Goal: Task Accomplishment & Management: Use online tool/utility

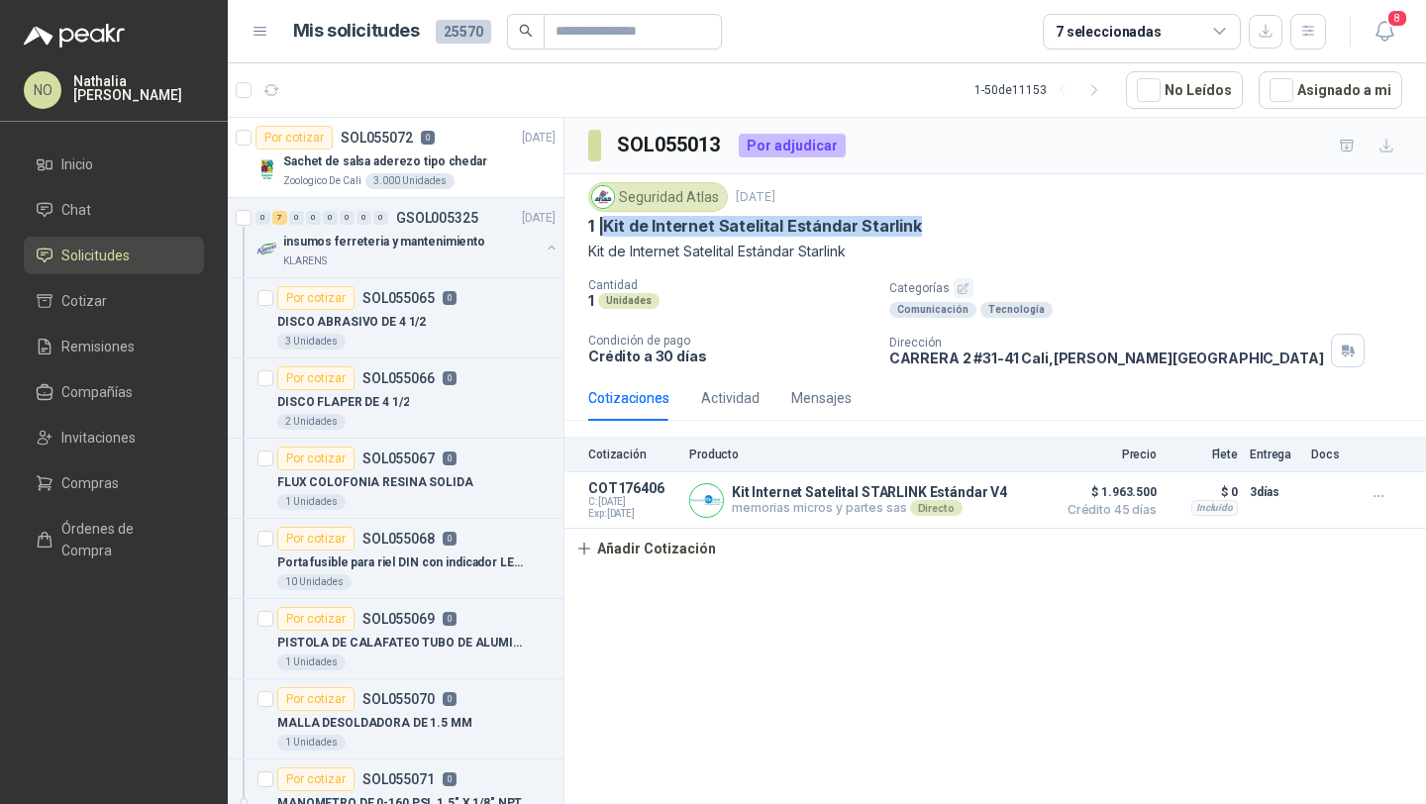
scroll to position [462, 0]
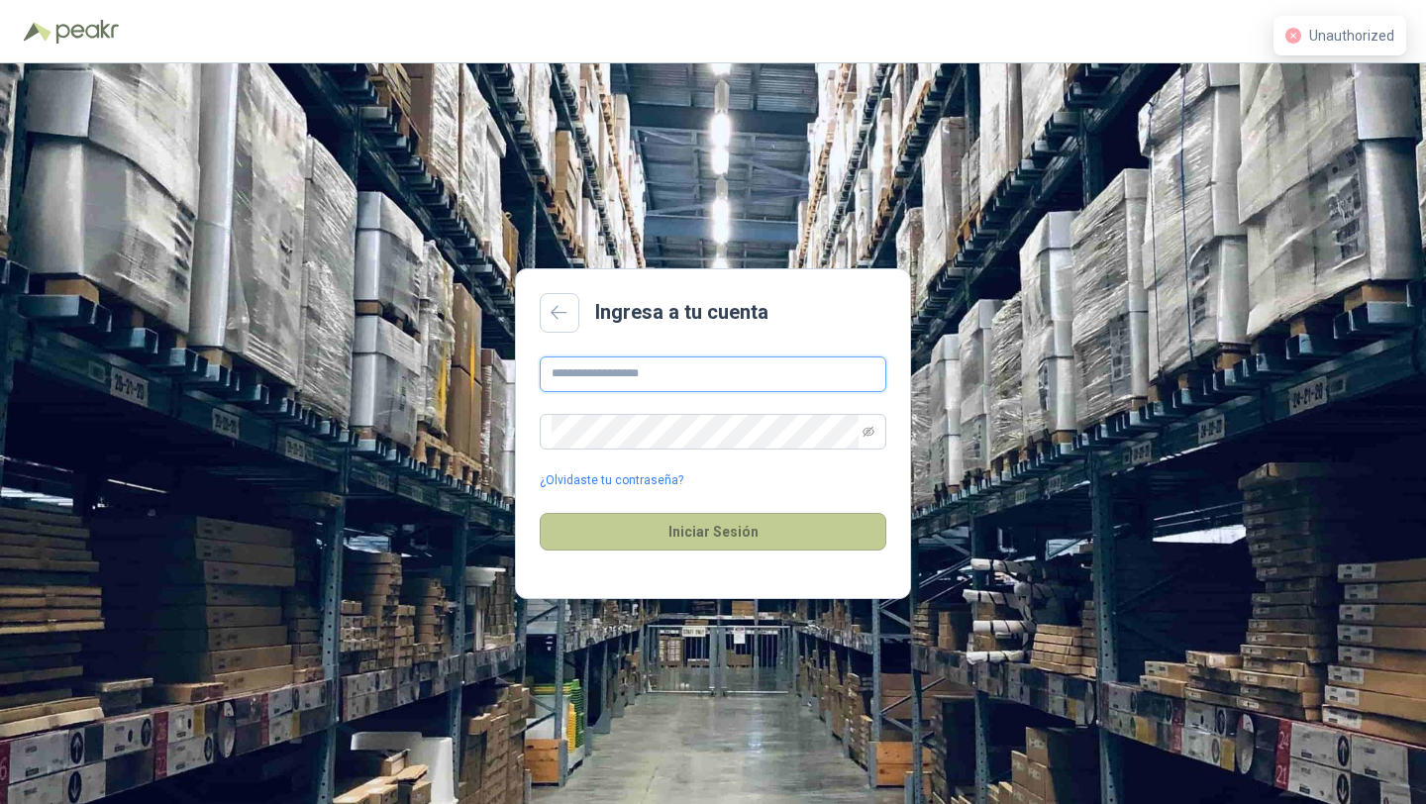
type input "**********"
click at [835, 515] on button "Iniciar Sesión" at bounding box center [713, 532] width 346 height 38
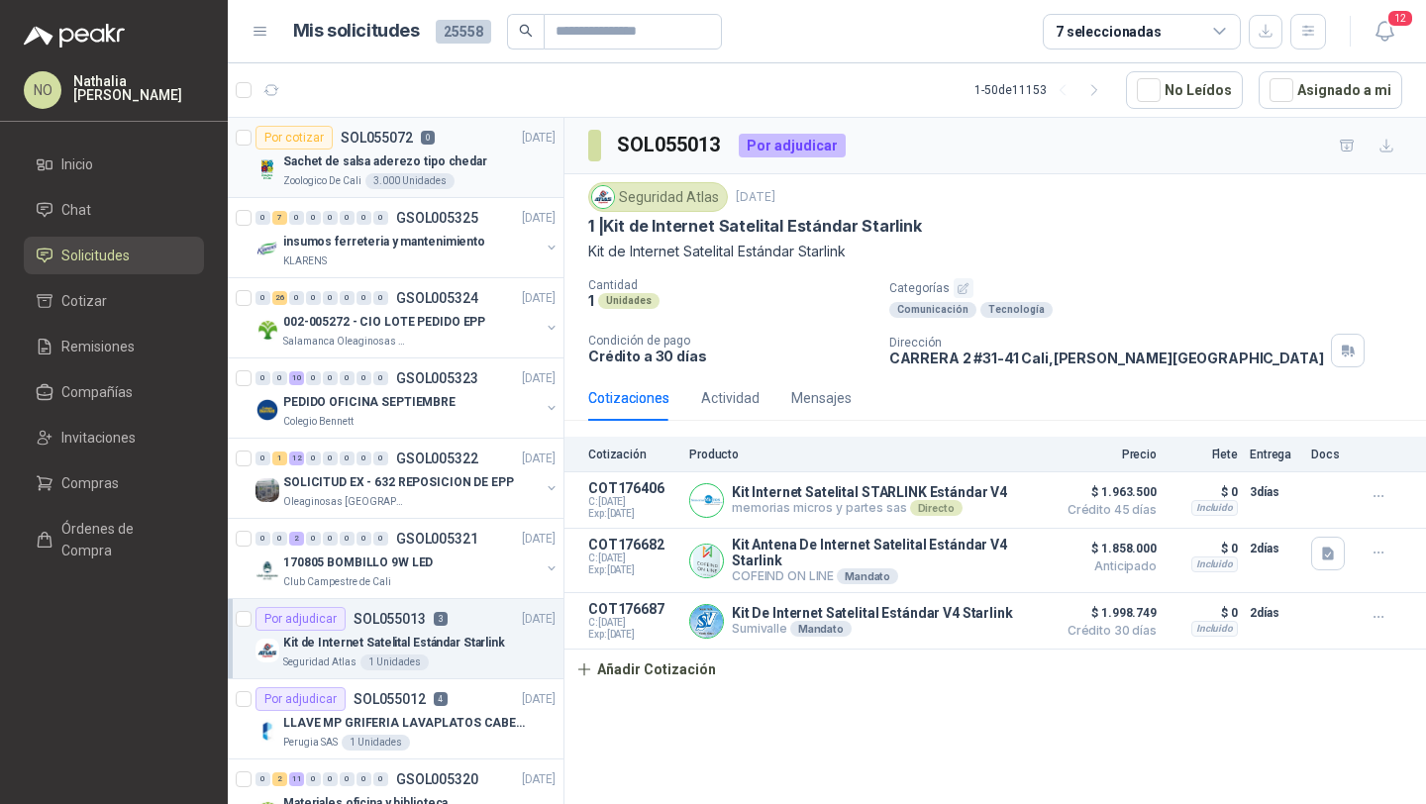
click at [393, 162] on p "Sachet de salsa aderezo tipo chedar" at bounding box center [385, 161] width 204 height 19
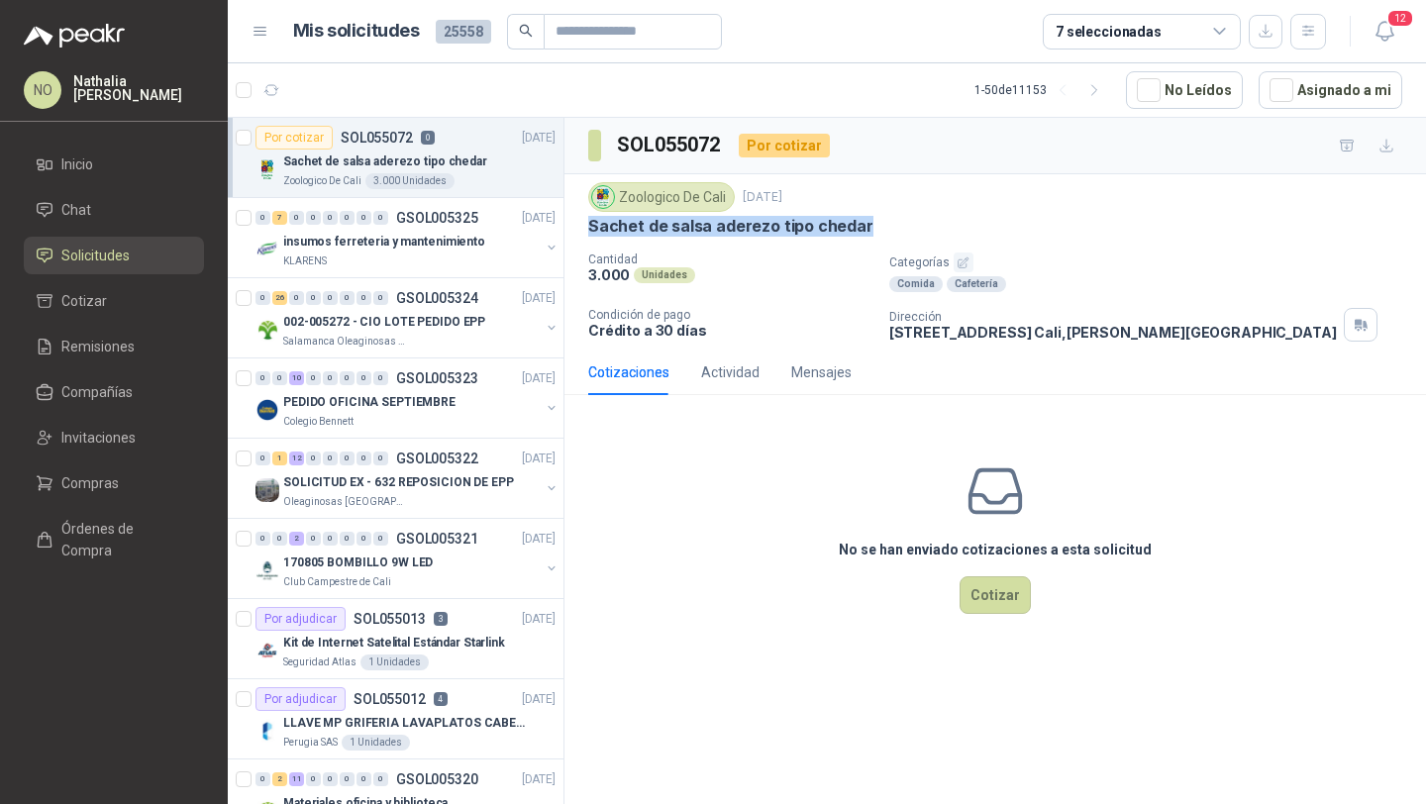
drag, startPoint x: 588, startPoint y: 227, endPoint x: 912, endPoint y: 227, distance: 323.7
click at [912, 227] on div "Sachet de salsa aderezo tipo chedar" at bounding box center [995, 226] width 814 height 21
copy p "Sachet de salsa aderezo tipo chedar"
click at [279, 88] on button "button" at bounding box center [271, 90] width 32 height 32
click at [1382, 36] on icon "button" at bounding box center [1384, 31] width 25 height 25
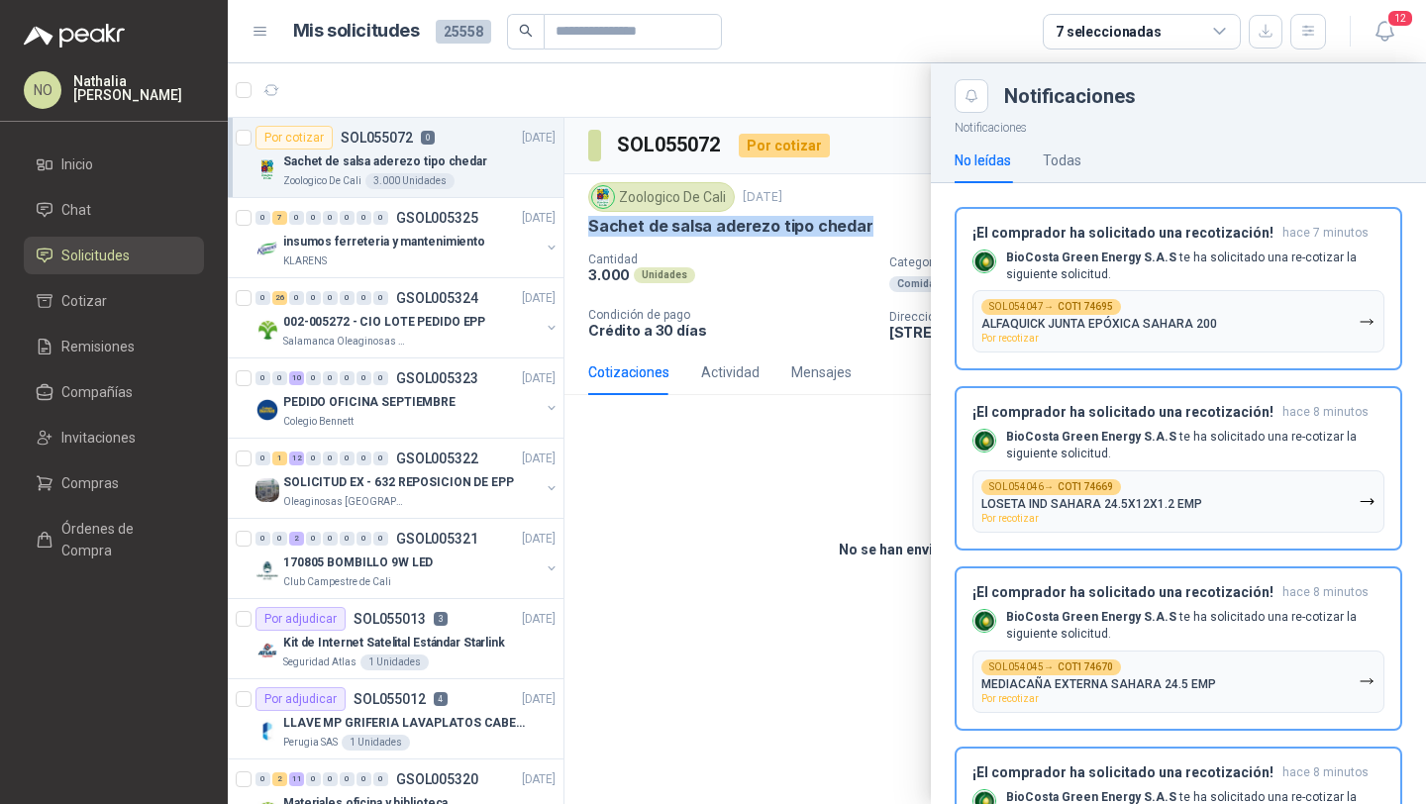
click at [711, 433] on div at bounding box center [827, 433] width 1198 height 740
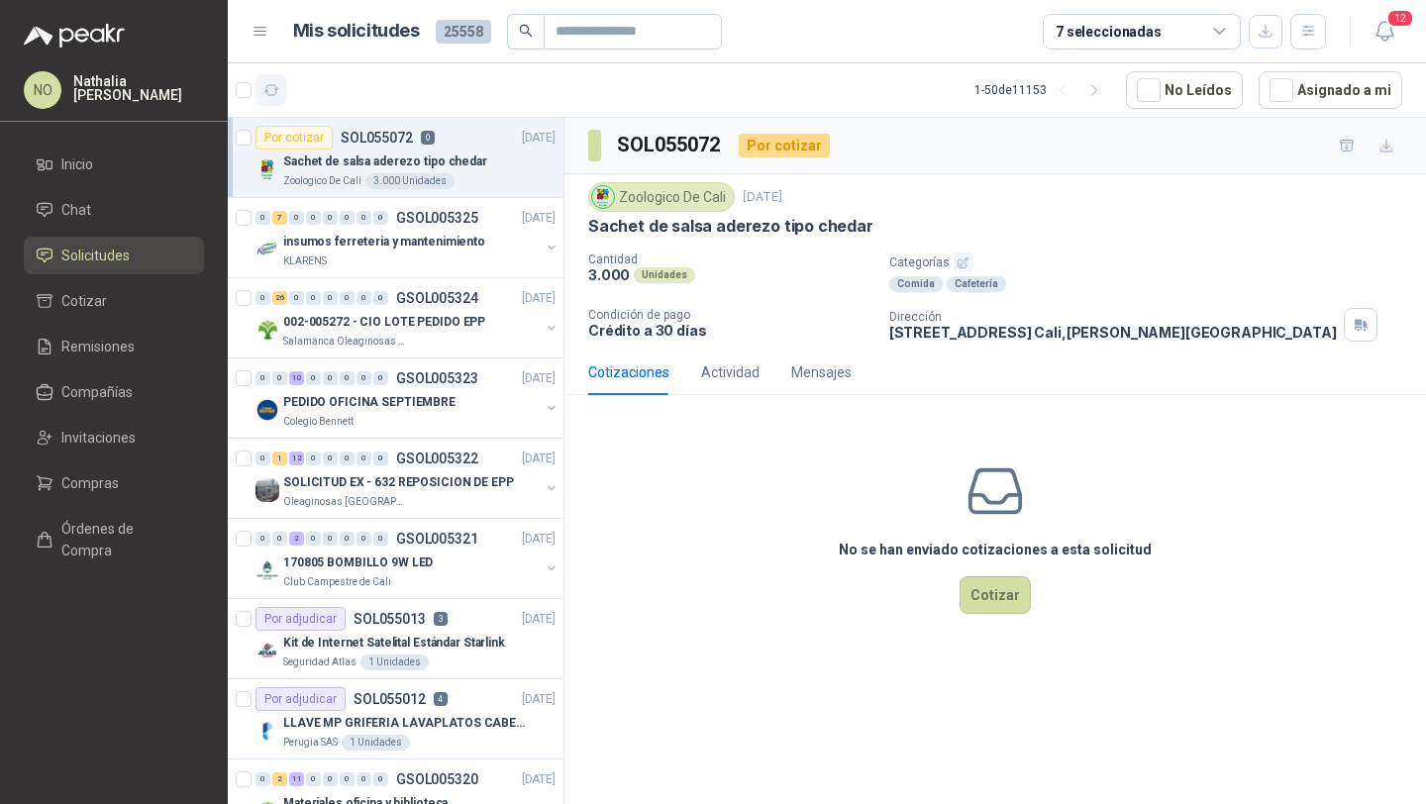
click at [282, 84] on button "button" at bounding box center [271, 90] width 32 height 32
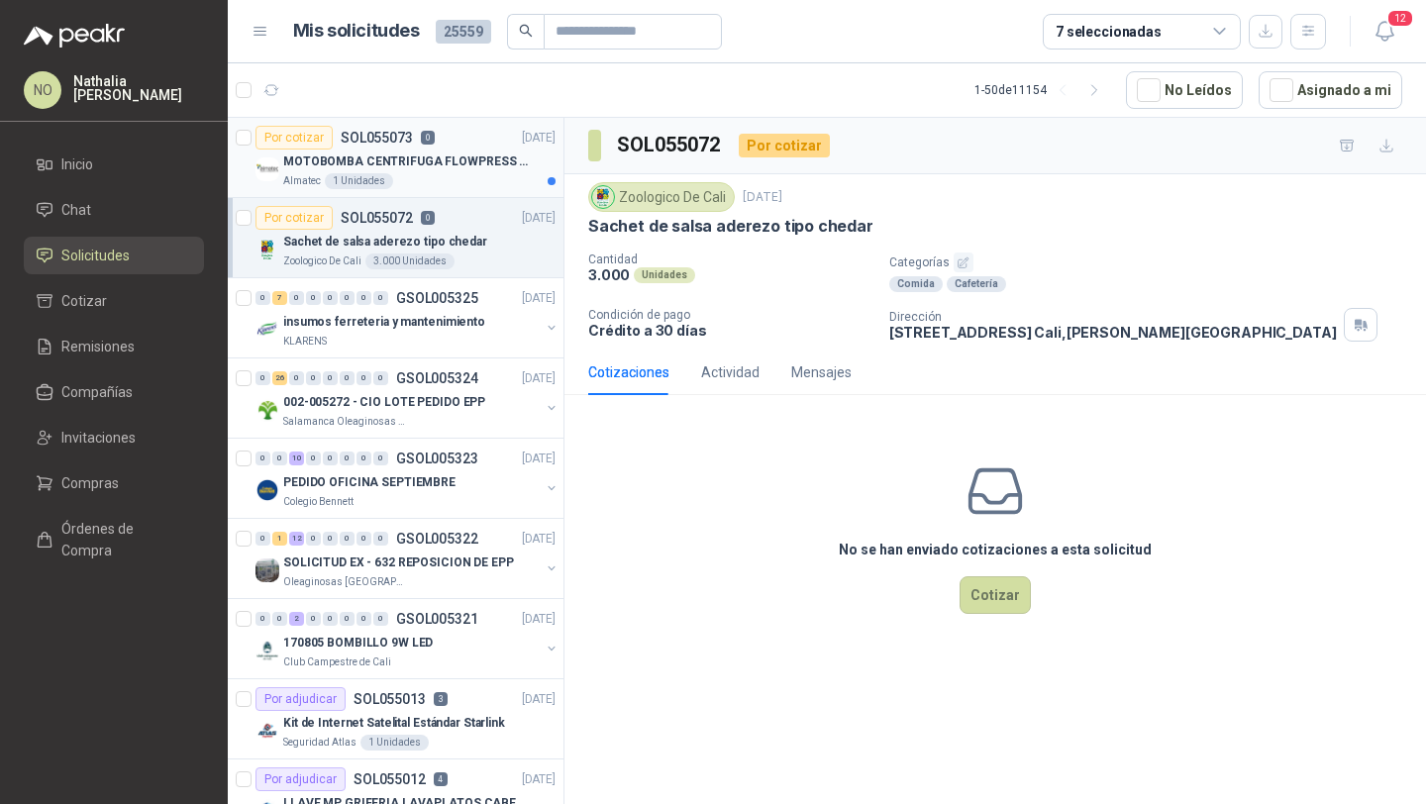
click at [470, 158] on p "MOTOBOMBA CENTRIFUGA FLOWPRESS 1.5HP-220" at bounding box center [406, 161] width 247 height 19
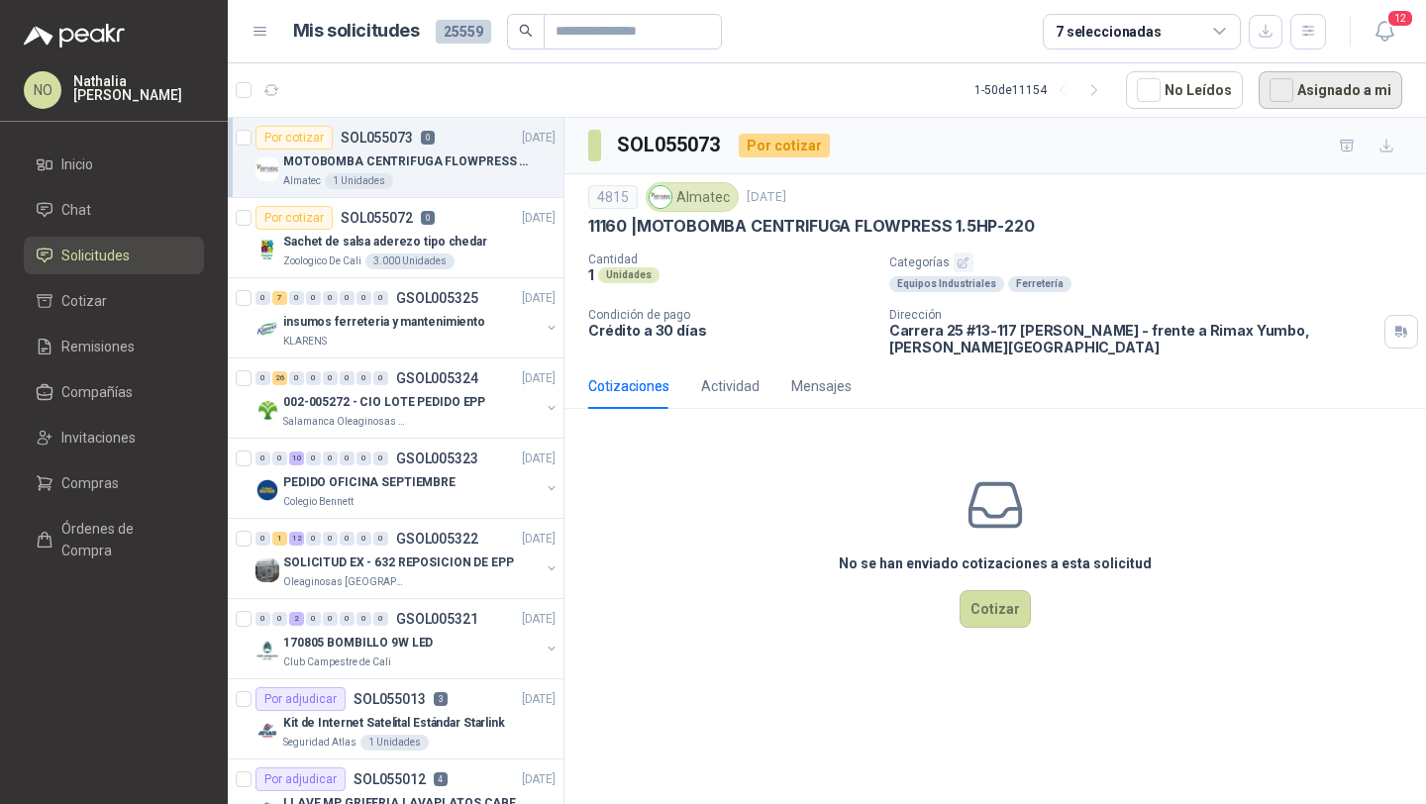
click at [1301, 74] on button "Asignado a mi" at bounding box center [1330, 90] width 144 height 38
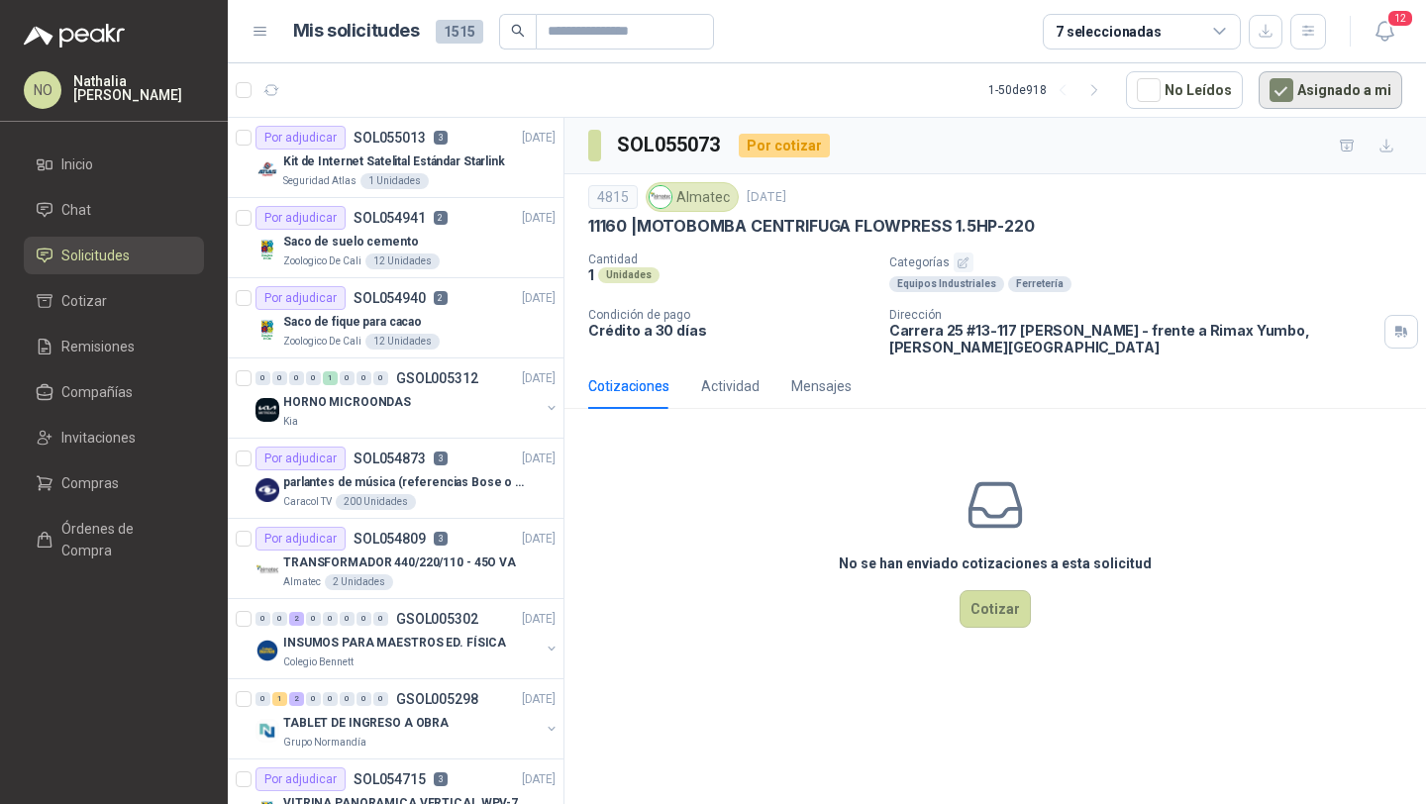
click at [1308, 85] on button "Asignado a mi" at bounding box center [1330, 90] width 144 height 38
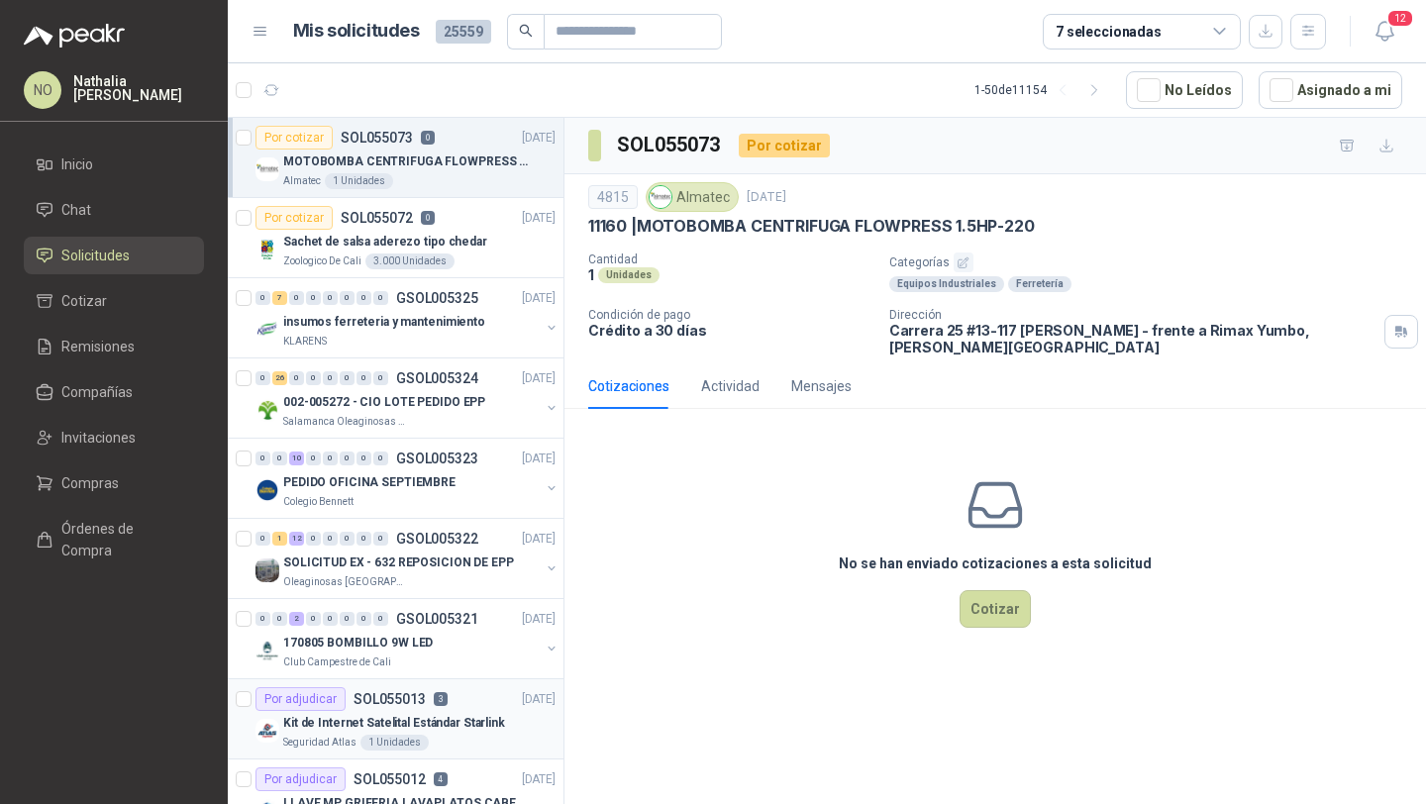
click at [474, 727] on p "Kit de Internet Satelital Estándar Starlink" at bounding box center [394, 723] width 222 height 19
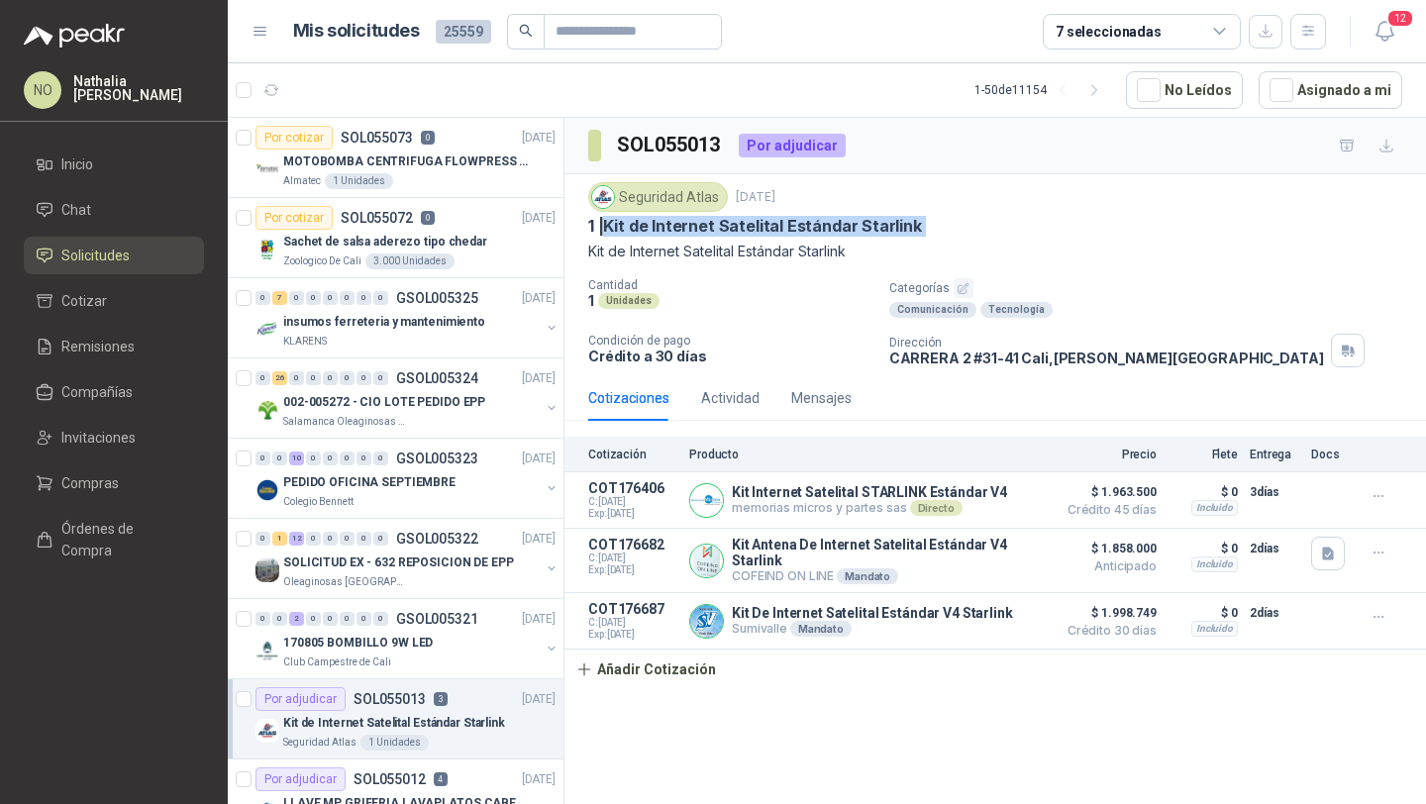
drag, startPoint x: 612, startPoint y: 224, endPoint x: 922, endPoint y: 239, distance: 310.2
click at [922, 239] on div "Seguridad Atlas [DATE] 1 | Kit de Internet Satelital Estándar Starlink Kit de …" at bounding box center [995, 222] width 814 height 80
copy p "Kit de Internet Satelital Estándar Starlink"
click at [1318, 110] on article "1 - 50 de 11154 No Leídos Asignado a mi" at bounding box center [827, 89] width 1198 height 53
click at [1304, 105] on button "Asignado a mi" at bounding box center [1330, 90] width 144 height 38
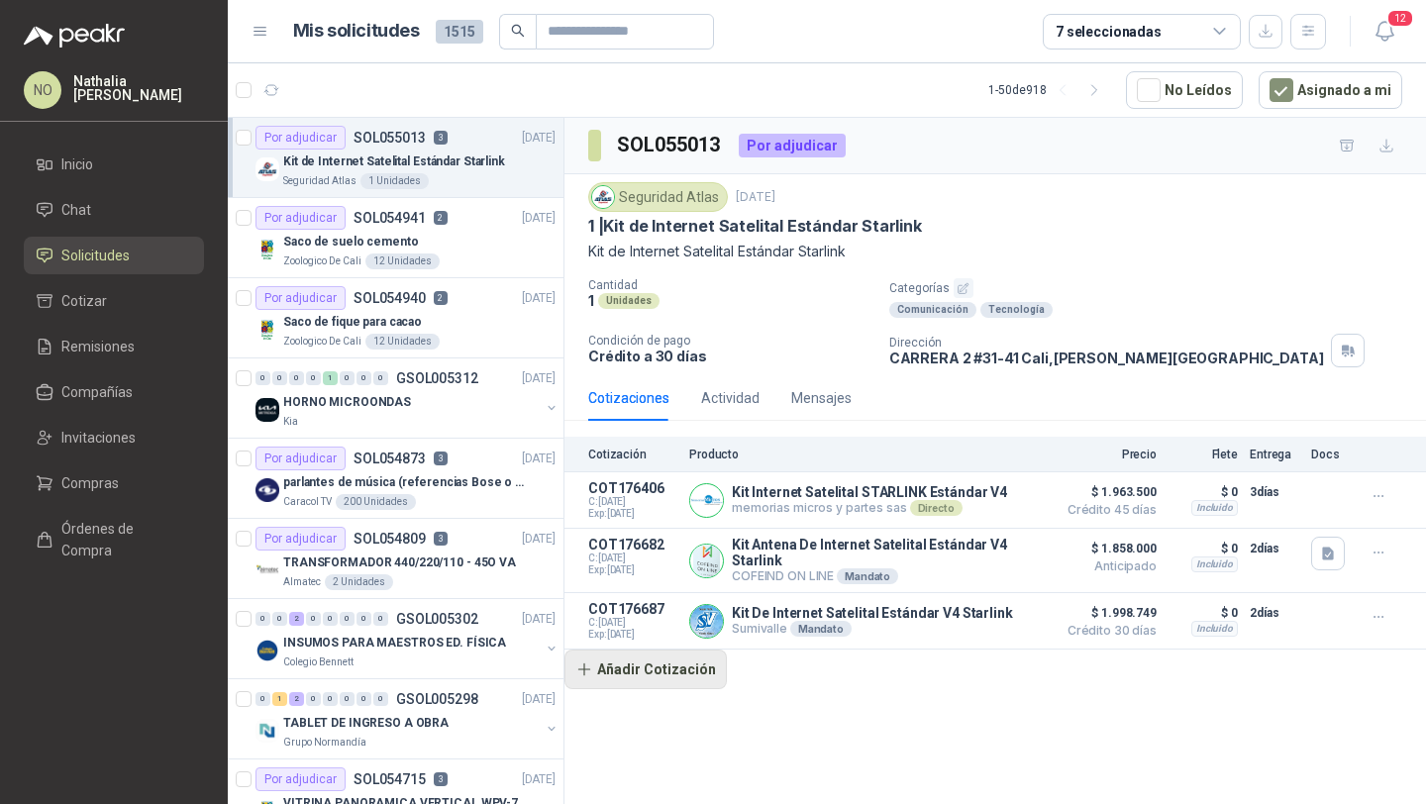
click at [660, 680] on button "Añadir Cotización" at bounding box center [645, 669] width 162 height 40
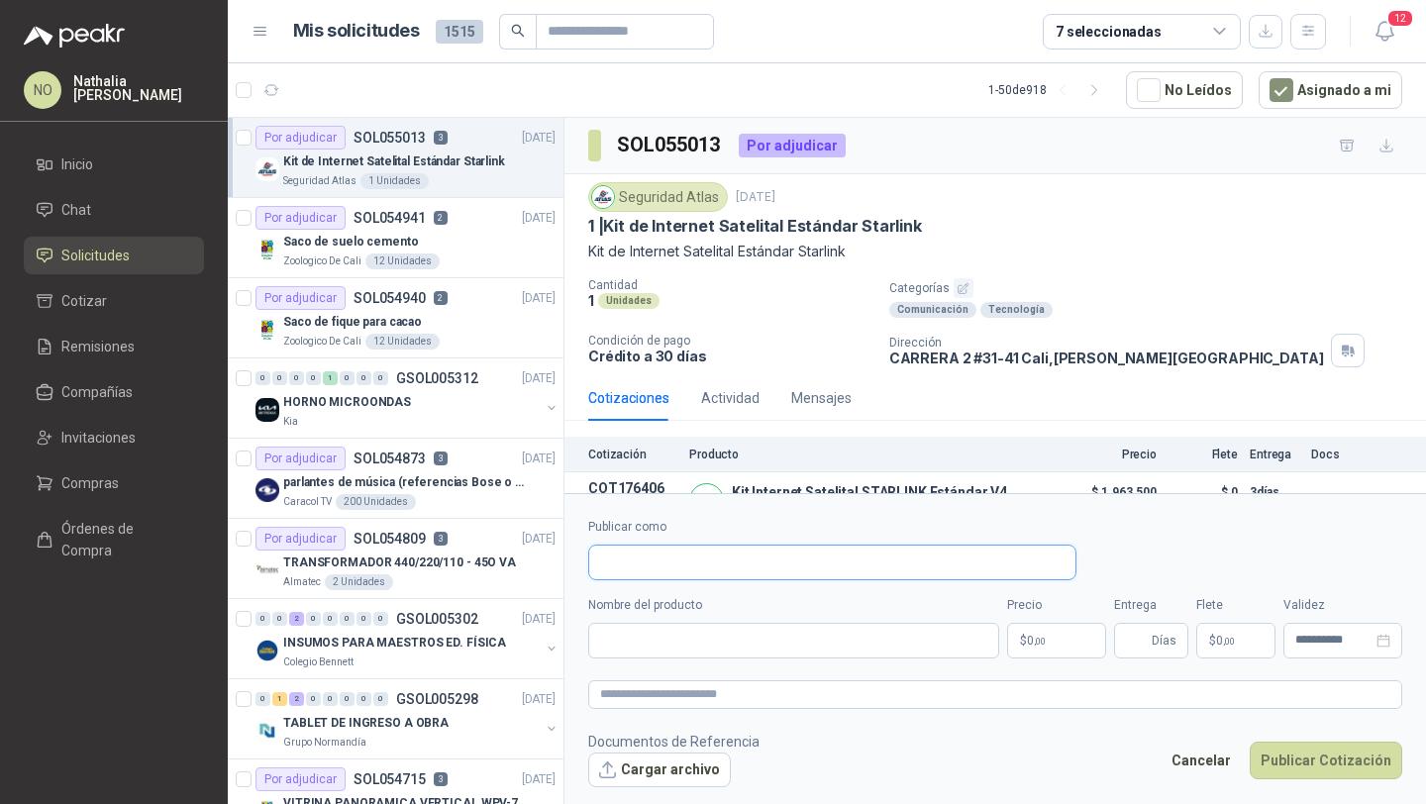
click at [722, 554] on input "Publicar como" at bounding box center [832, 562] width 486 height 34
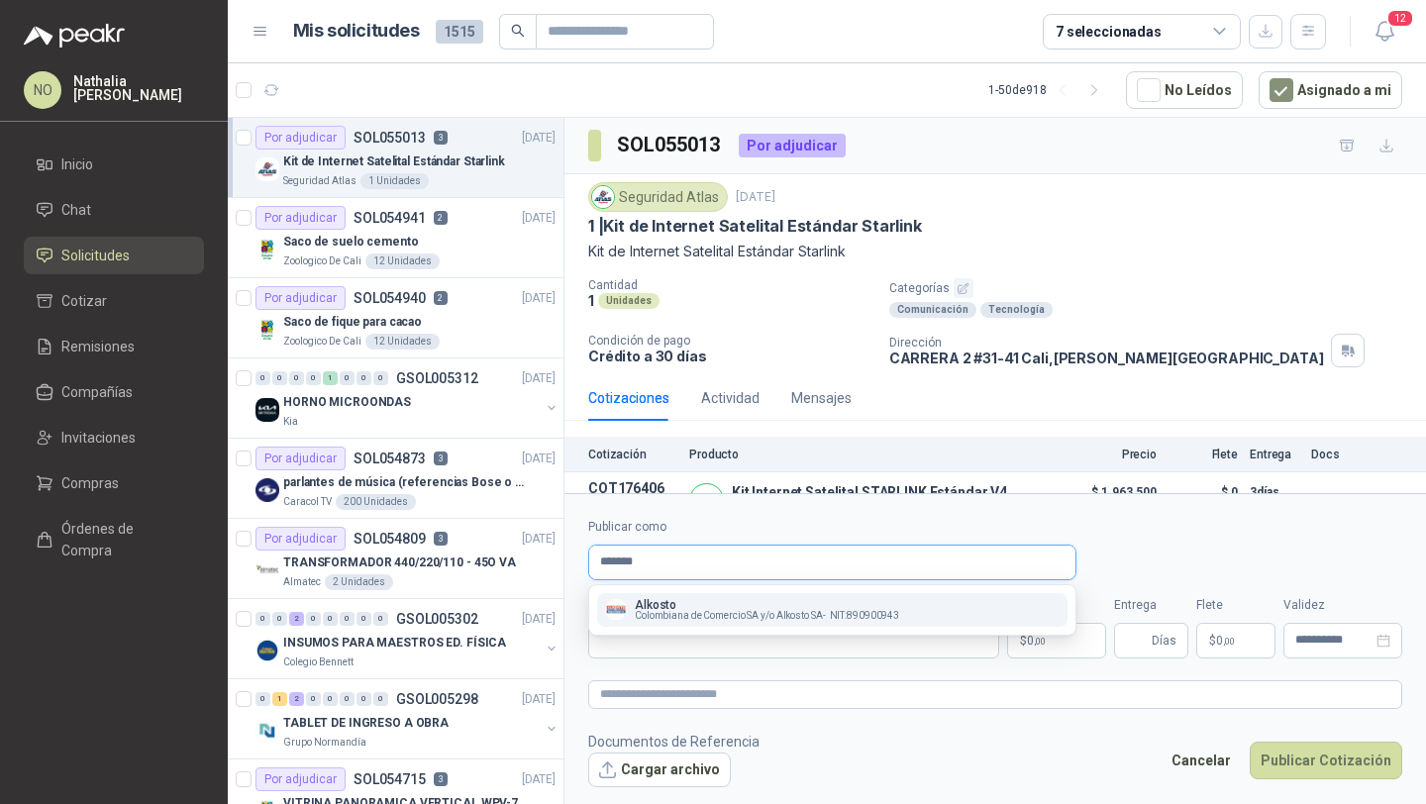
type input "*******"
click at [753, 608] on p "Alkosto" at bounding box center [767, 605] width 264 height 12
type input "**********"
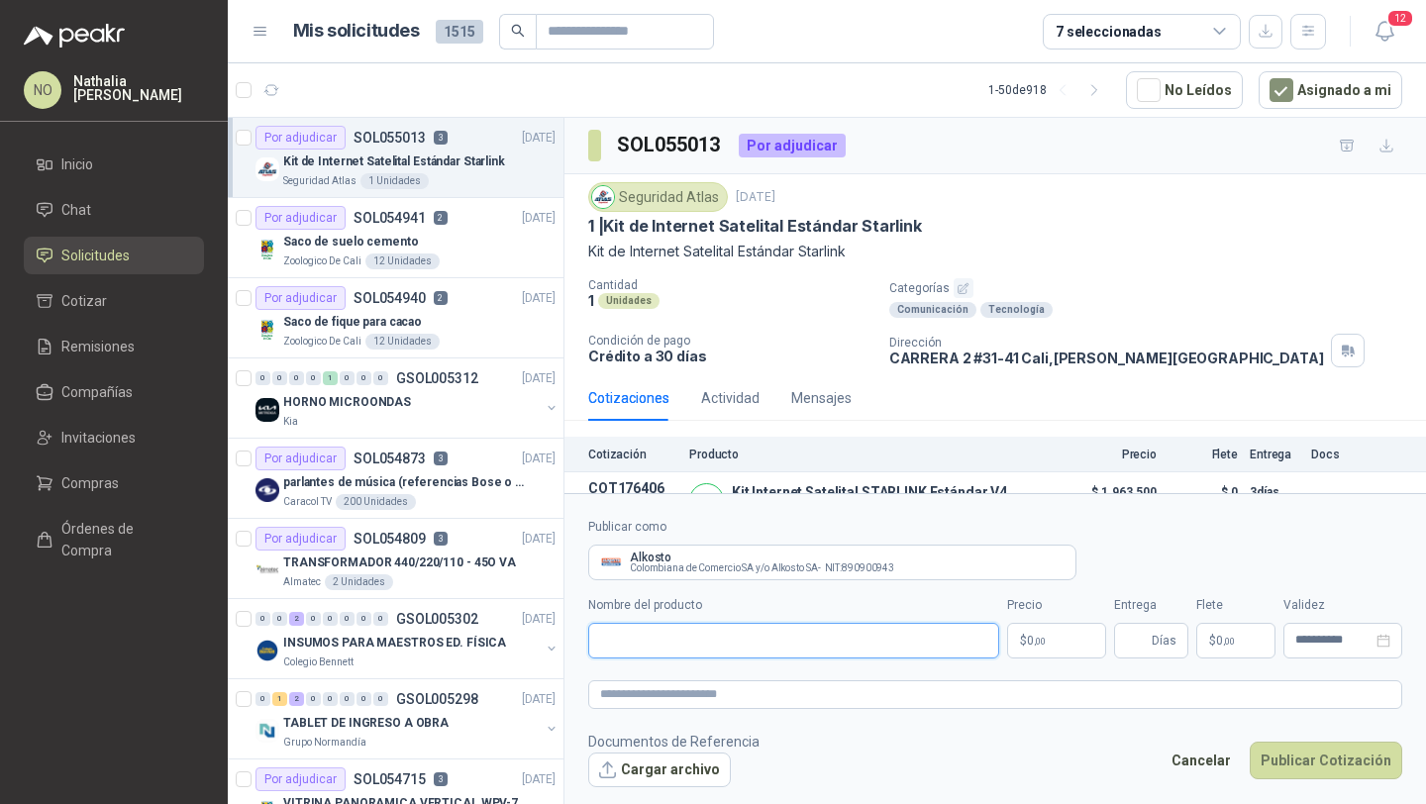
click at [722, 654] on input "Nombre del producto" at bounding box center [793, 641] width 411 height 36
paste input "**********"
type input "**********"
click at [1049, 627] on body "NO [PERSON_NAME] Inicio Chat Solicitudes Cotizar Remisiones Compañías Invitacio…" at bounding box center [713, 402] width 1426 height 804
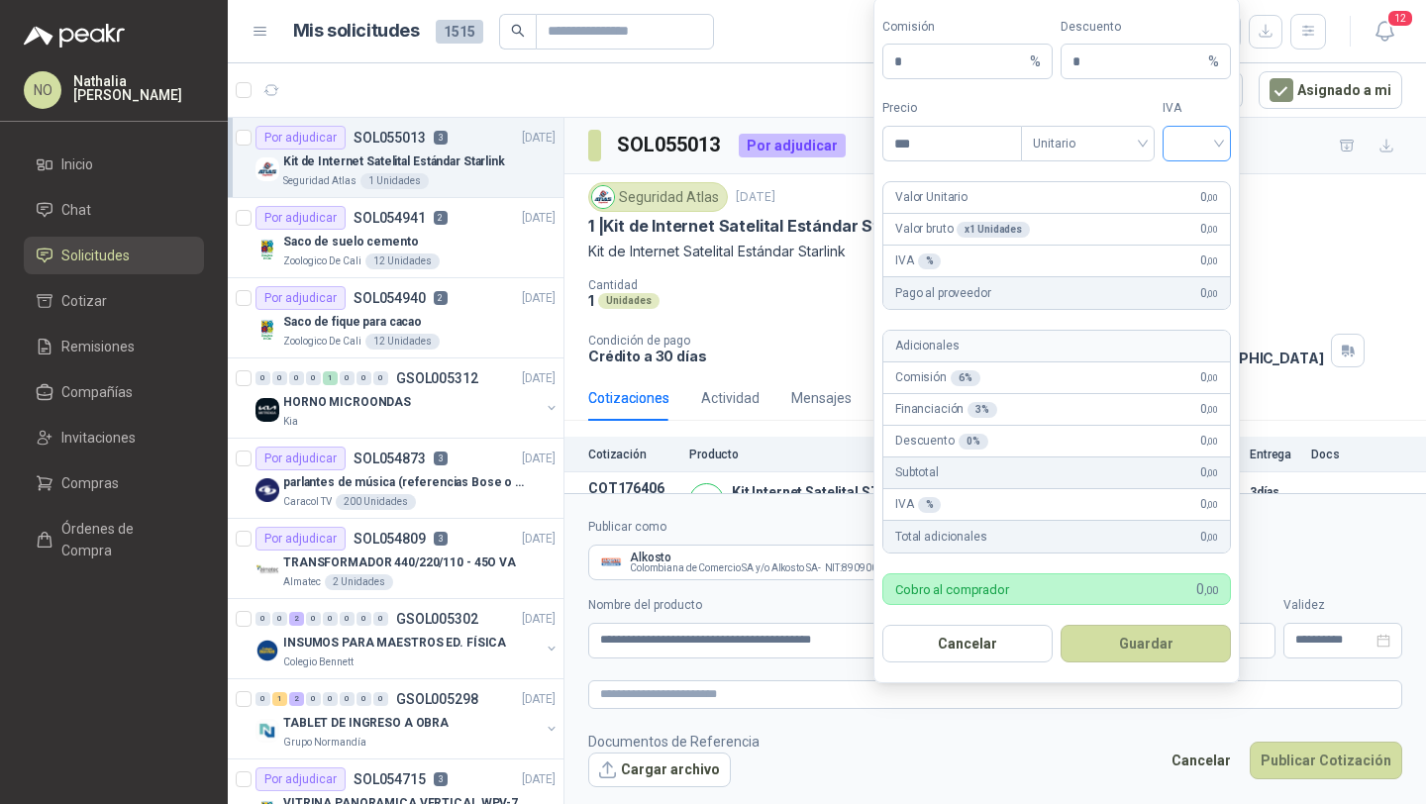
click at [1210, 135] on input "search" at bounding box center [1196, 142] width 45 height 30
click at [1204, 178] on div "19%" at bounding box center [1196, 185] width 37 height 22
click at [1061, 145] on span "Unitario" at bounding box center [1088, 144] width 110 height 30
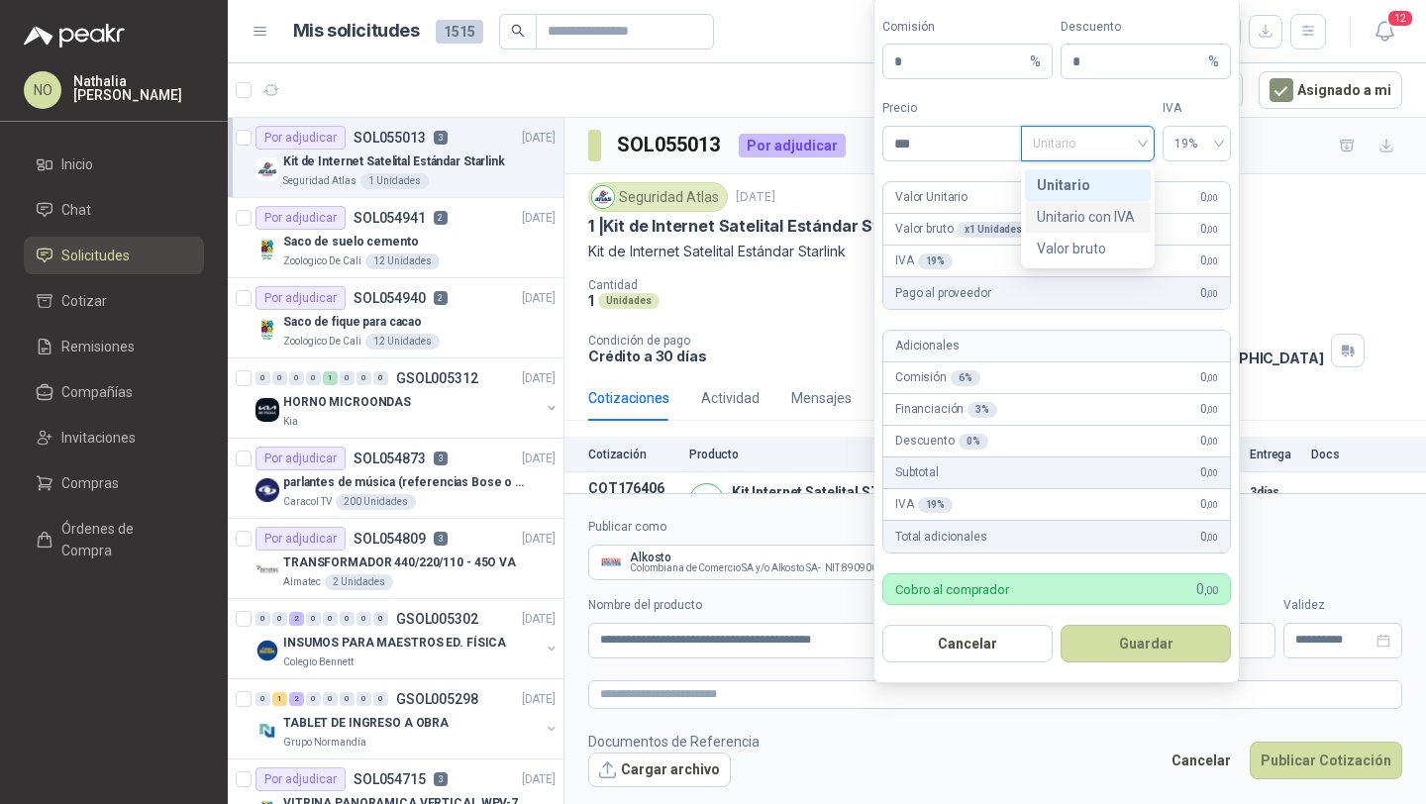
click at [1084, 213] on div "Unitario con IVA" at bounding box center [1088, 217] width 102 height 22
click at [980, 146] on input "***" at bounding box center [952, 144] width 138 height 34
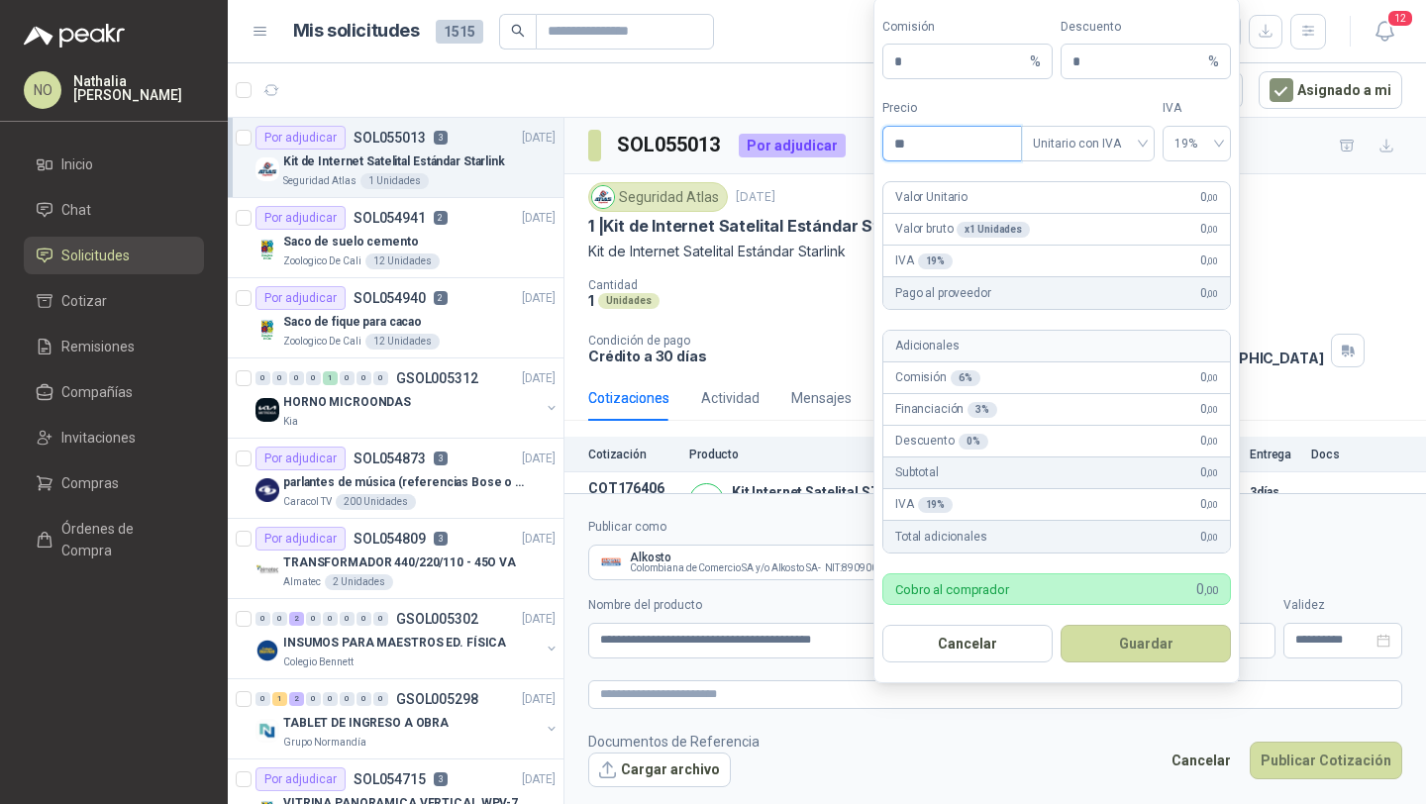
type input "*"
type input "**********"
click at [1106, 59] on input "*" at bounding box center [1138, 62] width 132 height 34
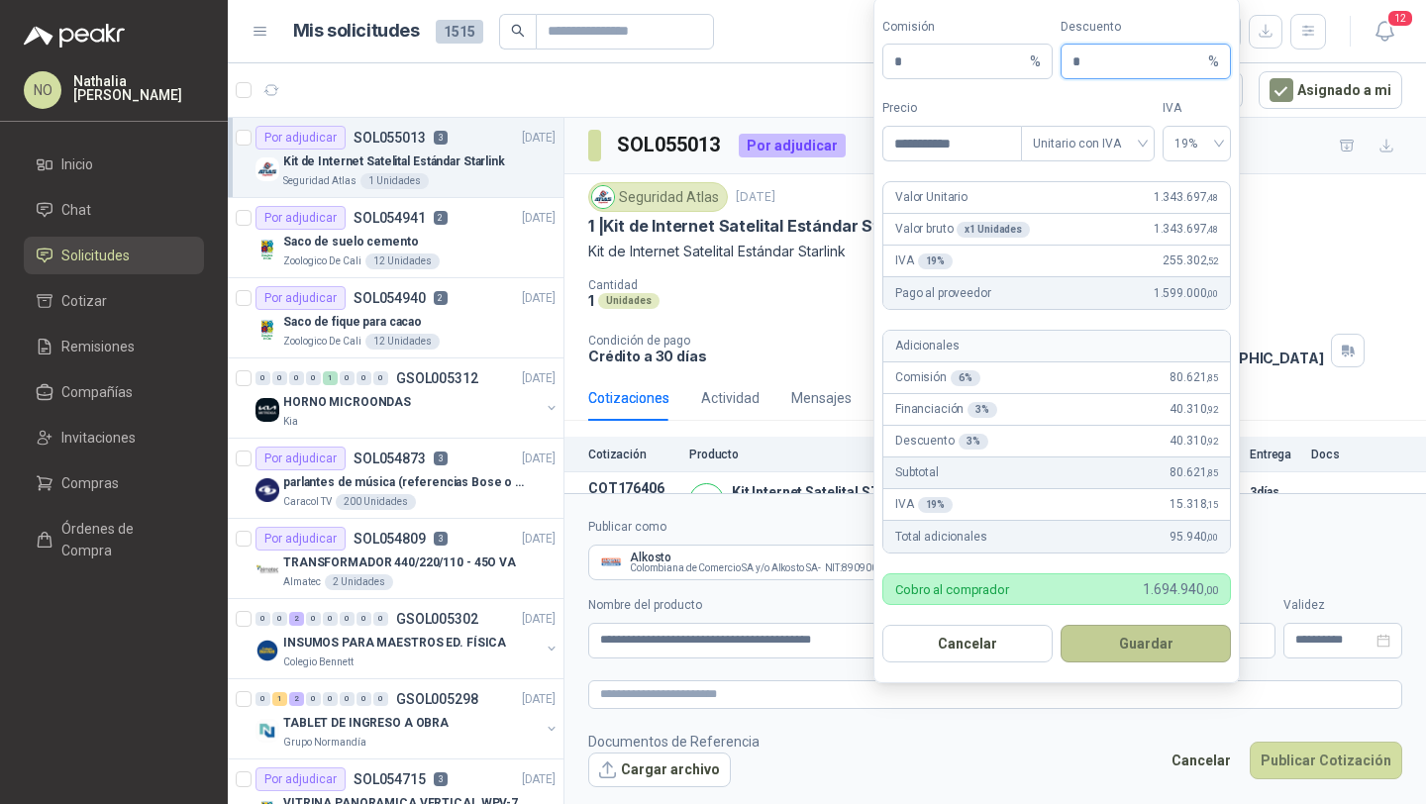
type input "*"
click at [1158, 634] on button "Guardar" at bounding box center [1145, 644] width 170 height 38
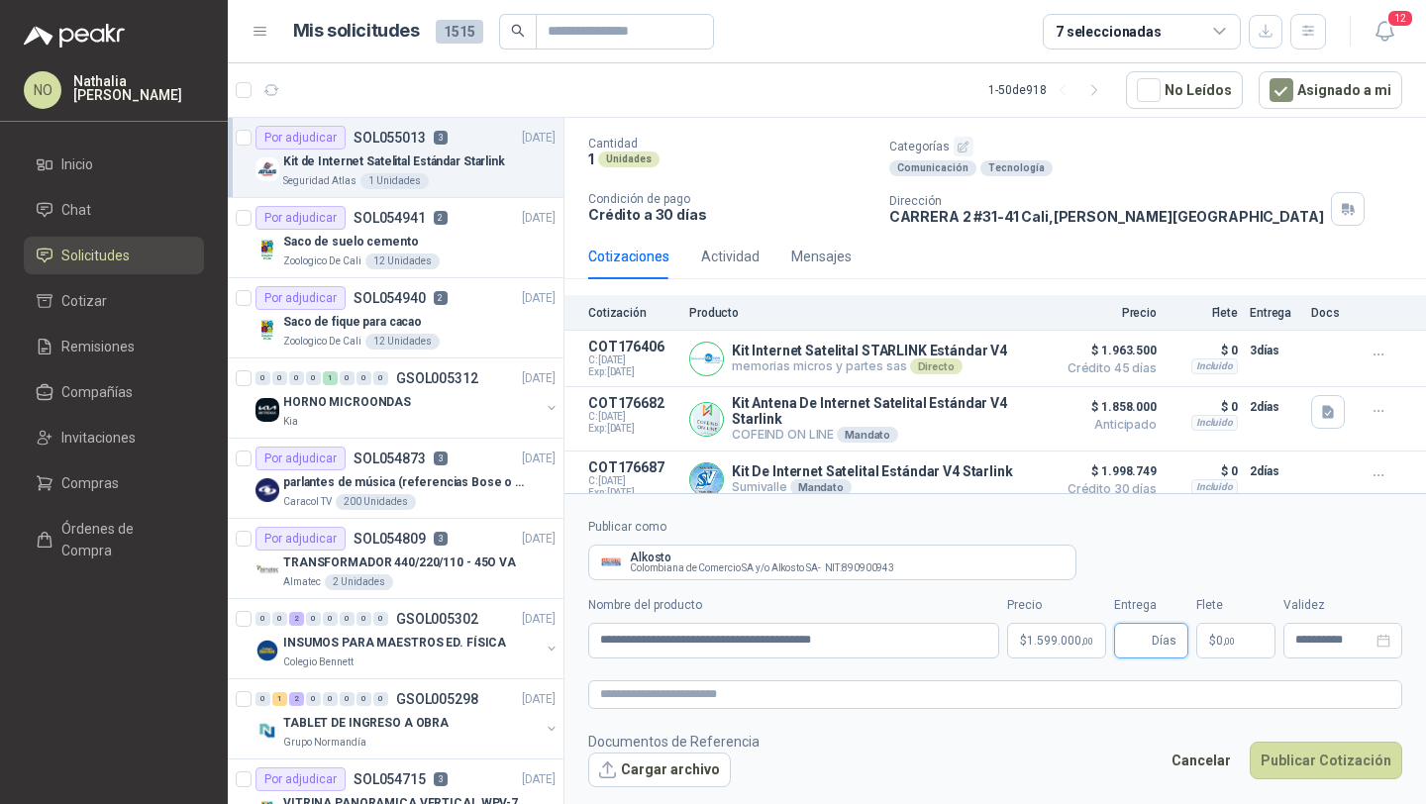
scroll to position [158, 0]
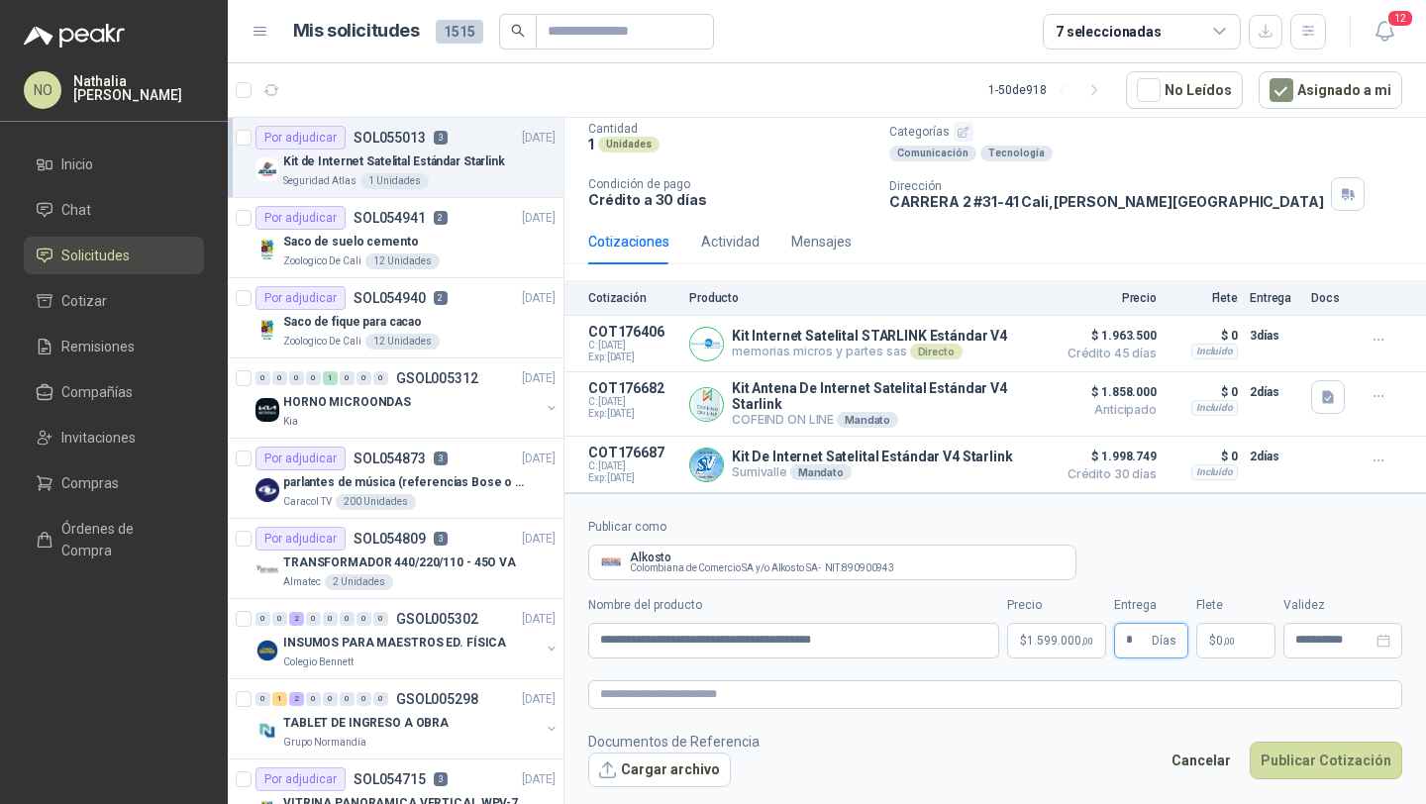
type input "*"
click at [1107, 795] on form "**********" at bounding box center [994, 652] width 861 height 318
click at [1230, 645] on span ",00" at bounding box center [1229, 641] width 12 height 11
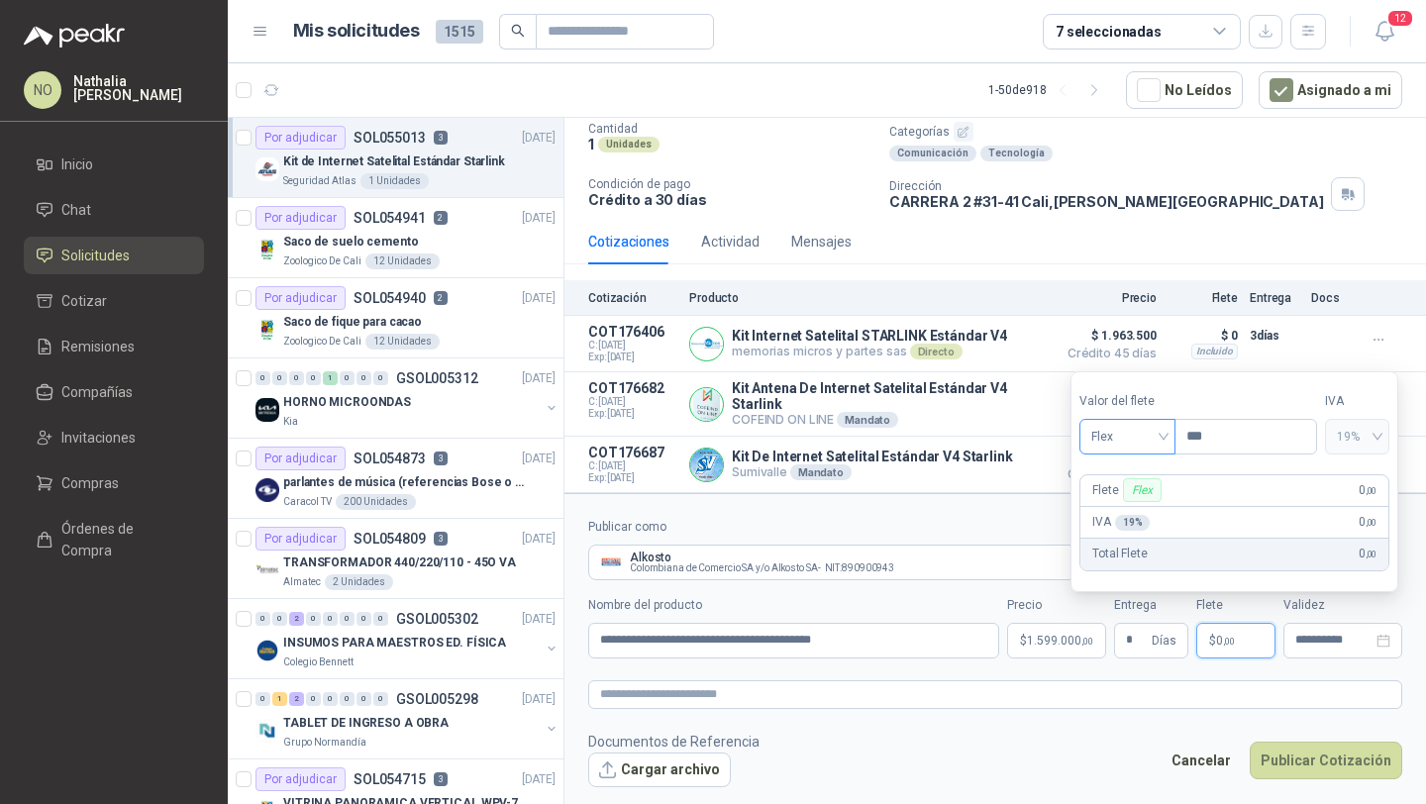
click at [1134, 435] on span "Flex" at bounding box center [1127, 437] width 72 height 30
click at [1142, 516] on div "Incluido" at bounding box center [1127, 510] width 65 height 22
click at [1314, 635] on input "**********" at bounding box center [1333, 640] width 77 height 13
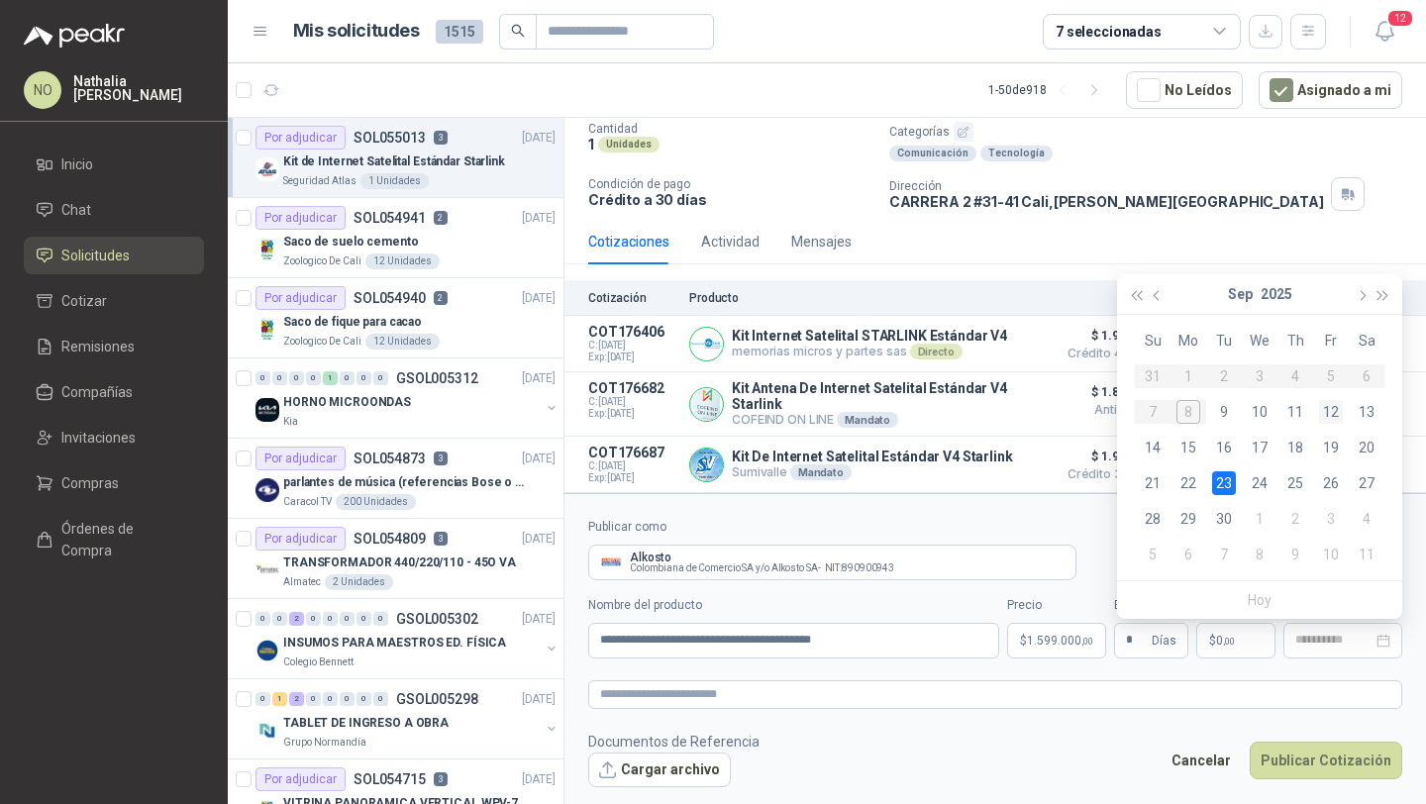
click at [1335, 415] on div "12" at bounding box center [1331, 412] width 24 height 24
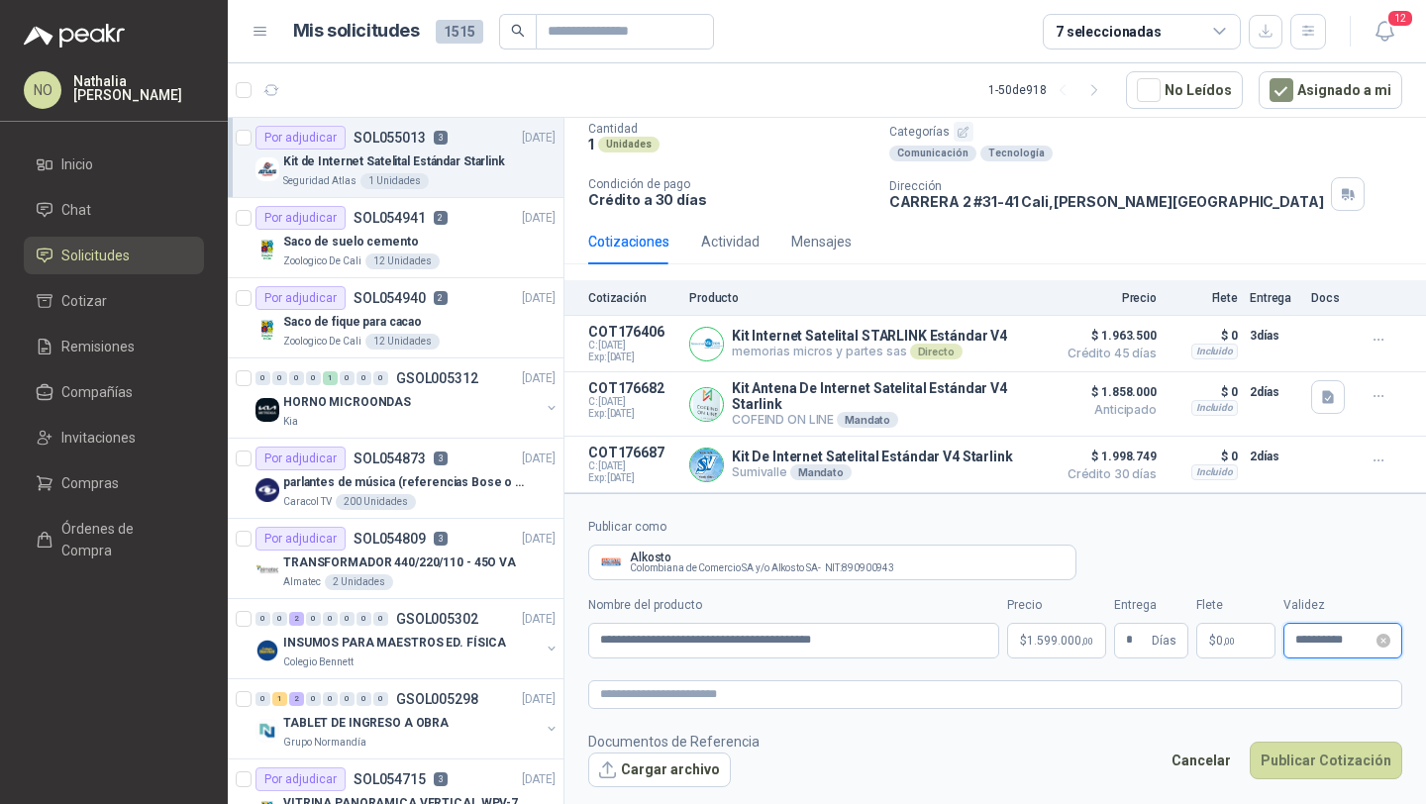
click at [1314, 640] on input "**********" at bounding box center [1333, 640] width 77 height 13
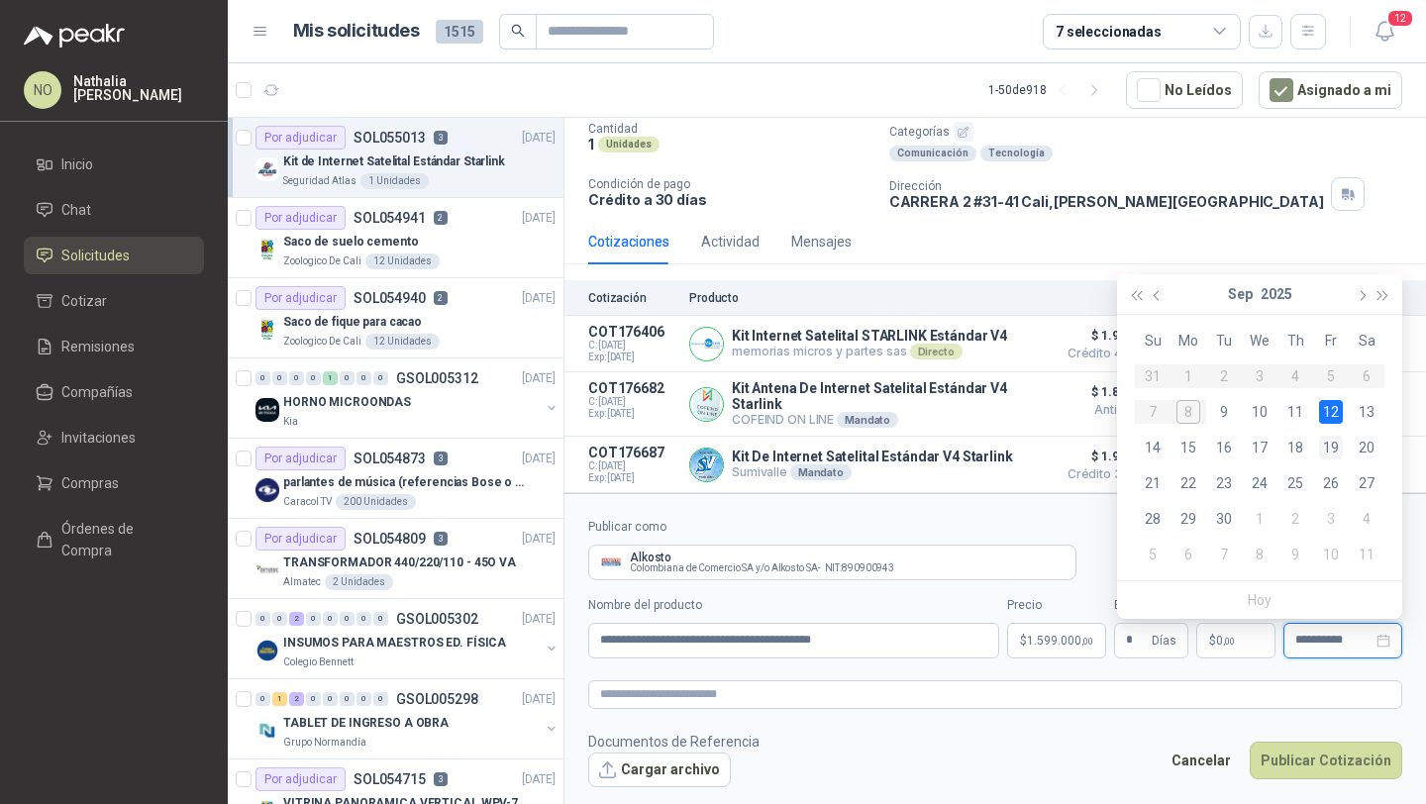
type input "**********"
click at [1335, 443] on div "19" at bounding box center [1331, 448] width 24 height 24
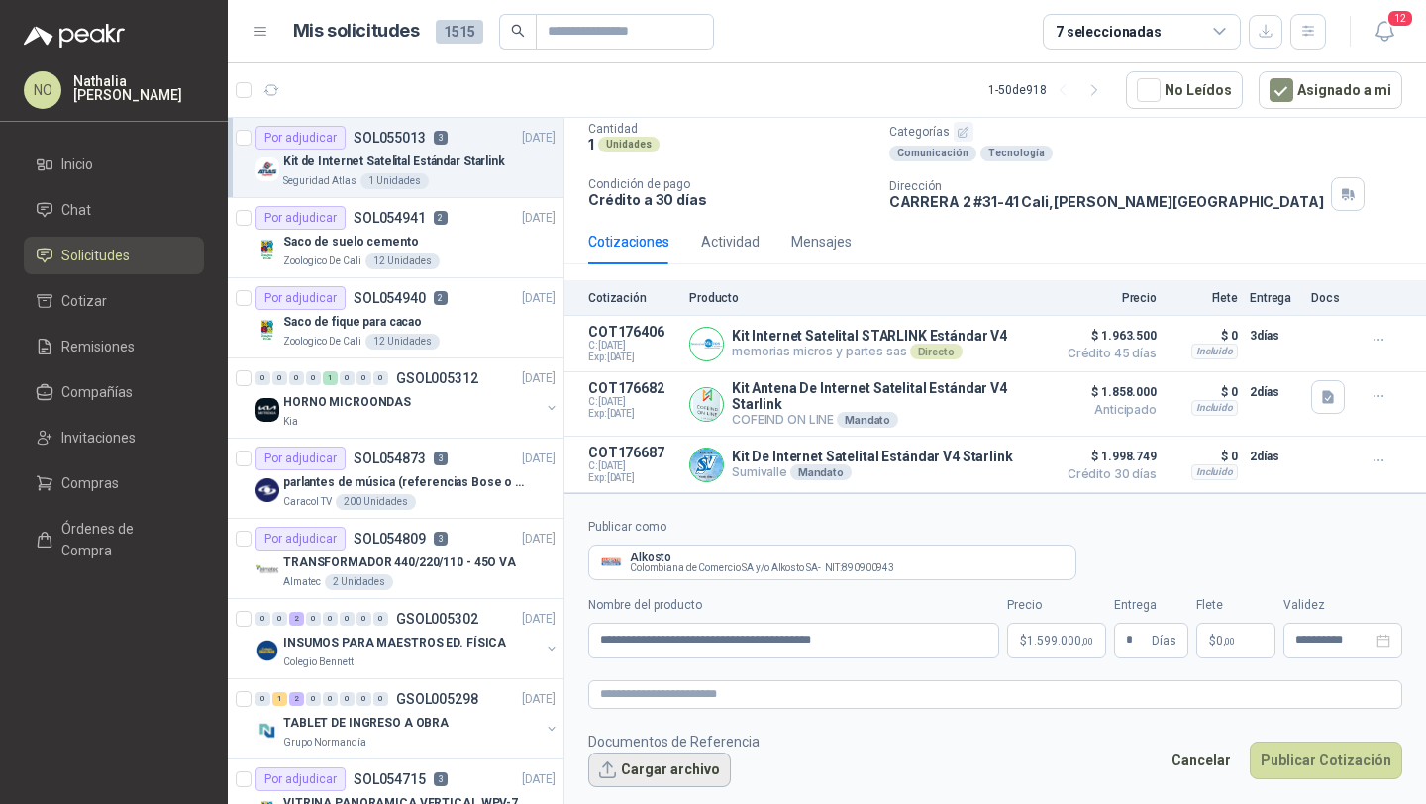
click at [667, 767] on button "Cargar archivo" at bounding box center [659, 770] width 143 height 36
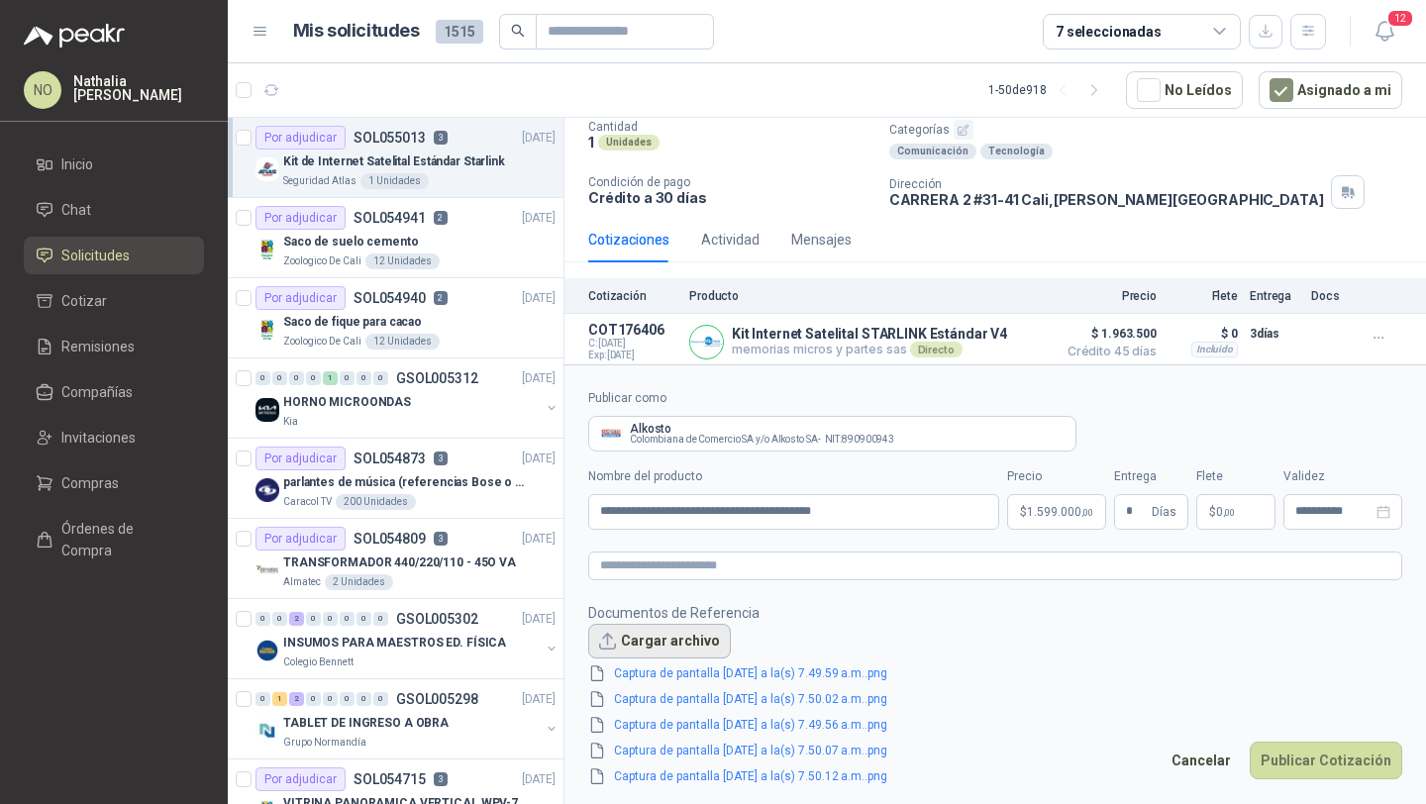
click at [670, 642] on button "Cargar archivo" at bounding box center [659, 642] width 143 height 36
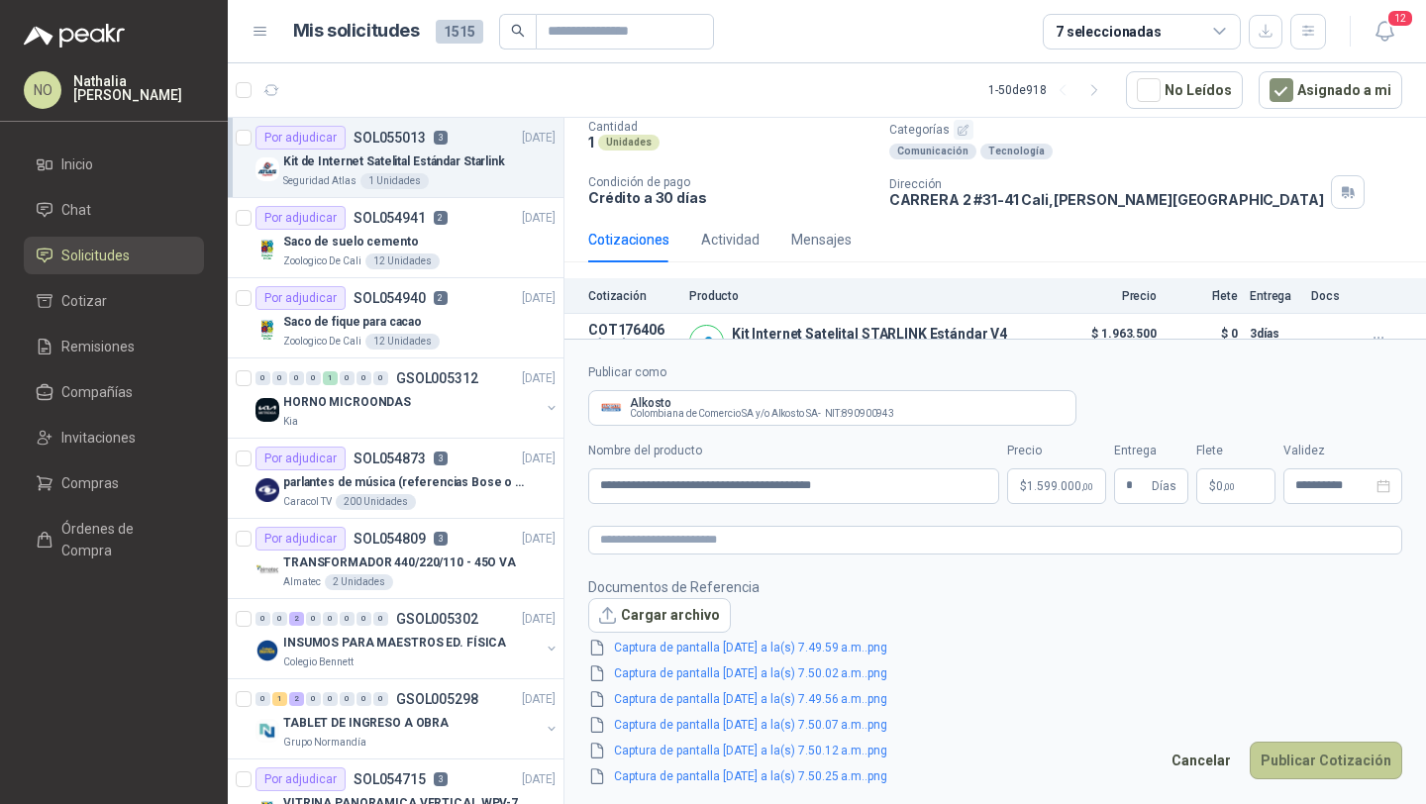
click at [1353, 750] on button "Publicar Cotización" at bounding box center [1325, 760] width 152 height 38
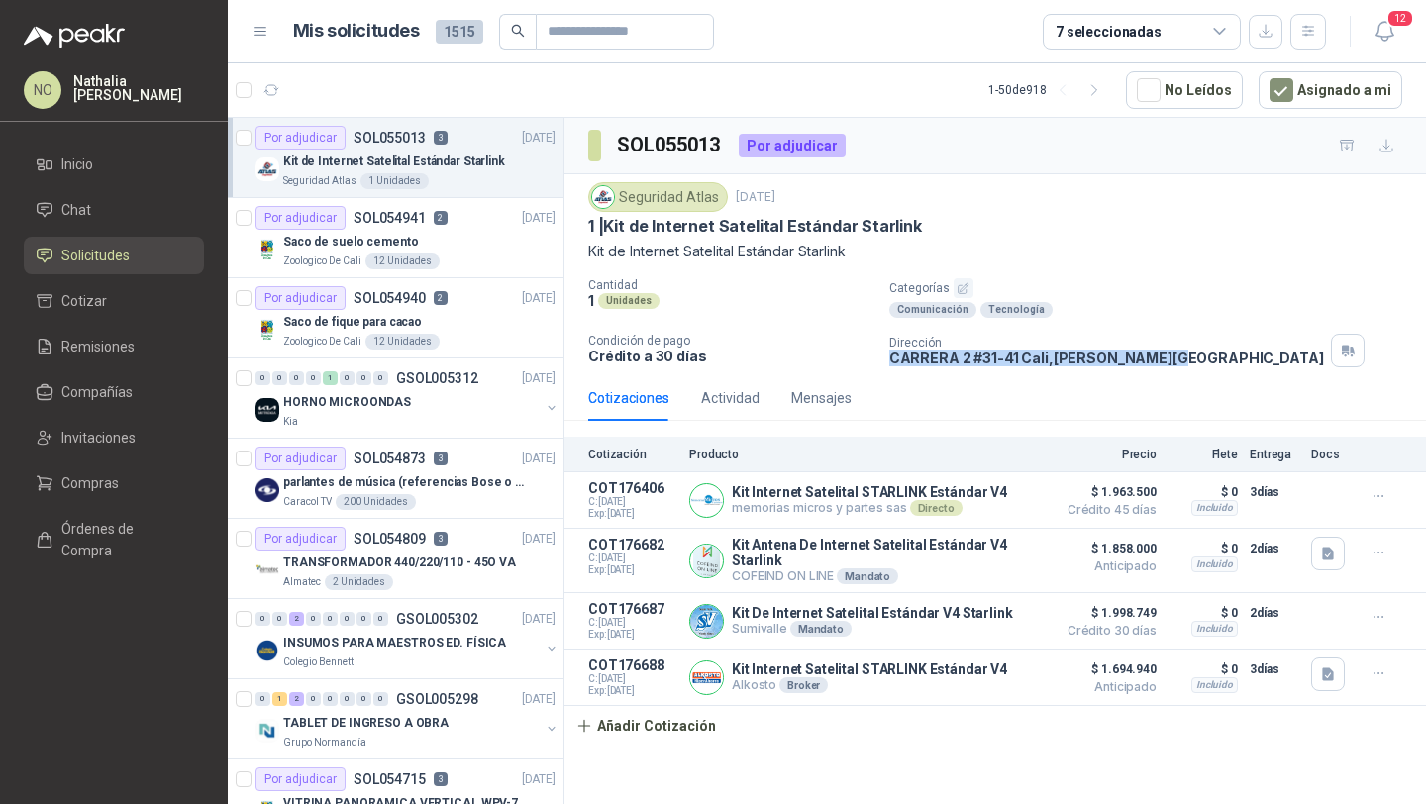
drag, startPoint x: 888, startPoint y: 360, endPoint x: 1148, endPoint y: 362, distance: 260.4
click at [1148, 362] on p "CARRERA 2 #31-41 Cali , Valle del Cauca" at bounding box center [1106, 357] width 435 height 17
copy p "CARRERA 2 #31-41 Cali , Valle del Cauca"
click at [555, 45] on input "text" at bounding box center [616, 32] width 139 height 34
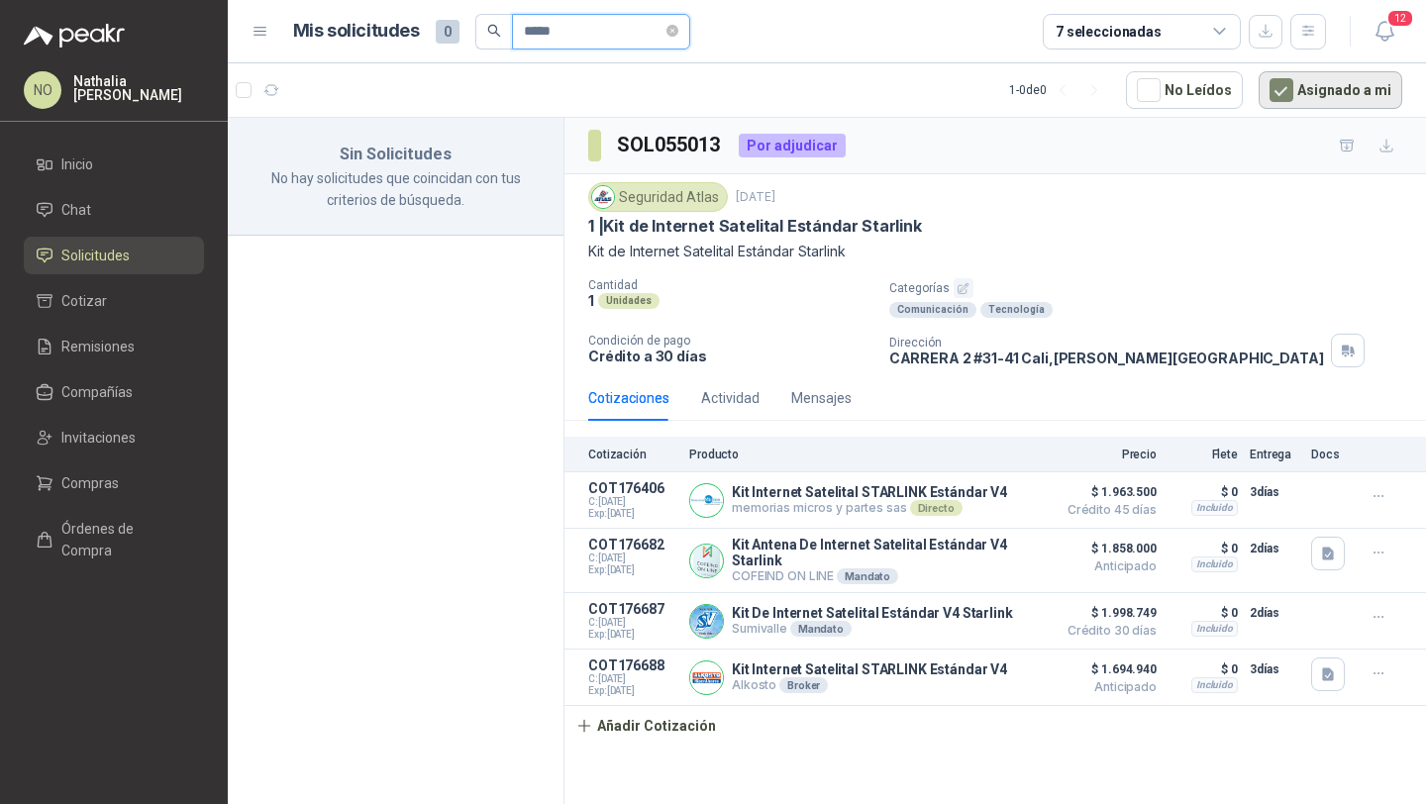
type input "*****"
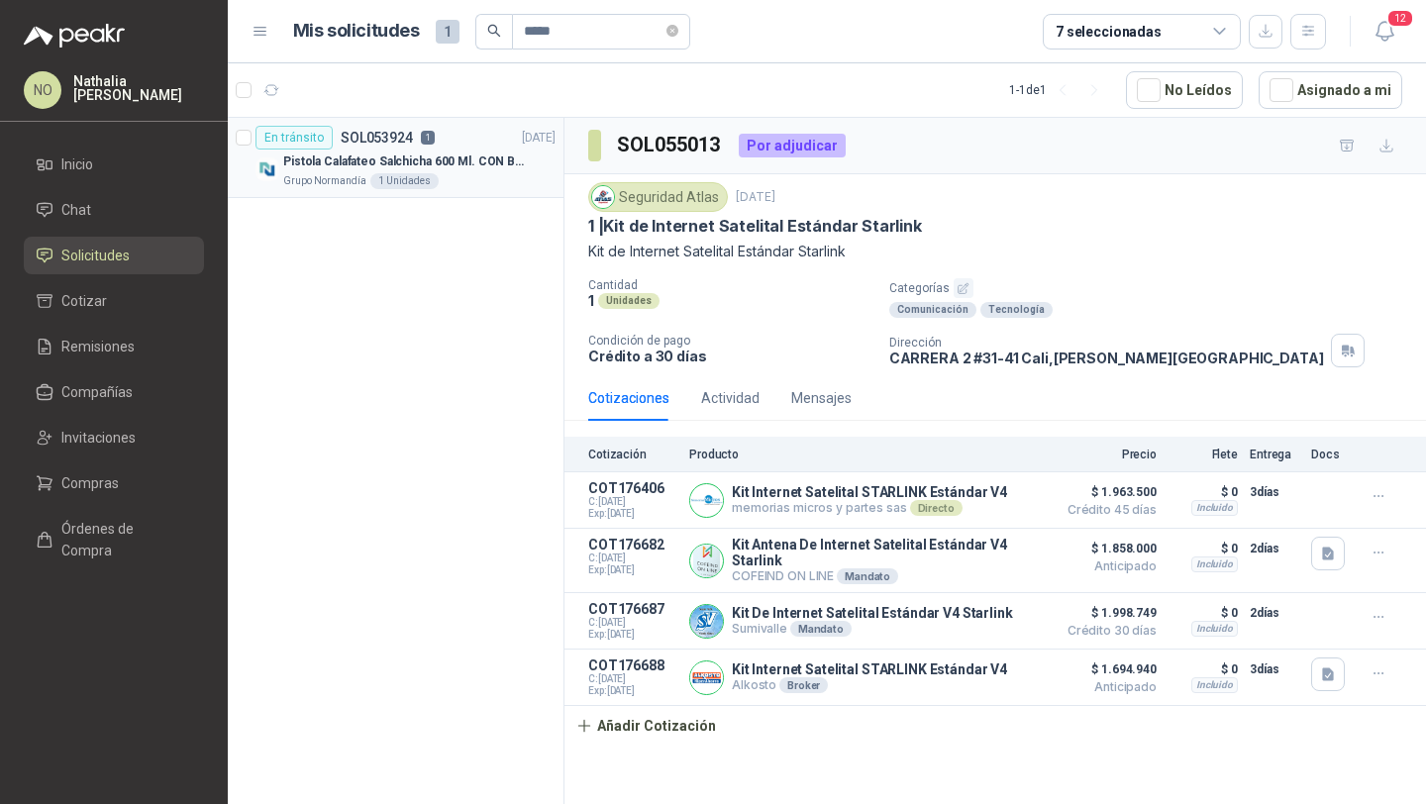
click at [417, 156] on p "Pistola Calafateo Salchicha 600 Ml. CON BOQUILLA" at bounding box center [406, 161] width 247 height 19
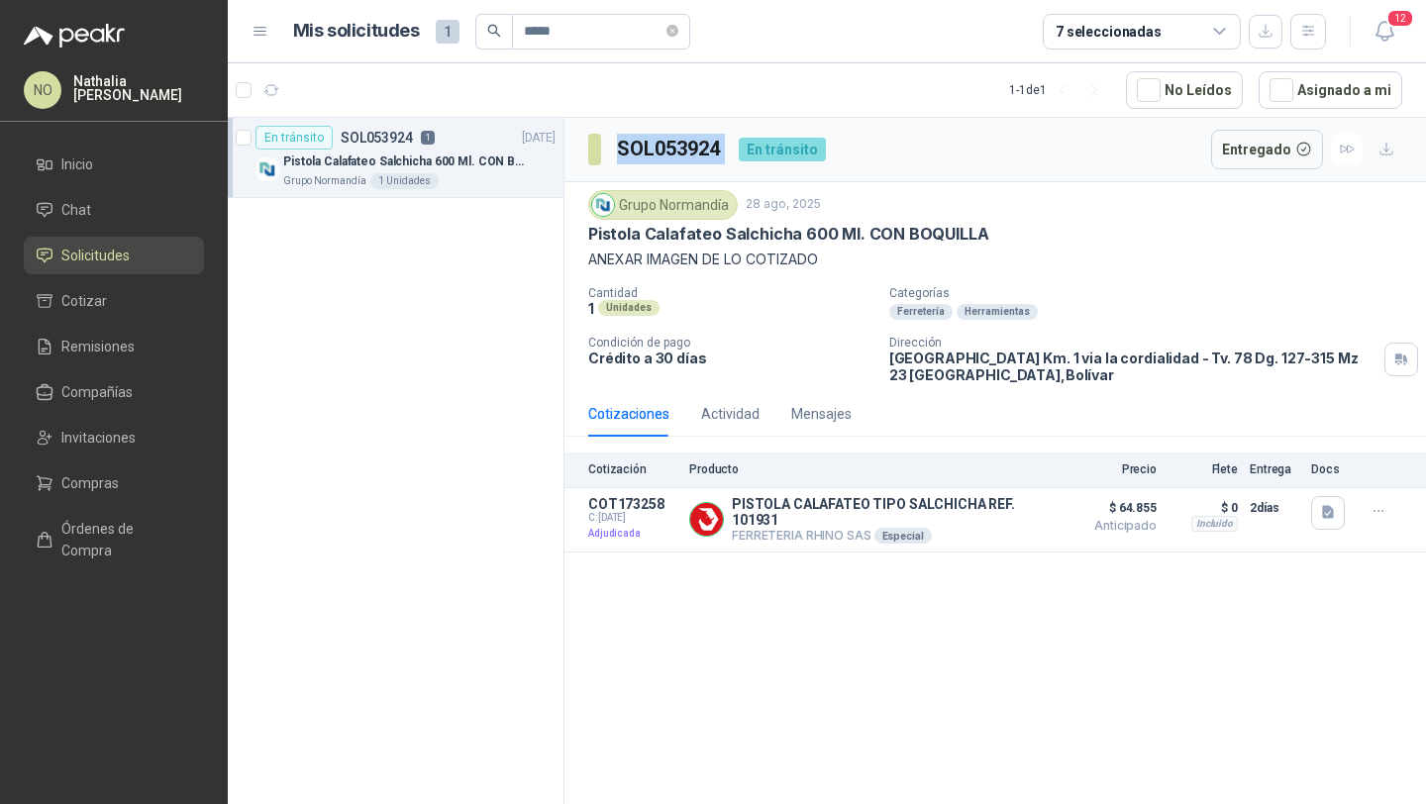
drag, startPoint x: 618, startPoint y: 138, endPoint x: 740, endPoint y: 142, distance: 121.8
click at [740, 142] on div "SOL053924 En tránsito" at bounding box center [707, 150] width 238 height 40
copy h3 "SOL053924"
click at [1022, 520] on button "Detalles" at bounding box center [998, 519] width 93 height 27
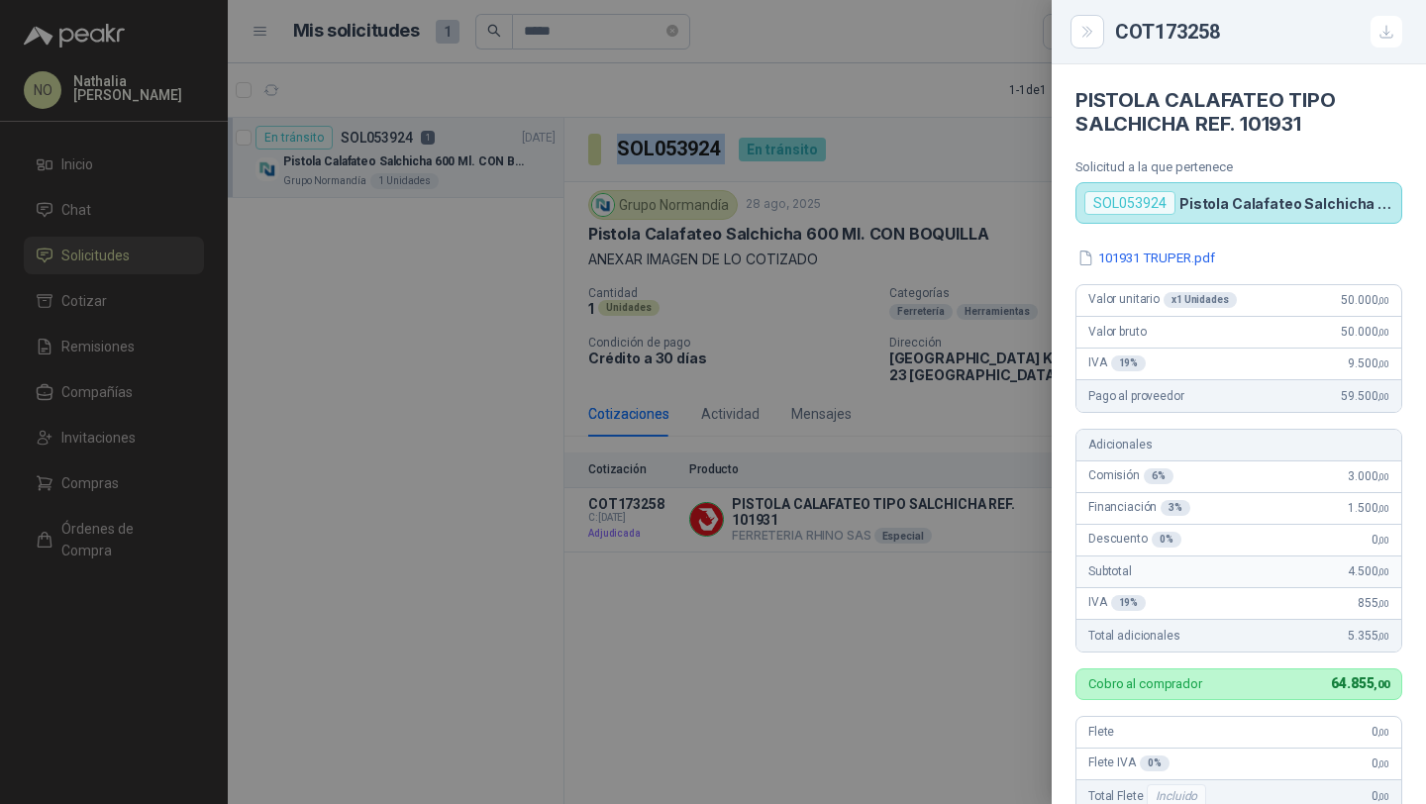
click at [789, 584] on div at bounding box center [713, 402] width 1426 height 804
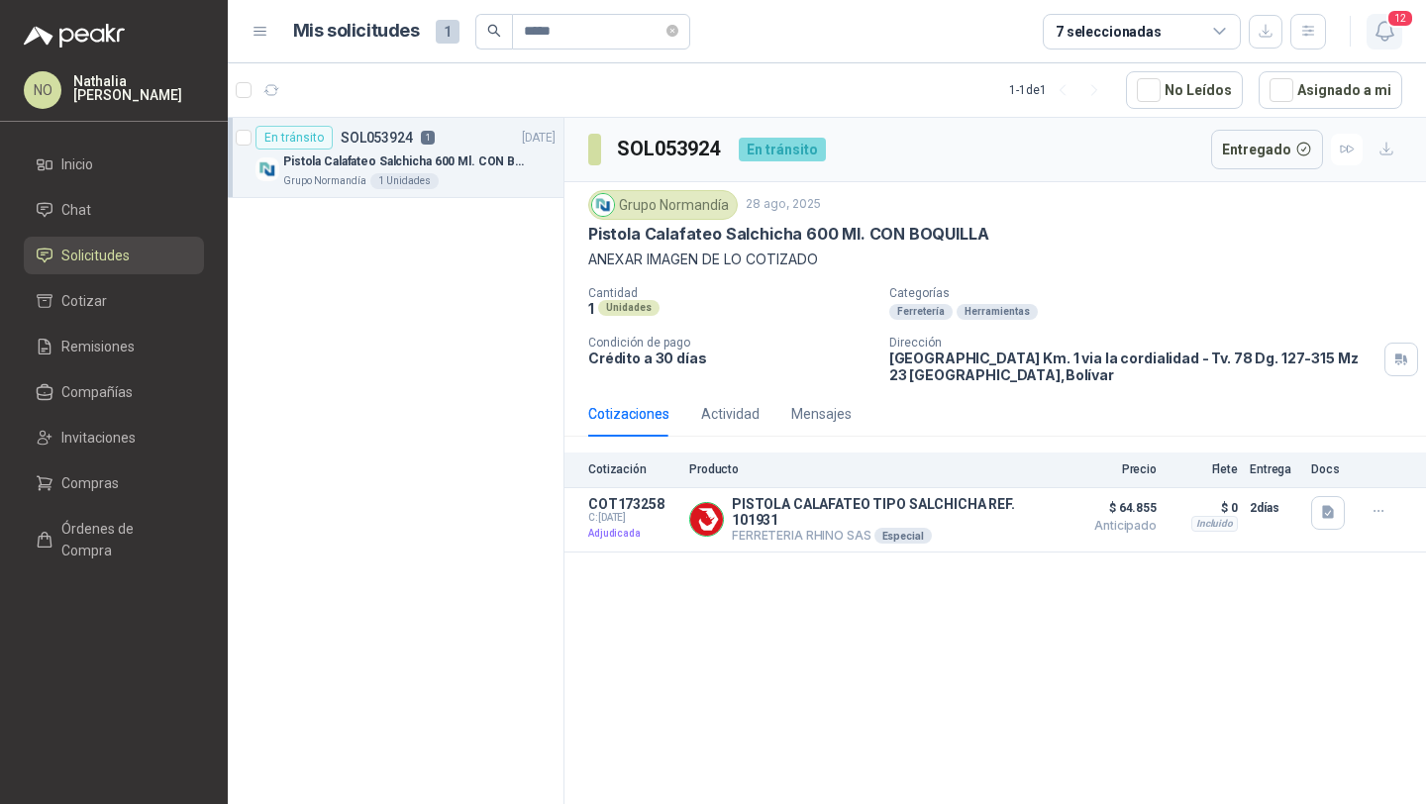
click at [1383, 30] on icon "button" at bounding box center [1384, 31] width 25 height 25
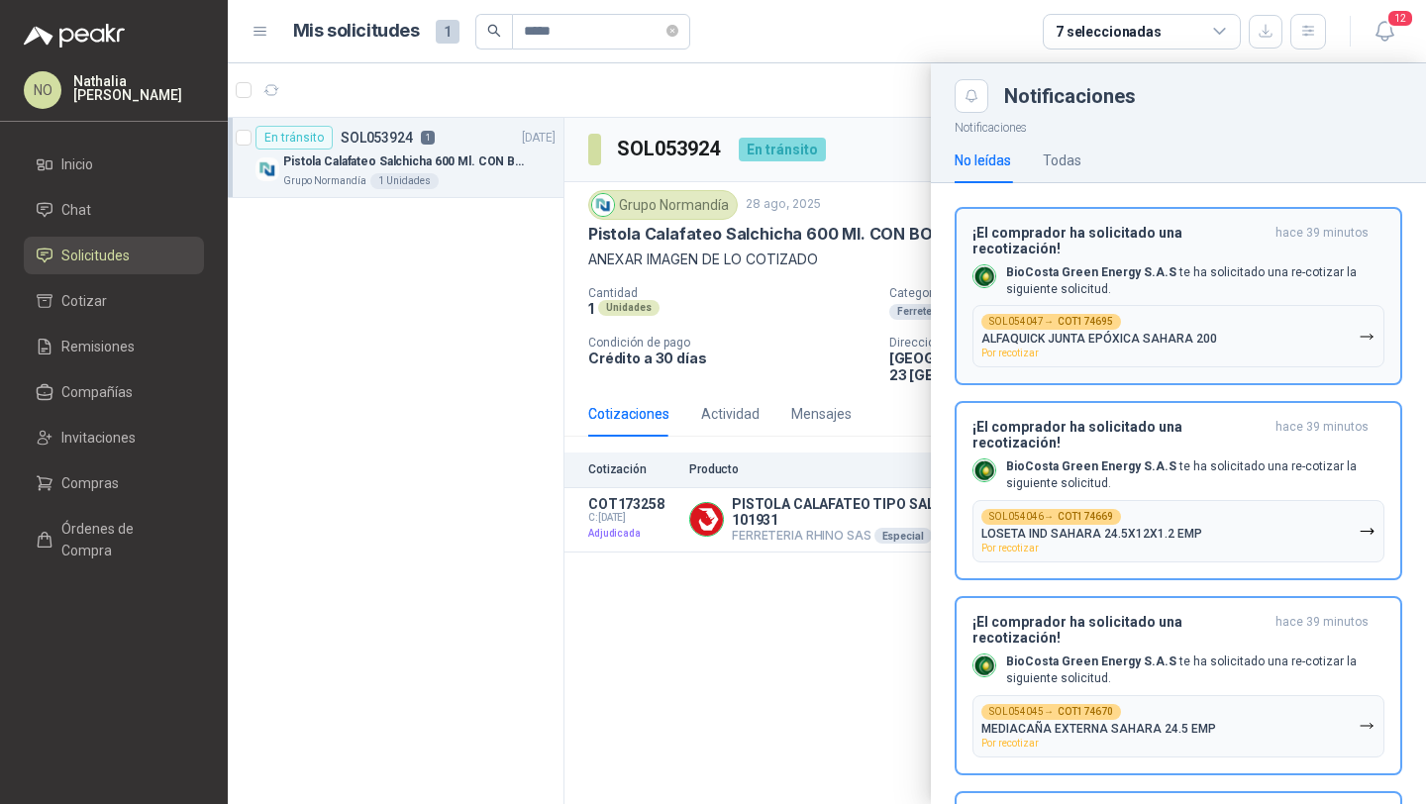
click at [1200, 220] on button "¡El comprador ha solicitado una recotización! hace 39 minutos BioCosta Green En…" at bounding box center [1177, 296] width 447 height 179
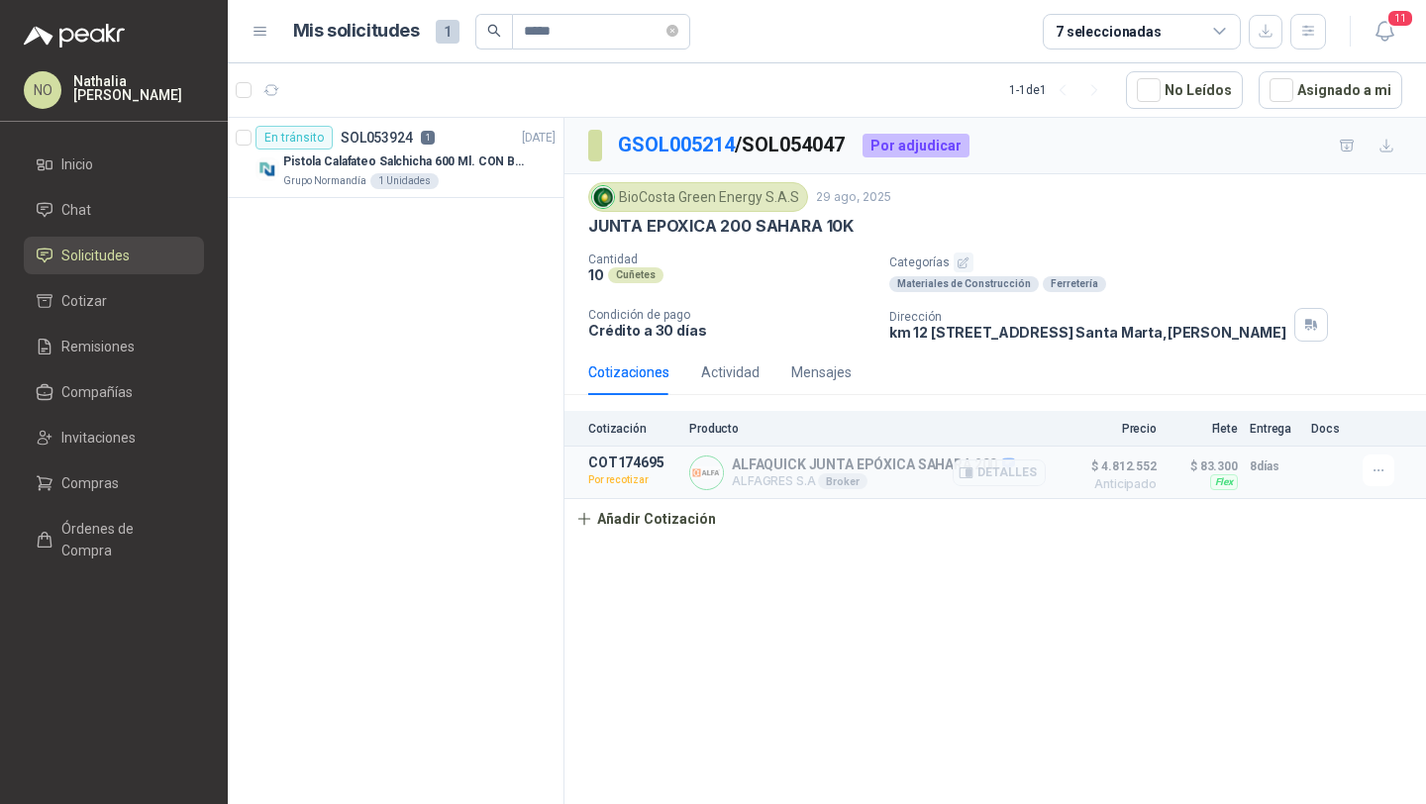
click at [1358, 472] on article "COT174695 Por recotizar ALFAQUICK JUNTA EPÓXICA SAHARA 200 ALFAGRES S.A Broker …" at bounding box center [994, 472] width 861 height 52
click at [1365, 470] on button "button" at bounding box center [1378, 470] width 32 height 32
click at [1312, 356] on button "Editar" at bounding box center [1338, 356] width 158 height 32
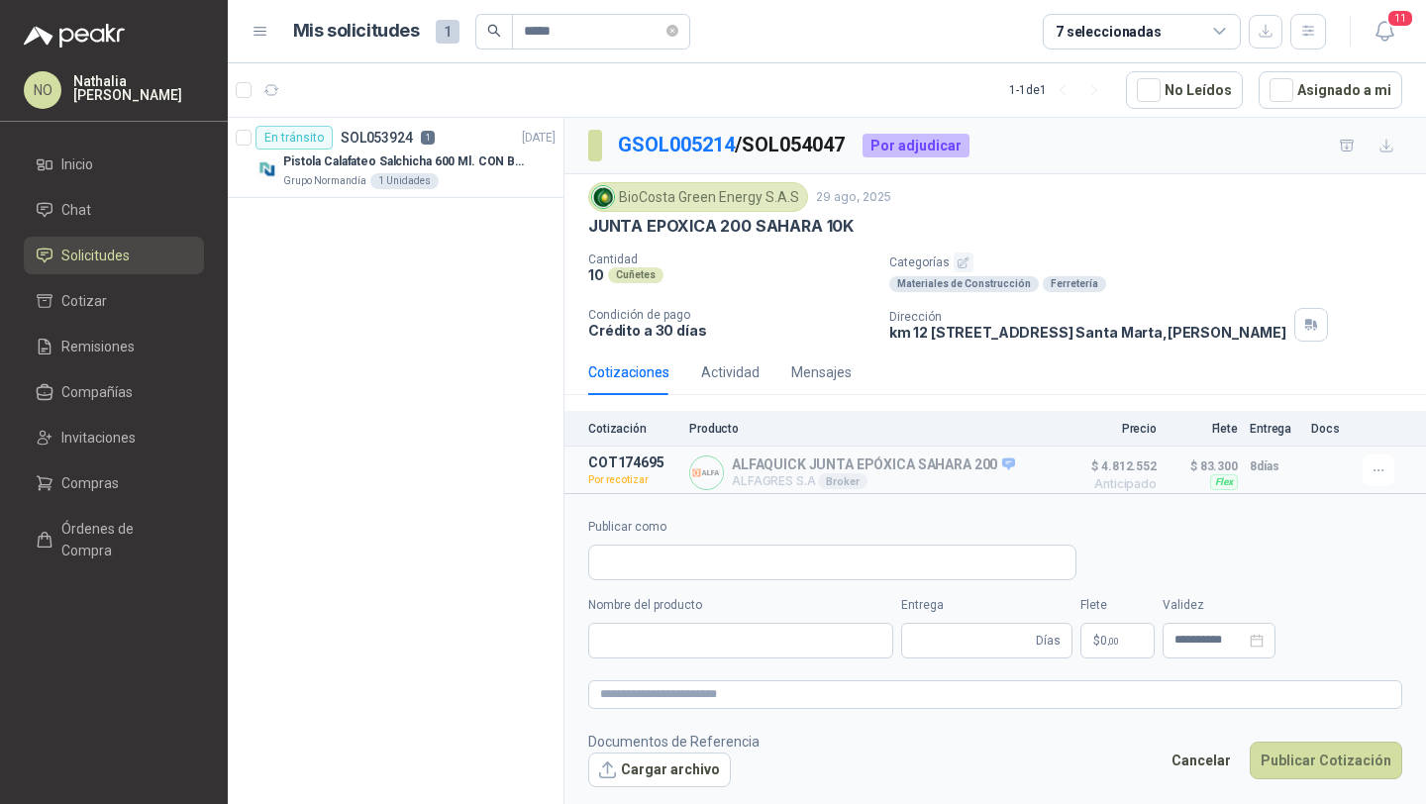
type input "**********"
type input "*"
type input "**********"
type textarea "**********"
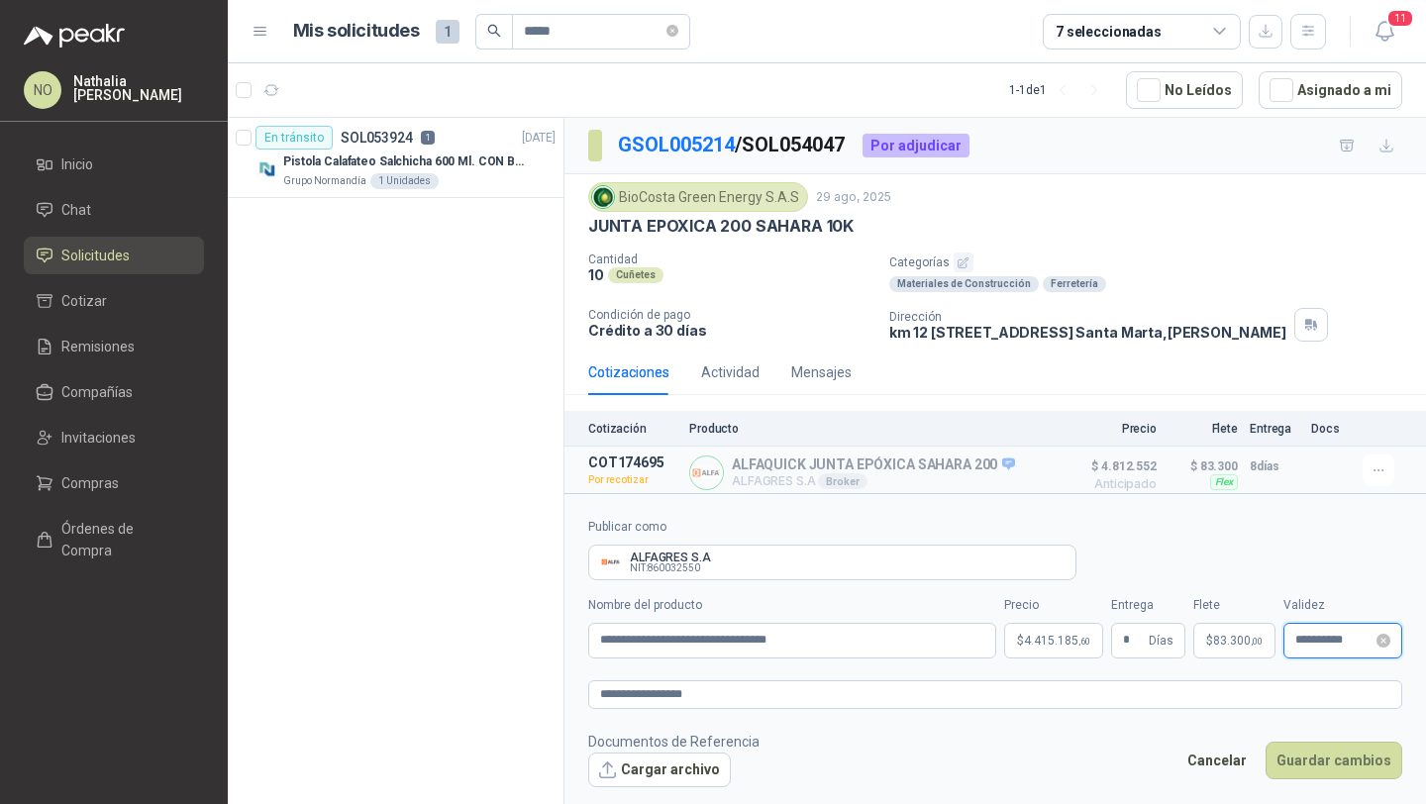
click at [1336, 642] on input "**********" at bounding box center [1333, 640] width 77 height 13
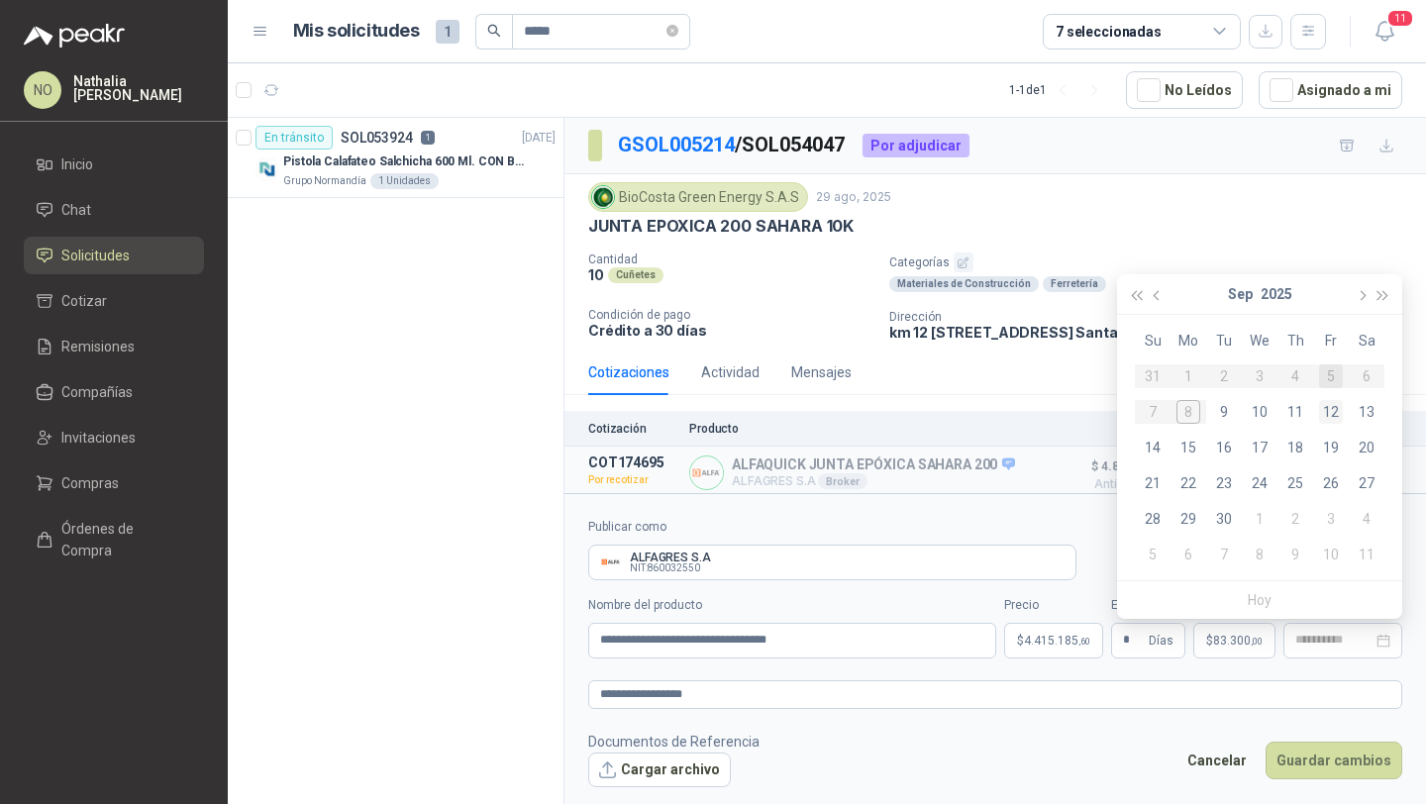
click at [1334, 406] on div "12" at bounding box center [1331, 412] width 24 height 24
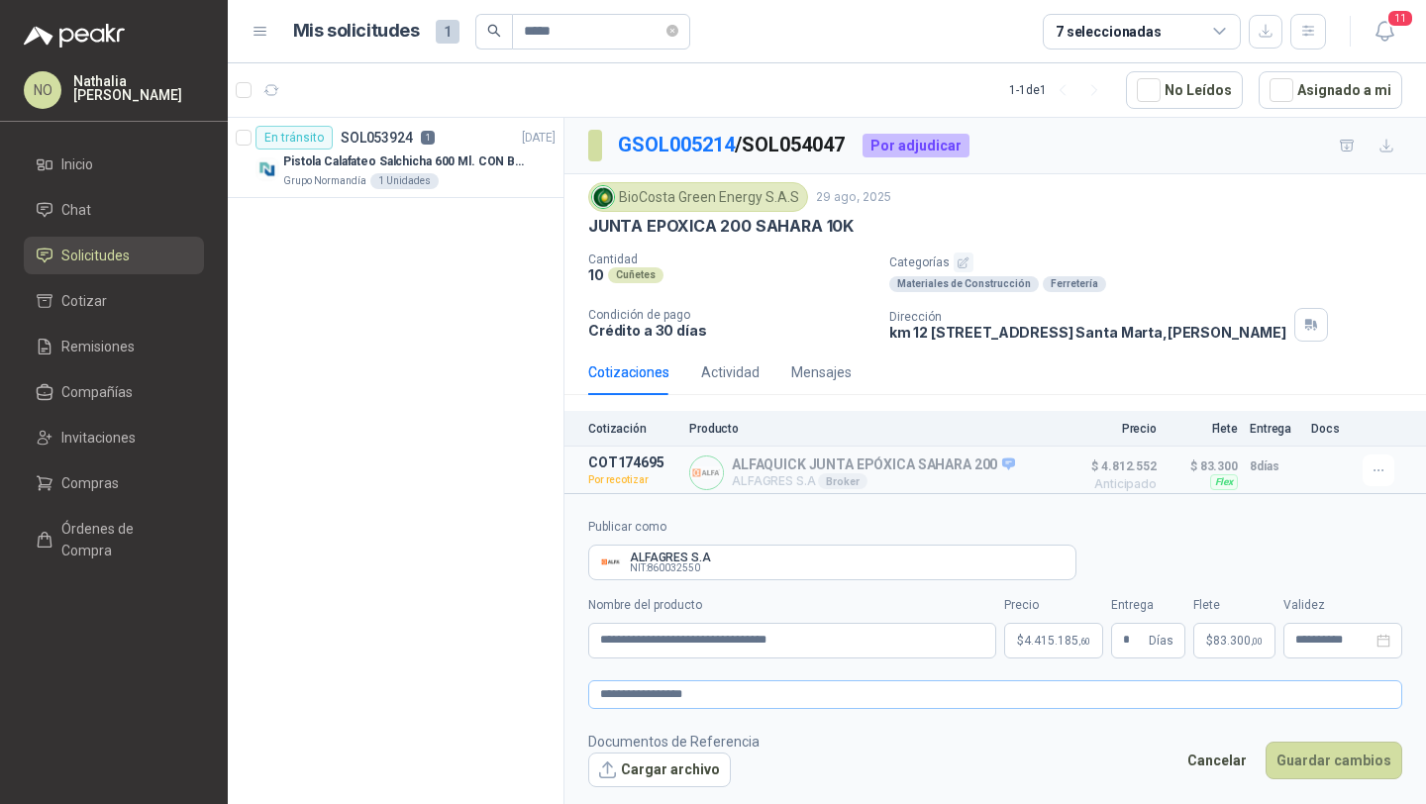
type input "**********"
click at [1043, 635] on body "NO Nathalia Ortega Inicio Chat Solicitudes Cotizar Remisiones Compañías Invitac…" at bounding box center [713, 402] width 1426 height 804
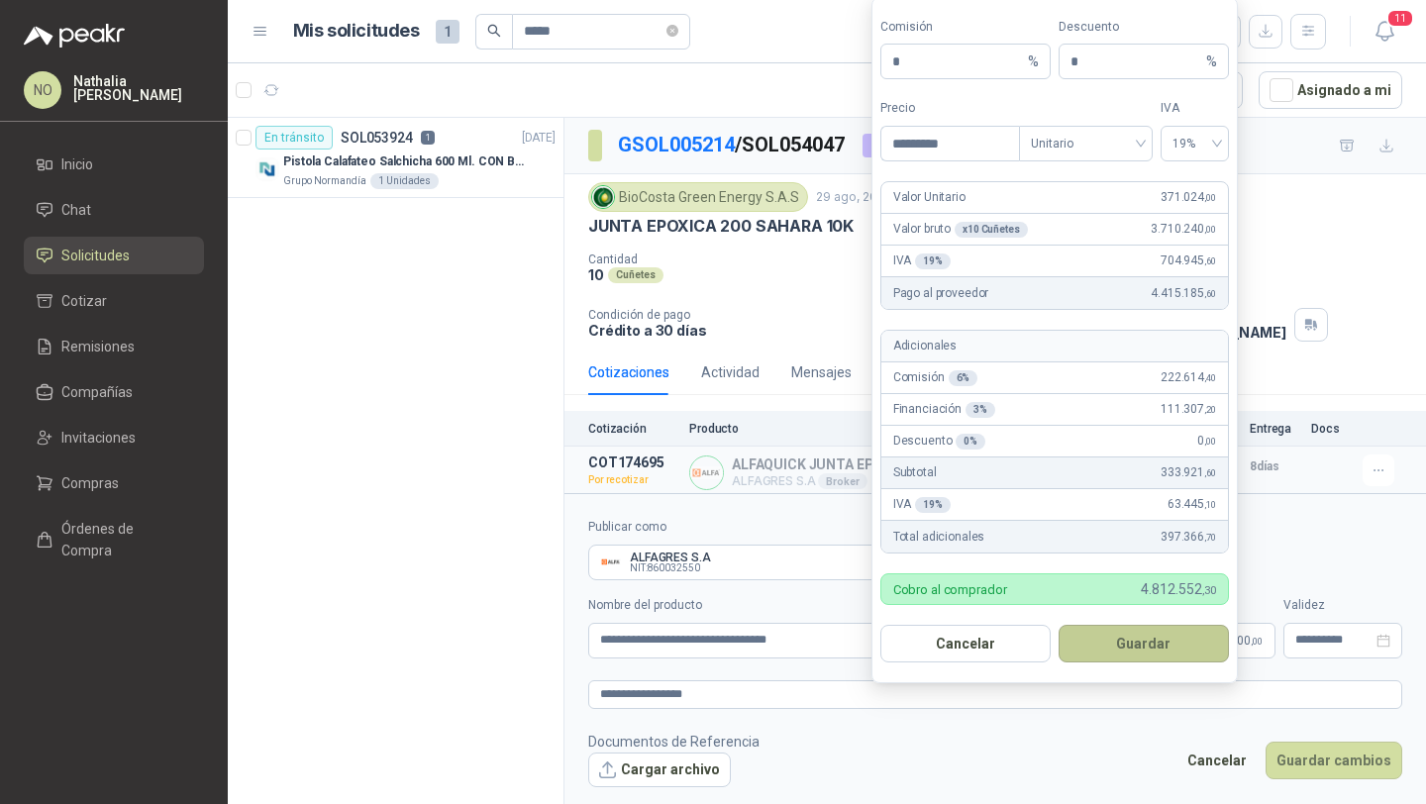
click at [1190, 647] on button "Guardar" at bounding box center [1143, 644] width 170 height 38
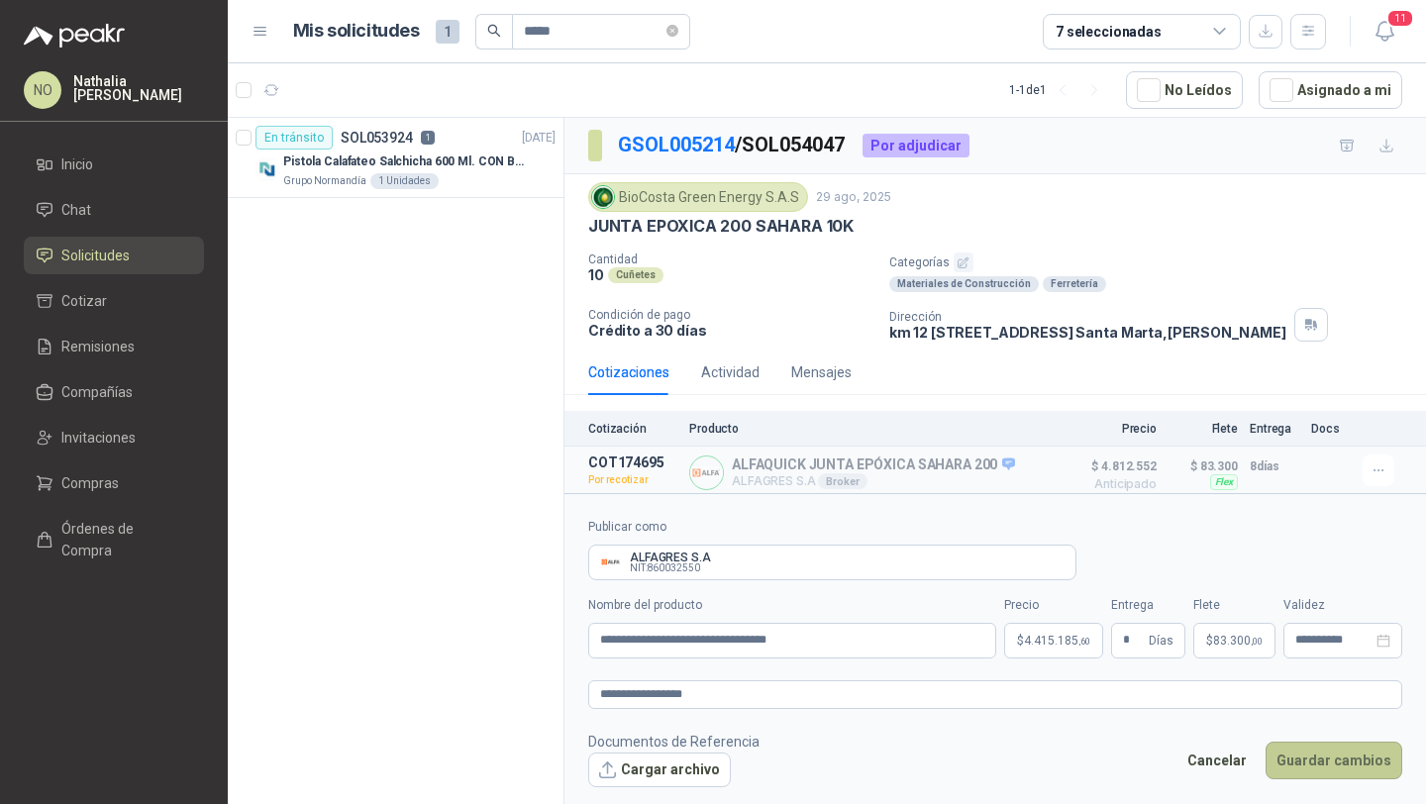
click at [1350, 766] on button "Guardar cambios" at bounding box center [1333, 760] width 137 height 38
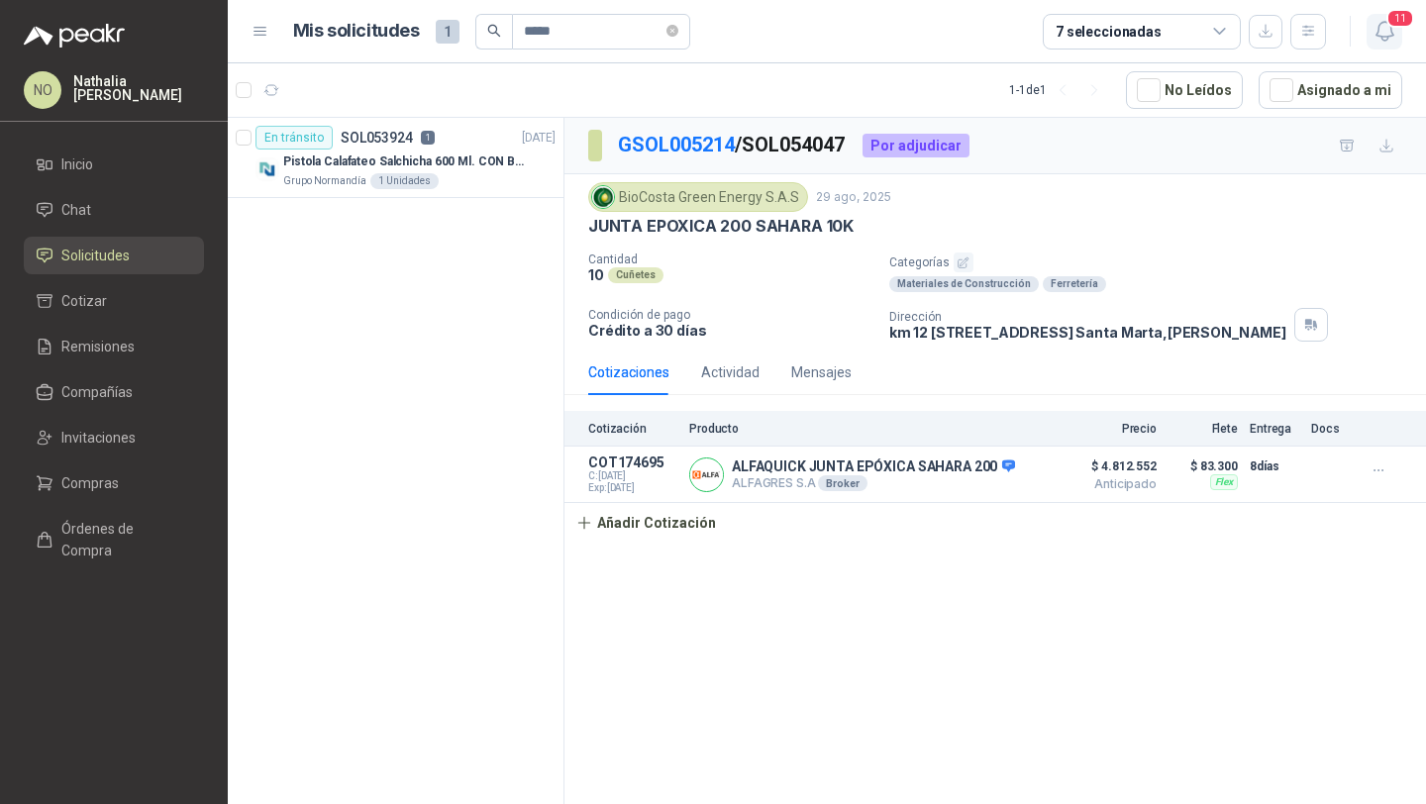
click at [1386, 37] on icon "button" at bounding box center [1383, 31] width 17 height 19
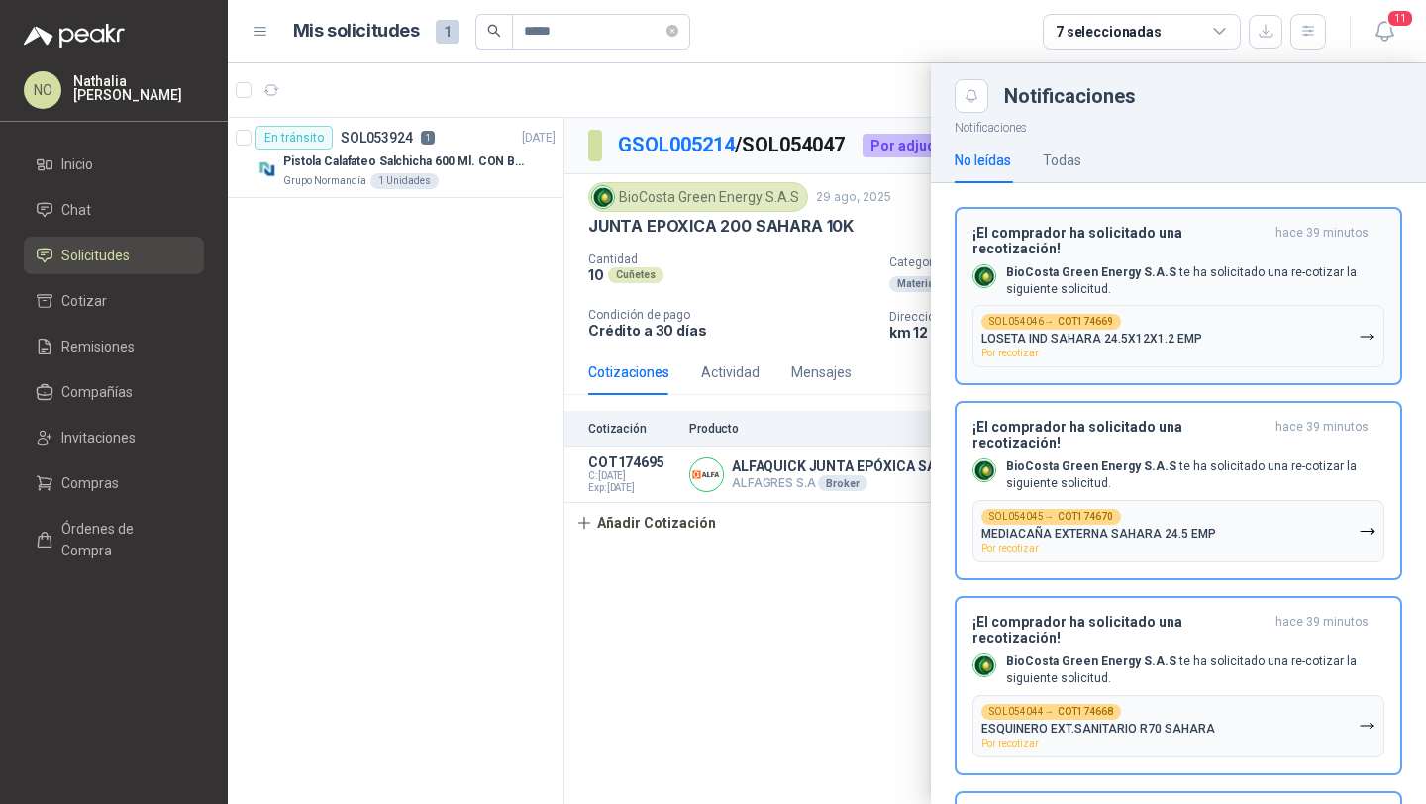
click at [1199, 243] on div "¡El comprador ha solicitado una recotización! hace 39 minutos BioCosta Green En…" at bounding box center [1178, 297] width 412 height 144
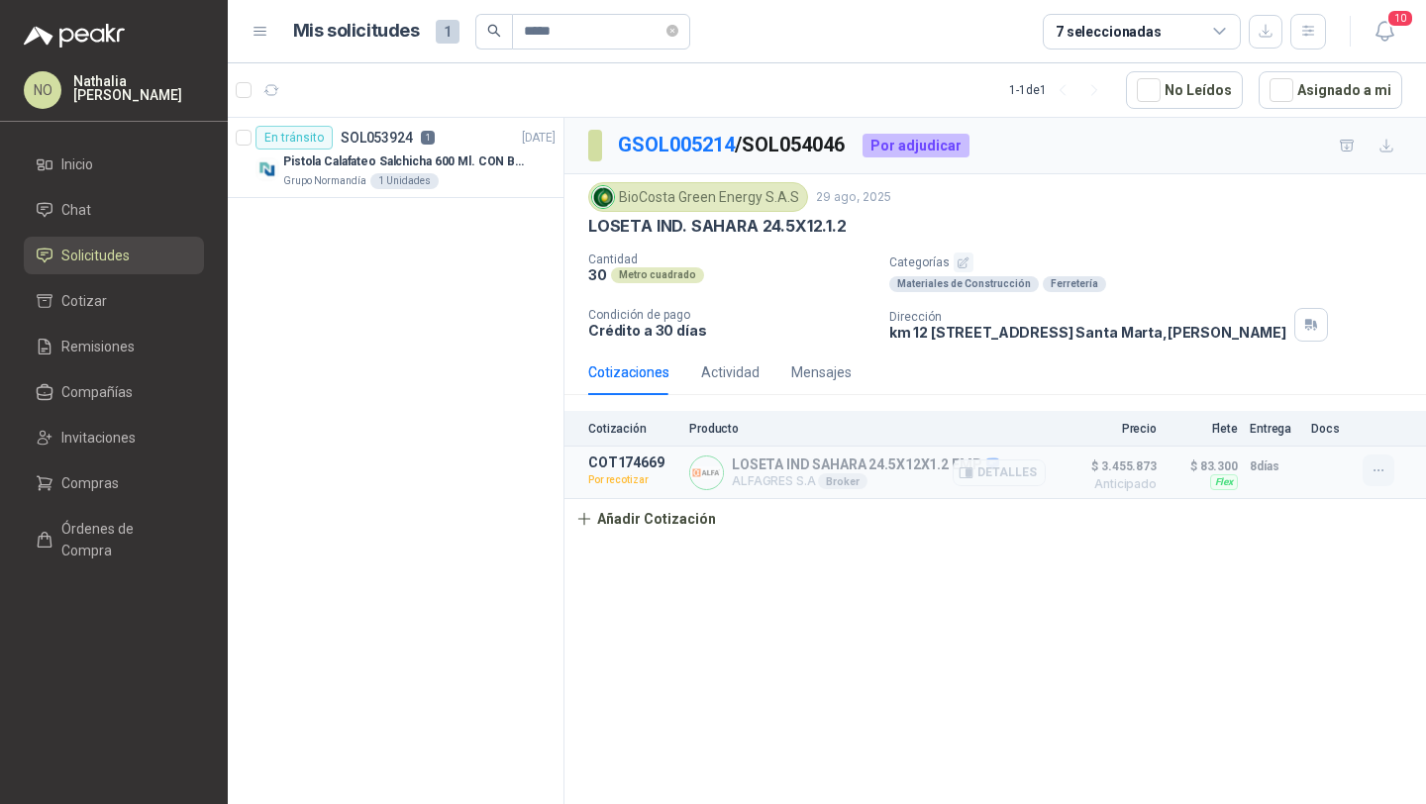
click at [1374, 472] on icon "button" at bounding box center [1378, 470] width 17 height 17
click at [1316, 354] on button "Editar" at bounding box center [1338, 356] width 158 height 32
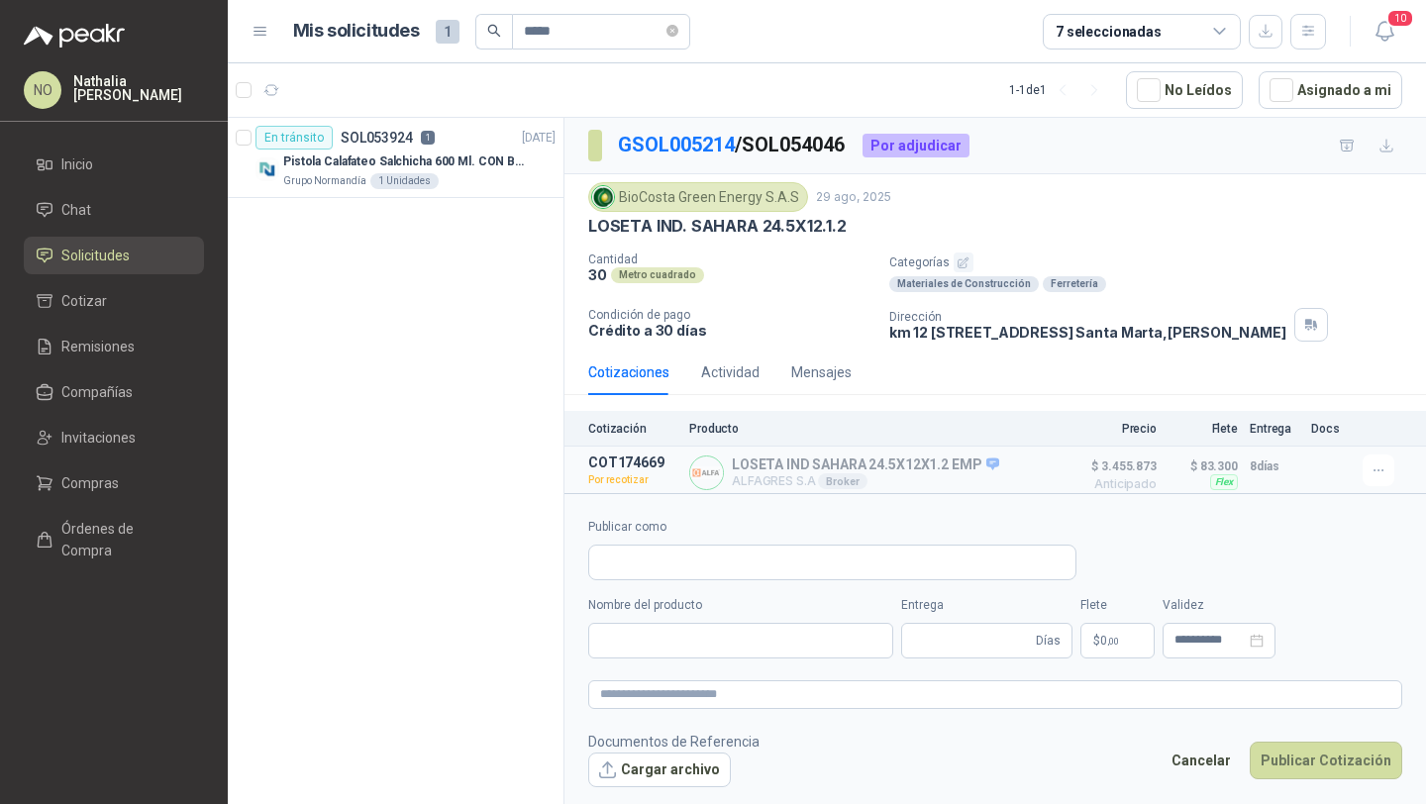
type input "**********"
type input "*"
type input "**********"
type textarea "**********"
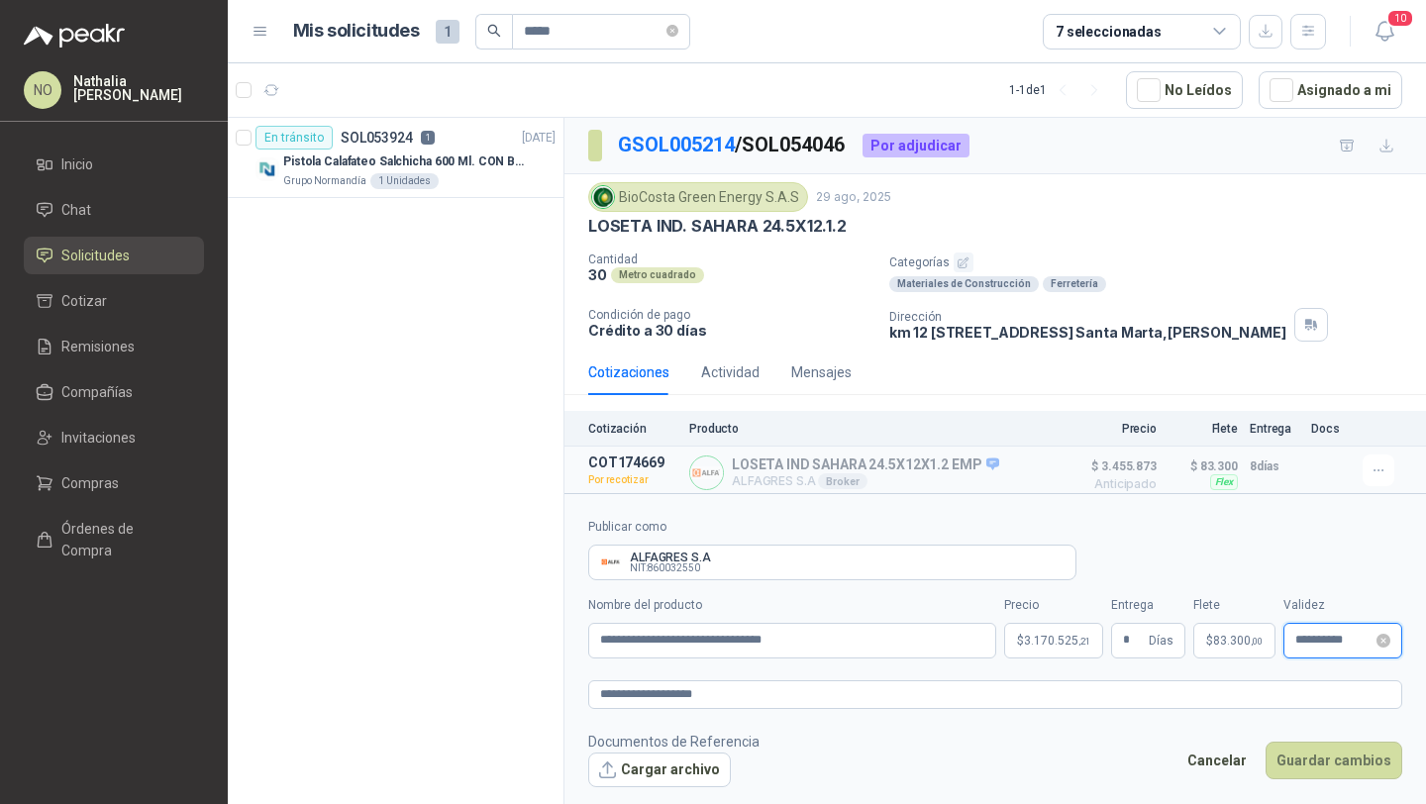
click at [1336, 637] on input "**********" at bounding box center [1333, 640] width 77 height 13
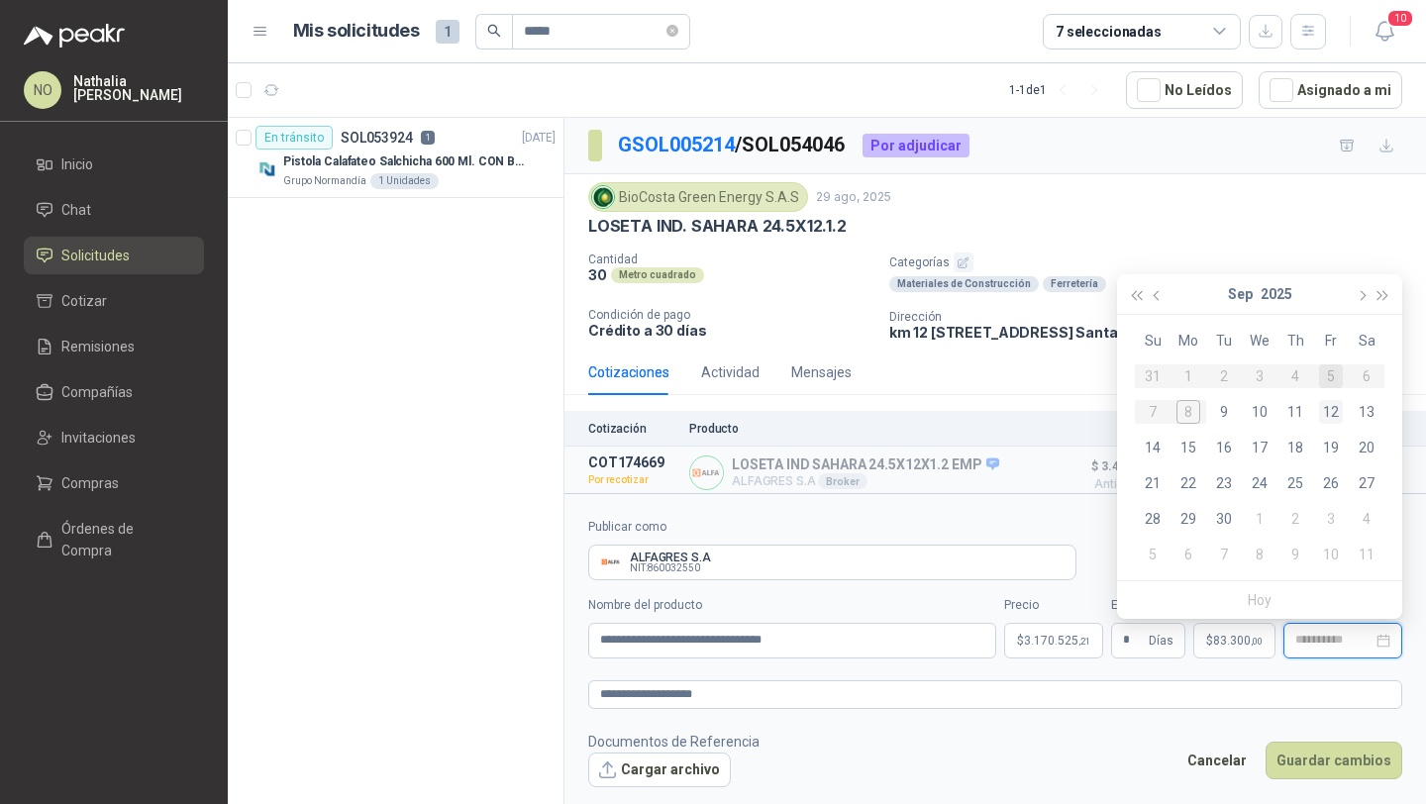
type input "**********"
click at [1336, 403] on div "12" at bounding box center [1331, 412] width 24 height 24
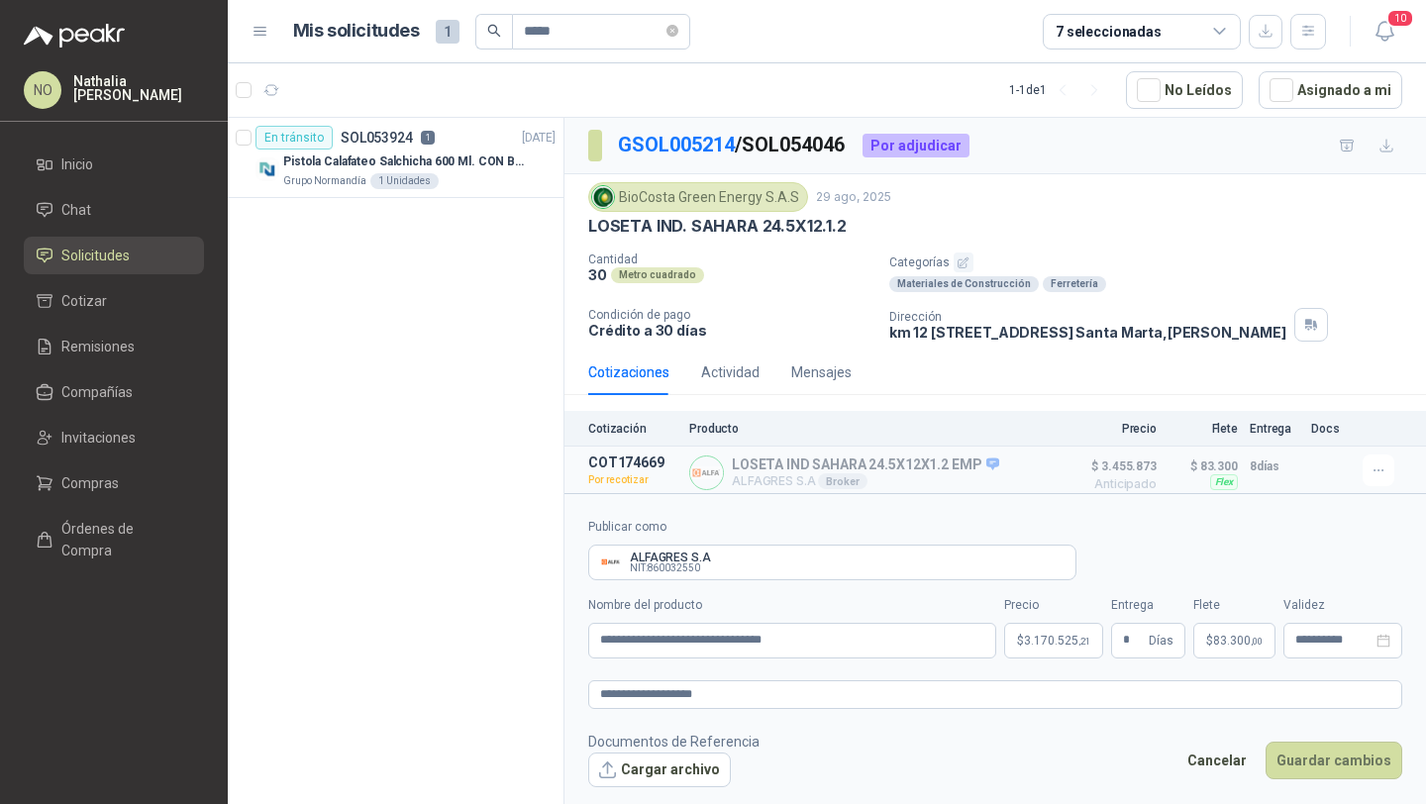
click at [1050, 637] on body "NO Nathalia Ortega Inicio Chat Solicitudes Cotizar Remisiones Compañías Invitac…" at bounding box center [713, 402] width 1426 height 804
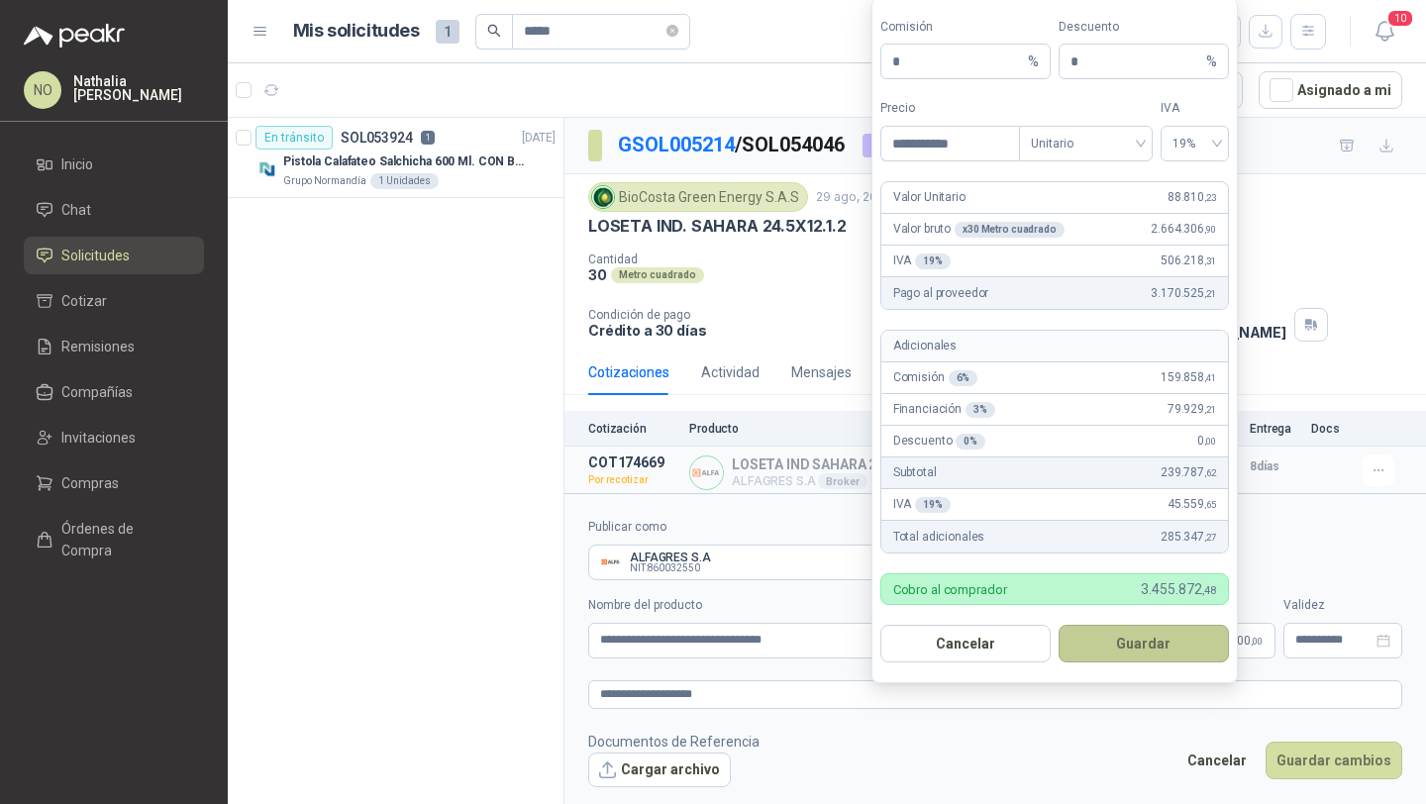
click at [1172, 638] on button "Guardar" at bounding box center [1143, 644] width 170 height 38
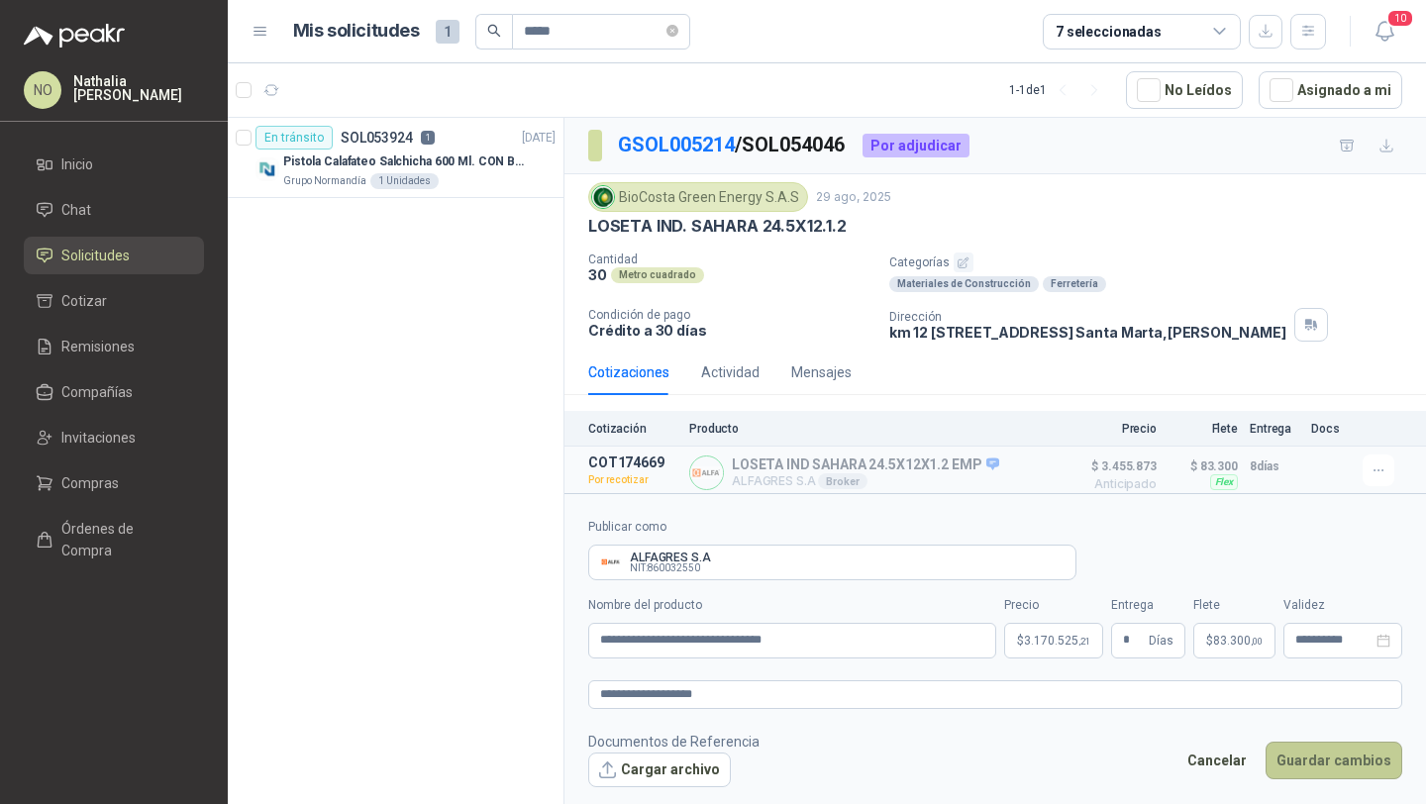
click at [1345, 774] on button "Guardar cambios" at bounding box center [1333, 760] width 137 height 38
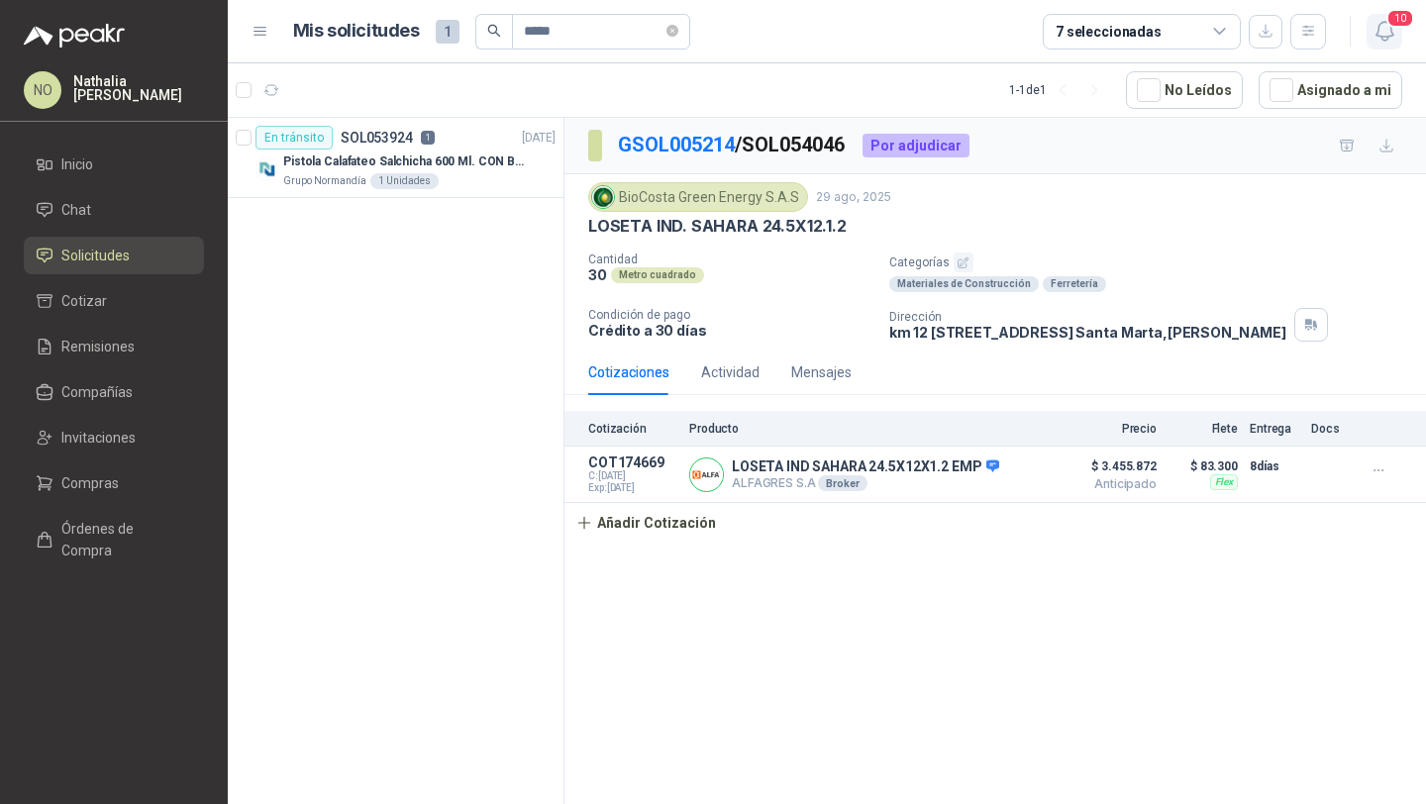
click at [1393, 19] on span "10" at bounding box center [1400, 18] width 28 height 19
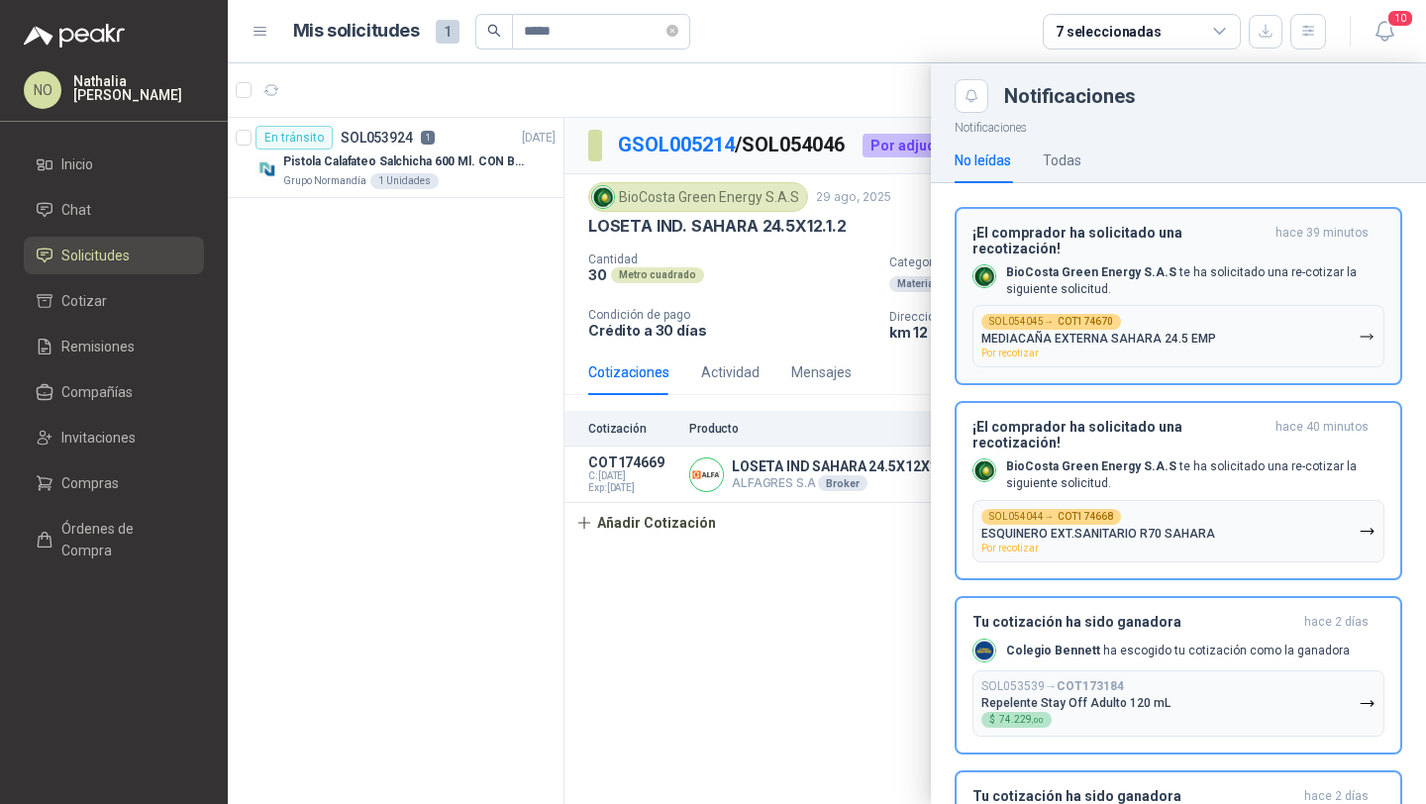
click at [1164, 305] on button "SOL054045 → COT174670 MEDIACAÑA EXTERNA SAHARA 24.5 EMP Por recotizar" at bounding box center [1178, 336] width 412 height 62
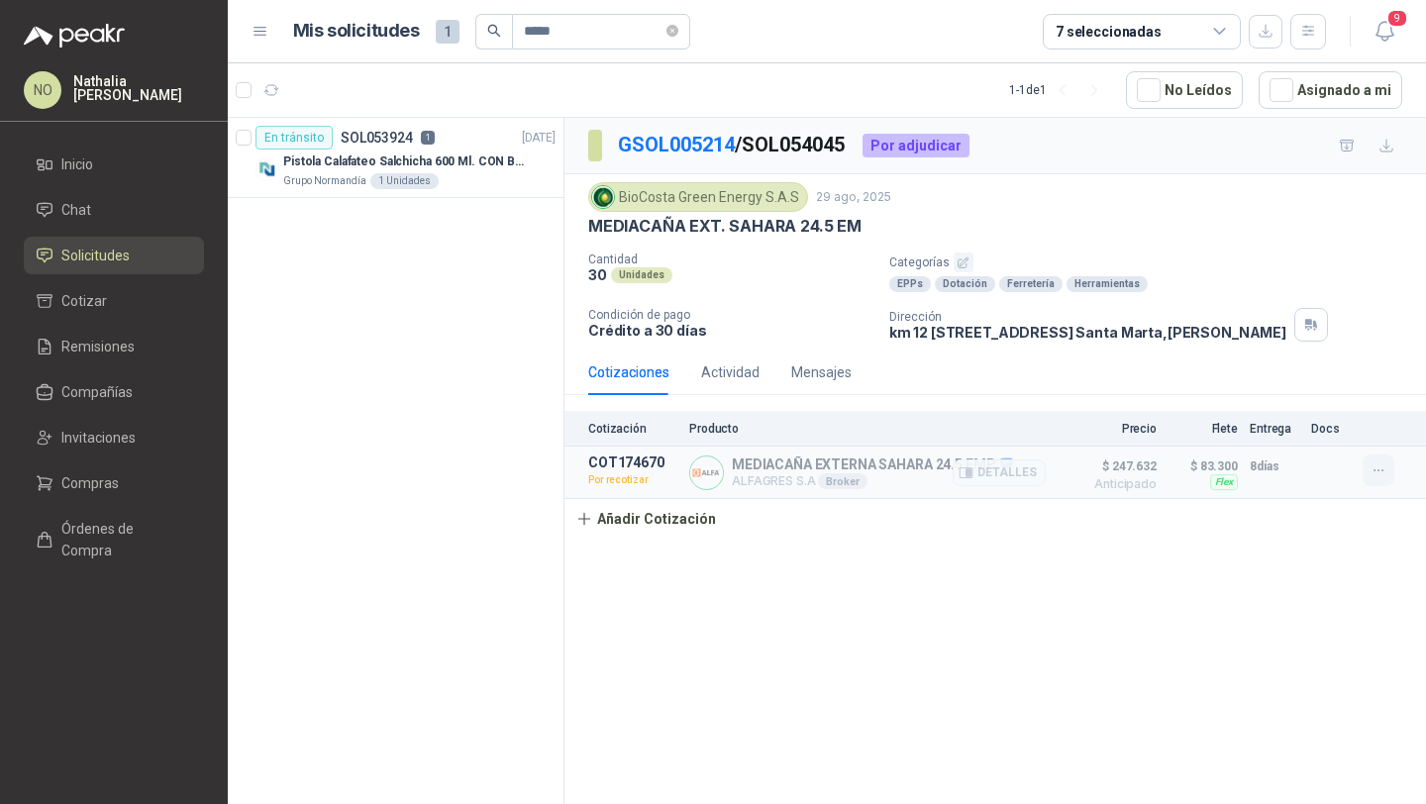
click at [1383, 470] on icon "button" at bounding box center [1378, 470] width 17 height 17
click at [1322, 347] on button "Editar" at bounding box center [1338, 356] width 158 height 32
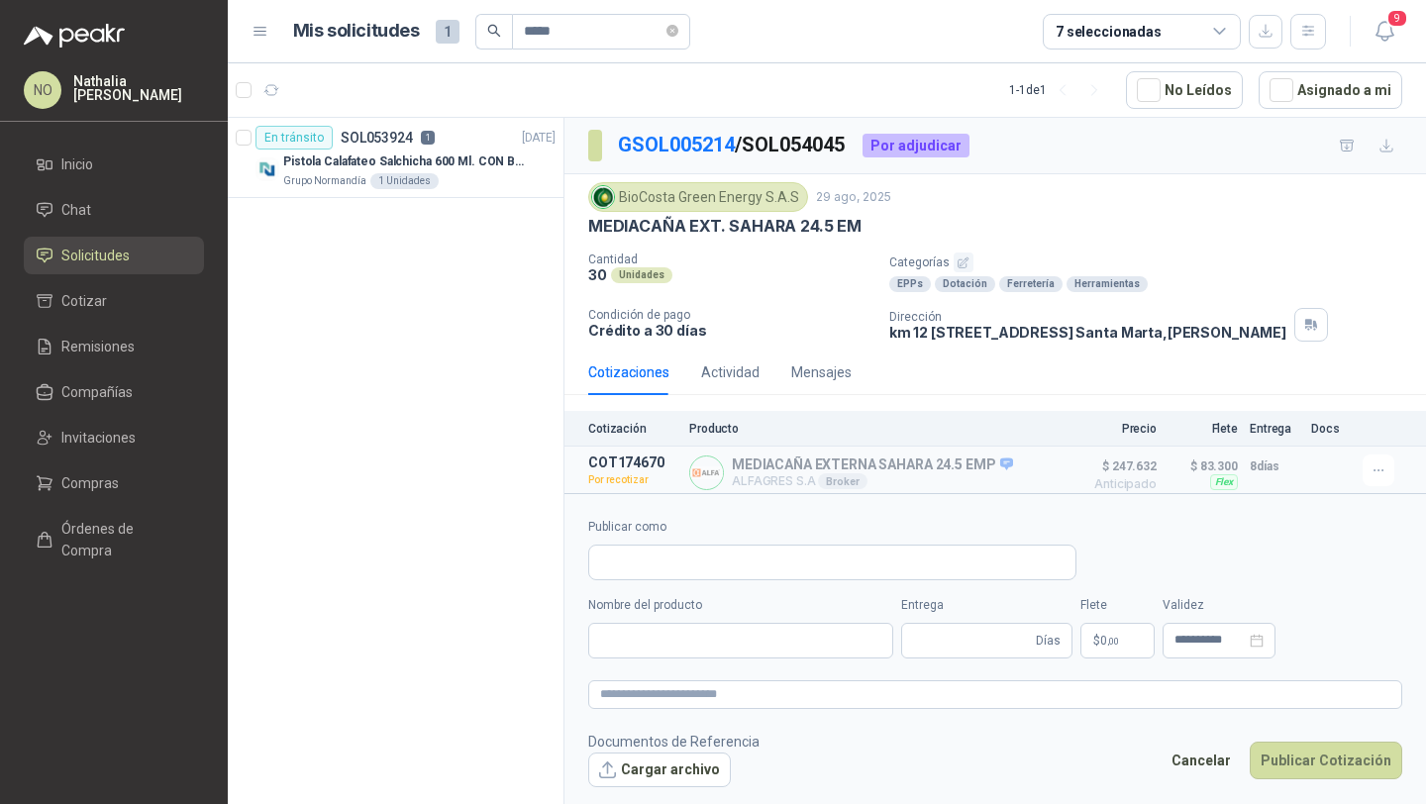
type input "**********"
type input "*"
type input "**********"
type textarea "*****"
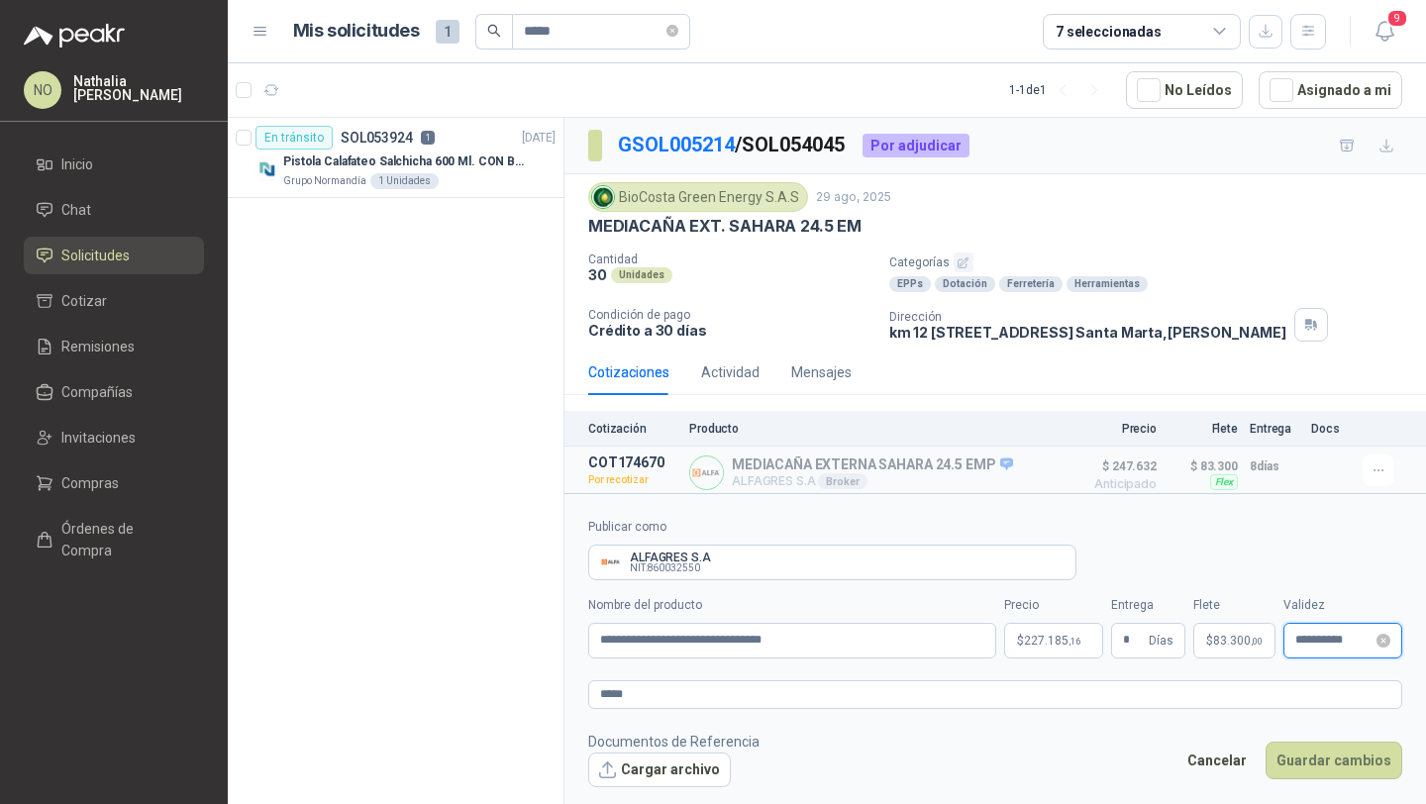
click at [1322, 644] on input "**********" at bounding box center [1333, 640] width 77 height 13
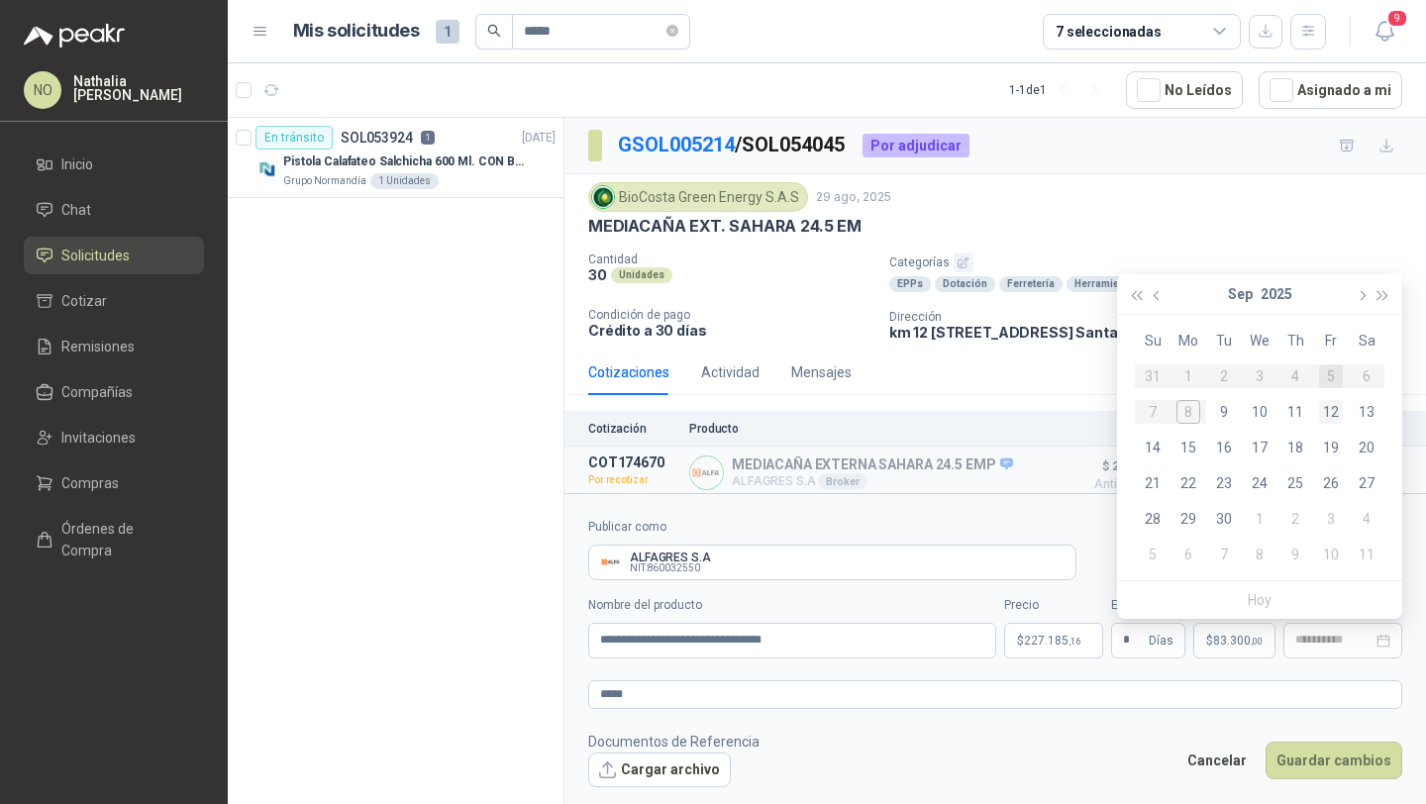
click at [1335, 407] on div "12" at bounding box center [1331, 412] width 24 height 24
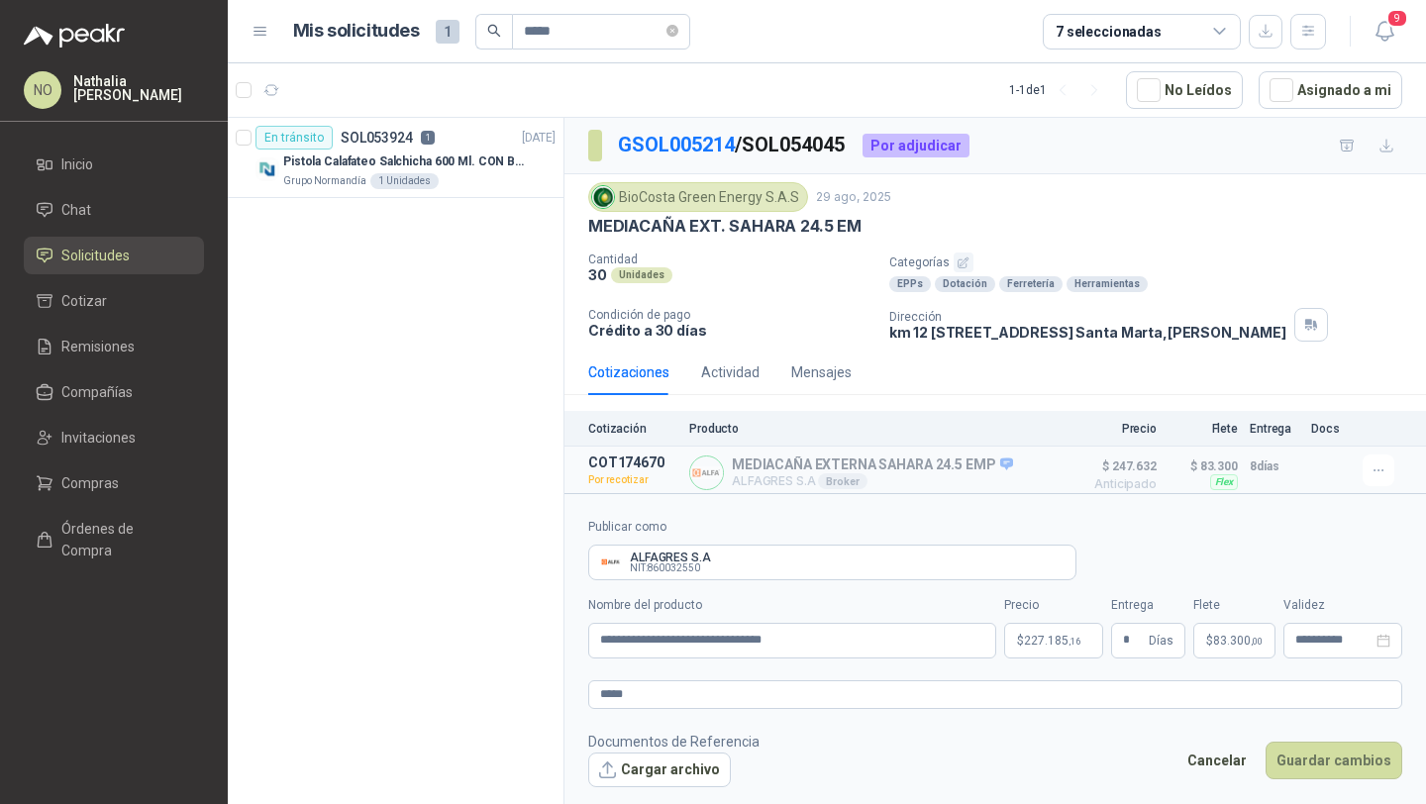
type input "**********"
click at [1040, 648] on body "**********" at bounding box center [713, 402] width 1426 height 804
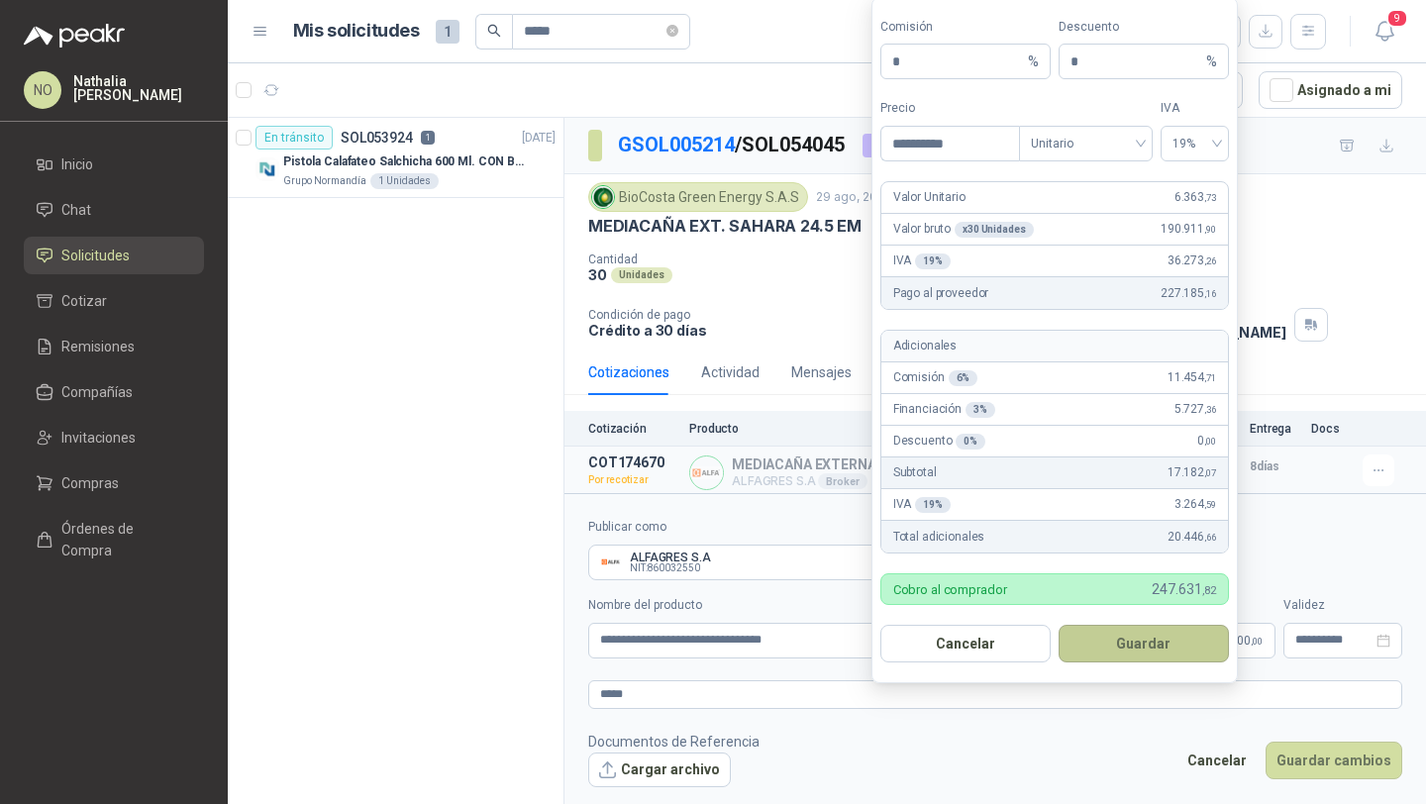
click at [1170, 638] on button "Guardar" at bounding box center [1143, 644] width 170 height 38
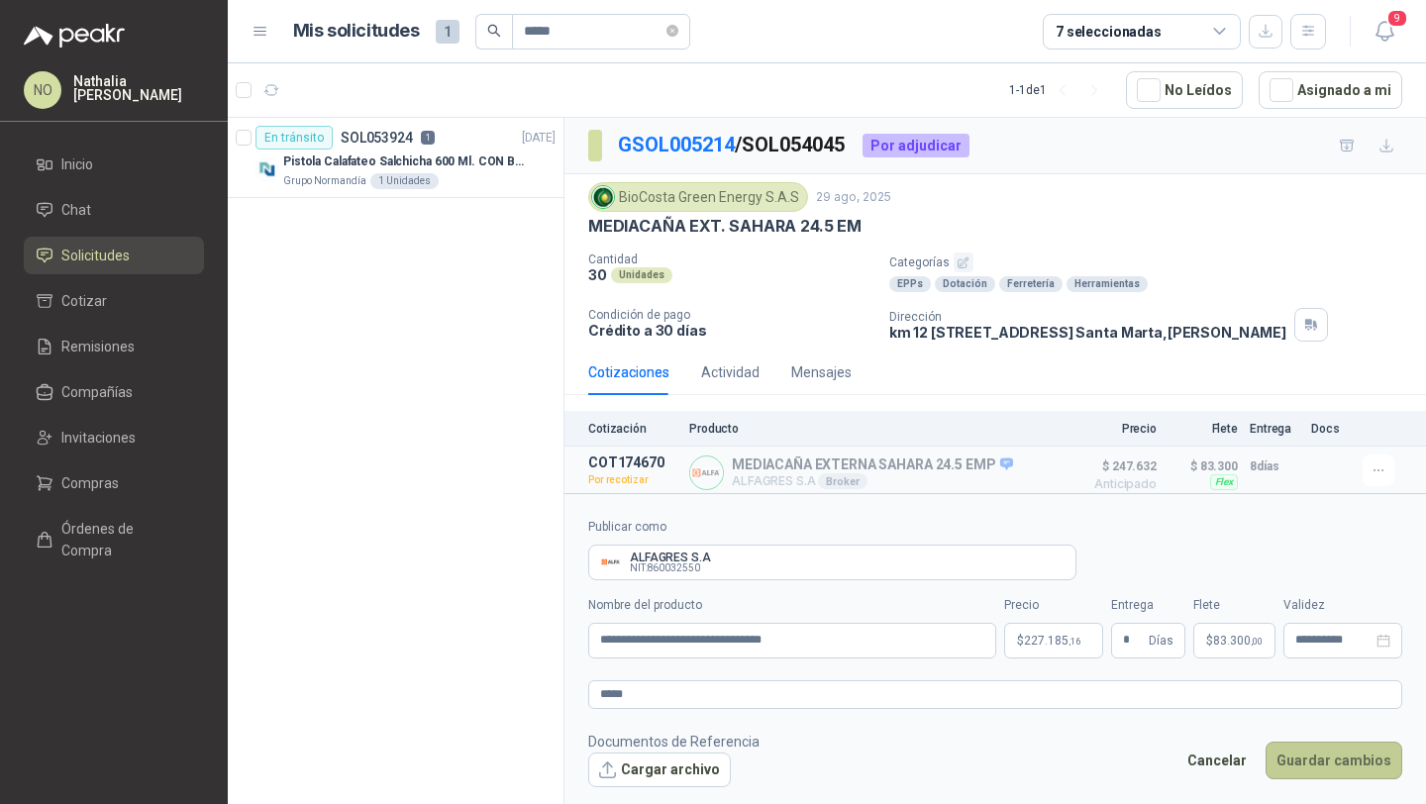
click at [1343, 760] on button "Guardar cambios" at bounding box center [1333, 760] width 137 height 38
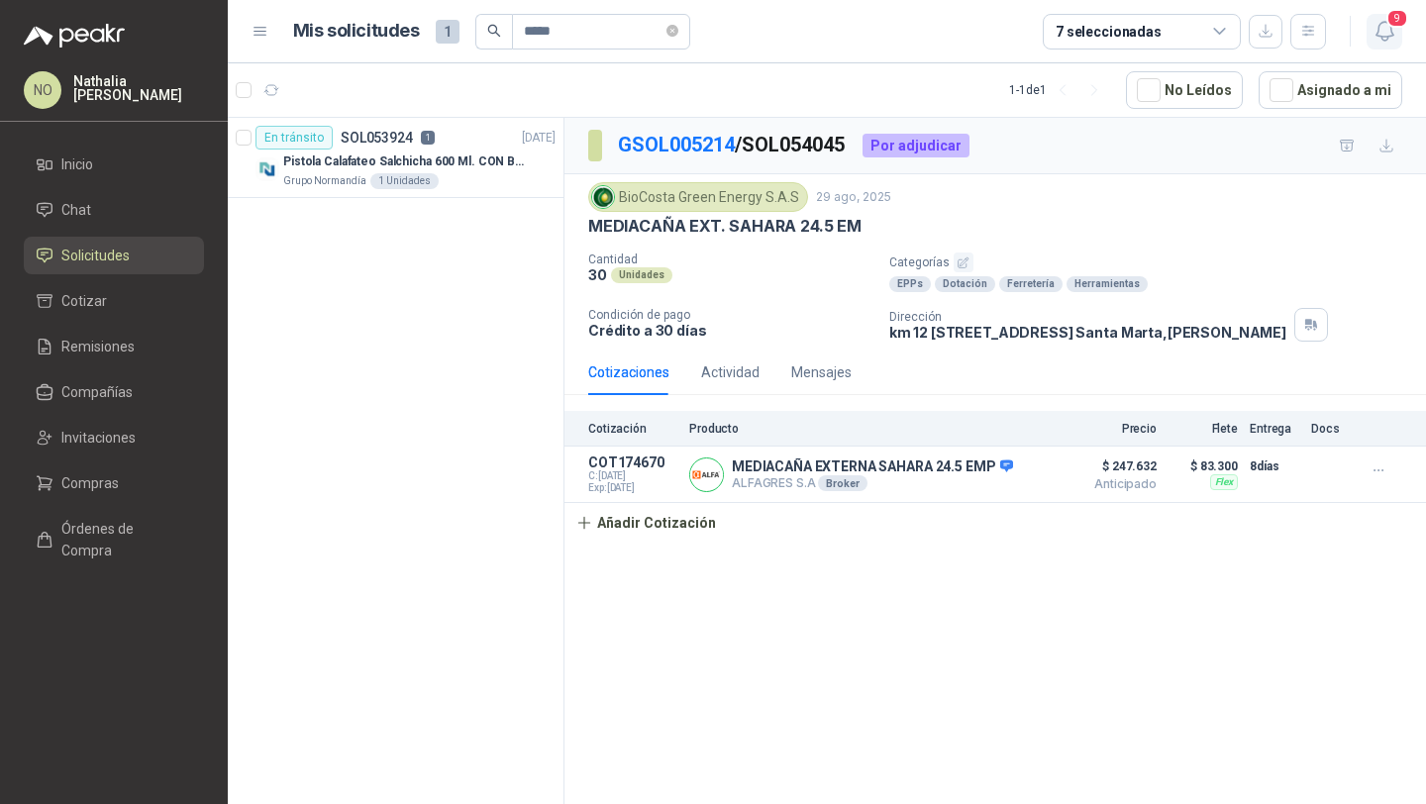
click at [1396, 26] on span "9" at bounding box center [1397, 18] width 22 height 19
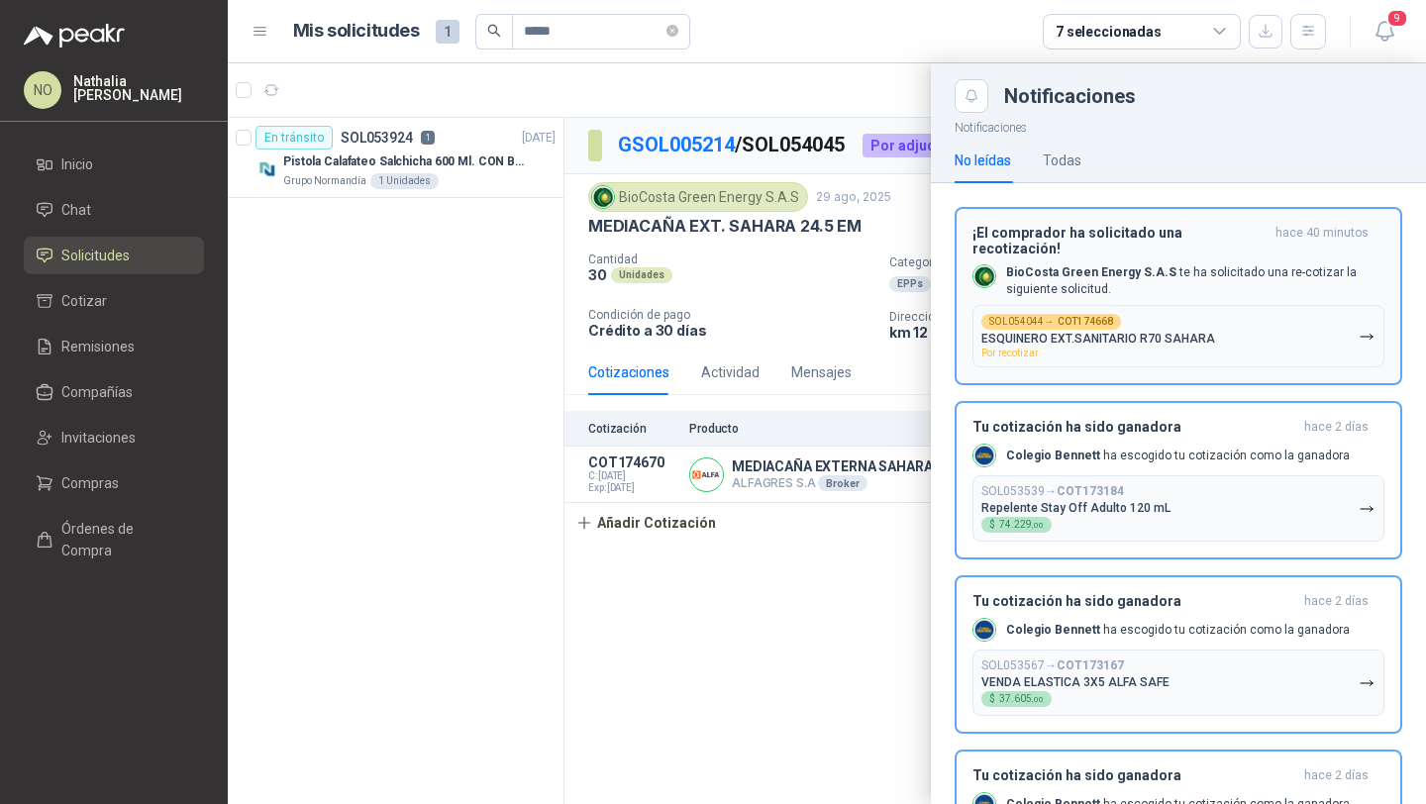
click at [1224, 323] on button "SOL054044 → COT174668 ESQUINERO EXT.SANITARIO R70 SAHARA Por recotizar" at bounding box center [1178, 336] width 412 height 62
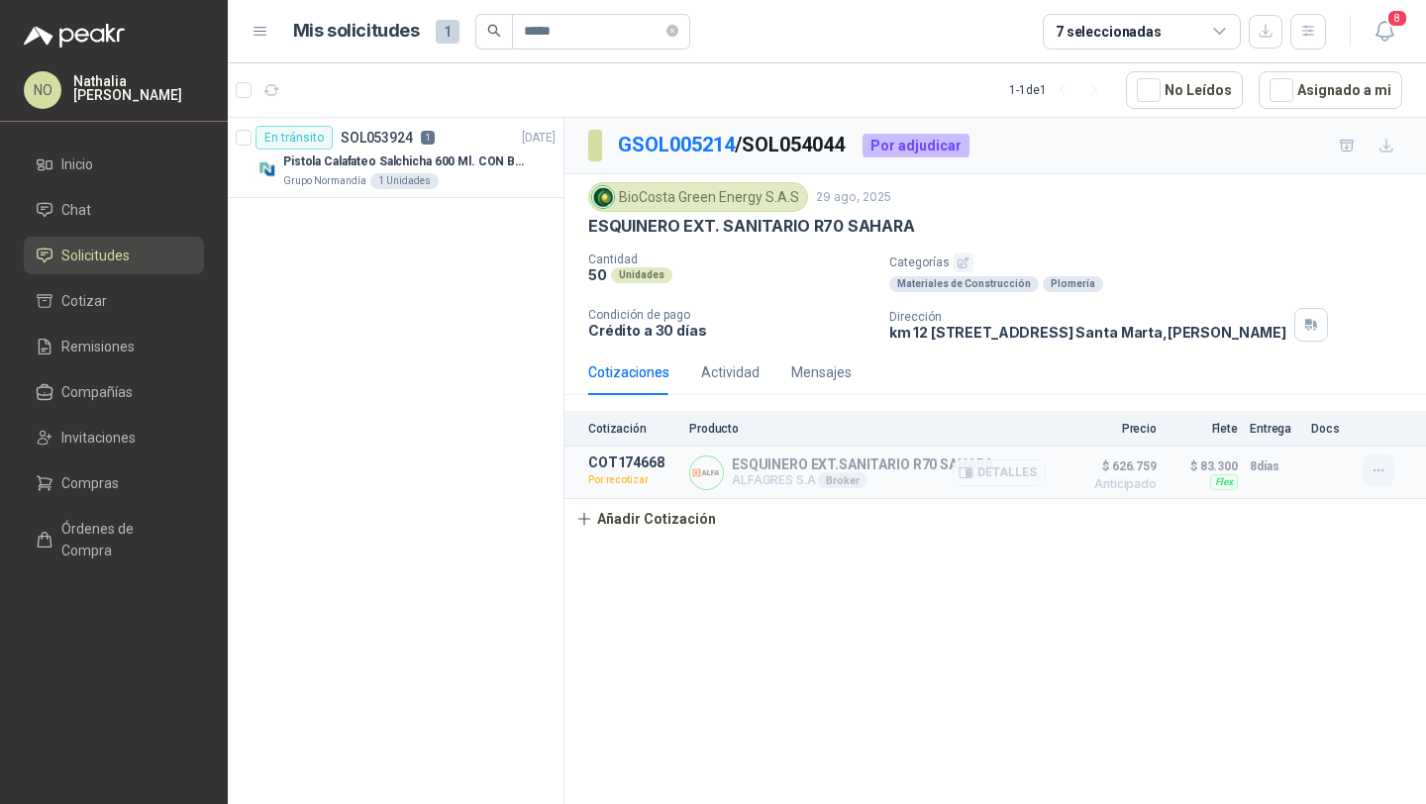
click at [1362, 471] on button "button" at bounding box center [1378, 470] width 32 height 32
click at [1299, 353] on button "Editar" at bounding box center [1338, 356] width 158 height 32
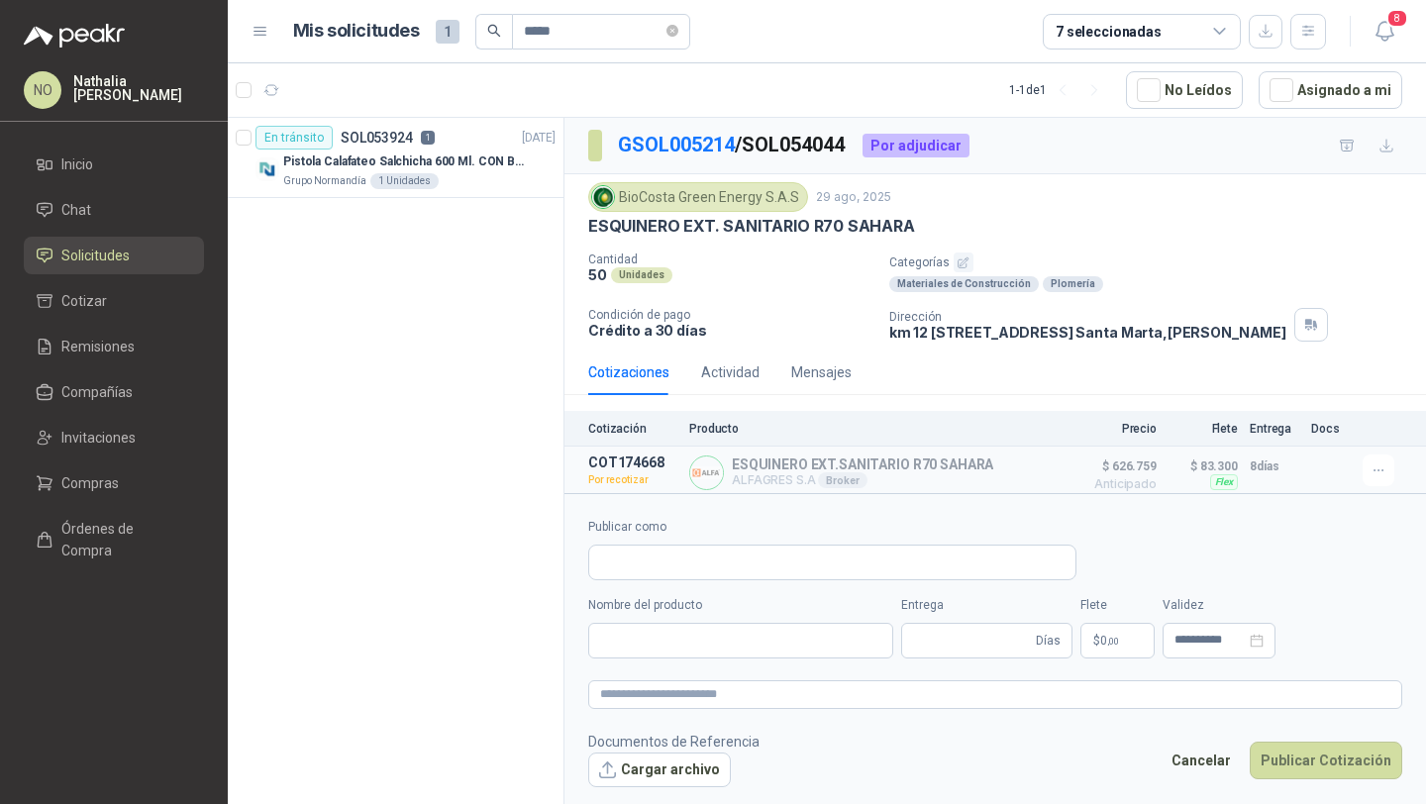
type input "**********"
type input "*"
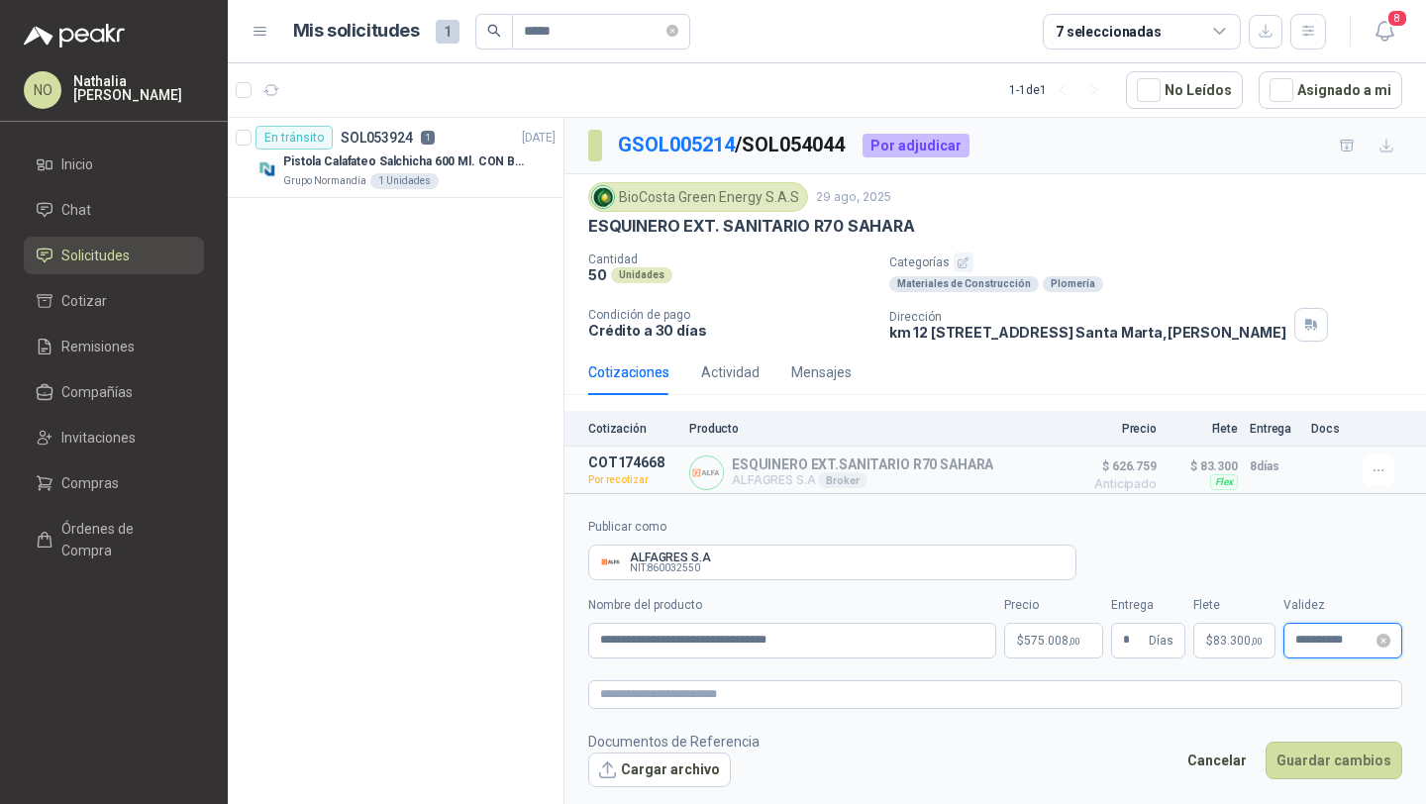
click at [1302, 642] on input "**********" at bounding box center [1333, 640] width 77 height 13
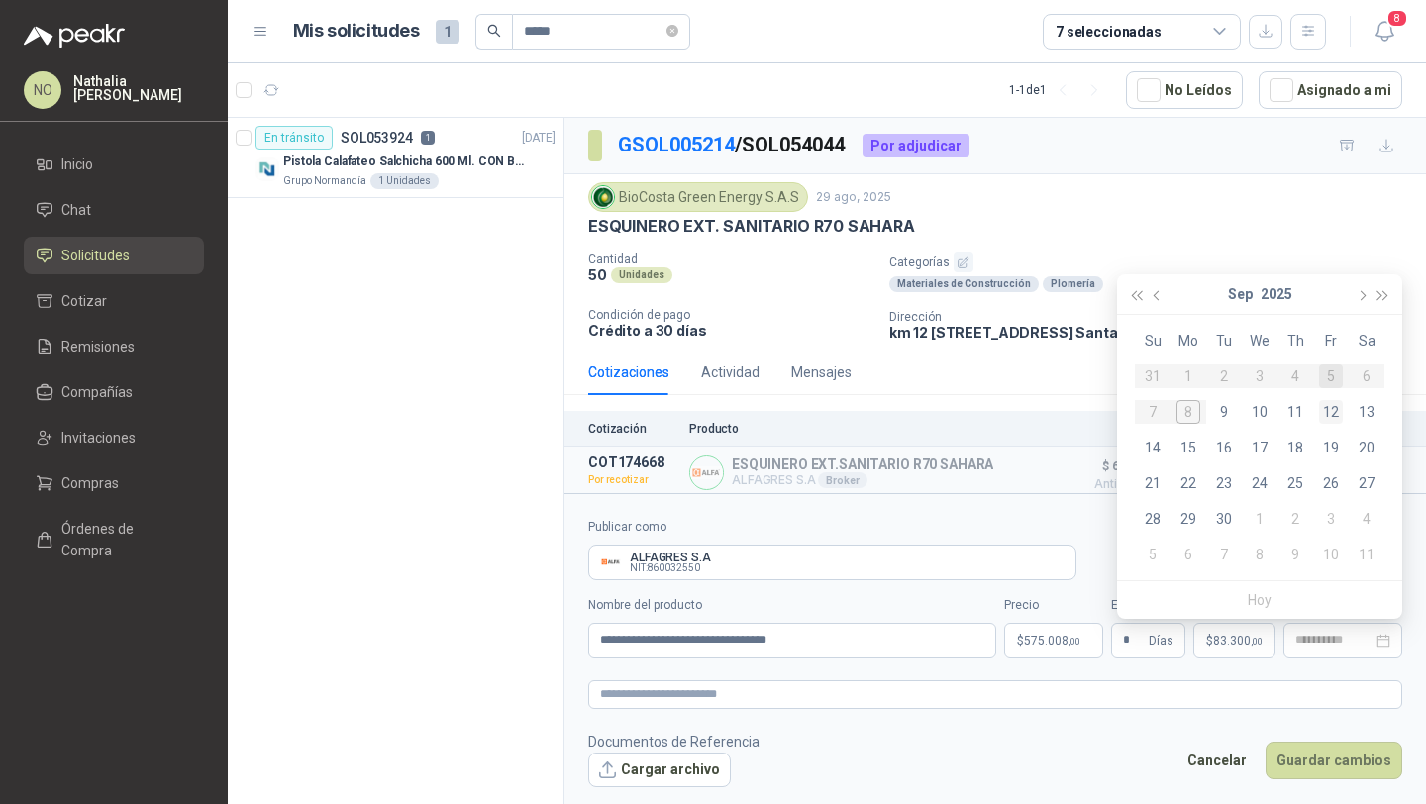
click at [1334, 413] on div "12" at bounding box center [1331, 412] width 24 height 24
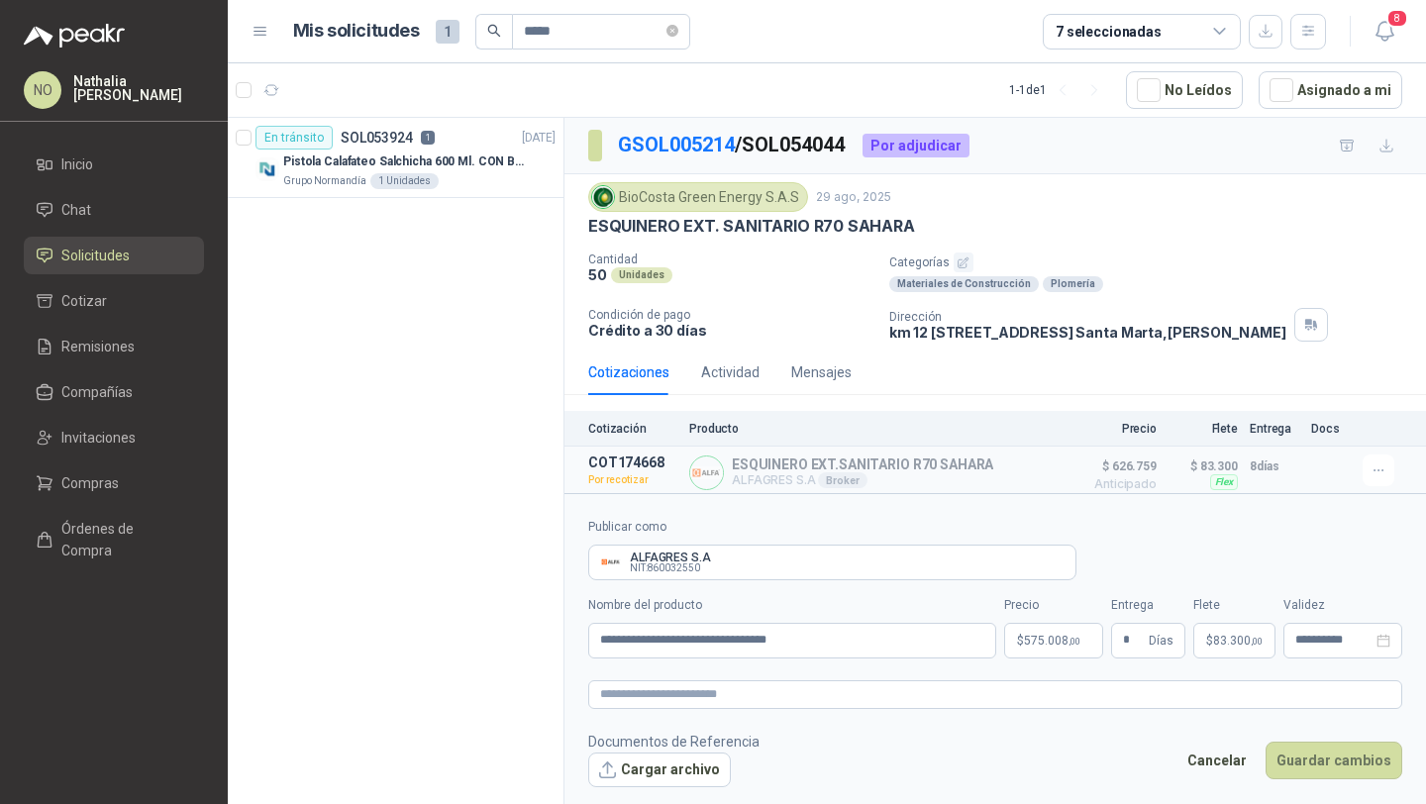
type input "**********"
click at [1032, 642] on body "NO Nathalia Ortega Inicio Chat Solicitudes Cotizar Remisiones Compañías Invitac…" at bounding box center [713, 402] width 1426 height 804
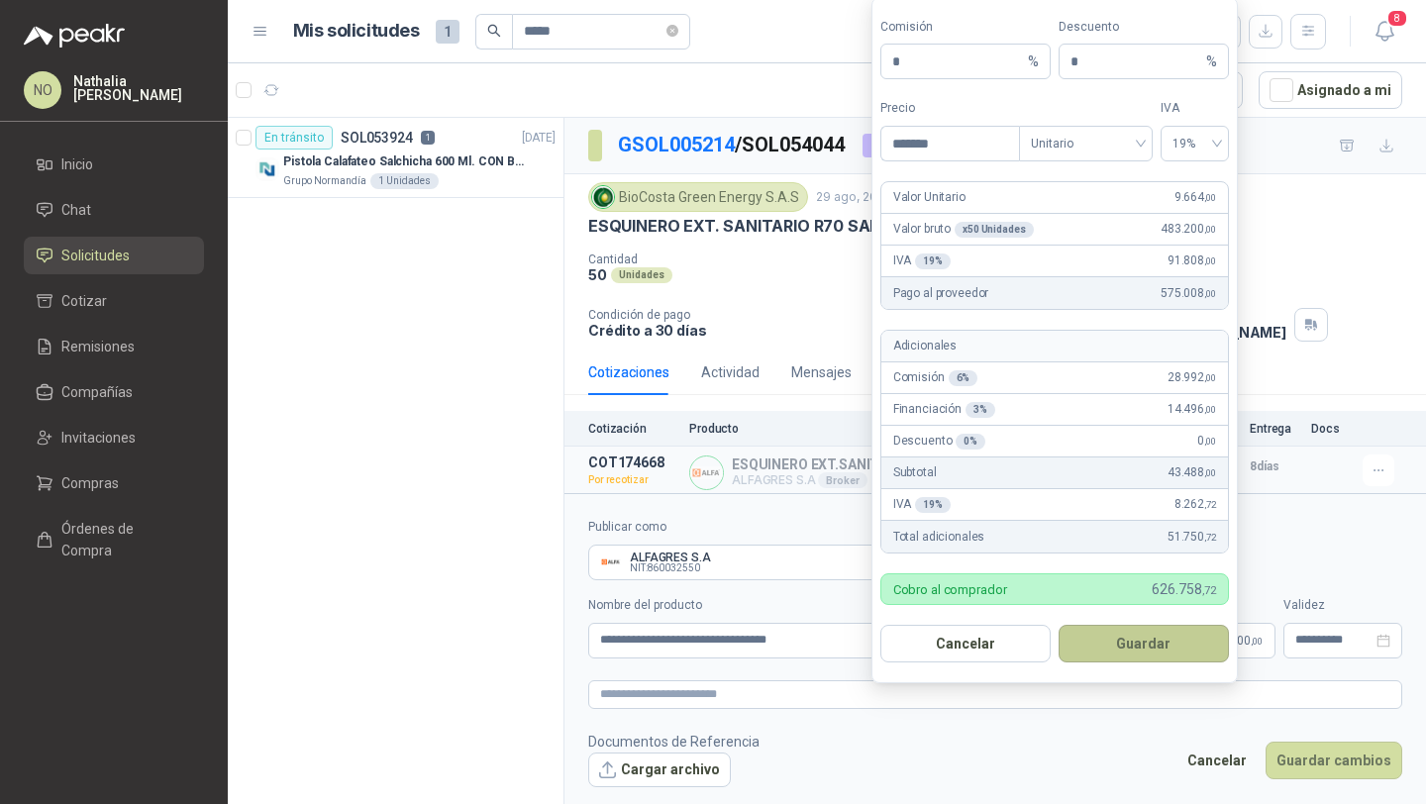
click at [1160, 642] on button "Guardar" at bounding box center [1143, 644] width 170 height 38
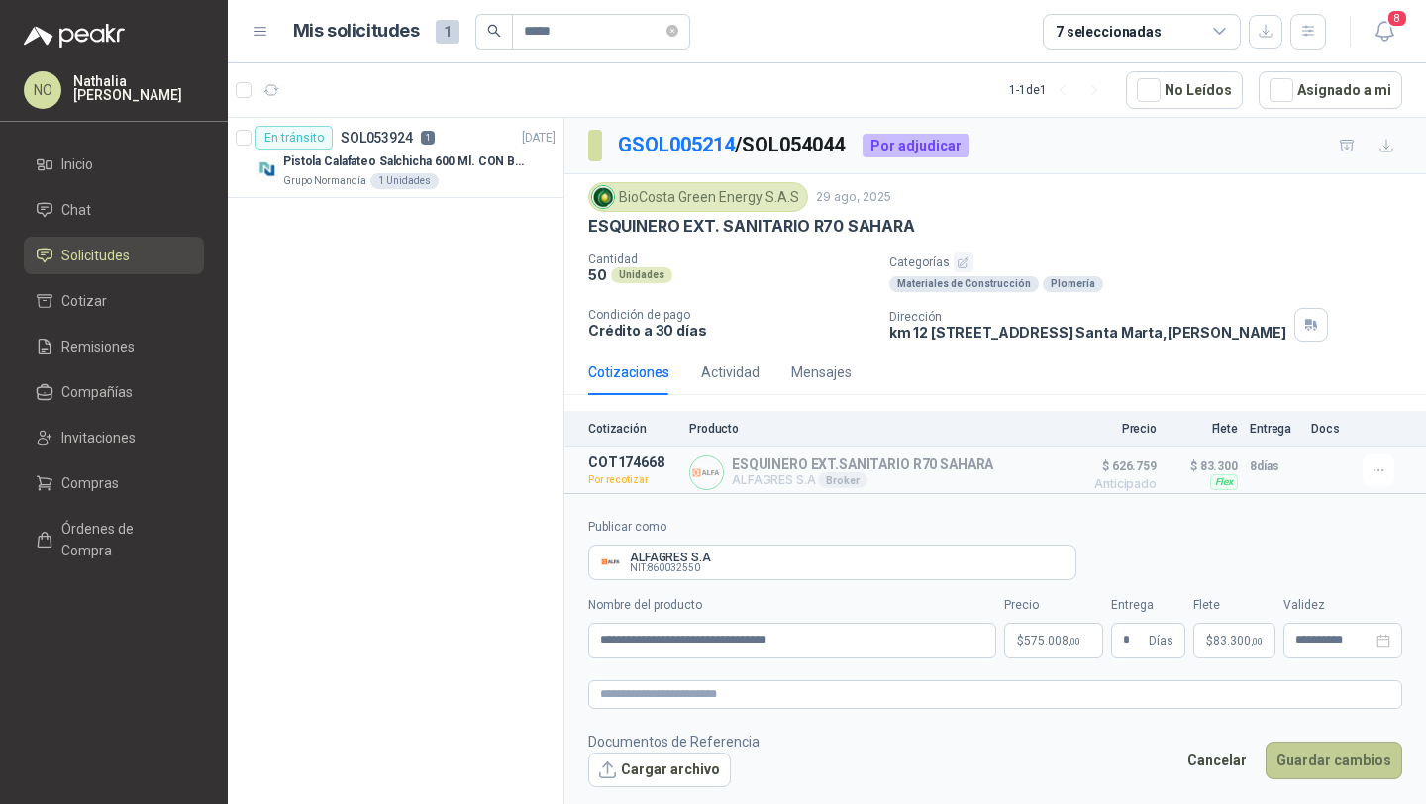
click at [1373, 754] on button "Guardar cambios" at bounding box center [1333, 760] width 137 height 38
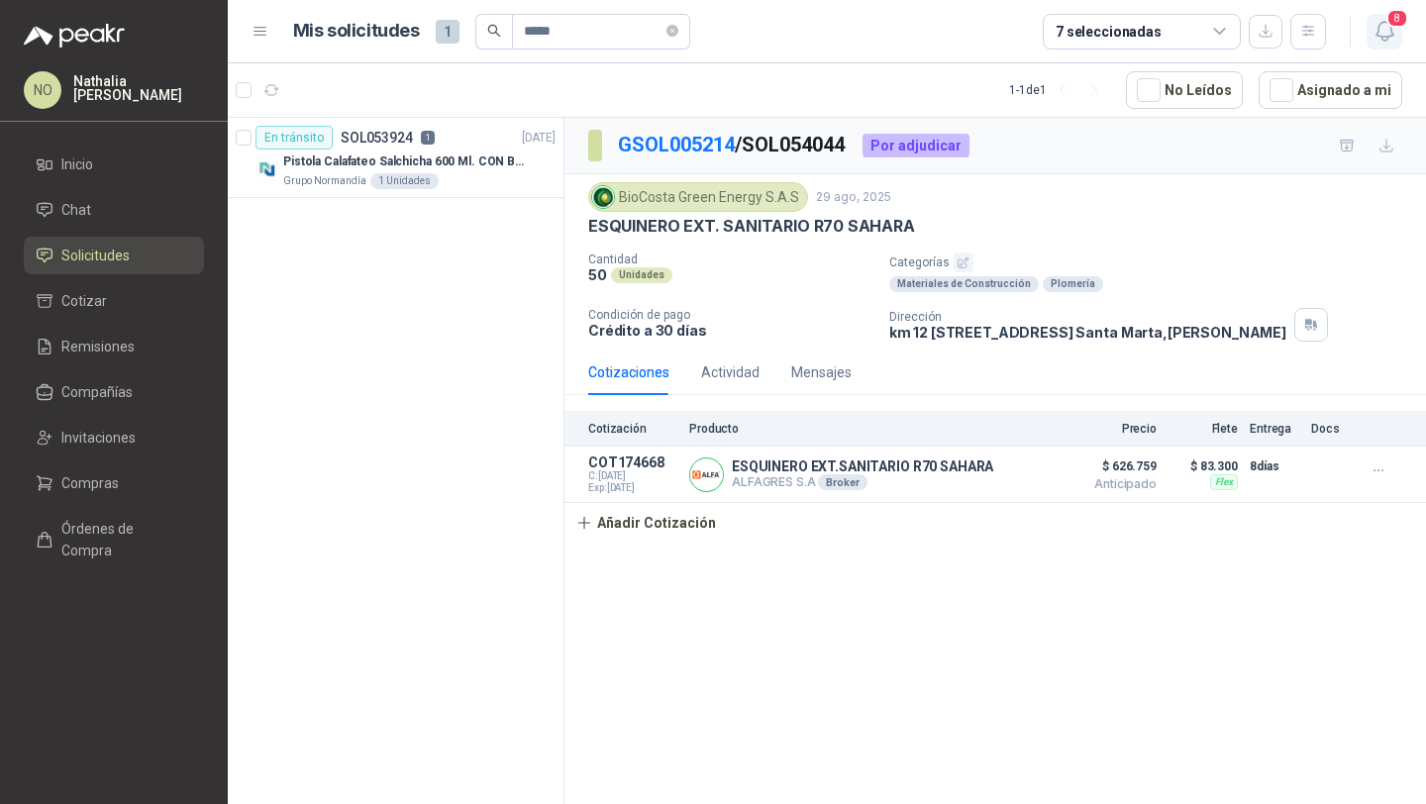
click at [1393, 28] on span "8" at bounding box center [1397, 18] width 22 height 19
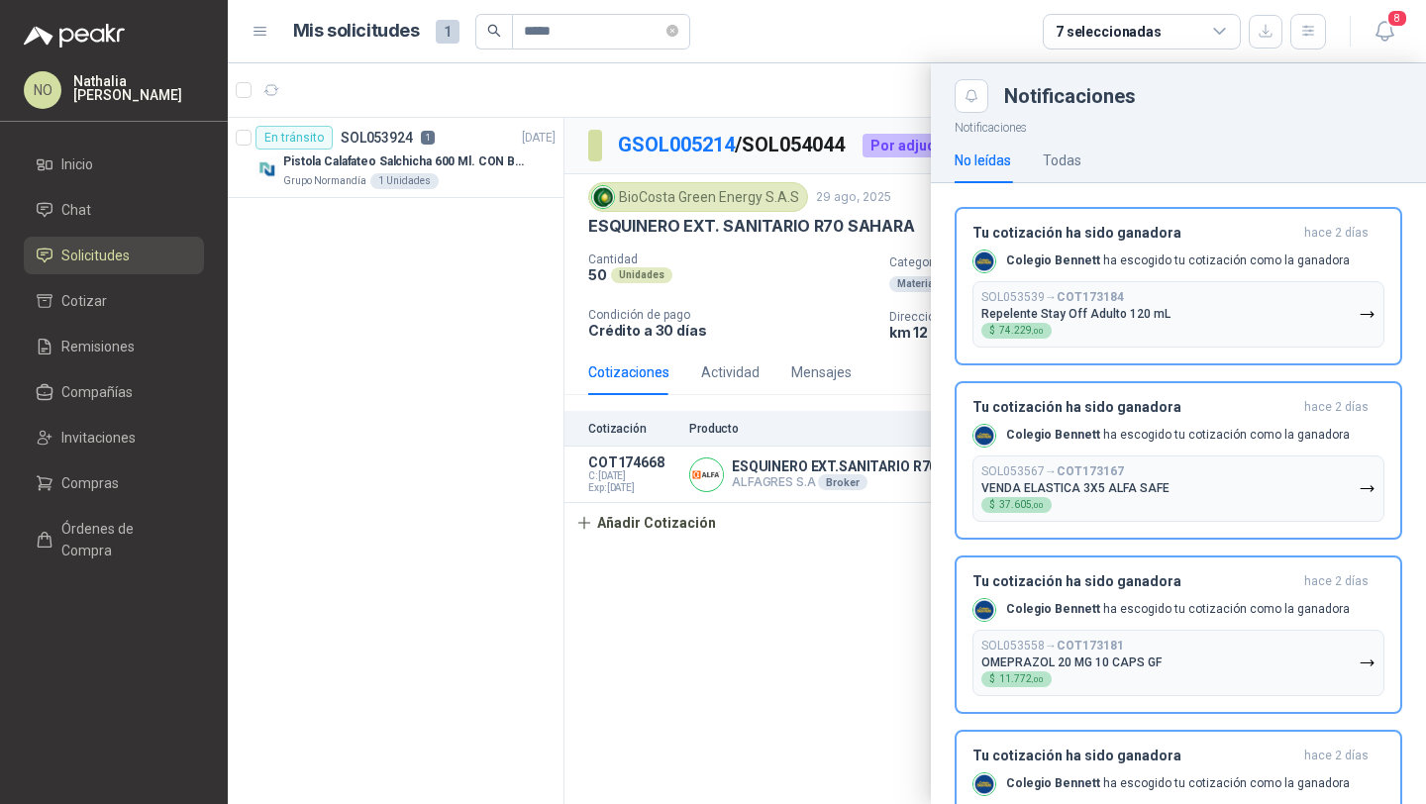
click at [751, 569] on div at bounding box center [827, 433] width 1198 height 740
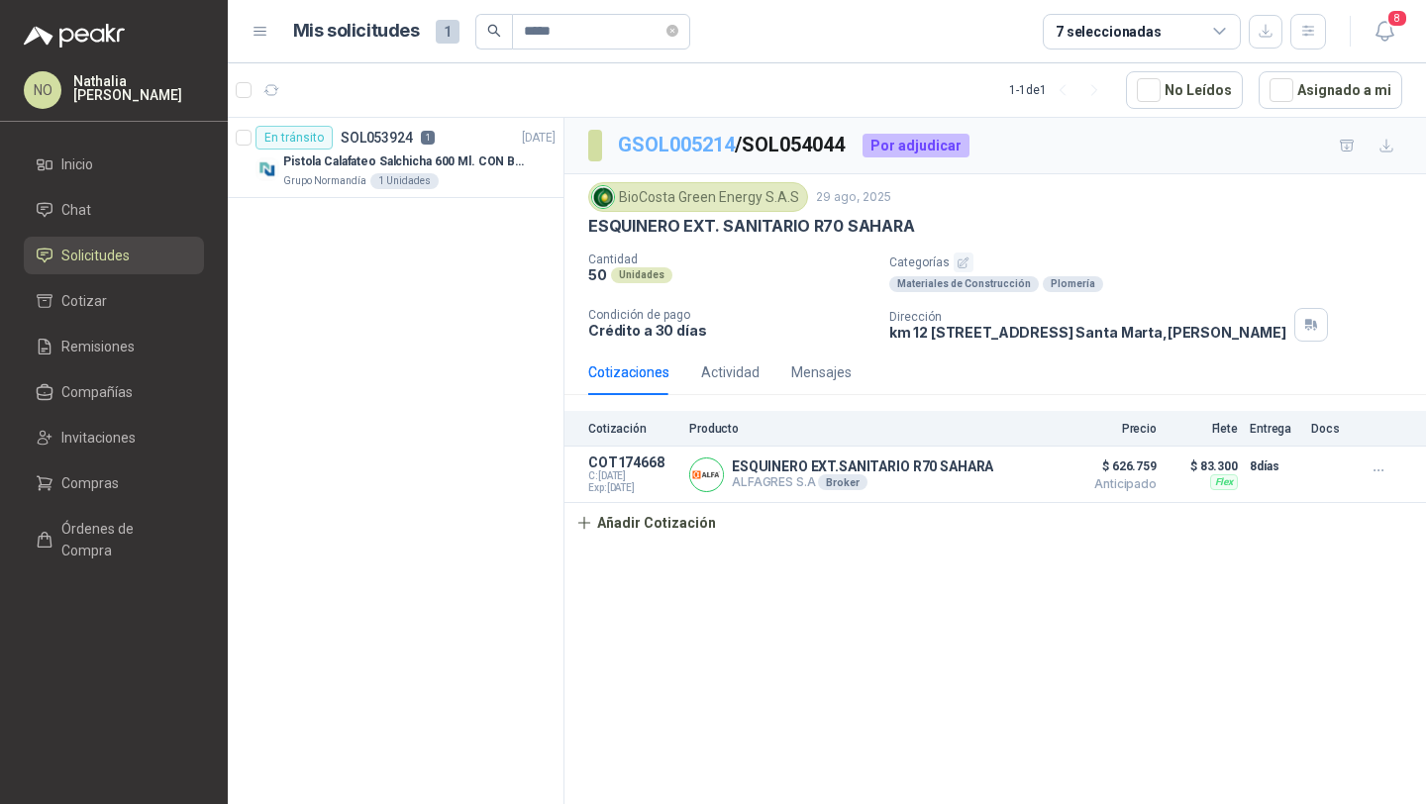
click at [686, 148] on link "GSOL005214" at bounding box center [676, 145] width 117 height 24
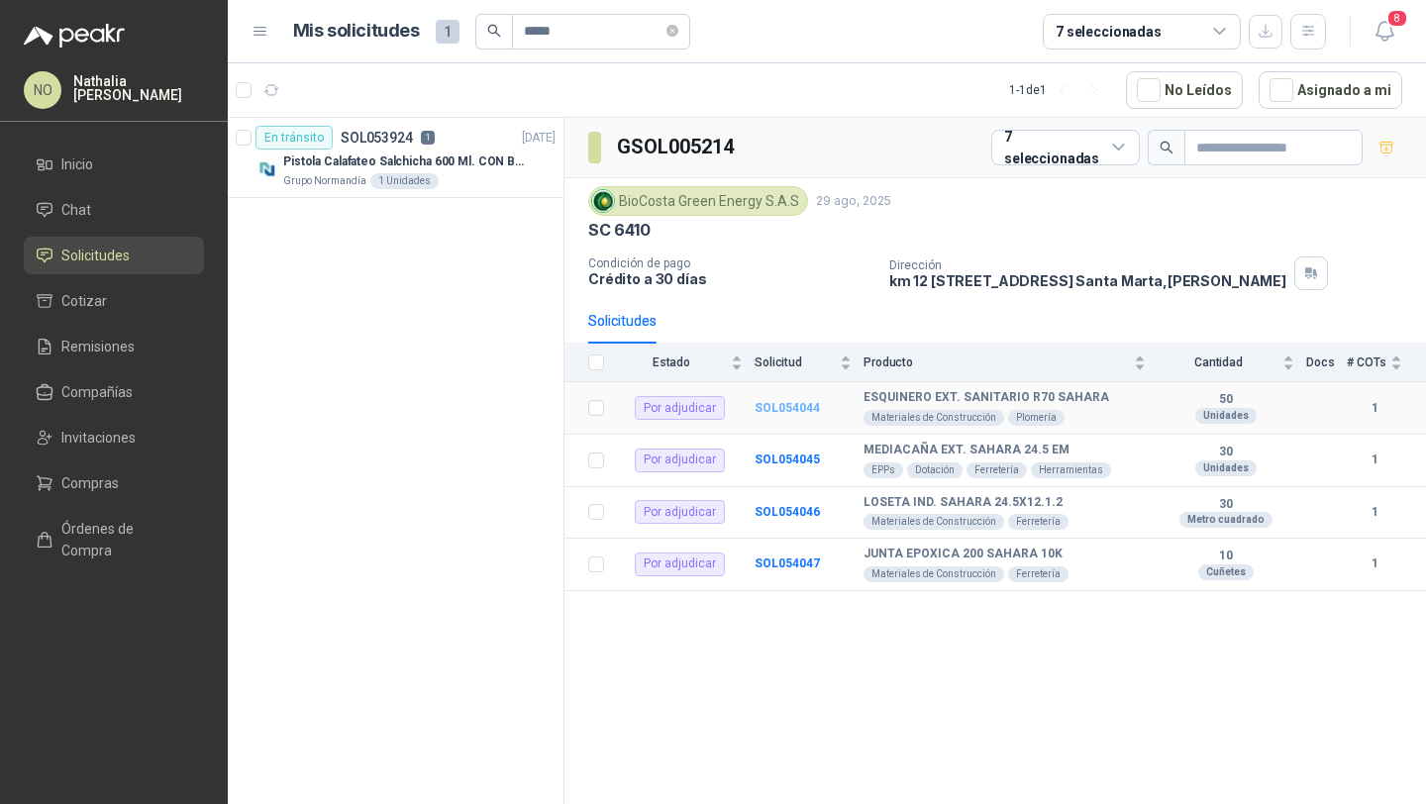
click at [806, 405] on b "SOL054044" at bounding box center [786, 408] width 65 height 14
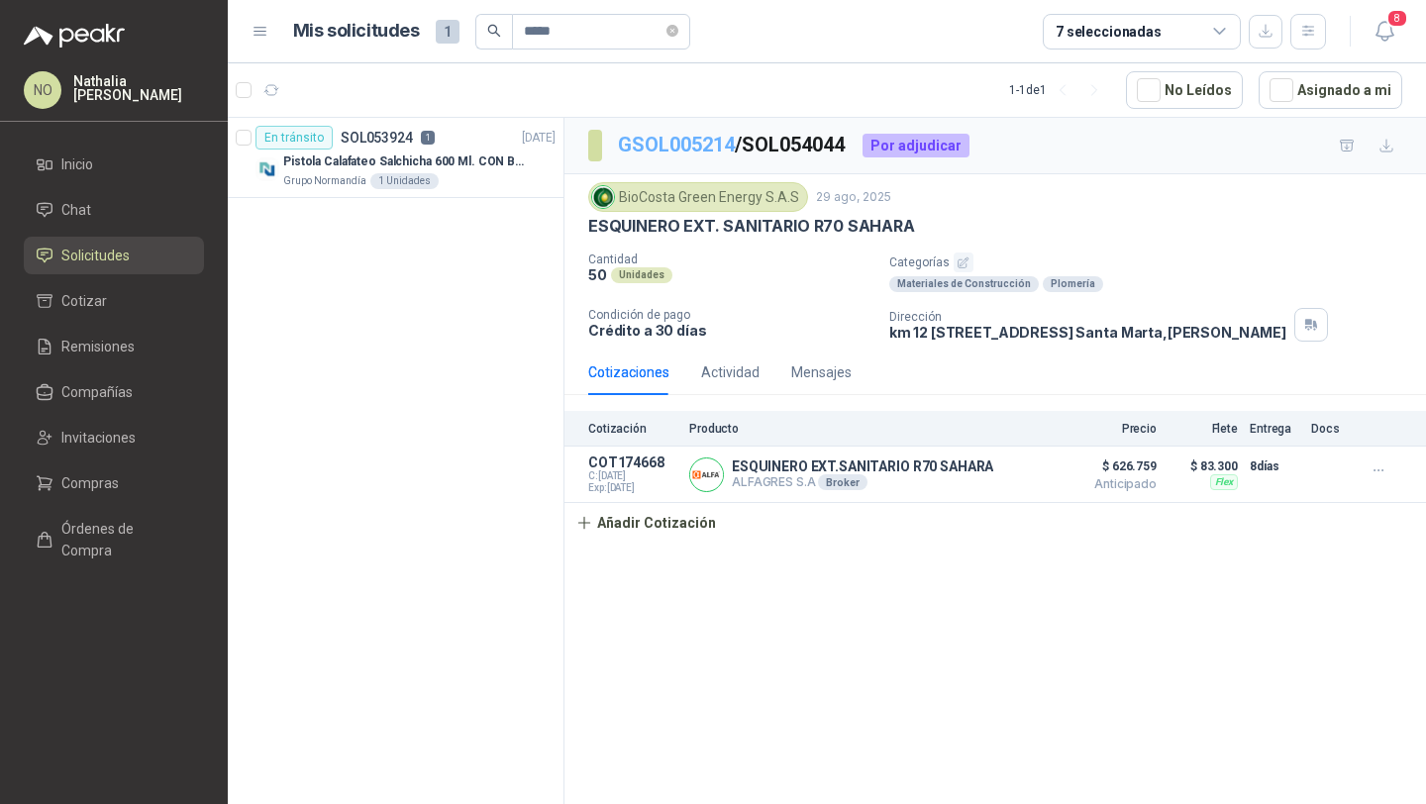
click at [702, 141] on link "GSOL005214" at bounding box center [676, 145] width 117 height 24
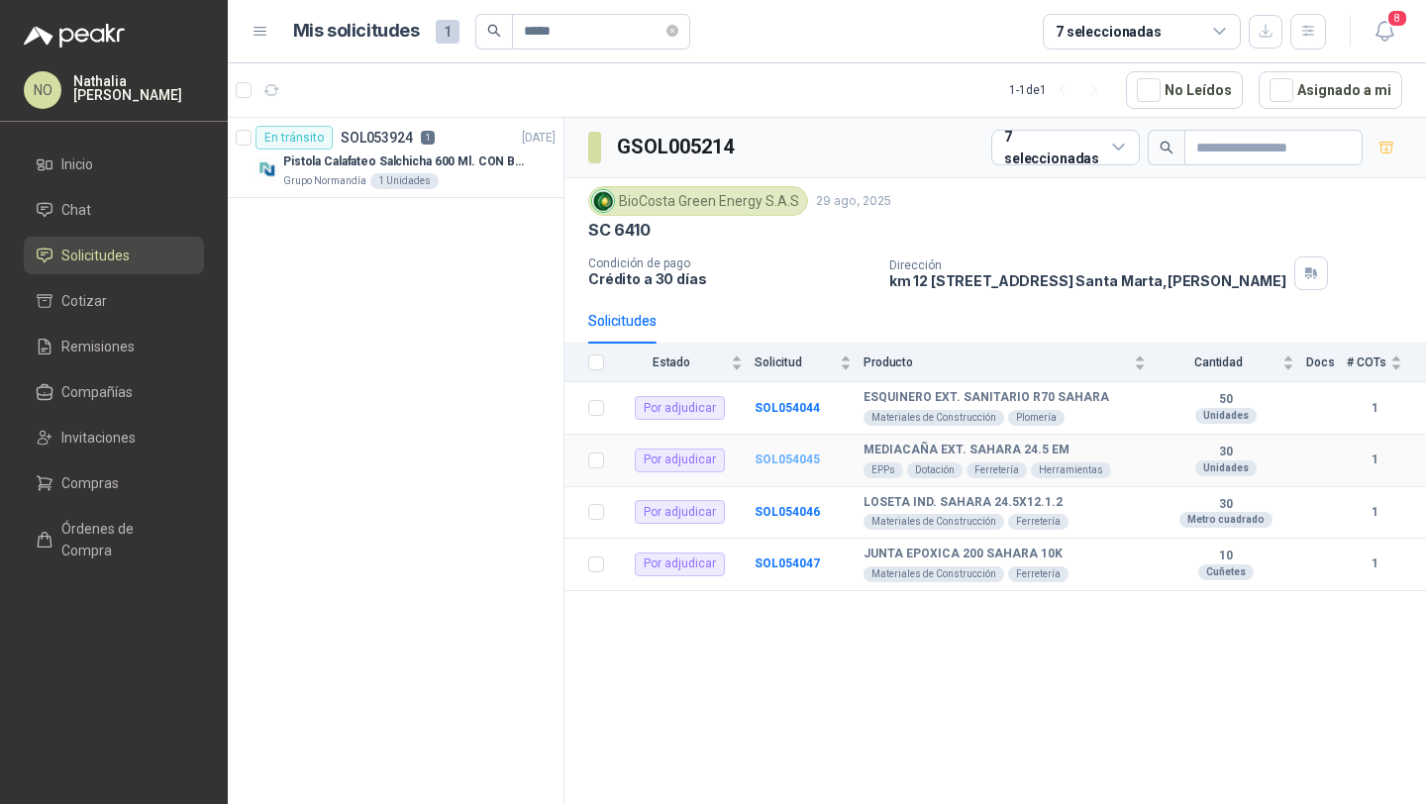
click at [790, 456] on b "SOL054045" at bounding box center [786, 459] width 65 height 14
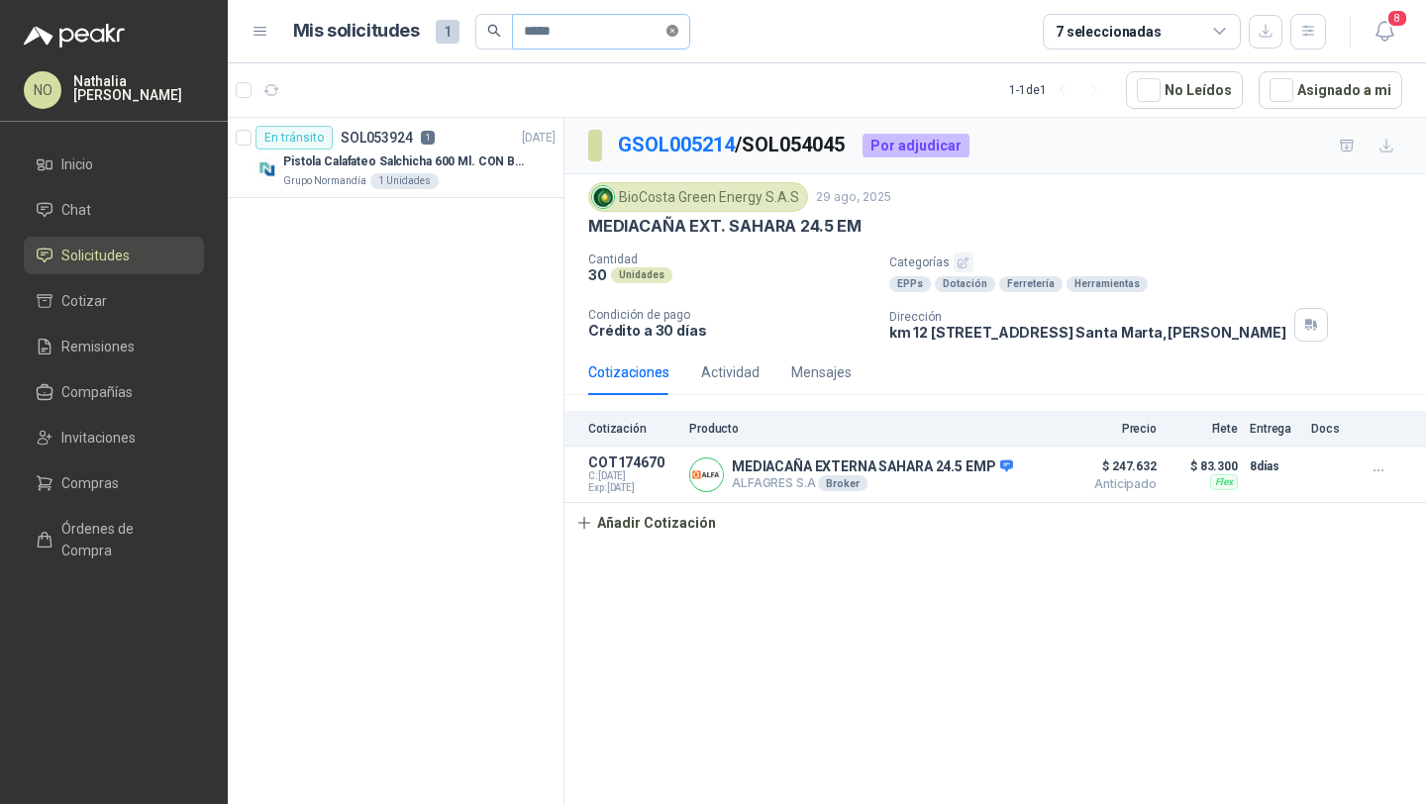
click at [673, 36] on icon "close-circle" at bounding box center [672, 31] width 12 height 12
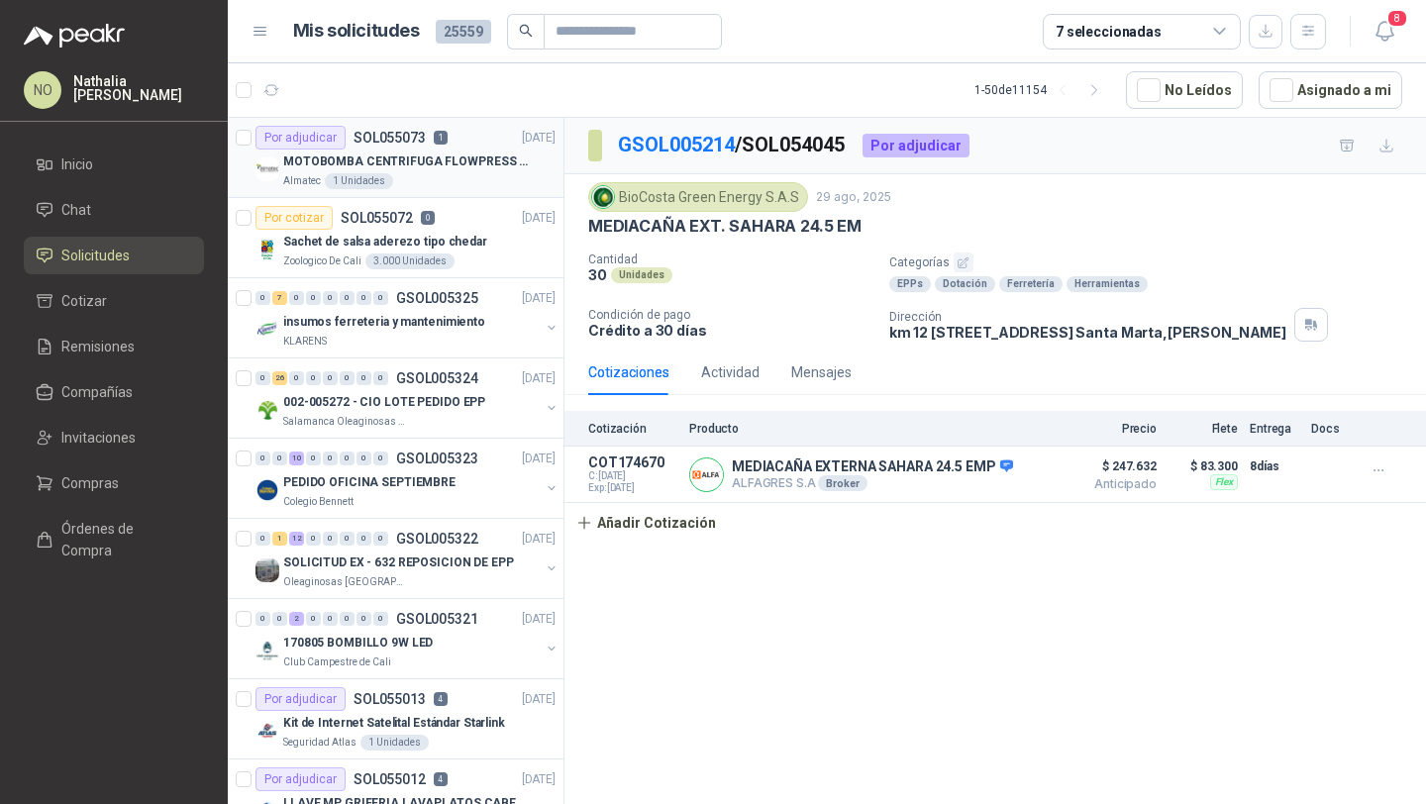
click at [493, 174] on div "Almatec 1 Unidades" at bounding box center [419, 181] width 272 height 16
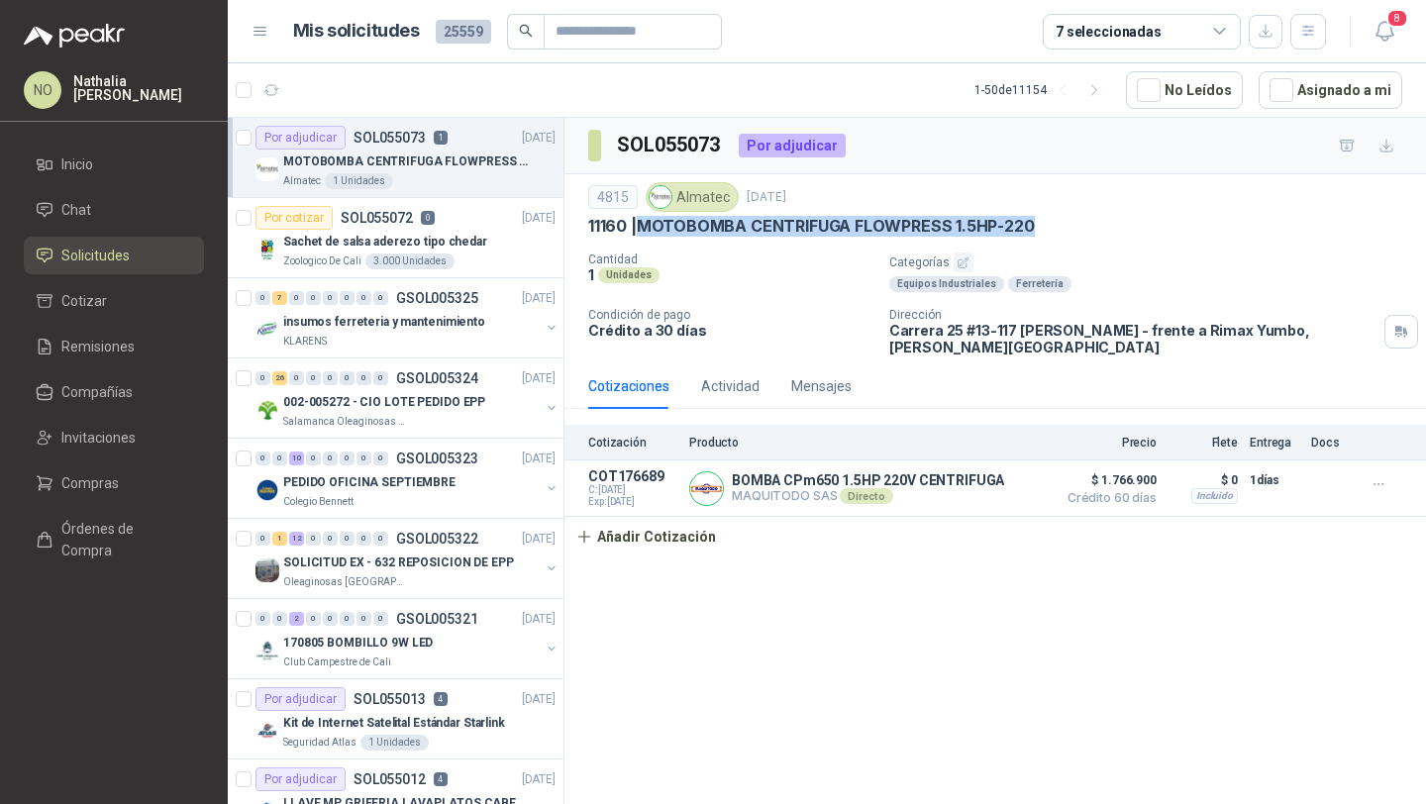
drag, startPoint x: 643, startPoint y: 223, endPoint x: 1080, endPoint y: 223, distance: 436.6
click at [1081, 223] on div "11160 | MOTOBOMBA CENTRIFUGA FLOWPRESS 1.5HP-220" at bounding box center [995, 226] width 814 height 21
copy p "MOTOBOMBA CENTRIFUGA FLOWPRESS 1.5HP-220"
click at [1367, 71] on button "Asignado a mi" at bounding box center [1330, 90] width 144 height 38
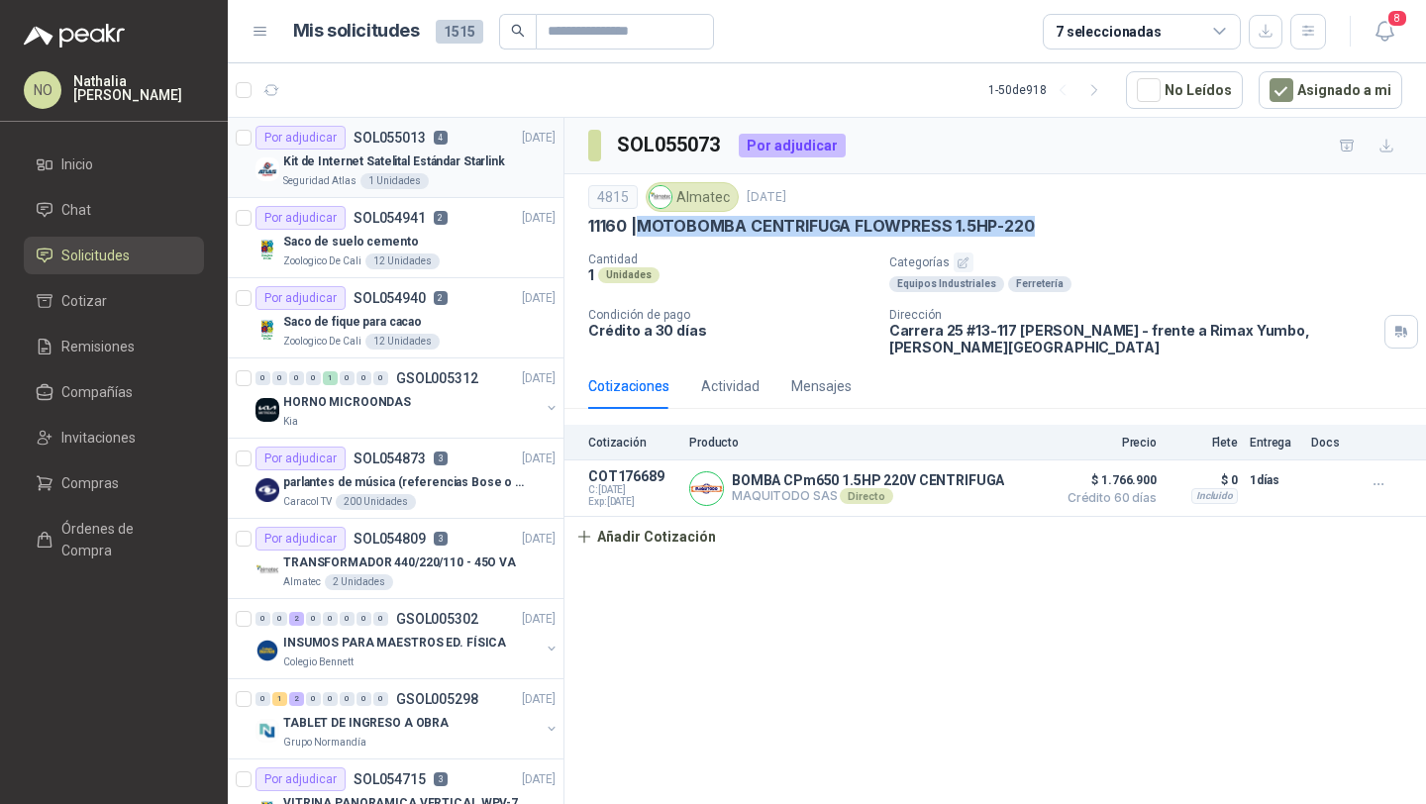
click at [462, 158] on p "Kit de Internet Satelital Estándar Starlink" at bounding box center [394, 161] width 222 height 19
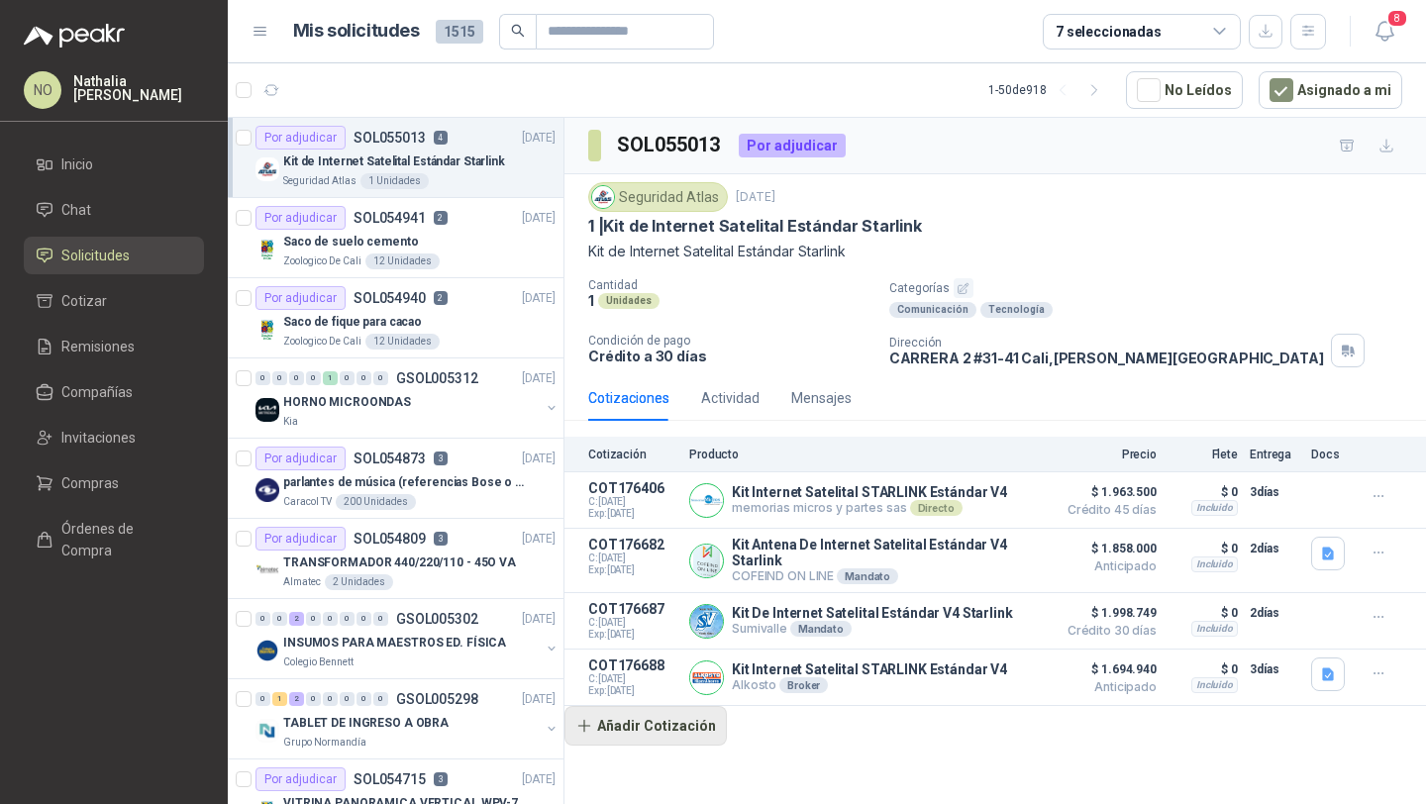
click at [654, 716] on button "Añadir Cotización" at bounding box center [645, 726] width 162 height 40
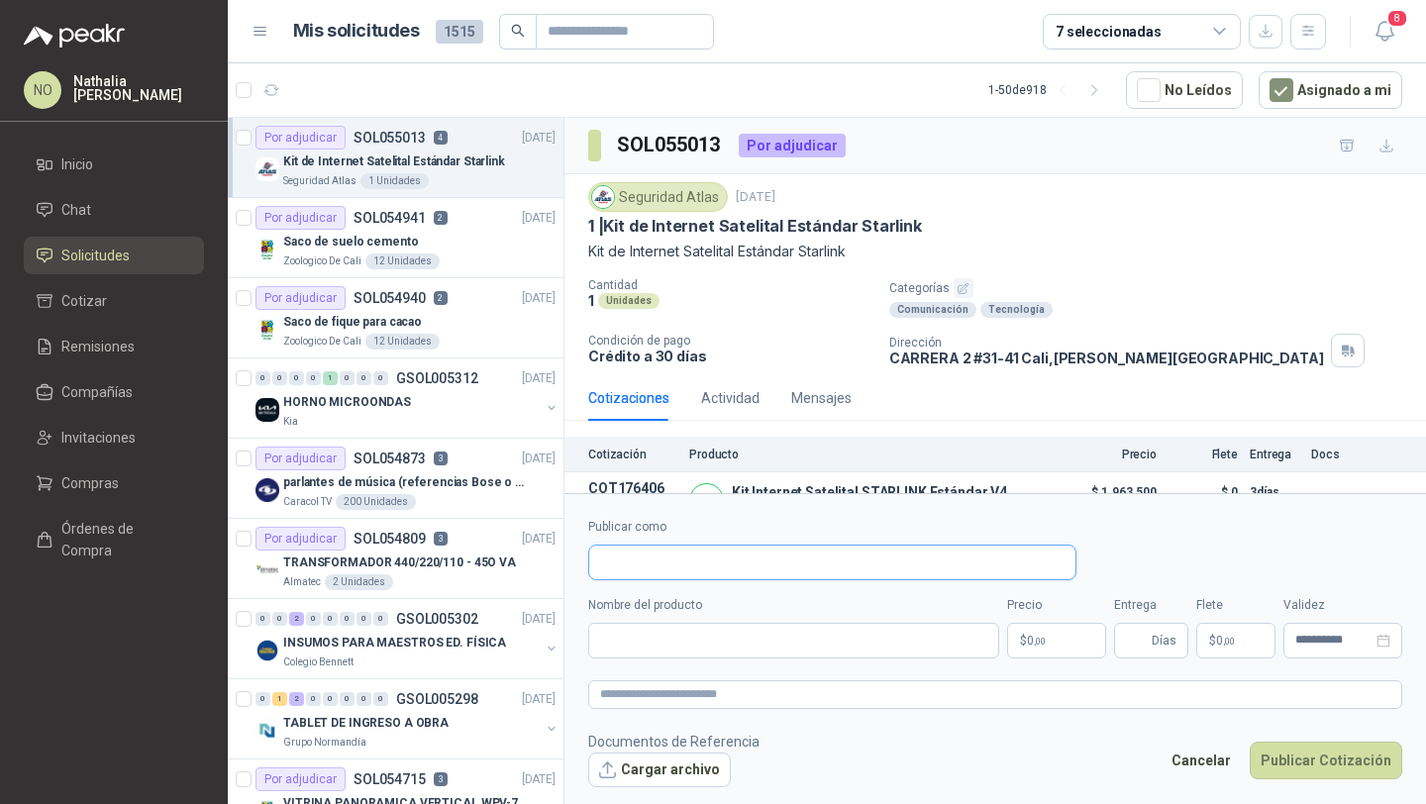
click at [684, 562] on input "Publicar como" at bounding box center [832, 562] width 486 height 34
type input "**"
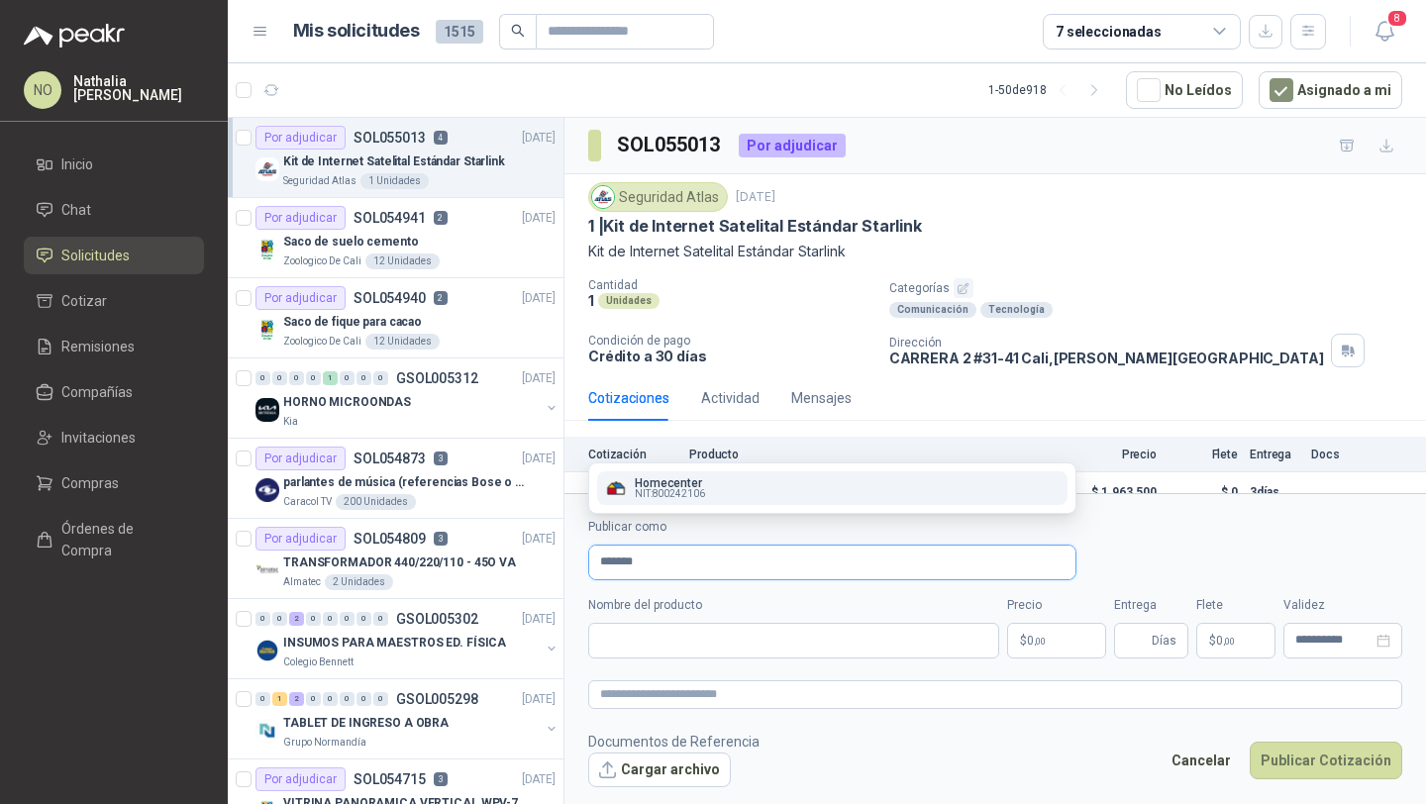
type input "*******"
click at [729, 474] on button "Homecenter NIT : 800242106" at bounding box center [832, 488] width 470 height 34
type input "**********"
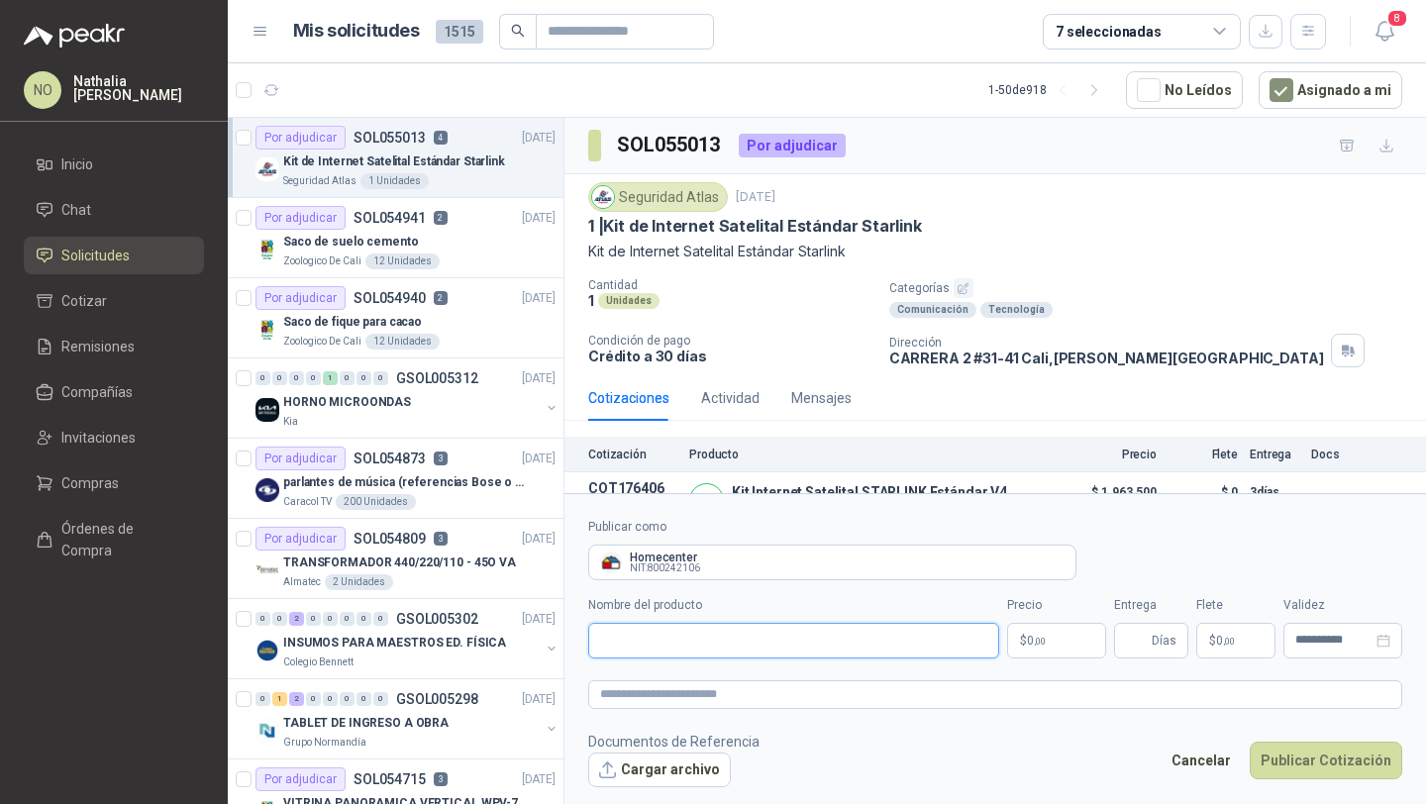
click at [691, 640] on input "Nombre del producto" at bounding box center [793, 641] width 411 height 36
paste input "**********"
type input "**********"
click at [1038, 632] on body "NO Nathalia Ortega Inicio Chat Solicitudes Cotizar Remisiones Compañías Invitac…" at bounding box center [713, 402] width 1426 height 804
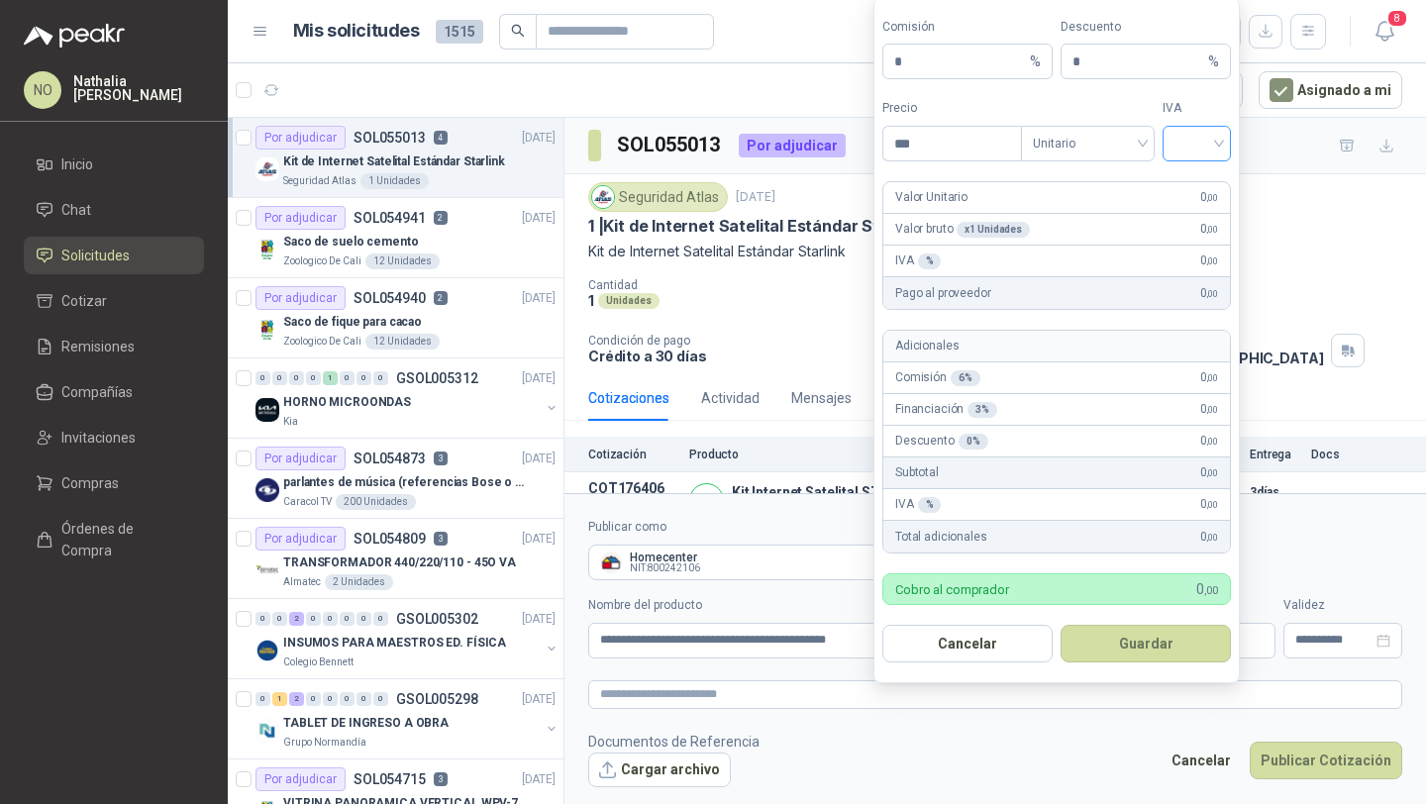
click at [1184, 149] on input "search" at bounding box center [1196, 142] width 45 height 30
click at [1190, 190] on div "19%" at bounding box center [1196, 185] width 37 height 22
click at [1086, 151] on span "Unitario" at bounding box center [1088, 144] width 110 height 30
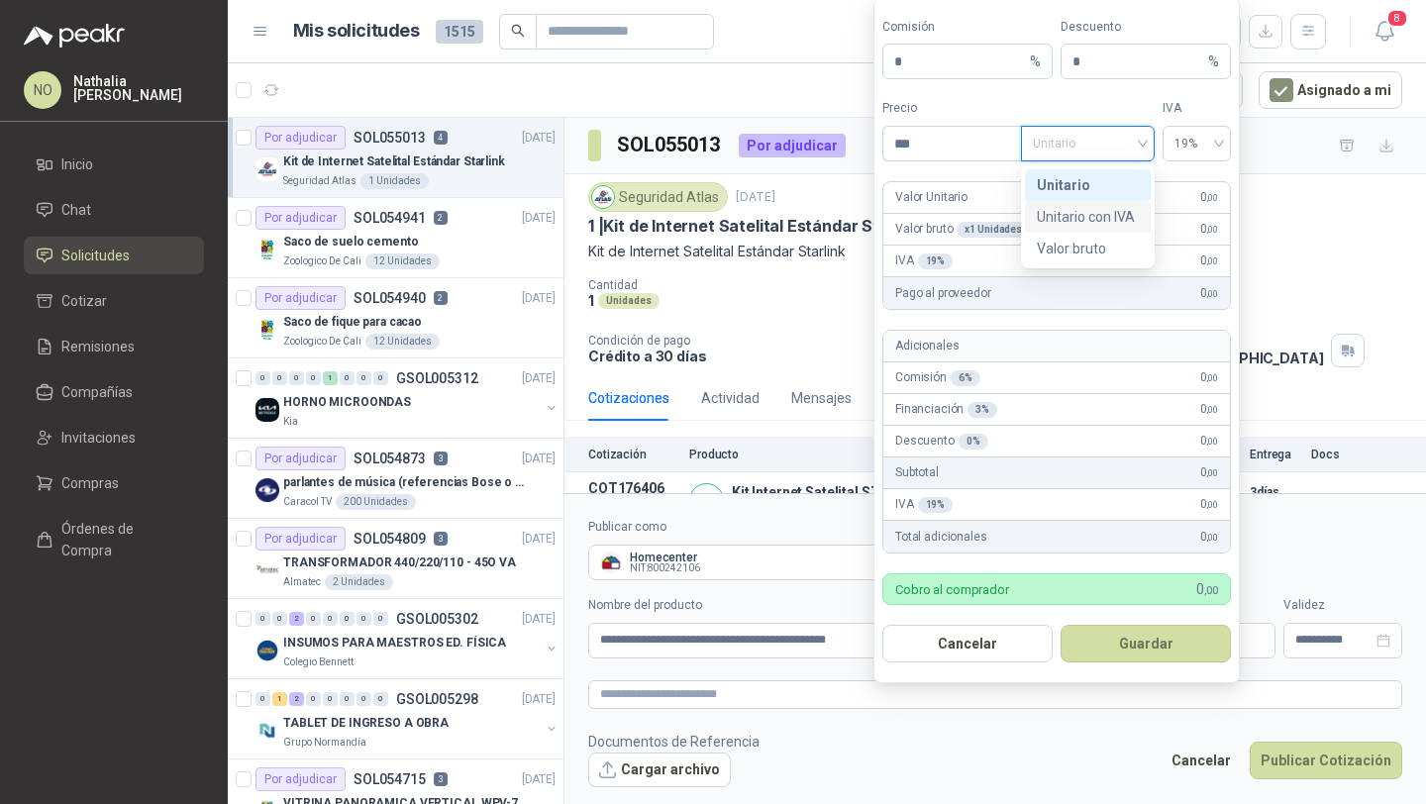
click at [1105, 211] on div "Unitario con IVA" at bounding box center [1088, 217] width 102 height 22
click at [955, 150] on input "***" at bounding box center [952, 144] width 138 height 34
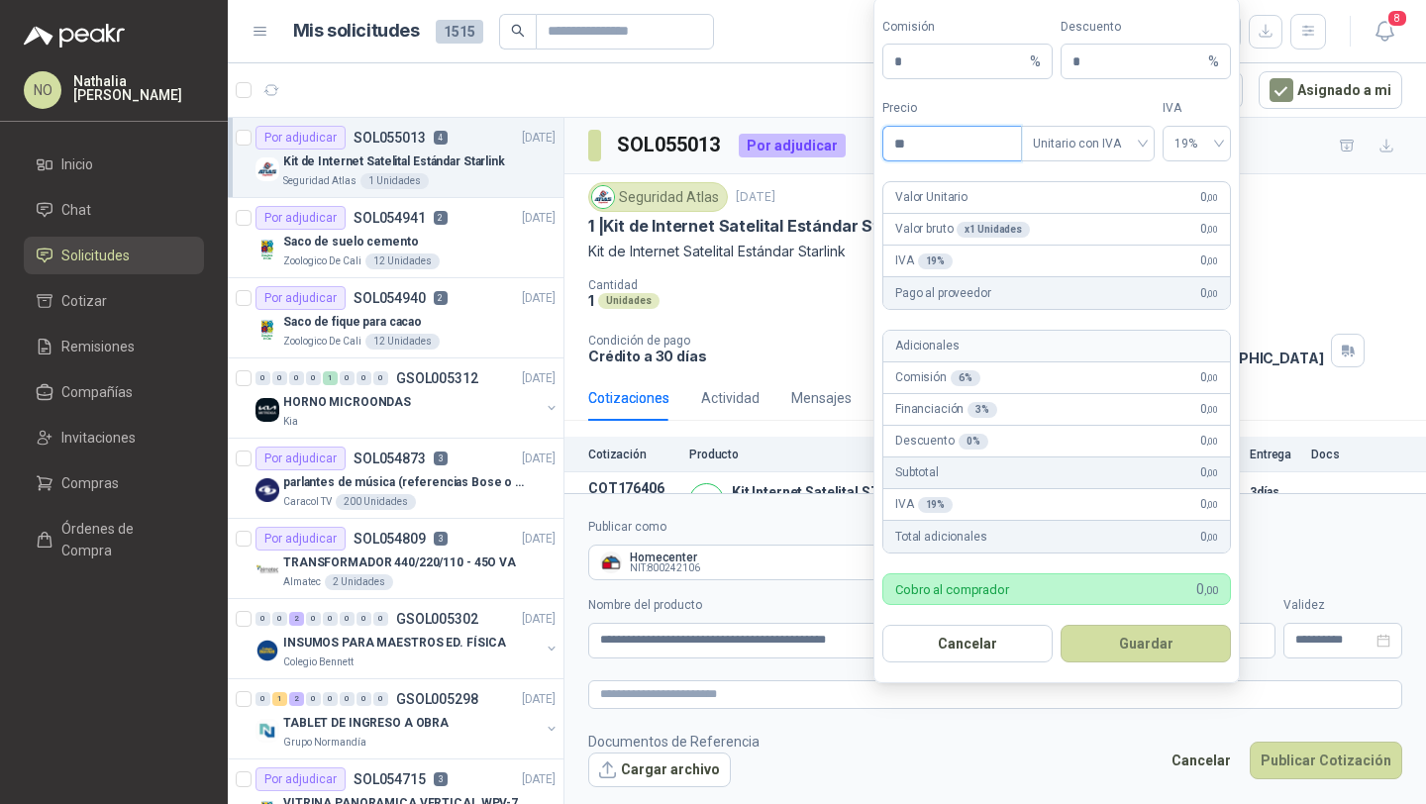
type input "*"
type input "**********"
click at [1110, 61] on input "*" at bounding box center [1138, 62] width 132 height 34
type input "*"
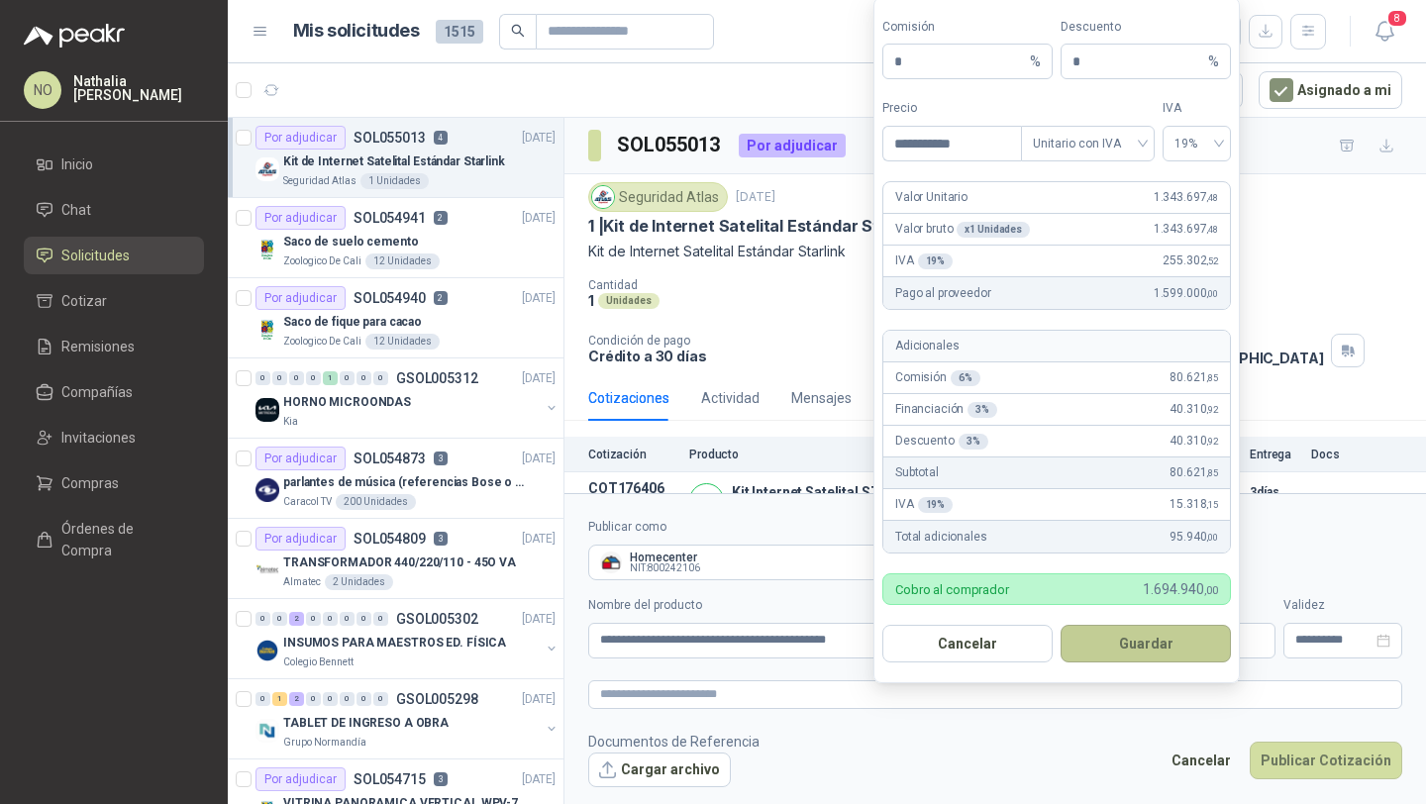
click at [1165, 645] on button "Guardar" at bounding box center [1145, 644] width 170 height 38
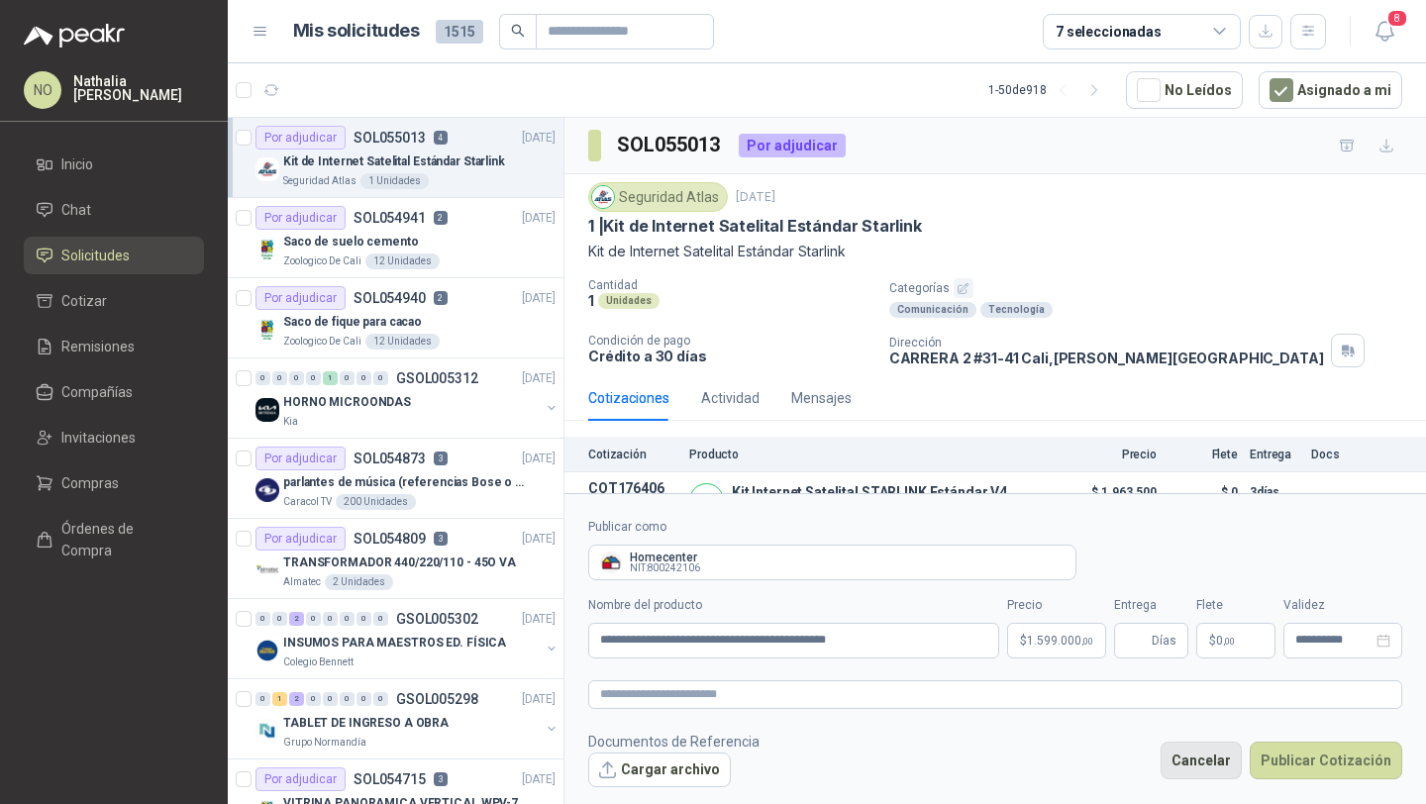
click at [1235, 749] on button "Cancelar" at bounding box center [1200, 760] width 81 height 38
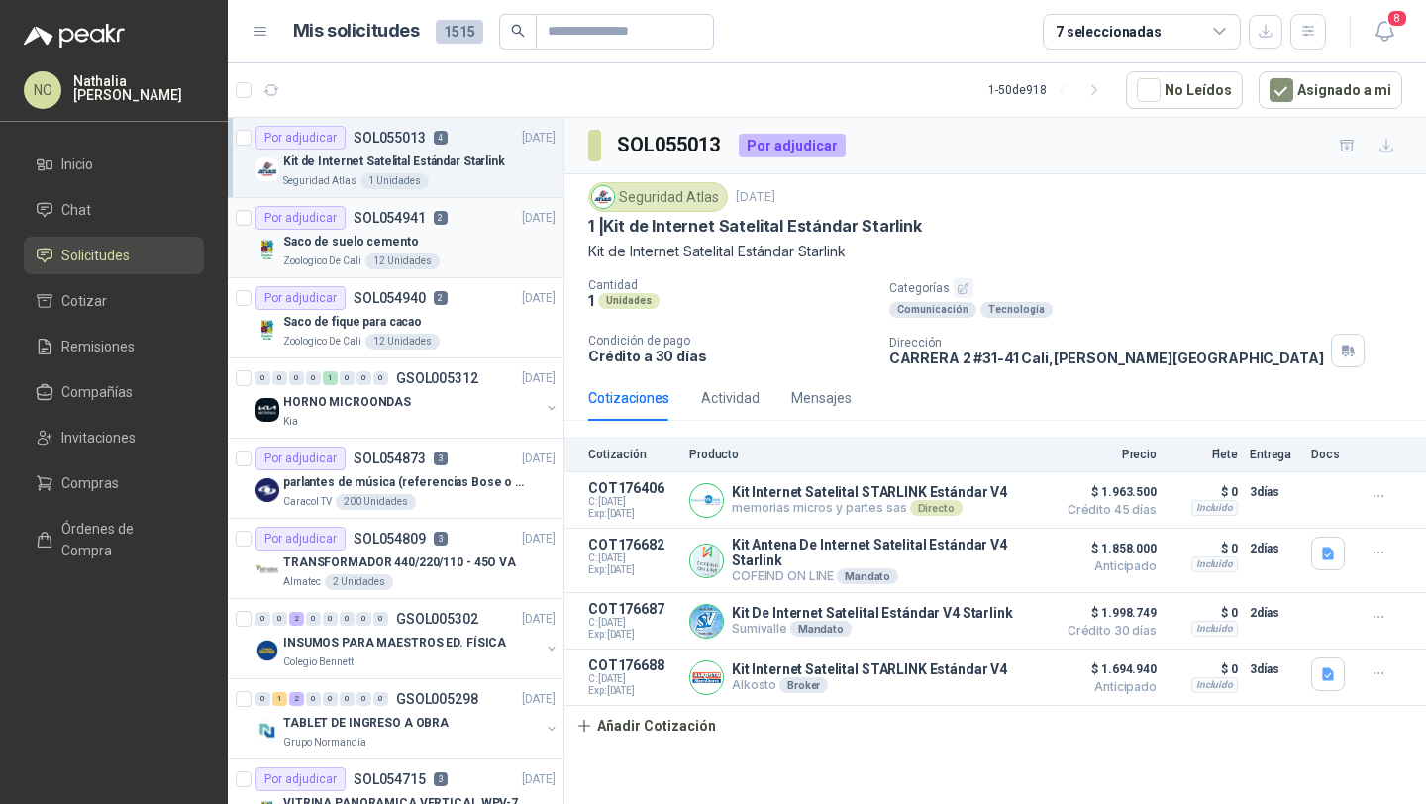
click at [433, 227] on div "Por adjudicar SOL054941 2" at bounding box center [351, 218] width 192 height 24
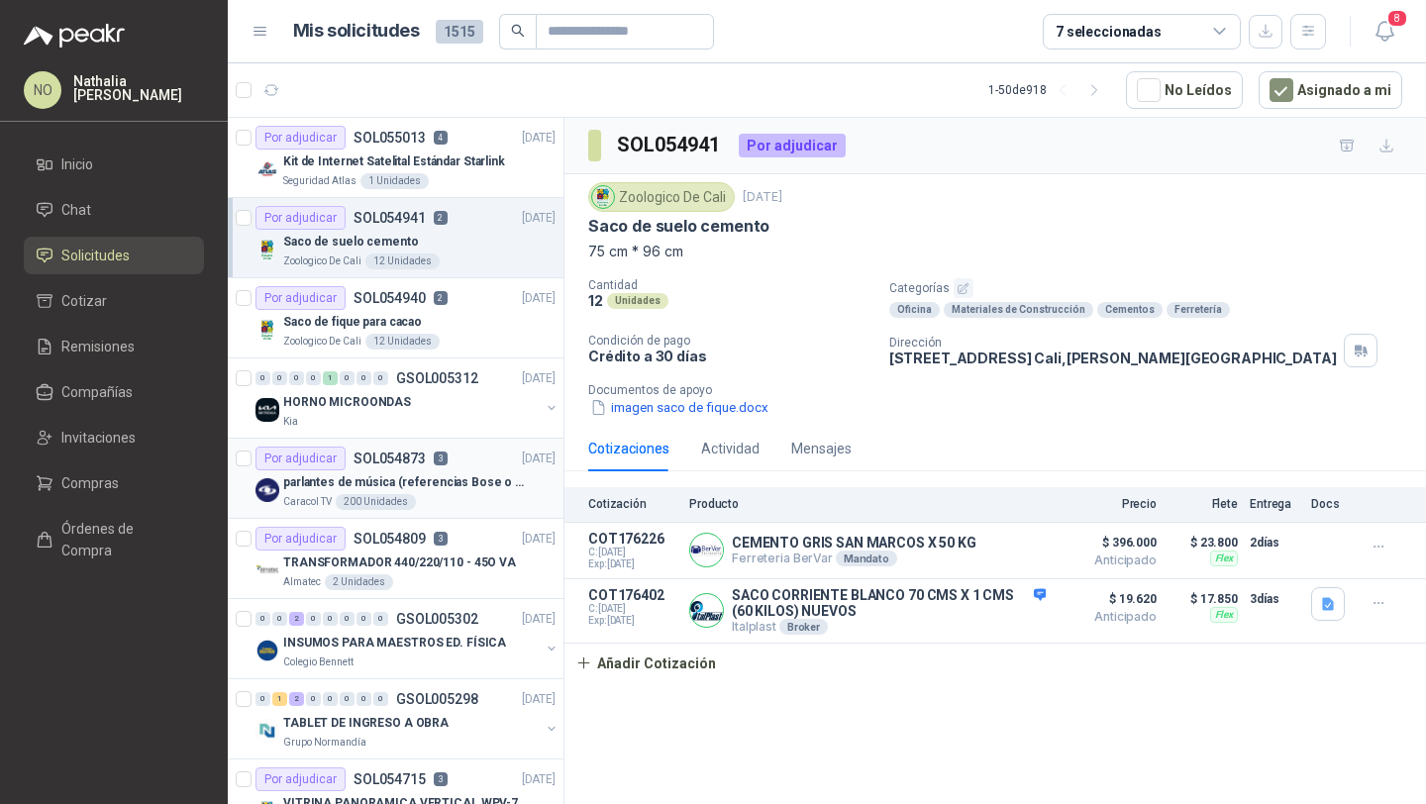
click at [435, 457] on p "3" at bounding box center [441, 458] width 14 height 14
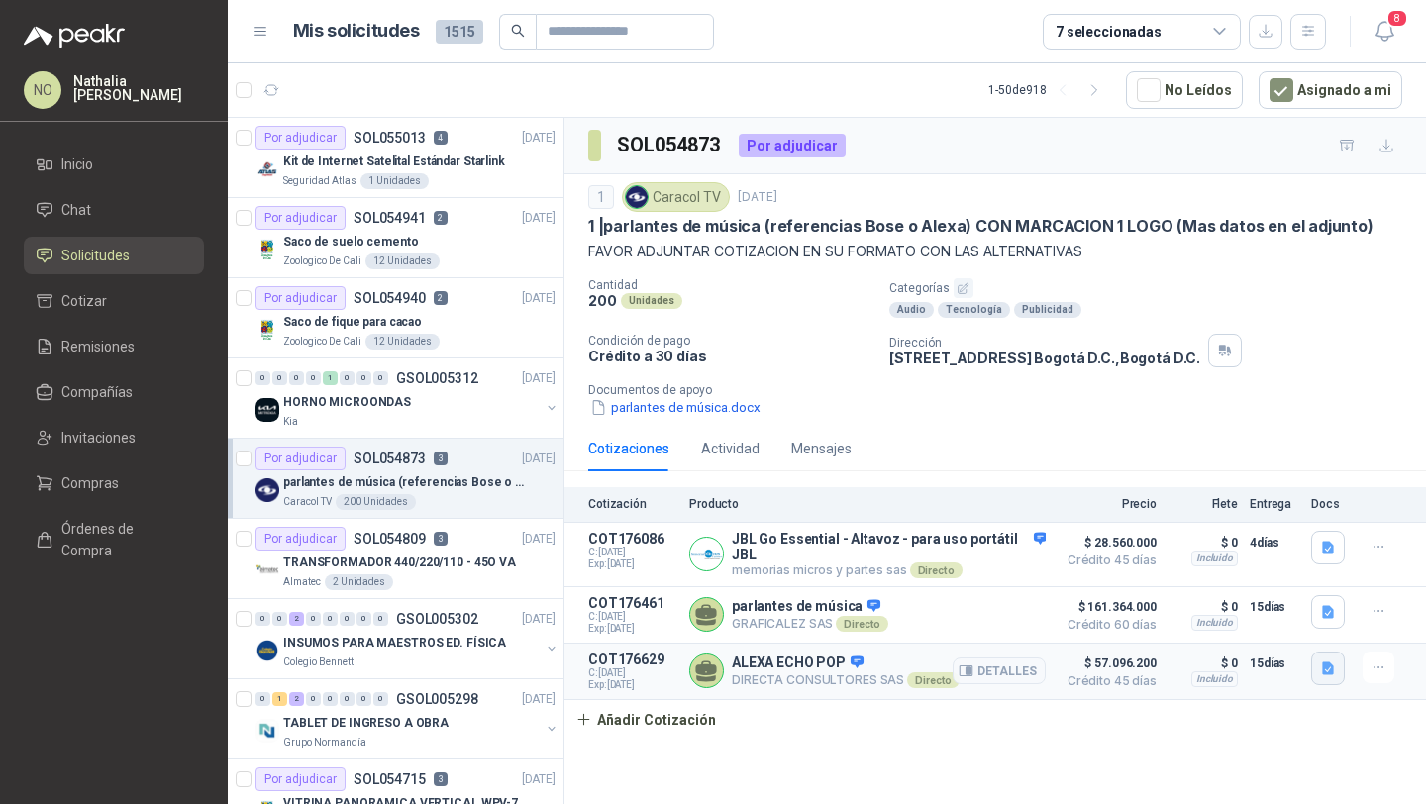
click at [1328, 667] on icon "button" at bounding box center [1328, 667] width 12 height 13
click at [1231, 630] on button "CARACOL TV PARLANTE ALEXA 6047.pdf" at bounding box center [1197, 626] width 267 height 21
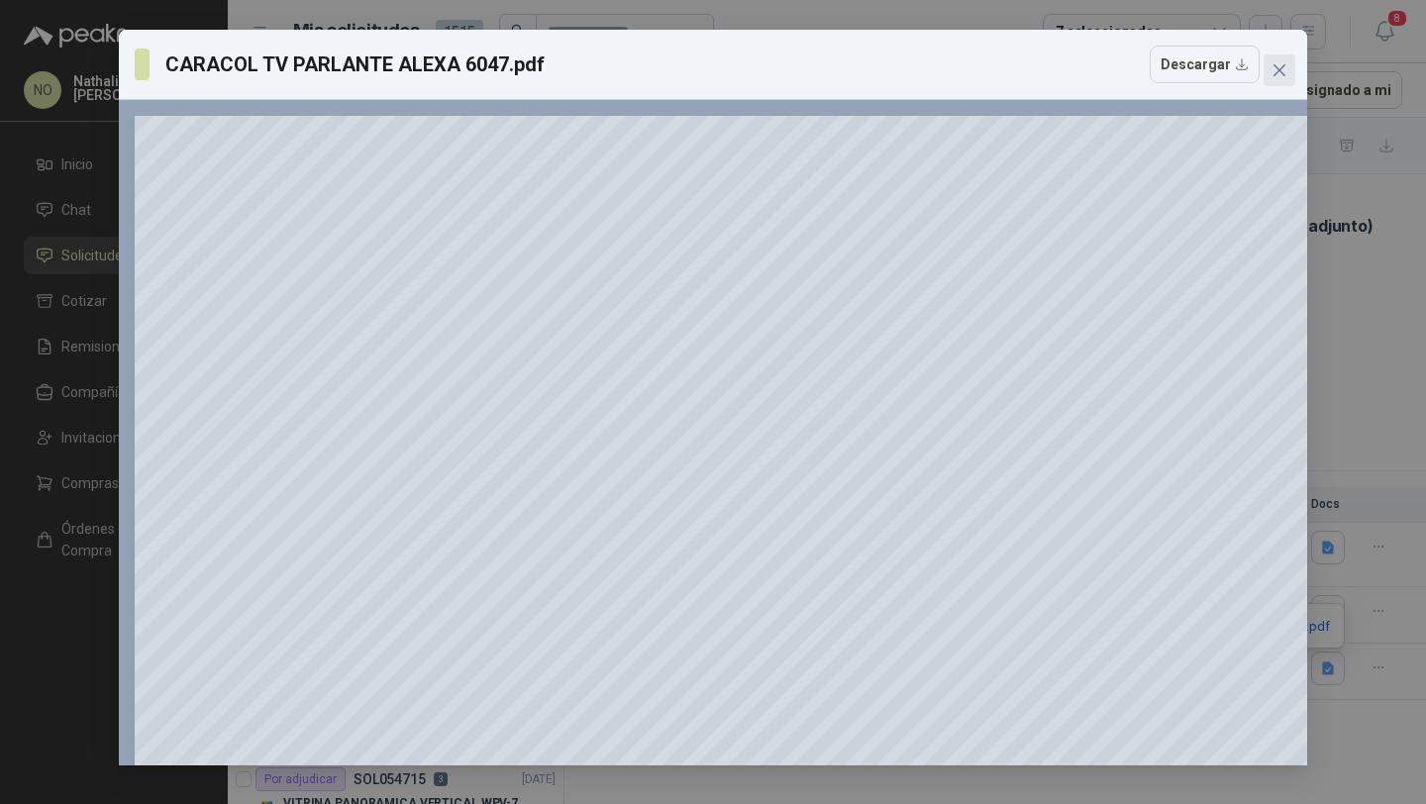
click at [1279, 77] on icon "close" at bounding box center [1279, 70] width 16 height 16
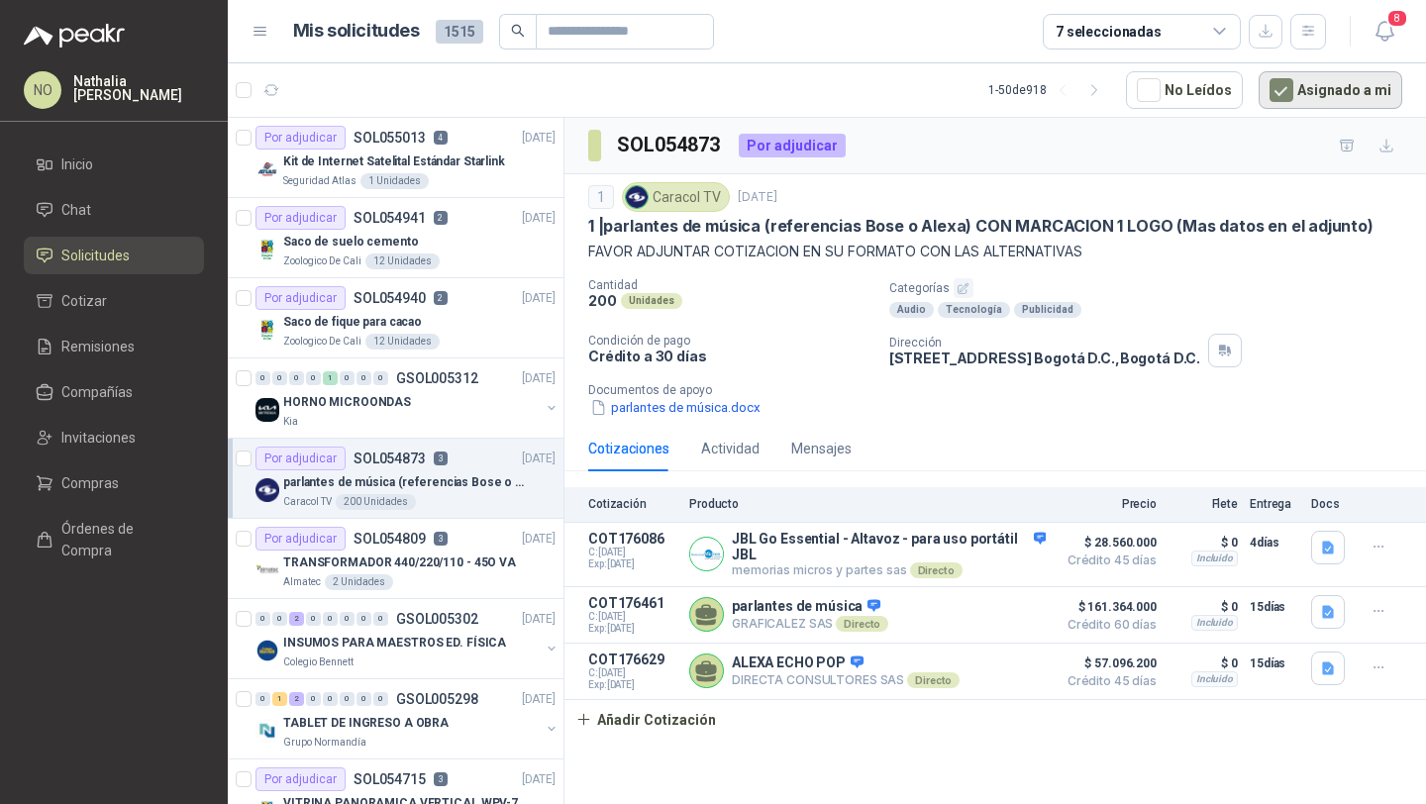
click at [1306, 84] on button "Asignado a mi" at bounding box center [1330, 90] width 144 height 38
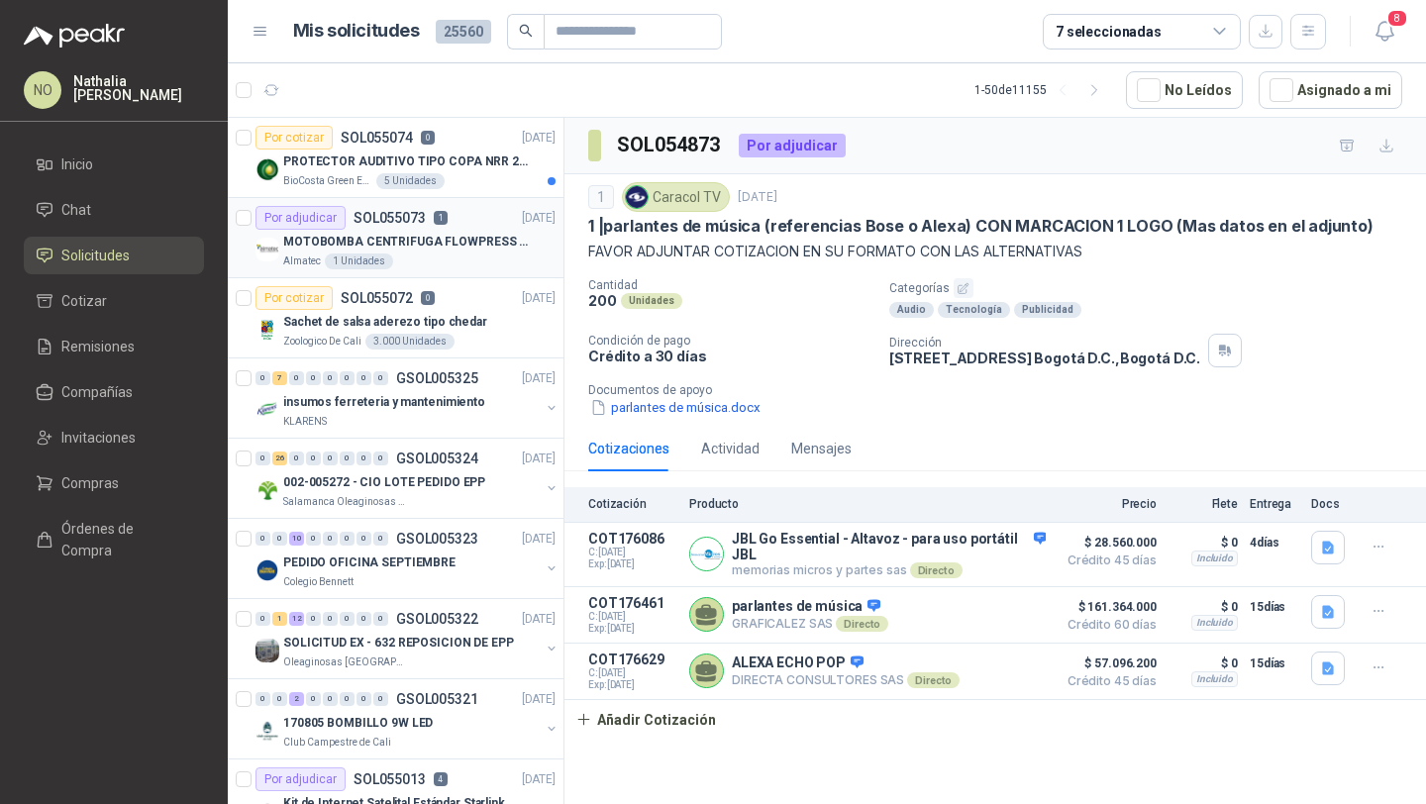
click at [473, 260] on div "Almatec 1 Unidades" at bounding box center [419, 261] width 272 height 16
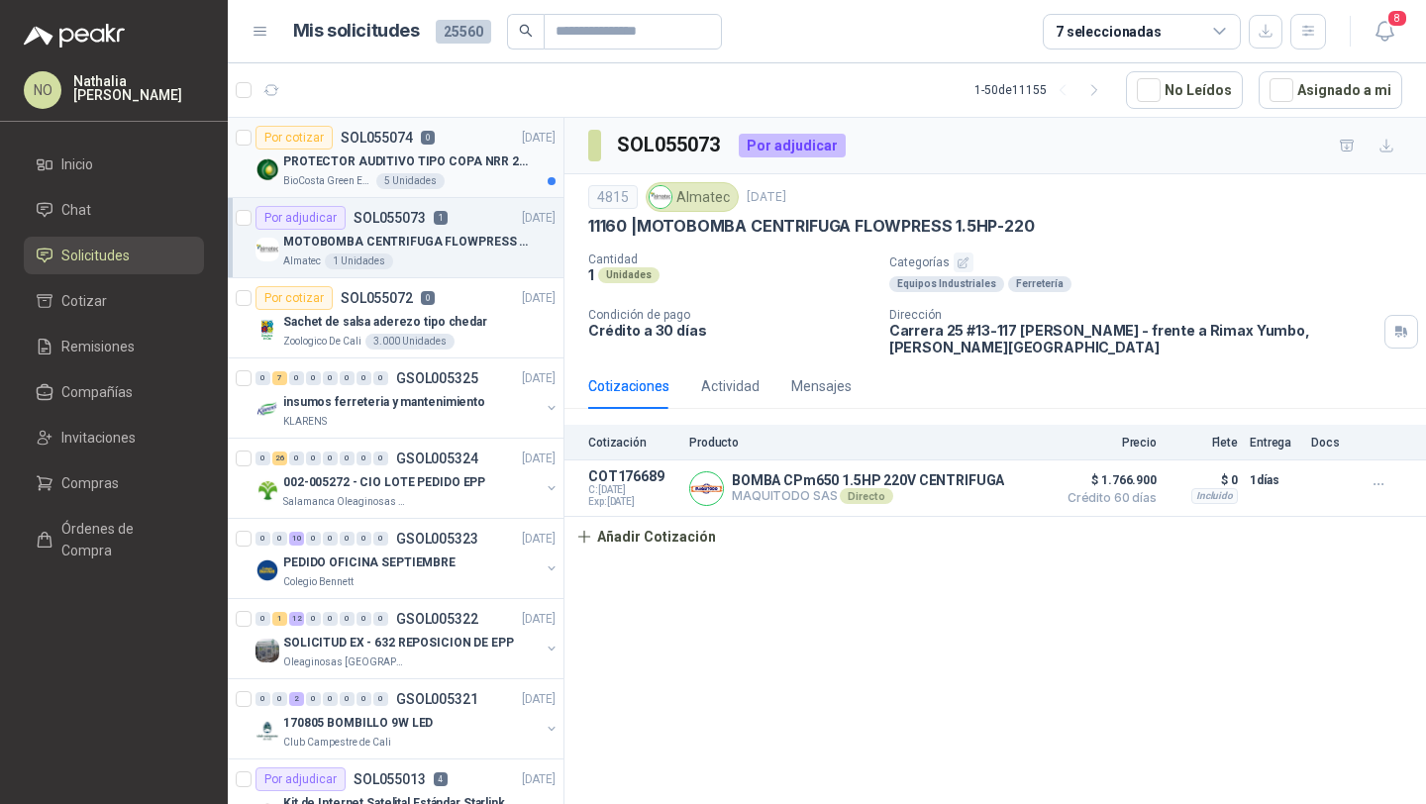
click at [492, 161] on p "PROTECTOR AUDITIVO TIPO COPA NRR 23dB" at bounding box center [406, 161] width 247 height 19
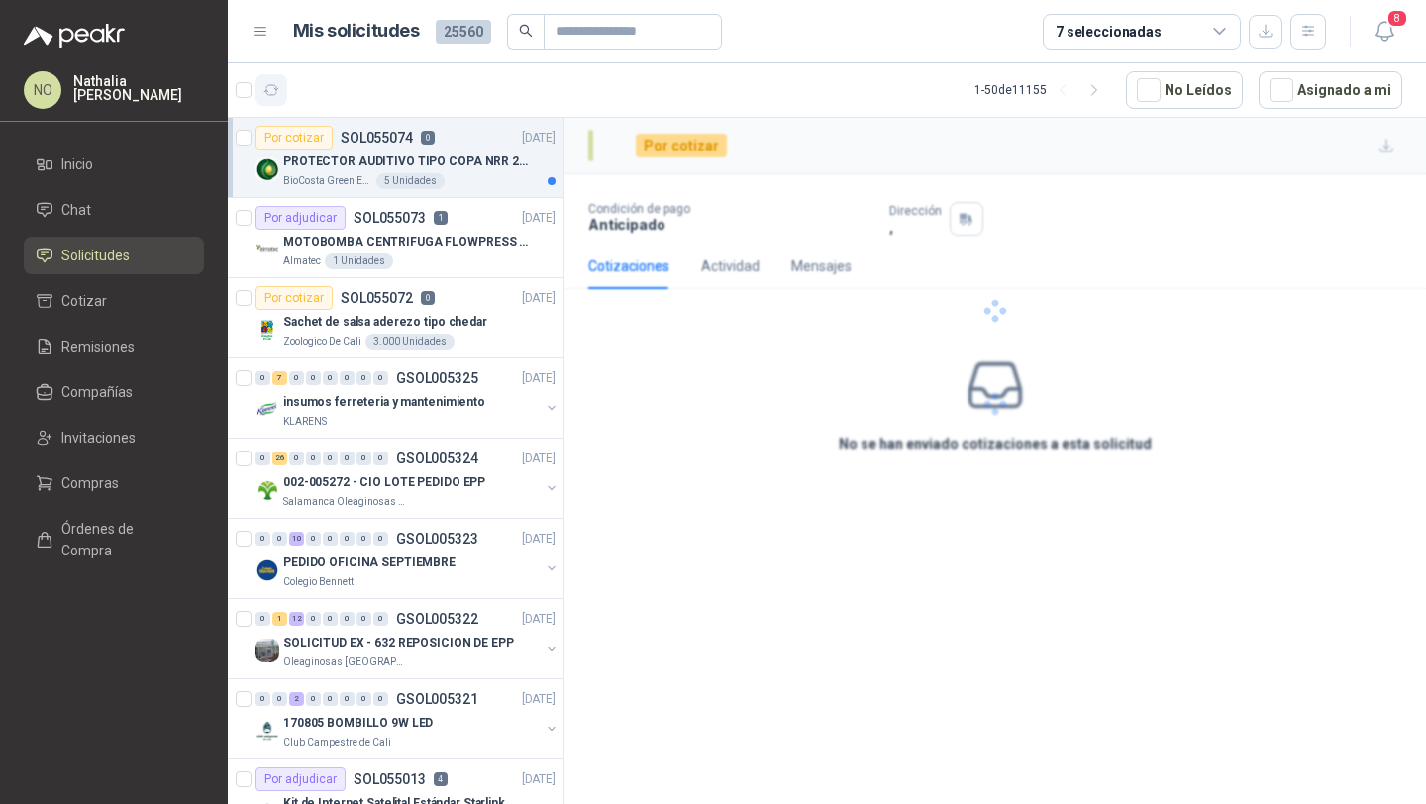
click at [267, 83] on icon "button" at bounding box center [271, 90] width 17 height 17
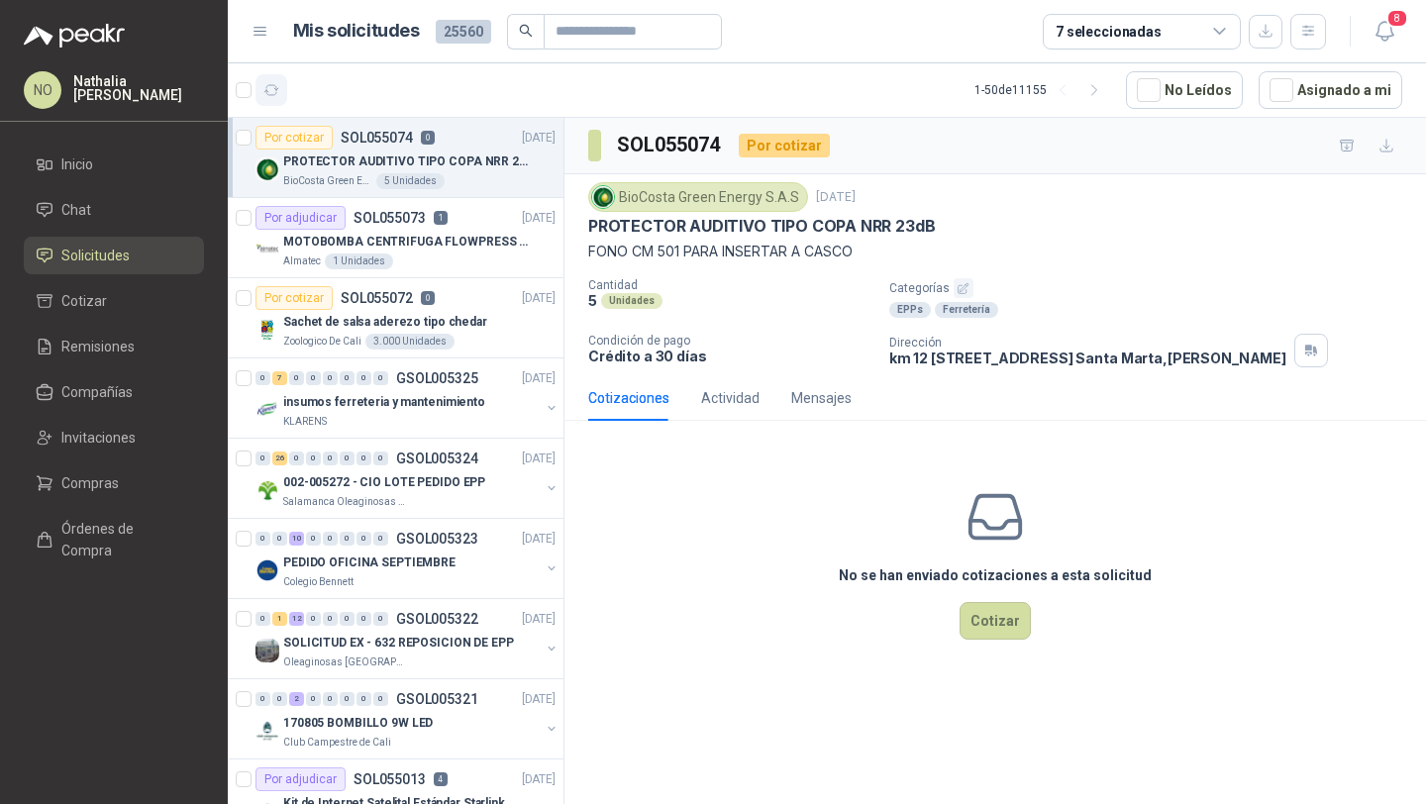
click at [270, 86] on icon "button" at bounding box center [271, 90] width 17 height 17
click at [600, 44] on input "text" at bounding box center [624, 32] width 139 height 34
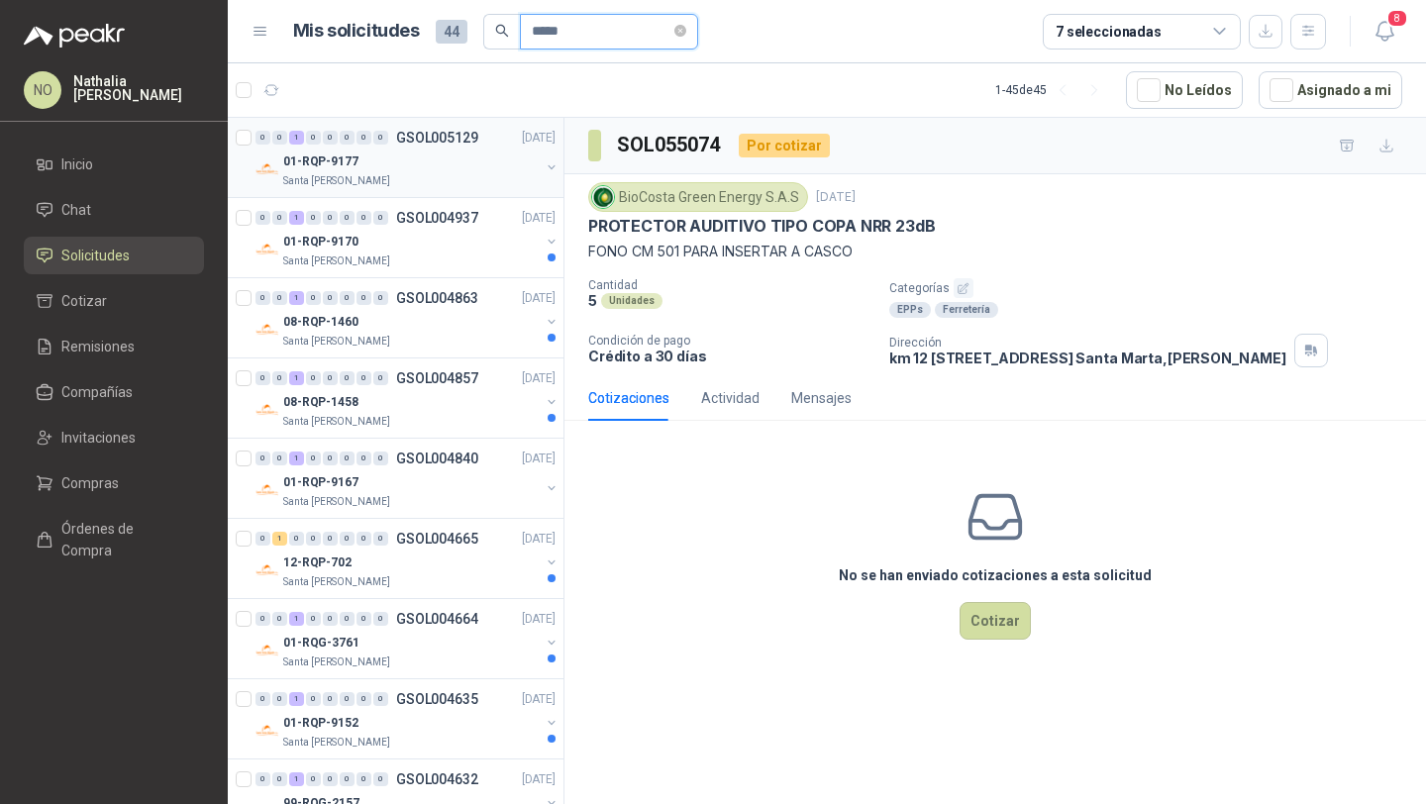
type input "*****"
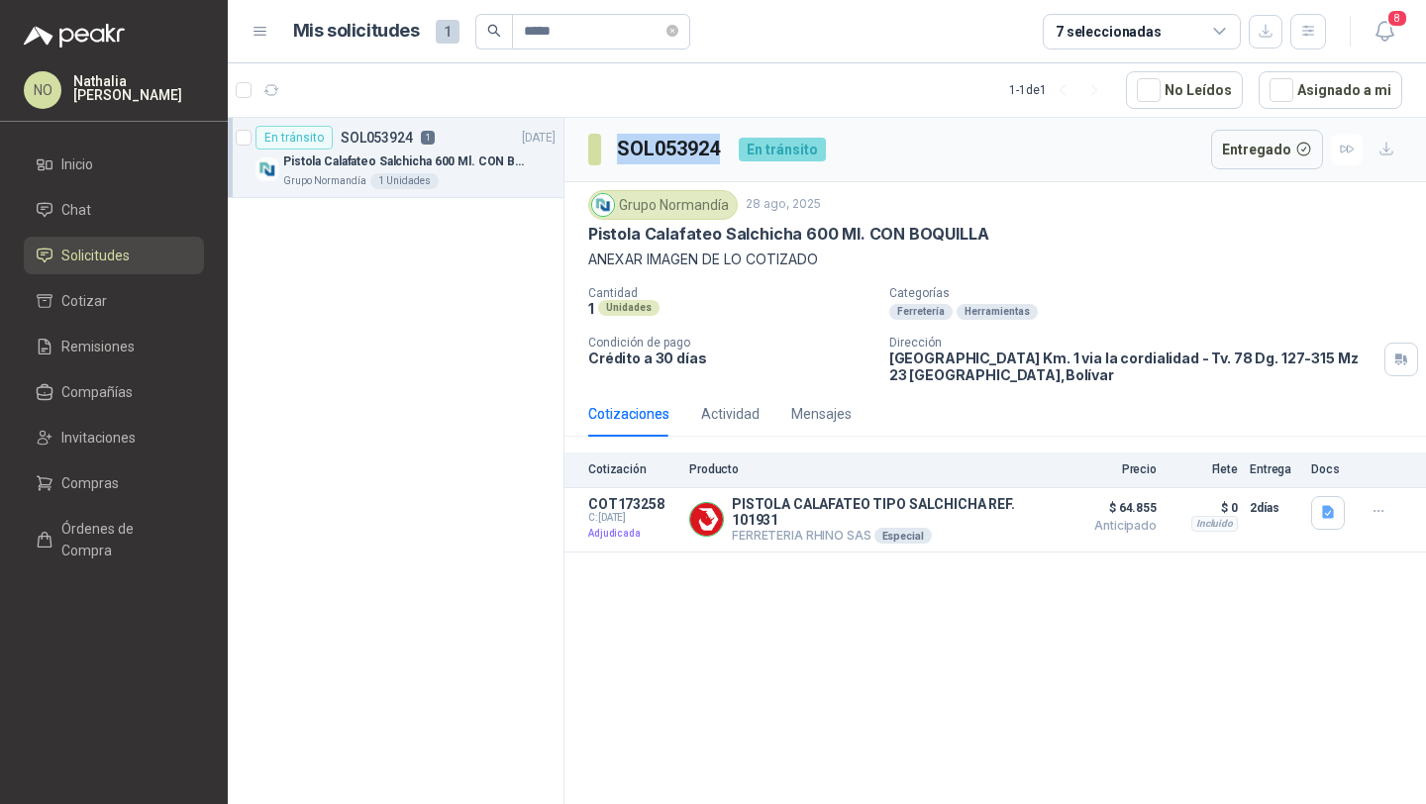
drag, startPoint x: 615, startPoint y: 143, endPoint x: 722, endPoint y: 152, distance: 107.4
click at [722, 152] on section "SOL053924" at bounding box center [655, 150] width 135 height 32
copy h3 "SOL053924"
click at [1006, 506] on button "Detalles" at bounding box center [998, 519] width 93 height 27
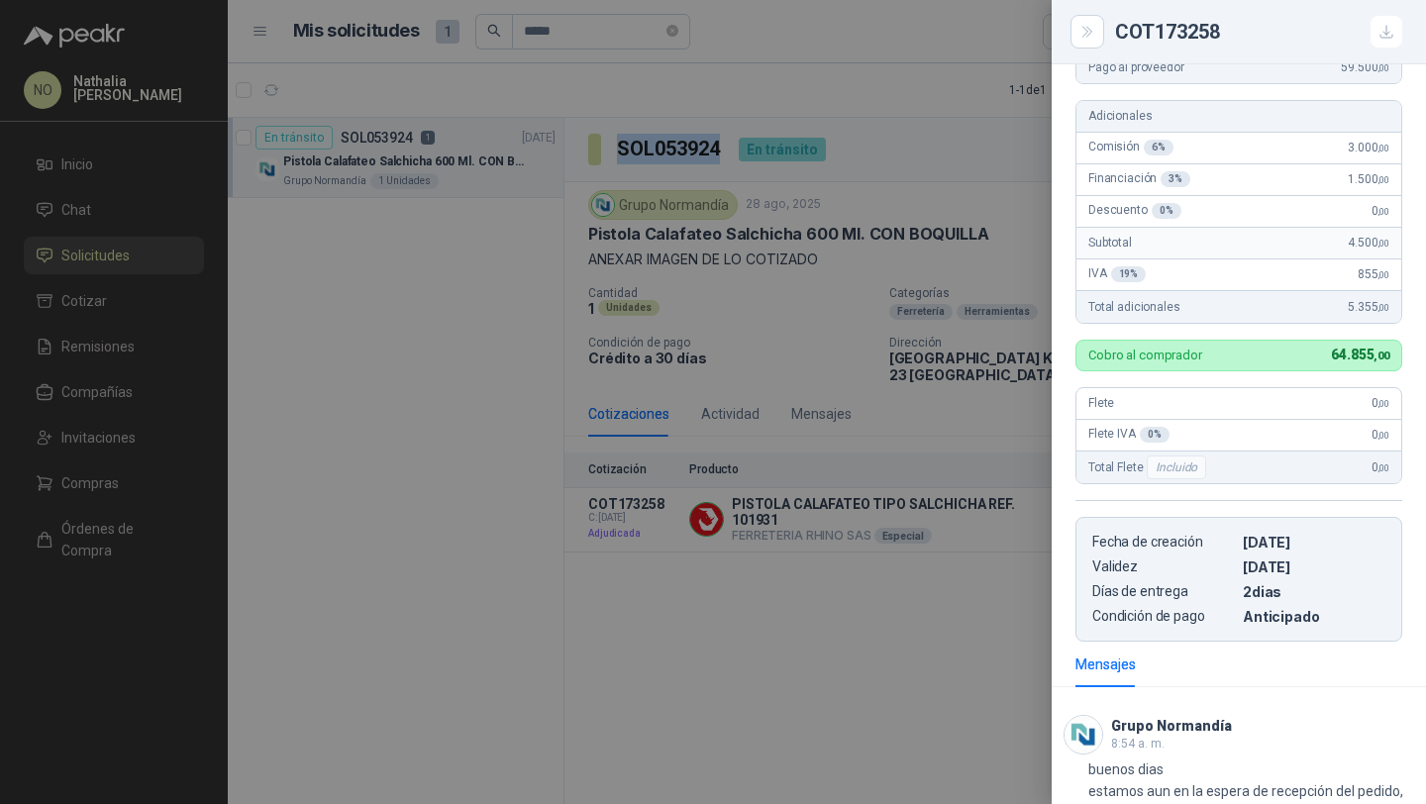
scroll to position [381, 0]
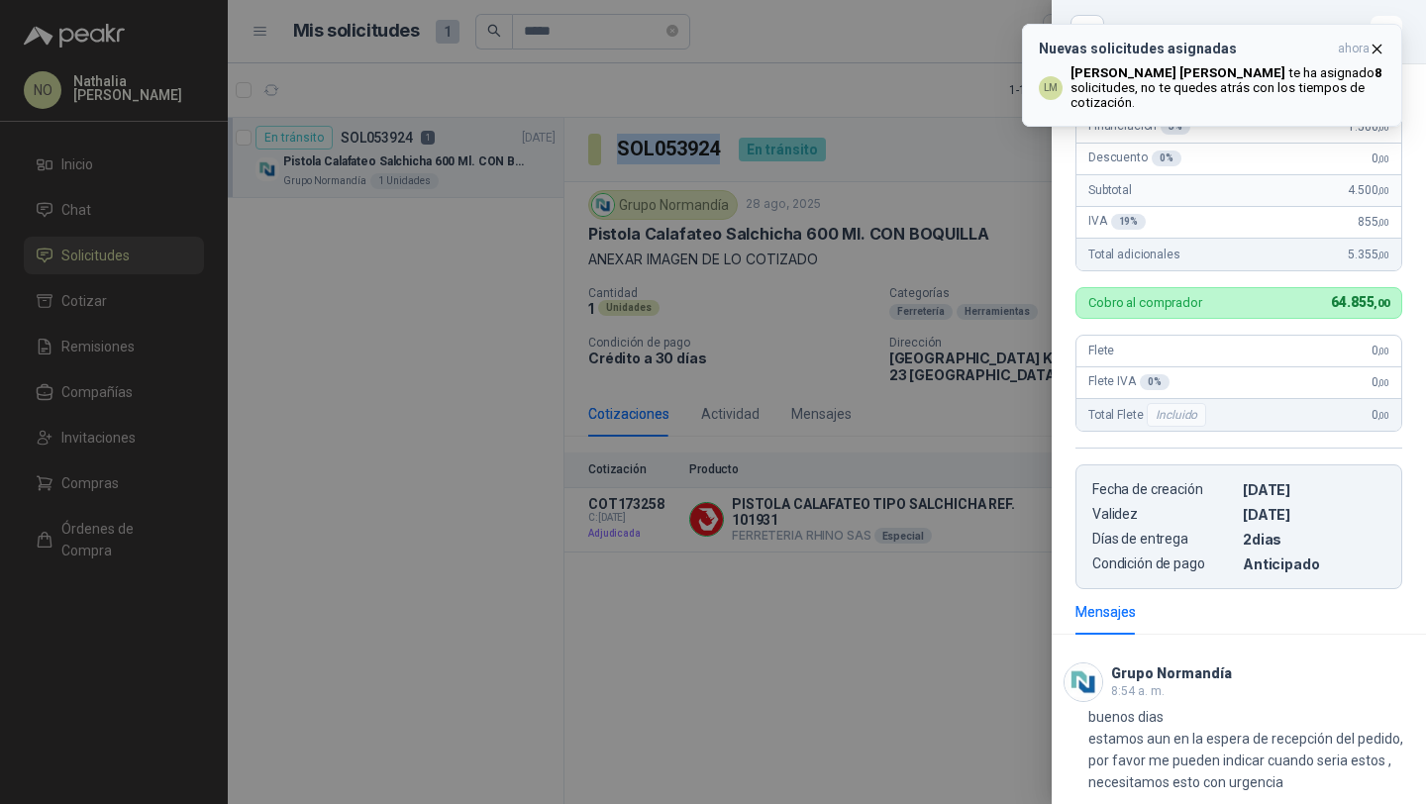
click at [1380, 51] on icon "button" at bounding box center [1377, 49] width 8 height 8
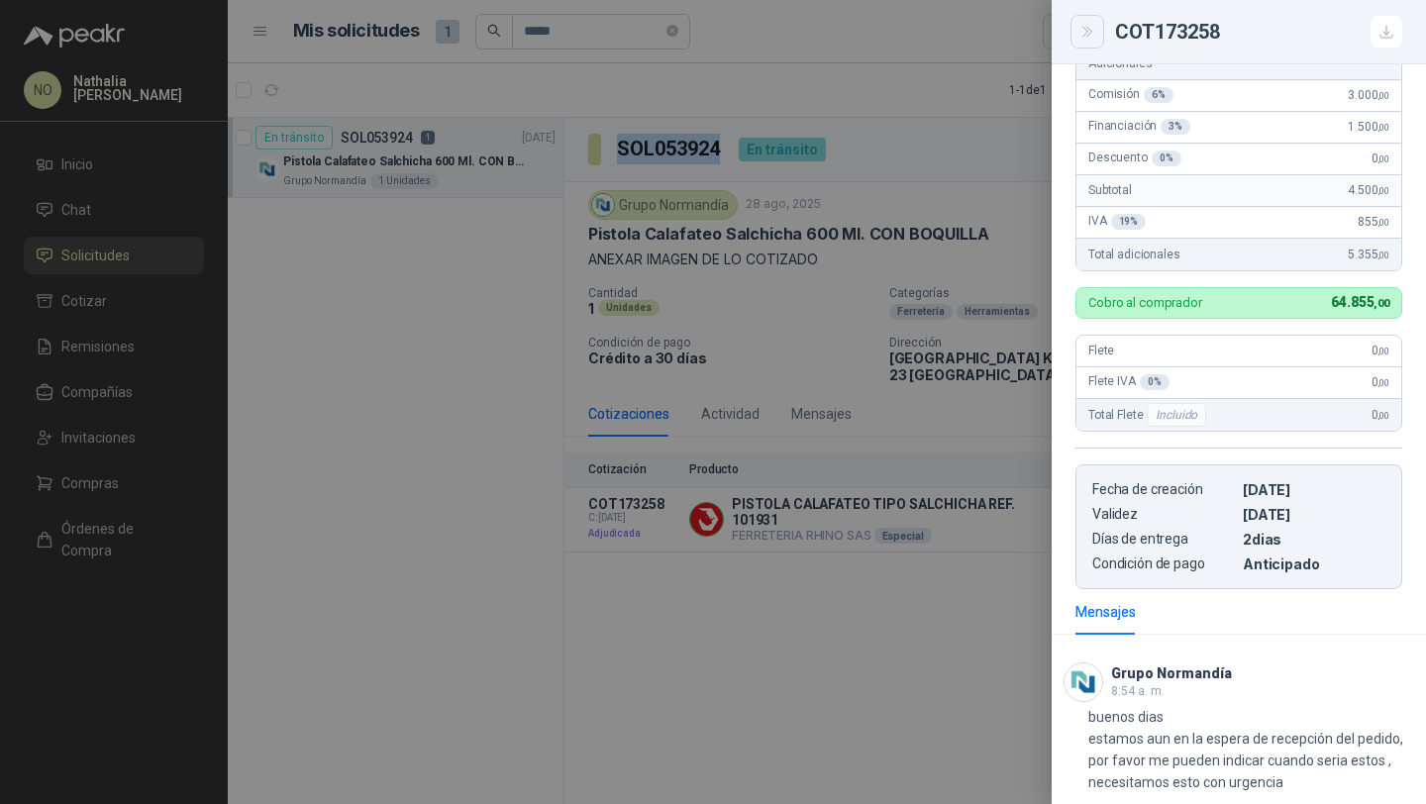
click at [1086, 38] on icon "Close" at bounding box center [1087, 32] width 17 height 17
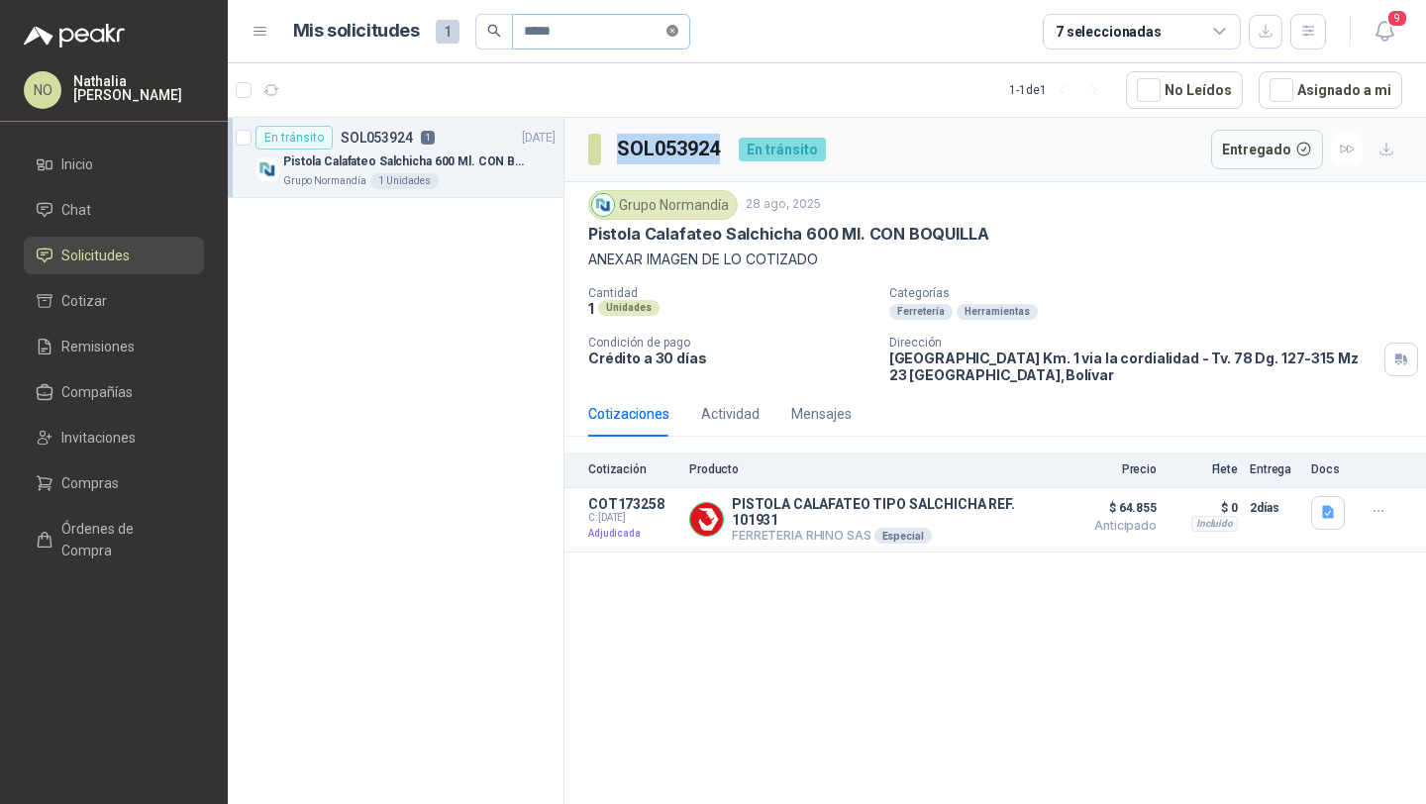
click at [674, 30] on icon "close-circle" at bounding box center [672, 31] width 12 height 12
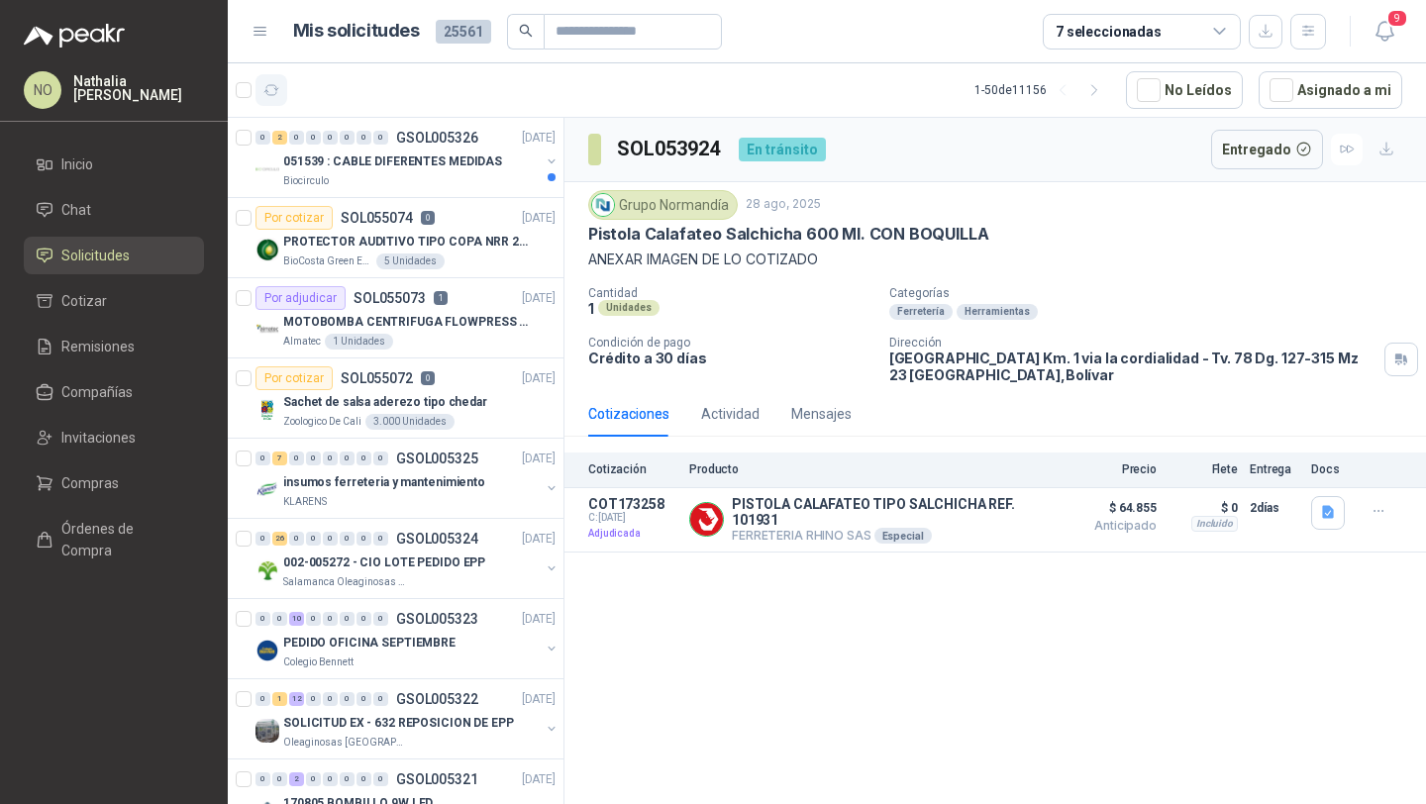
click at [270, 85] on icon "button" at bounding box center [271, 90] width 17 height 17
click at [450, 152] on p "051539 : CABLE DIFERENTES MEDIDAS" at bounding box center [392, 161] width 219 height 19
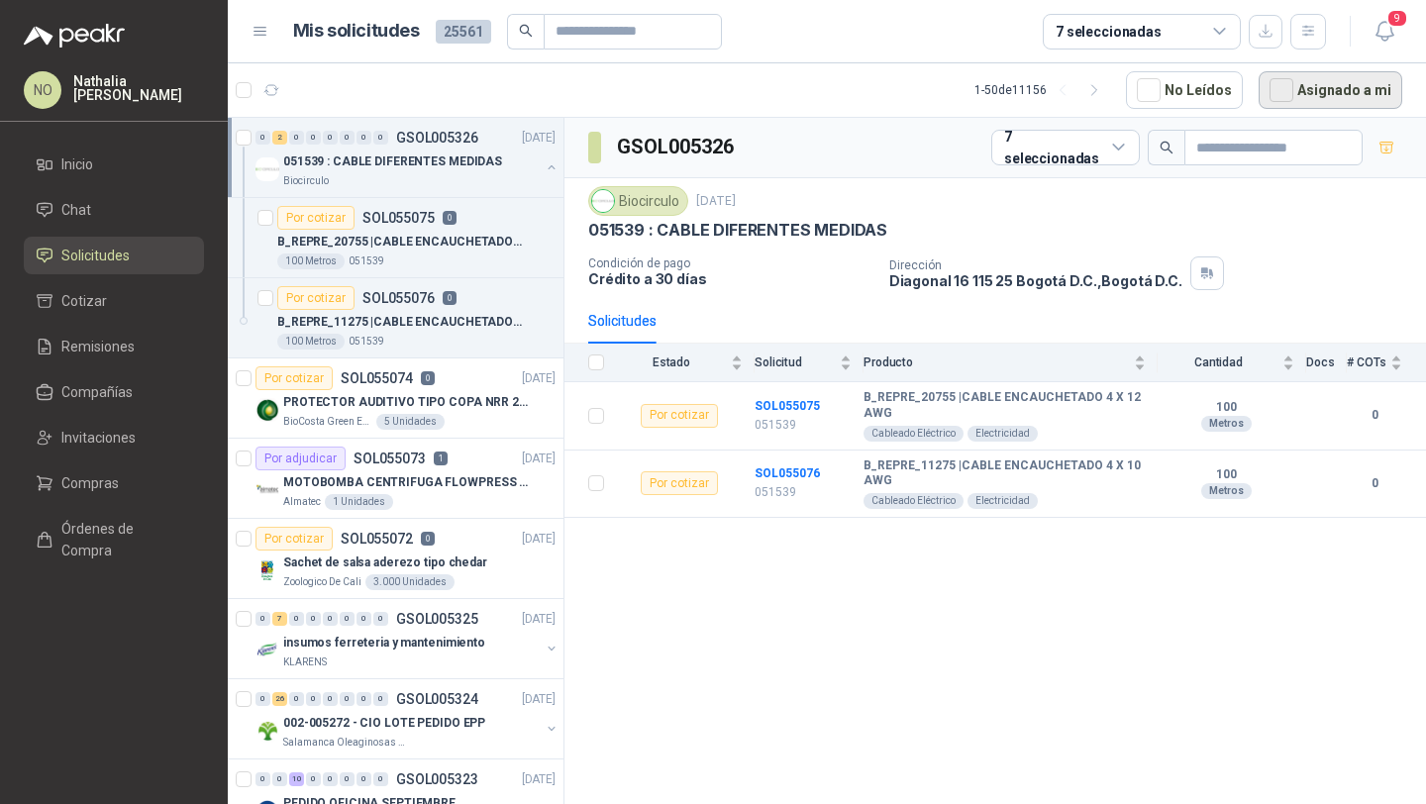
click at [1331, 95] on button "Asignado a mi" at bounding box center [1330, 90] width 144 height 38
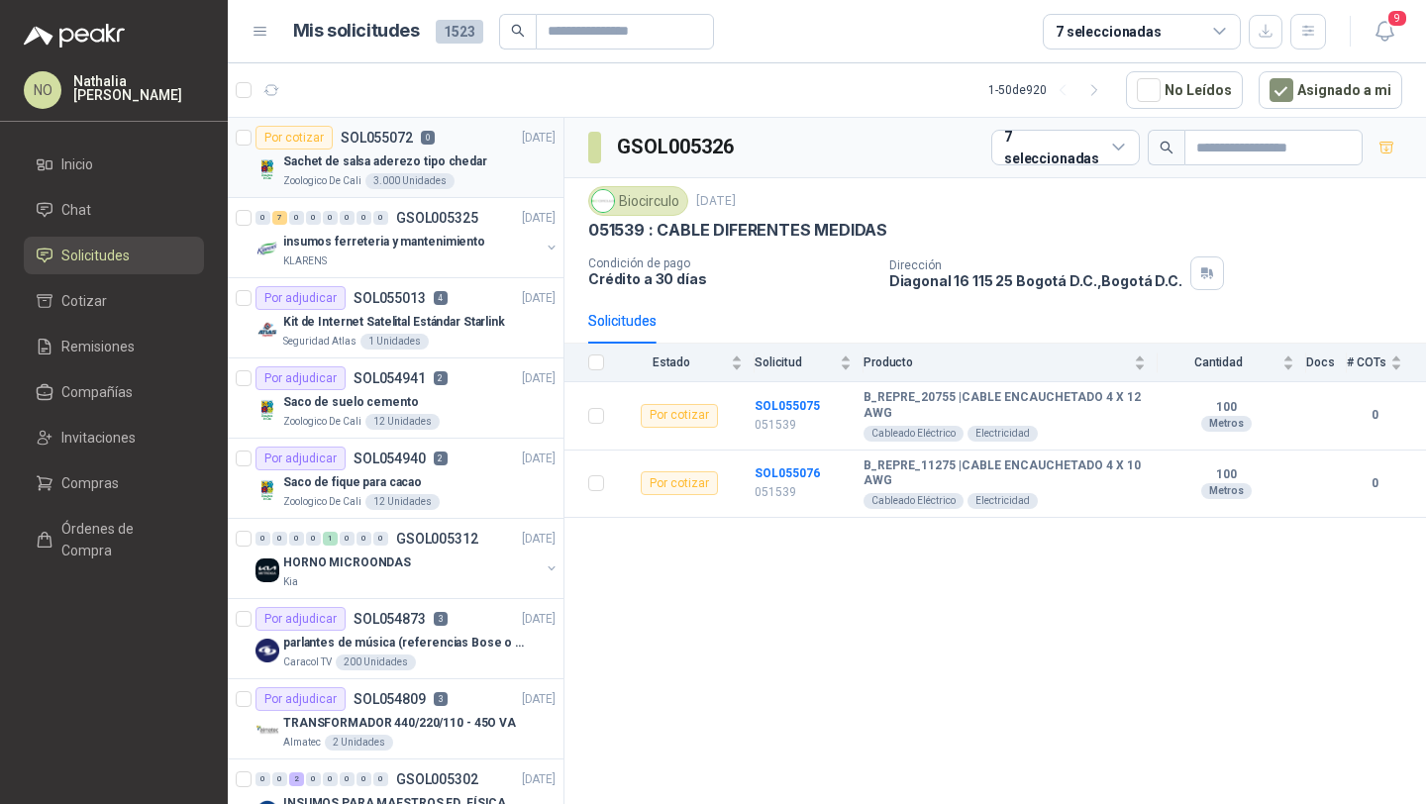
click at [487, 152] on div "Sachet de salsa aderezo tipo chedar" at bounding box center [419, 161] width 272 height 24
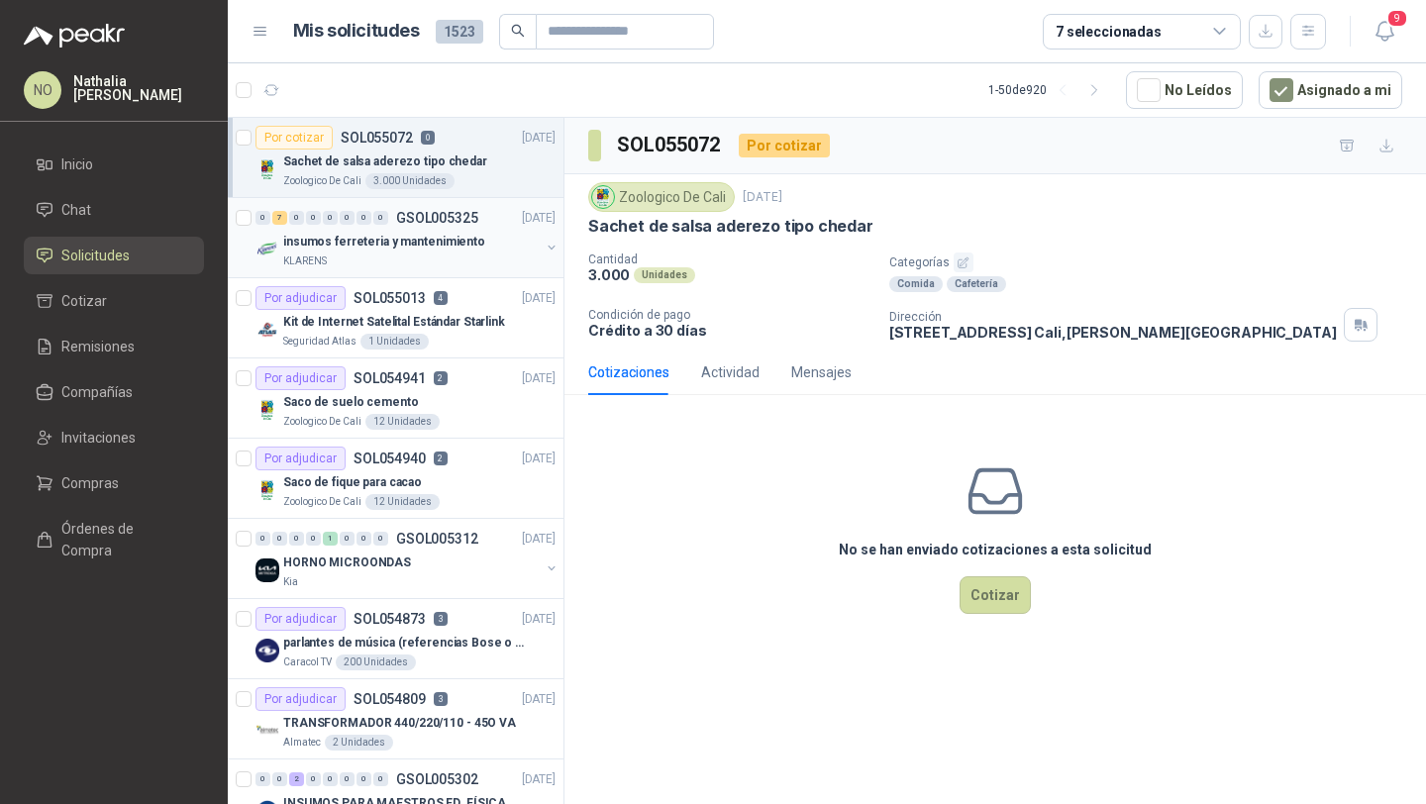
click at [405, 246] on p "insumos ferreteria y mantenimiento" at bounding box center [384, 242] width 202 height 19
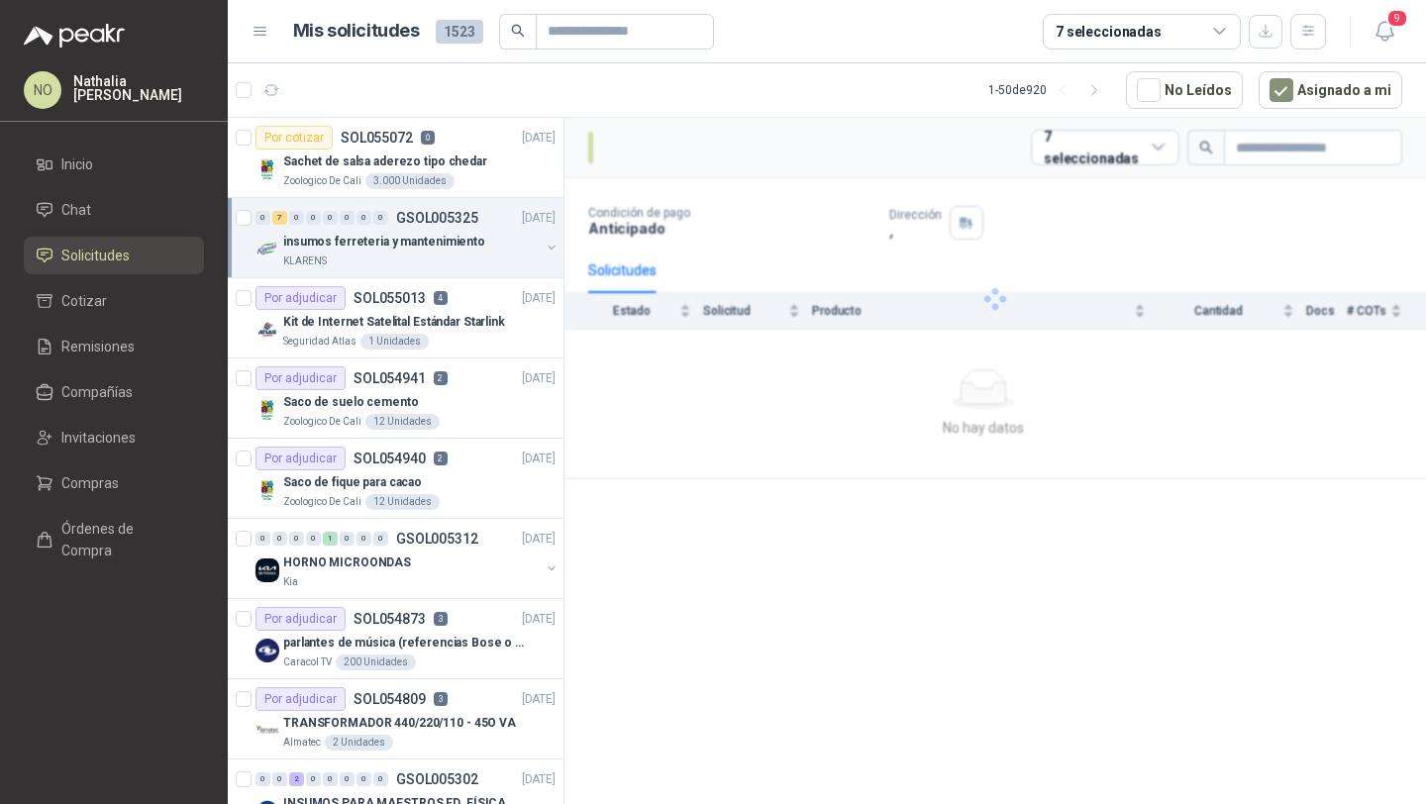
click at [405, 246] on p "insumos ferreteria y mantenimiento" at bounding box center [384, 242] width 202 height 19
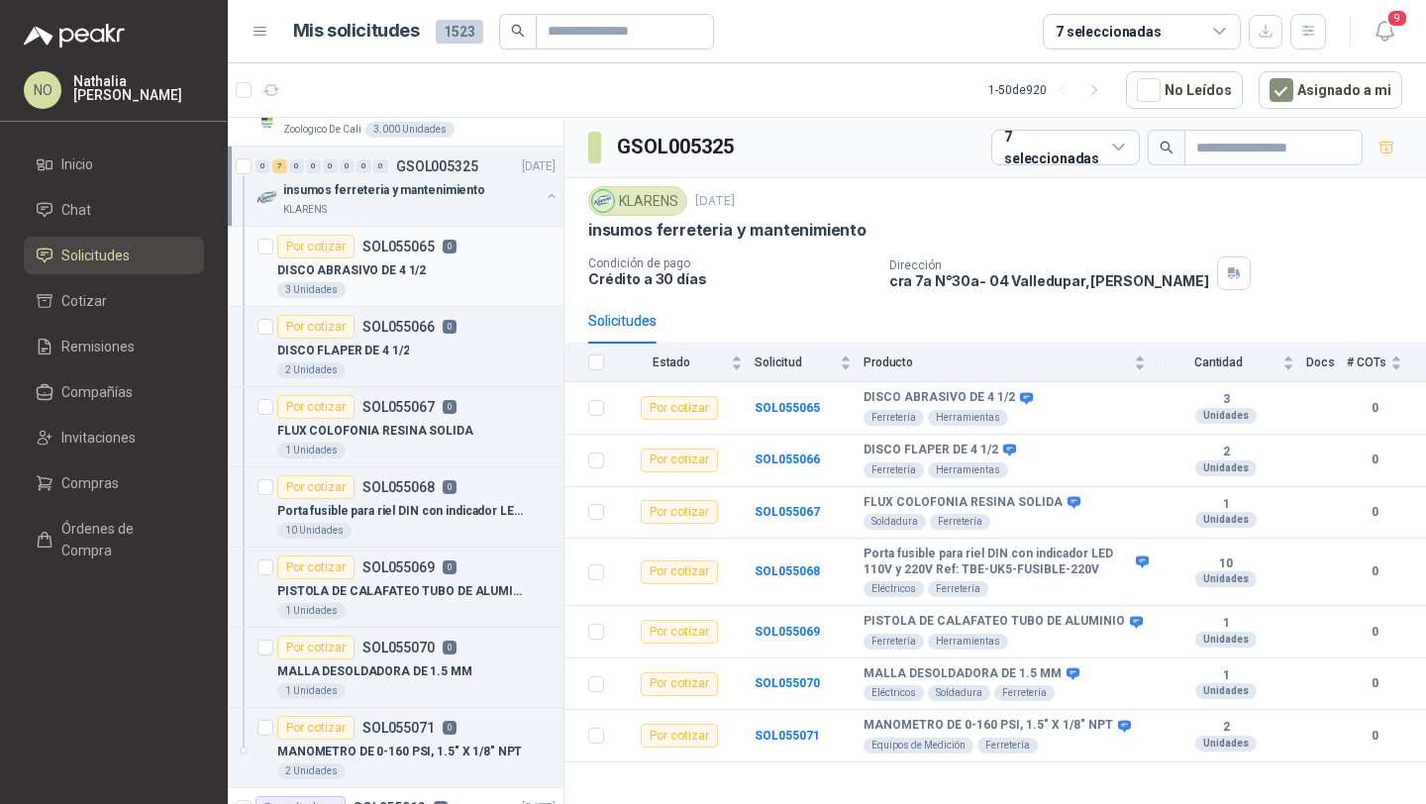
scroll to position [77, 0]
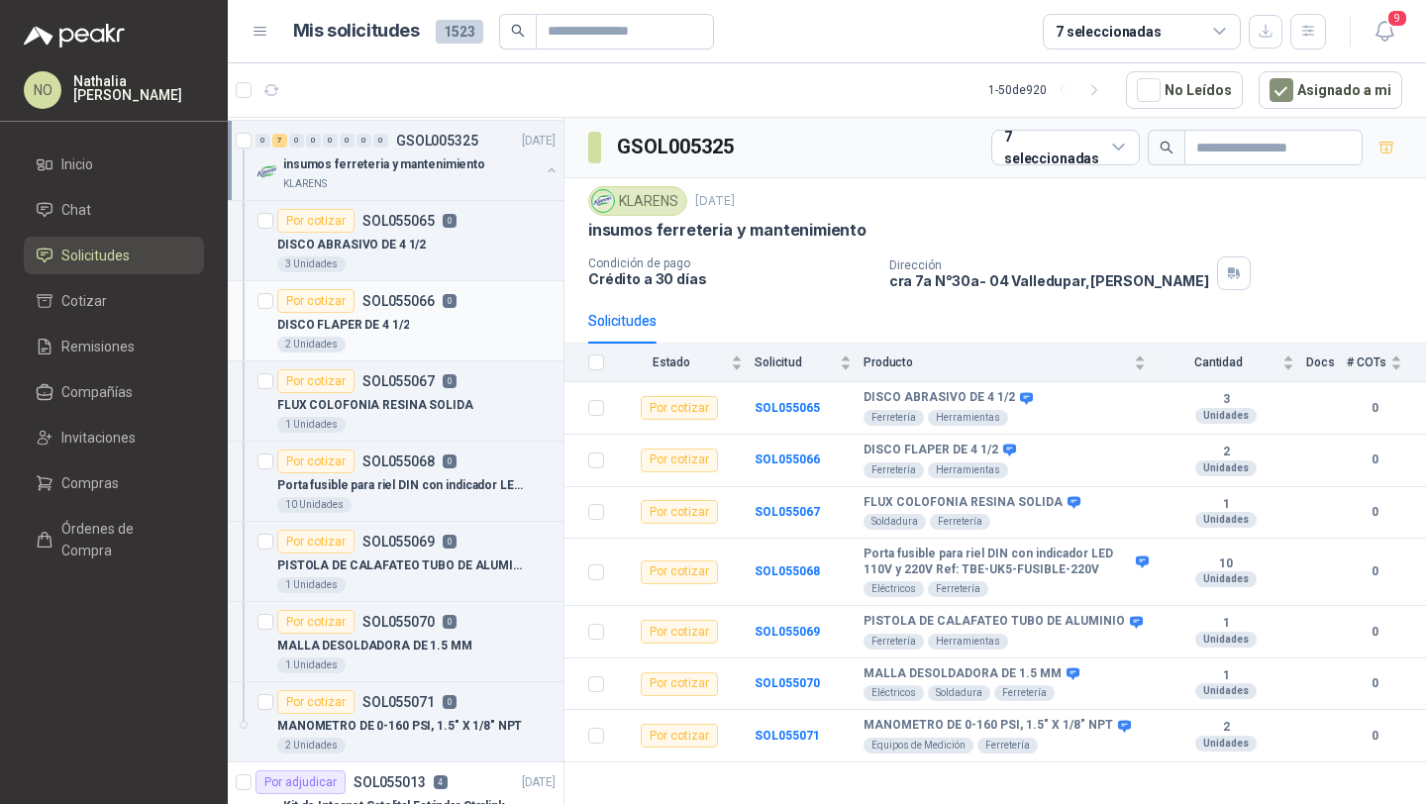
click at [484, 316] on div "DISCO FLAPER DE 4 1/2" at bounding box center [416, 325] width 278 height 24
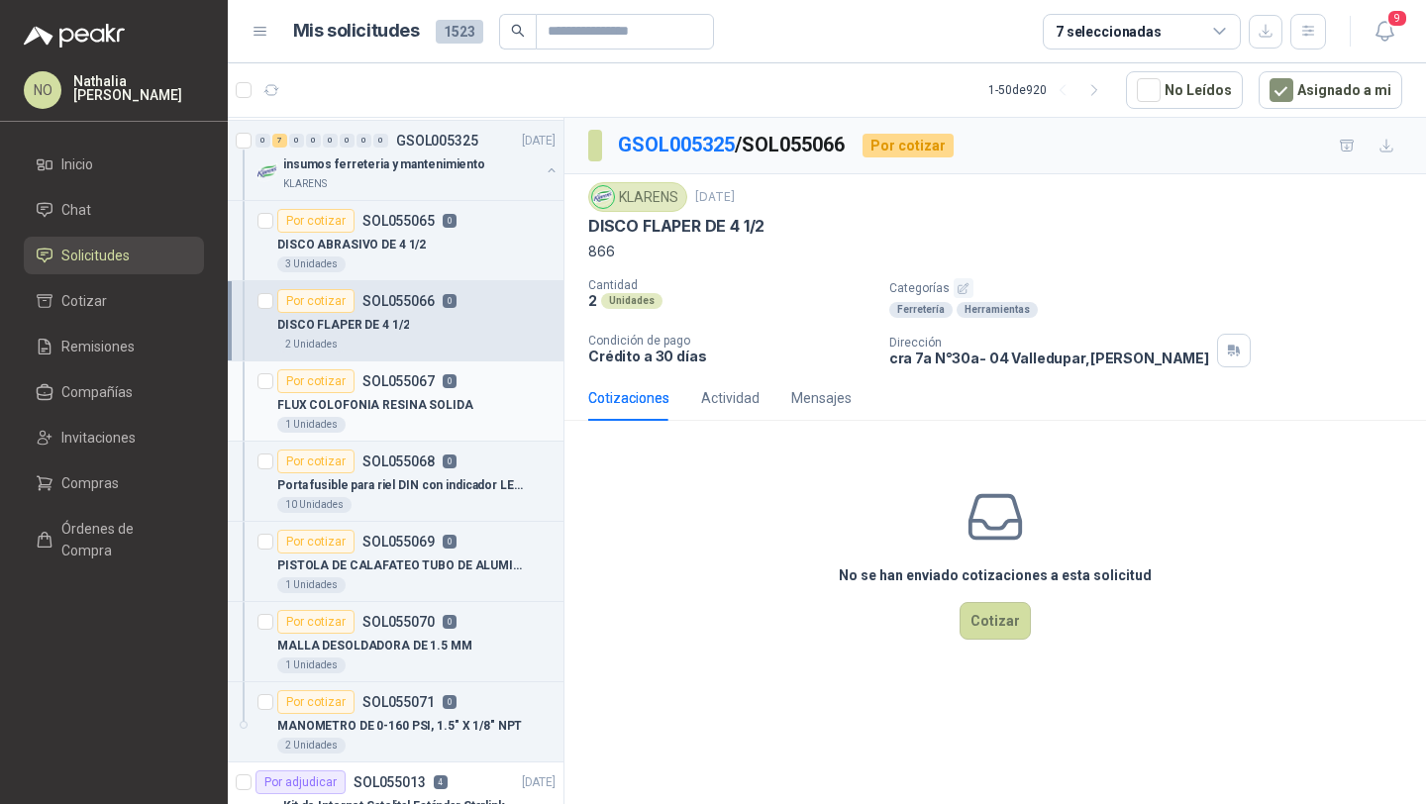
click at [472, 401] on div "FLUX COLOFONIA RESINA SOLIDA" at bounding box center [416, 405] width 278 height 24
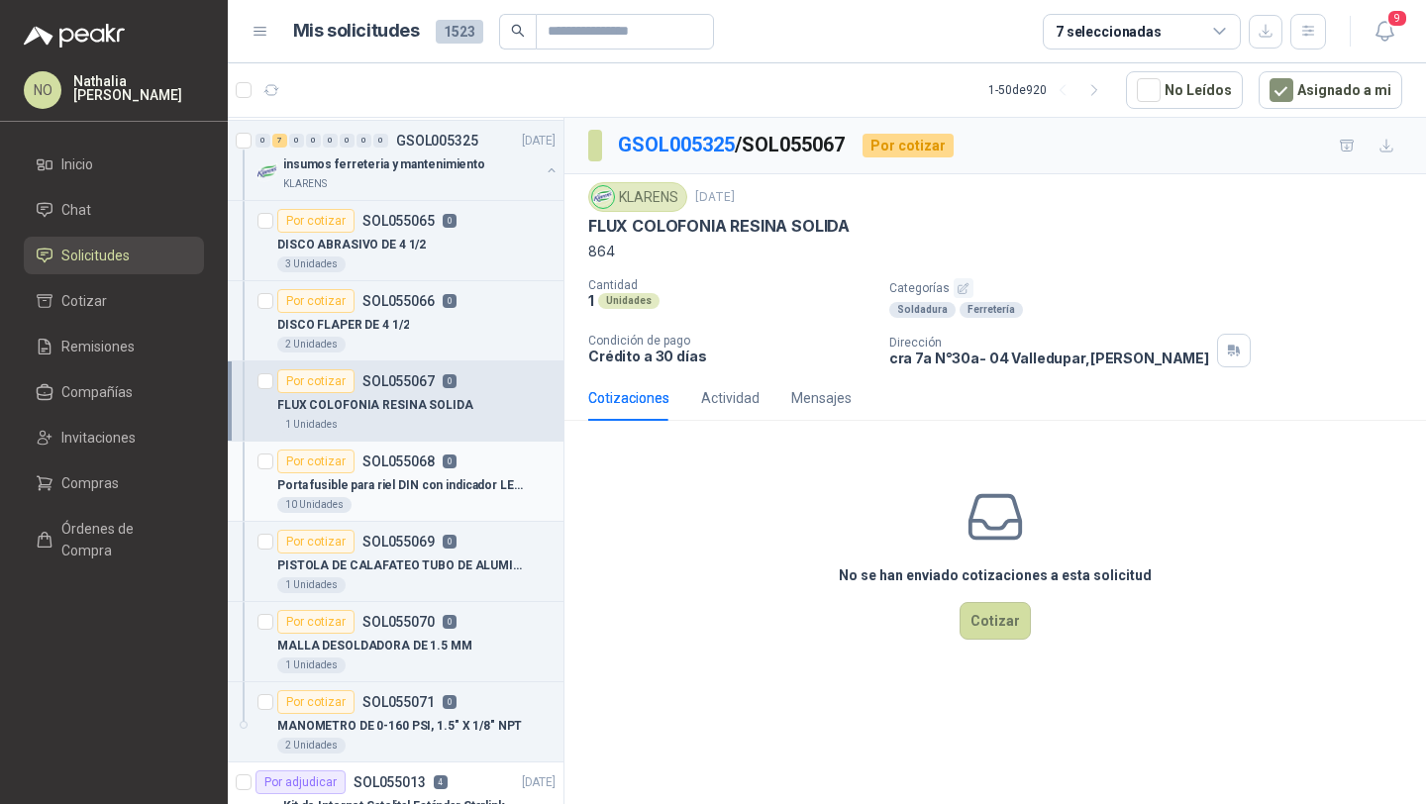
click at [461, 480] on p "Porta fusible para riel DIN con indicador LED 110V y 220V Ref: TBE-UK5-FUSIBLE-…" at bounding box center [400, 485] width 247 height 19
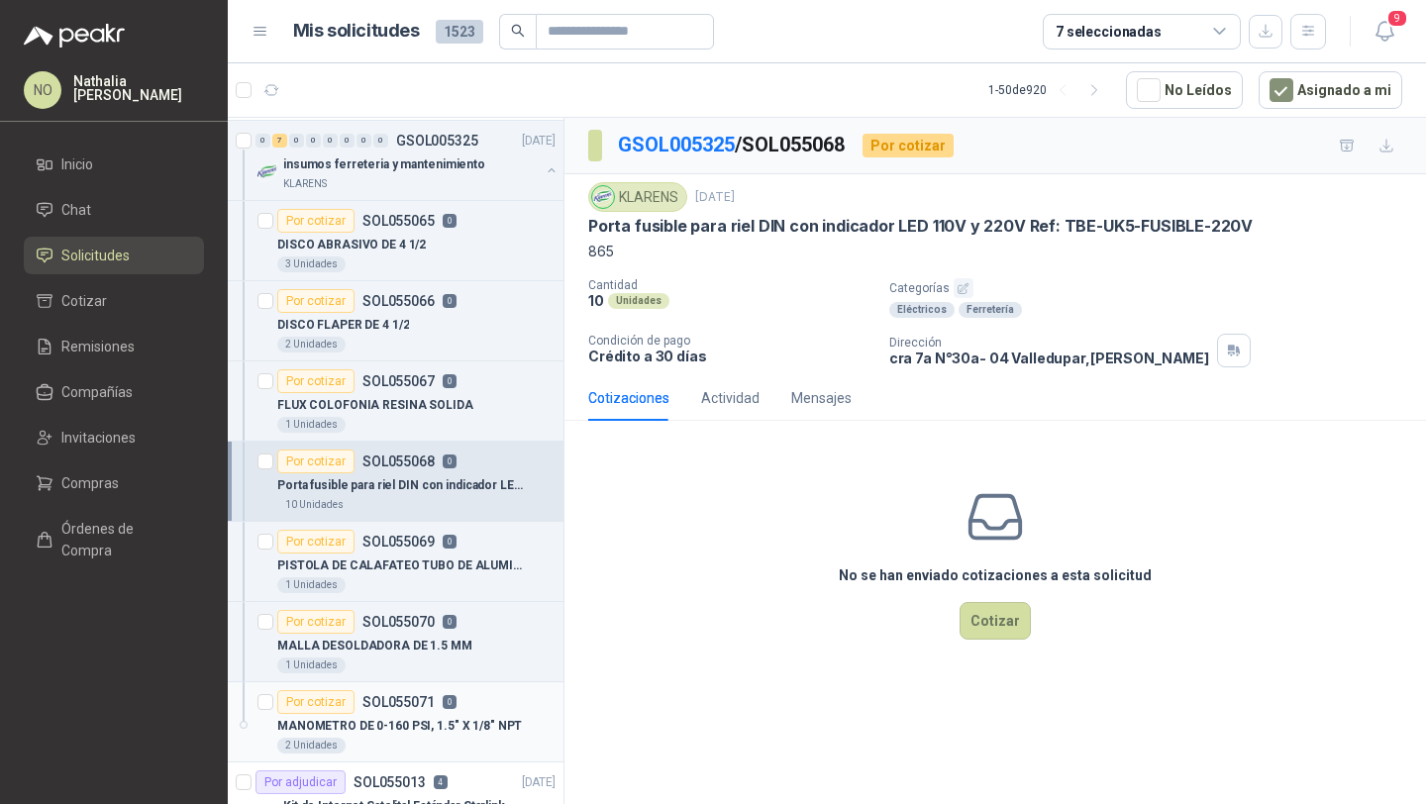
click at [393, 715] on div "MANOMETRO DE 0-160 PSI, 1.5" X 1/8" NPT" at bounding box center [416, 726] width 278 height 24
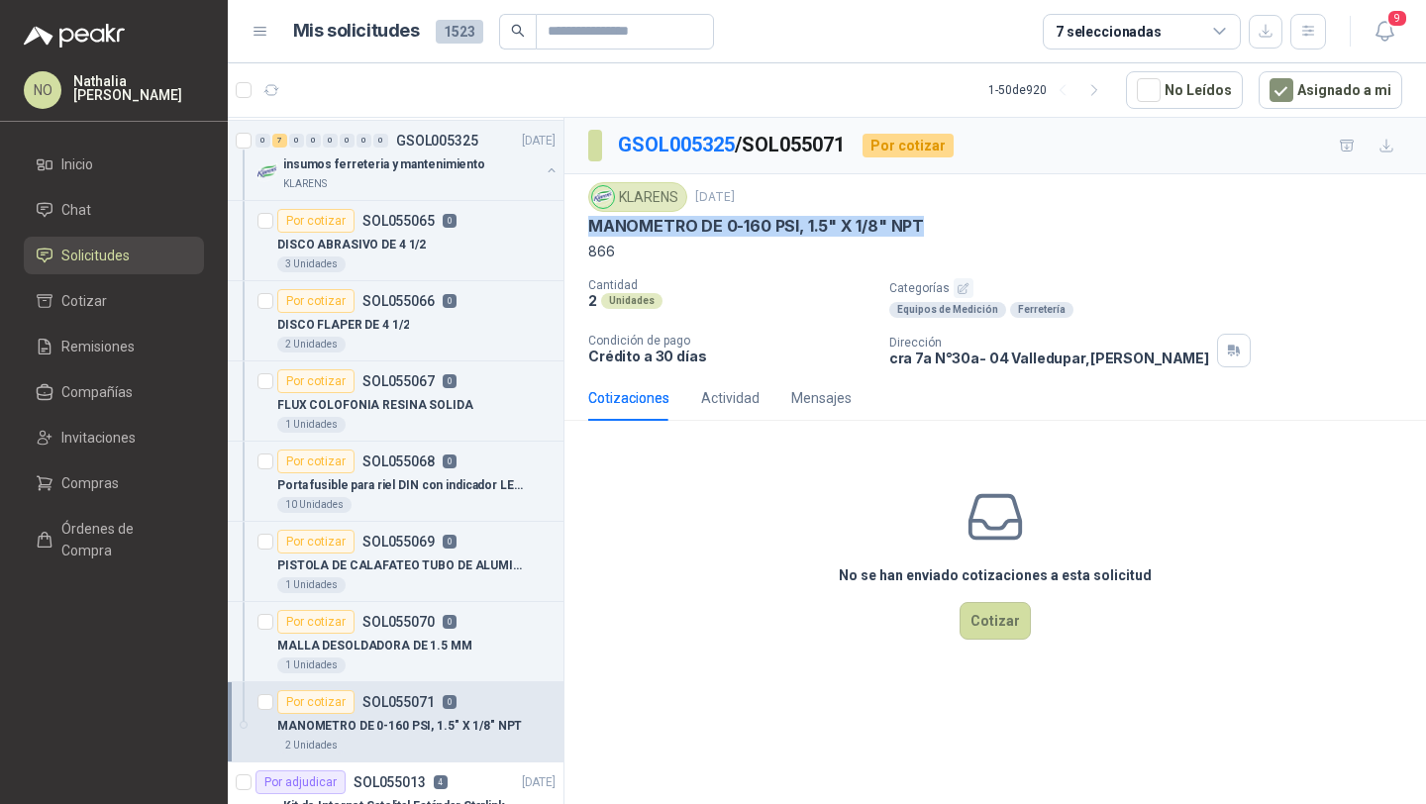
drag, startPoint x: 587, startPoint y: 228, endPoint x: 1072, endPoint y: 226, distance: 485.1
click at [1073, 227] on div "MANOMETRO DE 0-160 PSI, 1.5" X 1/8" NPT" at bounding box center [995, 226] width 814 height 21
copy p "MANOMETRO DE 0-160 PSI, 1.5" X 1/8" NPT"
click at [461, 324] on div "DISCO FLAPER DE 4 1/2" at bounding box center [416, 325] width 278 height 24
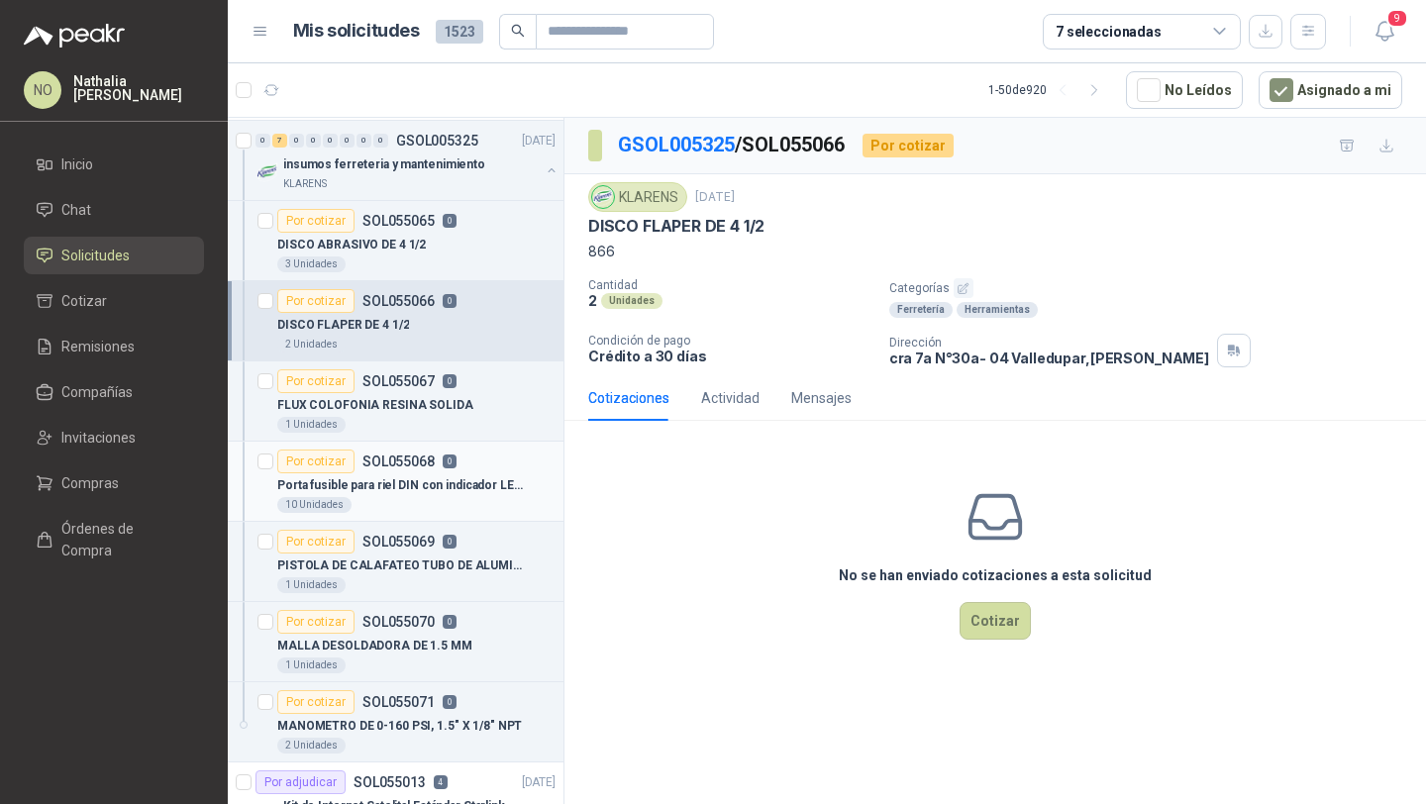
click at [427, 449] on div "Por cotizar SOL055068 0" at bounding box center [366, 461] width 179 height 24
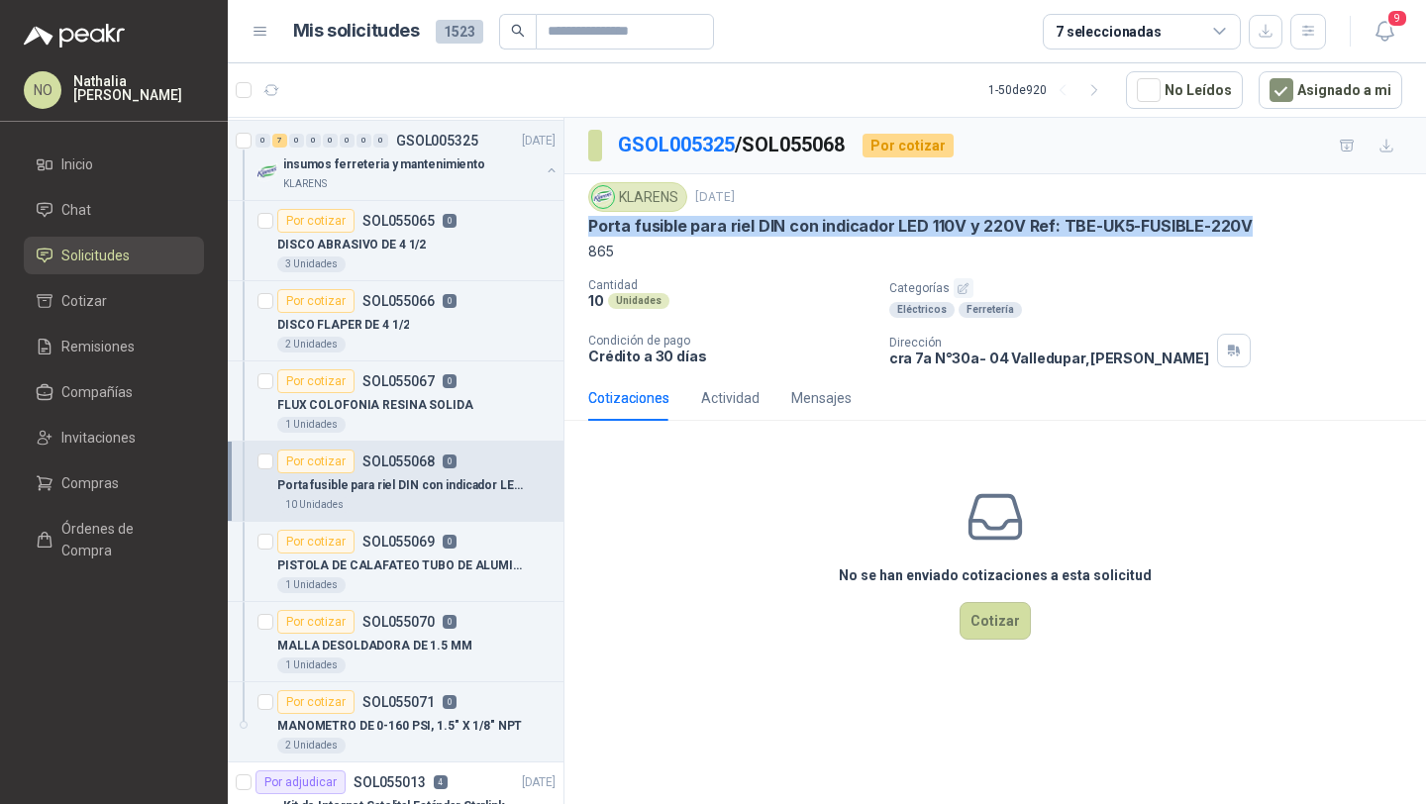
drag, startPoint x: 585, startPoint y: 227, endPoint x: 1260, endPoint y: 219, distance: 675.2
click at [1261, 221] on div "KLARENS 5 sept, 2025 Porta fusible para riel DIN con indicador LED 110V y 220V …" at bounding box center [994, 274] width 861 height 201
copy p "Porta fusible para riel DIN con indicador LED 110V y 220V Ref: TBE-UK5-FUSIBLE-…"
click at [458, 165] on p "insumos ferreteria y mantenimiento" at bounding box center [384, 164] width 202 height 19
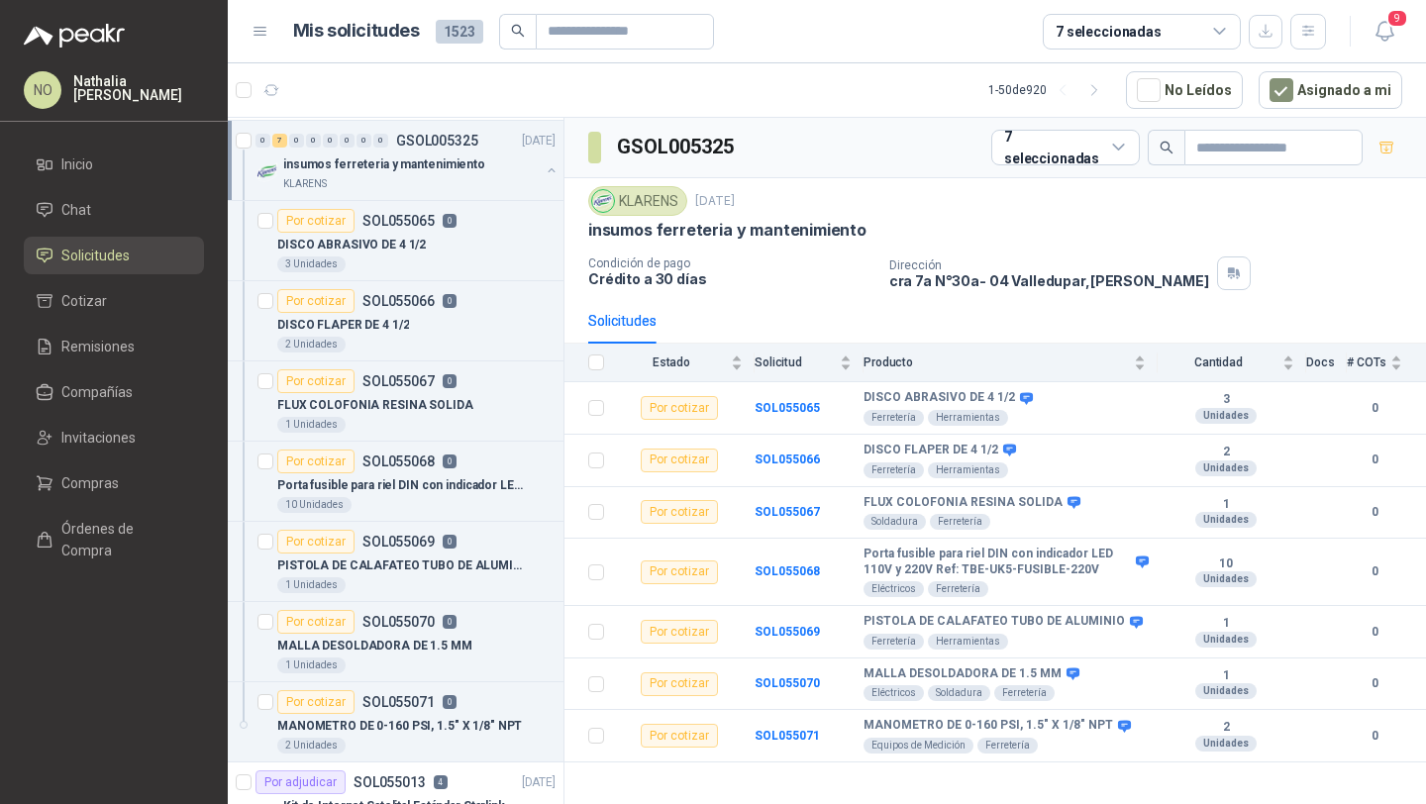
click at [458, 165] on p "insumos ferreteria y mantenimiento" at bounding box center [384, 164] width 202 height 19
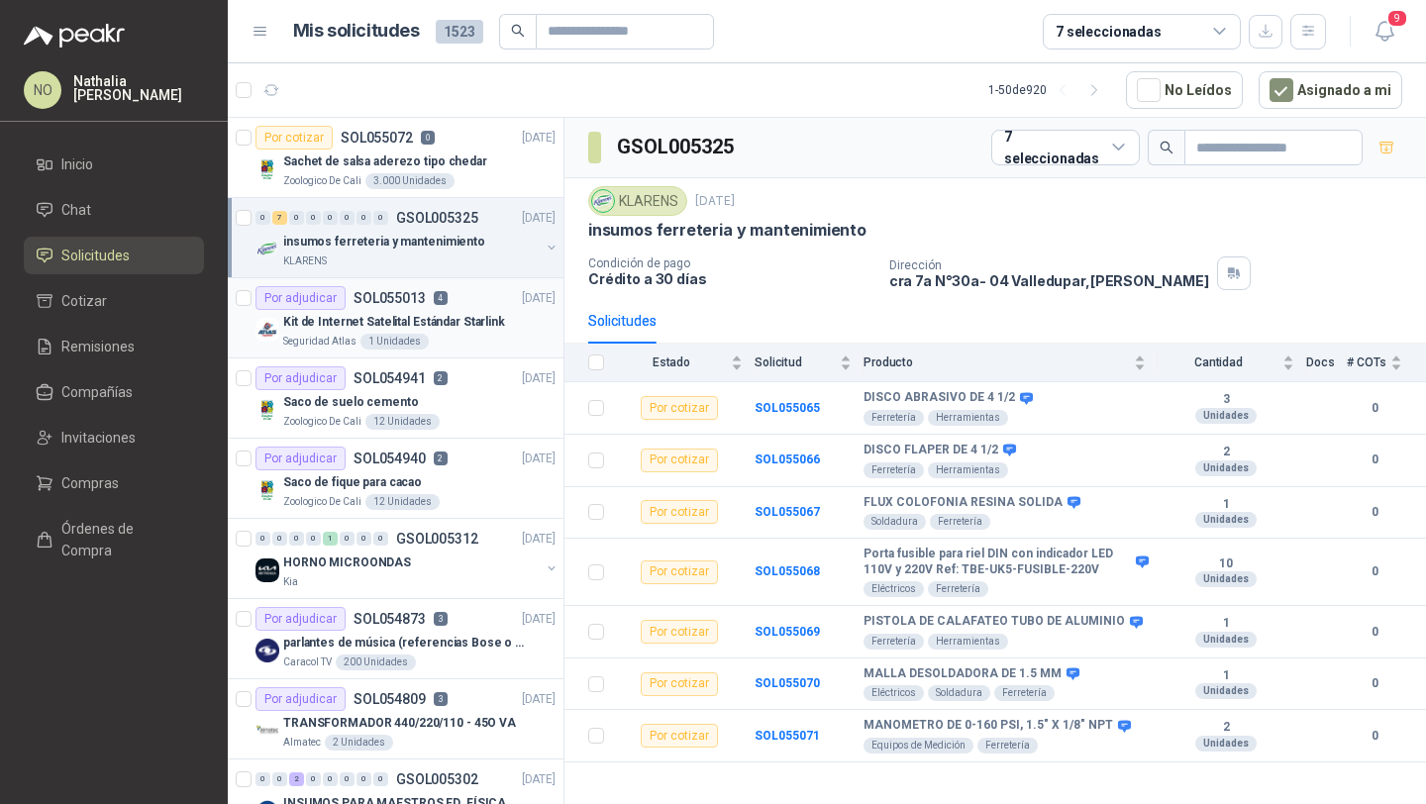
click at [473, 325] on p "Kit de Internet Satelital Estándar Starlink" at bounding box center [394, 322] width 222 height 19
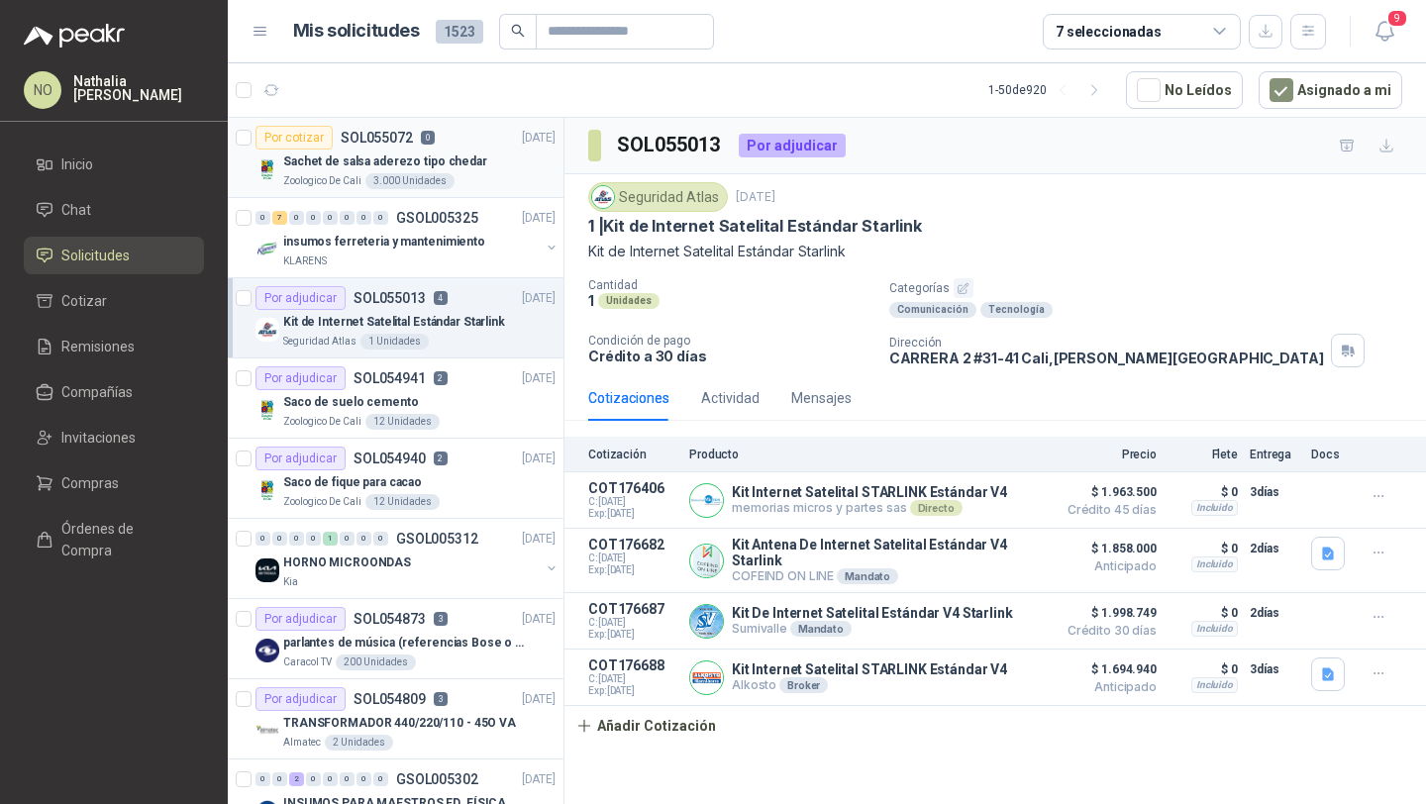
click at [496, 173] on div "Zoologico De Cali 3.000 Unidades" at bounding box center [419, 181] width 272 height 16
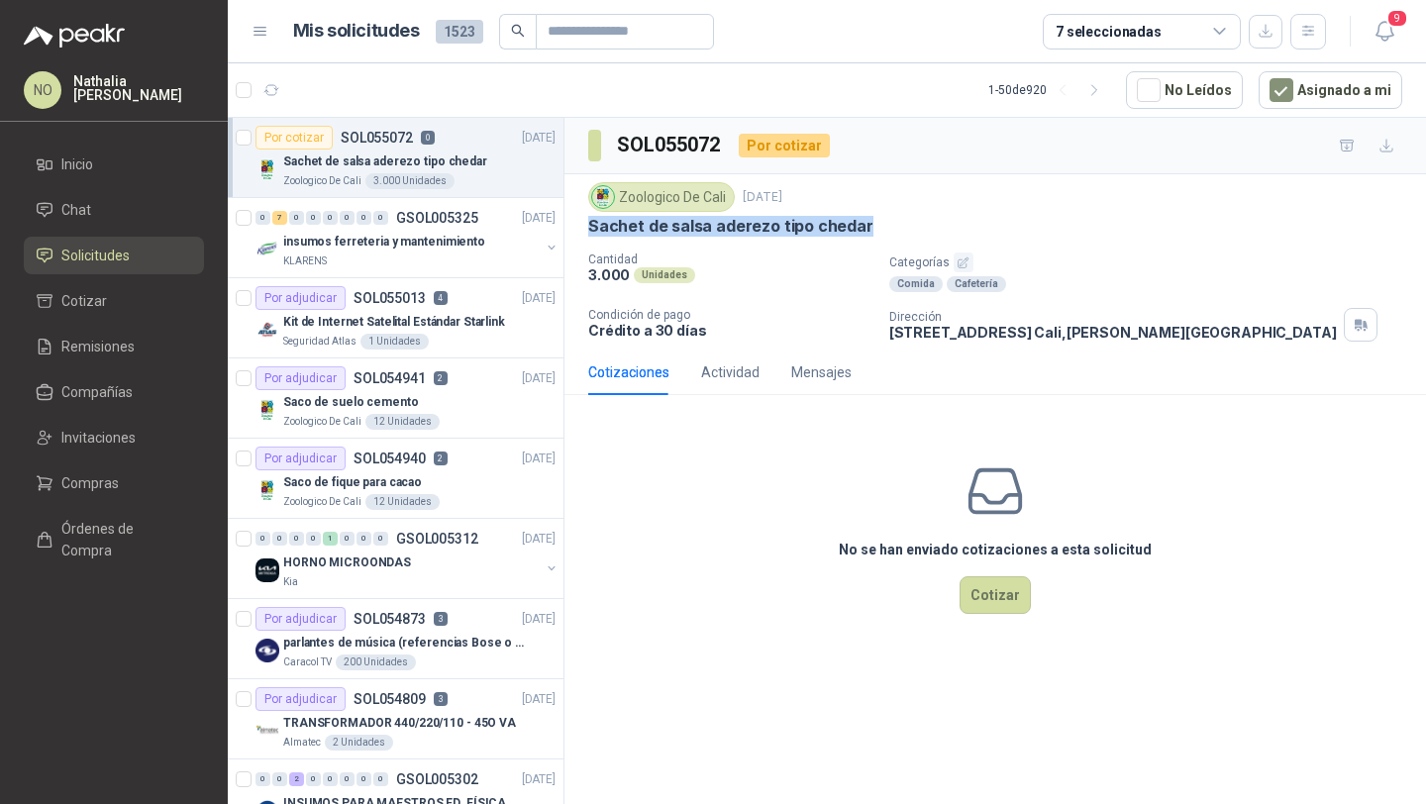
drag, startPoint x: 585, startPoint y: 226, endPoint x: 872, endPoint y: 226, distance: 287.1
click at [876, 226] on div "Zoologico De Cali 6 sept, 2025 Sachet de salsa aderezo tipo chedar Cantidad 3.0…" at bounding box center [994, 261] width 861 height 175
copy p "Sachet de salsa aderezo tipo chedar"
click at [588, 228] on p "Sachet de salsa aderezo tipo chedar" at bounding box center [730, 226] width 285 height 21
drag, startPoint x: 588, startPoint y: 228, endPoint x: 877, endPoint y: 226, distance: 289.1
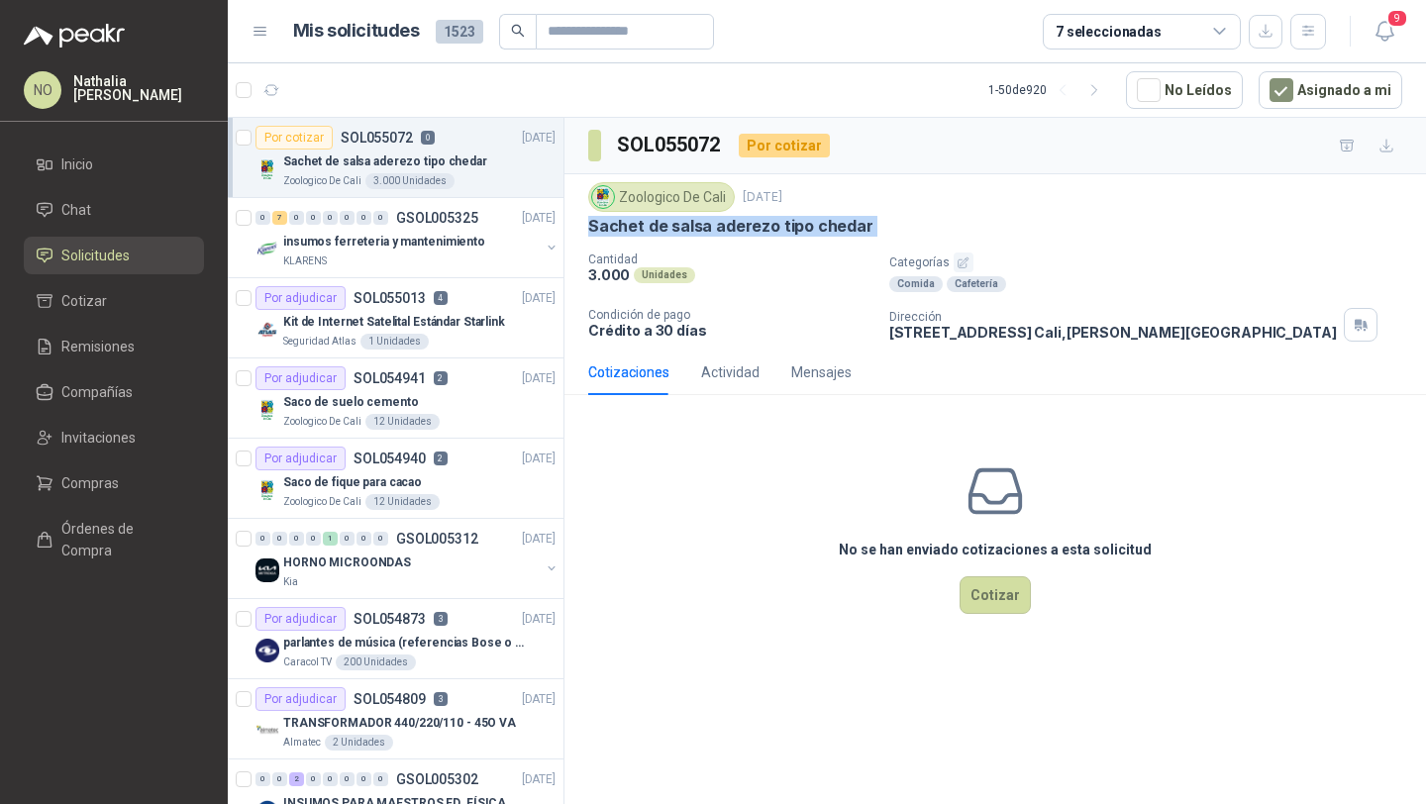
click at [877, 226] on div "Sachet de salsa aderezo tipo chedar" at bounding box center [995, 226] width 814 height 21
click at [437, 335] on div "Seguridad Atlas 1 Unidades" at bounding box center [419, 342] width 272 height 16
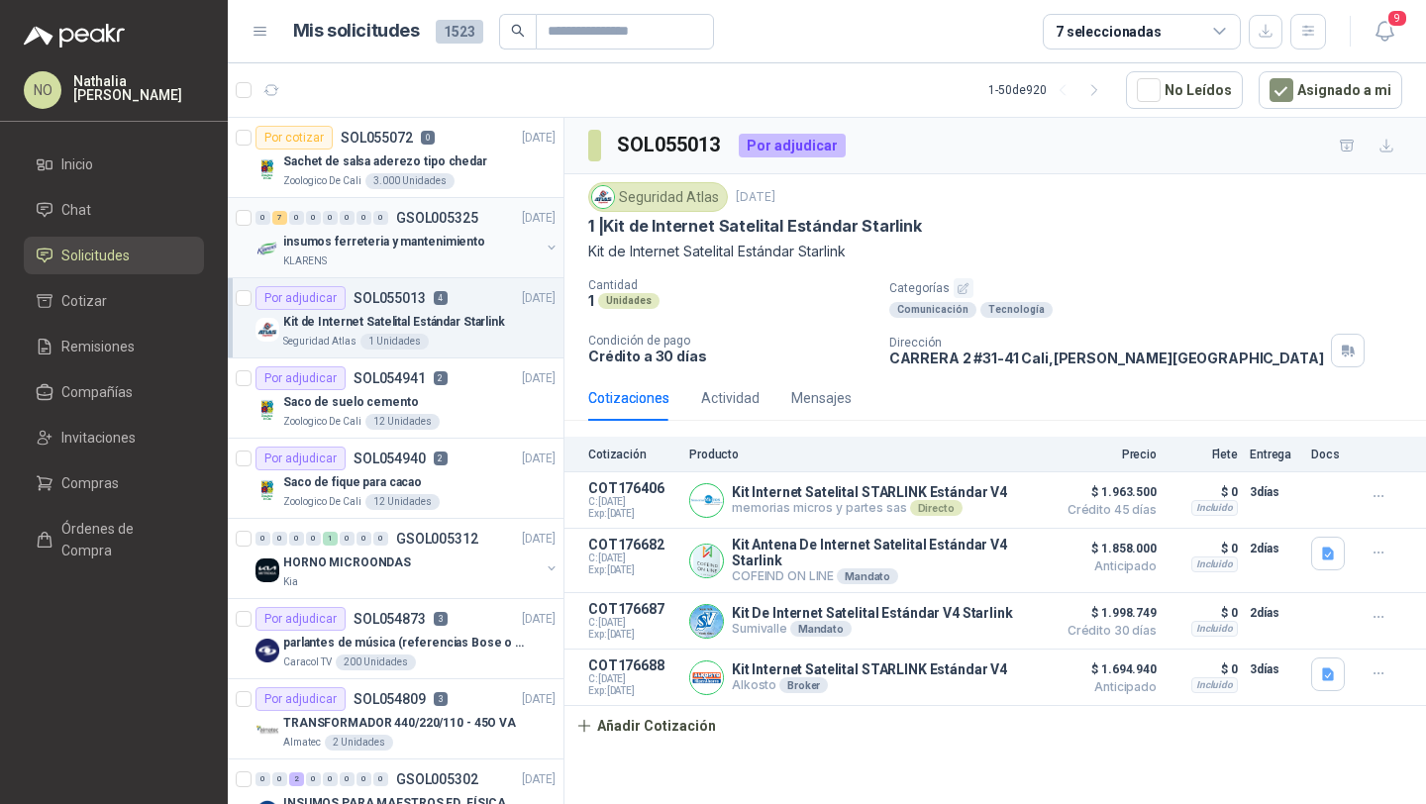
click at [446, 249] on p "insumos ferreteria y mantenimiento" at bounding box center [384, 242] width 202 height 19
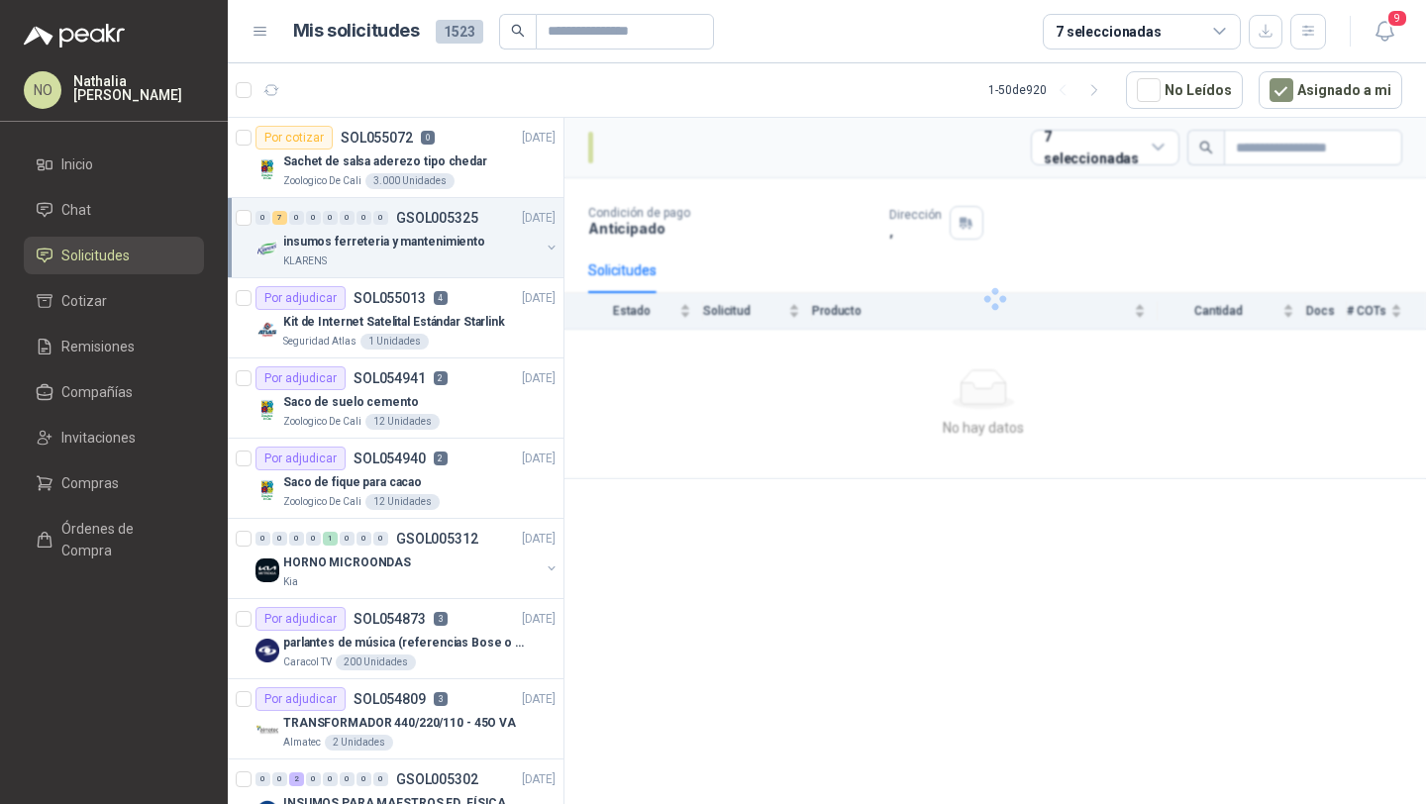
click at [446, 249] on p "insumos ferreteria y mantenimiento" at bounding box center [384, 242] width 202 height 19
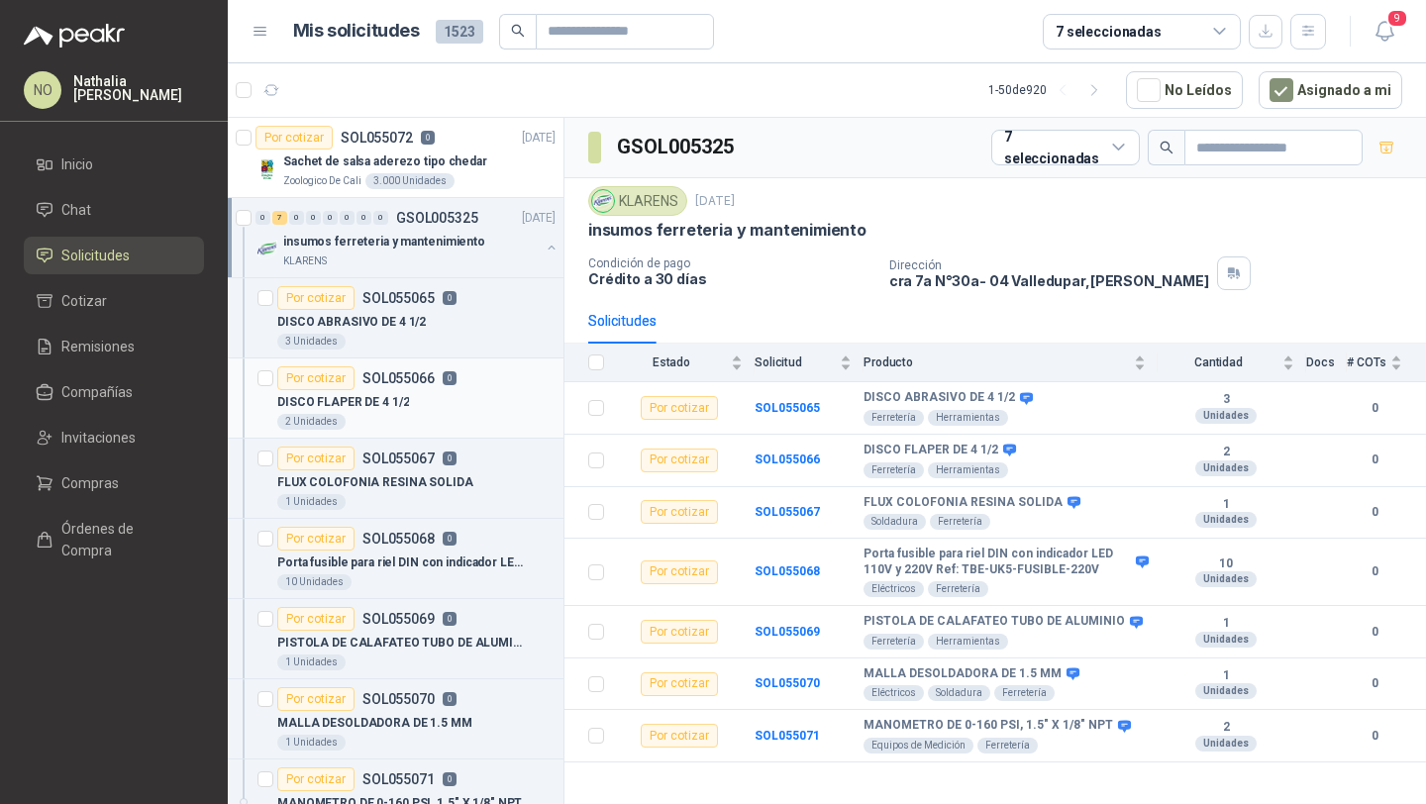
click at [433, 423] on div "2 Unidades" at bounding box center [416, 422] width 278 height 16
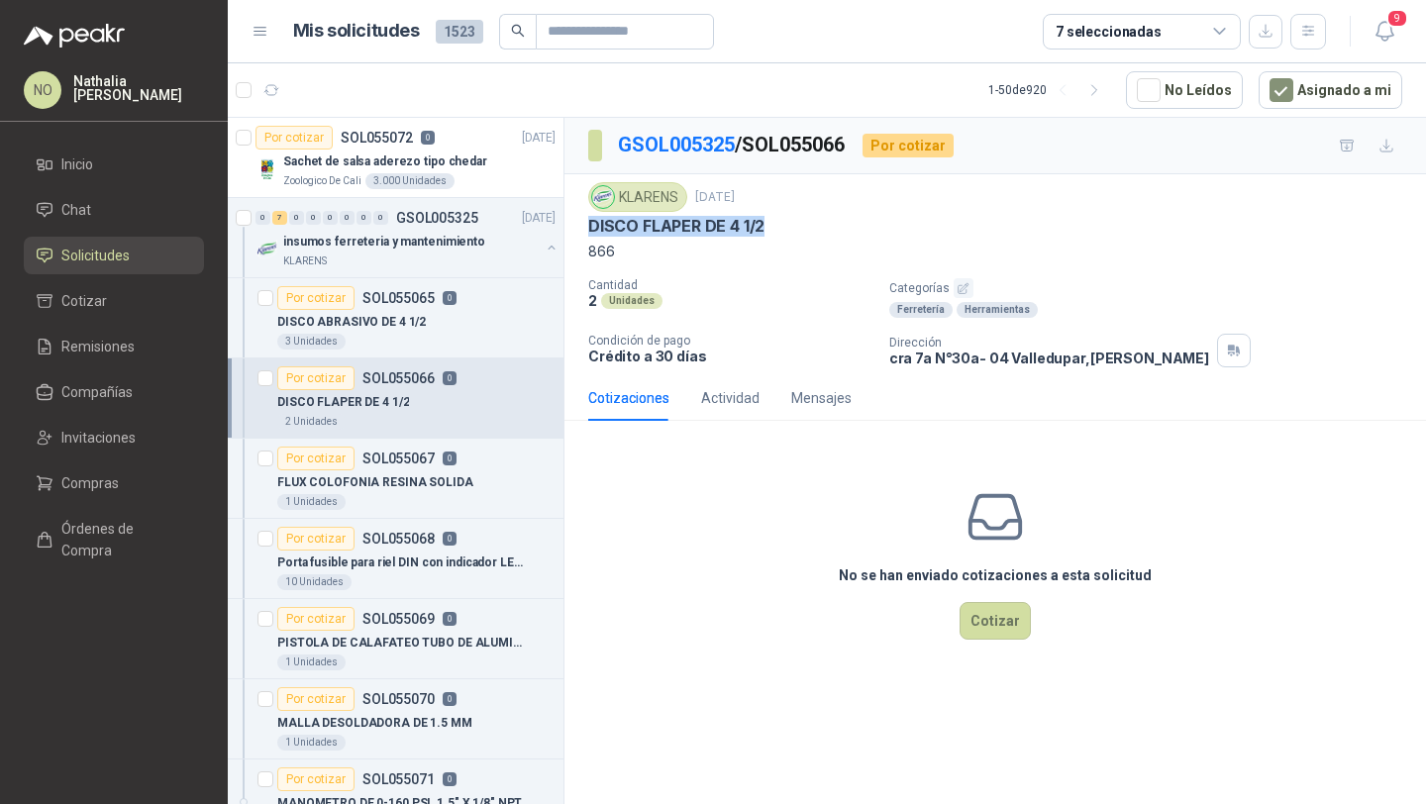
drag, startPoint x: 590, startPoint y: 225, endPoint x: 837, endPoint y: 228, distance: 246.5
click at [837, 228] on div "DISCO FLAPER DE 4 1/2" at bounding box center [995, 226] width 814 height 21
copy p "DISCO FLAPER DE 4 1/2"
click at [382, 230] on div "insumos ferreteria y mantenimiento" at bounding box center [411, 242] width 256 height 24
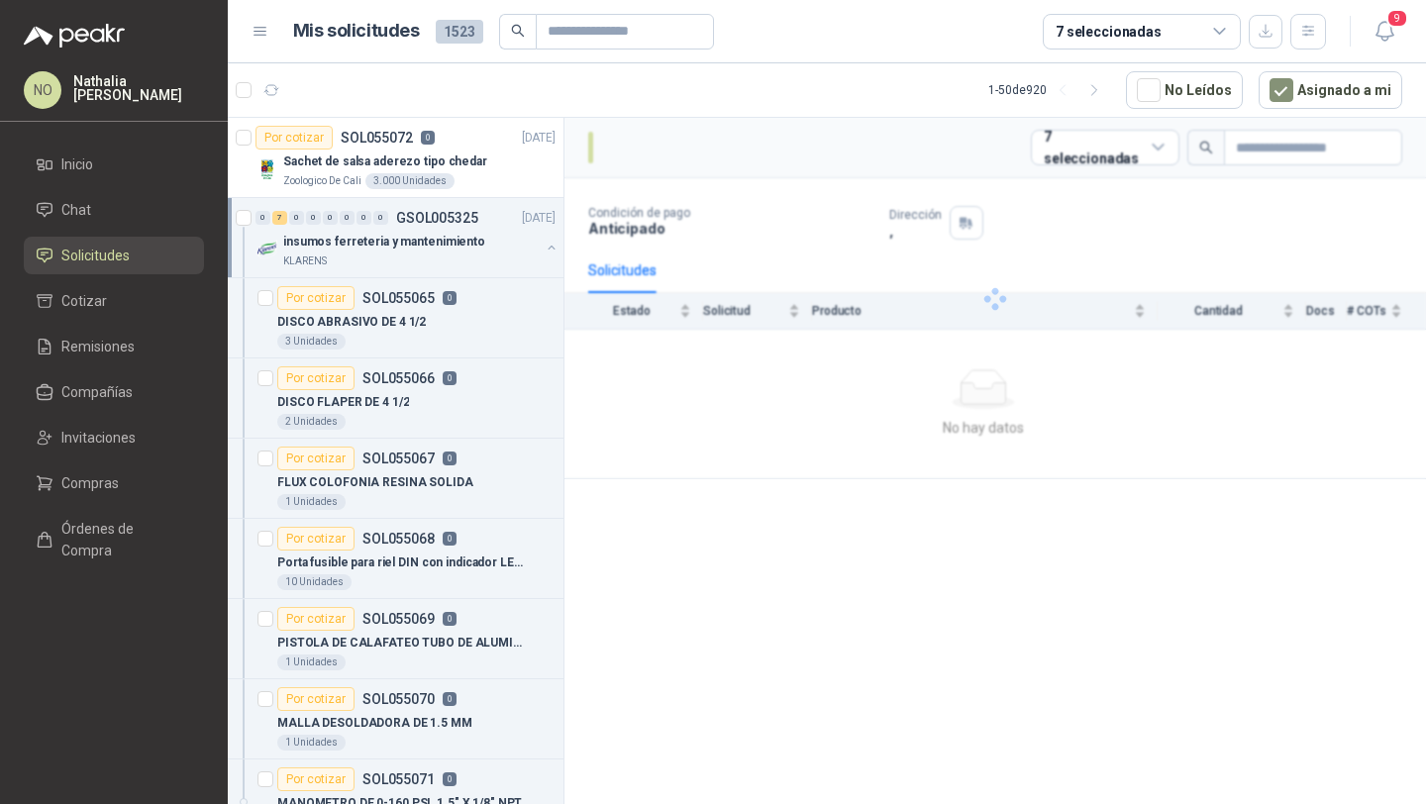
click at [382, 230] on div "insumos ferreteria y mantenimiento" at bounding box center [411, 242] width 256 height 24
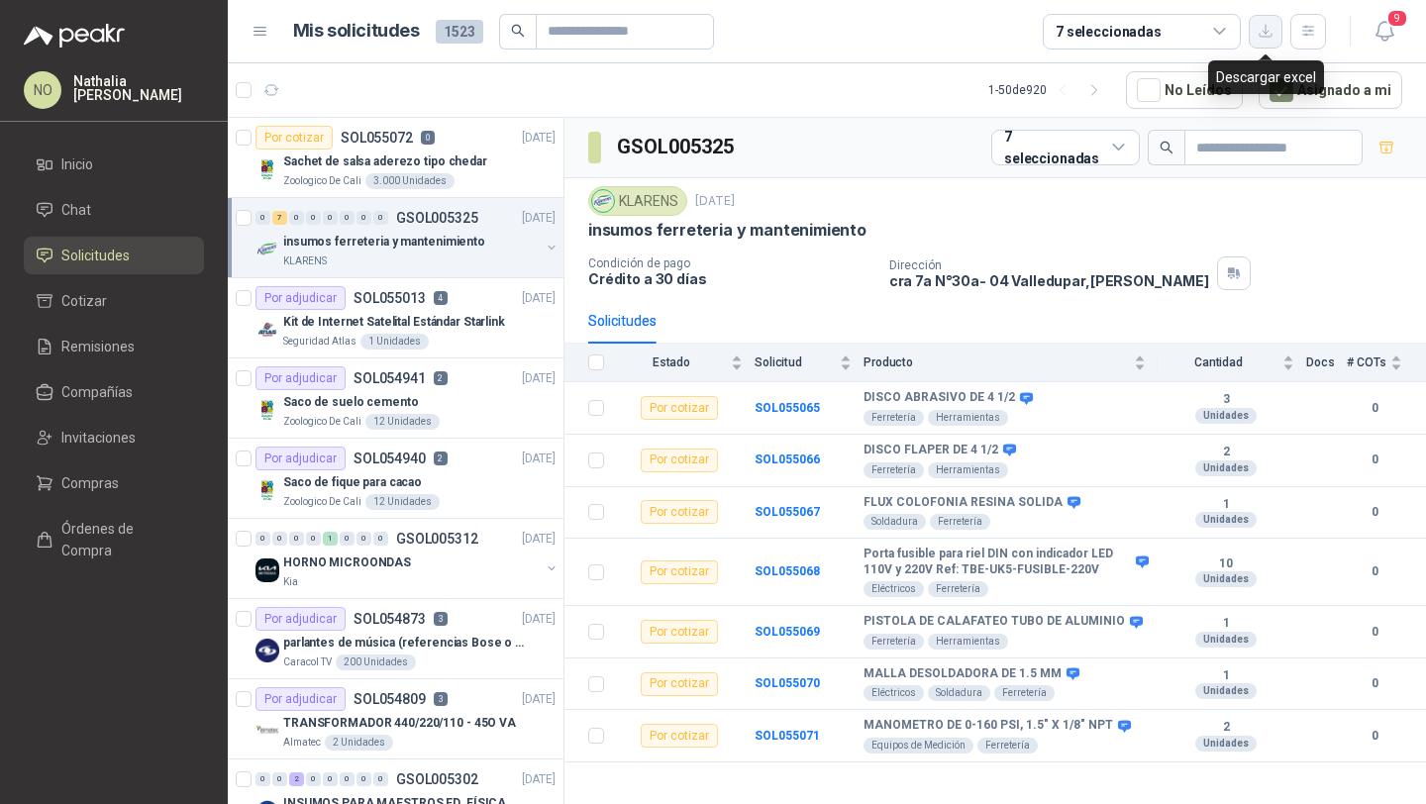
click at [1262, 26] on icon "button" at bounding box center [1265, 31] width 17 height 17
click at [427, 240] on p "insumos ferreteria y mantenimiento" at bounding box center [384, 242] width 202 height 19
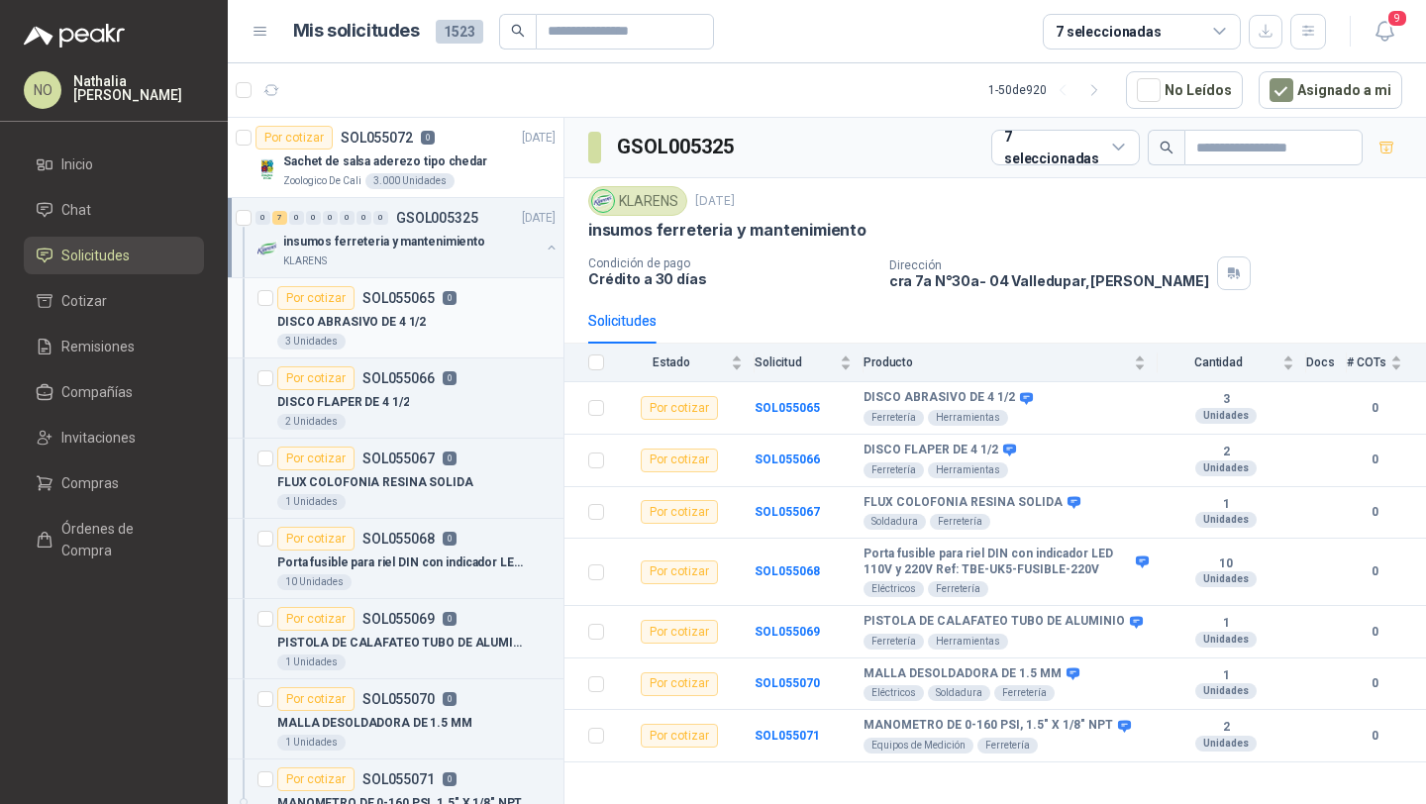
click at [421, 326] on div "DISCO ABRASIVO DE 4 1/2" at bounding box center [416, 322] width 278 height 24
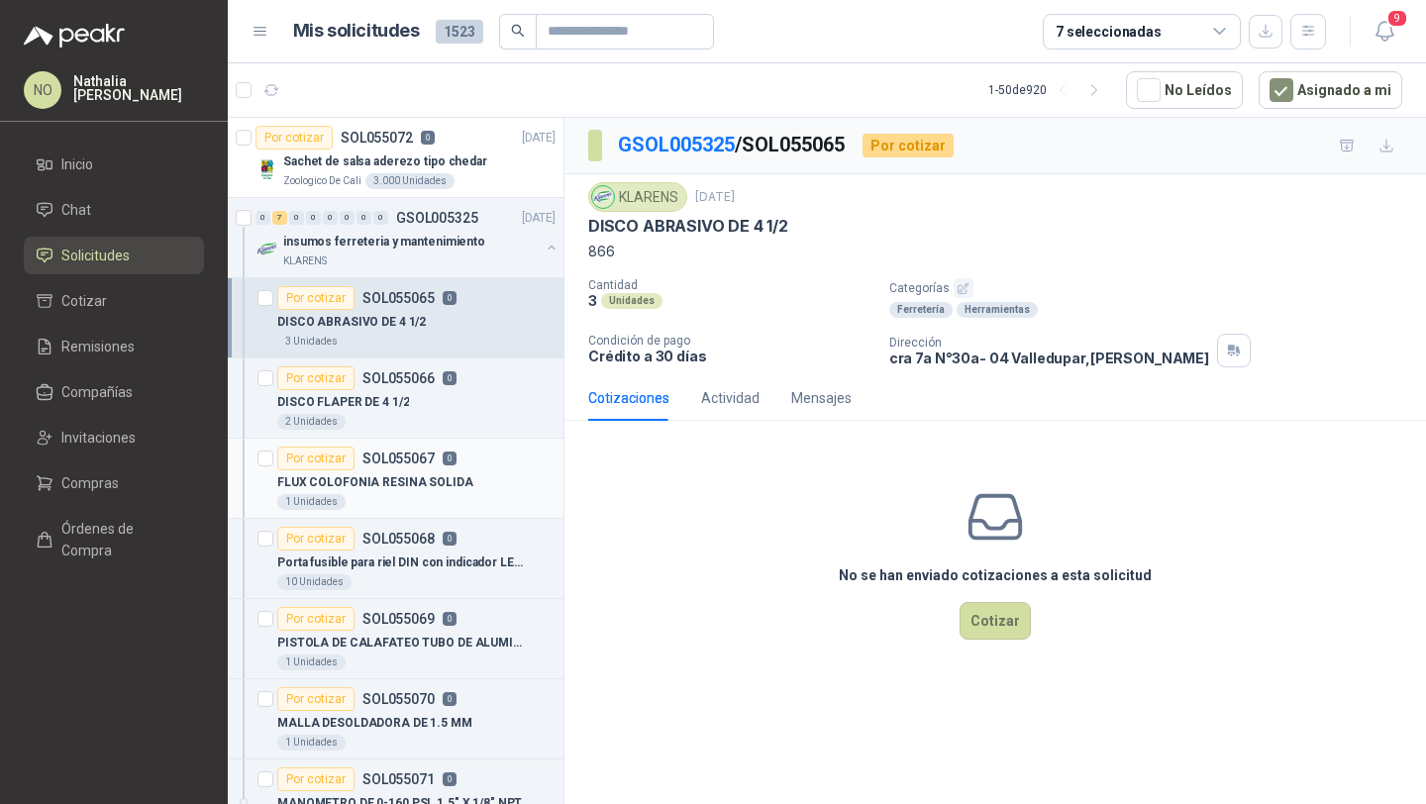
click at [397, 470] on div "FLUX COLOFONIA RESINA SOLIDA" at bounding box center [416, 482] width 278 height 24
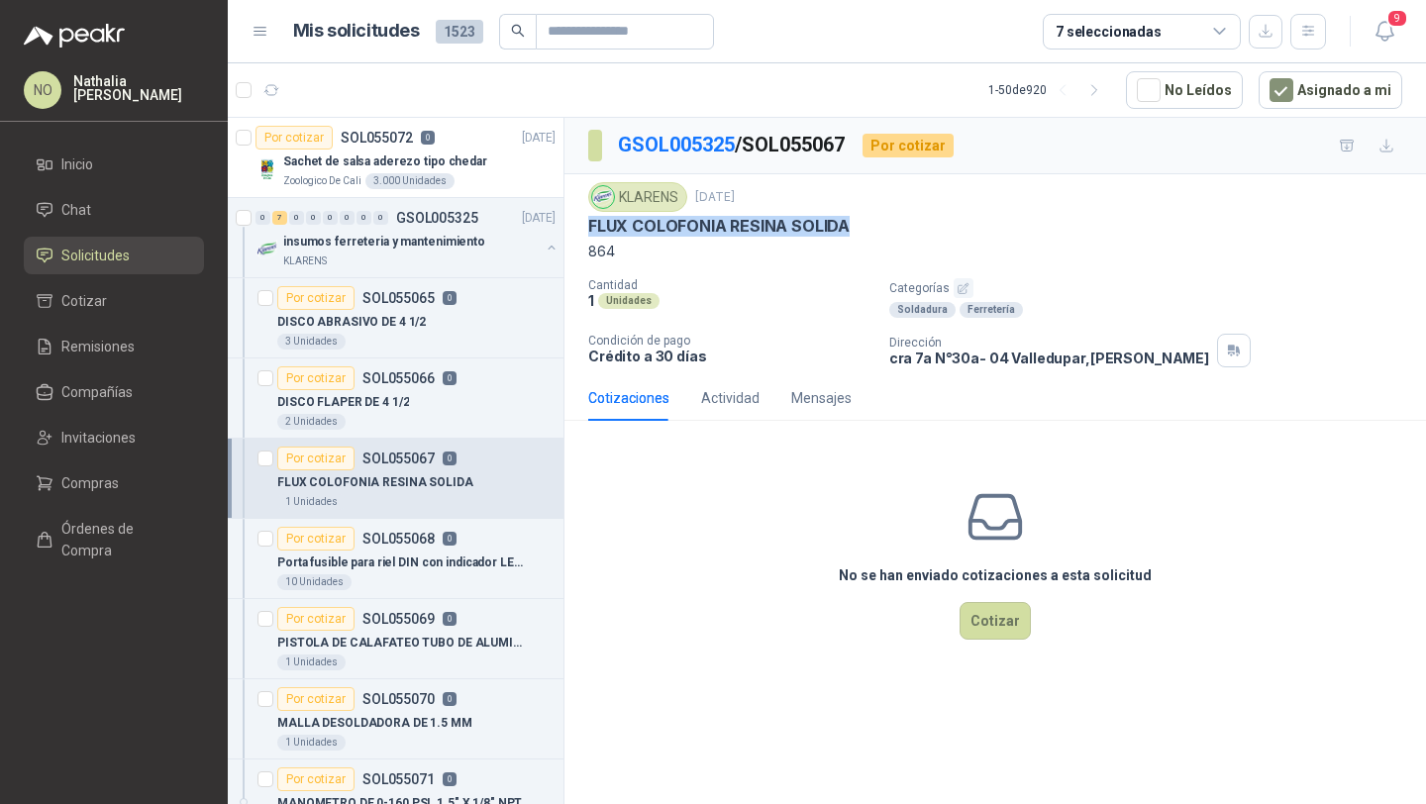
drag, startPoint x: 589, startPoint y: 229, endPoint x: 906, endPoint y: 234, distance: 316.8
click at [907, 234] on div "FLUX COLOFONIA RESINA SOLIDA" at bounding box center [995, 226] width 814 height 21
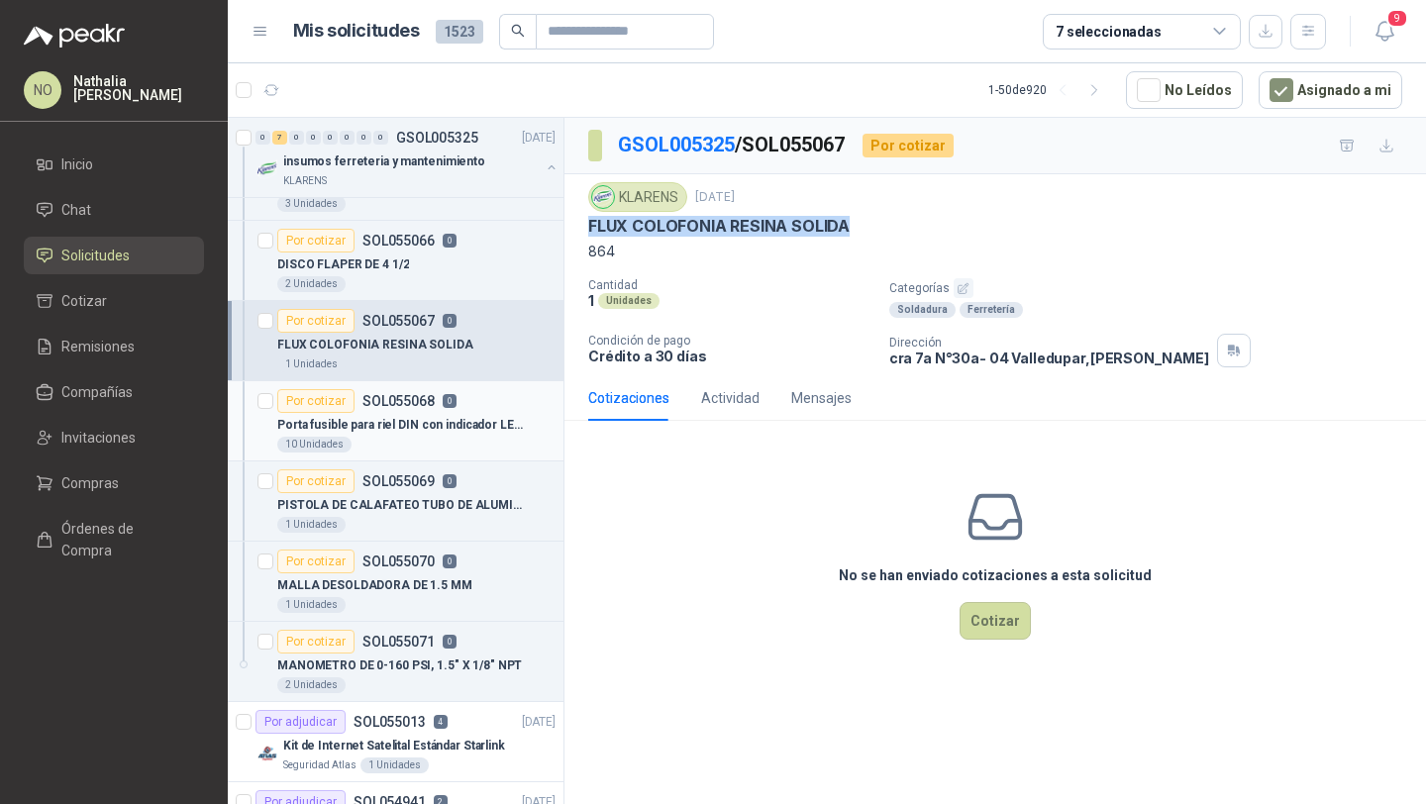
scroll to position [151, 0]
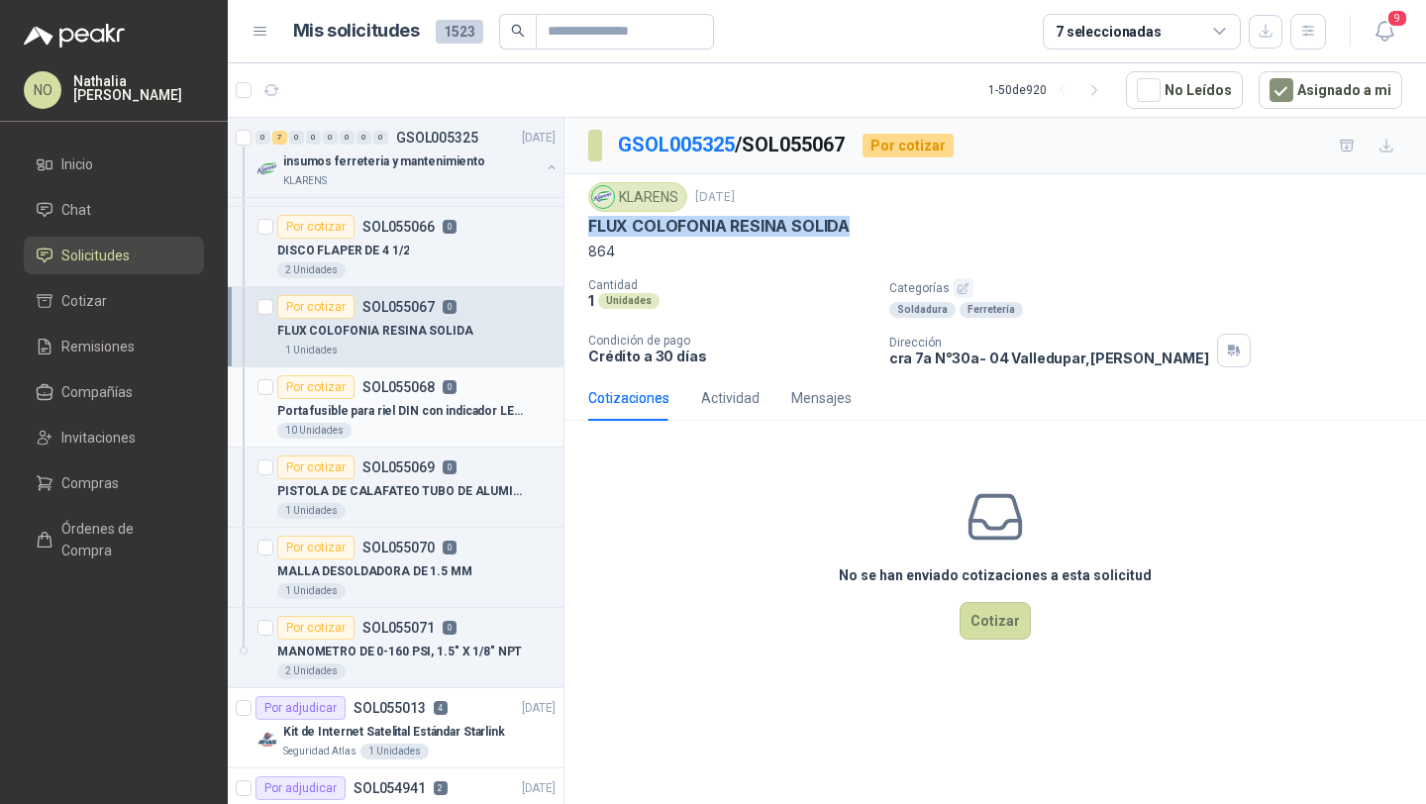
click at [491, 561] on div "MALLA DESOLDADORA DE 1.5 MM" at bounding box center [416, 571] width 278 height 24
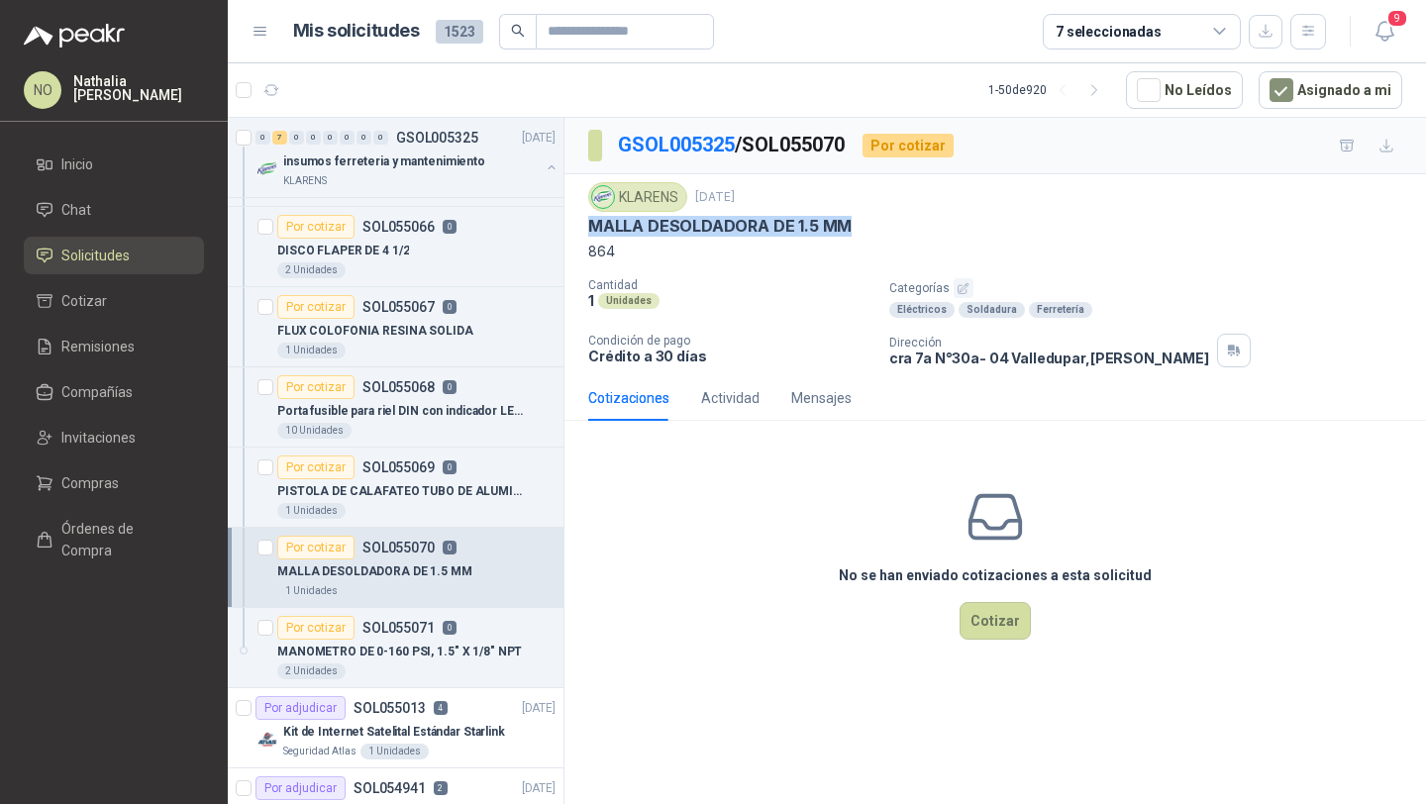
drag, startPoint x: 581, startPoint y: 228, endPoint x: 845, endPoint y: 229, distance: 264.3
click at [845, 229] on div "KLARENS 5 sept, 2025 MALLA DESOLDADORA DE 1.5 MM 864 Cantidad 1 Unidades Catego…" at bounding box center [994, 274] width 861 height 201
click at [461, 498] on p "PISTOLA DE CALAFATEO TUBO DE ALUMINIO" at bounding box center [400, 491] width 247 height 19
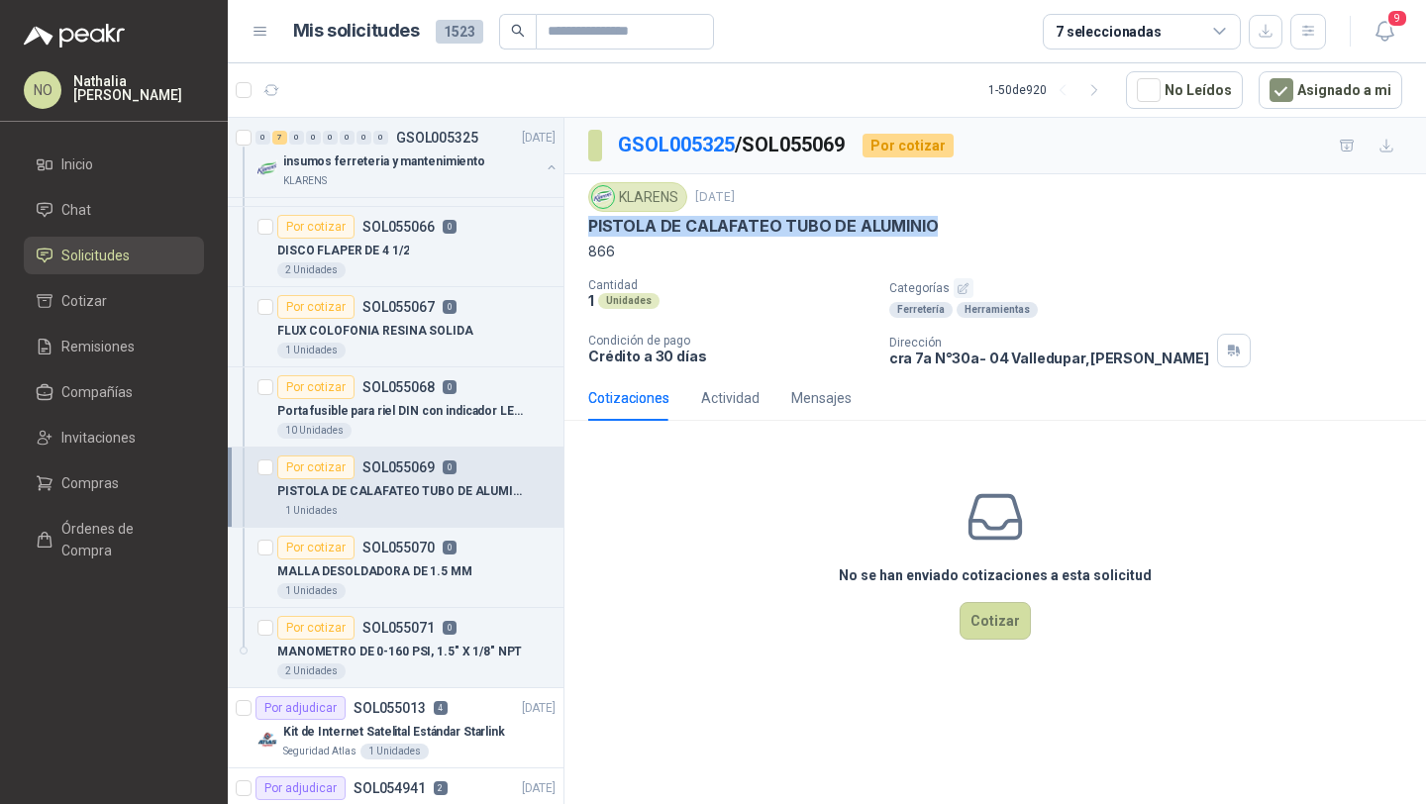
drag, startPoint x: 591, startPoint y: 230, endPoint x: 970, endPoint y: 230, distance: 379.2
click at [970, 230] on div "PISTOLA DE CALAFATEO TUBO DE ALUMINIO" at bounding box center [995, 226] width 814 height 21
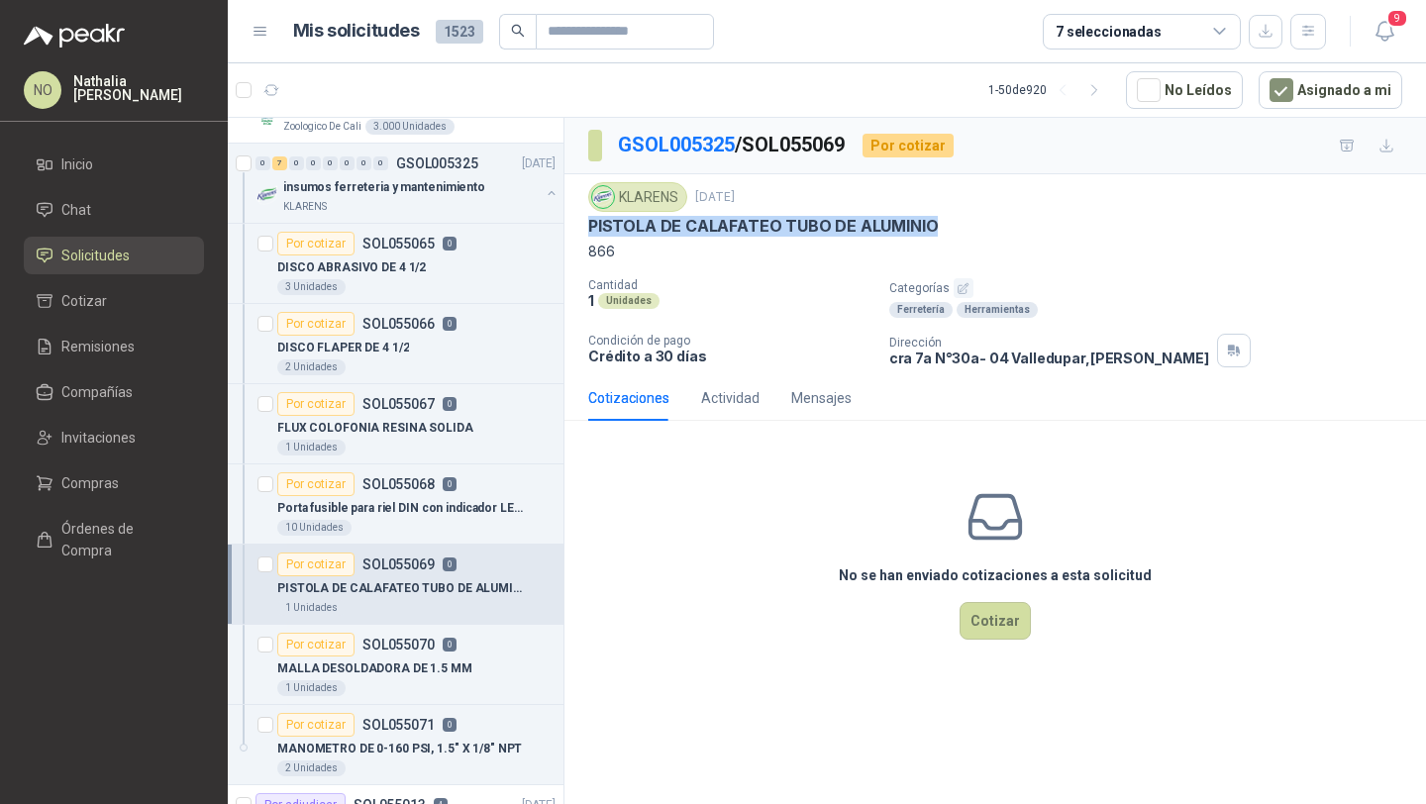
scroll to position [53, 0]
click at [459, 484] on div "Por cotizar SOL055068 0" at bounding box center [416, 485] width 278 height 24
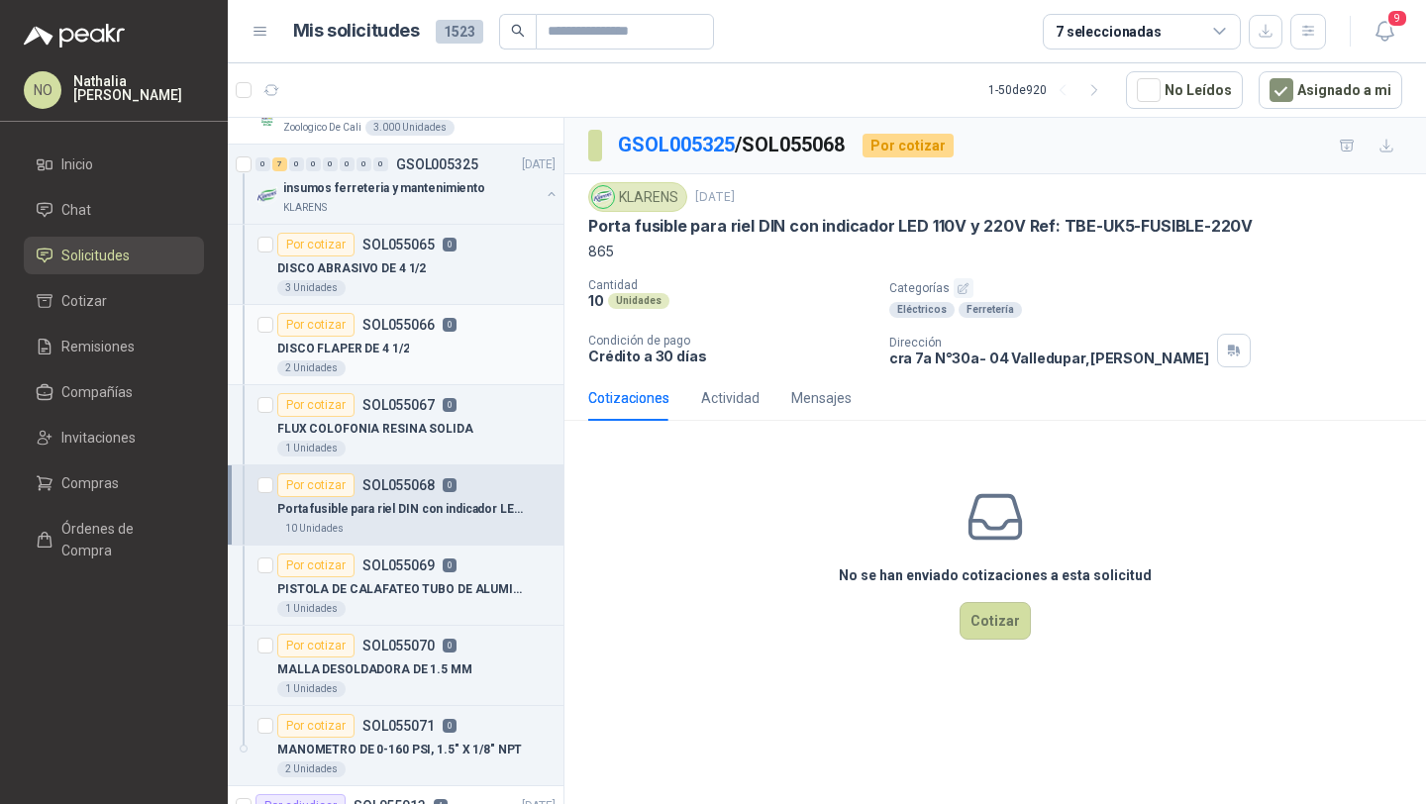
click at [522, 363] on div "2 Unidades" at bounding box center [416, 368] width 278 height 16
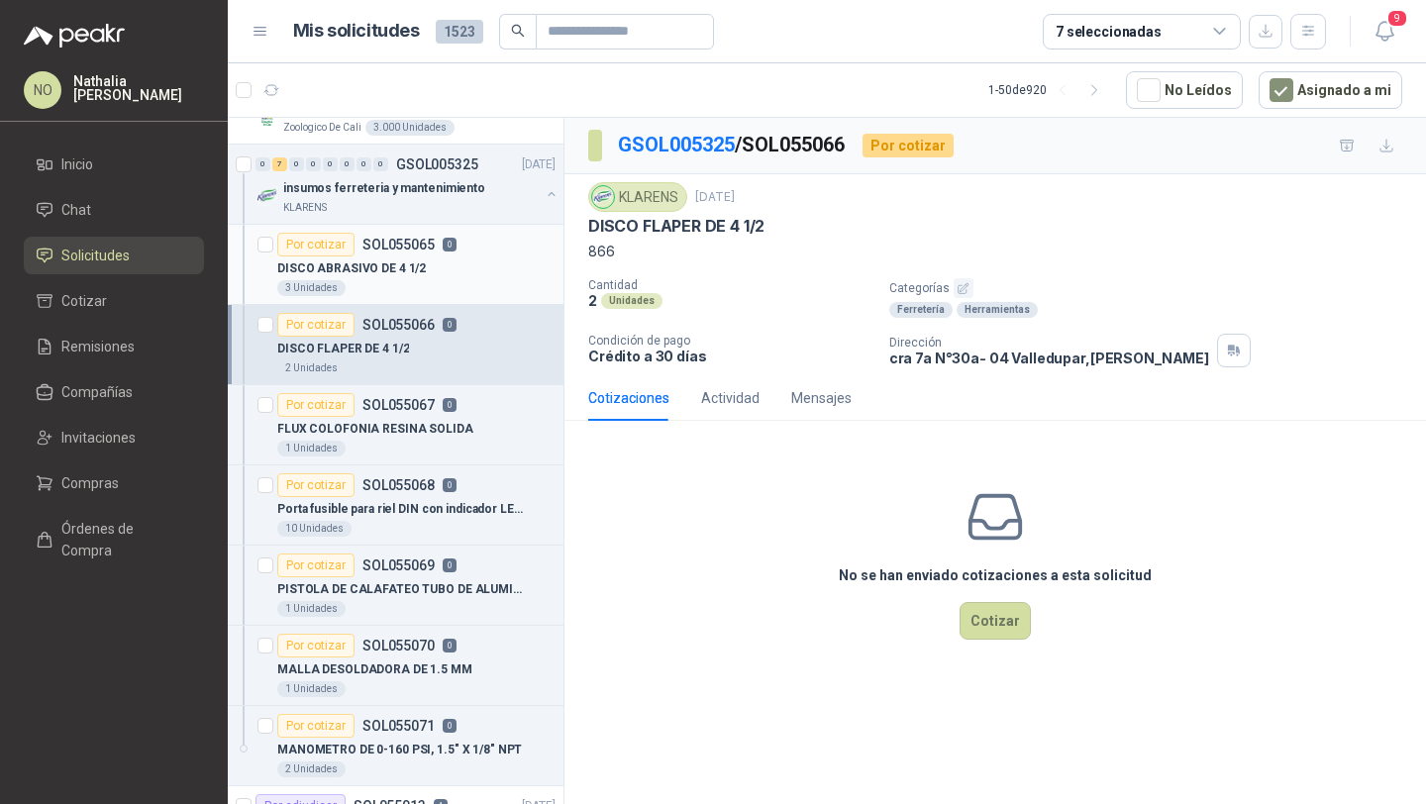
click at [506, 263] on div "DISCO ABRASIVO DE 4 1/2" at bounding box center [416, 268] width 278 height 24
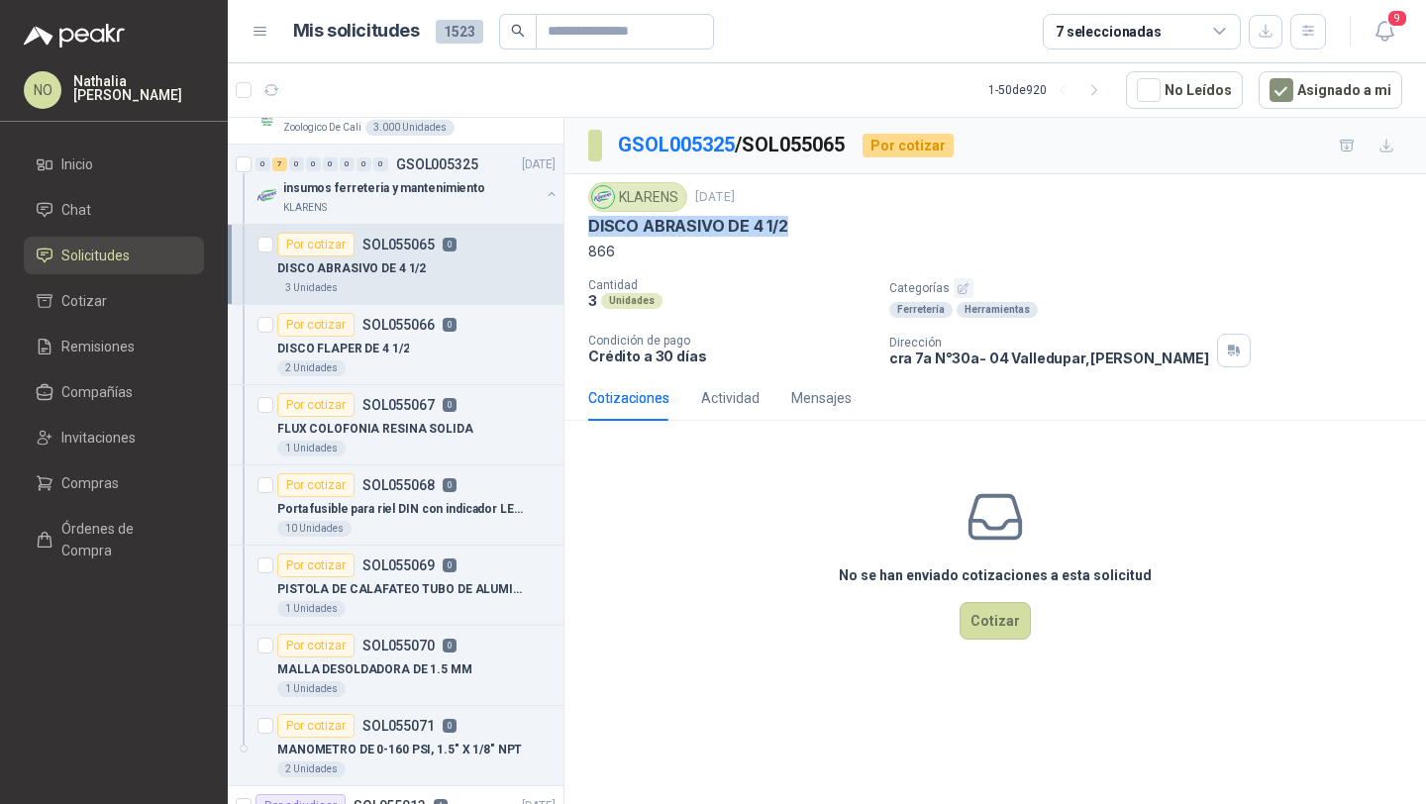
drag, startPoint x: 583, startPoint y: 225, endPoint x: 813, endPoint y: 227, distance: 229.7
click at [814, 228] on div "KLARENS 5 sept, 2025 DISCO ABRASIVO DE 4 1/2 866 Cantidad 3 Unidades Categorías…" at bounding box center [994, 274] width 861 height 201
click at [148, 339] on li "Remisiones" at bounding box center [114, 347] width 156 height 22
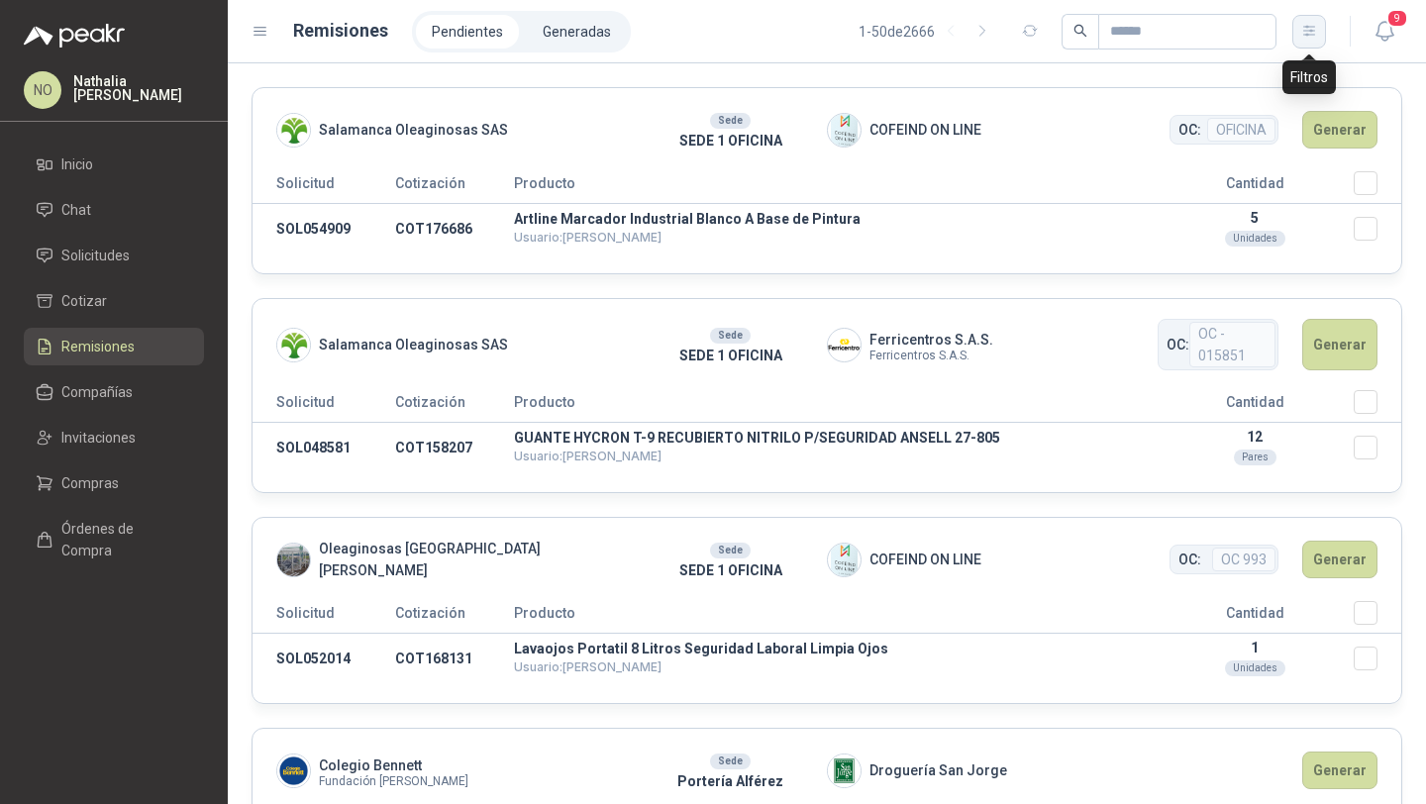
click at [1310, 31] on icon "button" at bounding box center [1309, 31] width 17 height 17
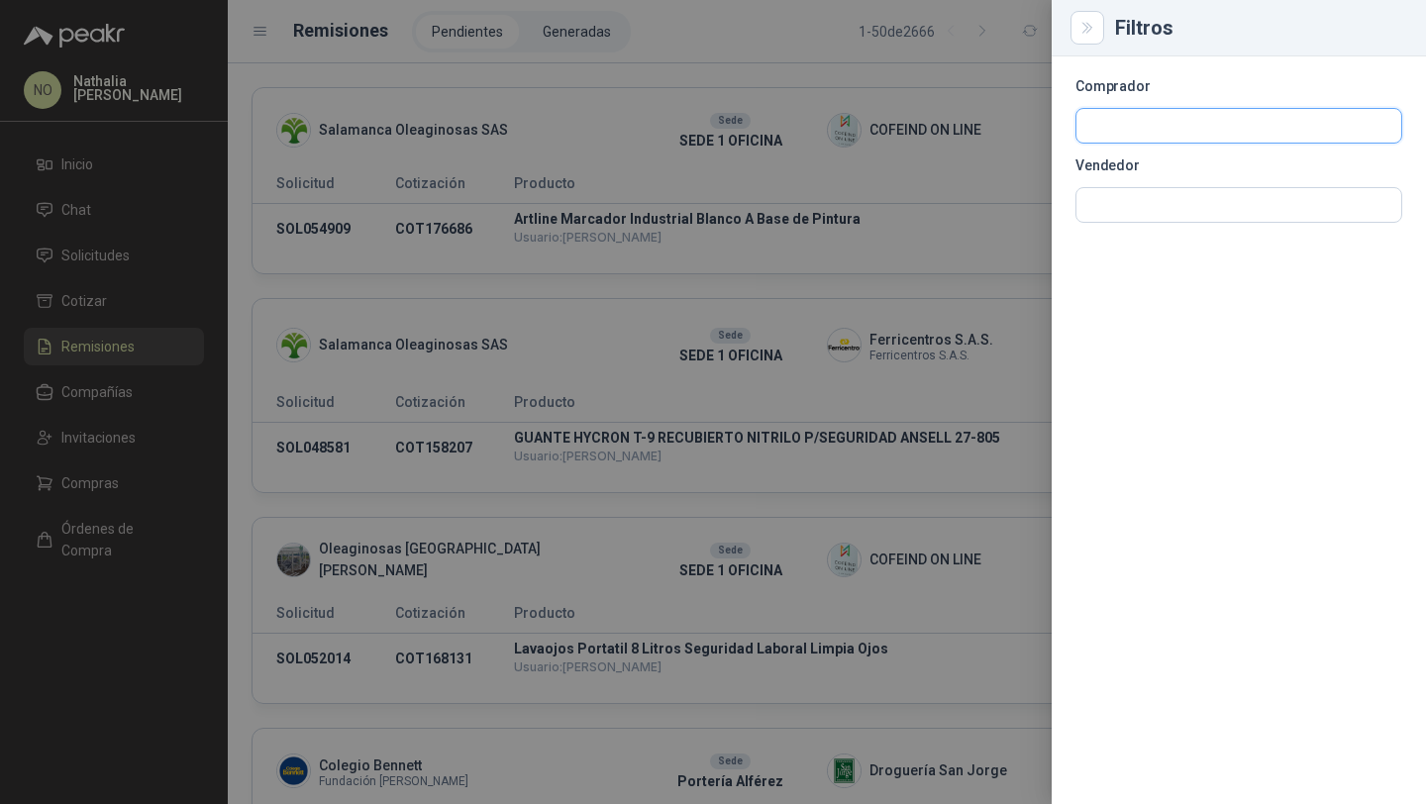
click at [1203, 131] on input "text" at bounding box center [1238, 126] width 325 height 34
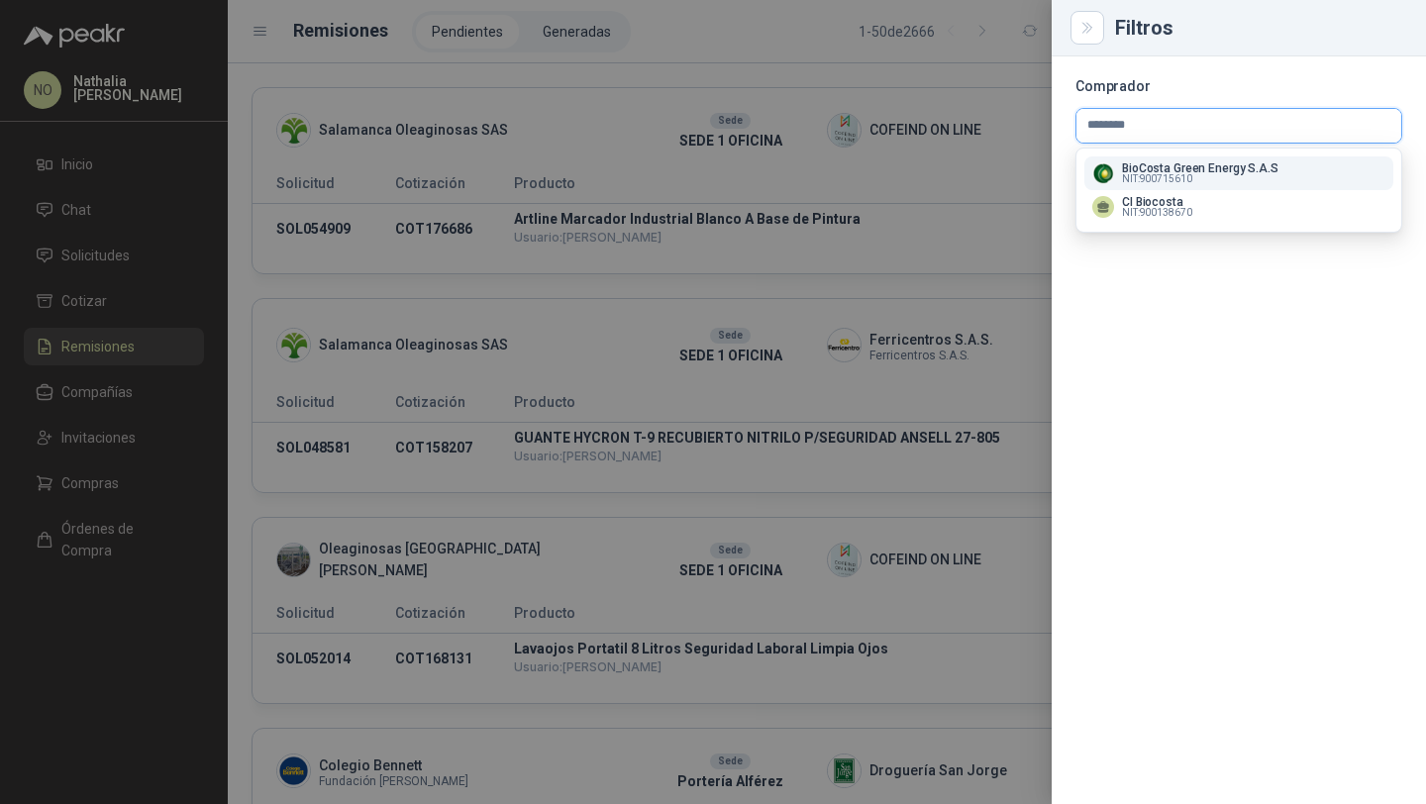
type input "********"
click at [1226, 174] on p "BioCosta Green Energy S.A.S" at bounding box center [1200, 168] width 156 height 12
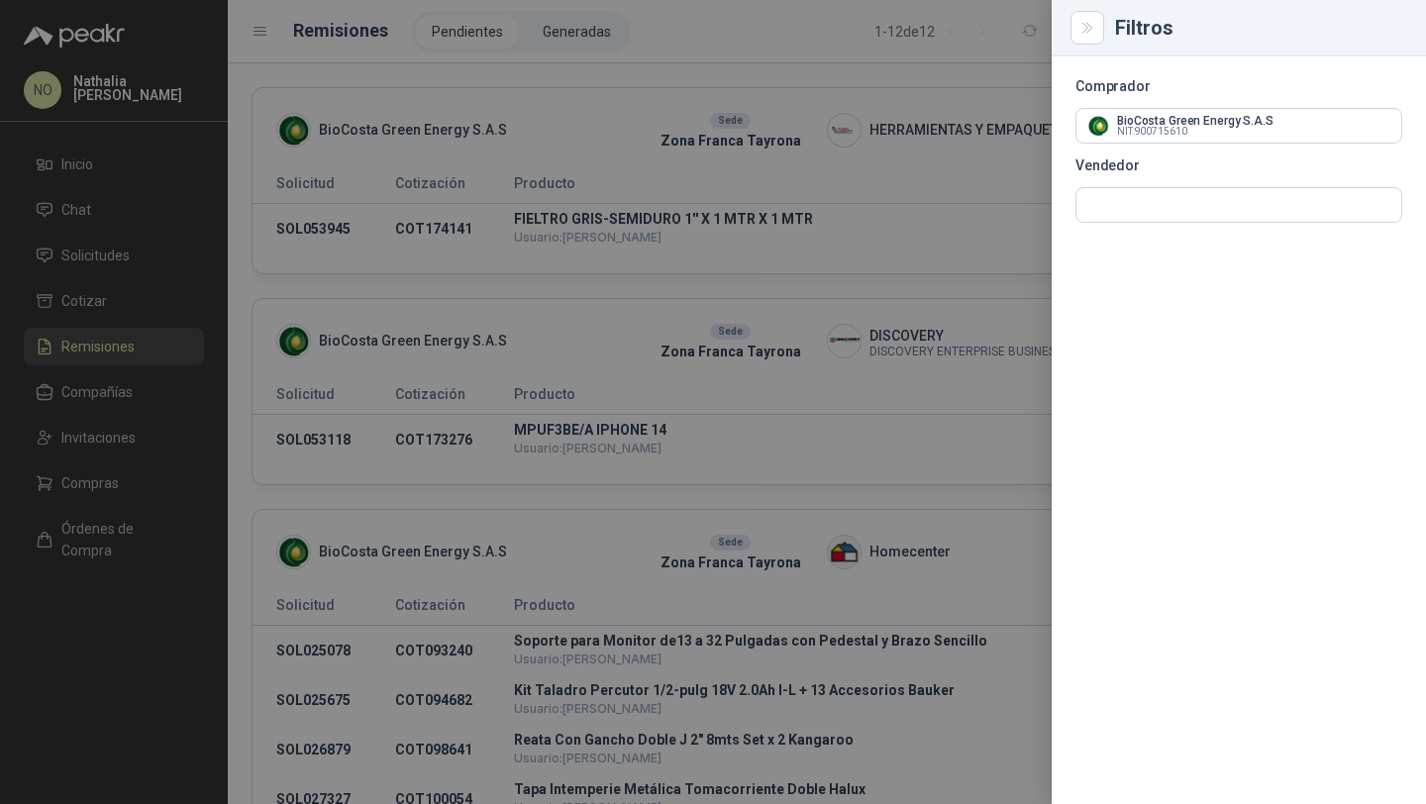
click at [780, 230] on div at bounding box center [713, 402] width 1426 height 804
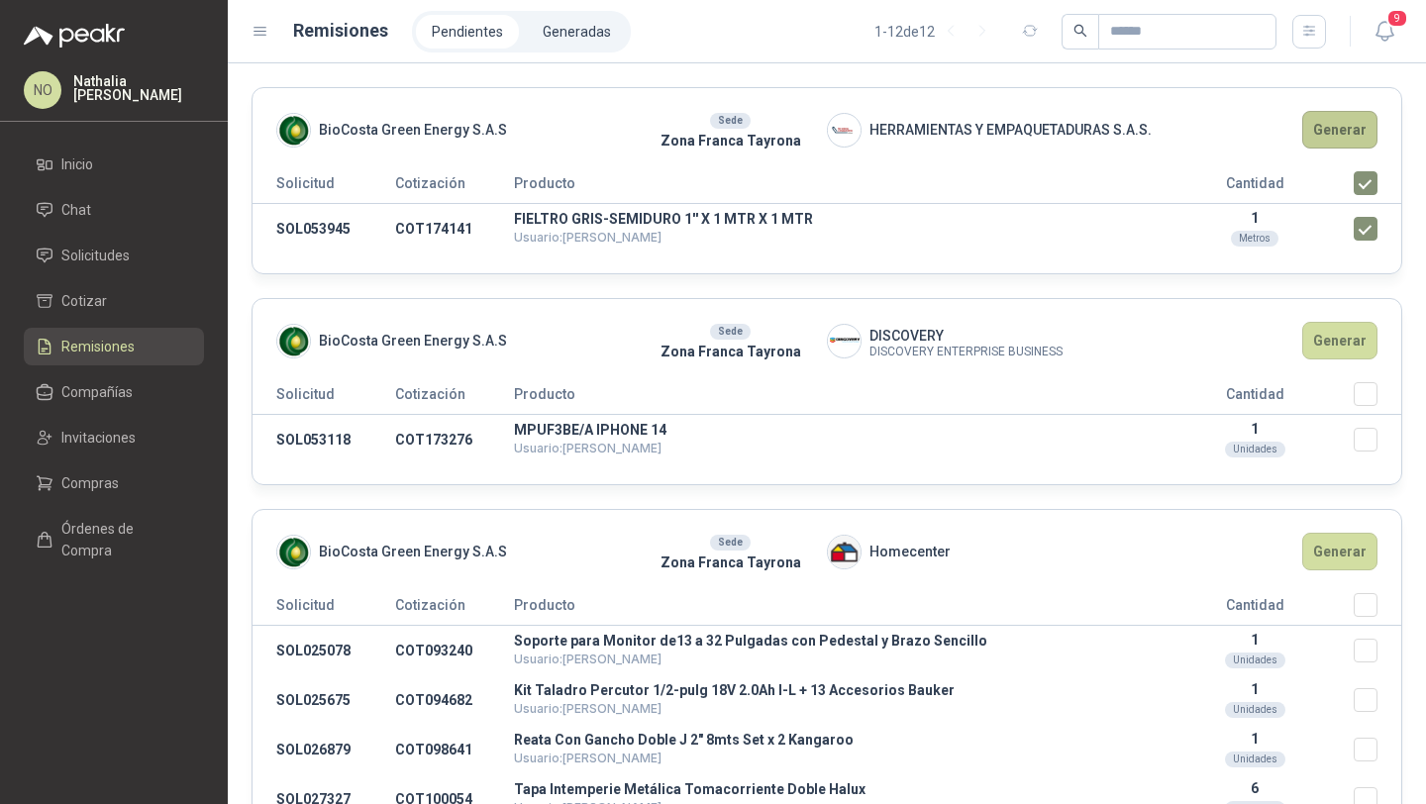
click at [1316, 126] on button "Generar" at bounding box center [1339, 130] width 75 height 38
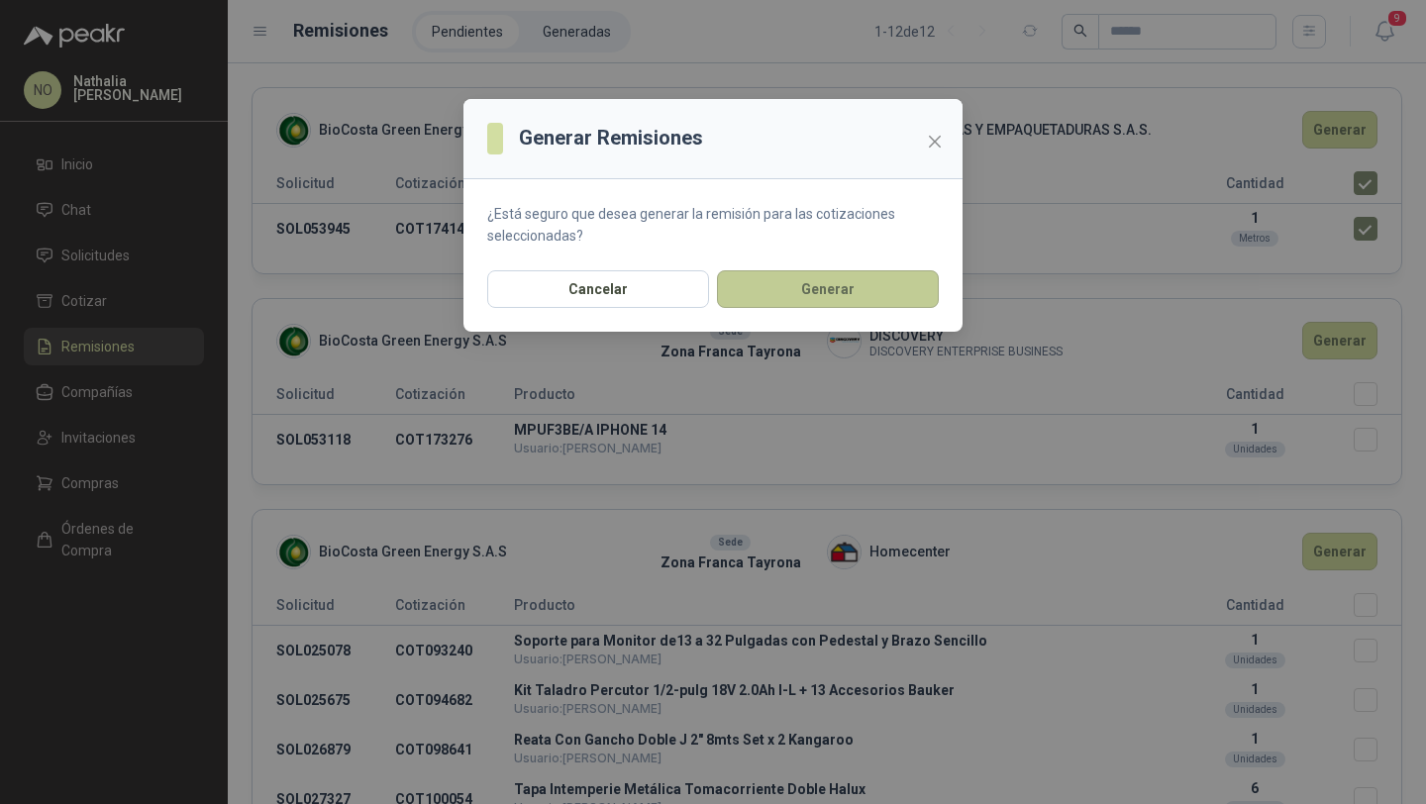
click at [827, 294] on button "Generar" at bounding box center [828, 289] width 222 height 38
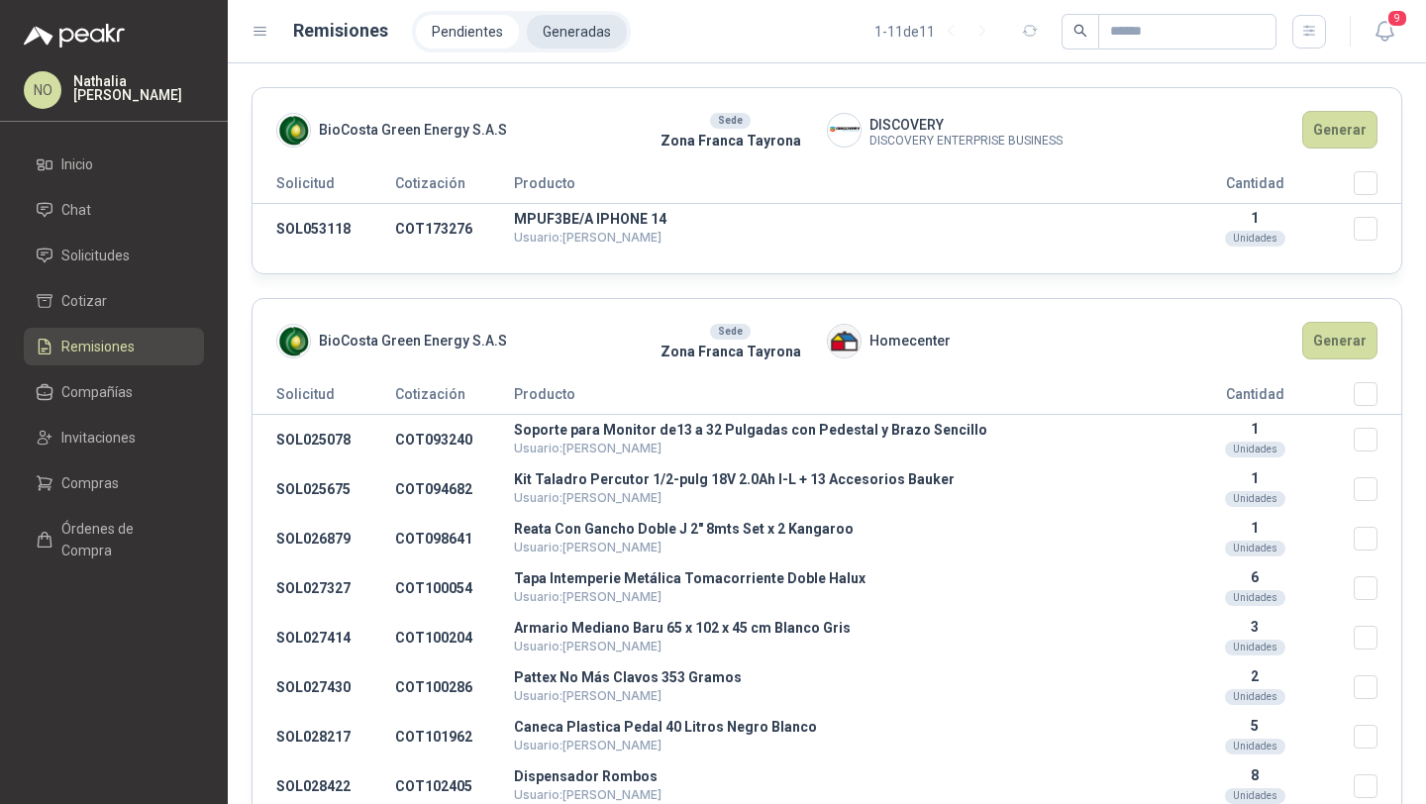
click at [592, 28] on li "Generadas" at bounding box center [577, 32] width 100 height 34
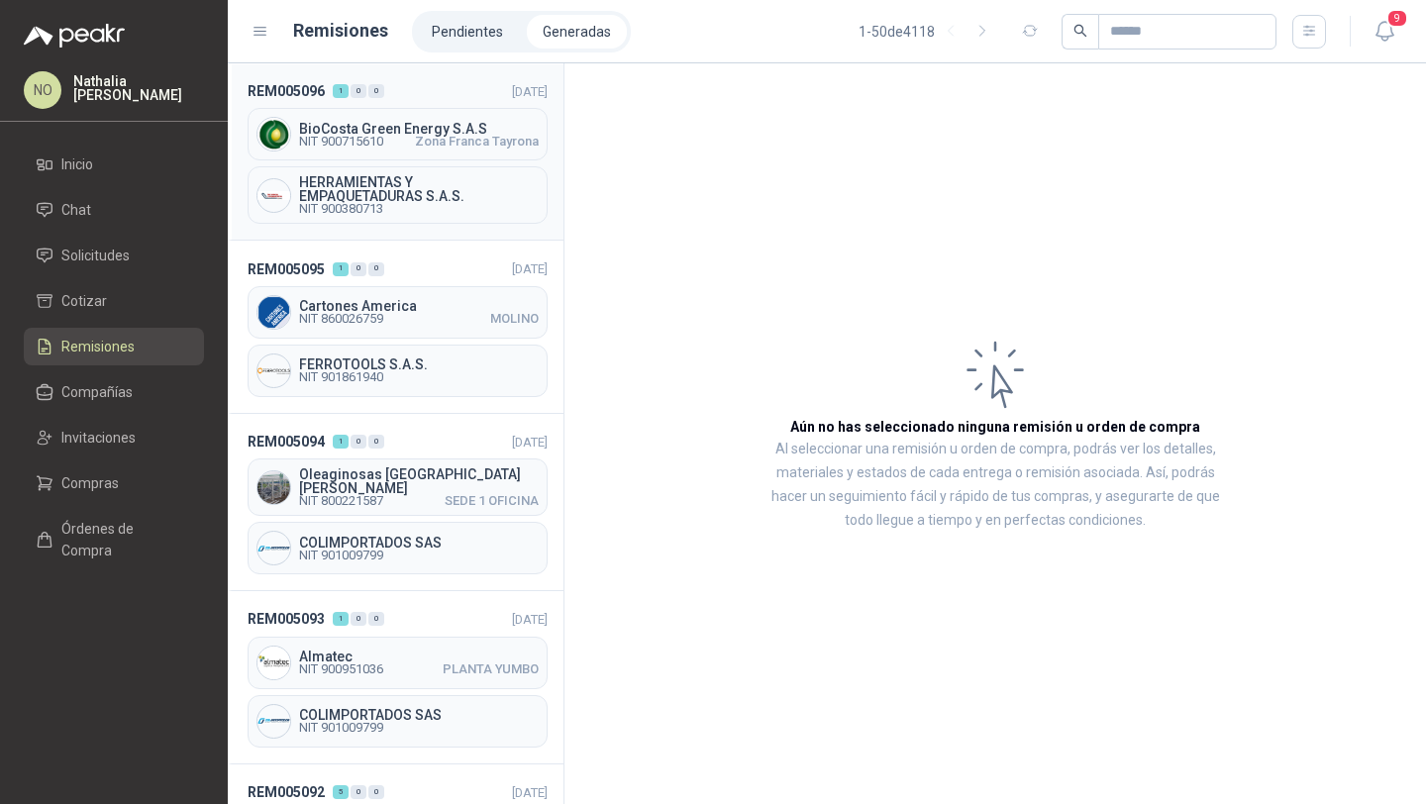
click at [450, 136] on span "Zona Franca Tayrona" at bounding box center [477, 142] width 124 height 12
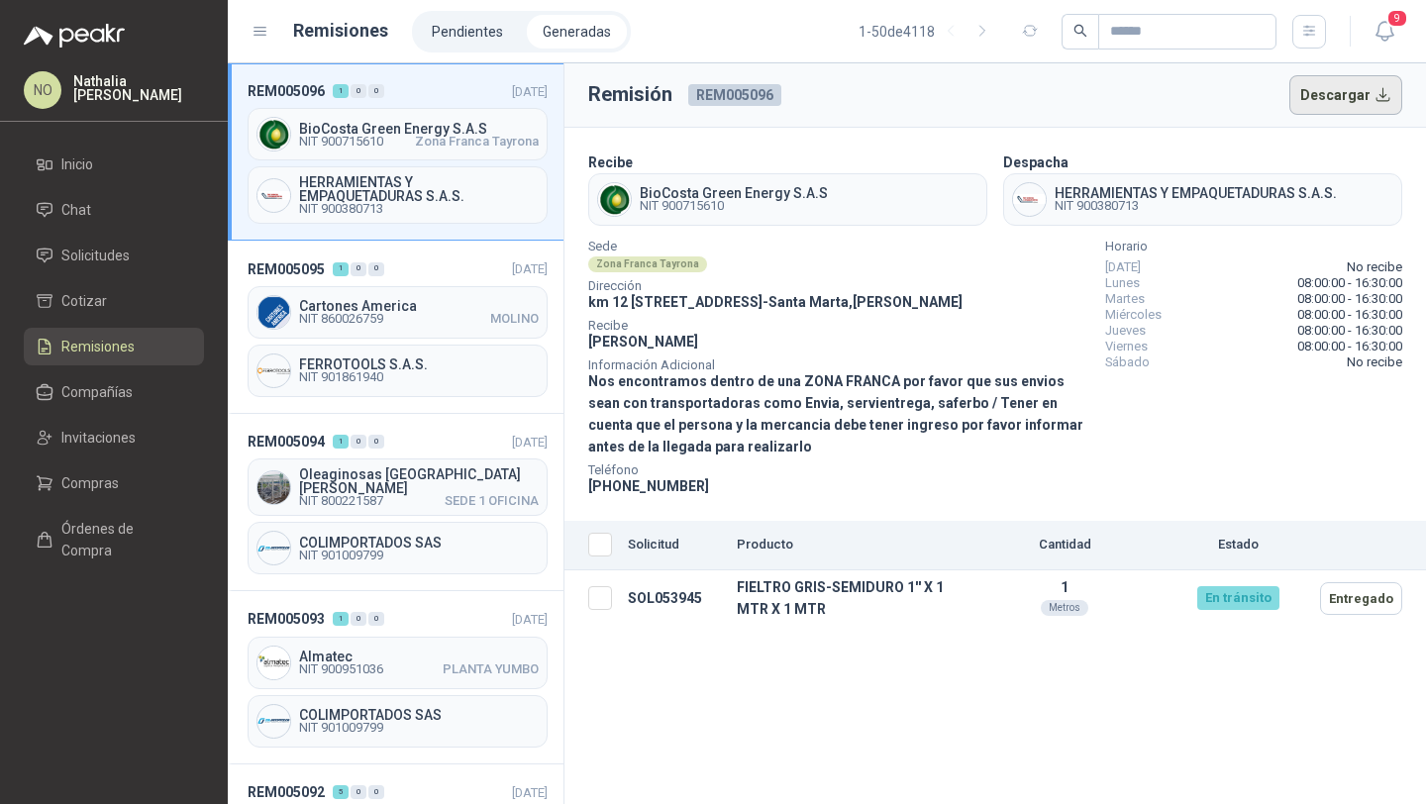
click at [1323, 94] on button "Descargar" at bounding box center [1346, 95] width 114 height 40
click at [141, 249] on li "Solicitudes" at bounding box center [114, 256] width 156 height 22
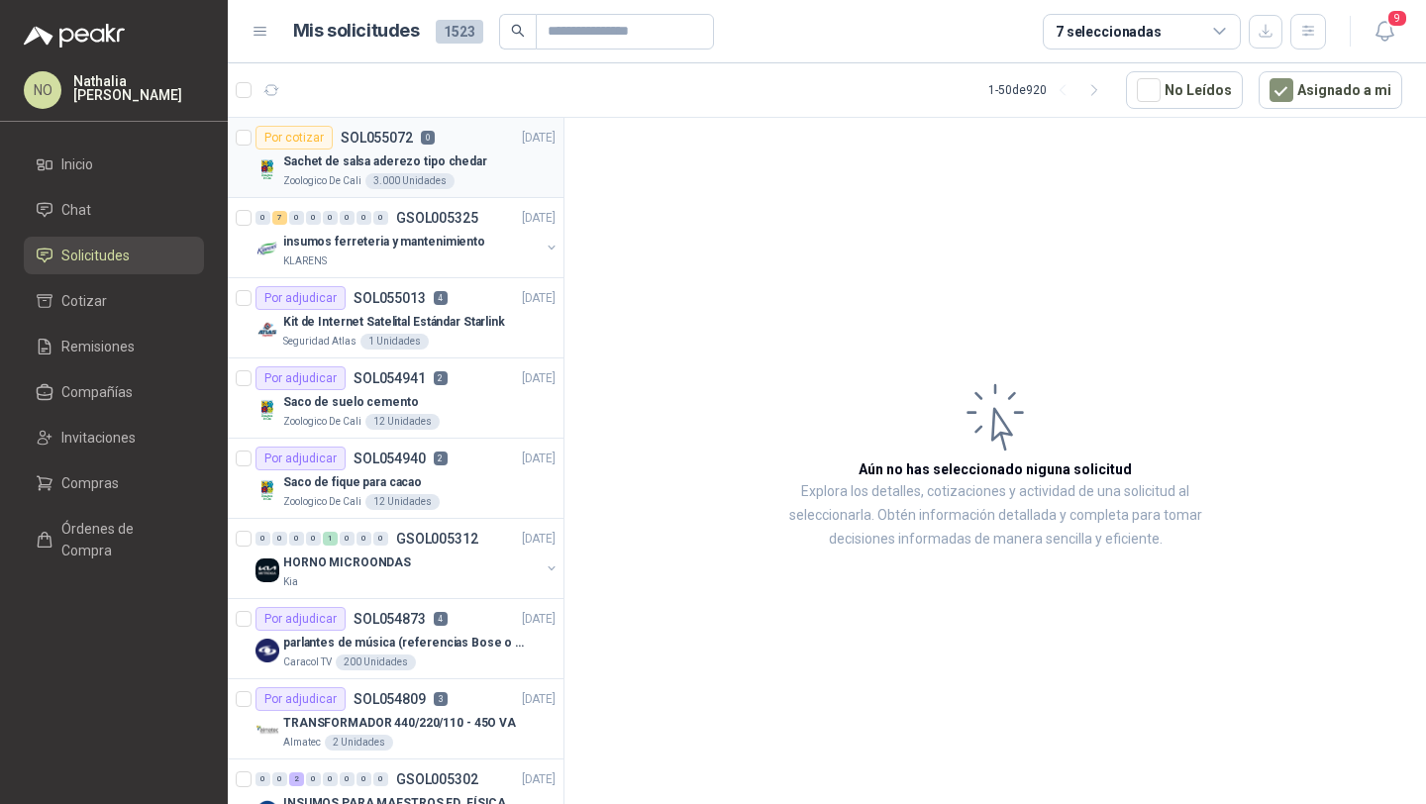
click at [420, 175] on div "3.000 Unidades" at bounding box center [409, 181] width 89 height 16
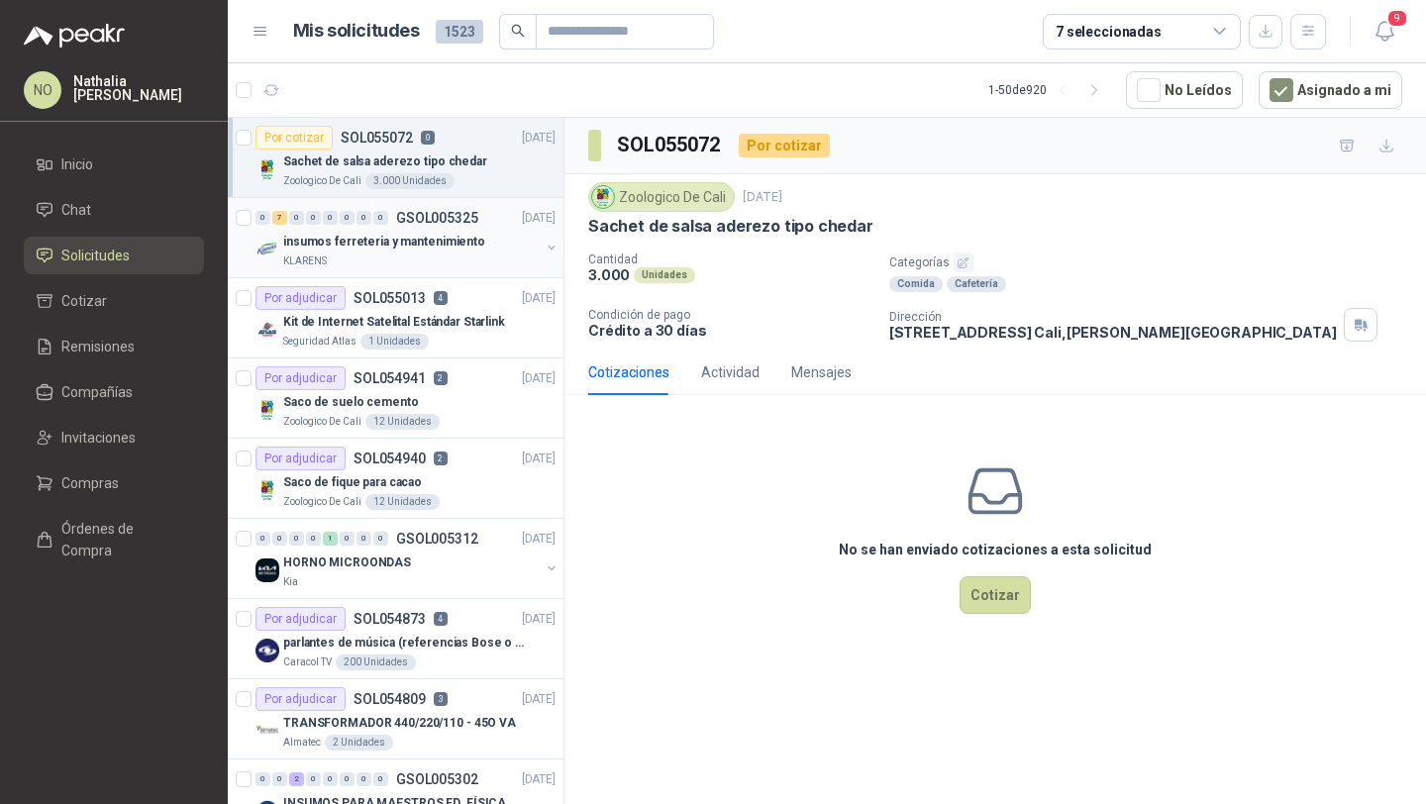
click at [441, 241] on p "insumos ferreteria y mantenimiento" at bounding box center [384, 242] width 202 height 19
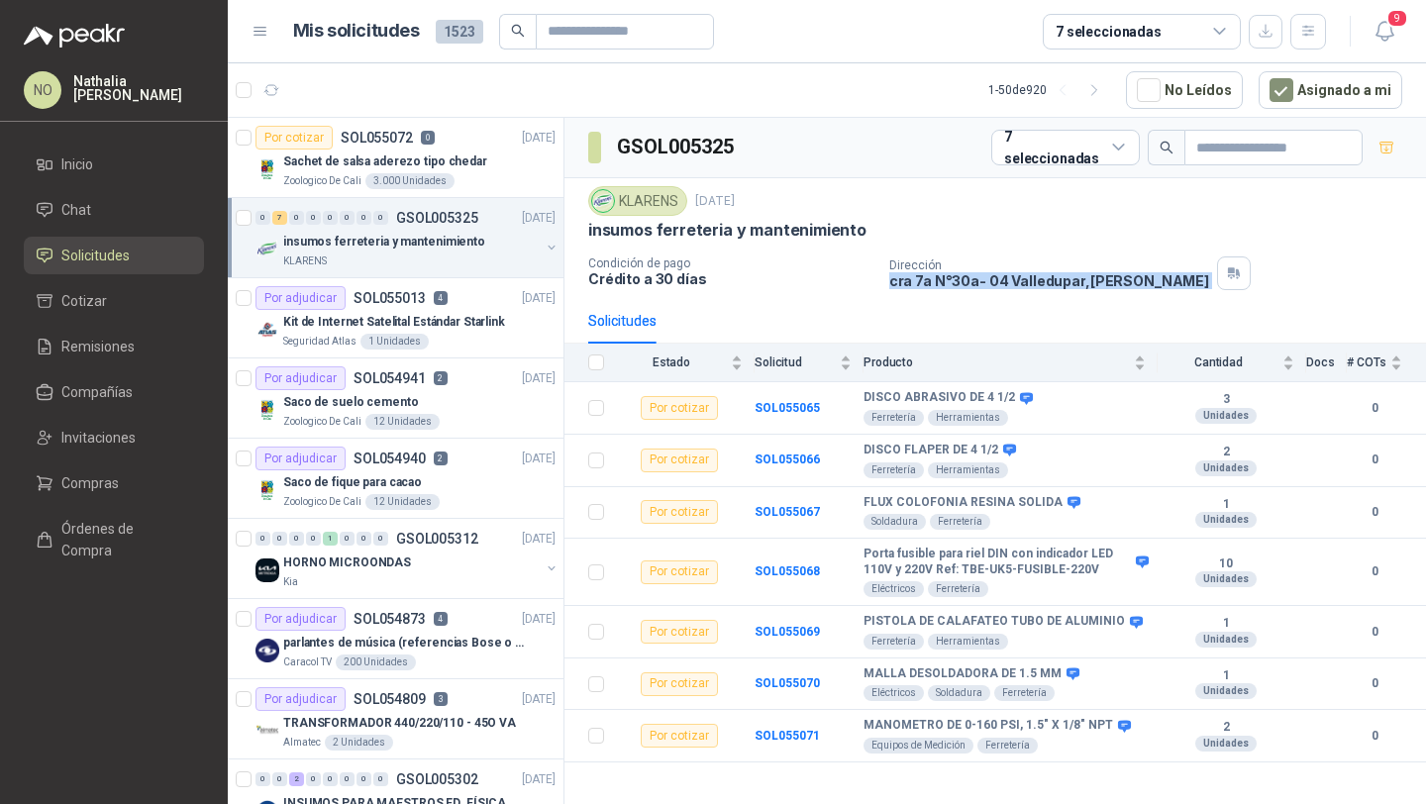
drag, startPoint x: 888, startPoint y: 284, endPoint x: 1127, endPoint y: 283, distance: 238.6
click at [1127, 283] on div "Dirección cra 7a N°30a- 04 Valledupar , Cesar" at bounding box center [1153, 273] width 529 height 34
click at [283, 91] on button "button" at bounding box center [271, 90] width 32 height 32
click at [521, 329] on div "Kit de Internet Satelital Estándar Starlink" at bounding box center [419, 322] width 272 height 24
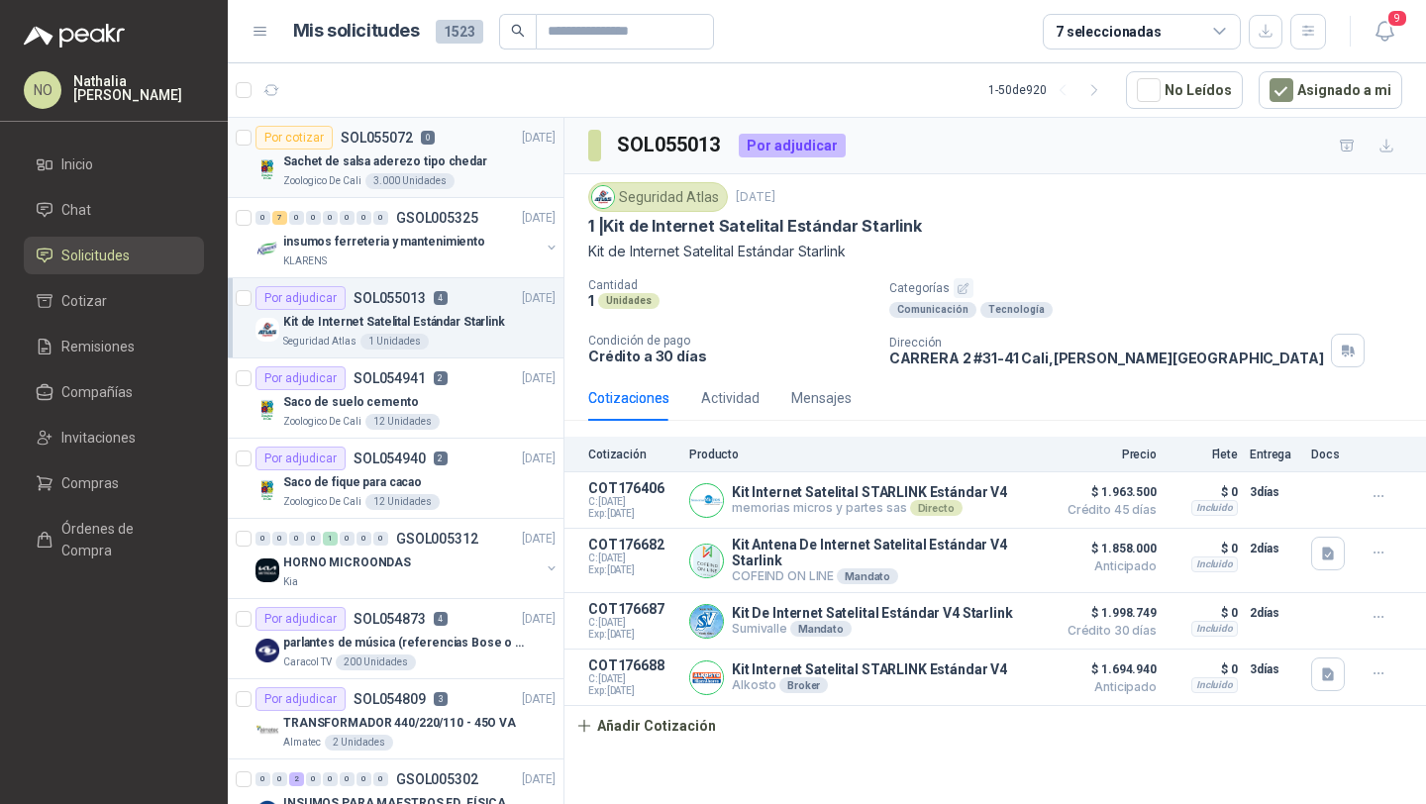
click at [435, 190] on article "Por cotizar SOL055072 0 06/09/25 Sachet de salsa aderezo tipo chedar Zoologico …" at bounding box center [396, 158] width 336 height 80
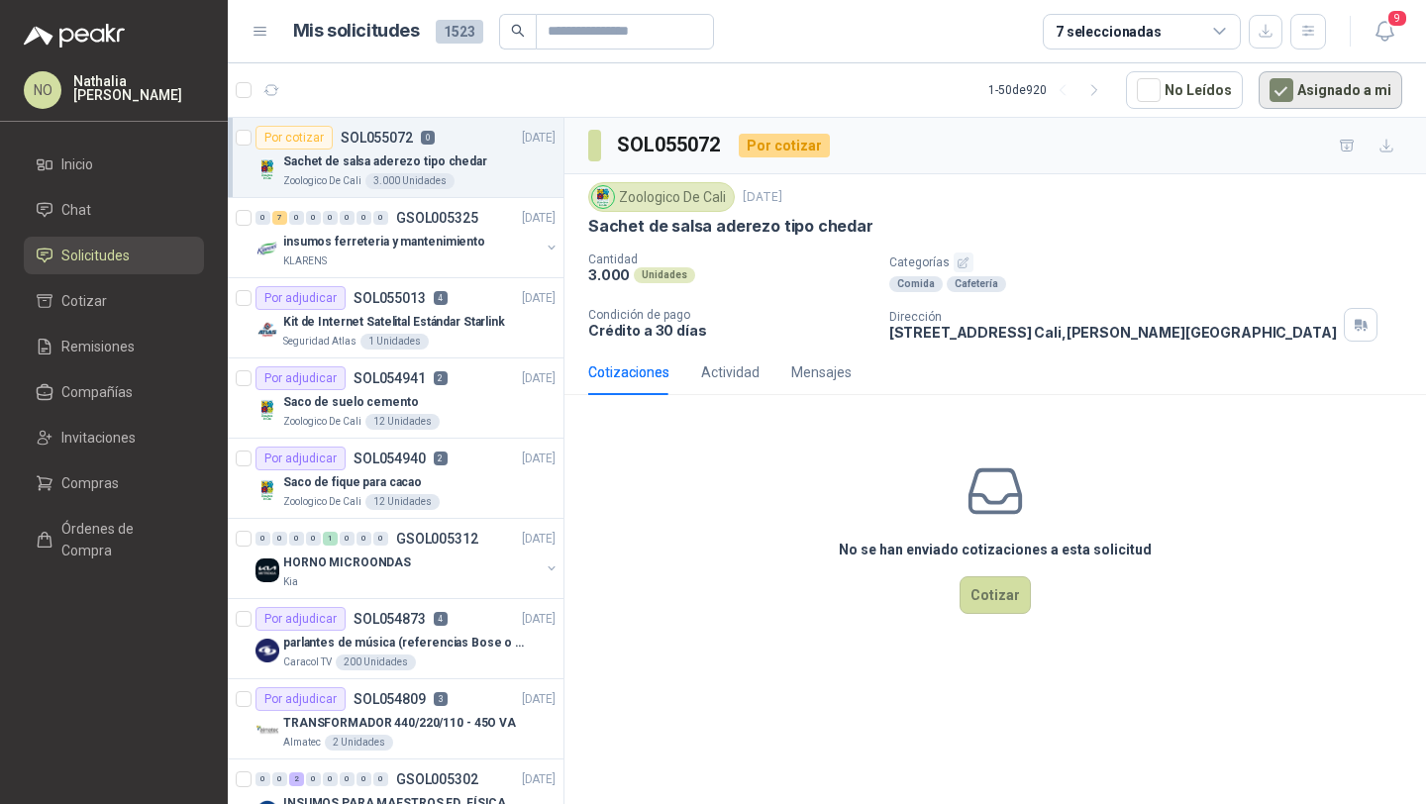
click at [1295, 106] on button "Asignado a mi" at bounding box center [1330, 90] width 144 height 38
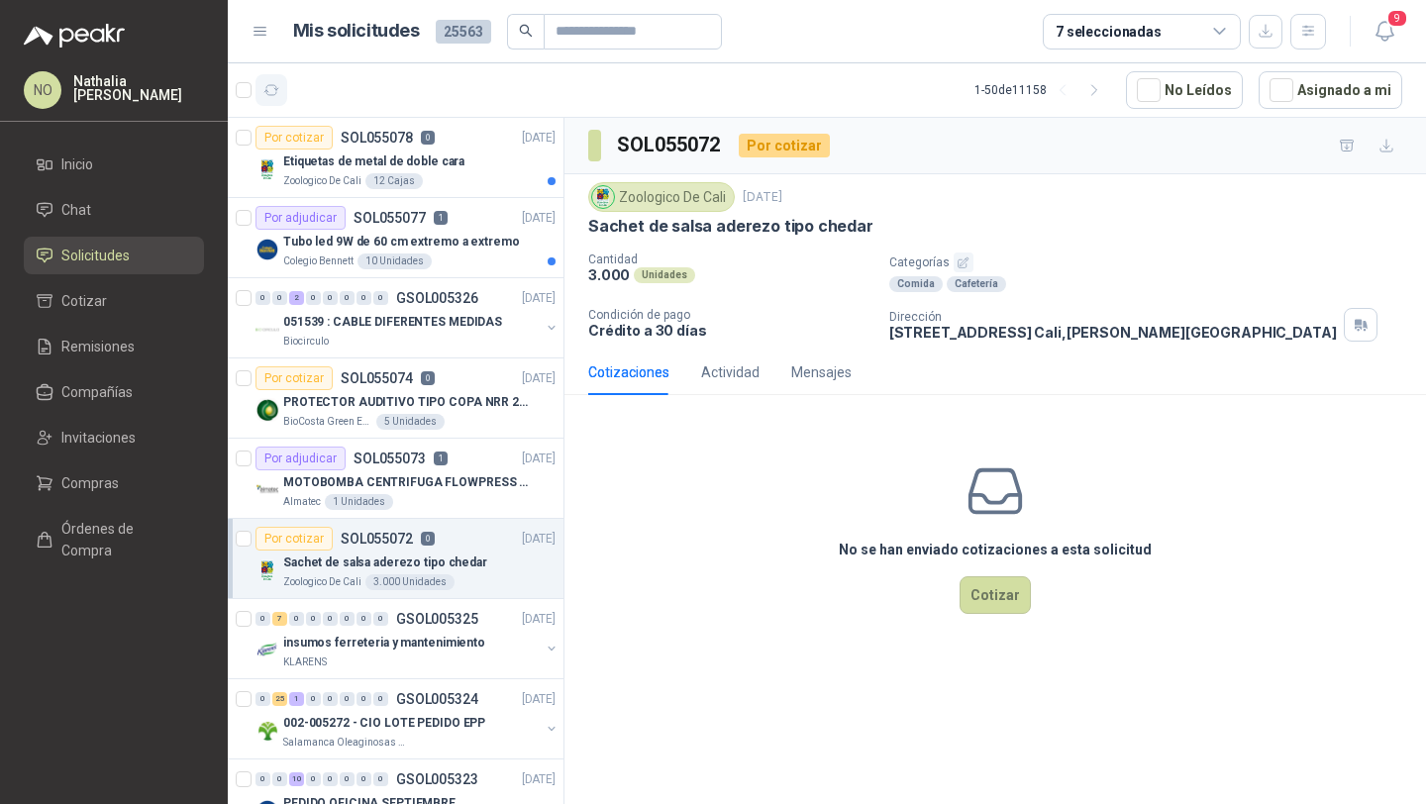
click at [279, 86] on icon "button" at bounding box center [271, 90] width 17 height 17
click at [1307, 96] on button "Asignado a mi" at bounding box center [1330, 90] width 144 height 38
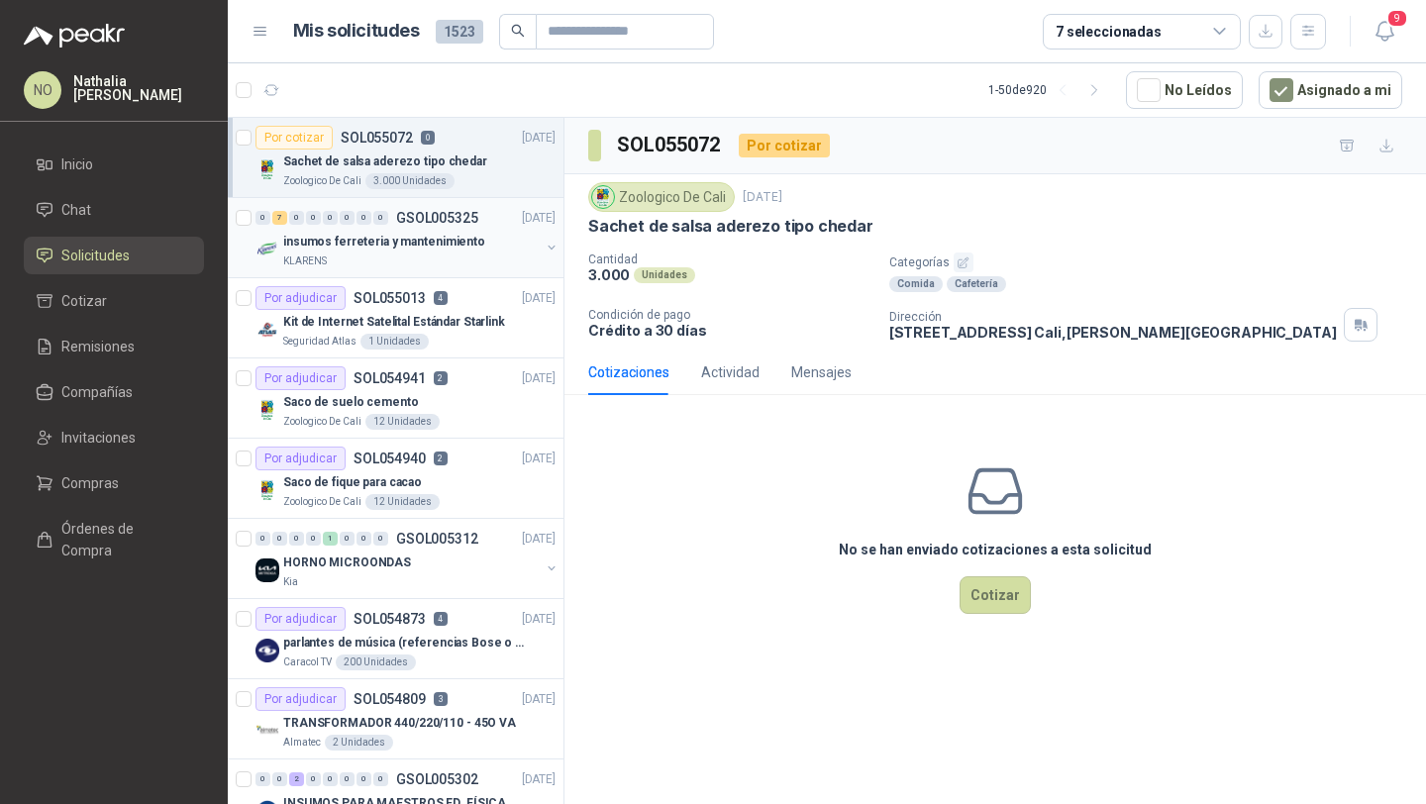
click at [482, 239] on div "insumos ferreteria y mantenimiento" at bounding box center [411, 242] width 256 height 24
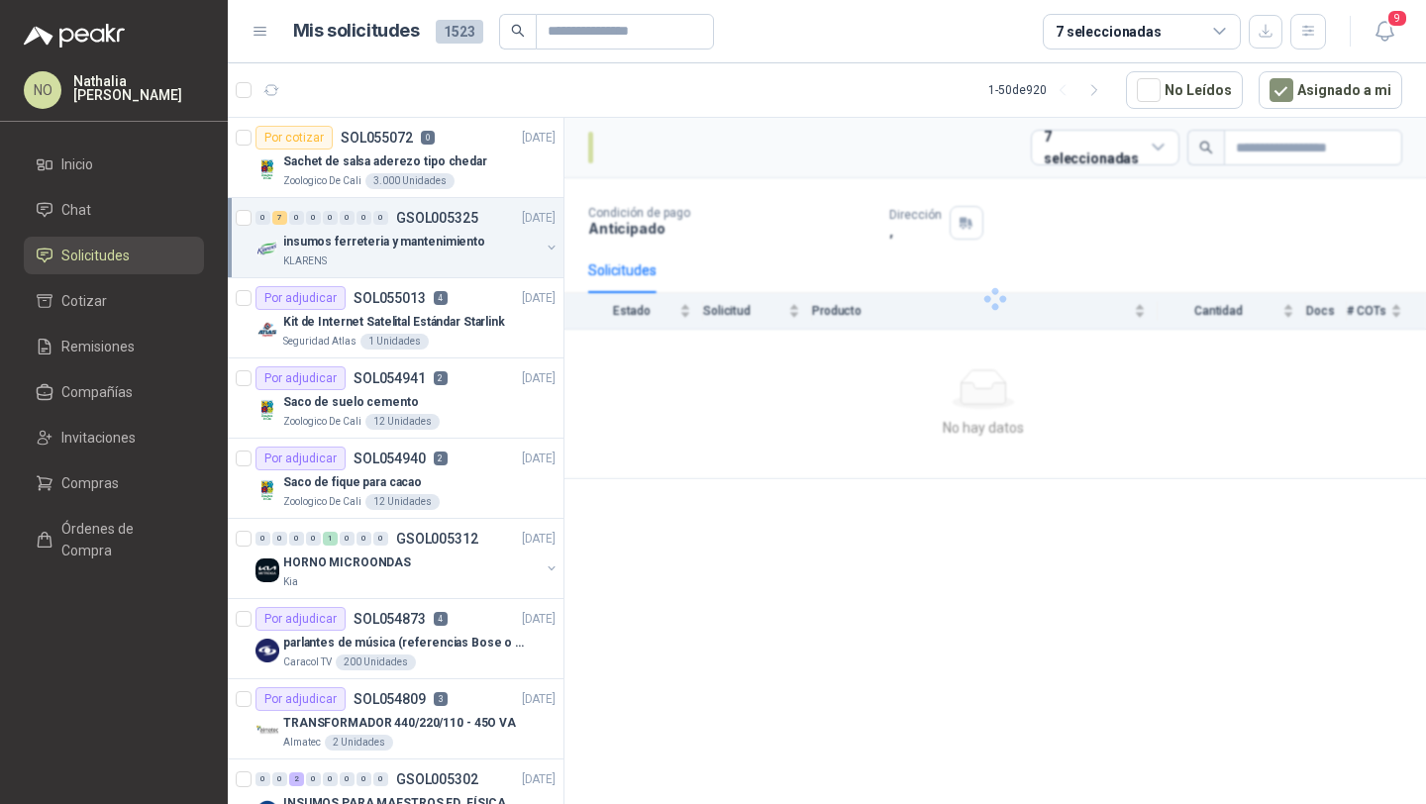
click at [482, 239] on div "insumos ferreteria y mantenimiento" at bounding box center [411, 242] width 256 height 24
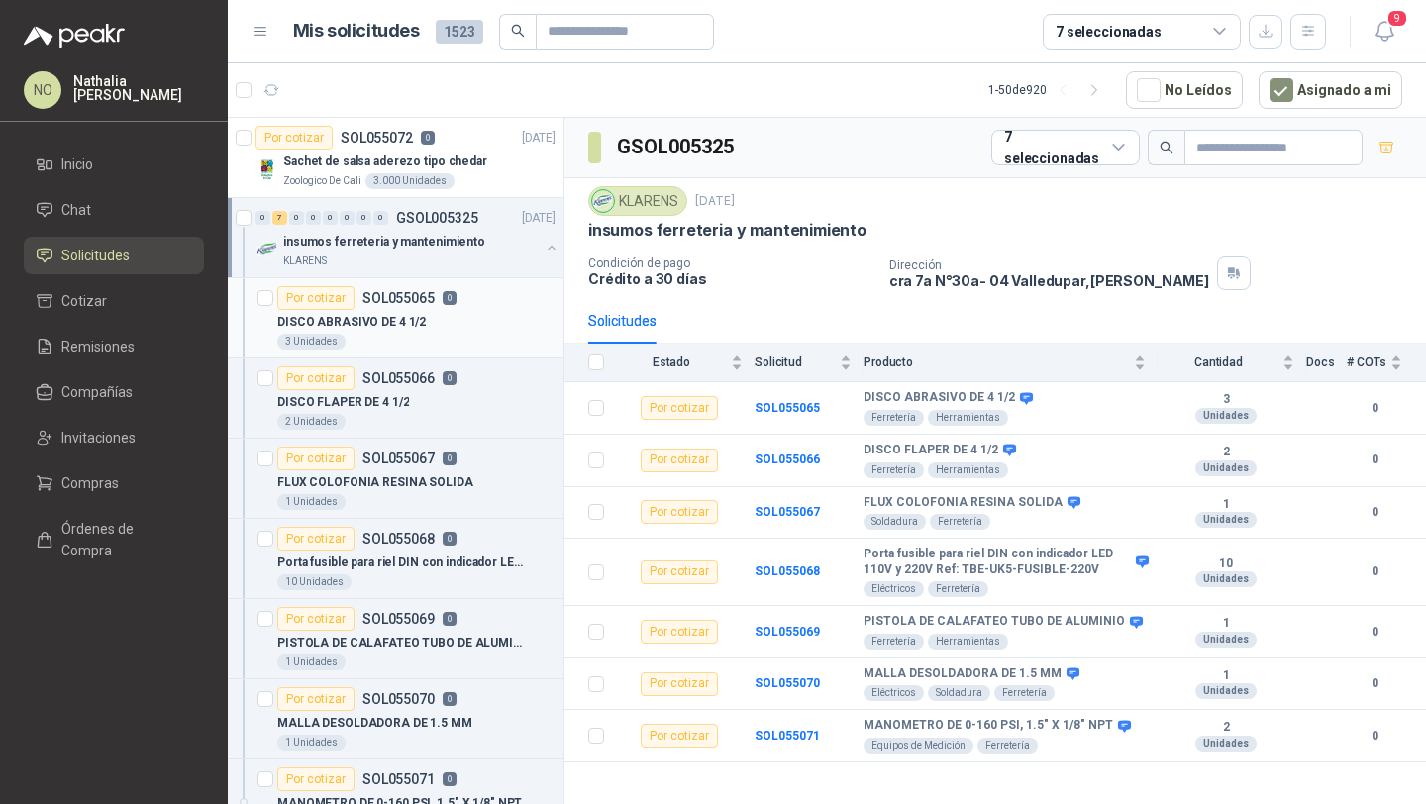
click at [423, 330] on div "DISCO ABRASIVO DE 4 1/2" at bounding box center [416, 322] width 278 height 24
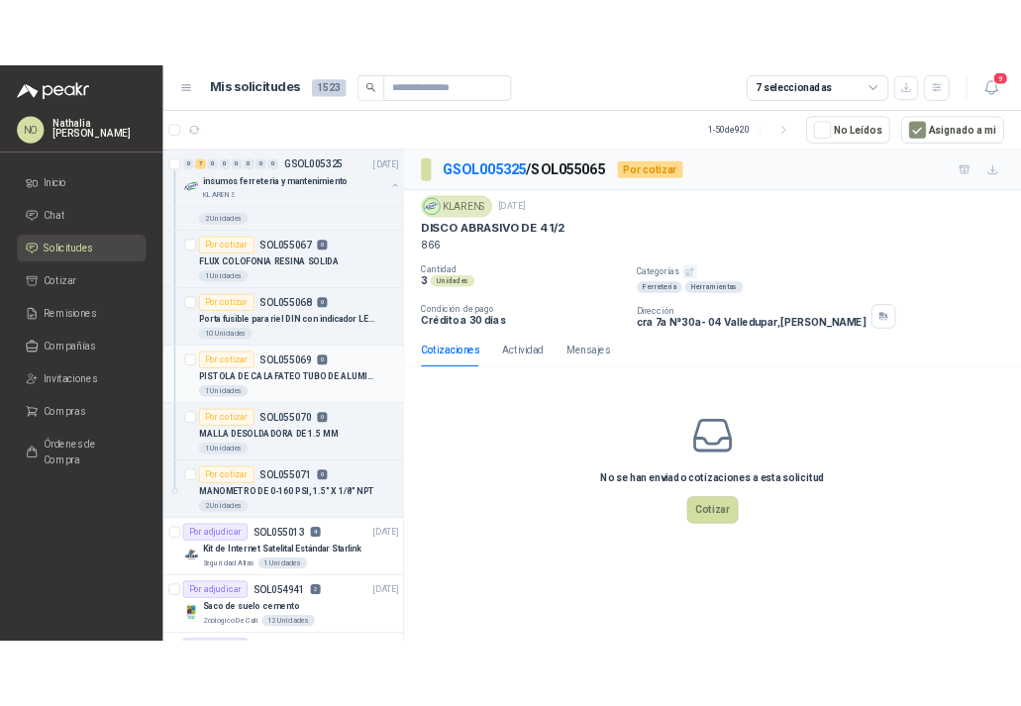
scroll to position [212, 0]
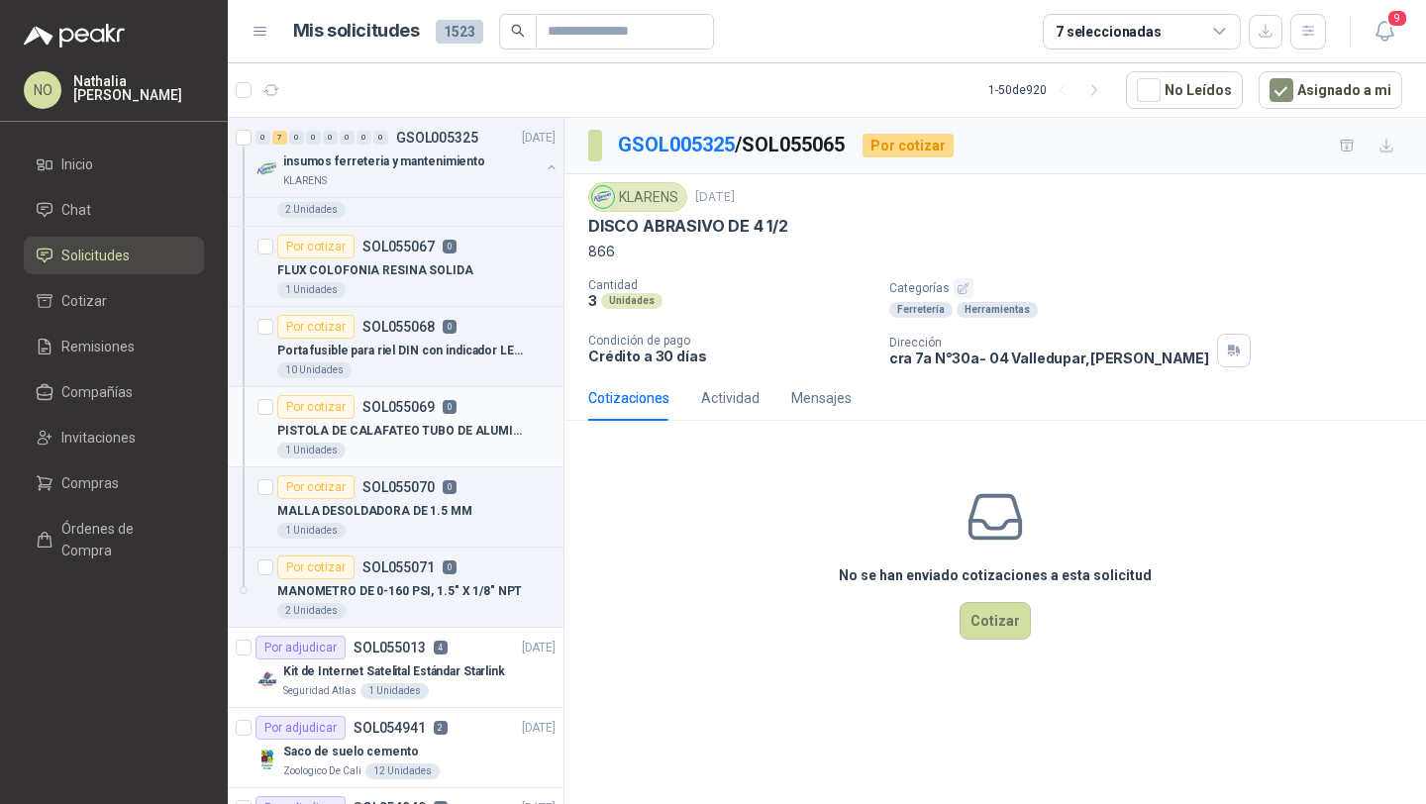
click at [438, 454] on div "1 Unidades" at bounding box center [416, 451] width 278 height 16
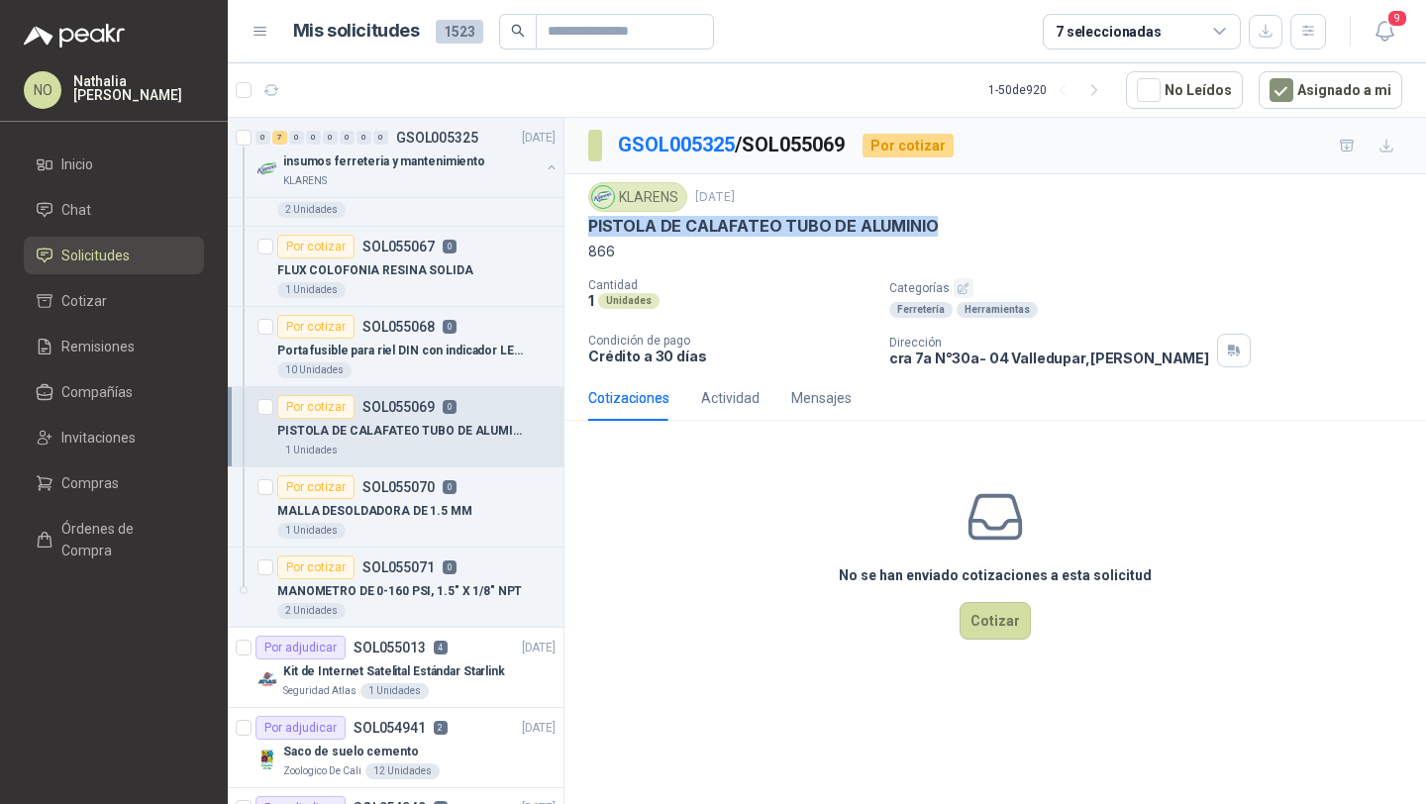
drag, startPoint x: 591, startPoint y: 224, endPoint x: 939, endPoint y: 230, distance: 348.5
click at [939, 231] on div "PISTOLA DE CALAFATEO TUBO DE ALUMINIO" at bounding box center [995, 226] width 814 height 21
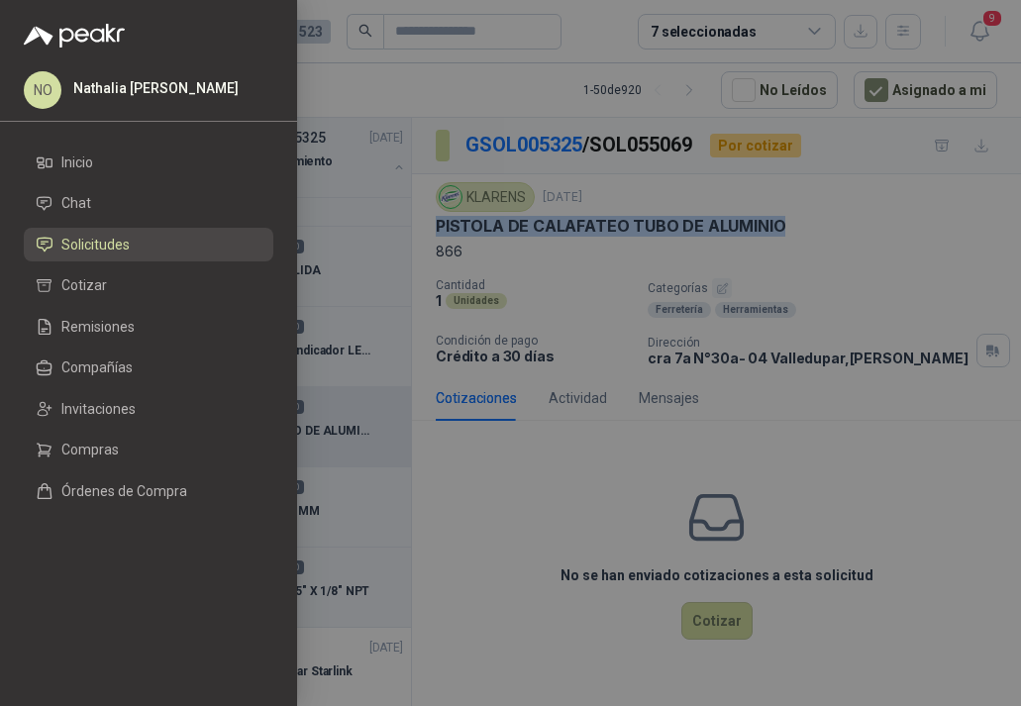
click at [559, 134] on div at bounding box center [510, 353] width 1021 height 706
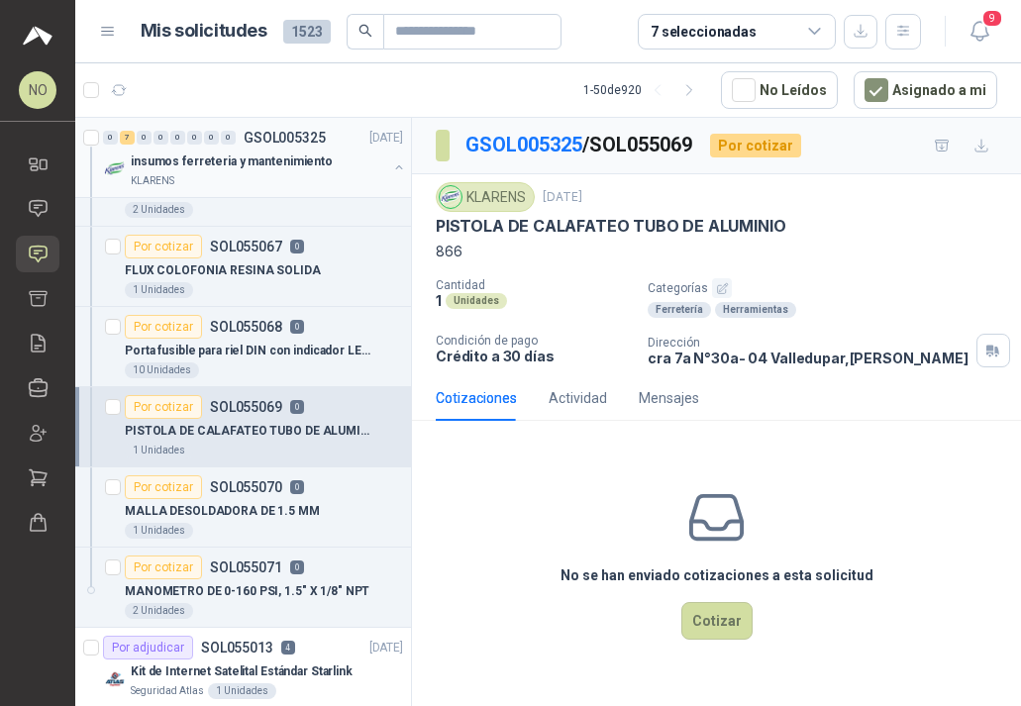
click at [280, 149] on div "insumos ferreteria y mantenimiento" at bounding box center [259, 161] width 256 height 24
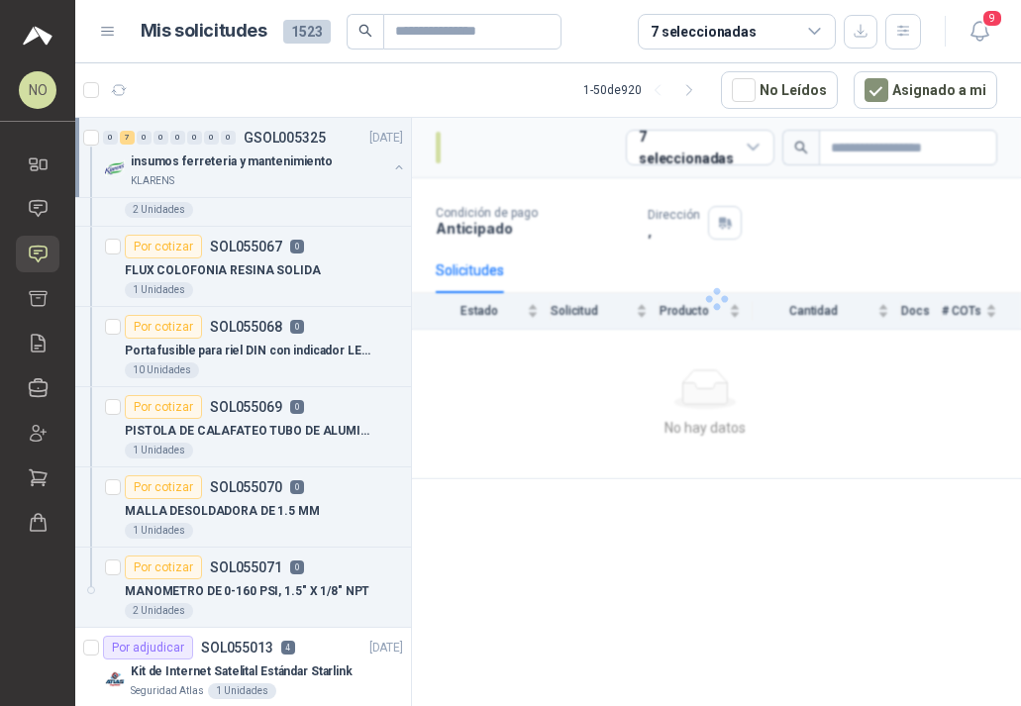
click at [280, 149] on div "insumos ferreteria y mantenimiento" at bounding box center [259, 161] width 256 height 24
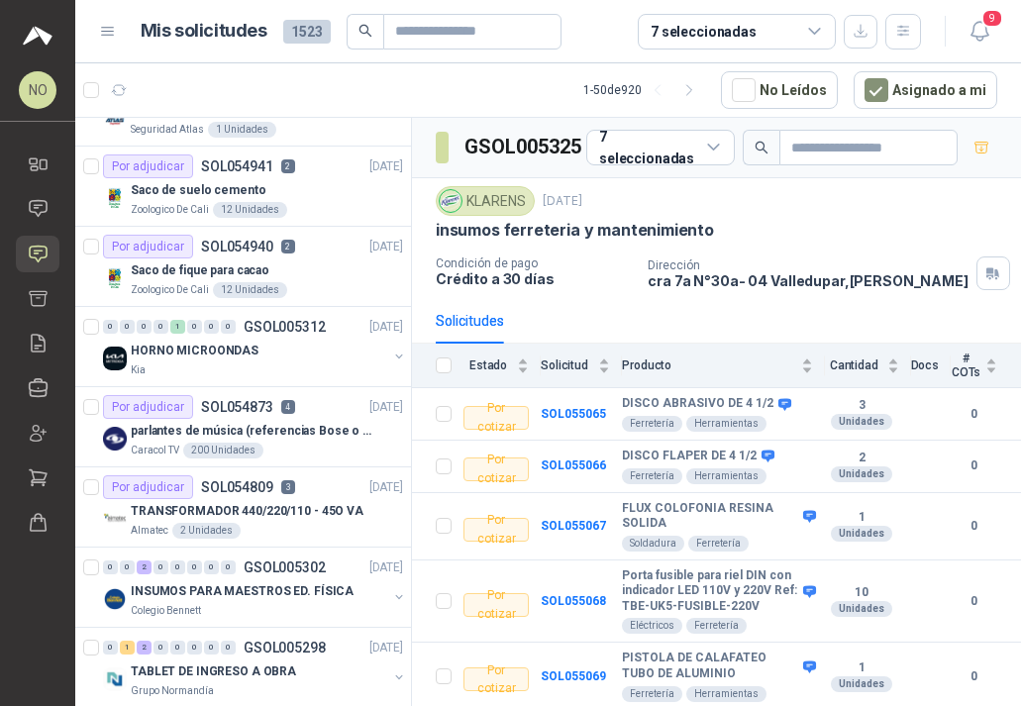
scroll to position [7, 0]
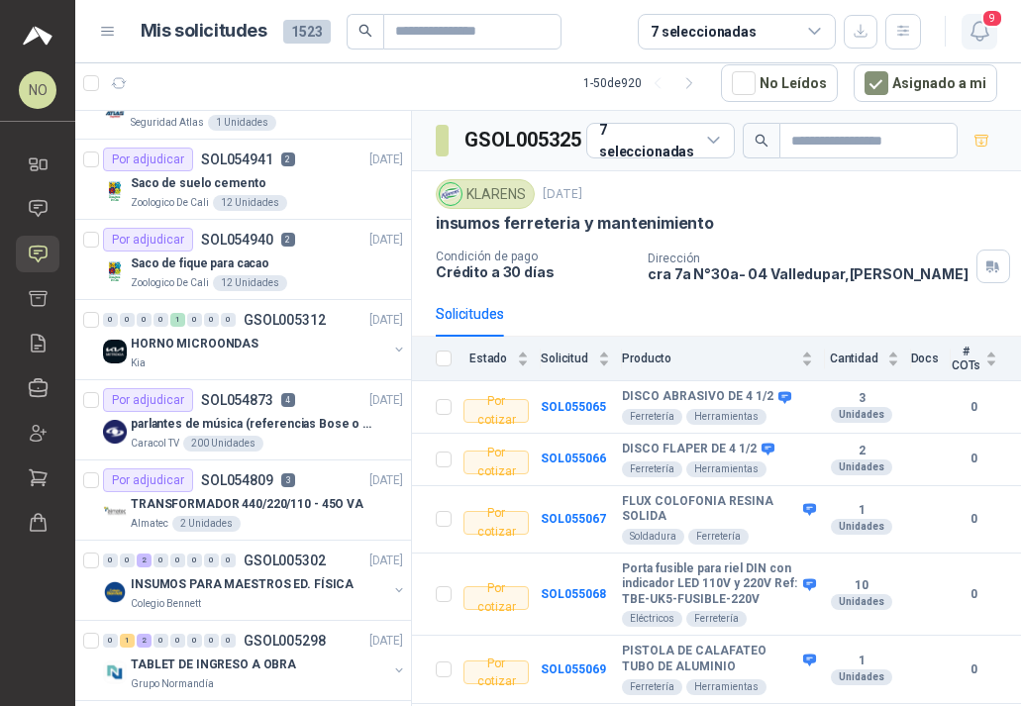
click at [986, 32] on icon "button" at bounding box center [978, 31] width 17 height 19
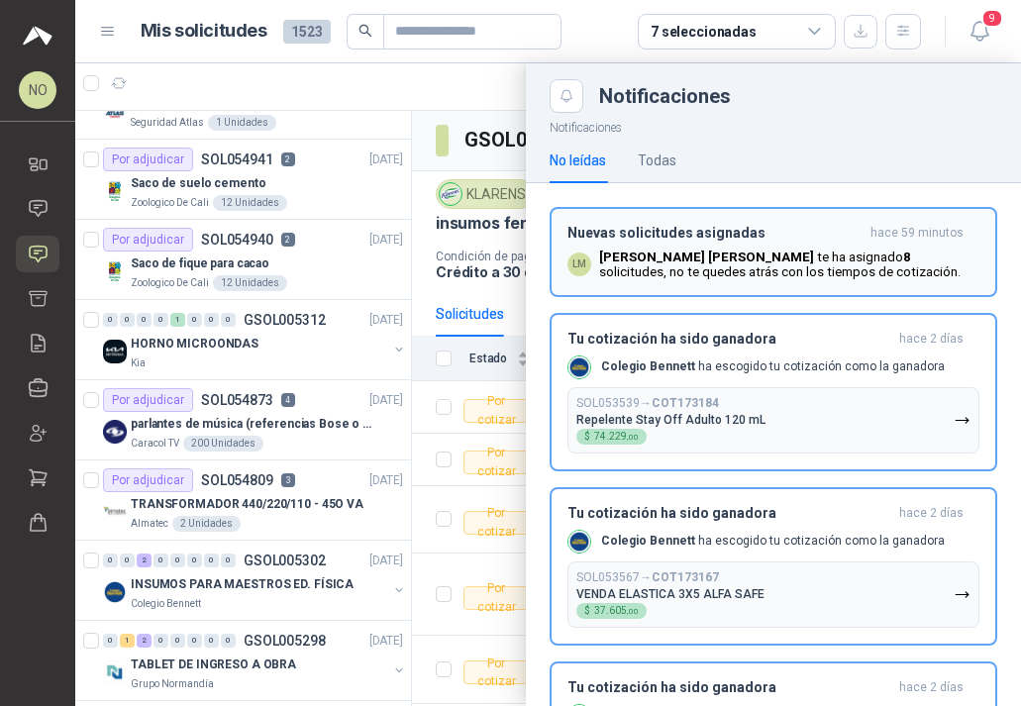
click at [805, 225] on h3 "Nuevas solicitudes asignadas" at bounding box center [714, 233] width 295 height 17
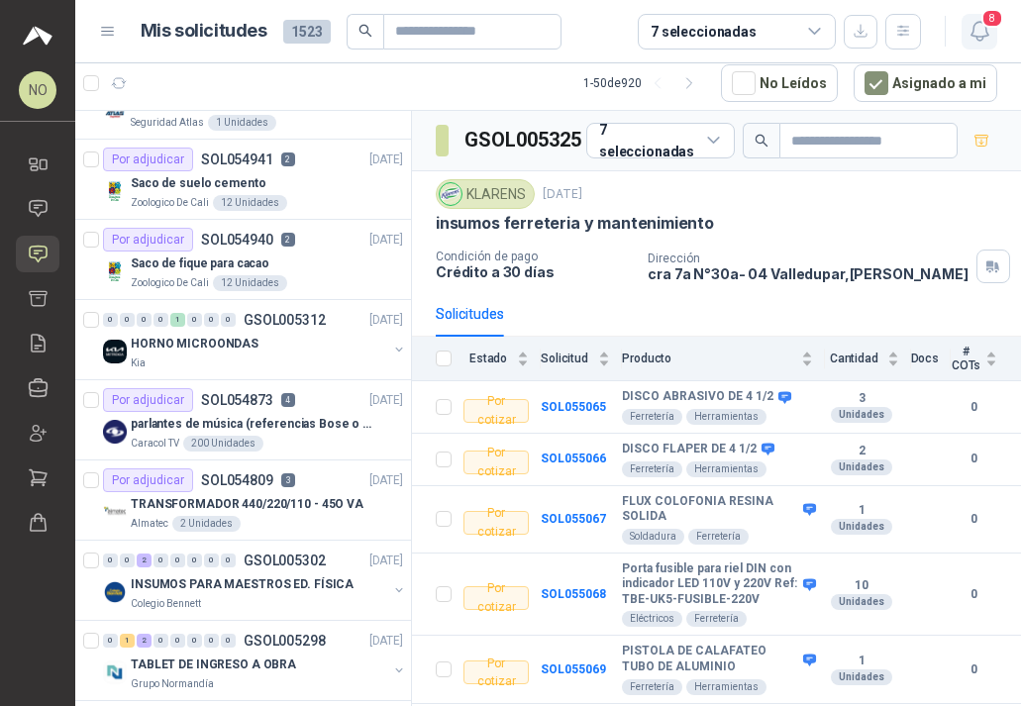
click at [994, 33] on button "8" at bounding box center [979, 32] width 36 height 36
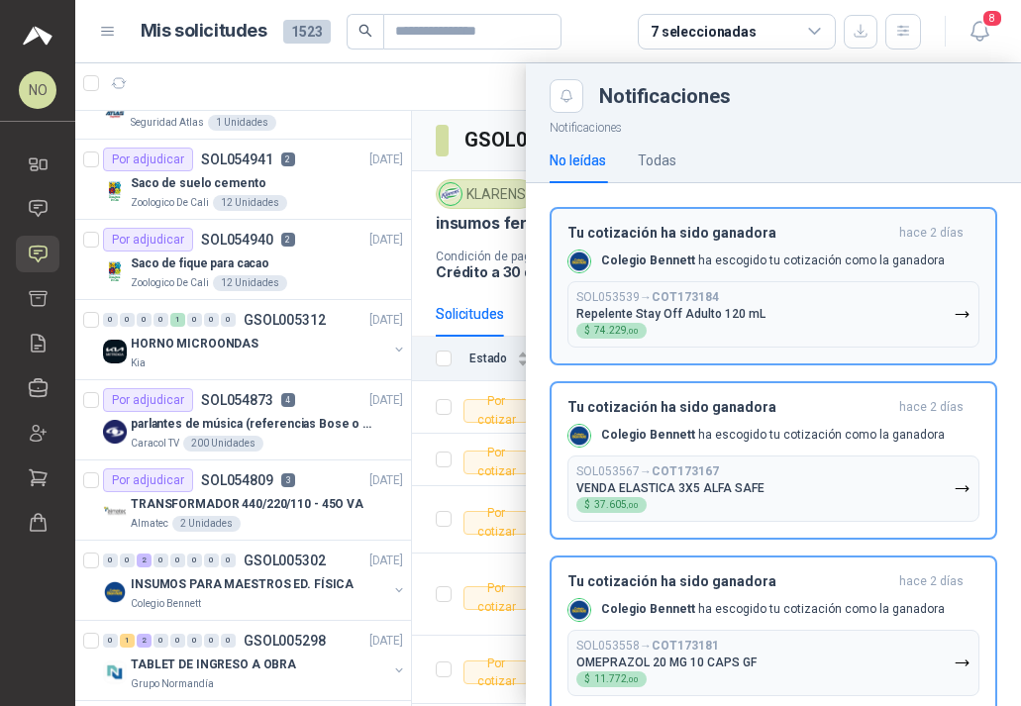
click at [797, 249] on div "Colegio Bennett ha escogido tu cotización como la ganadora" at bounding box center [755, 261] width 377 height 24
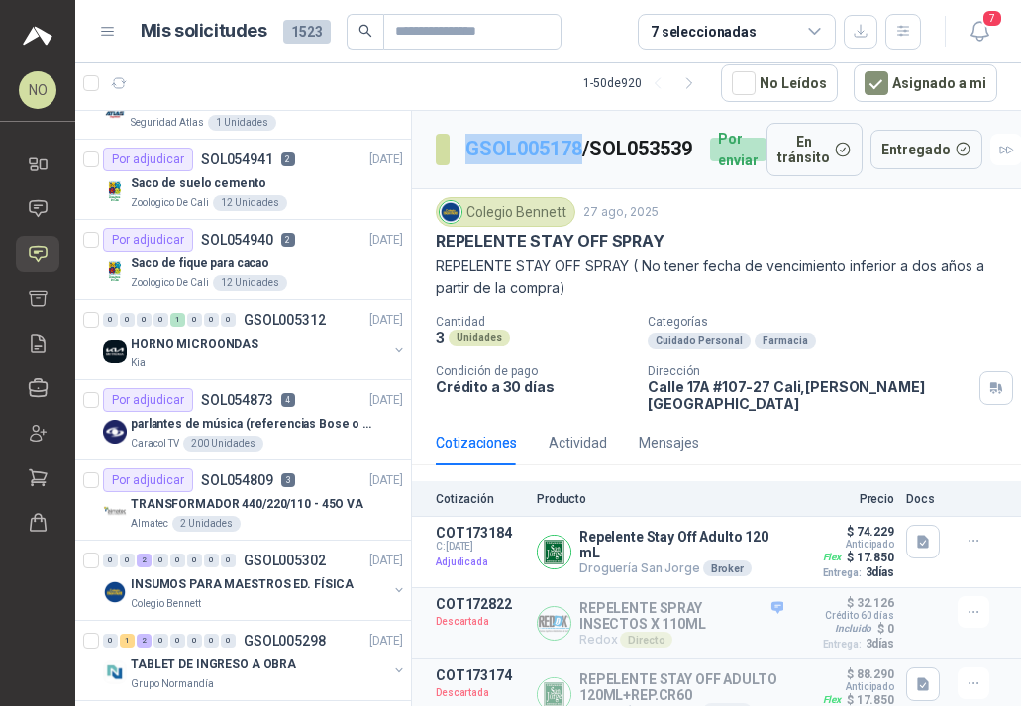
drag, startPoint x: 458, startPoint y: 133, endPoint x: 581, endPoint y: 140, distance: 123.0
click at [581, 140] on section "GSOL005178 / SOL053539" at bounding box center [565, 150] width 258 height 32
drag, startPoint x: 463, startPoint y: 166, endPoint x: 576, endPoint y: 168, distance: 112.9
click at [576, 165] on section "GSOL005178 / SOL053539" at bounding box center [565, 150] width 258 height 32
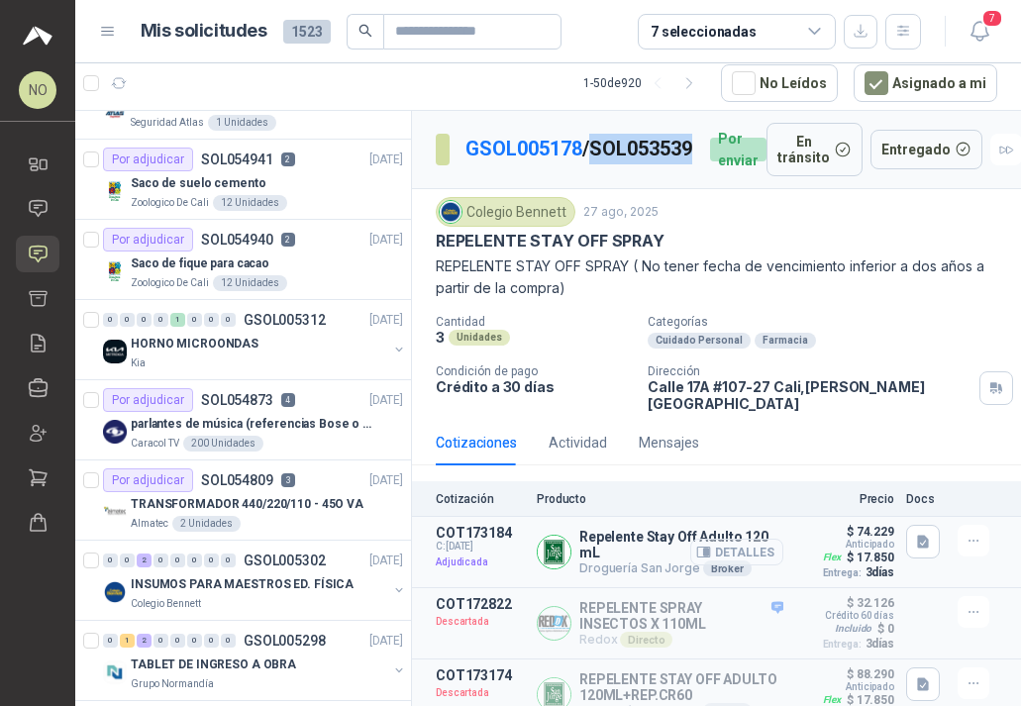
click at [724, 543] on button "Detalles" at bounding box center [736, 552] width 93 height 27
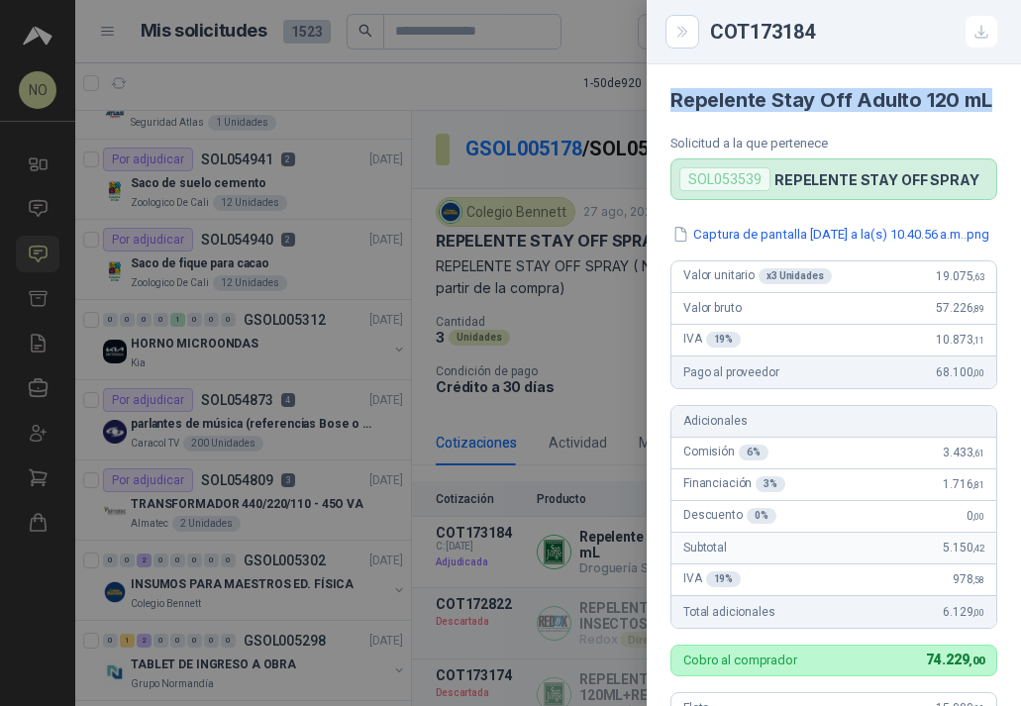
drag, startPoint x: 670, startPoint y: 95, endPoint x: 703, endPoint y: 121, distance: 41.6
click at [703, 112] on h4 "Repelente Stay Off Adulto 120 mL" at bounding box center [833, 100] width 327 height 24
click at [716, 112] on h4 "Repelente Stay Off Adulto 120 mL" at bounding box center [833, 100] width 327 height 24
drag, startPoint x: 672, startPoint y: 99, endPoint x: 697, endPoint y: 121, distance: 33.0
click at [697, 112] on h4 "Repelente Stay Off Adulto 120 mL" at bounding box center [833, 100] width 327 height 24
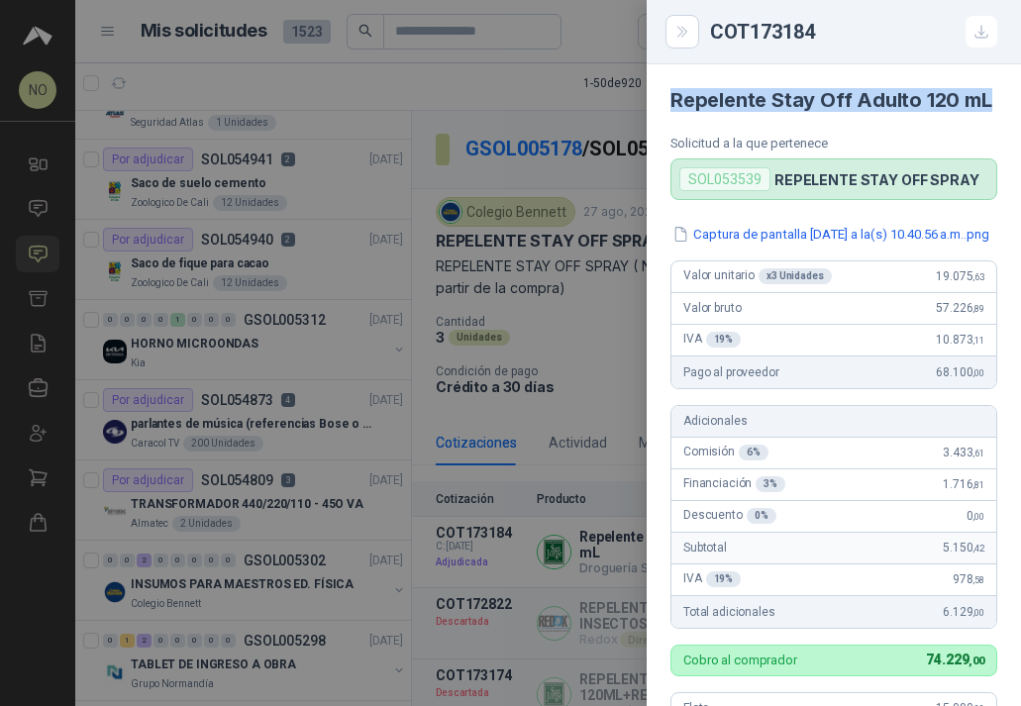
click at [570, 275] on div at bounding box center [510, 353] width 1021 height 706
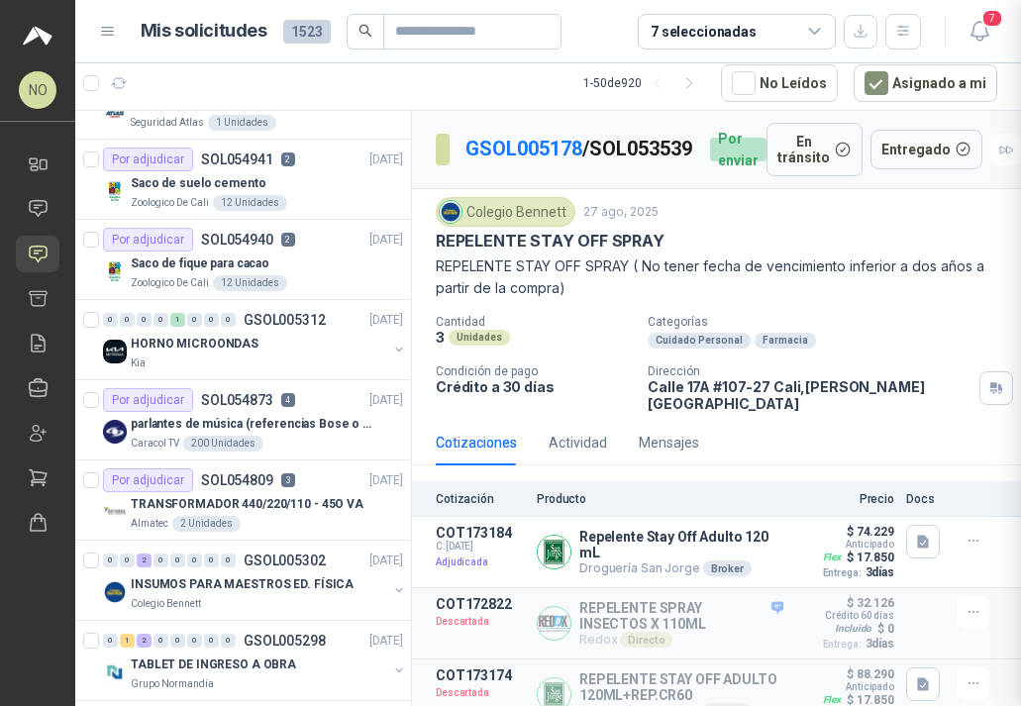
scroll to position [608, 0]
click at [981, 28] on icon "button" at bounding box center [979, 31] width 25 height 25
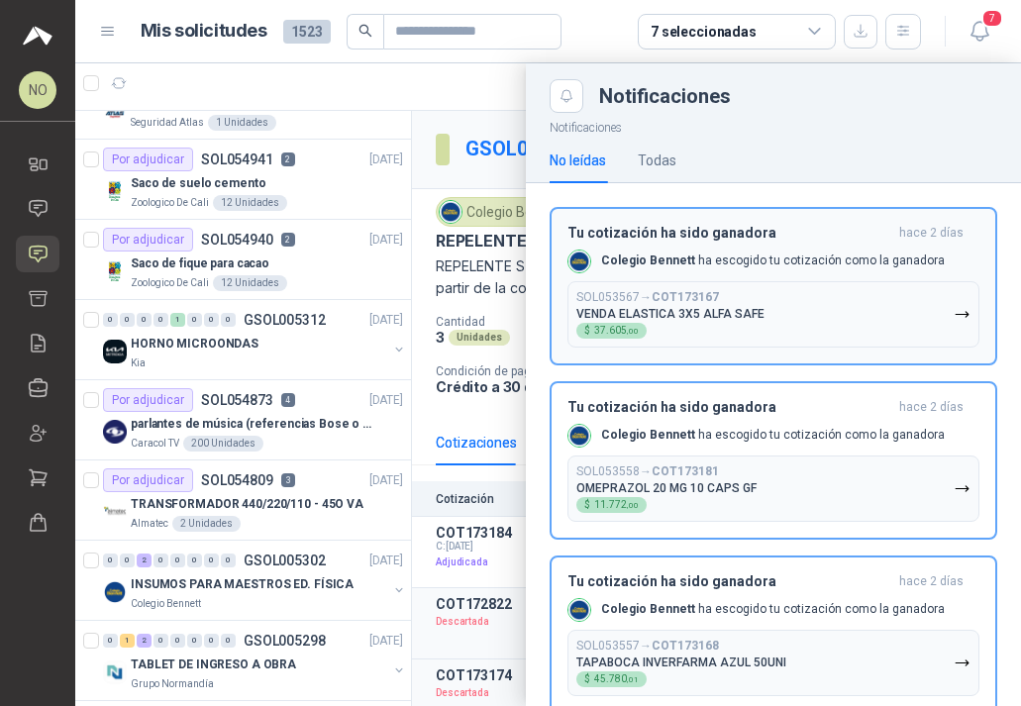
click at [755, 309] on p "VENDA ELASTICA 3X5 ALFA SAFE" at bounding box center [670, 314] width 188 height 14
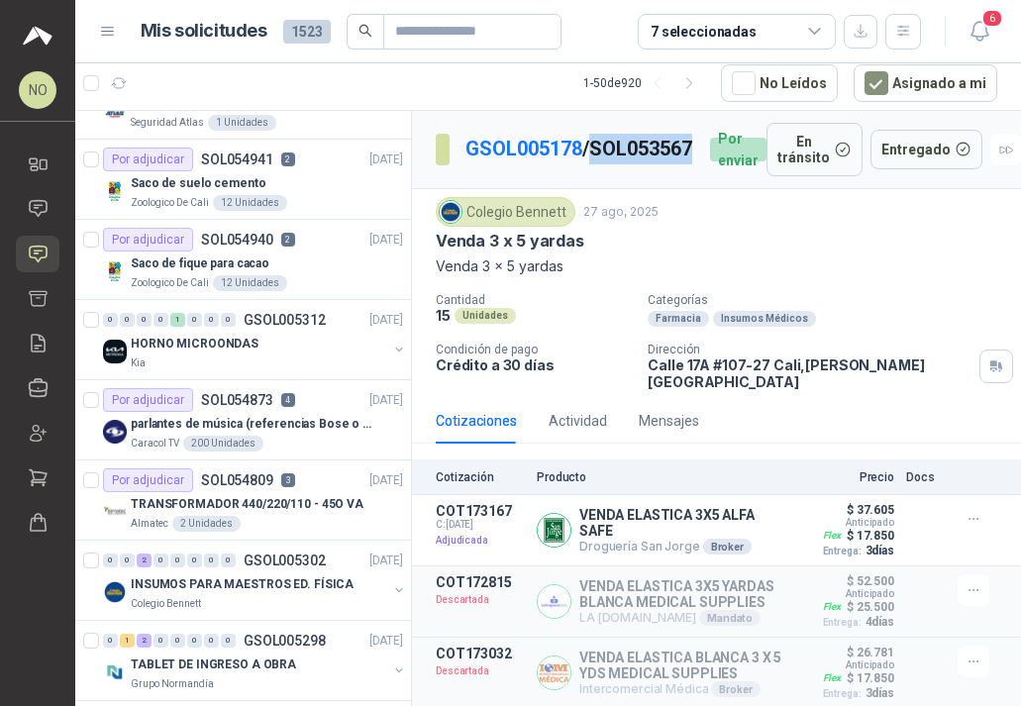
drag, startPoint x: 465, startPoint y: 167, endPoint x: 577, endPoint y: 174, distance: 112.1
click at [578, 164] on p "GSOL005178 / SOL053567" at bounding box center [579, 149] width 229 height 31
click at [723, 529] on button "Detalles" at bounding box center [736, 530] width 93 height 27
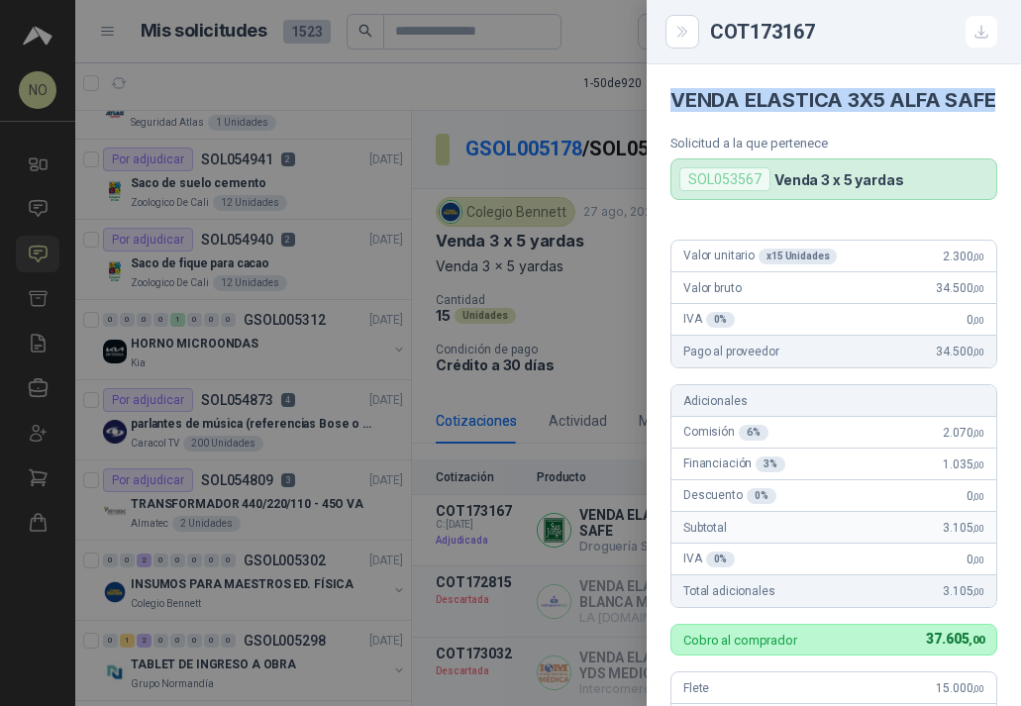
drag, startPoint x: 670, startPoint y: 92, endPoint x: 735, endPoint y: 131, distance: 75.0
click at [735, 112] on h4 "VENDA ELASTICA 3X5 ALFA SAFE" at bounding box center [833, 100] width 327 height 24
click at [596, 302] on div at bounding box center [510, 353] width 1021 height 706
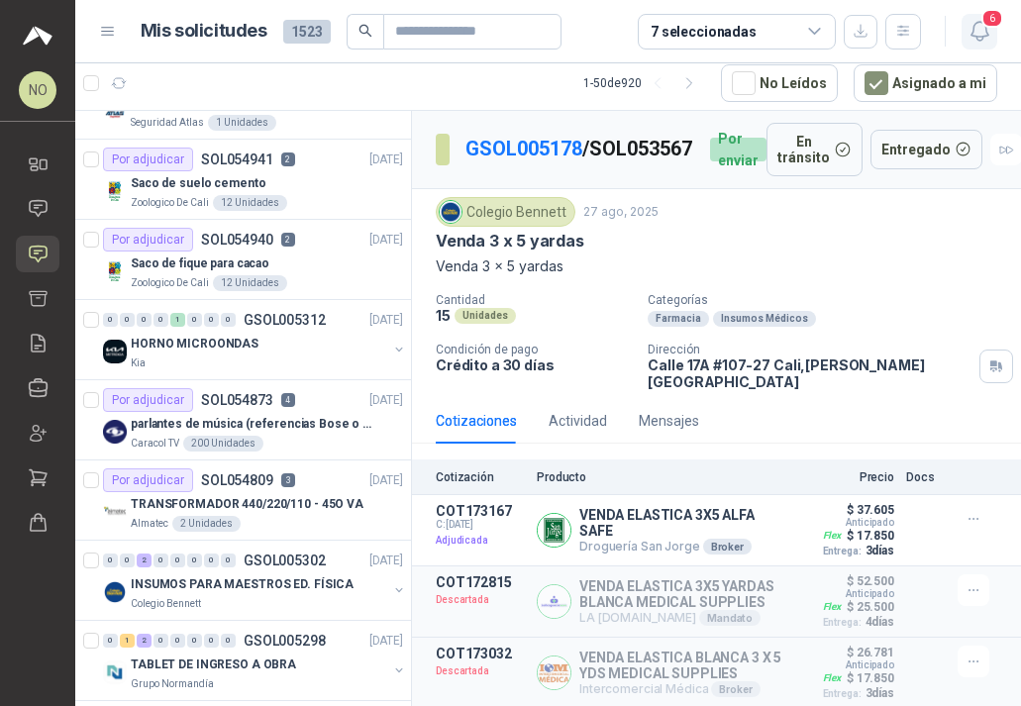
click at [988, 26] on span "6" at bounding box center [992, 18] width 22 height 19
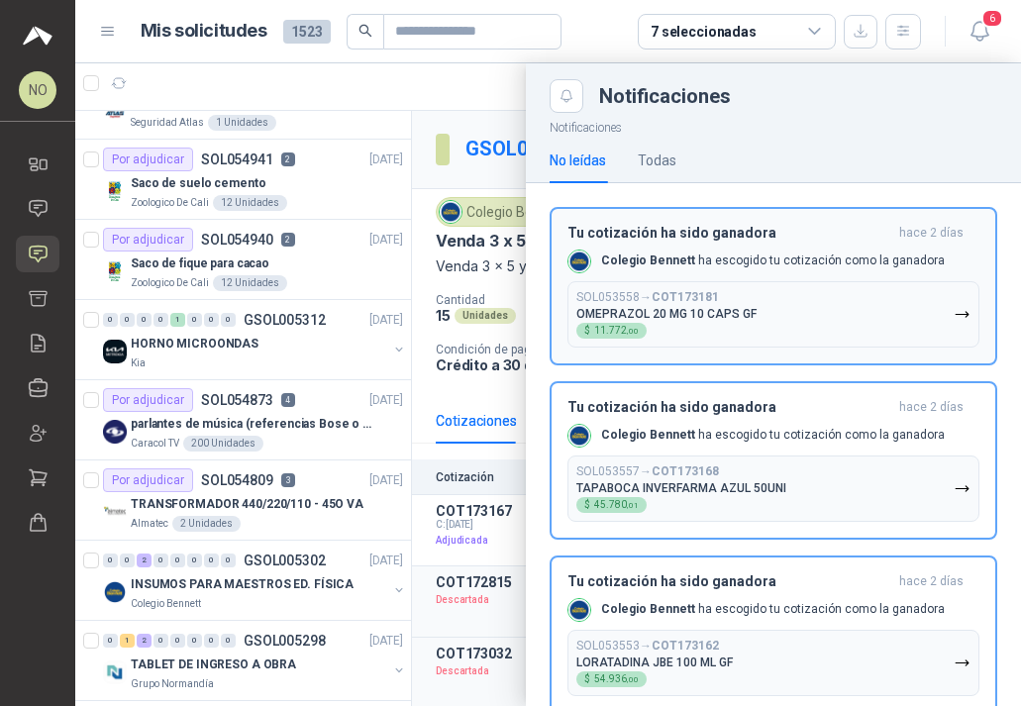
click at [796, 283] on button "SOL053558 → COT173181 OMEPRAZOL 20 MG 10 CAPS GF $ 11.772 ,00" at bounding box center [773, 314] width 412 height 66
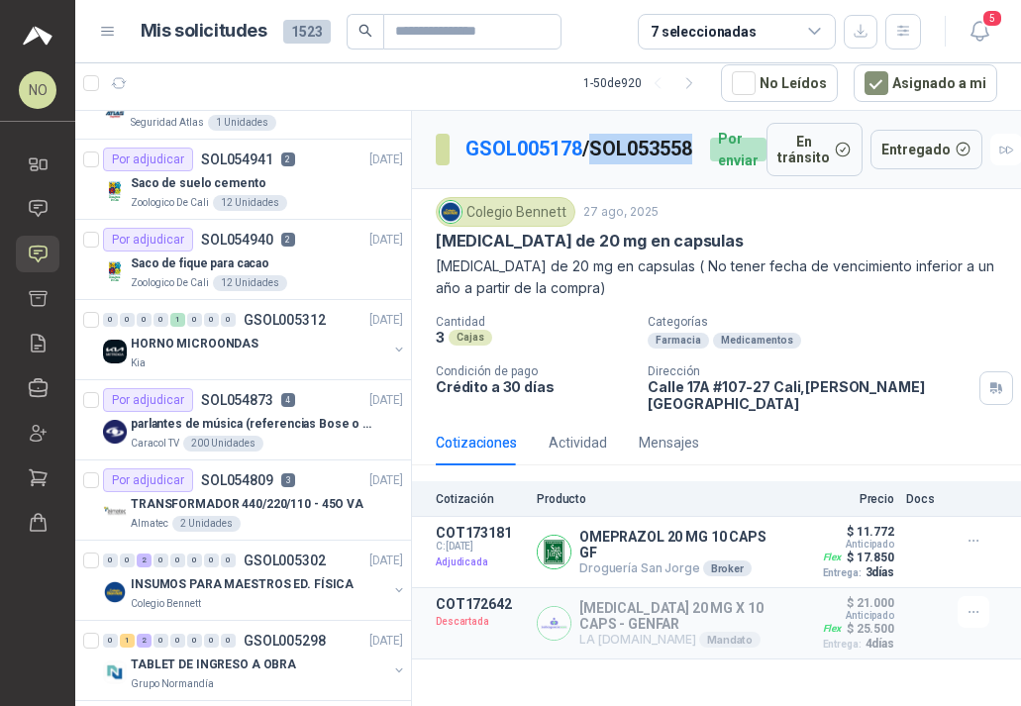
drag, startPoint x: 465, startPoint y: 163, endPoint x: 582, endPoint y: 164, distance: 116.8
click at [582, 164] on p "GSOL005178 / SOL053558" at bounding box center [579, 149] width 229 height 31
click at [746, 544] on button "Detalles" at bounding box center [736, 552] width 93 height 27
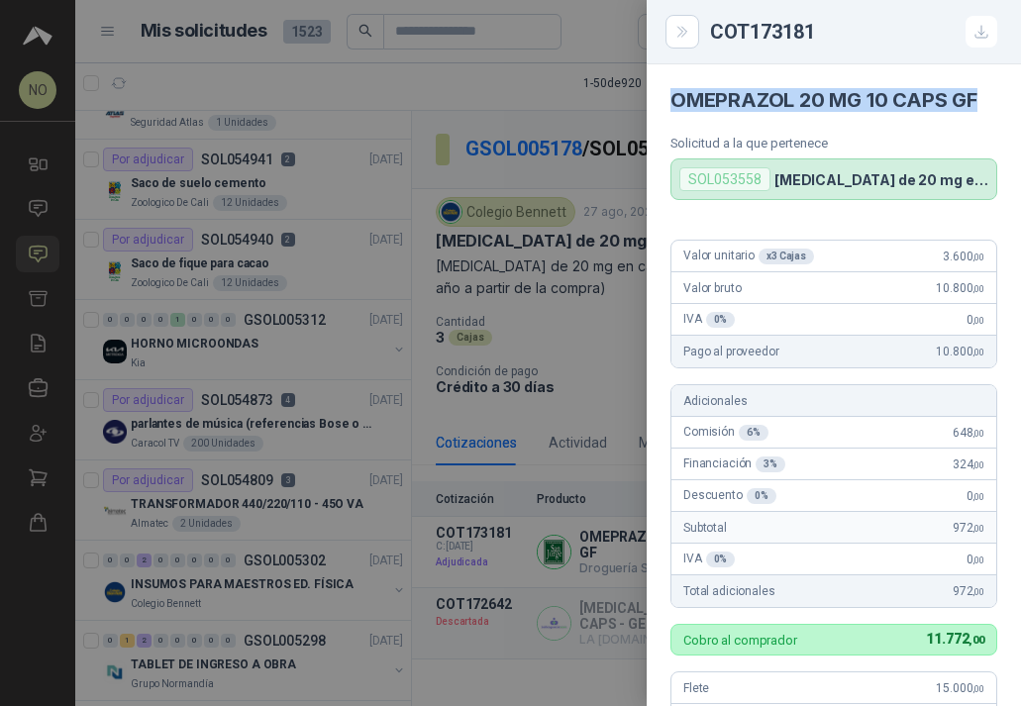
drag, startPoint x: 669, startPoint y: 98, endPoint x: 970, endPoint y: 107, distance: 301.1
click at [970, 107] on article "OMEPRAZOL 20 MG 10 CAPS GF Solicitud a la que pertenece SOL053558 Omeprazol de …" at bounding box center [833, 132] width 374 height 136
click at [597, 306] on div at bounding box center [510, 353] width 1021 height 706
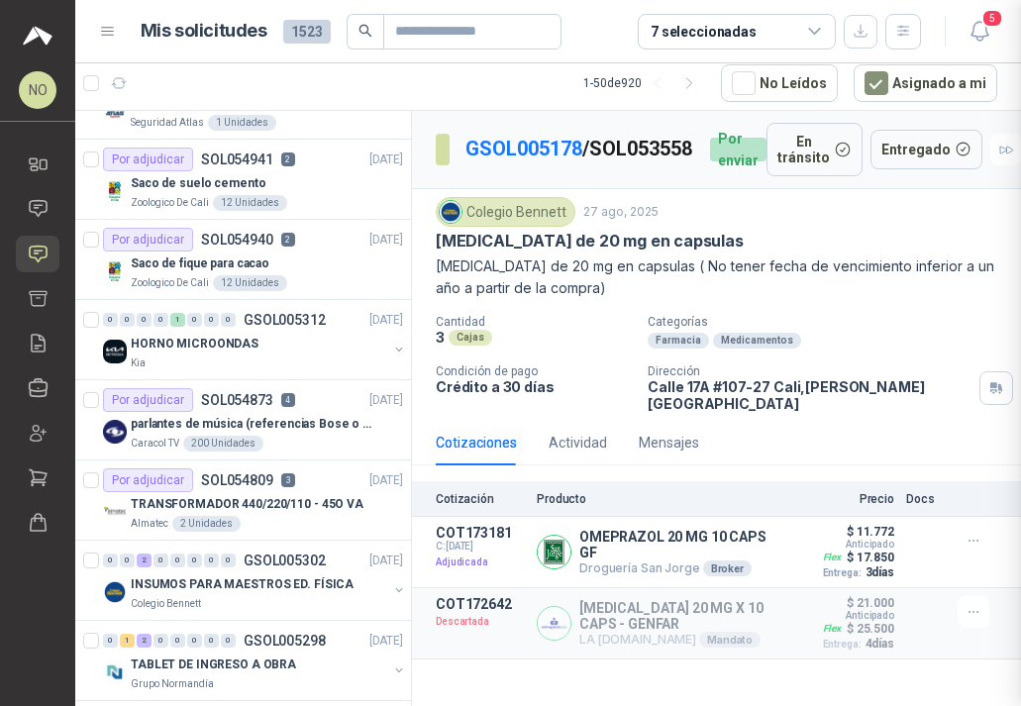
scroll to position [548, 0]
click at [757, 551] on button "Detalles" at bounding box center [736, 552] width 93 height 27
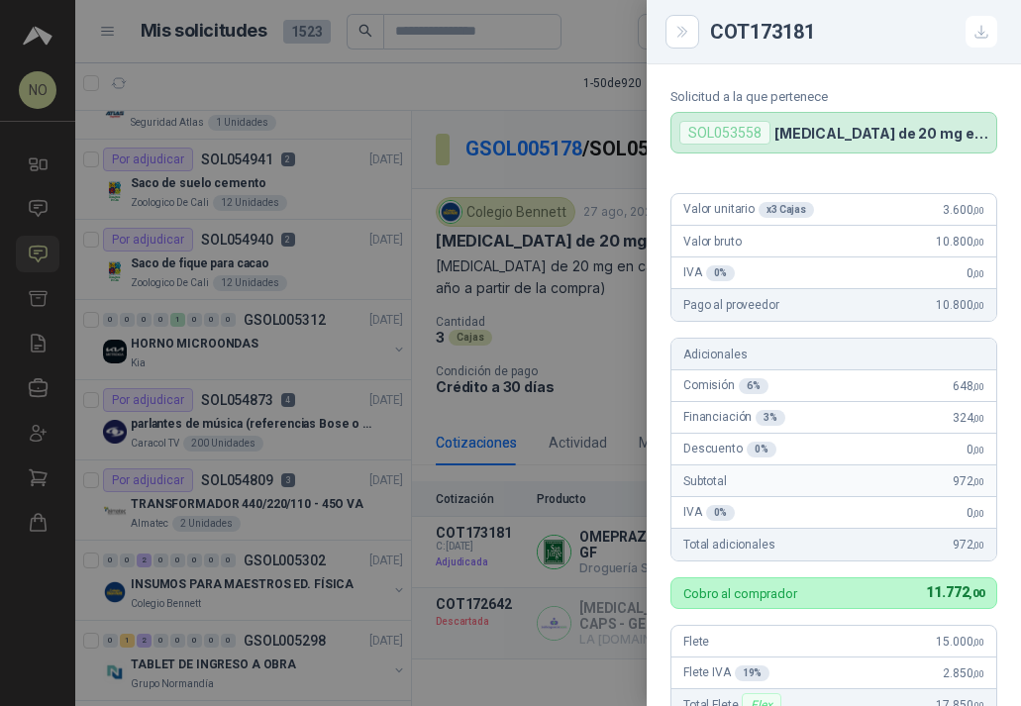
scroll to position [42, 0]
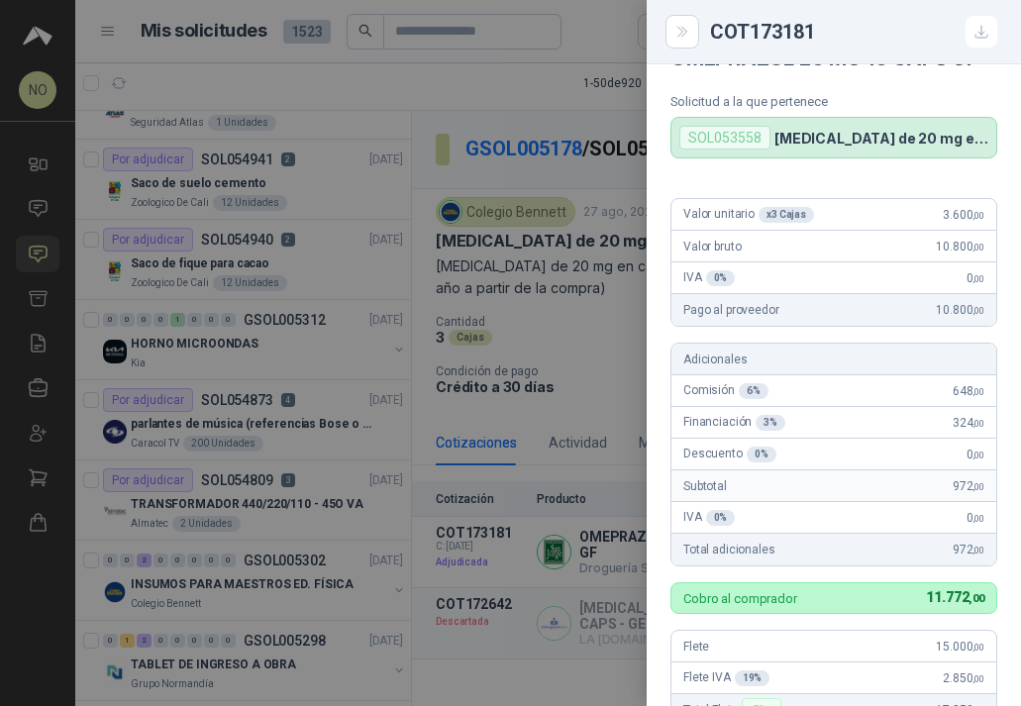
click at [628, 298] on div at bounding box center [510, 353] width 1021 height 706
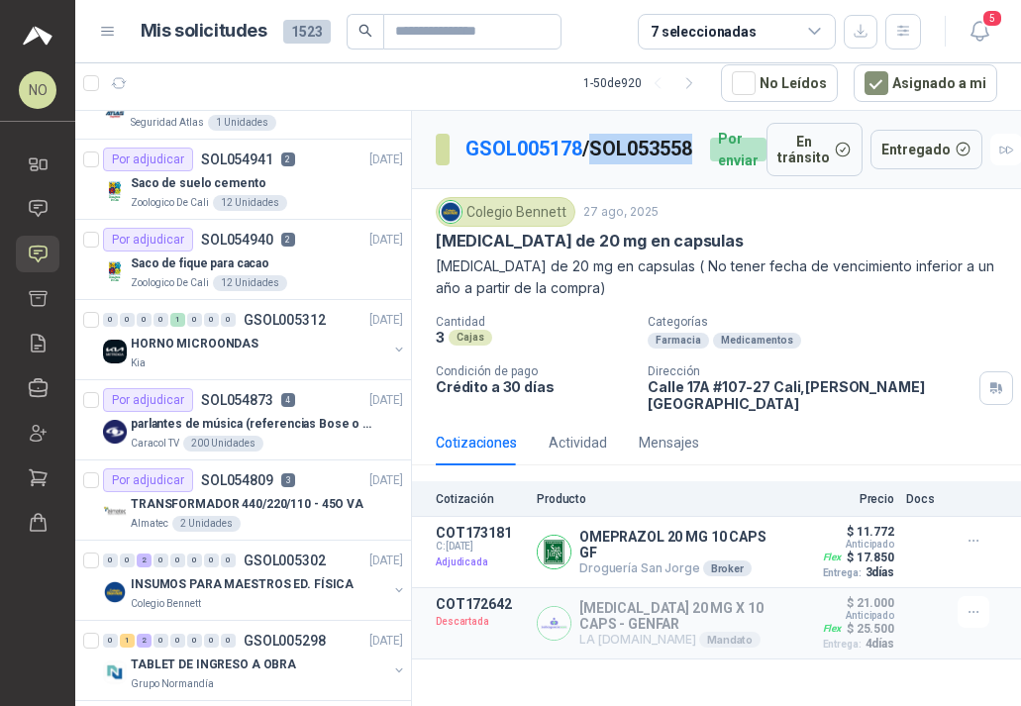
drag, startPoint x: 465, startPoint y: 168, endPoint x: 599, endPoint y: 169, distance: 133.6
click at [599, 164] on p "GSOL005178 / SOL053558" at bounding box center [579, 149] width 229 height 31
click at [986, 28] on icon "button" at bounding box center [979, 31] width 25 height 25
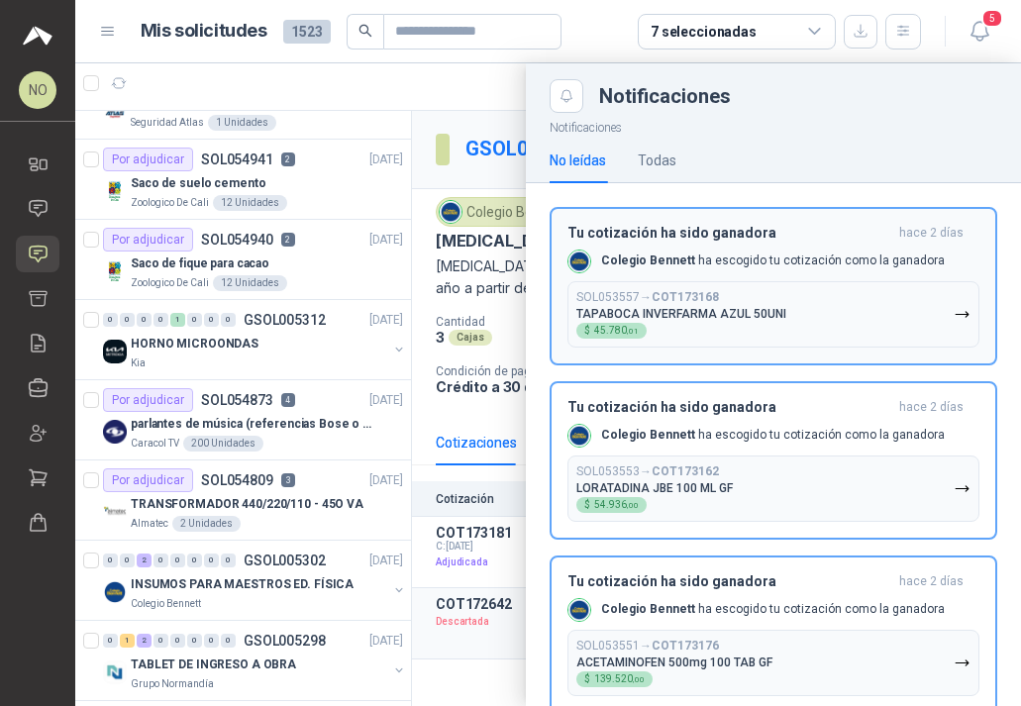
click at [786, 291] on button "SOL053557 → COT173168 TAPABOCA INVERFARMA AZUL 50UNI $ 45.780 ,01" at bounding box center [773, 314] width 412 height 66
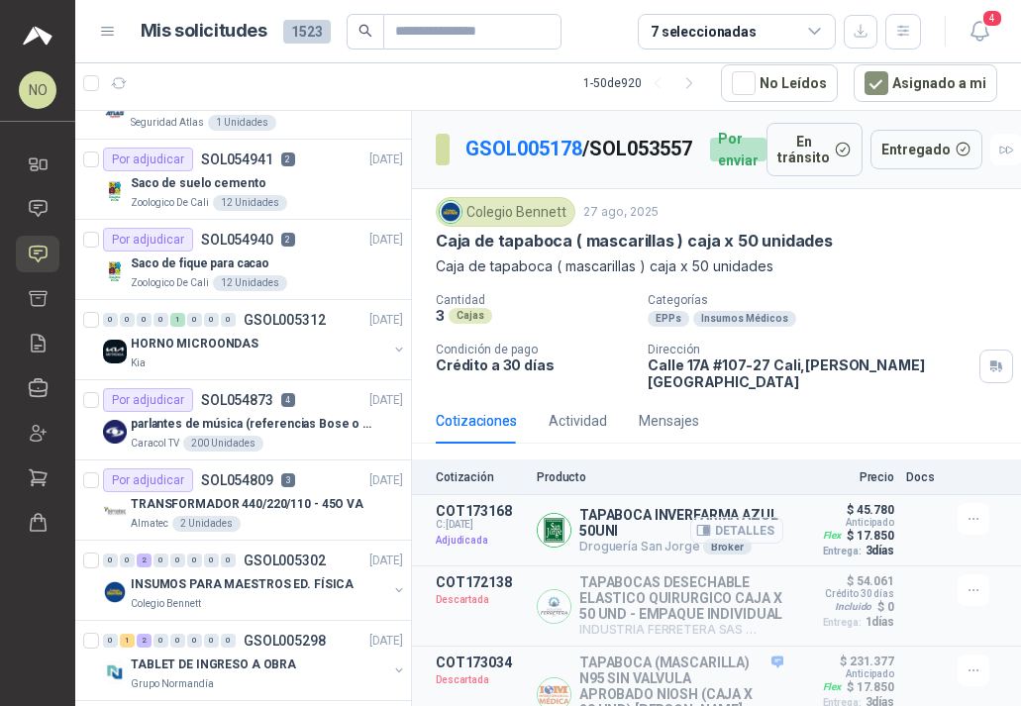
click at [714, 518] on button "Detalles" at bounding box center [736, 530] width 93 height 27
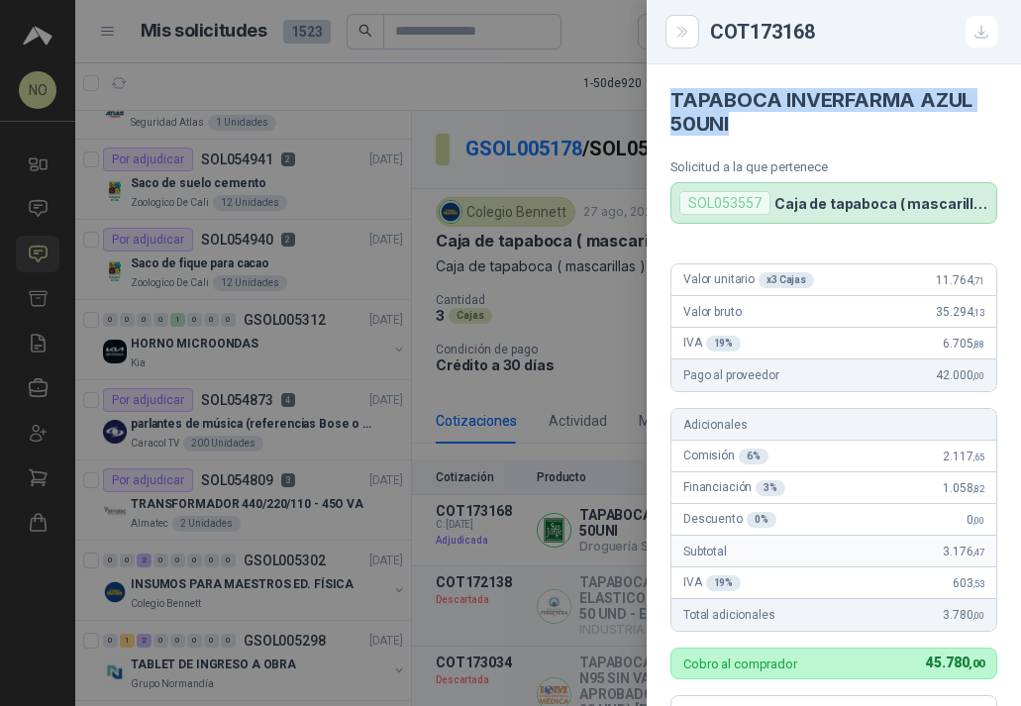
drag, startPoint x: 672, startPoint y: 102, endPoint x: 749, endPoint y: 130, distance: 82.0
click at [749, 130] on h4 "TAPABOCA INVERFARMA AZUL 50UNI" at bounding box center [833, 112] width 327 height 48
click at [522, 156] on div at bounding box center [510, 353] width 1021 height 706
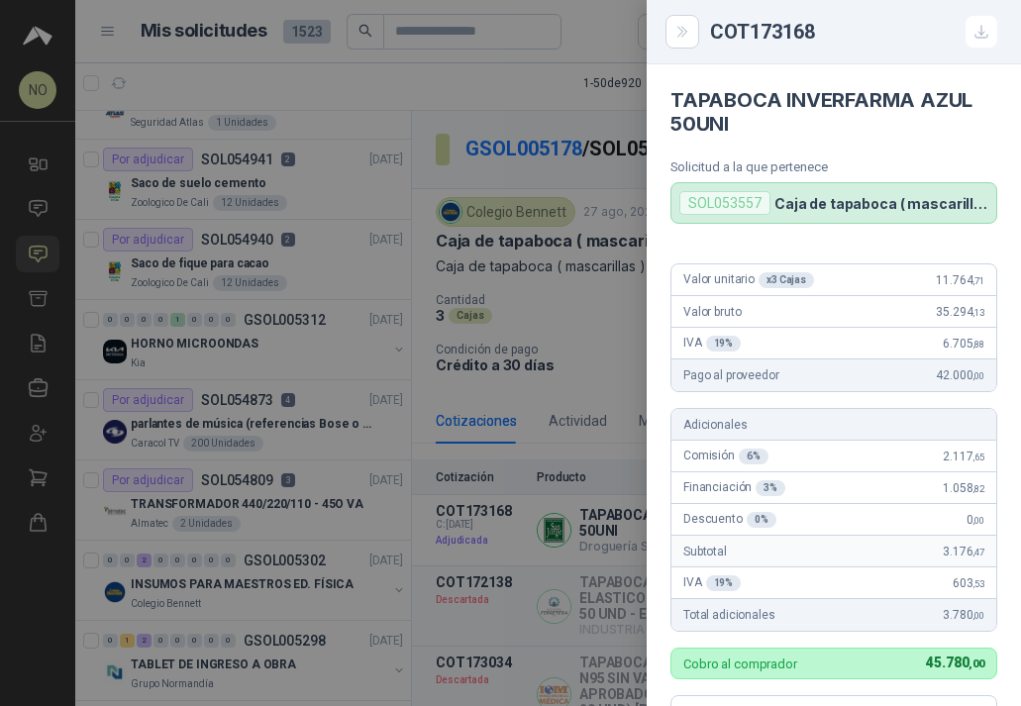
scroll to position [572, 0]
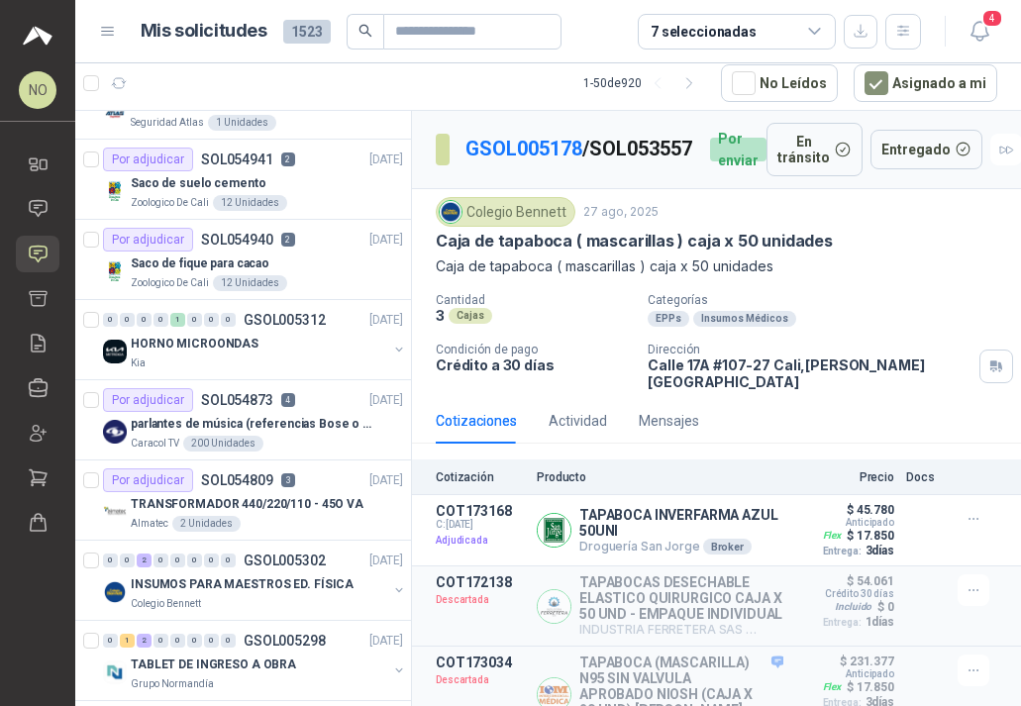
click at [466, 164] on p "GSOL005178 / SOL053557" at bounding box center [579, 149] width 229 height 31
drag, startPoint x: 466, startPoint y: 167, endPoint x: 586, endPoint y: 167, distance: 119.8
click at [586, 164] on p "GSOL005178 / SOL053557" at bounding box center [579, 149] width 229 height 31
click at [974, 26] on icon "button" at bounding box center [979, 31] width 25 height 25
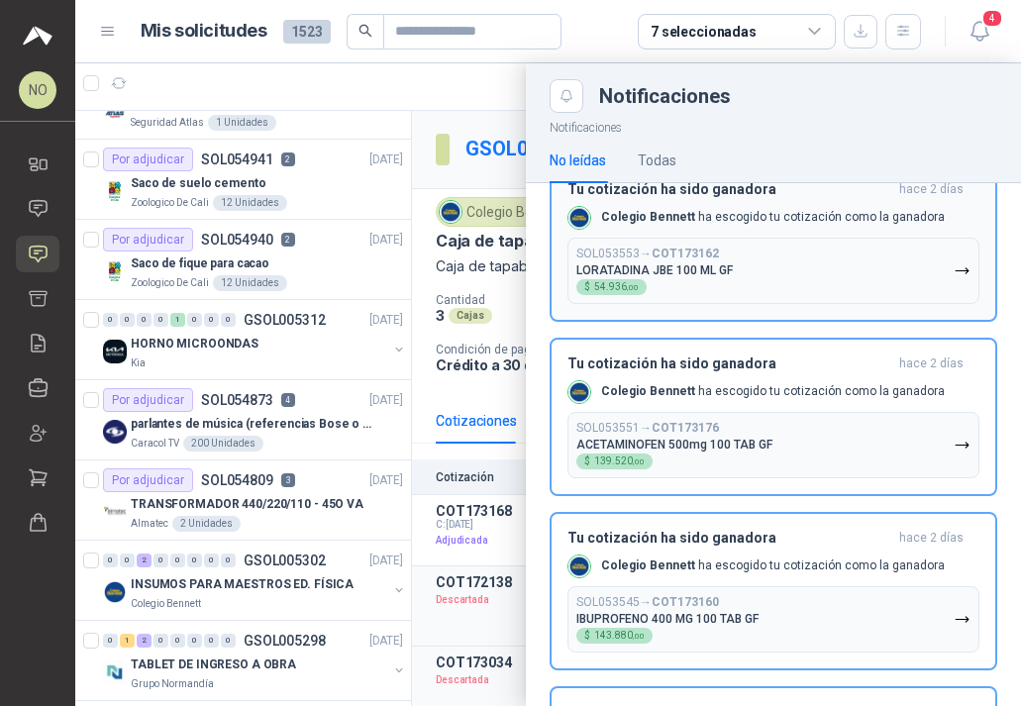
scroll to position [0, 0]
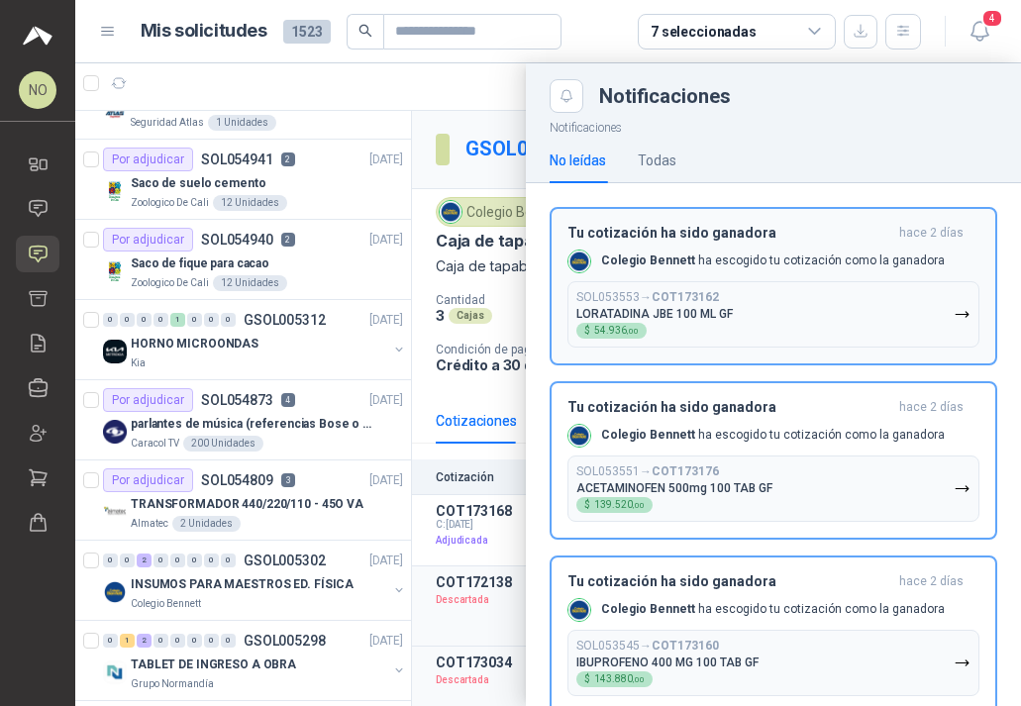
click at [811, 324] on button "SOL053553 → COT173162 LORATADINA JBE 100 ML GF $ 54.936 ,00" at bounding box center [773, 314] width 412 height 66
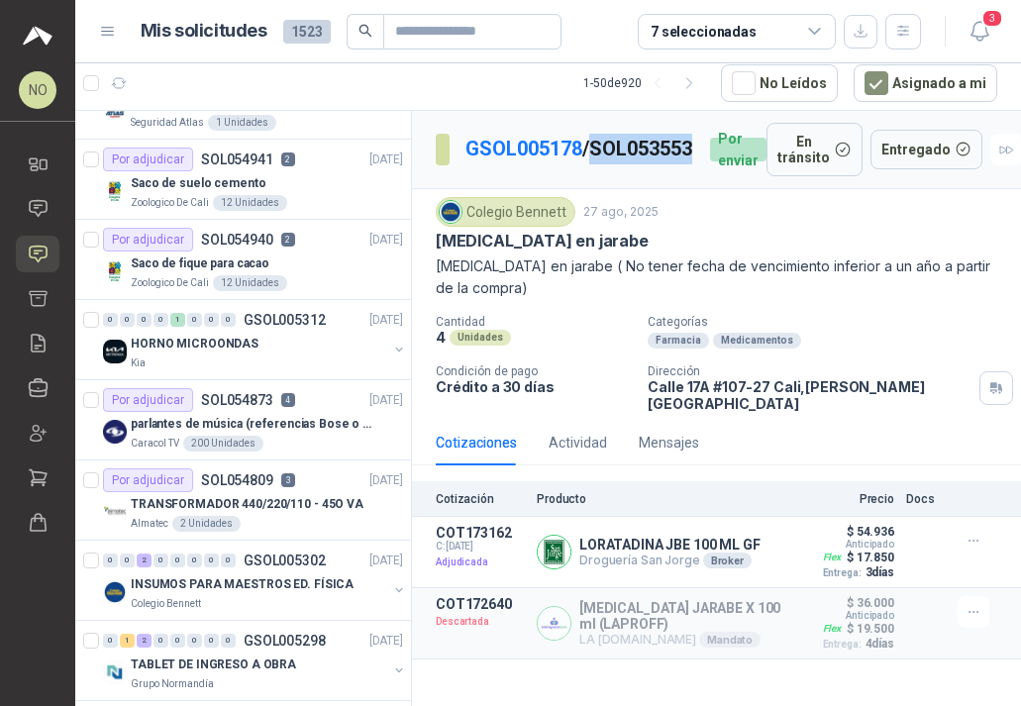
drag, startPoint x: 466, startPoint y: 173, endPoint x: 572, endPoint y: 175, distance: 105.9
click at [572, 164] on p "GSOL005178 / SOL053553" at bounding box center [579, 149] width 229 height 31
click at [725, 543] on button "Detalles" at bounding box center [736, 552] width 93 height 27
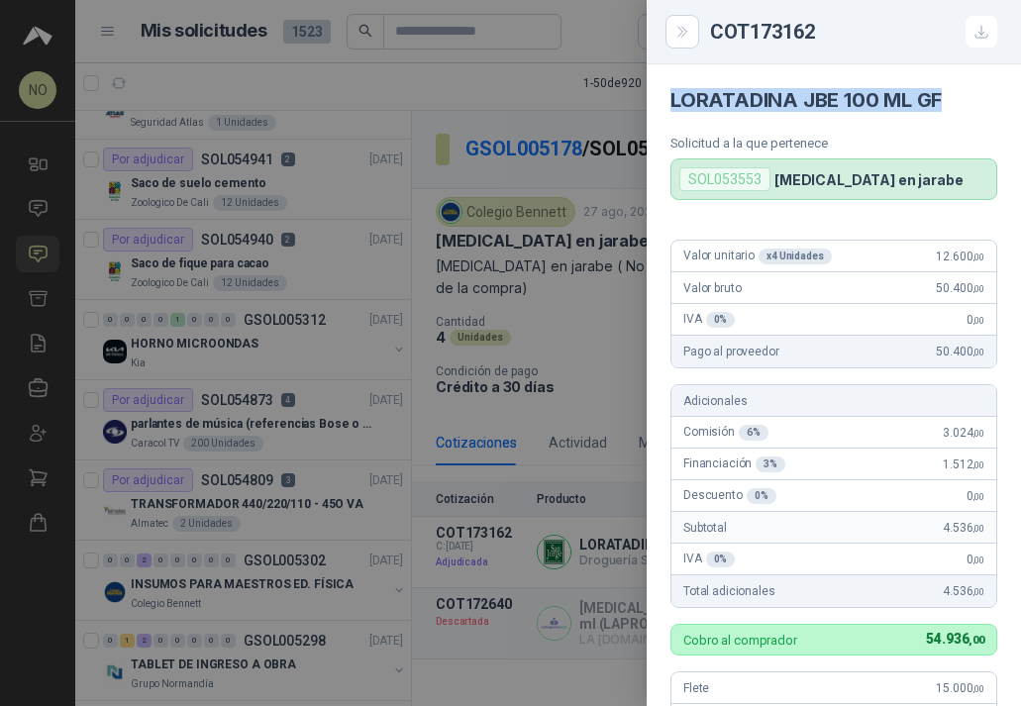
drag, startPoint x: 667, startPoint y: 98, endPoint x: 944, endPoint y: 99, distance: 277.2
click at [944, 99] on article "LORATADINA JBE 100 ML GF Solicitud a la que pertenece SOL053553 Loratadina en j…" at bounding box center [833, 132] width 374 height 136
click at [452, 161] on div at bounding box center [510, 353] width 1021 height 706
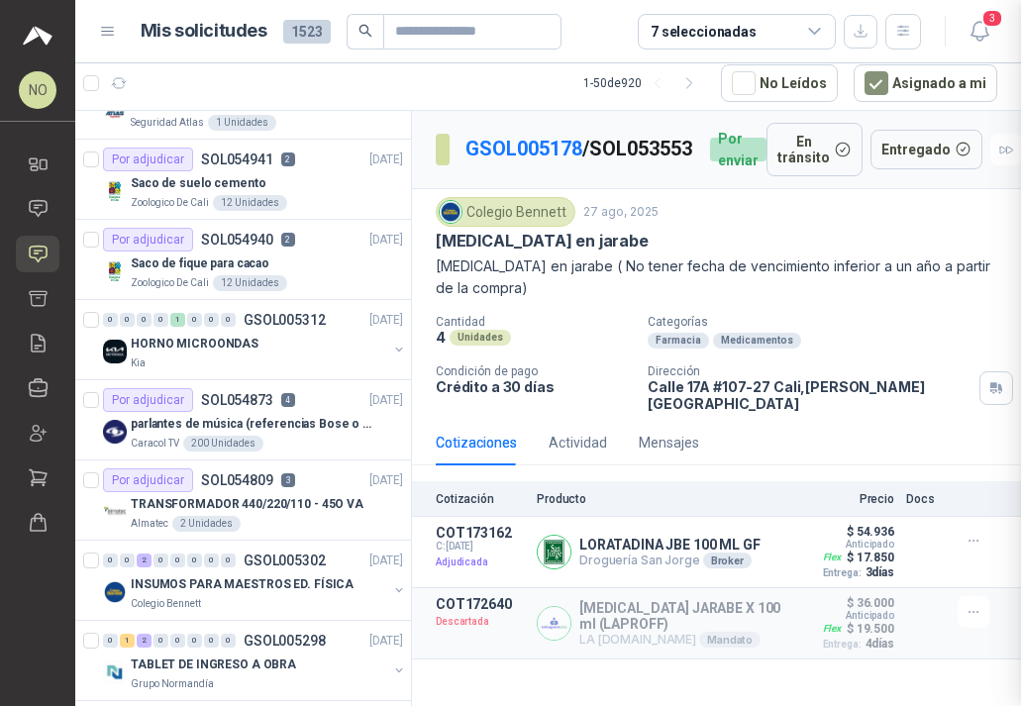
scroll to position [548, 0]
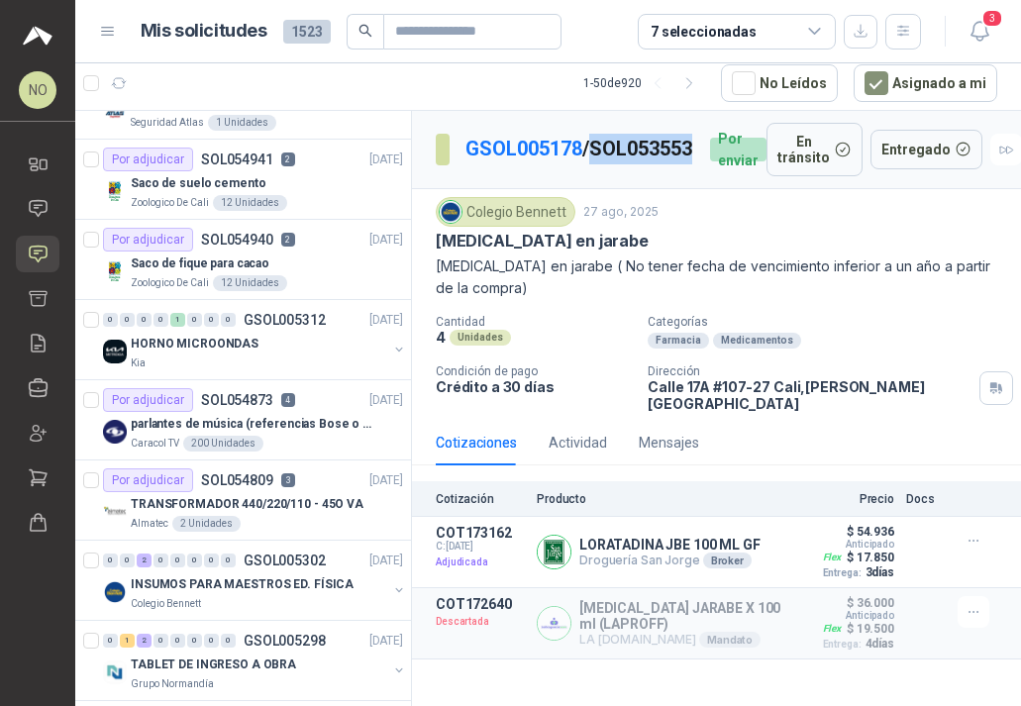
drag, startPoint x: 464, startPoint y: 169, endPoint x: 574, endPoint y: 169, distance: 109.9
click at [574, 164] on p "GSOL005178 / SOL053553" at bounding box center [579, 149] width 229 height 31
click at [974, 34] on icon "button" at bounding box center [979, 31] width 25 height 25
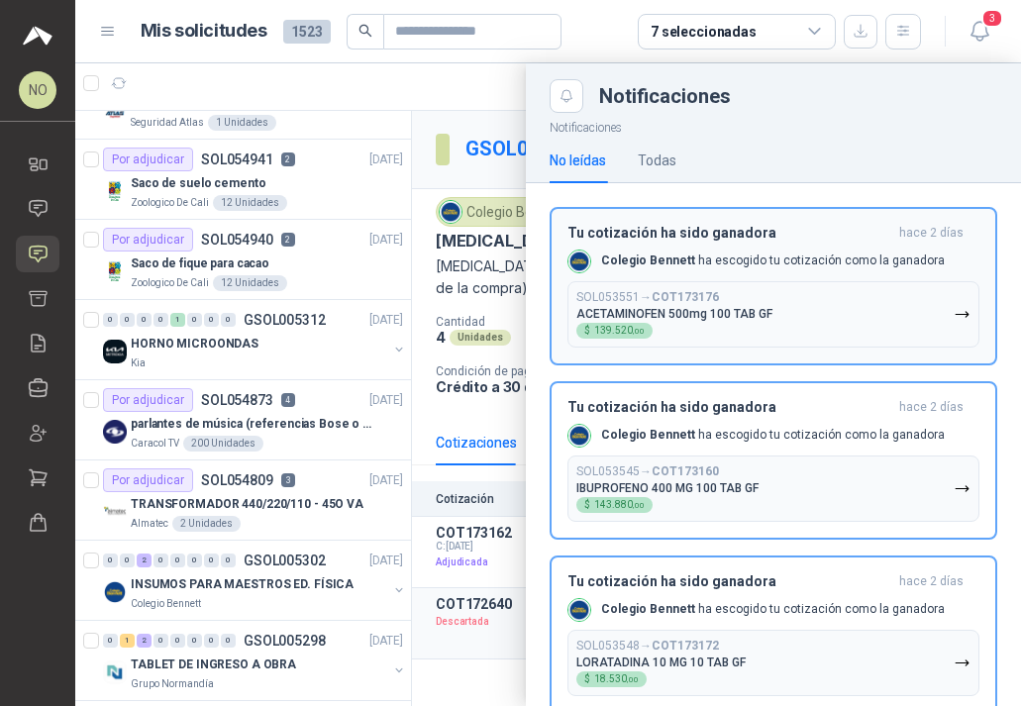
click at [774, 283] on button "SOL053551 → COT173176 ACETAMINOFEN 500mg 100 TAB GF $ 139.520 ,00" at bounding box center [773, 314] width 412 height 66
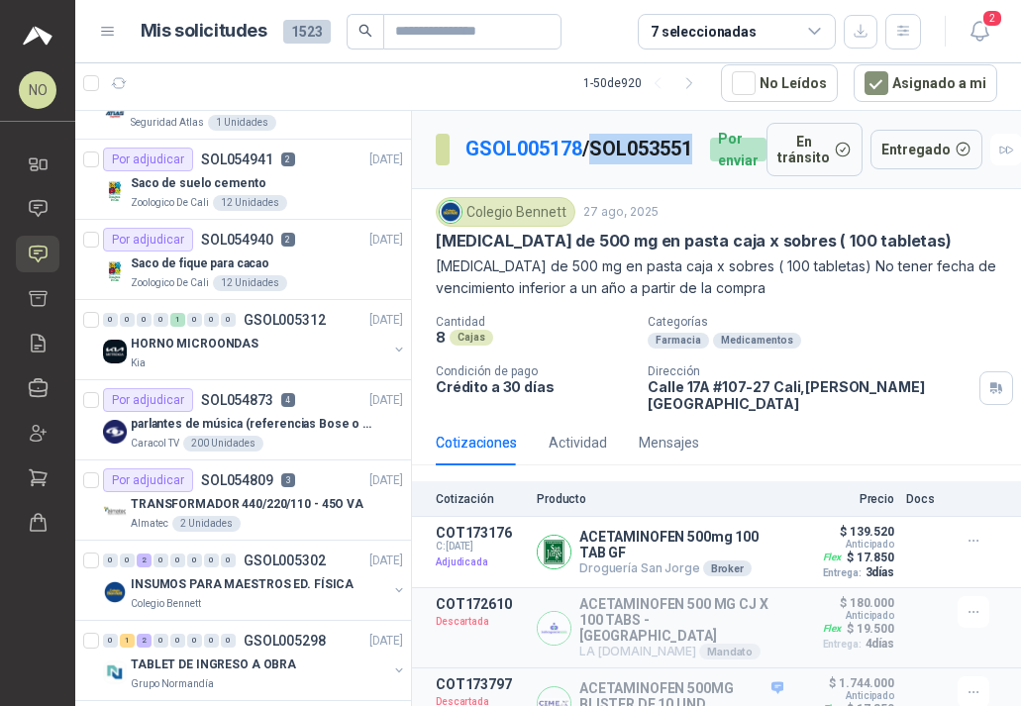
drag, startPoint x: 467, startPoint y: 176, endPoint x: 575, endPoint y: 179, distance: 107.9
click at [575, 164] on p "GSOL005178 / SOL053551" at bounding box center [579, 149] width 229 height 31
click at [742, 547] on button "Detalles" at bounding box center [736, 552] width 93 height 27
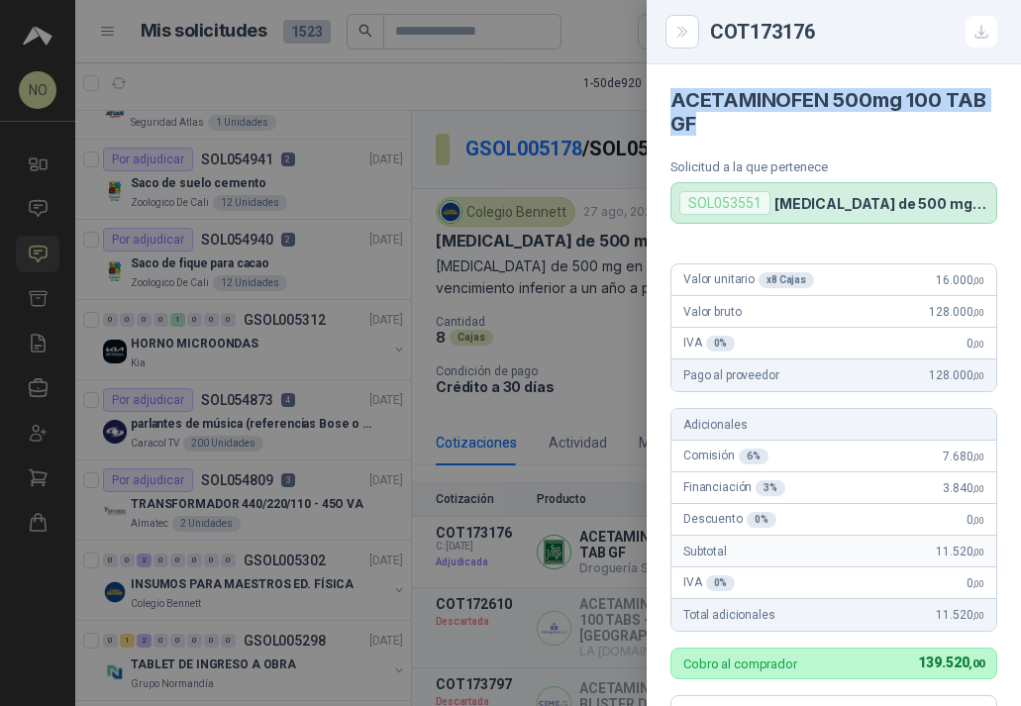
drag, startPoint x: 673, startPoint y: 103, endPoint x: 740, endPoint y: 121, distance: 69.6
click at [740, 121] on h4 "ACETAMINOFEN 500mg 100 TAB GF" at bounding box center [833, 112] width 327 height 48
click at [474, 231] on div at bounding box center [510, 353] width 1021 height 706
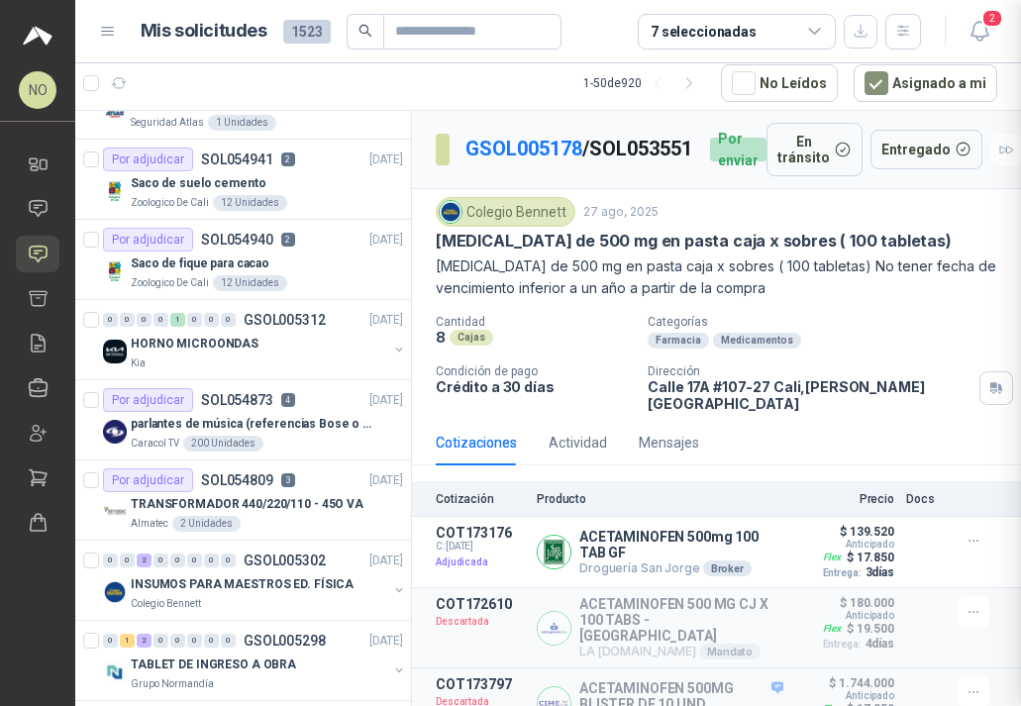
scroll to position [572, 0]
click at [985, 30] on icon "button" at bounding box center [978, 31] width 17 height 19
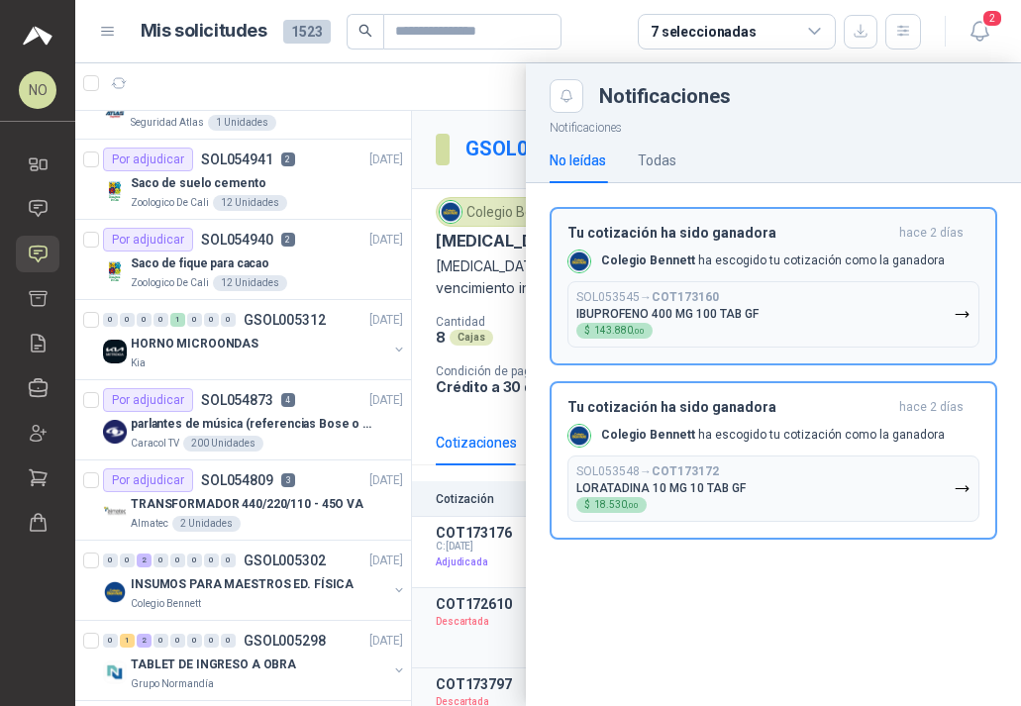
click at [763, 293] on button "SOL053545 → COT173160 IBUPROFENO 400 MG 100 TAB GF $ 143.880 ,00" at bounding box center [773, 314] width 412 height 66
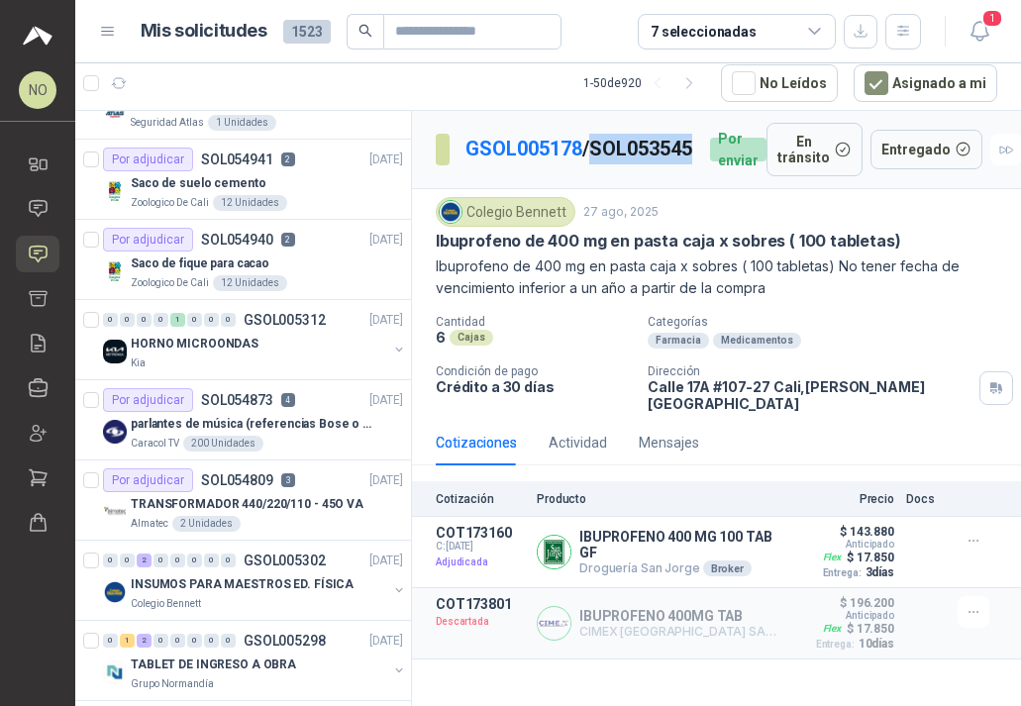
drag, startPoint x: 465, startPoint y: 169, endPoint x: 602, endPoint y: 169, distance: 136.6
click at [602, 164] on p "GSOL005178 / SOL053545" at bounding box center [579, 149] width 229 height 31
click at [761, 545] on button "Detalles" at bounding box center [736, 552] width 93 height 27
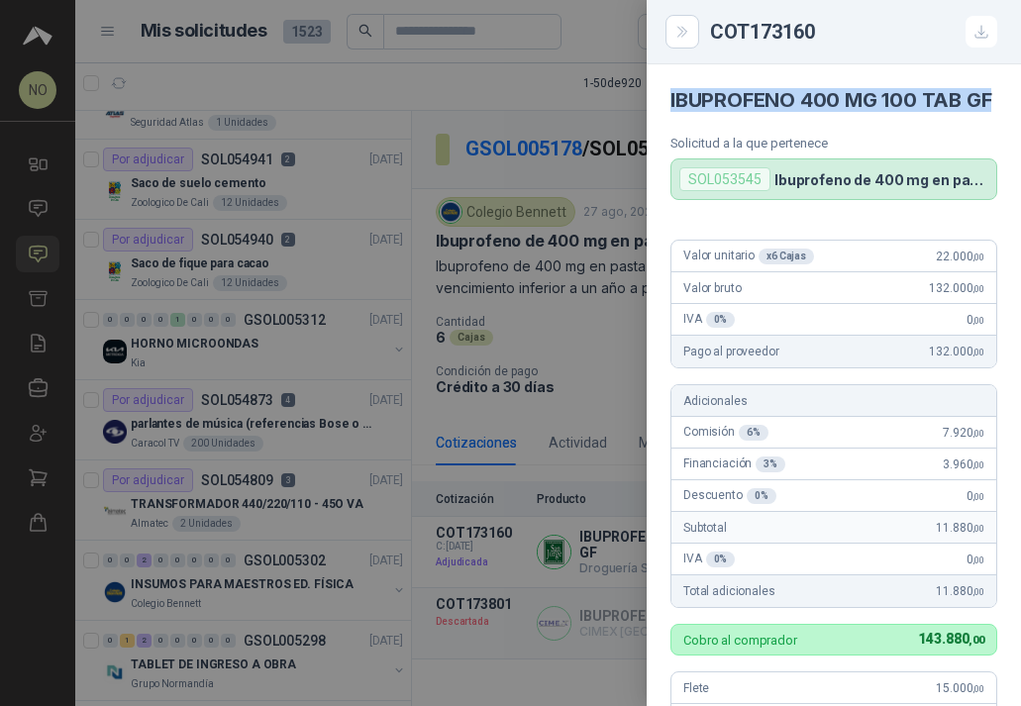
drag, startPoint x: 668, startPoint y: 97, endPoint x: 726, endPoint y: 136, distance: 69.2
click at [726, 136] on article "IBUPROFENO 400 MG 100 TAB GF Solicitud a la que pertenece SOL053545 Ibuprofeno …" at bounding box center [833, 132] width 374 height 136
click at [577, 252] on div at bounding box center [510, 353] width 1021 height 706
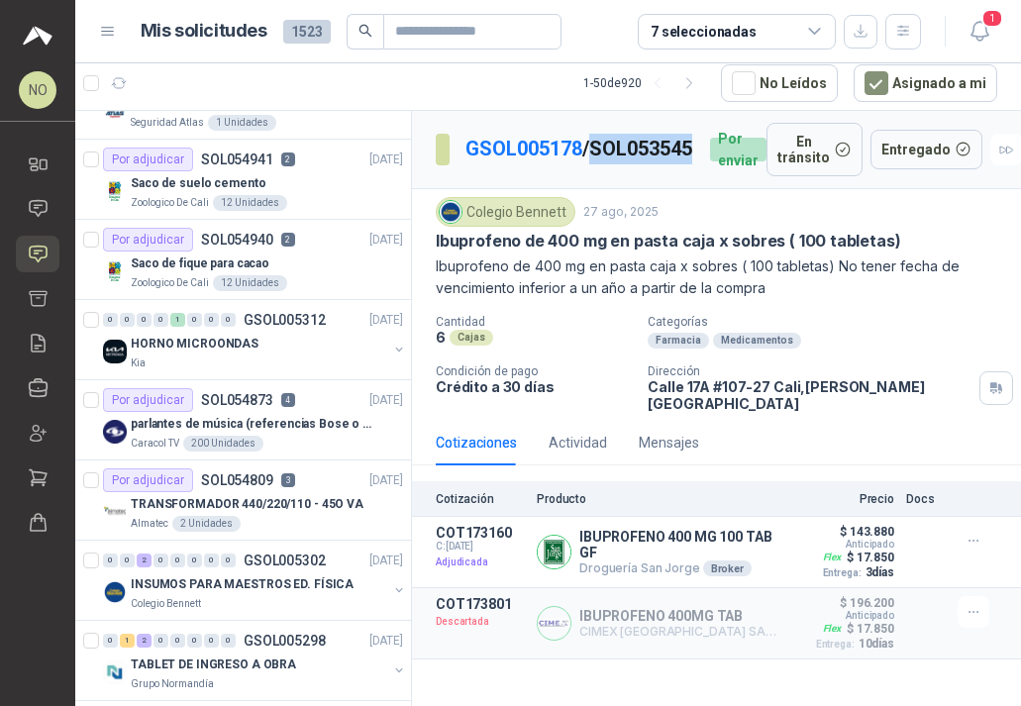
drag, startPoint x: 461, startPoint y: 170, endPoint x: 574, endPoint y: 170, distance: 112.9
click at [574, 165] on section "GSOL005178 / SOL053545" at bounding box center [565, 150] width 258 height 32
click at [981, 40] on icon "button" at bounding box center [978, 31] width 17 height 19
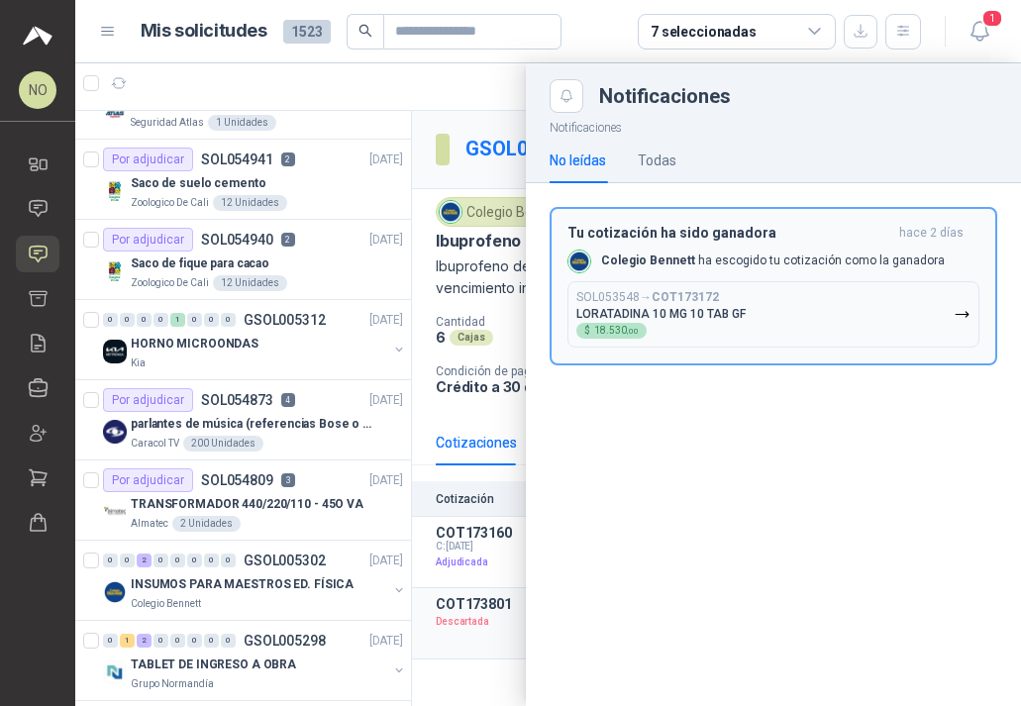
click at [773, 317] on button "SOL053548 → COT173172 LORATADINA 10 MG 10 TAB GF $ 18.530 ,00" at bounding box center [773, 314] width 412 height 66
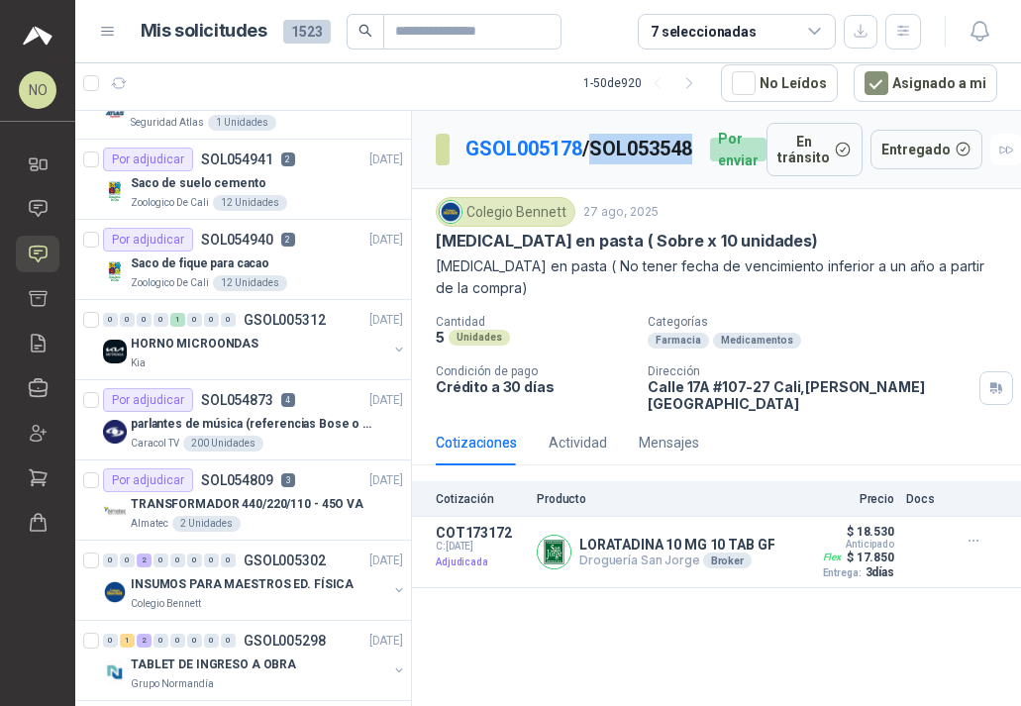
drag, startPoint x: 466, startPoint y: 170, endPoint x: 576, endPoint y: 170, distance: 109.9
click at [576, 164] on p "GSOL005178 / SOL053548" at bounding box center [579, 149] width 229 height 31
click at [760, 558] on button "Detalles" at bounding box center [736, 552] width 93 height 27
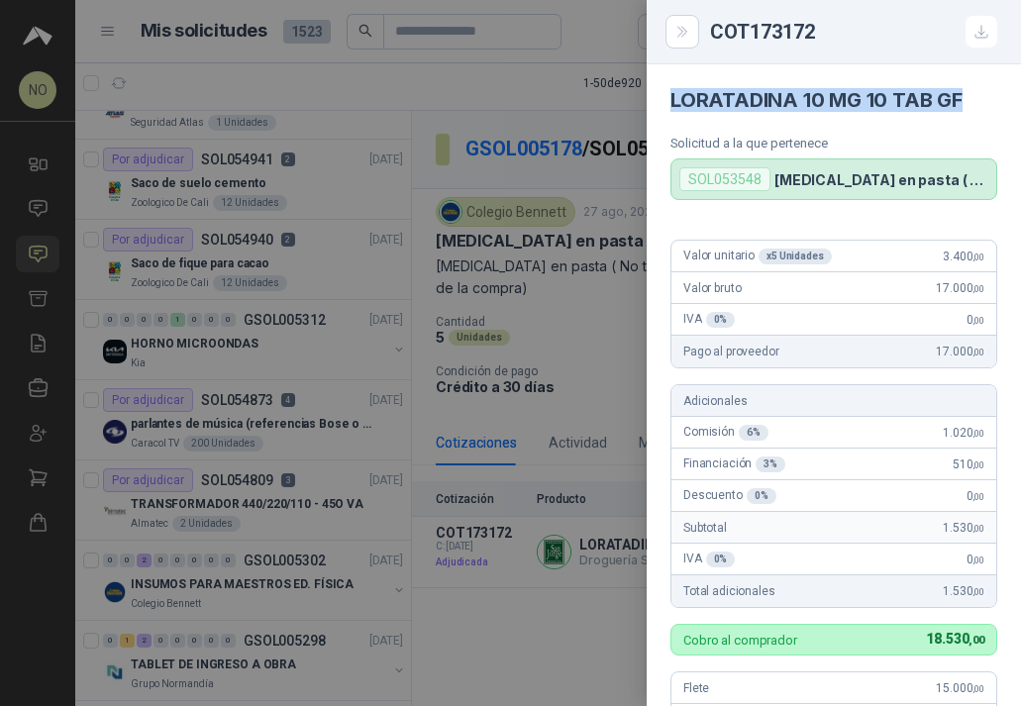
drag, startPoint x: 667, startPoint y: 102, endPoint x: 960, endPoint y: 112, distance: 293.2
click at [960, 112] on article "LORATADINA 10 MG 10 TAB GF Solicitud a la que pertenece SOL053548 Loratadina en…" at bounding box center [833, 132] width 374 height 136
click at [605, 321] on div at bounding box center [510, 353] width 1021 height 706
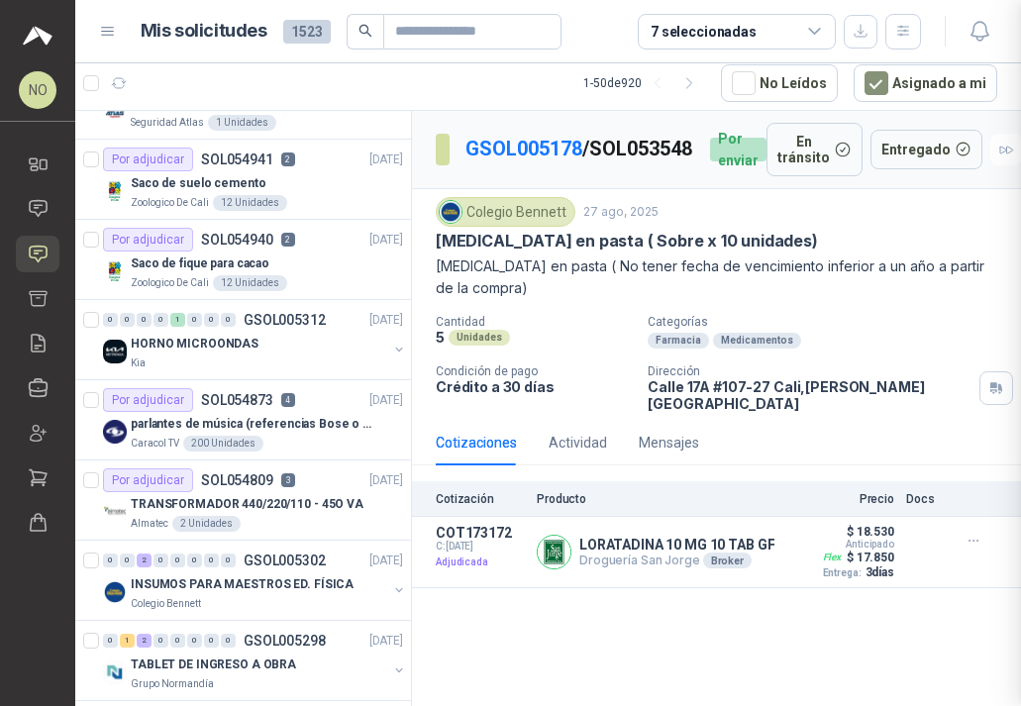
scroll to position [548, 0]
click at [986, 38] on icon "button" at bounding box center [979, 31] width 25 height 25
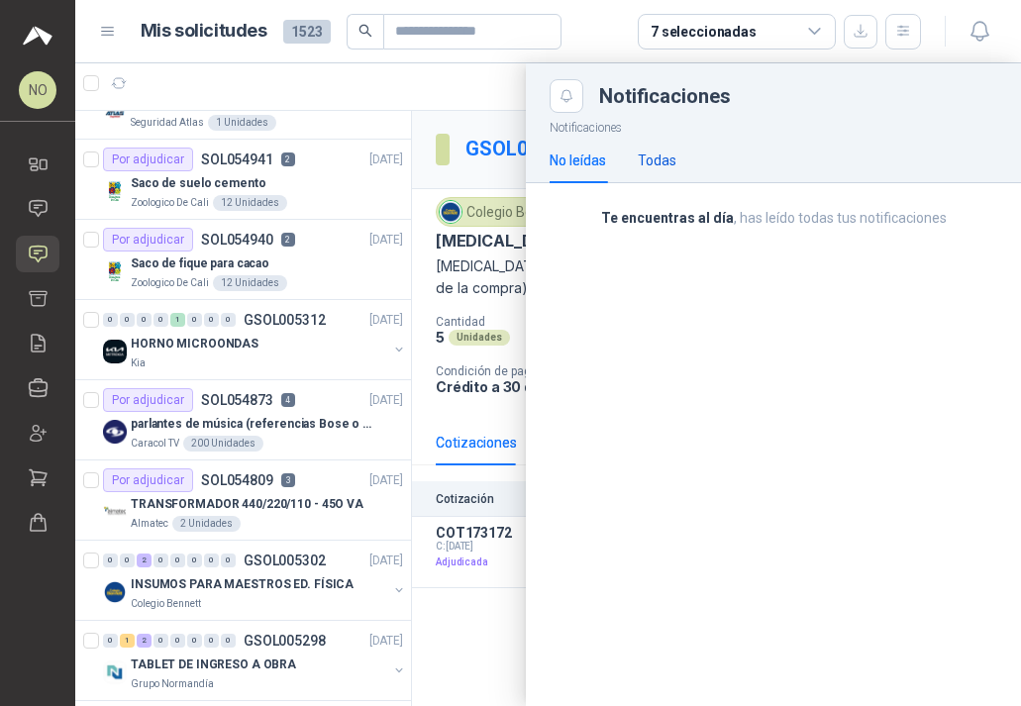
click at [673, 164] on div "Todas" at bounding box center [657, 160] width 39 height 22
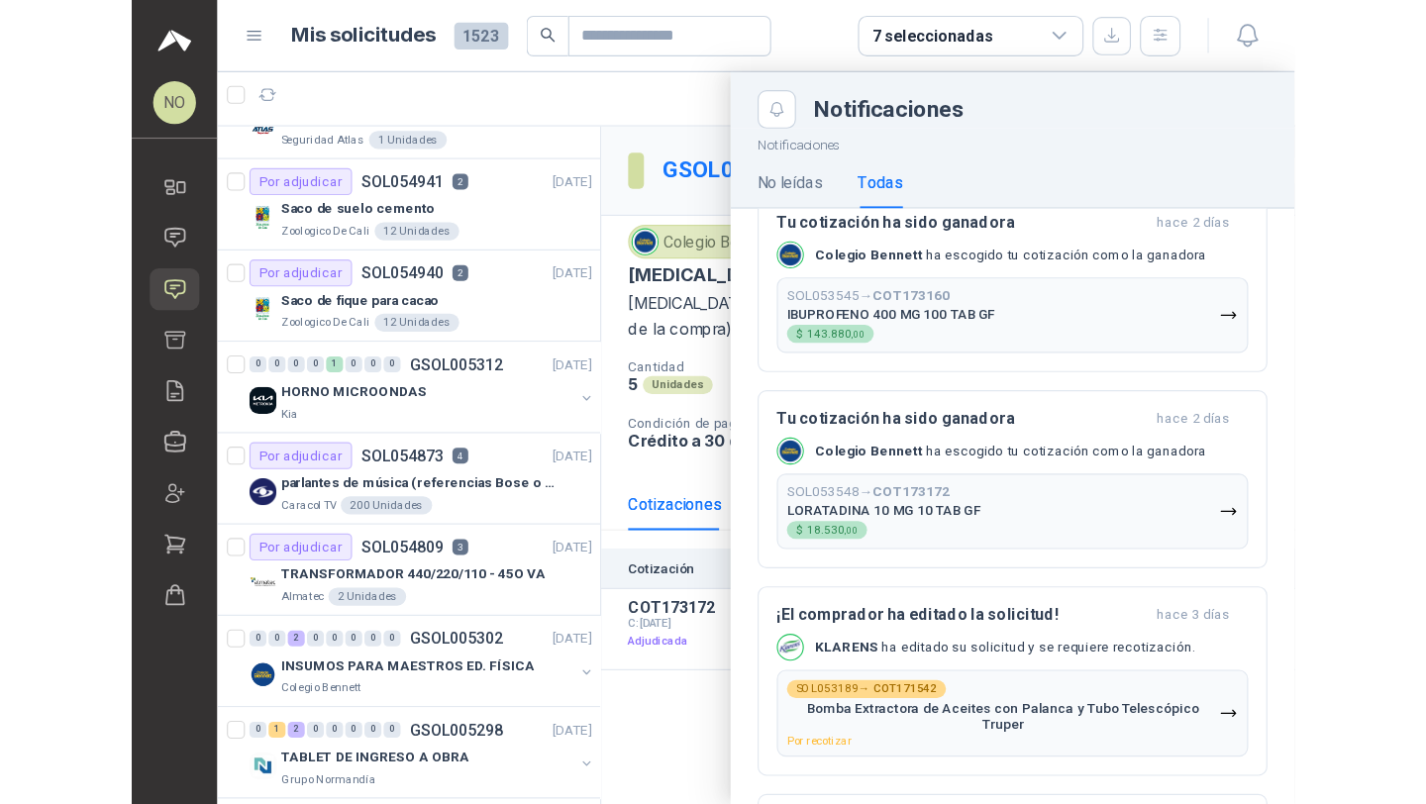
scroll to position [1996, 0]
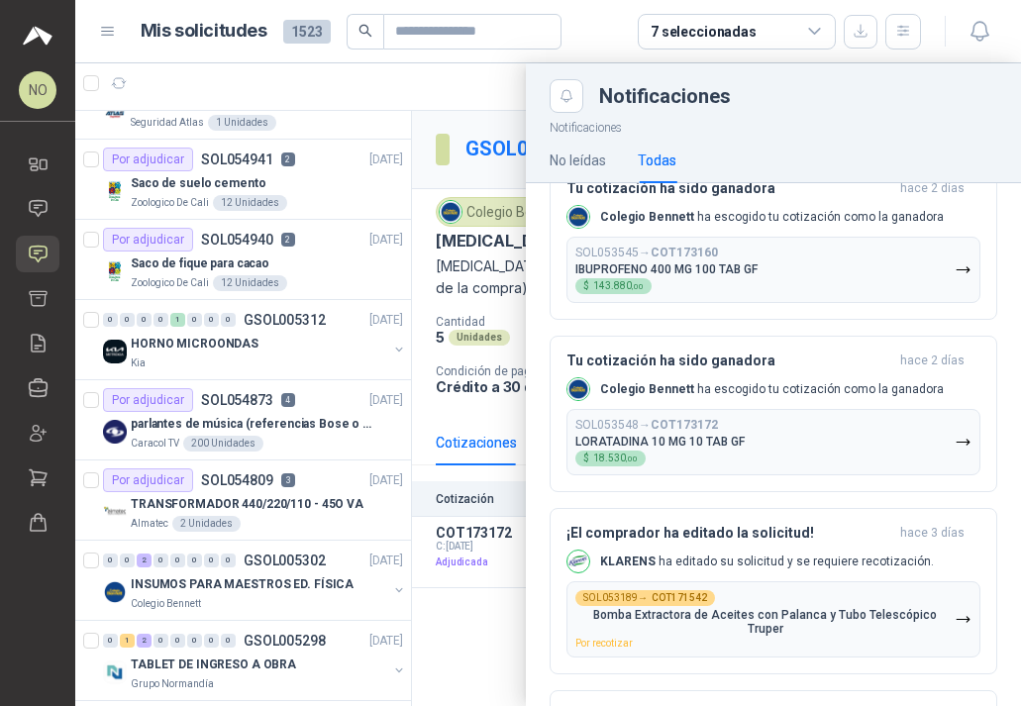
click at [494, 112] on div at bounding box center [547, 384] width 945 height 642
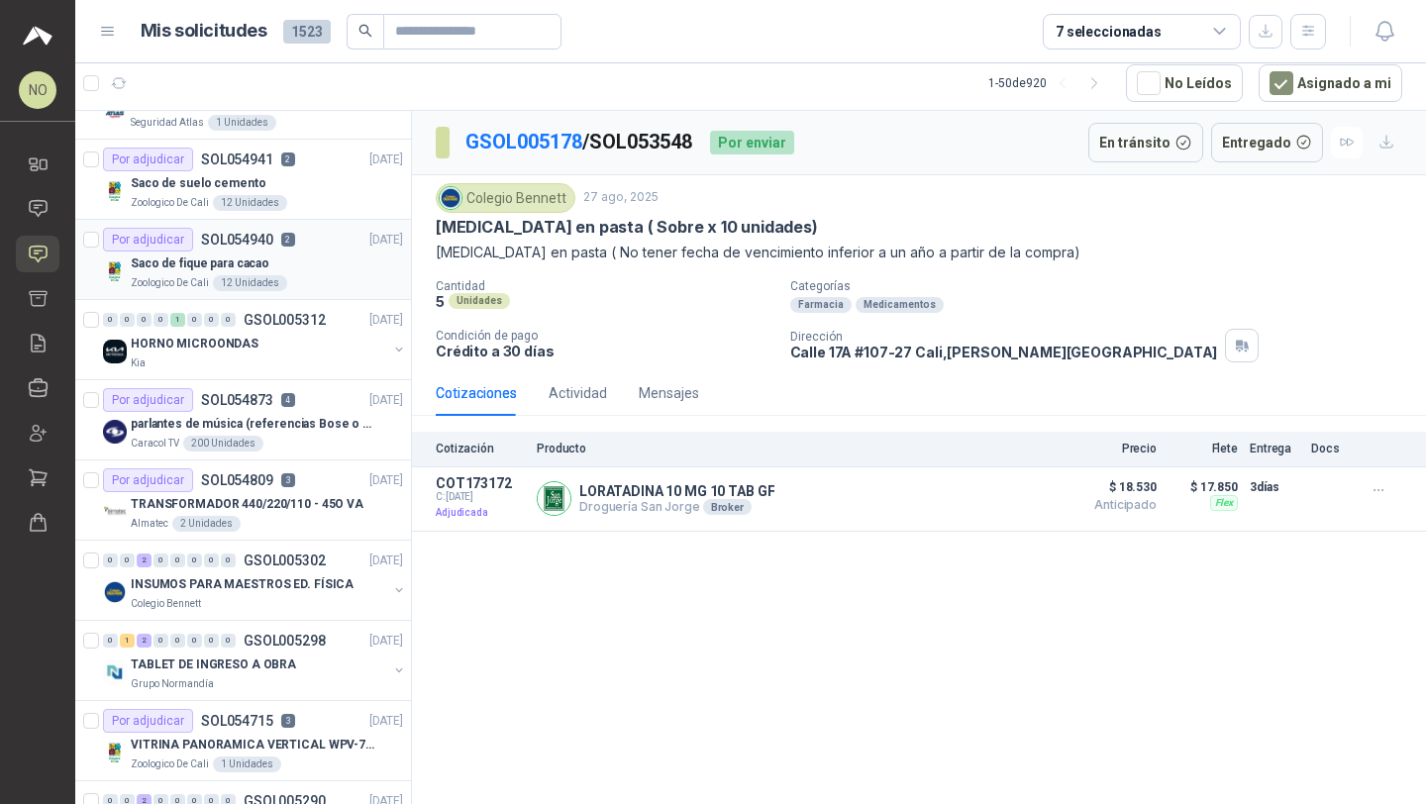
scroll to position [0, 0]
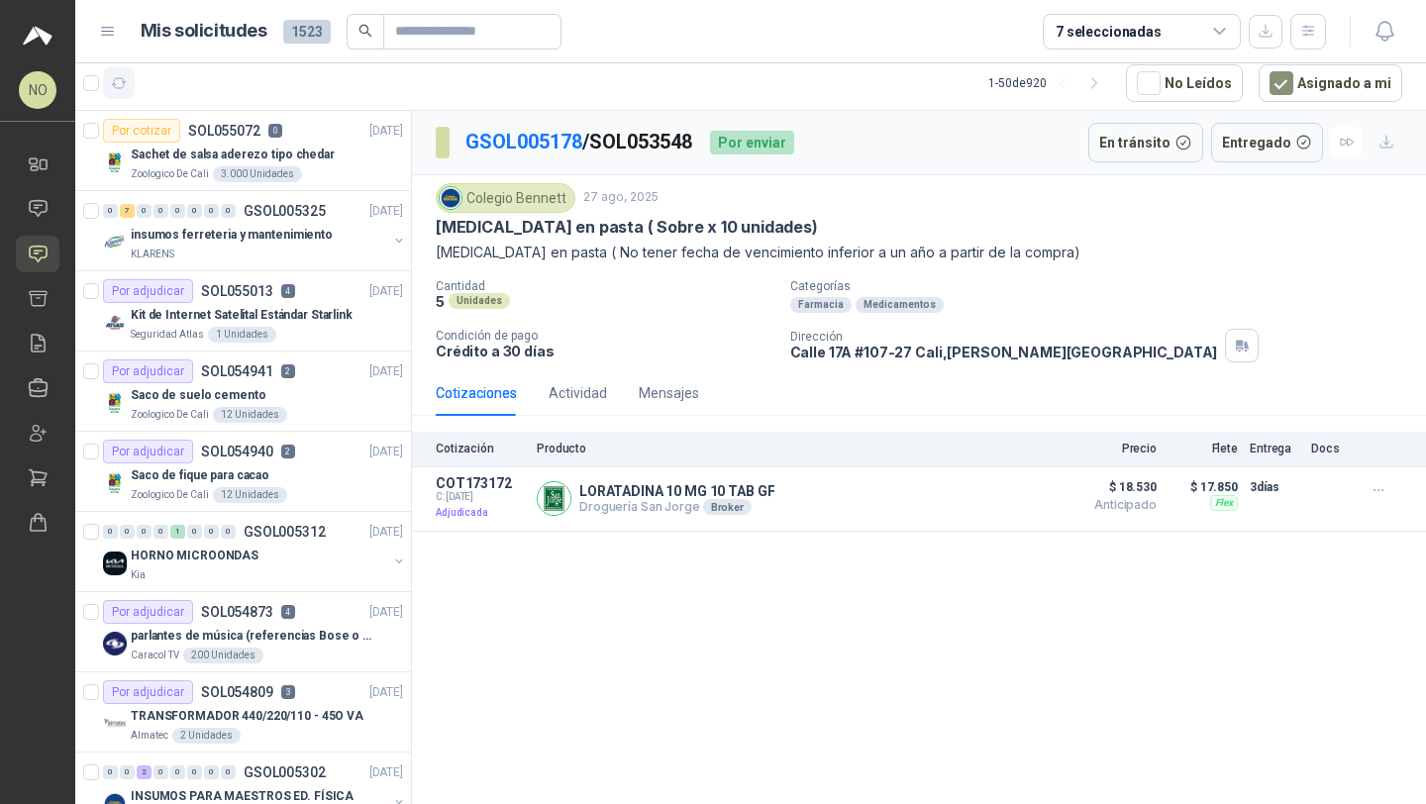
click at [120, 86] on icon "button" at bounding box center [119, 83] width 17 height 17
click at [288, 271] on article "Por adjudicar SOL055013 4 05/09/25 Kit de Internet Satelital Estándar Starlink…" at bounding box center [243, 311] width 336 height 80
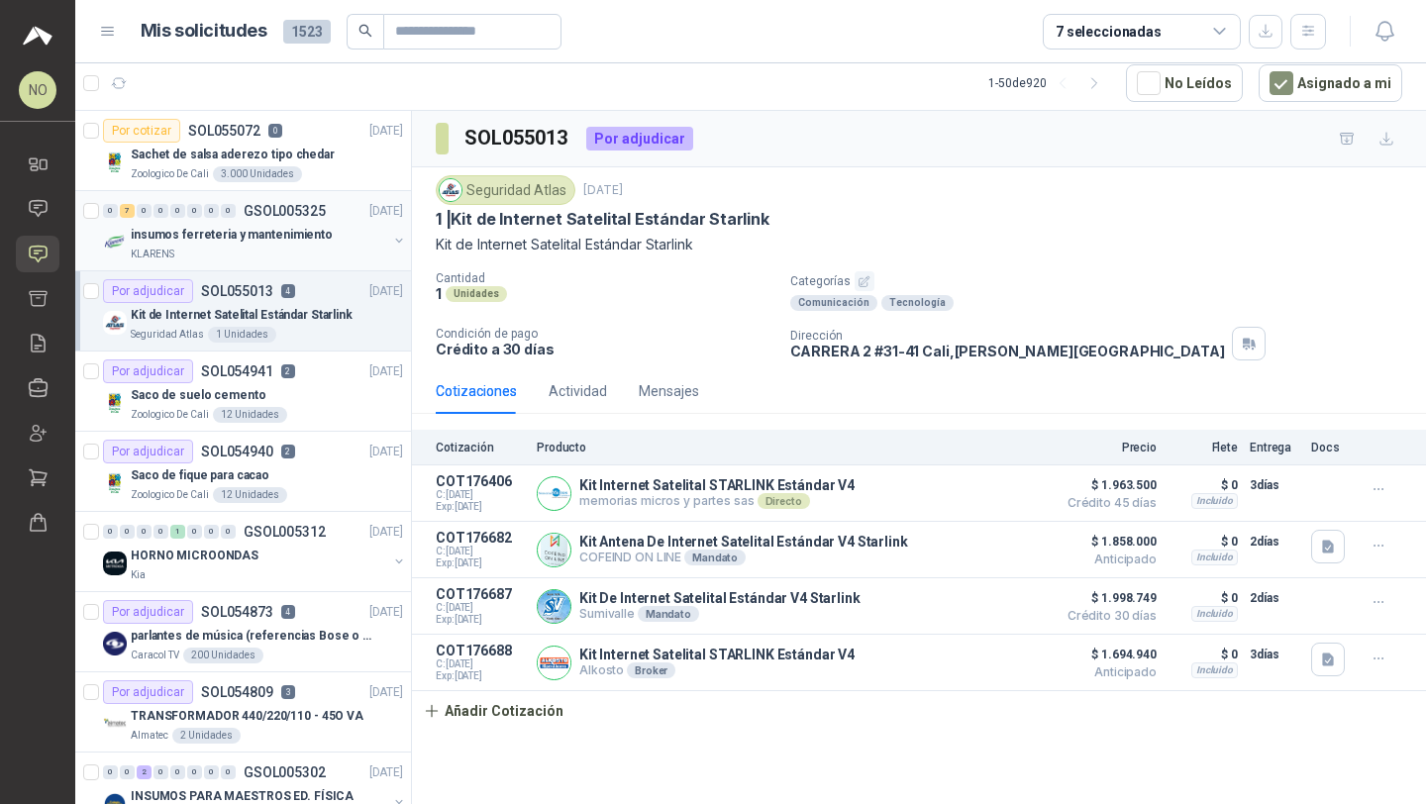
click at [288, 234] on p "insumos ferreteria y mantenimiento" at bounding box center [232, 235] width 202 height 19
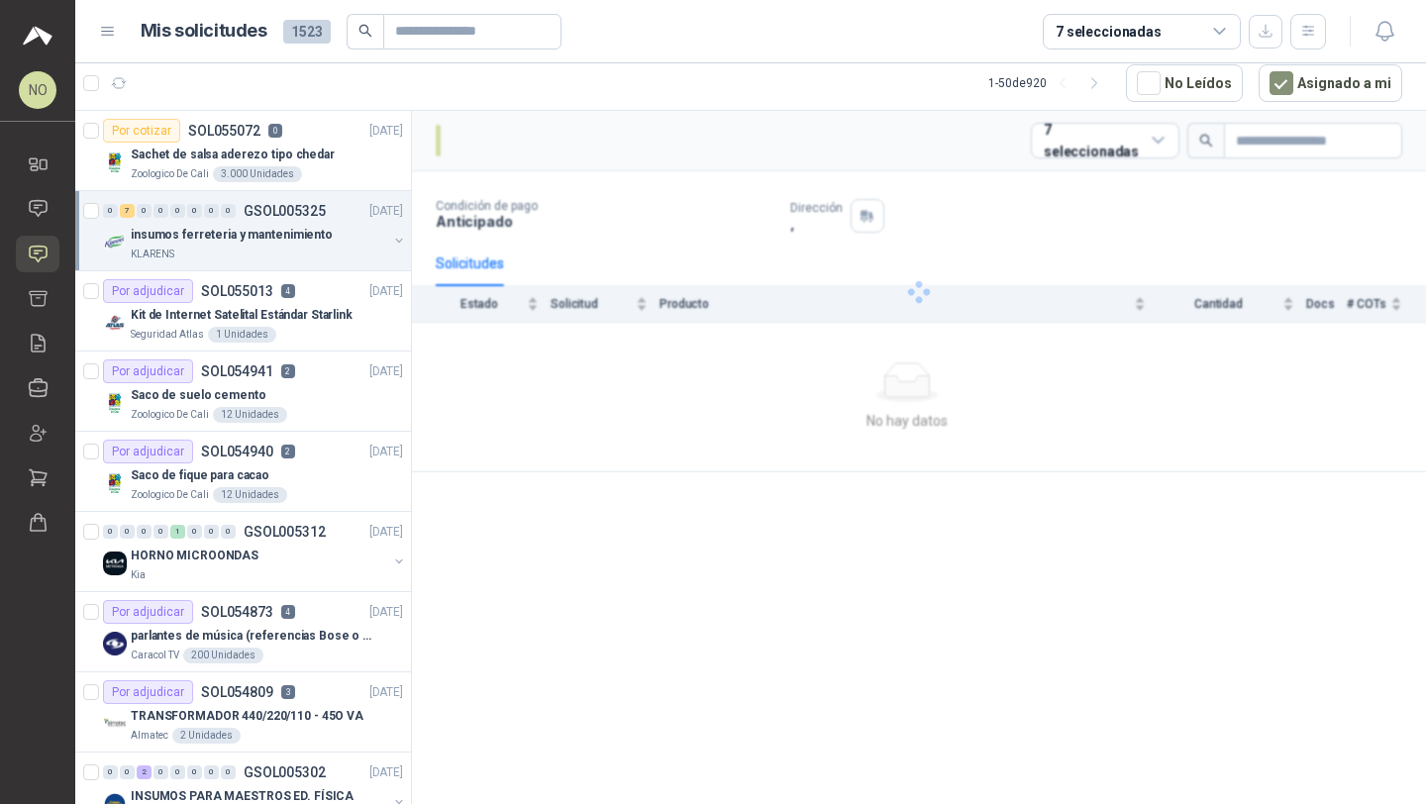
click at [288, 234] on p "insumos ferreteria y mantenimiento" at bounding box center [232, 235] width 202 height 19
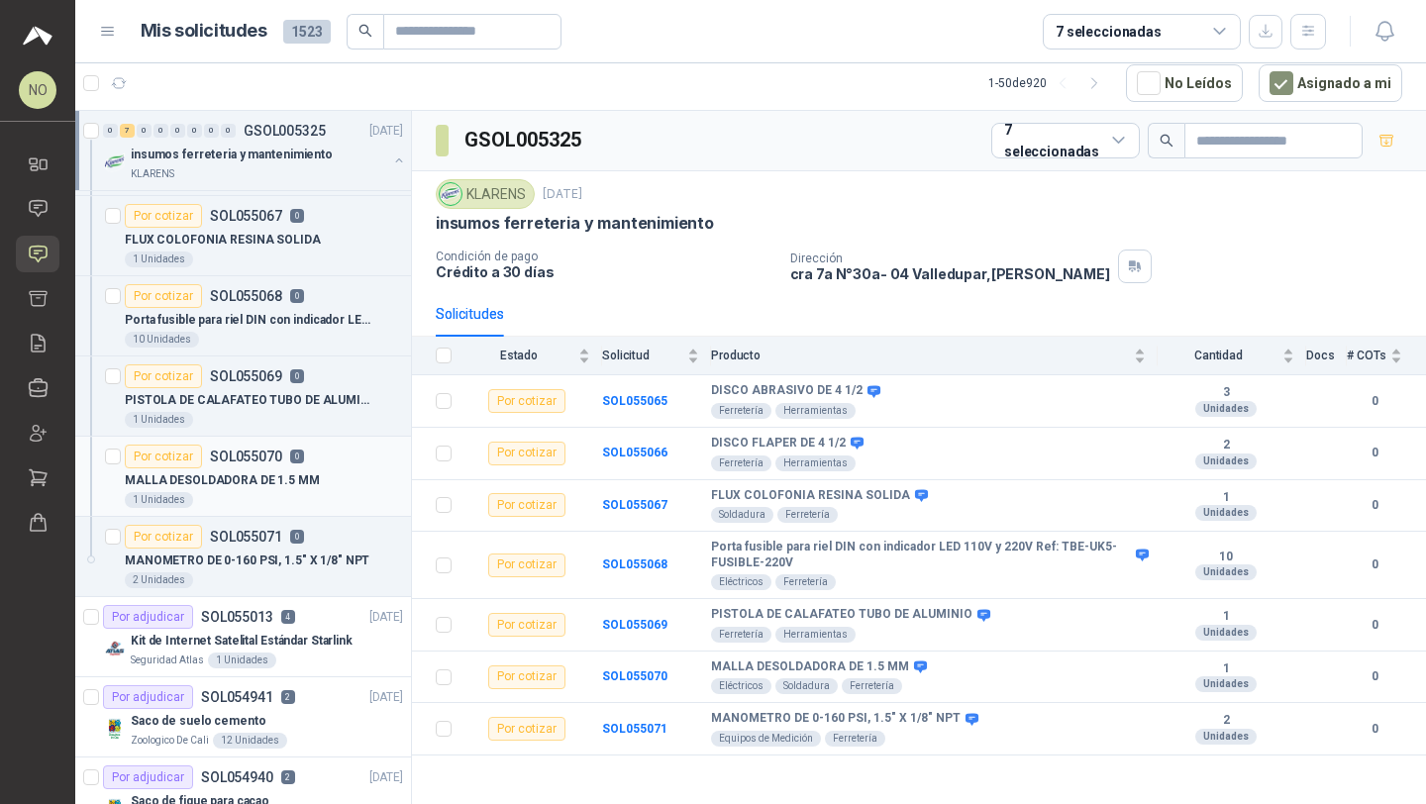
scroll to position [237, 0]
click at [302, 543] on div "Por cotizar SOL055071 0" at bounding box center [264, 536] width 278 height 24
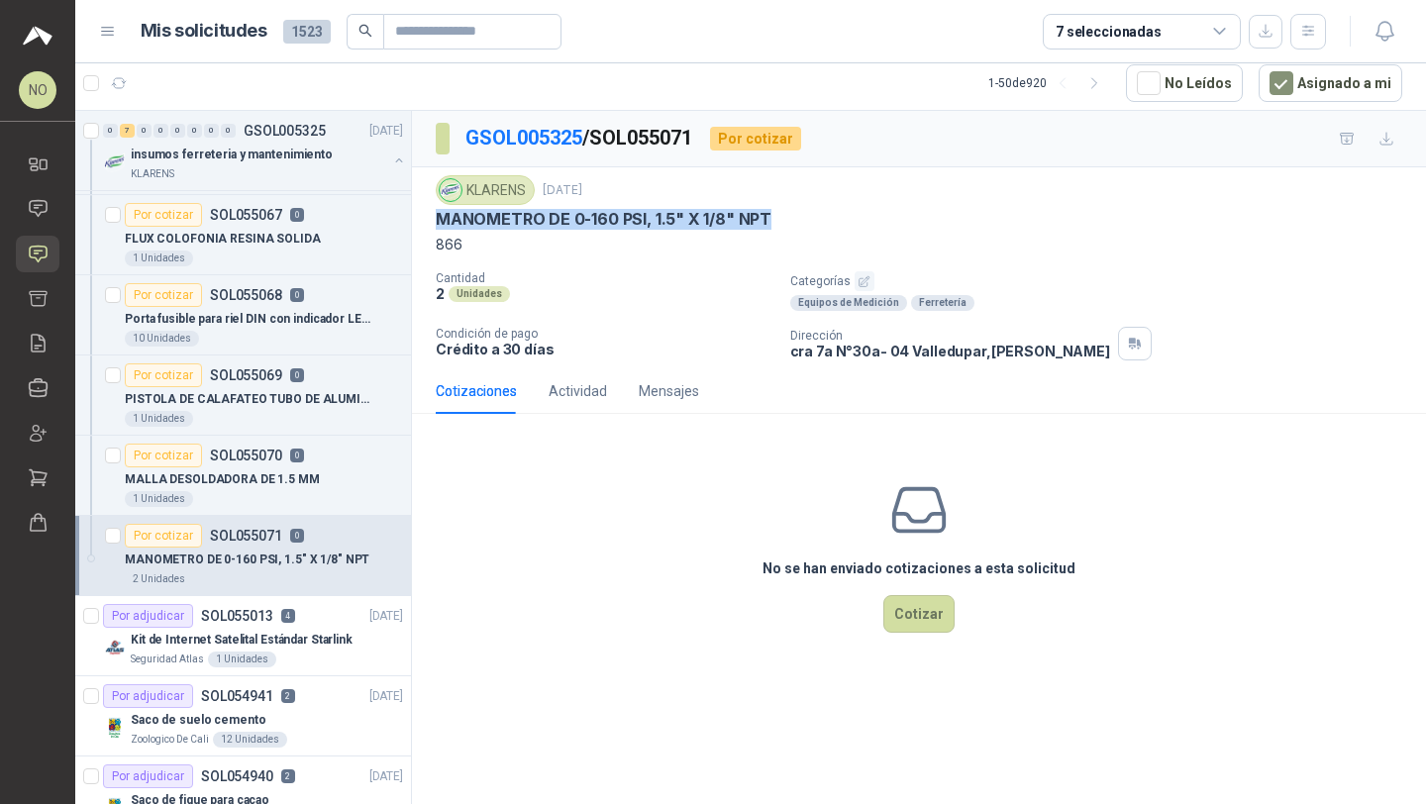
drag, startPoint x: 436, startPoint y: 221, endPoint x: 841, endPoint y: 221, distance: 405.9
click at [842, 221] on div "MANOMETRO DE 0-160 PSI, 1.5" X 1/8" NPT" at bounding box center [919, 219] width 966 height 21
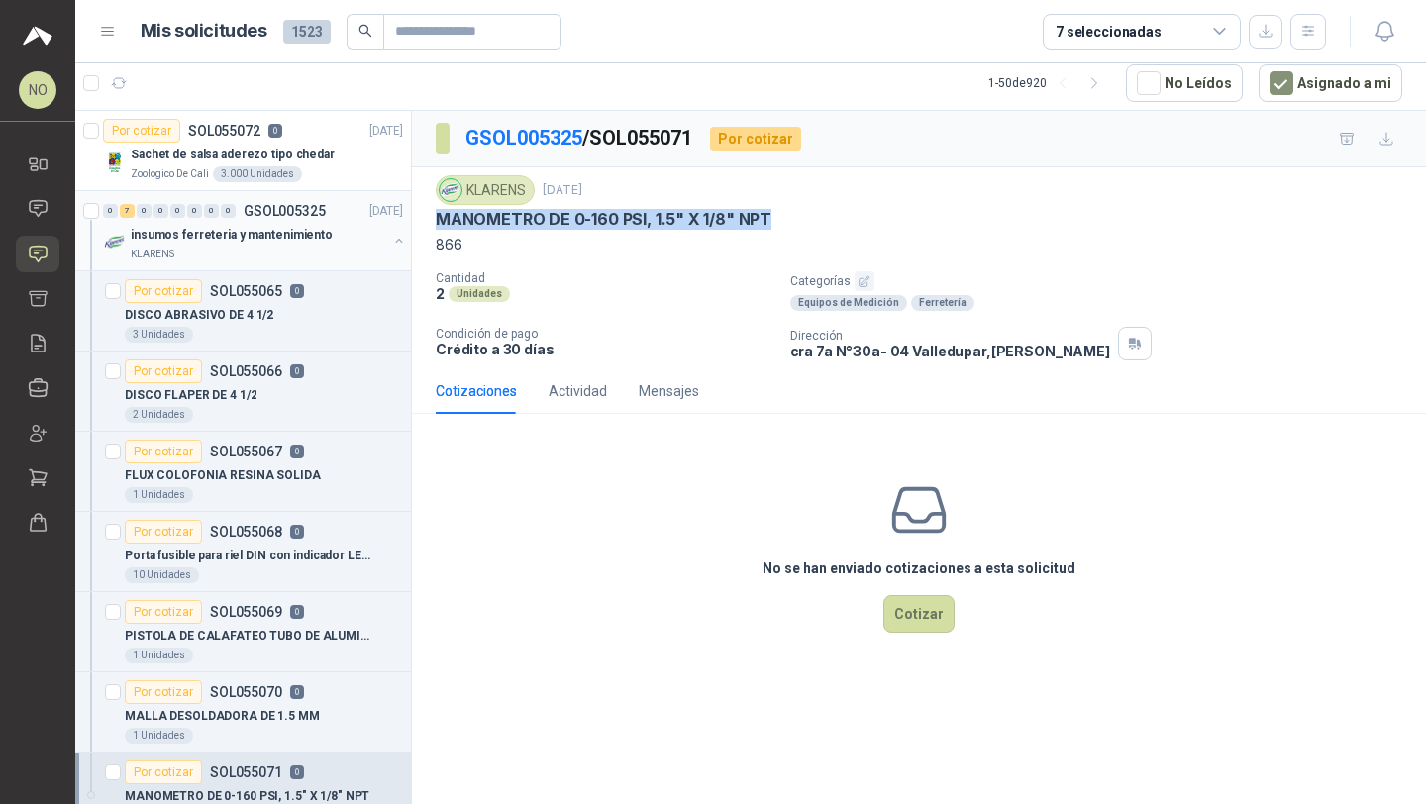
click at [274, 226] on p "insumos ferreteria y mantenimiento" at bounding box center [232, 235] width 202 height 19
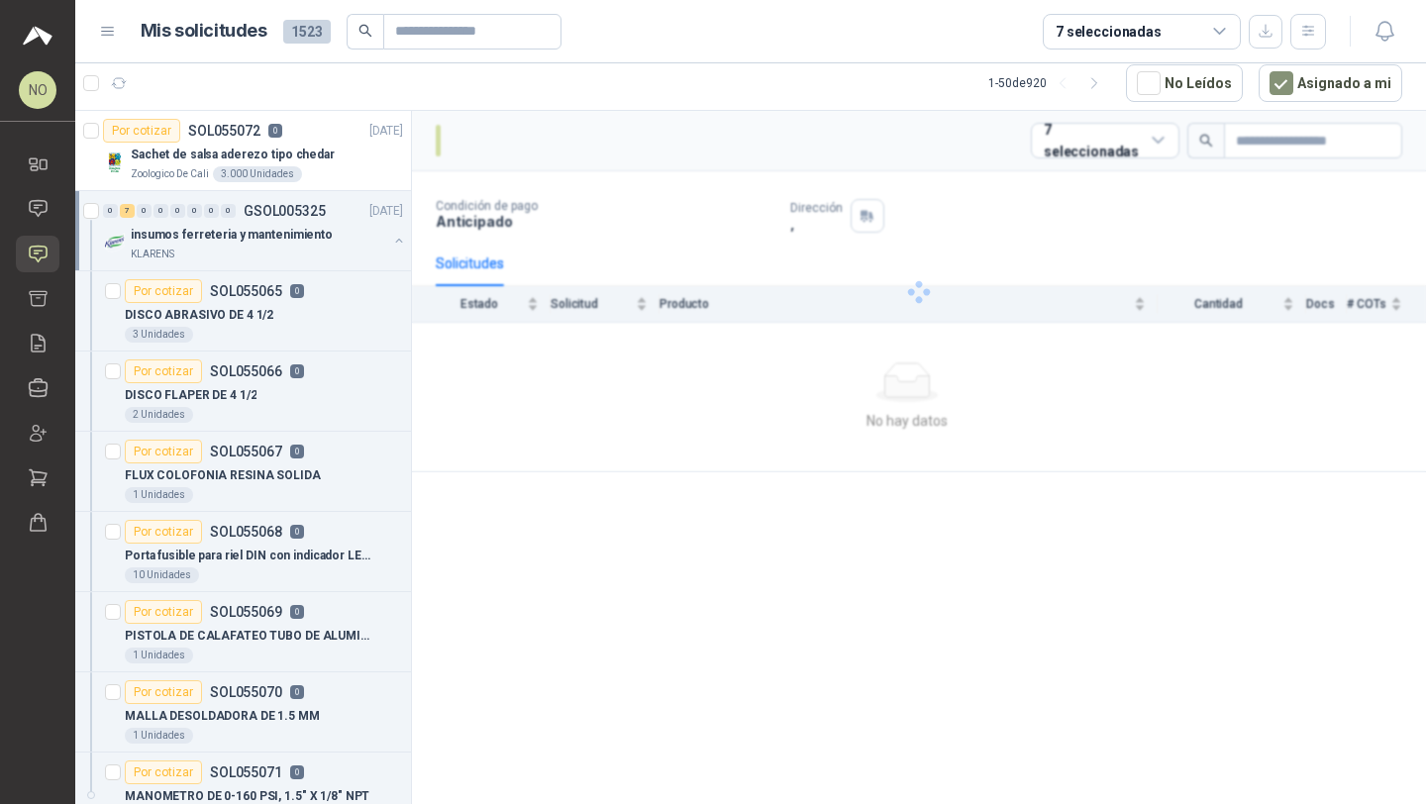
click at [274, 226] on p "insumos ferreteria y mantenimiento" at bounding box center [232, 235] width 202 height 19
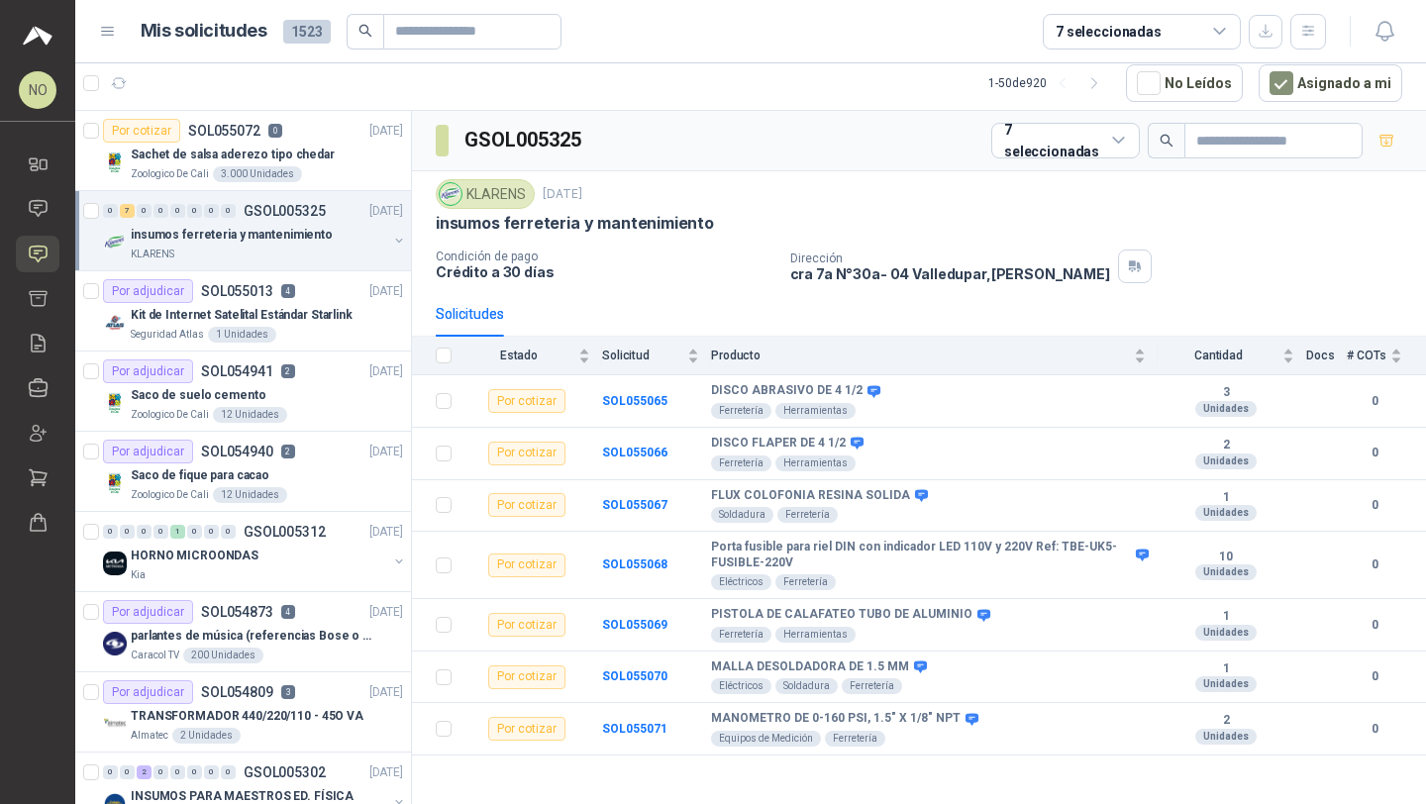
scroll to position [125, 0]
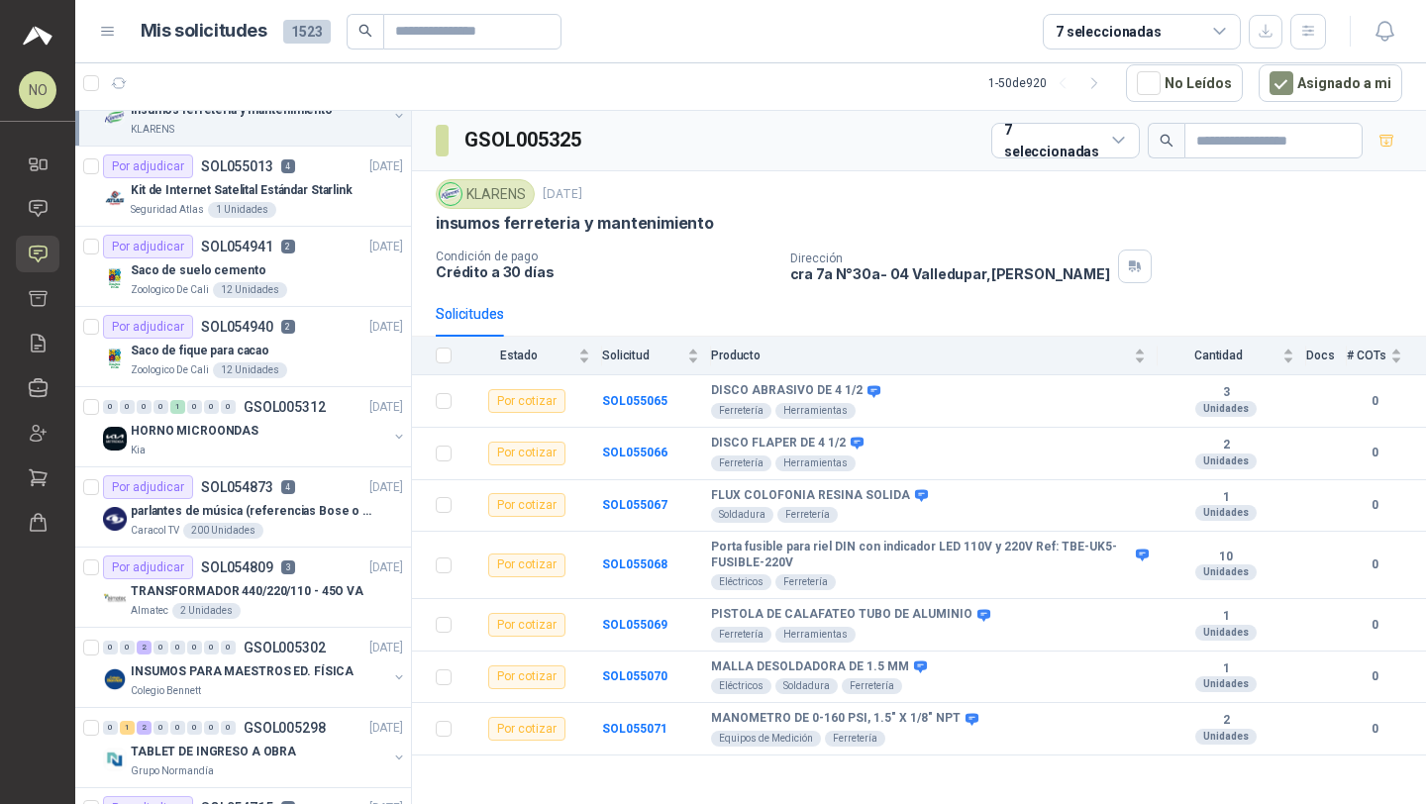
click at [274, 225] on article "Por adjudicar SOL055013 4 05/09/25 Kit de Internet Satelital Estándar Starlink…" at bounding box center [243, 187] width 336 height 80
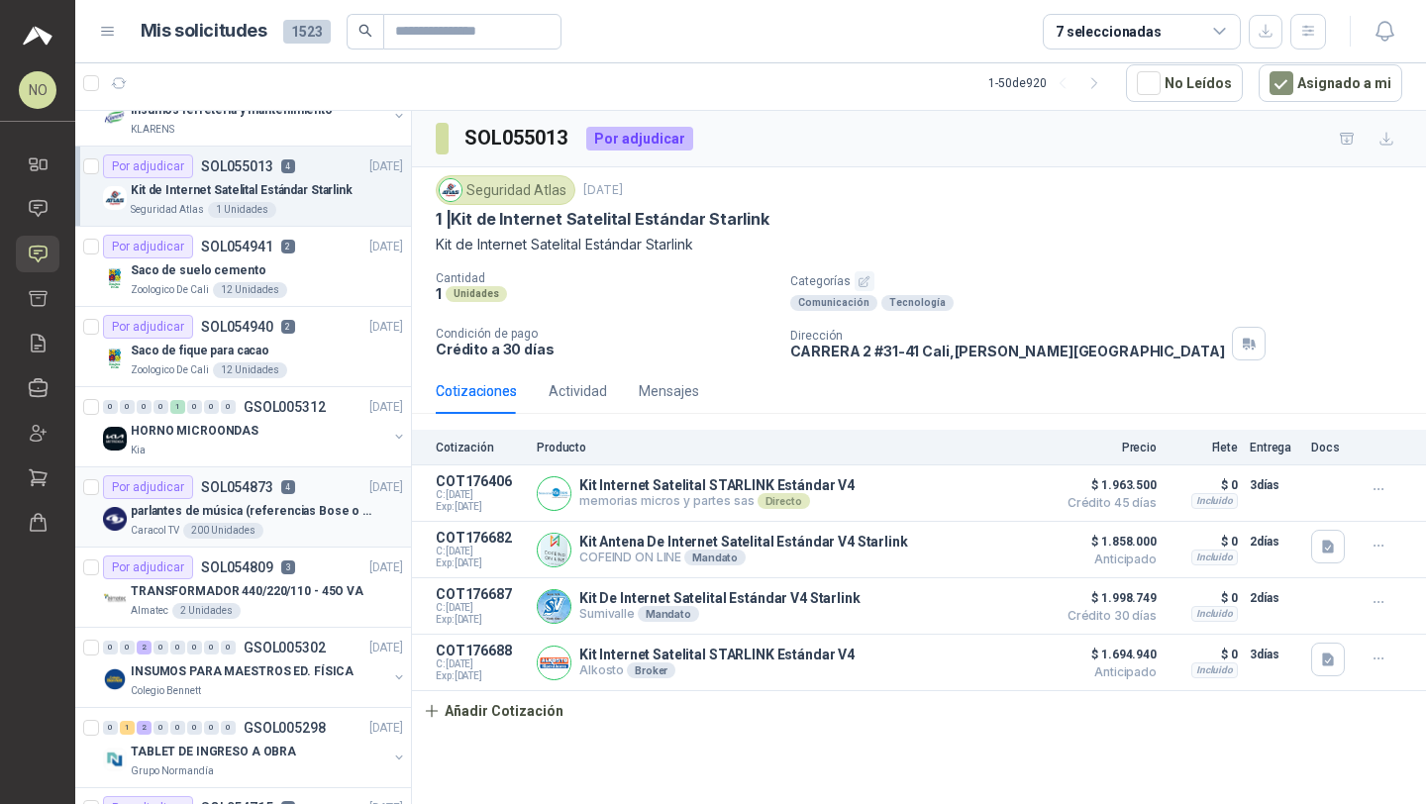
click at [340, 506] on p "parlantes de música (referencias Bose o Alexa) CON MARCACION 1 LOGO (Mas datos …" at bounding box center [254, 511] width 247 height 19
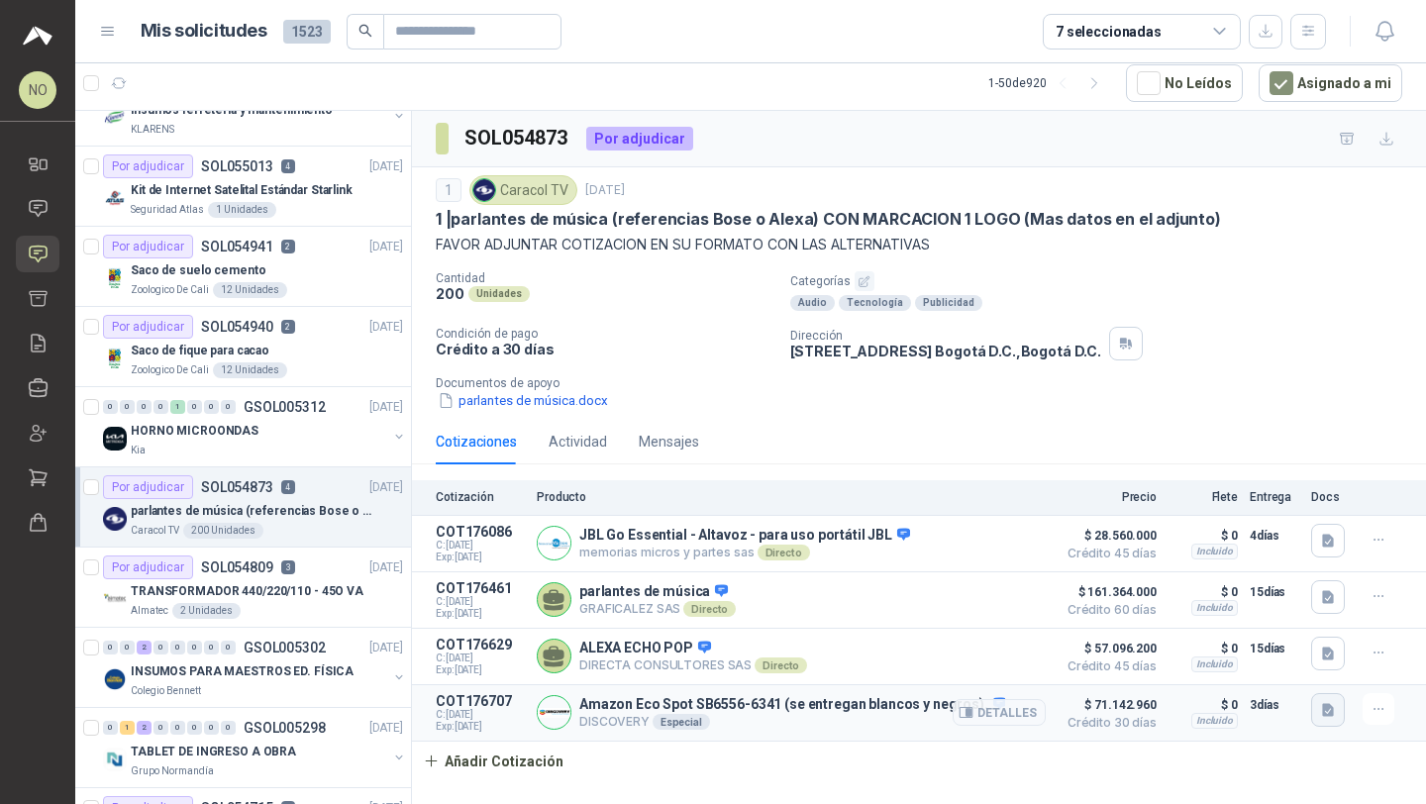
click at [1317, 718] on button "button" at bounding box center [1328, 710] width 34 height 34
click at [1248, 674] on button "Amazon Eco Spot SB6556-6341 .png" at bounding box center [1213, 667] width 237 height 21
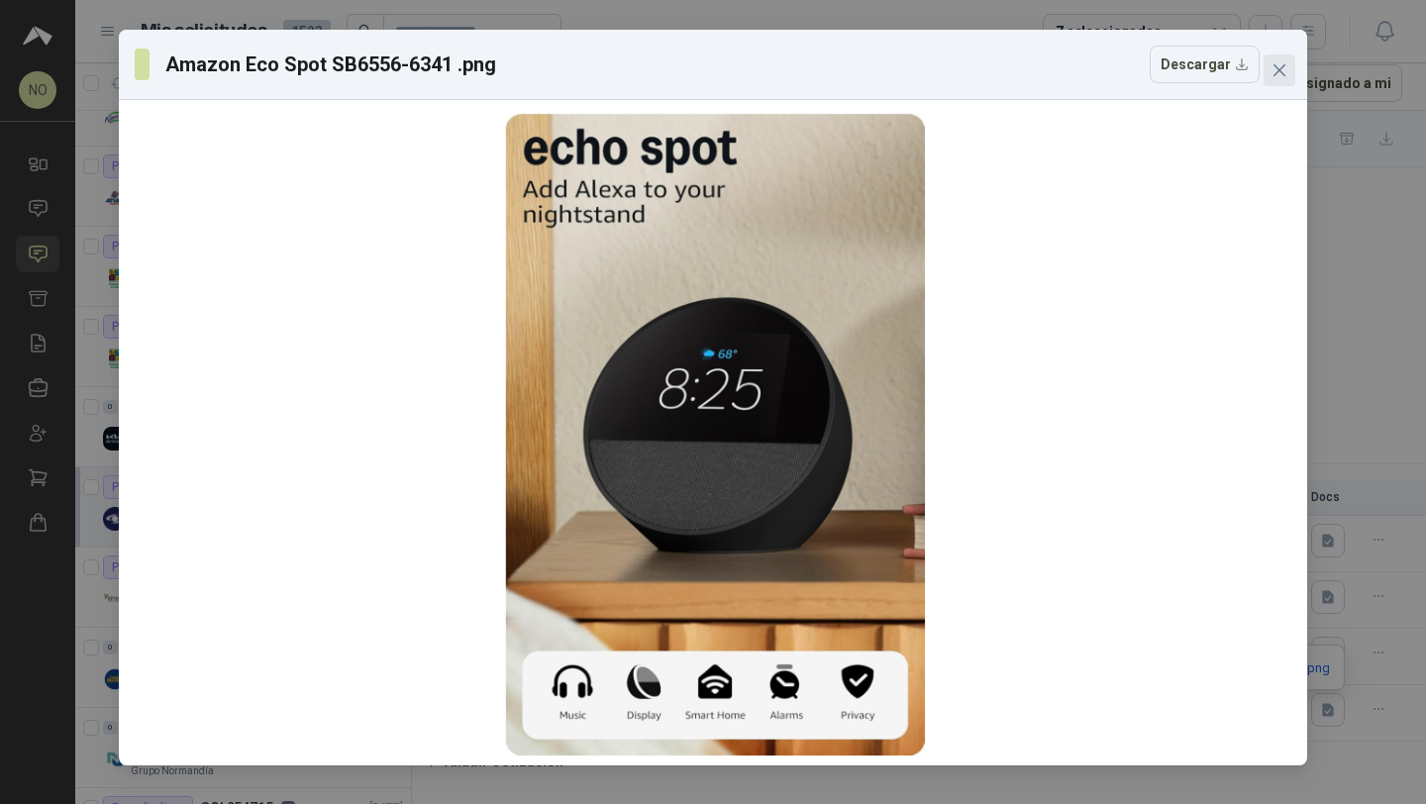
click at [1281, 66] on icon "close" at bounding box center [1279, 70] width 16 height 16
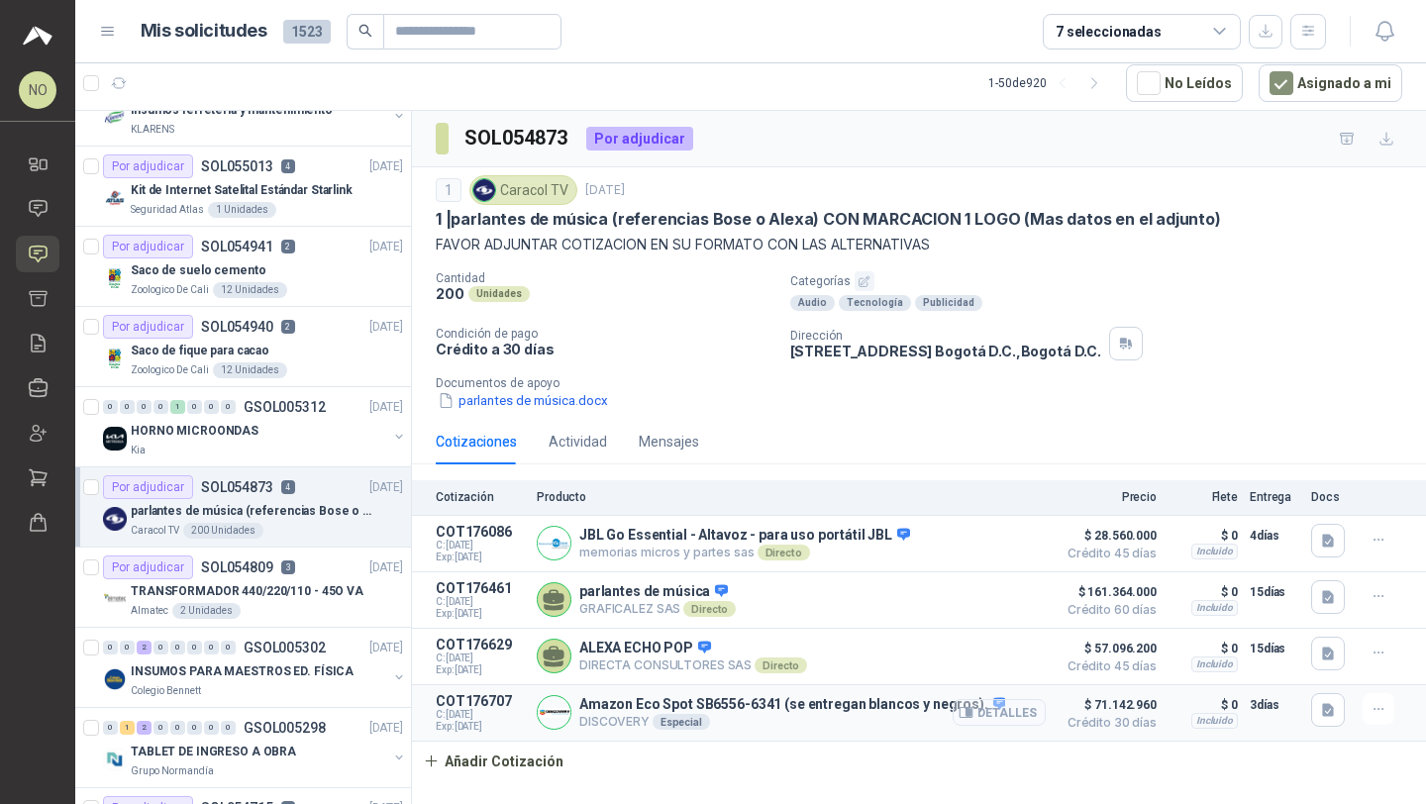
click at [987, 707] on button "Detalles" at bounding box center [998, 712] width 93 height 27
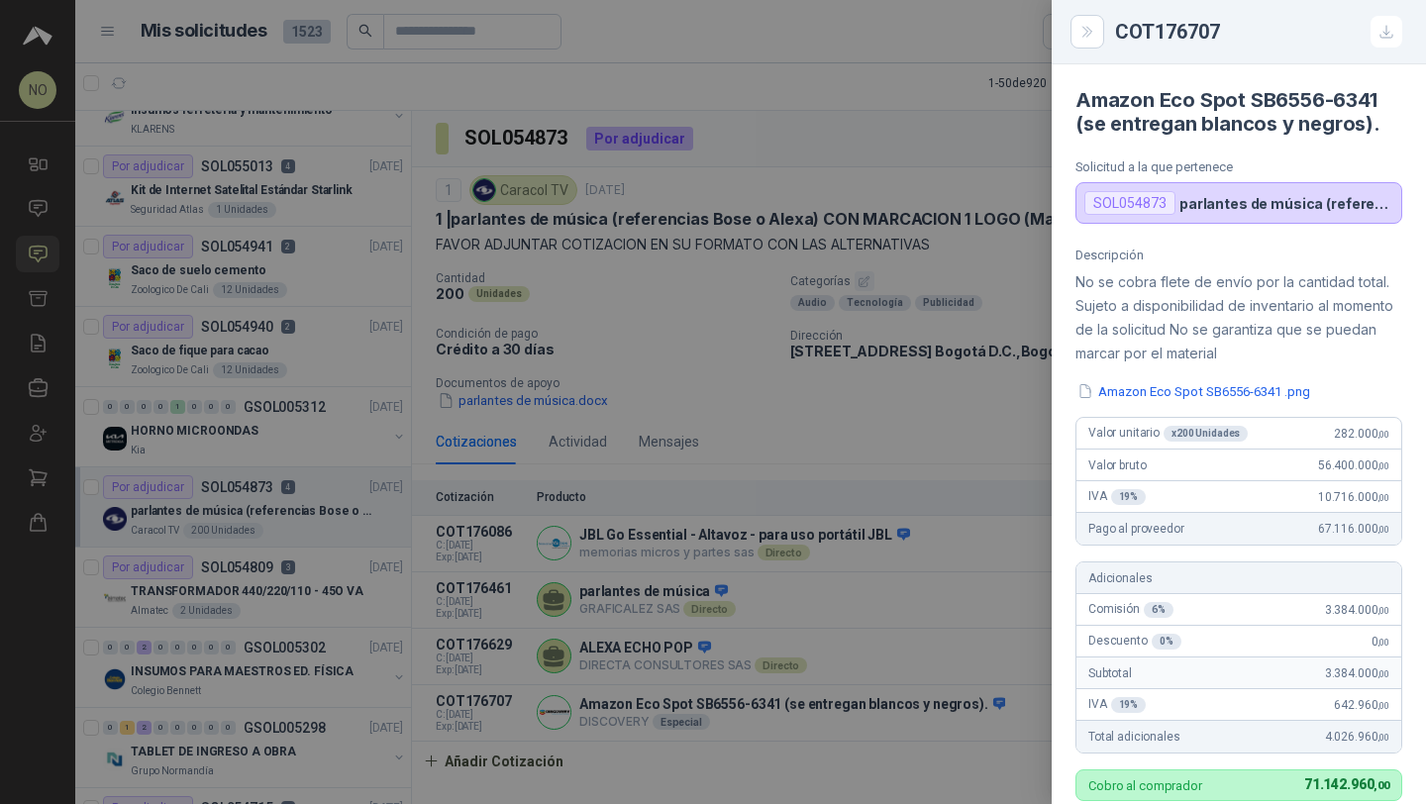
click at [761, 323] on div at bounding box center [713, 402] width 1426 height 804
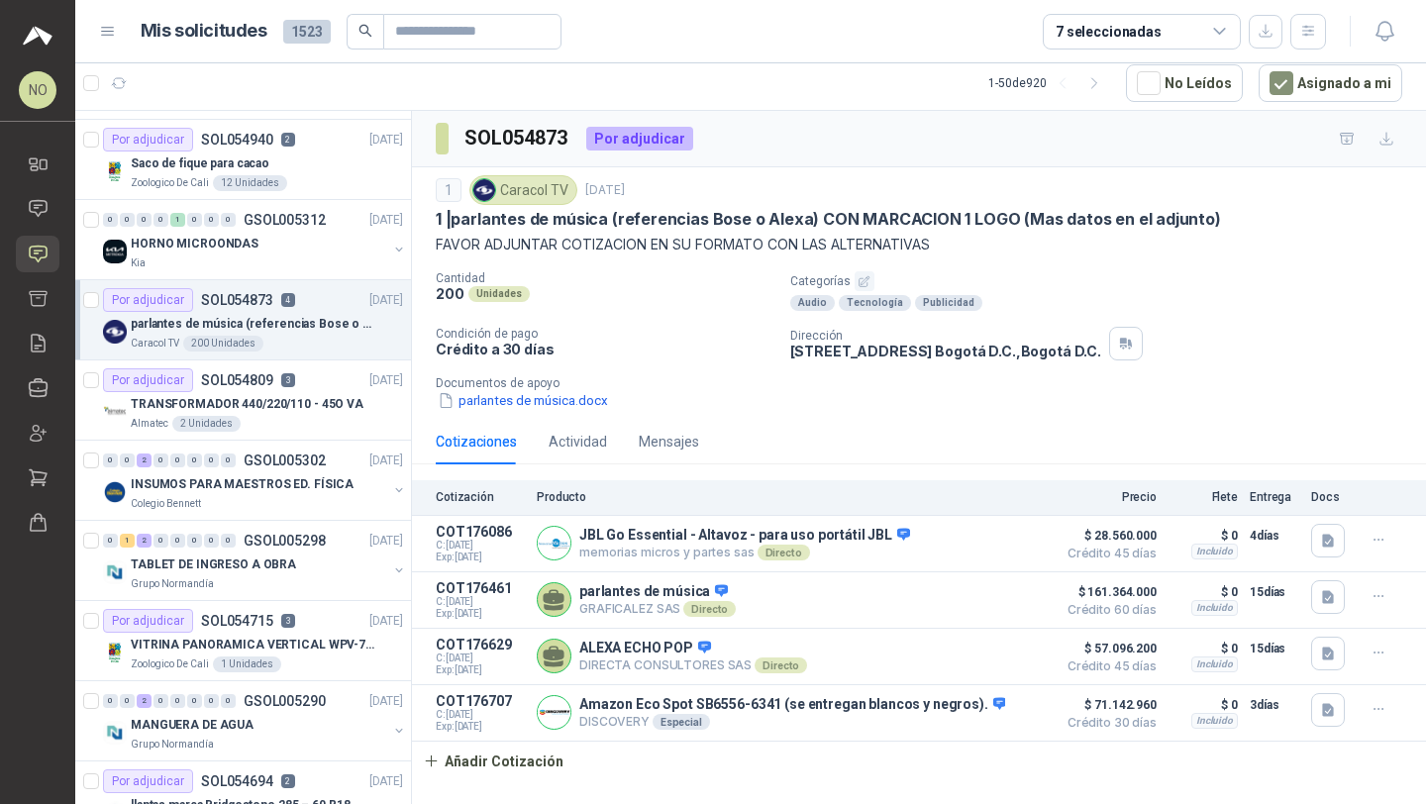
scroll to position [313, 0]
click at [250, 420] on div "Almatec 2 Unidades" at bounding box center [267, 423] width 272 height 16
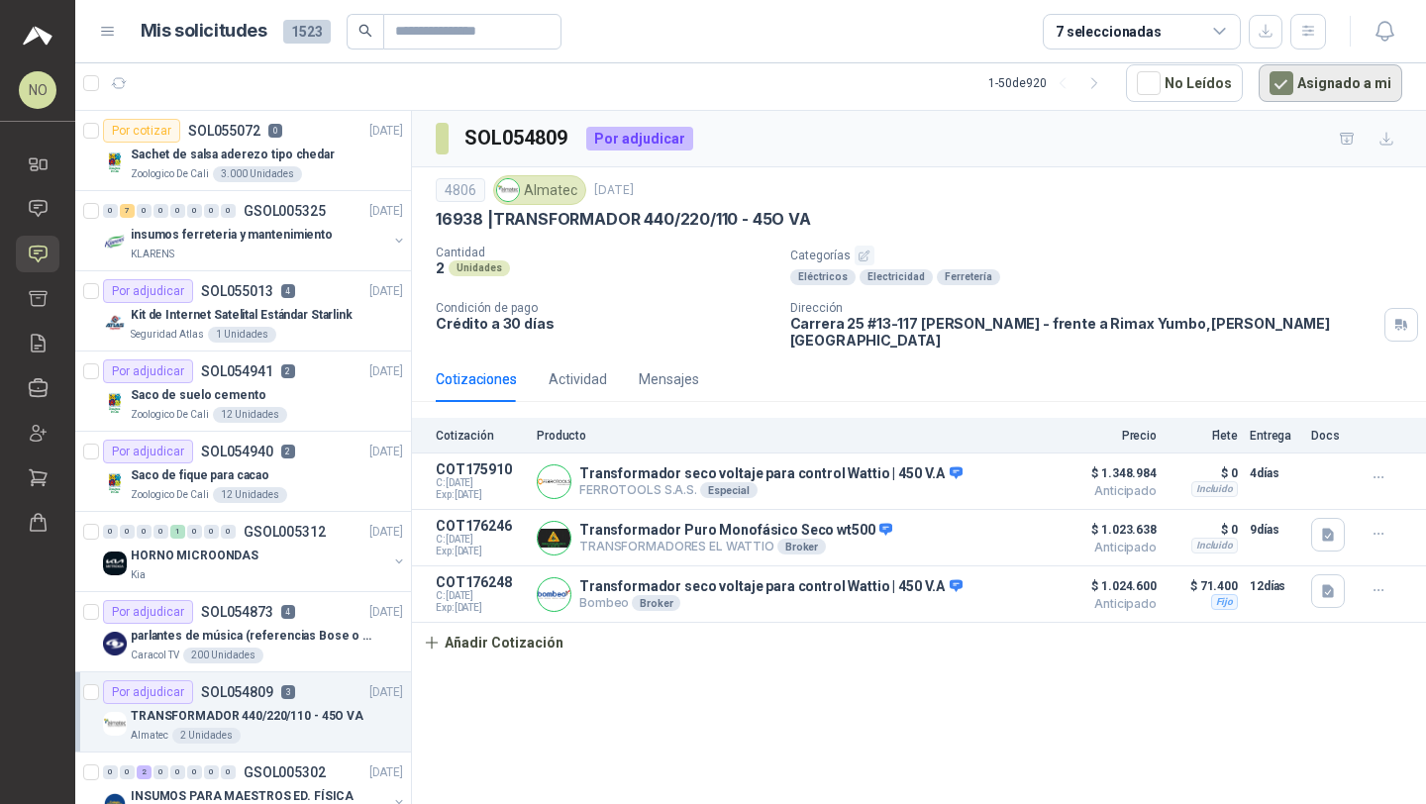
click at [1314, 88] on button "Asignado a mi" at bounding box center [1330, 83] width 144 height 38
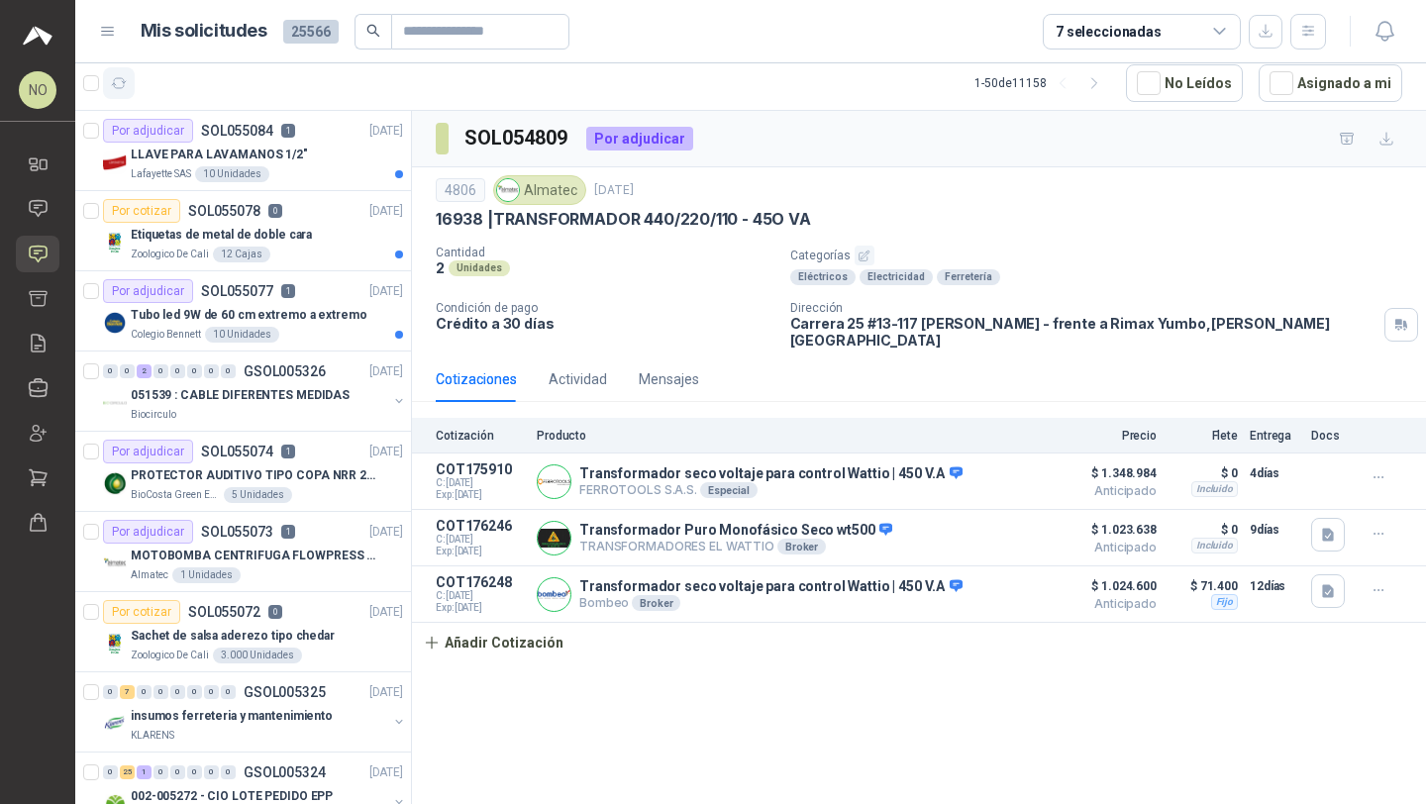
click at [123, 83] on icon "button" at bounding box center [119, 83] width 17 height 17
click at [303, 546] on p "MOTOBOMBA CENTRIFUGA FLOWPRESS 1.5HP-220" at bounding box center [254, 555] width 247 height 19
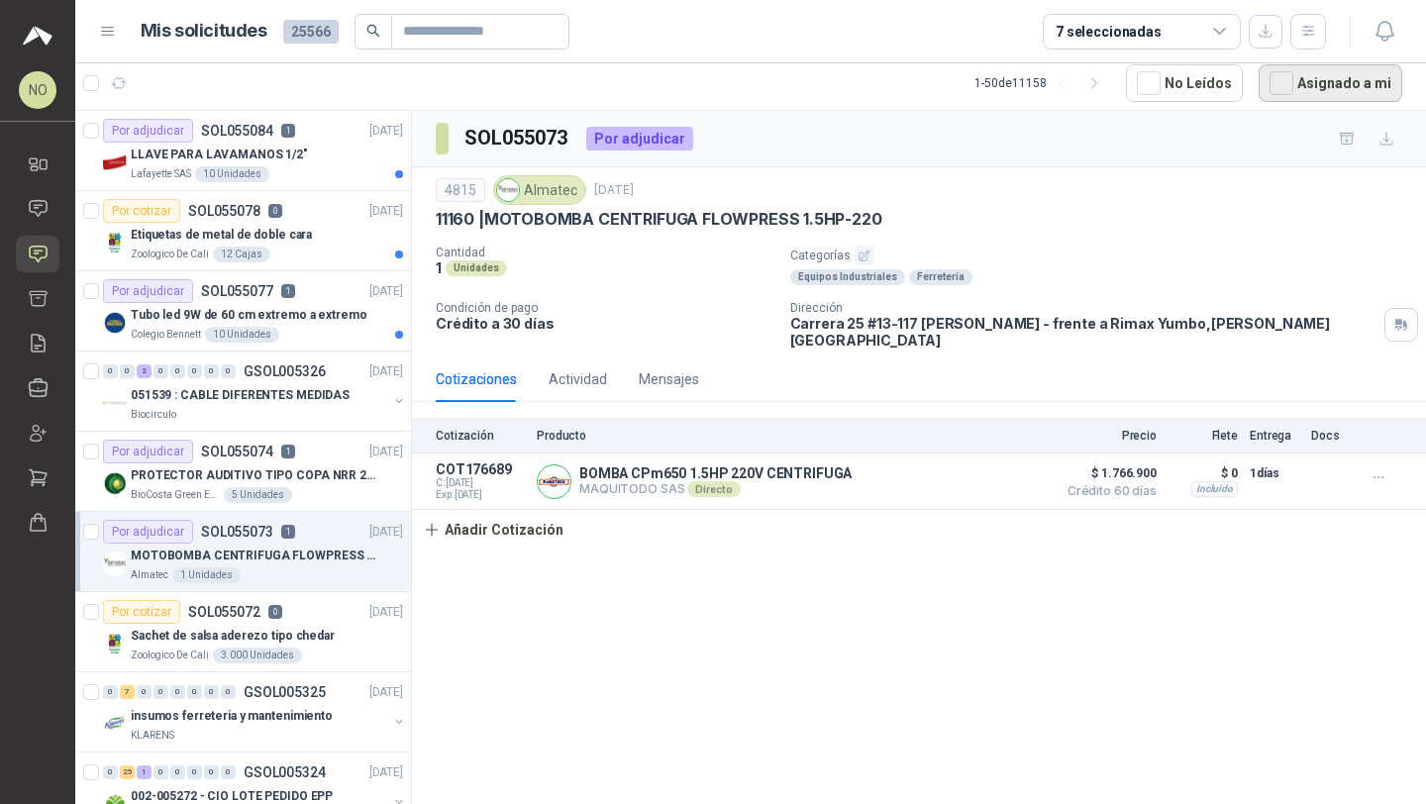
click at [1312, 89] on button "Asignado a mi" at bounding box center [1330, 83] width 144 height 38
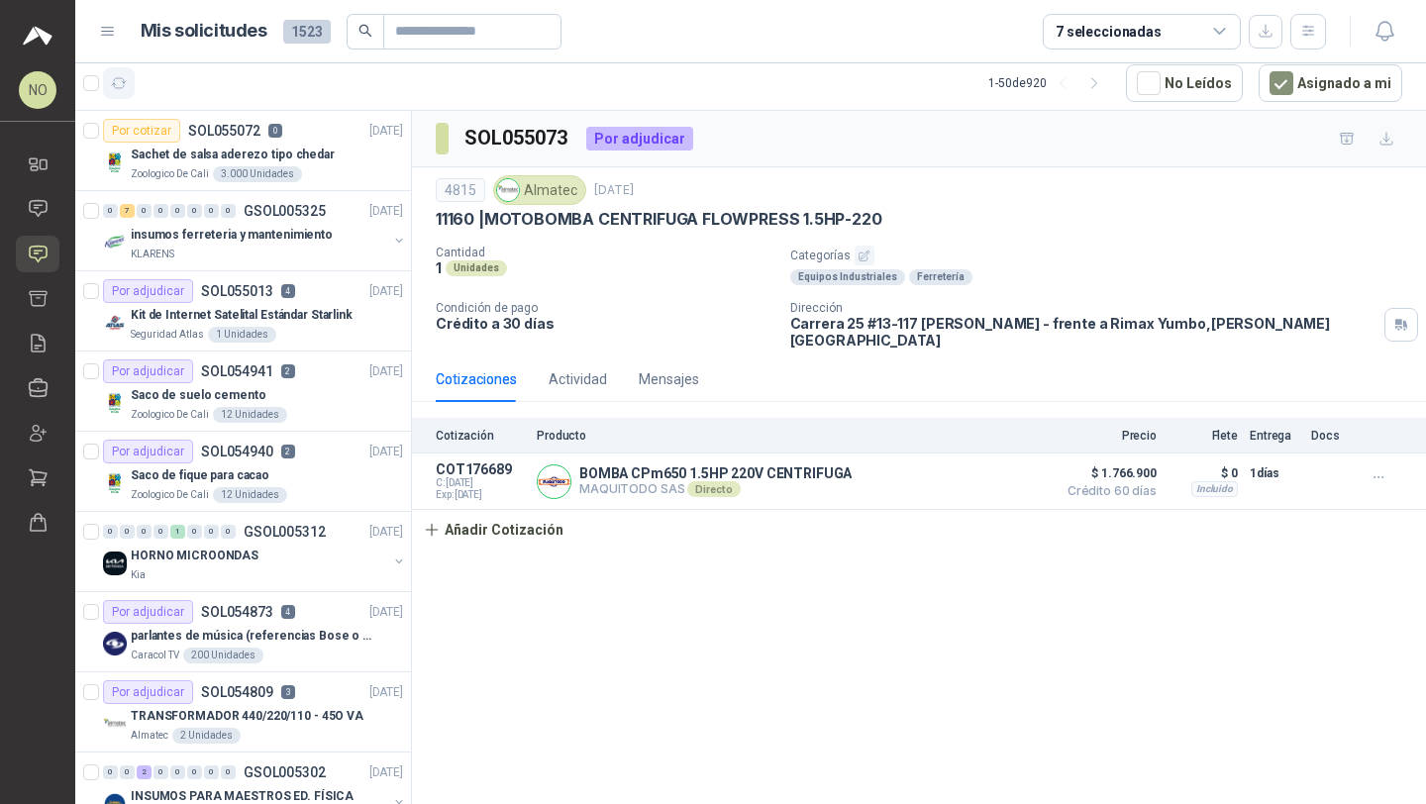
click at [111, 71] on button "button" at bounding box center [119, 83] width 32 height 32
click at [298, 236] on p "insumos ferreteria y mantenimiento" at bounding box center [232, 235] width 202 height 19
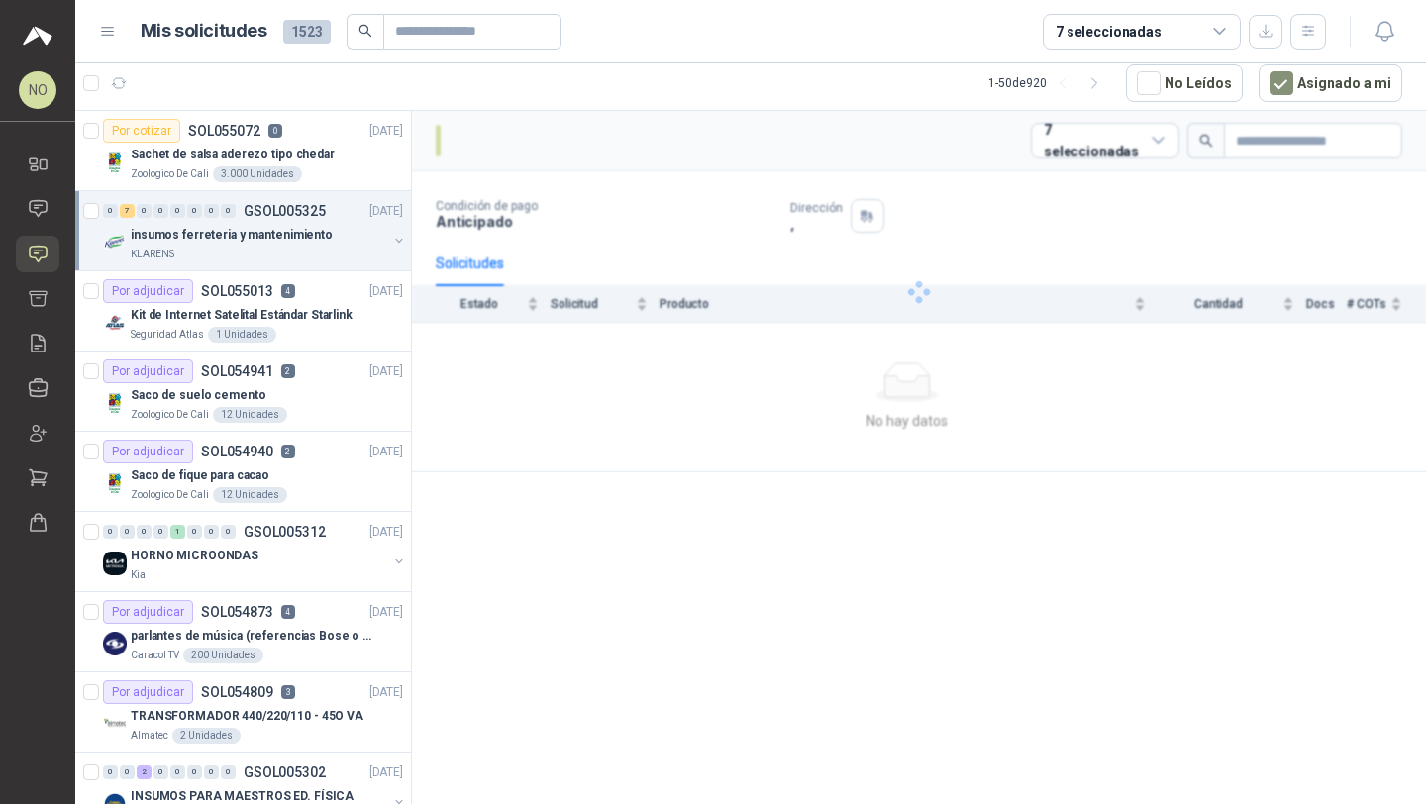
click at [298, 236] on p "insumos ferreteria y mantenimiento" at bounding box center [232, 235] width 202 height 19
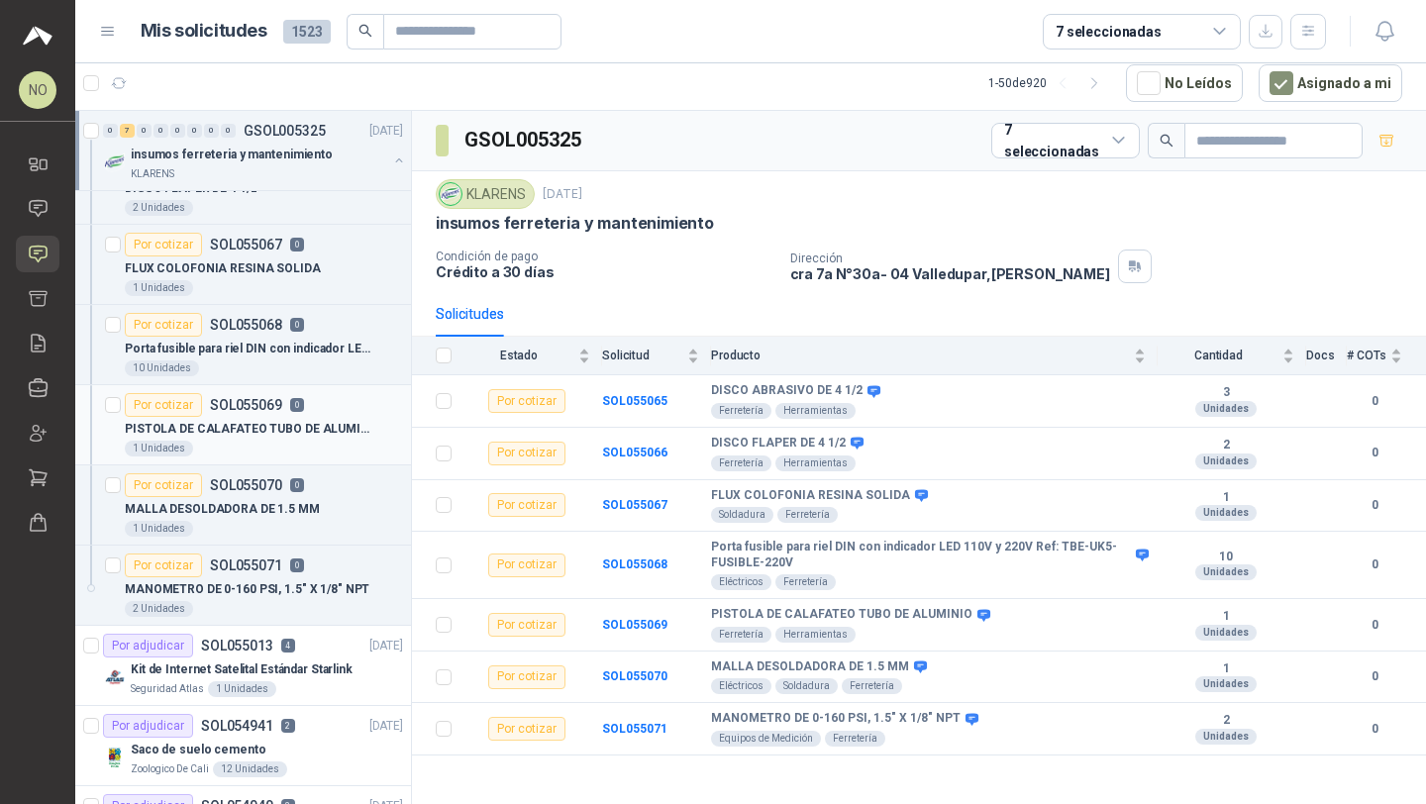
scroll to position [208, 0]
click at [331, 604] on div "2 Unidades" at bounding box center [264, 608] width 278 height 16
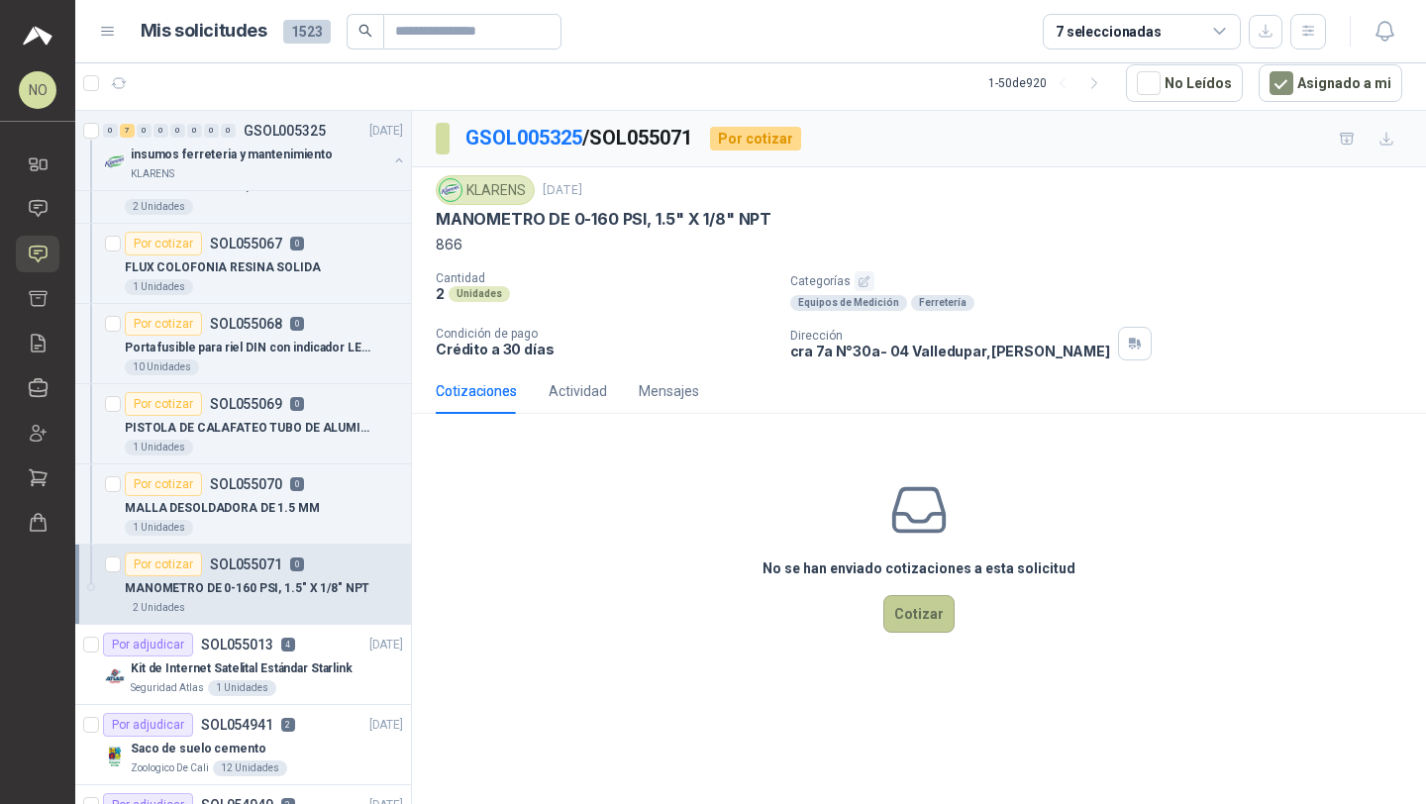
click at [933, 600] on button "Cotizar" at bounding box center [918, 614] width 71 height 38
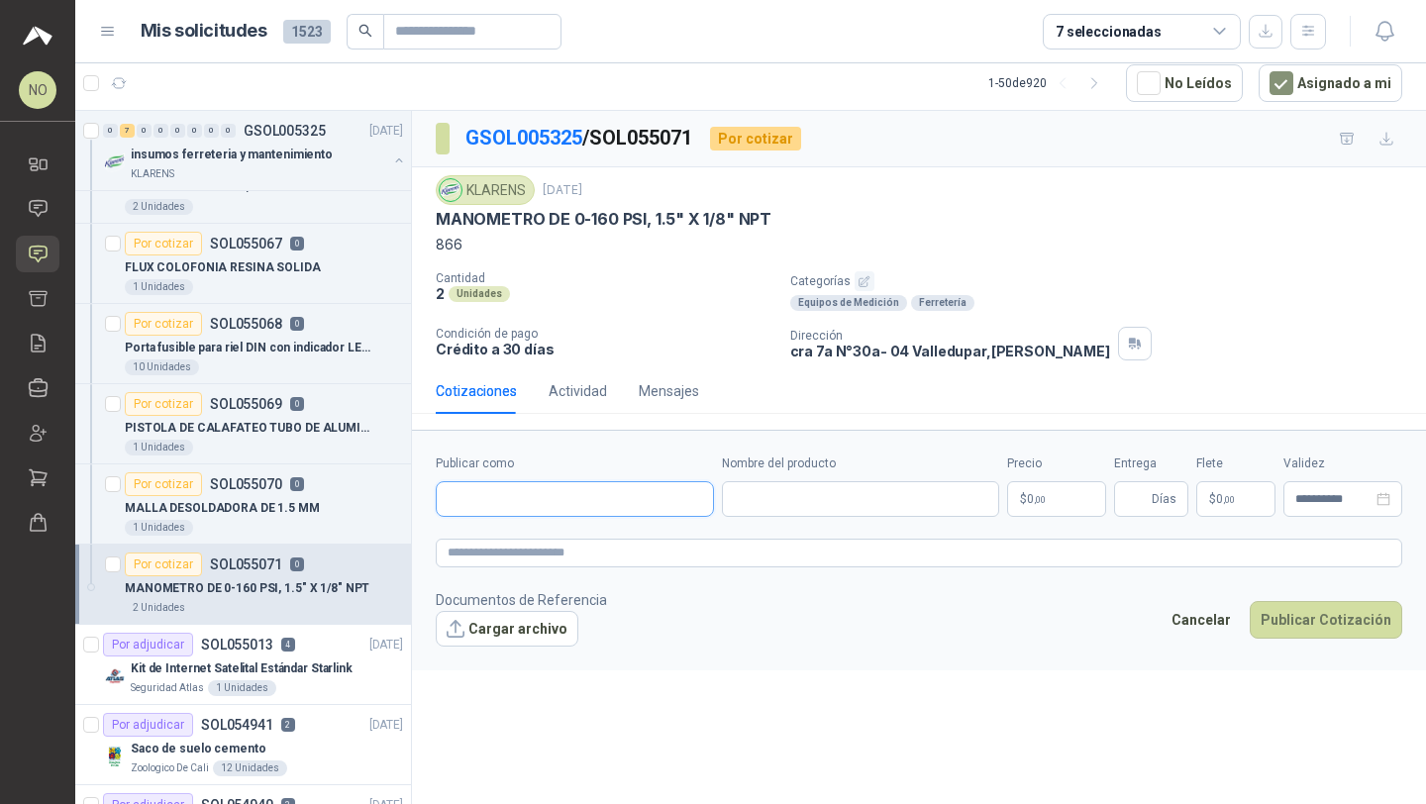
click at [639, 501] on input "Publicar como" at bounding box center [575, 499] width 276 height 34
type input "*******"
click at [646, 548] on div "Rocha y Londoño S.A.S NIT : 860527857" at bounding box center [574, 553] width 245 height 34
type input "**********"
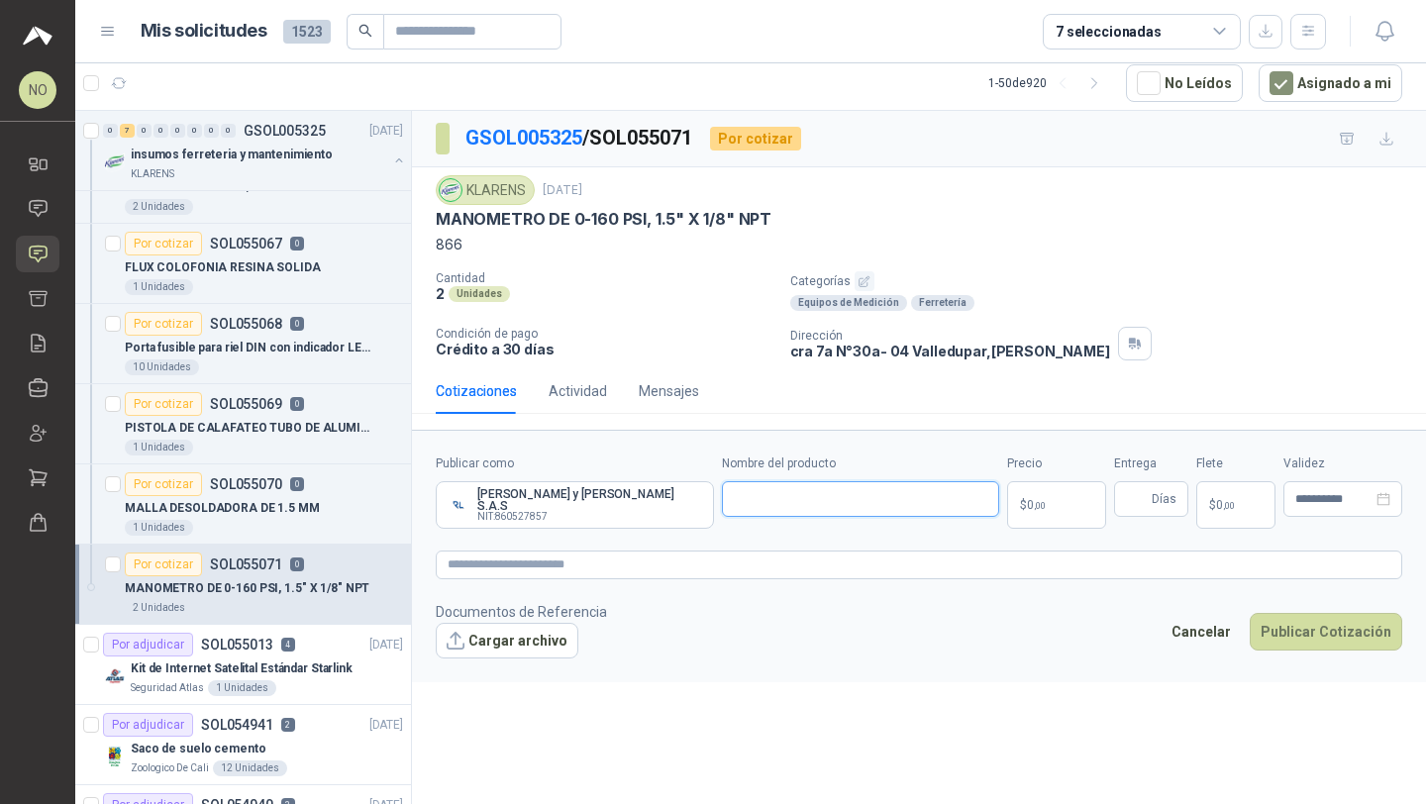
click at [773, 496] on input "Nombre del producto" at bounding box center [861, 499] width 278 height 36
paste input "**********"
type input "**********"
click at [598, 559] on textarea at bounding box center [919, 564] width 966 height 29
paste textarea "**********"
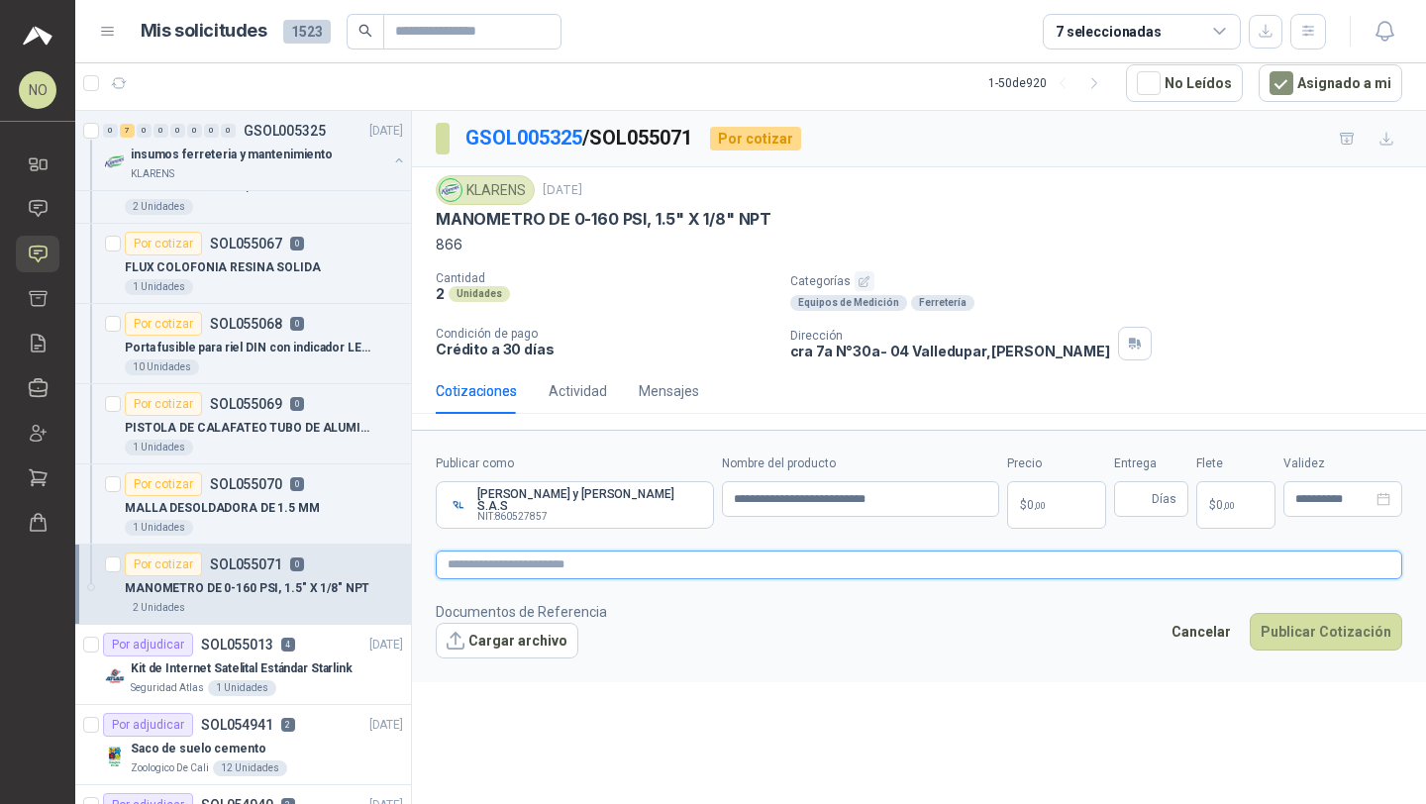
type textarea "**********"
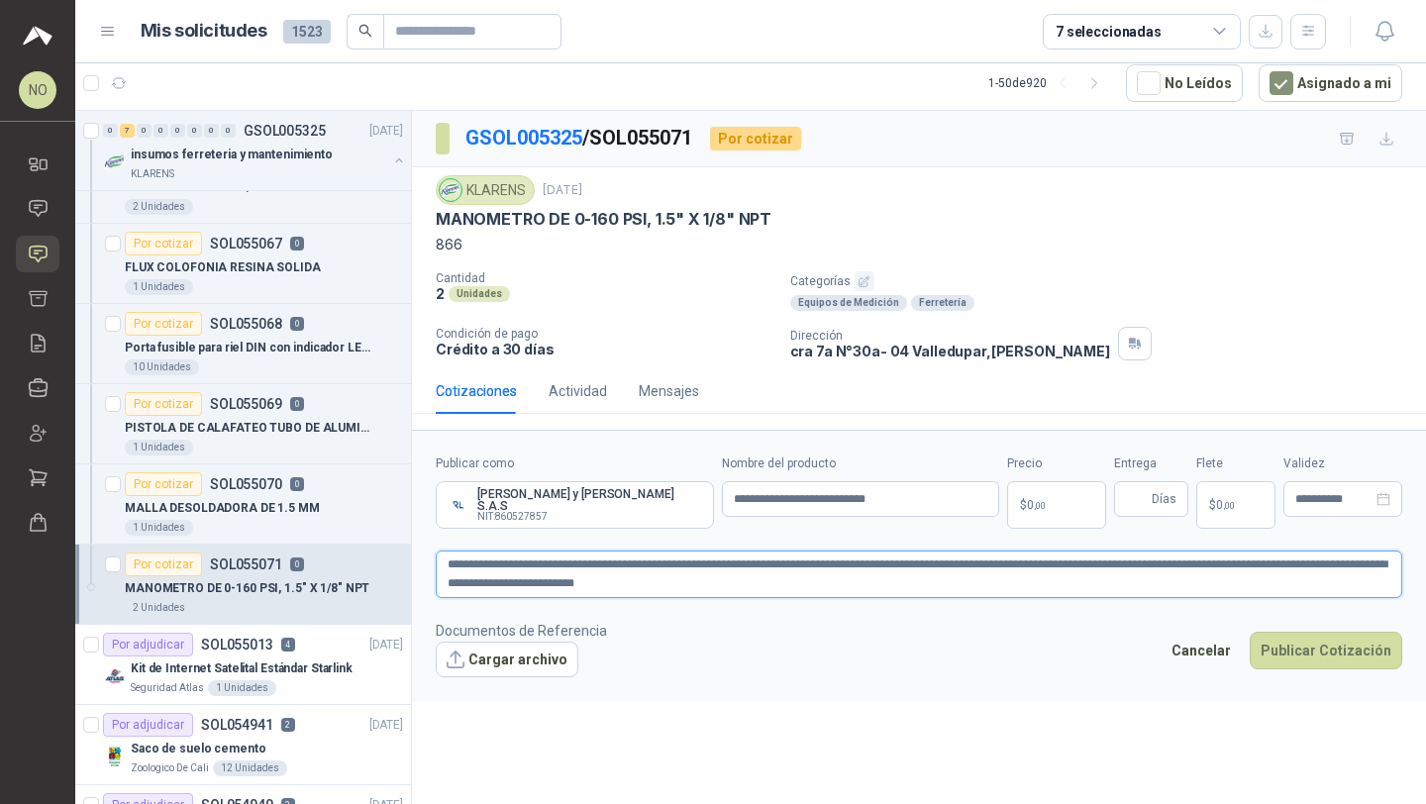
type textarea "**********"
click at [1056, 498] on body "NO Nathalia Ortega Inicio Chat Solicitudes Cotizar Remisiones Compañías Invitac…" at bounding box center [713, 402] width 1426 height 804
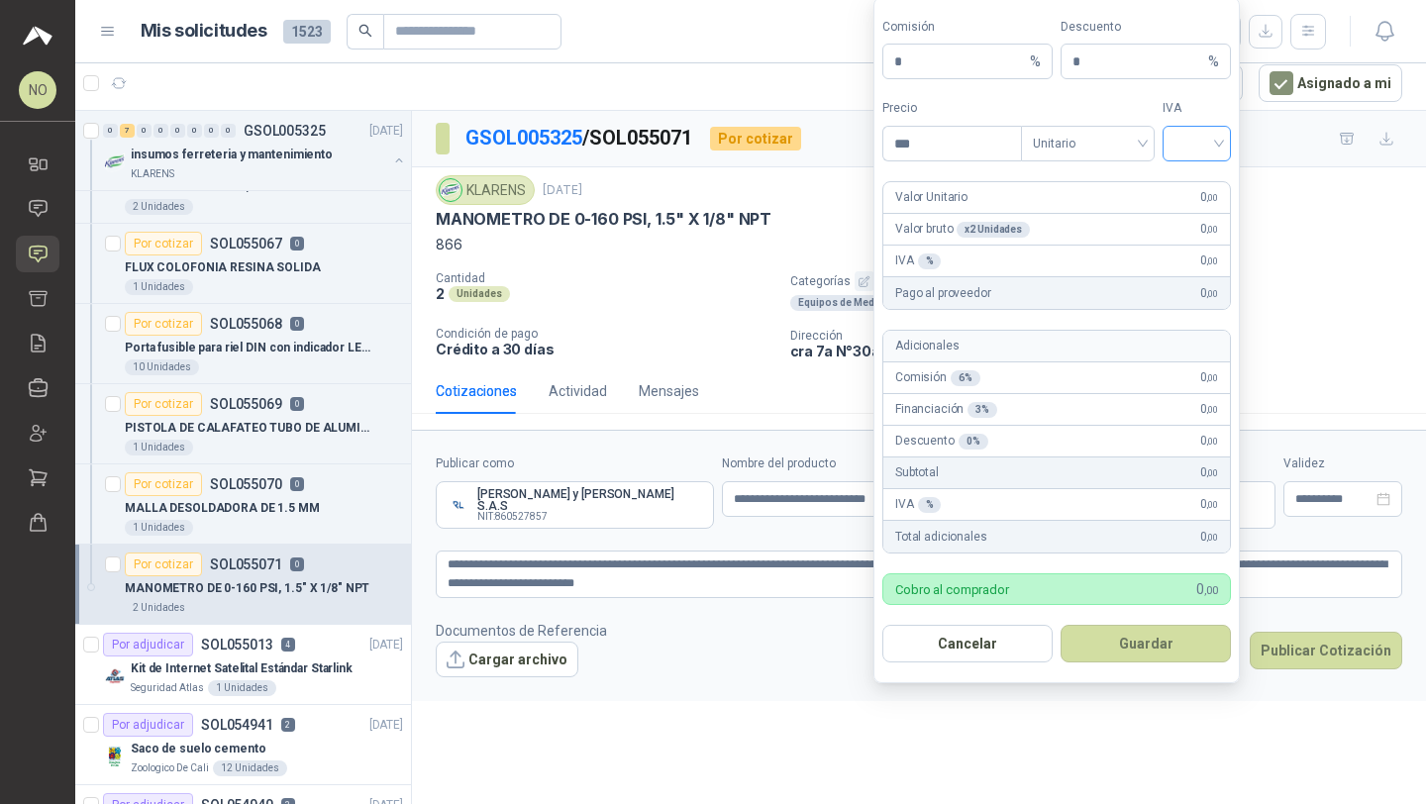
click at [1197, 133] on input "search" at bounding box center [1196, 142] width 45 height 30
click at [1213, 186] on div "19%" at bounding box center [1196, 185] width 37 height 22
click at [939, 155] on input "***" at bounding box center [952, 144] width 138 height 34
type input "*"
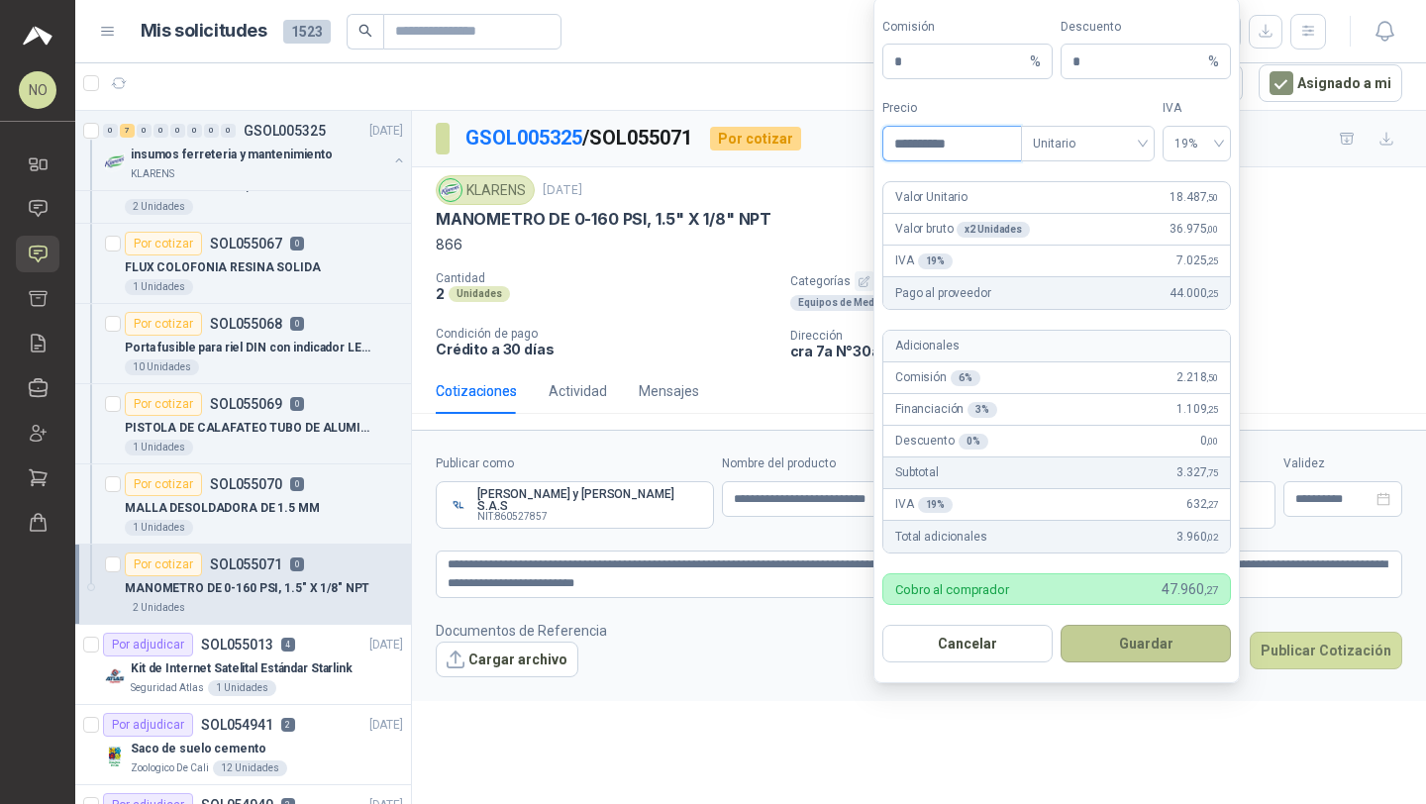
type input "**********"
click at [1177, 645] on button "Guardar" at bounding box center [1145, 644] width 170 height 38
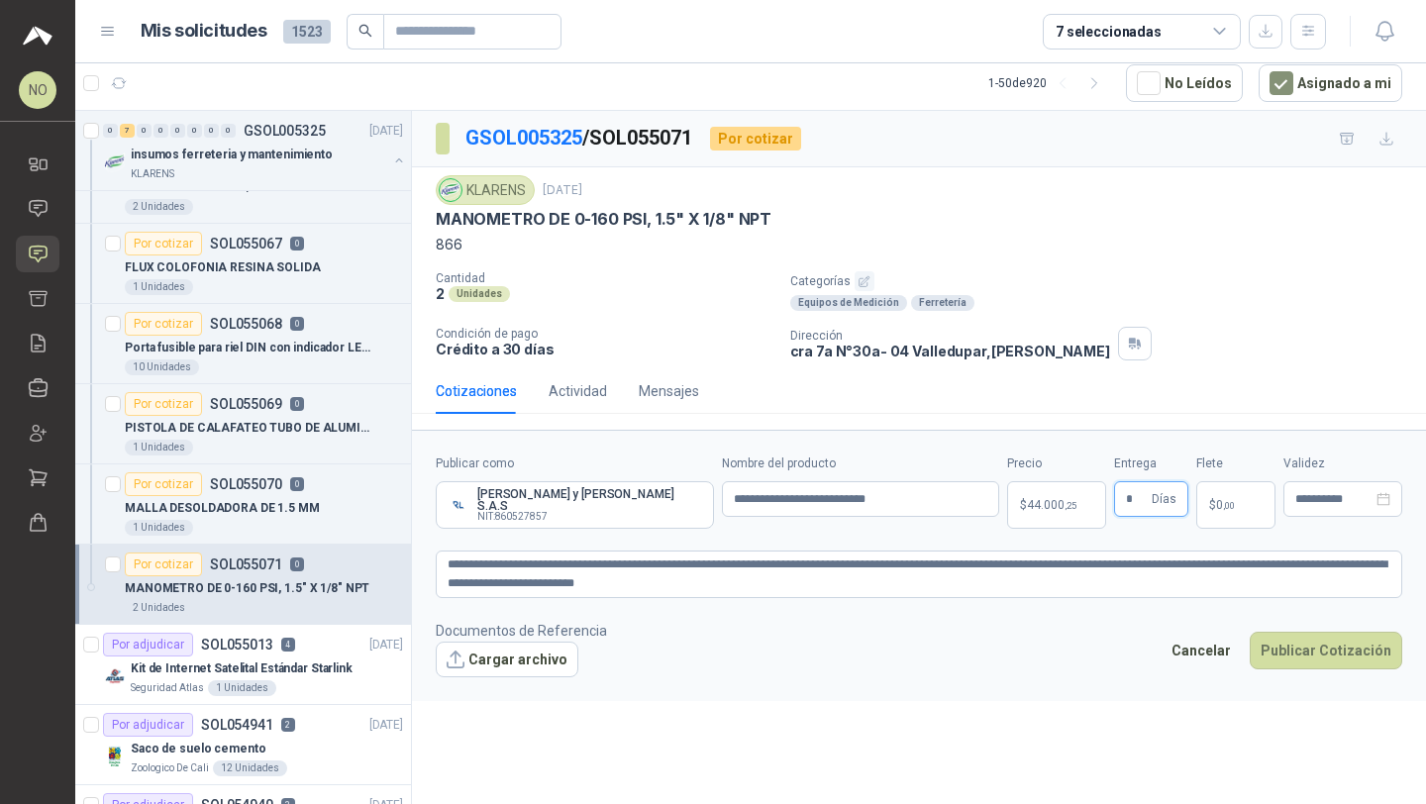
type input "*"
click at [1108, 710] on div "**********" at bounding box center [919, 457] width 1014 height 693
click at [1244, 497] on p "$ 0 ,00" at bounding box center [1235, 505] width 79 height 48
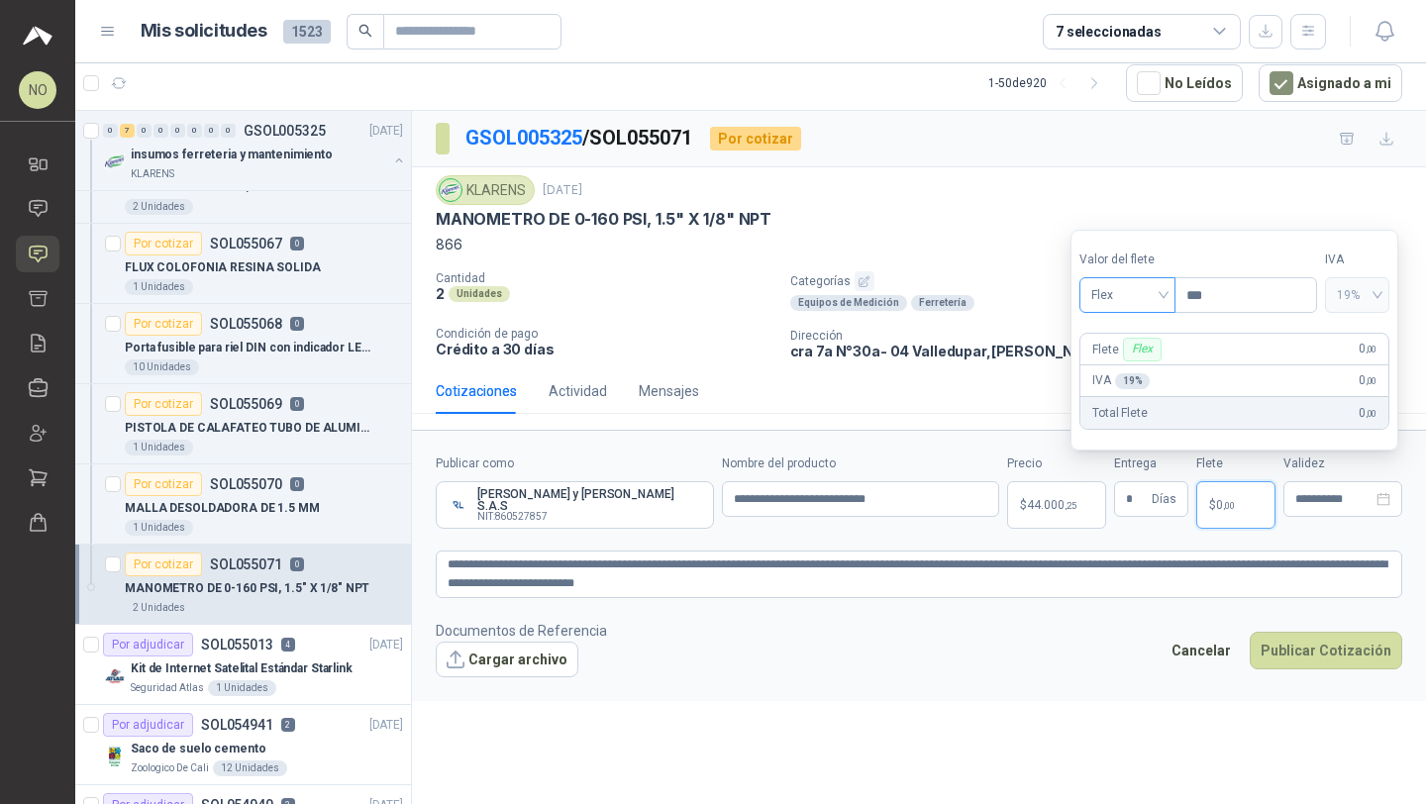
click at [1132, 286] on span "Flex" at bounding box center [1127, 295] width 72 height 30
click at [1133, 416] on div "Fijo" at bounding box center [1127, 400] width 89 height 32
click at [1212, 307] on input "***" at bounding box center [1245, 295] width 141 height 34
type input "*"
click at [1308, 507] on div "**********" at bounding box center [1342, 499] width 119 height 36
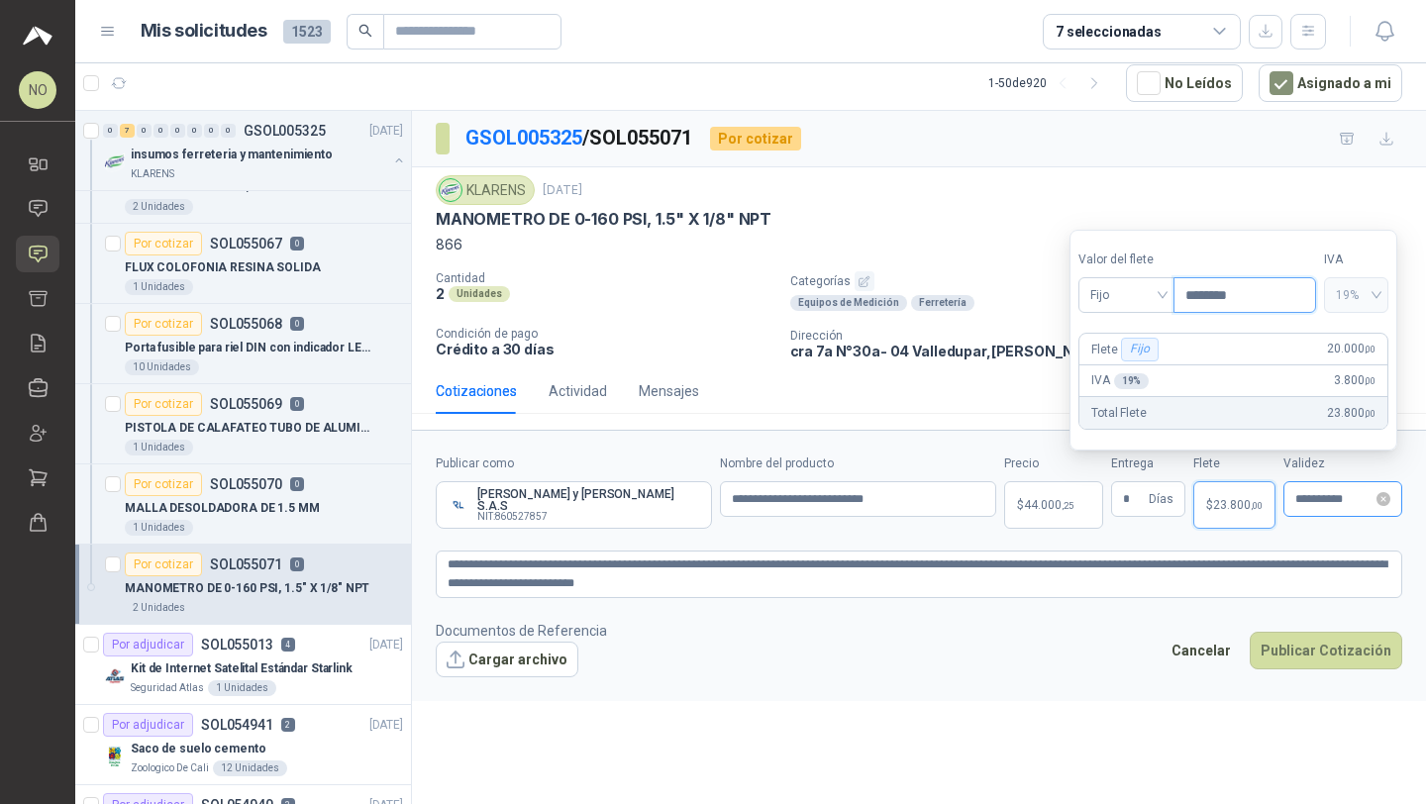
type input "********"
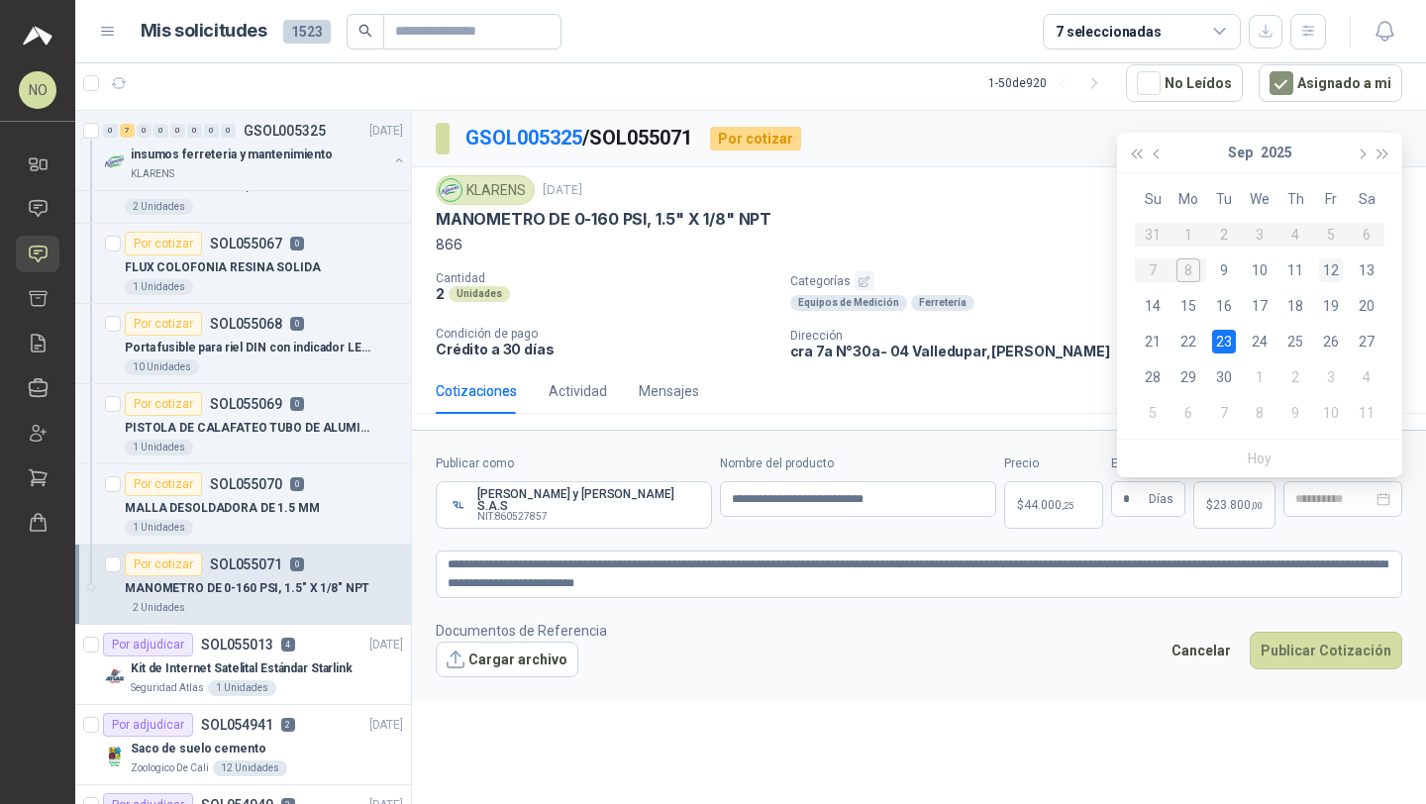
click at [1330, 274] on div "12" at bounding box center [1331, 270] width 24 height 24
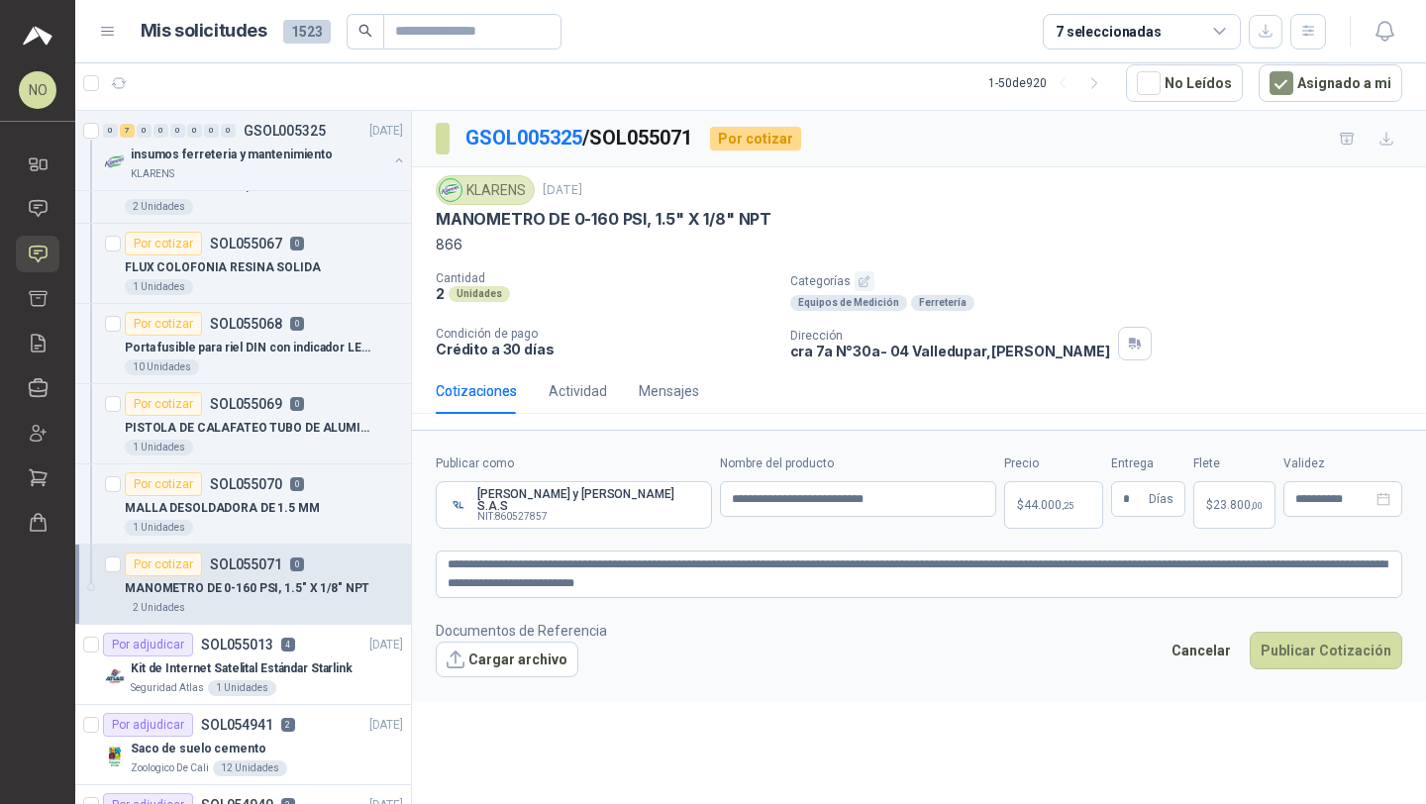
type input "**********"
click at [535, 646] on button "Cargar archivo" at bounding box center [507, 660] width 143 height 36
click at [1137, 497] on input "*" at bounding box center [1134, 499] width 22 height 34
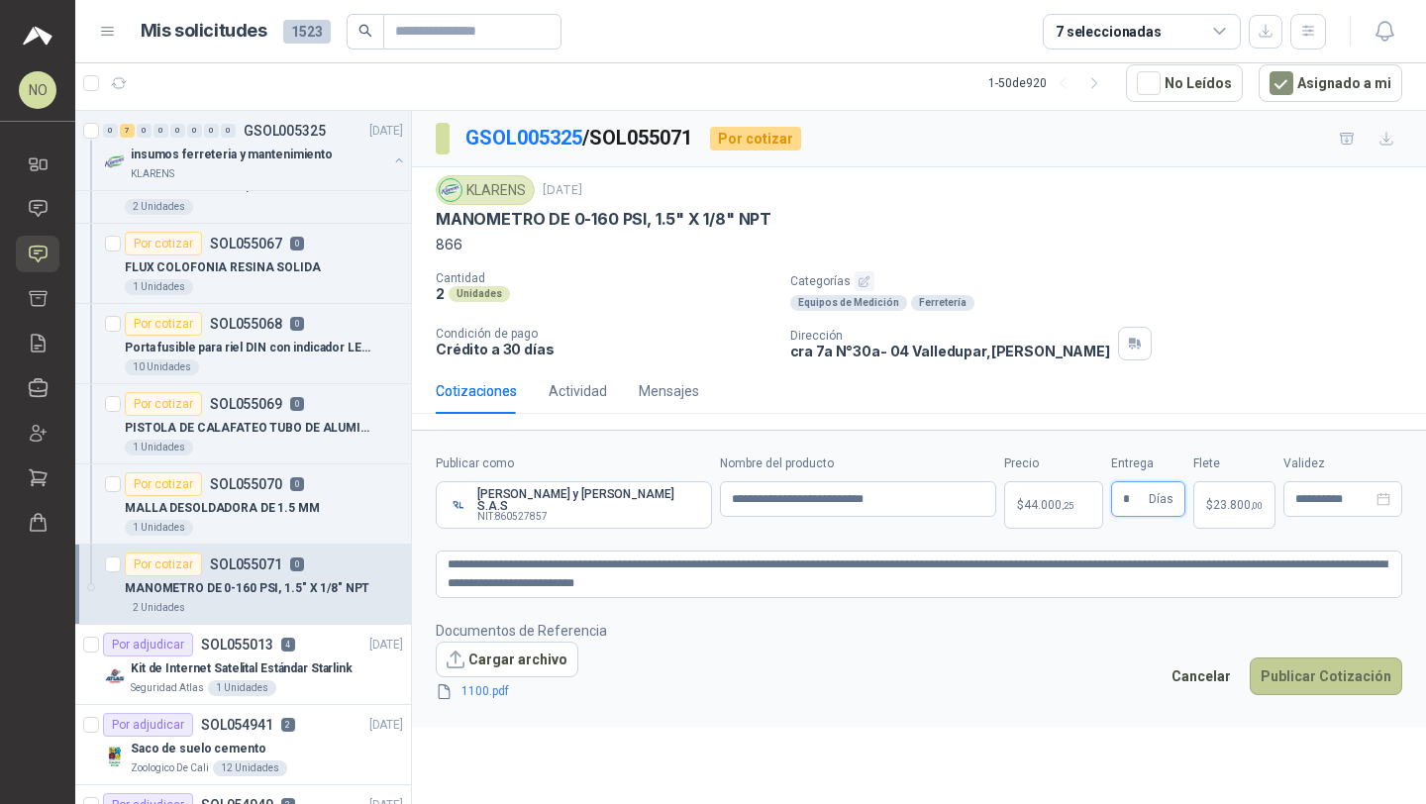
type input "*"
click at [1326, 657] on button "Publicar Cotización" at bounding box center [1325, 676] width 152 height 38
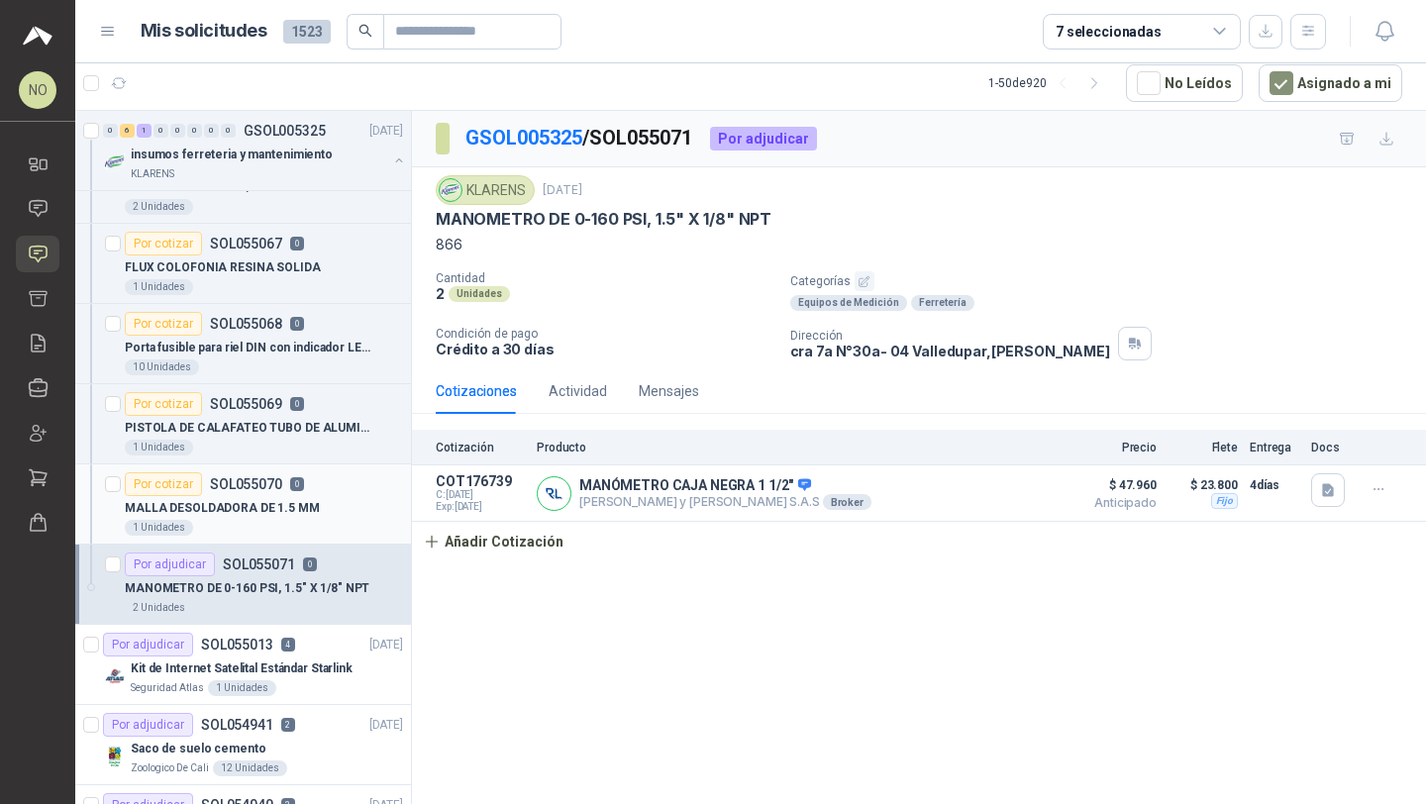
click at [343, 507] on div "MALLA DESOLDADORA DE 1.5 MM" at bounding box center [264, 508] width 278 height 24
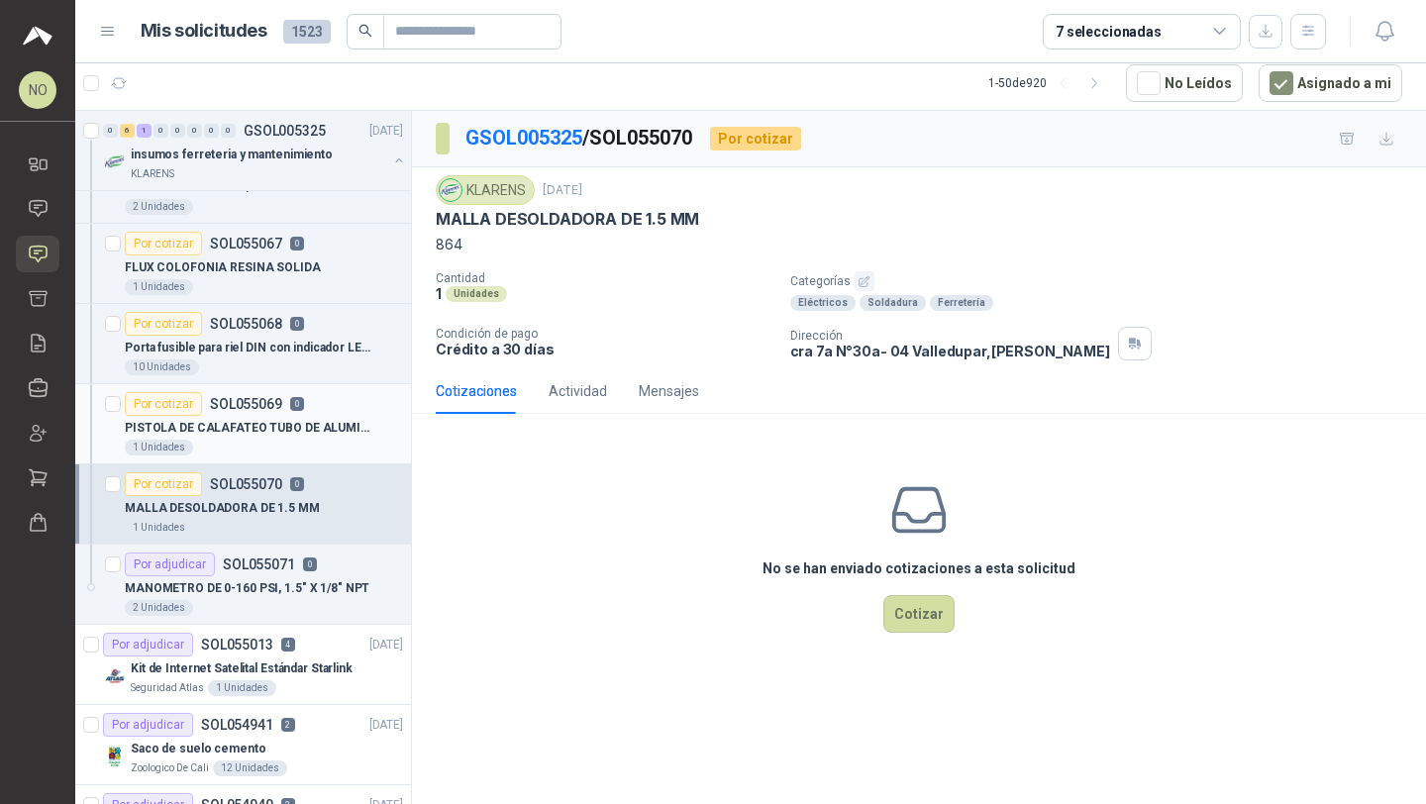
click at [342, 440] on div "1 Unidades" at bounding box center [264, 448] width 278 height 16
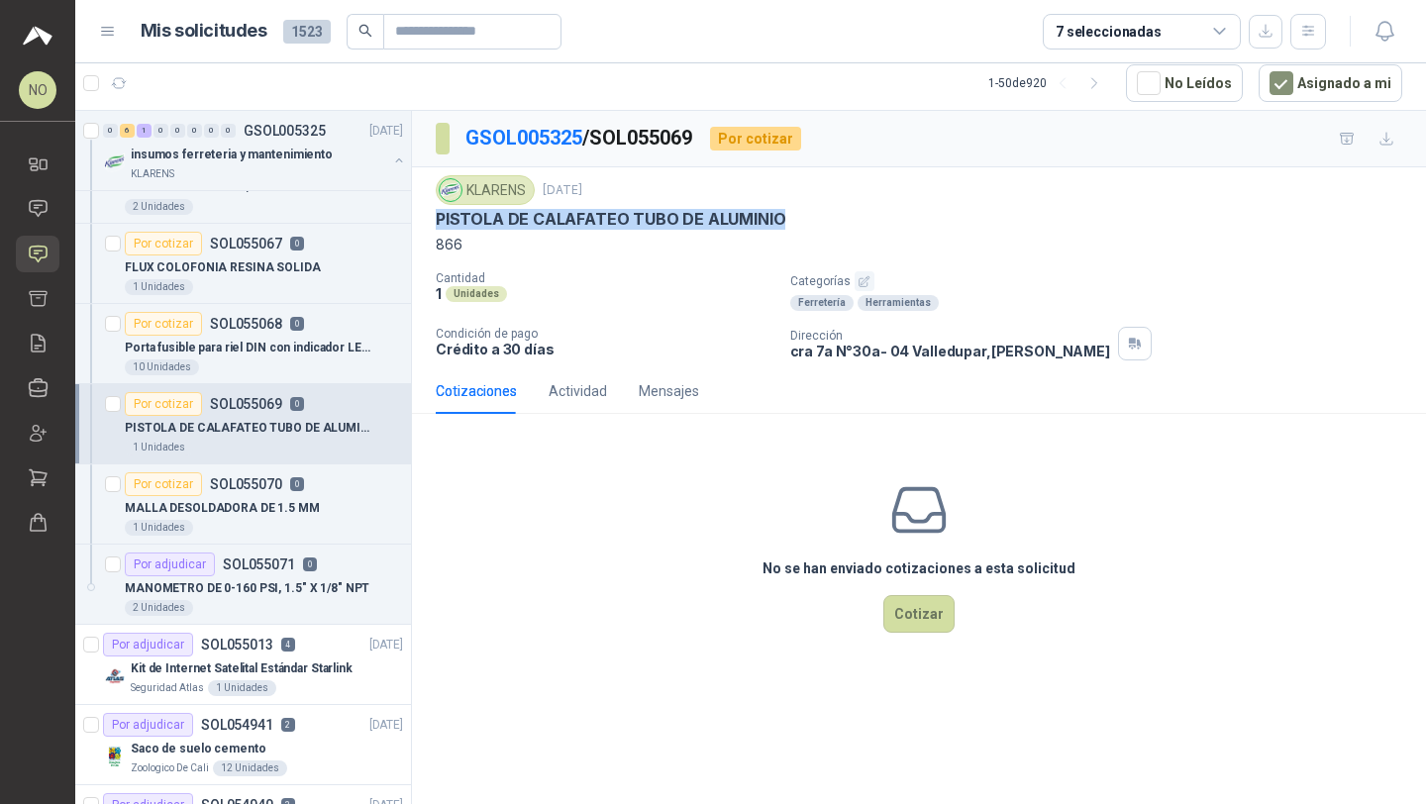
drag, startPoint x: 438, startPoint y: 221, endPoint x: 832, endPoint y: 221, distance: 394.0
click at [833, 221] on div "PISTOLA DE CALAFATEO TUBO DE ALUMINIO" at bounding box center [919, 219] width 966 height 21
click at [302, 515] on p "MALLA DESOLDADORA DE 1.5 MM" at bounding box center [222, 508] width 195 height 19
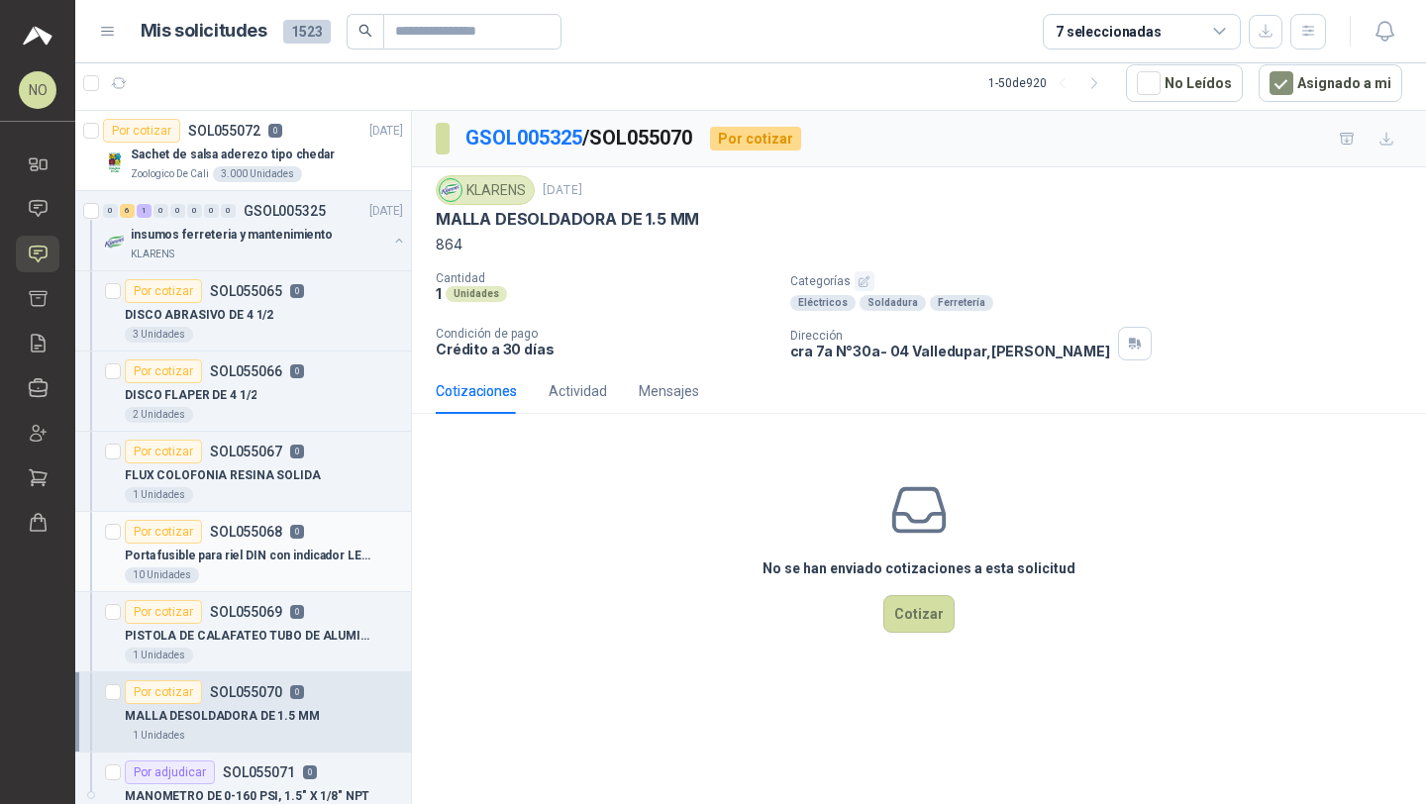
click at [304, 565] on div "Porta fusible para riel DIN con indicador LED 110V y 220V Ref: TBE-UK5-FUSIBLE-…" at bounding box center [264, 555] width 278 height 24
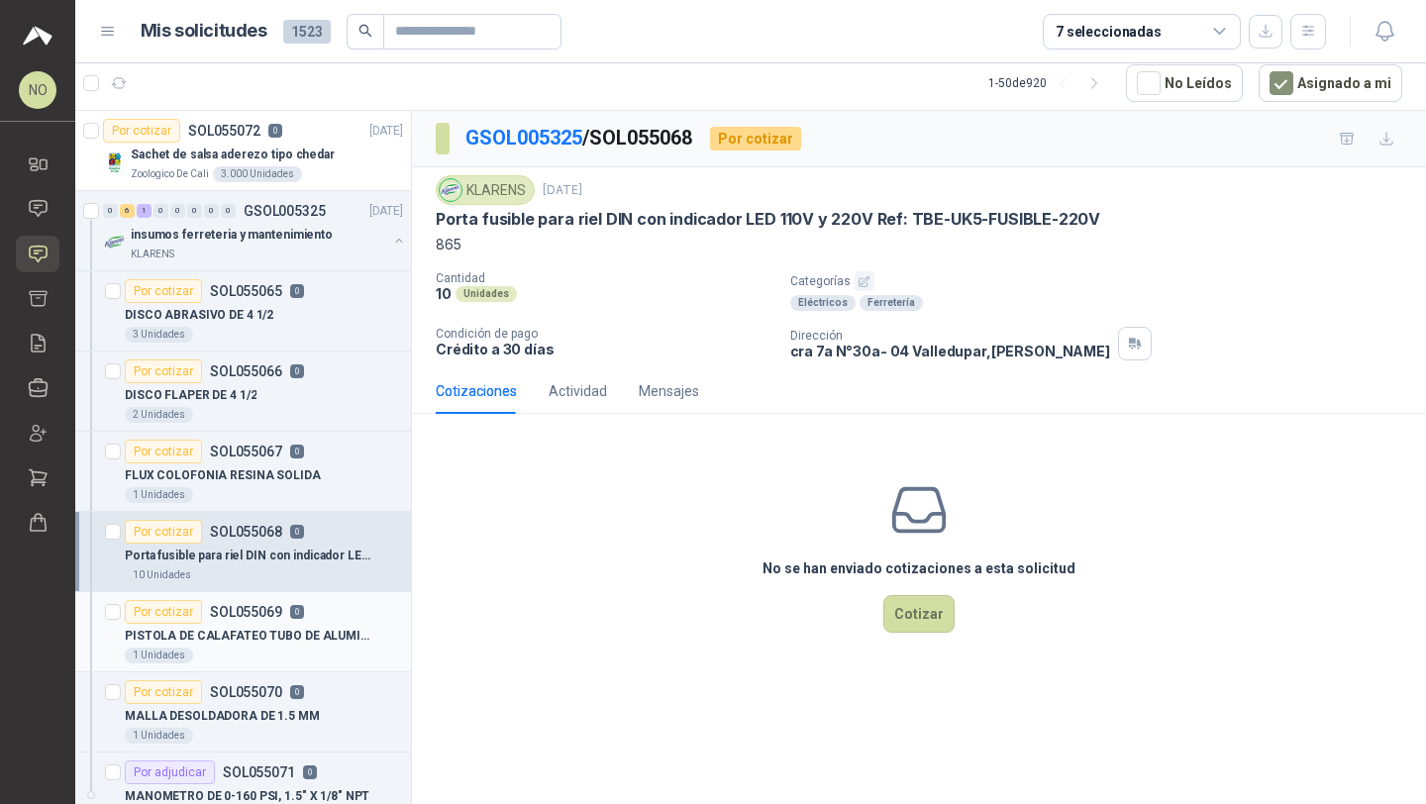
click at [304, 632] on p "PISTOLA DE CALAFATEO TUBO DE ALUMINIO" at bounding box center [248, 636] width 247 height 19
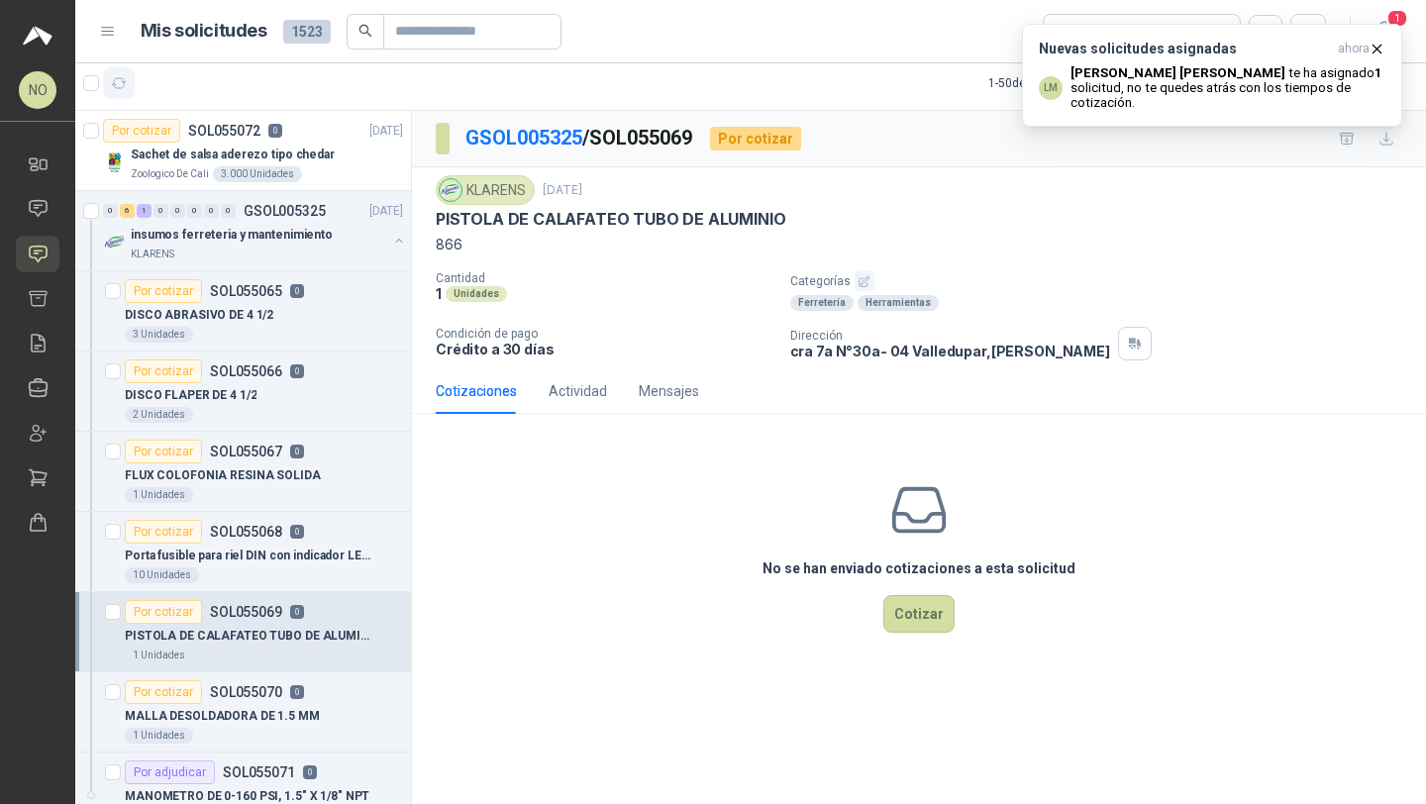
click at [121, 85] on icon "button" at bounding box center [119, 83] width 17 height 17
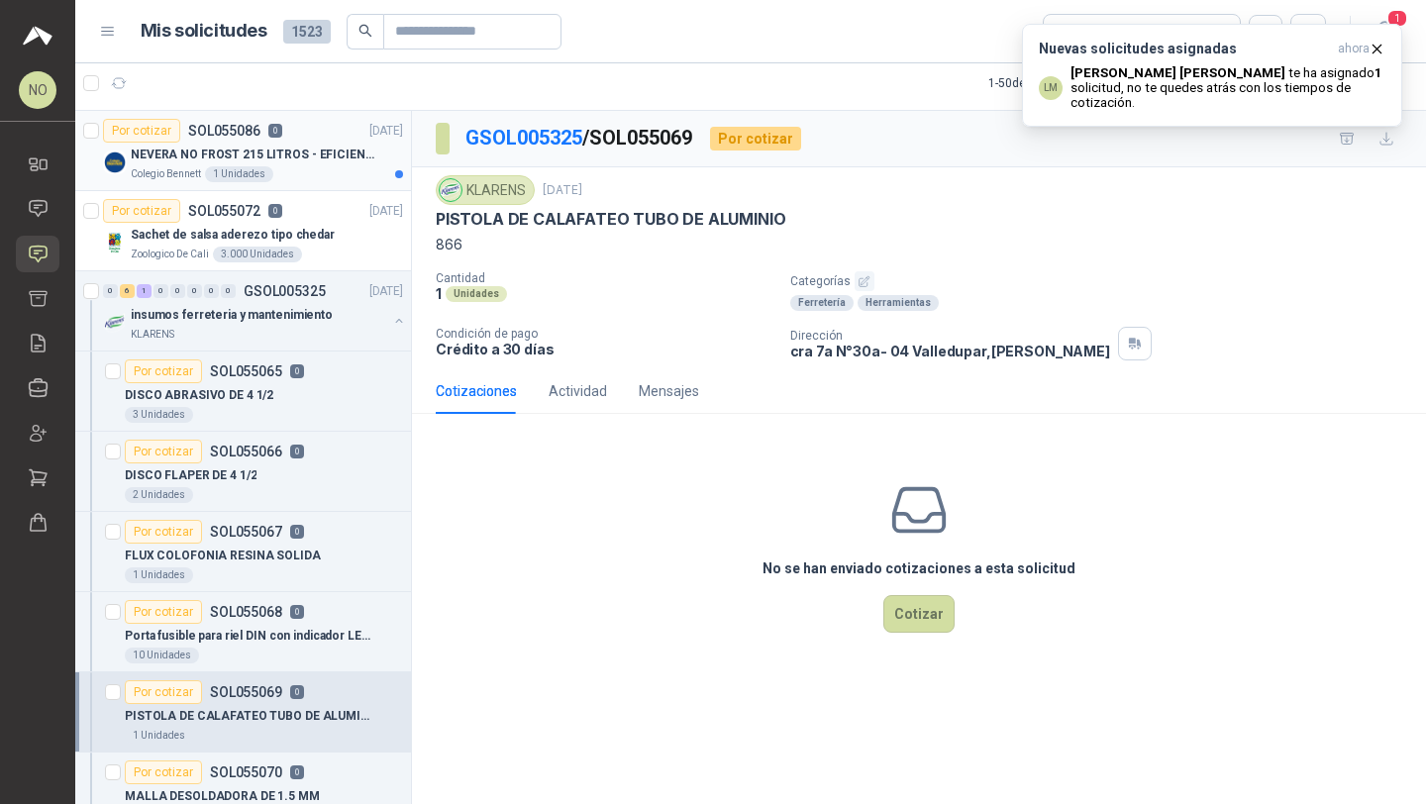
click at [311, 150] on p "NEVERA NO FROST 215 LITROS - EFICIENCIA ENERGETICA A" at bounding box center [254, 155] width 247 height 19
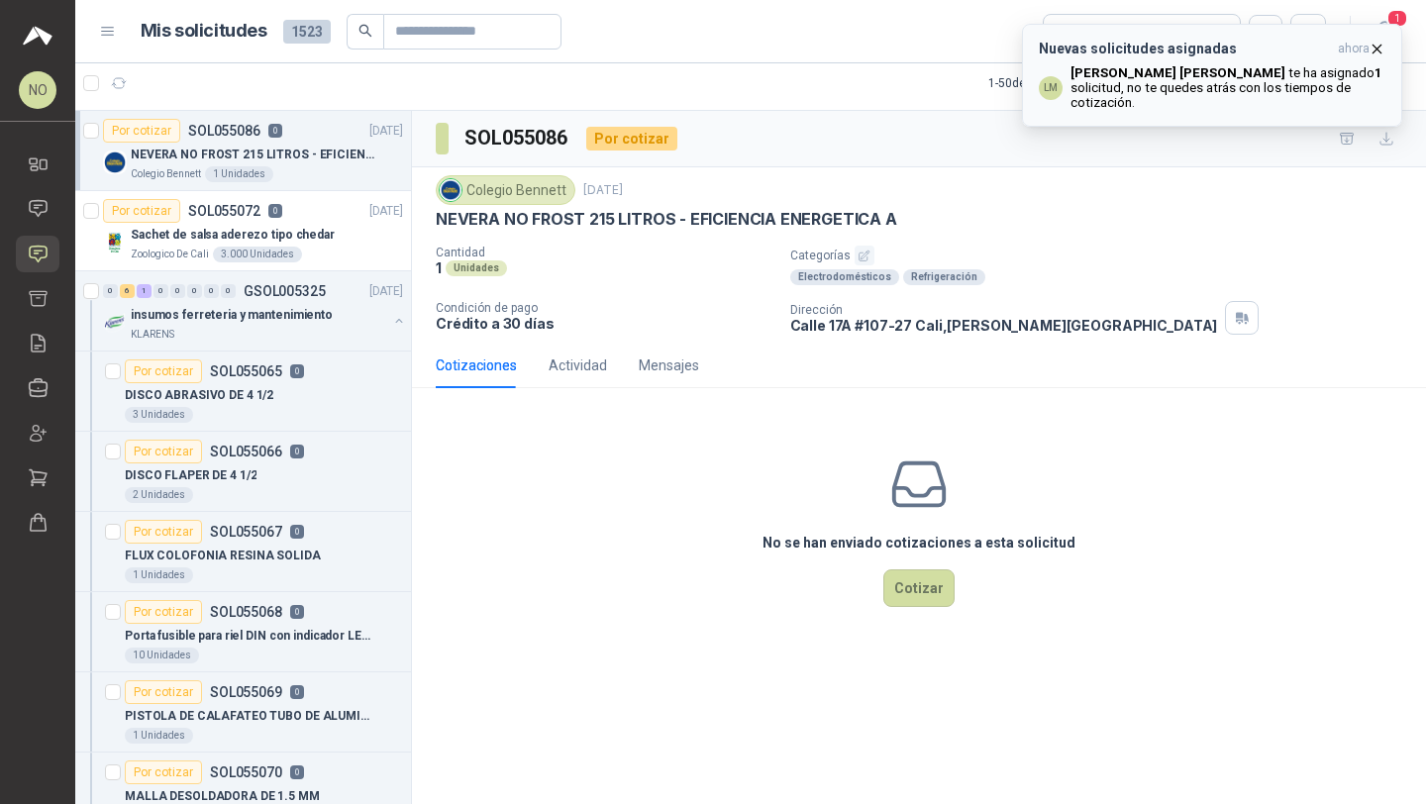
click at [1383, 52] on icon "button" at bounding box center [1376, 49] width 17 height 17
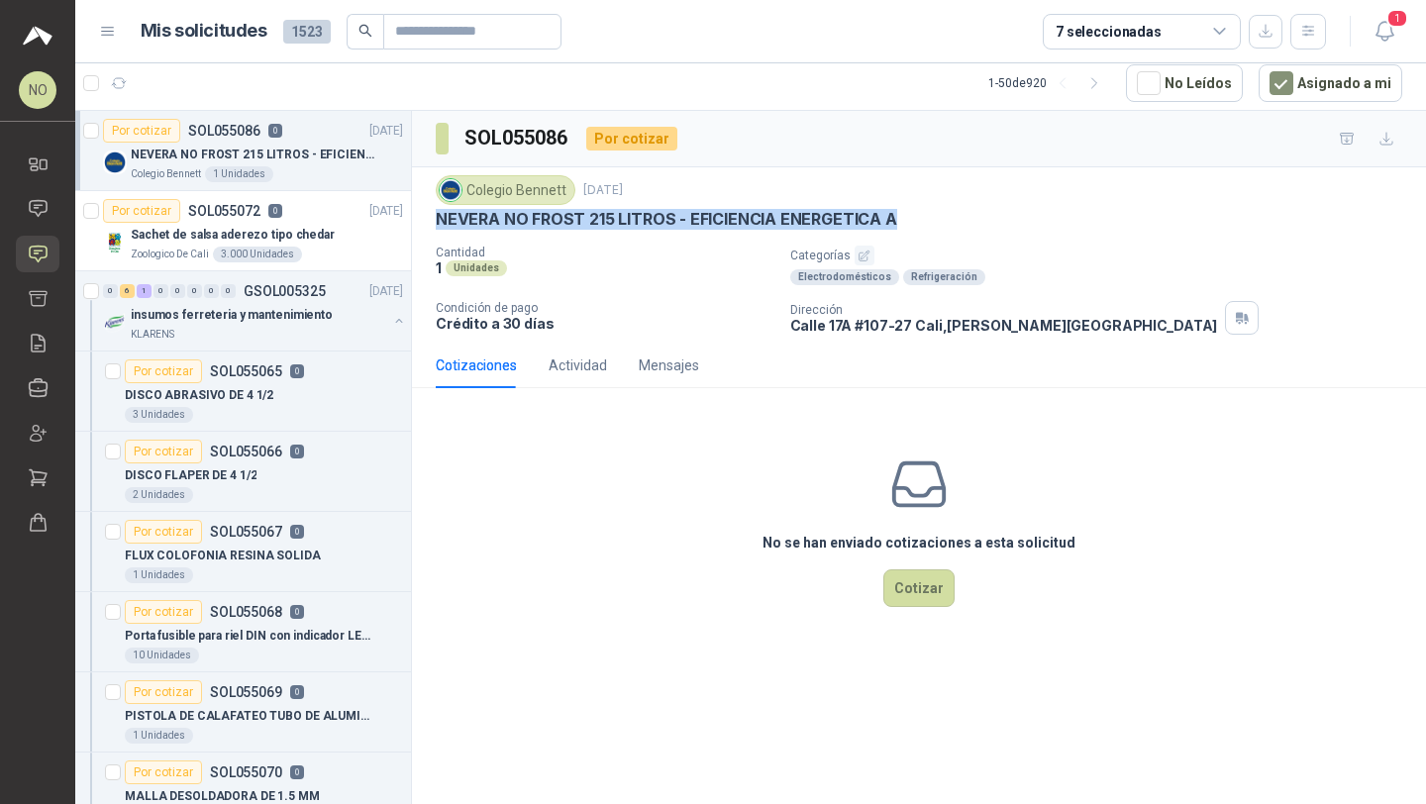
drag, startPoint x: 435, startPoint y: 216, endPoint x: 960, endPoint y: 216, distance: 525.7
click at [960, 216] on div "Colegio Bennett 8 sept, 2025 NEVERA NO FROST 215 LITROS - EFICIENCIA ENERGETICA…" at bounding box center [919, 254] width 1014 height 175
click at [111, 80] on icon "button" at bounding box center [119, 83] width 17 height 17
click at [1391, 27] on span "1" at bounding box center [1397, 18] width 22 height 19
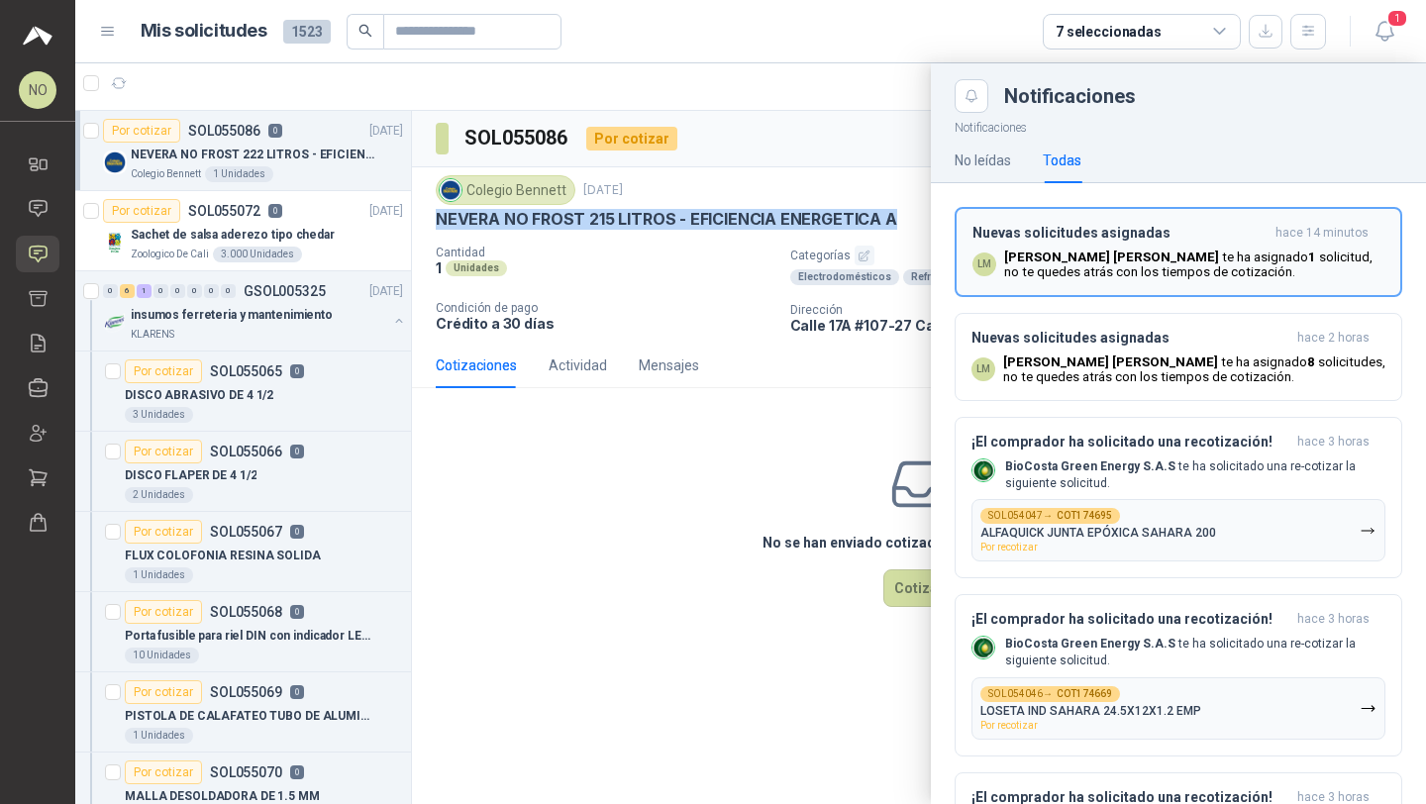
click at [1248, 274] on p "Luis Miguel Martinez te ha asignado 1 solicitud , no te quedes atrás con los ti…" at bounding box center [1194, 264] width 380 height 30
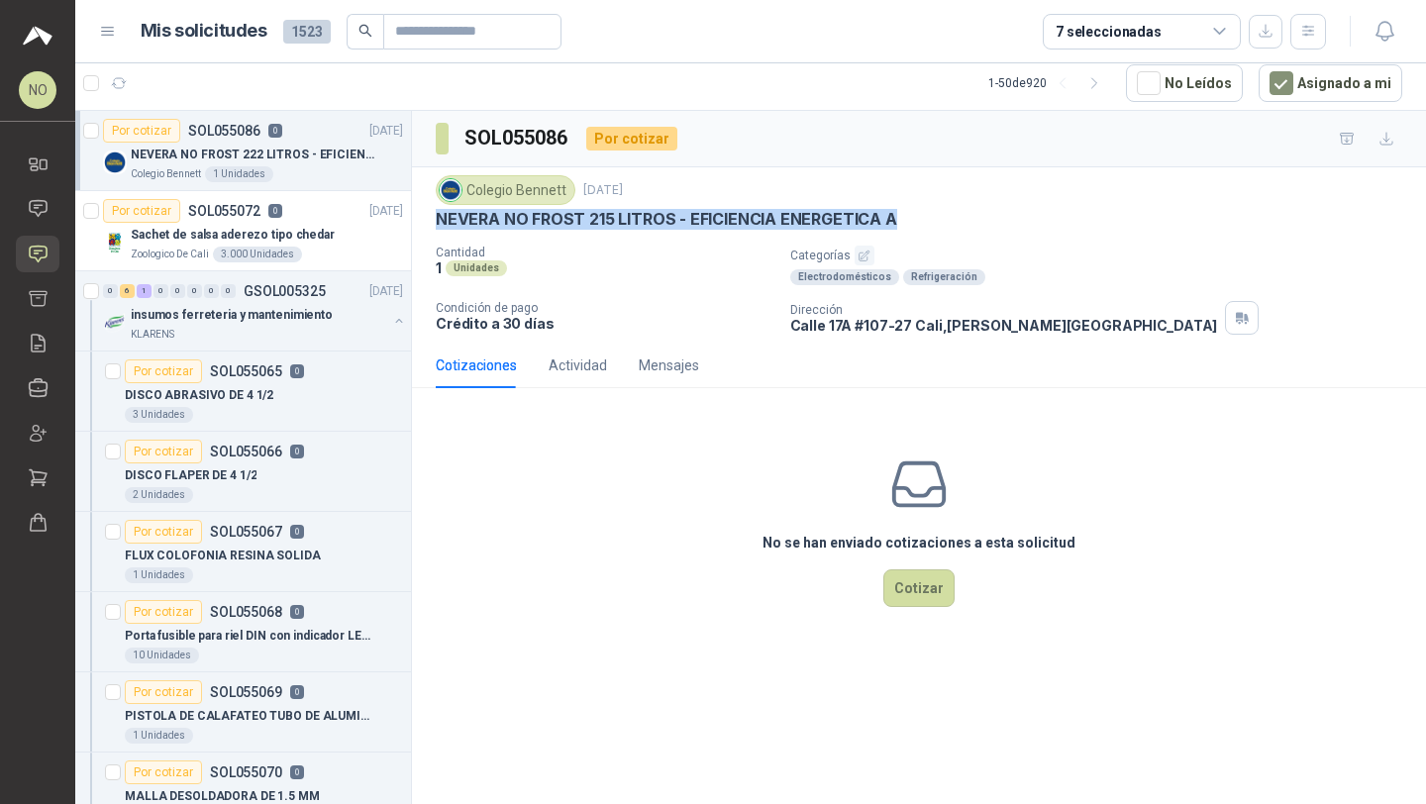
click at [884, 203] on div "Colegio Bennett 8 sept, 2025" at bounding box center [919, 190] width 966 height 30
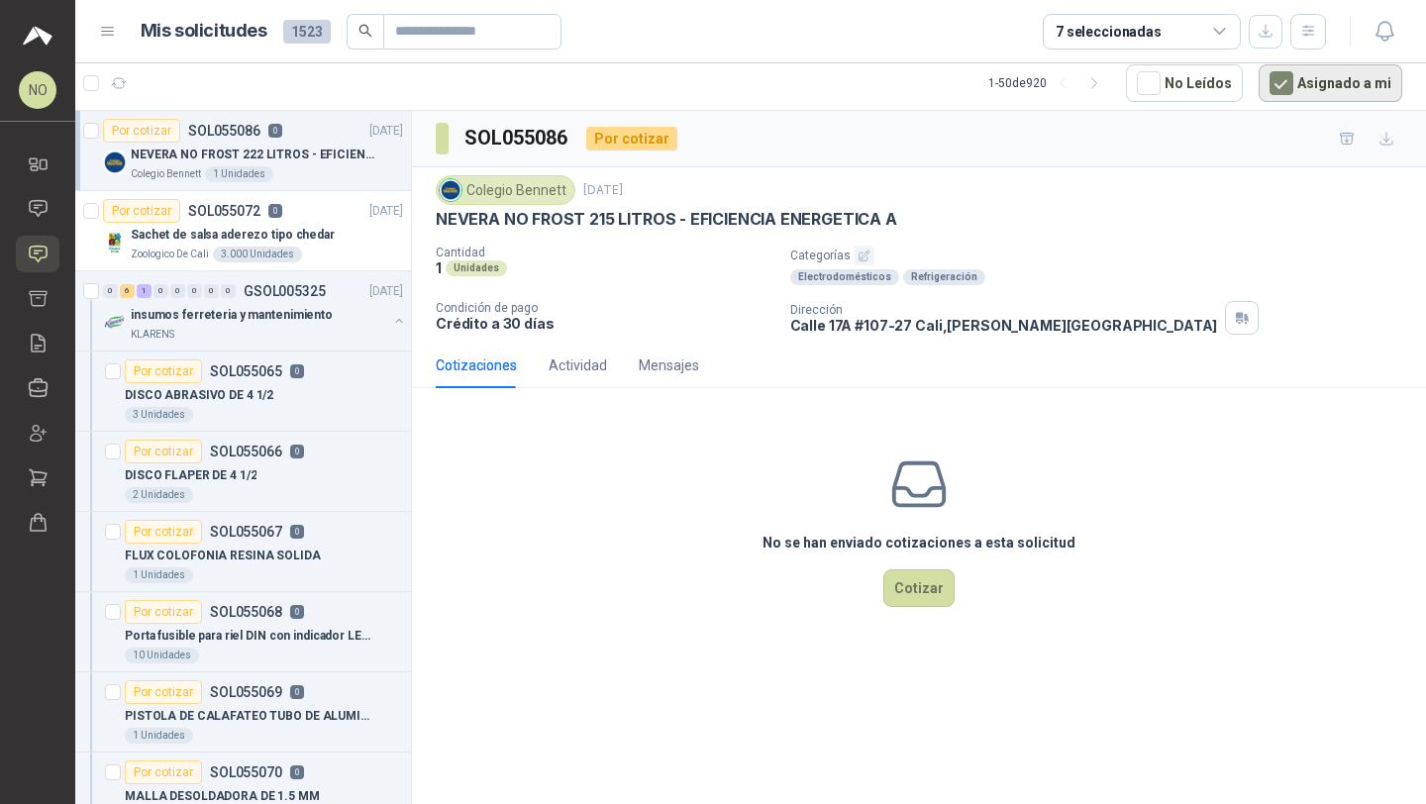
click at [1299, 97] on button "Asignado a mi" at bounding box center [1330, 83] width 144 height 38
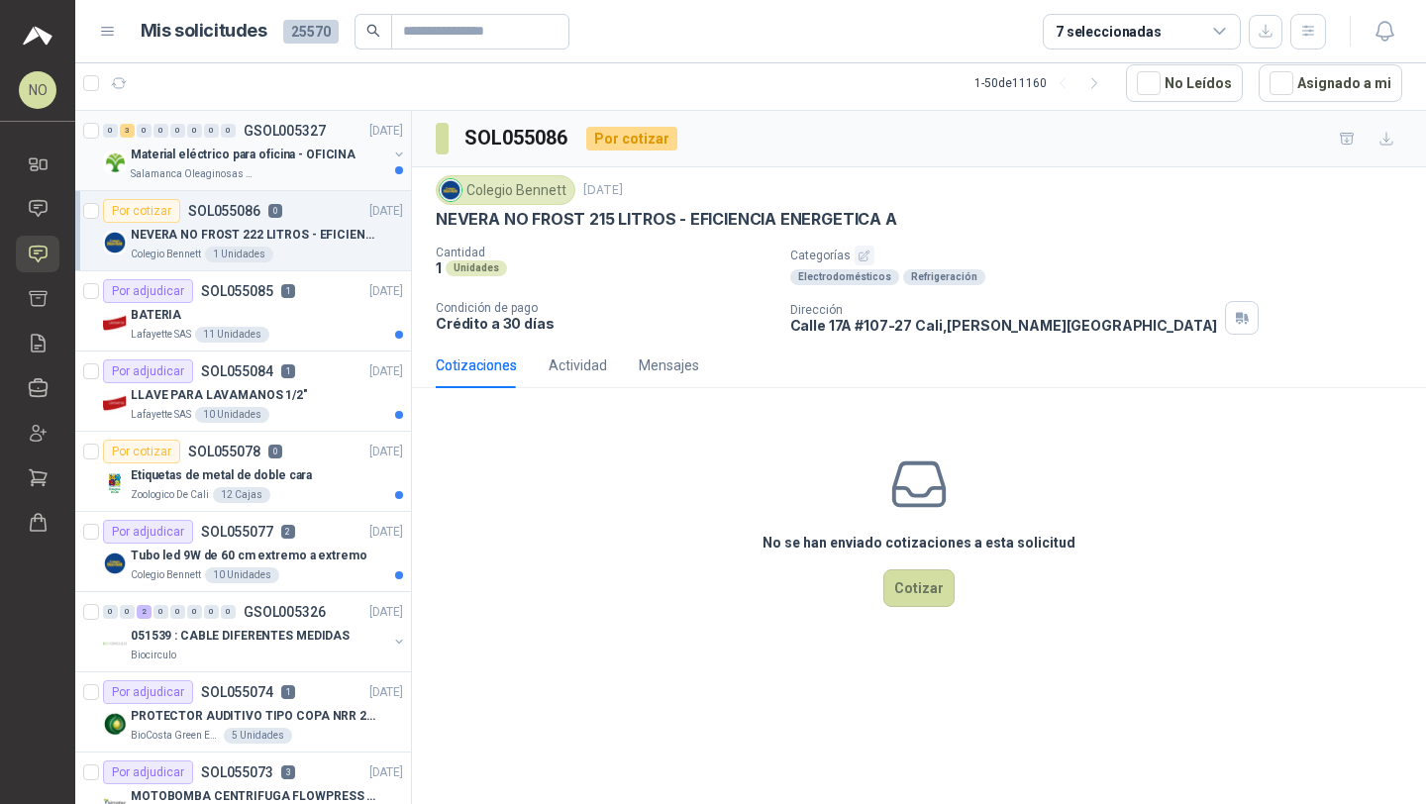
click at [340, 151] on p "Material eléctrico para oficina - OFICINA" at bounding box center [243, 155] width 225 height 19
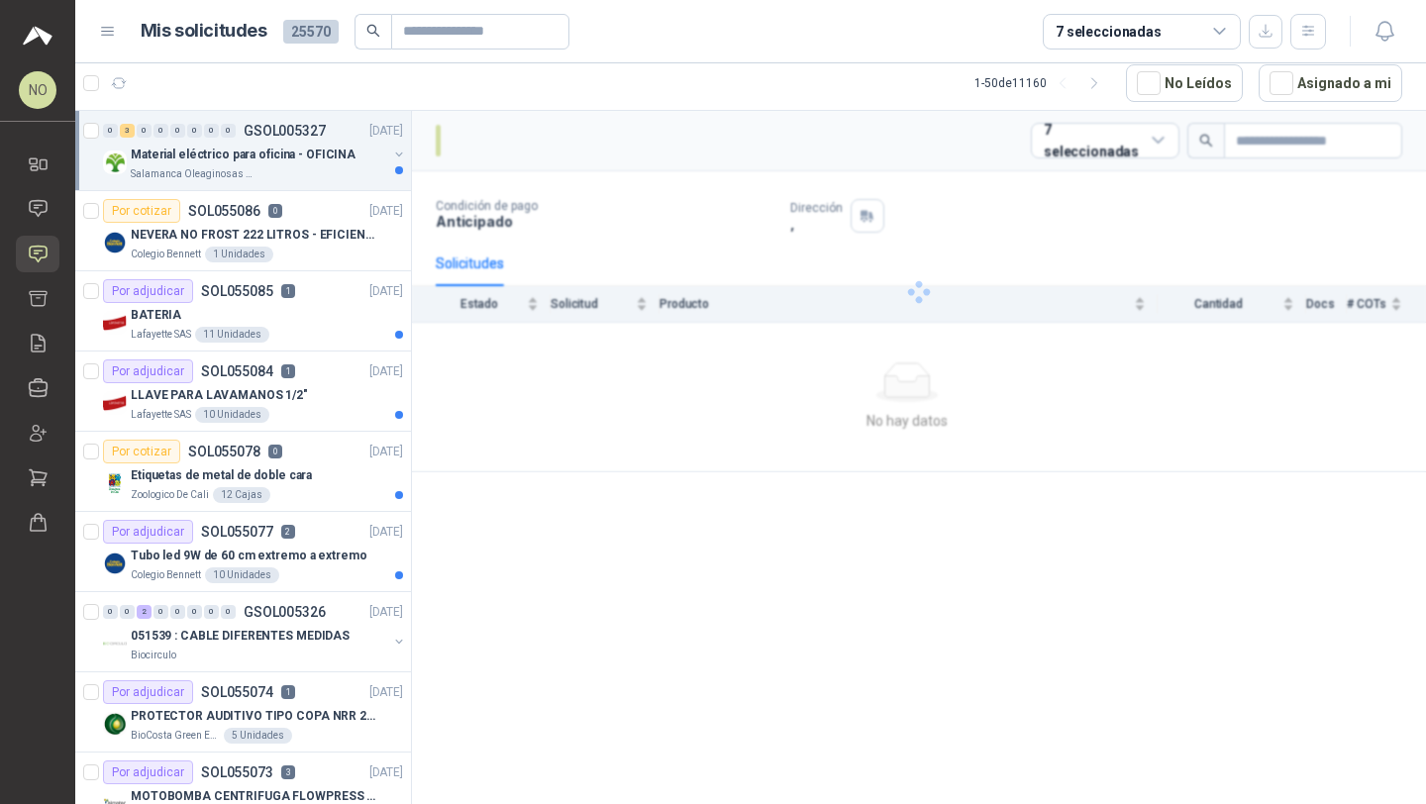
click at [340, 151] on p "Material eléctrico para oficina - OFICINA" at bounding box center [243, 155] width 225 height 19
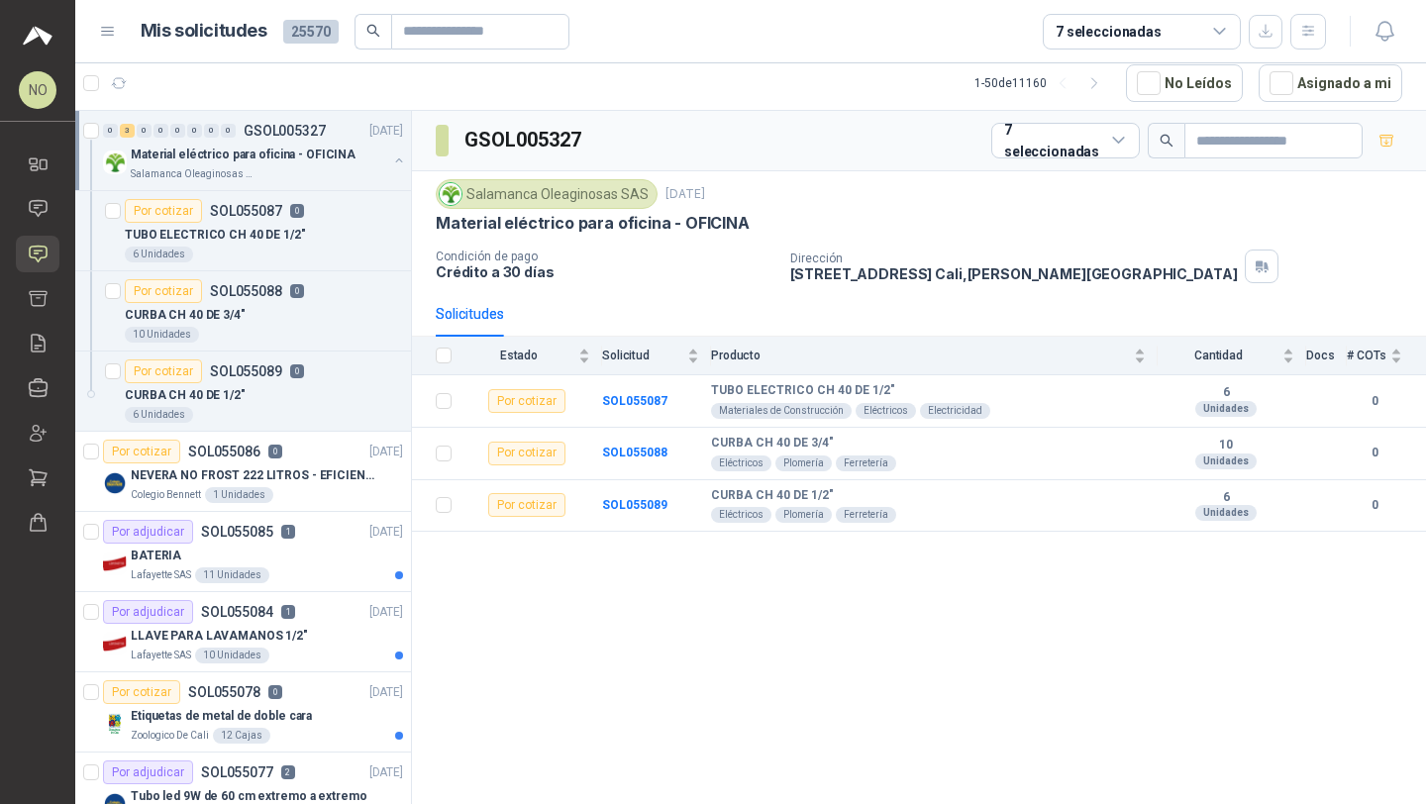
click at [340, 151] on p "Material eléctrico para oficina - OFICINA" at bounding box center [243, 155] width 225 height 19
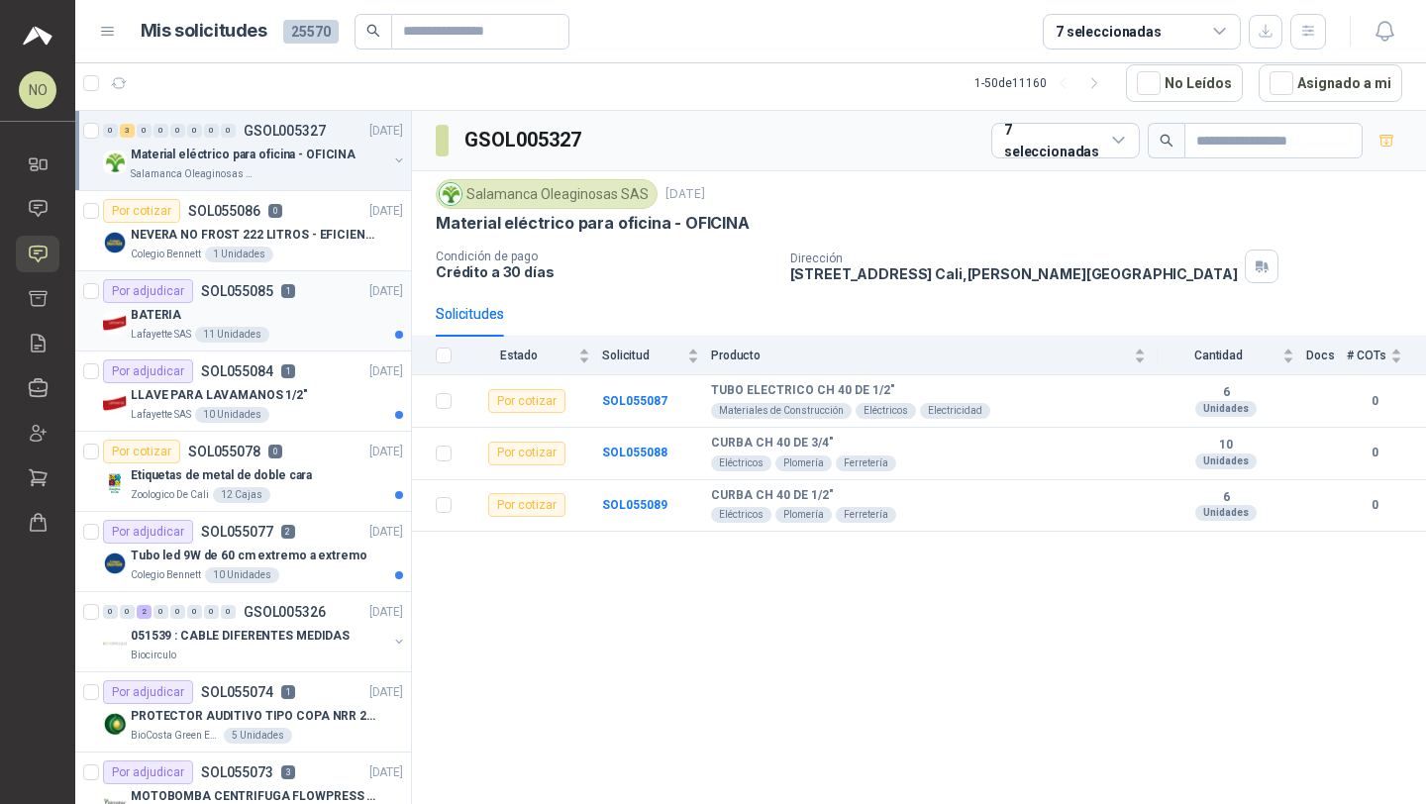
click at [332, 297] on div "Por adjudicar SOL055085 1 08/09/25" at bounding box center [253, 291] width 300 height 24
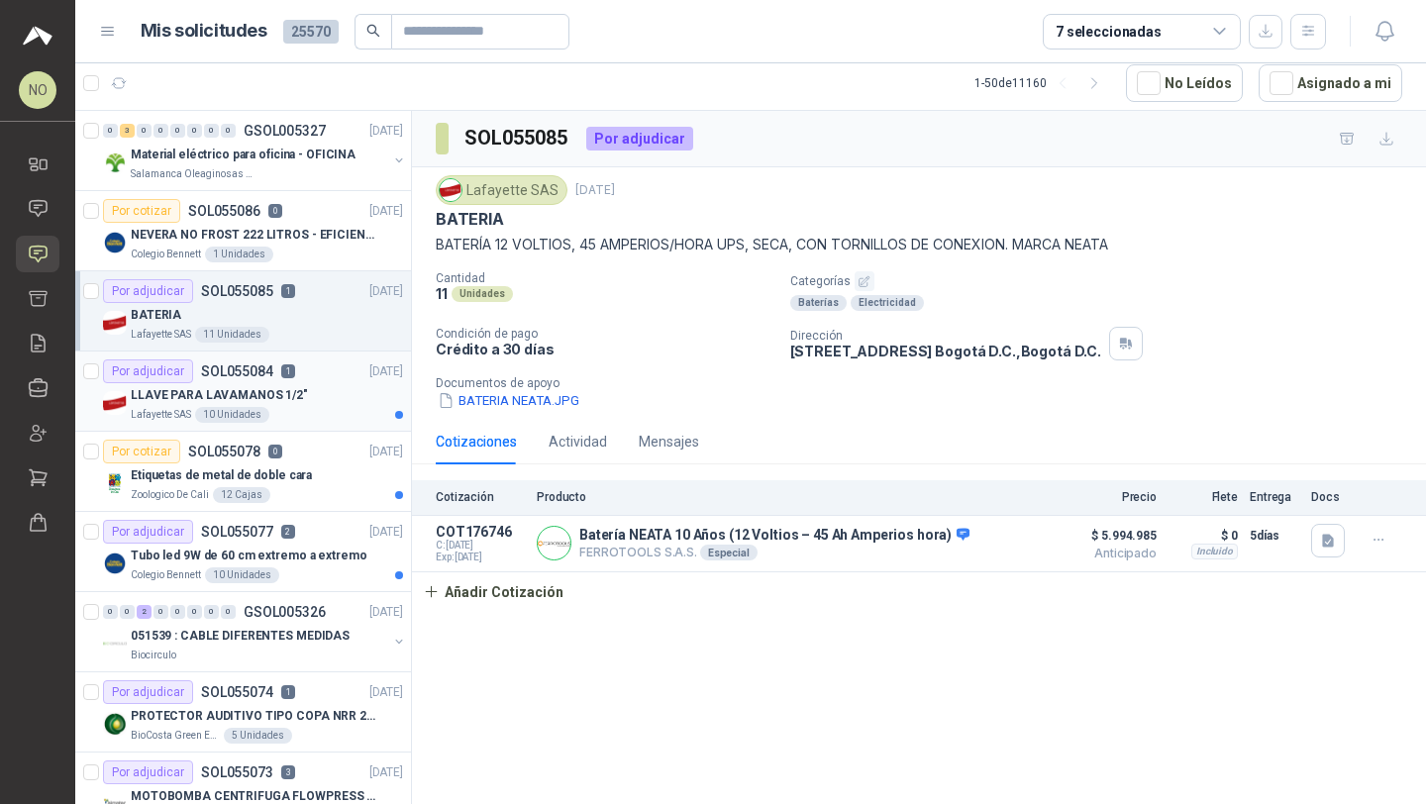
click at [290, 407] on div "Lafayette SAS 10 Unidades" at bounding box center [267, 415] width 272 height 16
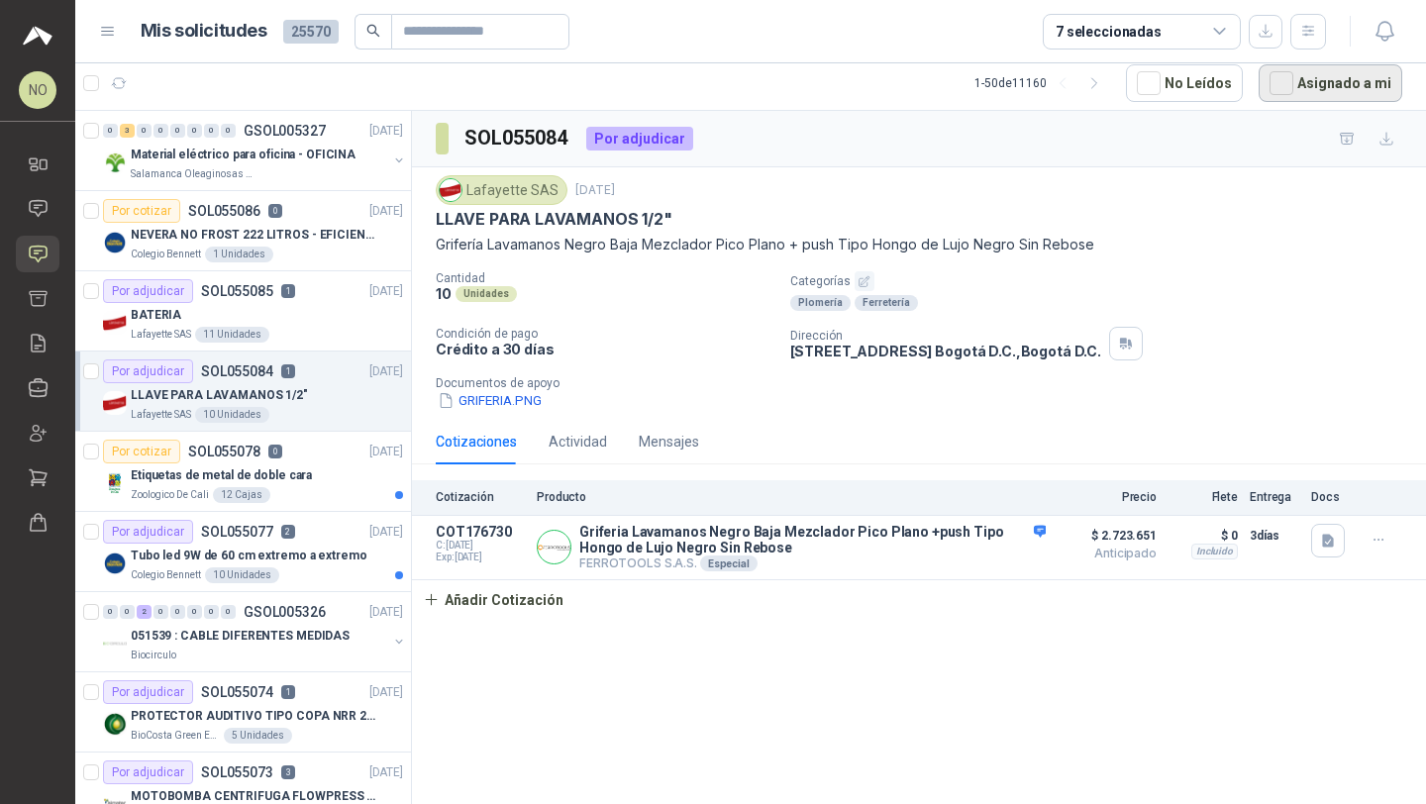
click at [1320, 89] on button "Asignado a mi" at bounding box center [1330, 83] width 144 height 38
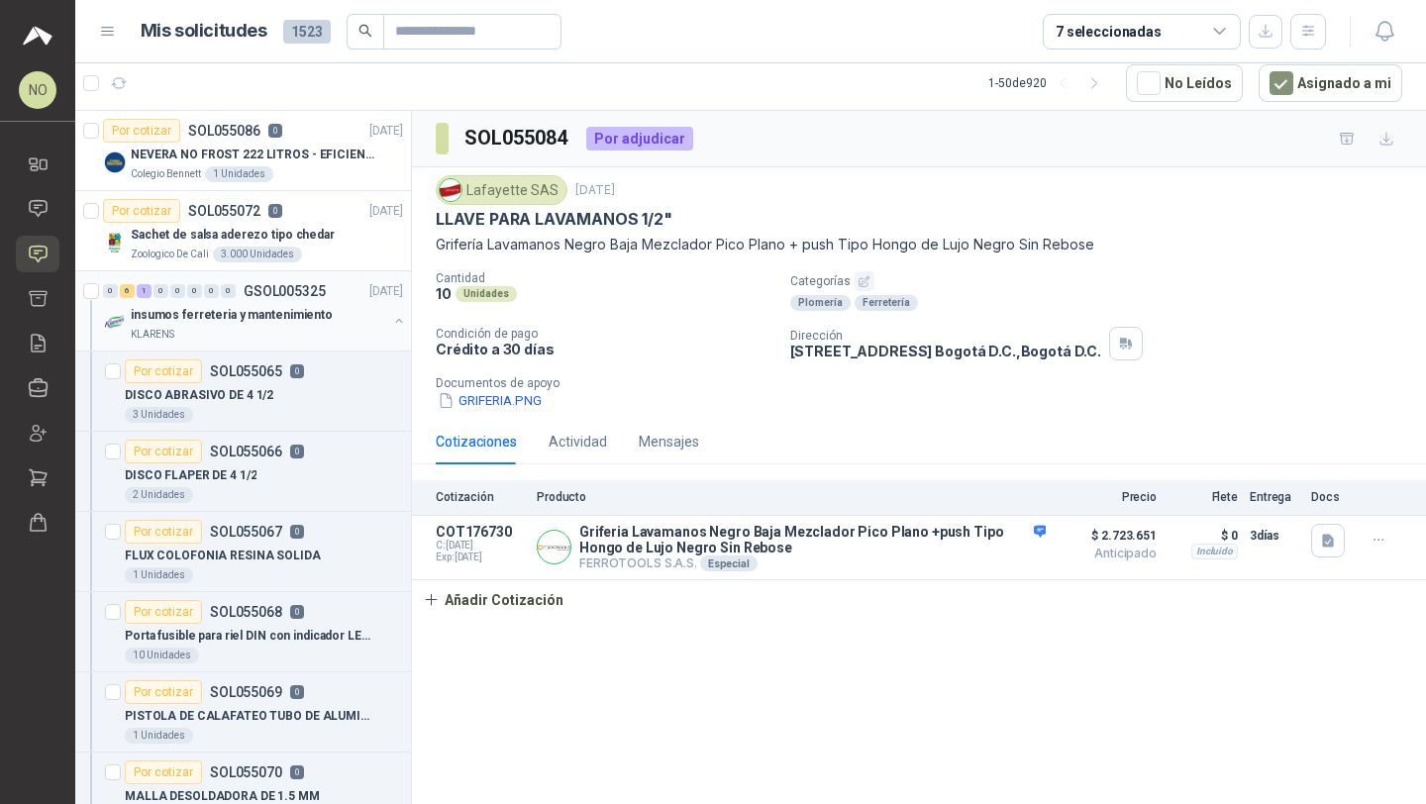
click at [286, 314] on p "insumos ferreteria y mantenimiento" at bounding box center [232, 315] width 202 height 19
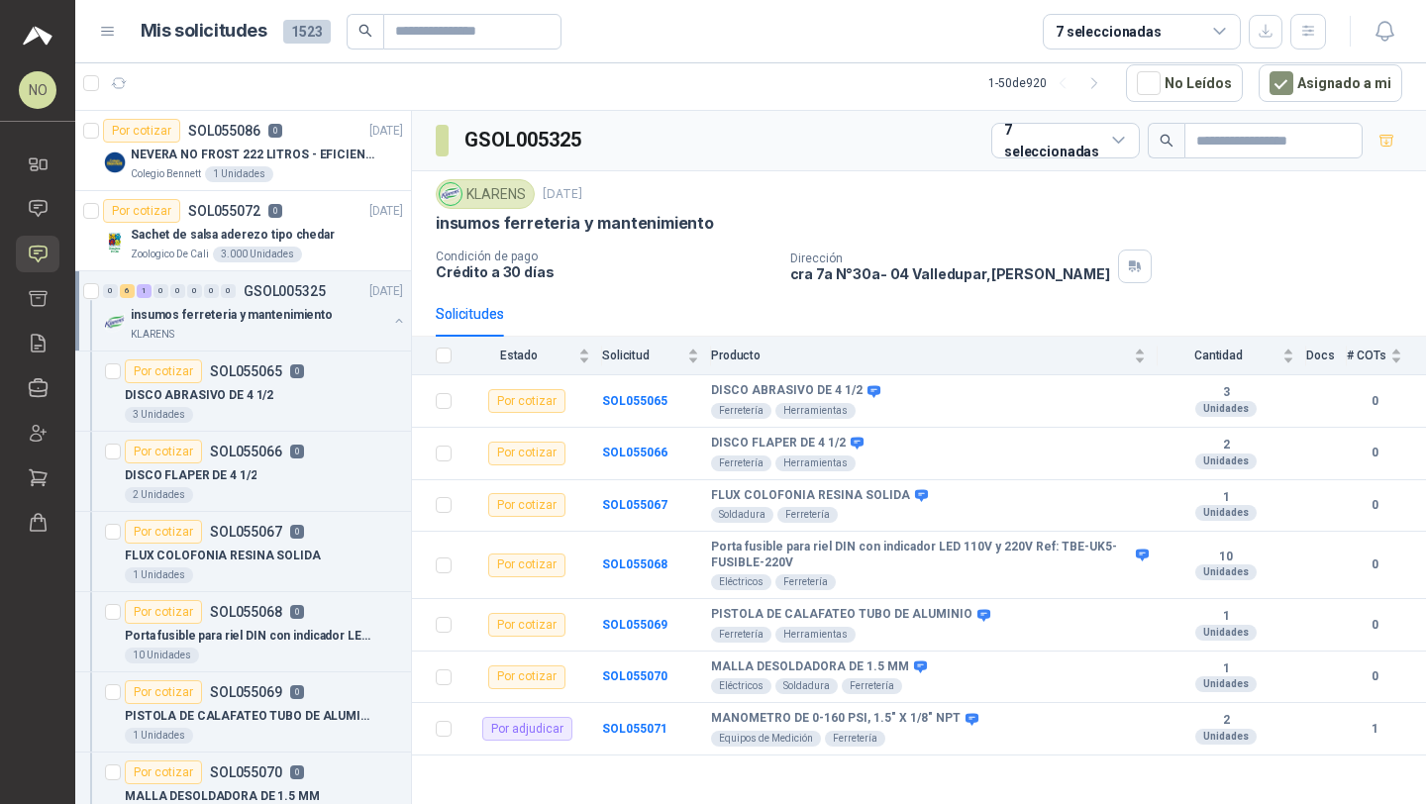
click at [286, 314] on p "insumos ferreteria y mantenimiento" at bounding box center [232, 315] width 202 height 19
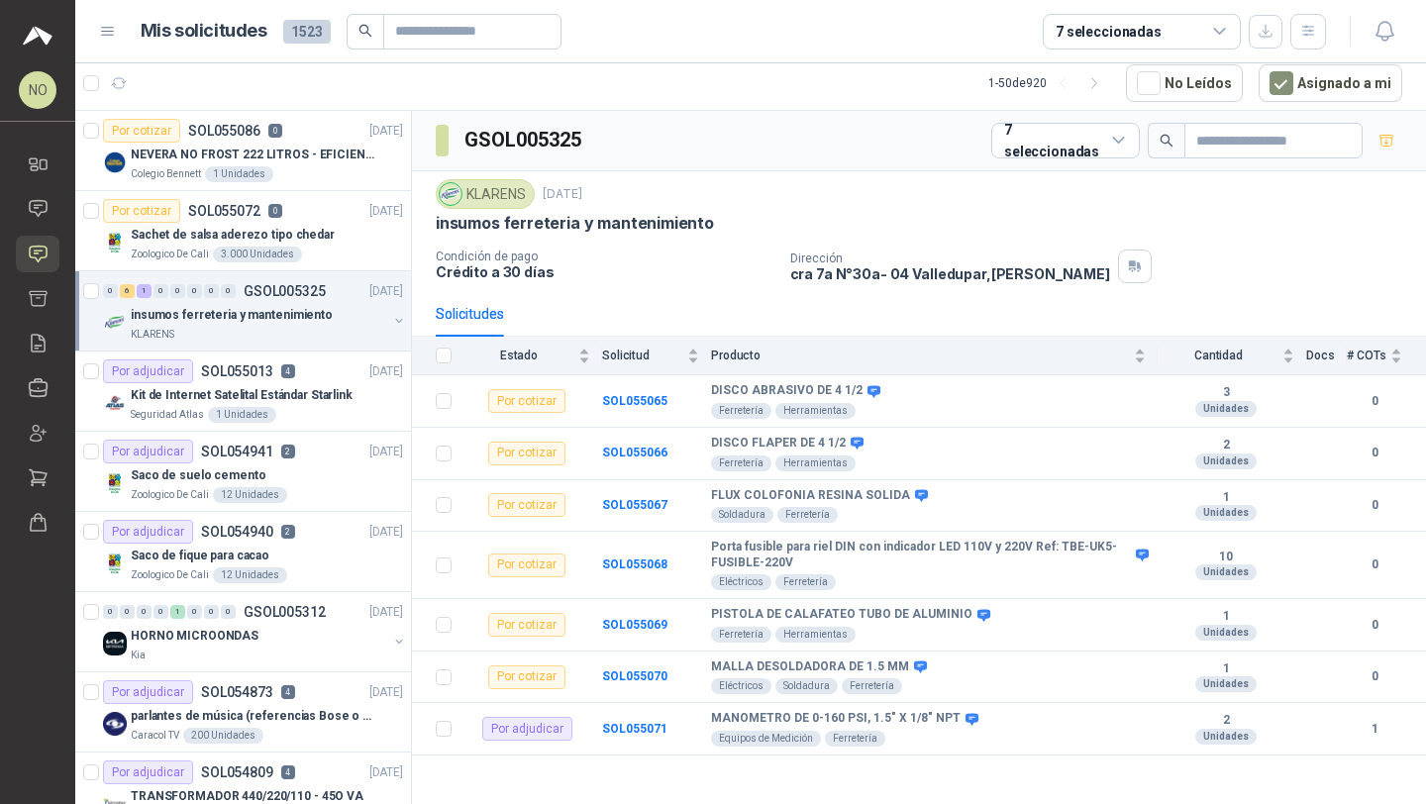
click at [286, 314] on p "insumos ferreteria y mantenimiento" at bounding box center [232, 315] width 202 height 19
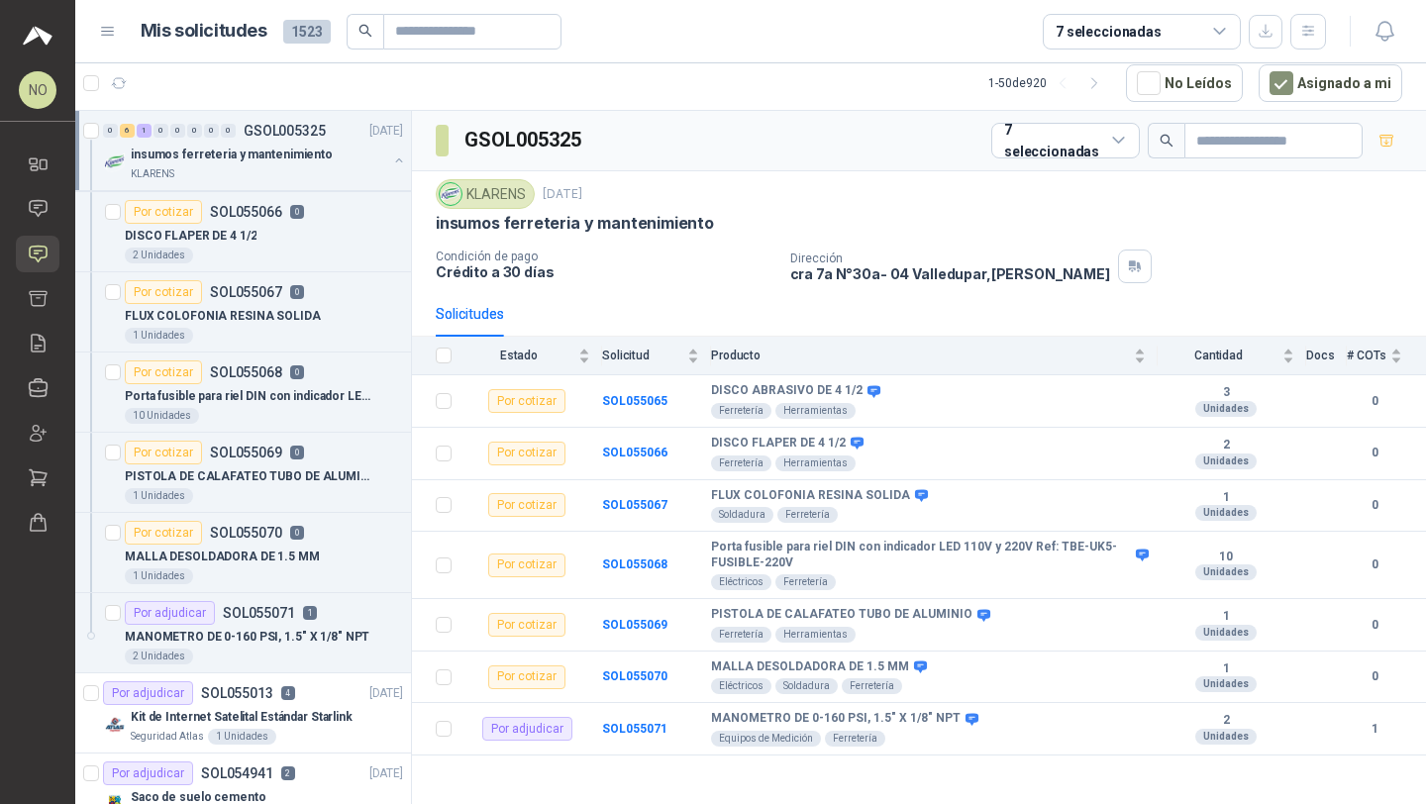
scroll to position [251, 0]
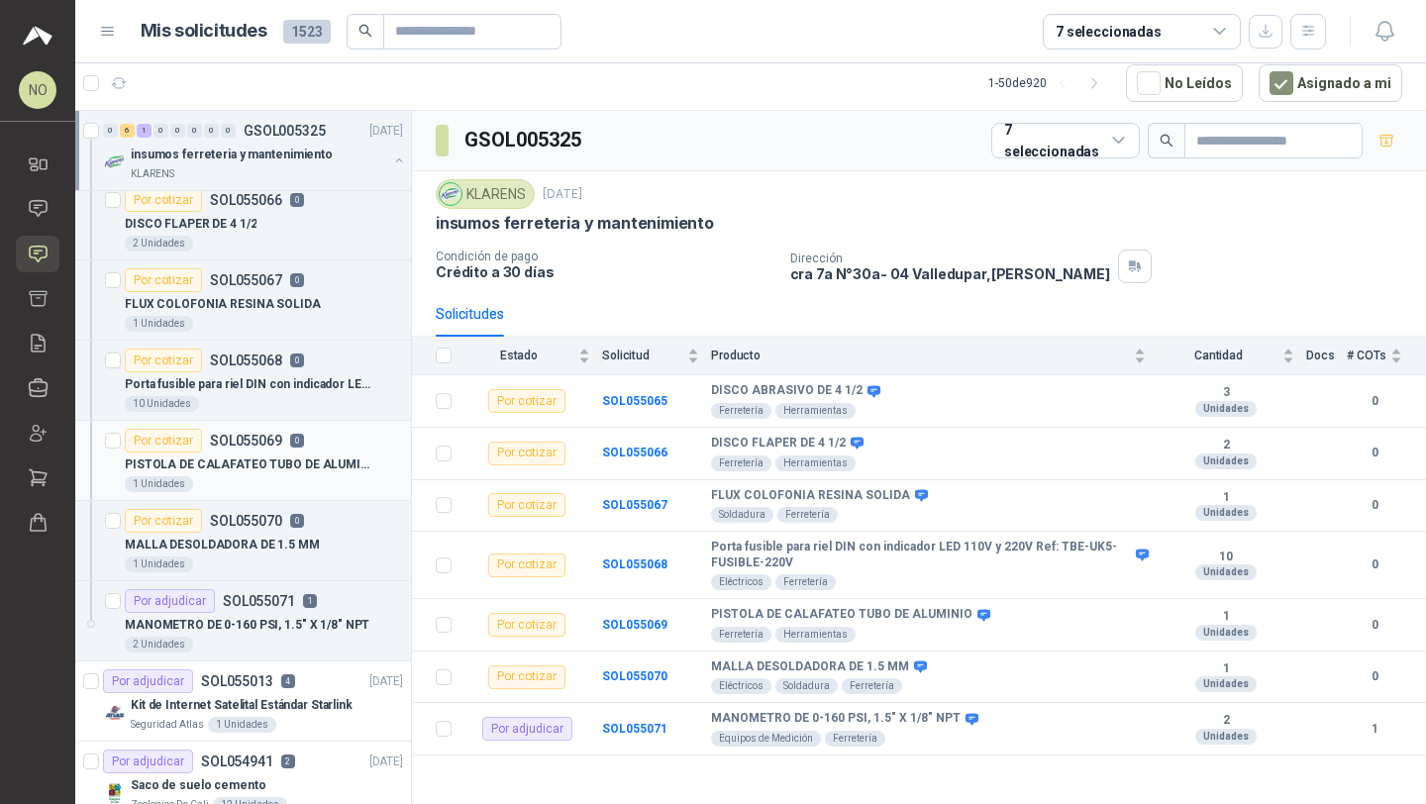
click at [341, 463] on p "PISTOLA DE CALAFATEO TUBO DE ALUMINIO" at bounding box center [248, 464] width 247 height 19
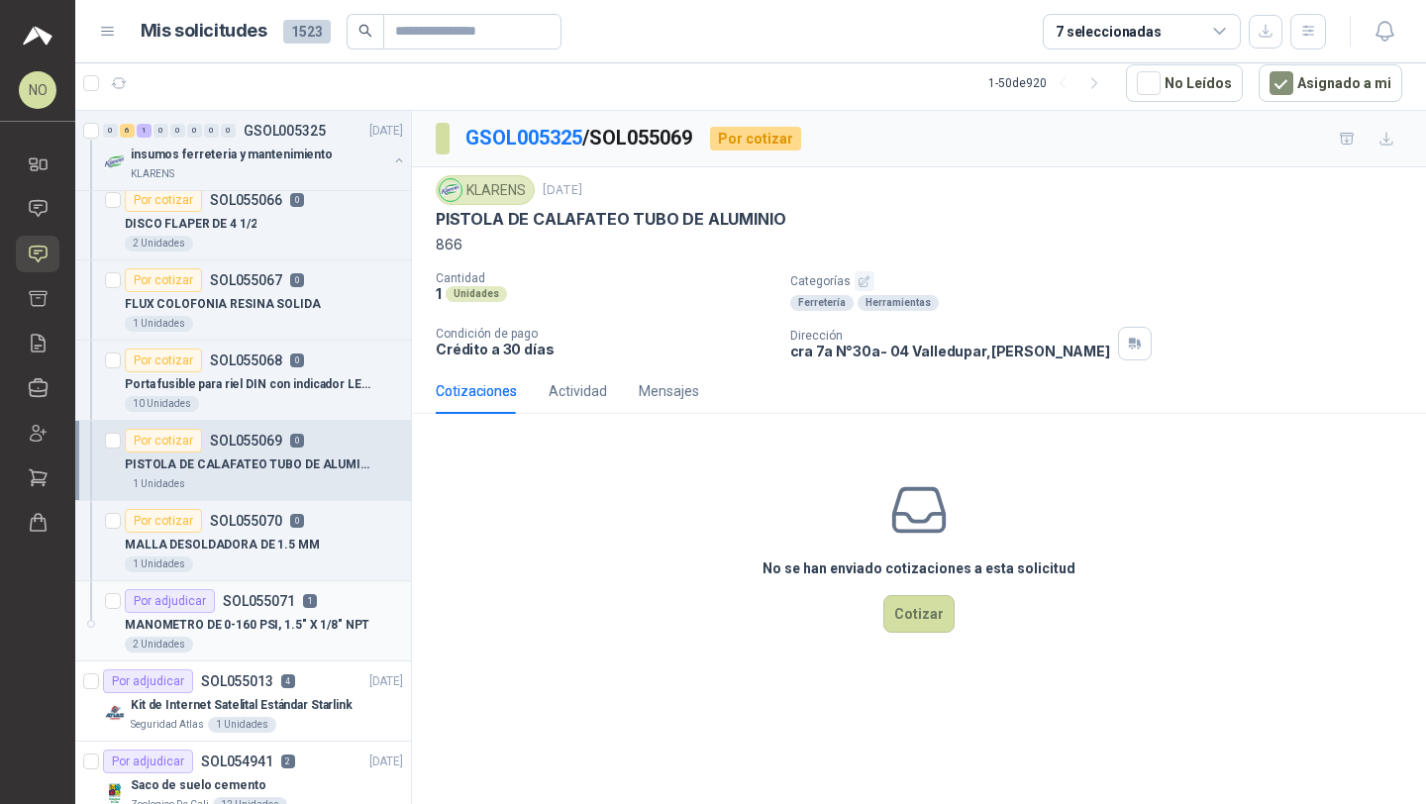
click at [281, 633] on p "MANOMETRO DE 0-160 PSI, 1.5" X 1/8" NPT" at bounding box center [247, 625] width 245 height 19
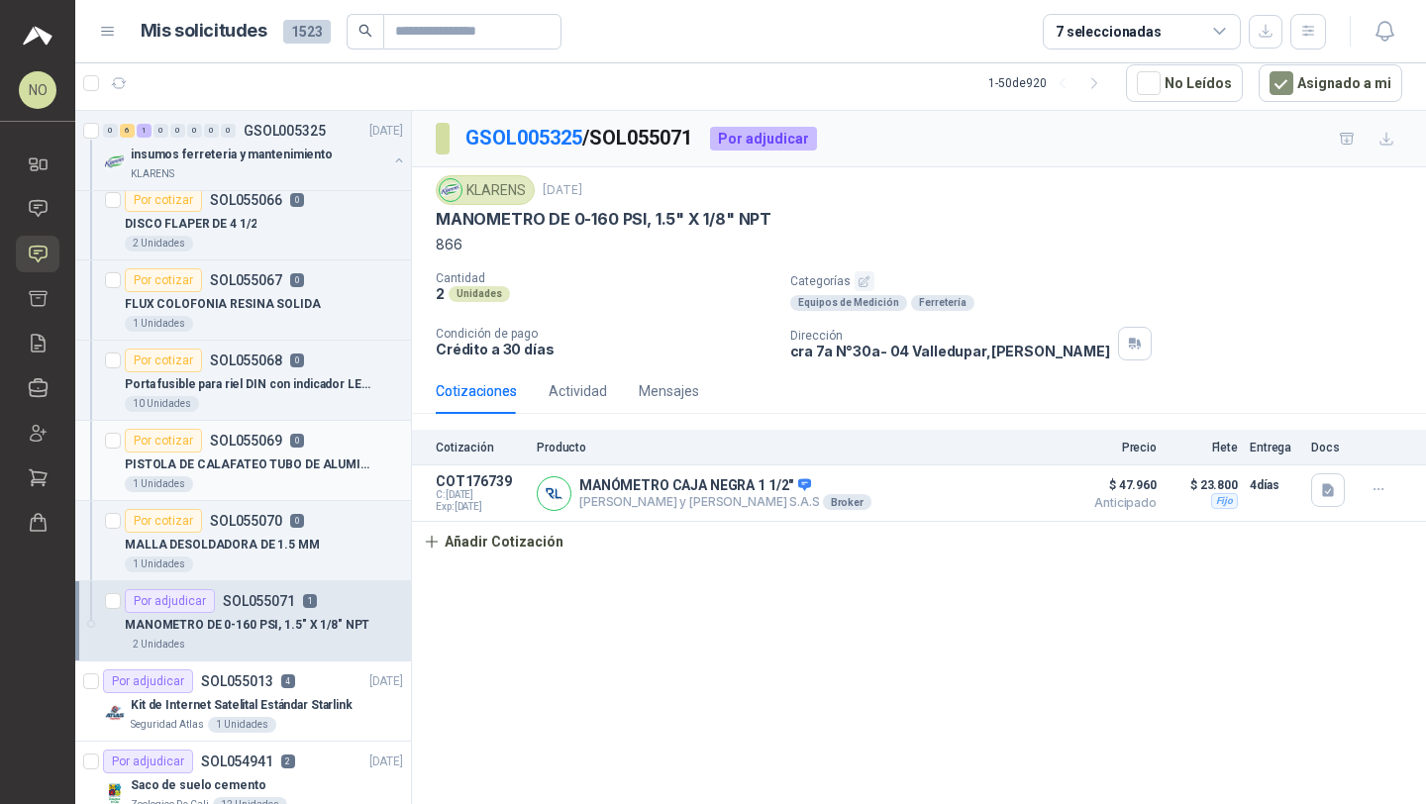
click at [329, 456] on p "PISTOLA DE CALAFATEO TUBO DE ALUMINIO" at bounding box center [248, 464] width 247 height 19
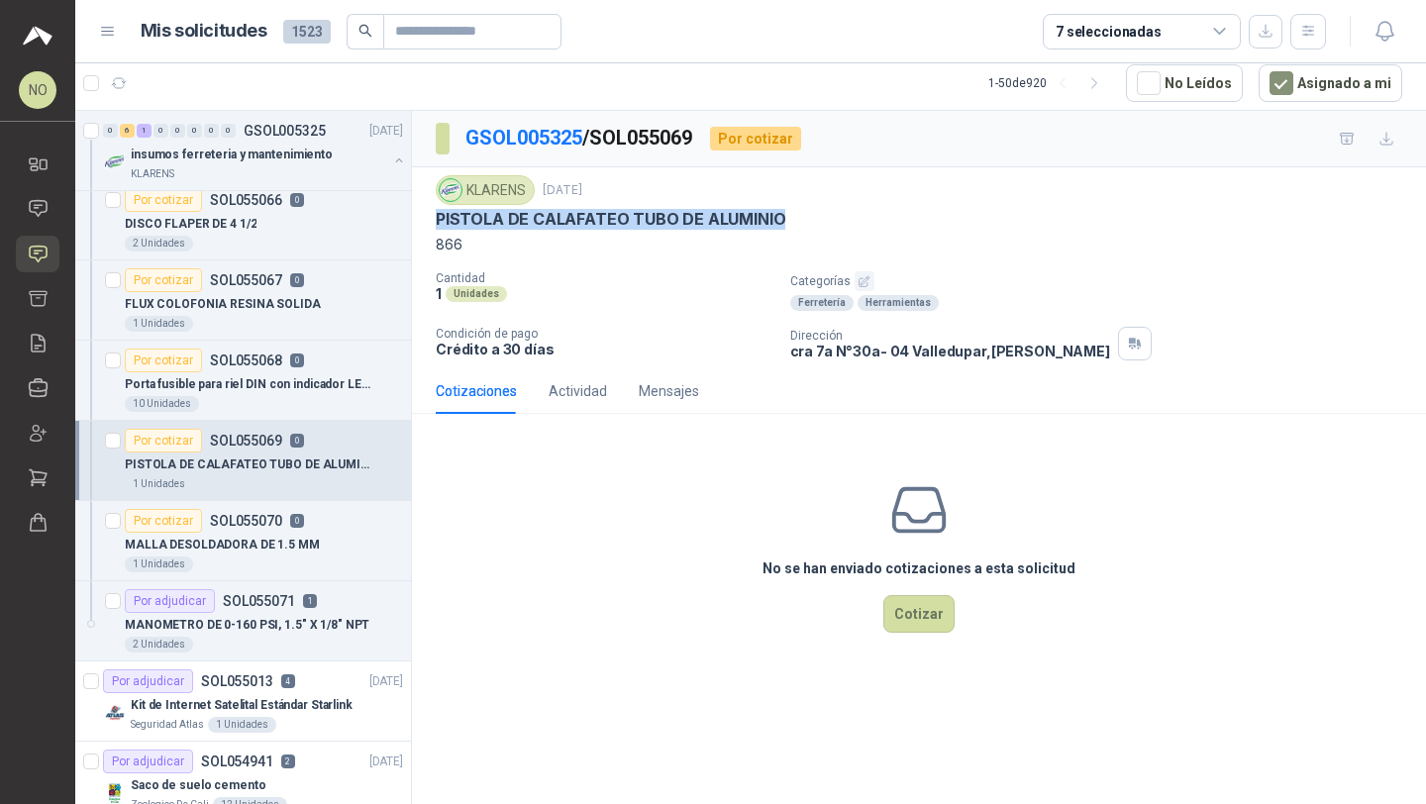
drag, startPoint x: 438, startPoint y: 214, endPoint x: 828, endPoint y: 223, distance: 390.2
click at [829, 223] on div "PISTOLA DE CALAFATEO TUBO DE ALUMINIO" at bounding box center [919, 219] width 966 height 21
click at [935, 616] on button "Cotizar" at bounding box center [918, 614] width 71 height 38
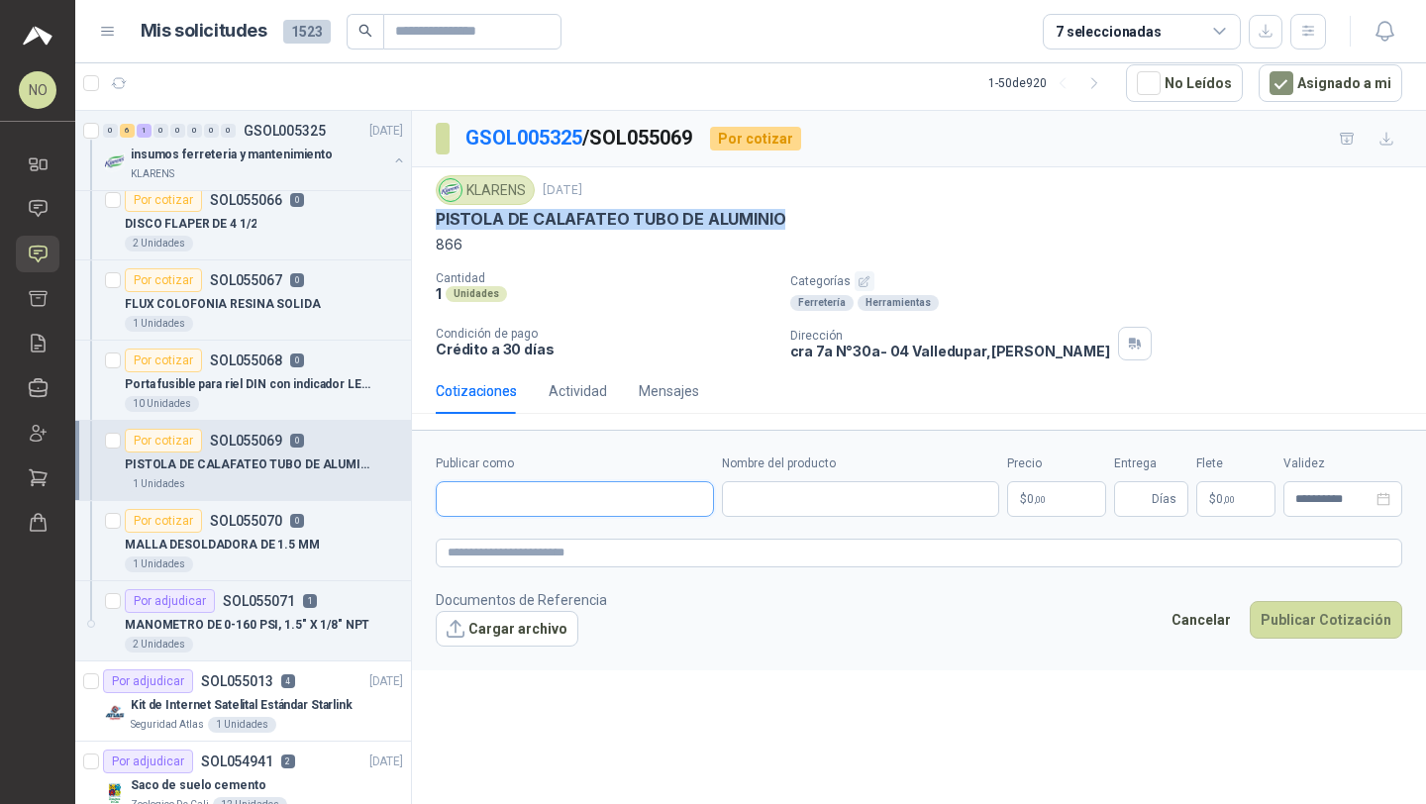
click at [528, 500] on input "Publicar como" at bounding box center [575, 499] width 276 height 34
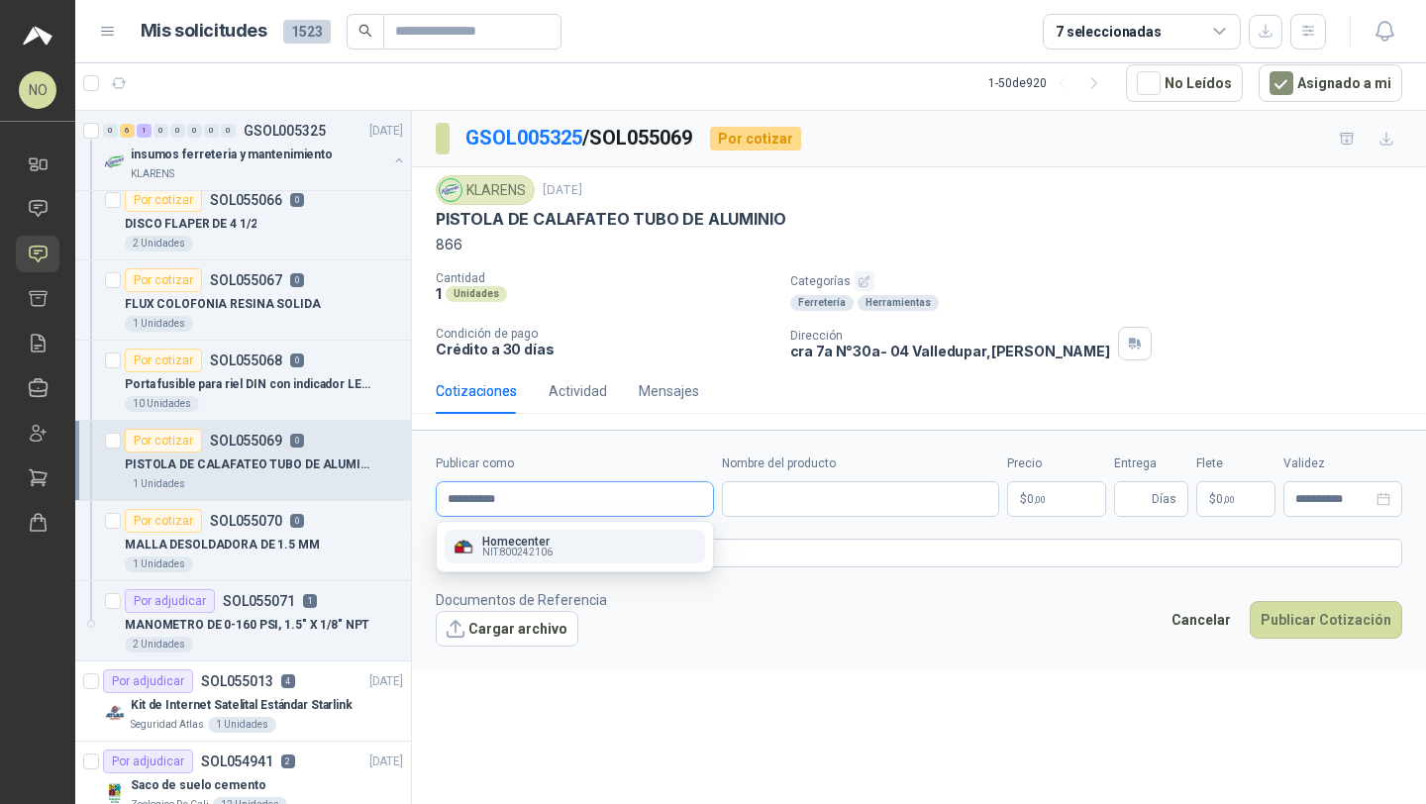
type input "**********"
click at [530, 541] on p "Homecenter" at bounding box center [517, 542] width 70 height 12
type input "**********"
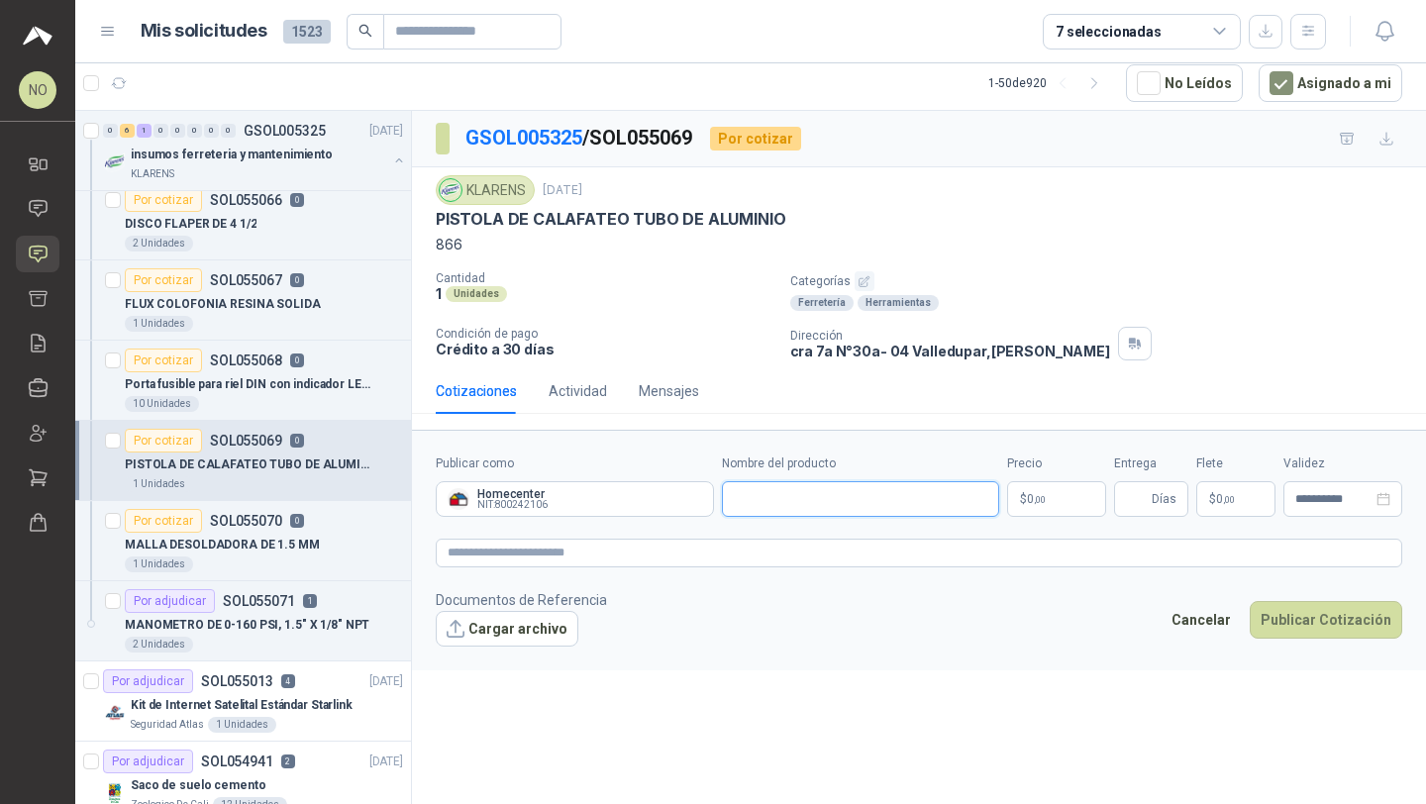
click at [779, 490] on input "Nombre del producto" at bounding box center [861, 499] width 278 height 36
paste input "**********"
type input "**********"
click at [1046, 509] on body "NO Nathalia Ortega Inicio Chat Solicitudes Cotizar Remisiones Compañías Invitac…" at bounding box center [713, 402] width 1426 height 804
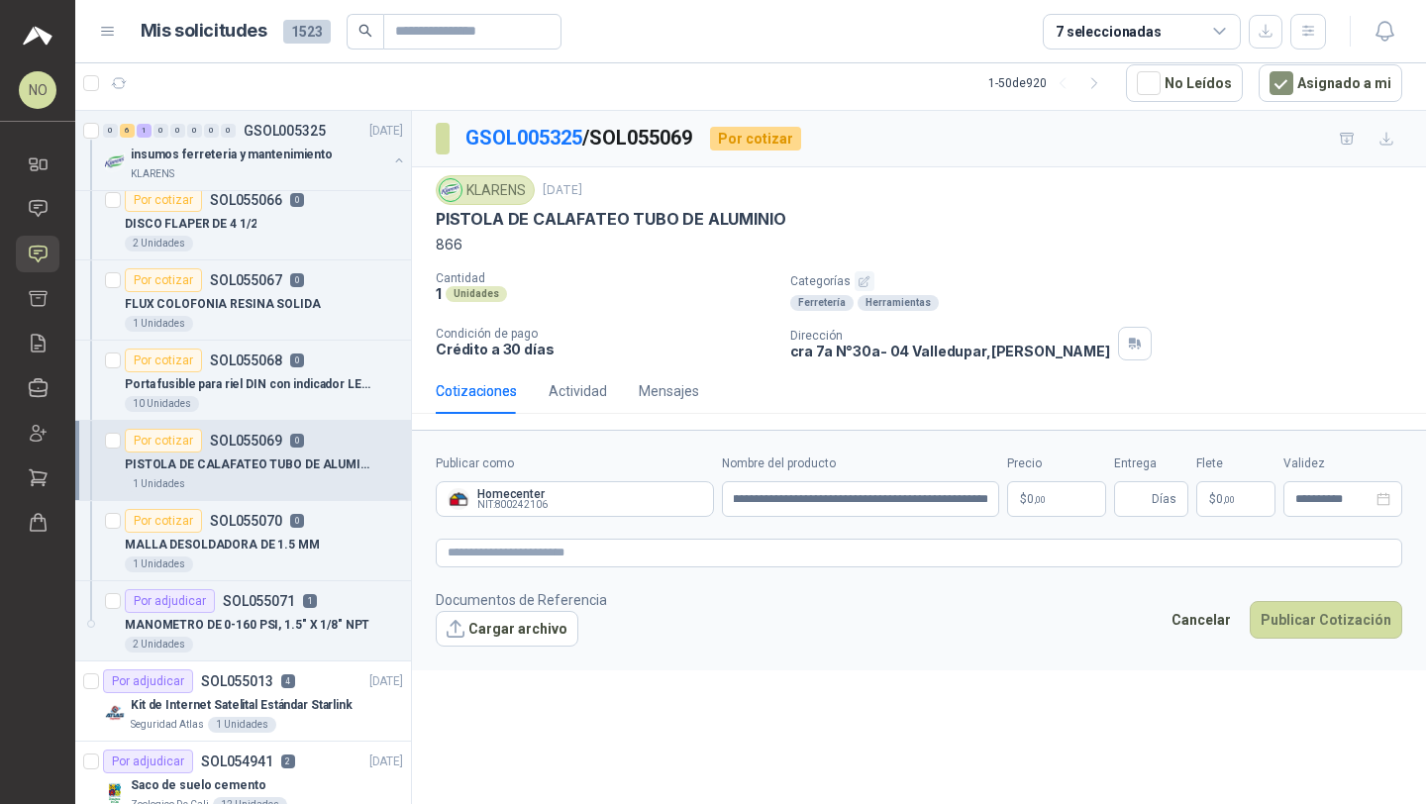
scroll to position [0, 0]
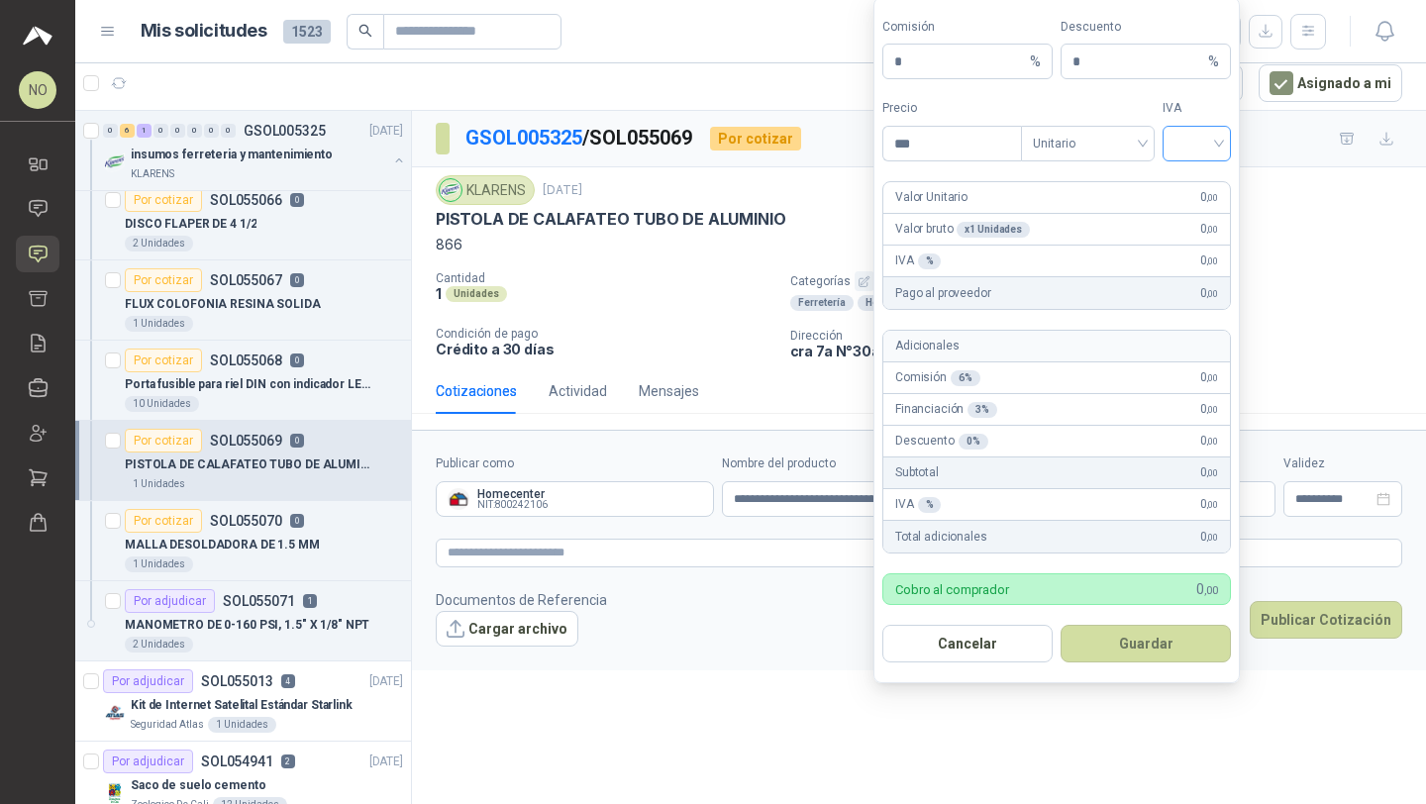
click at [1200, 131] on input "search" at bounding box center [1196, 142] width 45 height 30
click at [1188, 180] on div "19%" at bounding box center [1196, 185] width 37 height 22
click at [1103, 143] on span "Unitario" at bounding box center [1088, 144] width 110 height 30
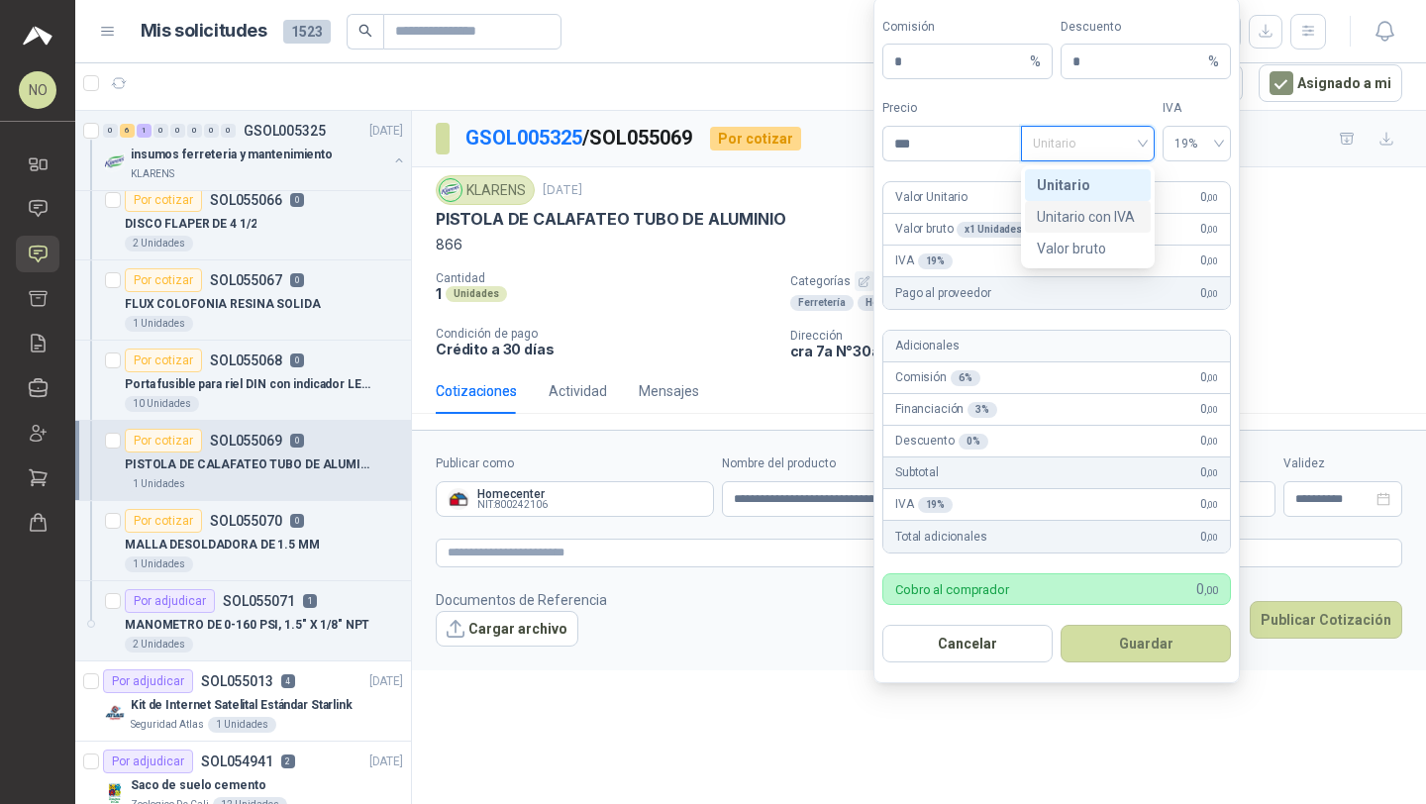
click at [1104, 212] on div "Unitario con IVA" at bounding box center [1088, 217] width 102 height 22
click at [964, 134] on input "***" at bounding box center [952, 144] width 138 height 34
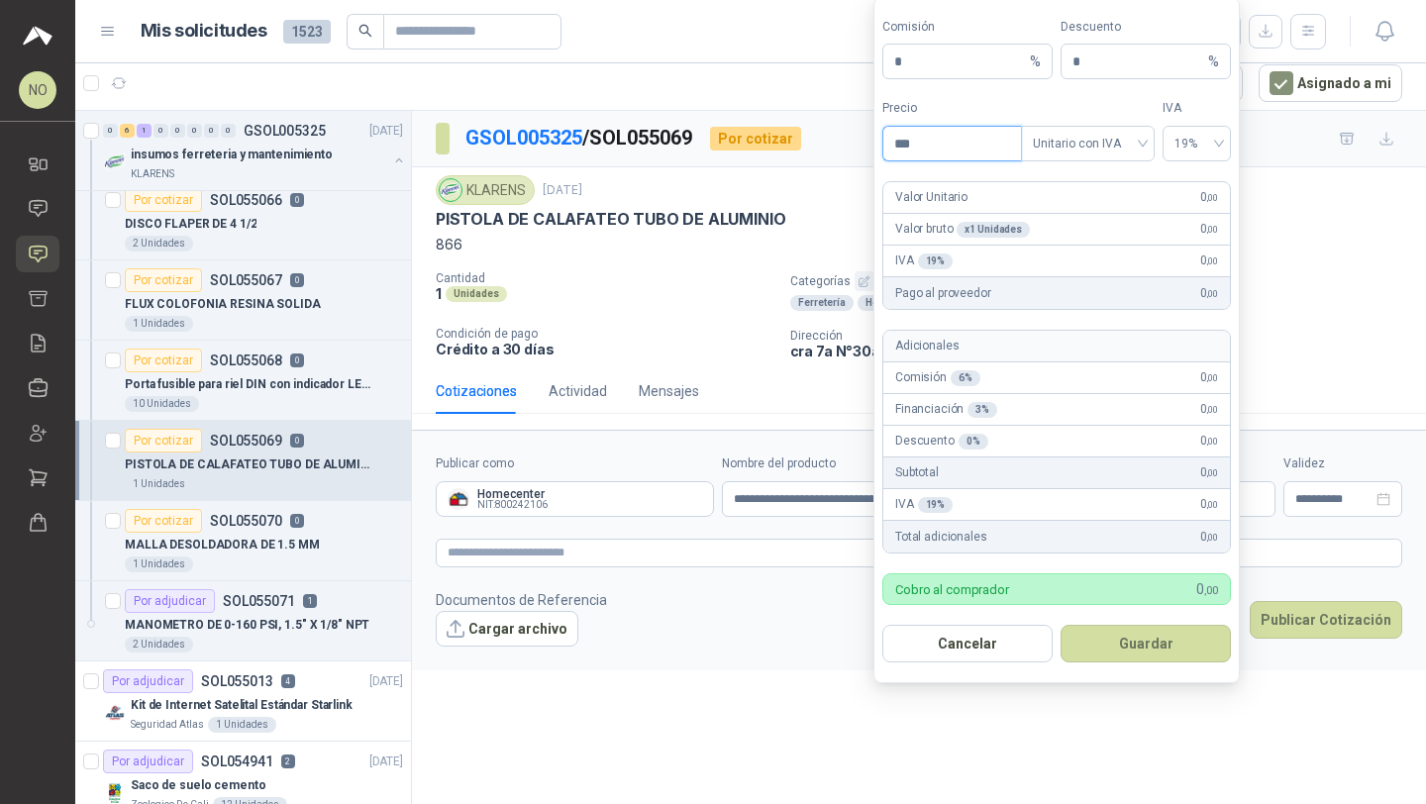
click at [964, 148] on input "***" at bounding box center [952, 144] width 138 height 34
type input "*"
type input "********"
click at [1168, 638] on button "Guardar" at bounding box center [1145, 644] width 170 height 38
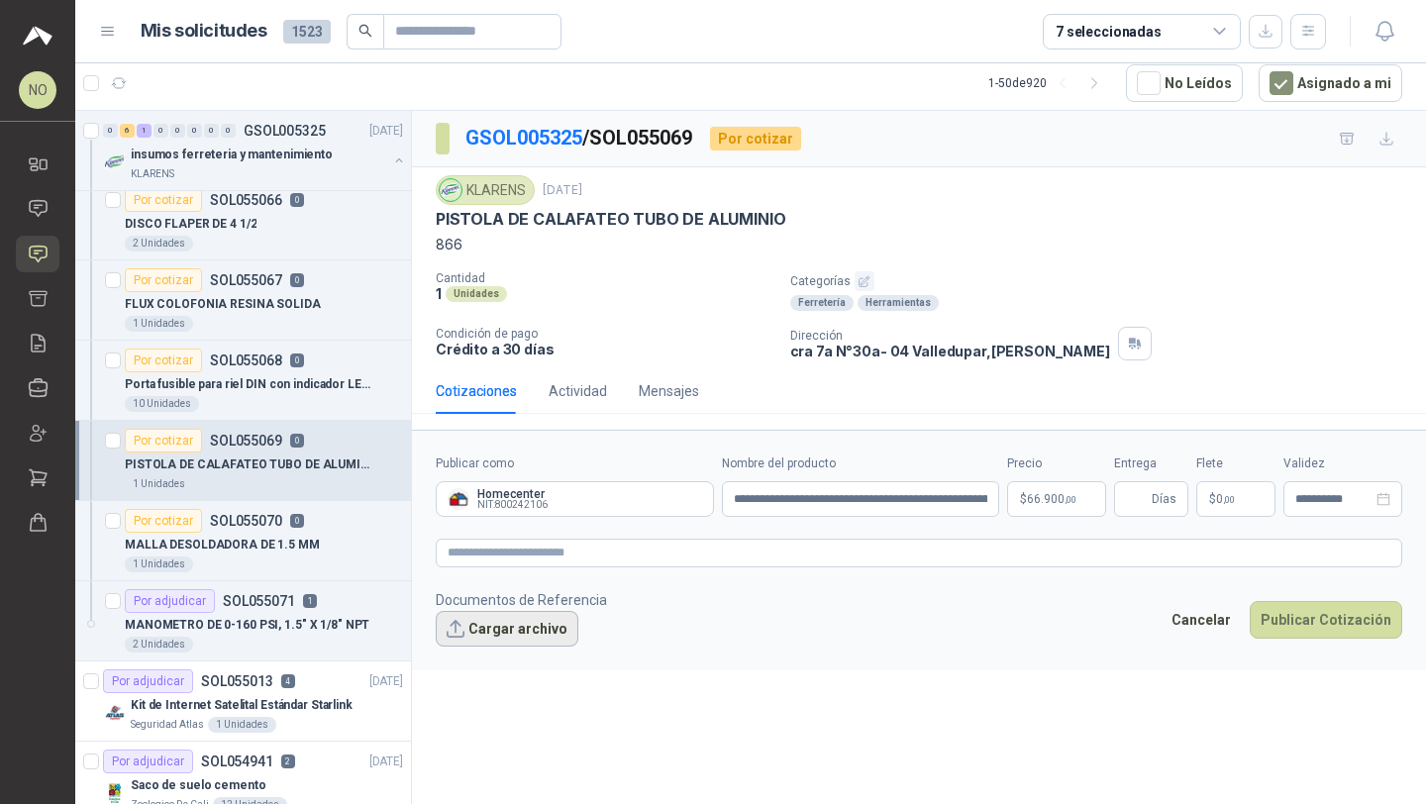
click at [553, 632] on button "Cargar archivo" at bounding box center [507, 629] width 143 height 36
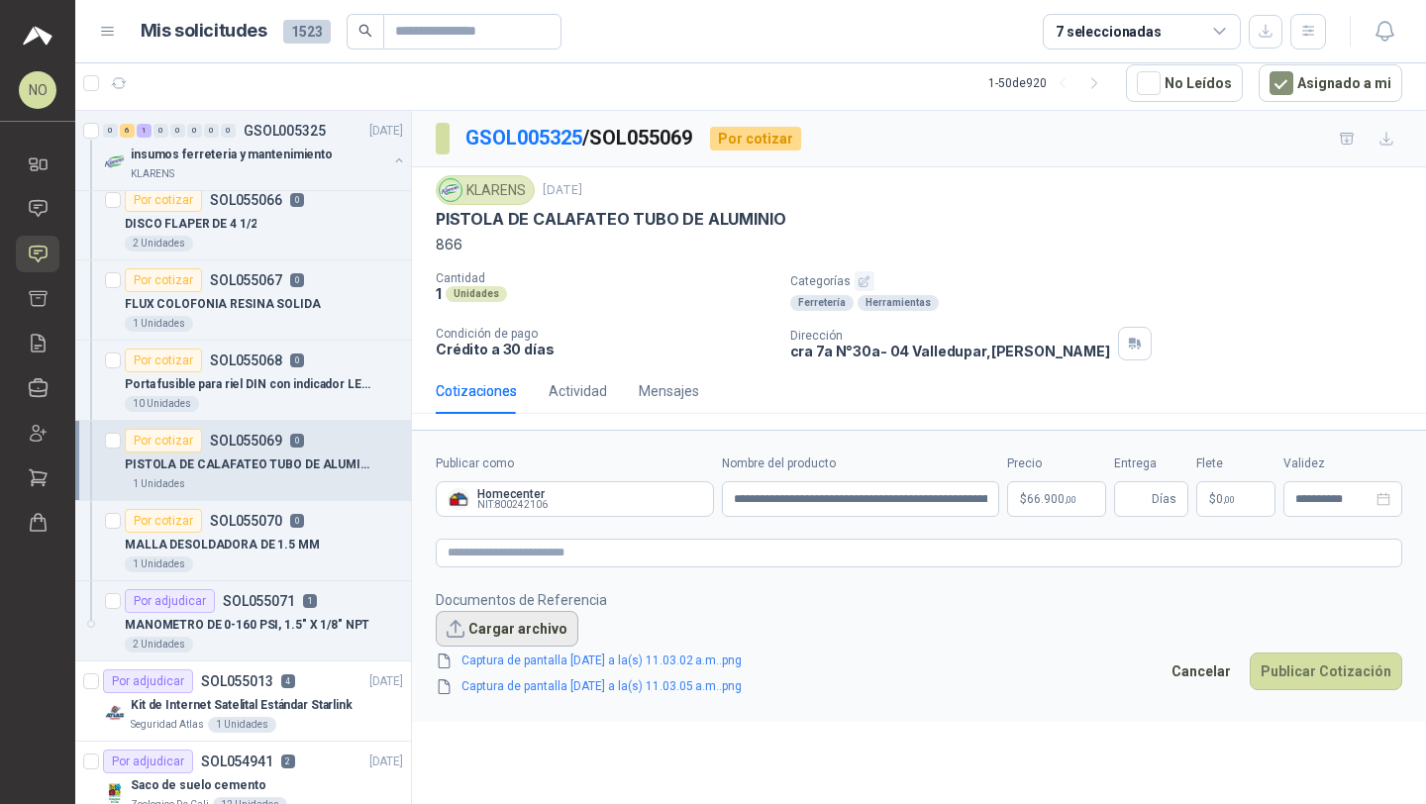
click at [504, 629] on button "Cargar archivo" at bounding box center [507, 629] width 143 height 36
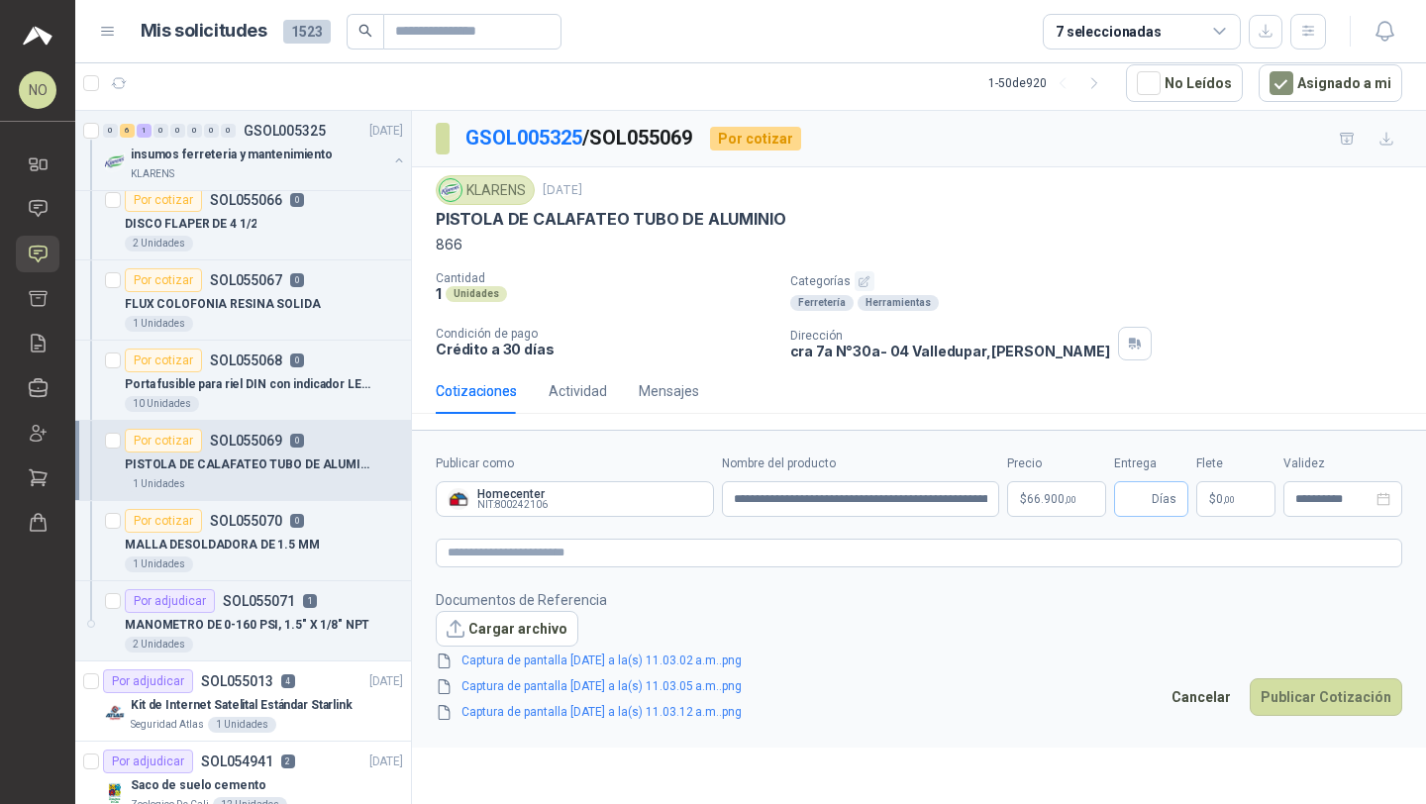
click at [1121, 500] on span "Días" at bounding box center [1151, 499] width 74 height 36
type input "**"
click at [1236, 493] on p "$ 0 ,00" at bounding box center [1235, 499] width 79 height 36
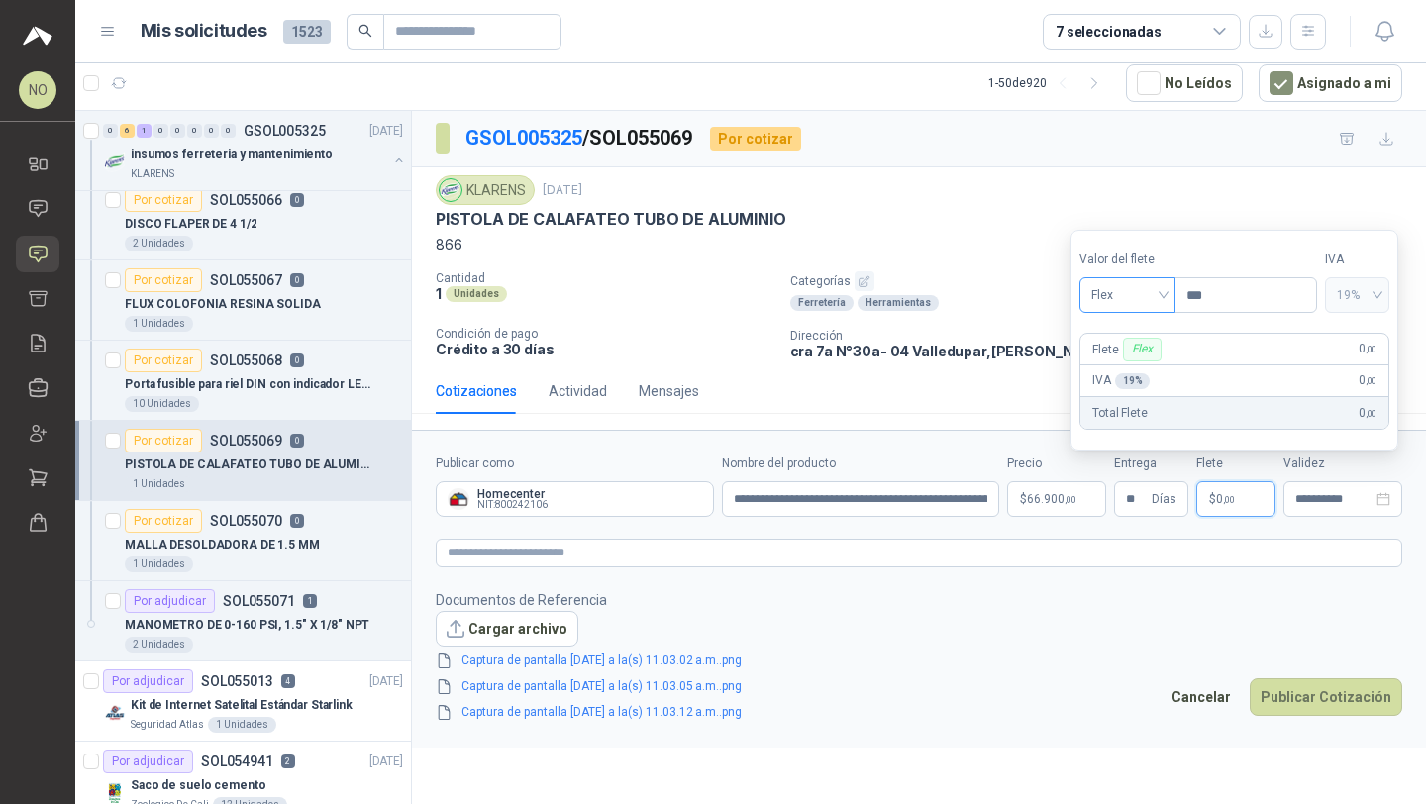
click at [1125, 297] on span "Flex" at bounding box center [1127, 295] width 72 height 30
click at [1136, 362] on div "Incluido" at bounding box center [1127, 368] width 65 height 22
click at [1310, 499] on input "**********" at bounding box center [1333, 499] width 77 height 13
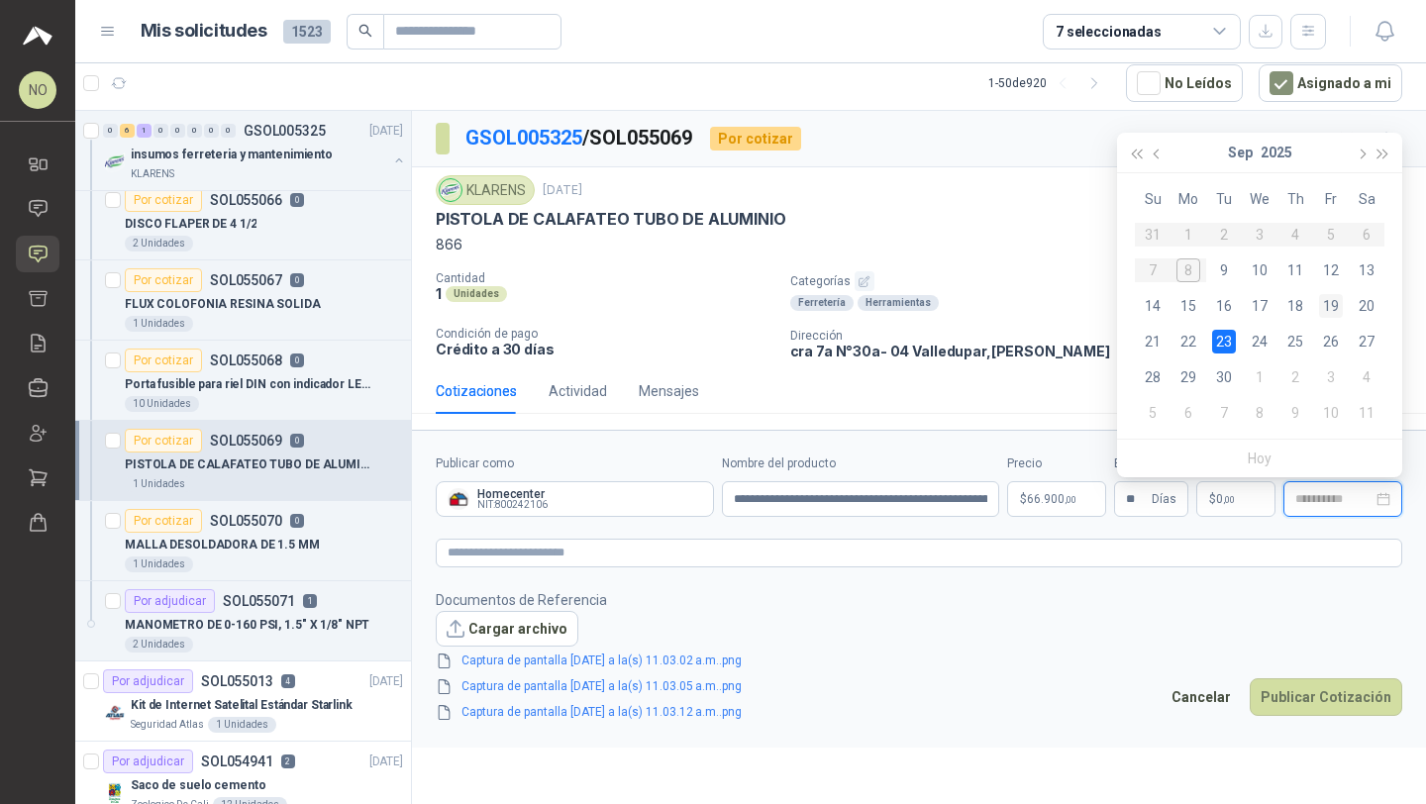
type input "**********"
click at [1328, 300] on div "19" at bounding box center [1331, 306] width 24 height 24
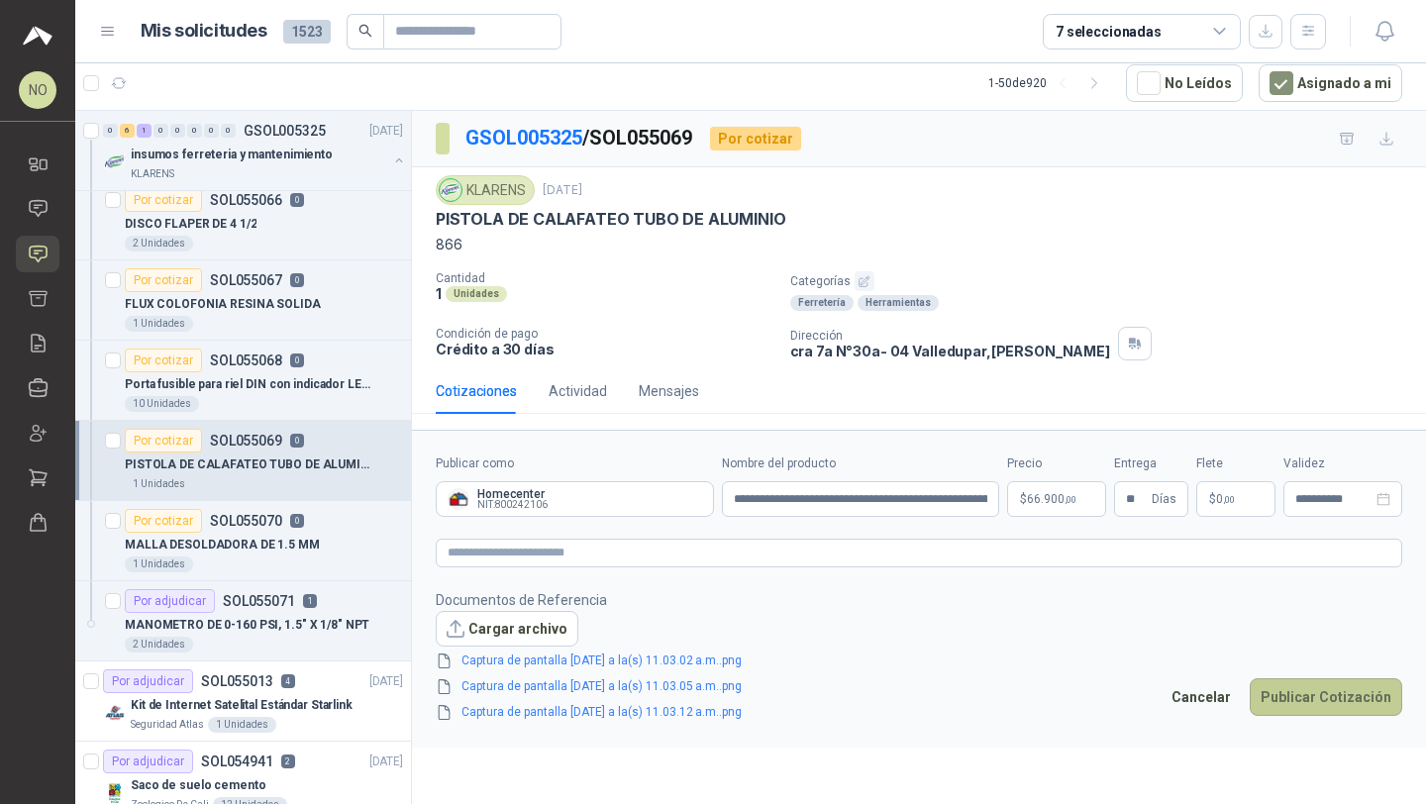
click at [1326, 714] on button "Publicar Cotización" at bounding box center [1325, 697] width 152 height 38
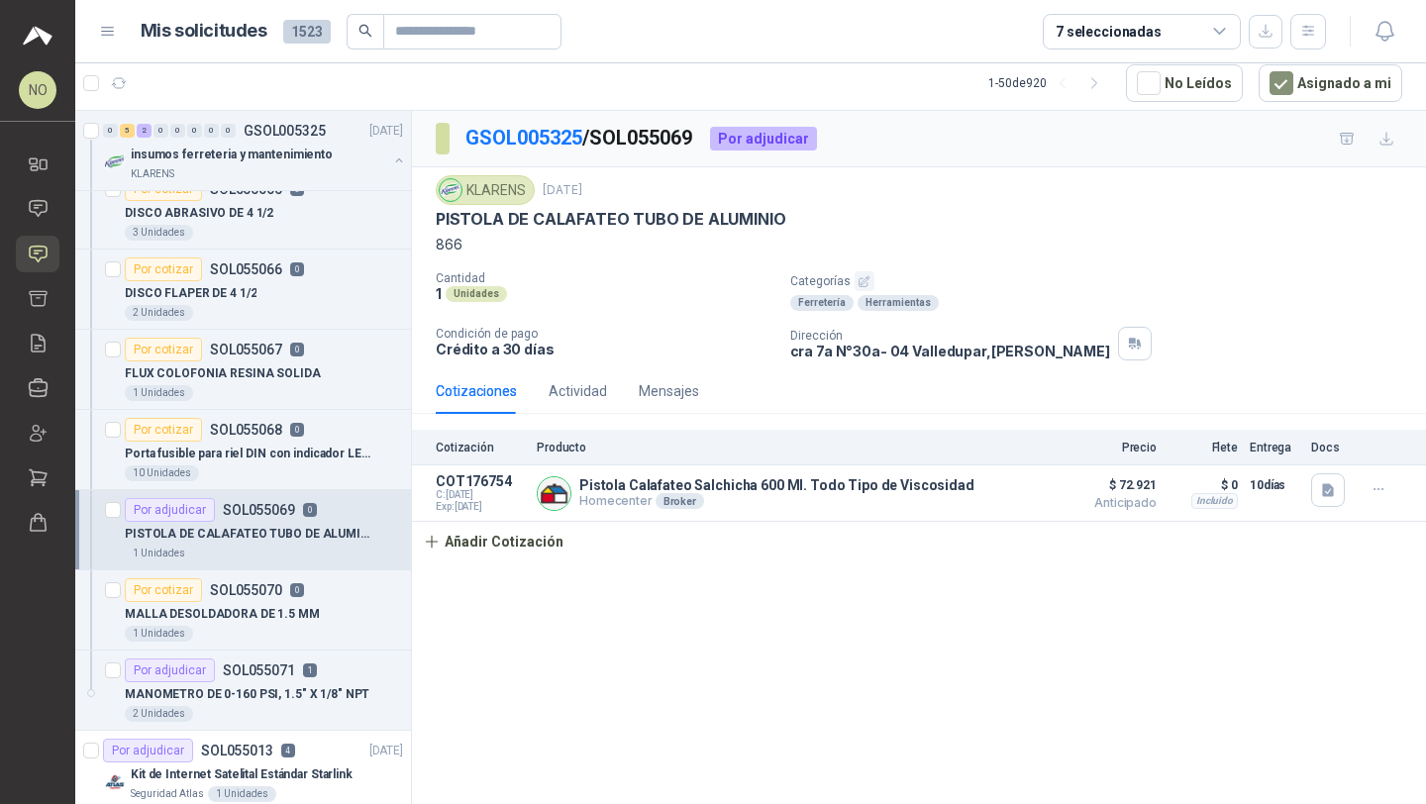
scroll to position [201, 0]
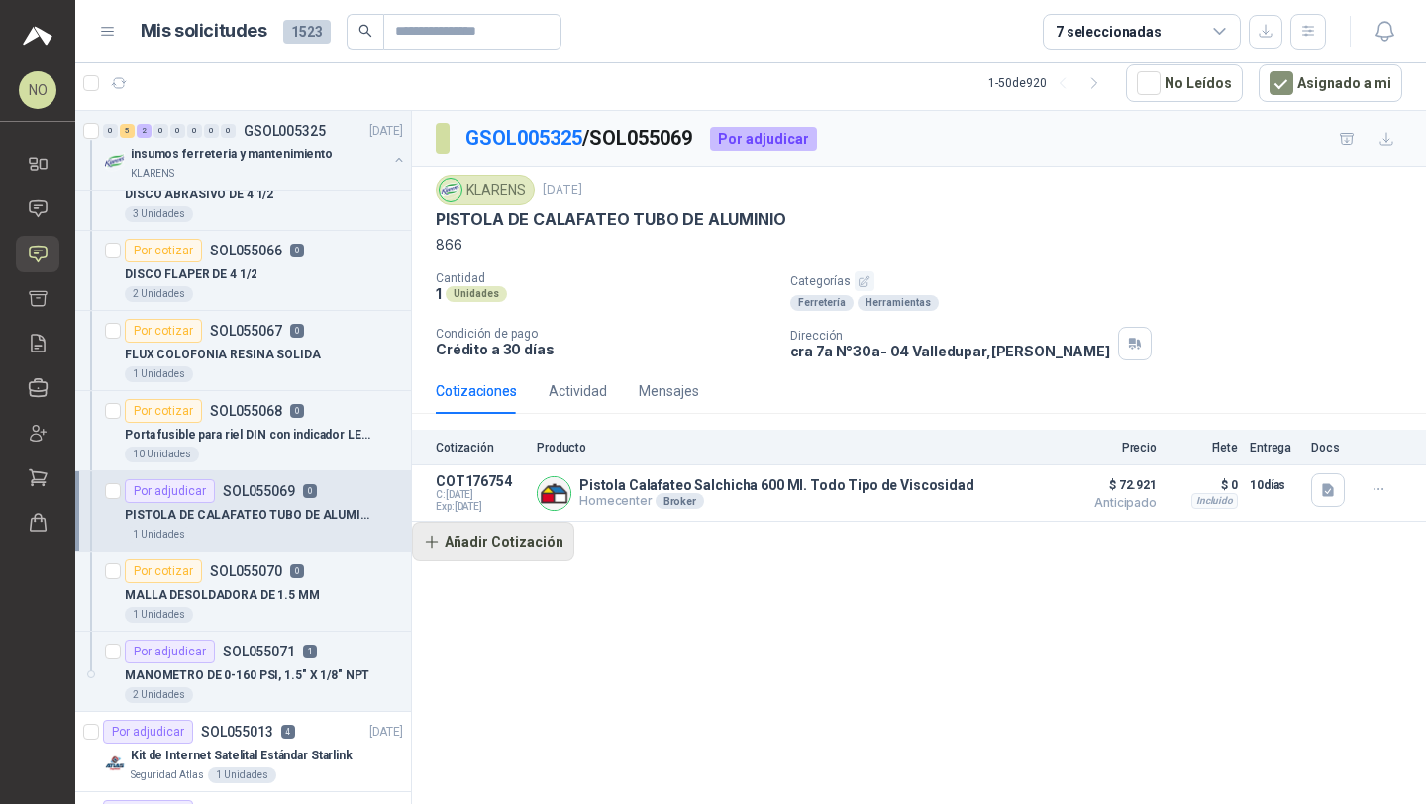
click at [481, 535] on button "Añadir Cotización" at bounding box center [493, 542] width 162 height 40
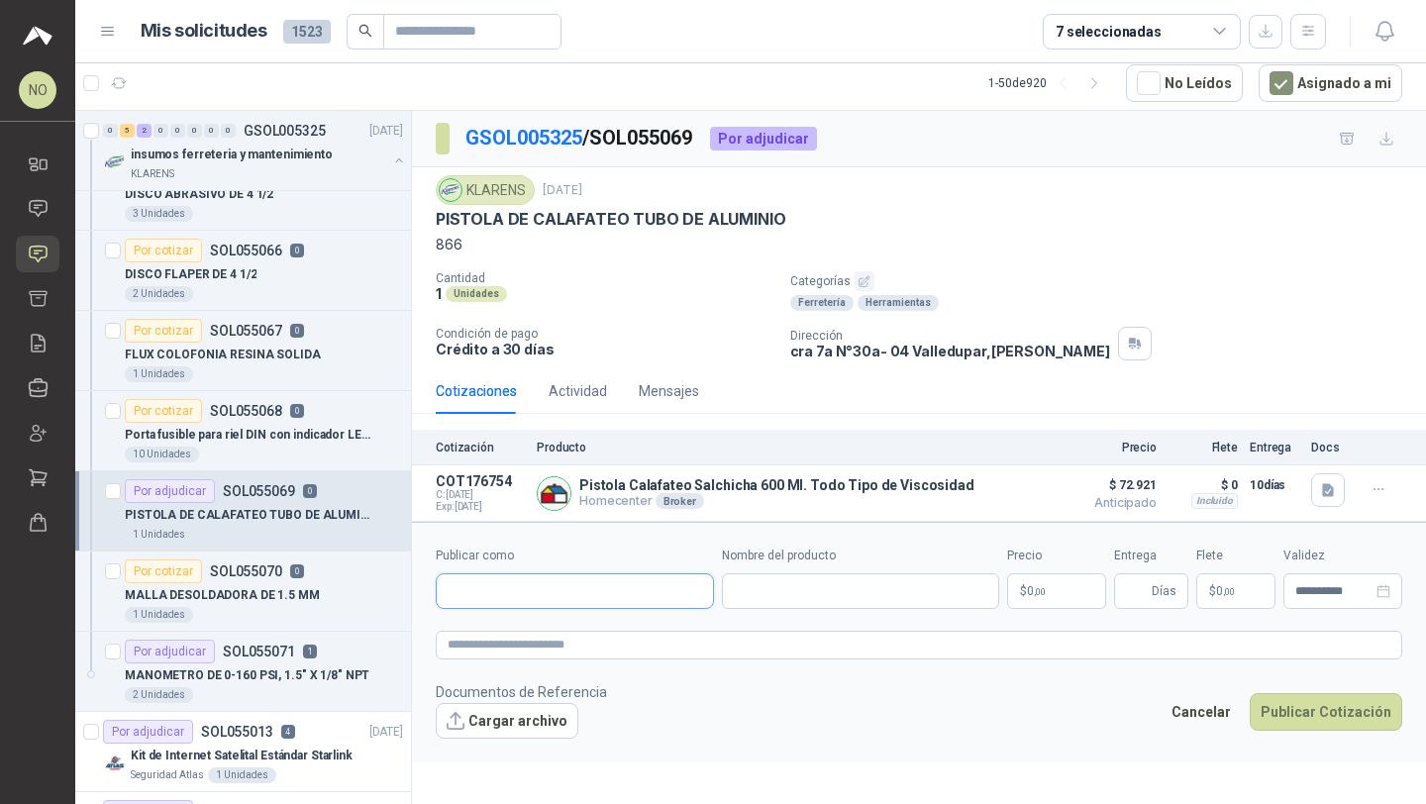
click at [516, 581] on input "Publicar como" at bounding box center [575, 591] width 276 height 34
type input "**********"
click at [621, 651] on button "Homecenter NIT : 800242106" at bounding box center [574, 640] width 260 height 34
type input "**********"
click at [1131, 589] on input "Entrega" at bounding box center [1137, 591] width 22 height 34
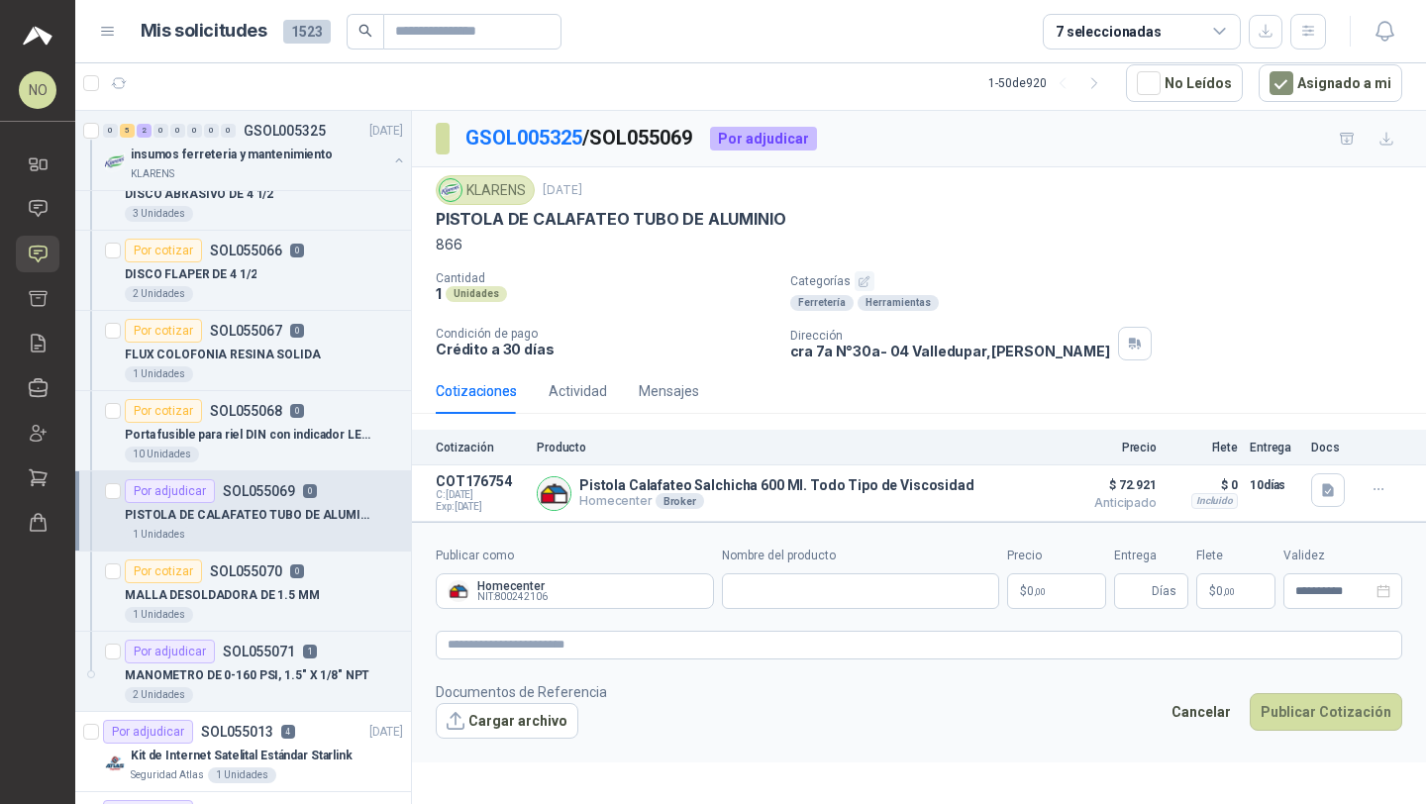
click at [1049, 579] on body "NO Nathalia Ortega Inicio Chat Solicitudes Cotizar Remisiones Compañías Invitac…" at bounding box center [713, 402] width 1426 height 804
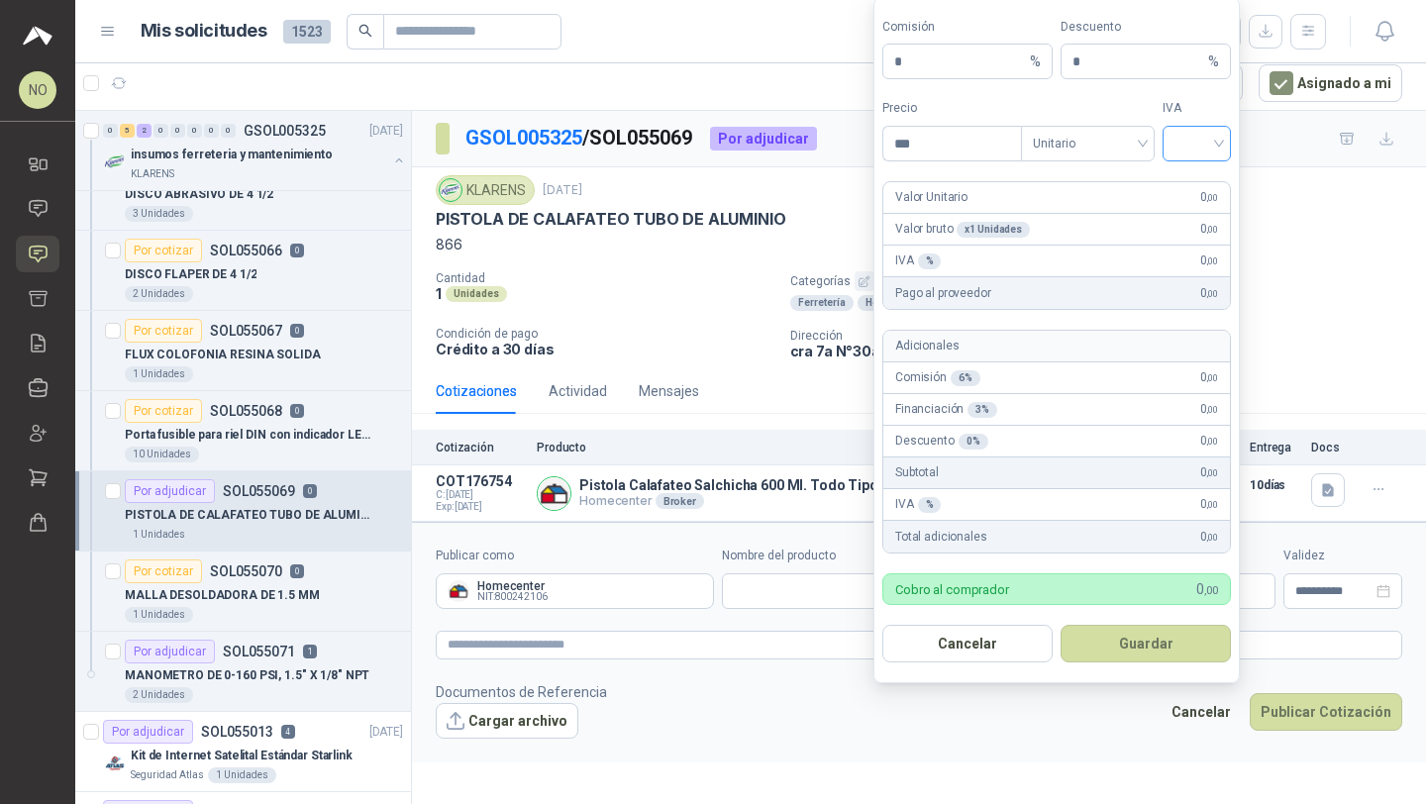
click at [1218, 139] on input "search" at bounding box center [1196, 142] width 45 height 30
click at [1205, 192] on div "19%" at bounding box center [1196, 185] width 37 height 22
click at [1092, 141] on span "Unitario" at bounding box center [1088, 144] width 110 height 30
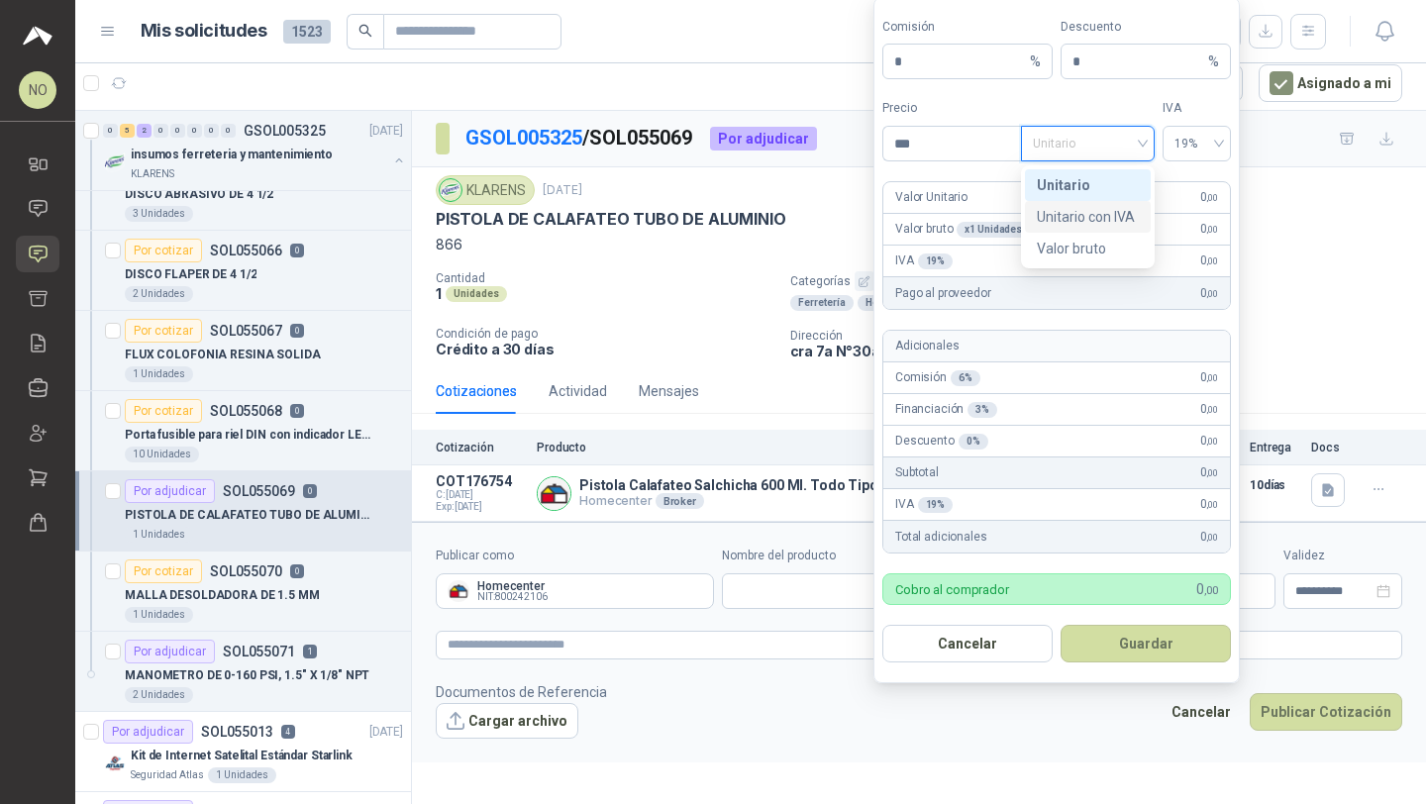
click at [1101, 212] on div "Unitario con IVA" at bounding box center [1088, 217] width 102 height 22
click at [1011, 621] on form "Comisión * % Descuento * % Precio *** Tipo Unitario con IVA Unitario con IVA IV…" at bounding box center [1056, 340] width 366 height 687
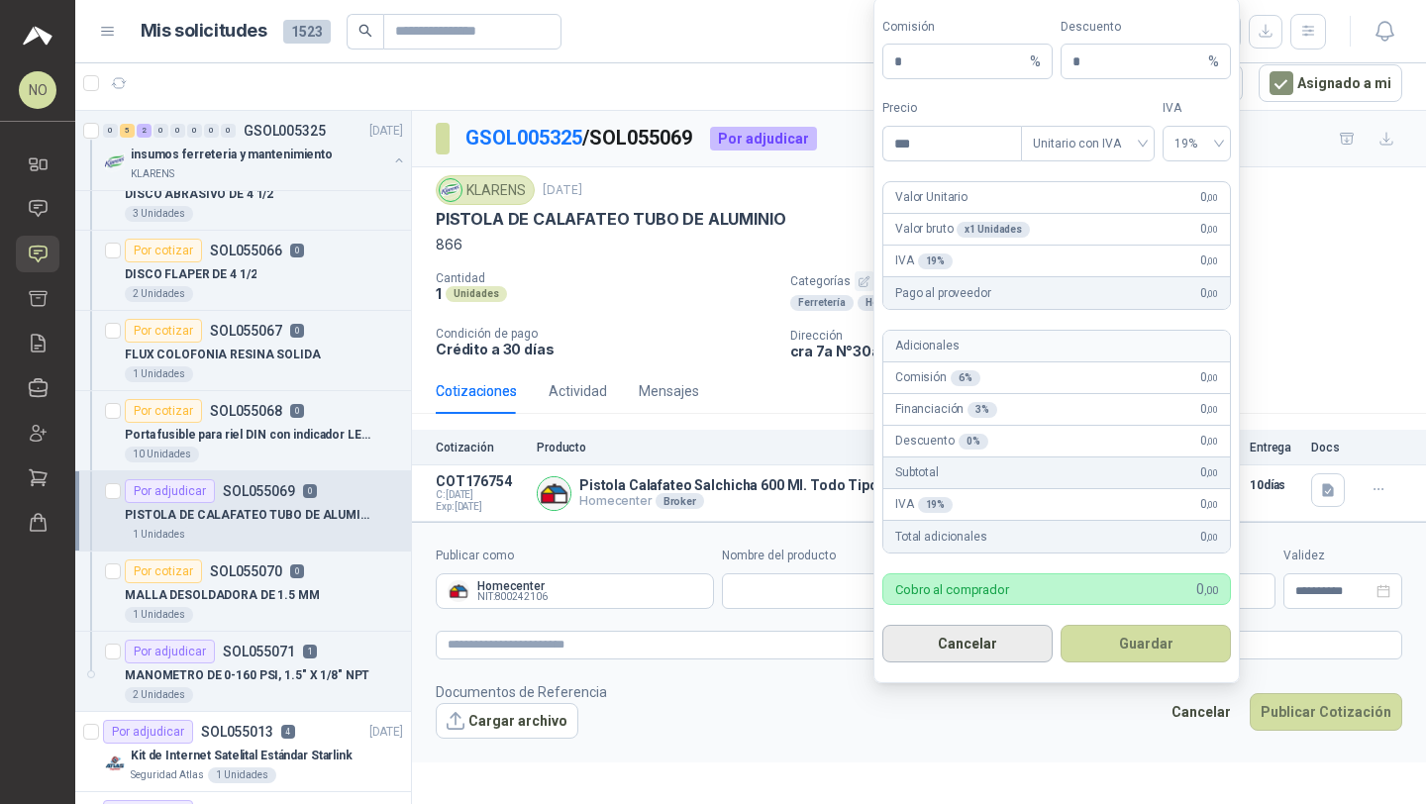
click at [1000, 646] on button "Cancelar" at bounding box center [967, 644] width 170 height 38
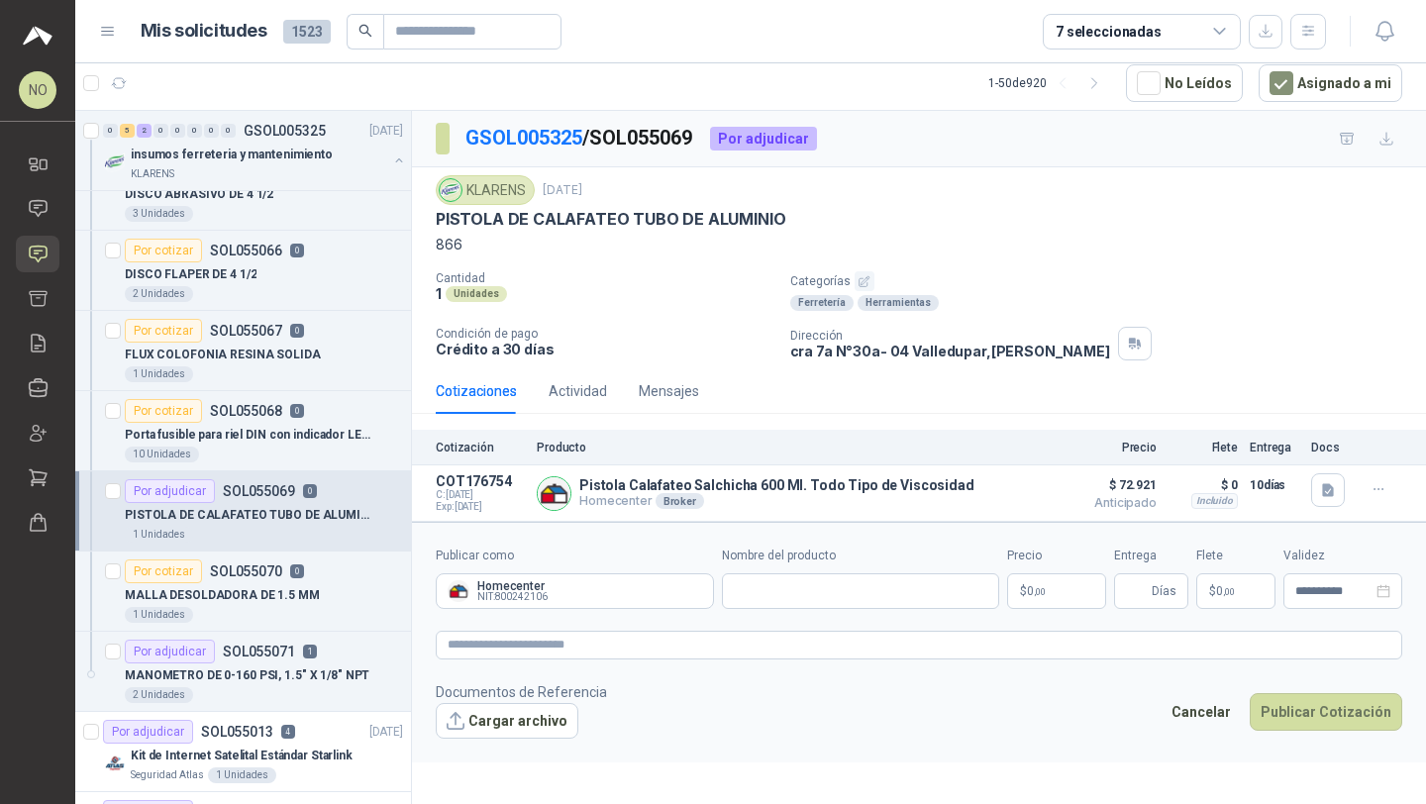
click at [1226, 588] on span ",00" at bounding box center [1229, 591] width 12 height 11
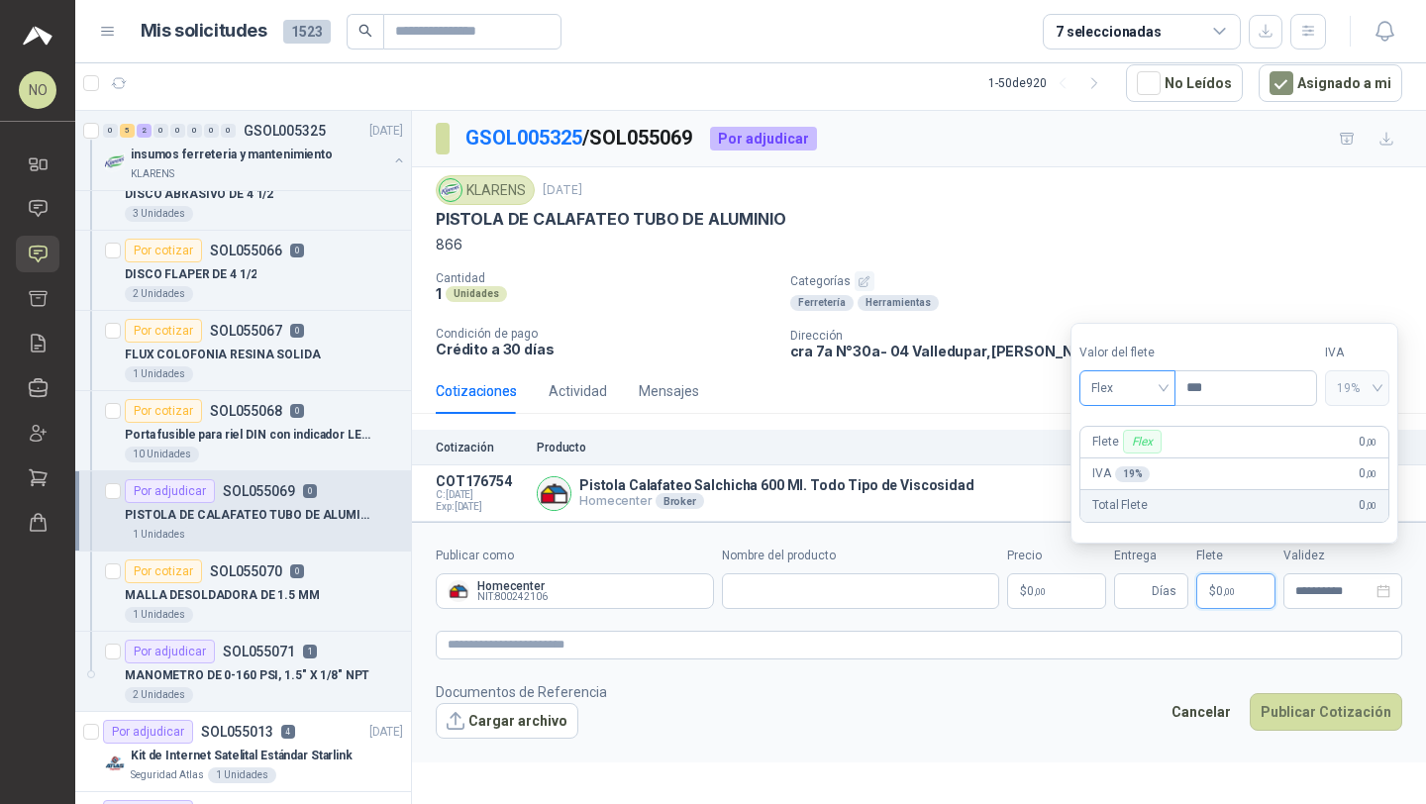
click at [1150, 396] on span "Flex" at bounding box center [1127, 388] width 72 height 30
click at [1151, 448] on div "Incluido" at bounding box center [1127, 461] width 89 height 32
click at [1138, 593] on input "Entrega" at bounding box center [1137, 591] width 22 height 34
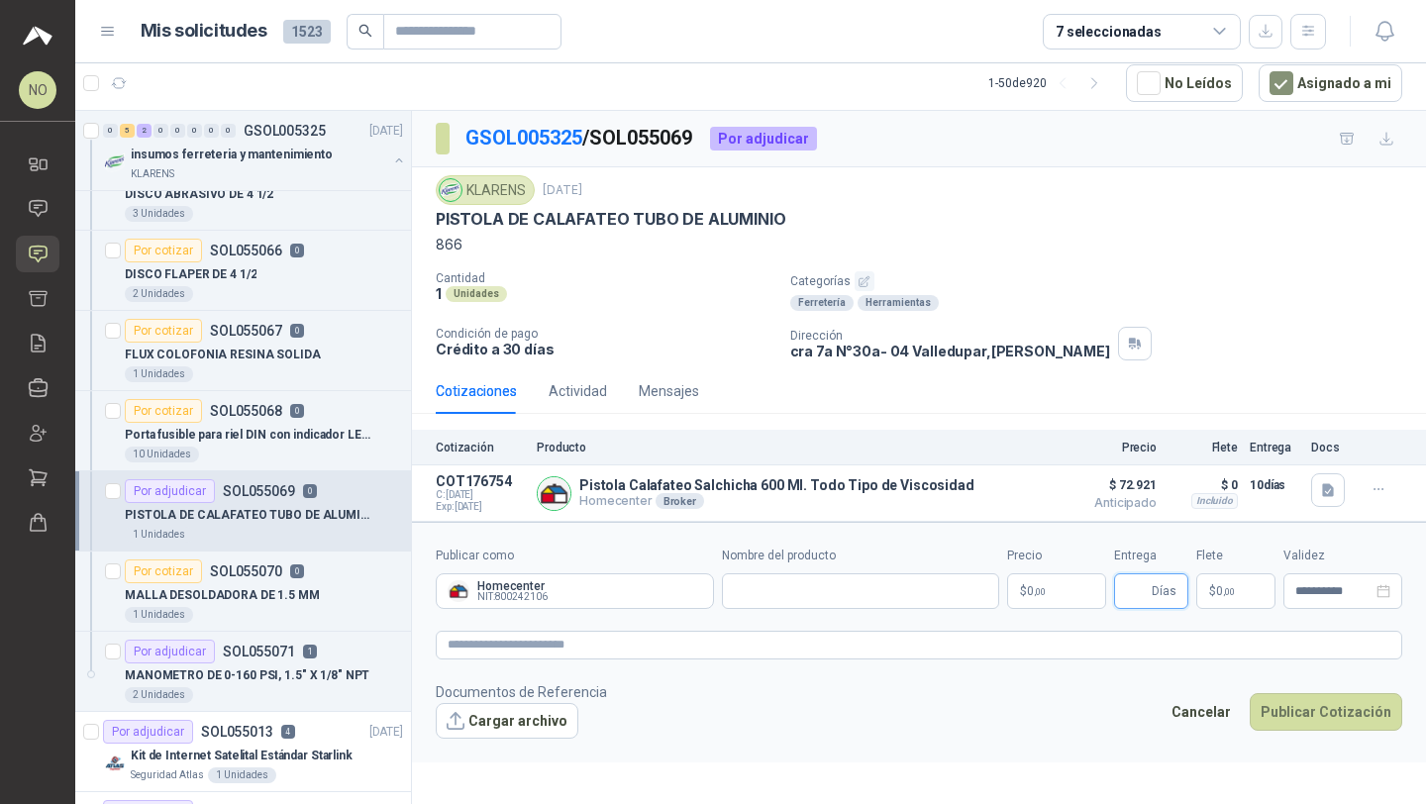
type input "*"
click at [1314, 594] on input "**********" at bounding box center [1333, 591] width 77 height 13
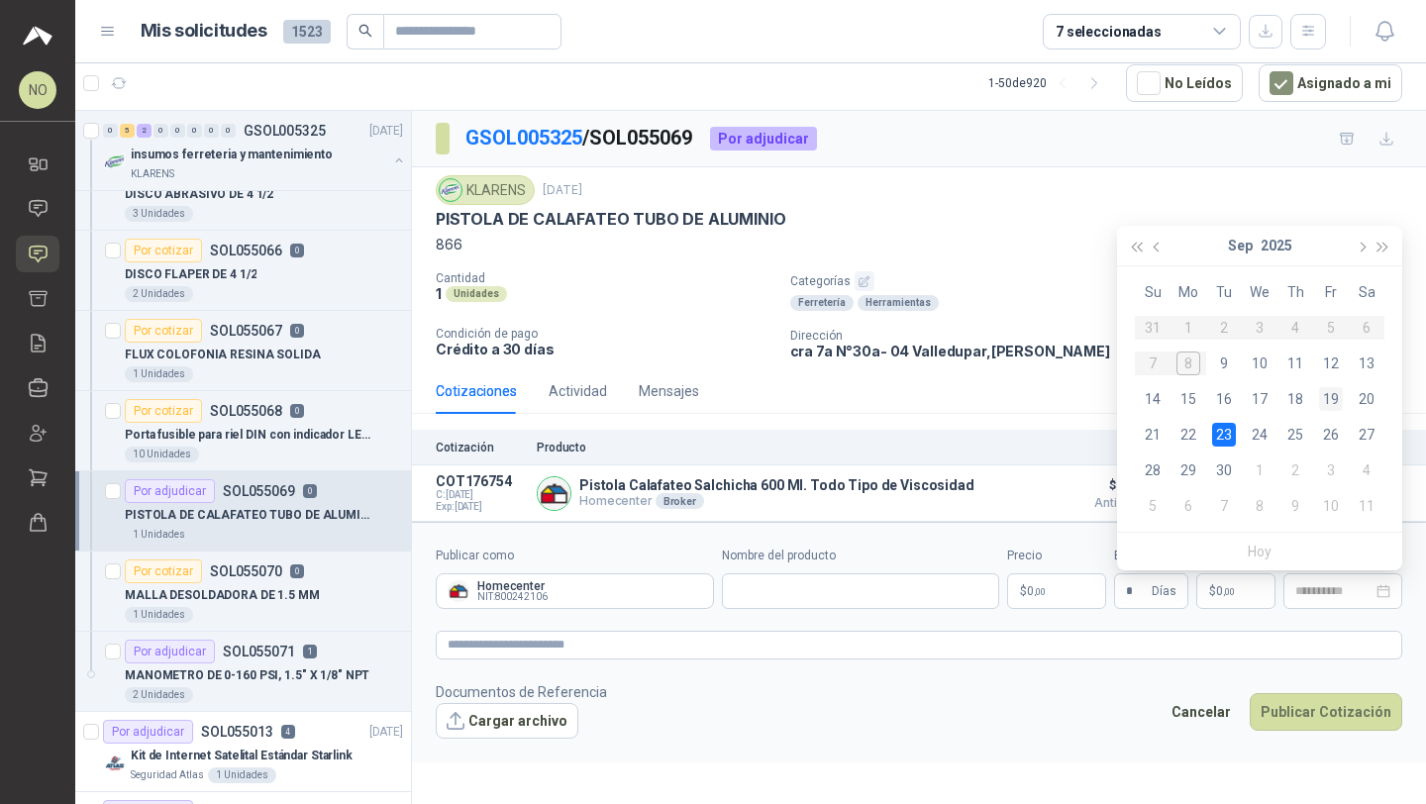
click at [1326, 389] on div "19" at bounding box center [1331, 399] width 24 height 24
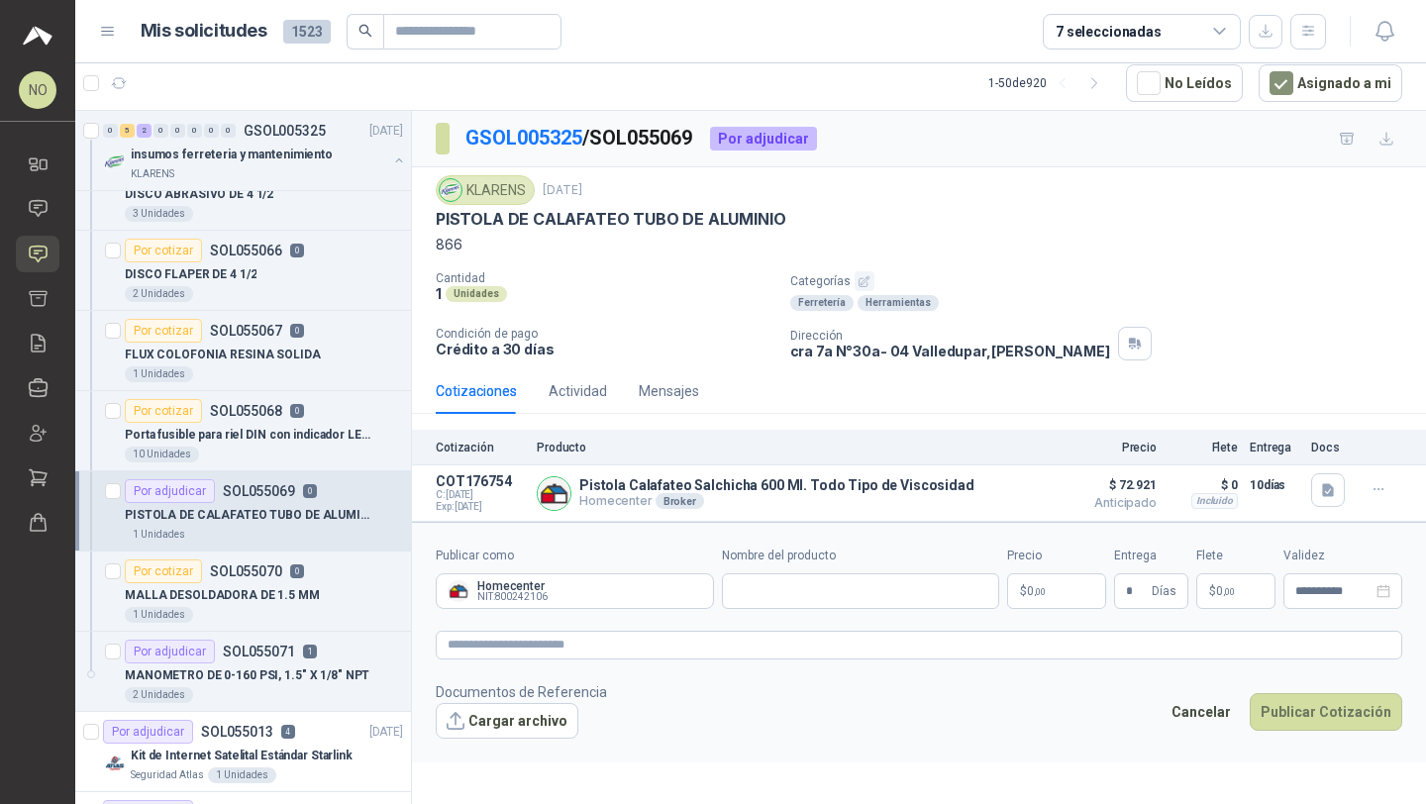
type input "**********"
click at [763, 584] on input "Nombre del producto" at bounding box center [861, 591] width 278 height 36
paste input "**********"
type input "**********"
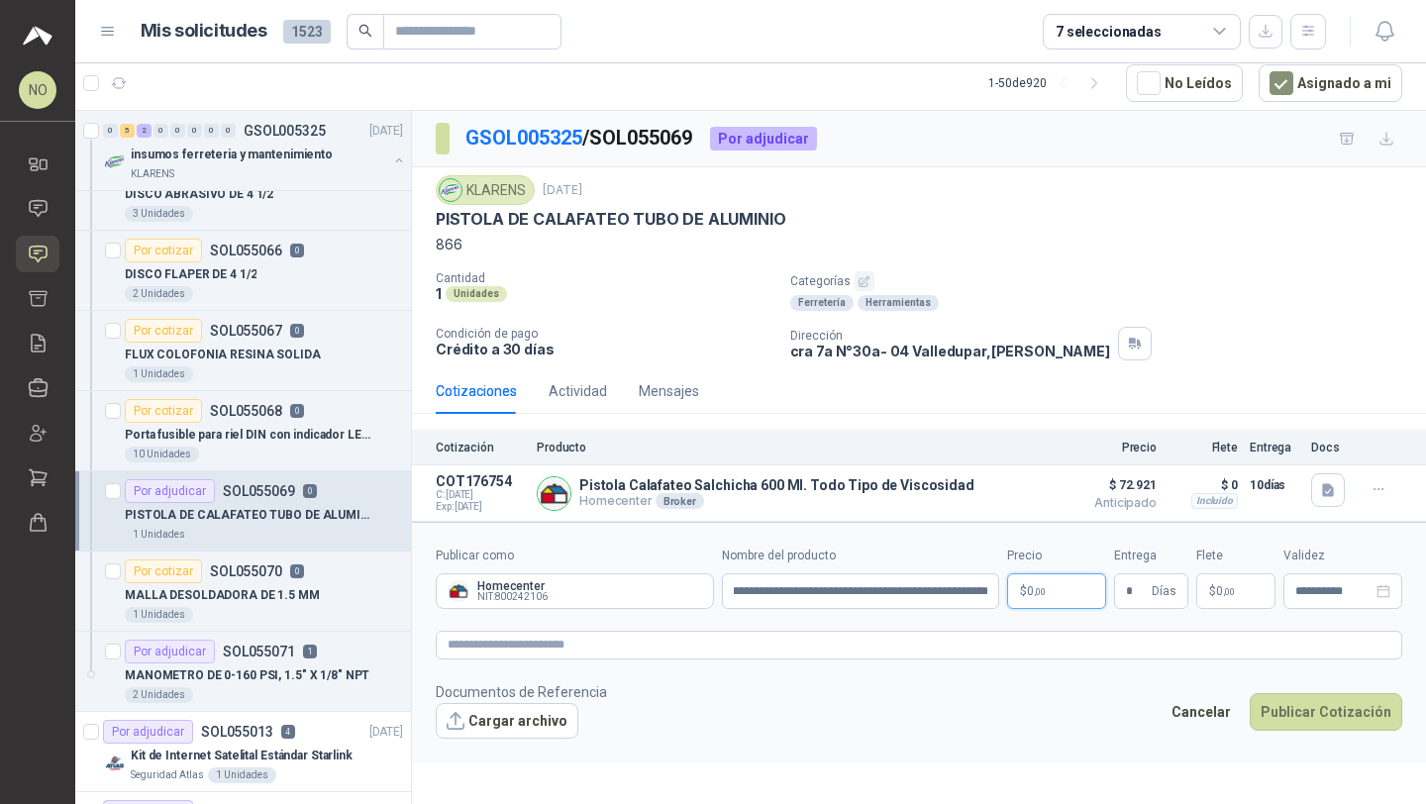
click at [1075, 594] on body "NO Nathalia Ortega Inicio Chat Solicitudes Cotizar Remisiones Compañías Invitac…" at bounding box center [713, 402] width 1426 height 804
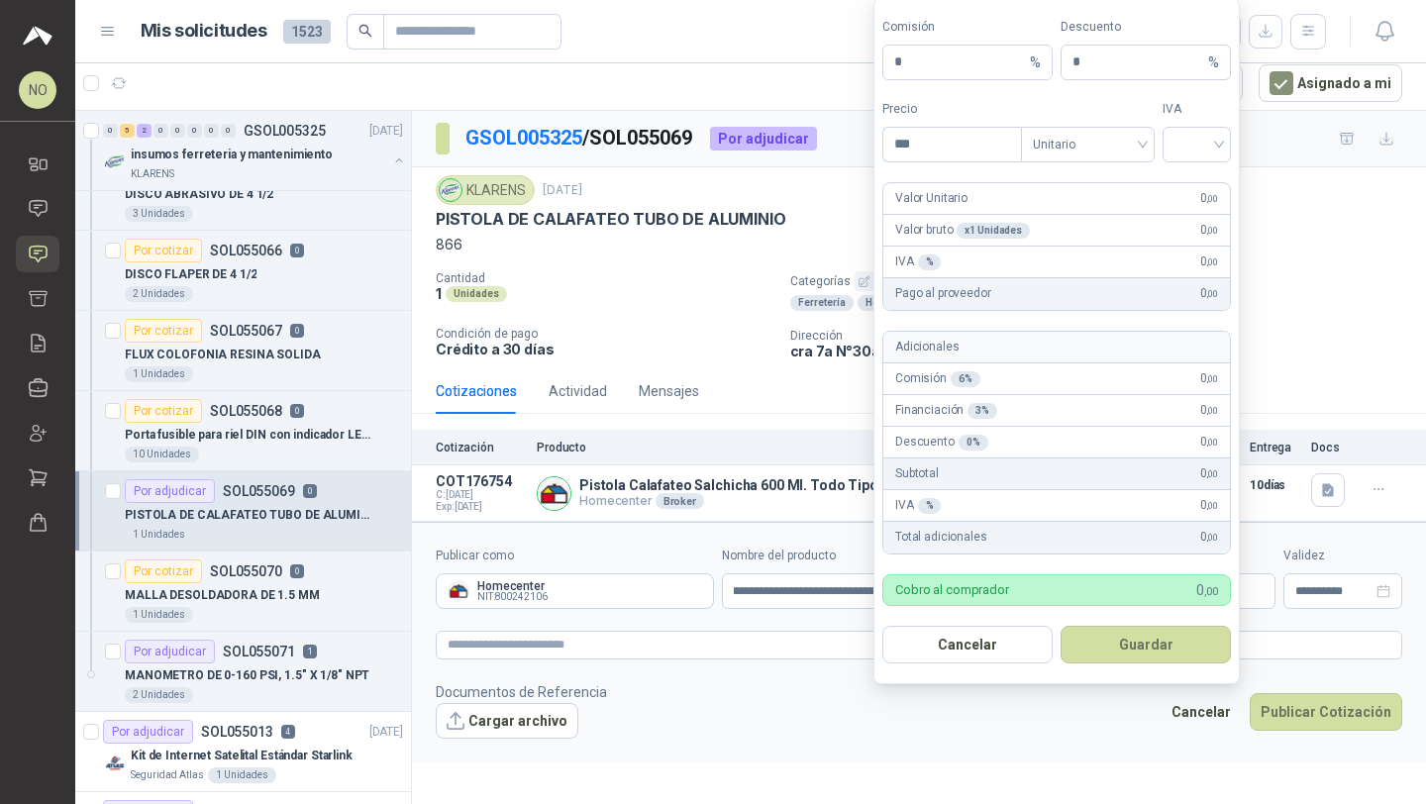
scroll to position [0, 0]
click at [1211, 141] on input "search" at bounding box center [1196, 142] width 45 height 30
click at [1211, 187] on div "19%" at bounding box center [1196, 185] width 37 height 22
click at [1103, 136] on span "Unitario" at bounding box center [1088, 144] width 110 height 30
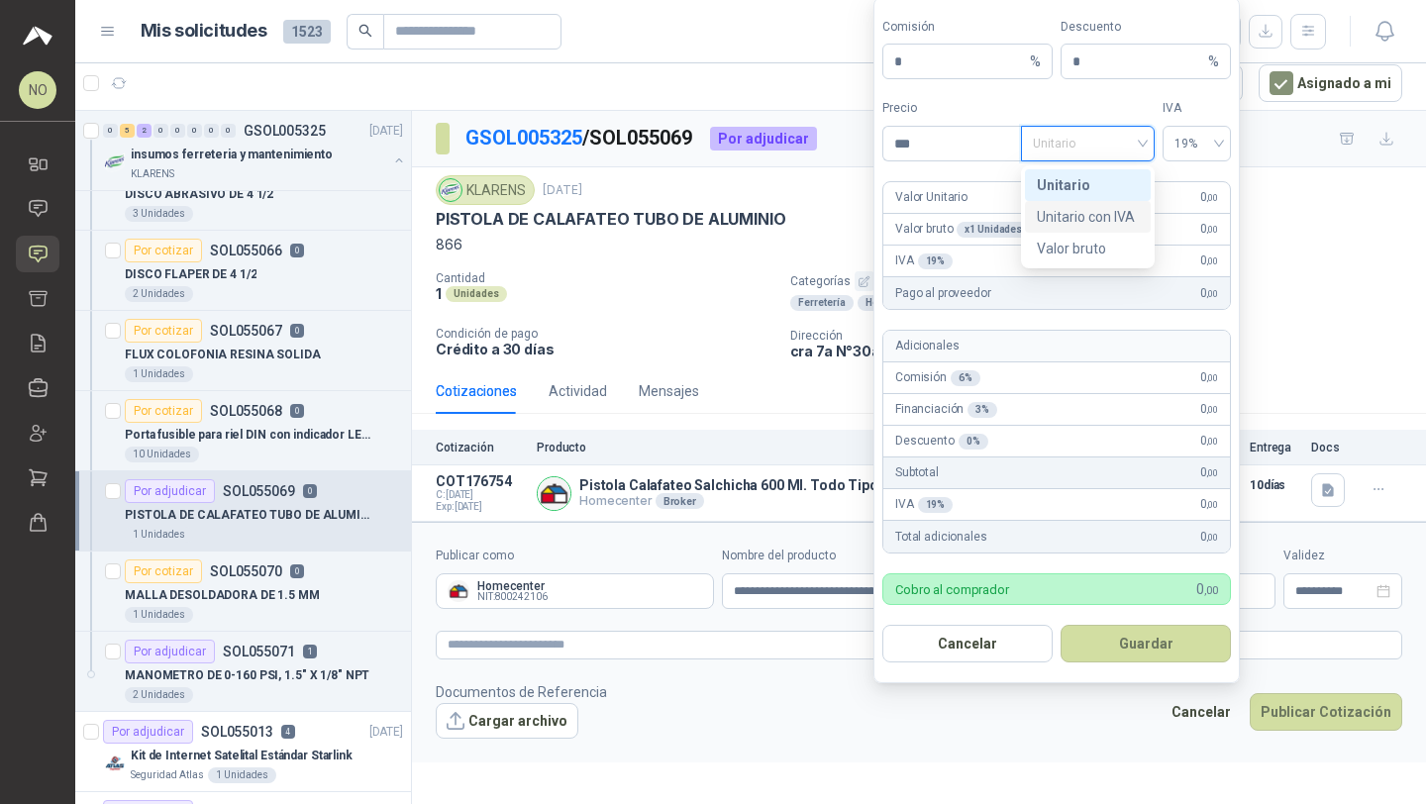
click at [1120, 212] on div "Unitario con IVA" at bounding box center [1088, 217] width 102 height 22
click at [927, 133] on input "***" at bounding box center [952, 144] width 138 height 34
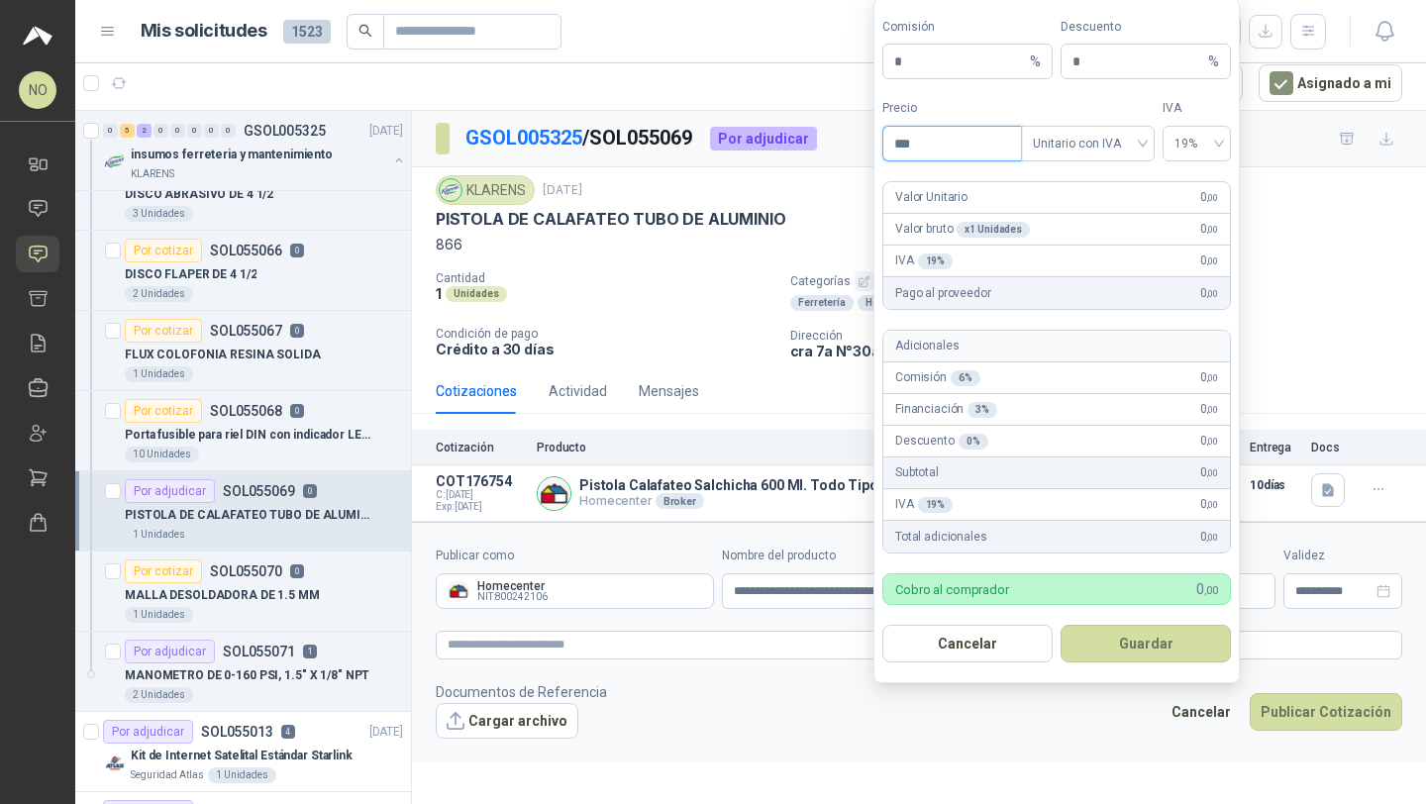
click at [937, 139] on input "***" at bounding box center [952, 144] width 138 height 34
type input "*"
type input "********"
click at [1132, 634] on button "Guardar" at bounding box center [1145, 644] width 170 height 38
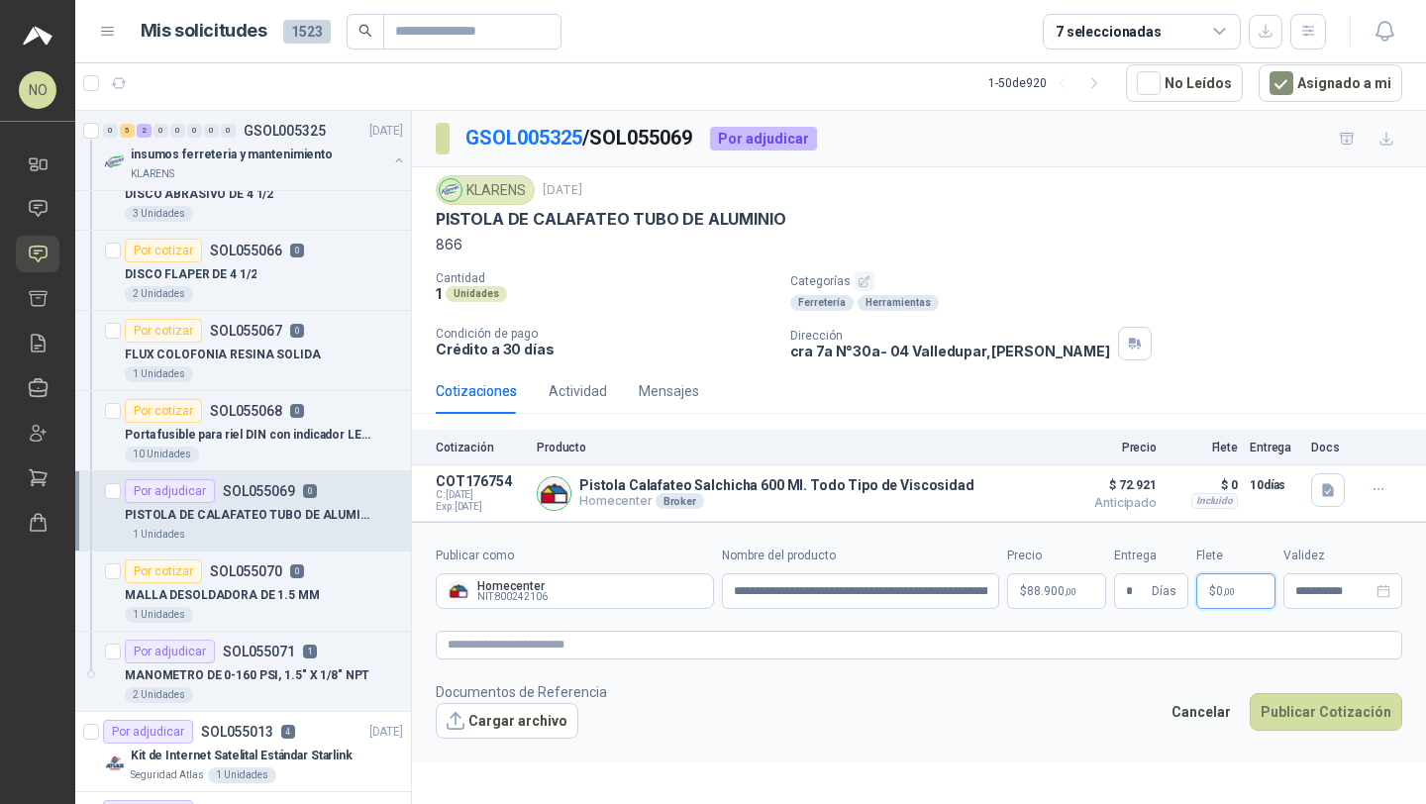
click at [1236, 599] on p "$ 0 ,00" at bounding box center [1235, 591] width 79 height 36
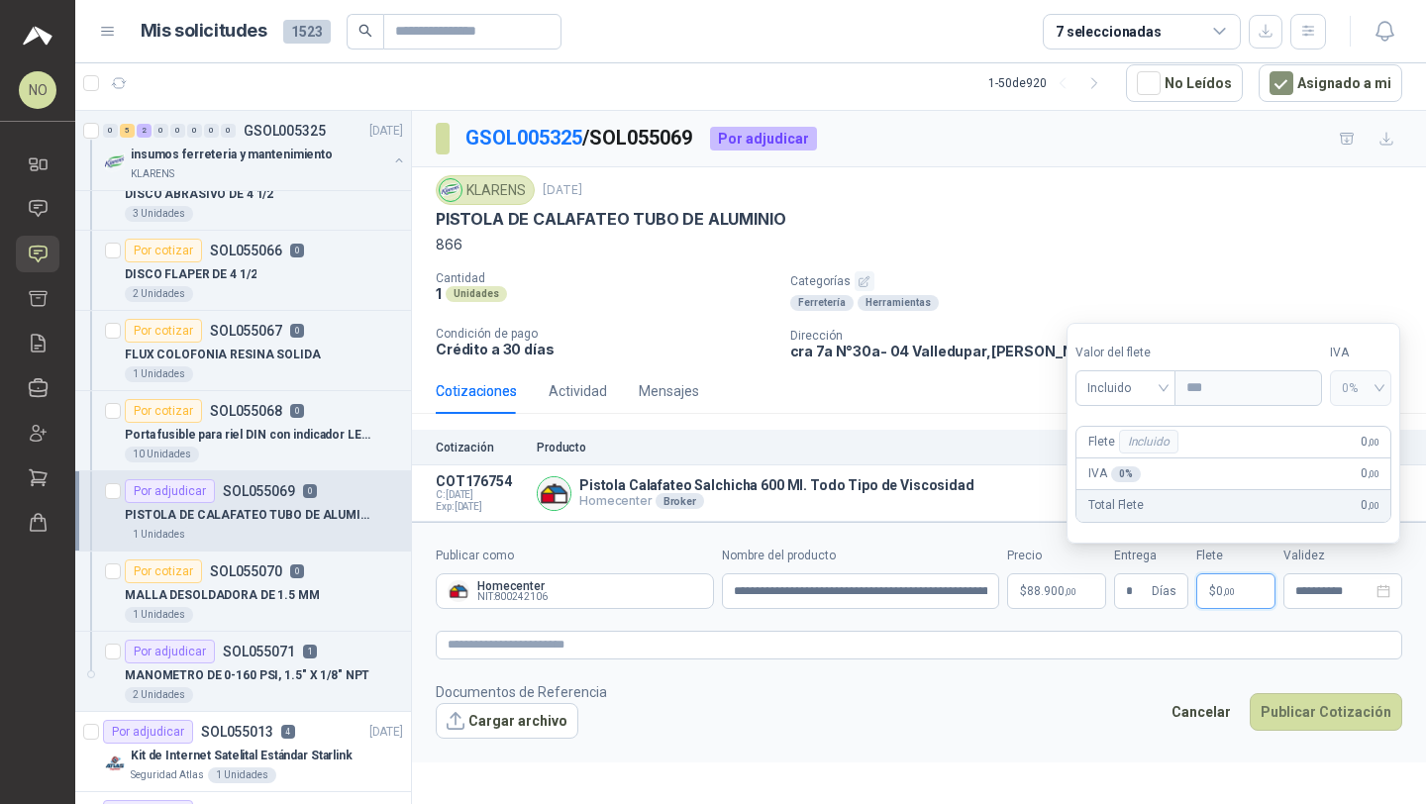
click at [992, 705] on footer "Documentos de Referencia Cargar archivo Cancelar Publicar Cotización" at bounding box center [919, 709] width 966 height 57
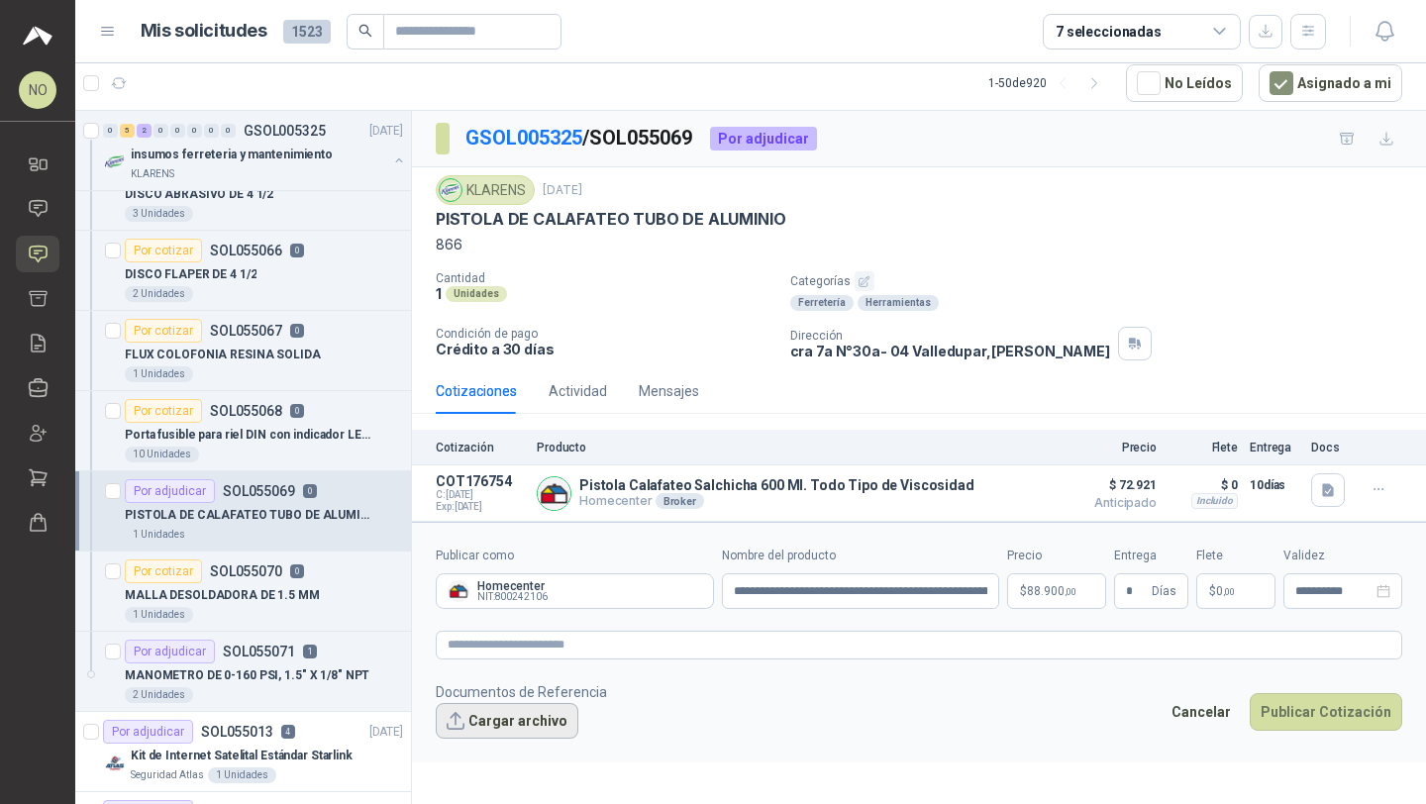
click at [541, 716] on button "Cargar archivo" at bounding box center [507, 721] width 143 height 36
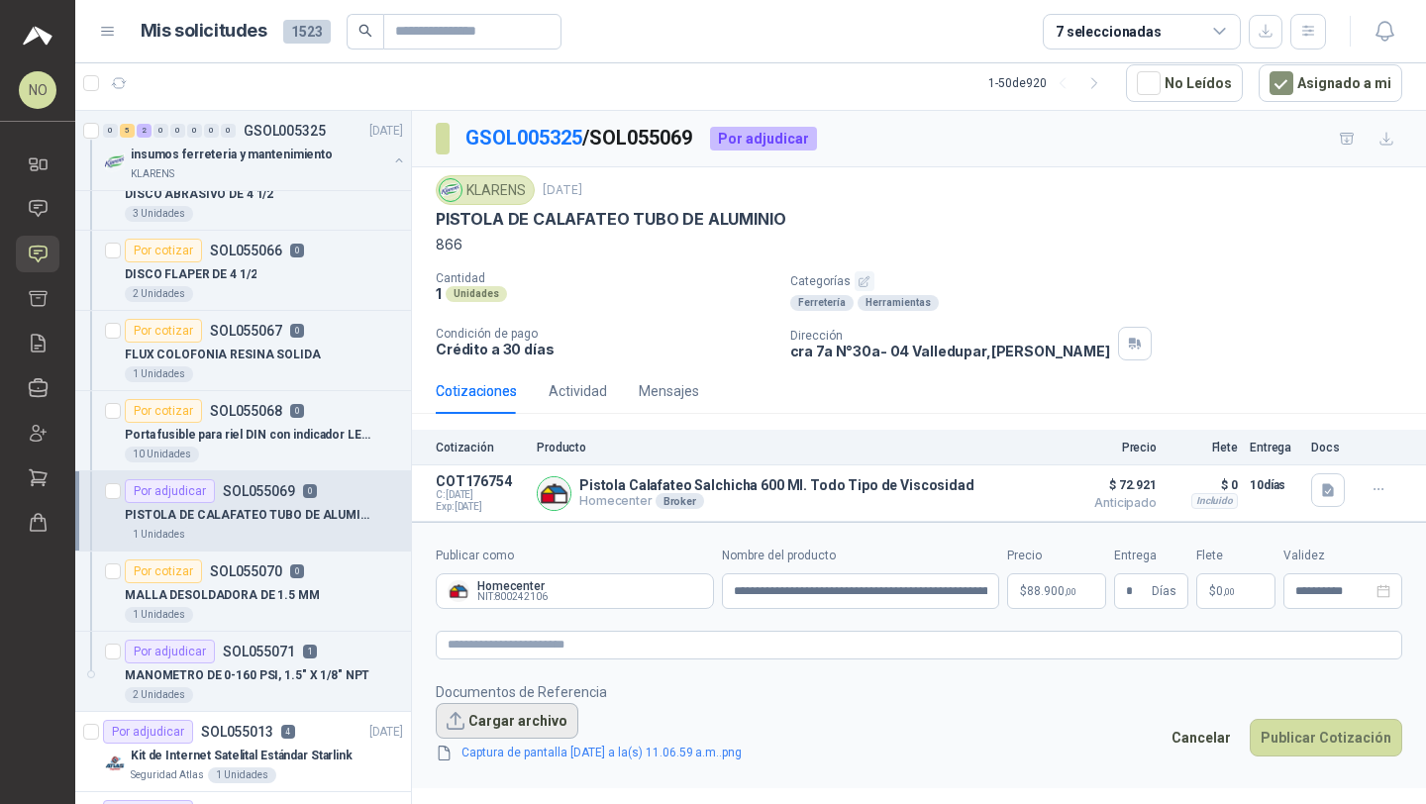
click at [495, 720] on button "Cargar archivo" at bounding box center [507, 721] width 143 height 36
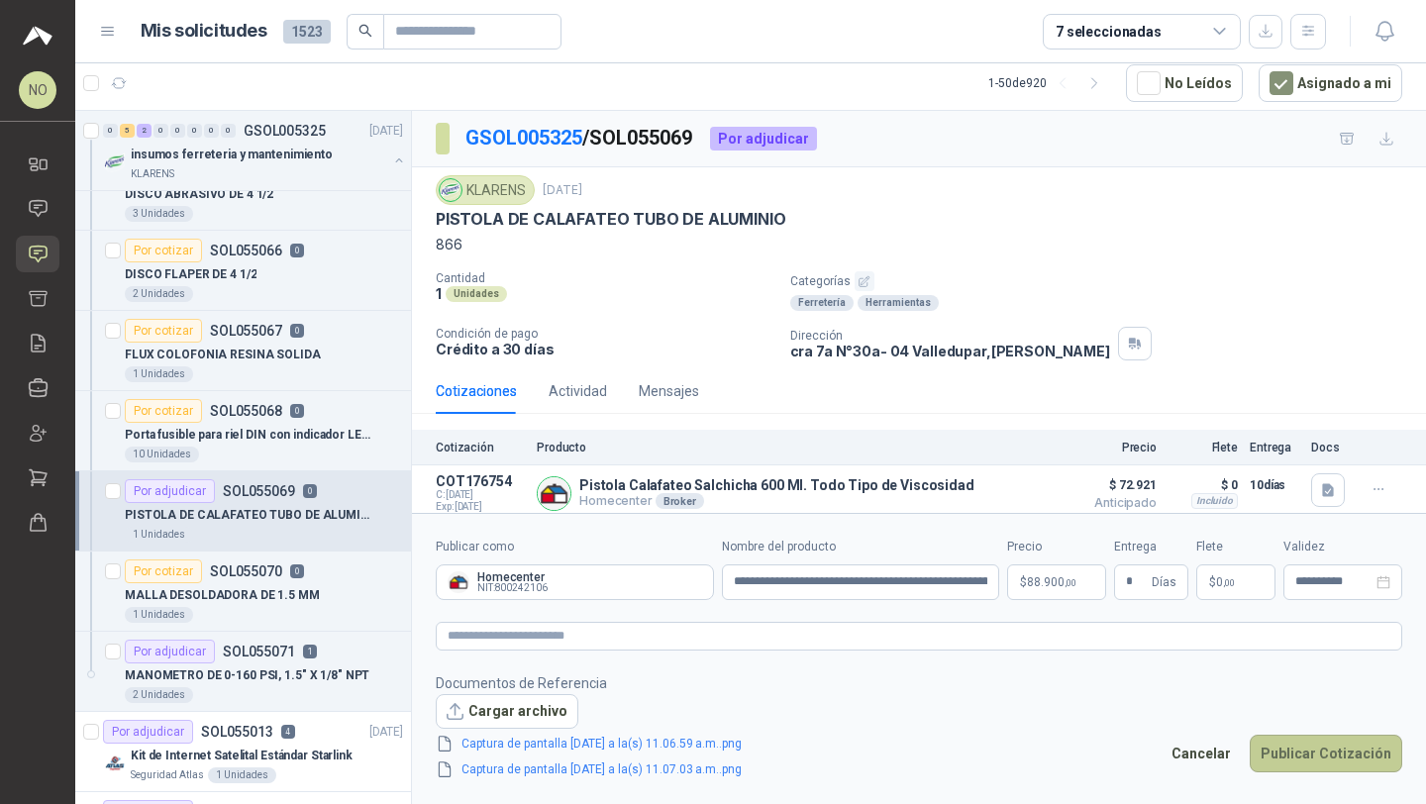
click at [1304, 751] on button "Publicar Cotización" at bounding box center [1325, 754] width 152 height 38
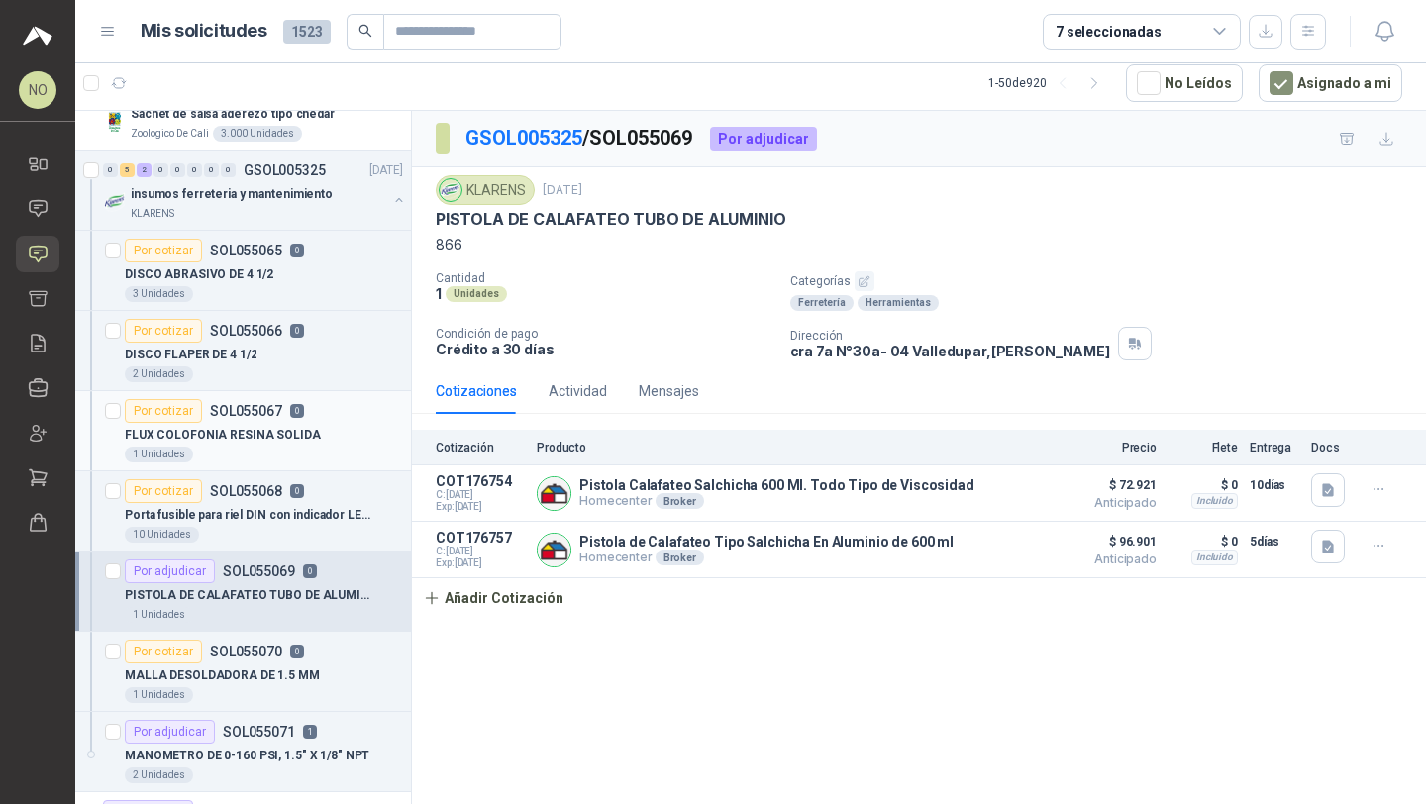
scroll to position [119, 0]
click at [325, 286] on div "DISCO ABRASIVO DE 4 1/2" at bounding box center [264, 276] width 278 height 24
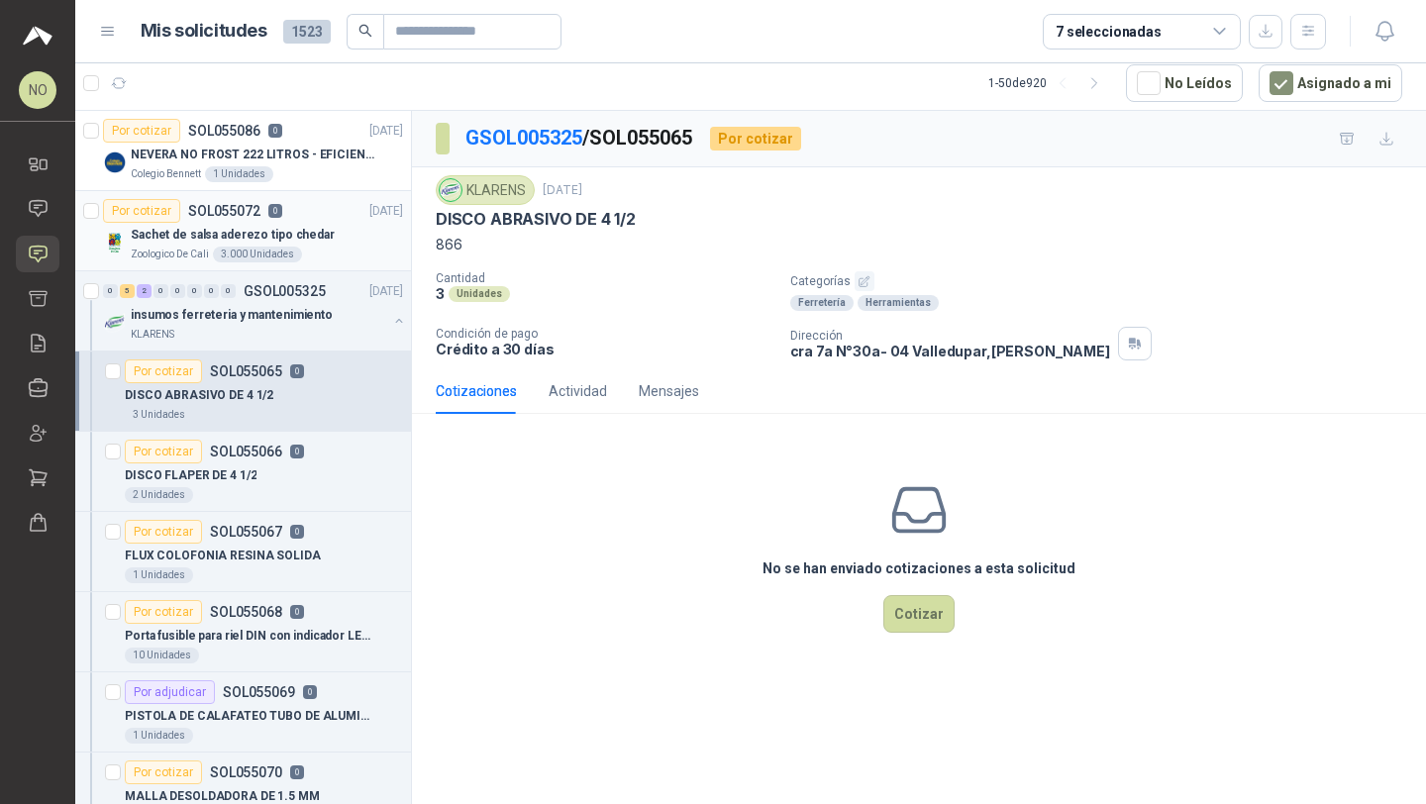
click at [346, 251] on div "Zoologico De Cali 3.000 Unidades" at bounding box center [267, 255] width 272 height 16
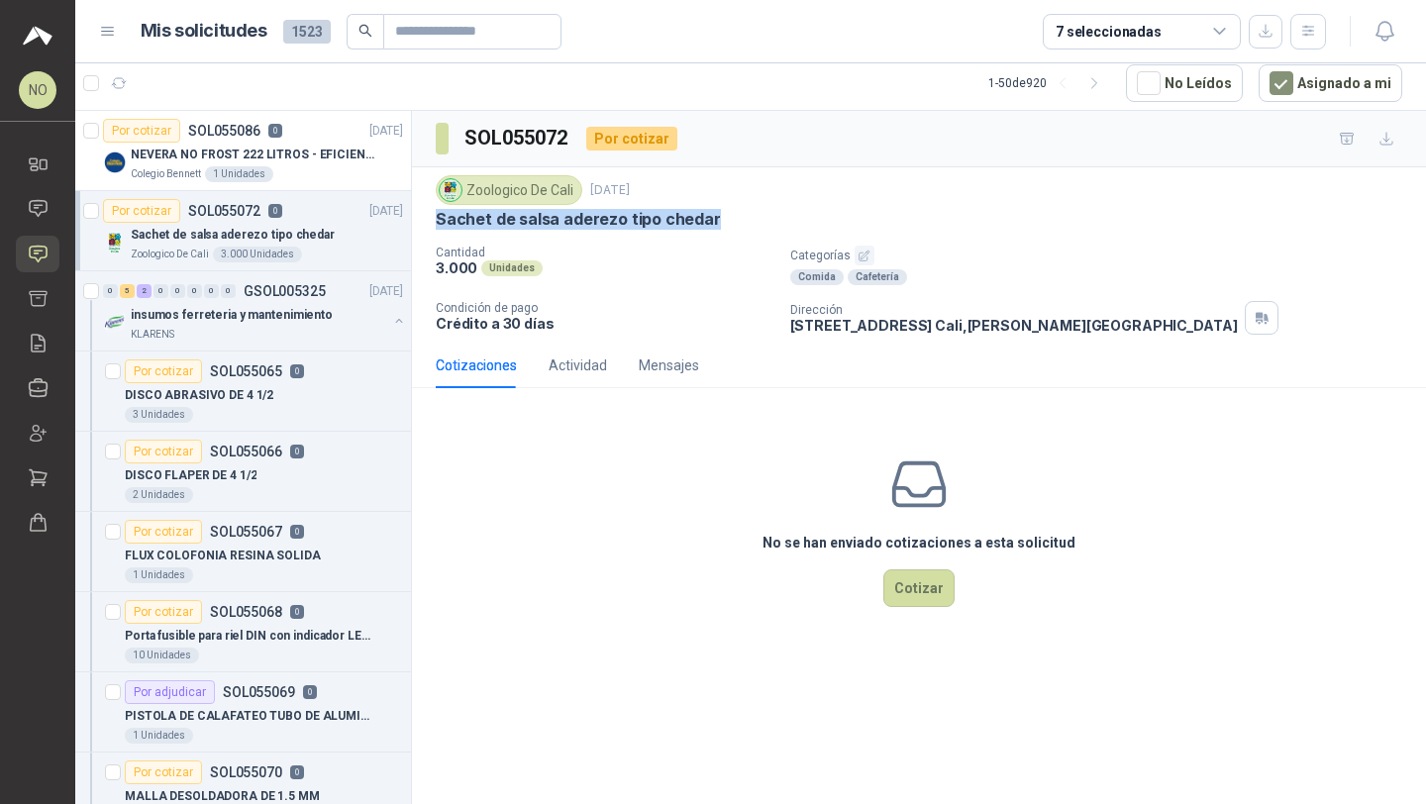
drag, startPoint x: 436, startPoint y: 215, endPoint x: 744, endPoint y: 215, distance: 308.9
click at [744, 215] on div "Sachet de salsa aderezo tipo chedar" at bounding box center [919, 219] width 966 height 21
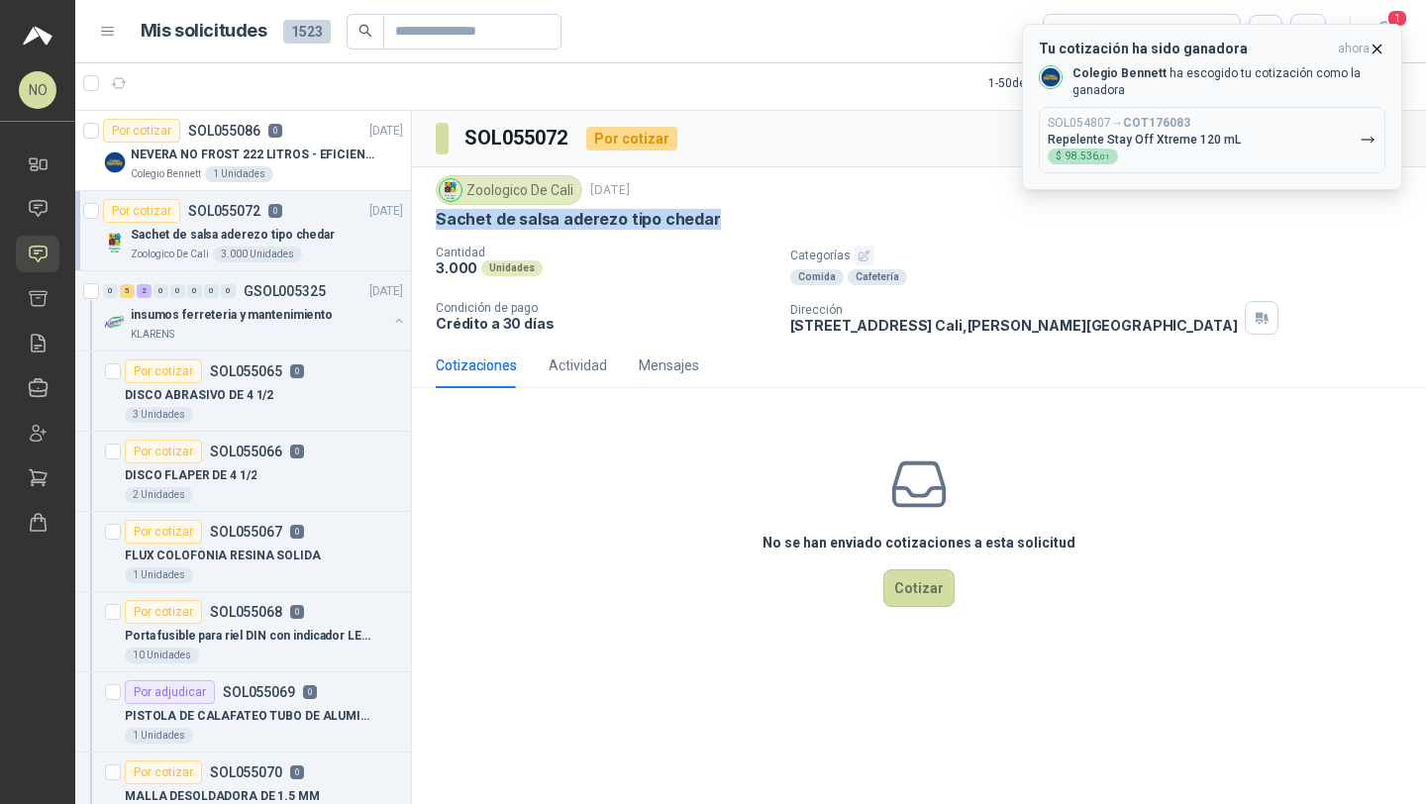
click at [1378, 51] on icon "button" at bounding box center [1376, 49] width 17 height 17
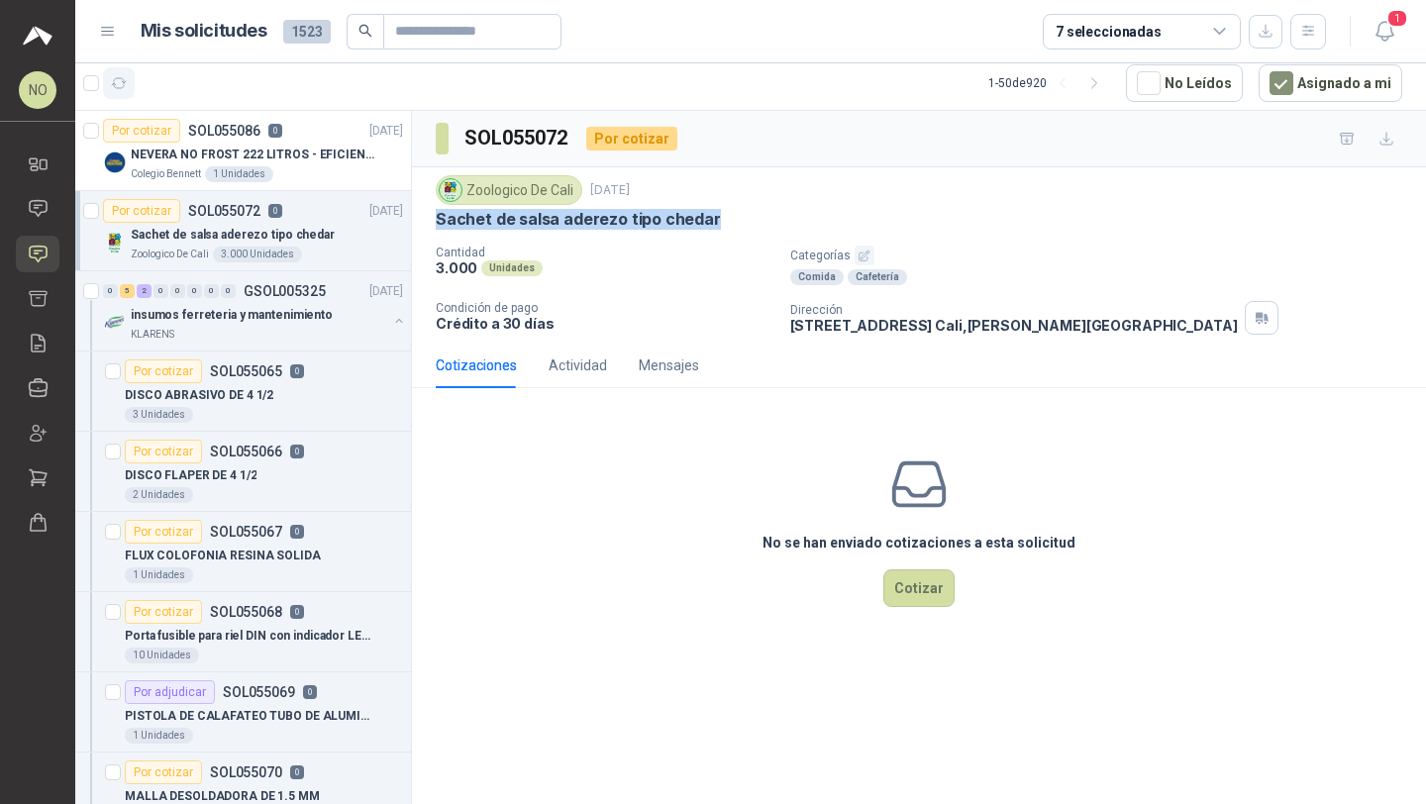
click at [128, 80] on button "button" at bounding box center [119, 83] width 32 height 32
click at [283, 307] on p "insumos ferreteria y mantenimiento" at bounding box center [232, 315] width 202 height 19
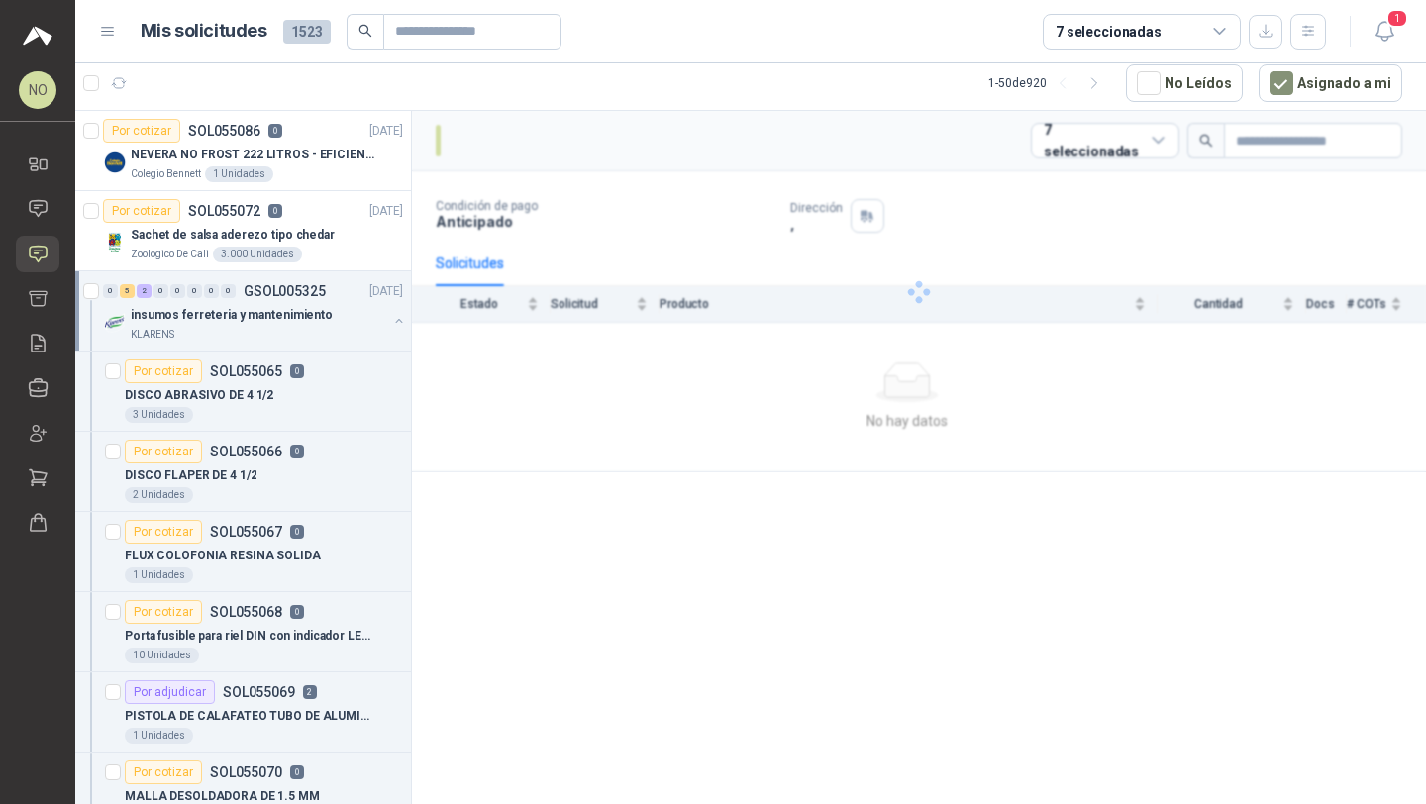
click at [283, 307] on p "insumos ferreteria y mantenimiento" at bounding box center [232, 315] width 202 height 19
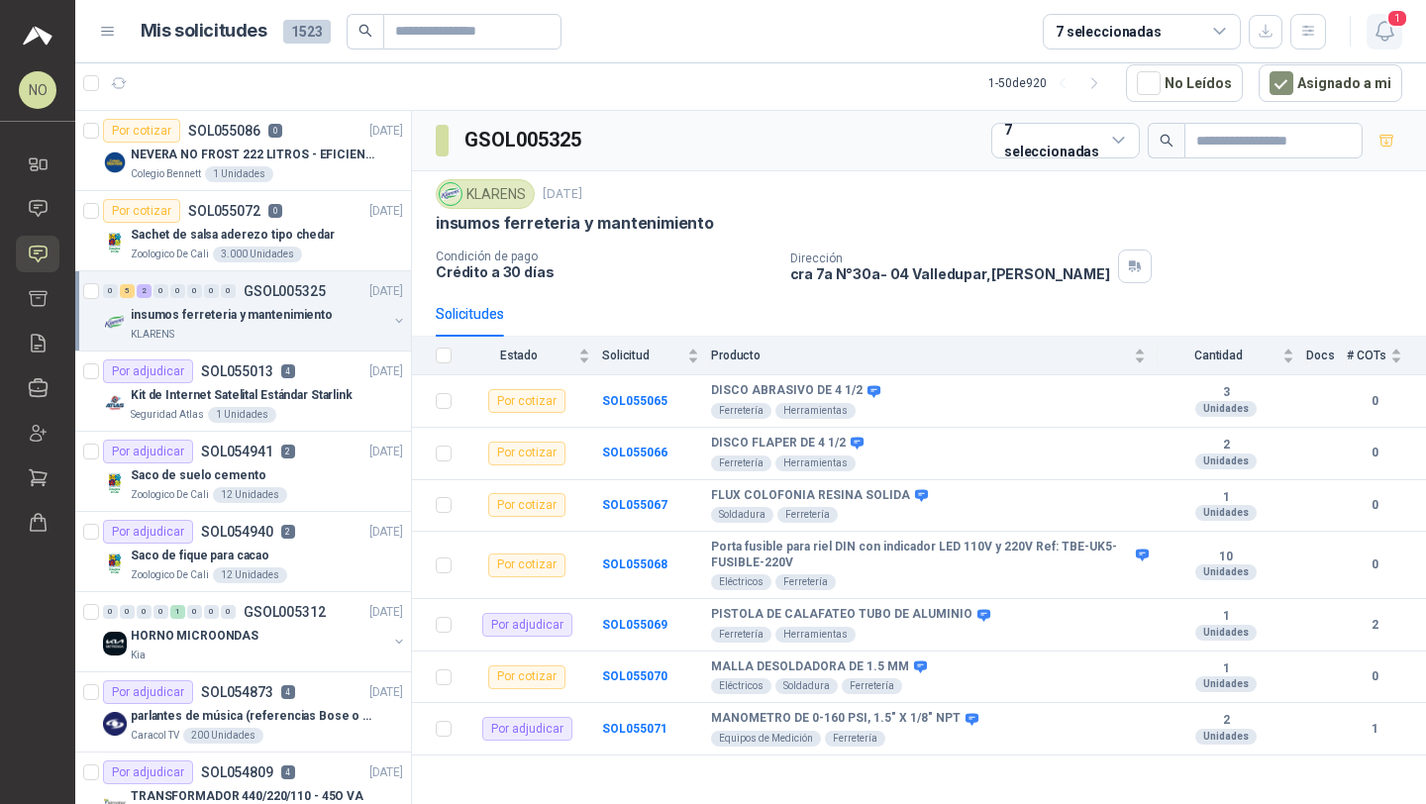
click at [1374, 29] on icon "button" at bounding box center [1384, 31] width 25 height 25
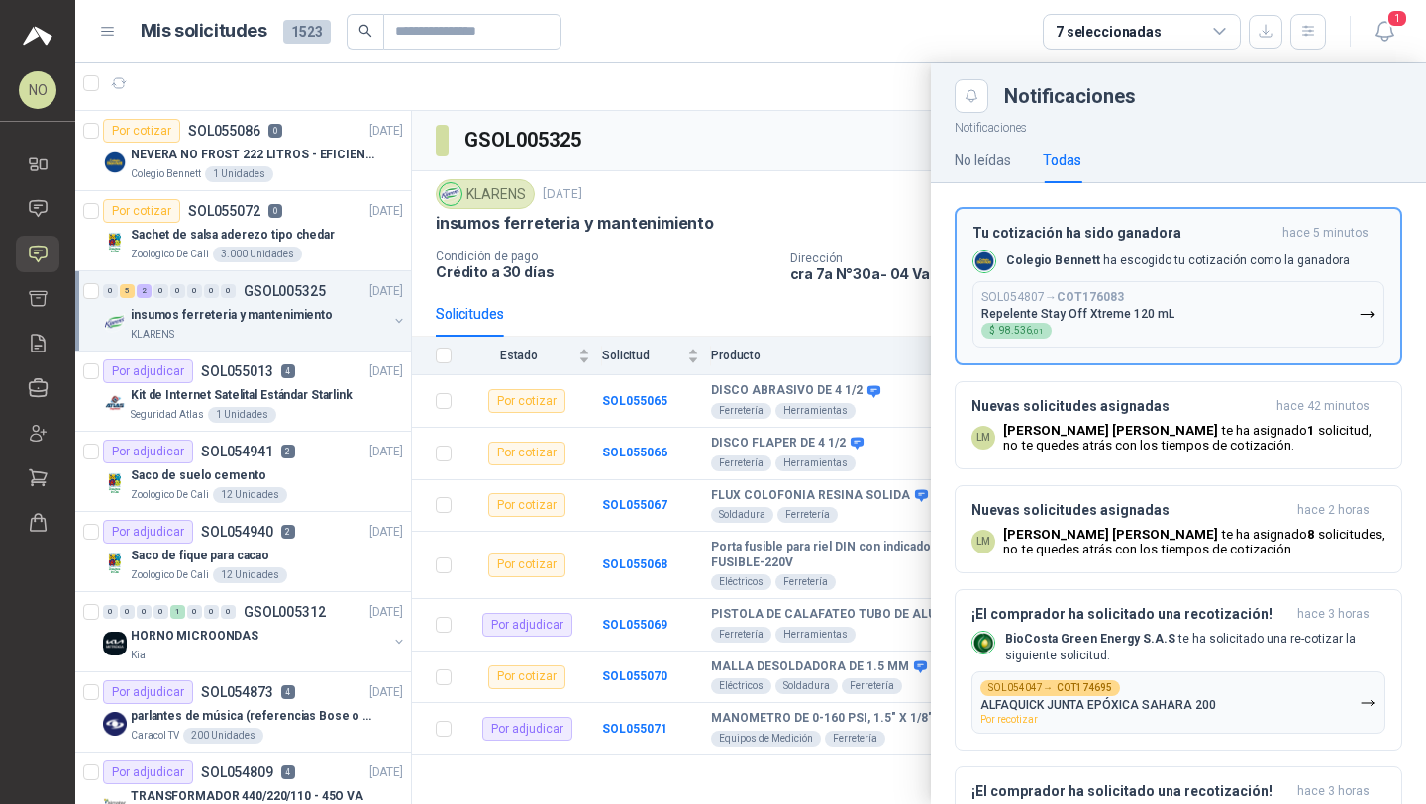
click at [1174, 303] on button "SOL054807 → COT176083 Repelente Stay Off Xtreme 120 mL $ 98.536 ,01" at bounding box center [1178, 314] width 412 height 66
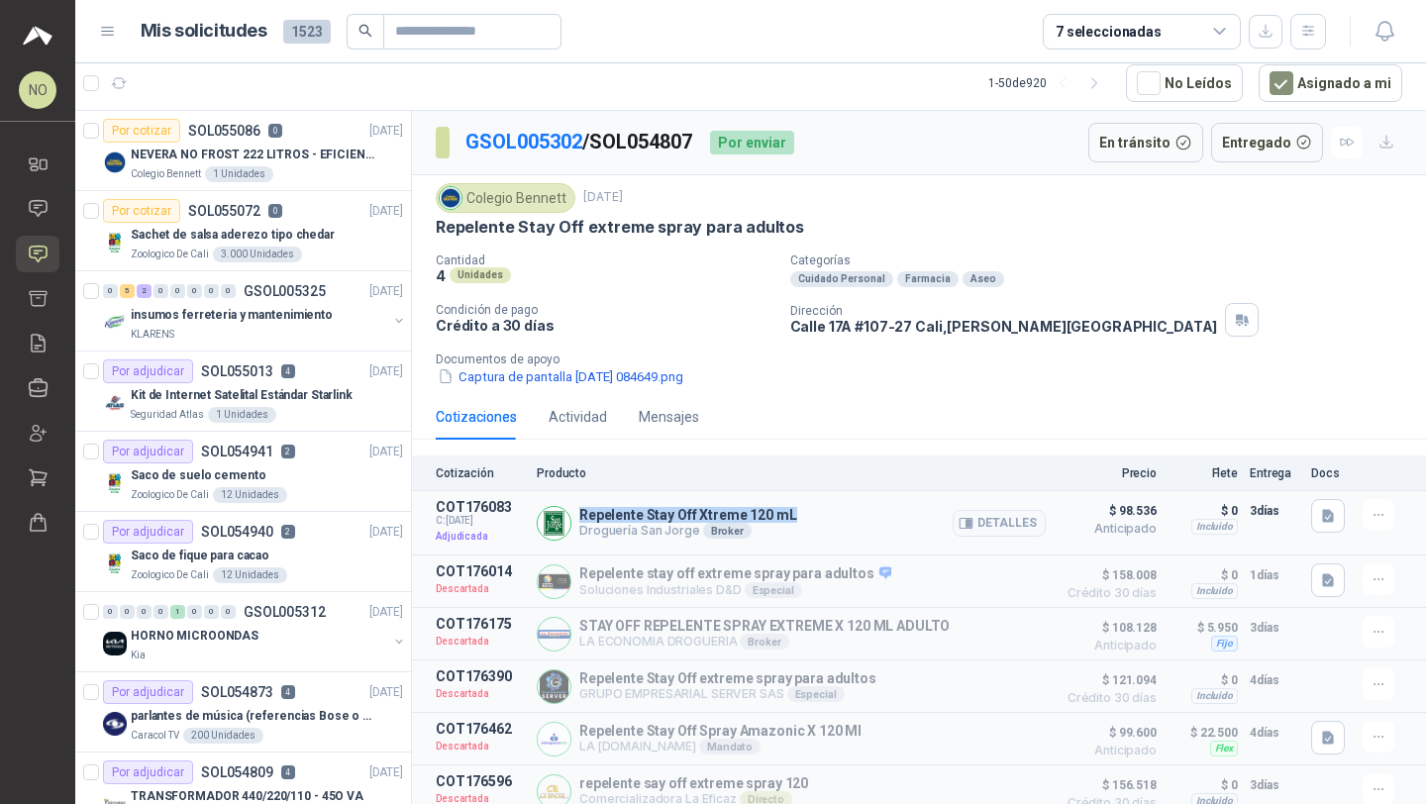
drag, startPoint x: 577, startPoint y: 521, endPoint x: 796, endPoint y: 521, distance: 218.8
click at [796, 521] on div "Repelente Stay Off Xtreme 120 mL Droguería San Jorge Broker Detalles" at bounding box center [791, 523] width 509 height 48
click at [1396, 27] on button "button" at bounding box center [1384, 32] width 36 height 36
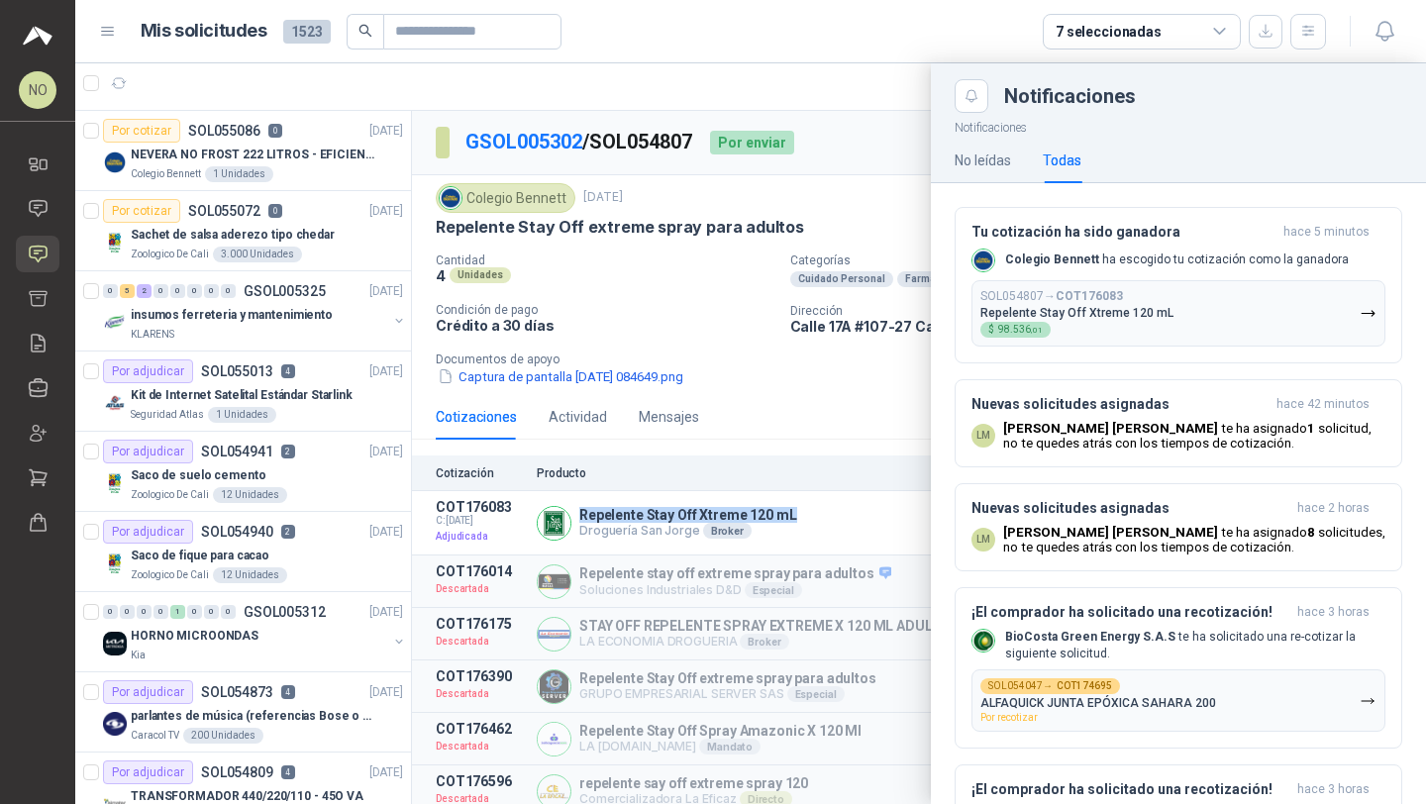
click at [543, 420] on div at bounding box center [750, 433] width 1350 height 740
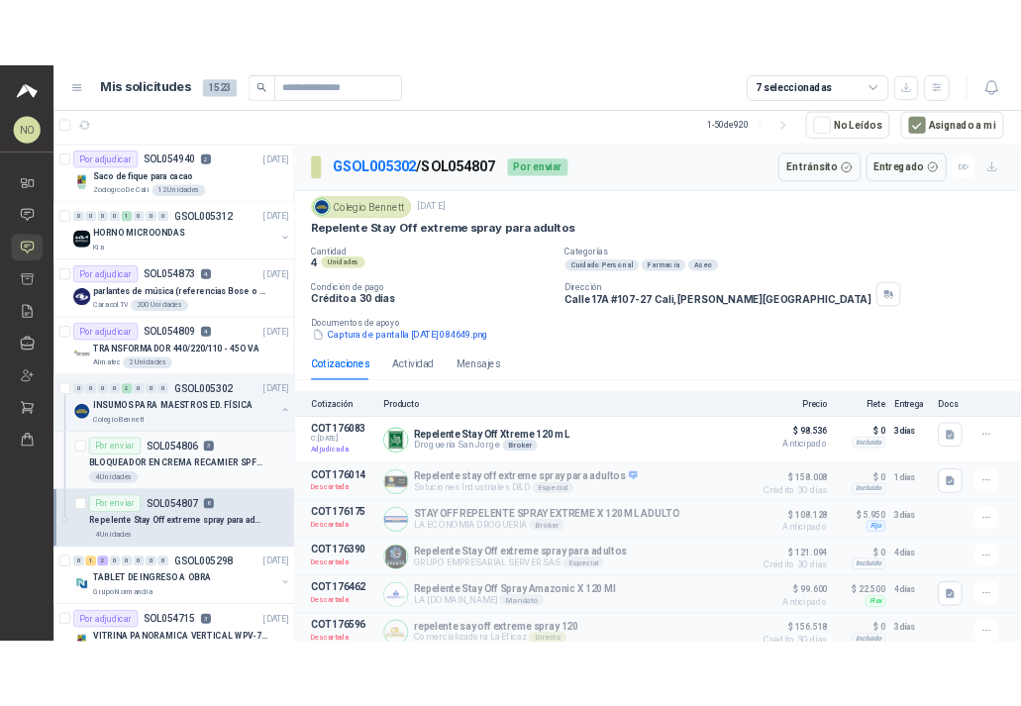
scroll to position [407, 0]
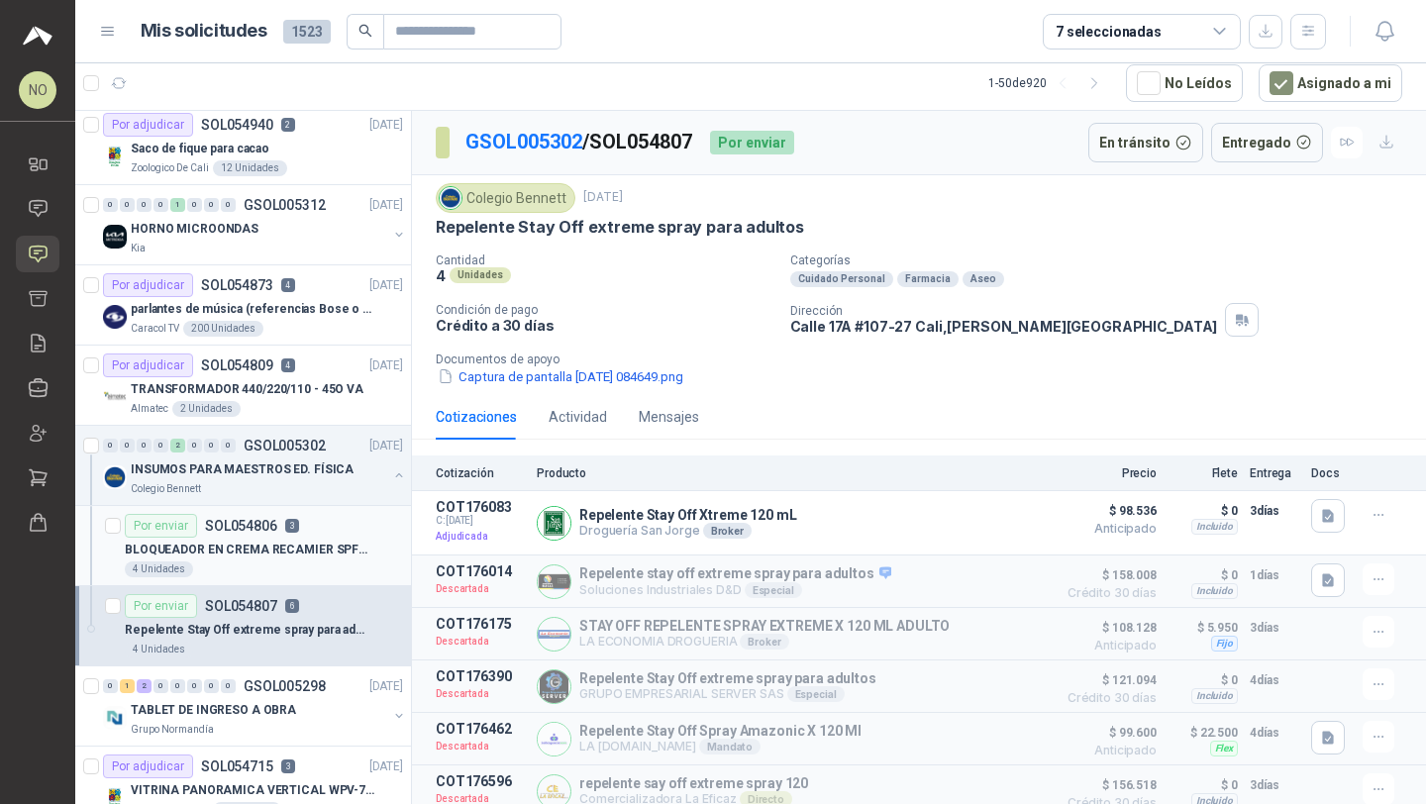
click at [343, 574] on div "4 Unidades" at bounding box center [264, 569] width 278 height 16
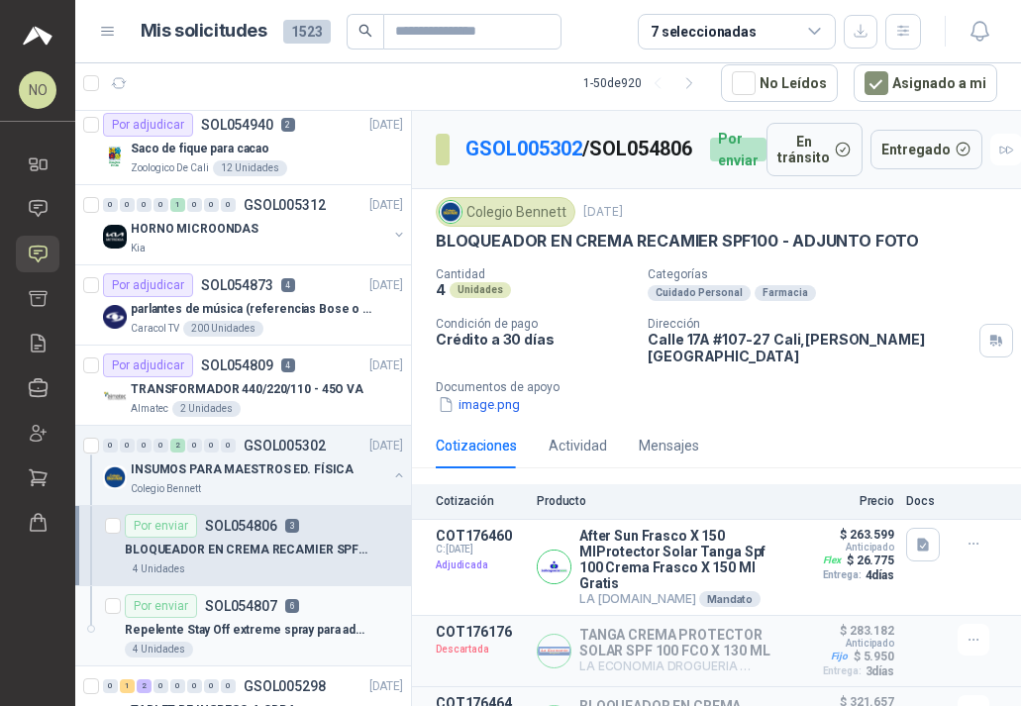
click at [284, 598] on div "Por enviar SOL054807 6" at bounding box center [212, 606] width 174 height 24
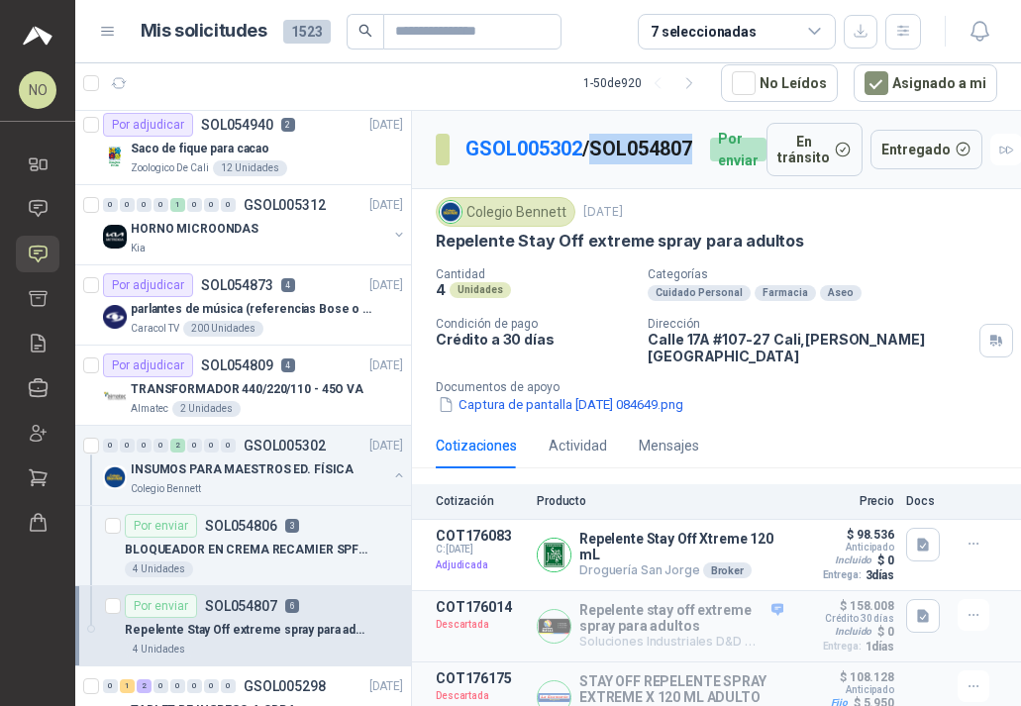
drag, startPoint x: 462, startPoint y: 164, endPoint x: 589, endPoint y: 165, distance: 126.7
click at [591, 165] on section "GSOL005302 / SOL054807" at bounding box center [565, 150] width 258 height 32
click at [994, 37] on button "button" at bounding box center [979, 32] width 36 height 36
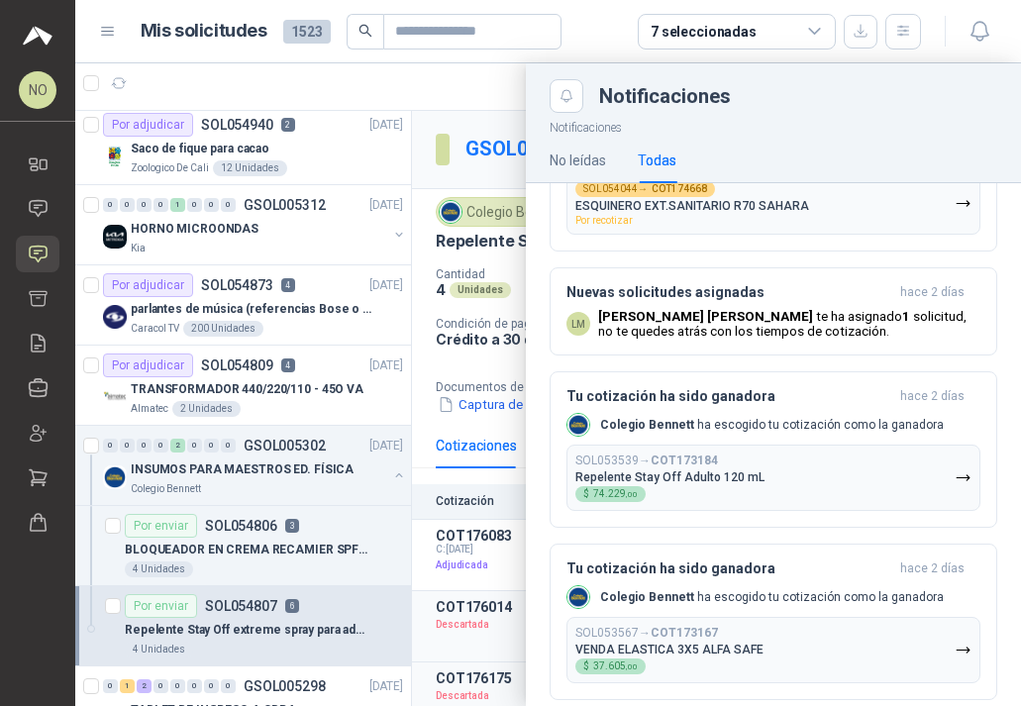
scroll to position [1029, 0]
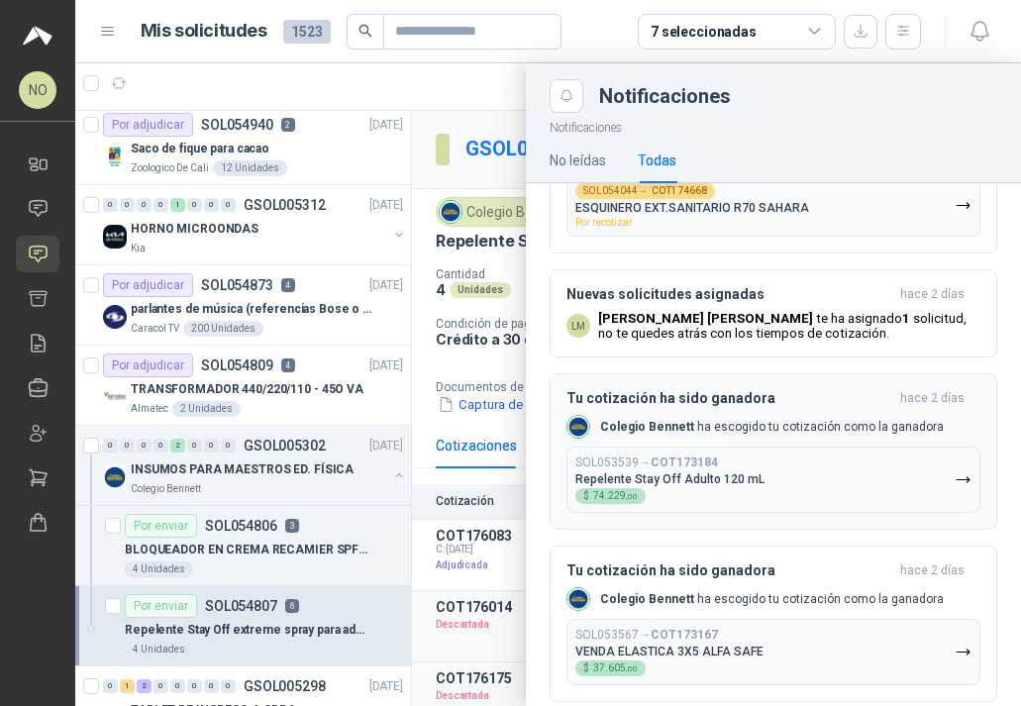
click at [760, 452] on div "Tu cotización ha sido ganadora hace 2 días Colegio Bennett ha escogido tu cotiz…" at bounding box center [773, 451] width 414 height 123
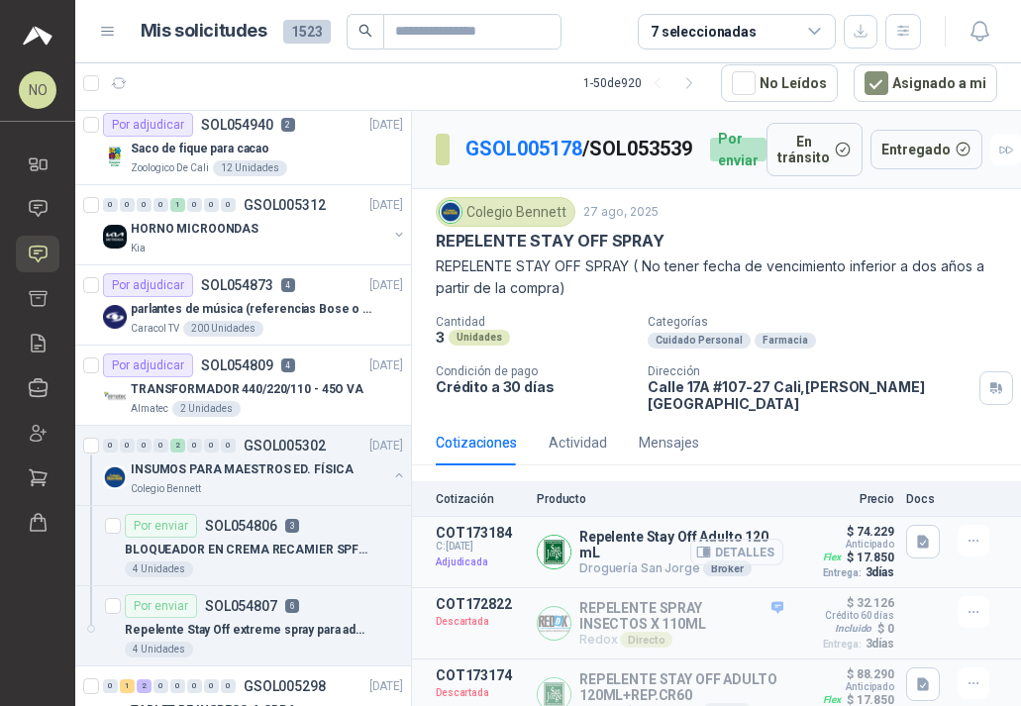
click at [745, 543] on button "Detalles" at bounding box center [736, 552] width 93 height 27
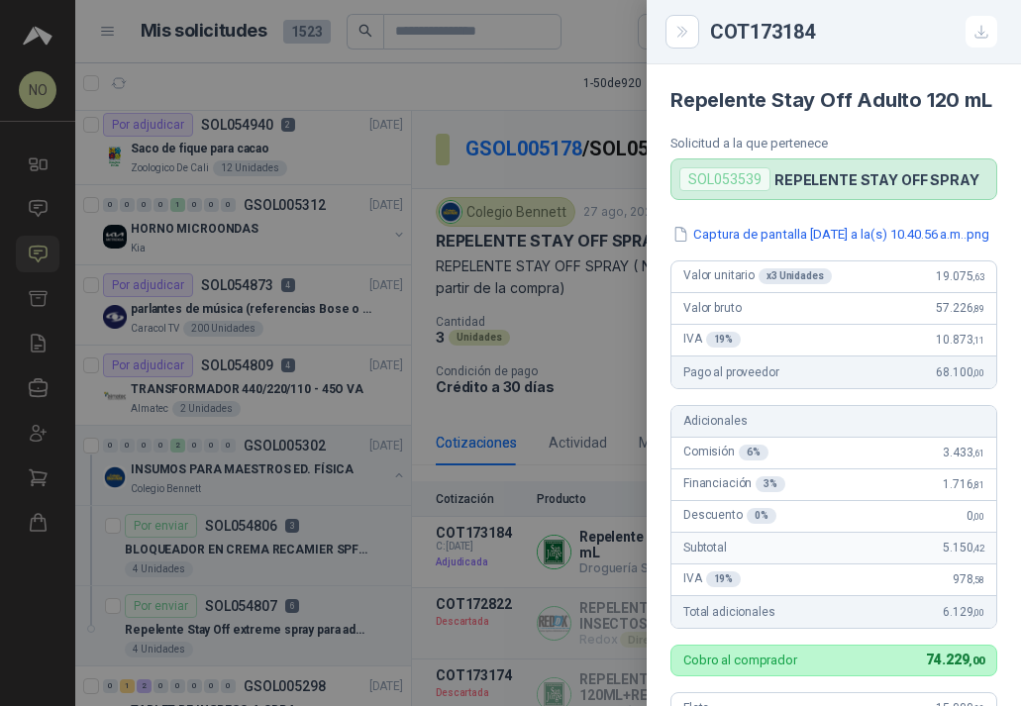
click at [545, 119] on div at bounding box center [510, 353] width 1021 height 706
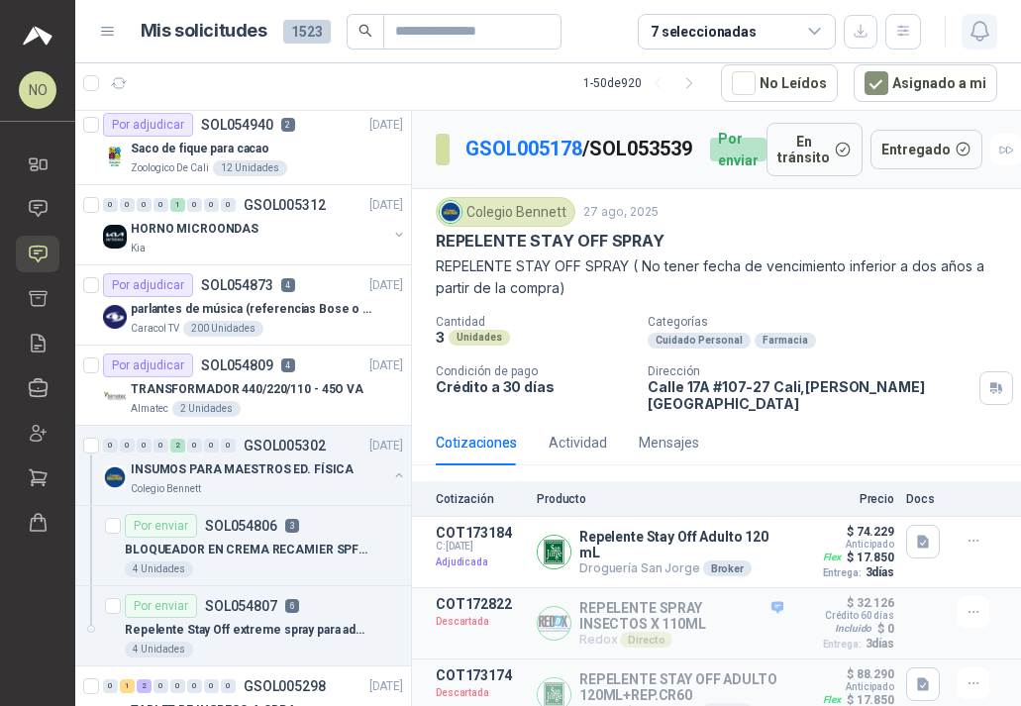
click at [985, 24] on icon "button" at bounding box center [979, 31] width 25 height 25
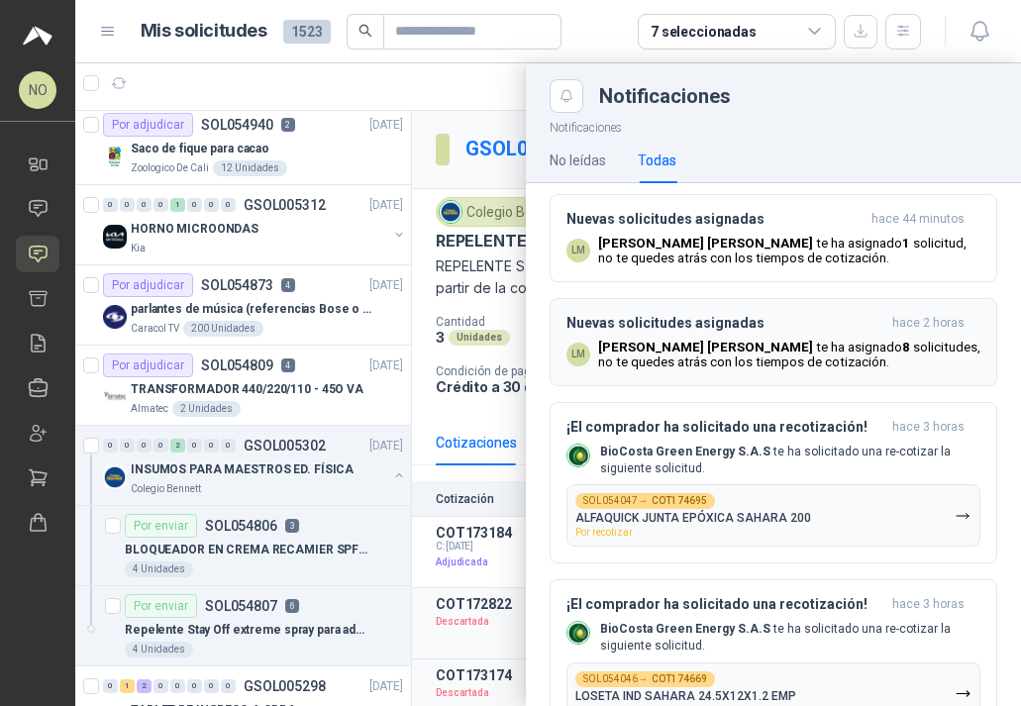
scroll to position [0, 0]
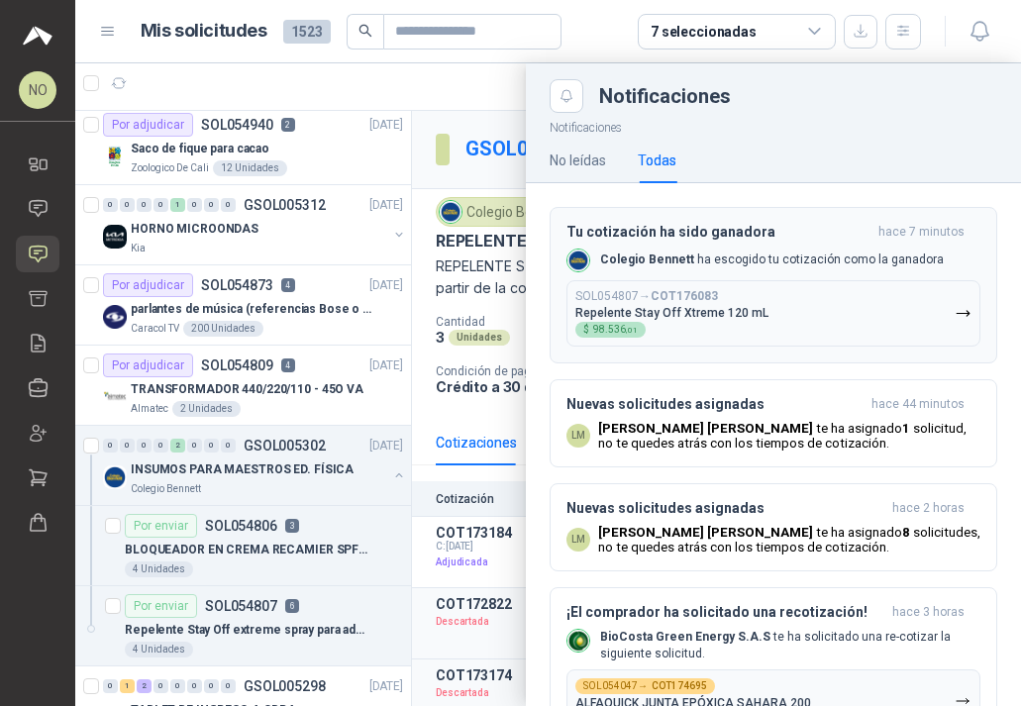
click at [769, 328] on button "SOL054807 → COT176083 Repelente Stay Off Xtreme 120 mL $ 98.536 ,01" at bounding box center [773, 313] width 414 height 66
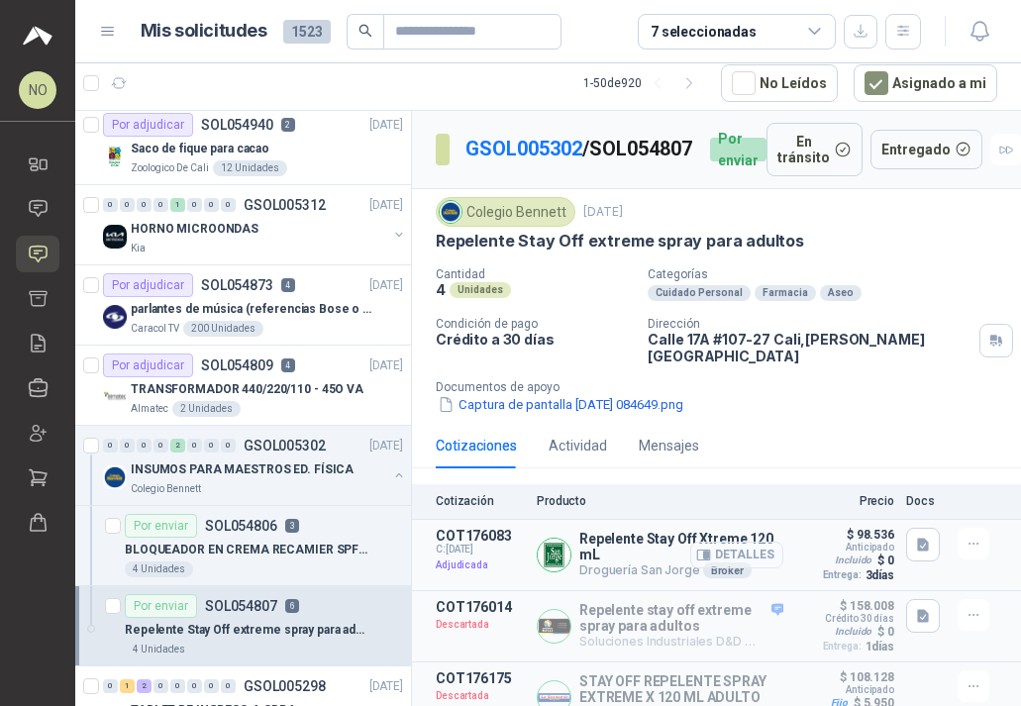
click at [728, 556] on button "Detalles" at bounding box center [736, 555] width 93 height 27
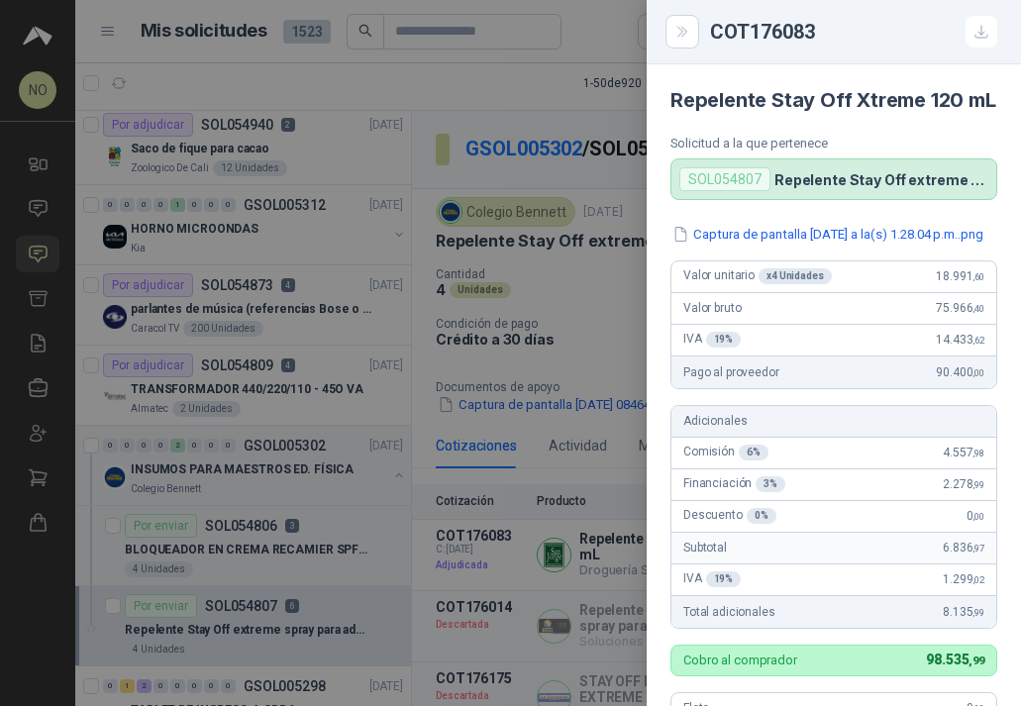
click at [551, 179] on div at bounding box center [510, 353] width 1021 height 706
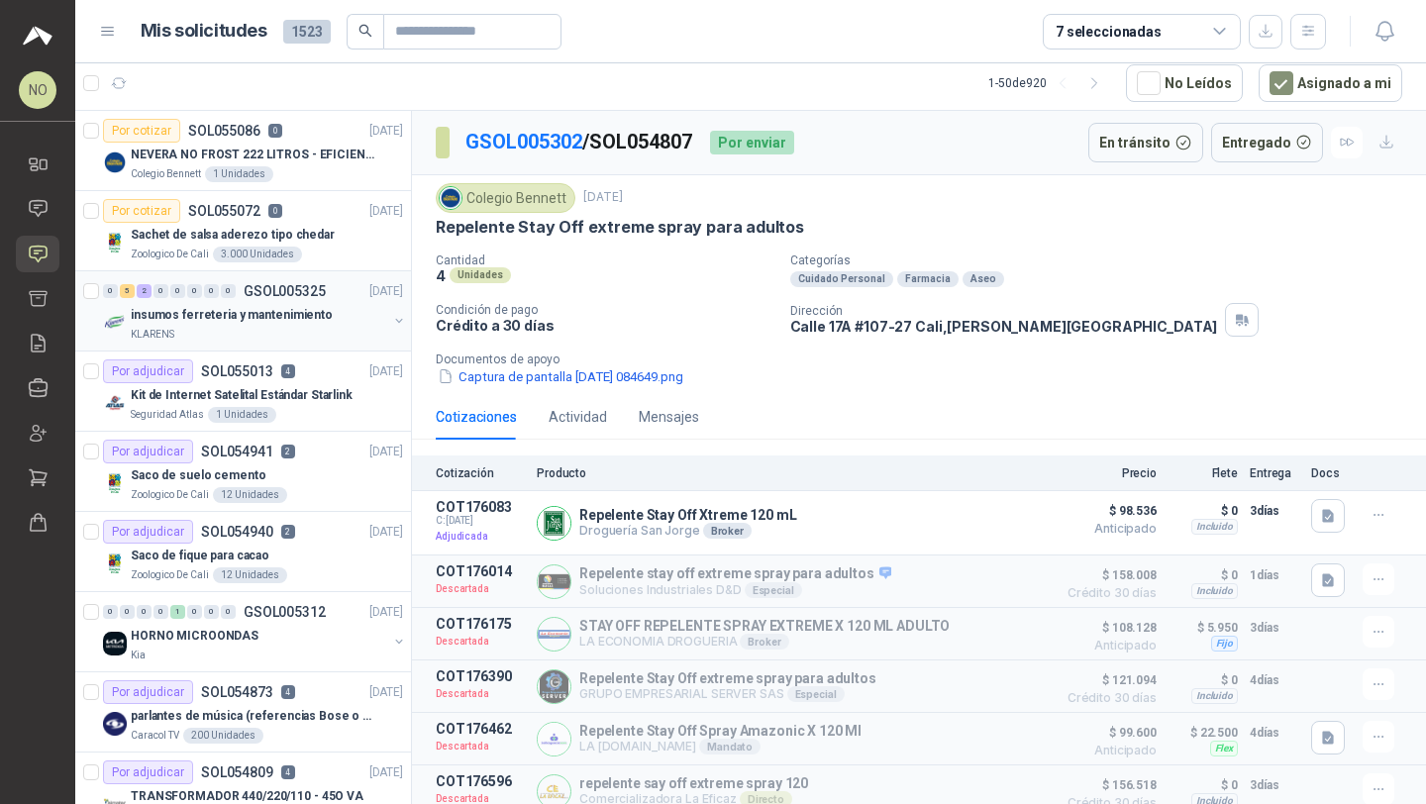
click at [289, 309] on p "insumos ferreteria y mantenimiento" at bounding box center [232, 315] width 202 height 19
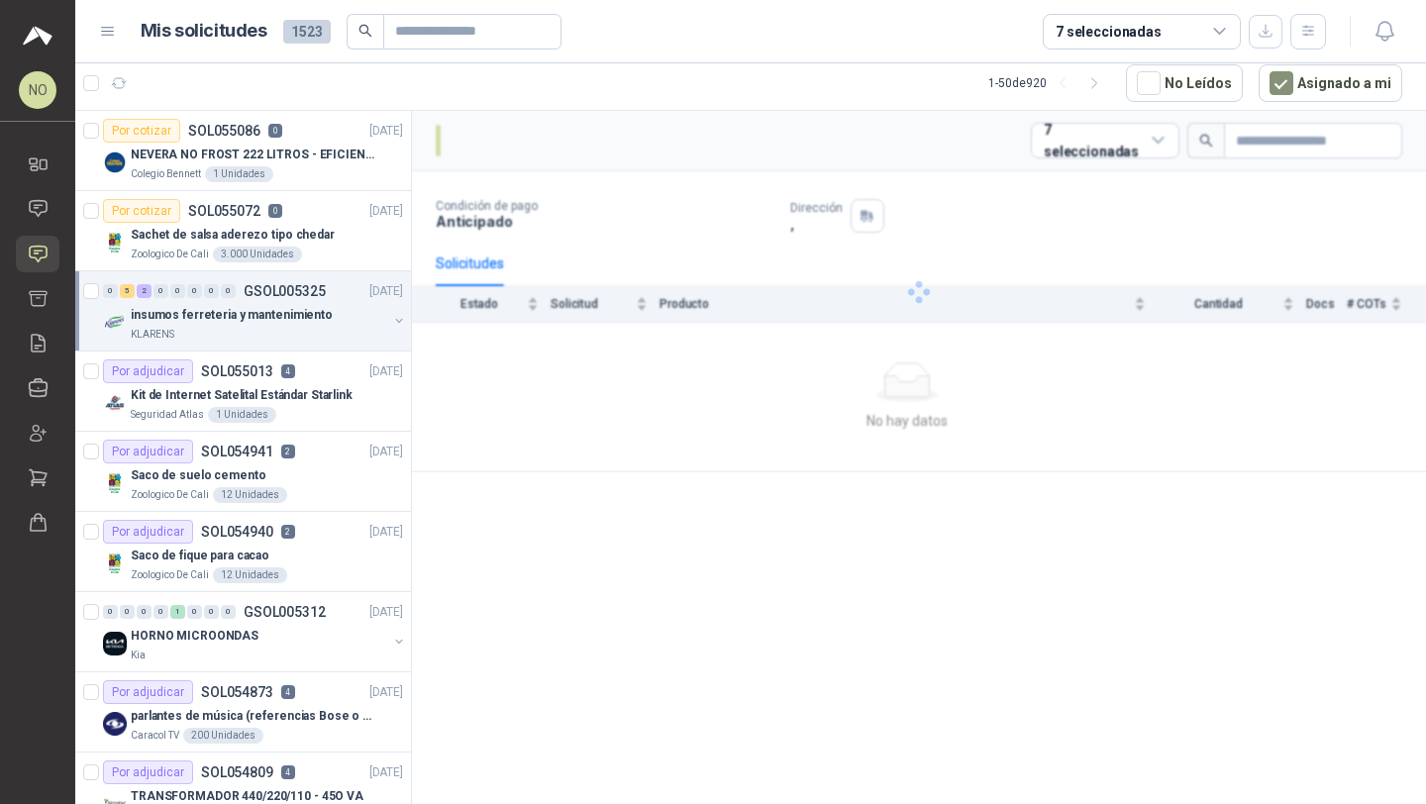
click at [289, 309] on p "insumos ferreteria y mantenimiento" at bounding box center [232, 315] width 202 height 19
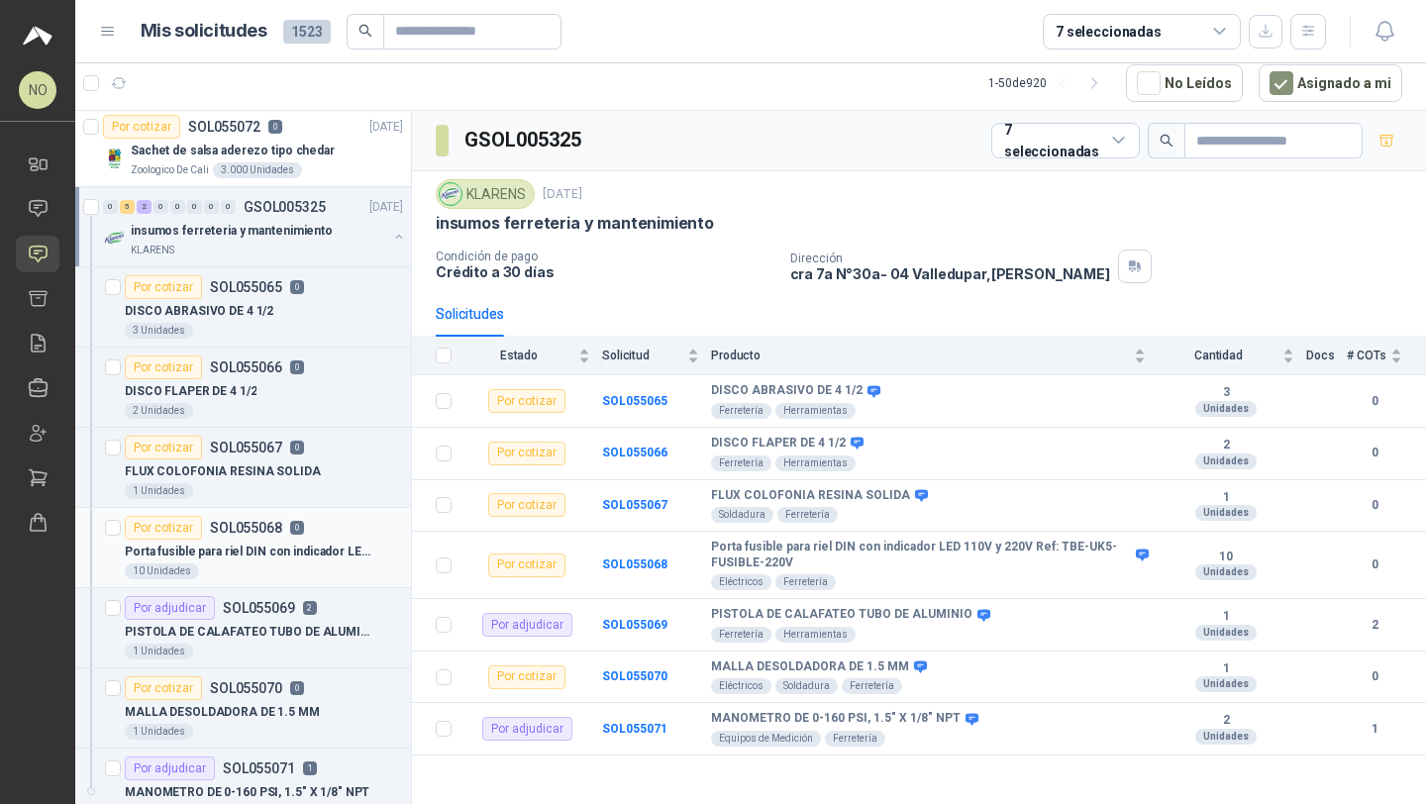
scroll to position [83, 0]
click at [291, 305] on div "DISCO ABRASIVO DE 4 1/2" at bounding box center [264, 312] width 278 height 24
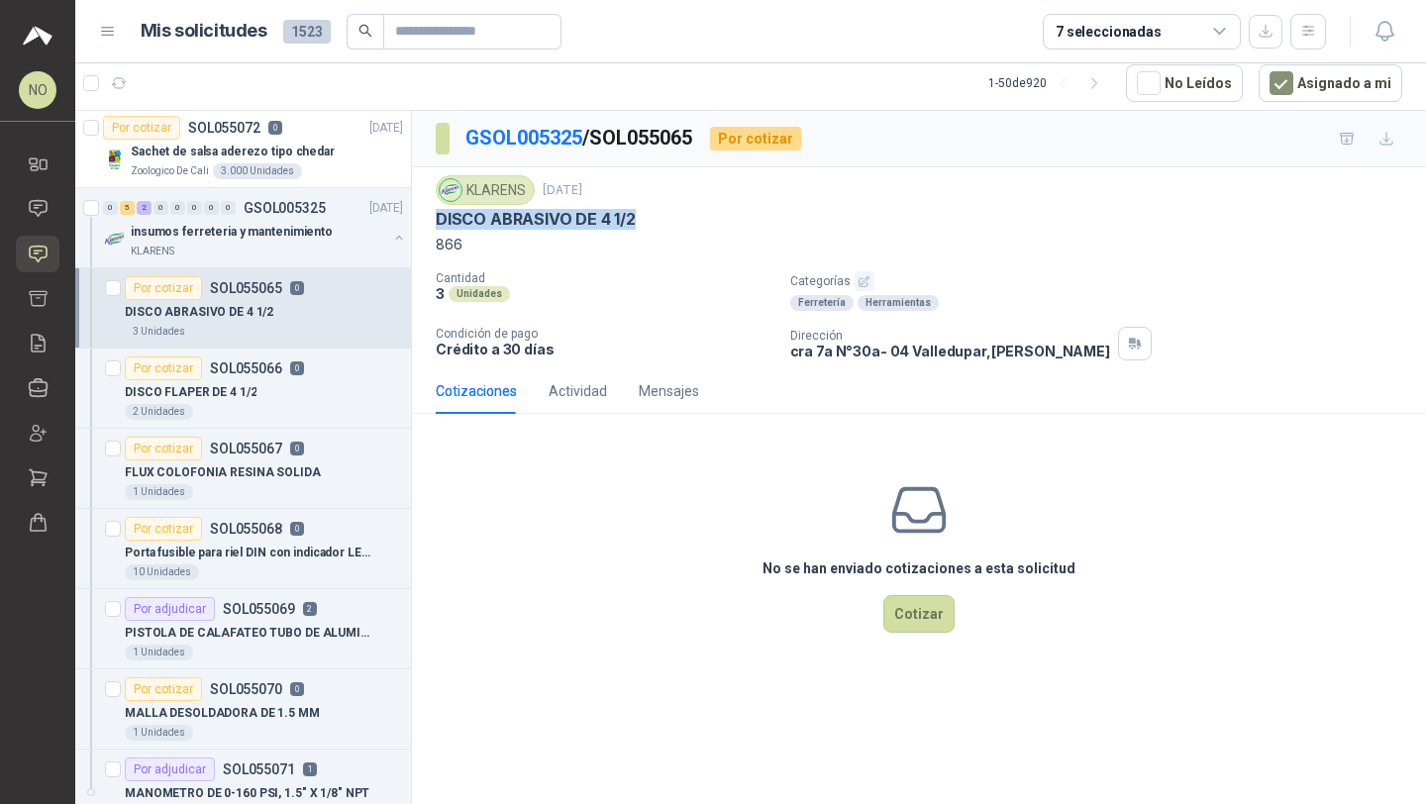
drag, startPoint x: 437, startPoint y: 221, endPoint x: 676, endPoint y: 221, distance: 239.6
click at [676, 221] on div "DISCO ABRASIVO DE 4 1/2" at bounding box center [919, 219] width 966 height 21
click at [918, 600] on button "Cotizar" at bounding box center [918, 614] width 71 height 38
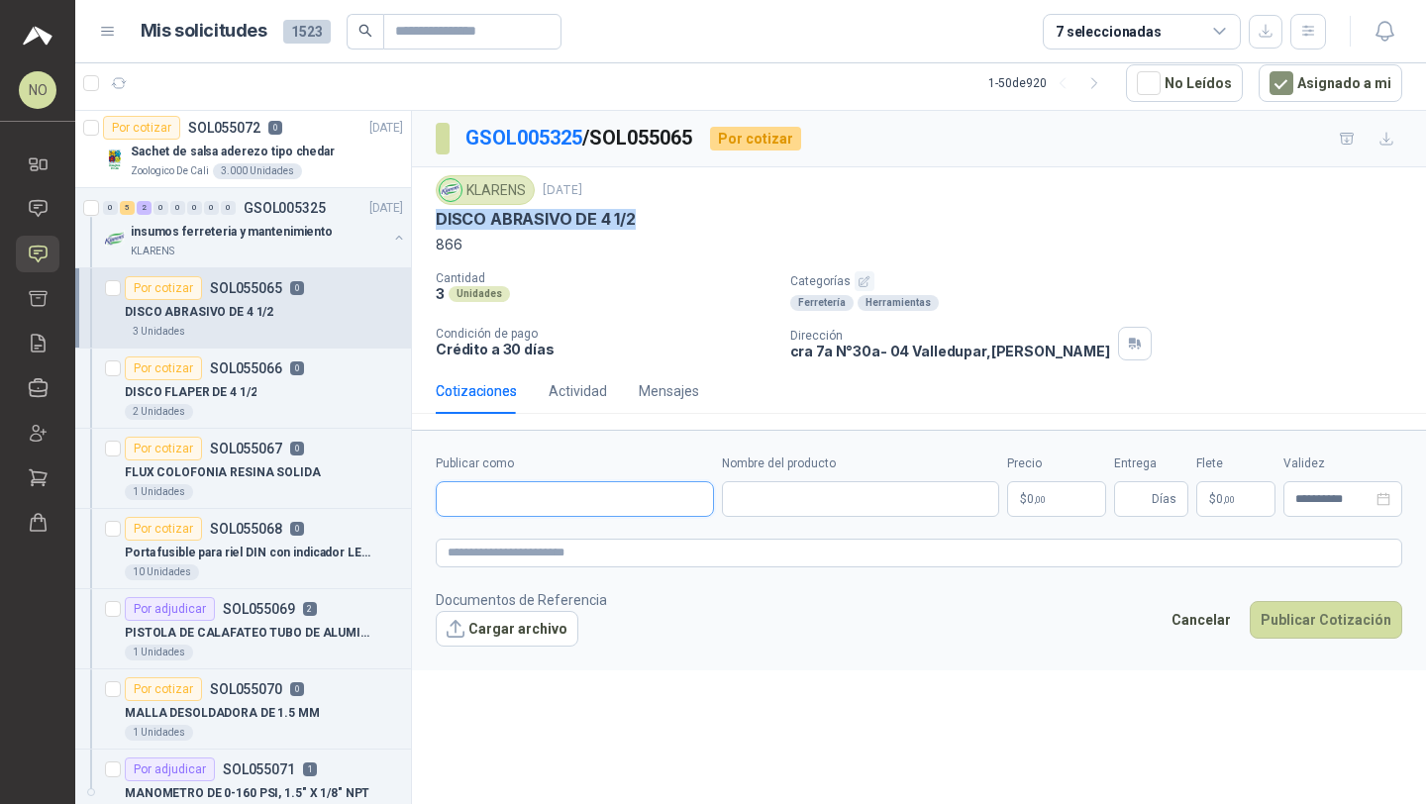
click at [580, 487] on input "Publicar como" at bounding box center [575, 499] width 276 height 34
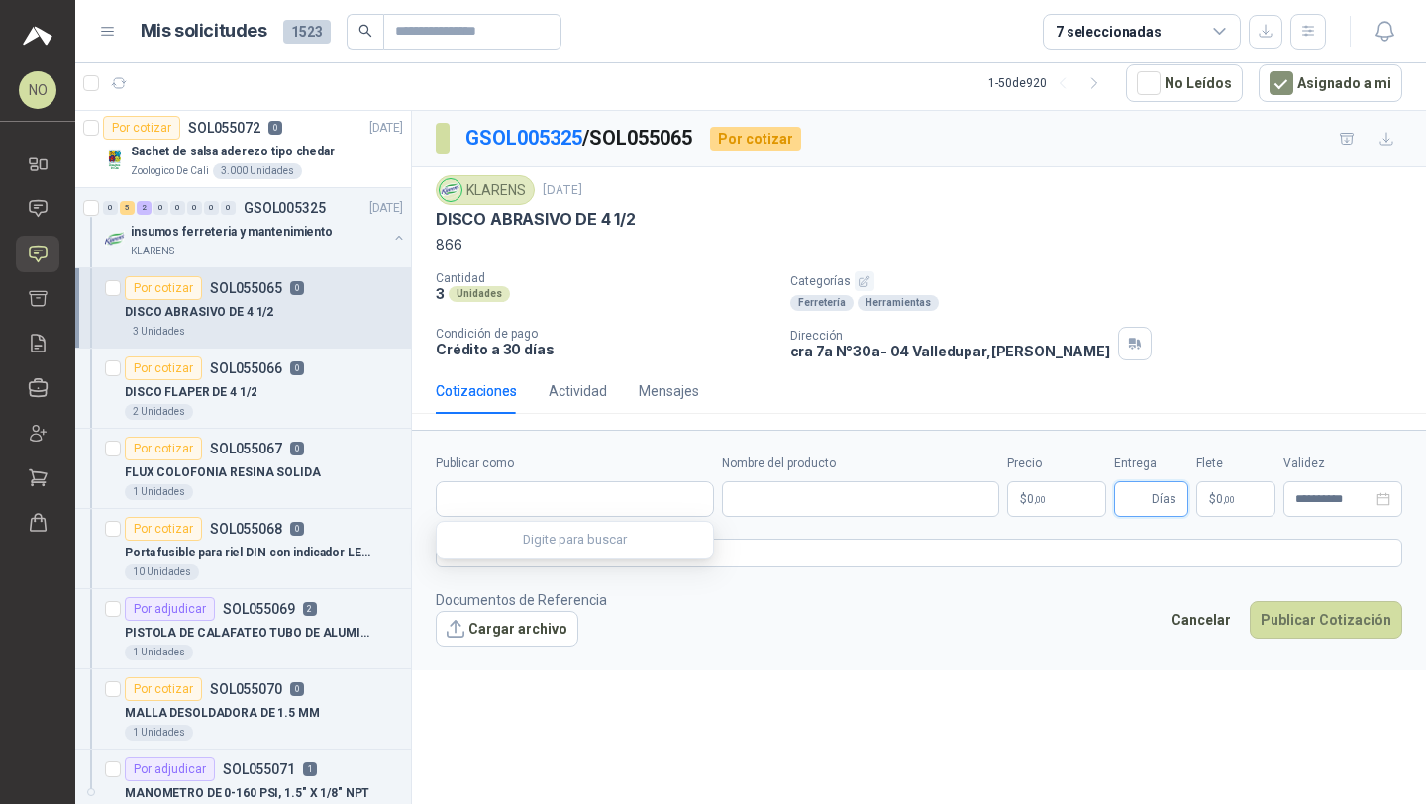
click at [1145, 491] on input "Entrega" at bounding box center [1137, 499] width 22 height 34
type input "*"
click at [1249, 496] on p "$ 0 ,00" at bounding box center [1235, 499] width 79 height 36
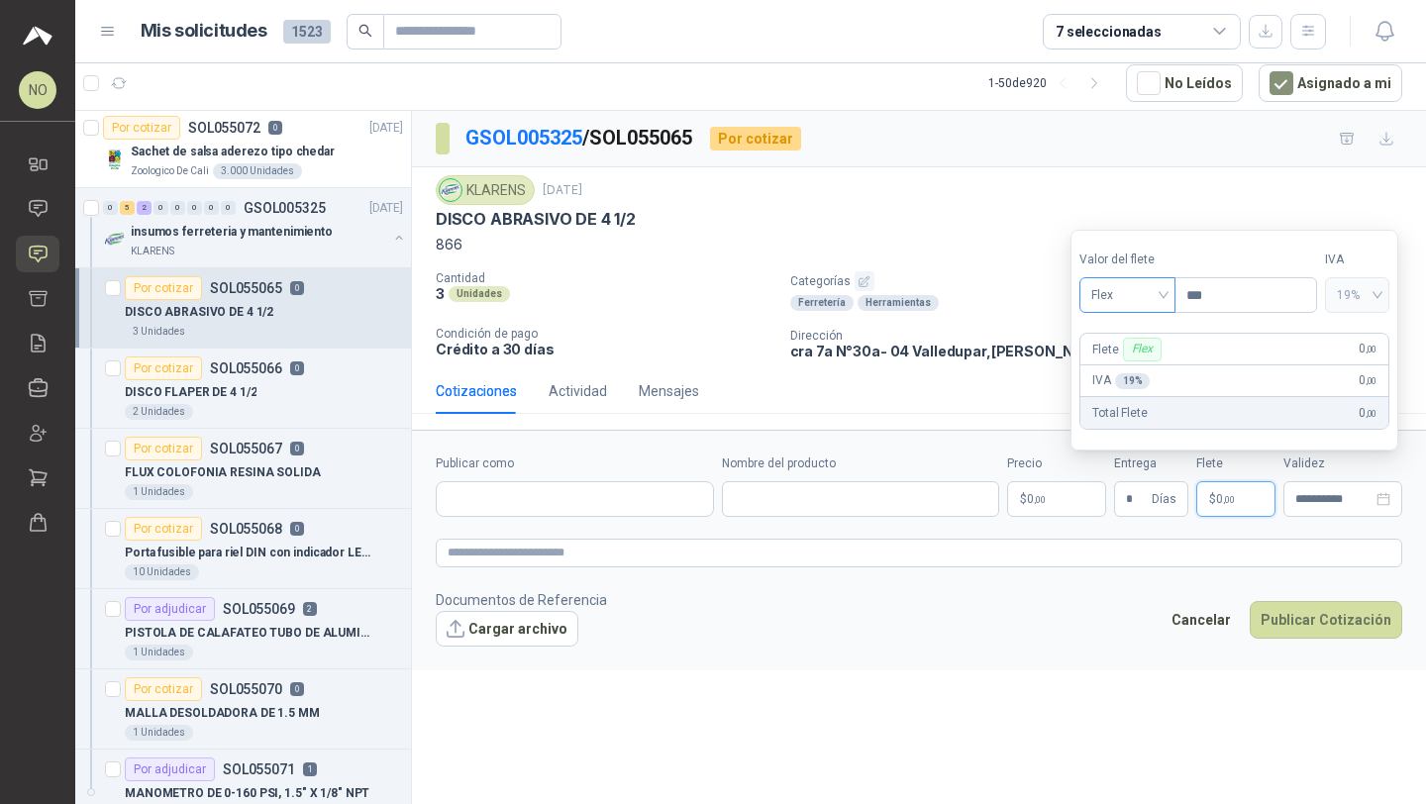
click at [1137, 295] on span "Flex" at bounding box center [1127, 295] width 72 height 30
click at [1138, 398] on div "Fijo" at bounding box center [1127, 400] width 65 height 22
click at [1246, 303] on input "***" at bounding box center [1245, 295] width 141 height 34
type input "*"
click at [1326, 506] on div "**********" at bounding box center [1342, 499] width 119 height 36
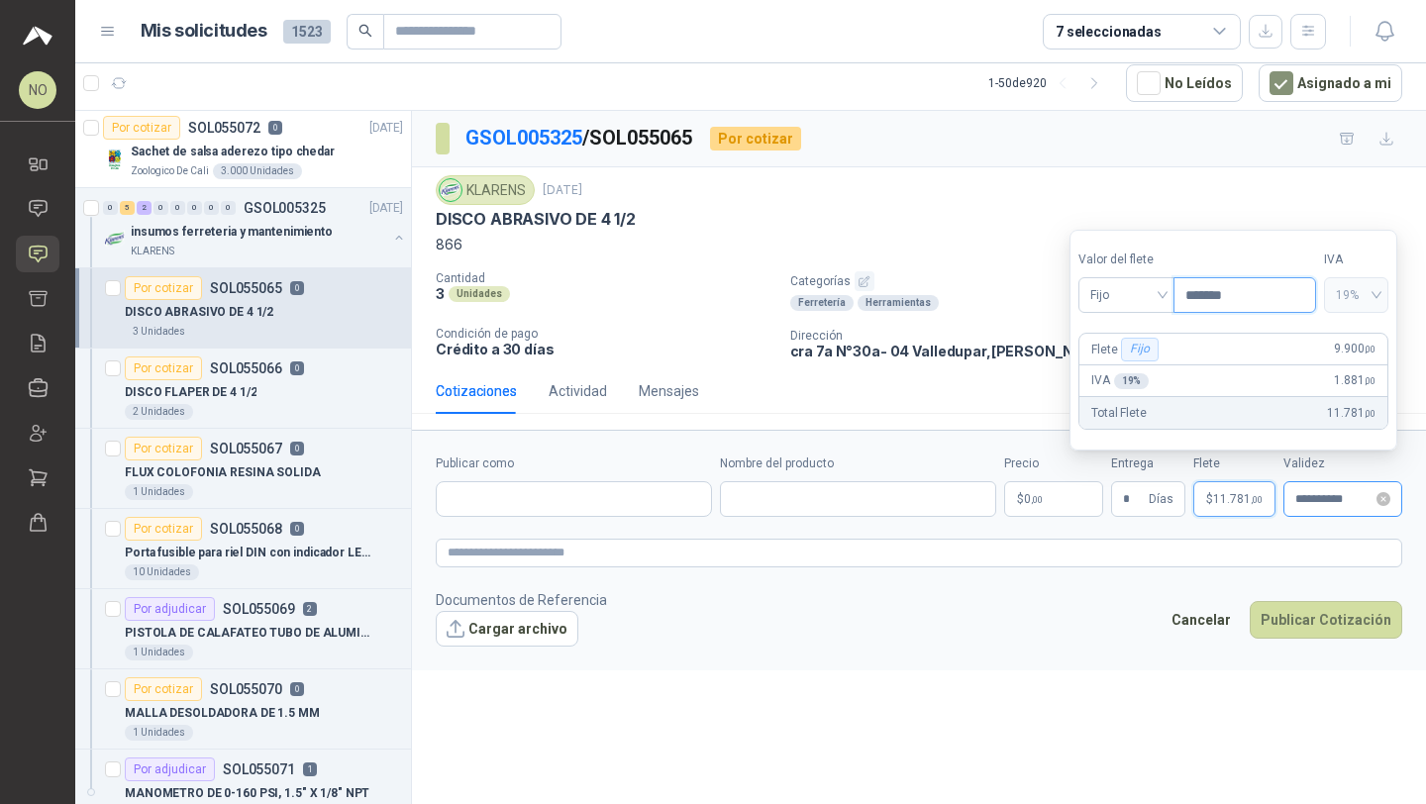
type input "*******"
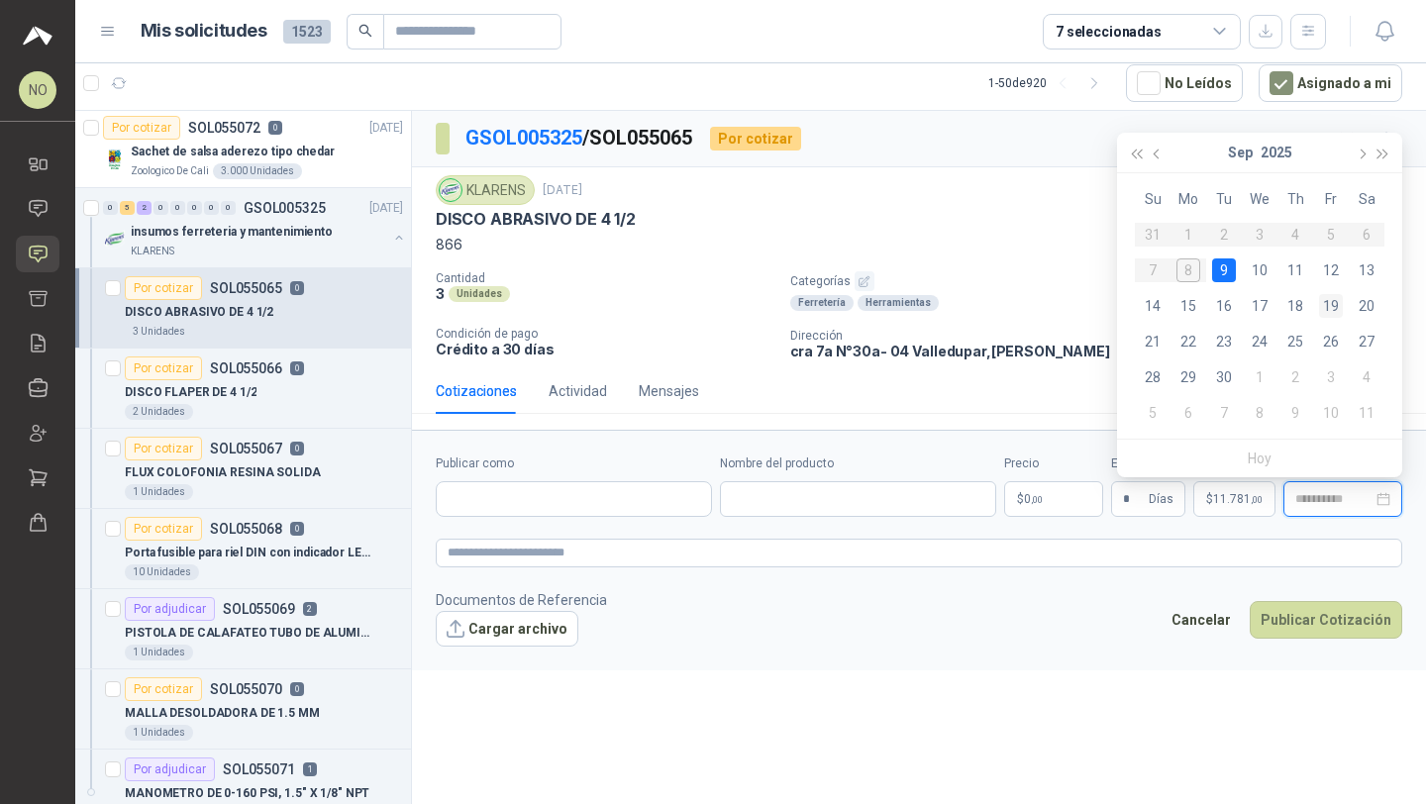
type input "**********"
click at [1335, 303] on div "19" at bounding box center [1331, 306] width 24 height 24
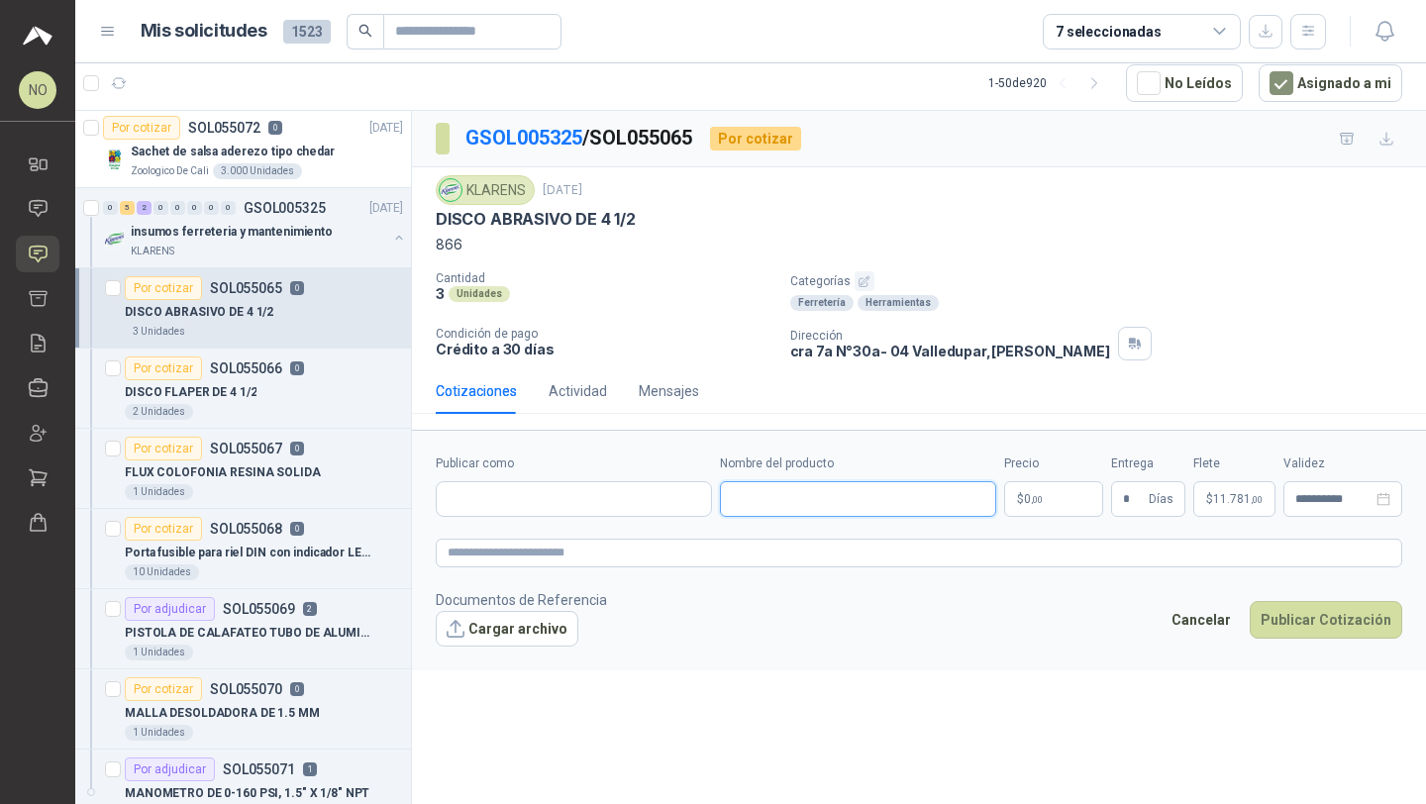
click at [821, 497] on input "Nombre del producto" at bounding box center [858, 499] width 276 height 36
paste input "**********"
type input "**********"
click at [608, 508] on input "Publicar como" at bounding box center [574, 499] width 274 height 34
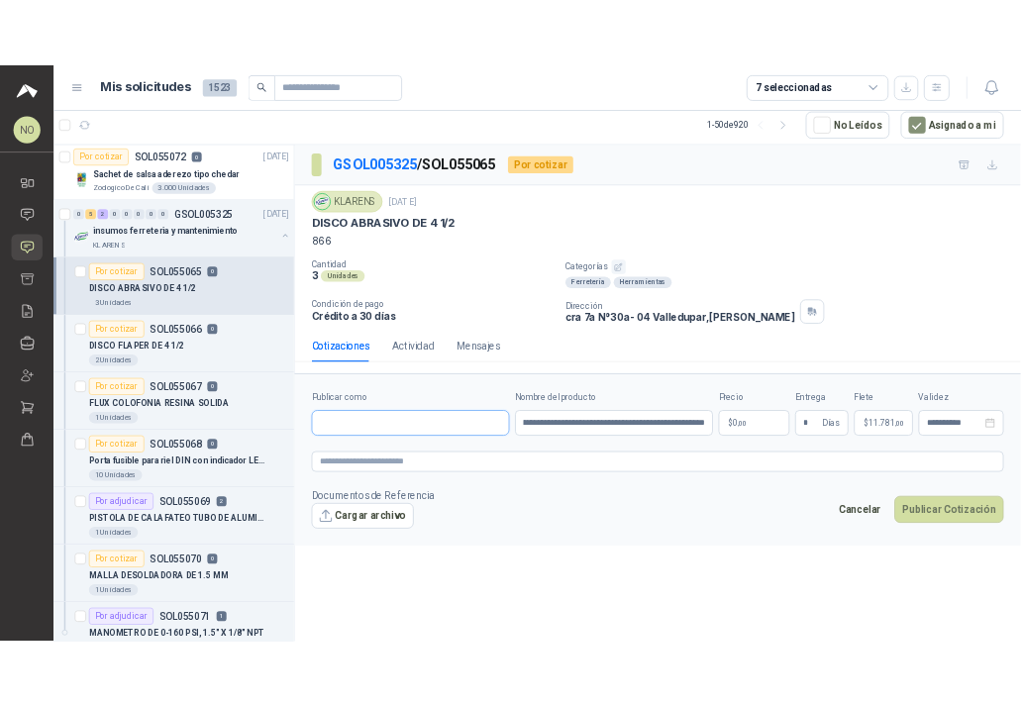
scroll to position [0, 0]
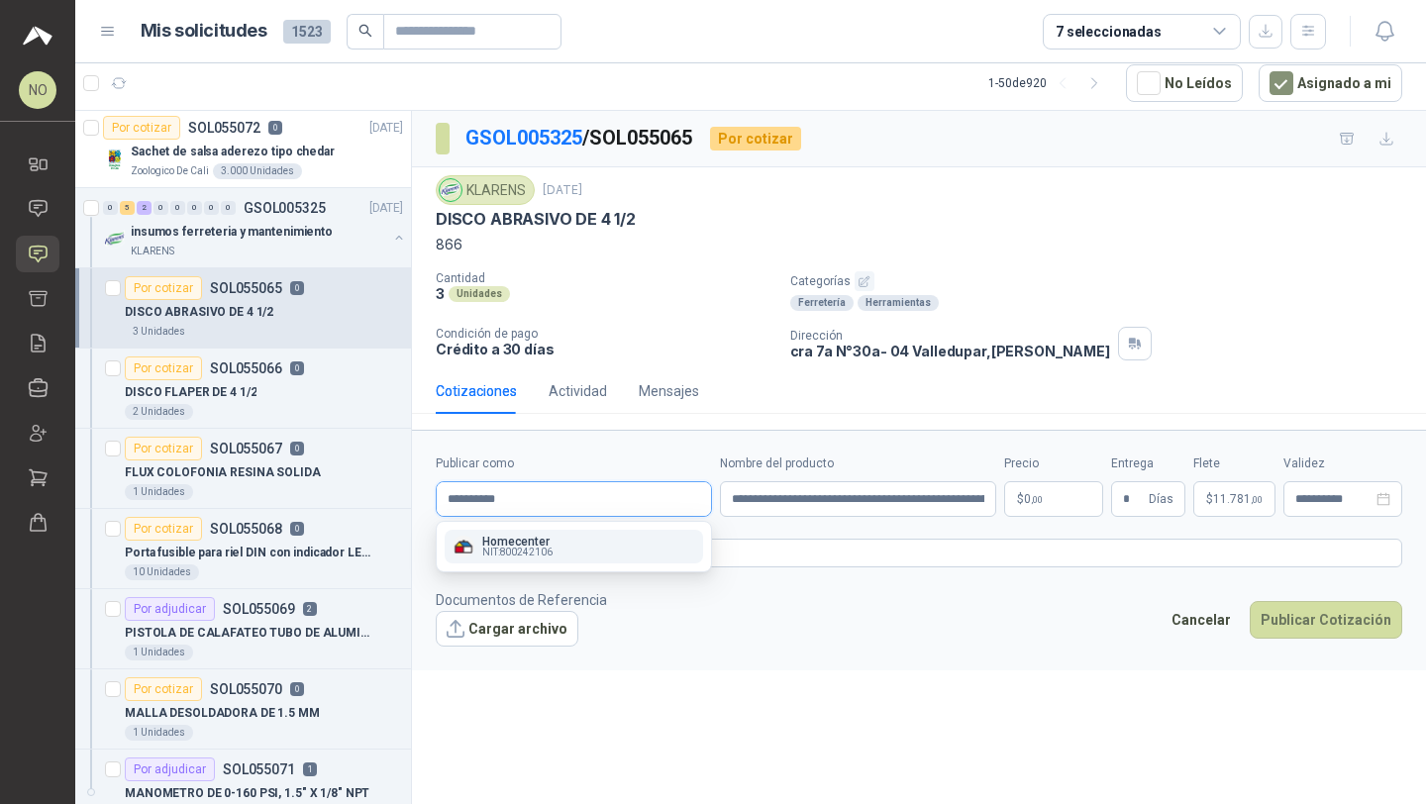
type input "**********"
click at [560, 551] on div "Homecenter NIT : 800242106" at bounding box center [573, 547] width 243 height 22
type input "**********"
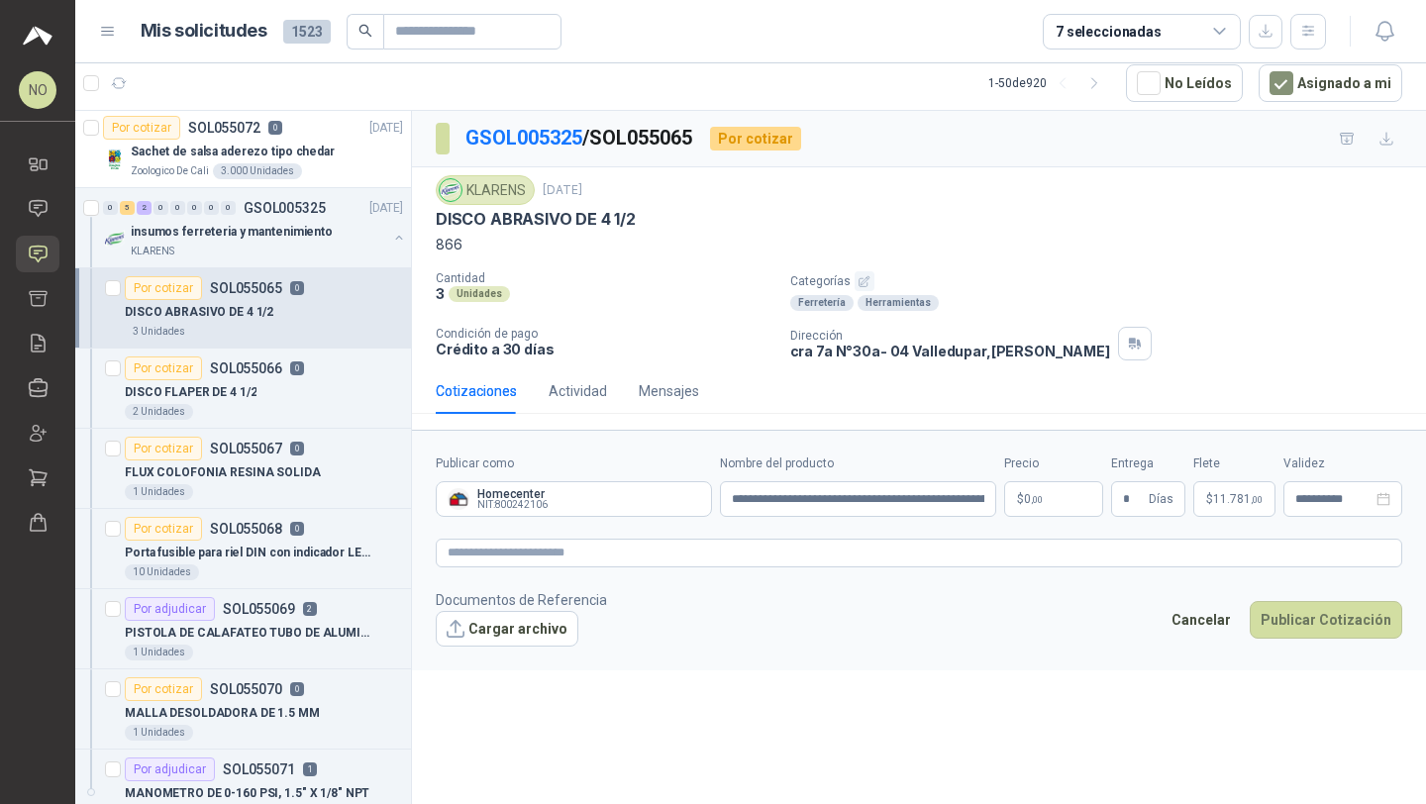
click at [1047, 492] on body "NO Nathalia Ortega Inicio Chat Solicitudes Cotizar Remisiones Compañías Invitac…" at bounding box center [713, 402] width 1426 height 804
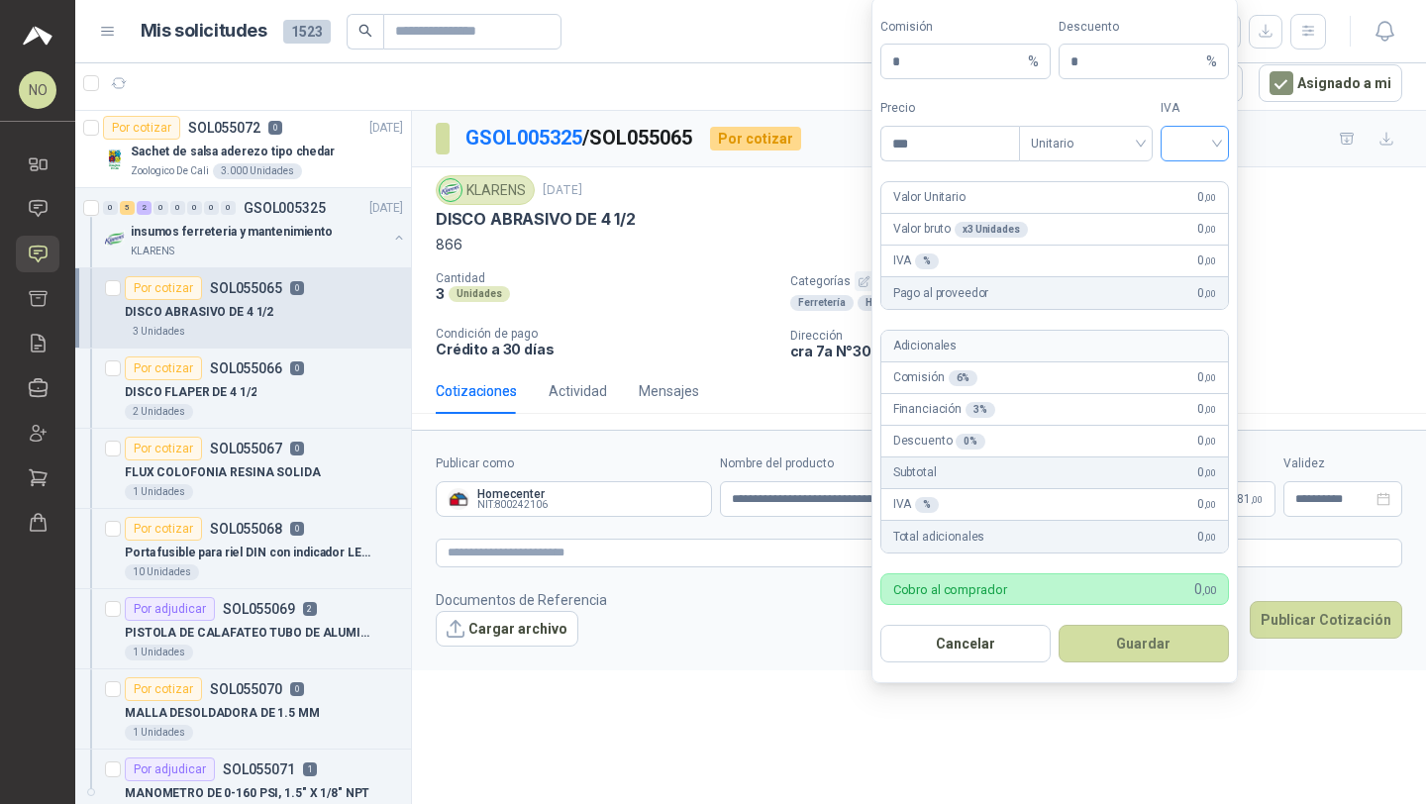
click at [1199, 145] on input "search" at bounding box center [1194, 142] width 45 height 30
click at [1197, 182] on div "19%" at bounding box center [1194, 185] width 37 height 22
click at [1065, 144] on span "Unitario" at bounding box center [1086, 144] width 110 height 30
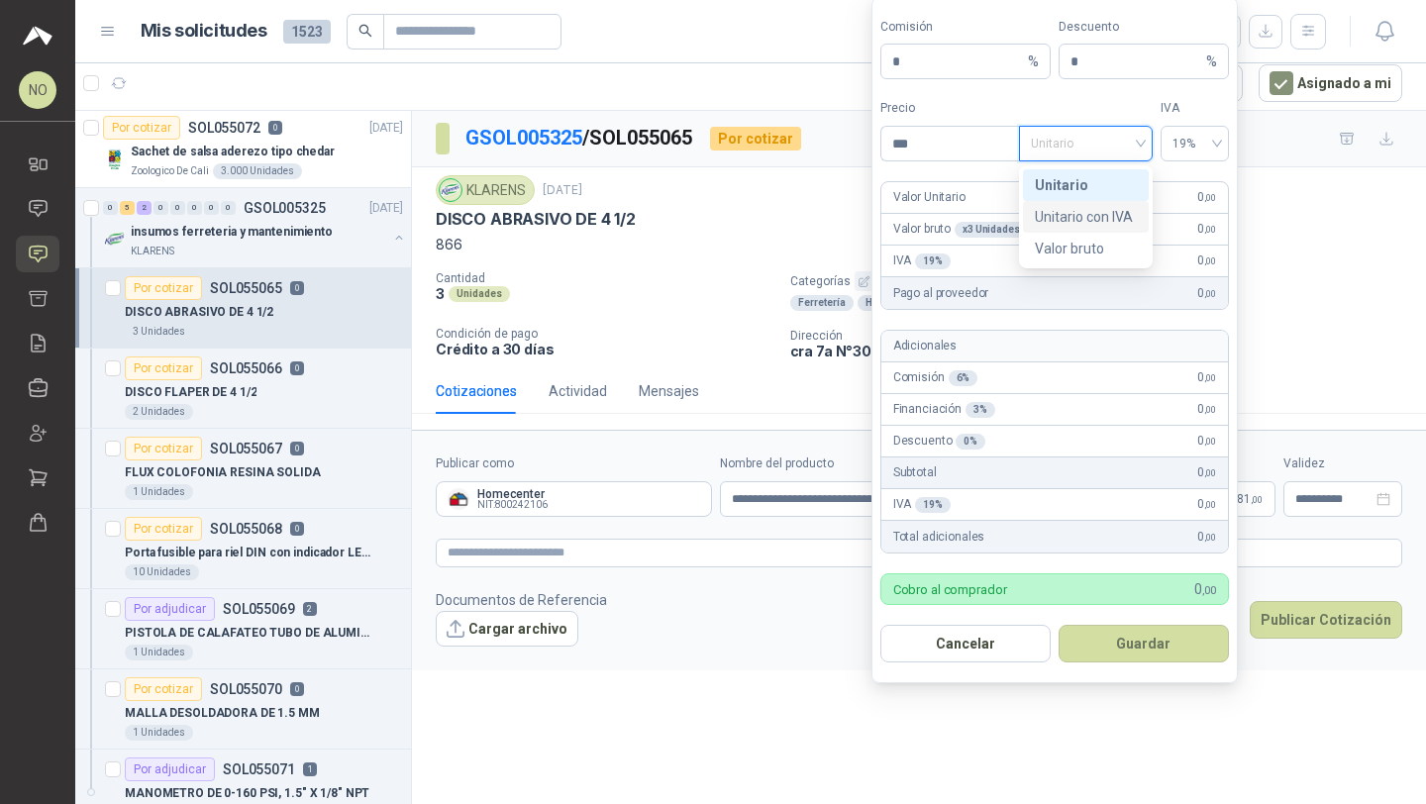
click at [1079, 207] on div "Unitario con IVA" at bounding box center [1086, 217] width 102 height 22
click at [913, 146] on input "***" at bounding box center [950, 144] width 138 height 34
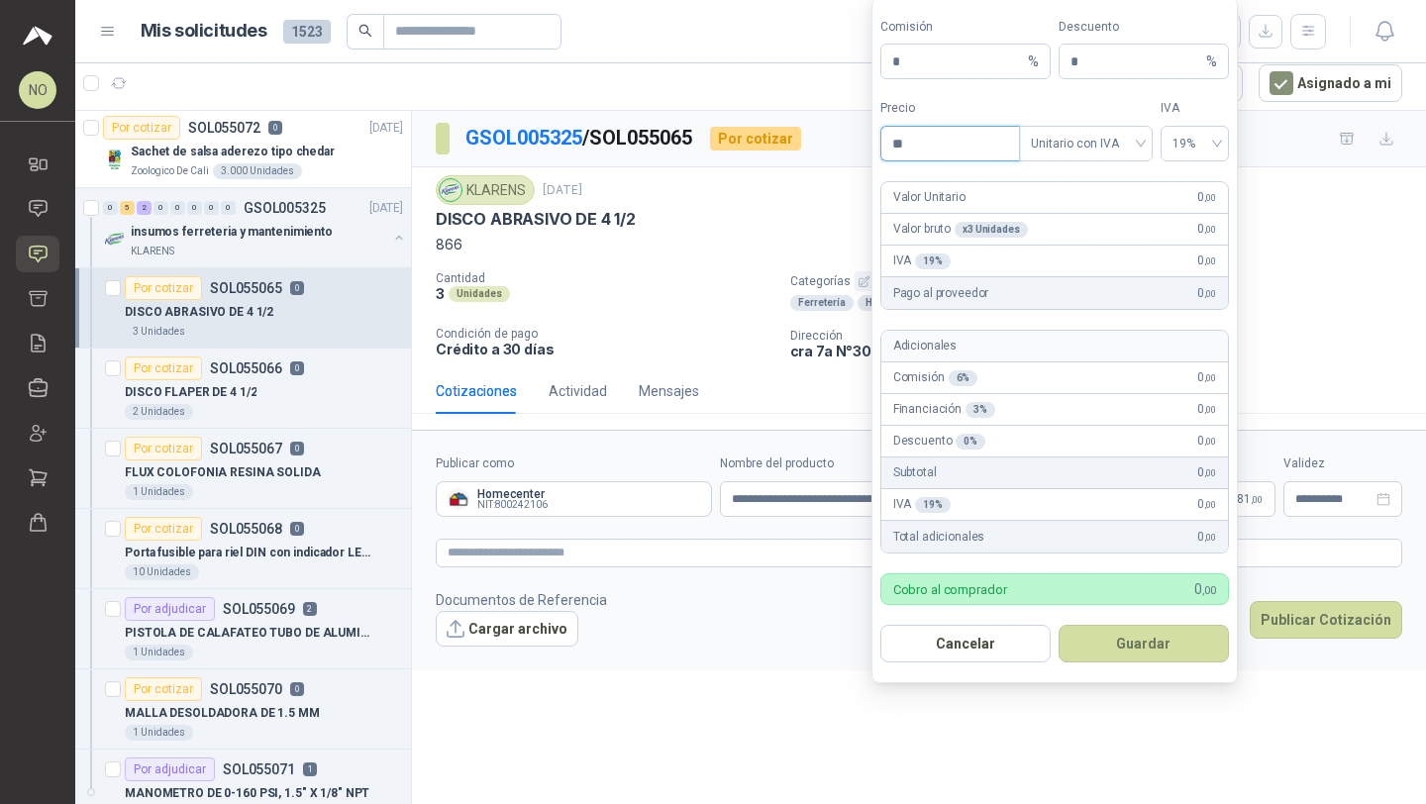
type input "*"
type input "*******"
click at [1143, 641] on button "Guardar" at bounding box center [1143, 644] width 170 height 38
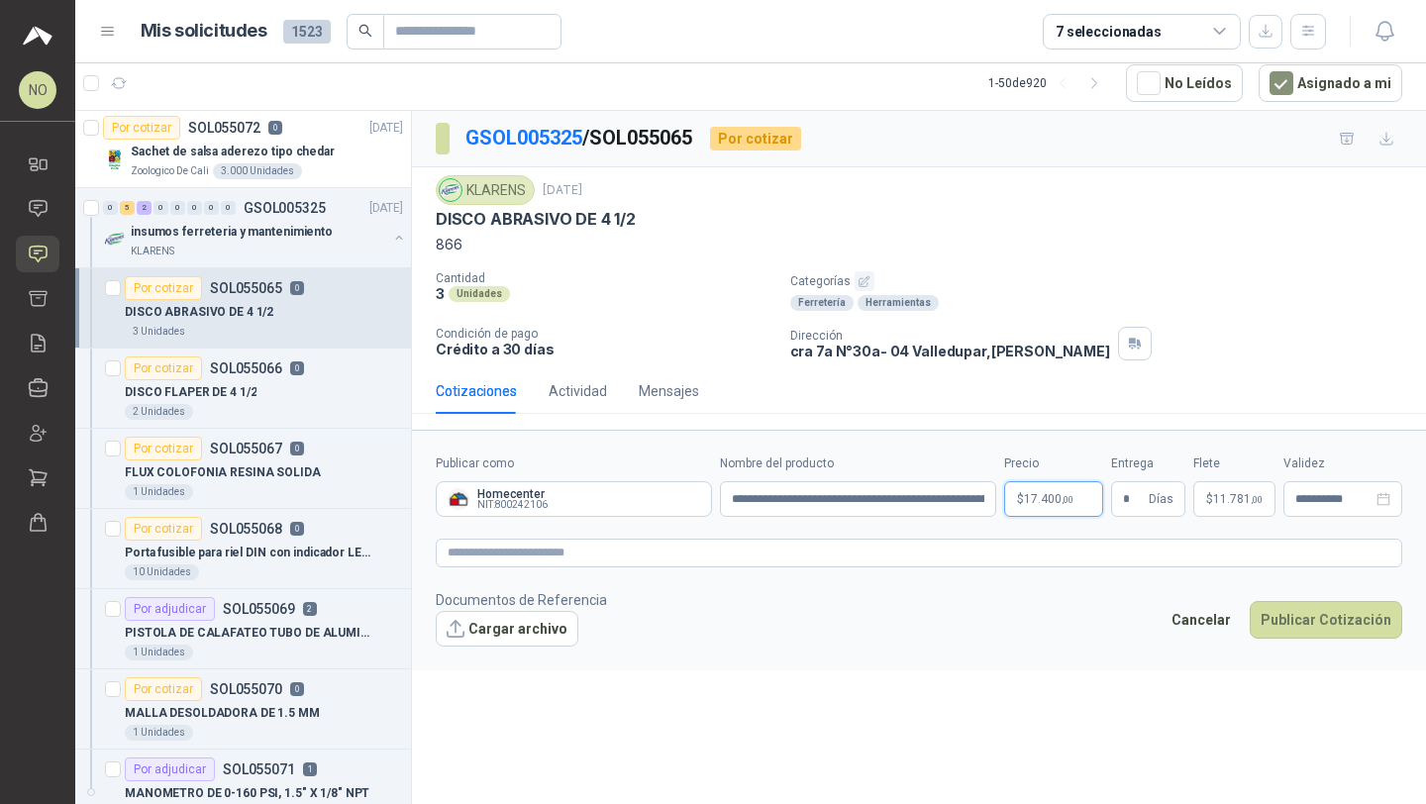
click at [1046, 501] on body "NO Nathalia Ortega Inicio Chat Solicitudes Cotizar Remisiones Compañías Invitac…" at bounding box center [713, 402] width 1426 height 804
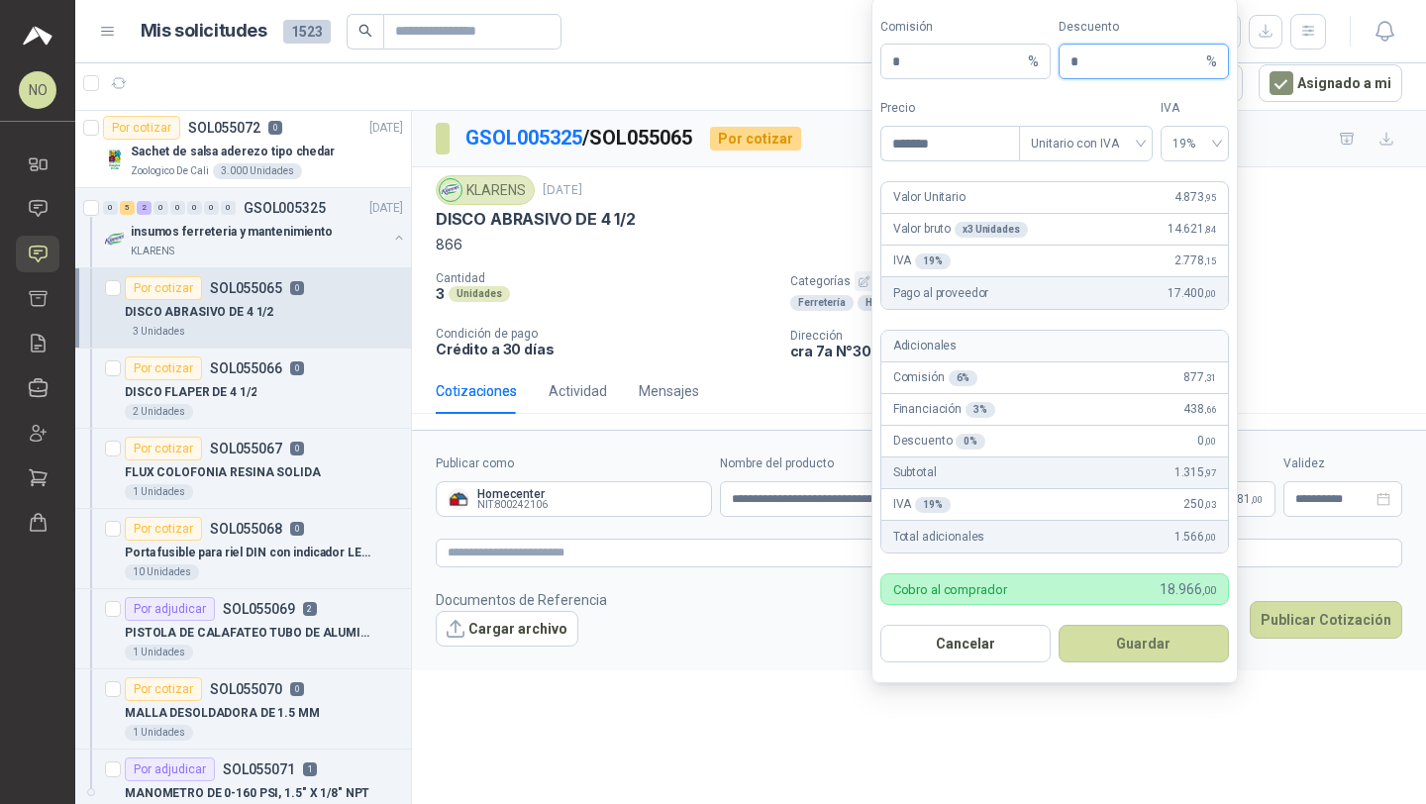
click at [1119, 66] on input "*" at bounding box center [1136, 62] width 132 height 34
type input "*"
click at [1163, 649] on button "Guardar" at bounding box center [1143, 644] width 170 height 38
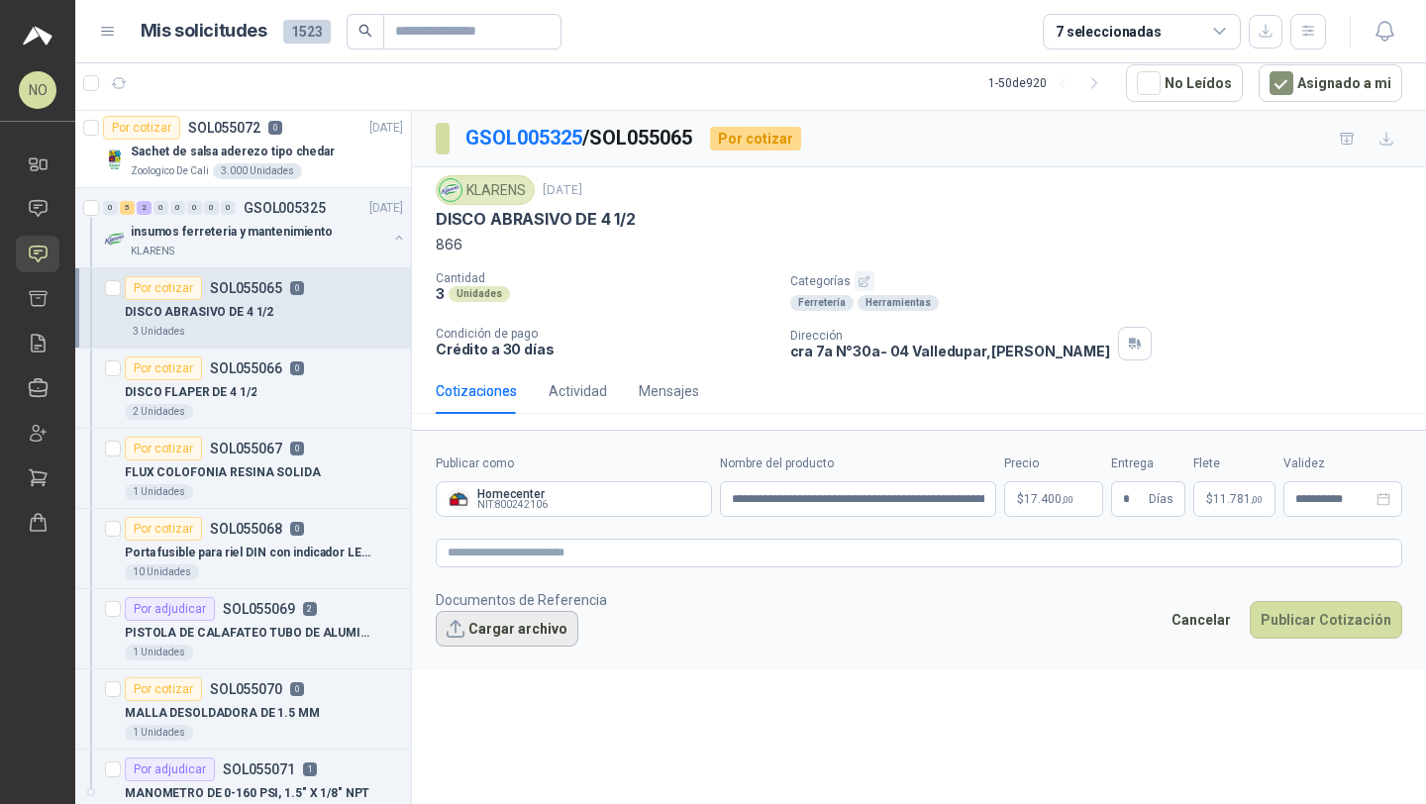
click at [505, 623] on button "Cargar archivo" at bounding box center [507, 629] width 143 height 36
click at [538, 627] on button "Cargar archivo" at bounding box center [507, 629] width 143 height 36
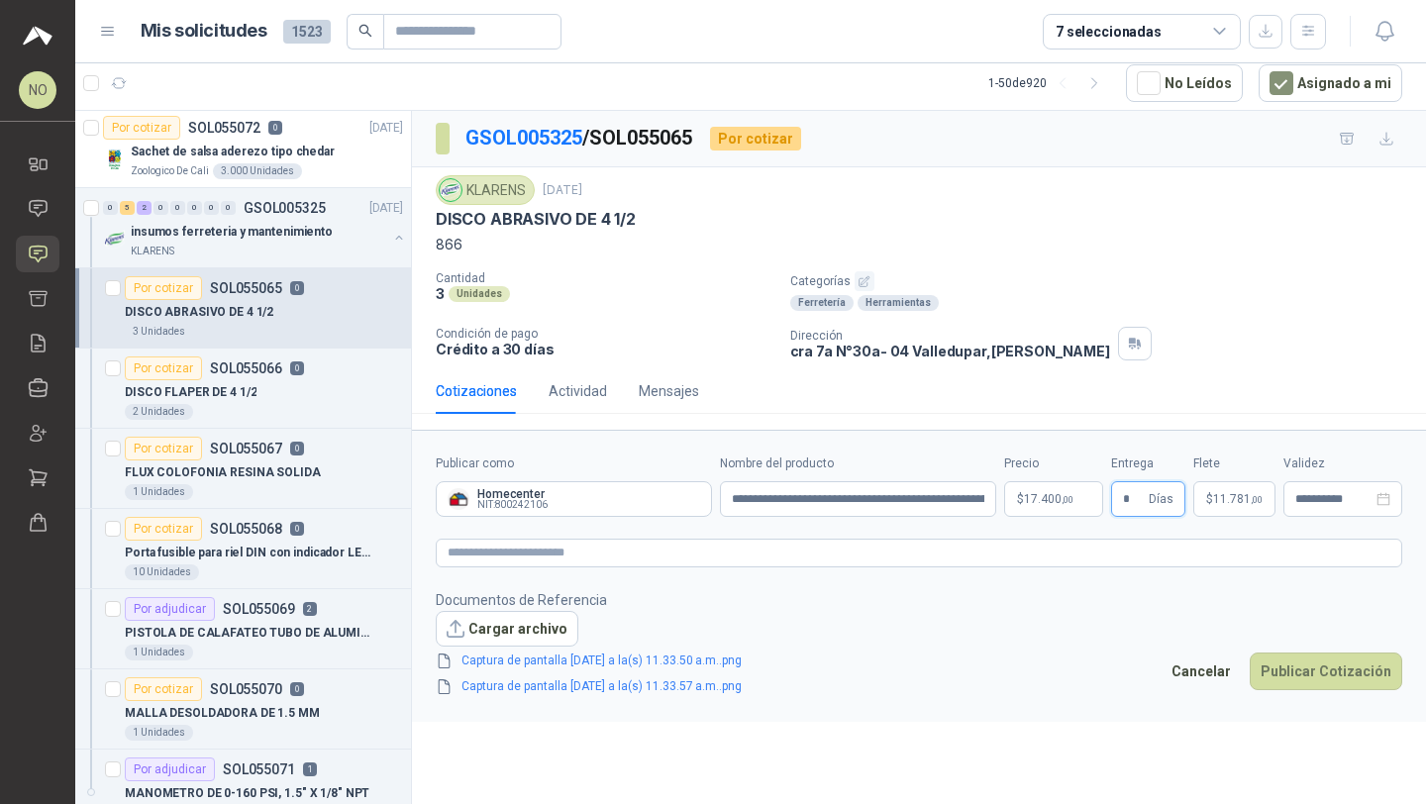
click at [1138, 498] on input "*" at bounding box center [1134, 499] width 22 height 34
type input "*"
click at [1113, 754] on div "**********" at bounding box center [919, 457] width 1014 height 693
click at [1227, 496] on span "11.781 ,00" at bounding box center [1237, 499] width 49 height 12
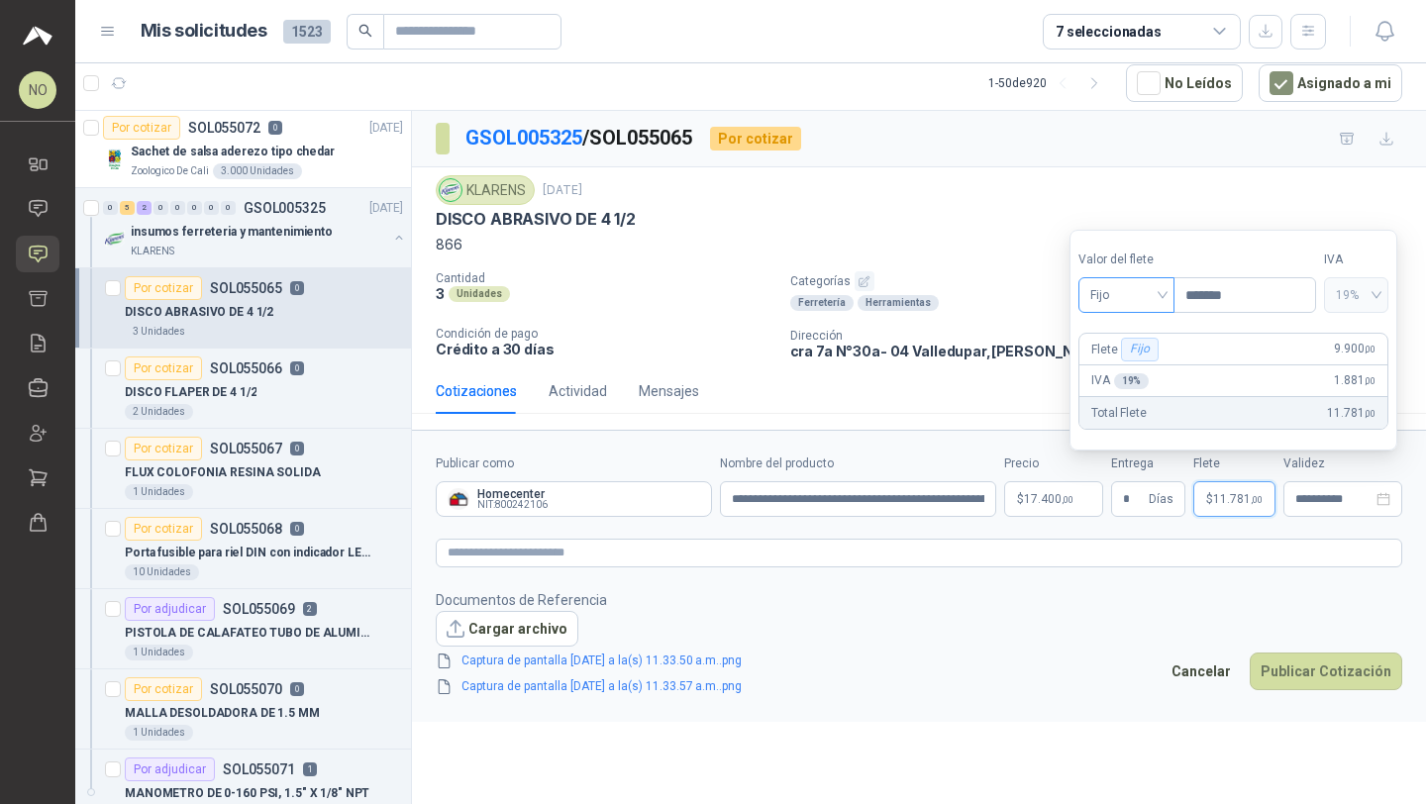
click at [1142, 285] on span "Fijo" at bounding box center [1126, 295] width 72 height 30
click at [1143, 374] on div "Incluido" at bounding box center [1126, 368] width 65 height 22
type input "***"
click at [1329, 499] on input "**********" at bounding box center [1333, 499] width 77 height 13
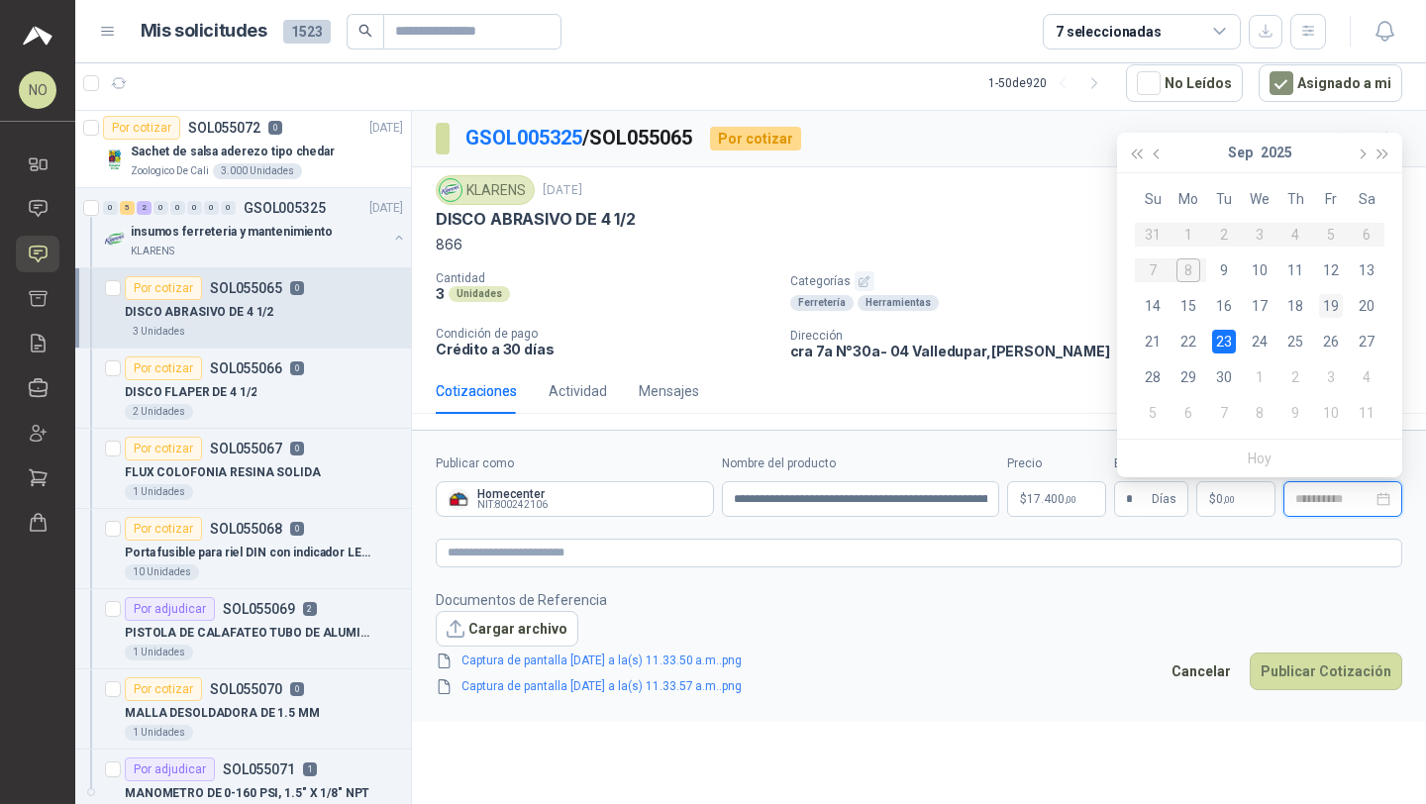
type input "**********"
click at [1333, 306] on div "19" at bounding box center [1331, 306] width 24 height 24
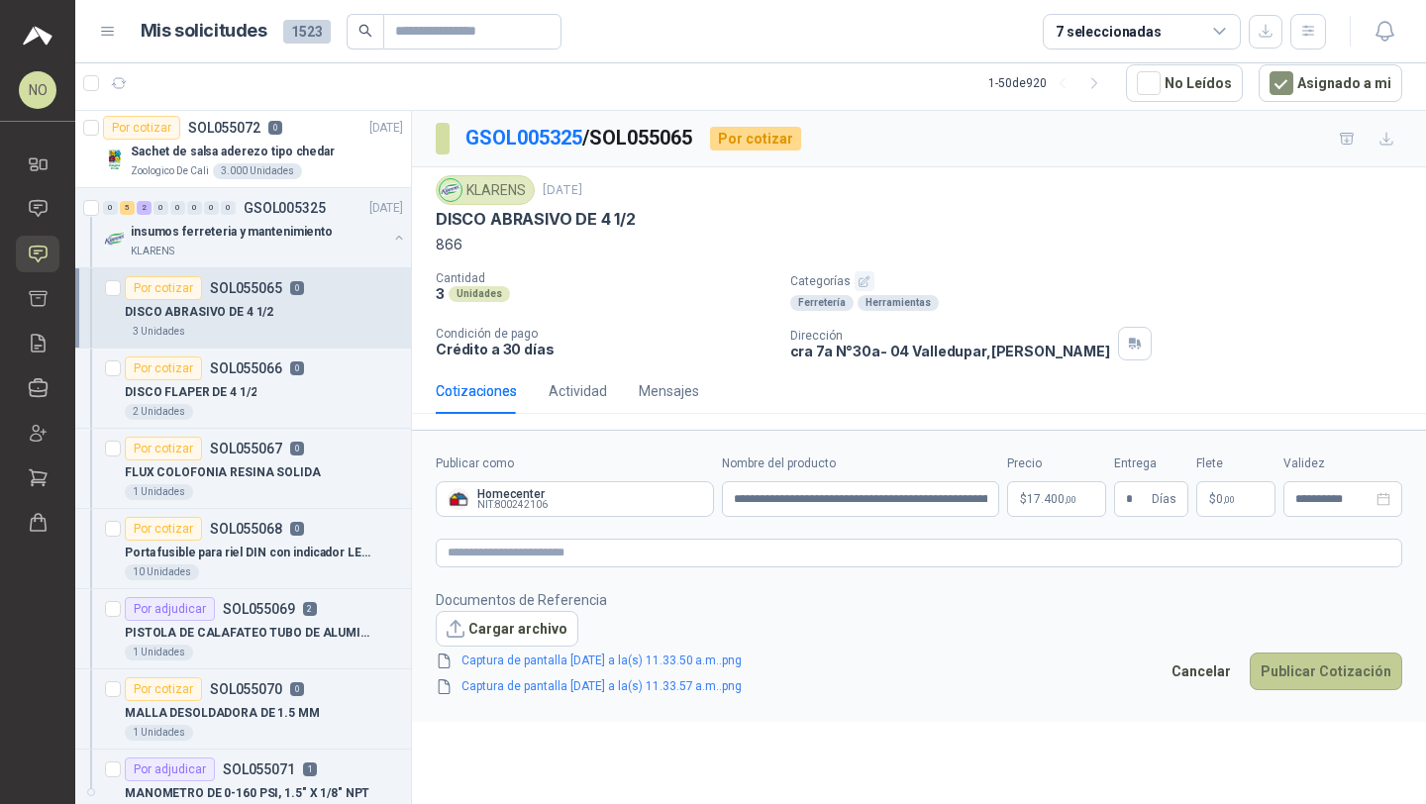
click at [1302, 678] on button "Publicar Cotización" at bounding box center [1325, 671] width 152 height 38
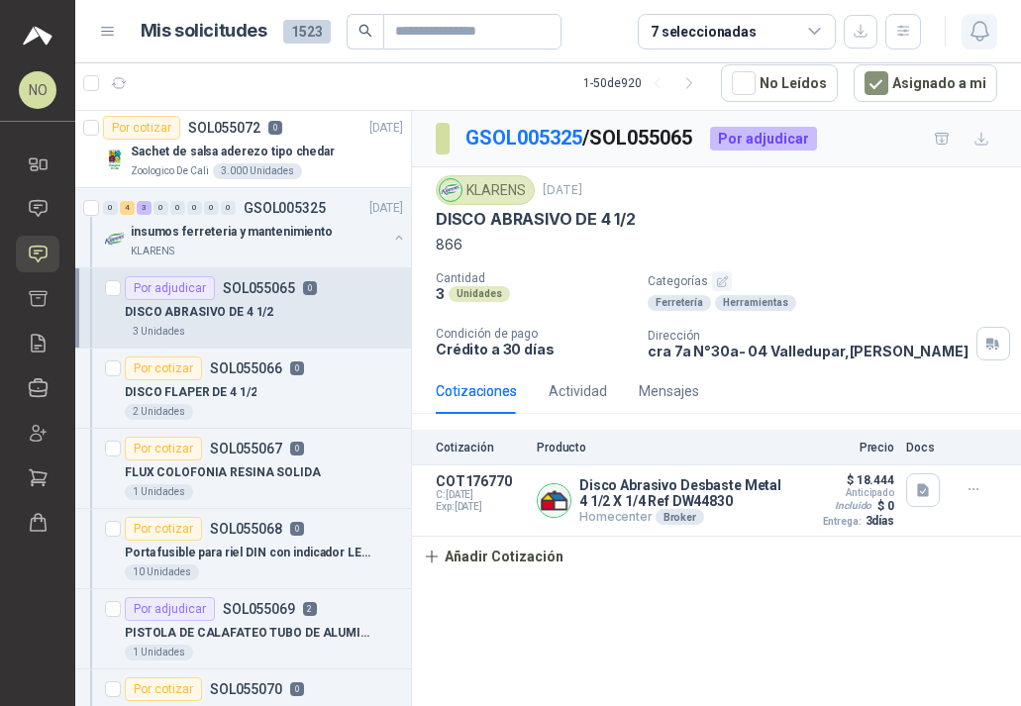
click at [985, 44] on icon "button" at bounding box center [979, 31] width 25 height 25
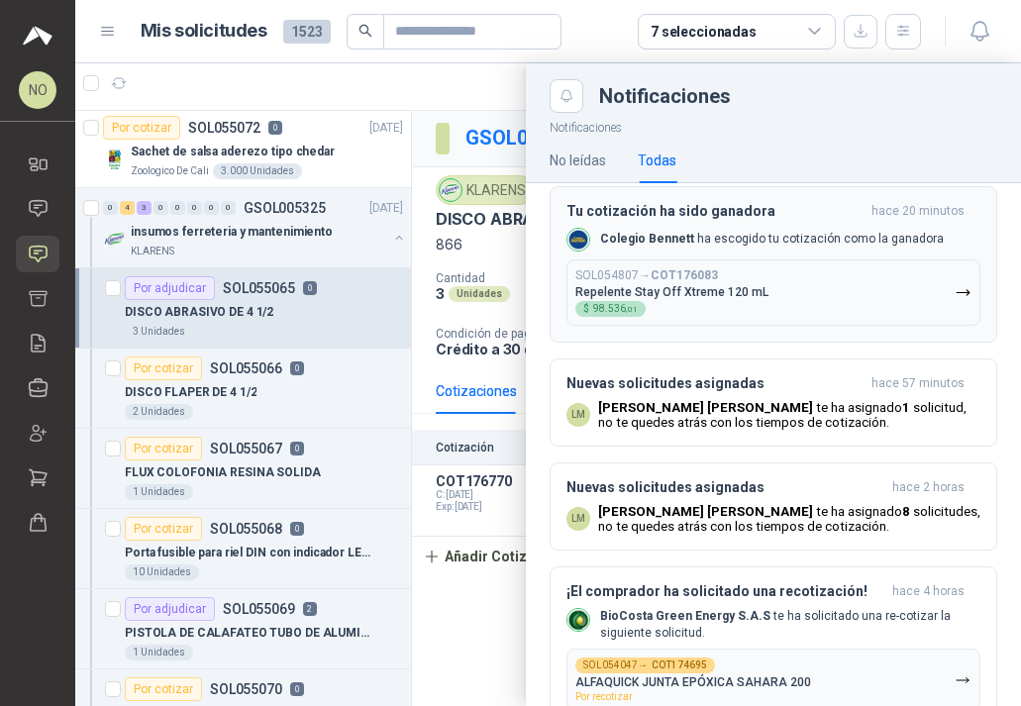
scroll to position [28, 0]
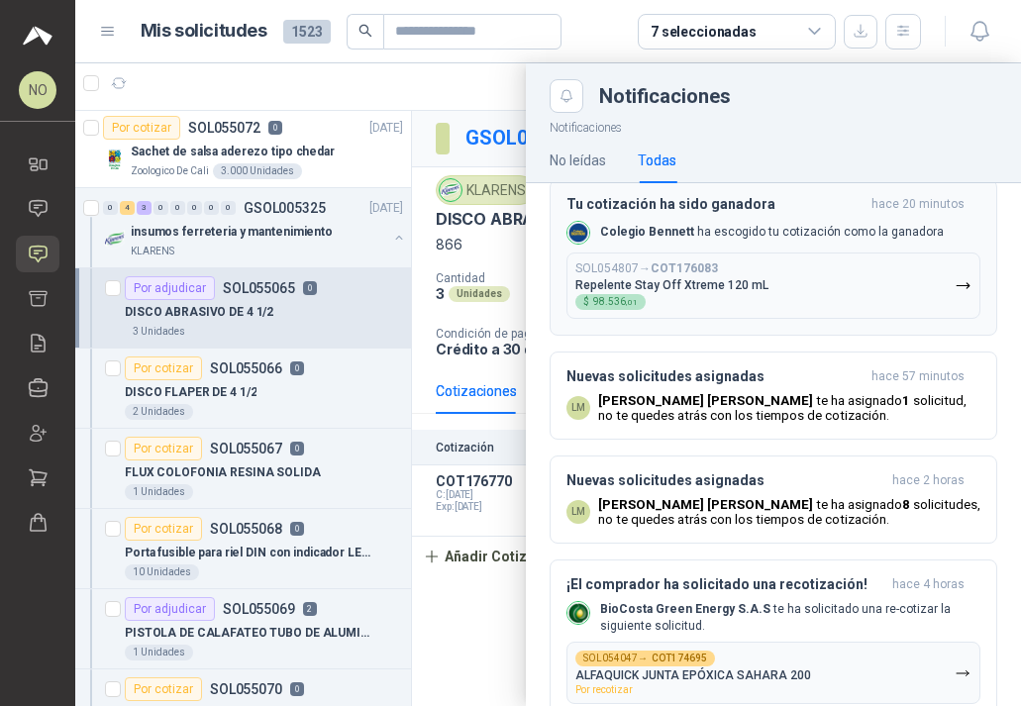
click at [780, 279] on button "SOL054807 → COT176083 Repelente Stay Off Xtreme 120 mL $ 98.536 ,01" at bounding box center [773, 285] width 414 height 66
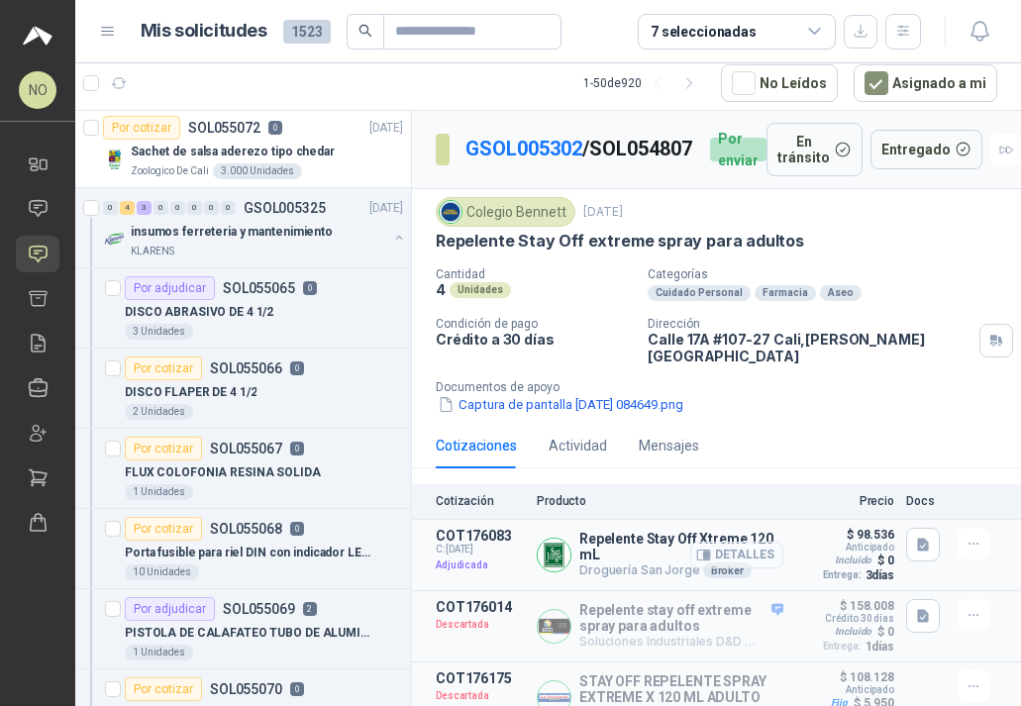
click at [712, 550] on button "Detalles" at bounding box center [736, 555] width 93 height 27
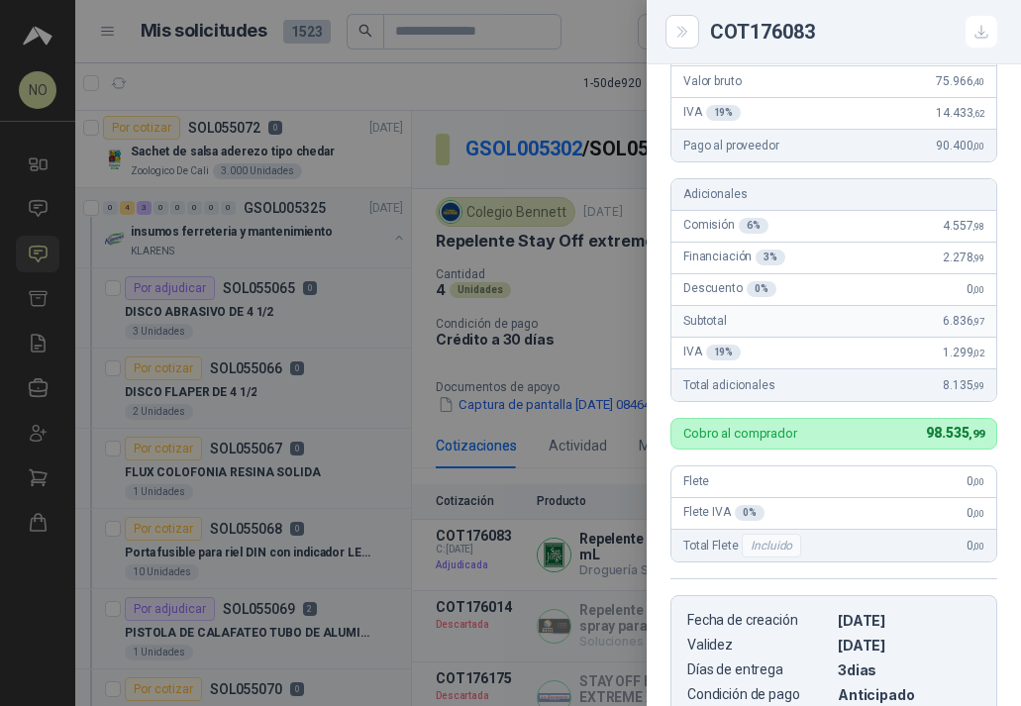
scroll to position [223, 0]
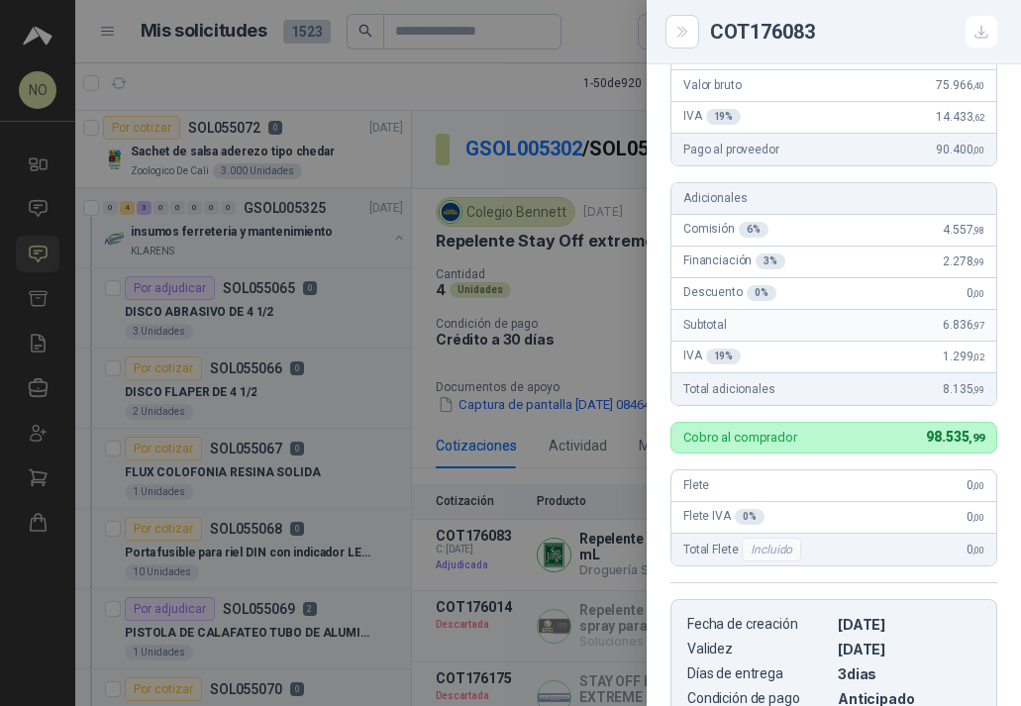
click at [573, 340] on div at bounding box center [510, 353] width 1021 height 706
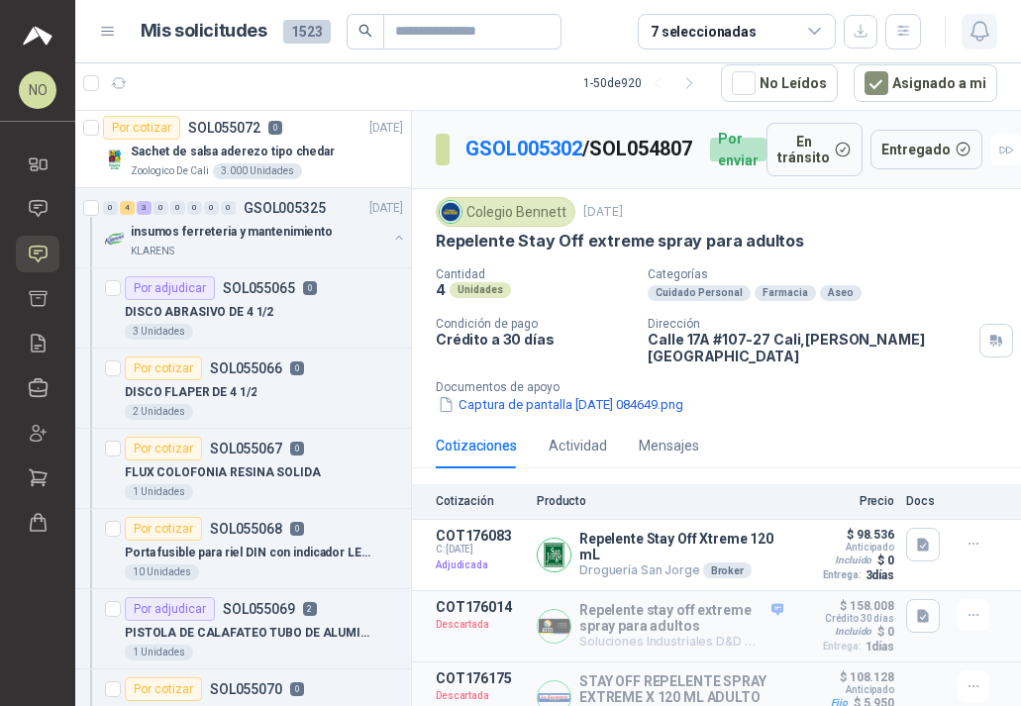
click at [972, 44] on button "button" at bounding box center [979, 32] width 36 height 36
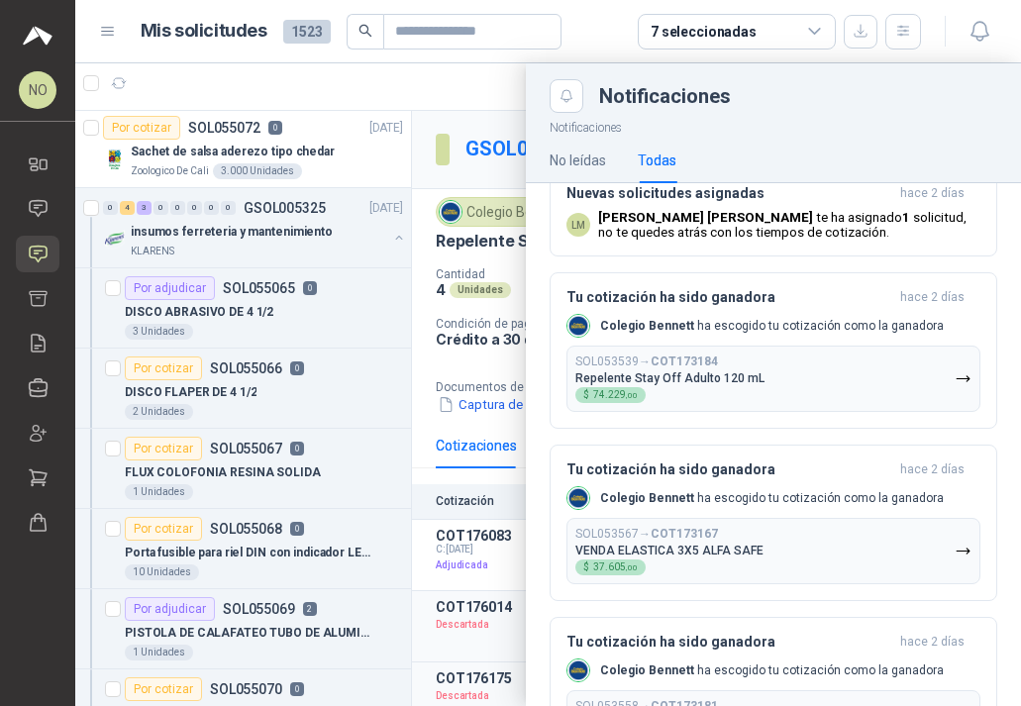
scroll to position [1108, 0]
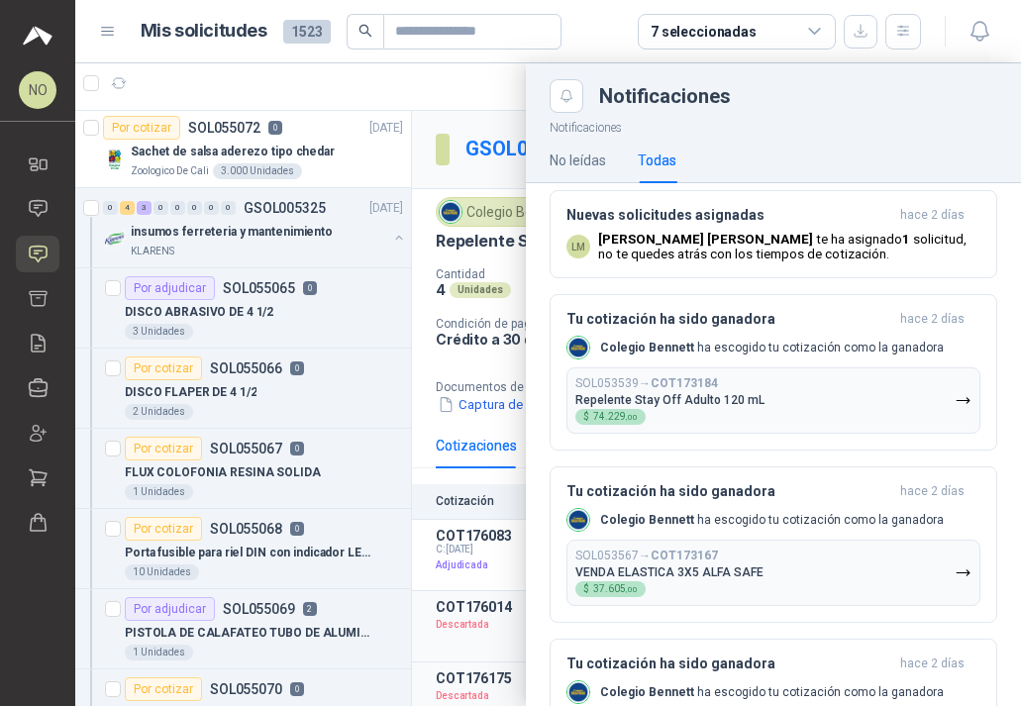
click at [839, 379] on button "SOL053539 → COT173184 Repelente Stay Off Adulto 120 mL $ 74.229 ,00" at bounding box center [773, 400] width 414 height 66
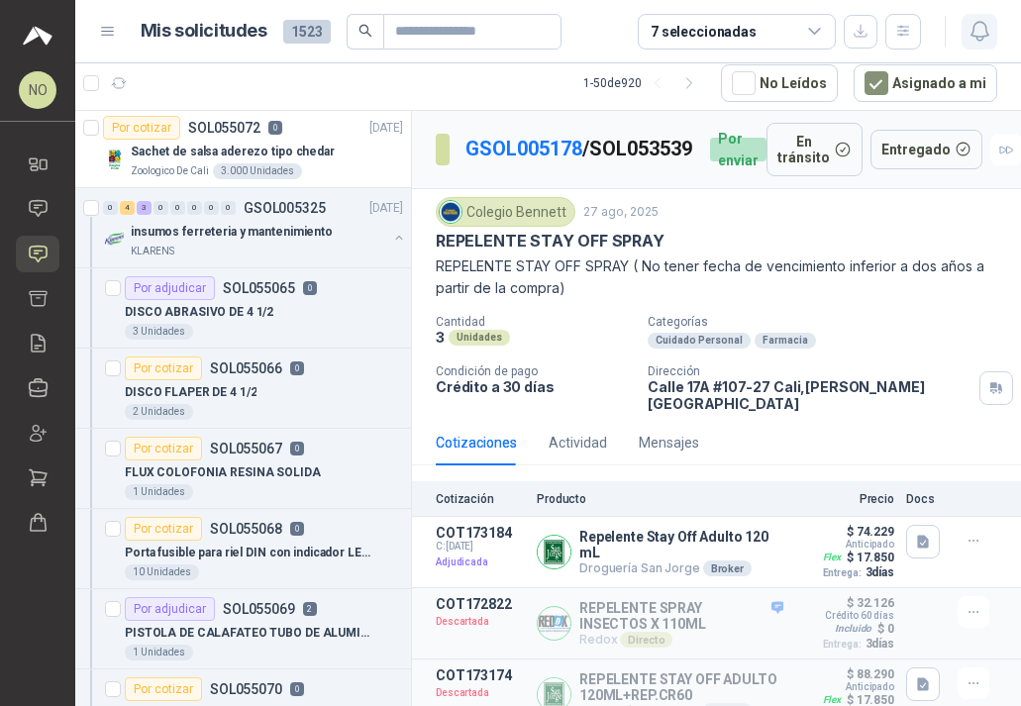
click at [974, 32] on icon "button" at bounding box center [979, 31] width 25 height 25
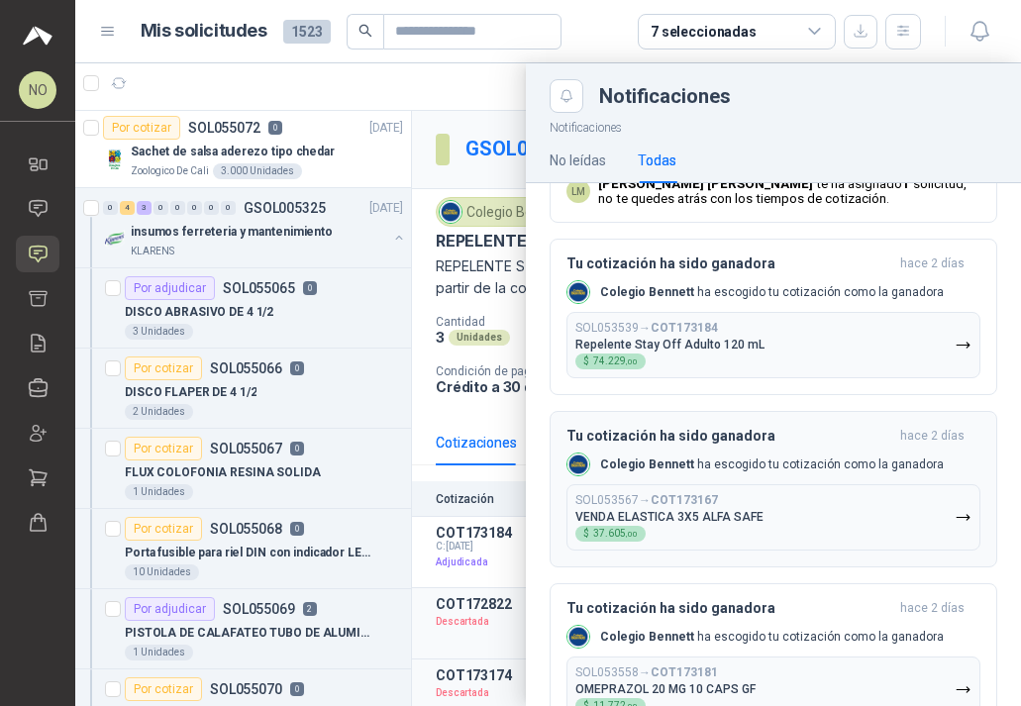
scroll to position [1174, 0]
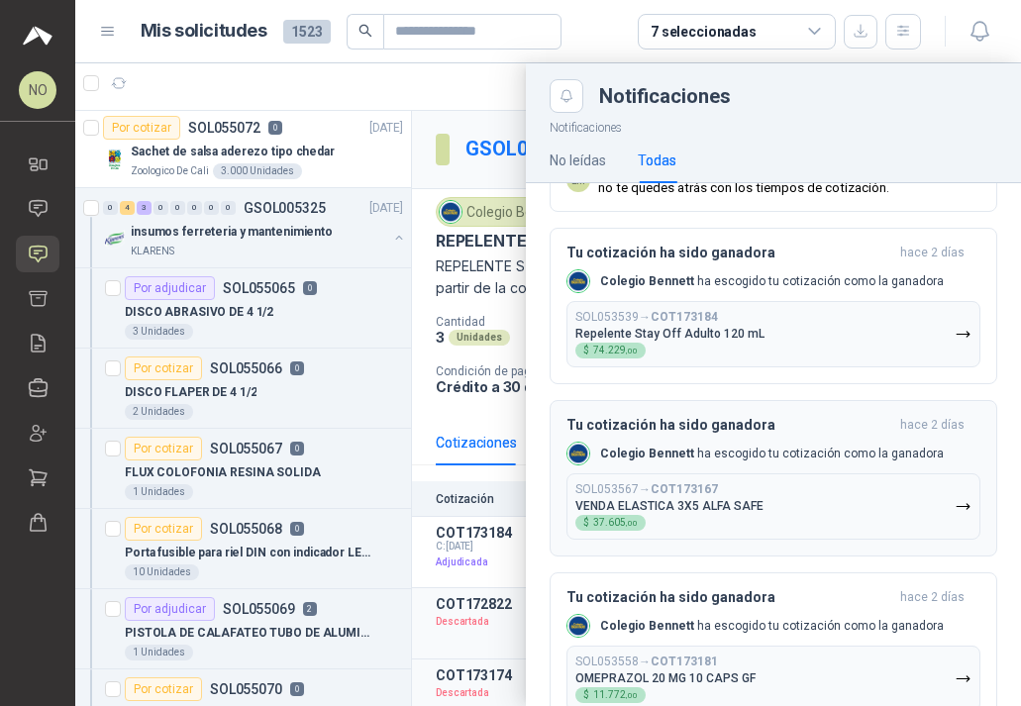
click at [674, 485] on button "SOL053567 → COT173167 VENDA ELASTICA 3X5 ALFA SAFE $ 37.605 ,00" at bounding box center [773, 506] width 414 height 66
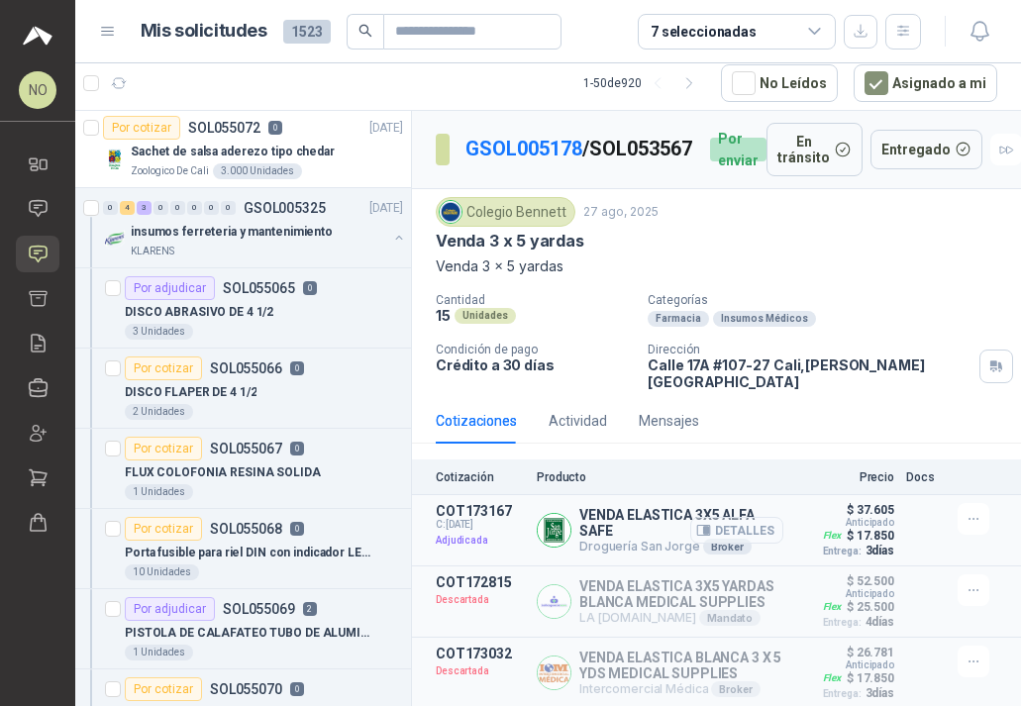
click at [724, 520] on button "Detalles" at bounding box center [736, 530] width 93 height 27
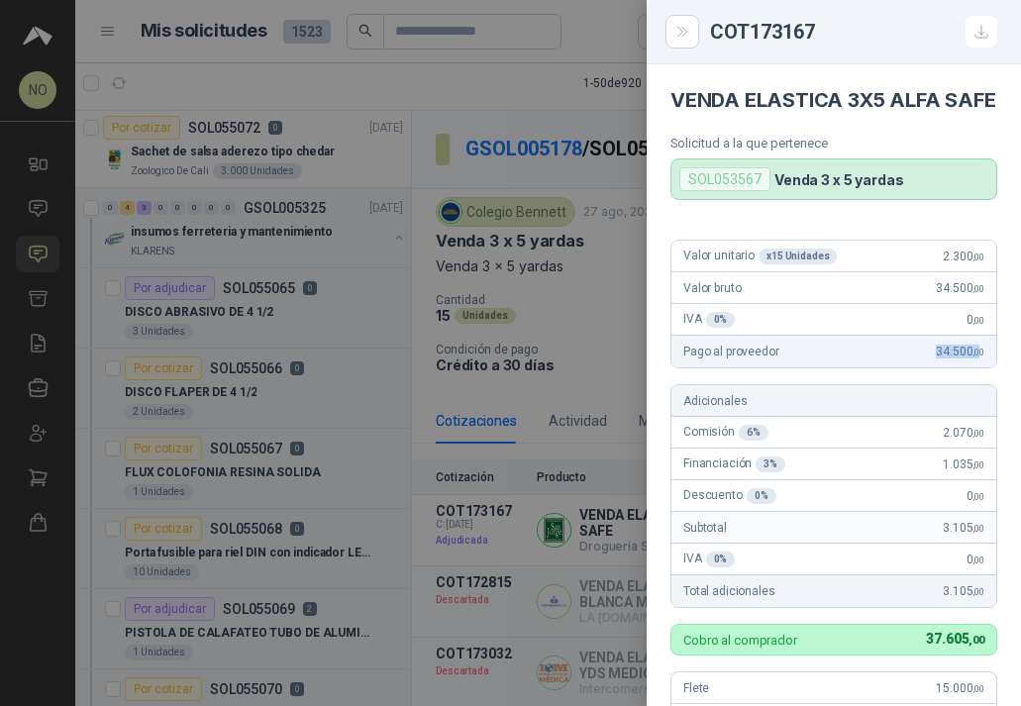
drag, startPoint x: 920, startPoint y: 375, endPoint x: 962, endPoint y: 375, distance: 42.6
click at [962, 358] on span "34.500 ,00" at bounding box center [960, 352] width 49 height 14
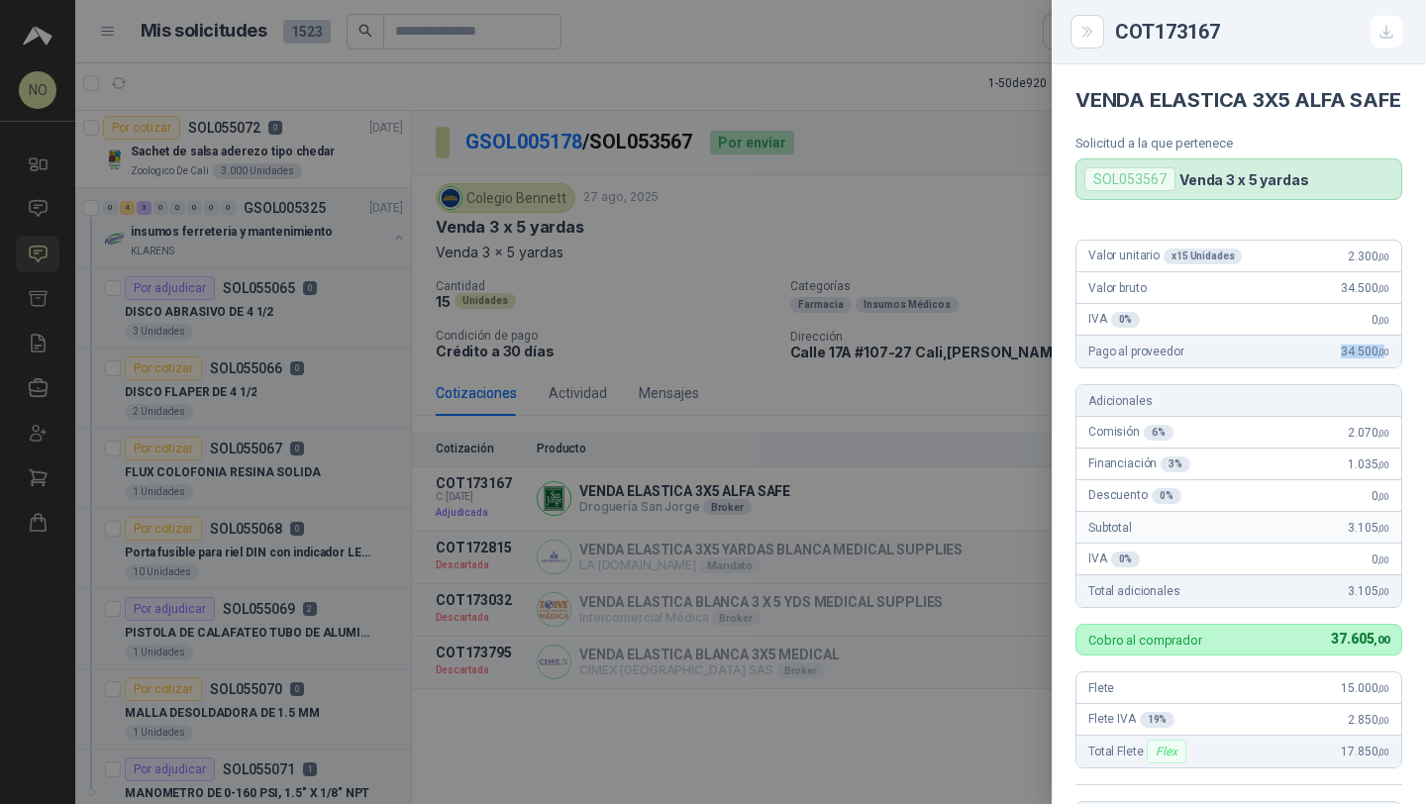
click at [745, 229] on div at bounding box center [713, 402] width 1426 height 804
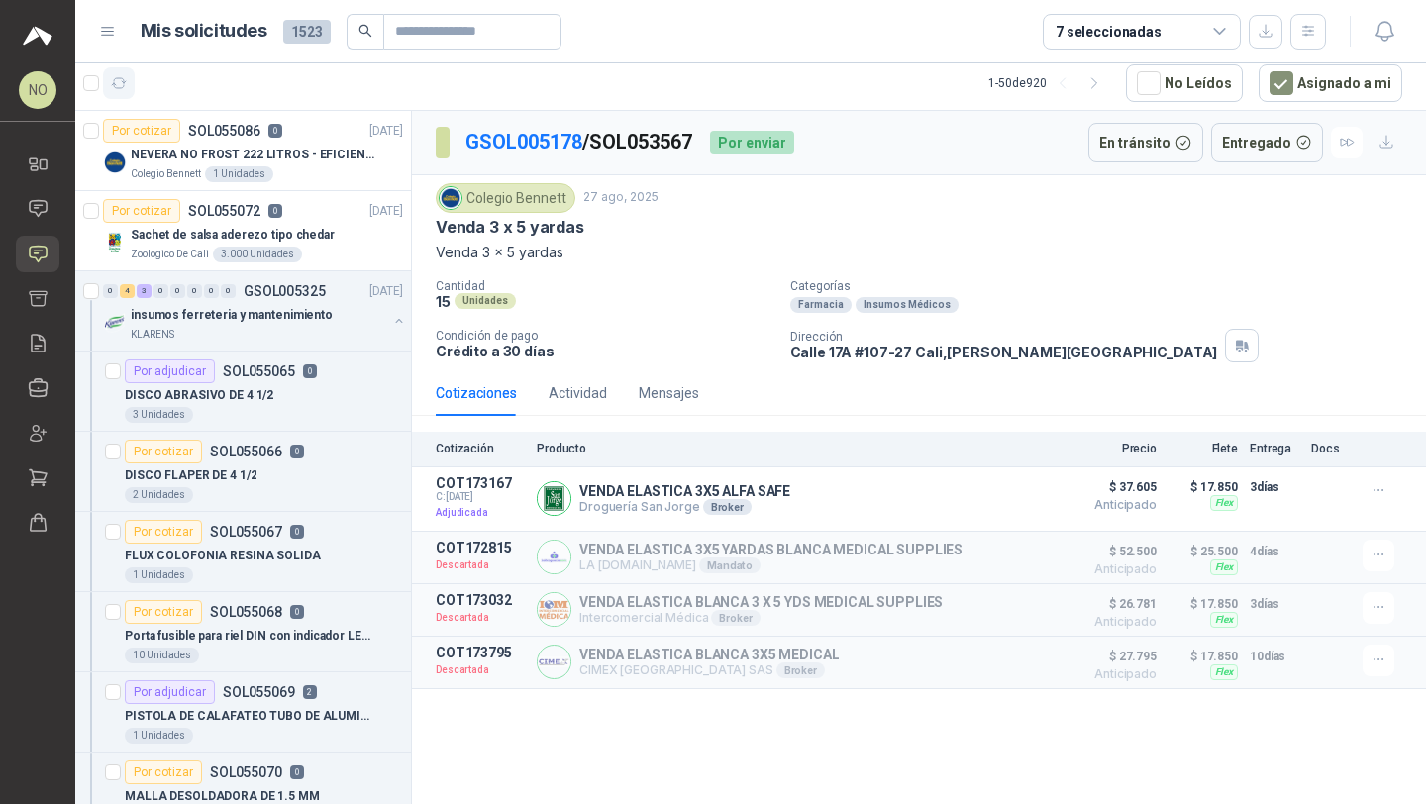
click at [116, 81] on icon "button" at bounding box center [119, 83] width 17 height 17
click at [314, 170] on div "Colegio Bennett 1 Unidades" at bounding box center [267, 174] width 272 height 16
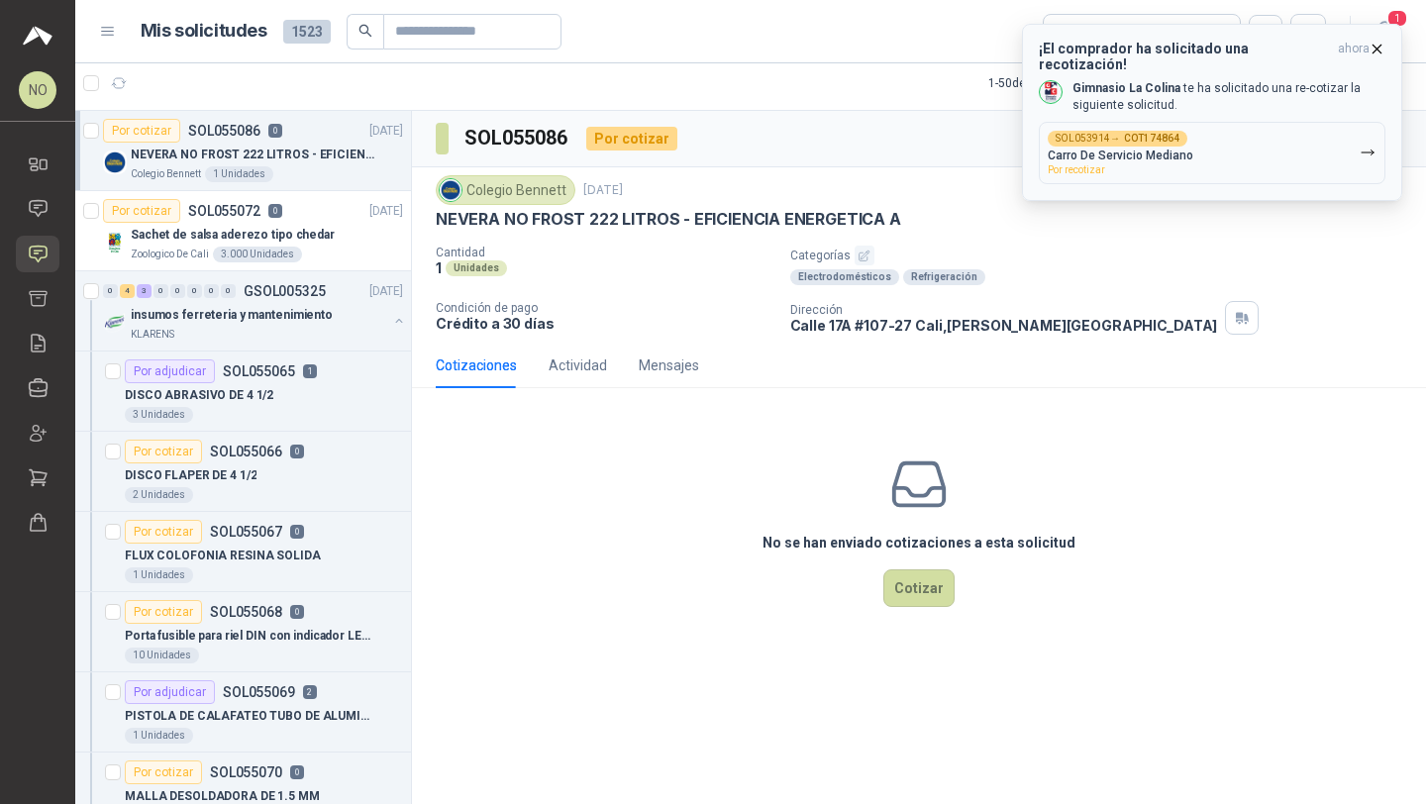
click at [1378, 48] on icon "button" at bounding box center [1376, 49] width 17 height 17
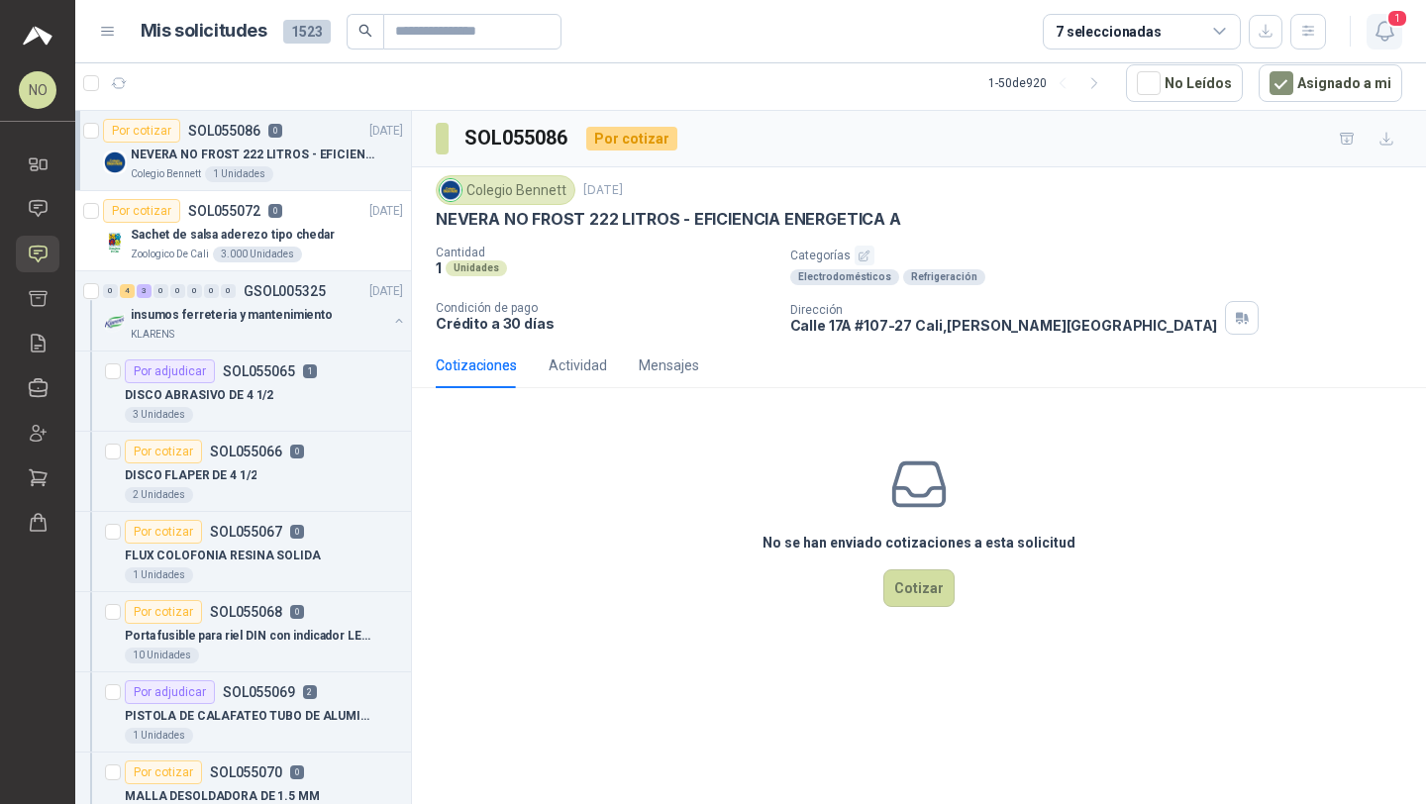
click at [1388, 28] on icon "button" at bounding box center [1384, 31] width 25 height 25
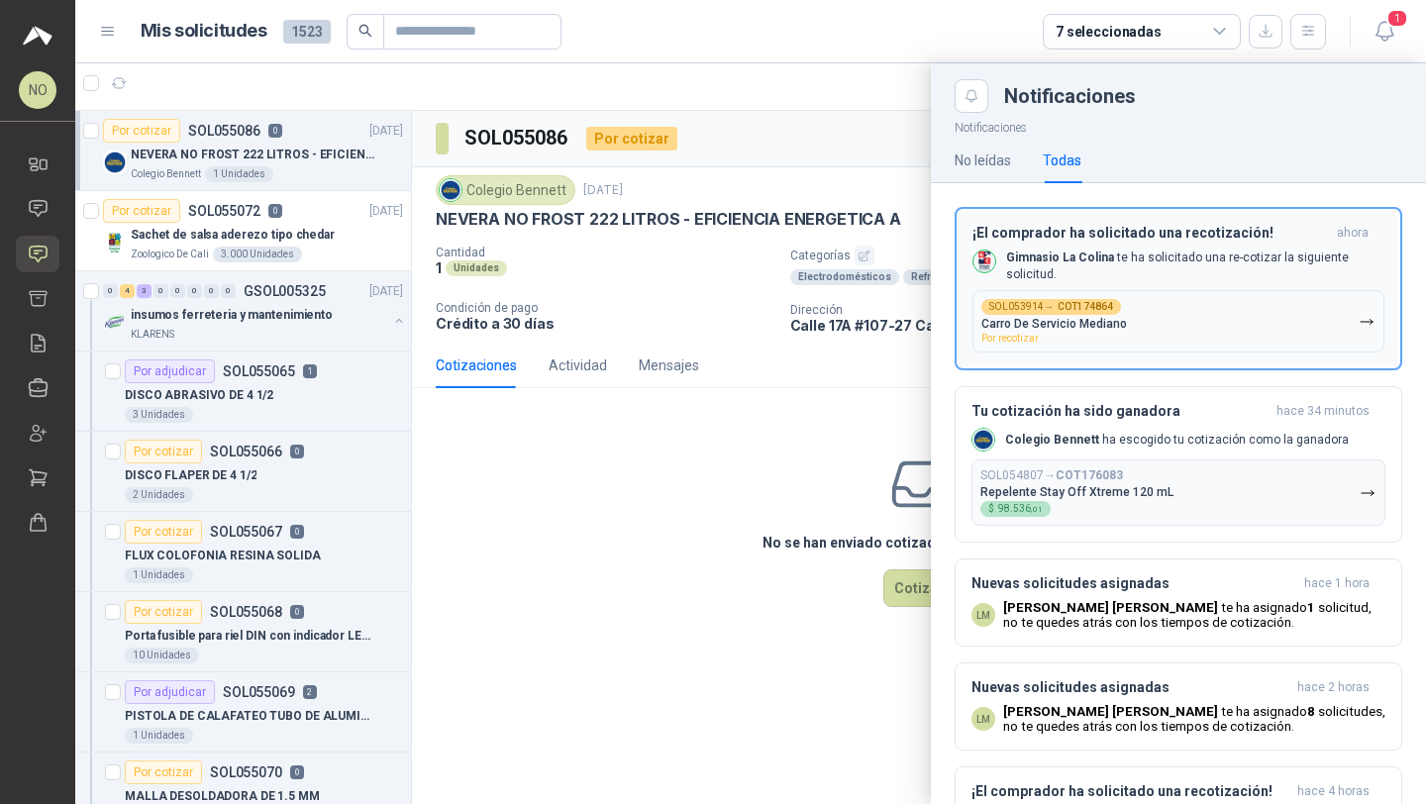
click at [1196, 266] on p "Gimnasio La Colina te ha solicitado una re-cotizar la siguiente solicitud." at bounding box center [1195, 266] width 378 height 34
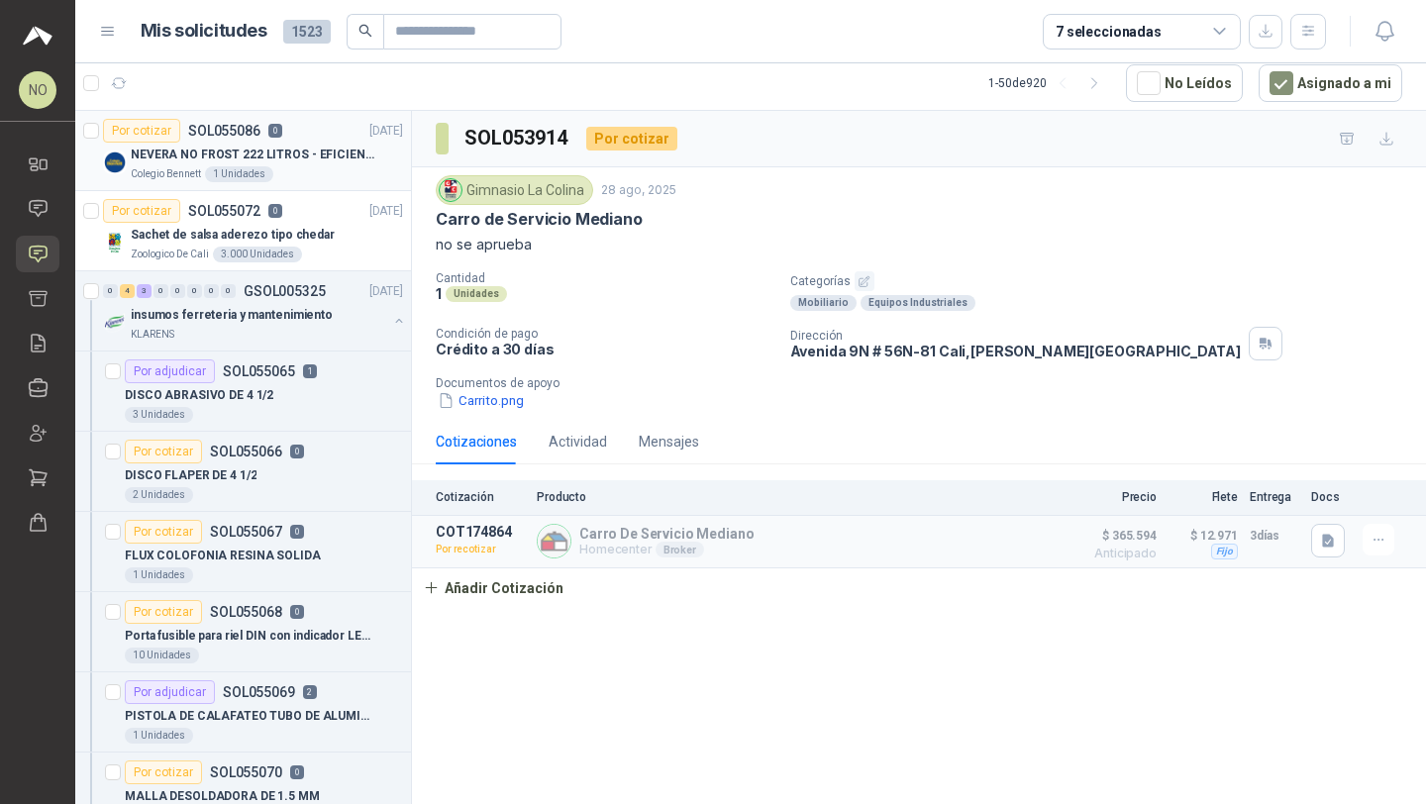
click at [330, 146] on p "NEVERA NO FROST 222 LITROS - EFICIENCIA ENERGETICA A" at bounding box center [254, 155] width 247 height 19
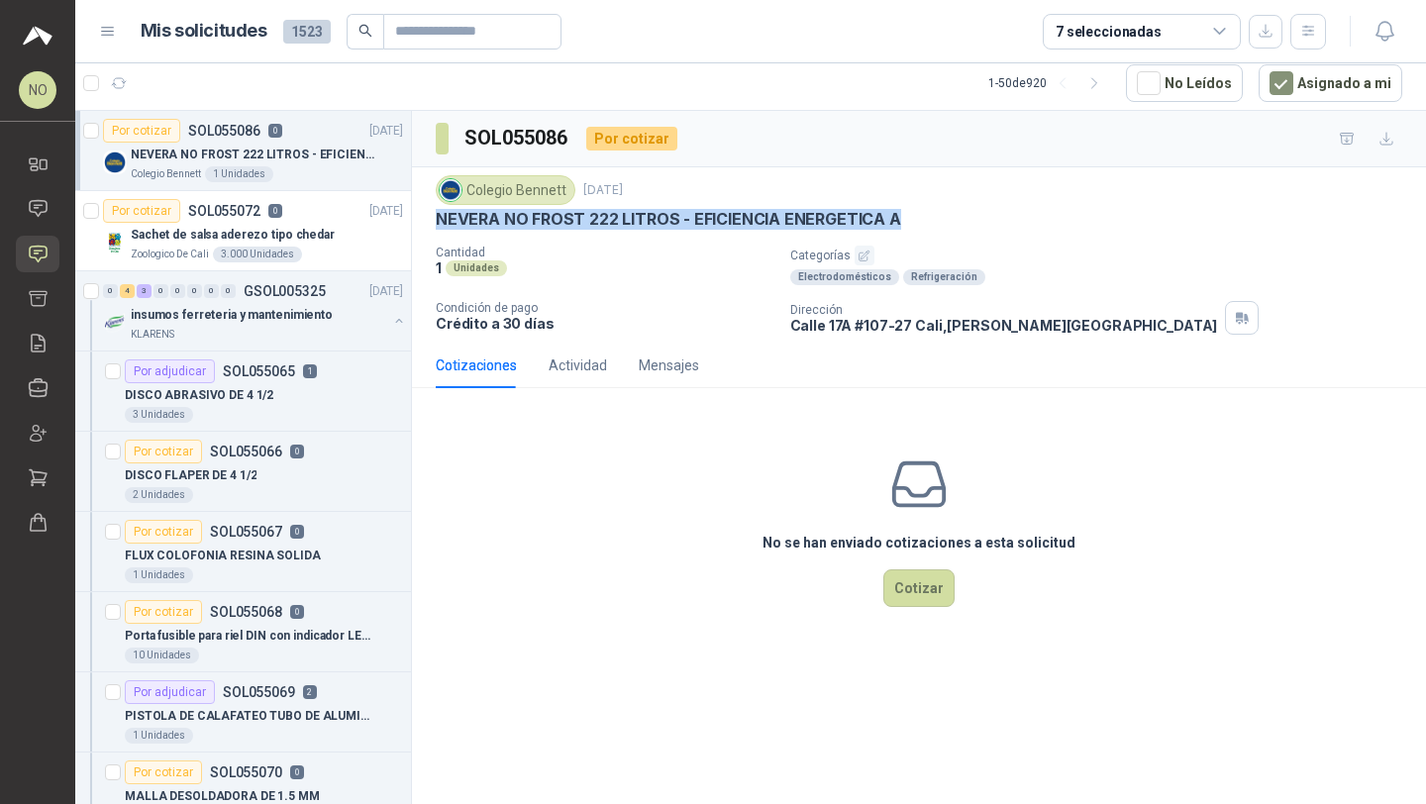
drag, startPoint x: 438, startPoint y: 217, endPoint x: 964, endPoint y: 219, distance: 526.7
click at [964, 219] on div "NEVERA NO FROST 222 LITROS - EFICIENCIA ENERGETICA A" at bounding box center [919, 219] width 966 height 21
click at [917, 579] on button "Cotizar" at bounding box center [918, 588] width 71 height 38
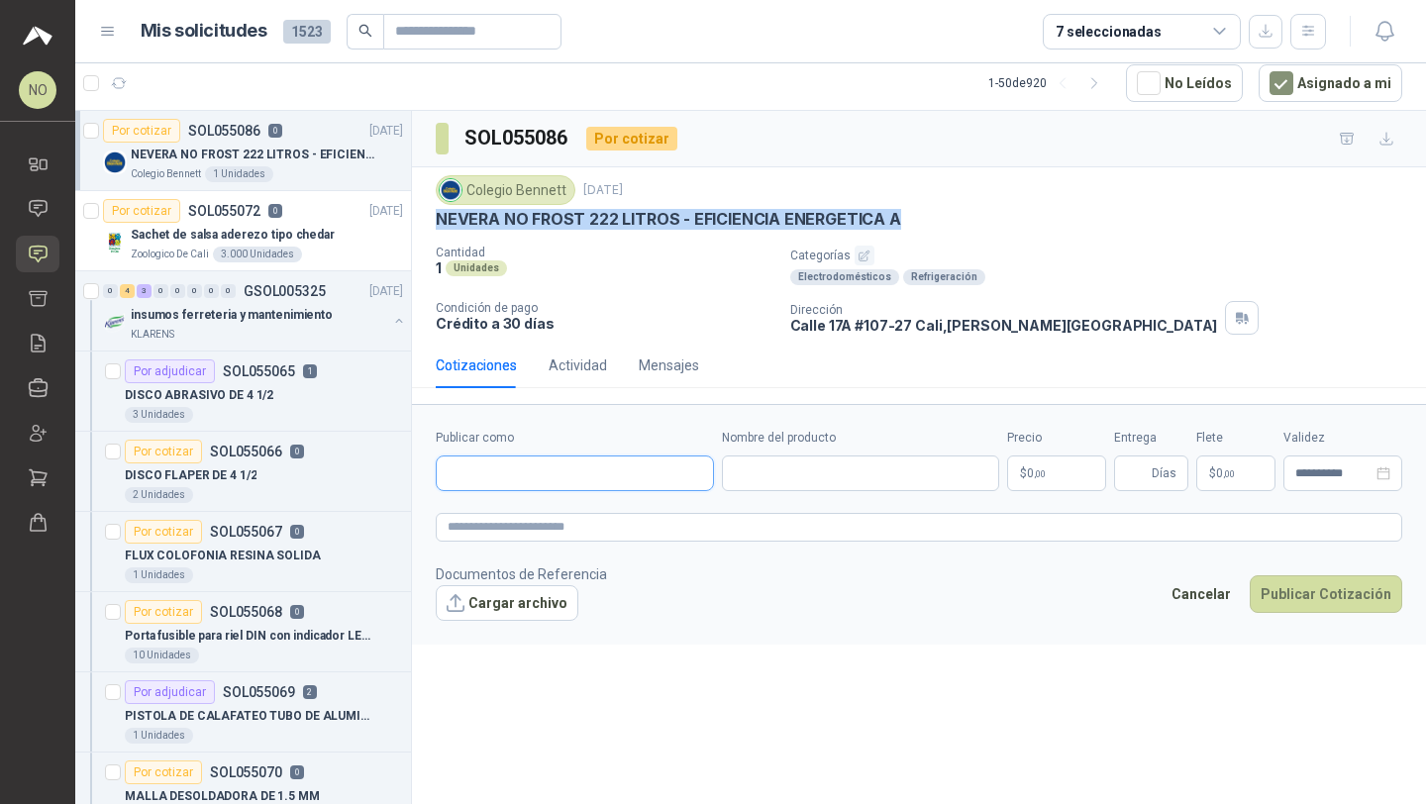
click at [569, 465] on input "Publicar como" at bounding box center [575, 473] width 276 height 34
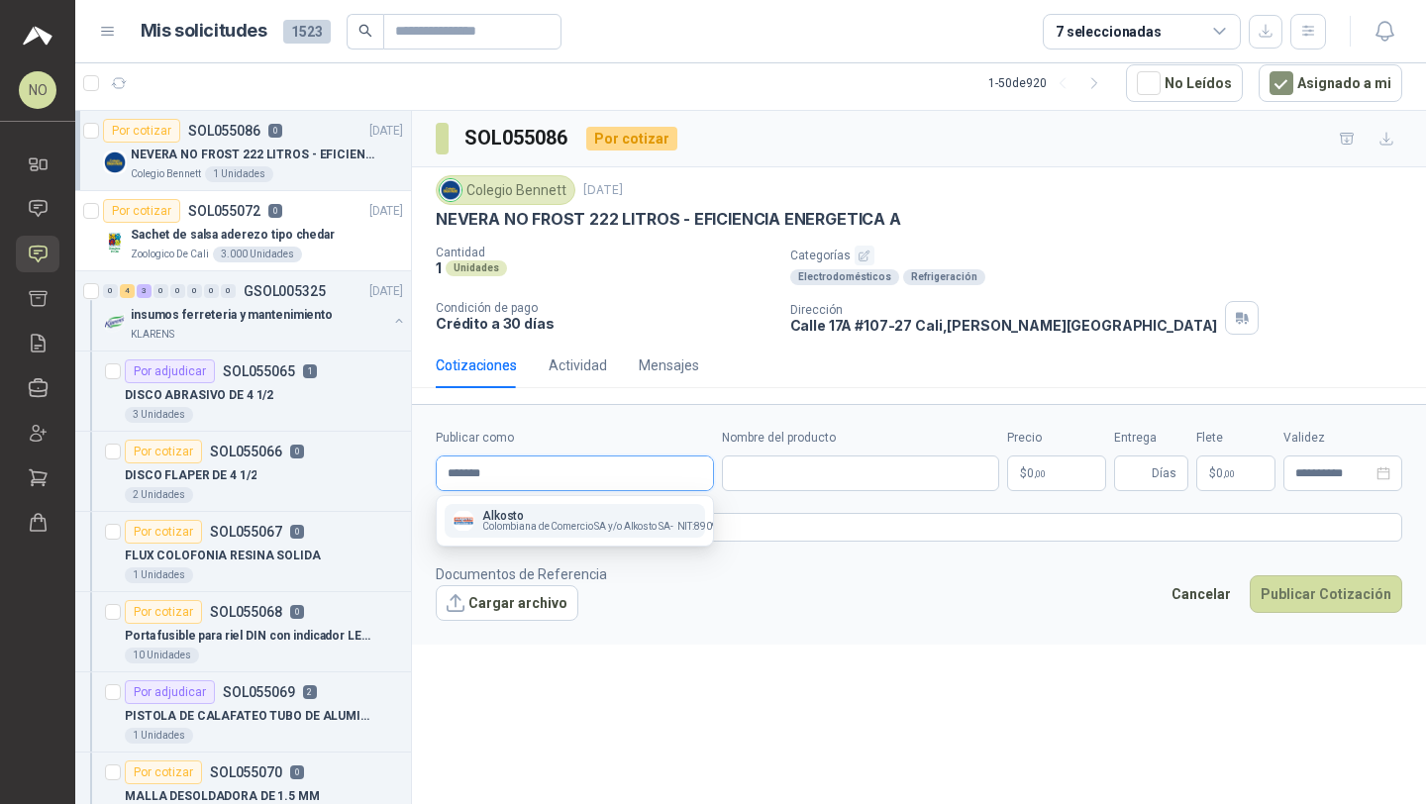
type input "*******"
click at [555, 514] on p "Alkosto" at bounding box center [614, 516] width 264 height 12
type input "**********"
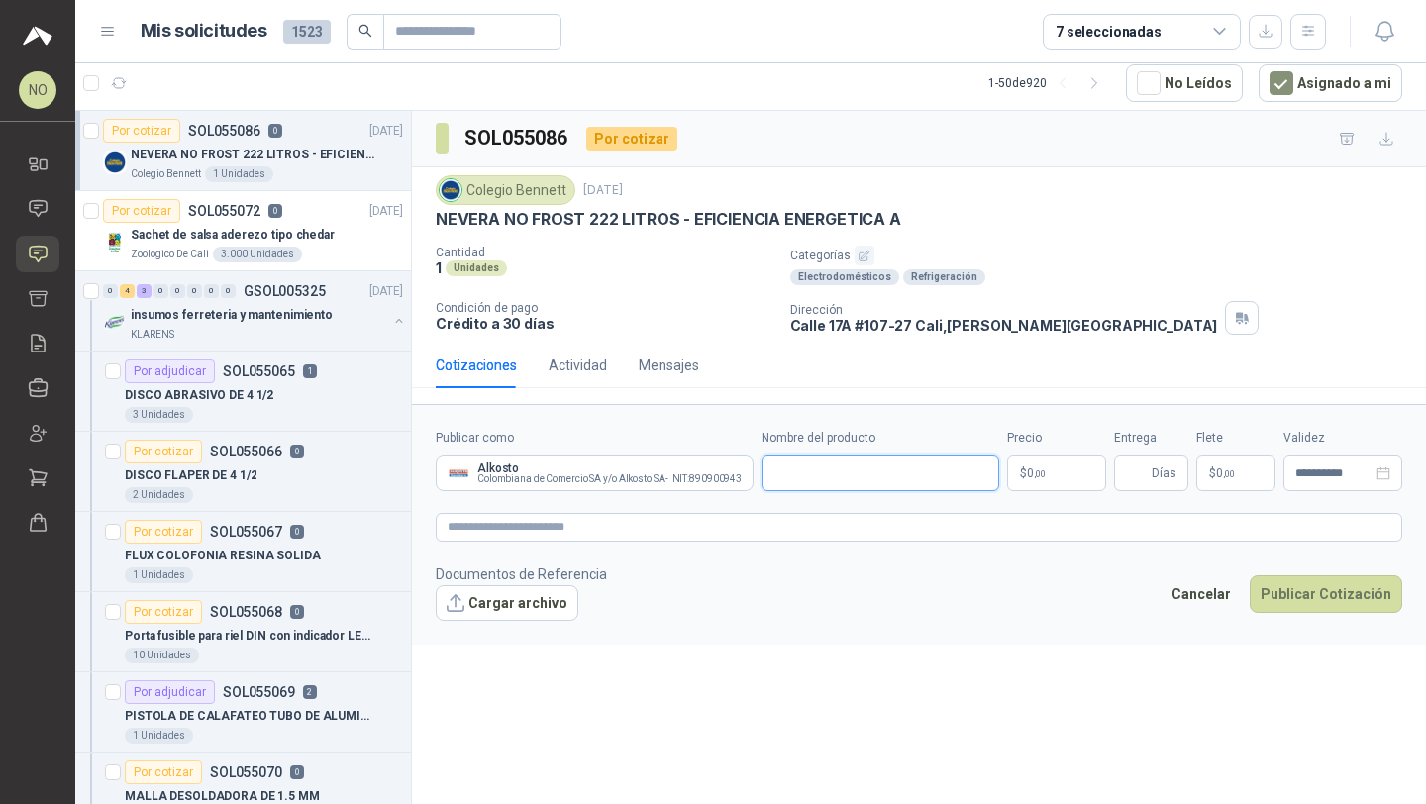
click at [818, 478] on input "Nombre del producto" at bounding box center [880, 473] width 238 height 36
paste input "**********"
drag, startPoint x: 829, startPoint y: 472, endPoint x: 754, endPoint y: 471, distance: 74.3
click at [754, 471] on div "**********" at bounding box center [919, 460] width 966 height 62
click at [775, 474] on input "**********" at bounding box center [878, 473] width 235 height 36
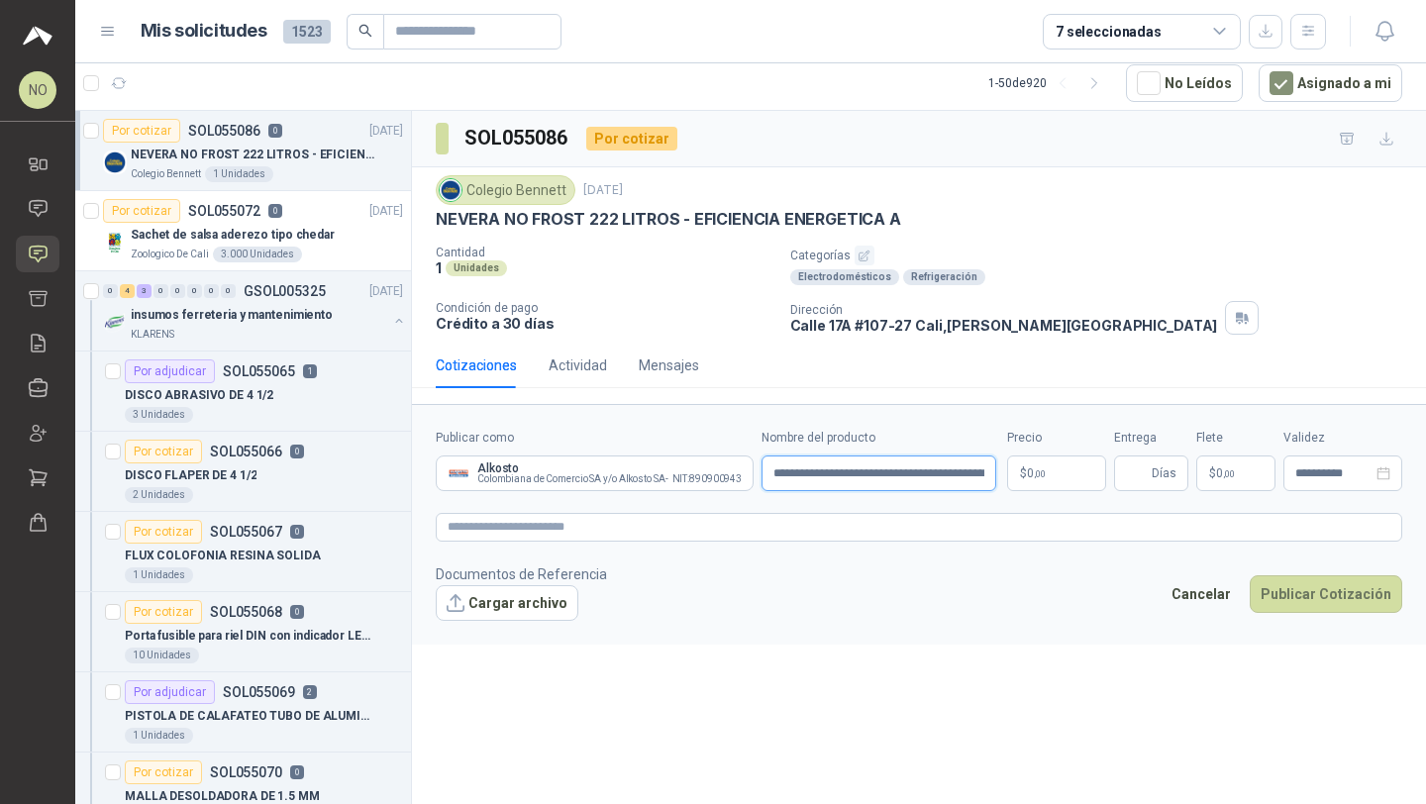
type input "**********"
click at [1051, 461] on body "NO Nathalia Ortega Inicio Chat Solicitudes Cotizar Remisiones Compañías Invitac…" at bounding box center [713, 402] width 1426 height 804
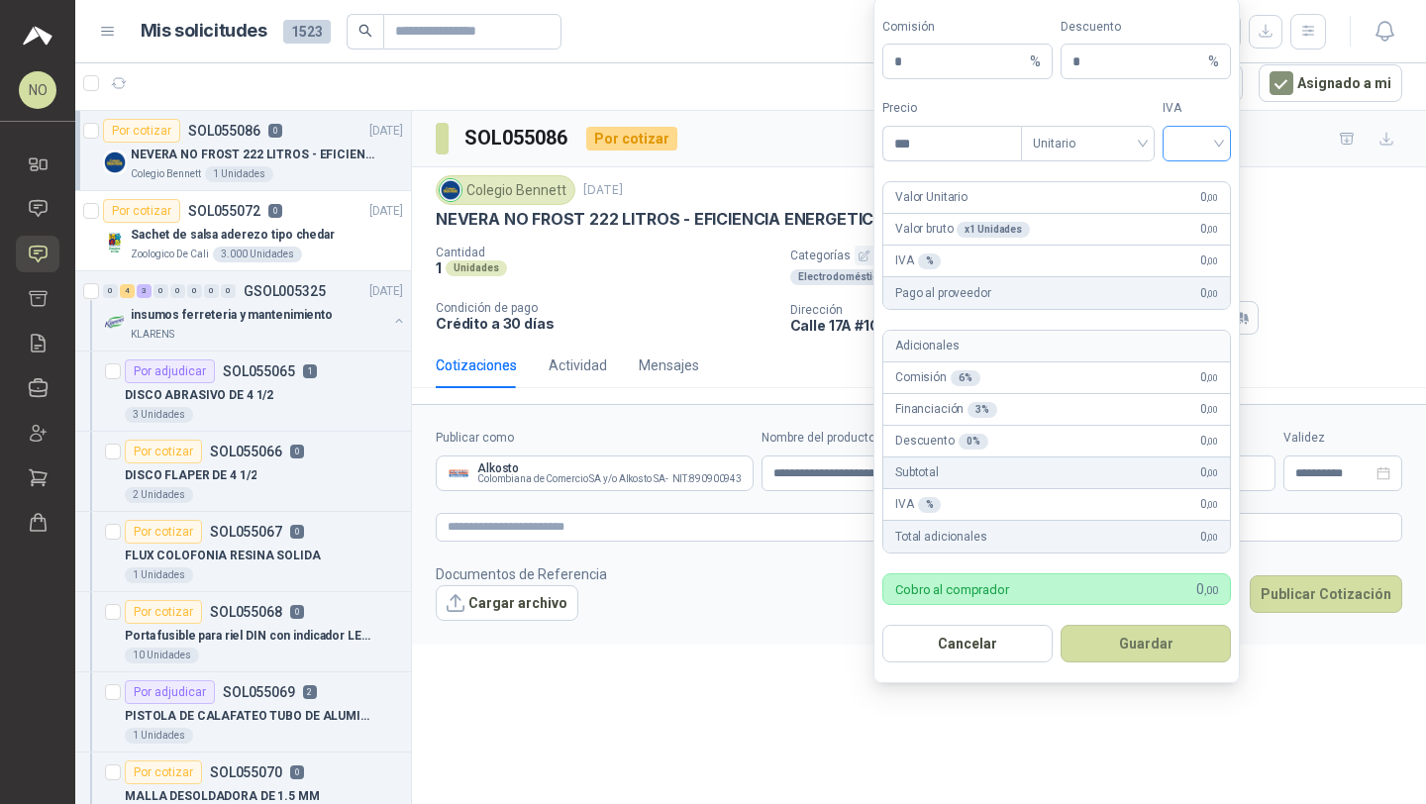
click at [1194, 141] on input "search" at bounding box center [1196, 142] width 45 height 30
click at [1189, 185] on div "19%" at bounding box center [1196, 185] width 37 height 22
click at [1073, 134] on span "Unitario" at bounding box center [1088, 144] width 110 height 30
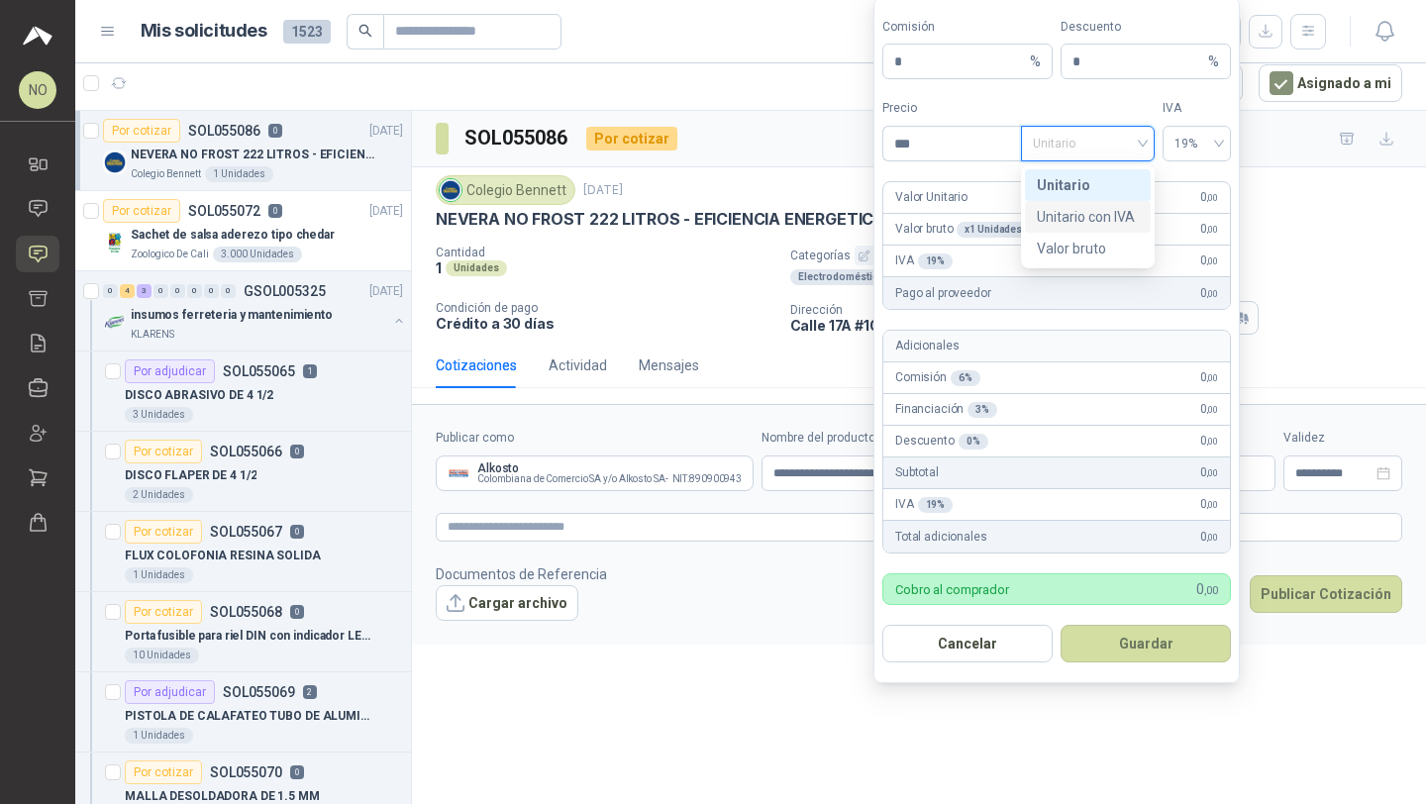
click at [1079, 210] on div "Unitario con IVA" at bounding box center [1088, 217] width 102 height 22
click at [946, 147] on input "***" at bounding box center [952, 144] width 138 height 34
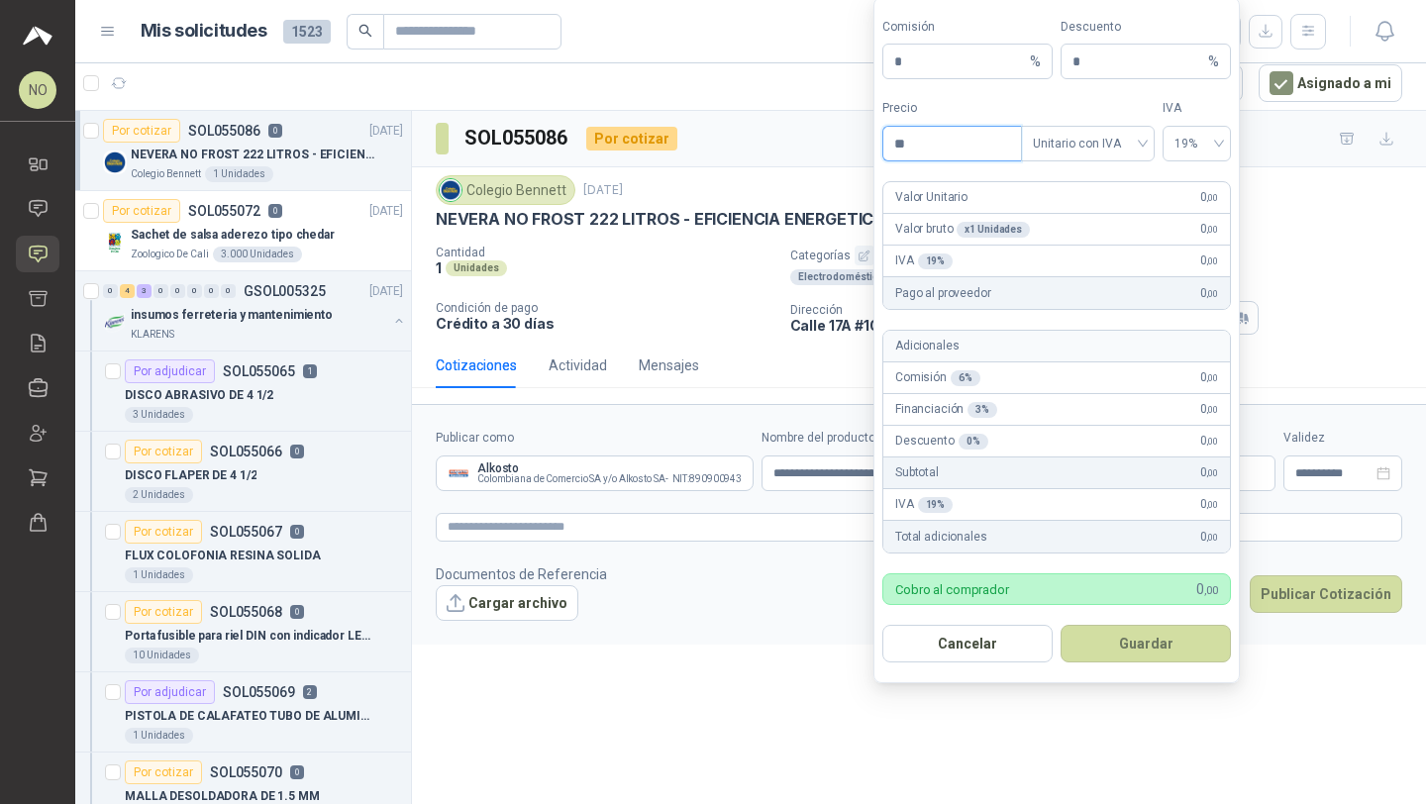
type input "*"
type input "**********"
click at [1149, 63] on input "*" at bounding box center [1138, 62] width 132 height 34
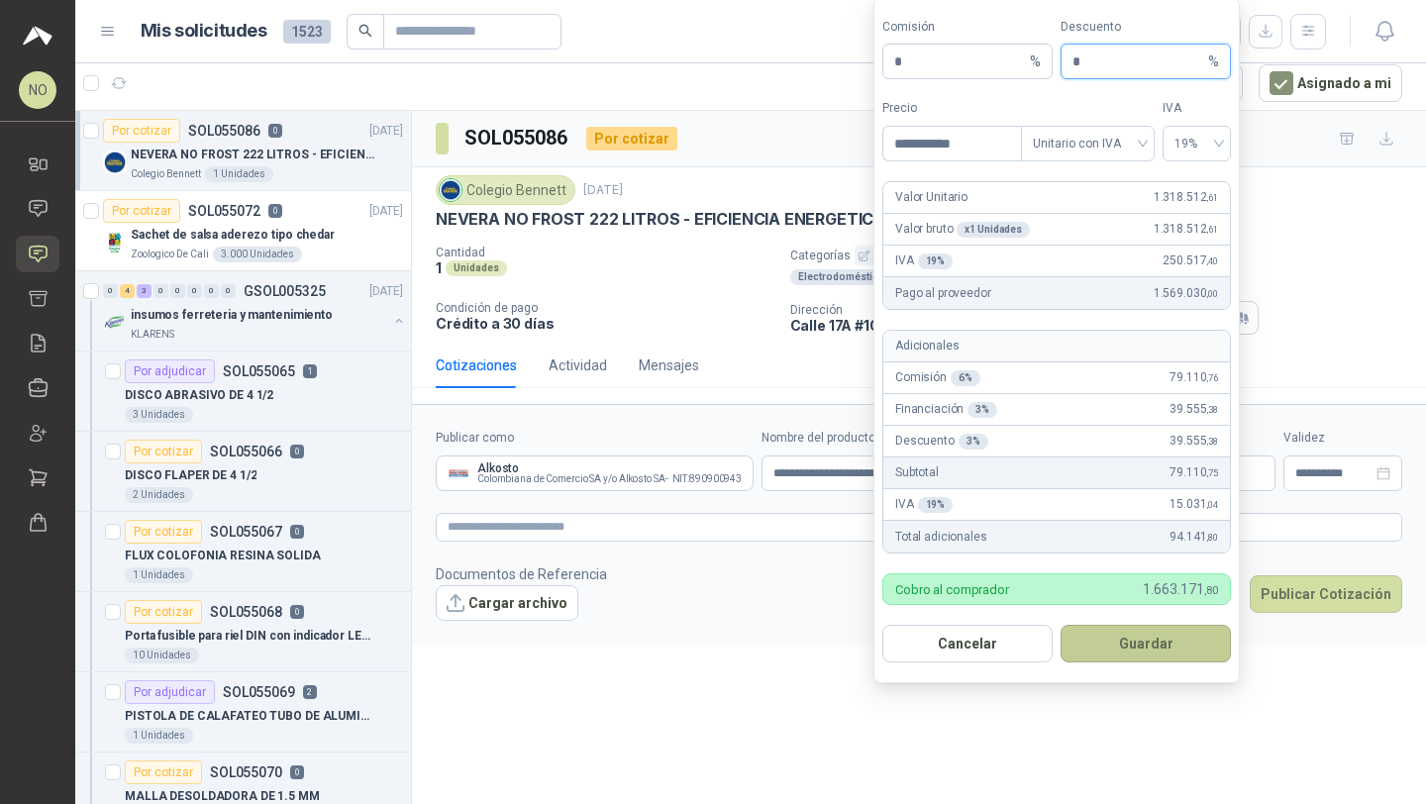
type input "*"
click at [1163, 632] on button "Guardar" at bounding box center [1145, 644] width 170 height 38
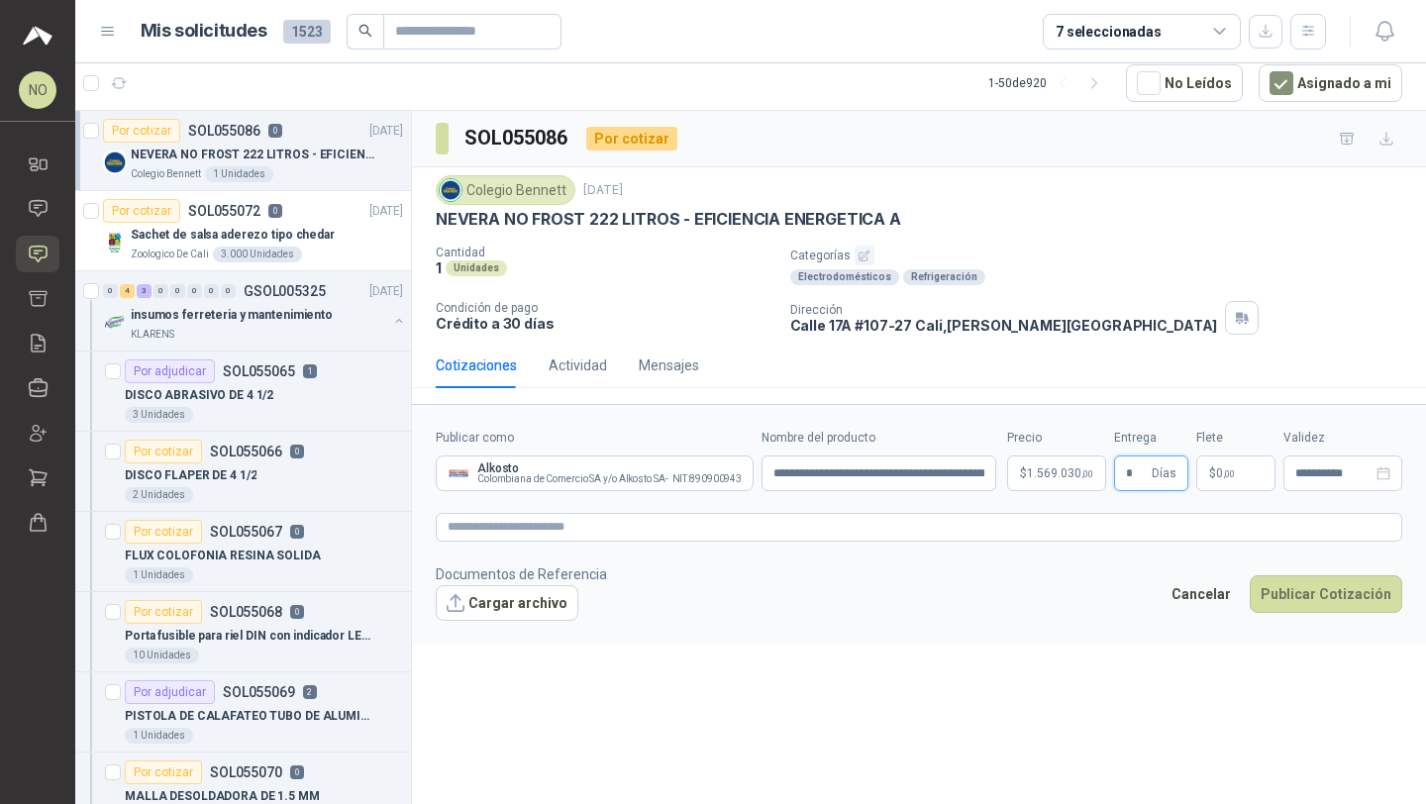
type input "*"
click at [1045, 703] on div "**********" at bounding box center [919, 457] width 1014 height 693
click at [1242, 470] on p "$ 0 ,00" at bounding box center [1235, 473] width 79 height 36
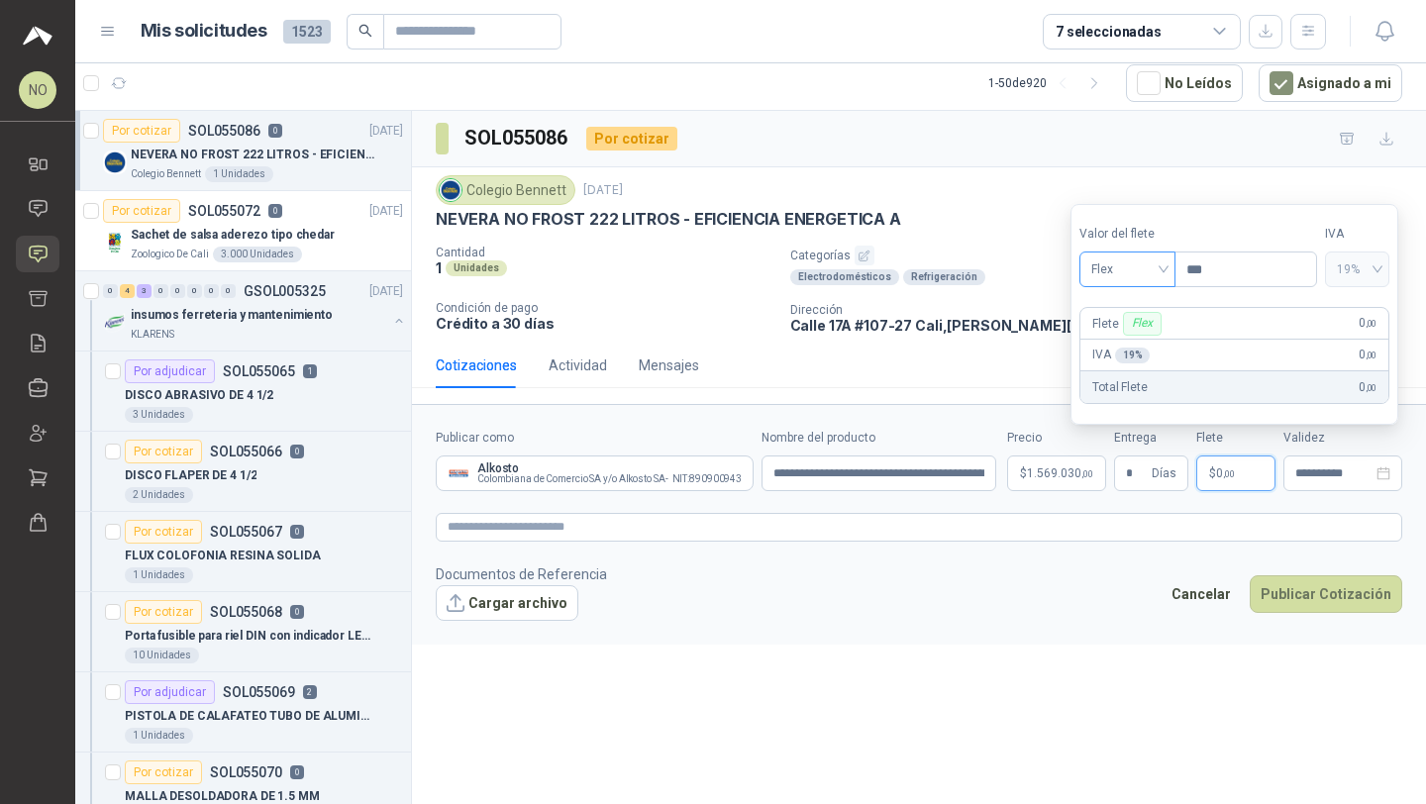
click at [1144, 267] on span "Flex" at bounding box center [1127, 269] width 72 height 30
click at [1136, 349] on div "Incluido" at bounding box center [1127, 343] width 65 height 22
click at [1313, 477] on input "**********" at bounding box center [1333, 473] width 77 height 13
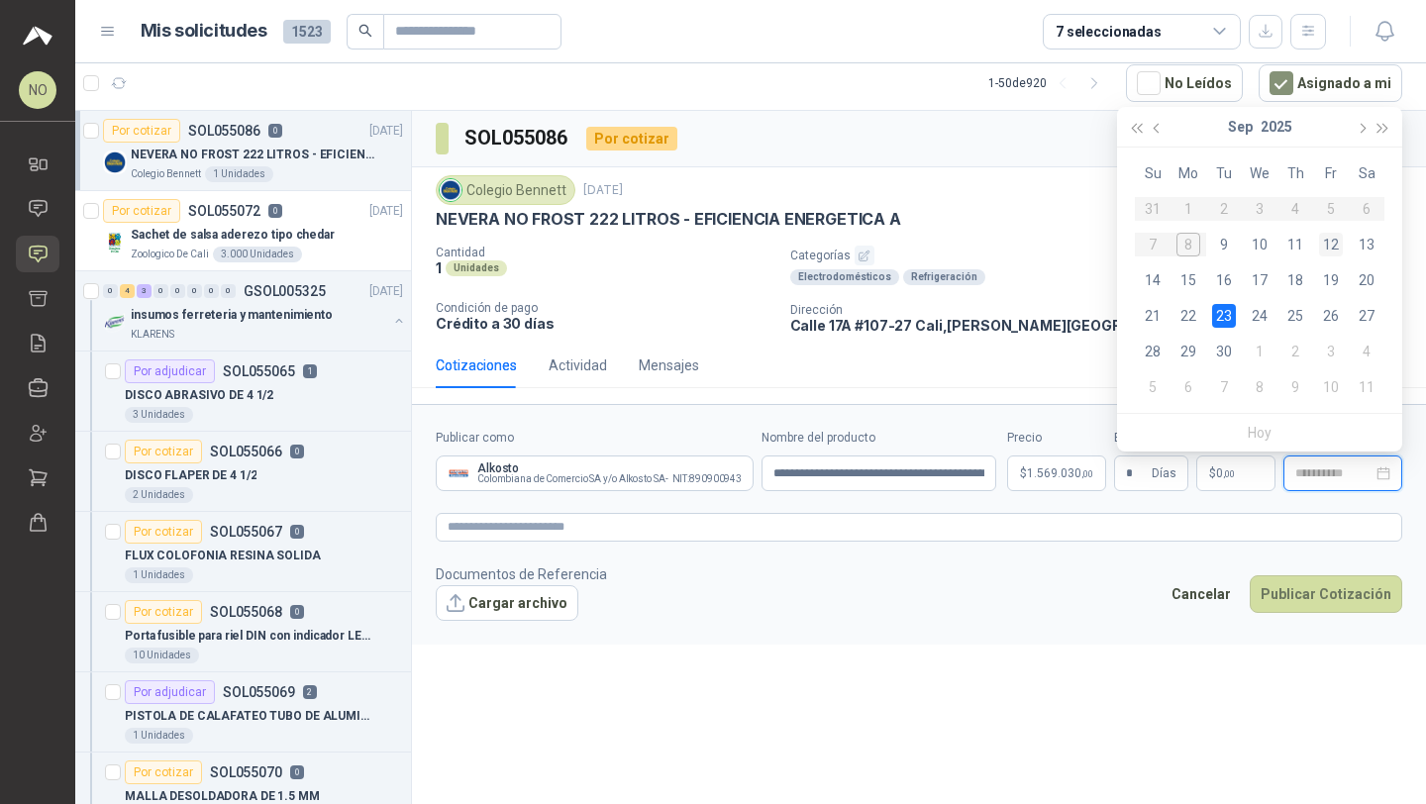
type input "**********"
click at [1330, 242] on div "12" at bounding box center [1331, 245] width 24 height 24
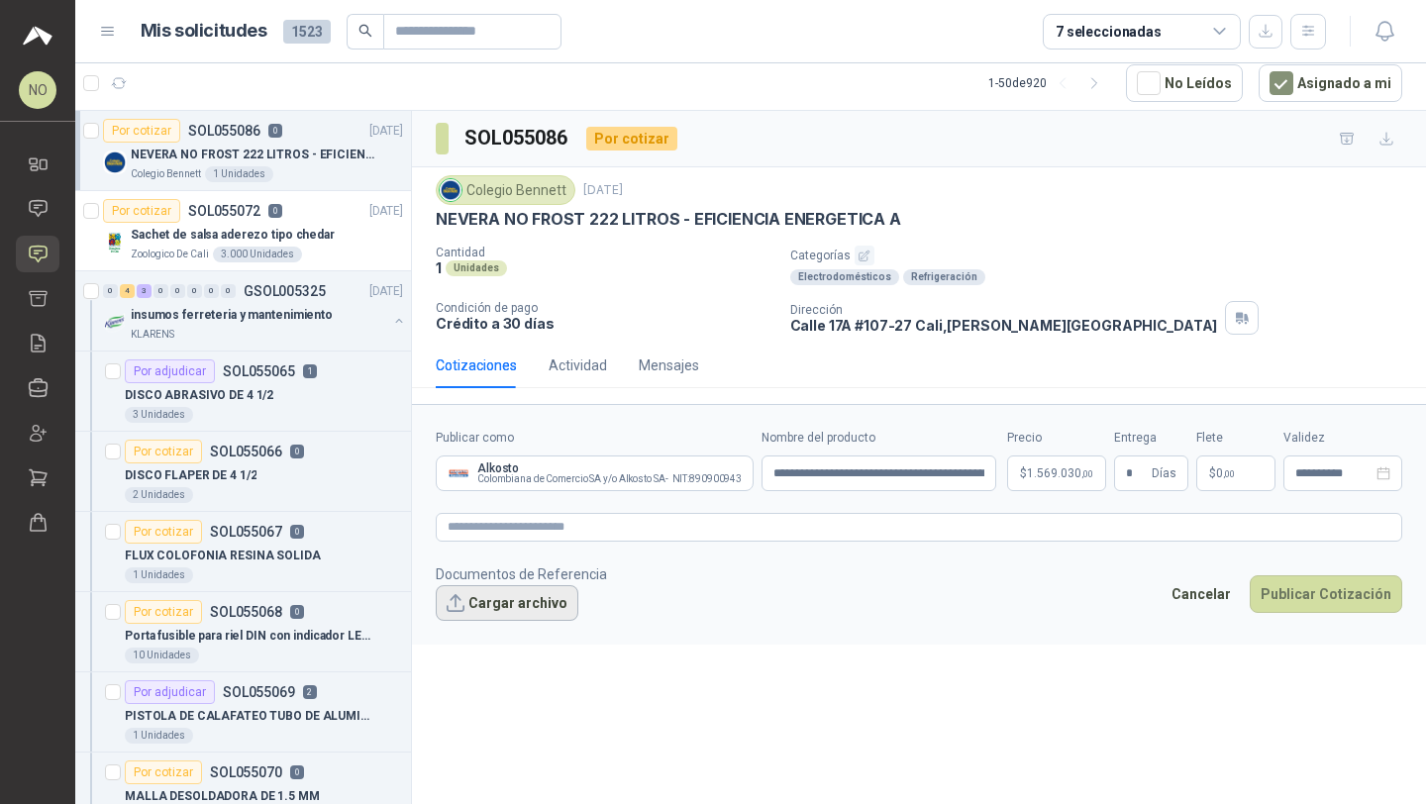
click at [512, 608] on button "Cargar archivo" at bounding box center [507, 603] width 143 height 36
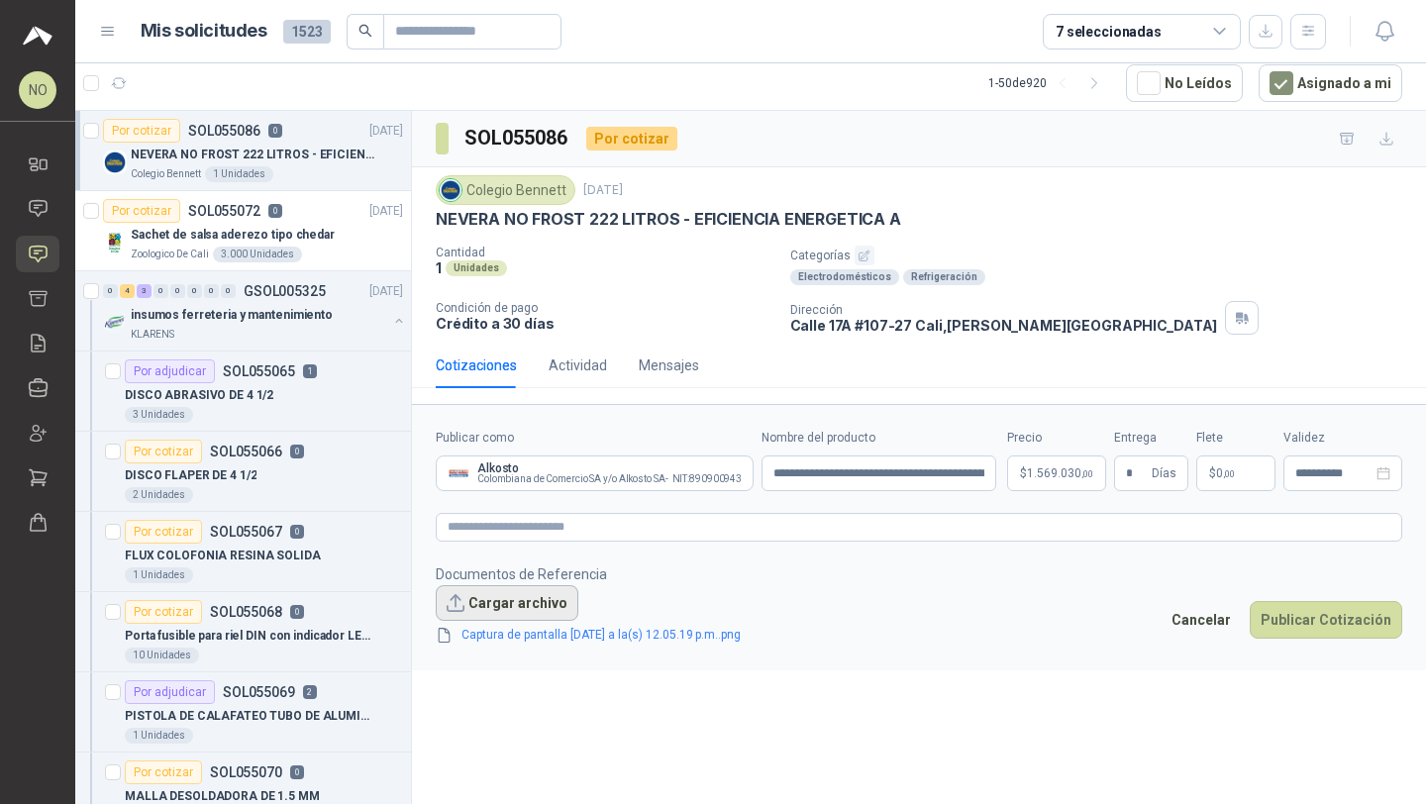
click at [536, 604] on button "Cargar archivo" at bounding box center [507, 603] width 143 height 36
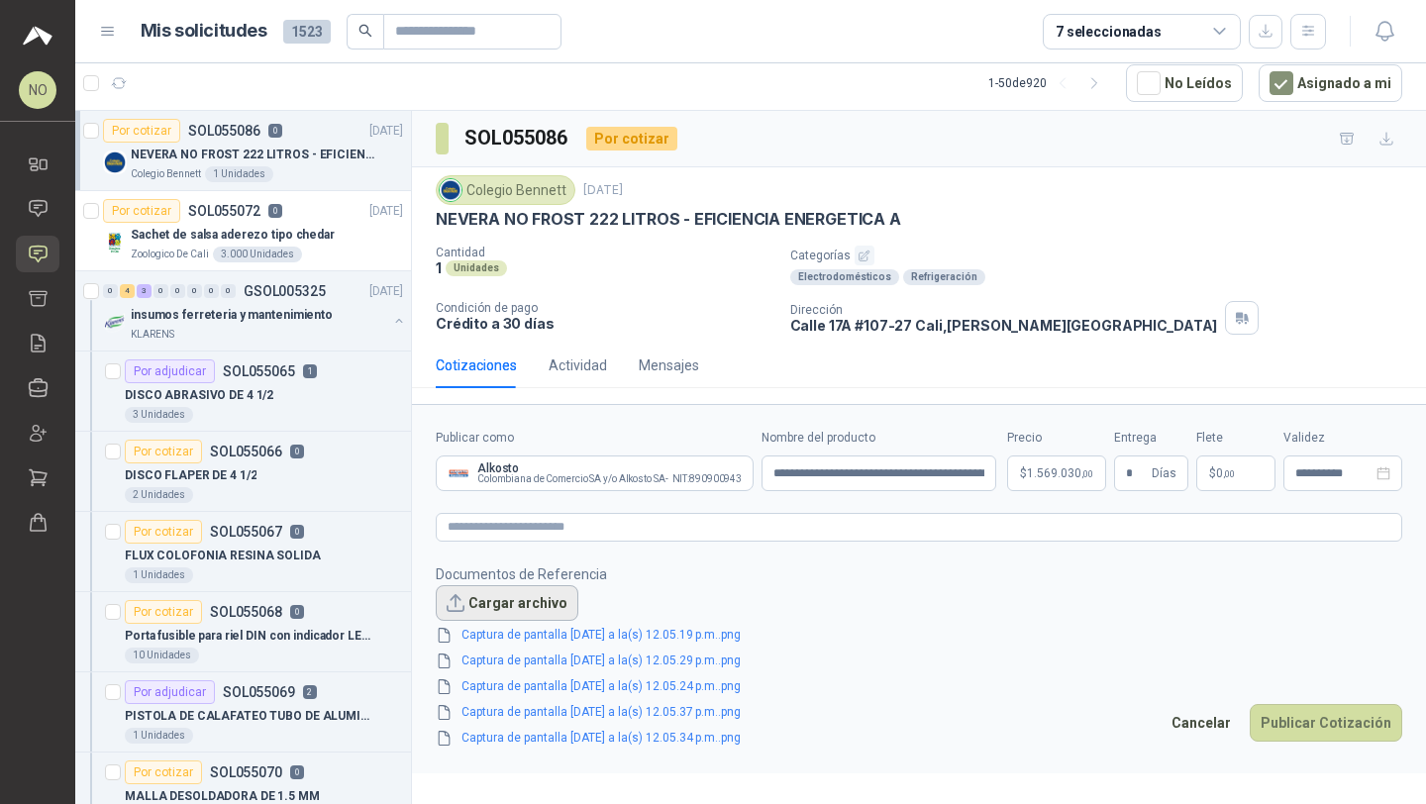
click at [523, 609] on button "Cargar archivo" at bounding box center [507, 603] width 143 height 36
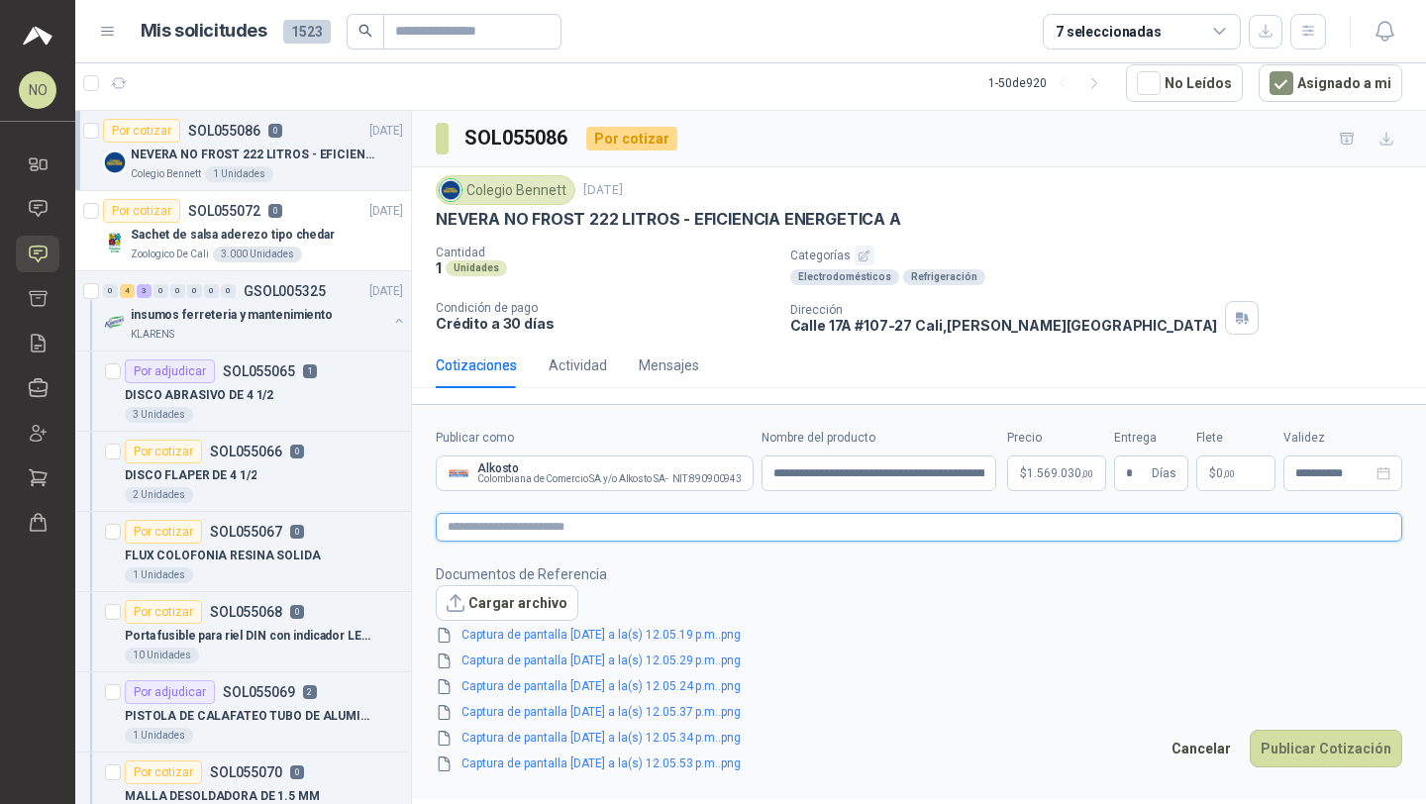
click at [756, 530] on textarea at bounding box center [919, 527] width 966 height 29
type textarea "*"
type textarea "**"
type textarea "***"
type textarea "****"
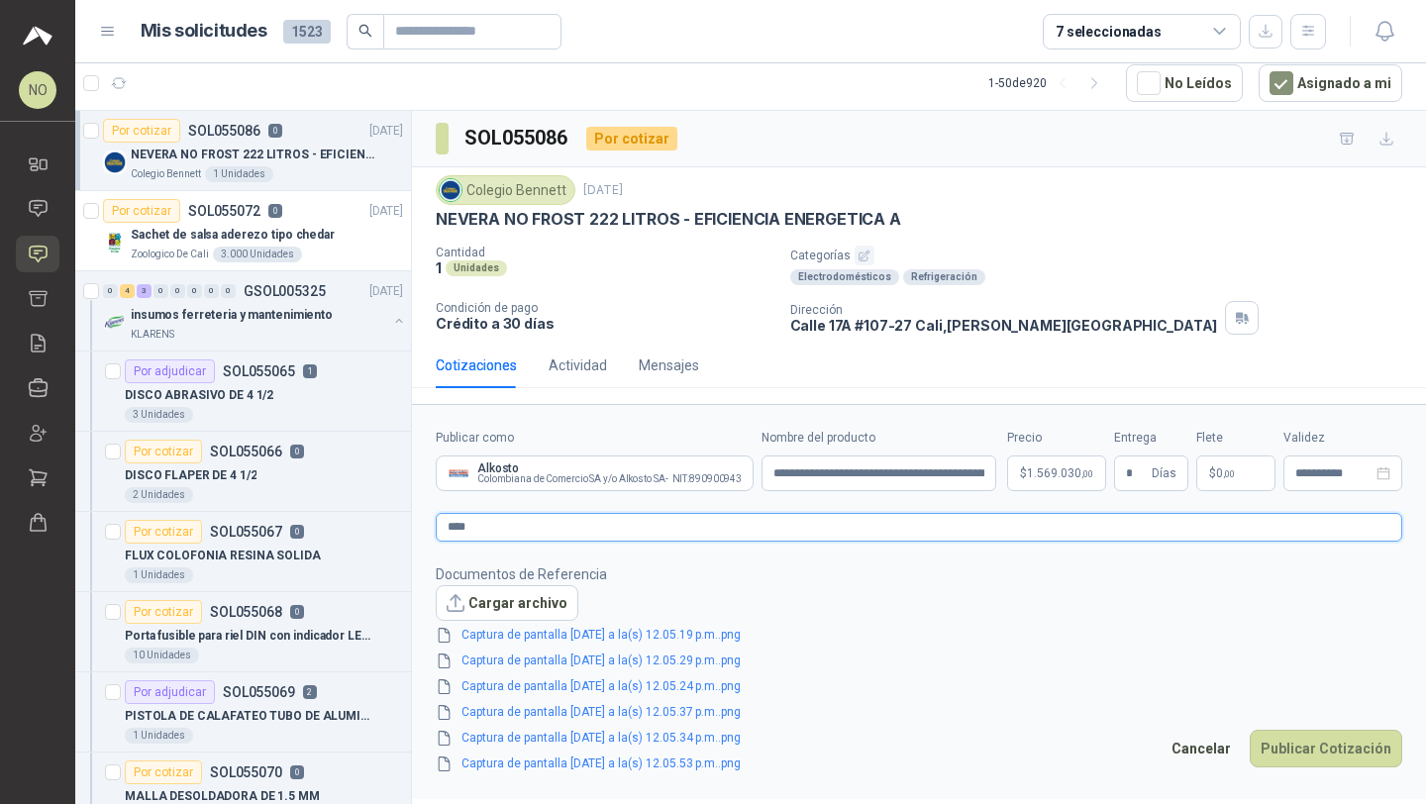
type textarea "*****"
type textarea "*******"
type textarea "********"
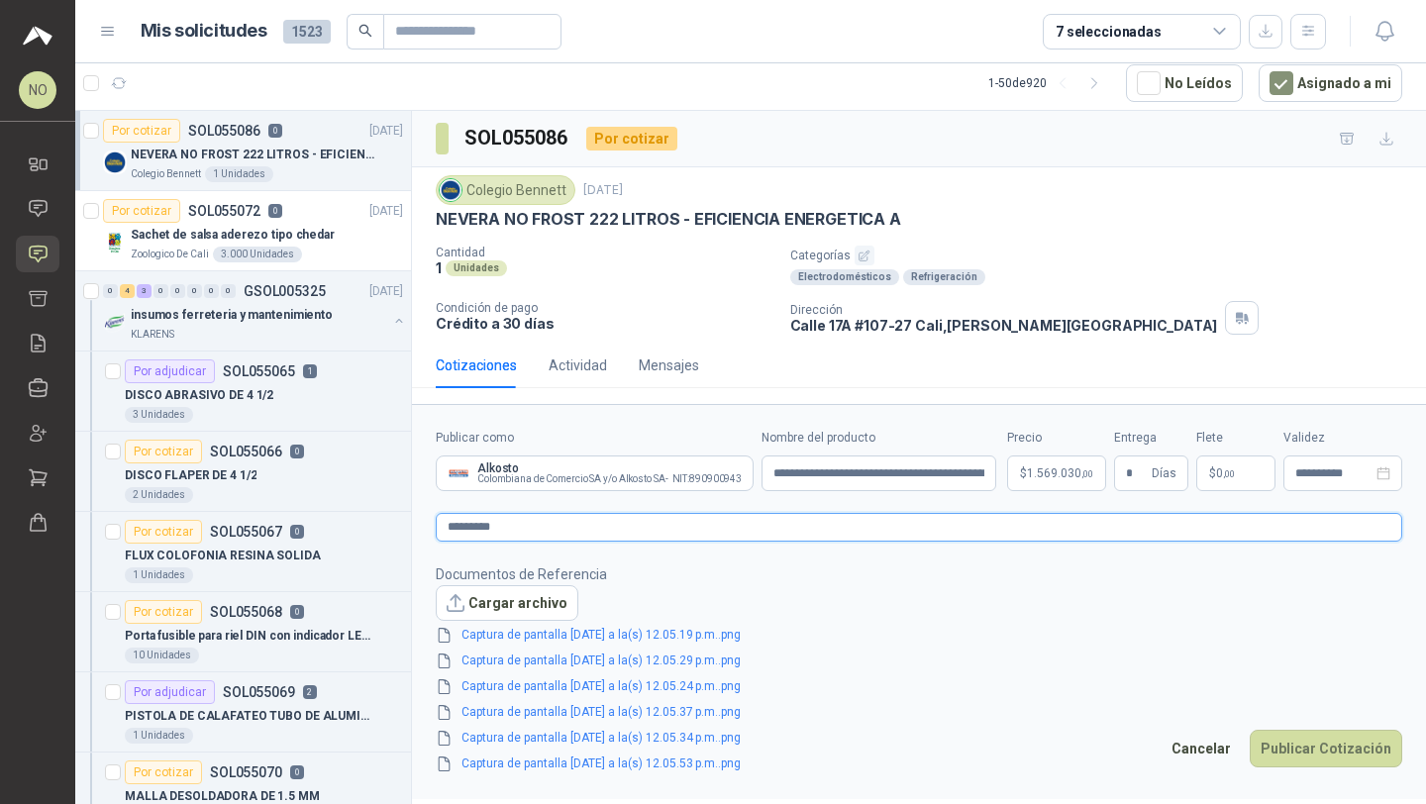
type textarea "**********"
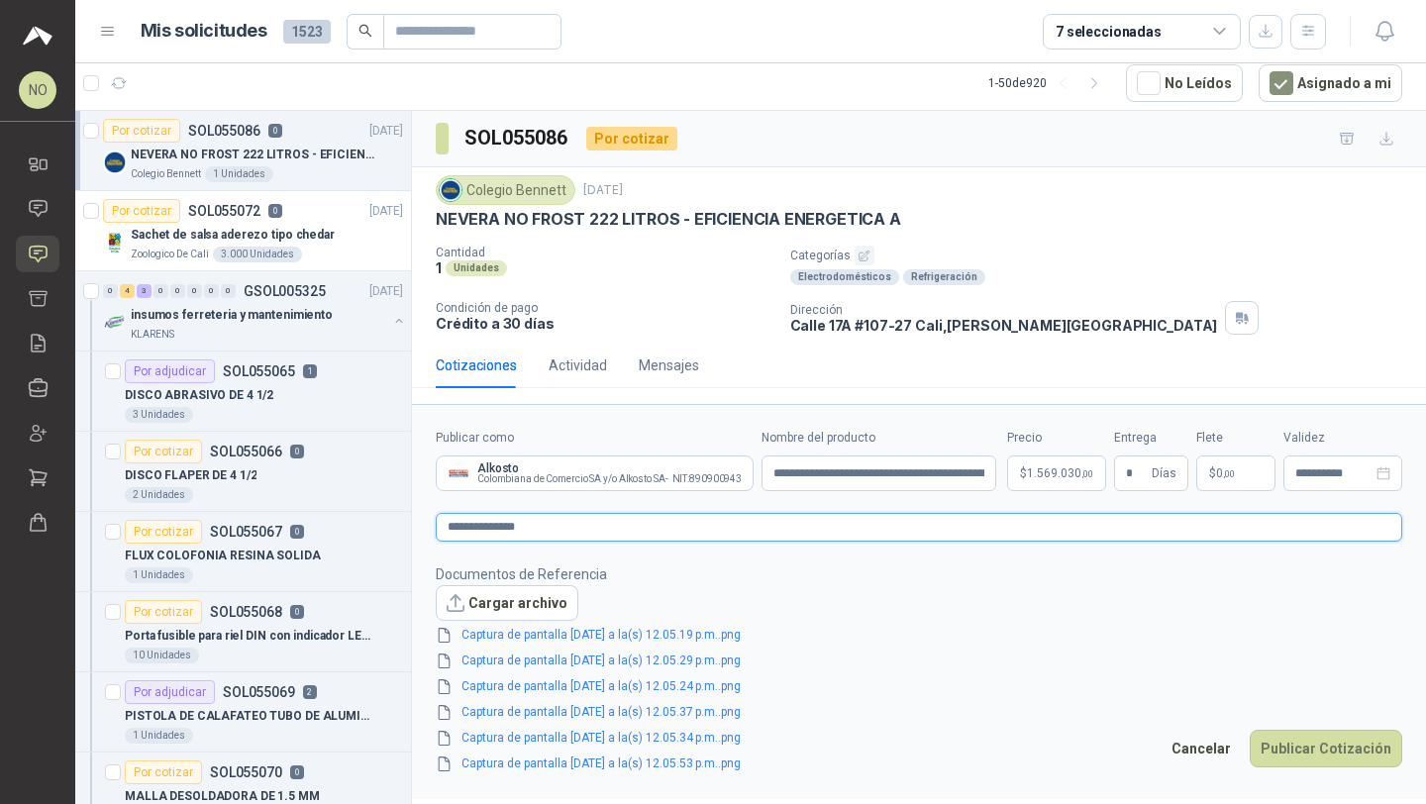
type textarea "**********"
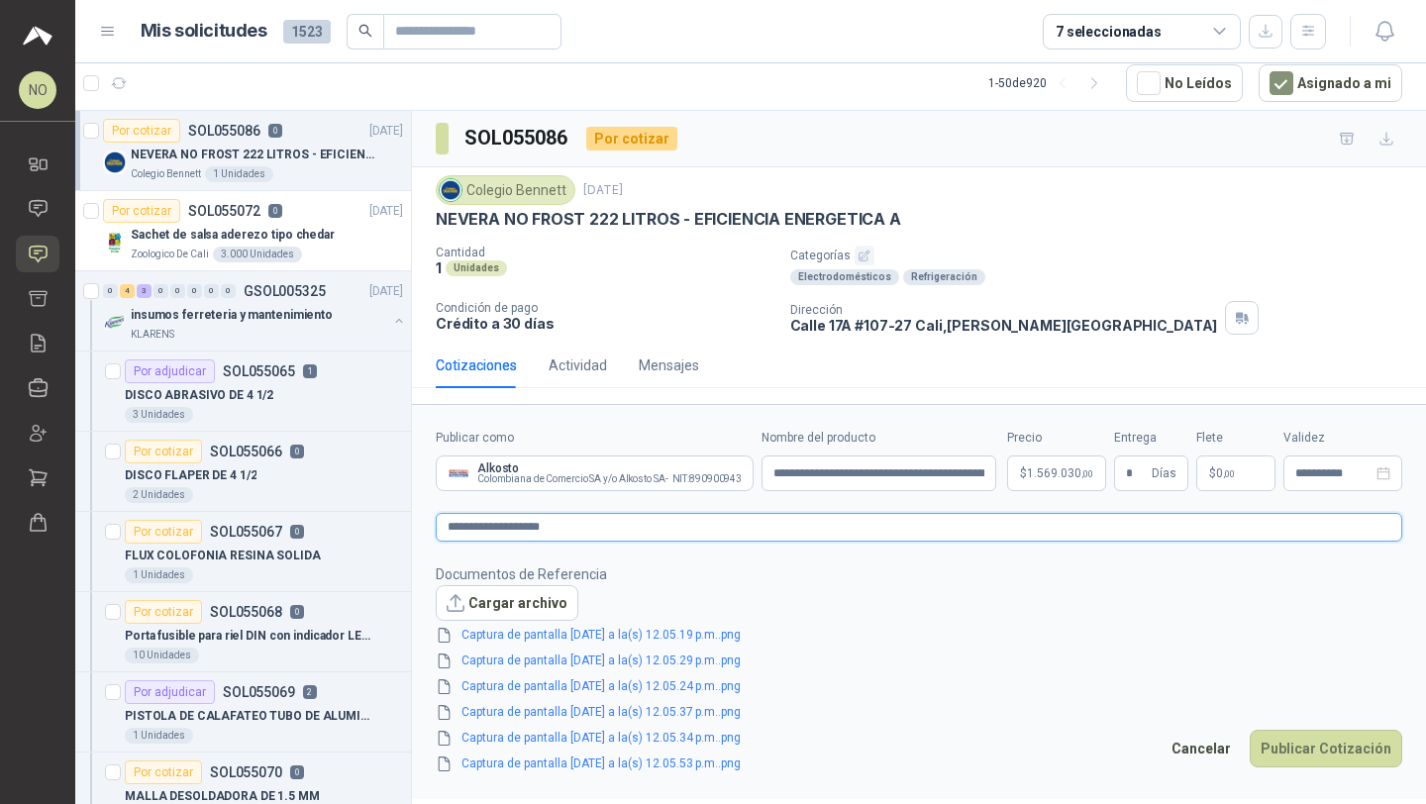
type textarea "**********"
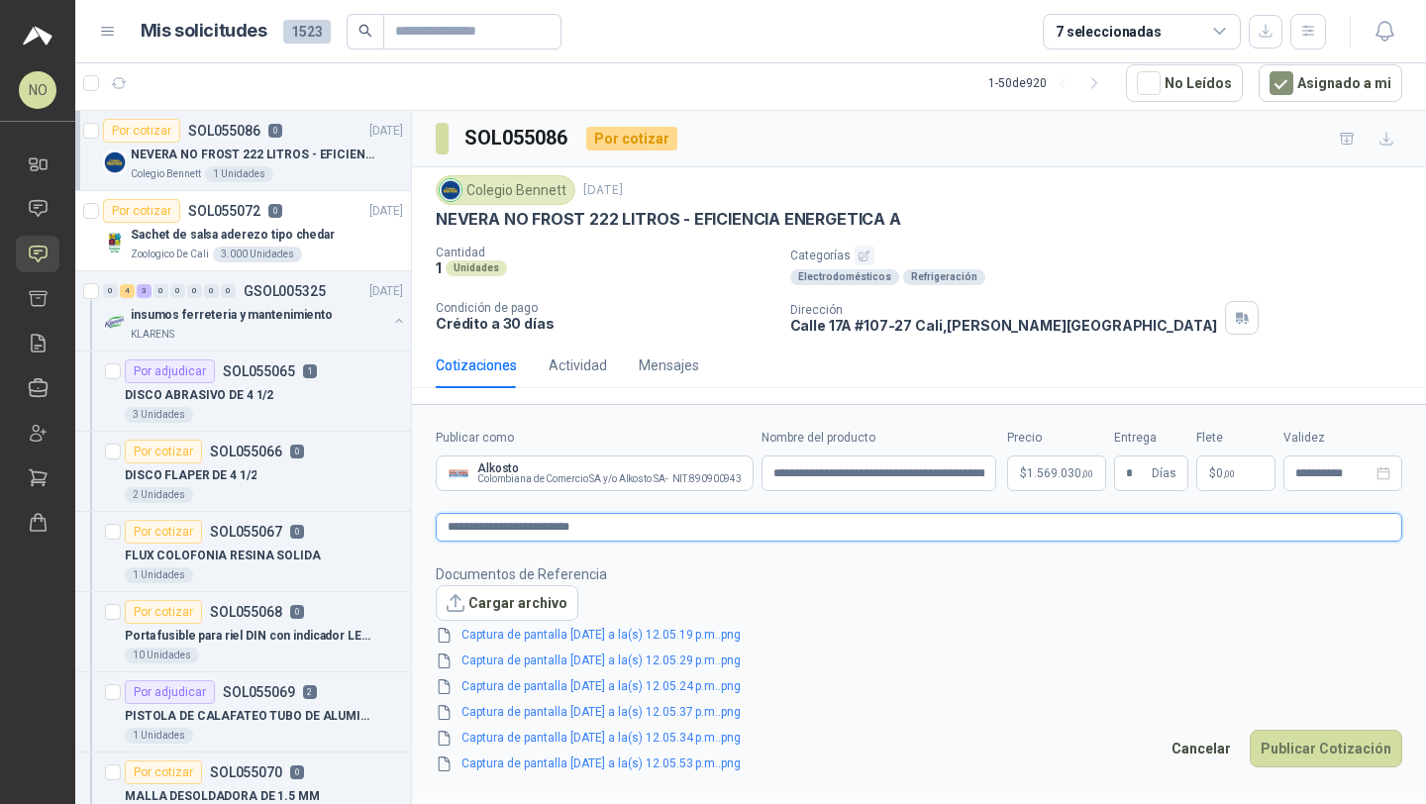
type textarea "**********"
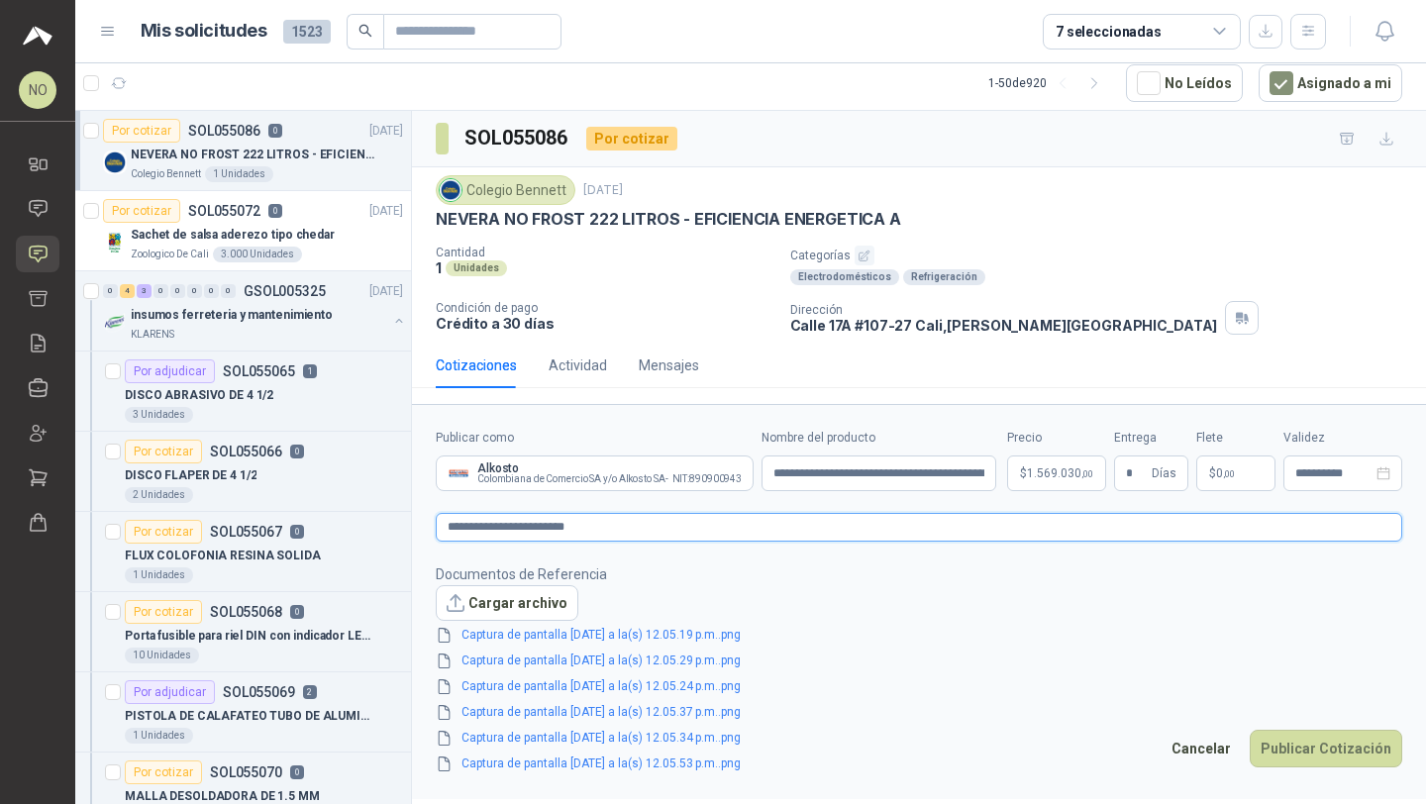
type textarea "**********"
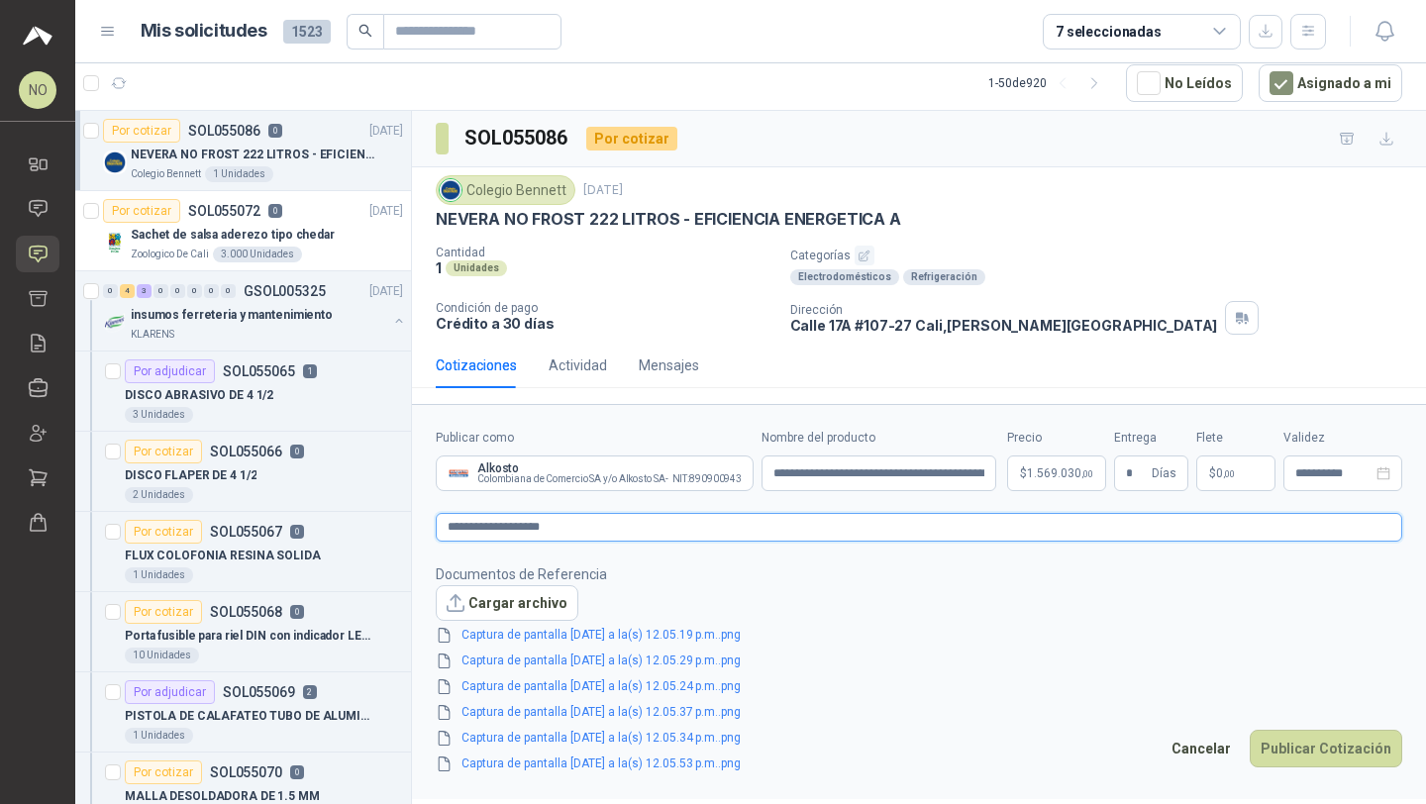
type textarea "**********"
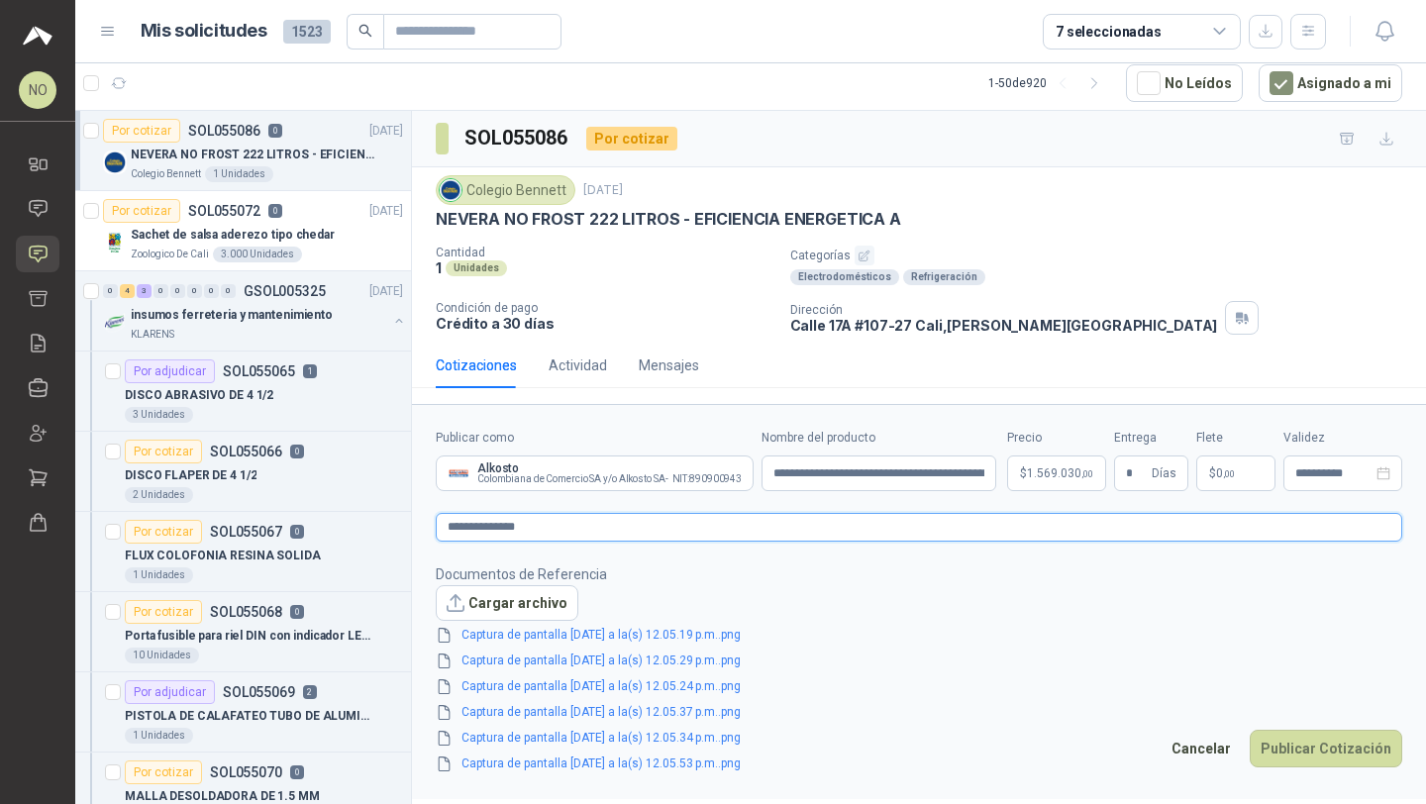
type textarea "**********"
type textarea "********"
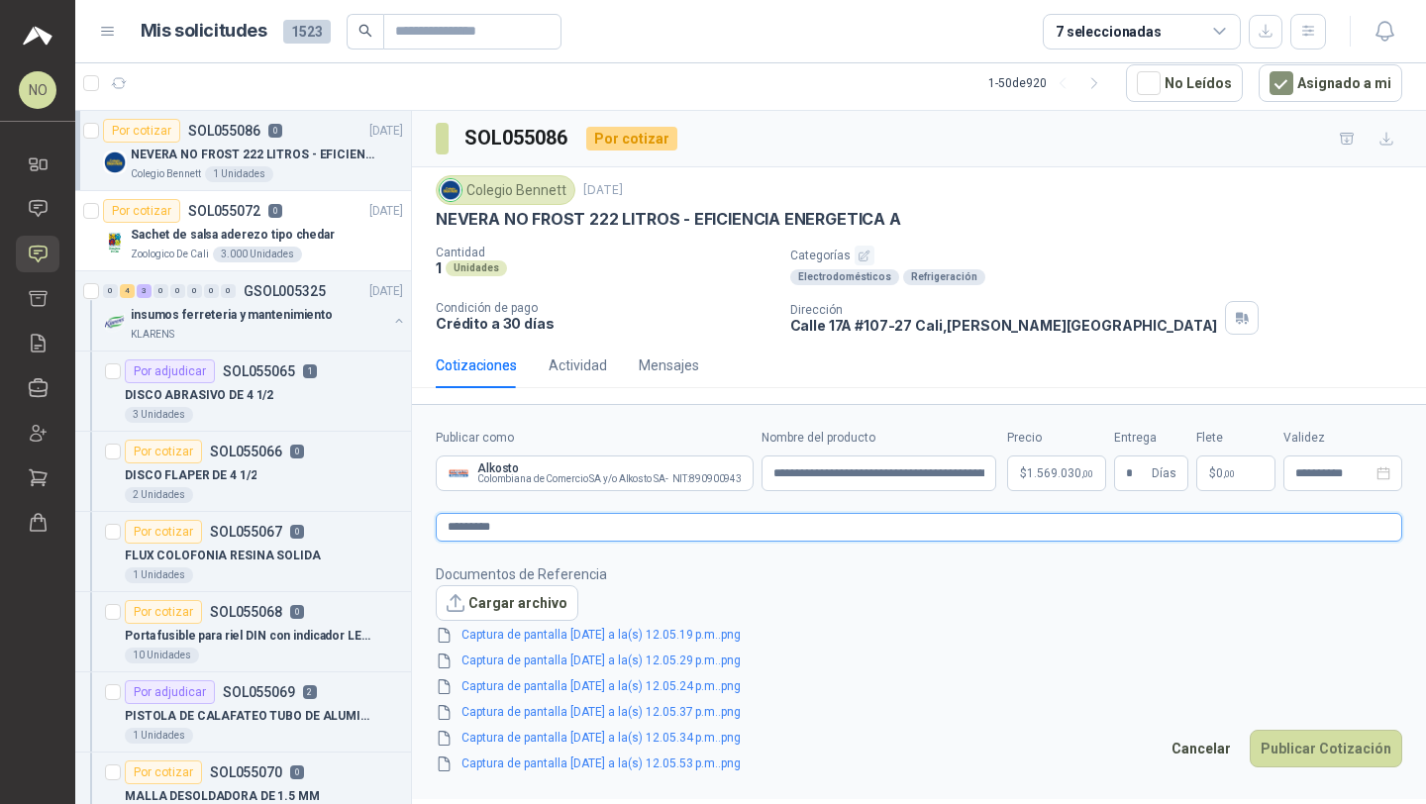
type textarea "********"
type textarea "*******"
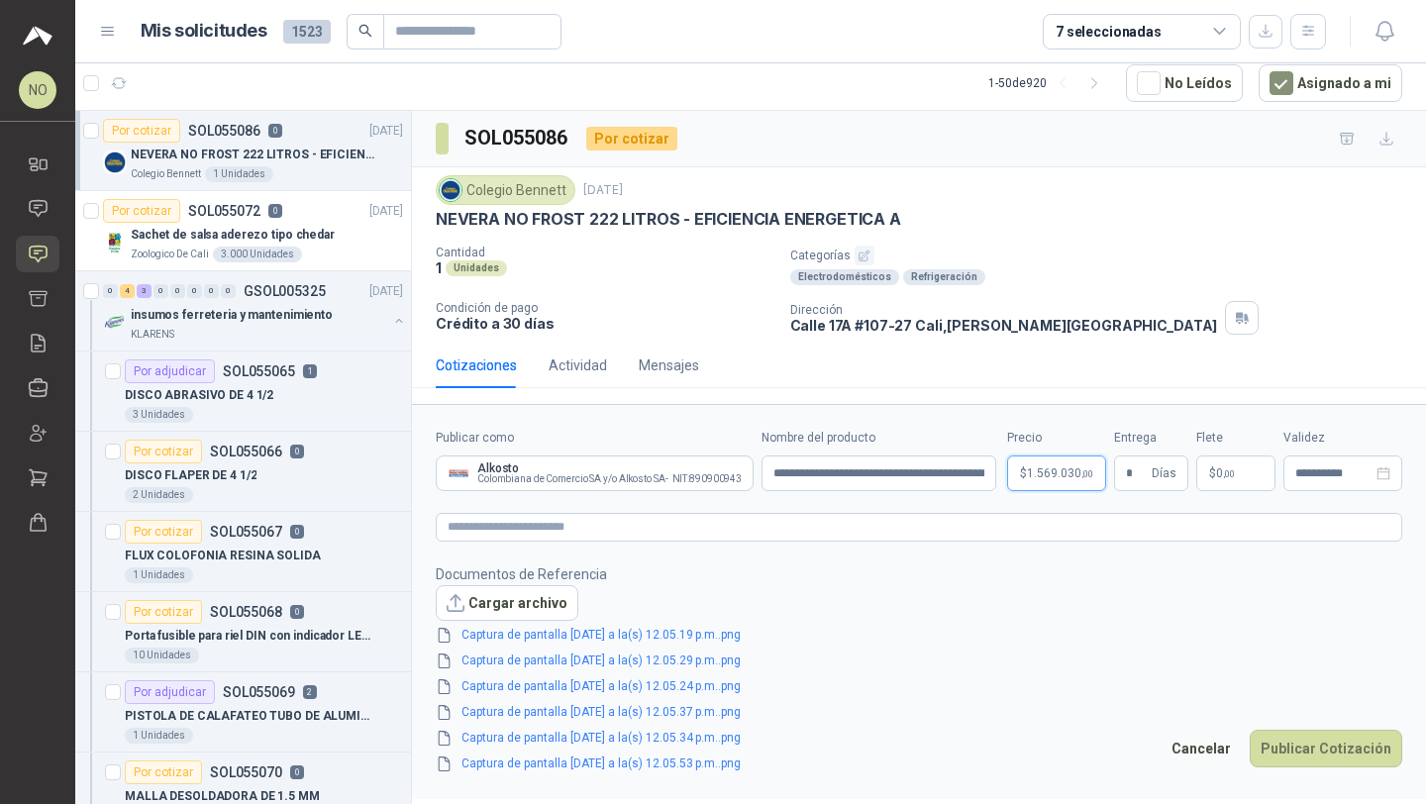
click at [1046, 476] on body "NO Nathalia Ortega Inicio Chat Solicitudes Cotizar Remisiones Compañías Invitac…" at bounding box center [713, 402] width 1426 height 804
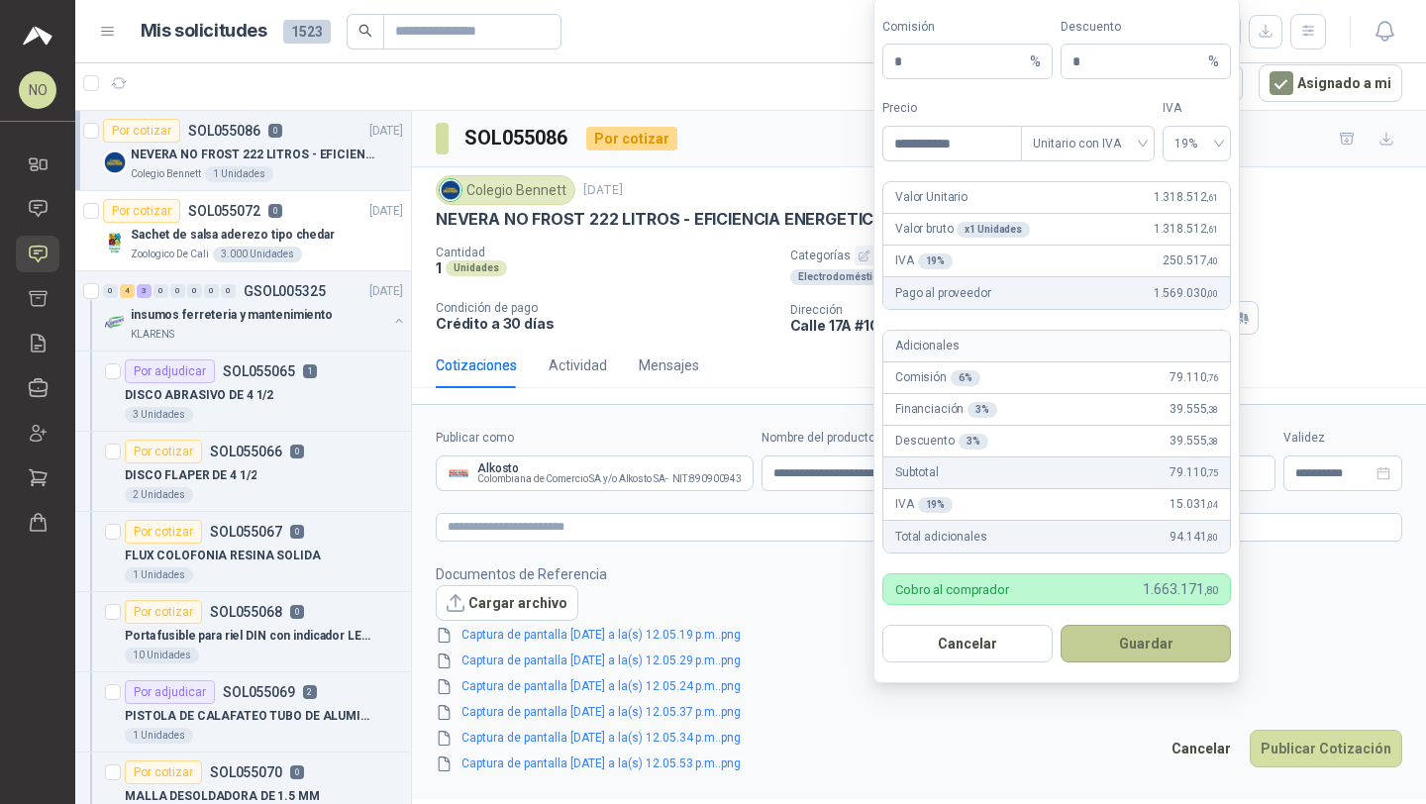
click at [1146, 638] on button "Guardar" at bounding box center [1145, 644] width 170 height 38
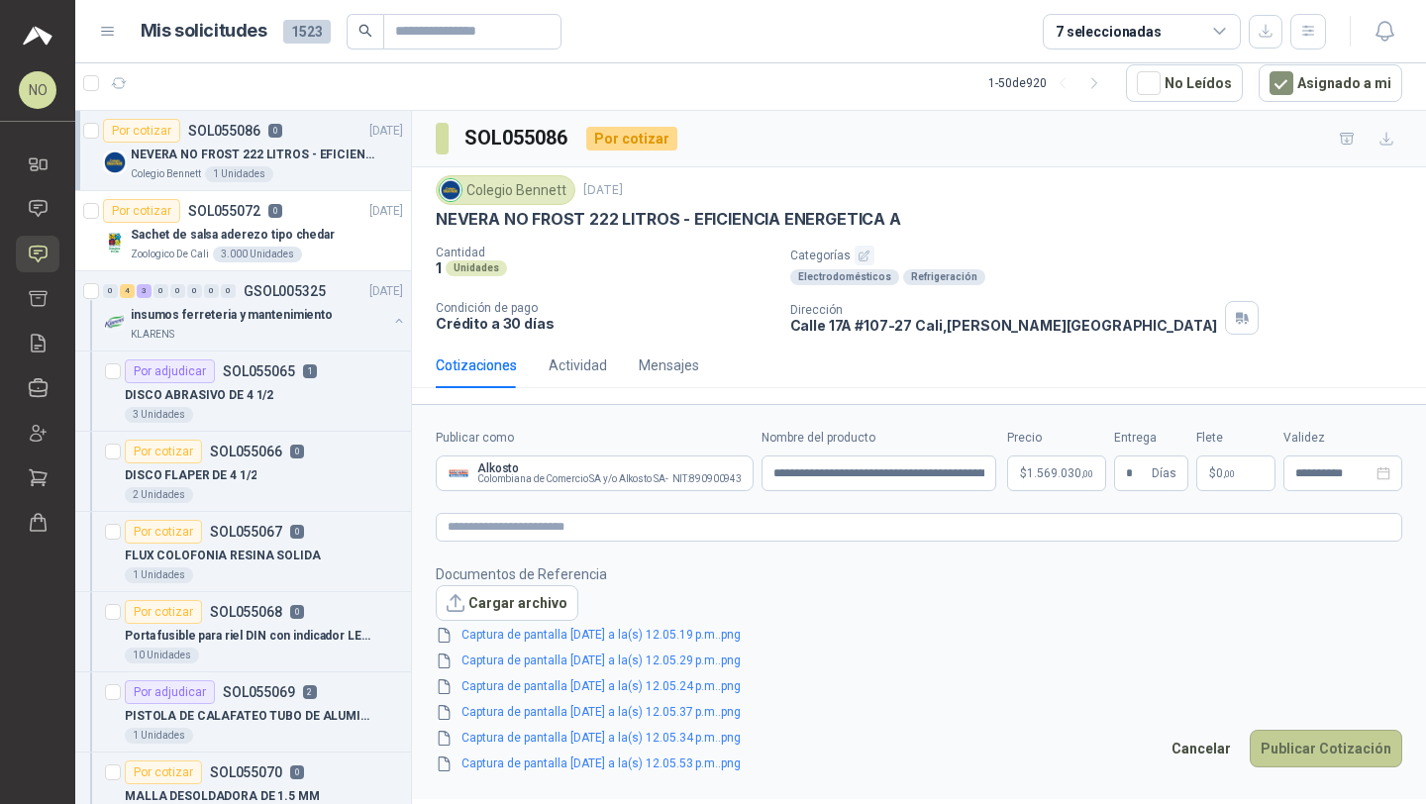
click at [1324, 746] on button "Publicar Cotización" at bounding box center [1325, 749] width 152 height 38
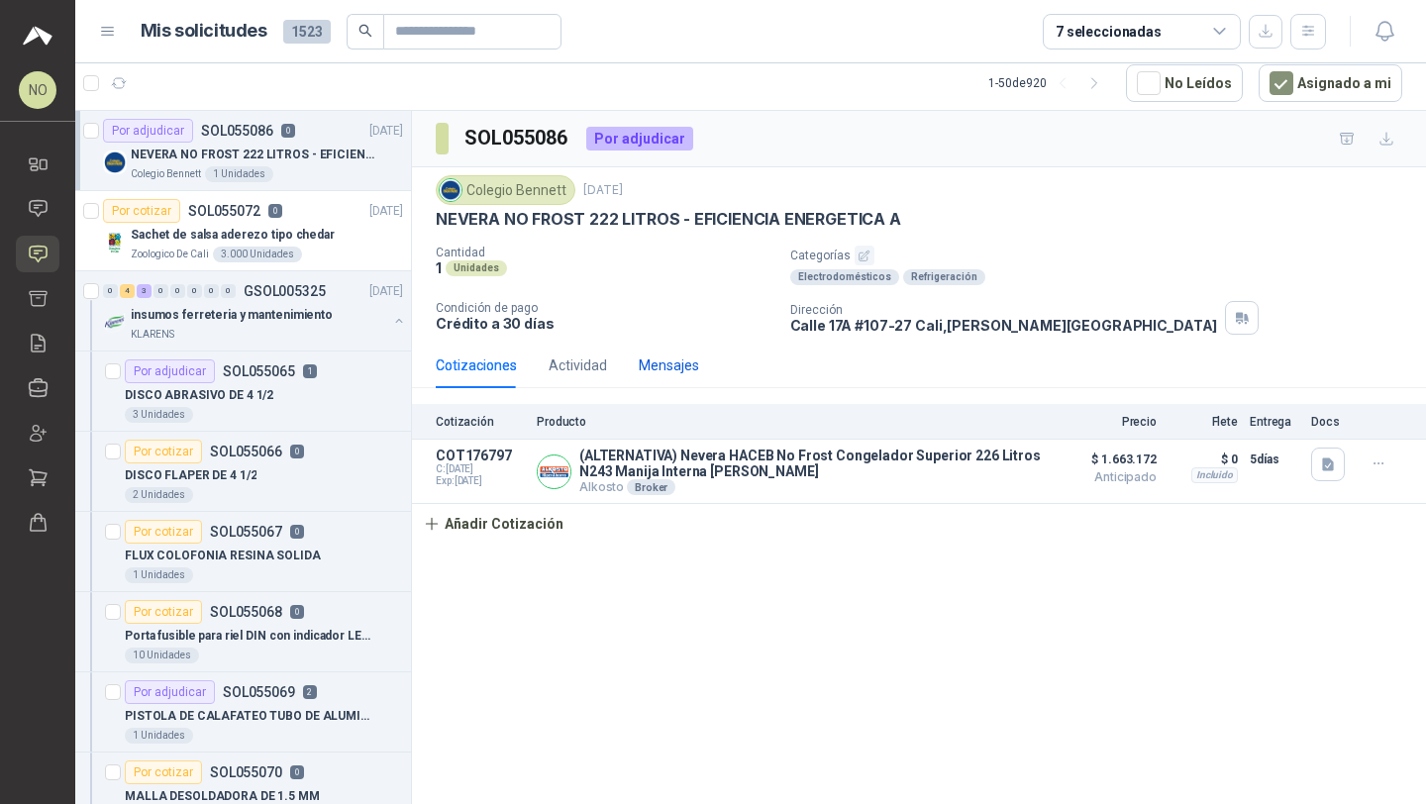
click at [671, 367] on div "Mensajes" at bounding box center [669, 365] width 60 height 22
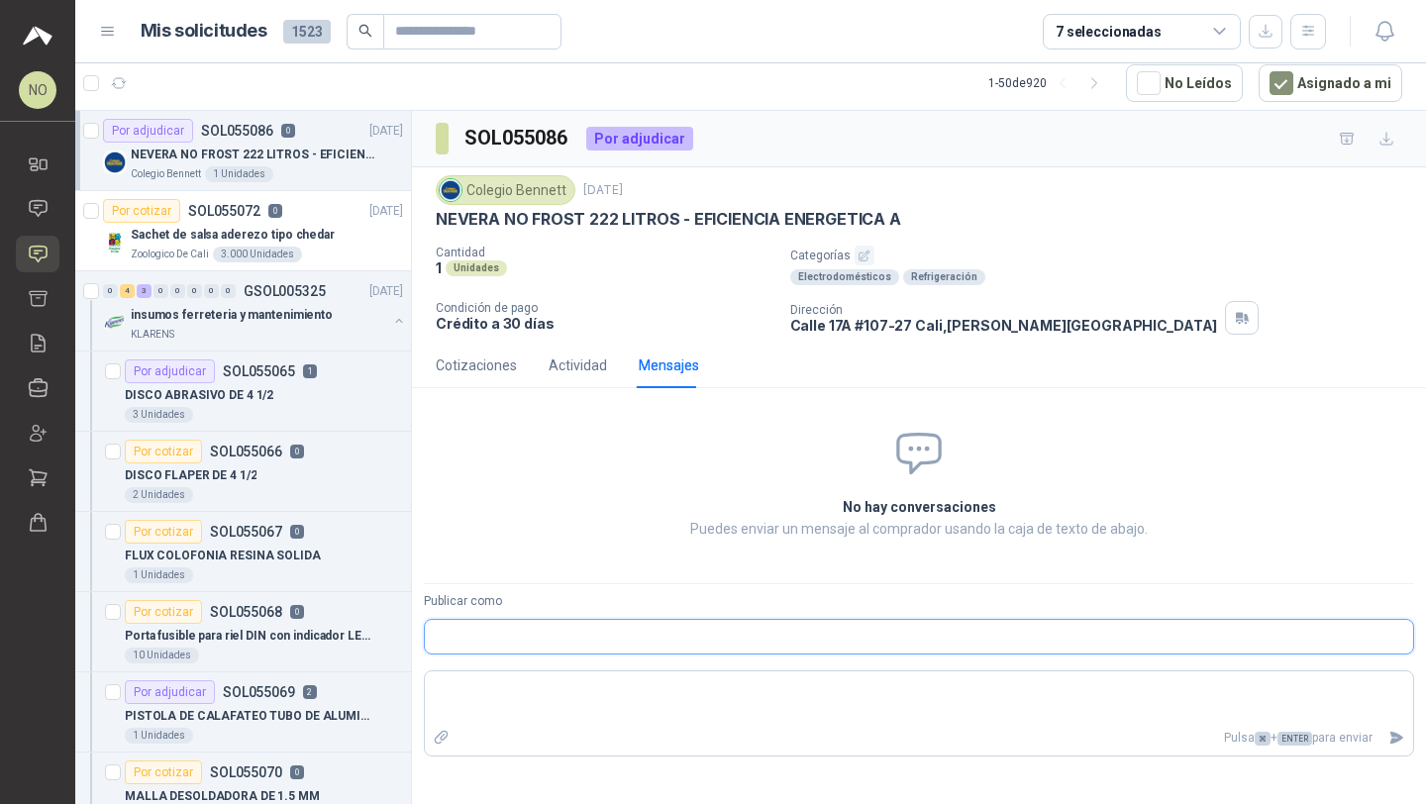
click at [568, 635] on input "Publicar como" at bounding box center [919, 637] width 988 height 34
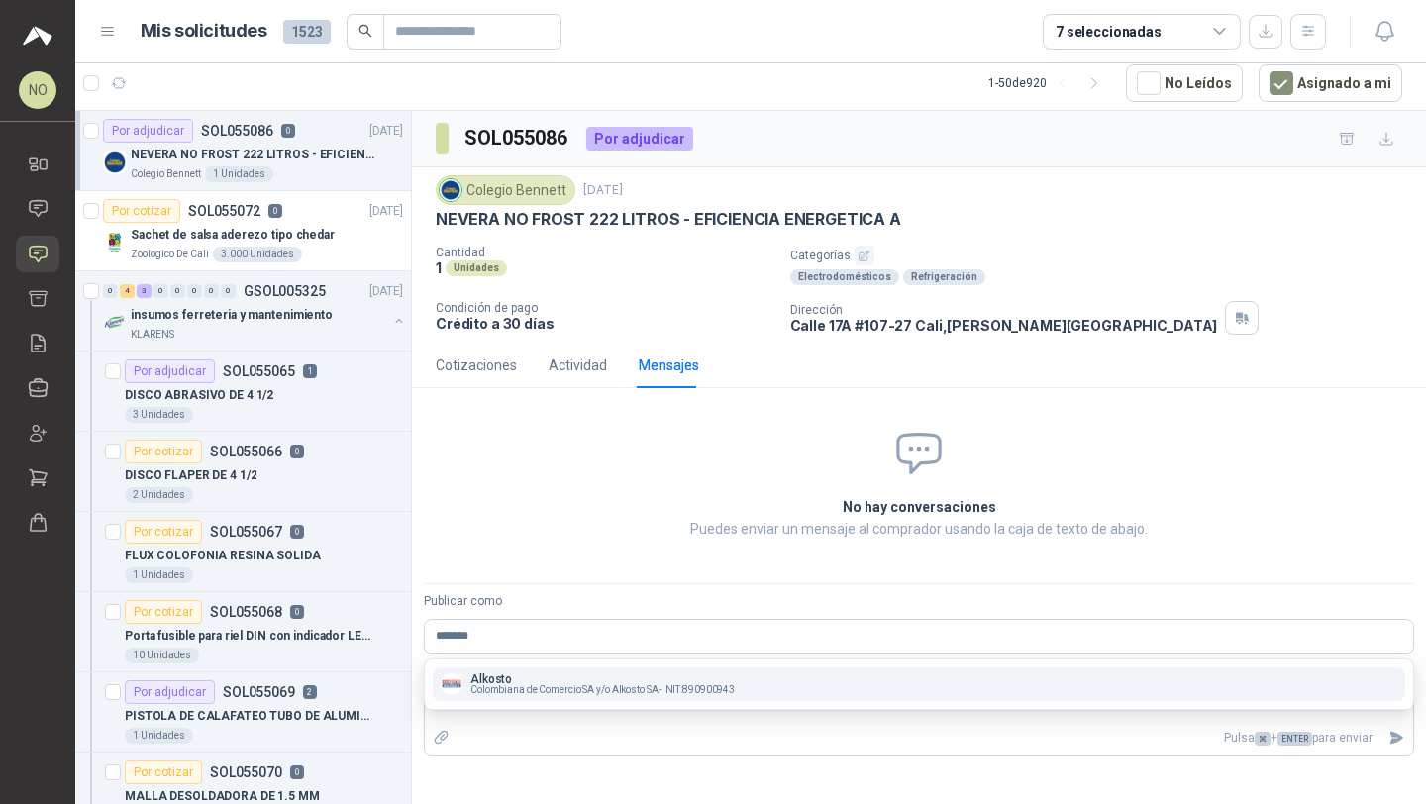
click at [538, 688] on span "Colombiana de Comercio SA y/o Alkosto SA -" at bounding box center [565, 690] width 191 height 10
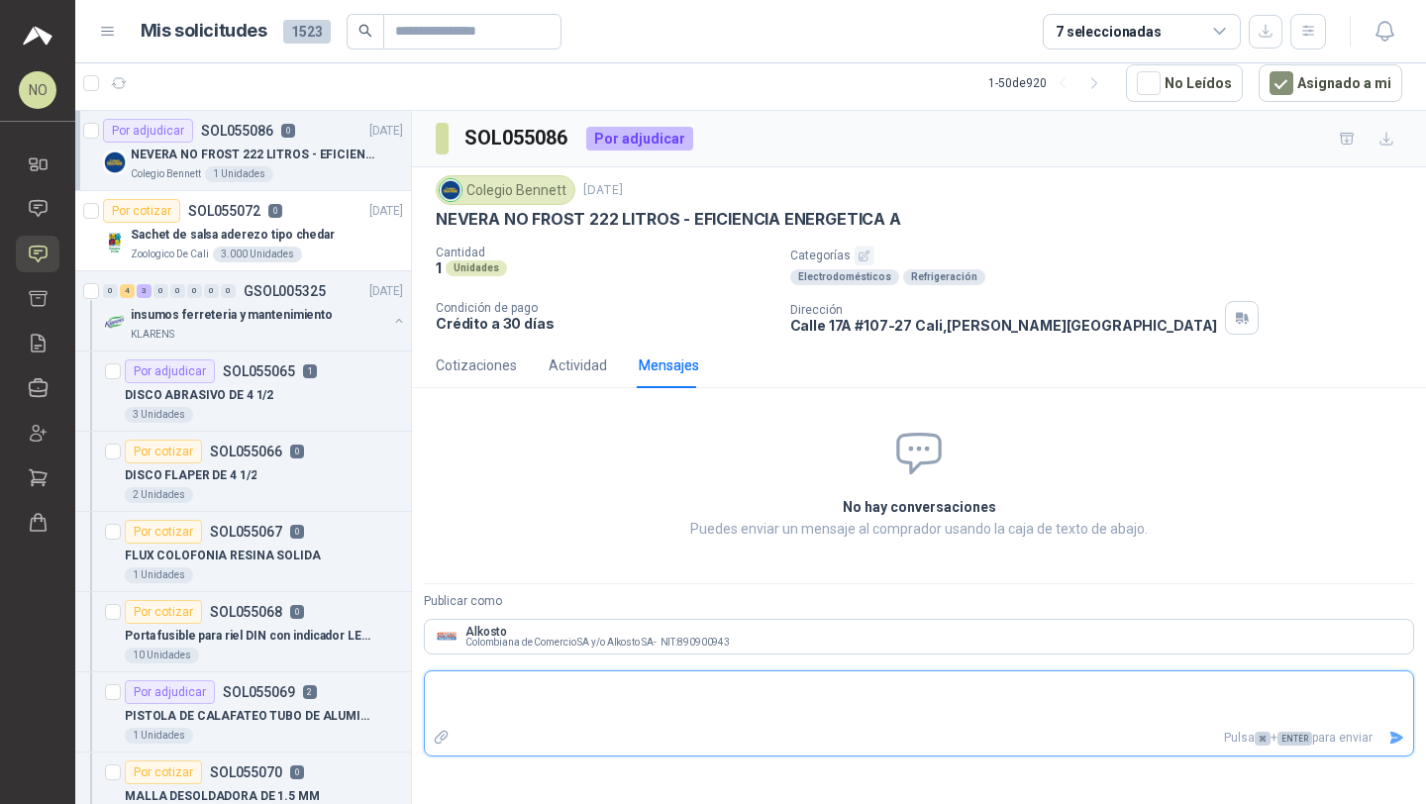
click at [539, 706] on textarea at bounding box center [919, 698] width 988 height 46
click at [1389, 736] on icon "Enviar" at bounding box center [1396, 738] width 17 height 17
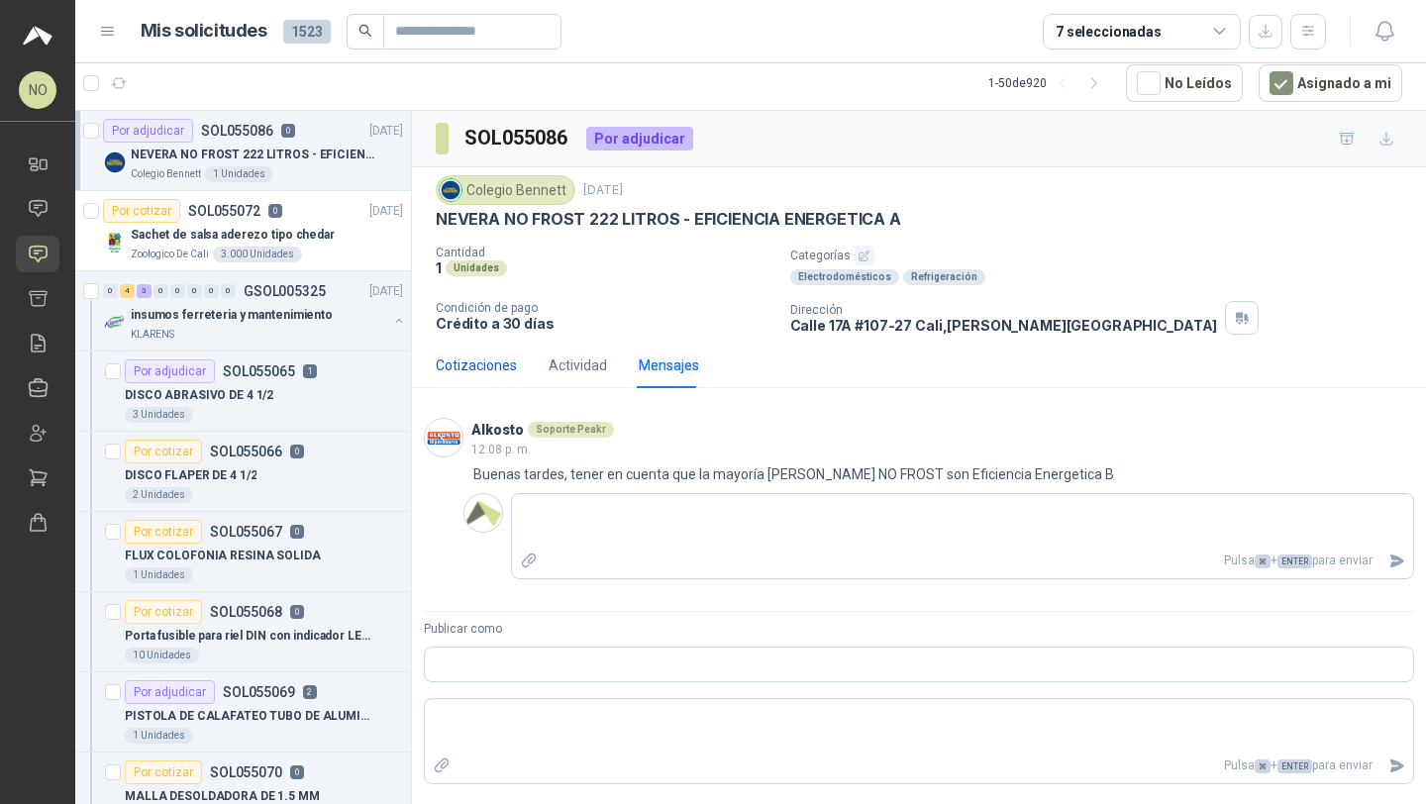
click at [502, 370] on div "Cotizaciones" at bounding box center [476, 365] width 81 height 22
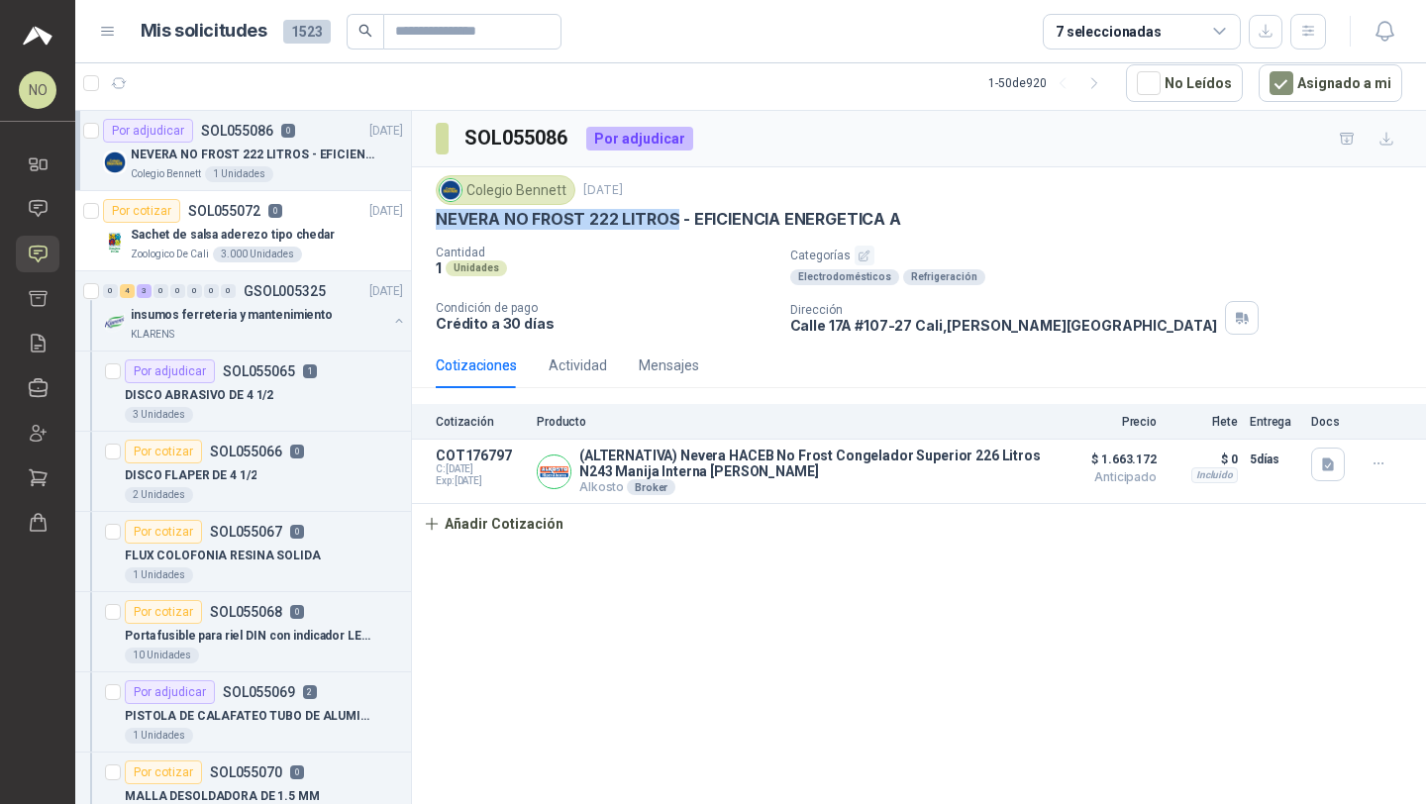
drag, startPoint x: 432, startPoint y: 219, endPoint x: 672, endPoint y: 220, distance: 240.6
click at [672, 220] on div "Colegio Bennett 8 sept, 2025 NEVERA NO FROST 222 LITROS - EFICIENCIA ENERGETICA…" at bounding box center [919, 254] width 1014 height 175
click at [529, 516] on button "Añadir Cotización" at bounding box center [493, 524] width 162 height 40
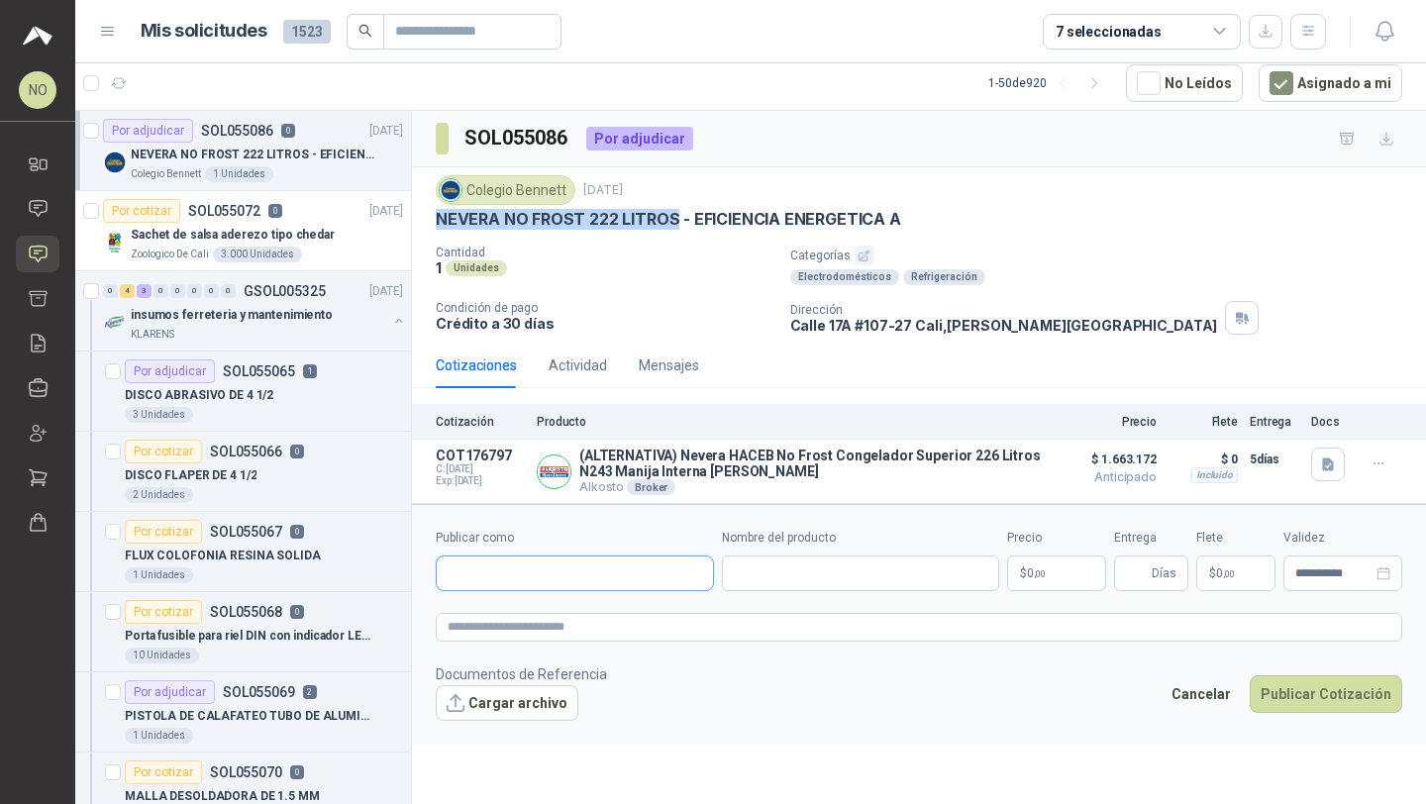
click at [552, 572] on input "Publicar como" at bounding box center [575, 573] width 276 height 34
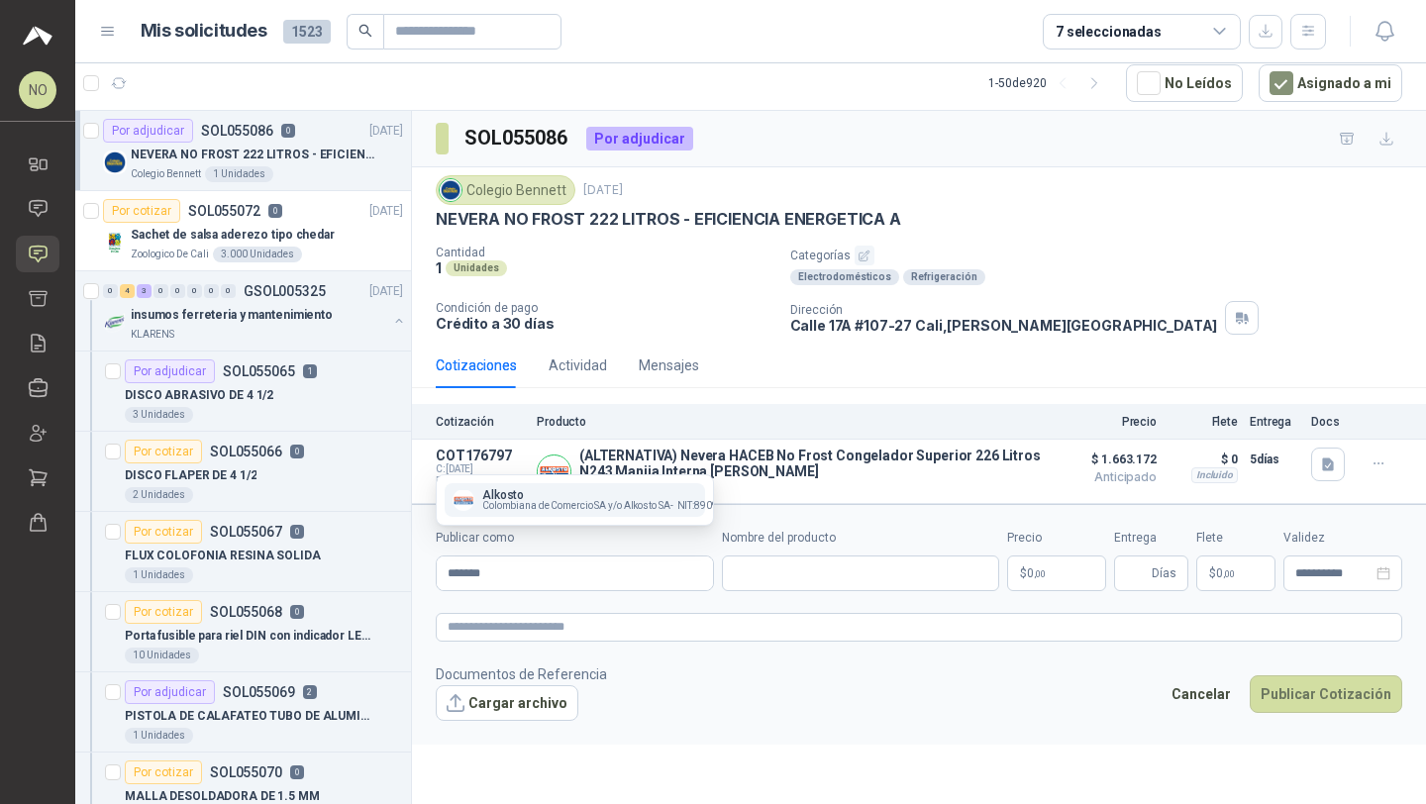
click at [589, 501] on span "Colombiana de Comercio SA y/o Alkosto SA -" at bounding box center [577, 506] width 191 height 10
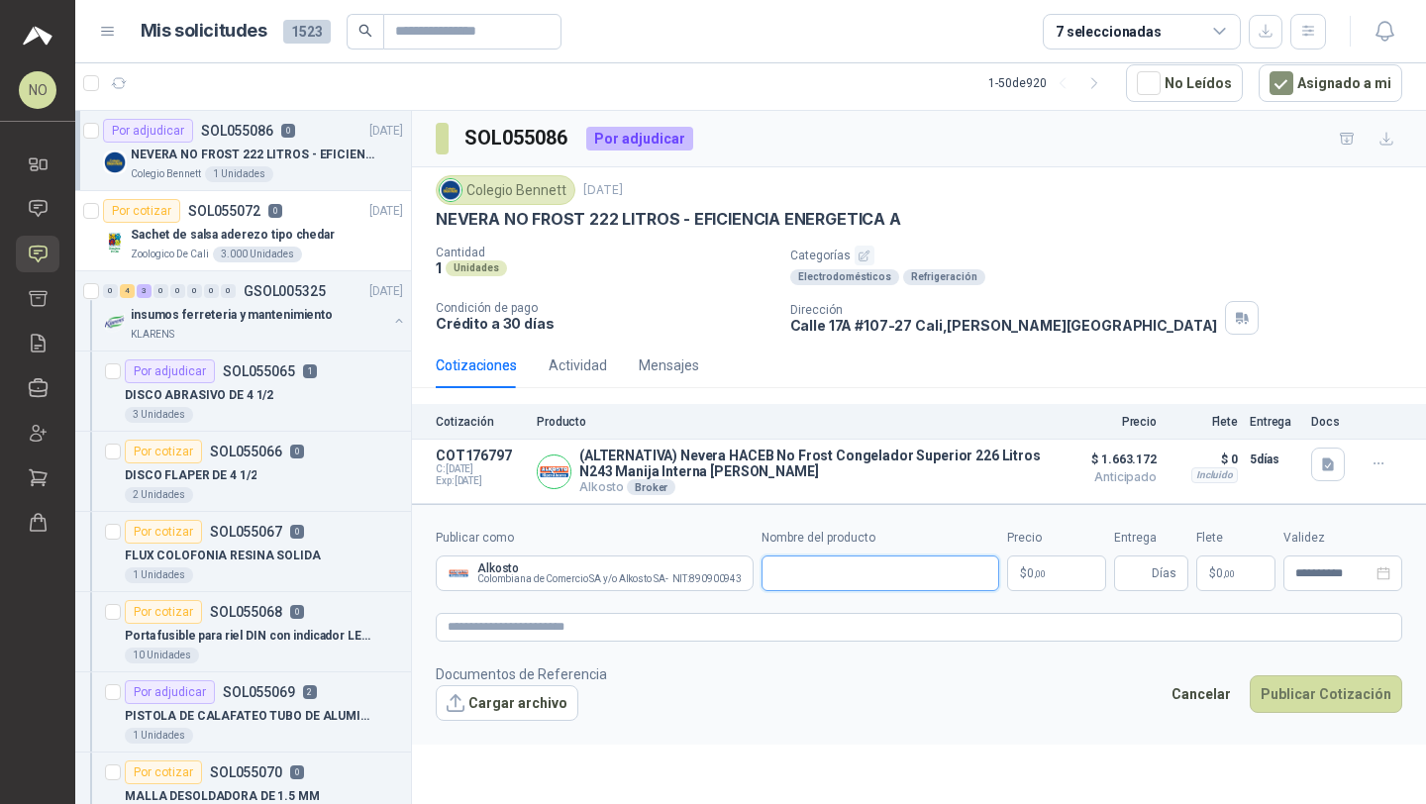
click at [874, 581] on input "Nombre del producto" at bounding box center [880, 573] width 238 height 36
paste input "**********"
drag, startPoint x: 835, startPoint y: 580, endPoint x: 763, endPoint y: 578, distance: 71.3
click at [763, 578] on div "**********" at bounding box center [919, 560] width 966 height 62
click at [774, 576] on input "**********" at bounding box center [878, 573] width 235 height 36
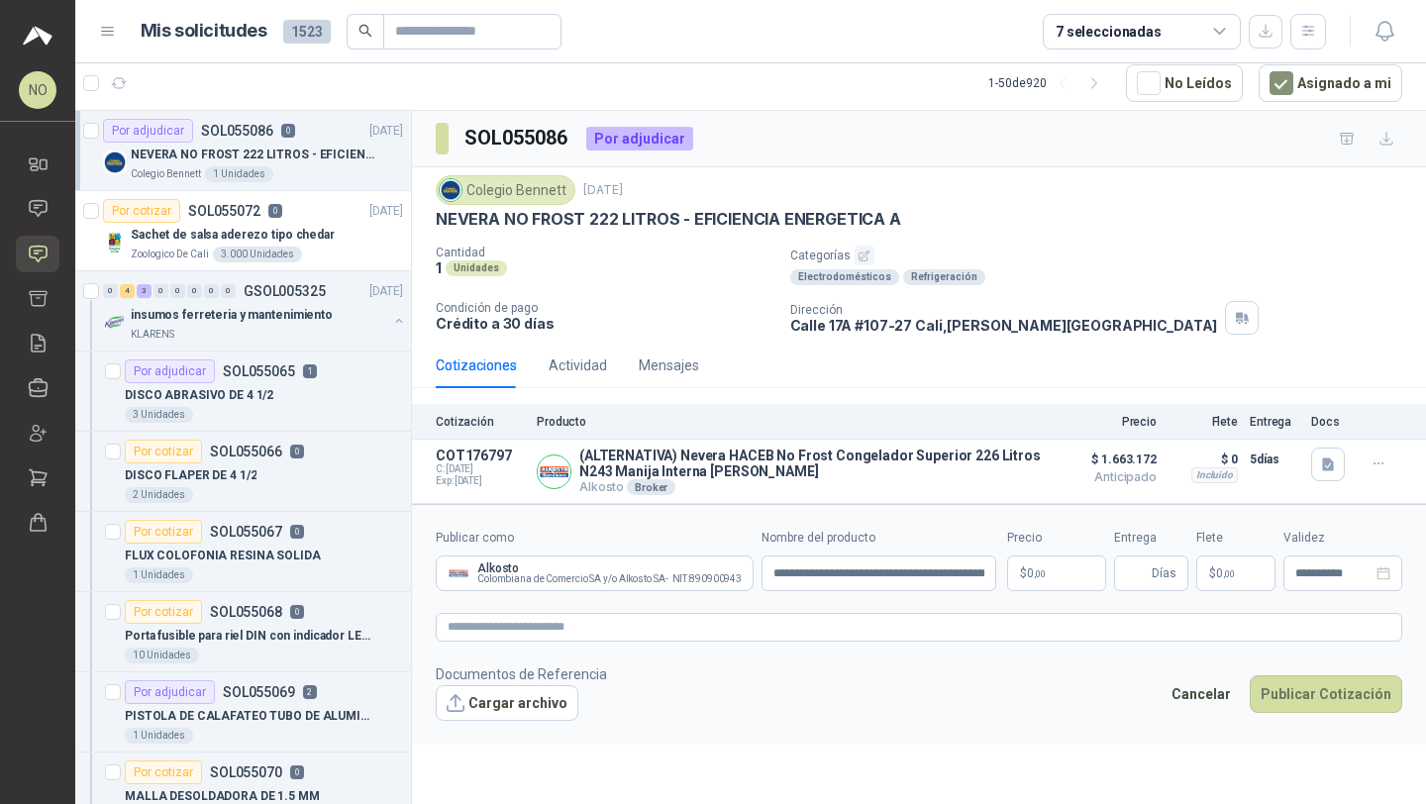
click at [1041, 583] on body "NO Nathalia Ortega Inicio Chat Solicitudes Cotizar Remisiones Compañías Invitac…" at bounding box center [713, 402] width 1426 height 804
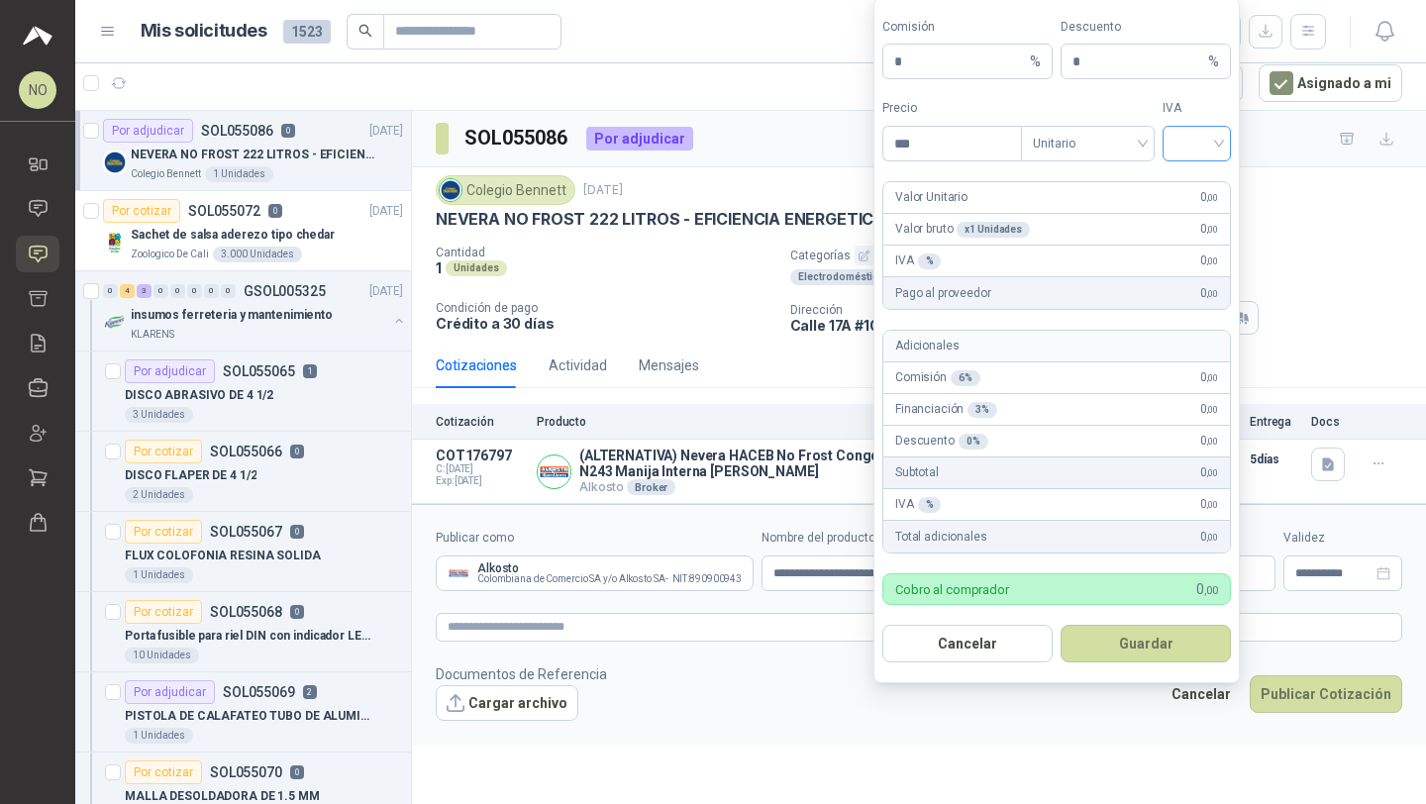
click at [1197, 141] on input "search" at bounding box center [1196, 142] width 45 height 30
click at [1192, 174] on div "19%" at bounding box center [1196, 185] width 37 height 22
click at [1071, 142] on span "Unitario" at bounding box center [1088, 144] width 110 height 30
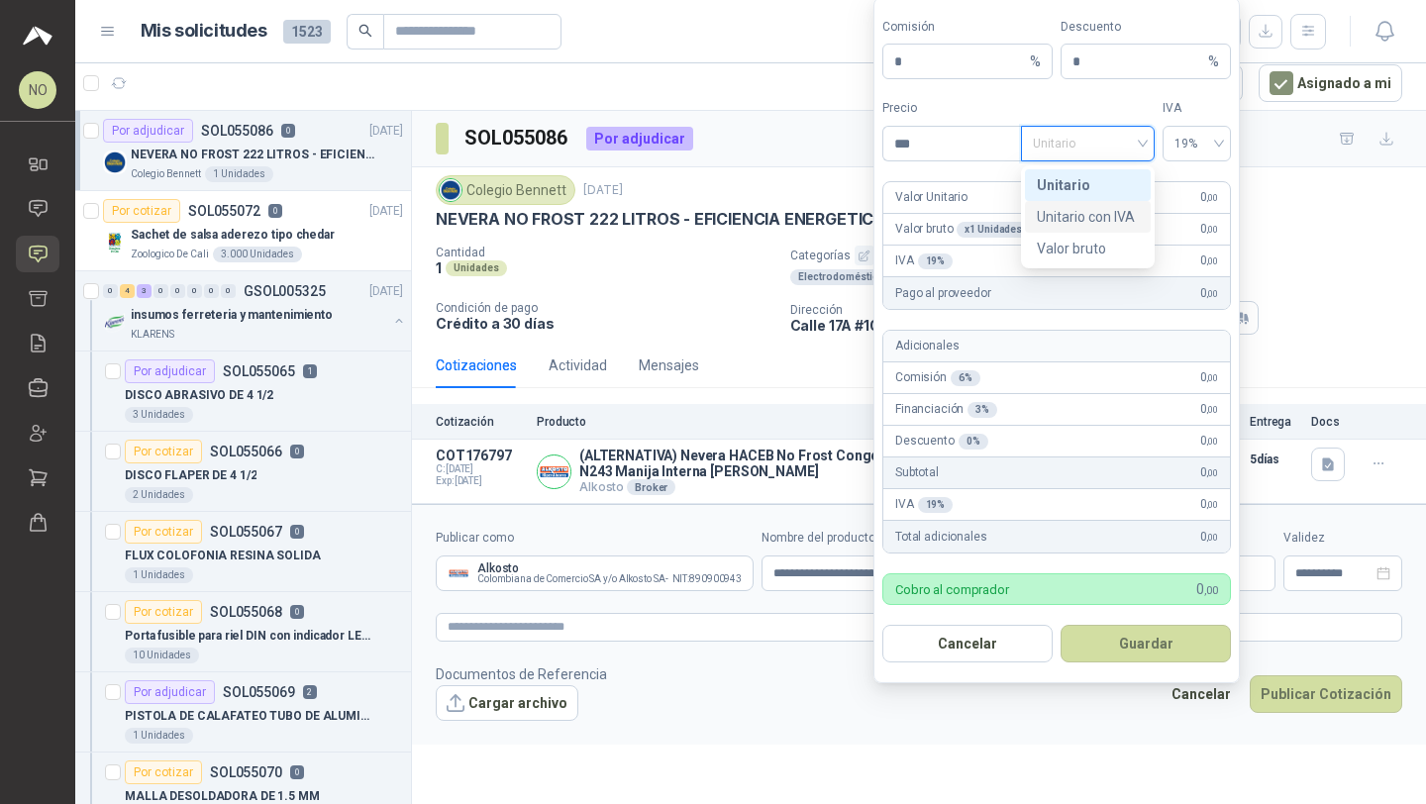
click at [1091, 215] on div "Unitario con IVA" at bounding box center [1088, 217] width 102 height 22
click at [944, 151] on input "***" at bounding box center [952, 144] width 138 height 34
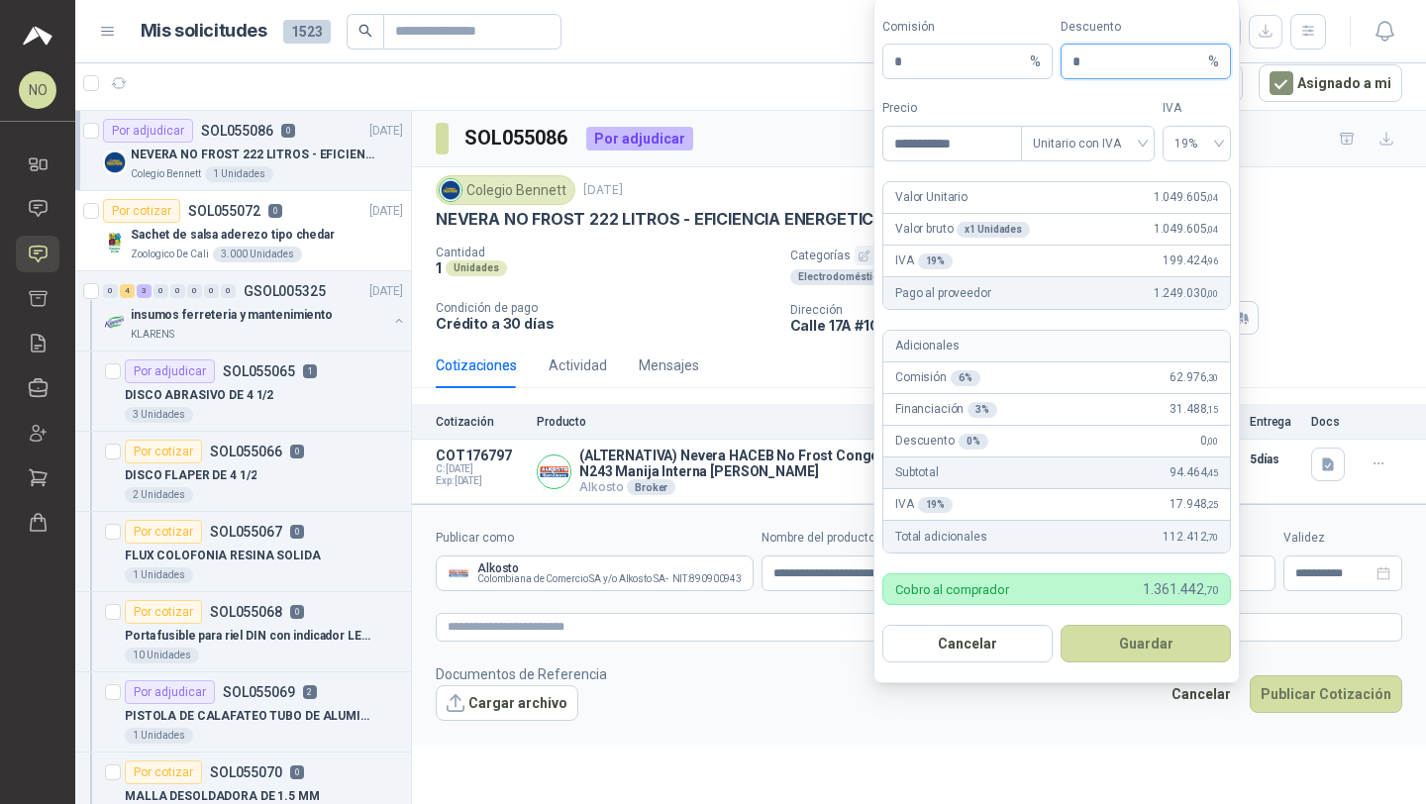
click at [1105, 66] on input "*" at bounding box center [1138, 62] width 132 height 34
click at [1155, 632] on button "Guardar" at bounding box center [1145, 644] width 170 height 38
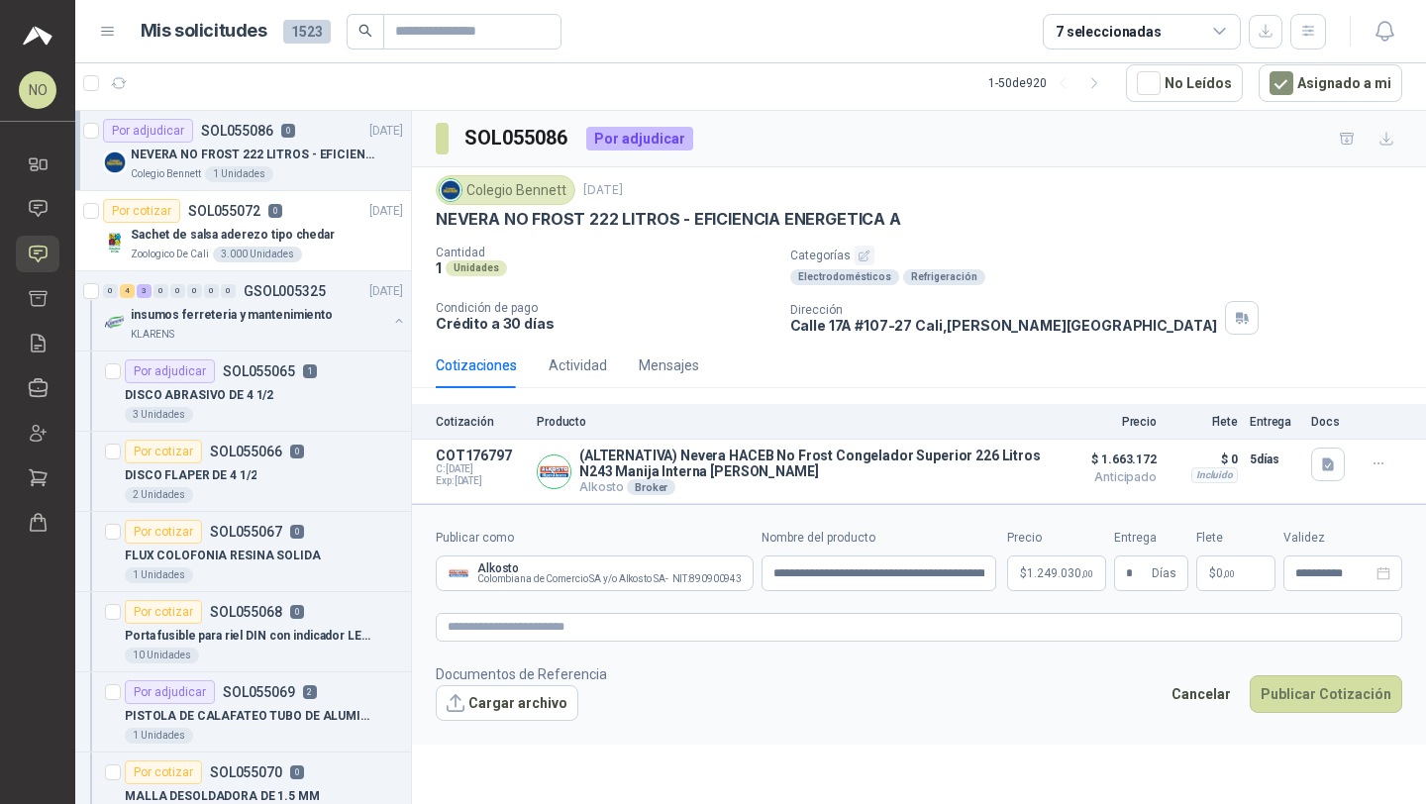
click at [1074, 686] on footer "Documentos de Referencia Cargar archivo Cancelar Publicar Cotización" at bounding box center [919, 691] width 966 height 57
click at [1247, 580] on p "$ 0 ,00" at bounding box center [1235, 573] width 79 height 36
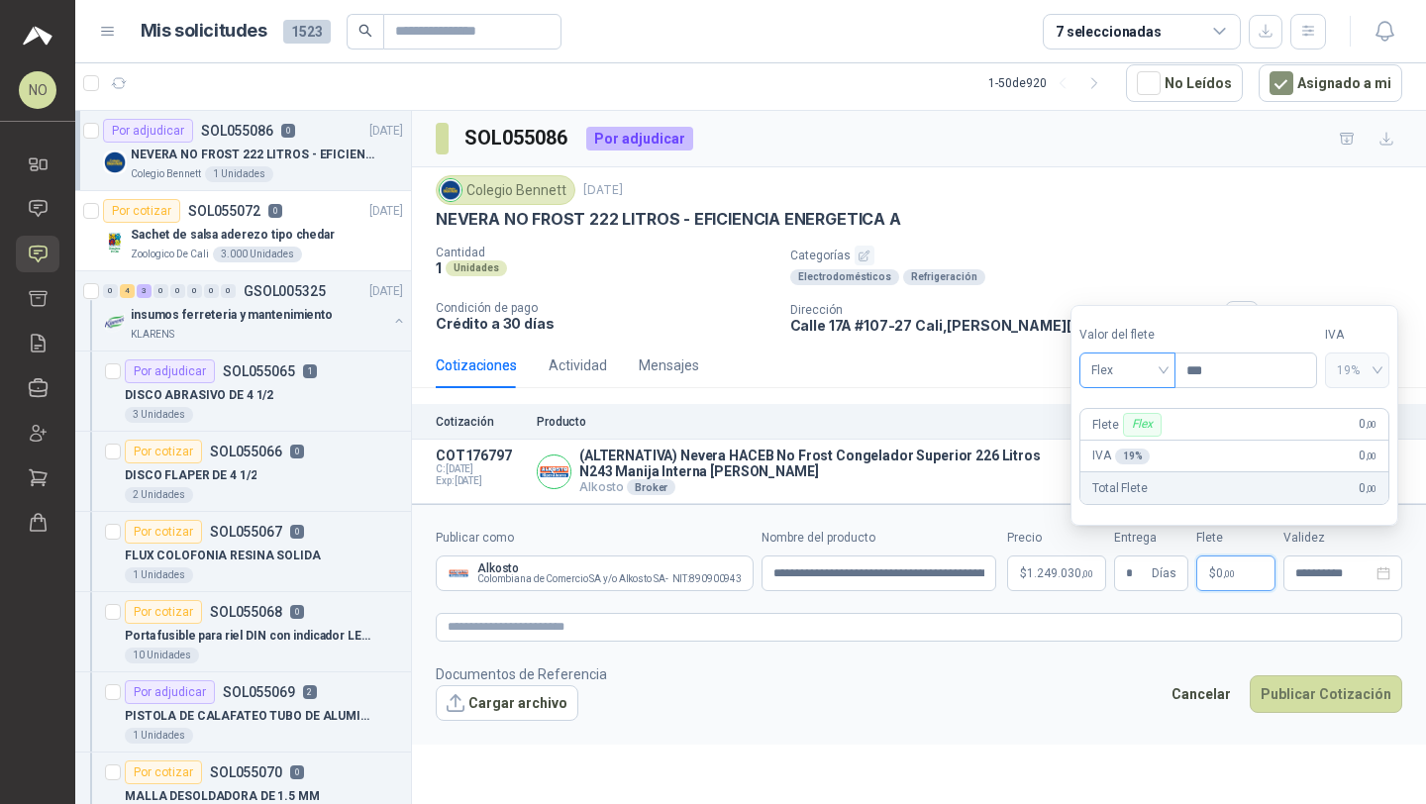
click at [1138, 372] on span "Flex" at bounding box center [1127, 370] width 72 height 30
click at [1129, 439] on div "Incluido" at bounding box center [1127, 444] width 65 height 22
click at [1303, 576] on input "**********" at bounding box center [1333, 573] width 77 height 13
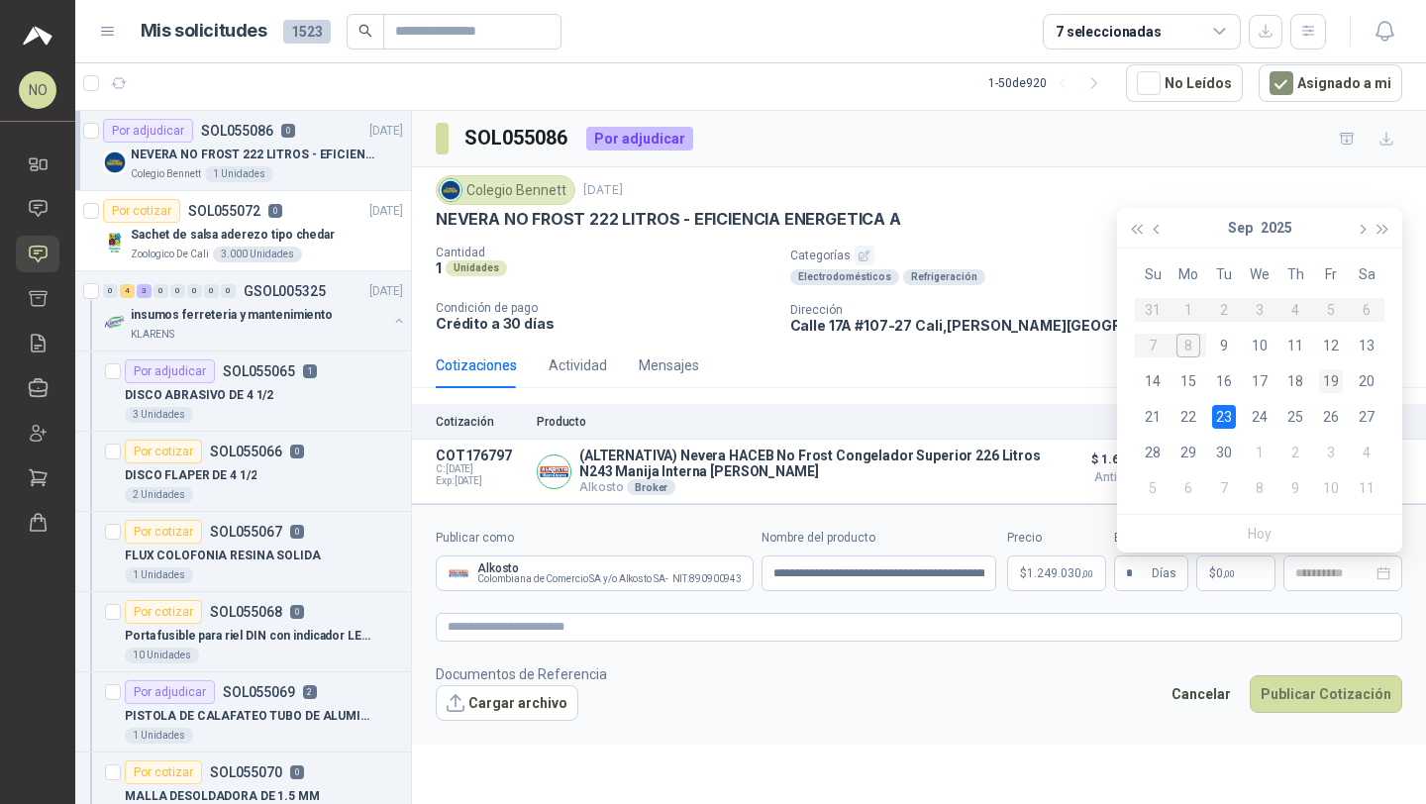
click at [1332, 384] on div "19" at bounding box center [1331, 381] width 24 height 24
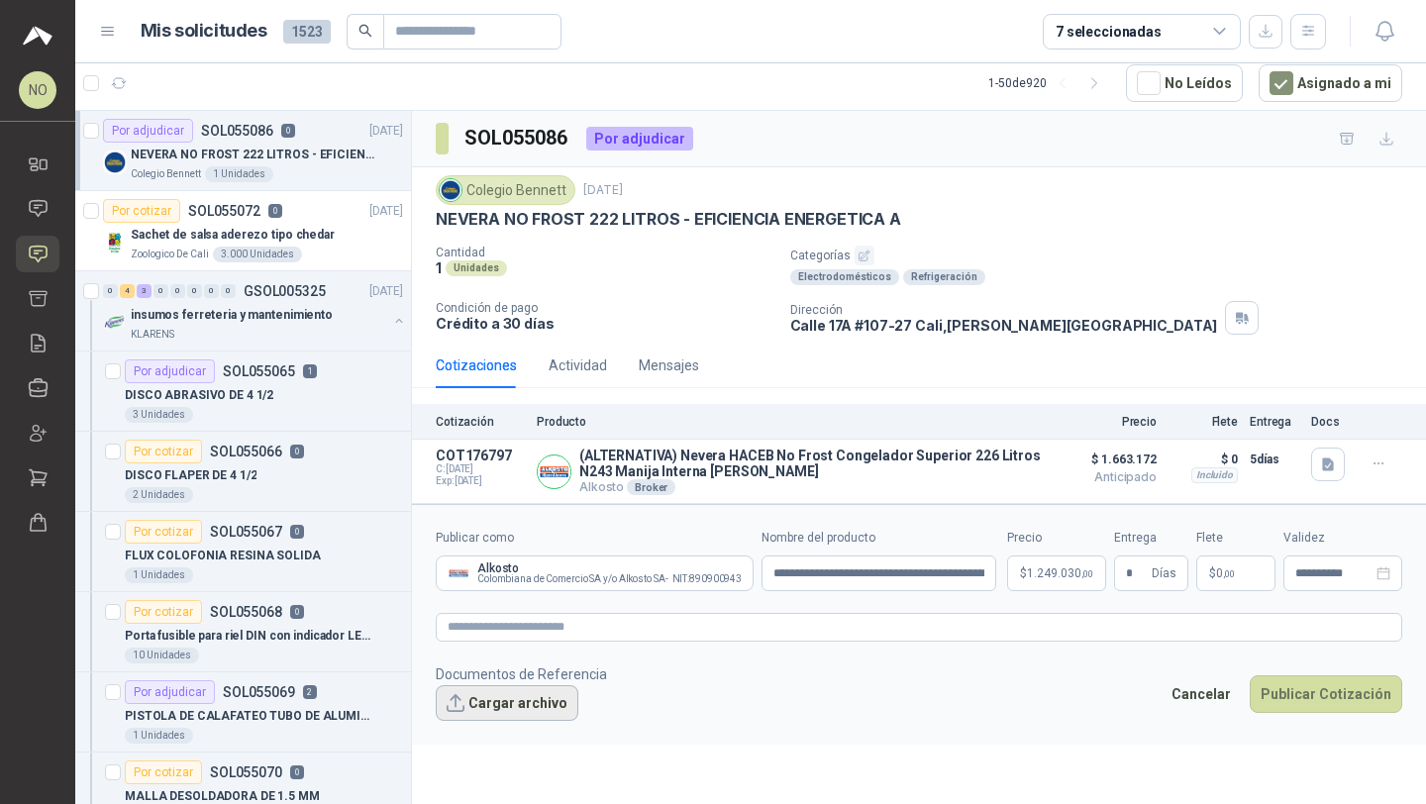
click at [541, 698] on button "Cargar archivo" at bounding box center [507, 703] width 143 height 36
click at [519, 706] on button "Cargar archivo" at bounding box center [507, 703] width 143 height 36
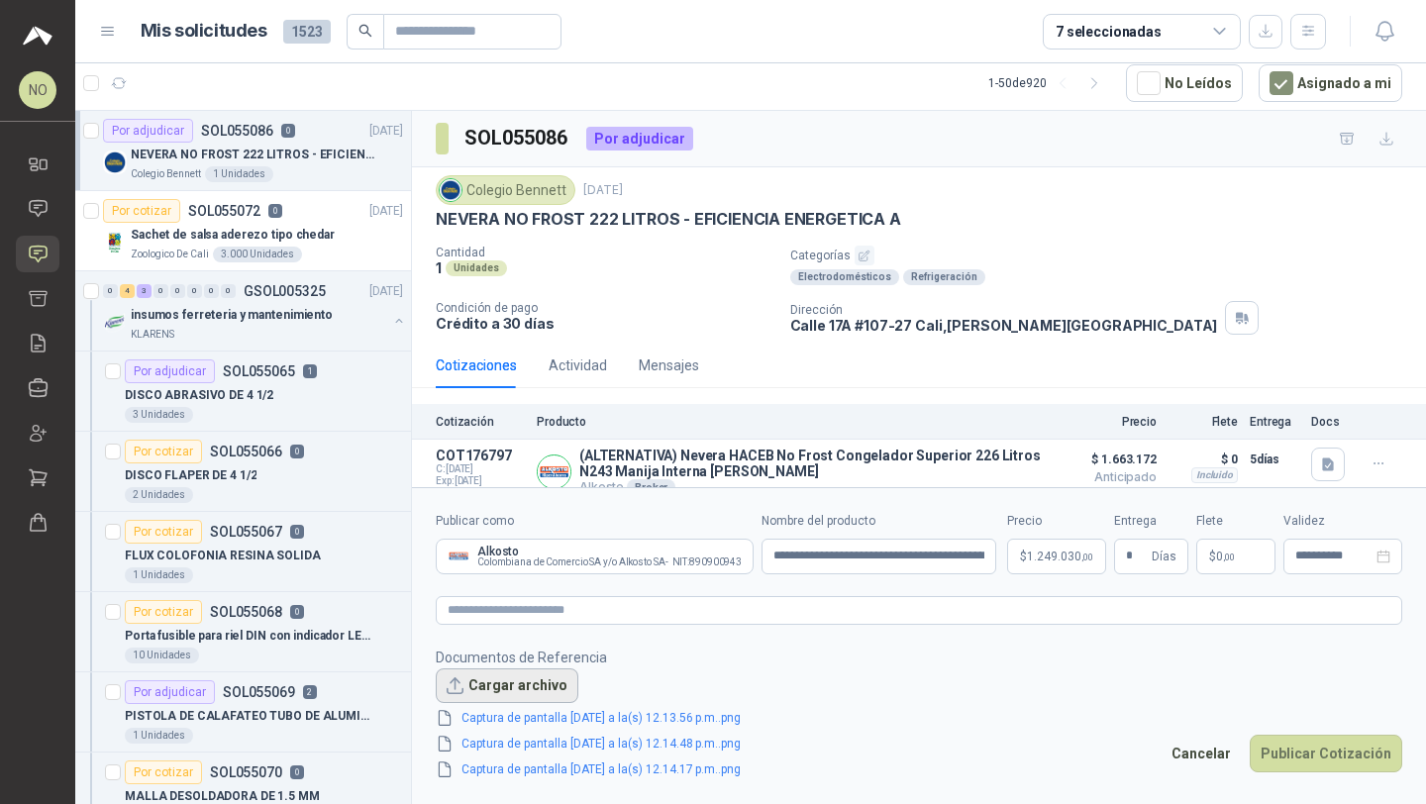
click at [524, 676] on button "Cargar archivo" at bounding box center [507, 686] width 143 height 36
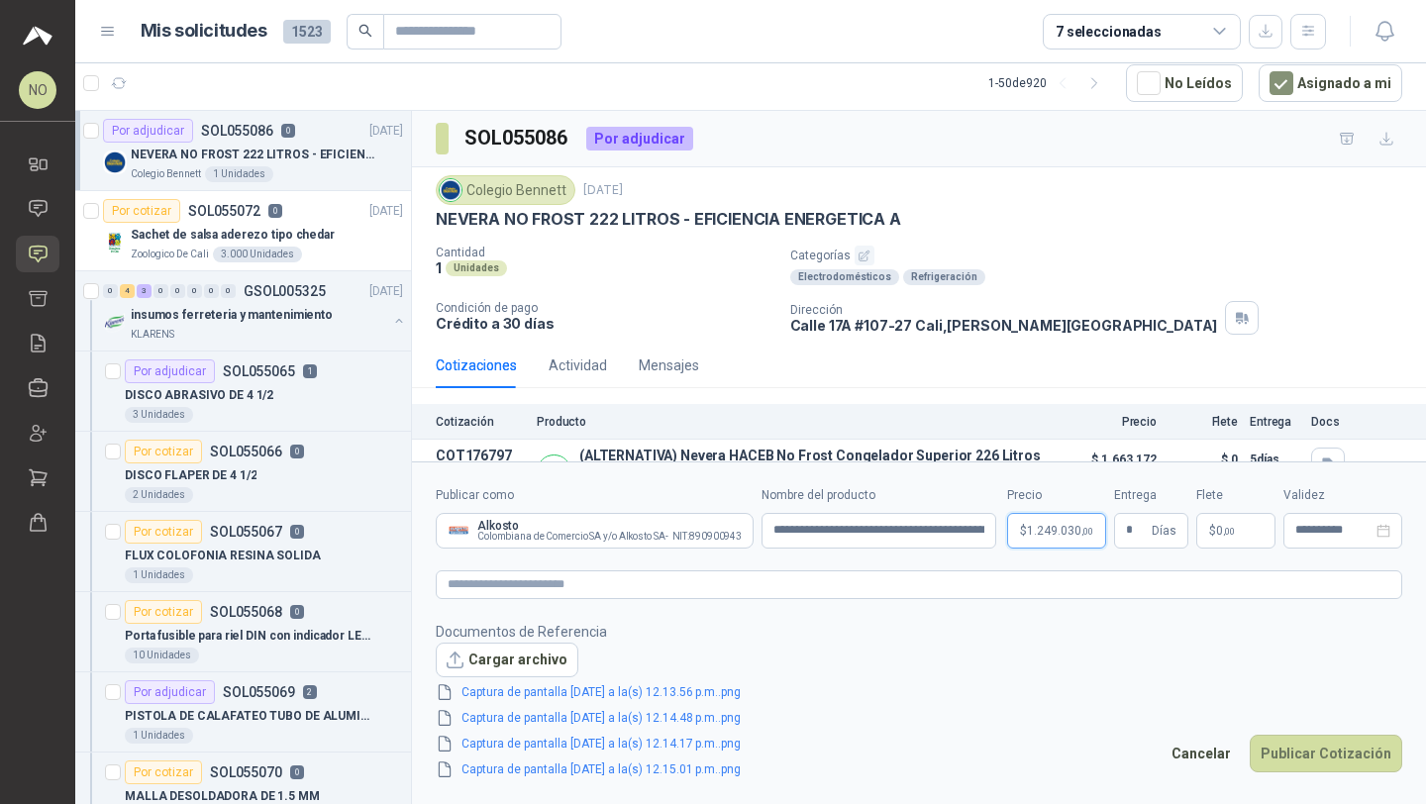
click at [1046, 536] on body "NO Nathalia Ortega Inicio Chat Solicitudes Cotizar Remisiones Compañías Invitac…" at bounding box center [713, 402] width 1426 height 804
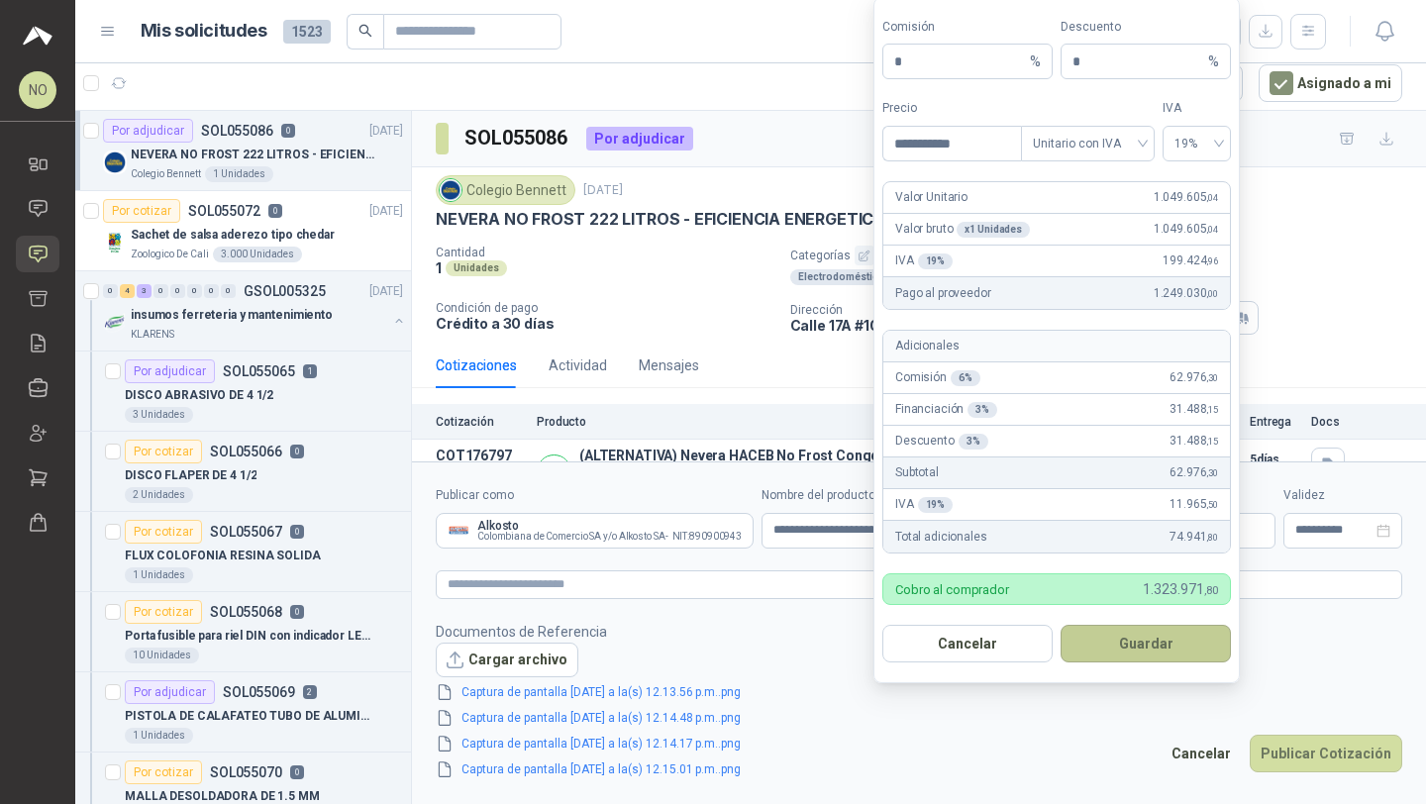
click at [1124, 636] on button "Guardar" at bounding box center [1145, 644] width 170 height 38
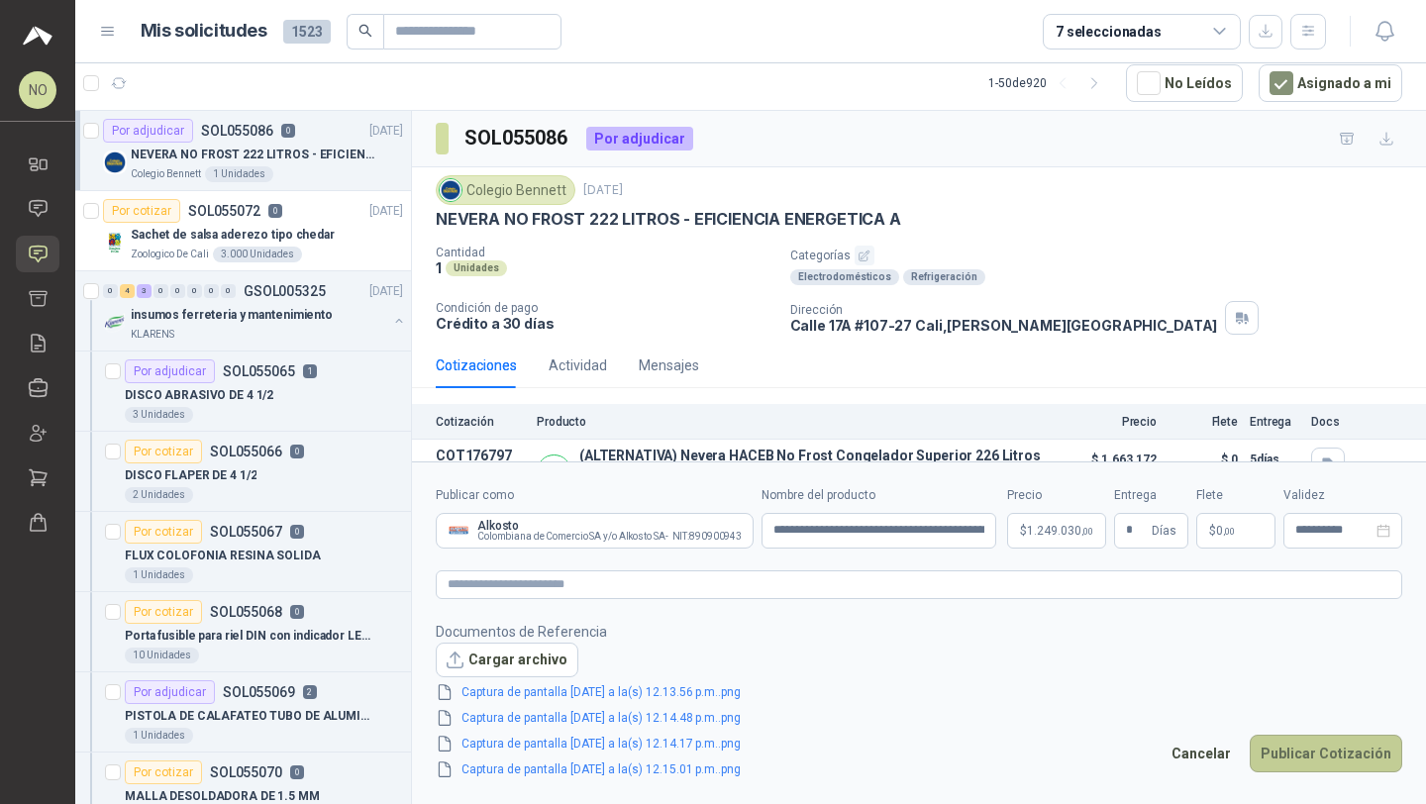
click at [1317, 751] on button "Publicar Cotización" at bounding box center [1325, 754] width 152 height 38
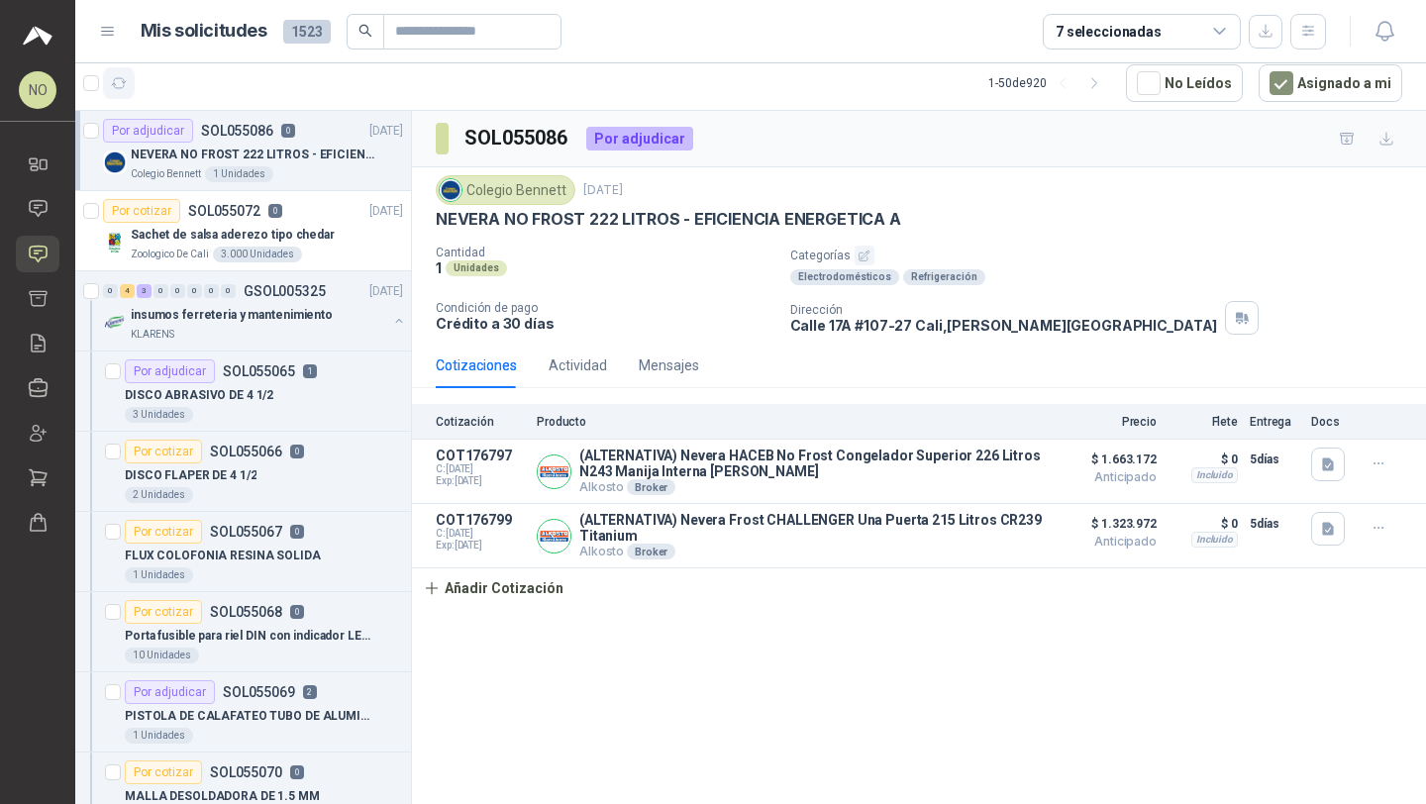
click at [119, 86] on icon "button" at bounding box center [119, 83] width 17 height 17
click at [305, 404] on div "DISCO ABRASIVO DE 4 1/2" at bounding box center [264, 395] width 278 height 24
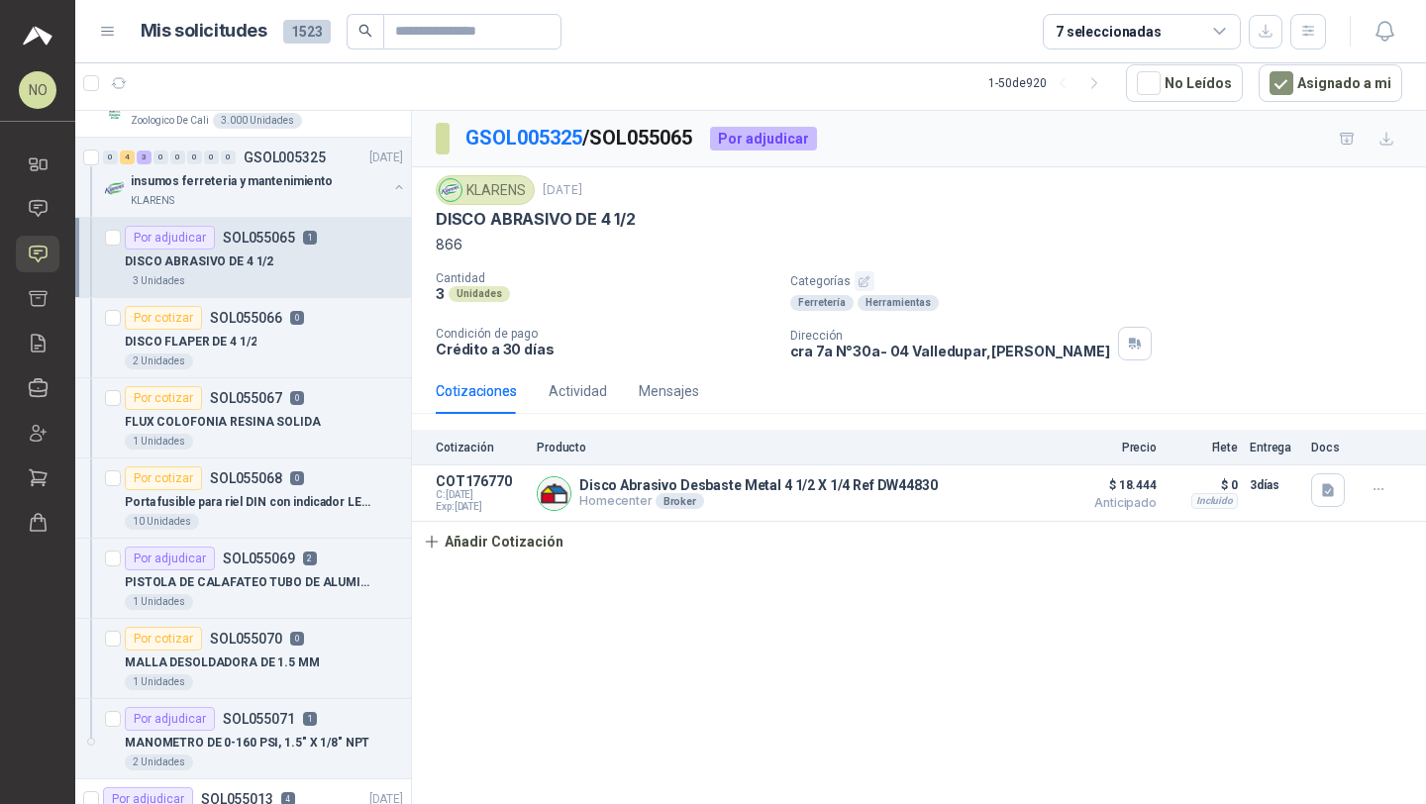
scroll to position [138, 0]
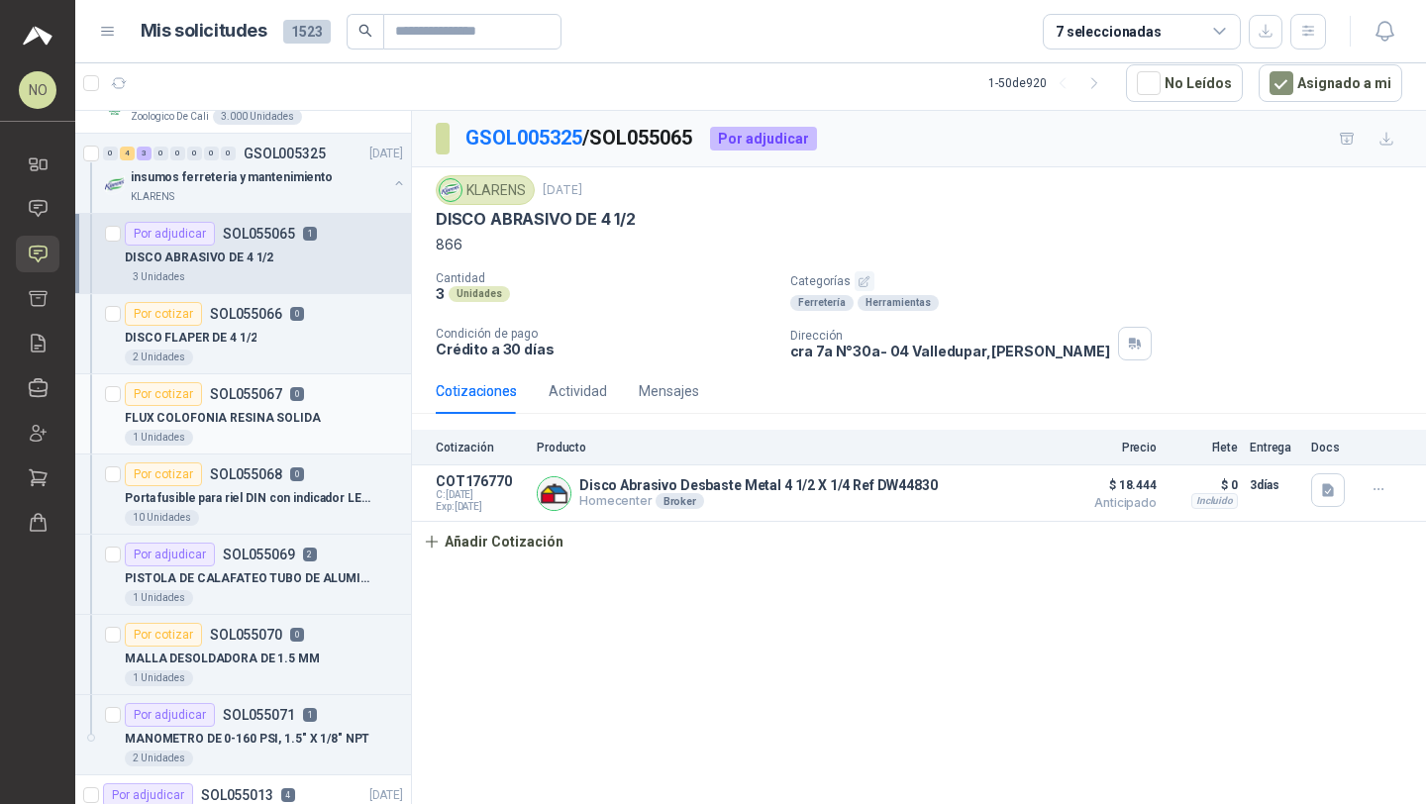
click at [231, 419] on p "FLUX COLOFONIA RESINA SOLIDA" at bounding box center [223, 418] width 196 height 19
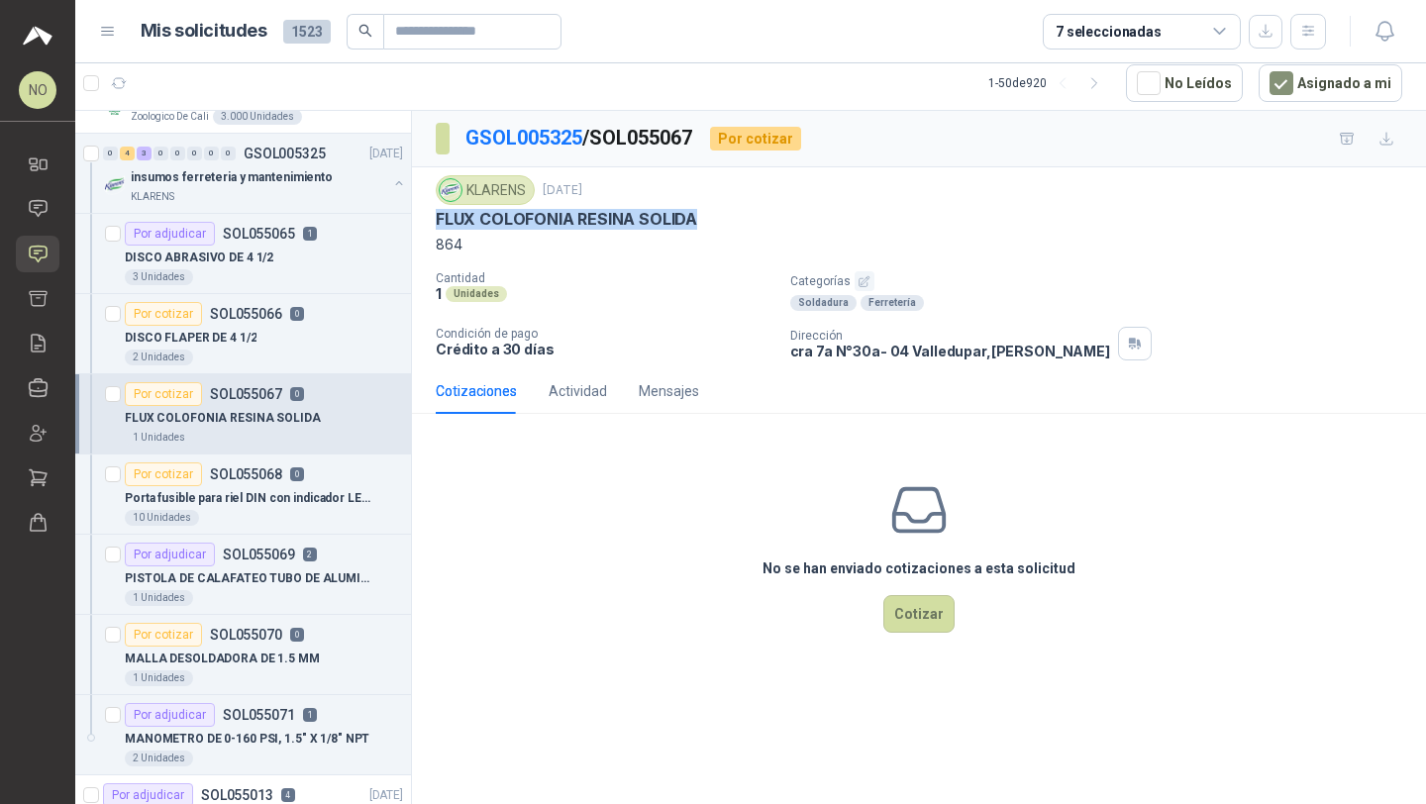
drag, startPoint x: 439, startPoint y: 224, endPoint x: 696, endPoint y: 227, distance: 257.4
click at [696, 227] on div "FLUX COLOFONIA RESINA SOLIDA" at bounding box center [919, 219] width 966 height 21
click at [46, 348] on icon at bounding box center [38, 343] width 21 height 21
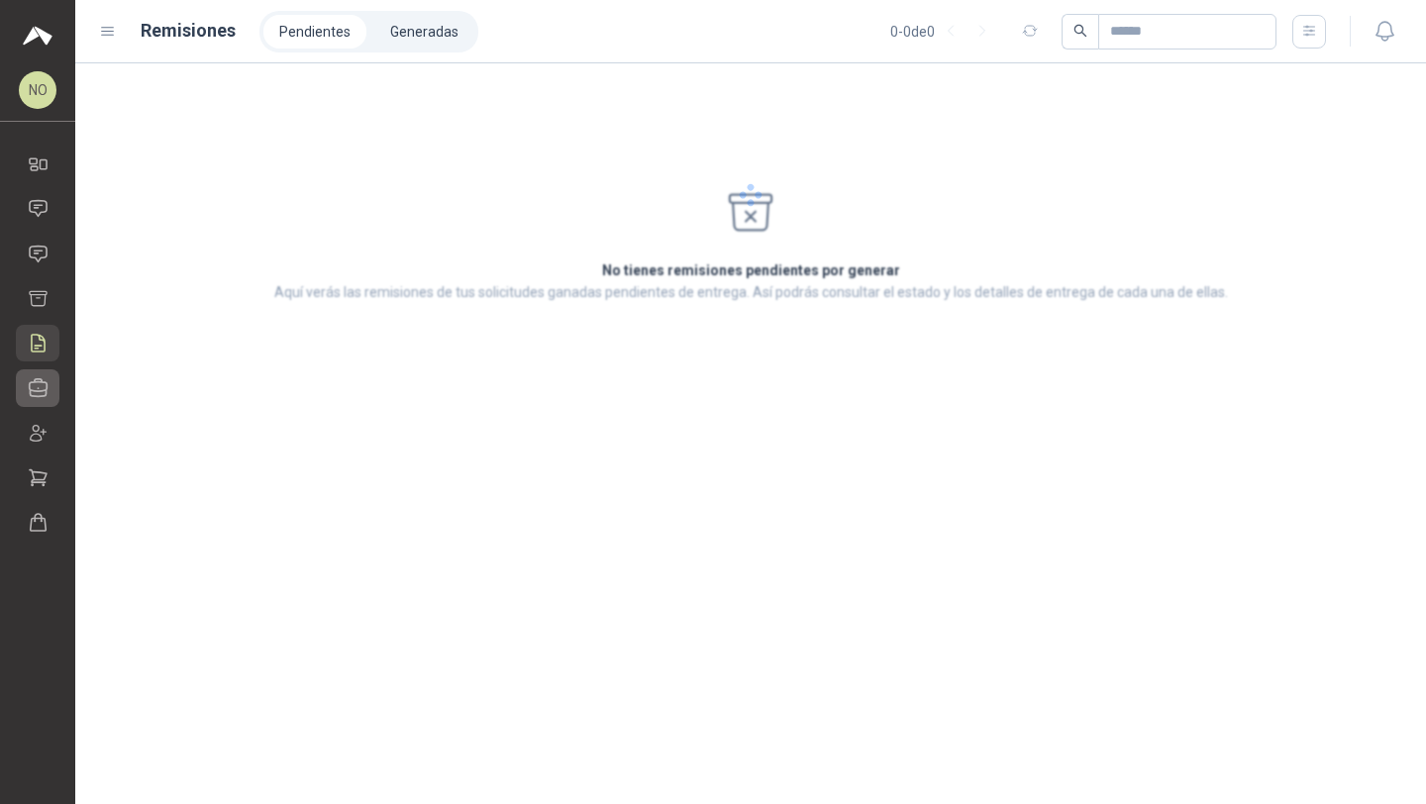
click at [46, 391] on icon at bounding box center [39, 388] width 18 height 18
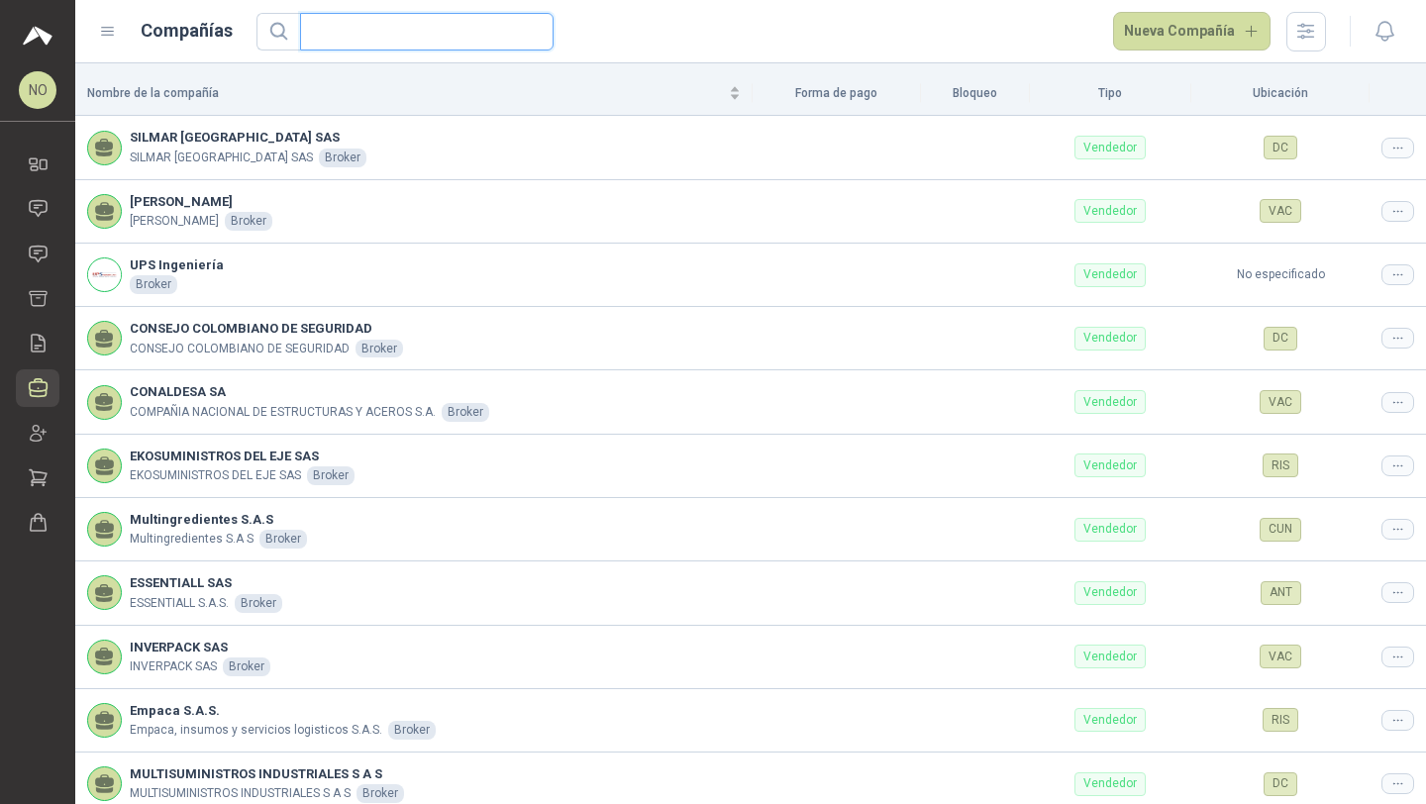
click at [410, 34] on input "text" at bounding box center [419, 32] width 214 height 36
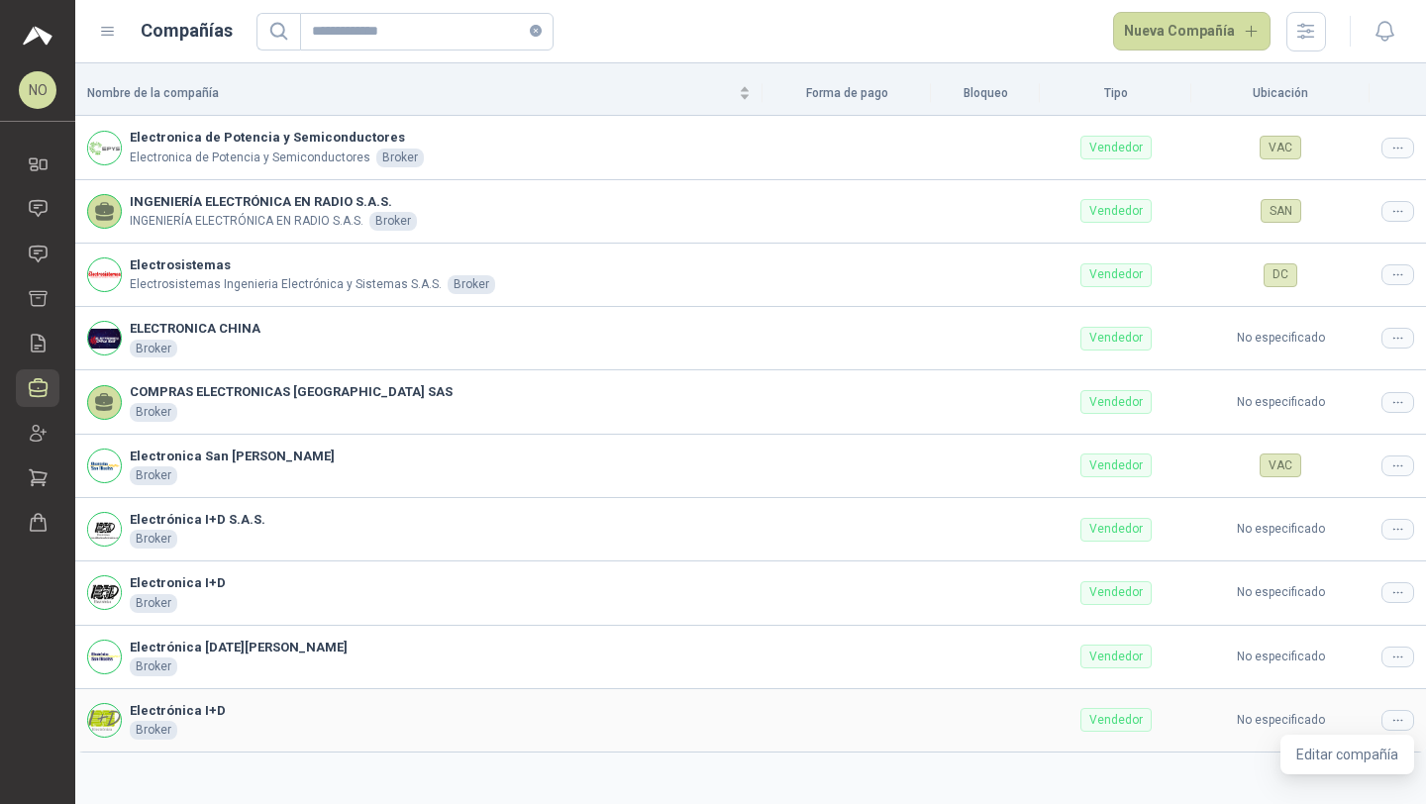
click at [1392, 718] on icon at bounding box center [1397, 720] width 15 height 15
click at [1327, 756] on div "Nombre de la compañía Forma de pago Bloqueo Tipo Ubicación Electronica de Poten…" at bounding box center [750, 433] width 1350 height 740
click at [1337, 747] on span "Editar compañía" at bounding box center [1347, 754] width 102 height 22
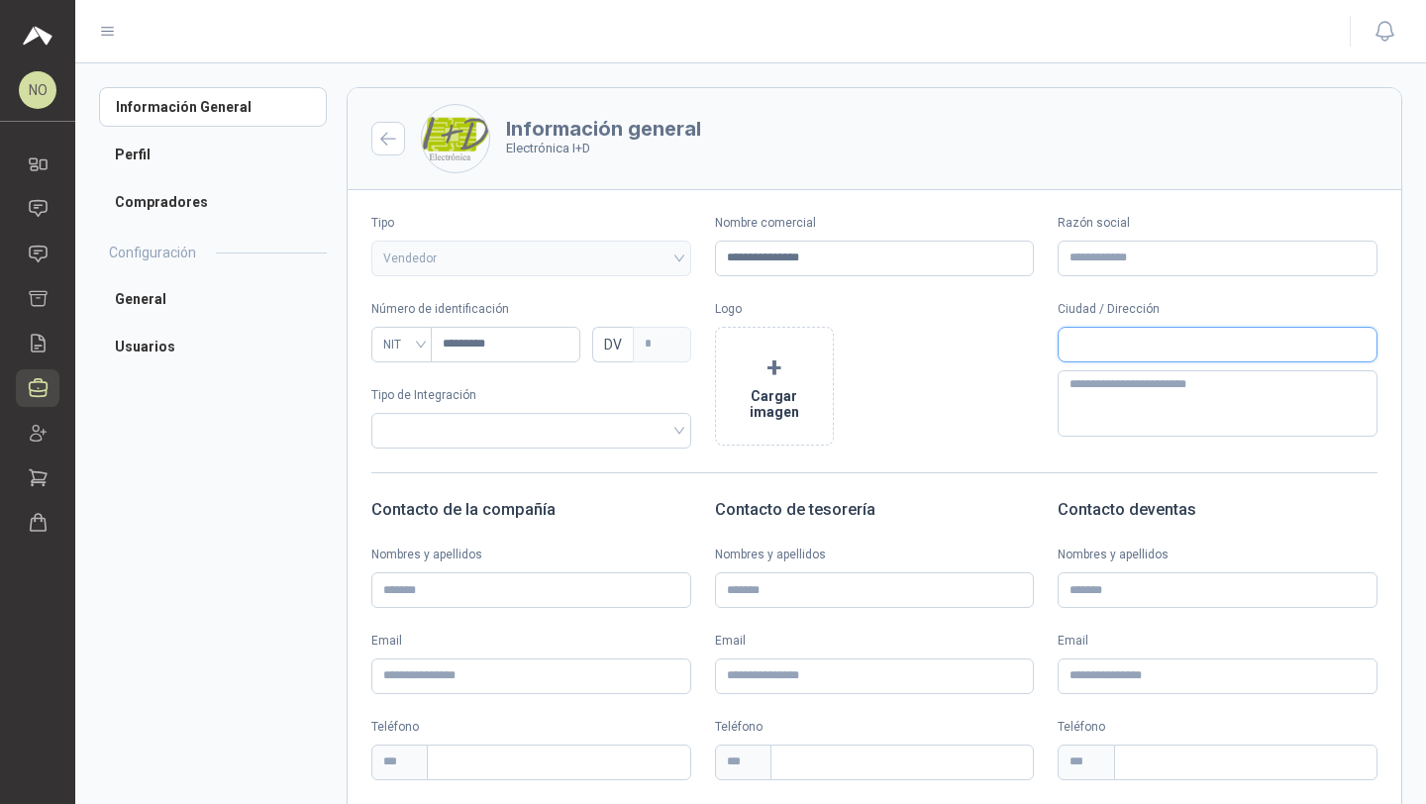
click at [1146, 339] on input "text" at bounding box center [1217, 345] width 318 height 34
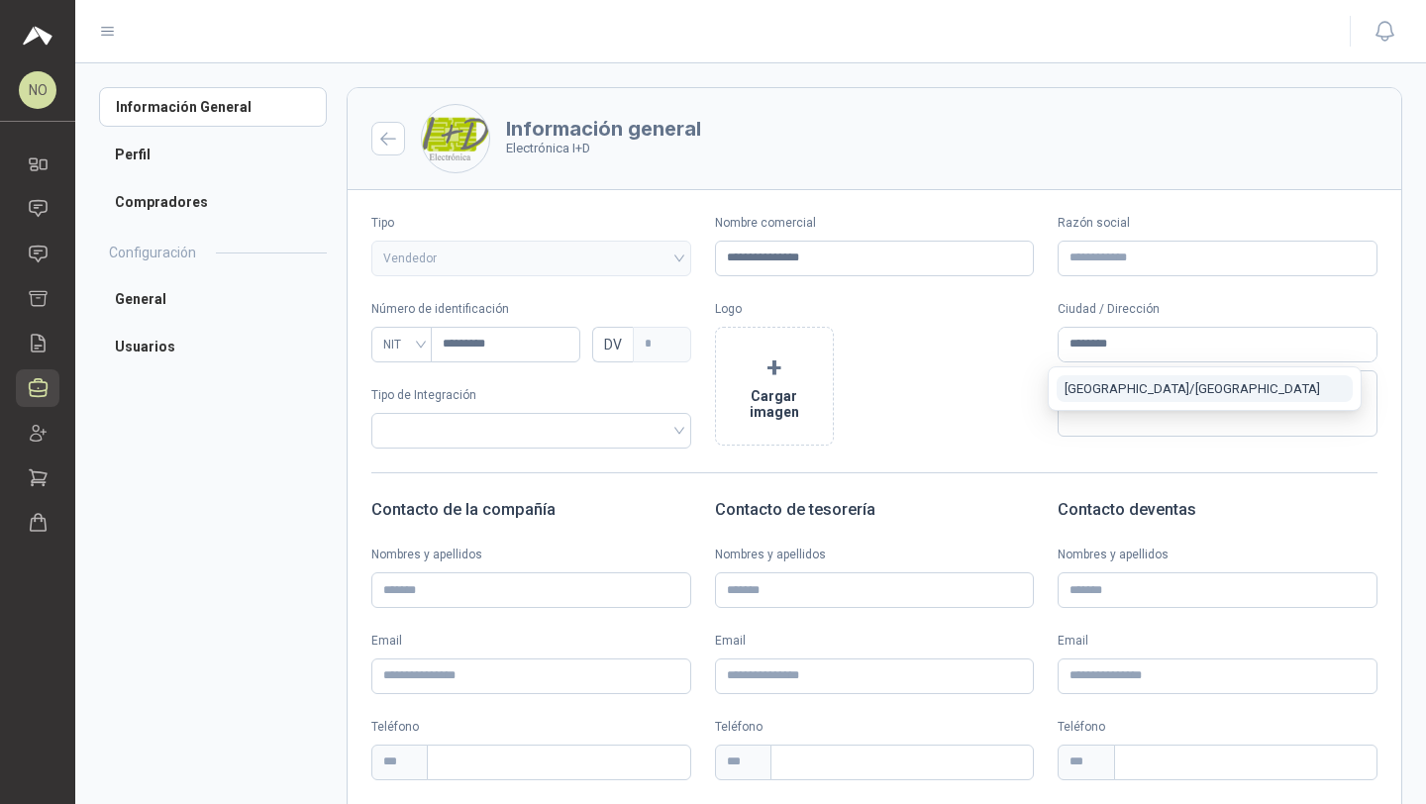
click at [1153, 388] on span "Medellín / Antioquia" at bounding box center [1191, 388] width 255 height 15
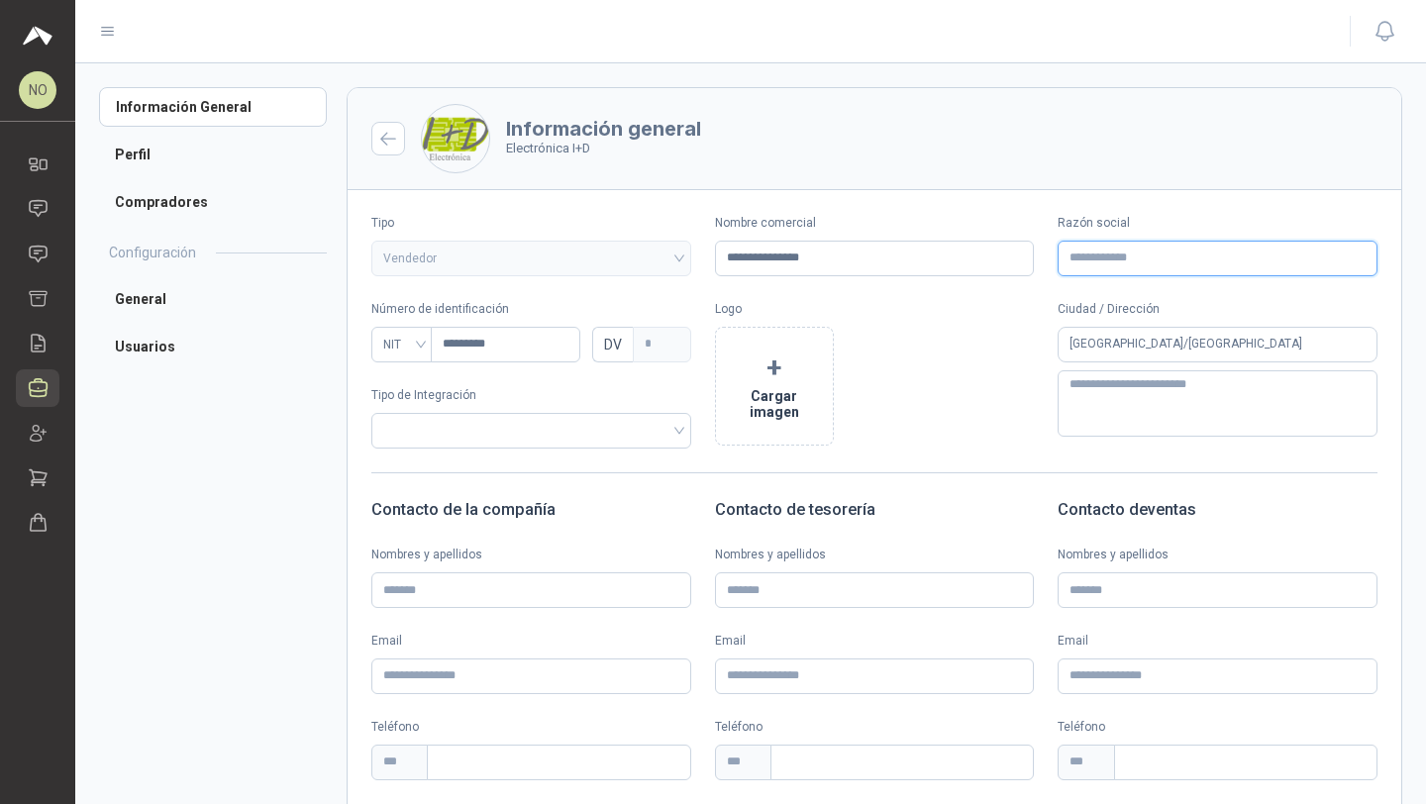
click at [1142, 257] on input "Razón social" at bounding box center [1217, 259] width 320 height 36
paste input "**********"
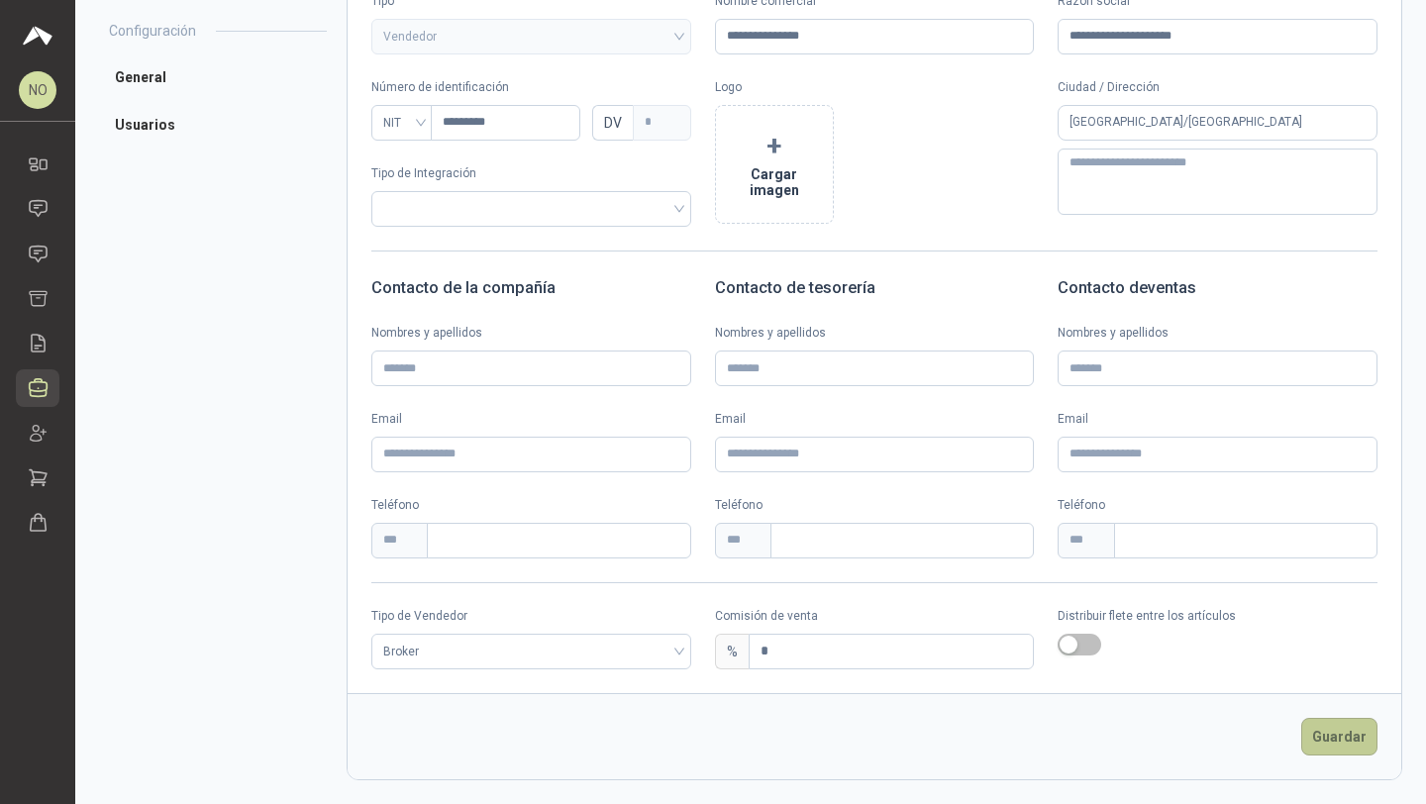
click at [1318, 729] on button "Guardar" at bounding box center [1339, 737] width 76 height 38
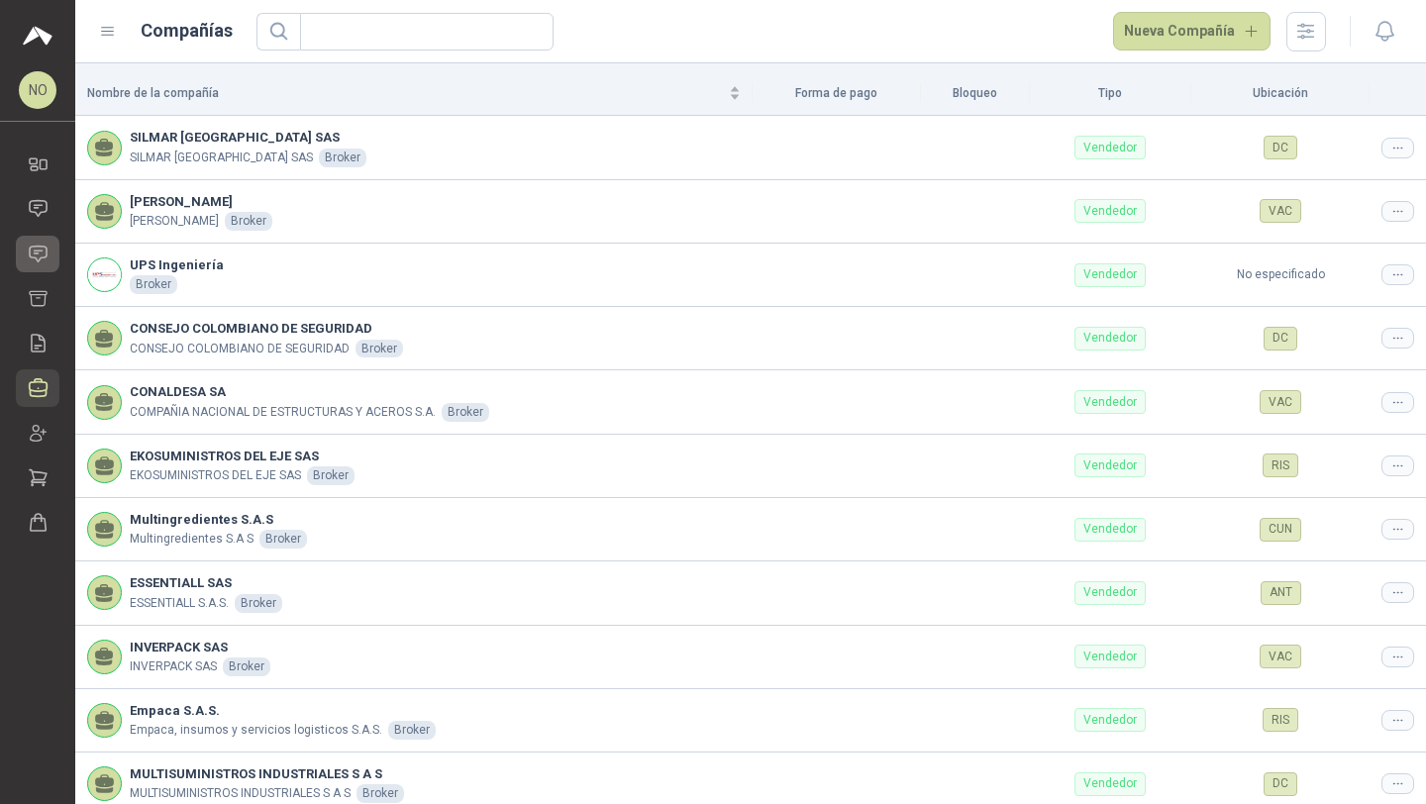
click at [41, 248] on icon at bounding box center [38, 254] width 21 height 21
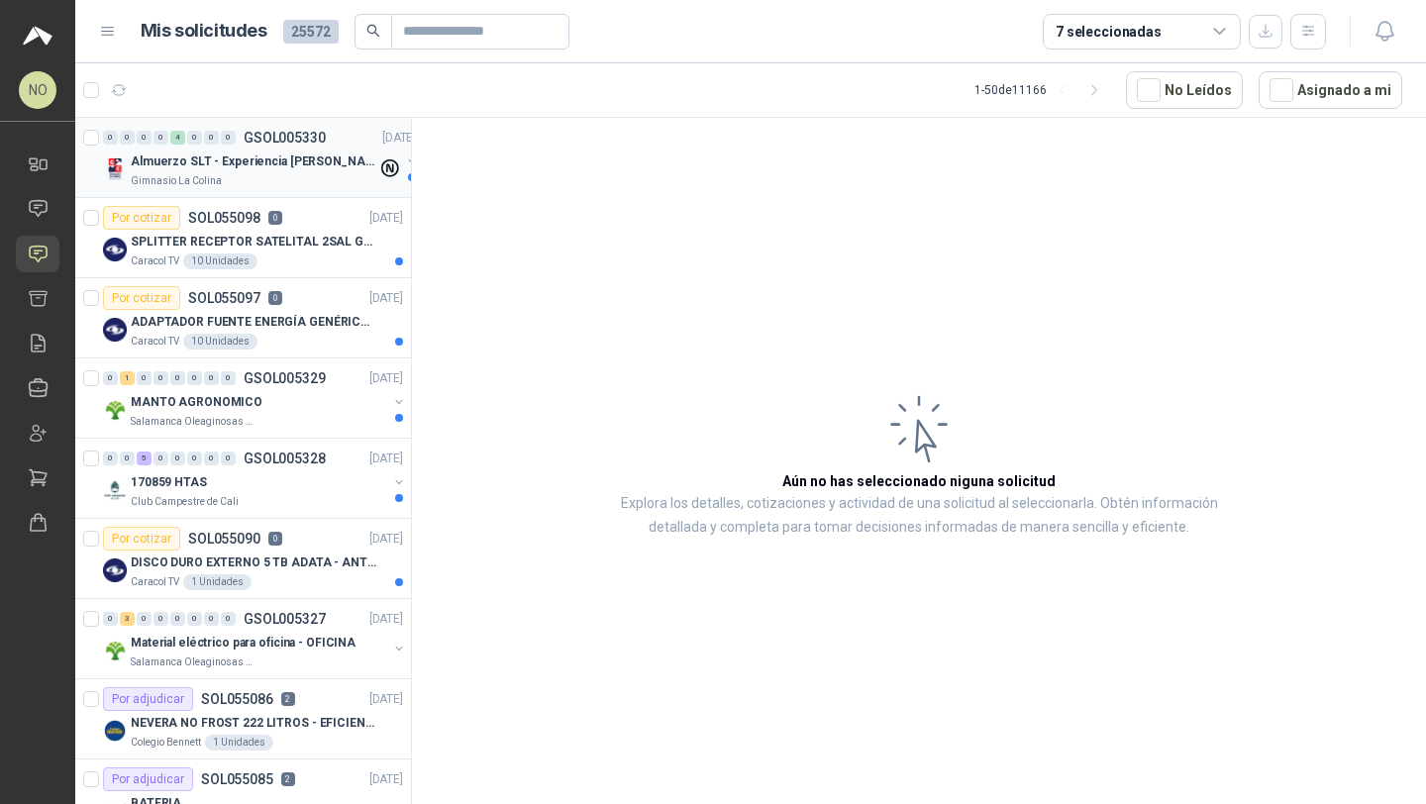
click at [286, 159] on p "Almuerzo SLT - Experiencia [PERSON_NAME]" at bounding box center [254, 161] width 247 height 19
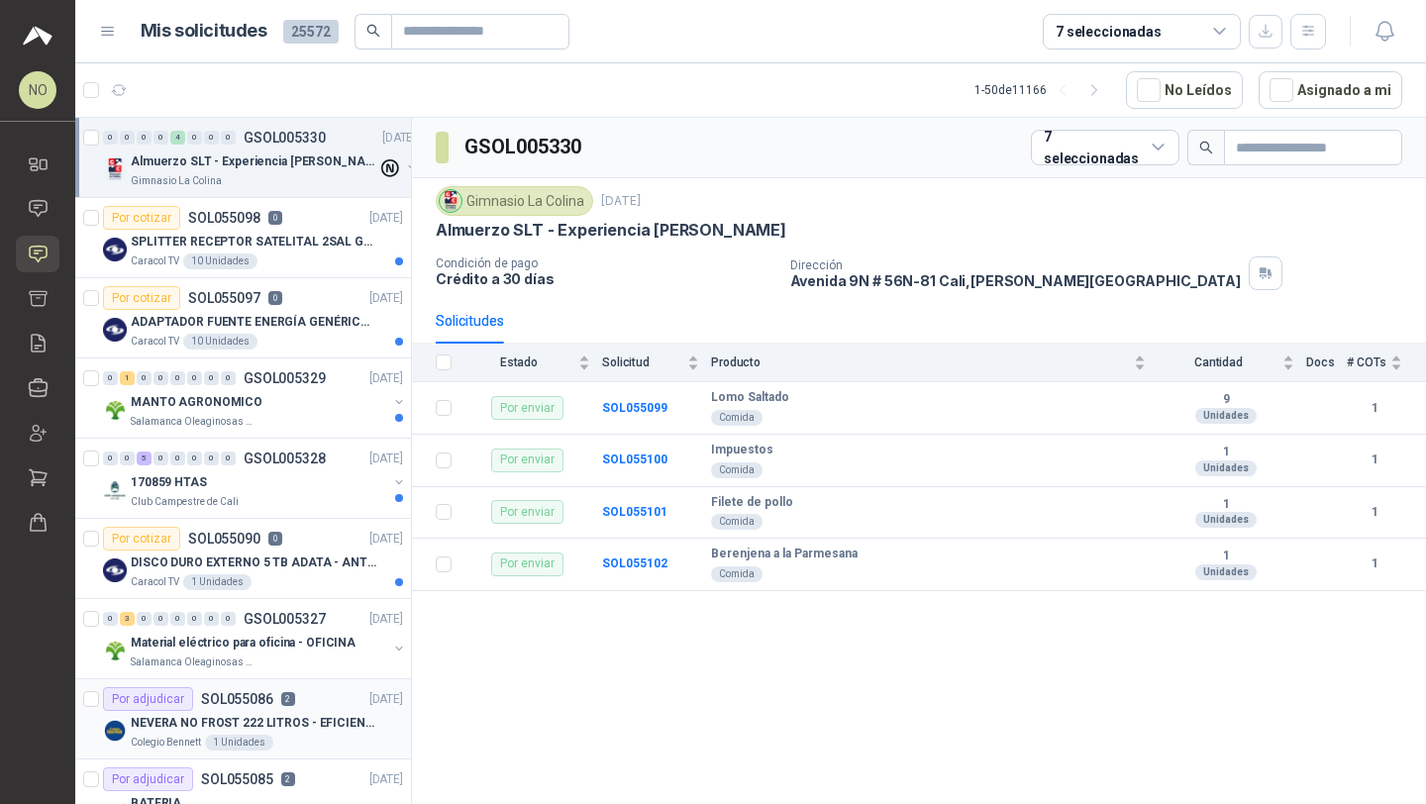
click at [325, 721] on p "NEVERA NO FROST 222 LITROS - EFICIENCIA ENERGETICA A" at bounding box center [254, 723] width 247 height 19
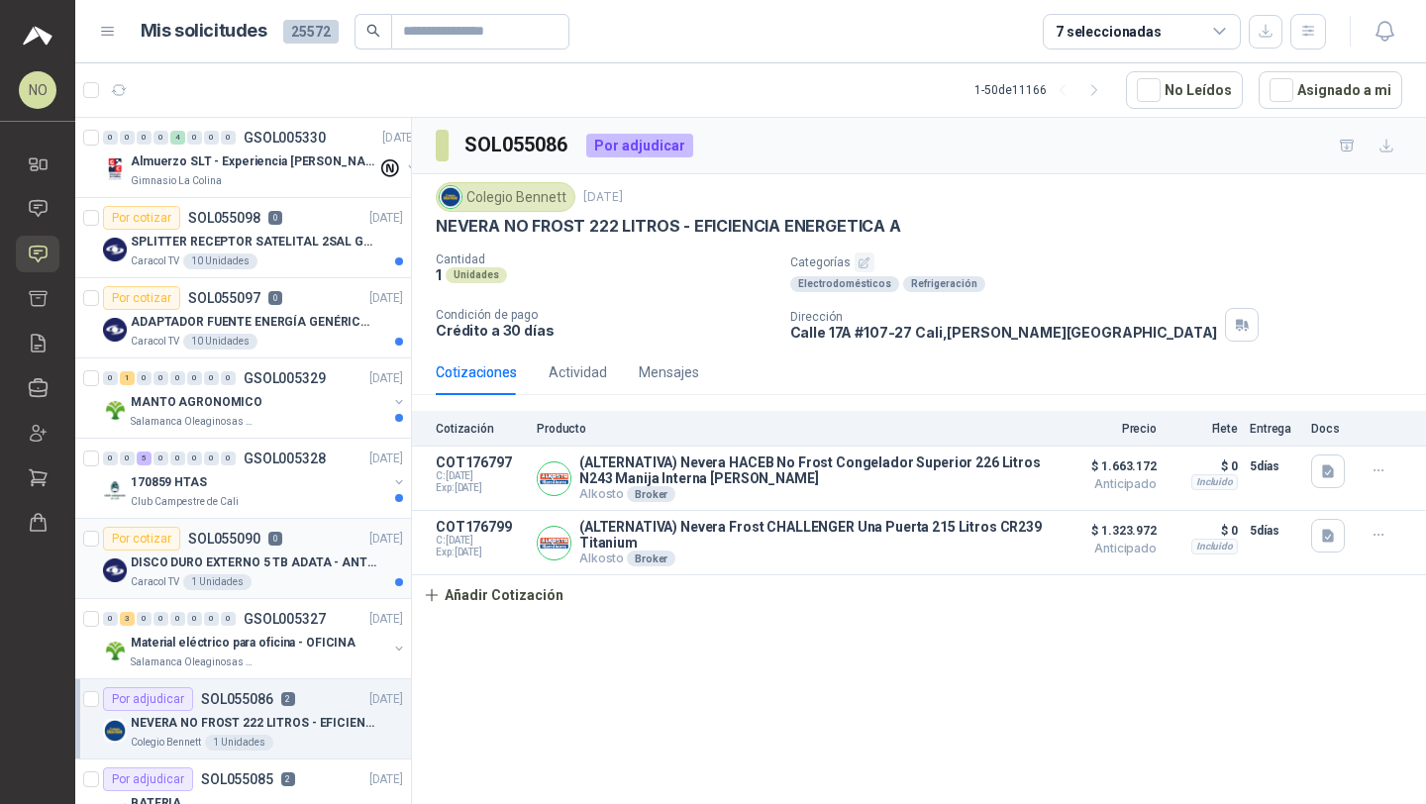
click at [312, 576] on div "Caracol TV 1 Unidades" at bounding box center [267, 582] width 272 height 16
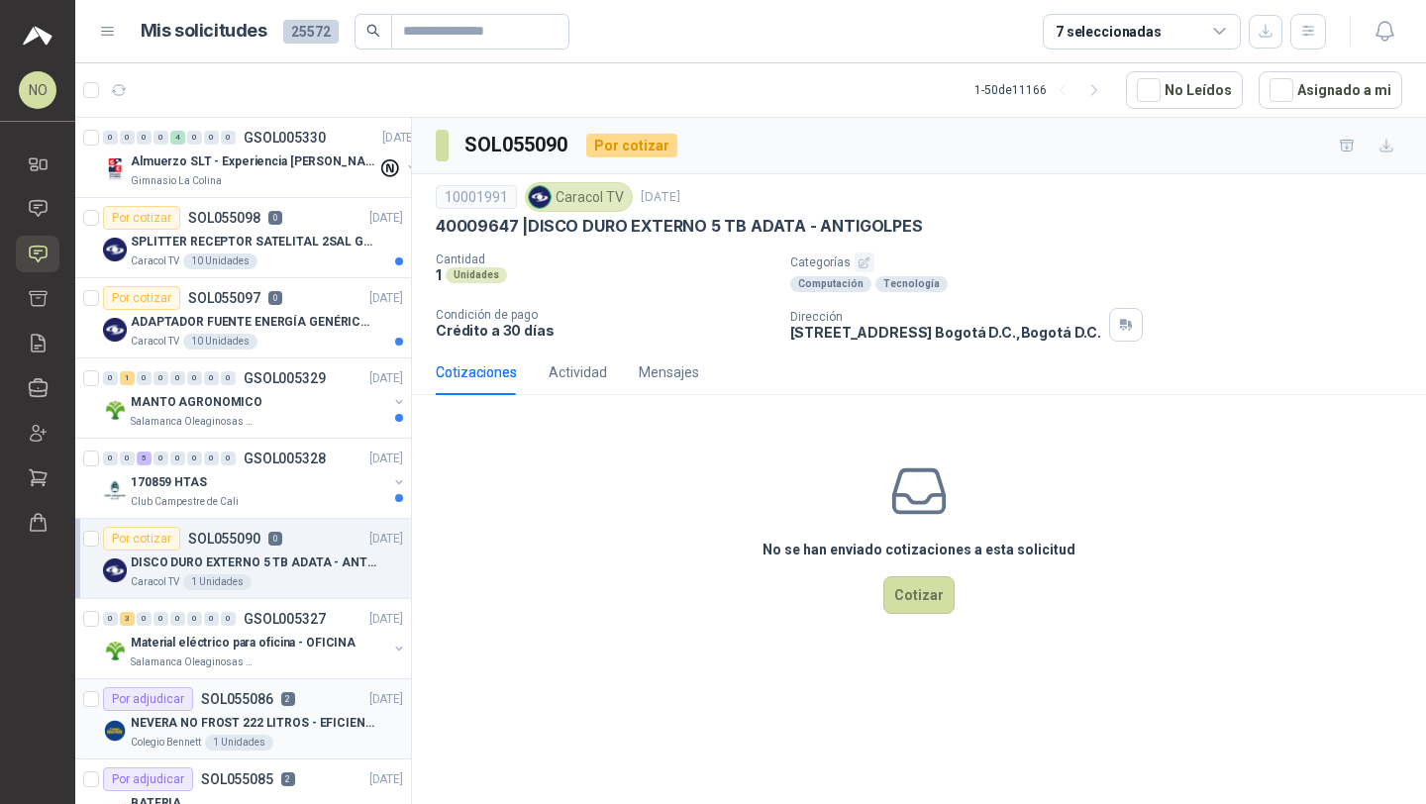
click at [273, 710] on div "Por adjudicar SOL055086 2" at bounding box center [199, 699] width 192 height 24
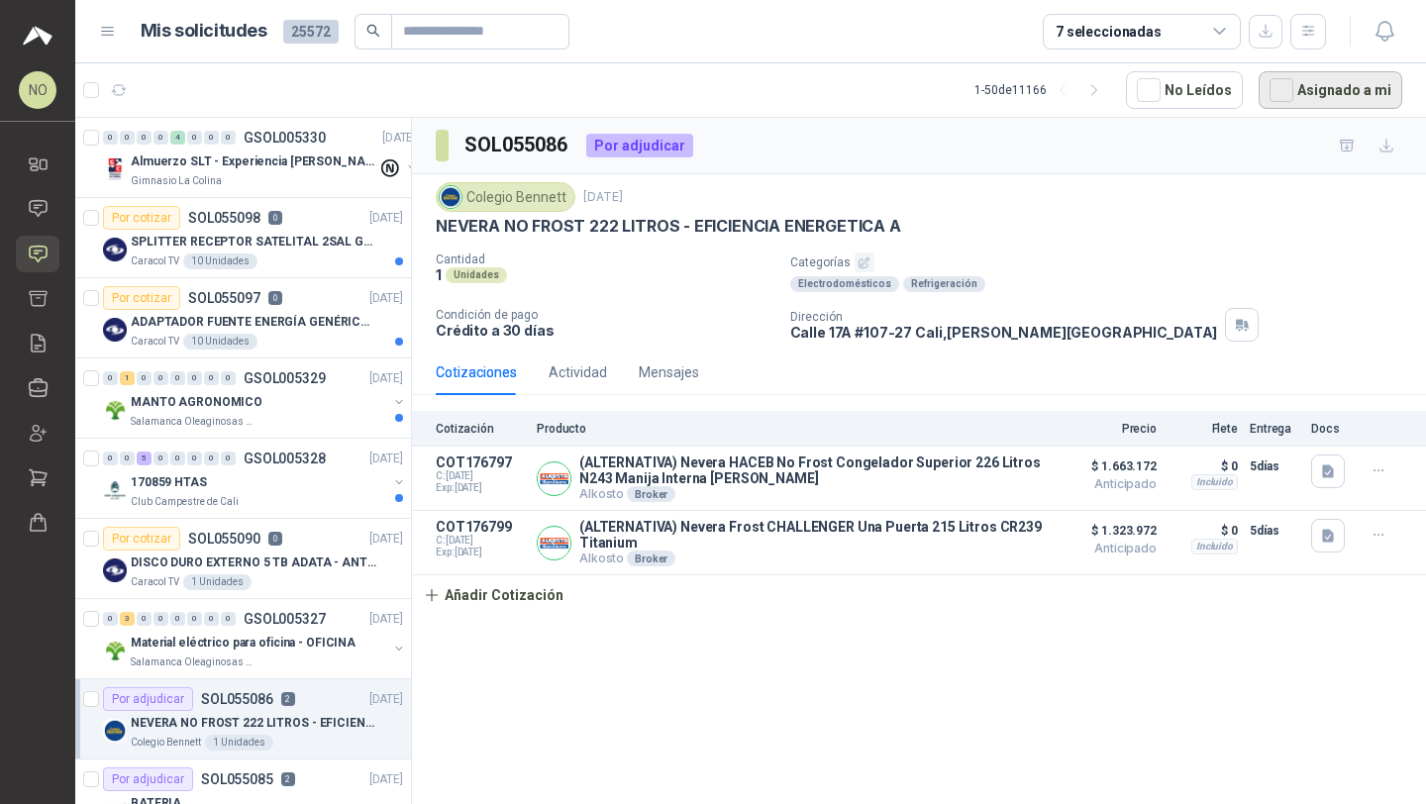
click at [1320, 96] on button "Asignado a mi" at bounding box center [1330, 90] width 144 height 38
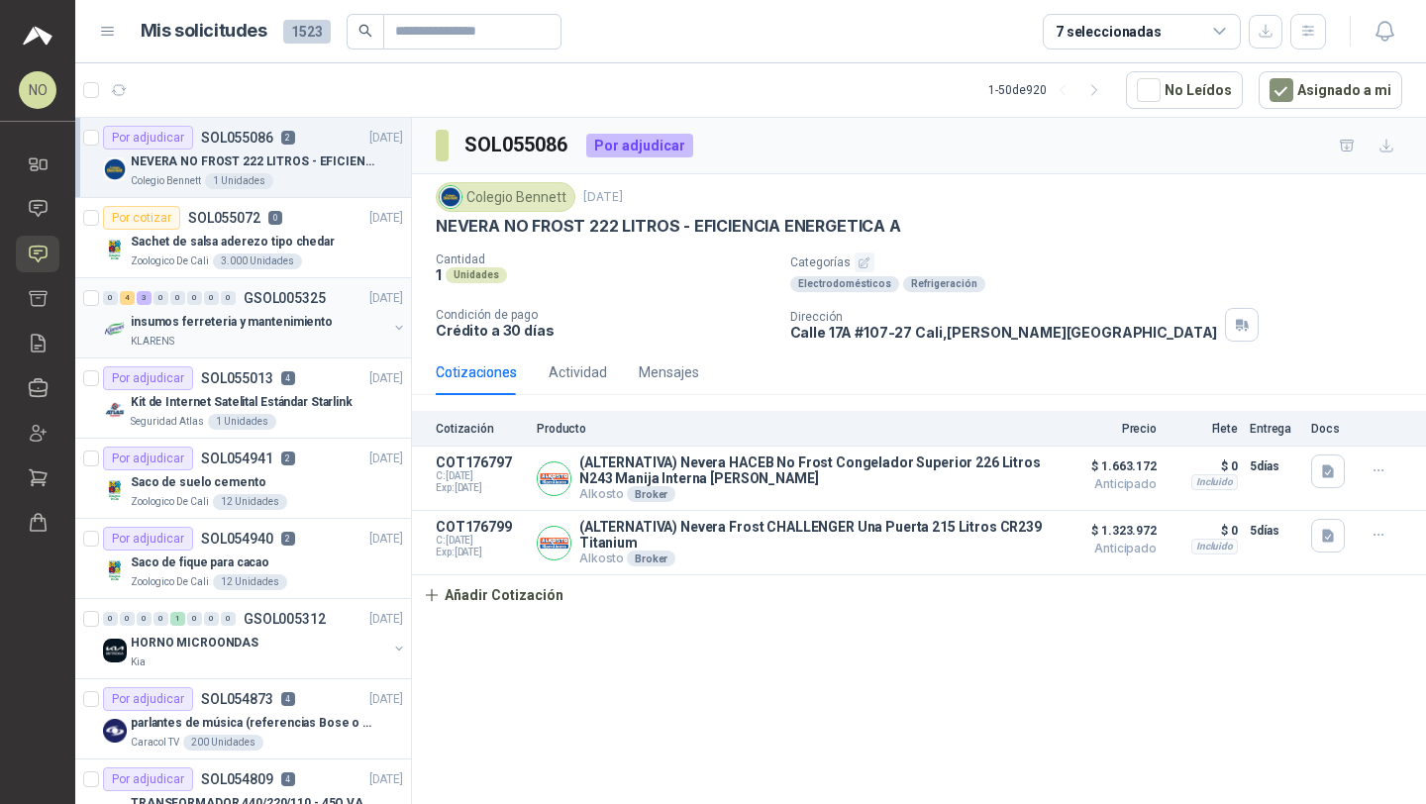
click at [305, 330] on p "insumos ferreteria y mantenimiento" at bounding box center [232, 322] width 202 height 19
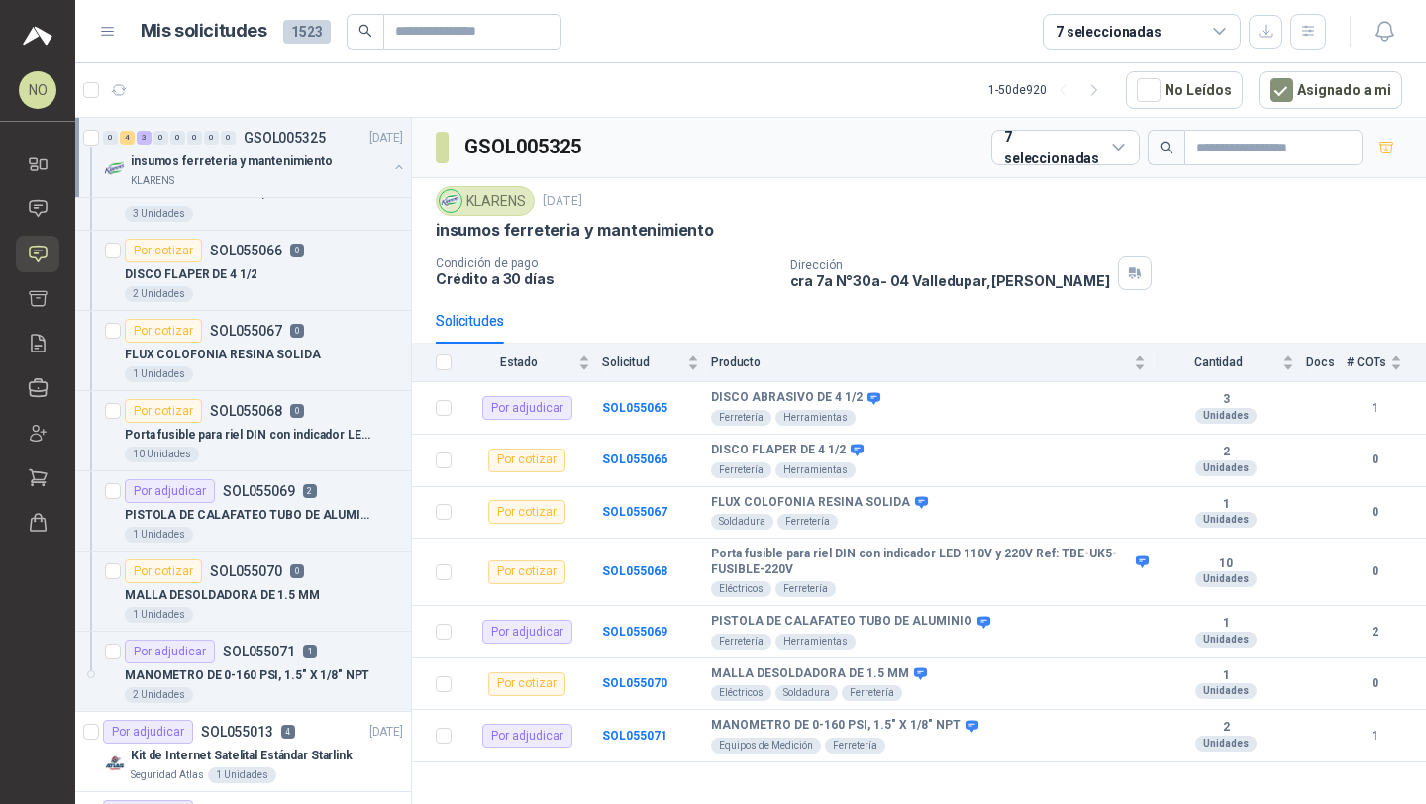
scroll to position [212, 0]
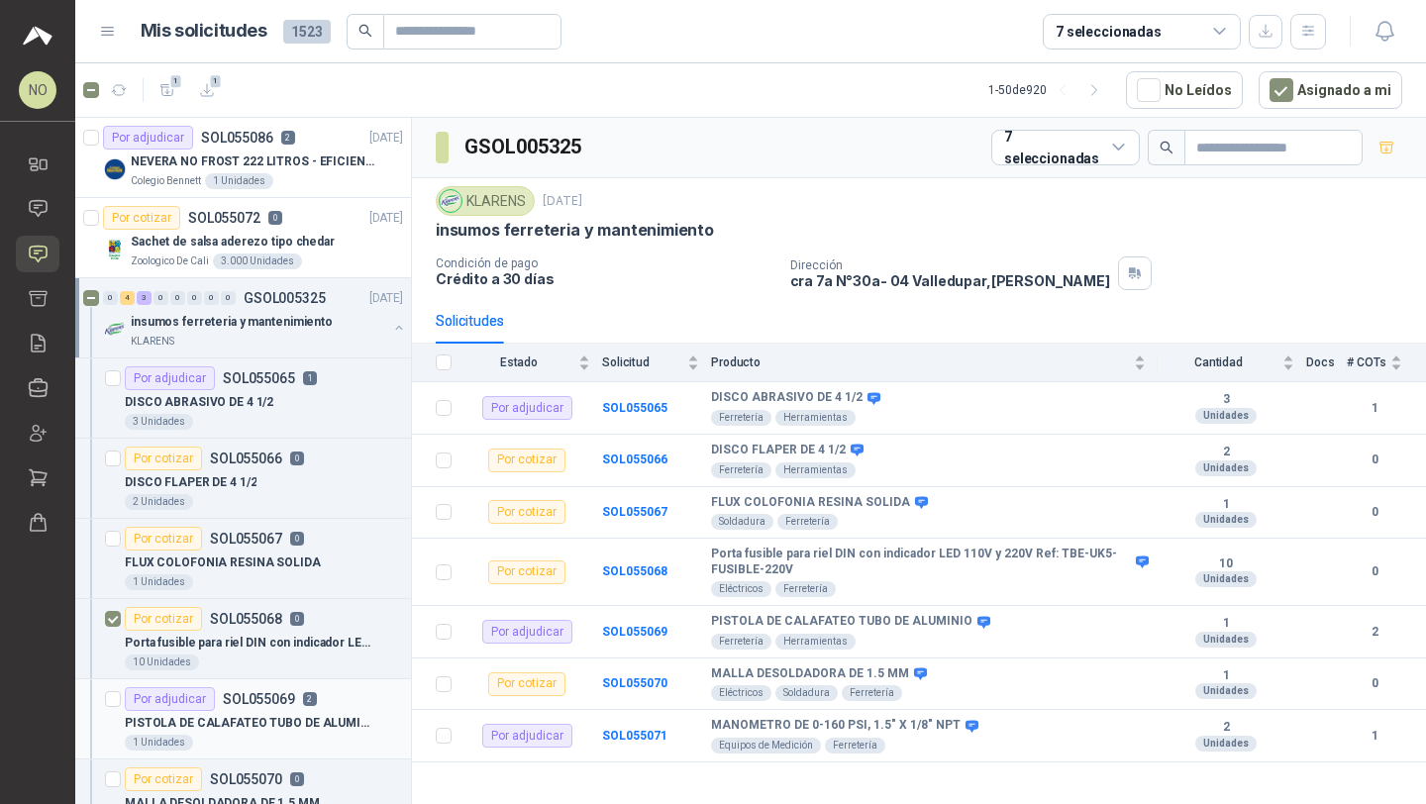
scroll to position [212, 0]
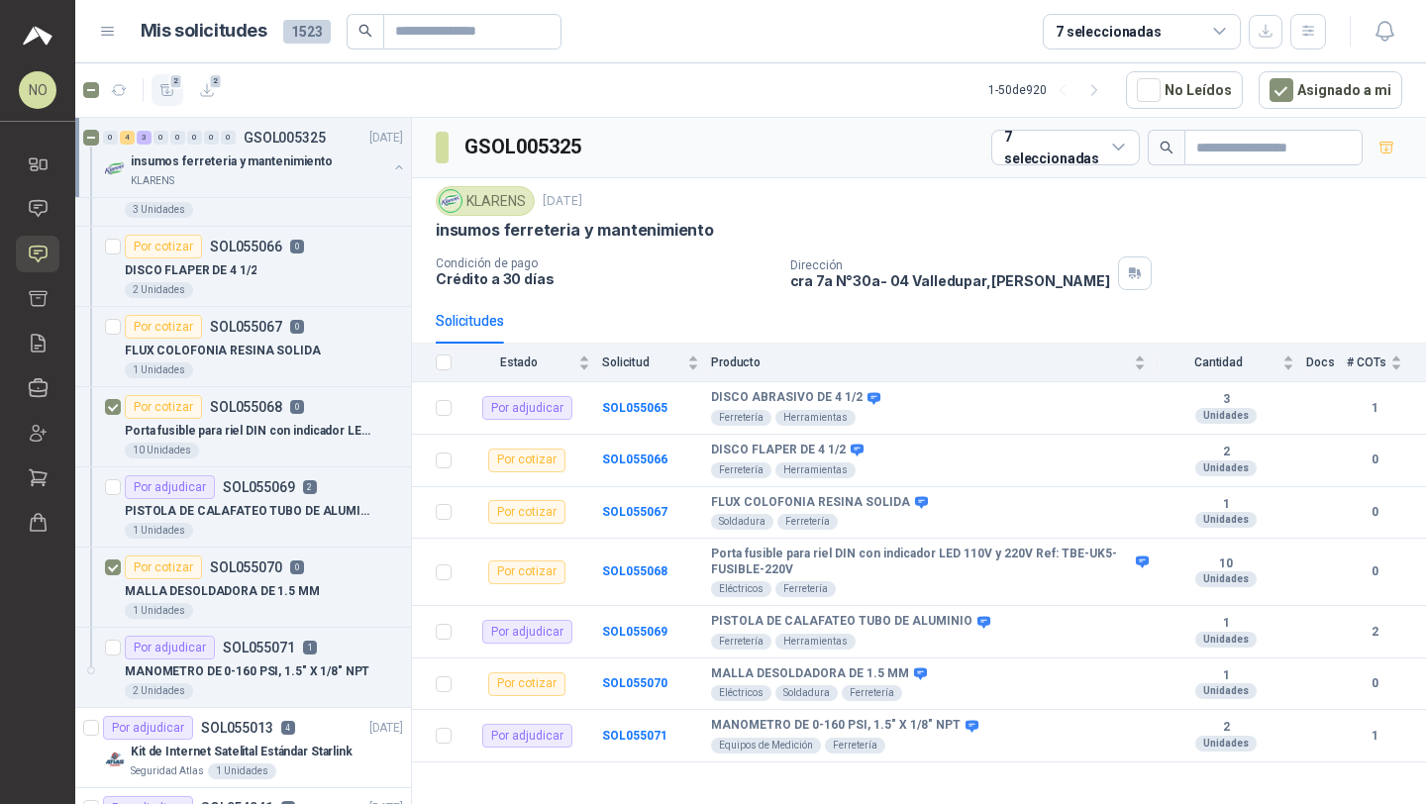
click at [176, 87] on span "2" at bounding box center [176, 81] width 14 height 16
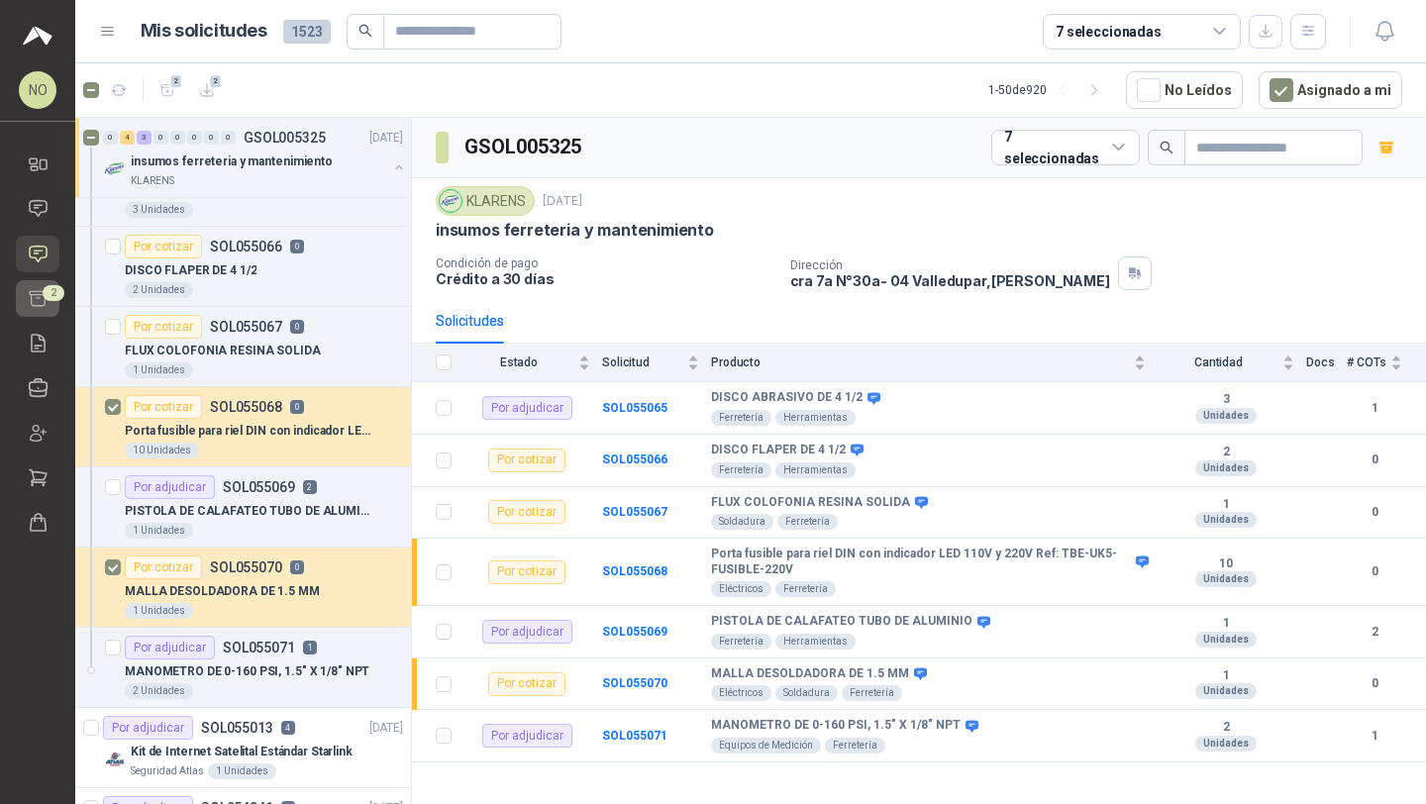
click at [42, 315] on link "Cotizar 2" at bounding box center [38, 298] width 44 height 37
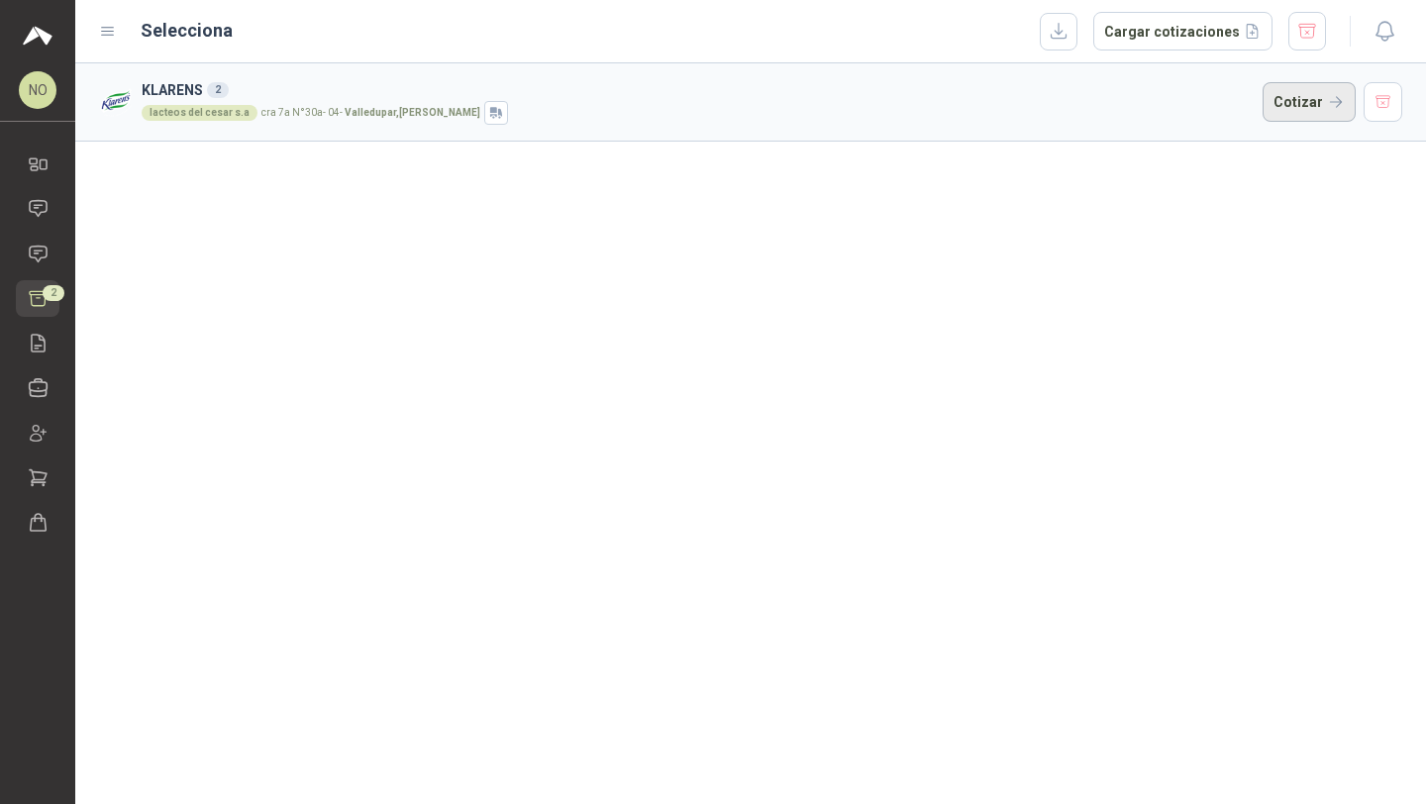
click at [1297, 112] on button "Cotizar" at bounding box center [1308, 102] width 93 height 40
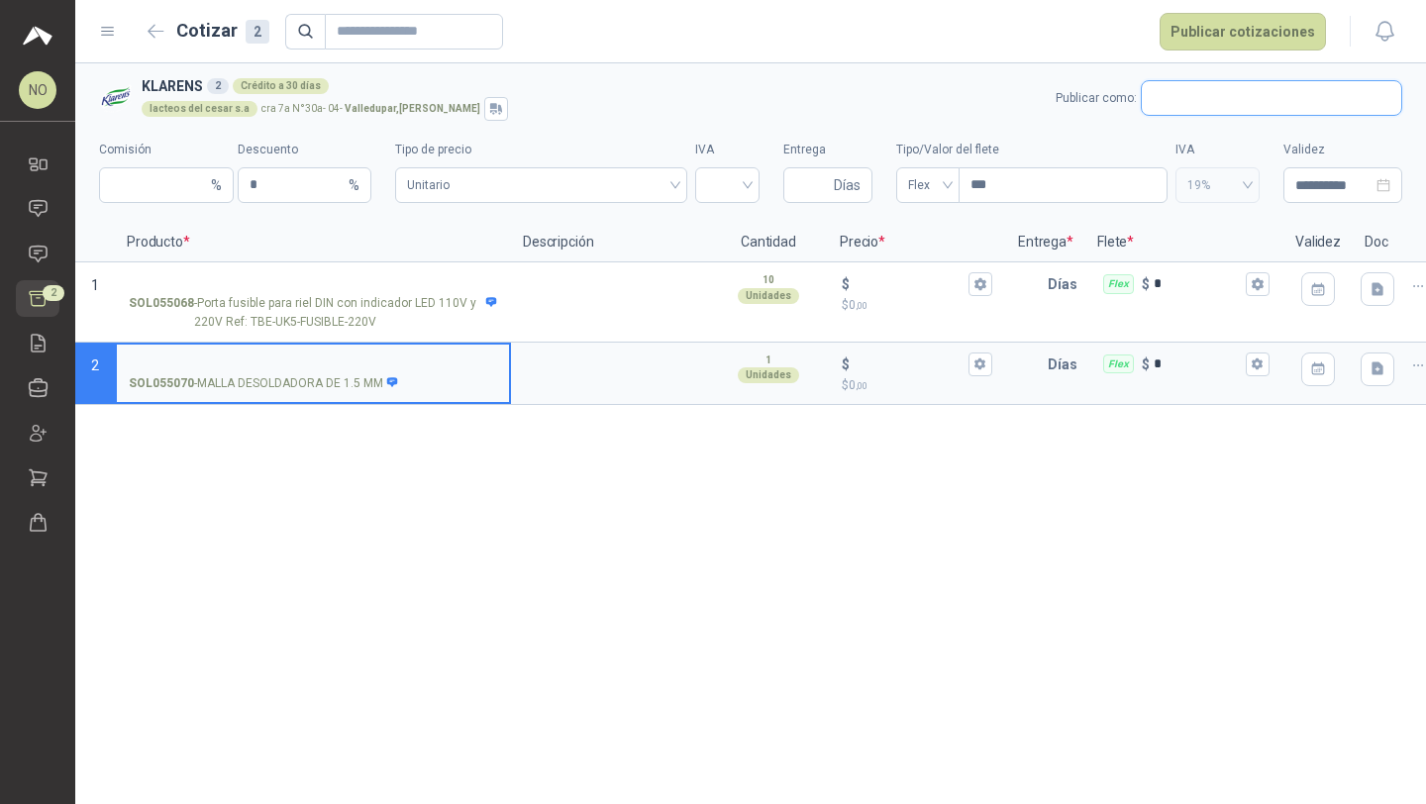
click at [1191, 102] on input "text" at bounding box center [1270, 98] width 259 height 34
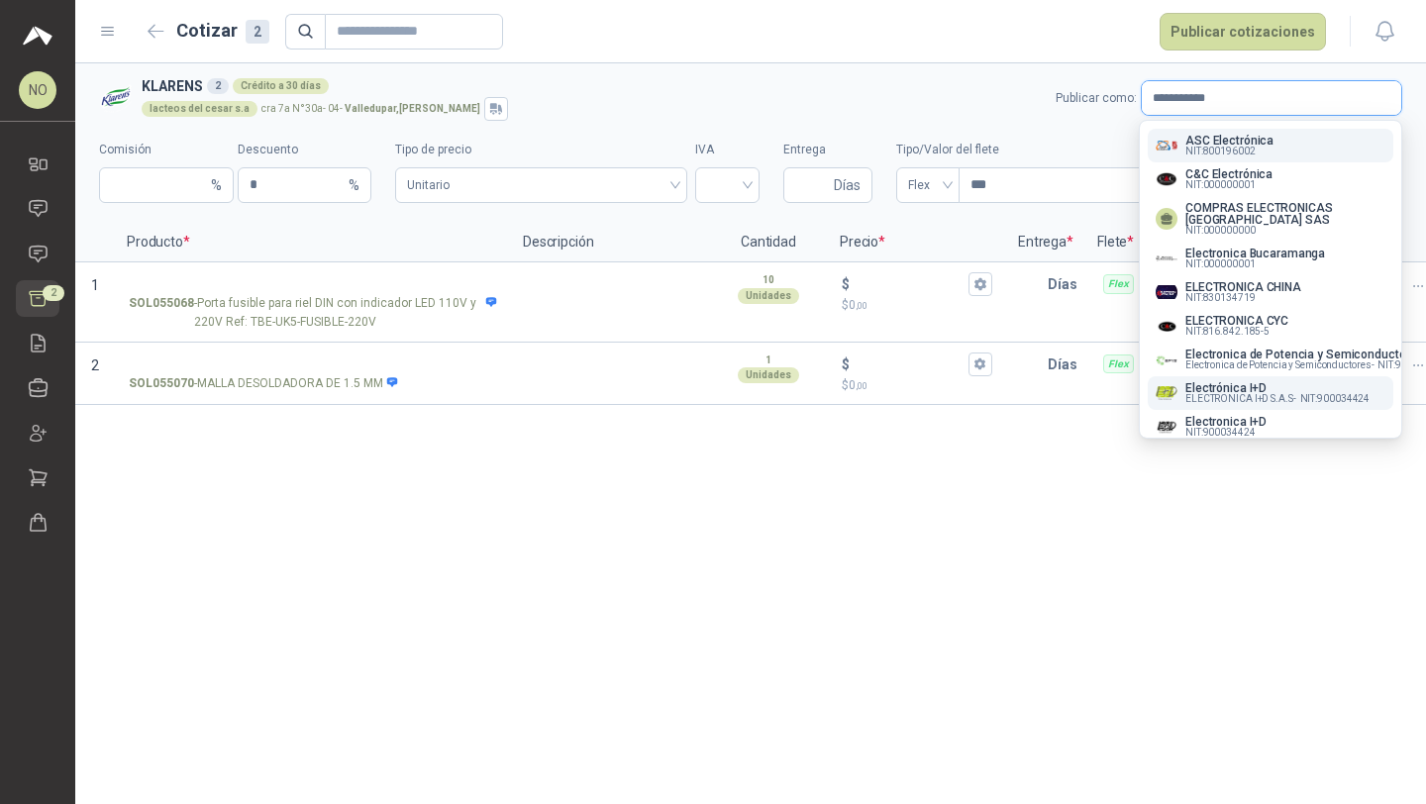
type input "**********"
click at [1264, 388] on p "Electrónica I+D" at bounding box center [1277, 388] width 184 height 12
type input "*"
type input "**********"
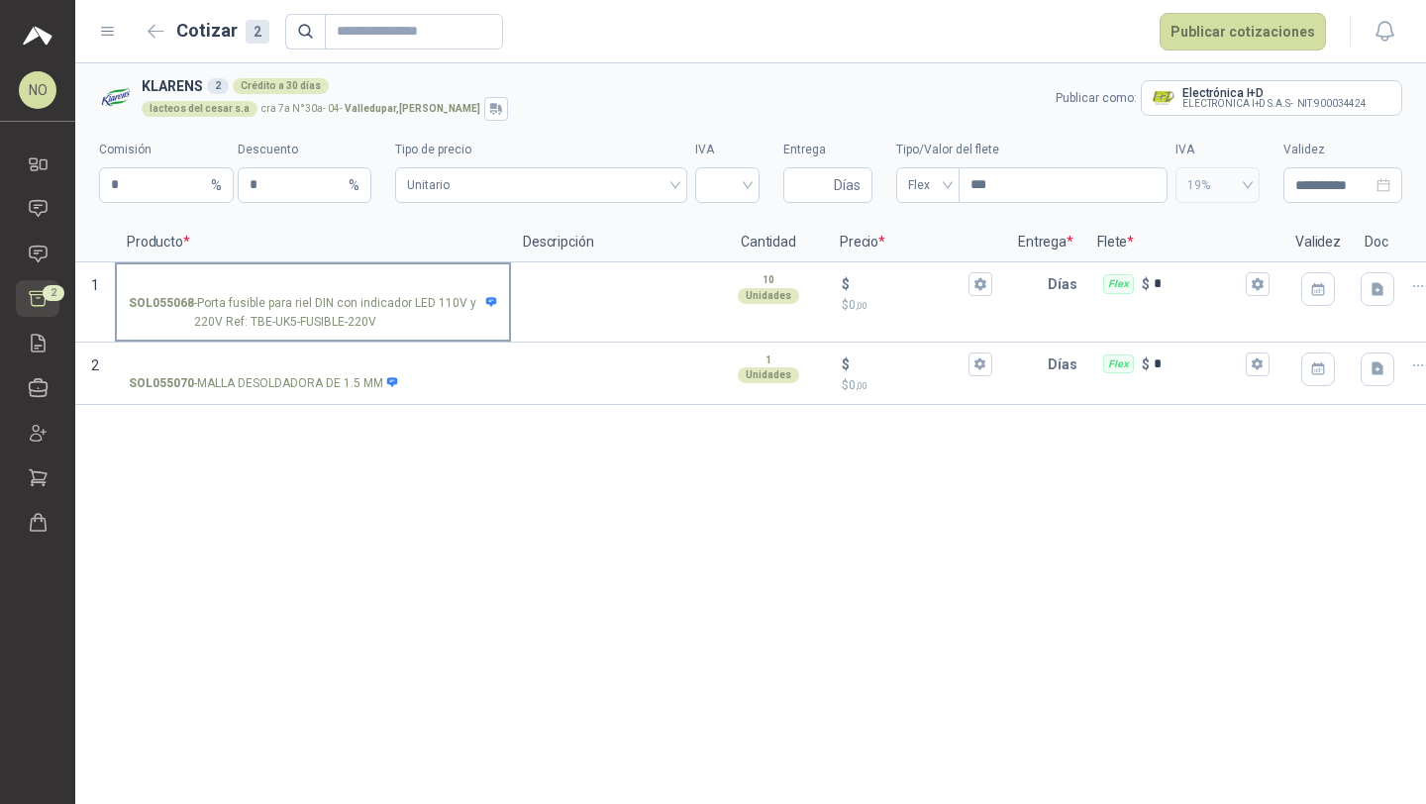
click at [340, 284] on input "SOL055068 - Porta fusible para riel DIN con indicador LED 110V y 220V Ref: TBE-…" at bounding box center [313, 284] width 368 height 15
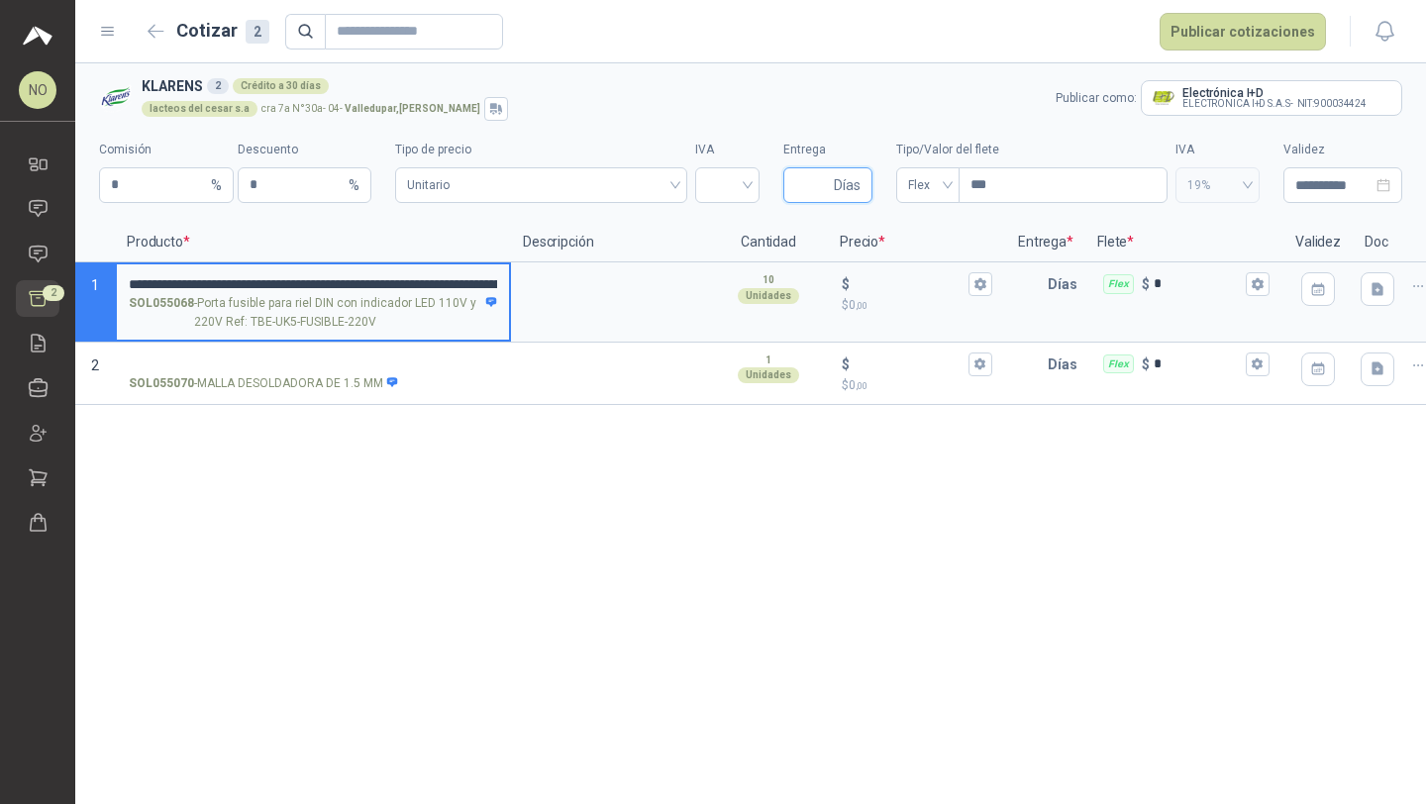
click at [802, 187] on input "Entrega" at bounding box center [812, 185] width 35 height 34
type input "*"
click at [696, 189] on div at bounding box center [727, 185] width 64 height 36
click at [723, 229] on div "19%" at bounding box center [727, 227] width 33 height 22
click at [1003, 180] on input "***" at bounding box center [1062, 185] width 207 height 34
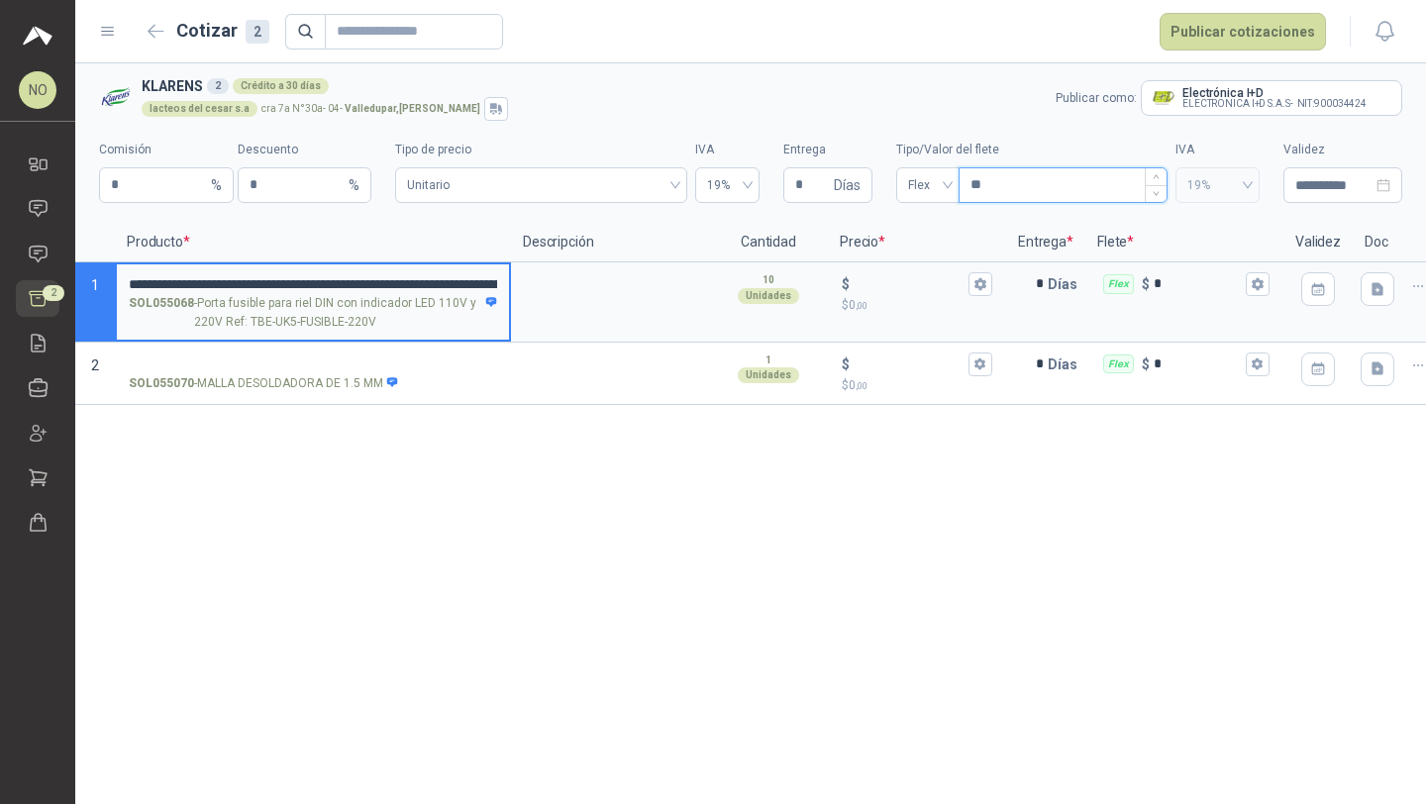
type input "*"
type input "***"
type input "****"
type input "*****"
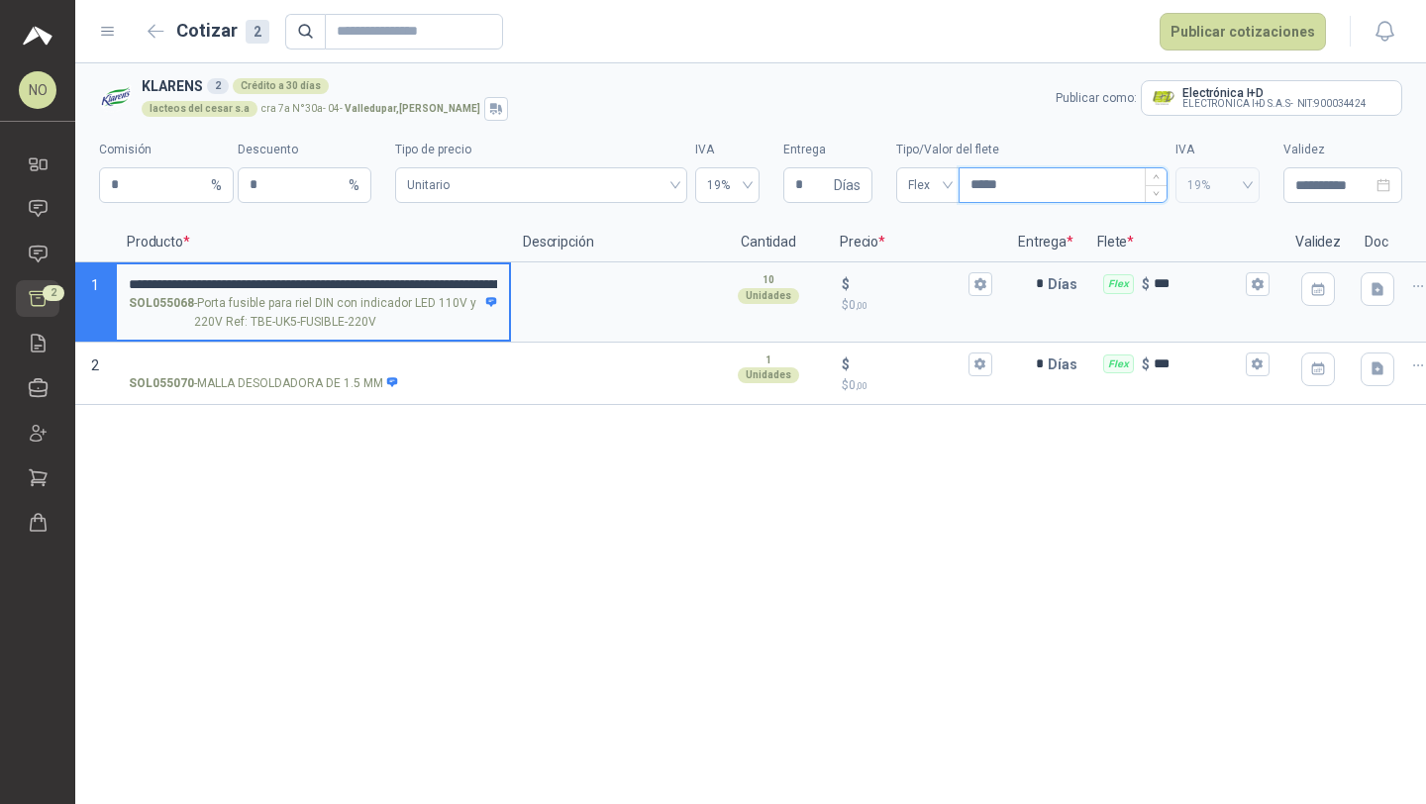
type input "*******"
type input "********"
click at [1309, 178] on input "**********" at bounding box center [1333, 185] width 77 height 22
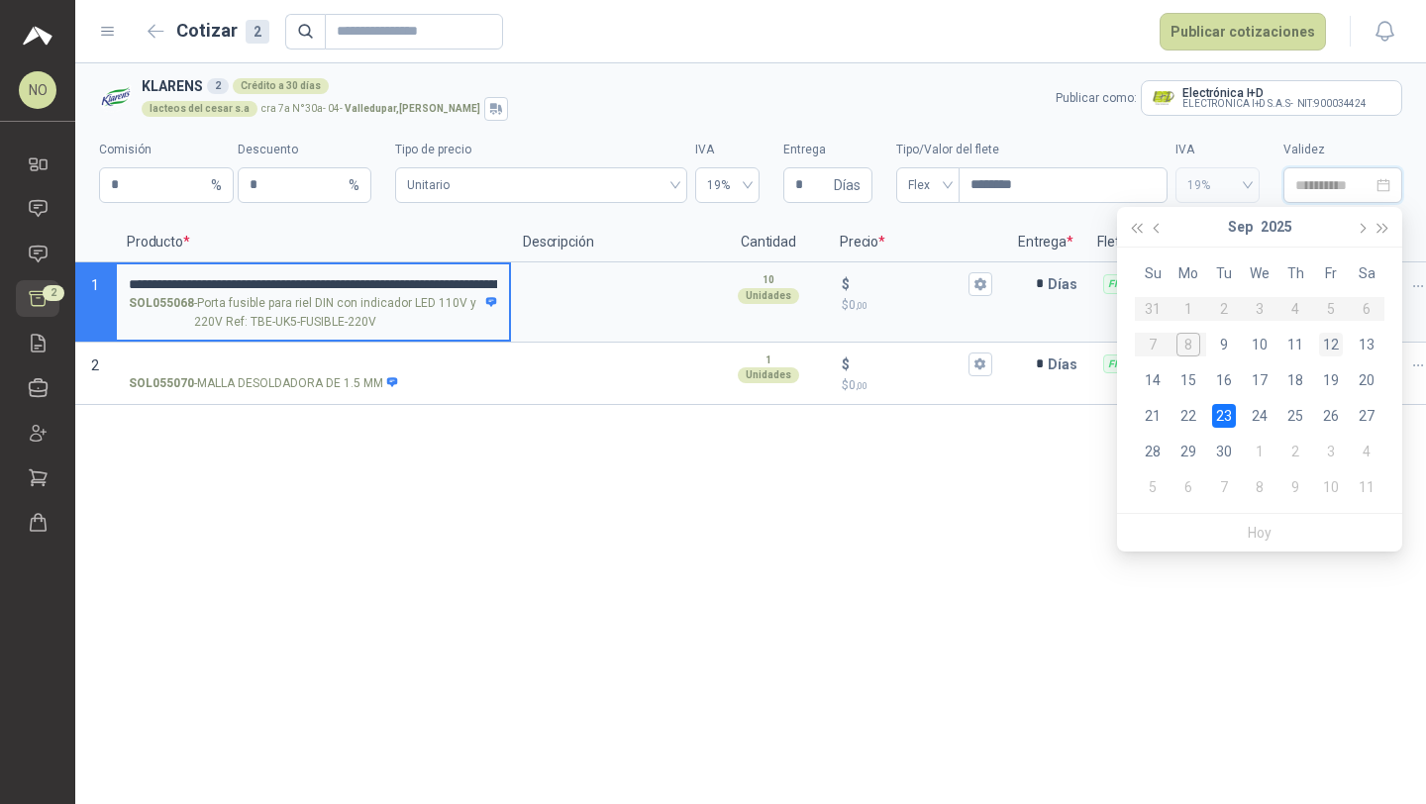
type input "**********"
click at [1330, 336] on div "12" at bounding box center [1331, 345] width 24 height 24
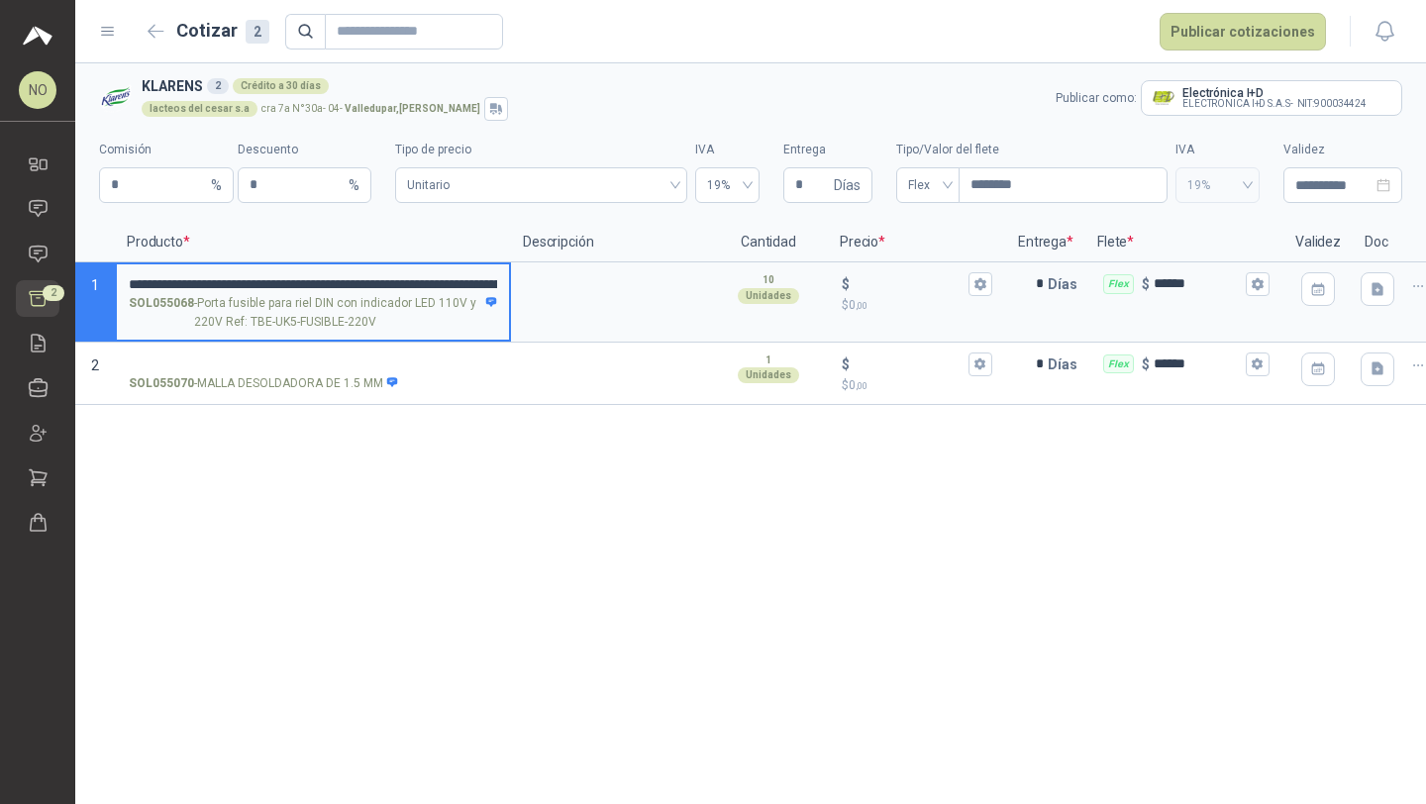
type input "**********"
click at [312, 361] on input "SOL055070 - MALLA DESOLDADORA DE 1.5 MM" at bounding box center [313, 364] width 368 height 15
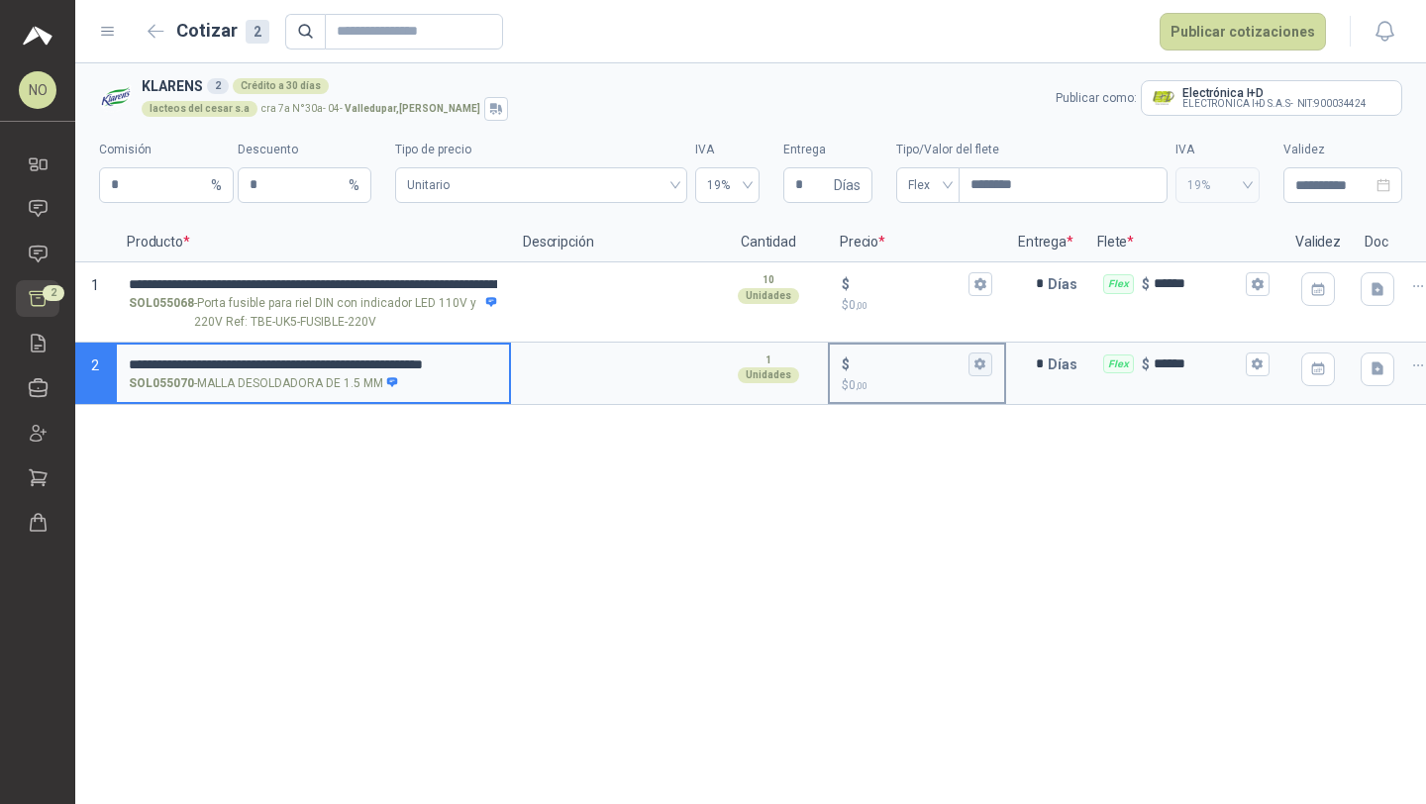
click at [978, 361] on icon "button" at bounding box center [979, 364] width 11 height 12
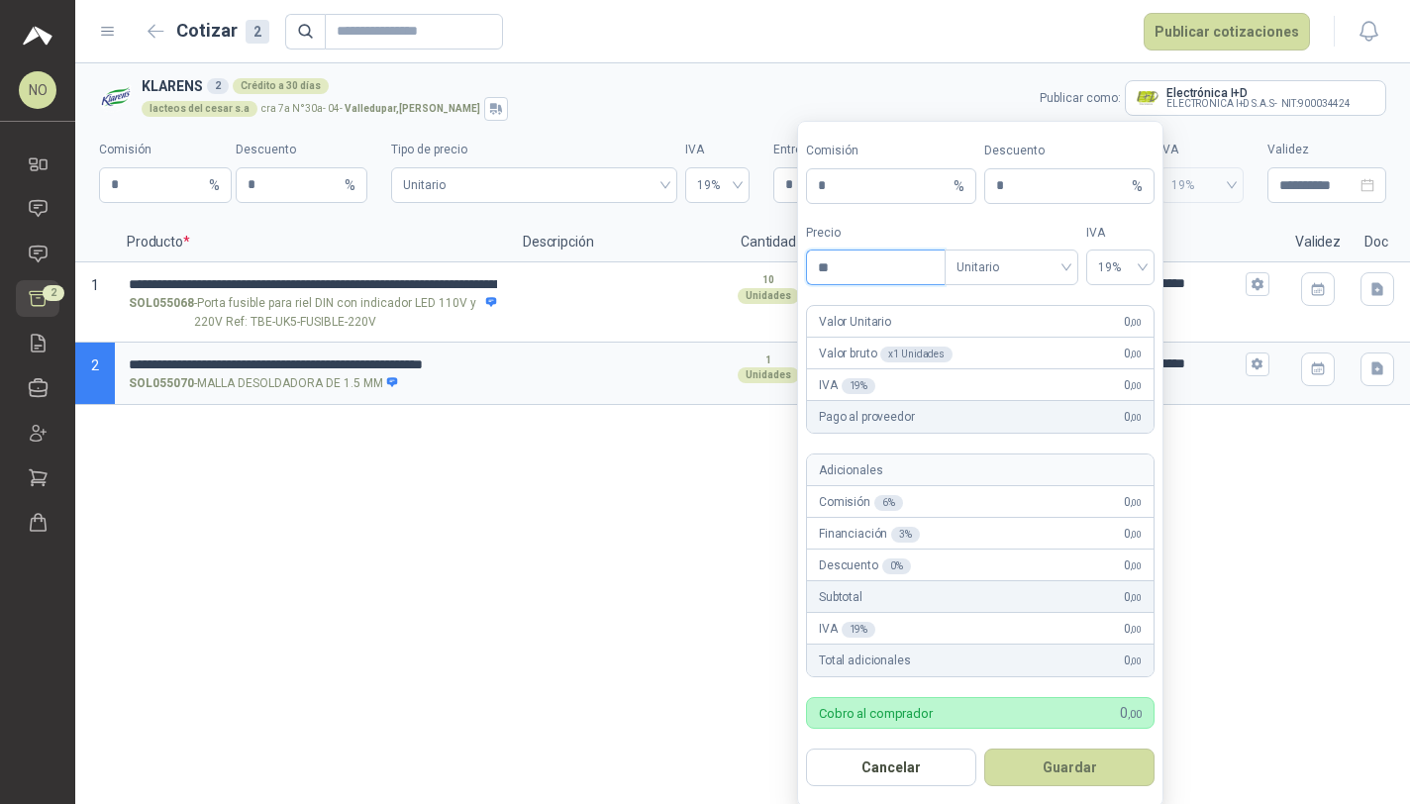
type input "*"
type input "*******"
click at [1093, 765] on button "Guardar" at bounding box center [1069, 767] width 170 height 38
type input "*****"
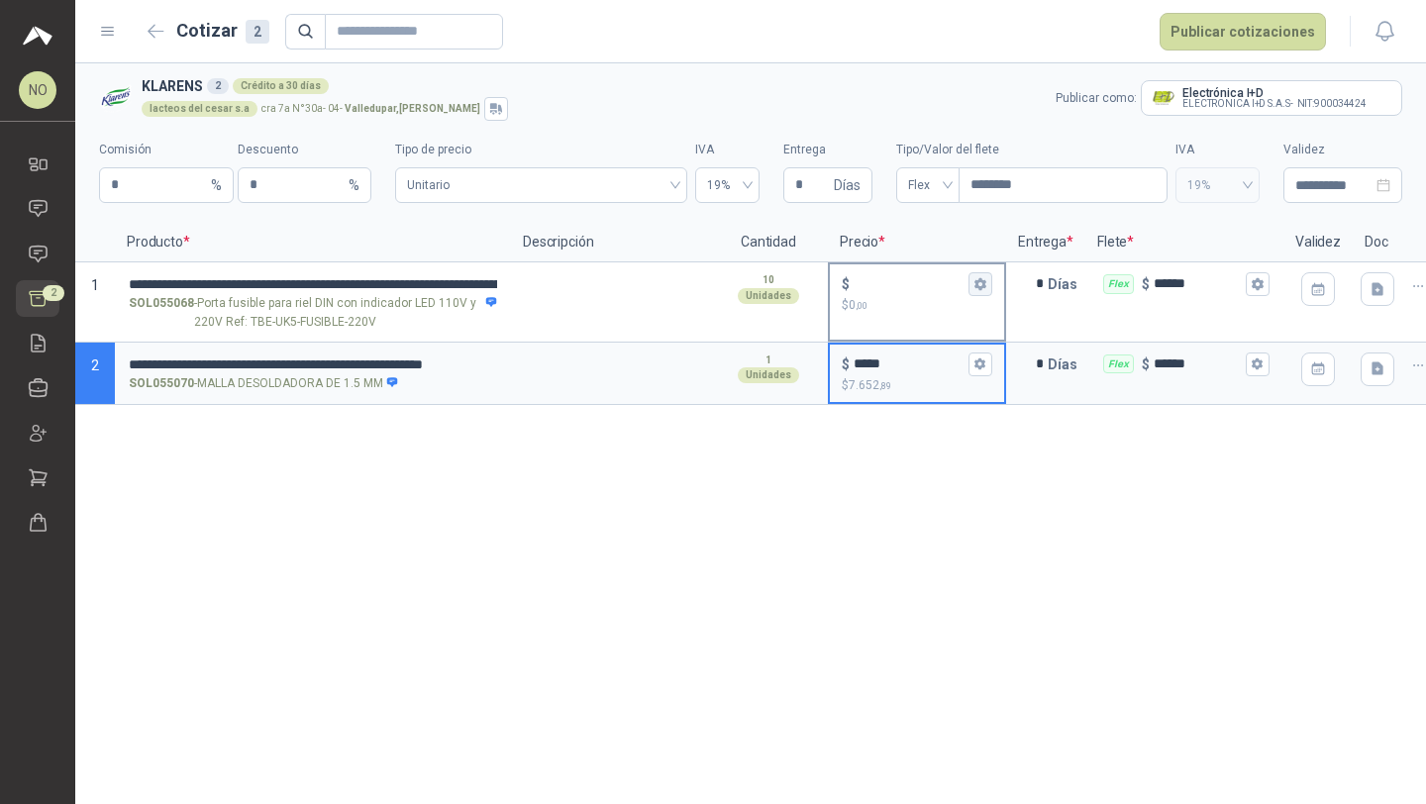
click at [979, 285] on icon "button" at bounding box center [979, 283] width 13 height 13
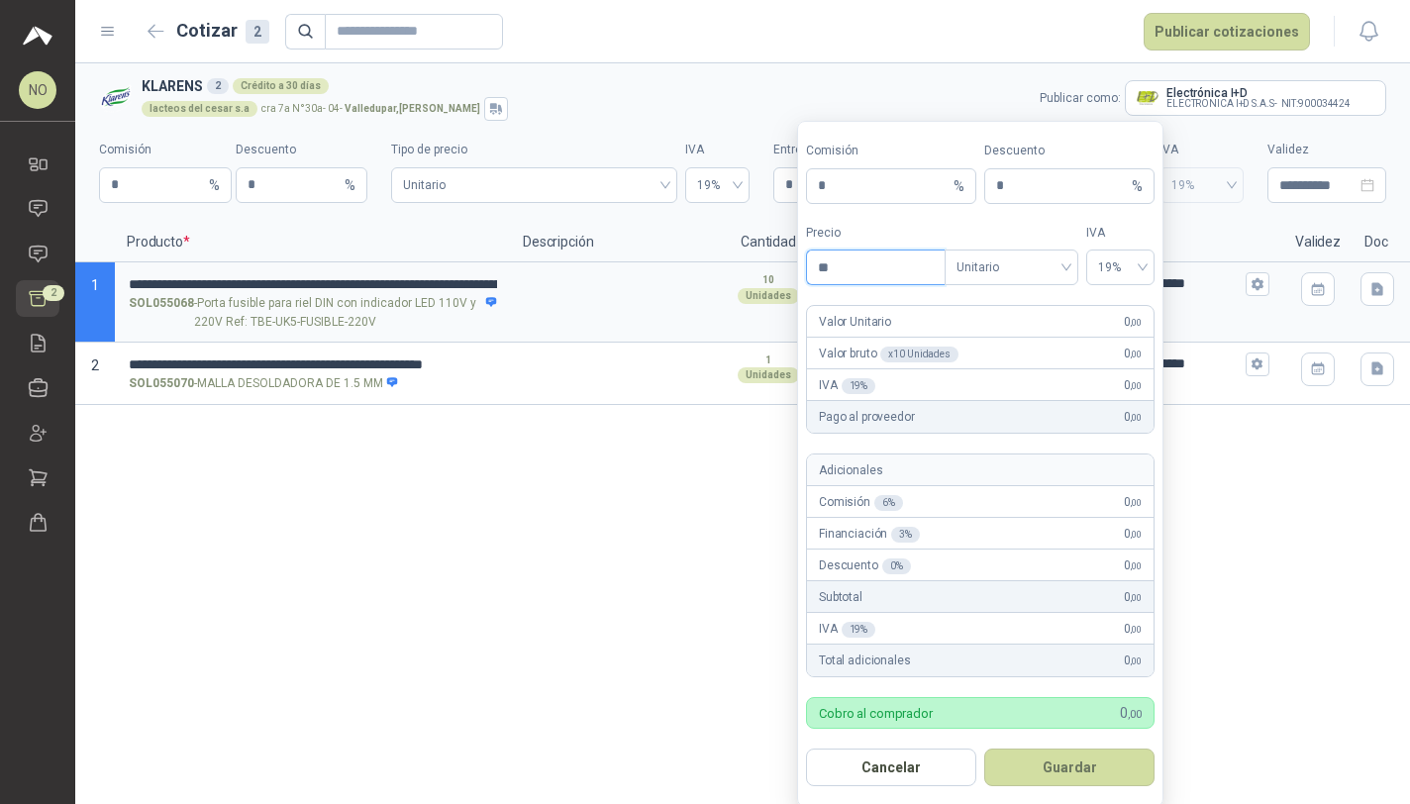
type input "*"
type input "*******"
click at [1073, 758] on button "Guardar" at bounding box center [1069, 767] width 170 height 38
type input "*****"
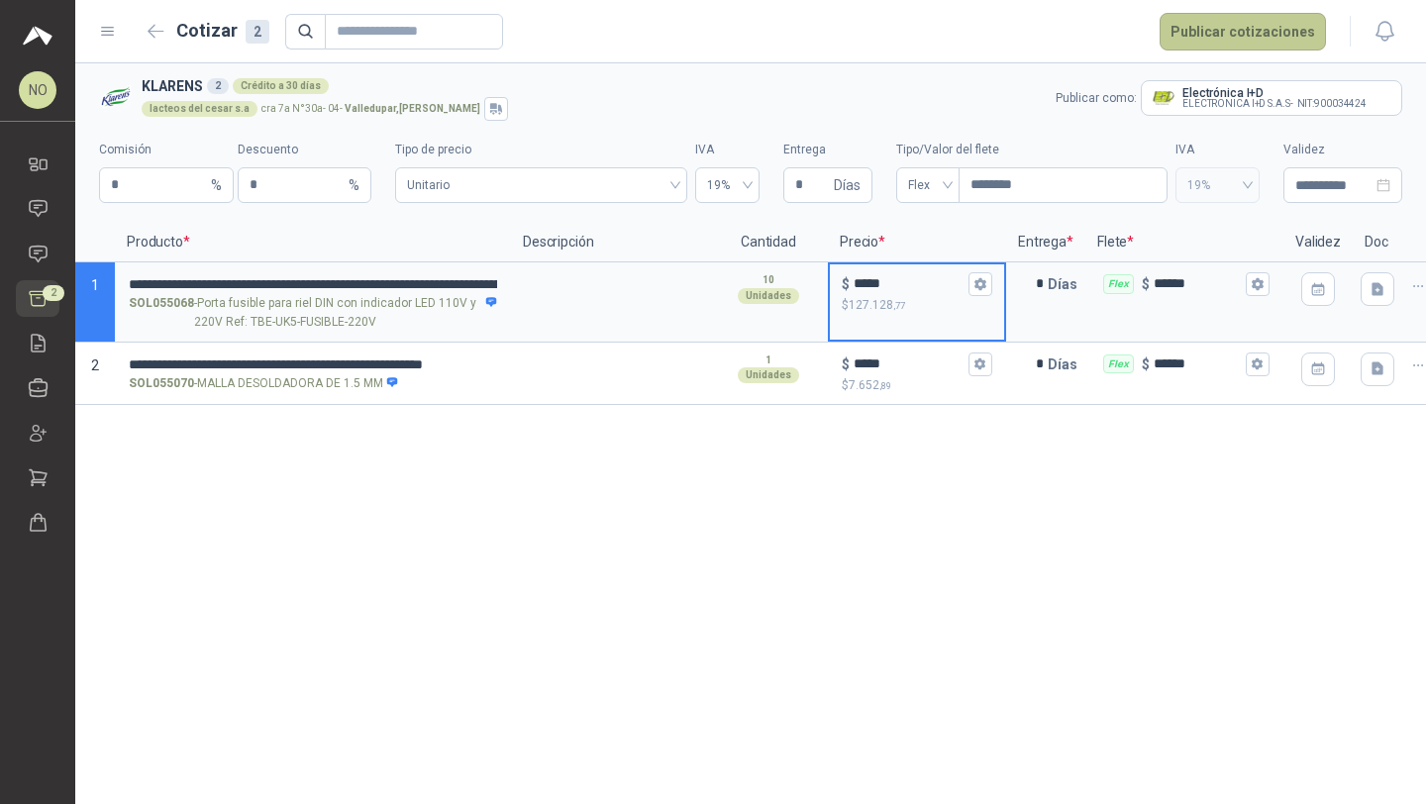
click at [1267, 26] on button "Publicar cotizaciones" at bounding box center [1242, 32] width 166 height 38
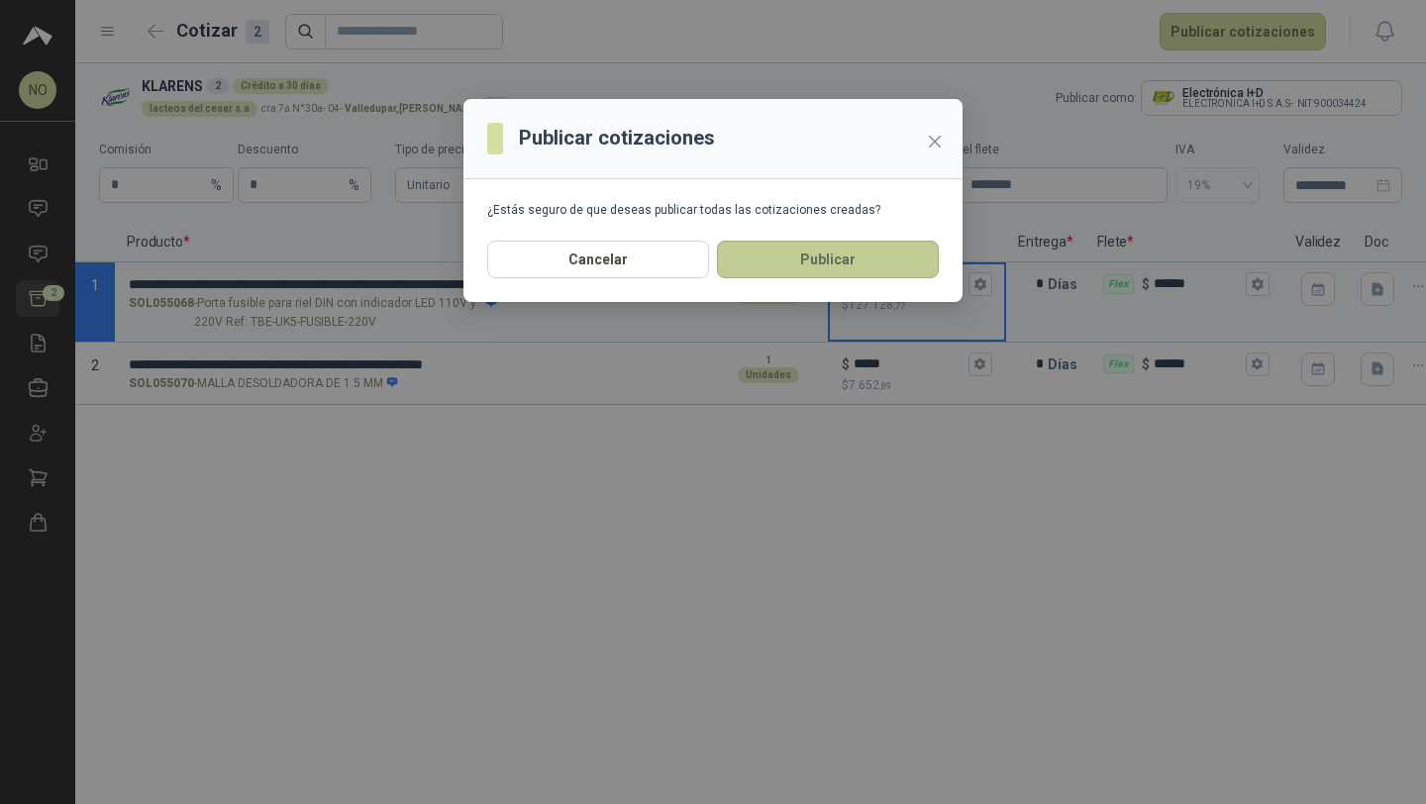
click at [866, 244] on button "Publicar" at bounding box center [828, 260] width 222 height 38
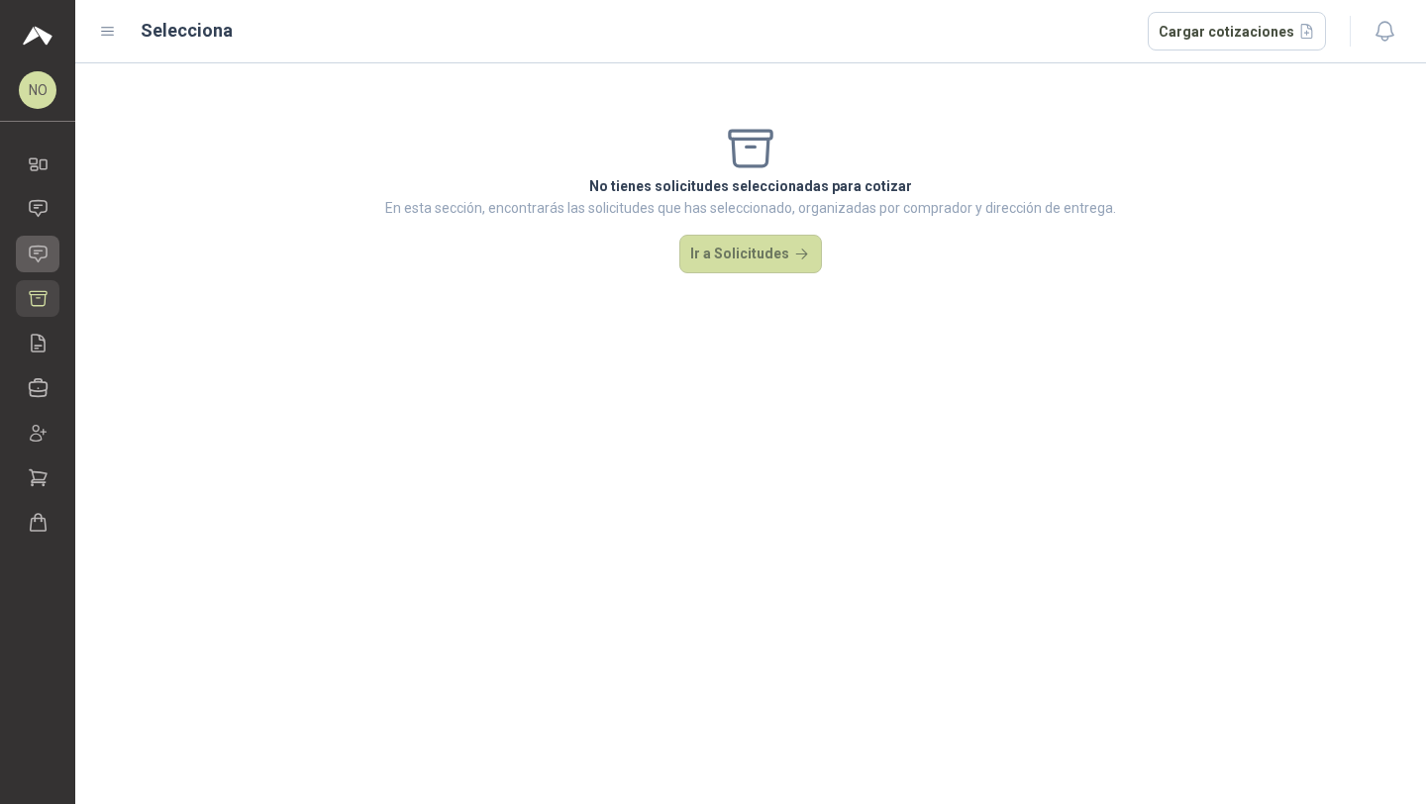
click at [37, 248] on icon at bounding box center [38, 254] width 21 height 21
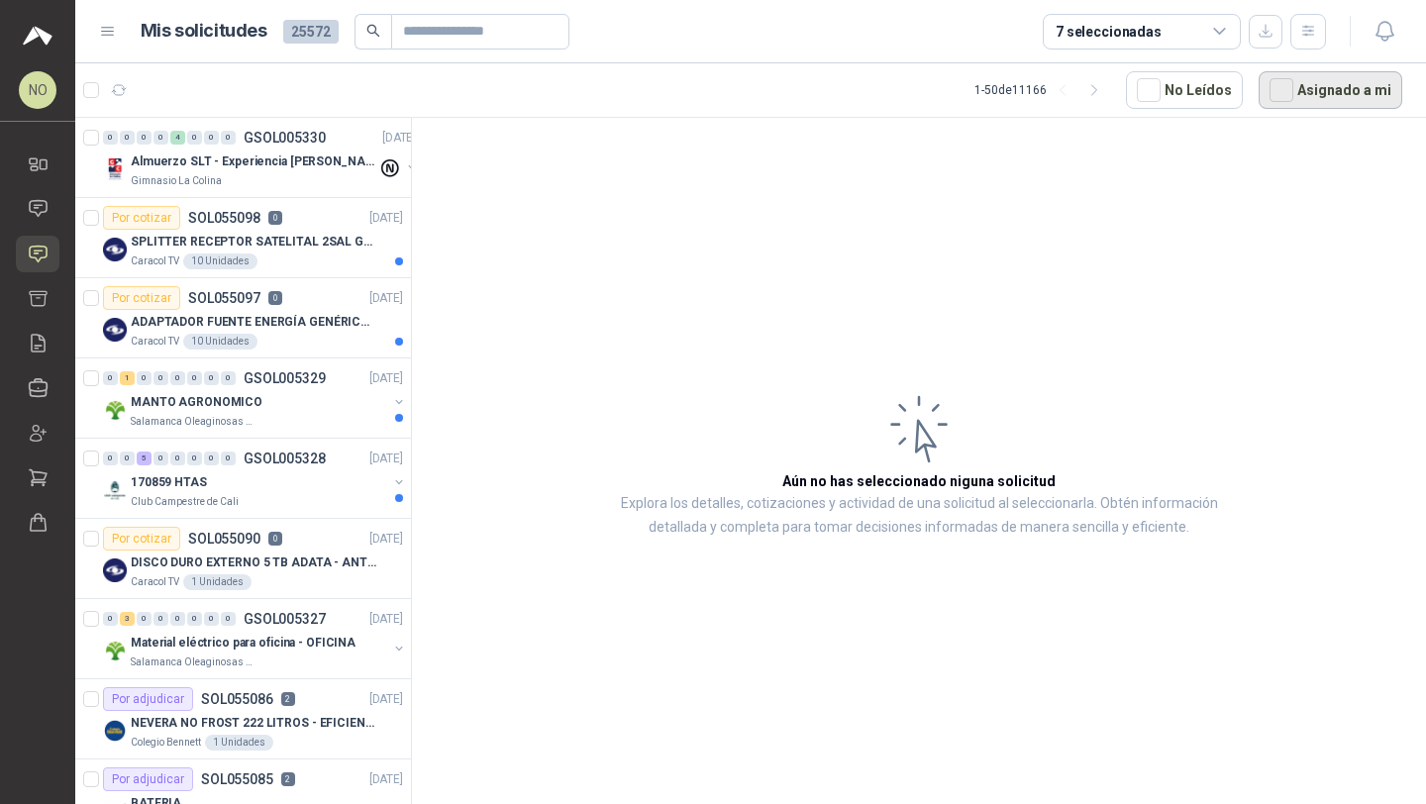
click at [1367, 74] on button "Asignado a mi" at bounding box center [1330, 90] width 144 height 38
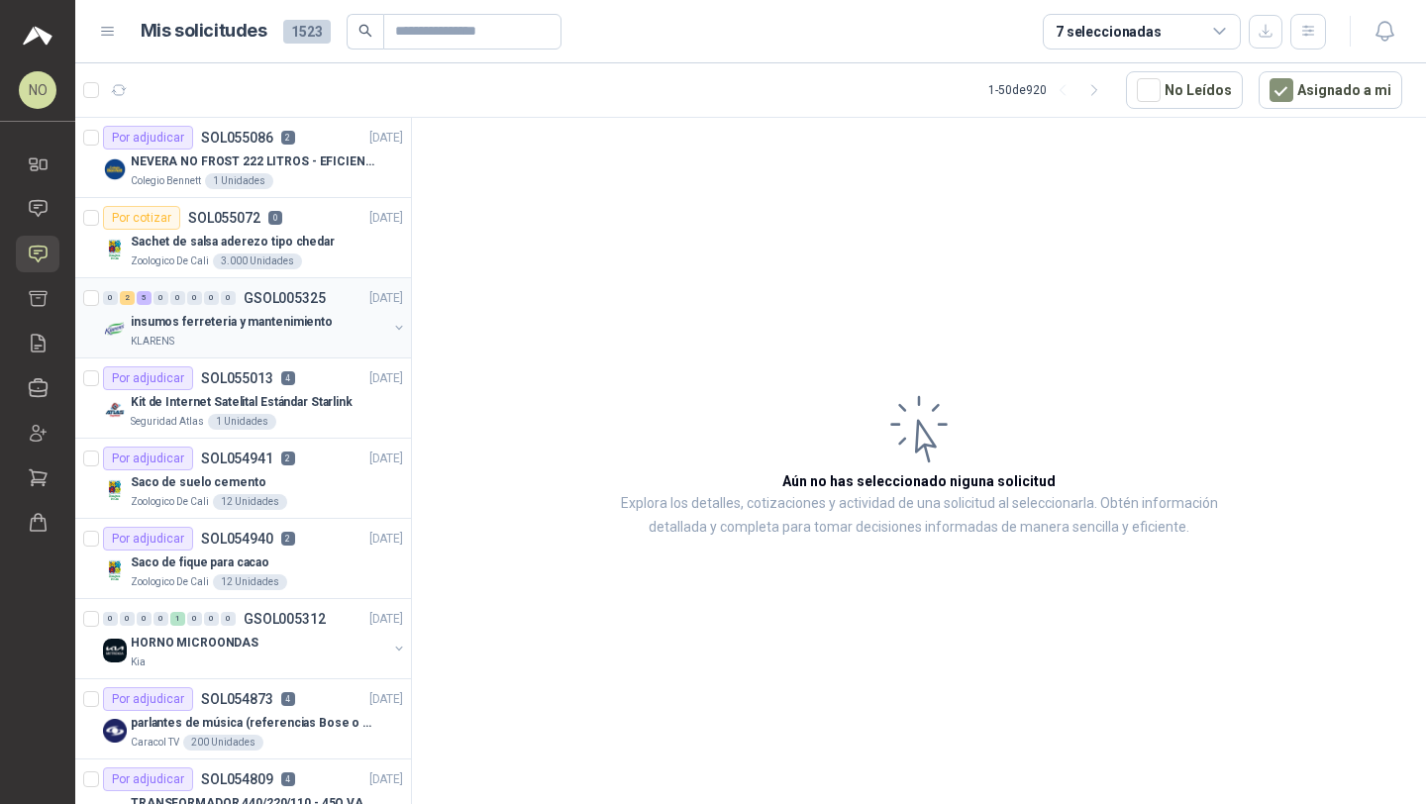
click at [300, 310] on div "insumos ferreteria y mantenimiento" at bounding box center [259, 322] width 256 height 24
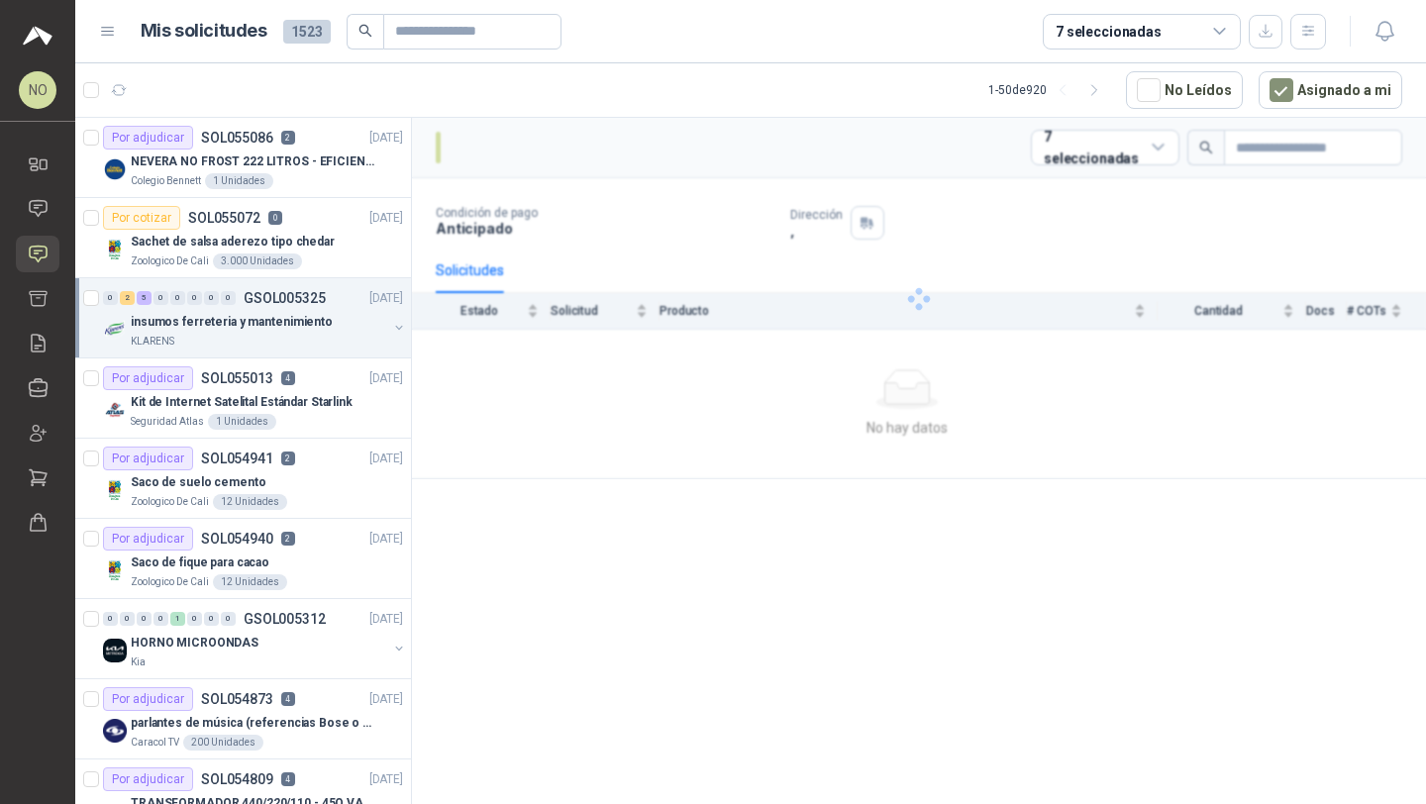
click at [300, 310] on div "insumos ferreteria y mantenimiento" at bounding box center [259, 322] width 256 height 24
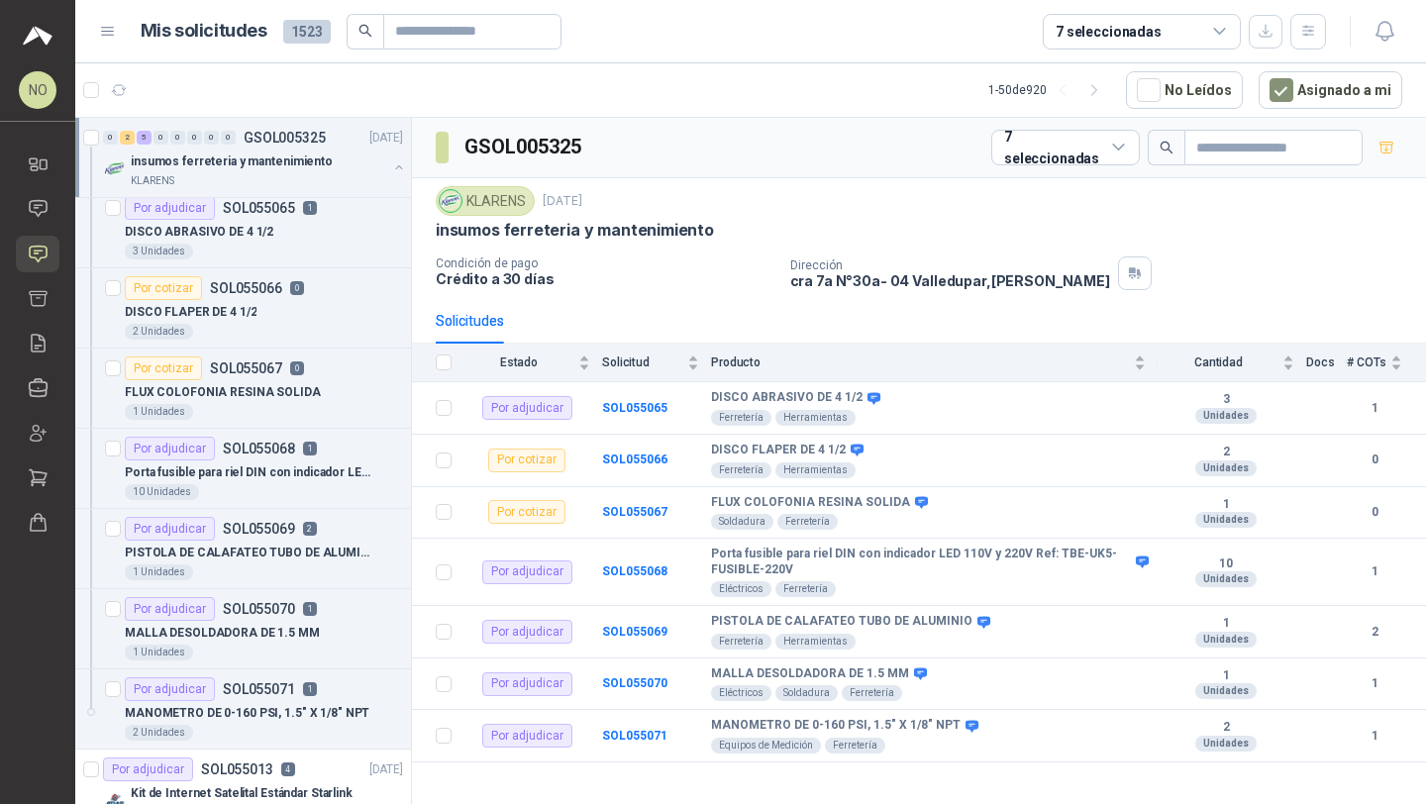
scroll to position [209, 0]
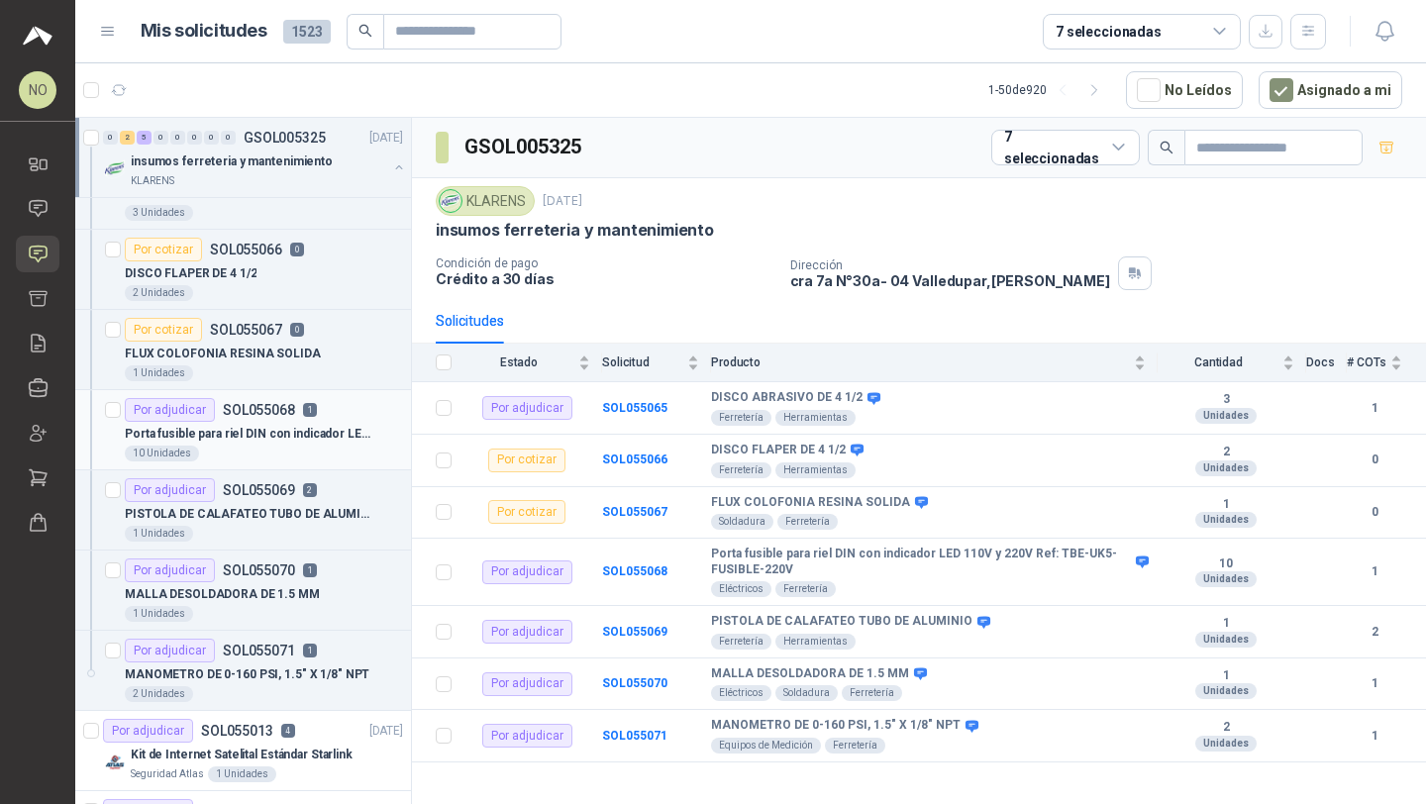
click at [273, 426] on p "Porta fusible para riel DIN con indicador LED 110V y 220V Ref: TBE-UK5-FUSIBLE-…" at bounding box center [248, 434] width 247 height 19
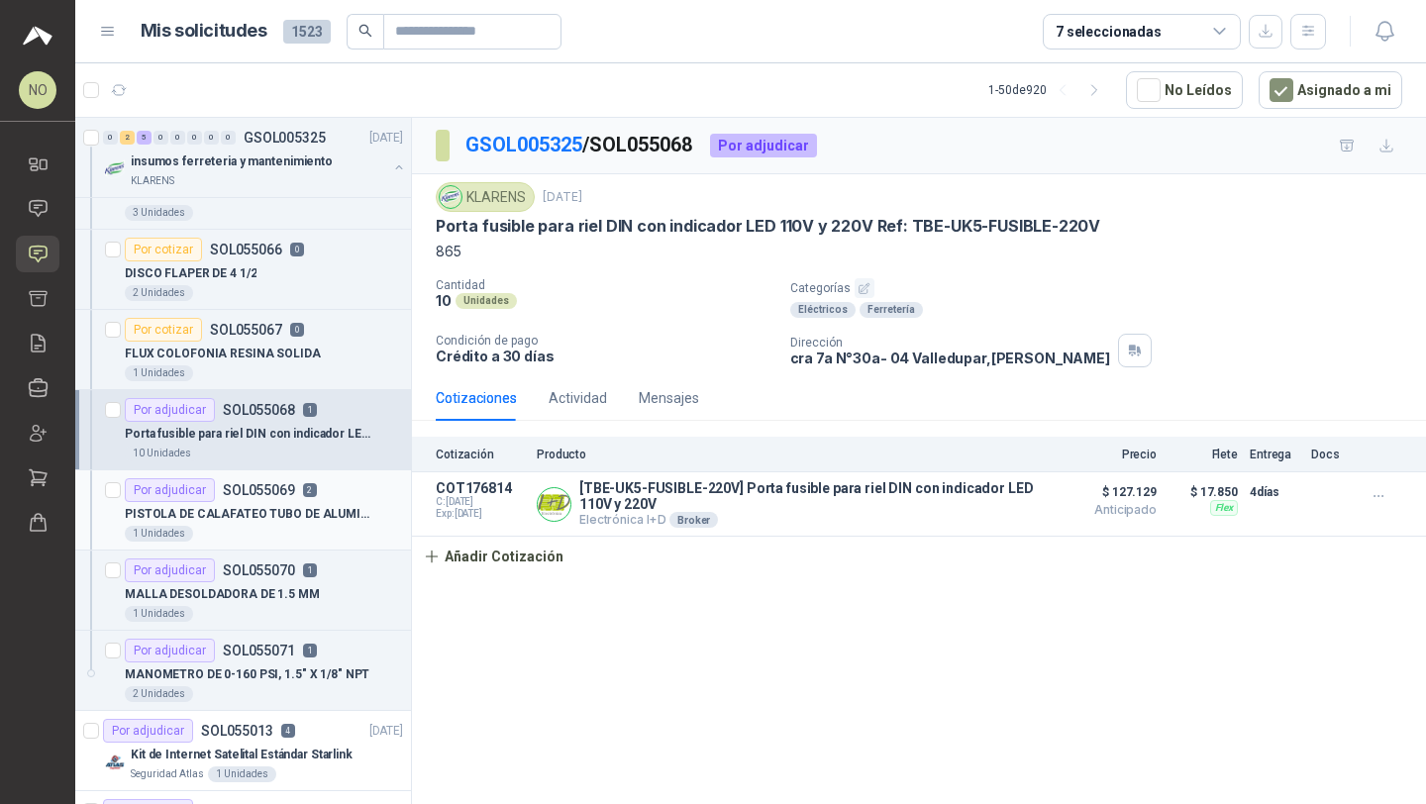
click at [271, 509] on p "PISTOLA DE CALAFATEO TUBO DE ALUMINIO" at bounding box center [248, 514] width 247 height 19
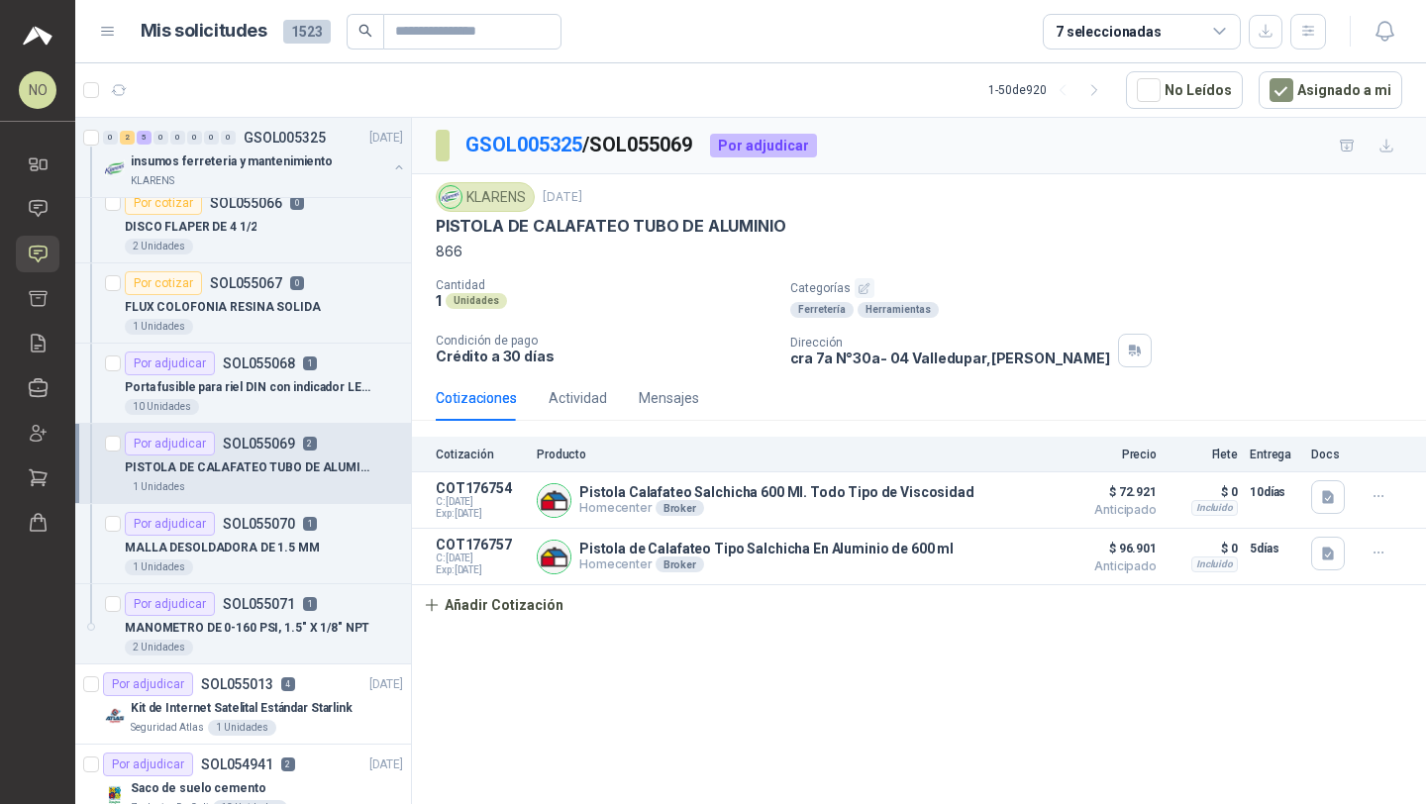
scroll to position [256, 0]
click at [271, 509] on article "Por adjudicar SOL055070 1 MALLA DESOLDADORA DE 1.5 MM 1 Unidades" at bounding box center [243, 543] width 336 height 80
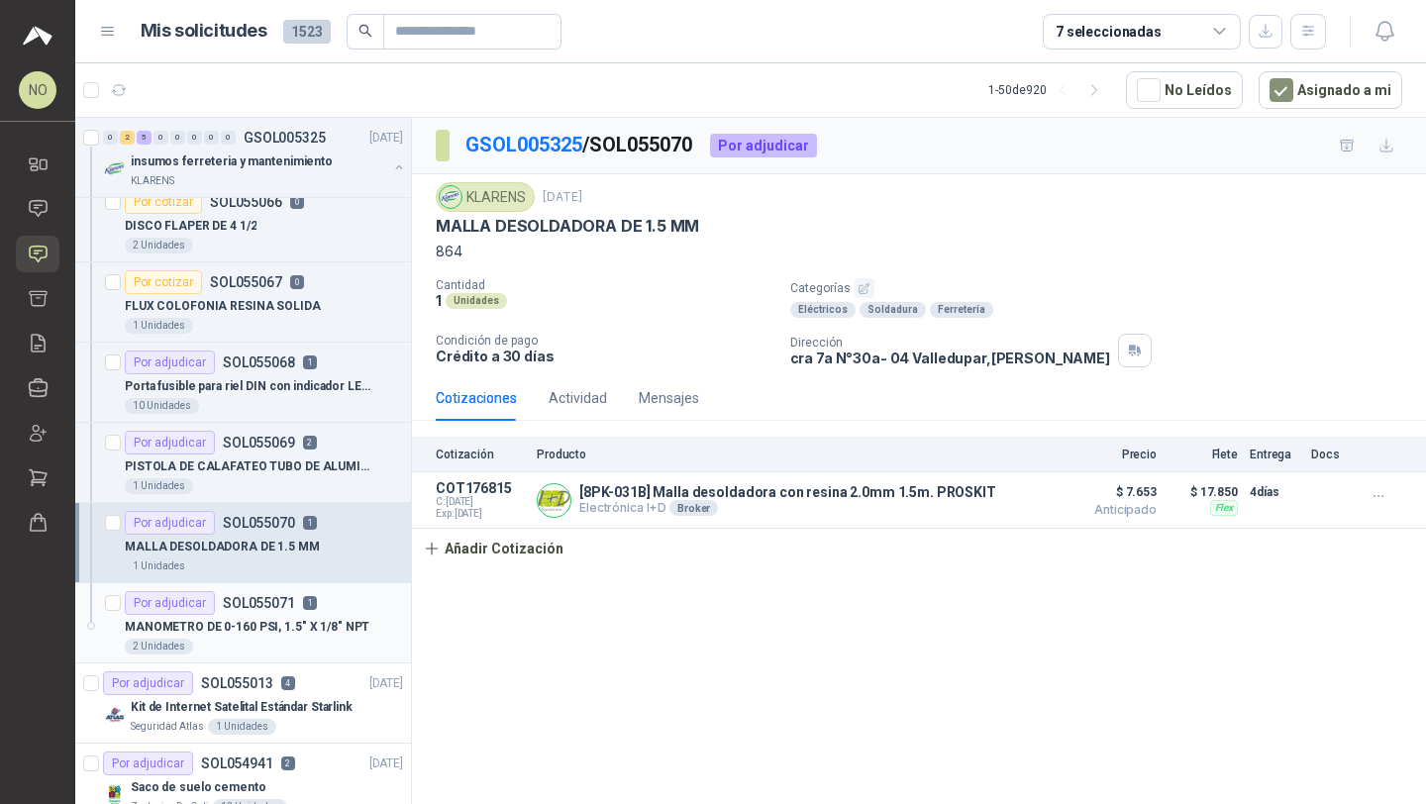
click at [291, 628] on p "MANOMETRO DE 0-160 PSI, 1.5" X 1/8" NPT" at bounding box center [247, 627] width 245 height 19
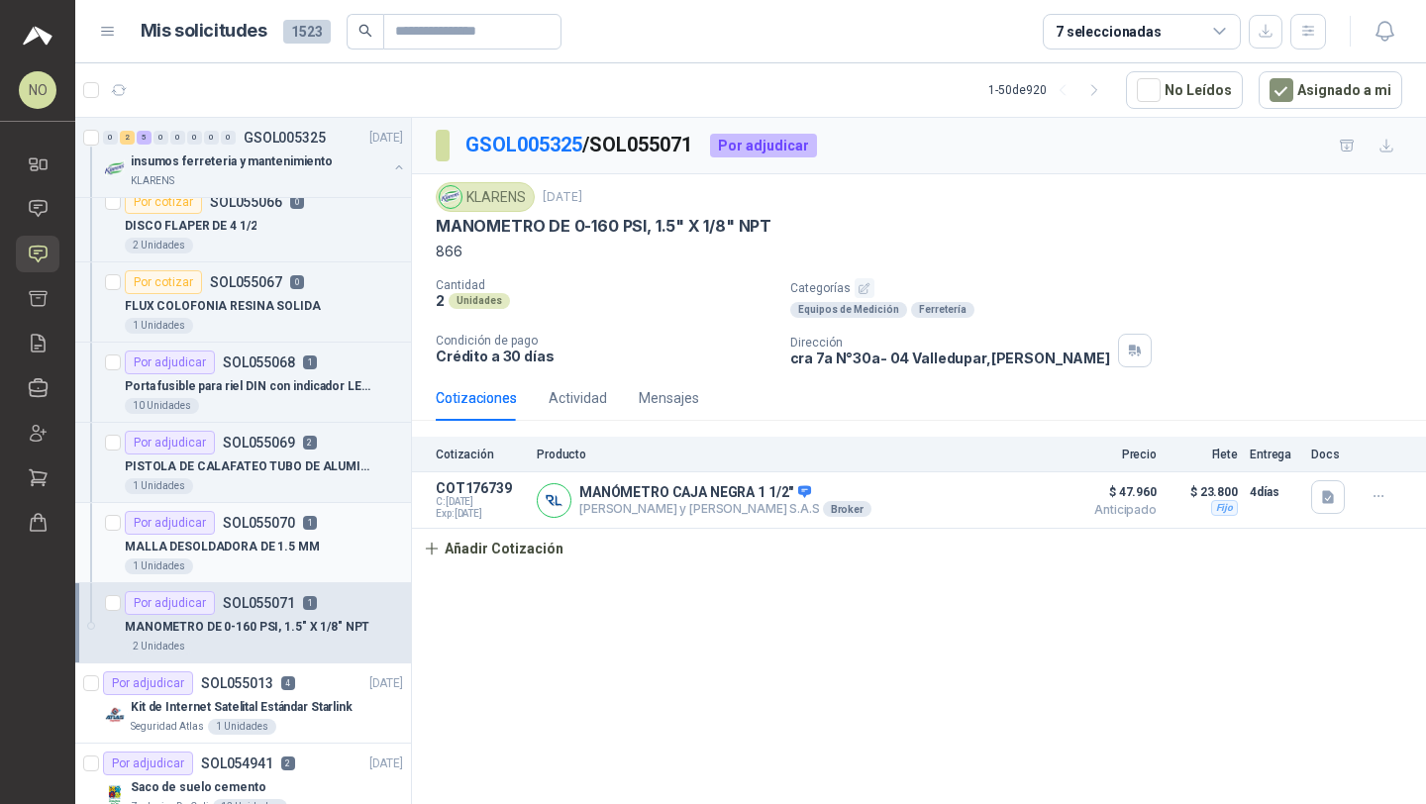
click at [297, 559] on div "1 Unidades" at bounding box center [264, 566] width 278 height 16
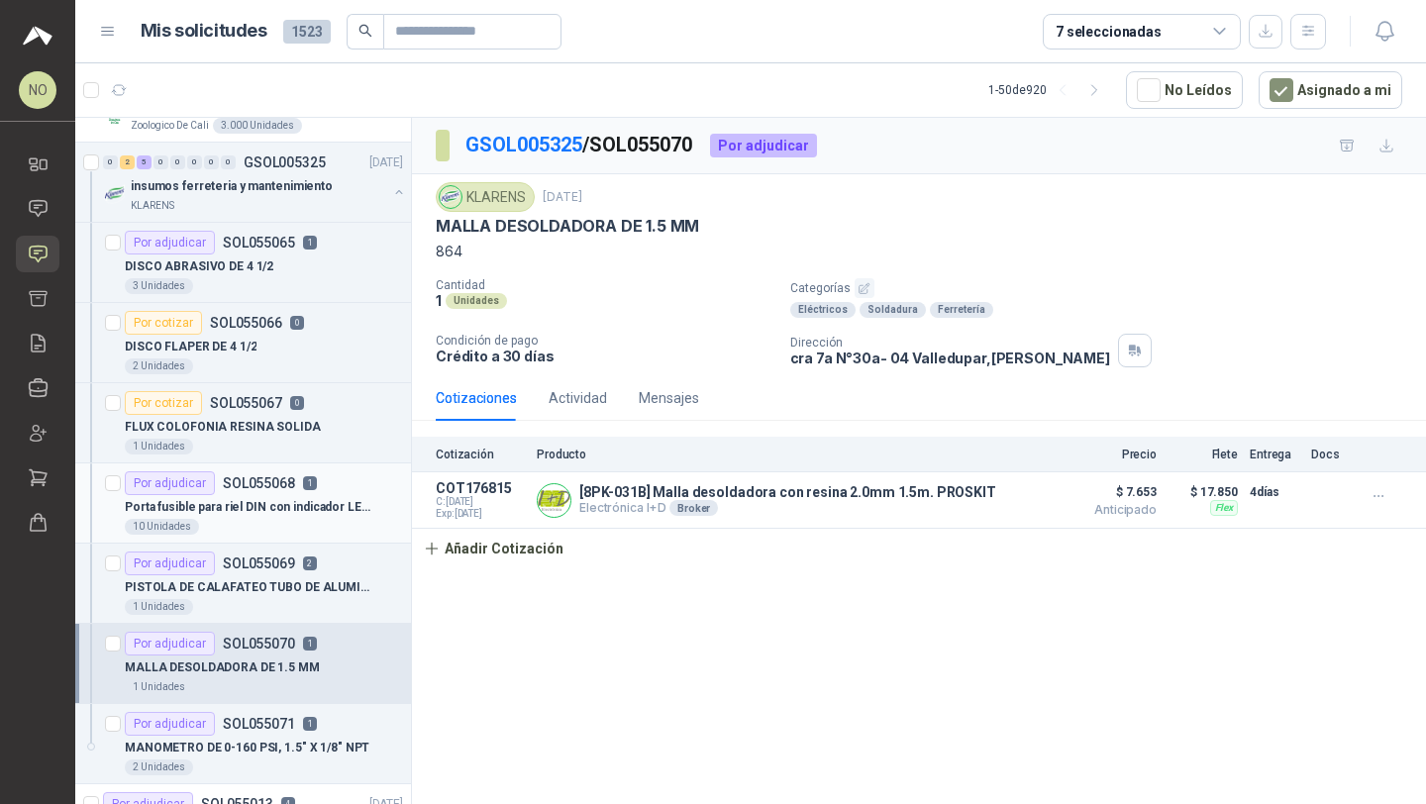
scroll to position [135, 0]
click at [295, 372] on div "2 Unidades" at bounding box center [264, 367] width 278 height 16
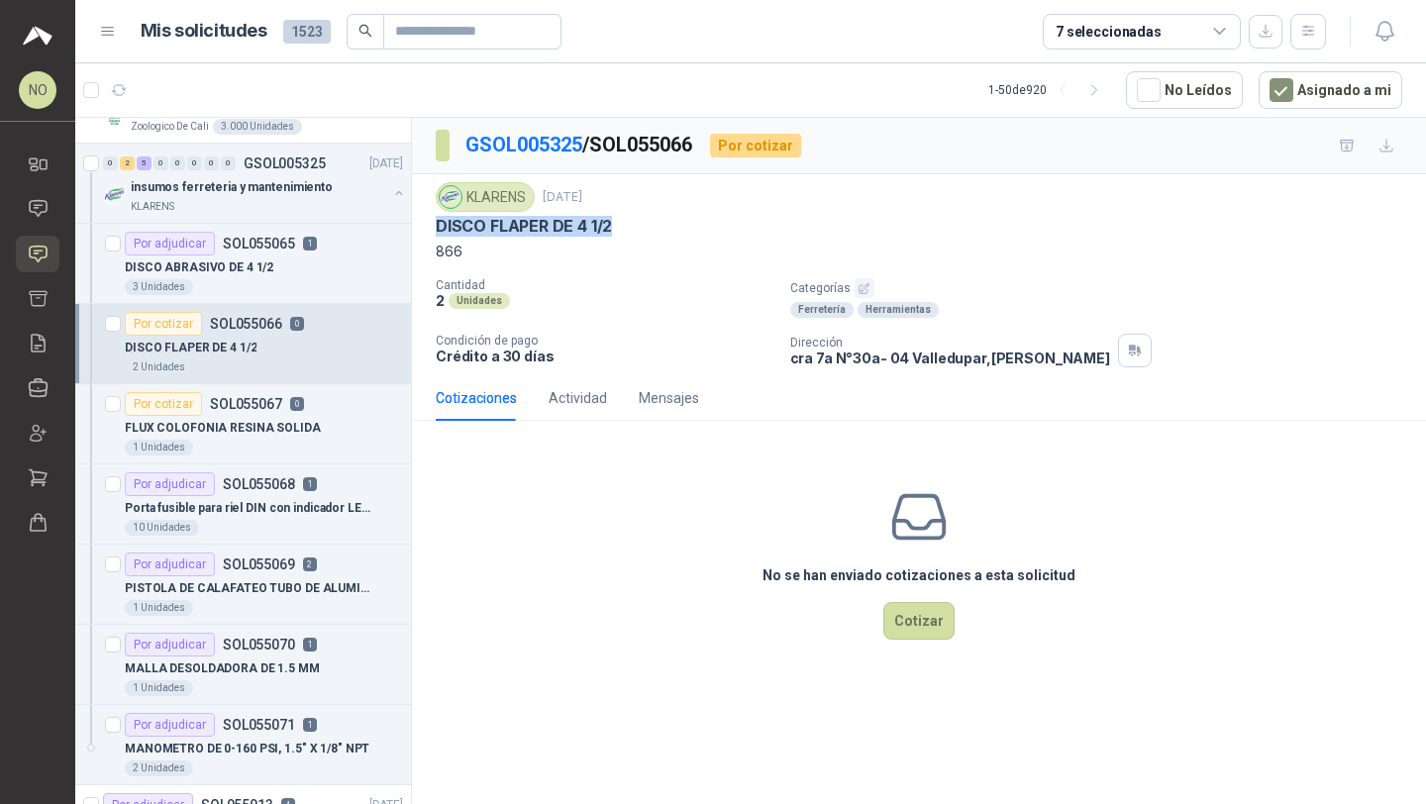
drag, startPoint x: 438, startPoint y: 228, endPoint x: 639, endPoint y: 230, distance: 201.0
click at [641, 231] on div "DISCO FLAPER DE 4 1/2" at bounding box center [919, 226] width 966 height 21
copy p "DISCO FLAPER DE 4 1/2"
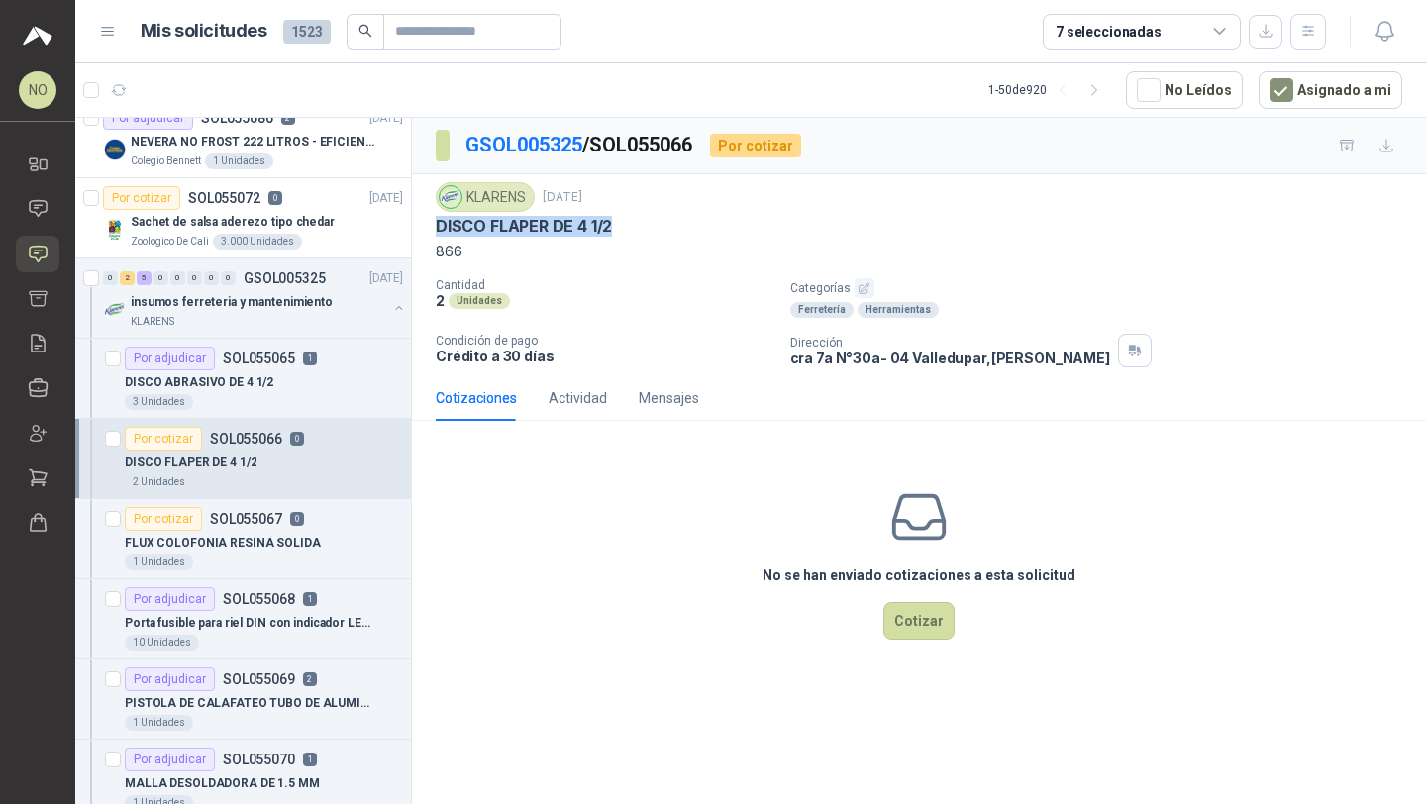
scroll to position [1, 0]
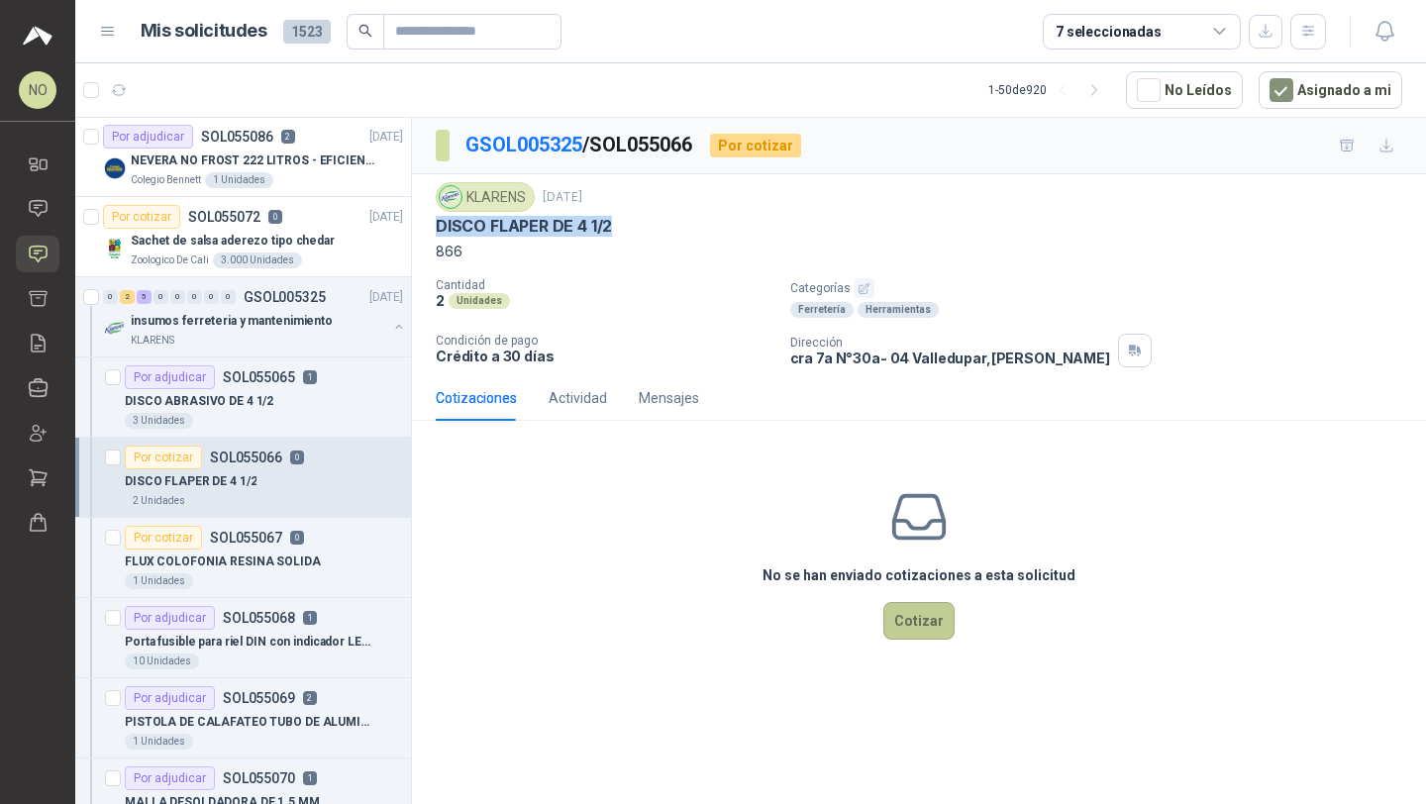
click at [927, 622] on button "Cotizar" at bounding box center [918, 621] width 71 height 38
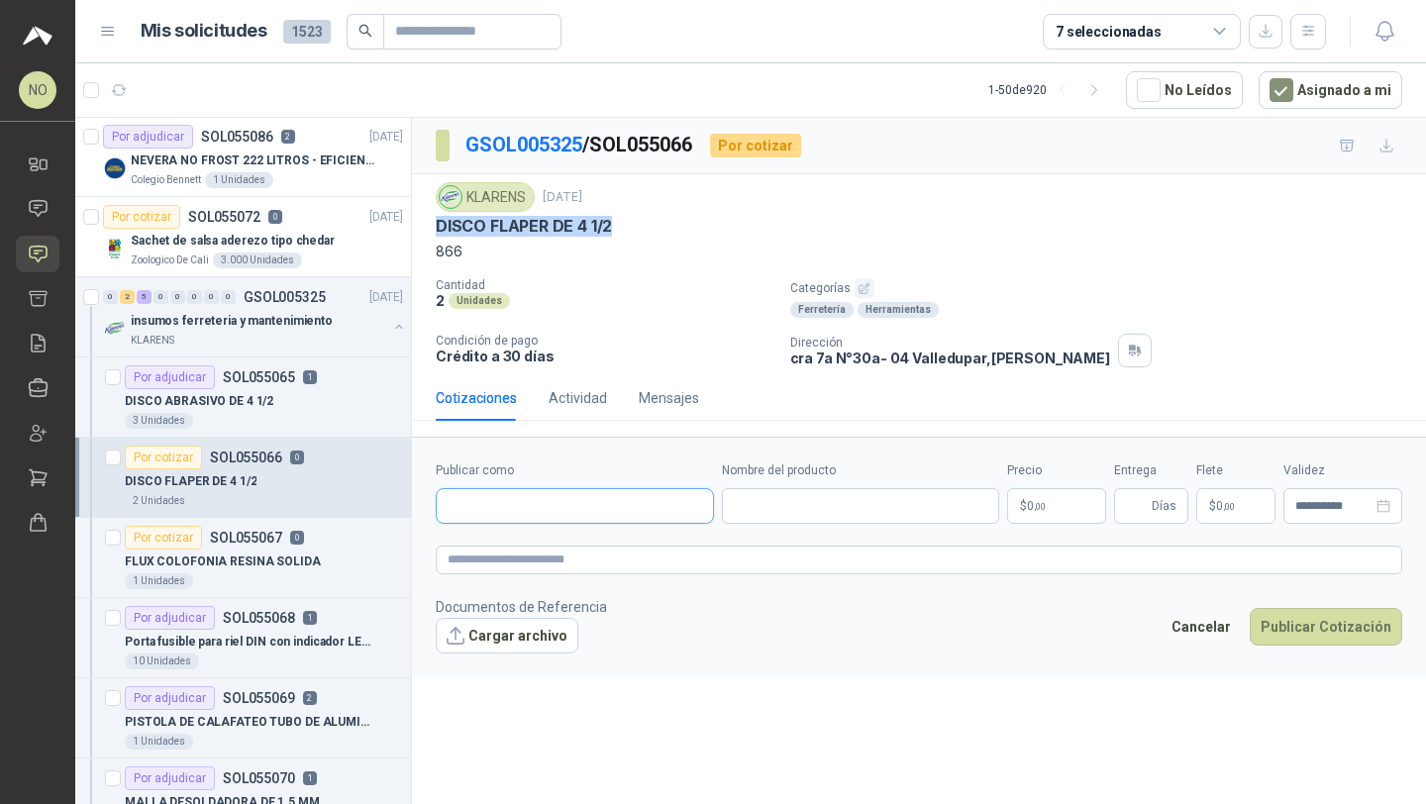
click at [531, 510] on input "Publicar como" at bounding box center [575, 506] width 276 height 34
type input "**********"
click at [552, 550] on div "Homecenter NIT : 800242106" at bounding box center [574, 554] width 245 height 22
type input "**********"
click at [1061, 504] on body "NO Nathalia Ortega Inicio Chat Solicitudes Cotizar Remisiones Compañías Invitac…" at bounding box center [713, 402] width 1426 height 804
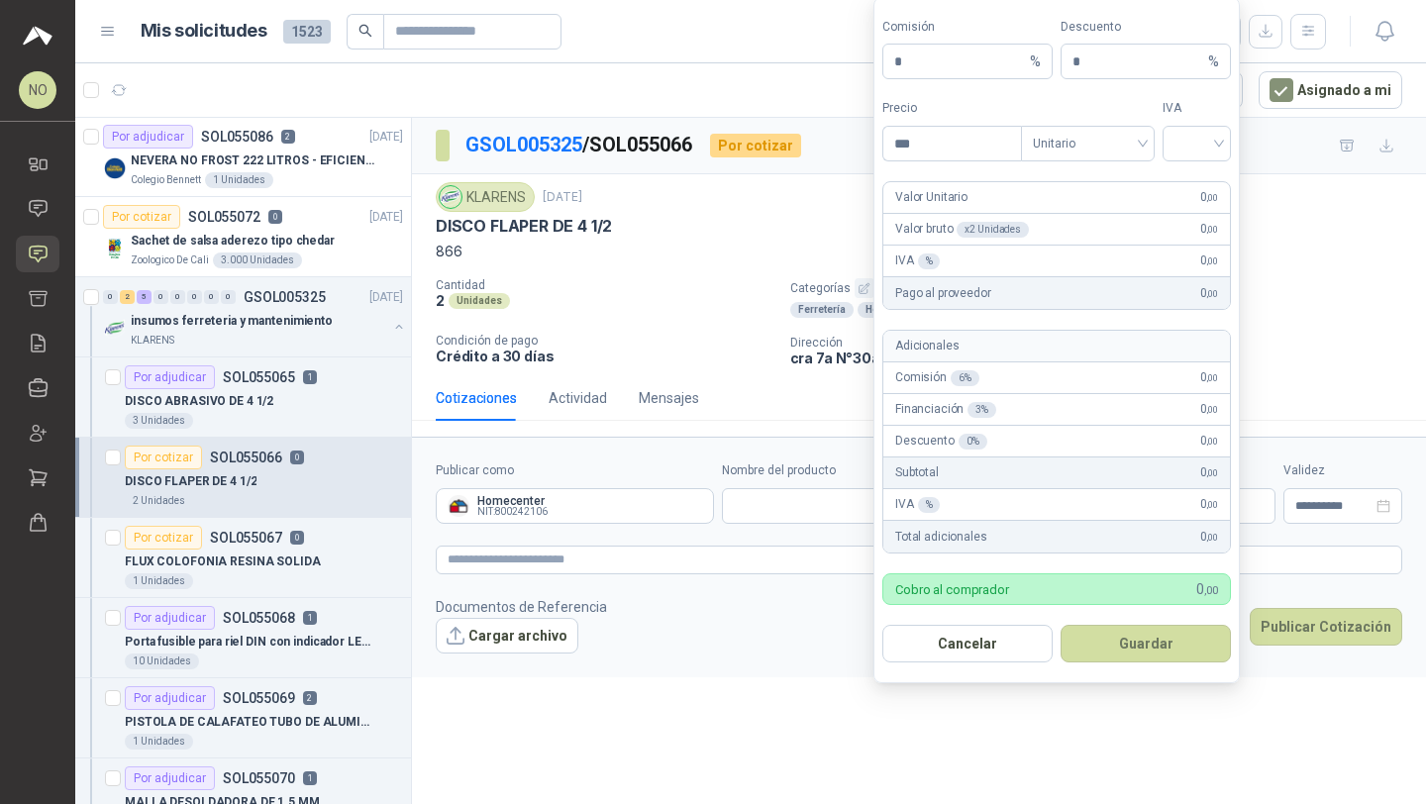
click at [1264, 505] on p "$ 0 ,00" at bounding box center [1235, 506] width 79 height 36
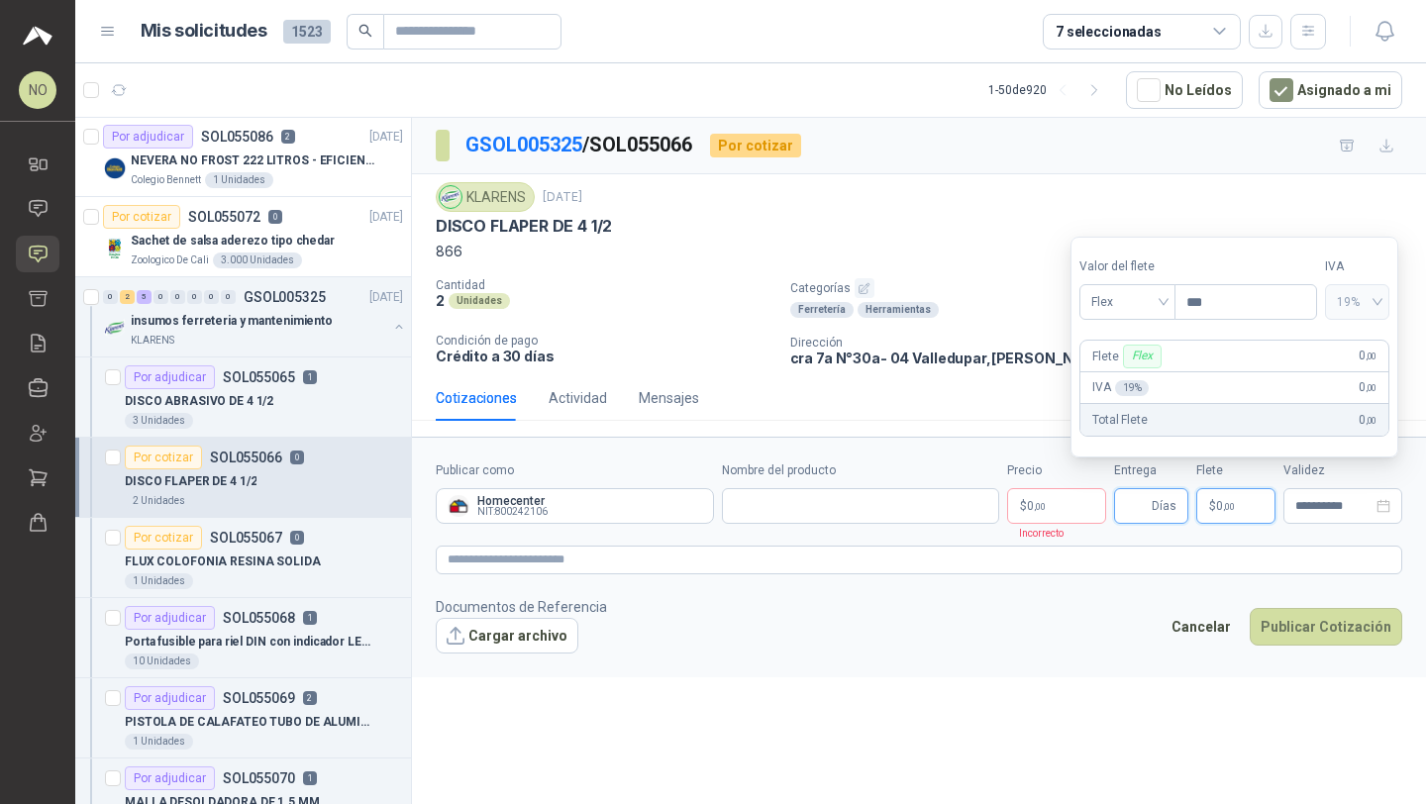
click at [1147, 509] on input "Entrega" at bounding box center [1137, 506] width 22 height 34
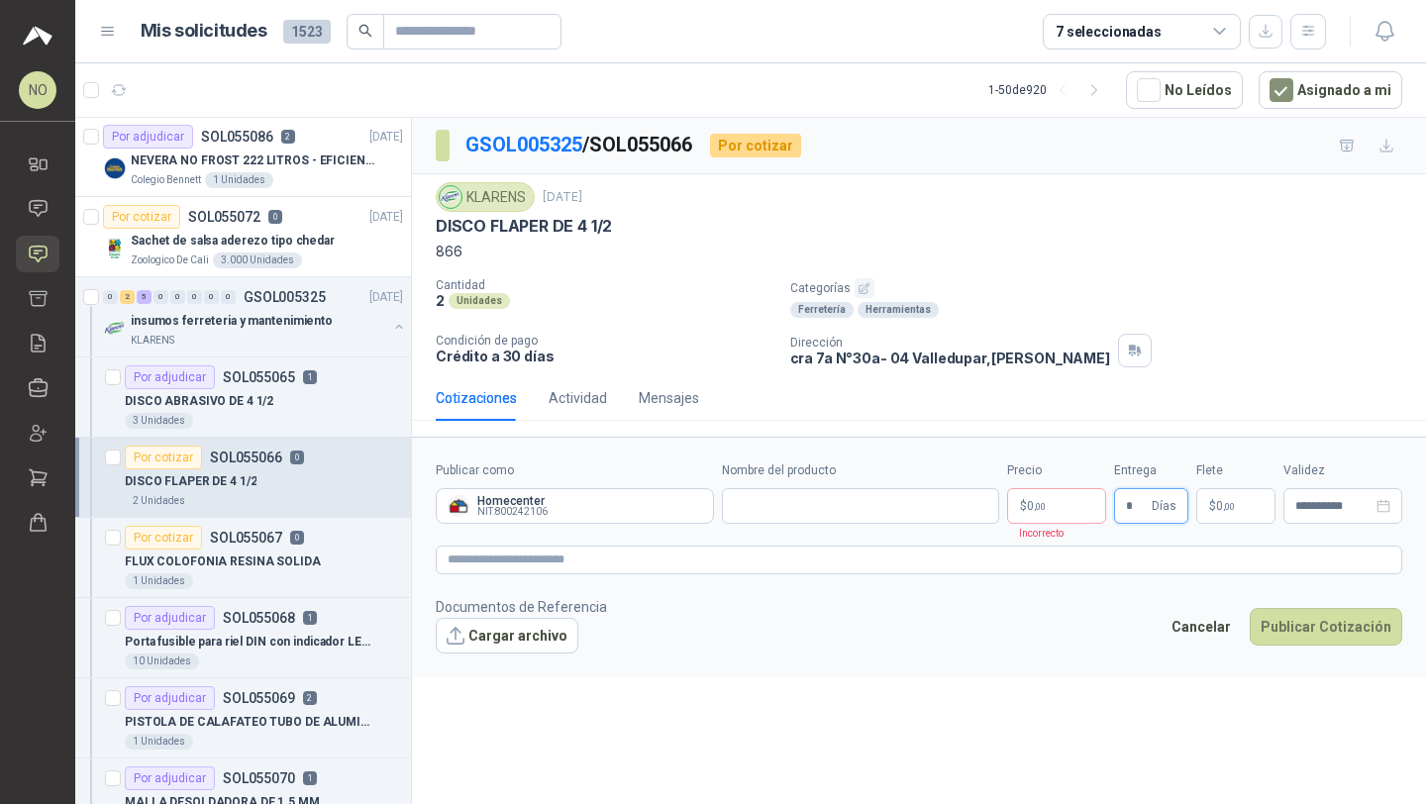
type input "*"
click at [1071, 674] on form "**********" at bounding box center [919, 557] width 1014 height 240
click at [1223, 508] on span ",00" at bounding box center [1229, 506] width 12 height 11
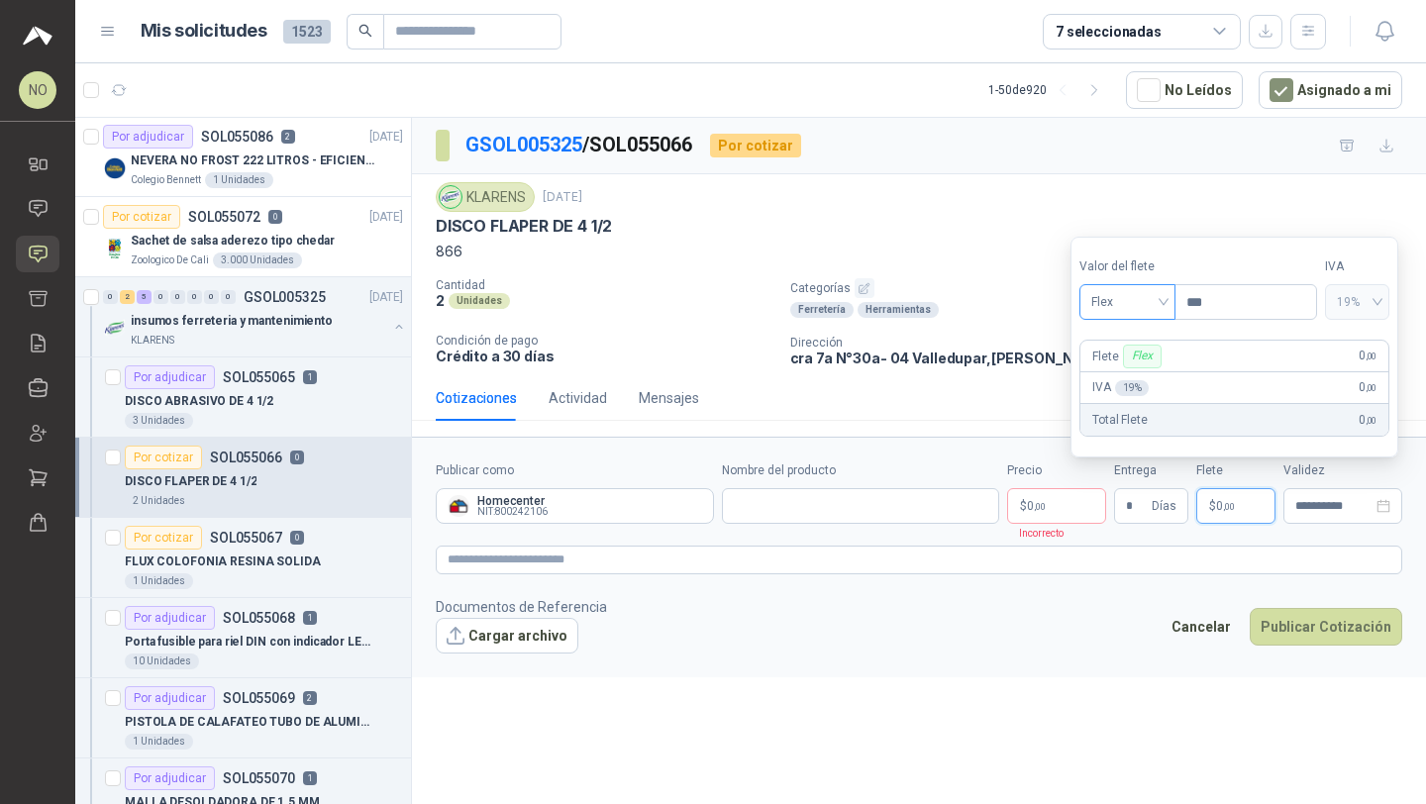
click at [1135, 284] on div "Flex" at bounding box center [1127, 302] width 96 height 36
click at [1141, 388] on div "Incluido" at bounding box center [1127, 375] width 89 height 32
click at [1330, 507] on input "**********" at bounding box center [1333, 506] width 77 height 13
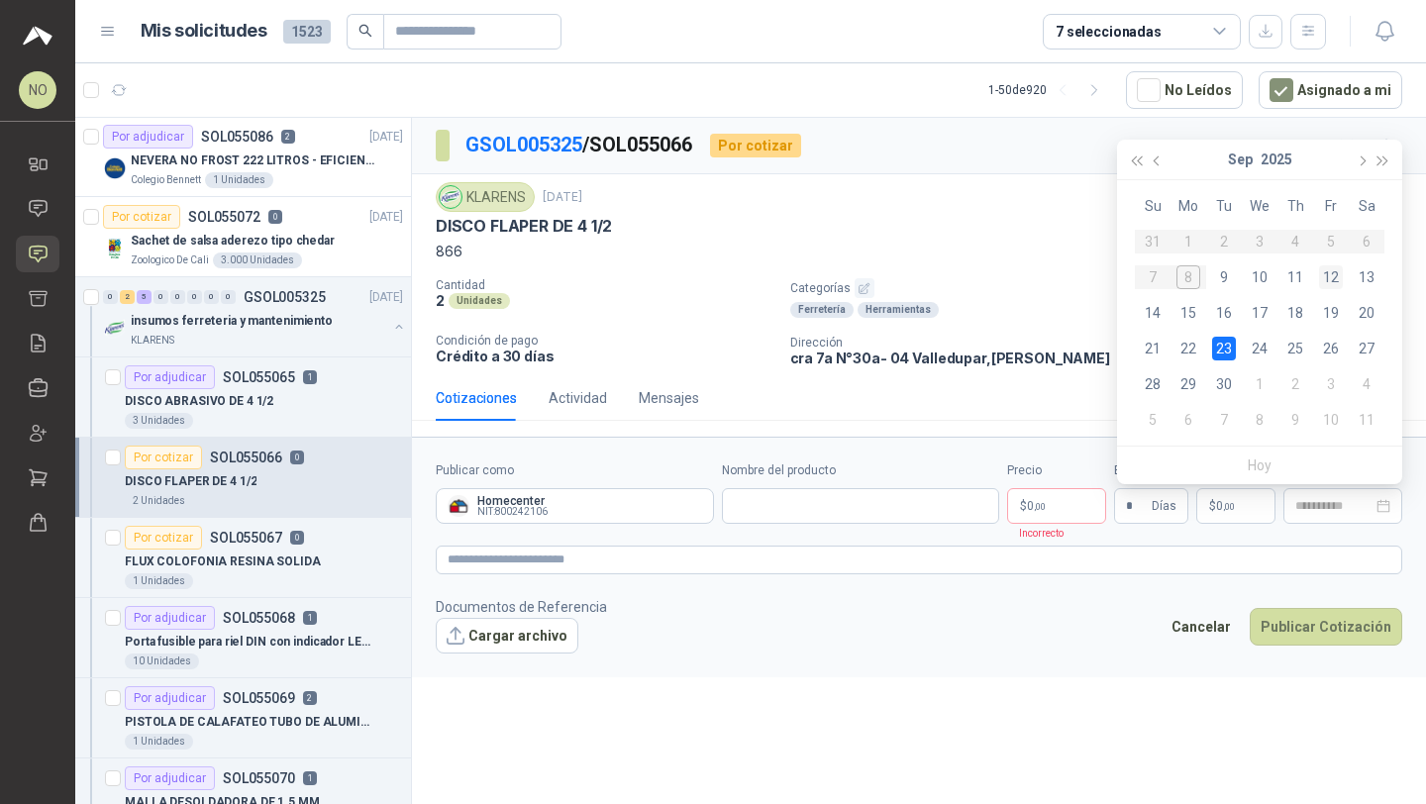
click at [1334, 274] on div "12" at bounding box center [1331, 277] width 24 height 24
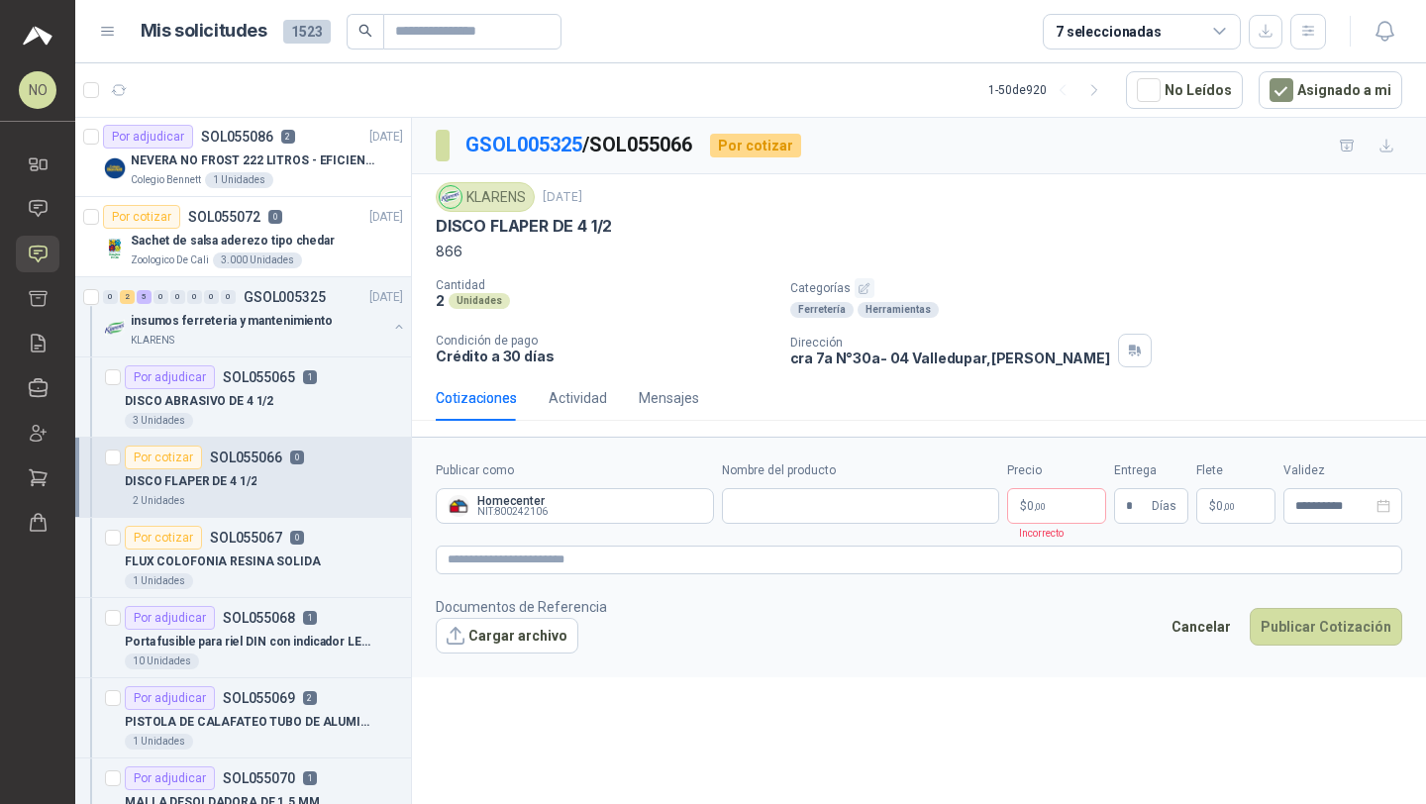
type input "**********"
click at [814, 512] on input "Nombre del producto" at bounding box center [861, 506] width 278 height 36
paste input "**********"
type input "**********"
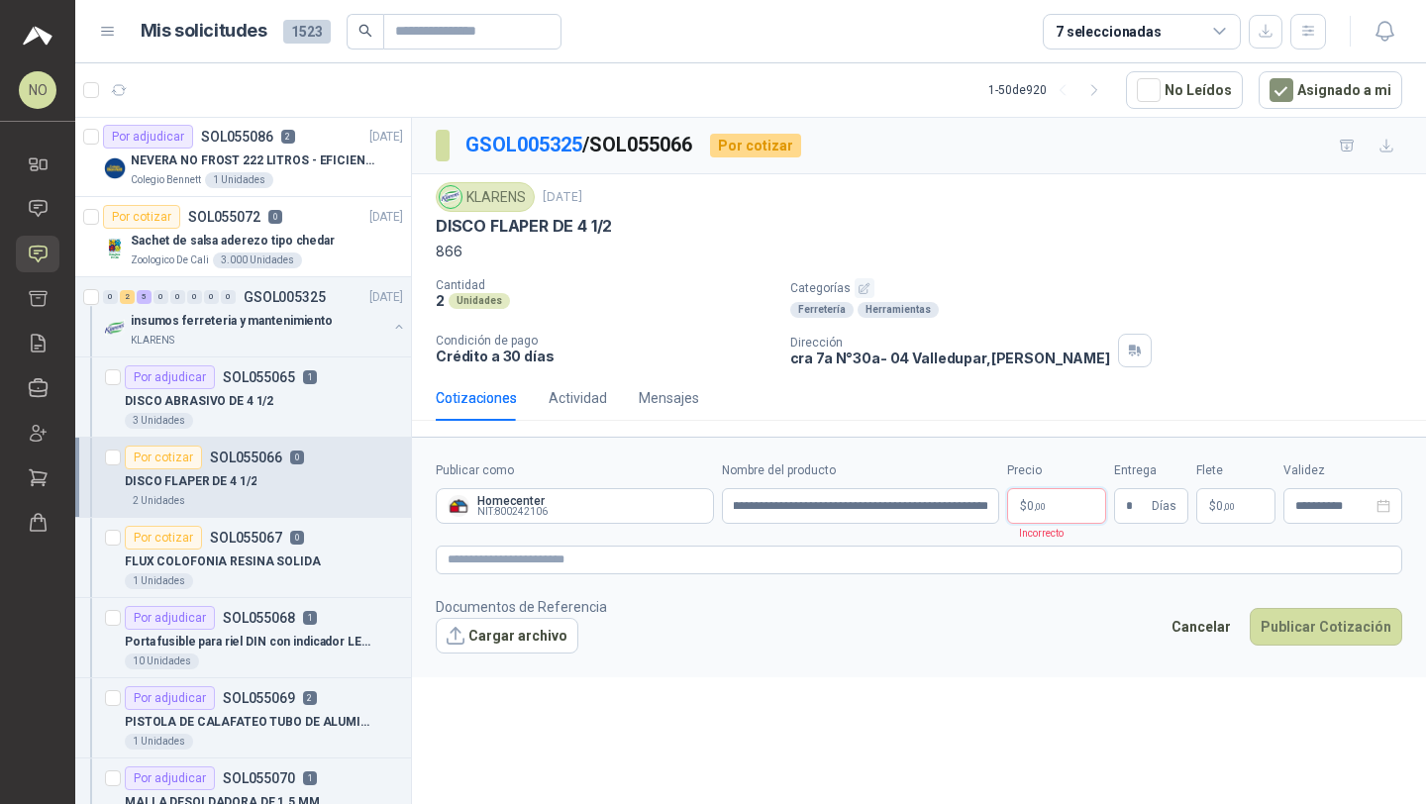
click at [1064, 507] on body "NO Nathalia Ortega Inicio Chat Solicitudes Cotizar Remisiones Compañías Invitac…" at bounding box center [713, 402] width 1426 height 804
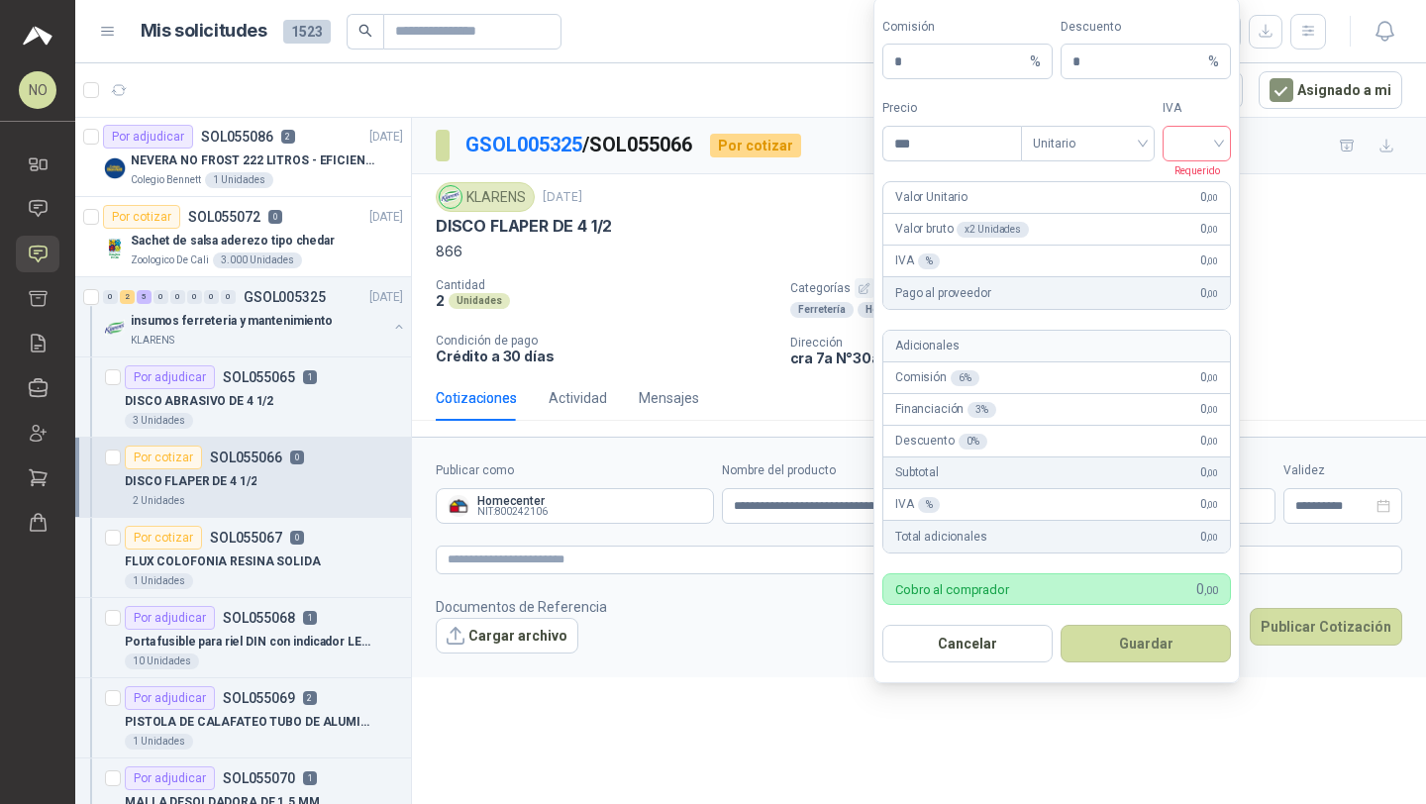
click at [1200, 150] on input "search" at bounding box center [1196, 142] width 45 height 30
click at [1205, 183] on div "19%" at bounding box center [1196, 185] width 37 height 22
click at [1064, 148] on span "Unitario" at bounding box center [1088, 144] width 110 height 30
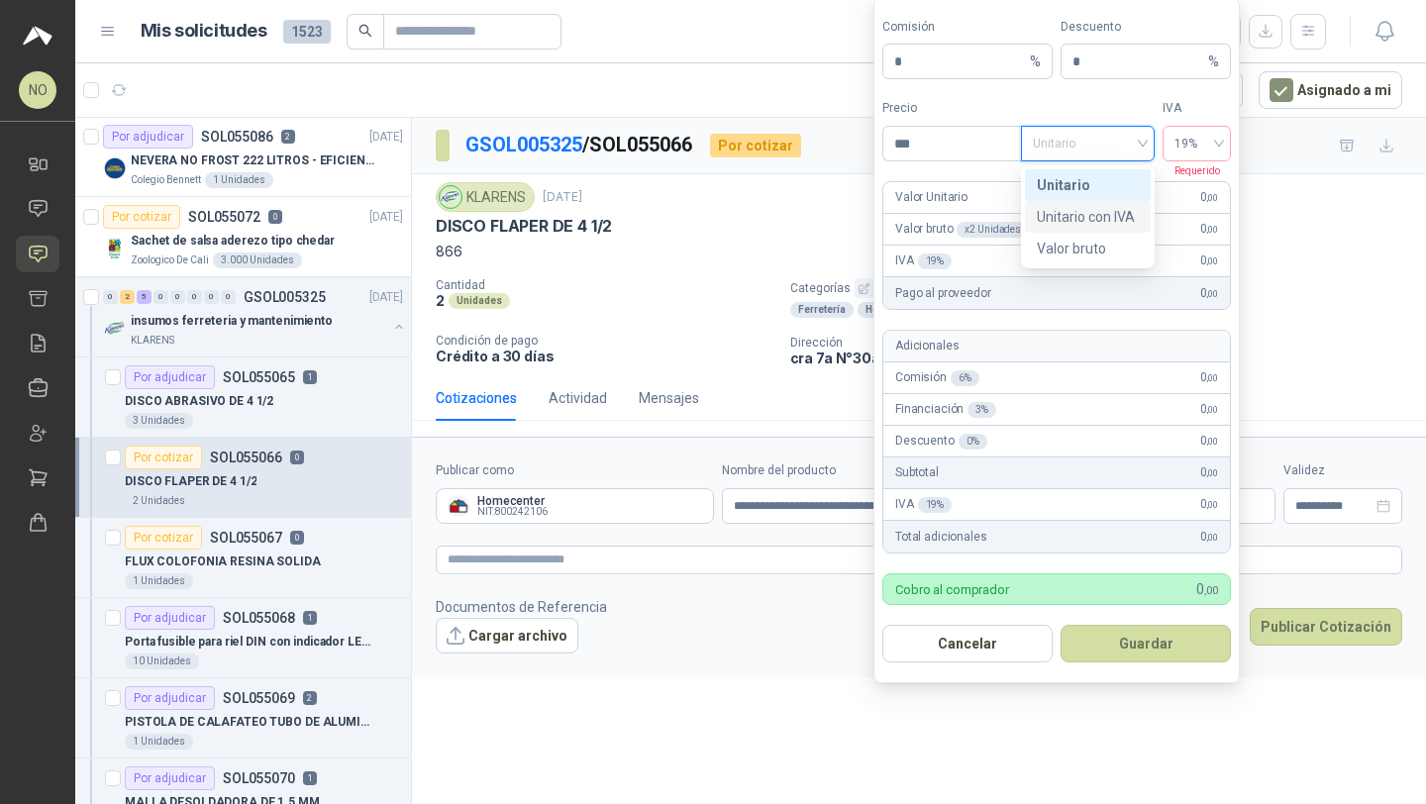
click at [1090, 210] on div "Unitario con IVA" at bounding box center [1088, 217] width 102 height 22
click at [933, 144] on input "***" at bounding box center [952, 144] width 138 height 34
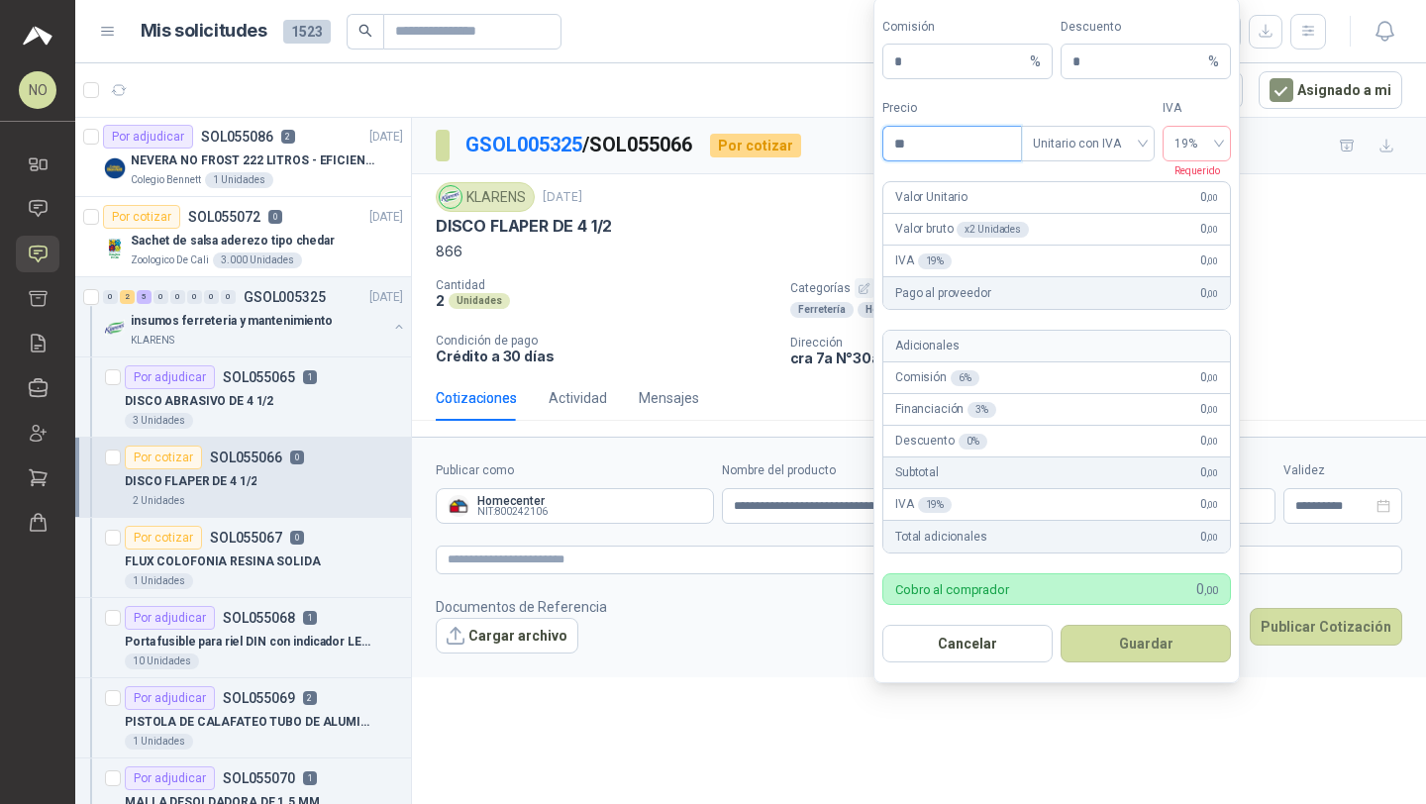
type input "*"
type input "********"
click at [1165, 626] on button "Guardar" at bounding box center [1145, 644] width 170 height 38
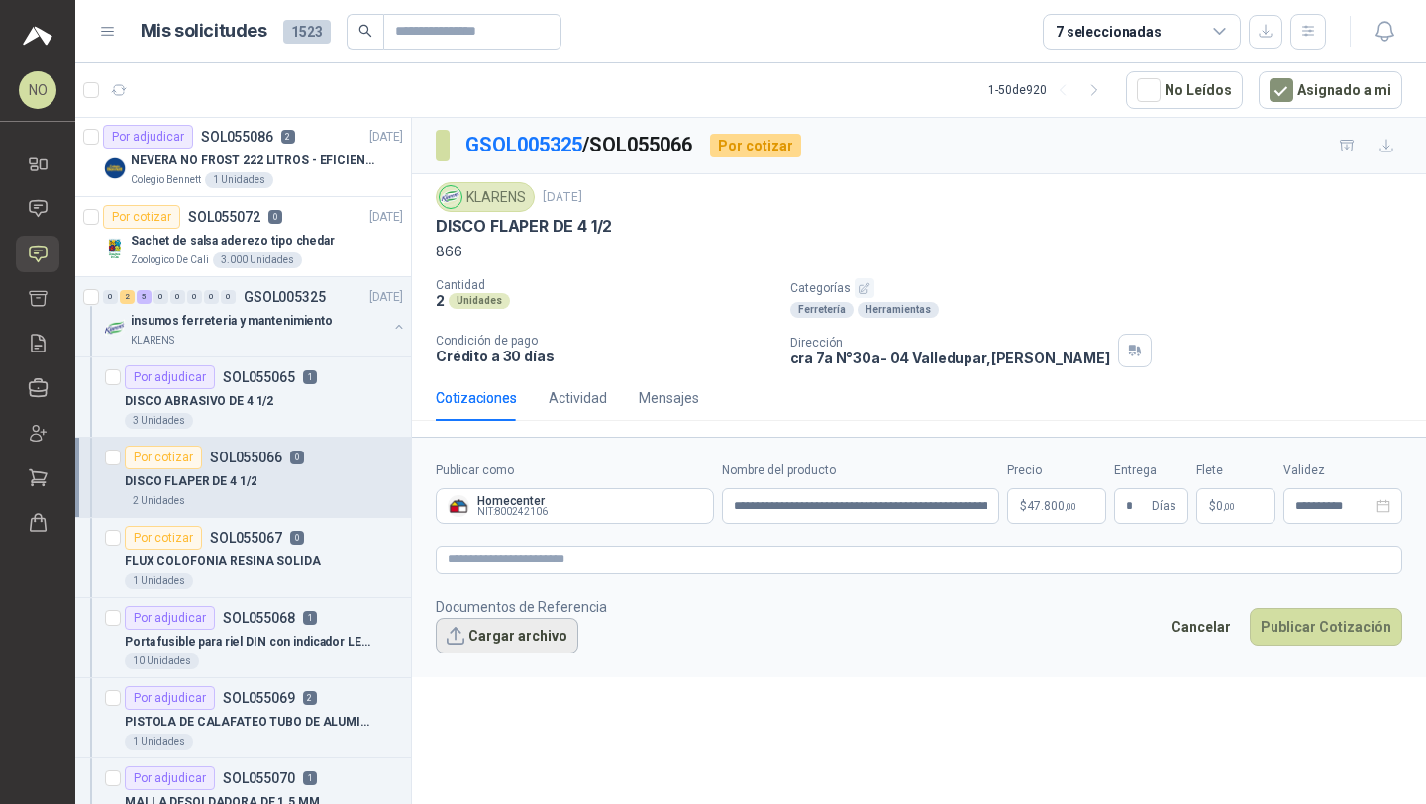
click at [520, 626] on button "Cargar archivo" at bounding box center [507, 636] width 143 height 36
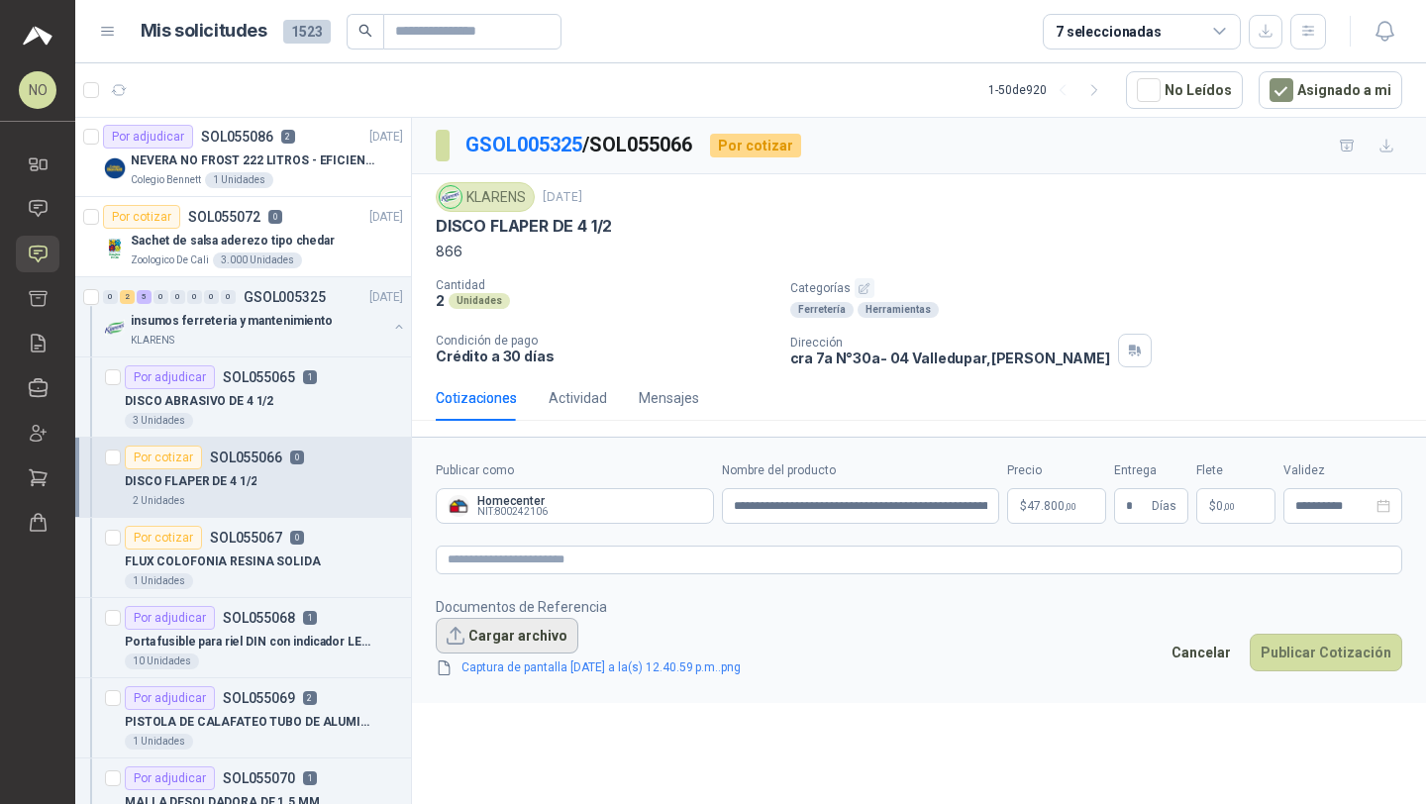
click at [525, 624] on button "Cargar archivo" at bounding box center [507, 636] width 143 height 36
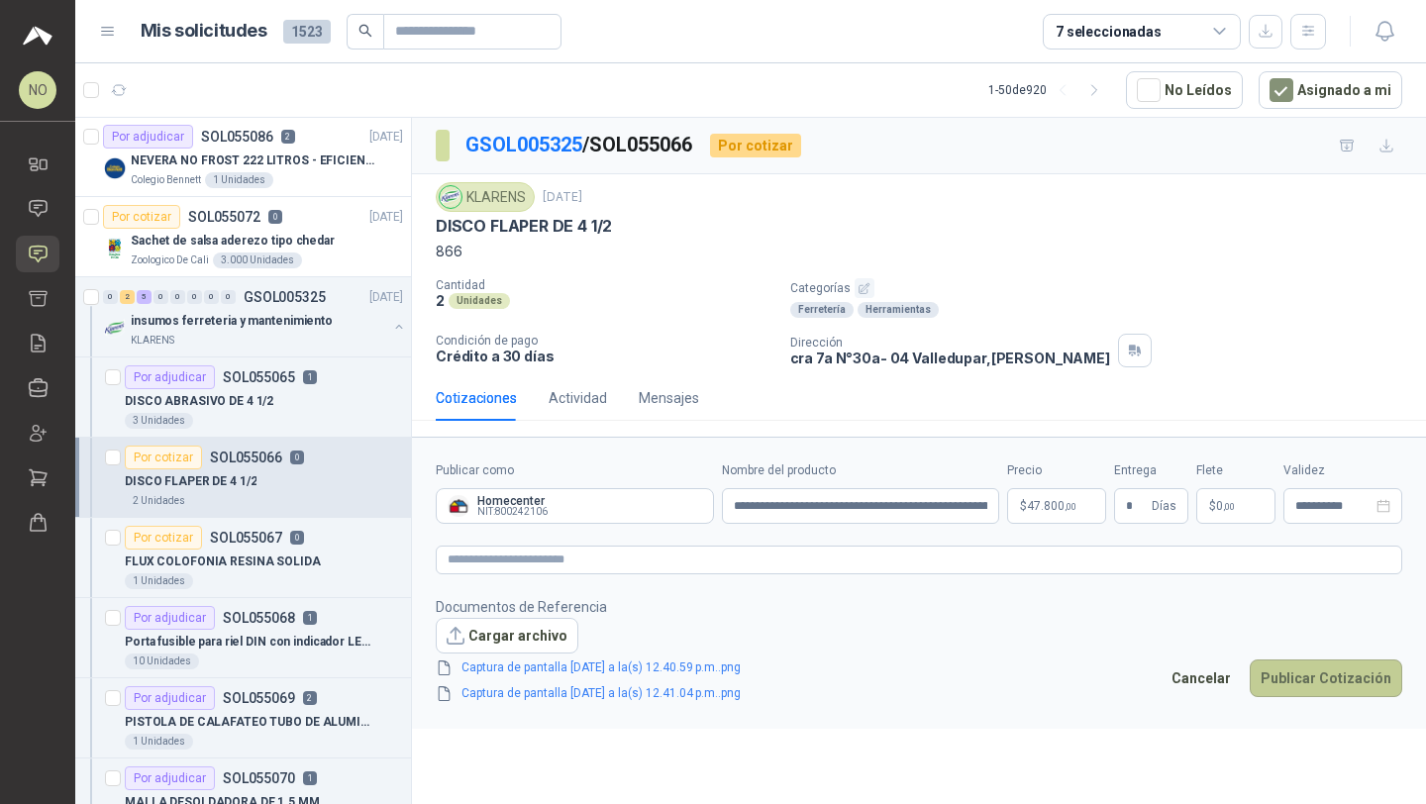
click at [1323, 666] on button "Publicar Cotización" at bounding box center [1325, 678] width 152 height 38
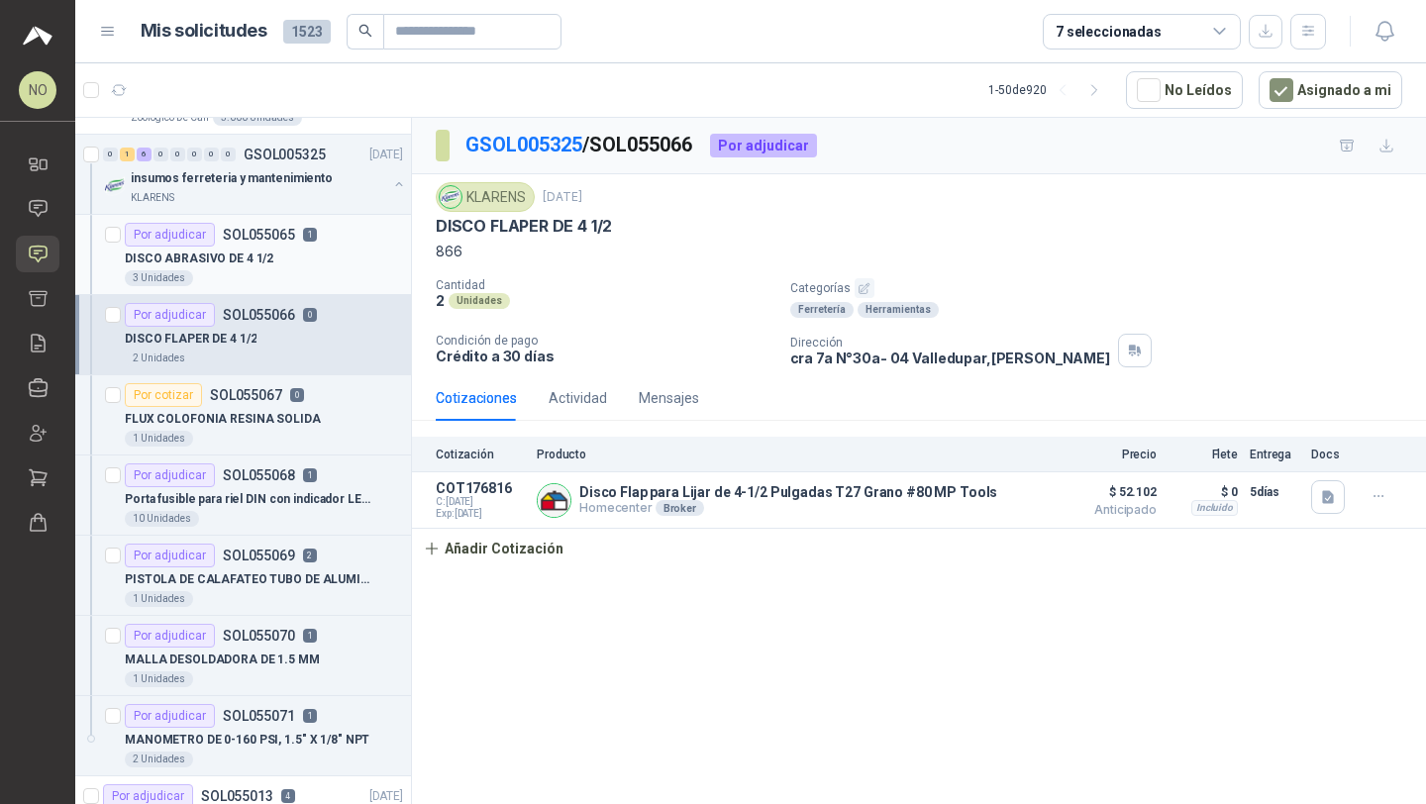
scroll to position [129, 0]
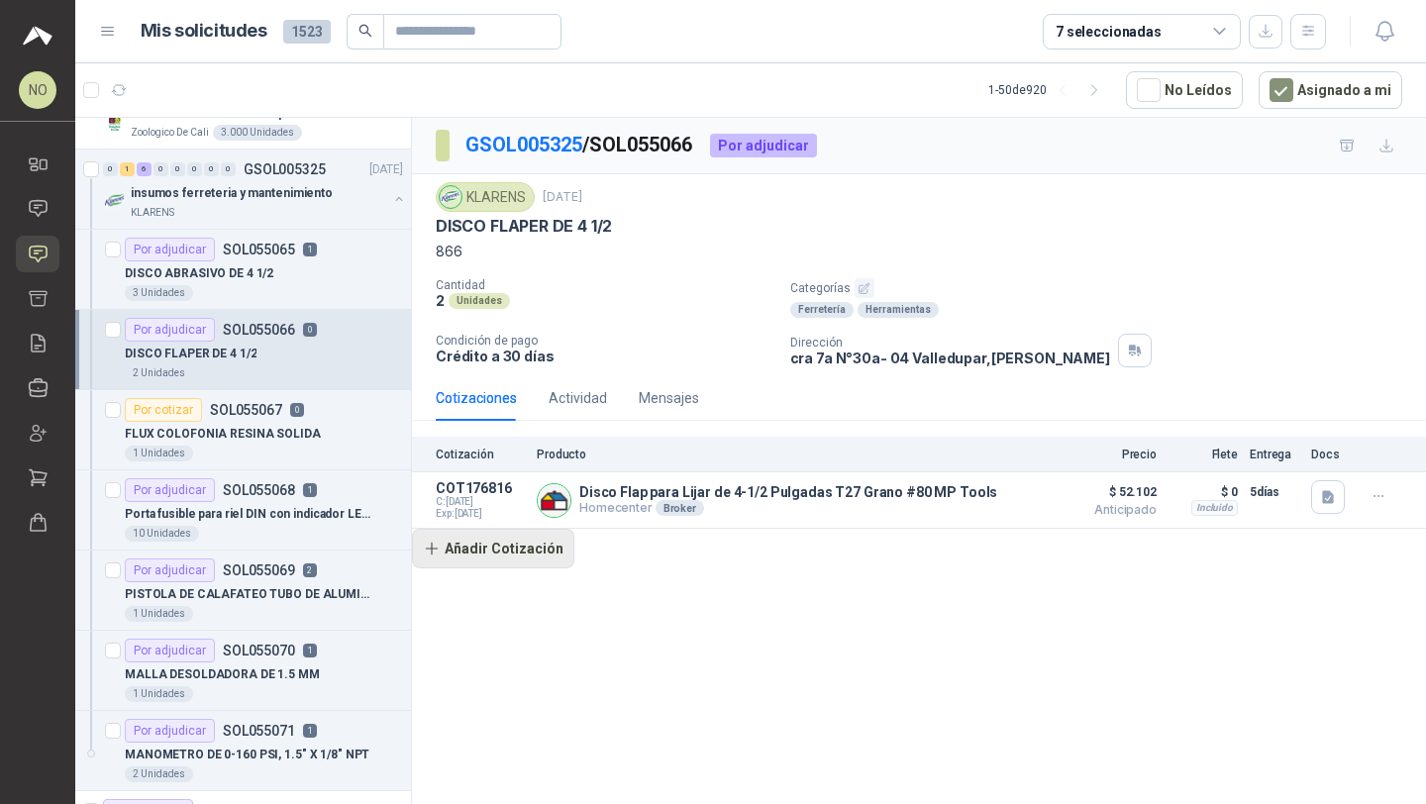
click at [510, 548] on button "Añadir Cotización" at bounding box center [493, 549] width 162 height 40
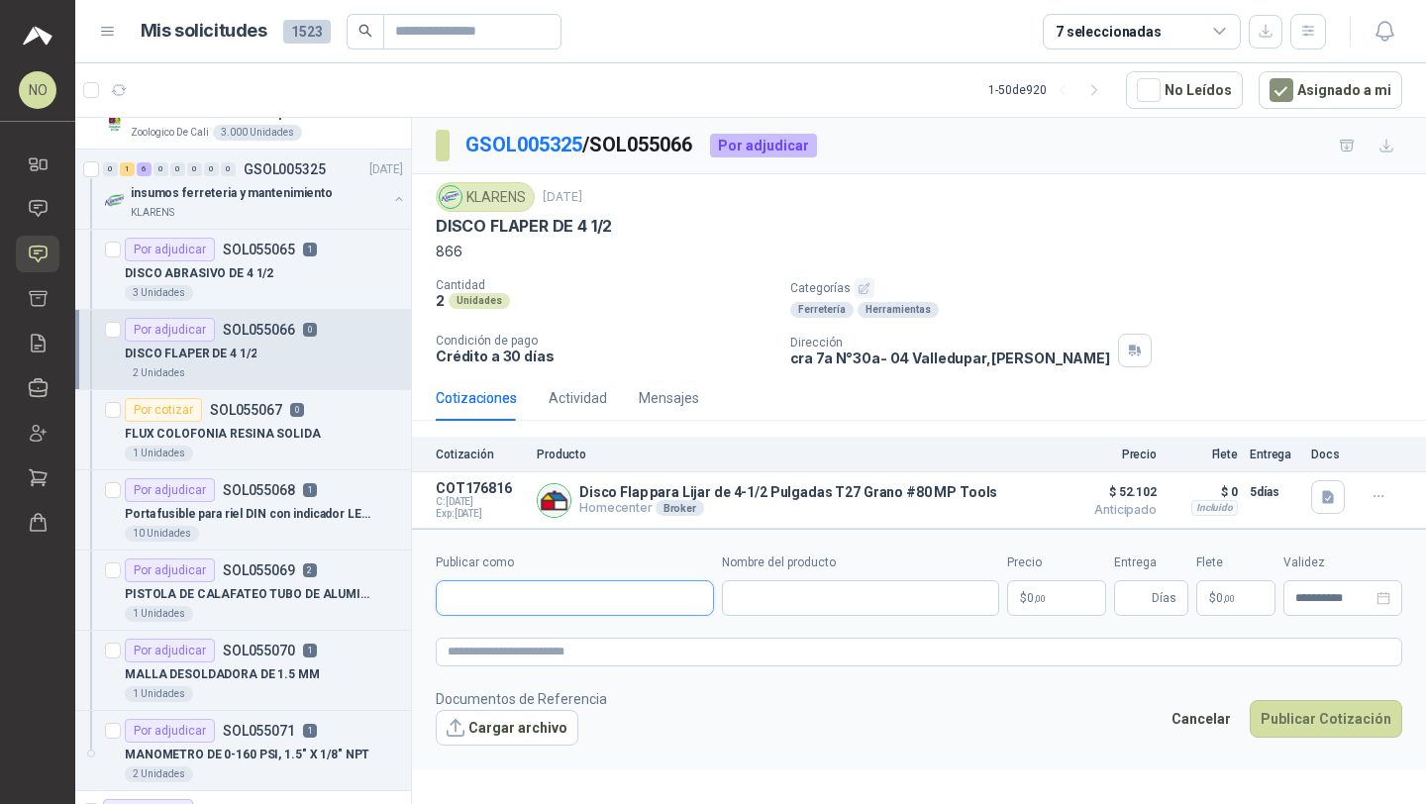
click at [545, 602] on input "Publicar como" at bounding box center [575, 598] width 276 height 34
type input "**********"
click at [606, 640] on div "Homecenter NIT : 800242106" at bounding box center [574, 647] width 245 height 22
type input "**********"
click at [1139, 598] on input "Entrega" at bounding box center [1137, 598] width 22 height 34
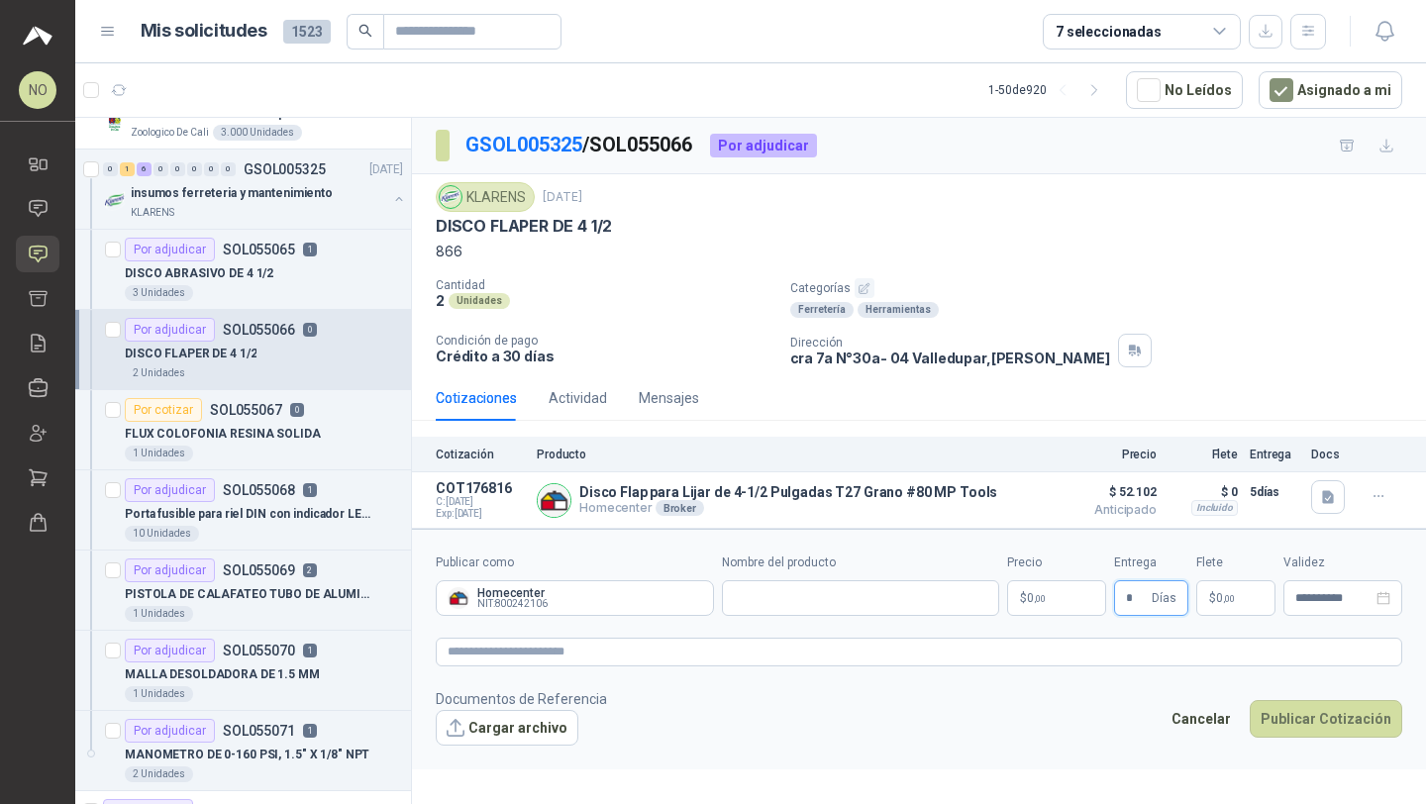
type input "*"
click at [1108, 702] on footer "Documentos de Referencia Cargar archivo Cancelar Publicar Cotización" at bounding box center [919, 716] width 966 height 57
click at [1238, 590] on p "$ 0 ,00" at bounding box center [1235, 598] width 79 height 36
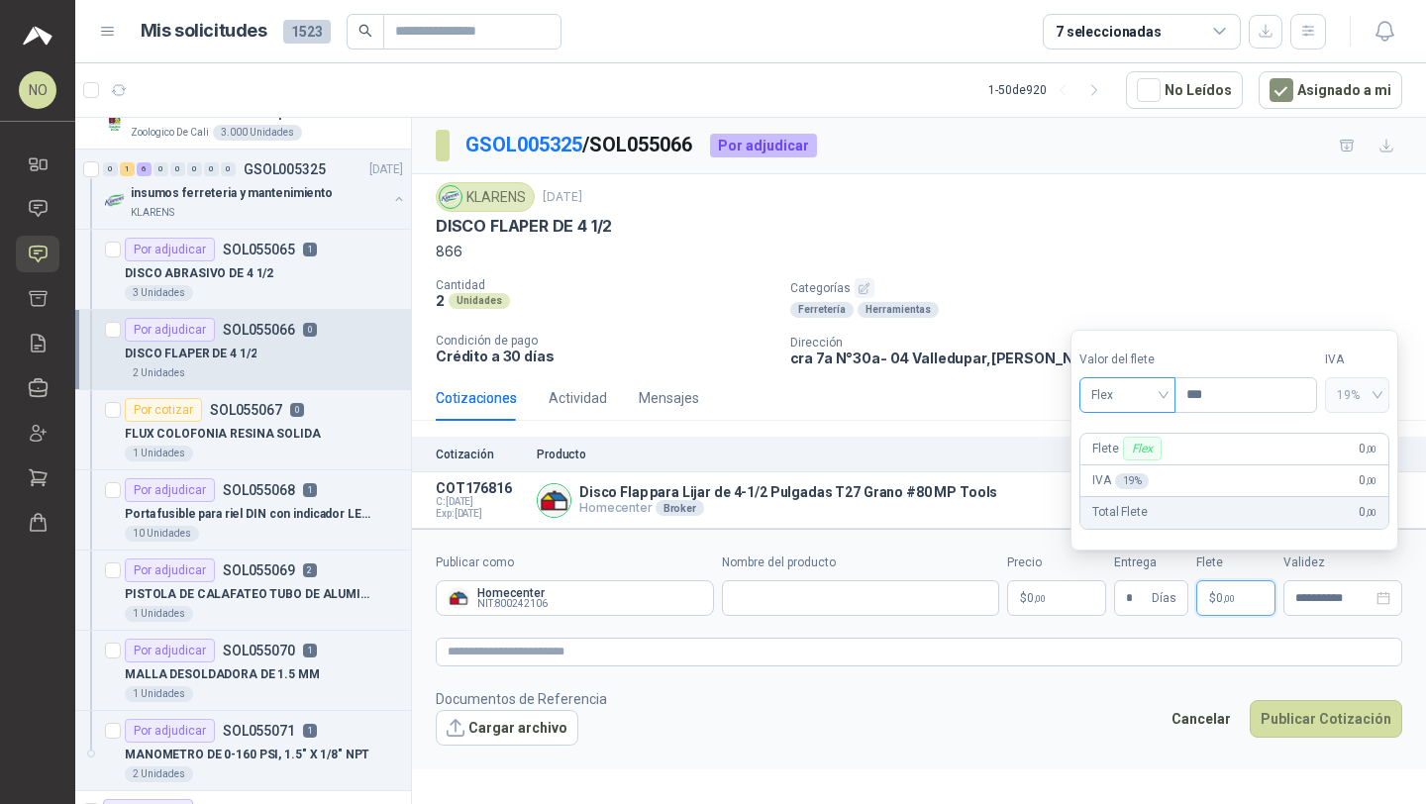
click at [1128, 402] on span "Flex" at bounding box center [1127, 395] width 72 height 30
click at [1135, 468] on div "Incluido" at bounding box center [1127, 468] width 65 height 22
click at [1327, 596] on input "**********" at bounding box center [1333, 598] width 77 height 13
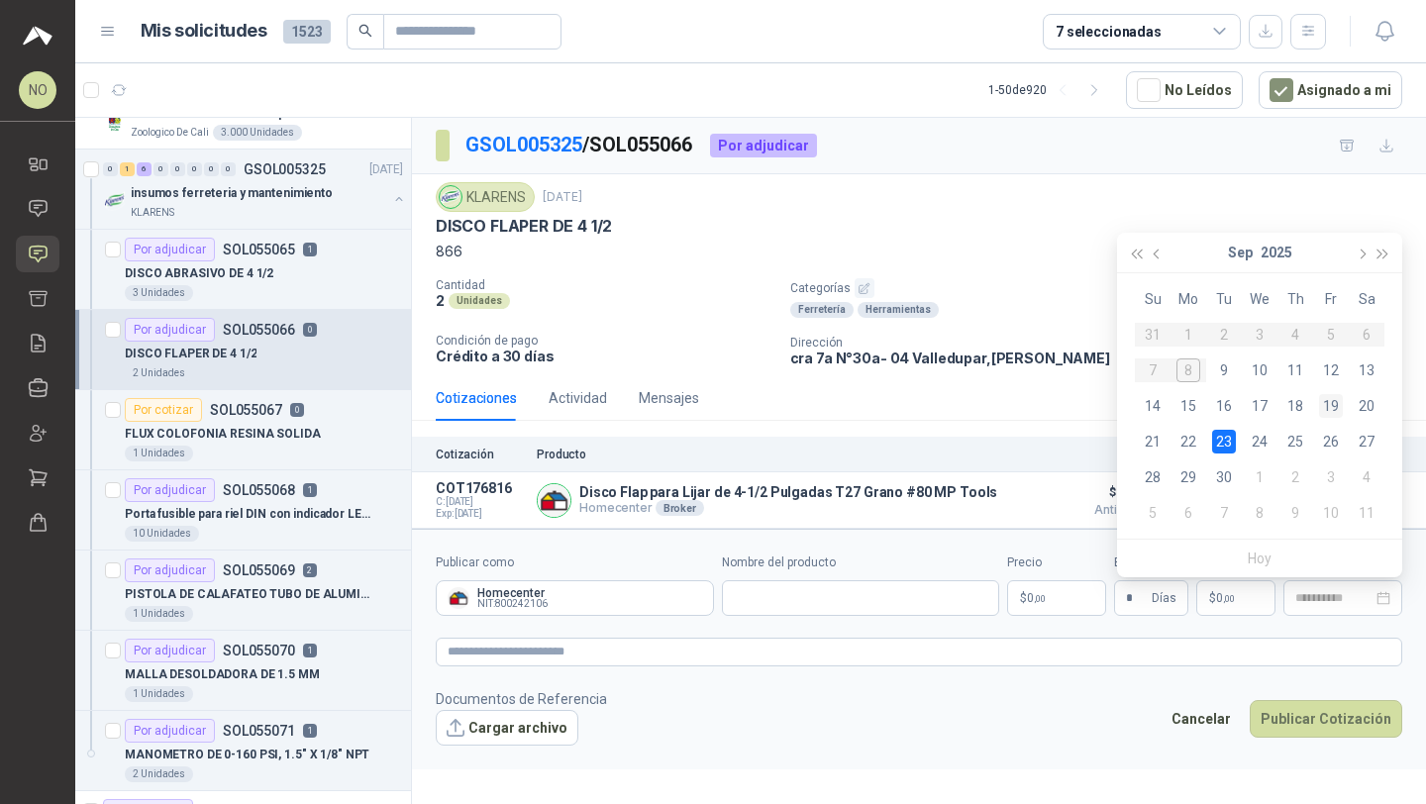
click at [1335, 402] on div "19" at bounding box center [1331, 406] width 24 height 24
type input "**********"
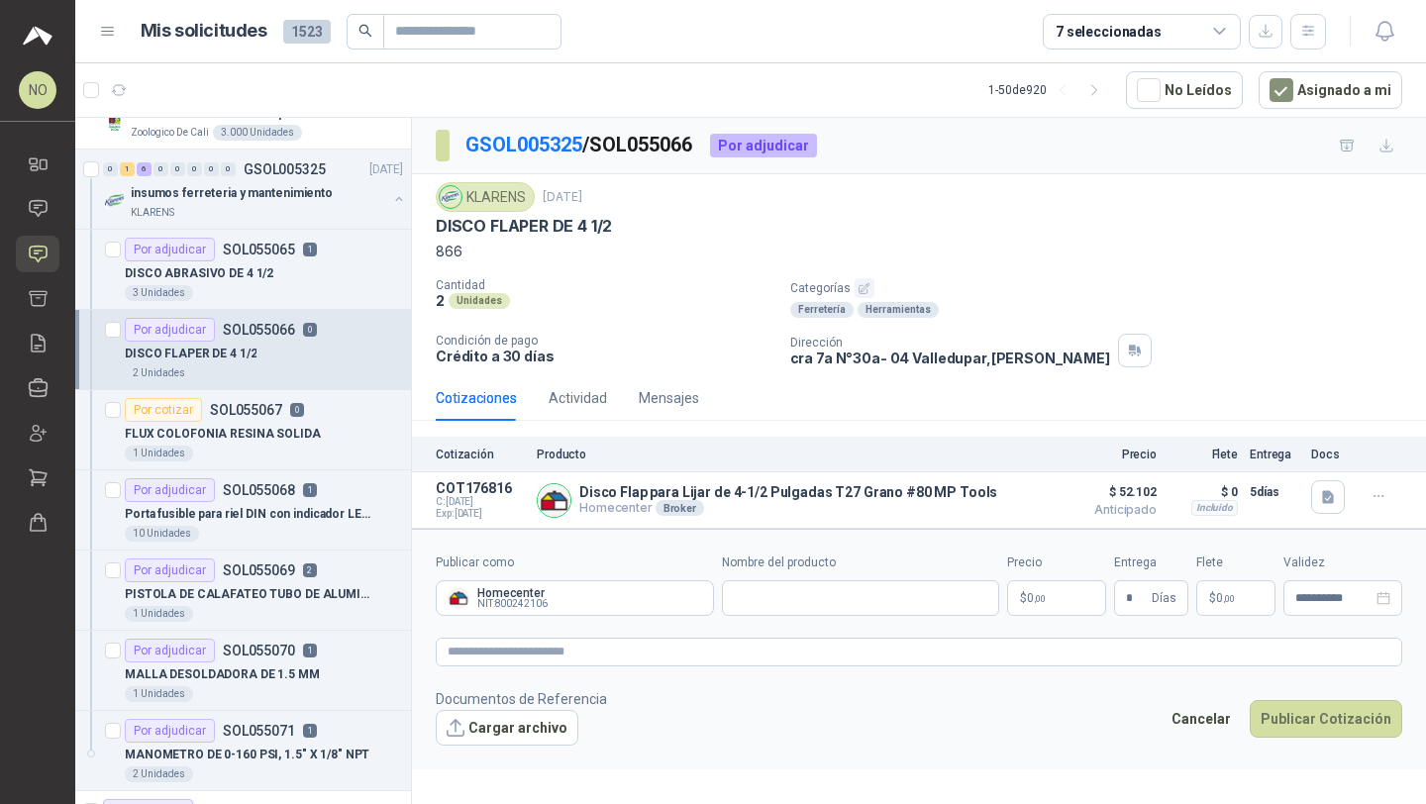
click at [1087, 590] on body "NO Nathalia Ortega Inicio Chat Solicitudes Cotizar Remisiones Compañías Invitac…" at bounding box center [713, 402] width 1426 height 804
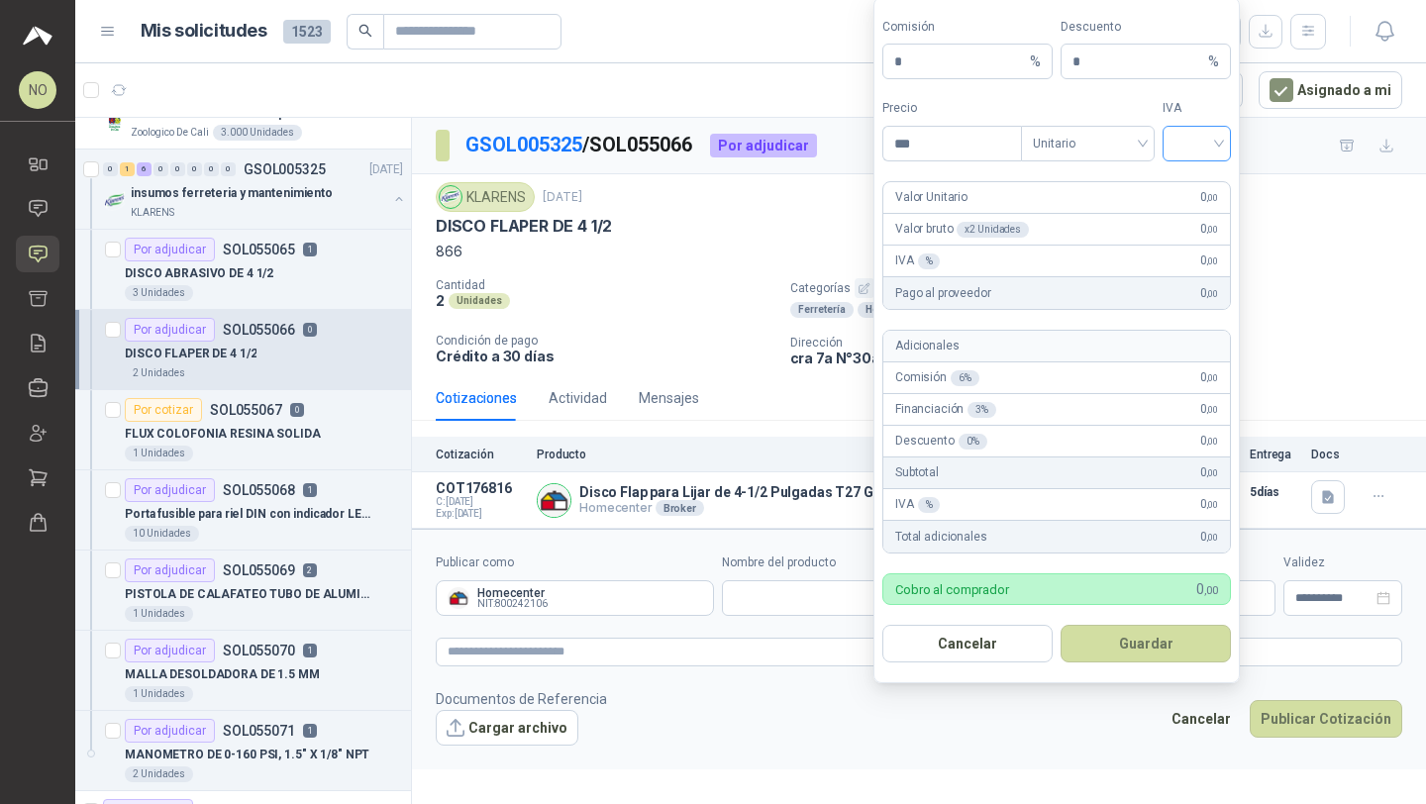
click at [1188, 127] on input "search" at bounding box center [1196, 142] width 45 height 30
click at [1199, 179] on div "19%" at bounding box center [1196, 185] width 37 height 22
click at [1088, 148] on span "Unitario" at bounding box center [1088, 144] width 110 height 30
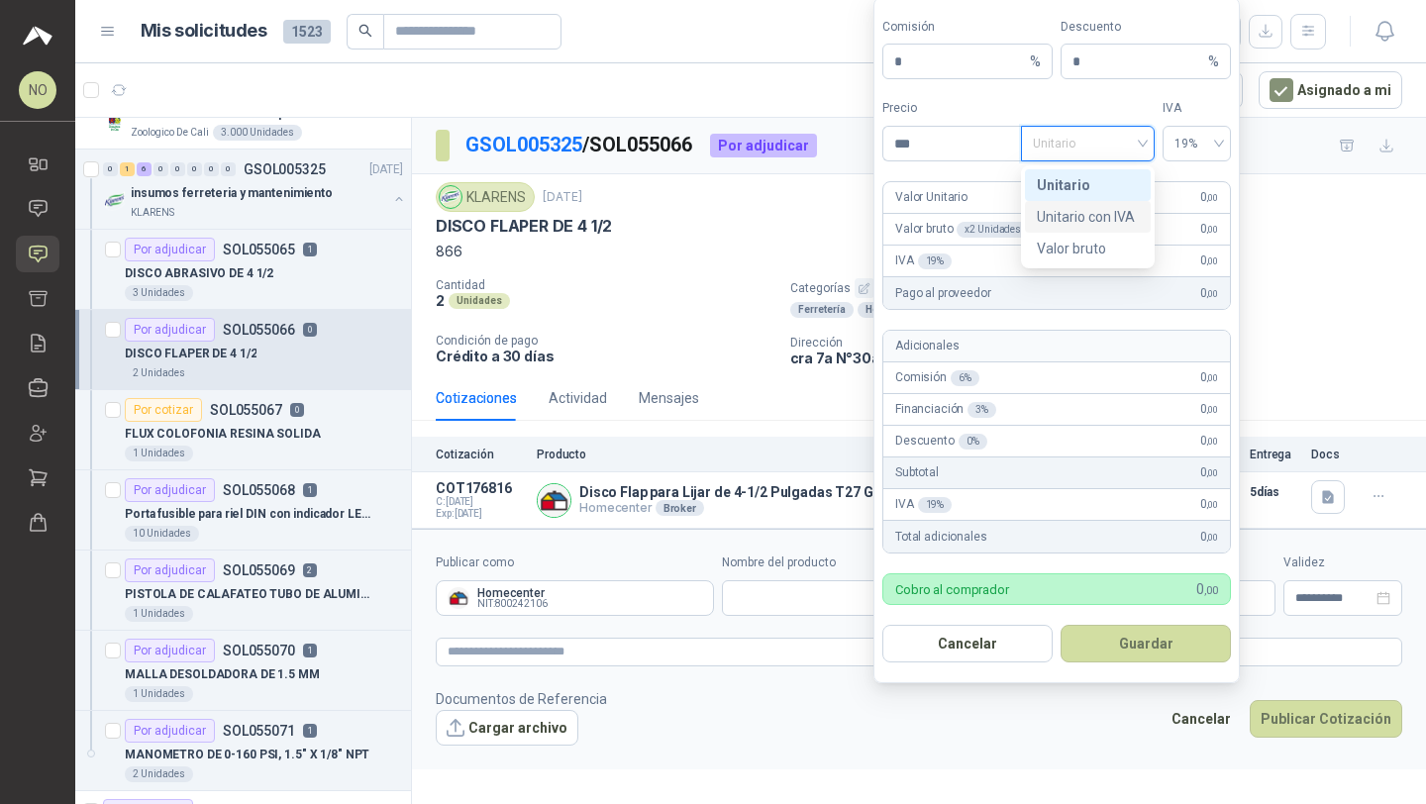
click at [1102, 204] on div "Unitario con IVA" at bounding box center [1088, 217] width 126 height 32
click at [806, 593] on input "Nombre del producto" at bounding box center [861, 598] width 278 height 36
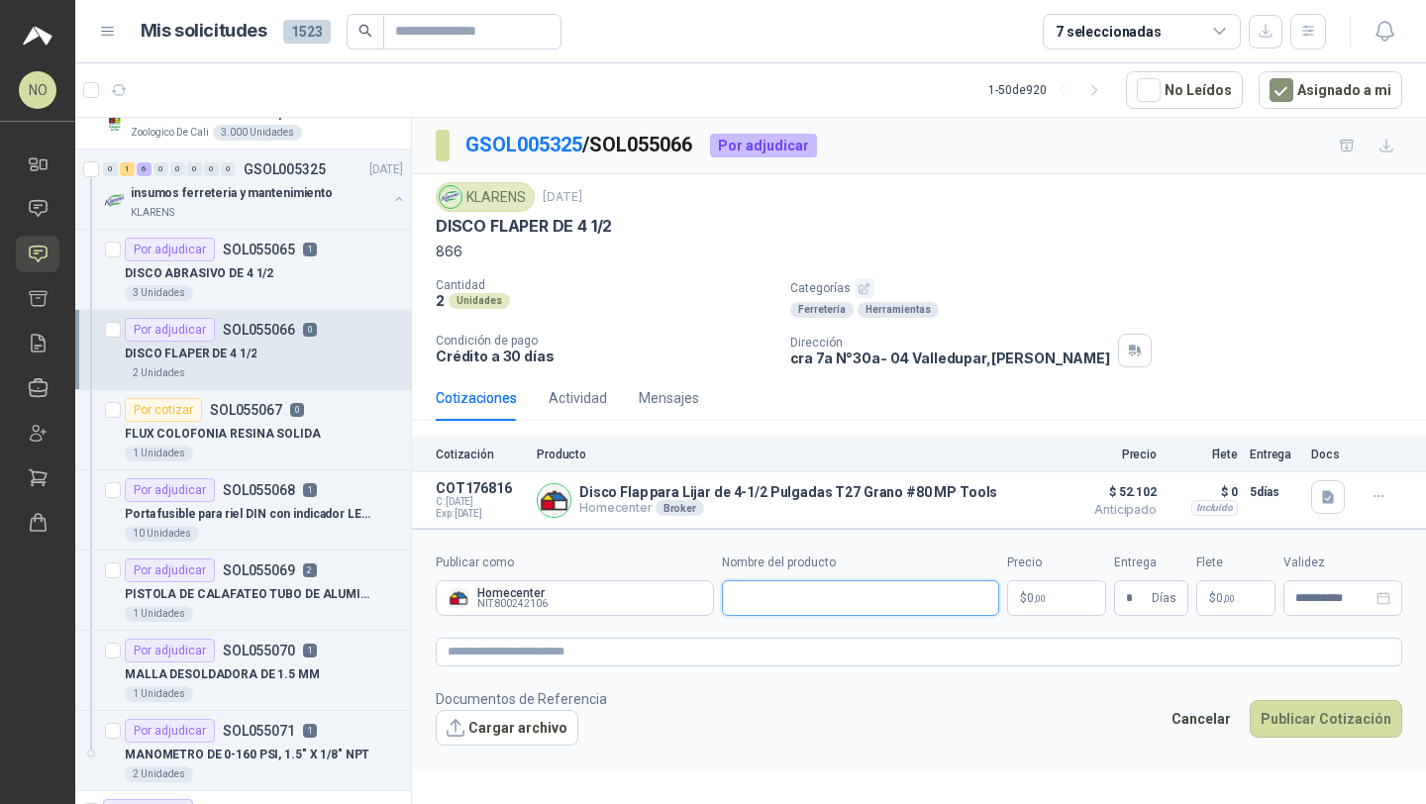
paste input "**********"
type input "**********"
click at [1055, 603] on body "NO Nathalia Ortega Inicio Chat Solicitudes Cotizar Remisiones Compañías Invitac…" at bounding box center [713, 402] width 1426 height 804
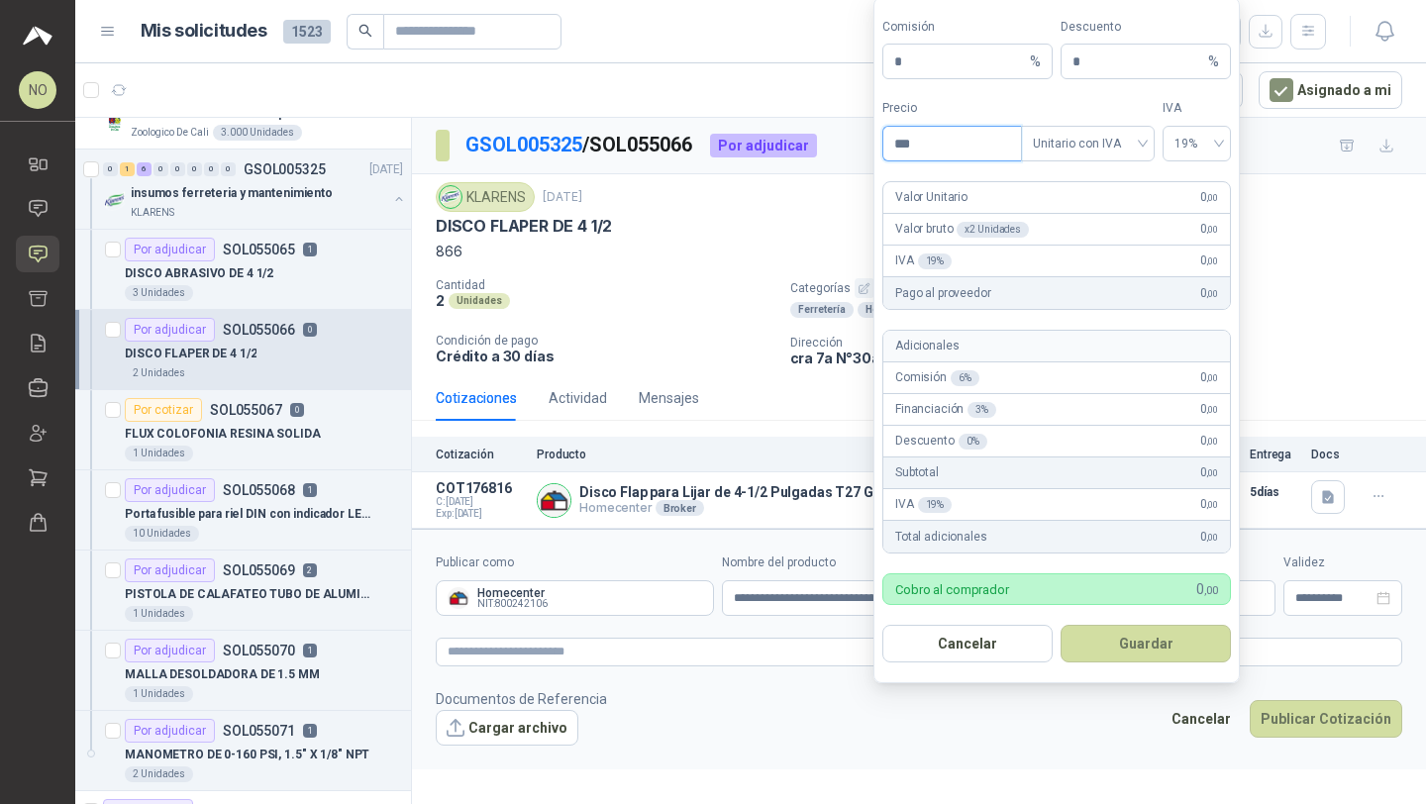
click at [951, 148] on input "***" at bounding box center [952, 144] width 138 height 34
type input "*"
type input "********"
click at [1163, 639] on button "Guardar" at bounding box center [1145, 644] width 170 height 38
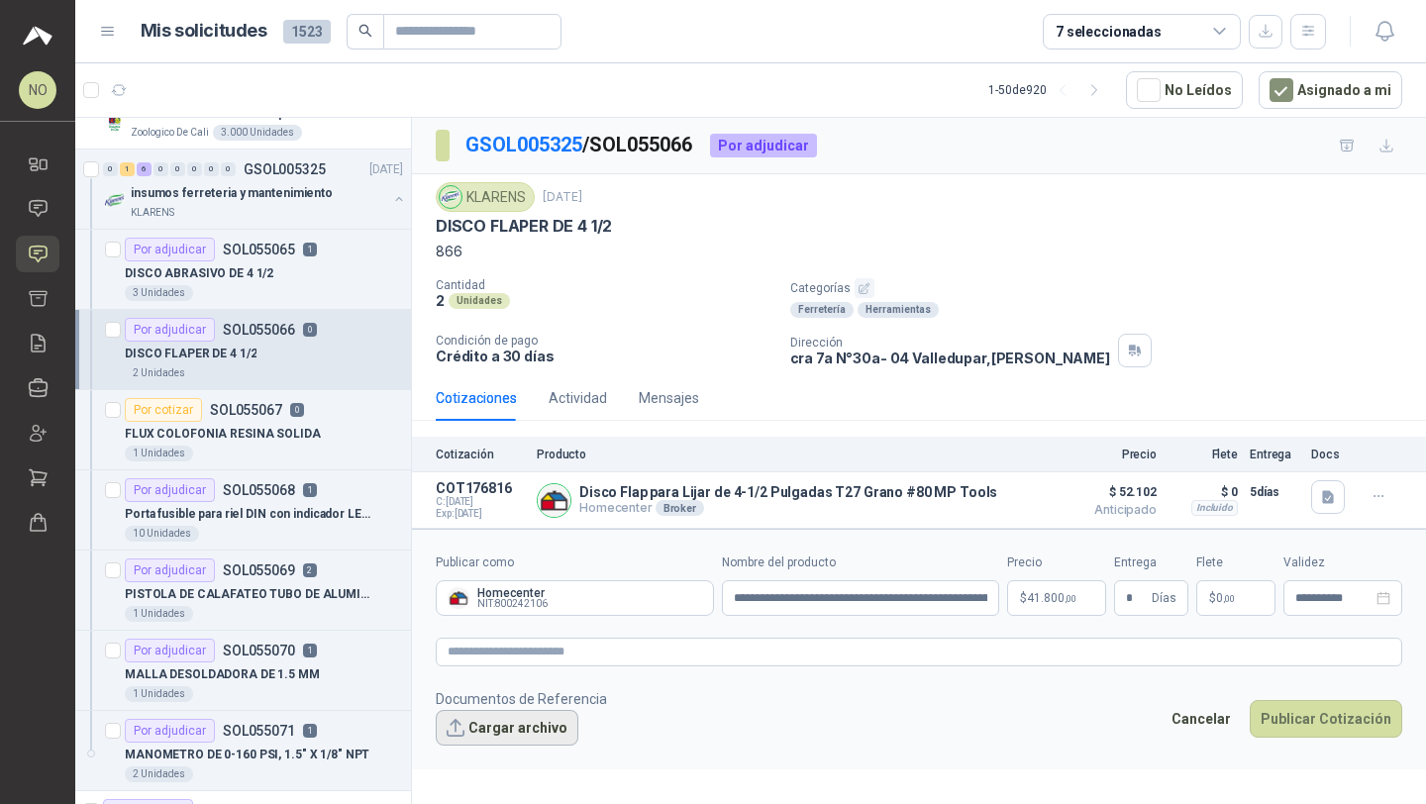
click at [504, 732] on button "Cargar archivo" at bounding box center [507, 728] width 143 height 36
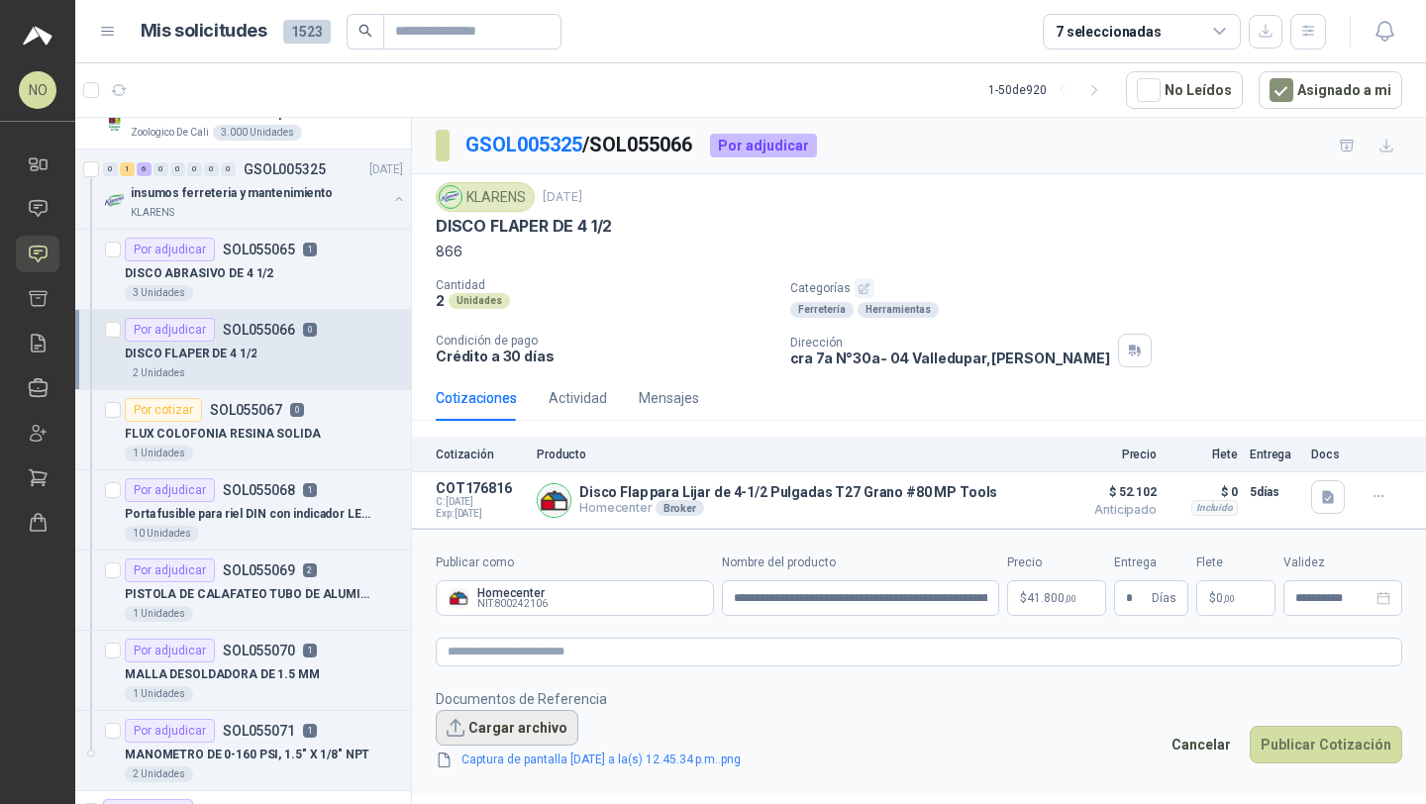
click at [521, 732] on button "Cargar archivo" at bounding box center [507, 728] width 143 height 36
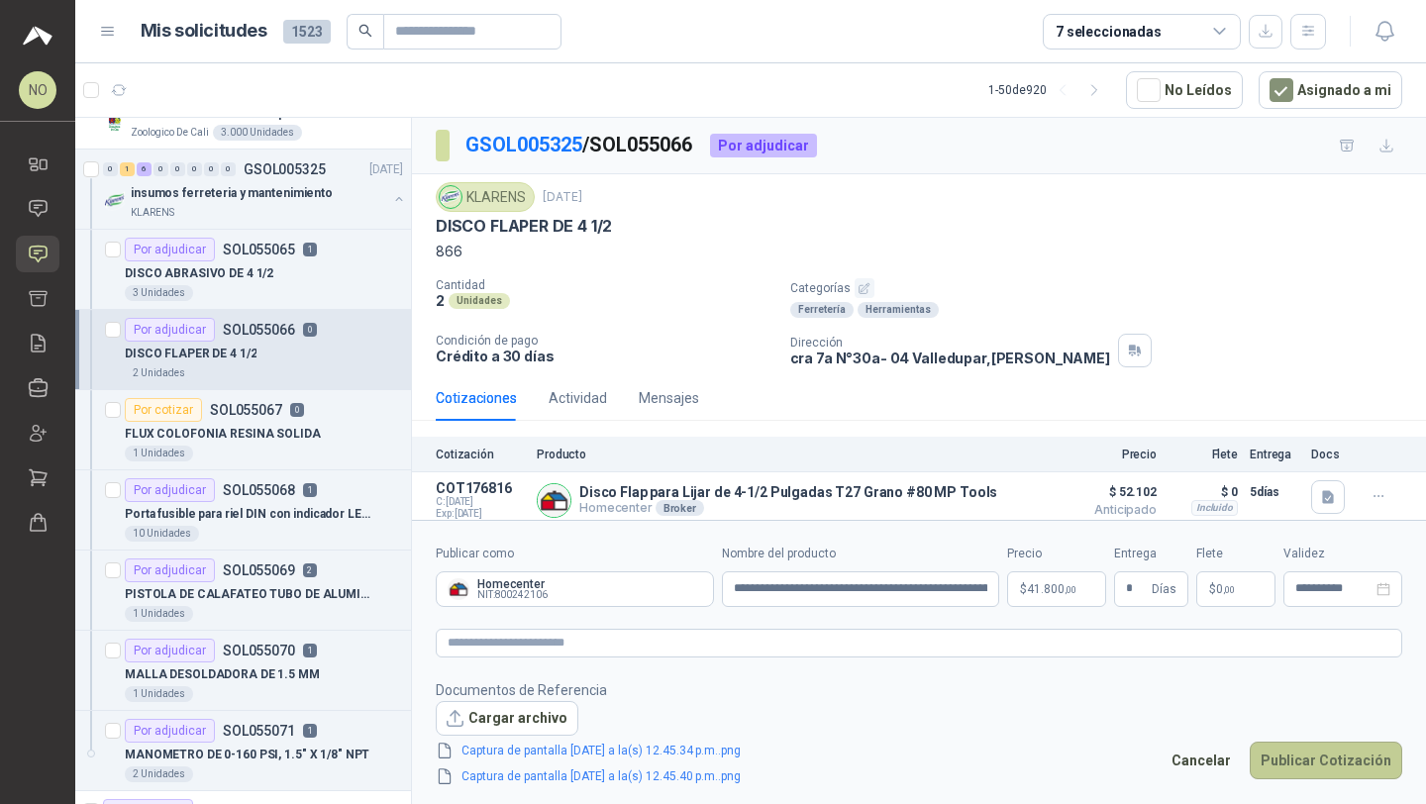
click at [1333, 754] on button "Publicar Cotización" at bounding box center [1325, 760] width 152 height 38
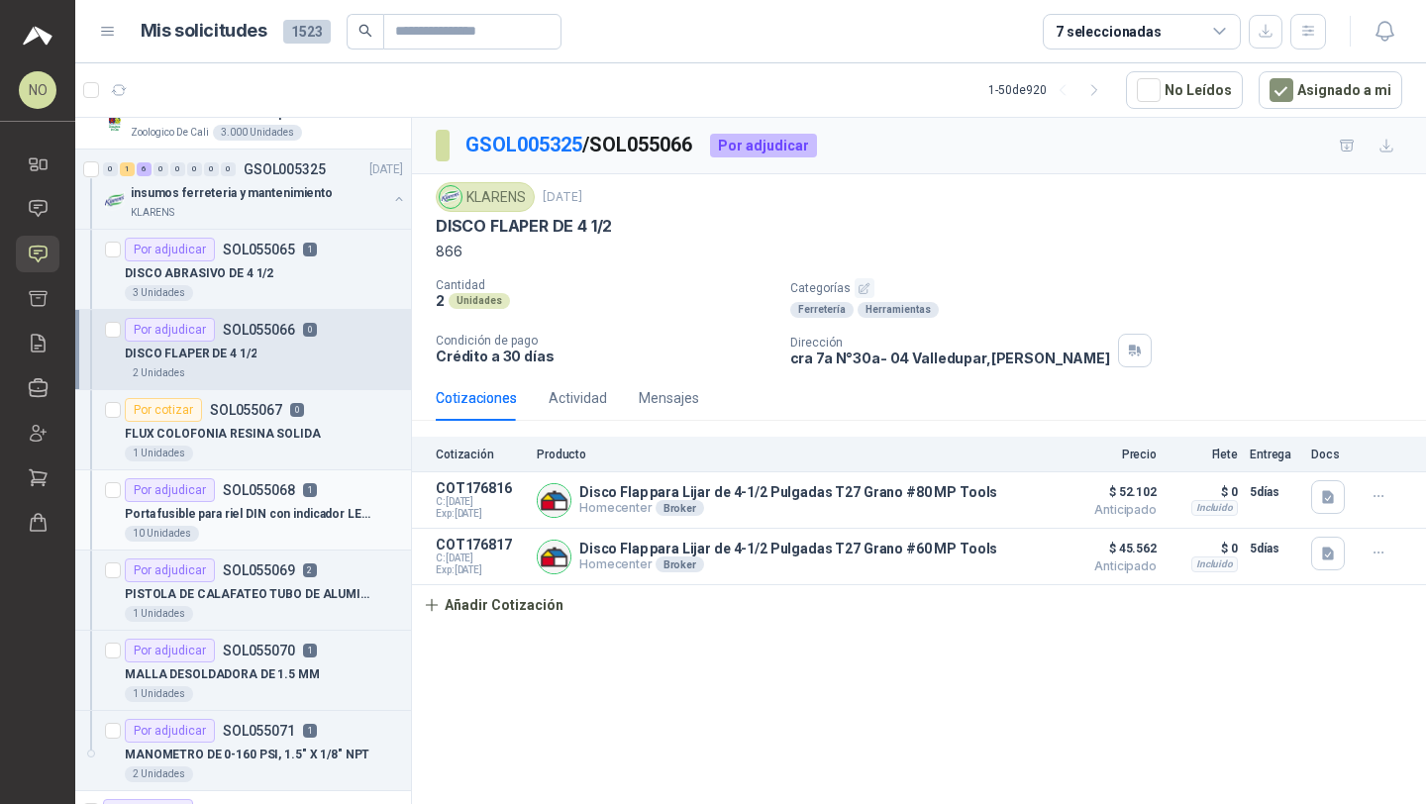
click at [295, 489] on div "Por adjudicar SOL055068 1" at bounding box center [221, 490] width 192 height 24
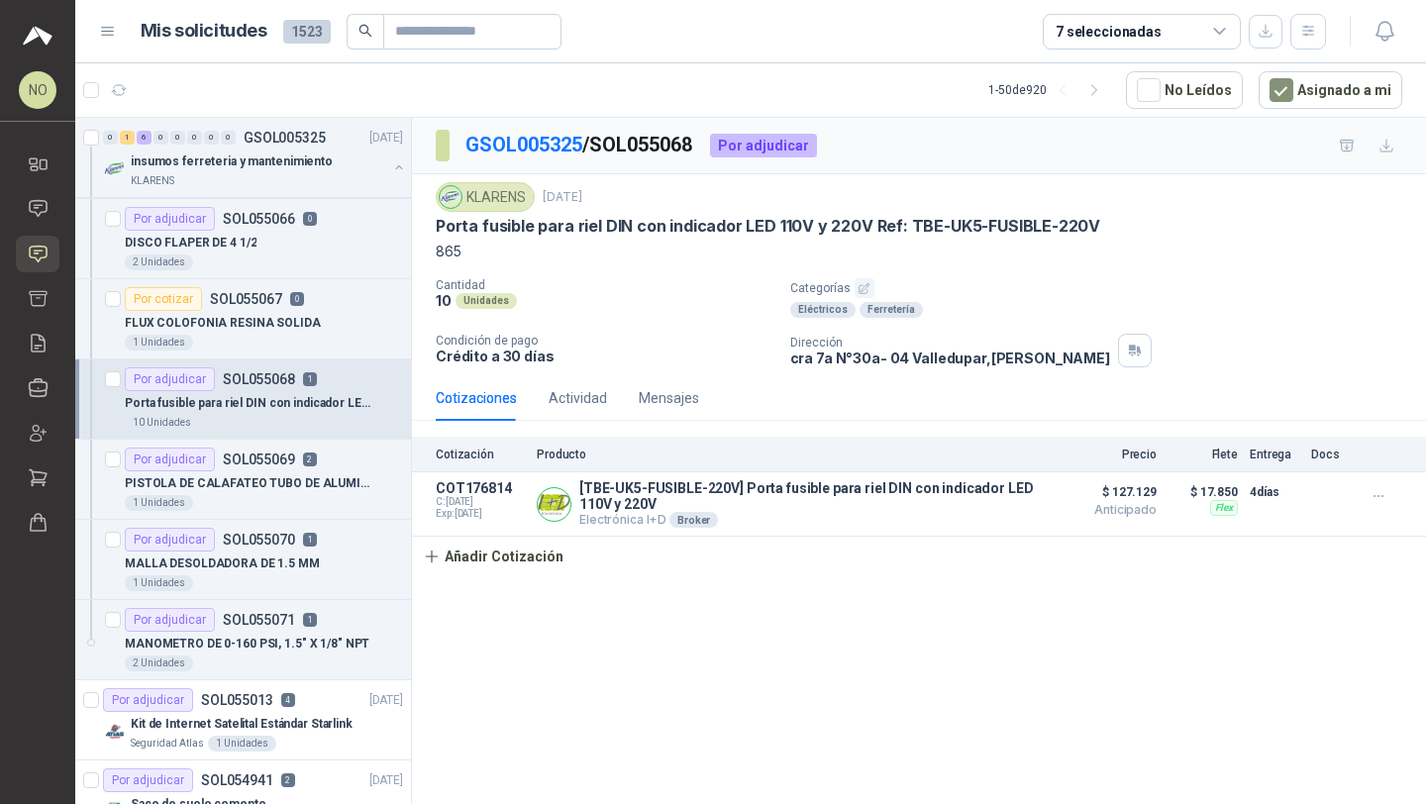
click at [295, 489] on p "PISTOLA DE CALAFATEO TUBO DE ALUMINIO" at bounding box center [248, 483] width 247 height 19
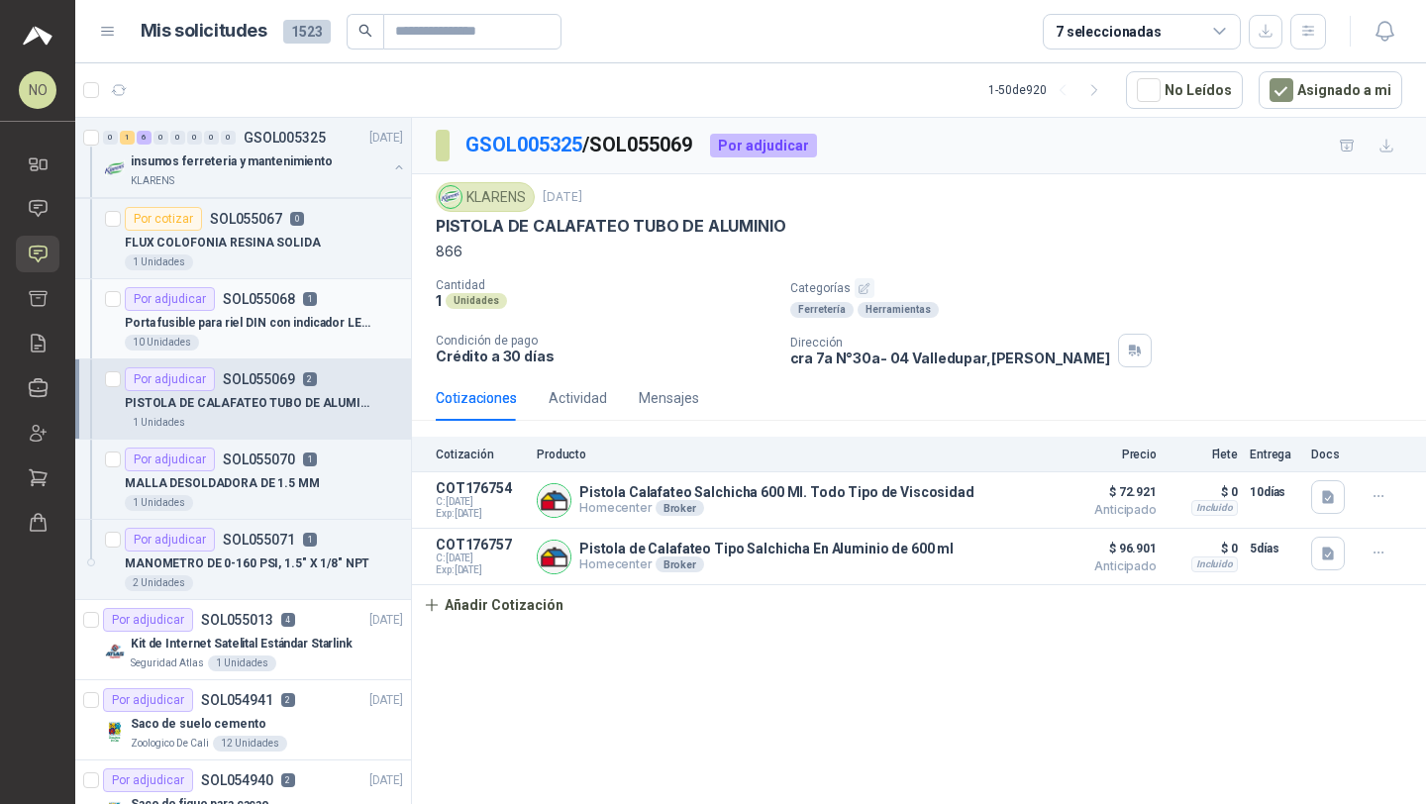
click at [295, 489] on p "MALLA DESOLDADORA DE 1.5 MM" at bounding box center [222, 483] width 195 height 19
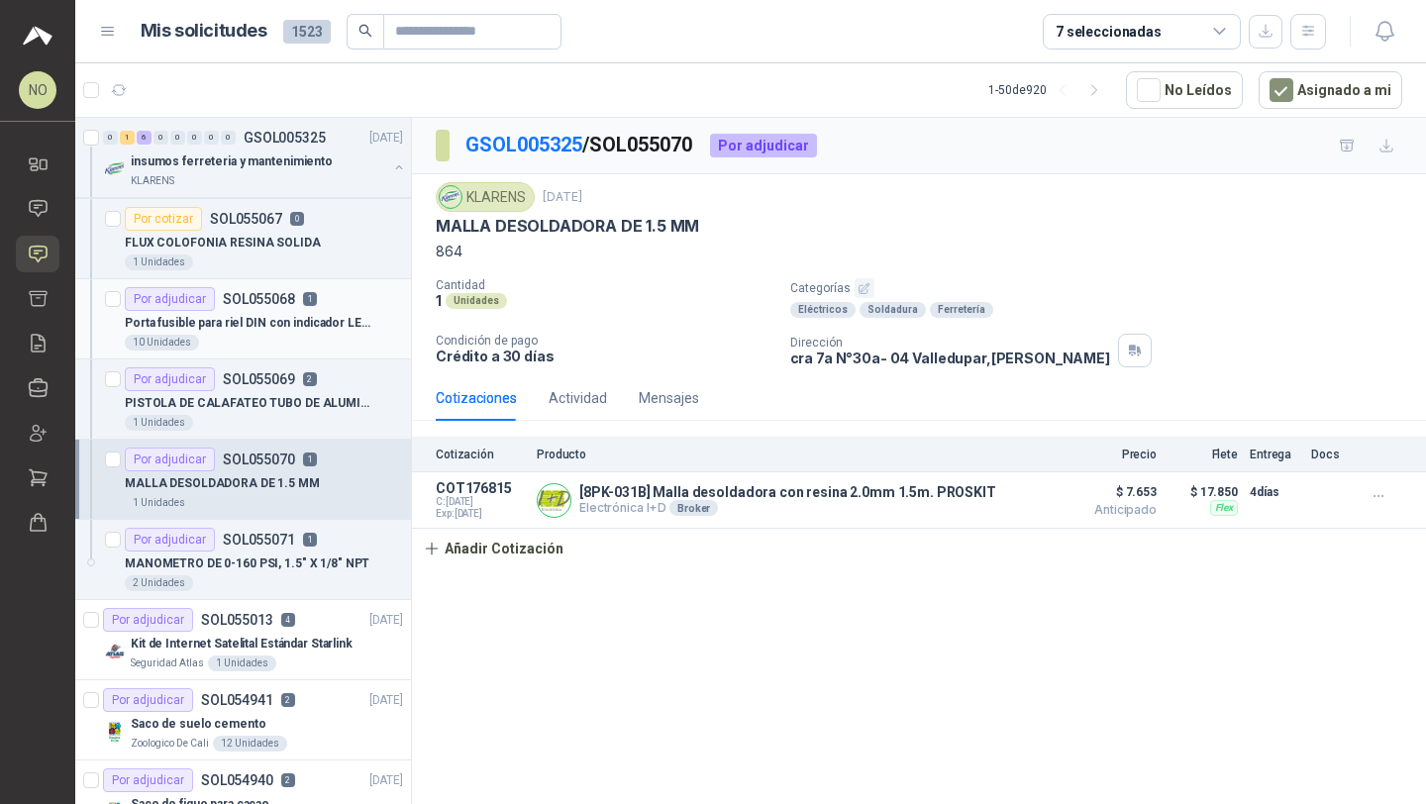
scroll to position [450, 0]
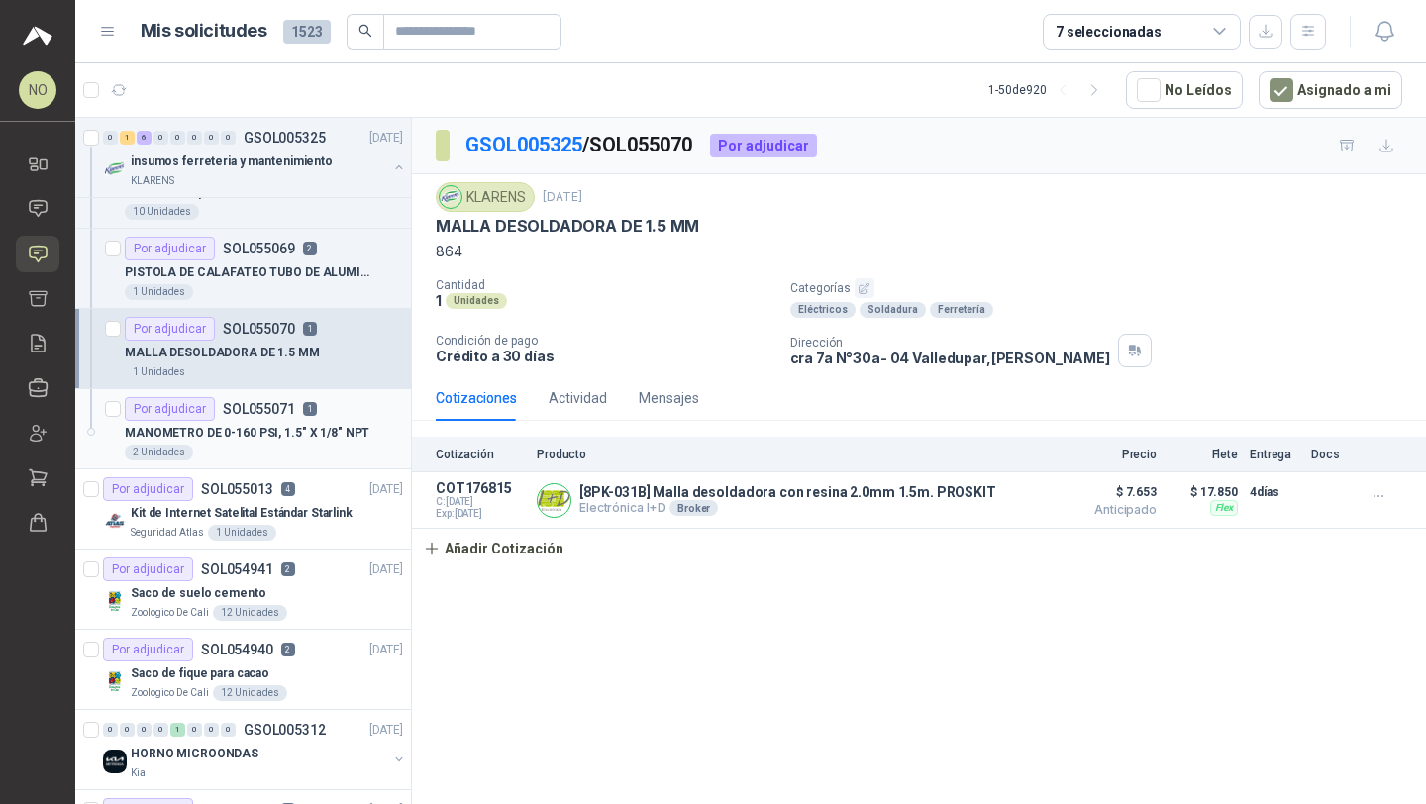
click at [292, 417] on div "Por adjudicar SOL055071 1" at bounding box center [221, 409] width 192 height 24
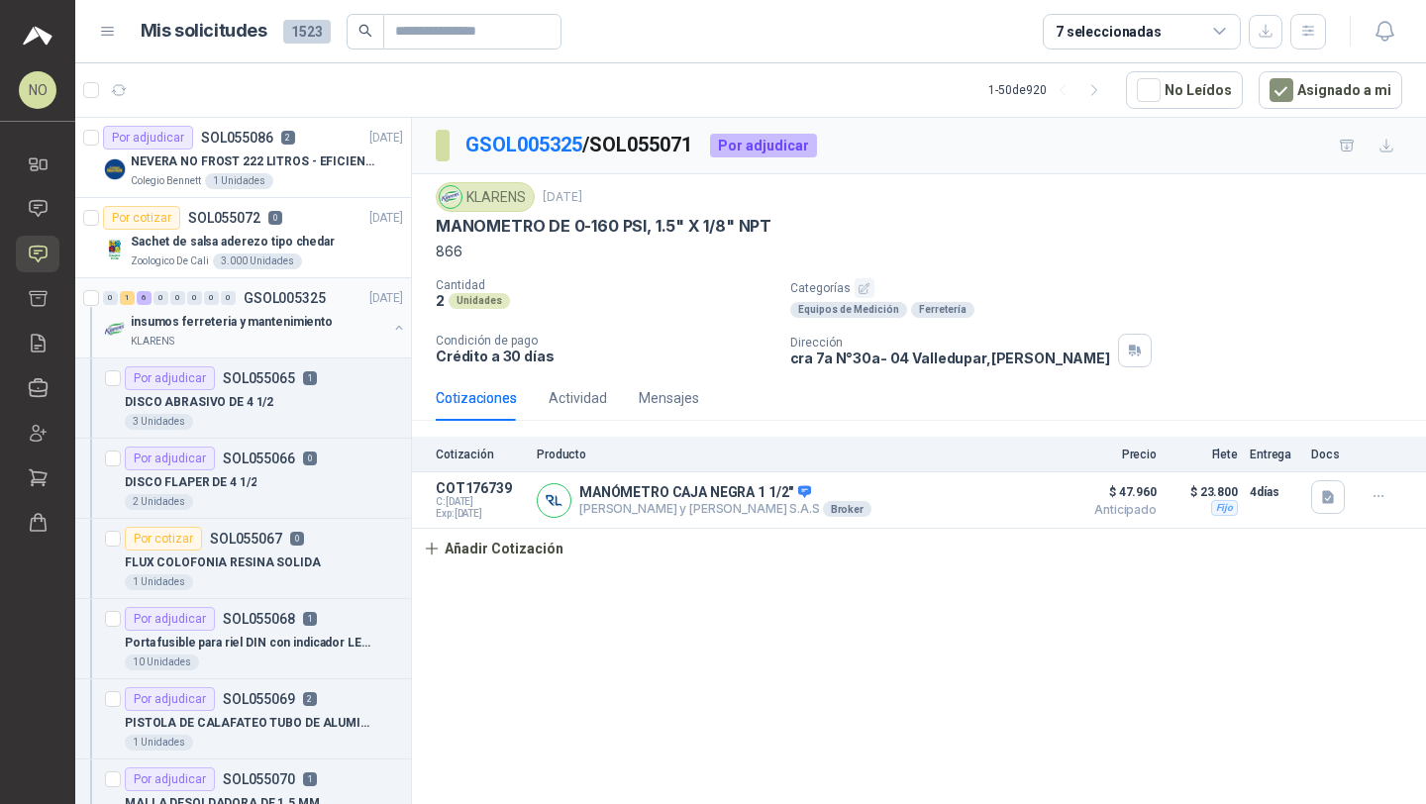
click at [265, 318] on p "insumos ferreteria y mantenimiento" at bounding box center [232, 322] width 202 height 19
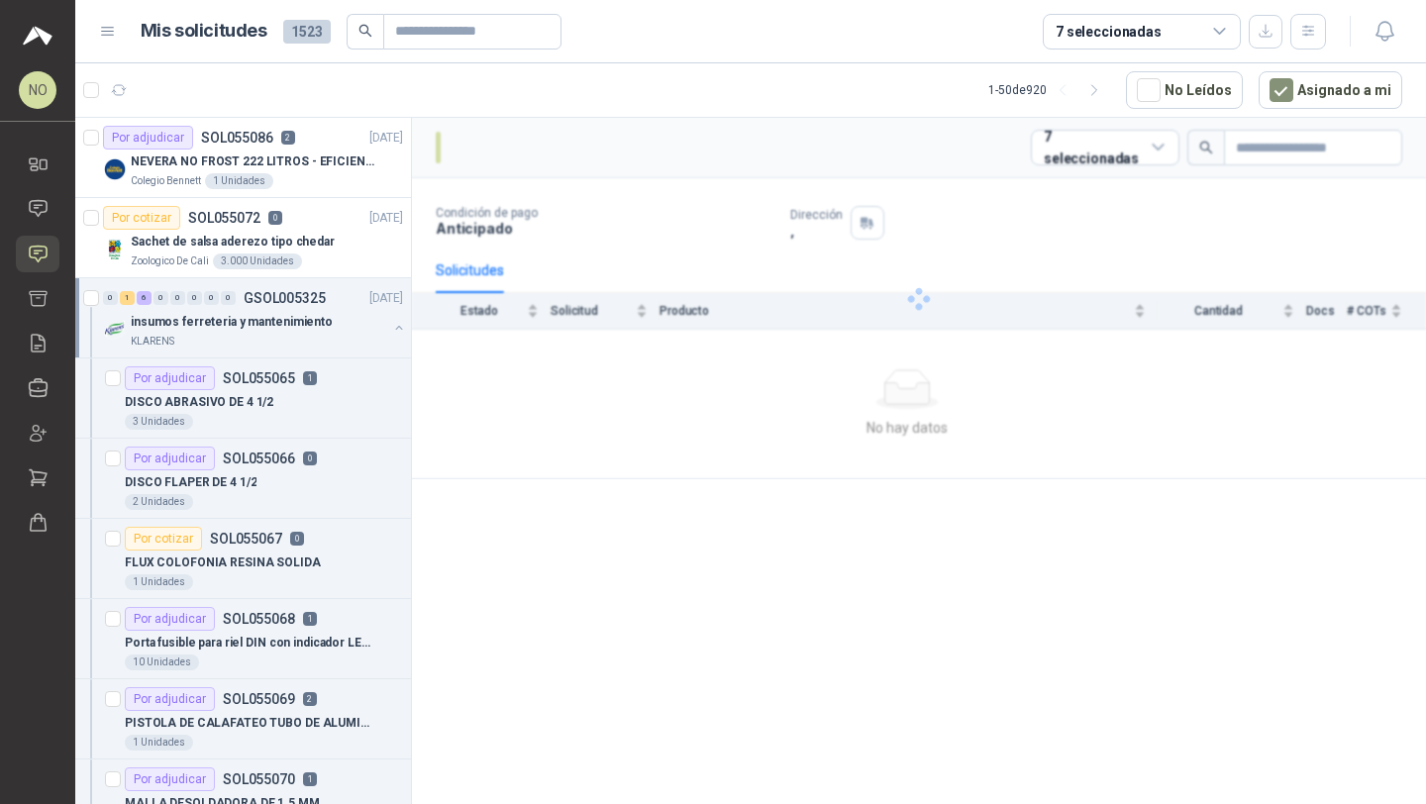
click at [265, 318] on p "insumos ferreteria y mantenimiento" at bounding box center [232, 322] width 202 height 19
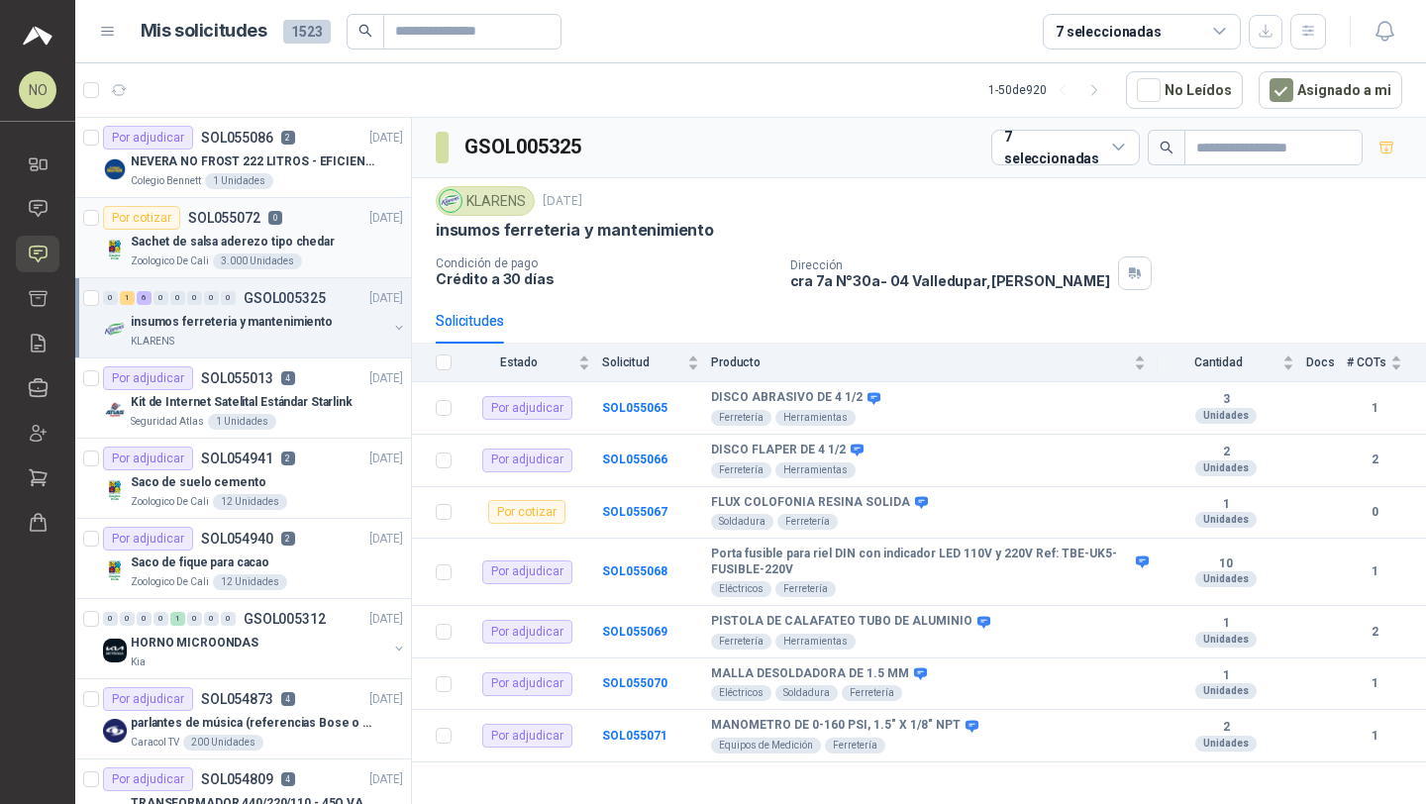
click at [283, 214] on div "Por cotizar SOL055072 0 06/09/25" at bounding box center [253, 218] width 300 height 24
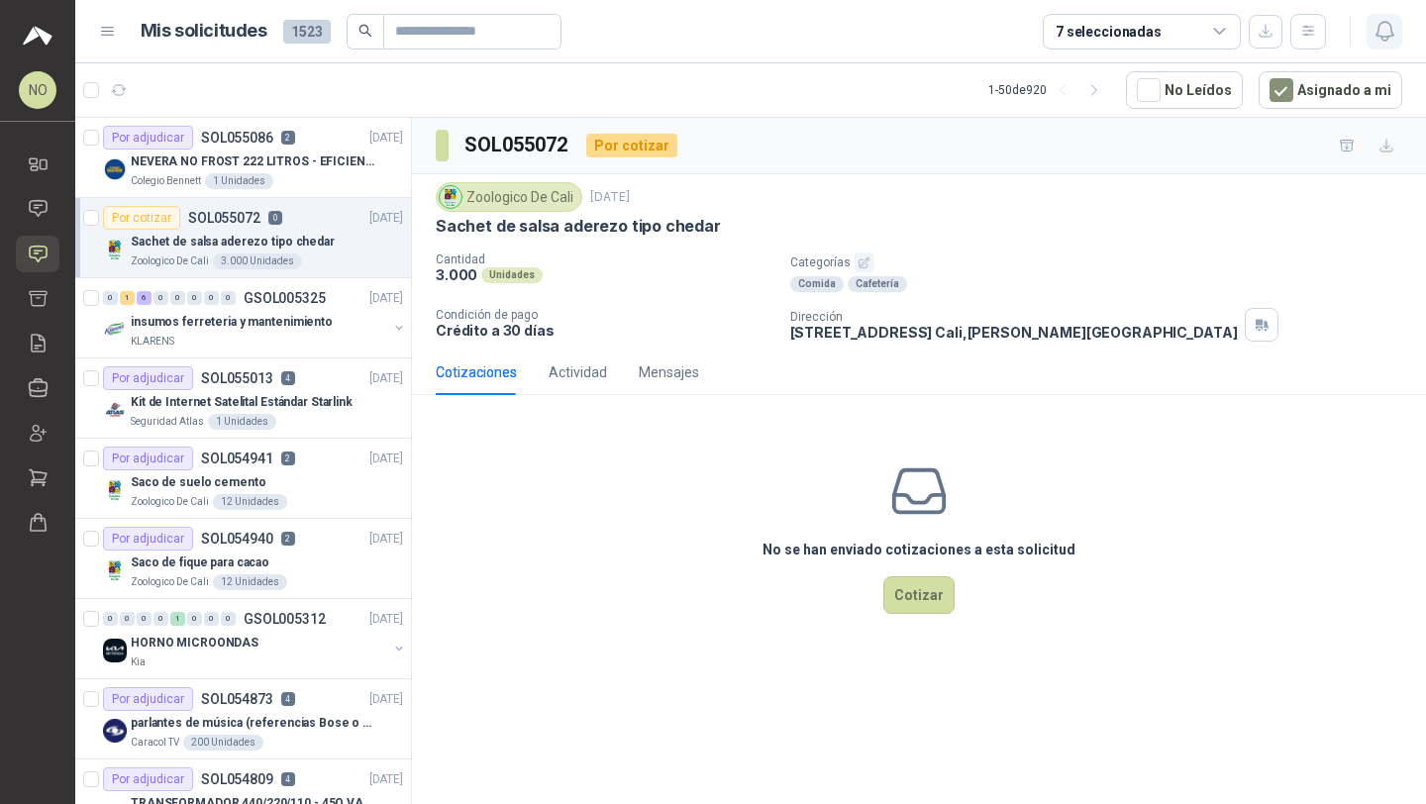
click at [1383, 46] on button "button" at bounding box center [1384, 32] width 36 height 36
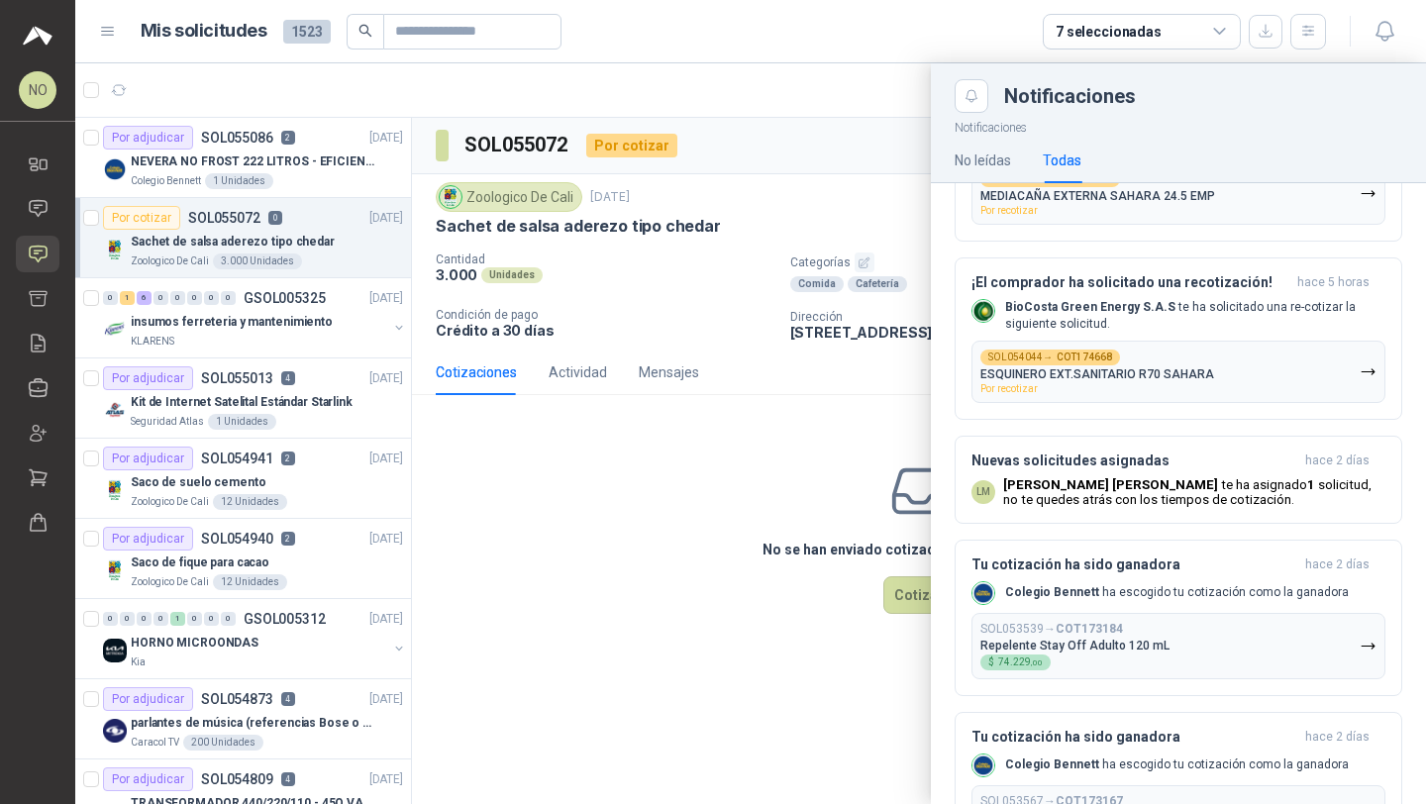
scroll to position [1412, 0]
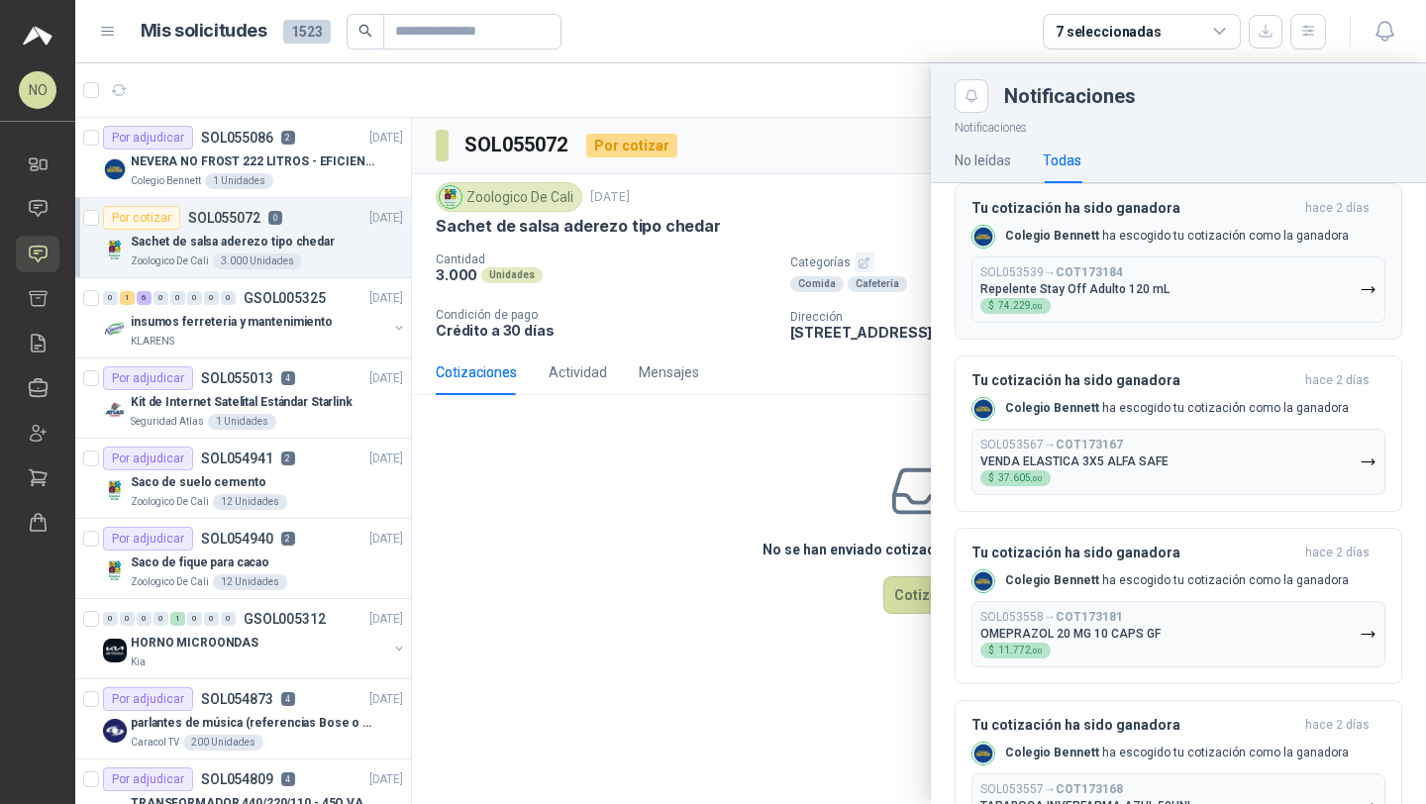
click at [1164, 286] on button "SOL053539 → COT173184 Repelente Stay Off Adulto 120 mL $ 74.229 ,00" at bounding box center [1178, 289] width 414 height 66
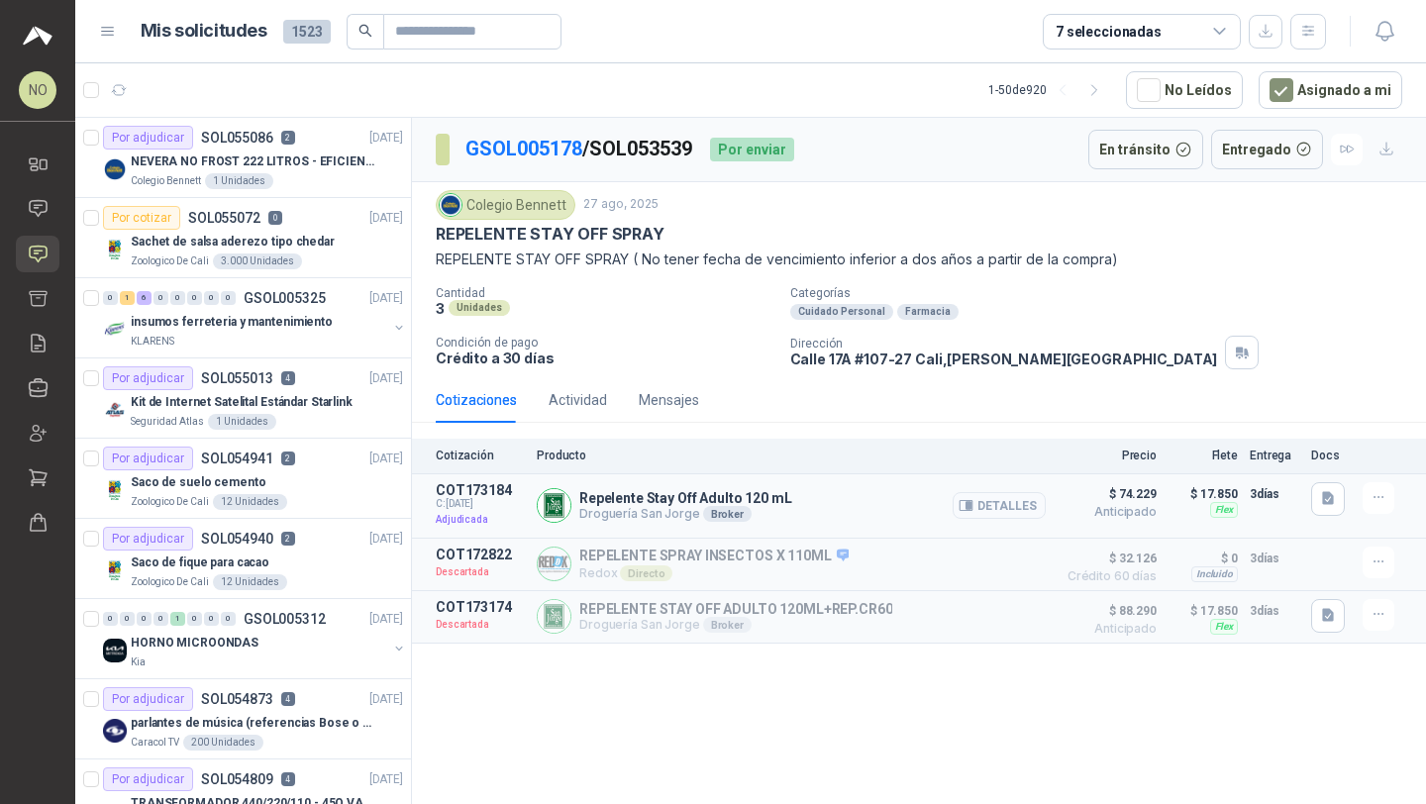
click at [1033, 502] on button "Detalles" at bounding box center [998, 505] width 93 height 27
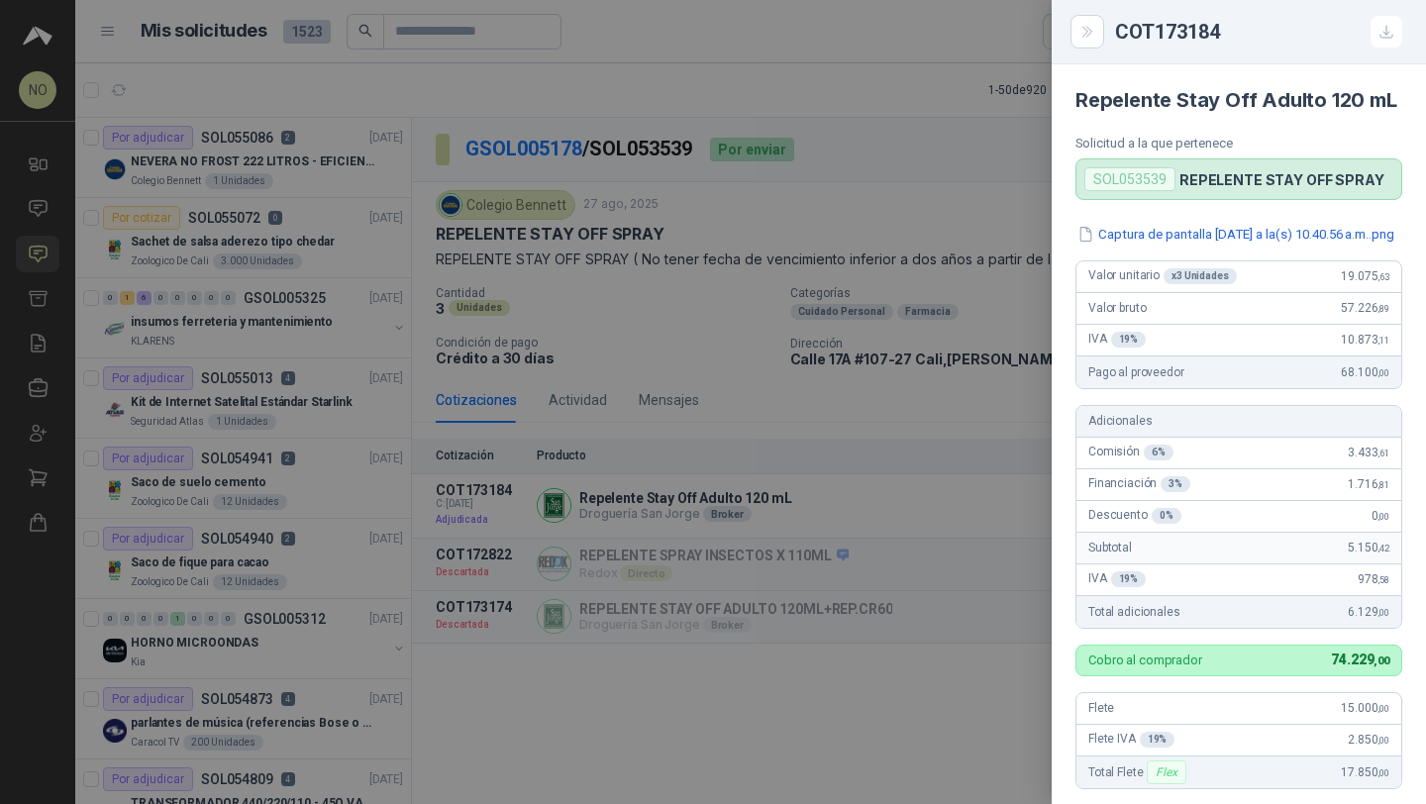
click at [854, 379] on div at bounding box center [713, 402] width 1426 height 804
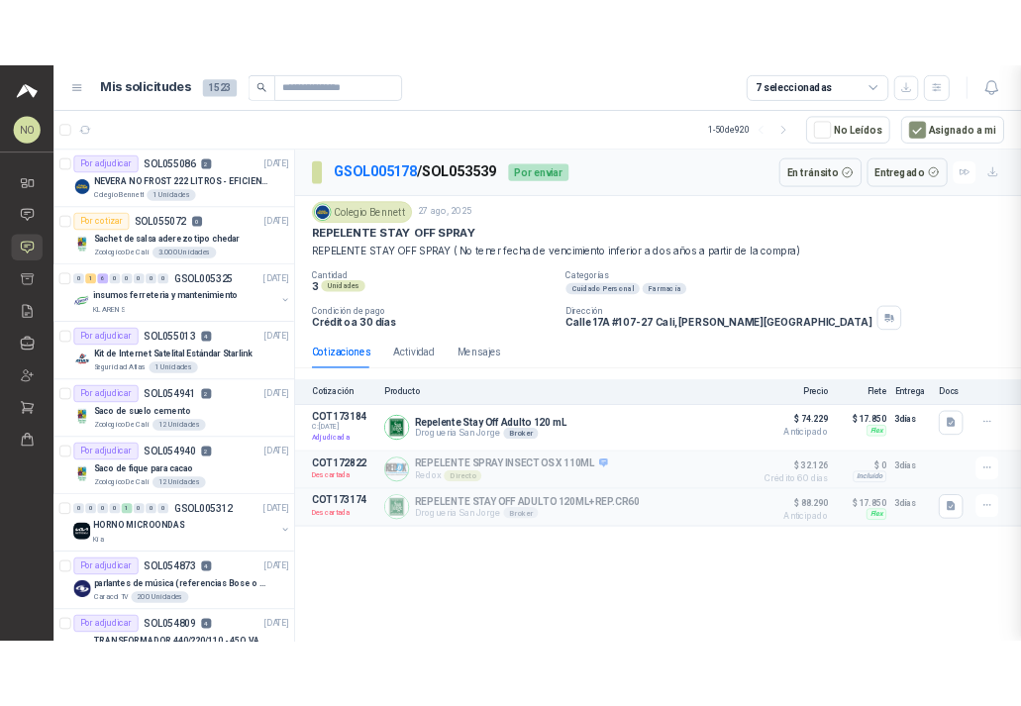
scroll to position [510, 0]
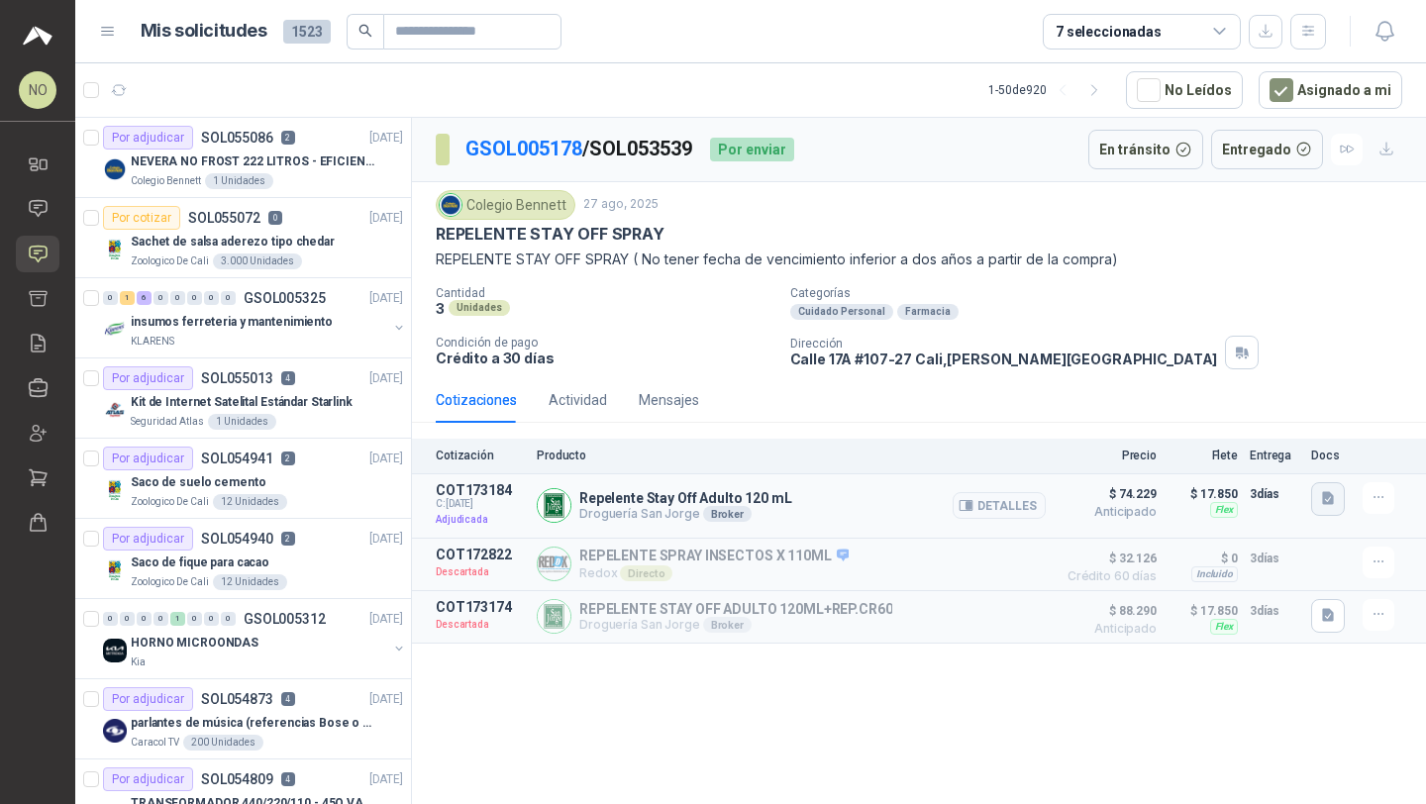
click at [1325, 490] on icon "button" at bounding box center [1328, 498] width 17 height 17
click at [1219, 446] on button "Captura de pantalla 2025-08-28 a la(s) 10.40.56 a.m..png" at bounding box center [1171, 454] width 321 height 21
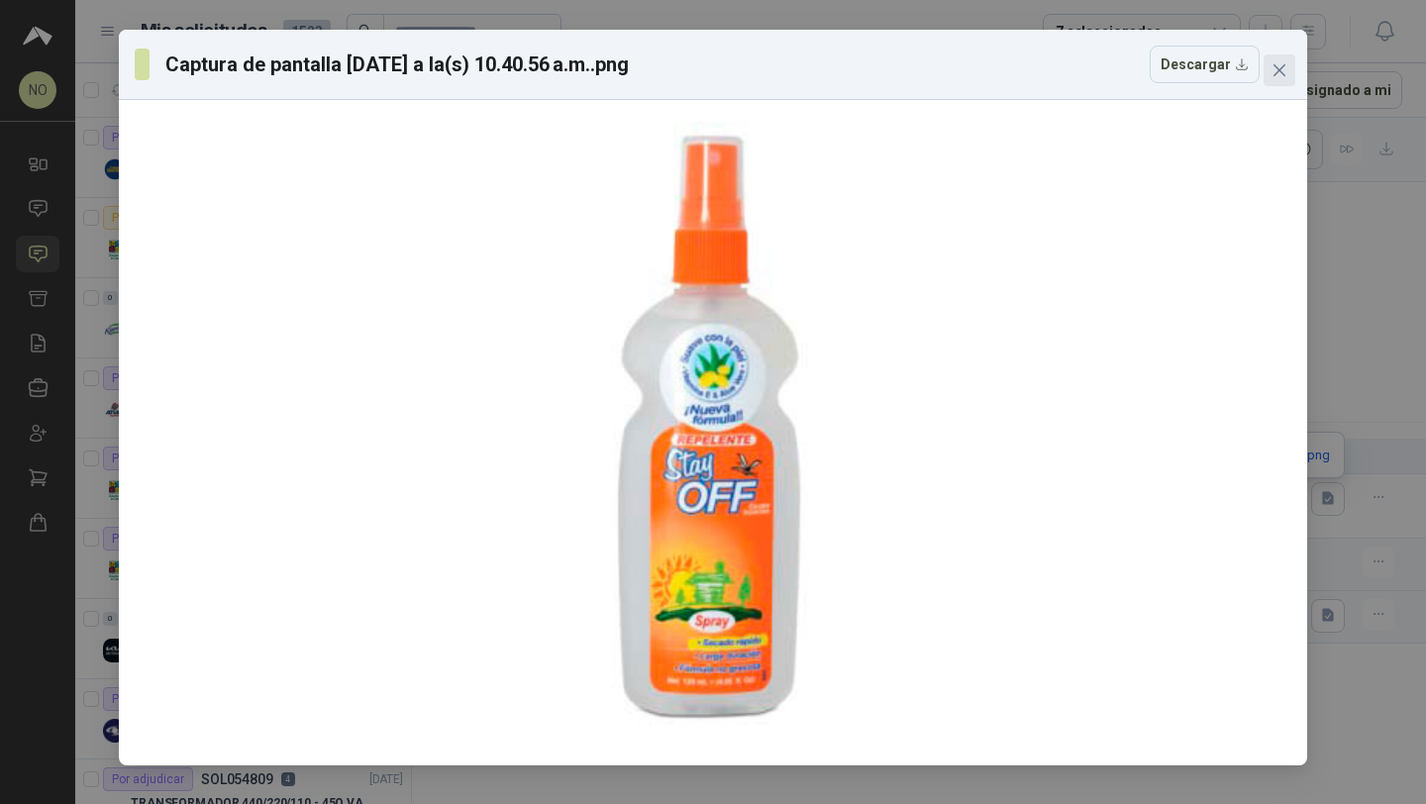
click at [1287, 68] on span "Close" at bounding box center [1279, 70] width 32 height 16
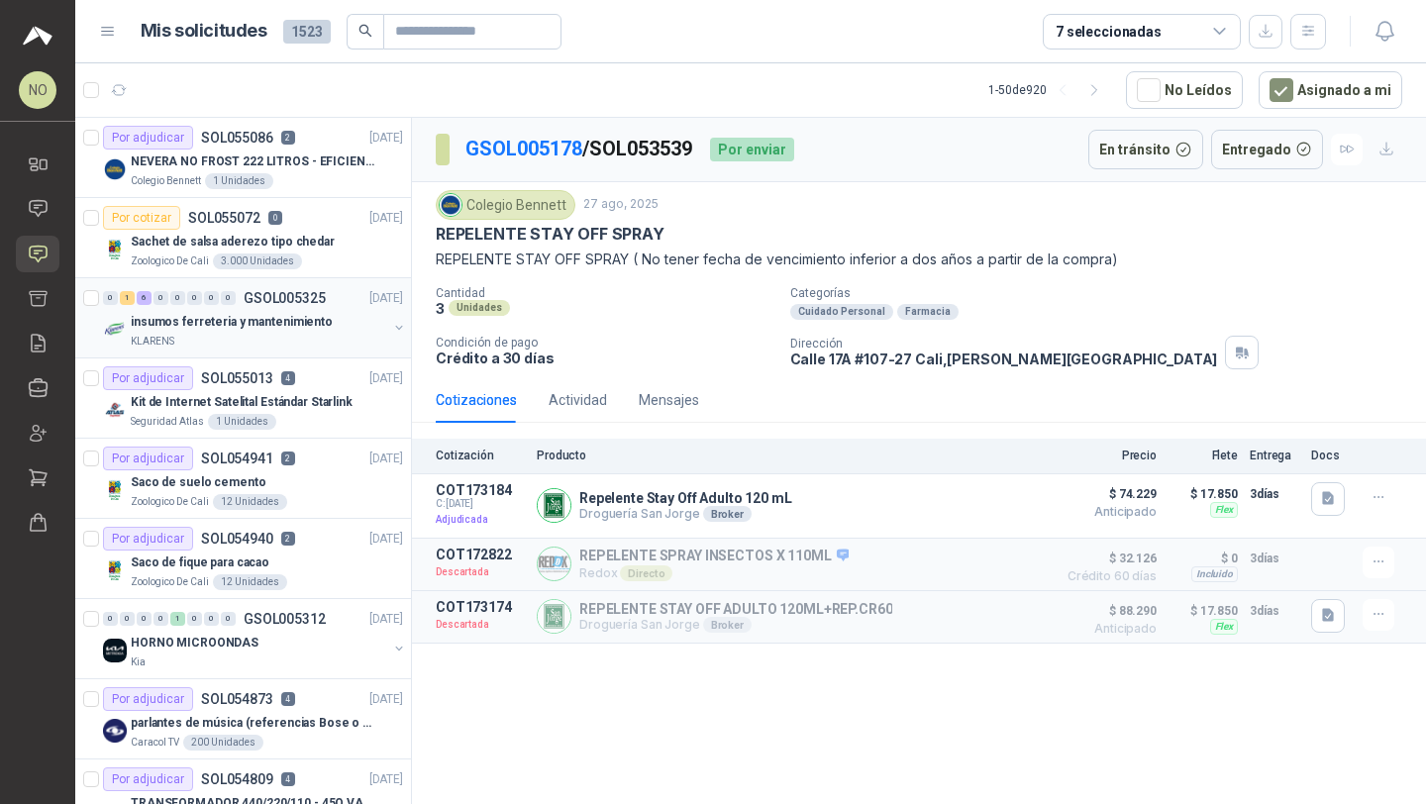
click at [264, 309] on div "0 1 6 0 0 0 0 0 GSOL005325 05/09/25" at bounding box center [255, 298] width 304 height 24
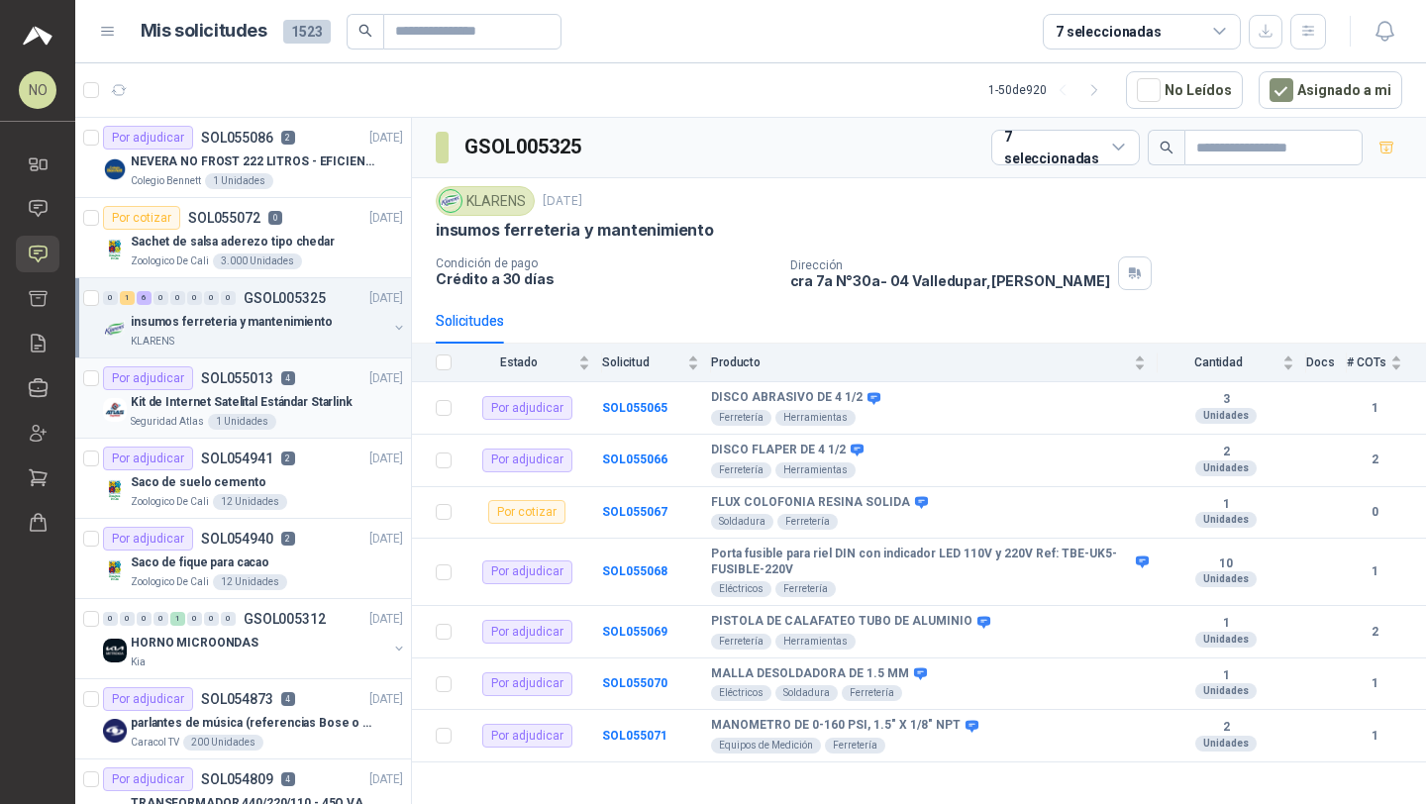
click at [299, 386] on div "Por adjudicar SOL055013 4 05/09/25" at bounding box center [253, 378] width 300 height 24
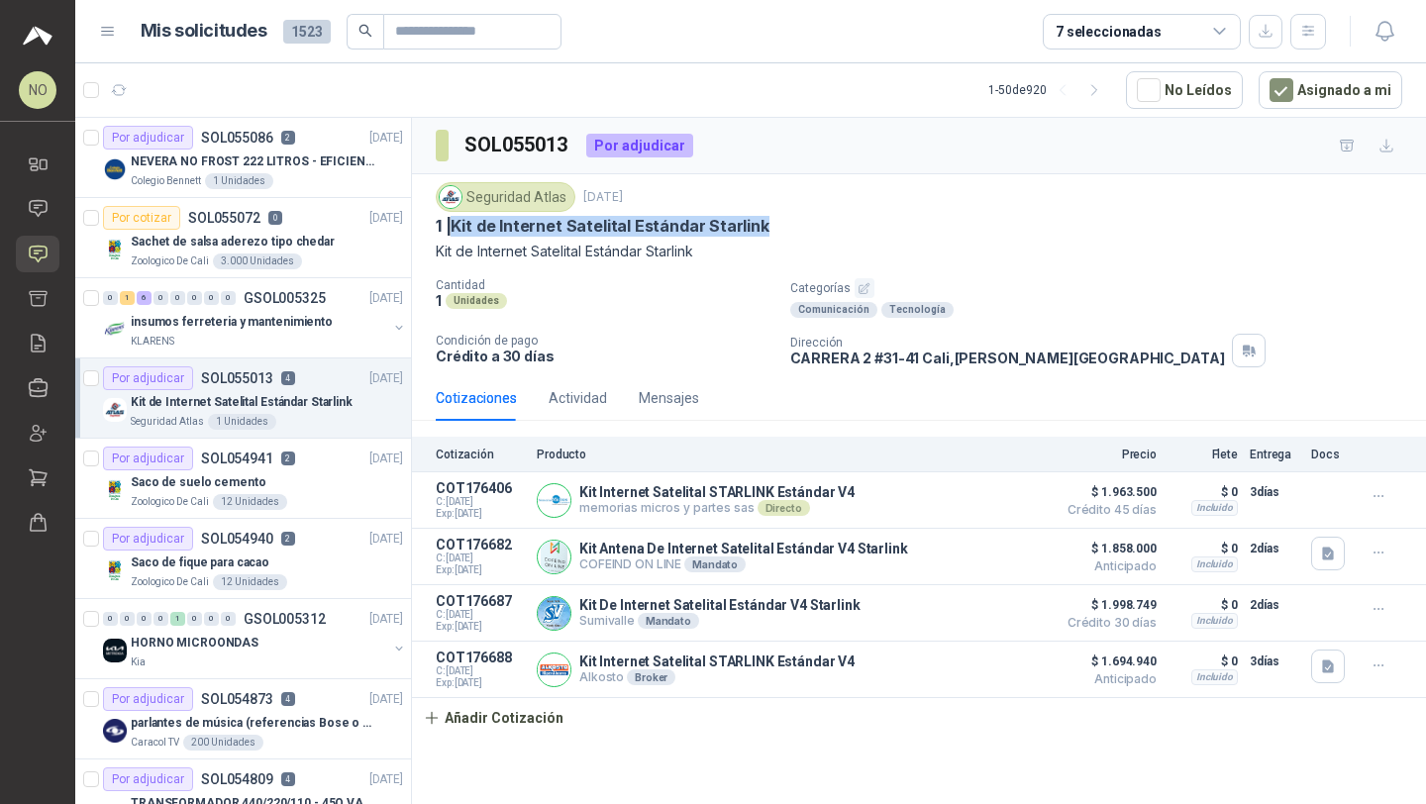
drag, startPoint x: 457, startPoint y: 227, endPoint x: 823, endPoint y: 237, distance: 365.4
click at [824, 238] on div "Seguridad Atlas 5 sept, 2025 1 | Kit de Internet Satelital Estándar Starlink K…" at bounding box center [919, 222] width 966 height 80
copy p "Kit de Internet Satelital Estándar Starlink"
click at [321, 157] on p "NEVERA NO FROST 222 LITROS - EFICIENCIA ENERGETICA A" at bounding box center [254, 161] width 247 height 19
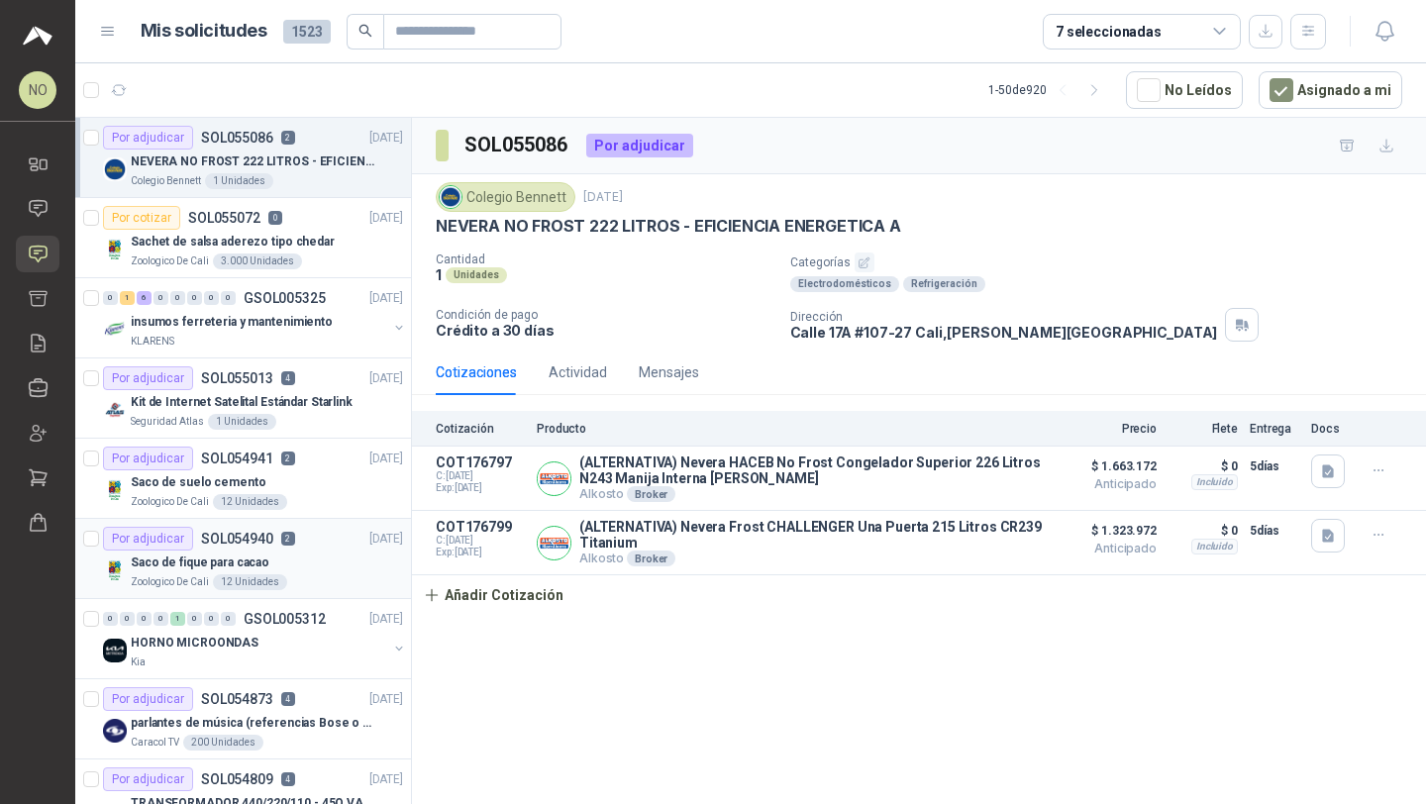
click at [292, 563] on div "Saco de fique para cacao" at bounding box center [267, 562] width 272 height 24
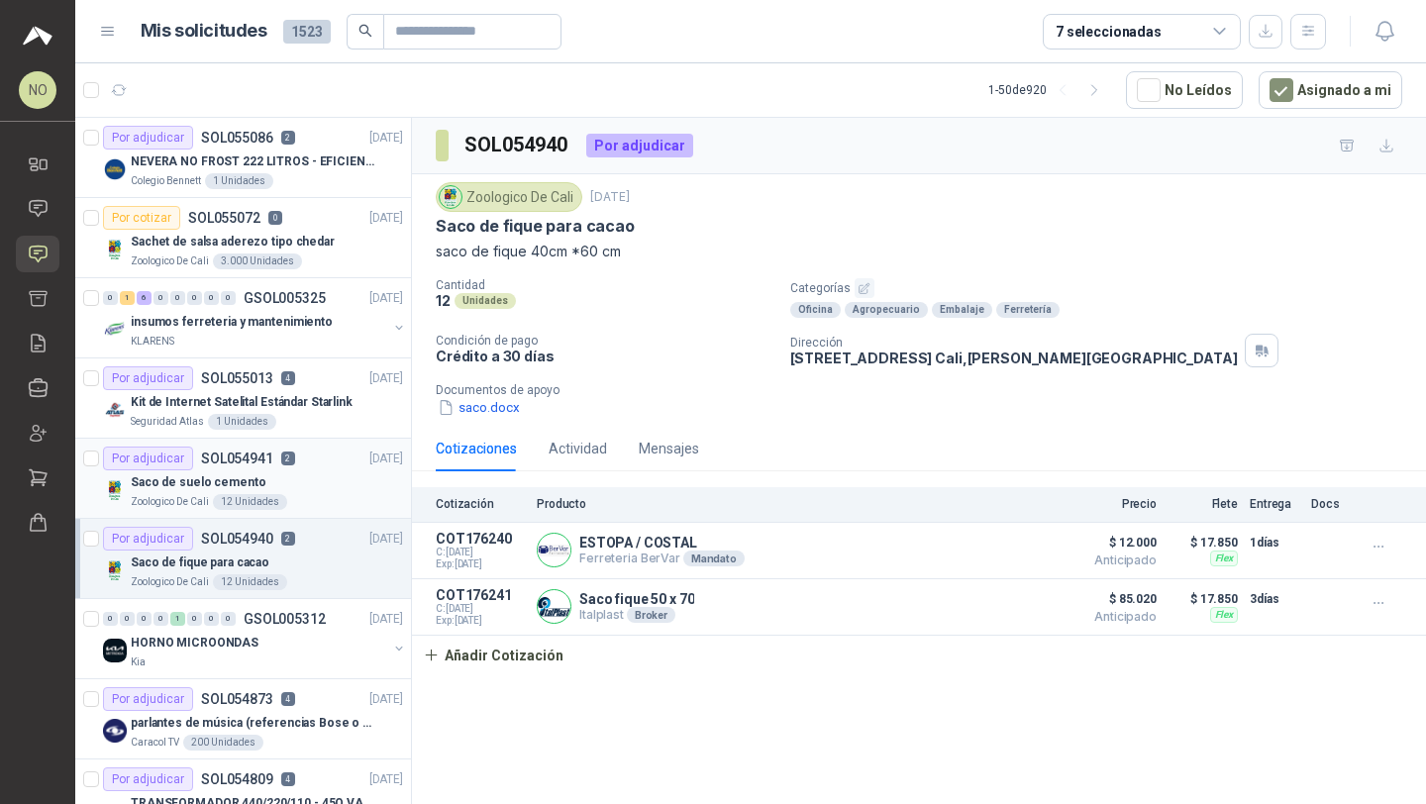
click at [320, 484] on div "Saco de suelo cemento" at bounding box center [267, 482] width 272 height 24
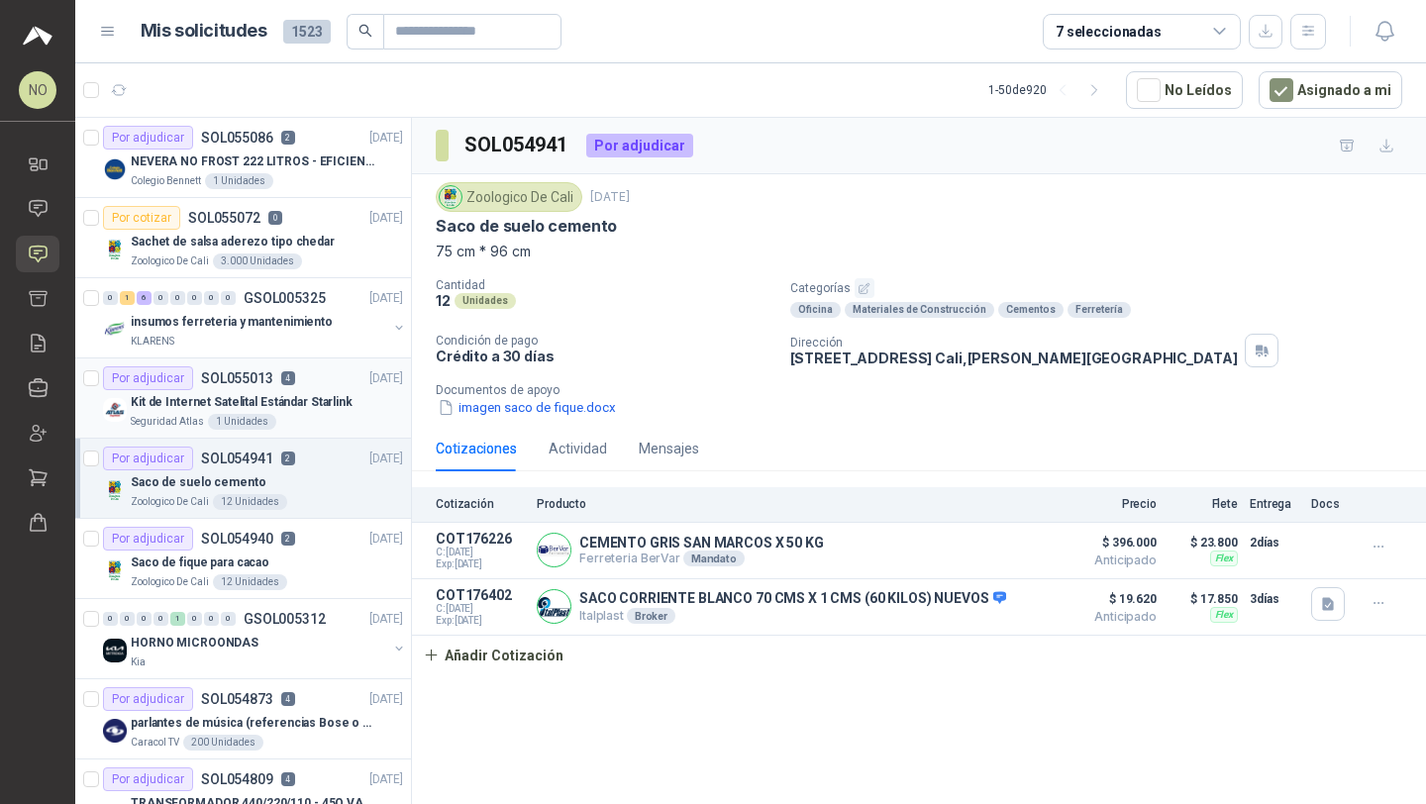
click at [332, 402] on p "Kit de Internet Satelital Estándar Starlink" at bounding box center [242, 402] width 222 height 19
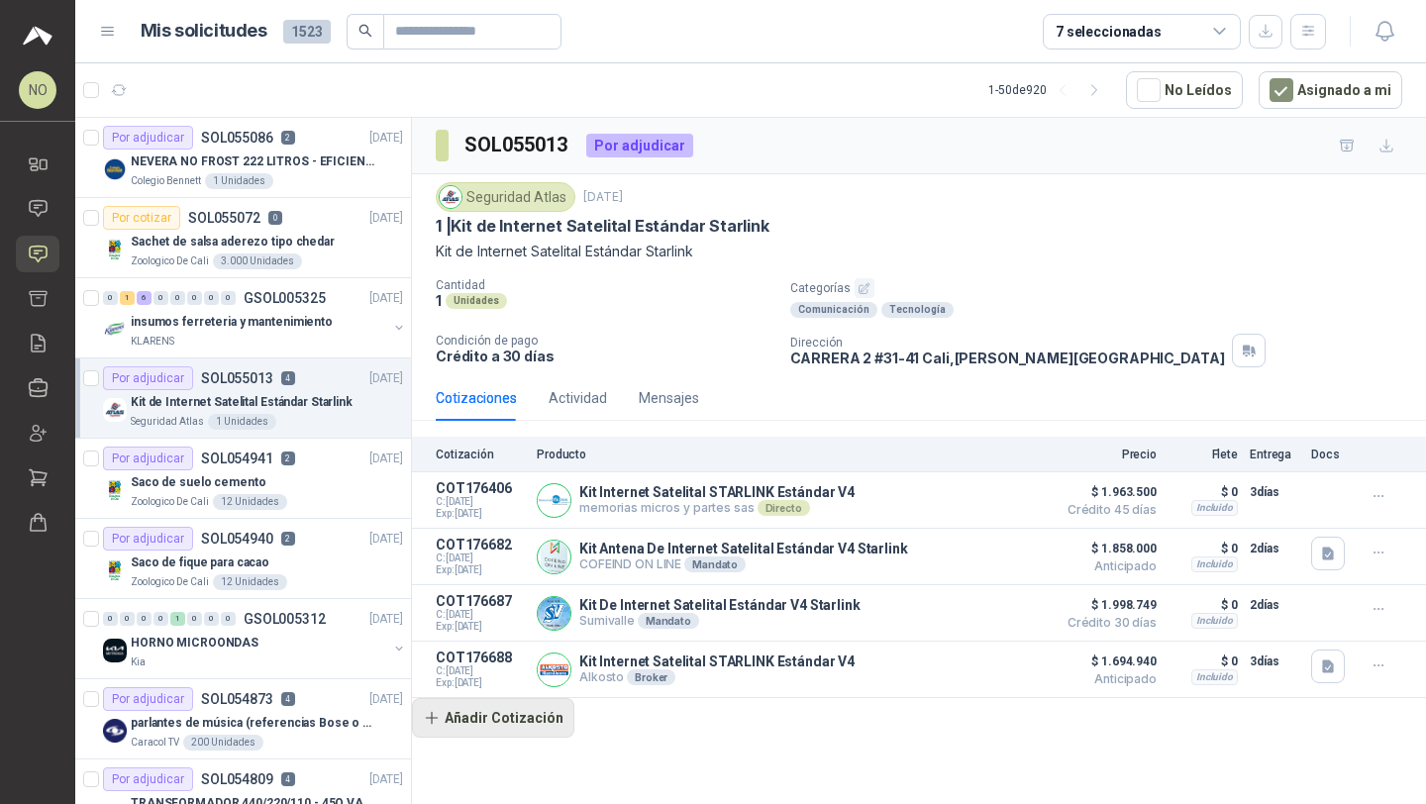
click at [520, 735] on button "Añadir Cotización" at bounding box center [493, 718] width 162 height 40
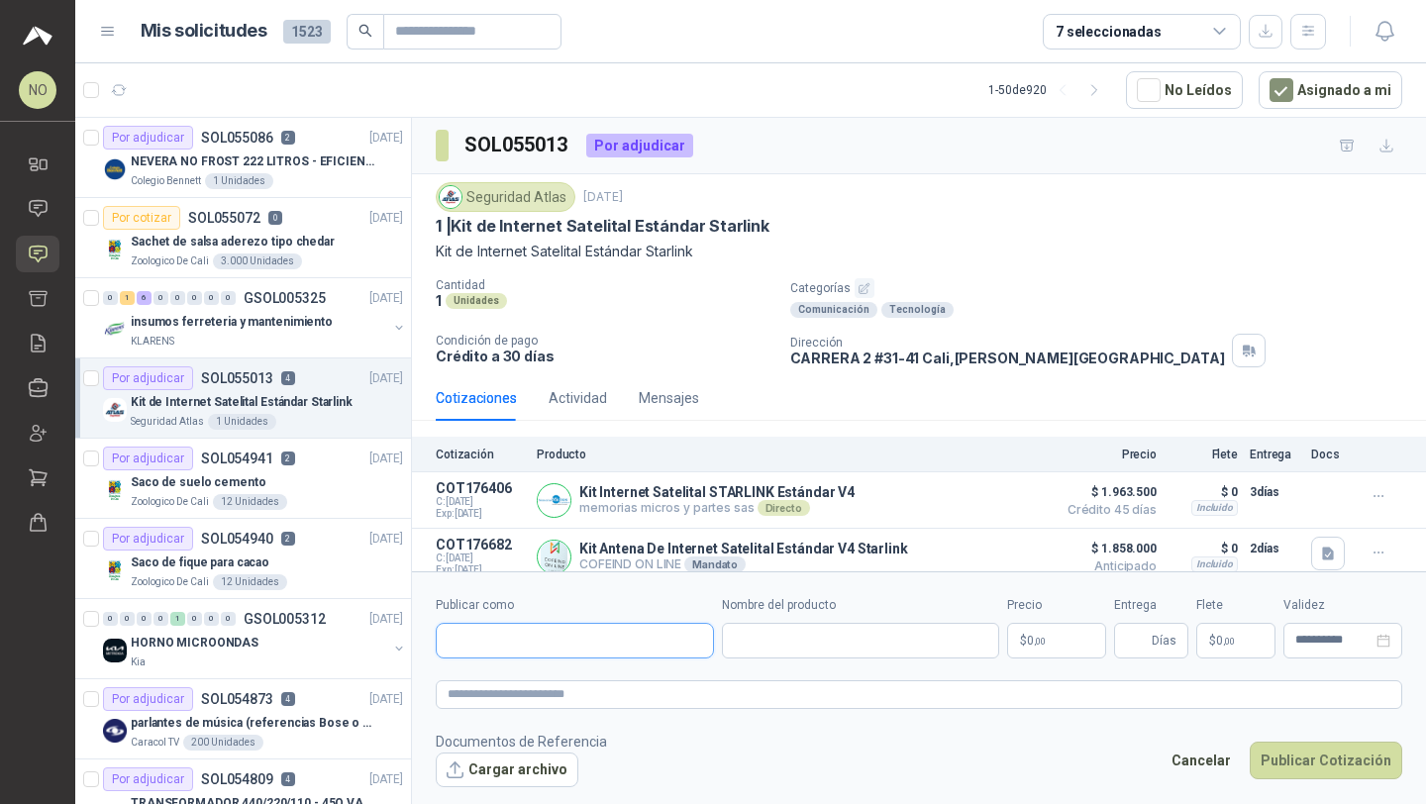
click at [595, 641] on input "Publicar como" at bounding box center [575, 641] width 276 height 34
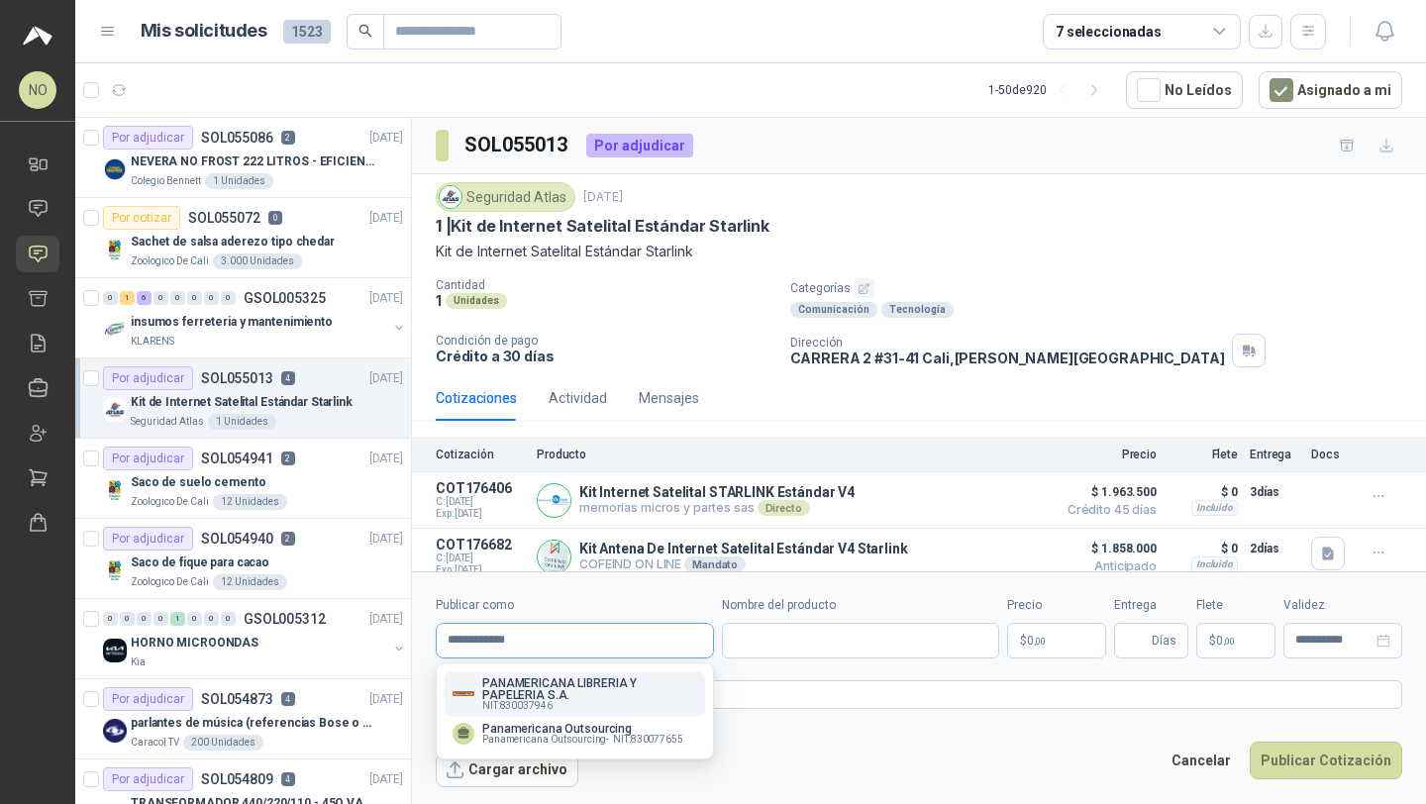
type input "**********"
click at [528, 674] on button "PANAMERICANA LIBRERIA Y PAPELERIA S.A. NIT : 830037946" at bounding box center [574, 694] width 260 height 46
type input "**********"
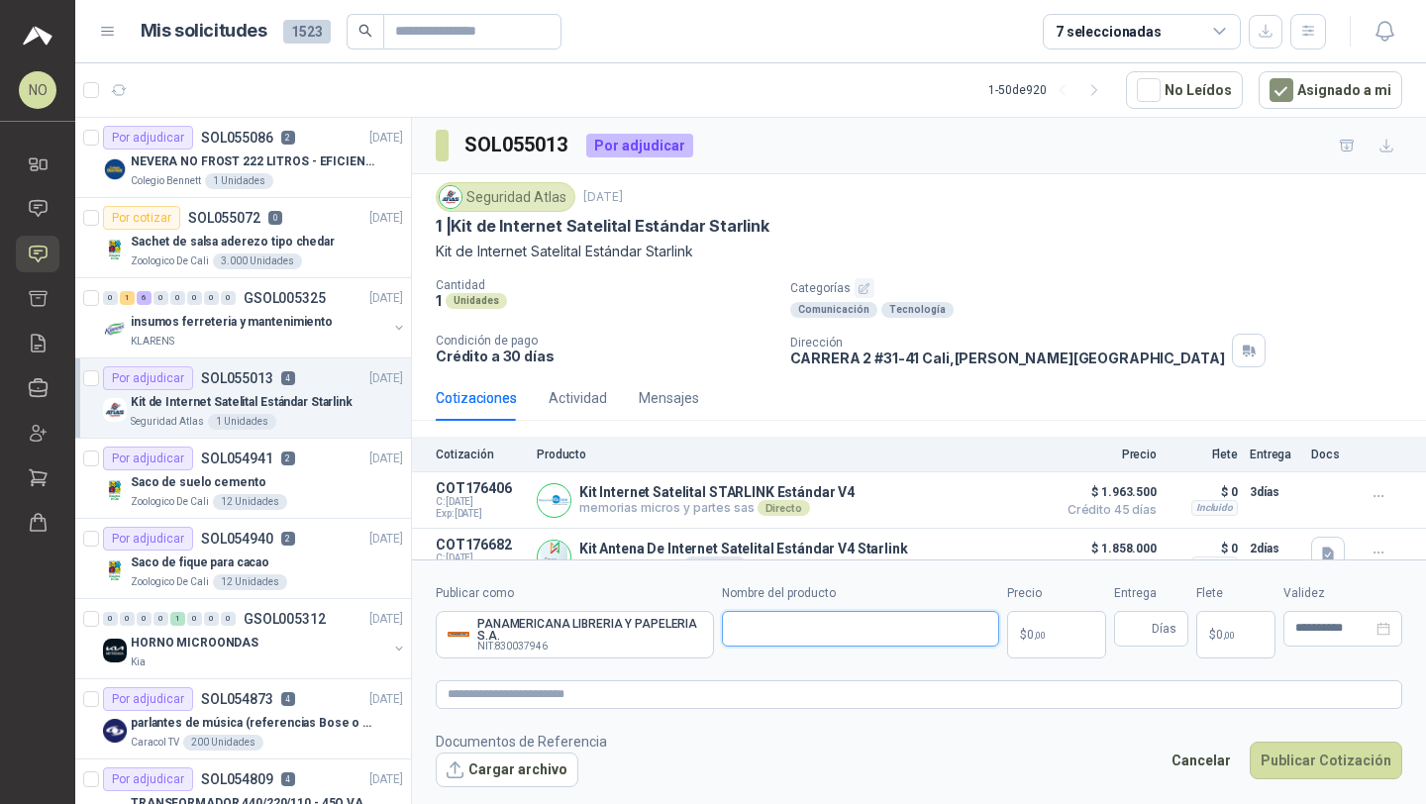
click at [775, 626] on input "Nombre del producto" at bounding box center [861, 629] width 278 height 36
paste input "**********"
type input "**********"
click at [1045, 644] on body "NO Nathalia Ortega Inicio Chat Solicitudes Cotizar Remisiones Compañías Invitac…" at bounding box center [713, 402] width 1426 height 804
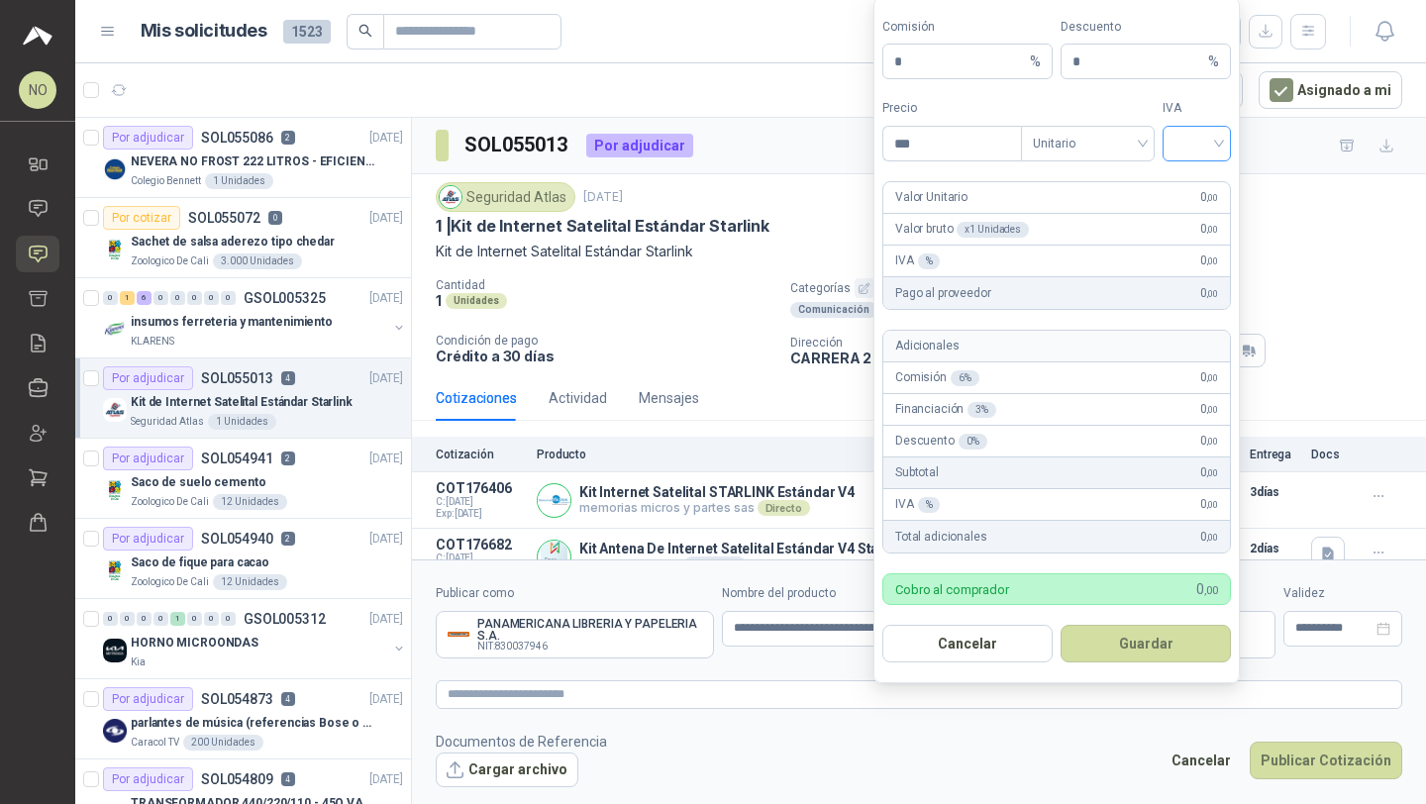
click at [1215, 146] on input "search" at bounding box center [1196, 142] width 45 height 30
click at [1174, 186] on div "19%" at bounding box center [1196, 185] width 60 height 32
click at [1074, 143] on span "Unitario" at bounding box center [1088, 144] width 110 height 30
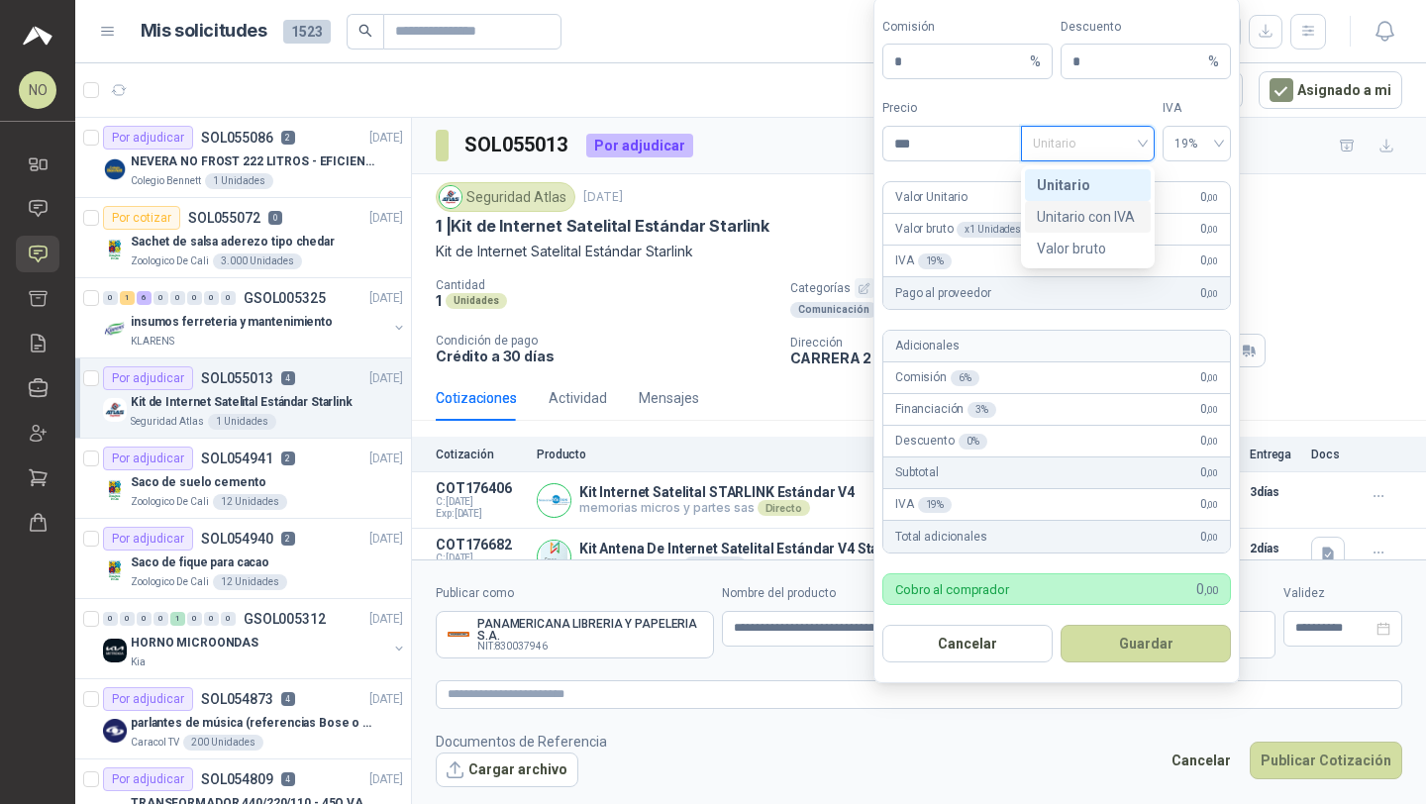
click at [1100, 218] on div "Unitario con IVA" at bounding box center [1088, 217] width 102 height 22
click at [923, 158] on input "***" at bounding box center [952, 144] width 138 height 34
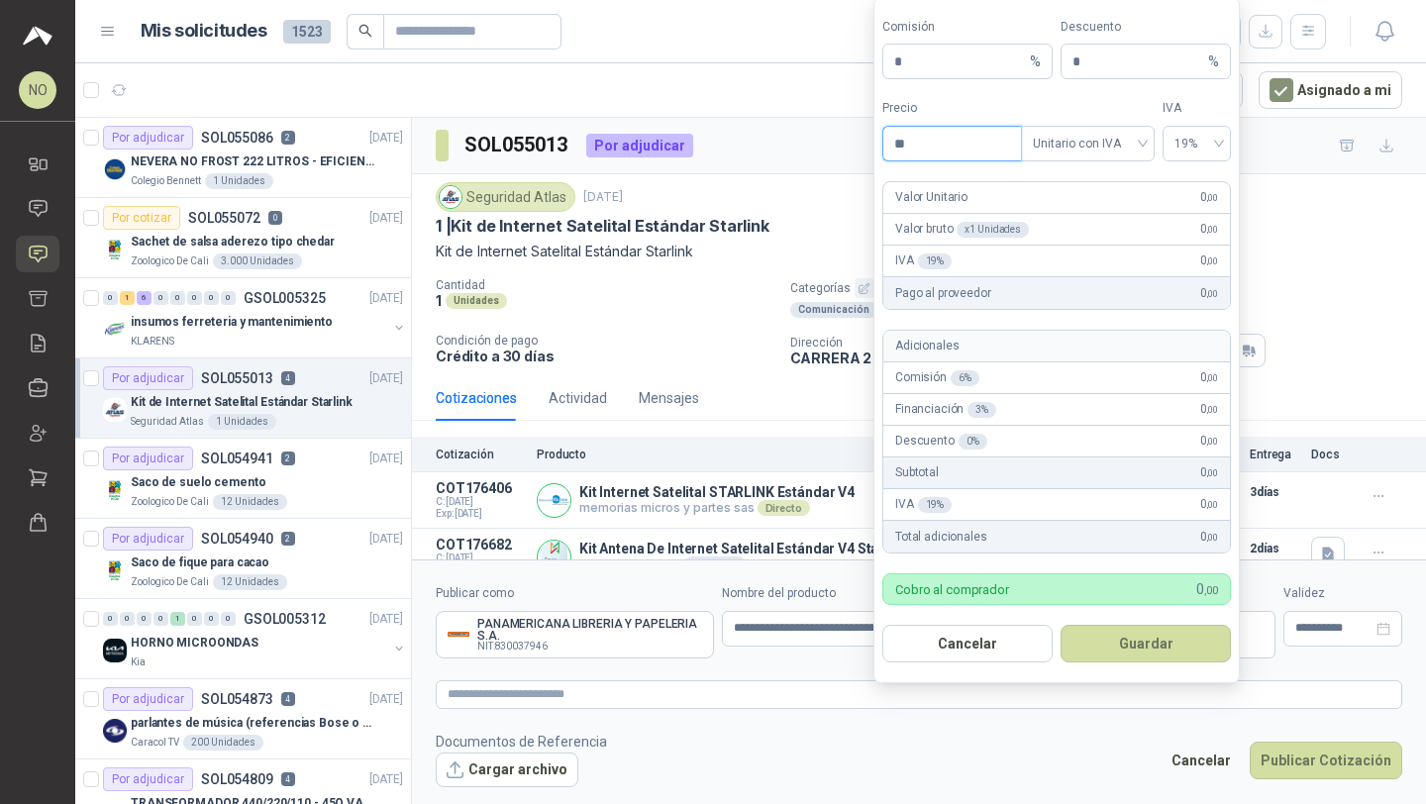
type input "*"
type input "**********"
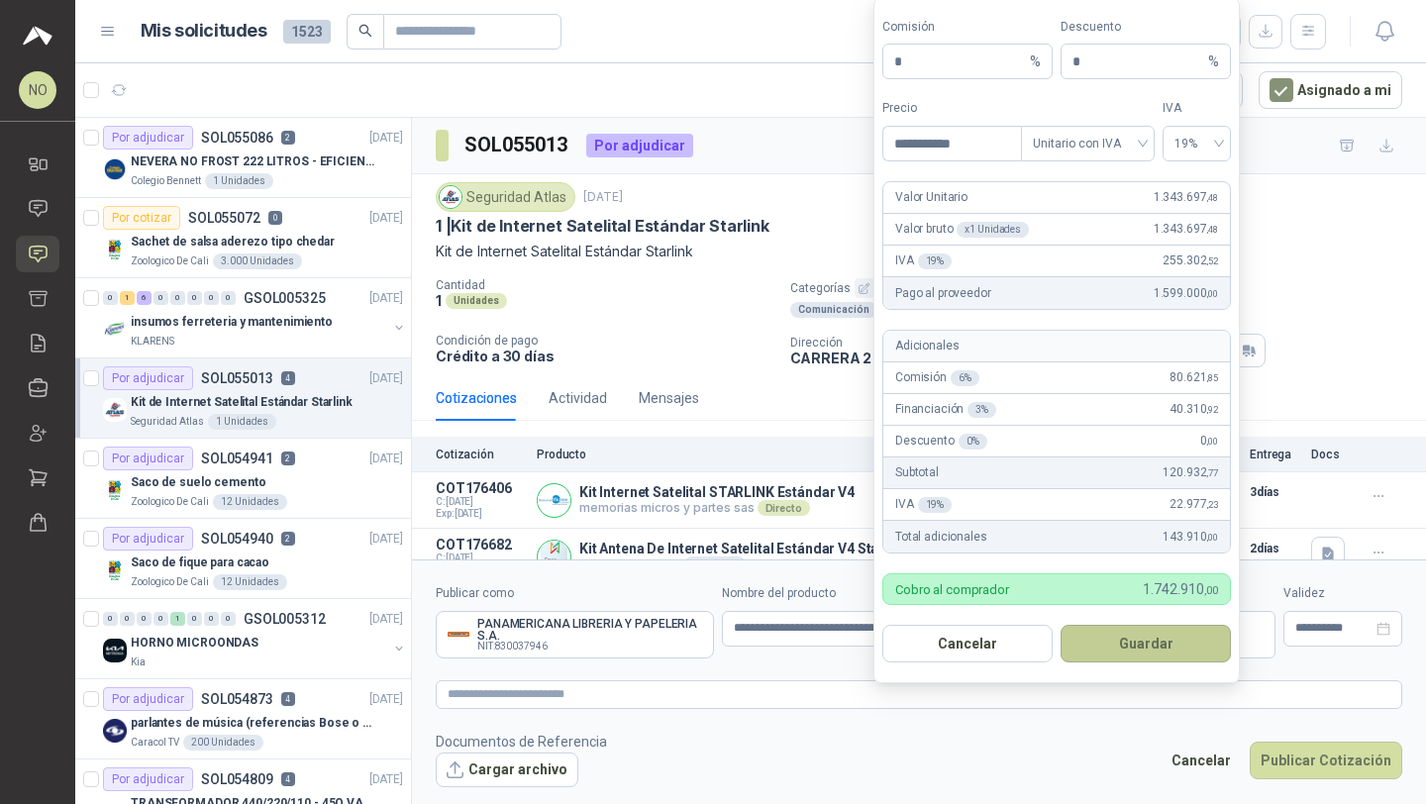
click at [1154, 650] on button "Guardar" at bounding box center [1145, 644] width 170 height 38
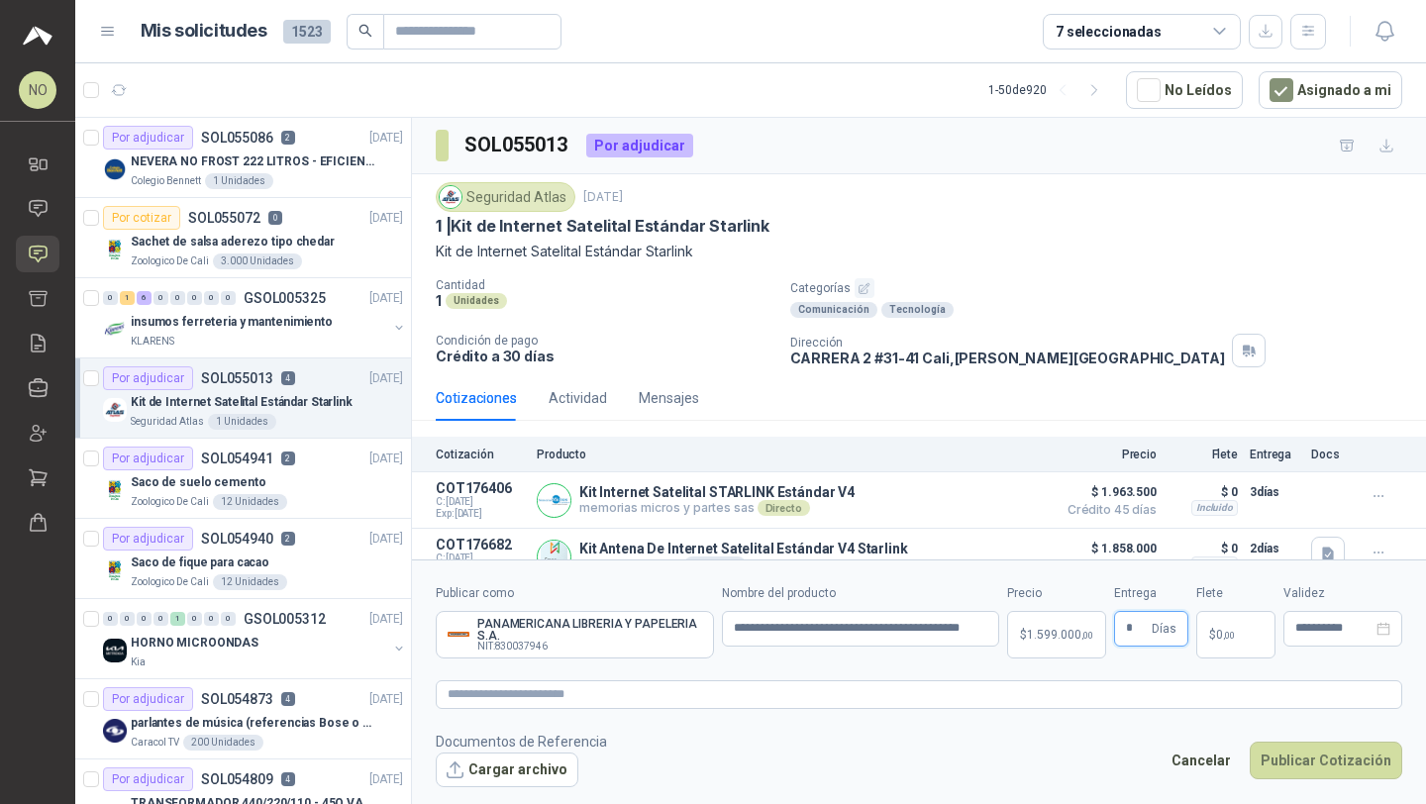
type input "*"
click at [1036, 777] on footer "Documentos de Referencia Cargar archivo Cancelar Publicar Cotización" at bounding box center [919, 759] width 966 height 57
click at [1251, 648] on p "$ 0 ,00" at bounding box center [1235, 635] width 79 height 48
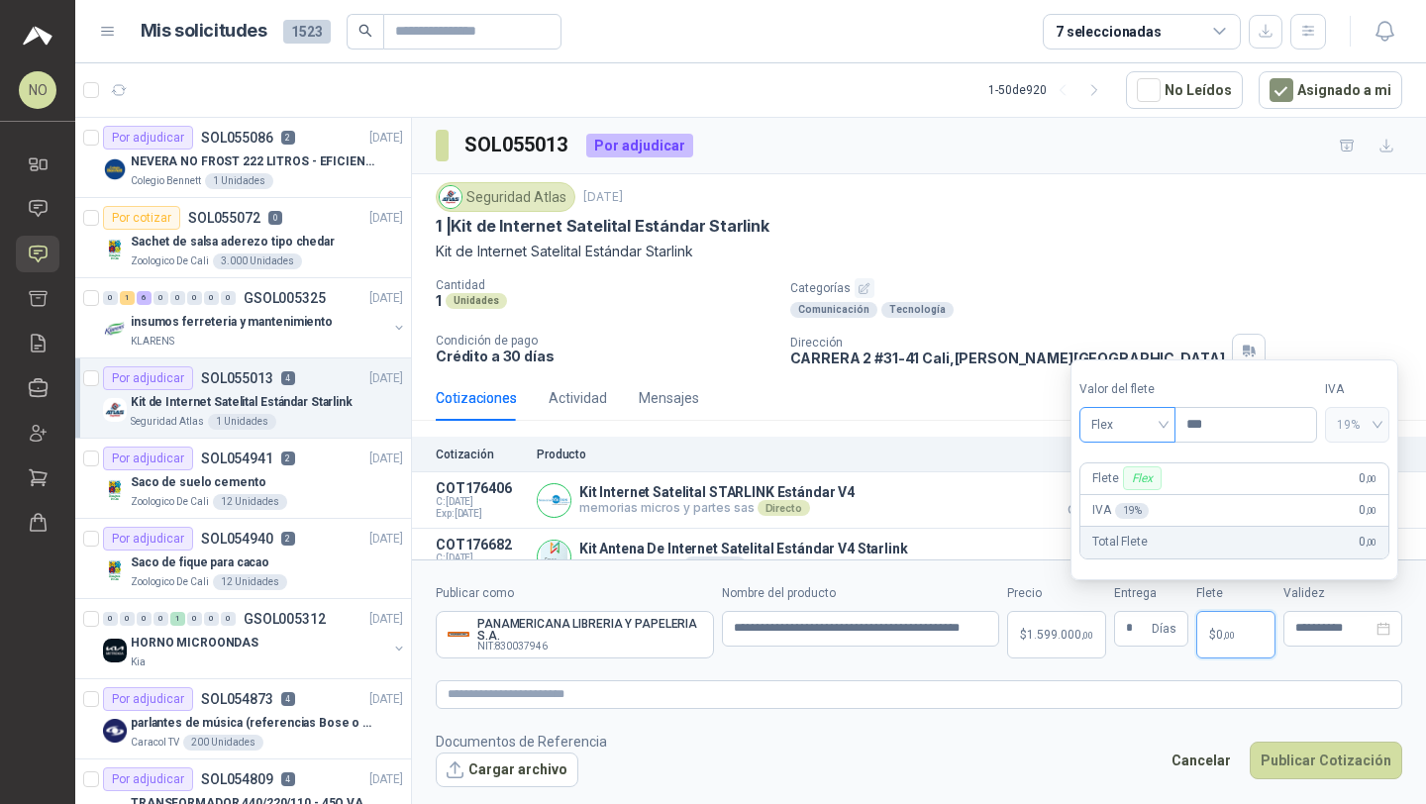
click at [1153, 423] on span "Flex" at bounding box center [1127, 425] width 72 height 30
click at [1129, 533] on div "Fijo" at bounding box center [1127, 530] width 65 height 22
click at [1234, 429] on input "***" at bounding box center [1245, 425] width 141 height 34
type input "*"
click at [1325, 615] on div "**********" at bounding box center [1342, 629] width 119 height 36
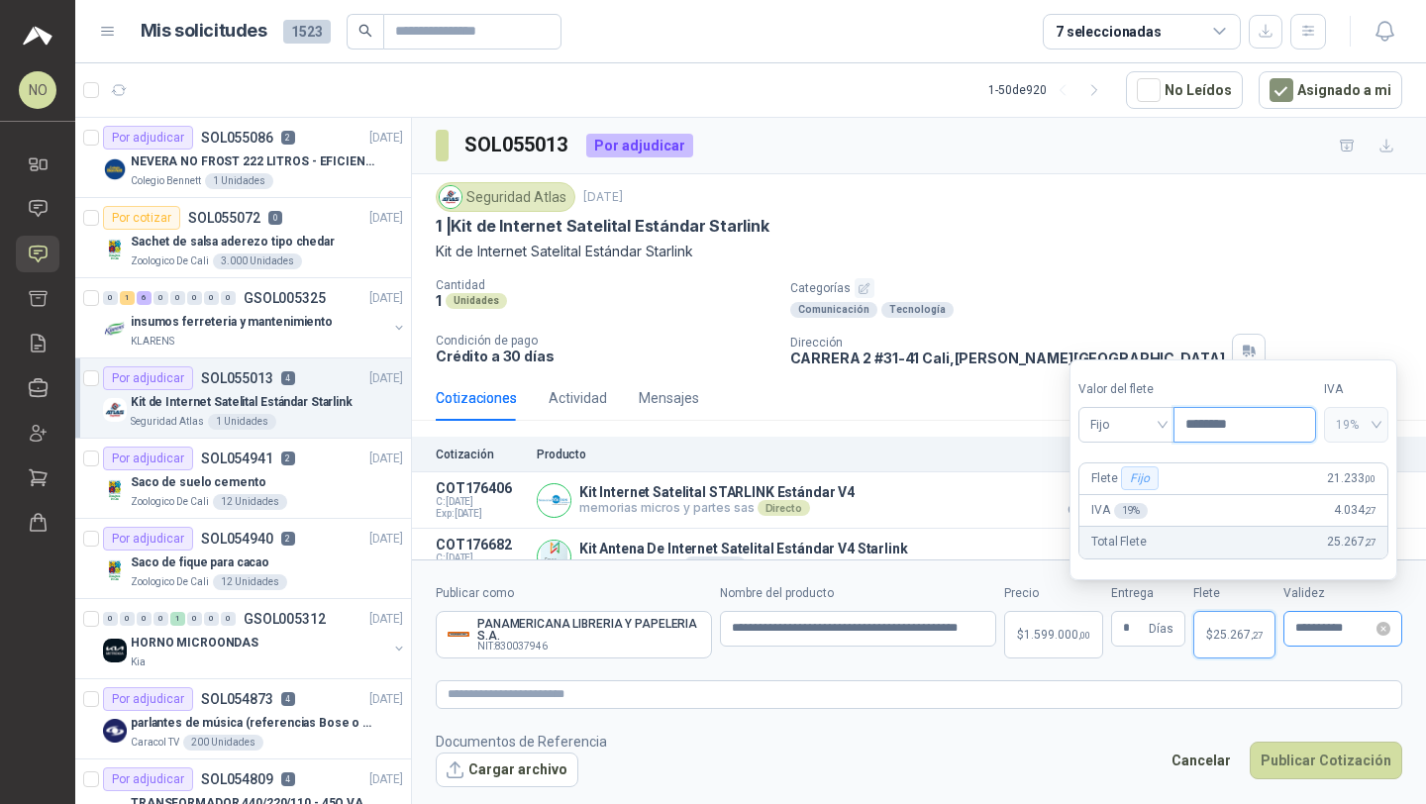
type input "********"
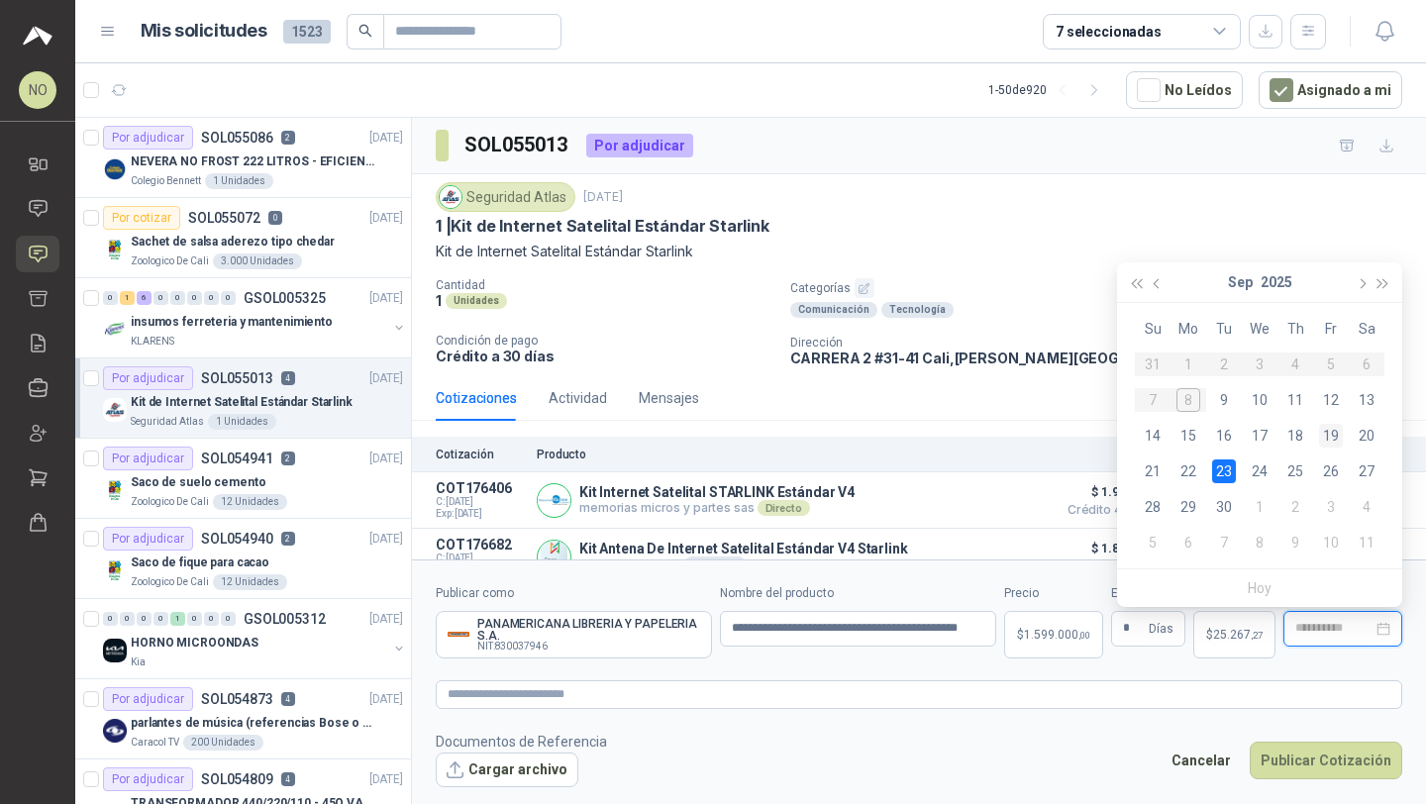
type input "**********"
click at [1334, 426] on div "19" at bounding box center [1331, 436] width 24 height 24
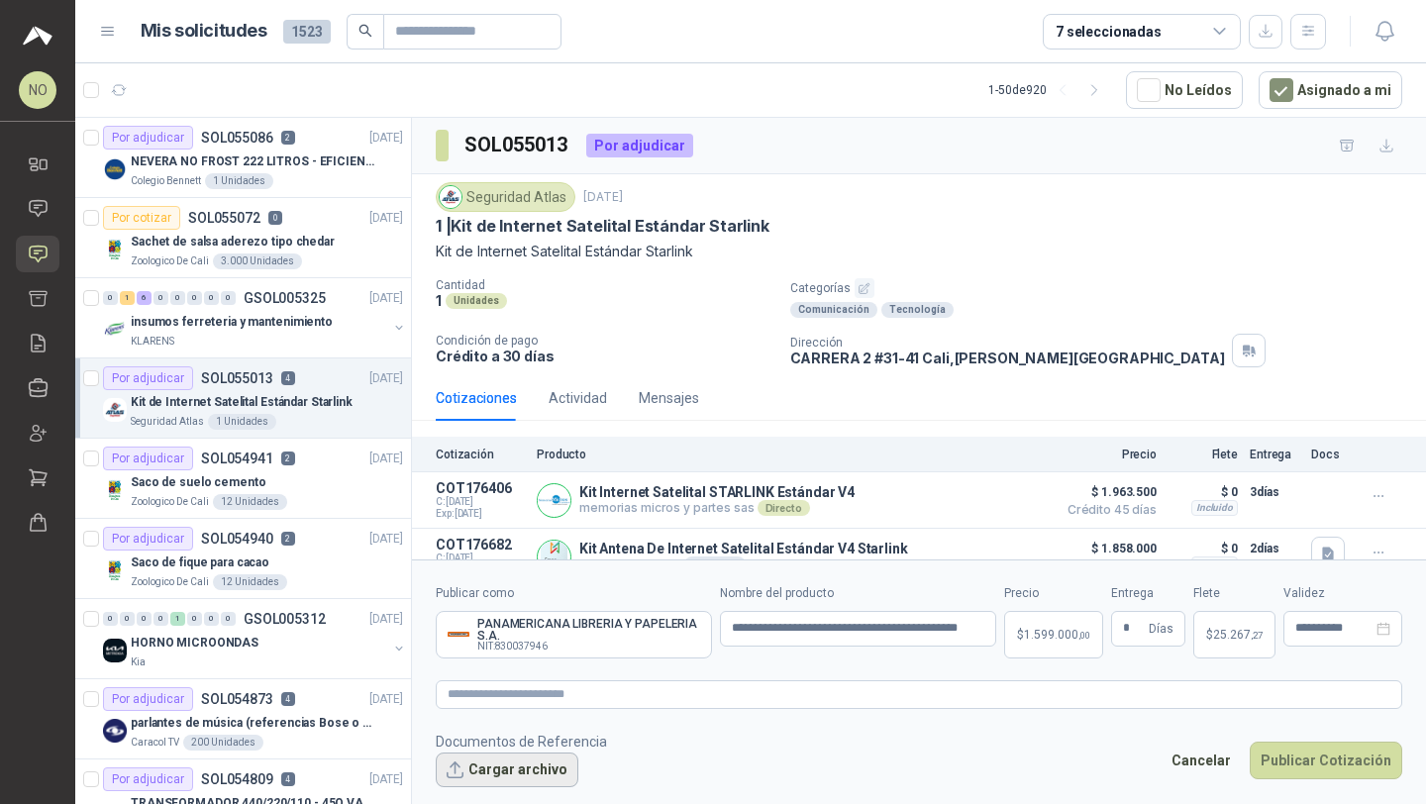
click at [512, 755] on button "Cargar archivo" at bounding box center [507, 770] width 143 height 36
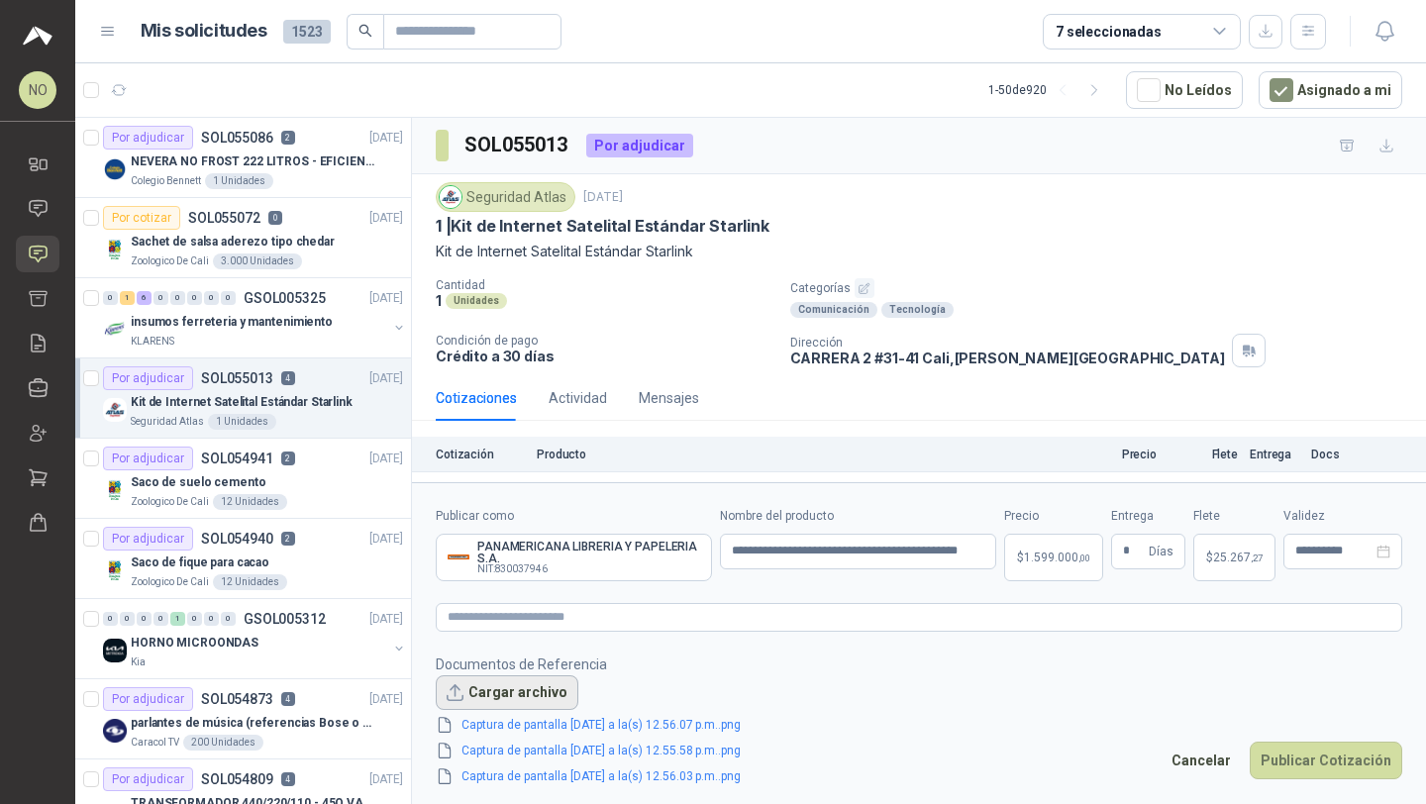
click at [536, 696] on button "Cargar archivo" at bounding box center [507, 693] width 143 height 36
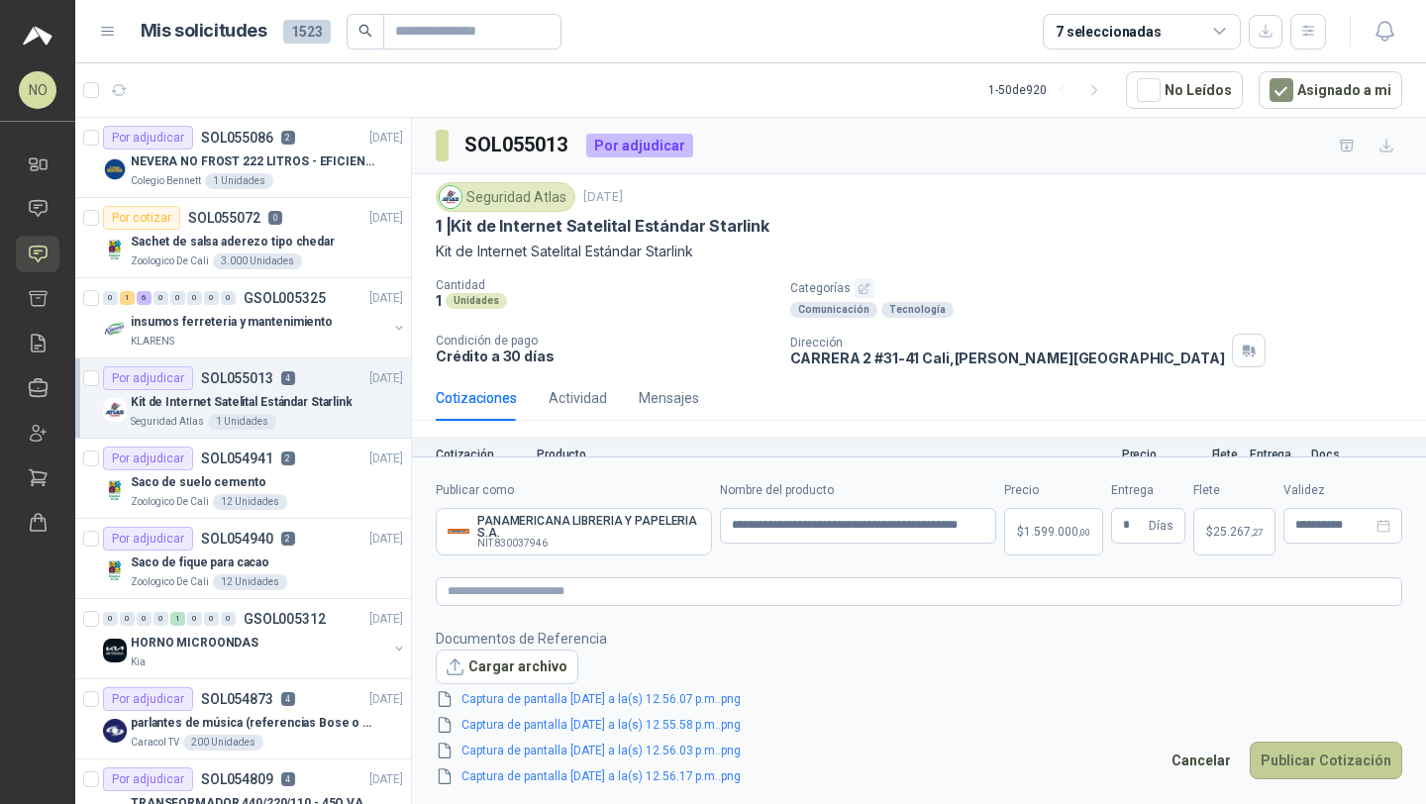
click at [1327, 755] on button "Publicar Cotización" at bounding box center [1325, 760] width 152 height 38
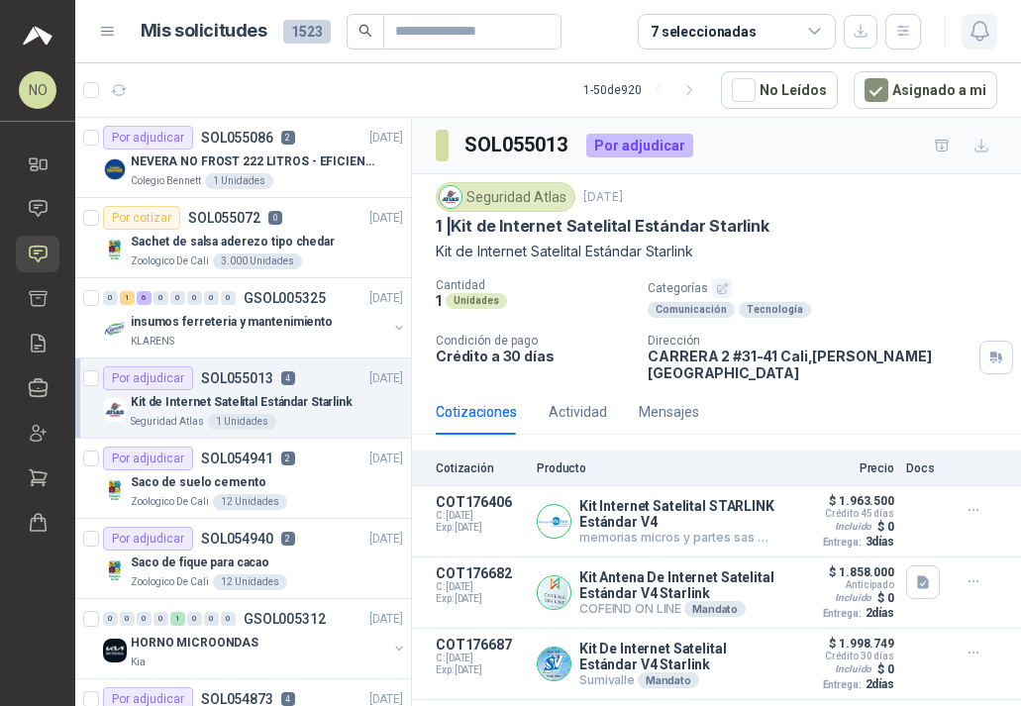
click at [968, 40] on icon "button" at bounding box center [979, 31] width 25 height 25
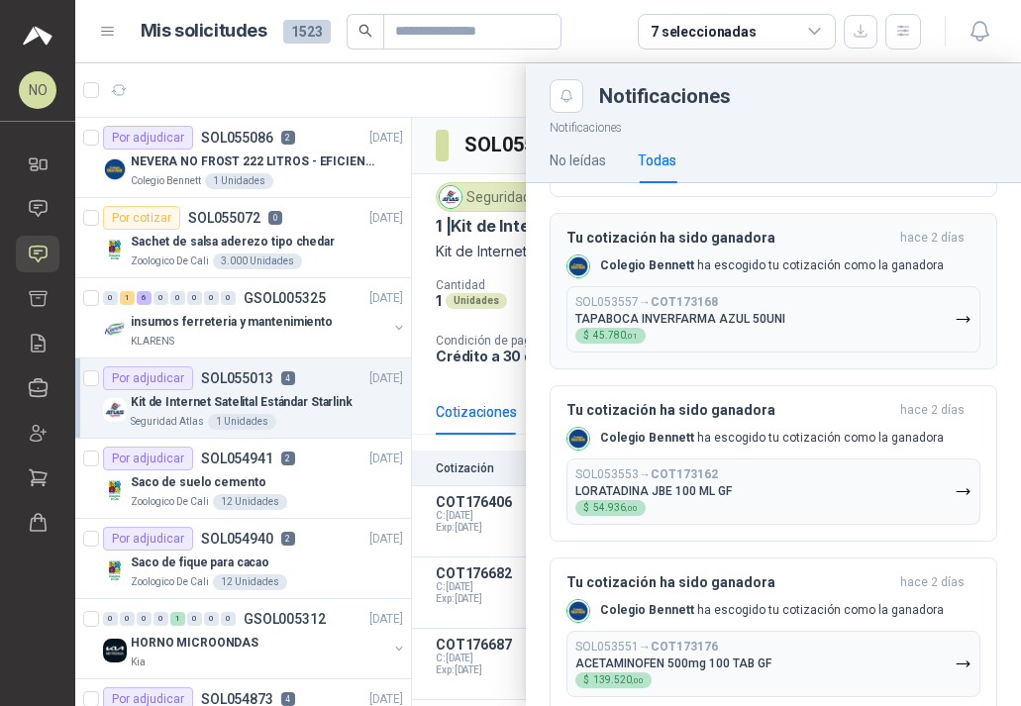
scroll to position [1908, 0]
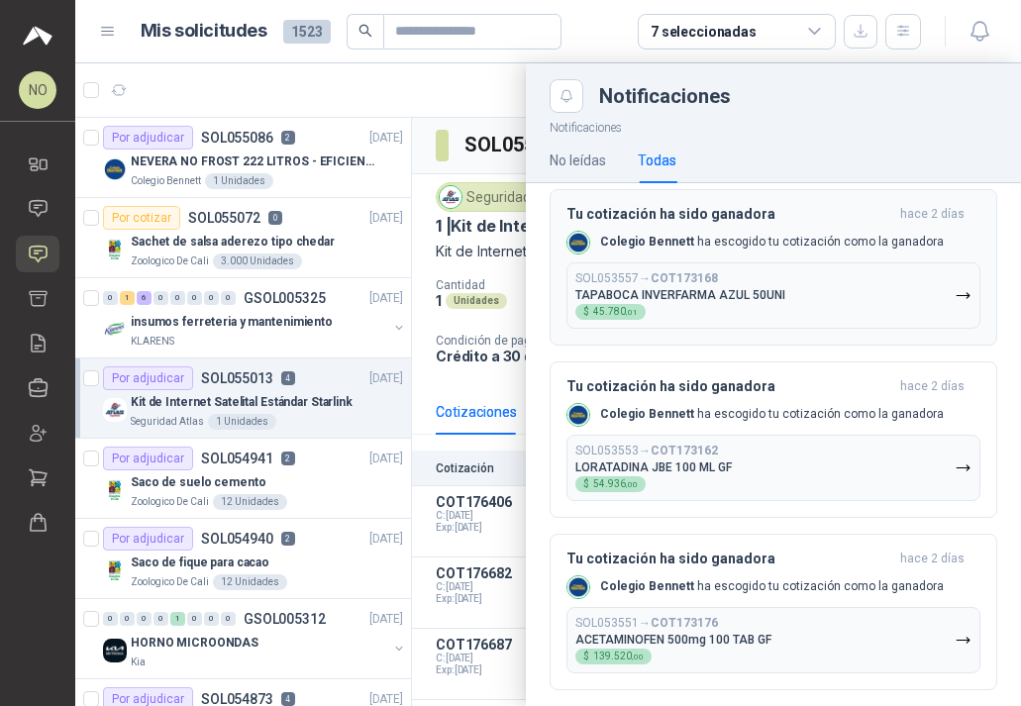
click at [749, 277] on div "SOL053557 → COT173168 TAPABOCA INVERFARMA AZUL 50UNI $ 45.780 ,01" at bounding box center [680, 295] width 210 height 49
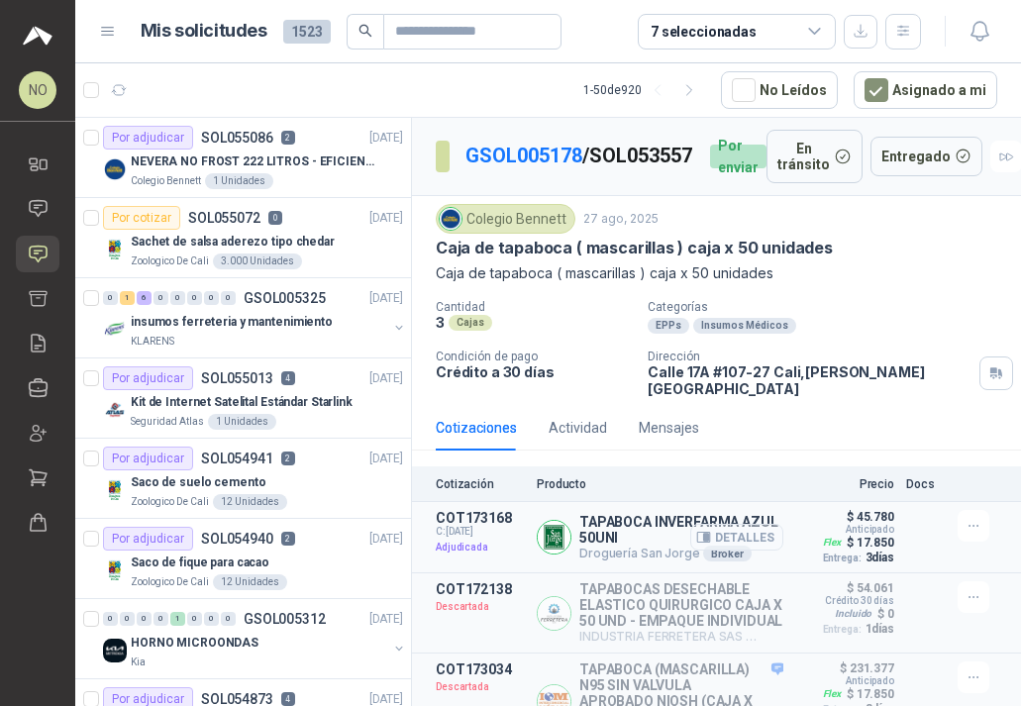
click at [744, 536] on button "Detalles" at bounding box center [736, 537] width 93 height 27
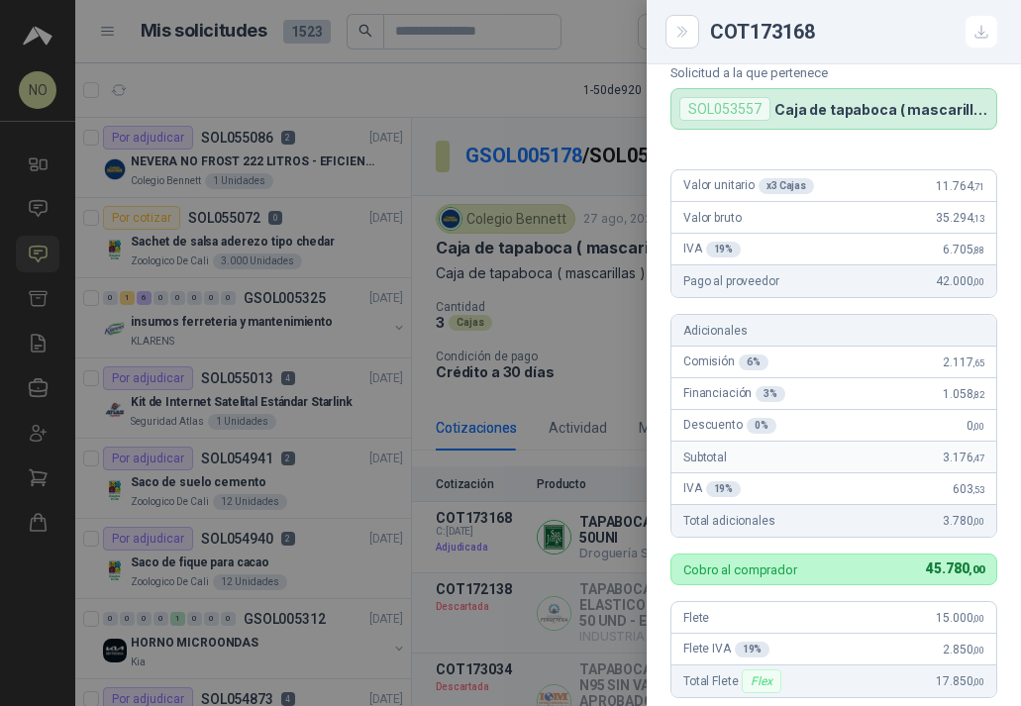
scroll to position [58, 0]
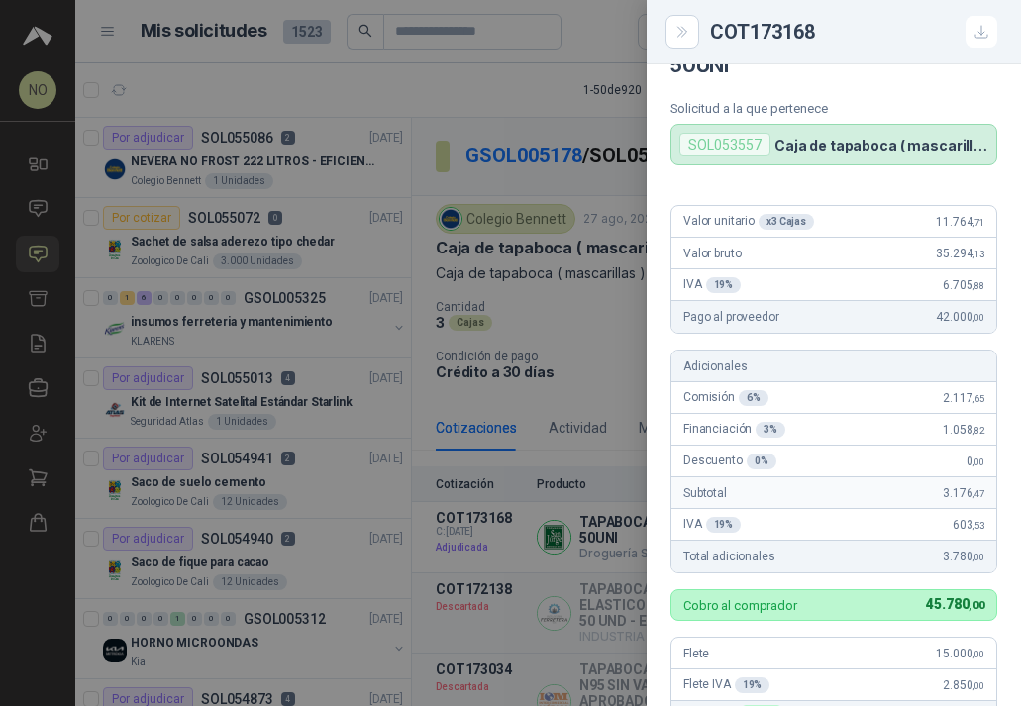
click at [499, 219] on div at bounding box center [510, 353] width 1021 height 706
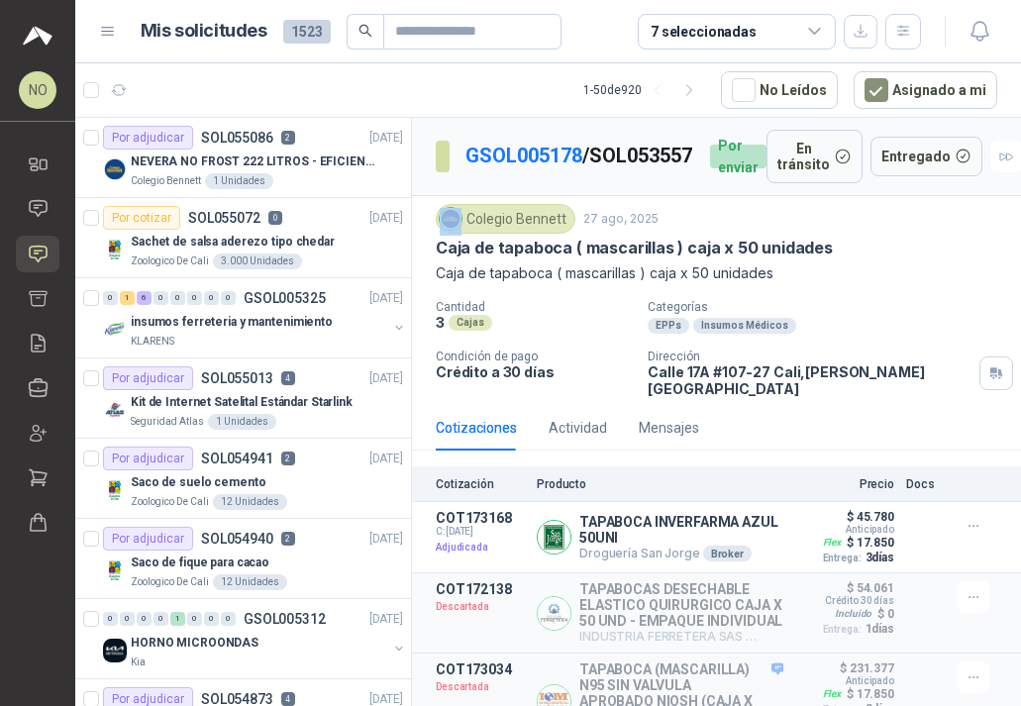
drag, startPoint x: 467, startPoint y: 226, endPoint x: 564, endPoint y: 232, distance: 97.2
click at [564, 232] on div "Colegio Bennett" at bounding box center [506, 219] width 140 height 30
copy img
drag, startPoint x: 465, startPoint y: 226, endPoint x: 567, endPoint y: 225, distance: 102.0
click at [567, 225] on div "Colegio Bennett" at bounding box center [506, 219] width 140 height 30
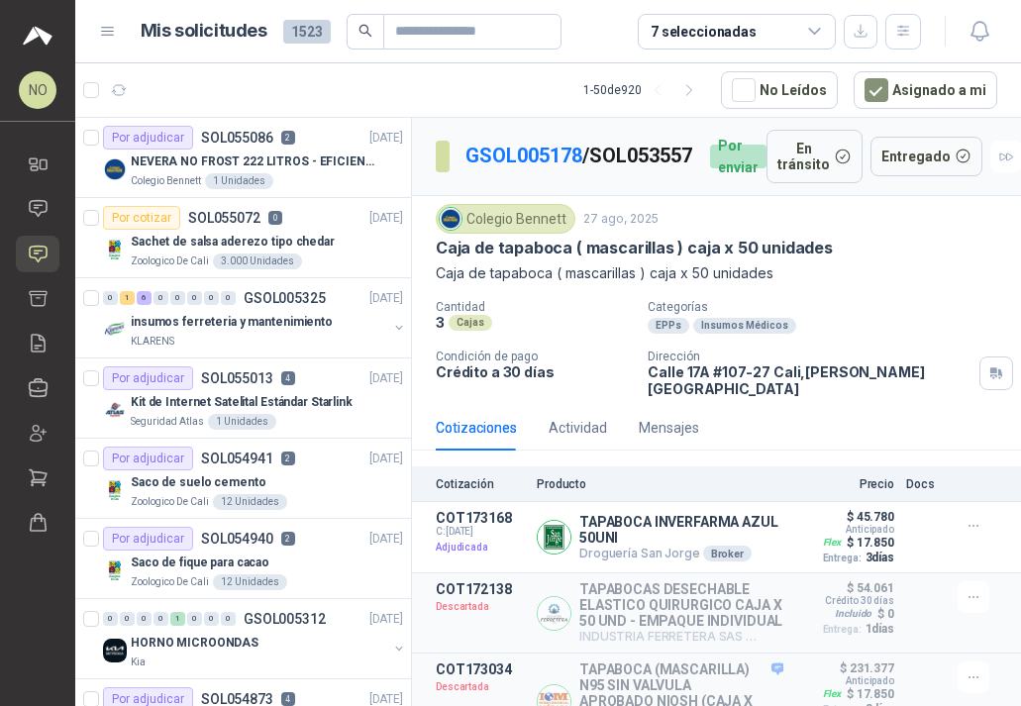
drag, startPoint x: 465, startPoint y: 224, endPoint x: 555, endPoint y: 225, distance: 90.1
click at [556, 225] on div "Colegio Bennett" at bounding box center [506, 219] width 140 height 30
drag, startPoint x: 555, startPoint y: 225, endPoint x: 481, endPoint y: 229, distance: 74.4
click at [481, 229] on div "Colegio Bennett" at bounding box center [506, 219] width 140 height 30
drag, startPoint x: 466, startPoint y: 226, endPoint x: 563, endPoint y: 226, distance: 97.0
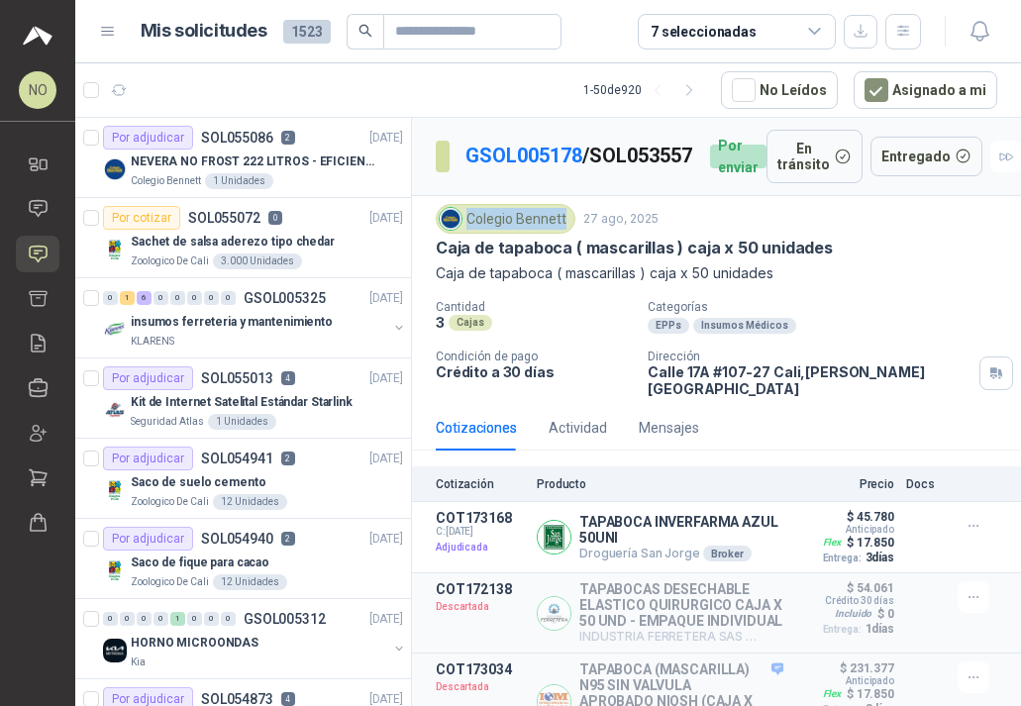
click at [563, 226] on div "Colegio Bennett" at bounding box center [506, 219] width 140 height 30
copy div "Colegio Bennett"
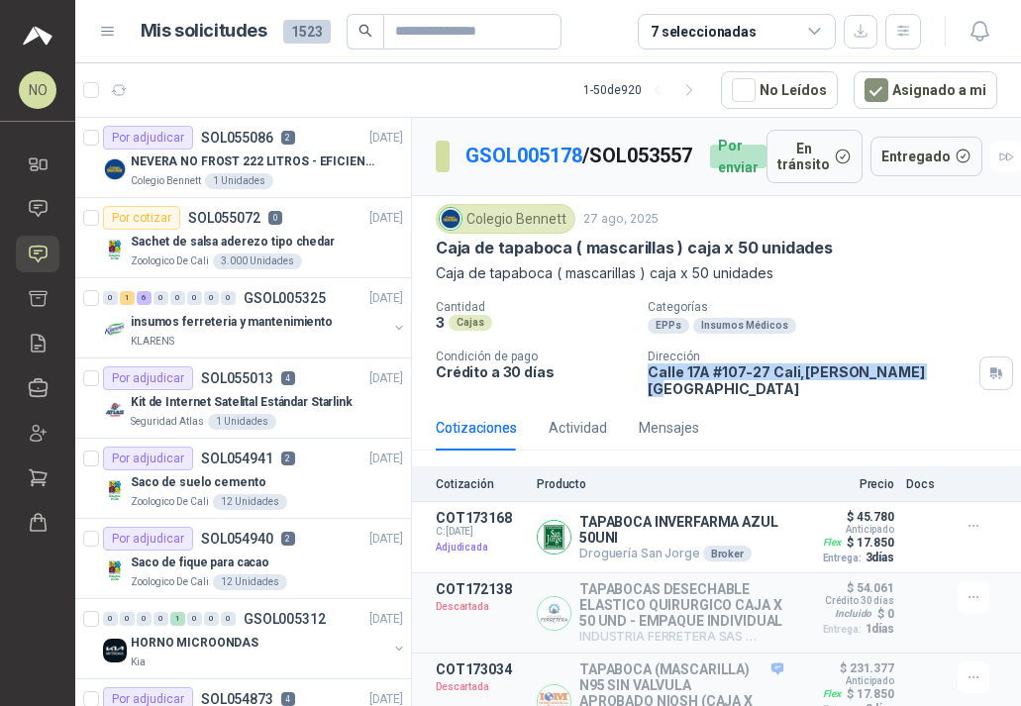
drag, startPoint x: 642, startPoint y: 381, endPoint x: 894, endPoint y: 384, distance: 252.5
click at [894, 384] on p "Calle 17A #107-27 Cali , Valle del Cauca" at bounding box center [809, 380] width 324 height 34
copy p "Calle 17A #107-27 Cali , Valle del Cauca"
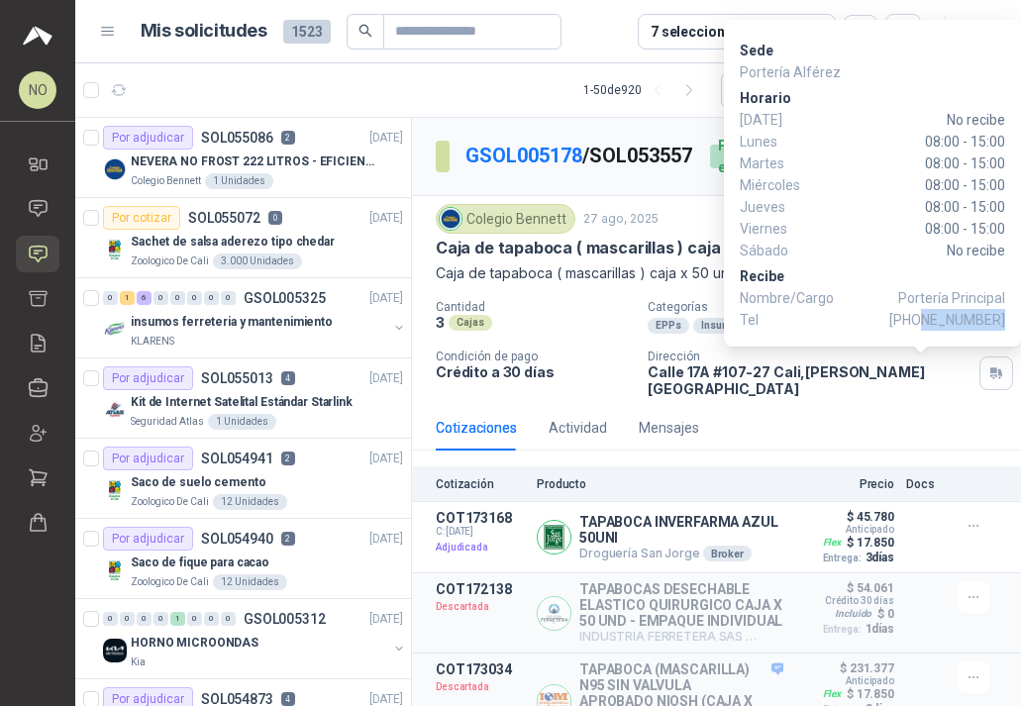
drag, startPoint x: 928, startPoint y: 319, endPoint x: 1002, endPoint y: 318, distance: 74.3
click at [1002, 318] on span "+57 3001398688" at bounding box center [947, 320] width 116 height 22
copy span "3001398688"
drag, startPoint x: 920, startPoint y: 227, endPoint x: 1006, endPoint y: 227, distance: 86.1
click at [1006, 227] on div "Sede Portería Alférez Horario Domingo No recibe Lunes 08:00 - 15:00 Martes 08:0…" at bounding box center [872, 183] width 297 height 327
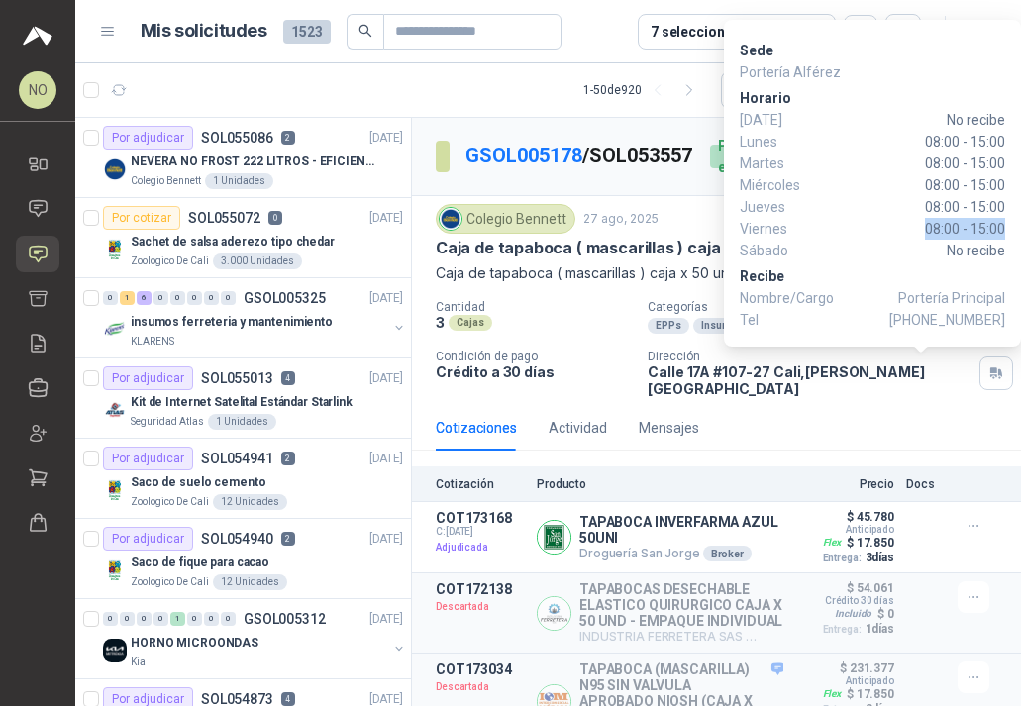
copy span "08:00 - 15:00"
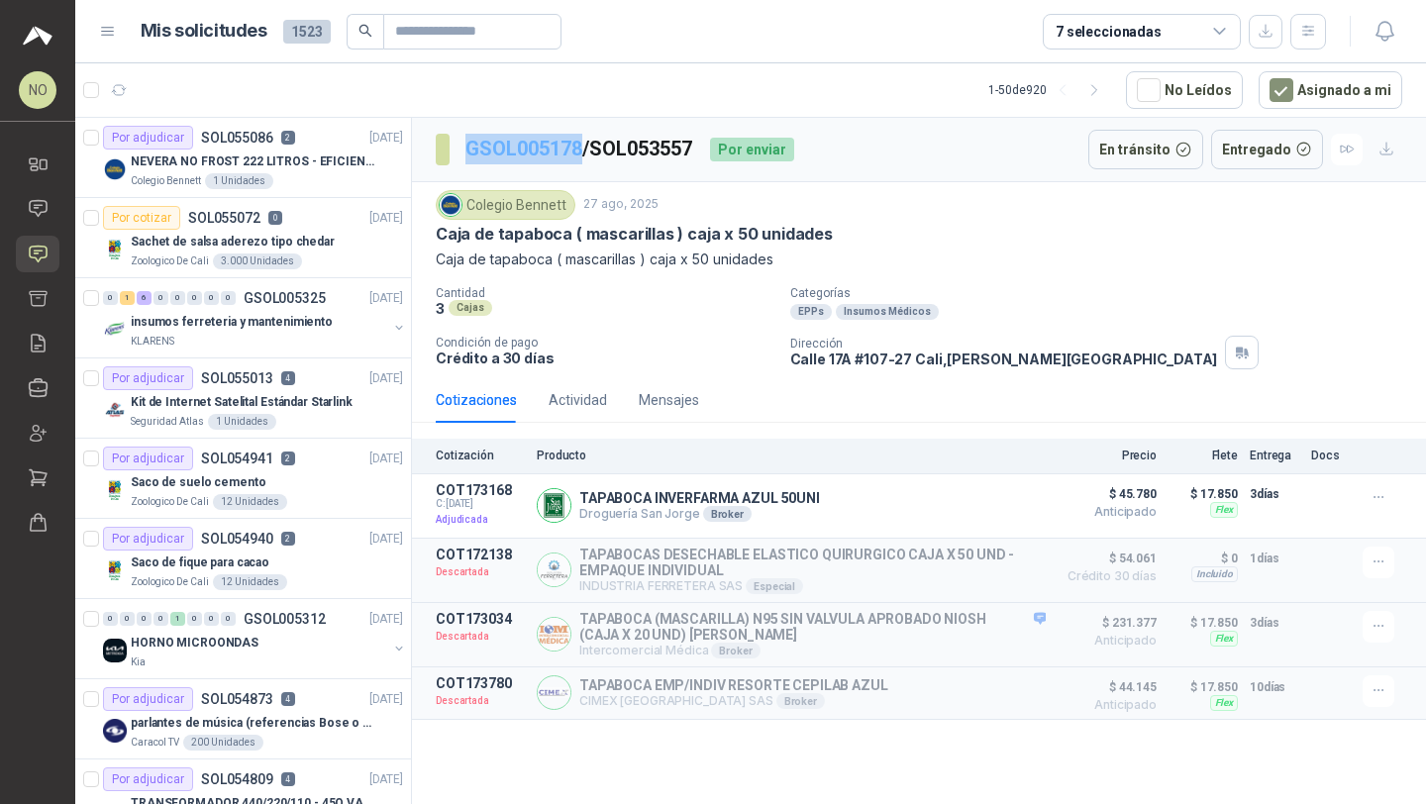
drag, startPoint x: 459, startPoint y: 146, endPoint x: 579, endPoint y: 148, distance: 119.8
click at [579, 148] on section "GSOL005178 / SOL053557" at bounding box center [565, 150] width 258 height 32
copy link "GSOL005178"
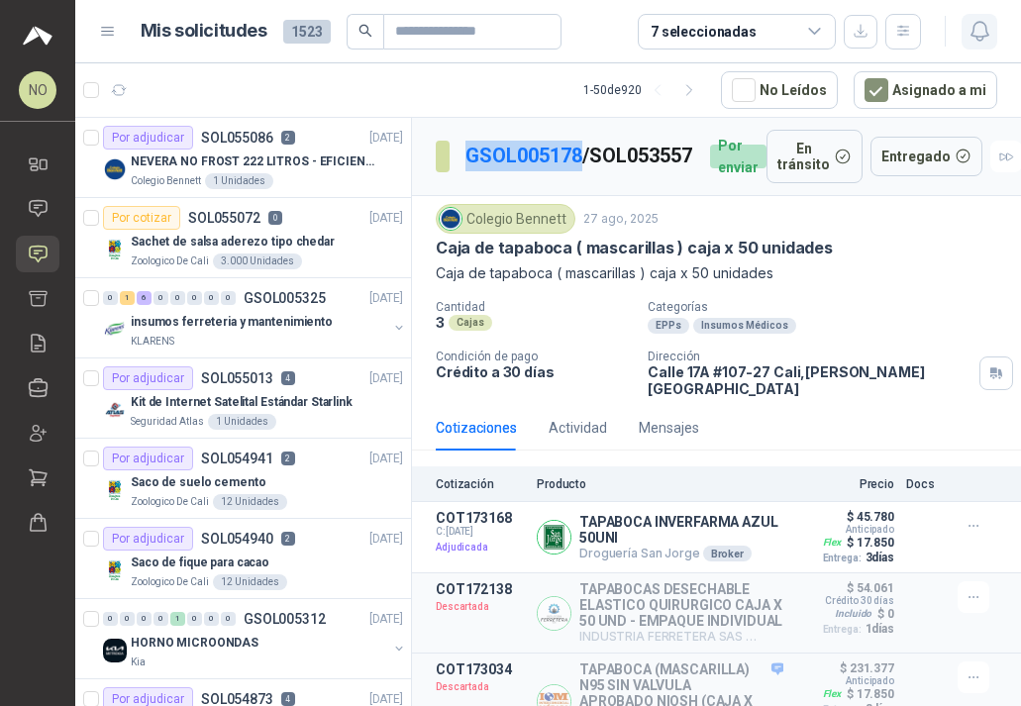
click at [981, 22] on icon "button" at bounding box center [978, 31] width 17 height 19
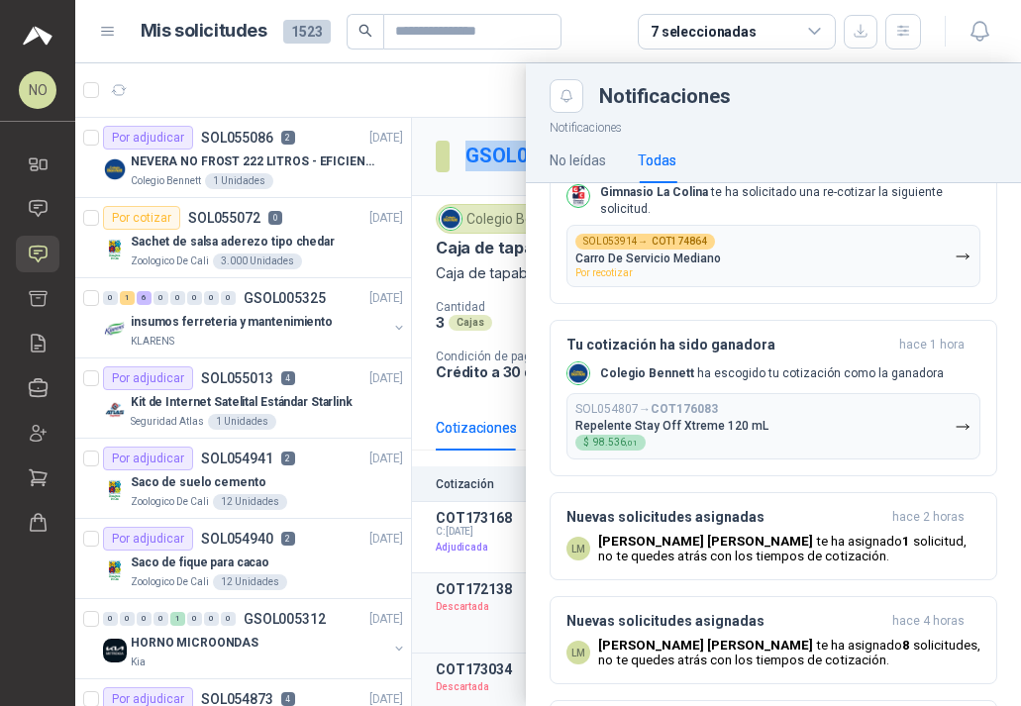
scroll to position [0, 0]
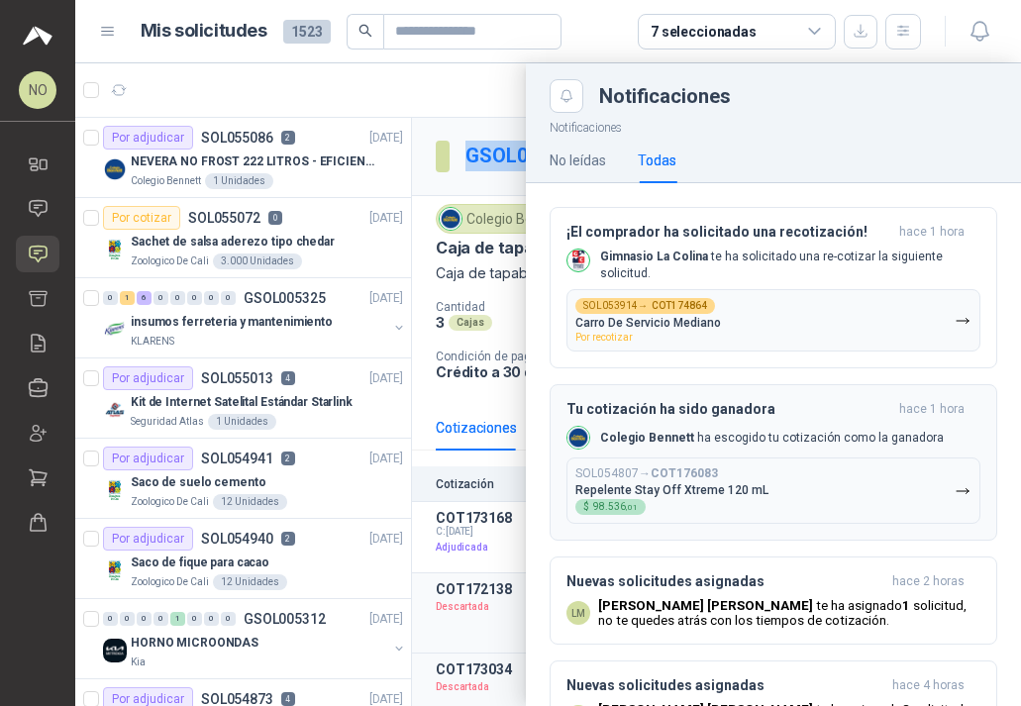
click at [761, 468] on button "SOL054807 → COT176083 Repelente Stay Off Xtreme 120 mL $ 98.536 ,01" at bounding box center [773, 490] width 414 height 66
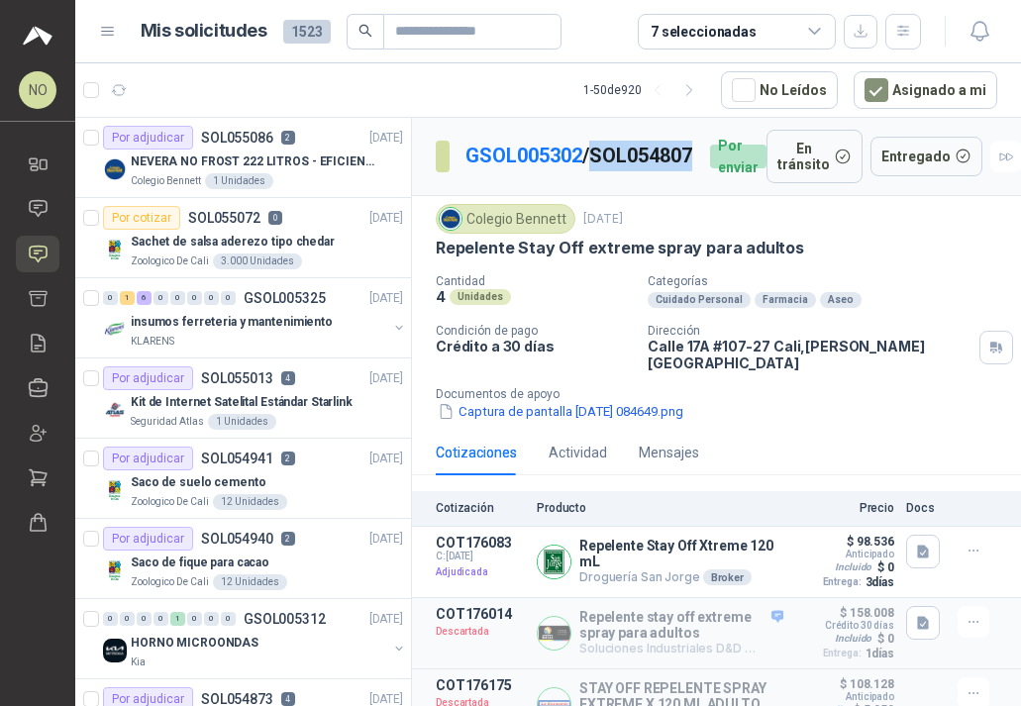
drag, startPoint x: 462, startPoint y: 172, endPoint x: 564, endPoint y: 175, distance: 102.0
click at [565, 172] on section "GSOL005302 / SOL054807" at bounding box center [565, 157] width 258 height 32
copy p "SOL054807"
click at [704, 559] on icon "button" at bounding box center [706, 562] width 5 height 8
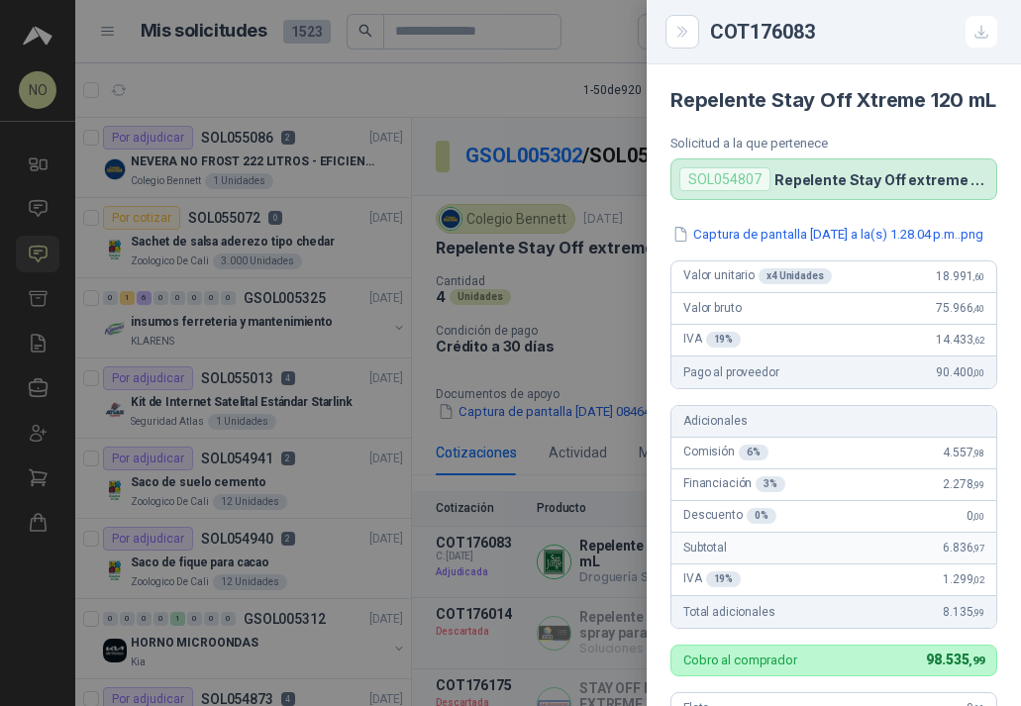
scroll to position [598, 0]
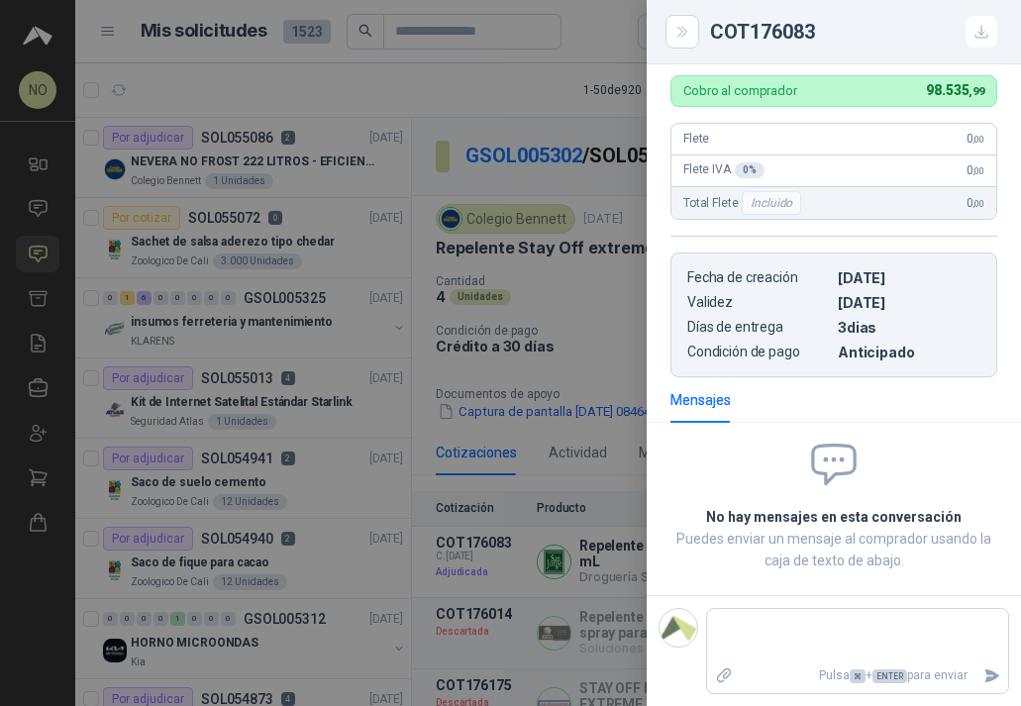
click at [499, 456] on div at bounding box center [510, 353] width 1021 height 706
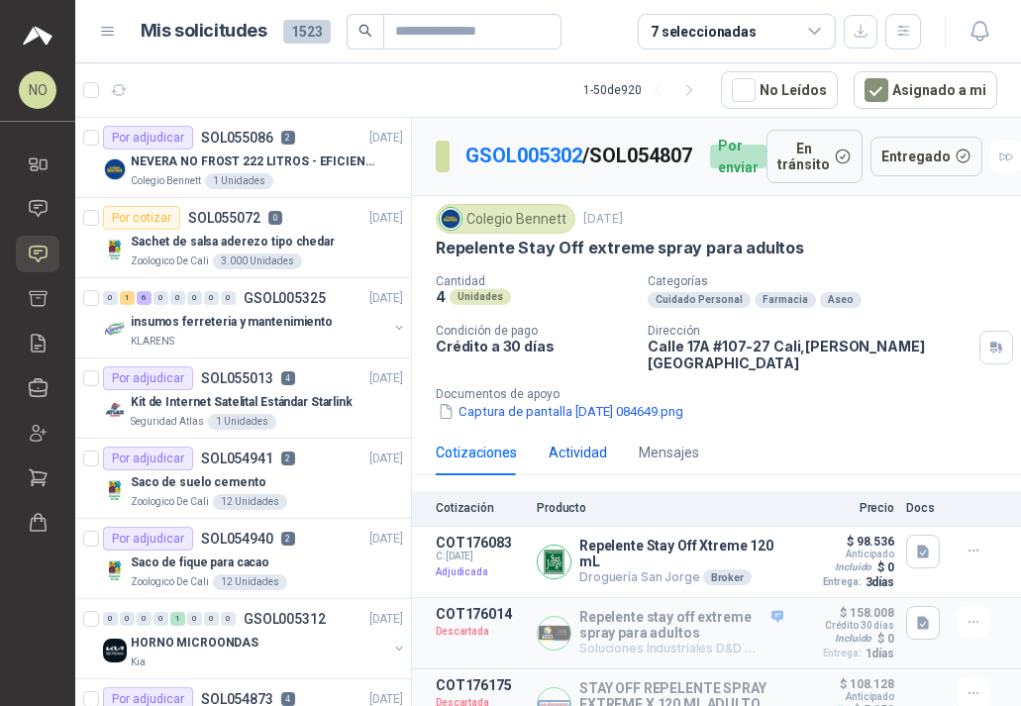
click at [575, 447] on div "Actividad" at bounding box center [577, 453] width 58 height 22
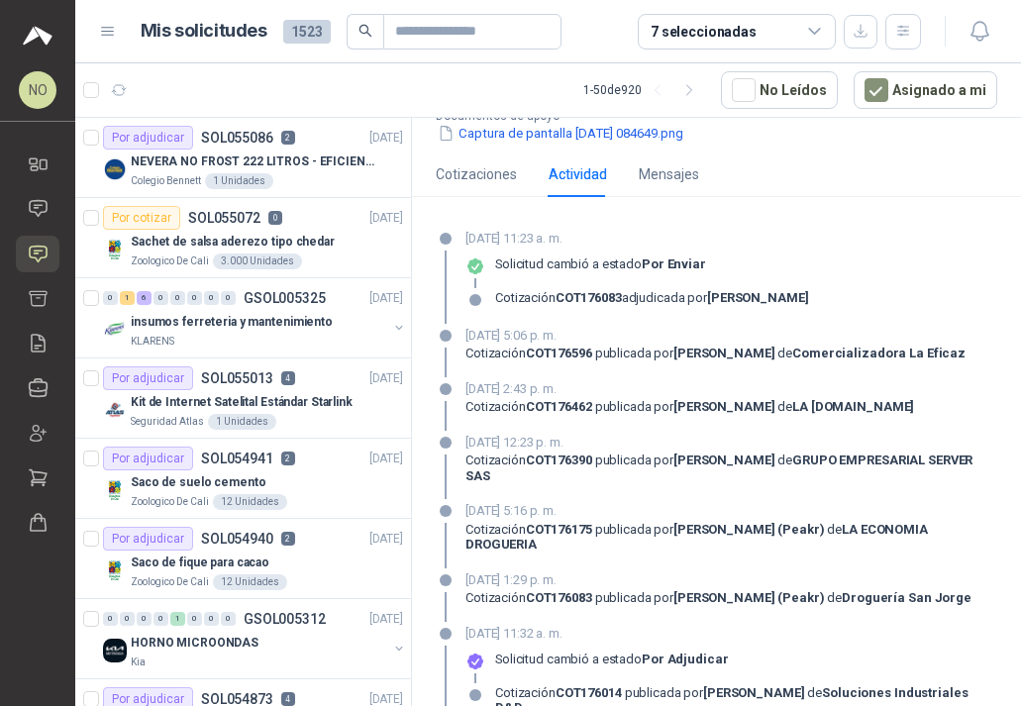
scroll to position [280, 0]
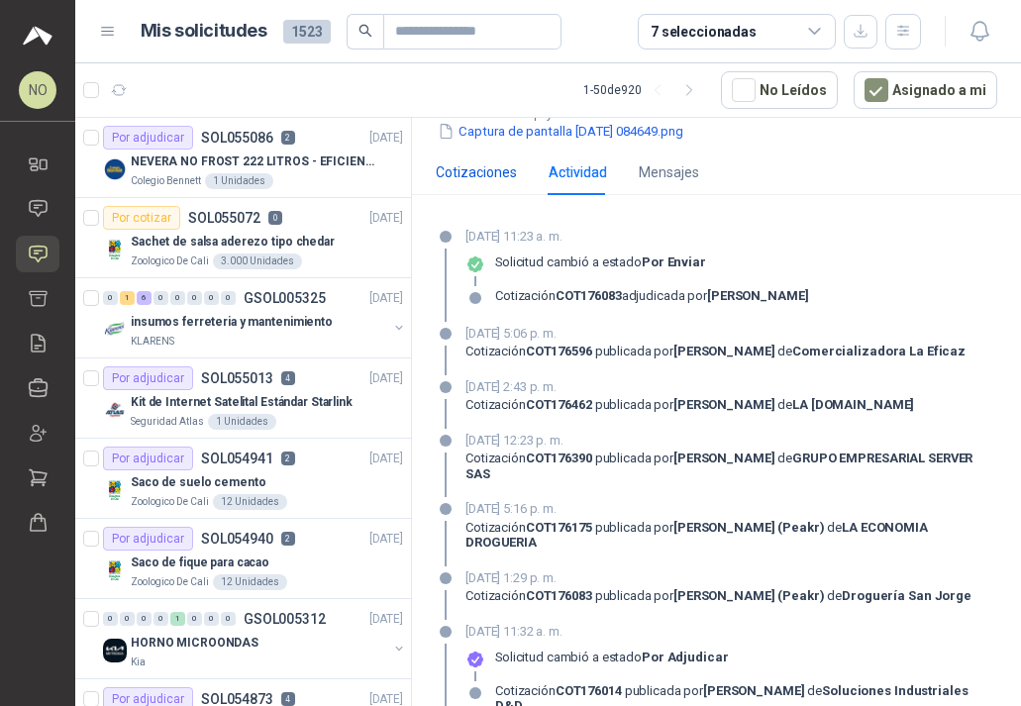
click at [479, 162] on div "Cotizaciones" at bounding box center [476, 172] width 81 height 22
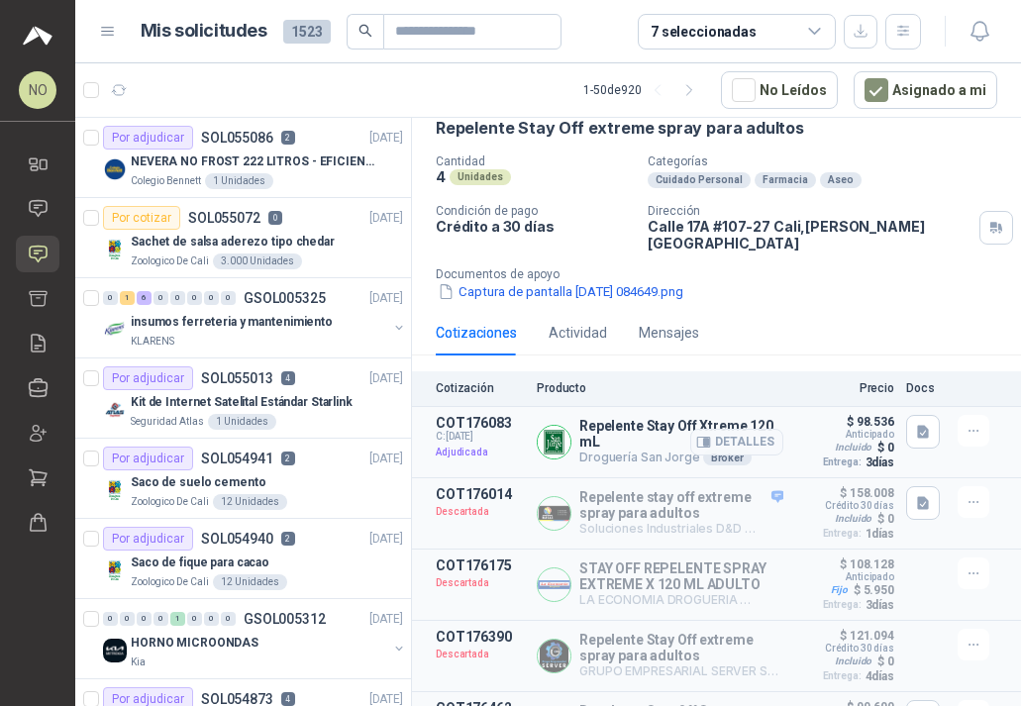
scroll to position [0, 0]
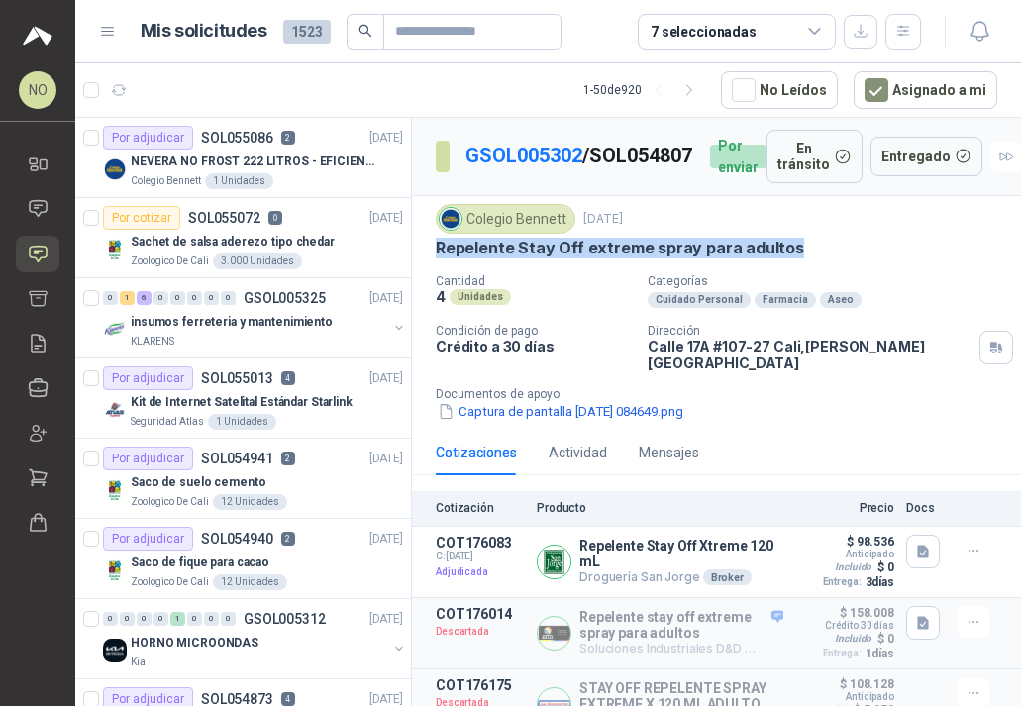
drag, startPoint x: 433, startPoint y: 253, endPoint x: 798, endPoint y: 256, distance: 365.3
click at [798, 256] on div "Colegio Bennett 4 sept, 2025 Repelente Stay Off extreme spray para adultos Cant…" at bounding box center [716, 313] width 609 height 234
copy p "Repelente Stay Off extreme spray para adultos"
click at [979, 30] on icon "button" at bounding box center [979, 31] width 25 height 25
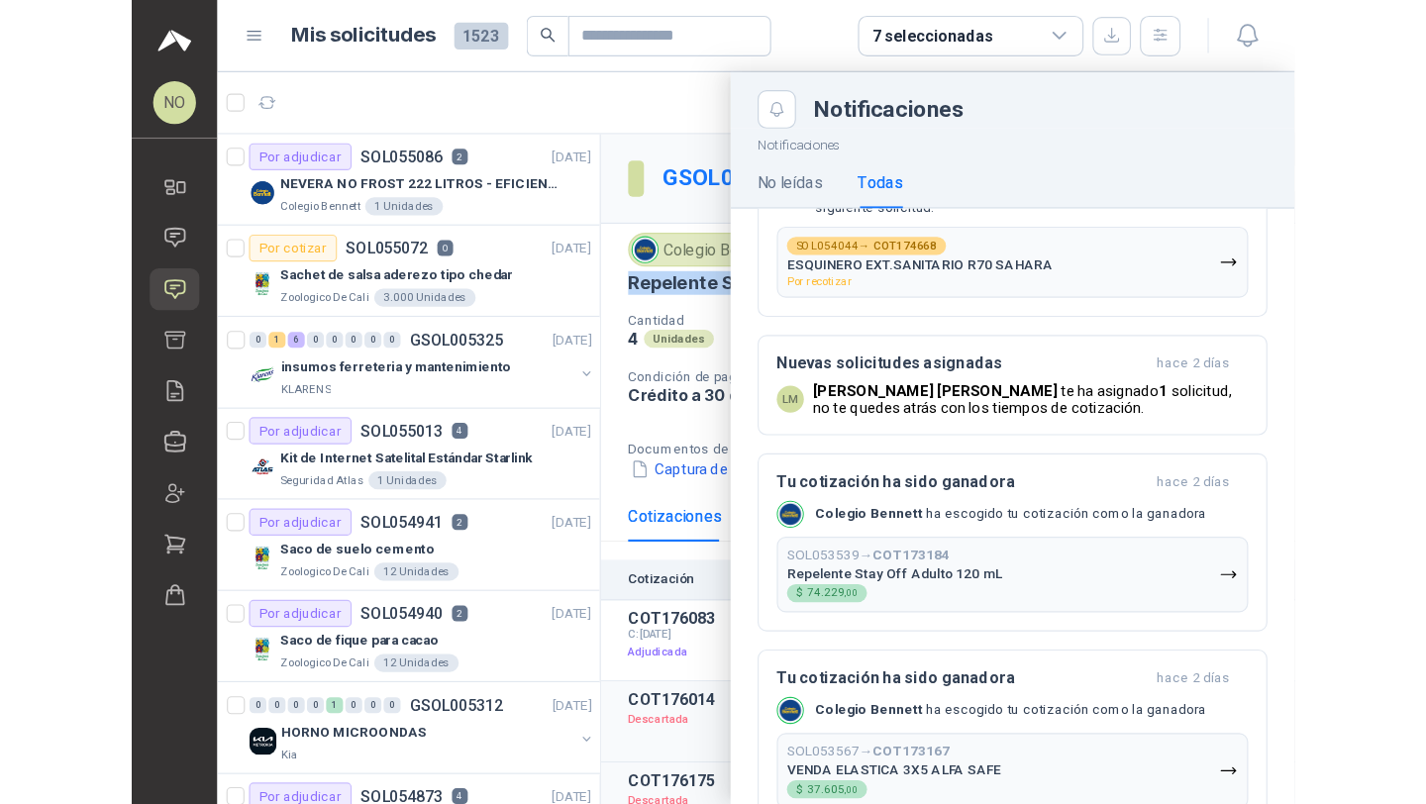
scroll to position [1200, 0]
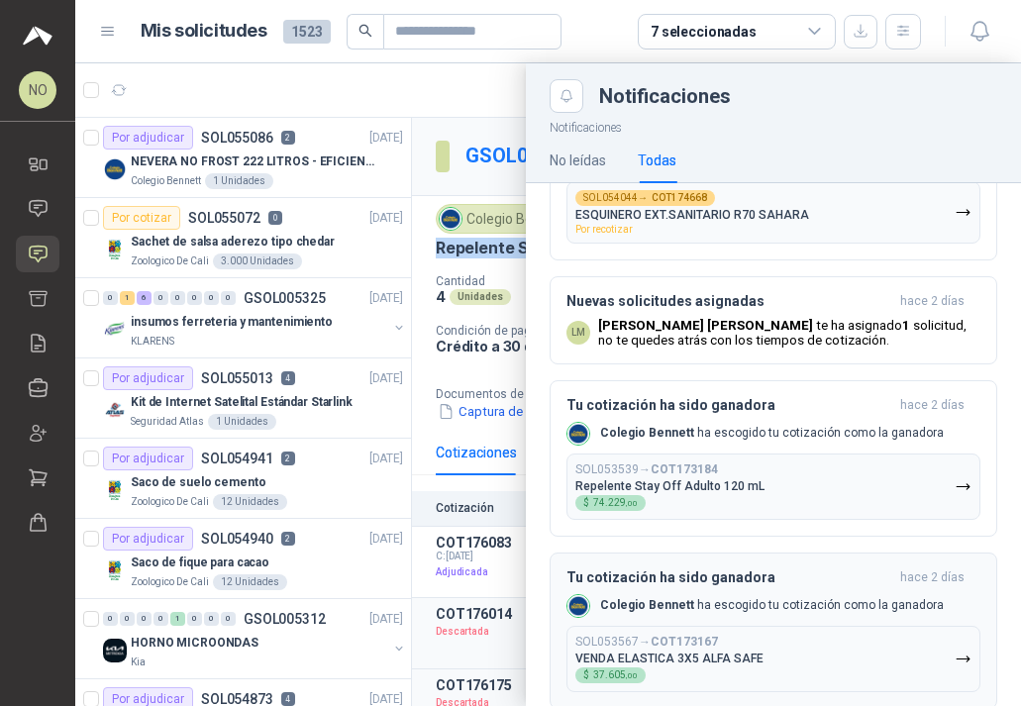
click at [762, 658] on button "SOL053567 → COT173167 VENDA ELASTICA 3X5 ALFA SAFE $ 37.605 ,00" at bounding box center [773, 659] width 414 height 66
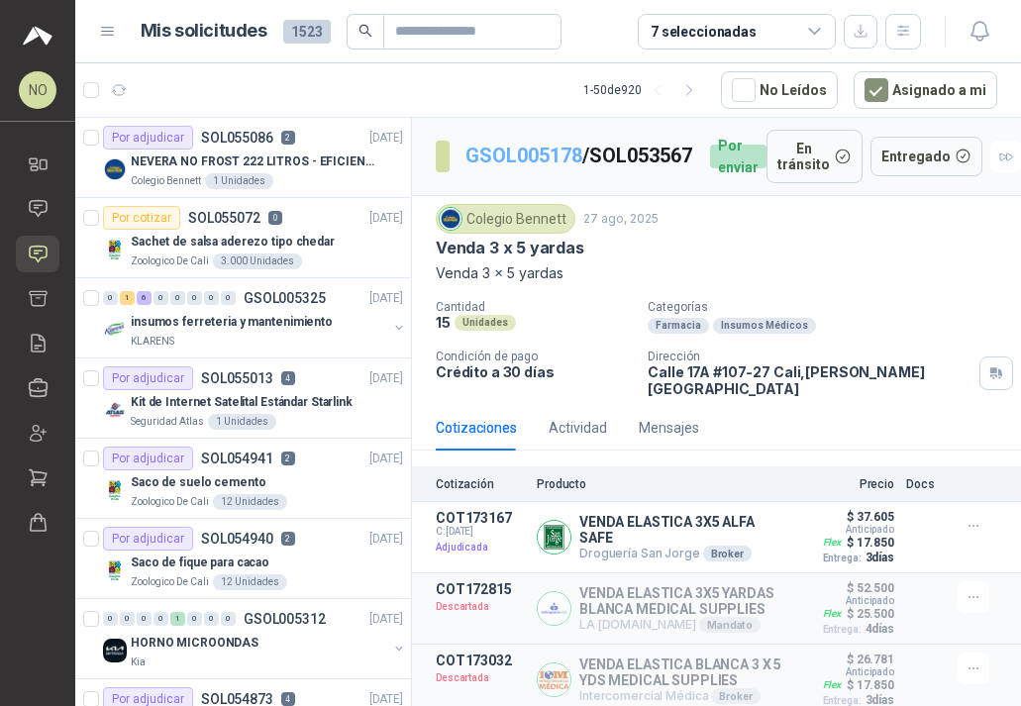
click at [540, 148] on link "GSOL005178" at bounding box center [523, 156] width 117 height 24
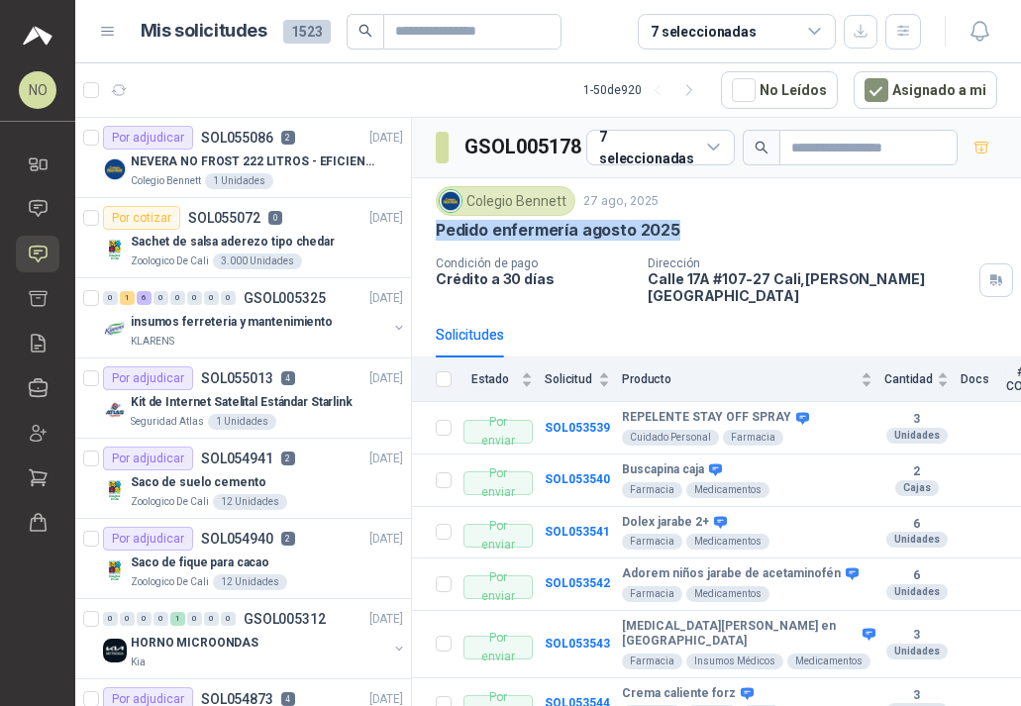
drag, startPoint x: 434, startPoint y: 233, endPoint x: 688, endPoint y: 233, distance: 254.4
click at [690, 233] on div "Colegio Bennett 27 ago, 2025 Pedido enfermería agosto 2025 Condición de pago Cr…" at bounding box center [716, 245] width 609 height 134
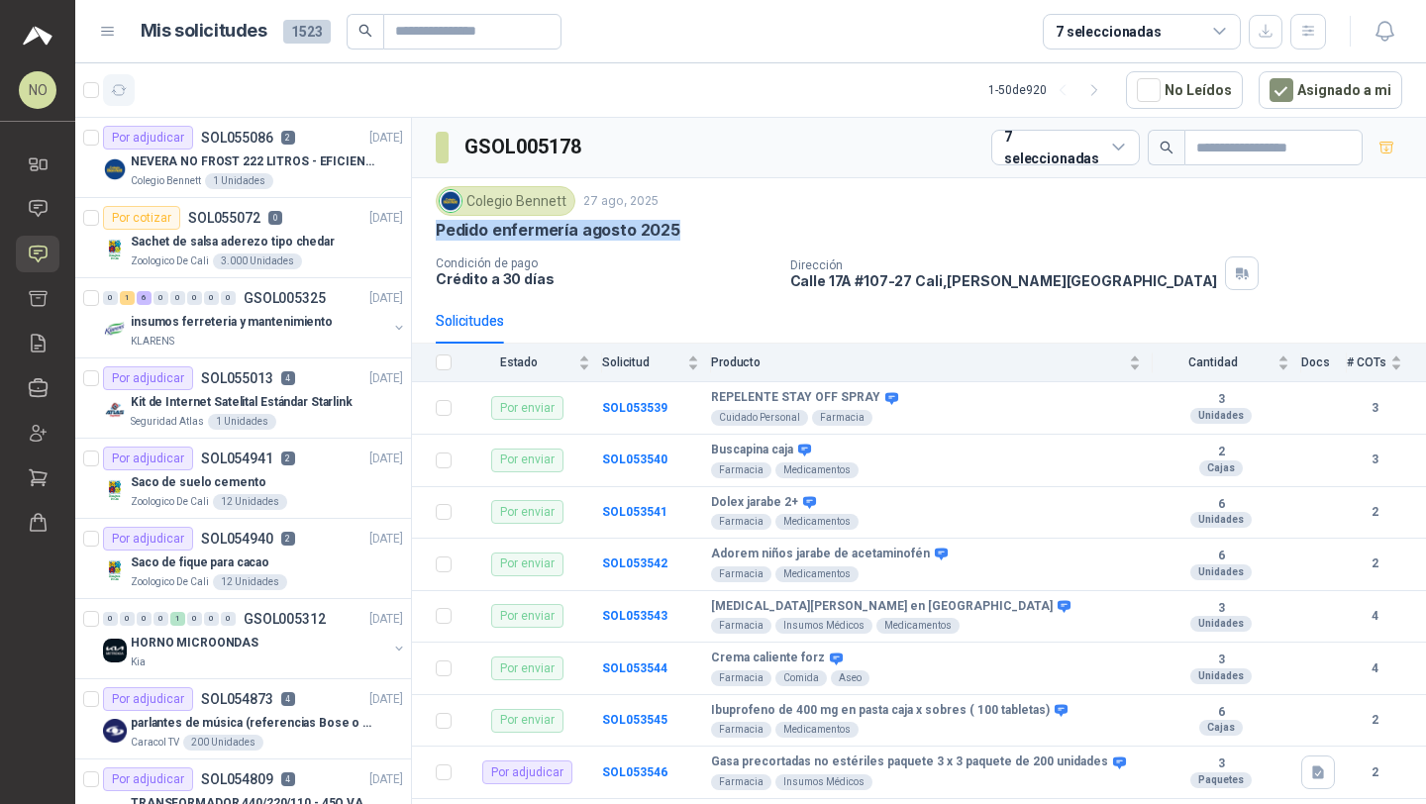
click at [113, 100] on button "button" at bounding box center [119, 90] width 32 height 32
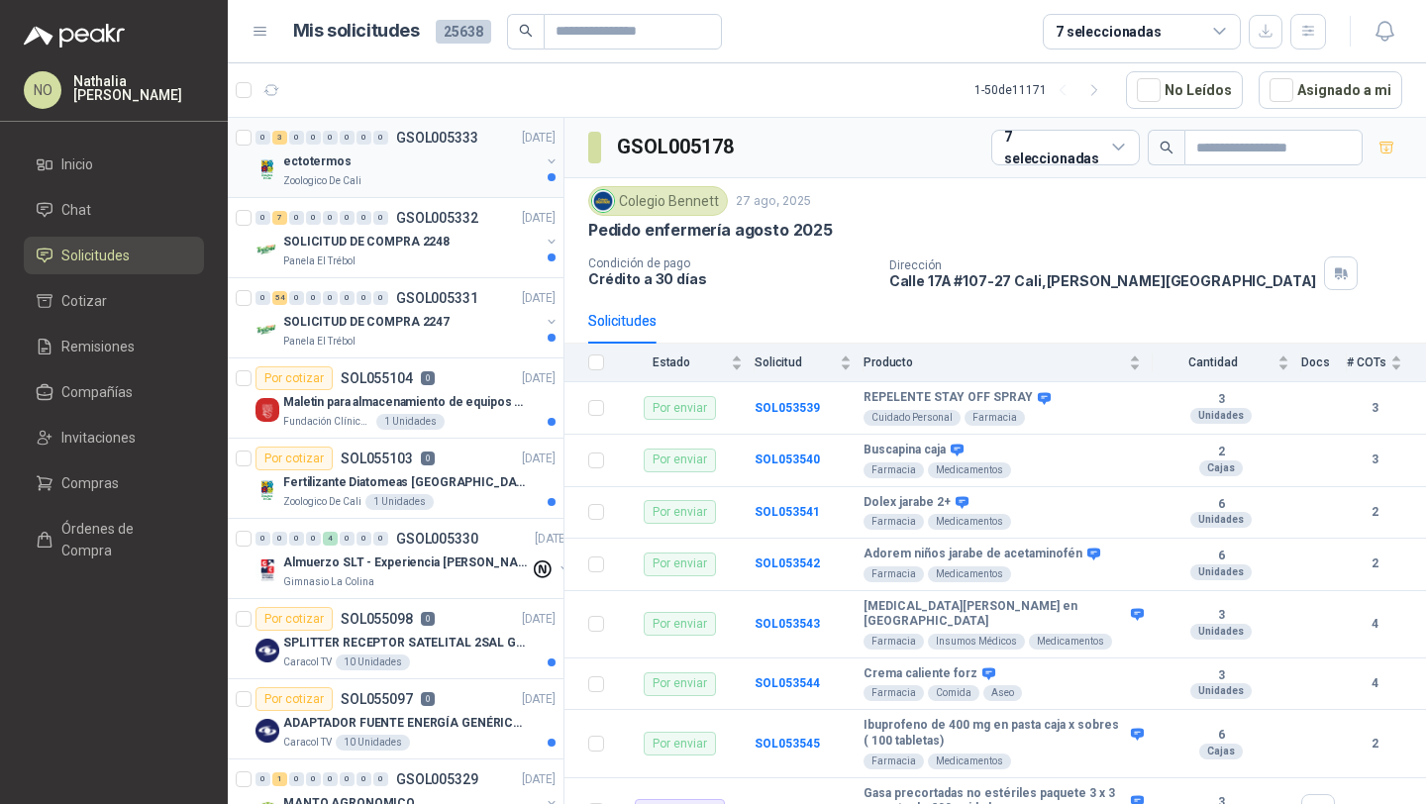
click at [440, 176] on div "Zoologico De Cali" at bounding box center [411, 181] width 256 height 16
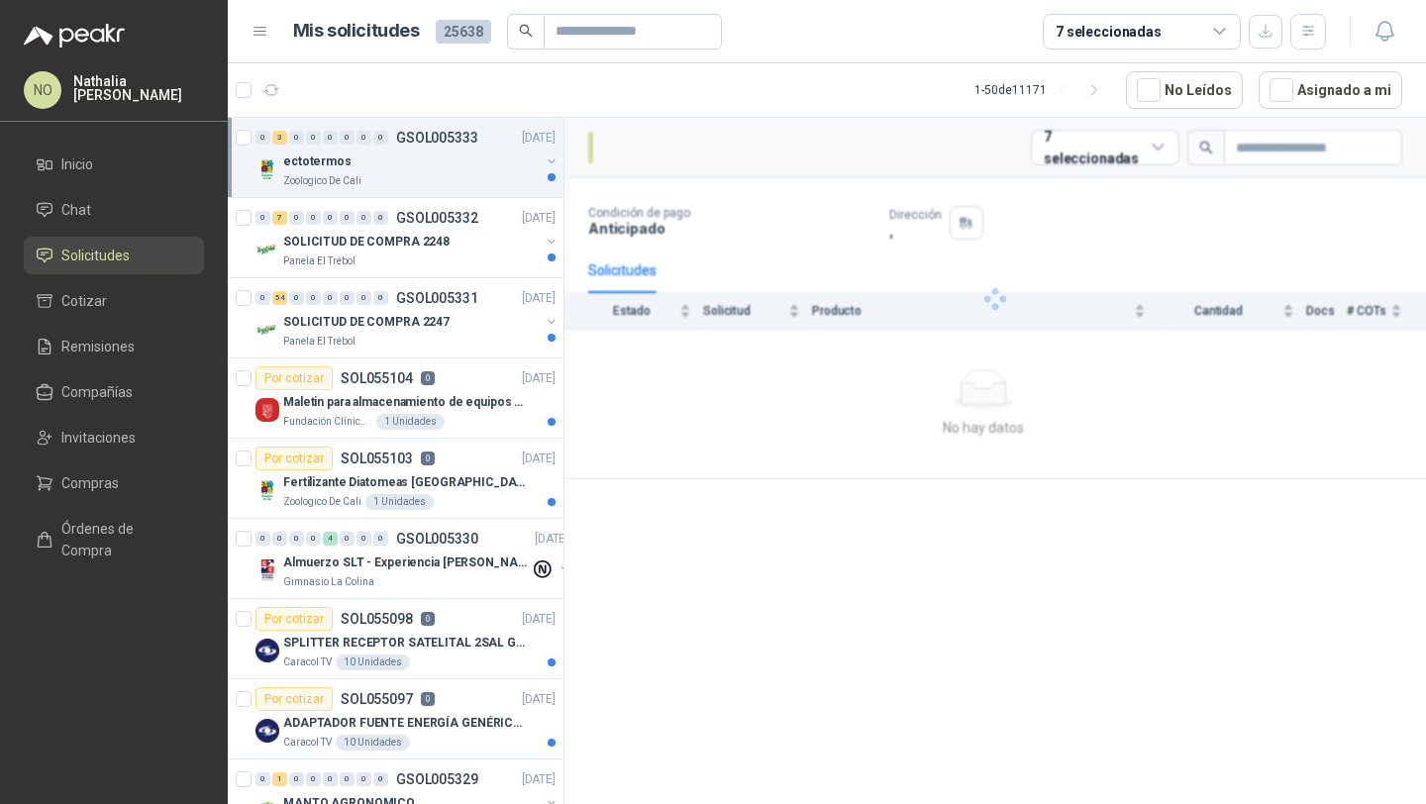
click at [440, 176] on div "Zoologico De Cali" at bounding box center [411, 181] width 256 height 16
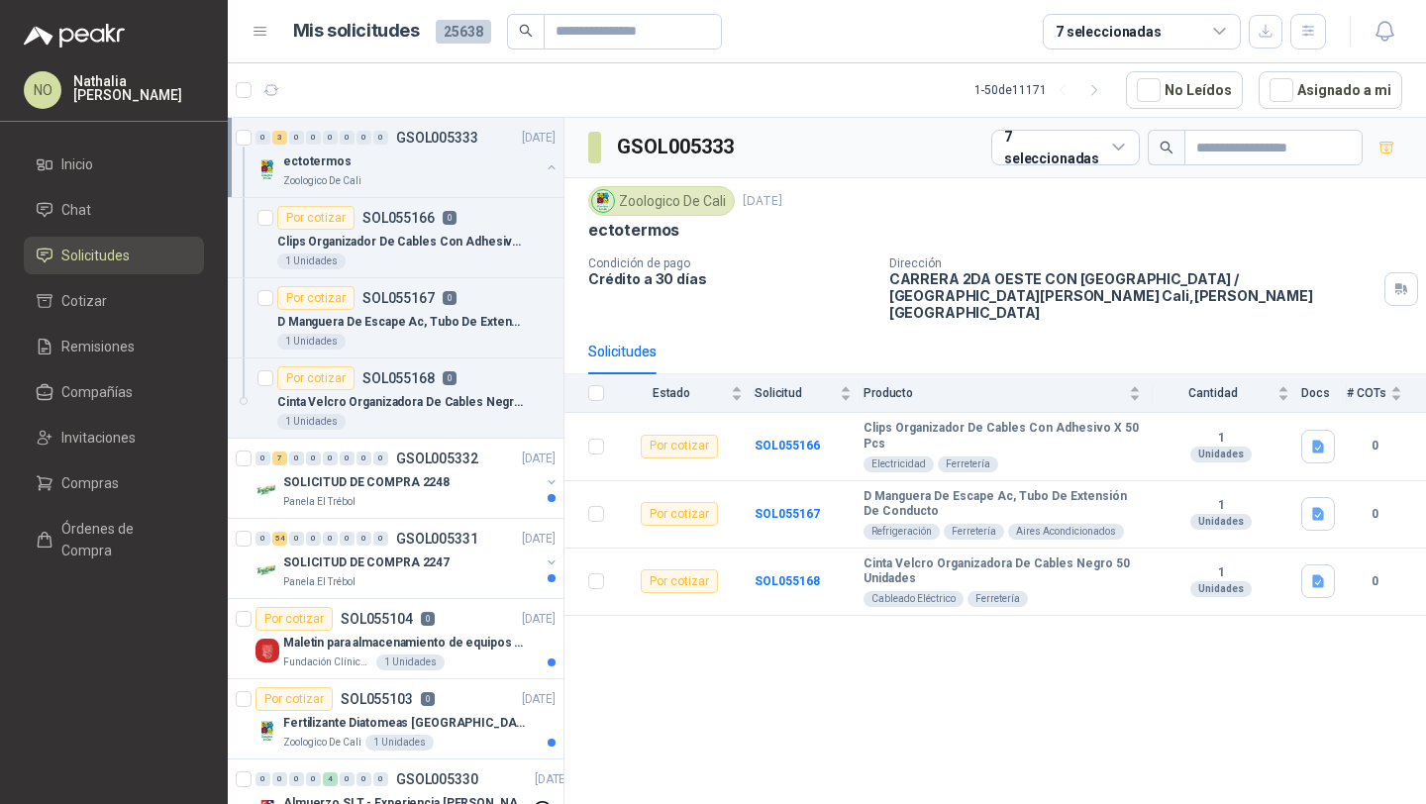
click at [443, 149] on div "ectotermos" at bounding box center [411, 161] width 256 height 24
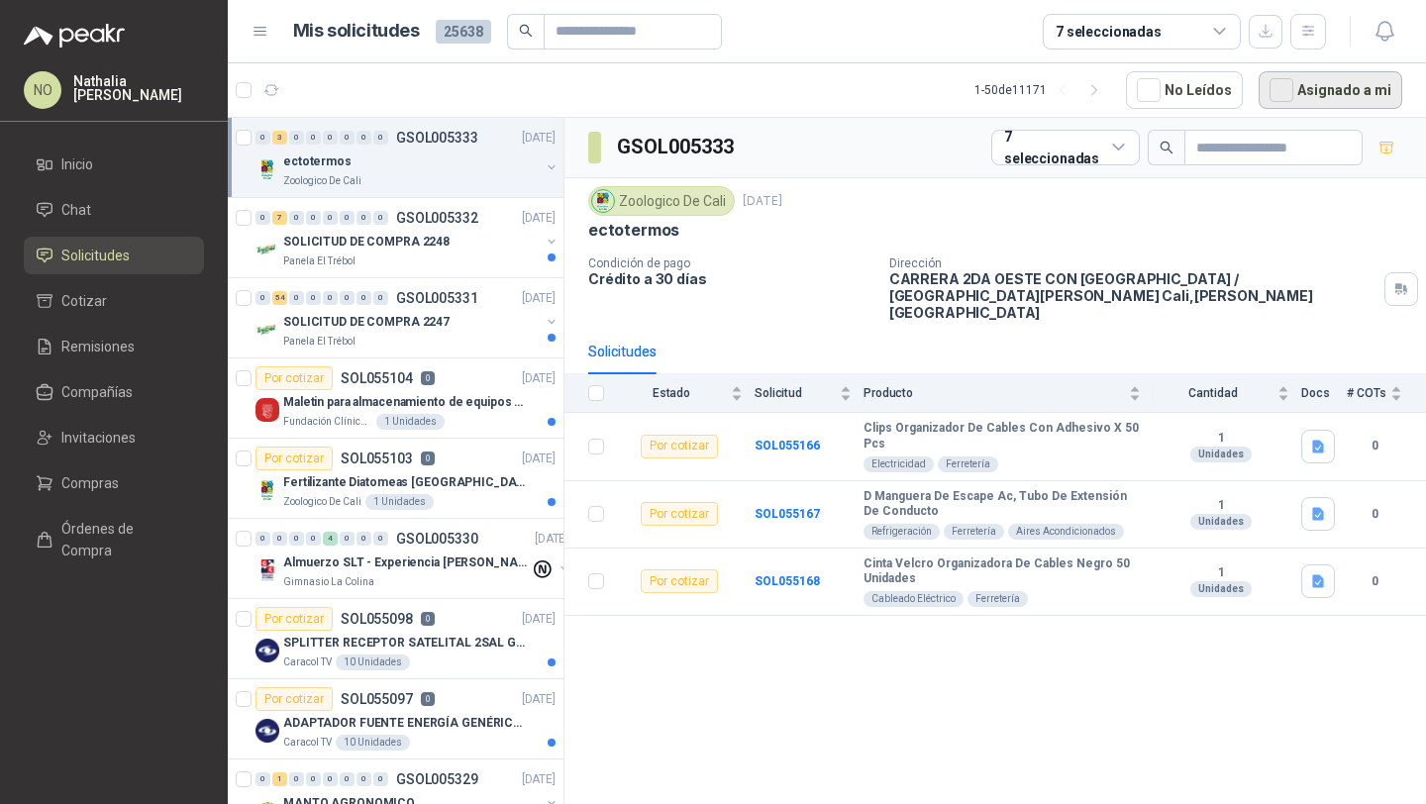
click at [1345, 87] on button "Asignado a mi" at bounding box center [1330, 90] width 144 height 38
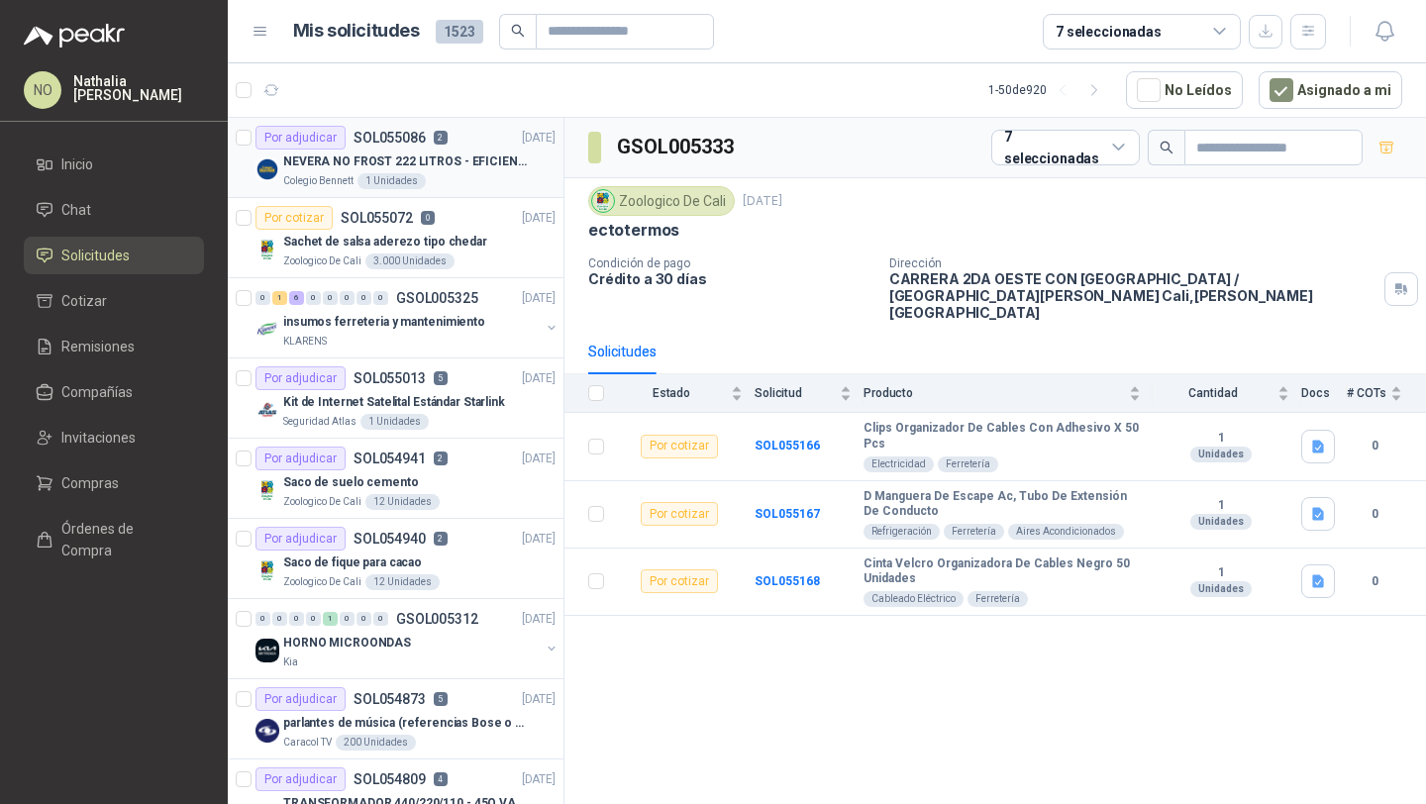
click at [426, 156] on p "NEVERA NO FROST 222 LITROS - EFICIENCIA ENERGETICA A" at bounding box center [406, 161] width 247 height 19
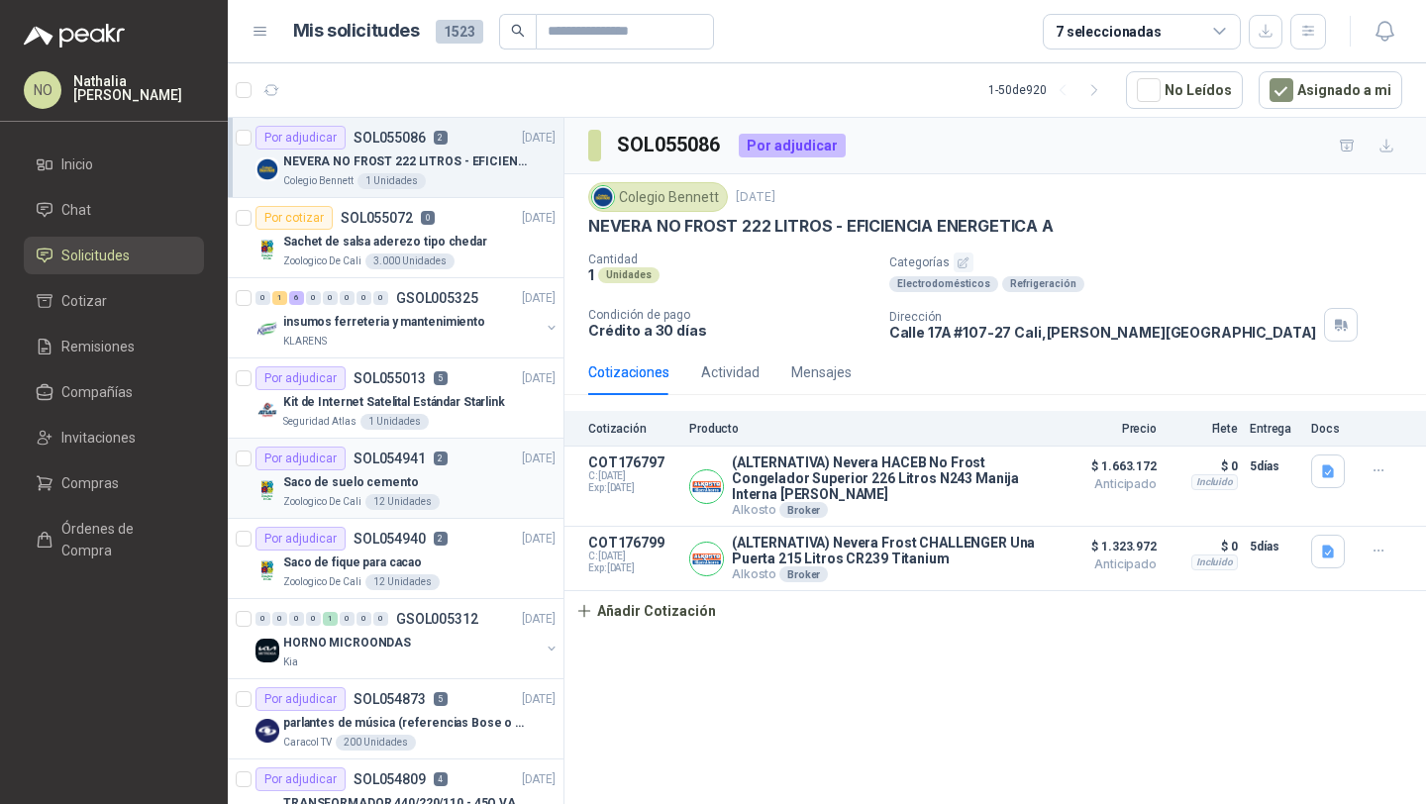
click at [423, 477] on div "Saco de suelo cemento" at bounding box center [419, 482] width 272 height 24
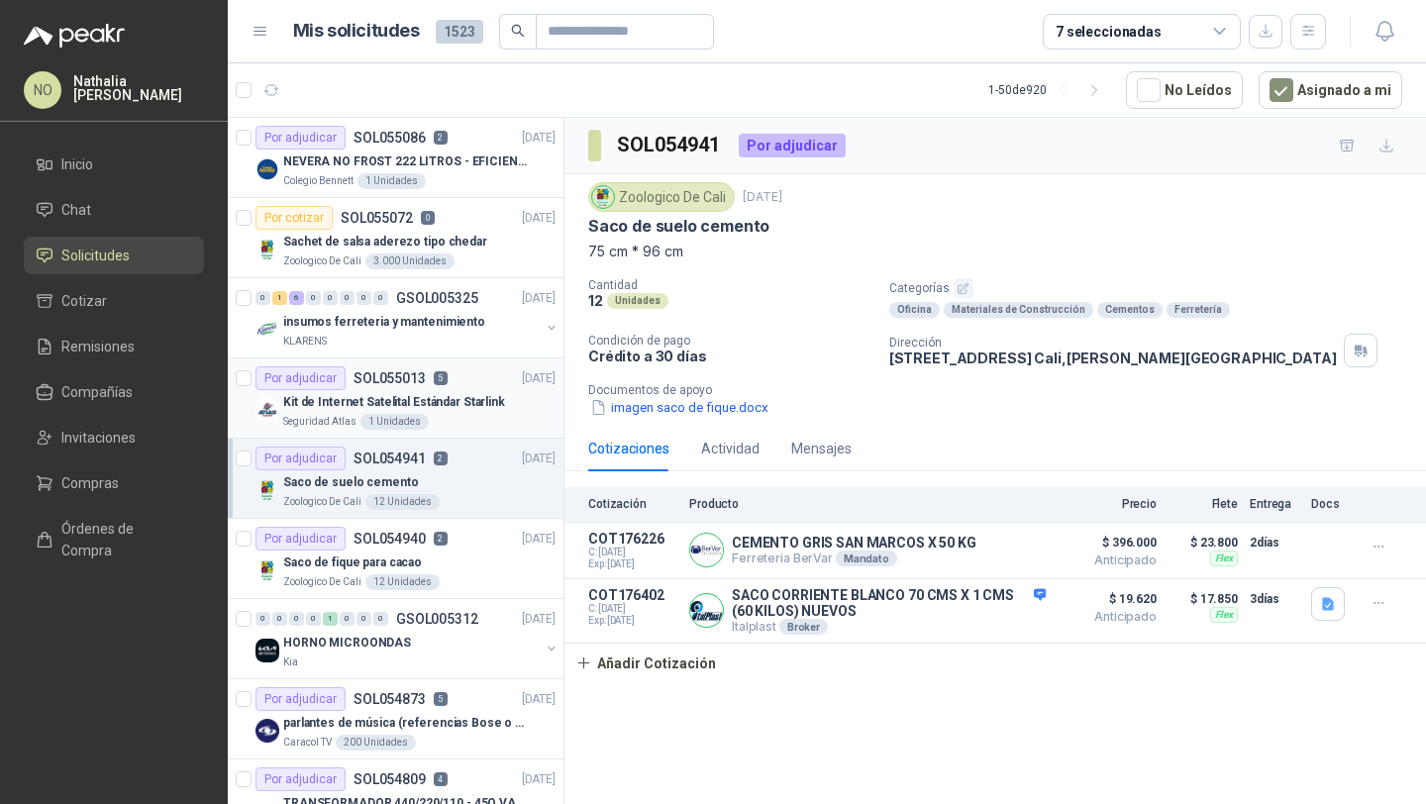
click at [454, 409] on p "Kit de Internet Satelital Estándar Starlink" at bounding box center [394, 402] width 222 height 19
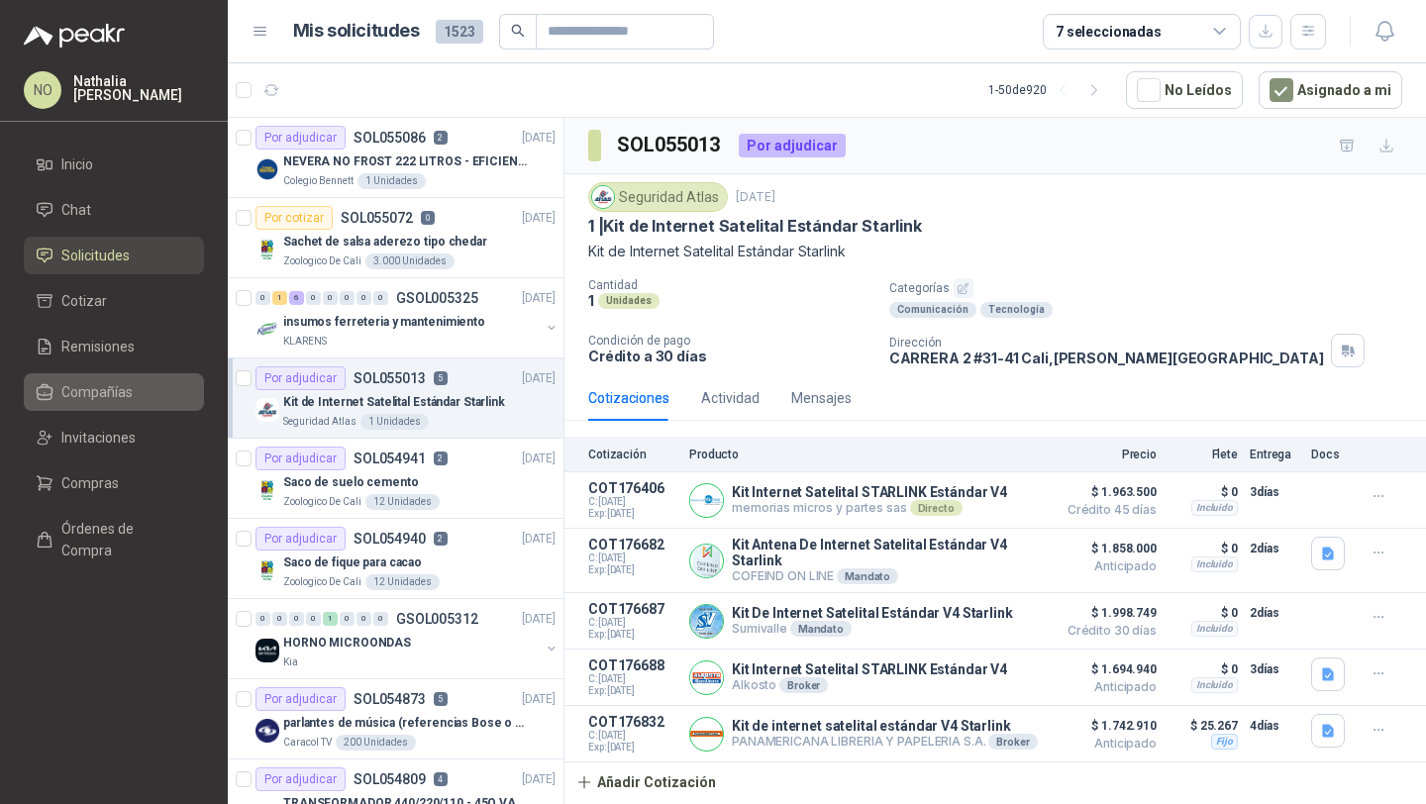
click at [150, 381] on li "Compañías" at bounding box center [114, 392] width 156 height 22
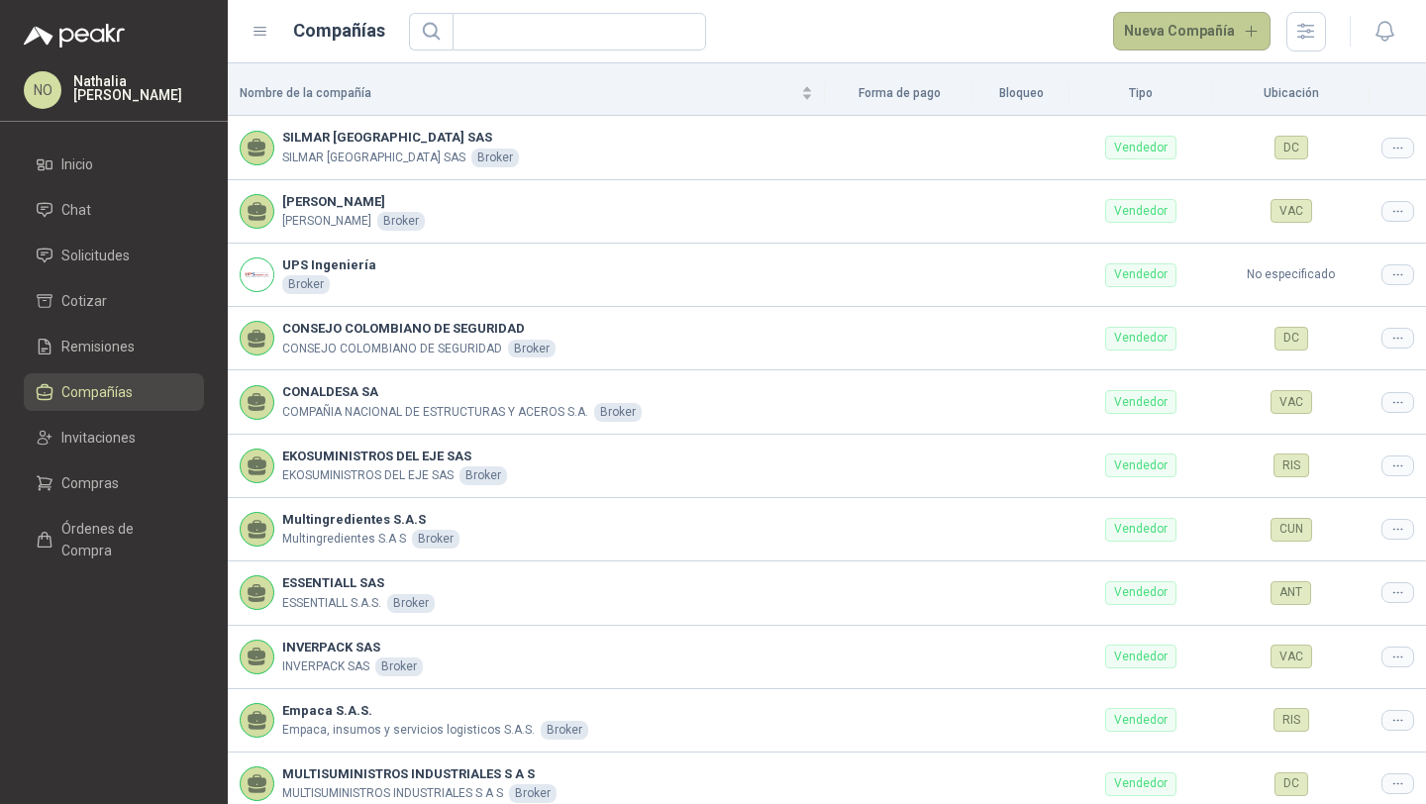
click at [1178, 22] on button "Nueva Compañía" at bounding box center [1192, 32] width 158 height 40
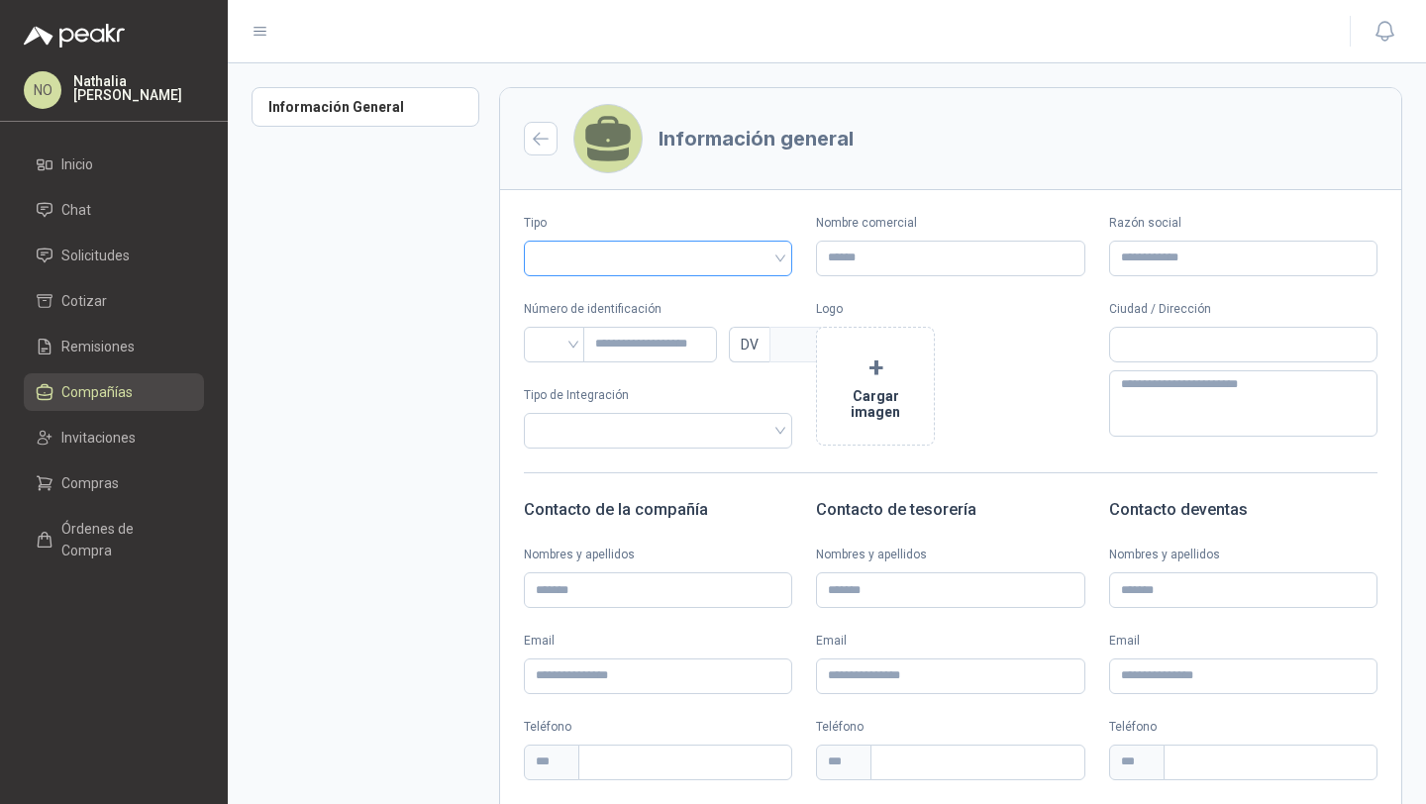
click at [743, 255] on input "search" at bounding box center [658, 257] width 245 height 30
click at [636, 331] on div "Vendedor" at bounding box center [656, 332] width 232 height 22
click at [902, 257] on input "Nombre comercial" at bounding box center [950, 259] width 268 height 36
paste input "**********"
type input "**********"
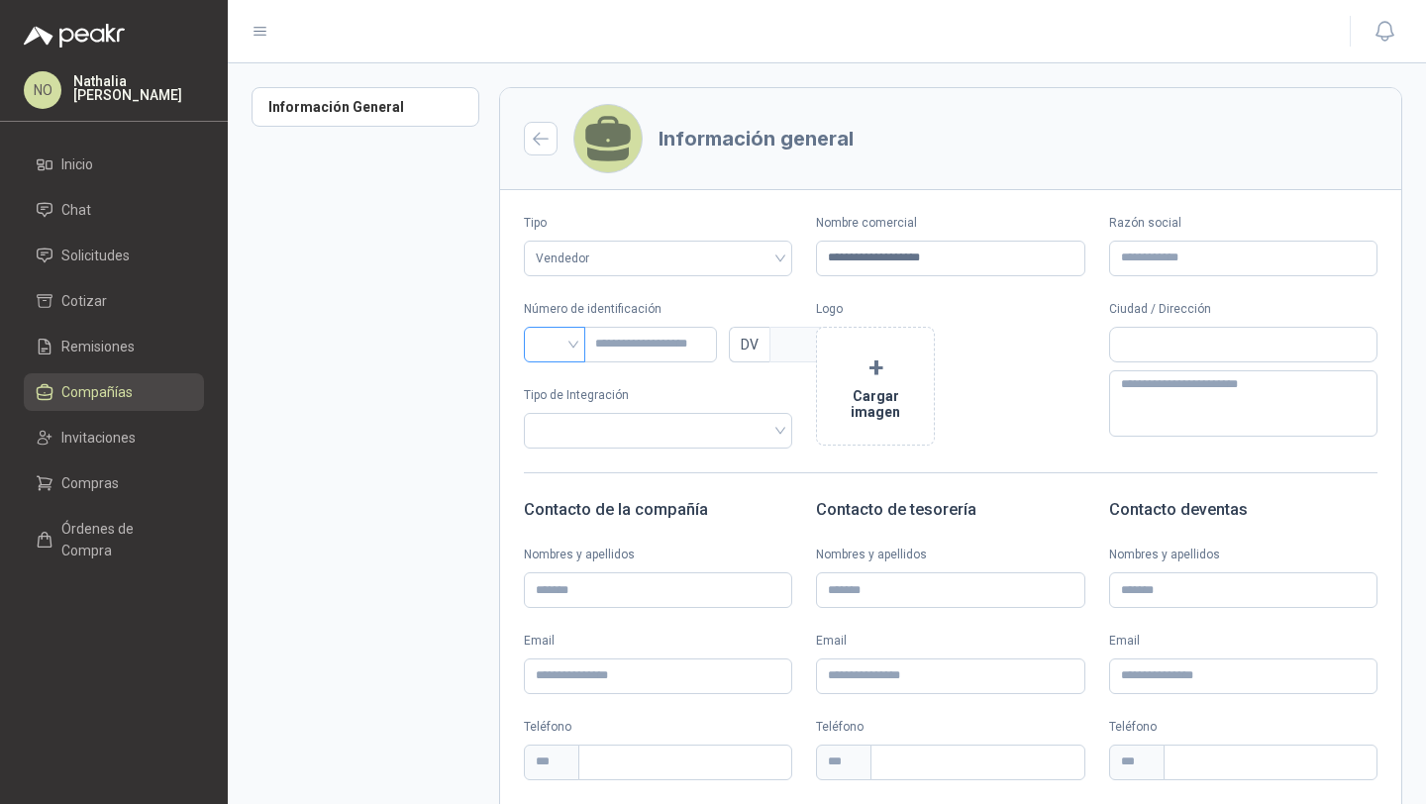
click at [567, 349] on input "search" at bounding box center [555, 343] width 38 height 30
click at [562, 445] on div "NIT" at bounding box center [555, 450] width 30 height 22
click at [646, 332] on input "text" at bounding box center [650, 345] width 134 height 36
paste input "**********"
type input "**********"
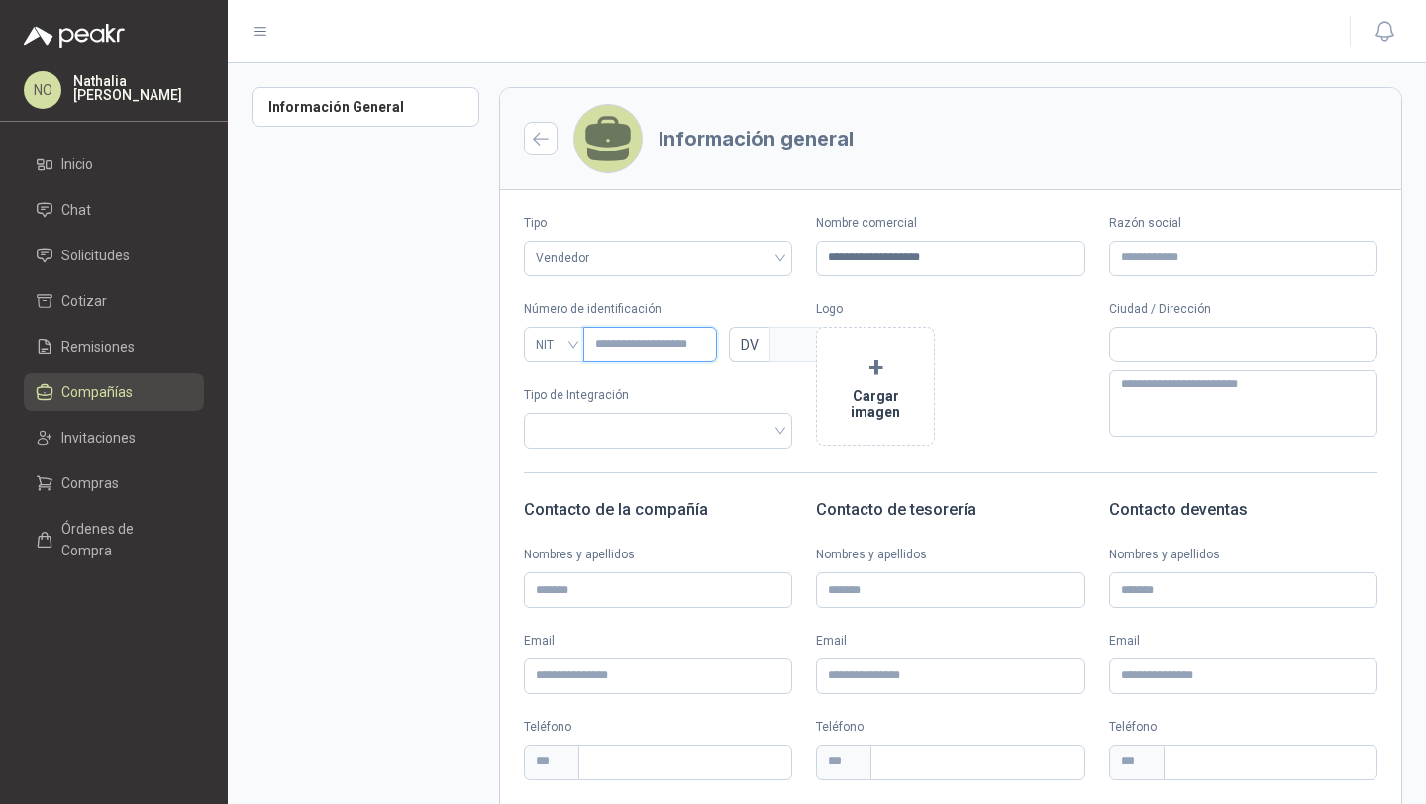
type input "*"
type input "**********"
type input "*"
type input "**********"
type input "*"
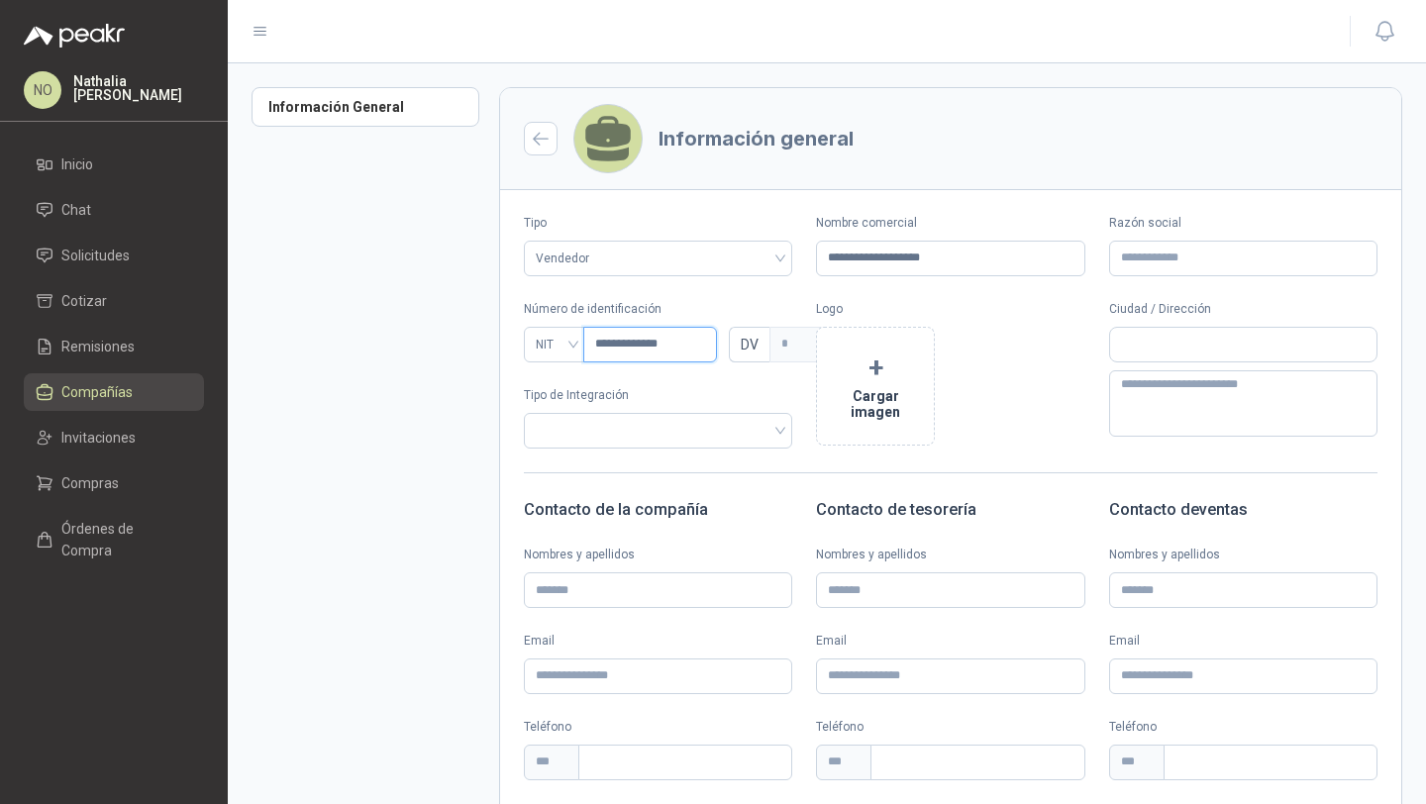
type input "**********"
type input "*"
type input "**********"
type input "*"
type input "**********"
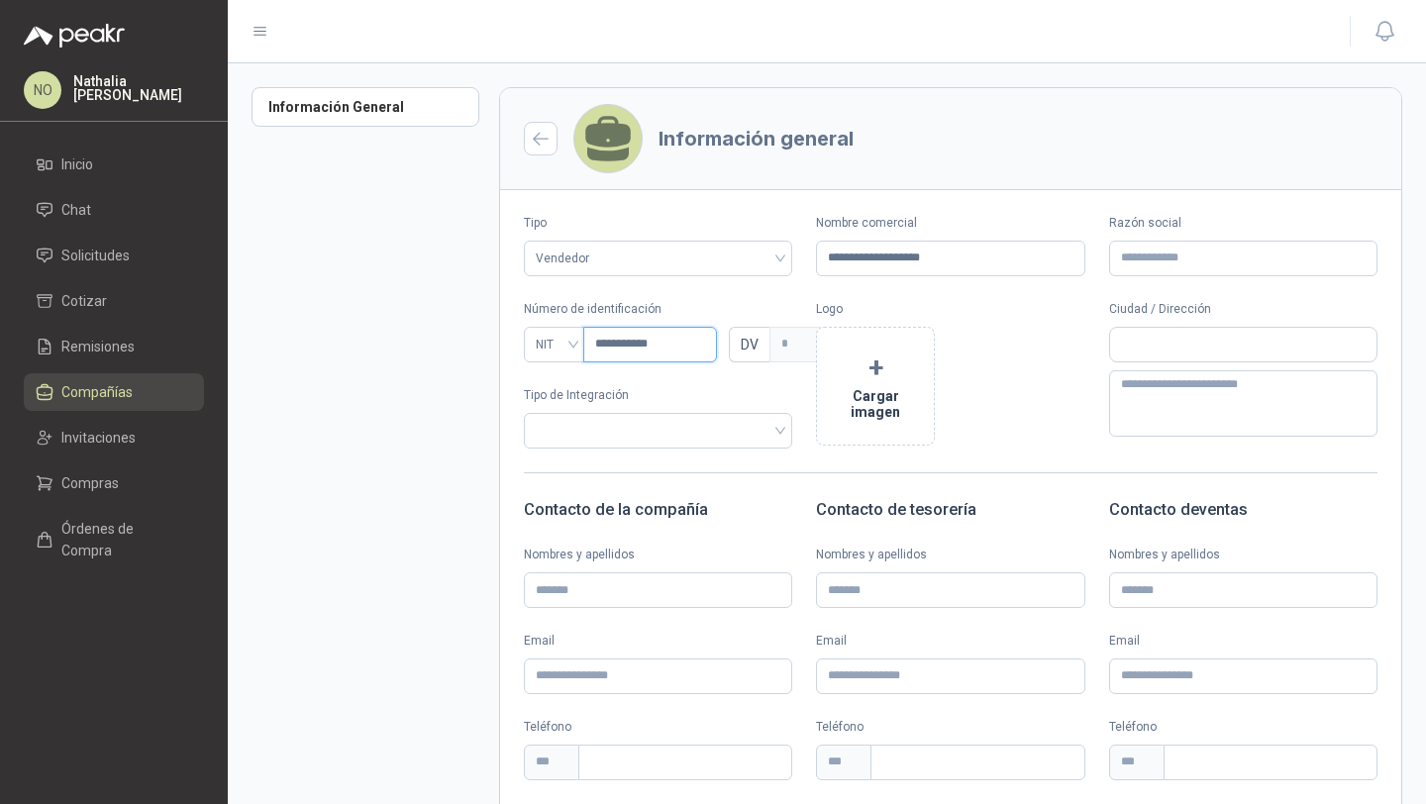
type input "*"
type input "*********"
type input "*"
type input "********"
type input "*"
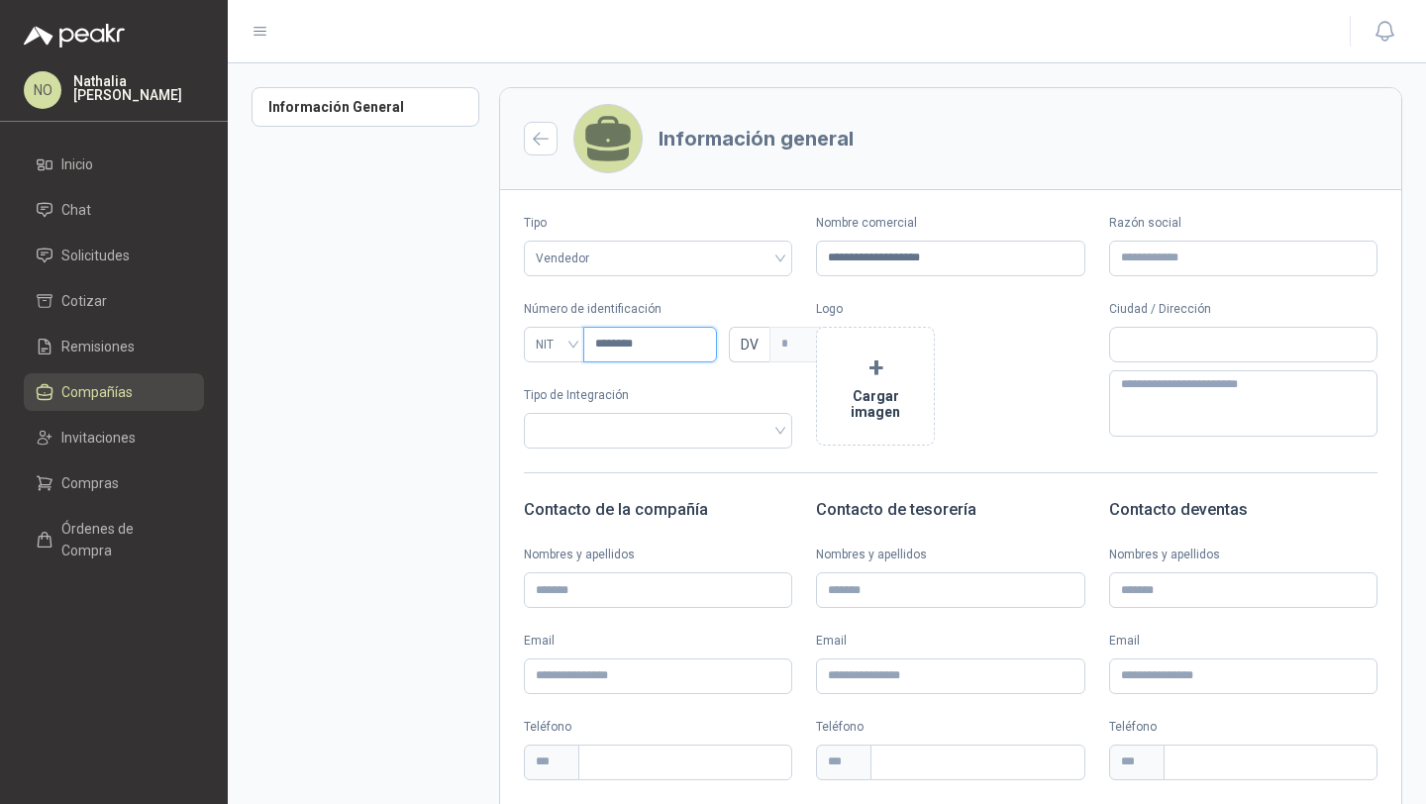
scroll to position [222, 0]
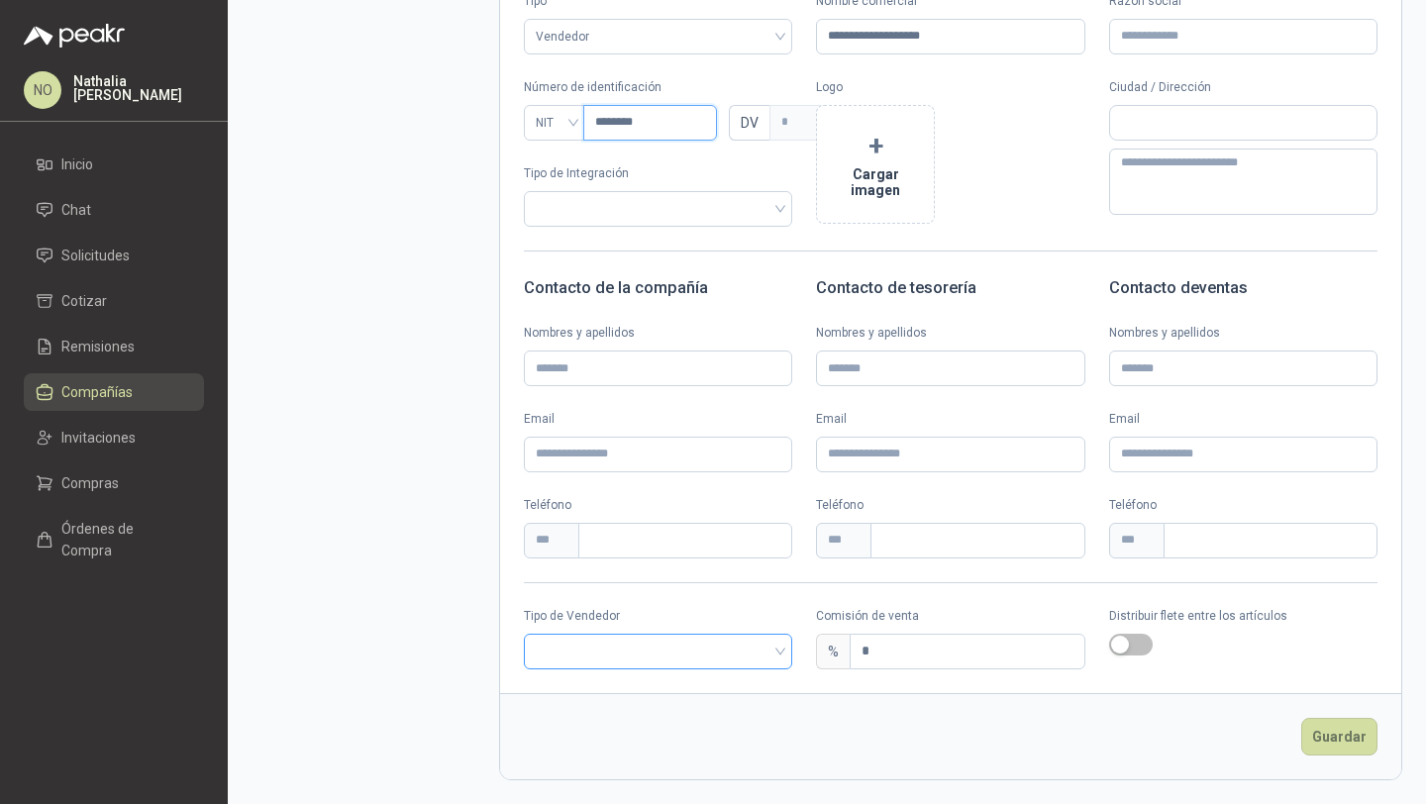
type input "********"
click at [682, 649] on input "search" at bounding box center [658, 650] width 245 height 30
click at [617, 716] on div "Broker" at bounding box center [656, 725] width 232 height 22
click at [1135, 127] on input "text" at bounding box center [1243, 123] width 266 height 34
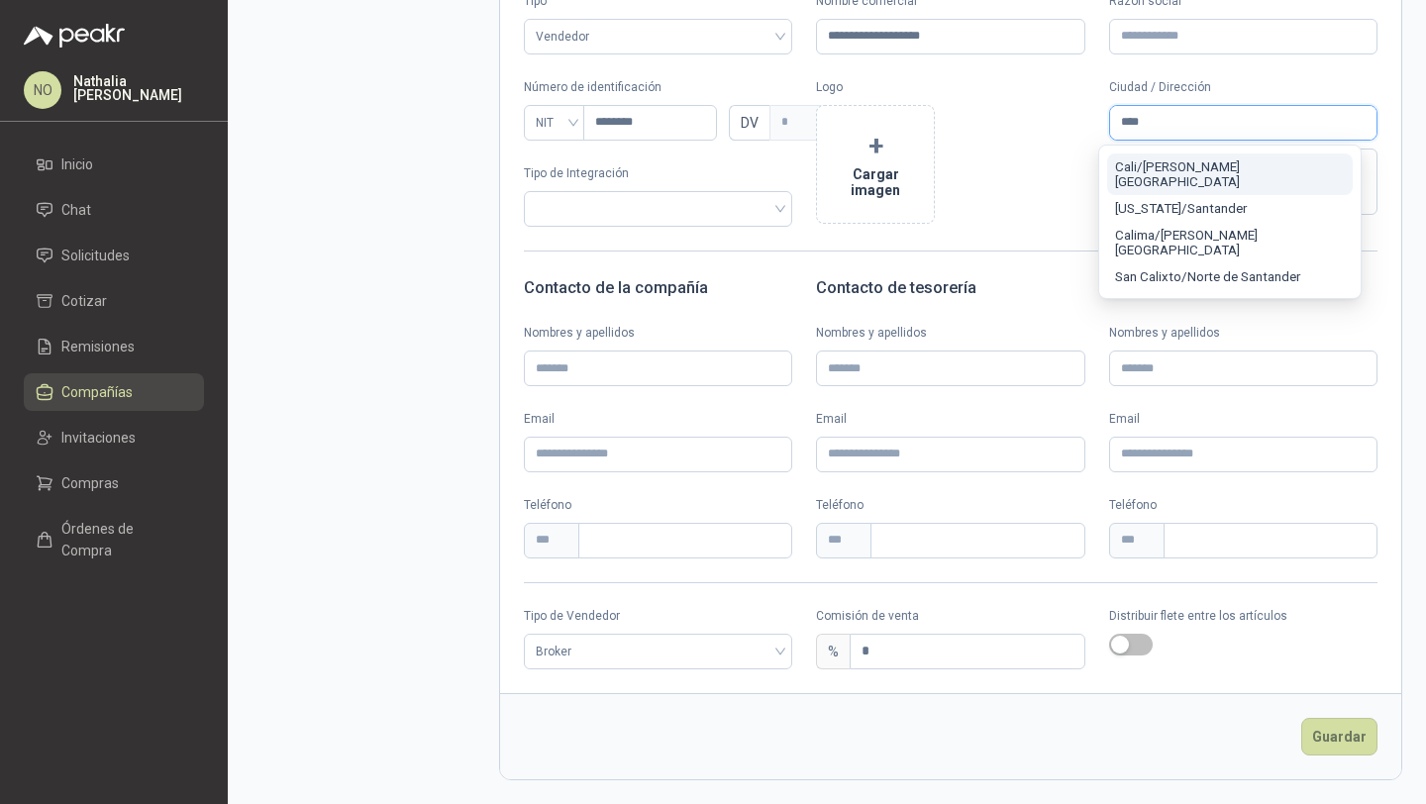
type input "****"
click at [1162, 176] on button "Cali / Valle del Cauca" at bounding box center [1230, 174] width 246 height 42
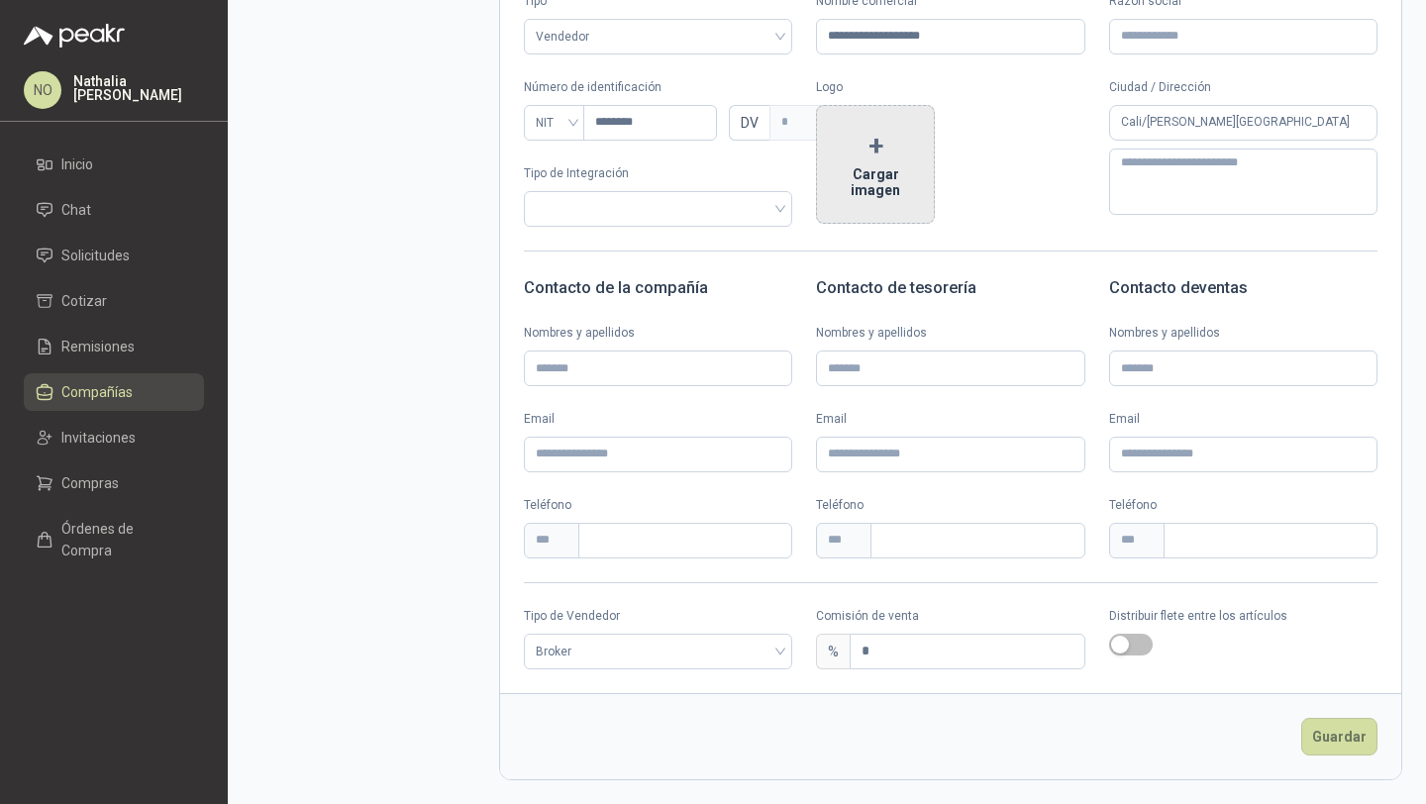
click at [876, 150] on button "+ Cargar imagen" at bounding box center [875, 164] width 119 height 119
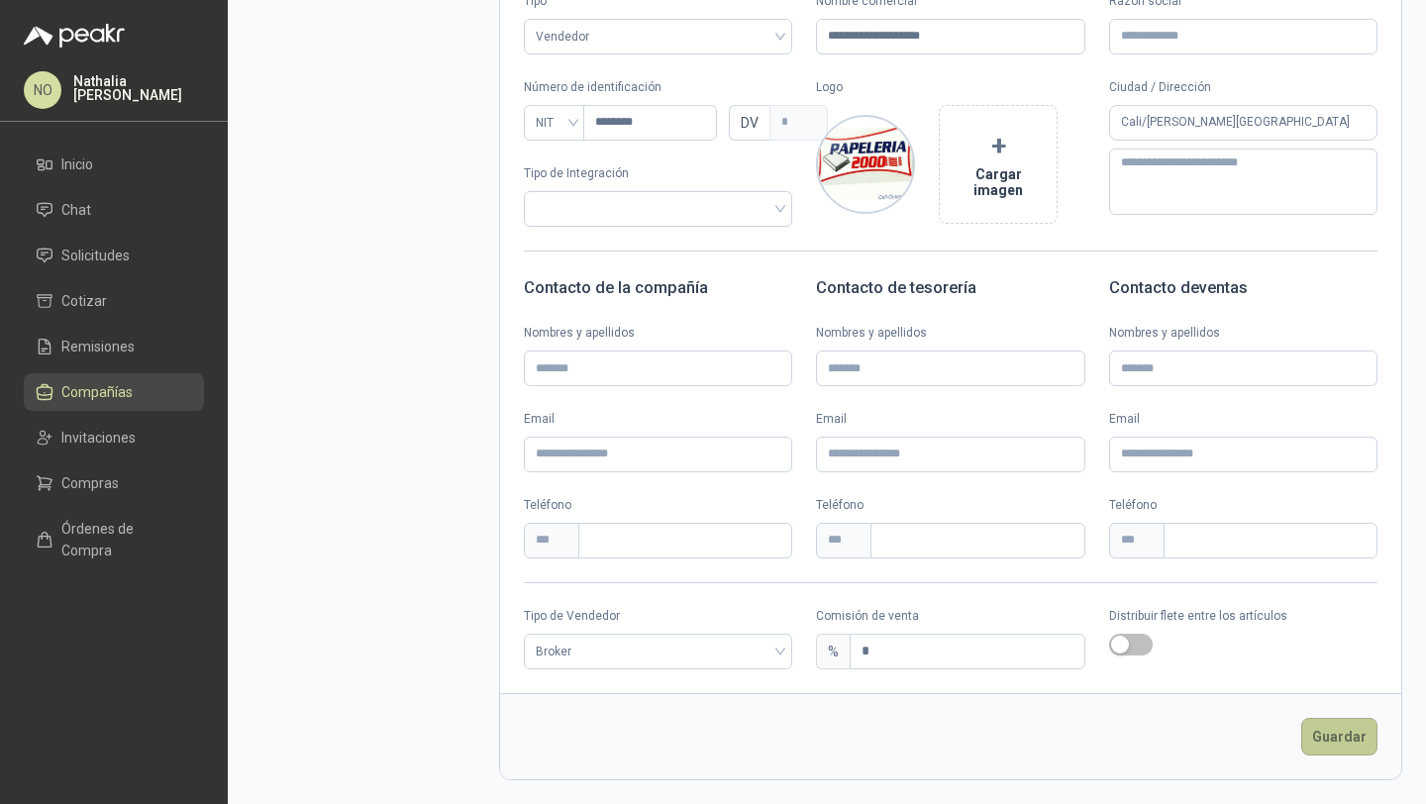
click at [1335, 742] on button "Guardar" at bounding box center [1339, 737] width 76 height 38
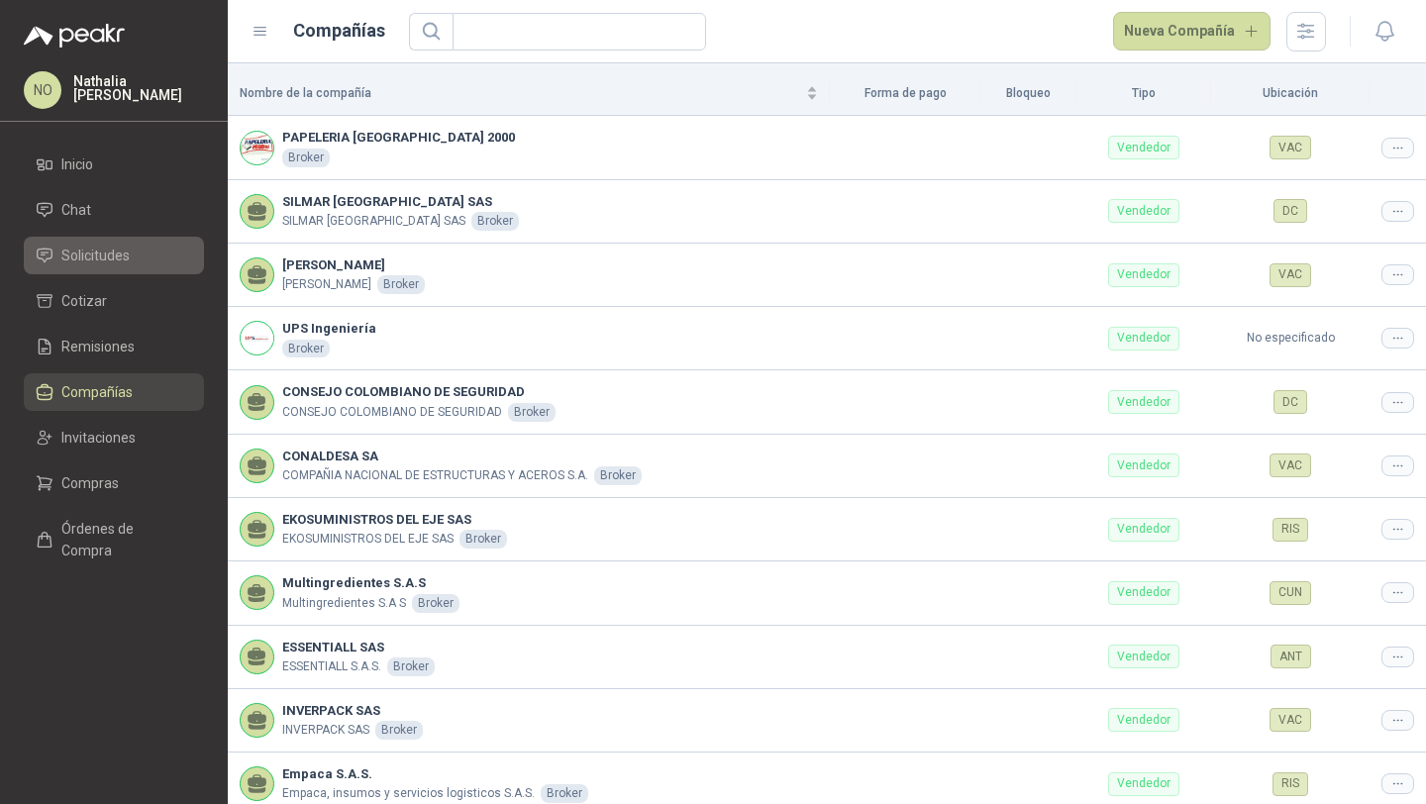
click at [143, 251] on li "Solicitudes" at bounding box center [114, 256] width 156 height 22
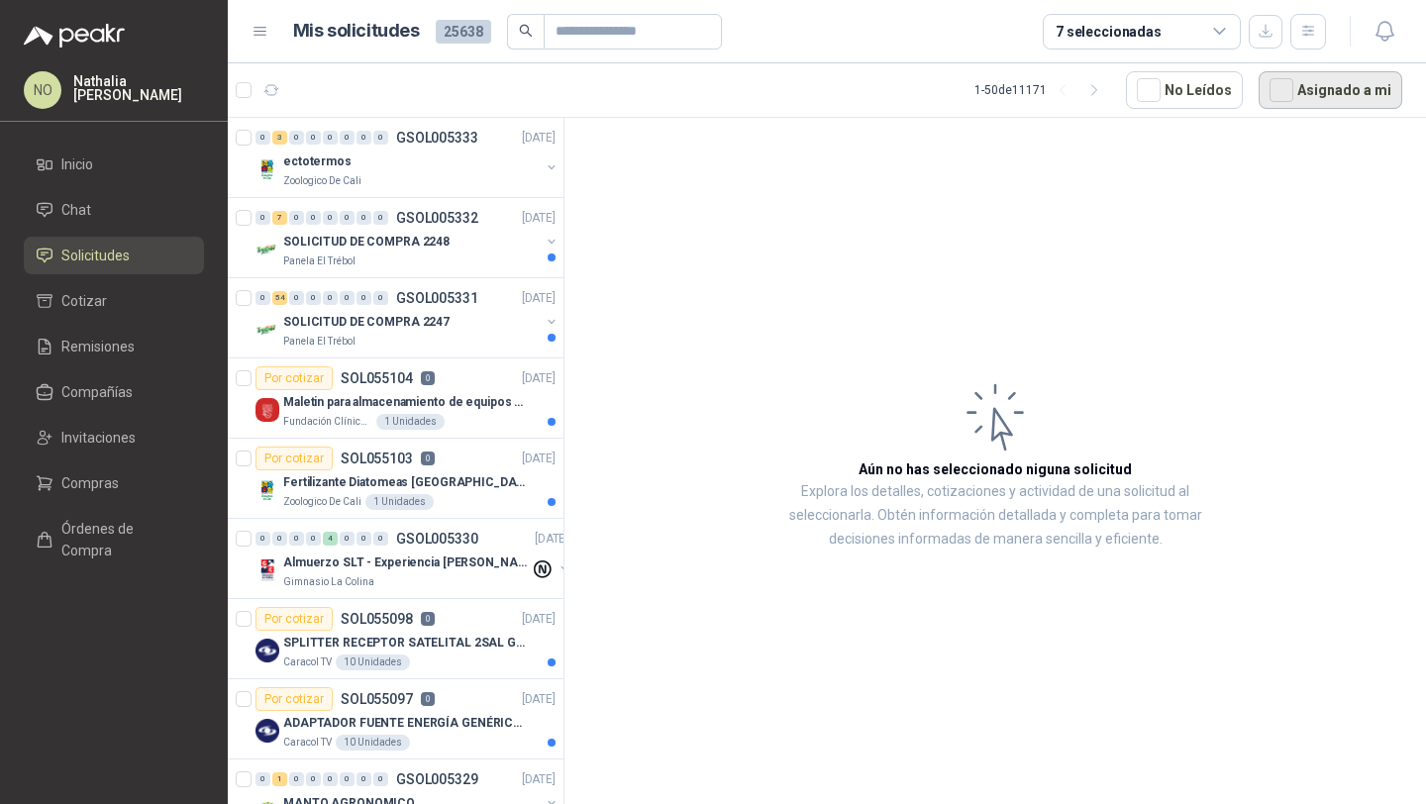
click at [1300, 92] on button "Asignado a mi" at bounding box center [1330, 90] width 144 height 38
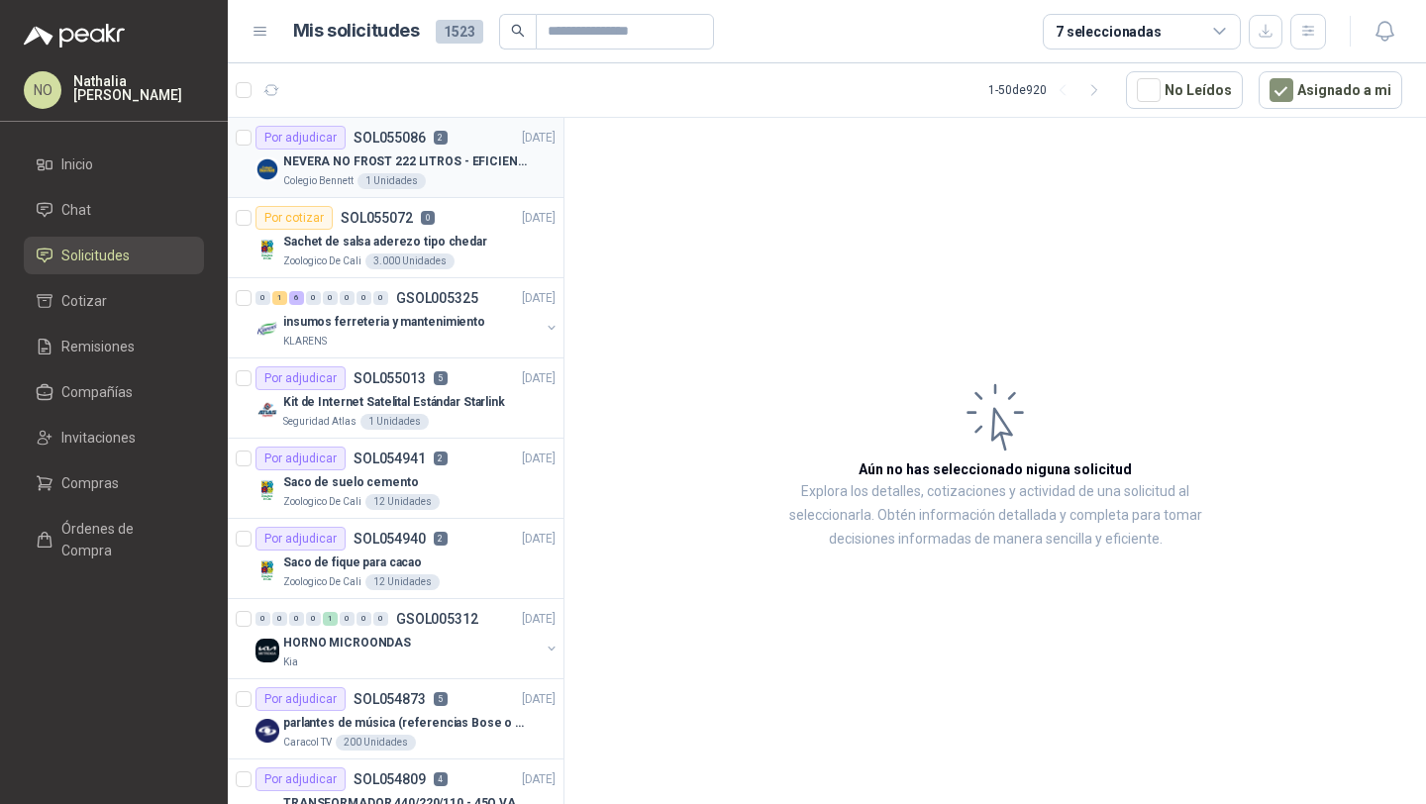
click at [422, 166] on p "NEVERA NO FROST 222 LITROS - EFICIENCIA ENERGETICA A" at bounding box center [406, 161] width 247 height 19
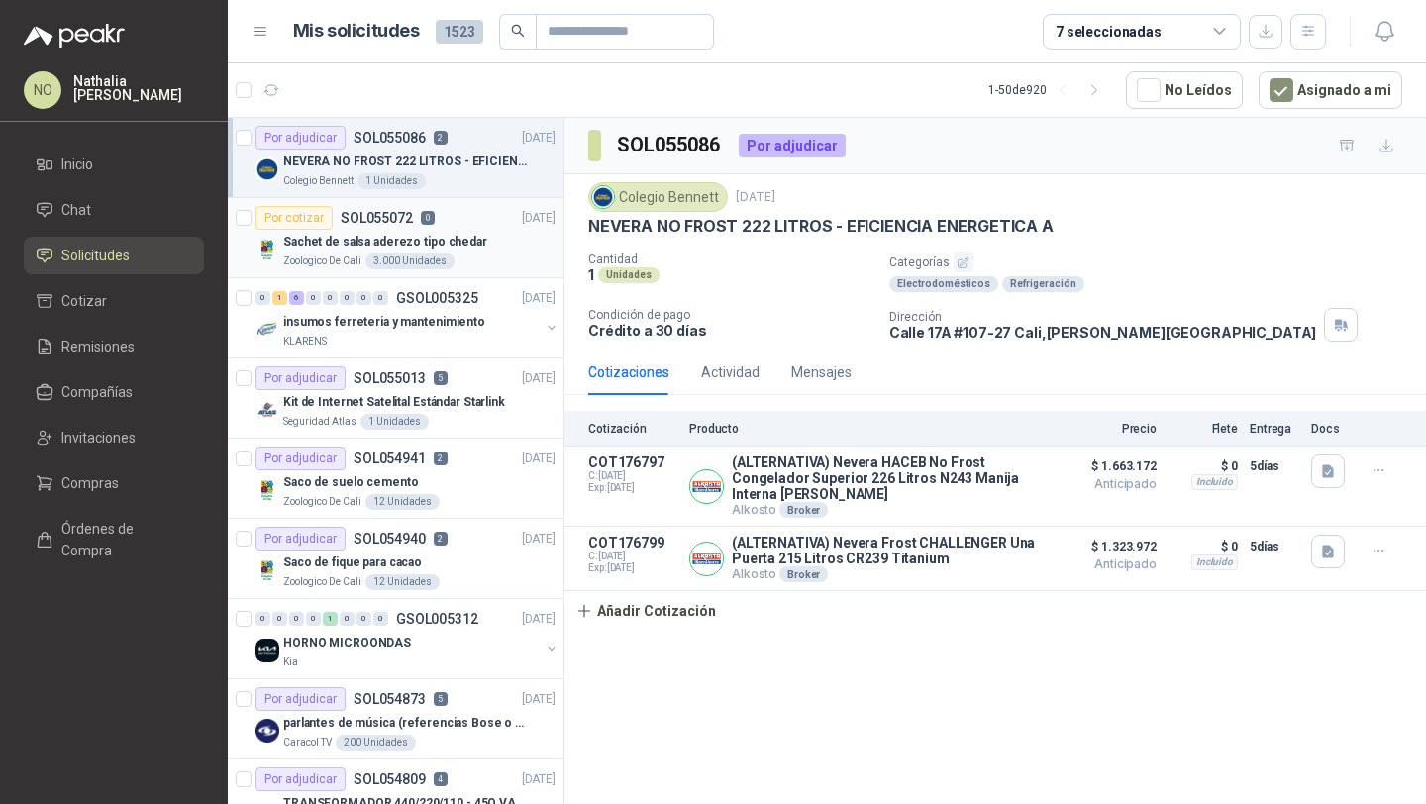
click at [456, 248] on p "Sachet de salsa aderezo tipo chedar" at bounding box center [385, 242] width 204 height 19
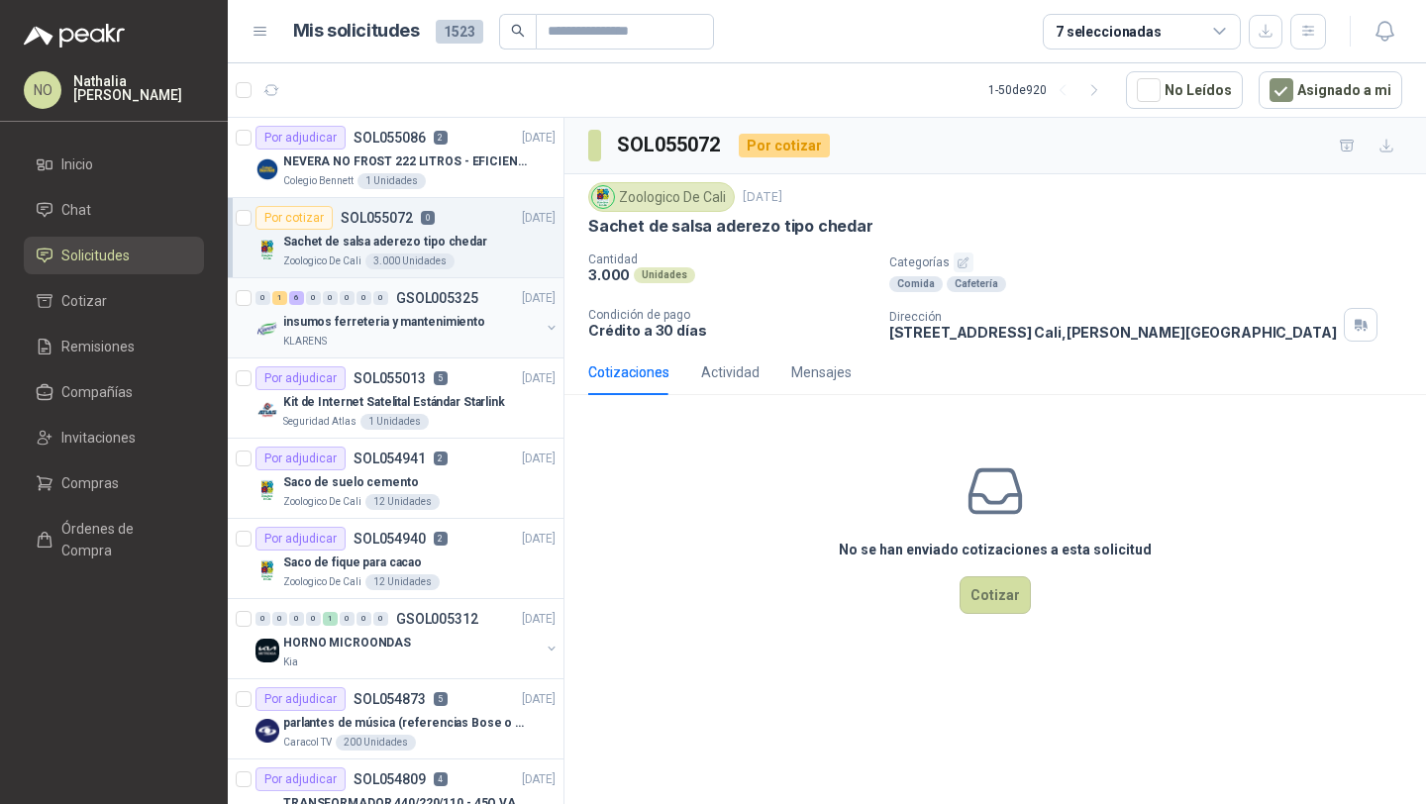
click at [425, 347] on div "KLARENS" at bounding box center [411, 342] width 256 height 16
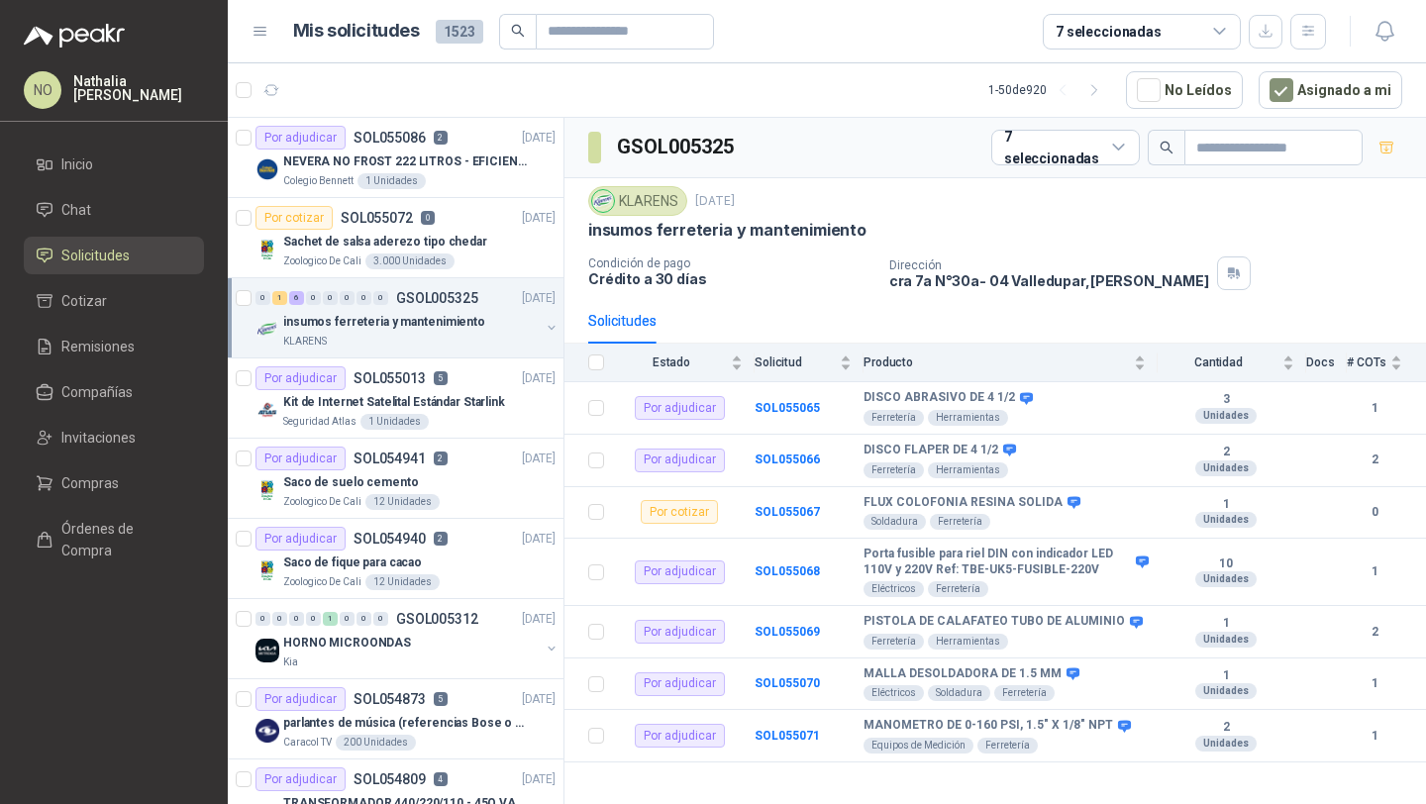
click at [437, 312] on div "insumos ferreteria y mantenimiento" at bounding box center [411, 322] width 256 height 24
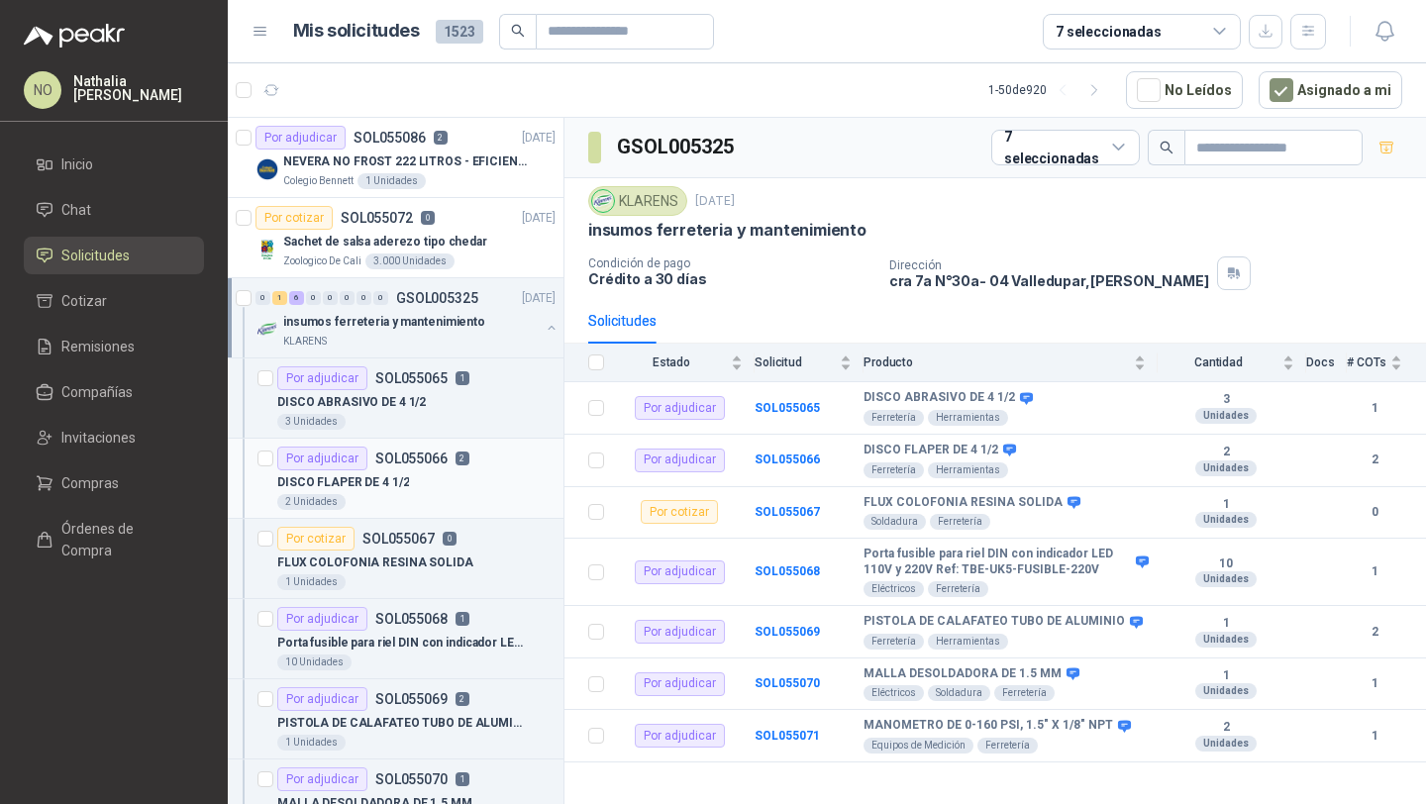
click at [420, 472] on div "DISCO FLAPER DE 4 1/2" at bounding box center [416, 482] width 278 height 24
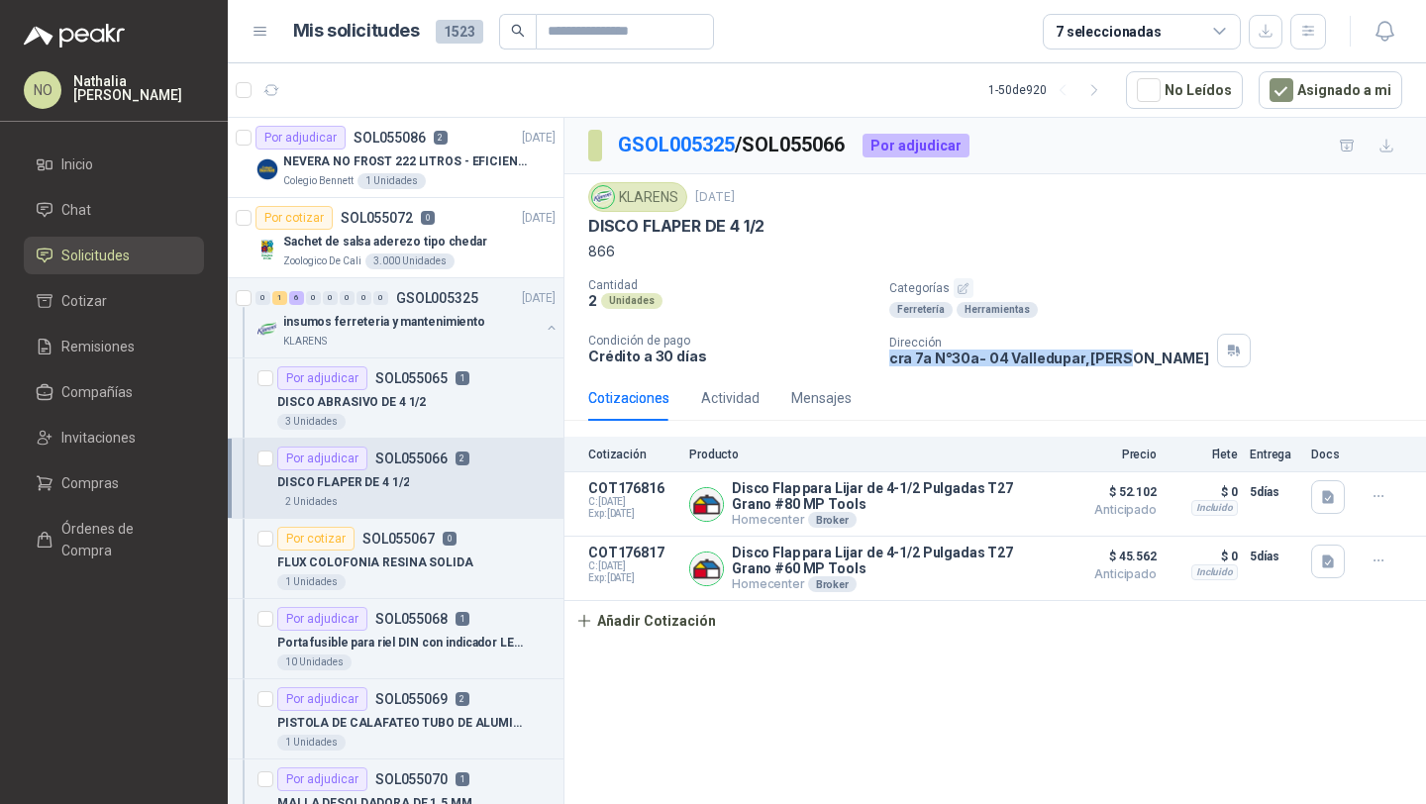
drag, startPoint x: 887, startPoint y: 358, endPoint x: 1124, endPoint y: 359, distance: 236.6
click at [1124, 359] on div "Cantidad 2 Unidades Categorías Ferretería Herramientas Condición de pago Crédit…" at bounding box center [995, 322] width 814 height 89
copy p "cra 7a N°30a- 04 Valledupar , Cesar"
click at [688, 630] on button "Añadir Cotización" at bounding box center [645, 621] width 162 height 40
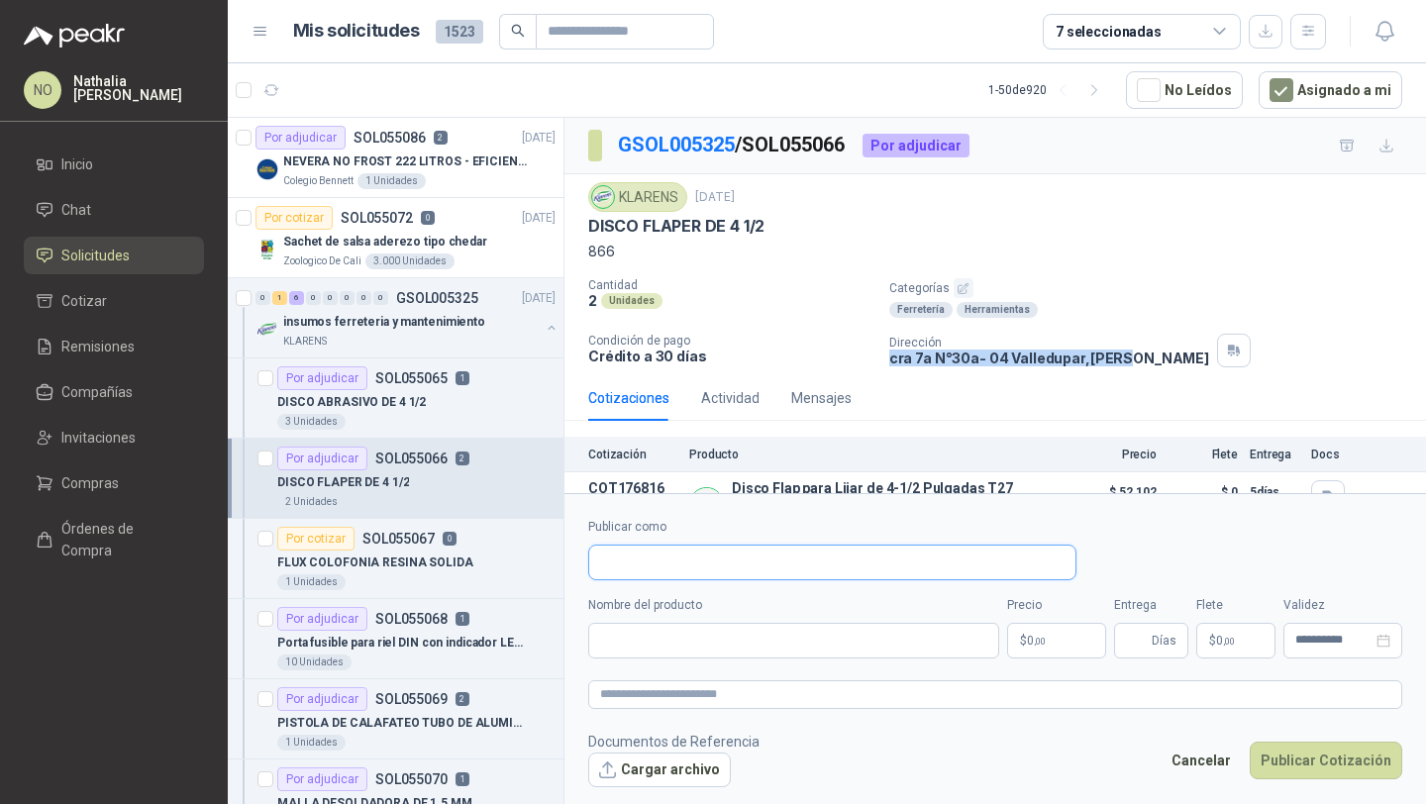
click at [711, 555] on input "Publicar como" at bounding box center [832, 562] width 486 height 34
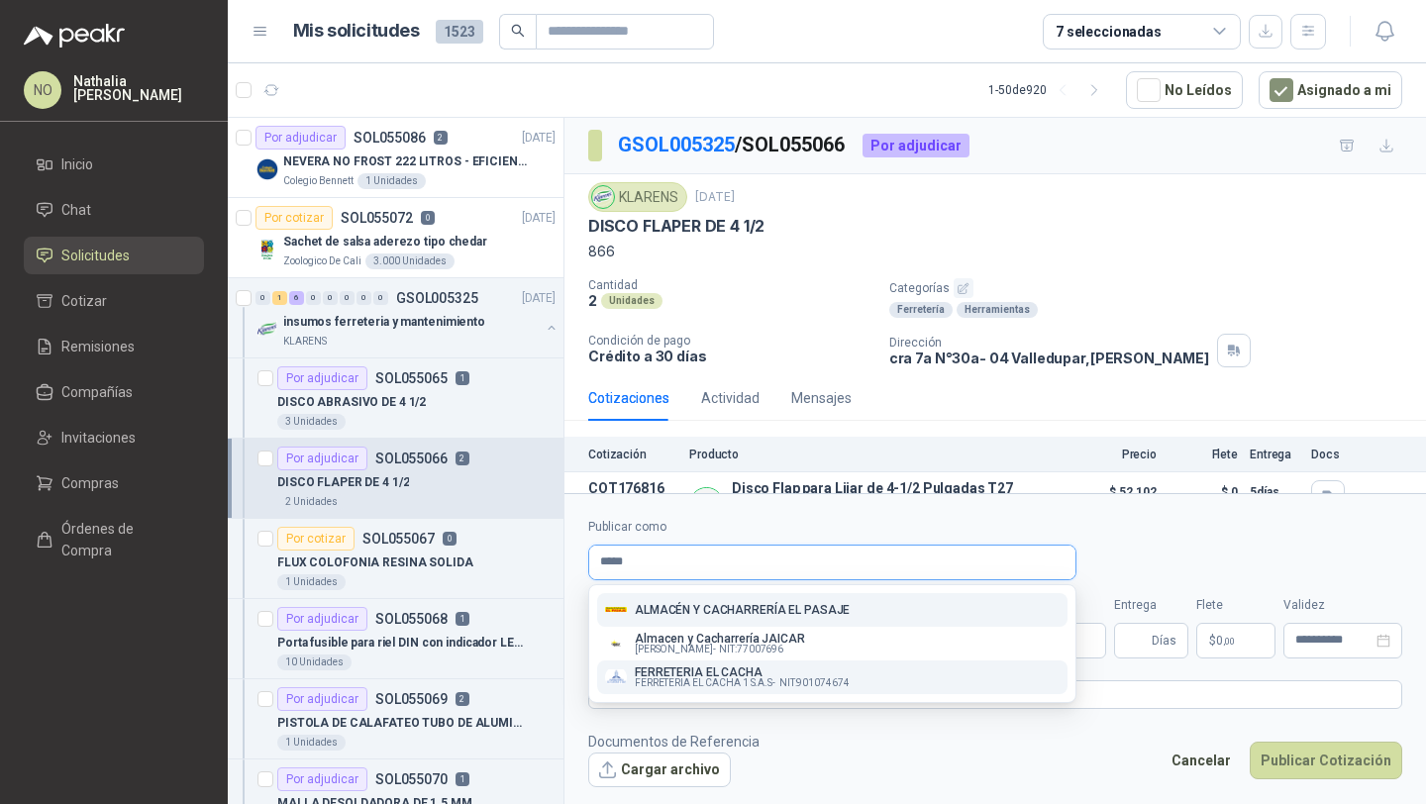
type input "*****"
click at [730, 679] on span "FERRETERIA EL CACHA 1 S.A.S -" at bounding box center [705, 683] width 141 height 10
type input "**********"
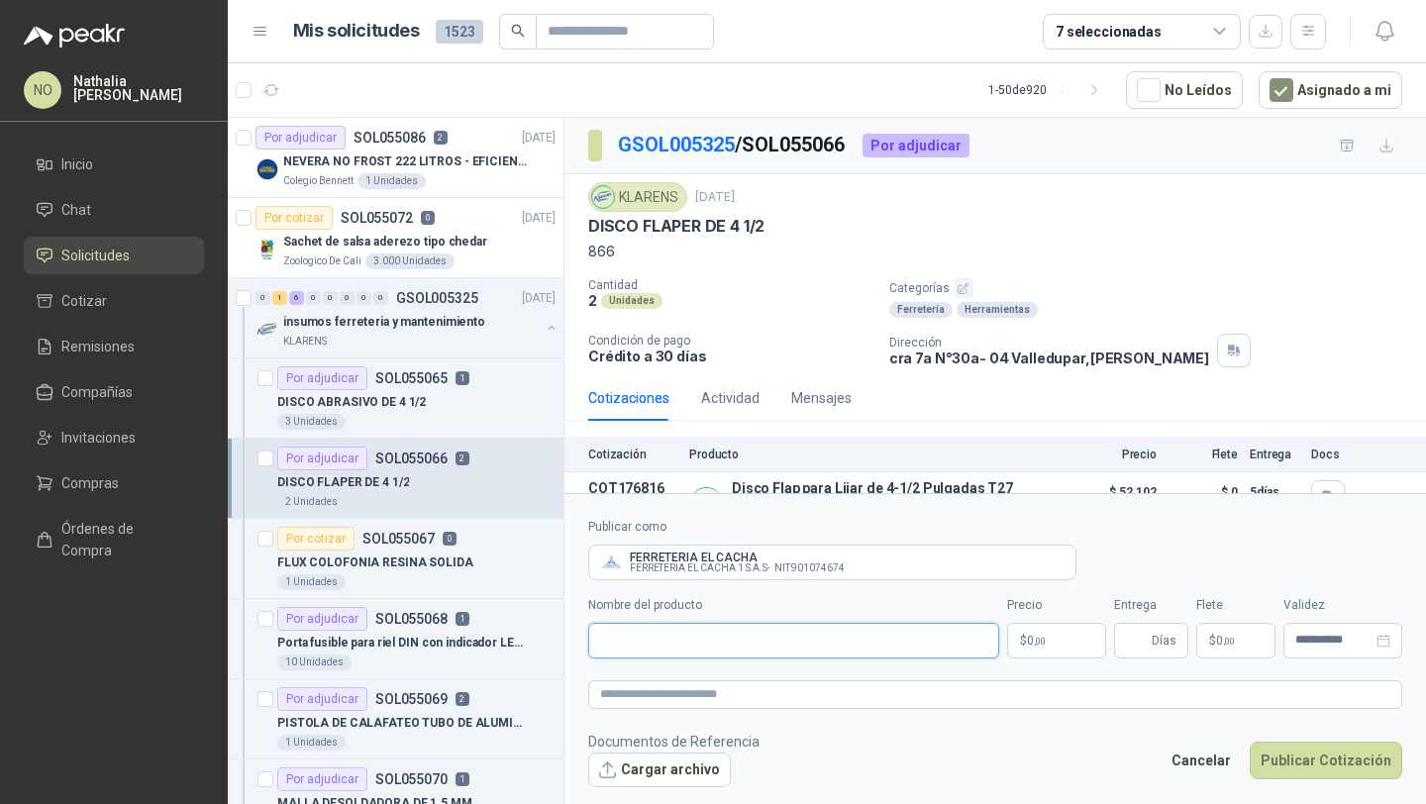
click at [699, 635] on input "Nombre del producto" at bounding box center [793, 641] width 411 height 36
paste input "**********"
type input "**********"
click at [1062, 642] on body "NO Nathalia Ortega Inicio Chat Solicitudes Cotizar Remisiones Compañías Invitac…" at bounding box center [713, 402] width 1426 height 804
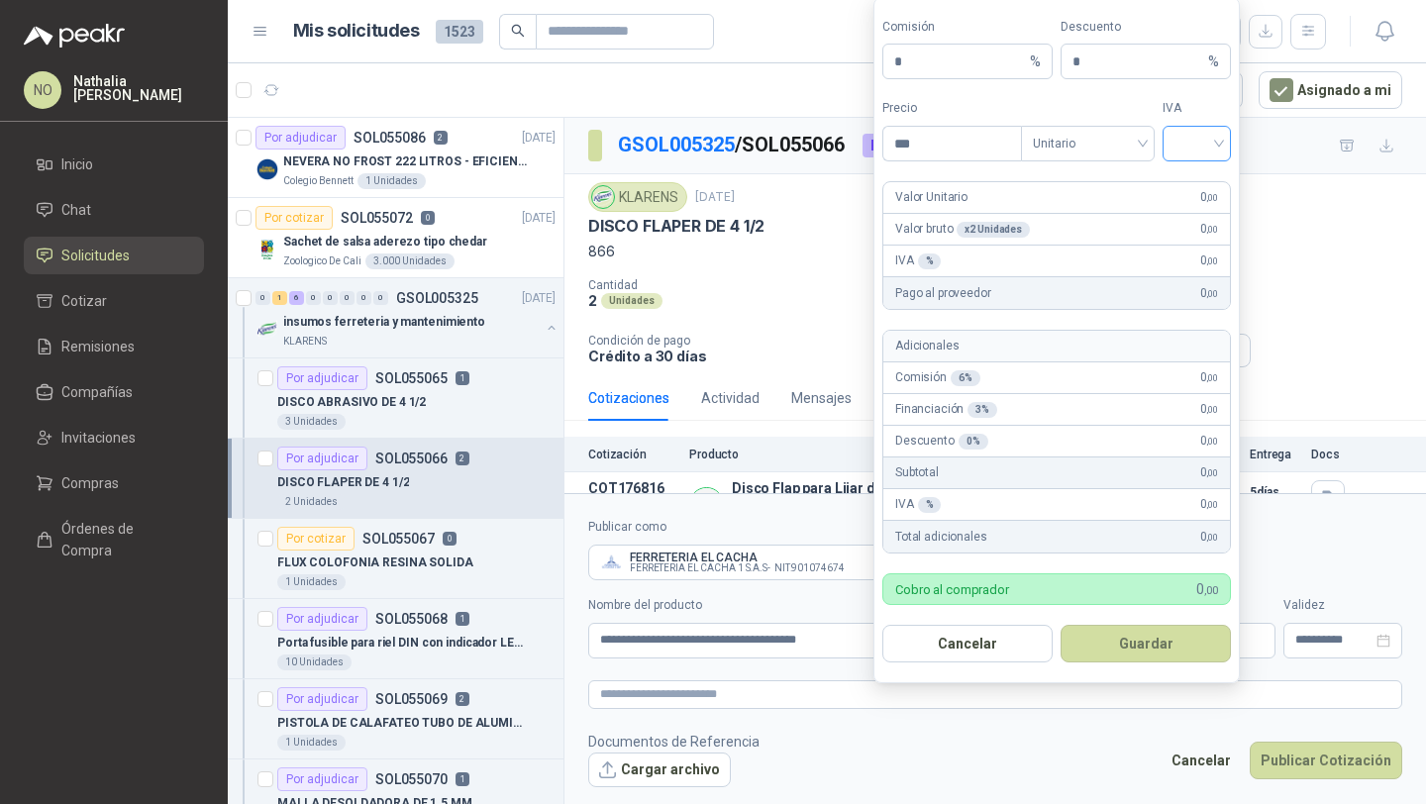
click at [1188, 146] on input "search" at bounding box center [1196, 142] width 45 height 30
click at [1191, 179] on div "19%" at bounding box center [1196, 185] width 37 height 22
click at [1106, 132] on span "Unitario" at bounding box center [1088, 144] width 110 height 30
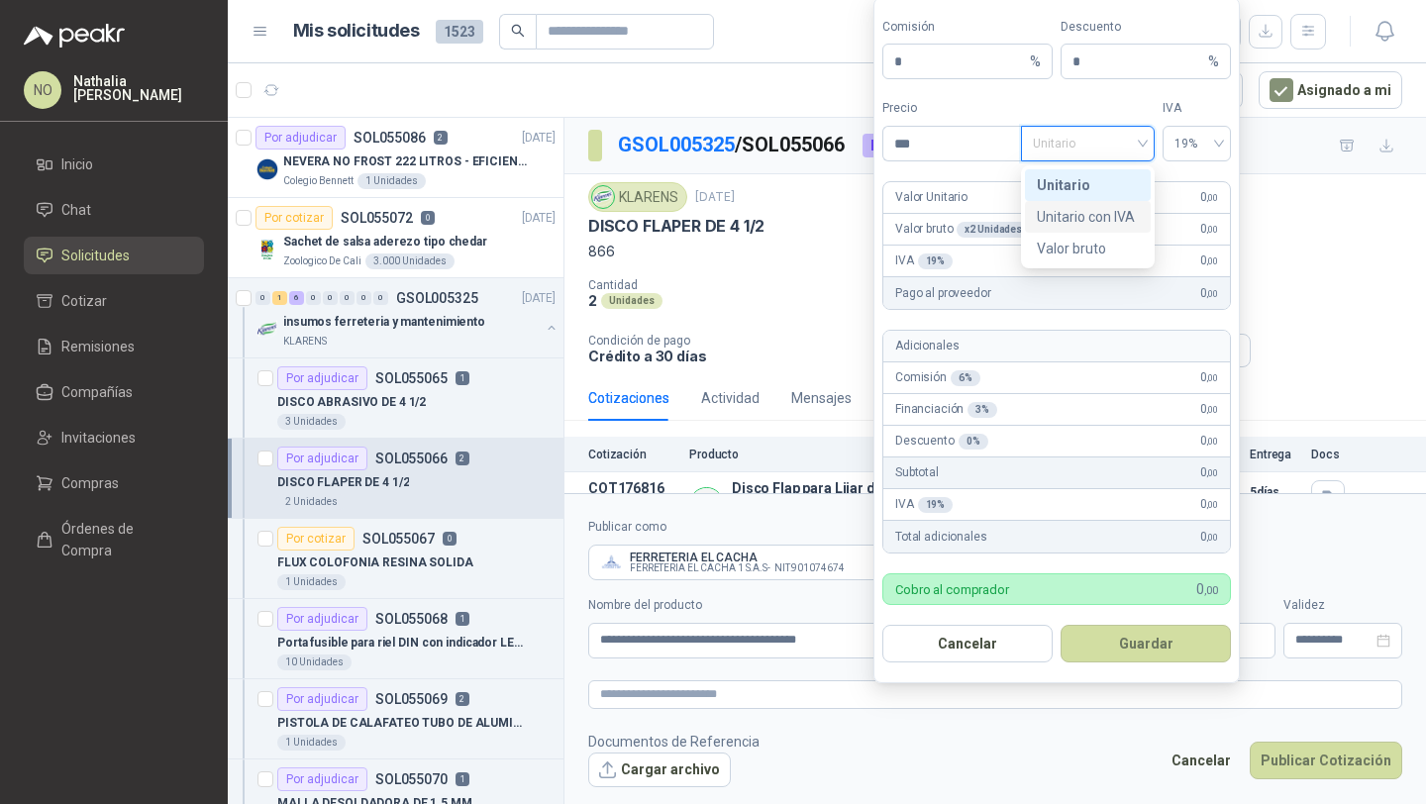
click at [1100, 206] on div "Unitario con IVA" at bounding box center [1088, 217] width 102 height 22
click at [1137, 137] on span "Unitario con IVA" at bounding box center [1088, 144] width 110 height 30
click at [1109, 188] on div "Unitario" at bounding box center [1088, 185] width 102 height 22
click at [995, 153] on input "***" at bounding box center [952, 144] width 138 height 34
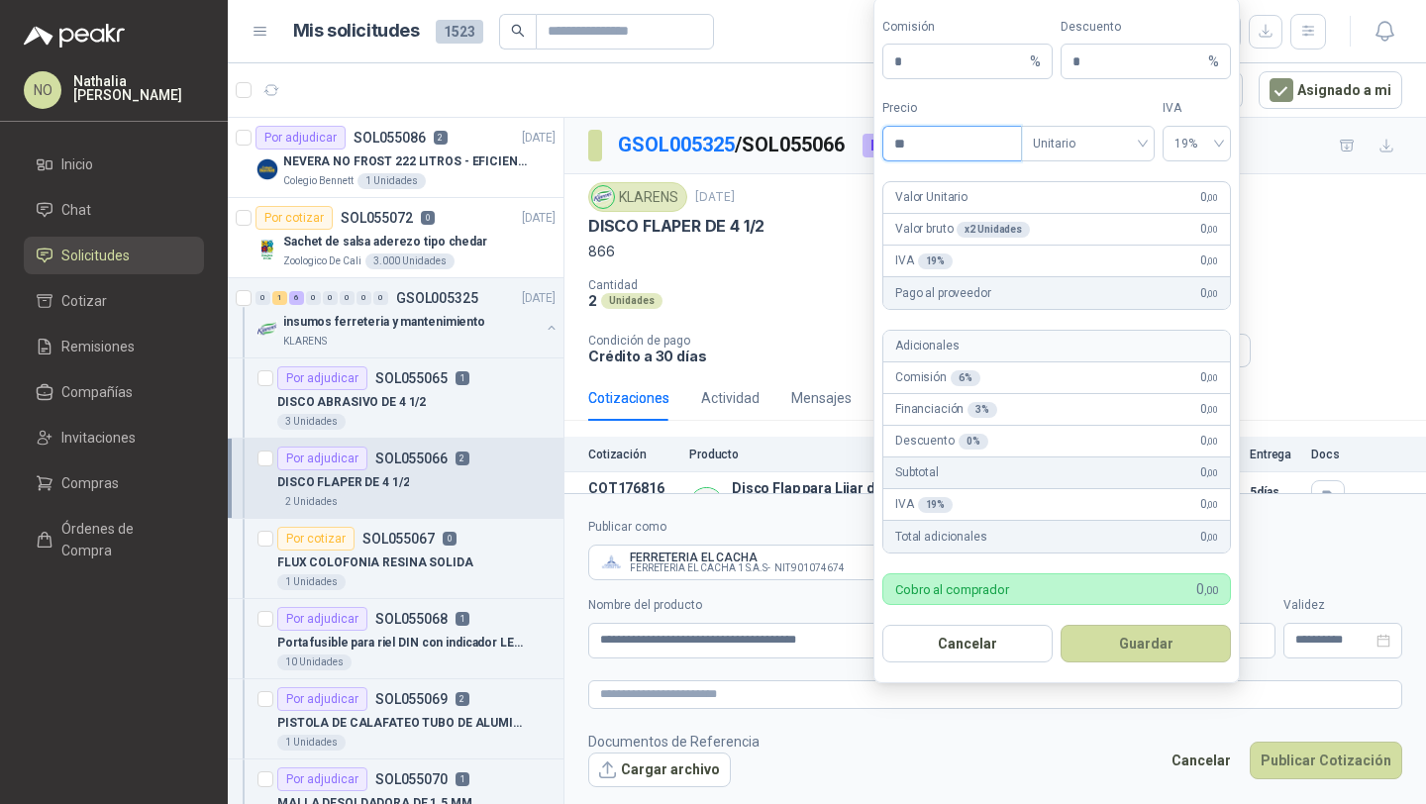
type input "*"
type input "**********"
click at [1128, 636] on button "Guardar" at bounding box center [1145, 644] width 170 height 38
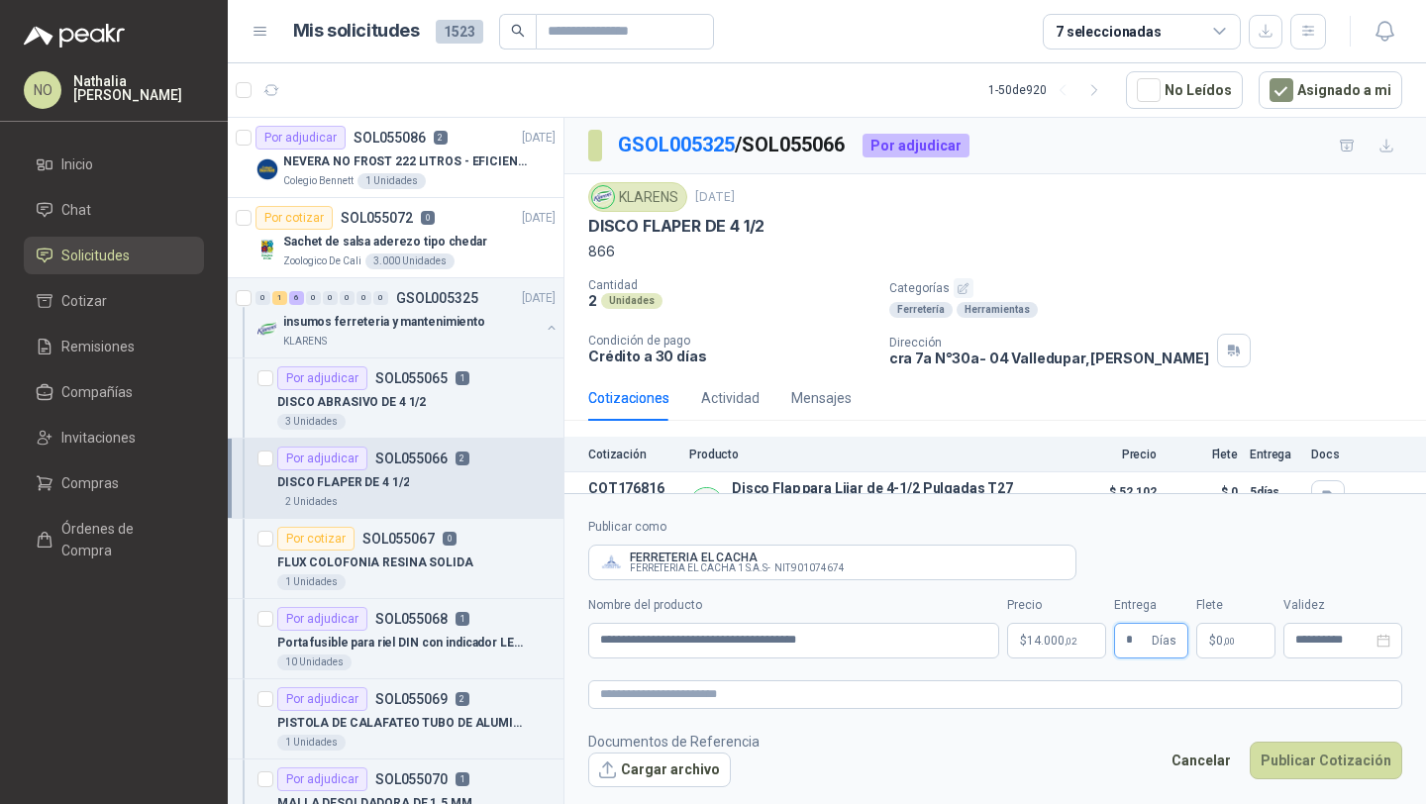
type input "*"
click at [1021, 801] on form "**********" at bounding box center [994, 652] width 861 height 318
click at [1233, 630] on p "$ 0 ,00" at bounding box center [1235, 641] width 79 height 36
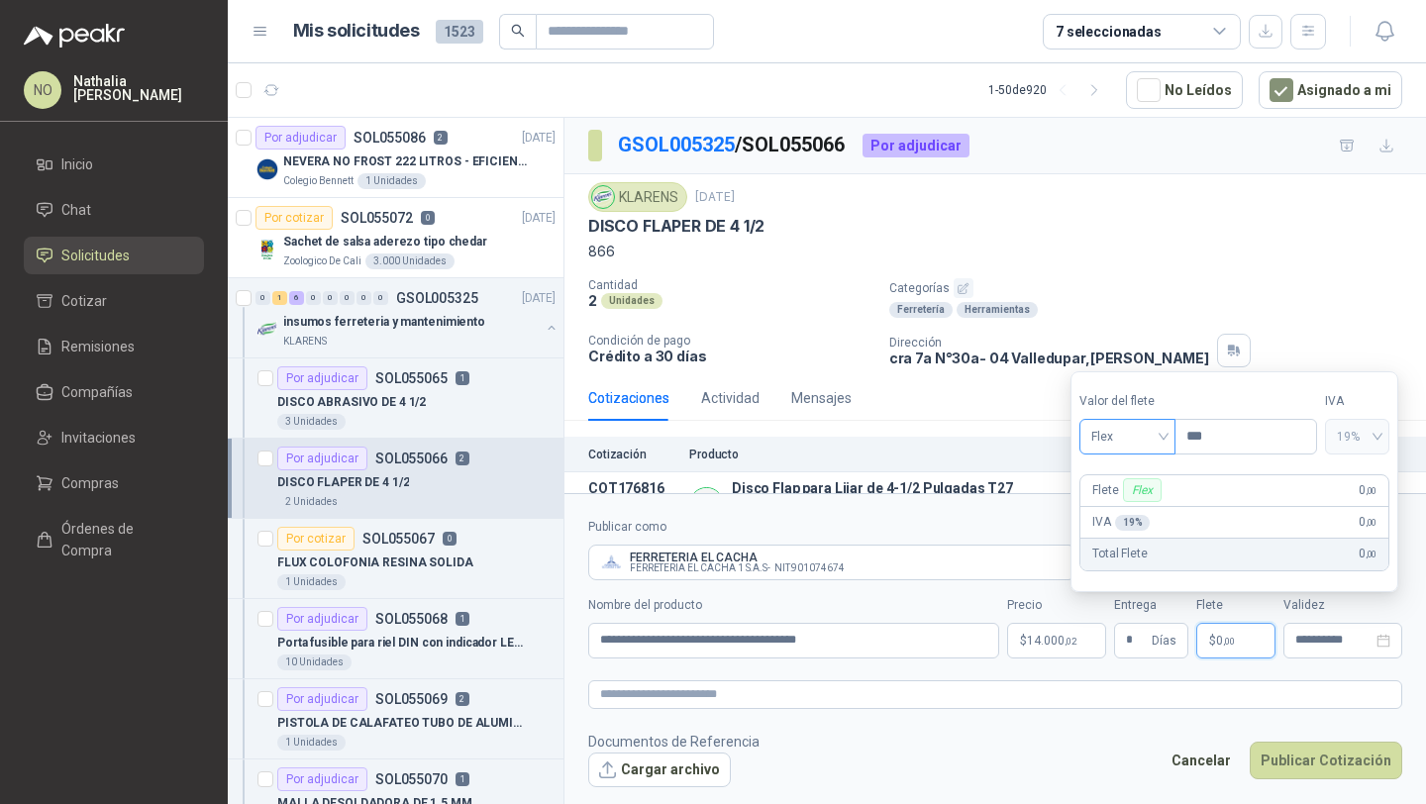
click at [1129, 435] on span "Flex" at bounding box center [1127, 437] width 72 height 30
click at [1105, 550] on div "Fijo" at bounding box center [1127, 542] width 65 height 22
click at [1225, 431] on input "***" at bounding box center [1245, 437] width 141 height 34
type input "*"
type input "*******"
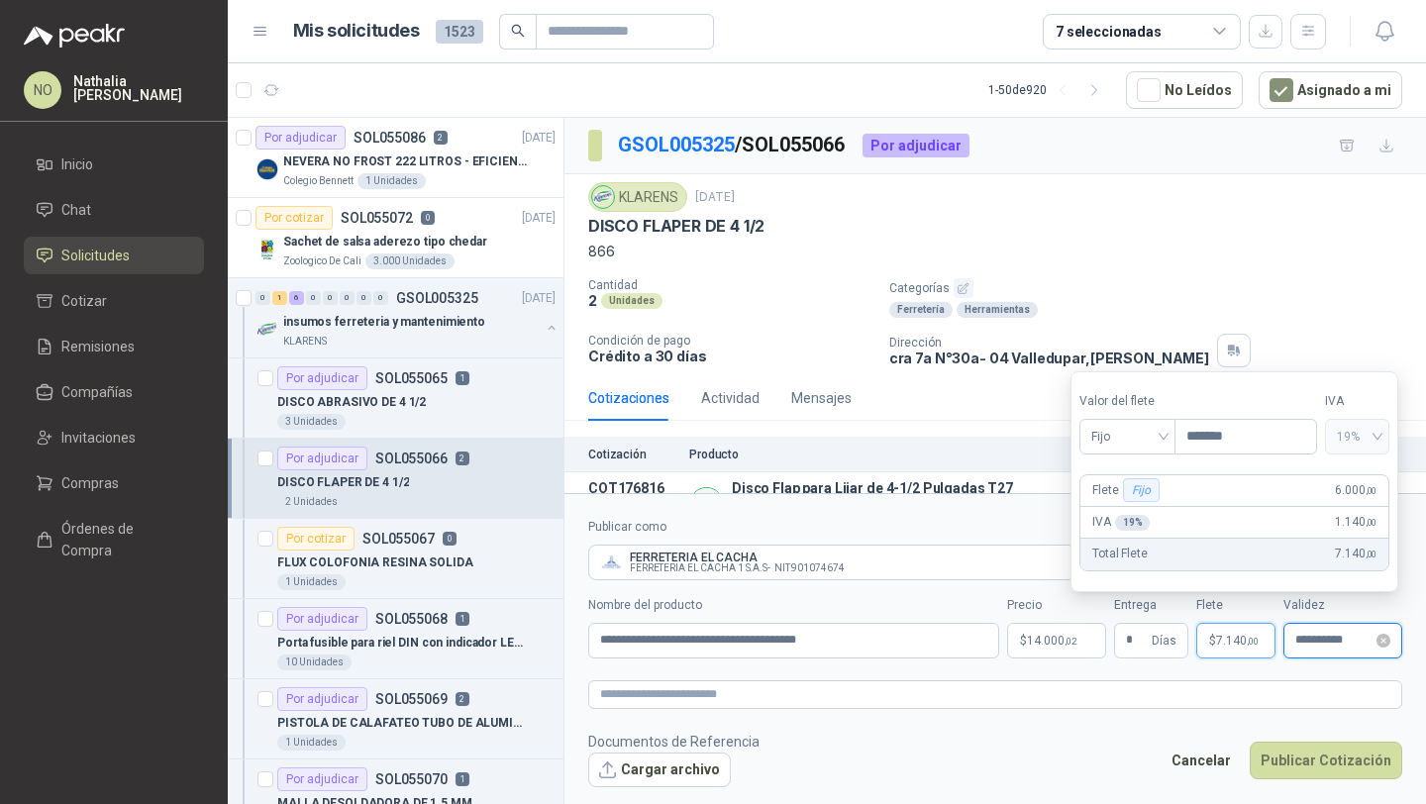
click at [1312, 637] on input "**********" at bounding box center [1333, 640] width 77 height 13
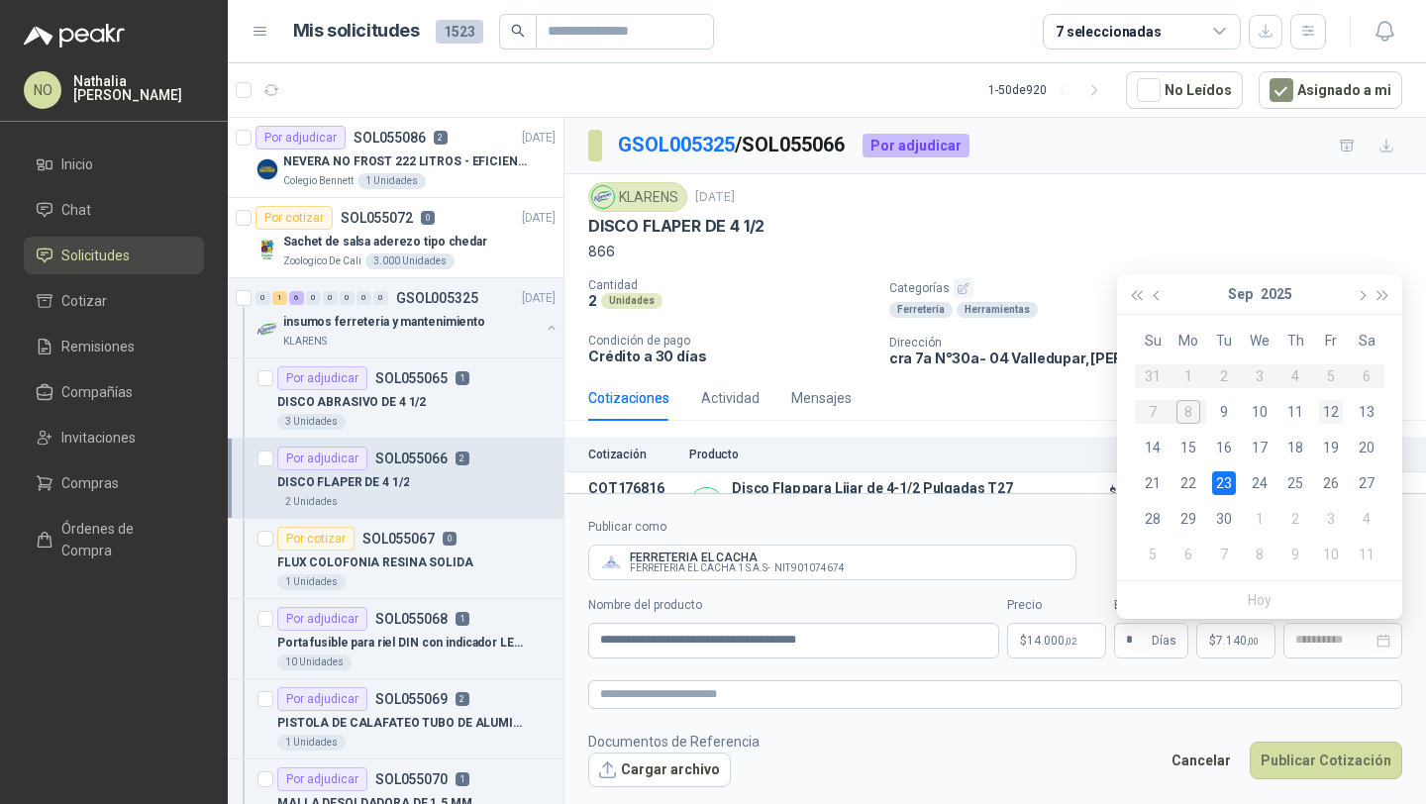
click at [1329, 408] on div "12" at bounding box center [1331, 412] width 24 height 24
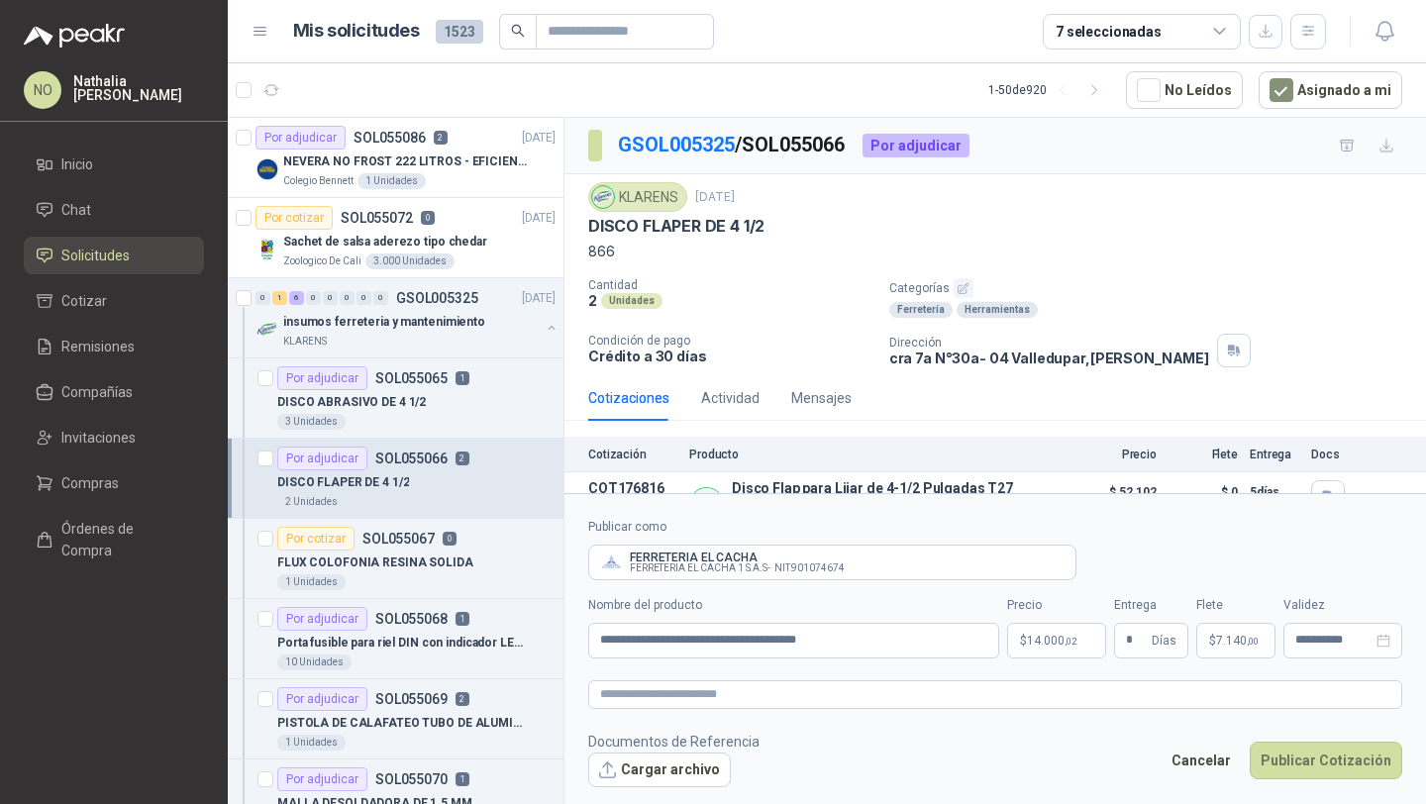
type input "**********"
click at [651, 767] on button "Cargar archivo" at bounding box center [659, 770] width 143 height 36
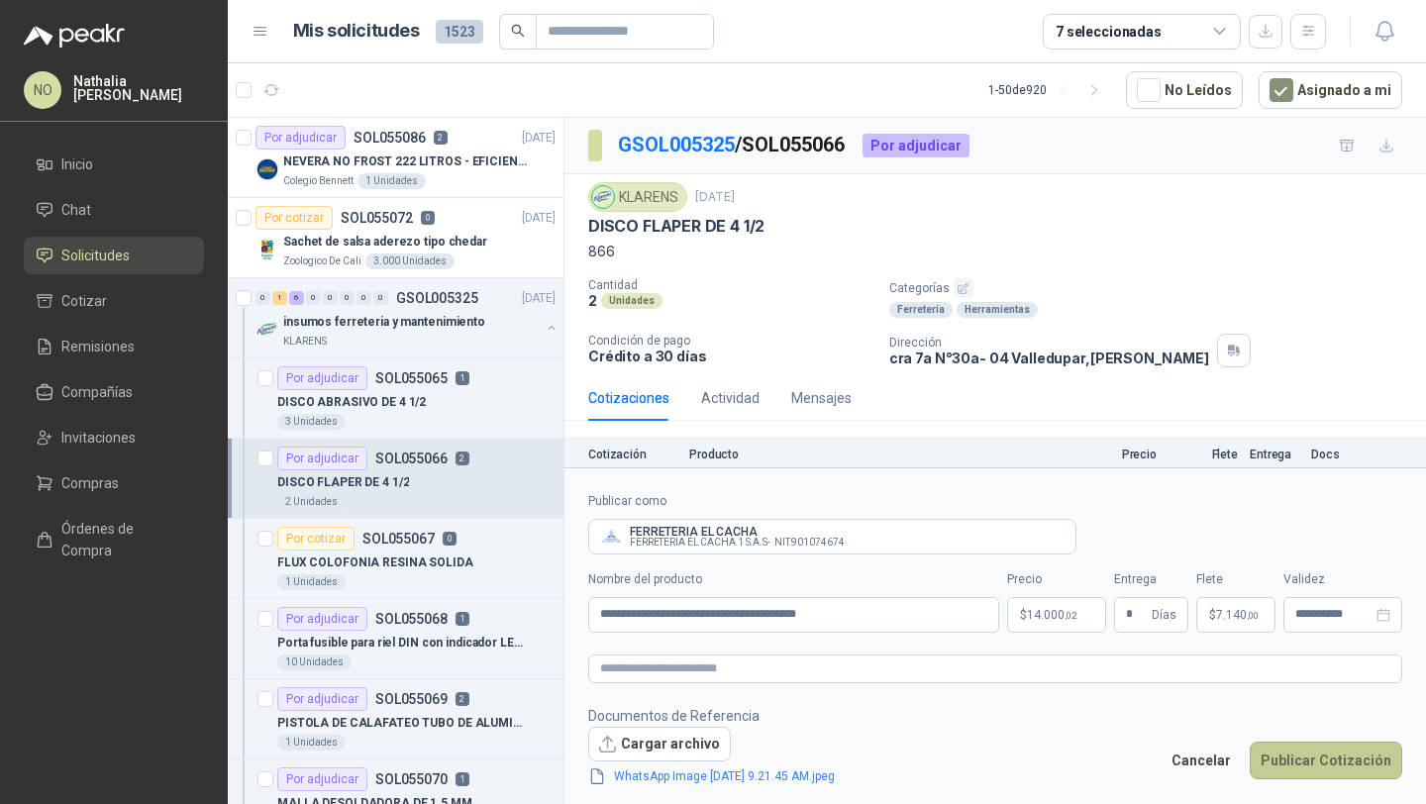
click at [1337, 769] on button "Publicar Cotización" at bounding box center [1325, 760] width 152 height 38
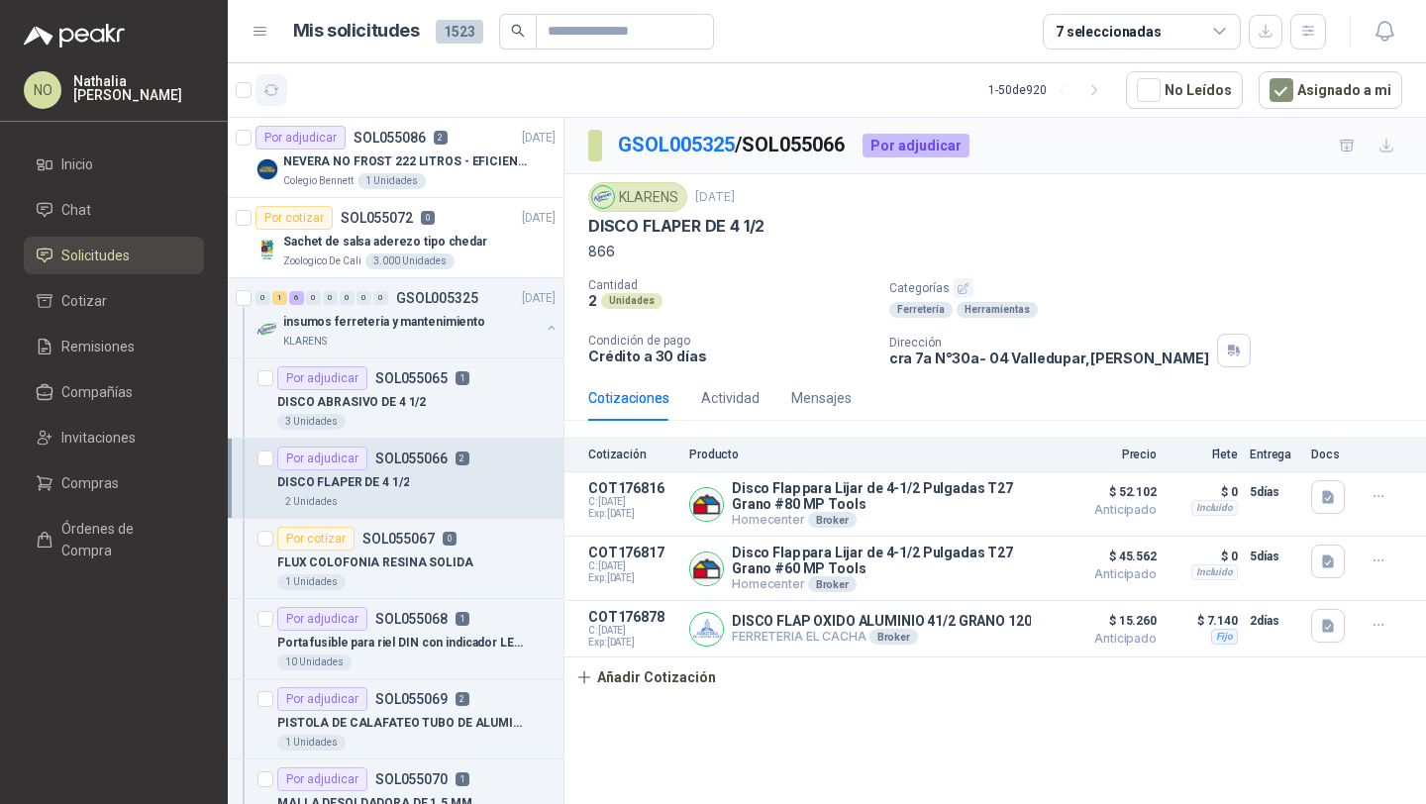
click at [267, 88] on icon "button" at bounding box center [271, 90] width 17 height 17
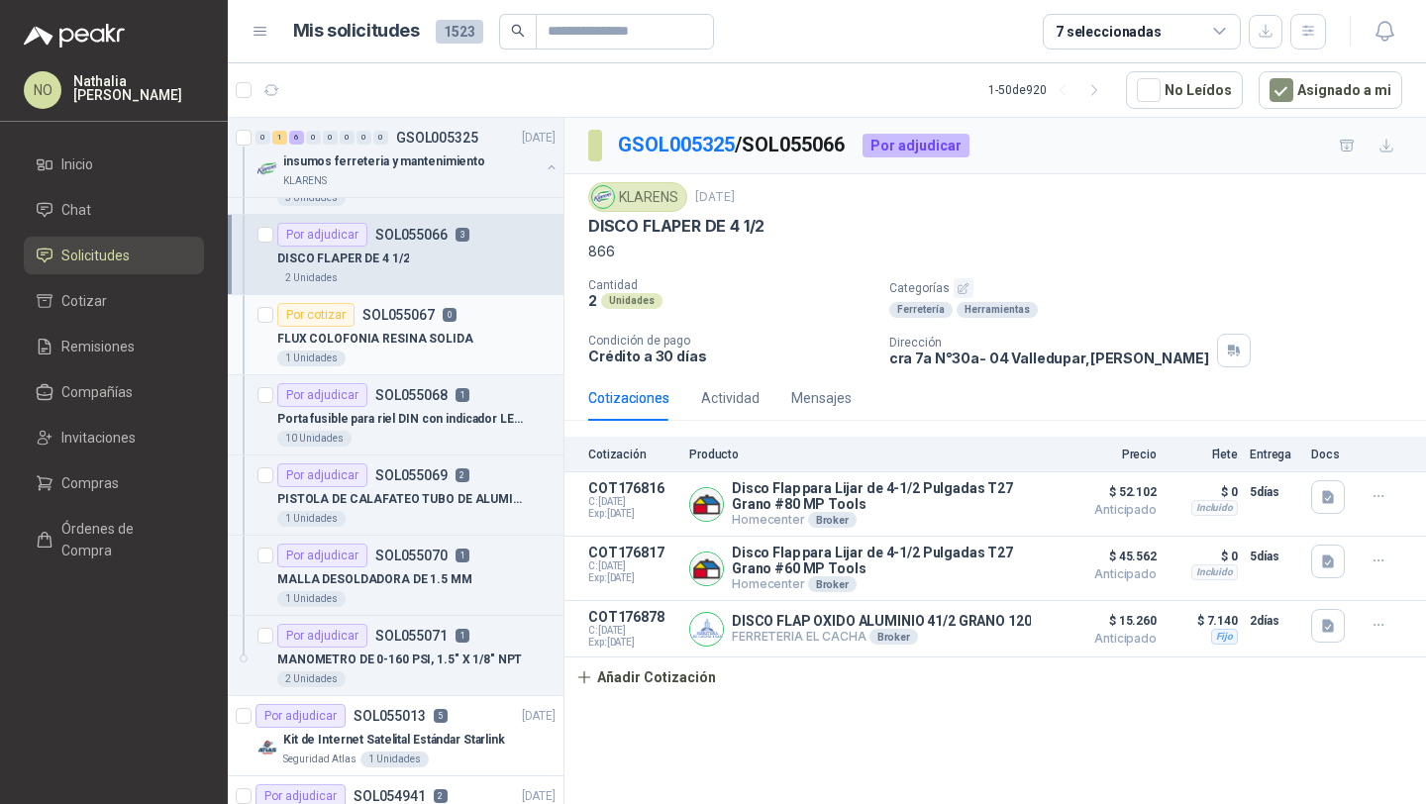
scroll to position [223, 0]
click at [434, 509] on p "PISTOLA DE CALAFATEO TUBO DE ALUMINIO" at bounding box center [400, 500] width 247 height 19
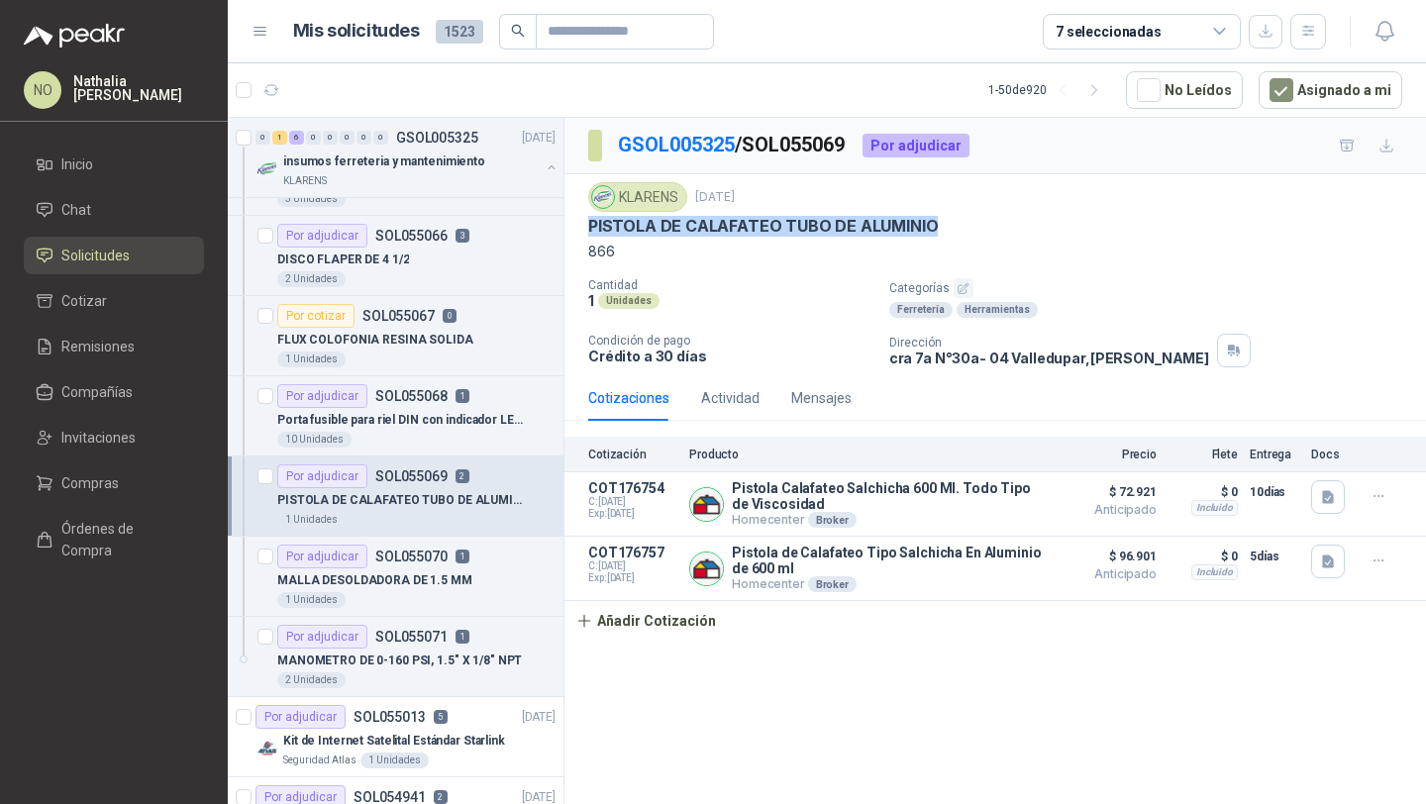
drag, startPoint x: 591, startPoint y: 227, endPoint x: 944, endPoint y: 230, distance: 353.4
click at [944, 230] on div "PISTOLA DE CALAFATEO TUBO DE ALUMINIO" at bounding box center [995, 226] width 814 height 21
copy p "PISTOLA DE CALAFATEO TUBO DE ALUMINIO"
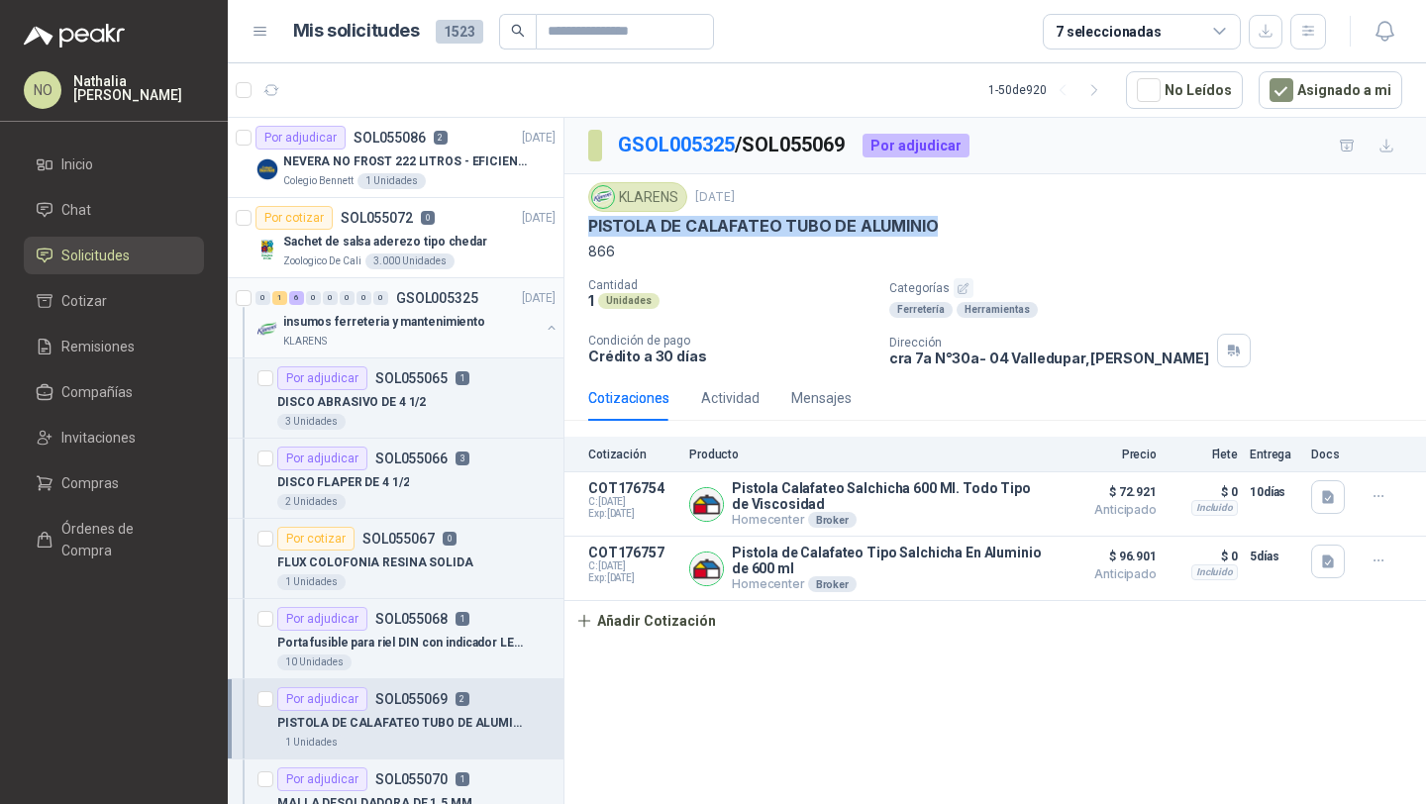
click at [482, 318] on div "insumos ferreteria y mantenimiento" at bounding box center [411, 322] width 256 height 24
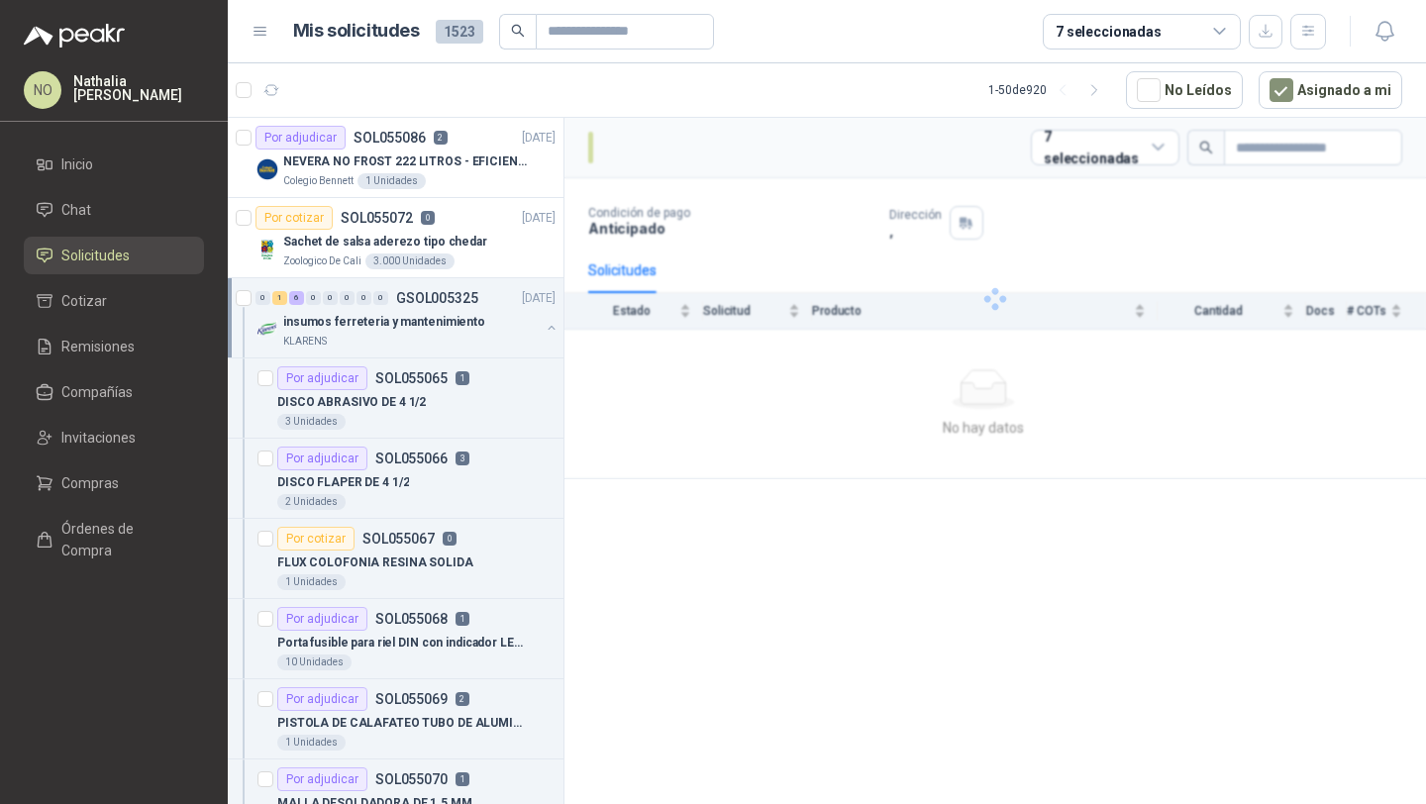
click at [482, 318] on div "insumos ferreteria y mantenimiento" at bounding box center [411, 322] width 256 height 24
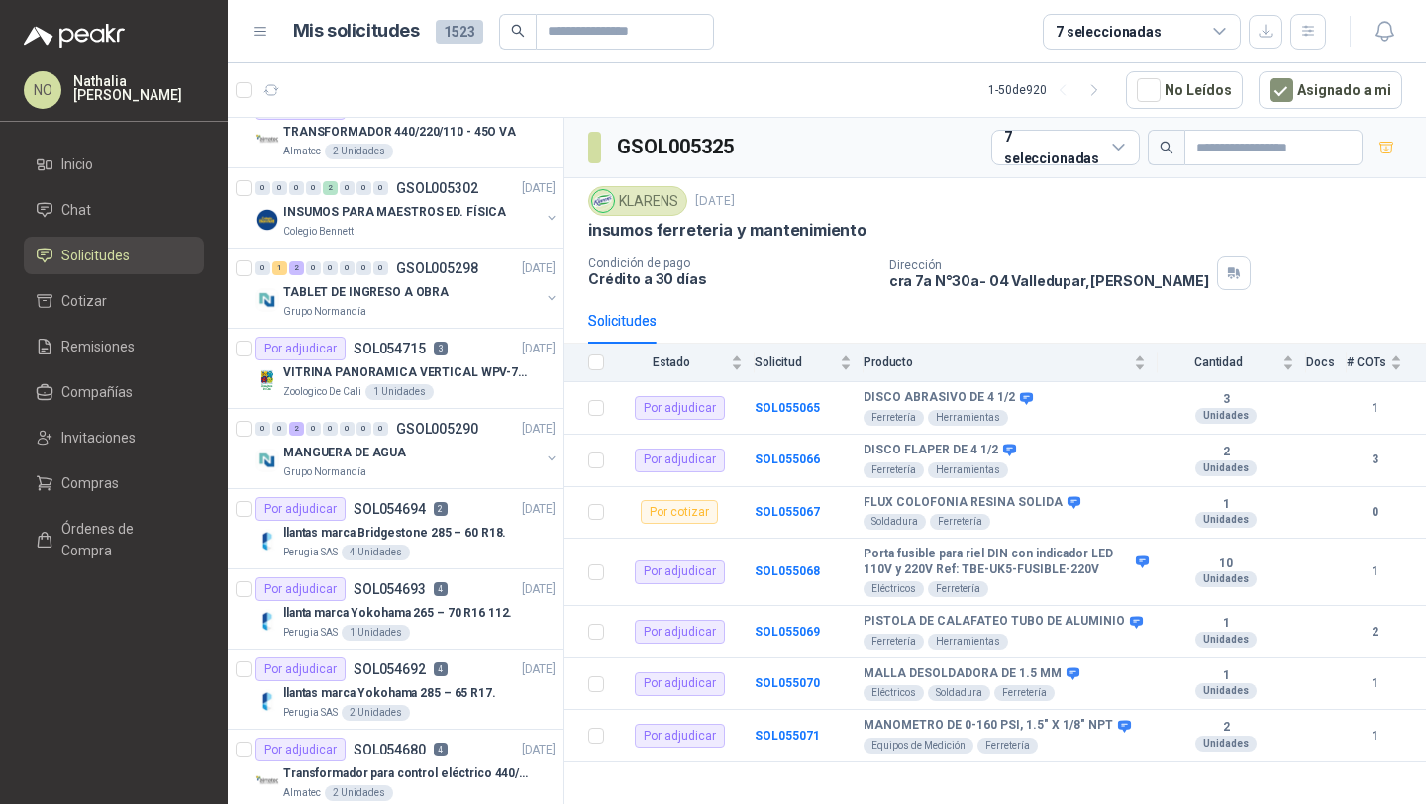
scroll to position [759, 0]
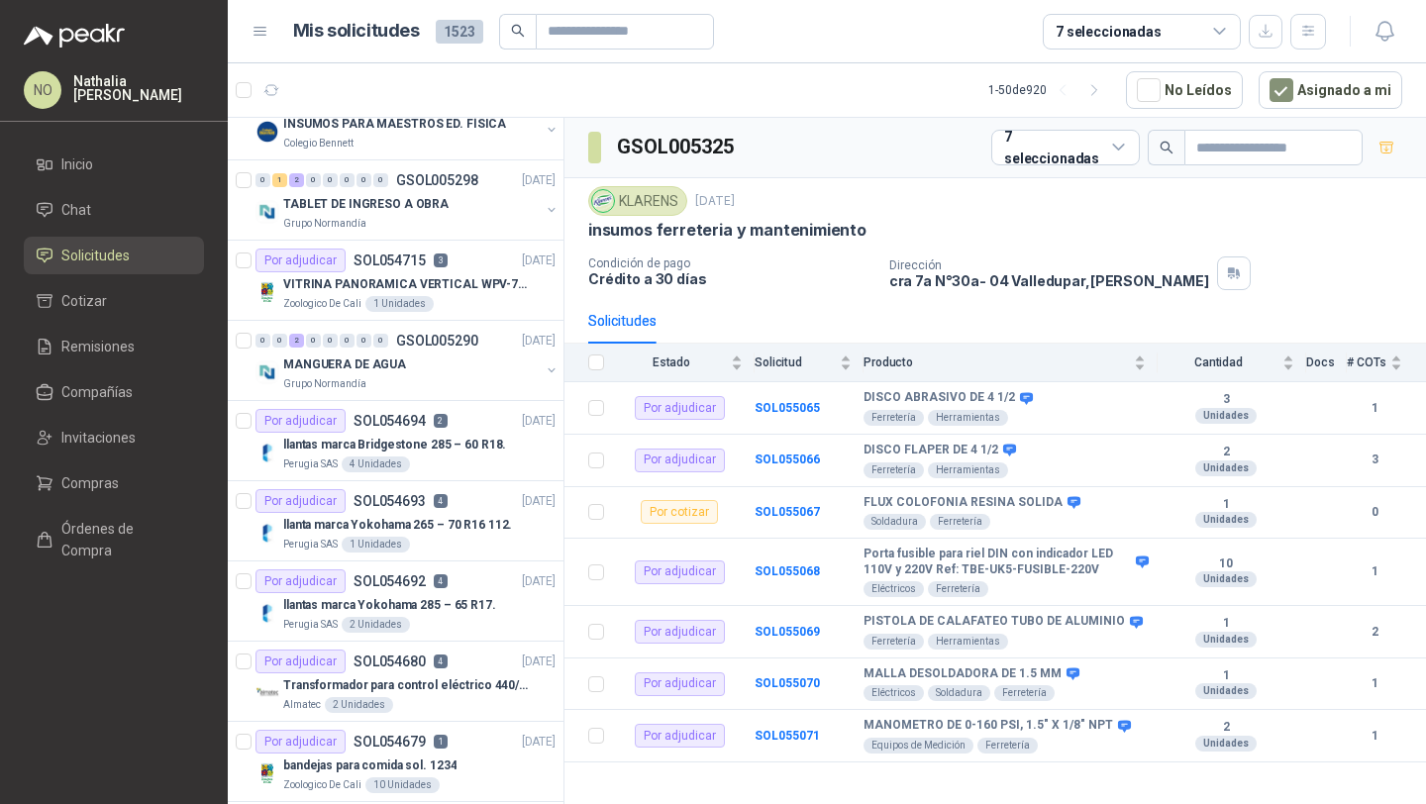
click at [482, 318] on article "Por adjudicar SOL054715 3 03/09/25 VITRINA PANORAMICA VERTICAL WPV-700FA Zoolog…" at bounding box center [396, 281] width 336 height 80
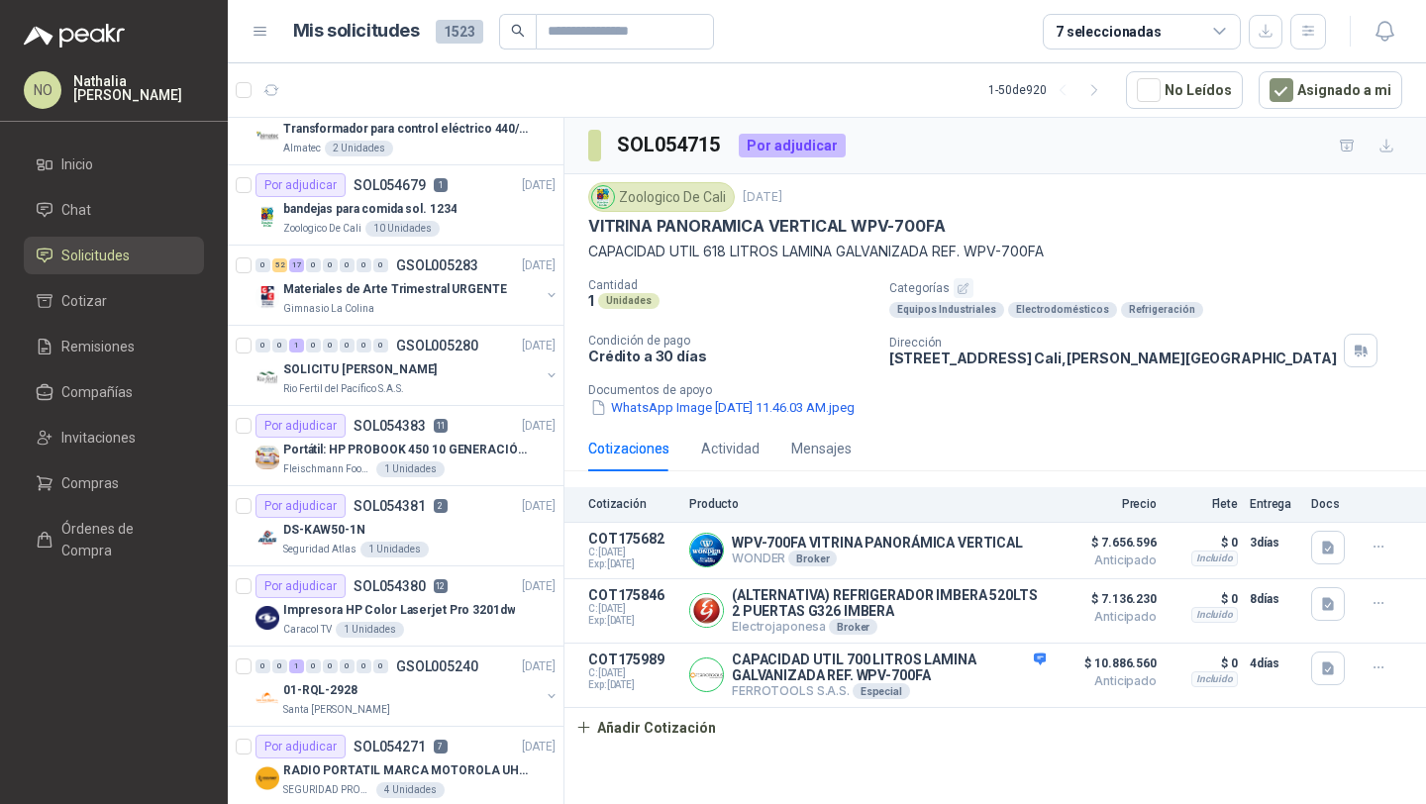
scroll to position [1317, 0]
click at [471, 429] on div "Por adjudicar SOL054383 11 01/09/25" at bounding box center [405, 425] width 300 height 24
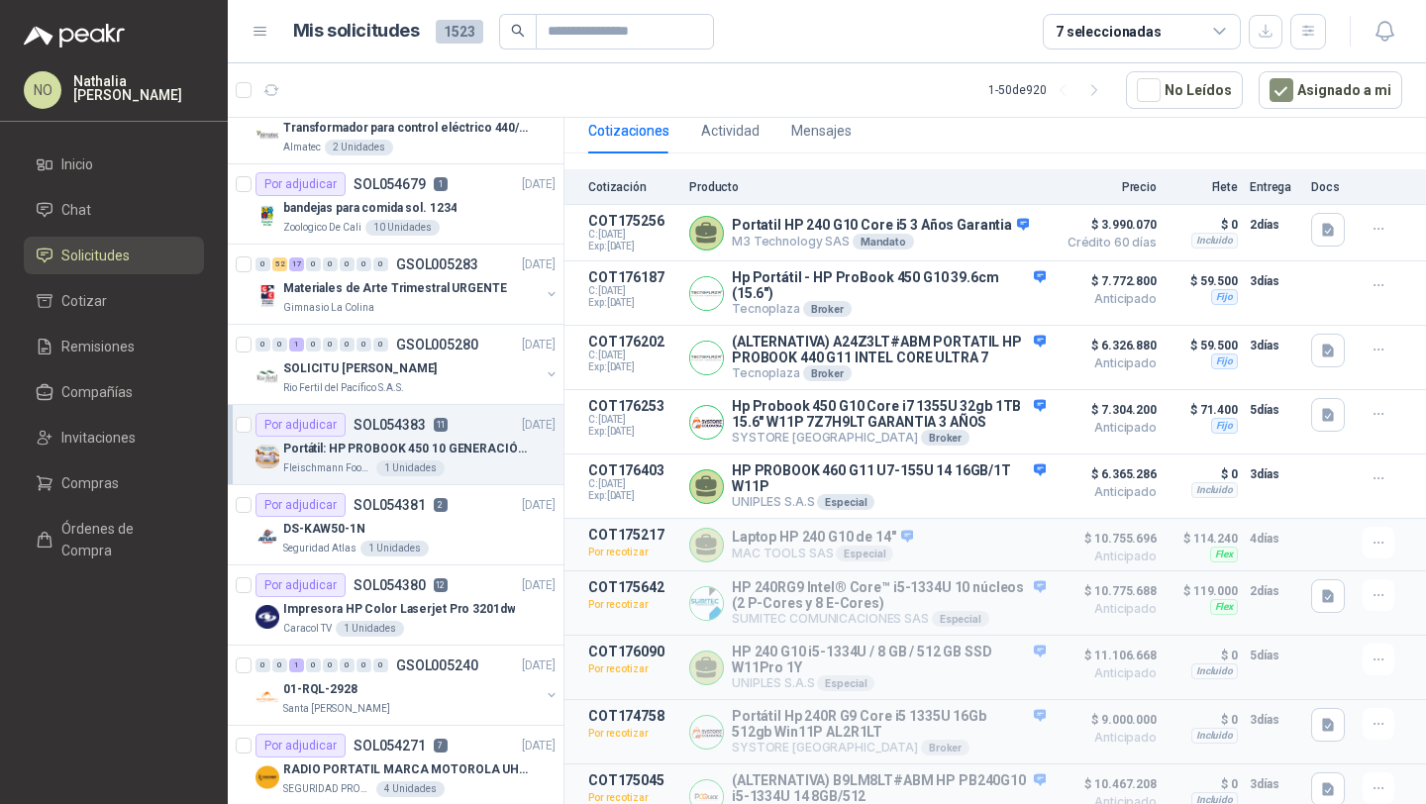
scroll to position [269, 0]
click at [986, 283] on button "Detalles" at bounding box center [998, 291] width 93 height 27
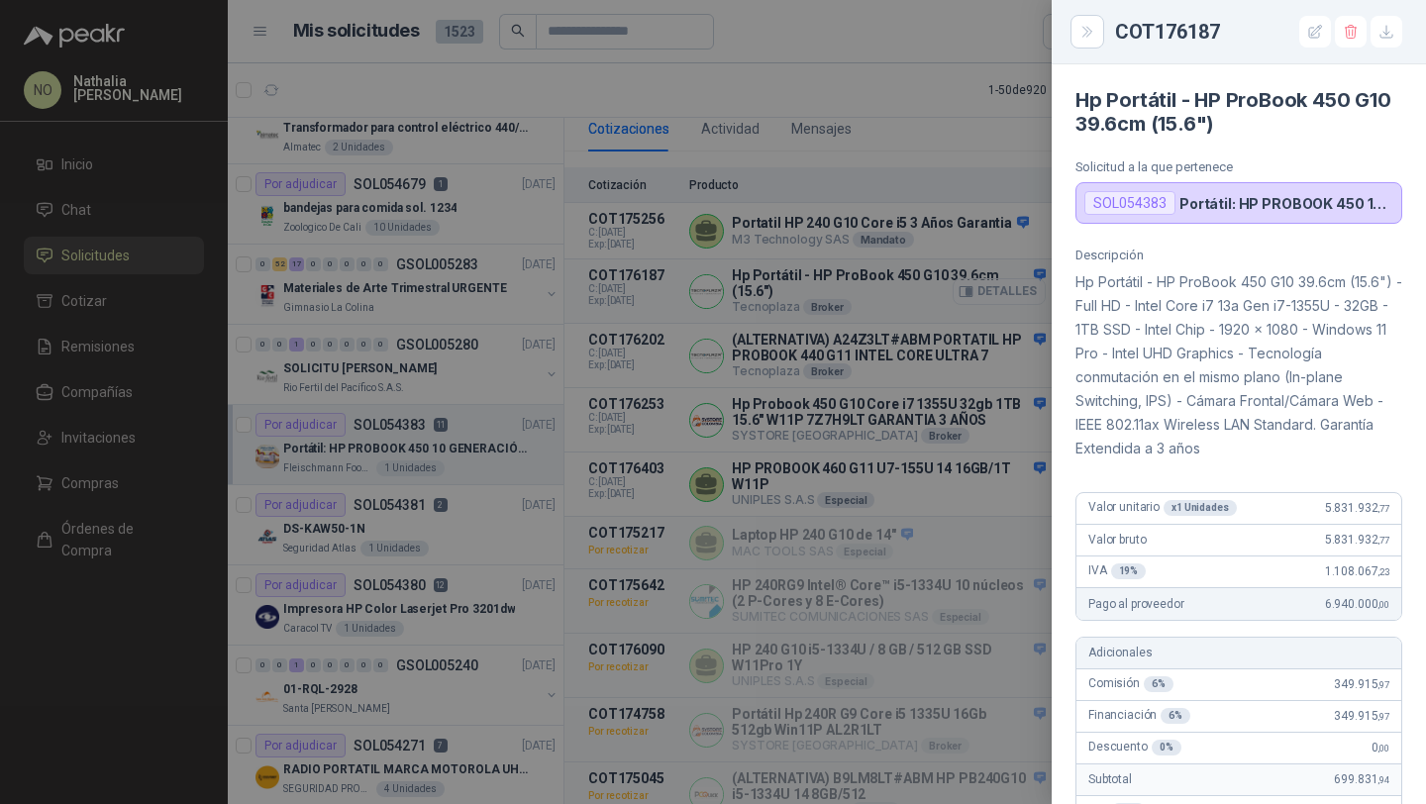
scroll to position [693, 0]
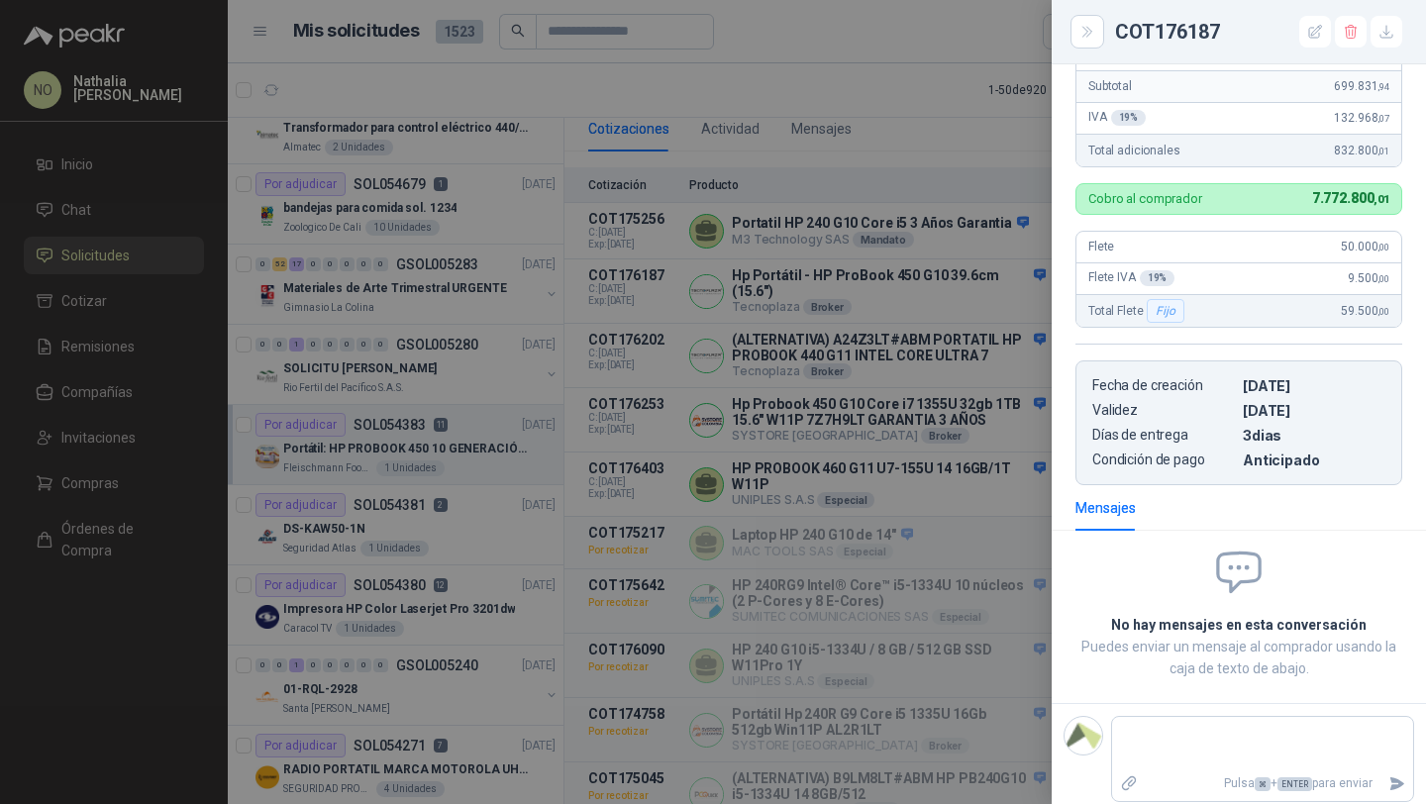
click at [839, 361] on div at bounding box center [713, 402] width 1426 height 804
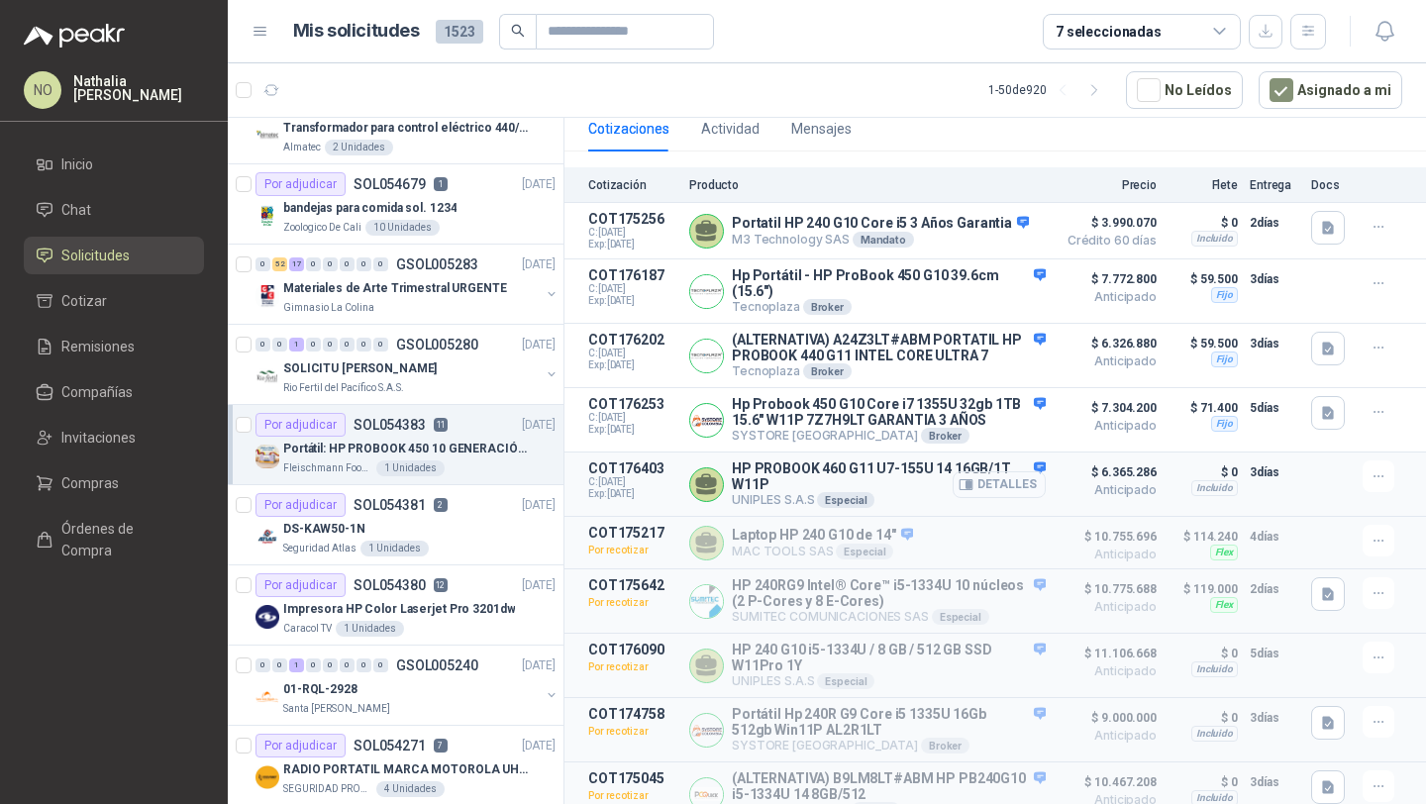
scroll to position [55, 0]
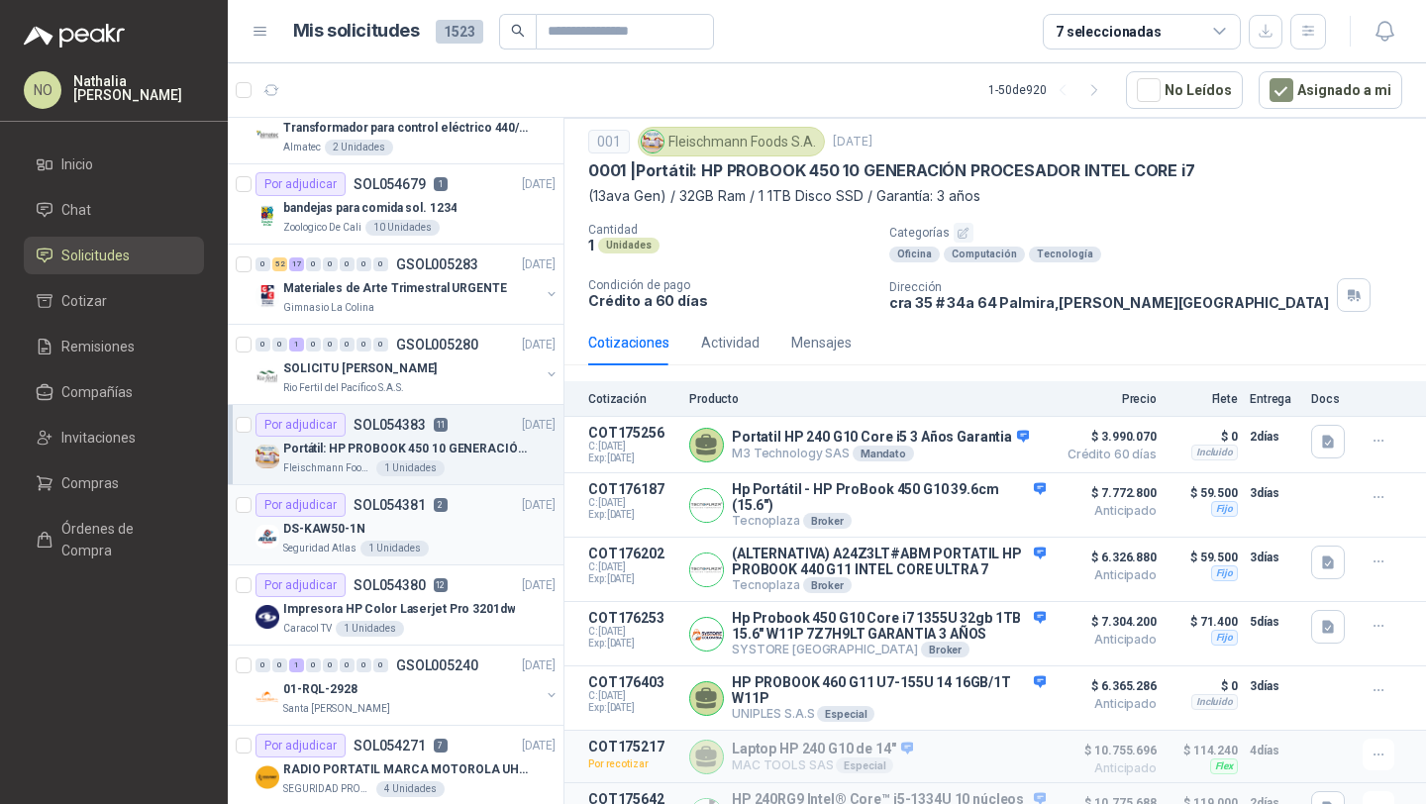
click at [438, 504] on p "2" at bounding box center [441, 505] width 14 height 14
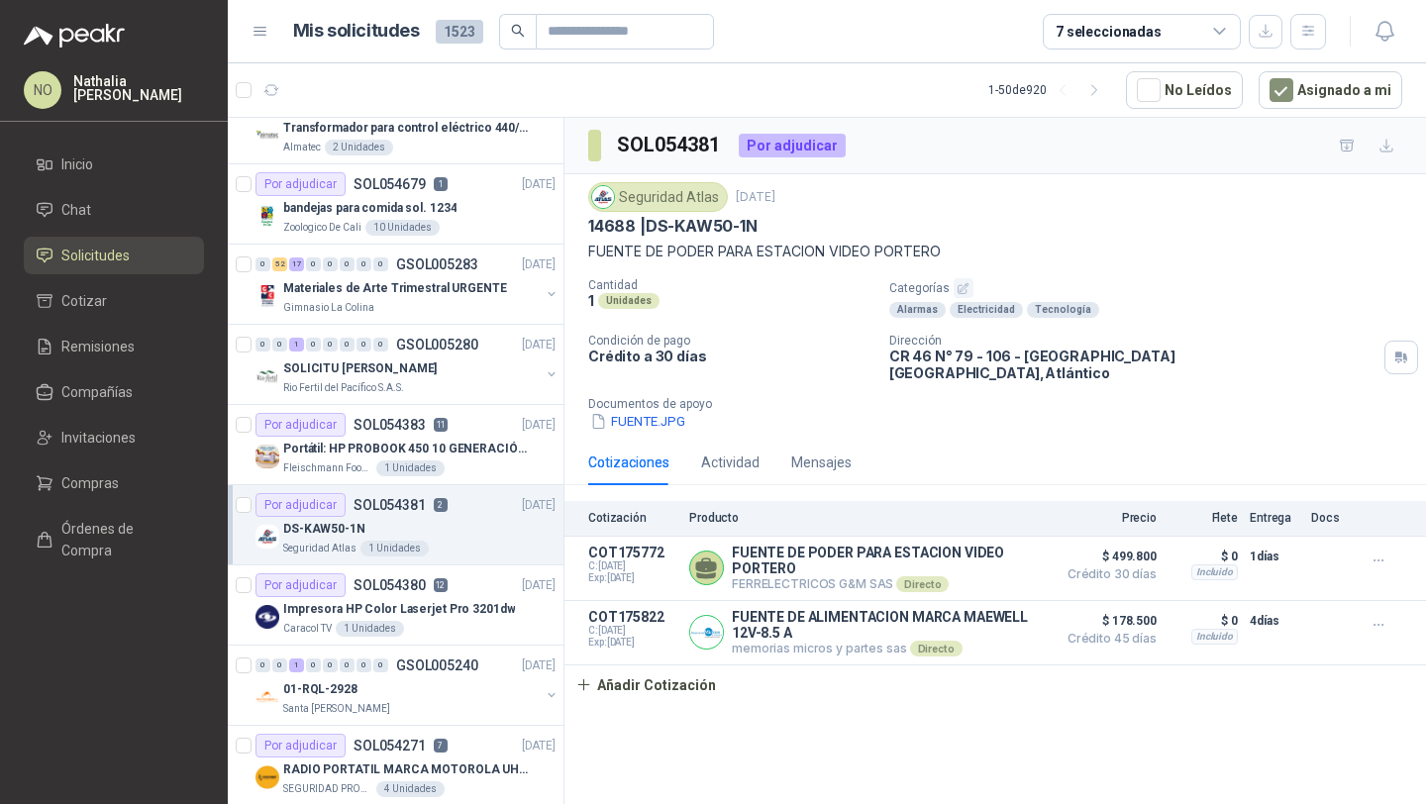
scroll to position [1406, 0]
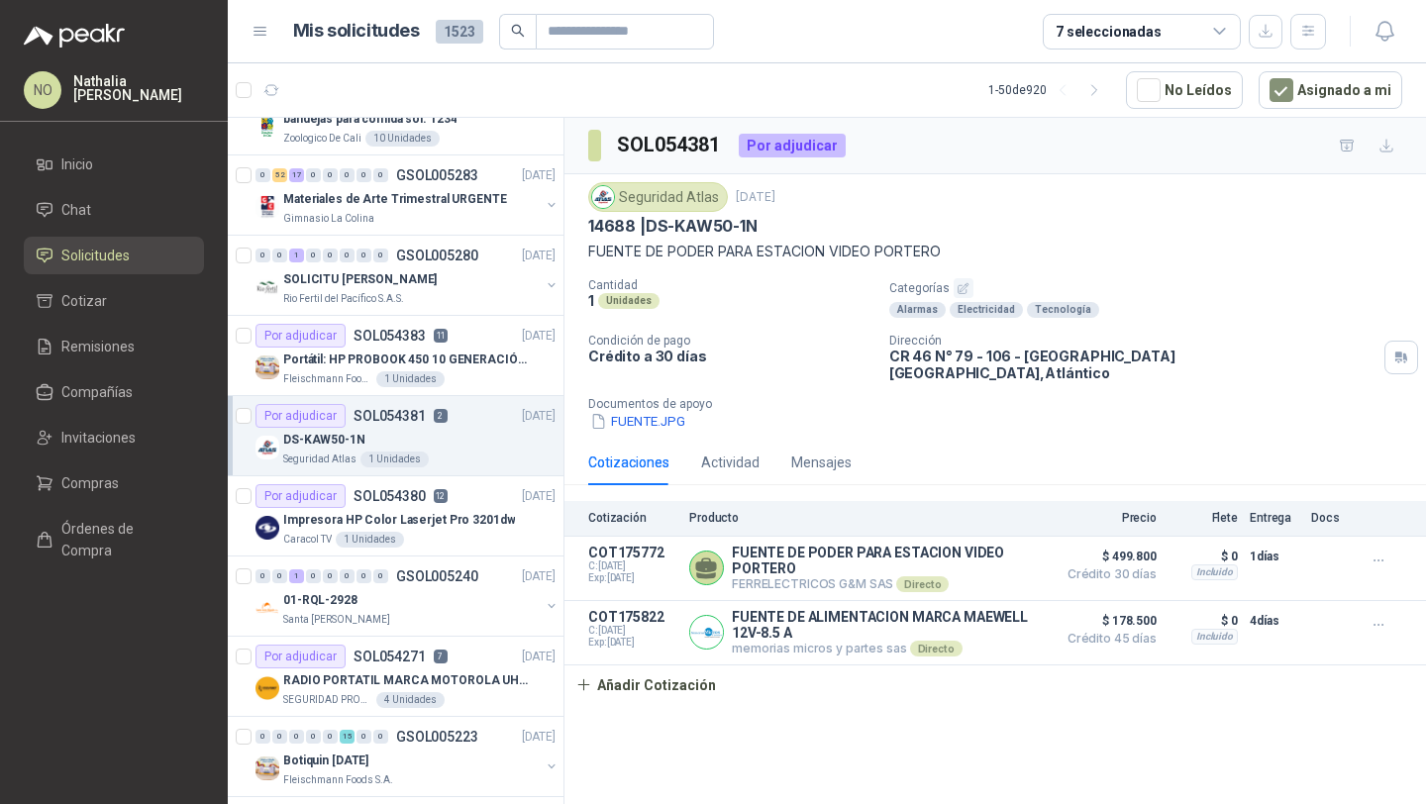
click at [438, 504] on div "Por adjudicar SOL054380 12" at bounding box center [351, 496] width 192 height 24
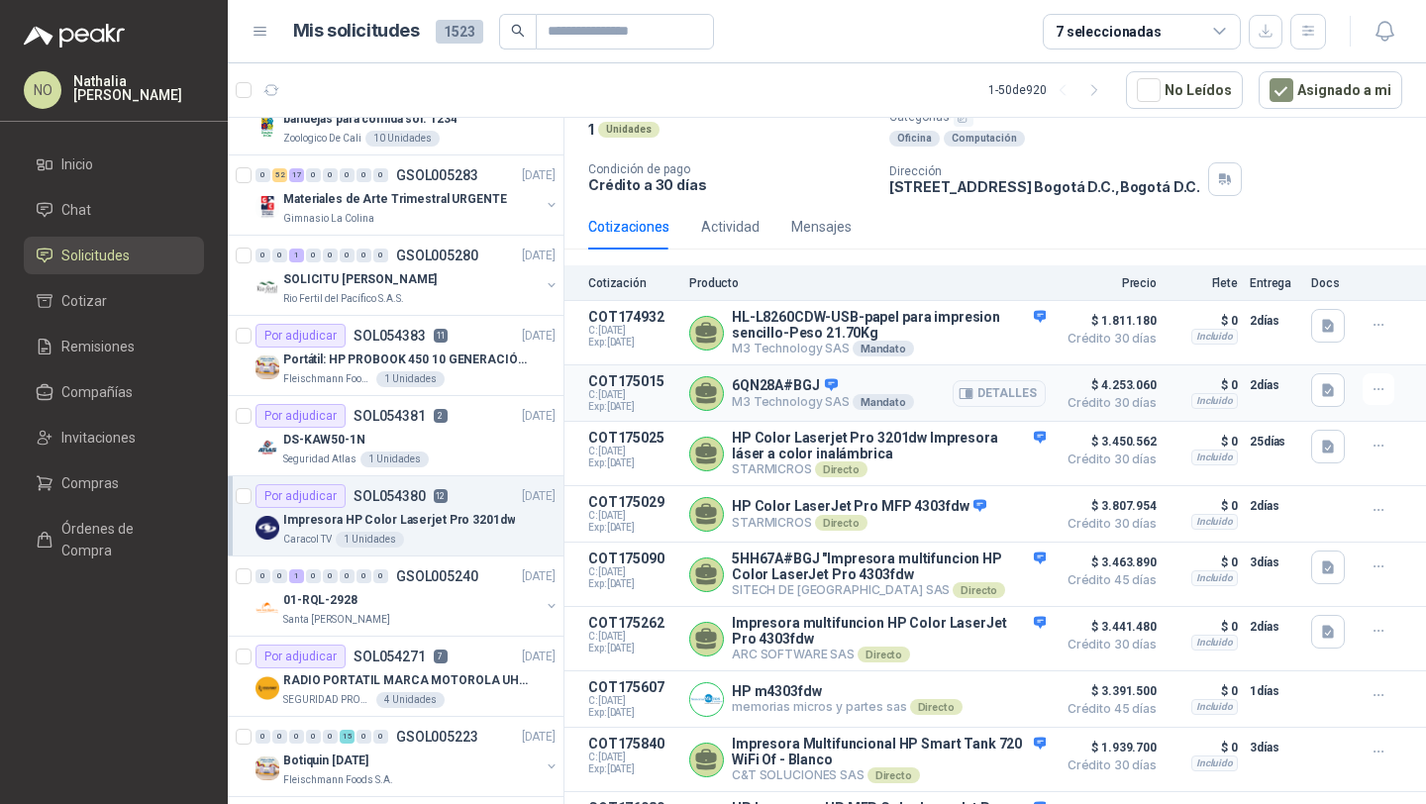
scroll to position [194, 0]
click at [493, 626] on div "Santa [PERSON_NAME]" at bounding box center [411, 620] width 256 height 16
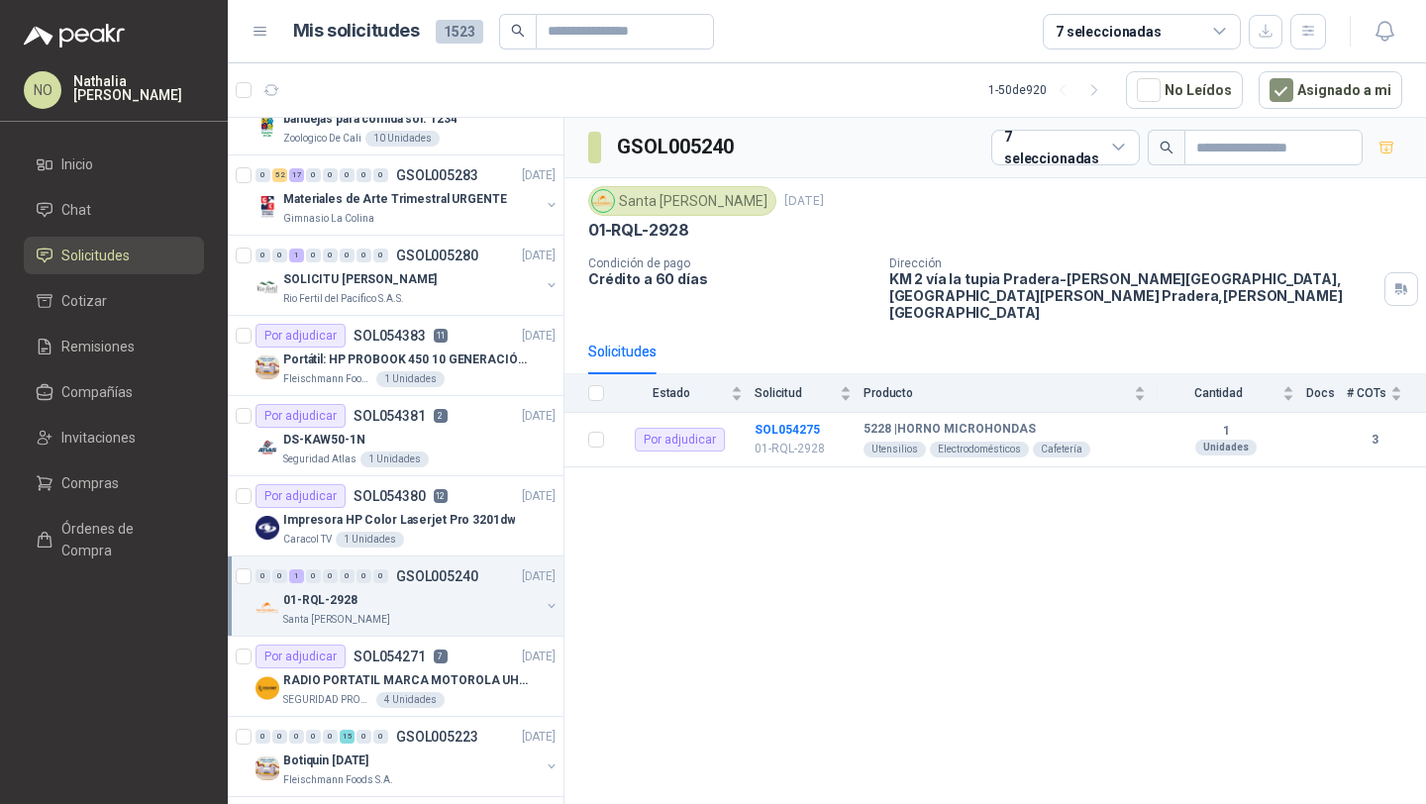
click at [444, 591] on div "01-RQL-2928" at bounding box center [411, 600] width 256 height 24
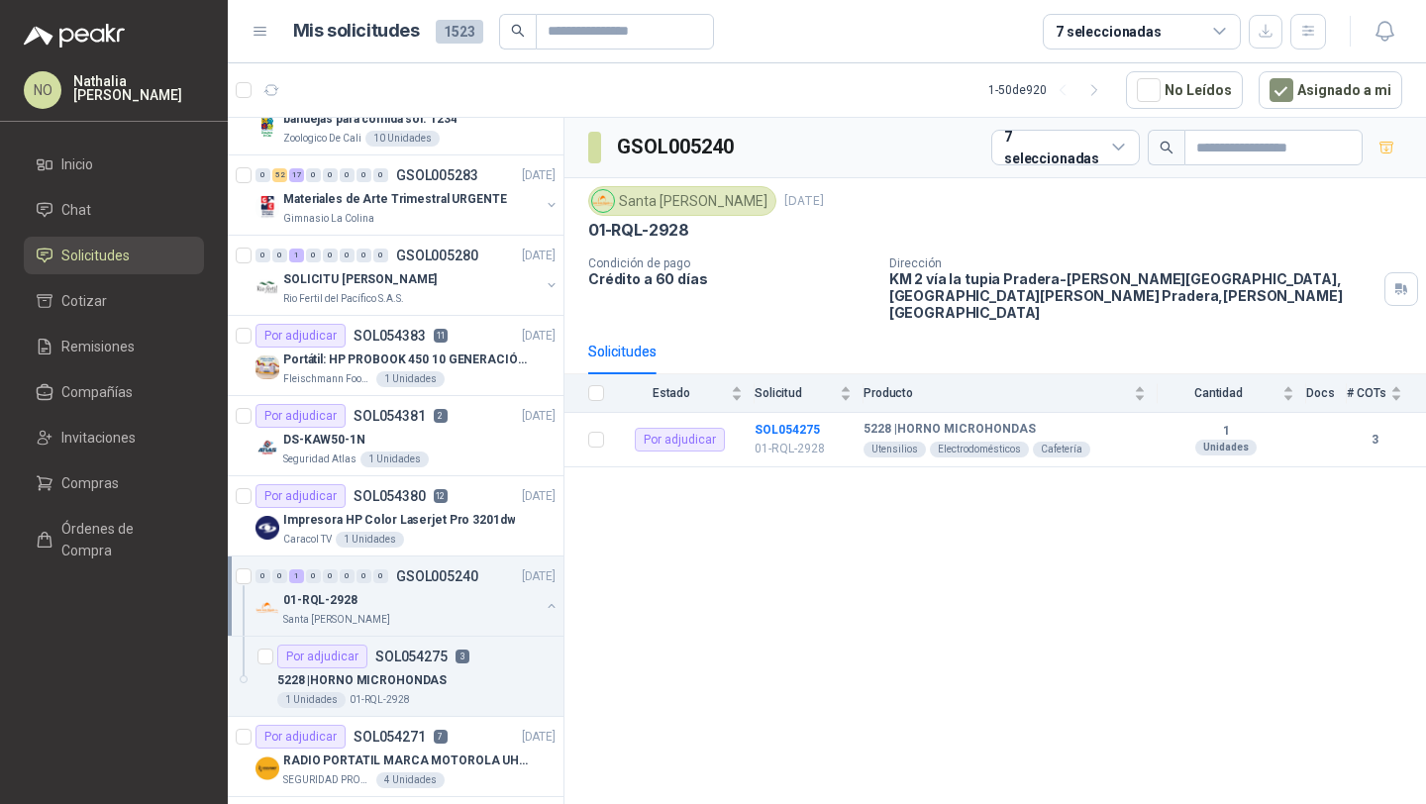
scroll to position [1472, 0]
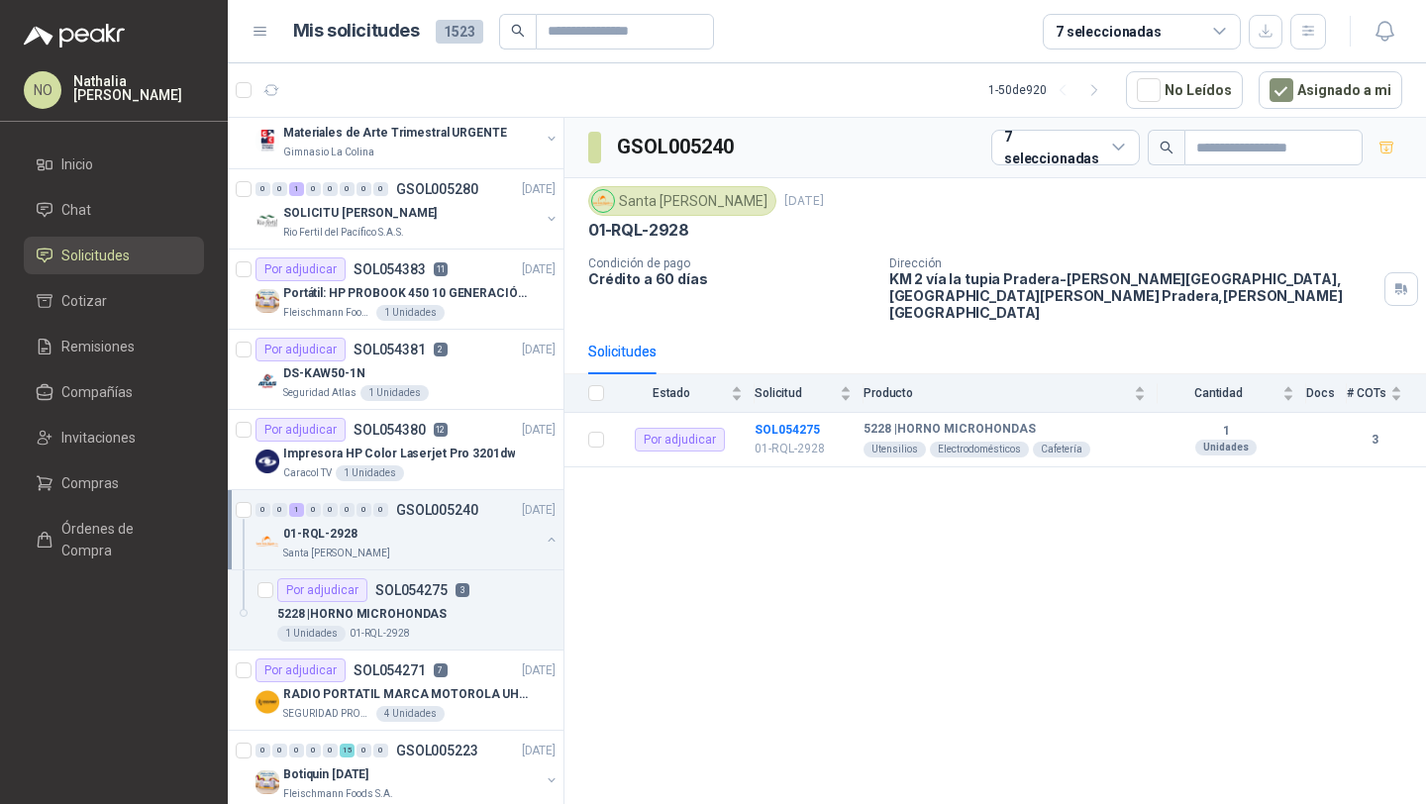
click at [444, 591] on p "SOL054275" at bounding box center [411, 590] width 72 height 14
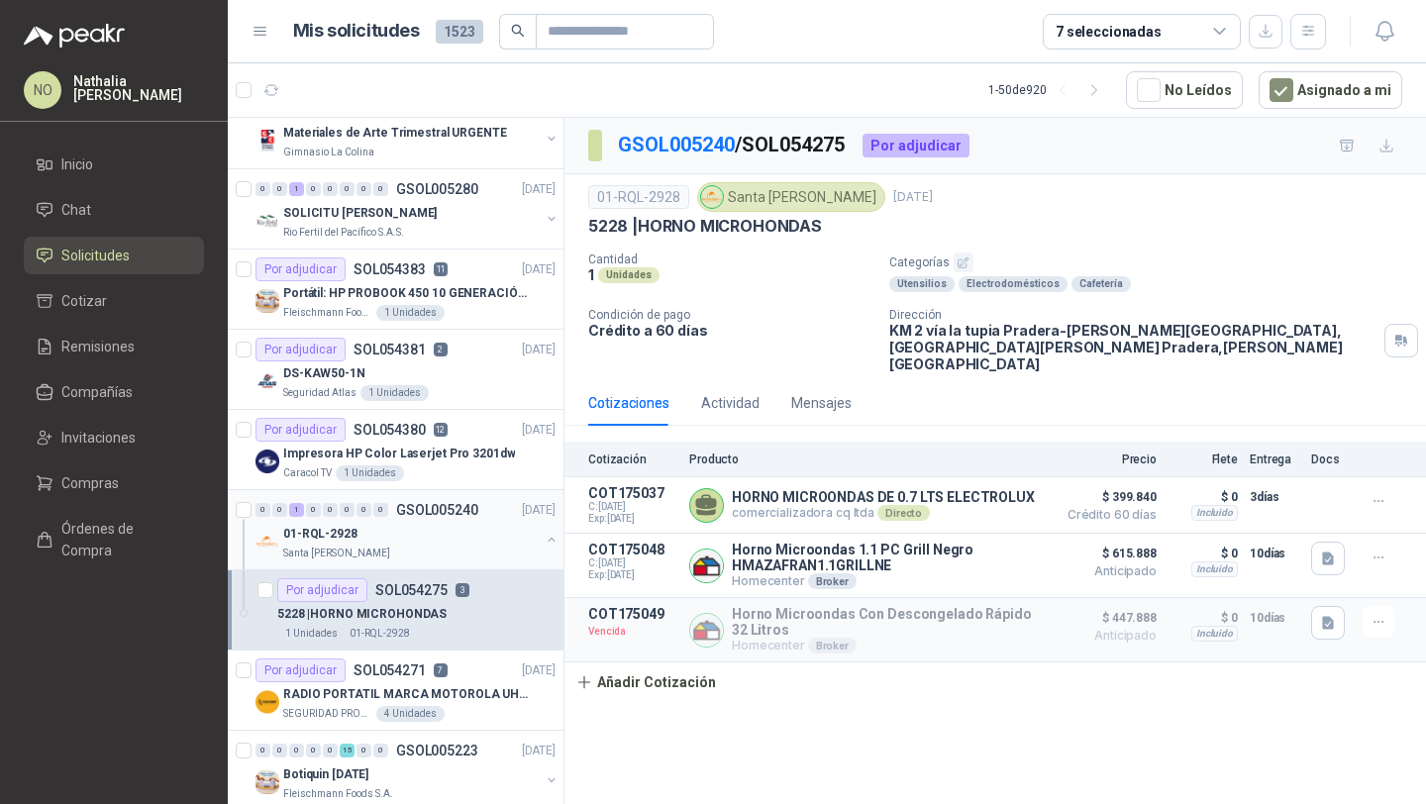
click at [444, 516] on p "GSOL005240" at bounding box center [437, 510] width 82 height 14
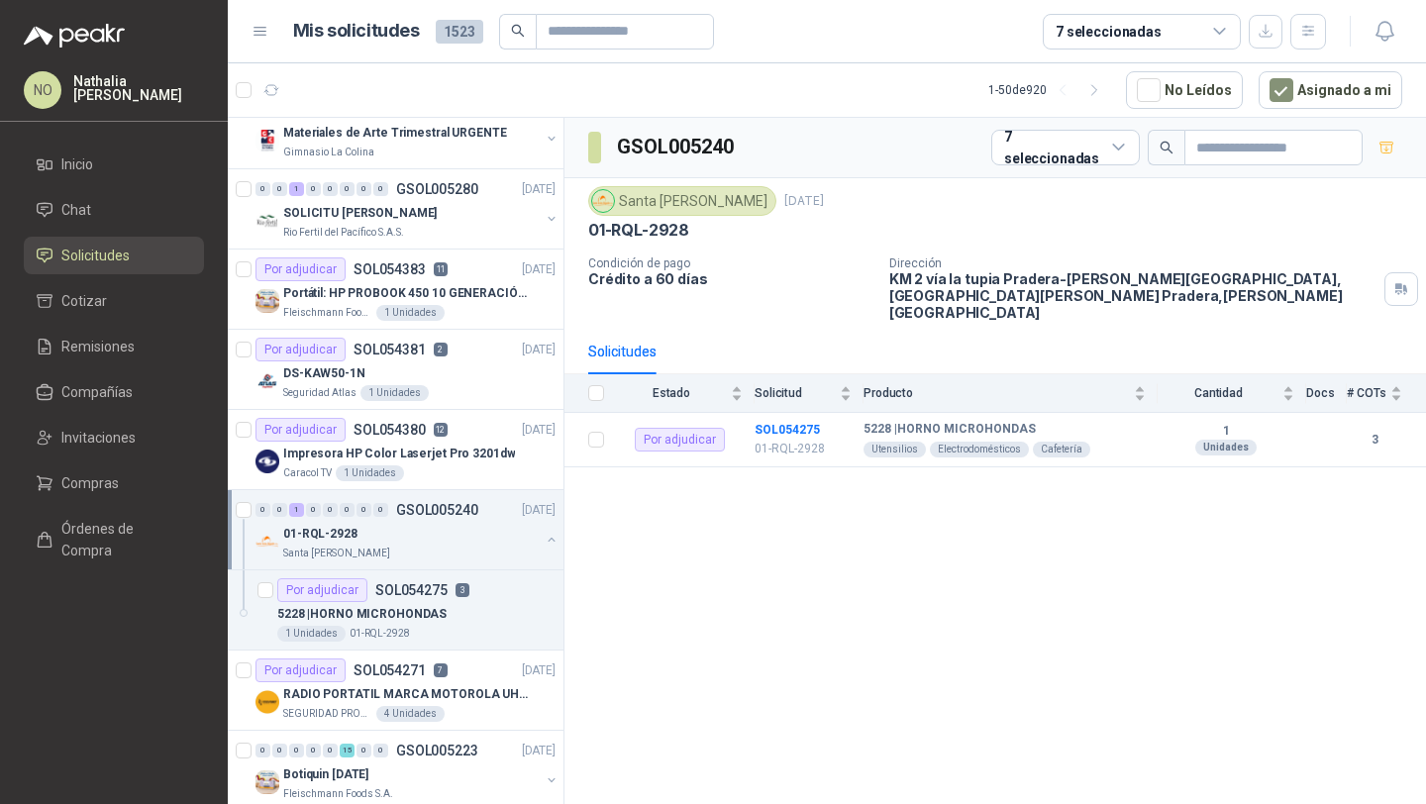
click at [444, 516] on p "GSOL005240" at bounding box center [437, 510] width 82 height 14
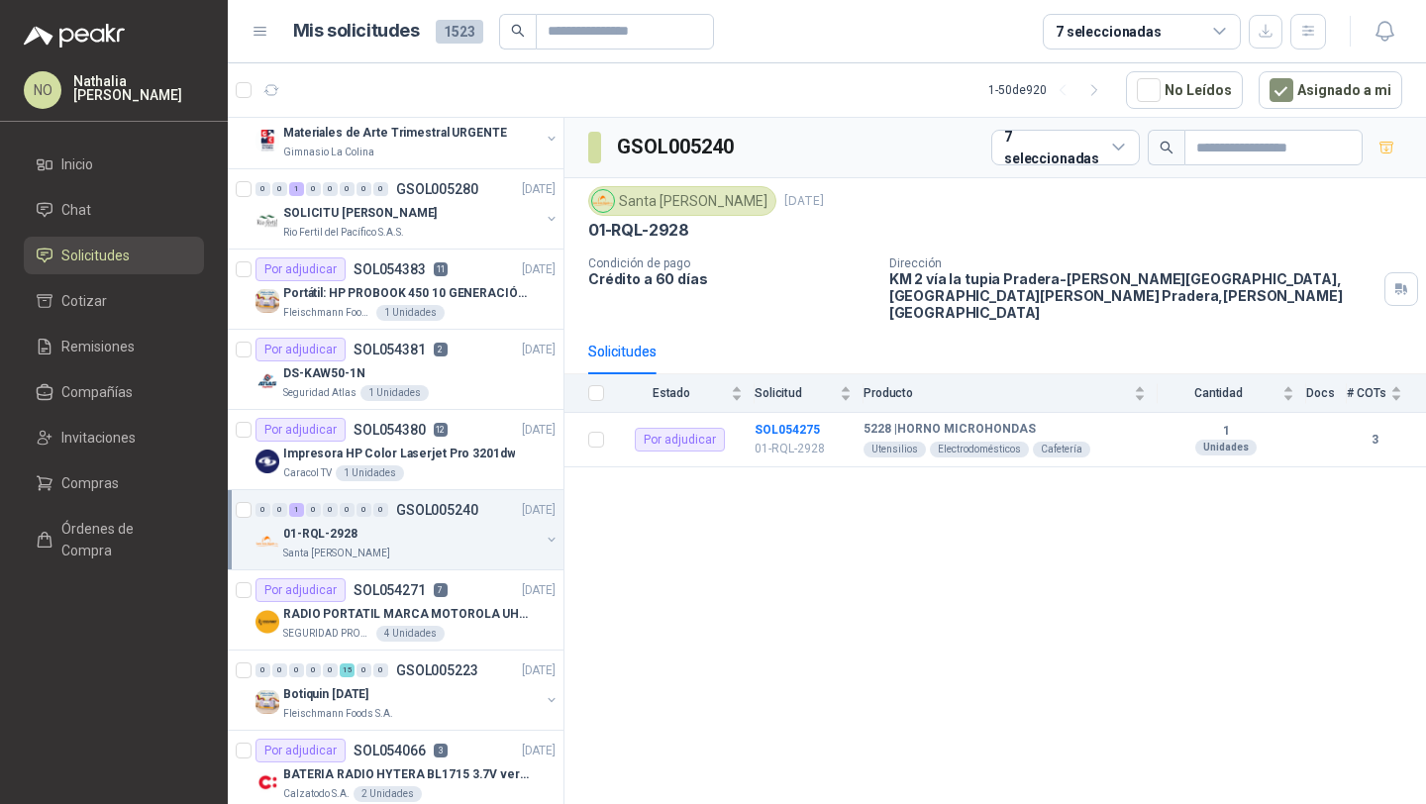
scroll to position [1609, 0]
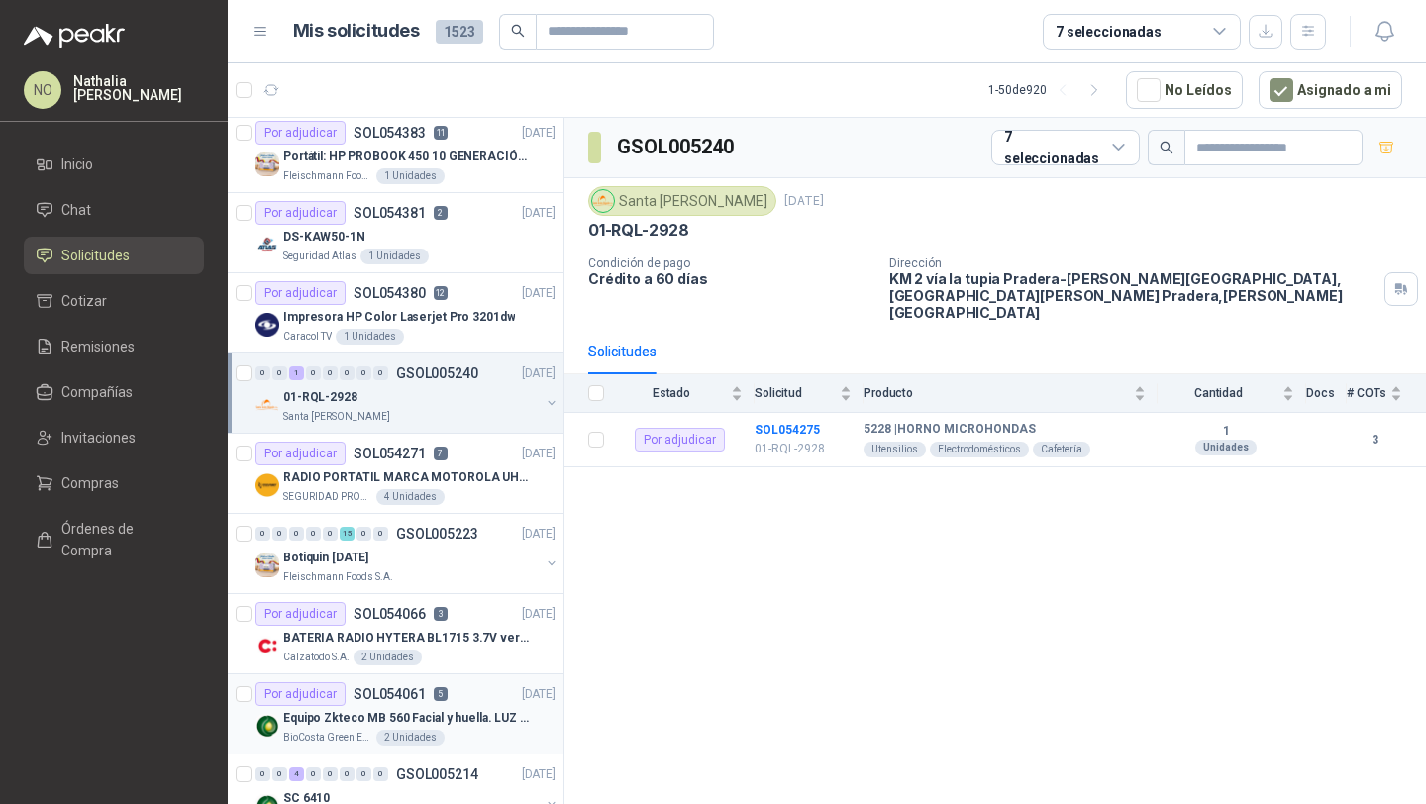
click at [450, 698] on div "Por adjudicar SOL054061 5 29/08/25" at bounding box center [405, 694] width 300 height 24
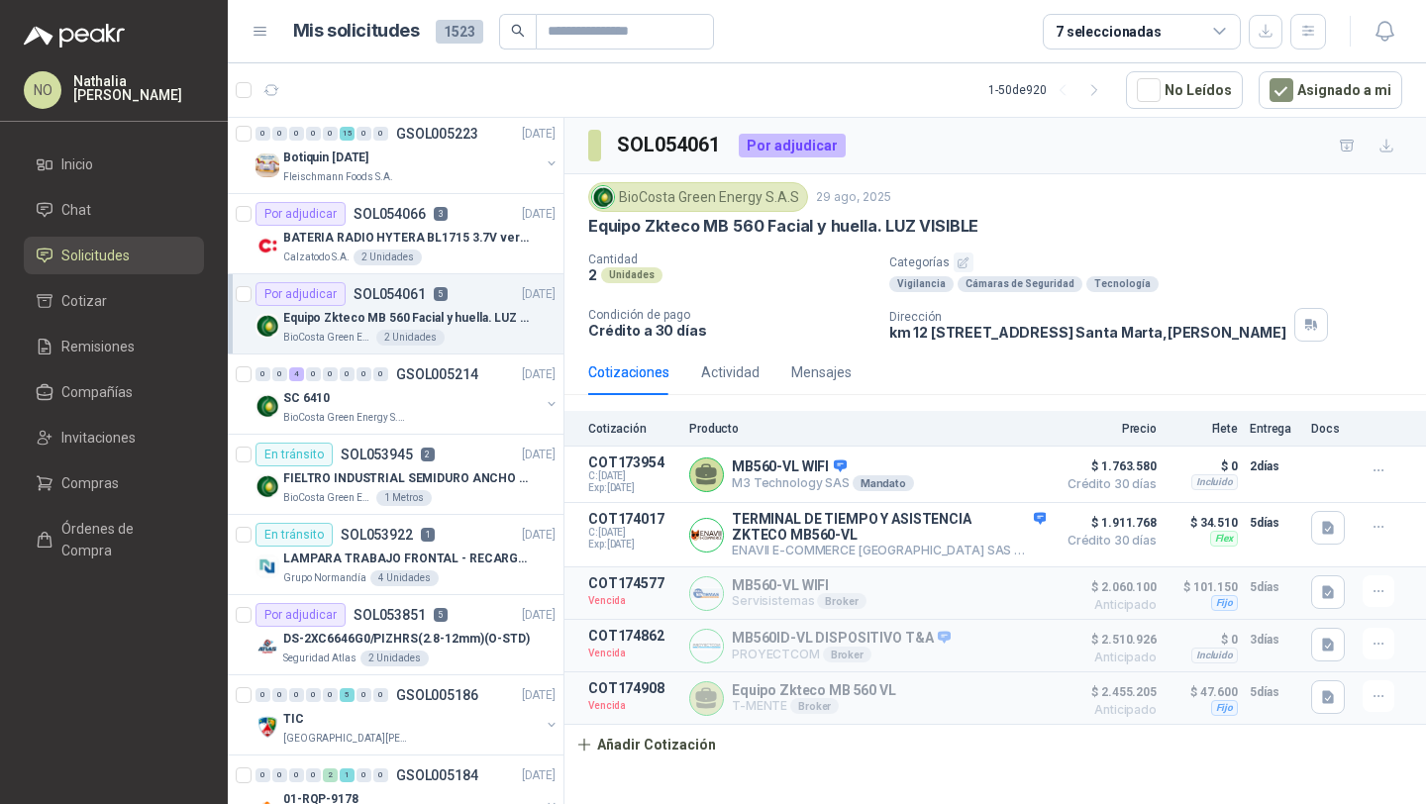
scroll to position [2013, 0]
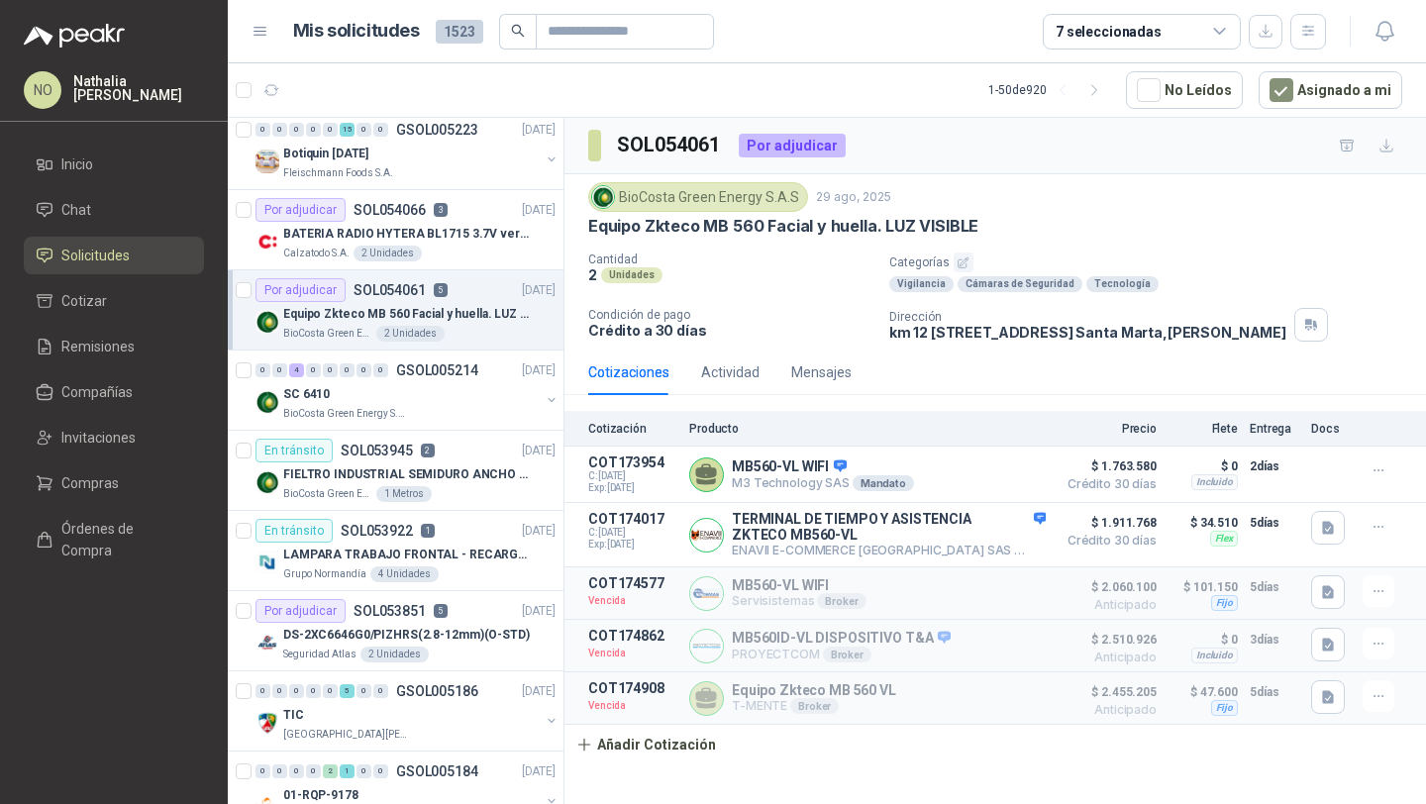
click at [398, 461] on div "En tránsito SOL053945 2" at bounding box center [344, 451] width 179 height 24
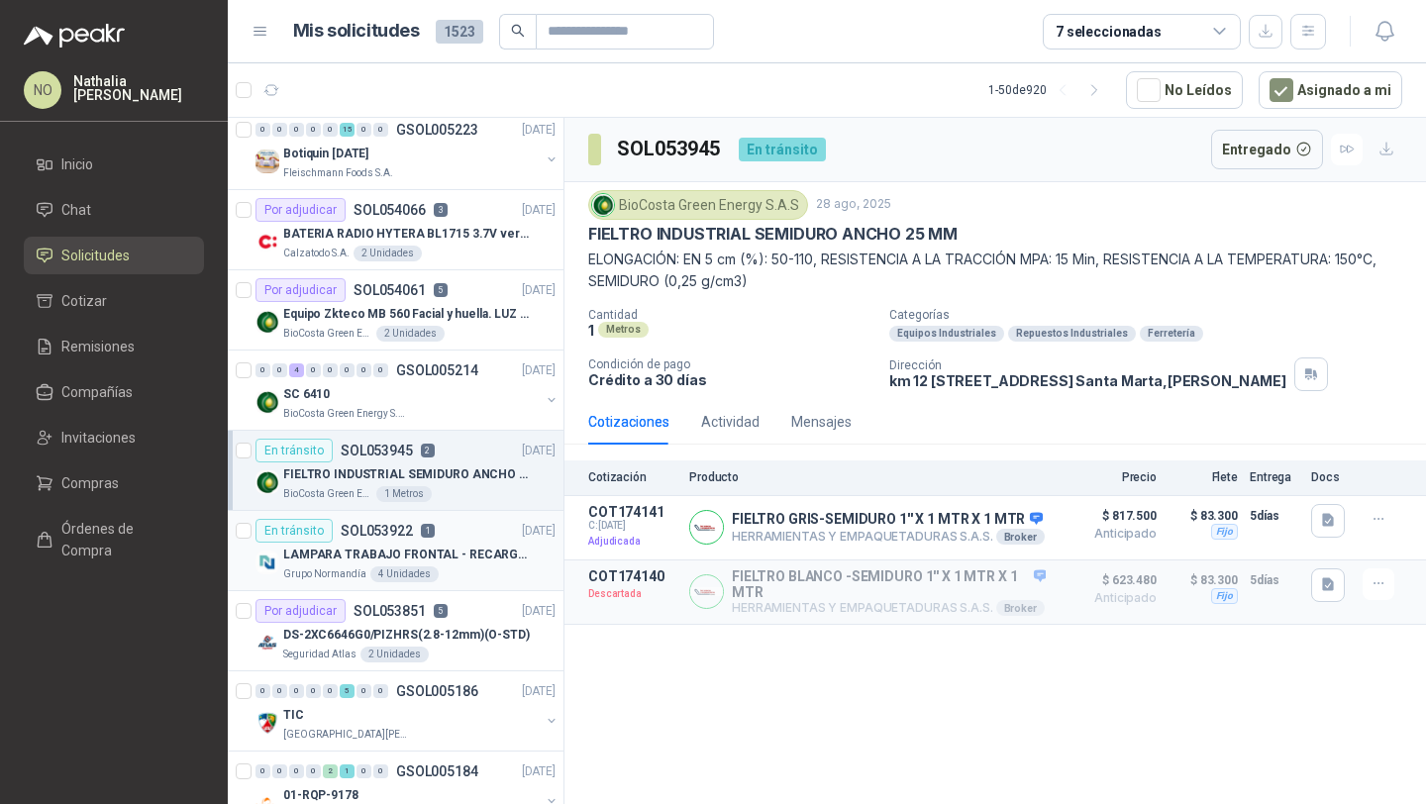
click at [439, 542] on div "En tránsito SOL053922 1 28/08/25" at bounding box center [405, 531] width 300 height 24
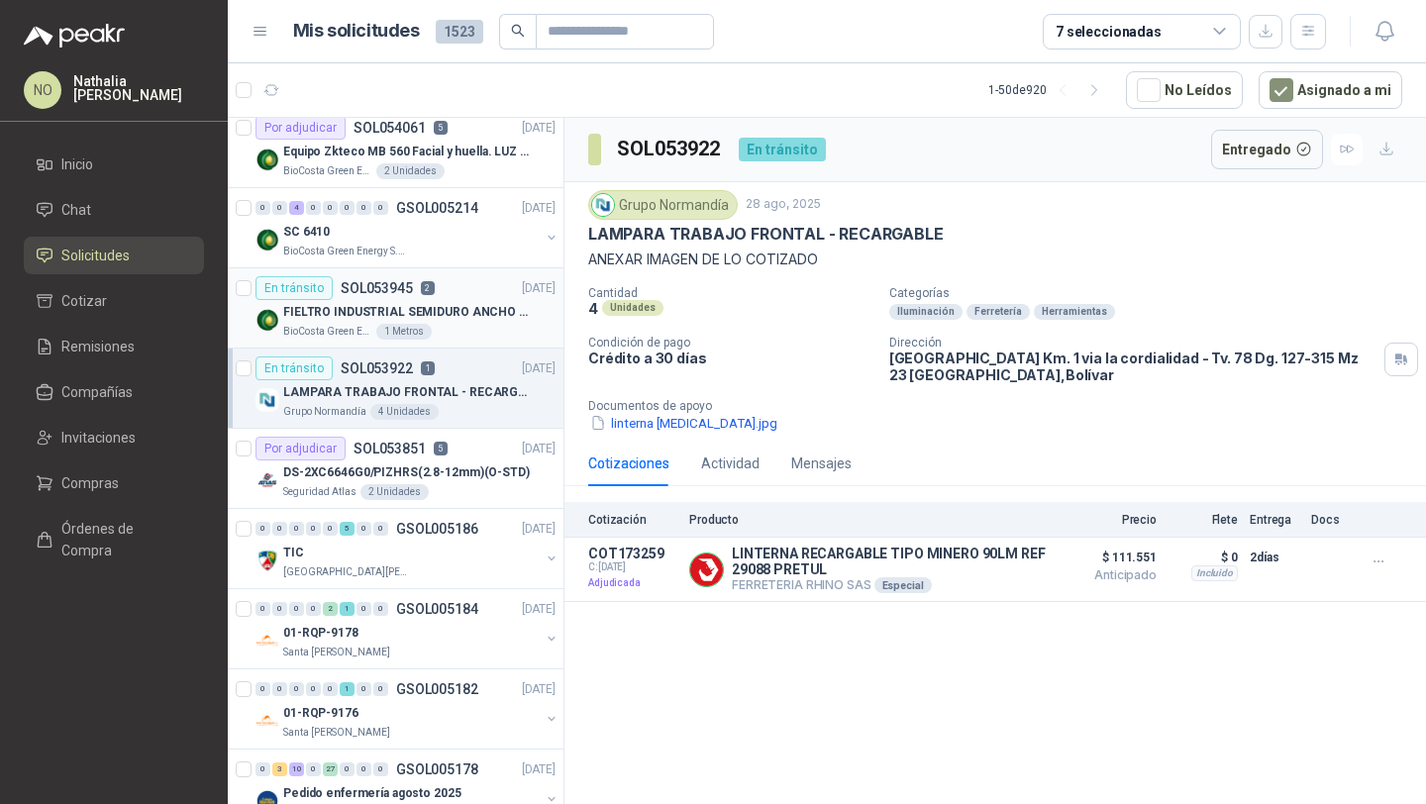
scroll to position [2177, 0]
click at [458, 470] on p "DS-2XC6646G0/PIZHRS(2.8-12mm)(O-STD)" at bounding box center [406, 470] width 247 height 19
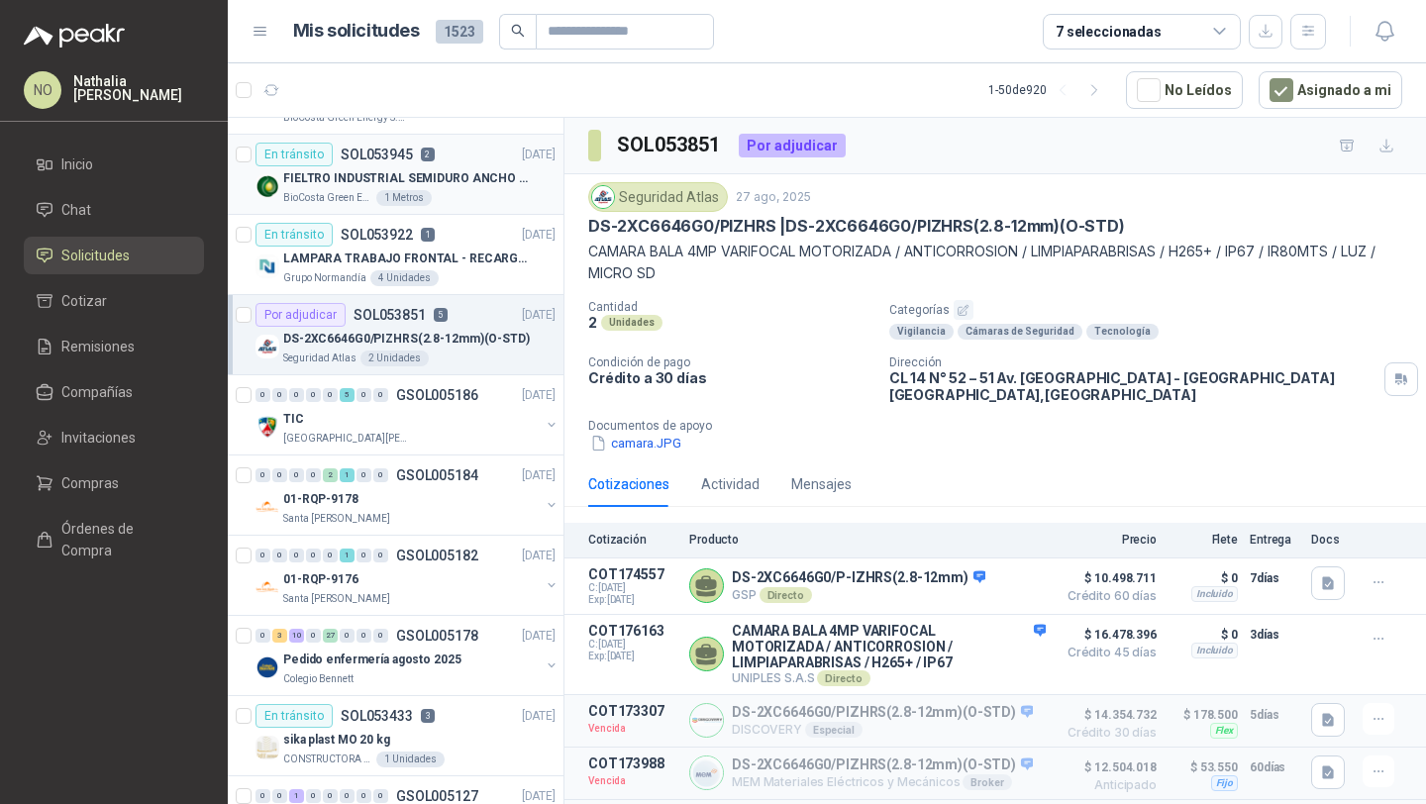
scroll to position [2310, 0]
click at [458, 470] on p "GSOL005184" at bounding box center [437, 474] width 82 height 14
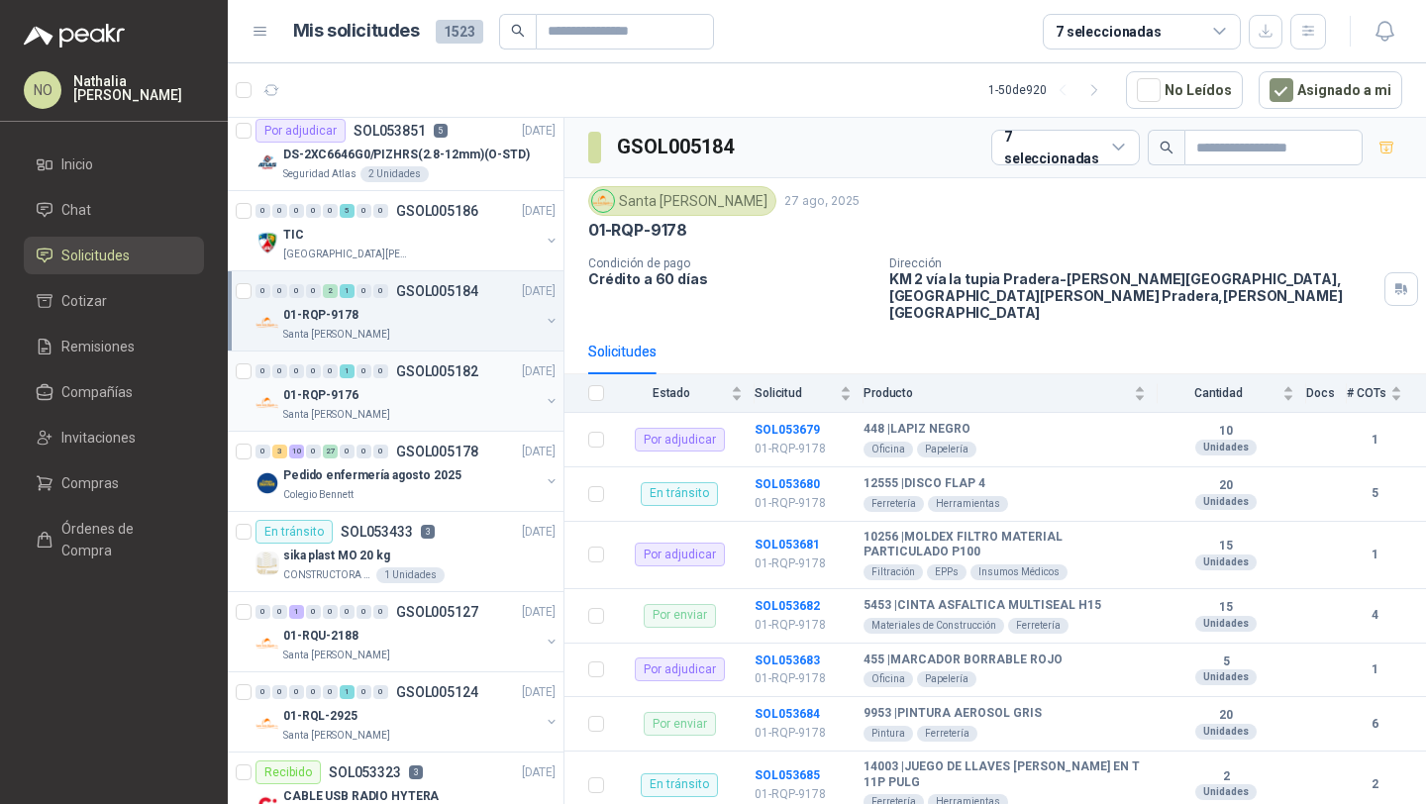
click at [458, 539] on div "En tránsito SOL053433 3 26/08/25" at bounding box center [405, 532] width 300 height 24
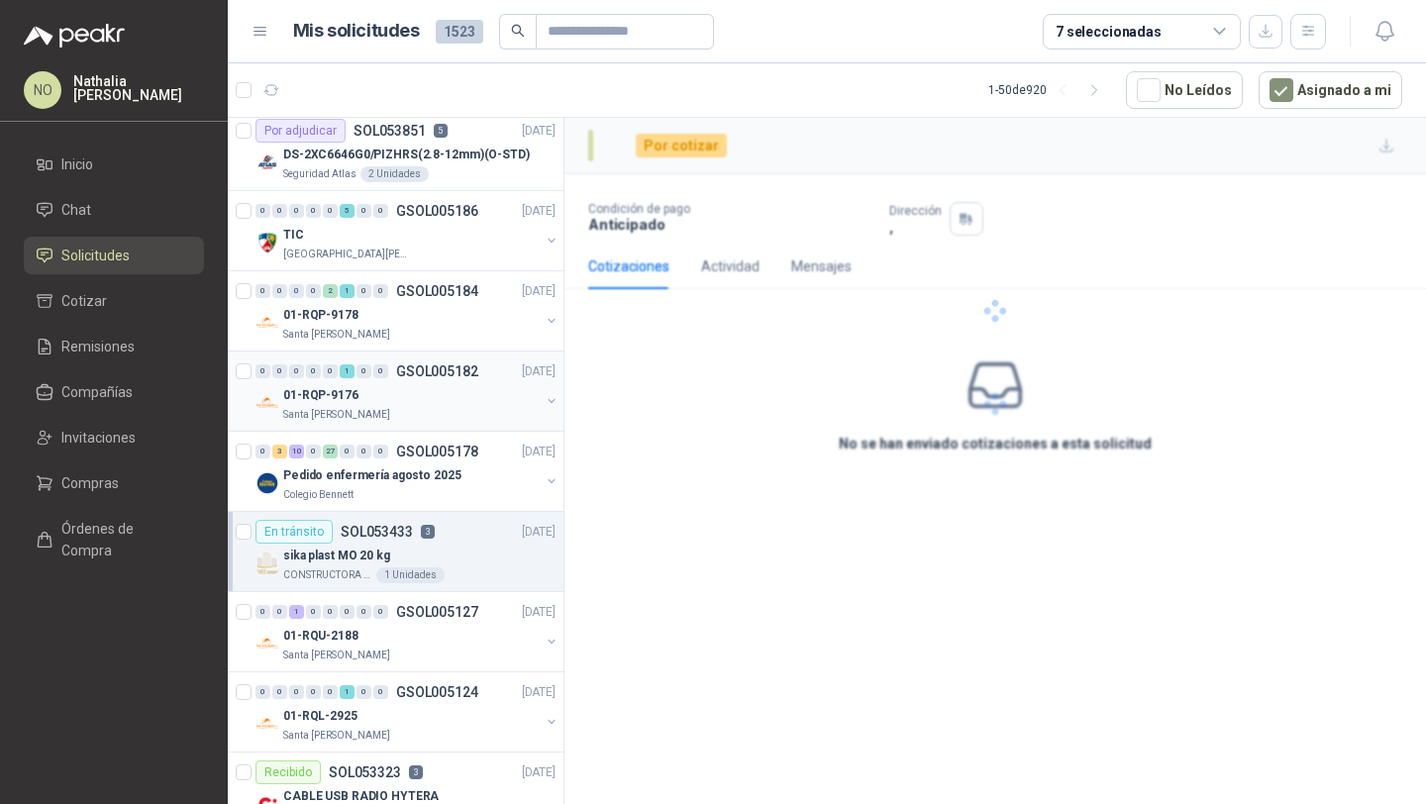
scroll to position [2760, 0]
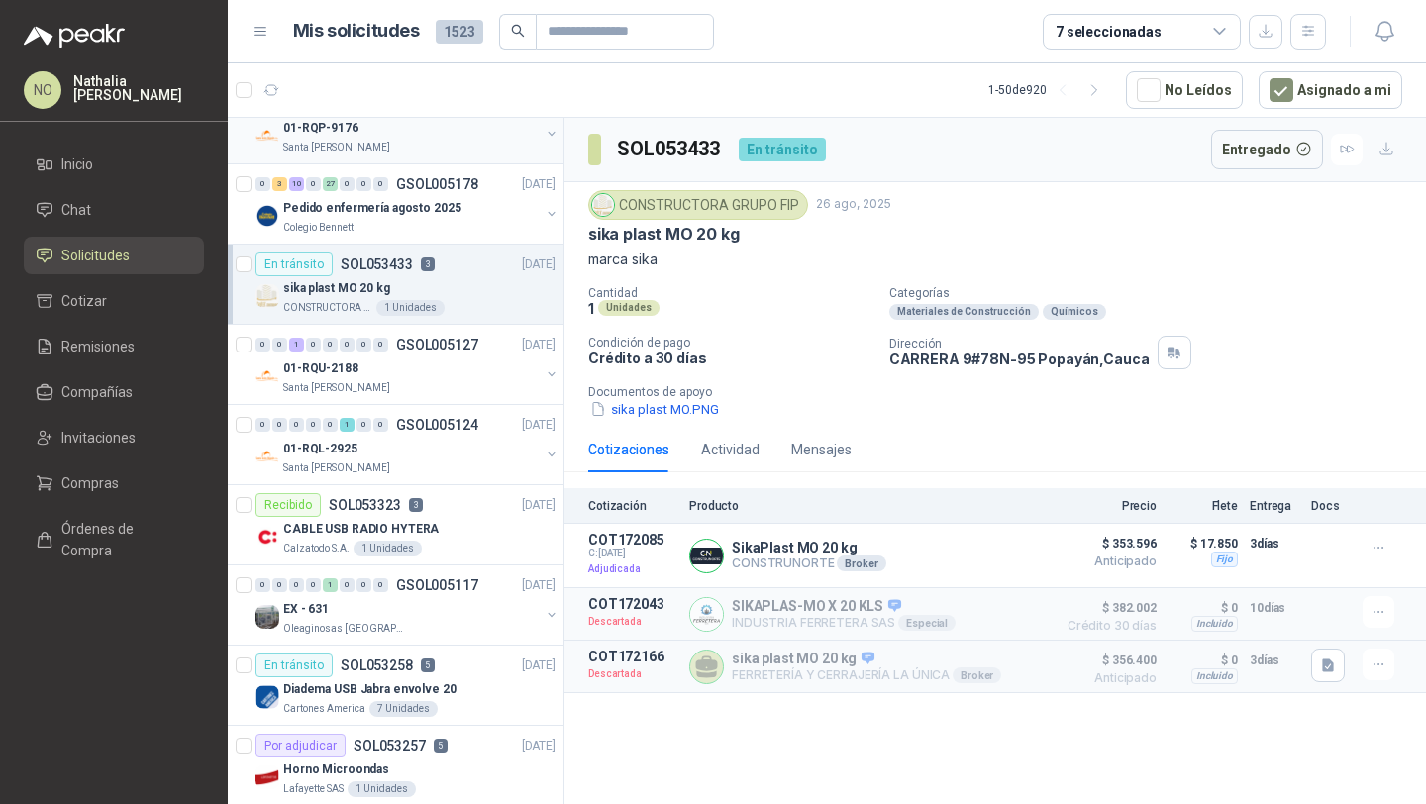
click at [458, 539] on div "CABLE USB RADIO HYTERA" at bounding box center [419, 529] width 272 height 24
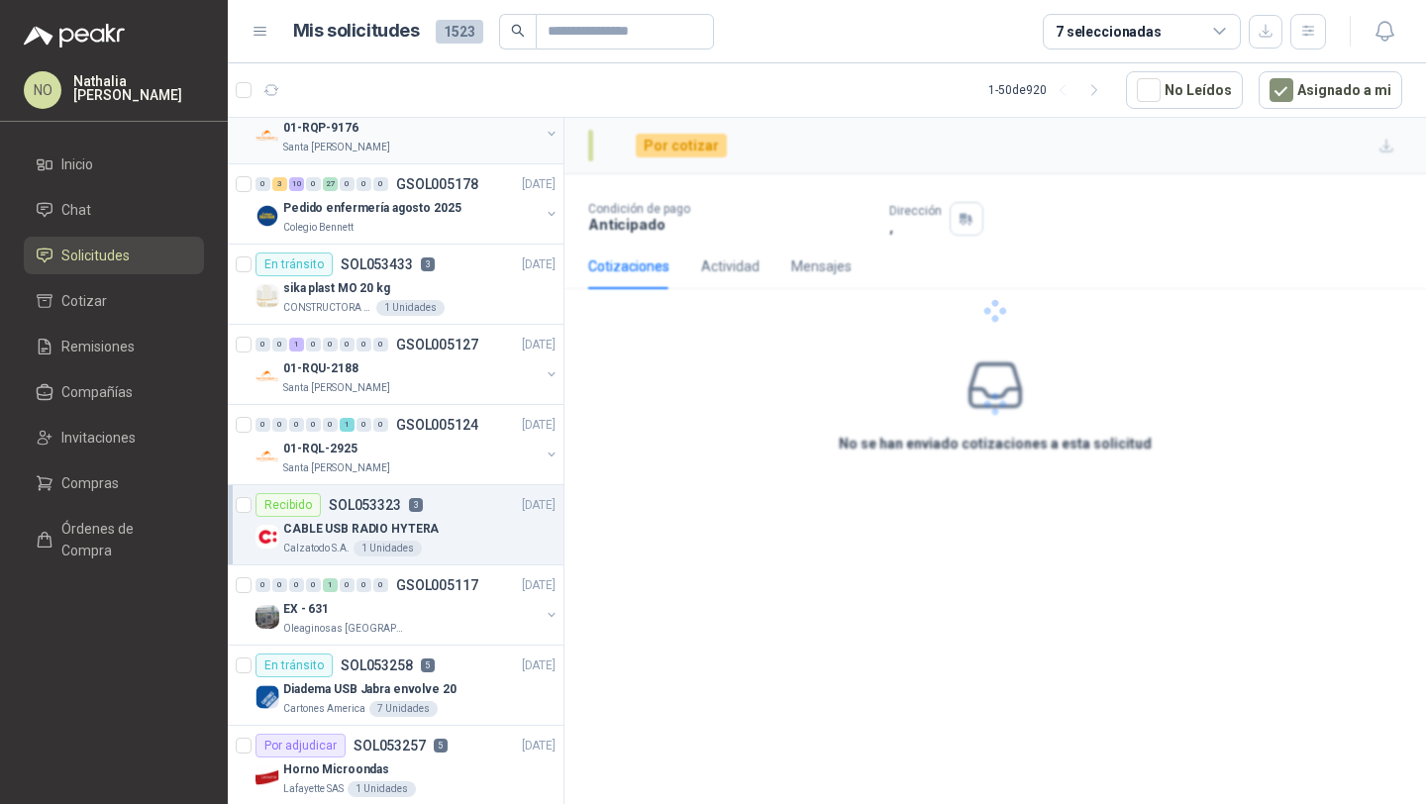
scroll to position [2947, 0]
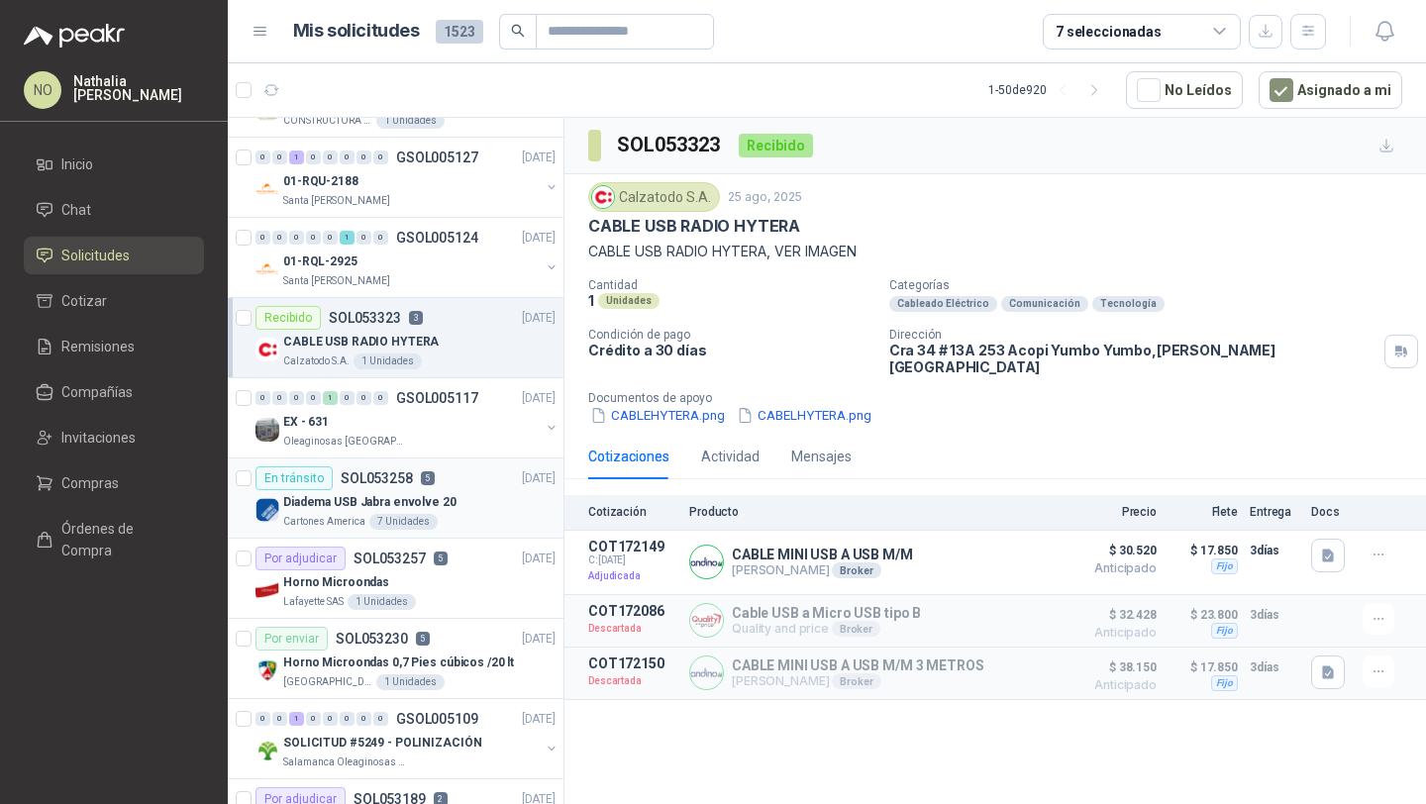
click at [465, 490] on div "Diadema USB Jabra envolve 20" at bounding box center [419, 502] width 272 height 24
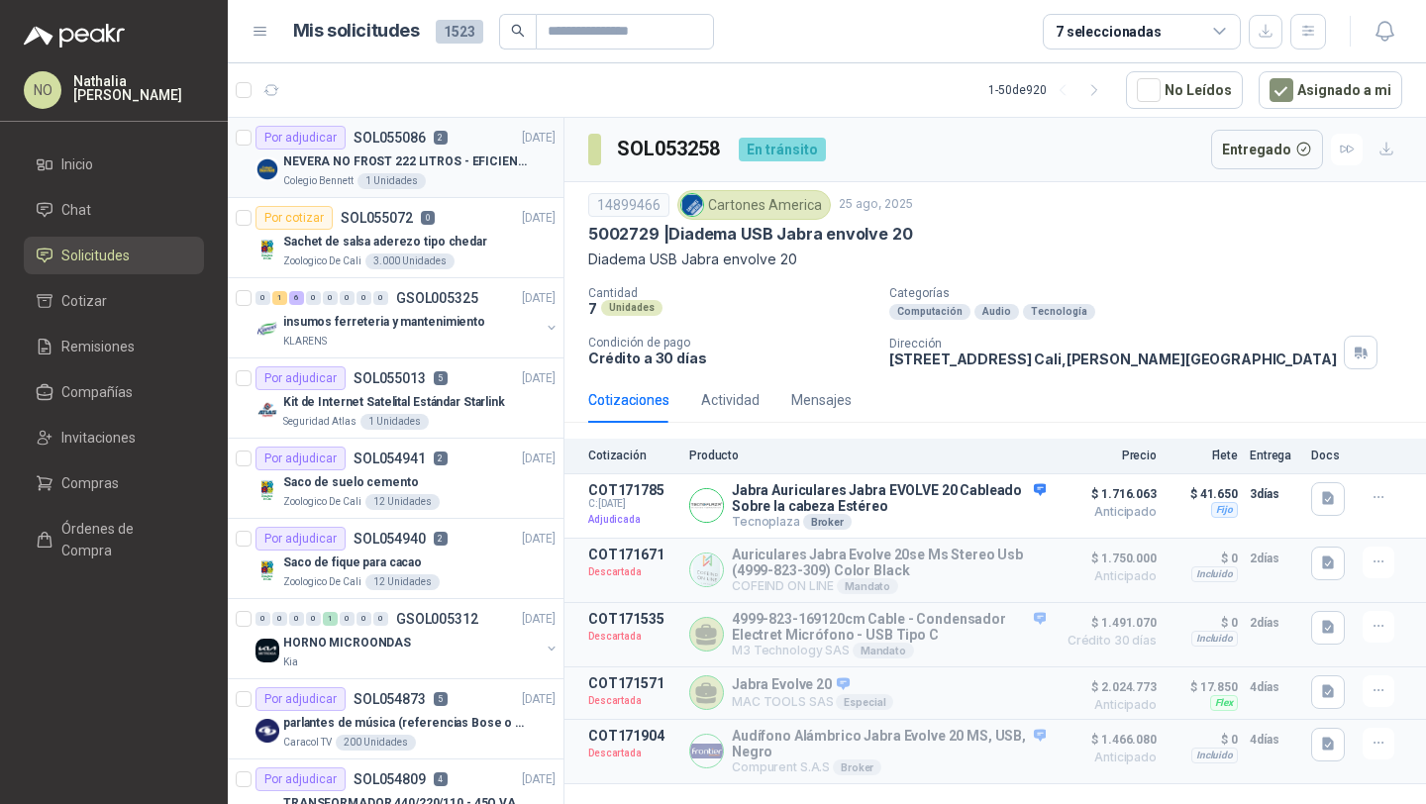
click at [482, 177] on div "Colegio Bennett 1 Unidades" at bounding box center [419, 181] width 272 height 16
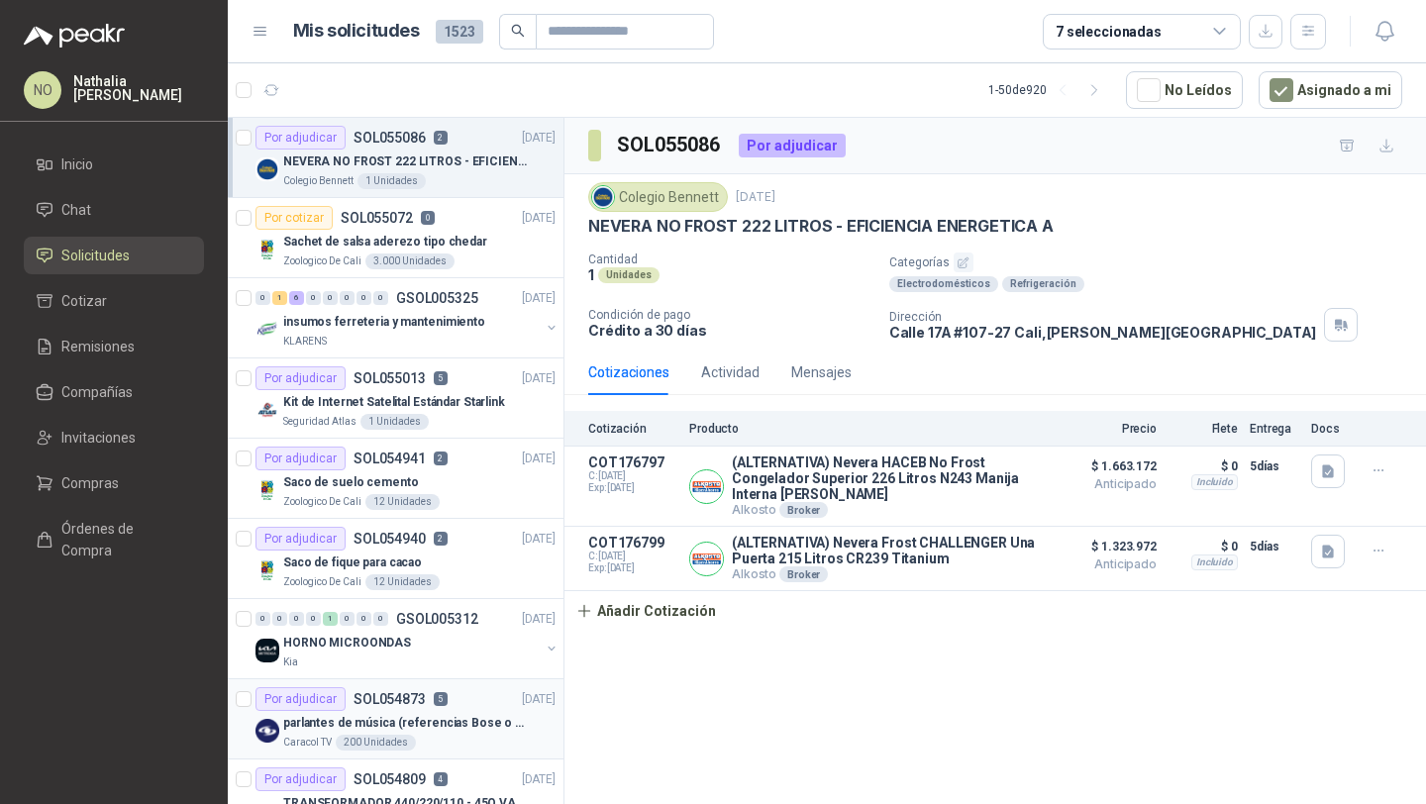
click at [465, 735] on div "Caracol TV 200 Unidades" at bounding box center [419, 743] width 272 height 16
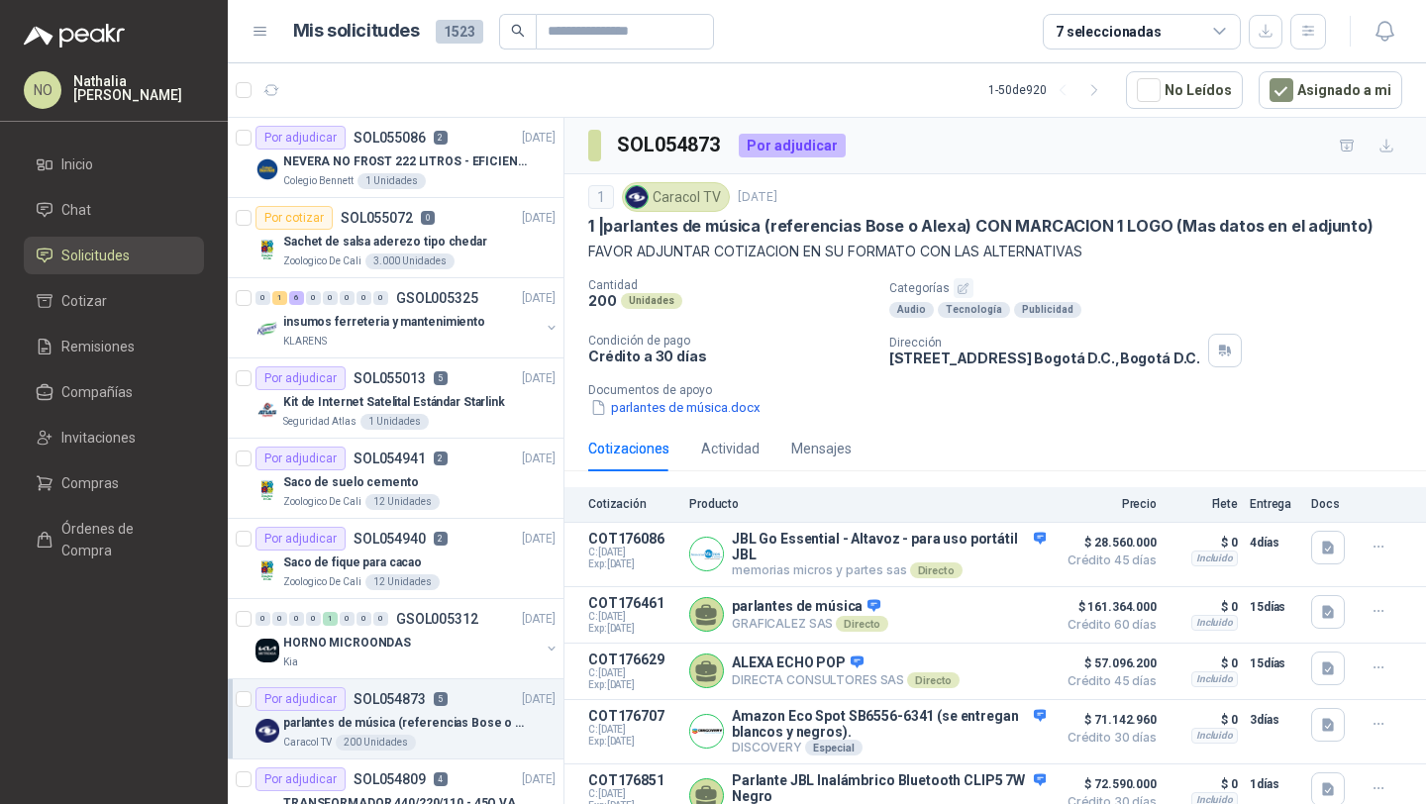
scroll to position [60, 0]
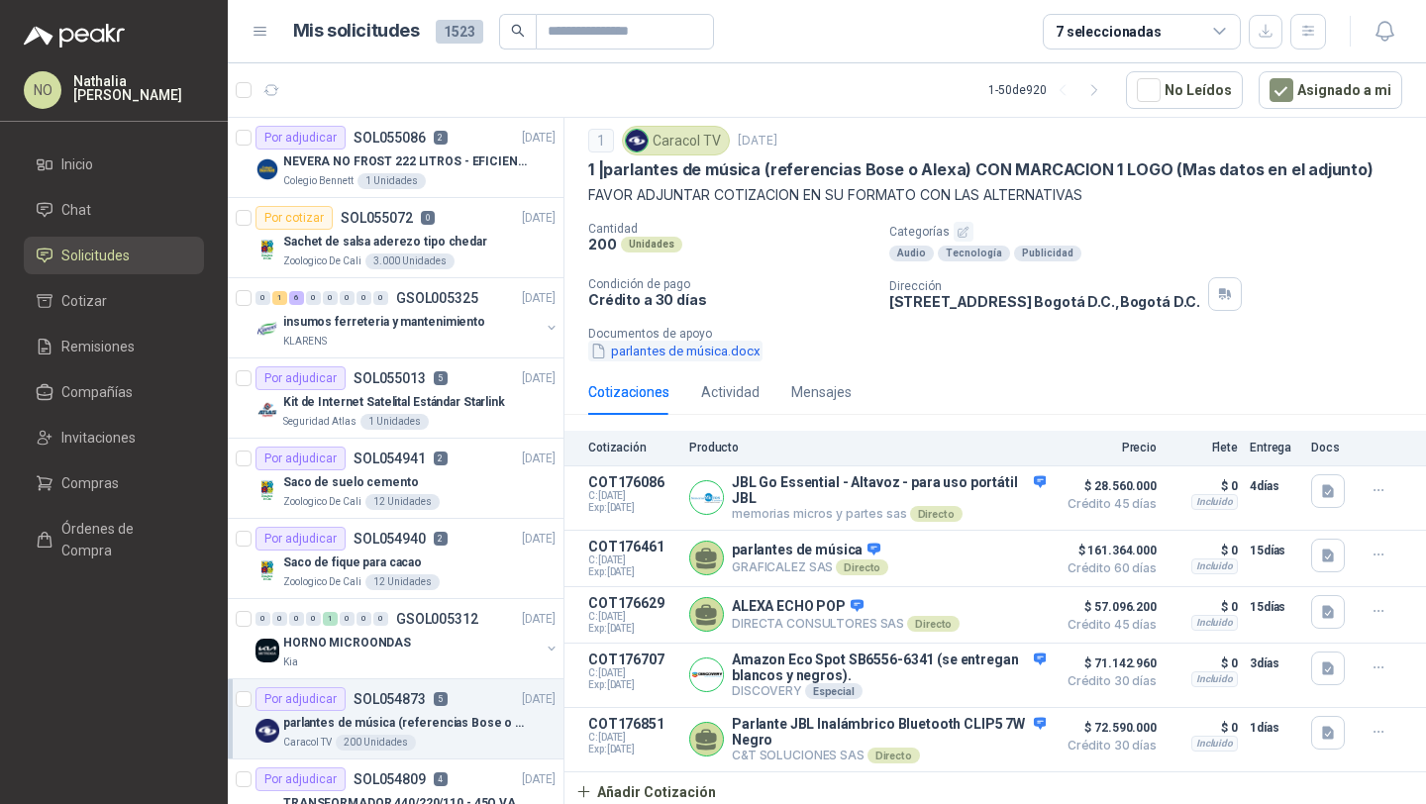
click at [710, 346] on button "parlantes de música.docx" at bounding box center [675, 351] width 174 height 21
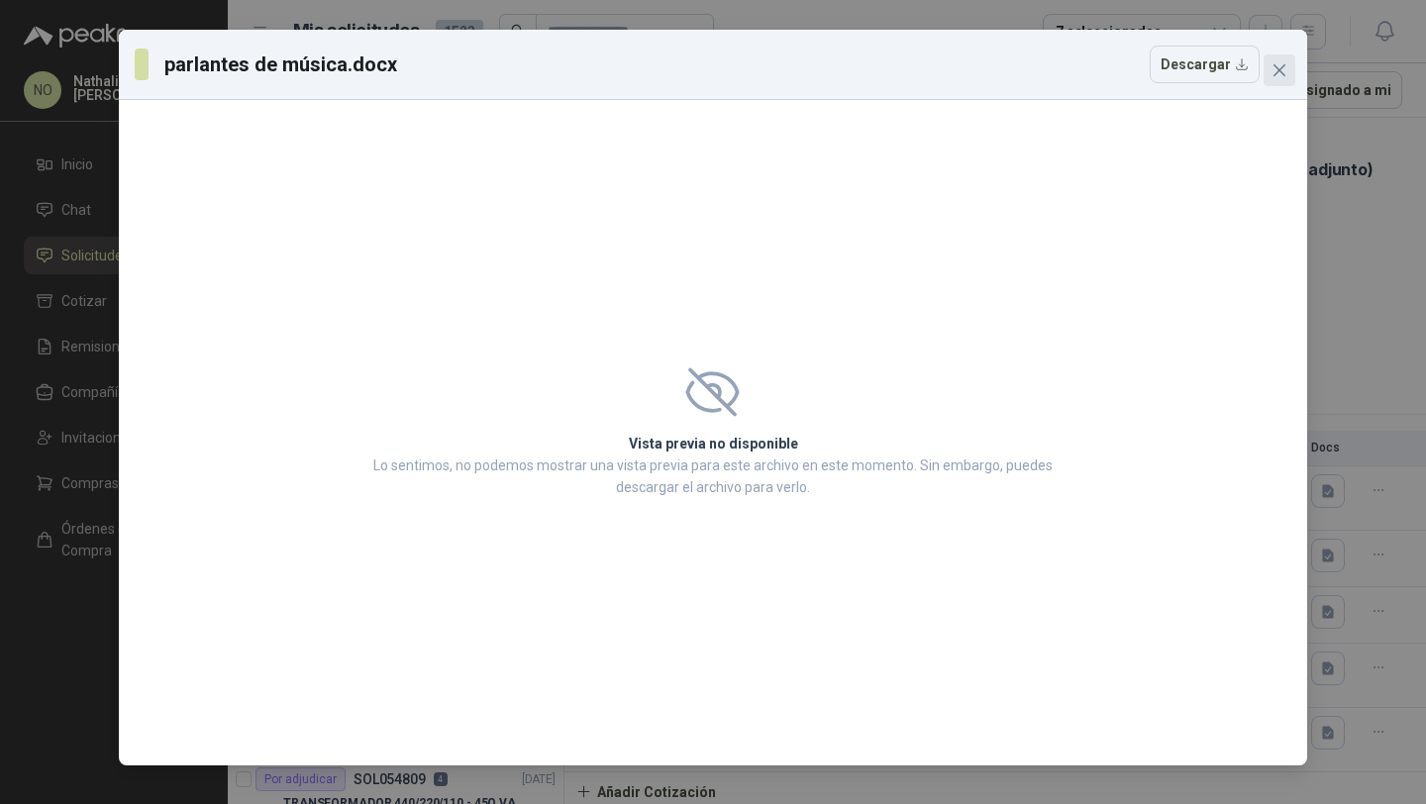
click at [1282, 65] on icon "close" at bounding box center [1279, 70] width 16 height 16
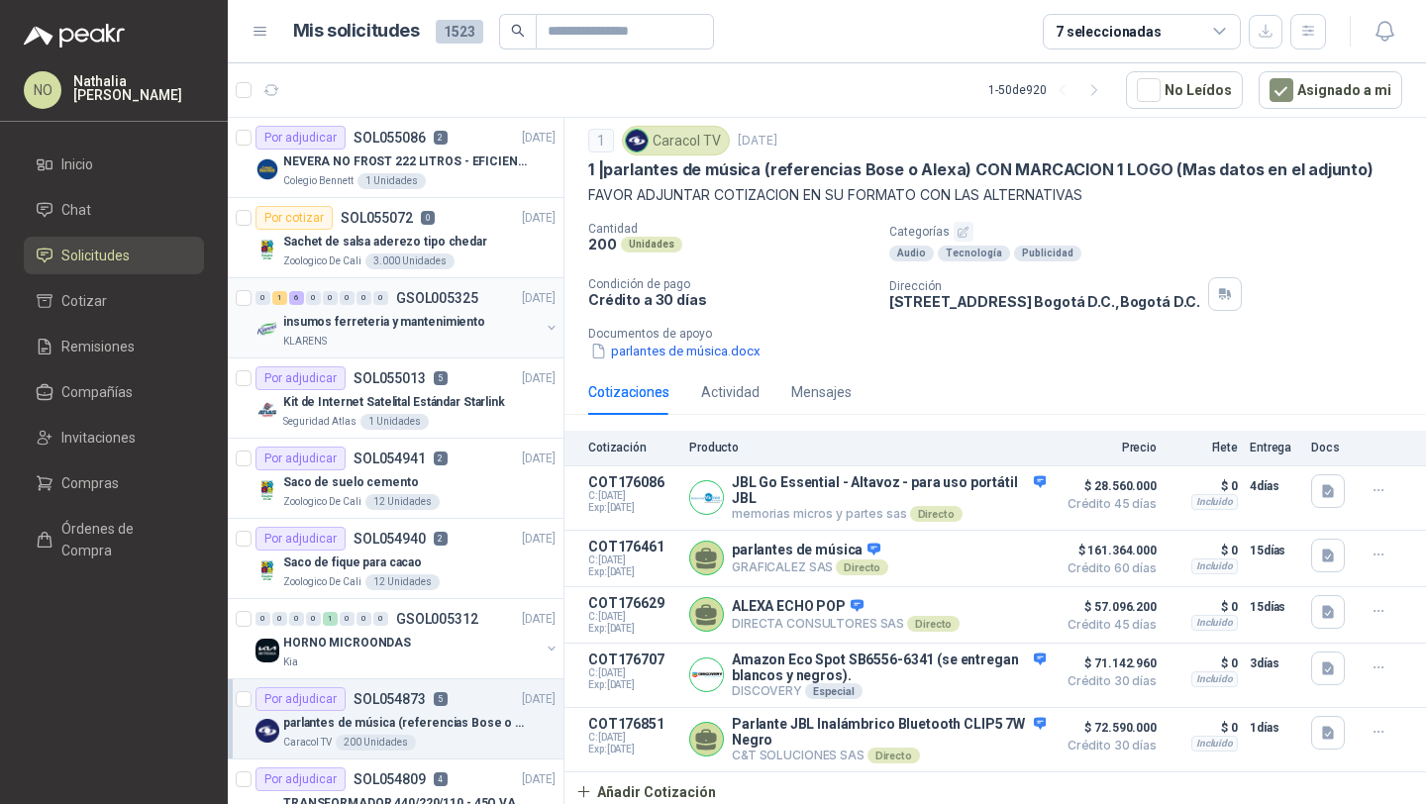
click at [406, 336] on div "KLARENS" at bounding box center [411, 342] width 256 height 16
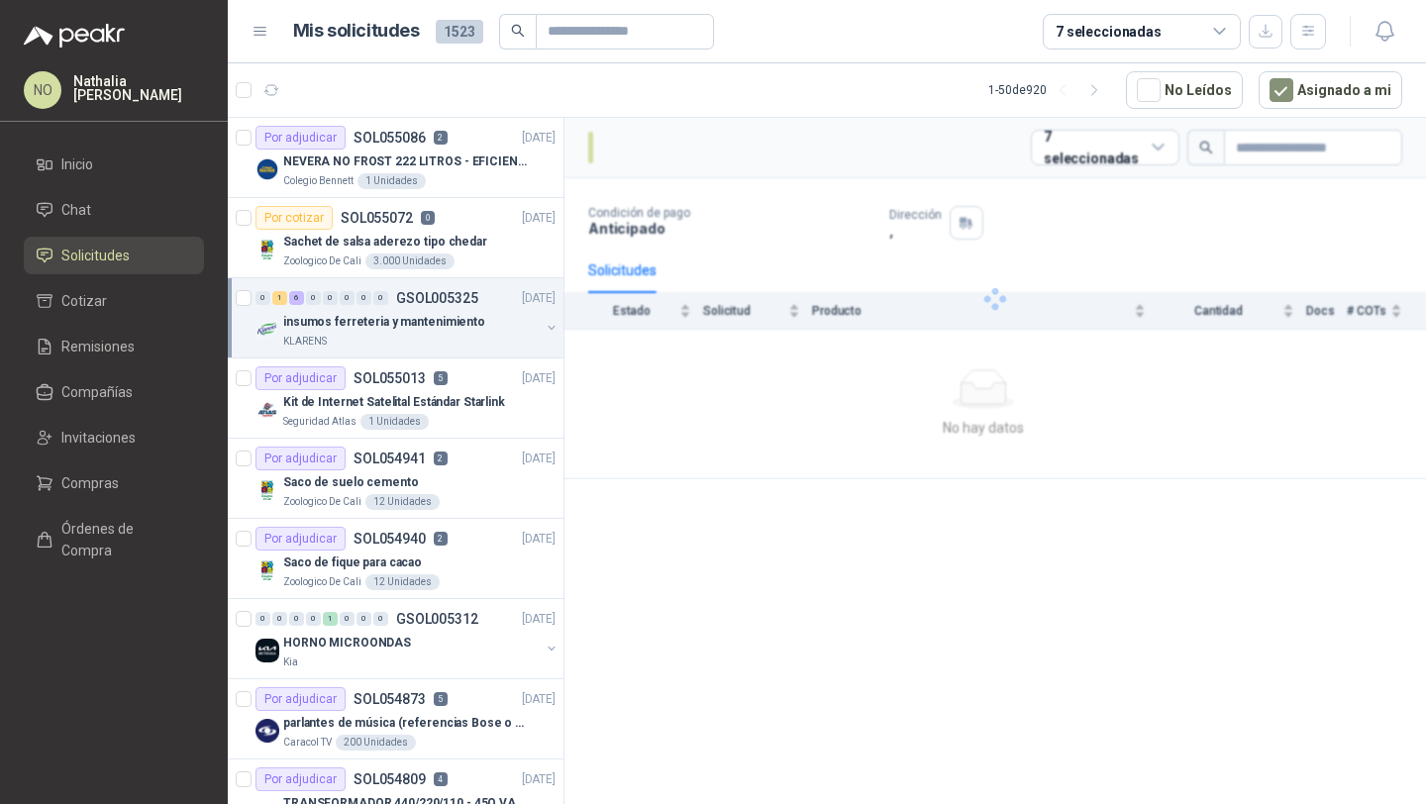
click at [406, 336] on div "KLARENS" at bounding box center [411, 342] width 256 height 16
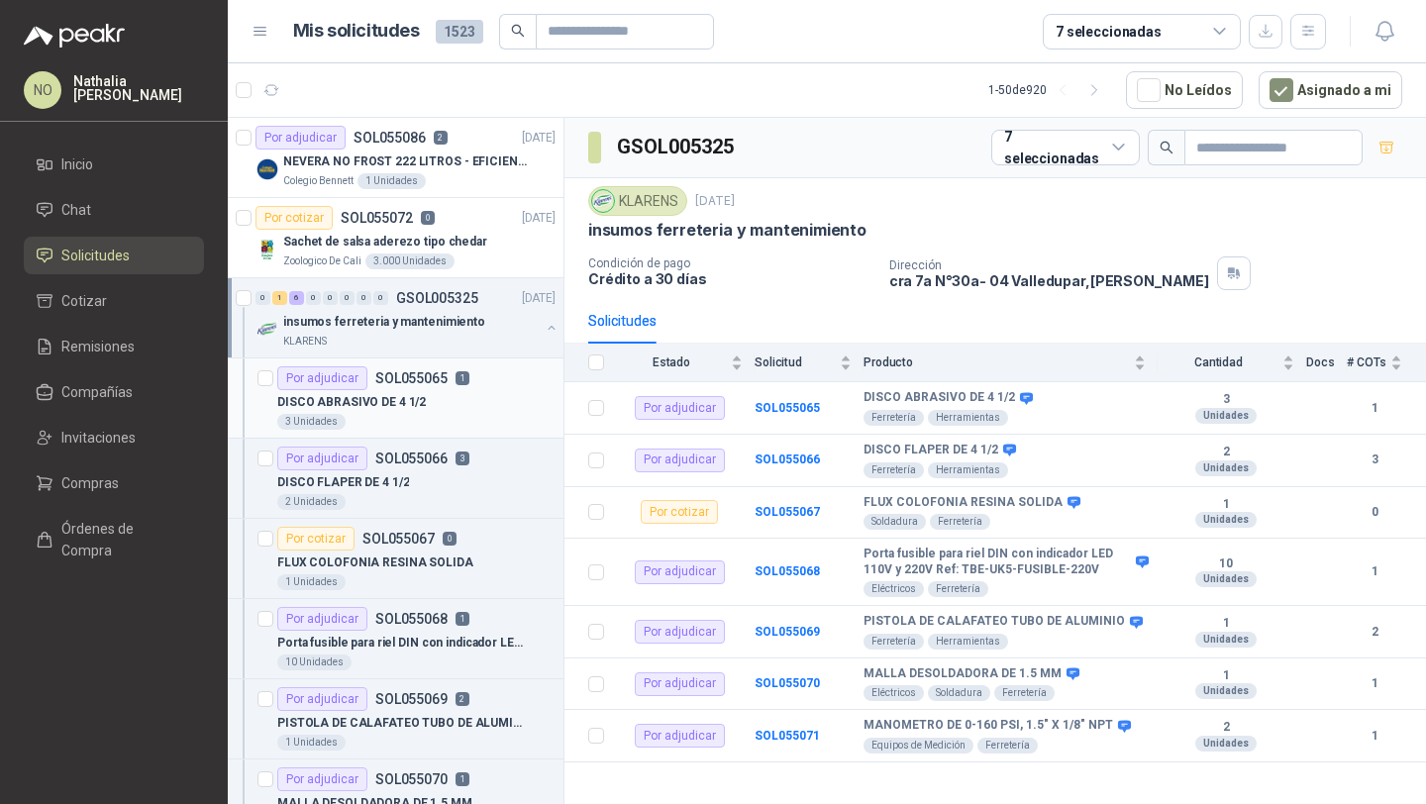
click at [412, 395] on p "DISCO ABRASIVO DE 4 1/2" at bounding box center [351, 402] width 148 height 19
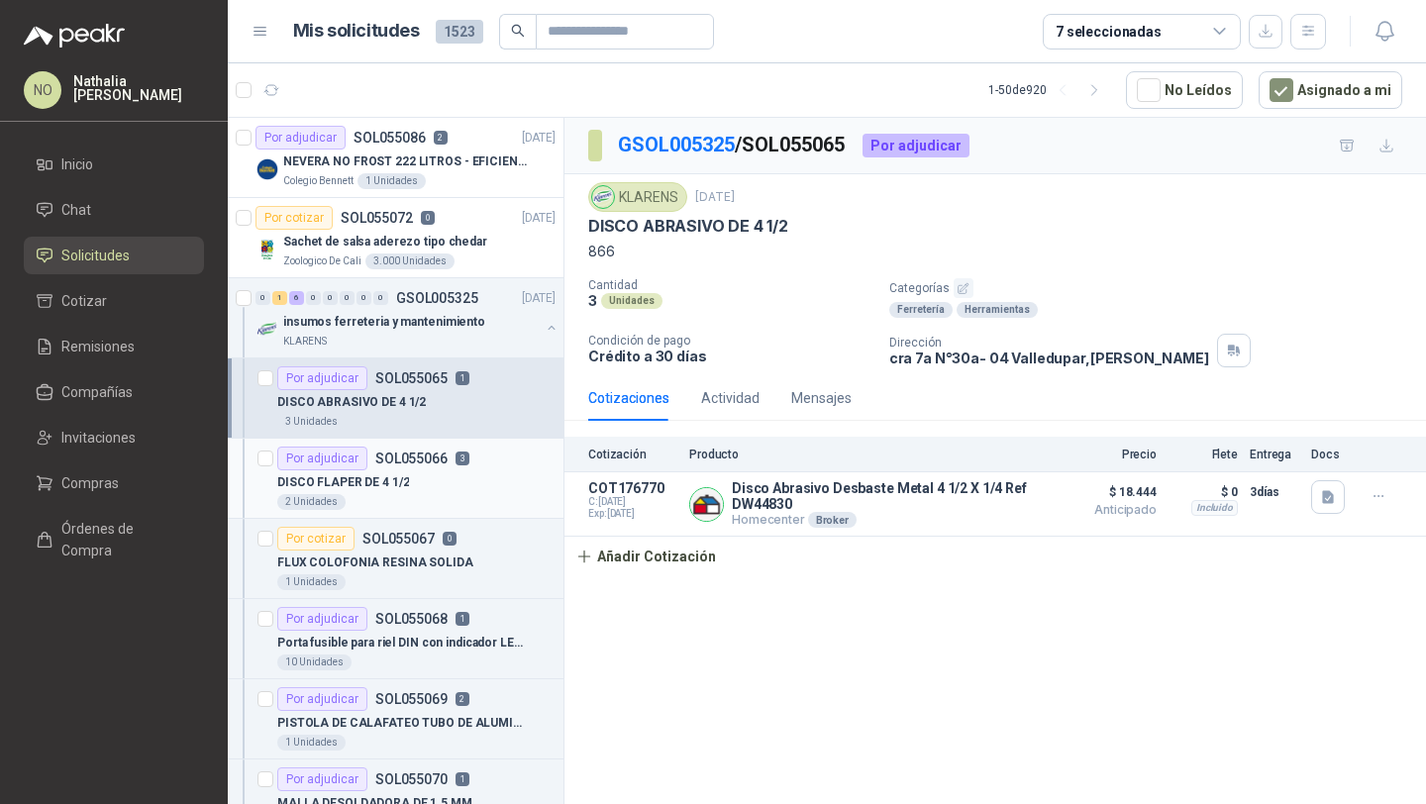
click at [406, 476] on div "DISCO FLAPER DE 4 1/2" at bounding box center [416, 482] width 278 height 24
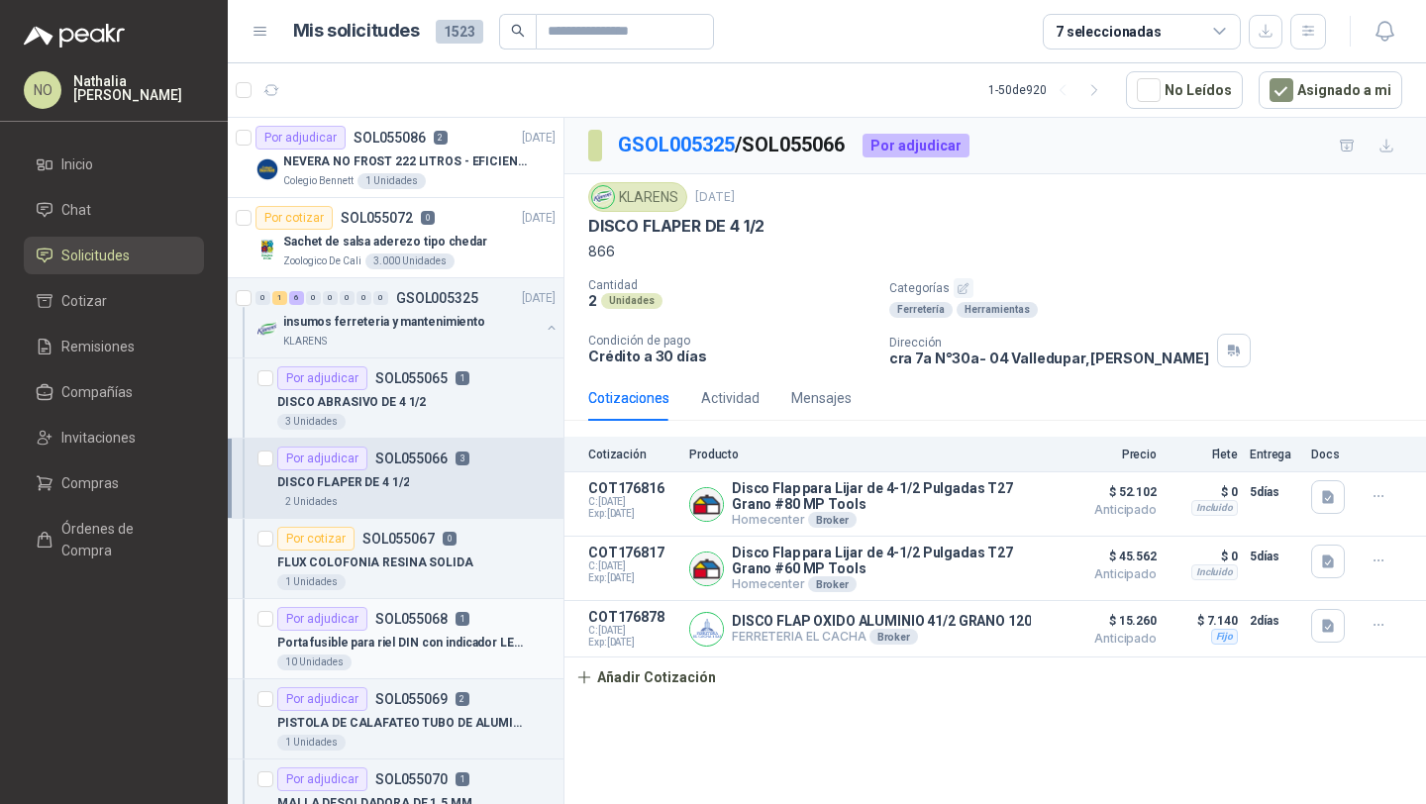
click at [431, 620] on p "SOL055068" at bounding box center [411, 619] width 72 height 14
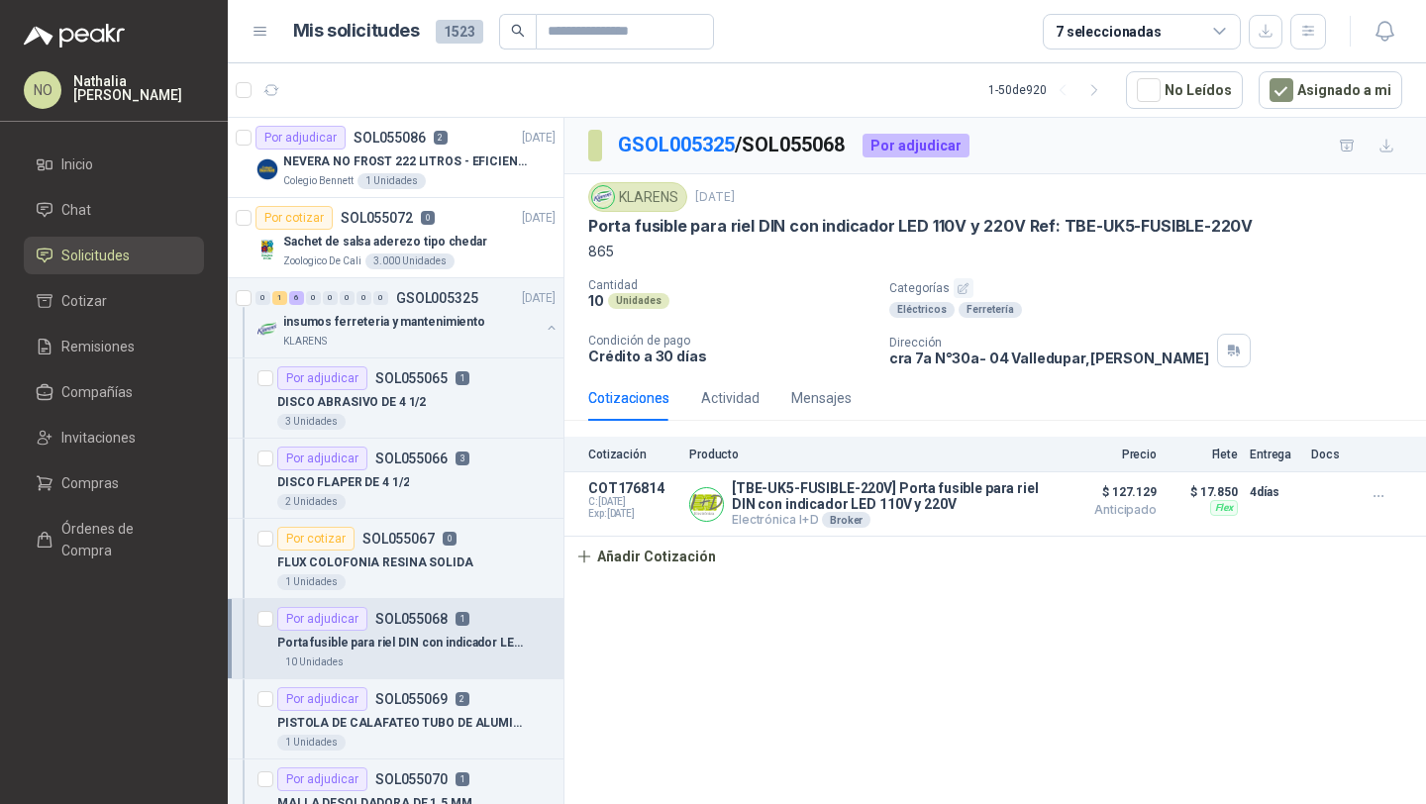
scroll to position [46, 0]
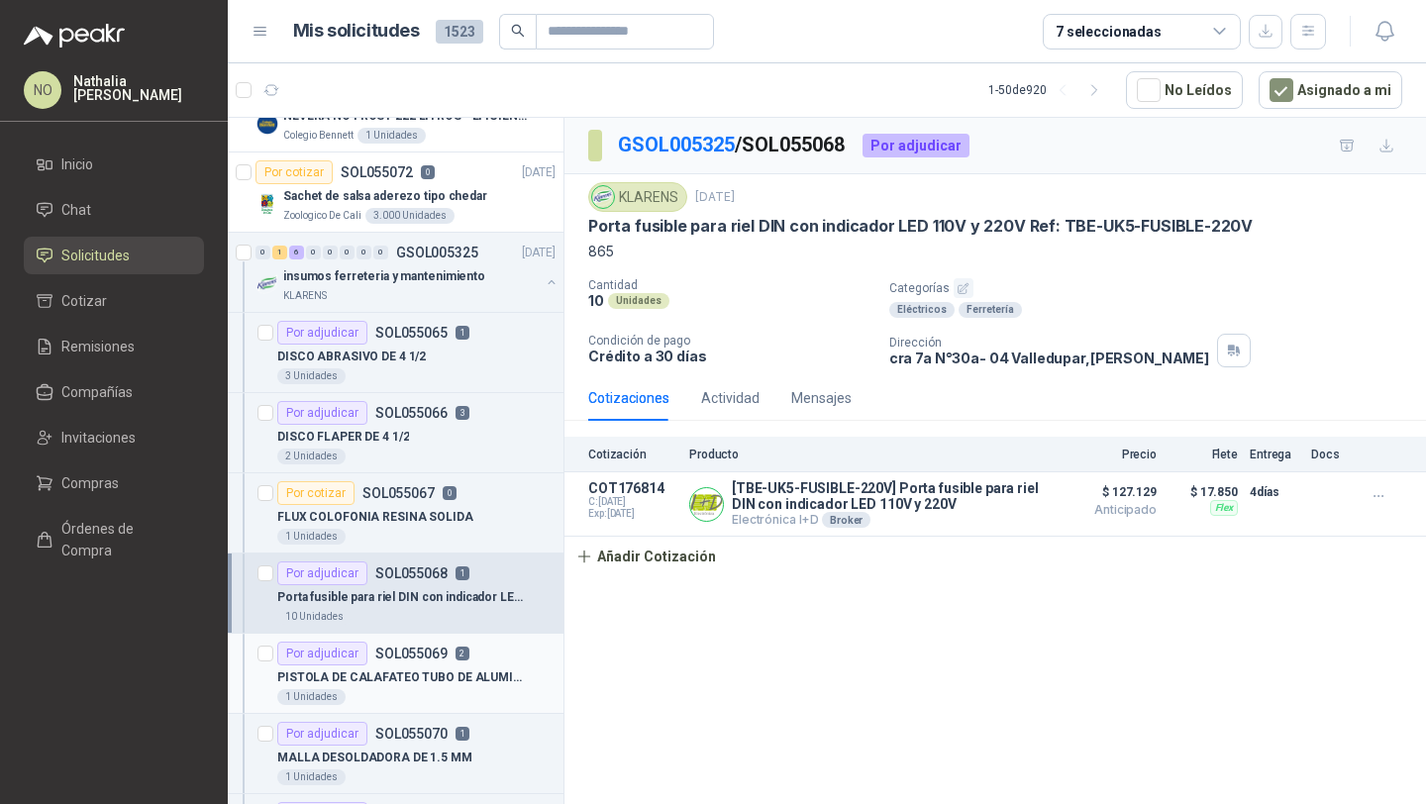
click at [439, 643] on div "Por adjudicar SOL055069 2" at bounding box center [373, 654] width 192 height 24
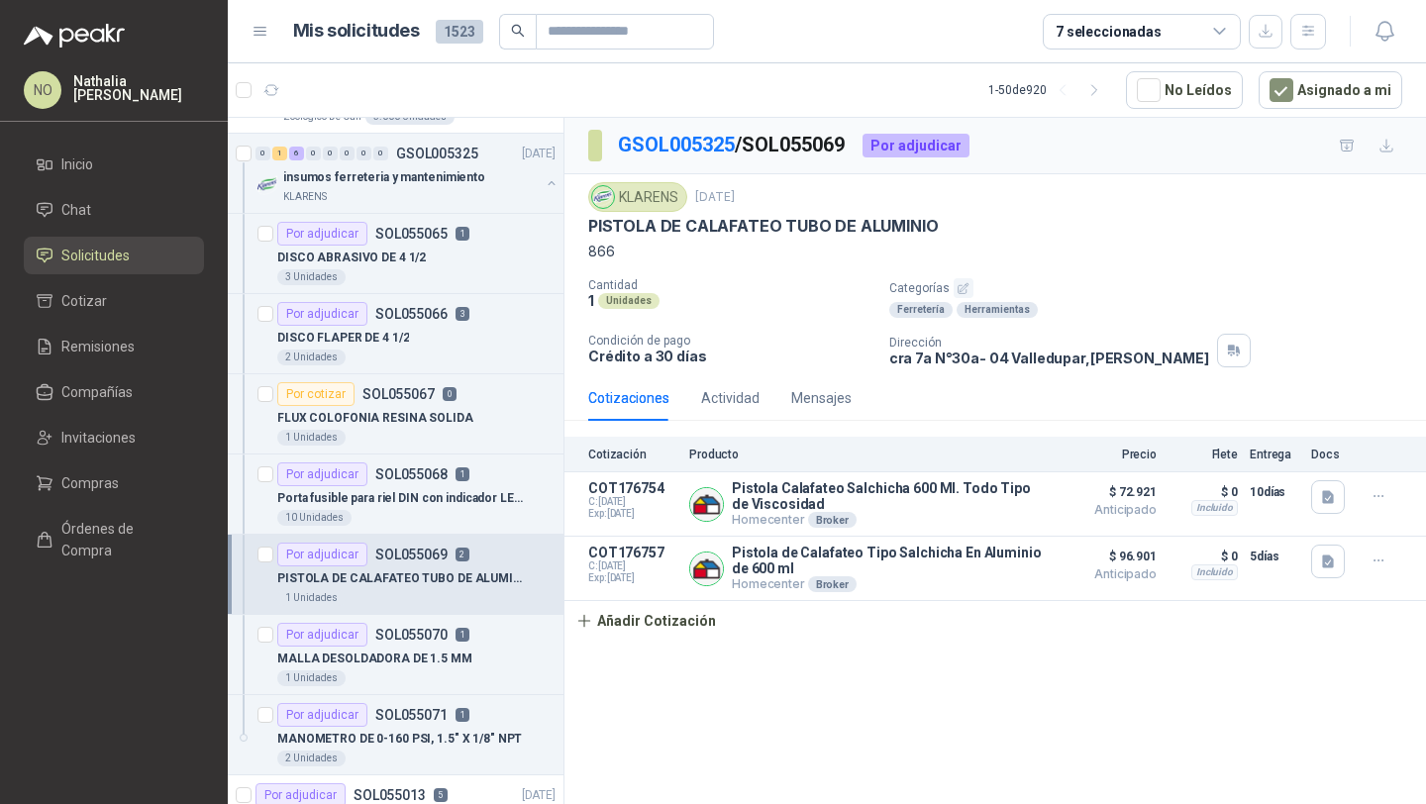
click at [439, 643] on div "Por adjudicar SOL055070 1" at bounding box center [373, 635] width 192 height 24
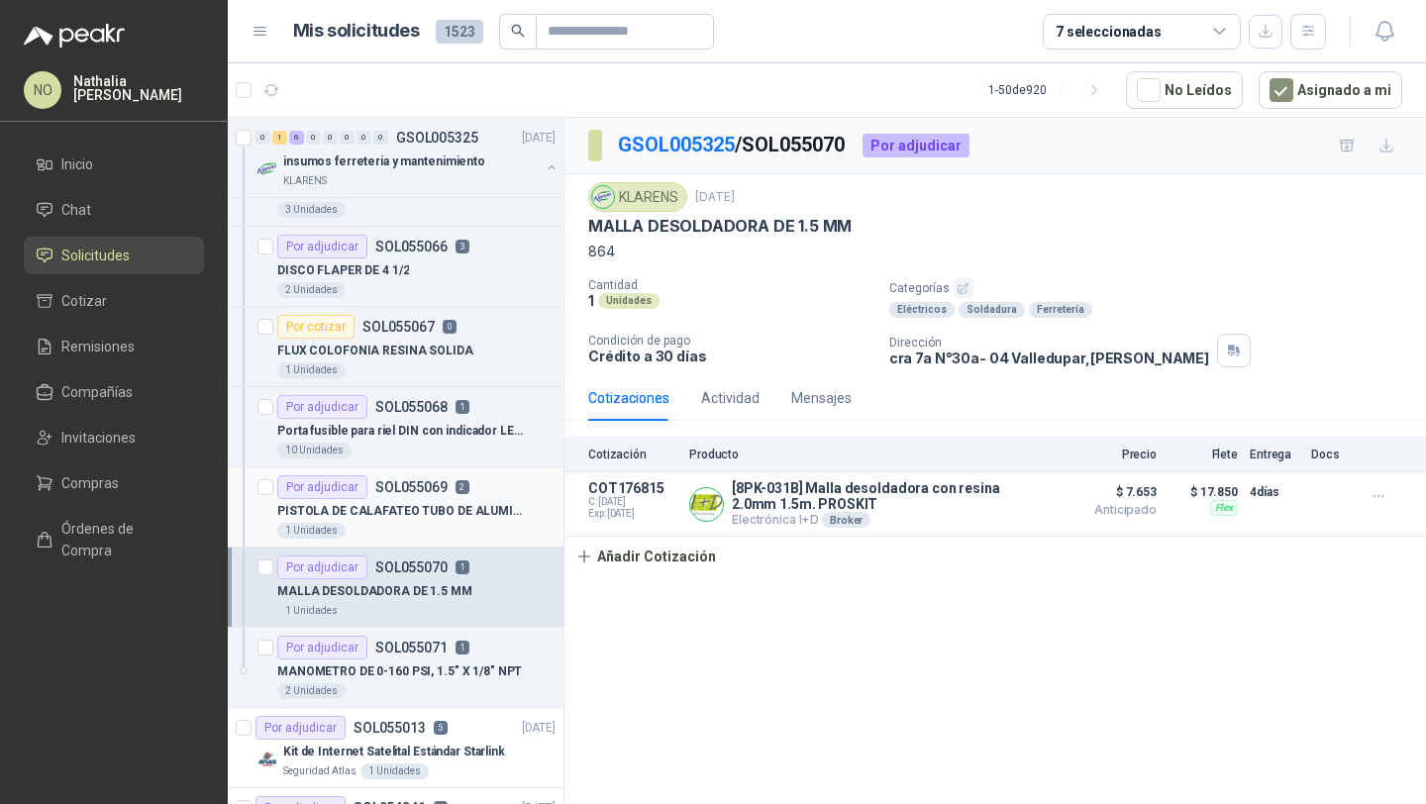
scroll to position [216, 0]
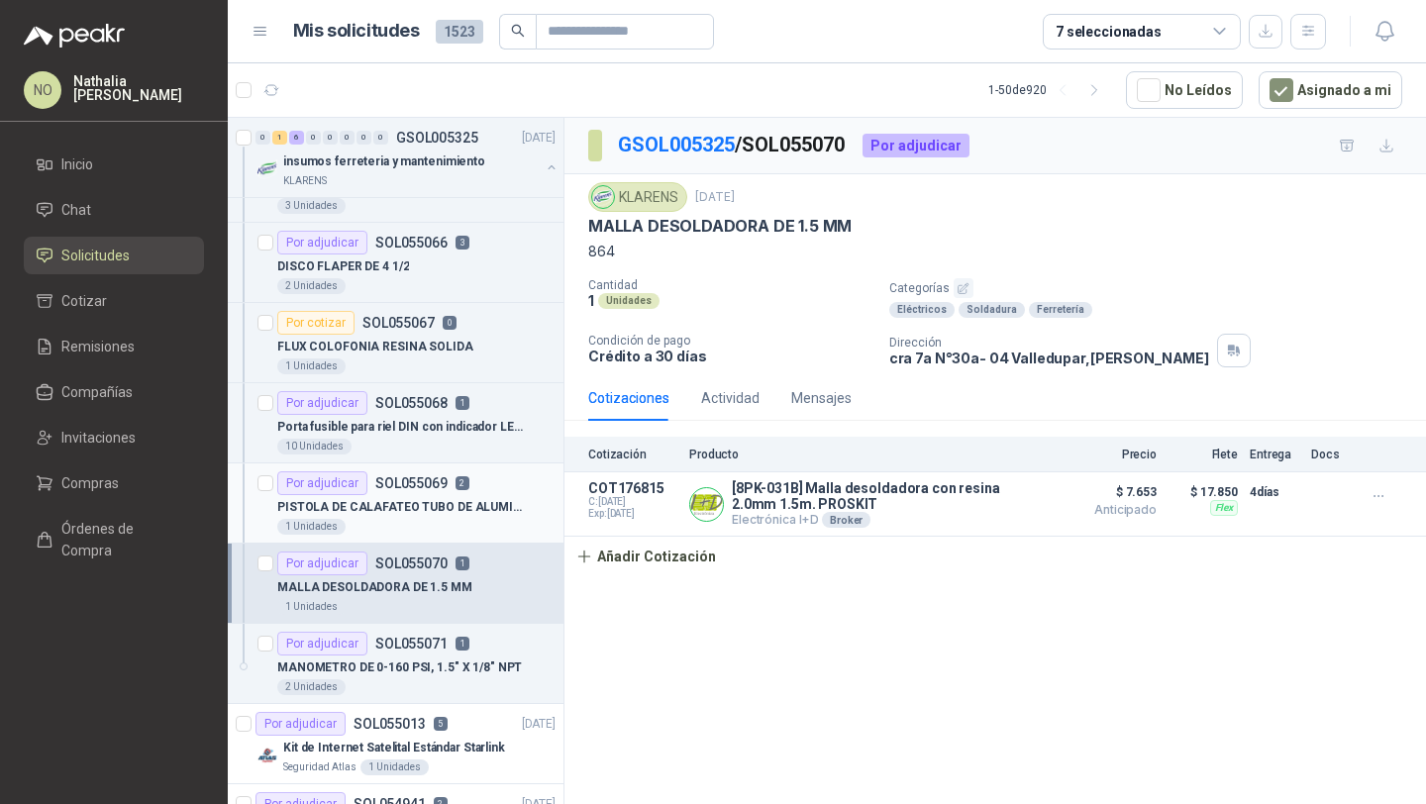
click at [439, 643] on p "SOL055071" at bounding box center [411, 644] width 72 height 14
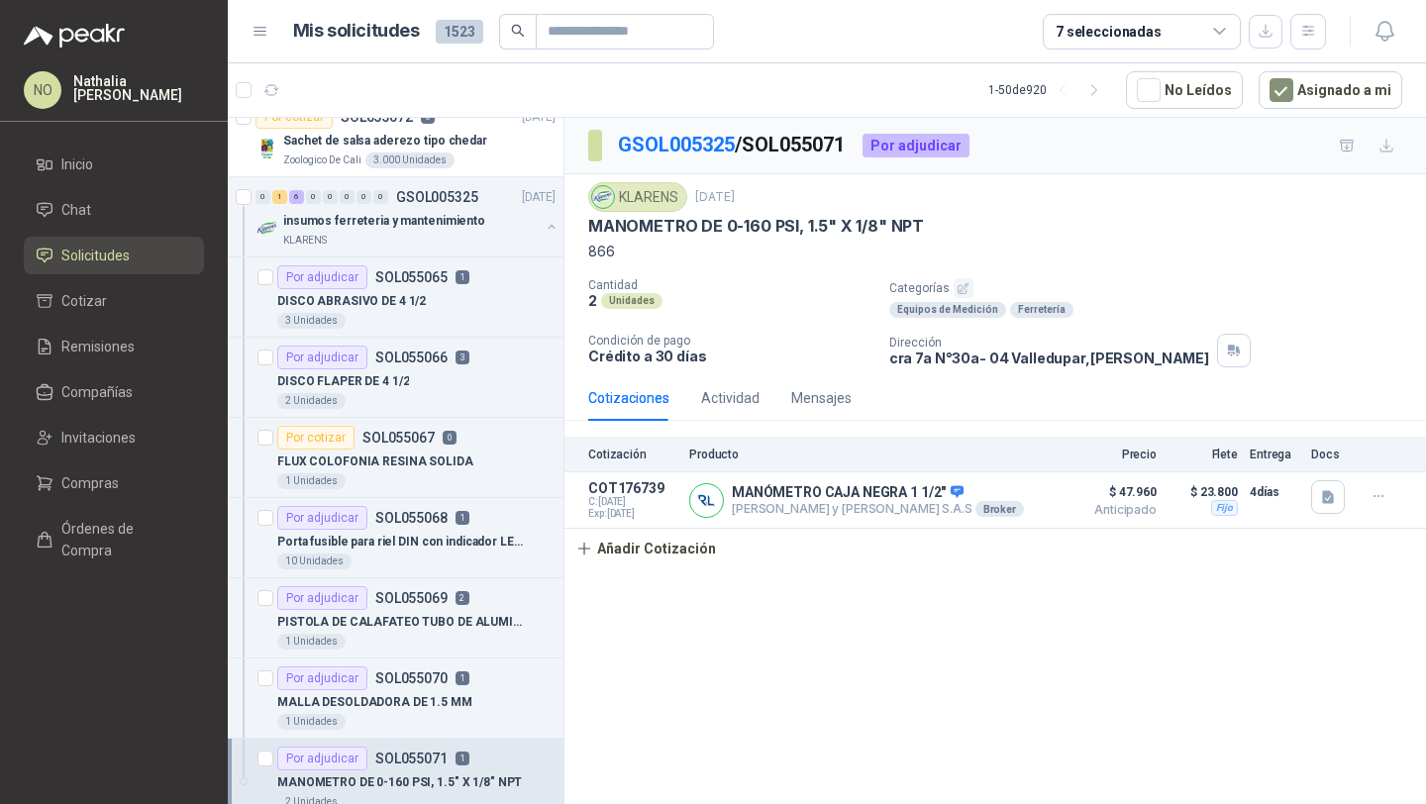
scroll to position [70, 0]
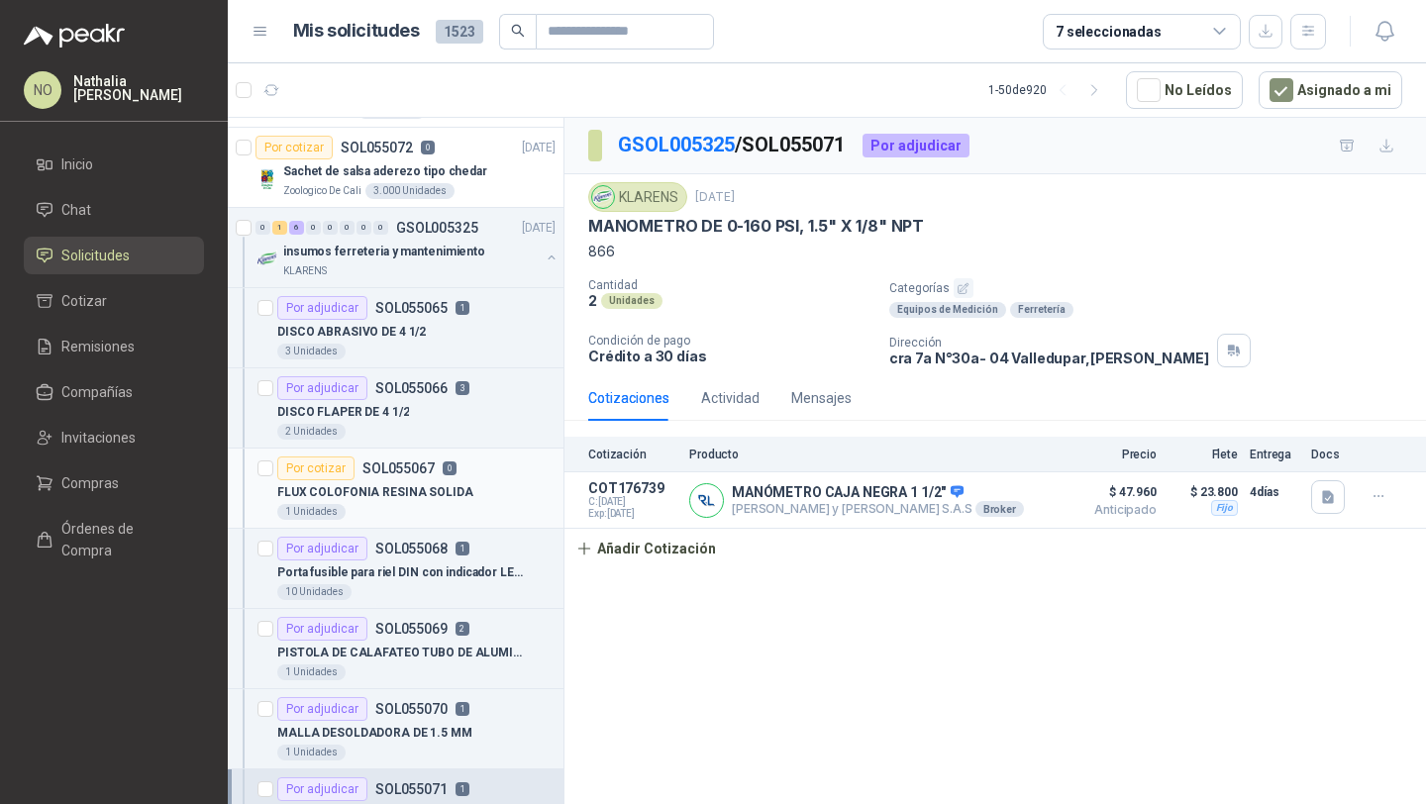
click at [430, 504] on div "1 Unidades" at bounding box center [416, 512] width 278 height 16
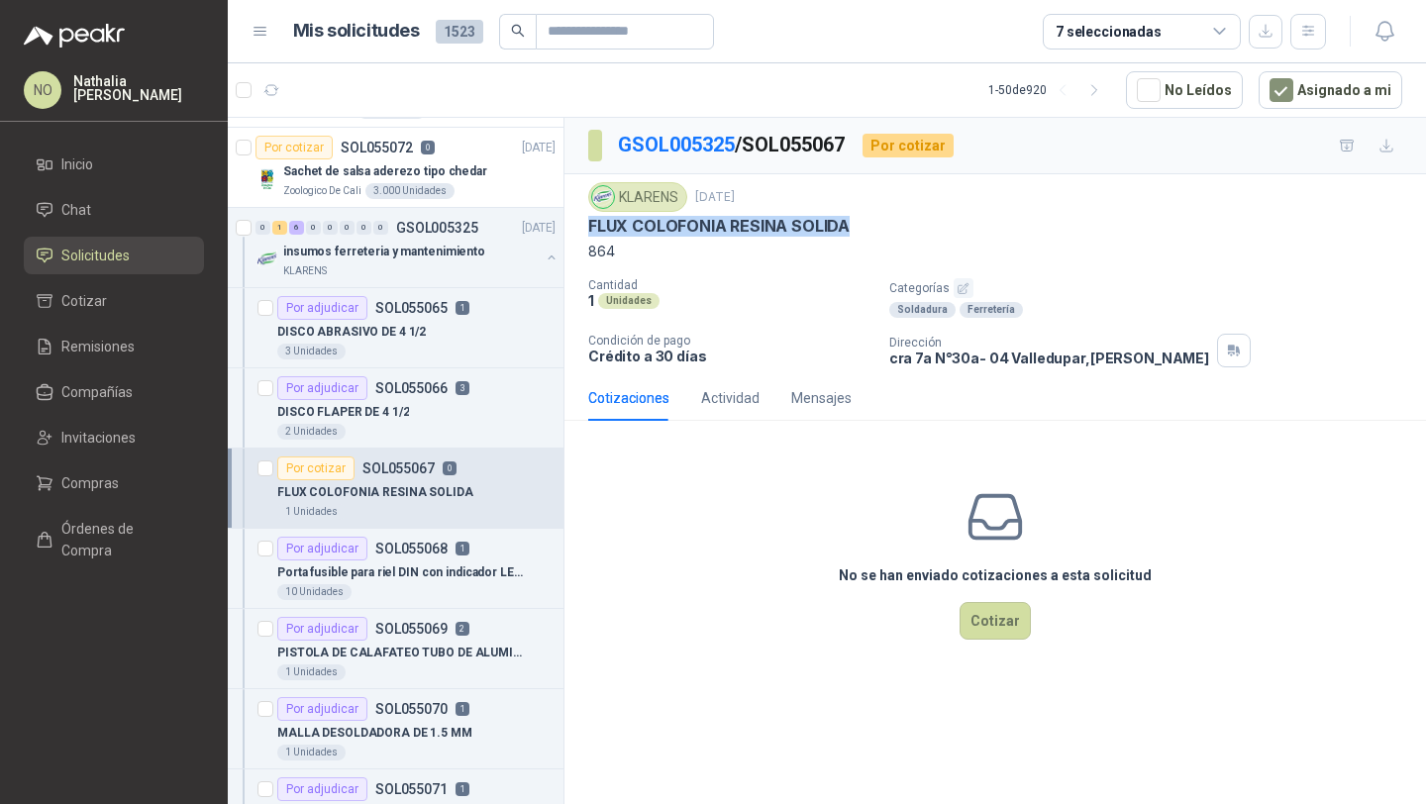
drag, startPoint x: 586, startPoint y: 224, endPoint x: 867, endPoint y: 225, distance: 281.2
click at [869, 225] on div "KLARENS 5 sept, 2025 FLUX COLOFONIA RESINA SOLIDA 864 Cantidad 1 Unidades Categ…" at bounding box center [994, 274] width 861 height 201
copy p "FLUX COLOFONIA RESINA SOLIDA"
click at [566, 35] on input "text" at bounding box center [616, 32] width 139 height 34
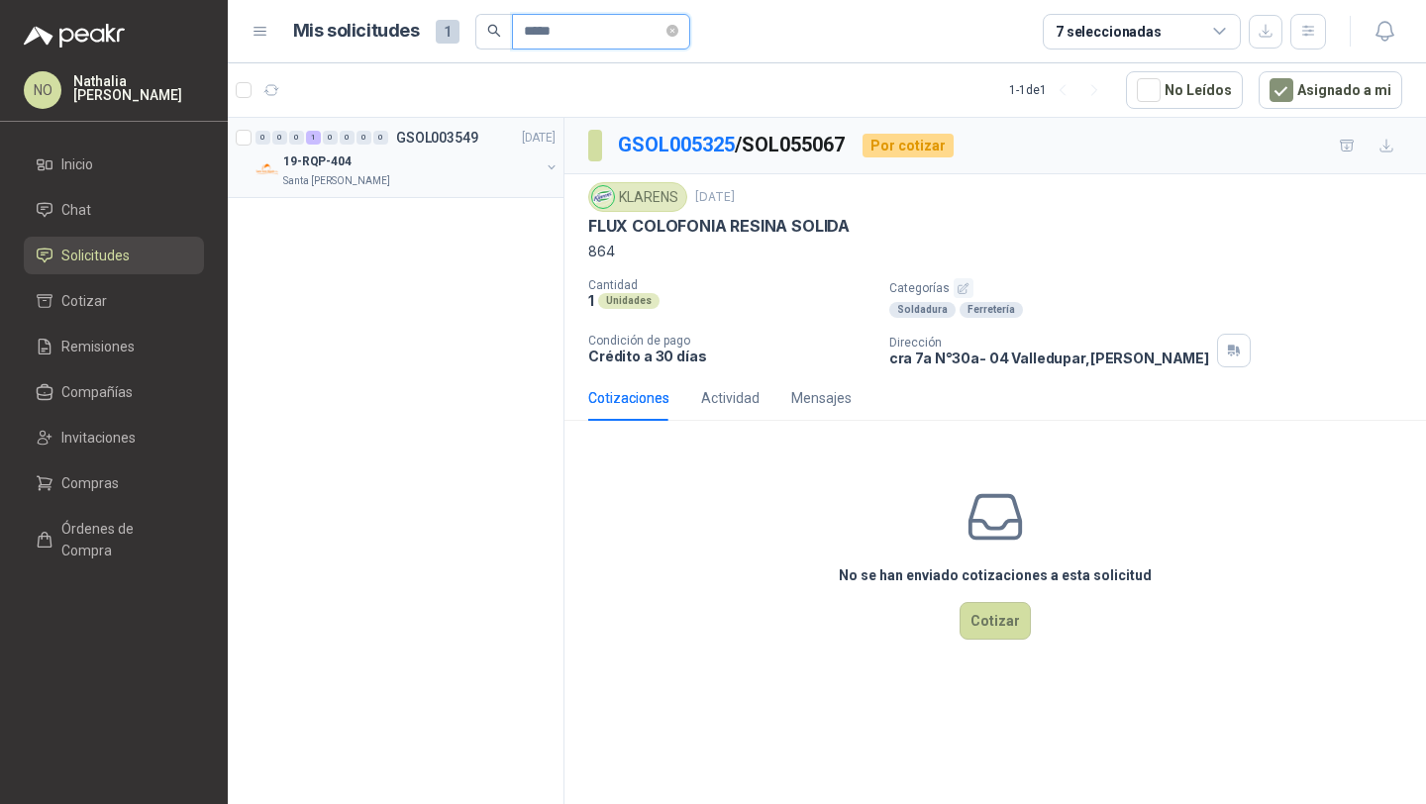
type input "*****"
click at [403, 167] on div "19-RQP-404" at bounding box center [411, 161] width 256 height 24
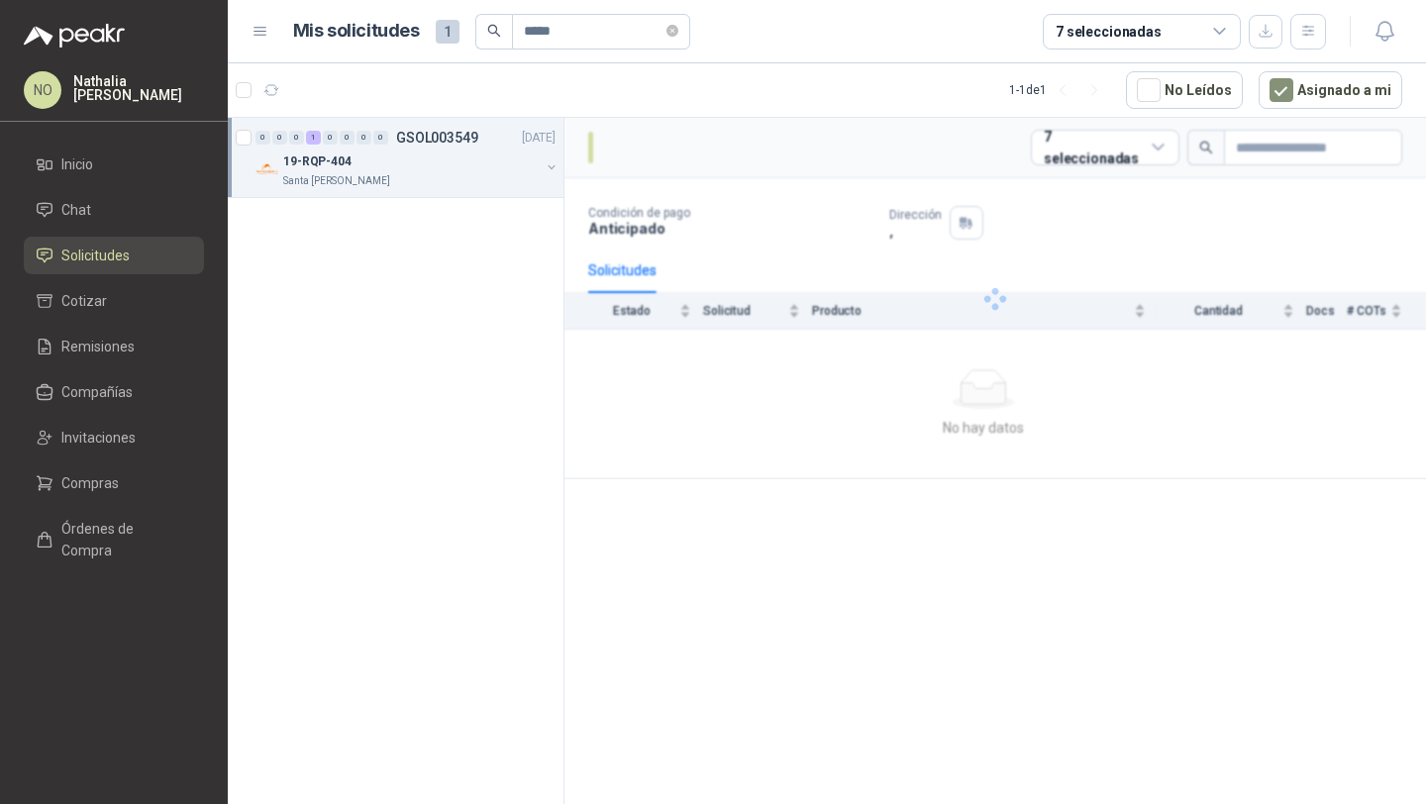
click at [403, 167] on div "19-RQP-404" at bounding box center [411, 161] width 256 height 24
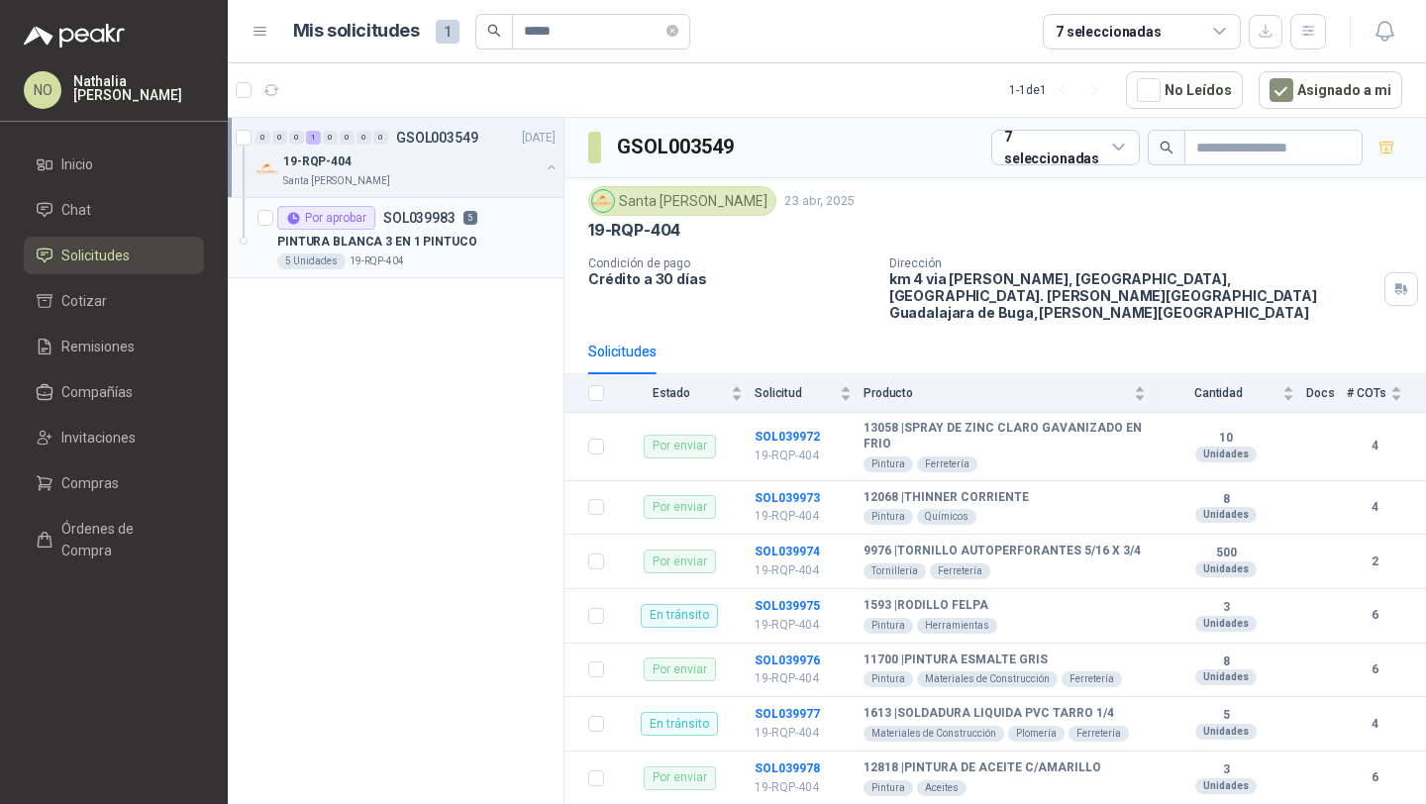
click at [418, 234] on p "PINTURA BLANCA 3 EN 1 PINTUCO" at bounding box center [377, 242] width 200 height 19
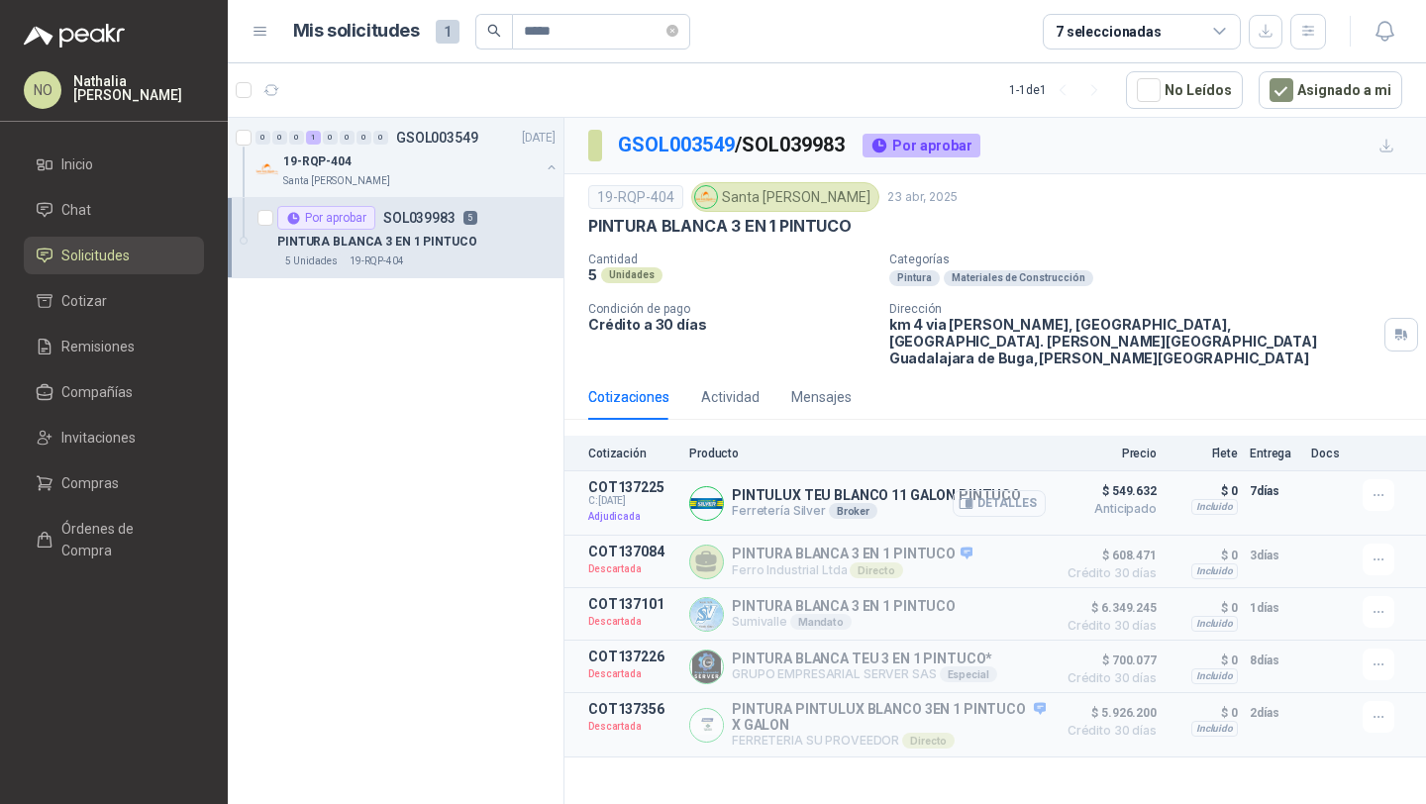
click at [1002, 490] on button "Detalles" at bounding box center [998, 503] width 93 height 27
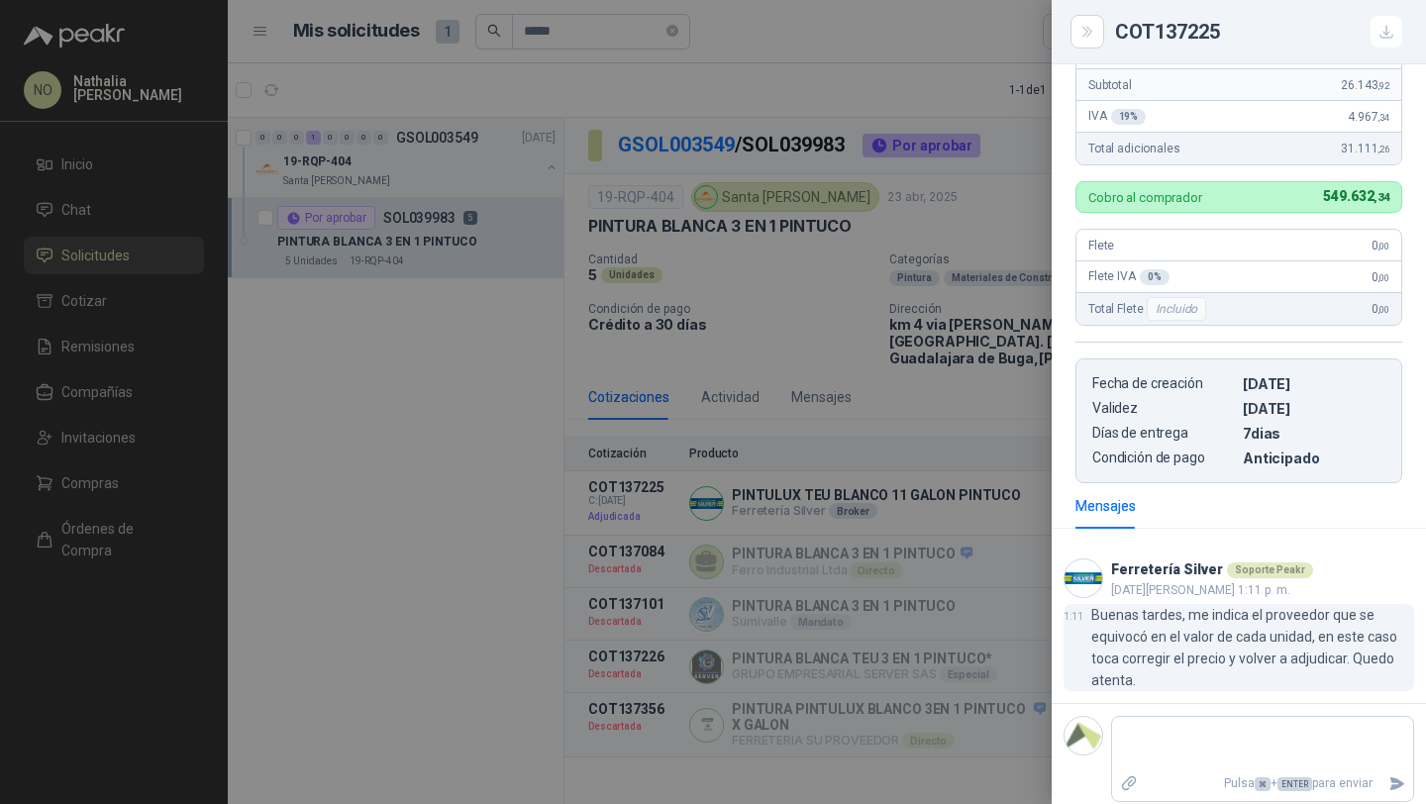
scroll to position [476, 0]
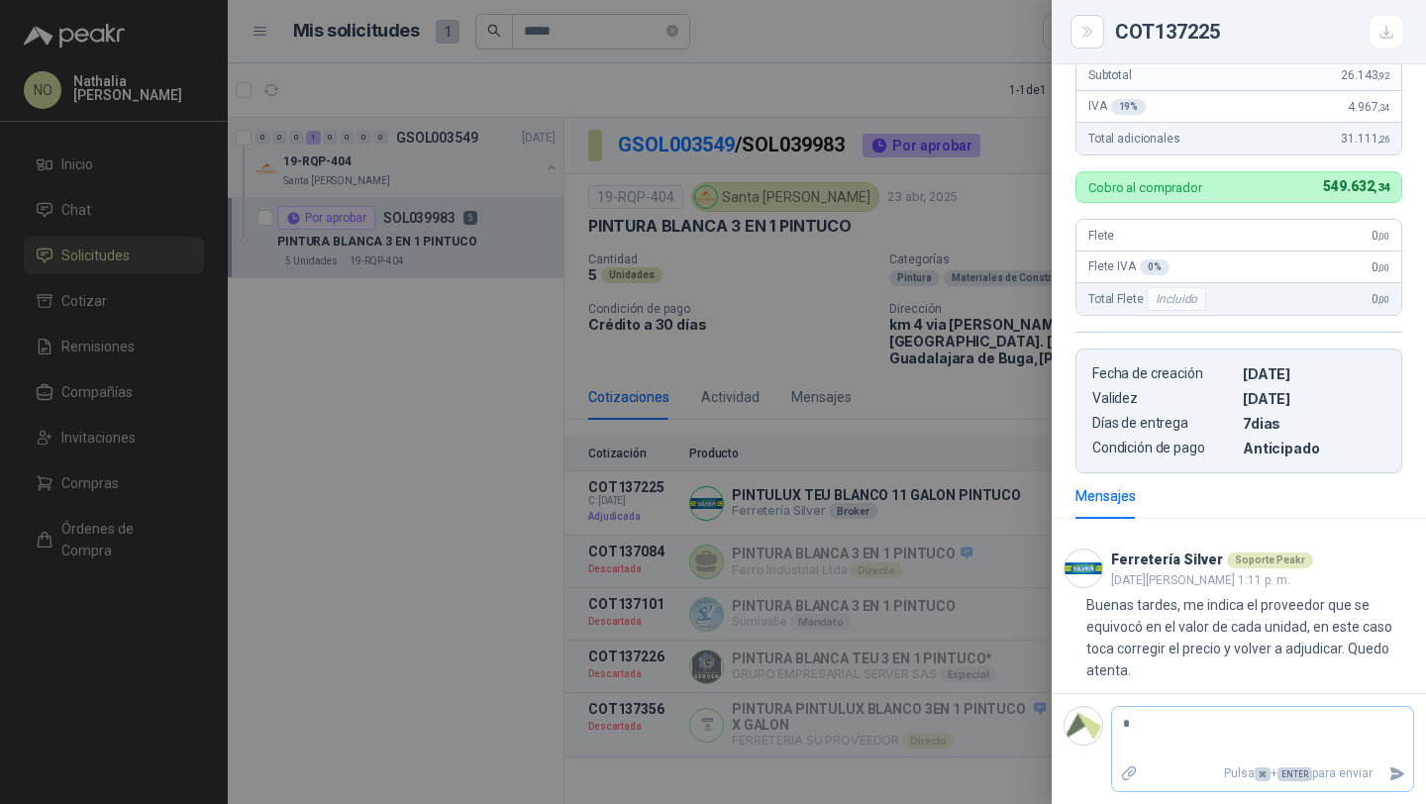
type textarea "**"
type textarea "***"
type textarea "****"
type textarea "*****"
type textarea "******"
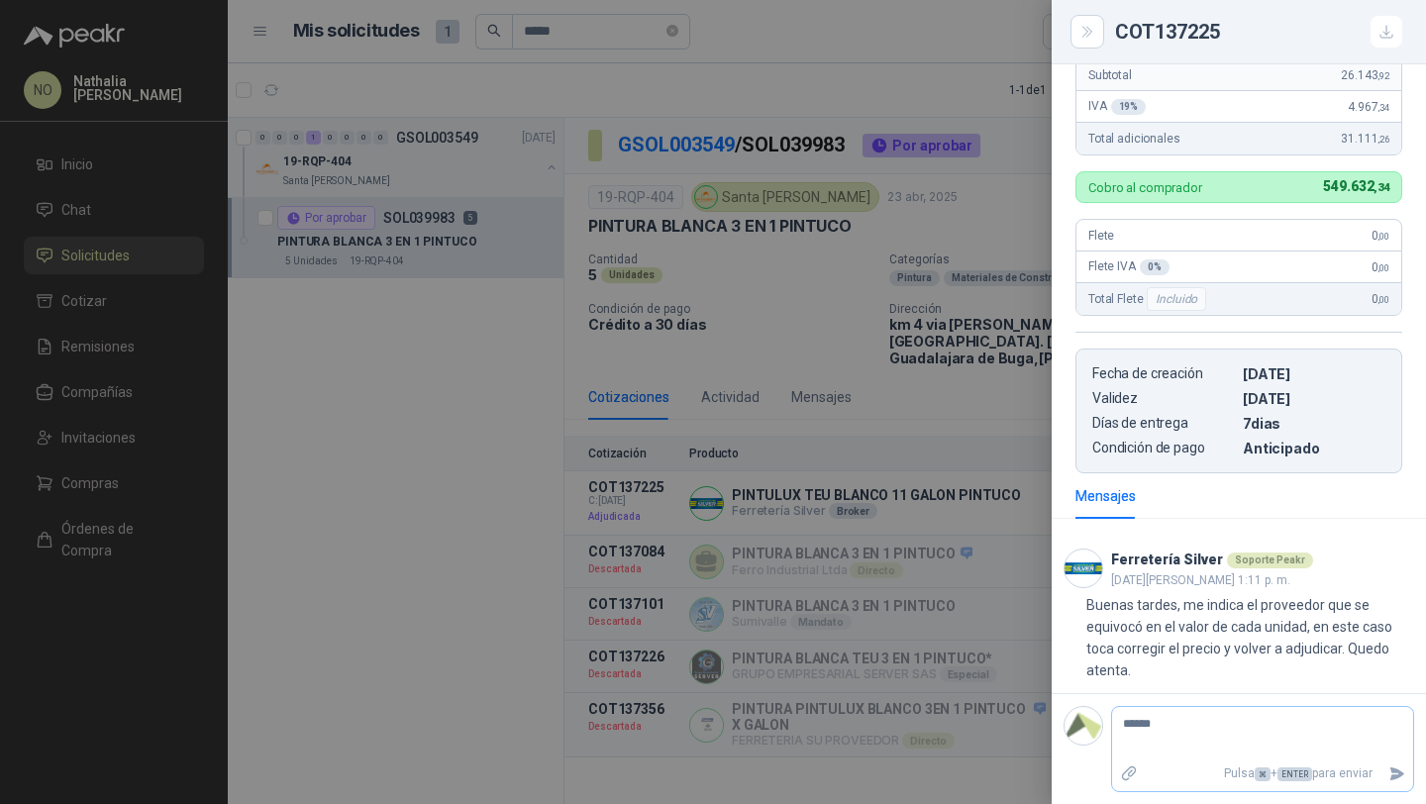
type textarea "******"
type textarea "********"
type textarea "*********"
type textarea "**********"
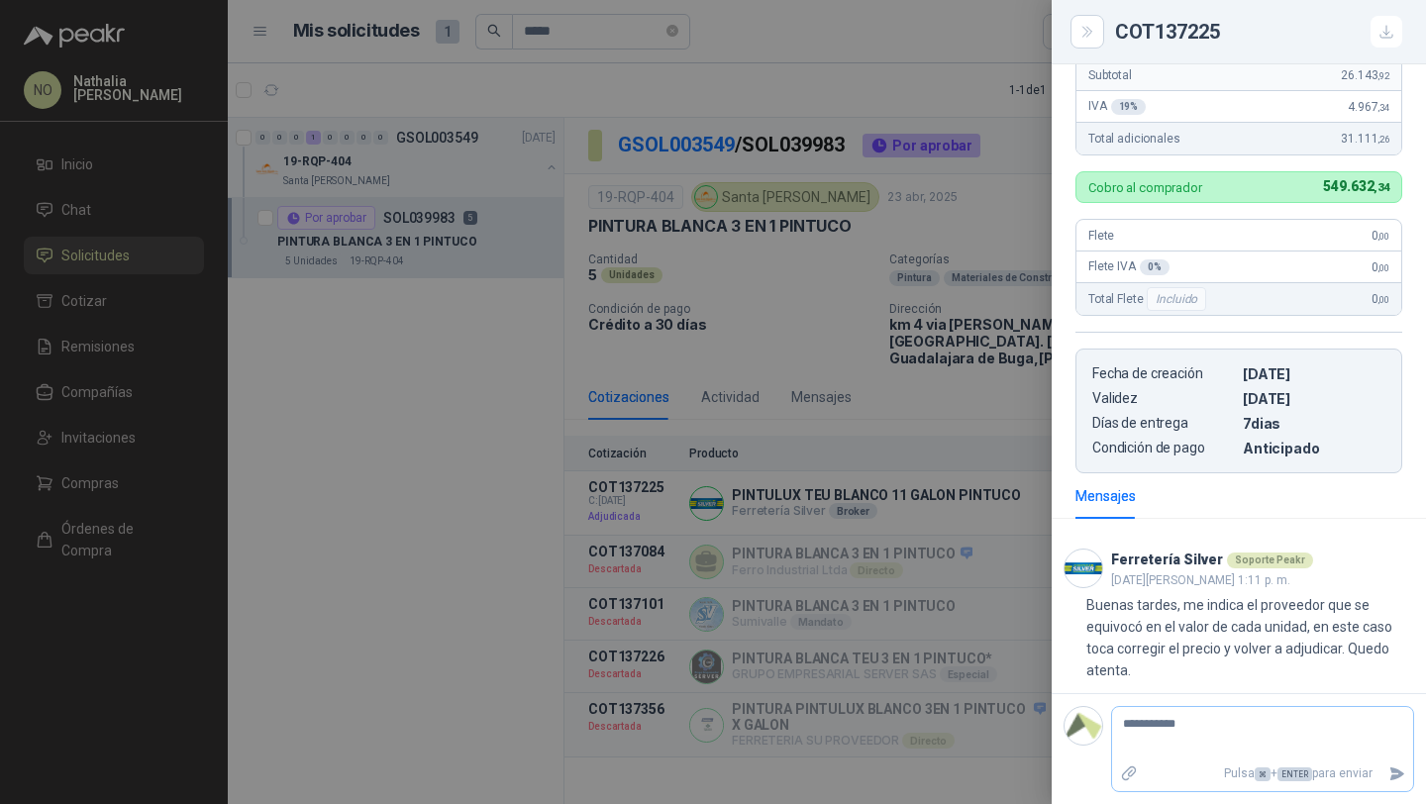
type textarea "**********"
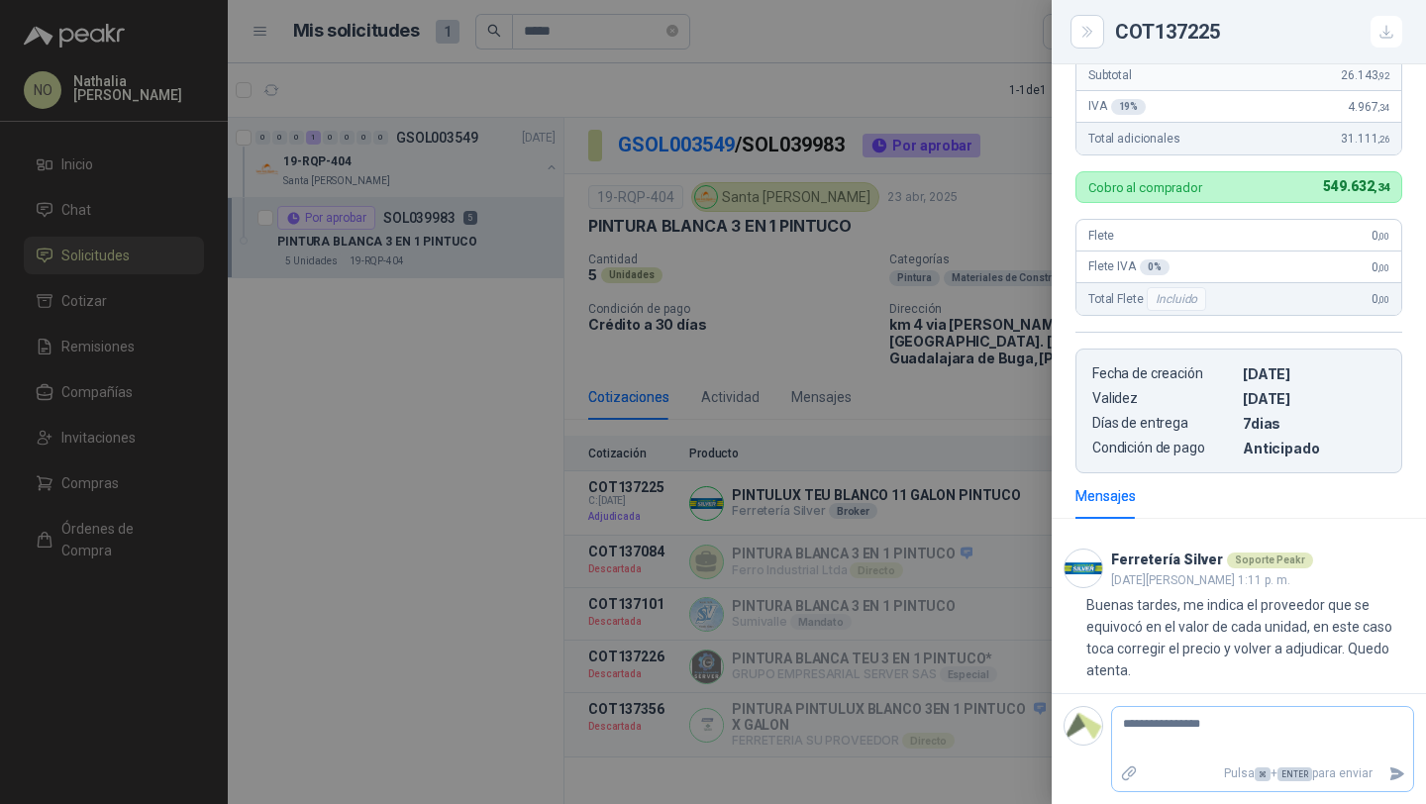
type textarea "**********"
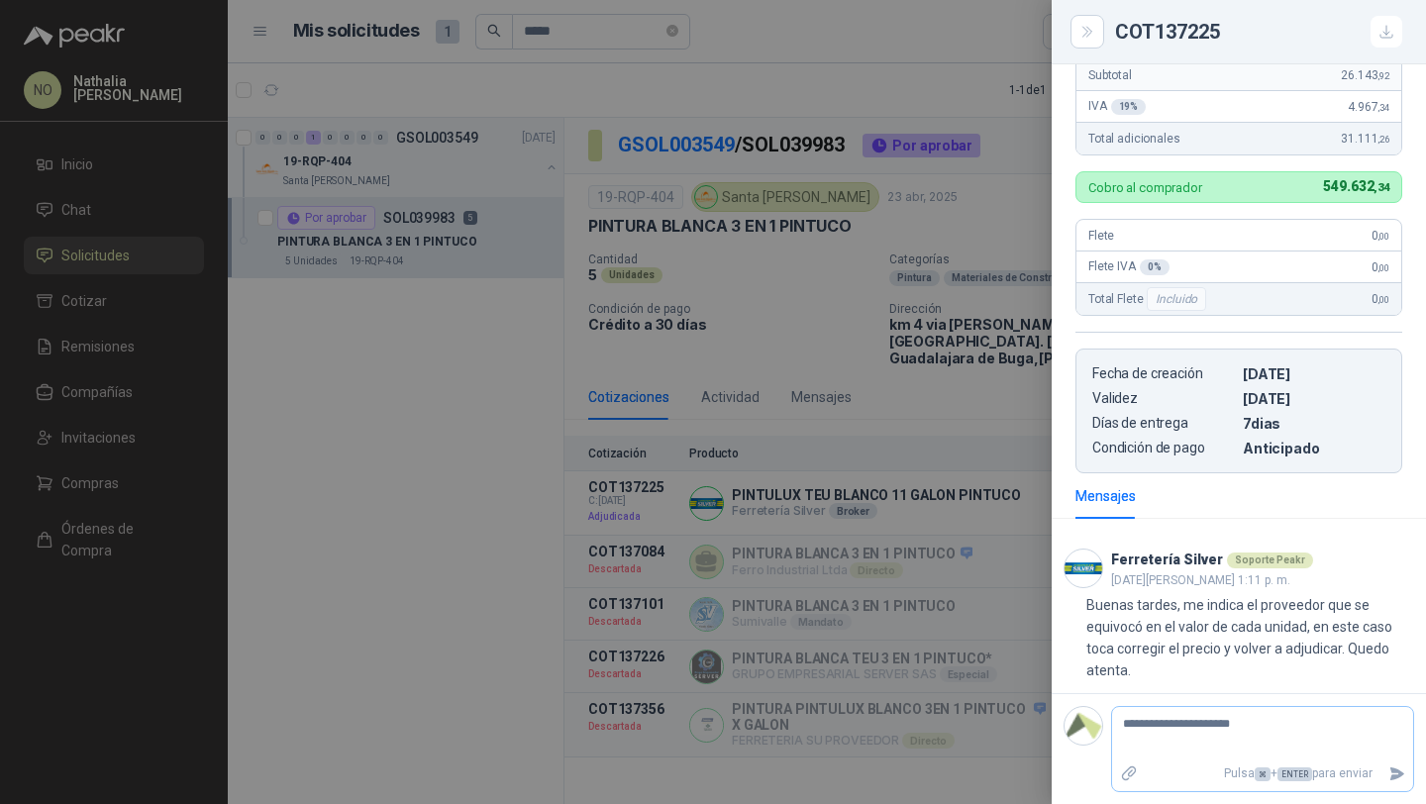
type textarea "**********"
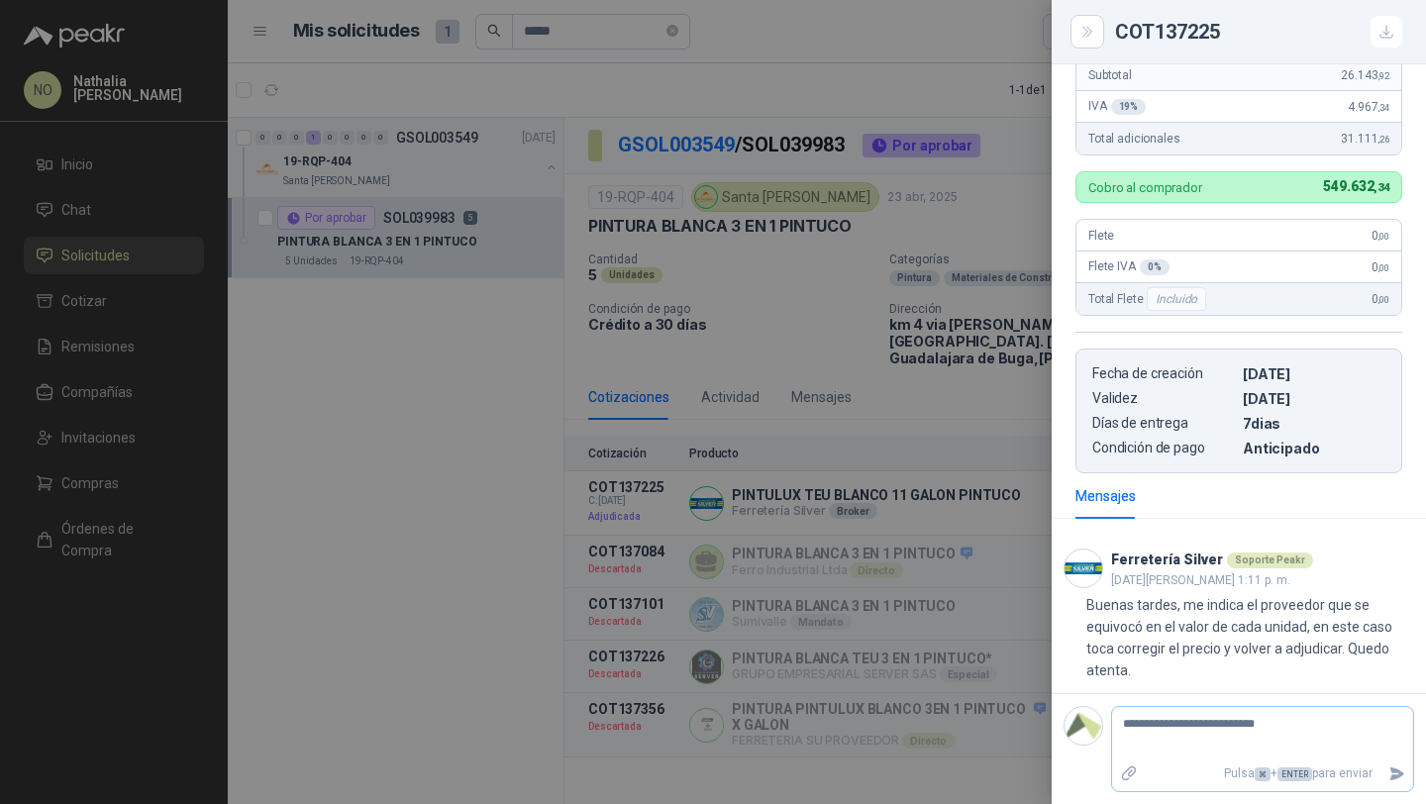
type textarea "**********"
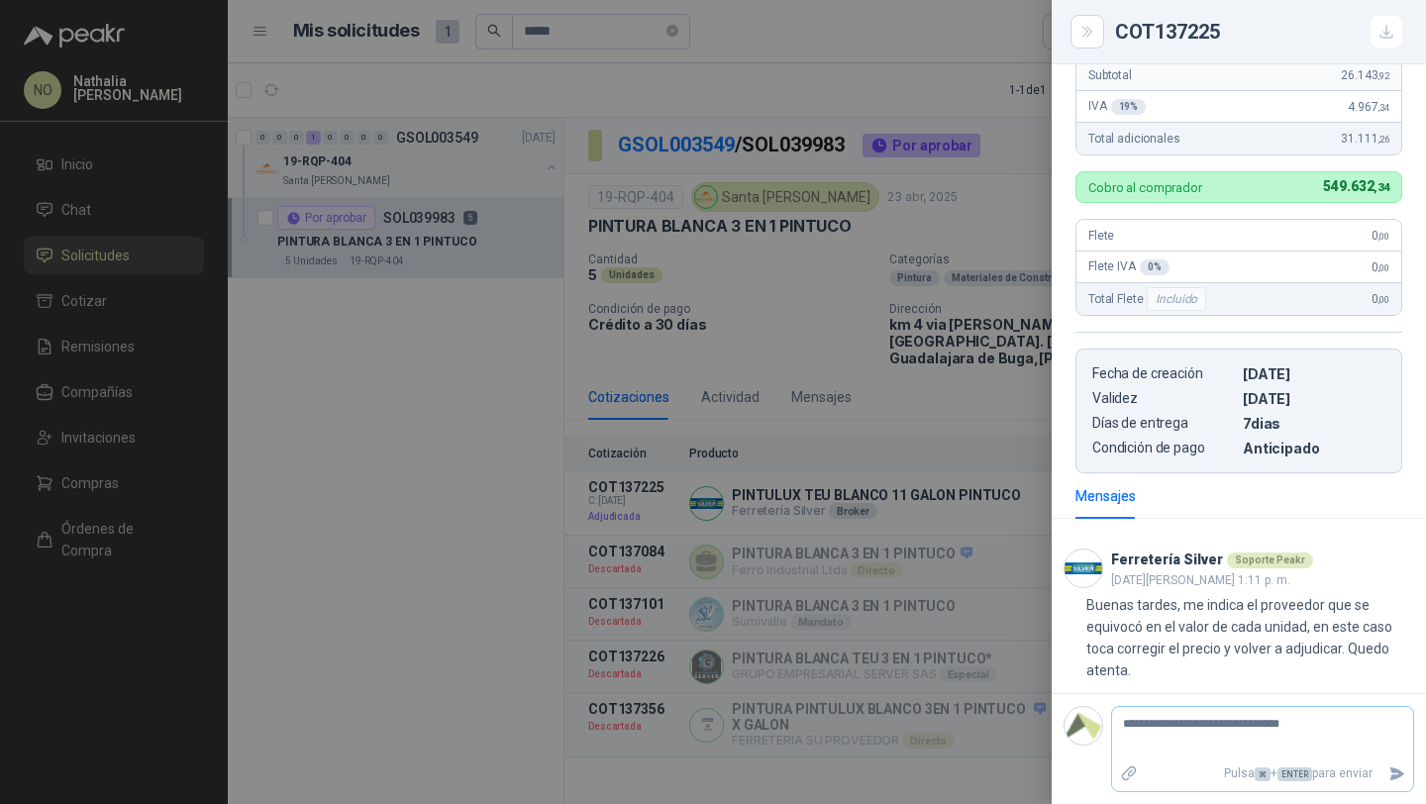
type textarea "**********"
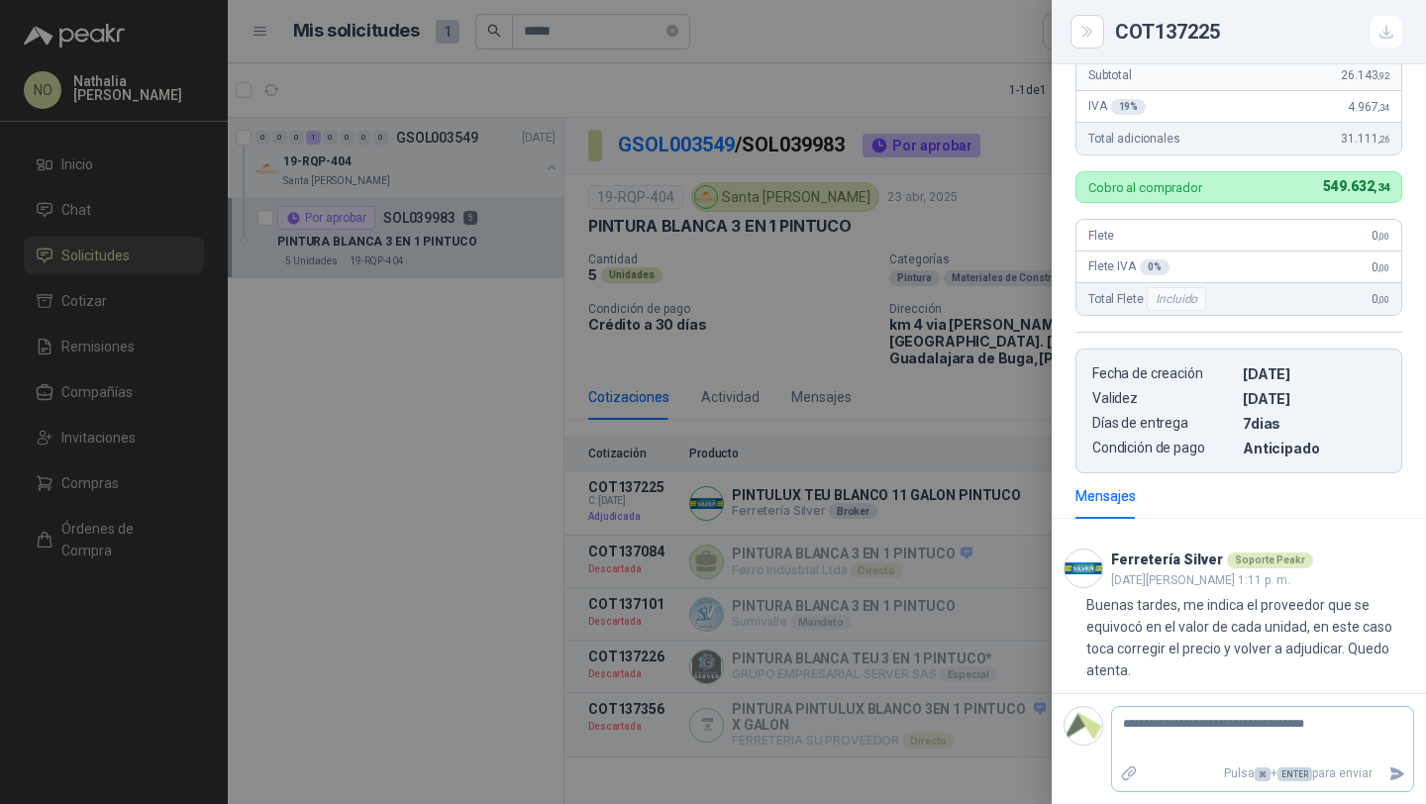
type textarea "**********"
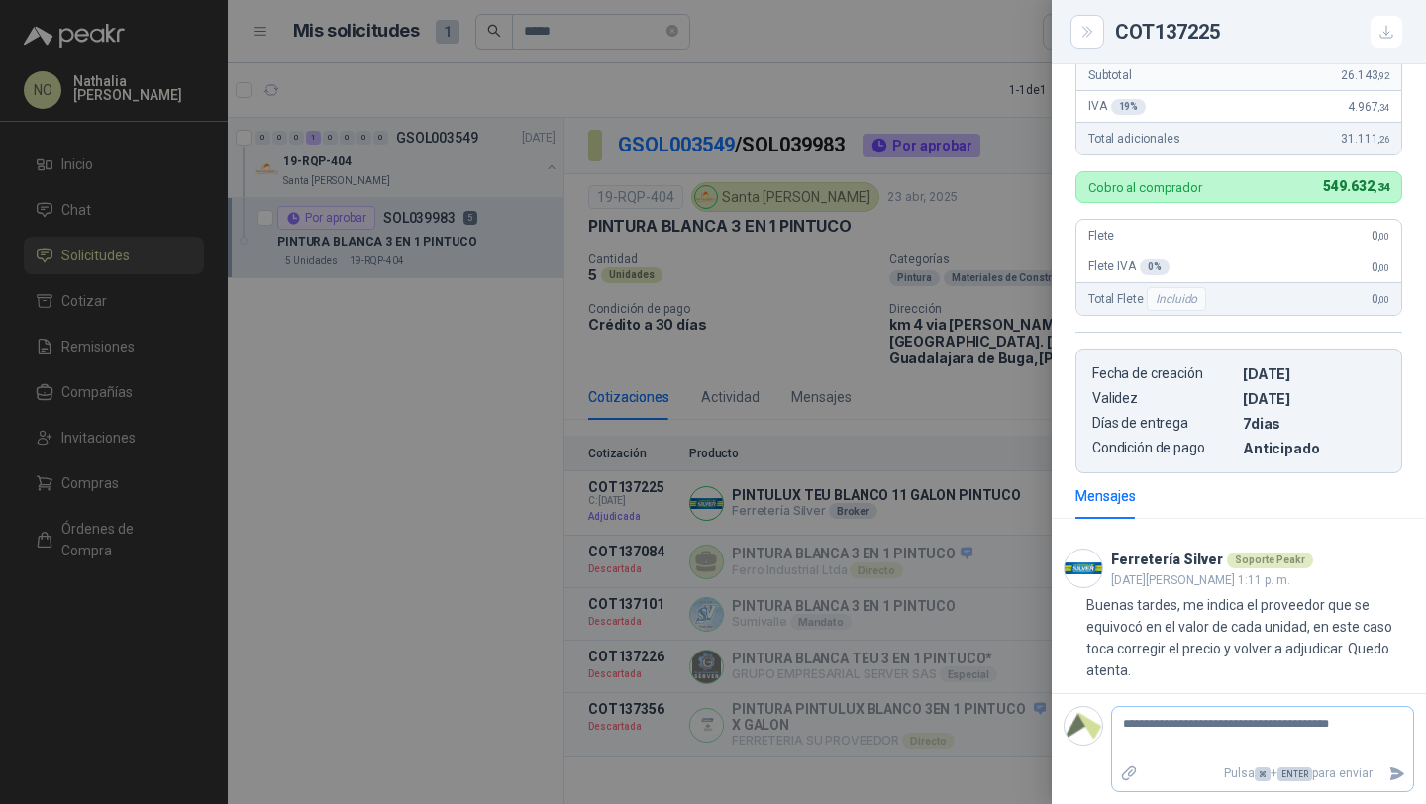
type textarea "**********"
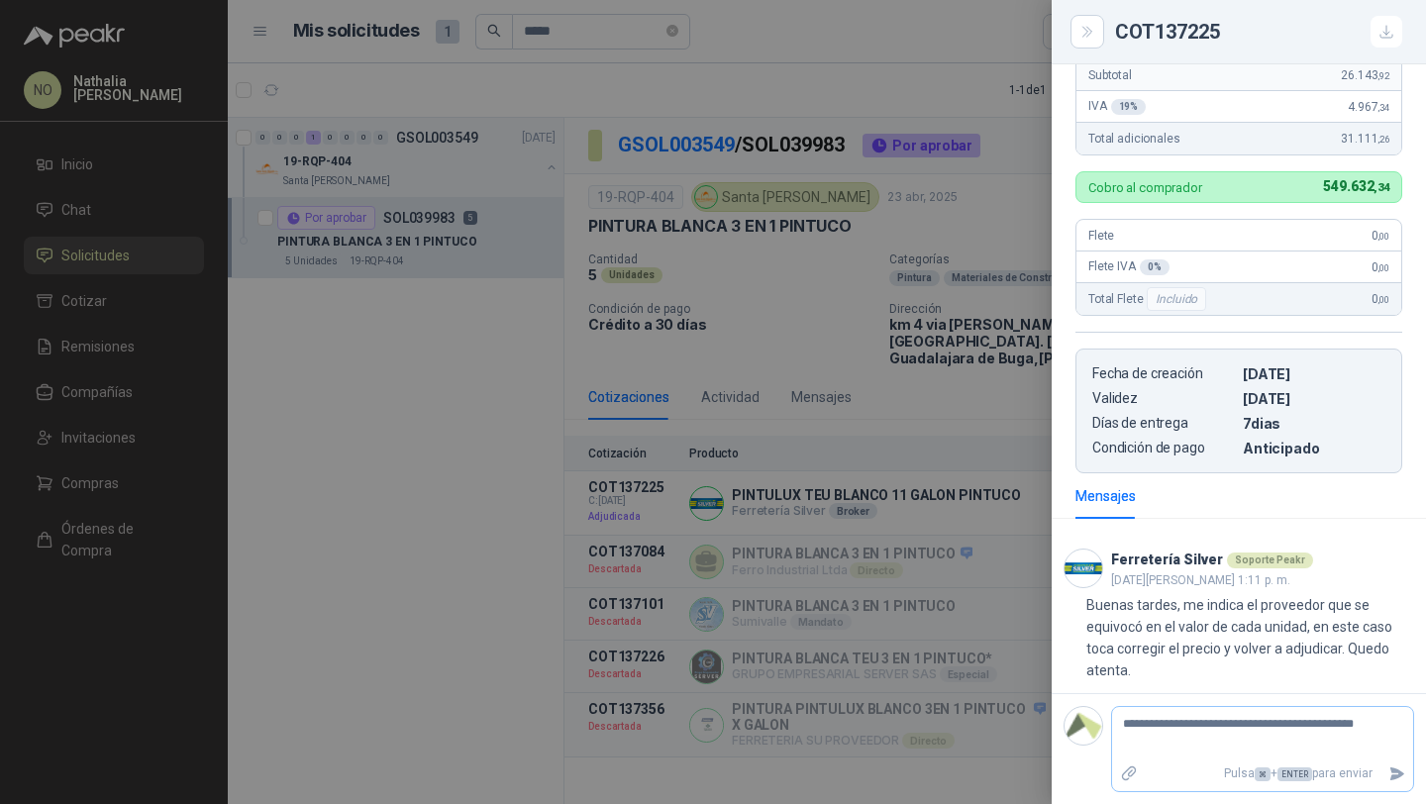
type textarea "**********"
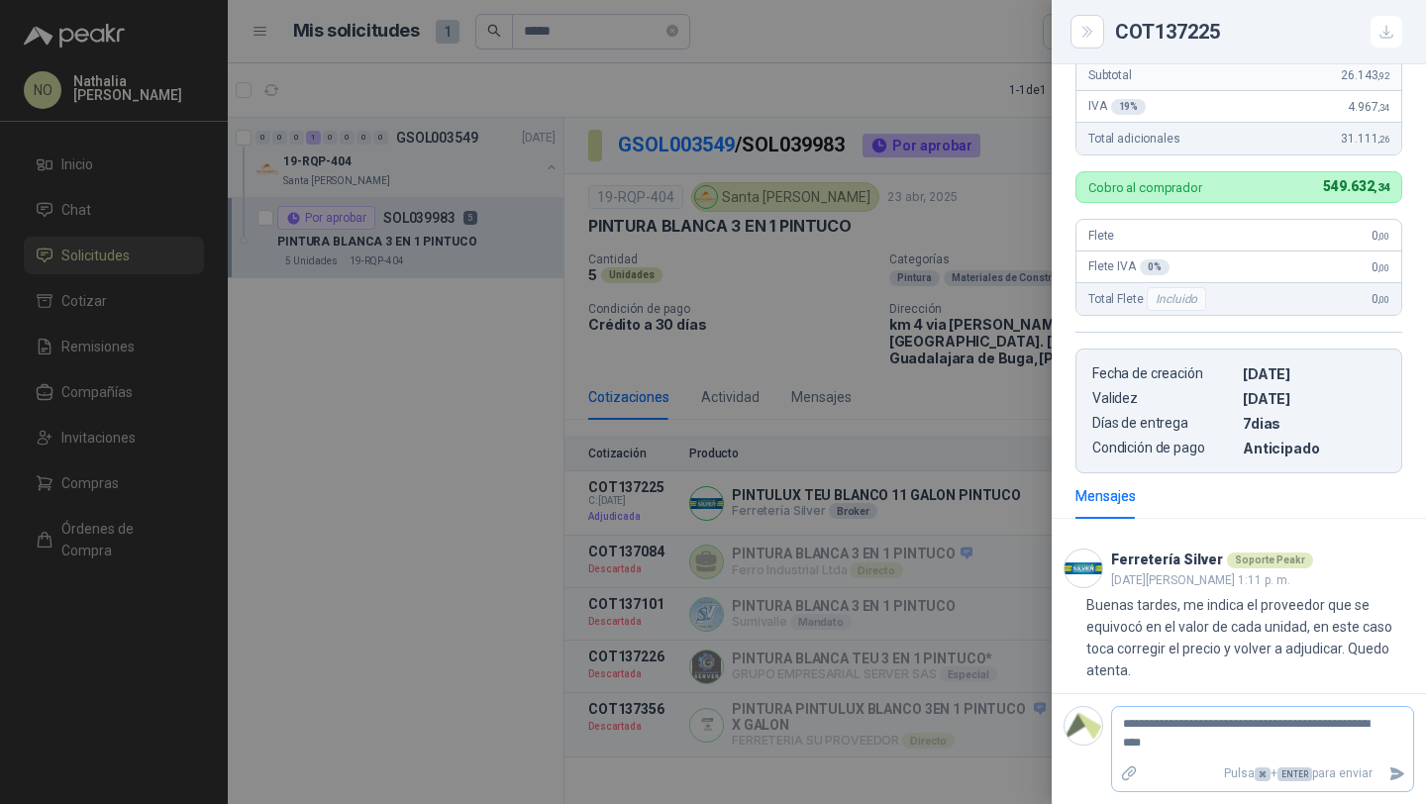
type textarea "**********"
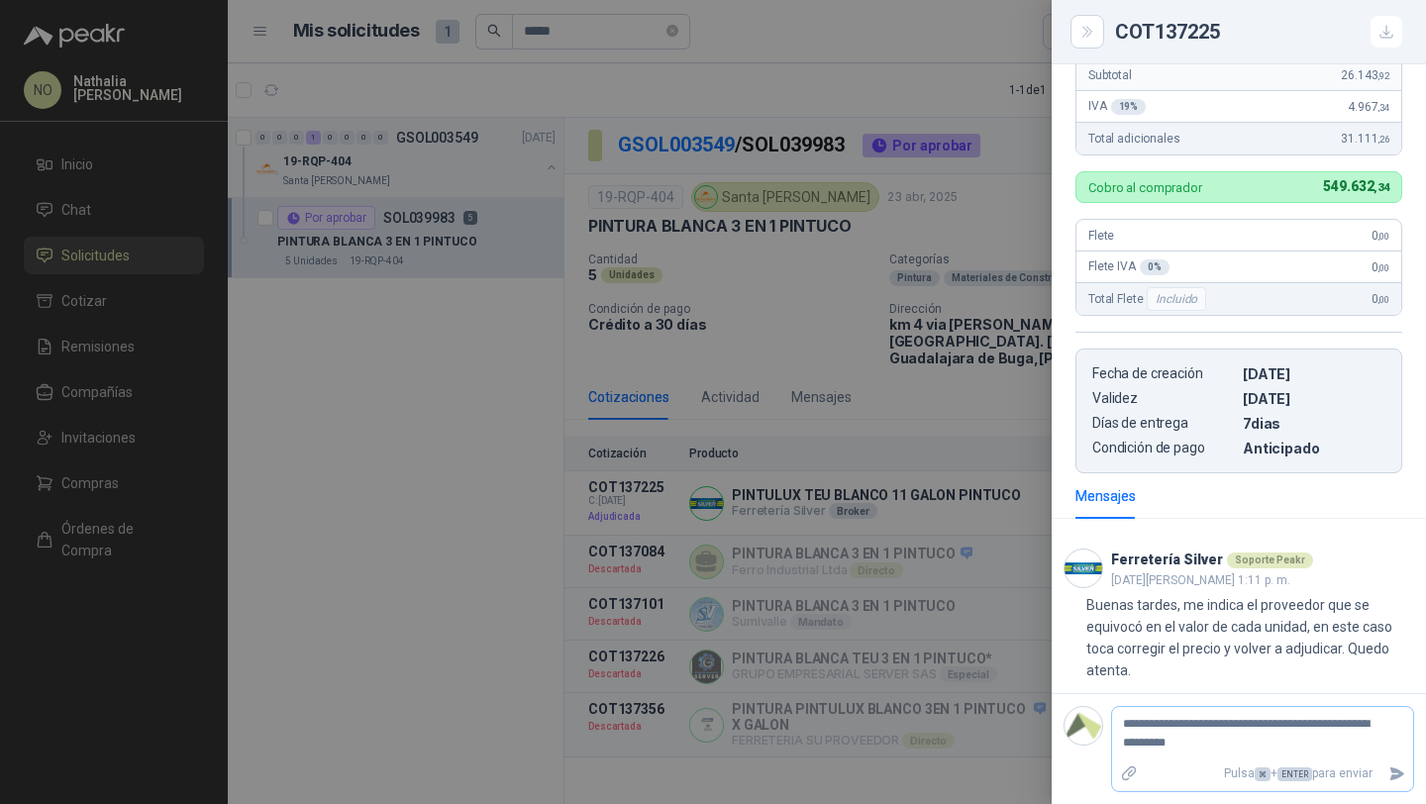
type textarea "**********"
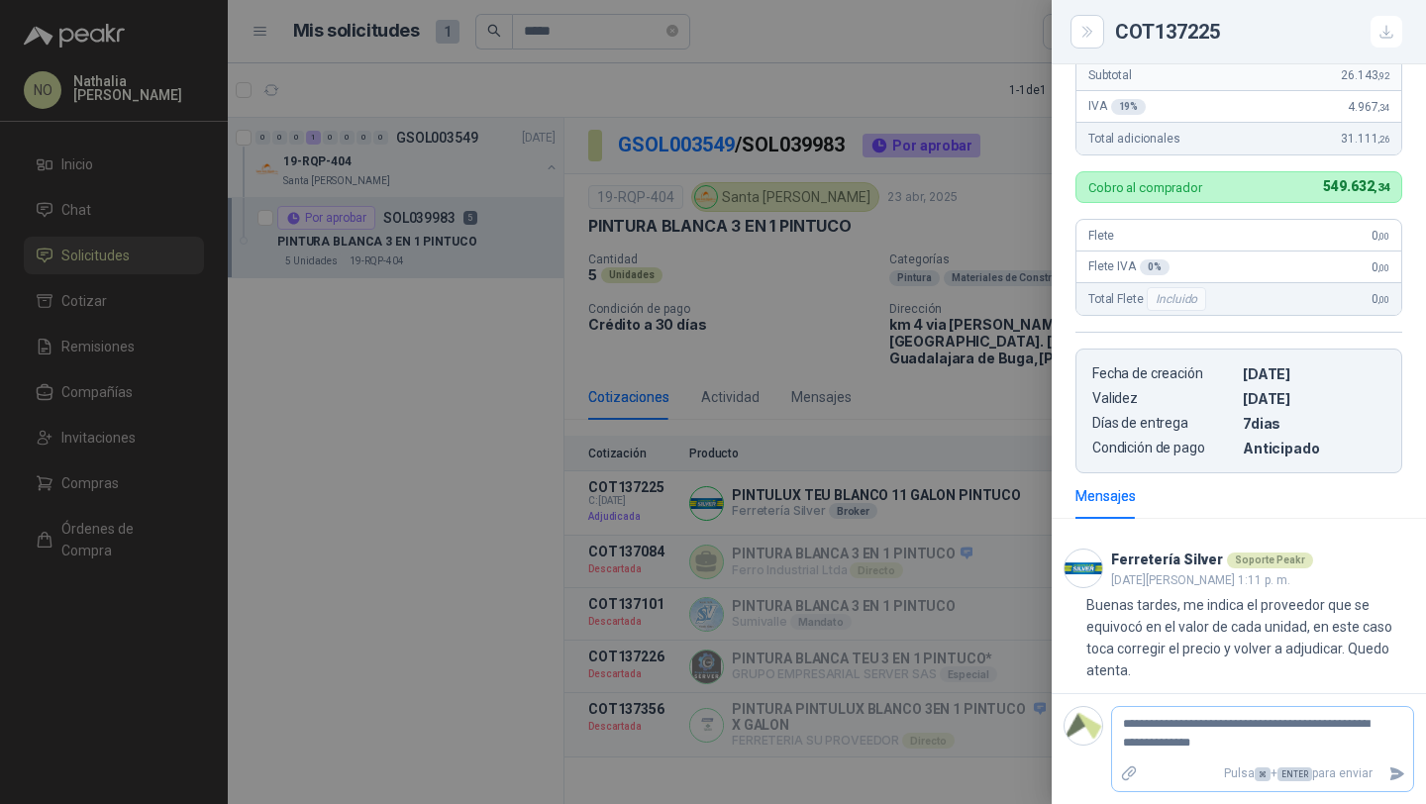
type textarea "**********"
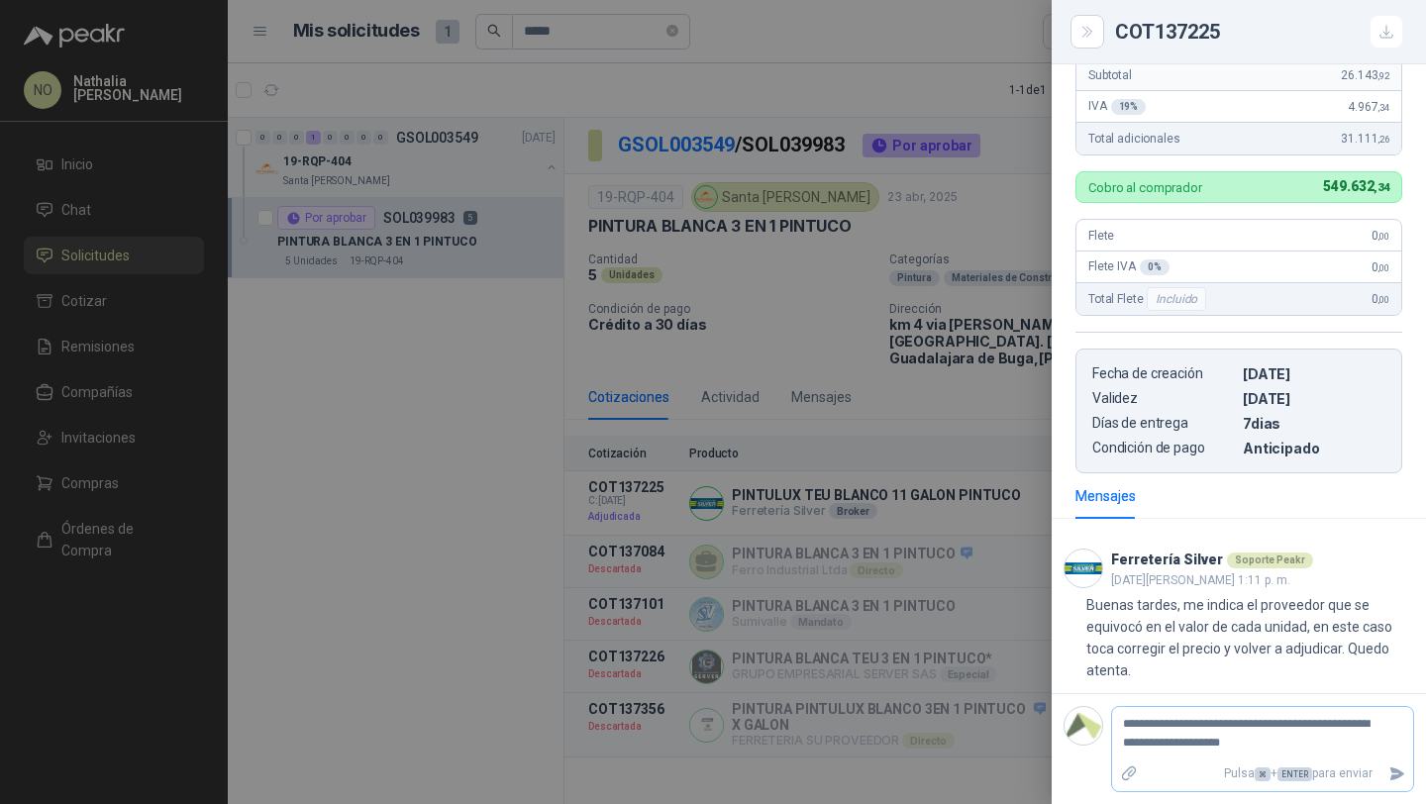
type textarea "**********"
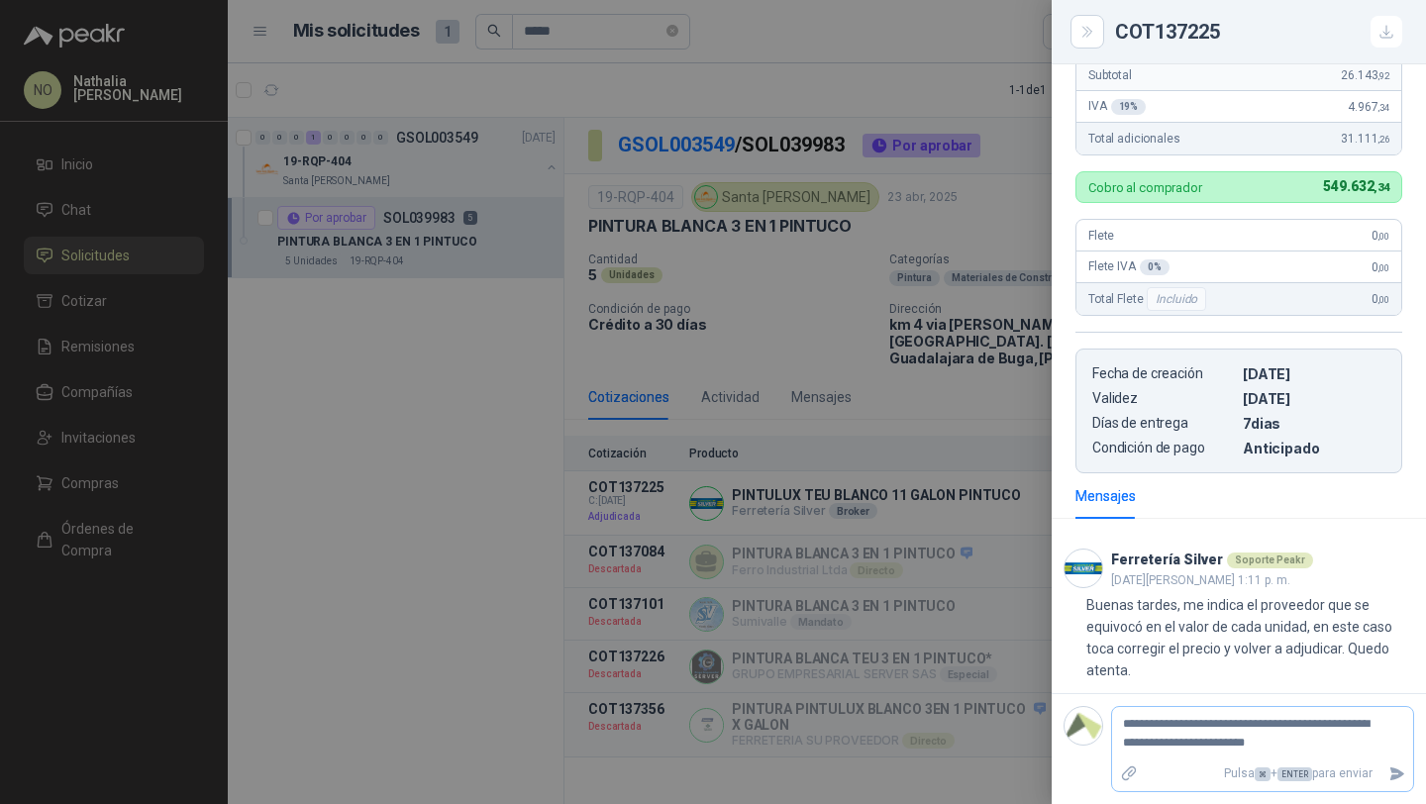
type textarea "**********"
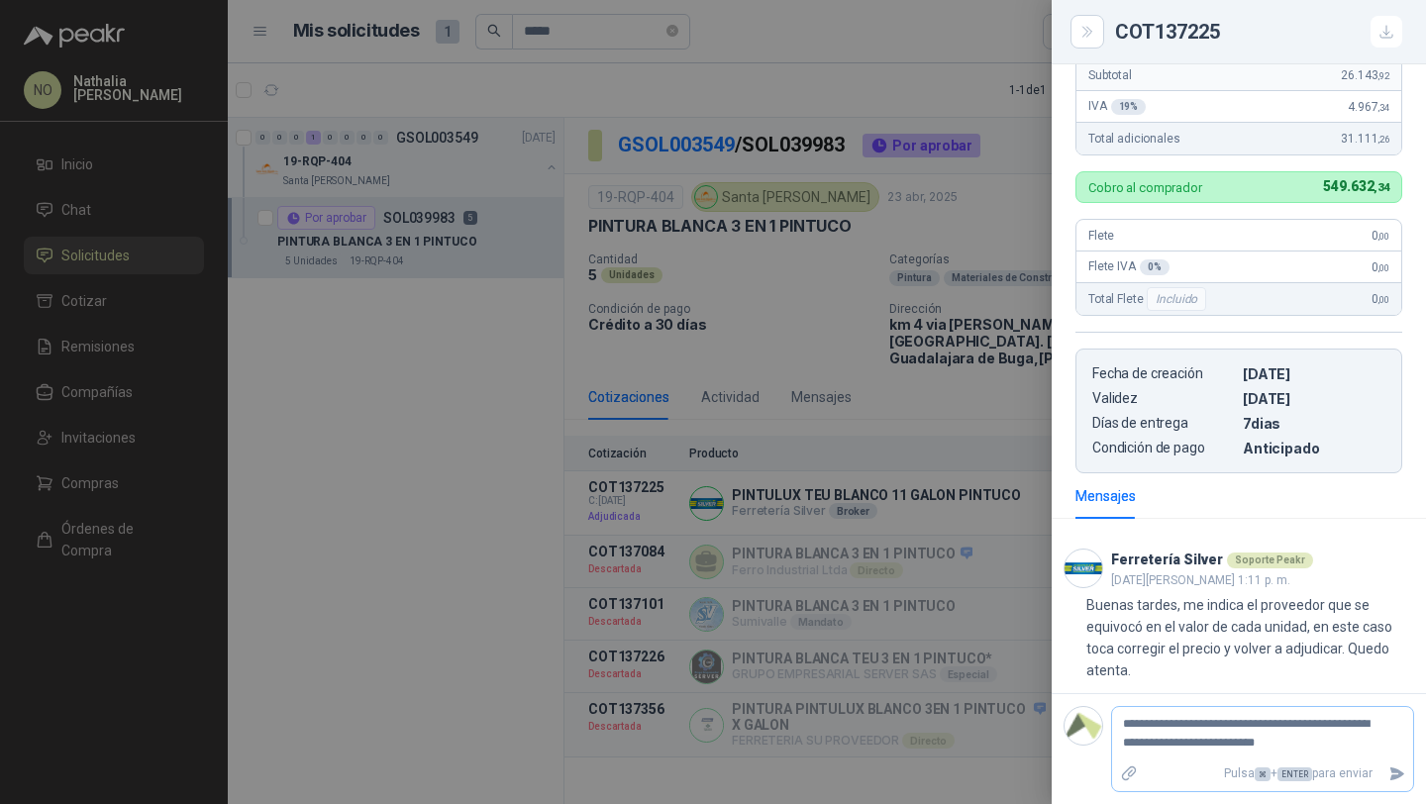
type textarea "**********"
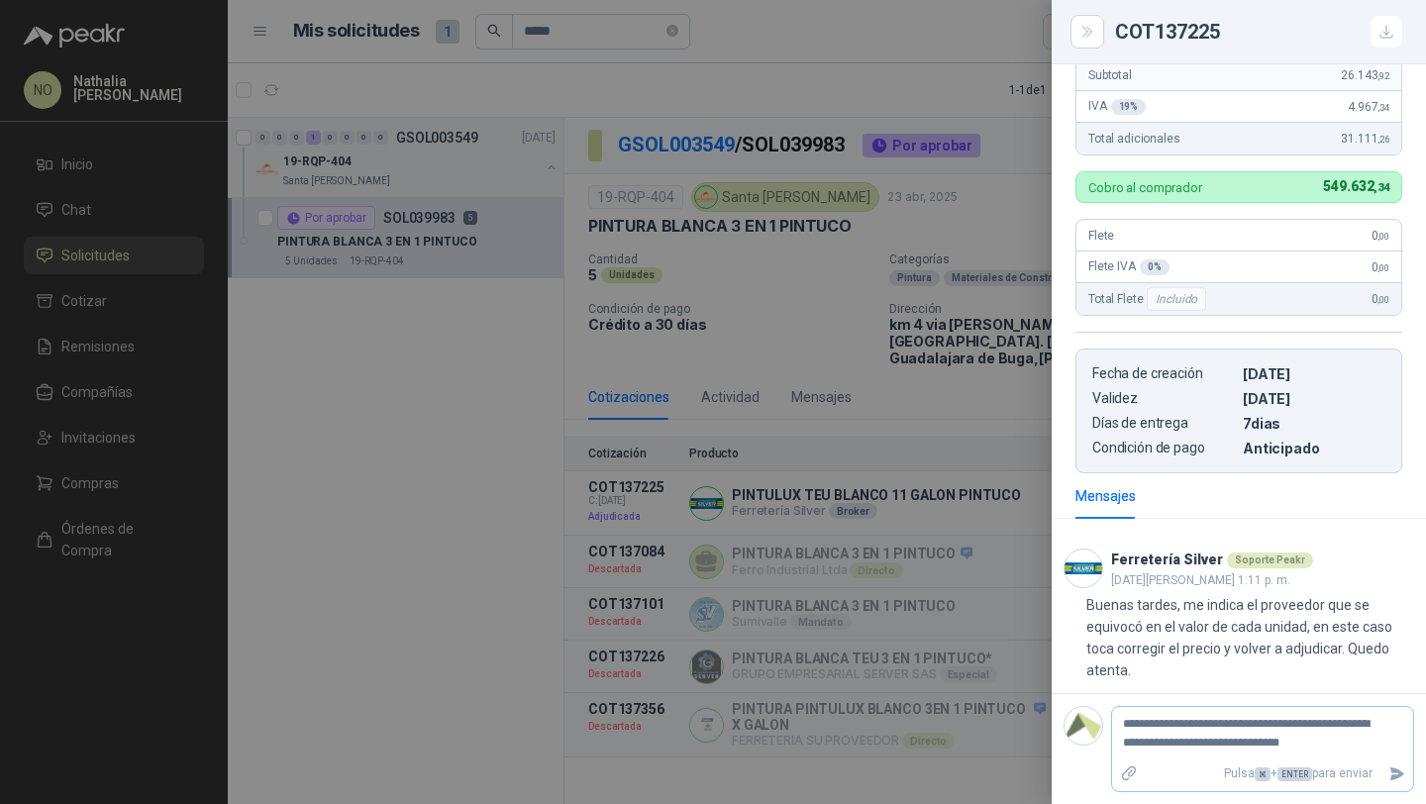
type textarea "**********"
click at [1380, 782] on button "Enviar" at bounding box center [1396, 792] width 33 height 35
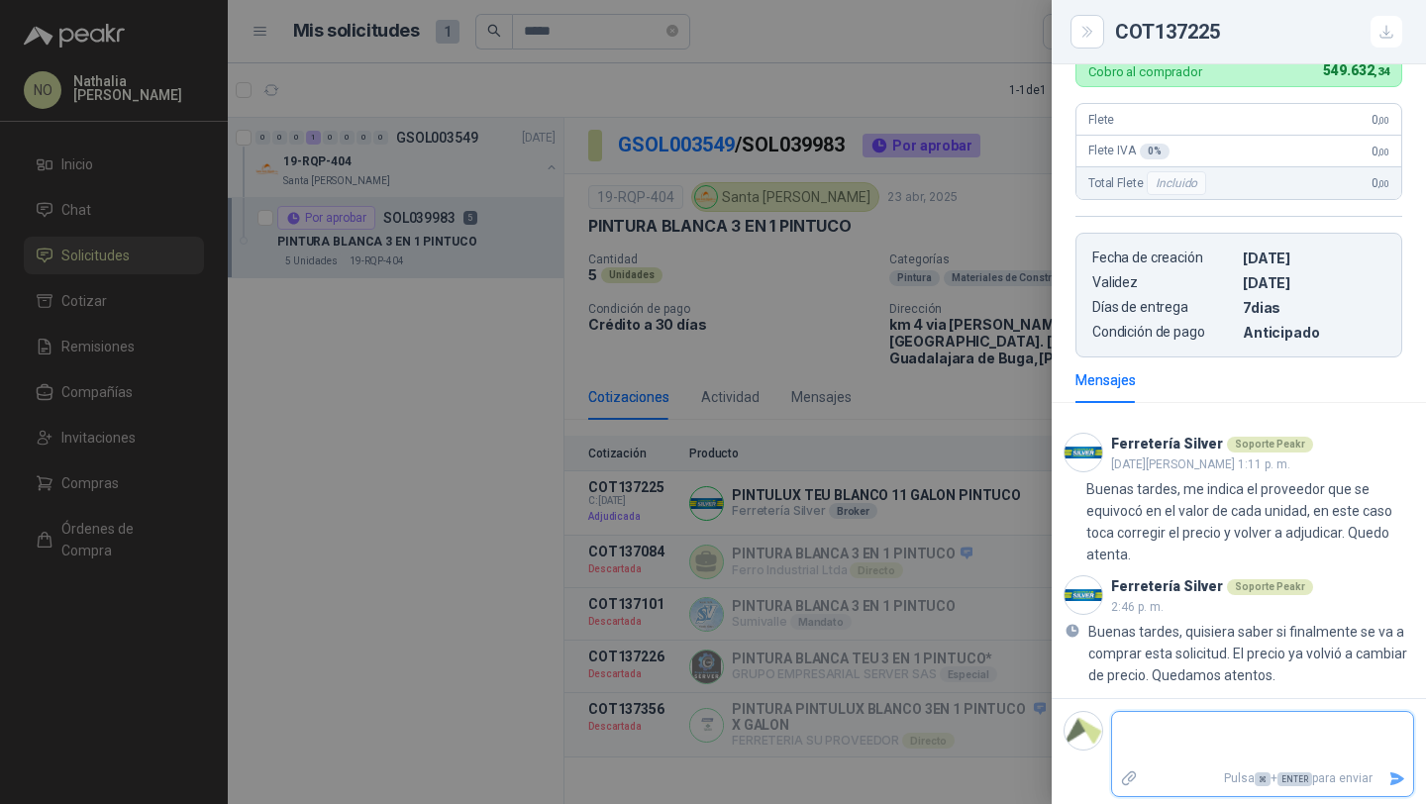
scroll to position [597, 0]
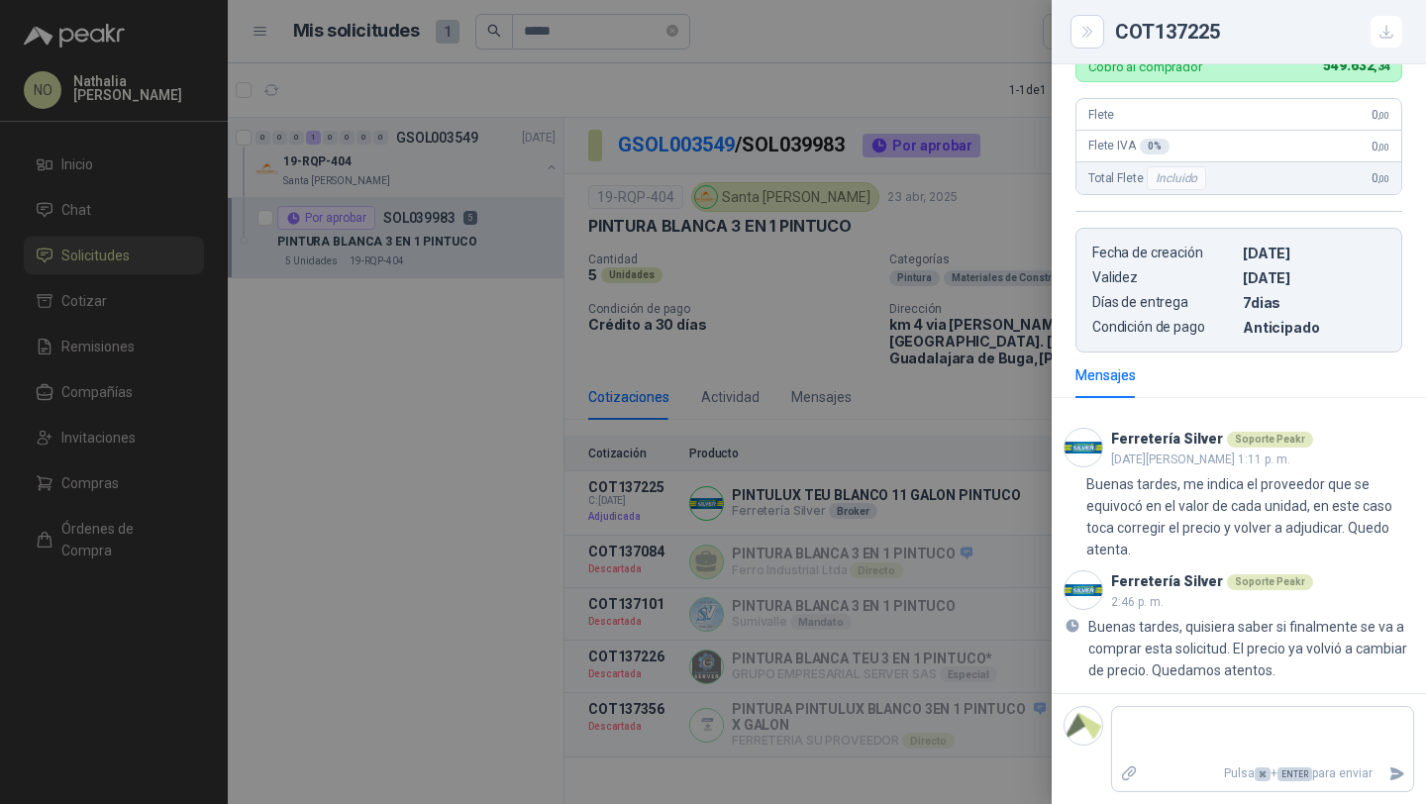
click at [728, 305] on div at bounding box center [713, 402] width 1426 height 804
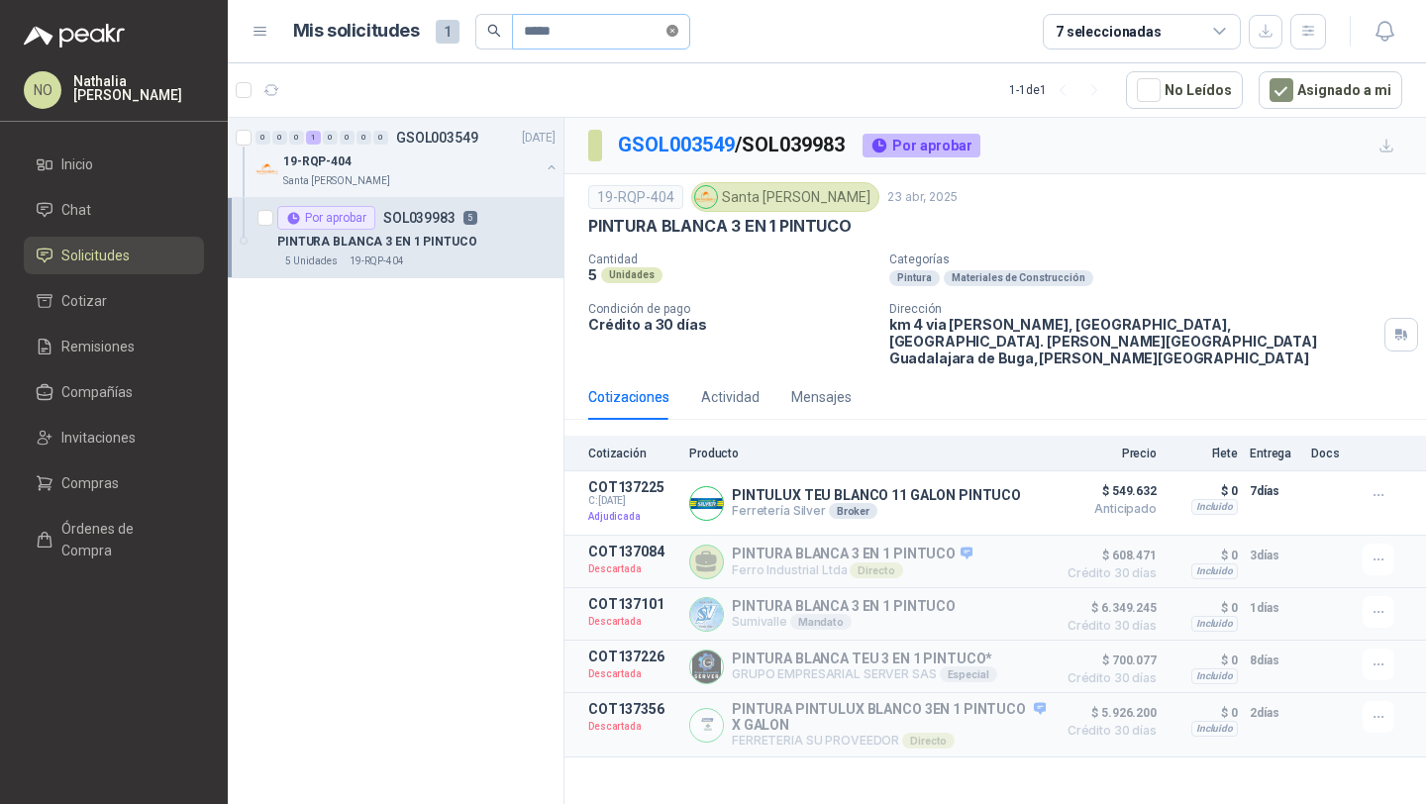
click at [676, 35] on icon "close-circle" at bounding box center [672, 31] width 12 height 12
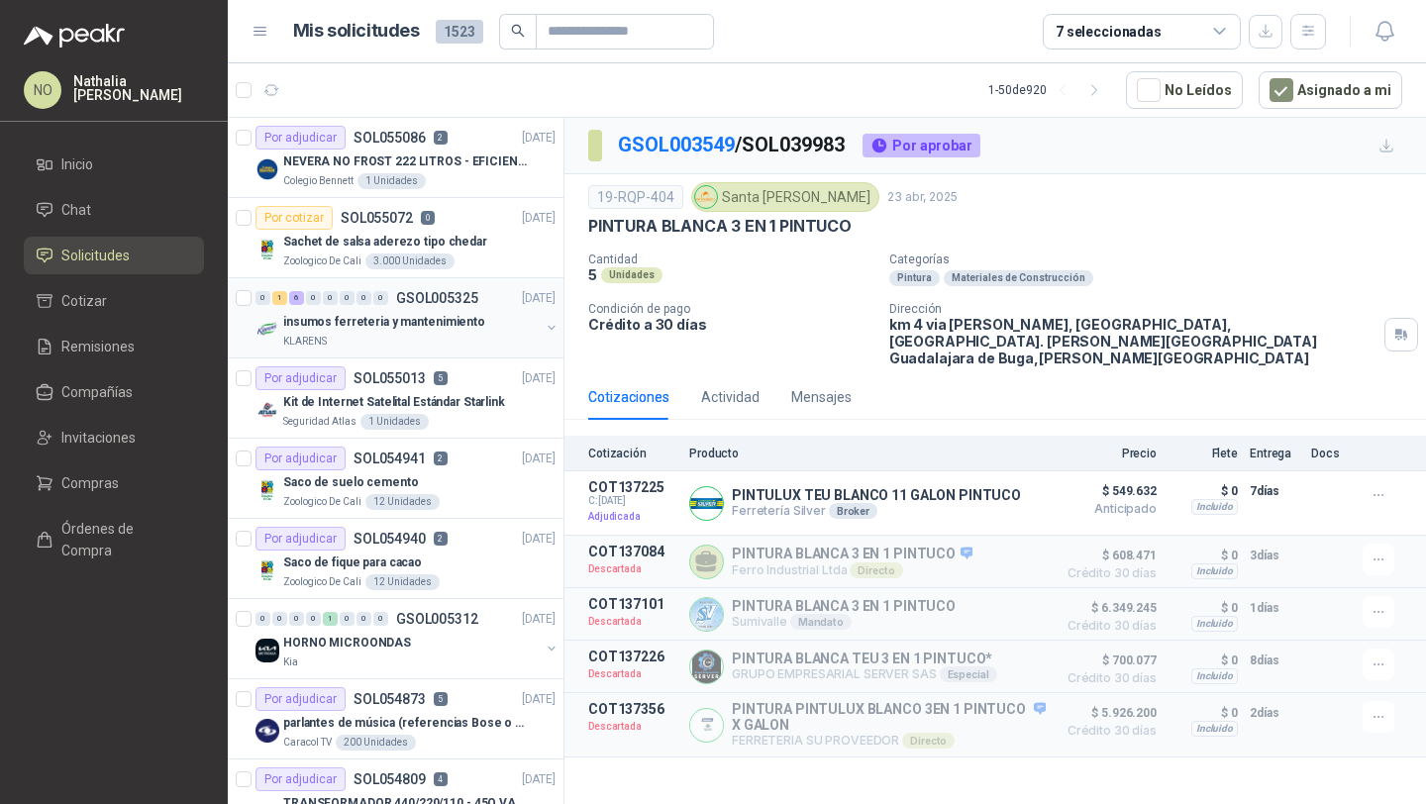
click at [498, 307] on div "0 1 6 0 0 0 0 0 GSOL005325 05/09/25" at bounding box center [407, 298] width 304 height 24
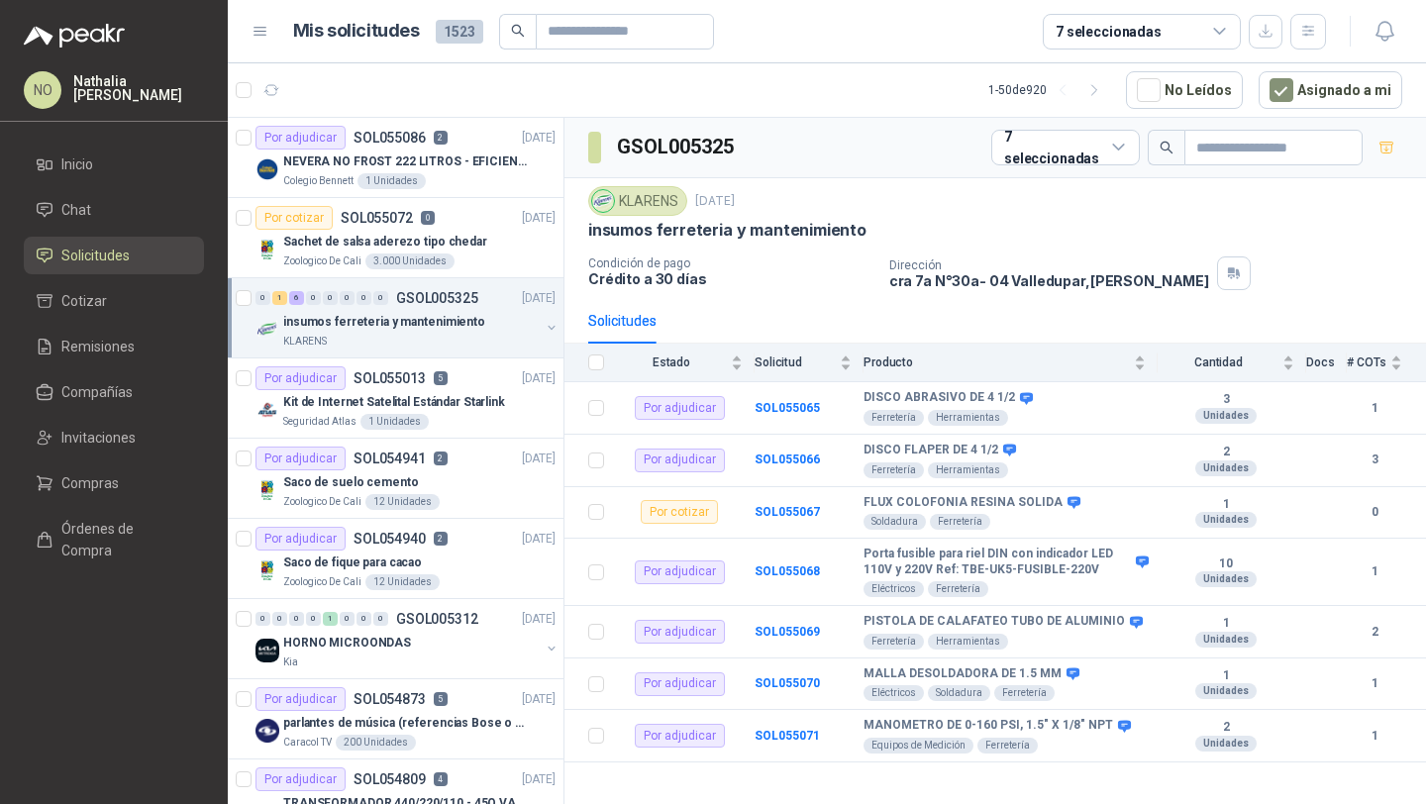
click at [498, 307] on div "0 1 6 0 0 0 0 0 GSOL005325 05/09/25" at bounding box center [407, 298] width 304 height 24
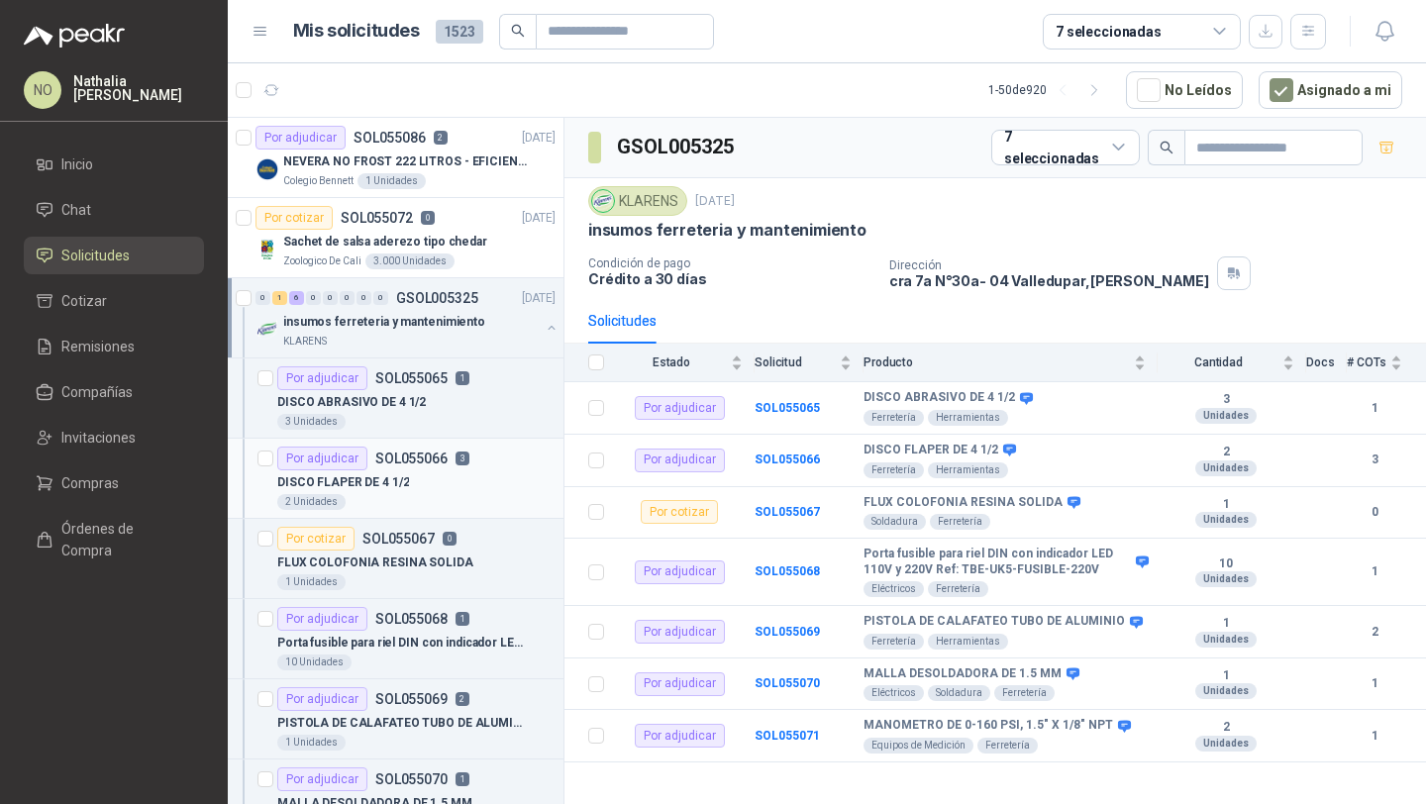
click at [429, 451] on p "SOL055066" at bounding box center [411, 458] width 72 height 14
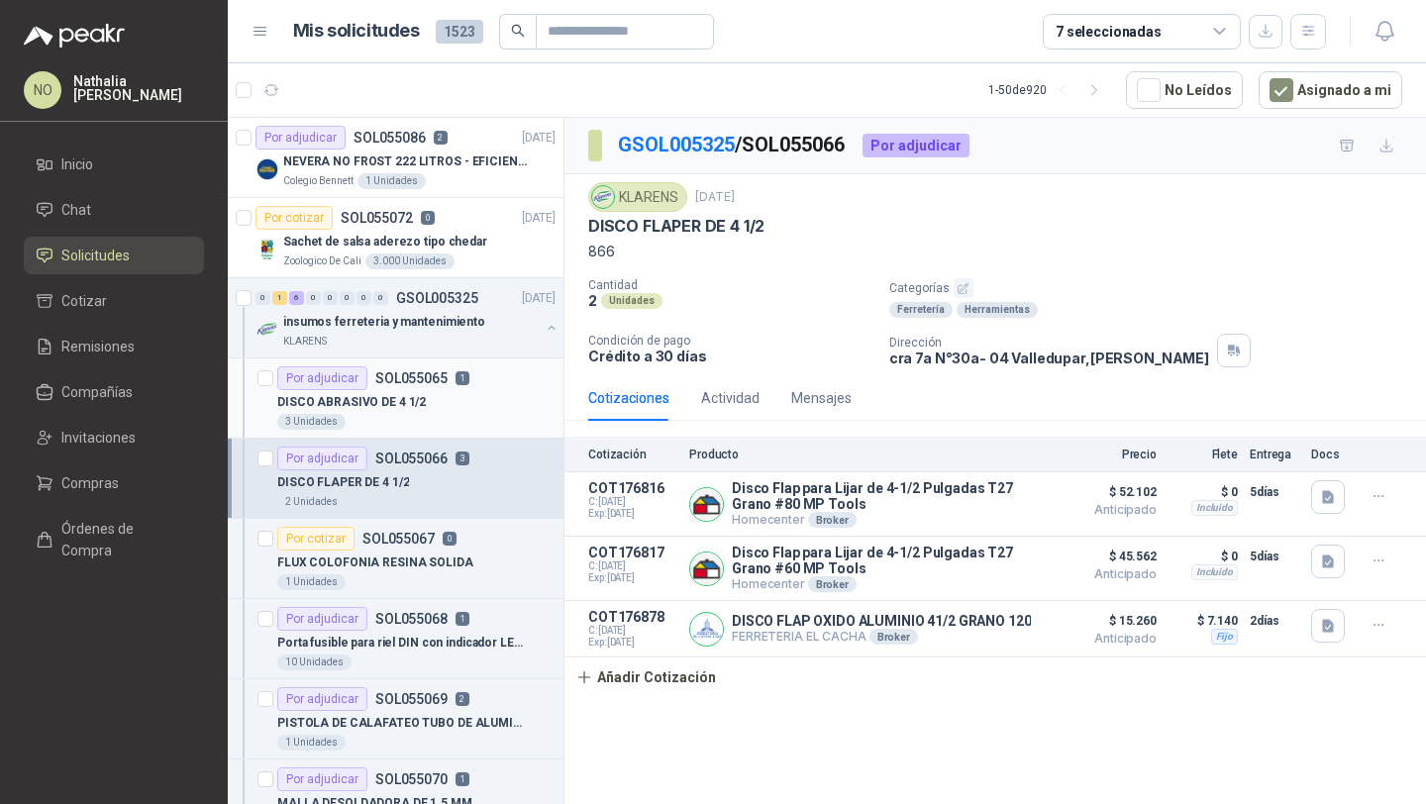
click at [465, 378] on p "1" at bounding box center [462, 378] width 14 height 14
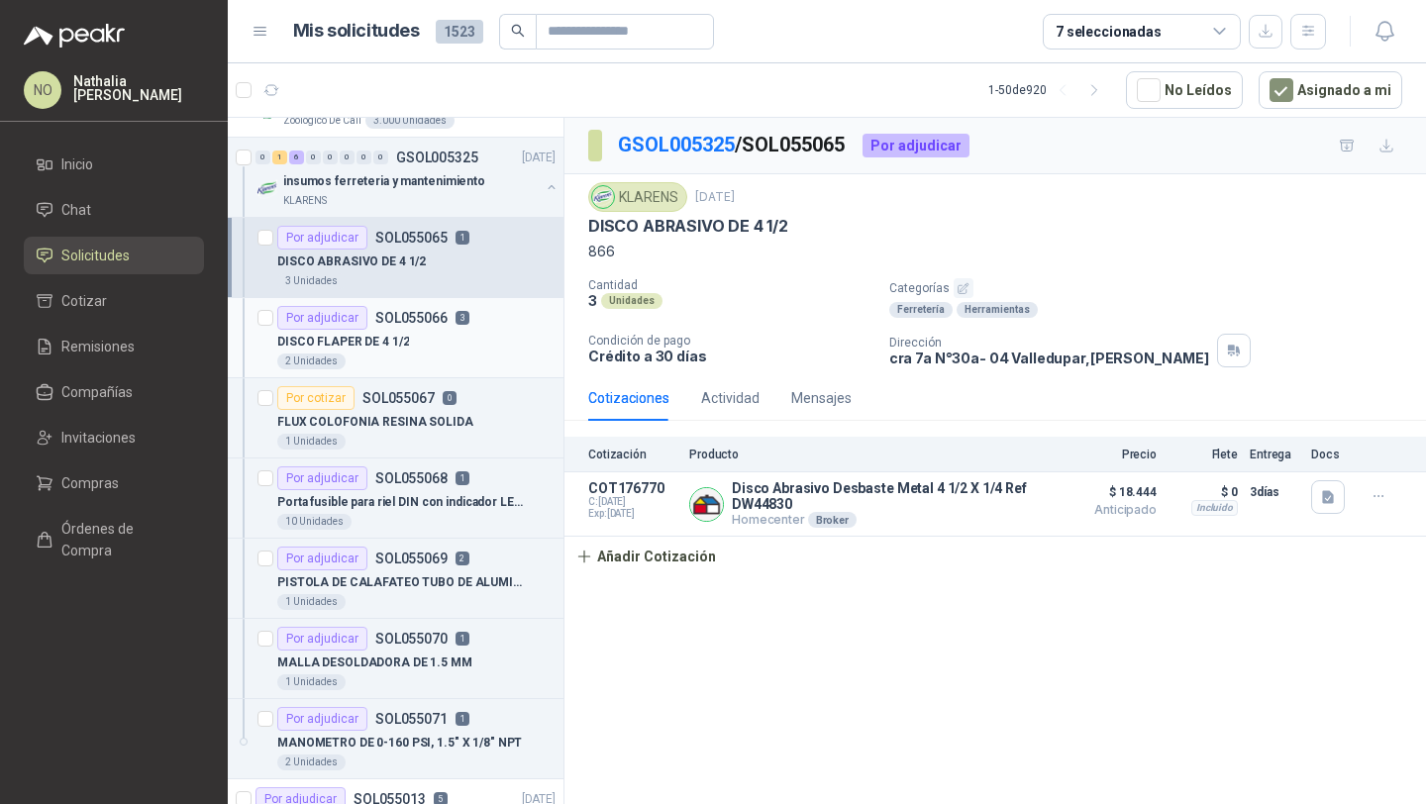
scroll to position [166, 0]
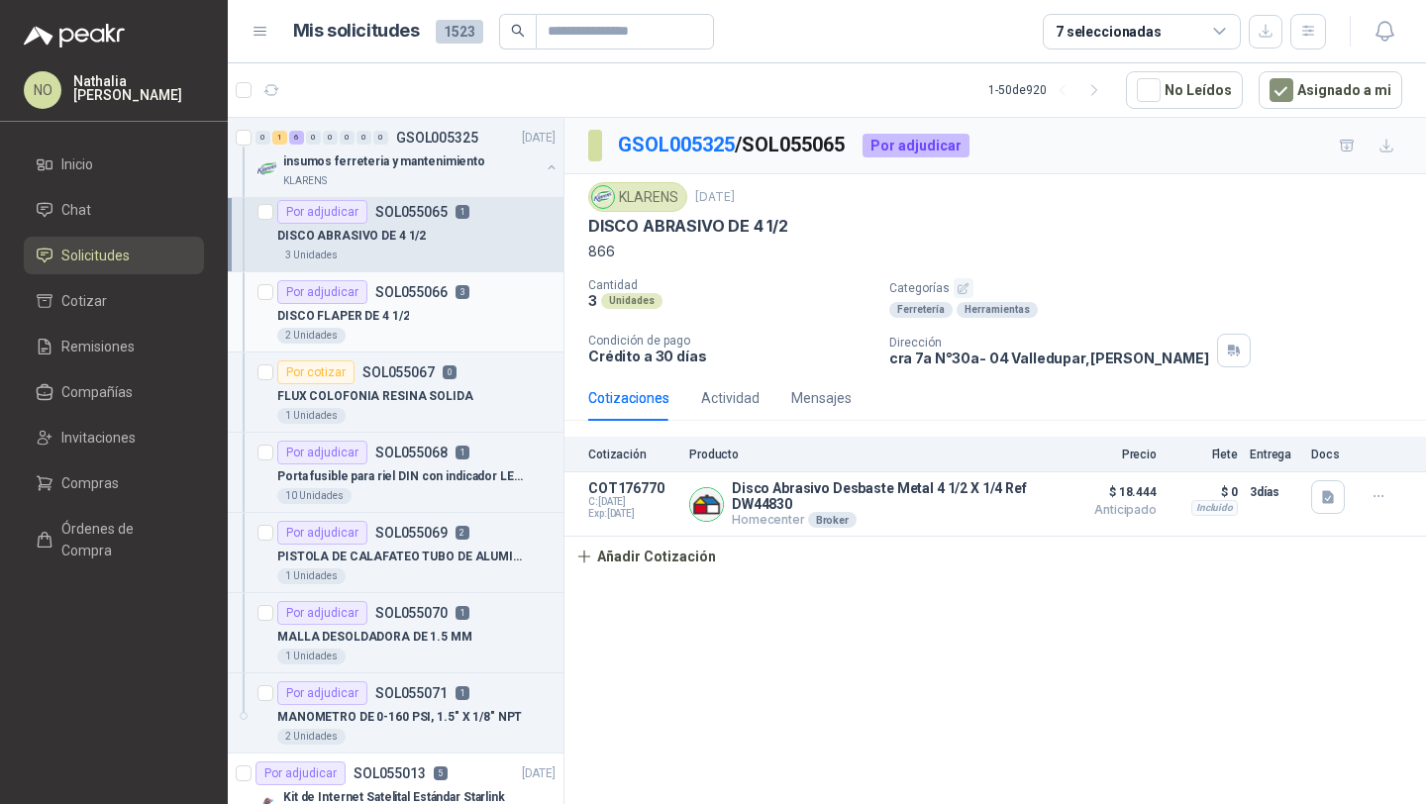
click at [438, 497] on div "10 Unidades" at bounding box center [416, 496] width 278 height 16
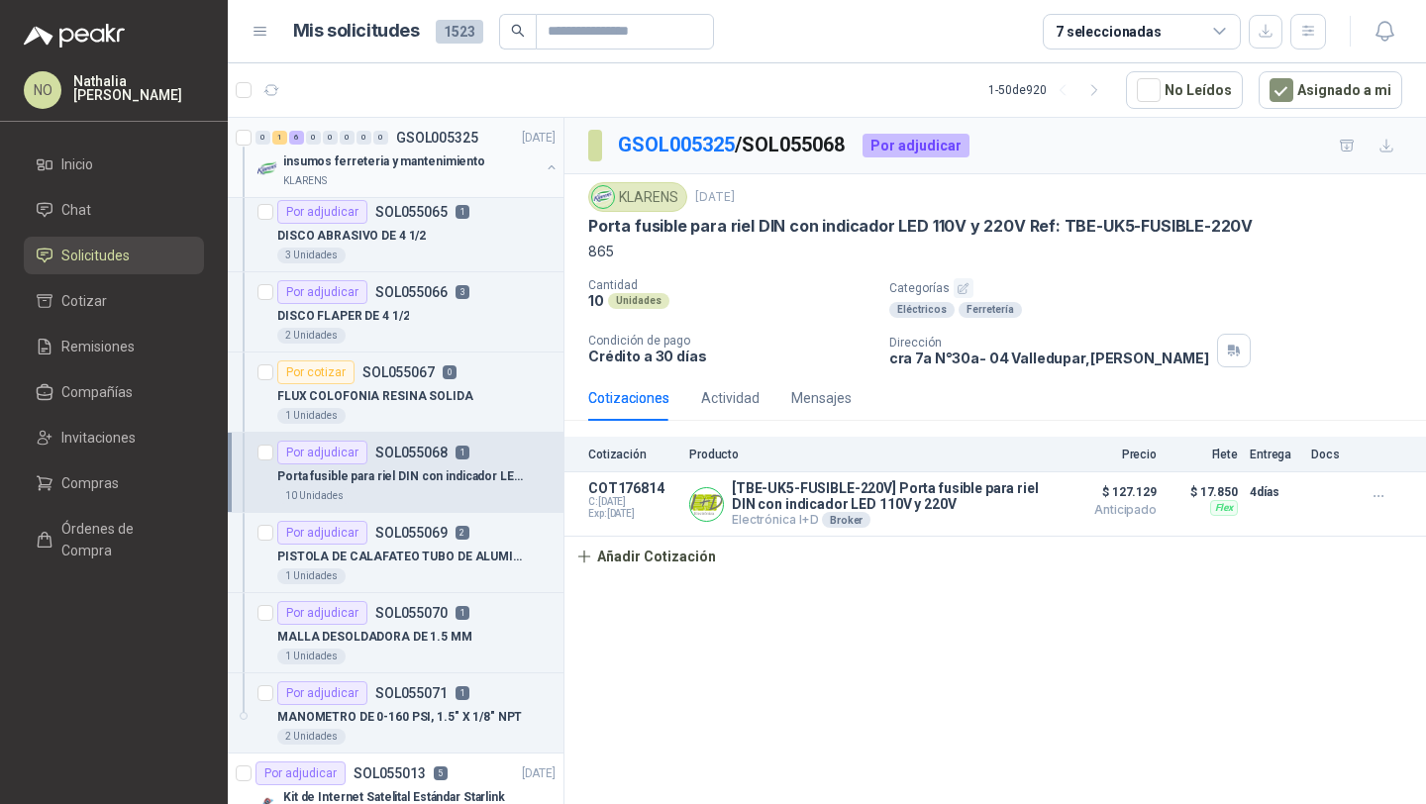
click at [479, 135] on div "0 1 6 0 0 0 0 0 GSOL005325 05/09/25" at bounding box center [407, 138] width 304 height 24
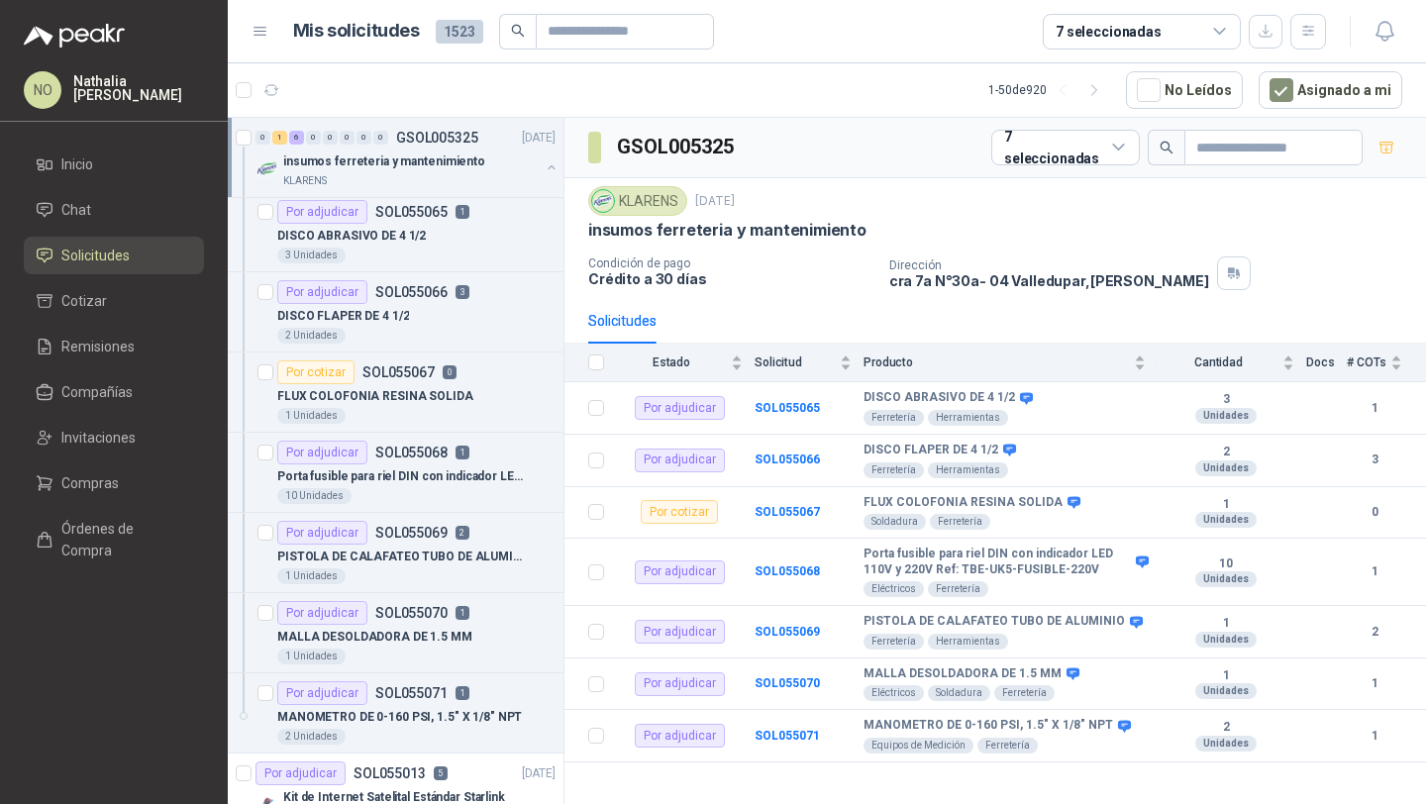
click at [453, 161] on p "insumos ferreteria y mantenimiento" at bounding box center [384, 161] width 202 height 19
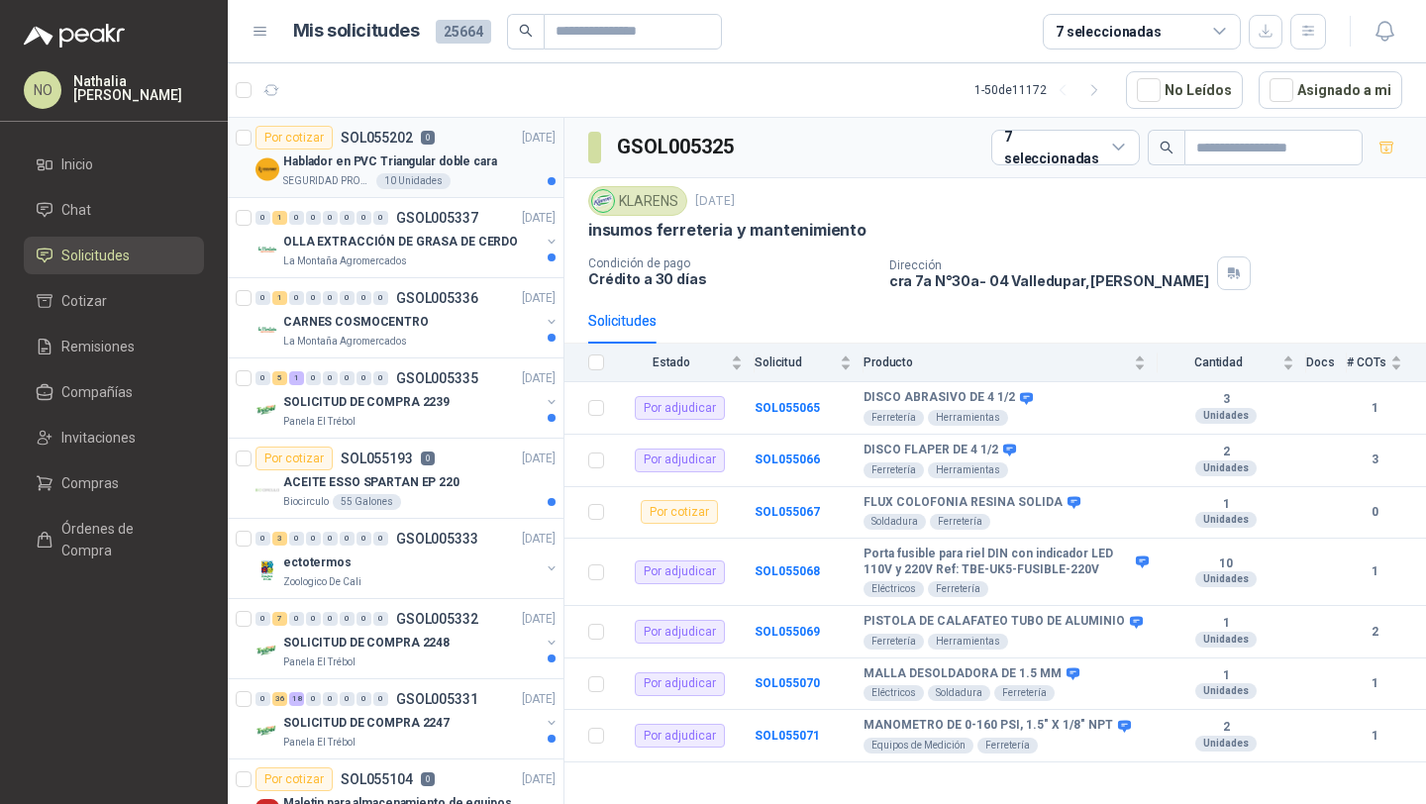
click at [468, 187] on div "SEGURIDAD PROVISER LTDA 10 Unidades" at bounding box center [419, 181] width 272 height 16
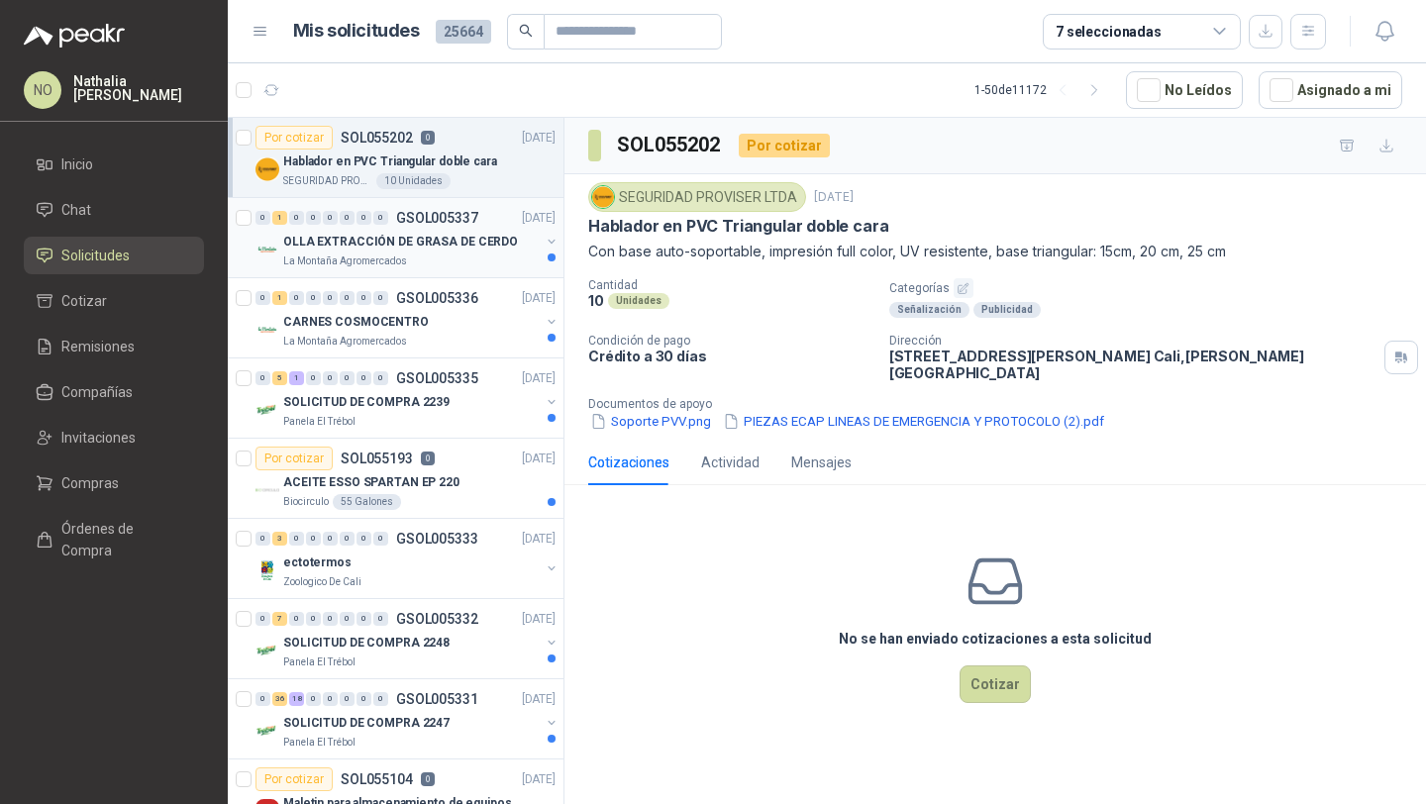
click at [471, 261] on div "La Montaña Agromercados" at bounding box center [411, 261] width 256 height 16
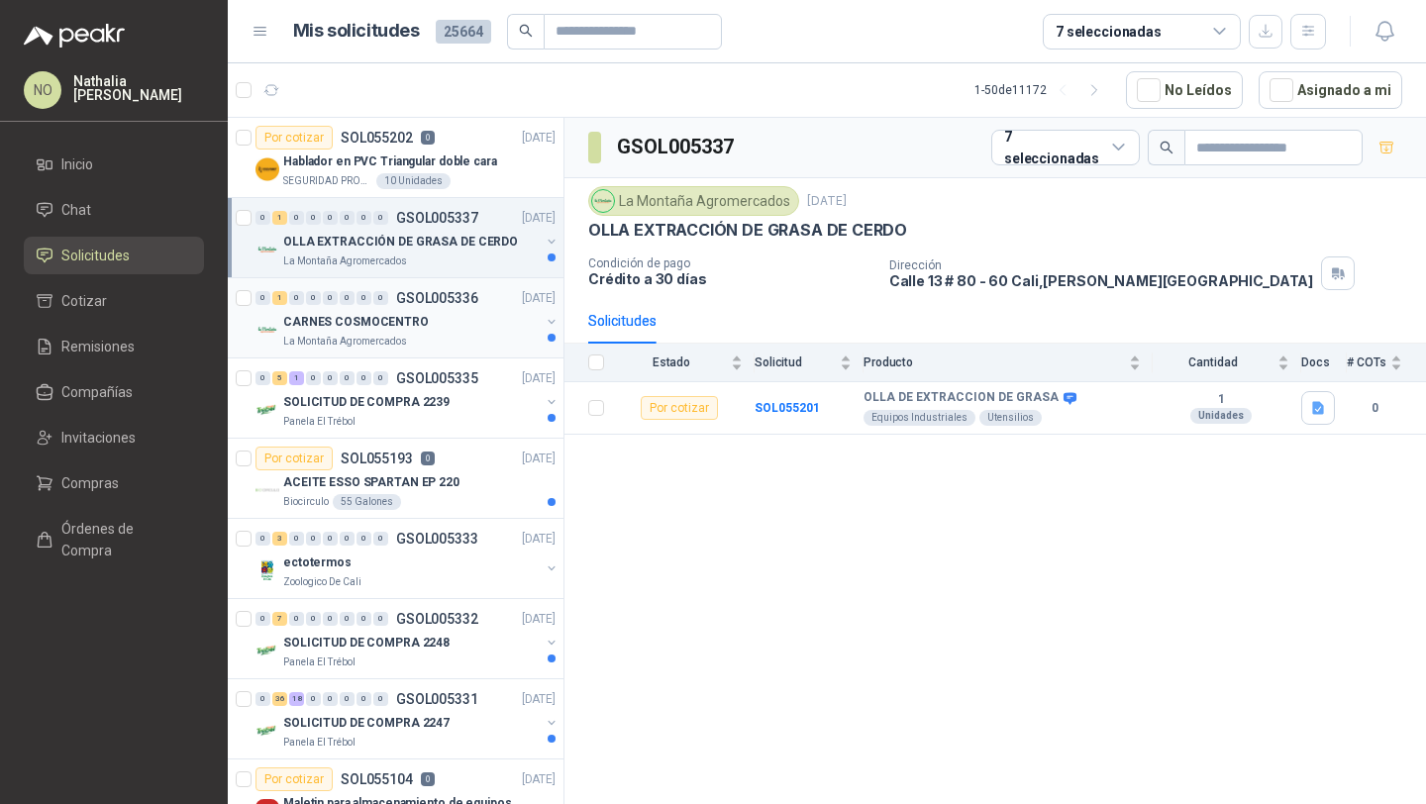
click at [467, 334] on div "La Montaña Agromercados" at bounding box center [411, 342] width 256 height 16
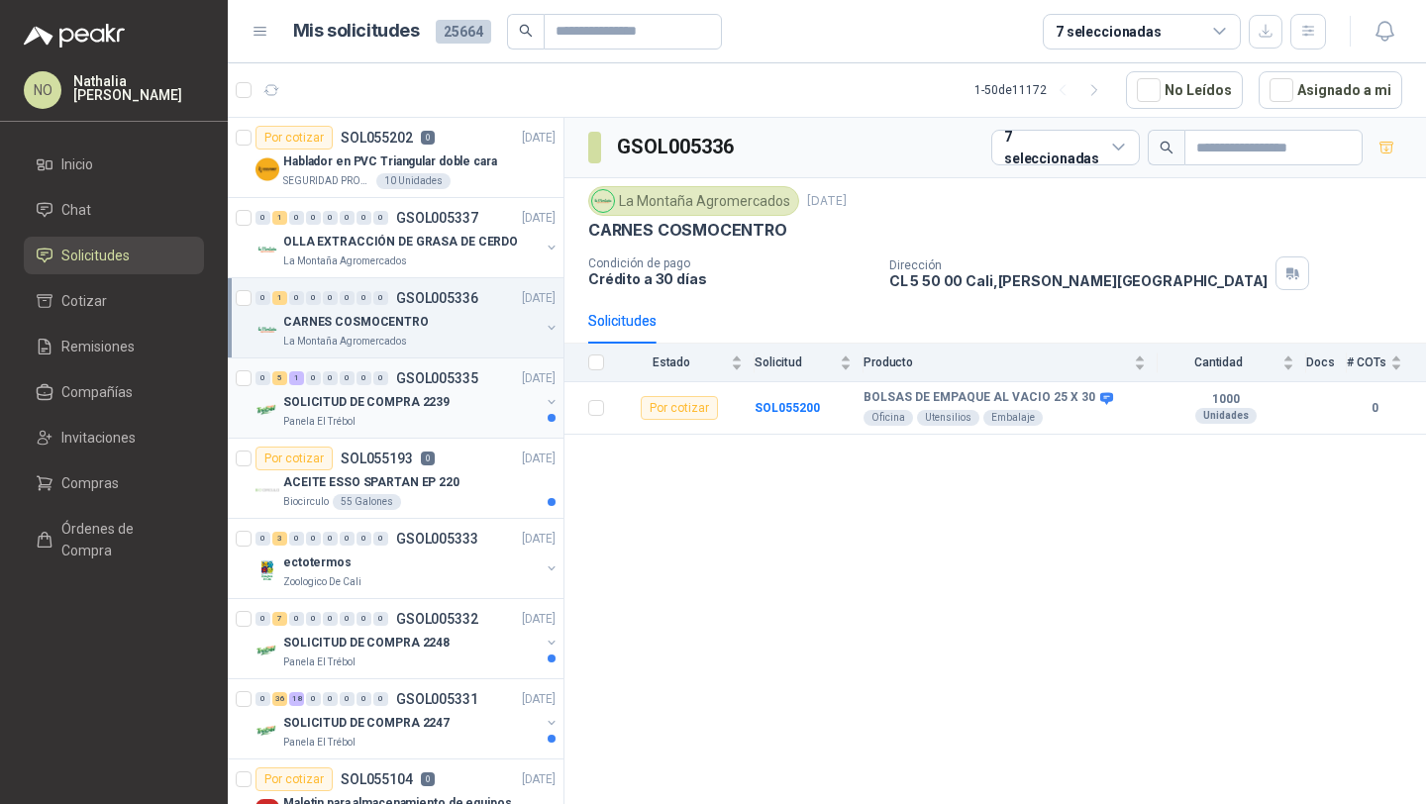
click at [467, 390] on div "SOLICITUD DE COMPRA 2239" at bounding box center [411, 402] width 256 height 24
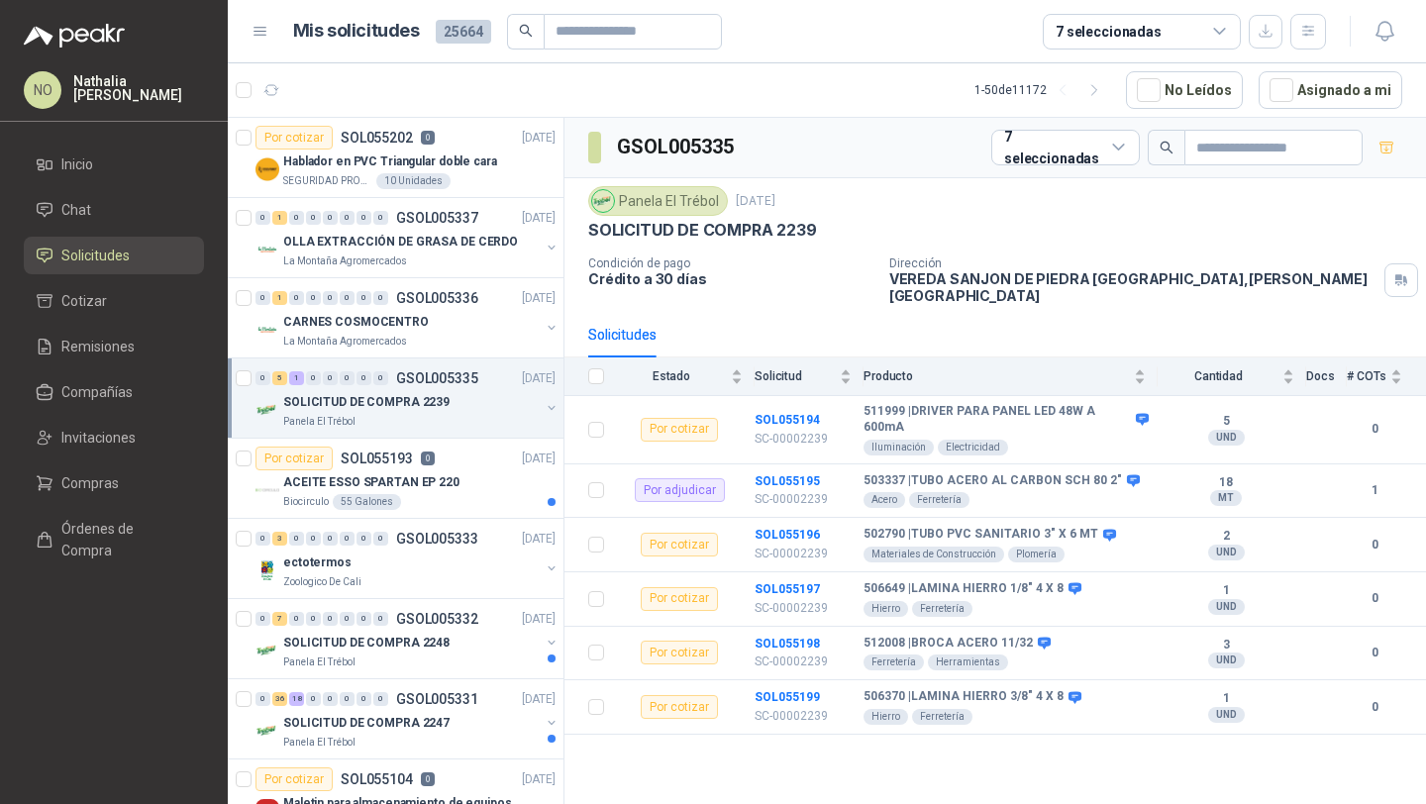
scroll to position [30, 0]
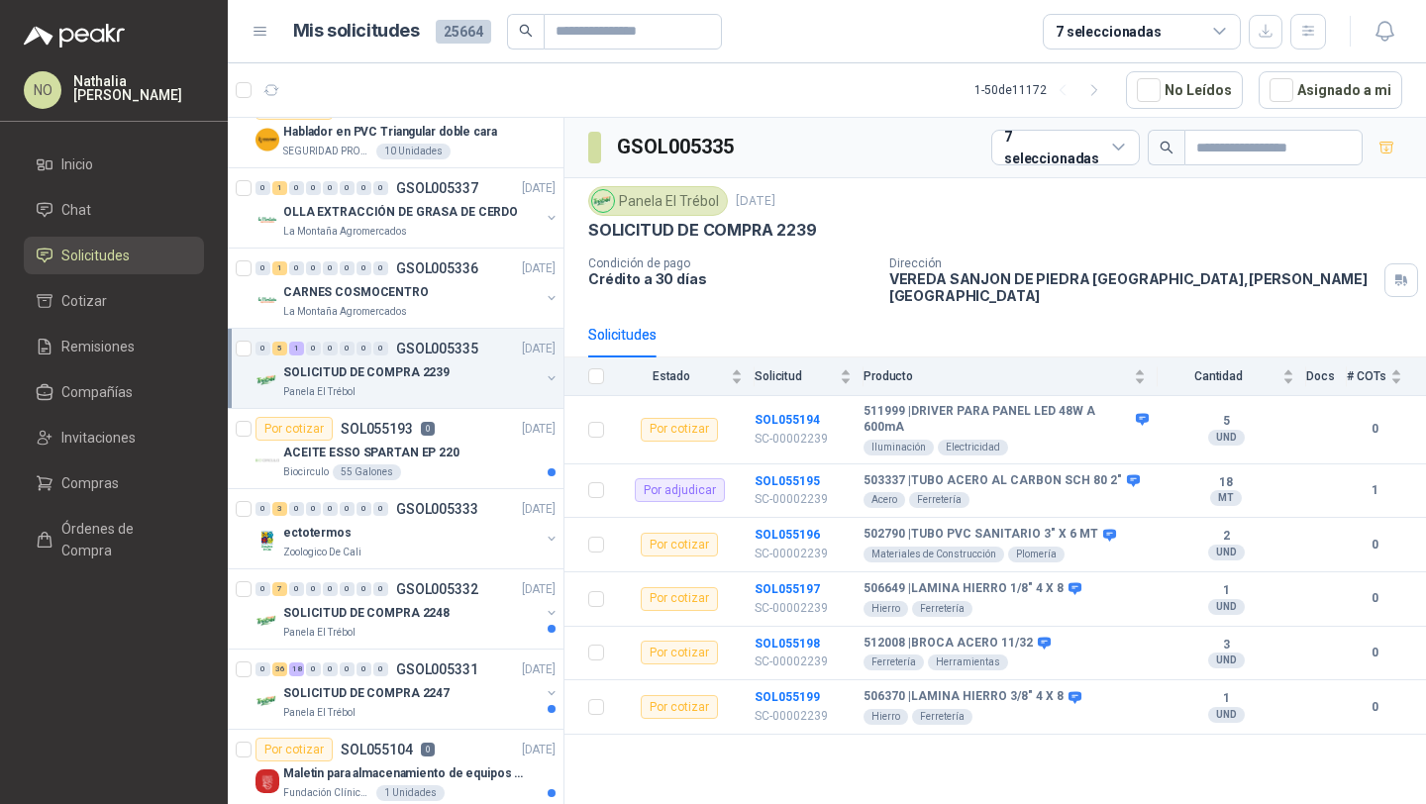
click at [467, 389] on div "Panela El Trébol" at bounding box center [411, 392] width 256 height 16
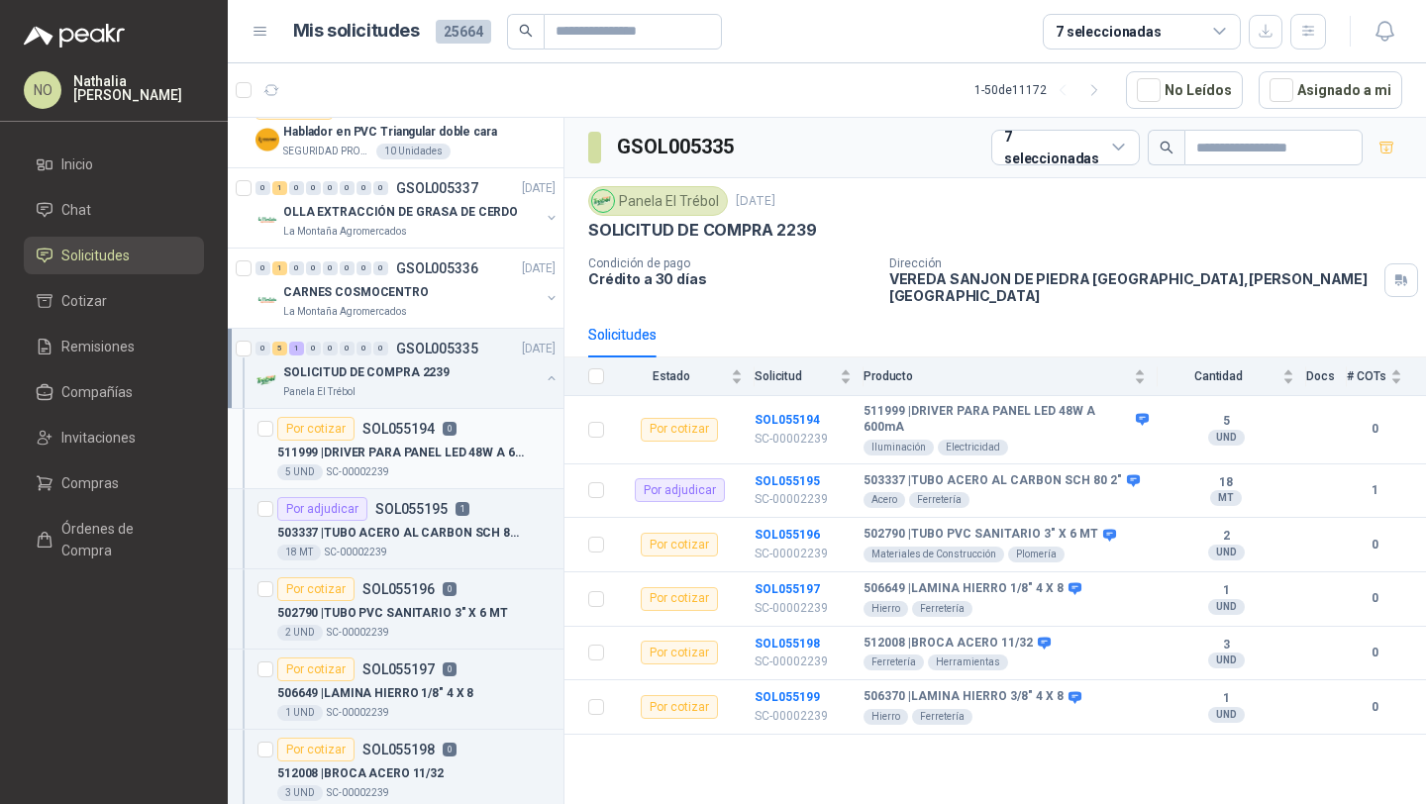
click at [464, 458] on p "511999 | DRIVER PARA PANEL LED 48W A 600mA" at bounding box center [400, 453] width 247 height 19
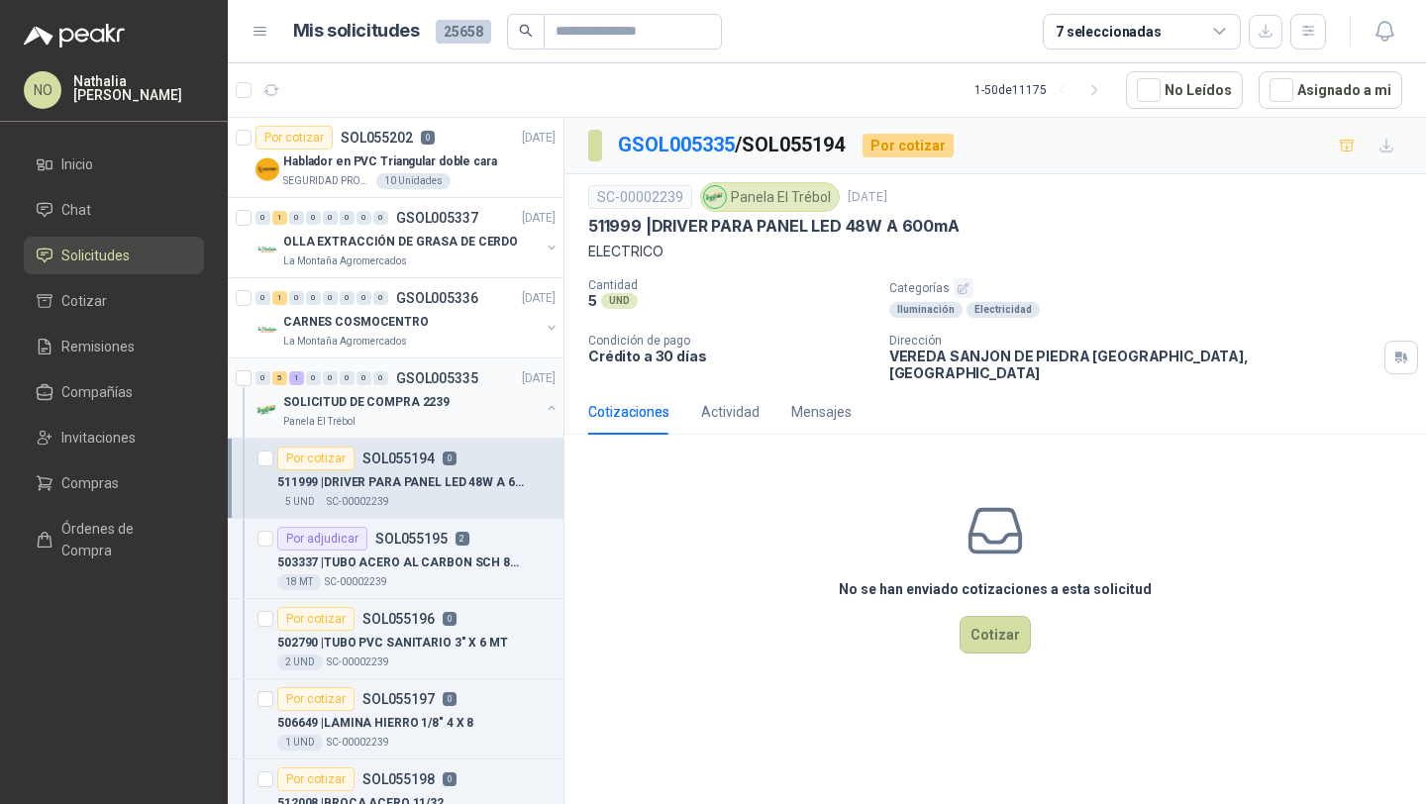
click at [437, 406] on p "SOLICITUD DE COMPRA 2239" at bounding box center [366, 402] width 166 height 19
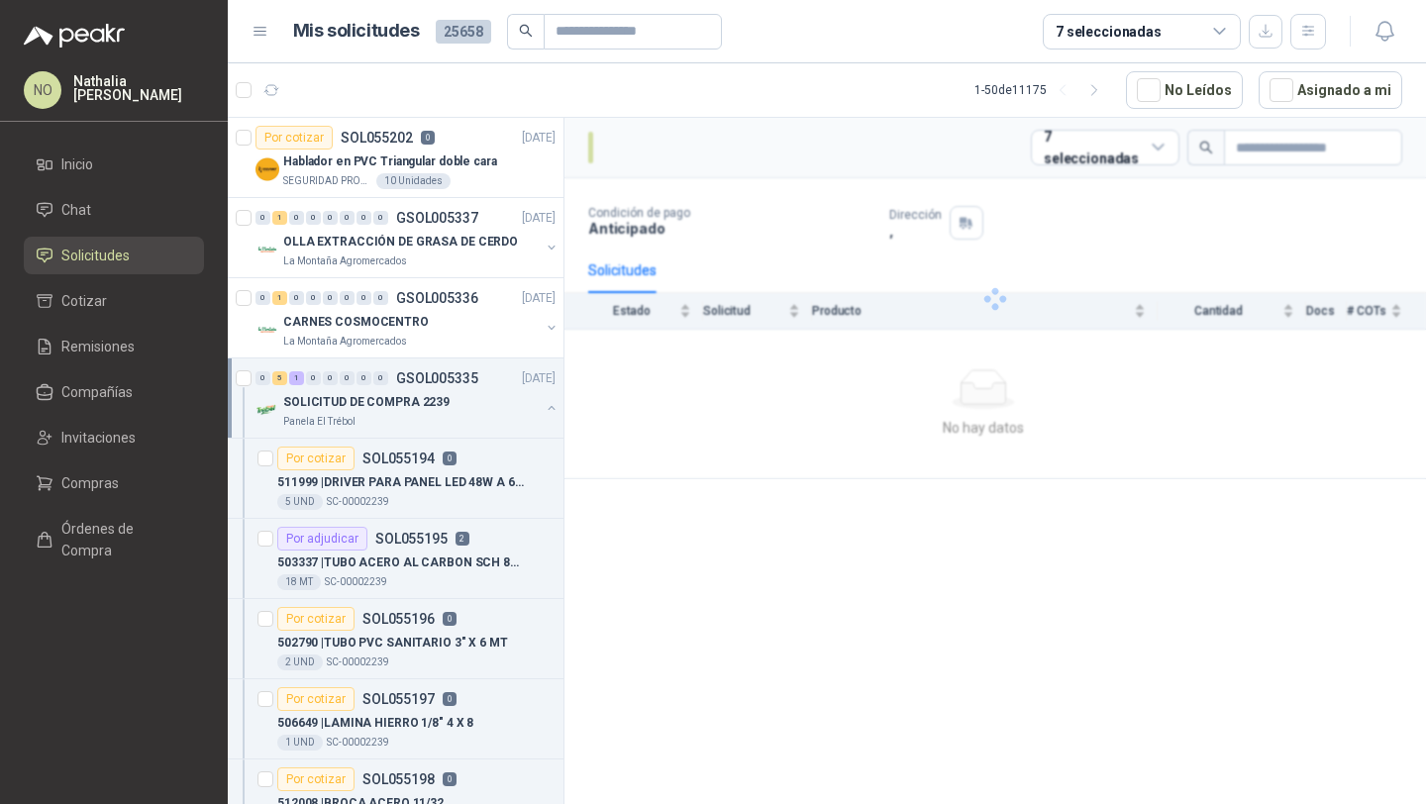
click at [437, 406] on p "SOLICITUD DE COMPRA 2239" at bounding box center [366, 402] width 166 height 19
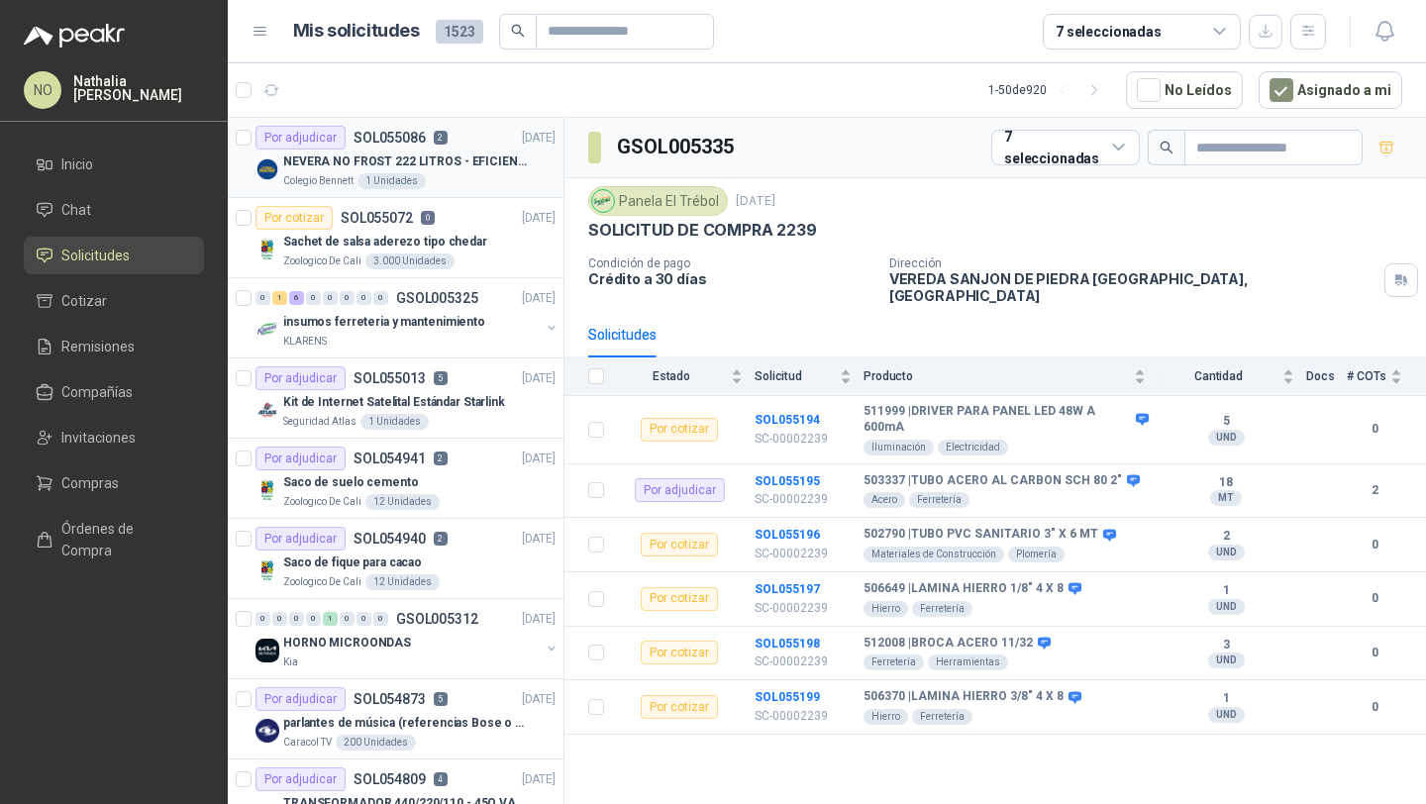
click at [479, 164] on p "NEVERA NO FROST 222 LITROS - EFICIENCIA ENERGETICA A" at bounding box center [406, 161] width 247 height 19
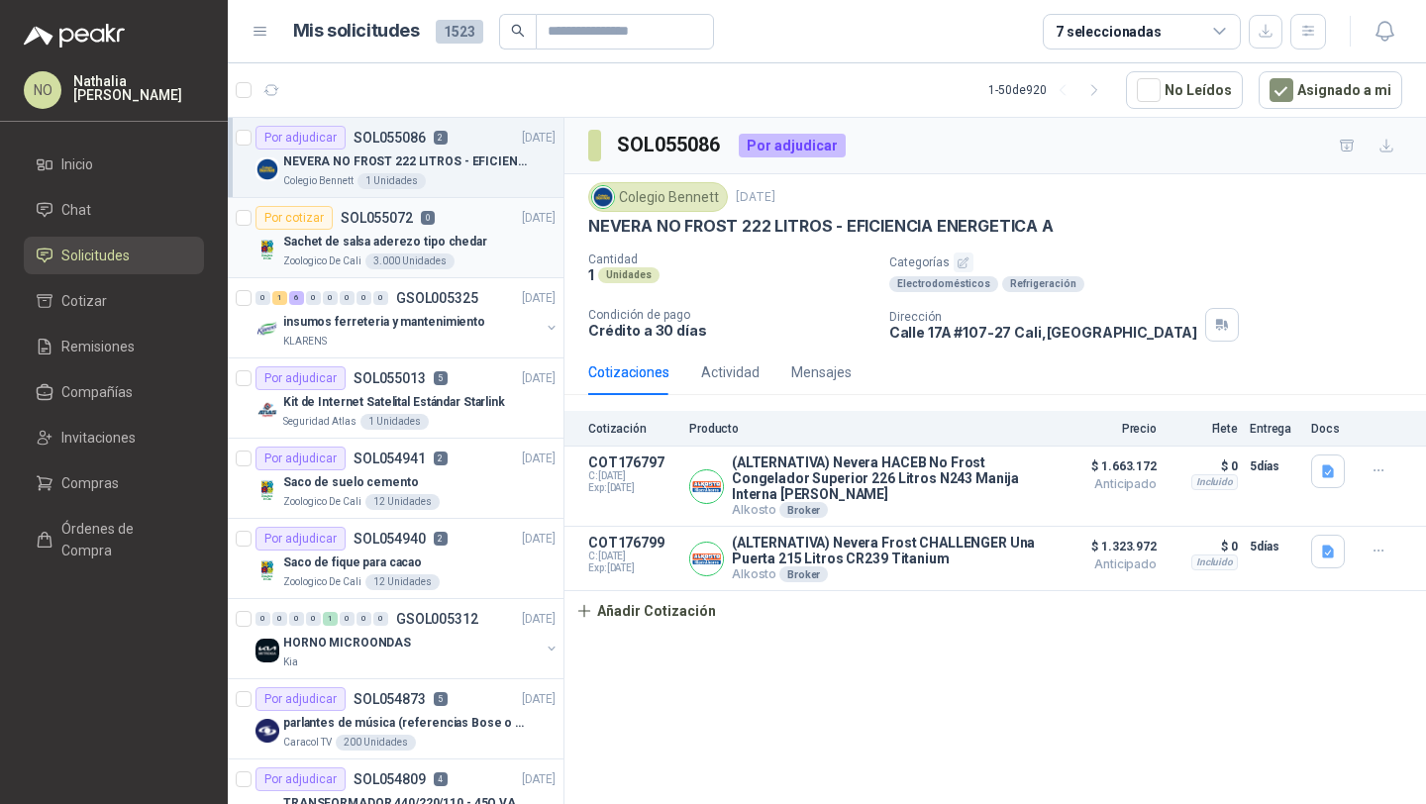
click at [464, 249] on p "Sachet de salsa aderezo tipo chedar" at bounding box center [385, 242] width 204 height 19
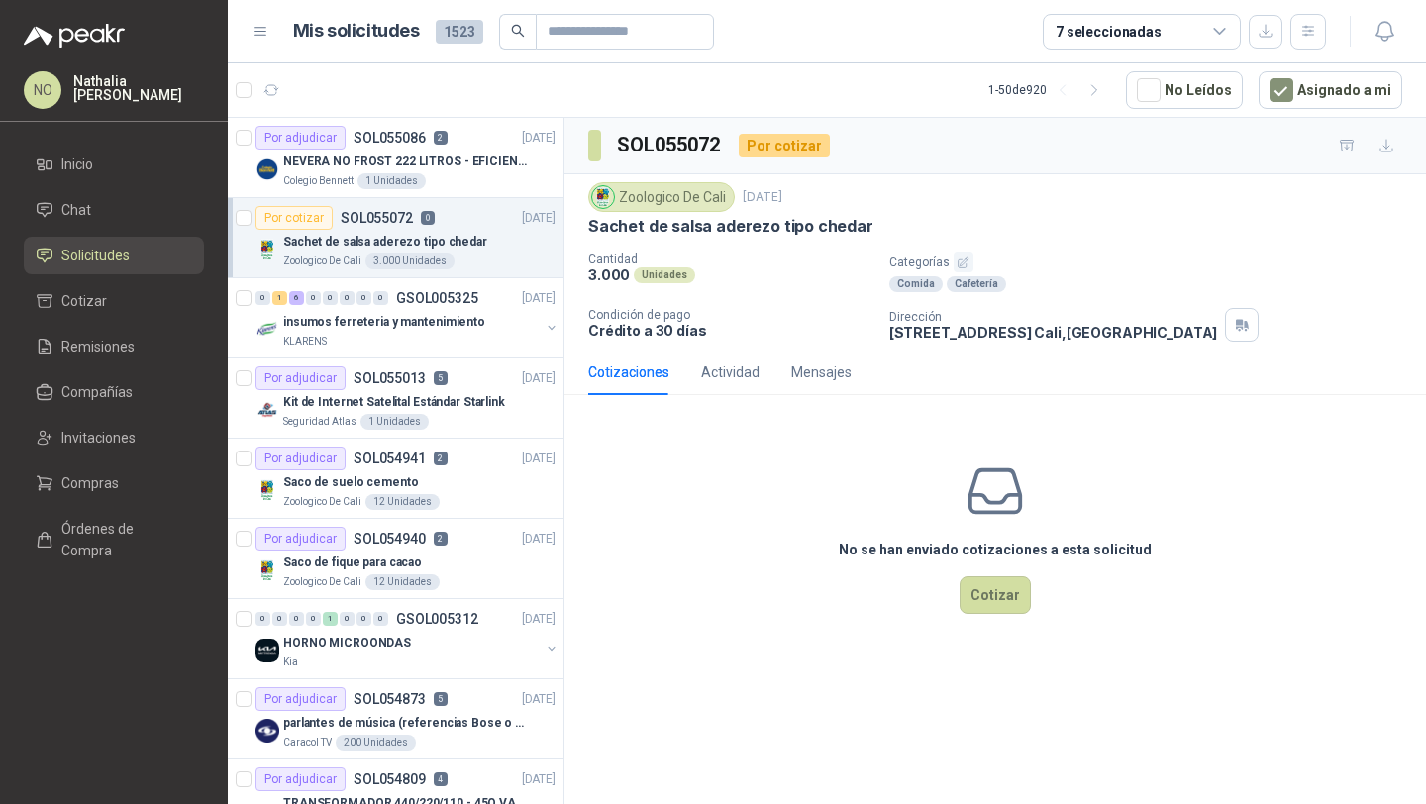
click at [639, 220] on p "Sachet de salsa aderezo tipo chedar" at bounding box center [730, 226] width 285 height 21
drag, startPoint x: 588, startPoint y: 220, endPoint x: 904, endPoint y: 240, distance: 316.4
click at [904, 240] on div "Zoologico De Cali [DATE] Sachet de salsa aderezo tipo chedar Cantidad 3.000 Uni…" at bounding box center [995, 261] width 814 height 159
copy p "Sachet de salsa aderezo tipo chedar"
click at [387, 421] on div "1 Unidades" at bounding box center [394, 422] width 68 height 16
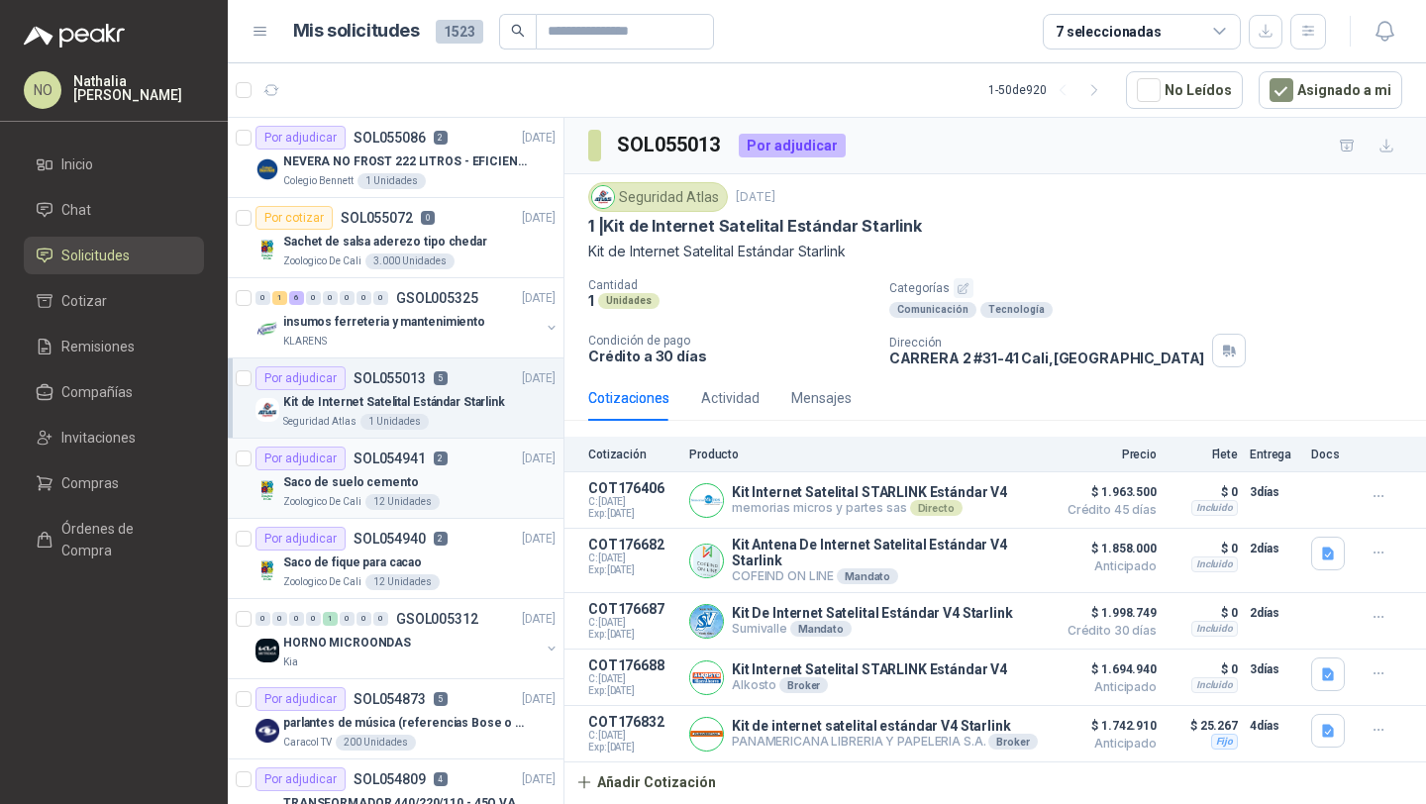
click at [425, 475] on div "Saco de suelo cemento" at bounding box center [419, 482] width 272 height 24
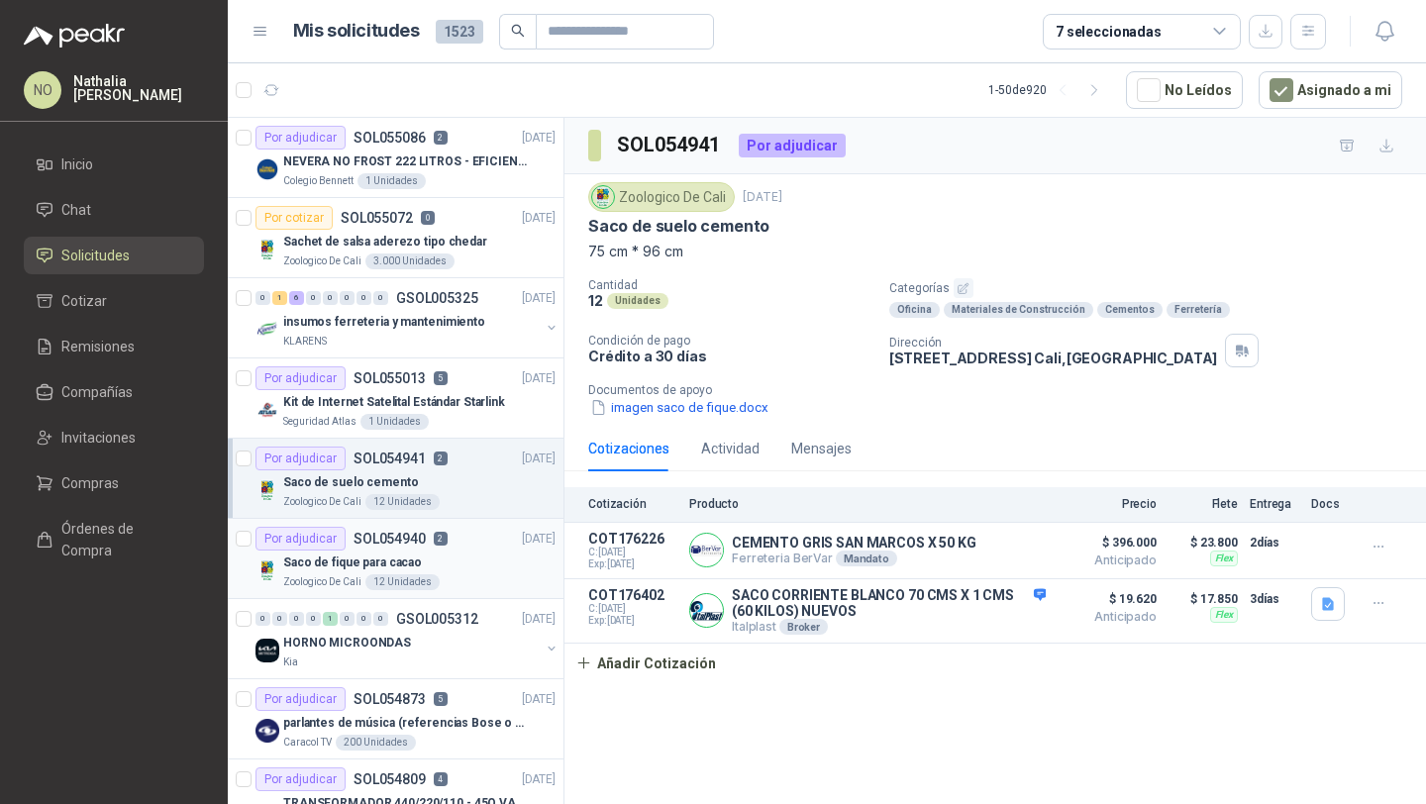
click at [446, 539] on div "Por adjudicar SOL054940 2 [DATE]" at bounding box center [405, 539] width 300 height 24
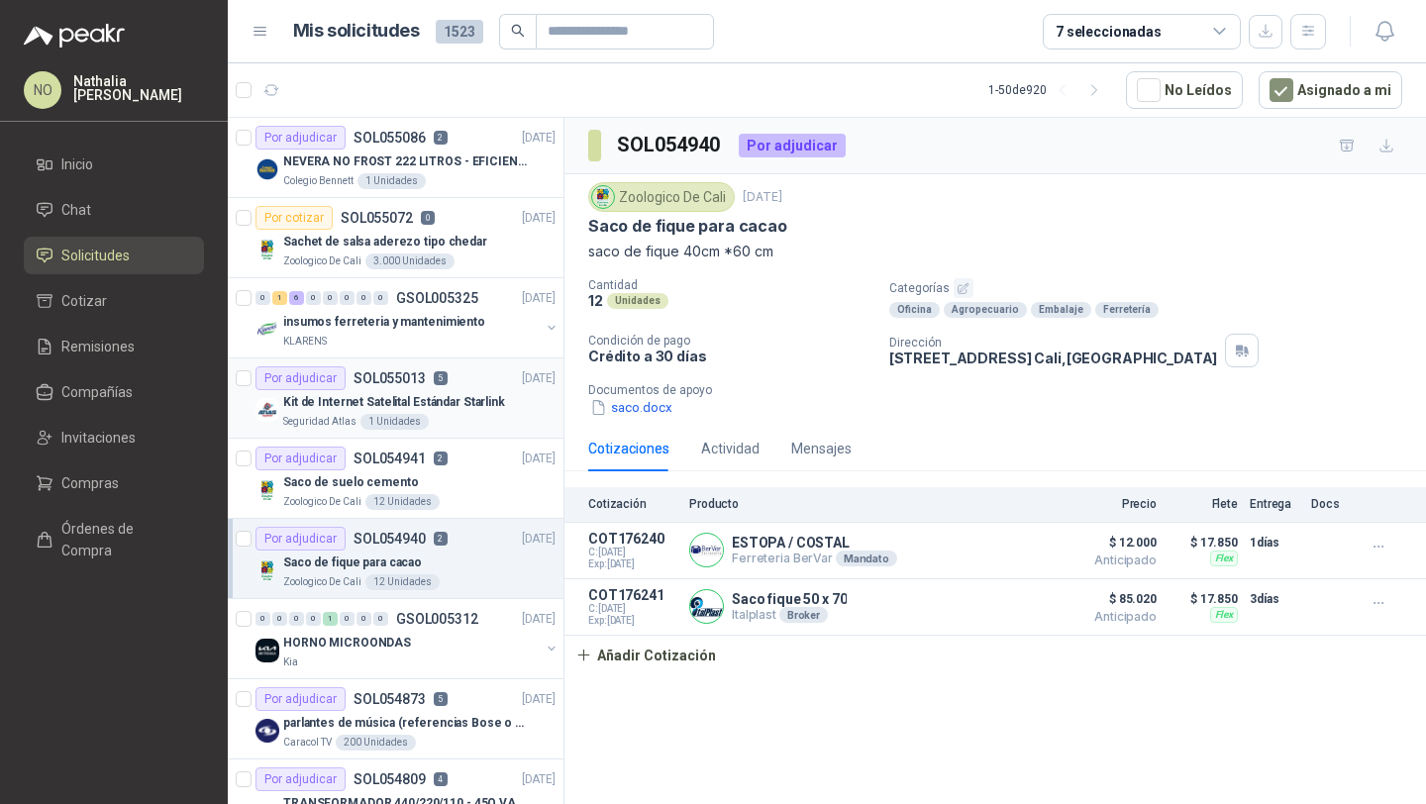
click at [444, 379] on p "5" at bounding box center [441, 378] width 14 height 14
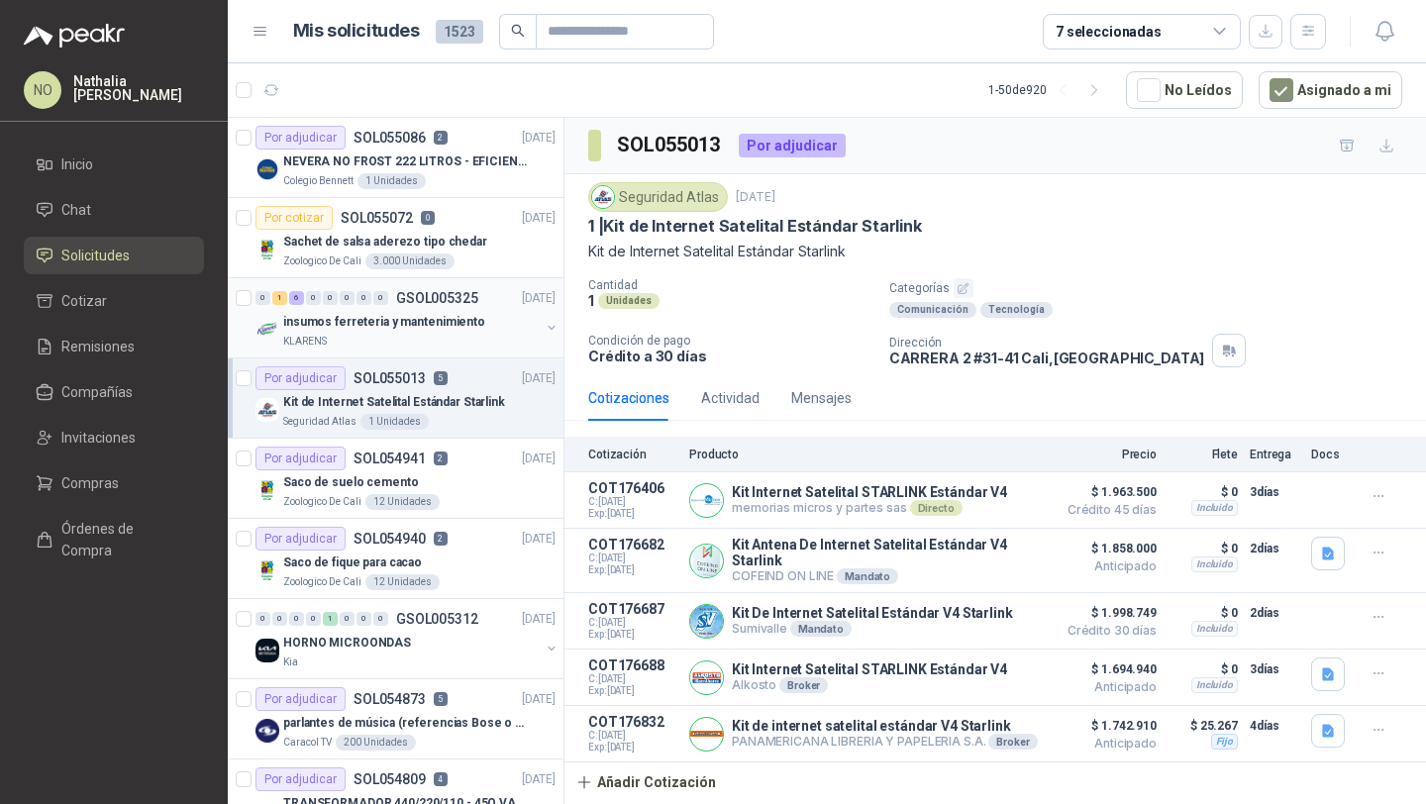
click at [448, 341] on div "KLARENS" at bounding box center [411, 342] width 256 height 16
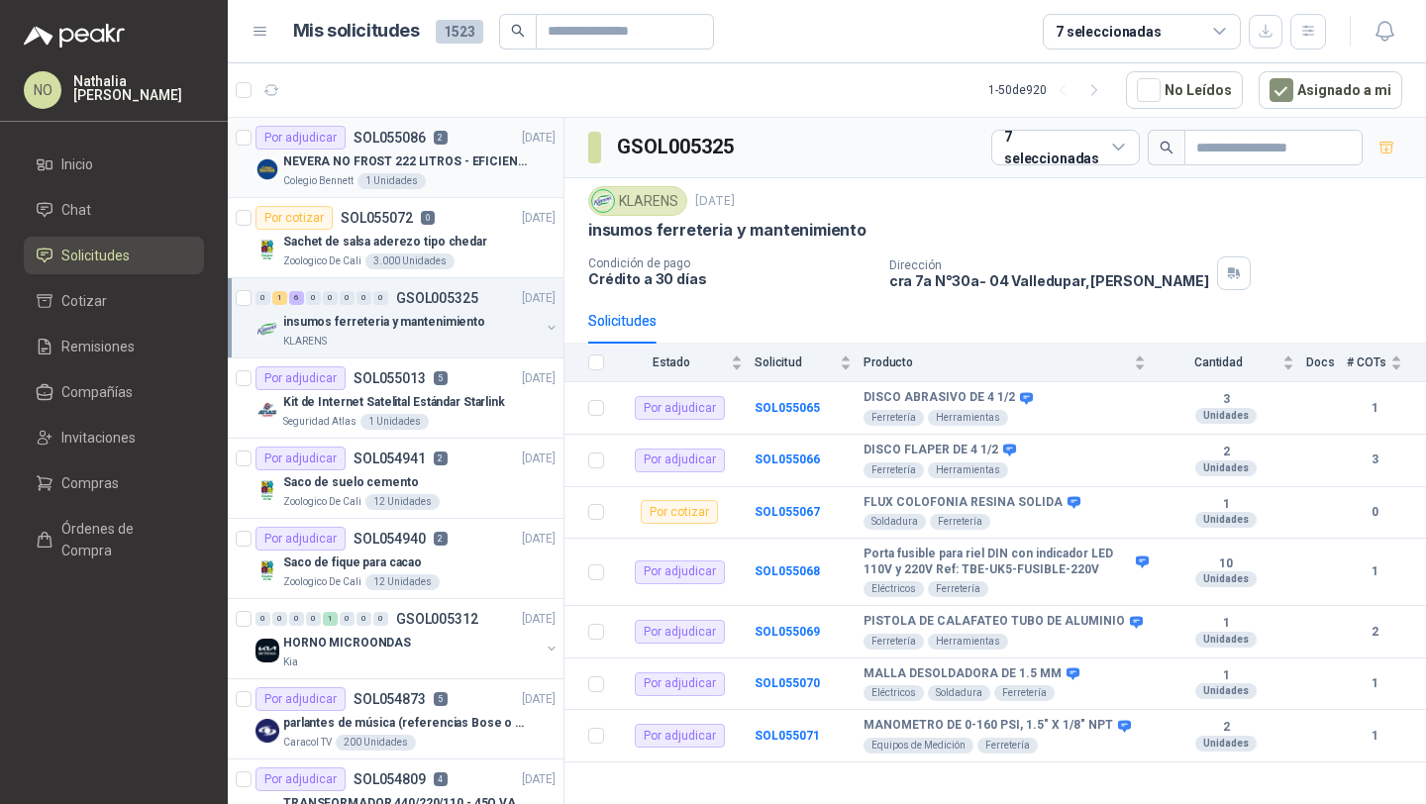
click at [390, 136] on p "SOL055086" at bounding box center [389, 138] width 72 height 14
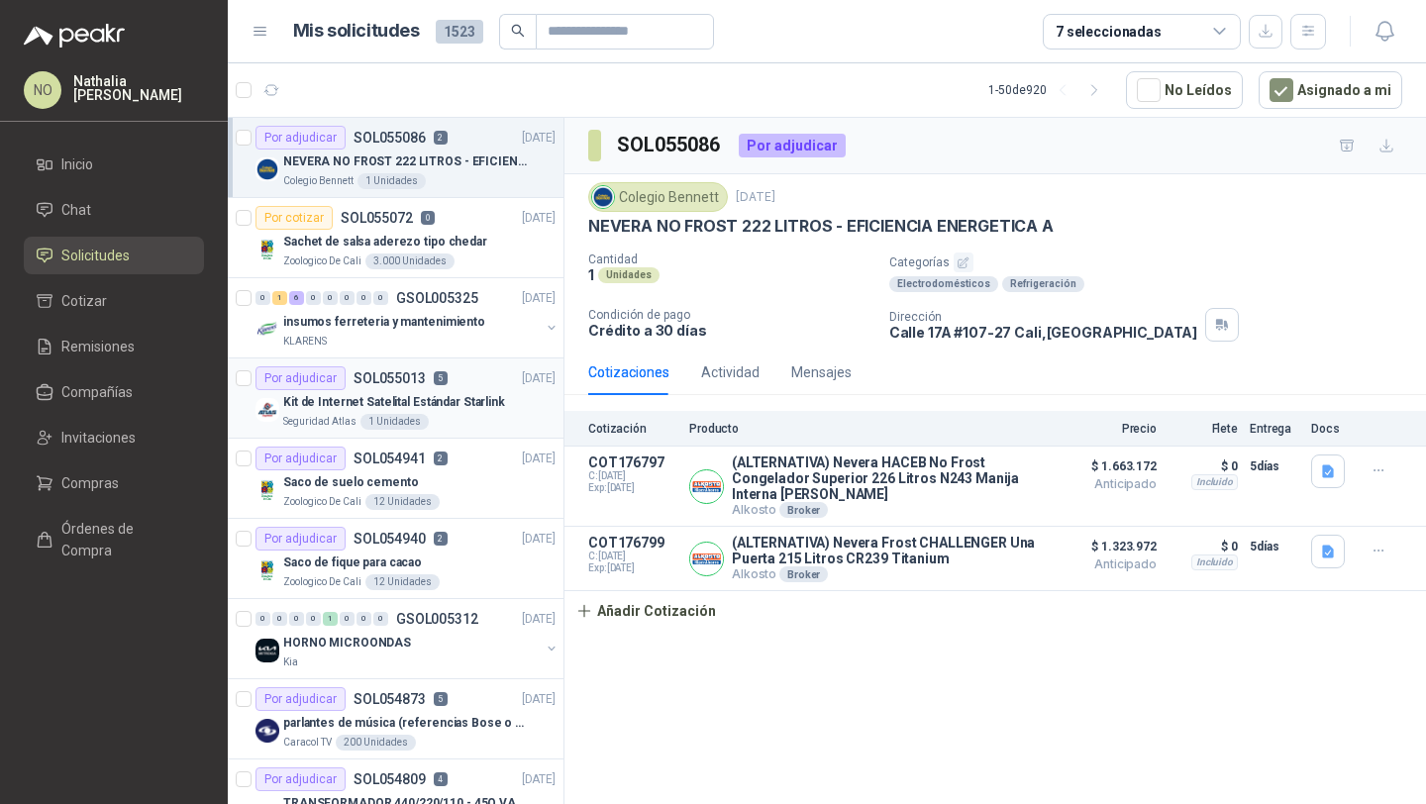
click at [455, 378] on div "Por adjudicar SOL055013 5 [DATE]" at bounding box center [405, 378] width 300 height 24
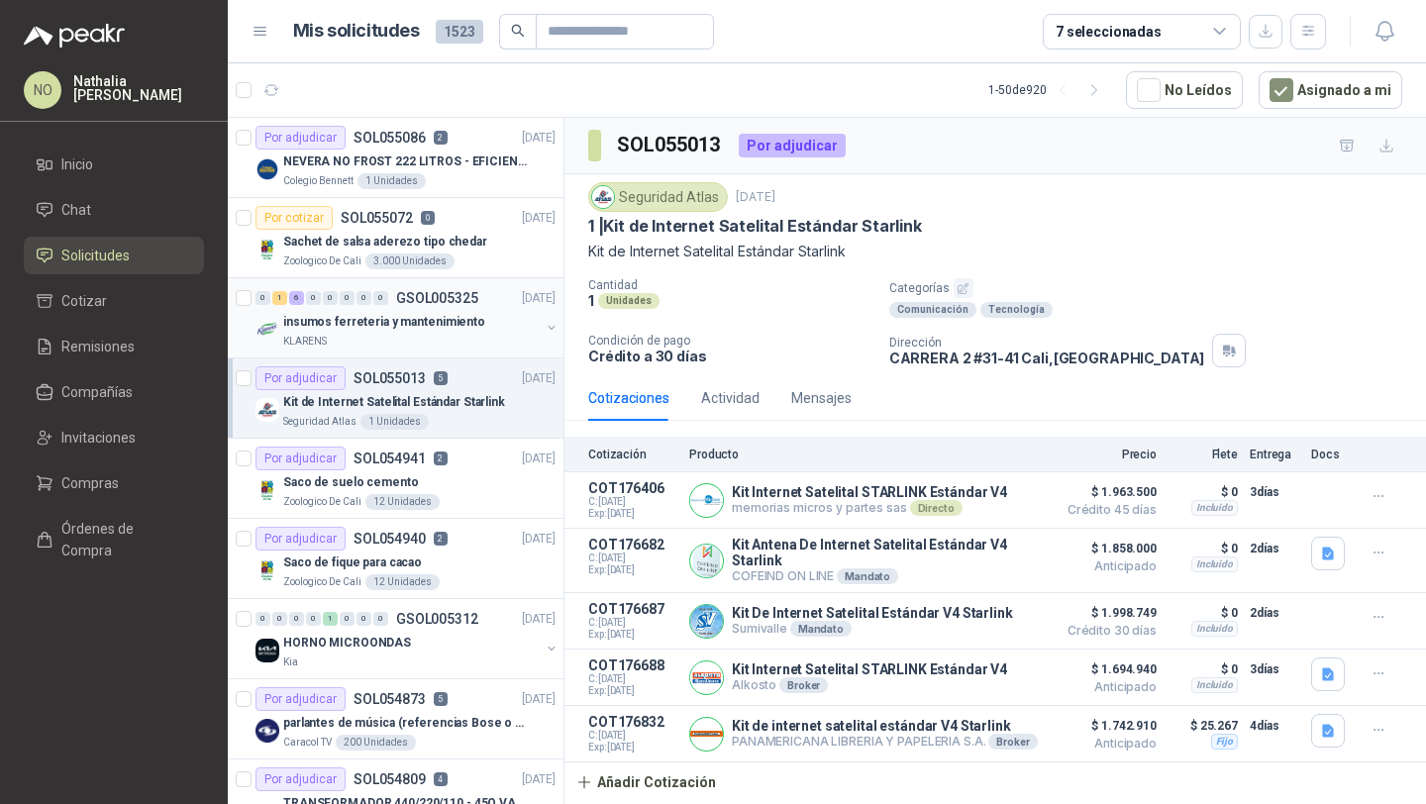
scroll to position [89, 0]
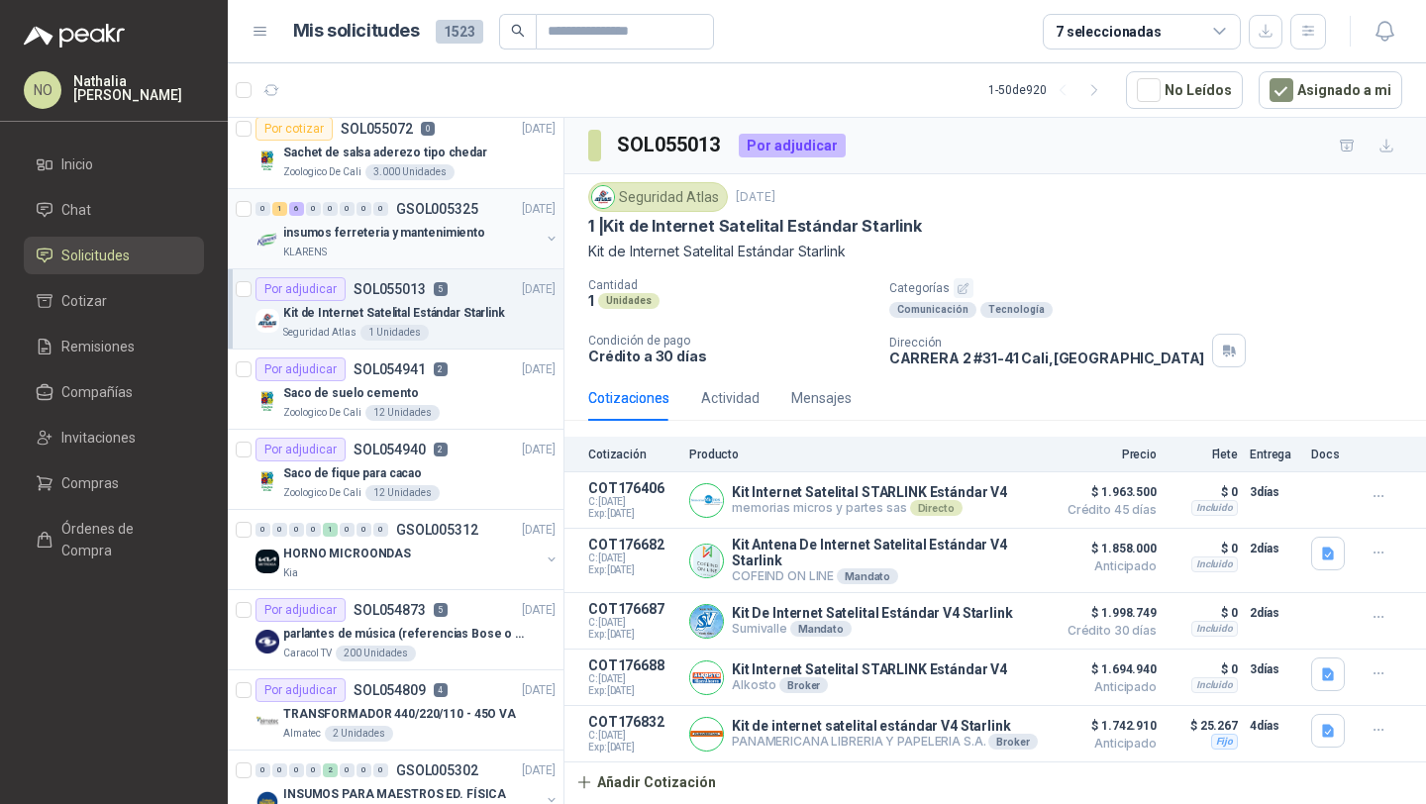
click at [456, 331] on div "Seguridad Atlas 1 Unidades" at bounding box center [419, 333] width 272 height 16
click at [455, 367] on div "Por adjudicar SOL054941 2 [DATE]" at bounding box center [405, 369] width 300 height 24
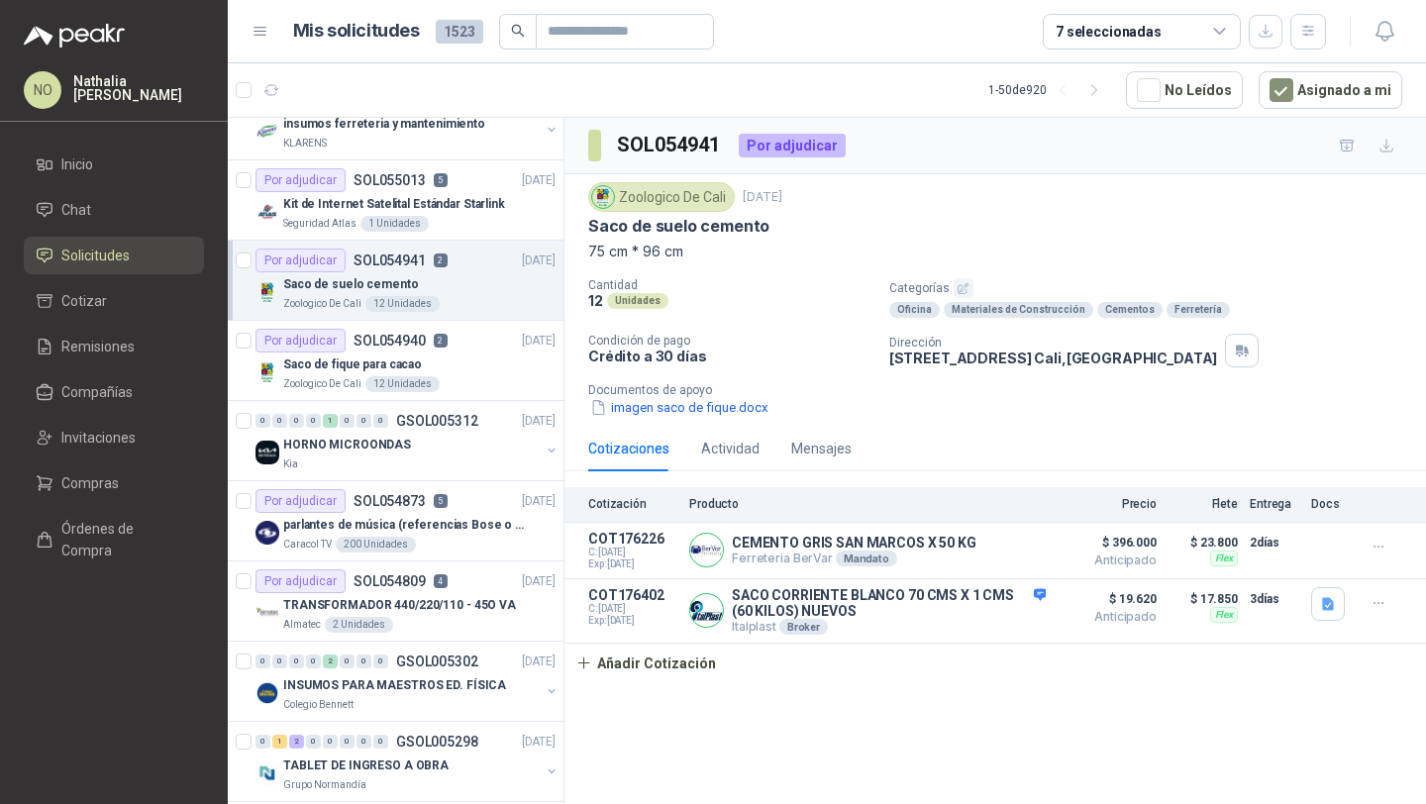
scroll to position [425, 0]
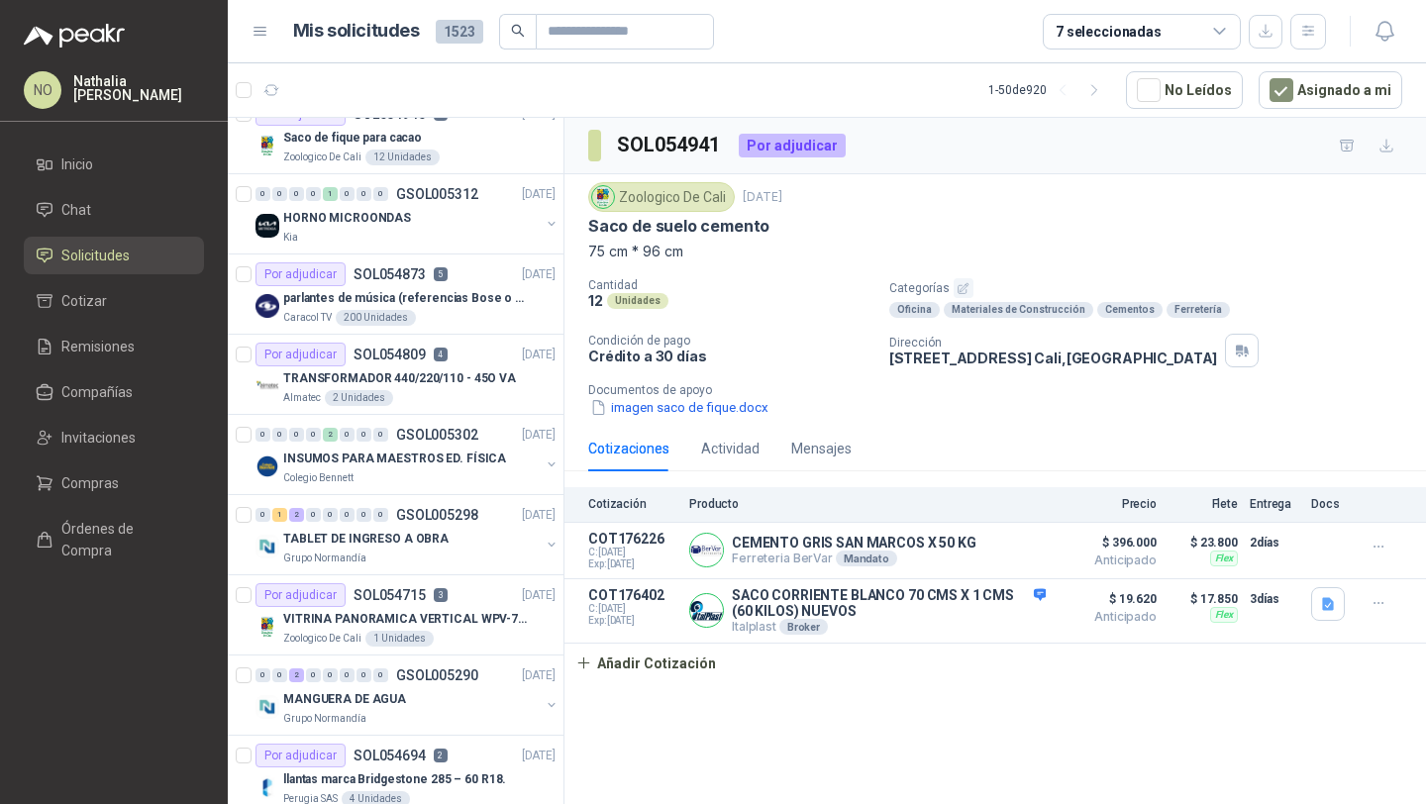
click at [455, 367] on div "TRANSFORMADOR 440/220/110 - 45O VA" at bounding box center [419, 378] width 272 height 24
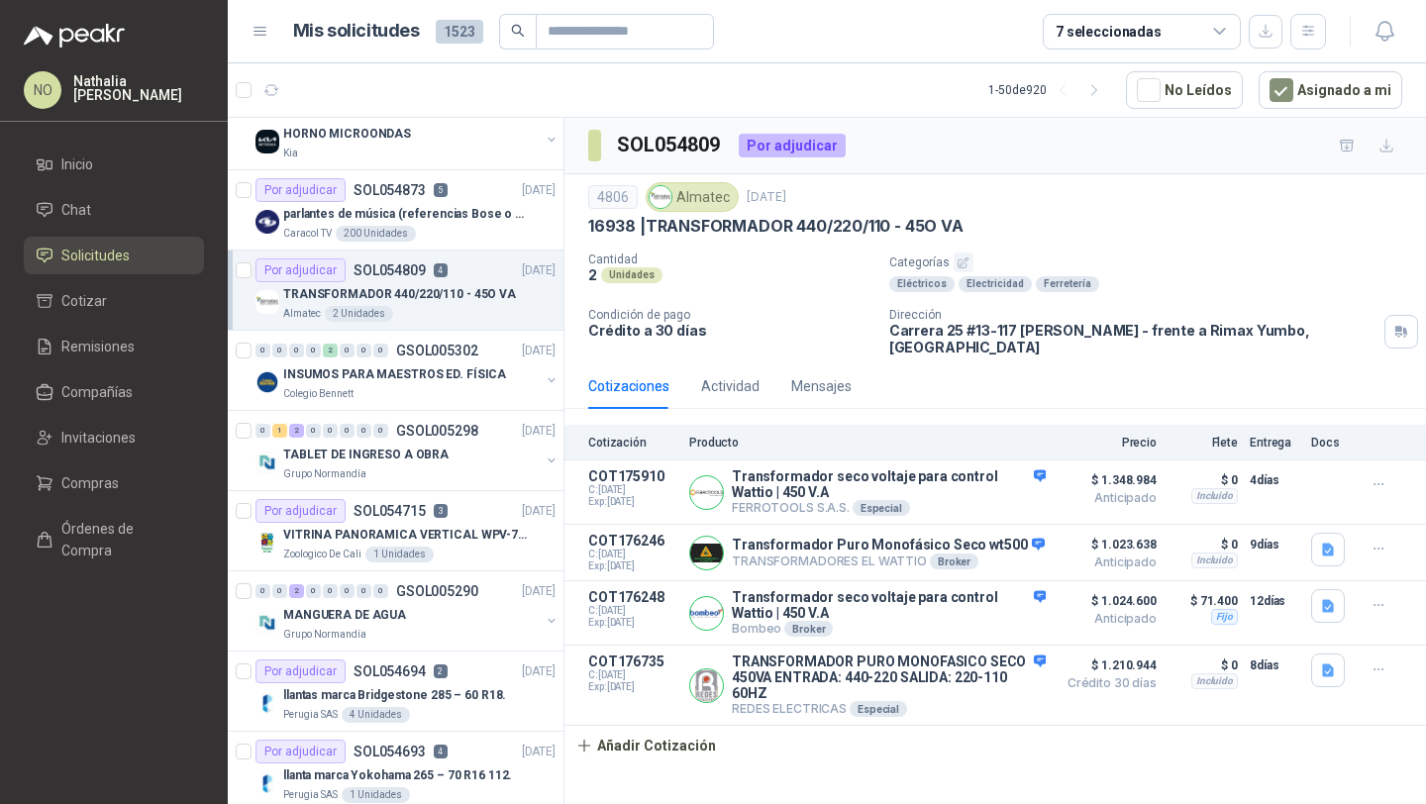
scroll to position [544, 0]
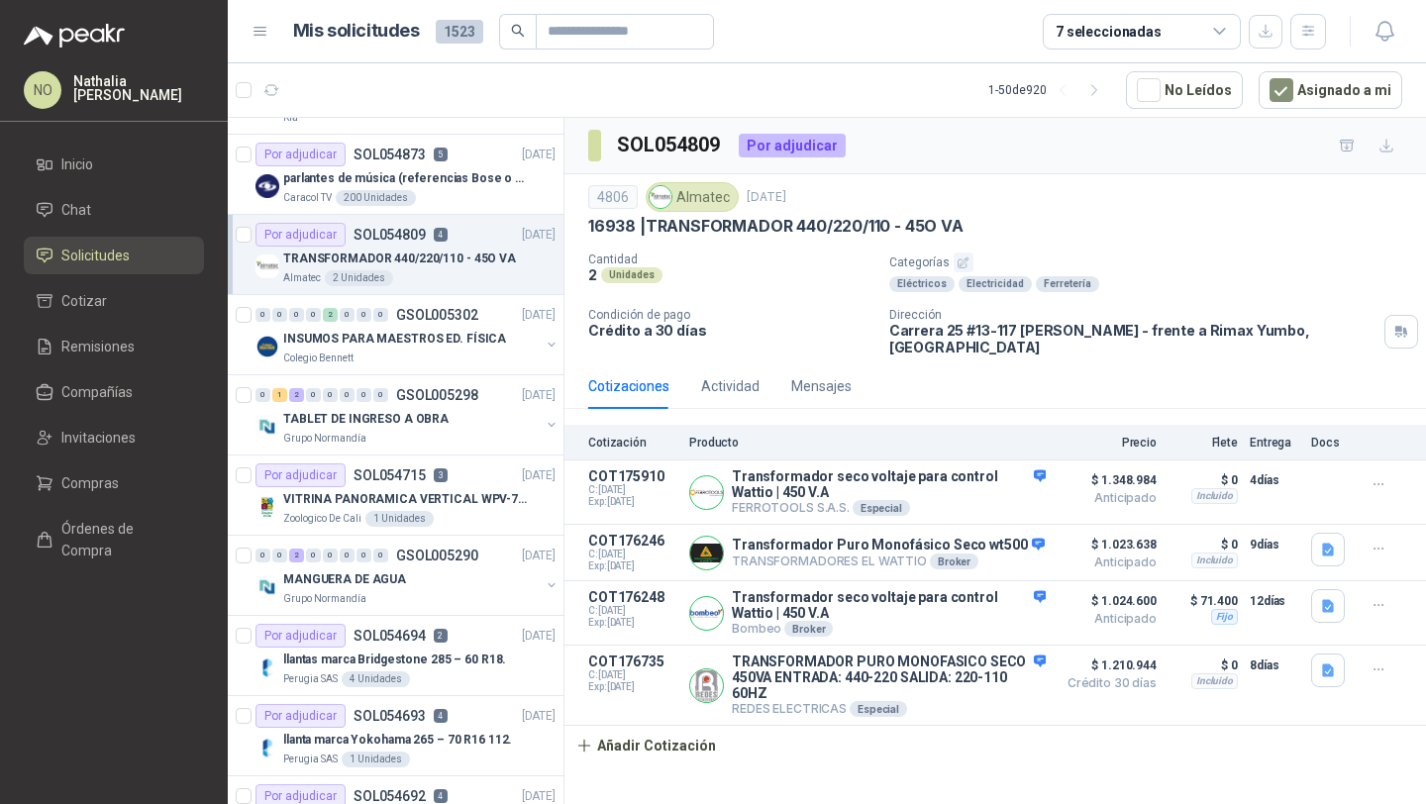
click at [455, 367] on div "0 0 0 0 2 0 0 0 GSOL005302 [DATE] INSUMOS PARA MAESTROS ED. FÍSICA [GEOGRAPHIC_…" at bounding box center [396, 335] width 336 height 80
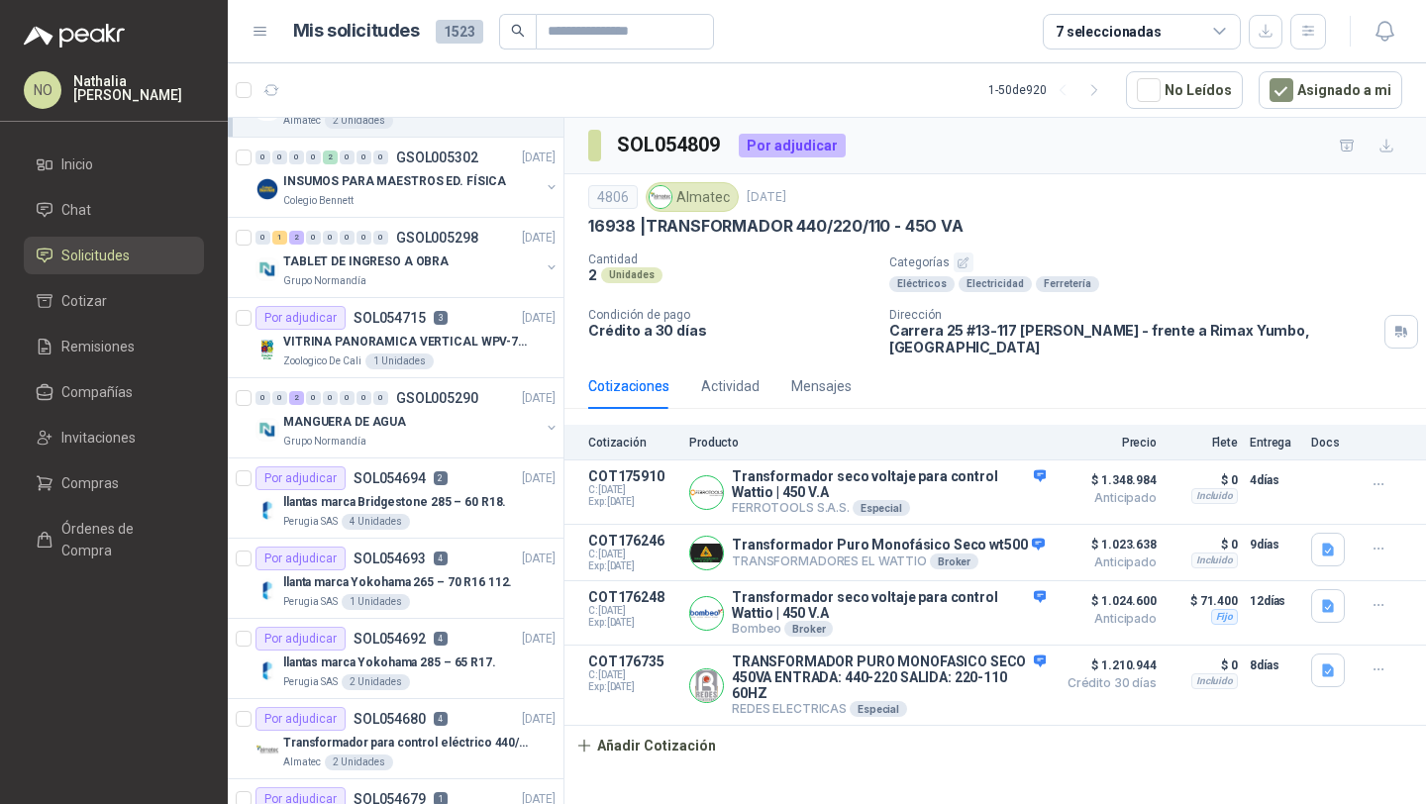
scroll to position [709, 0]
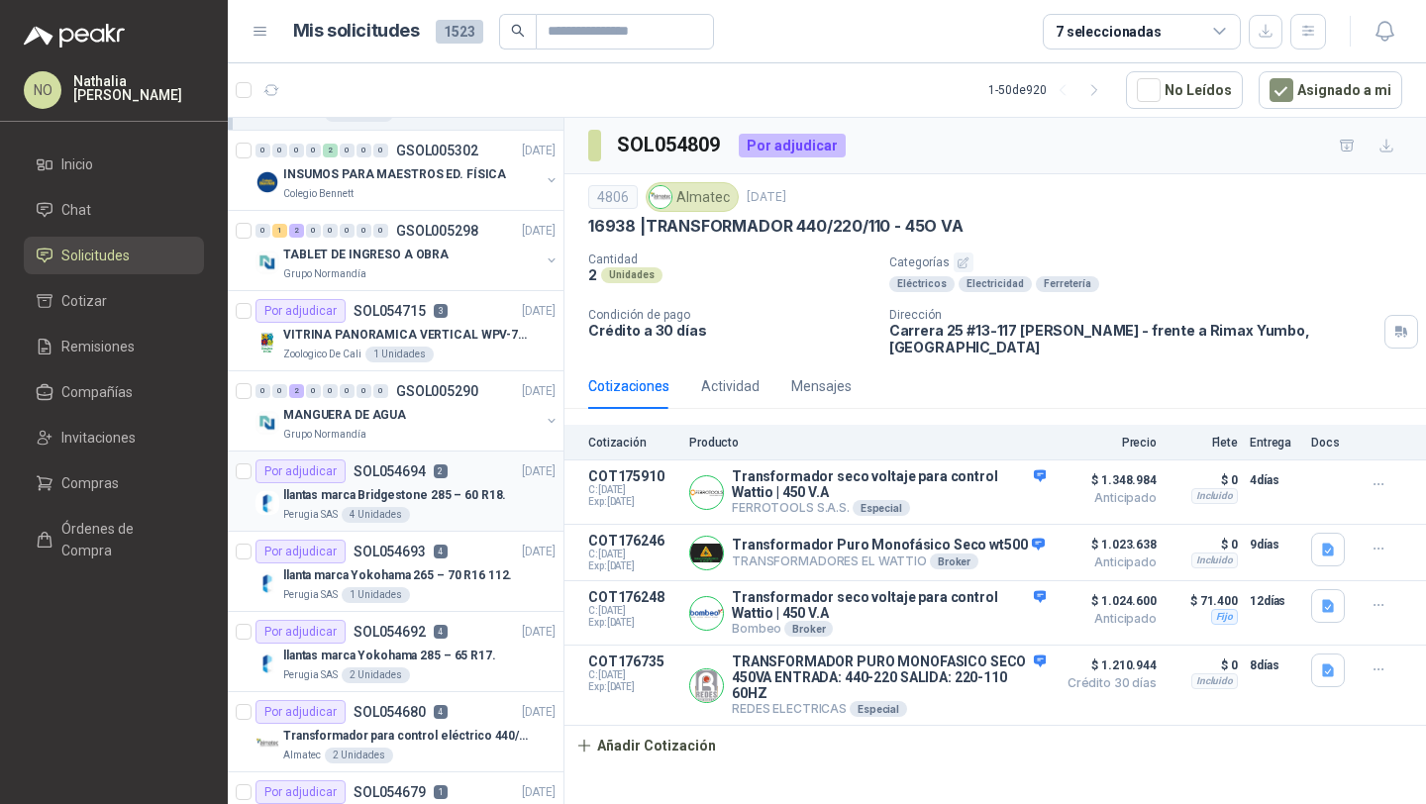
click at [444, 473] on div "Por adjudicar SOL054694 2 [DATE]" at bounding box center [405, 471] width 300 height 24
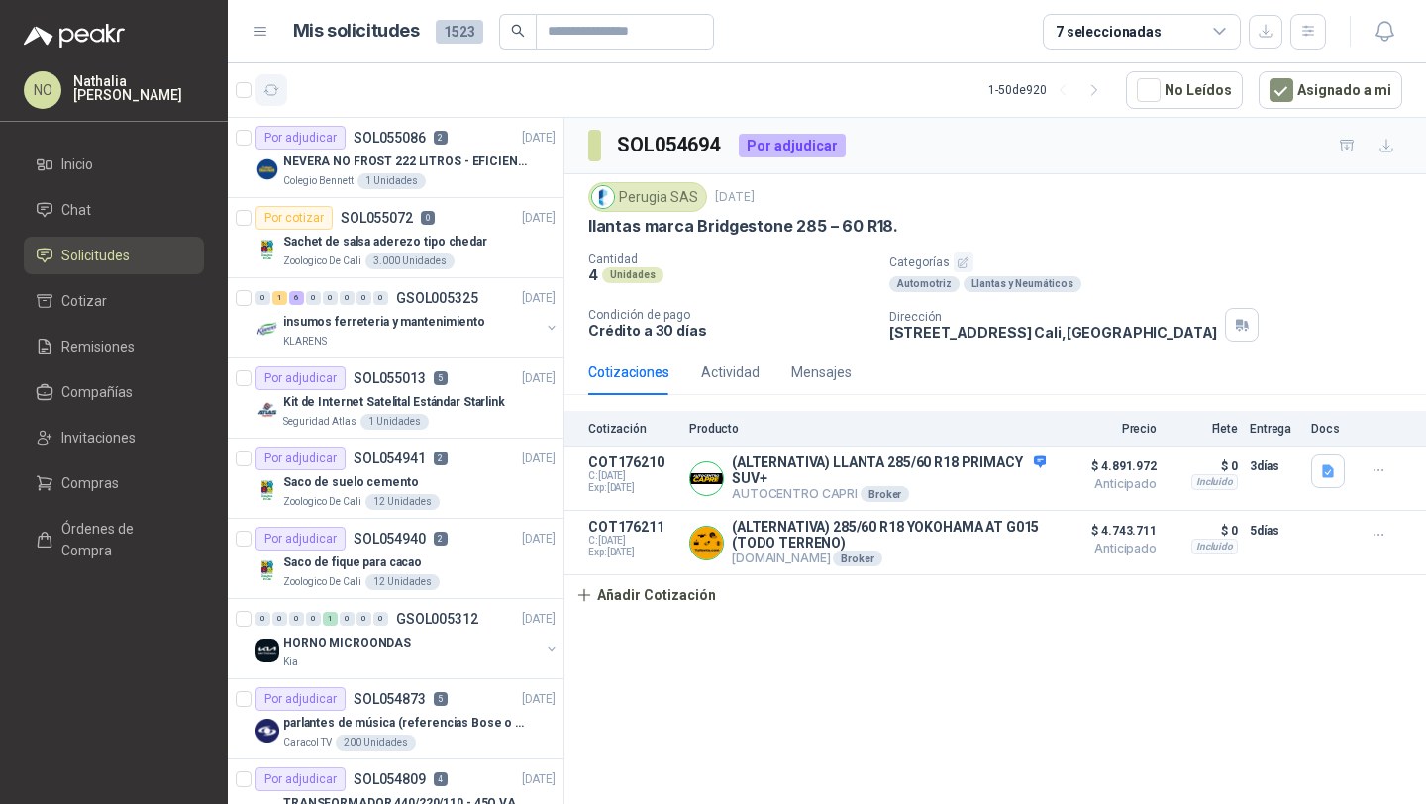
click at [272, 94] on icon "button" at bounding box center [271, 90] width 17 height 17
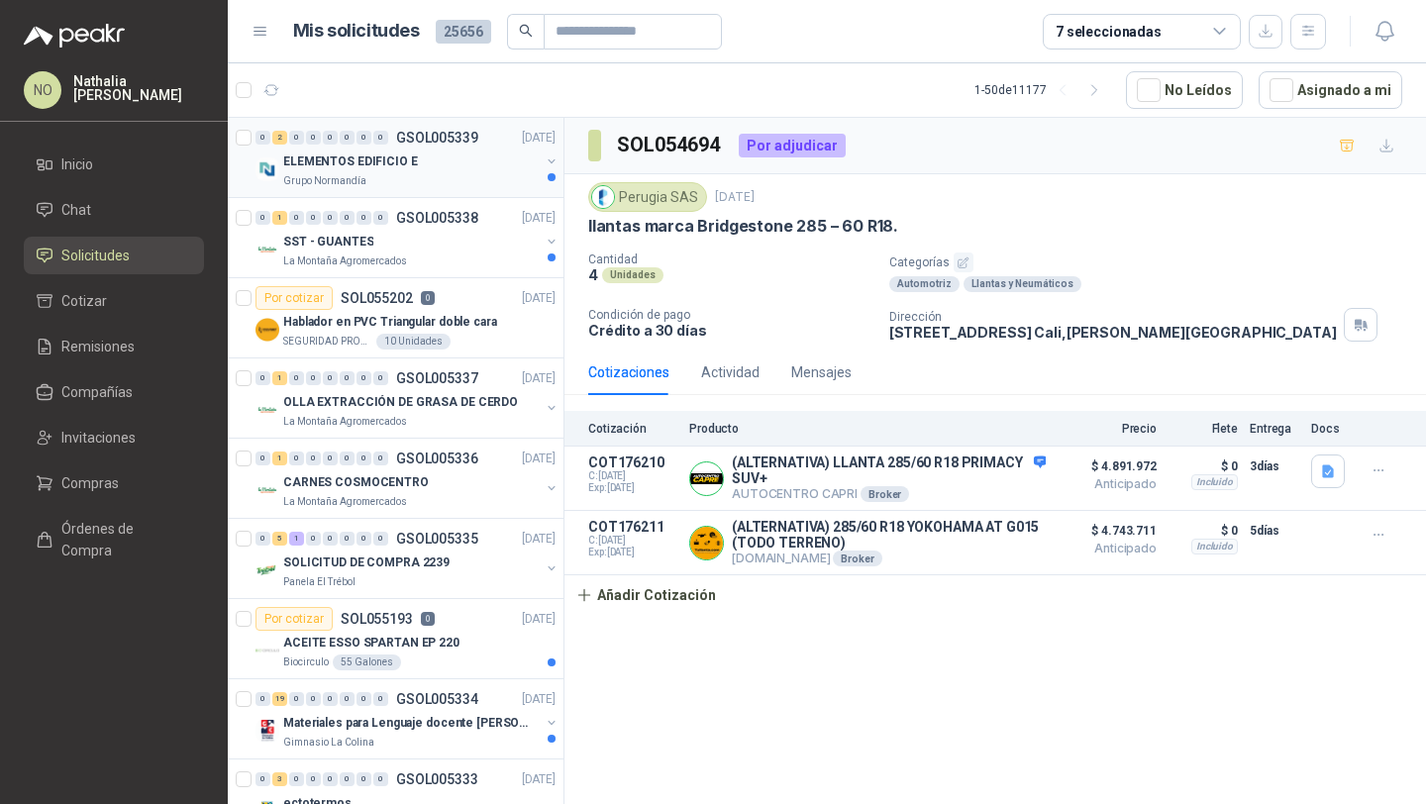
click at [461, 169] on div "ELEMENTOS EDIFICIO E" at bounding box center [411, 161] width 256 height 24
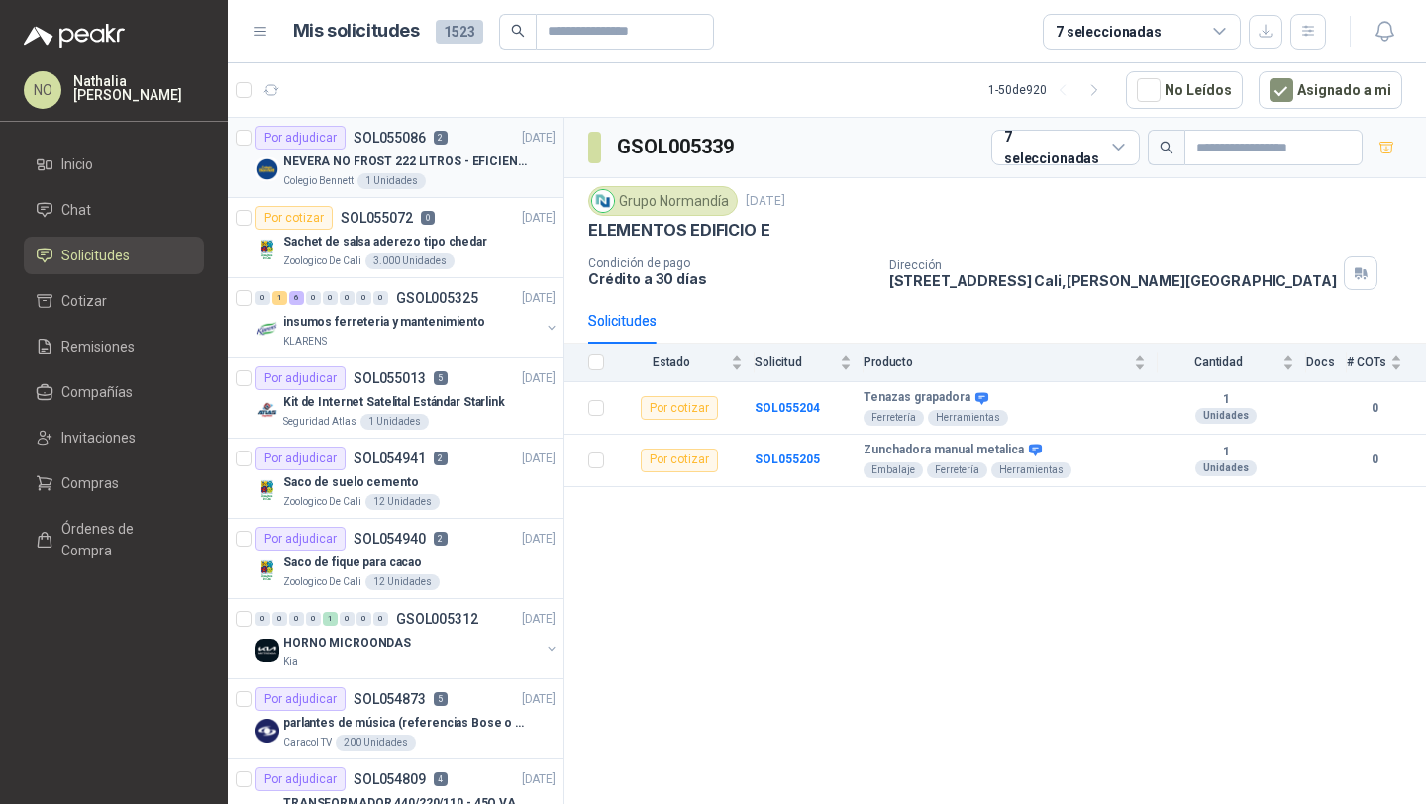
click at [471, 156] on p "NEVERA NO FROST 222 LITROS - EFICIENCIA ENERGETICA A" at bounding box center [406, 161] width 247 height 19
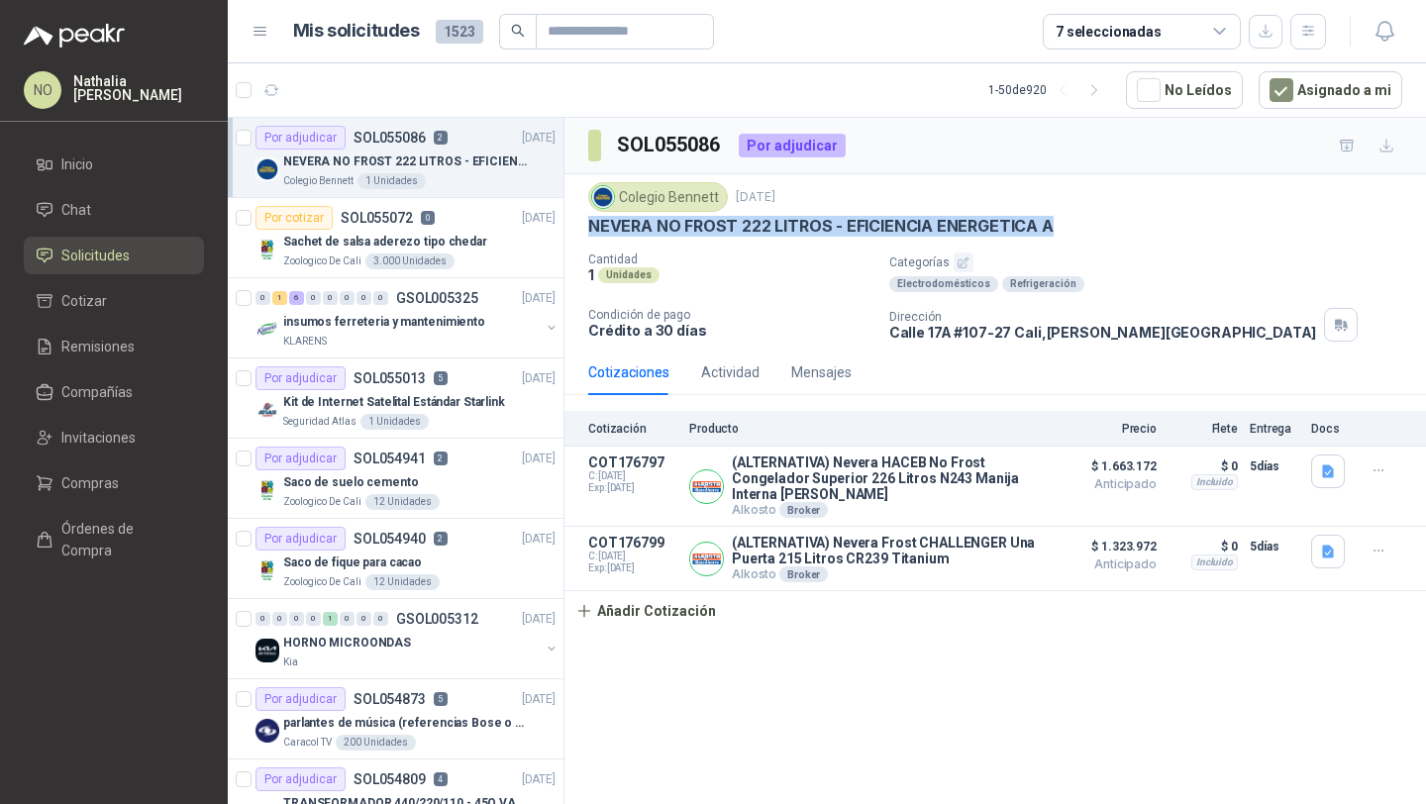
drag, startPoint x: 589, startPoint y: 223, endPoint x: 1059, endPoint y: 224, distance: 470.2
click at [1059, 224] on div "NEVERA NO FROST 222 LITROS - EFICIENCIA ENERGETICA A" at bounding box center [995, 226] width 814 height 21
copy p "NEVERA NO FROST 222 LITROS - EFICIENCIA ENERGETICA A"
click at [281, 97] on button "button" at bounding box center [271, 90] width 32 height 32
click at [262, 91] on button "button" at bounding box center [271, 90] width 32 height 32
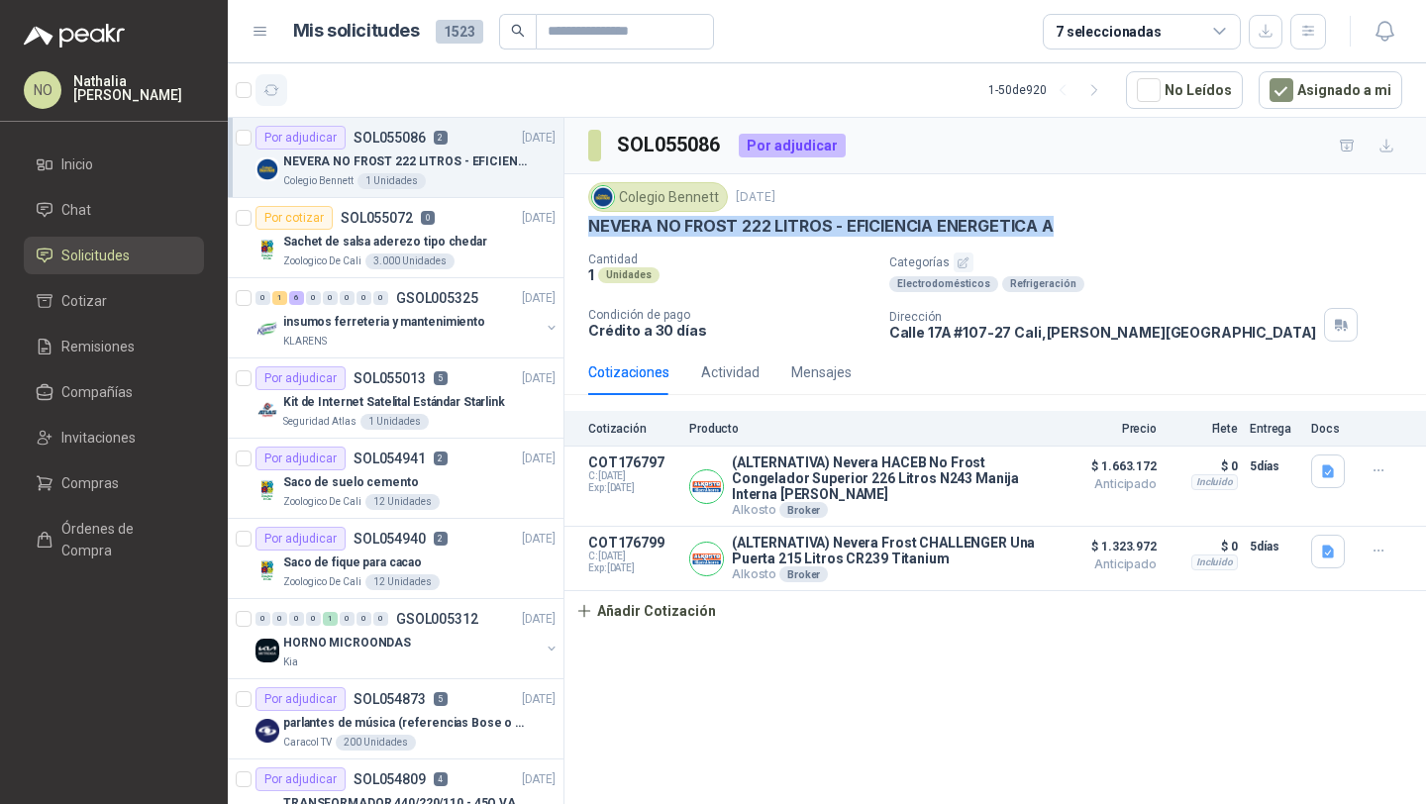
click at [272, 97] on icon "button" at bounding box center [271, 90] width 17 height 17
click at [434, 310] on div "insumos ferreteria y mantenimiento" at bounding box center [411, 322] width 256 height 24
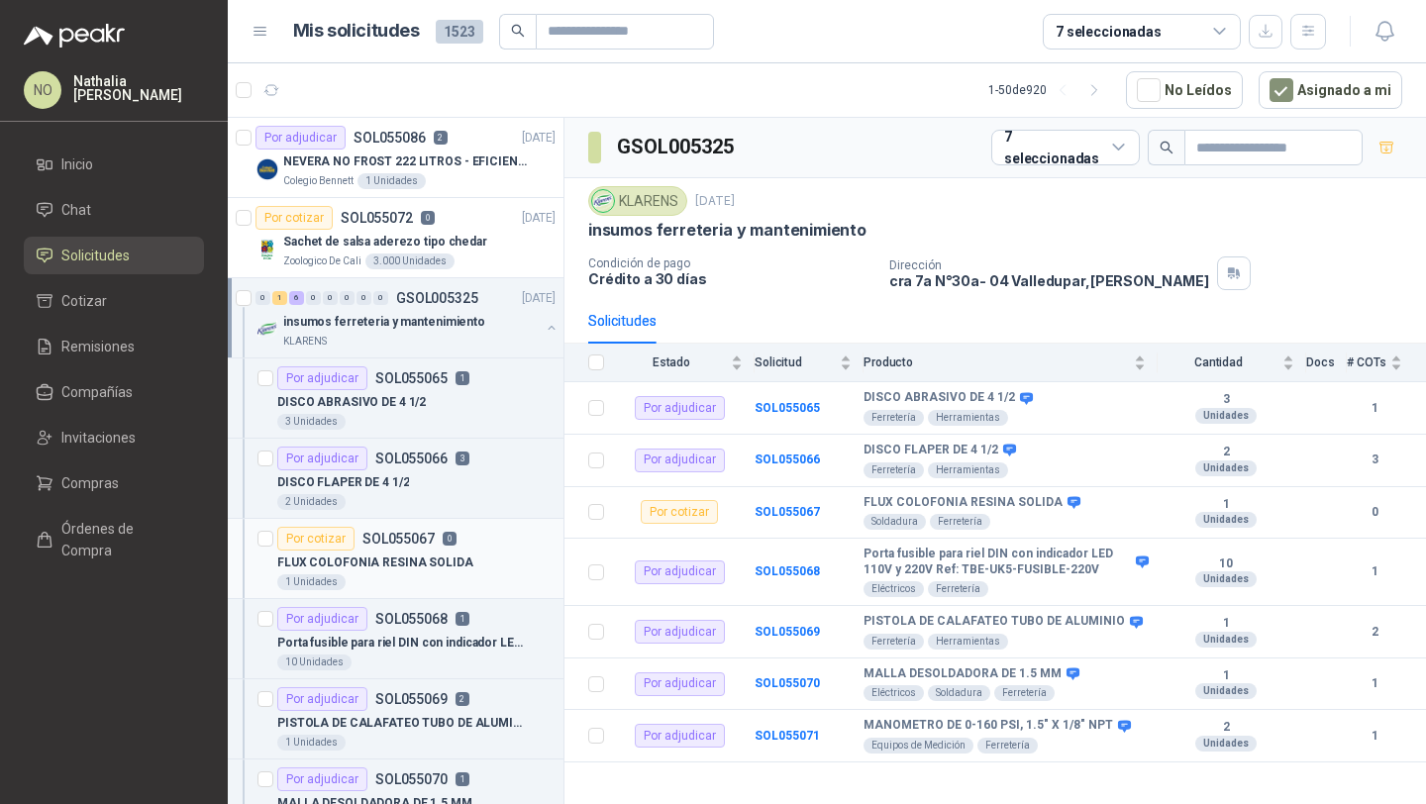
click at [415, 543] on p "SOL055067" at bounding box center [398, 539] width 72 height 14
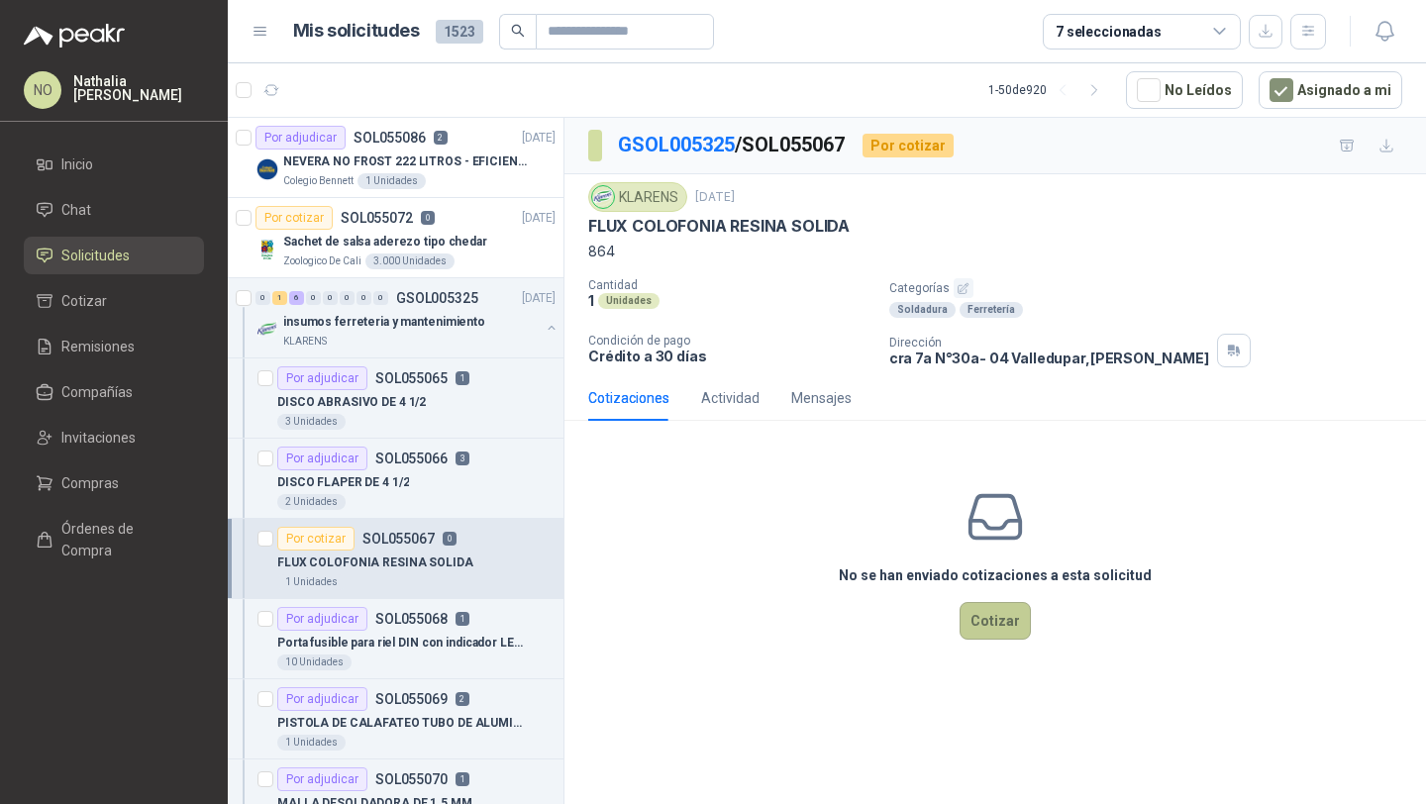
click at [1010, 621] on button "Cotizar" at bounding box center [994, 621] width 71 height 38
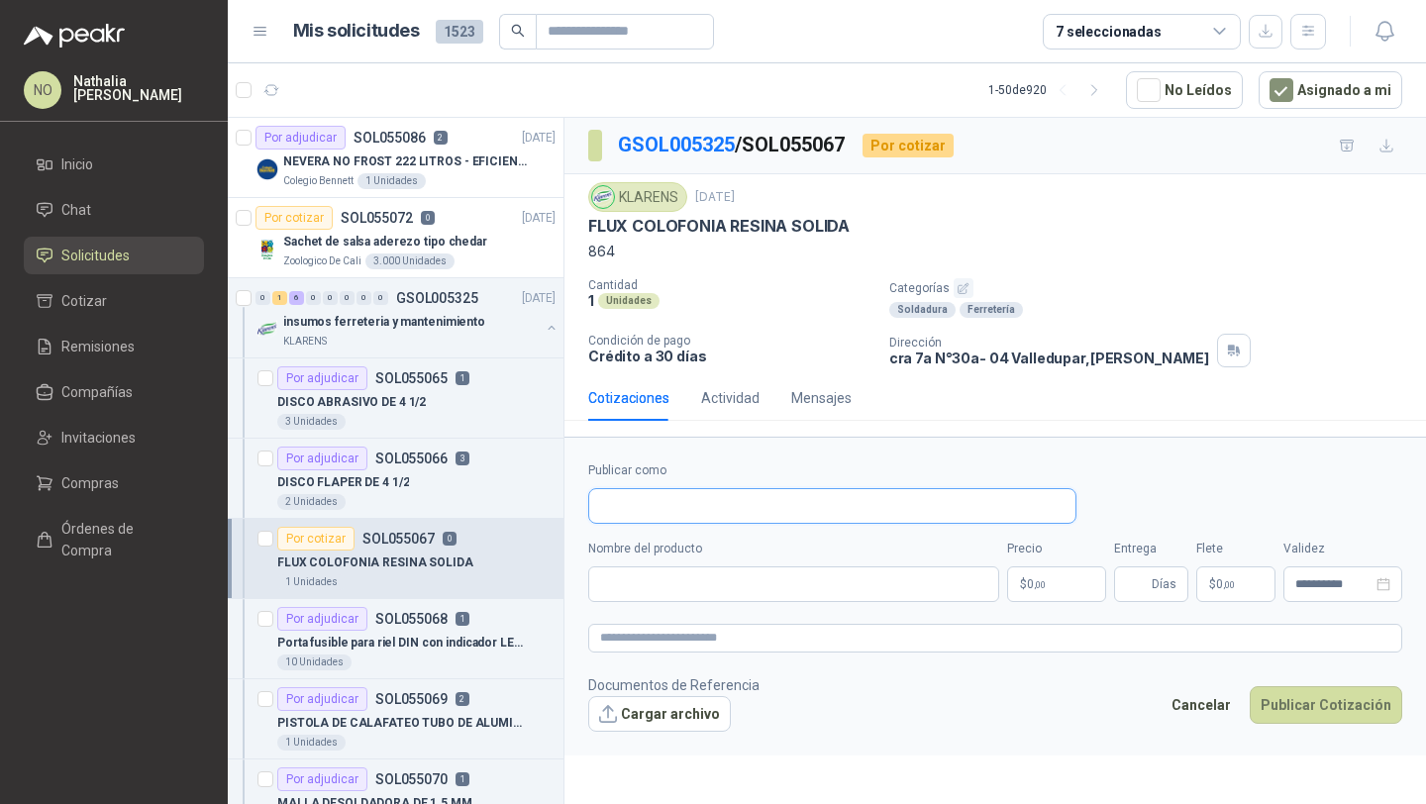
click at [710, 501] on input "Publicar como" at bounding box center [832, 506] width 486 height 34
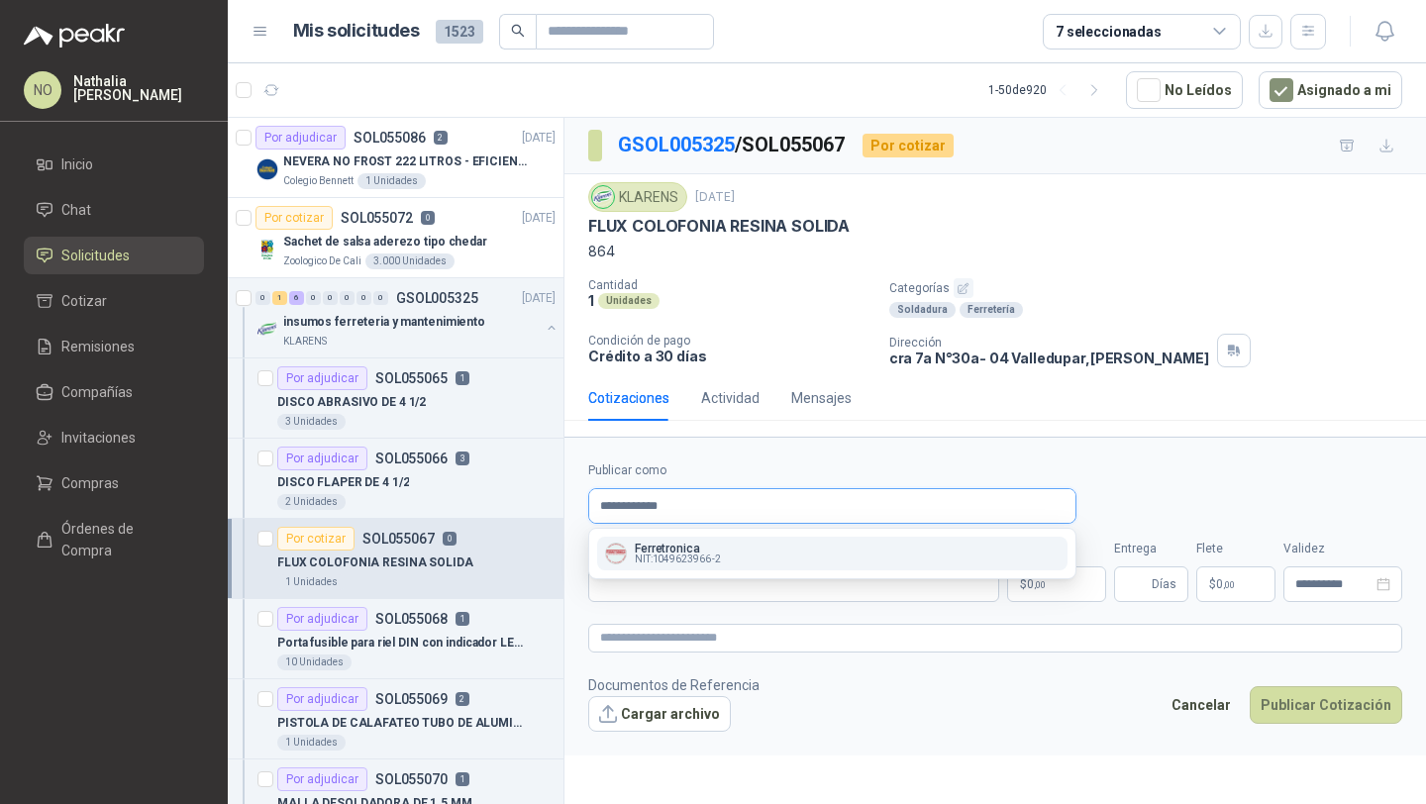
type input "**********"
click at [704, 555] on span "NIT : 1049623966 -2" at bounding box center [678, 559] width 86 height 10
type input "**********"
click at [678, 579] on input "Nombre del producto" at bounding box center [793, 584] width 411 height 36
paste input "**********"
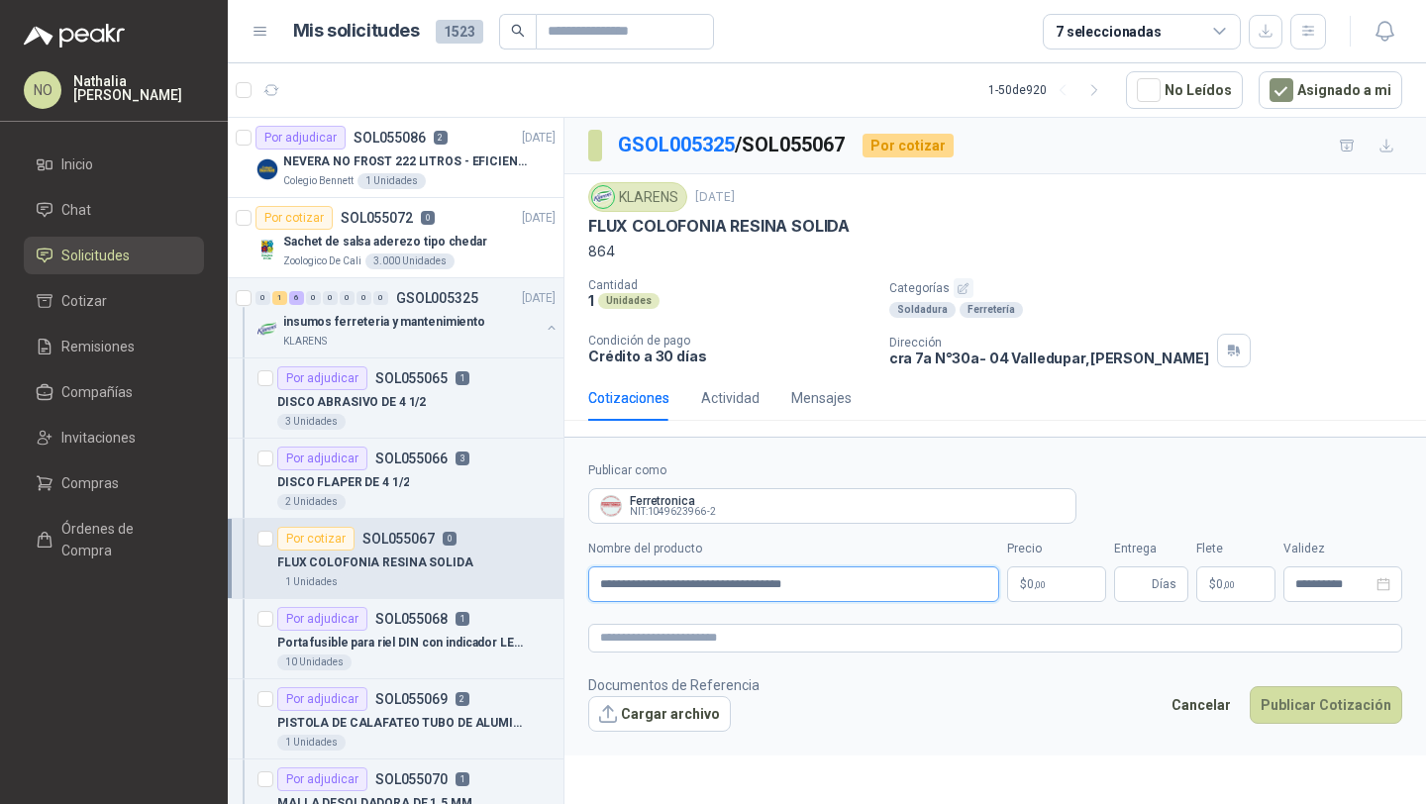
type input "**********"
click at [1050, 585] on body "NO [PERSON_NAME] Inicio Chat Solicitudes Cotizar Remisiones Compañías Invitacio…" at bounding box center [713, 402] width 1426 height 804
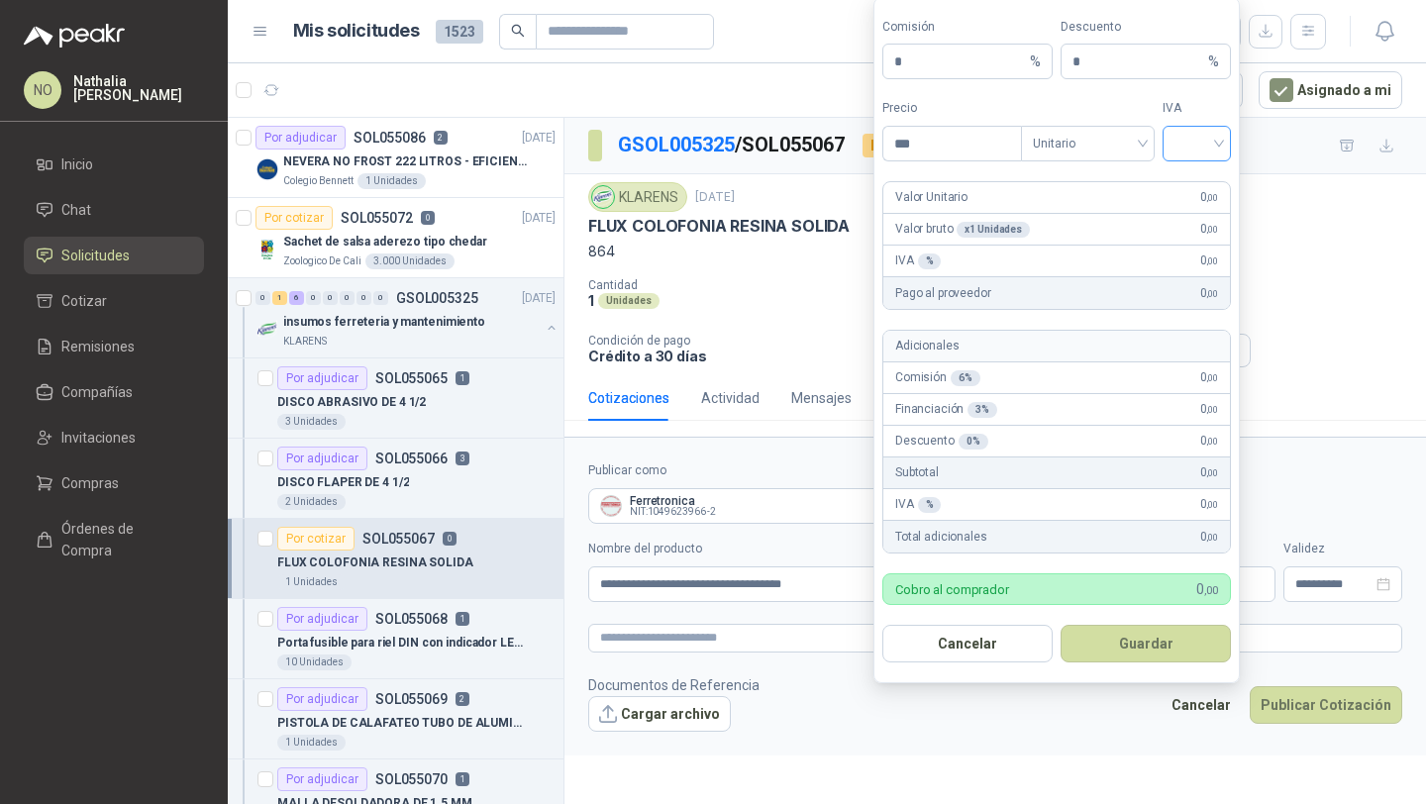
click at [1196, 148] on input "search" at bounding box center [1196, 142] width 45 height 30
click at [1204, 189] on div "19%" at bounding box center [1196, 185] width 37 height 22
click at [1080, 145] on span "Unitario" at bounding box center [1088, 144] width 110 height 30
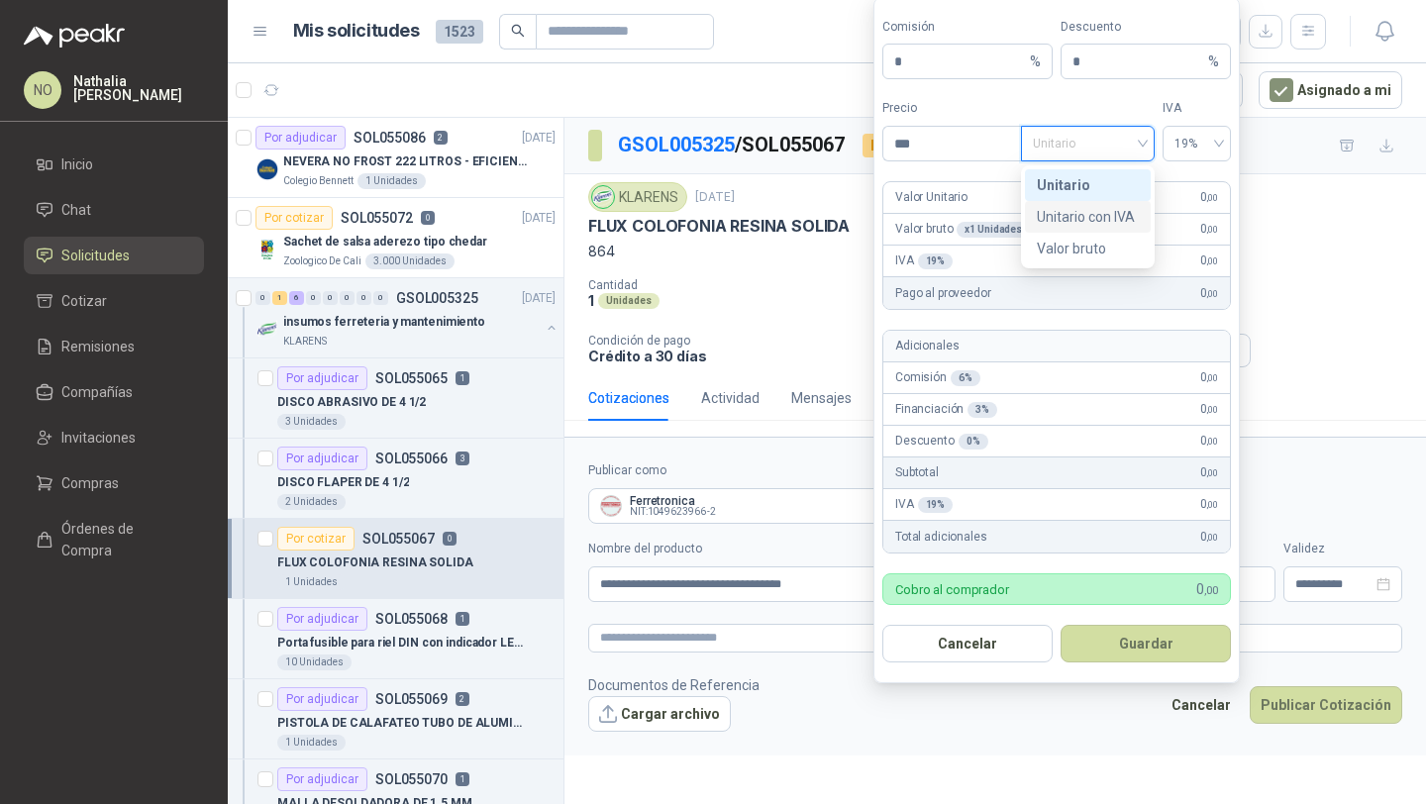
click at [1103, 208] on div "Unitario con IVA" at bounding box center [1088, 217] width 102 height 22
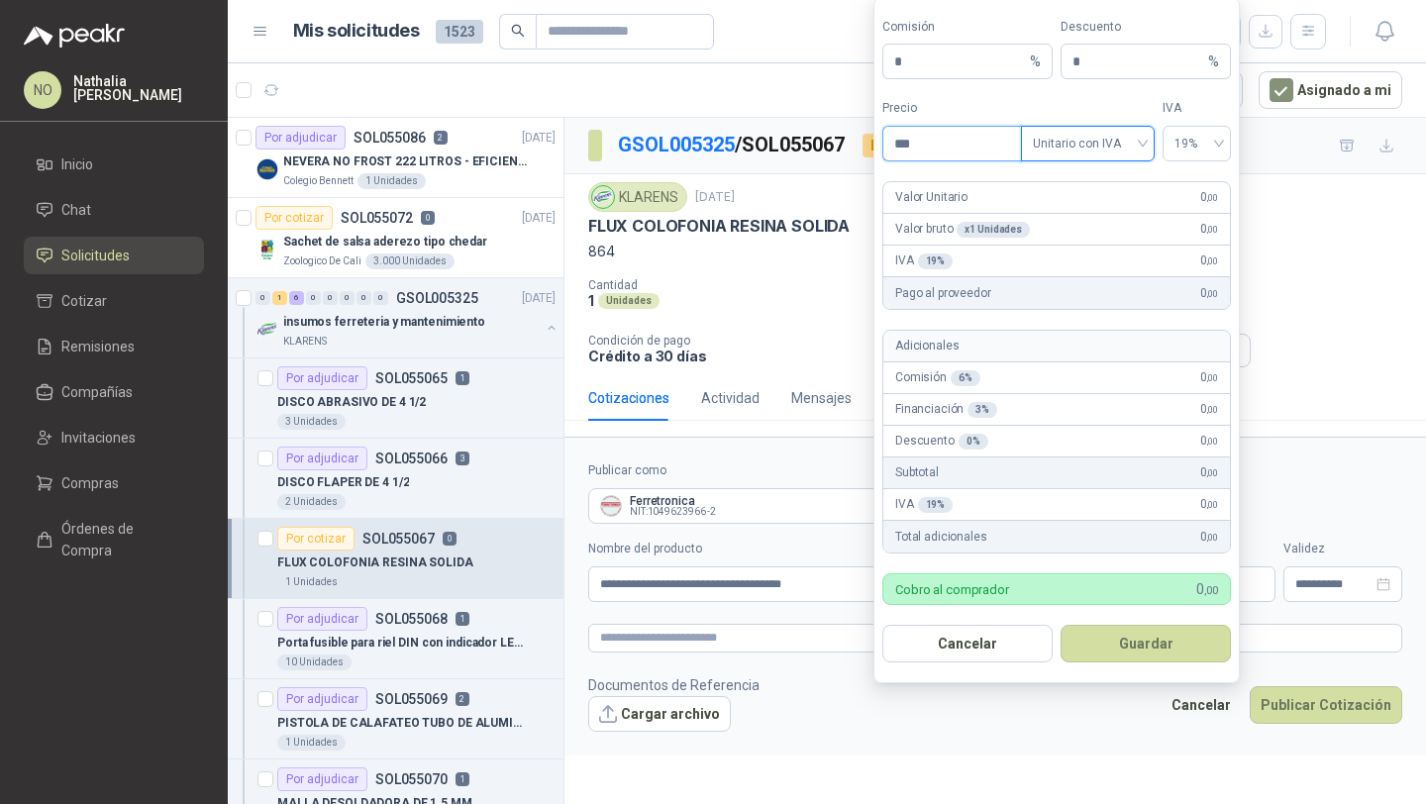
click at [963, 147] on input "***" at bounding box center [952, 144] width 138 height 34
type input "*"
type input "*******"
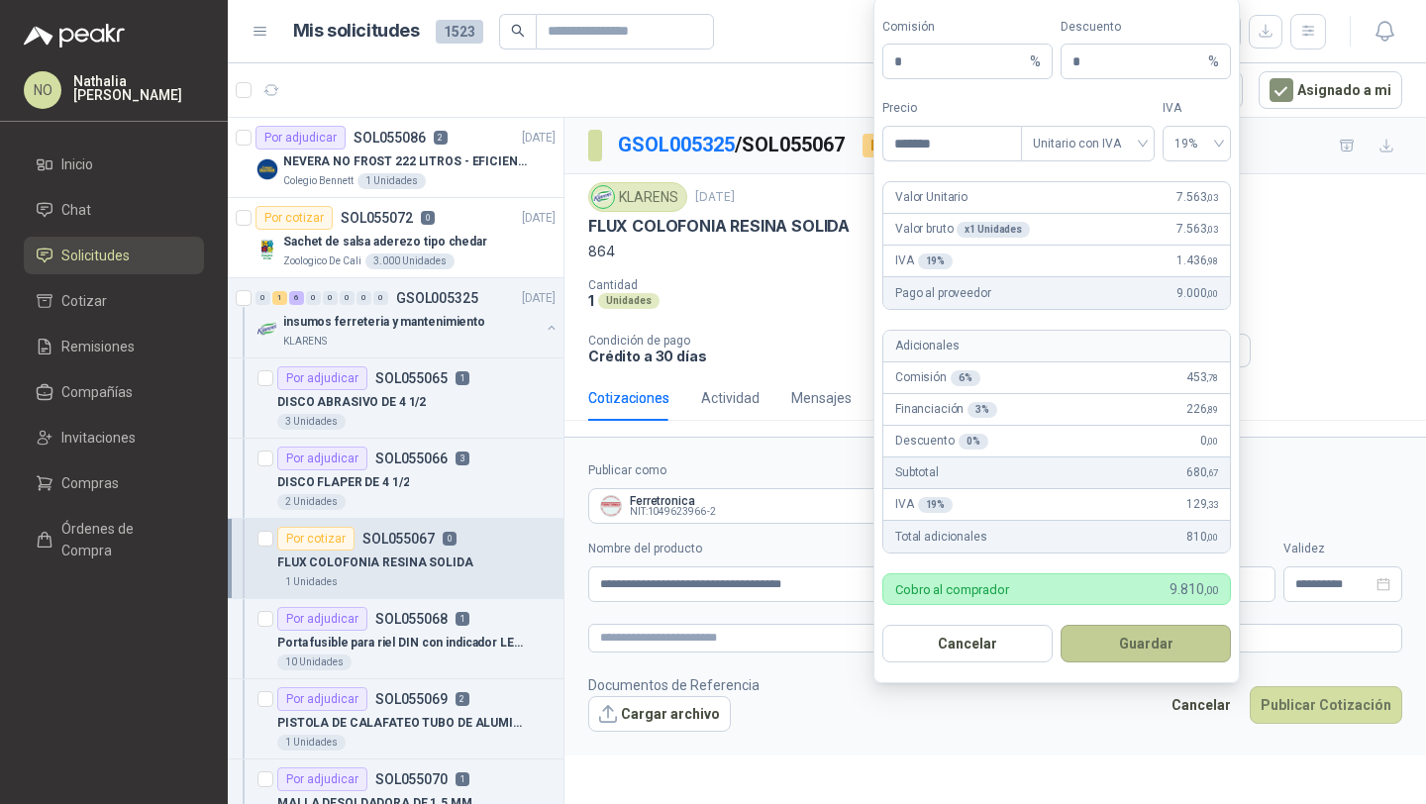
click at [1135, 640] on button "Guardar" at bounding box center [1145, 644] width 170 height 38
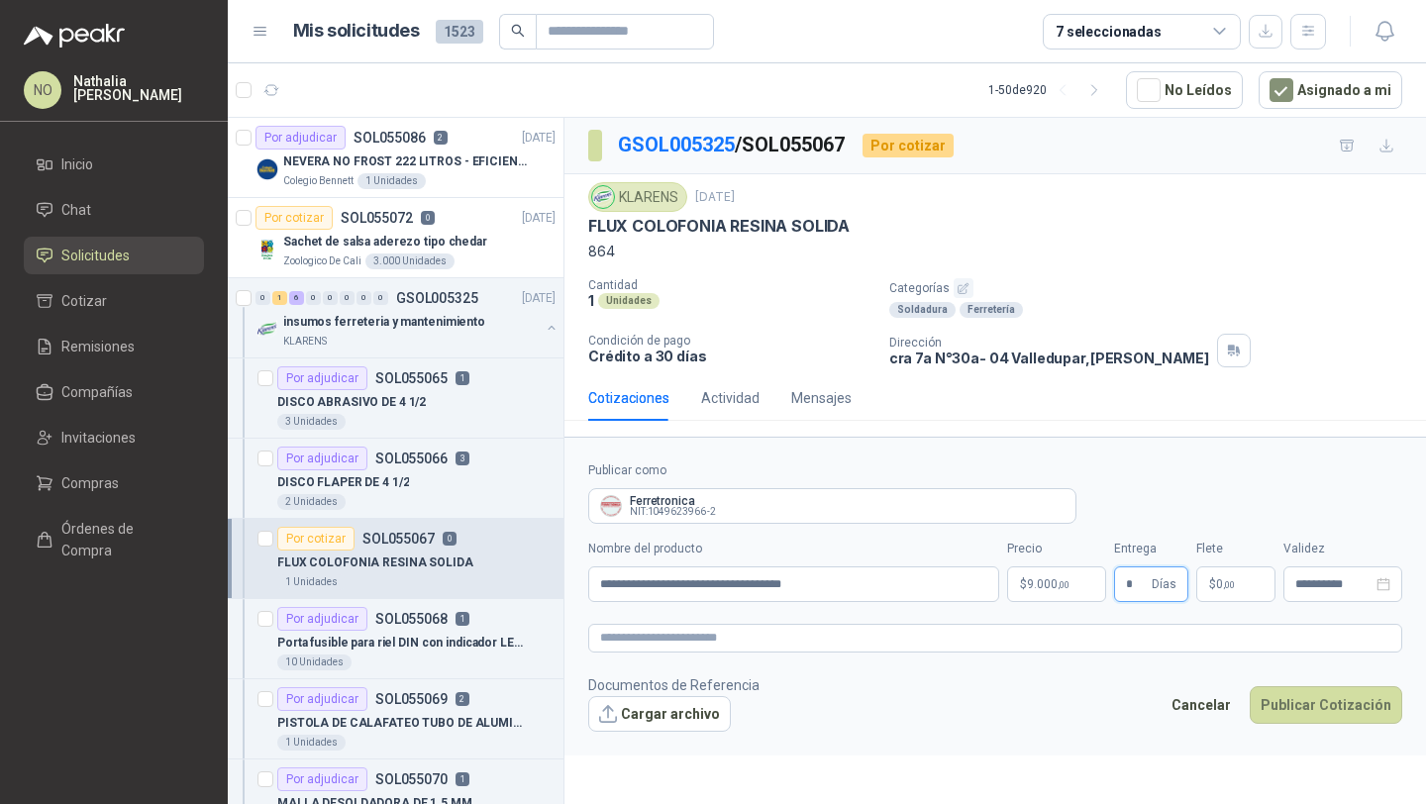
type input "*"
click at [1114, 719] on footer "Documentos de Referencia Cargar archivo Cancelar Publicar Cotización" at bounding box center [995, 702] width 814 height 57
click at [1213, 602] on form "**********" at bounding box center [994, 596] width 861 height 318
click at [1211, 580] on span "$" at bounding box center [1212, 584] width 7 height 12
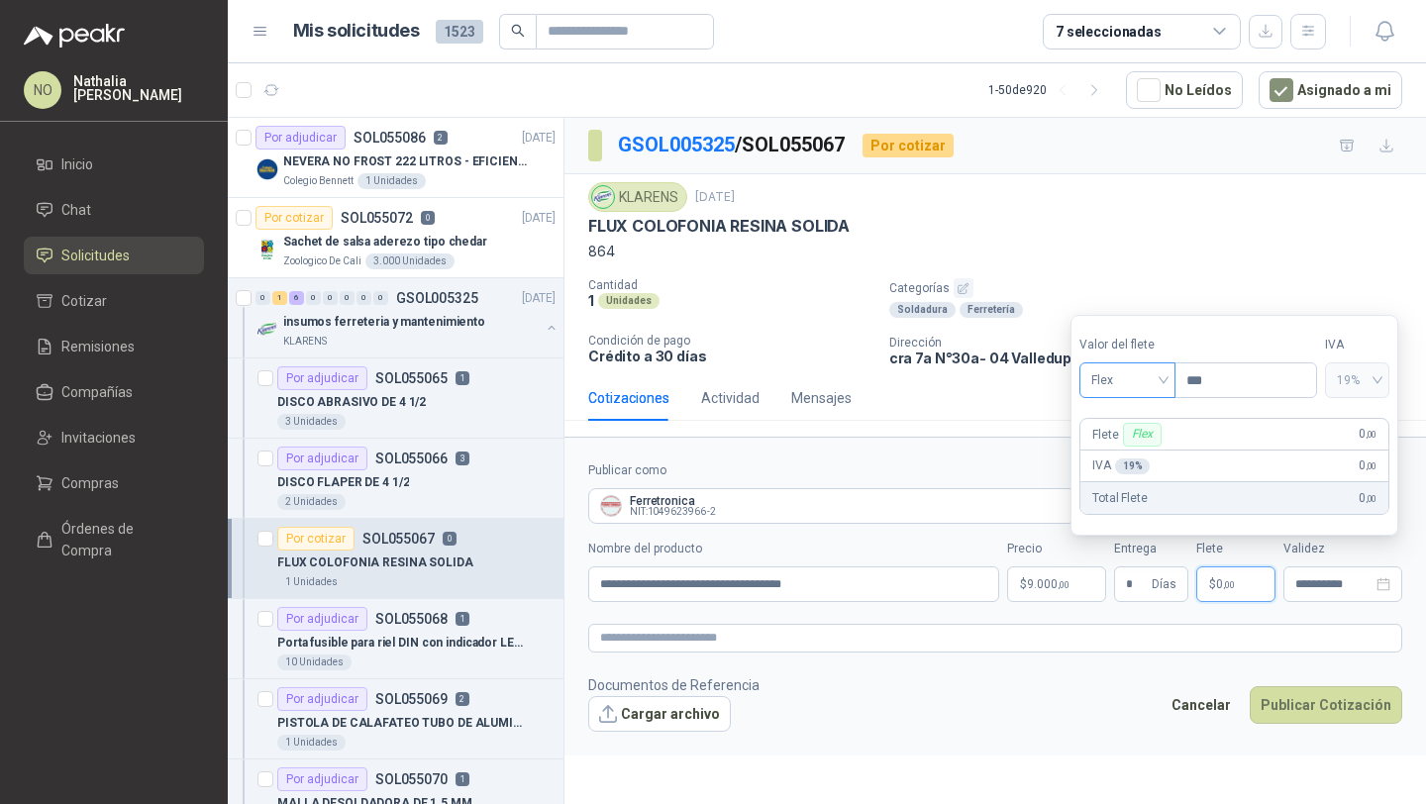
click at [1129, 370] on span "Flex" at bounding box center [1127, 380] width 72 height 30
click at [1140, 477] on div "Fijo" at bounding box center [1127, 485] width 65 height 22
click at [1221, 385] on input "***" at bounding box center [1245, 380] width 141 height 34
type input "*"
type input "********"
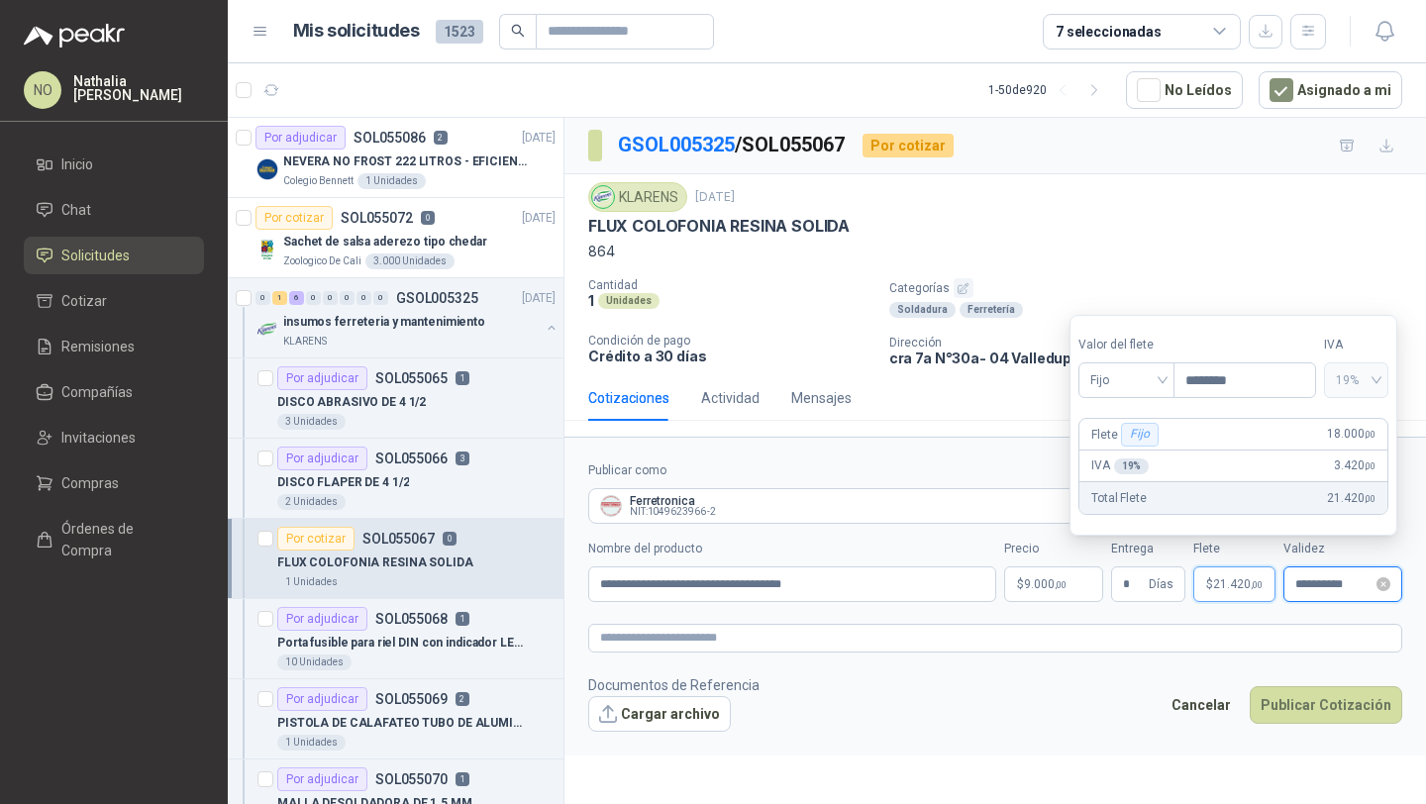
click at [1330, 578] on input "**********" at bounding box center [1333, 584] width 77 height 13
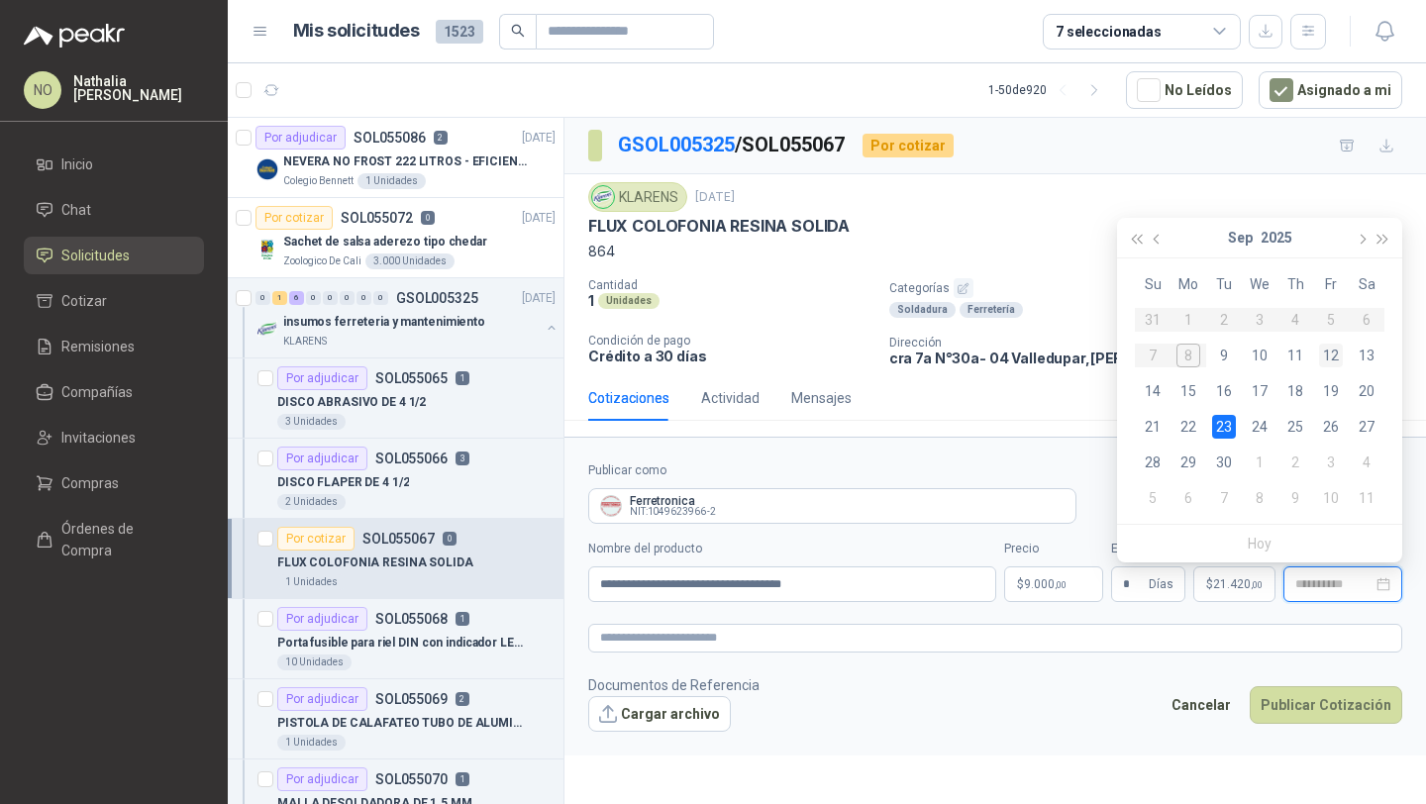
type input "**********"
click at [1330, 355] on div "12" at bounding box center [1331, 356] width 24 height 24
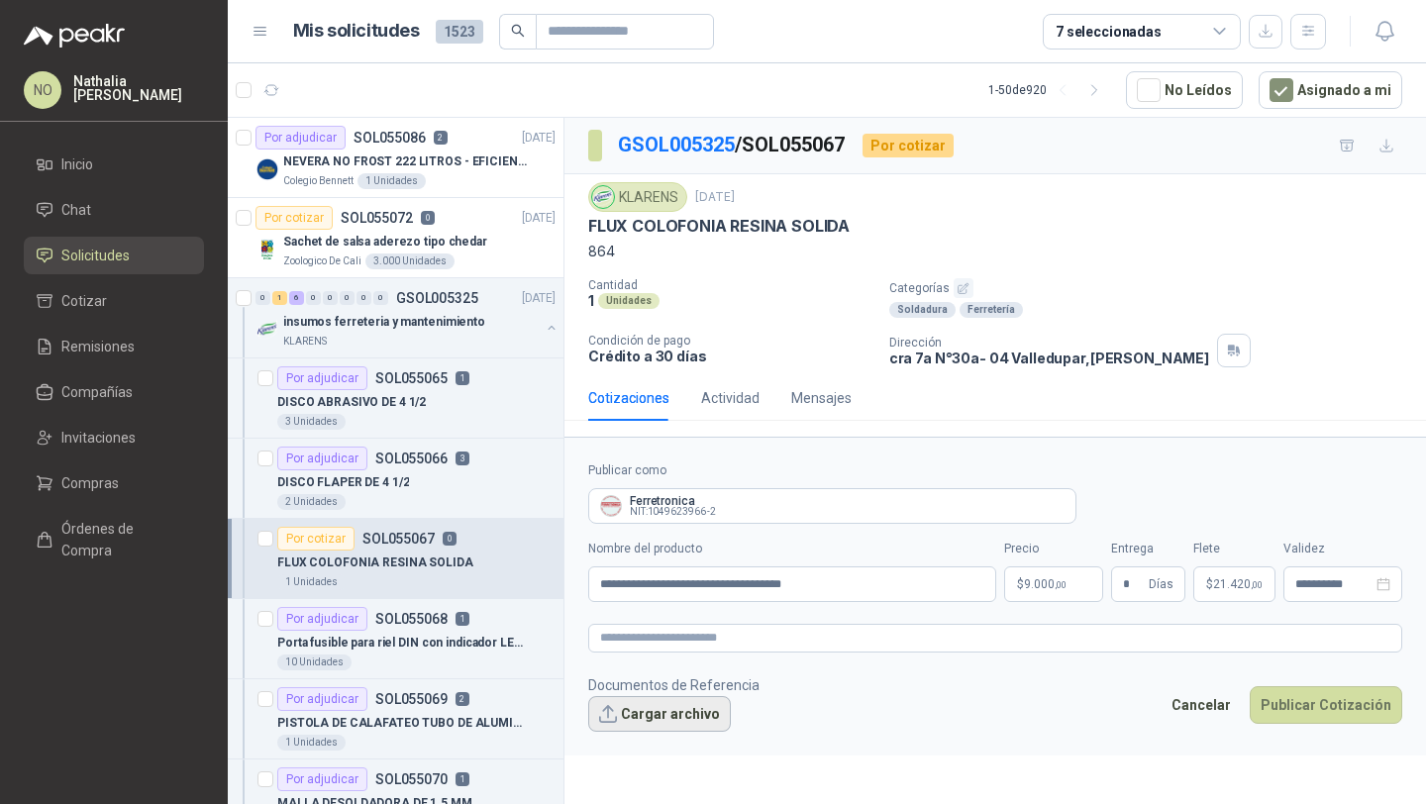
click at [685, 713] on button "Cargar archivo" at bounding box center [659, 714] width 143 height 36
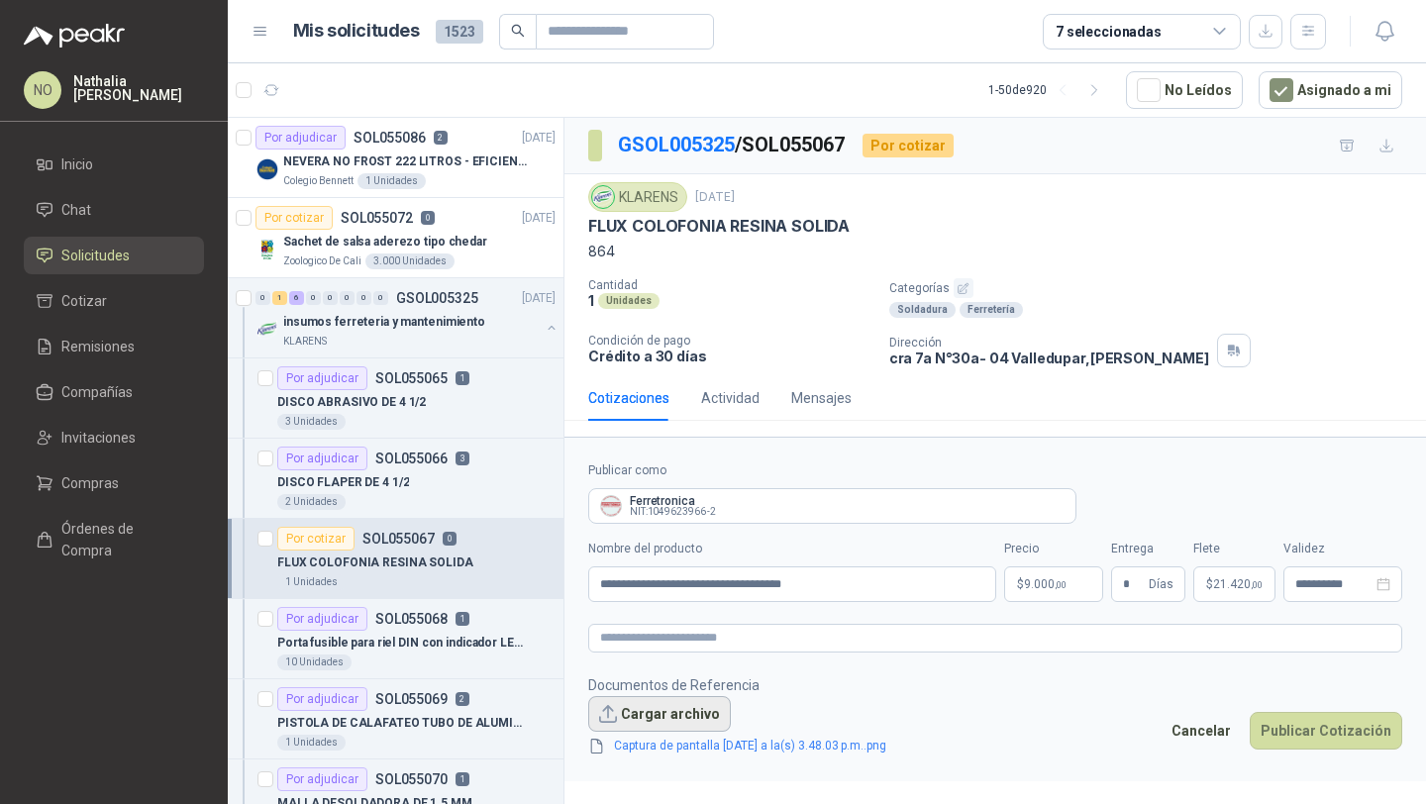
click at [666, 710] on button "Cargar archivo" at bounding box center [659, 714] width 143 height 36
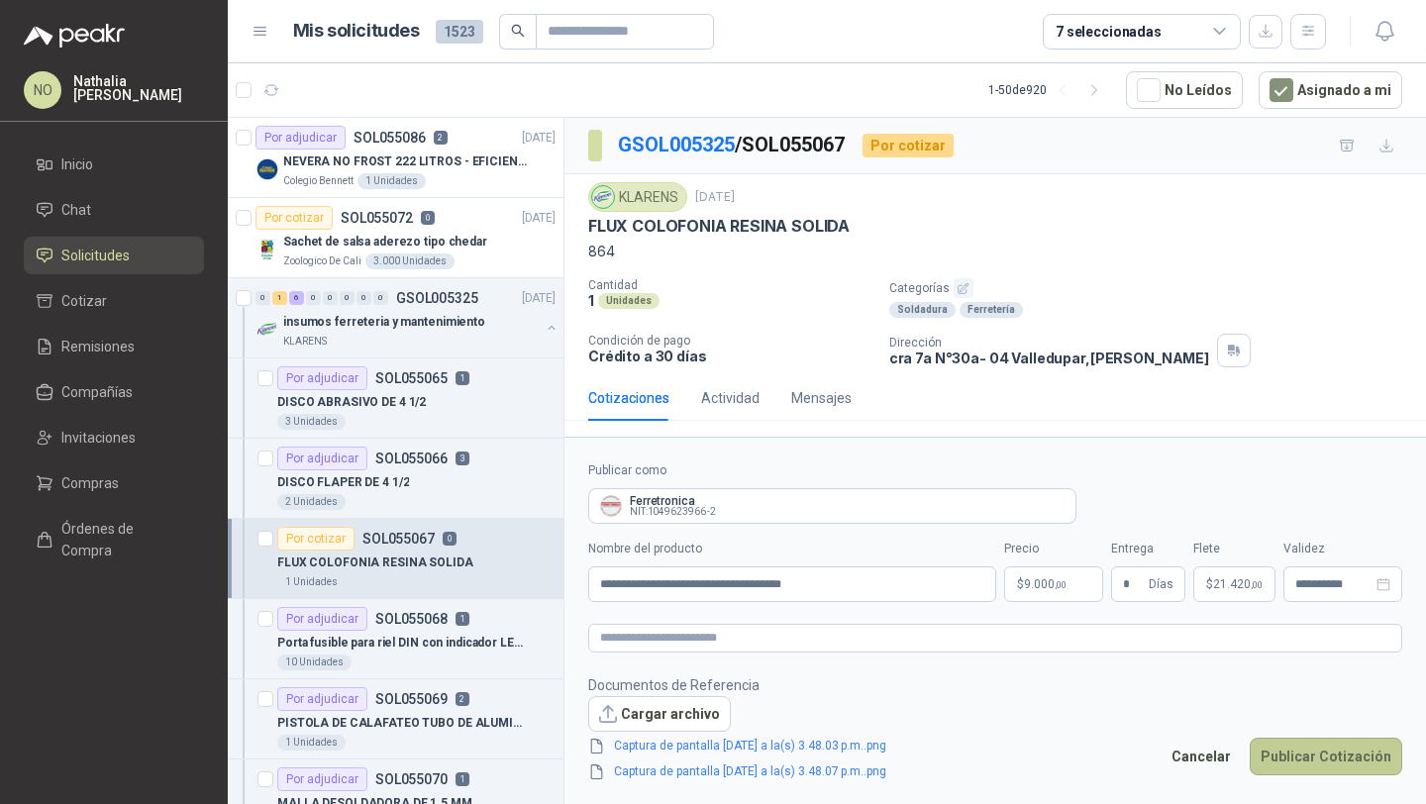
click at [1322, 747] on button "Publicar Cotización" at bounding box center [1325, 757] width 152 height 38
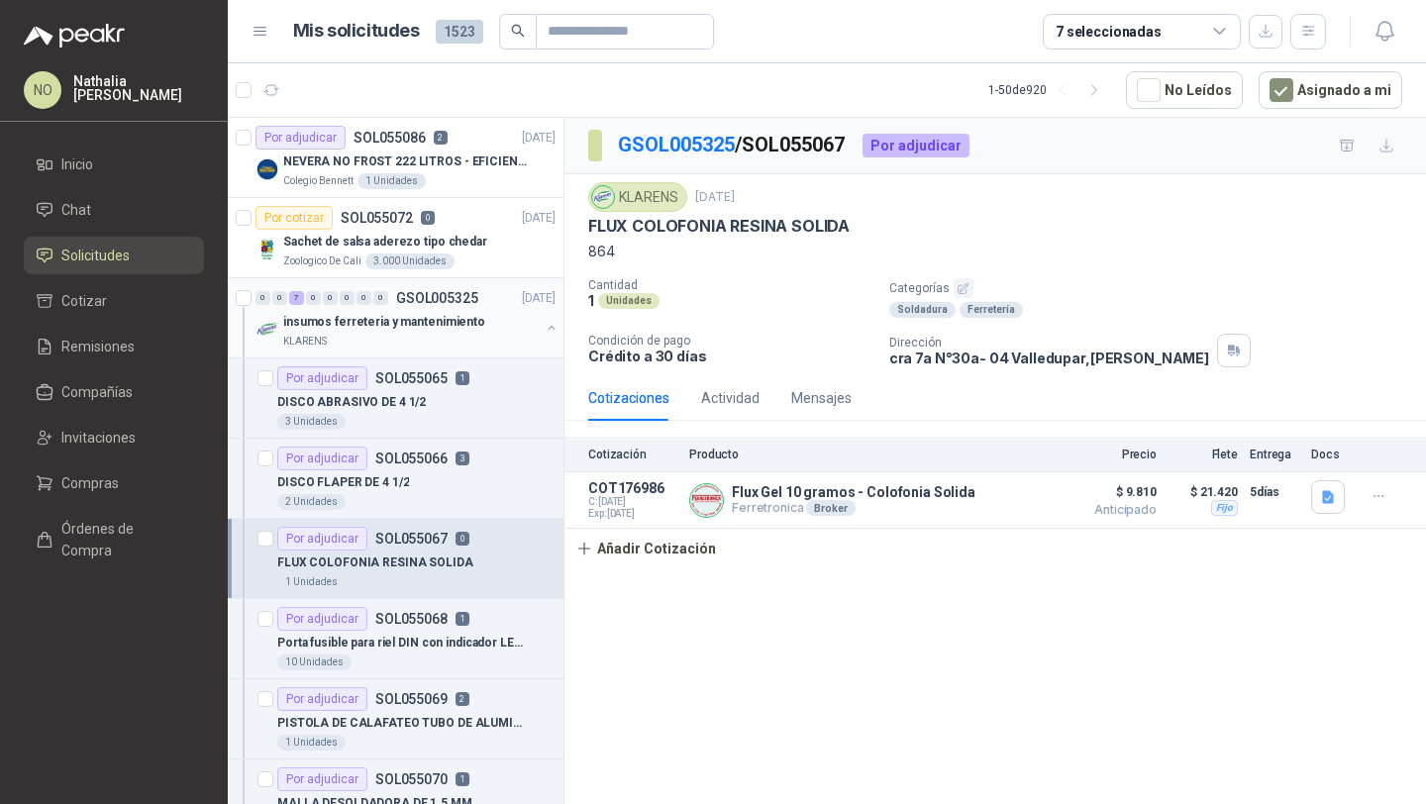
click at [434, 318] on p "insumos ferreteria y mantenimiento" at bounding box center [384, 322] width 202 height 19
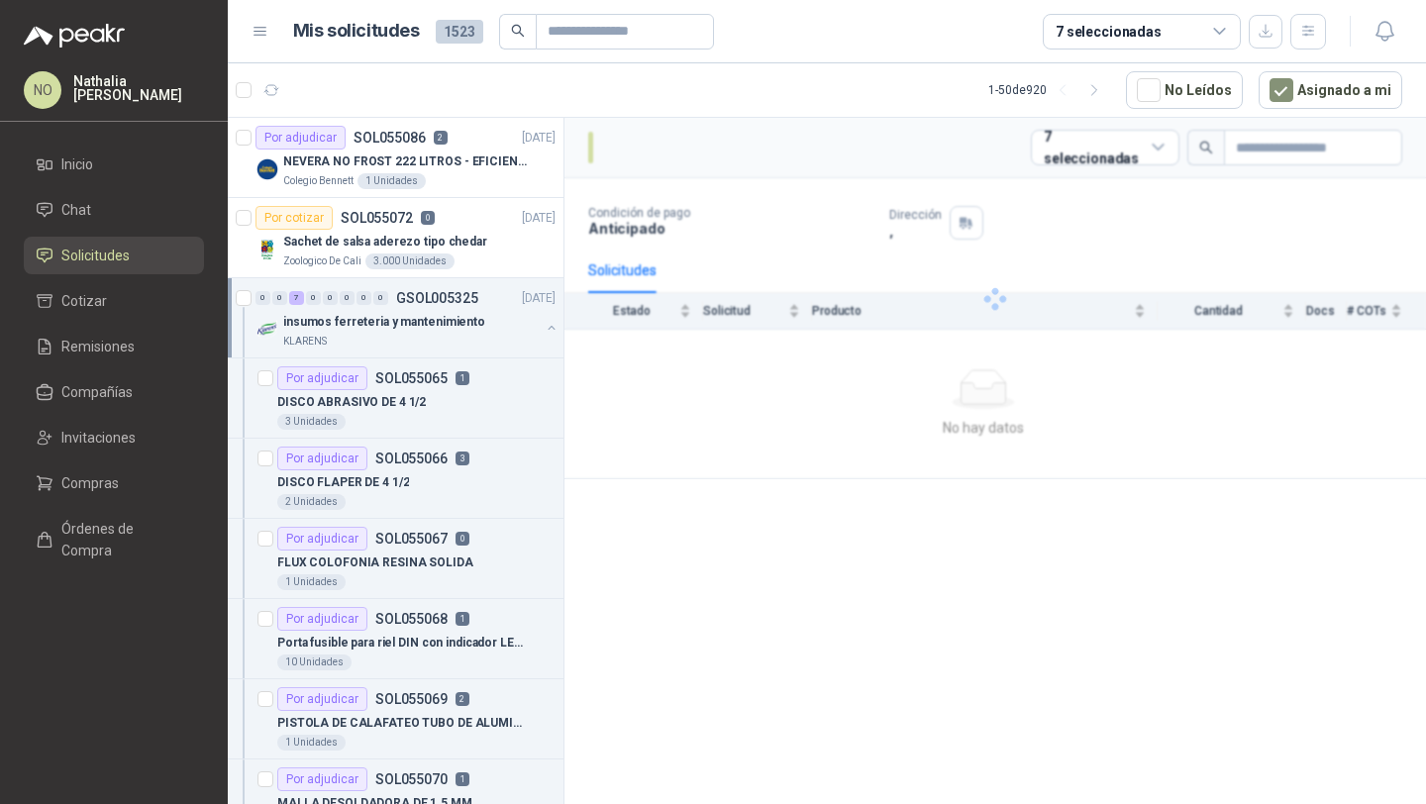
click at [434, 318] on p "insumos ferreteria y mantenimiento" at bounding box center [384, 322] width 202 height 19
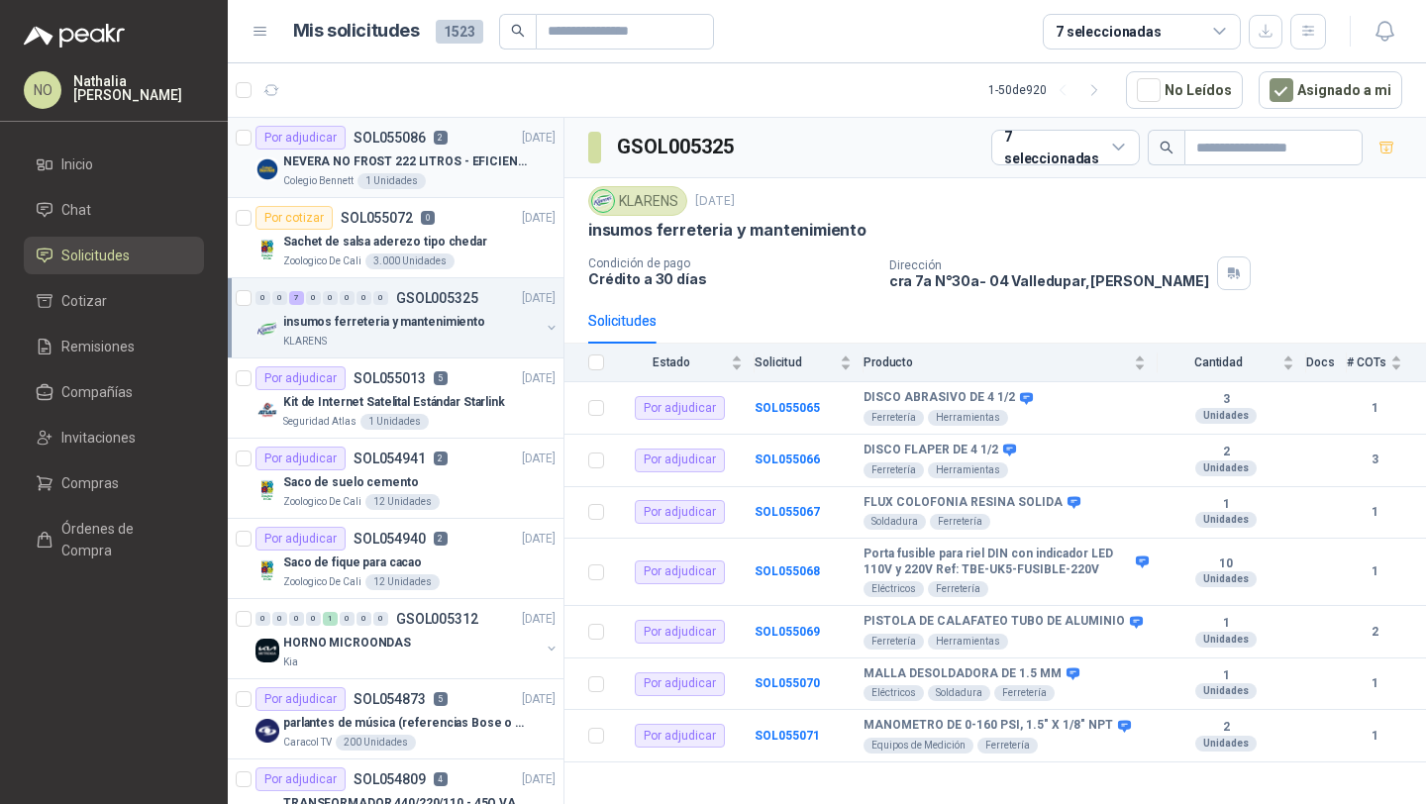
click at [465, 186] on div "Colegio [PERSON_NAME] 1 Unidades" at bounding box center [419, 181] width 272 height 16
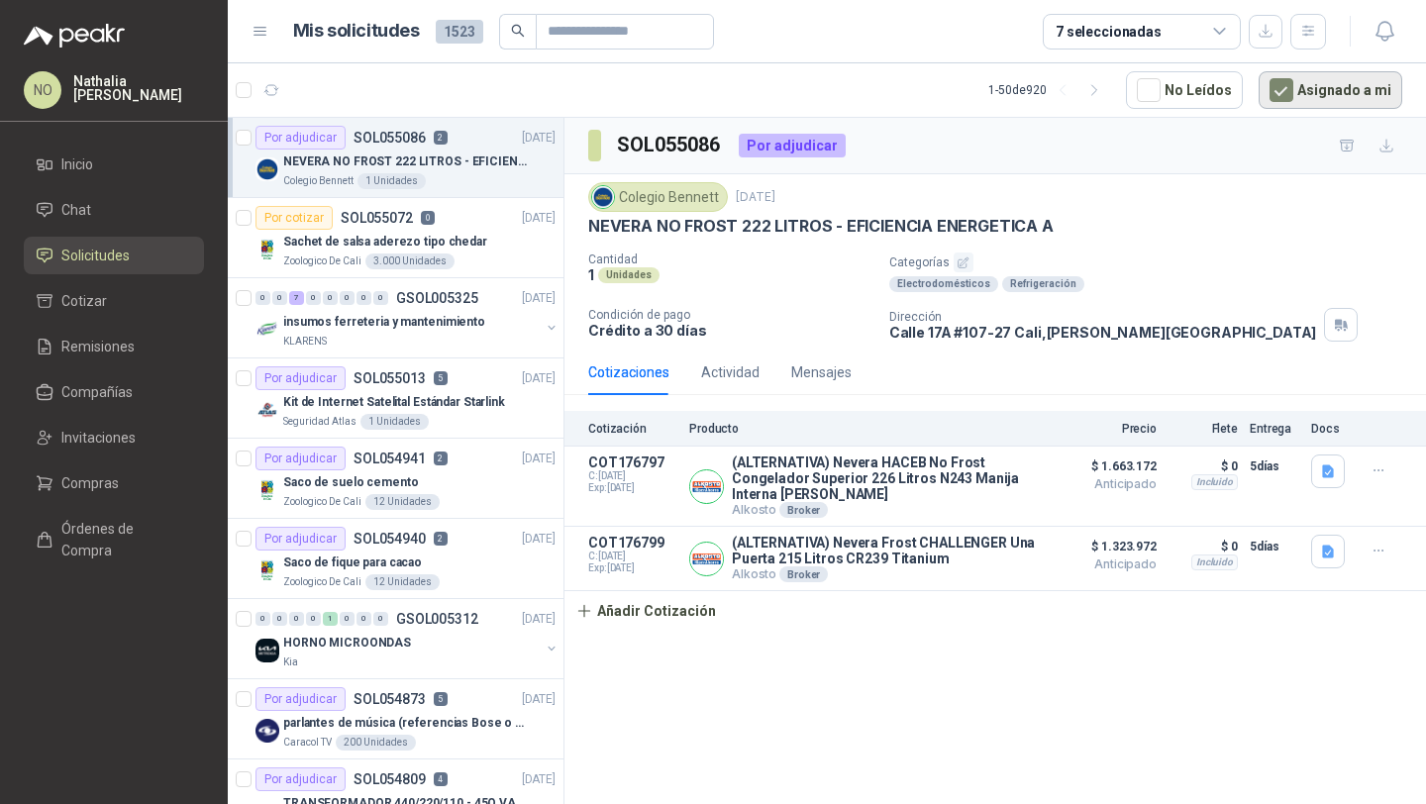
click at [1334, 85] on button "Asignado a mi" at bounding box center [1330, 90] width 144 height 38
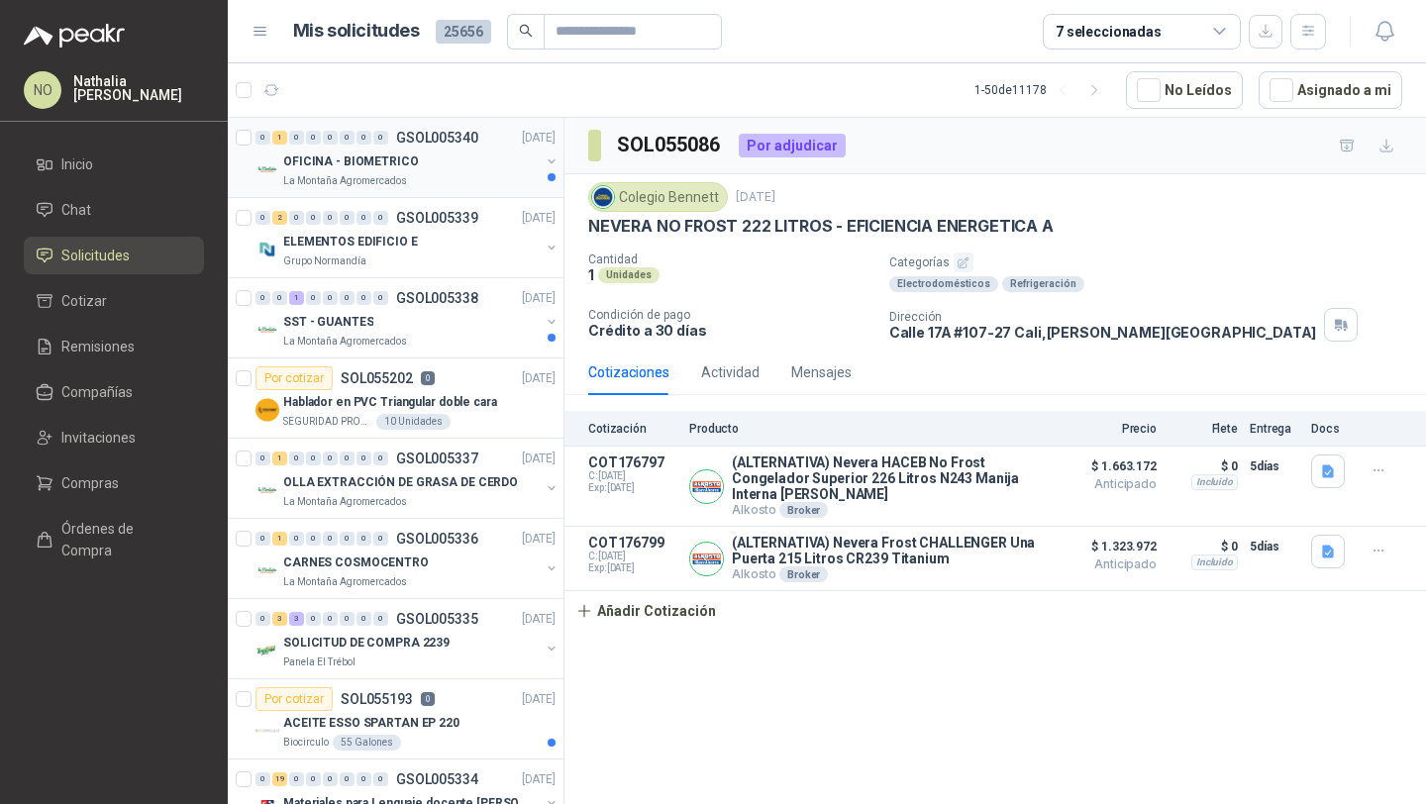
click at [442, 183] on div "La Montaña Agromercados" at bounding box center [411, 181] width 256 height 16
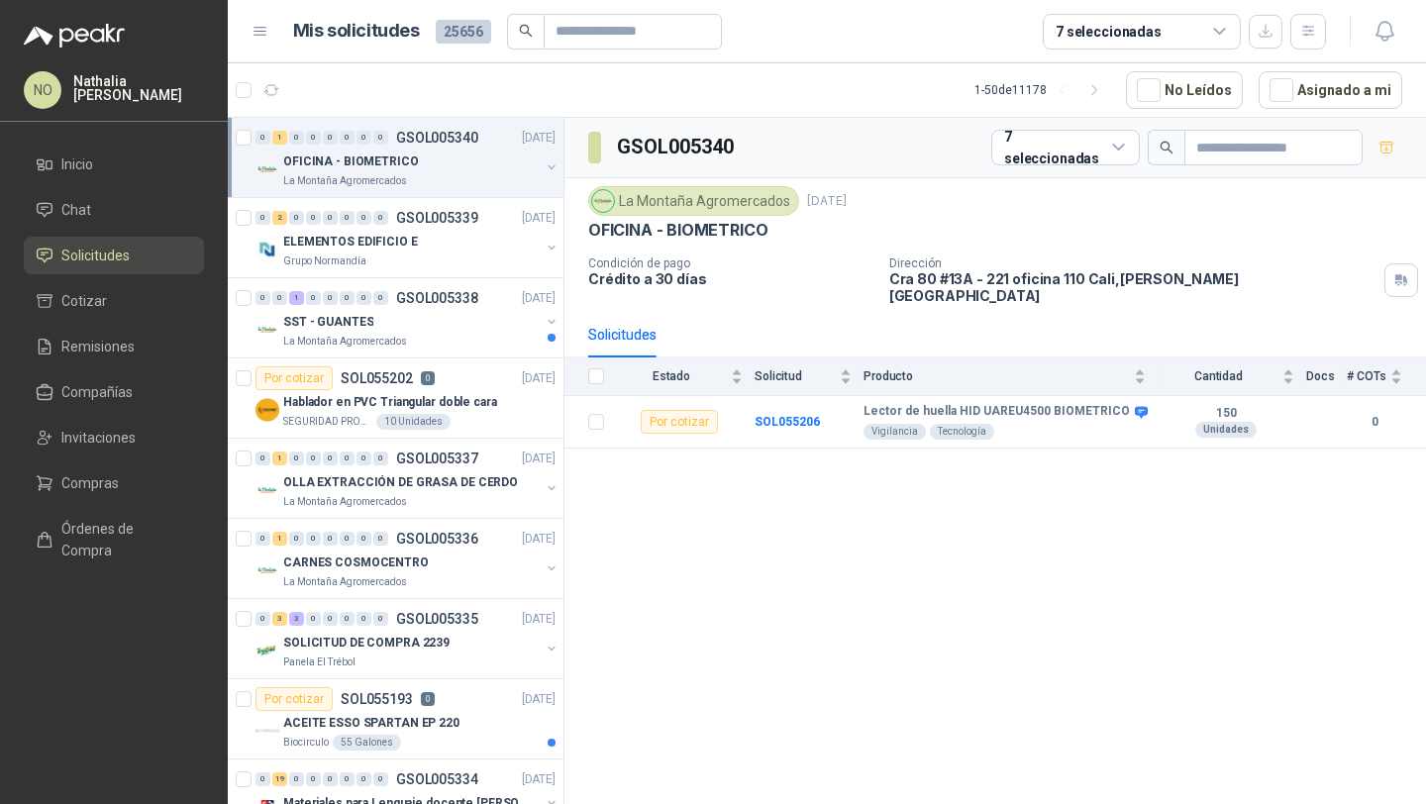
click at [442, 183] on div "La Montaña Agromercados" at bounding box center [411, 181] width 256 height 16
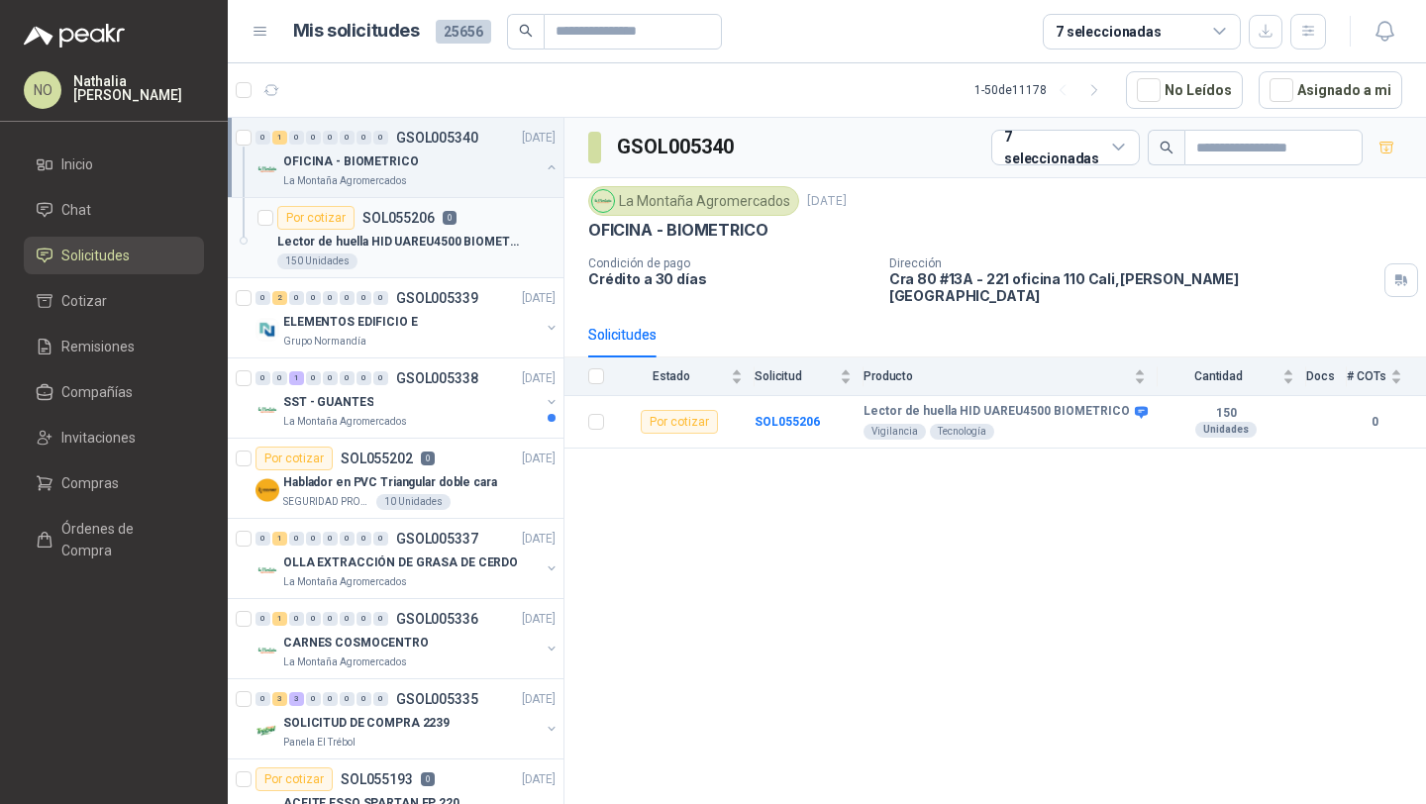
click at [435, 251] on div "Lector de huella HID UAREU4500 BIOMETRICO" at bounding box center [416, 242] width 278 height 24
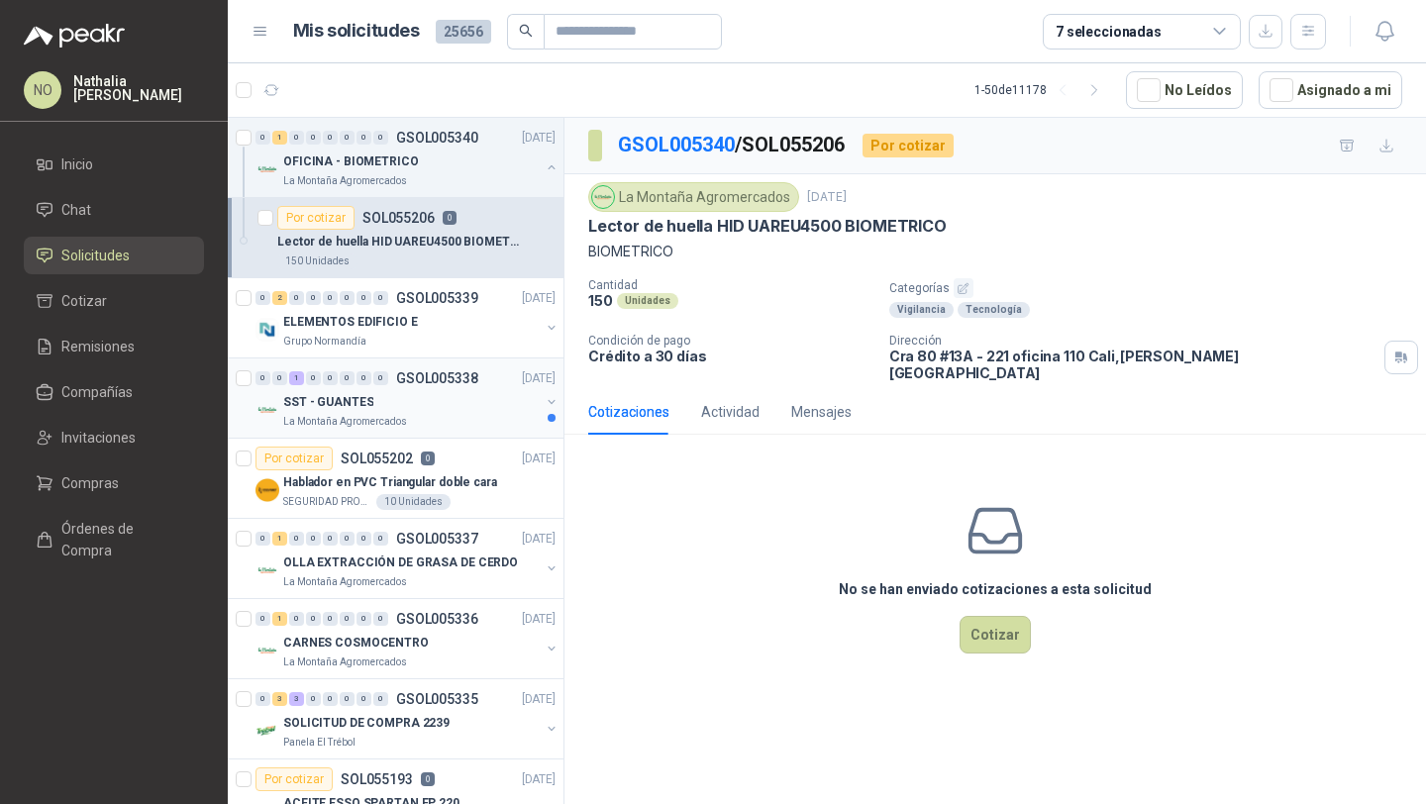
click at [438, 393] on div "SST - GUANTES" at bounding box center [411, 402] width 256 height 24
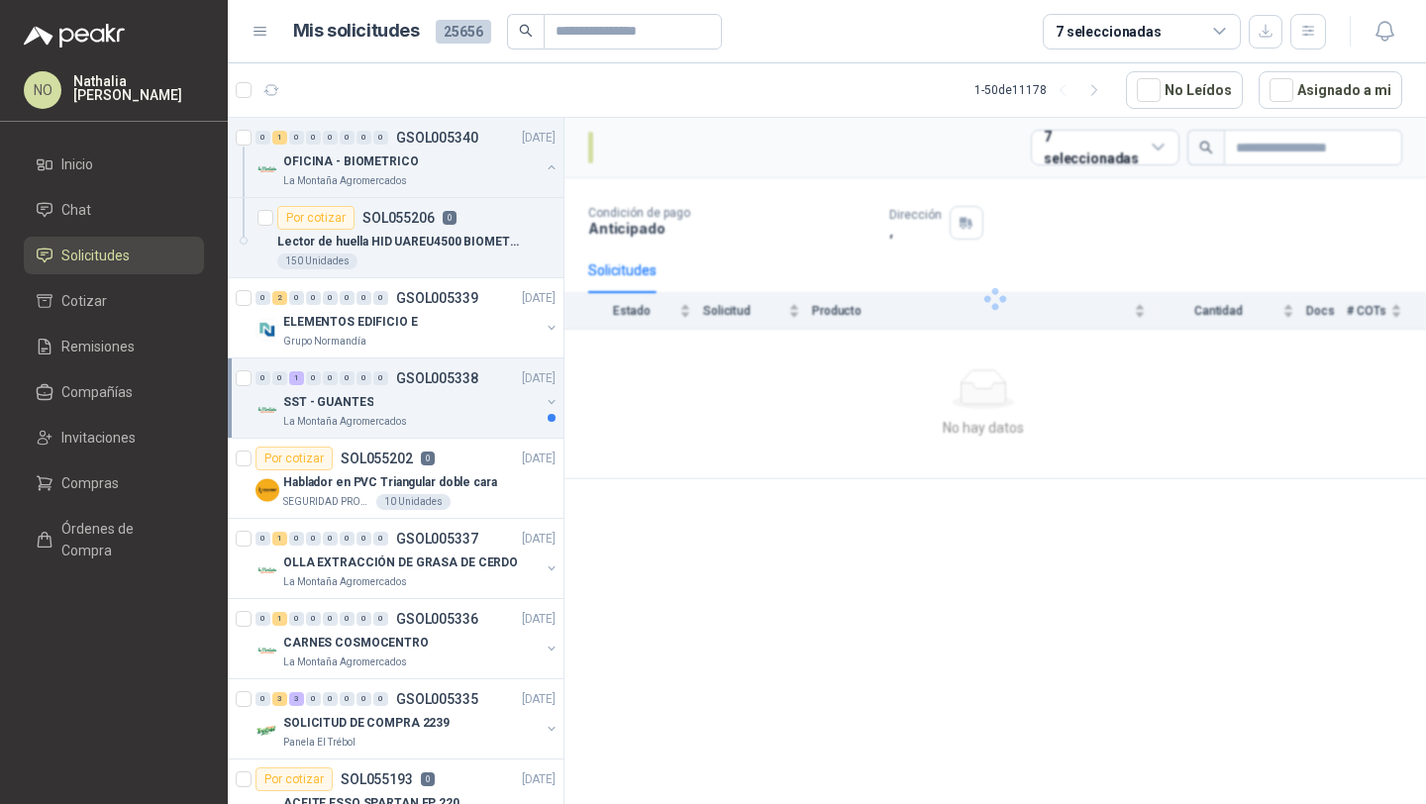
click at [438, 393] on div "SST - GUANTES" at bounding box center [411, 402] width 256 height 24
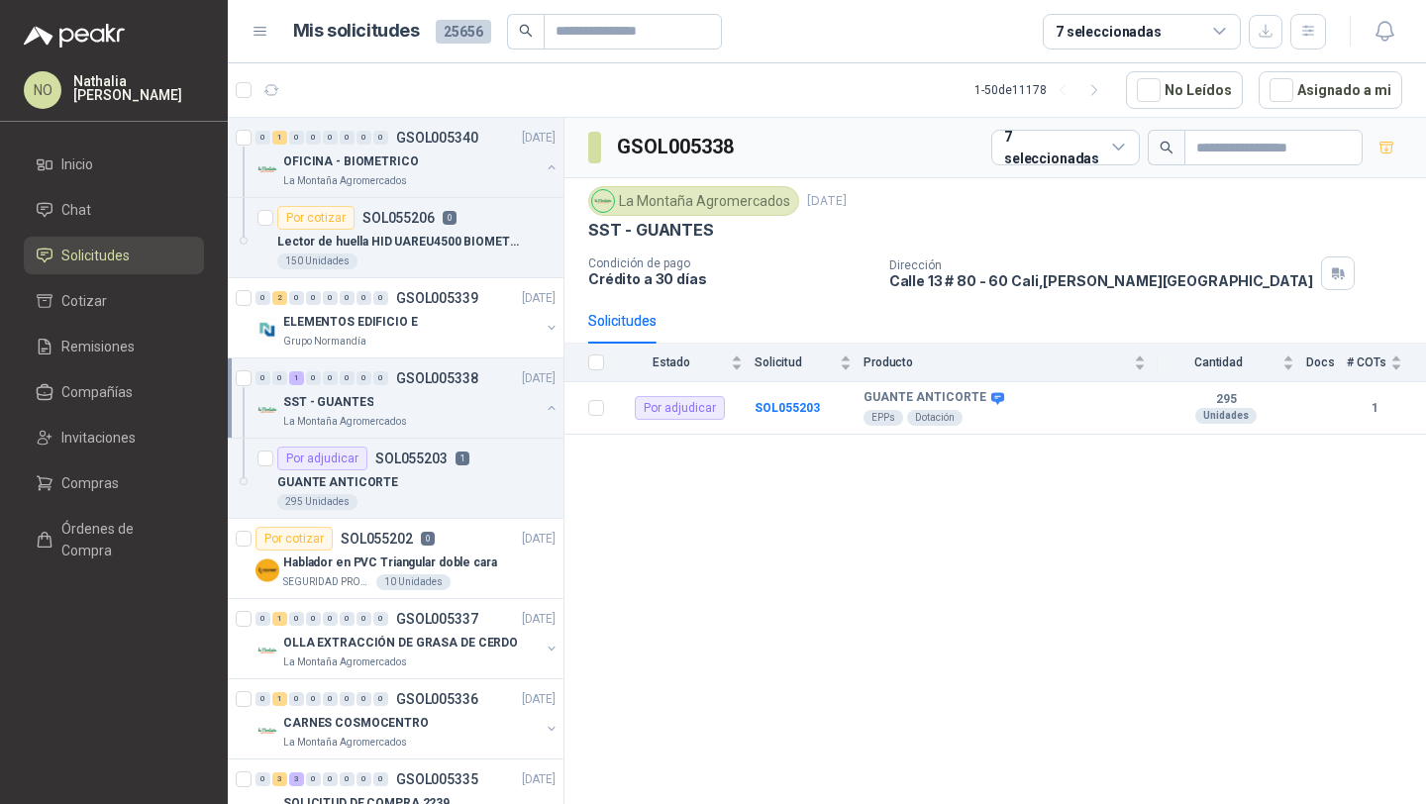
click at [438, 393] on div "SST - GUANTES" at bounding box center [411, 402] width 256 height 24
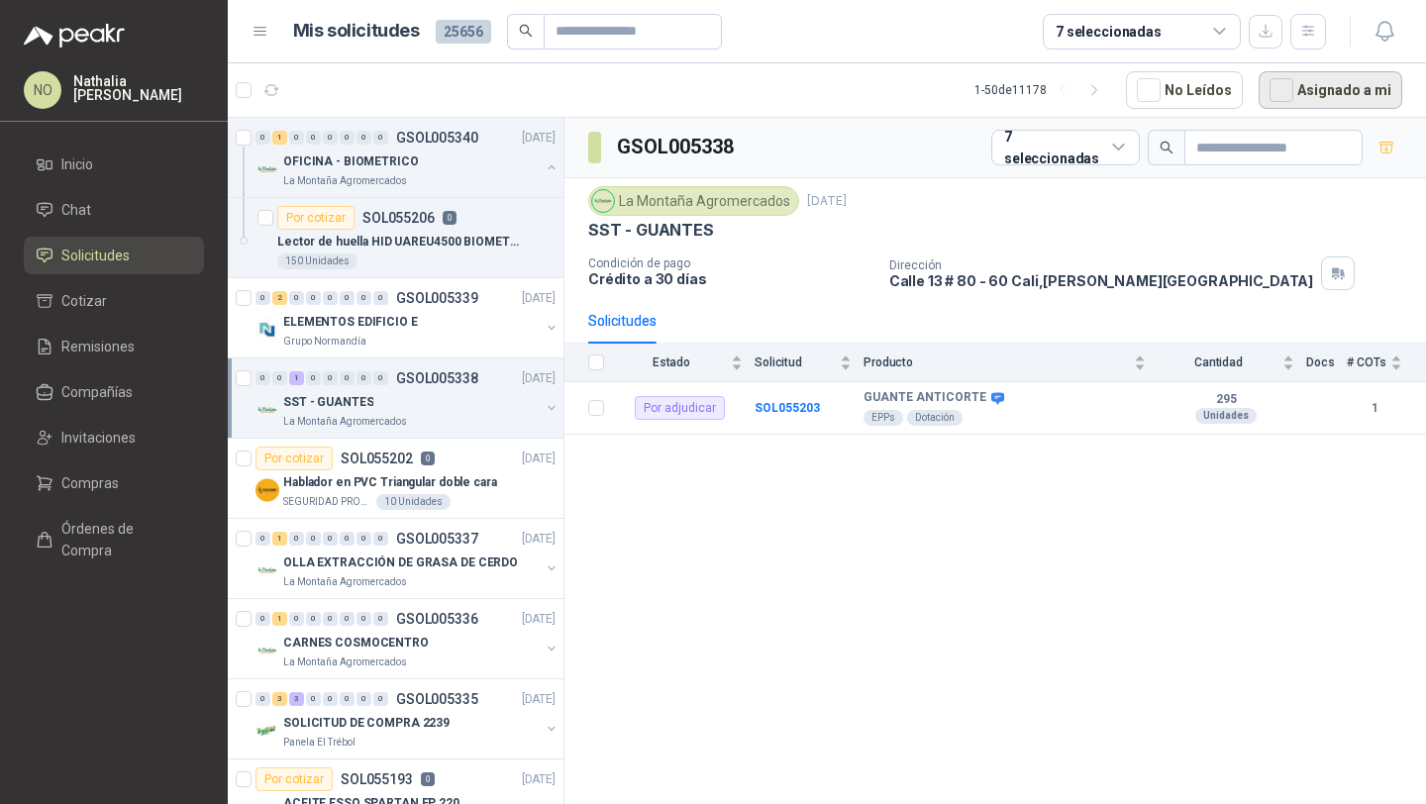
click at [1351, 89] on button "Asignado a mi" at bounding box center [1330, 90] width 144 height 38
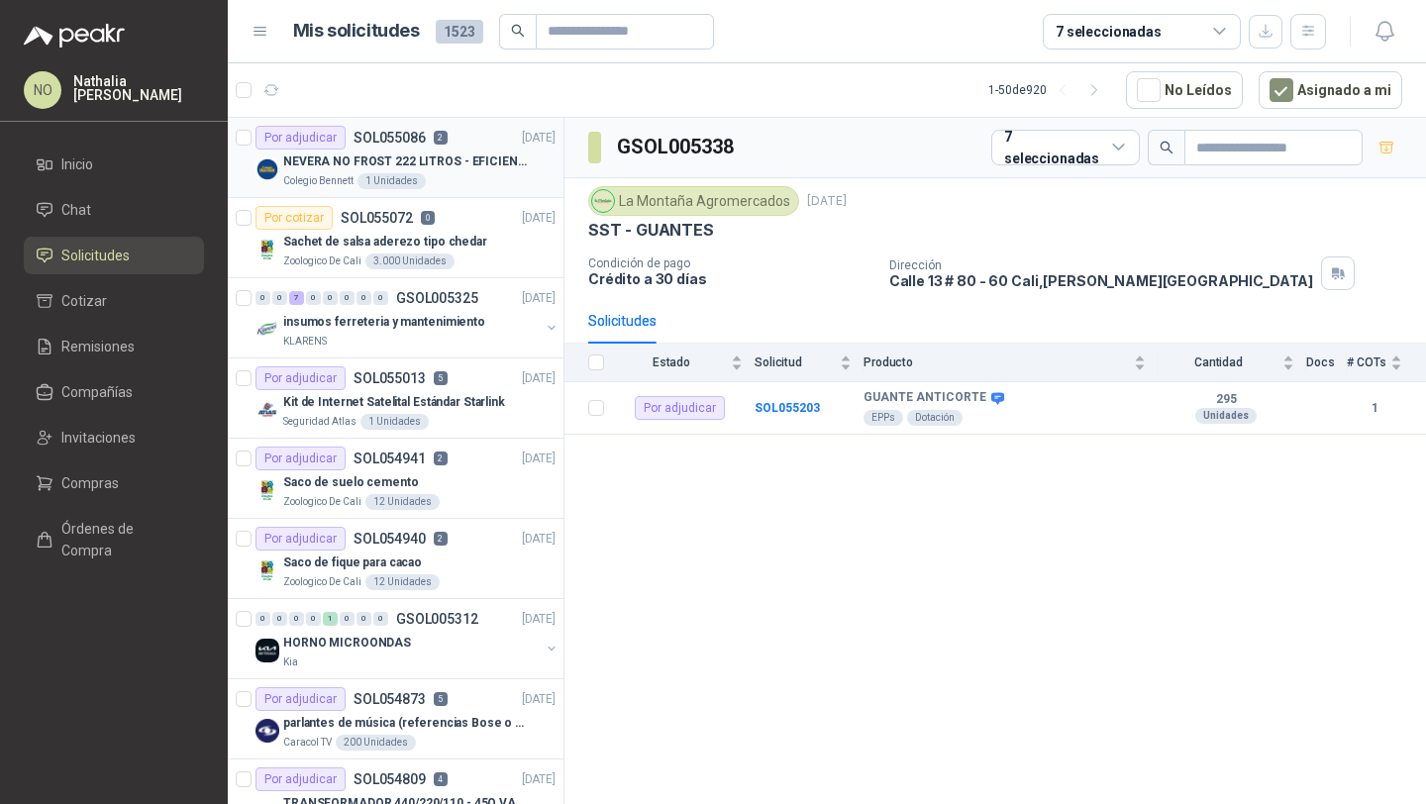
click at [524, 178] on div "Colegio [PERSON_NAME] 1 Unidades" at bounding box center [419, 181] width 272 height 16
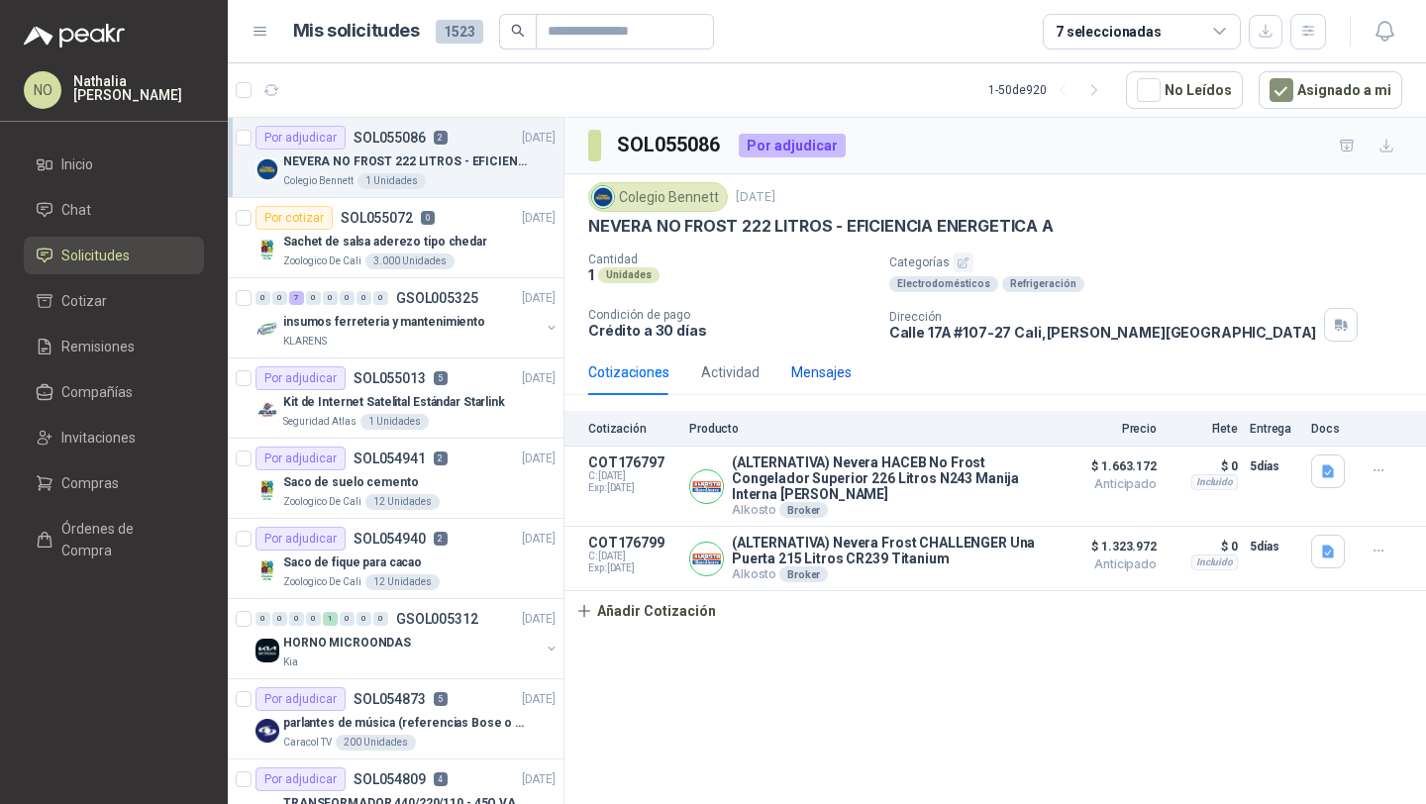
click at [820, 368] on div "Mensajes" at bounding box center [821, 372] width 60 height 22
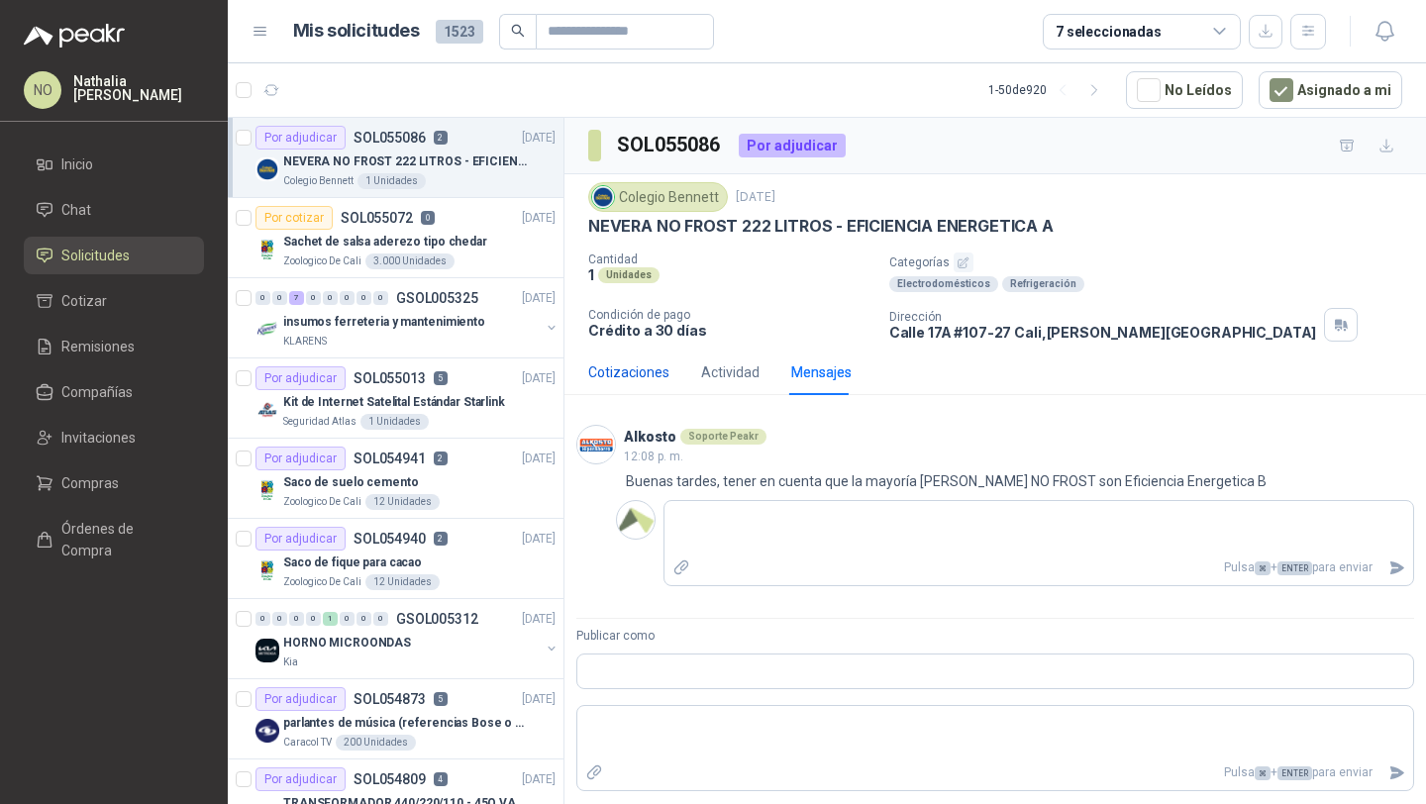
click at [656, 377] on div "Cotizaciones" at bounding box center [628, 372] width 81 height 22
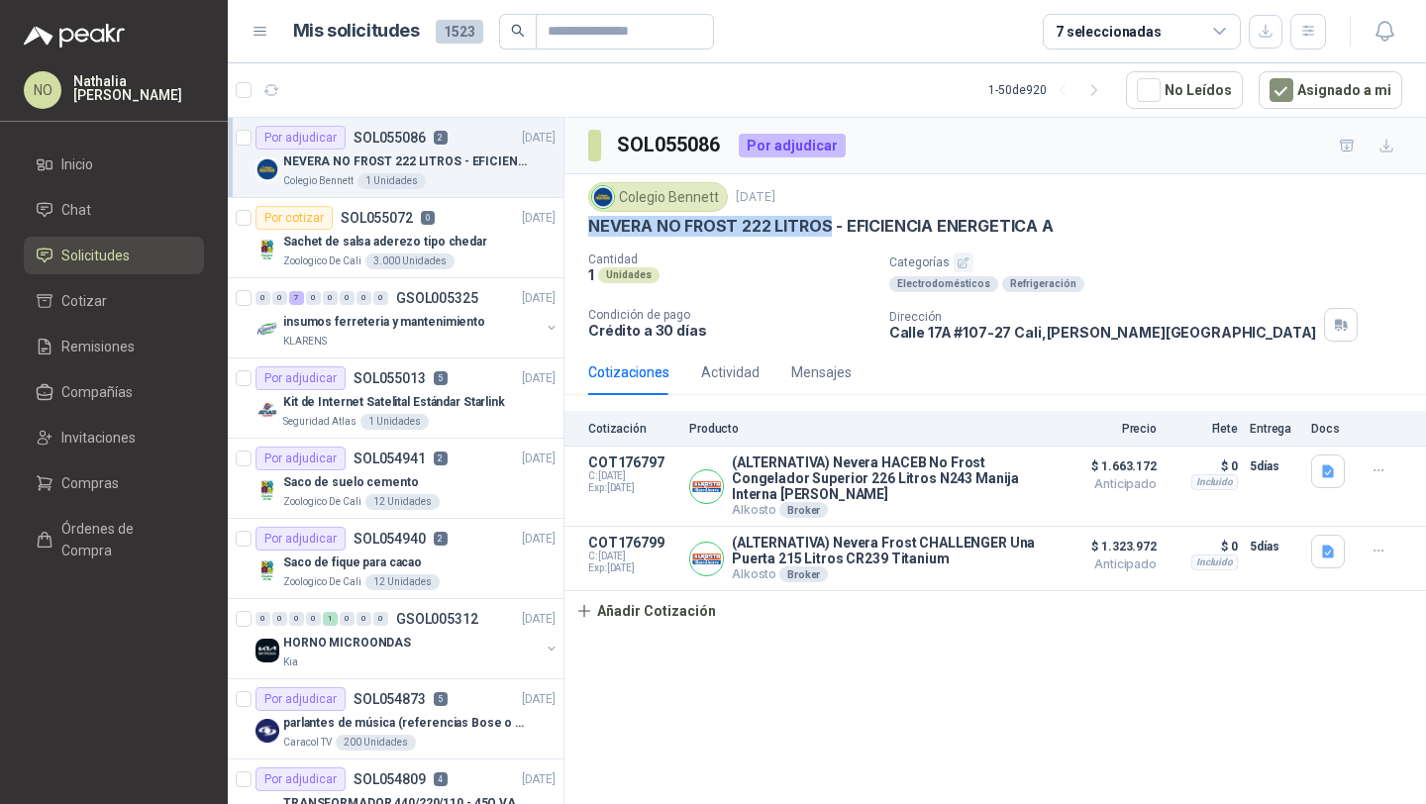
drag, startPoint x: 585, startPoint y: 223, endPoint x: 823, endPoint y: 227, distance: 237.6
click at [825, 226] on div "Colegio [PERSON_NAME] [DATE] NEVERA NO FROST 222 LITROS - EFICIENCIA ENERGETICA…" at bounding box center [994, 261] width 861 height 175
copy p "NEVERA NO FROST 222 LITROS"
click at [701, 612] on button "Añadir Cotización" at bounding box center [645, 611] width 162 height 40
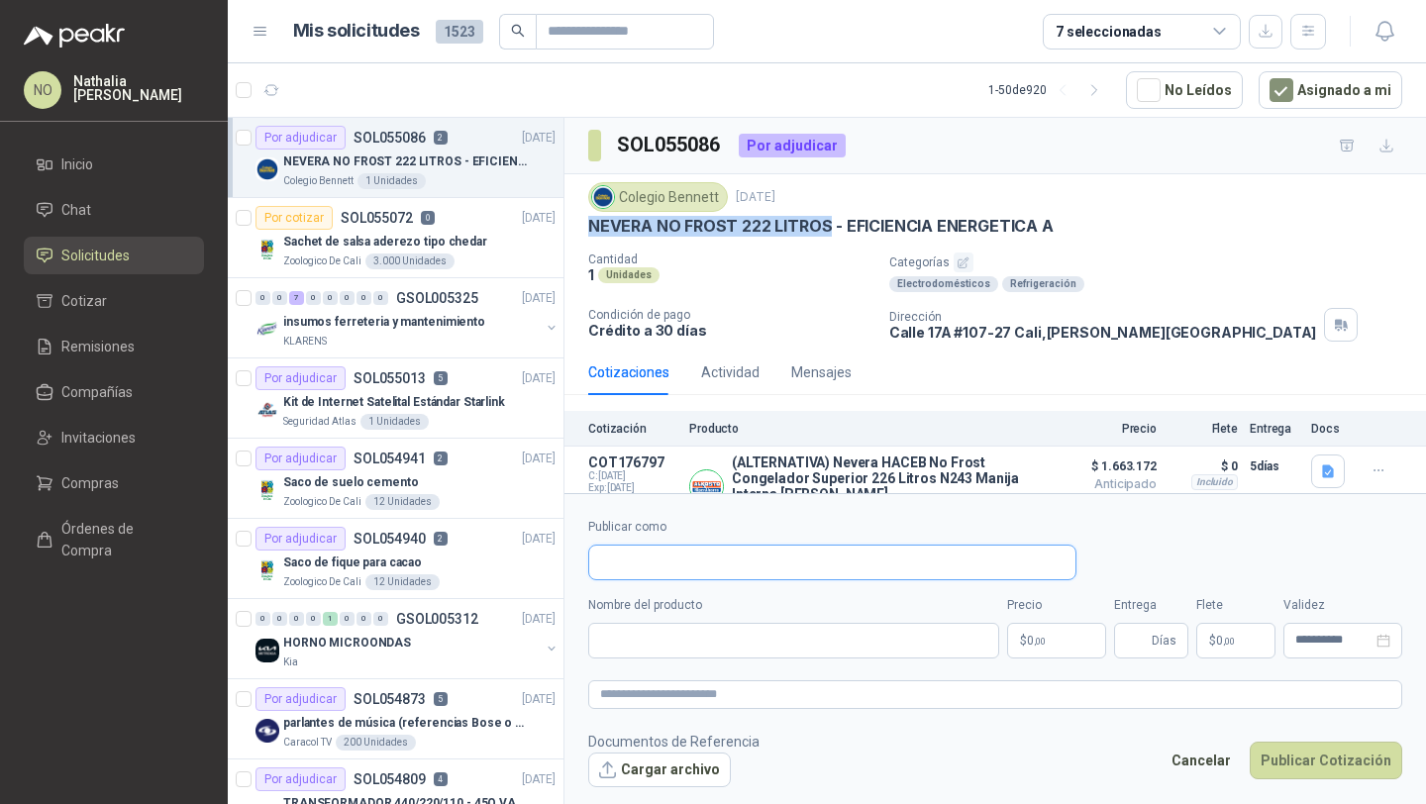
click at [666, 561] on input "Publicar como" at bounding box center [832, 562] width 486 height 34
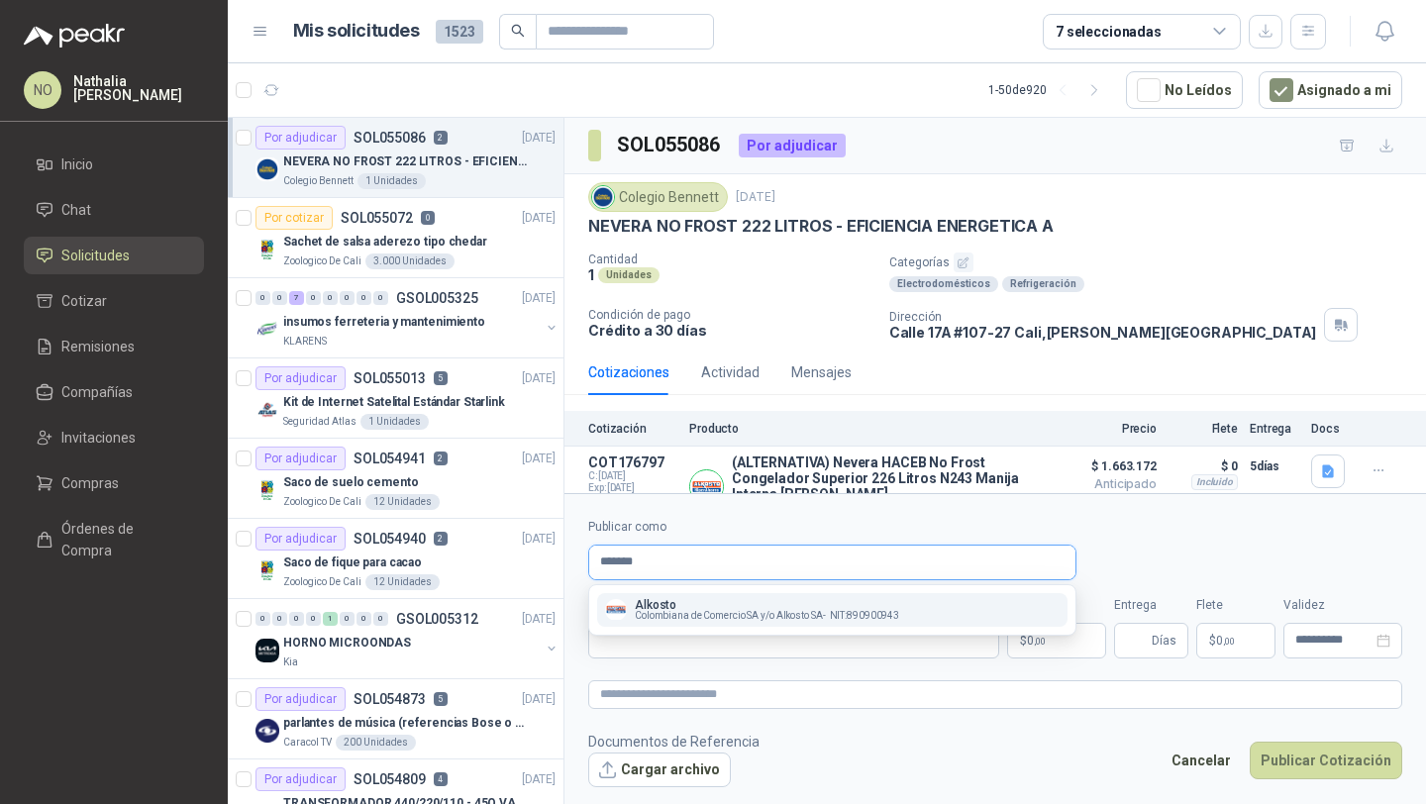
type input "*******"
click at [710, 601] on p "Alkosto" at bounding box center [767, 605] width 264 height 12
type input "**********"
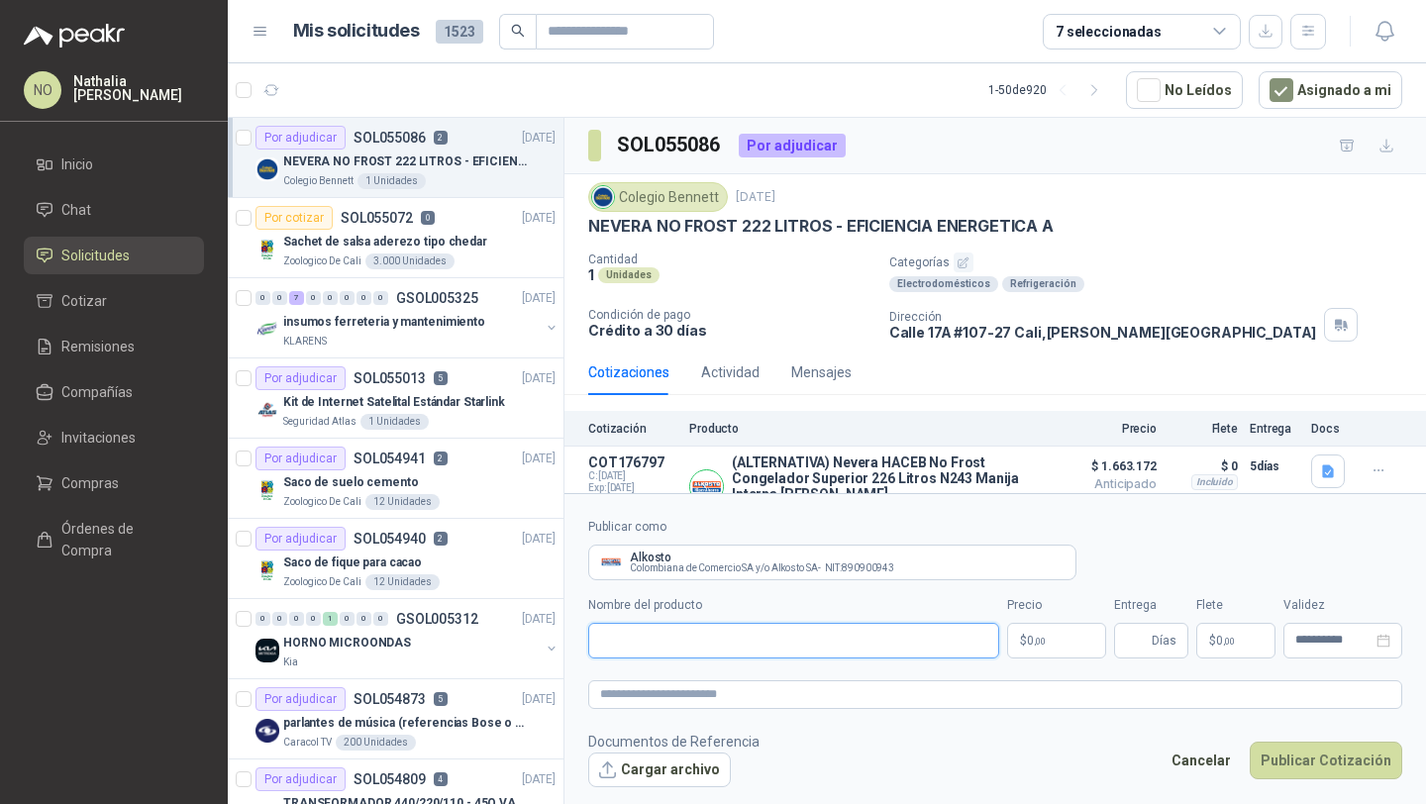
click at [698, 633] on input "Nombre del producto" at bounding box center [793, 641] width 411 height 36
paste input "**********"
click at [601, 642] on input "**********" at bounding box center [793, 641] width 411 height 36
type input "**********"
click at [1049, 645] on body "NO [PERSON_NAME] Inicio Chat Solicitudes Cotizar Remisiones Compañías Invitacio…" at bounding box center [713, 402] width 1426 height 804
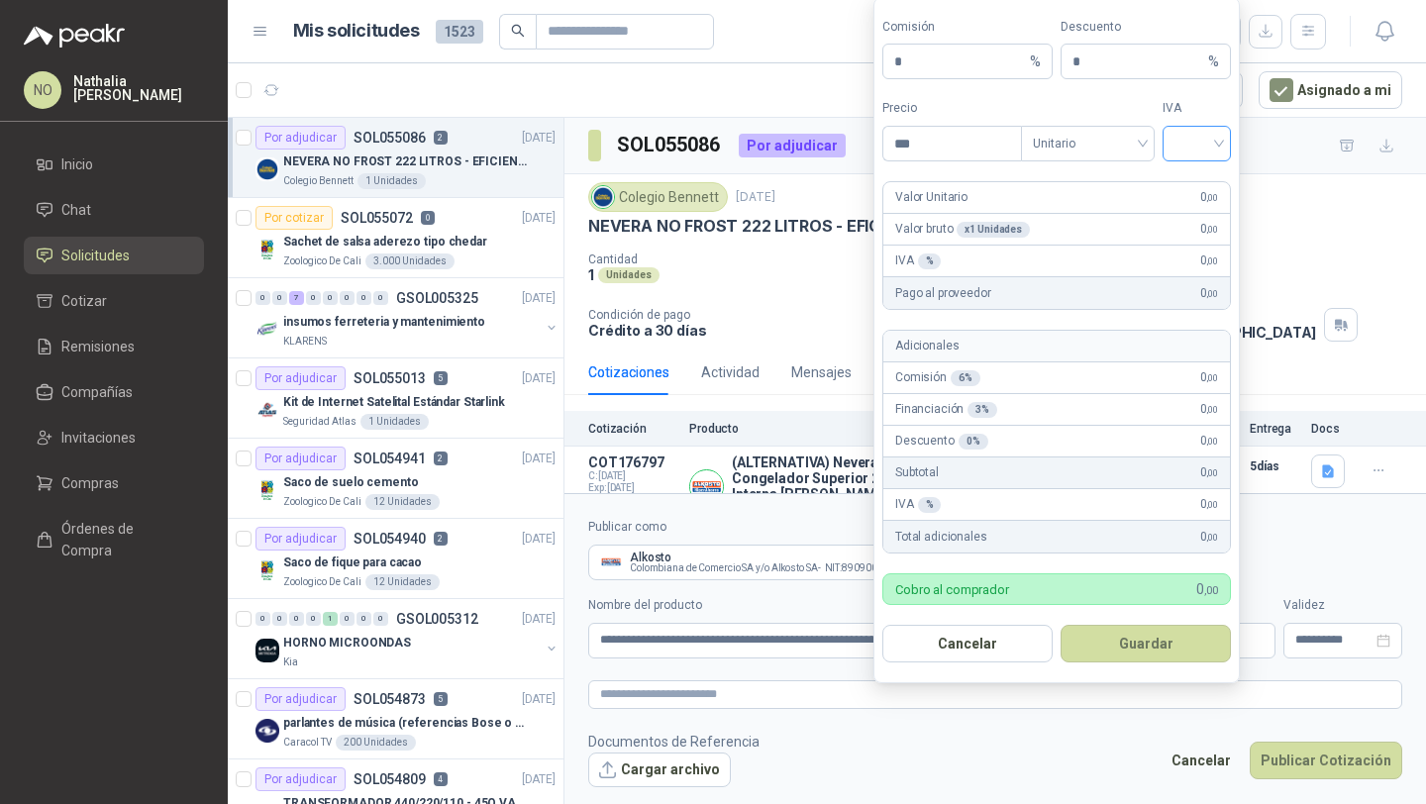
click at [1211, 153] on input "search" at bounding box center [1196, 142] width 45 height 30
click at [1210, 192] on div "19%" at bounding box center [1196, 185] width 37 height 22
click at [1128, 145] on span "Unitario" at bounding box center [1088, 144] width 110 height 30
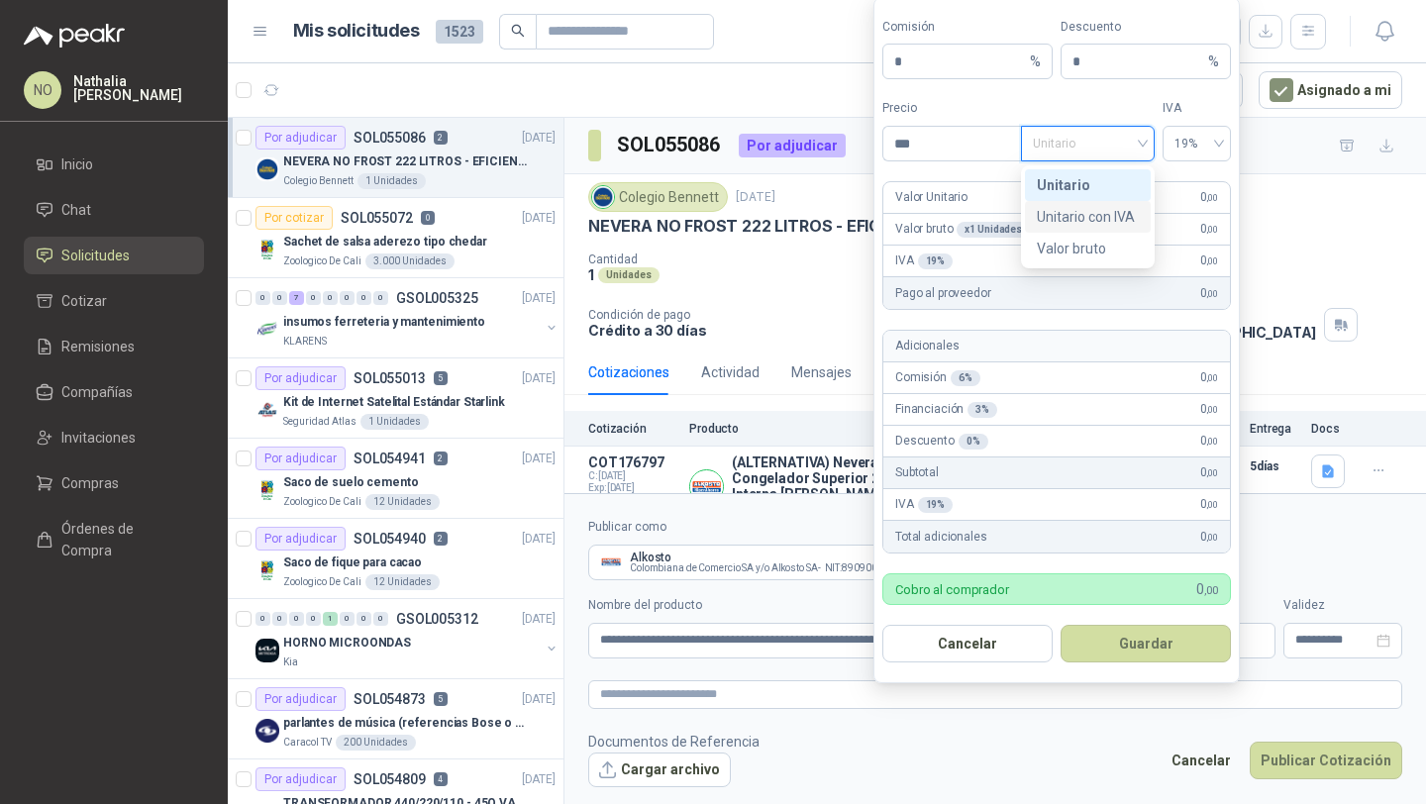
click at [1134, 214] on div "Unitario con IVA" at bounding box center [1088, 217] width 102 height 22
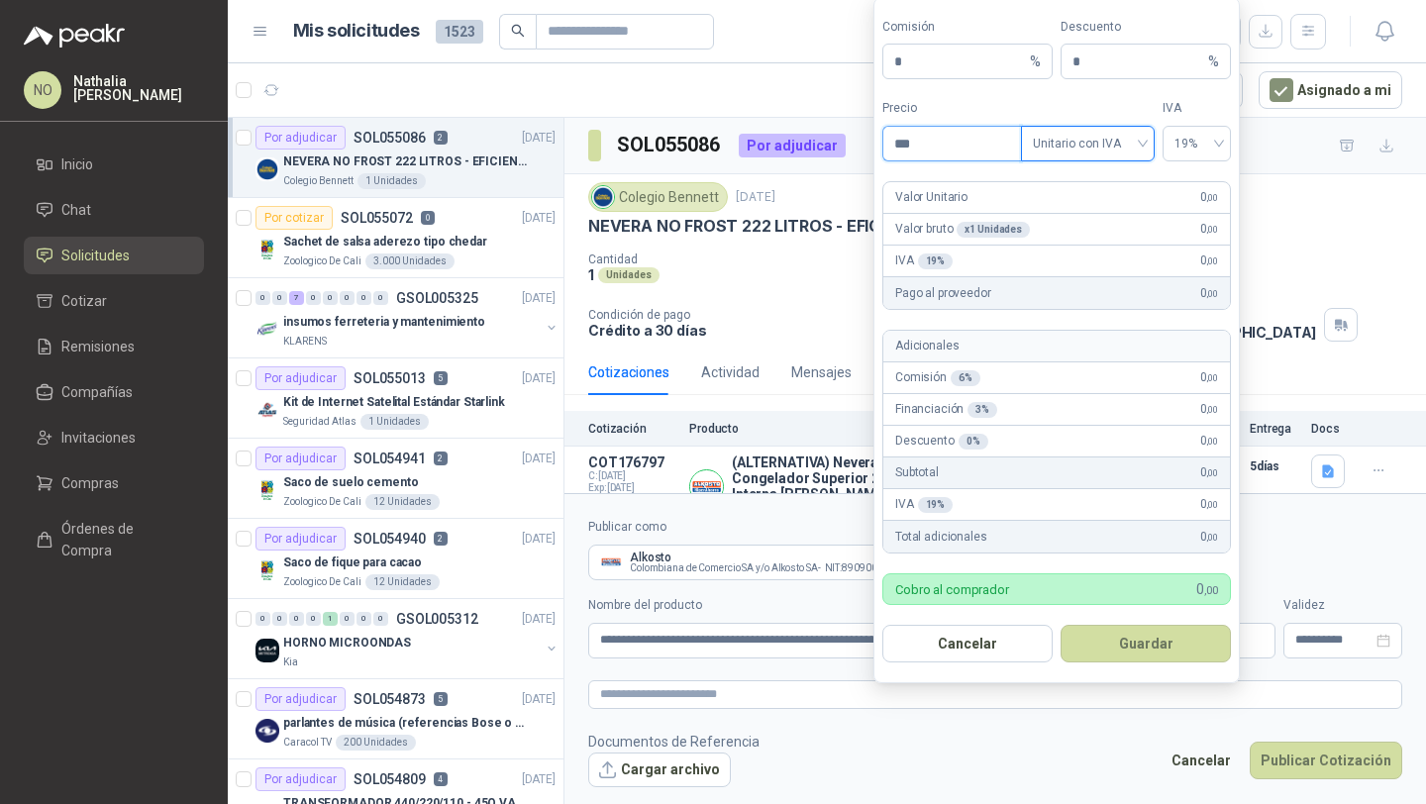
click at [938, 146] on input "***" at bounding box center [952, 144] width 138 height 34
type input "*"
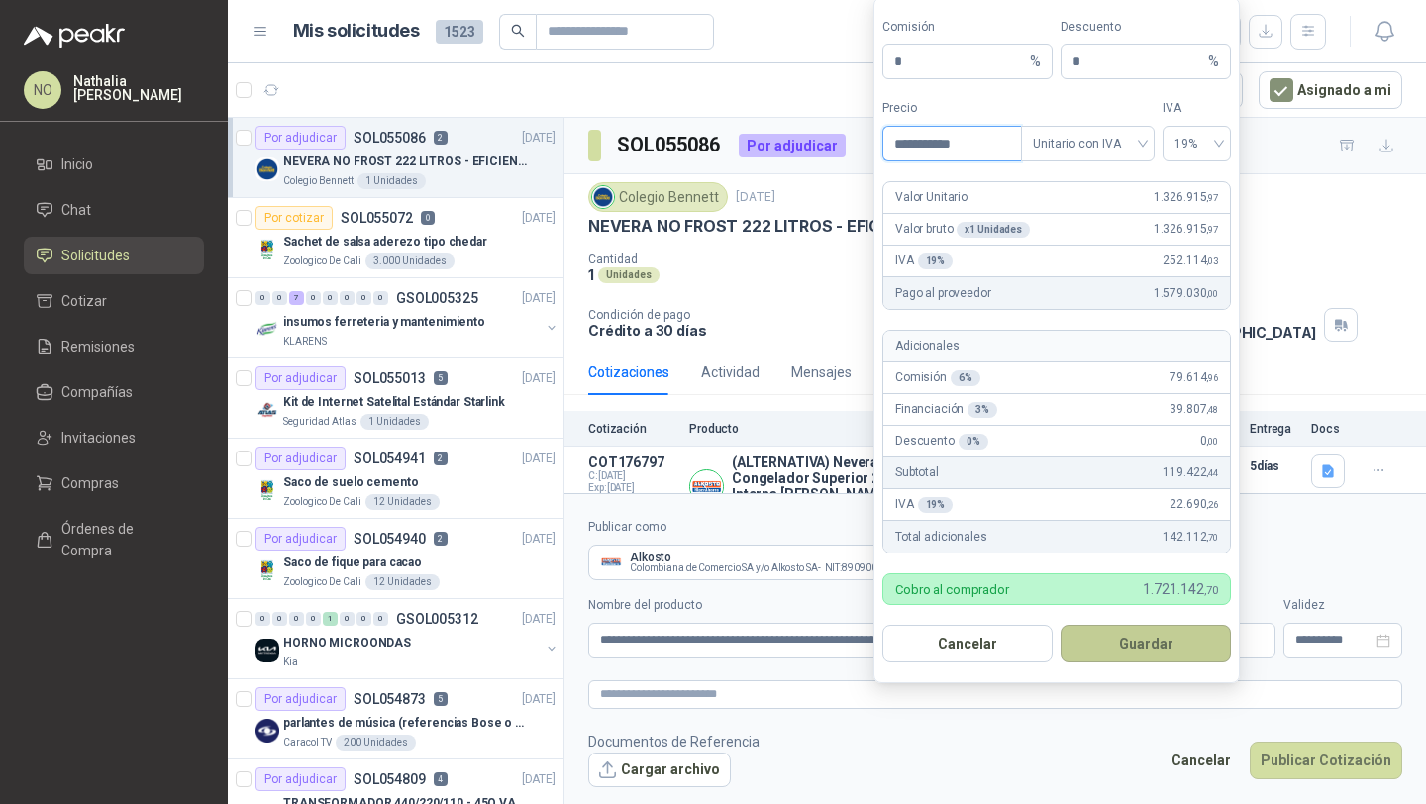
type input "**********"
click at [1117, 637] on button "Guardar" at bounding box center [1145, 644] width 170 height 38
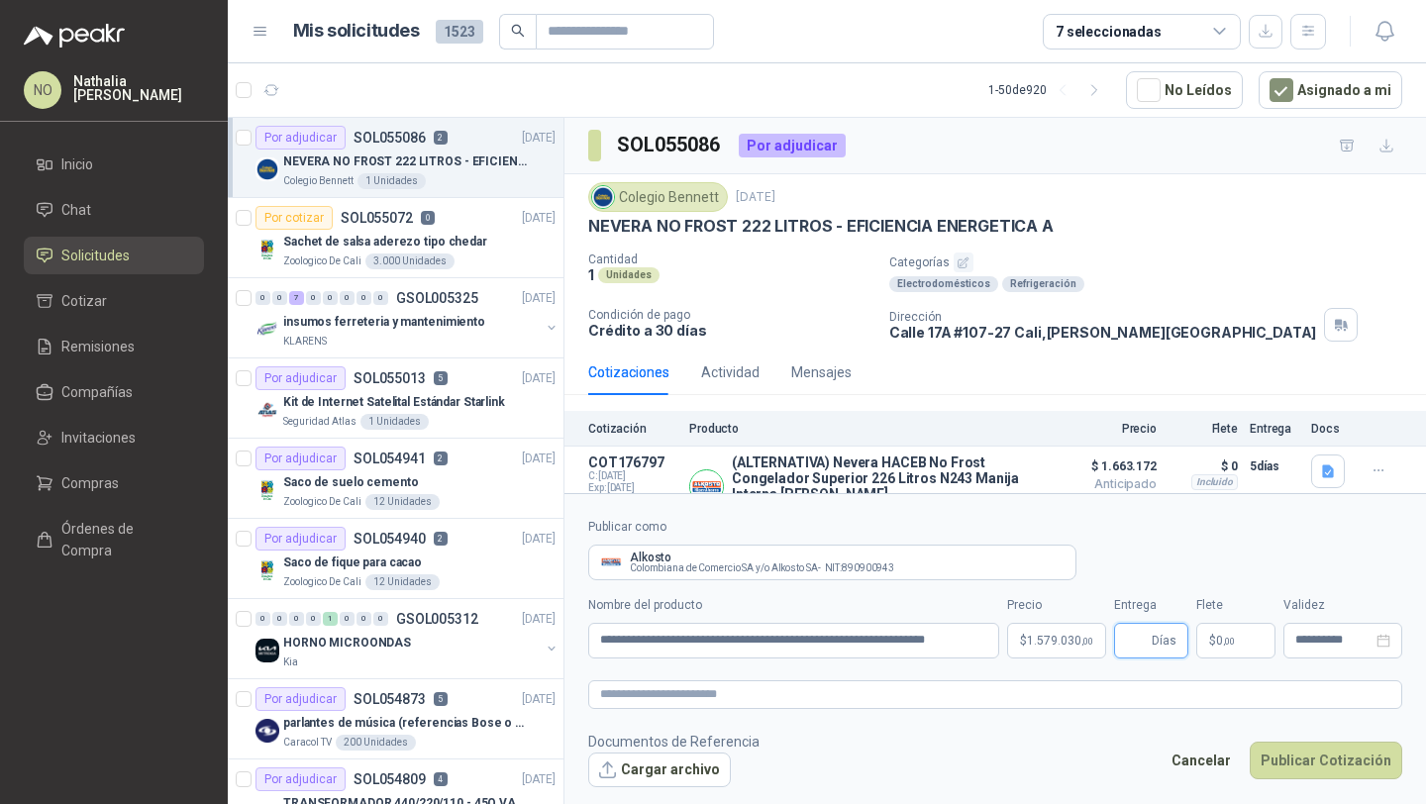
scroll to position [101, 0]
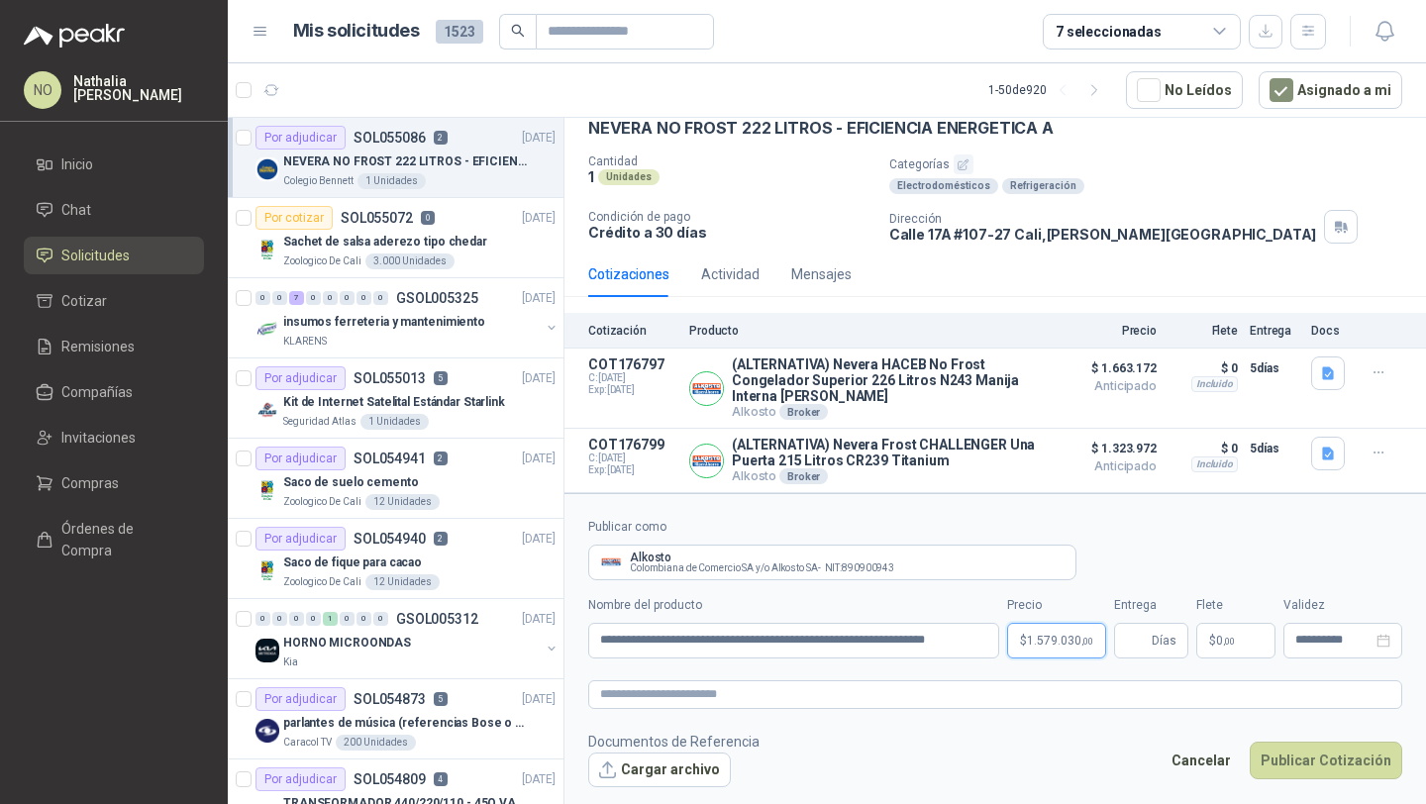
click at [1045, 639] on body "NO [PERSON_NAME] Inicio Chat Solicitudes Cotizar Remisiones Compañías Invitacio…" at bounding box center [713, 402] width 1426 height 804
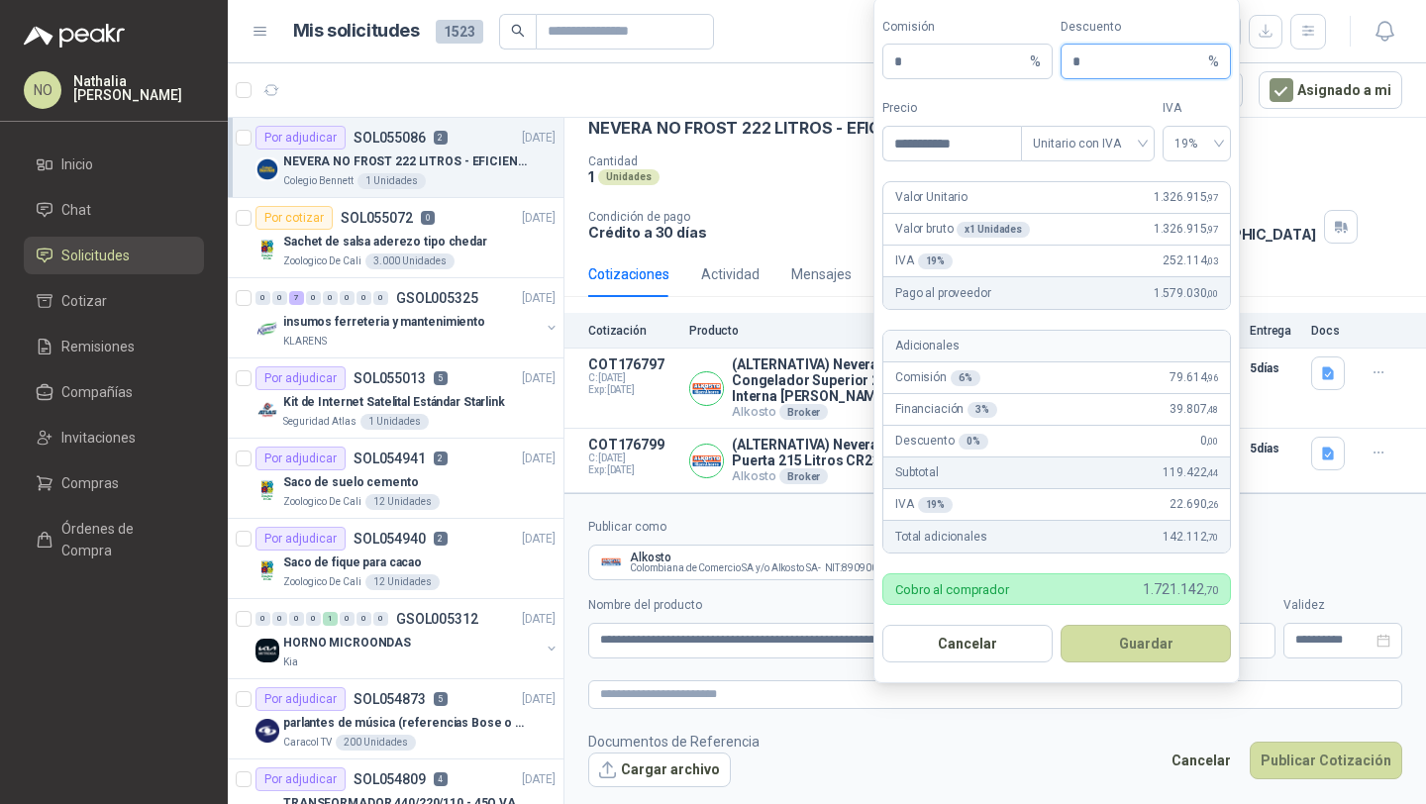
click at [1139, 64] on input "*" at bounding box center [1138, 62] width 132 height 34
type input "*"
click at [1135, 647] on button "Guardar" at bounding box center [1145, 644] width 170 height 38
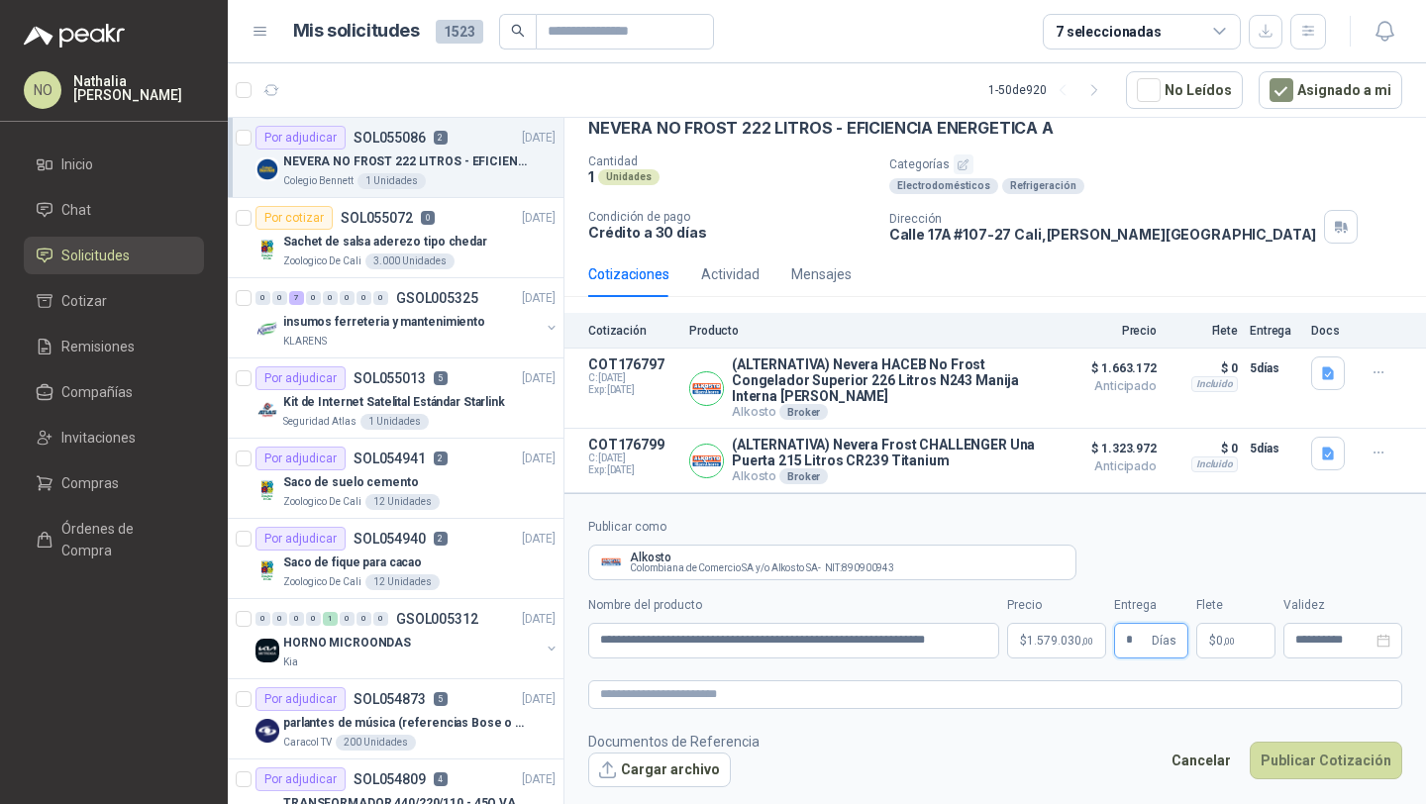
type input "*"
click at [909, 776] on footer "Documentos de Referencia Cargar archivo Cancelar Publicar Cotización" at bounding box center [995, 759] width 814 height 57
click at [1216, 626] on p "$ 0 ,00" at bounding box center [1235, 641] width 79 height 36
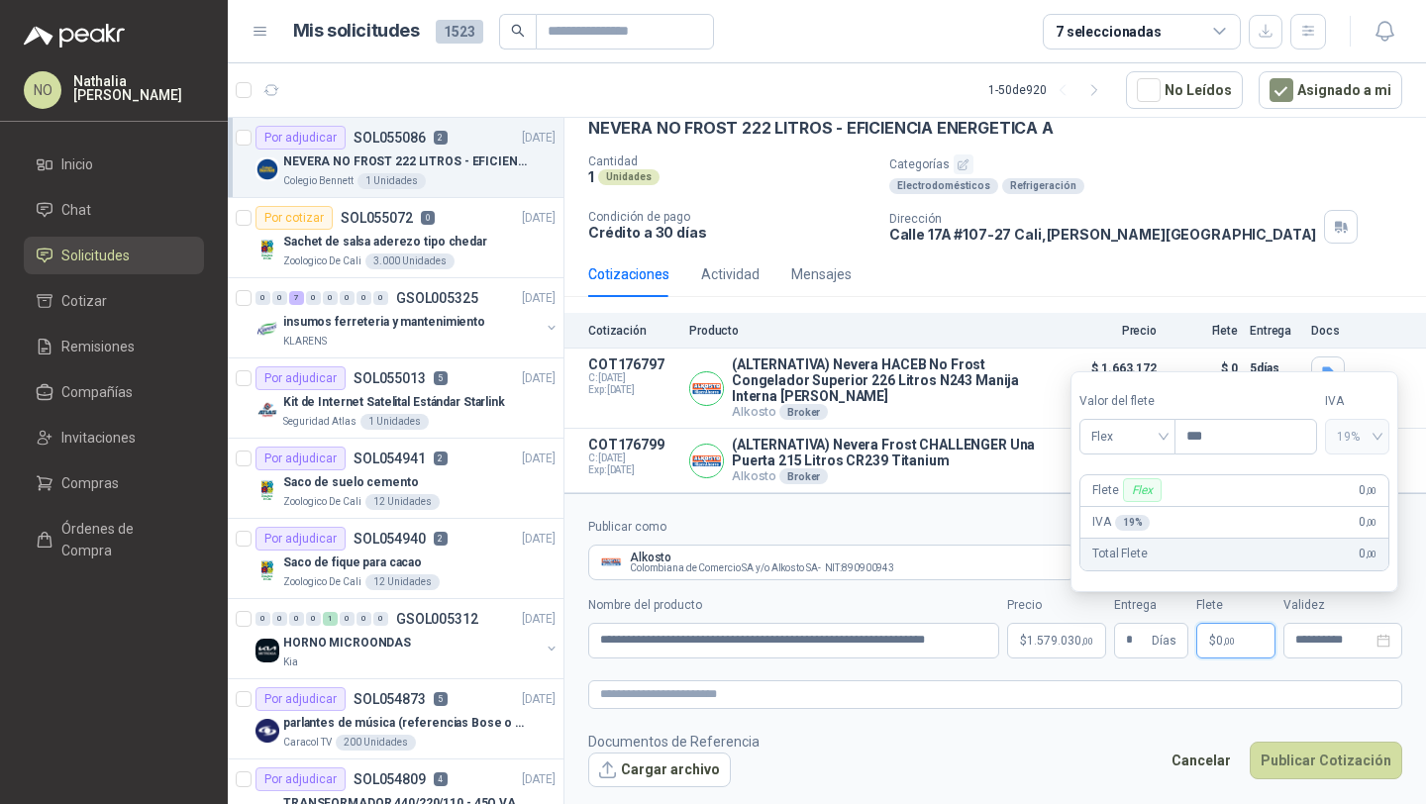
drag, startPoint x: 1216, startPoint y: 626, endPoint x: 1191, endPoint y: 564, distance: 66.2
click at [1191, 564] on body "NO [PERSON_NAME] Inicio Chat Solicitudes Cotizar Remisiones Compañías Invitacio…" at bounding box center [713, 402] width 1426 height 804
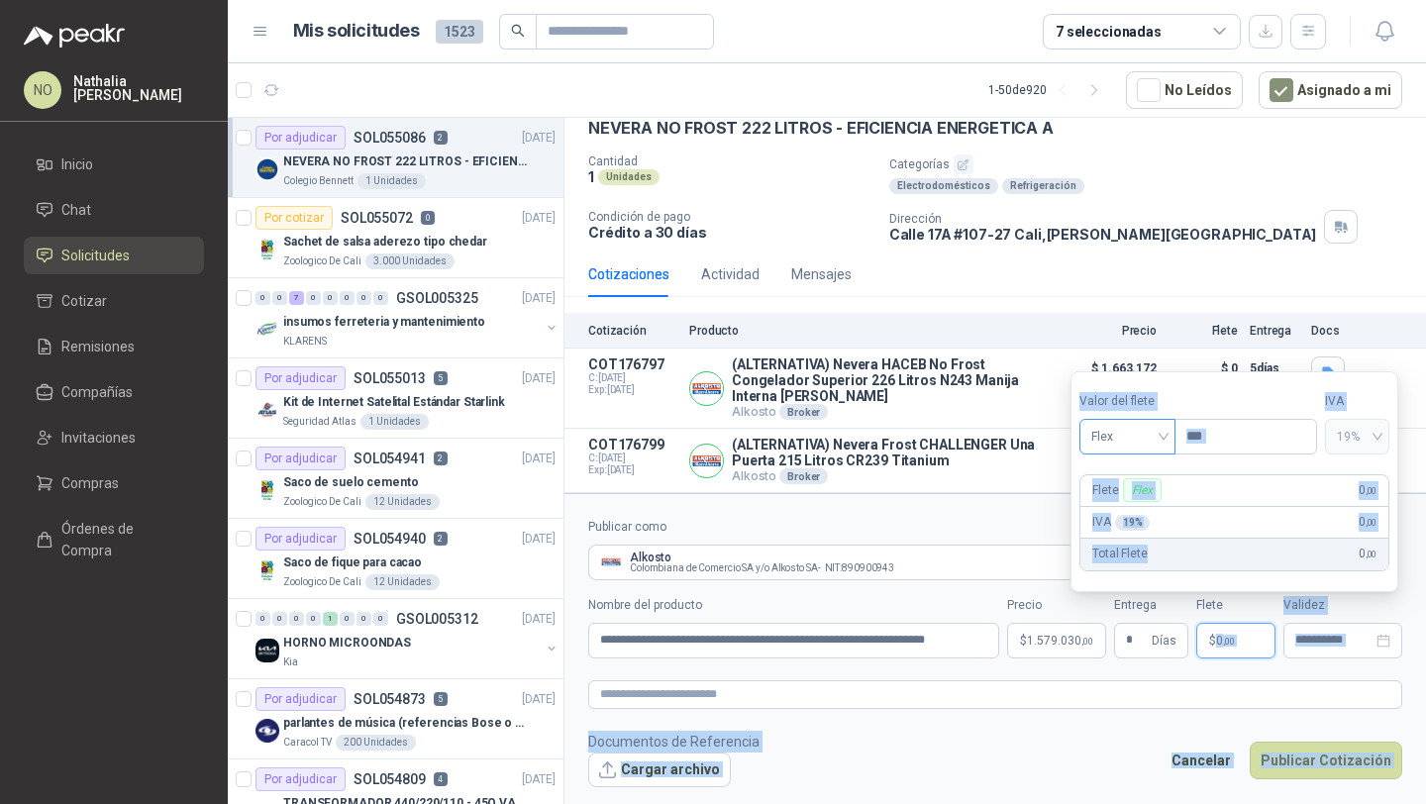
click at [1161, 445] on span "Flex" at bounding box center [1127, 437] width 72 height 30
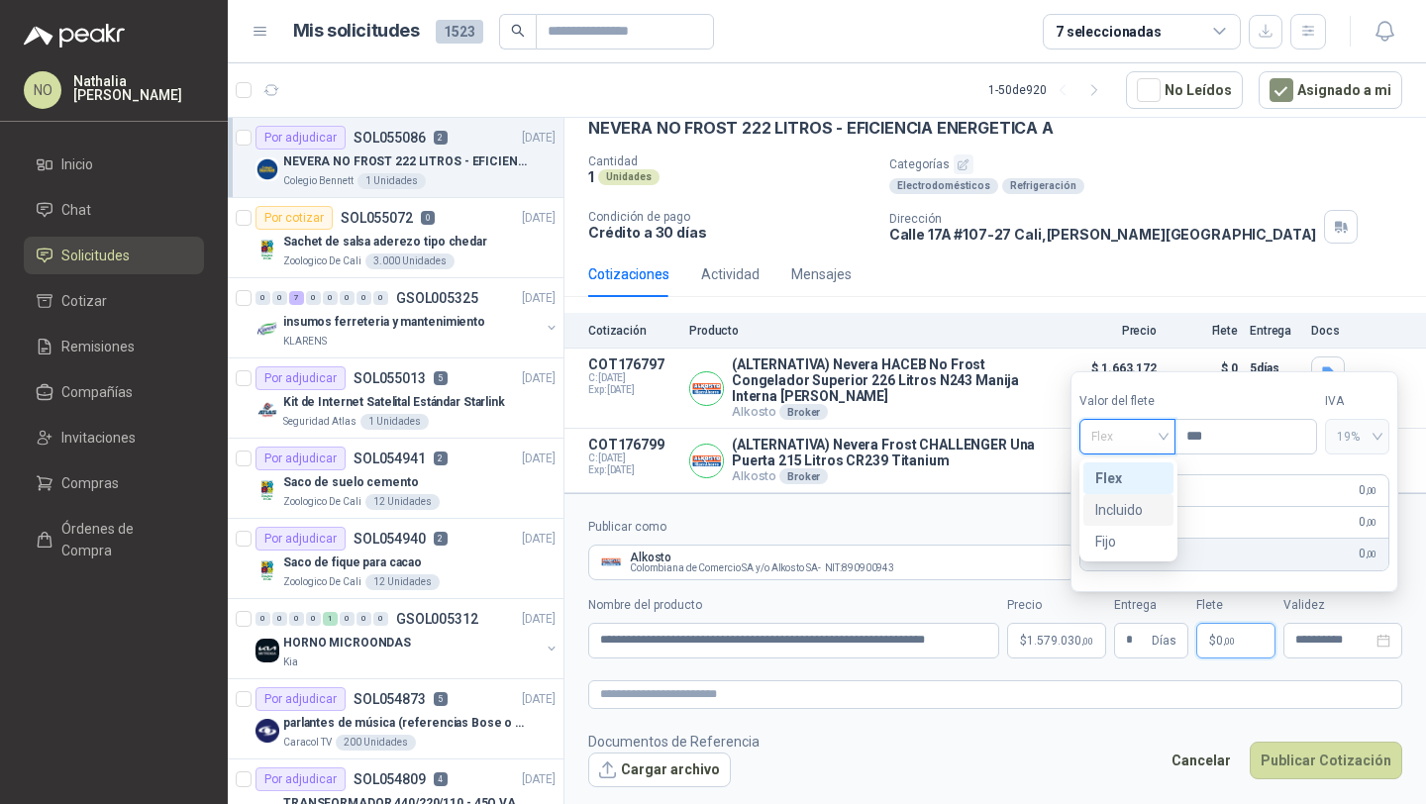
click at [1106, 503] on div "Incluido" at bounding box center [1127, 510] width 65 height 22
click at [1313, 642] on input "**********" at bounding box center [1333, 640] width 77 height 13
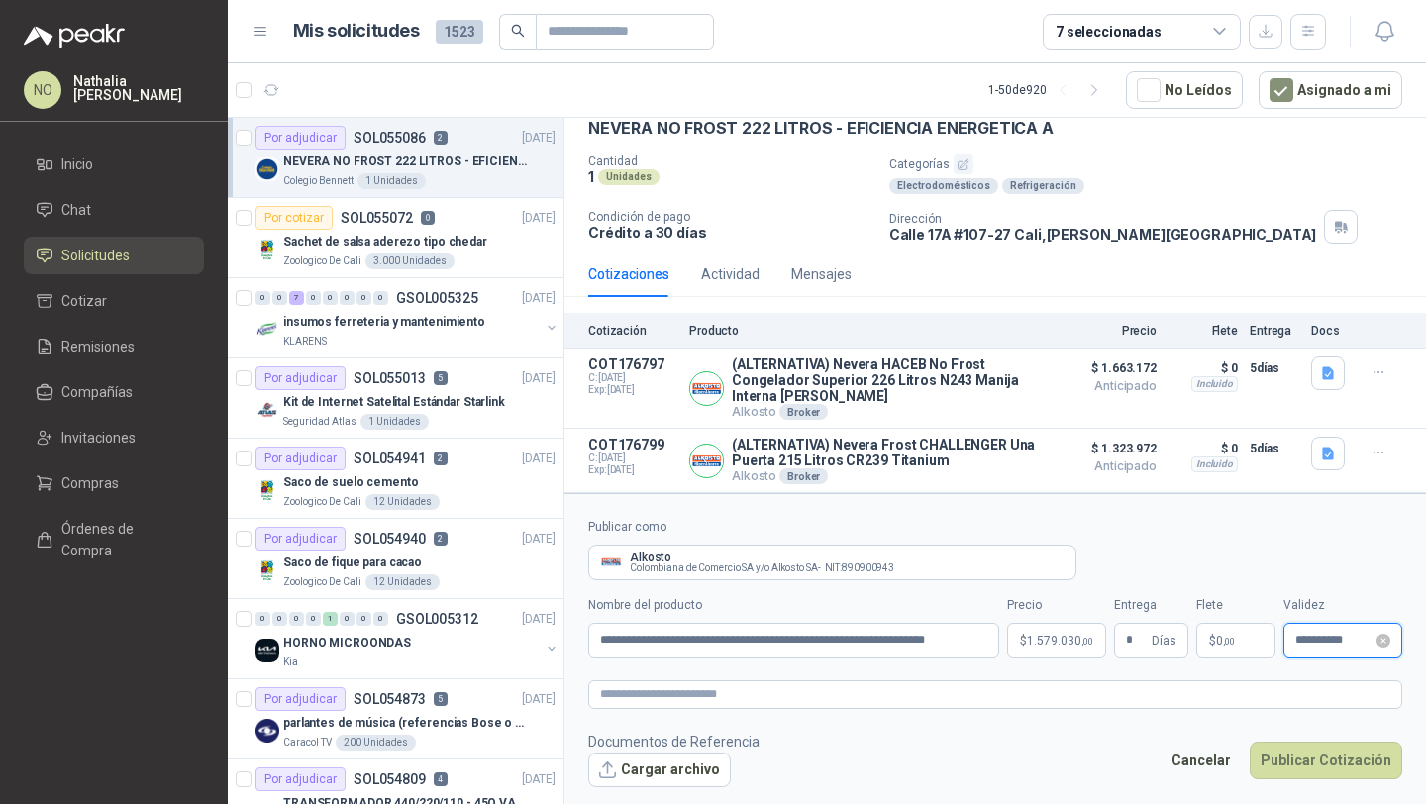
click at [1340, 641] on input "**********" at bounding box center [1333, 640] width 77 height 13
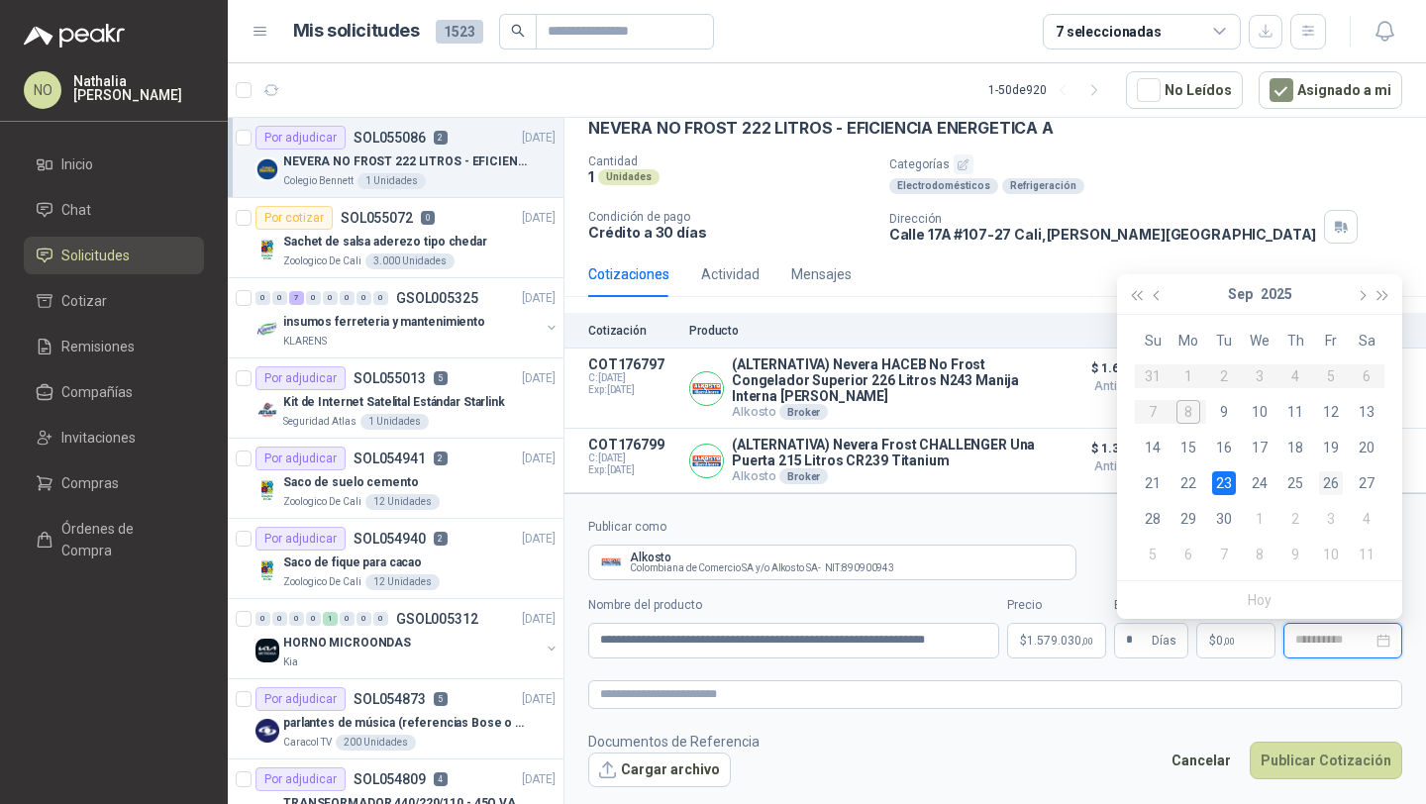
type input "**********"
click at [1333, 478] on div "26" at bounding box center [1331, 483] width 24 height 24
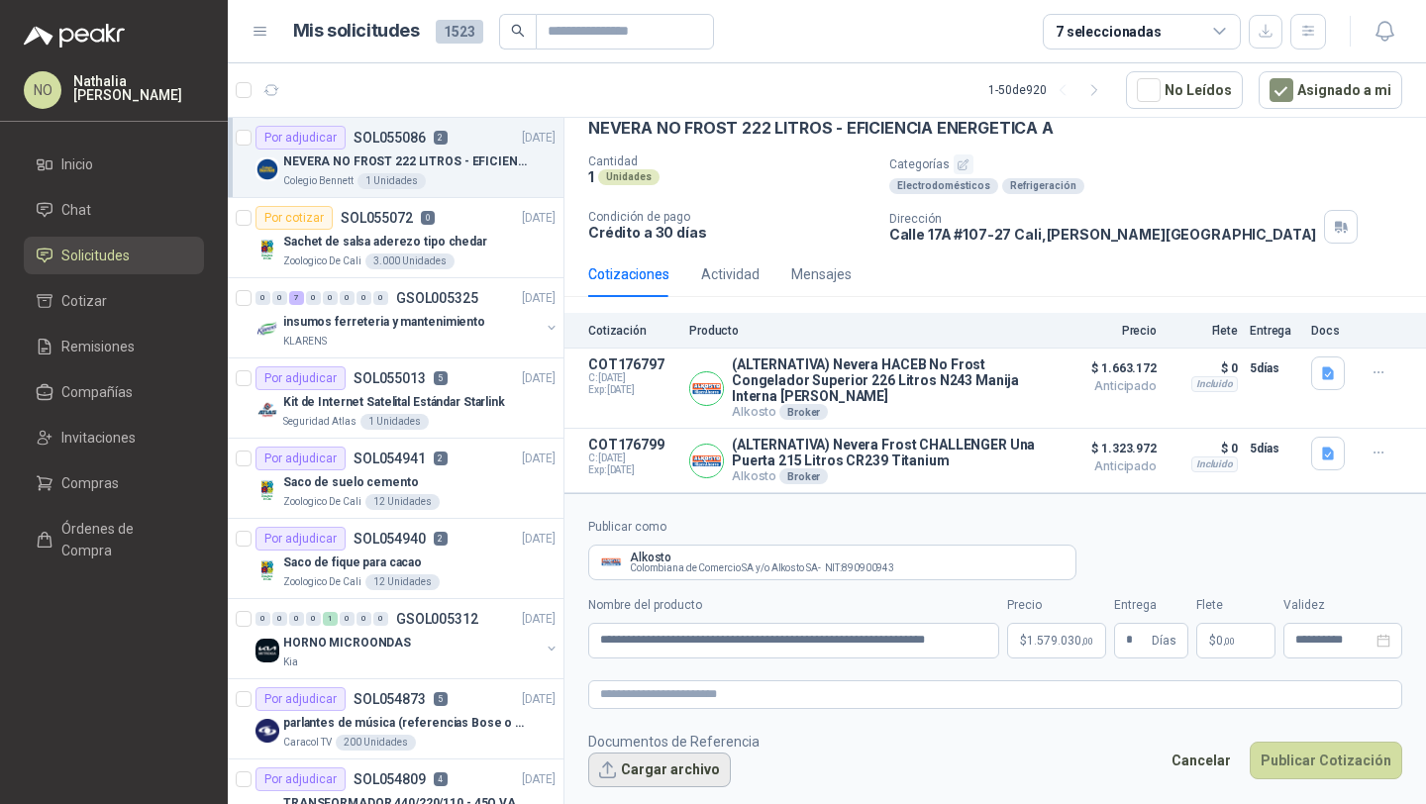
click at [643, 767] on button "Cargar archivo" at bounding box center [659, 770] width 143 height 36
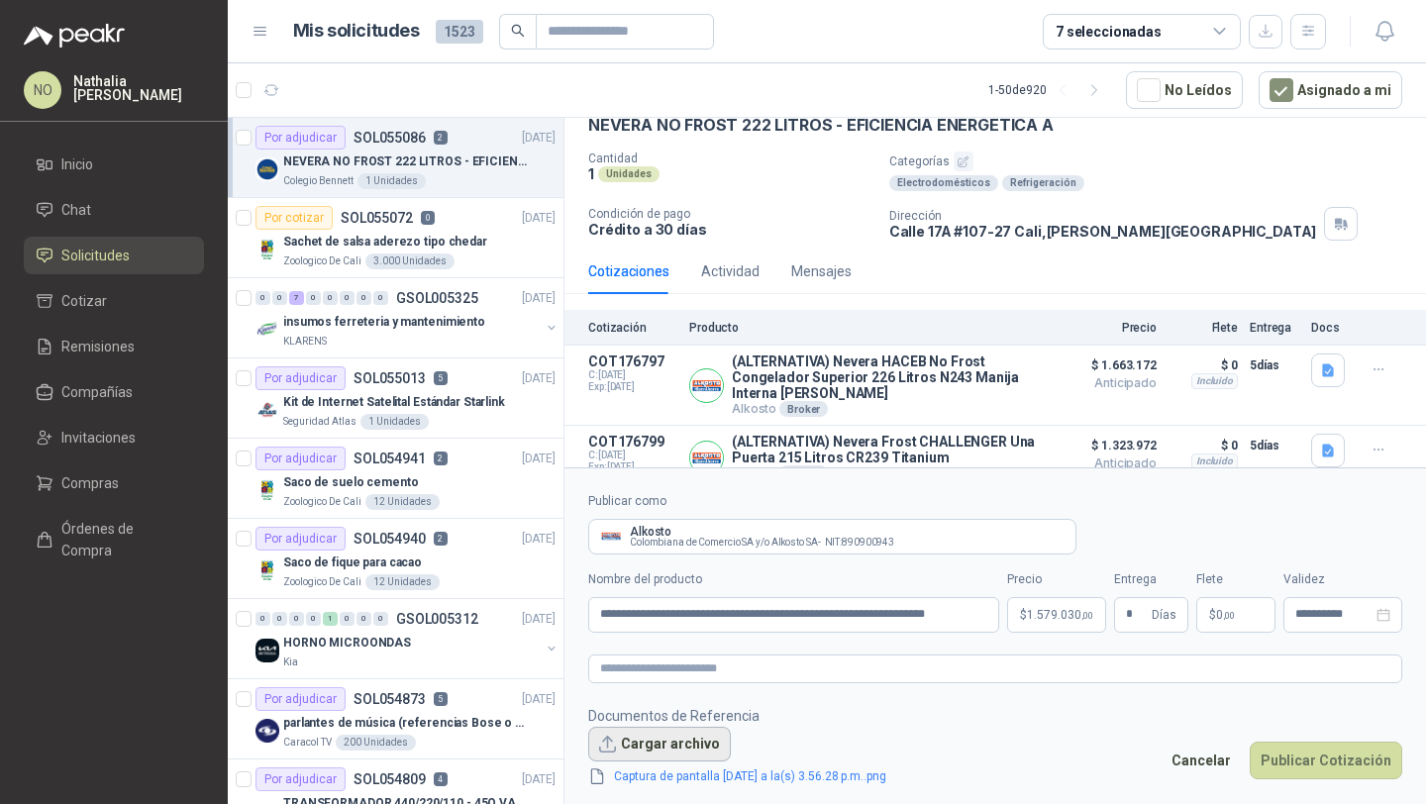
click at [699, 745] on button "Cargar archivo" at bounding box center [659, 745] width 143 height 36
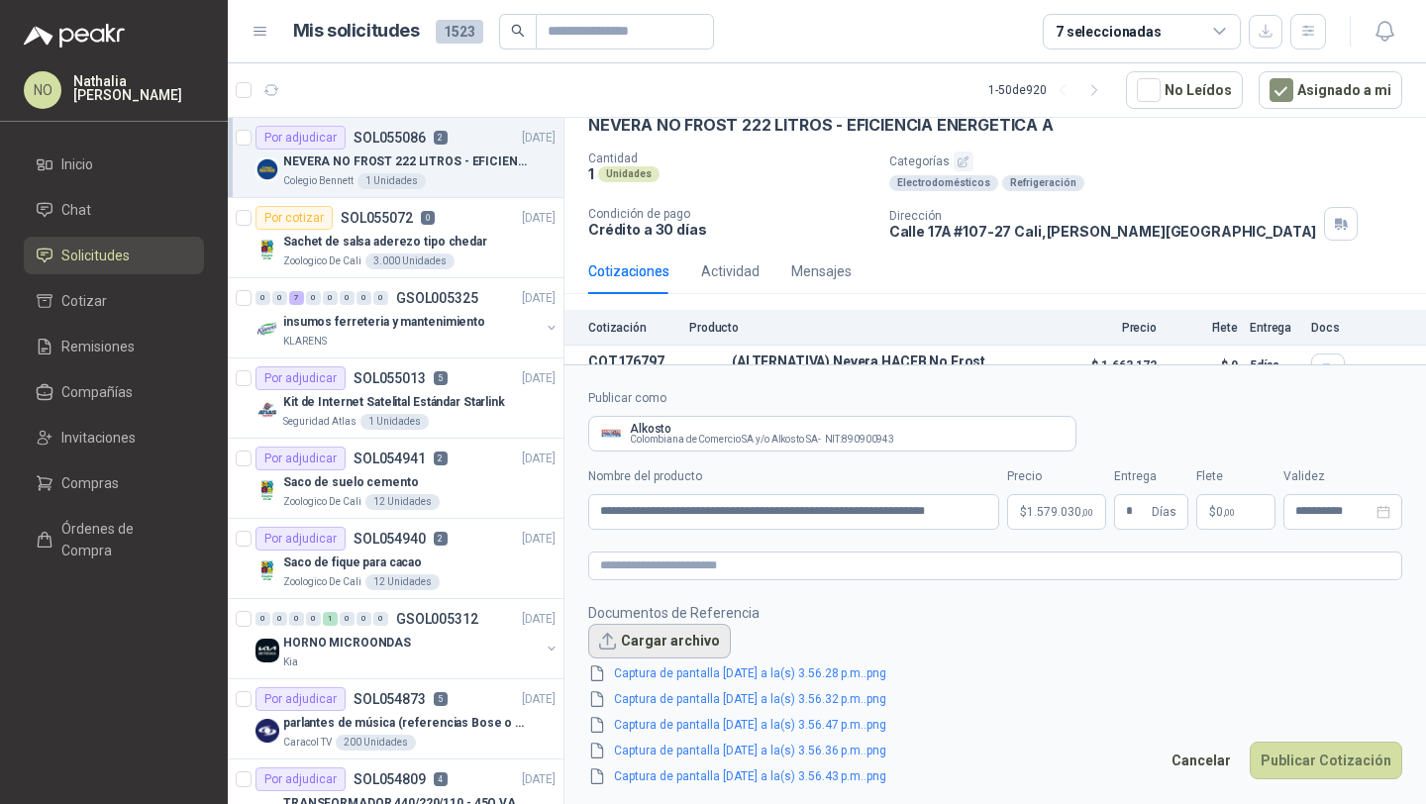
click at [650, 642] on button "Cargar archivo" at bounding box center [659, 642] width 143 height 36
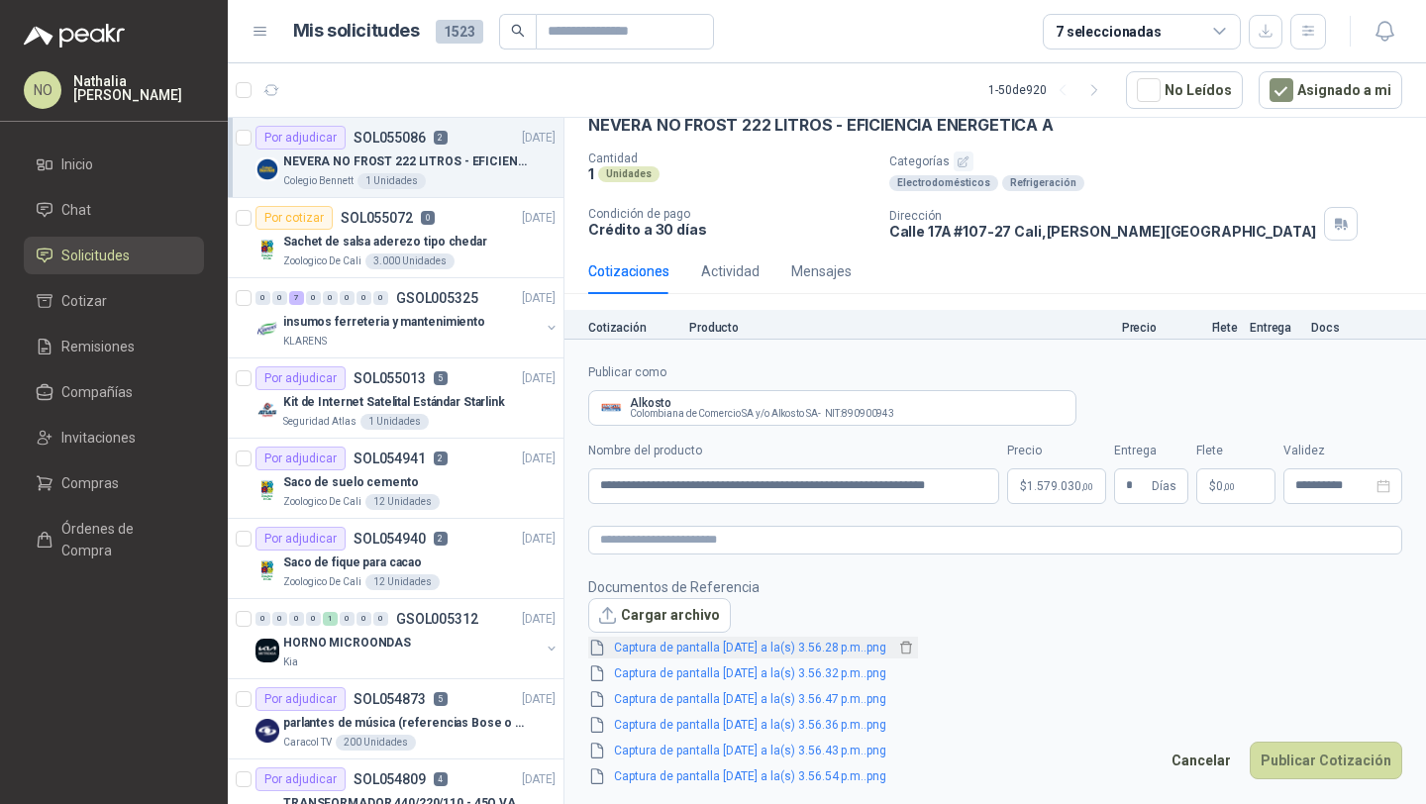
click at [866, 642] on link "Captura de pantalla [DATE] a la(s) 3.56.28 p.m..png" at bounding box center [750, 648] width 288 height 19
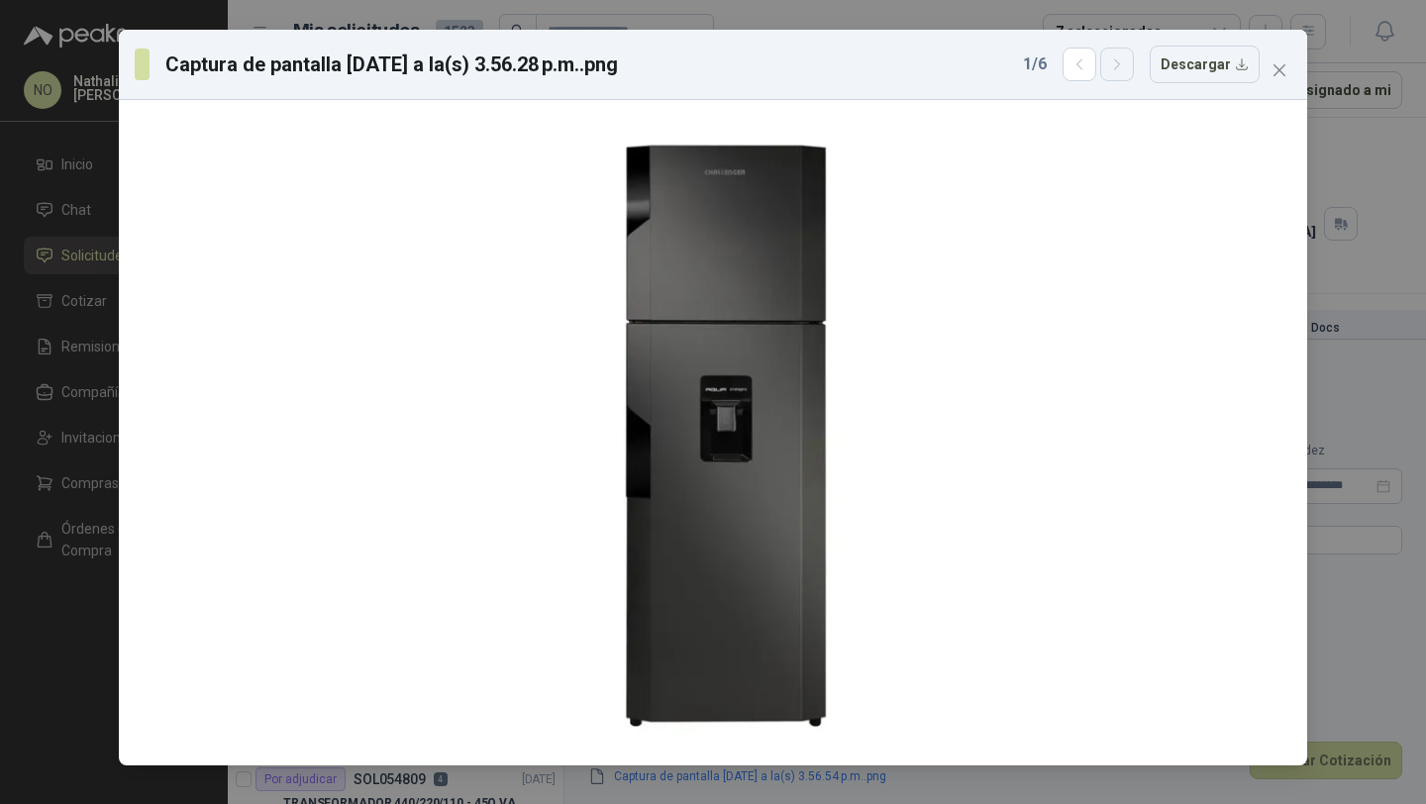
click at [1120, 56] on icon "button" at bounding box center [1117, 64] width 17 height 17
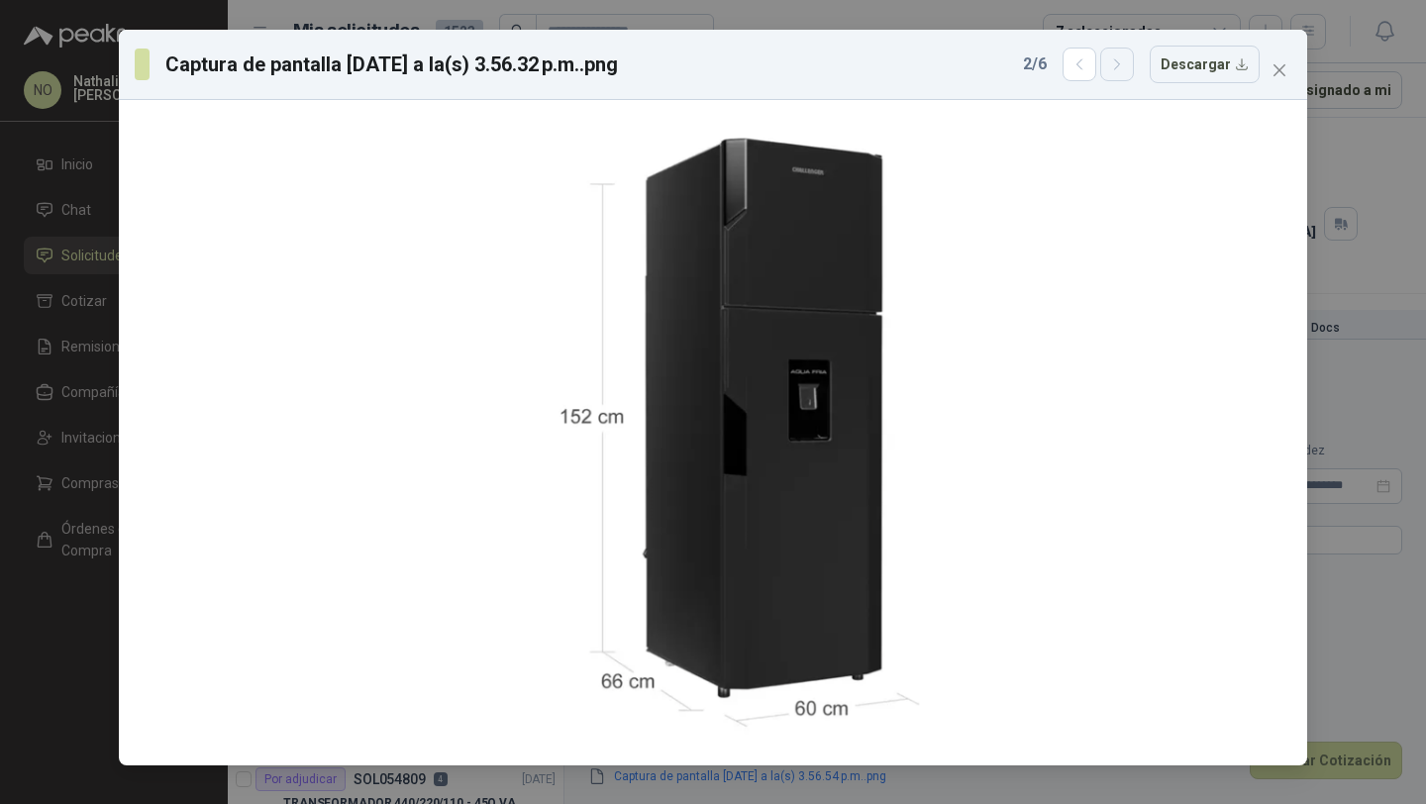
click at [1120, 56] on icon "button" at bounding box center [1117, 64] width 17 height 17
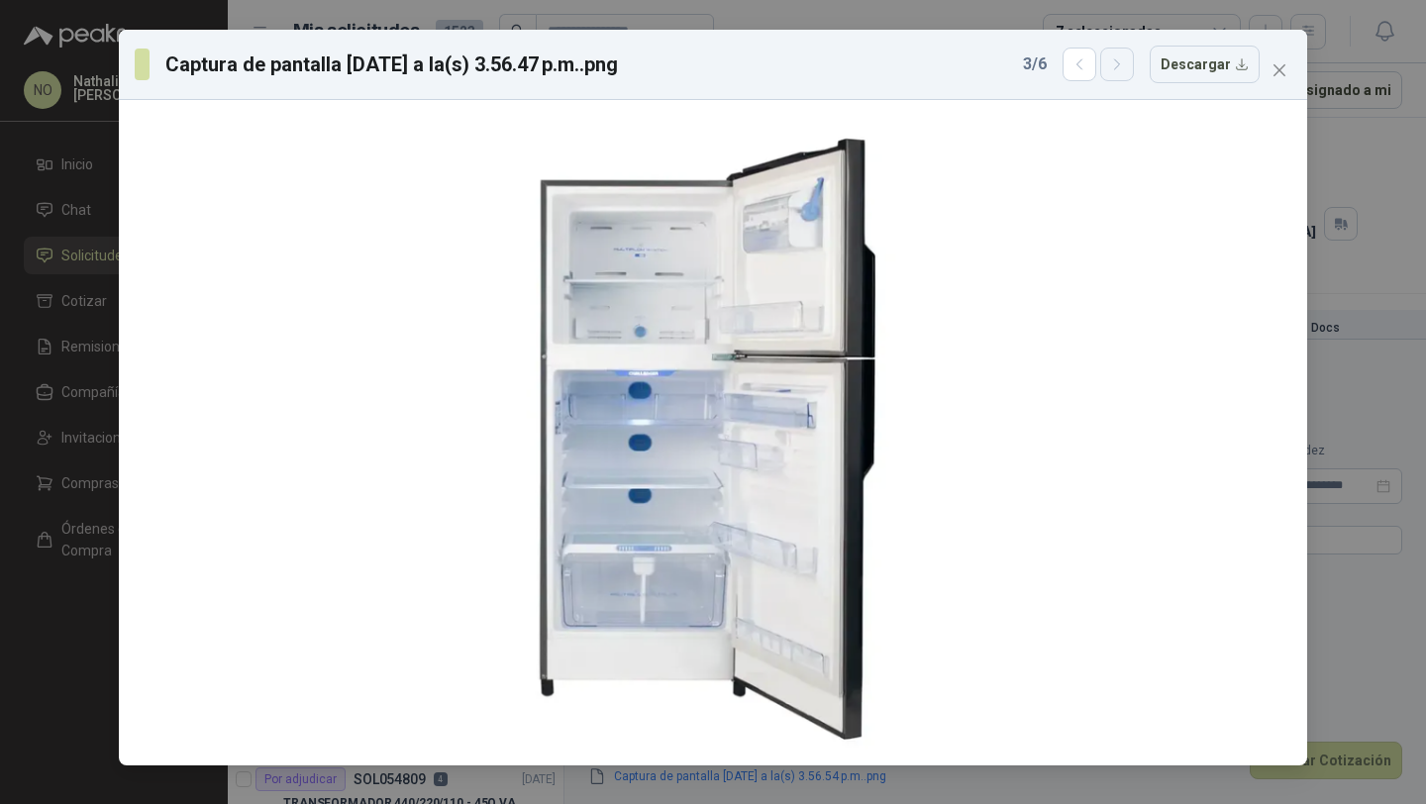
click at [1120, 56] on icon "button" at bounding box center [1117, 64] width 17 height 17
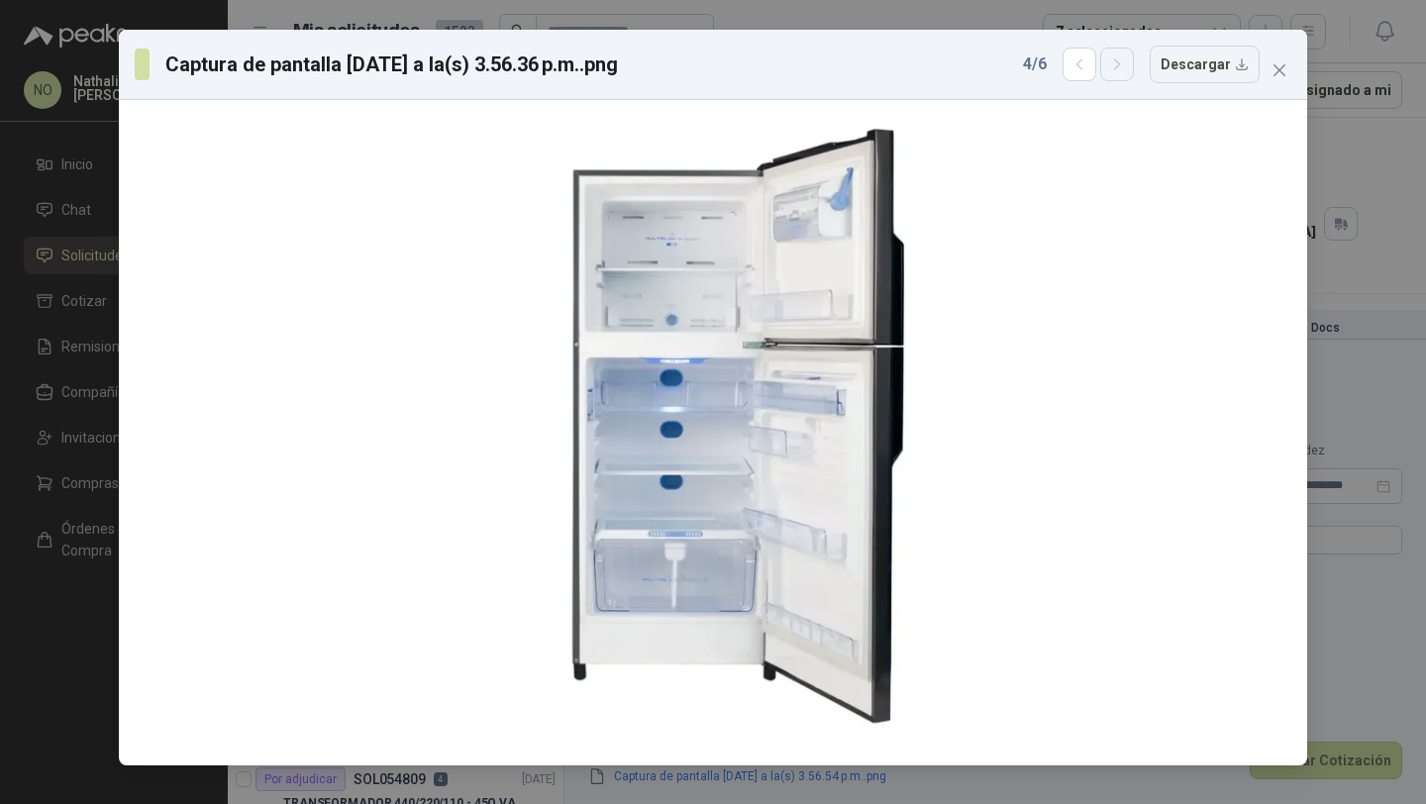
click at [1120, 56] on icon "button" at bounding box center [1117, 64] width 17 height 17
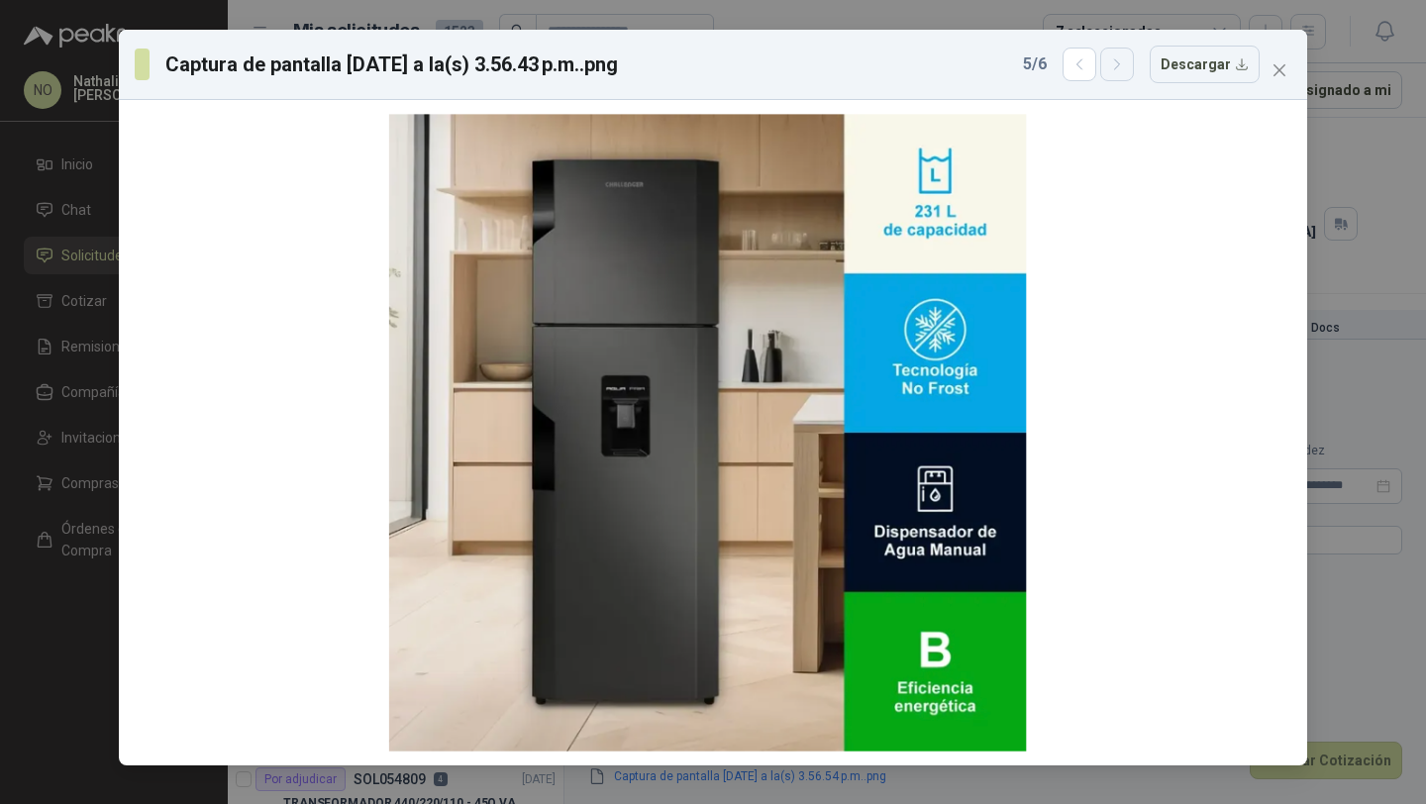
click at [1120, 56] on icon "button" at bounding box center [1117, 64] width 17 height 17
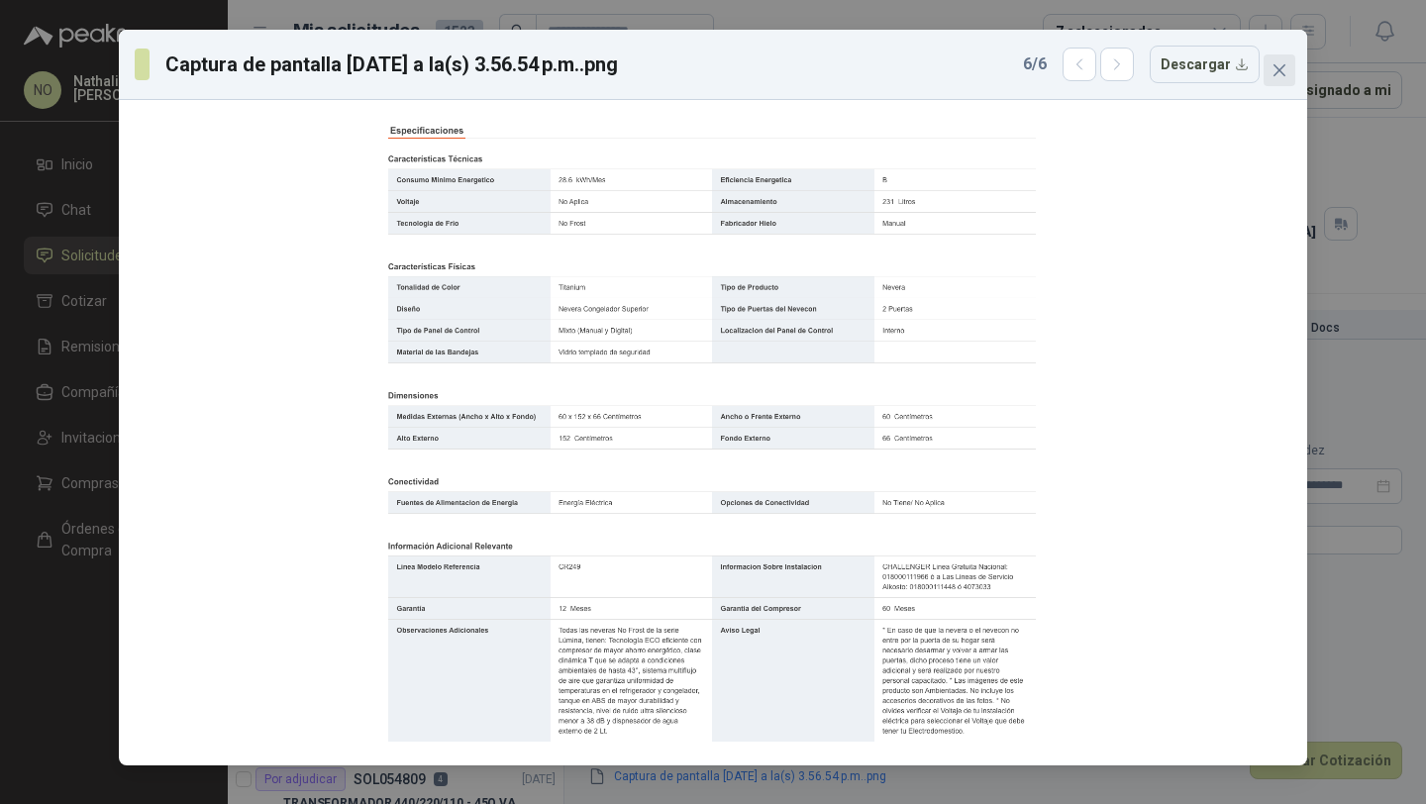
click at [1274, 73] on icon "close" at bounding box center [1279, 70] width 12 height 12
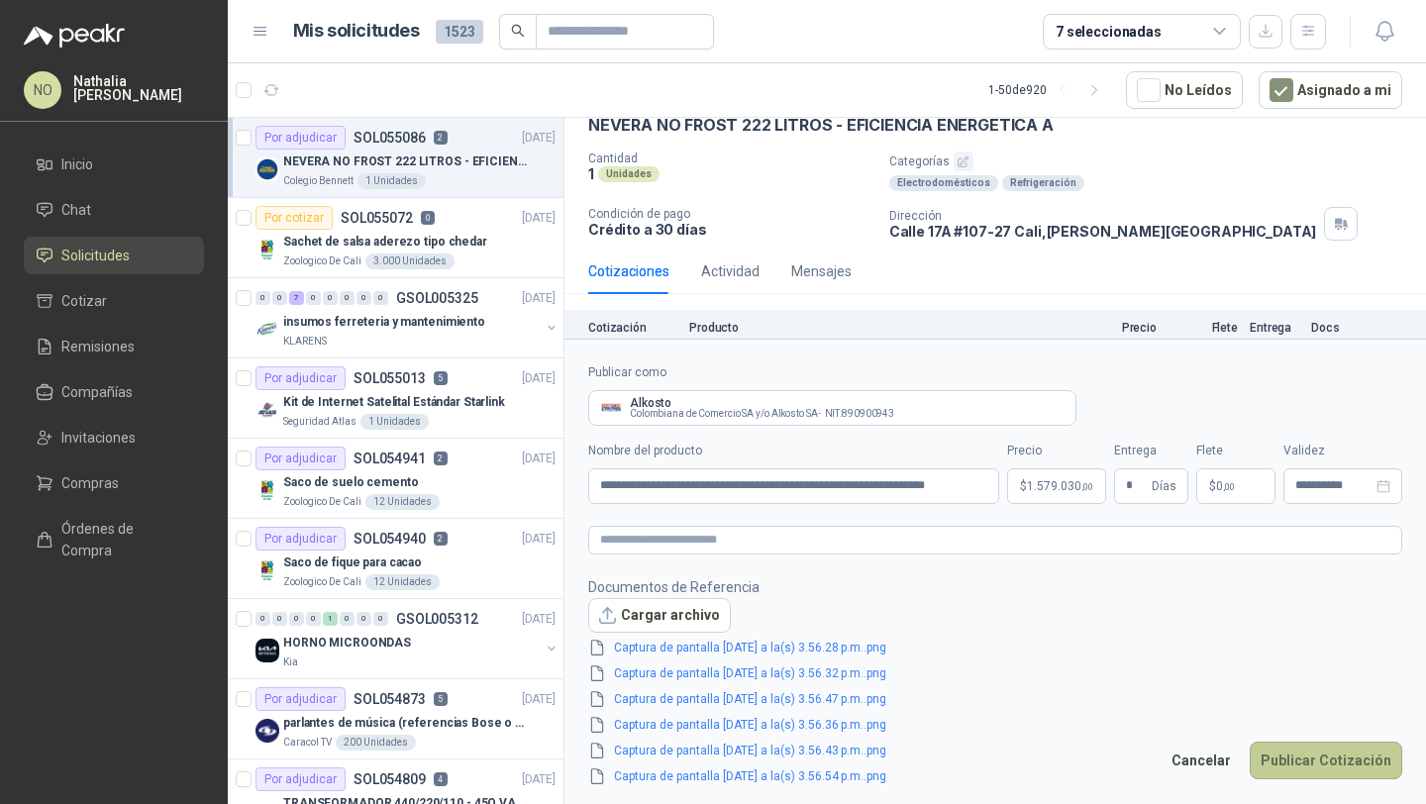
click at [1346, 756] on button "Publicar Cotización" at bounding box center [1325, 760] width 152 height 38
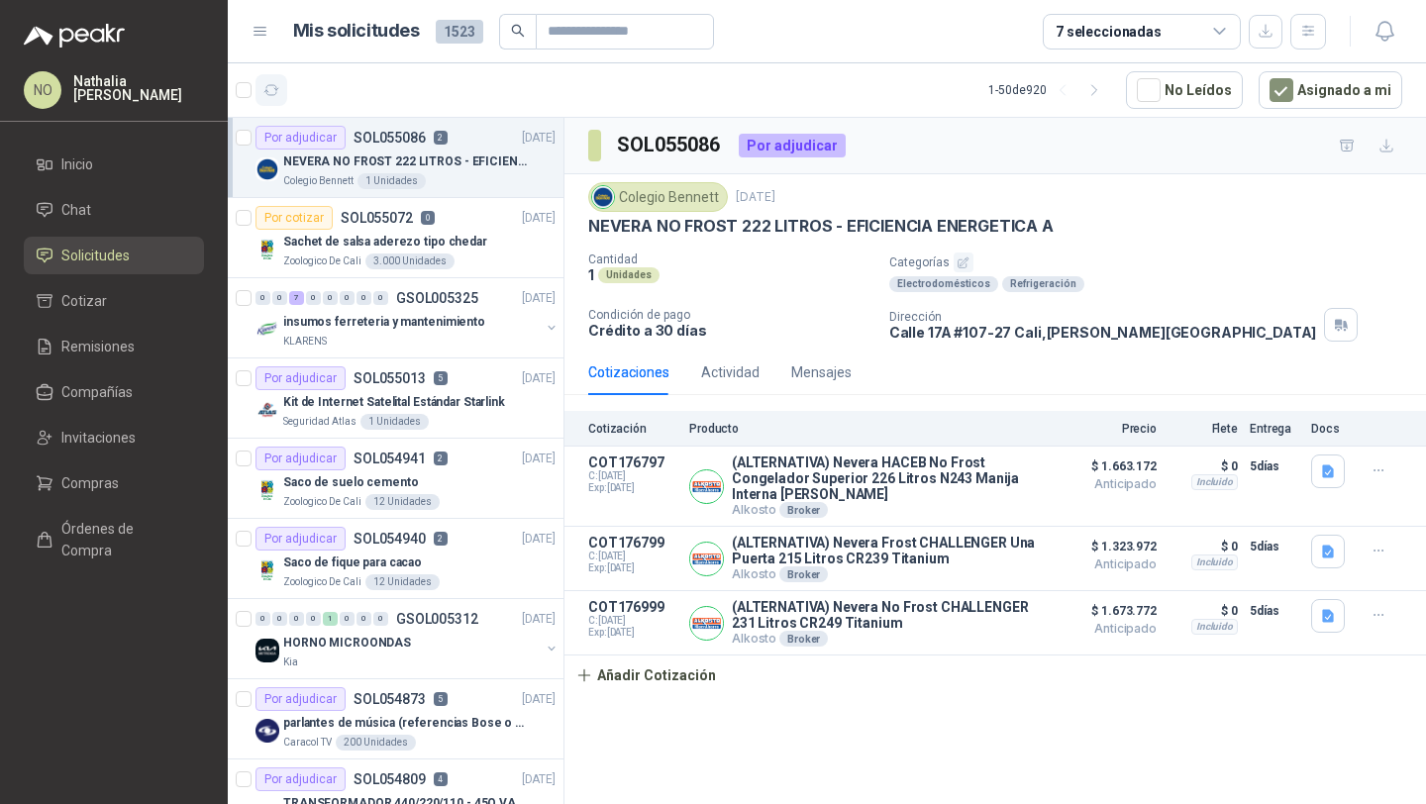
click at [270, 95] on icon "button" at bounding box center [271, 90] width 15 height 10
click at [1317, 86] on button "Asignado a mi" at bounding box center [1330, 90] width 144 height 38
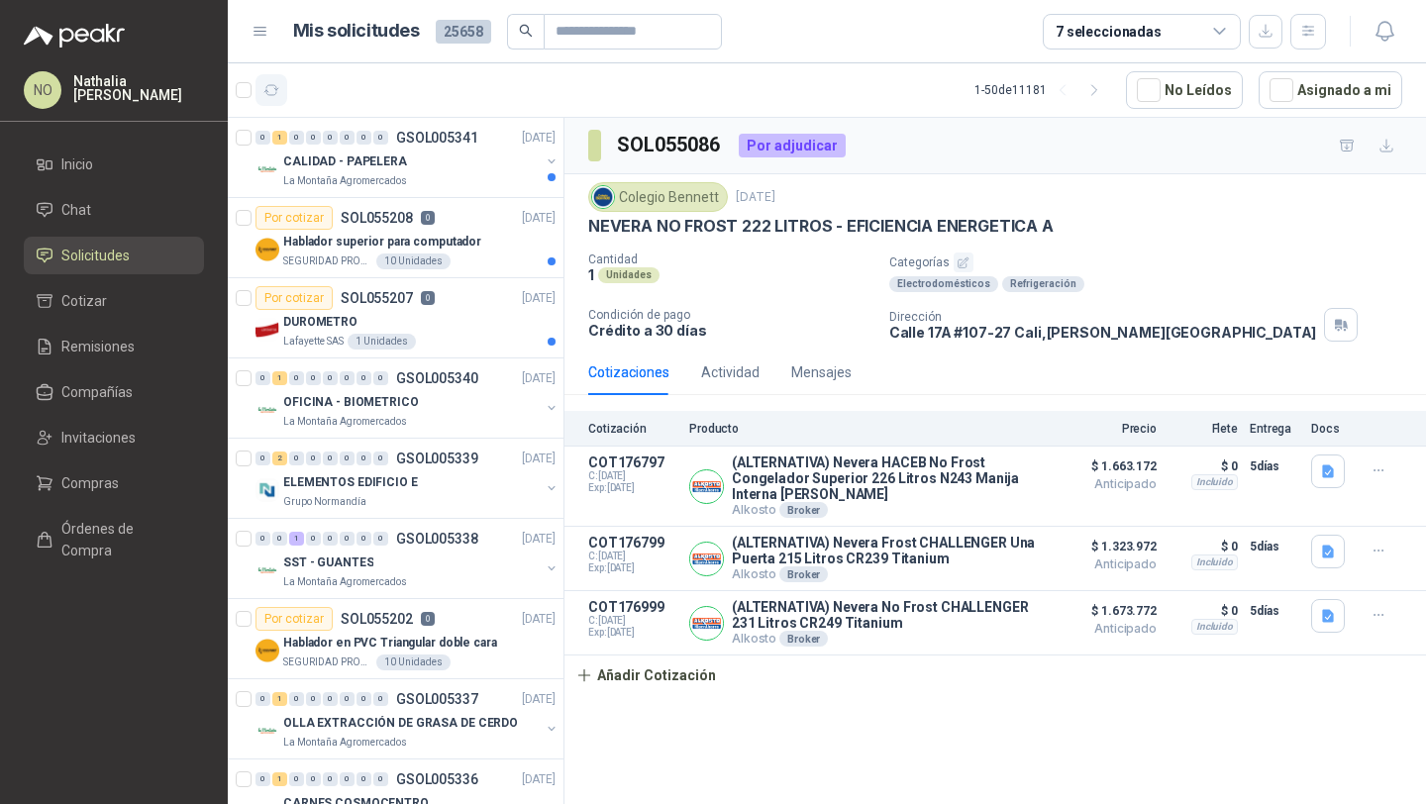
click at [275, 96] on icon "button" at bounding box center [271, 90] width 17 height 17
click at [470, 178] on div "La Montaña Agromercados" at bounding box center [411, 181] width 256 height 16
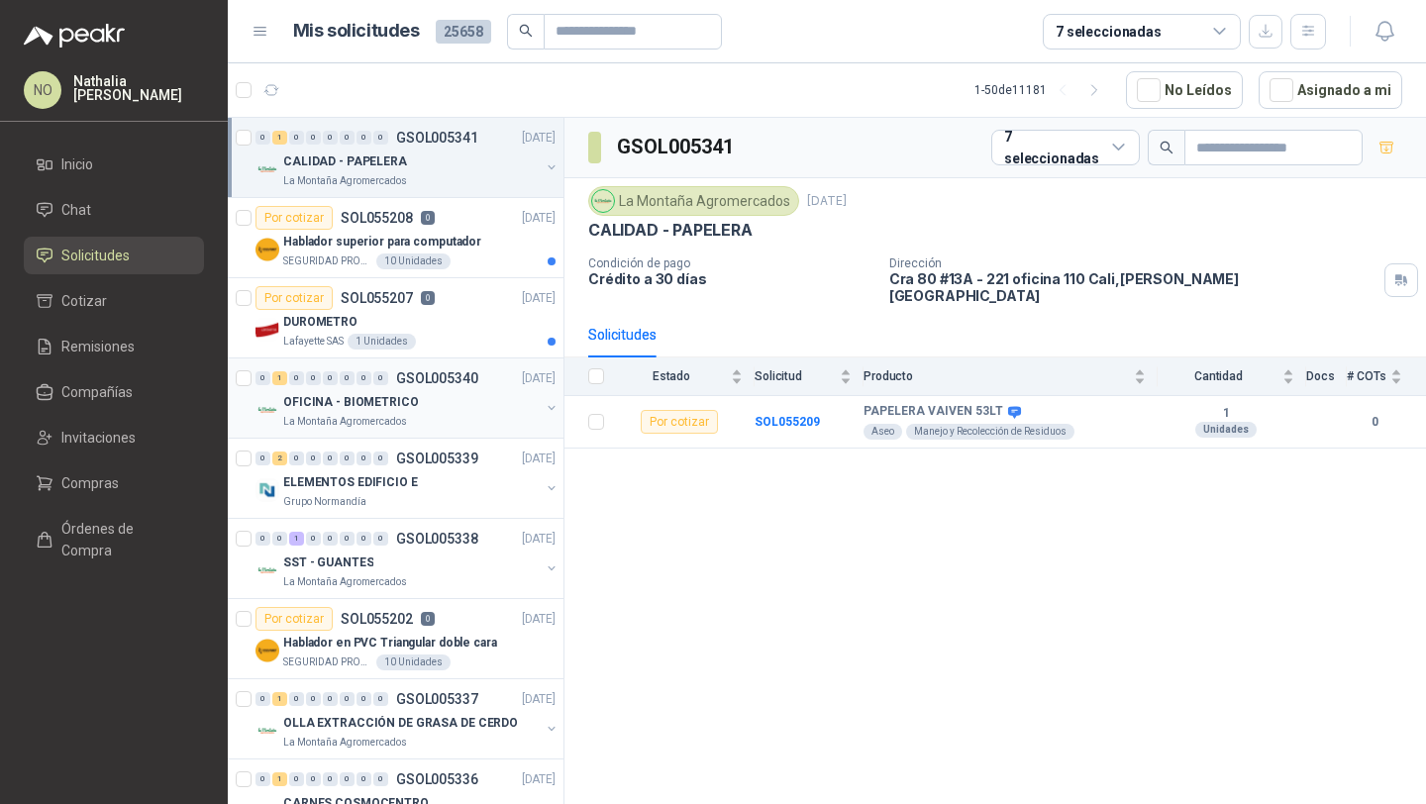
click at [447, 375] on p "GSOL005340" at bounding box center [437, 378] width 82 height 14
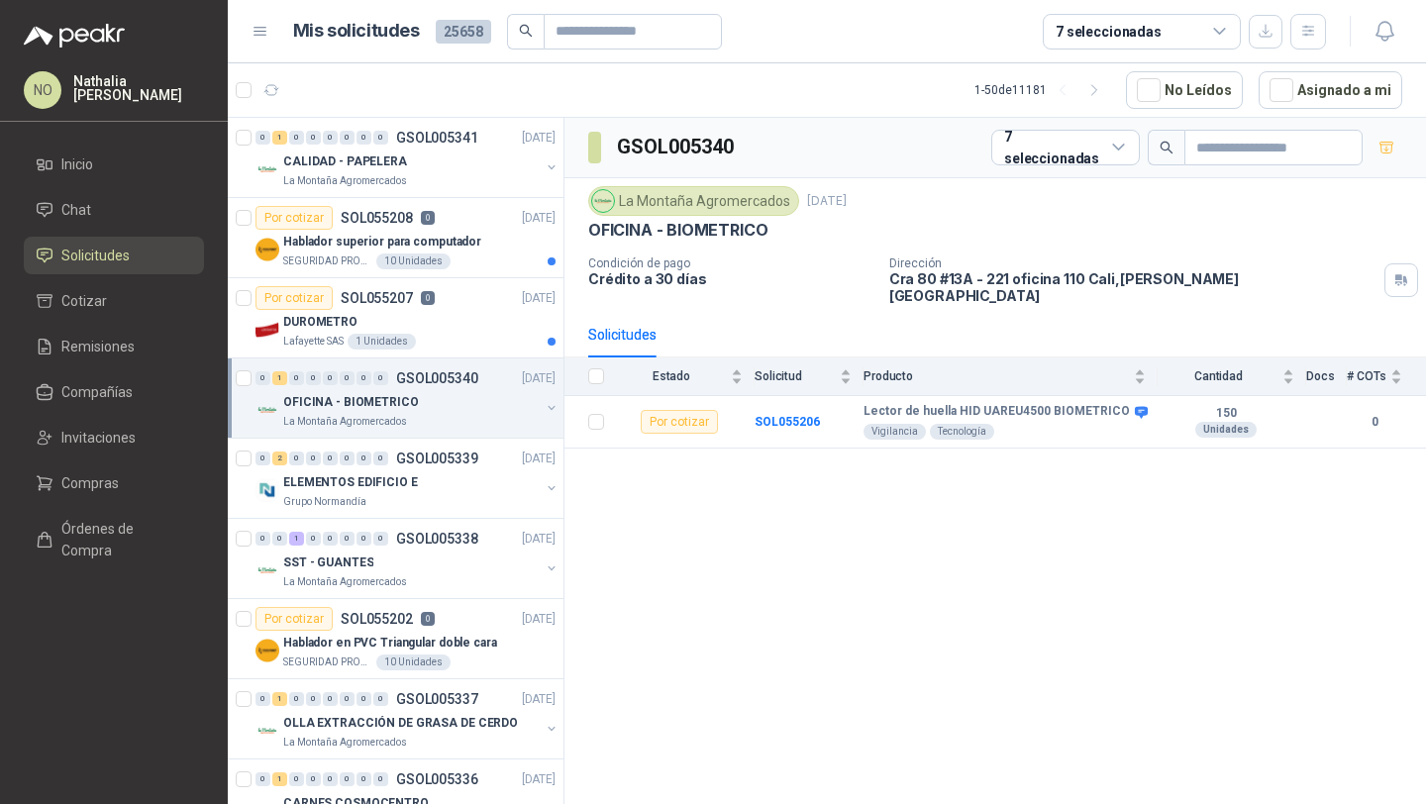
click at [447, 375] on p "GSOL005340" at bounding box center [437, 378] width 82 height 14
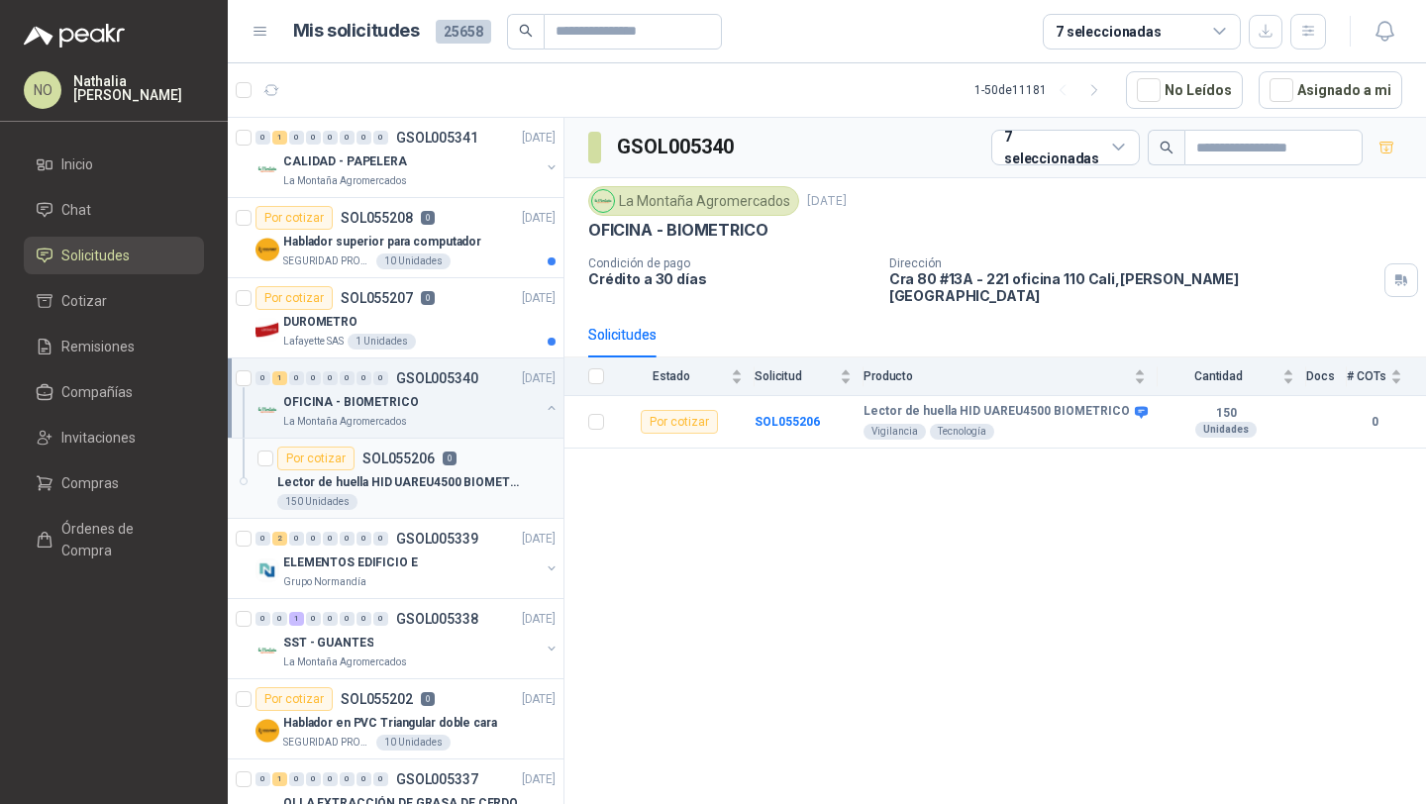
click at [434, 488] on p "Lector de huella HID UAREU4500 BIOMETRICO" at bounding box center [400, 482] width 247 height 19
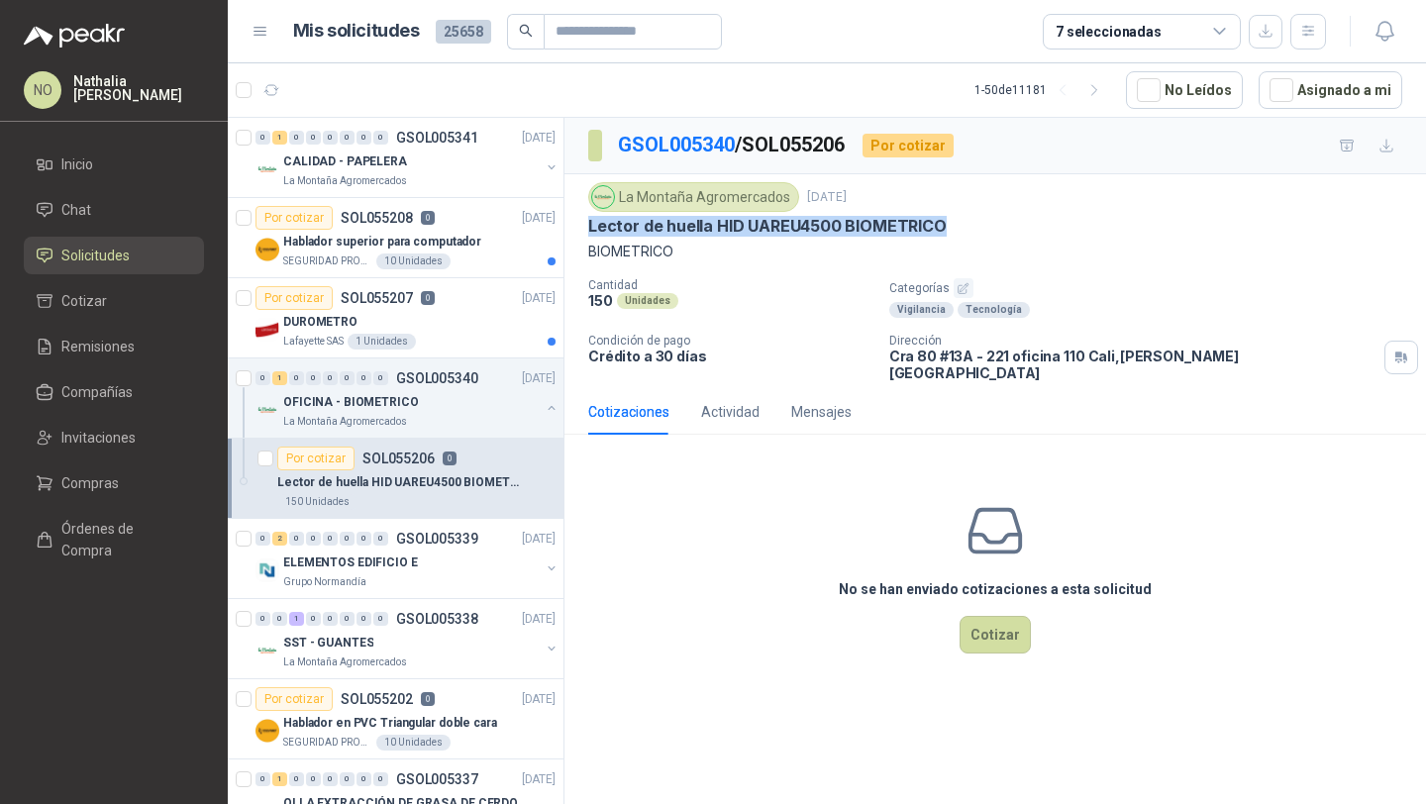
drag, startPoint x: 586, startPoint y: 229, endPoint x: 961, endPoint y: 230, distance: 375.2
click at [961, 230] on div "La Montaña Agromercados [DATE] Lector de huella HID UAREU4500 BIOMETRICO BIOMET…" at bounding box center [994, 281] width 861 height 215
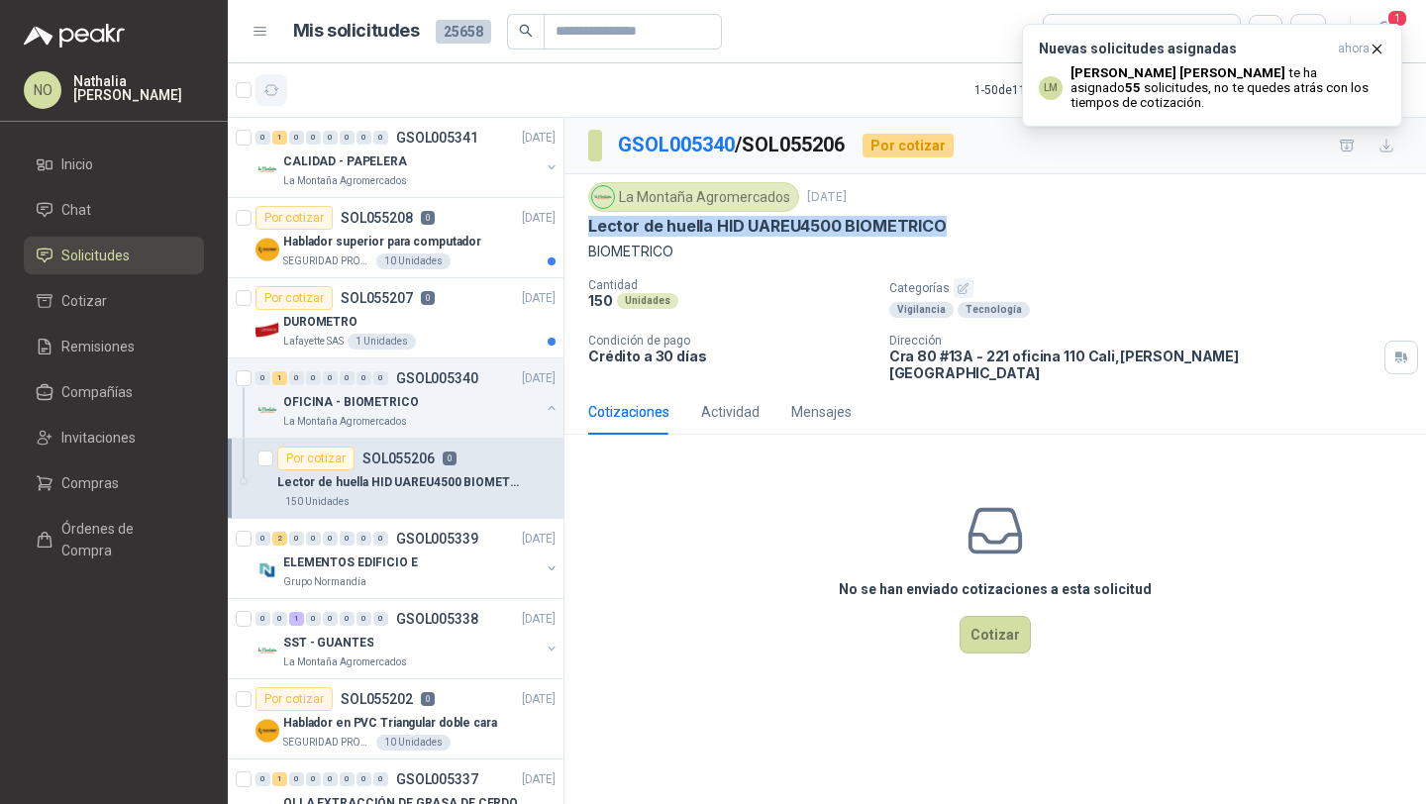
click at [266, 83] on icon "button" at bounding box center [271, 90] width 17 height 17
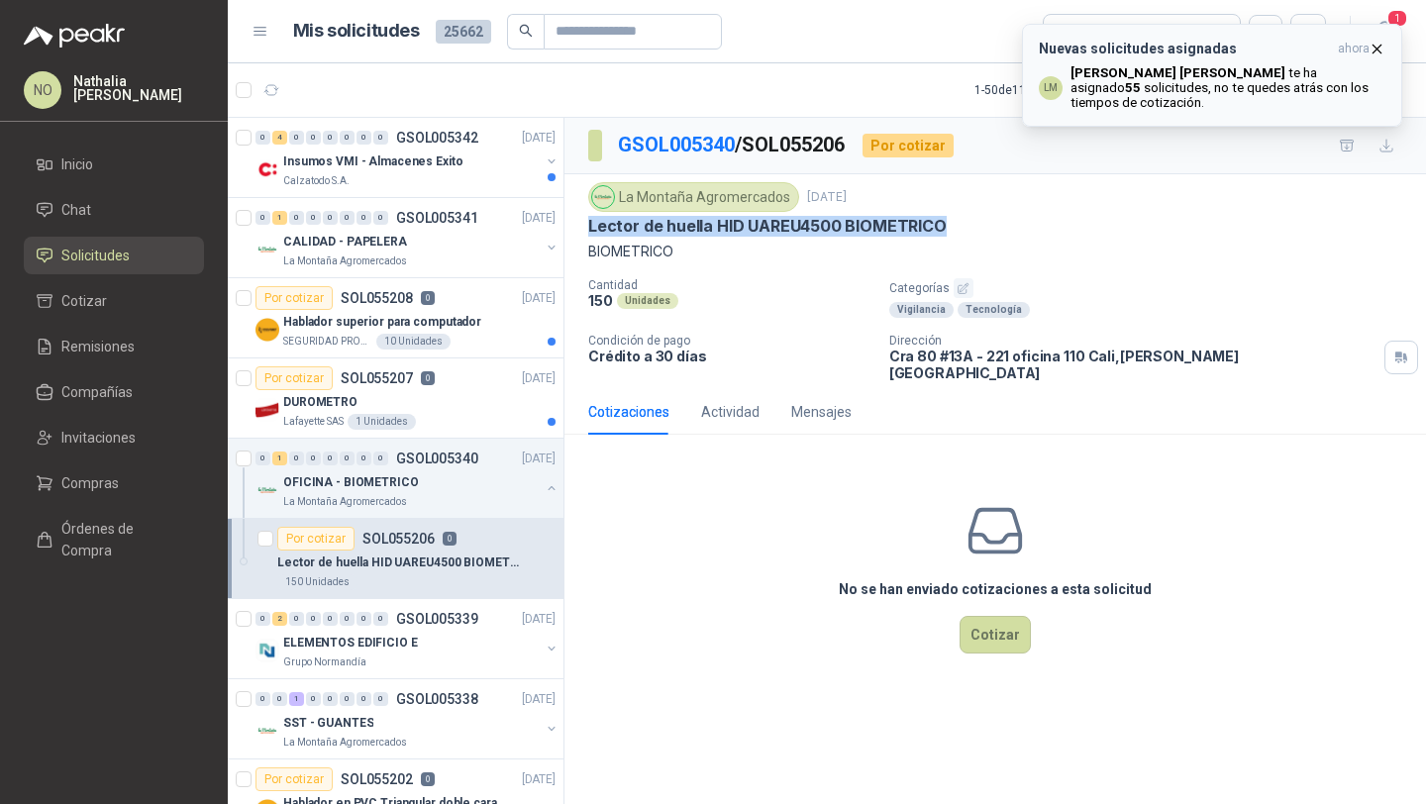
click at [1375, 47] on icon "button" at bounding box center [1376, 49] width 17 height 17
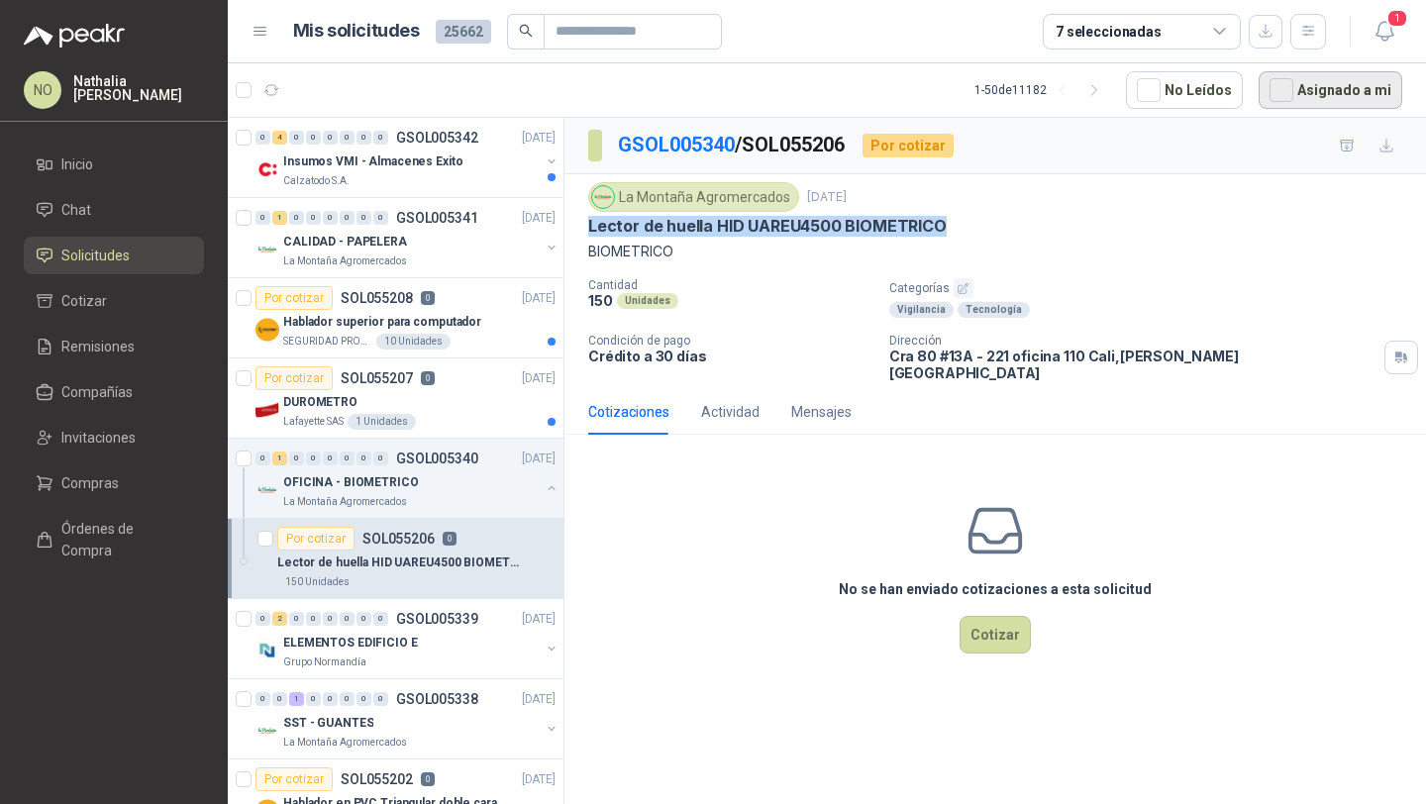
click at [1342, 88] on button "Asignado a mi" at bounding box center [1330, 90] width 144 height 38
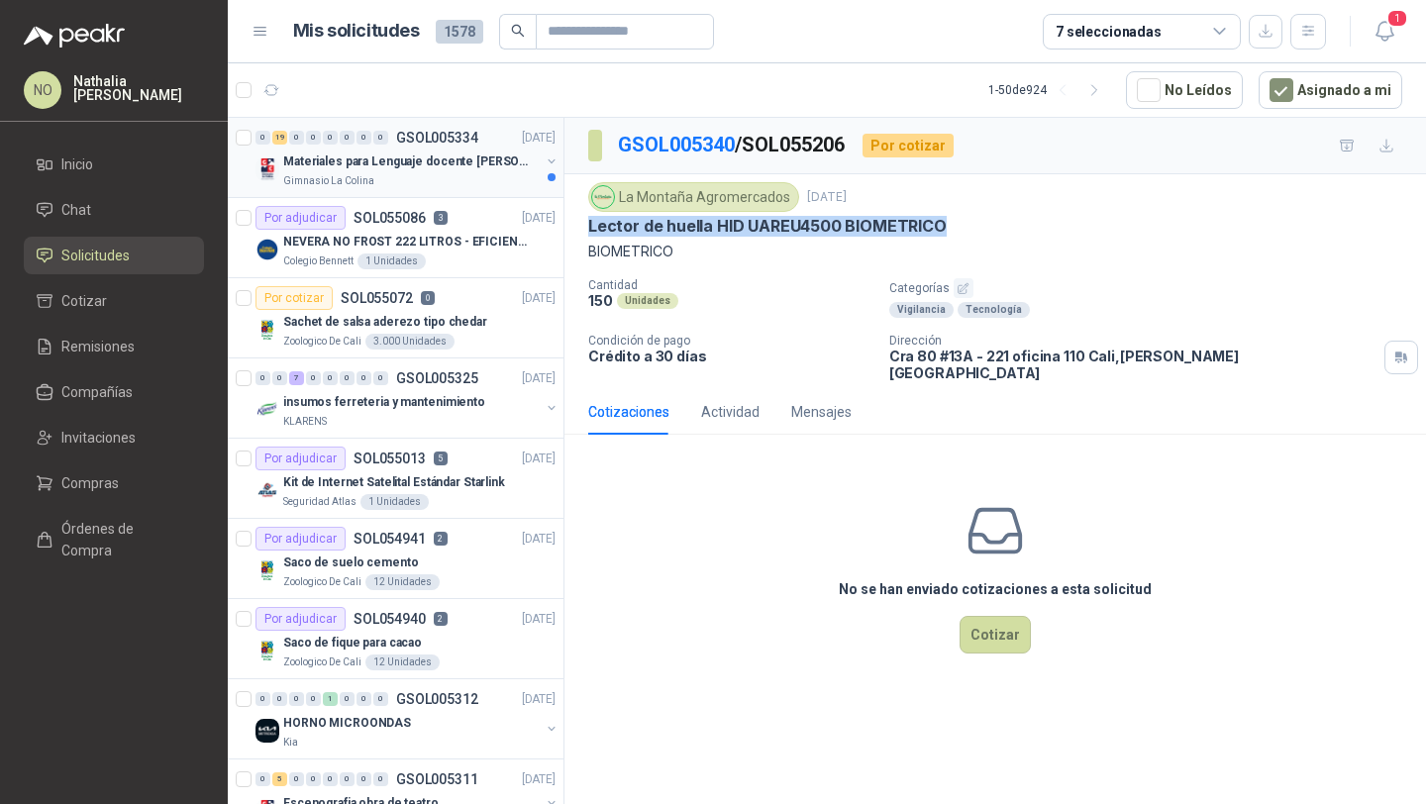
click at [469, 184] on div "Gimnasio La Colina" at bounding box center [411, 181] width 256 height 16
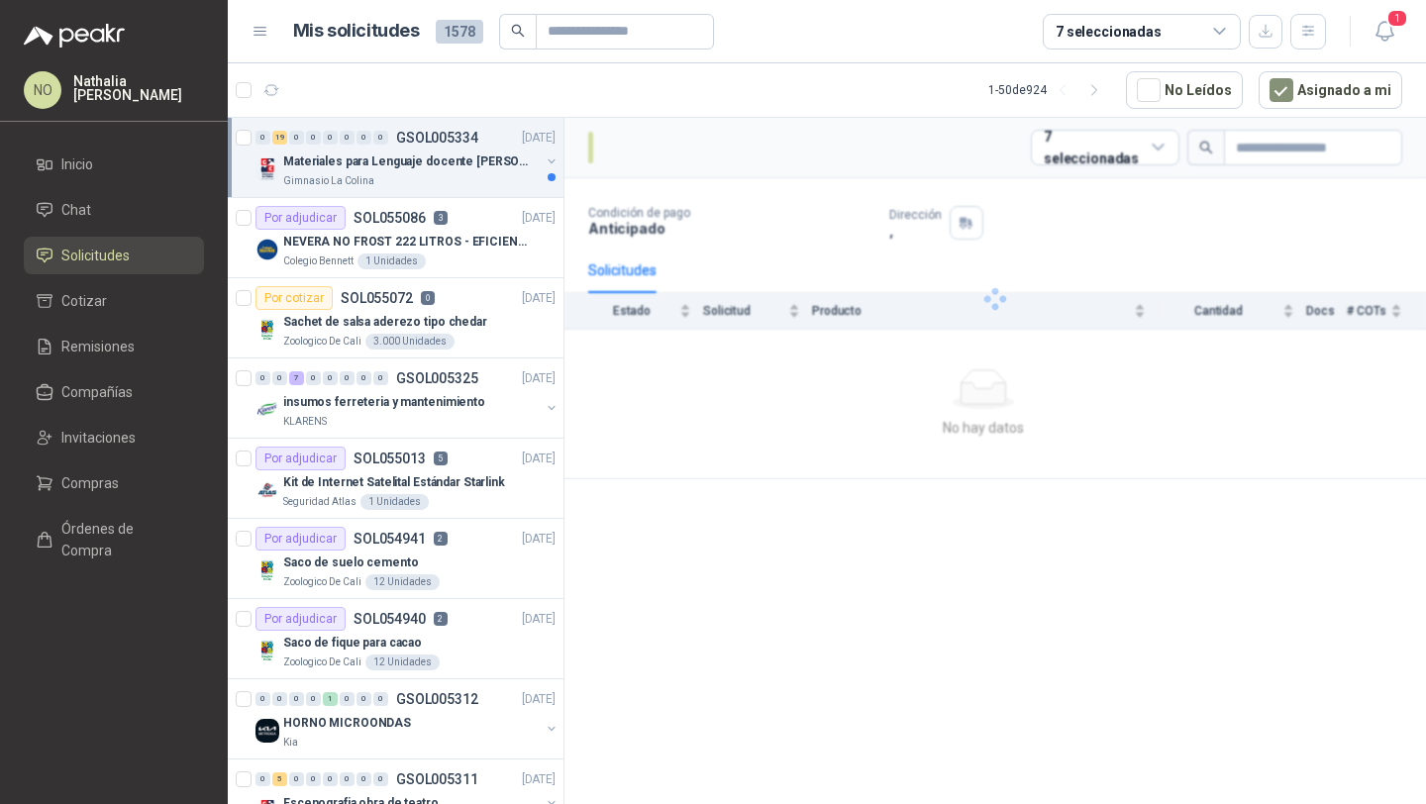
click at [469, 184] on div "Gimnasio La Colina" at bounding box center [411, 181] width 256 height 16
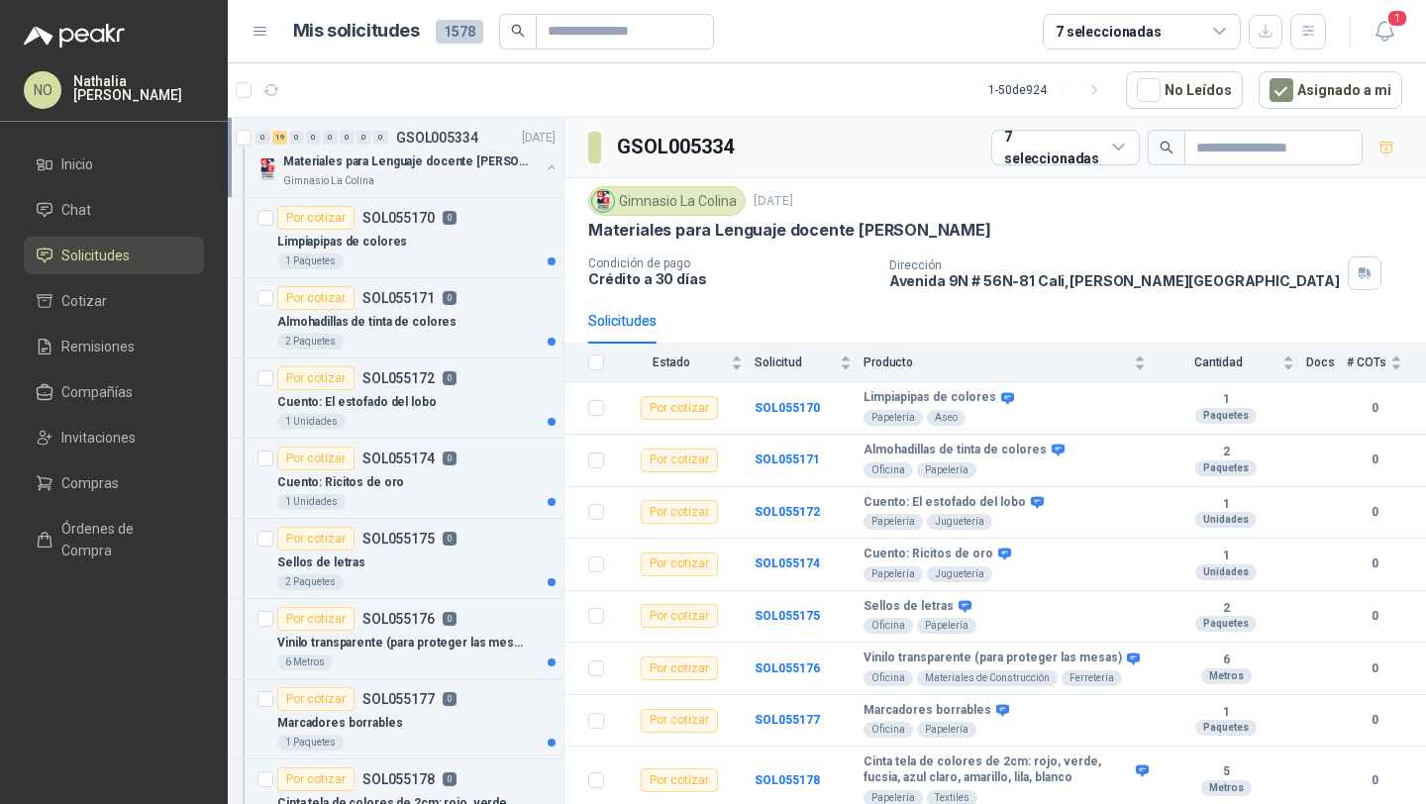
scroll to position [7, 0]
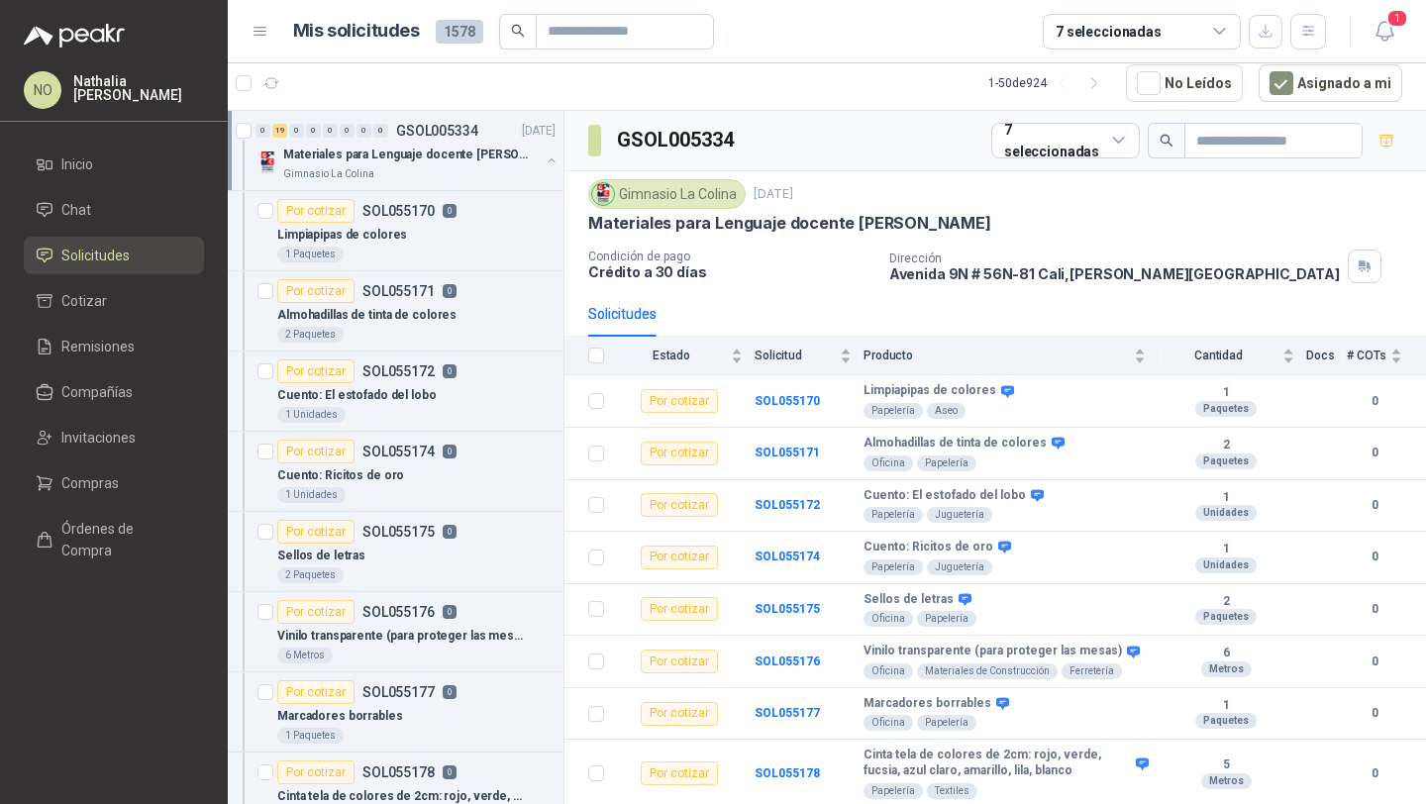
click at [455, 152] on p "Materiales para Lenguaje docente [PERSON_NAME]" at bounding box center [406, 155] width 247 height 19
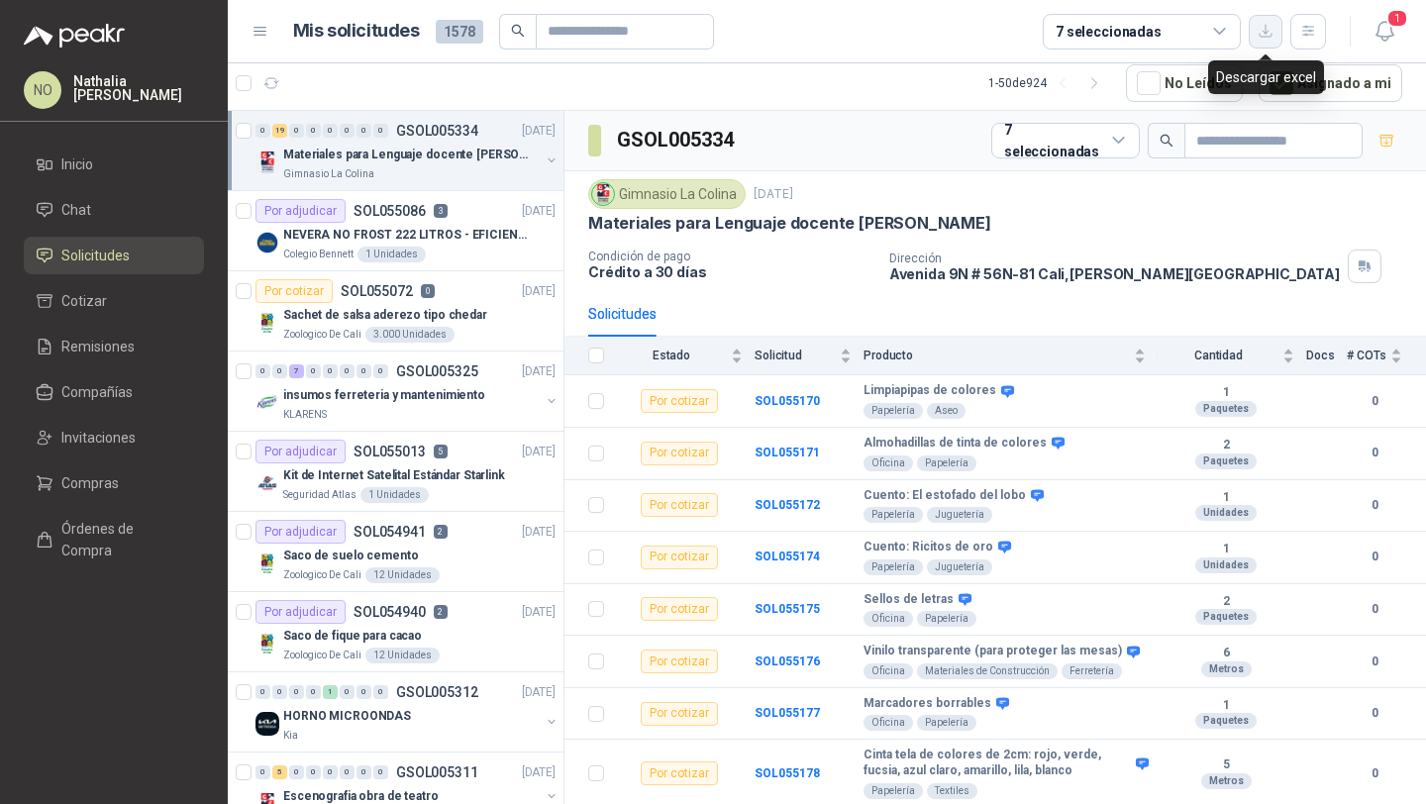
click at [1267, 35] on icon "button" at bounding box center [1265, 31] width 17 height 17
click at [1374, 37] on icon "button" at bounding box center [1384, 31] width 25 height 25
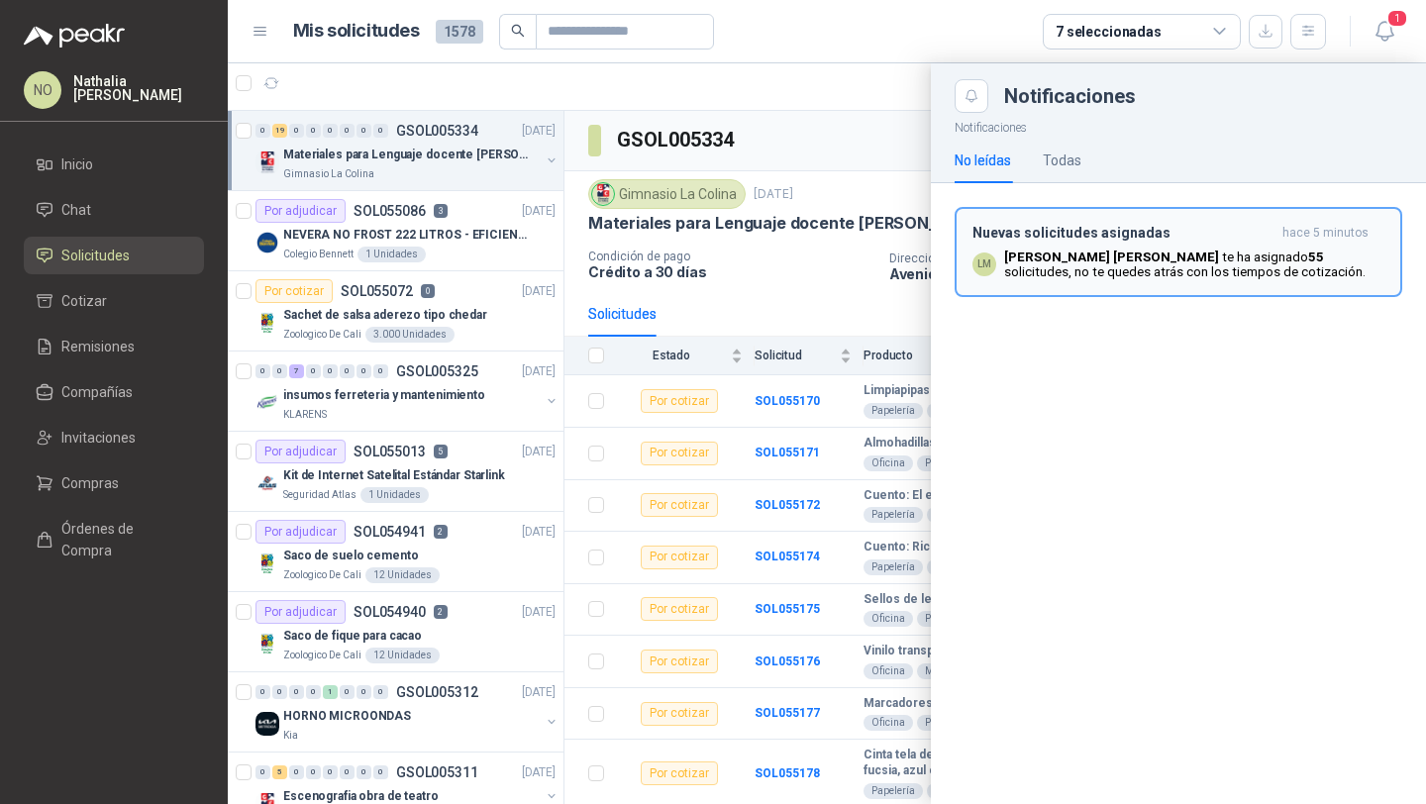
click at [1137, 276] on p "[PERSON_NAME] te ha asignado 55 solicitudes , no te quedes atrás con los tiempo…" at bounding box center [1194, 264] width 380 height 30
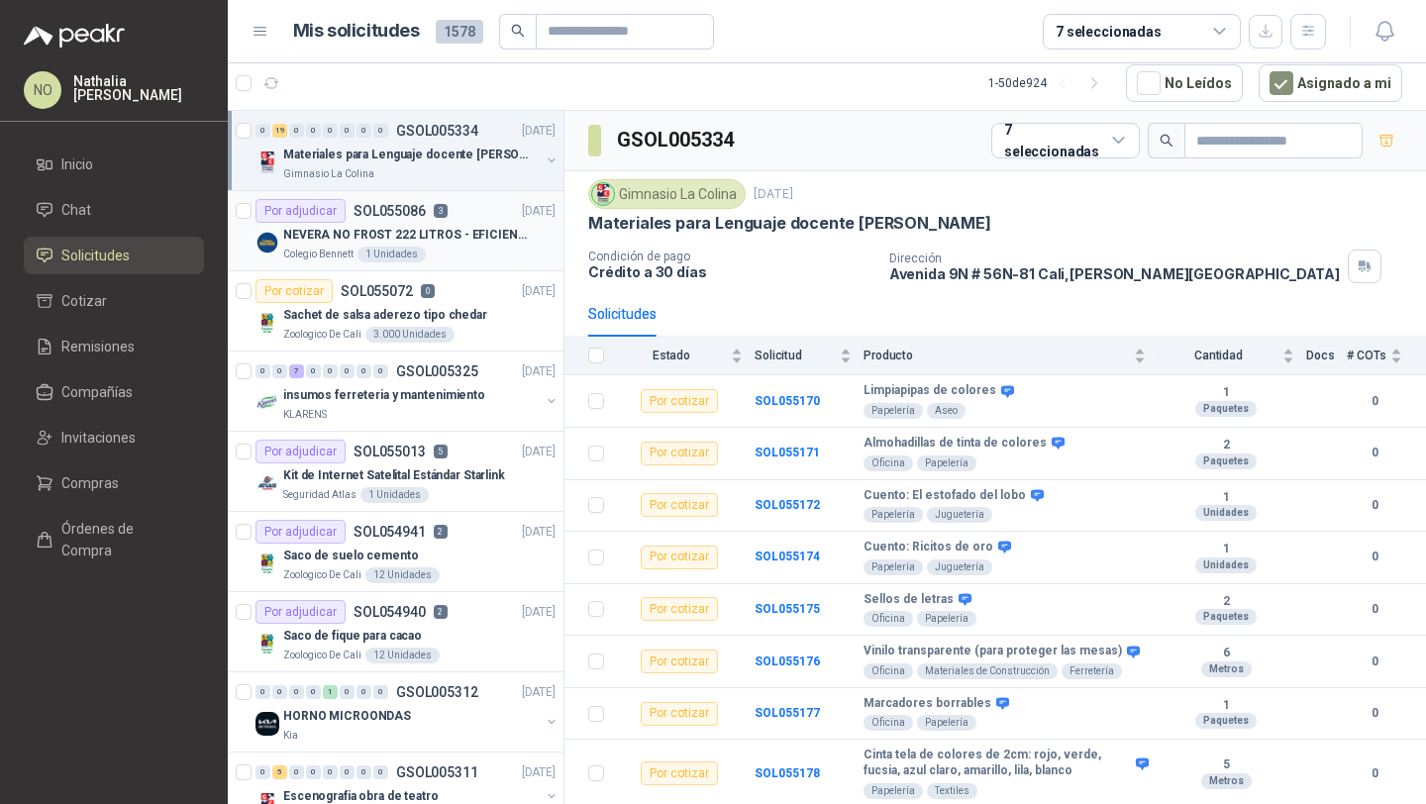
click at [456, 230] on p "NEVERA NO FROST 222 LITROS - EFICIENCIA ENERGETICA A" at bounding box center [406, 235] width 247 height 19
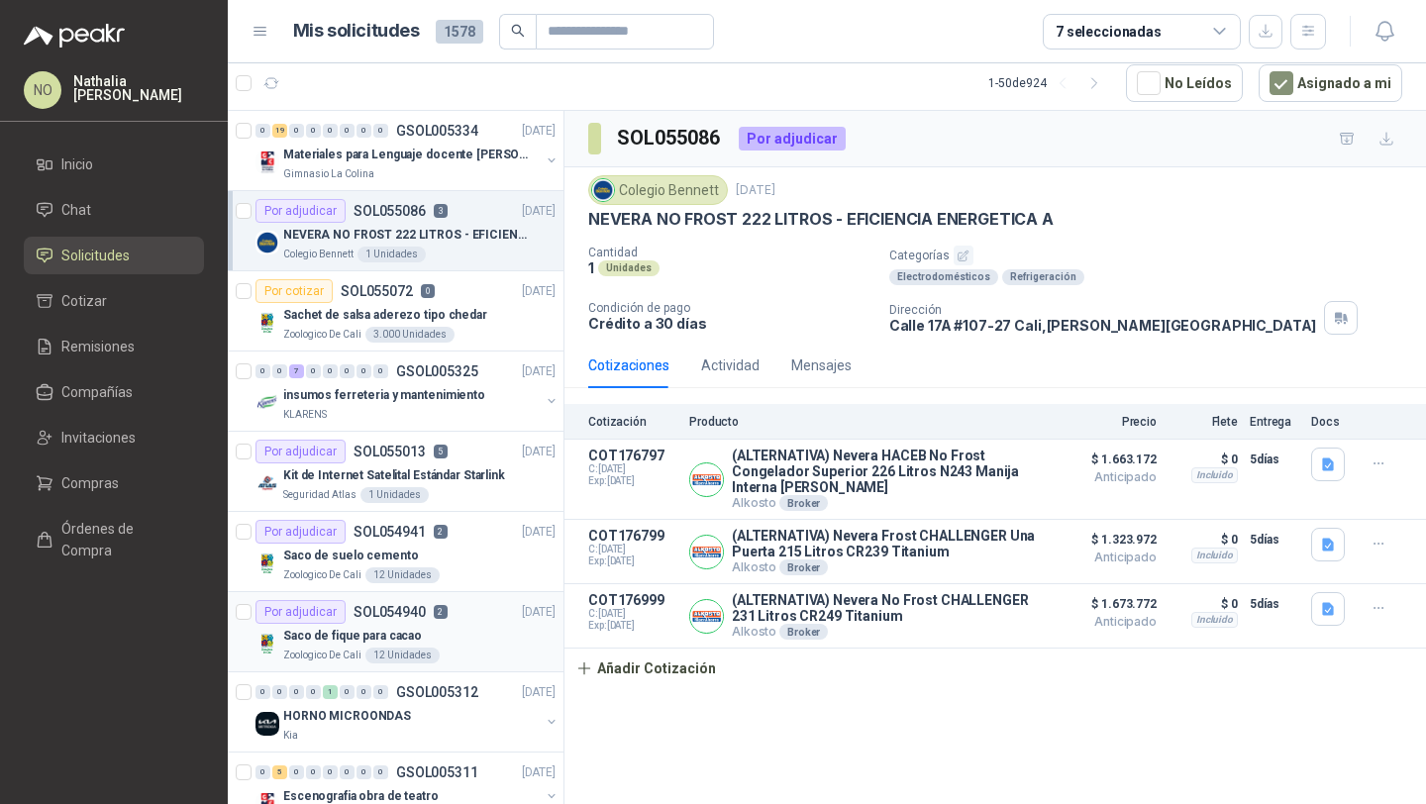
scroll to position [252, 0]
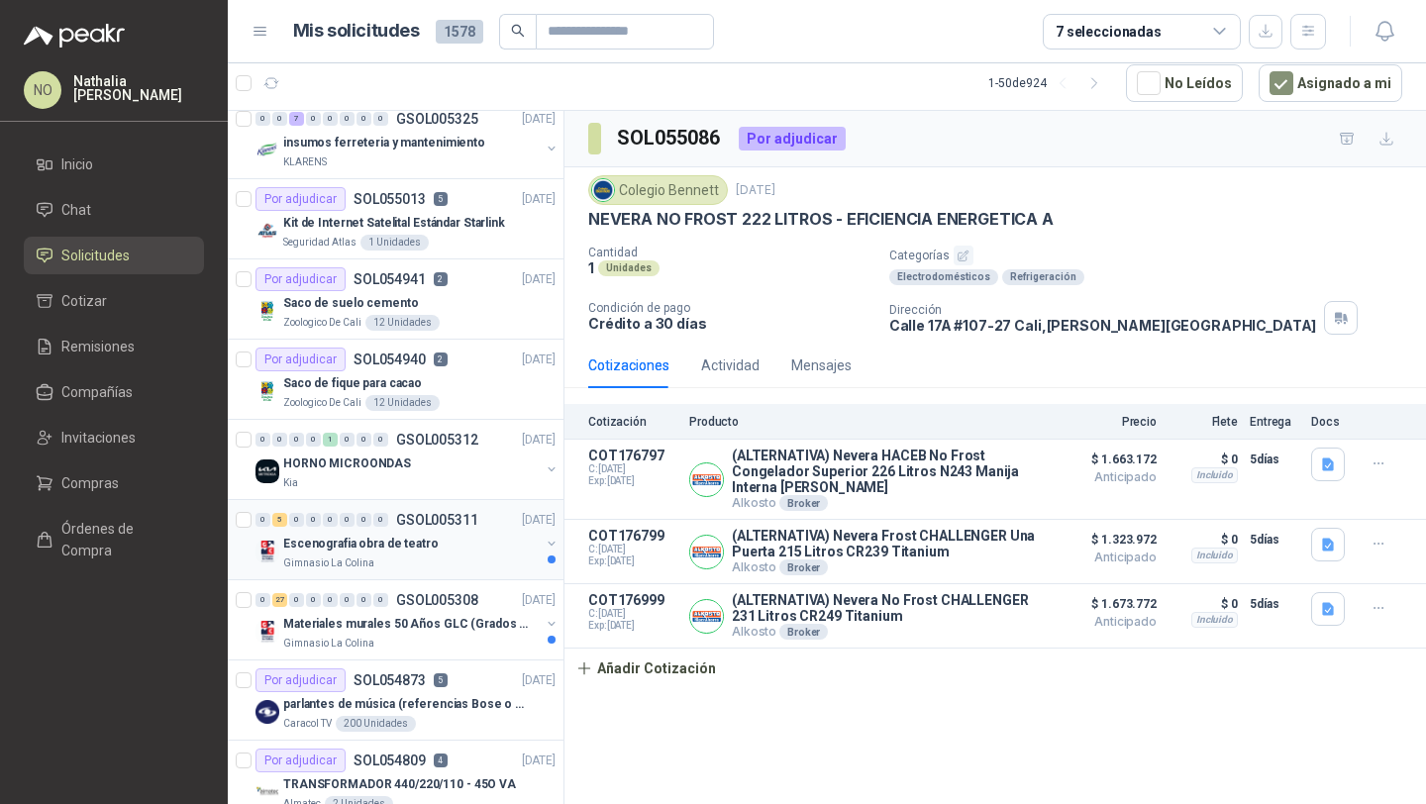
click at [490, 543] on div "Escenografia obra de teatro" at bounding box center [411, 544] width 256 height 24
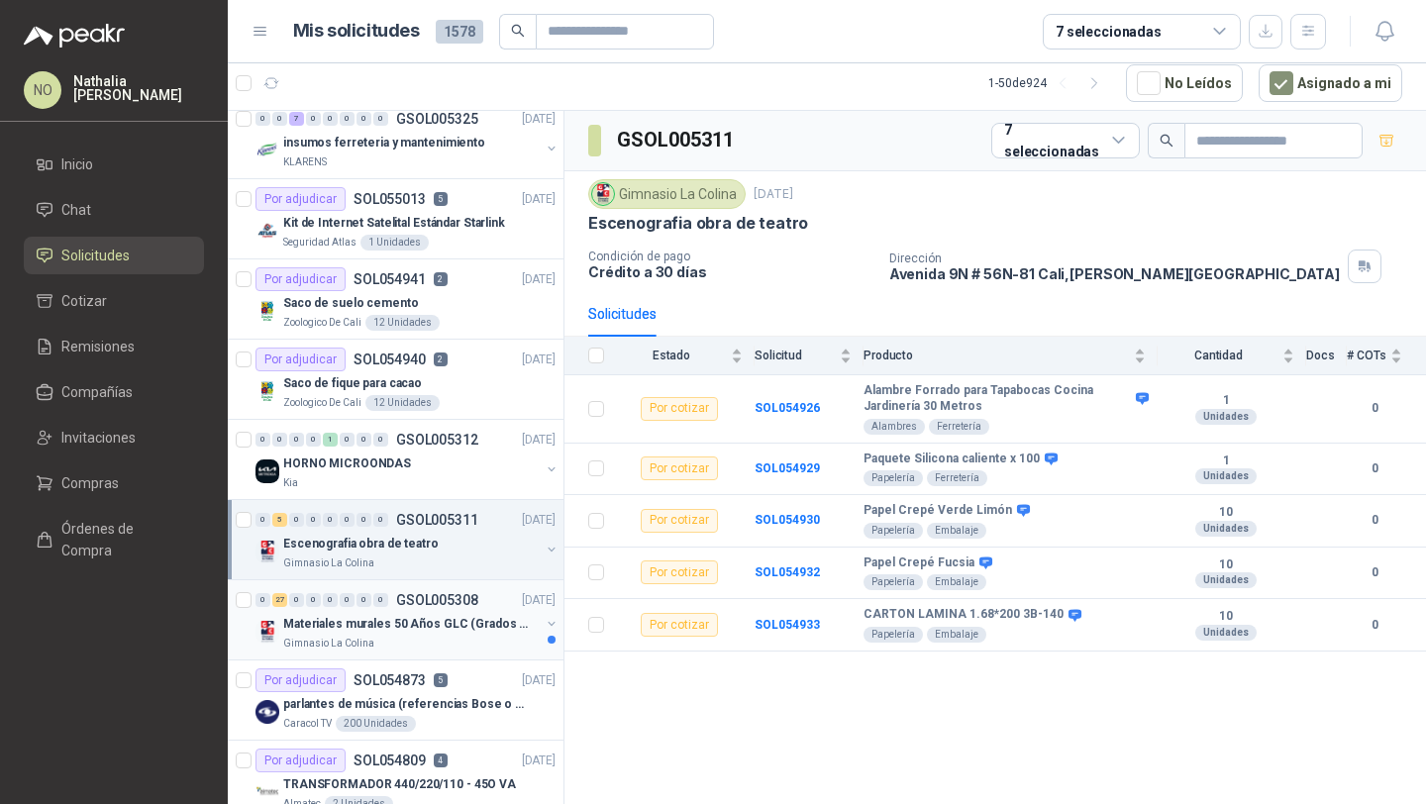
click at [472, 612] on div "Materiales murales 50 Años GLC (Grados 10 y 11)" at bounding box center [411, 624] width 256 height 24
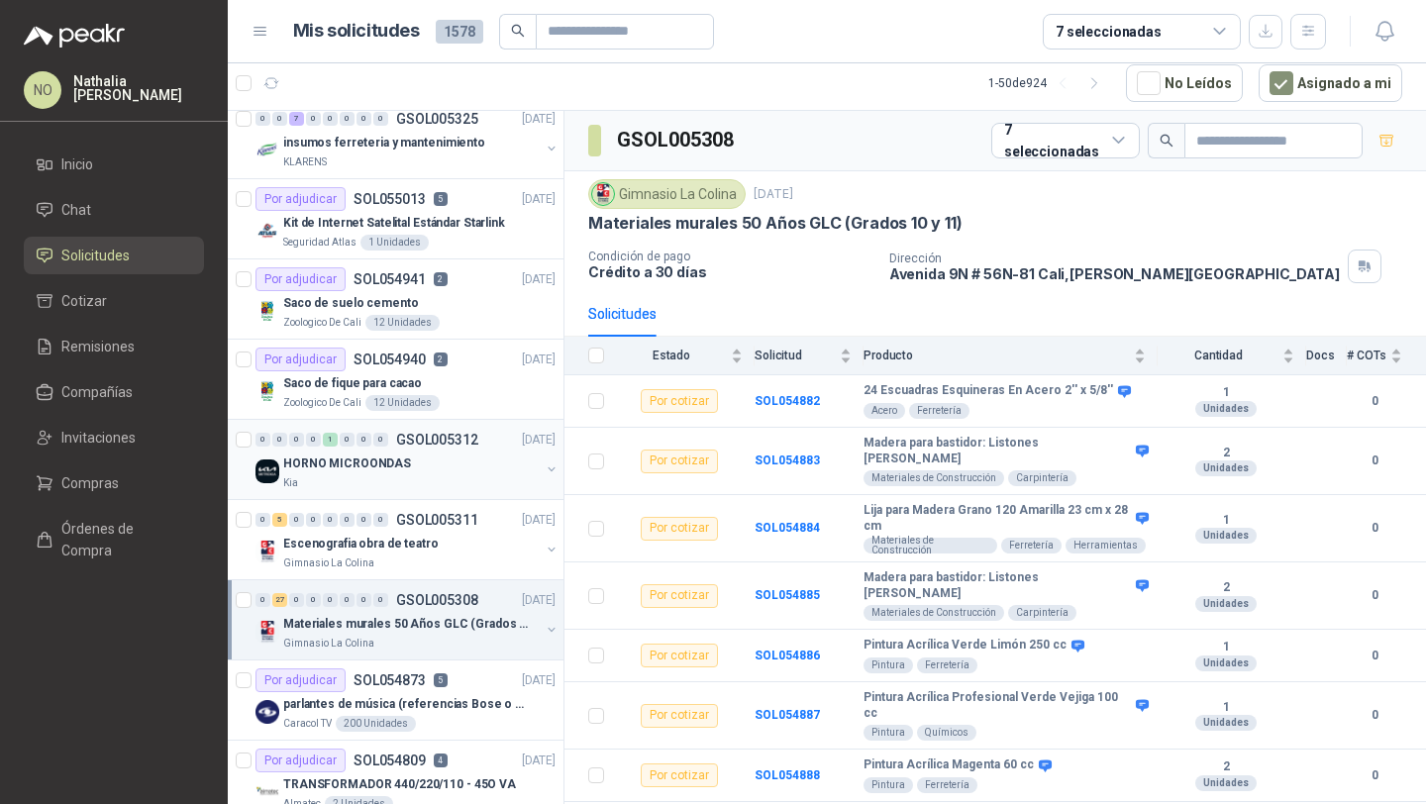
scroll to position [343, 0]
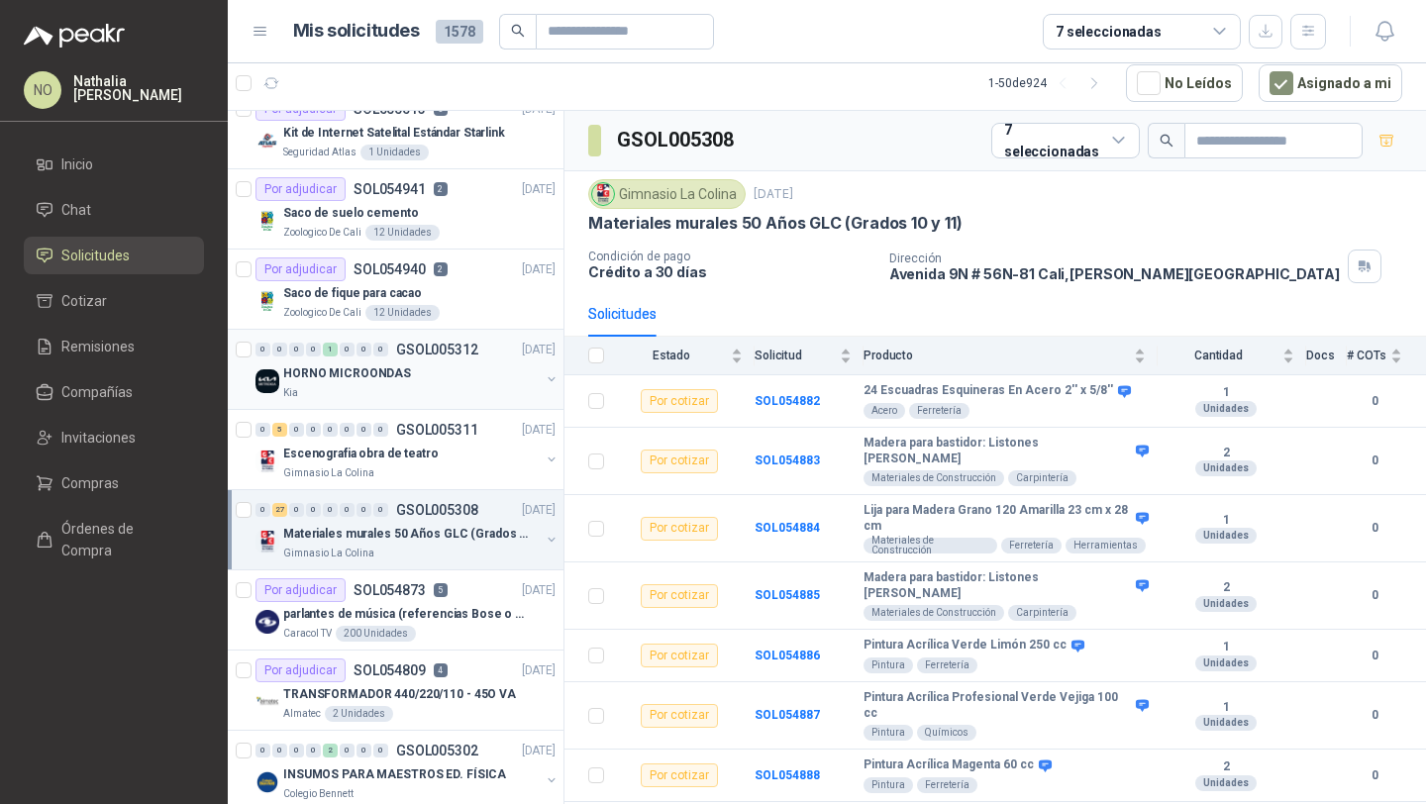
click at [379, 447] on p "Escenografia obra de teatro" at bounding box center [360, 453] width 155 height 19
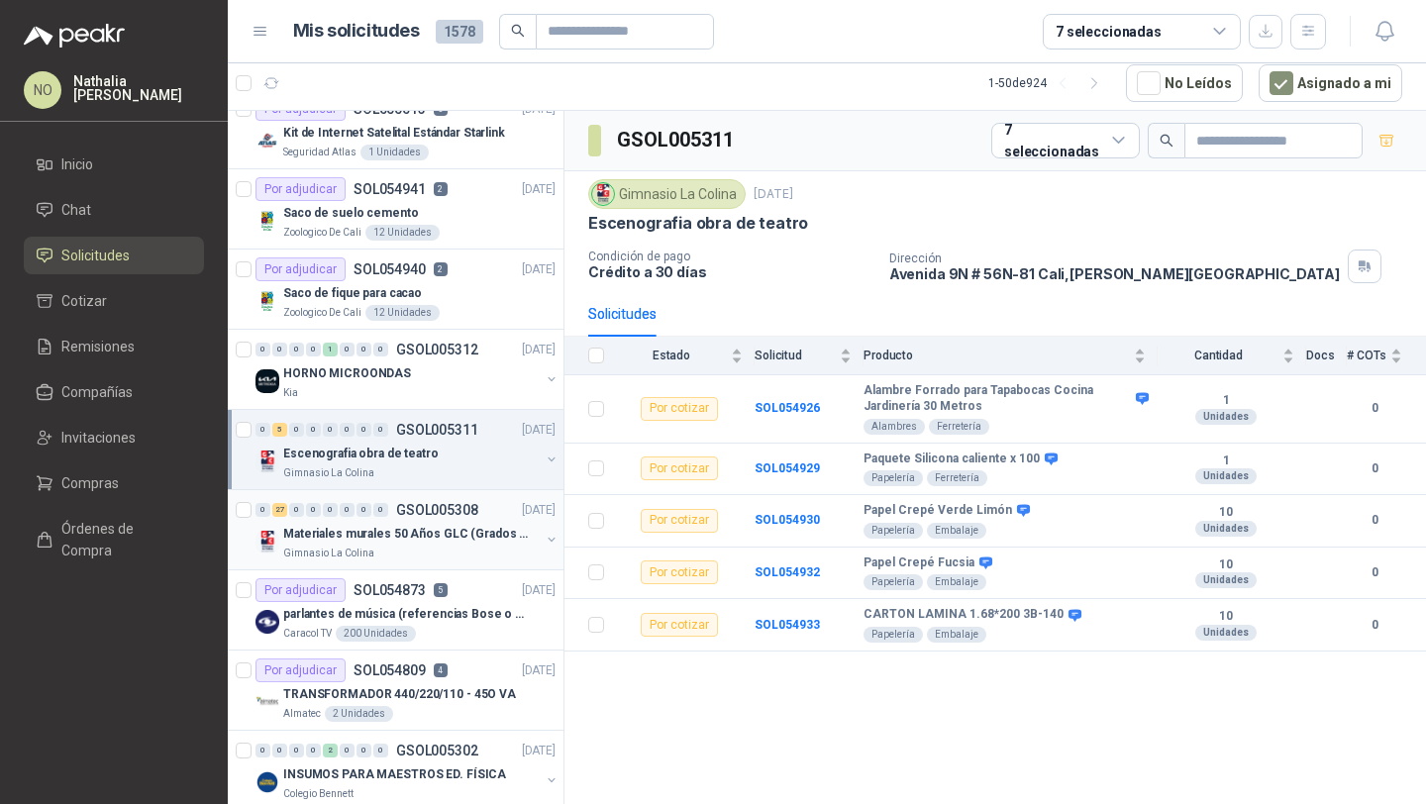
click at [413, 519] on div "0 27 0 0 0 0 0 0 GSOL005308 [DATE]" at bounding box center [407, 510] width 304 height 24
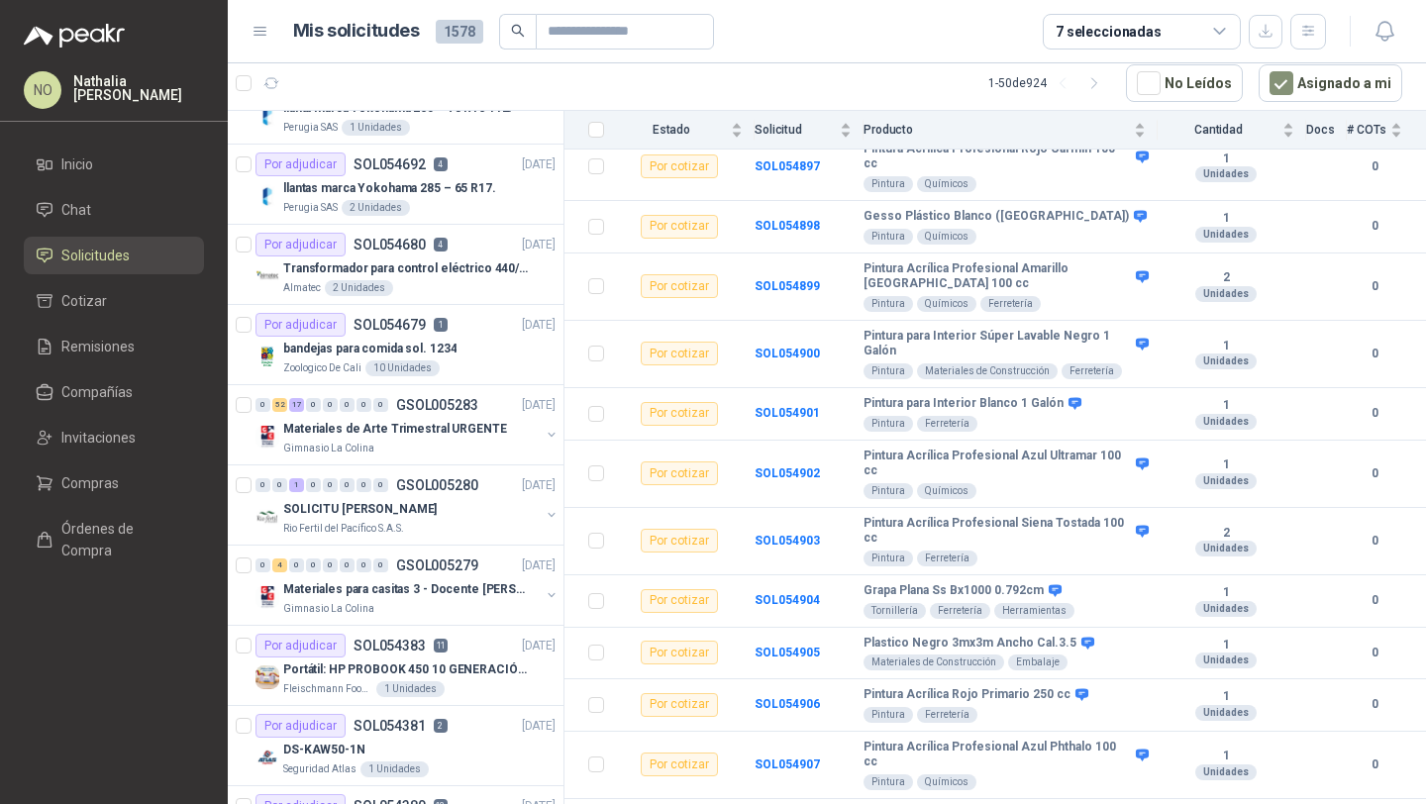
scroll to position [1514, 0]
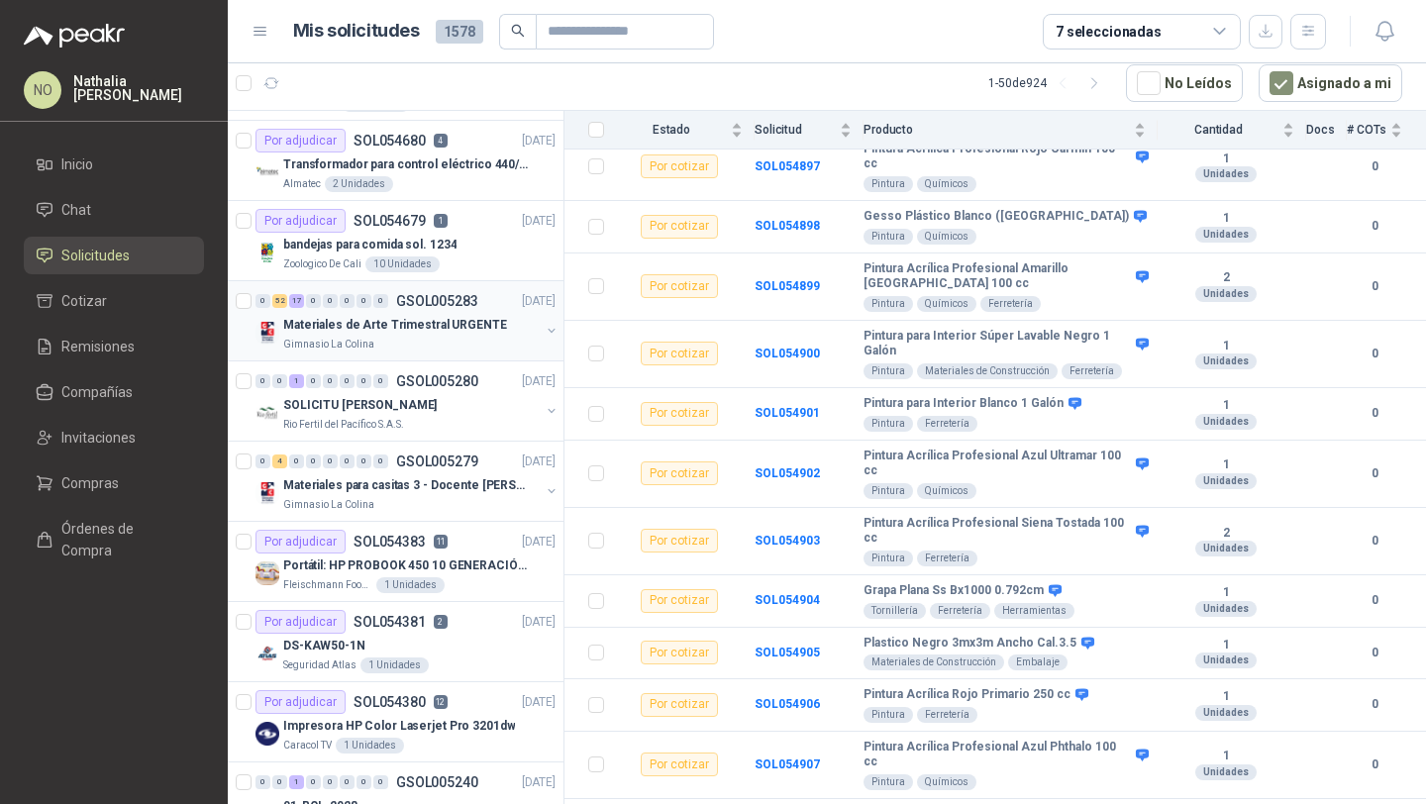
click at [477, 340] on div "Gimnasio La Colina" at bounding box center [411, 345] width 256 height 16
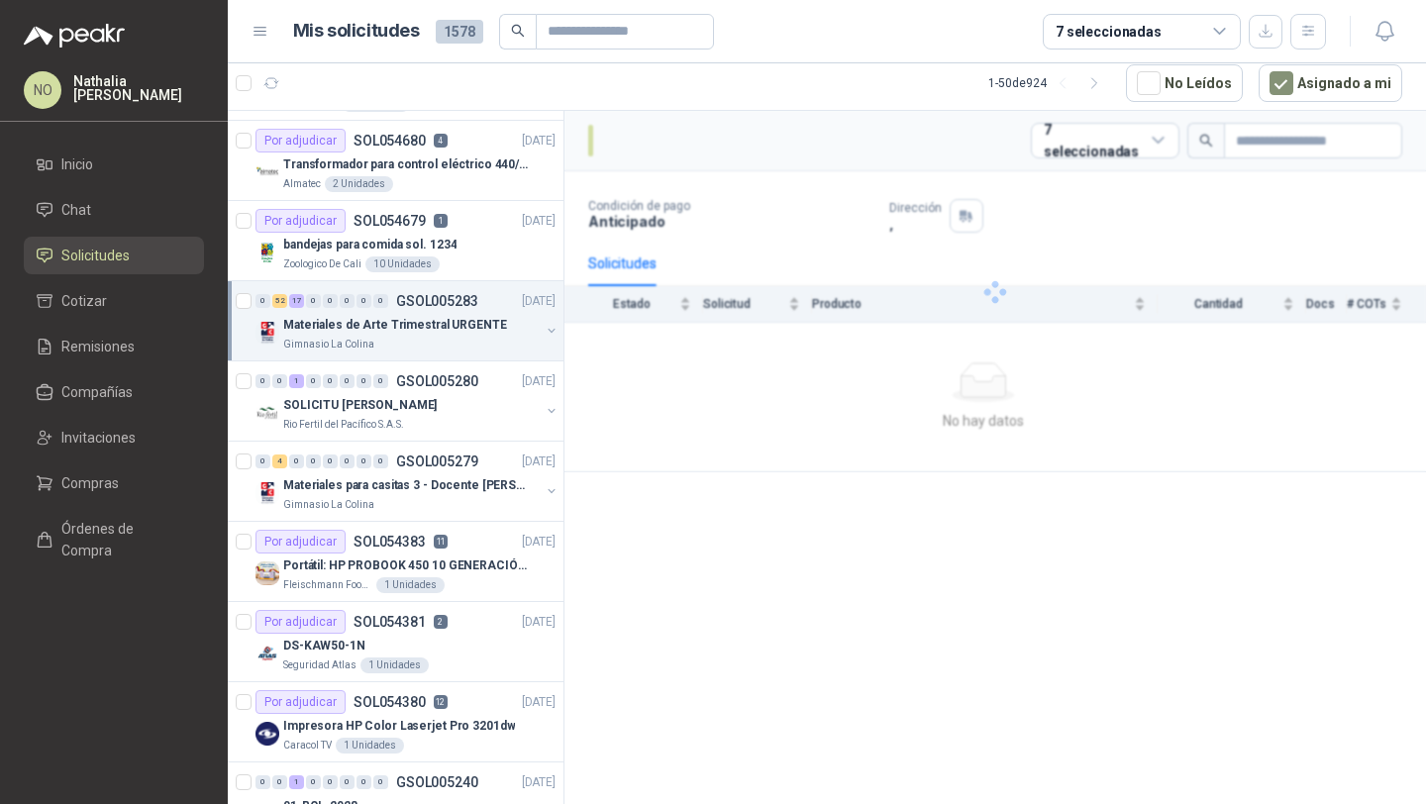
click at [477, 340] on div "Gimnasio La Colina" at bounding box center [411, 345] width 256 height 16
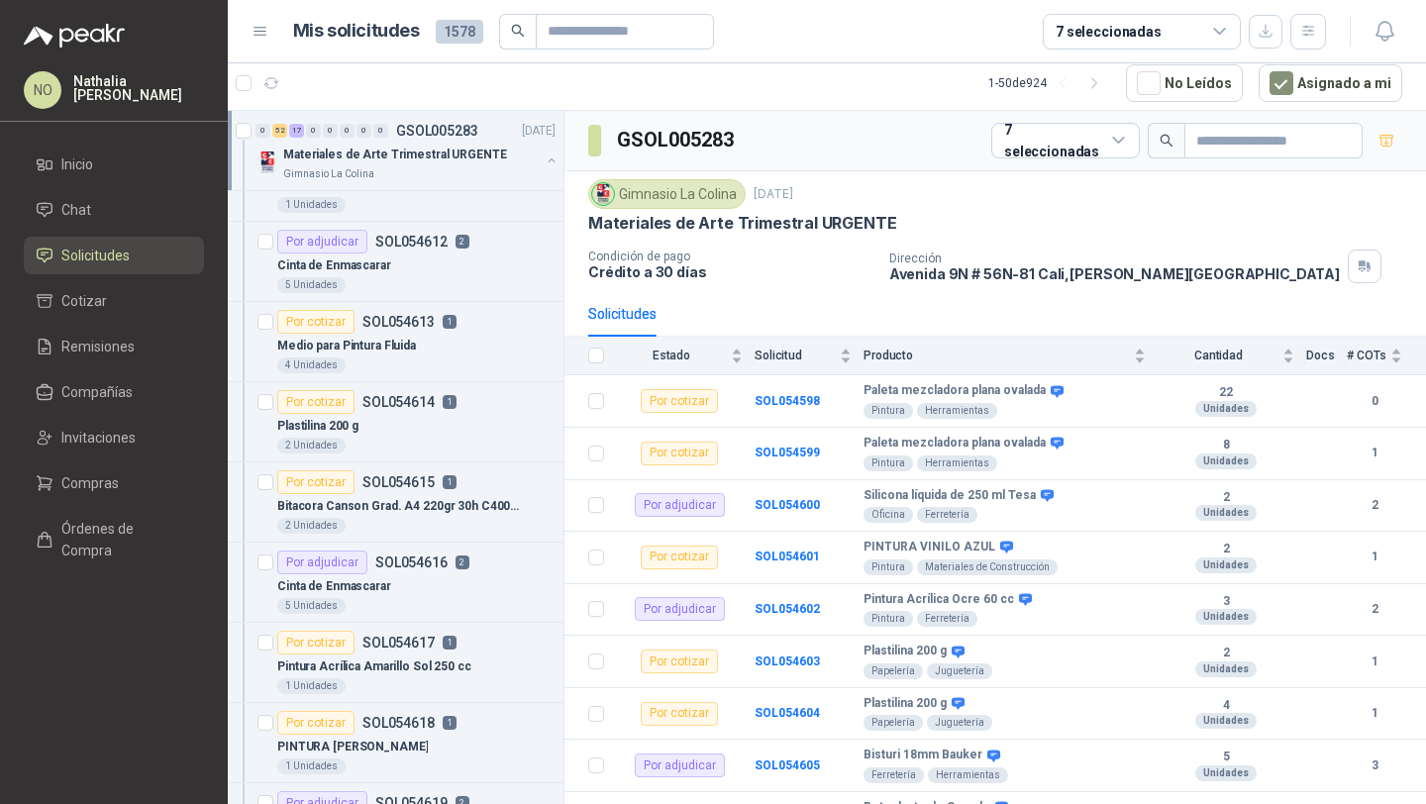
scroll to position [2987, 0]
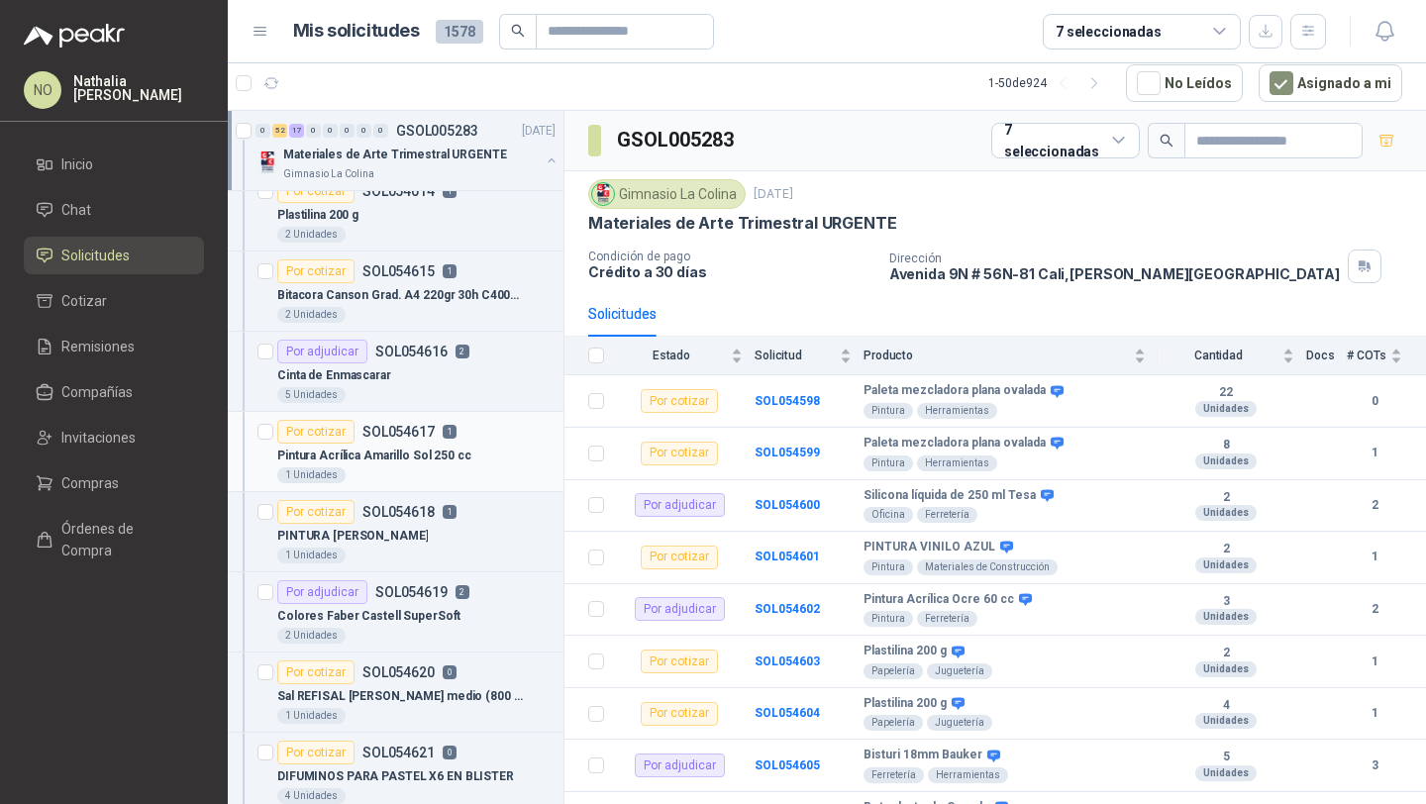
click at [489, 467] on div "1 Unidades" at bounding box center [416, 475] width 278 height 16
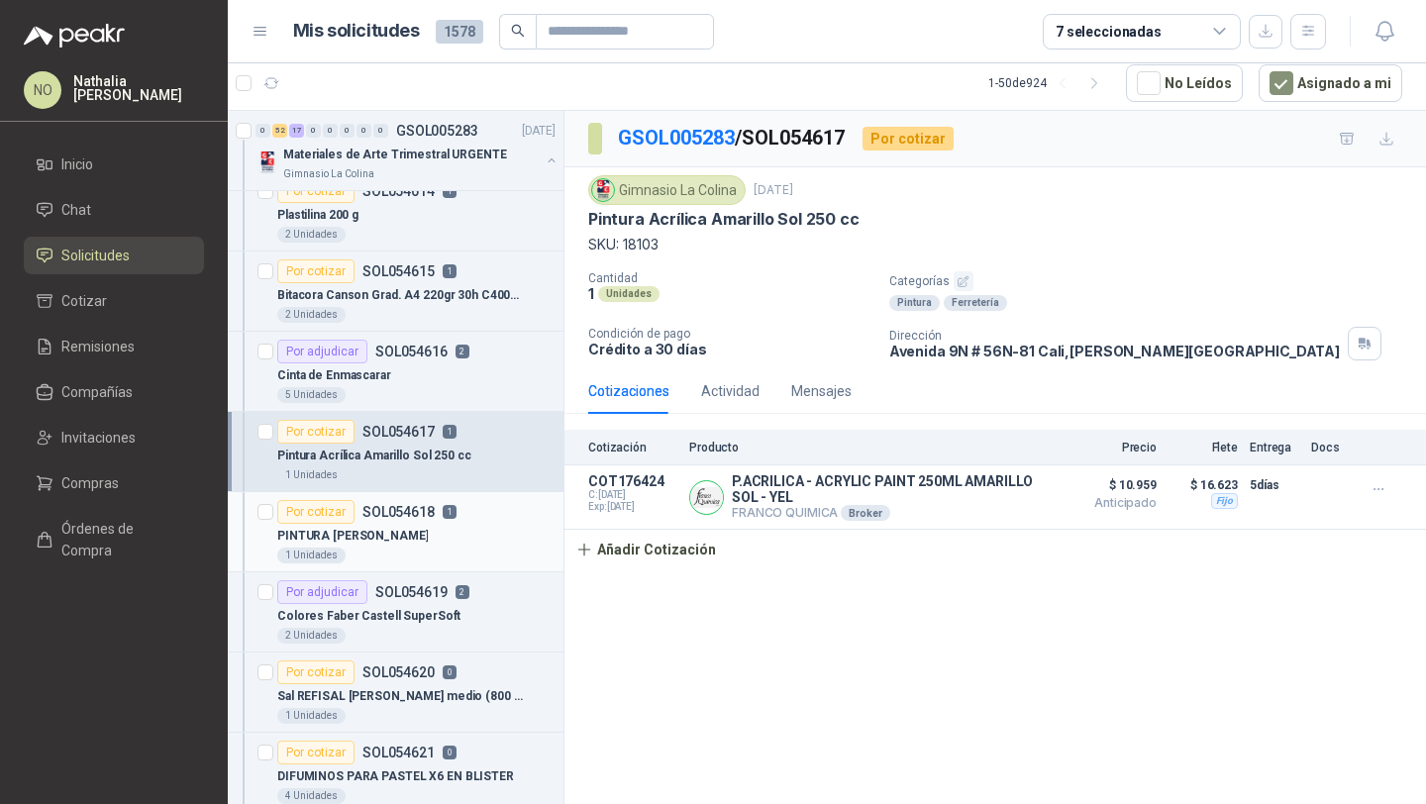
click at [456, 562] on div "1 Unidades" at bounding box center [416, 555] width 278 height 16
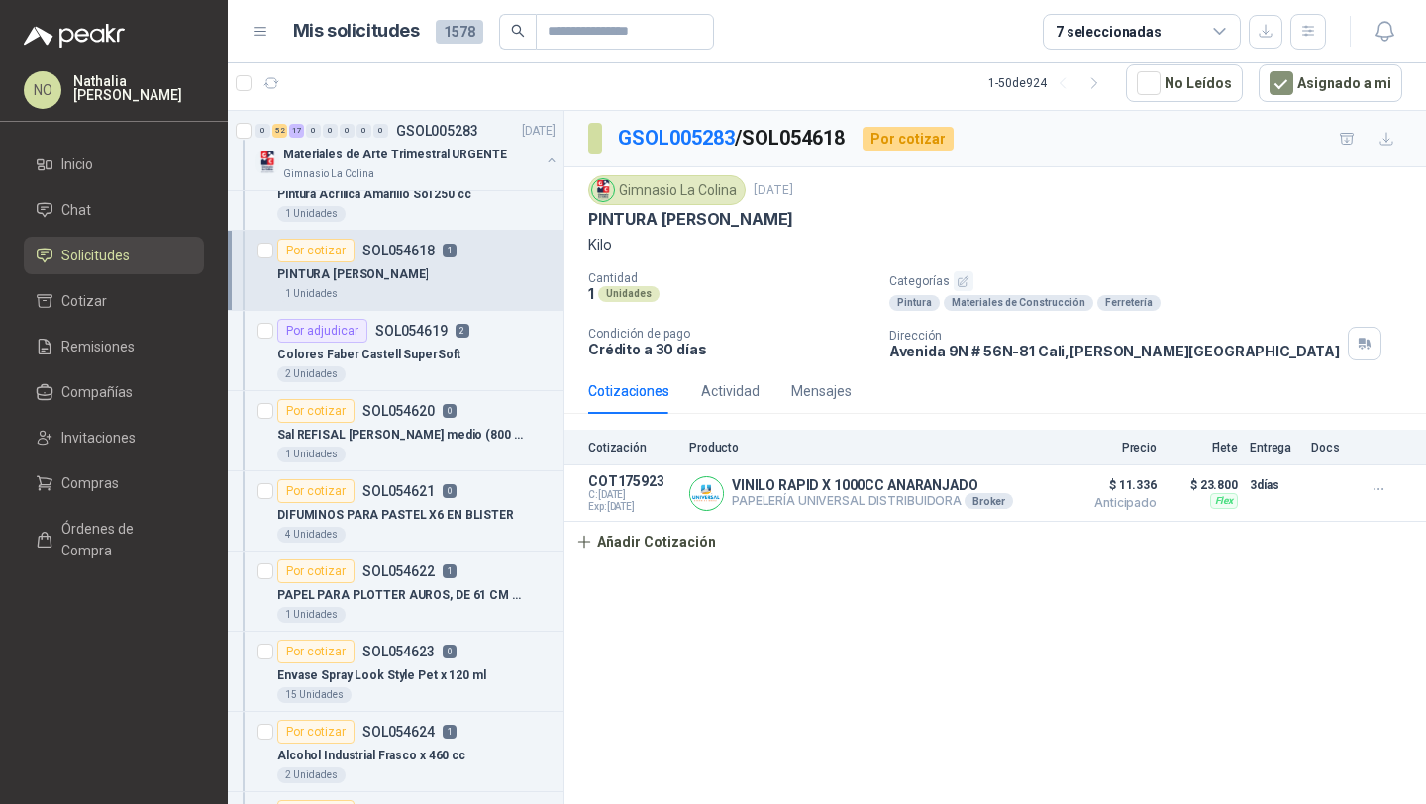
scroll to position [3278, 0]
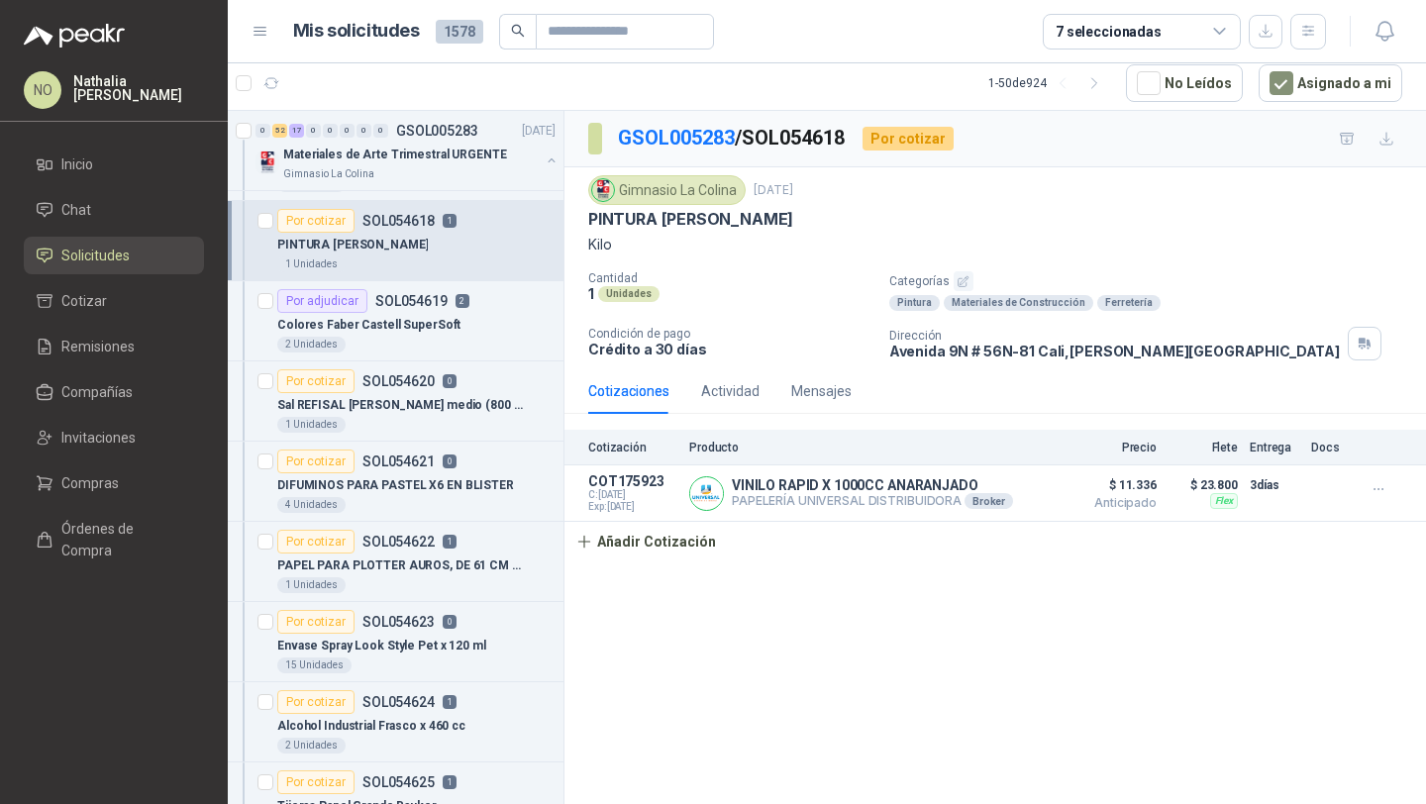
click at [456, 562] on p "PAPEL PARA PLOTTER AUROS, DE 61 CM X 50 M" at bounding box center [400, 565] width 247 height 19
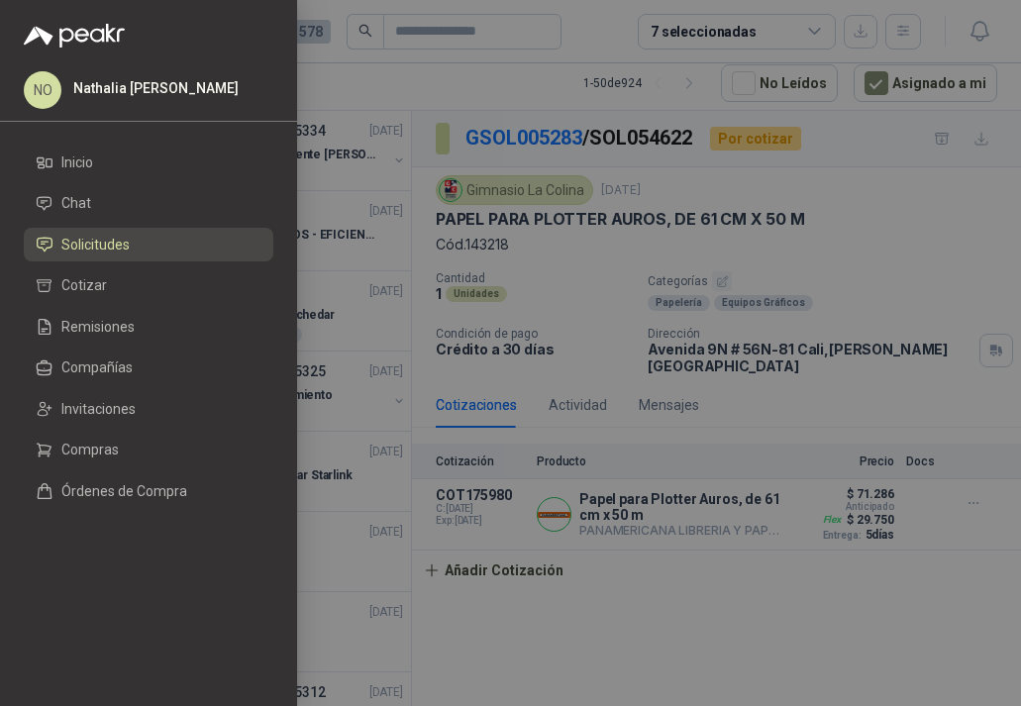
click at [464, 202] on div at bounding box center [510, 353] width 1021 height 706
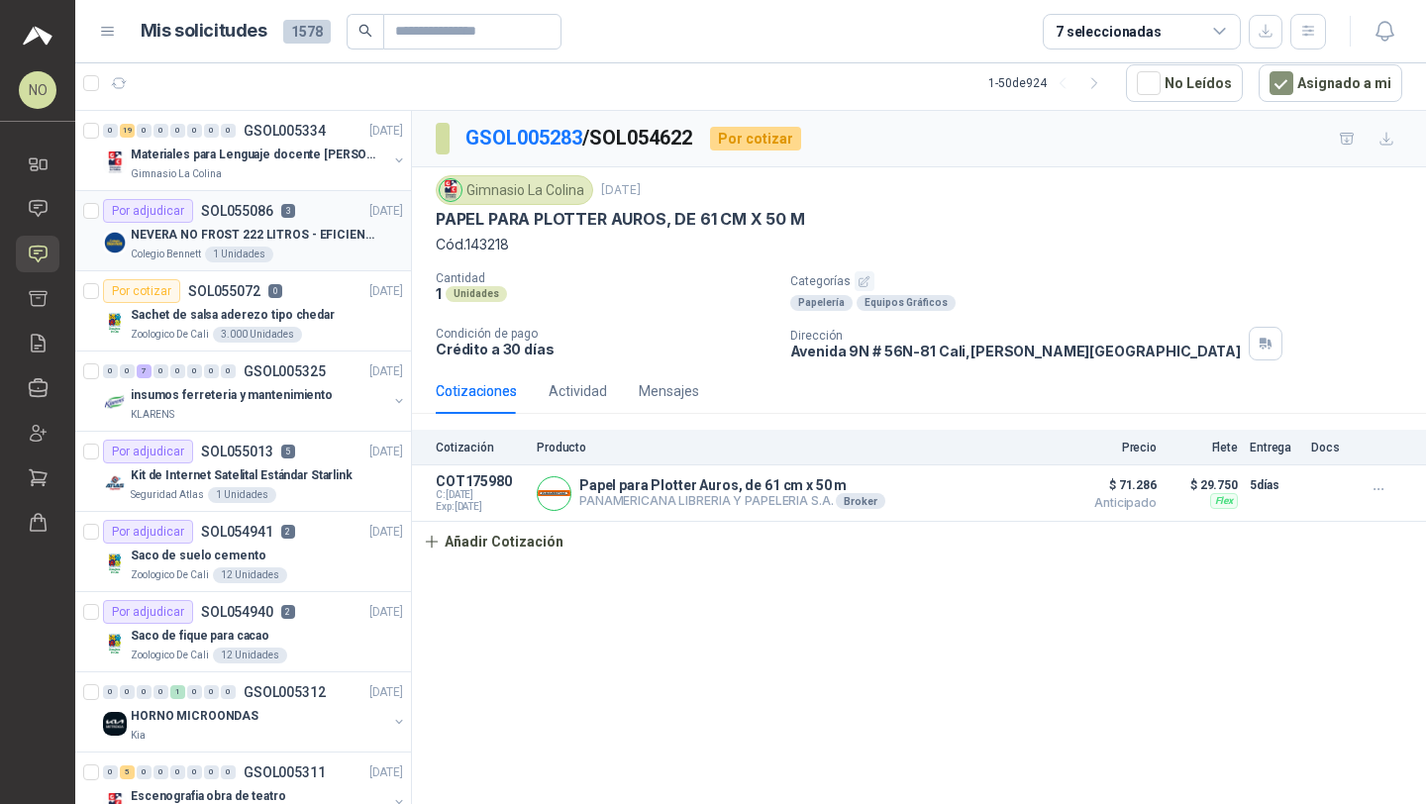
click at [288, 210] on p "3" at bounding box center [288, 211] width 14 height 14
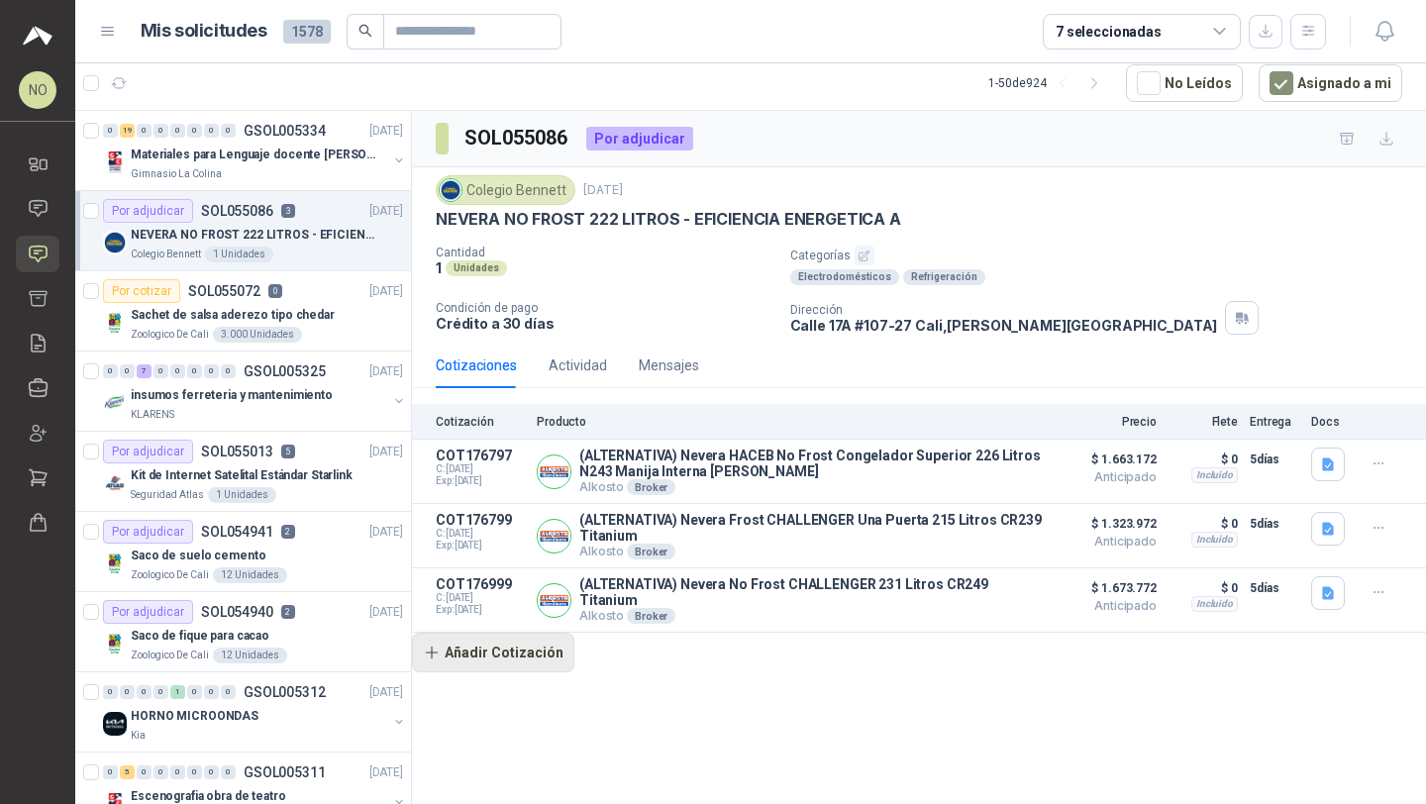
click at [543, 647] on button "Añadir Cotización" at bounding box center [493, 653] width 162 height 40
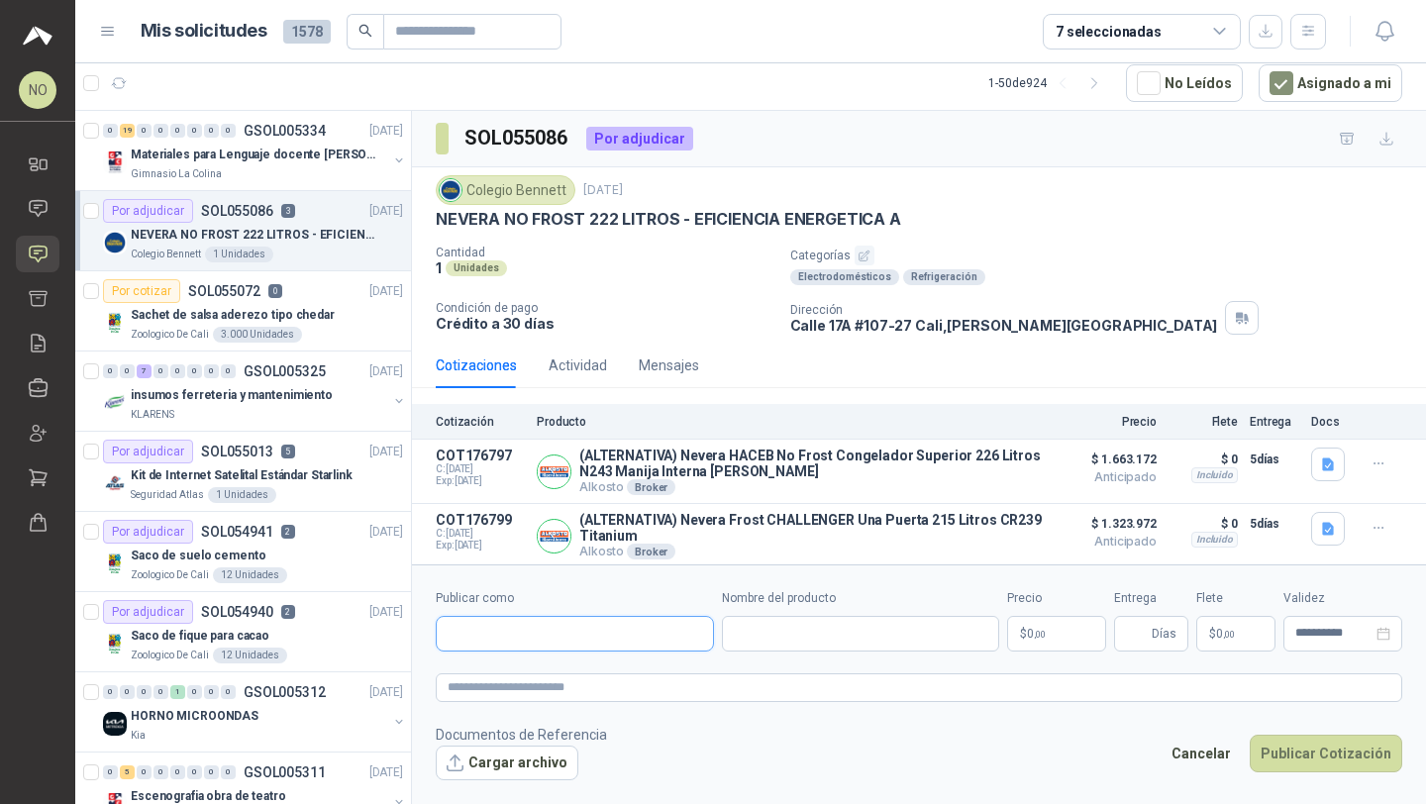
click at [642, 643] on input "Publicar como" at bounding box center [575, 634] width 276 height 34
type input "**********"
click at [620, 673] on div "Homecenter NIT : 800242106" at bounding box center [574, 681] width 245 height 22
type input "**********"
click at [805, 640] on input "Nombre del producto" at bounding box center [861, 634] width 278 height 36
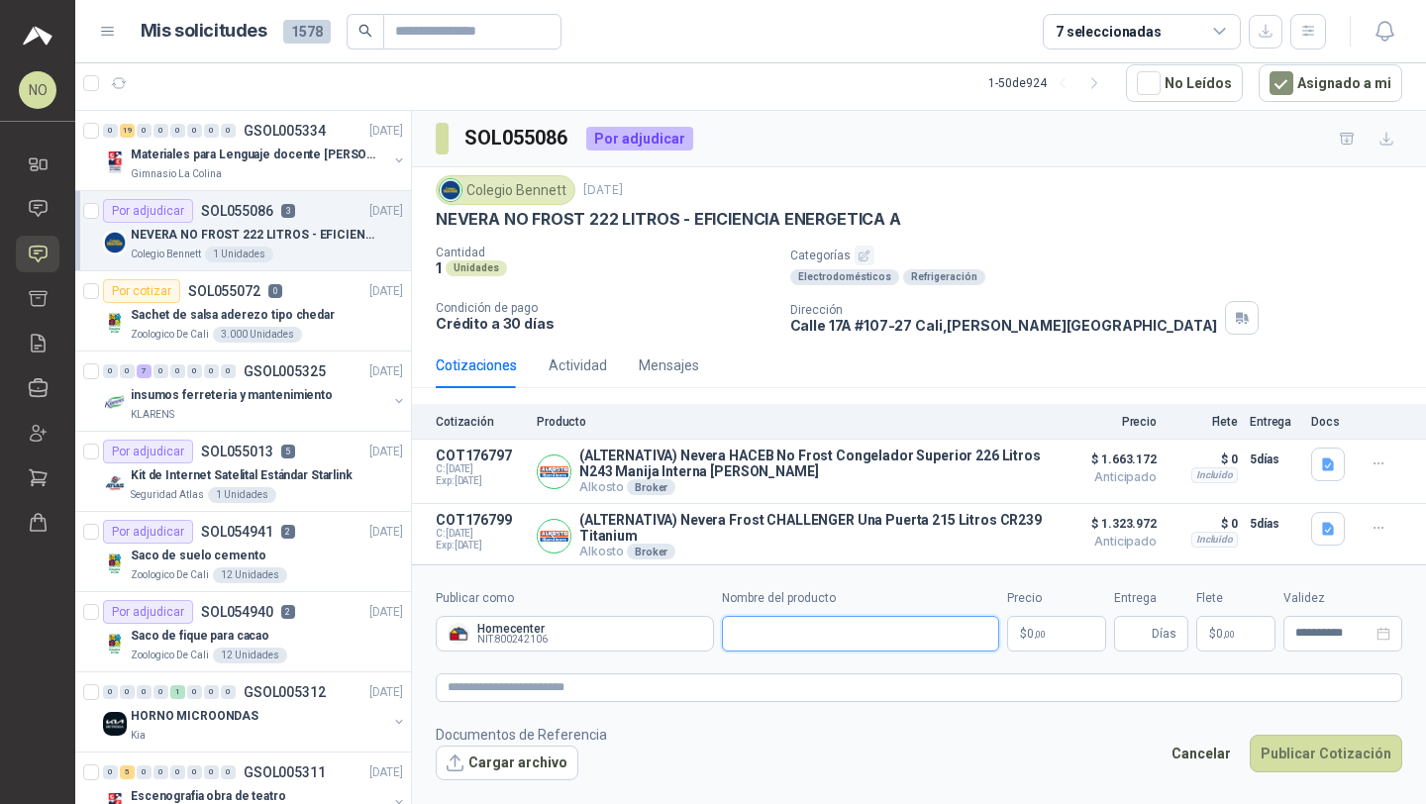
paste input "**********"
click at [732, 633] on input "**********" at bounding box center [861, 634] width 278 height 36
type input "**********"
click at [1063, 620] on body "NO [PERSON_NAME] Inicio Chat Solicitudes Cotizar Remisiones Compañías Invitacio…" at bounding box center [713, 402] width 1426 height 804
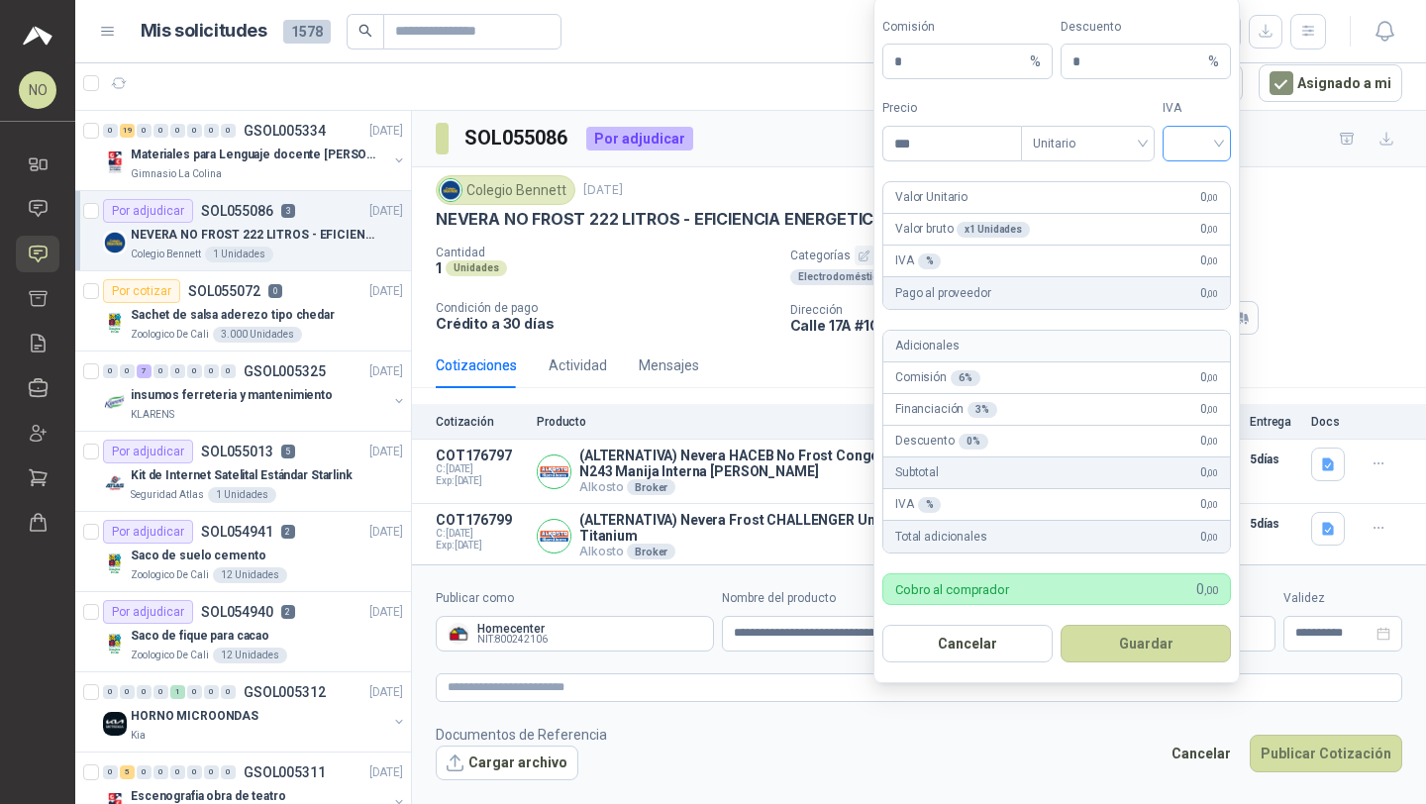
click at [1208, 131] on input "search" at bounding box center [1196, 142] width 45 height 30
click at [1195, 185] on div "0%" at bounding box center [1196, 185] width 37 height 22
click at [1092, 142] on span "Unitario" at bounding box center [1088, 144] width 110 height 30
click at [1213, 143] on span "0%" at bounding box center [1196, 144] width 45 height 30
click at [1202, 207] on div "19%" at bounding box center [1196, 217] width 37 height 22
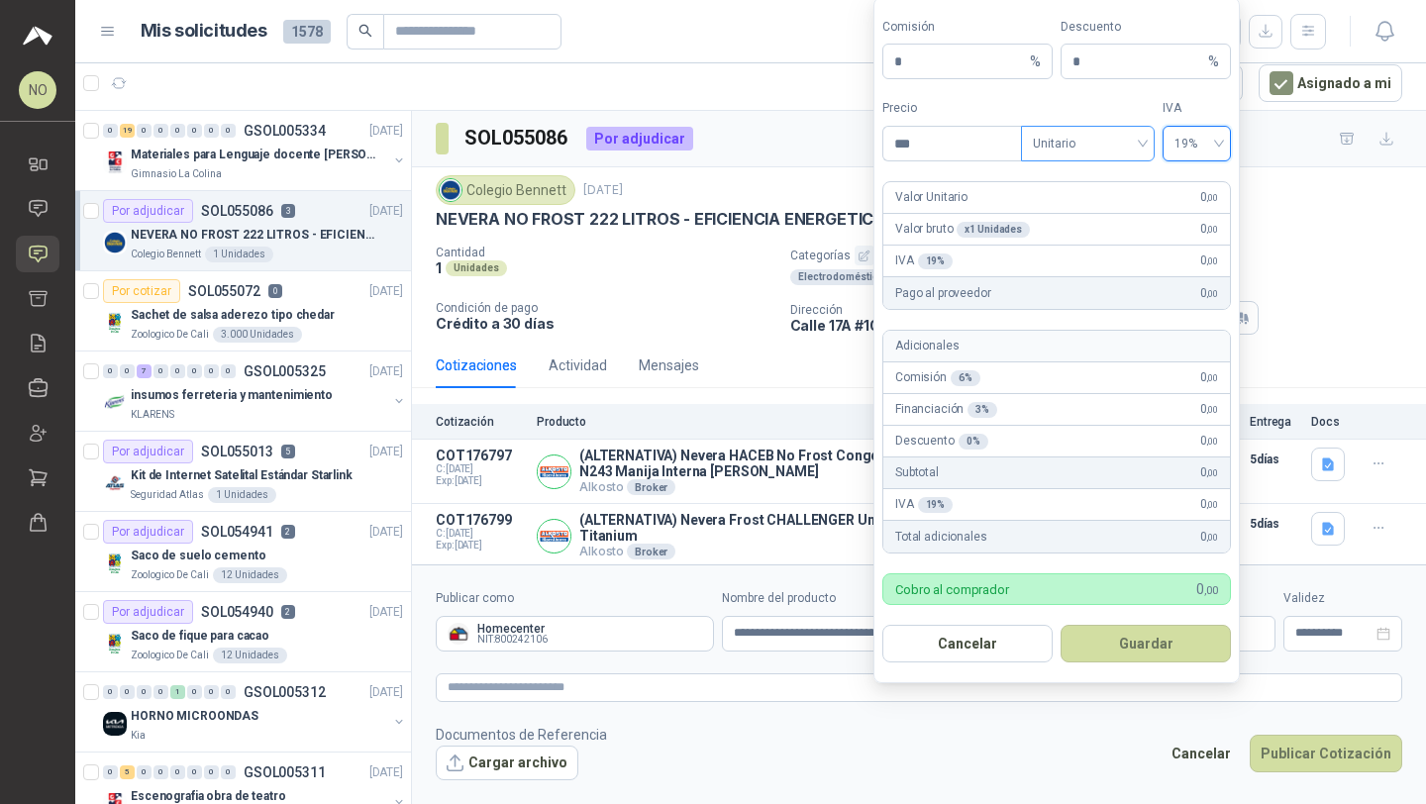
click at [1136, 130] on span "Unitario" at bounding box center [1088, 144] width 110 height 30
click at [1115, 216] on div "Unitario con IVA" at bounding box center [1088, 217] width 102 height 22
click at [942, 141] on input "***" at bounding box center [952, 144] width 138 height 34
type input "*"
type input "**********"
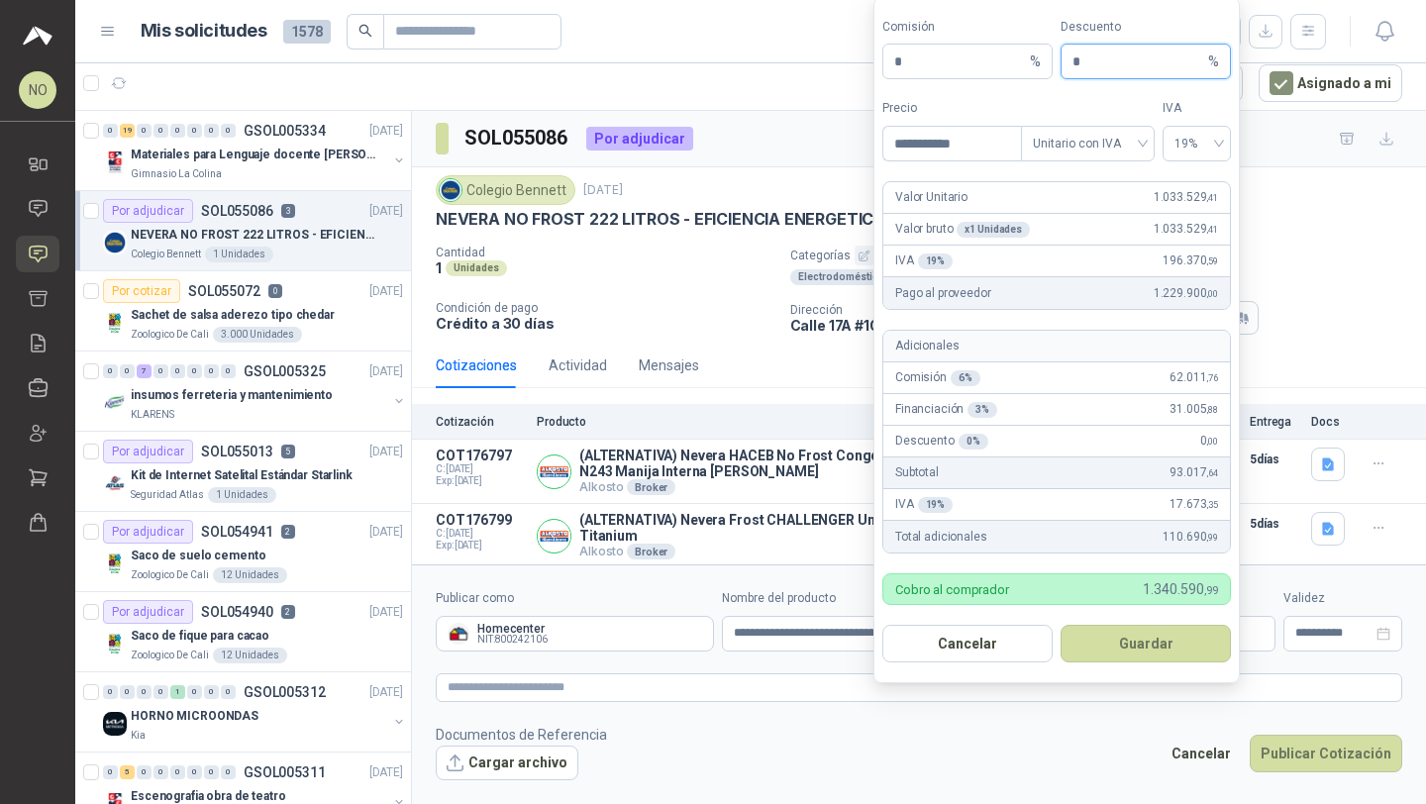
click at [1131, 52] on input "*" at bounding box center [1138, 62] width 132 height 34
type input "*"
click at [1175, 641] on button "Guardar" at bounding box center [1145, 644] width 170 height 38
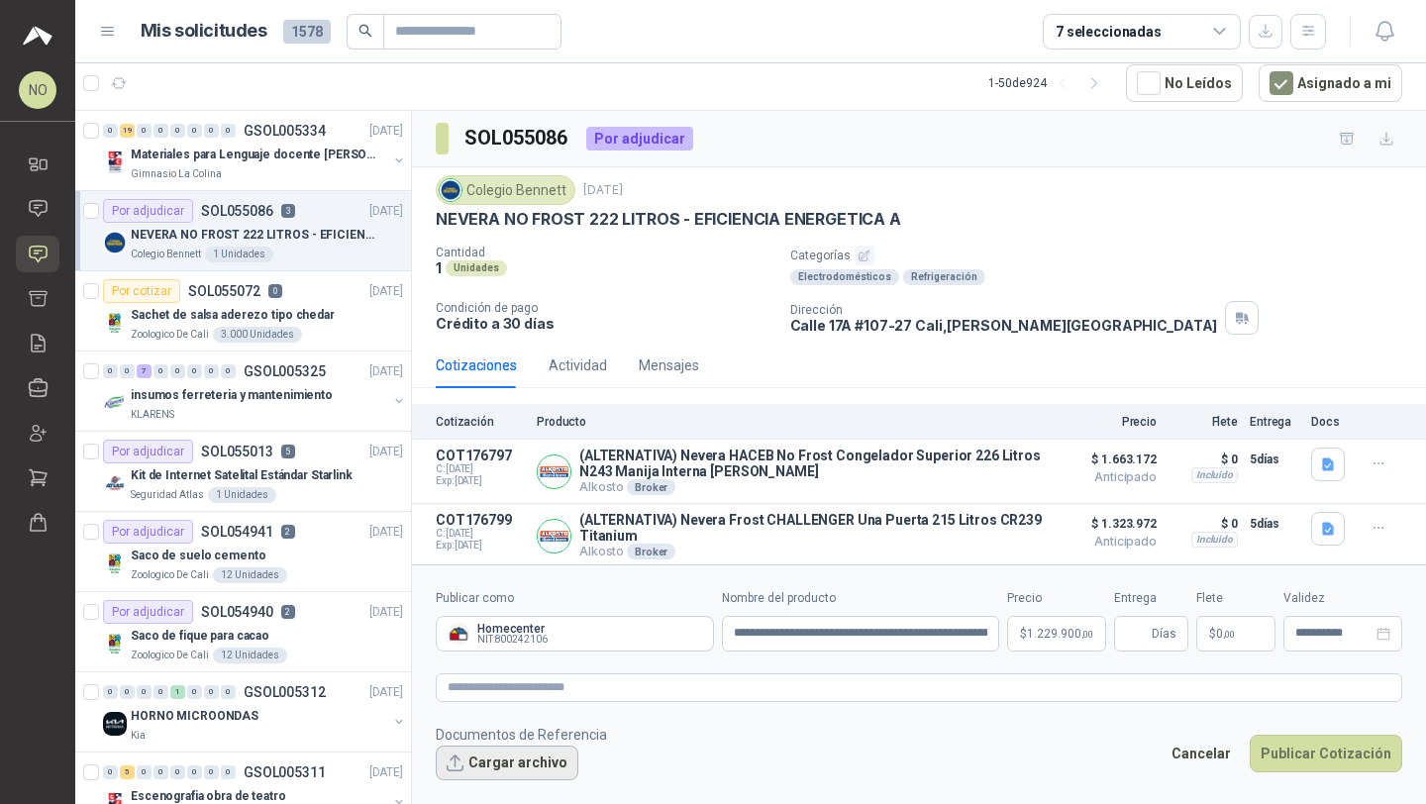
click at [474, 770] on button "Cargar archivo" at bounding box center [507, 763] width 143 height 36
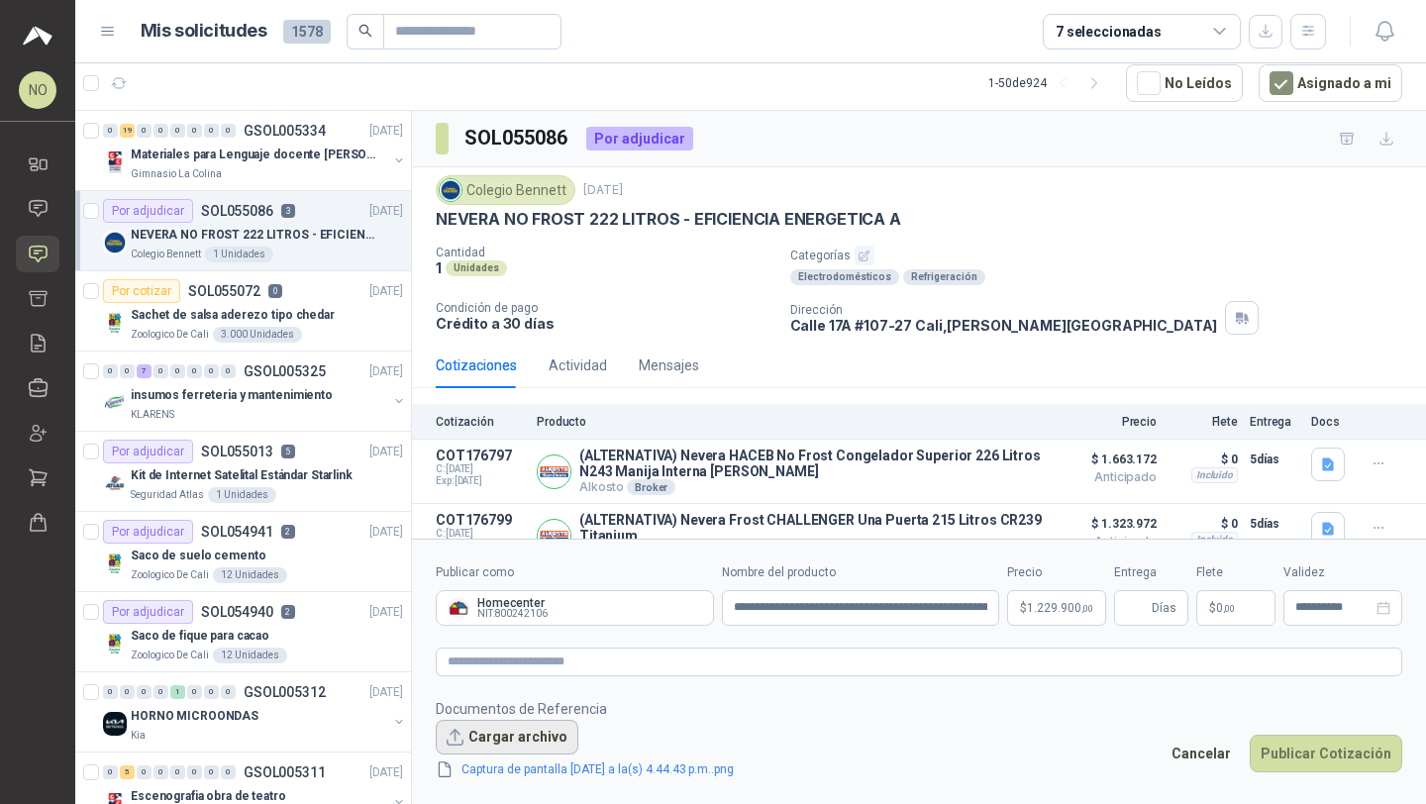
click at [512, 740] on button "Cargar archivo" at bounding box center [507, 738] width 143 height 36
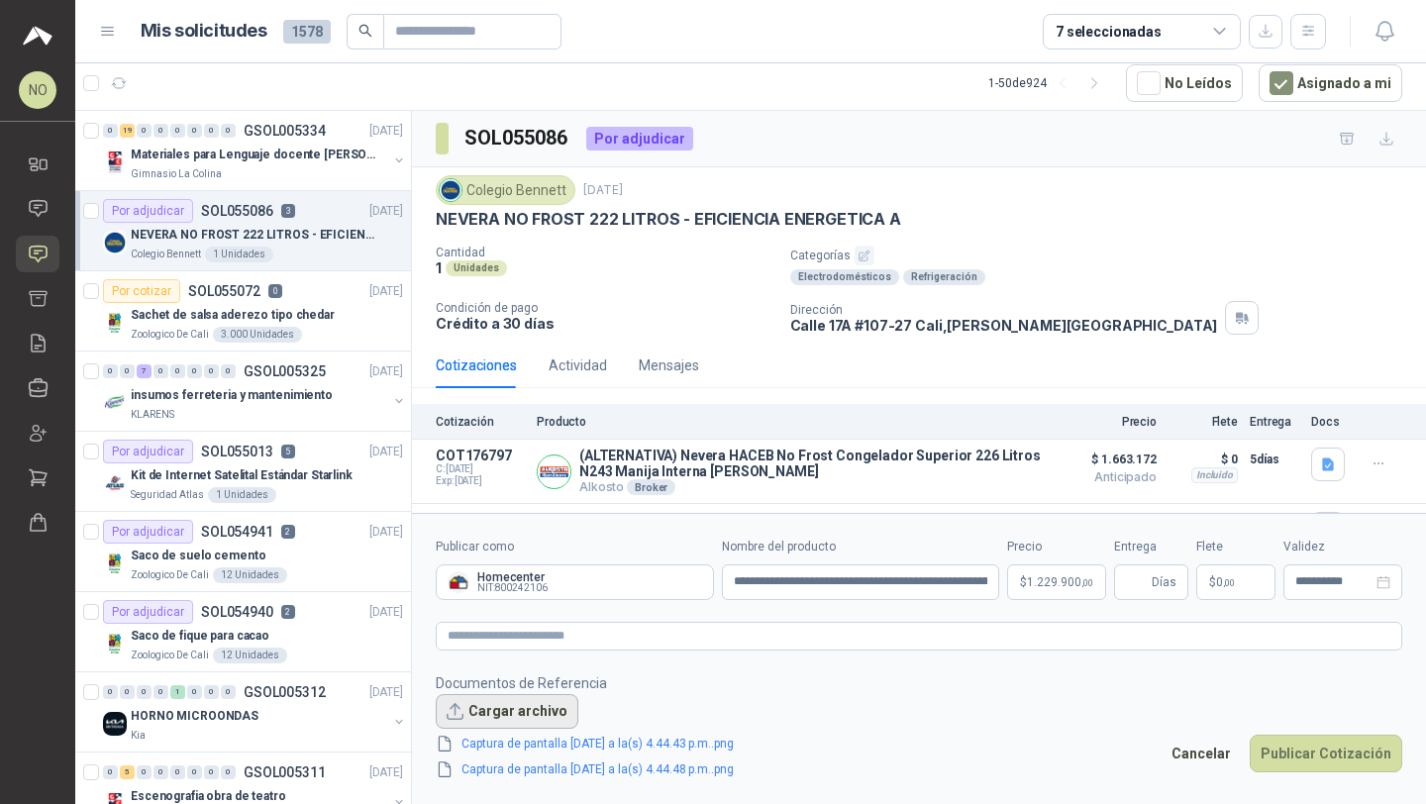
click at [497, 716] on button "Cargar archivo" at bounding box center [507, 712] width 143 height 36
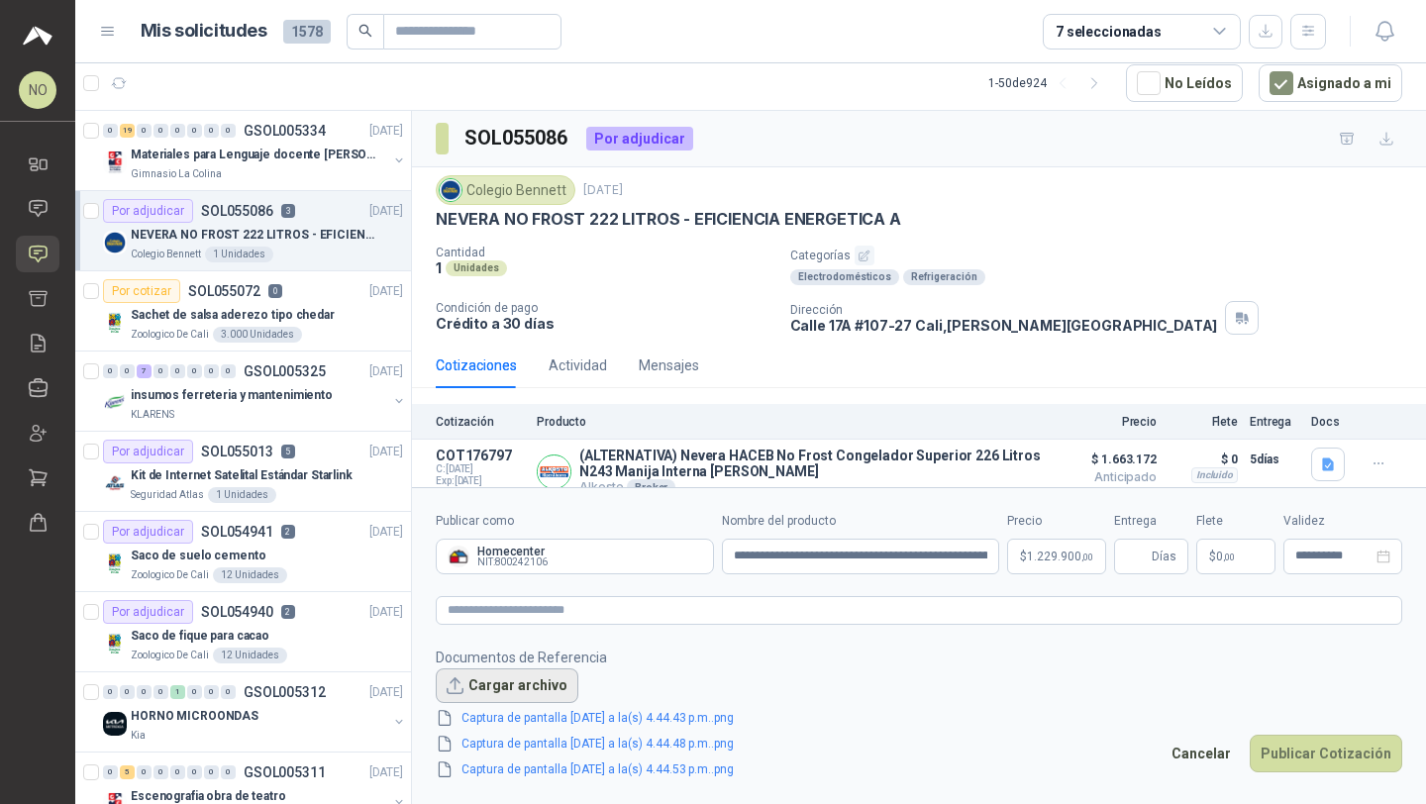
click at [533, 687] on button "Cargar archivo" at bounding box center [507, 686] width 143 height 36
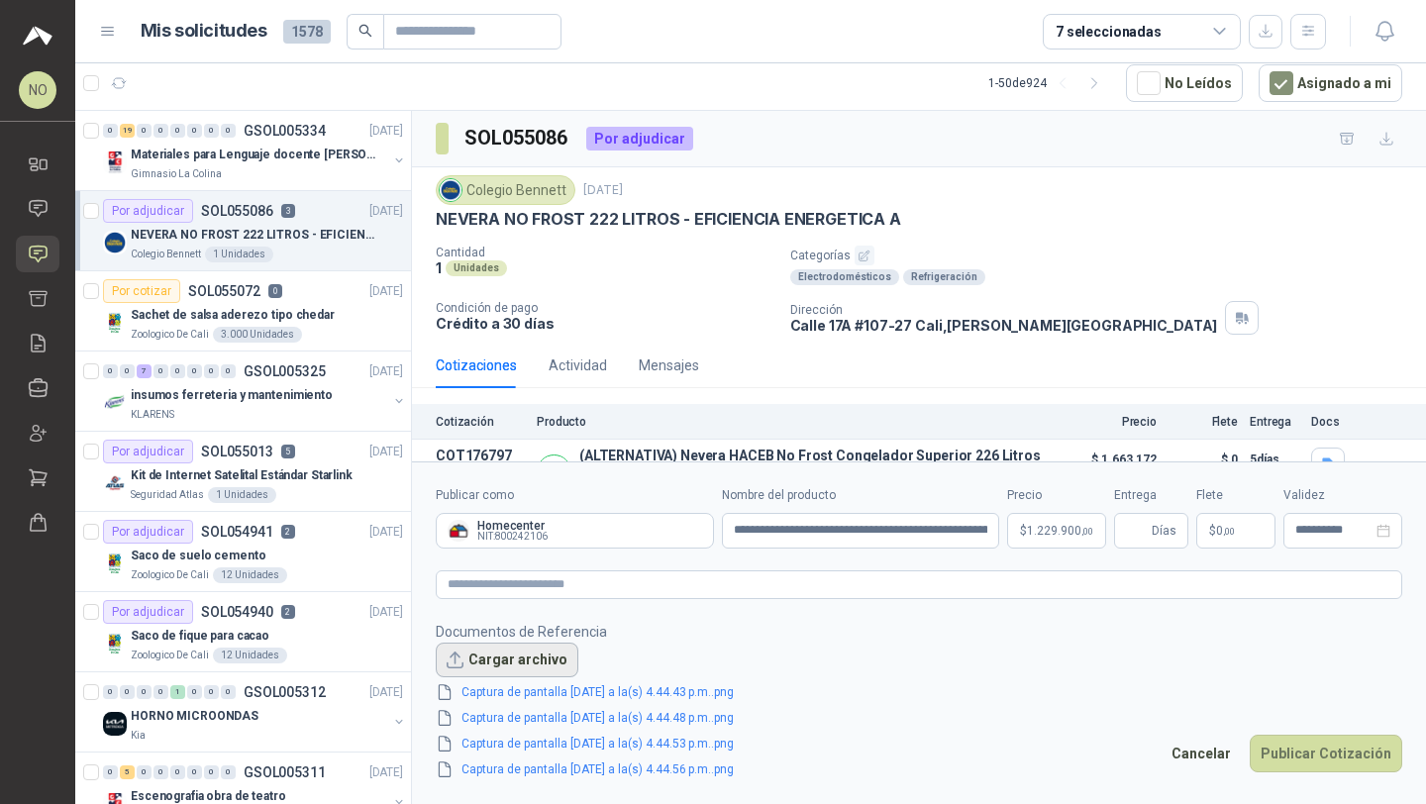
click at [542, 652] on button "Cargar archivo" at bounding box center [507, 660] width 143 height 36
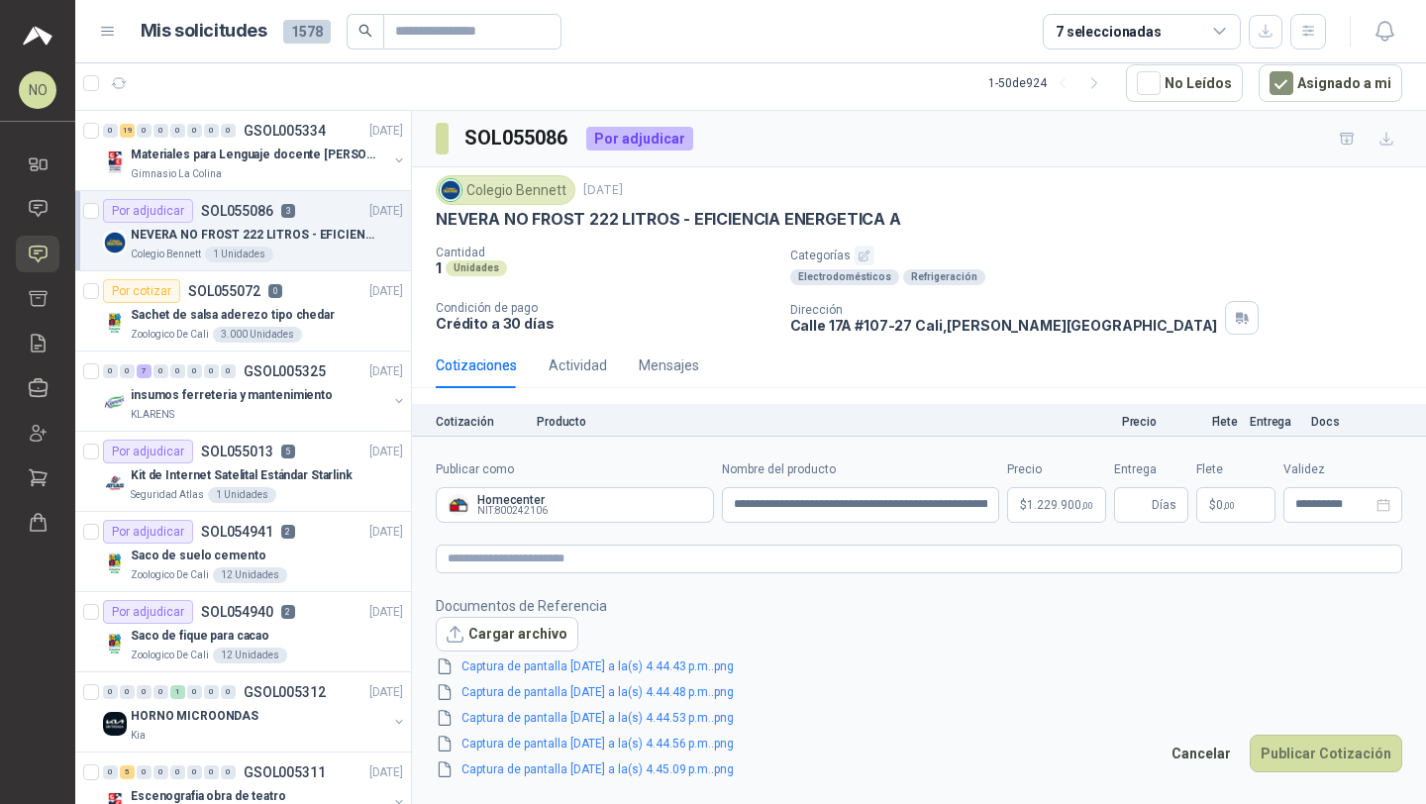
click at [1291, 485] on div "**********" at bounding box center [1342, 491] width 119 height 62
click at [1311, 504] on input "**********" at bounding box center [1333, 504] width 77 height 13
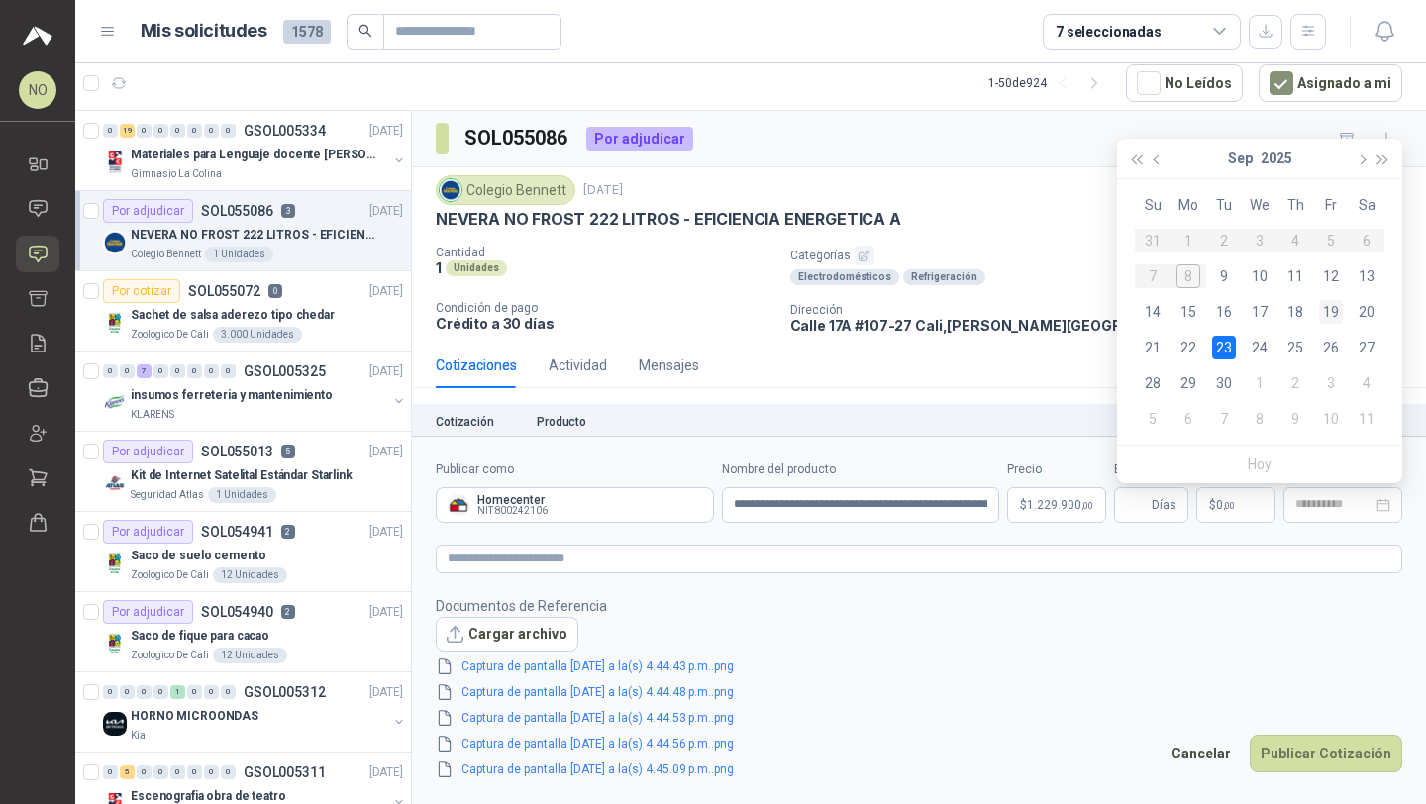
click at [1331, 301] on div "19" at bounding box center [1331, 312] width 24 height 24
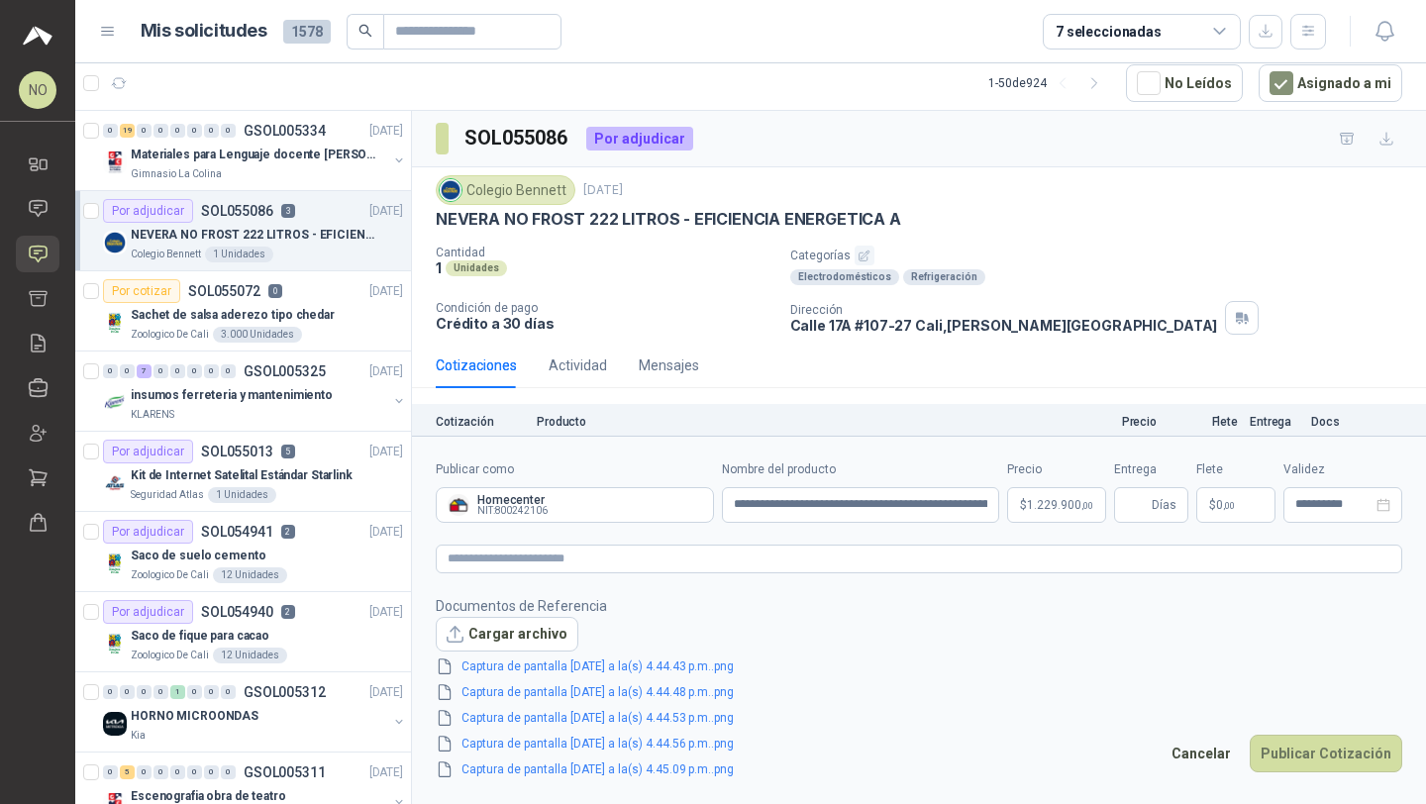
type input "**********"
click at [1133, 510] on input "Entrega" at bounding box center [1137, 505] width 22 height 34
type input "*"
click at [1078, 658] on footer "Documentos de Referencia Cargar archivo Captura de pantalla 2025-09-08 a la(s) …" at bounding box center [919, 688] width 966 height 186
click at [1232, 510] on span ",00" at bounding box center [1229, 505] width 12 height 11
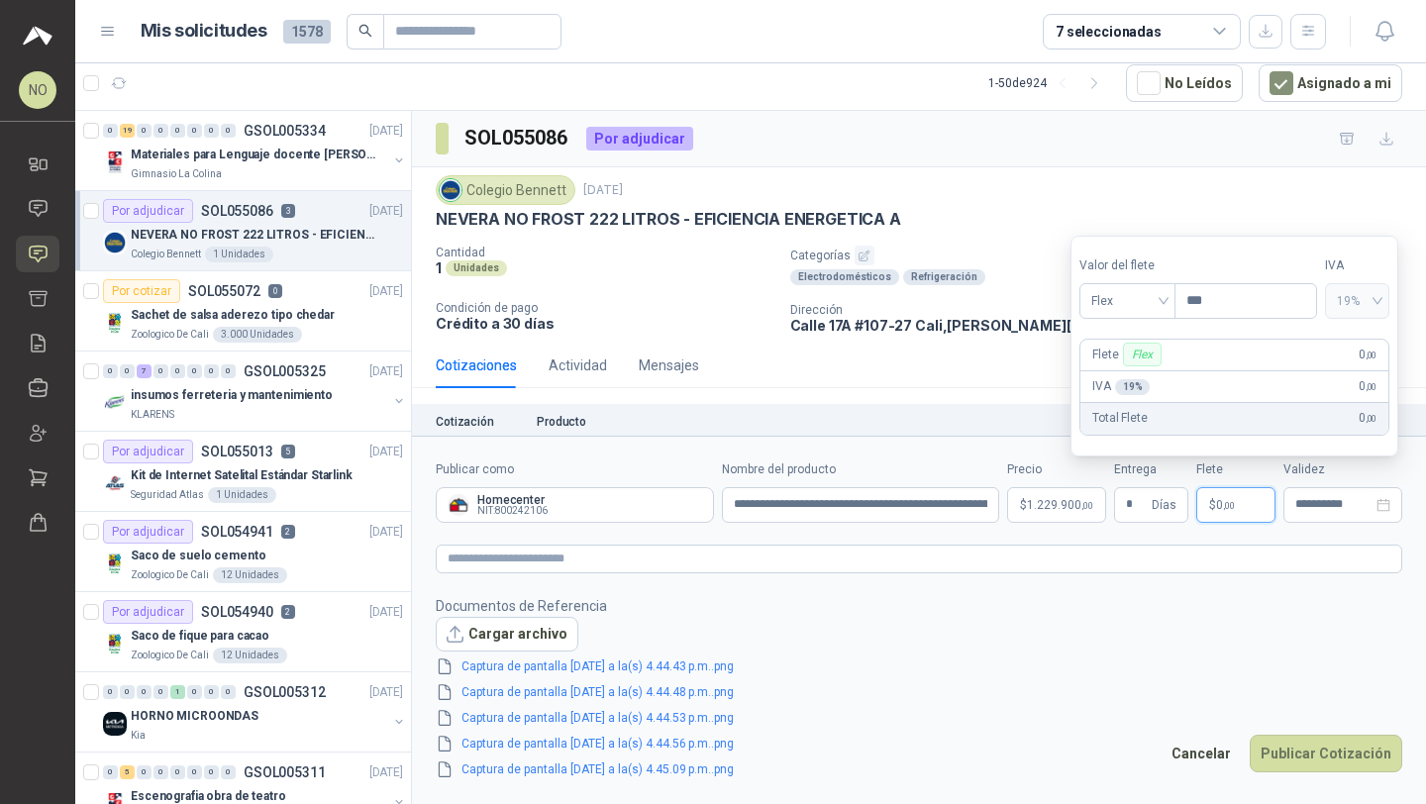
click at [1128, 273] on label "Valor del flete" at bounding box center [1126, 265] width 95 height 19
click at [1139, 307] on span "Flex" at bounding box center [1127, 301] width 72 height 30
click at [1138, 373] on div "Incluido" at bounding box center [1127, 374] width 65 height 22
click at [1316, 758] on button "Publicar Cotización" at bounding box center [1325, 754] width 152 height 38
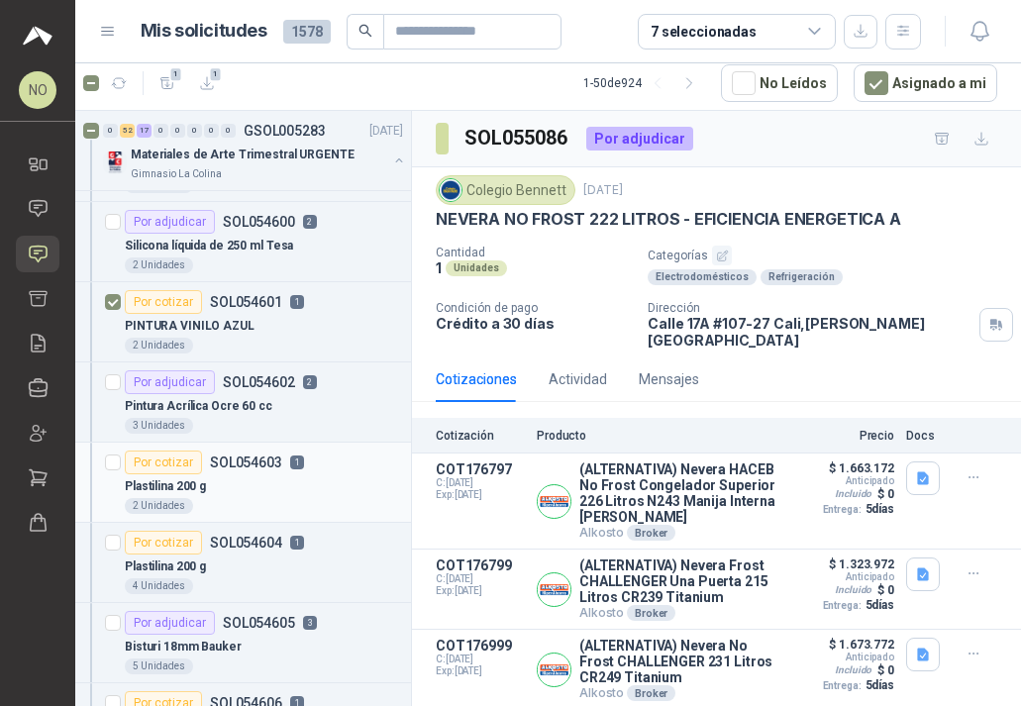
scroll to position [1868, 0]
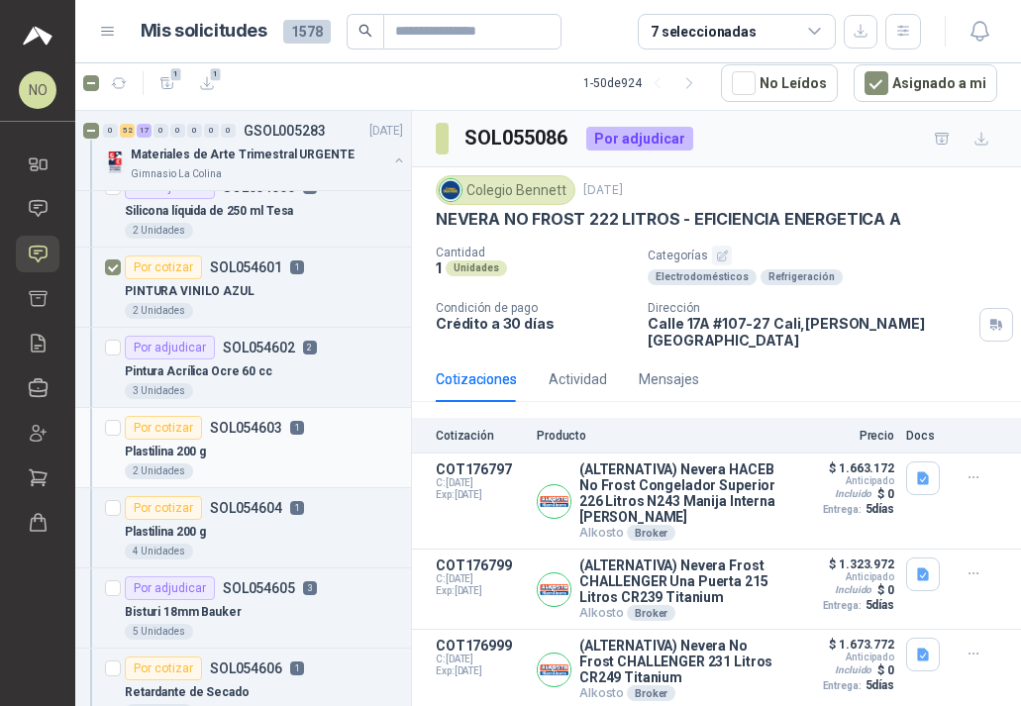
click at [105, 439] on div at bounding box center [113, 447] width 16 height 63
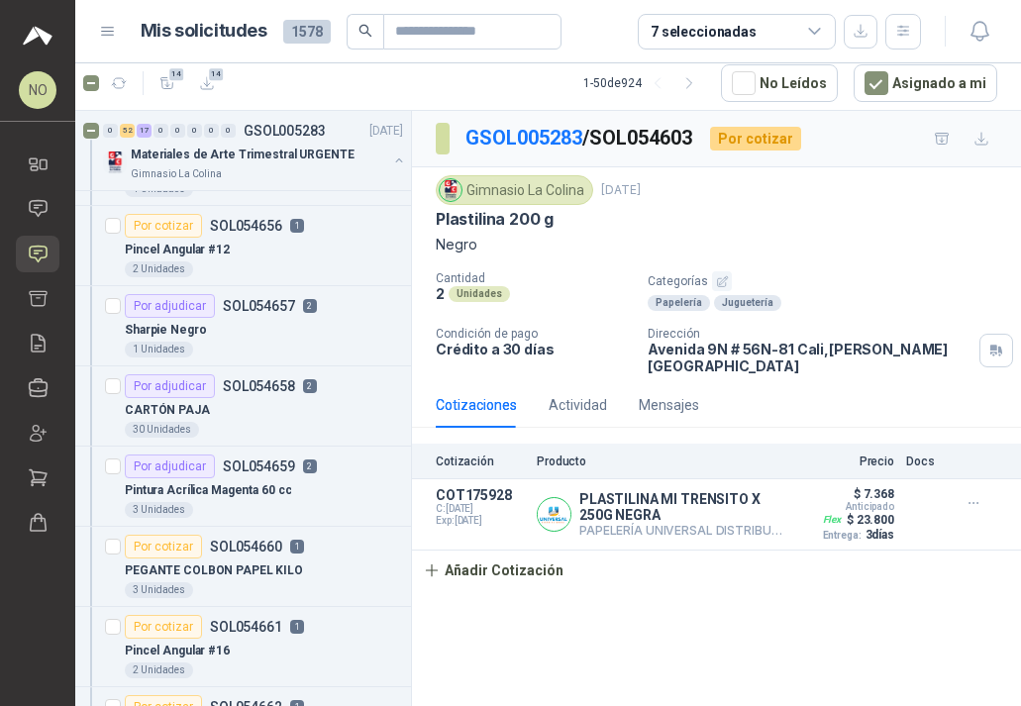
scroll to position [6313, 0]
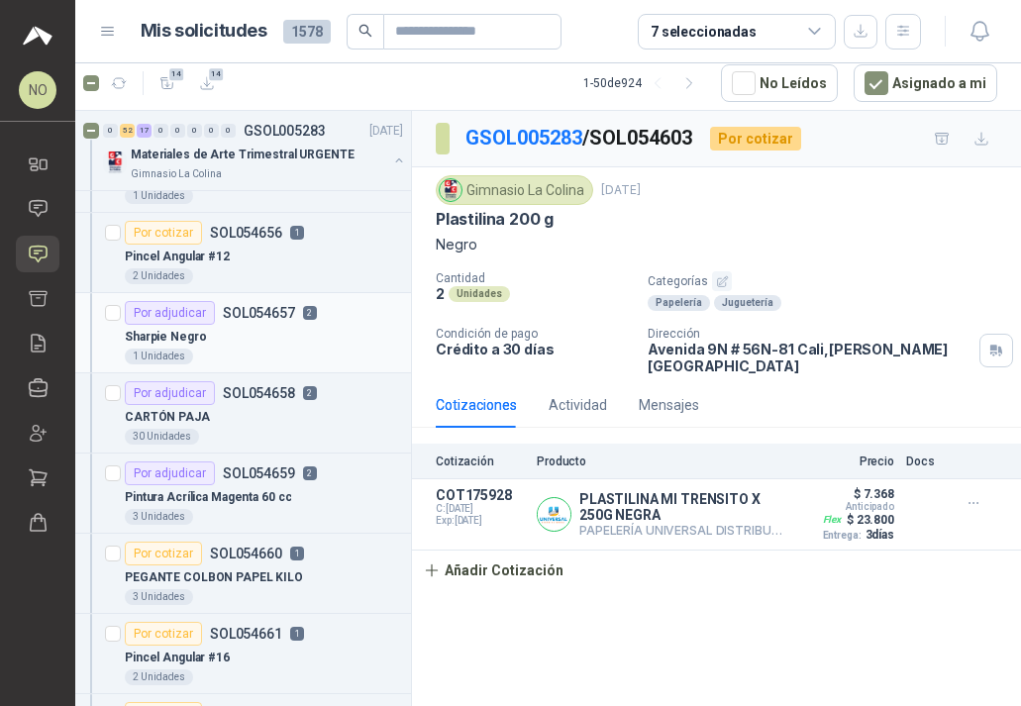
click at [261, 358] on div "1 Unidades" at bounding box center [264, 356] width 278 height 16
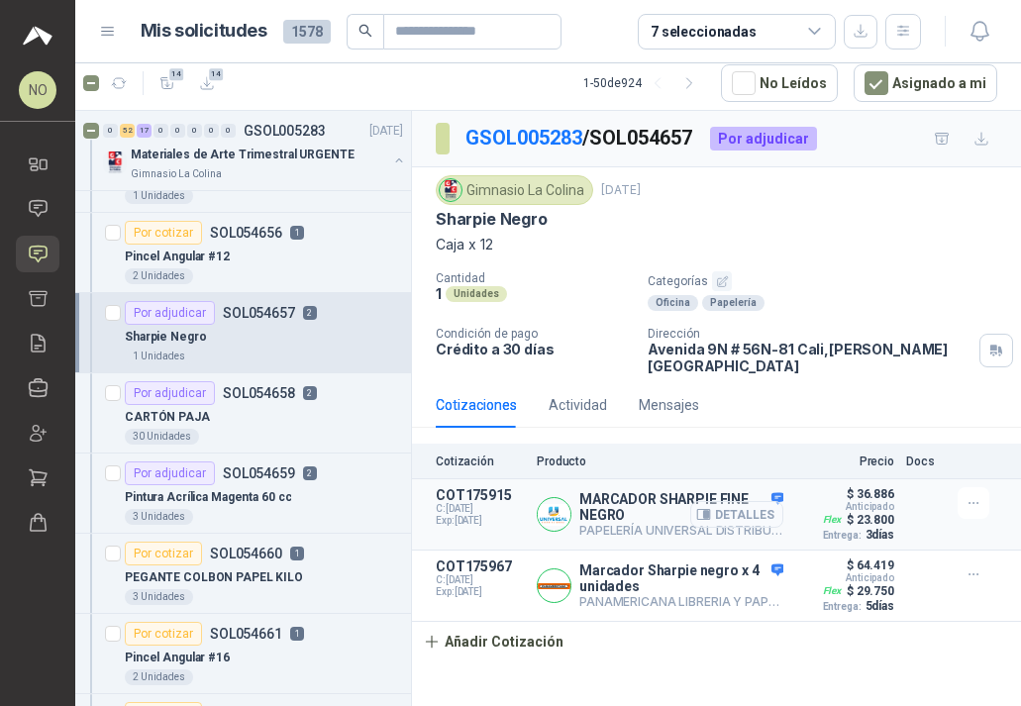
click at [746, 502] on button "Detalles" at bounding box center [736, 514] width 93 height 27
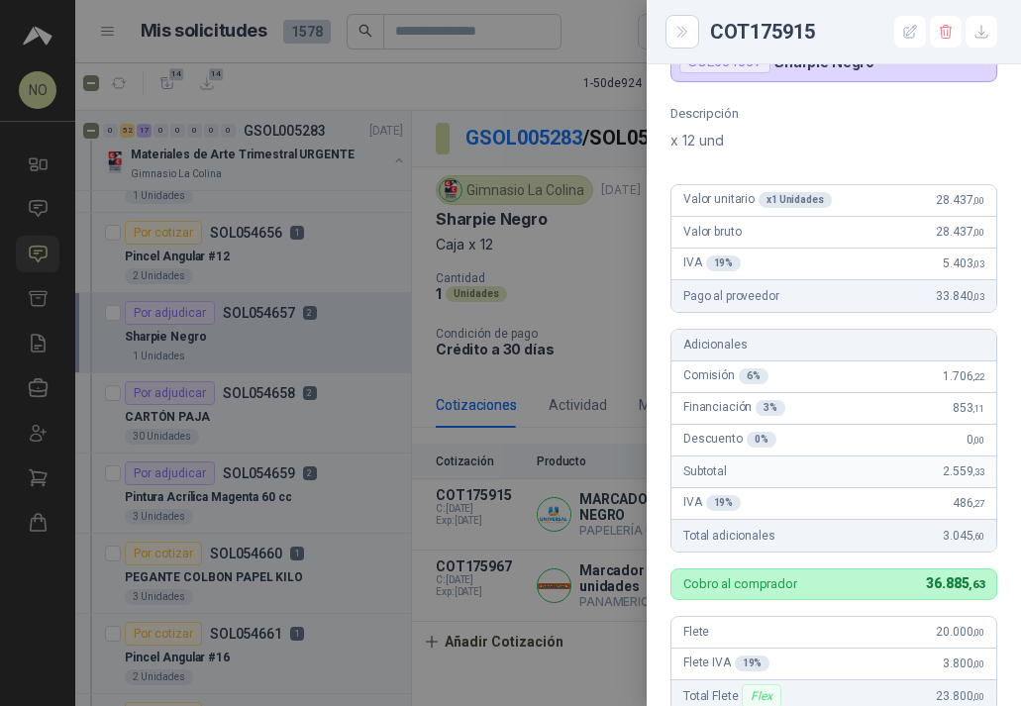
scroll to position [117, 0]
click at [584, 297] on div at bounding box center [510, 353] width 1021 height 706
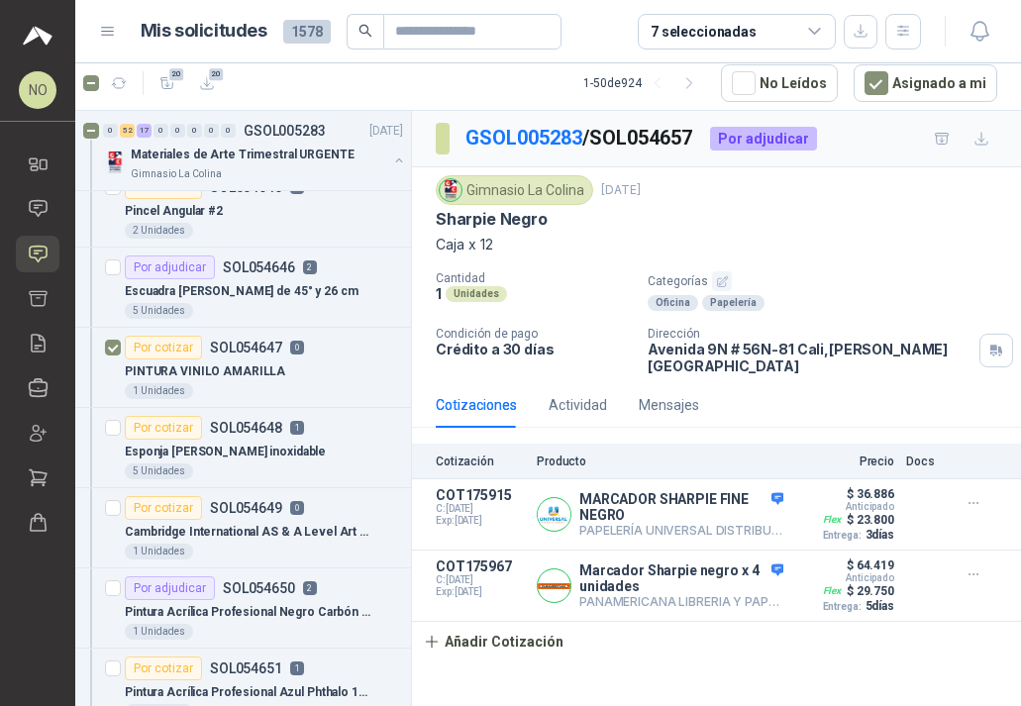
scroll to position [5462, 0]
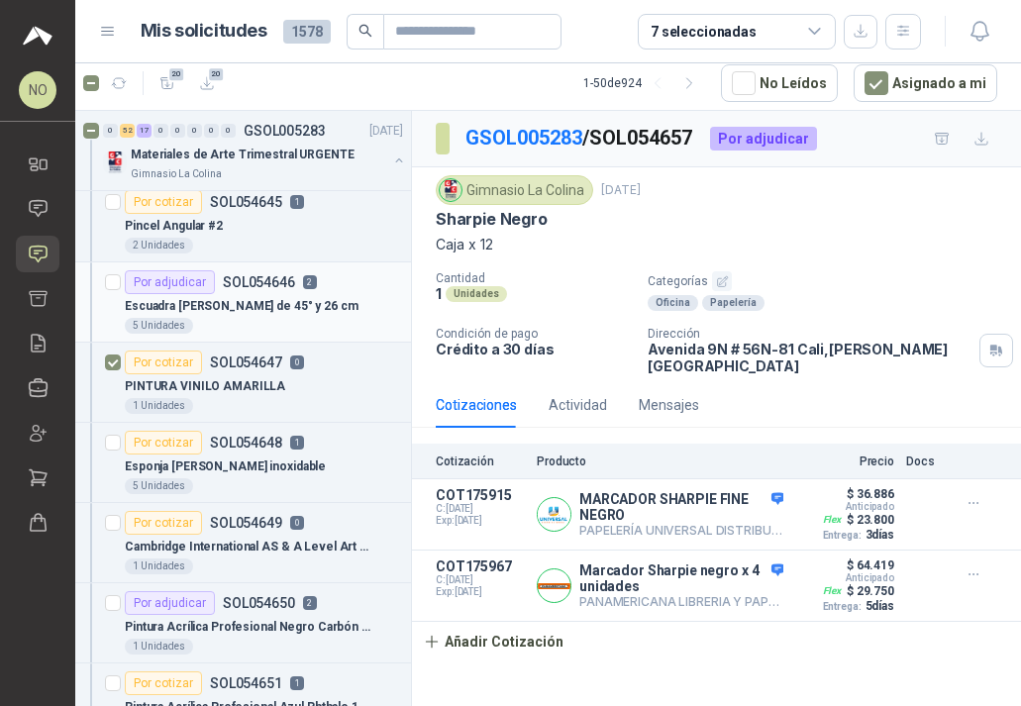
click at [327, 297] on div "Escuadra [PERSON_NAME] de 45° y 26 cm" at bounding box center [264, 306] width 278 height 24
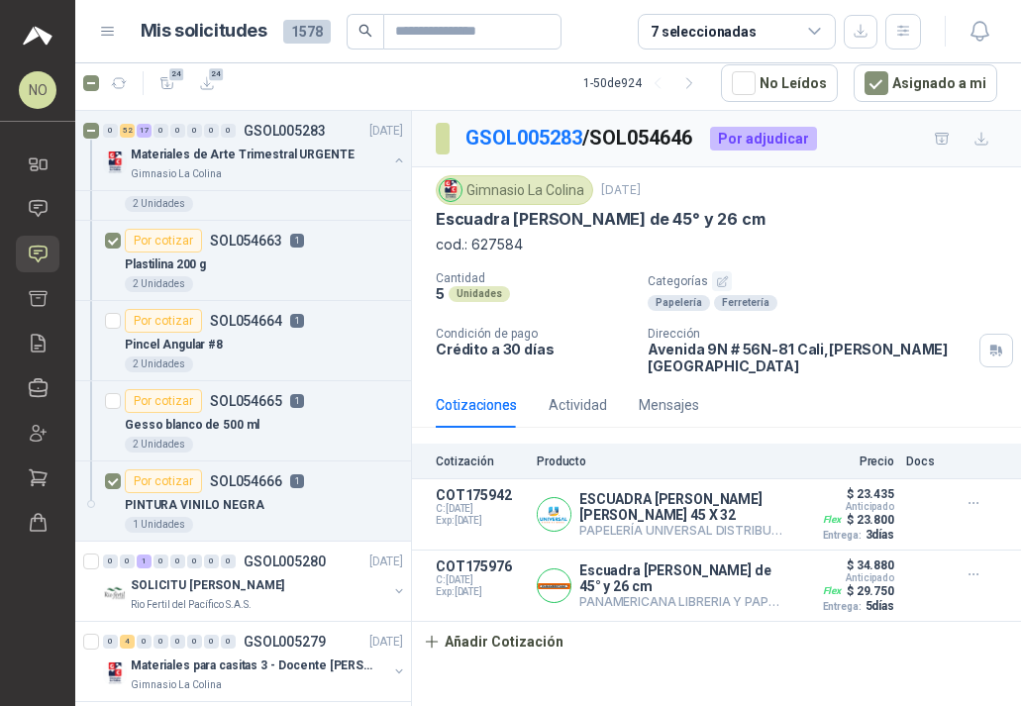
scroll to position [6868, 0]
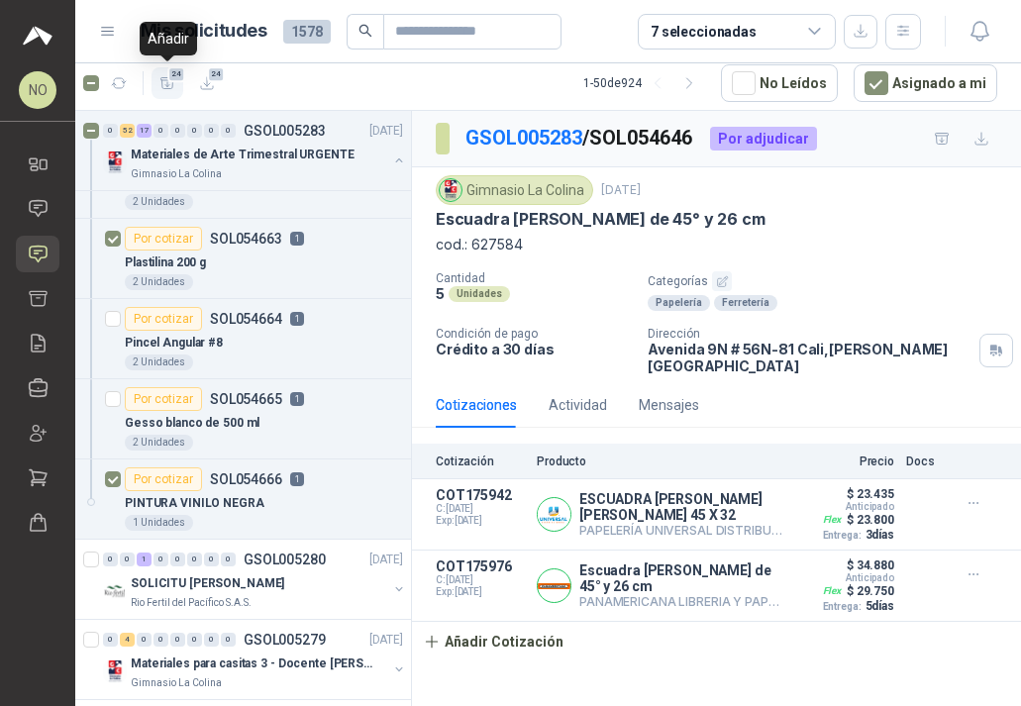
click at [170, 87] on icon "button" at bounding box center [167, 83] width 17 height 17
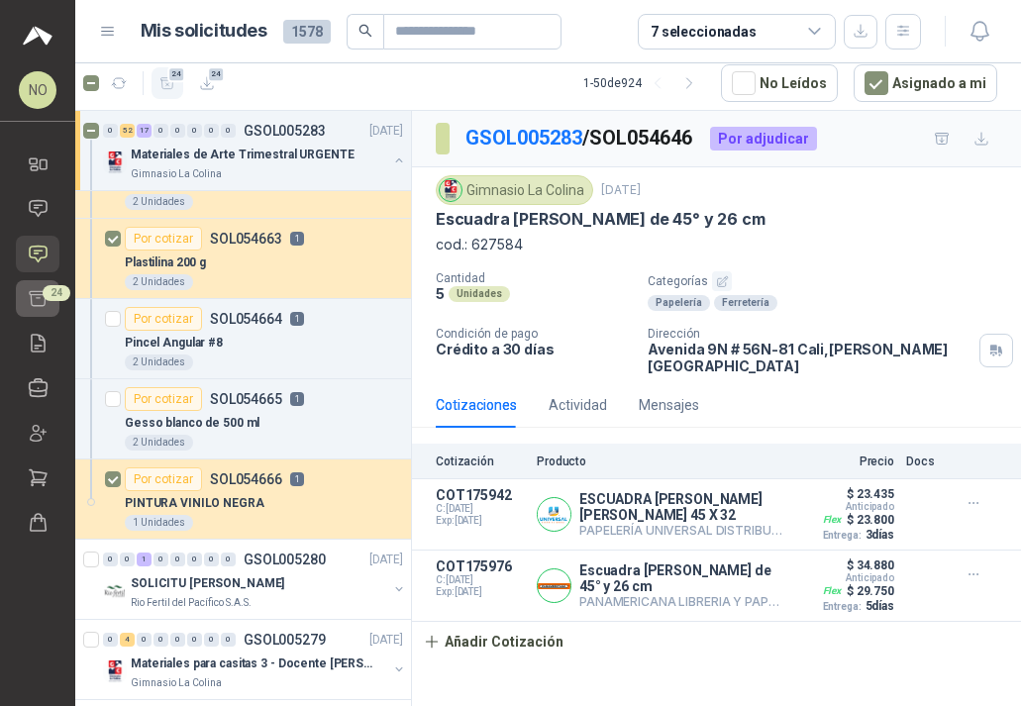
click at [37, 309] on link "Cotizar 24" at bounding box center [38, 298] width 44 height 37
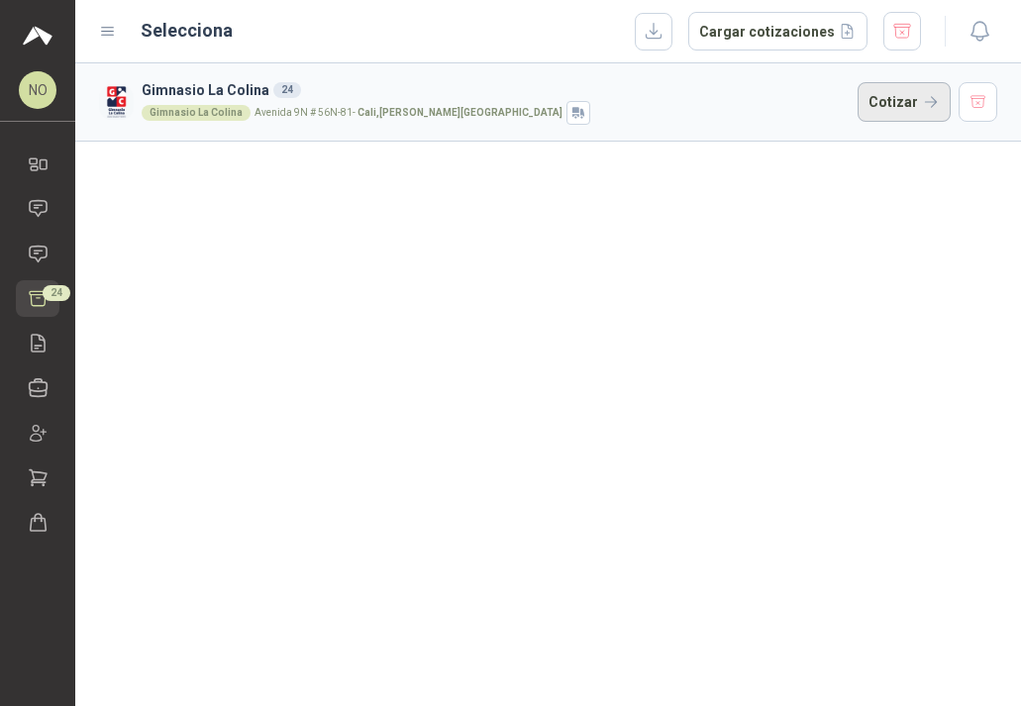
click at [900, 107] on button "Cotizar" at bounding box center [903, 102] width 93 height 40
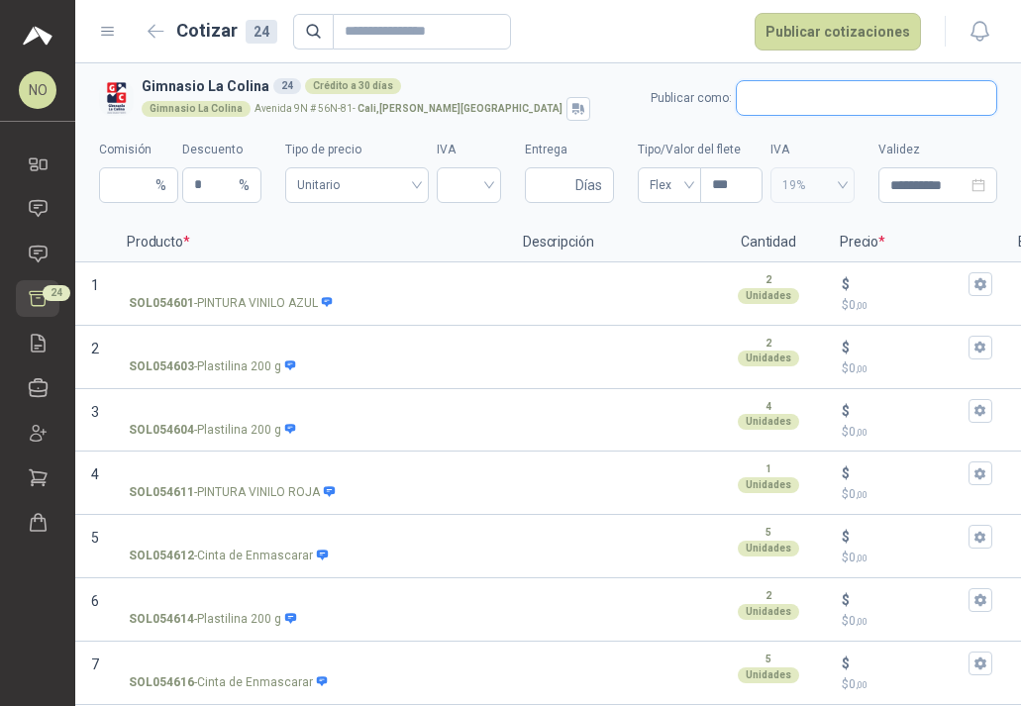
click at [839, 99] on input "text" at bounding box center [866, 98] width 259 height 34
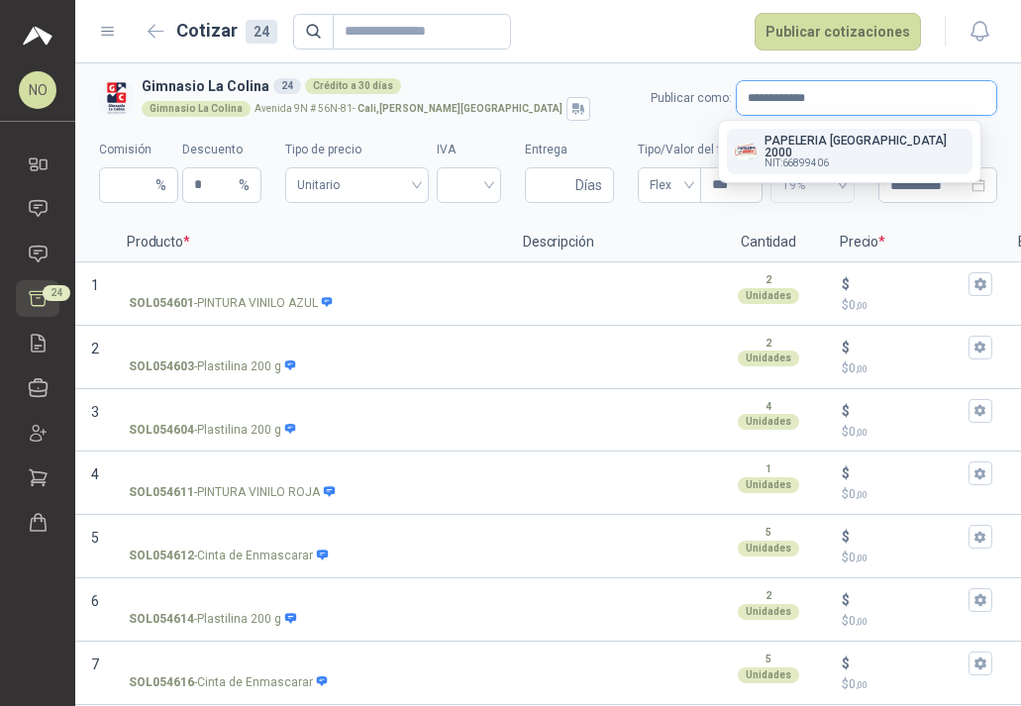
type input "**********"
click at [883, 137] on div "PAPELERIA CALI 2000 NIT : 66899406" at bounding box center [850, 152] width 230 height 34
type input "*"
type input "**********"
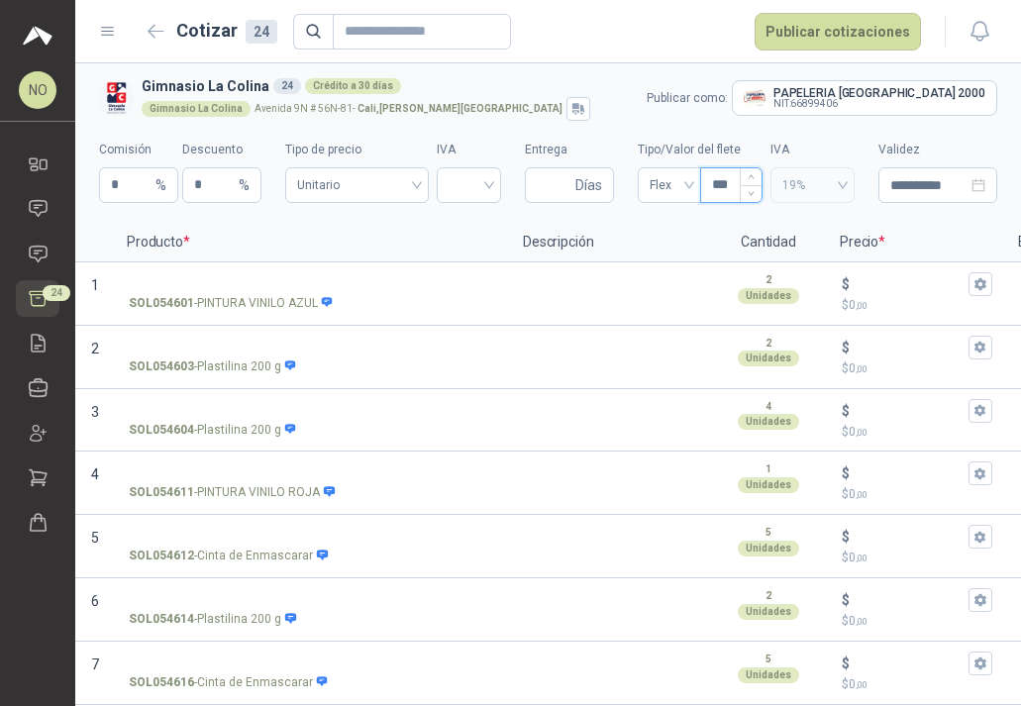
click at [718, 184] on input "***" at bounding box center [731, 185] width 60 height 34
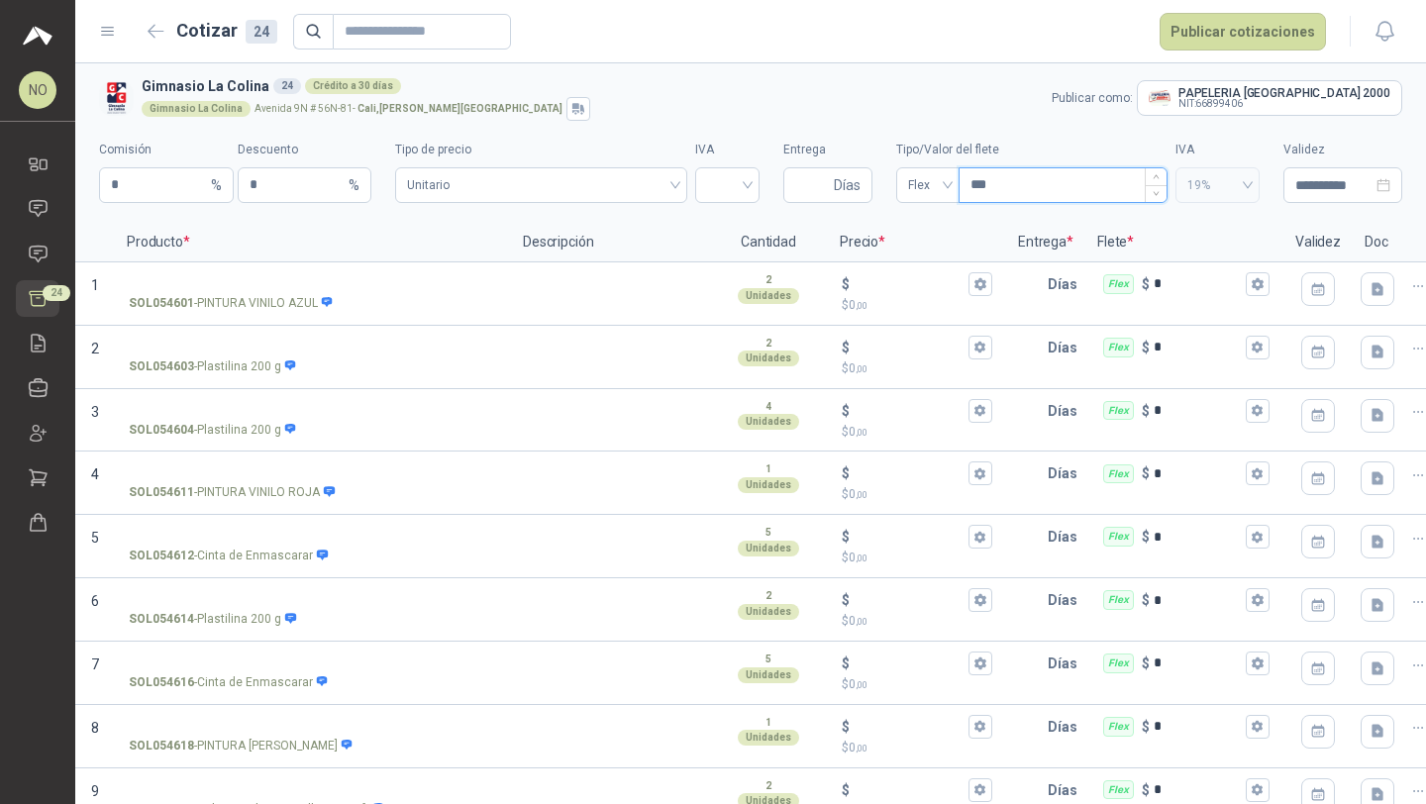
click at [1037, 187] on input "***" at bounding box center [1062, 185] width 207 height 34
type input "*"
type input "***"
type input "****"
type input "*****"
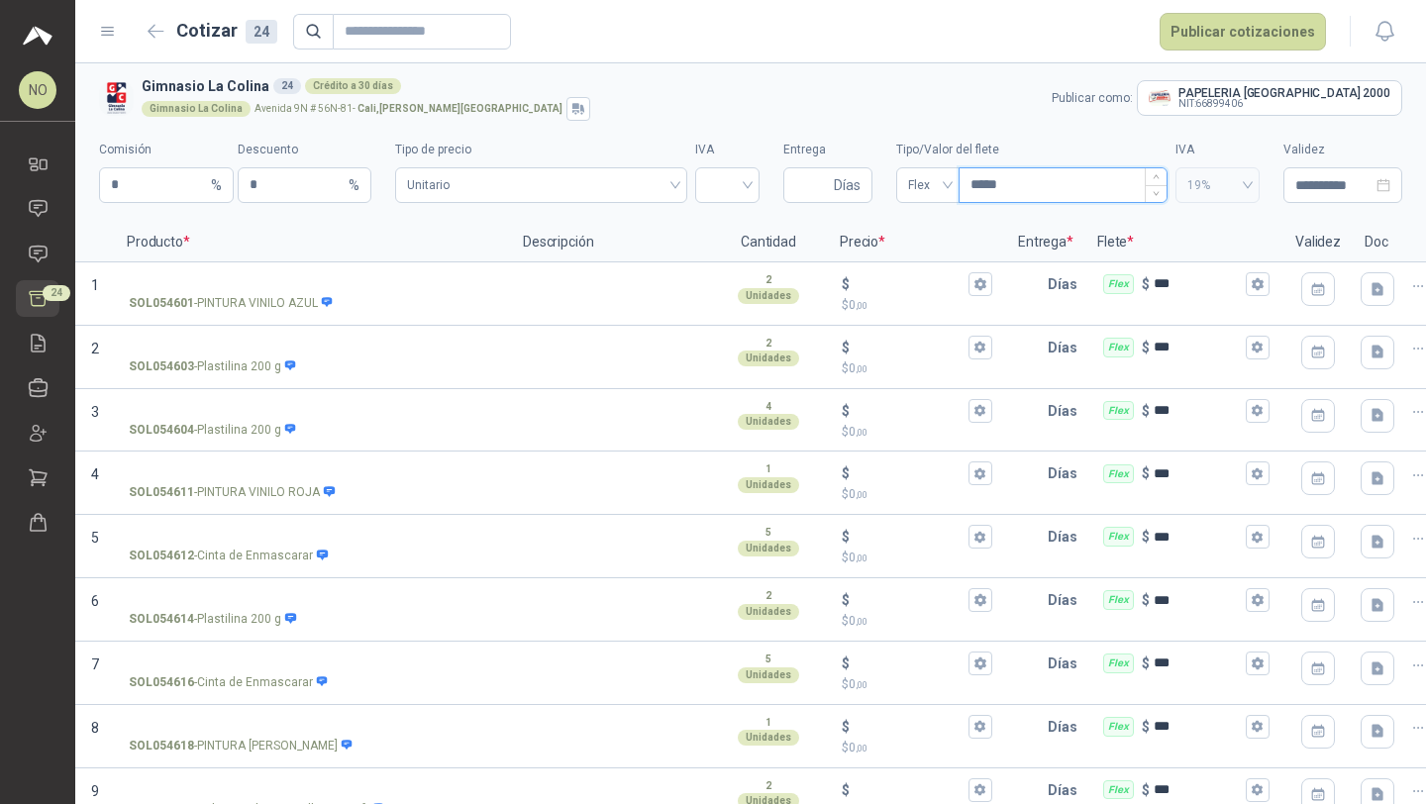
type input "*******"
type input "********"
click at [795, 183] on input "Entrega" at bounding box center [812, 185] width 35 height 34
type input "*"
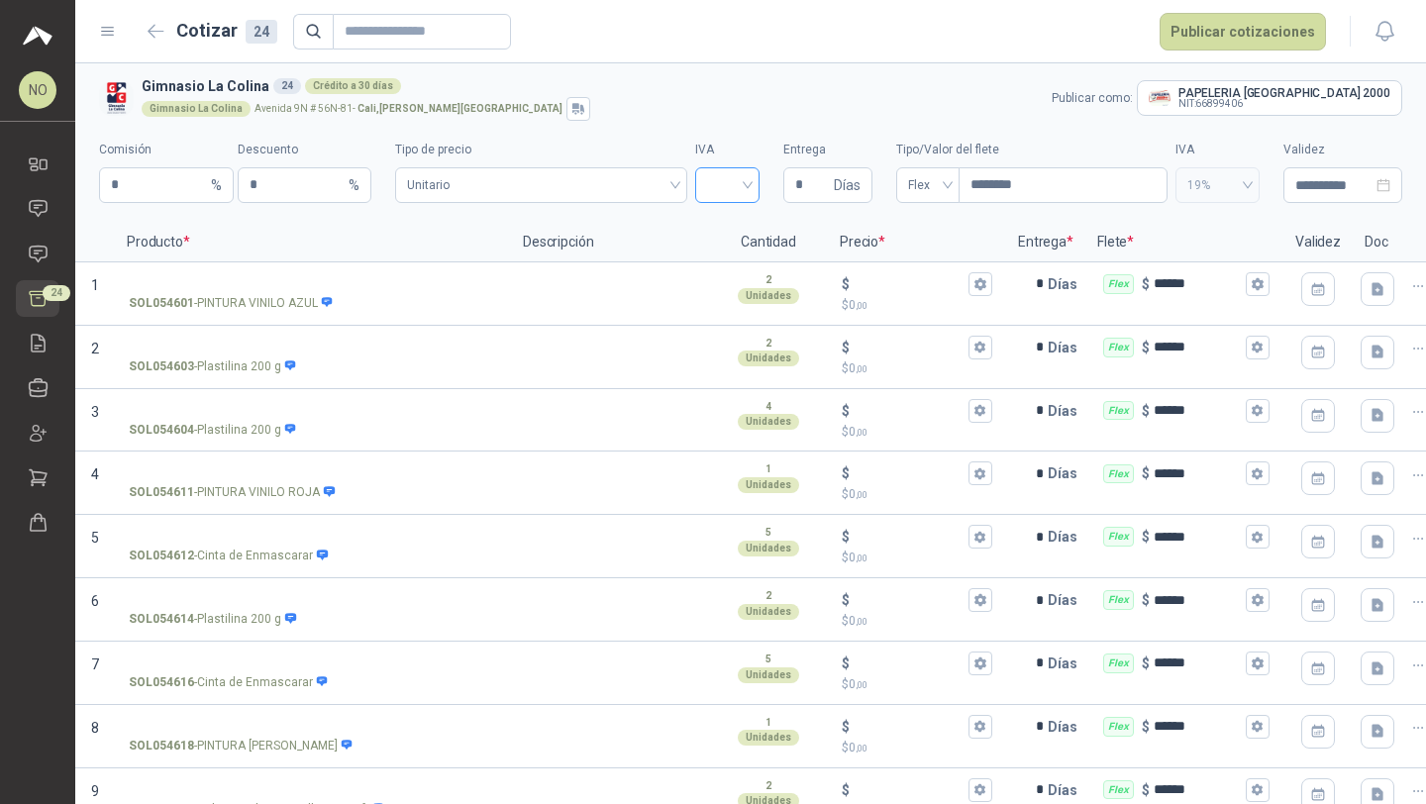
click at [723, 185] on input "search" at bounding box center [727, 183] width 41 height 30
click at [718, 226] on div "19%" at bounding box center [717, 227] width 33 height 22
click at [1306, 190] on input "**********" at bounding box center [1333, 185] width 77 height 22
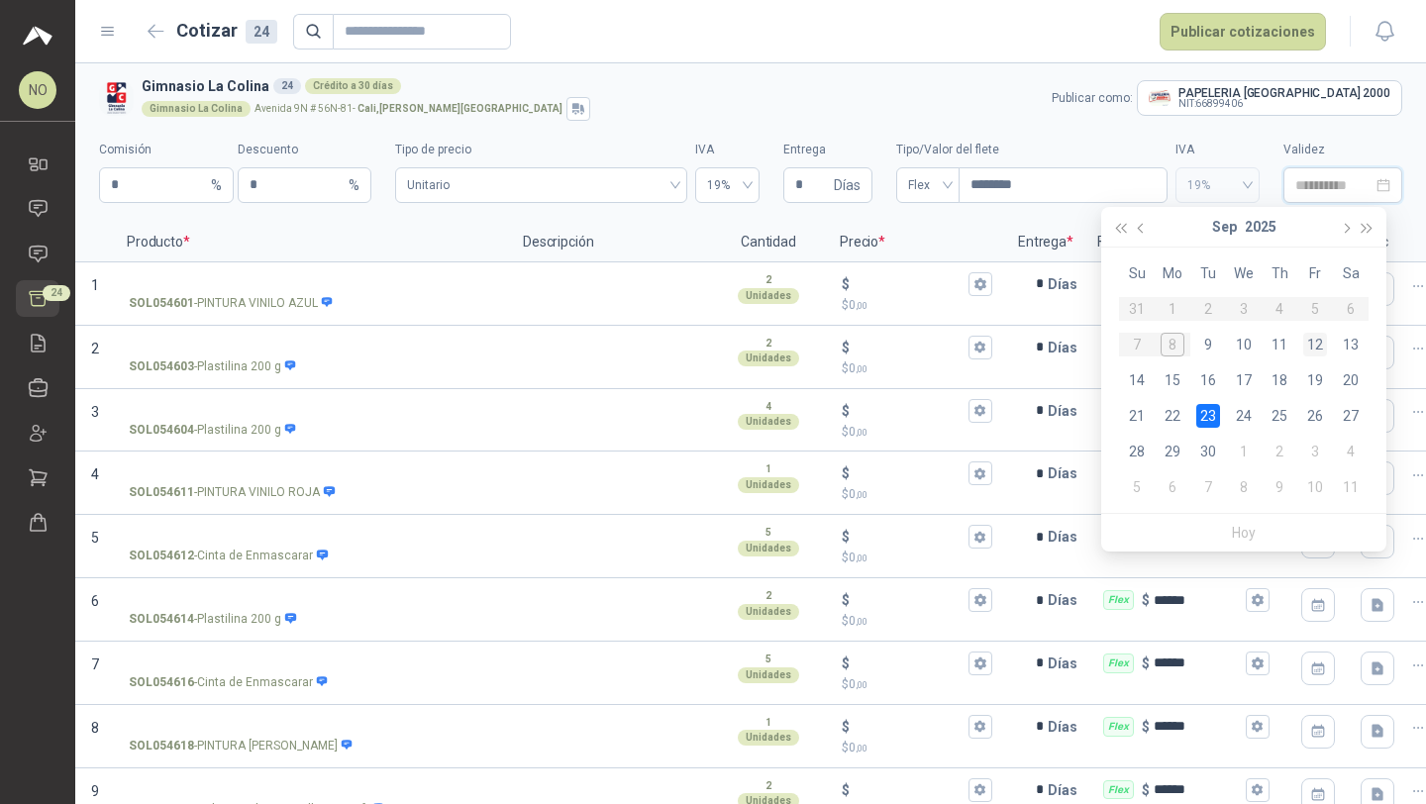
type input "**********"
click at [1313, 342] on div "12" at bounding box center [1315, 345] width 24 height 24
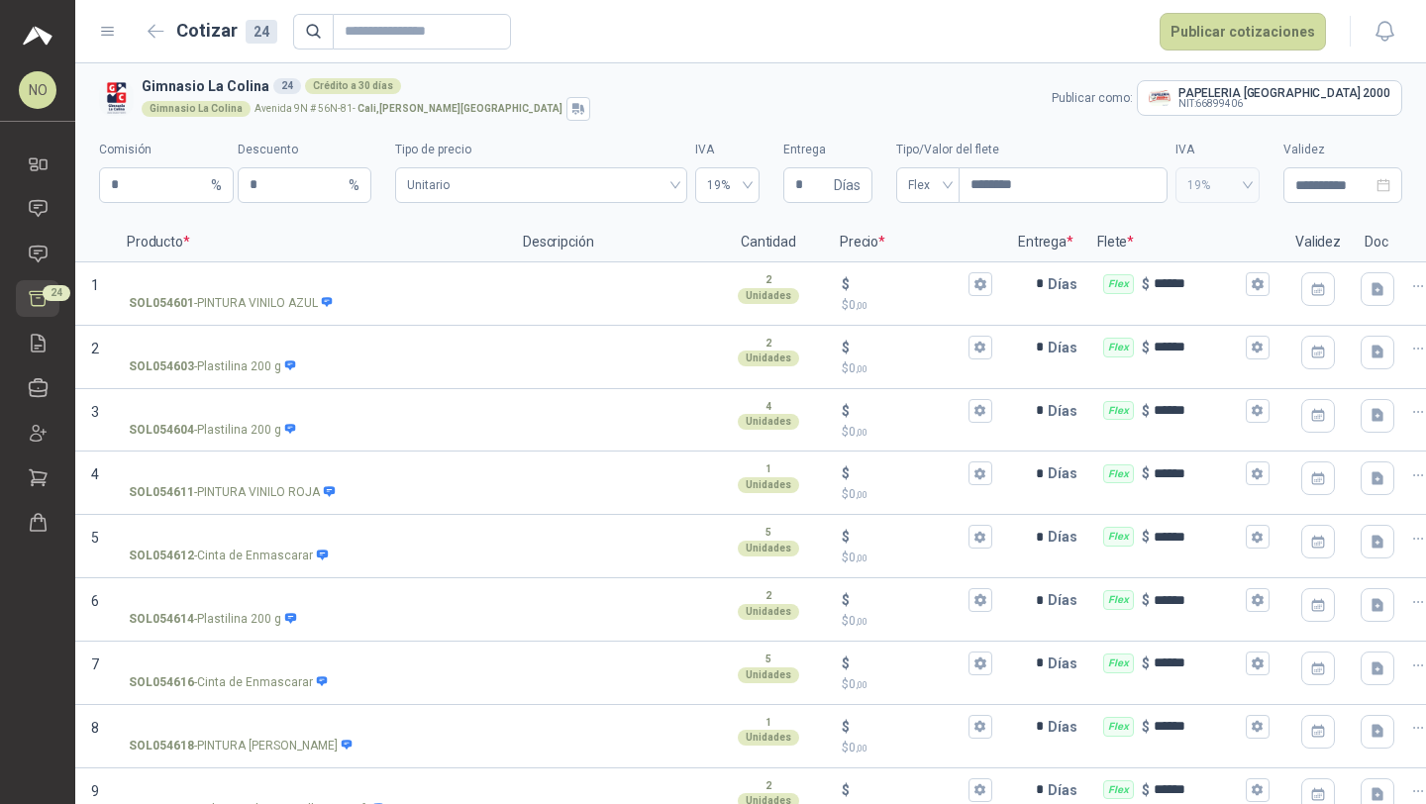
type input "**********"
click at [662, 185] on span "Unitario" at bounding box center [540, 185] width 267 height 30
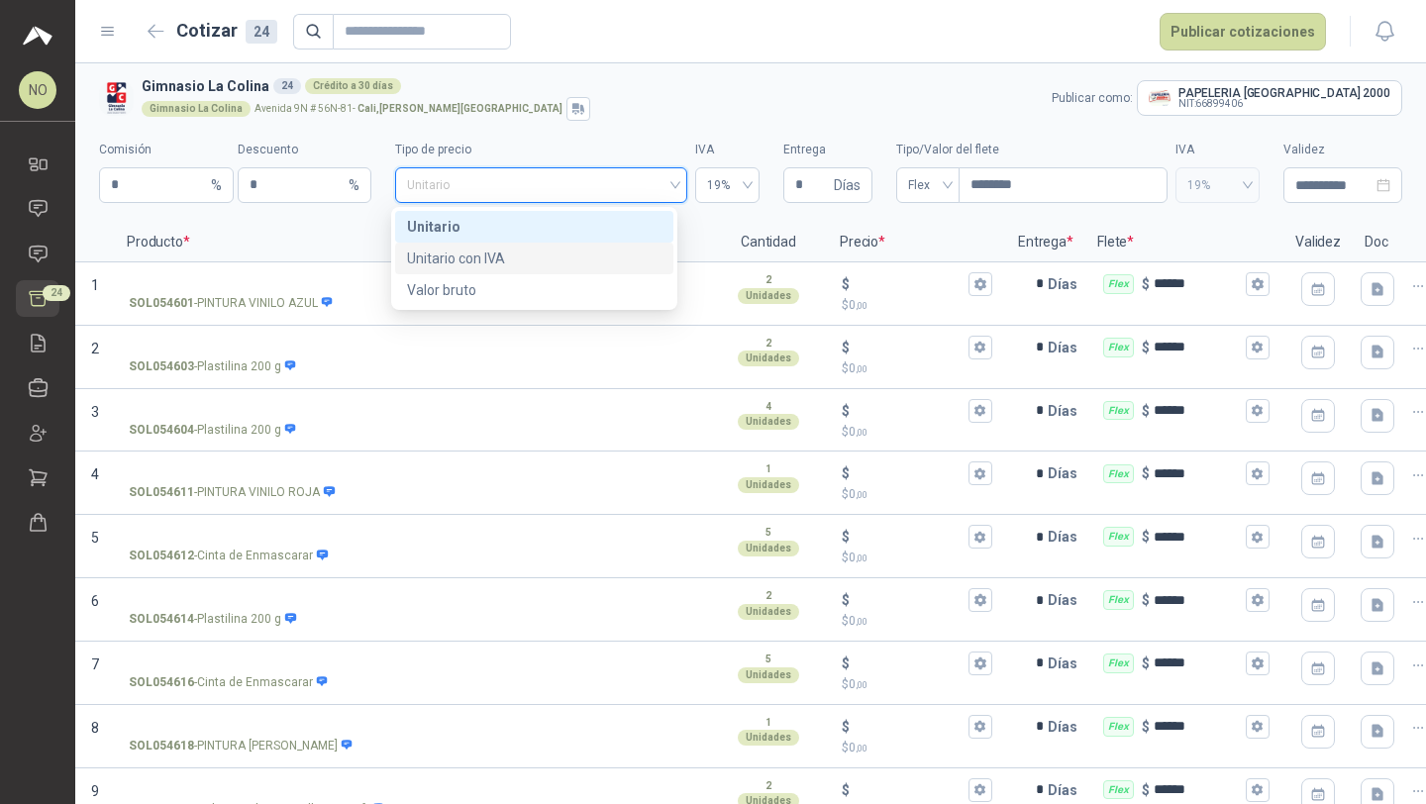
click at [560, 263] on div "Unitario con IVA" at bounding box center [533, 258] width 253 height 22
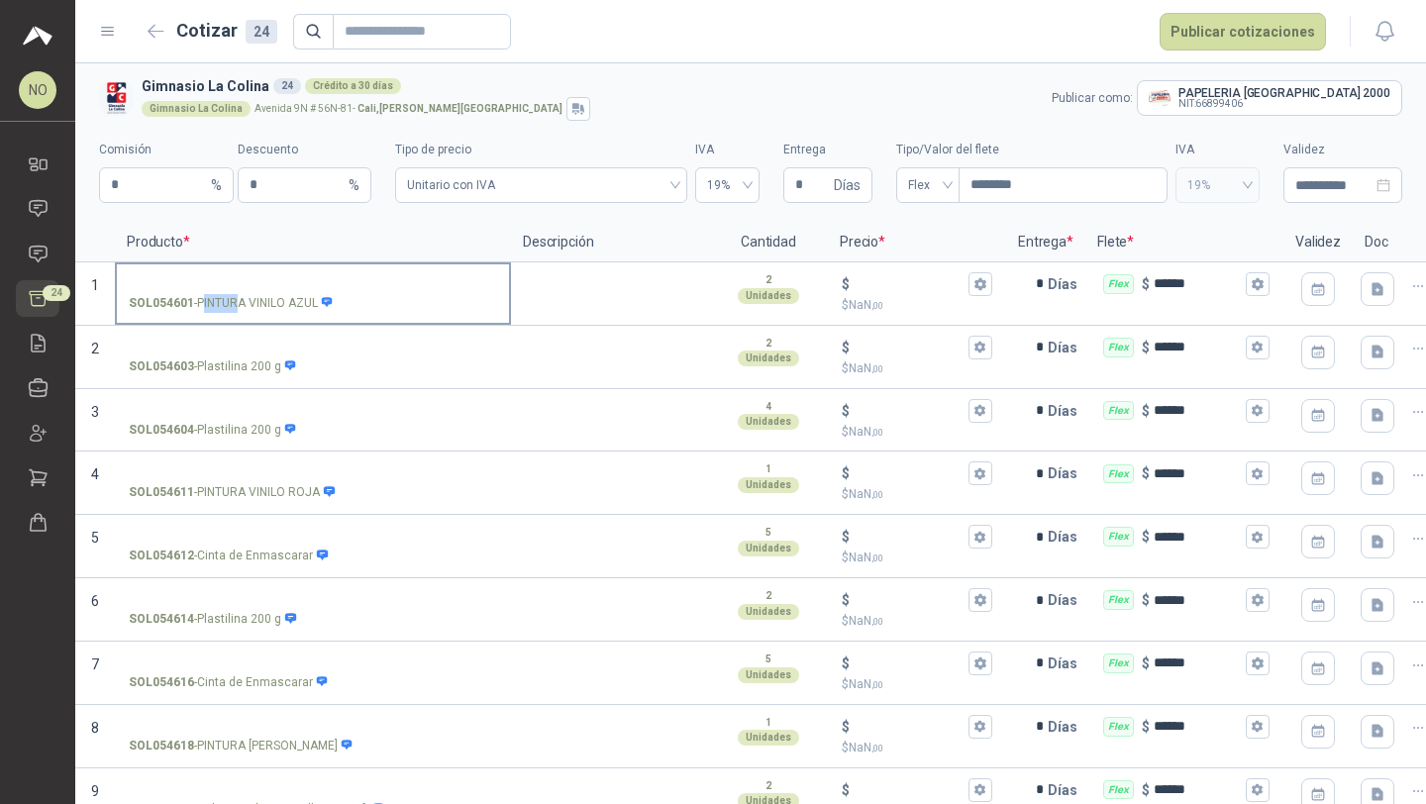
drag, startPoint x: 204, startPoint y: 303, endPoint x: 237, endPoint y: 303, distance: 32.7
click at [237, 303] on p "SOL054601 - PINTURA VINILO AZUL" at bounding box center [231, 303] width 205 height 19
click at [237, 304] on p "SOL054601 - PINTURA VINILO AZUL" at bounding box center [231, 303] width 205 height 19
click at [237, 292] on input "SOL054601 - PINTURA VINILO AZUL" at bounding box center [313, 284] width 368 height 15
drag, startPoint x: 198, startPoint y: 304, endPoint x: 316, endPoint y: 308, distance: 117.9
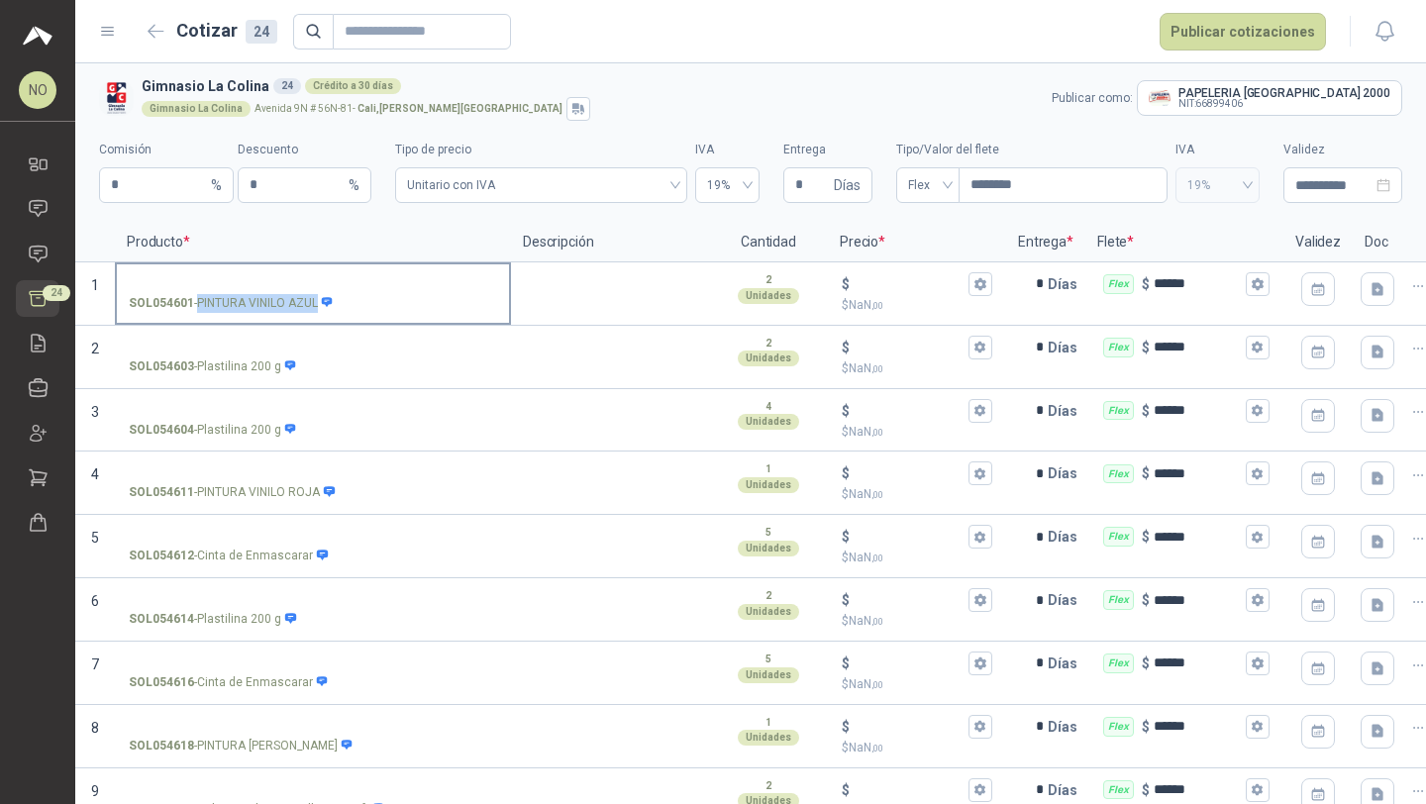
click at [316, 308] on p "SOL054601 - PINTURA VINILO AZUL" at bounding box center [231, 303] width 205 height 19
copy p "PINTURA VINILO AZUL"
click at [282, 277] on input "SOL054601 - PINTURA VINILO AZUL" at bounding box center [313, 284] width 368 height 15
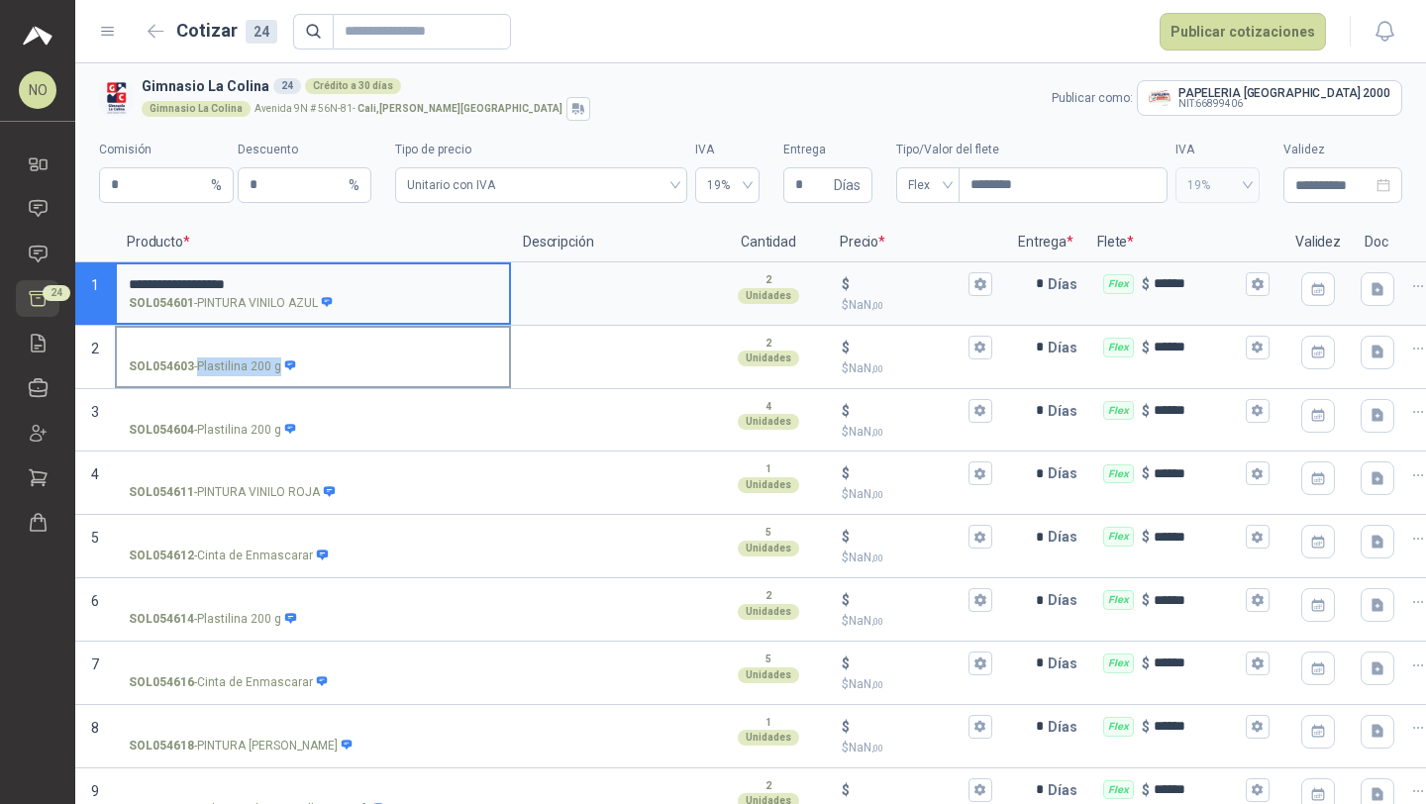
drag, startPoint x: 198, startPoint y: 362, endPoint x: 276, endPoint y: 370, distance: 78.6
click at [276, 370] on p "SOL054603 - Plastilina 200 g" at bounding box center [213, 366] width 168 height 19
copy p "Plastilina 200 g"
click at [252, 348] on input "SOL054603 - Plastilina 200 g" at bounding box center [313, 348] width 368 height 15
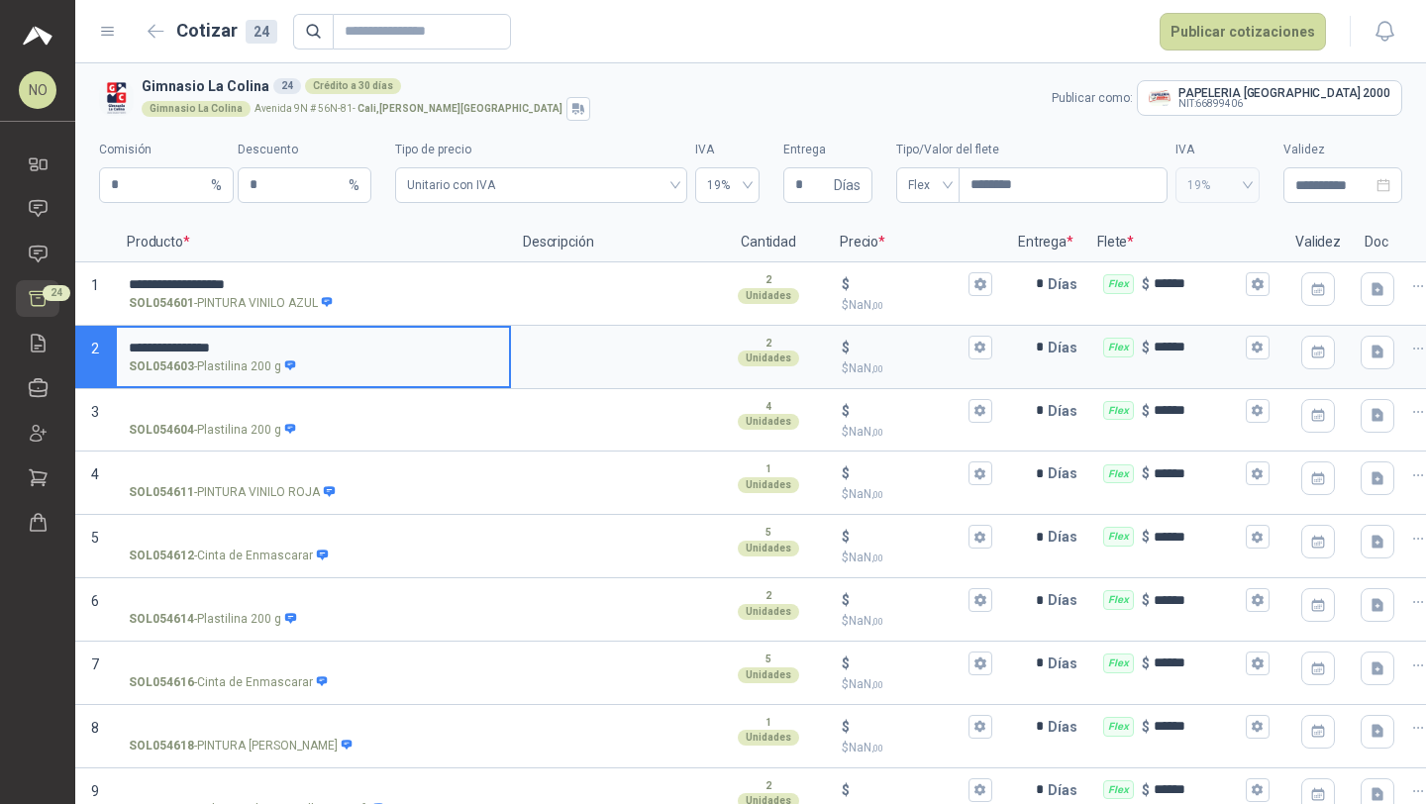
click at [246, 348] on input "**********" at bounding box center [313, 348] width 368 height 15
type input "**********"
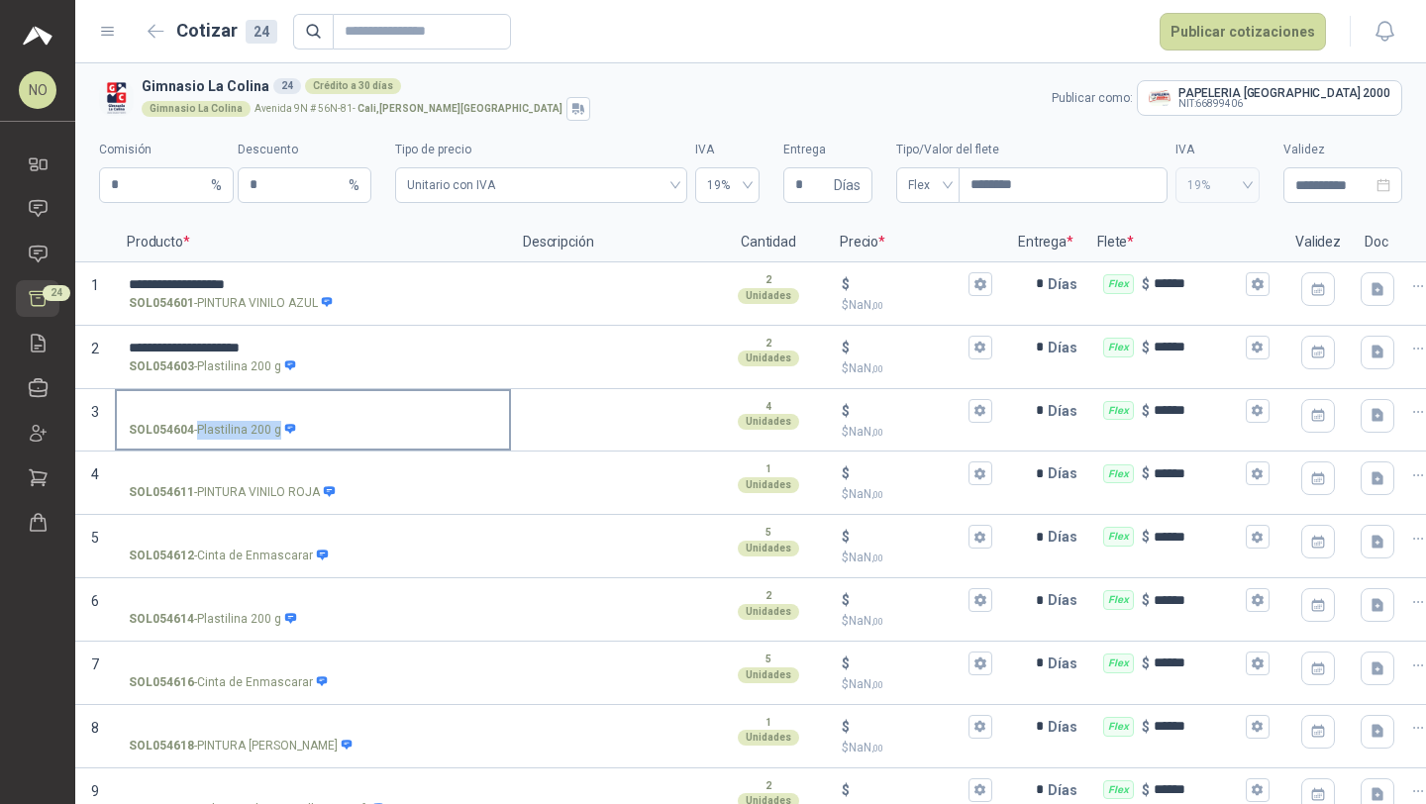
drag, startPoint x: 196, startPoint y: 432, endPoint x: 276, endPoint y: 436, distance: 80.3
click at [276, 436] on p "SOL054604 - Plastilina 200 g" at bounding box center [213, 430] width 168 height 19
copy p "Plastilina 200 g"
click at [220, 394] on label "SOL054604 - Plastilina 200 g" at bounding box center [313, 419] width 392 height 56
click at [220, 404] on input "SOL054604 - Plastilina 200 g" at bounding box center [313, 411] width 368 height 15
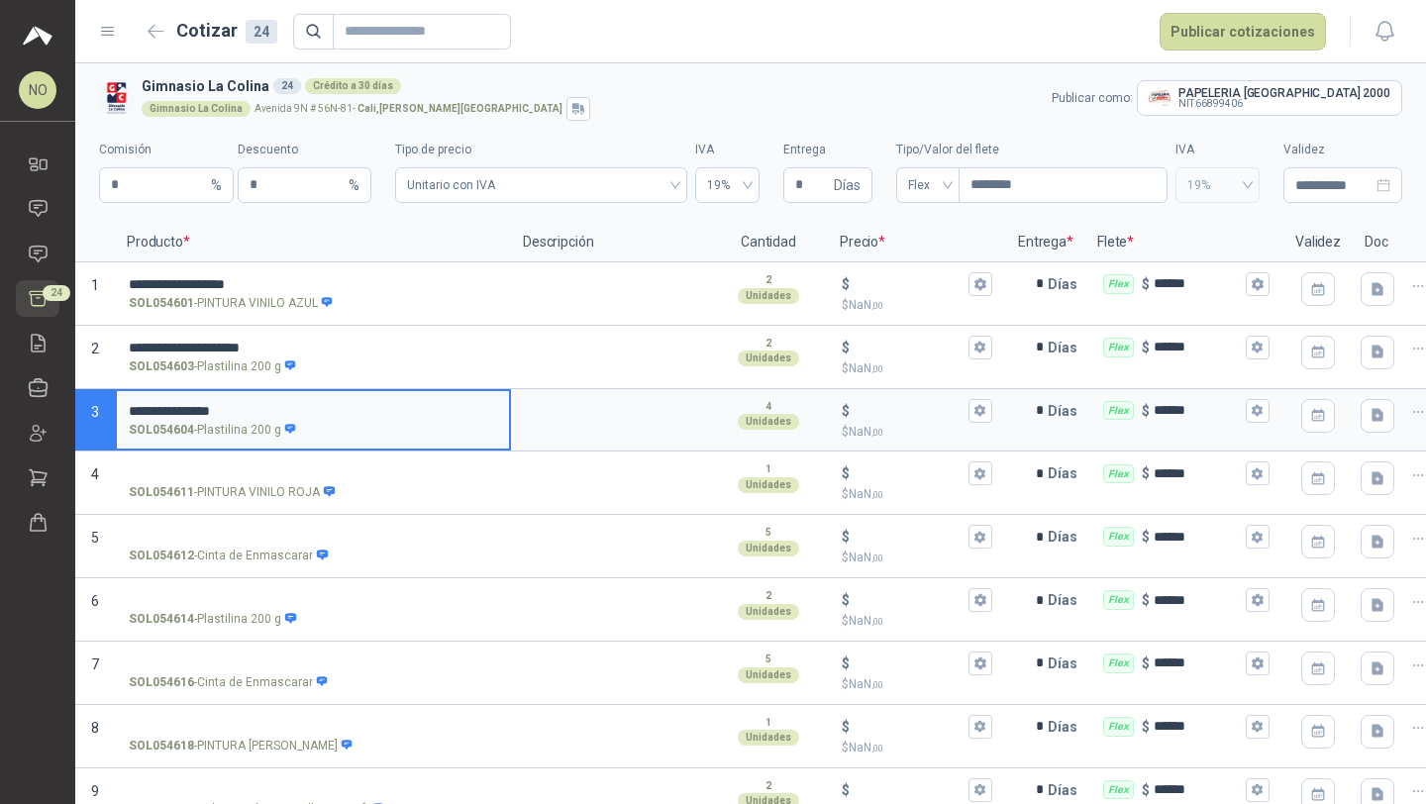
click at [242, 411] on input "**********" at bounding box center [313, 411] width 368 height 15
type input "**********"
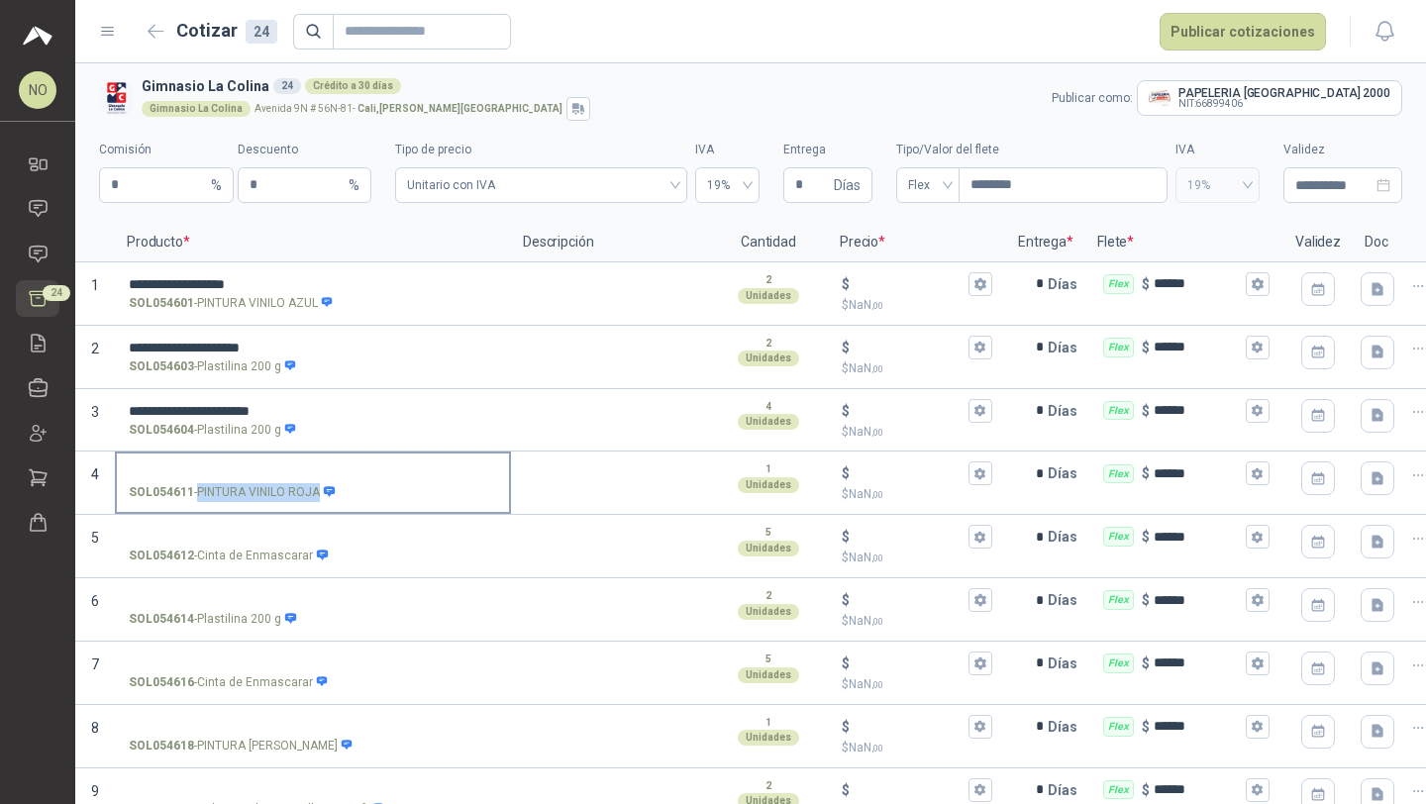
drag, startPoint x: 197, startPoint y: 491, endPoint x: 317, endPoint y: 497, distance: 119.9
click at [317, 497] on p "SOL054611 - PINTURA VINILO ROJA" at bounding box center [232, 492] width 207 height 19
copy p "PINTURA VINILO ROJA"
click at [226, 473] on input "SOL054611 - PINTURA VINILO ROJA" at bounding box center [313, 473] width 368 height 15
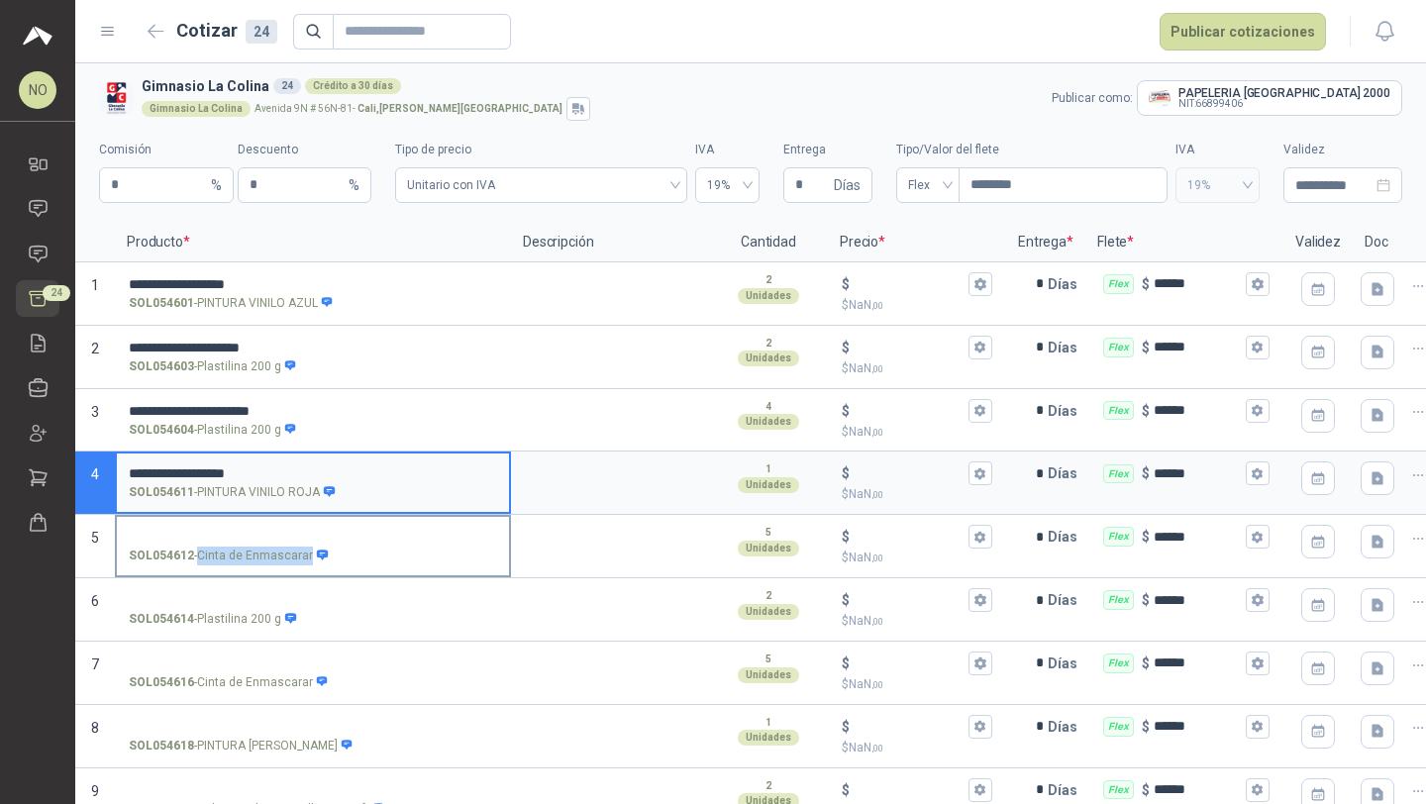
drag, startPoint x: 199, startPoint y: 556, endPoint x: 305, endPoint y: 568, distance: 106.6
click at [305, 568] on label "SOL054612 - Cinta de Enmascarar" at bounding box center [313, 545] width 392 height 56
copy p "Cinta de Enmascarar"
click at [267, 537] on input "SOL054612 - Cinta de Enmascarar" at bounding box center [313, 537] width 368 height 15
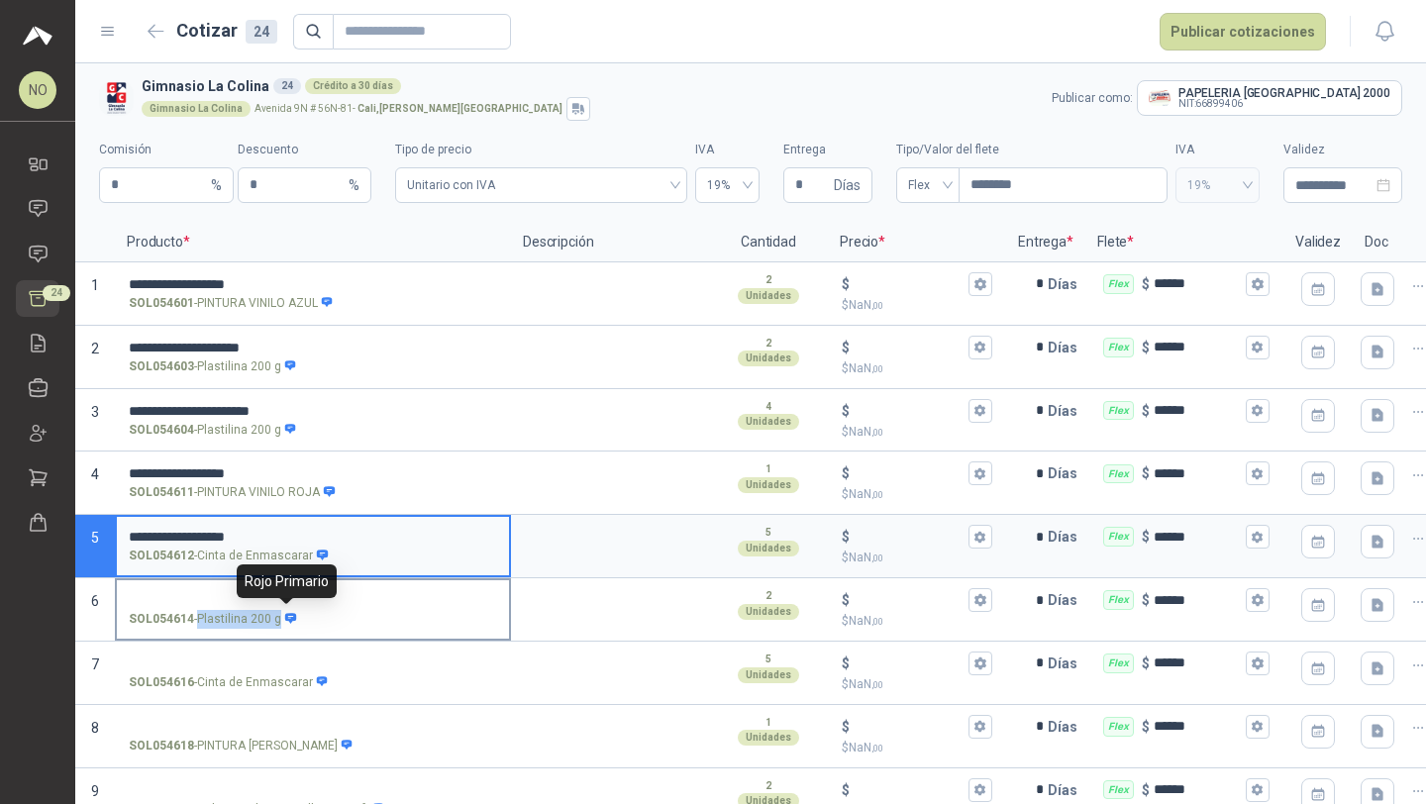
drag, startPoint x: 196, startPoint y: 618, endPoint x: 279, endPoint y: 620, distance: 83.2
click at [279, 620] on p "SOL054614 - Plastilina 200 g" at bounding box center [213, 619] width 168 height 19
copy div "Plastilina 200 g"
click at [210, 589] on label "SOL054614 - Plastilina 200 g" at bounding box center [313, 608] width 392 height 56
click at [210, 593] on input "SOL054614 - Plastilina 200 g" at bounding box center [313, 600] width 368 height 15
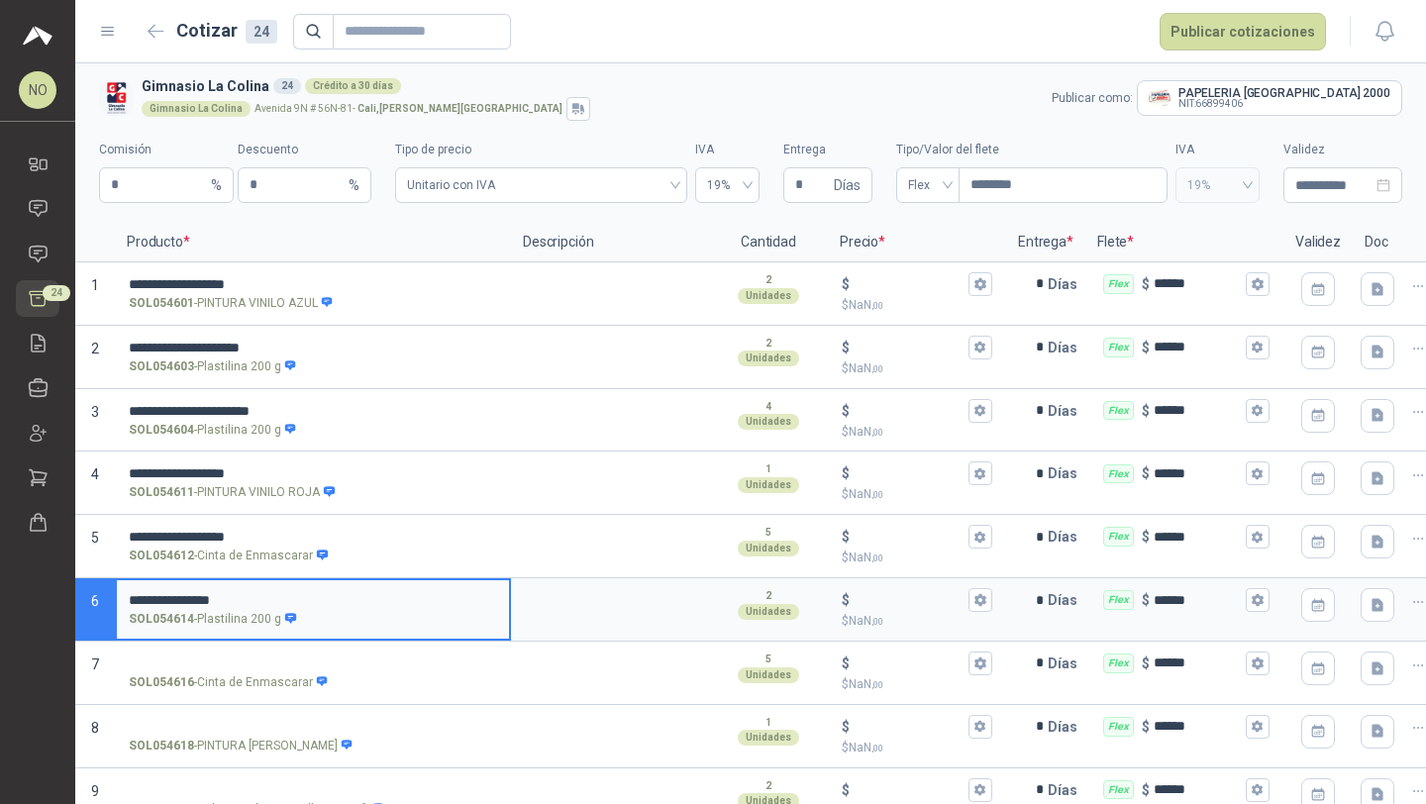
click at [229, 600] on input "**********" at bounding box center [313, 600] width 368 height 15
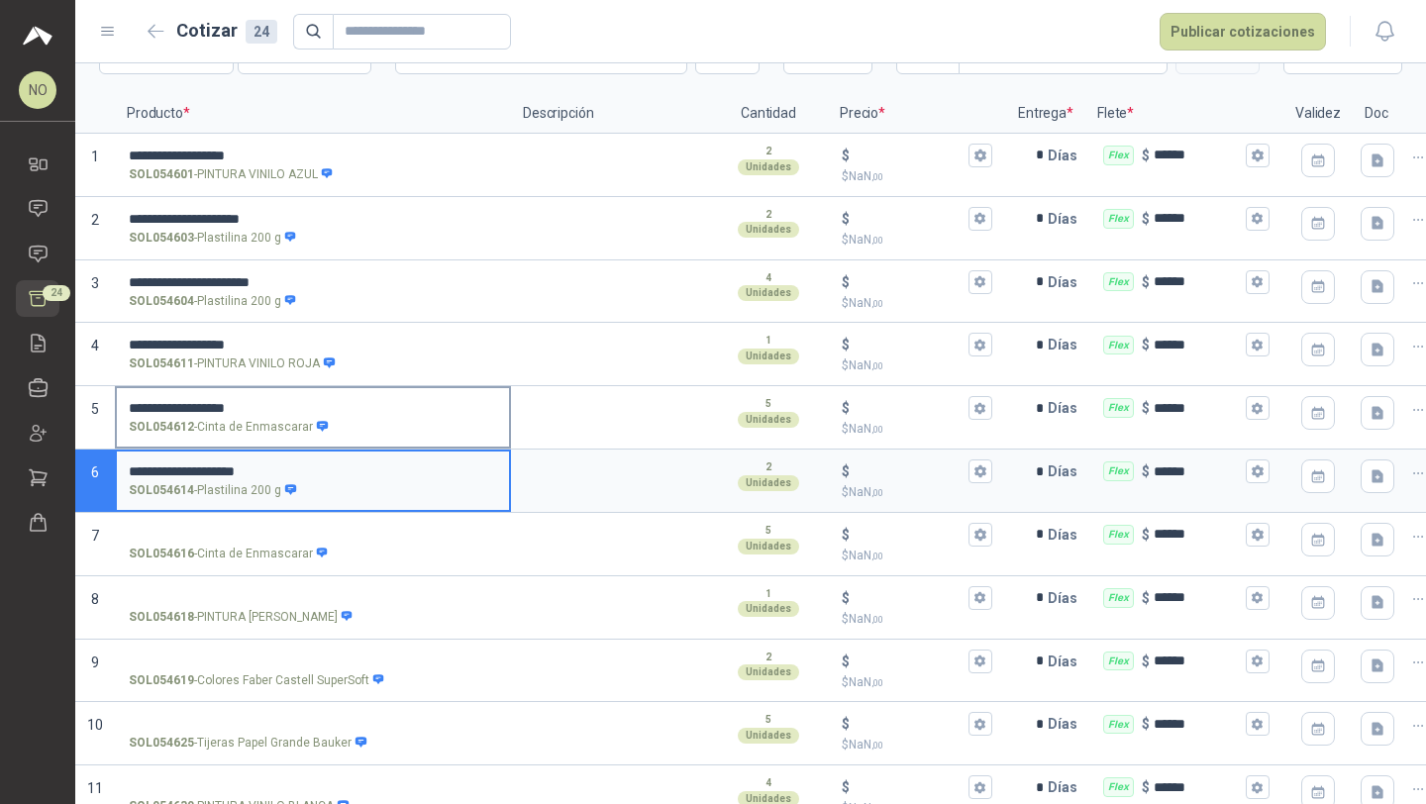
scroll to position [140, 0]
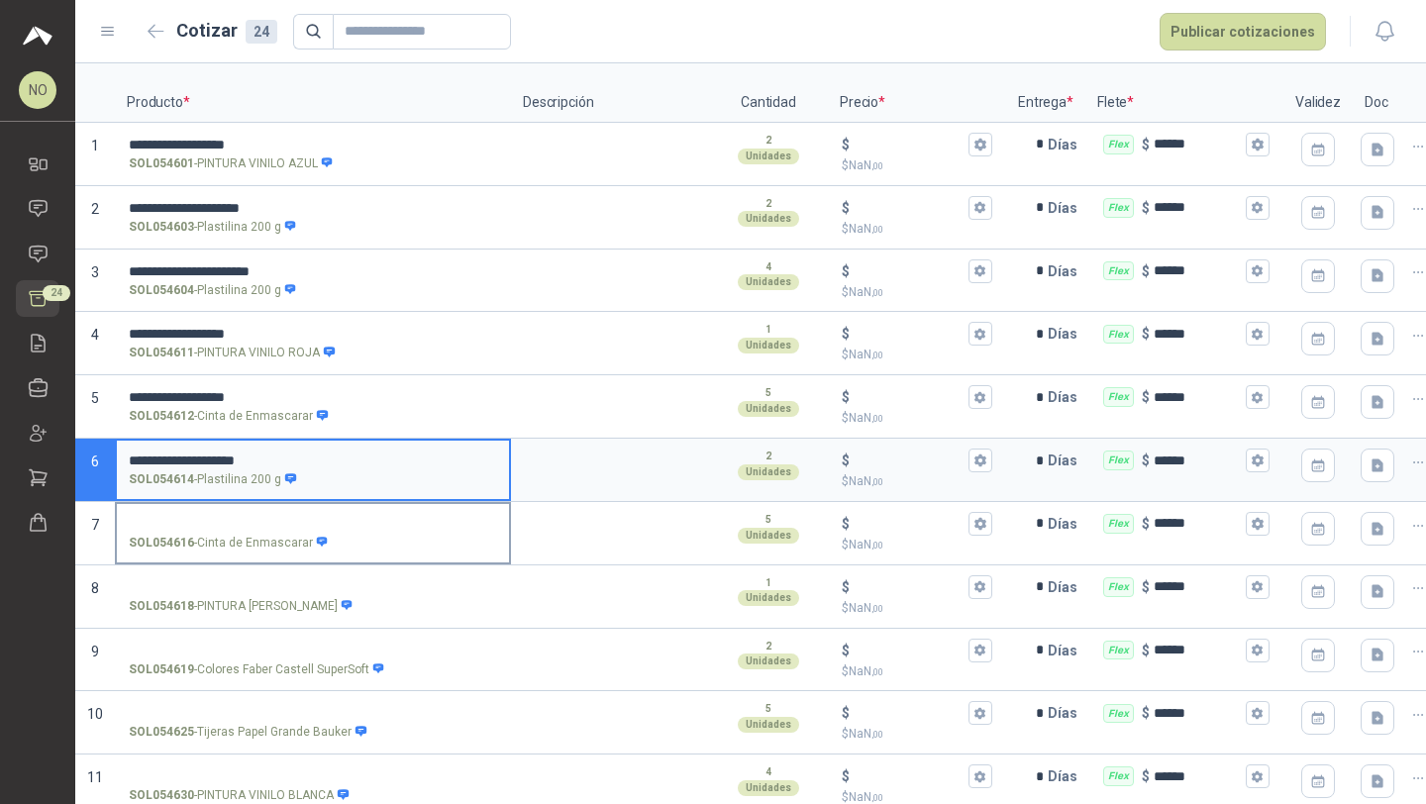
type input "**********"
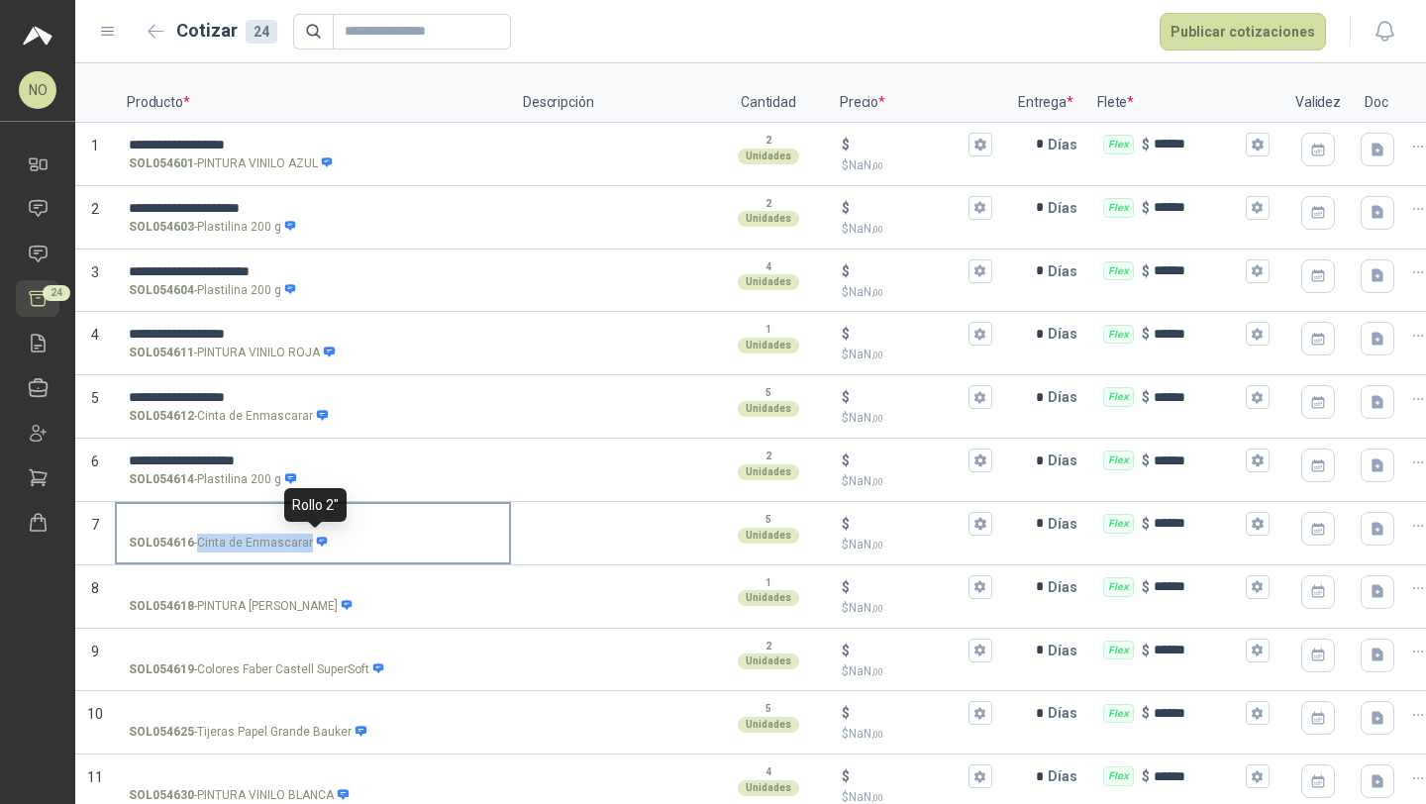
drag, startPoint x: 200, startPoint y: 543, endPoint x: 307, endPoint y: 547, distance: 107.0
click at [307, 547] on p "SOL054616 - Cinta de Enmascarar" at bounding box center [229, 543] width 200 height 19
copy div "Cinta de Enmascarar"
click at [254, 521] on input "SOL054616 - Cinta de Enmascarar" at bounding box center [313, 524] width 368 height 15
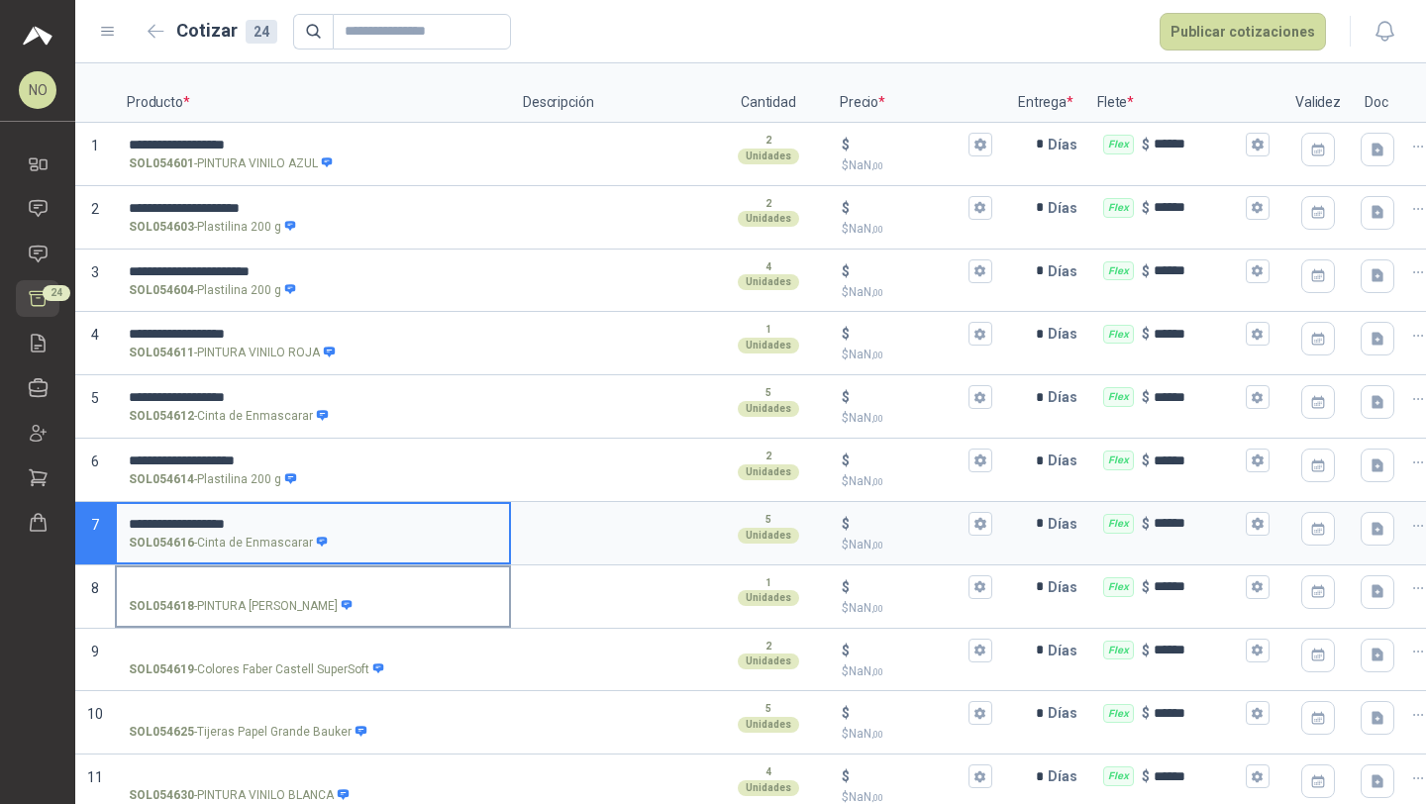
drag, startPoint x: 198, startPoint y: 605, endPoint x: 341, endPoint y: 614, distance: 142.8
click at [341, 614] on p "SOL054618 - PINTURA VINILO NARANJA" at bounding box center [241, 606] width 225 height 19
copy p "PINTURA [PERSON_NAME]"
click at [298, 584] on input "SOL054618 - PINTURA VINILO NARANJA" at bounding box center [313, 587] width 368 height 15
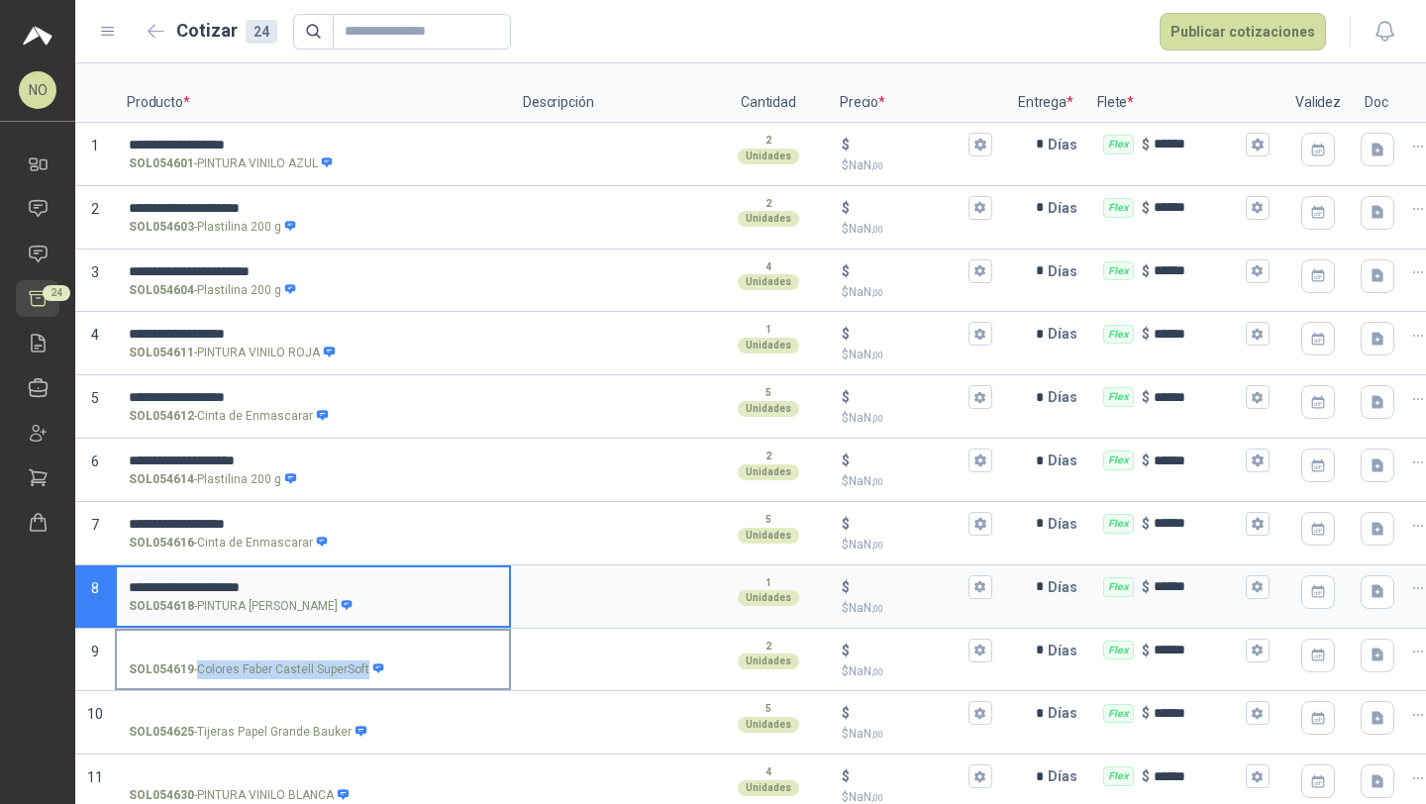
drag, startPoint x: 199, startPoint y: 667, endPoint x: 361, endPoint y: 672, distance: 162.4
click at [361, 672] on p "SOL054619 - Colores Faber Castell SuperSoft" at bounding box center [257, 669] width 256 height 19
click at [331, 645] on input "SOL054619 - Colores Faber Castell SuperSoft" at bounding box center [313, 650] width 368 height 15
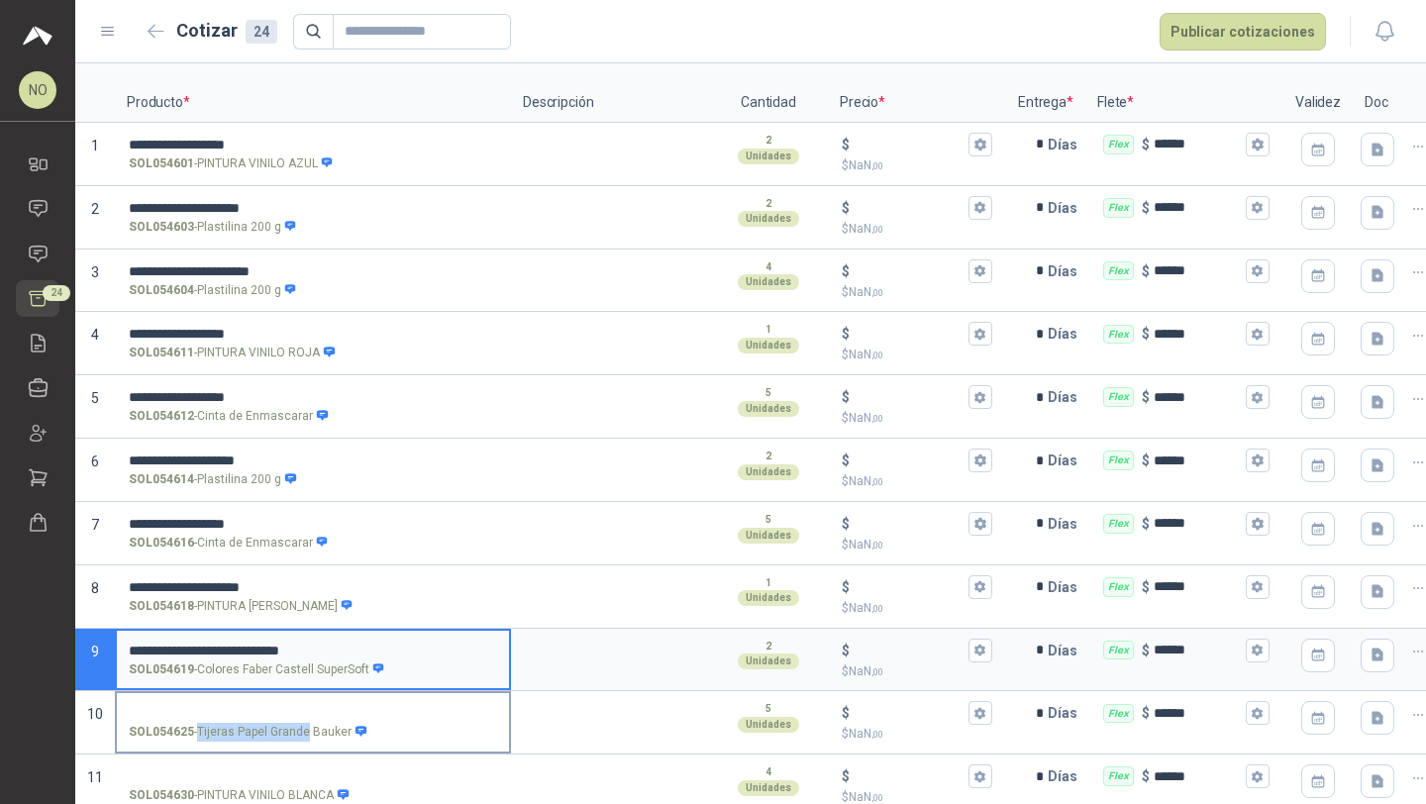
drag, startPoint x: 198, startPoint y: 729, endPoint x: 305, endPoint y: 735, distance: 107.1
click at [305, 735] on p "SOL054625 - Tijeras Papel Grande Bauker" at bounding box center [248, 732] width 239 height 19
click at [284, 714] on input "SOL054625 - Tijeras Papel Grande Bauker" at bounding box center [313, 713] width 368 height 15
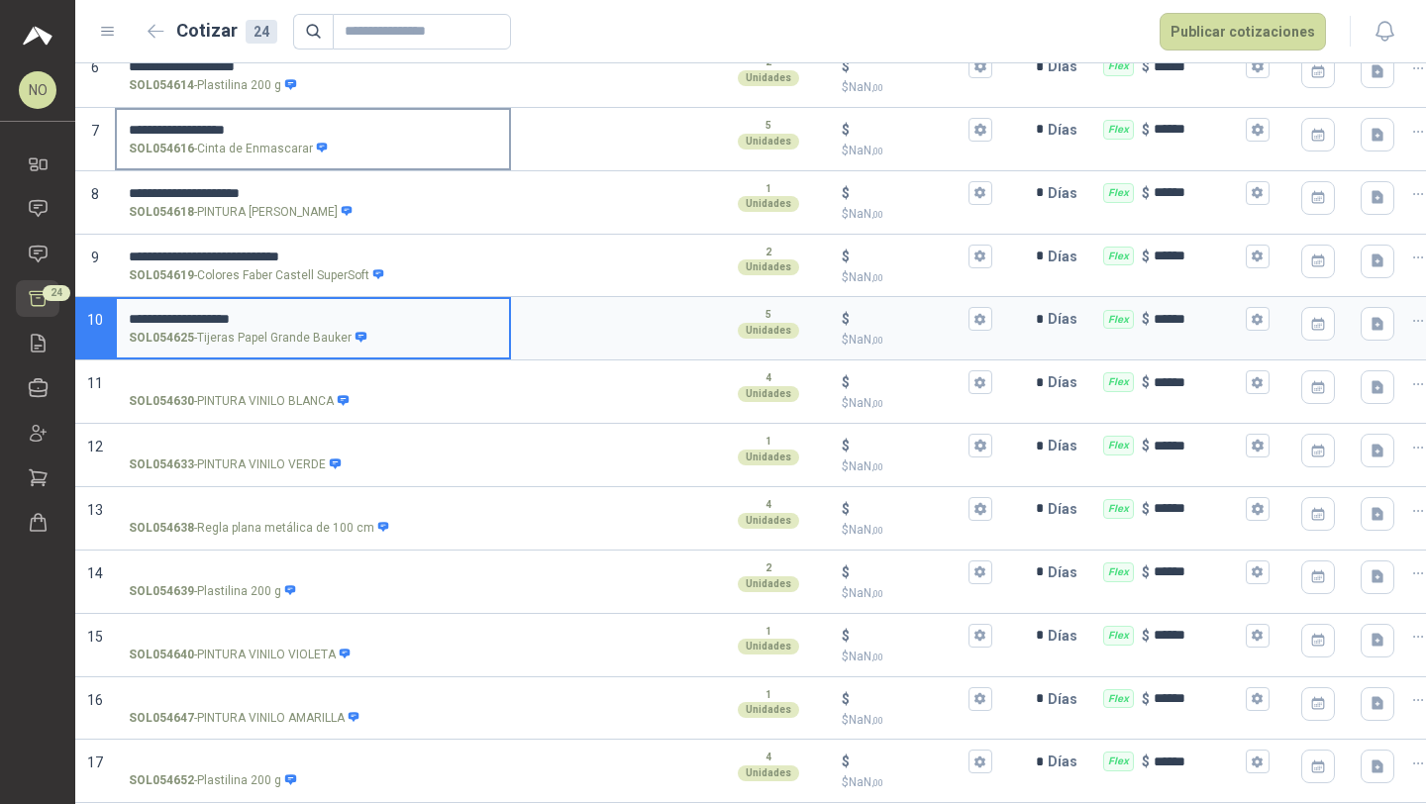
scroll to position [616, 0]
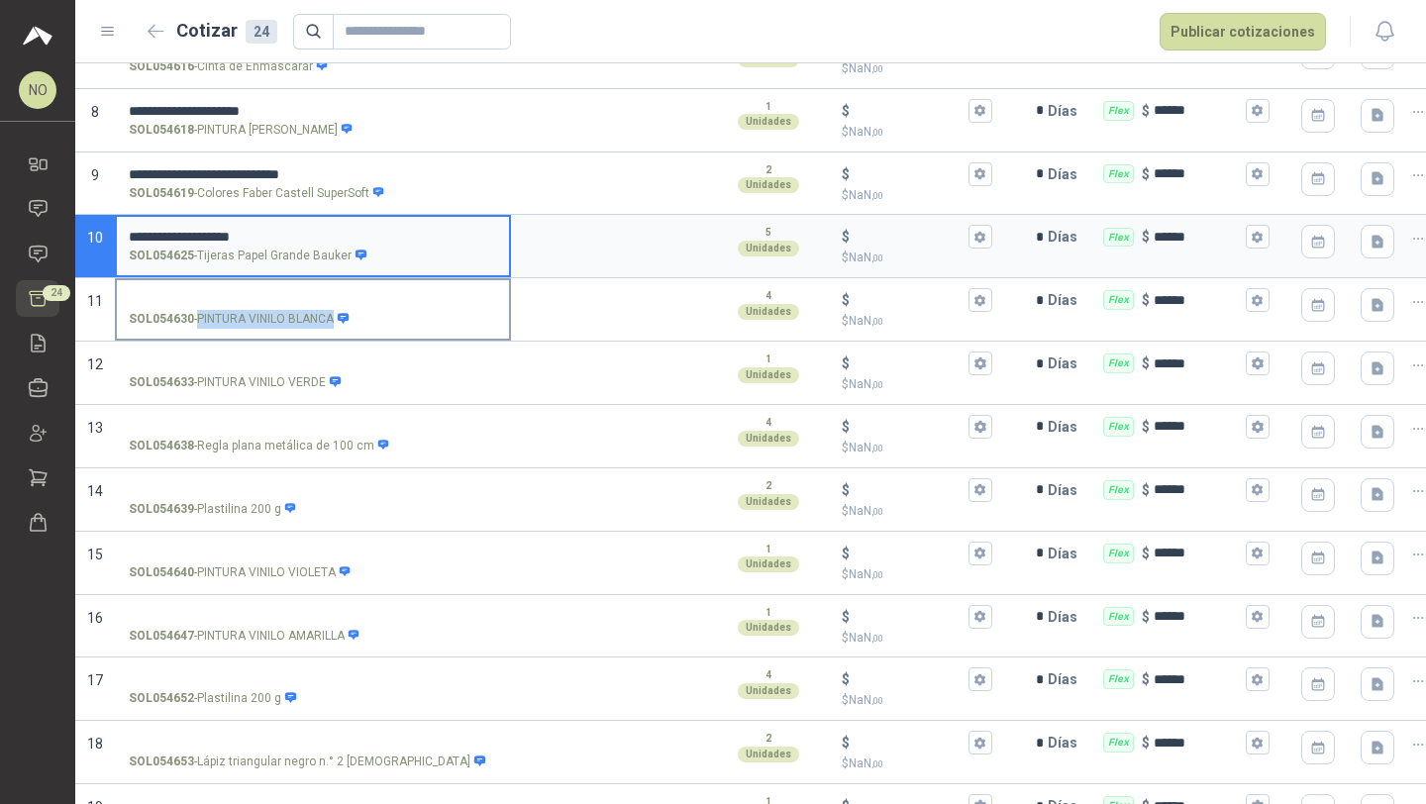
drag, startPoint x: 199, startPoint y: 318, endPoint x: 333, endPoint y: 323, distance: 133.7
click at [333, 323] on p "SOL054630 - PINTURA VINILO BLANCA" at bounding box center [239, 319] width 221 height 19
click at [292, 299] on input "SOL054630 - PINTURA VINILO BLANCA" at bounding box center [313, 300] width 368 height 15
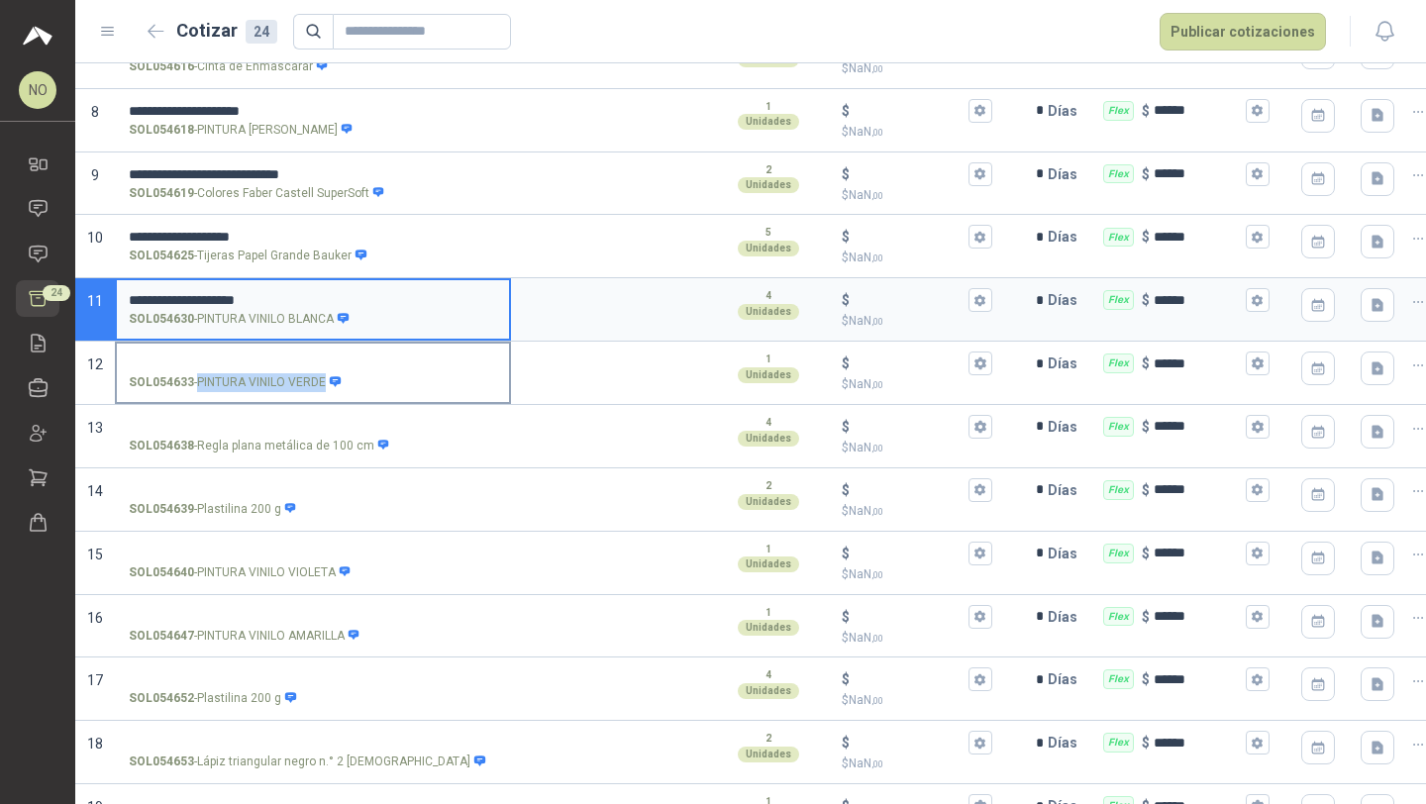
drag, startPoint x: 198, startPoint y: 380, endPoint x: 323, endPoint y: 385, distance: 124.8
click at [323, 385] on p "SOL054633 - PINTURA VINILO VERDE" at bounding box center [235, 382] width 213 height 19
click at [302, 358] on input "SOL054633 - PINTURA VINILO VERDE" at bounding box center [313, 363] width 368 height 15
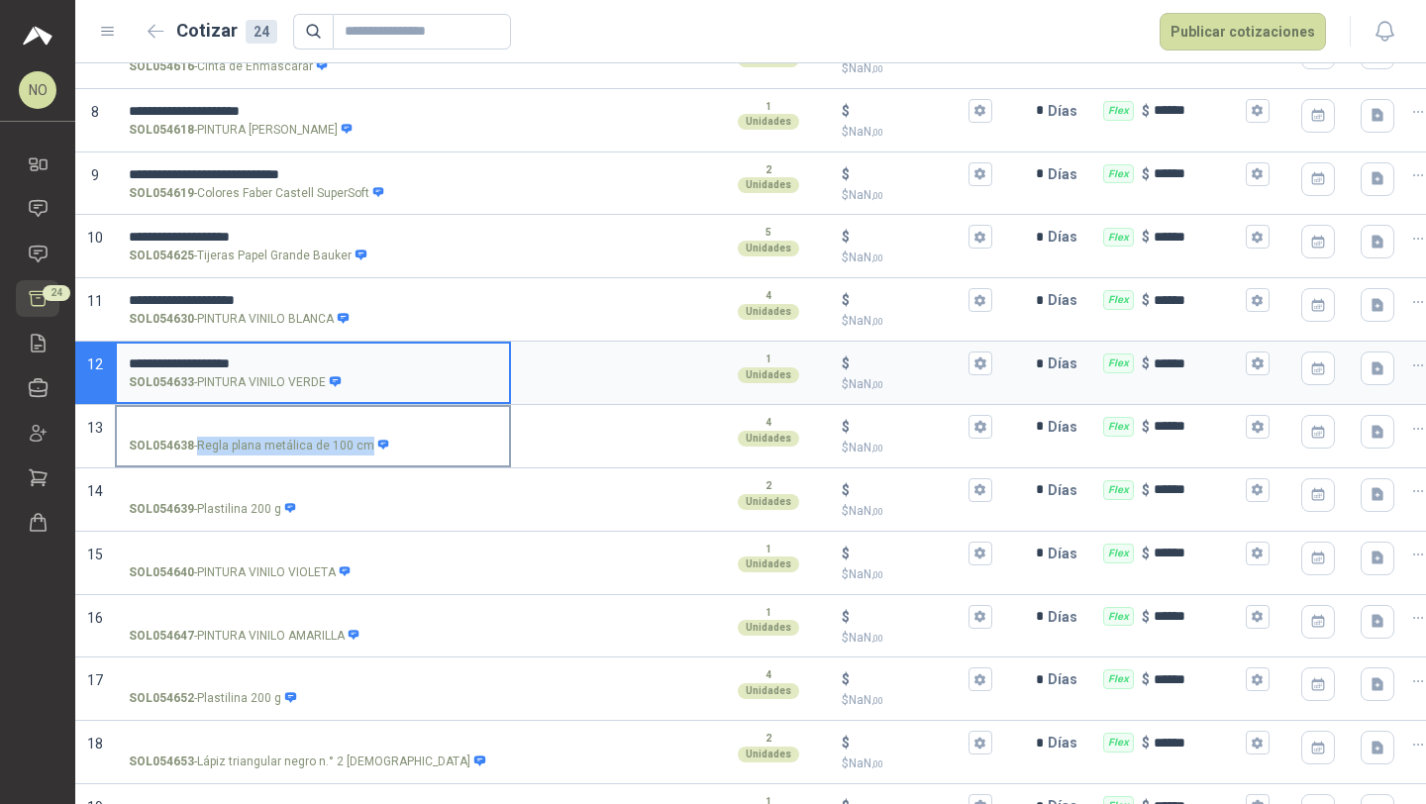
drag, startPoint x: 198, startPoint y: 443, endPoint x: 362, endPoint y: 449, distance: 164.5
click at [362, 449] on p "SOL054638 - Regla plana metálica de 100 cm" at bounding box center [259, 446] width 261 height 19
click at [333, 425] on input "SOL054638 - Regla plana metálica de 100 cm" at bounding box center [313, 427] width 368 height 15
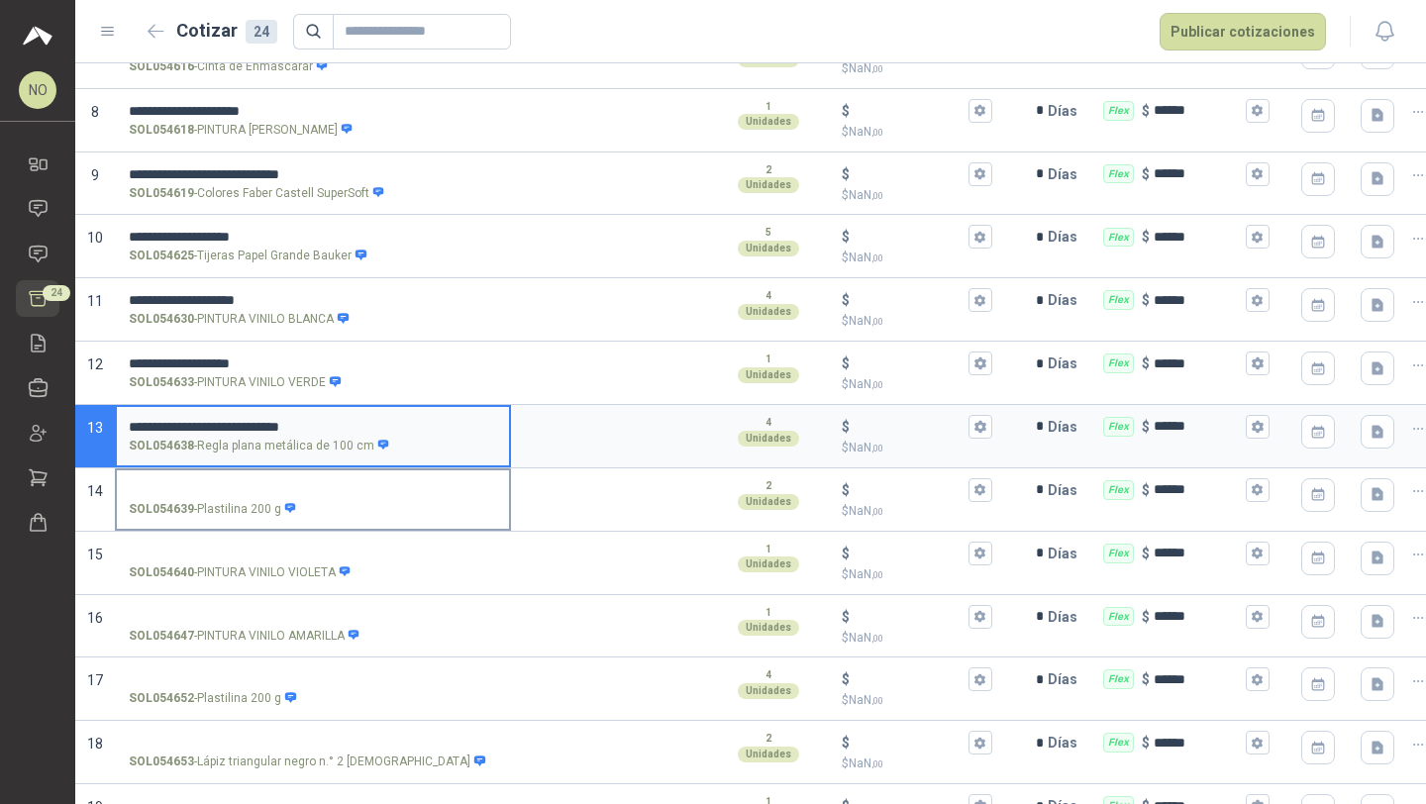
drag, startPoint x: 196, startPoint y: 508, endPoint x: 277, endPoint y: 516, distance: 81.6
click at [277, 516] on p "SOL054639 - Plastilina 200 g" at bounding box center [213, 509] width 168 height 19
click at [264, 484] on input "SOL054639 - Plastilina 200 g" at bounding box center [313, 490] width 368 height 15
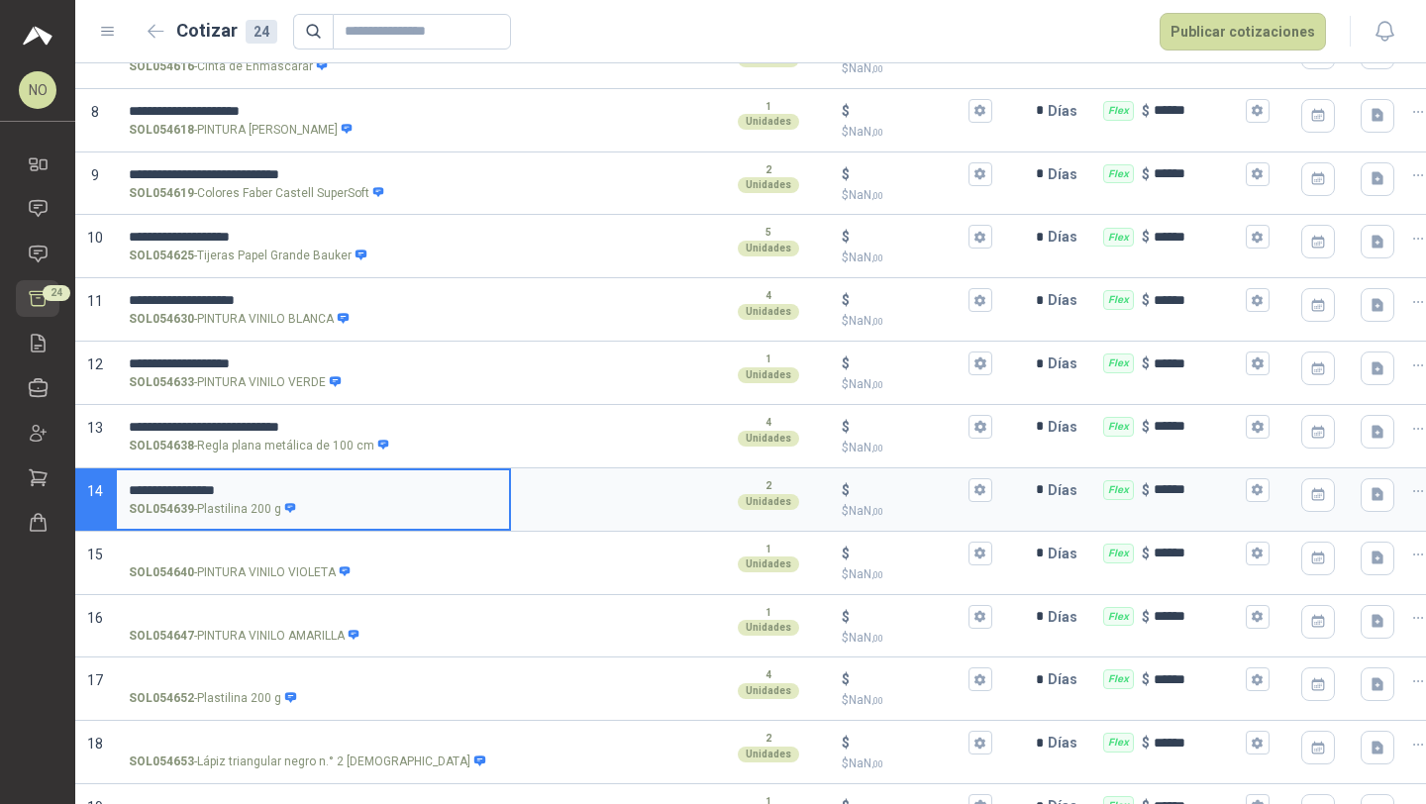
click at [247, 488] on input "**********" at bounding box center [313, 490] width 368 height 15
type input "**********"
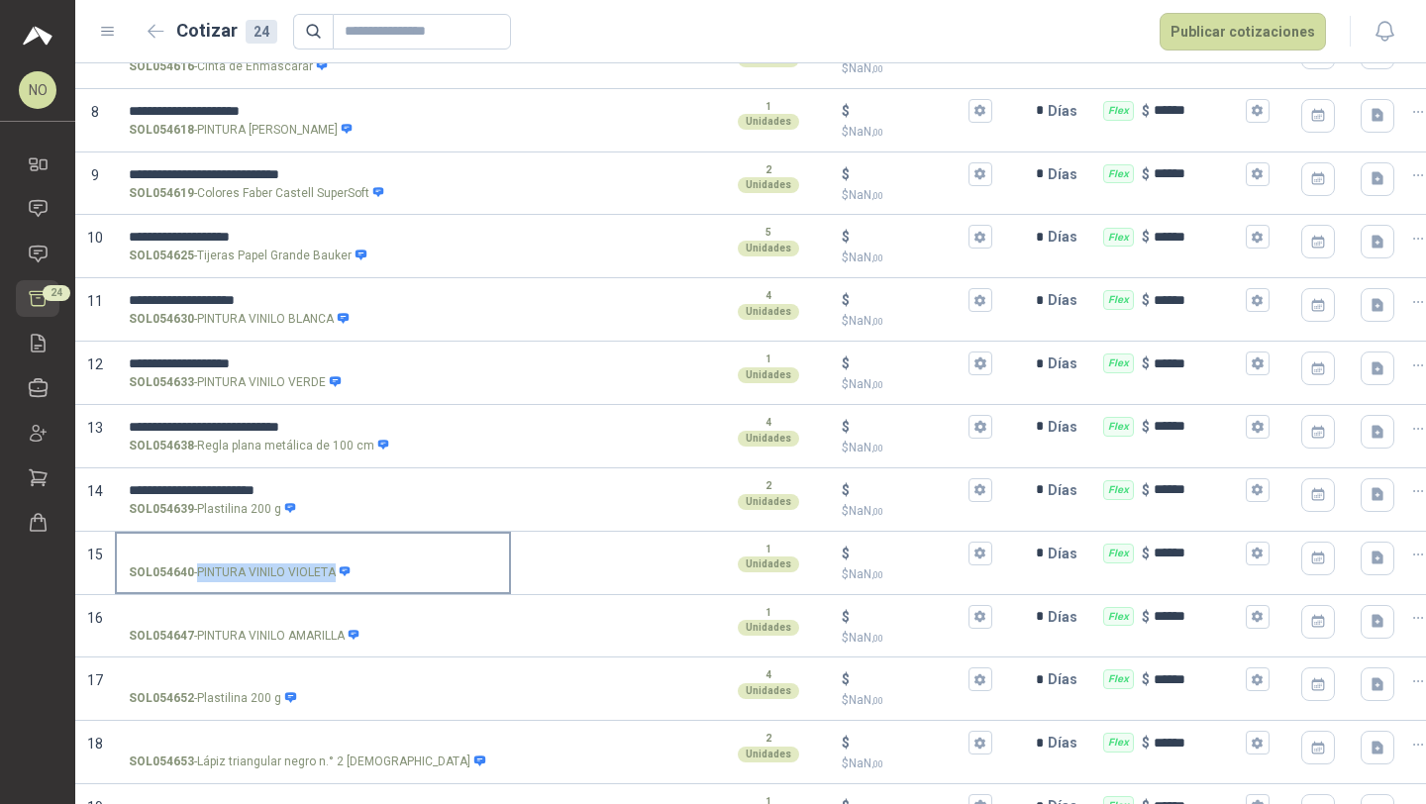
drag, startPoint x: 198, startPoint y: 569, endPoint x: 334, endPoint y: 574, distance: 135.7
click at [334, 574] on p "SOL054640 - PINTURA VINILO VIOLETA" at bounding box center [240, 572] width 223 height 19
click at [281, 550] on input "SOL054640 - PINTURA VINILO VIOLETA" at bounding box center [313, 553] width 368 height 15
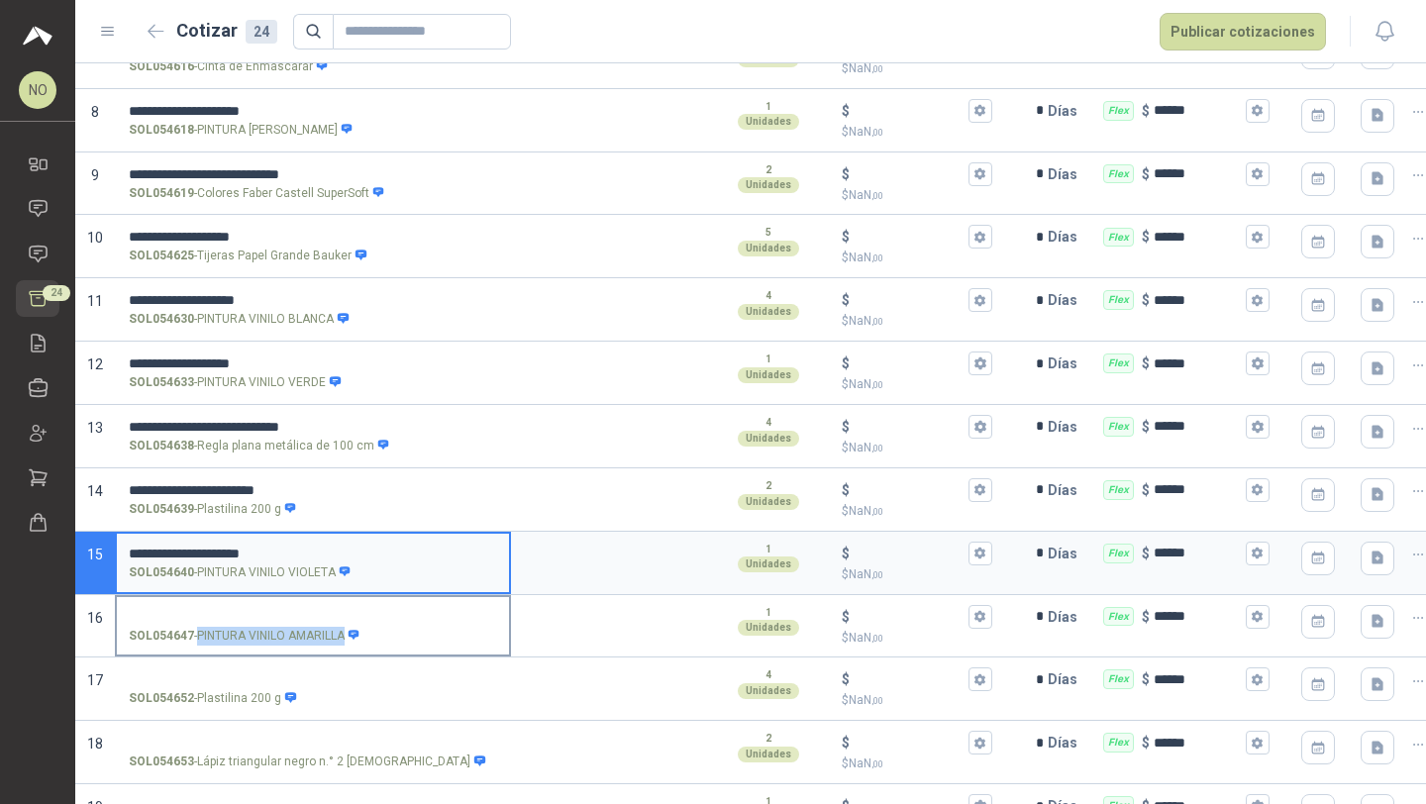
drag, startPoint x: 201, startPoint y: 632, endPoint x: 345, endPoint y: 642, distance: 144.0
click at [345, 642] on p "SOL054647 - PINTURA VINILO AMARILLA" at bounding box center [245, 636] width 232 height 19
click at [291, 615] on input "SOL054647 - PINTURA VINILO AMARILLA" at bounding box center [313, 617] width 368 height 15
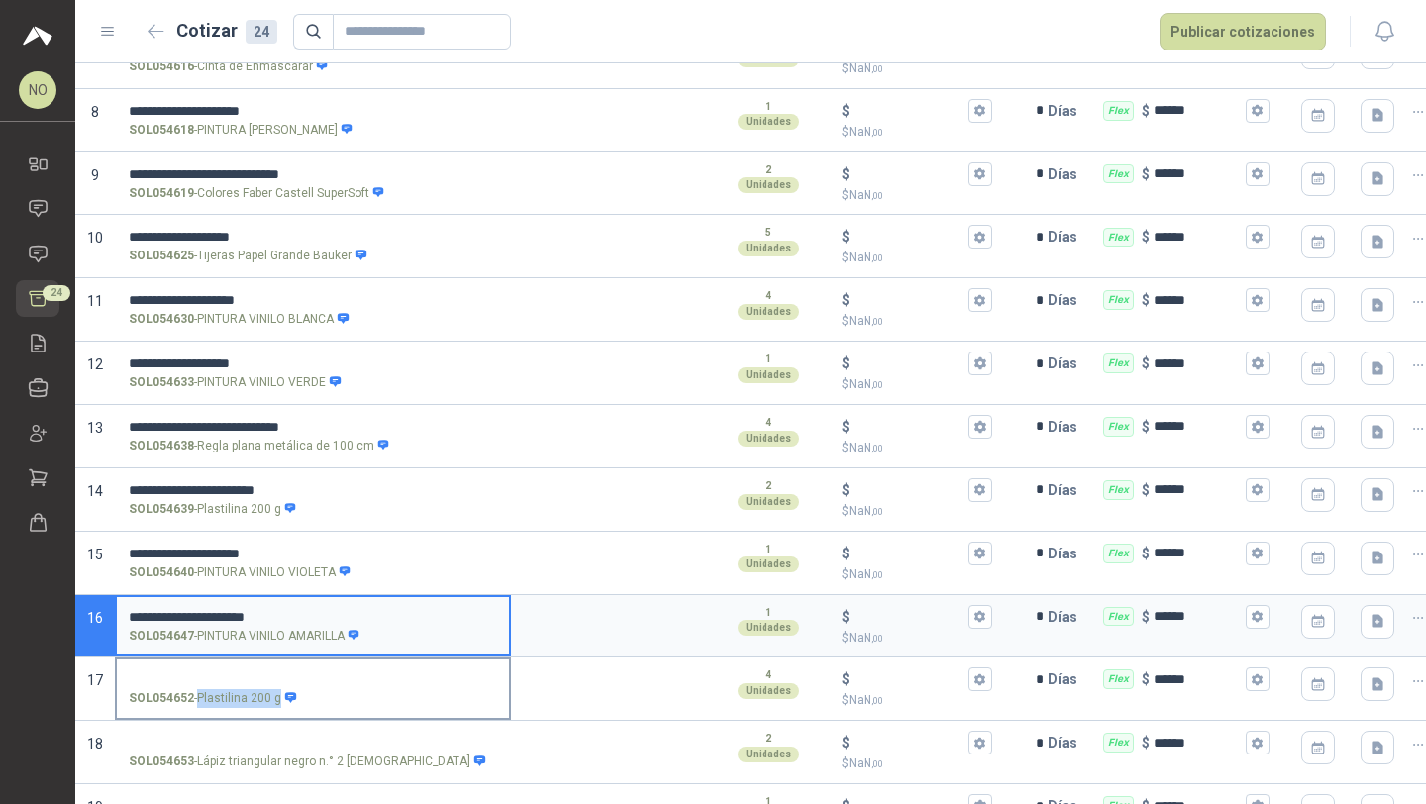
drag, startPoint x: 198, startPoint y: 697, endPoint x: 278, endPoint y: 699, distance: 80.2
click at [278, 699] on p "SOL054652 - Plastilina 200 g" at bounding box center [213, 698] width 168 height 19
click at [236, 672] on input "SOL054652 - Plastilina 200 g" at bounding box center [313, 679] width 368 height 15
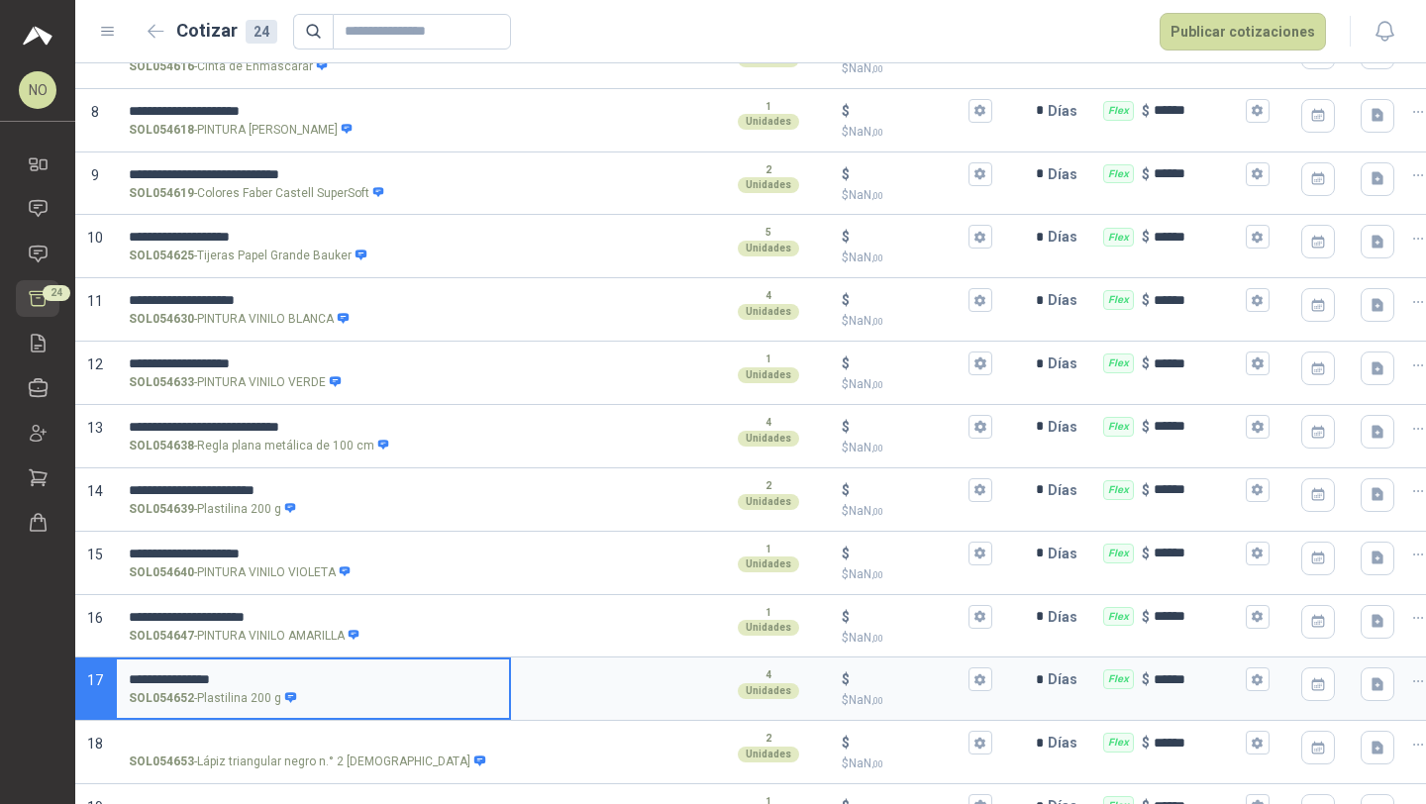
scroll to position [991, 0]
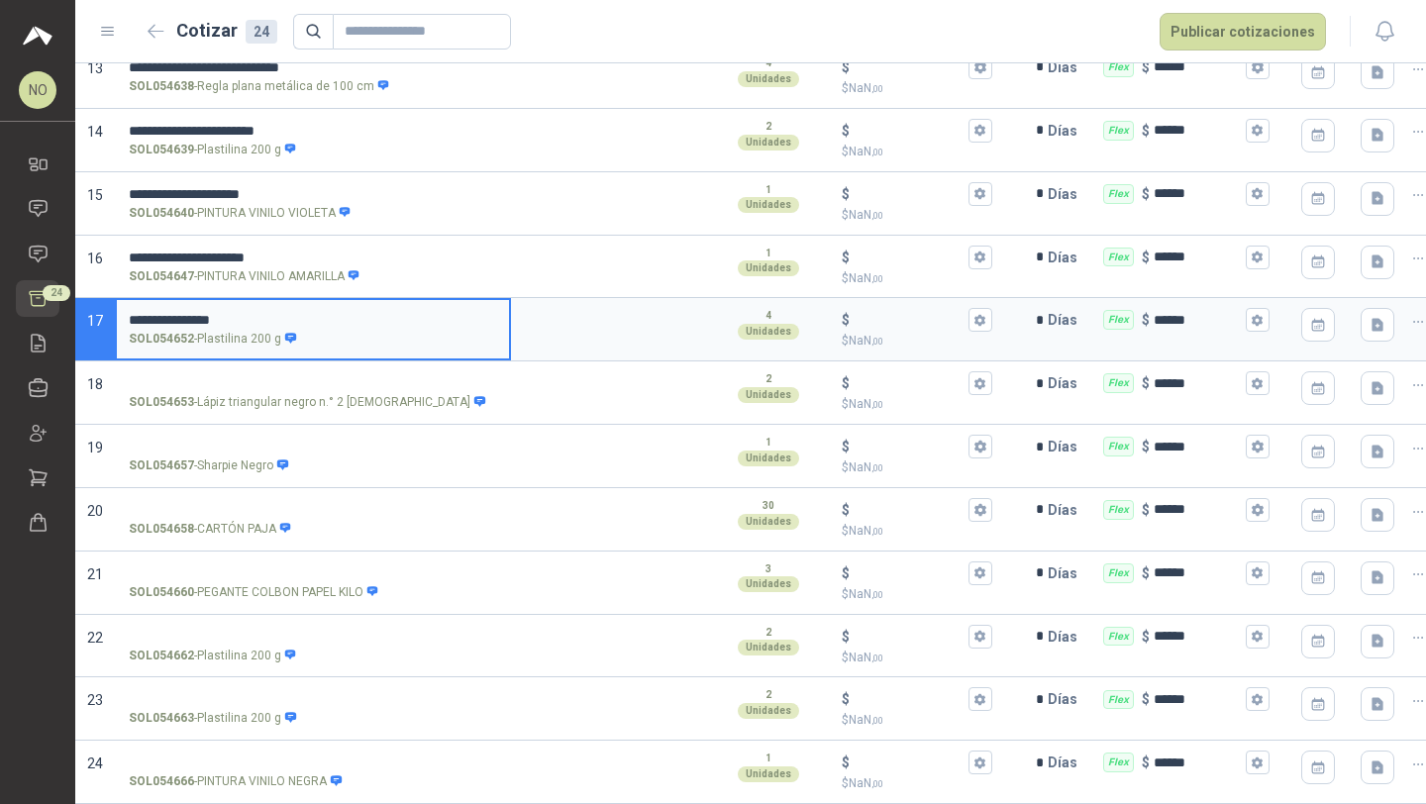
click at [264, 313] on input "**********" at bounding box center [313, 320] width 368 height 15
type input "**********"
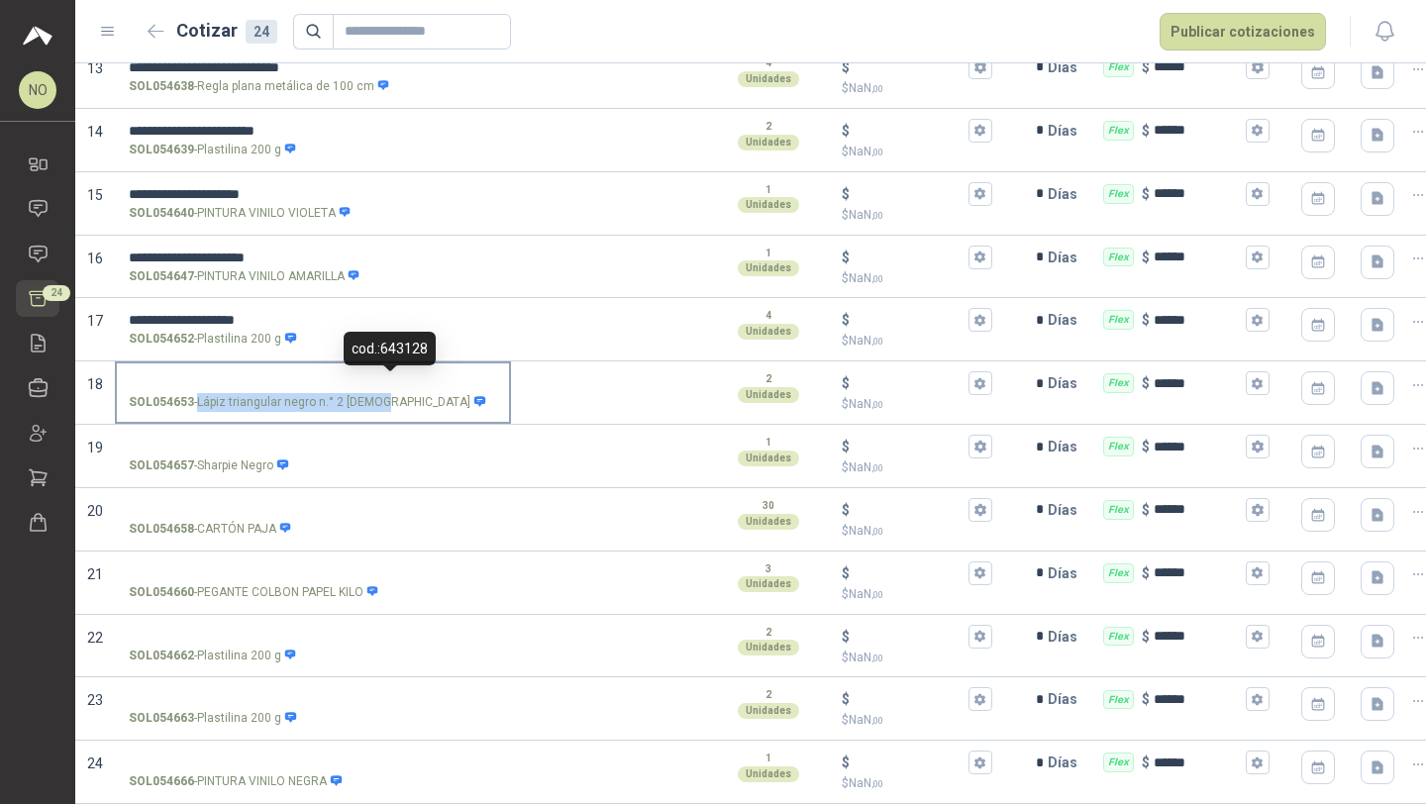
drag, startPoint x: 200, startPoint y: 384, endPoint x: 381, endPoint y: 390, distance: 181.3
click at [381, 393] on p "SOL054653 - Lápiz triangular negro n.° 2 Mongol" at bounding box center [307, 402] width 357 height 19
click at [323, 376] on input "SOL054653 - Lápiz triangular negro n.° 2 Mongol" at bounding box center [313, 383] width 368 height 15
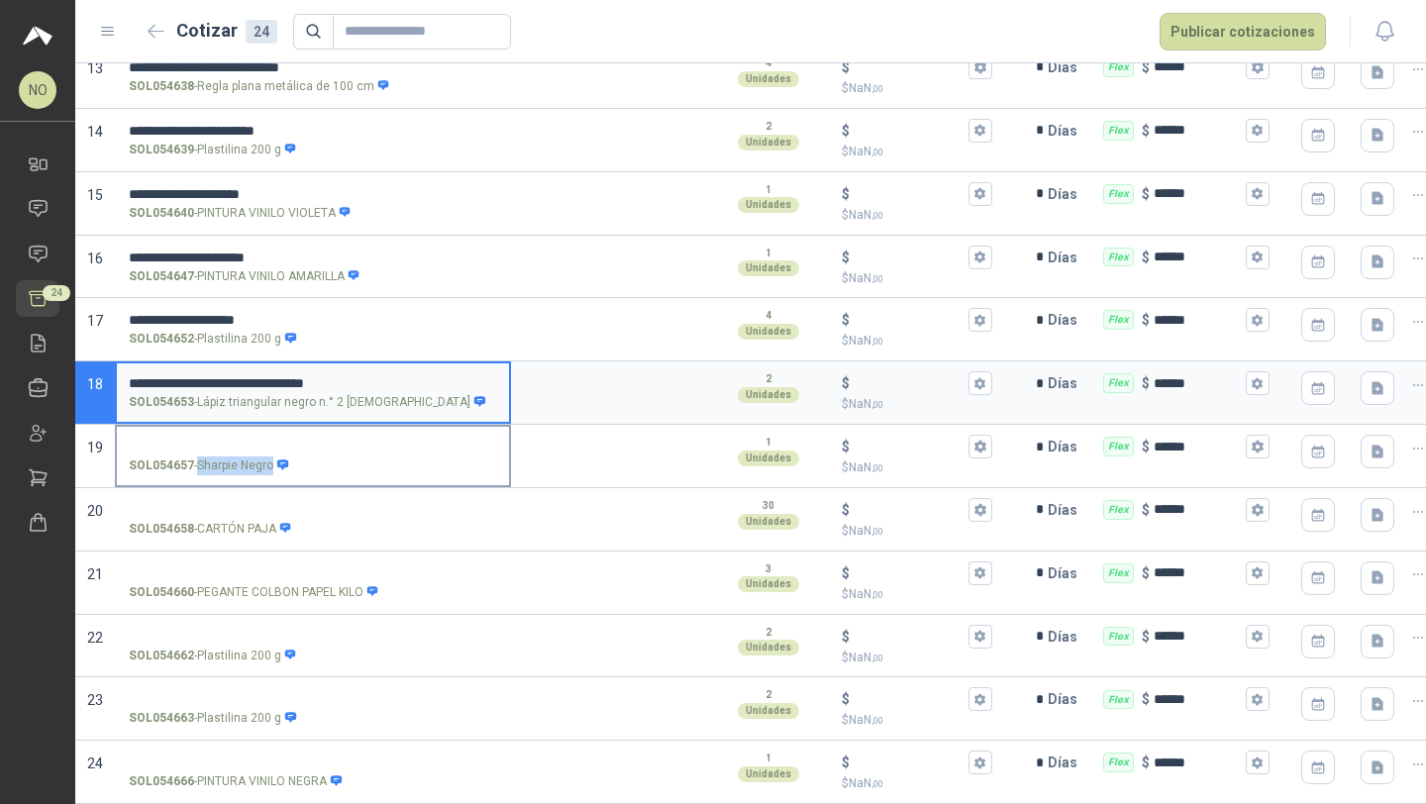
drag, startPoint x: 197, startPoint y: 446, endPoint x: 269, endPoint y: 452, distance: 72.5
click at [269, 456] on p "SOL054657 - Sharpie Negro" at bounding box center [209, 465] width 160 height 19
click at [252, 440] on input "SOL054657 - Sharpie Negro" at bounding box center [313, 447] width 368 height 15
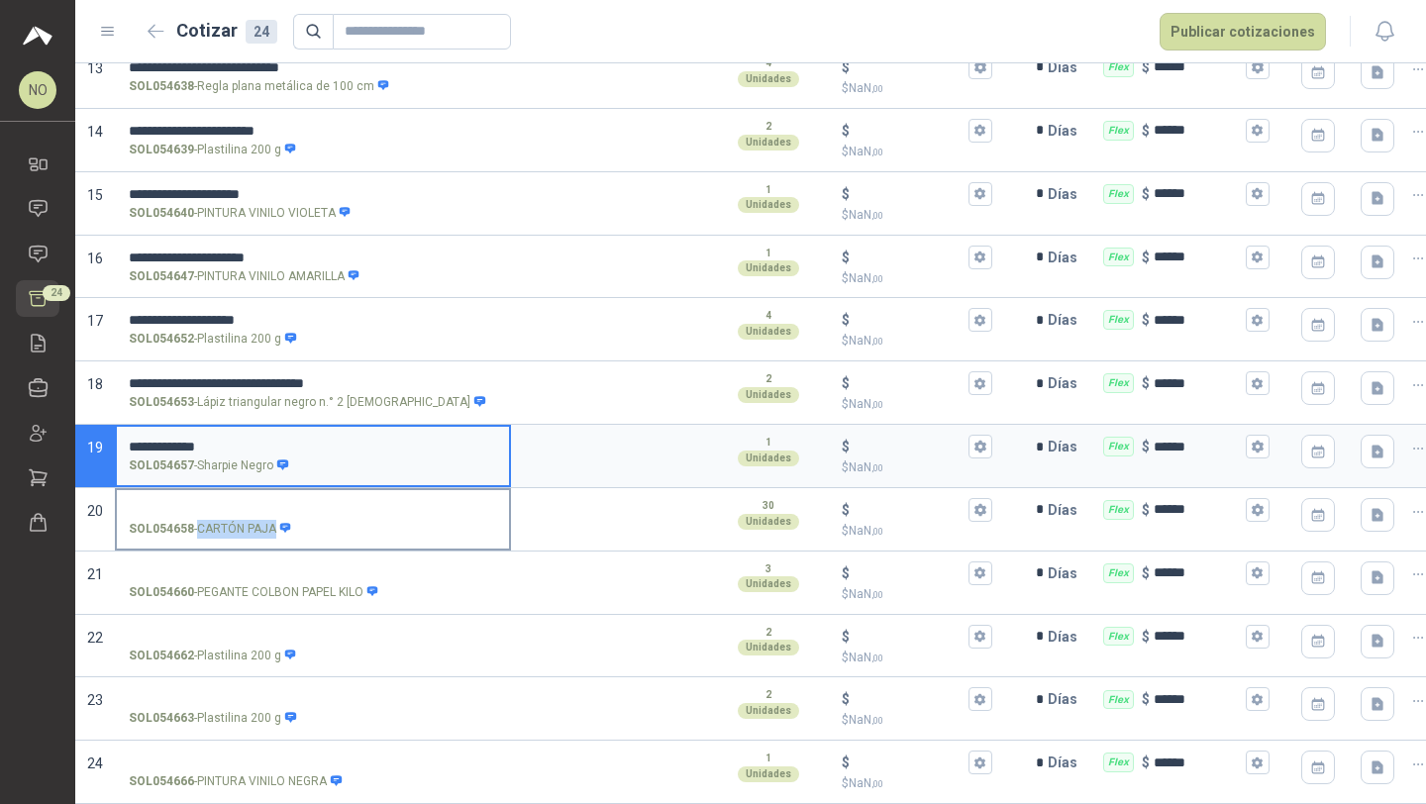
drag, startPoint x: 199, startPoint y: 511, endPoint x: 273, endPoint y: 515, distance: 74.4
click at [273, 520] on p "SOL054658 - CARTÓN PAJA" at bounding box center [210, 529] width 163 height 19
click at [247, 503] on input "SOL054658 - CARTÓN PAJA" at bounding box center [313, 510] width 368 height 15
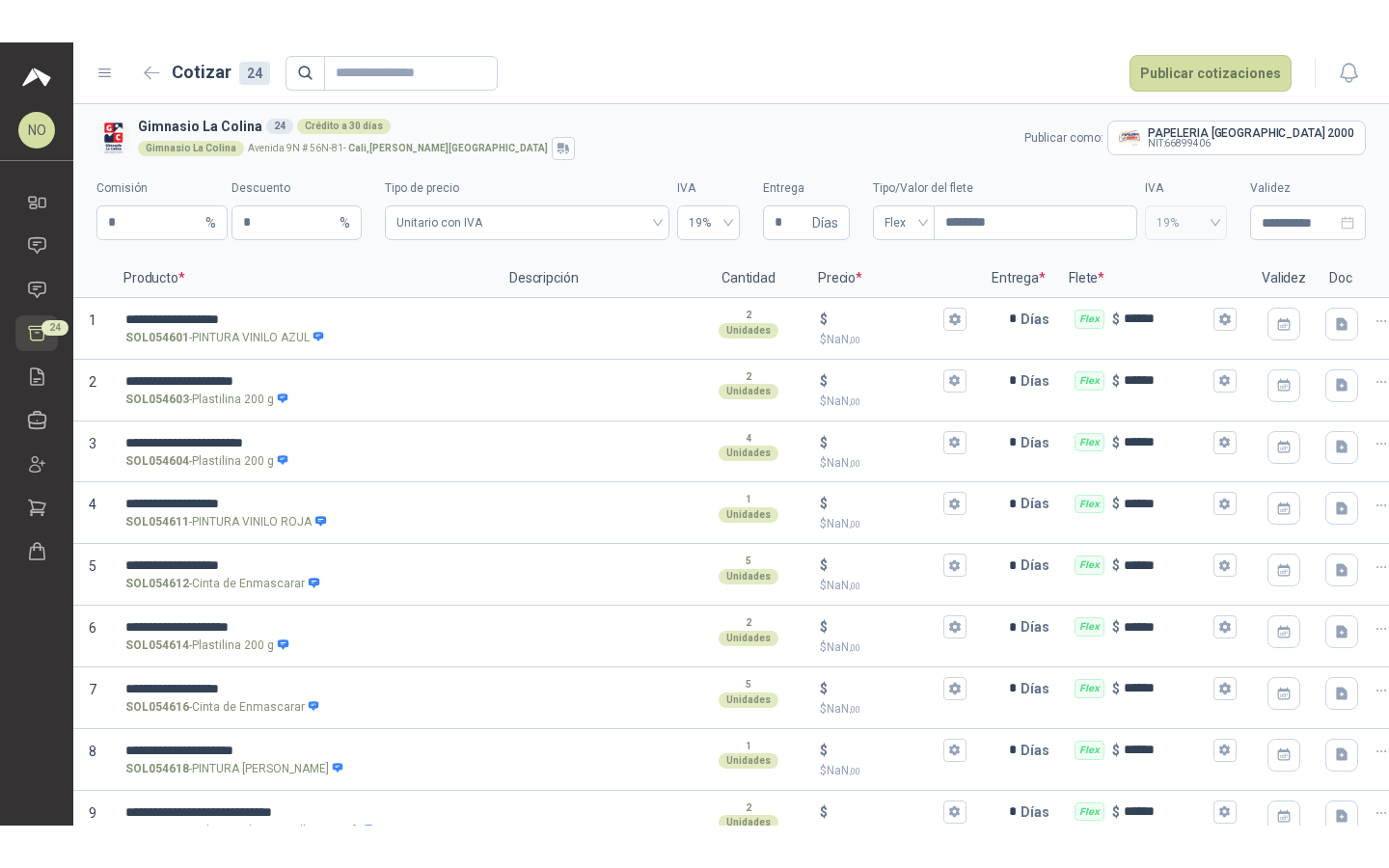
scroll to position [965, 0]
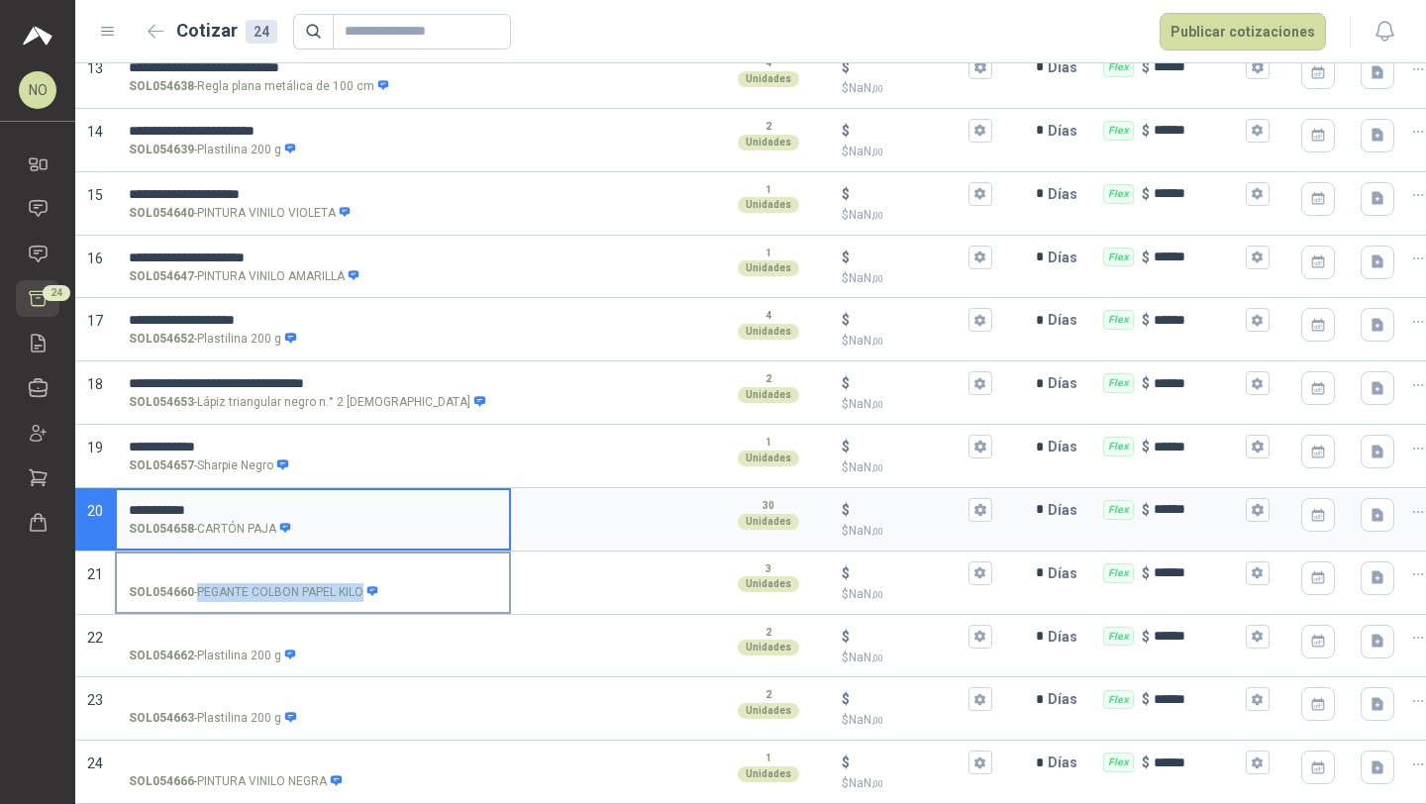
drag, startPoint x: 199, startPoint y: 571, endPoint x: 362, endPoint y: 582, distance: 163.7
click at [362, 583] on p "SOL054660 - PEGANTE COLBON PAPEL KILO" at bounding box center [254, 592] width 250 height 19
copy p "PEGANTE COLBON PAPEL KILO"
click at [325, 566] on input "SOL054660 - PEGANTE COLBON PAPEL KILO" at bounding box center [313, 573] width 368 height 15
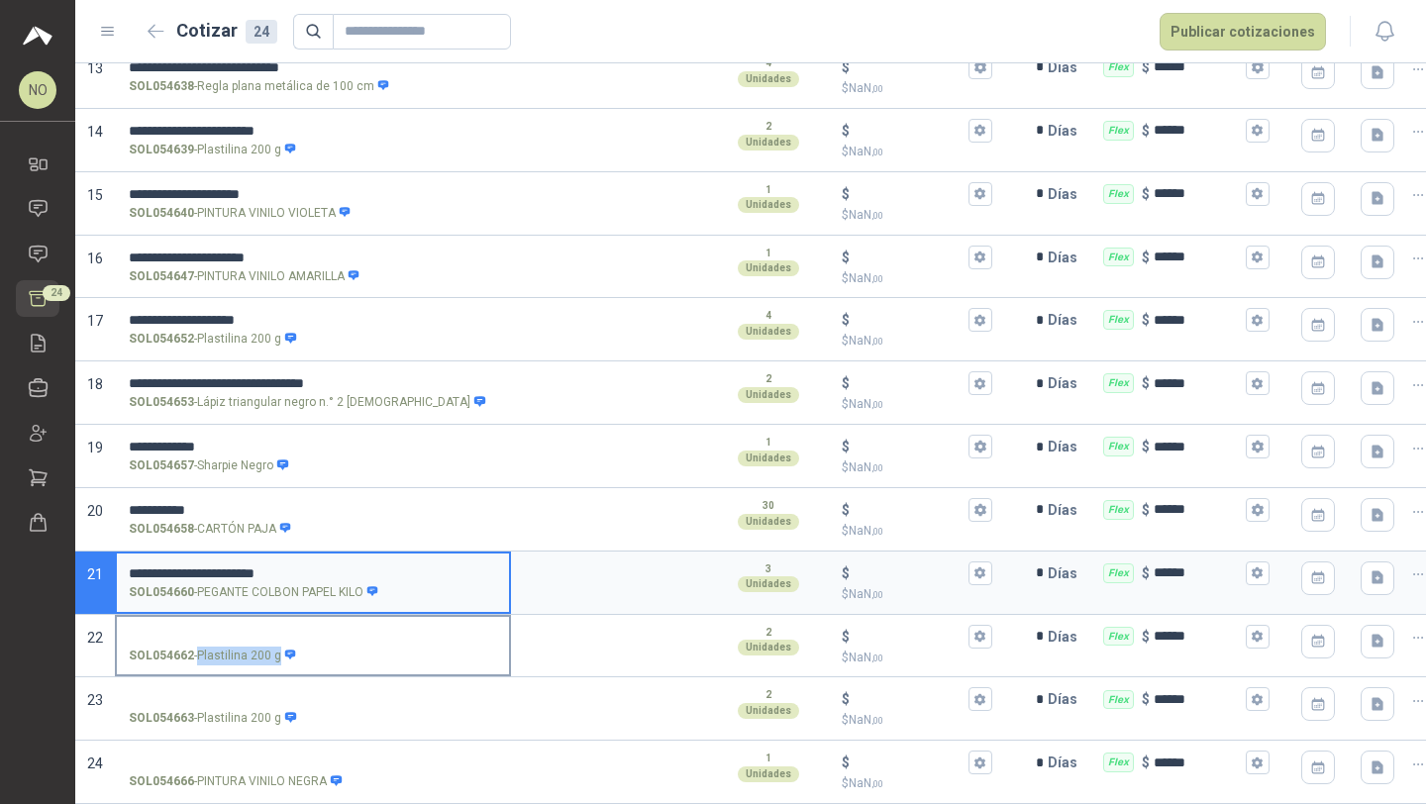
drag, startPoint x: 198, startPoint y: 637, endPoint x: 276, endPoint y: 641, distance: 78.3
click at [276, 646] on p "SOL054662 - Plastilina 200 g" at bounding box center [213, 655] width 168 height 19
copy p "Plastilina 200 g"
click at [254, 630] on input "SOL054662 - Plastilina 200 g" at bounding box center [313, 637] width 368 height 15
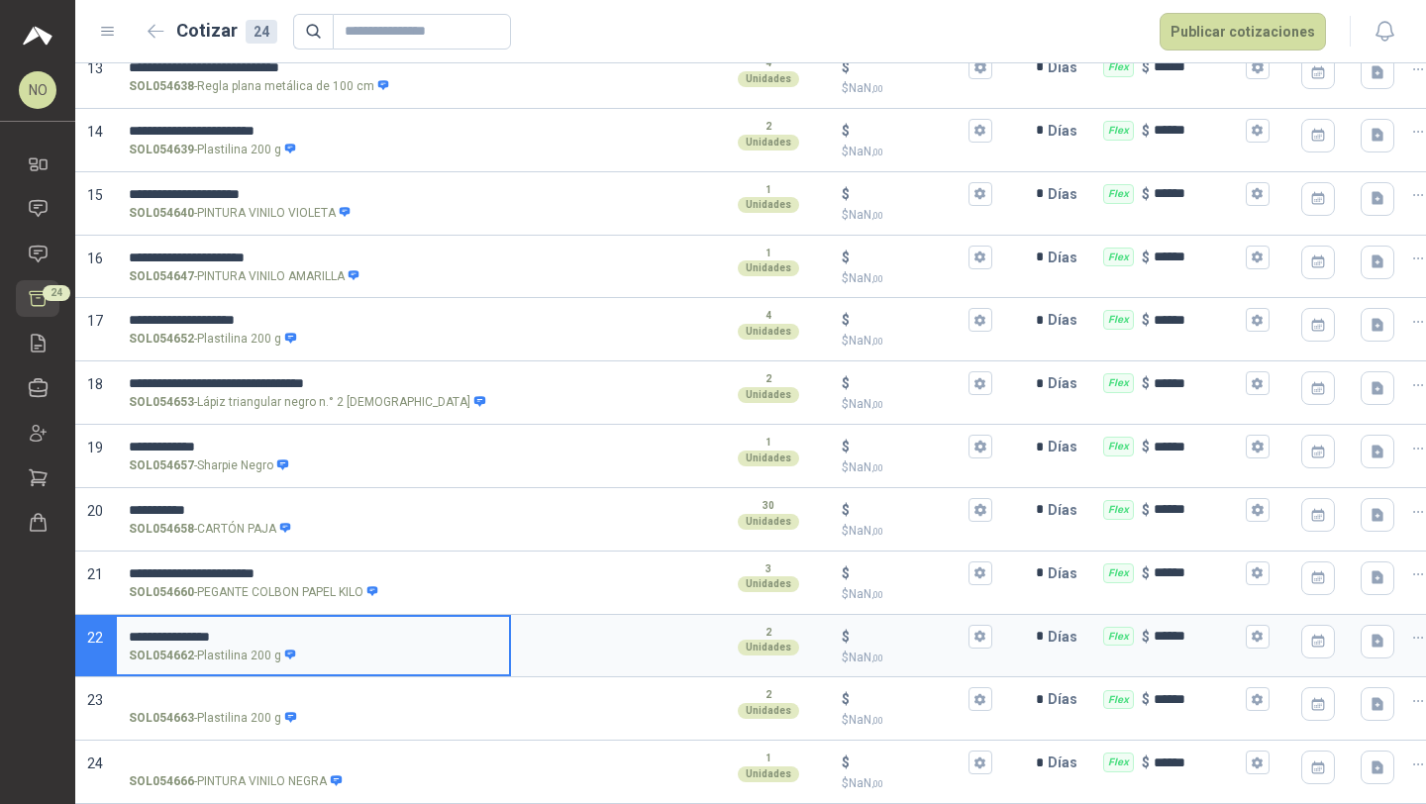
click at [245, 630] on input "**********" at bounding box center [313, 637] width 368 height 15
type input "**********"
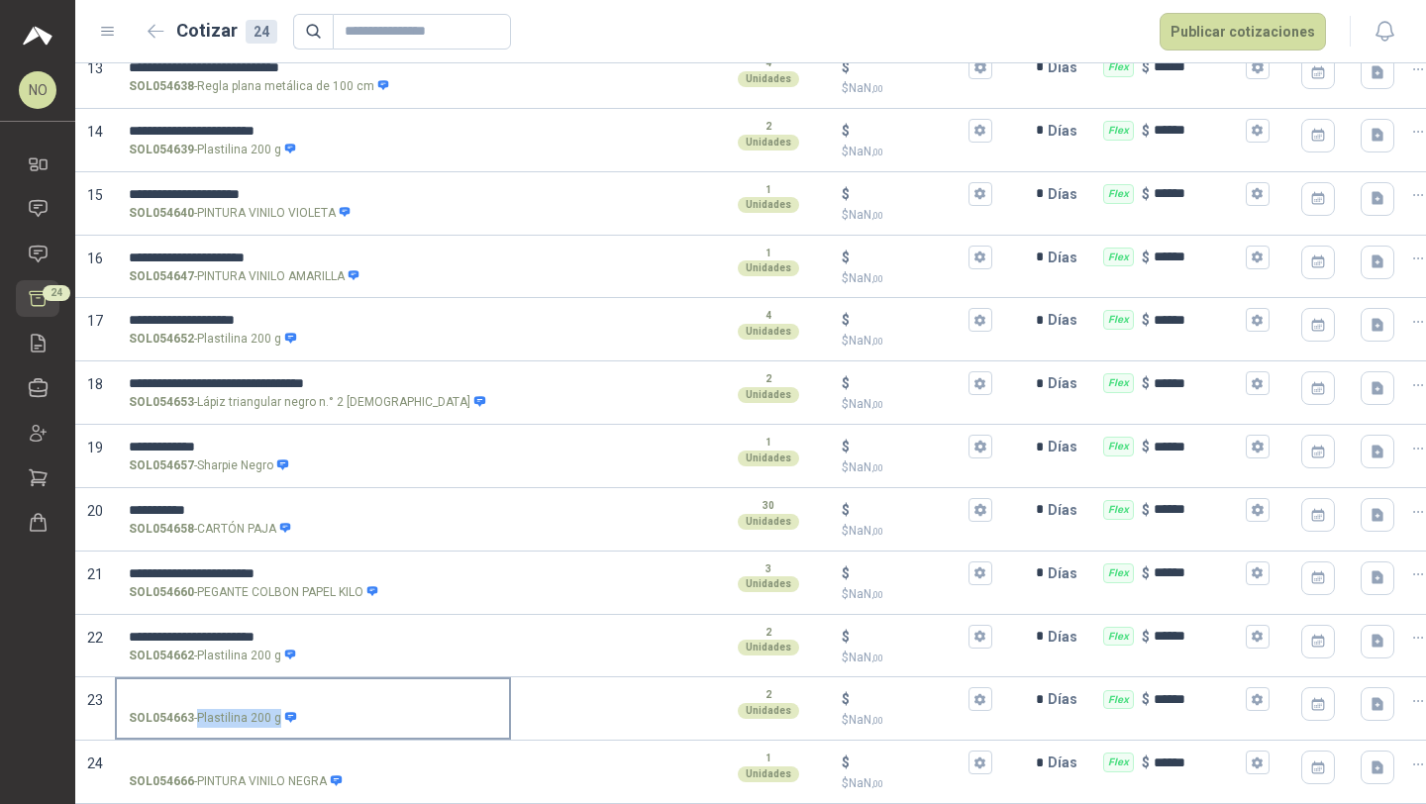
drag, startPoint x: 200, startPoint y: 697, endPoint x: 276, endPoint y: 704, distance: 76.5
click at [276, 709] on p "SOL054663 - Plastilina 200 g" at bounding box center [213, 718] width 168 height 19
copy p "Plastilina 200 g"
click at [255, 692] on input "SOL054663 - Plastilina 200 g" at bounding box center [313, 699] width 368 height 15
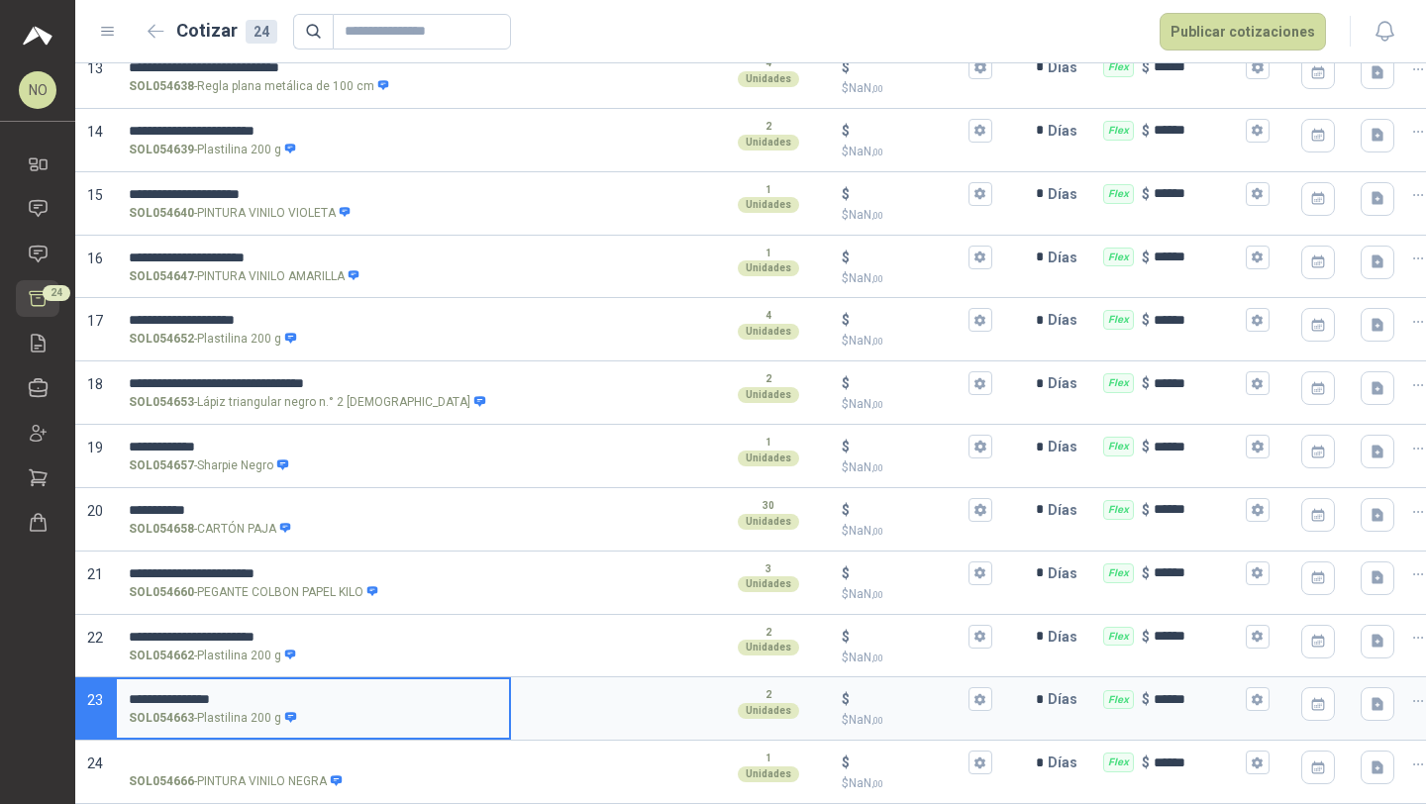
click at [258, 691] on label "**********" at bounding box center [313, 707] width 392 height 56
click at [258, 692] on input "**********" at bounding box center [313, 699] width 368 height 15
type input "**********"
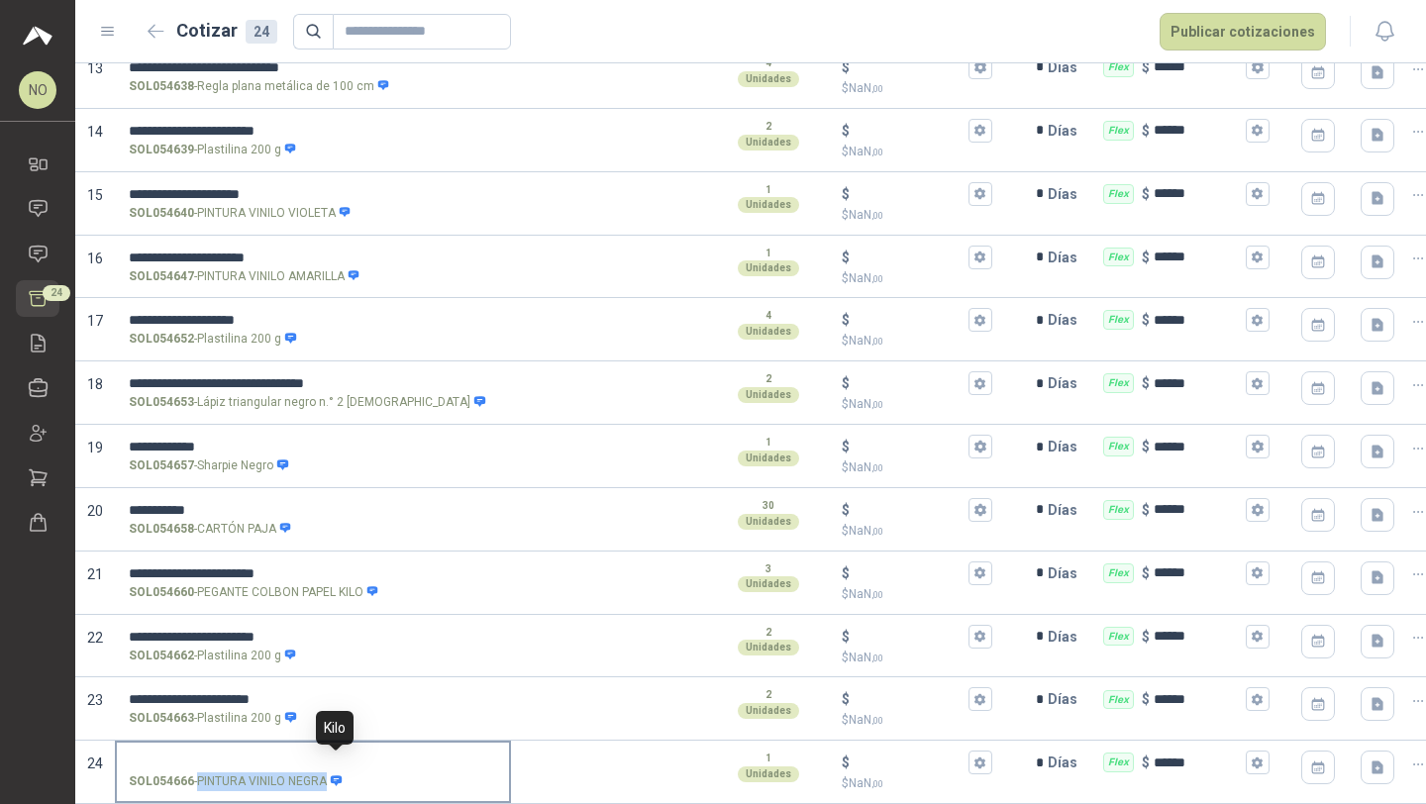
drag, startPoint x: 199, startPoint y: 761, endPoint x: 328, endPoint y: 769, distance: 128.9
click at [328, 772] on p "SOL054666 - PINTURA VINILO NEGRA" at bounding box center [236, 781] width 214 height 19
copy div "PINTURA VINILO NEGRA"
click at [255, 755] on input "SOL054666 - PINTURA VINILO NEGRA" at bounding box center [313, 762] width 368 height 15
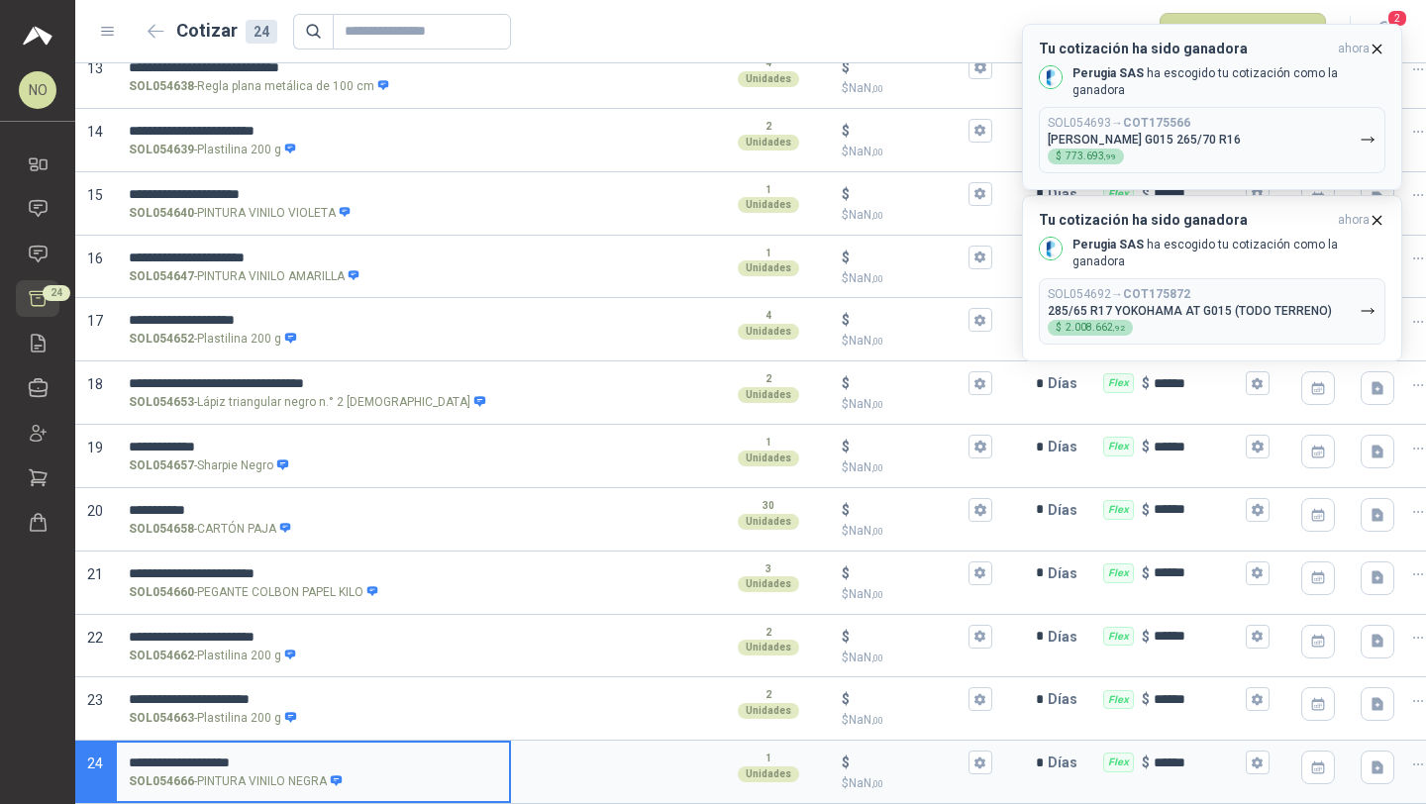
click at [1381, 51] on icon "button" at bounding box center [1376, 49] width 17 height 17
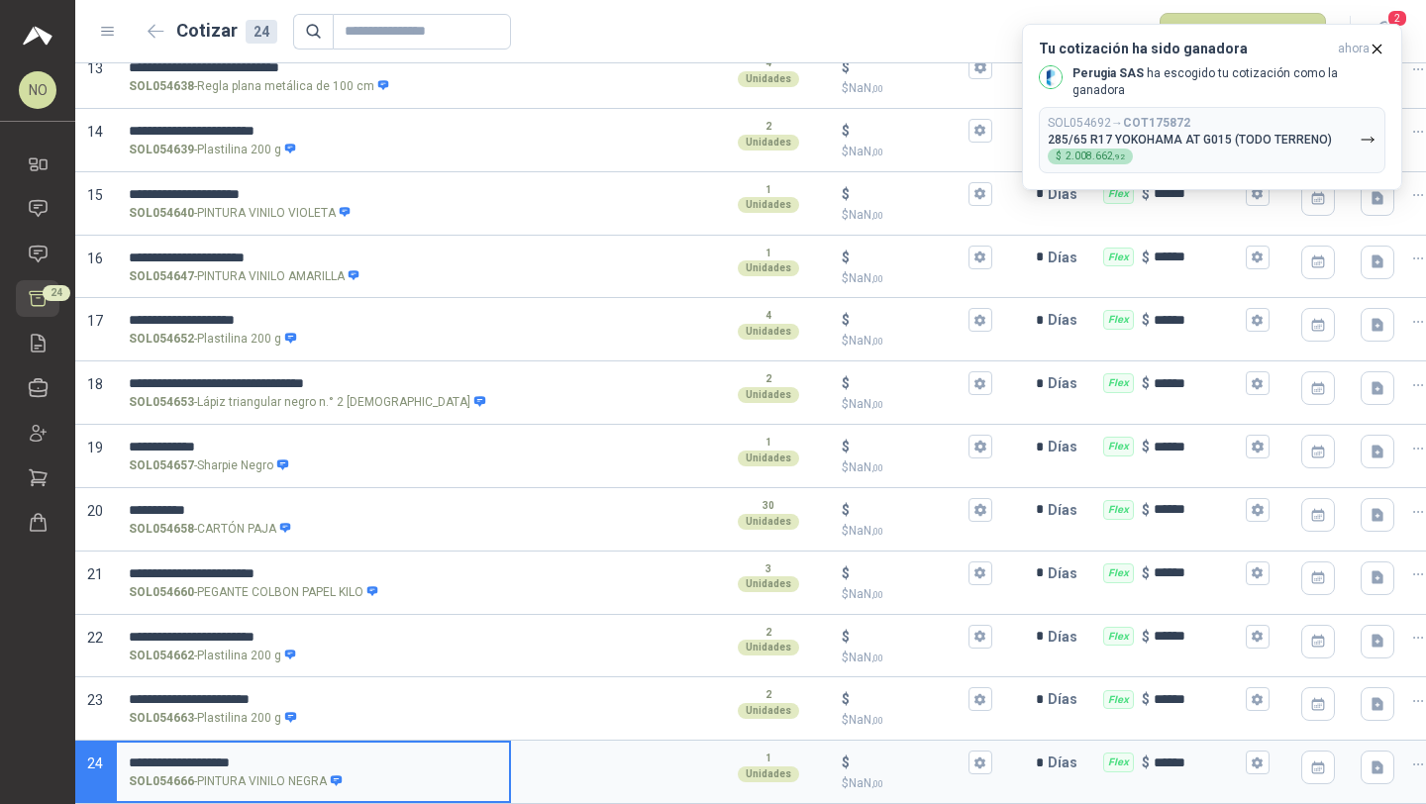
click at [1381, 51] on icon "button" at bounding box center [1376, 49] width 17 height 17
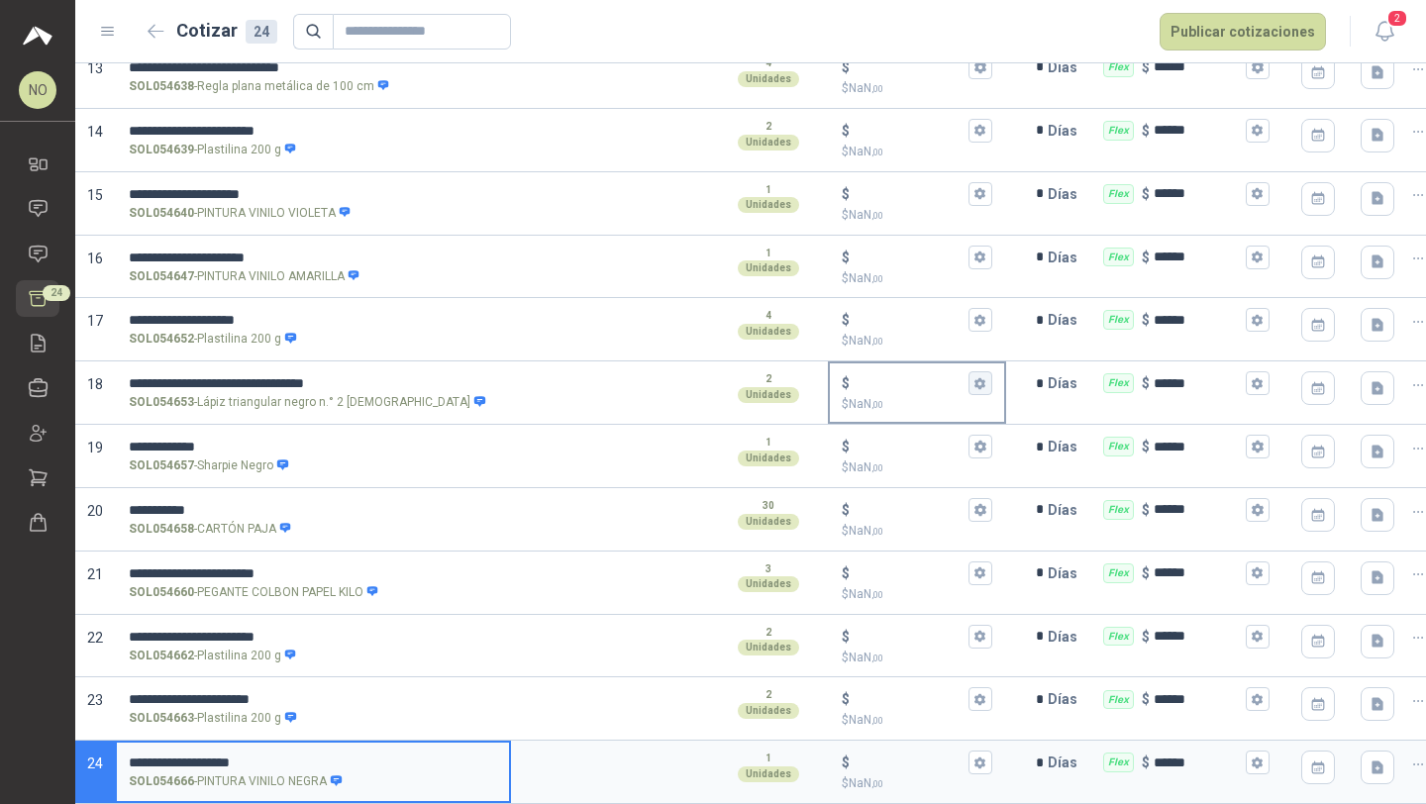
click at [984, 377] on icon "button" at bounding box center [979, 383] width 11 height 12
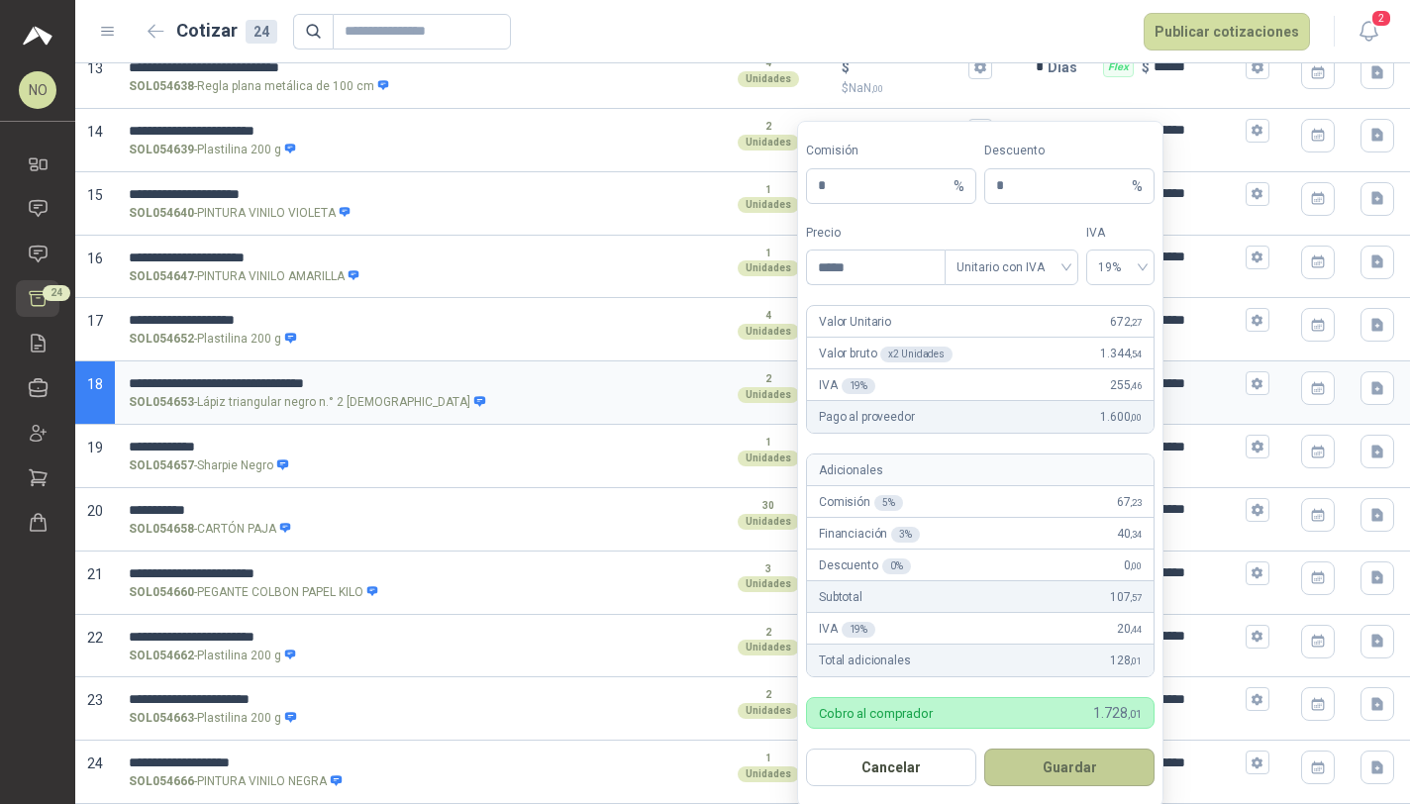
type input "*****"
click at [1062, 771] on button "Guardar" at bounding box center [1069, 767] width 170 height 38
type input "***"
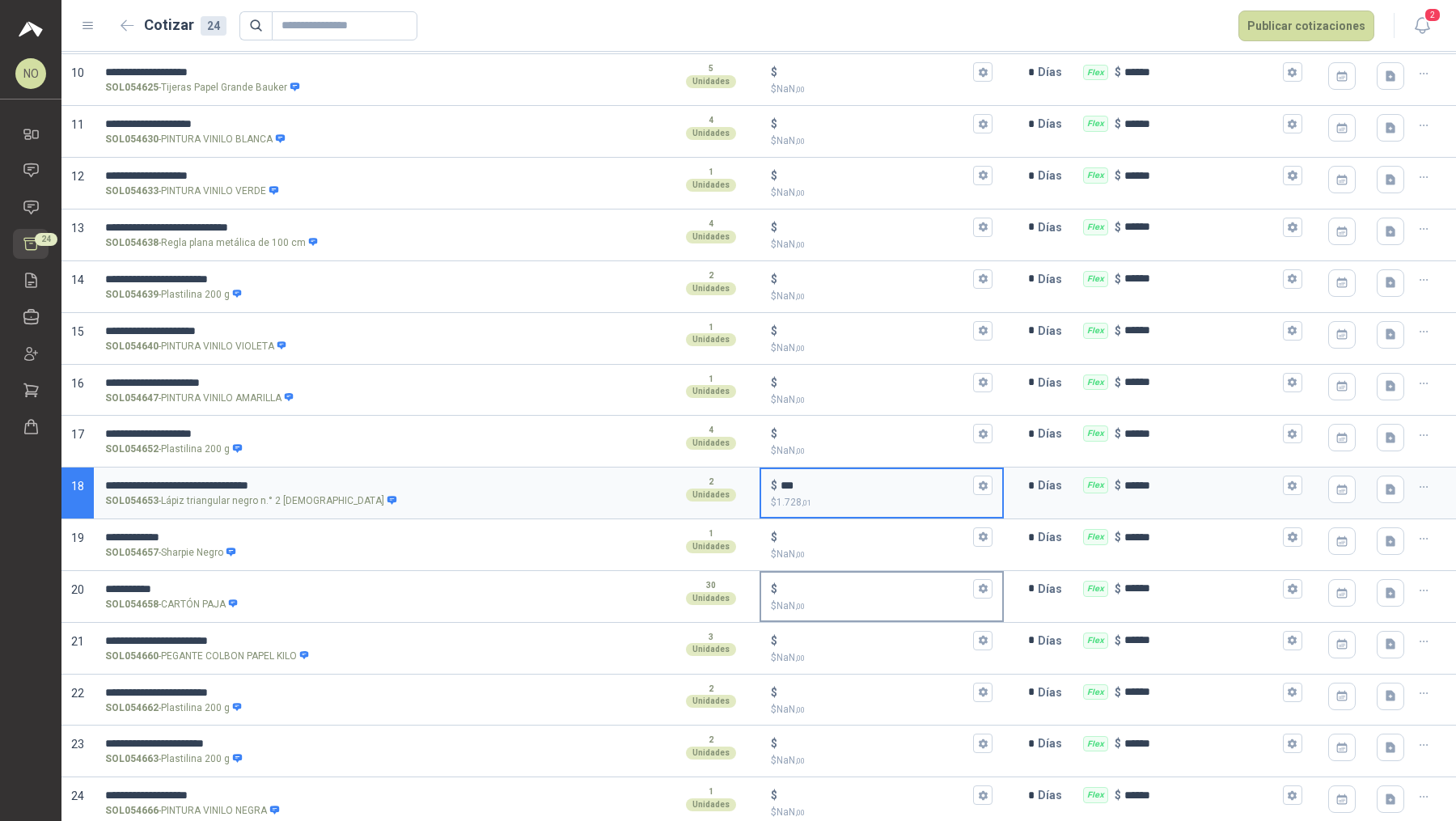
scroll to position [0, 0]
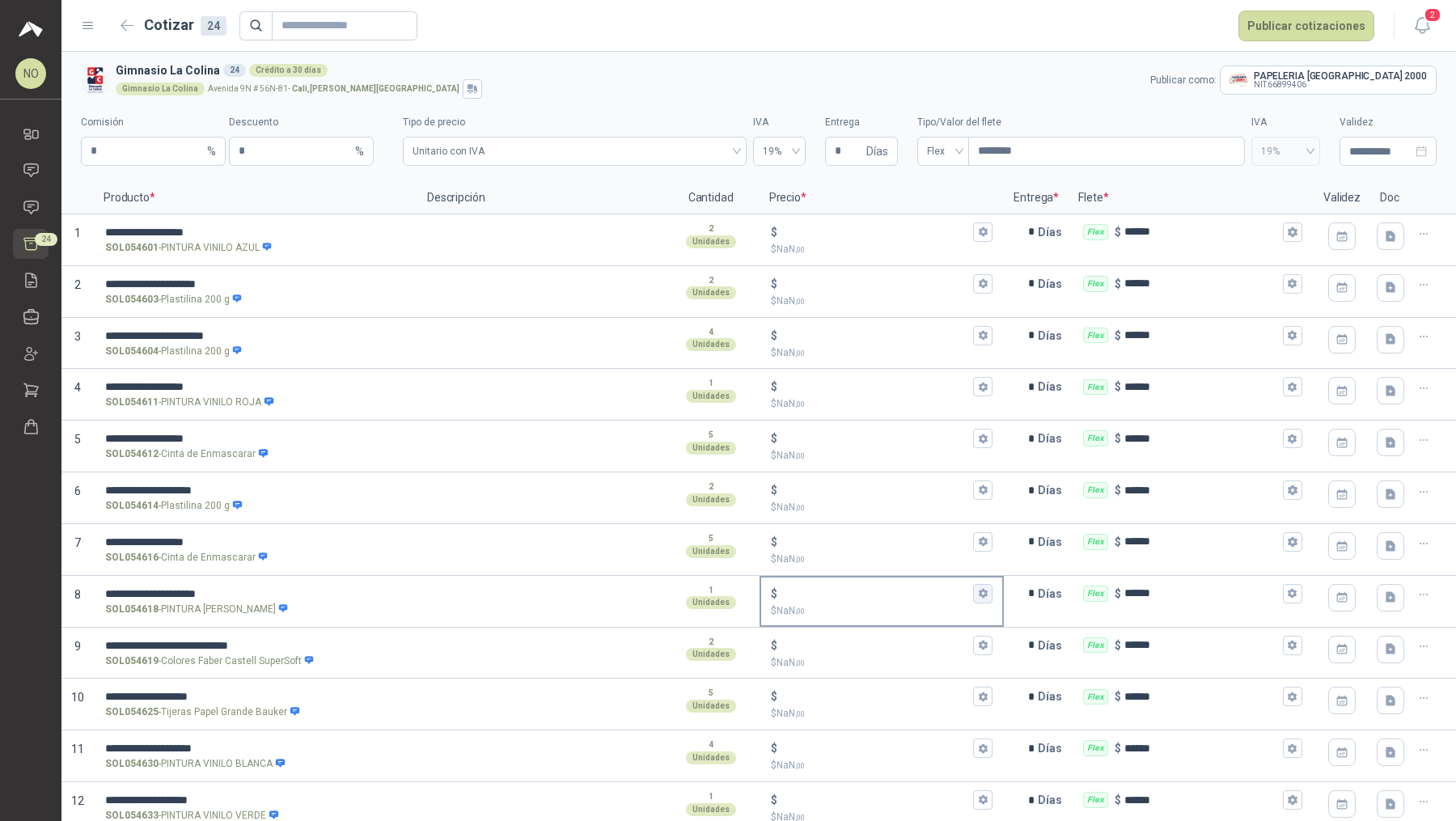
click at [980, 589] on icon "button" at bounding box center [983, 593] width 11 height 11
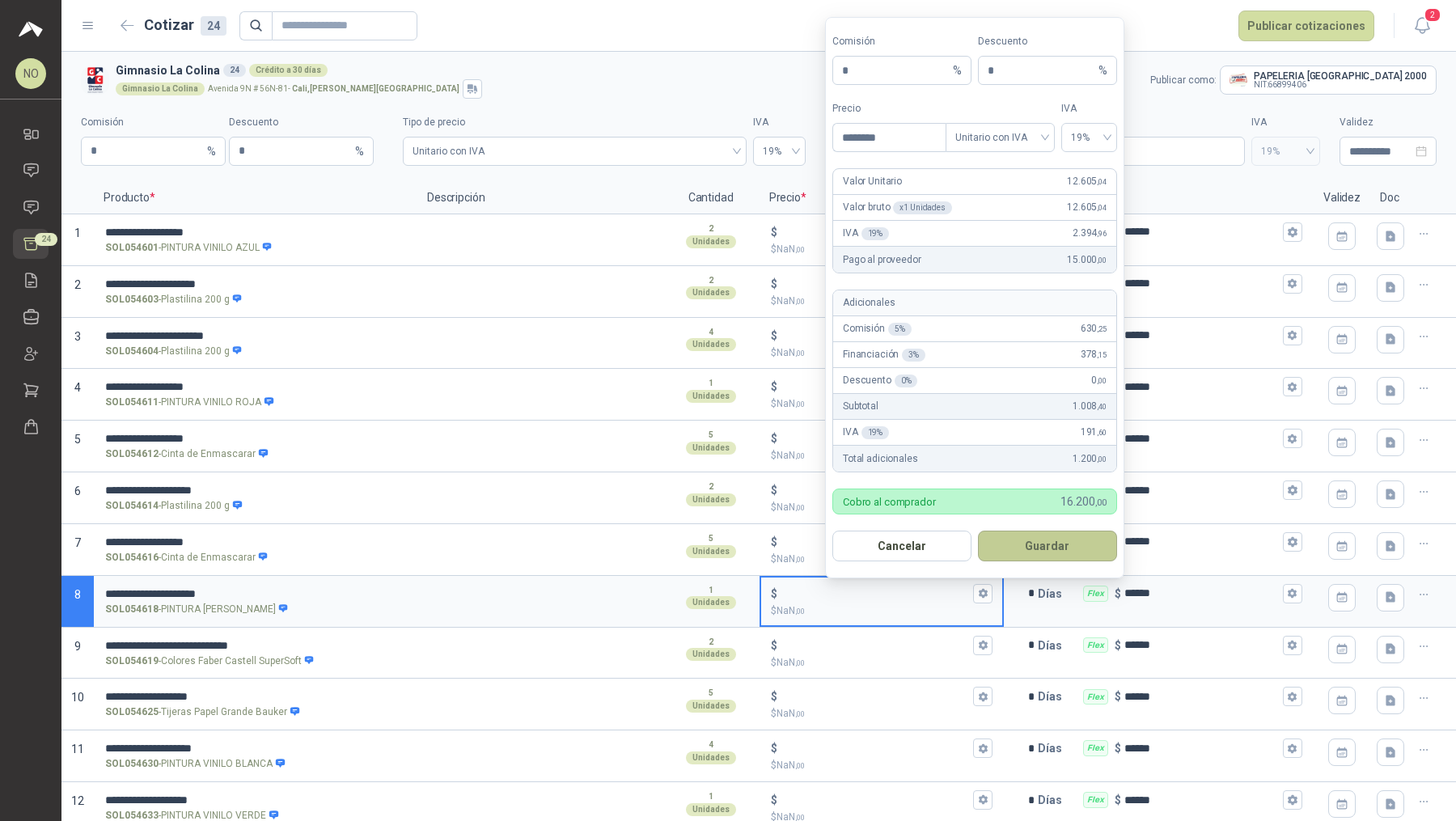
type input "********"
click at [1070, 546] on button "Guardar" at bounding box center [1047, 546] width 139 height 31
type input "******"
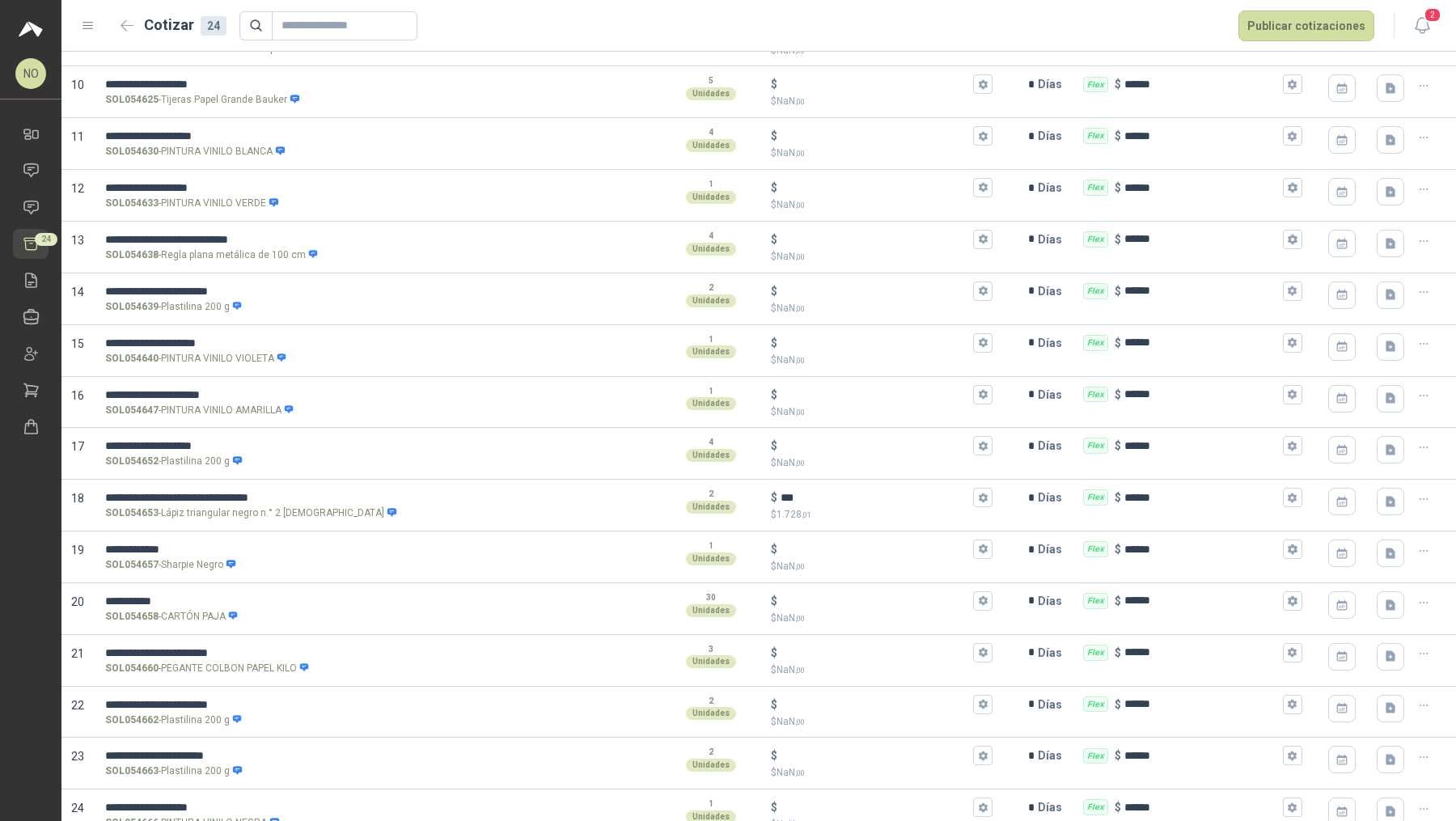
scroll to position [624, 0]
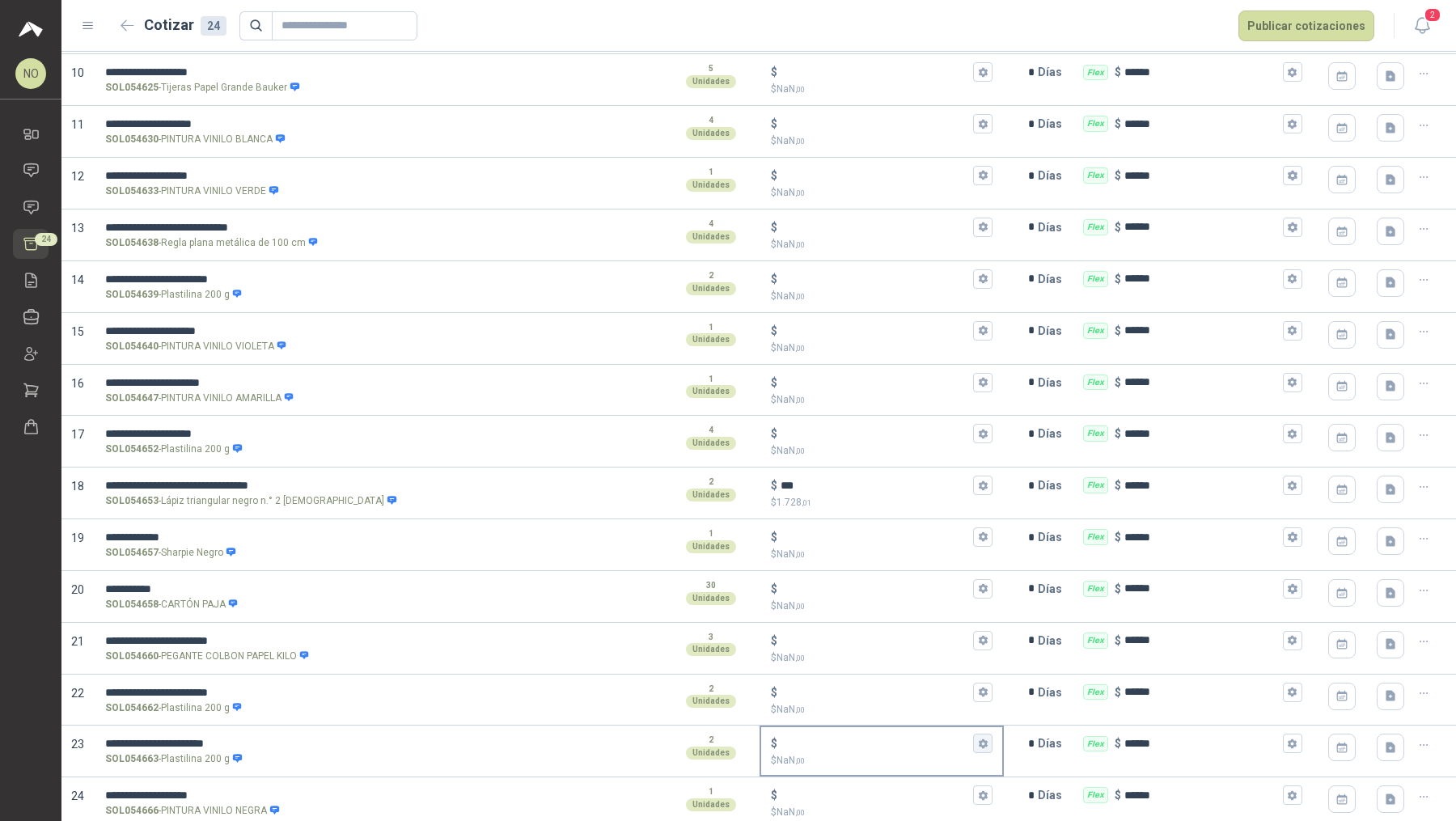
click at [973, 656] on button "$ $ NaN ,00" at bounding box center [983, 743] width 20 height 20
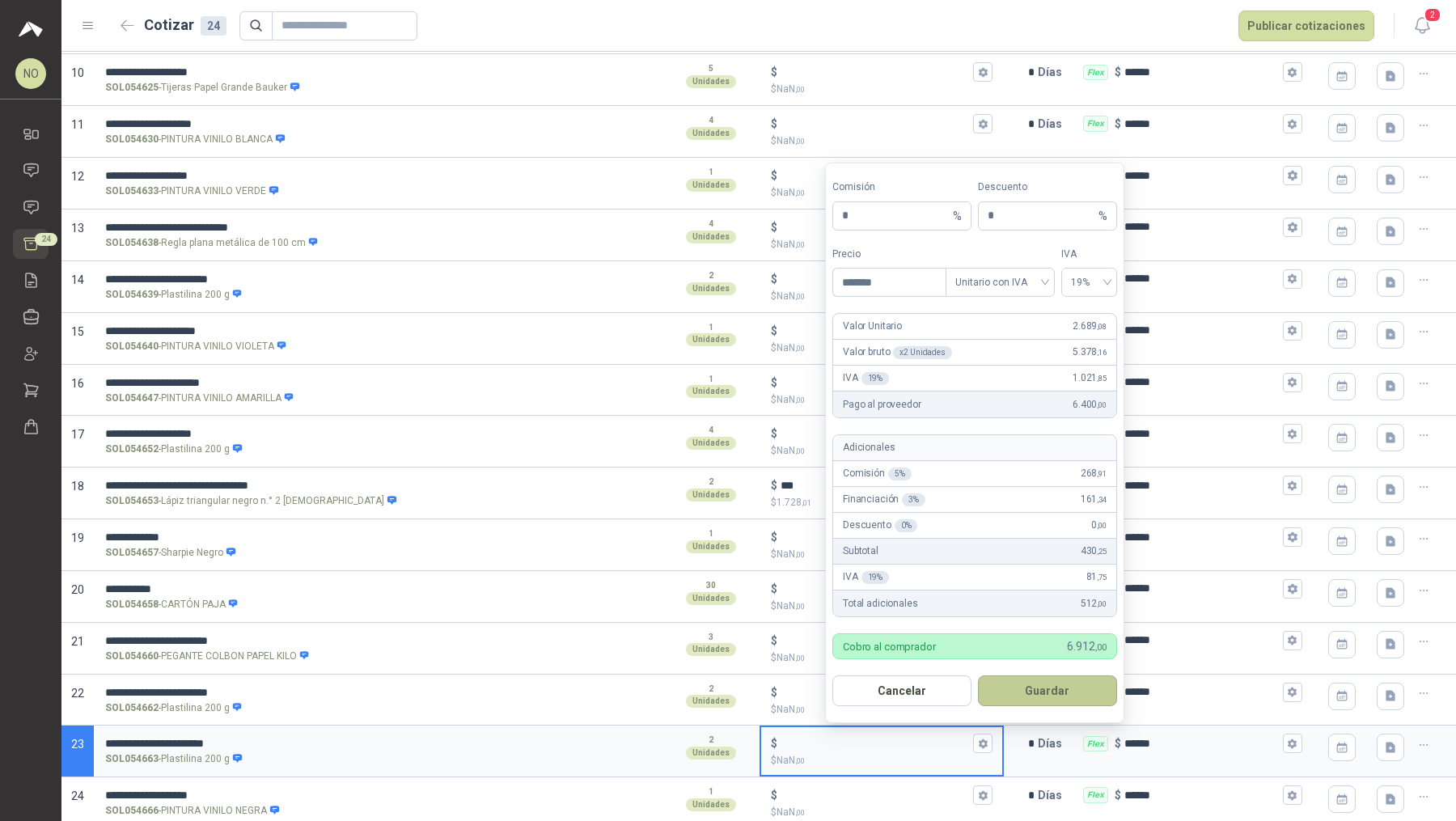
type input "*******"
click at [1046, 656] on button "Guardar" at bounding box center [1047, 691] width 139 height 31
type input "*****"
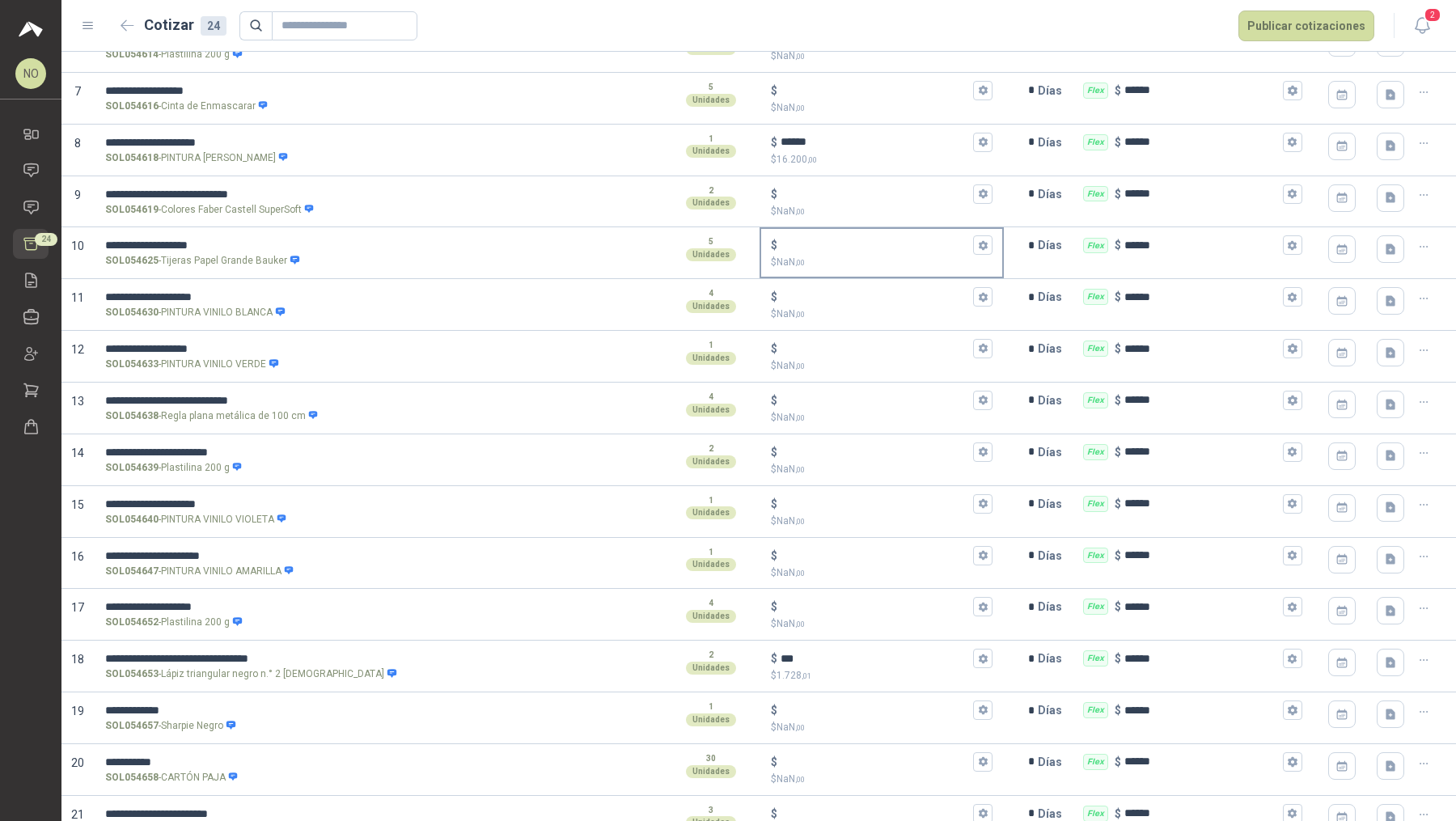
scroll to position [524, 0]
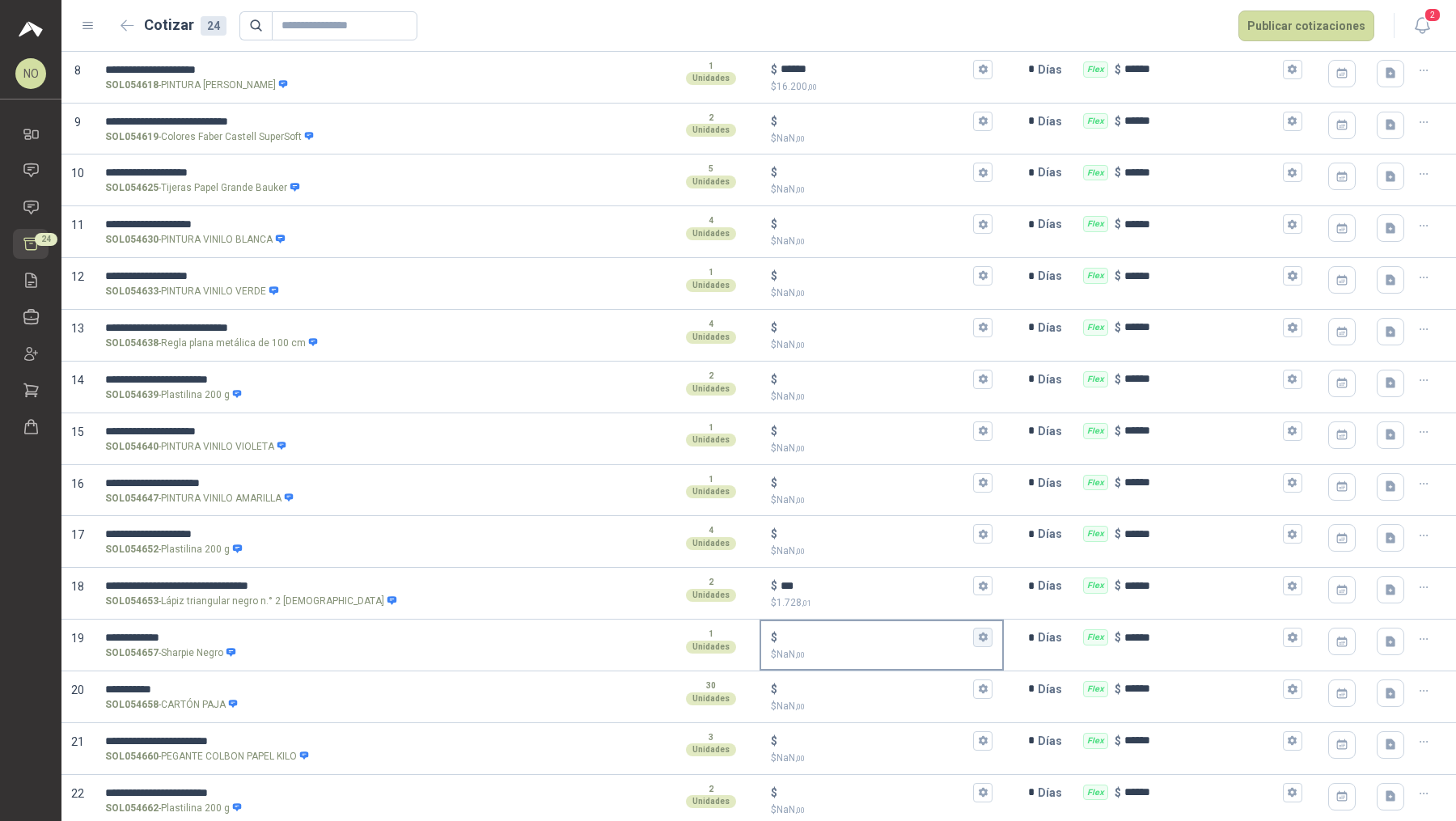
click at [979, 632] on icon "button" at bounding box center [983, 637] width 9 height 10
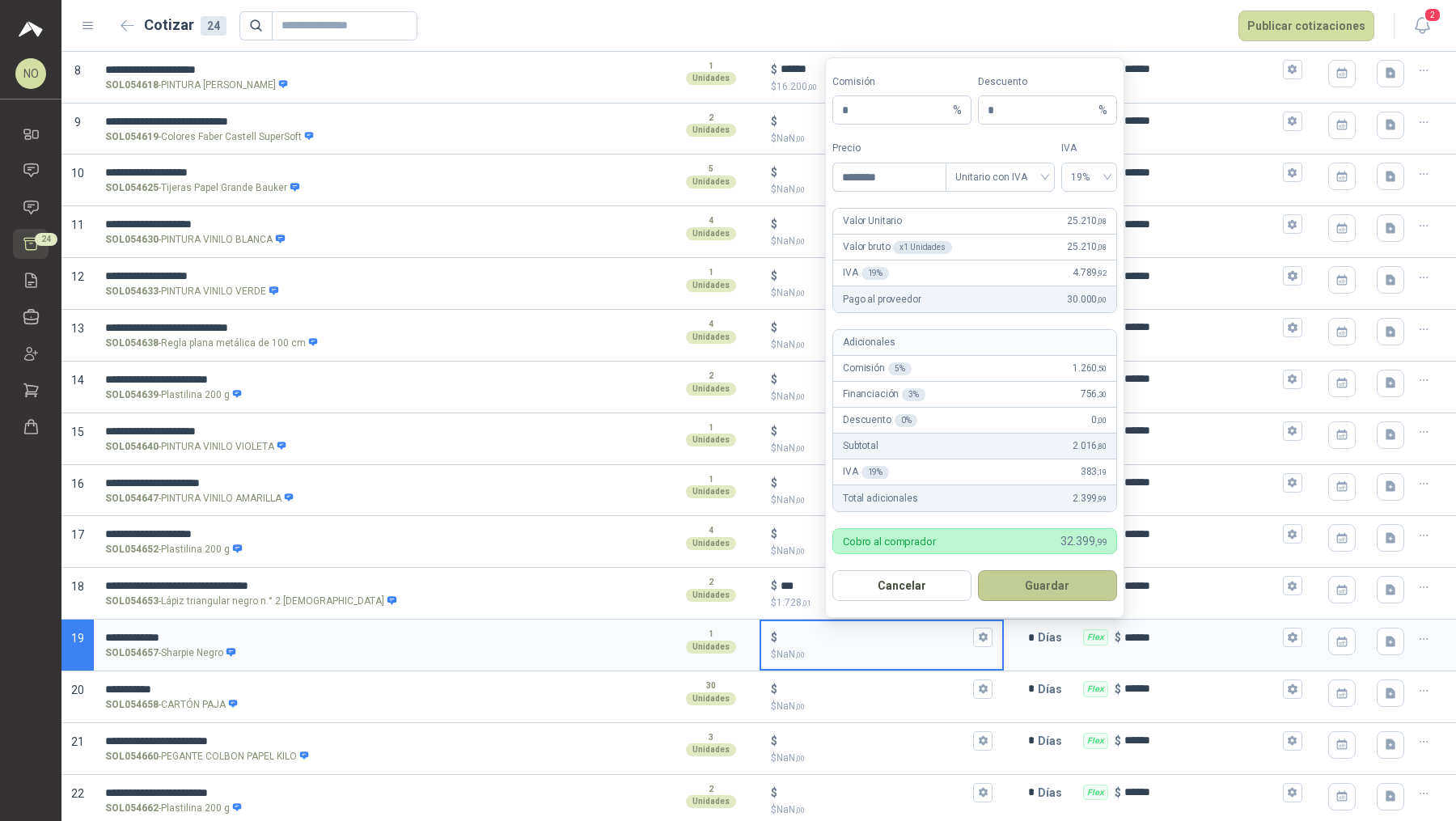
type input "********"
click at [1045, 575] on button "Guardar" at bounding box center [1047, 586] width 139 height 31
type input "******"
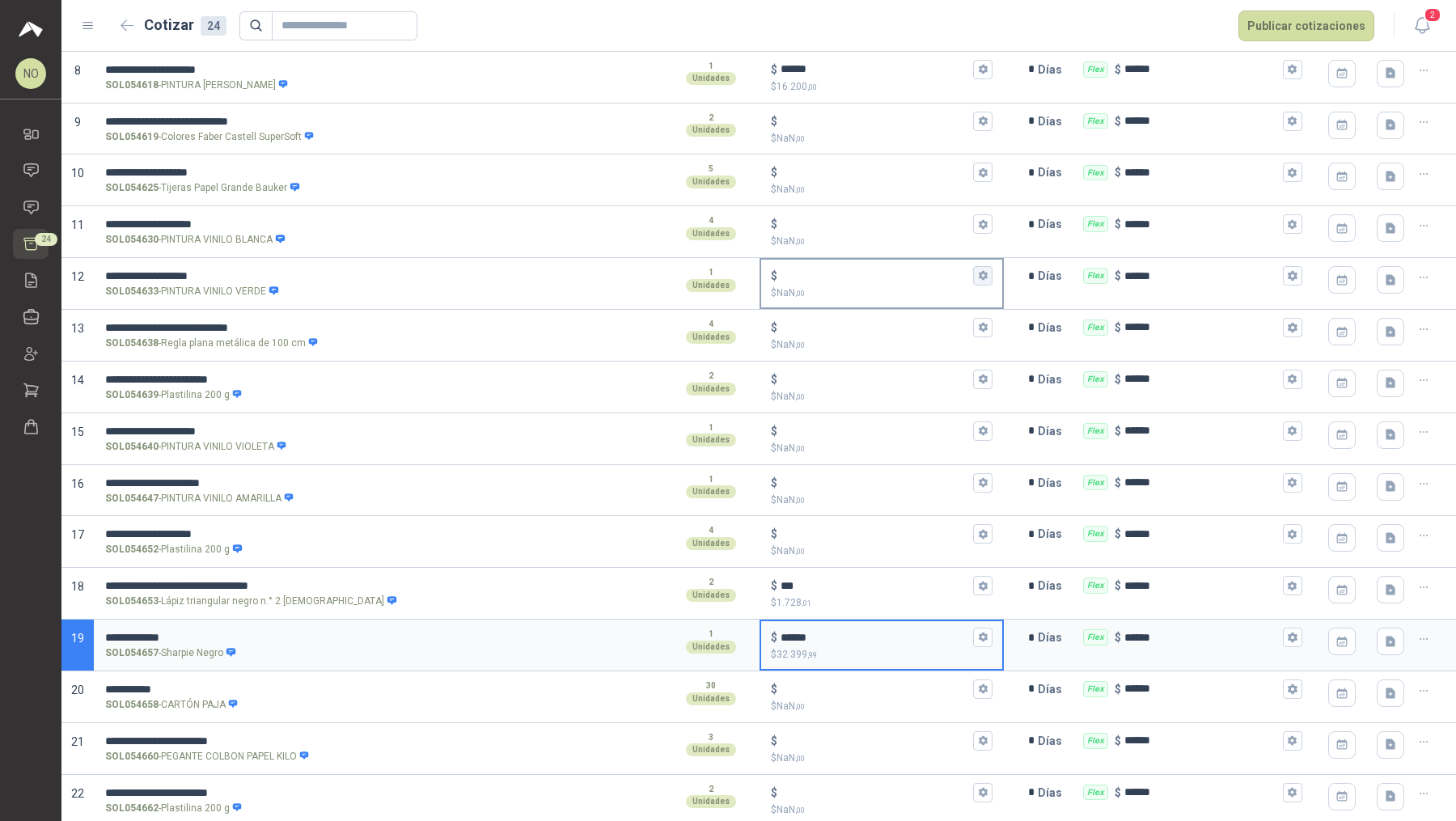
click at [979, 274] on icon "button" at bounding box center [983, 276] width 9 height 10
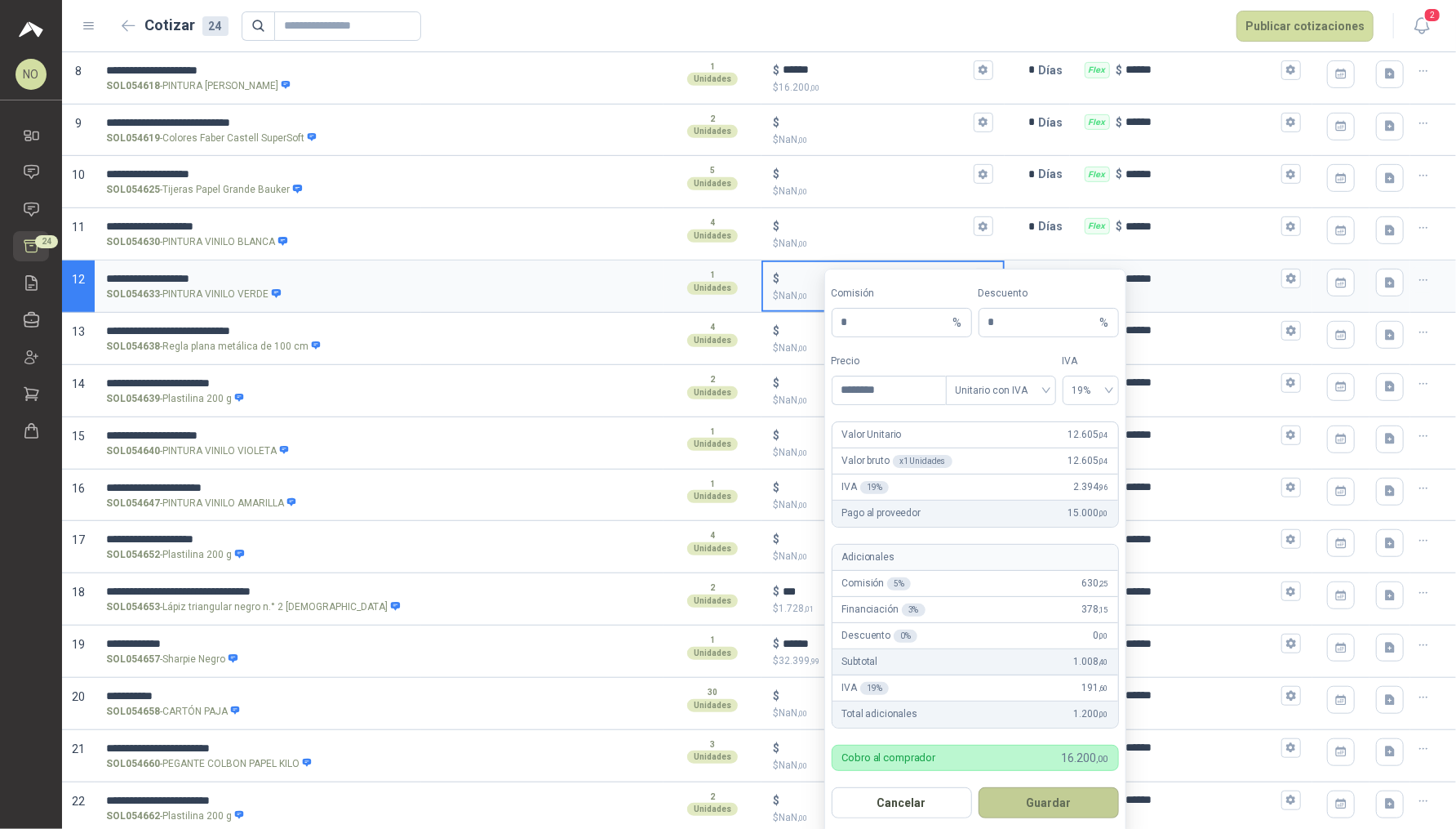
type input "********"
click at [1056, 662] on button "Guardar" at bounding box center [1049, 803] width 140 height 31
type input "******"
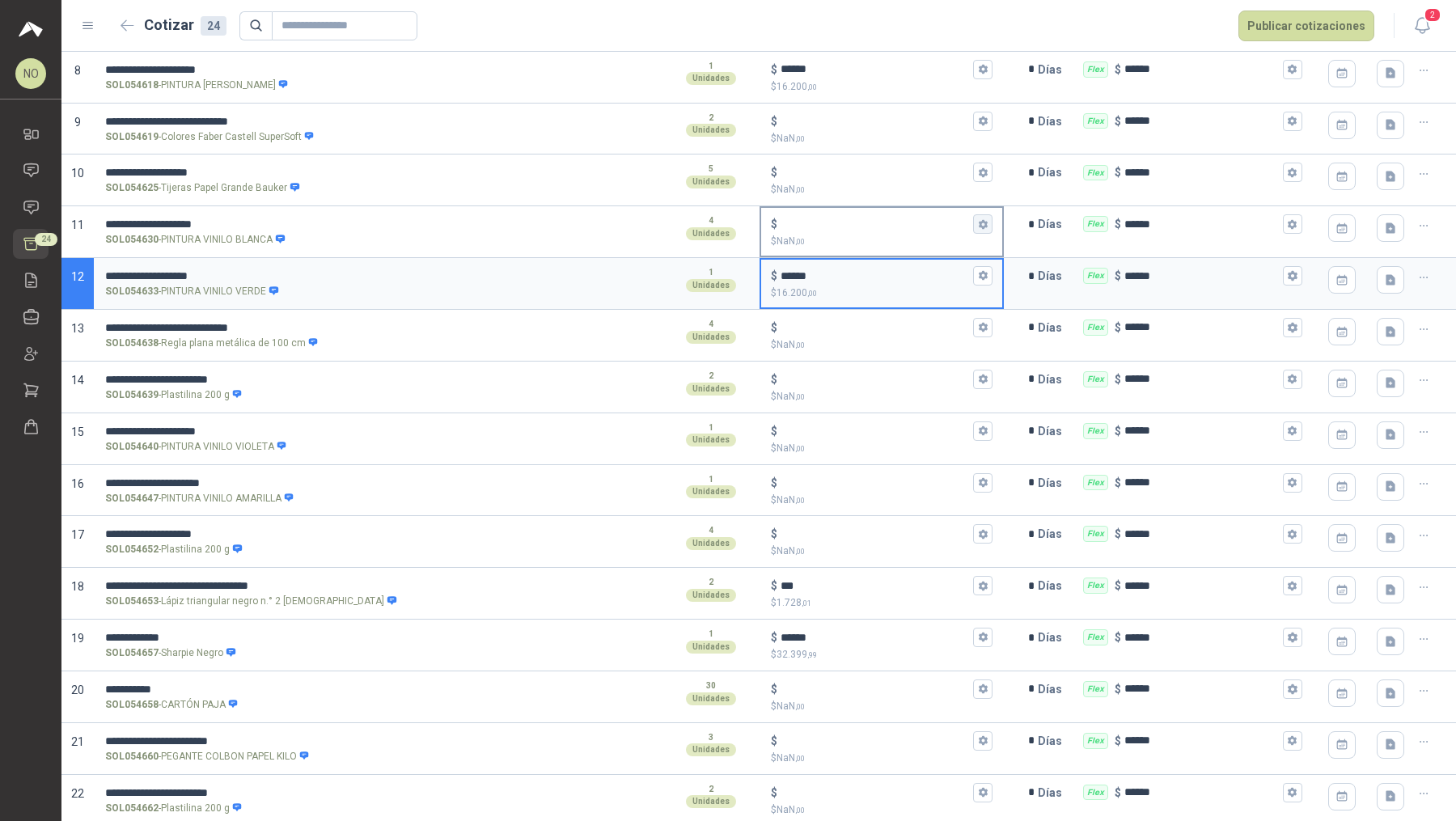
click at [976, 227] on button "$ $ NaN ,00" at bounding box center [983, 224] width 20 height 20
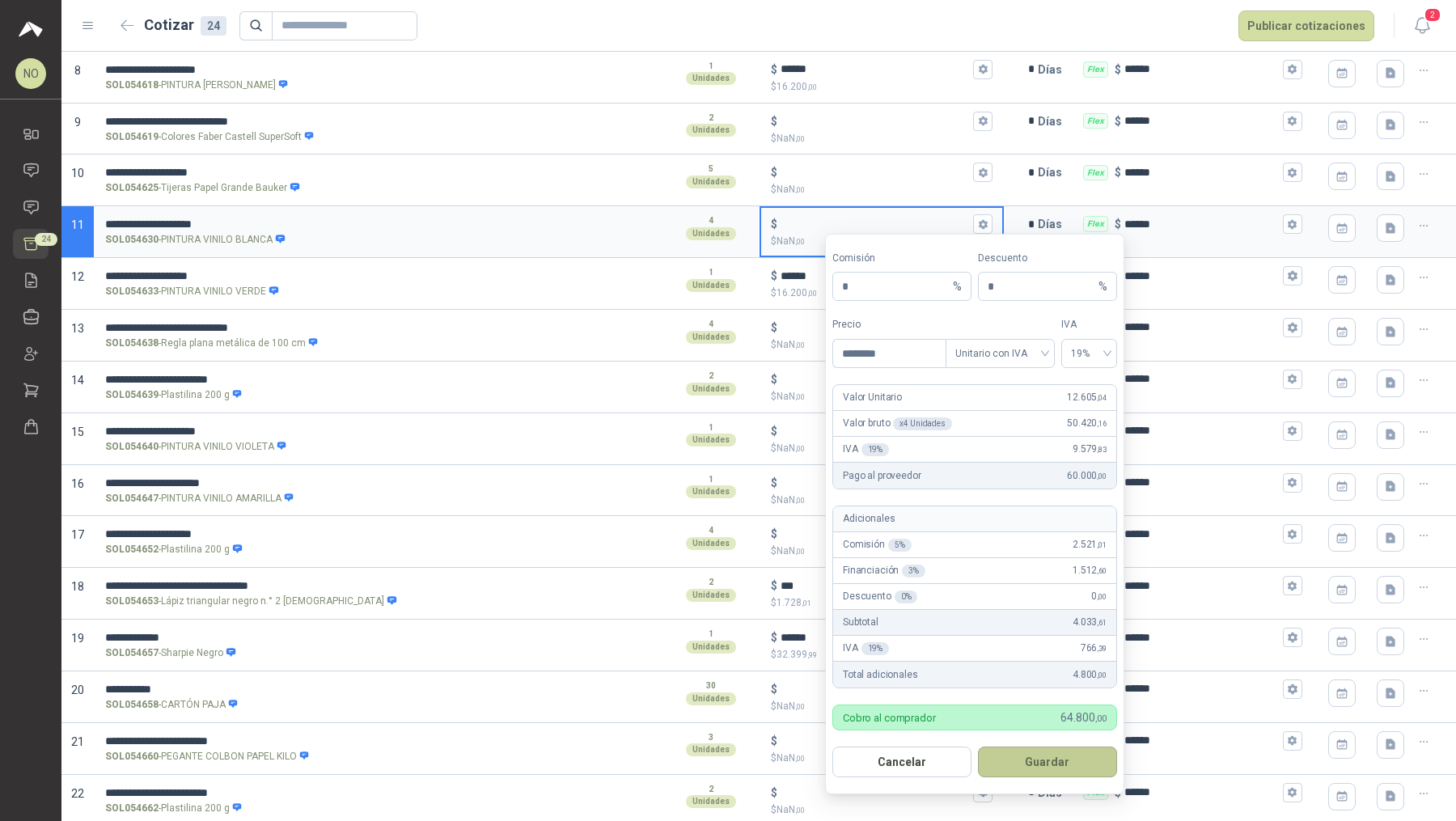
type input "********"
click at [1029, 656] on button "Guardar" at bounding box center [1047, 762] width 139 height 31
type input "******"
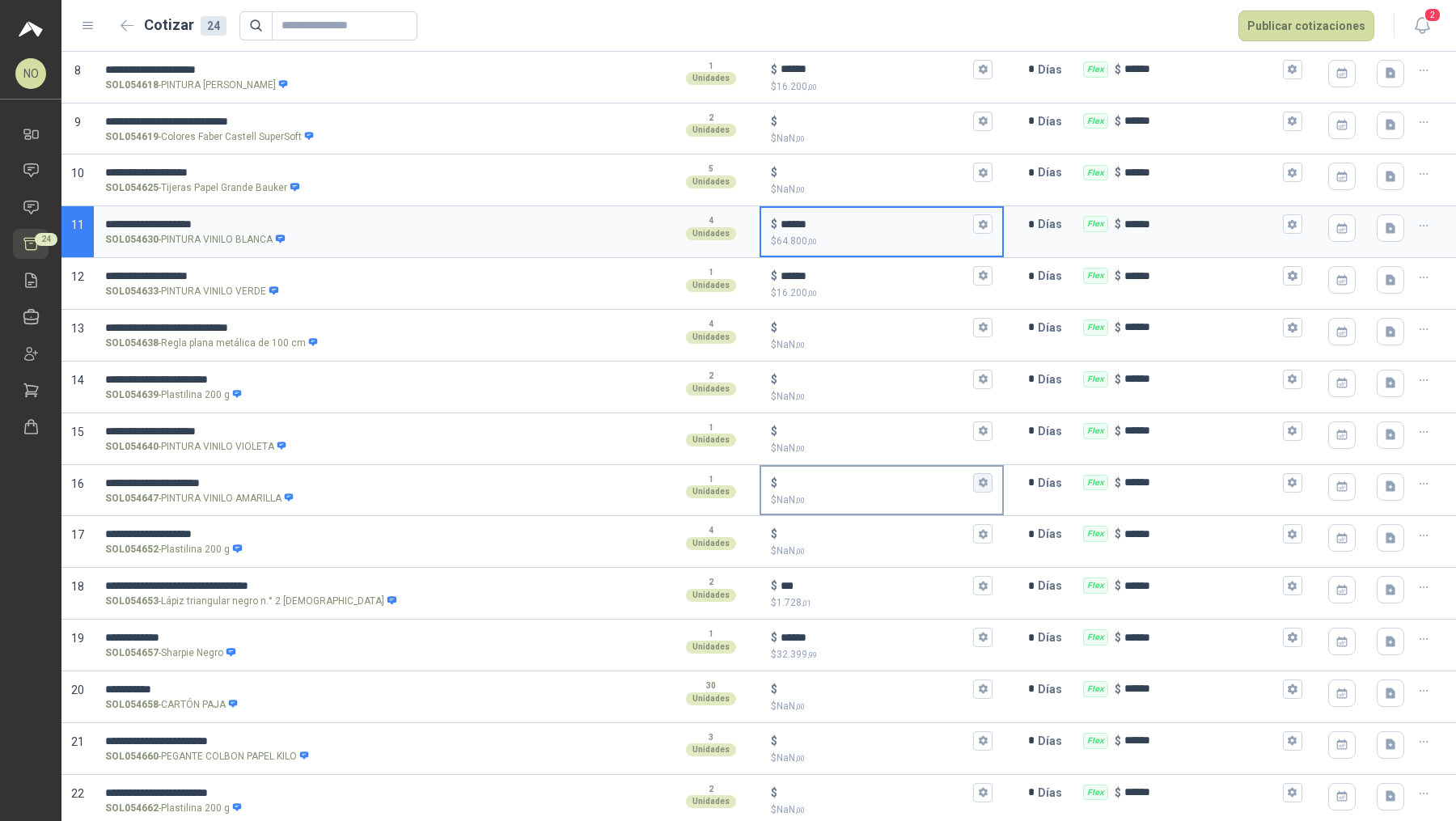
click at [980, 474] on button "$ $ NaN ,00" at bounding box center [983, 483] width 20 height 20
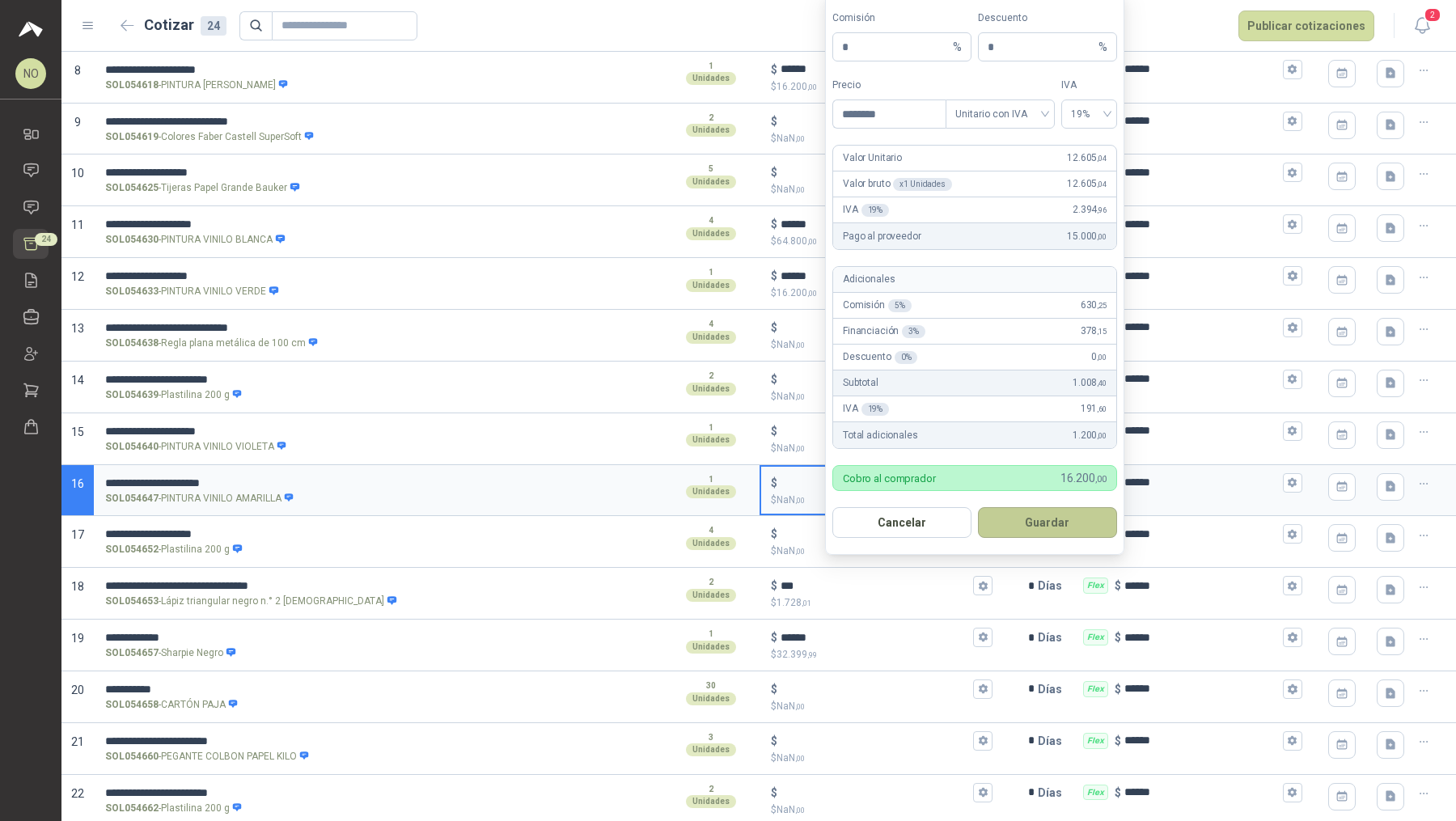
type input "********"
click at [1061, 520] on button "Guardar" at bounding box center [1047, 523] width 139 height 31
type input "******"
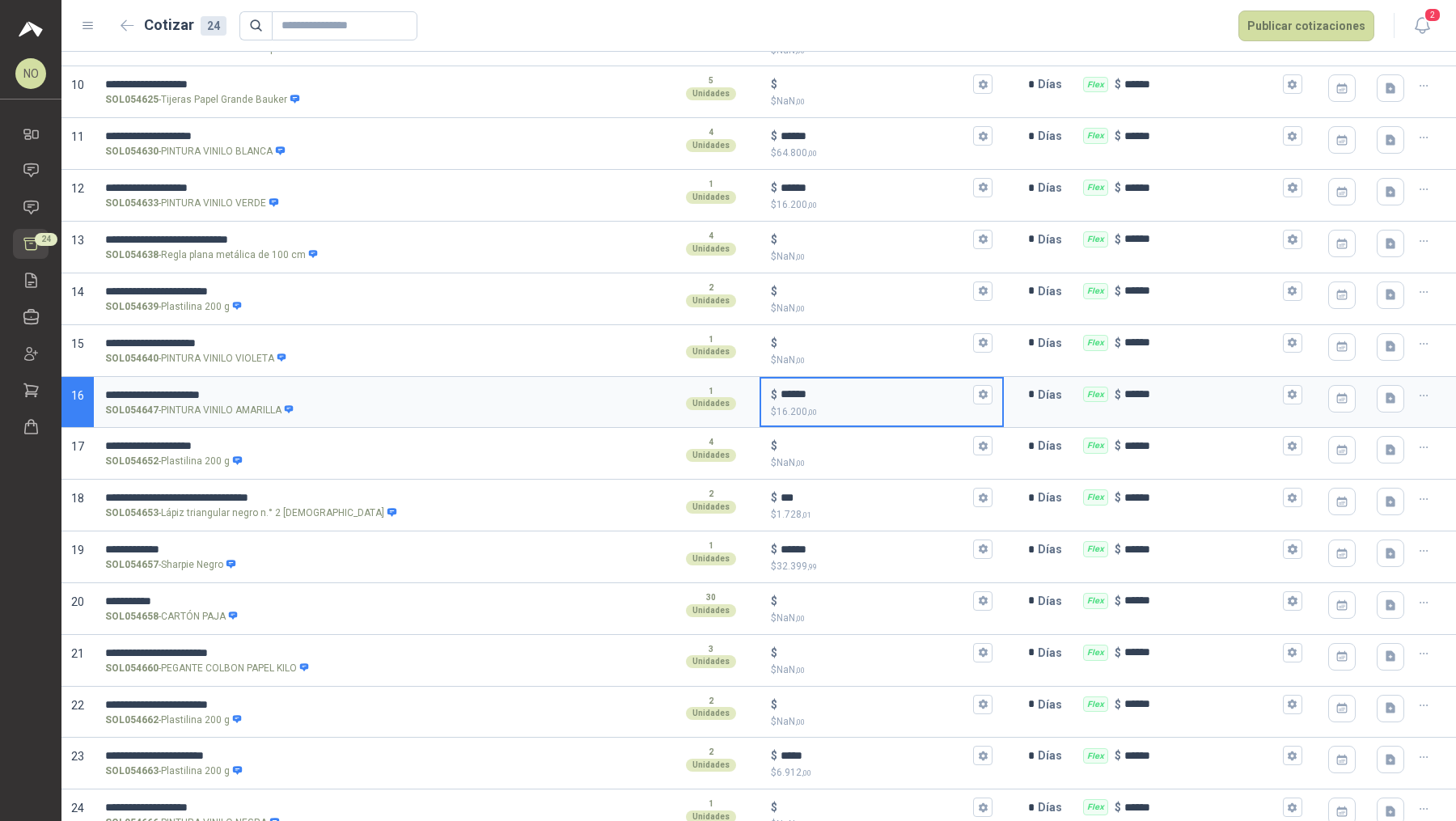
scroll to position [624, 0]
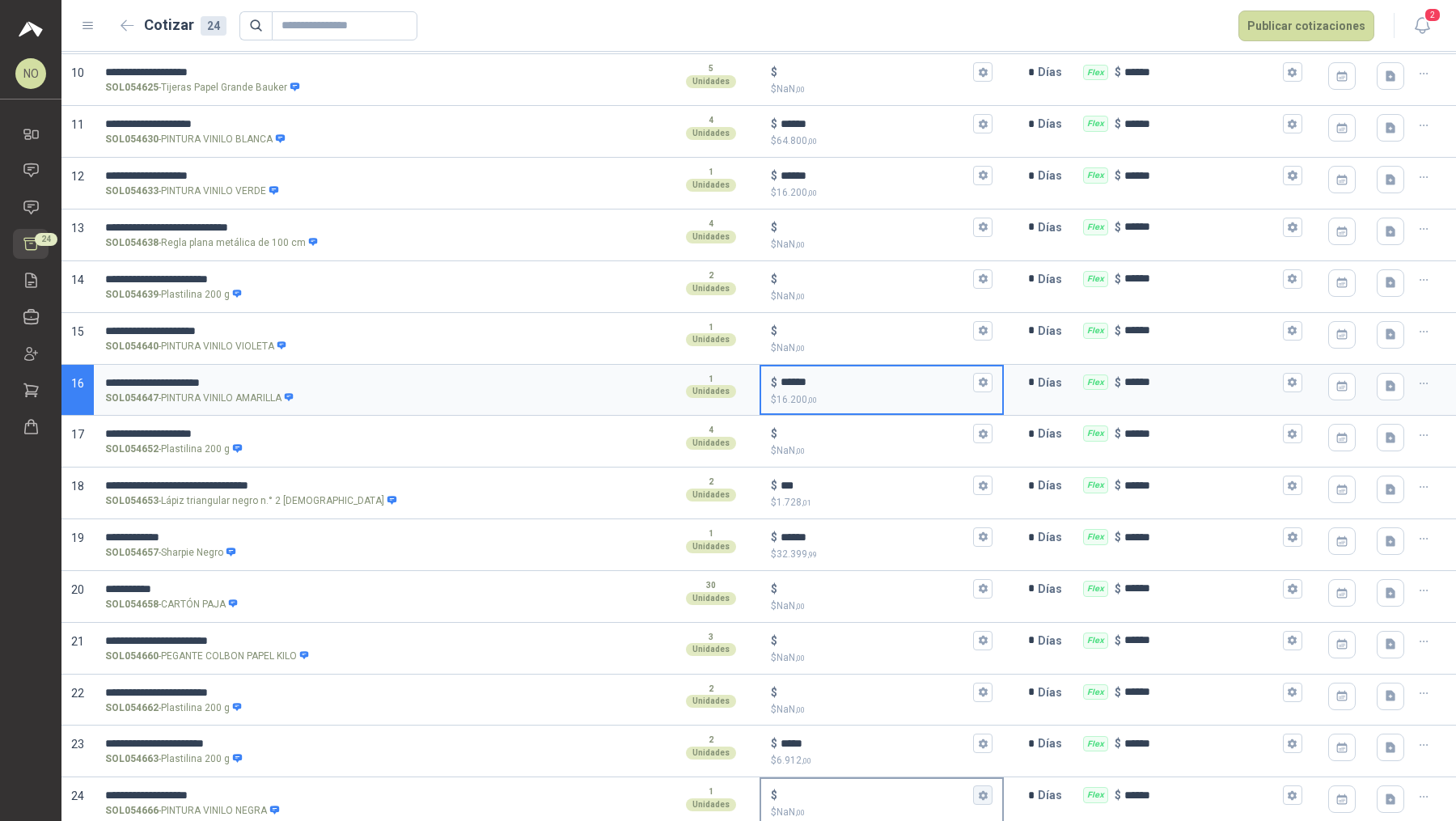
click at [979, 656] on icon "button" at bounding box center [983, 795] width 9 height 10
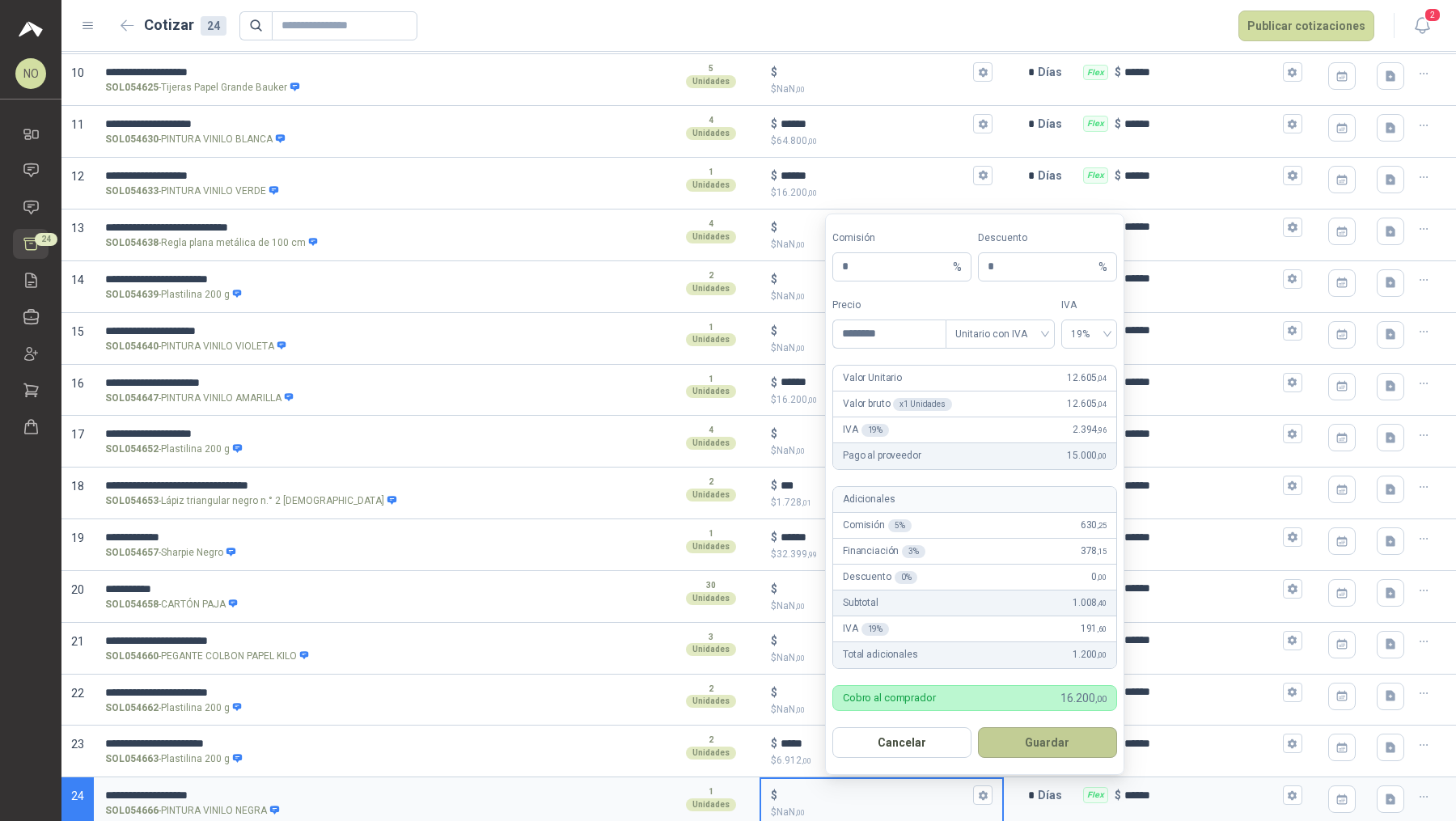
type input "********"
click at [1025, 656] on button "Guardar" at bounding box center [1047, 743] width 139 height 31
type input "******"
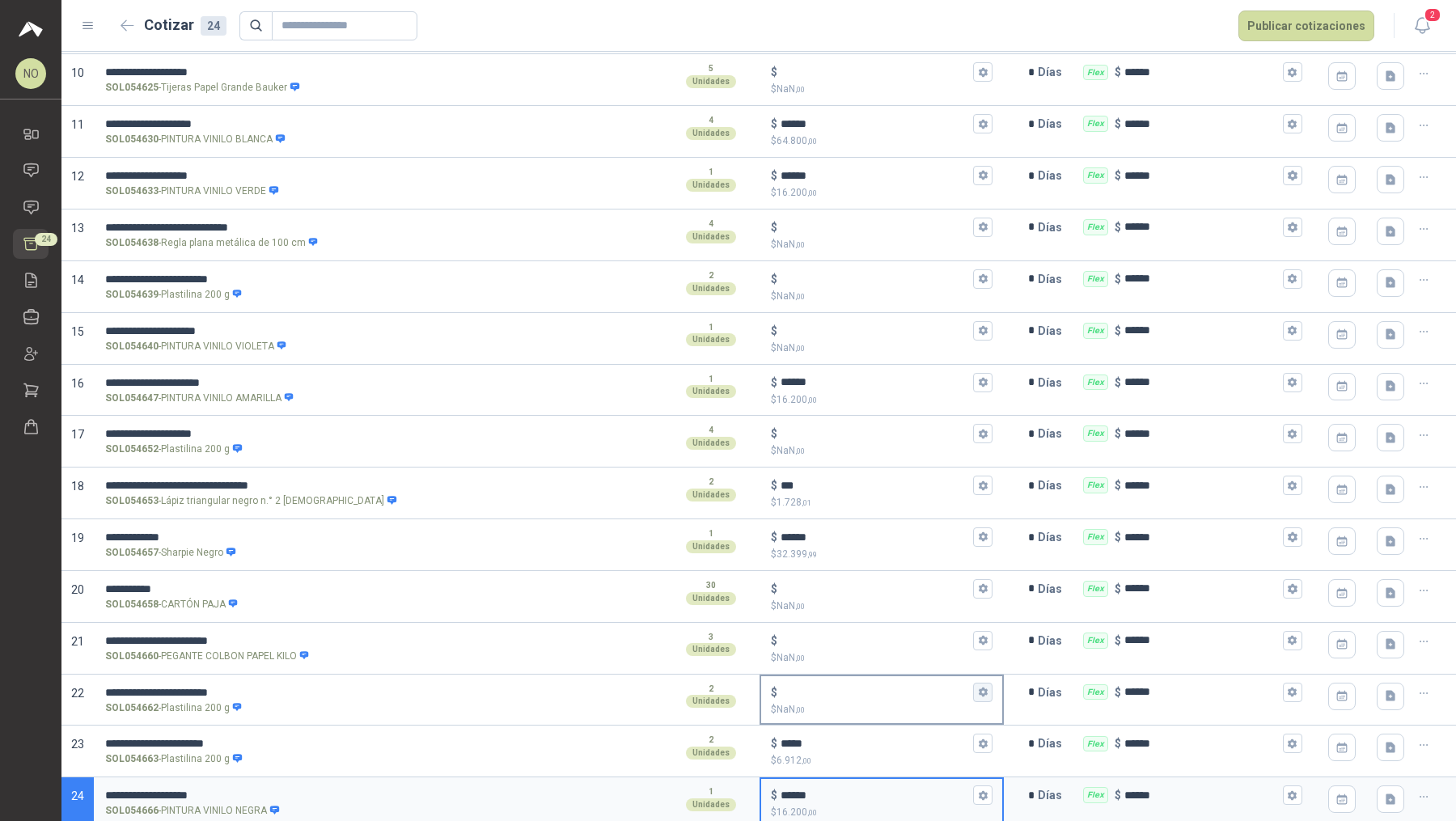
click at [980, 656] on button "$ $ NaN ,00" at bounding box center [983, 693] width 20 height 20
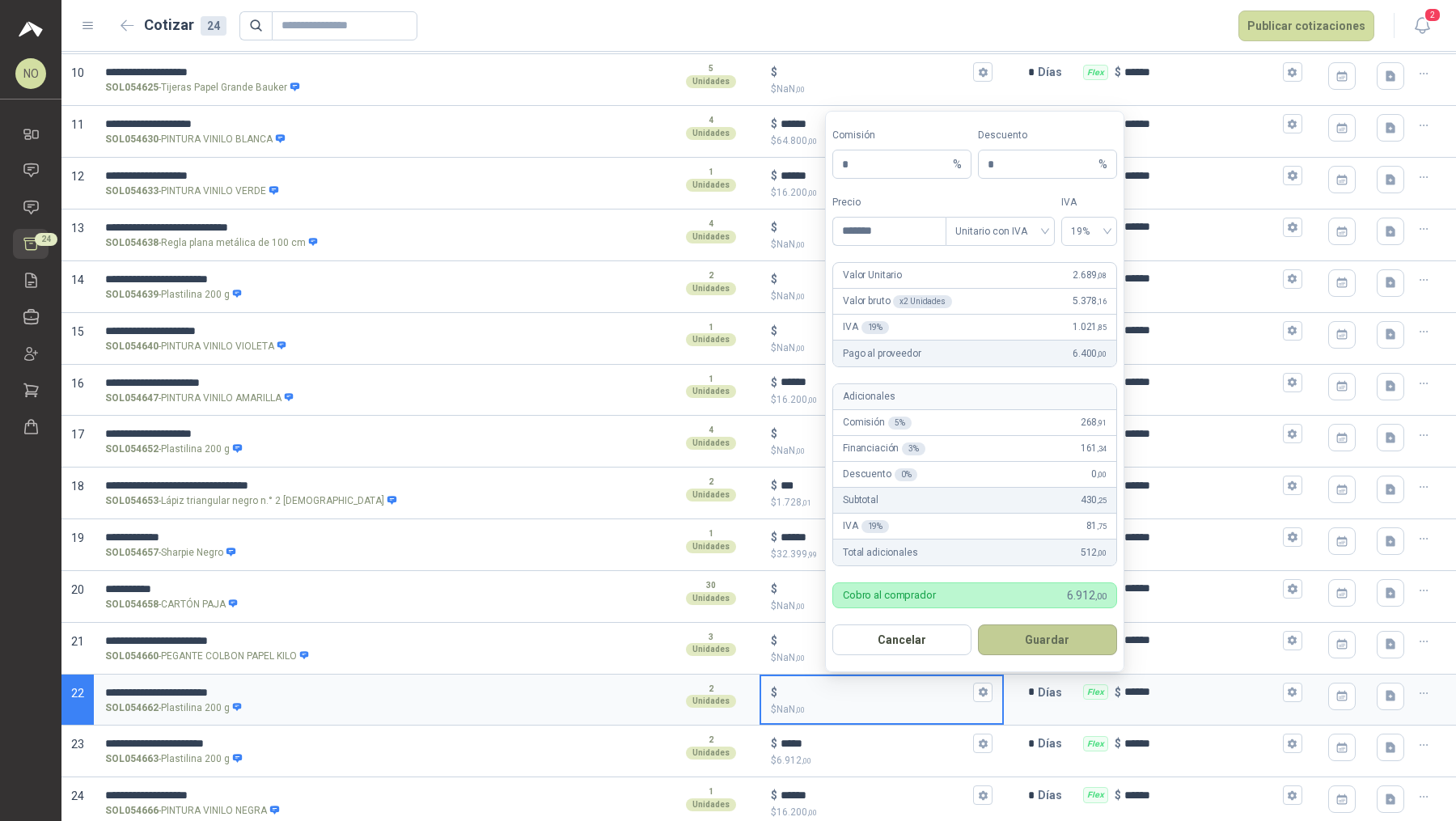
type input "*******"
click at [1025, 636] on button "Guardar" at bounding box center [1047, 640] width 139 height 31
type input "*****"
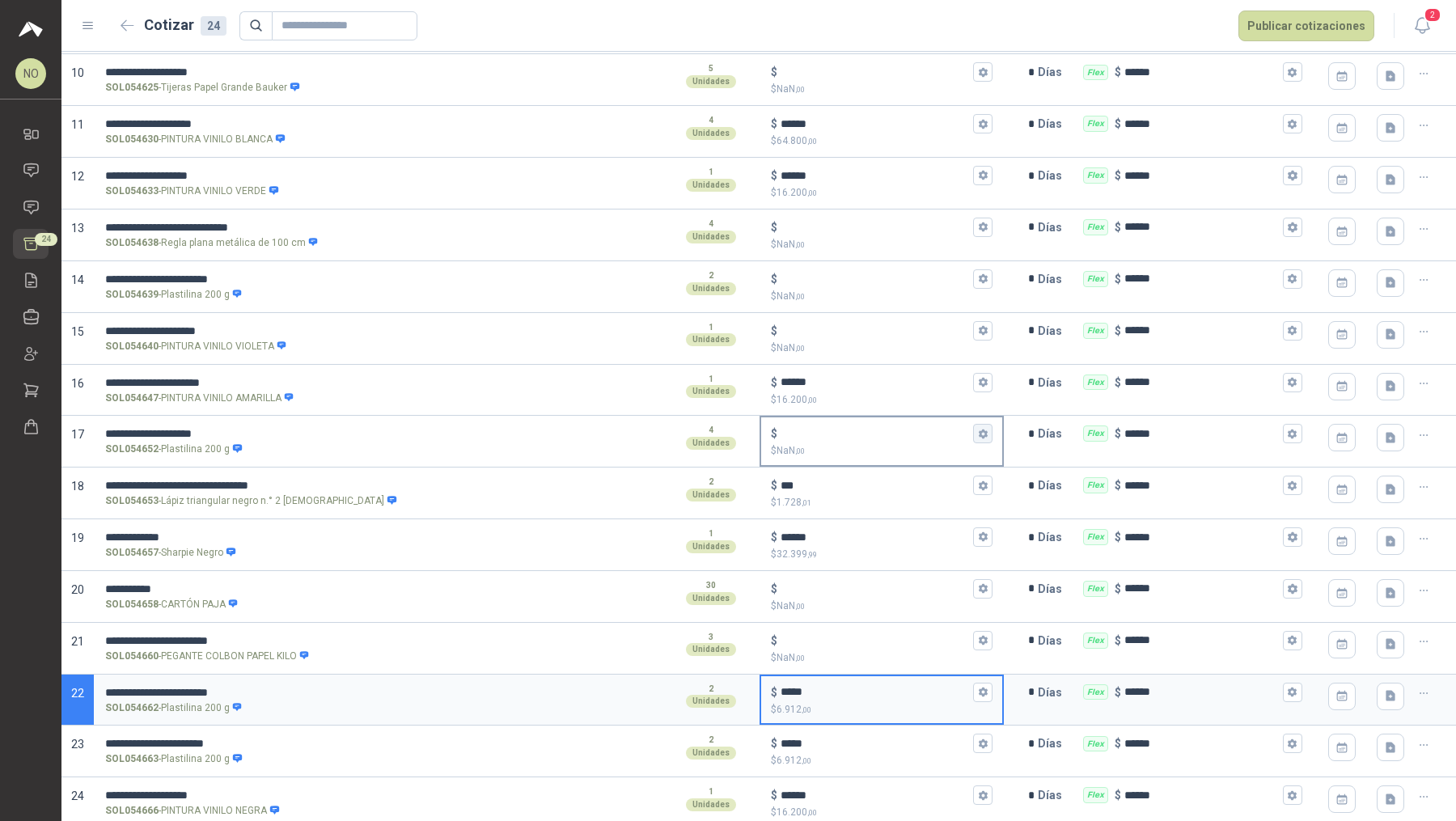
click at [978, 429] on icon "button" at bounding box center [983, 434] width 11 height 11
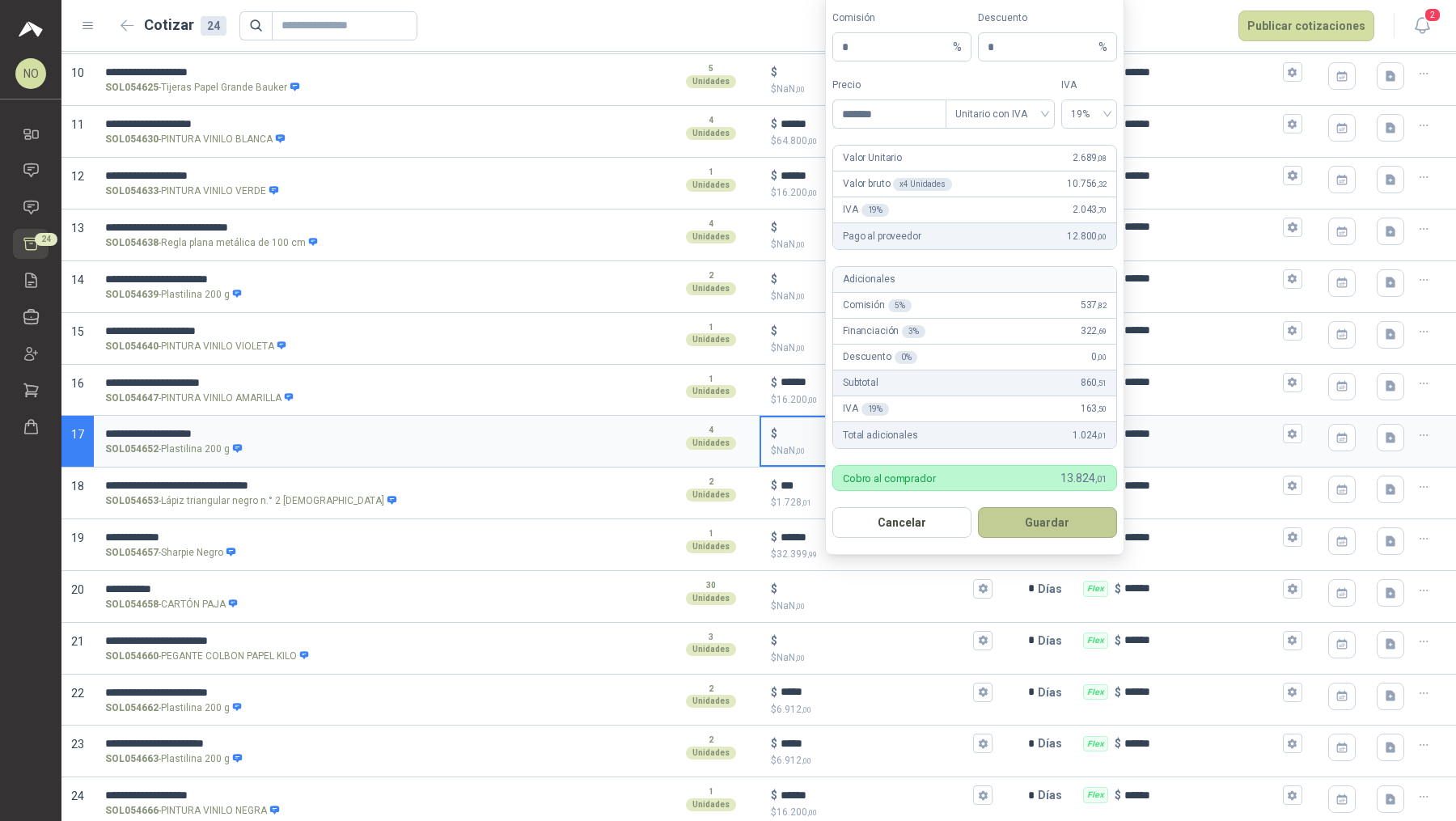
type input "*******"
click at [1081, 527] on button "Guardar" at bounding box center [1047, 523] width 139 height 31
type input "*****"
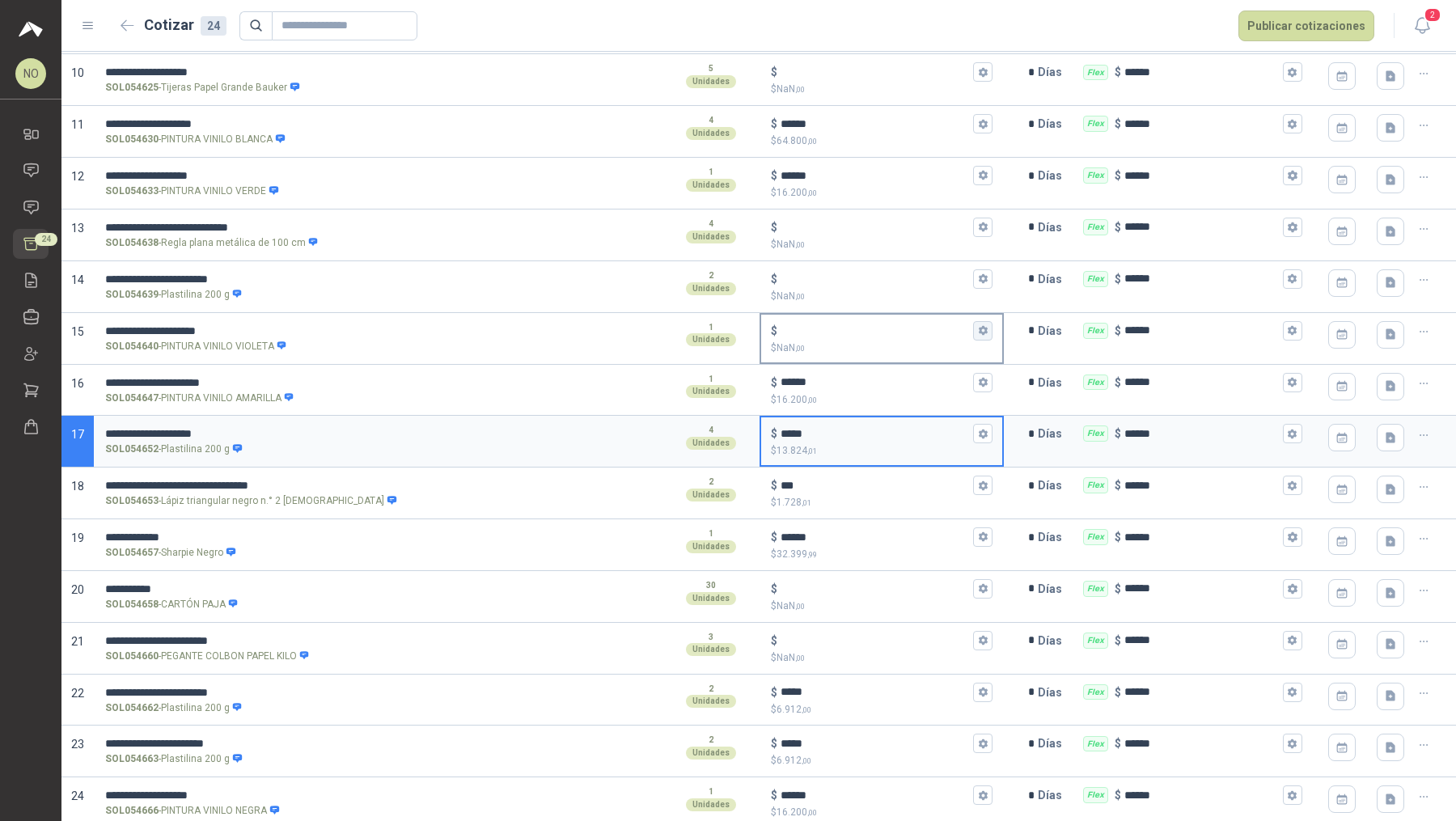
click at [979, 328] on icon "button" at bounding box center [983, 331] width 9 height 10
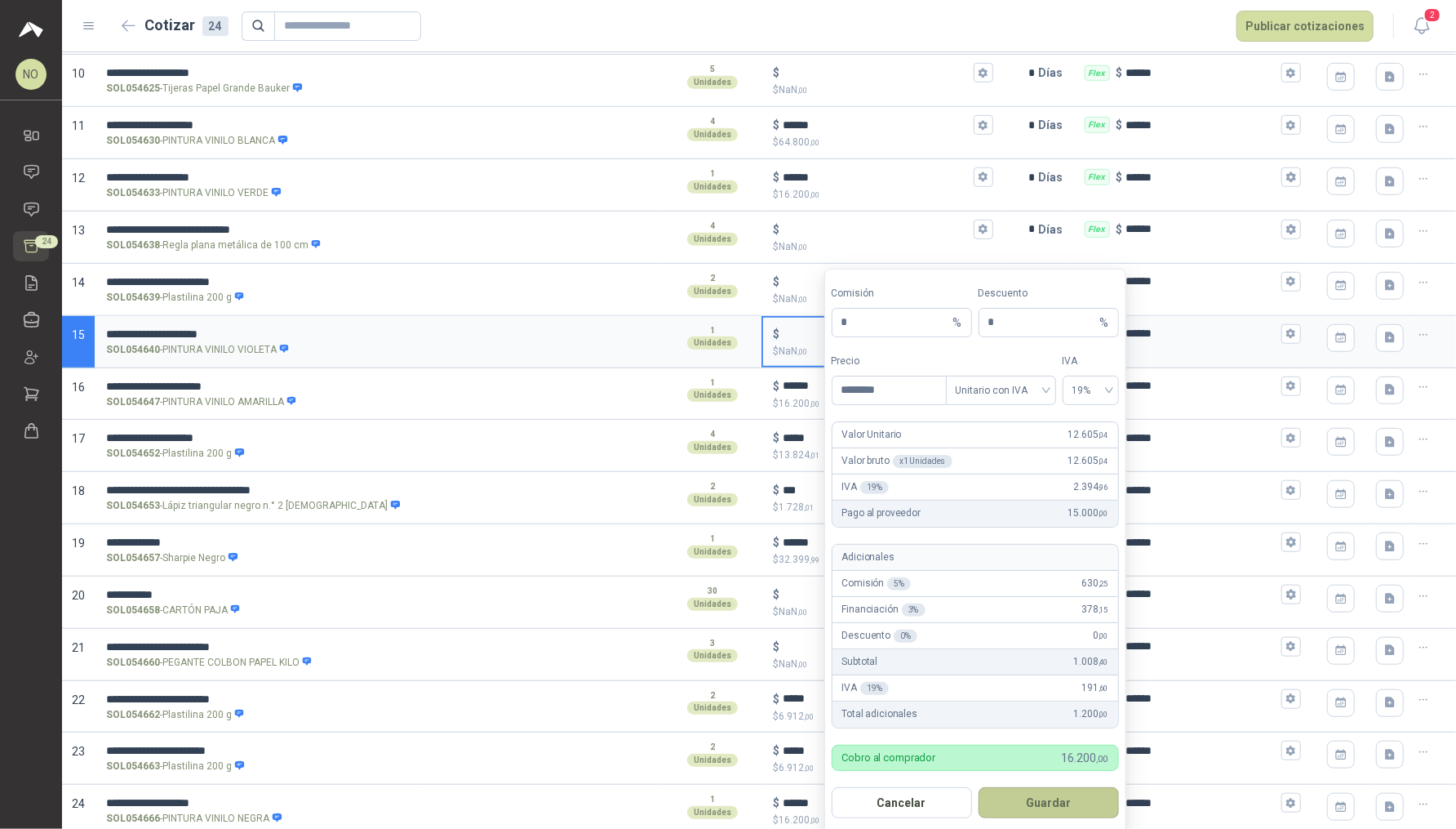
type input "********"
click at [1043, 662] on button "Guardar" at bounding box center [1049, 803] width 140 height 31
type input "******"
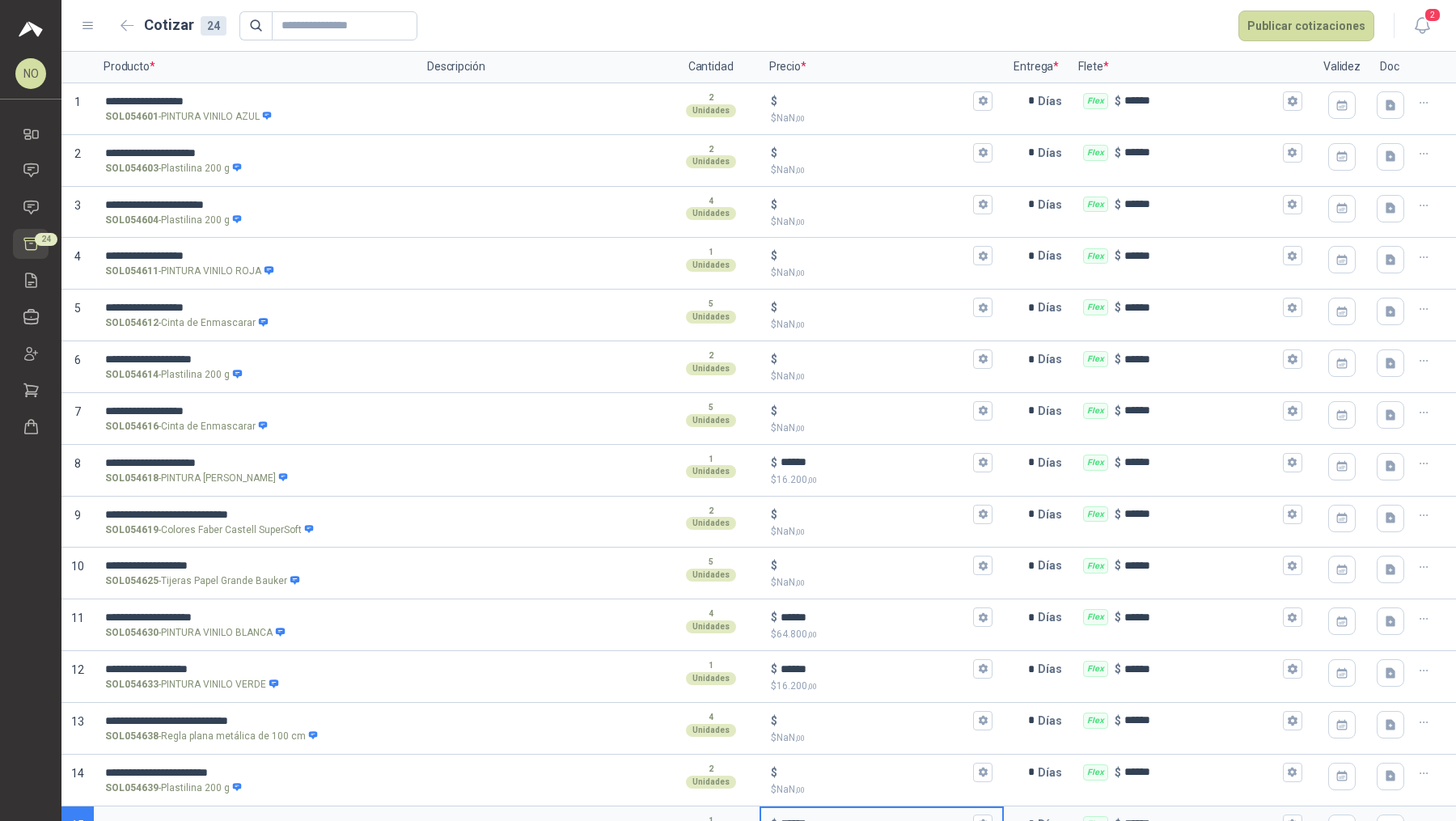
scroll to position [129, 0]
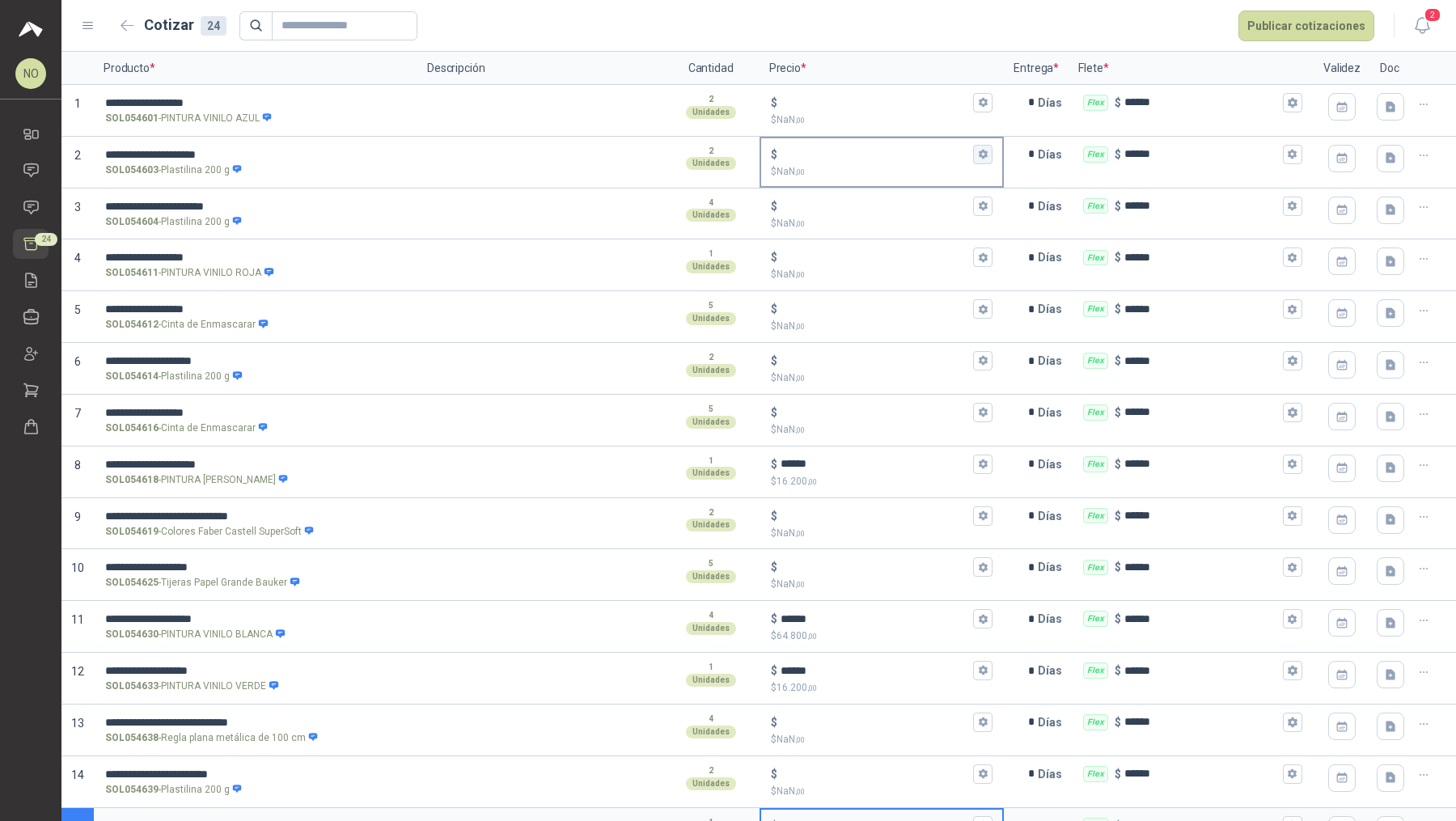
click at [978, 157] on icon "button" at bounding box center [983, 154] width 11 height 11
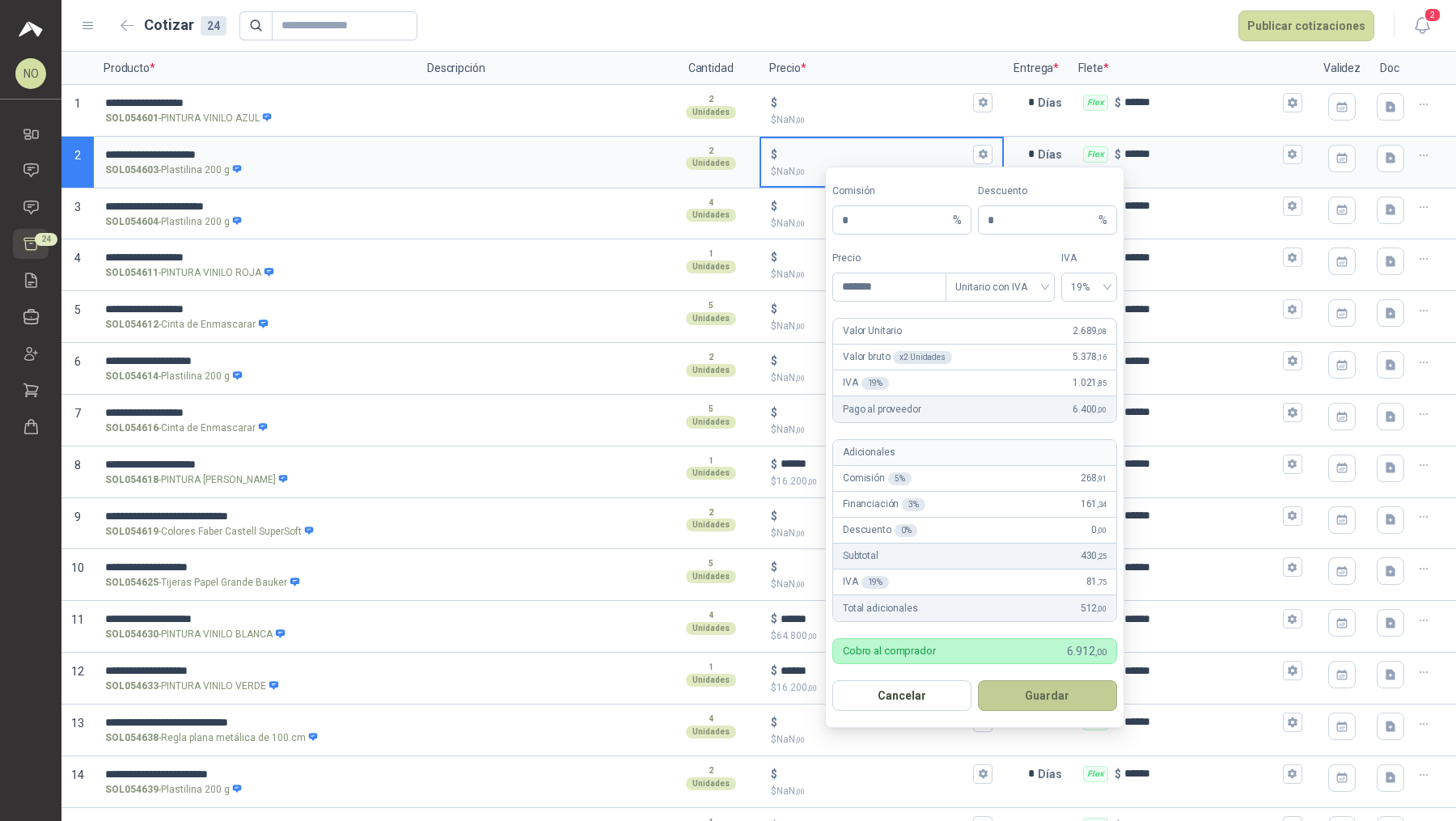
type input "*******"
click at [1070, 656] on button "Guardar" at bounding box center [1047, 696] width 139 height 31
type input "*****"
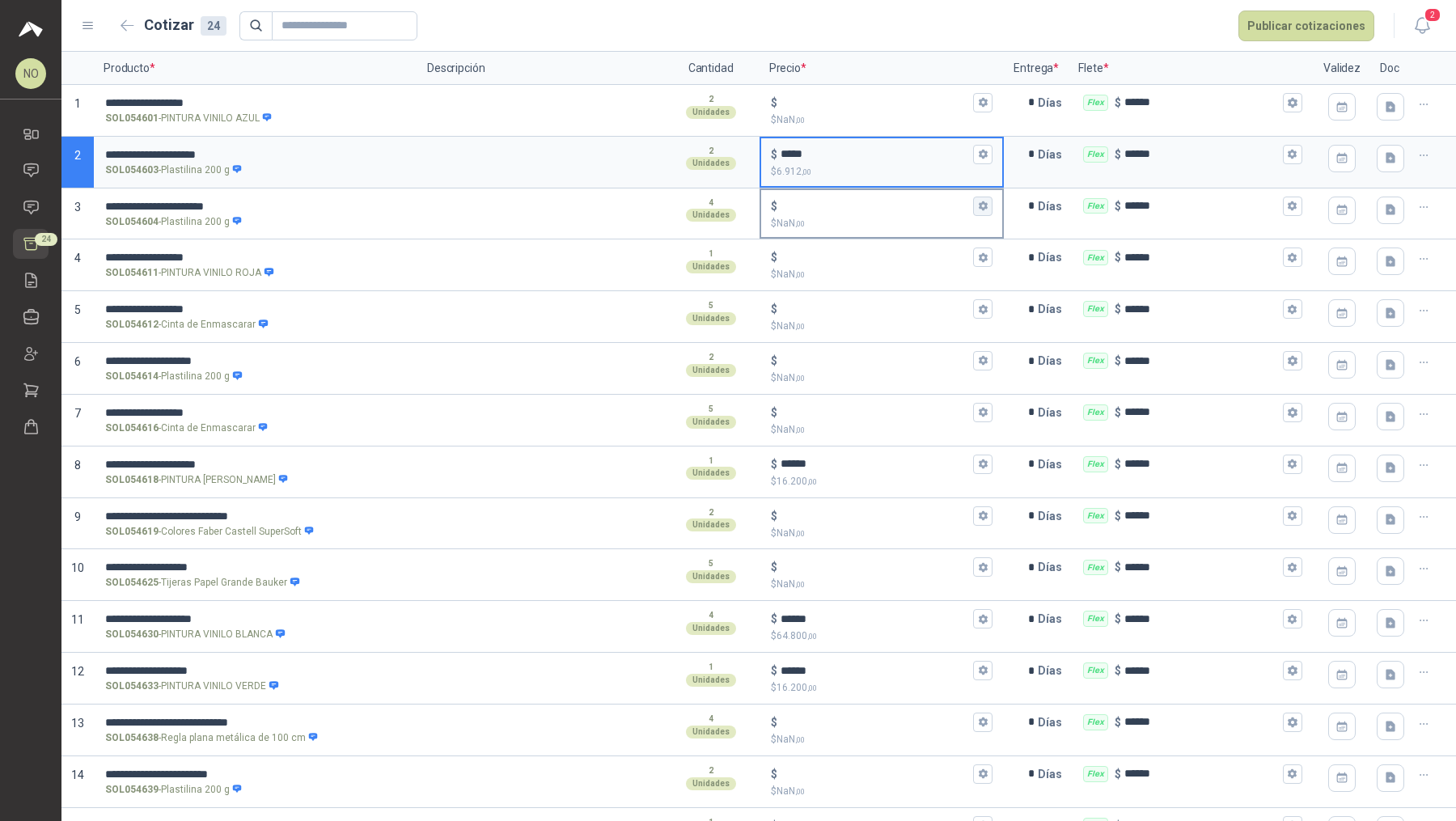
click at [973, 212] on button "$ $ NaN ,00" at bounding box center [983, 207] width 20 height 20
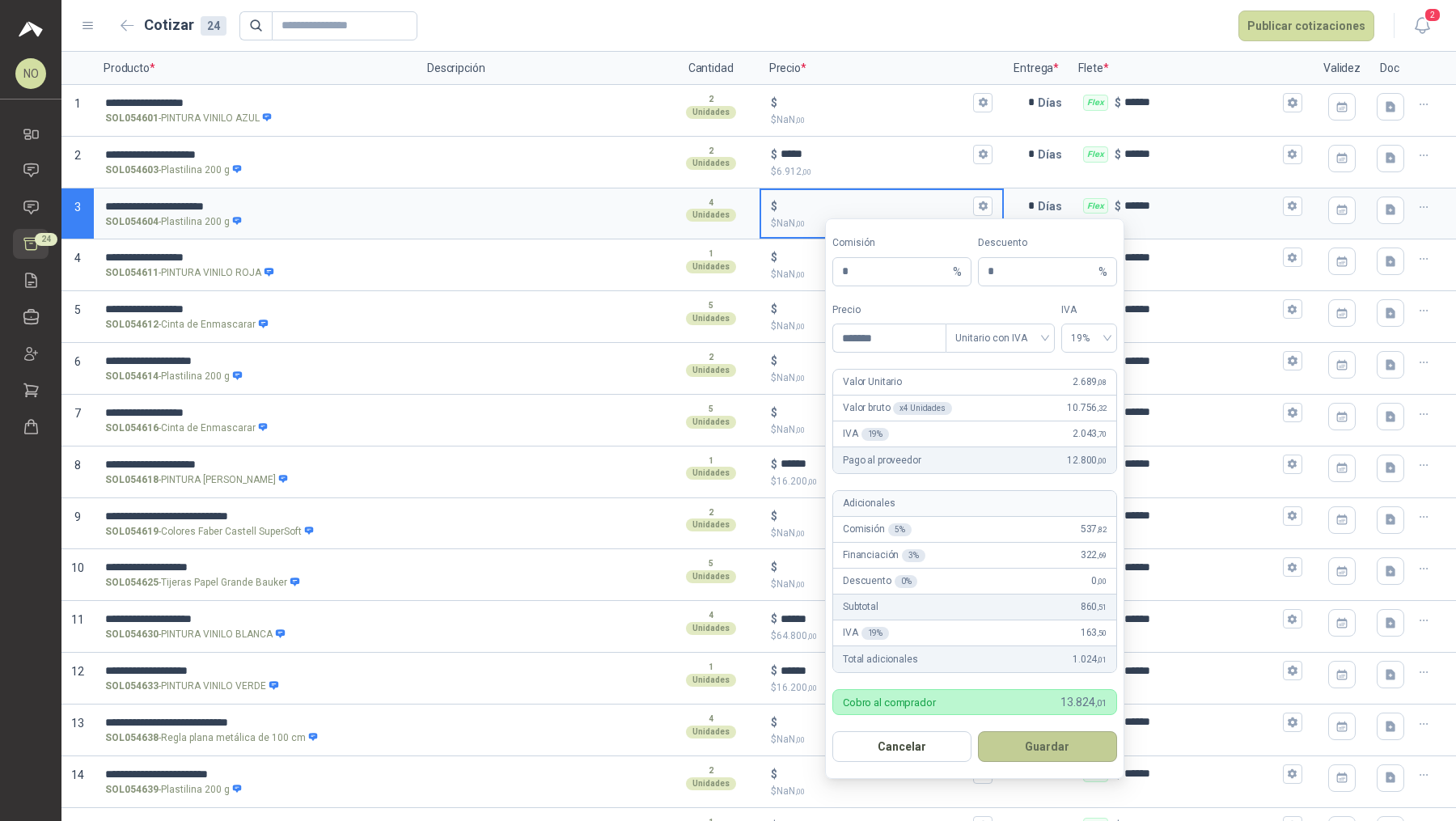
type input "*******"
click at [1066, 656] on button "Guardar" at bounding box center [1047, 747] width 139 height 31
type input "*****"
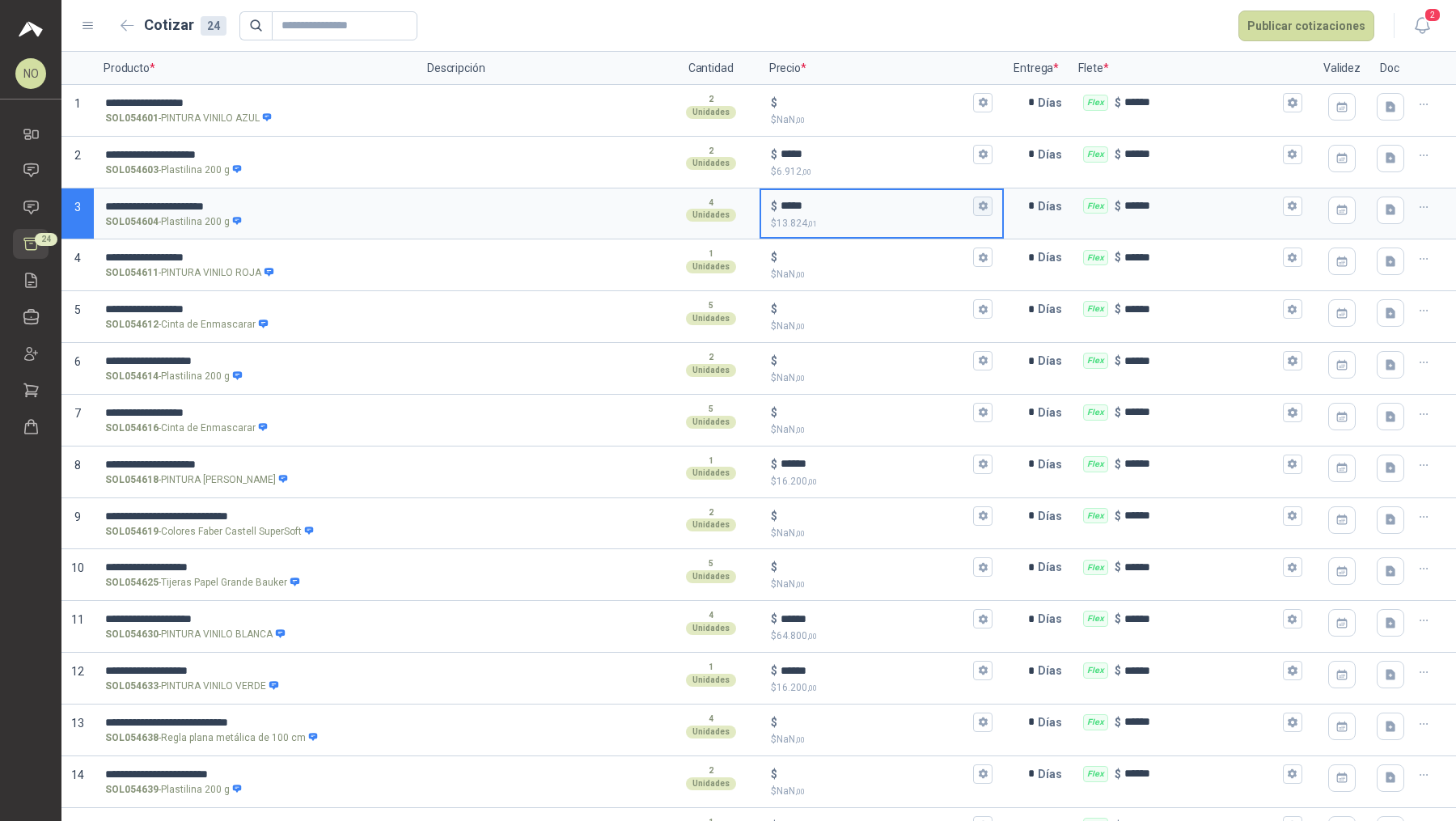
click at [979, 206] on icon "button" at bounding box center [983, 207] width 9 height 10
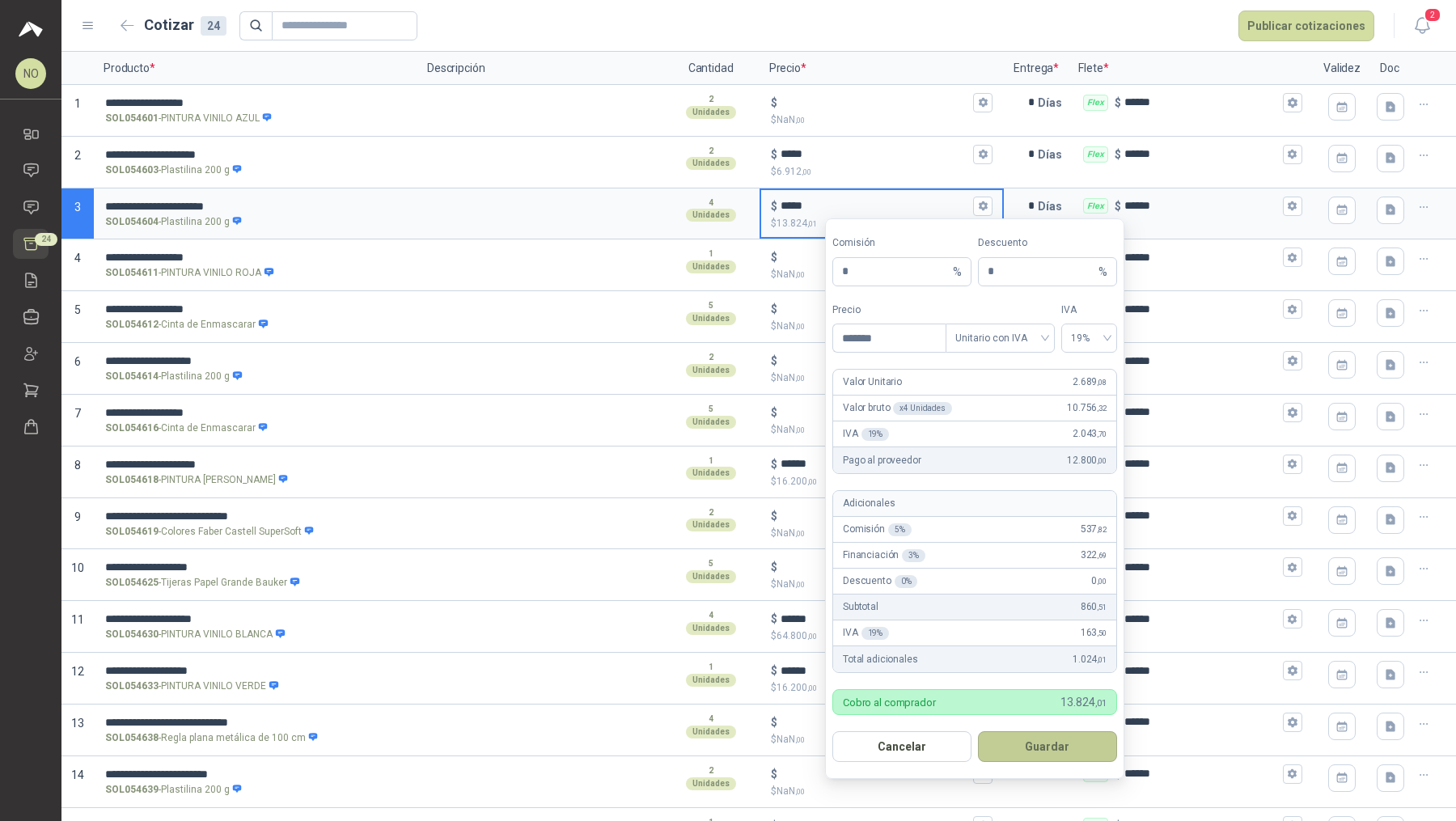
click at [1046, 656] on button "Guardar" at bounding box center [1047, 747] width 139 height 31
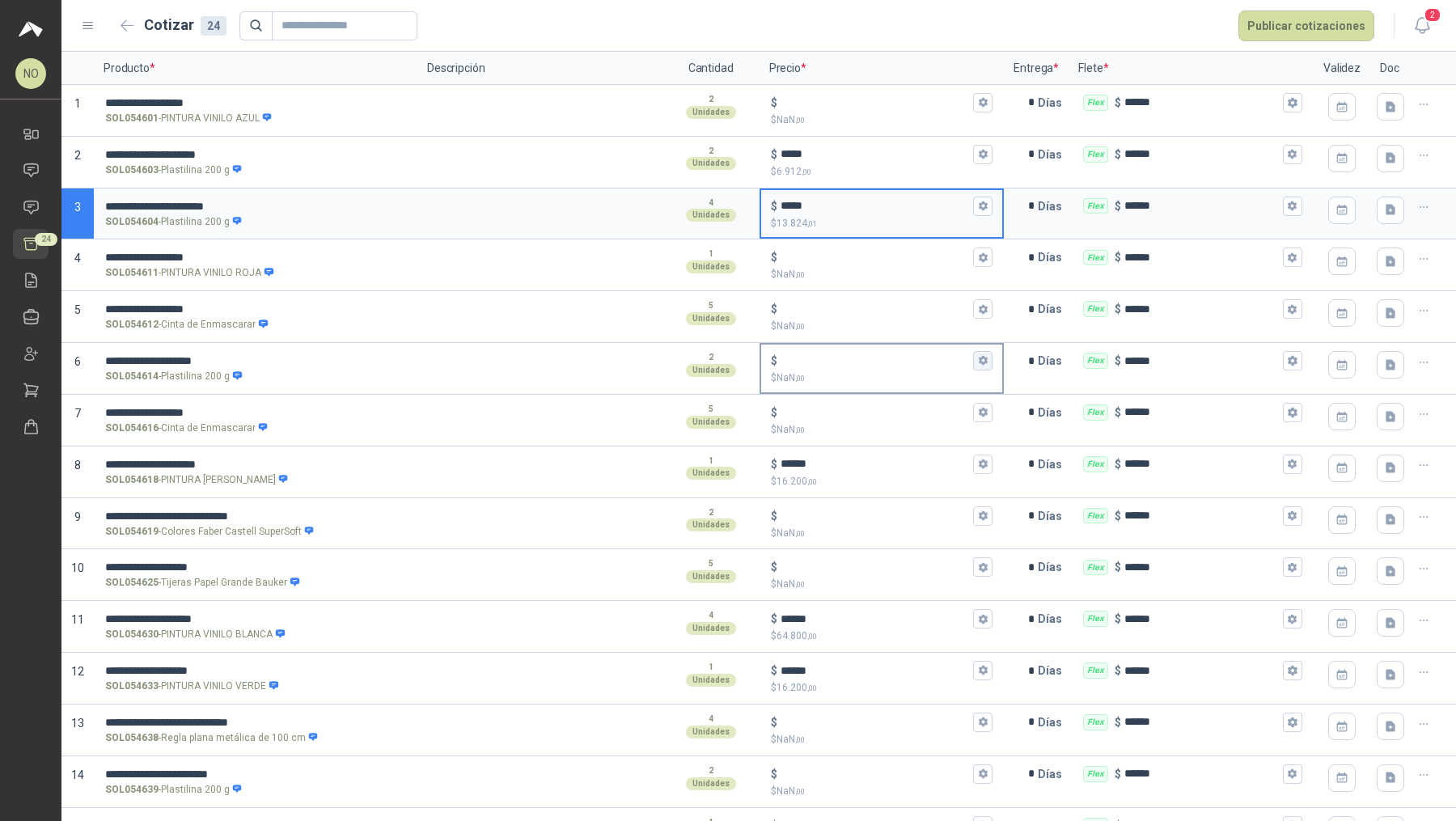
click at [978, 359] on icon "button" at bounding box center [983, 360] width 11 height 11
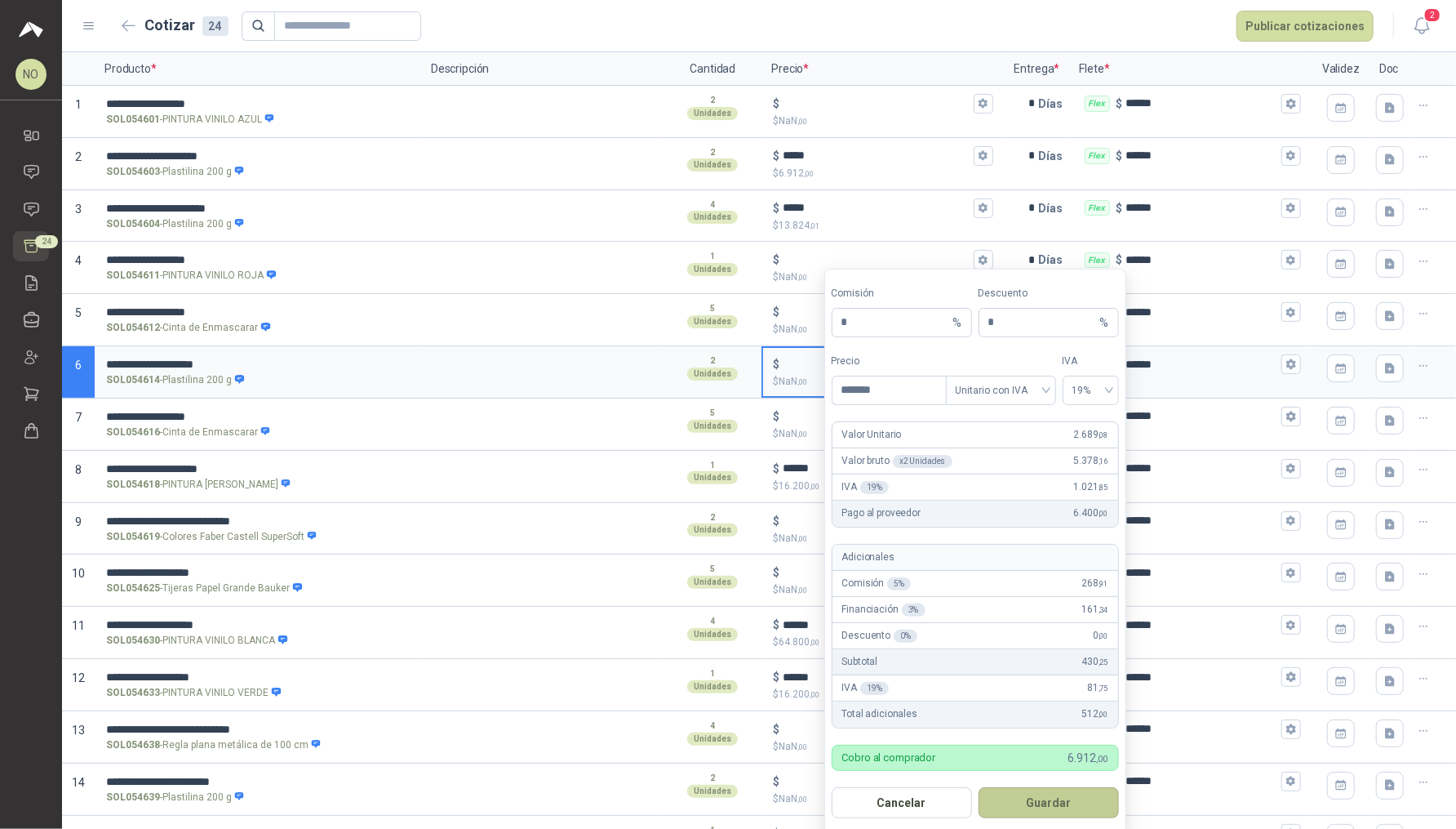
type input "*******"
click at [1077, 662] on button "Guardar" at bounding box center [1049, 803] width 140 height 31
type input "*****"
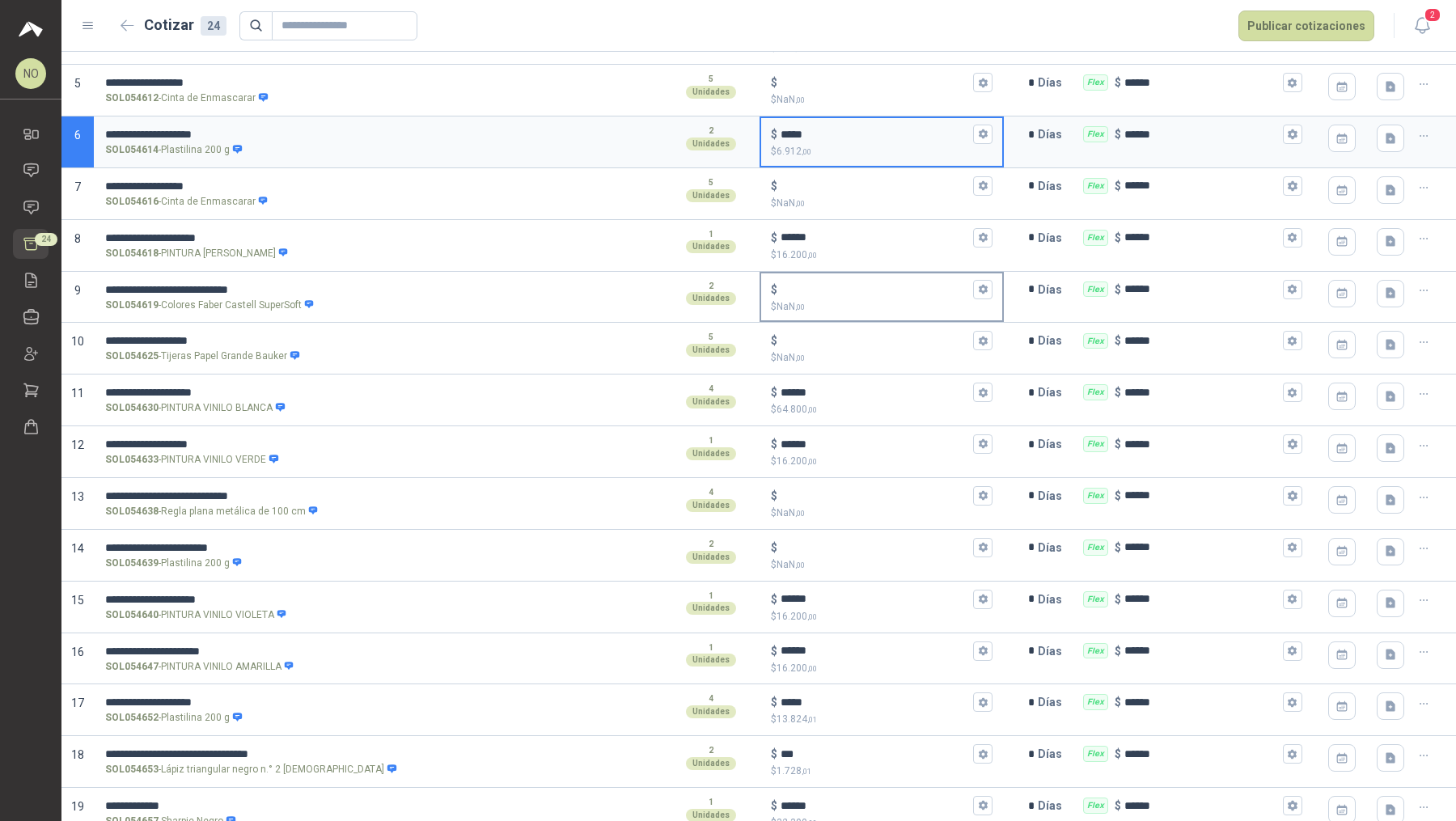
scroll to position [365, 0]
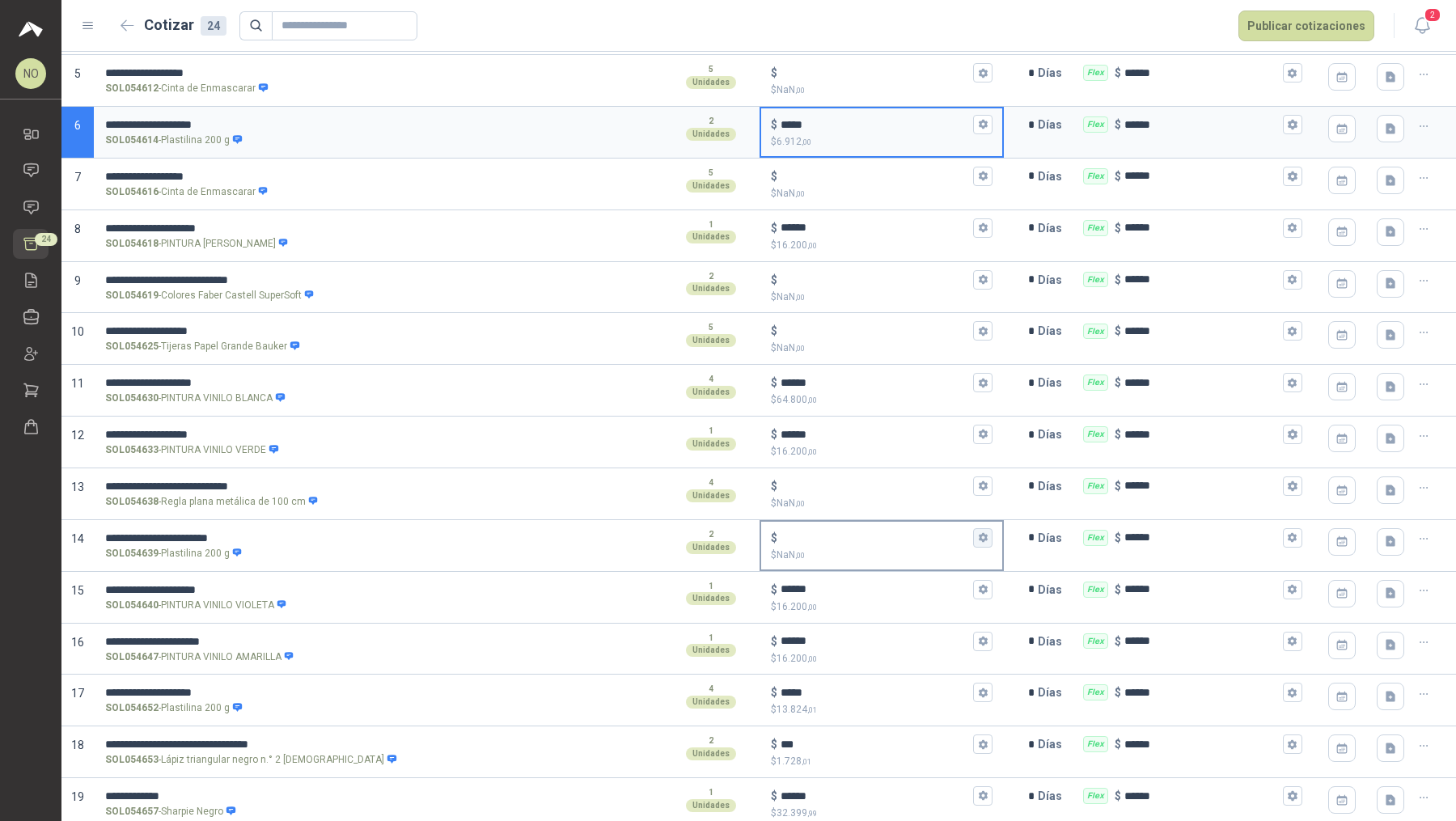
click at [978, 538] on icon "button" at bounding box center [983, 537] width 11 height 11
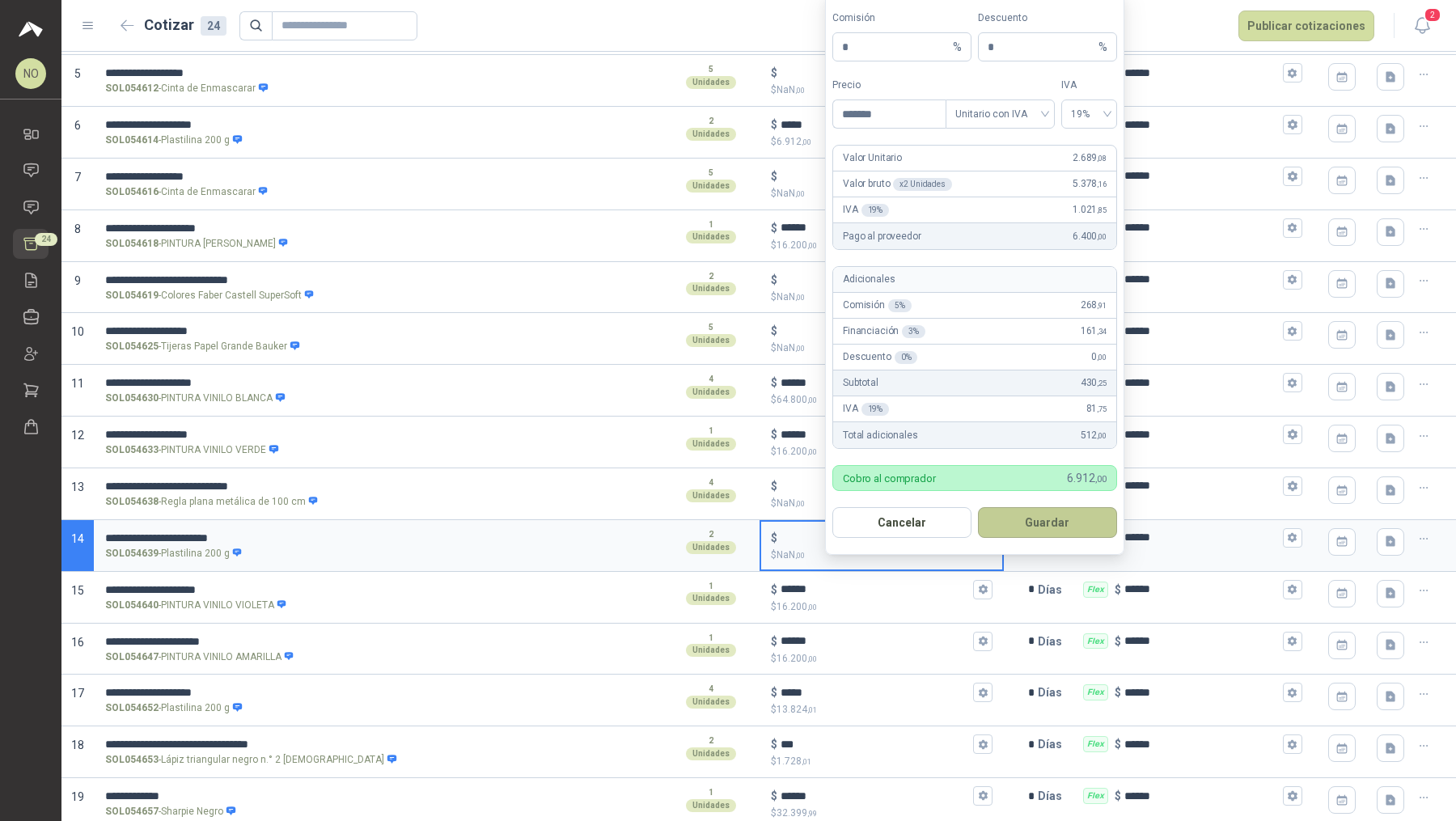
type input "*******"
click at [1071, 519] on button "Guardar" at bounding box center [1047, 523] width 139 height 31
type input "*****"
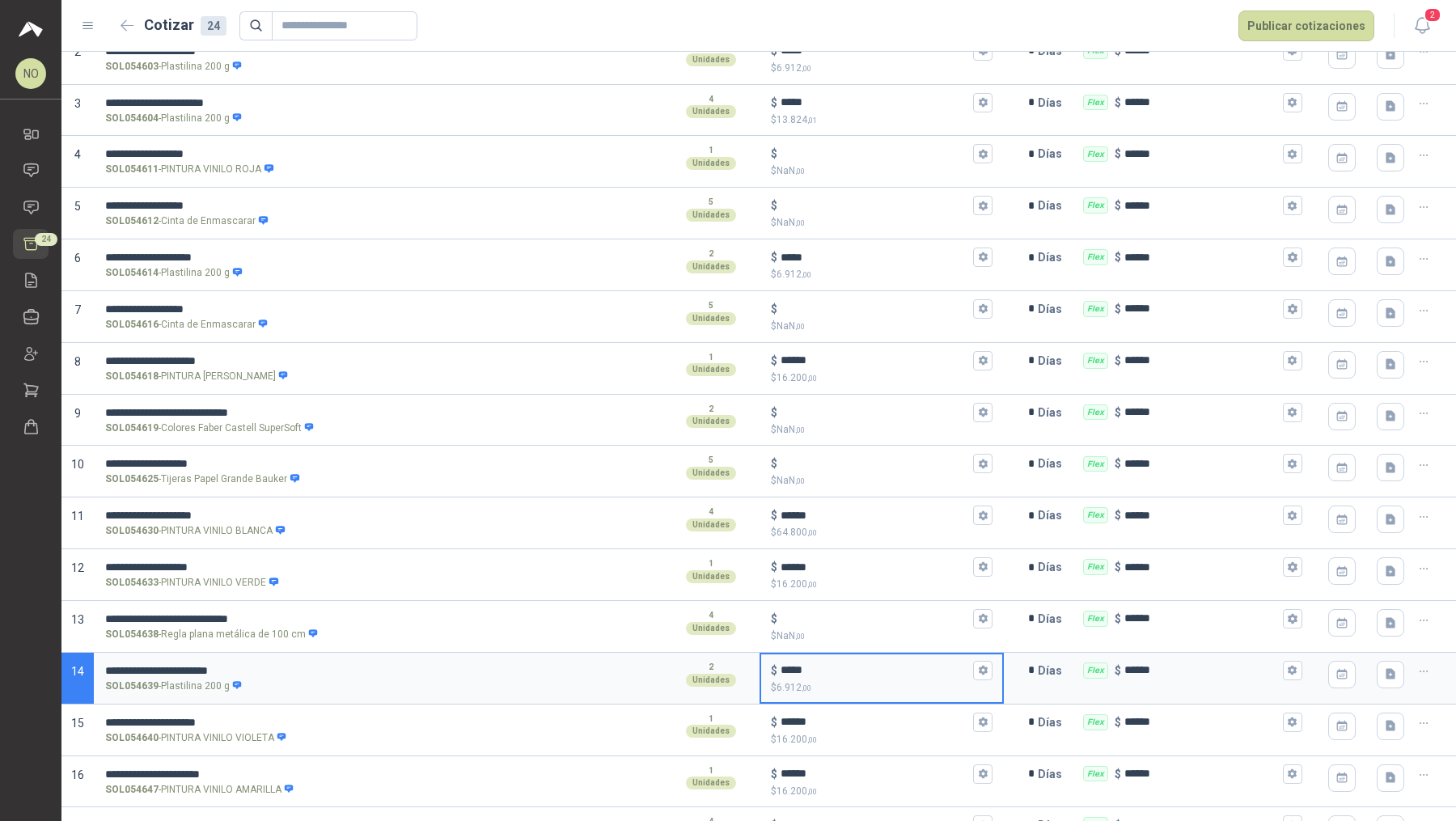
scroll to position [0, 0]
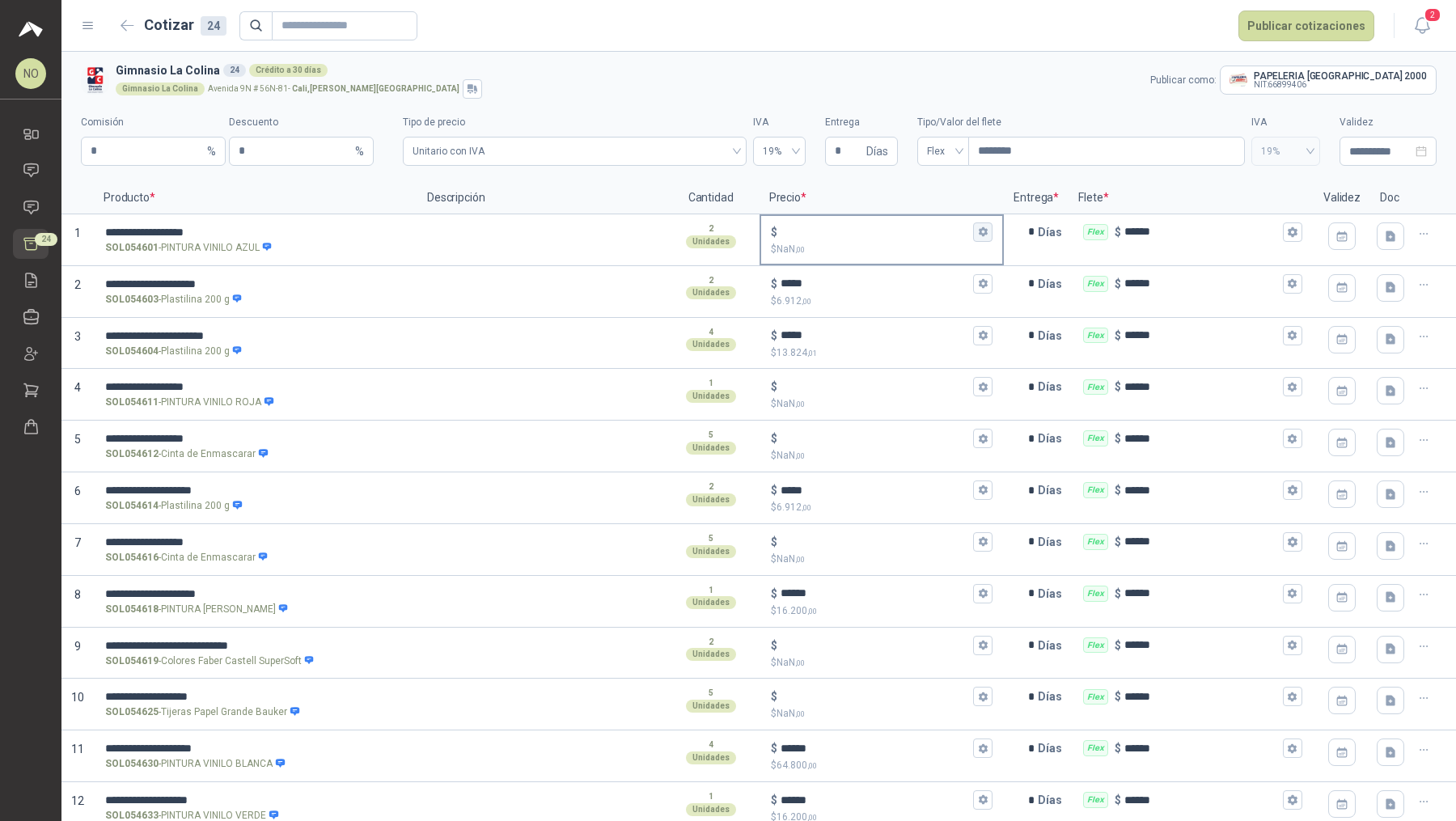
click at [980, 233] on button "$ $ NaN ,00" at bounding box center [983, 232] width 20 height 20
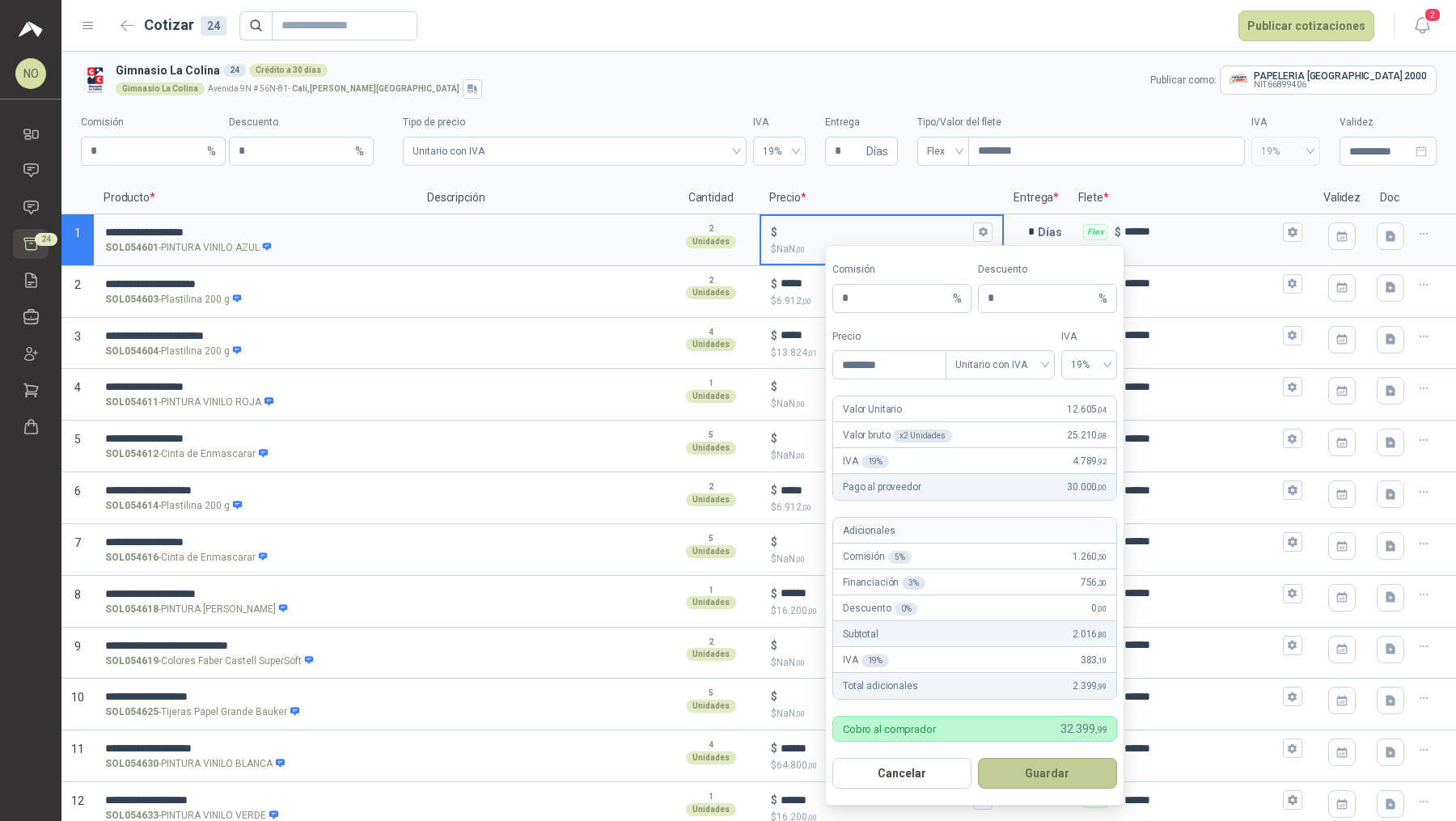
type input "********"
click at [1037, 656] on button "Guardar" at bounding box center [1047, 774] width 139 height 31
type input "******"
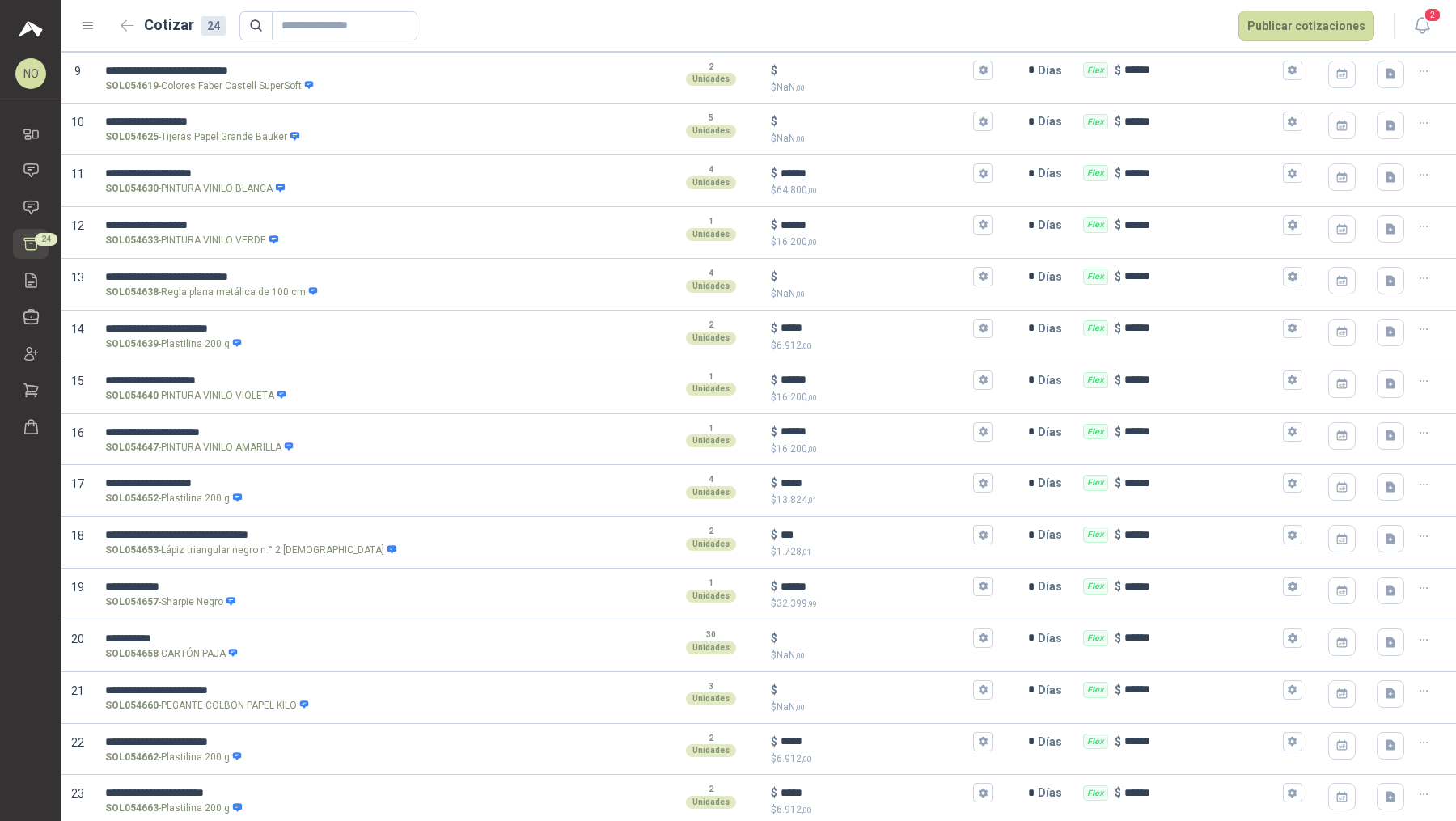
scroll to position [624, 0]
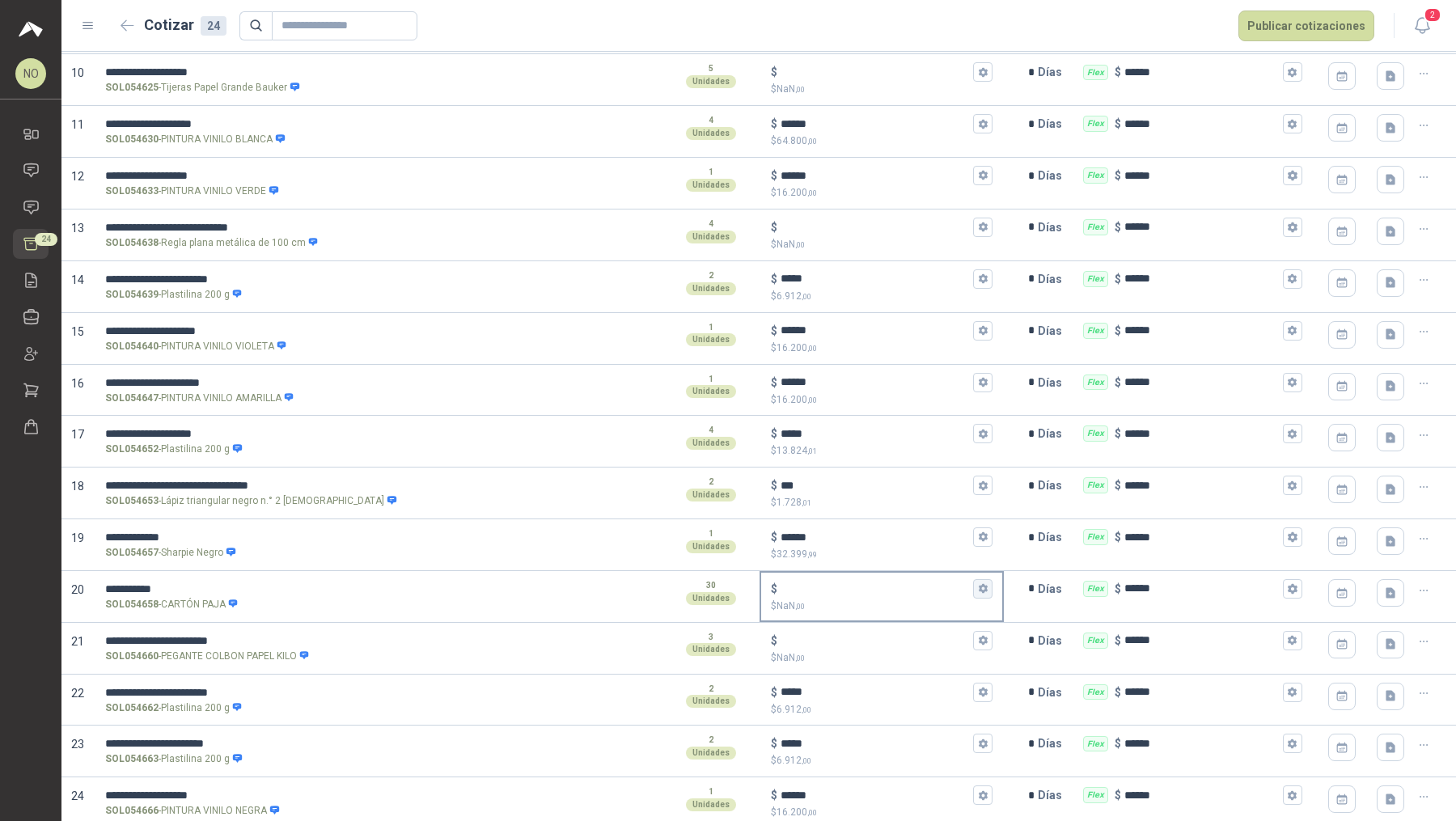
click at [979, 587] on icon "button" at bounding box center [983, 588] width 11 height 11
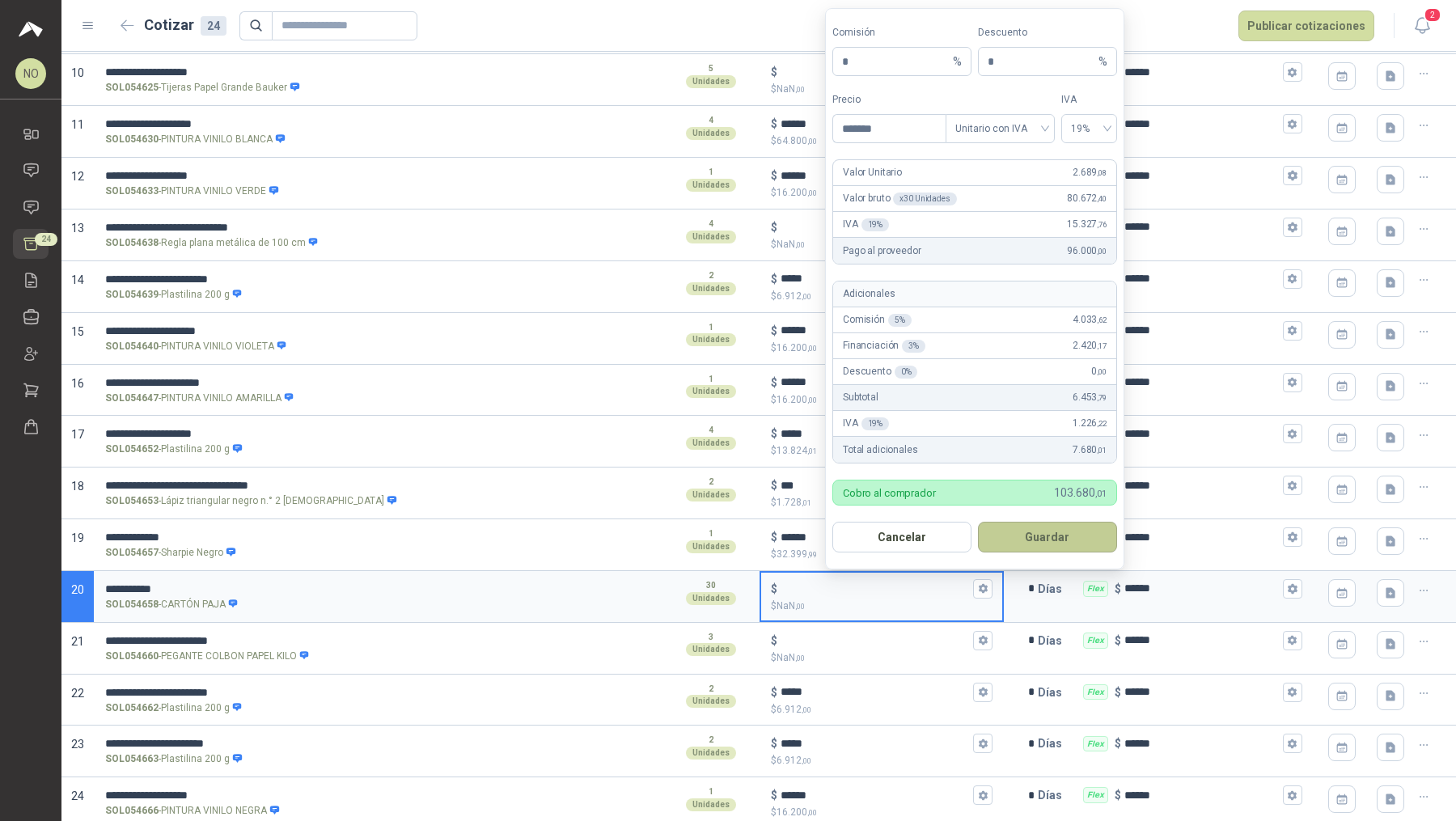
type input "*******"
click at [1059, 532] on button "Guardar" at bounding box center [1047, 538] width 139 height 31
type input "*****"
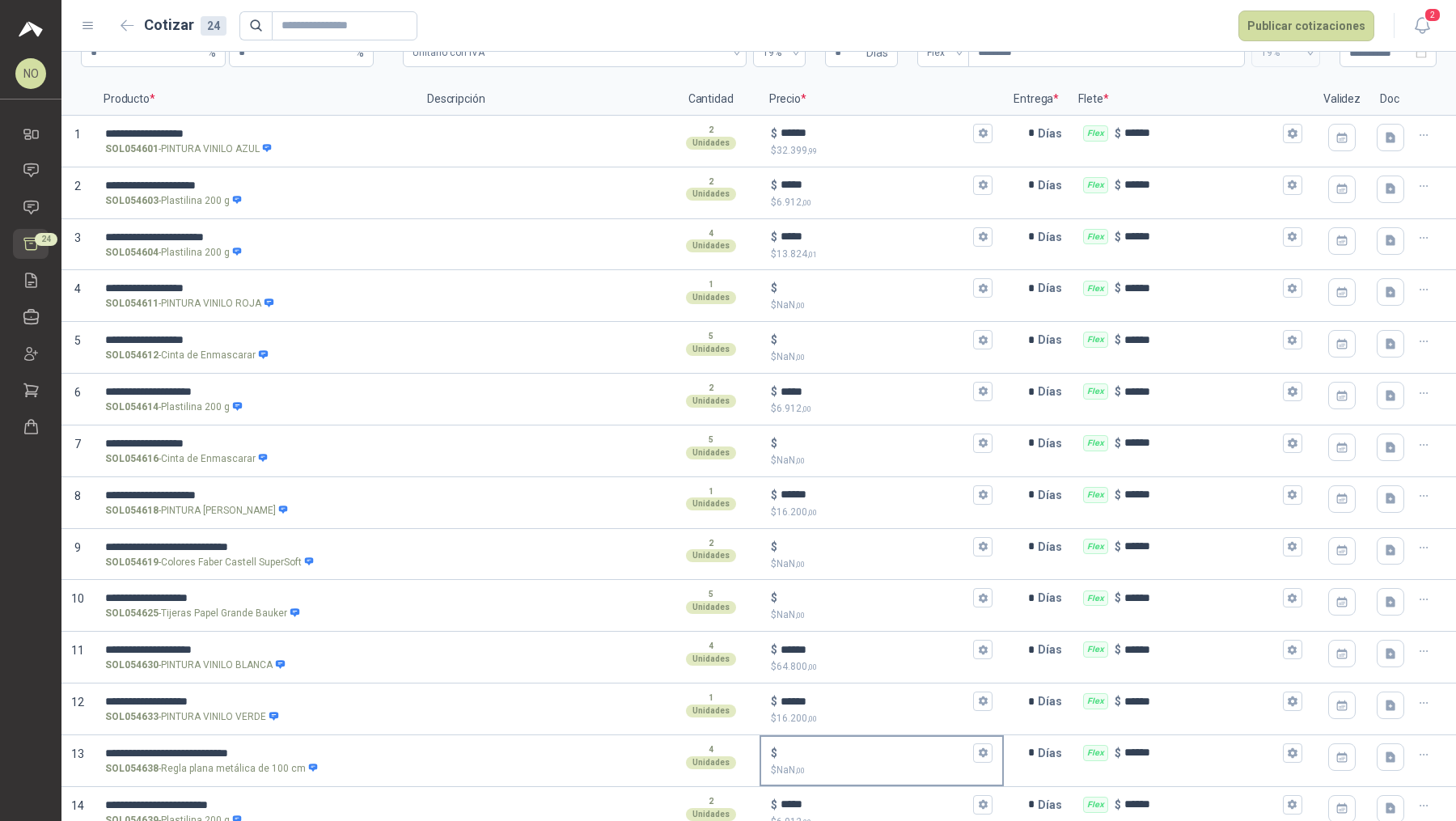
scroll to position [98, 0]
click at [978, 292] on icon "button" at bounding box center [983, 288] width 11 height 11
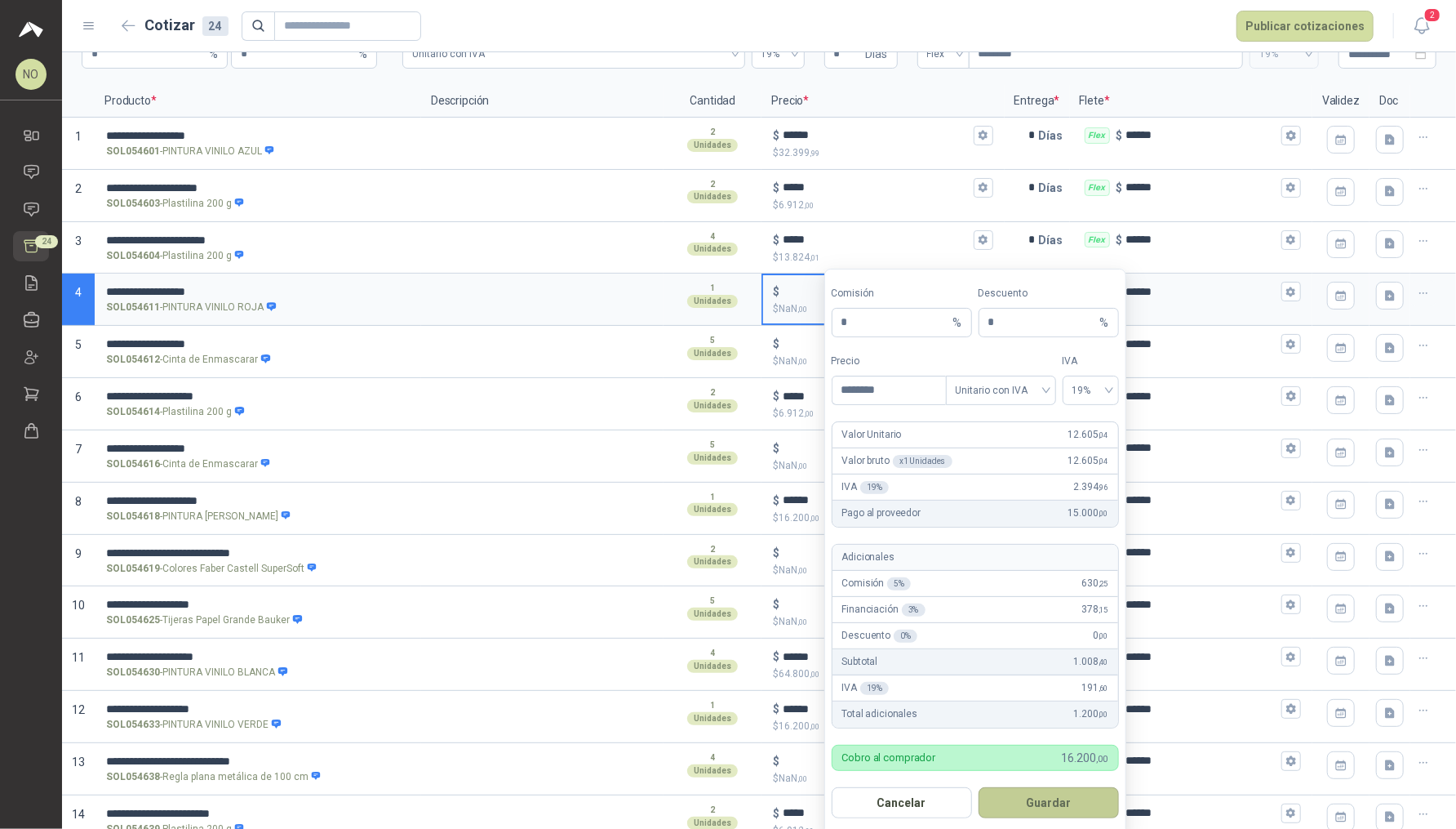
type input "********"
click at [1067, 662] on button "Guardar" at bounding box center [1049, 803] width 140 height 31
type input "******"
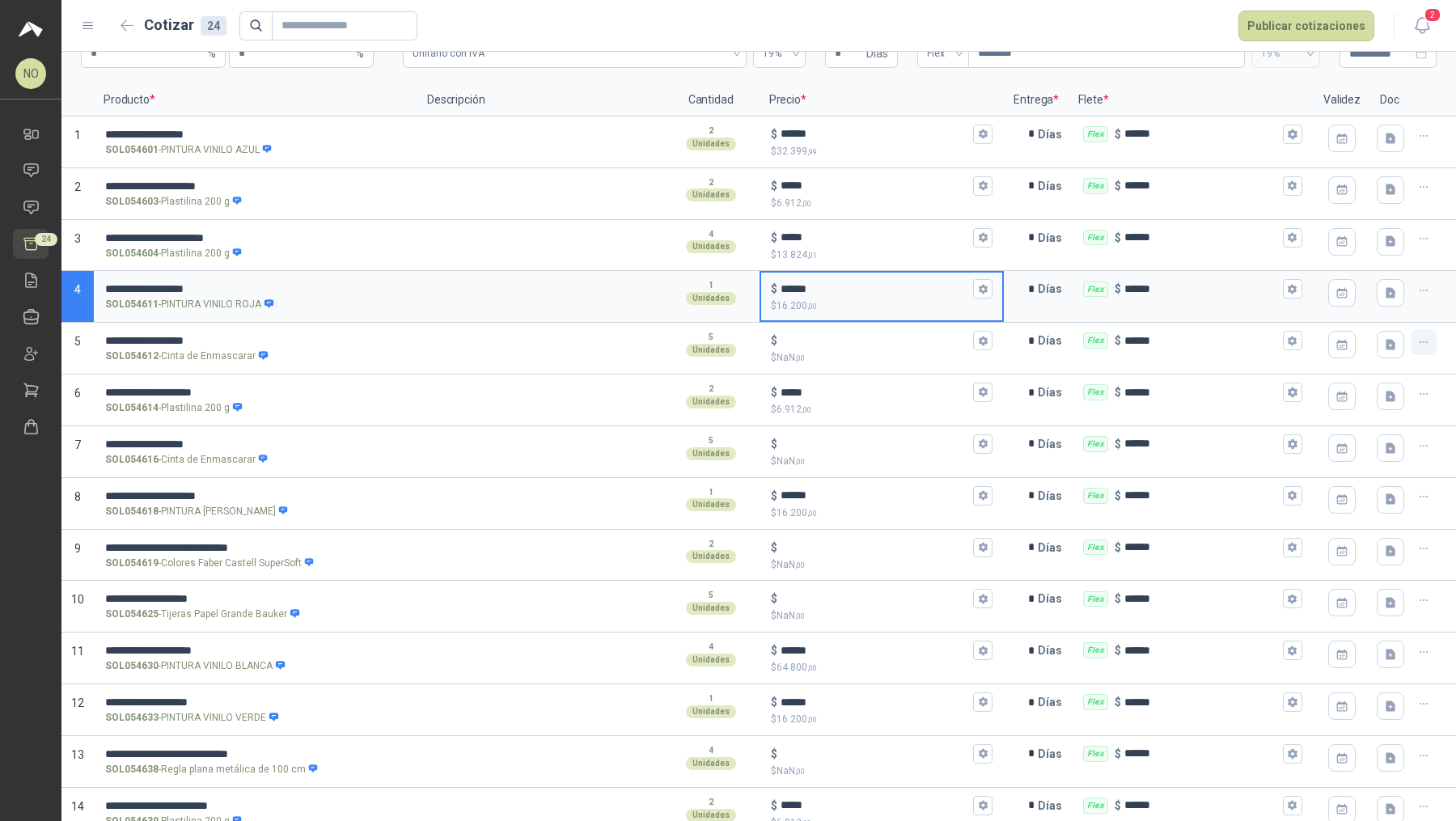
click at [1164, 337] on icon "button" at bounding box center [1423, 342] width 14 height 14
click at [1164, 306] on button "Eliminar cotización" at bounding box center [1353, 301] width 122 height 26
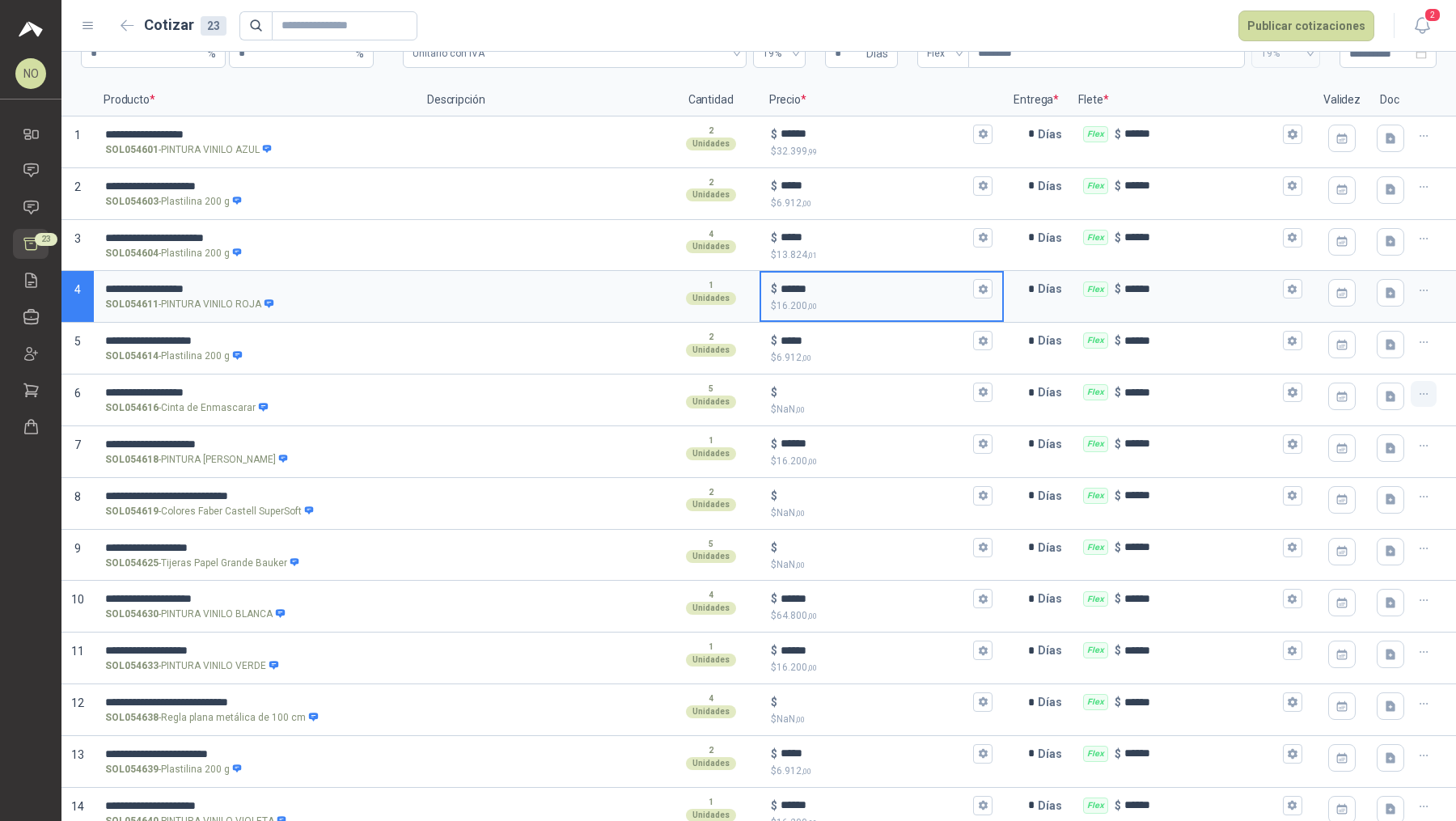
click at [1164, 390] on icon "button" at bounding box center [1423, 394] width 14 height 14
click at [1164, 360] on button "Eliminar cotización" at bounding box center [1353, 354] width 122 height 26
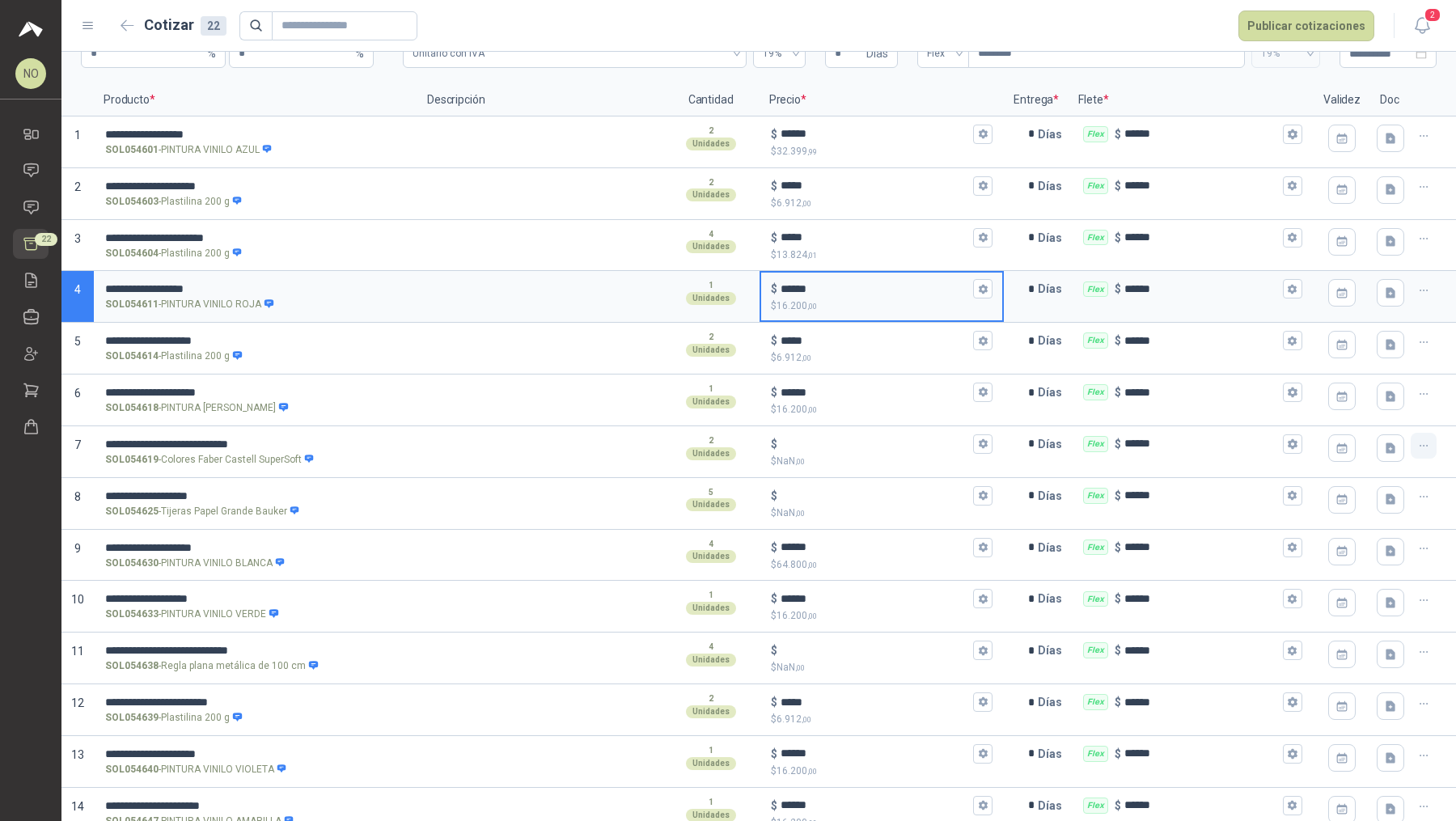
click at [1164, 449] on icon "button" at bounding box center [1423, 446] width 14 height 14
click at [1164, 410] on button "Eliminar cotización" at bounding box center [1353, 404] width 122 height 26
click at [1164, 440] on icon "button" at bounding box center [1423, 446] width 14 height 14
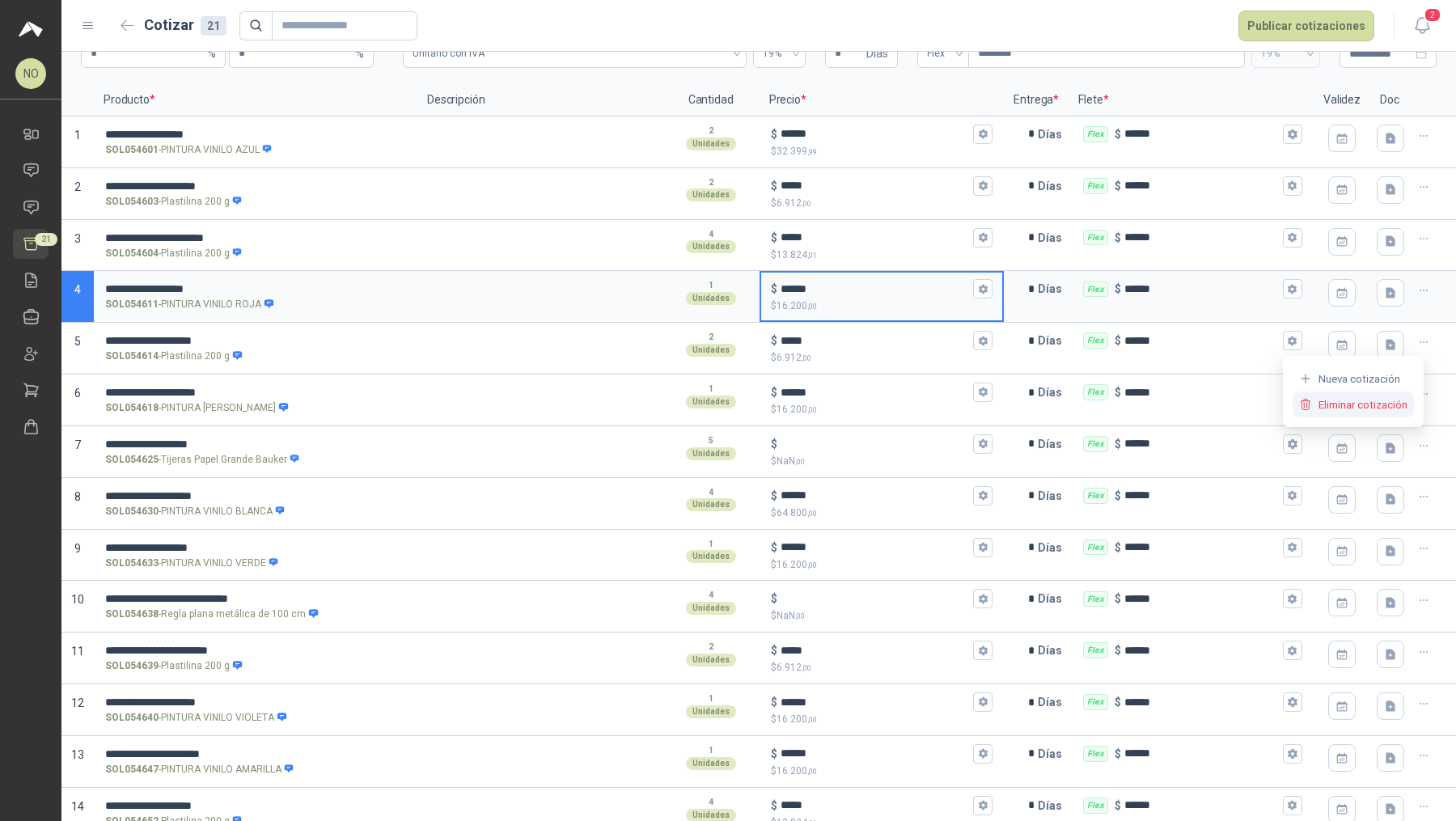
click at [1164, 408] on button "Eliminar cotización" at bounding box center [1353, 404] width 122 height 26
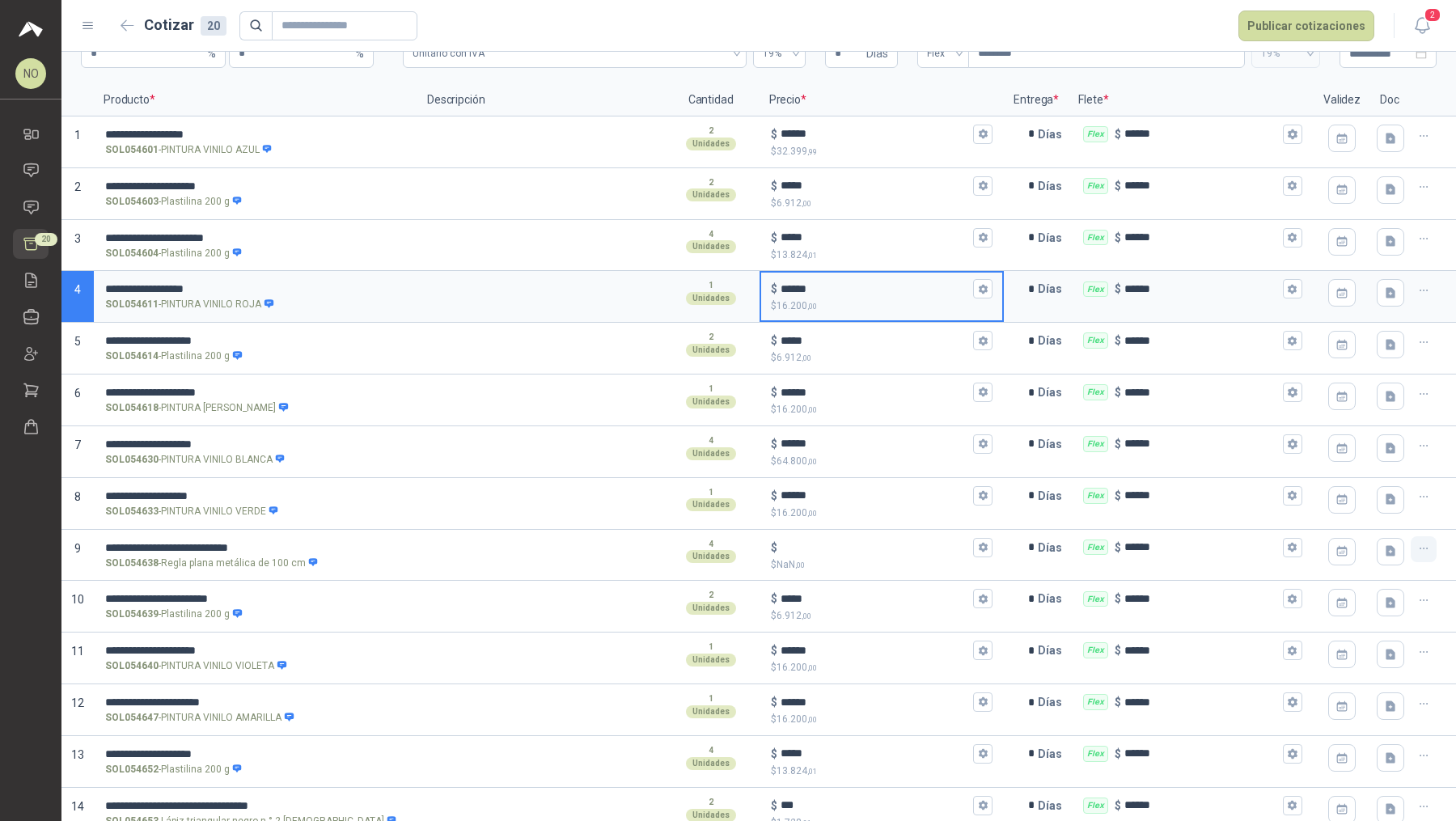
click at [1164, 548] on icon "button" at bounding box center [1423, 548] width 14 height 14
click at [1164, 512] on button "Eliminar cotización" at bounding box center [1353, 507] width 122 height 26
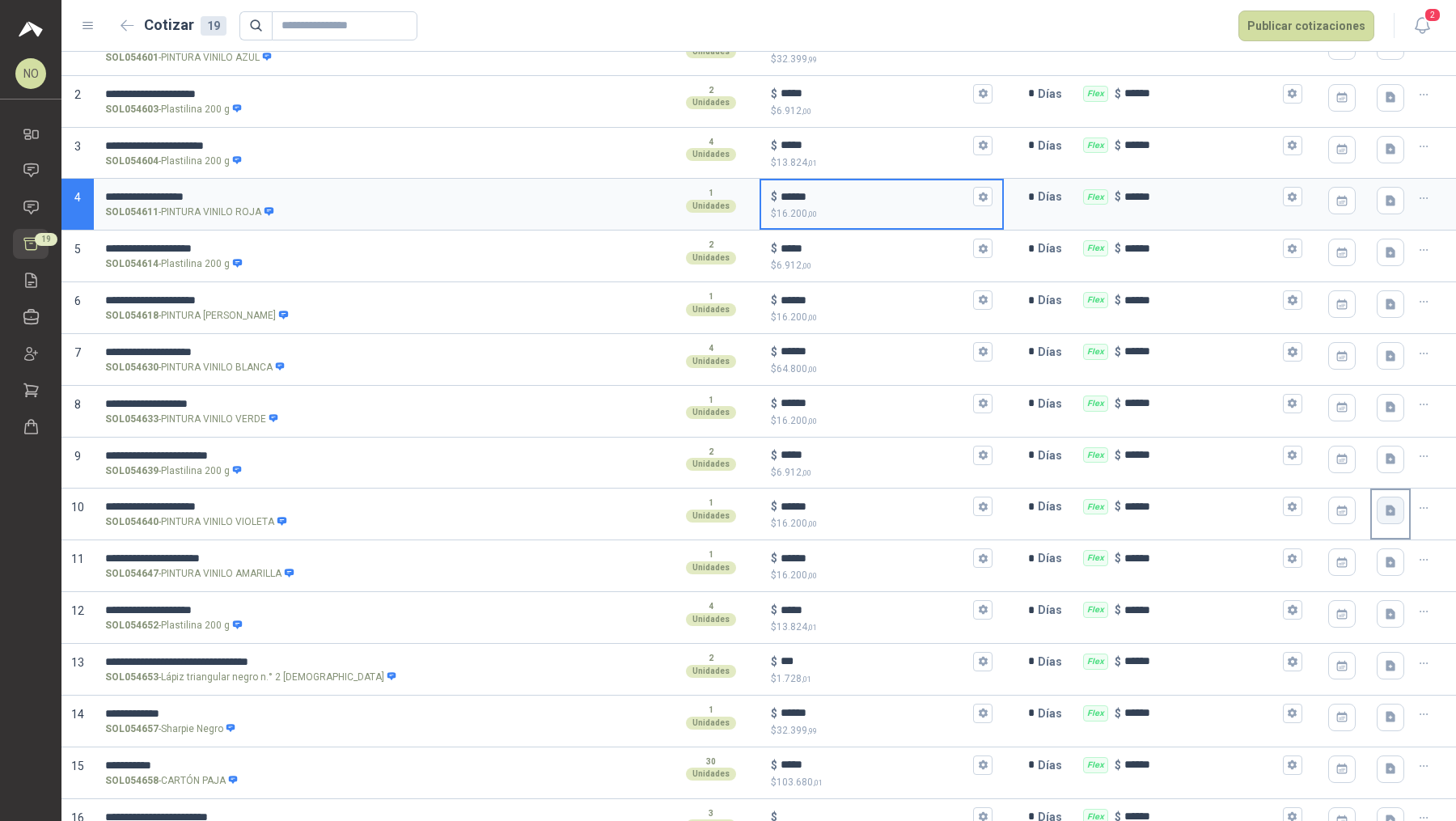
scroll to position [368, 0]
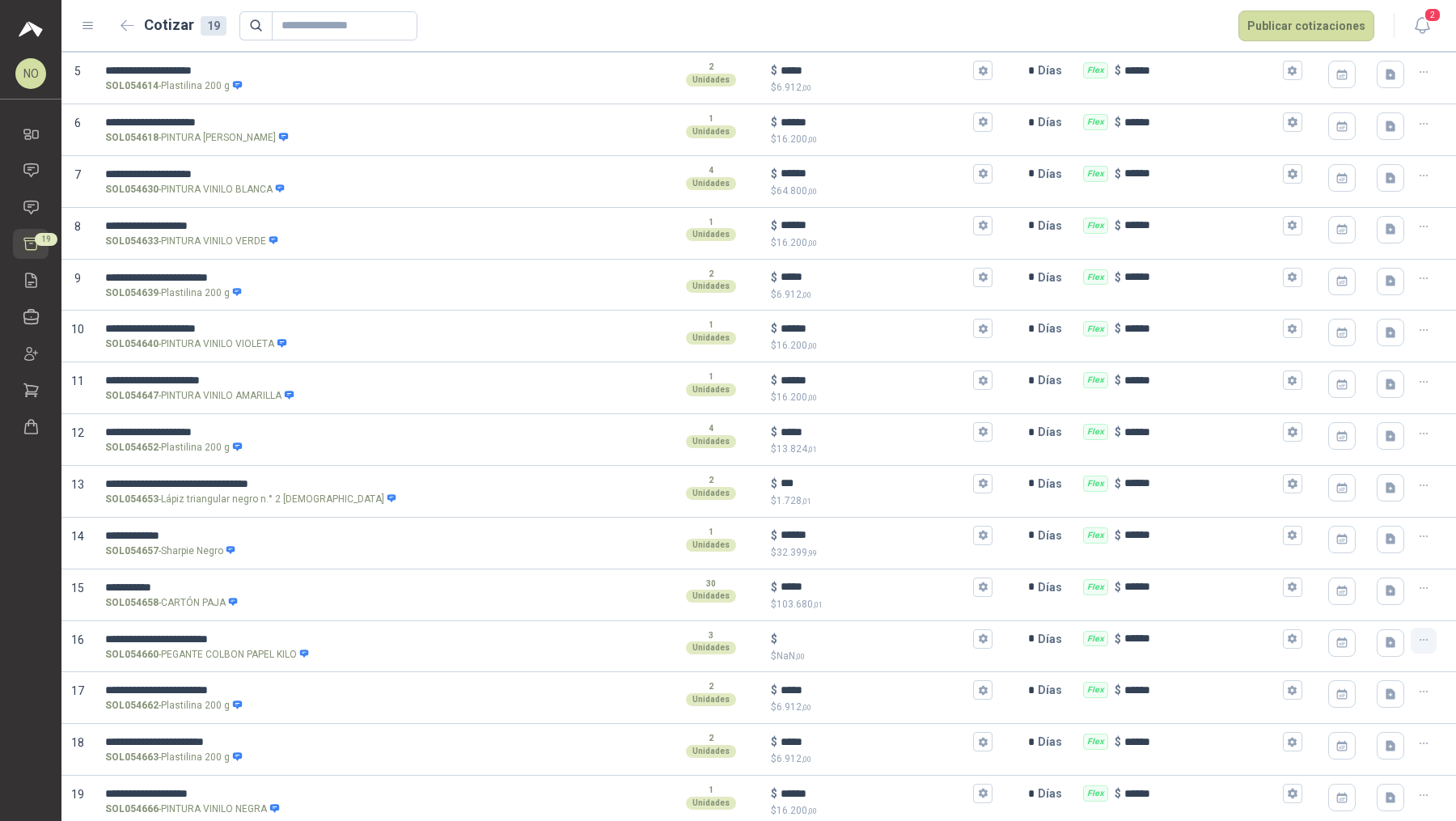
click at [1164, 633] on icon "button" at bounding box center [1423, 640] width 14 height 14
click at [1164, 593] on button "Eliminar cotización" at bounding box center [1353, 597] width 122 height 26
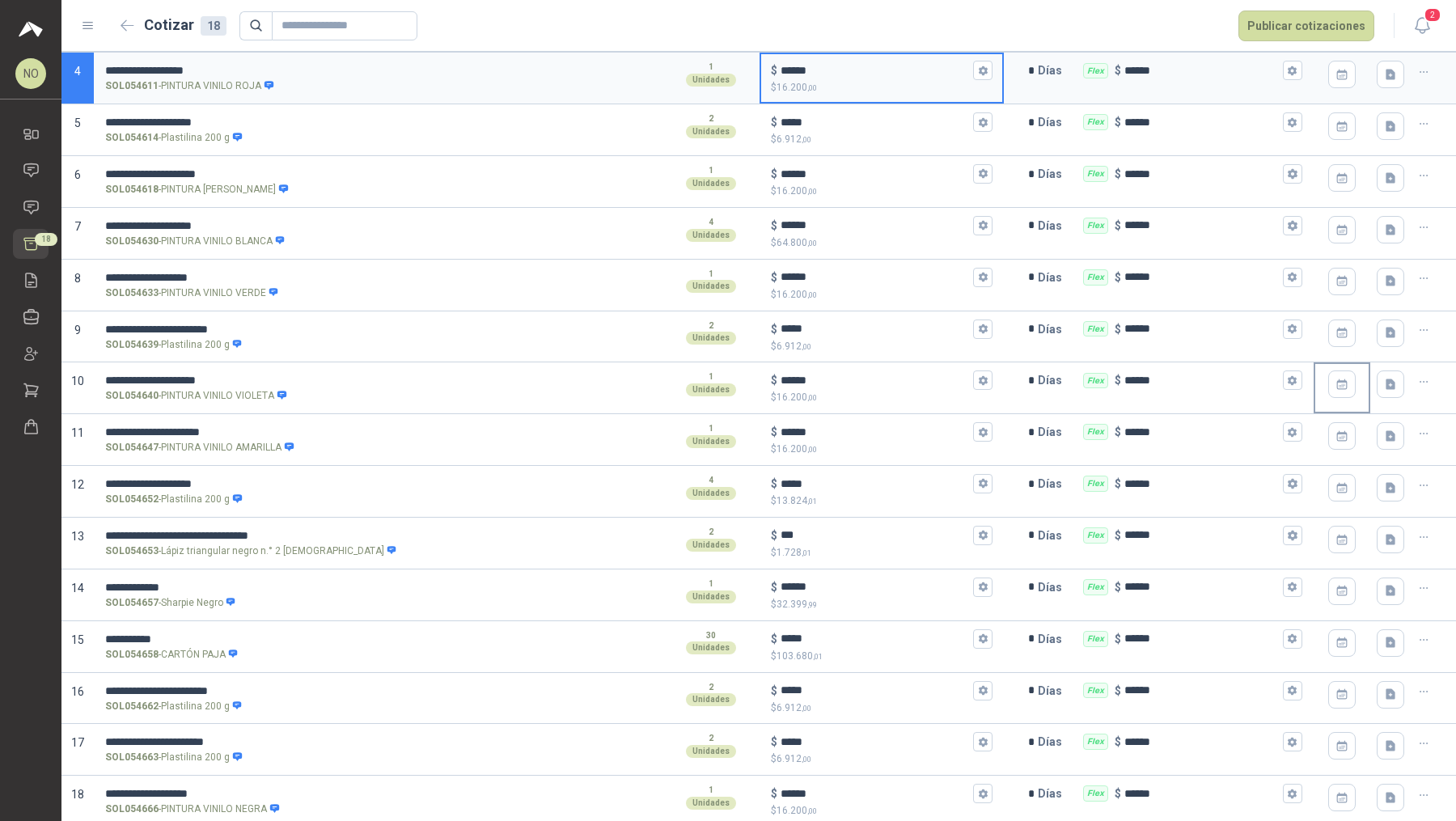
scroll to position [0, 0]
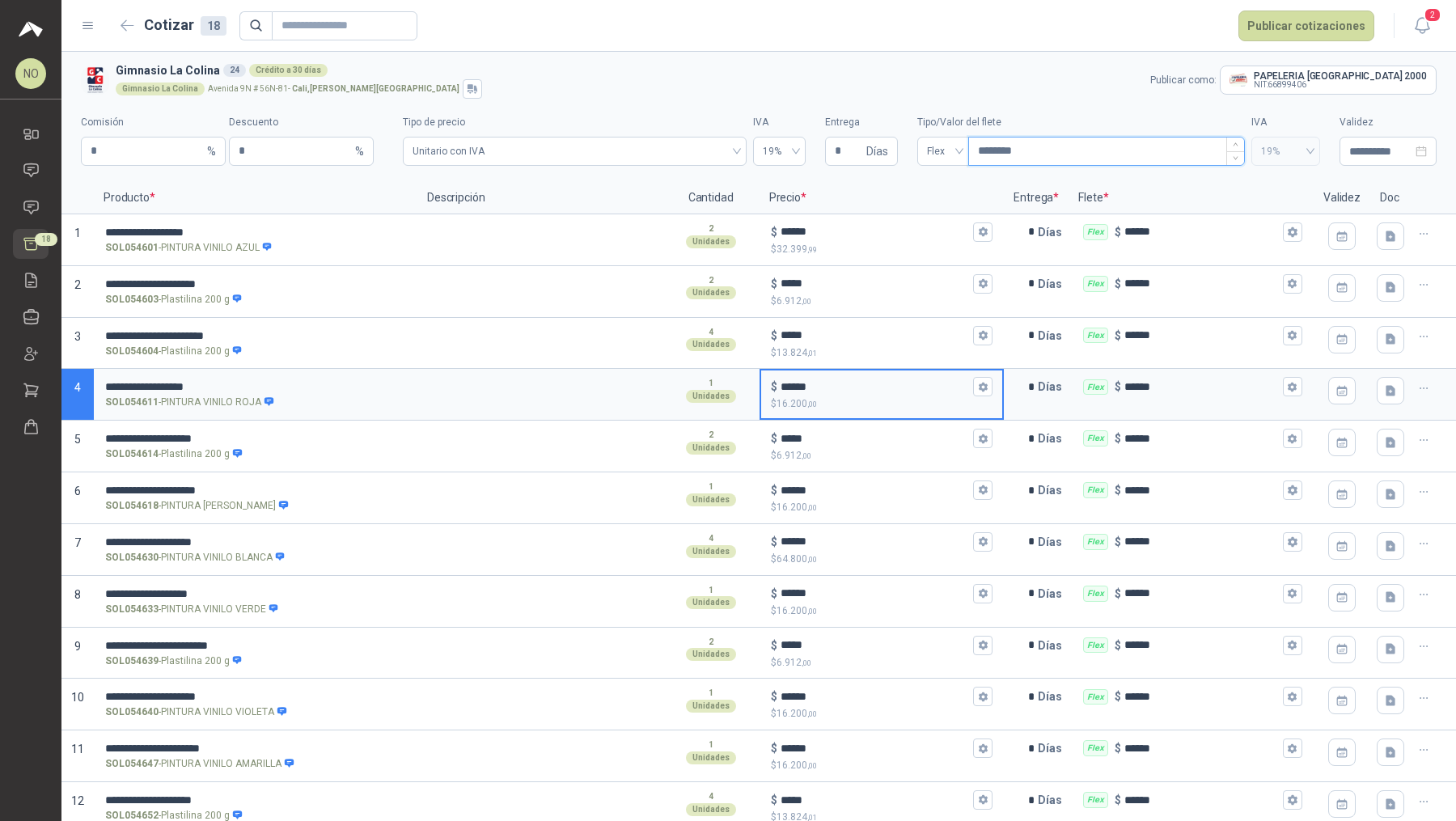
click at [1026, 149] on input "********" at bounding box center [1106, 151] width 275 height 28
type input "*******"
type input "*****"
type input "****"
type input "***"
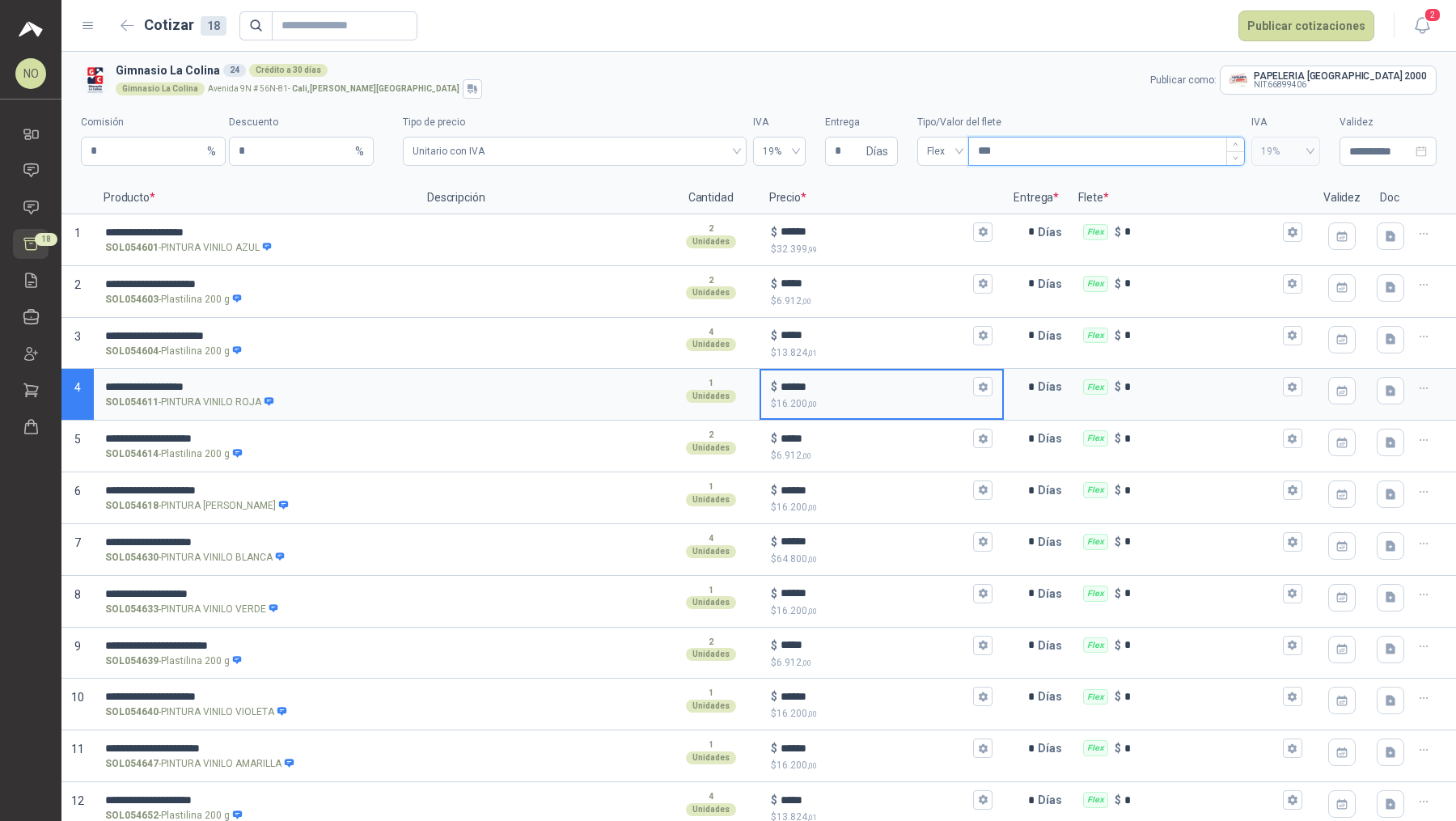
type input "****"
type input "*****"
type input "*******"
type input "********"
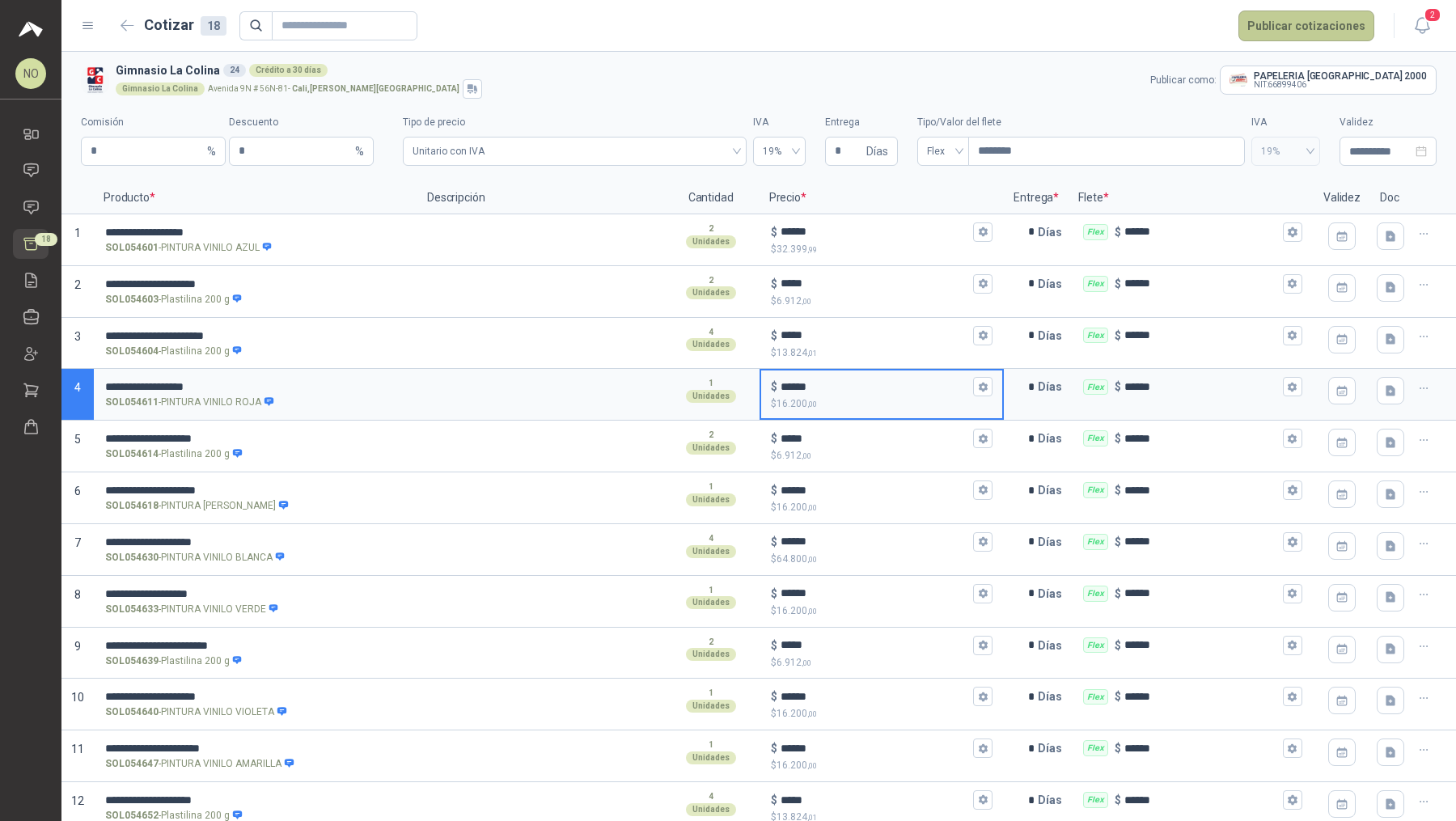
click at [1164, 20] on button "Publicar cotizaciones" at bounding box center [1306, 26] width 136 height 31
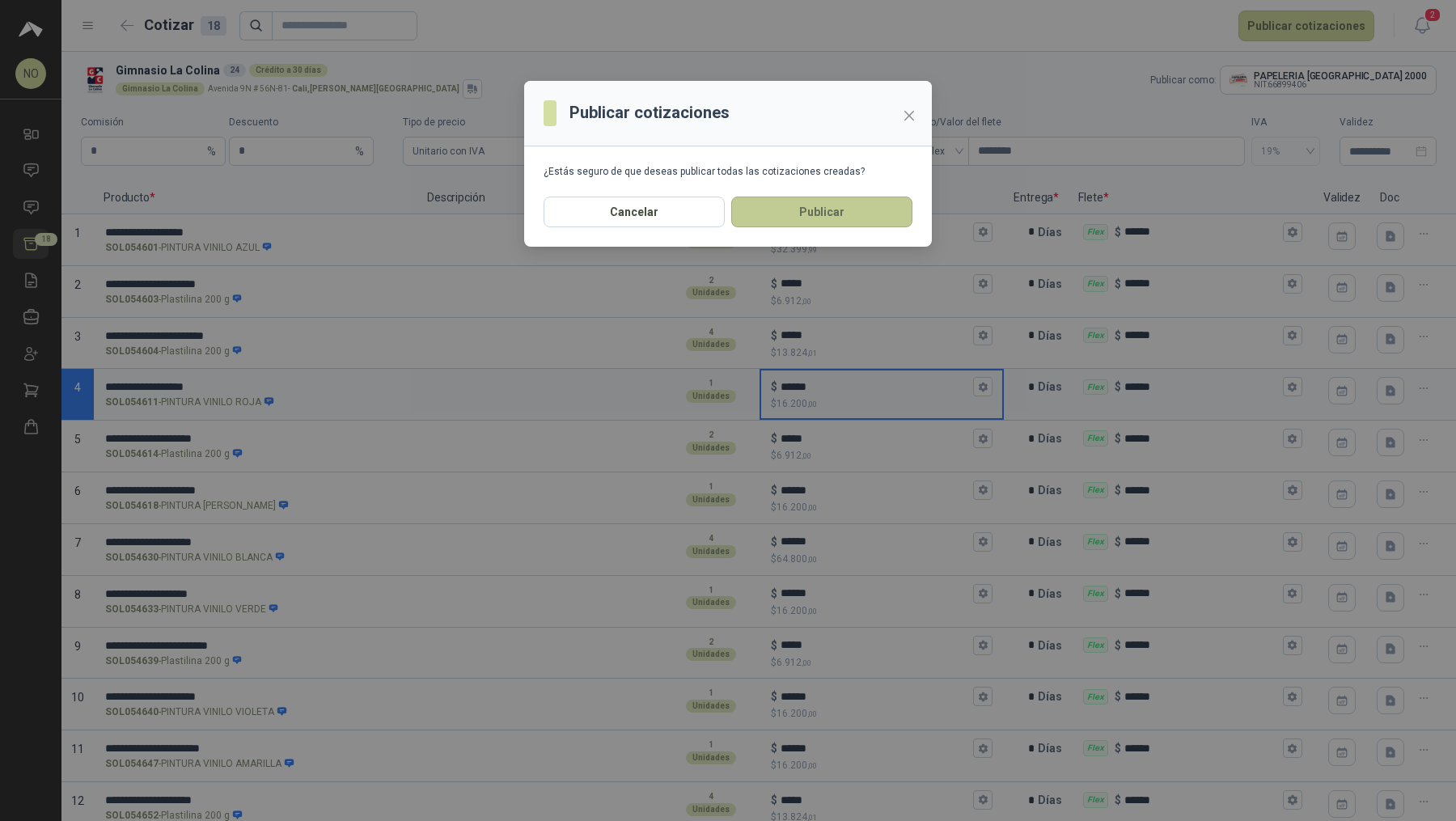
click at [862, 210] on button "Publicar" at bounding box center [822, 212] width 181 height 31
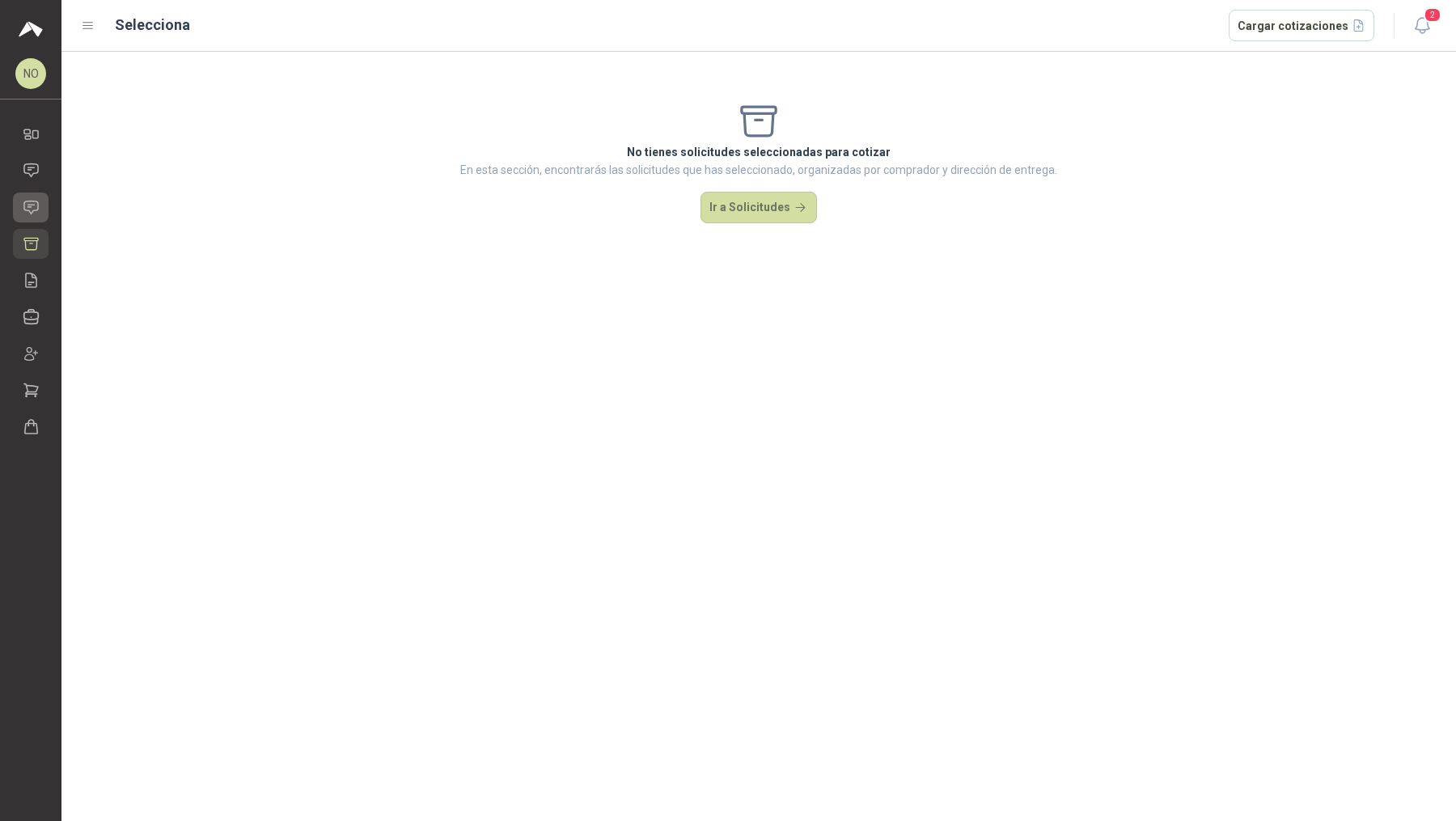
click at [31, 211] on icon at bounding box center [31, 207] width 17 height 17
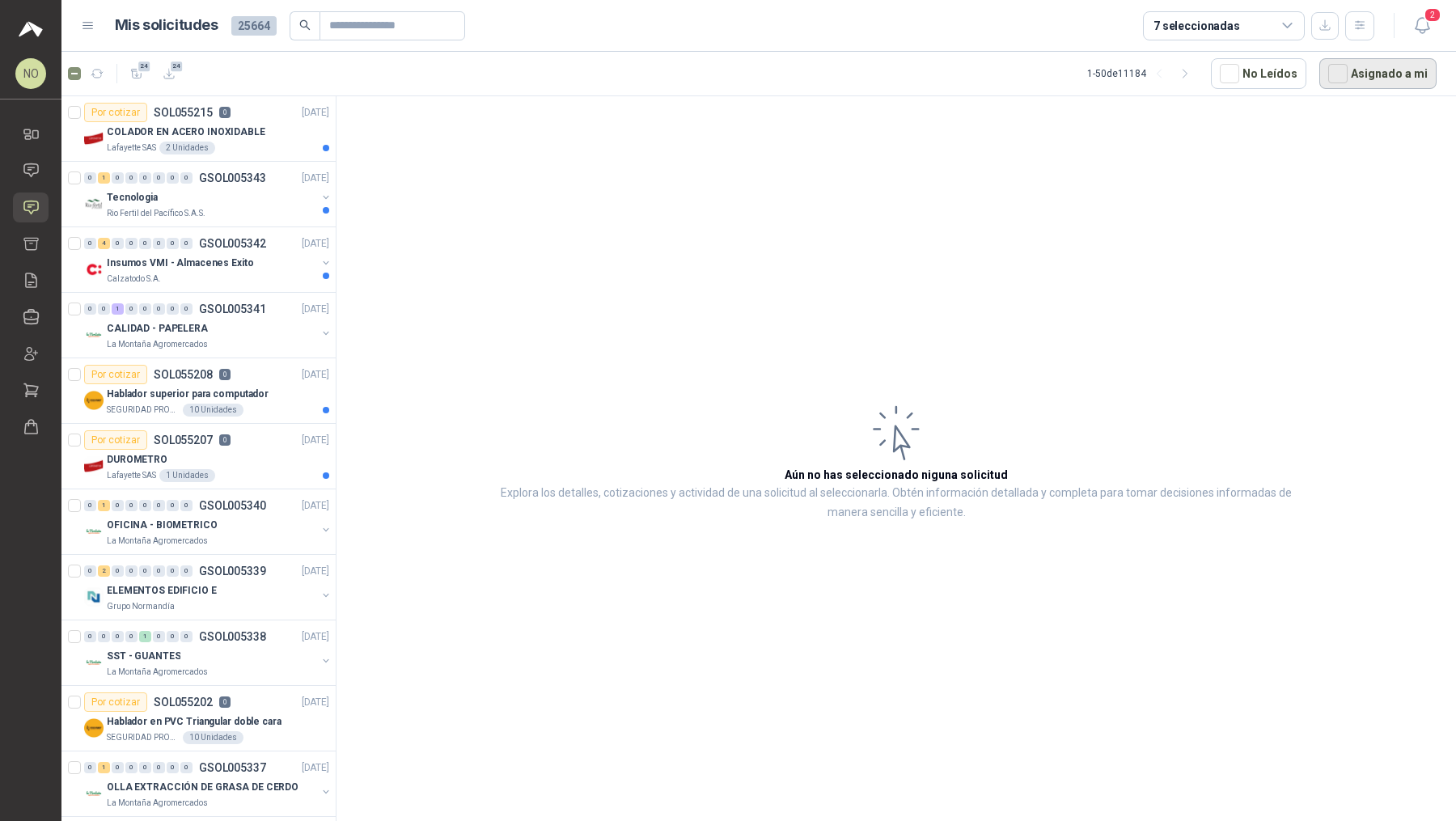
click at [1164, 74] on button "Asignado a mi" at bounding box center [1378, 74] width 118 height 31
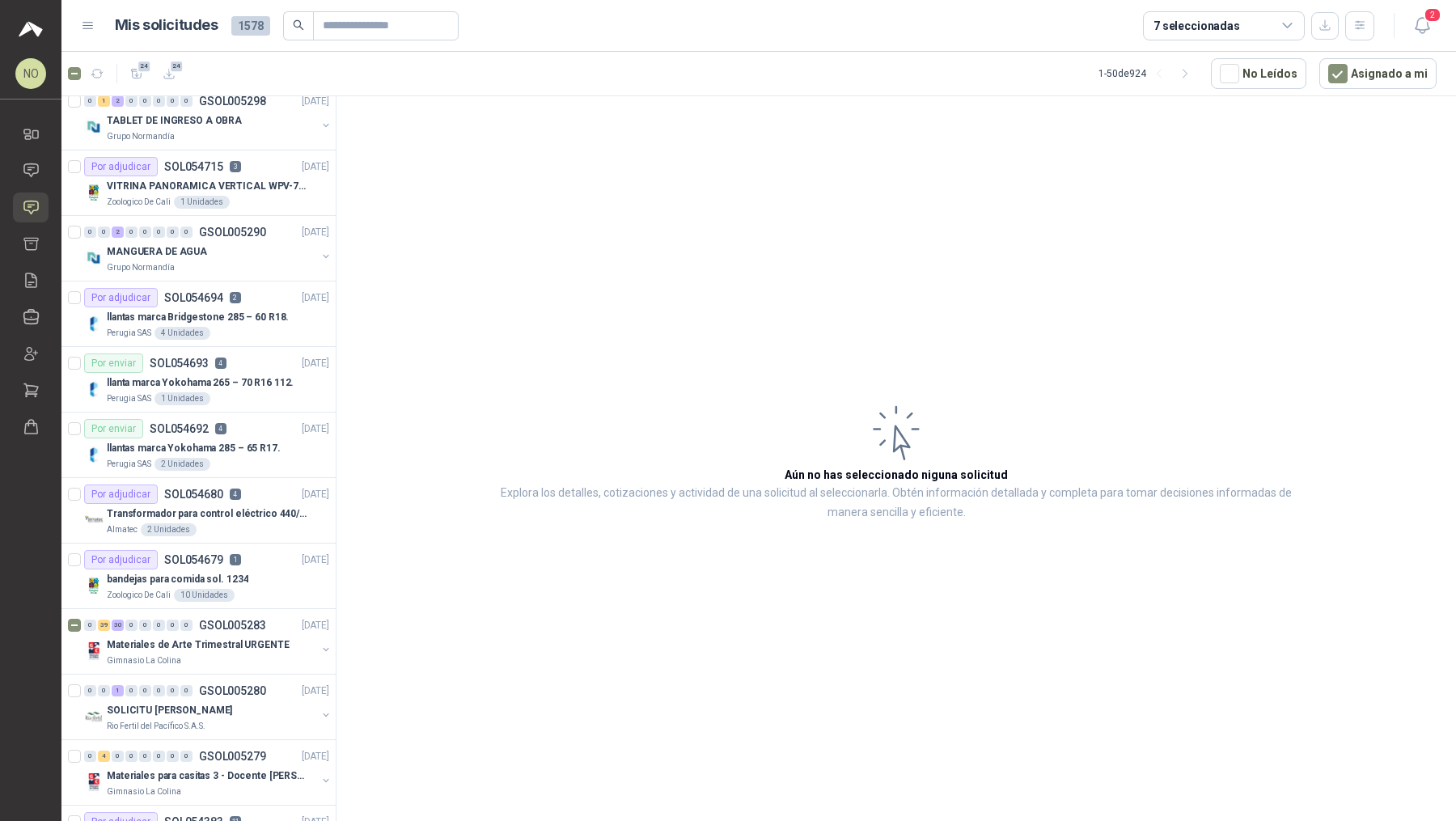
scroll to position [878, 0]
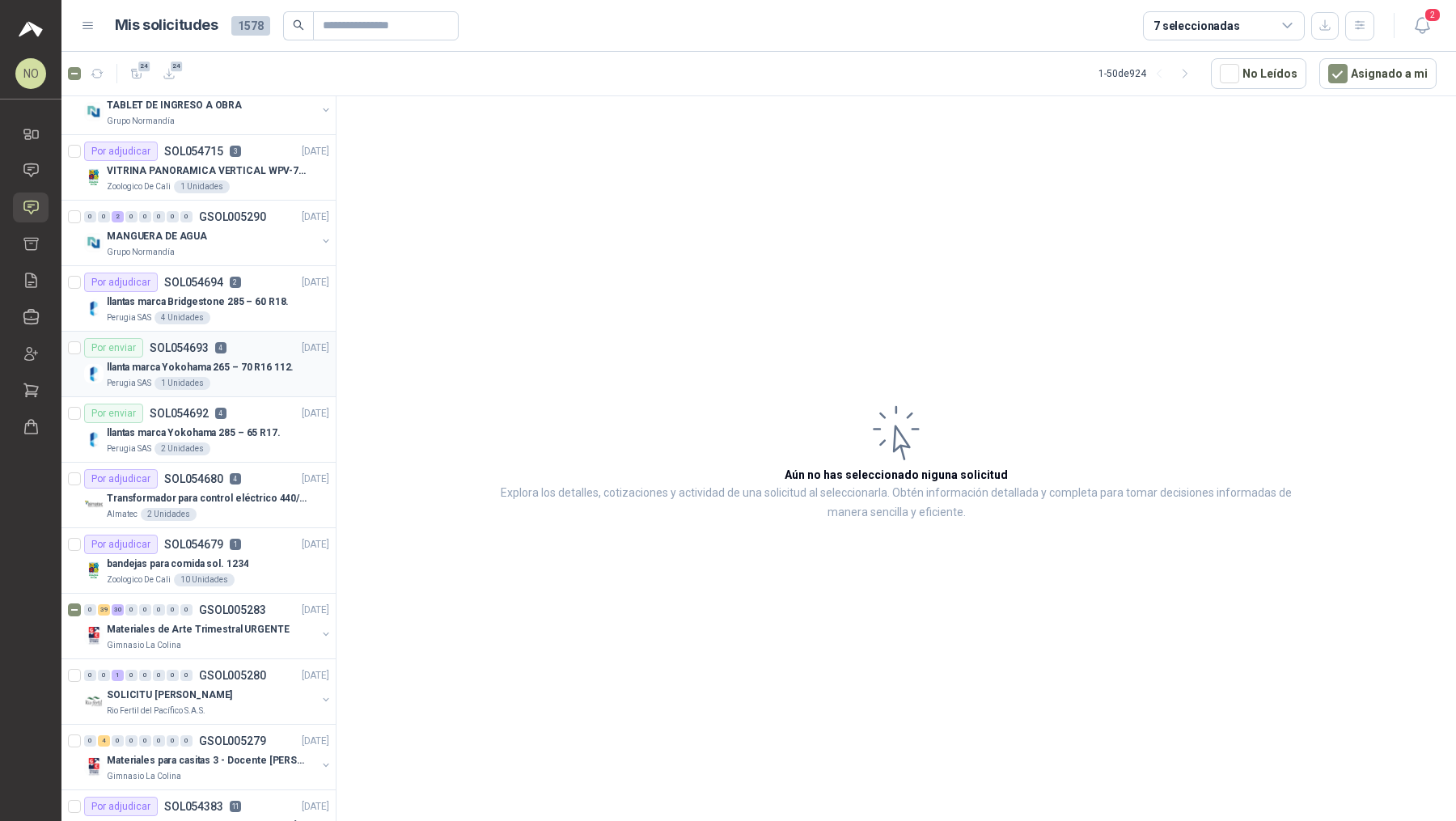
click at [217, 358] on div "llanta marca Yokohama 265 – 70 R16 112." at bounding box center [218, 368] width 222 height 20
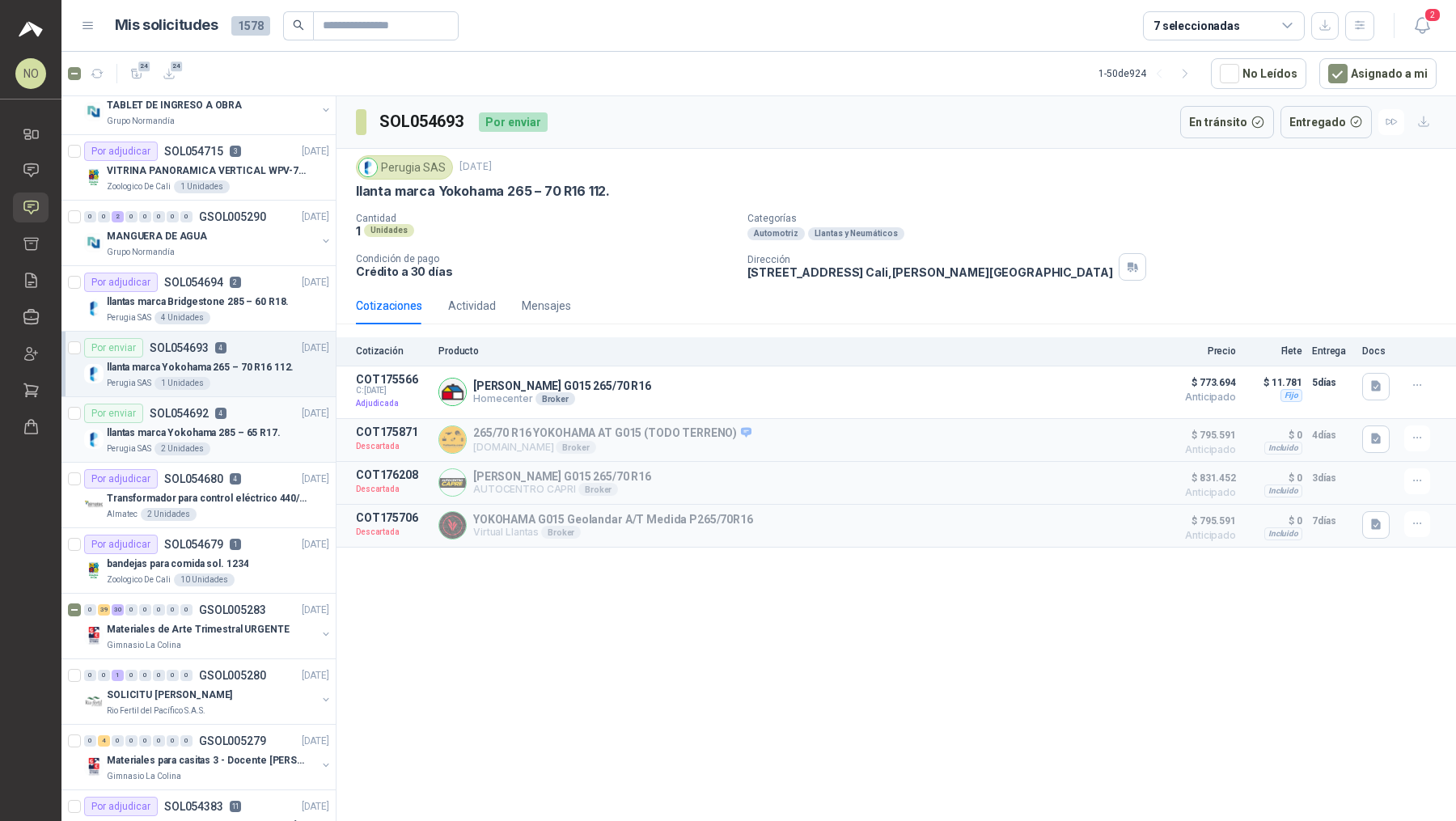
click at [234, 444] on div "Perugia SAS 2 Unidades" at bounding box center [218, 449] width 222 height 13
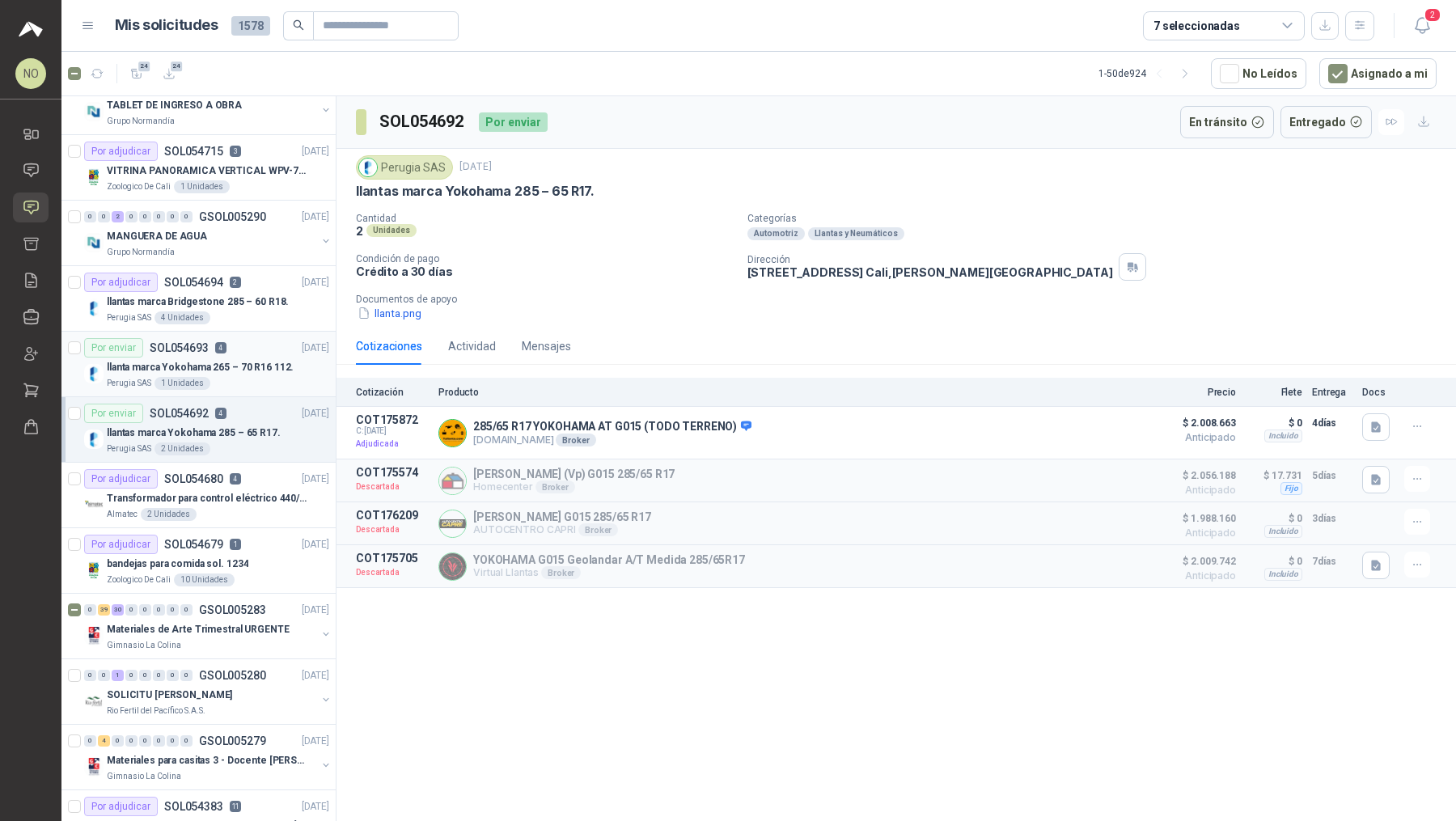
click at [253, 360] on p "llanta marca Yokohama 265 – 70 R16 112." at bounding box center [200, 368] width 187 height 16
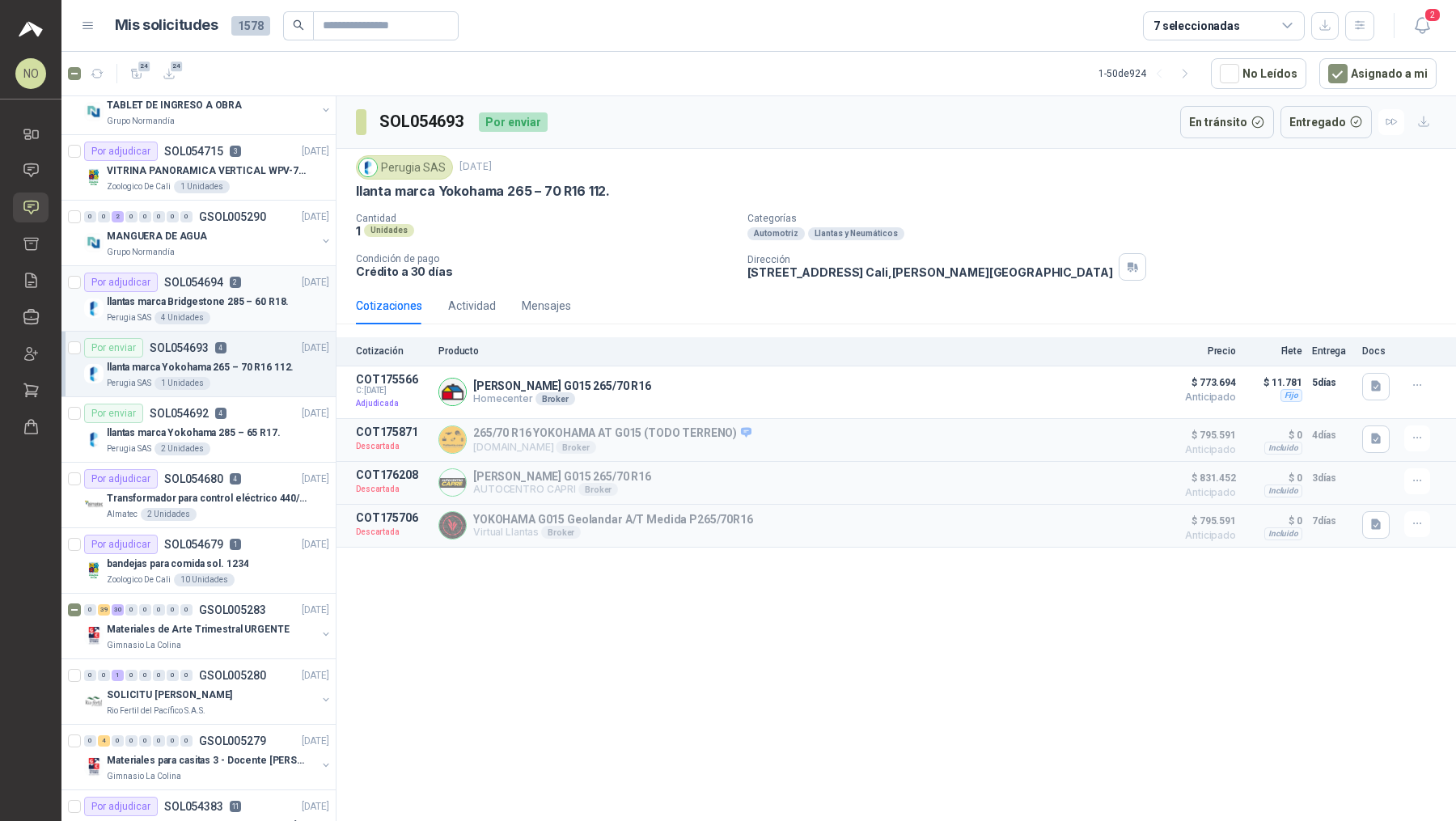
click at [231, 299] on p "llantas marca Bridgestone 285 – 60 R18." at bounding box center [198, 301] width 182 height 16
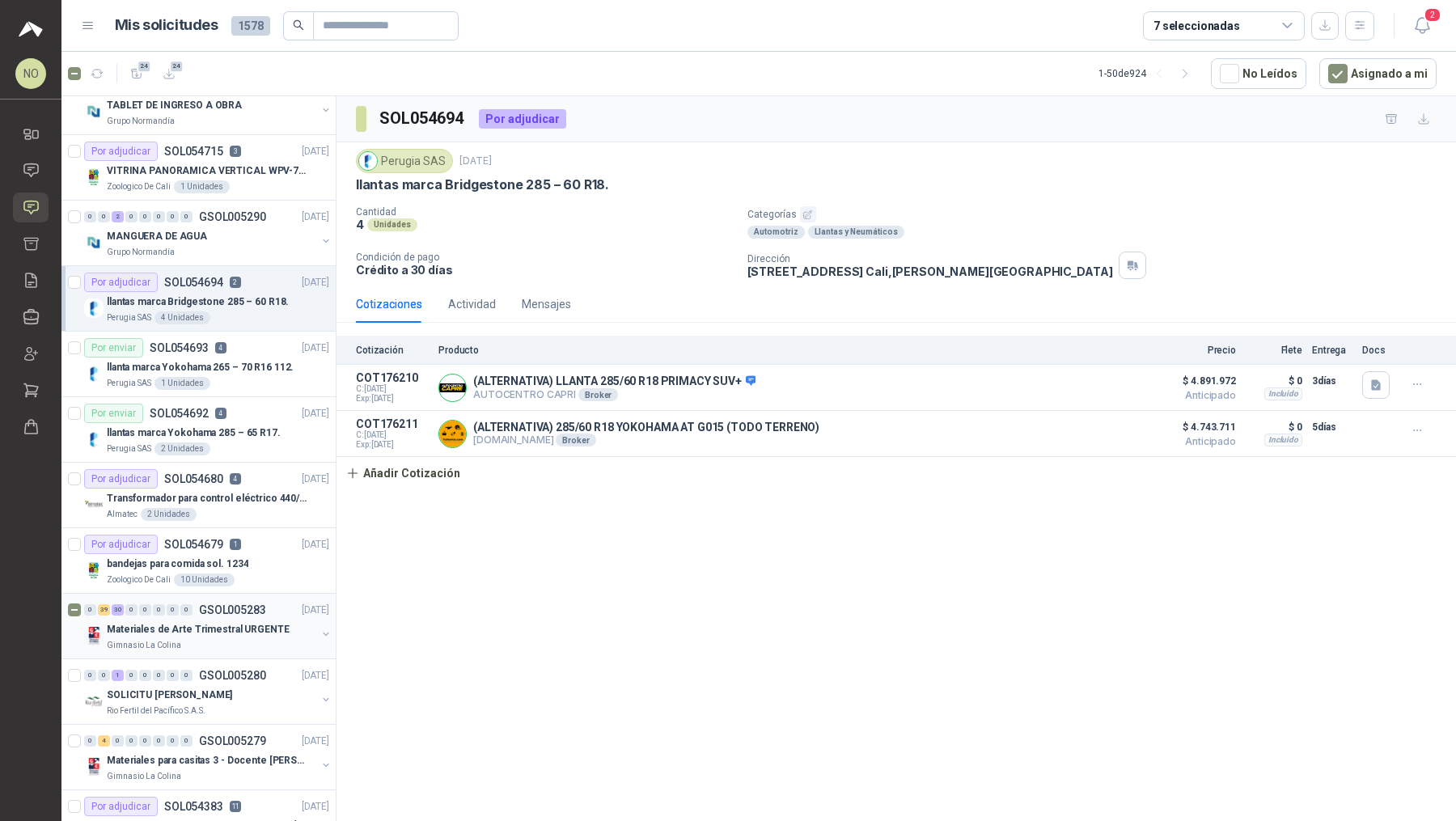
click at [157, 619] on div "Materiales de Arte Trimestral URGENTE" at bounding box center [212, 629] width 209 height 20
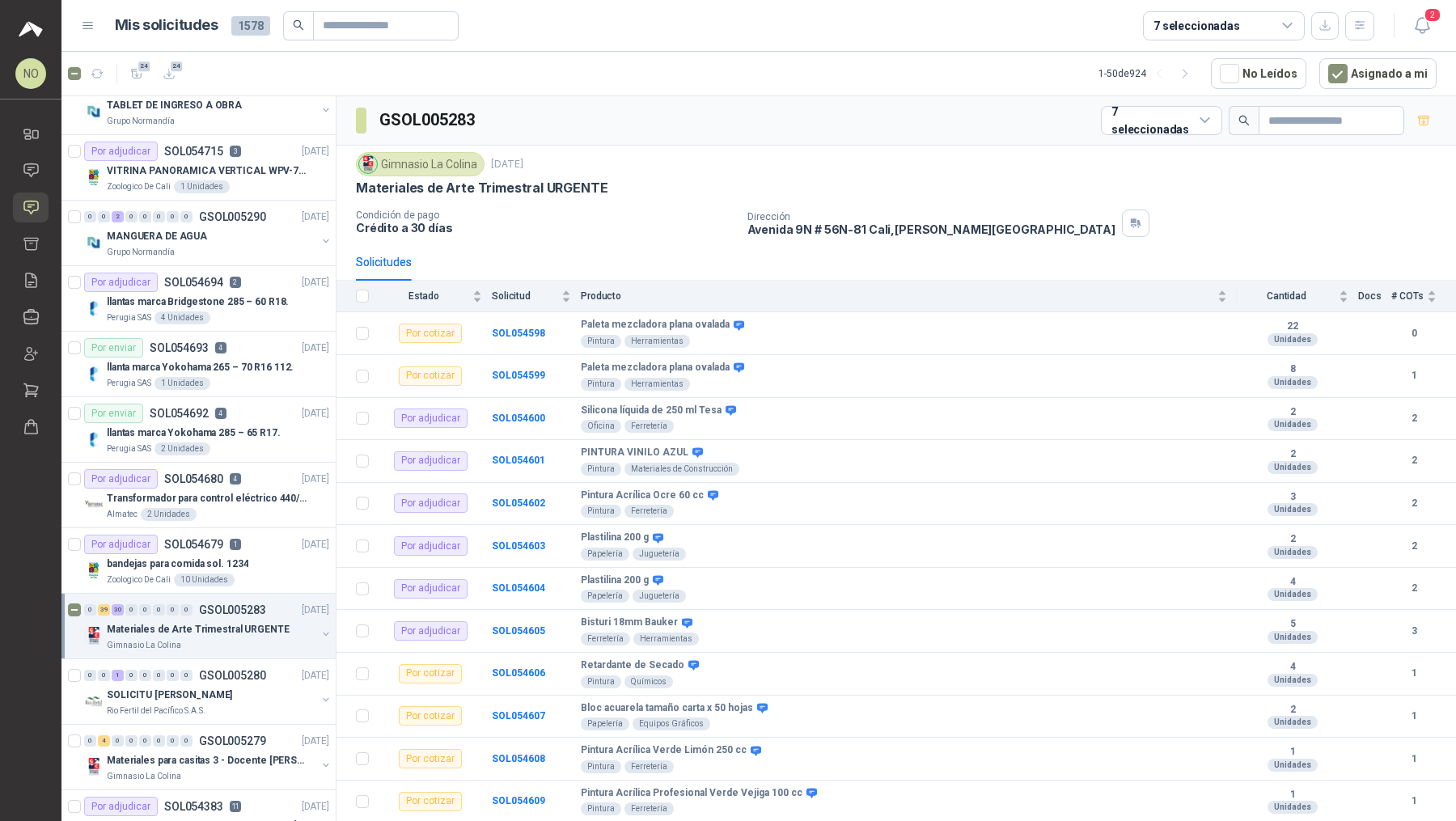
click at [157, 619] on div "Materiales de Arte Trimestral URGENTE" at bounding box center [212, 629] width 209 height 20
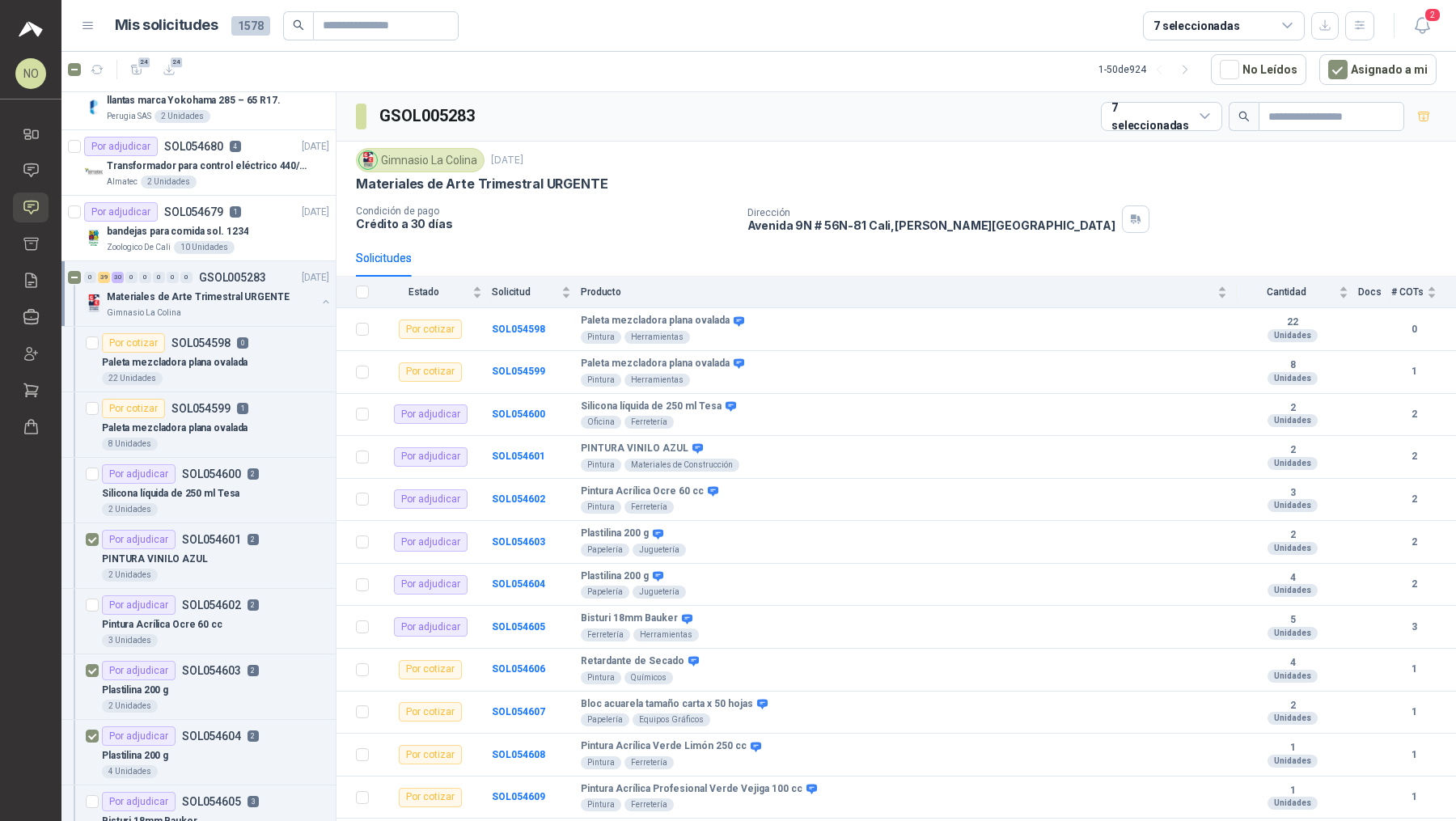
scroll to position [1347, 0]
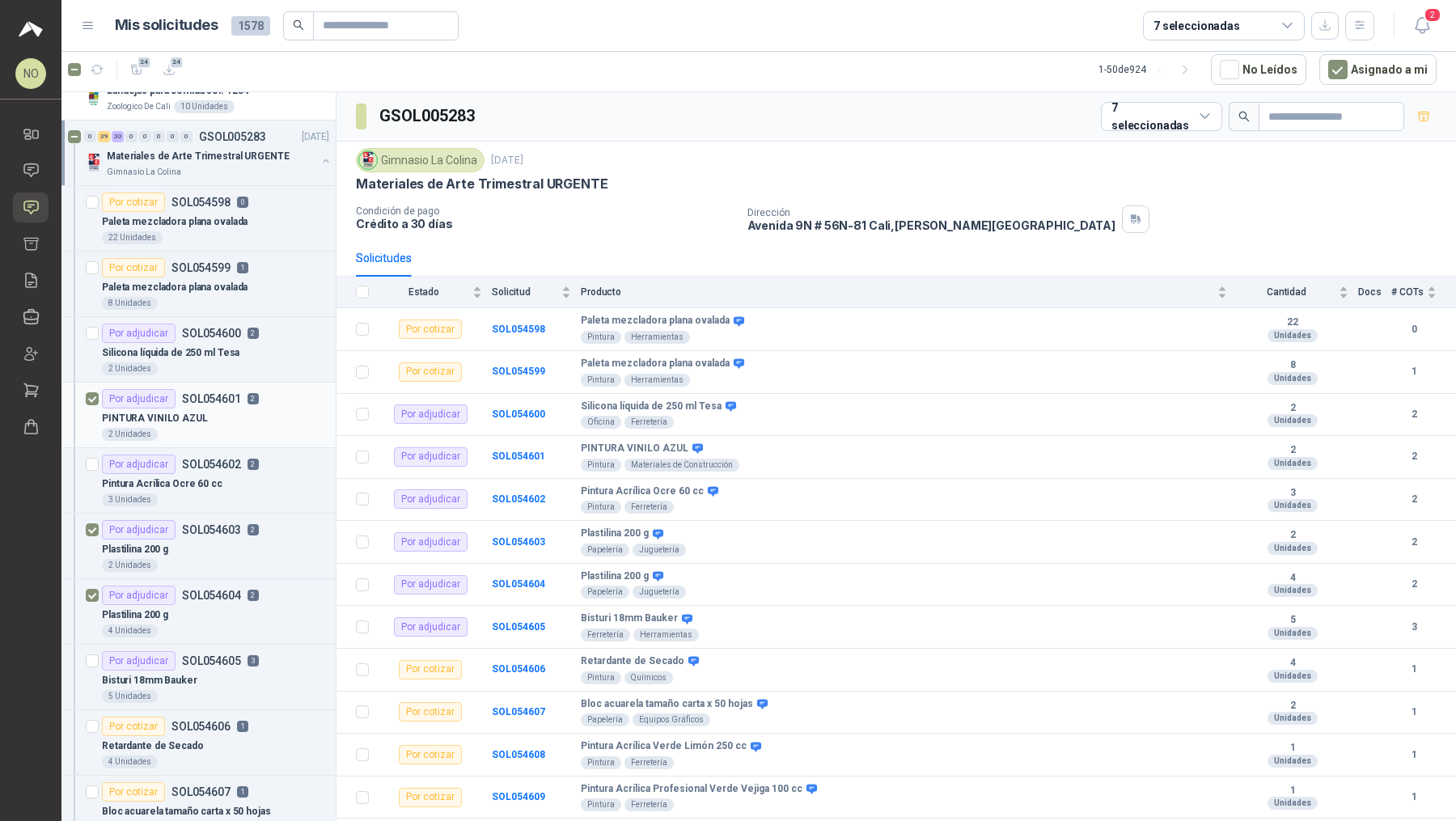
click at [193, 433] on article "Por adjudicar SOL054601 2 PINTURA VINILO AZUL 2 Unidades" at bounding box center [199, 415] width 275 height 65
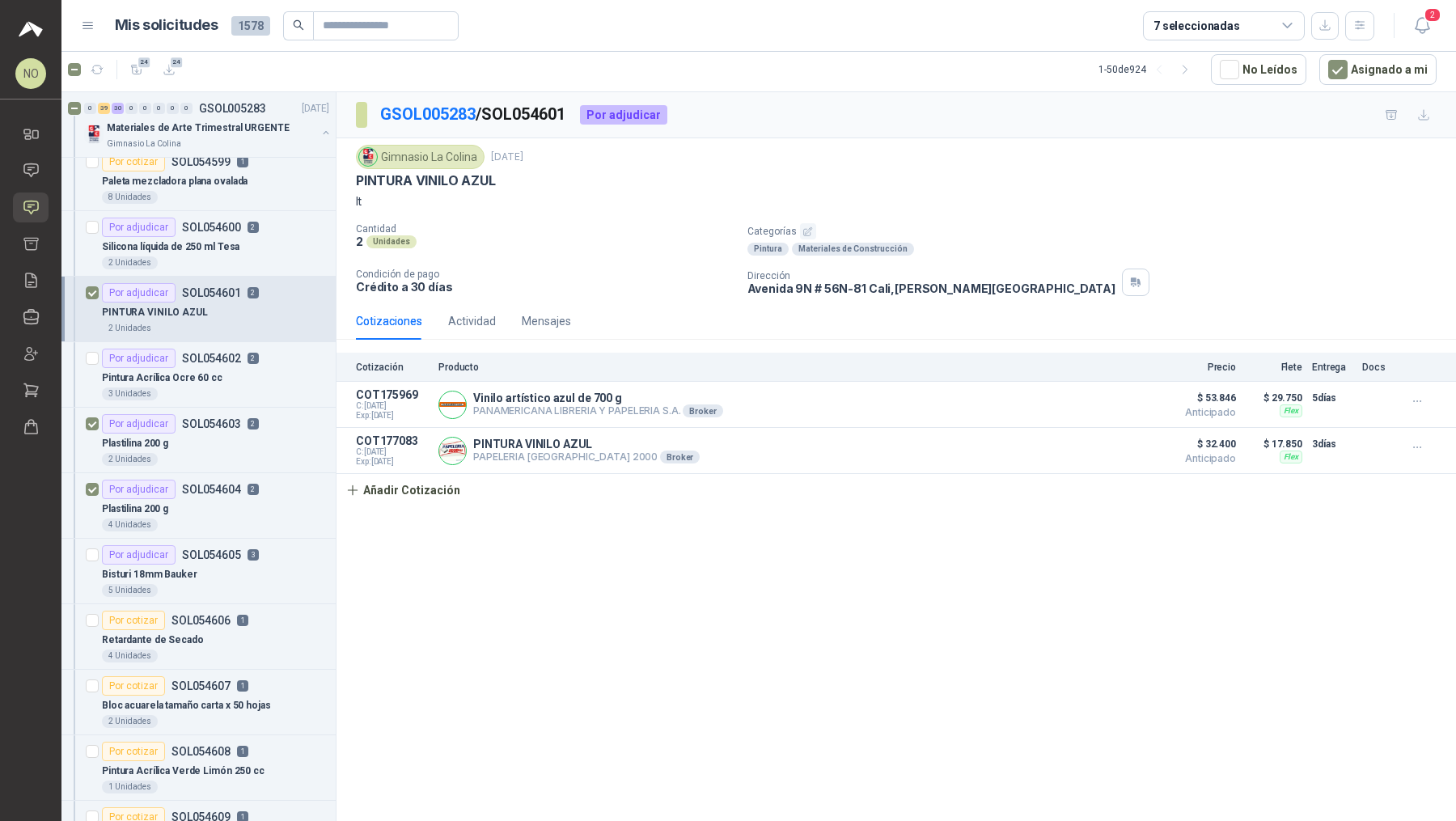
scroll to position [1466, 0]
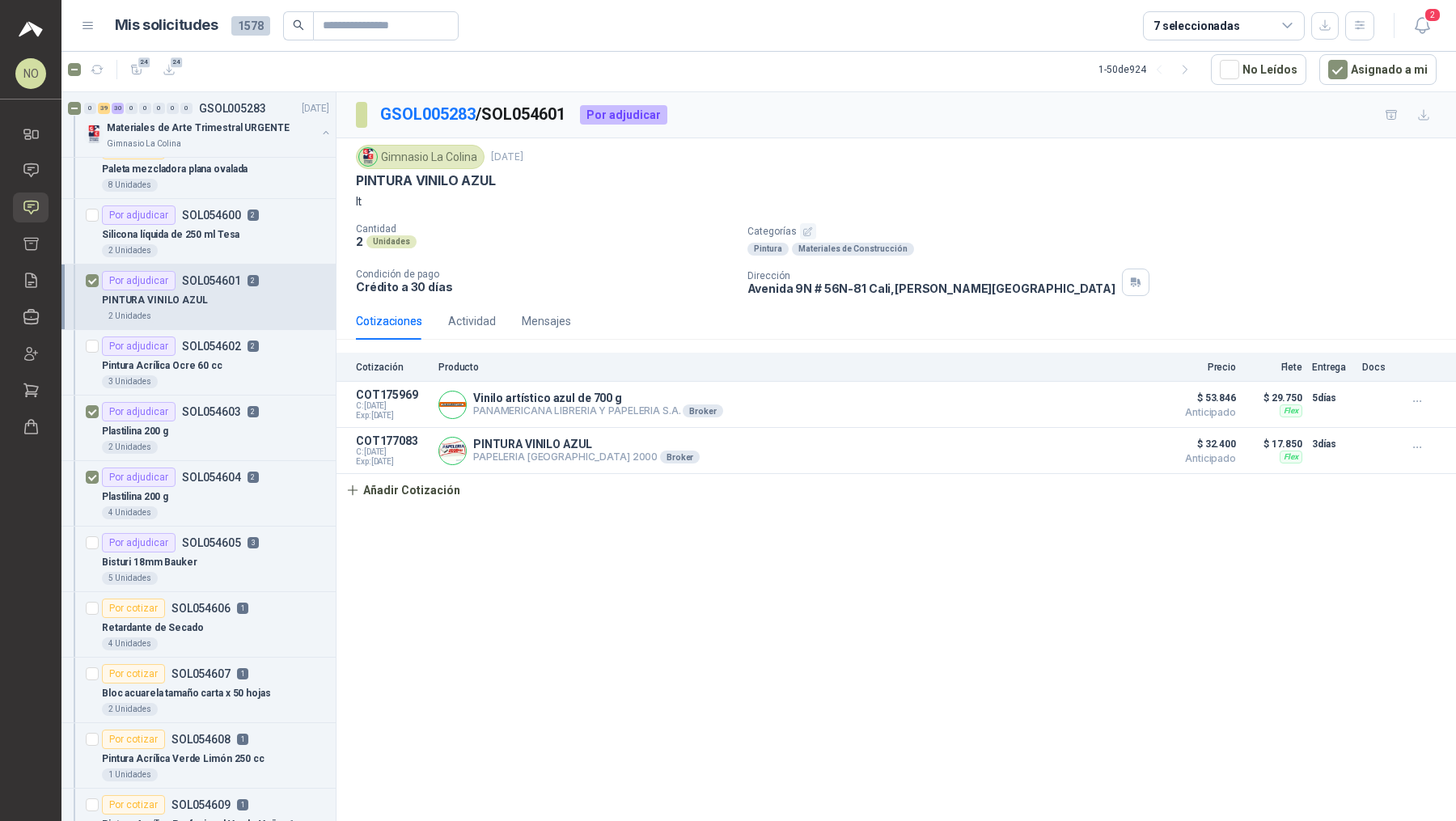
click at [193, 441] on div "2 Unidades" at bounding box center [216, 448] width 227 height 13
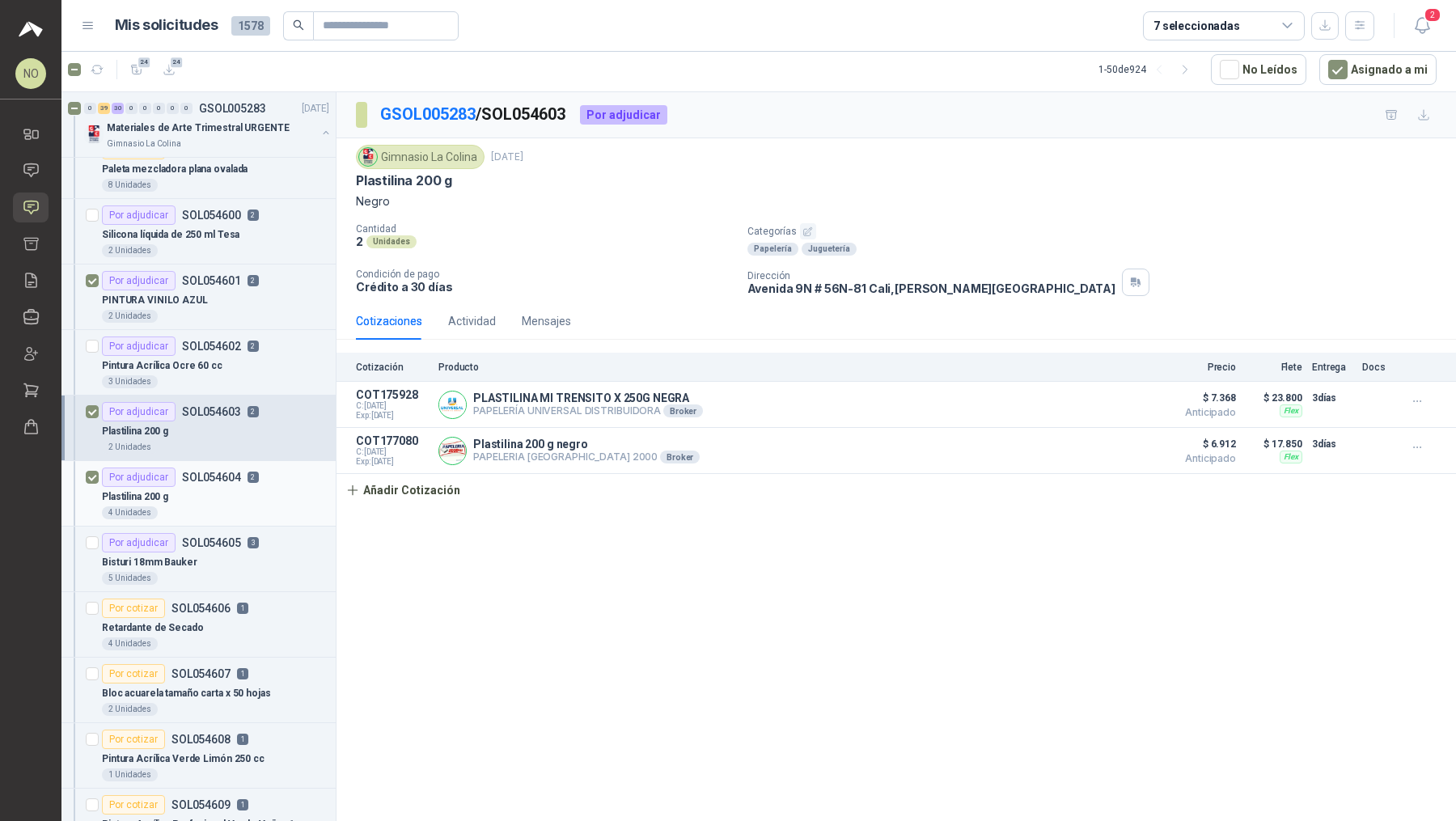
click at [194, 471] on p "SOL054604" at bounding box center [212, 477] width 59 height 11
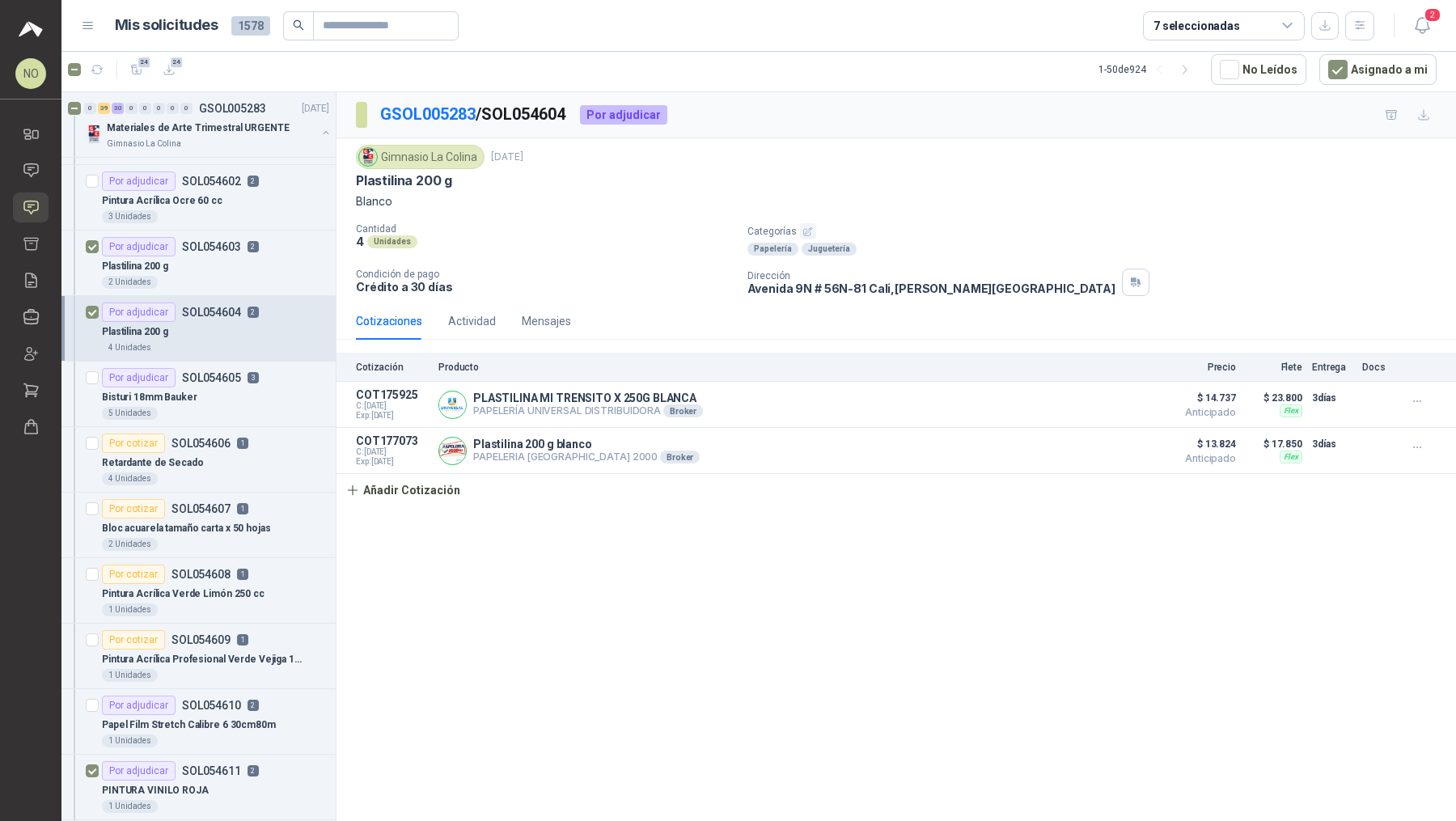
scroll to position [1632, 0]
click at [227, 386] on div "Bisturi 18mm Bauker" at bounding box center [216, 395] width 227 height 20
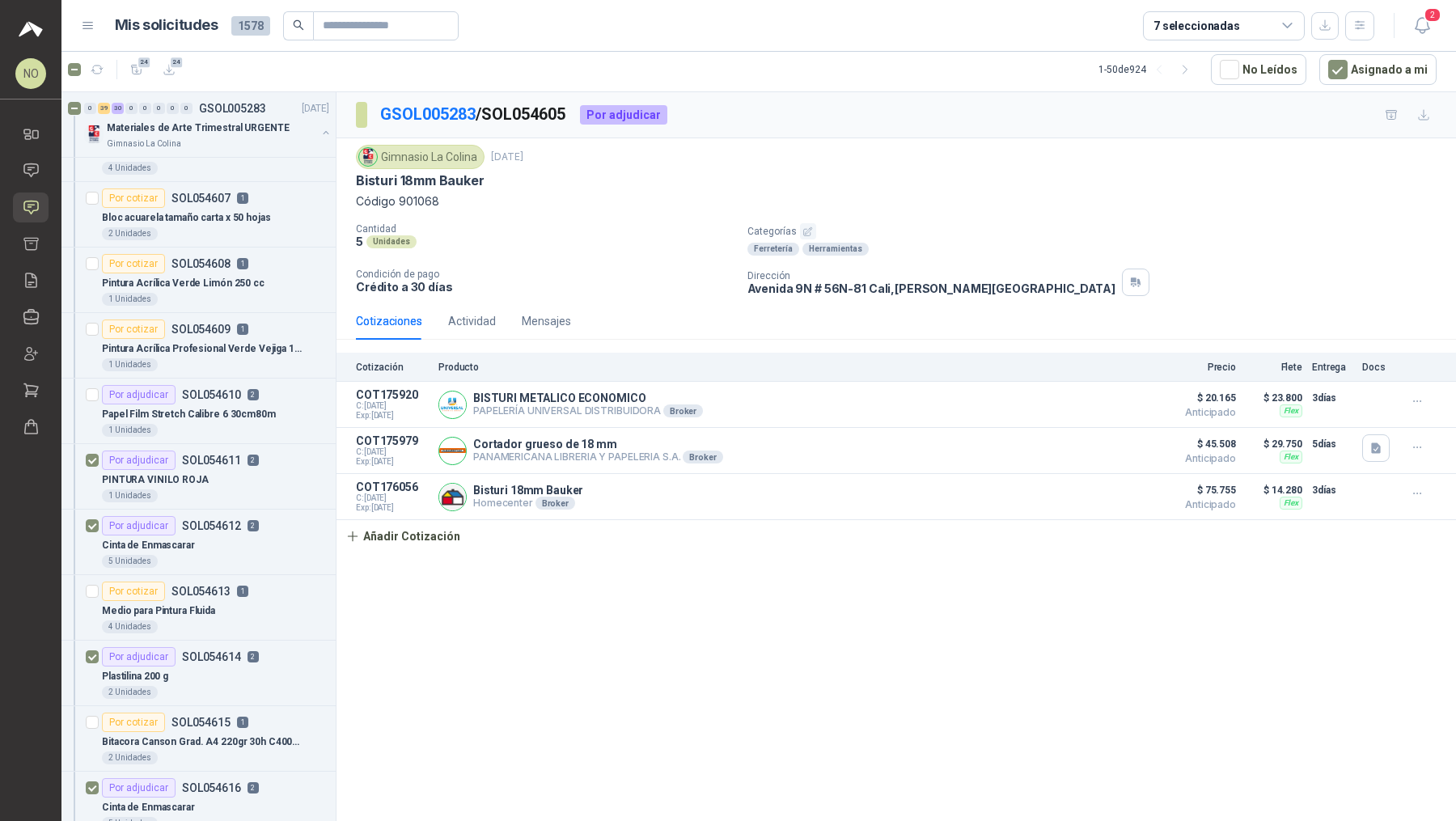
scroll to position [1942, 0]
click at [234, 469] on div "PINTURA VINILO ROJA" at bounding box center [216, 479] width 227 height 20
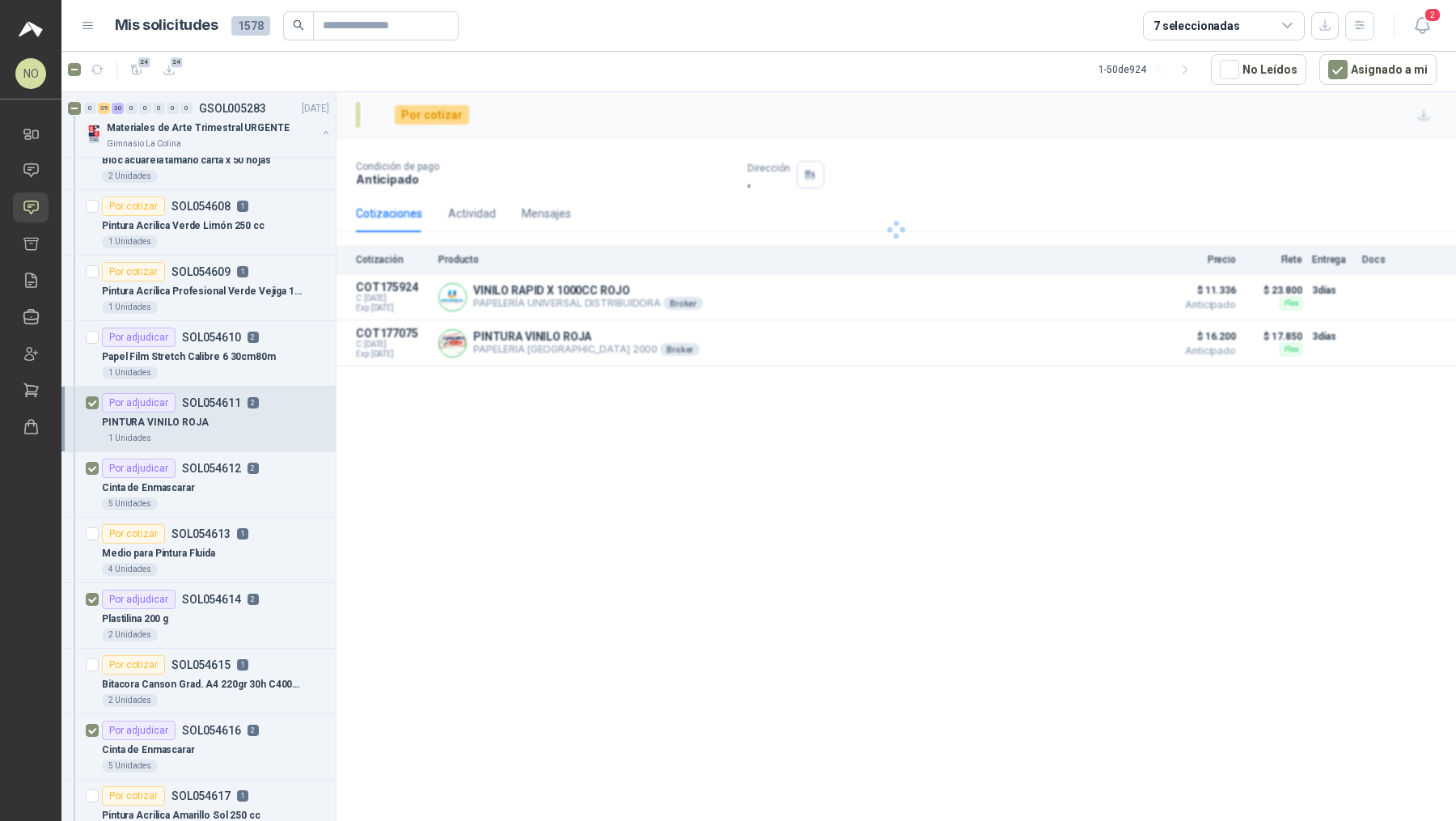
scroll to position [2000, 0]
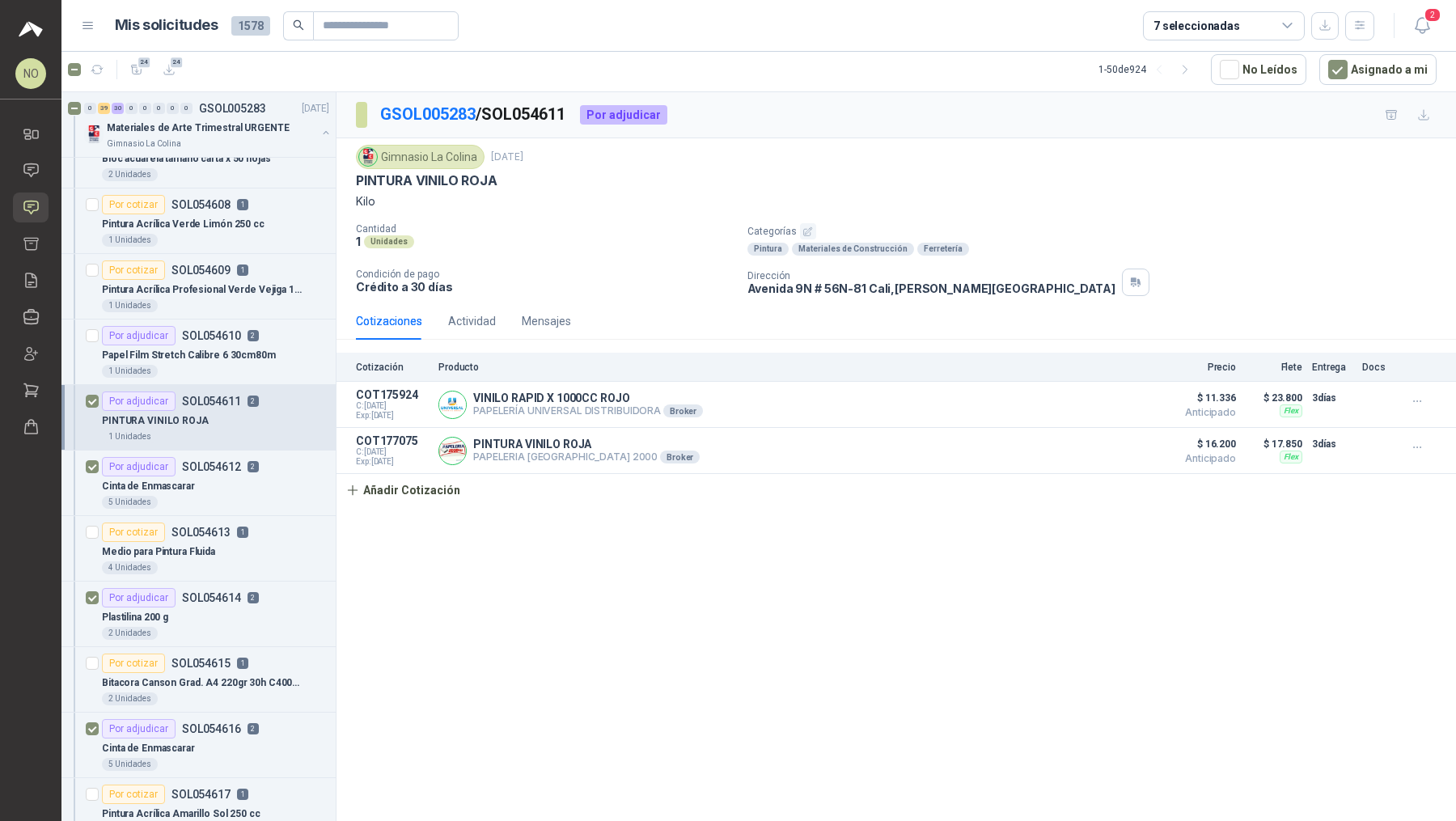
click at [234, 476] on div "Cinta de Enmascarar" at bounding box center [216, 486] width 227 height 20
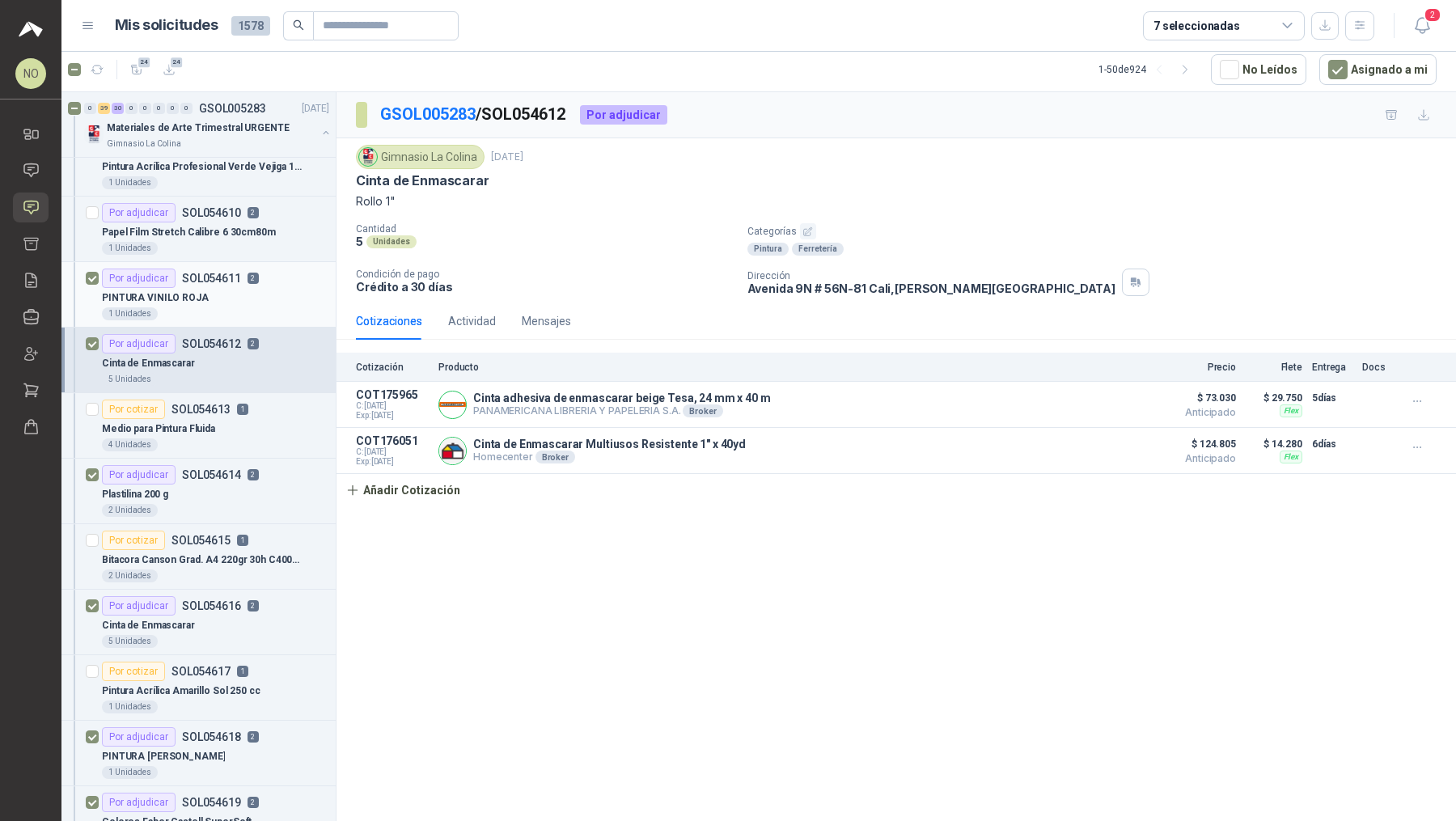
click at [234, 469] on p "SOL054614" at bounding box center [212, 475] width 59 height 11
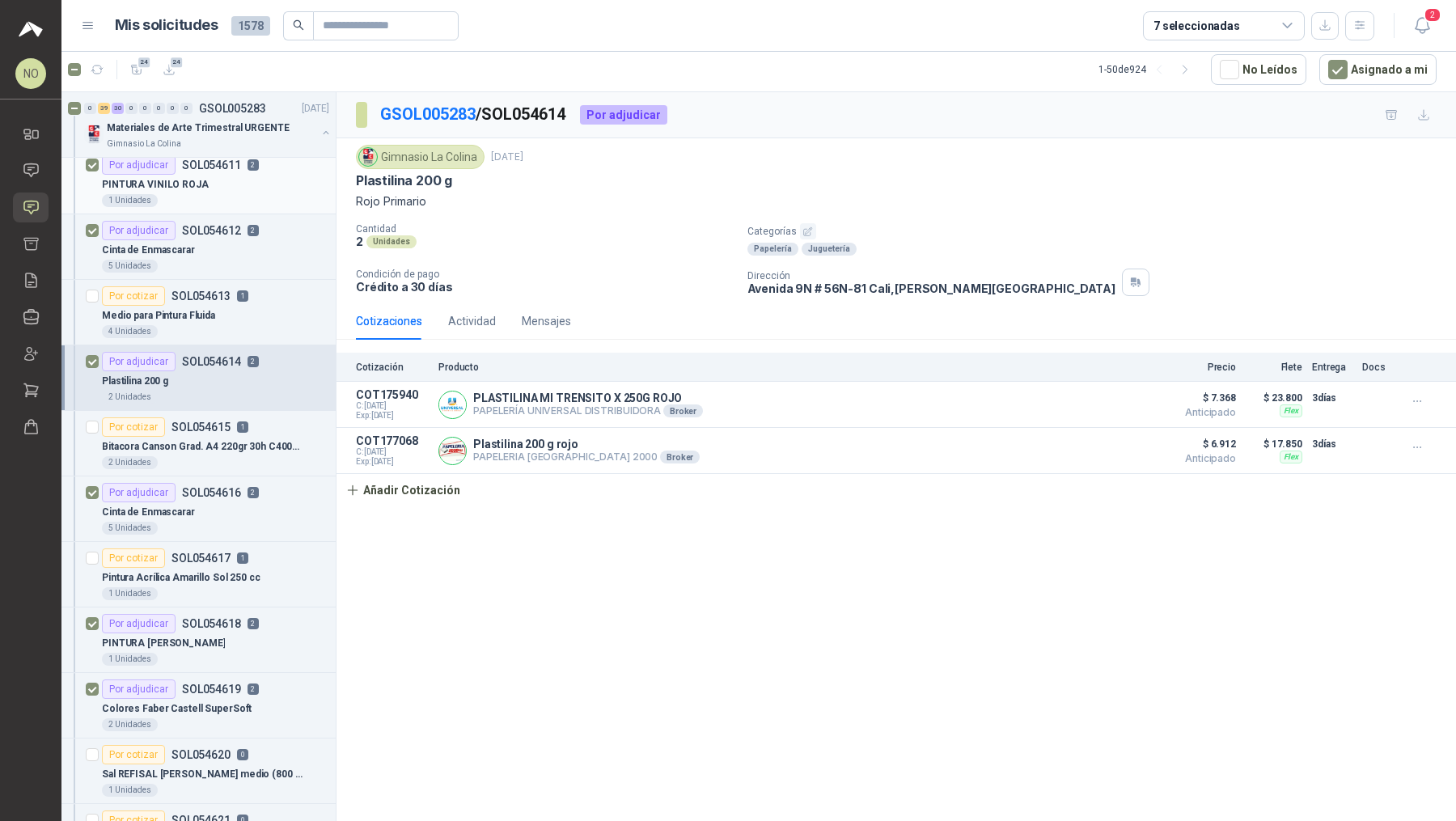
scroll to position [2253, 0]
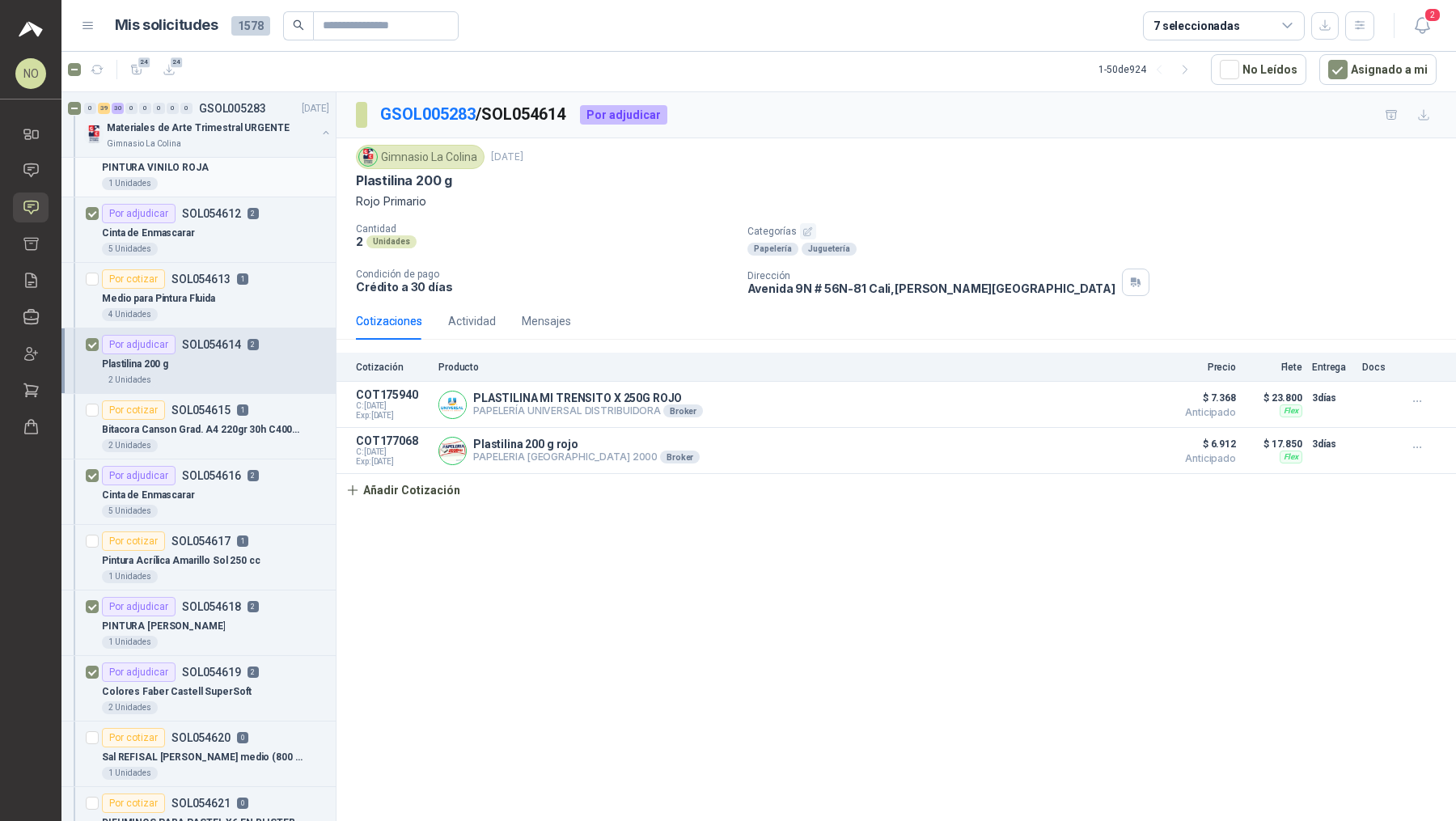
click at [234, 470] on p "SOL054616" at bounding box center [212, 475] width 59 height 11
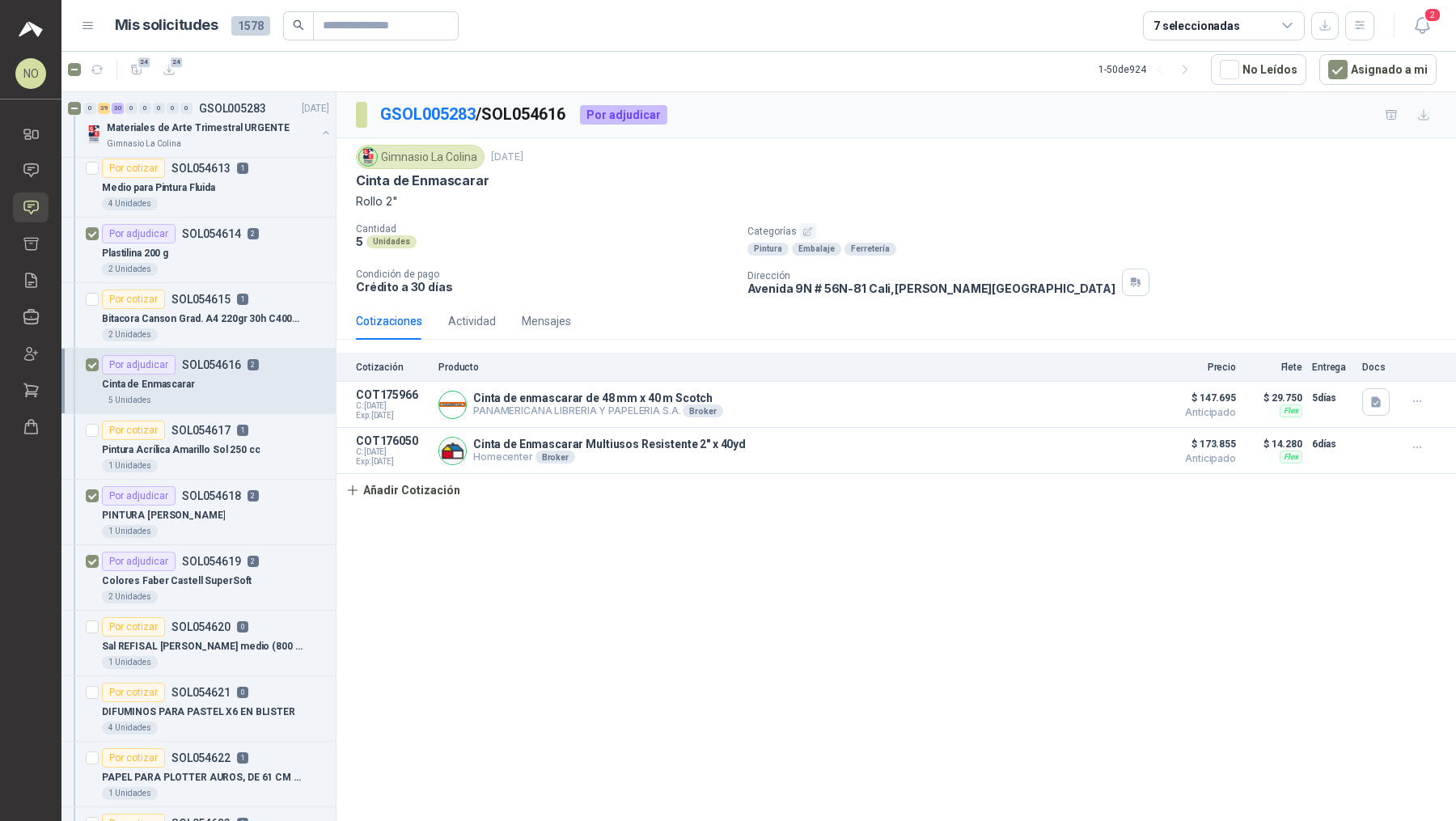
scroll to position [2367, 0]
click at [234, 477] on article "Por adjudicar SOL054618 2 PINTURA VINILO NARANJA 1 Unidades" at bounding box center [199, 510] width 275 height 65
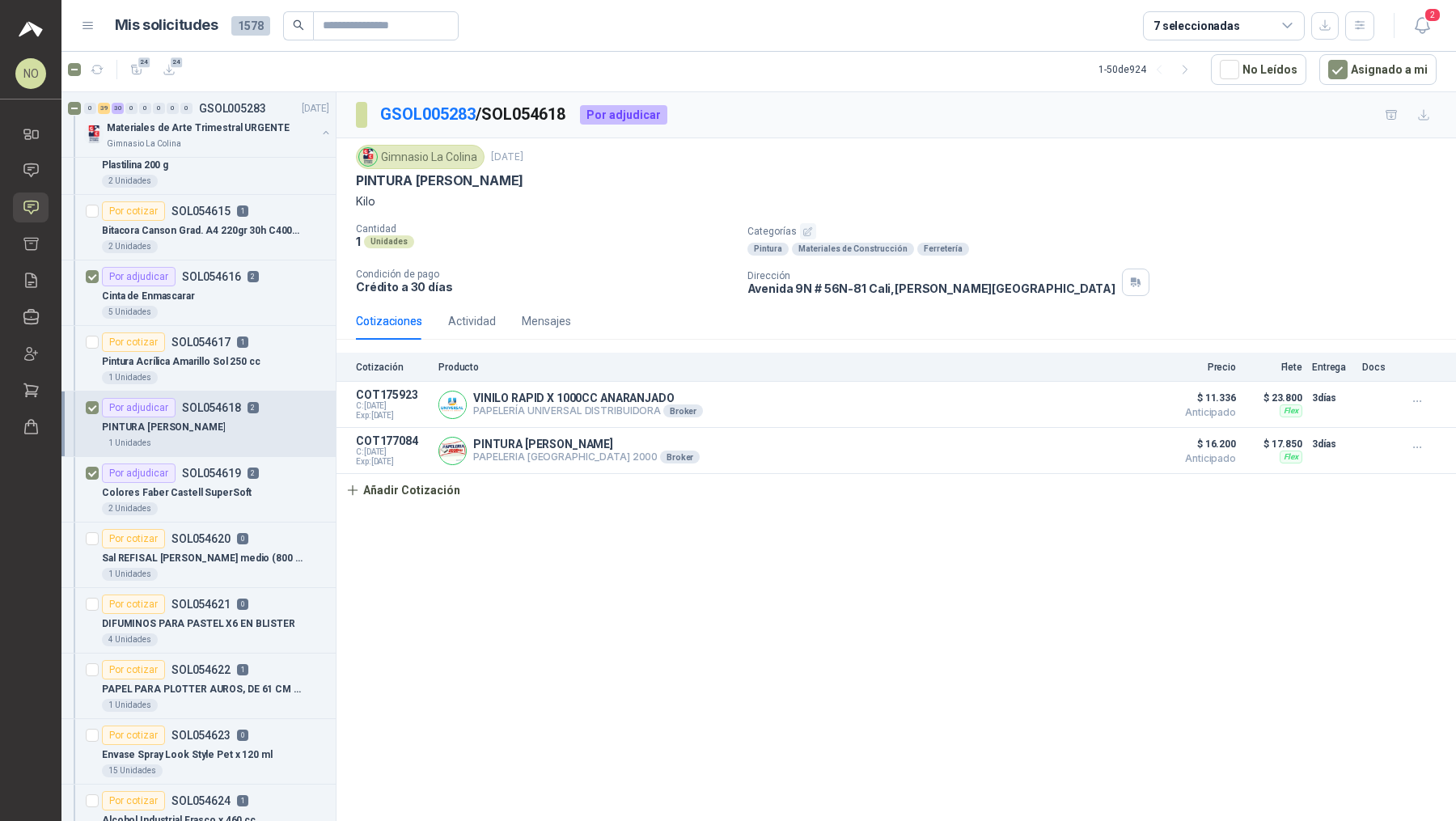
click at [234, 466] on div "Por adjudicar SOL054619 2" at bounding box center [181, 473] width 157 height 20
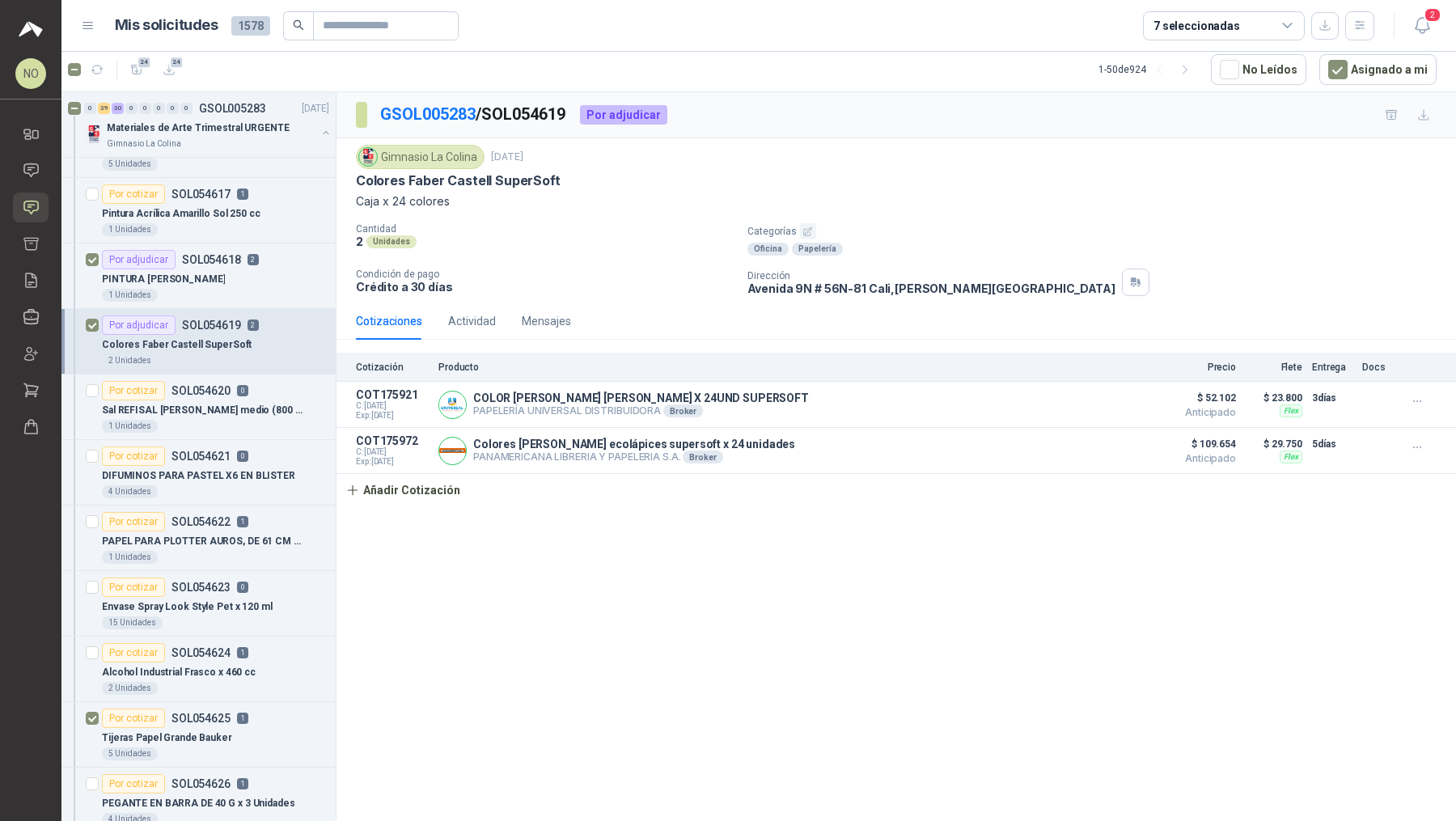
scroll to position [2654, 0]
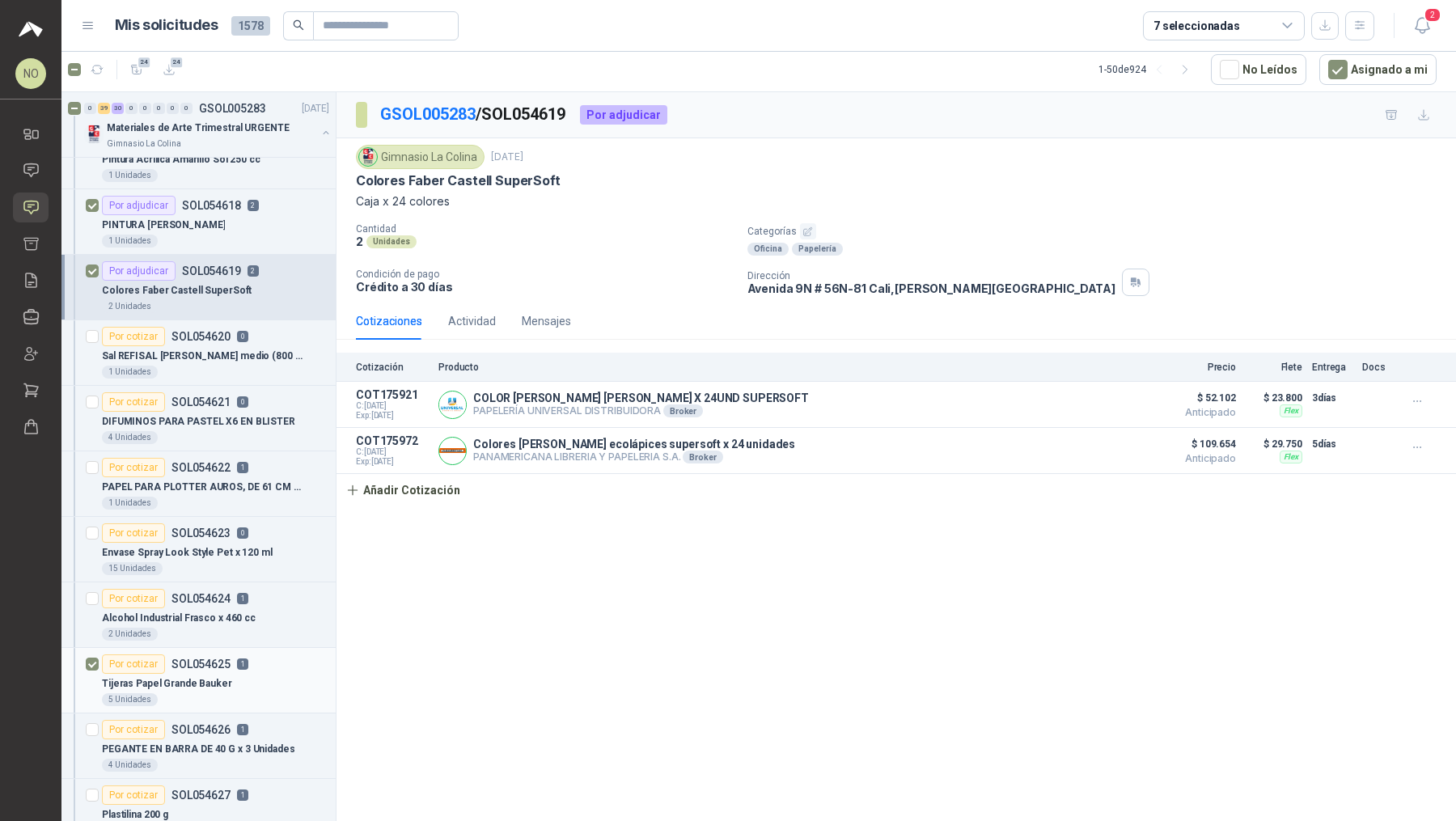
click at [239, 656] on p "1" at bounding box center [243, 664] width 11 height 11
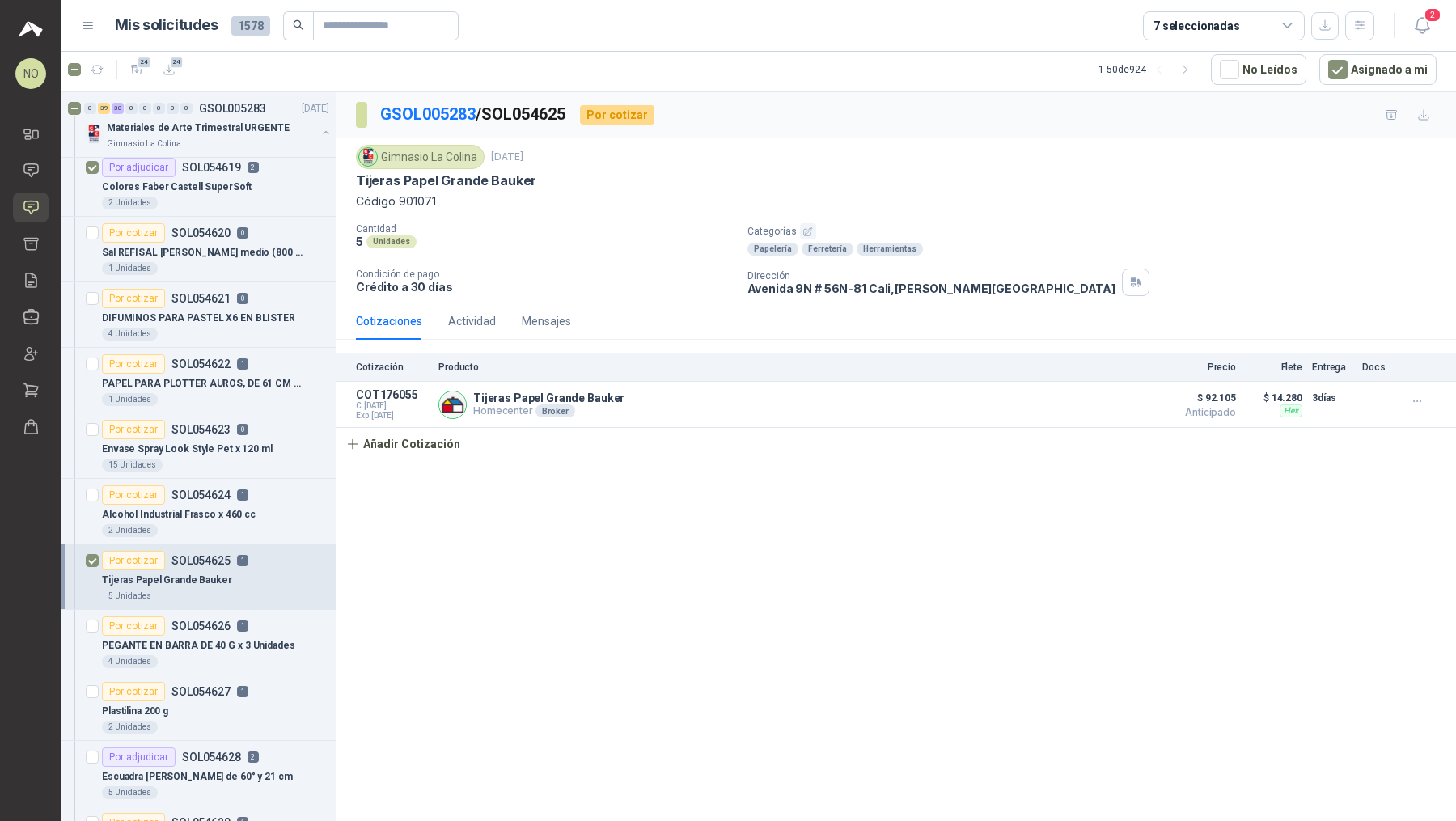
scroll to position [2829, 0]
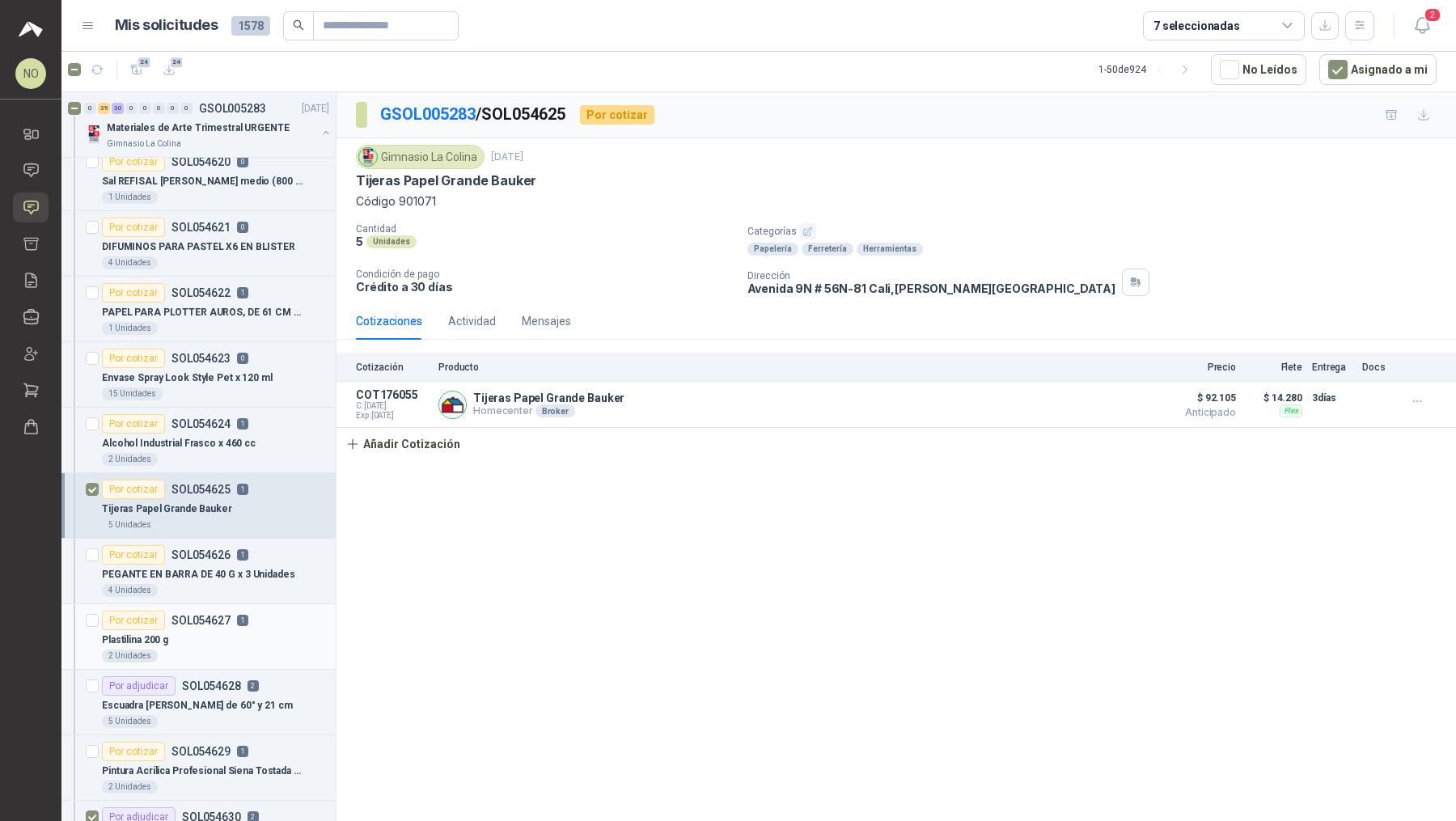
click at [244, 649] on div "2 Unidades" at bounding box center [216, 656] width 227 height 13
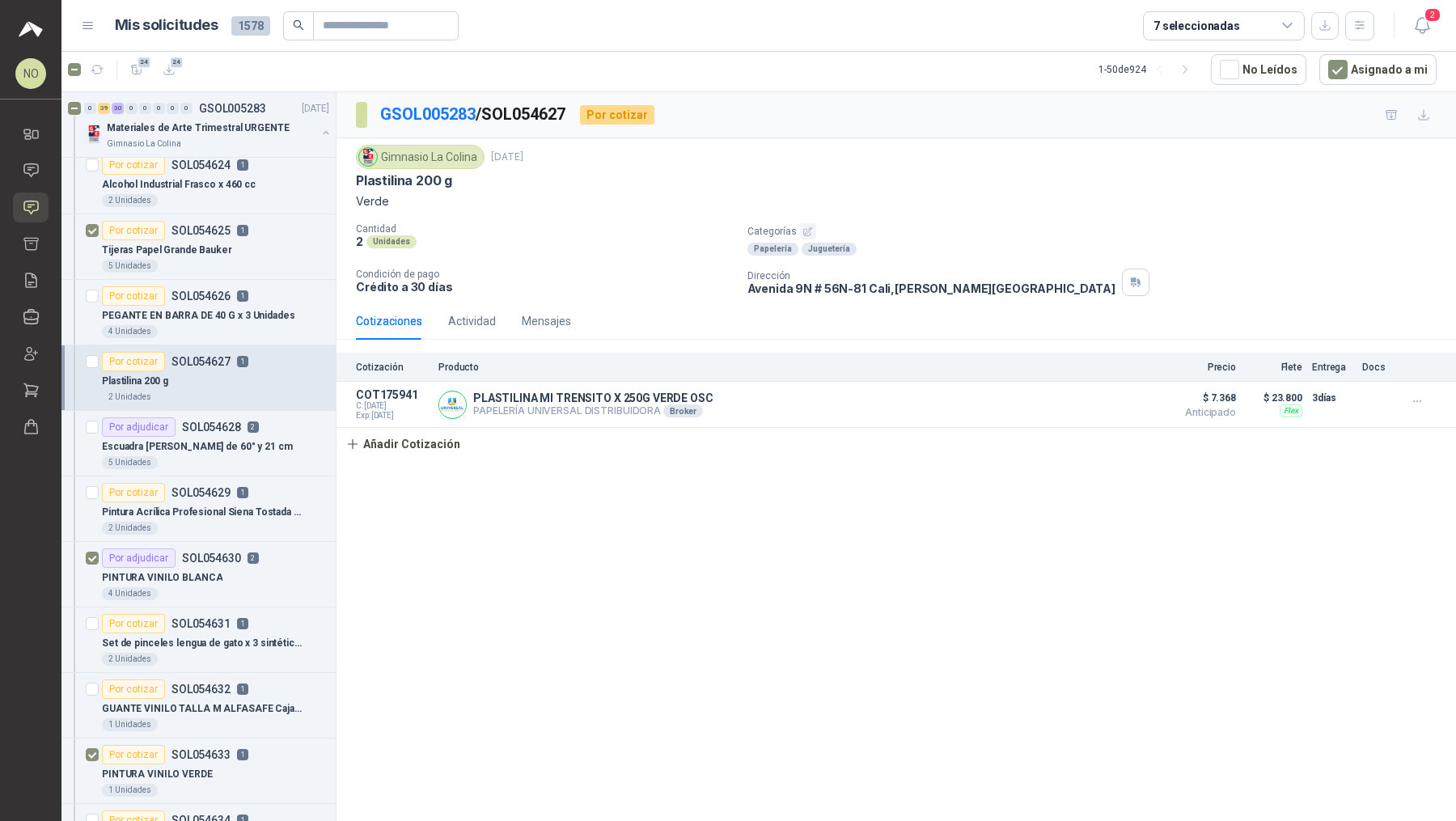
scroll to position [3091, 0]
click at [261, 545] on div "Por adjudicar SOL054630 2" at bounding box center [216, 555] width 227 height 20
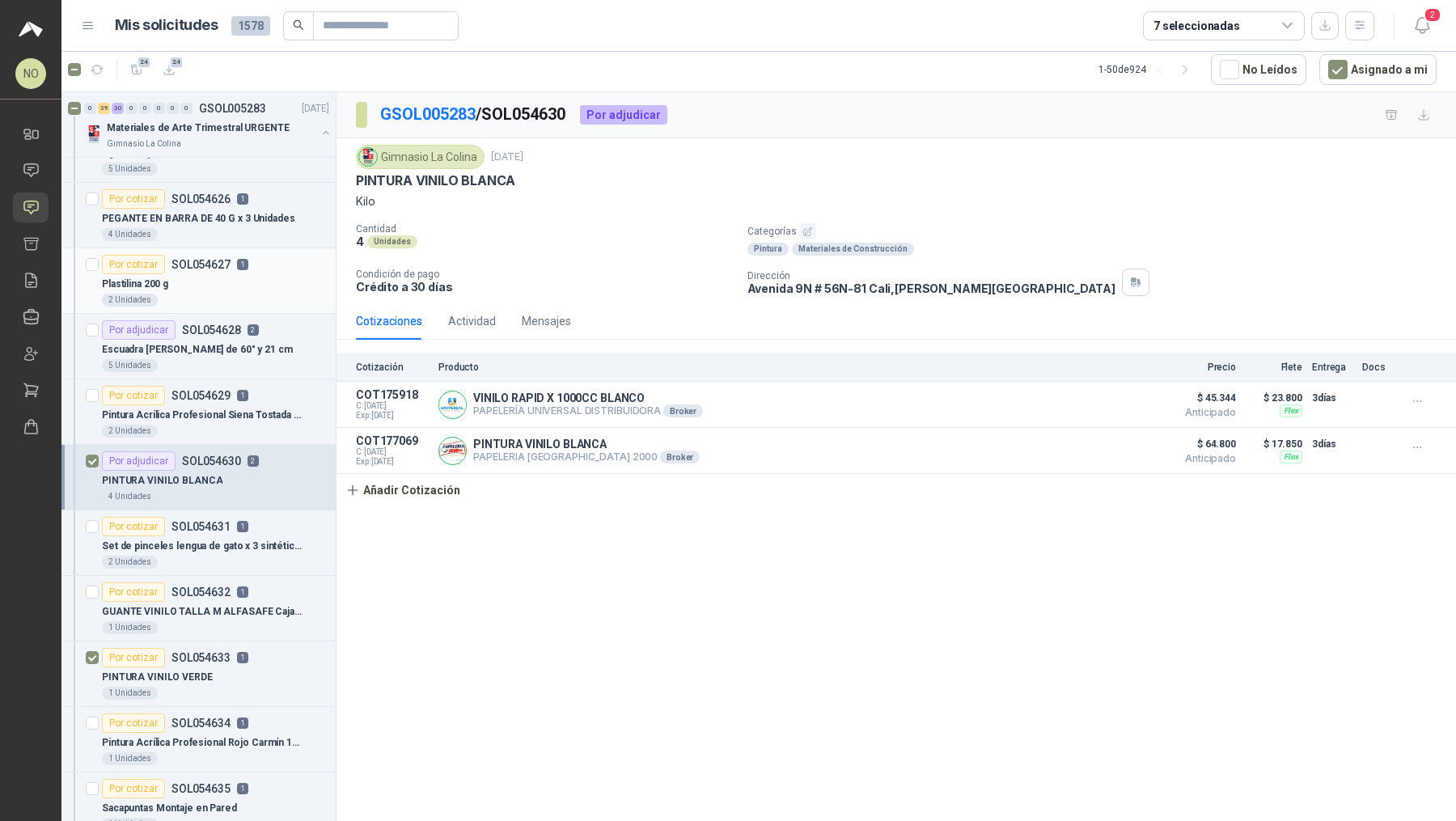
scroll to position [3188, 0]
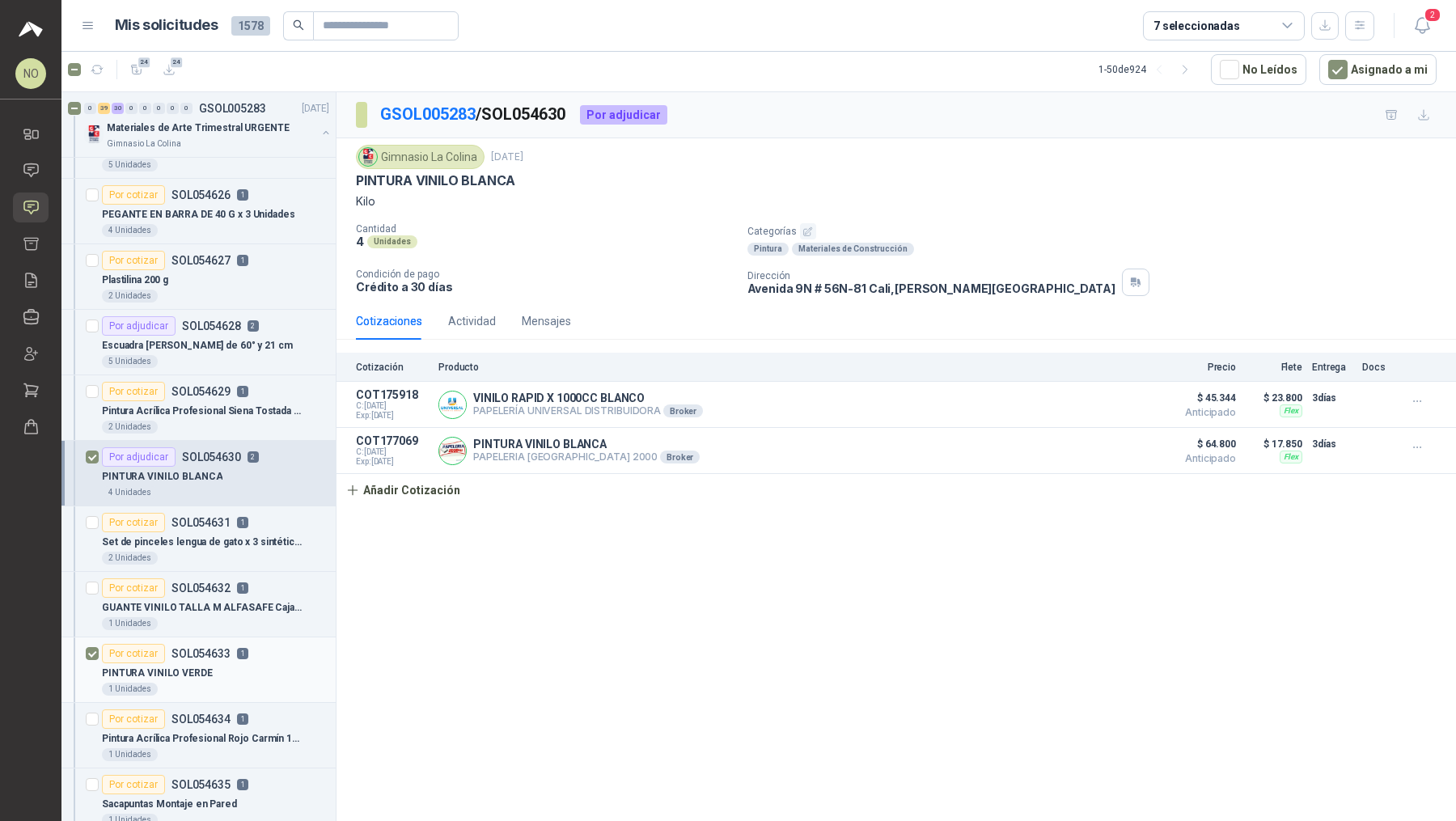
click at [233, 644] on div "Por cotizar SOL054633 1" at bounding box center [175, 654] width 146 height 20
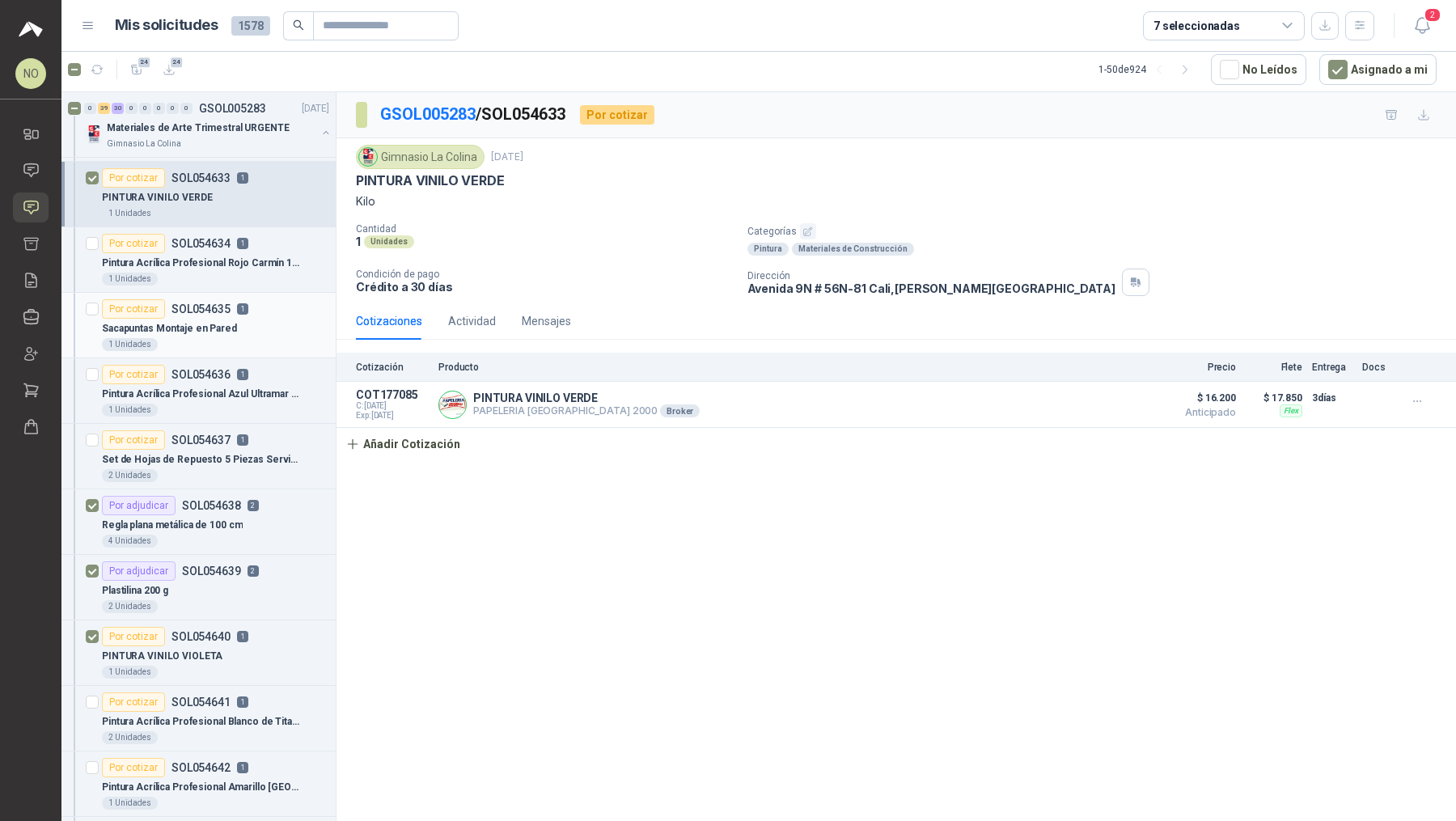
scroll to position [3682, 0]
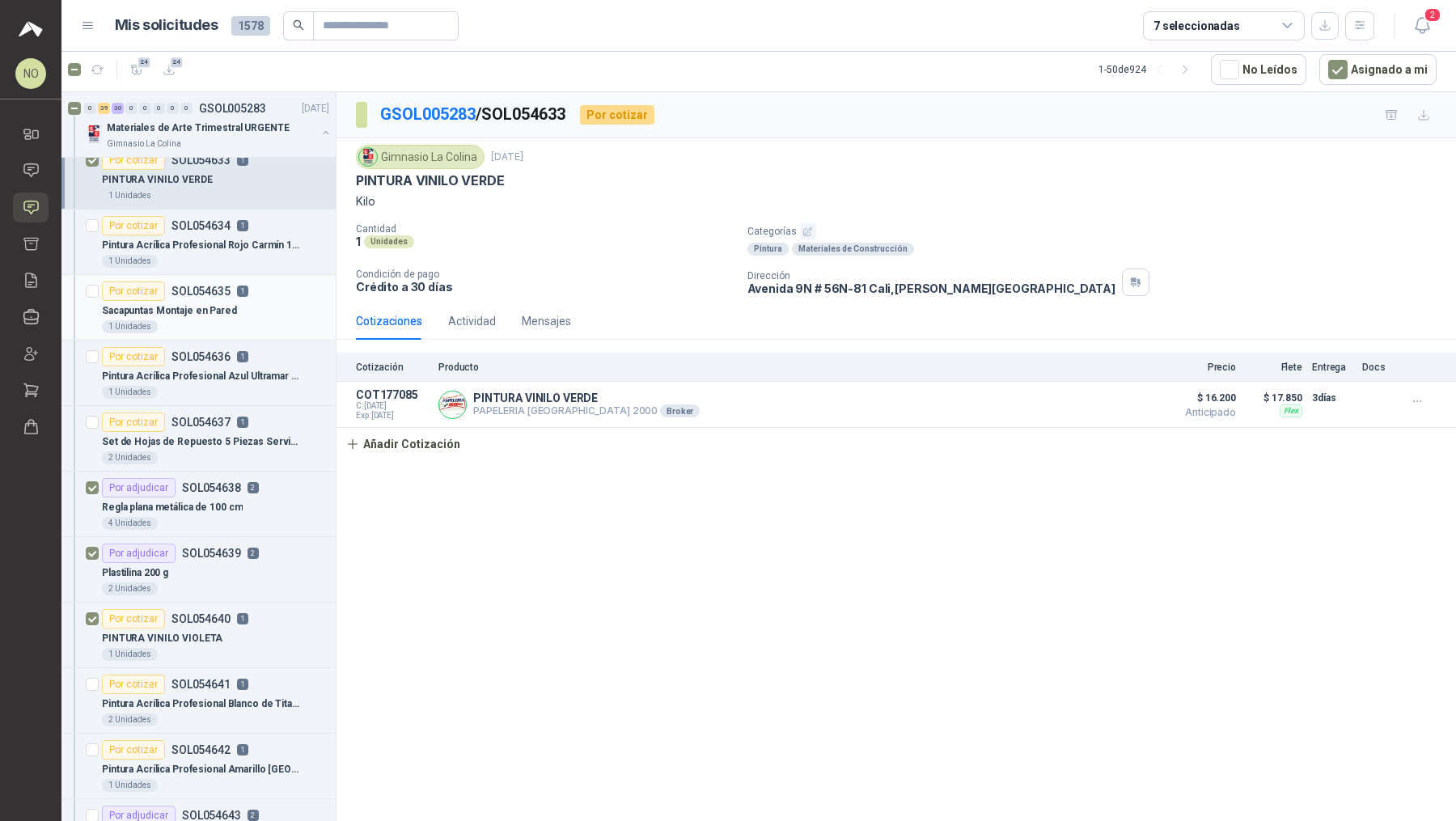
click at [252, 582] on div "2 Unidades" at bounding box center [216, 589] width 227 height 13
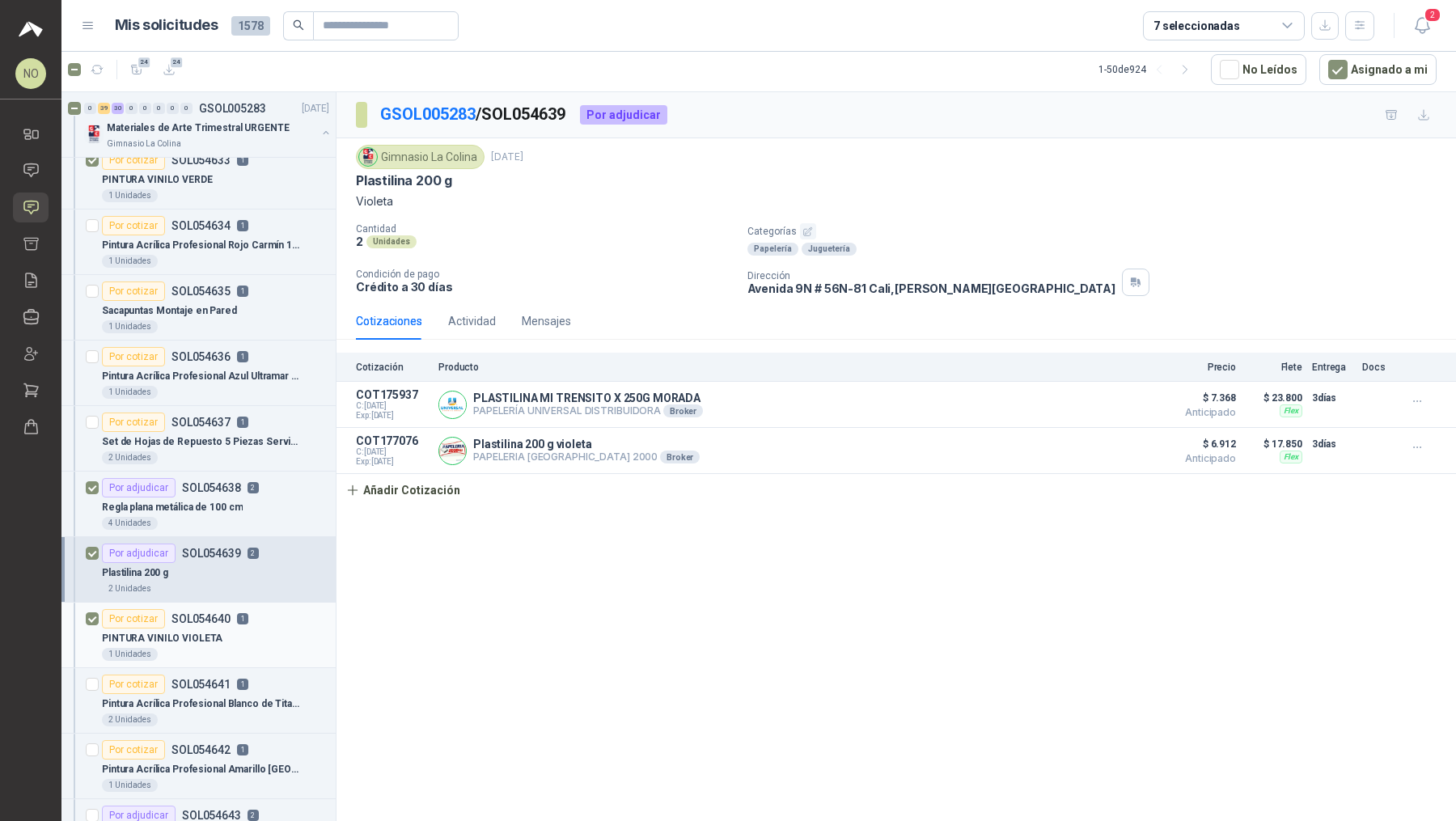
click at [262, 628] on div "PINTURA VINILO VIOLETA" at bounding box center [216, 638] width 227 height 20
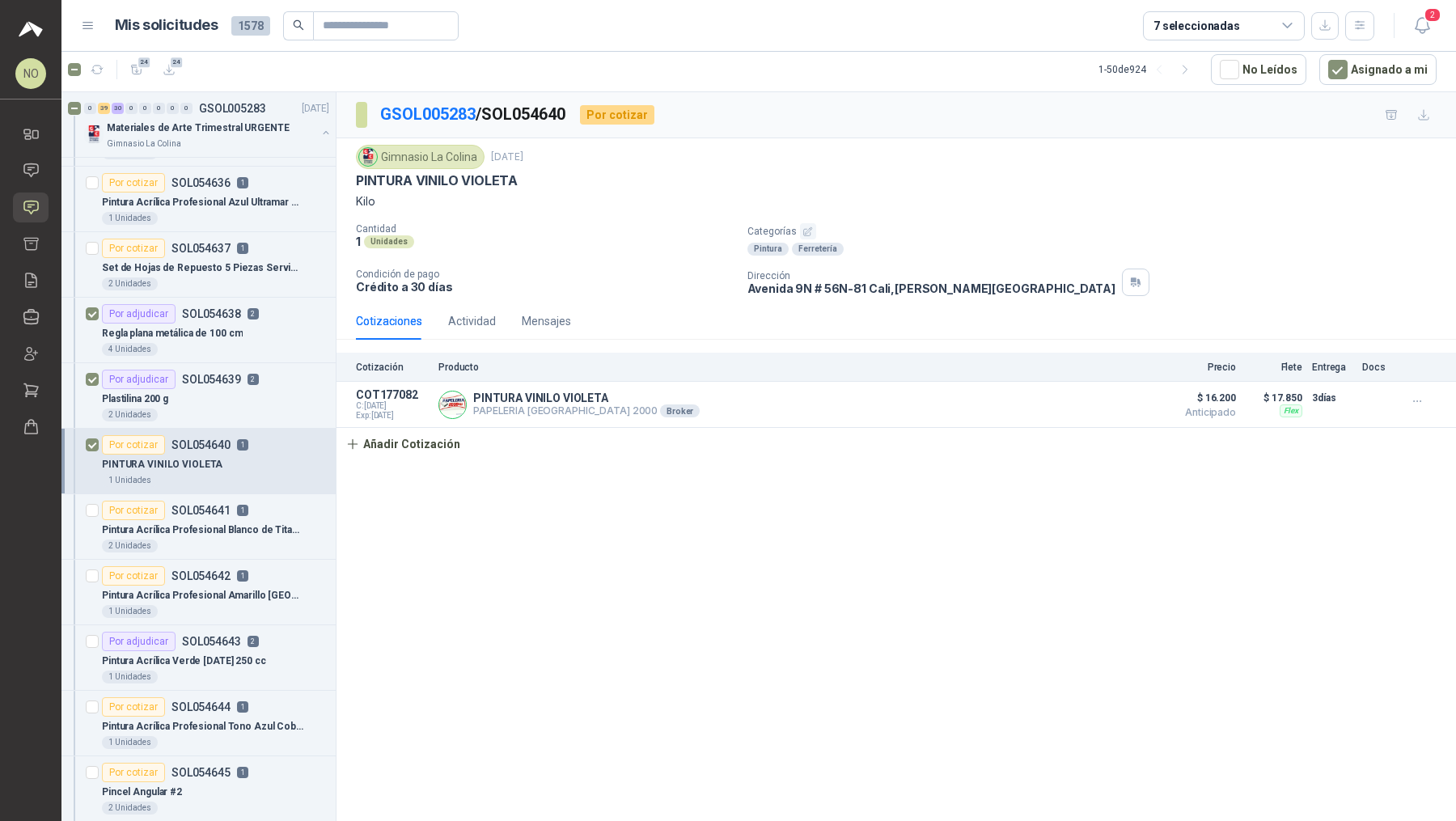
scroll to position [3864, 0]
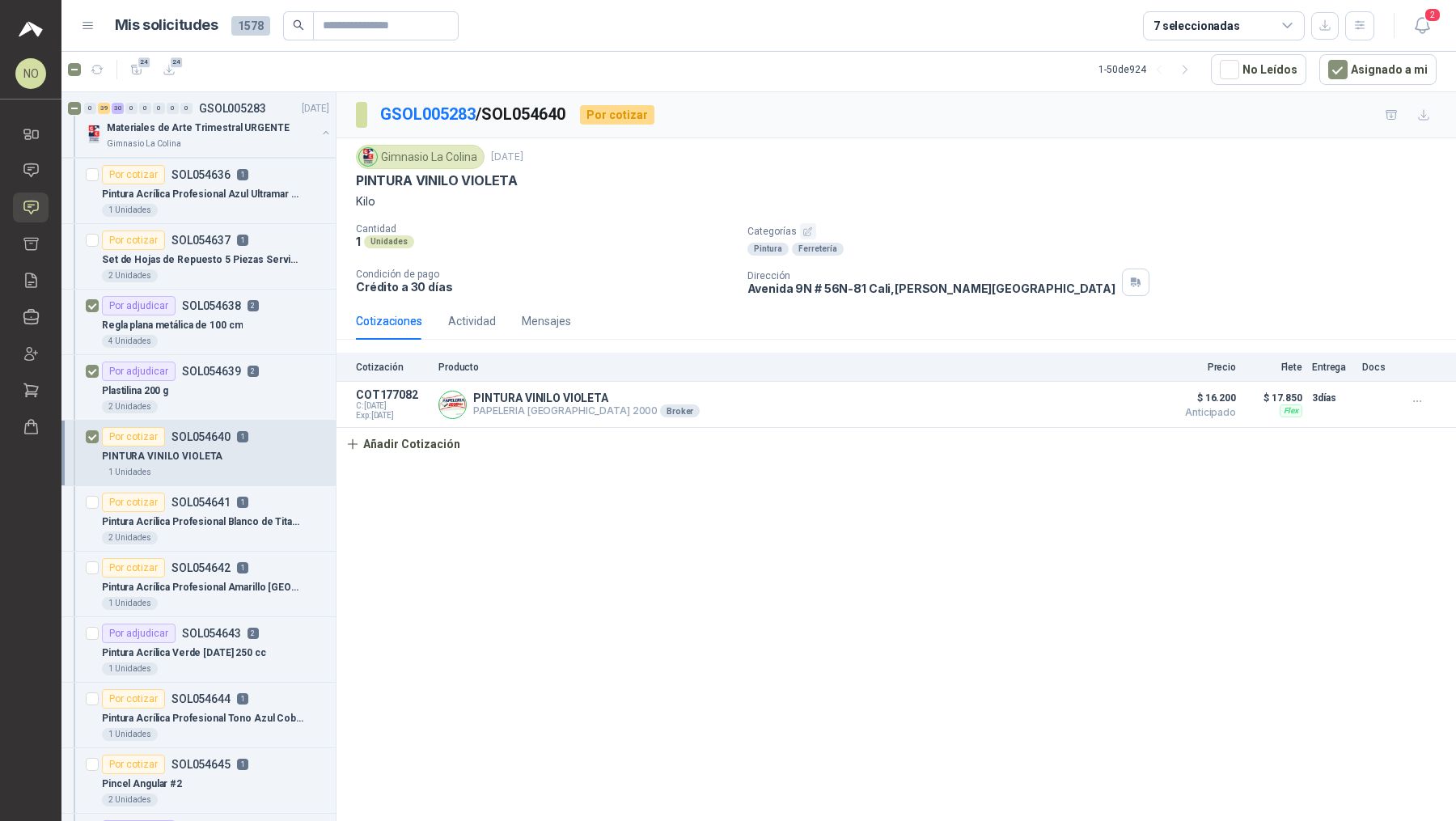
click at [262, 643] on div "Pintura Acrílica Verde [DATE] 250 cc" at bounding box center [216, 653] width 227 height 20
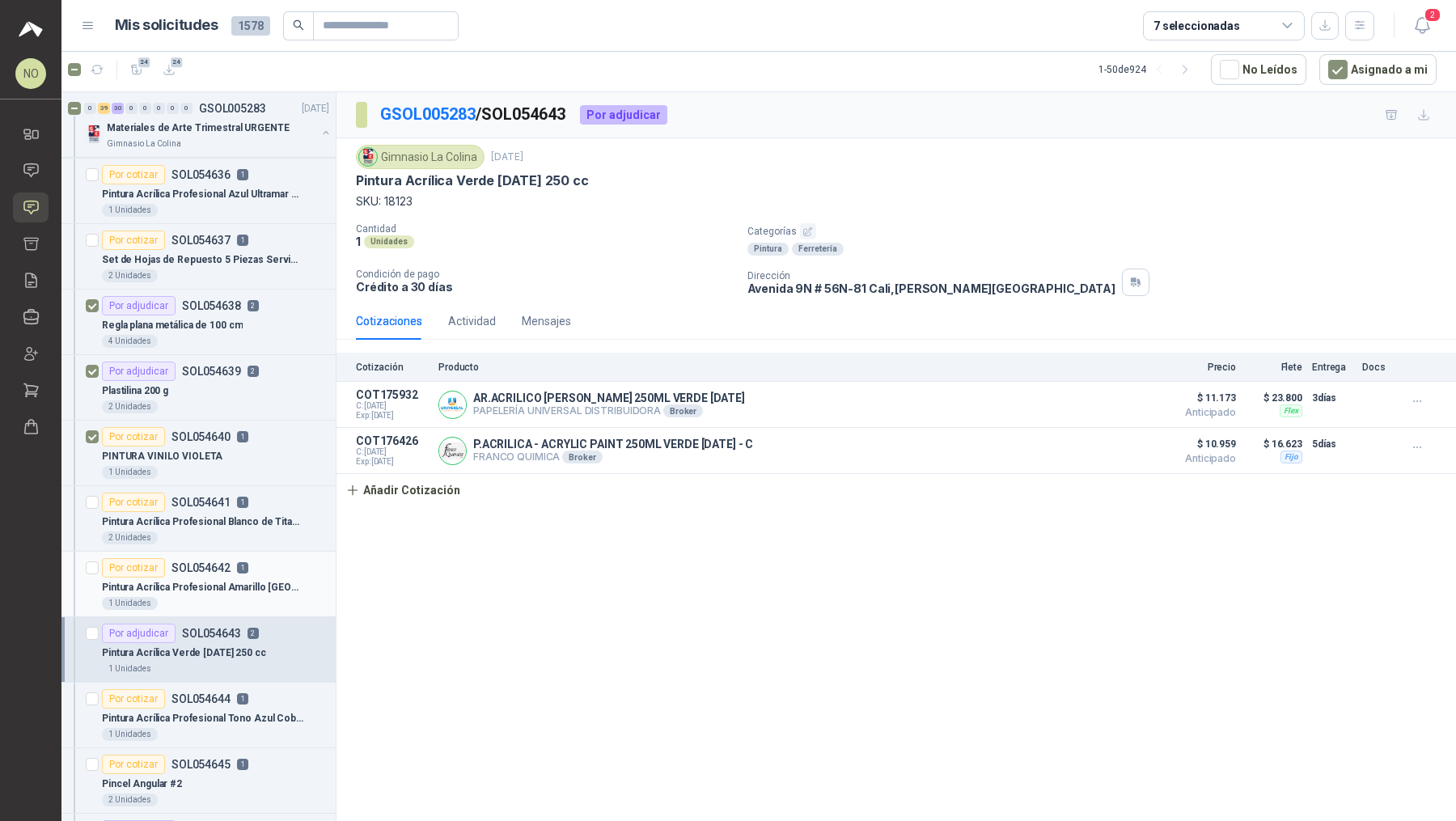
click at [262, 558] on div "Por cotizar SOL054642 1" at bounding box center [216, 568] width 227 height 20
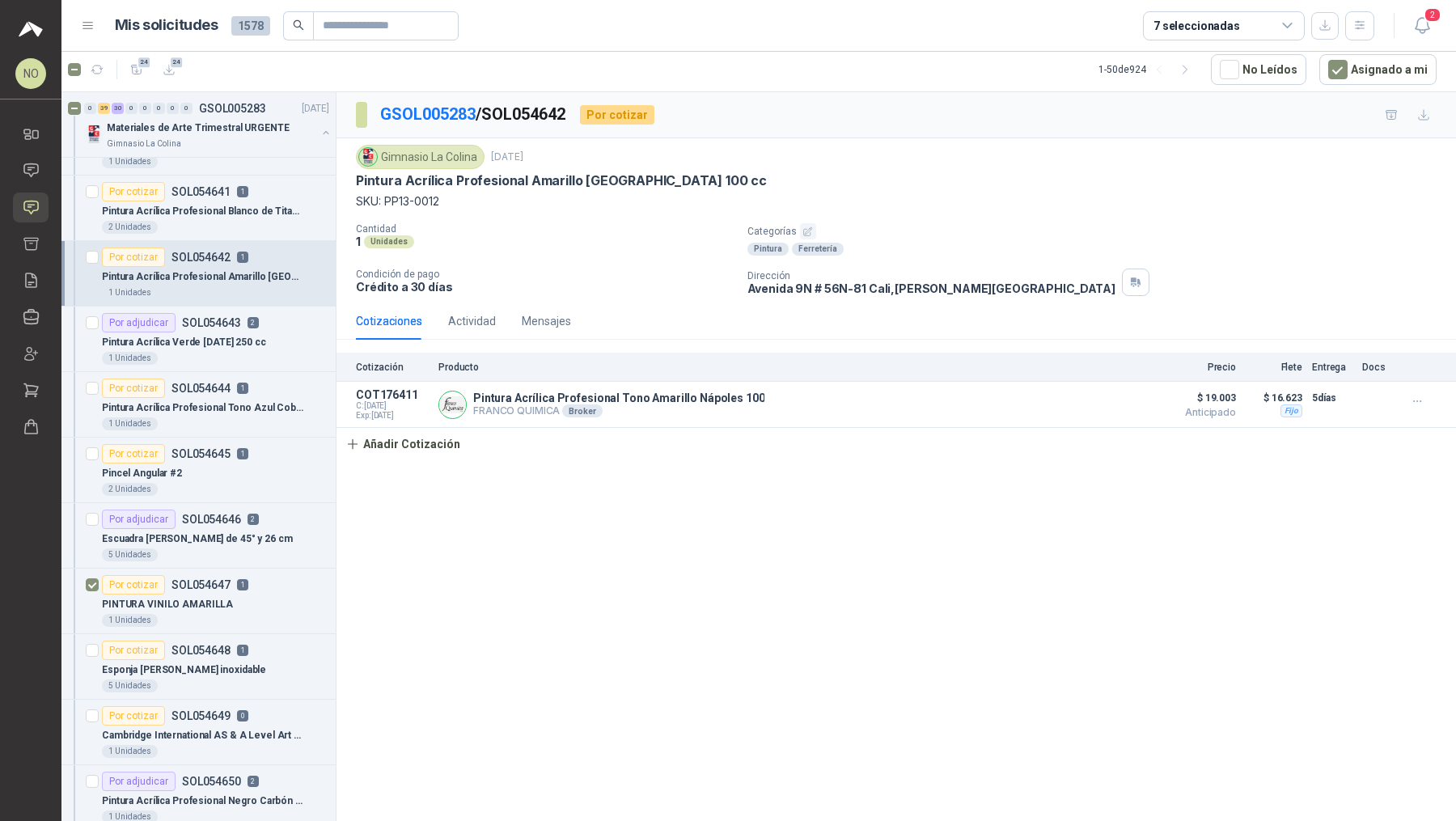
scroll to position [4191, 0]
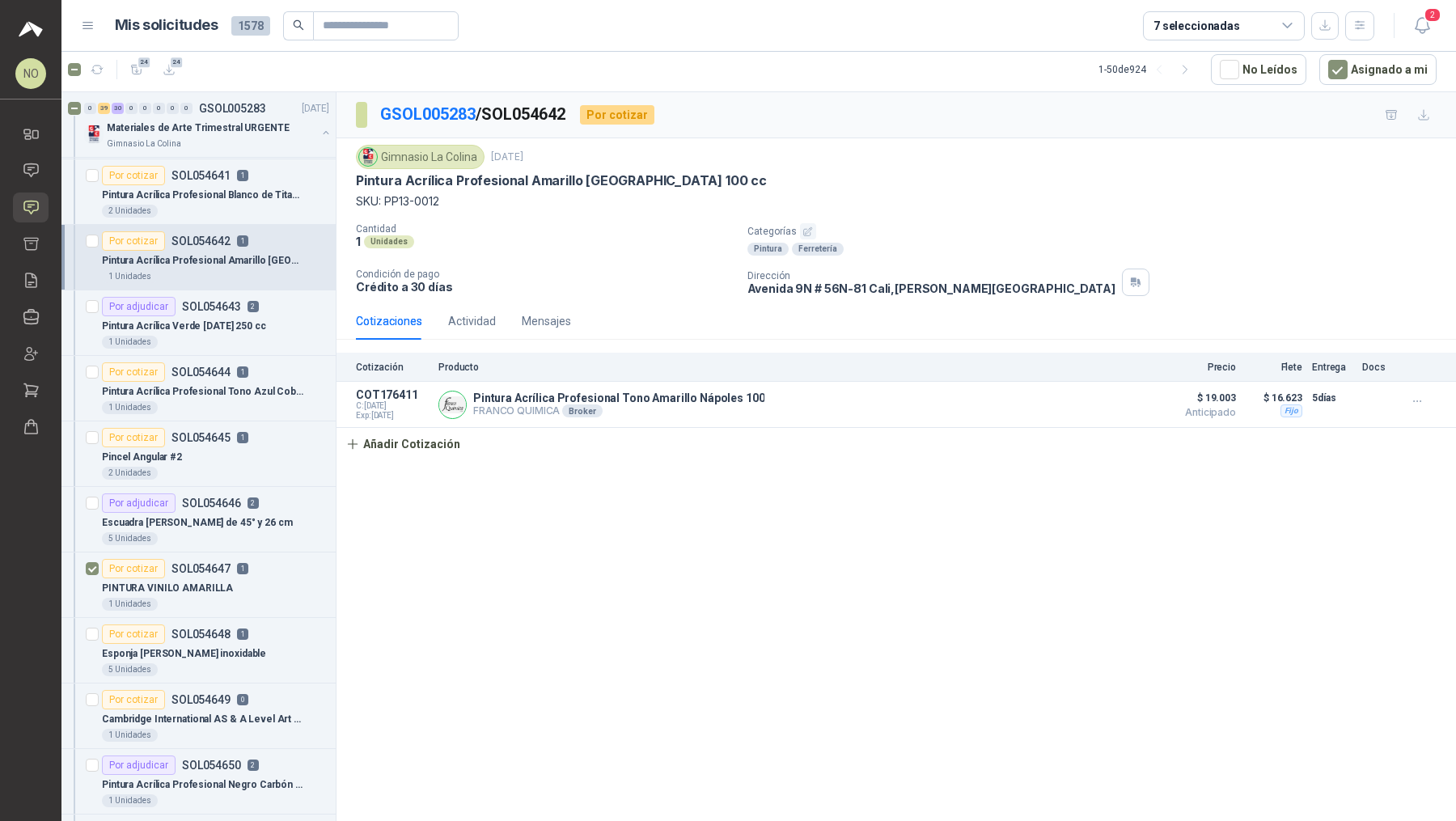
click at [262, 559] on div "Por cotizar SOL054647 1" at bounding box center [216, 569] width 227 height 20
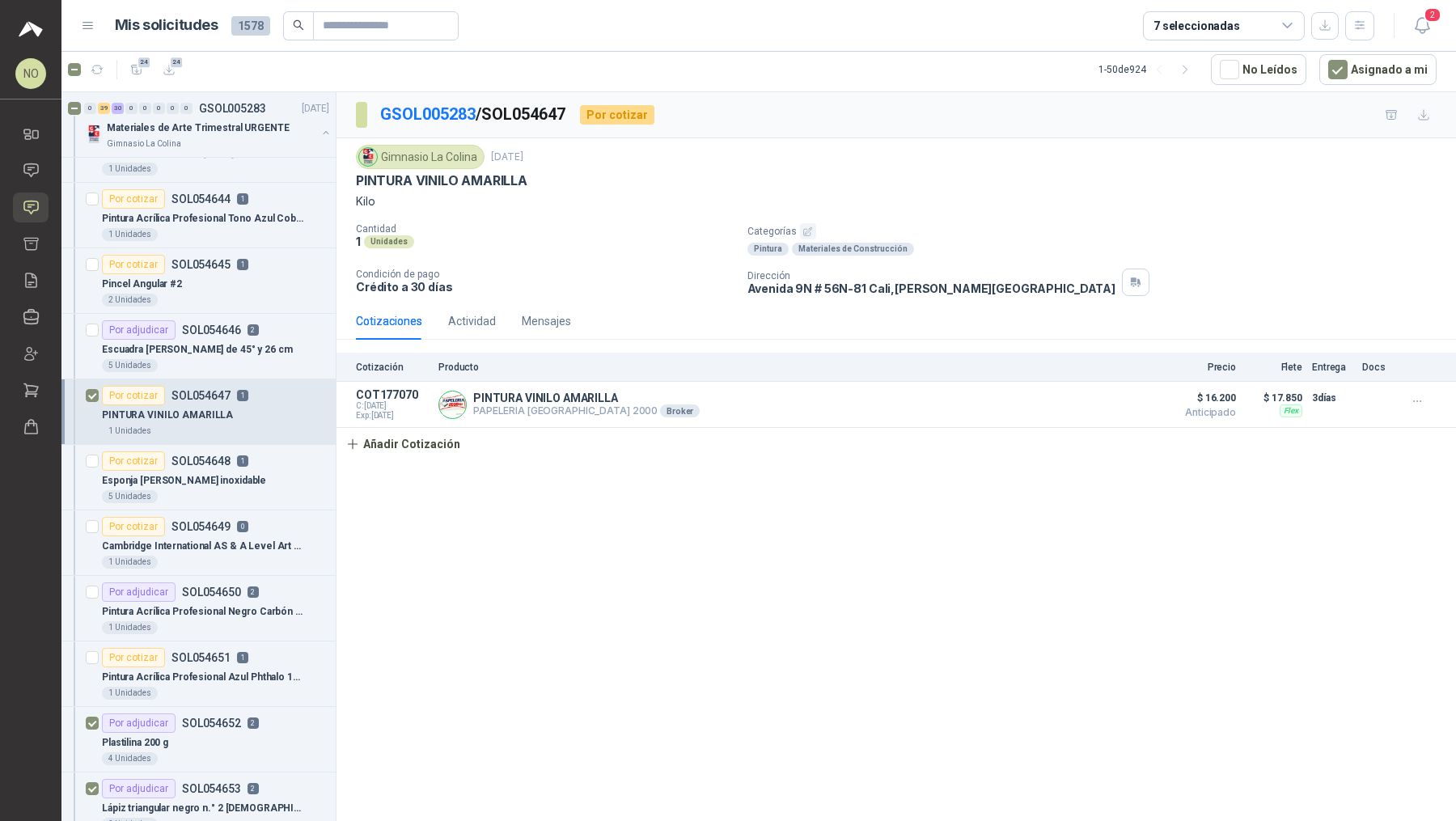
scroll to position [4366, 0]
click at [239, 656] on div "Plastilina 200 g" at bounding box center [216, 741] width 227 height 20
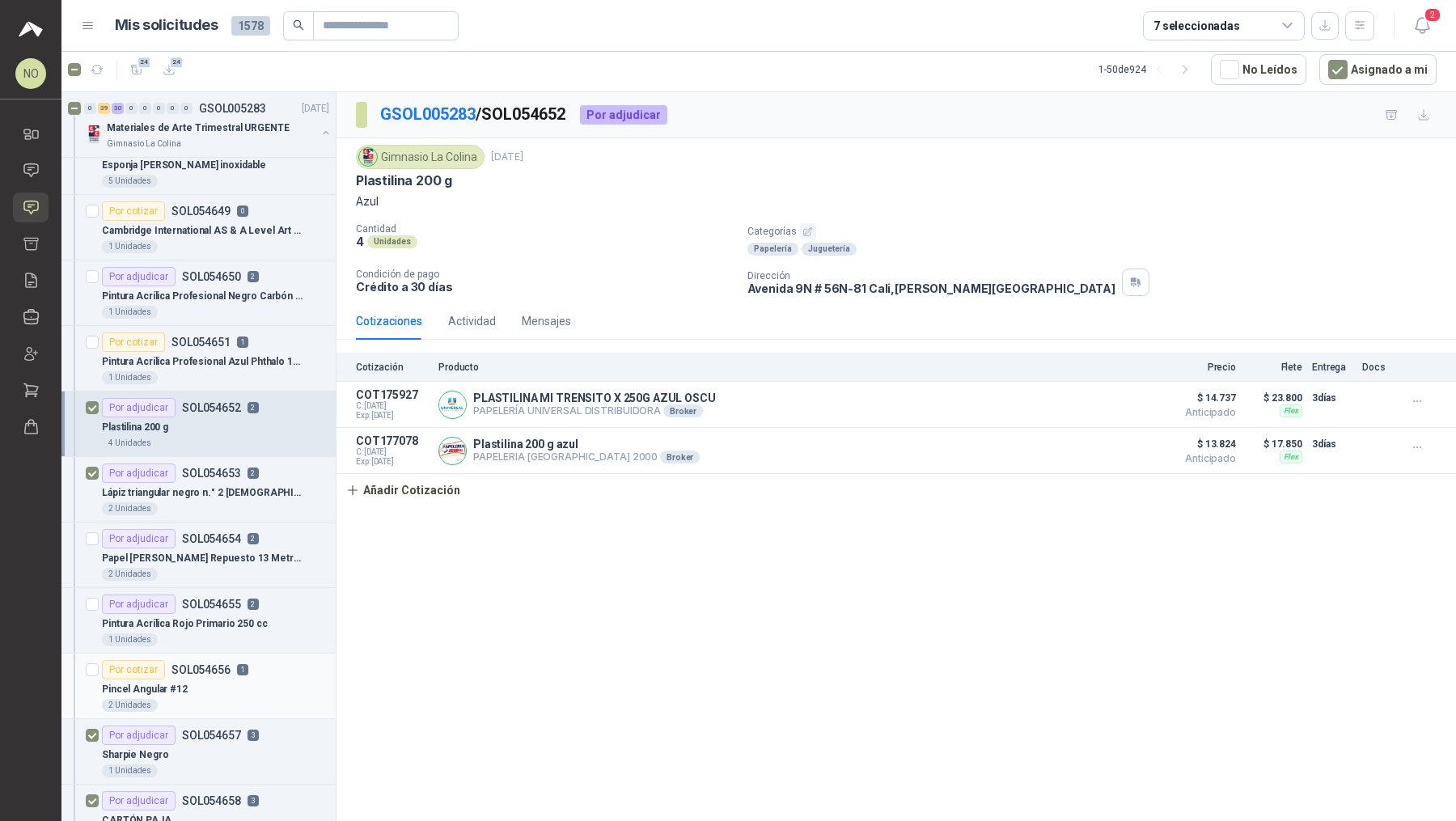
scroll to position [4733, 0]
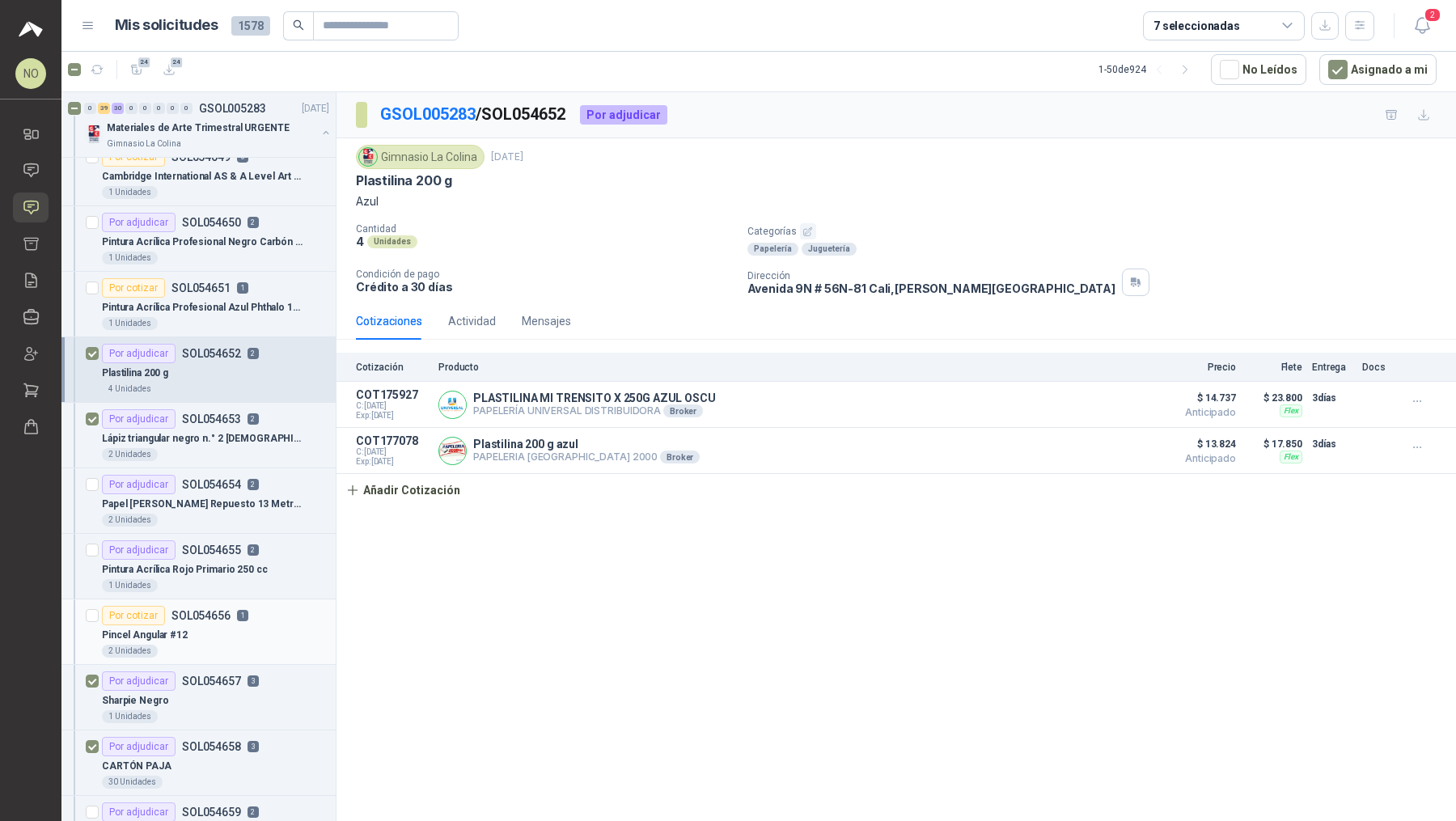
click at [241, 656] on div "Sharpie Negro" at bounding box center [216, 700] width 227 height 20
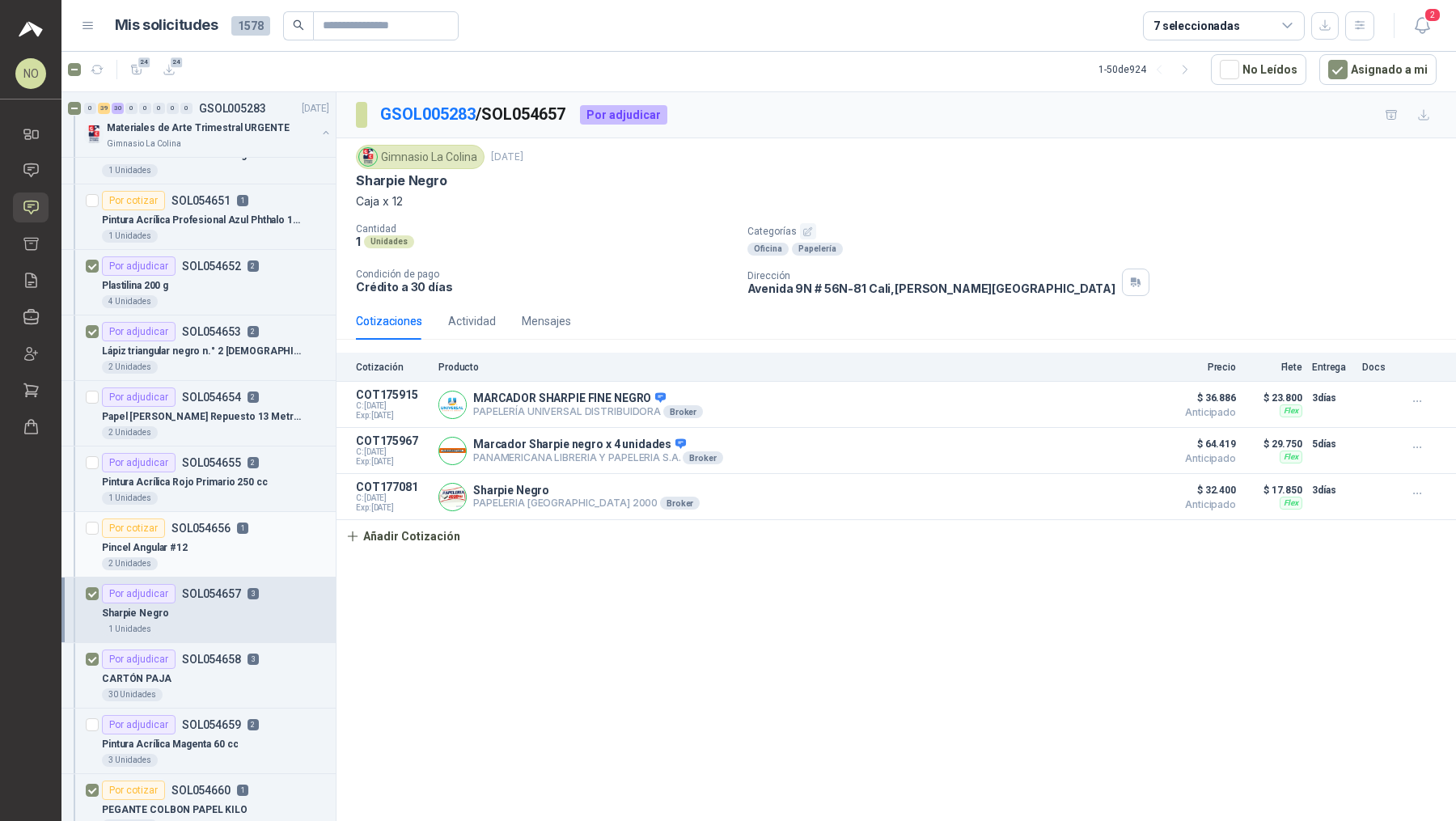
scroll to position [4826, 0]
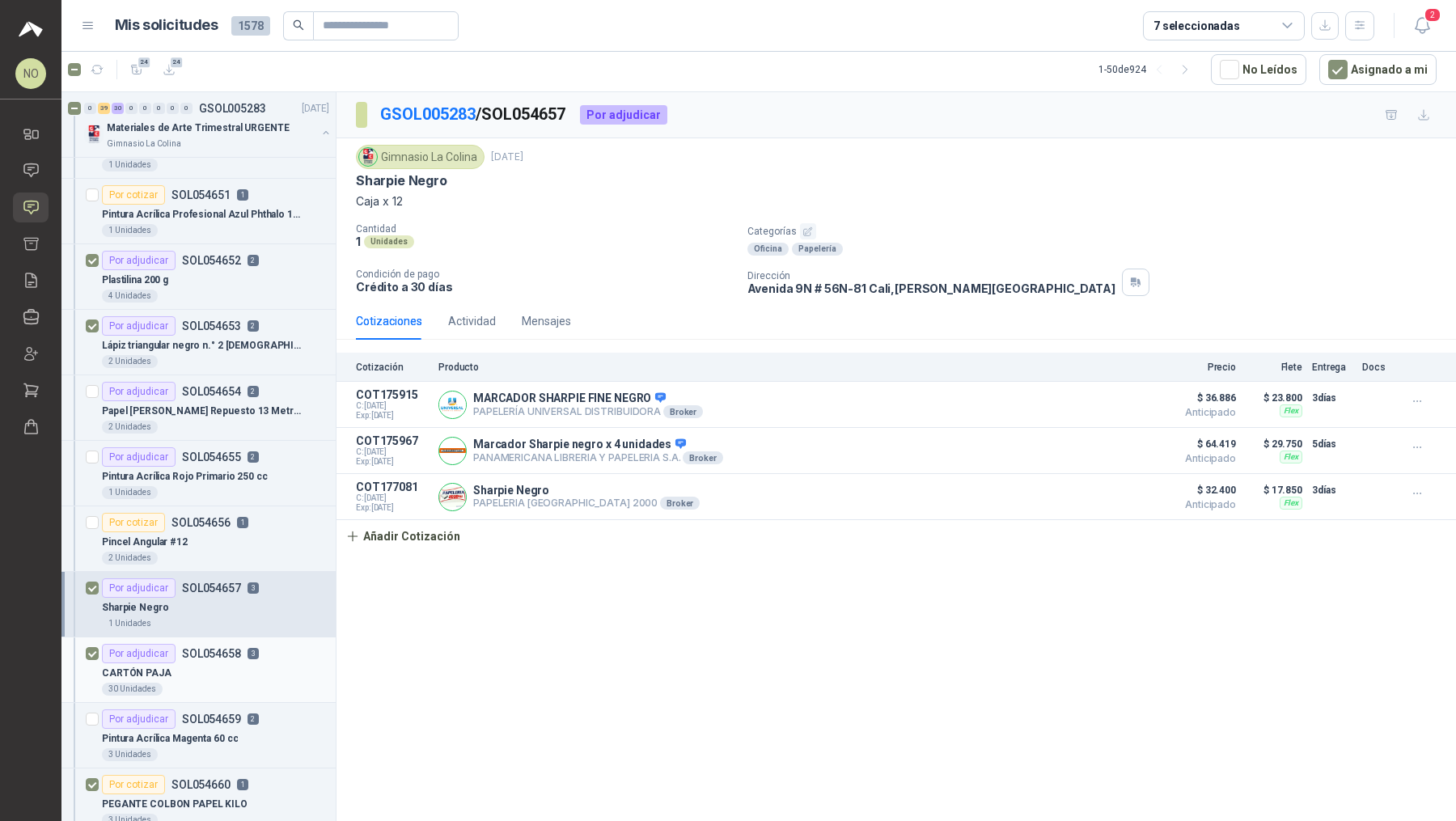
click at [242, 656] on div "CARTÓN PAJA" at bounding box center [216, 673] width 227 height 20
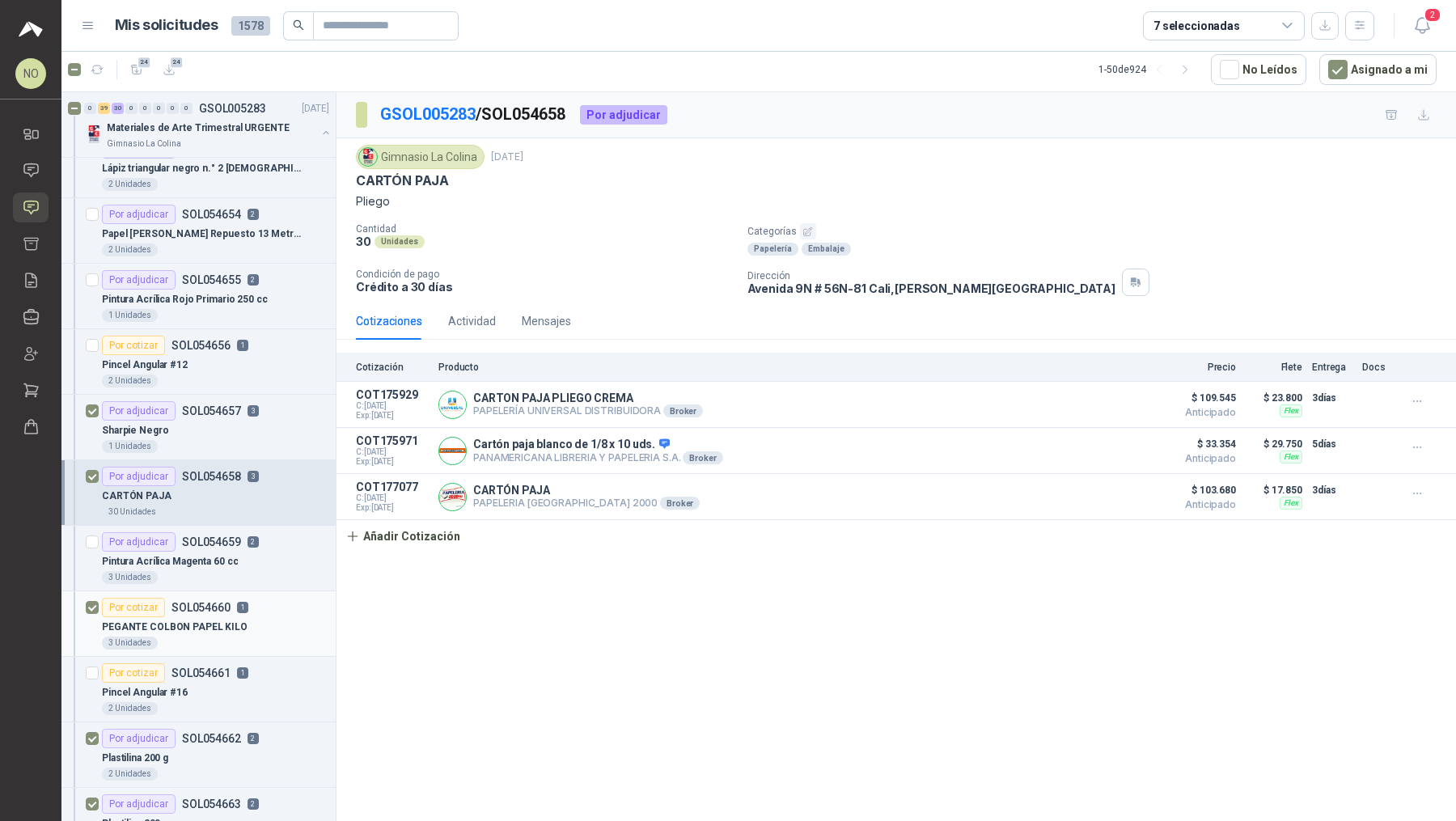
scroll to position [5022, 0]
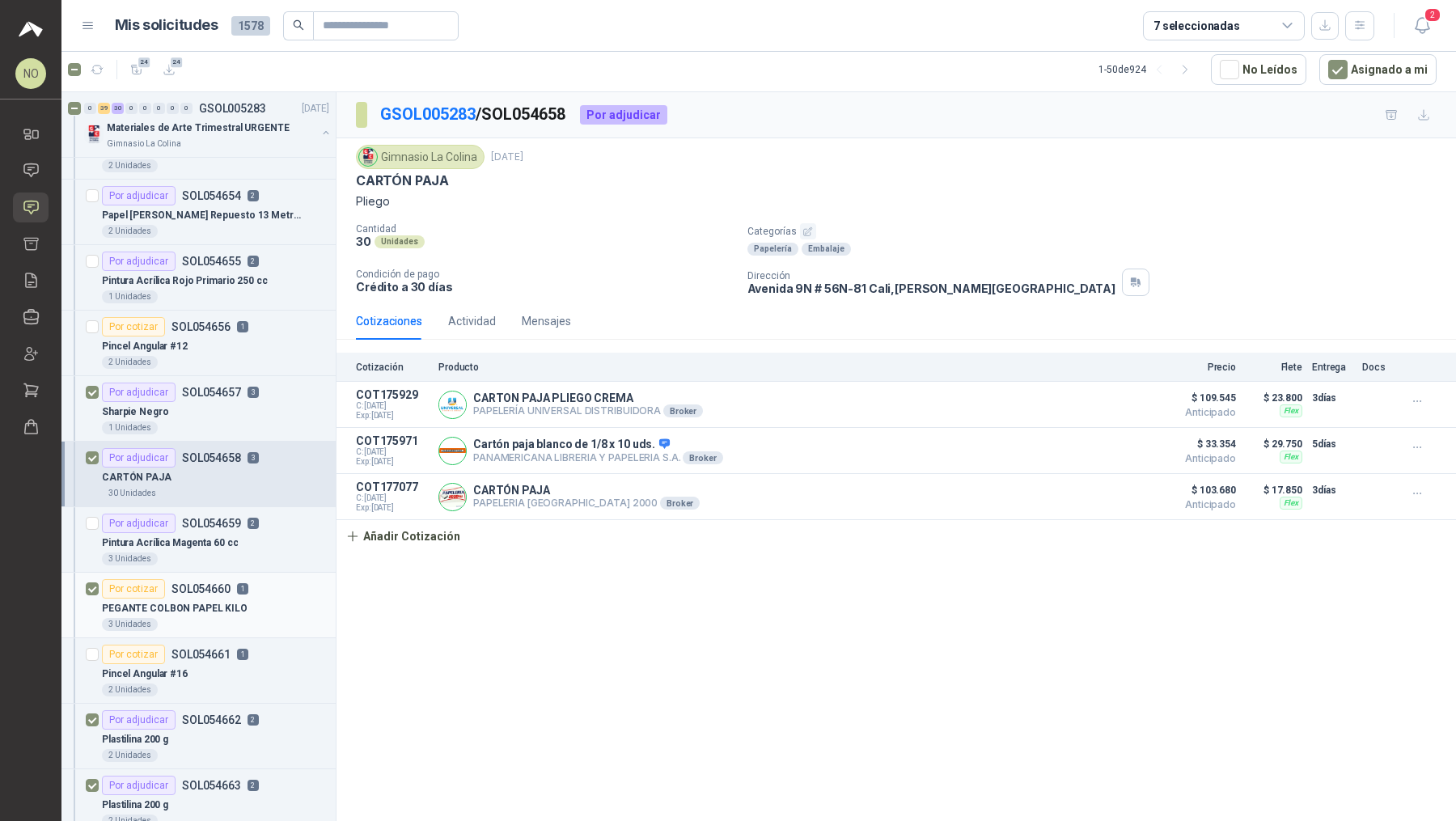
click at [251, 605] on article "Por cotizar SOL054660 1 PEGANTE COLBON PAPEL KILO 3 Unidades" at bounding box center [199, 605] width 275 height 65
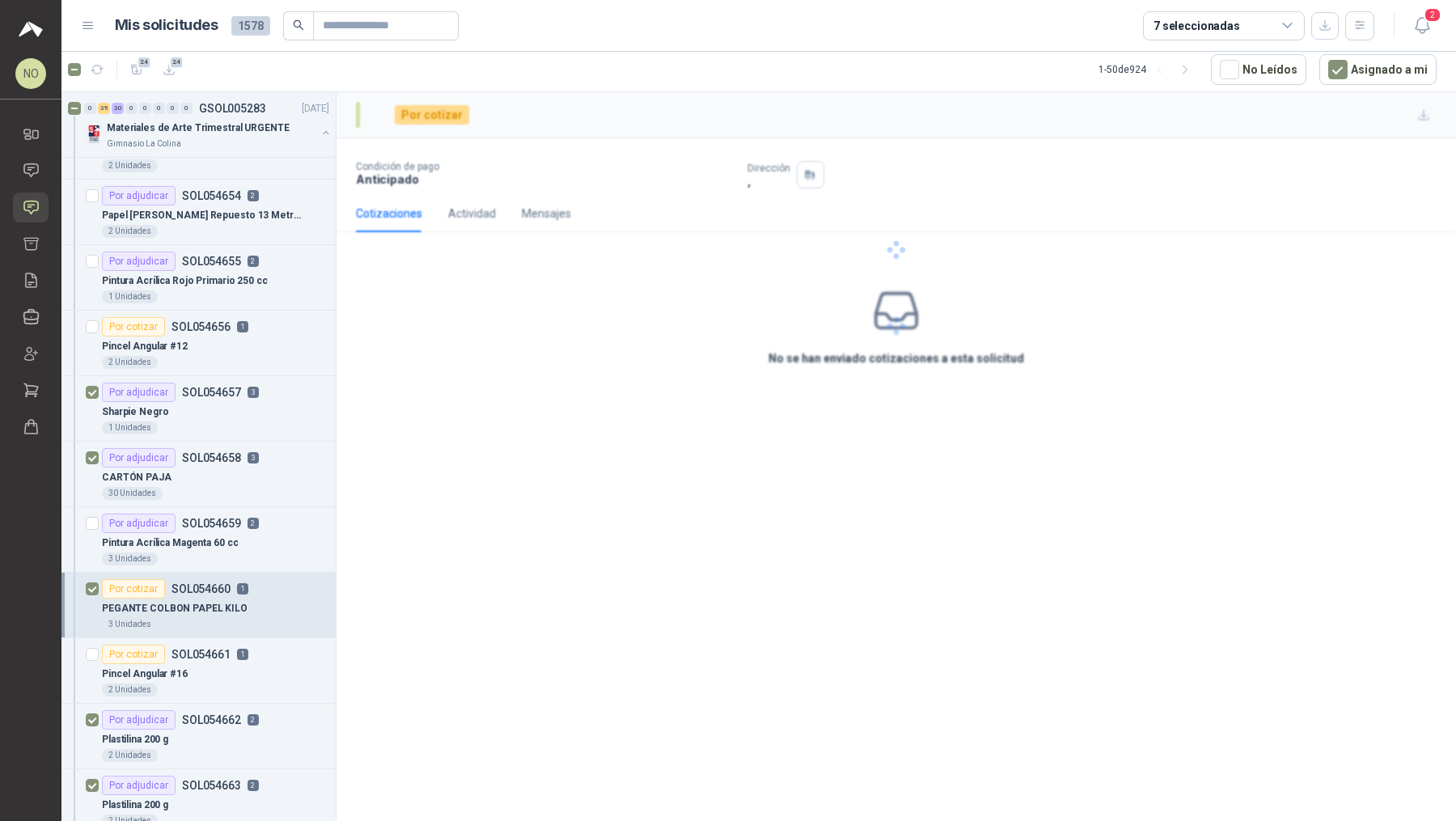
click at [248, 599] on div "PEGANTE COLBON PAPEL KILO" at bounding box center [216, 609] width 227 height 20
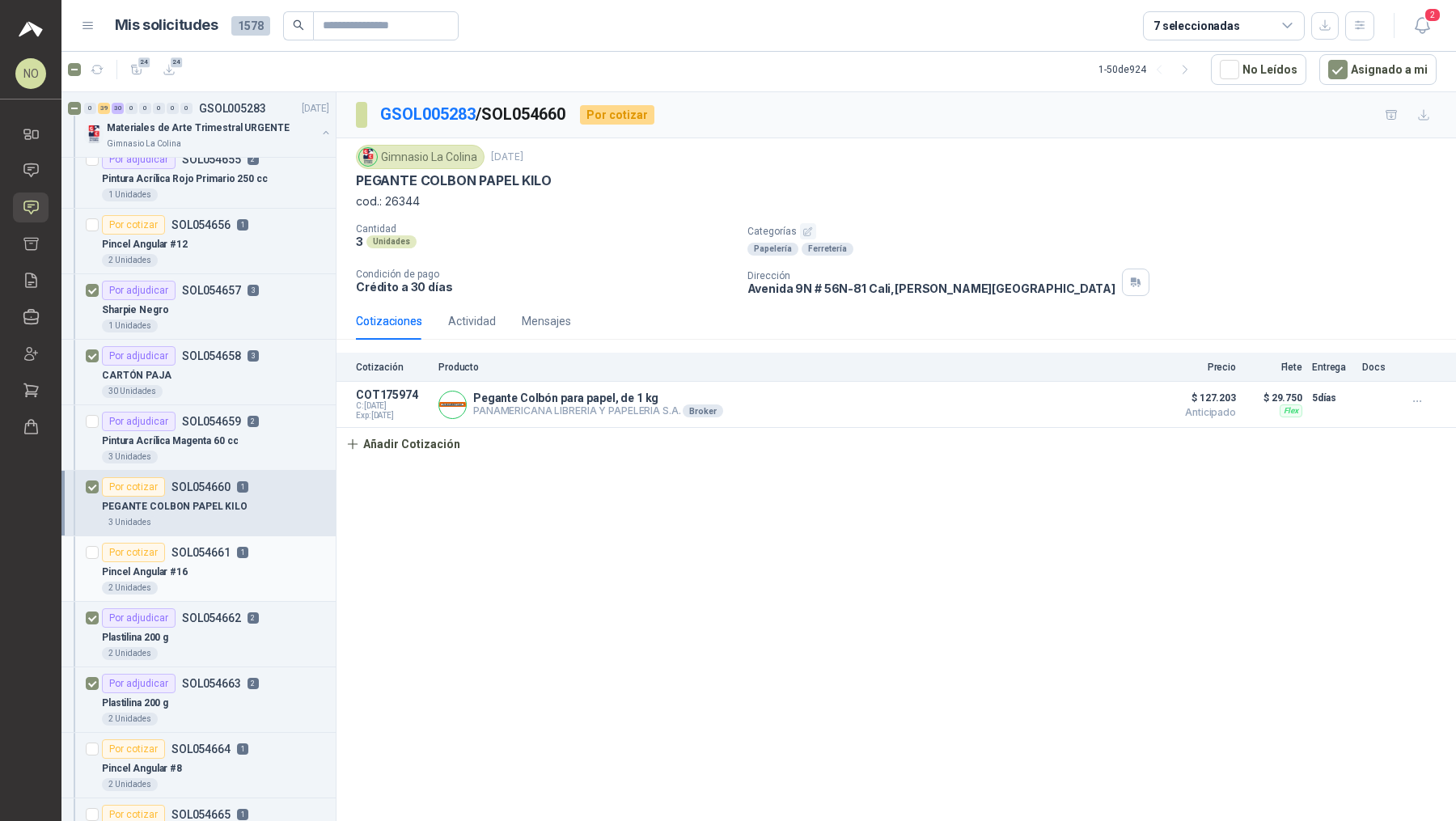
scroll to position [5125, 0]
click at [254, 627] on div "Plastilina 200 g" at bounding box center [216, 636] width 227 height 20
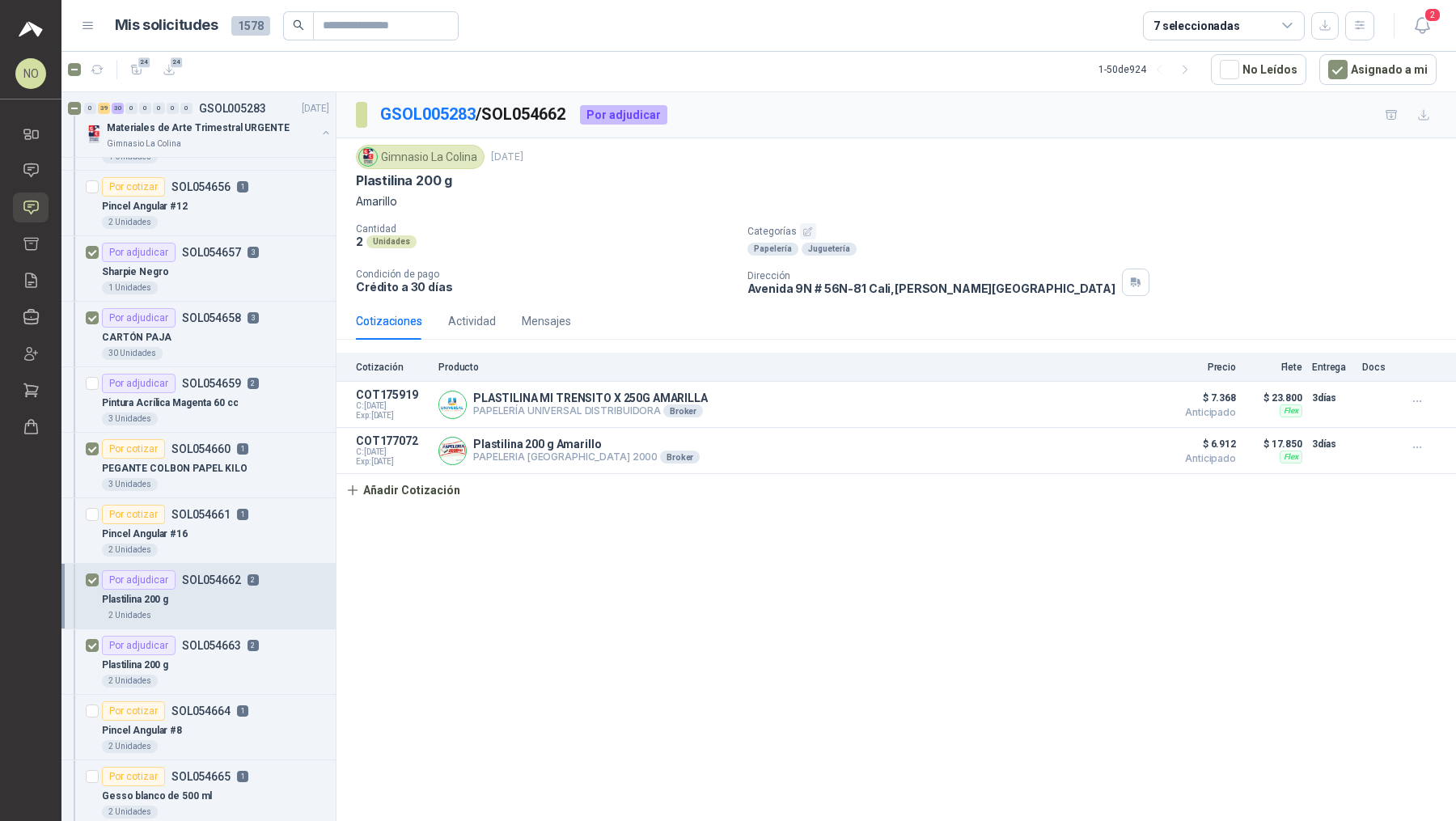
scroll to position [5170, 0]
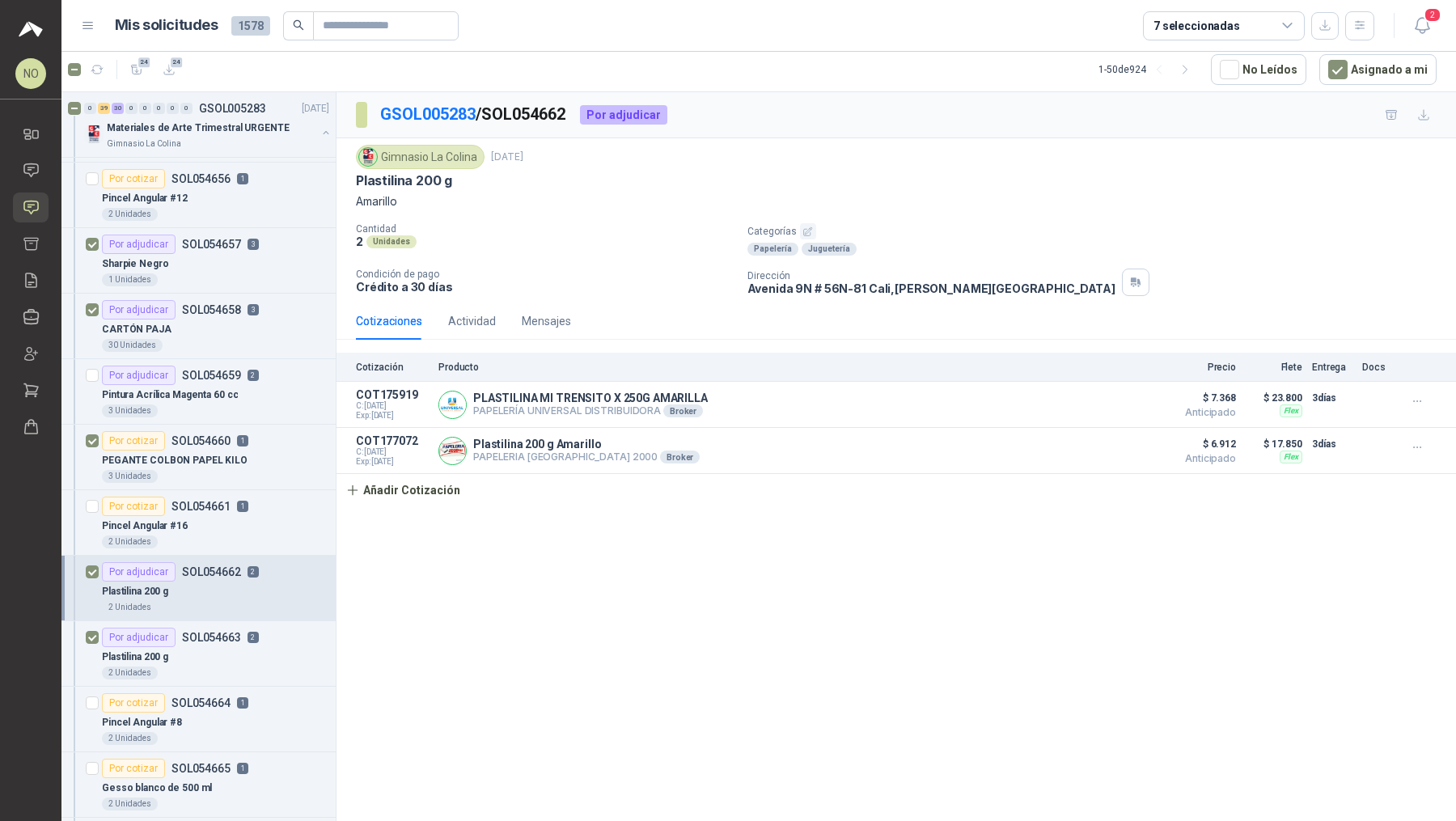
click at [254, 627] on div "Por adjudicar SOL054663 2" at bounding box center [181, 637] width 157 height 20
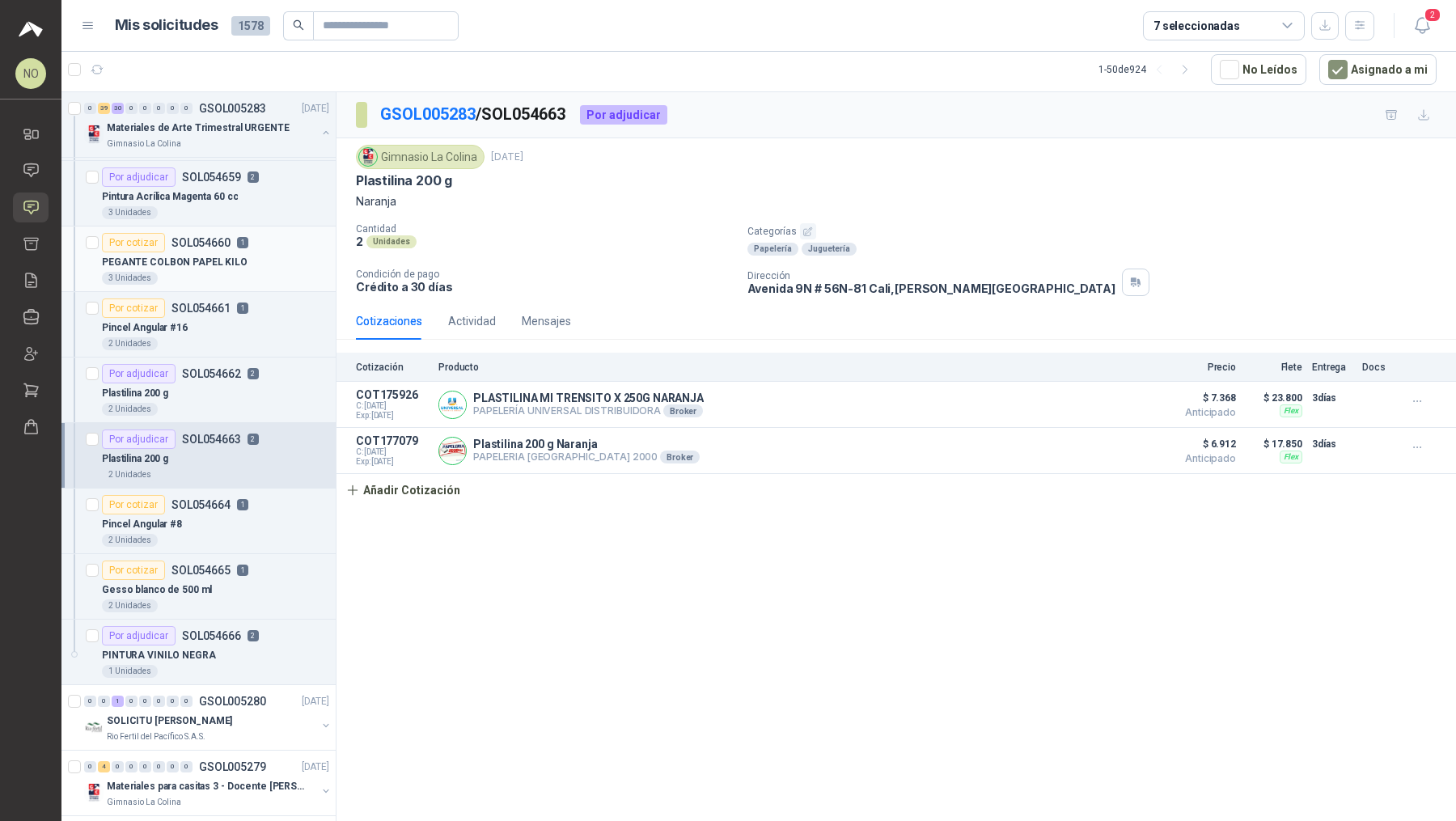
scroll to position [5390, 0]
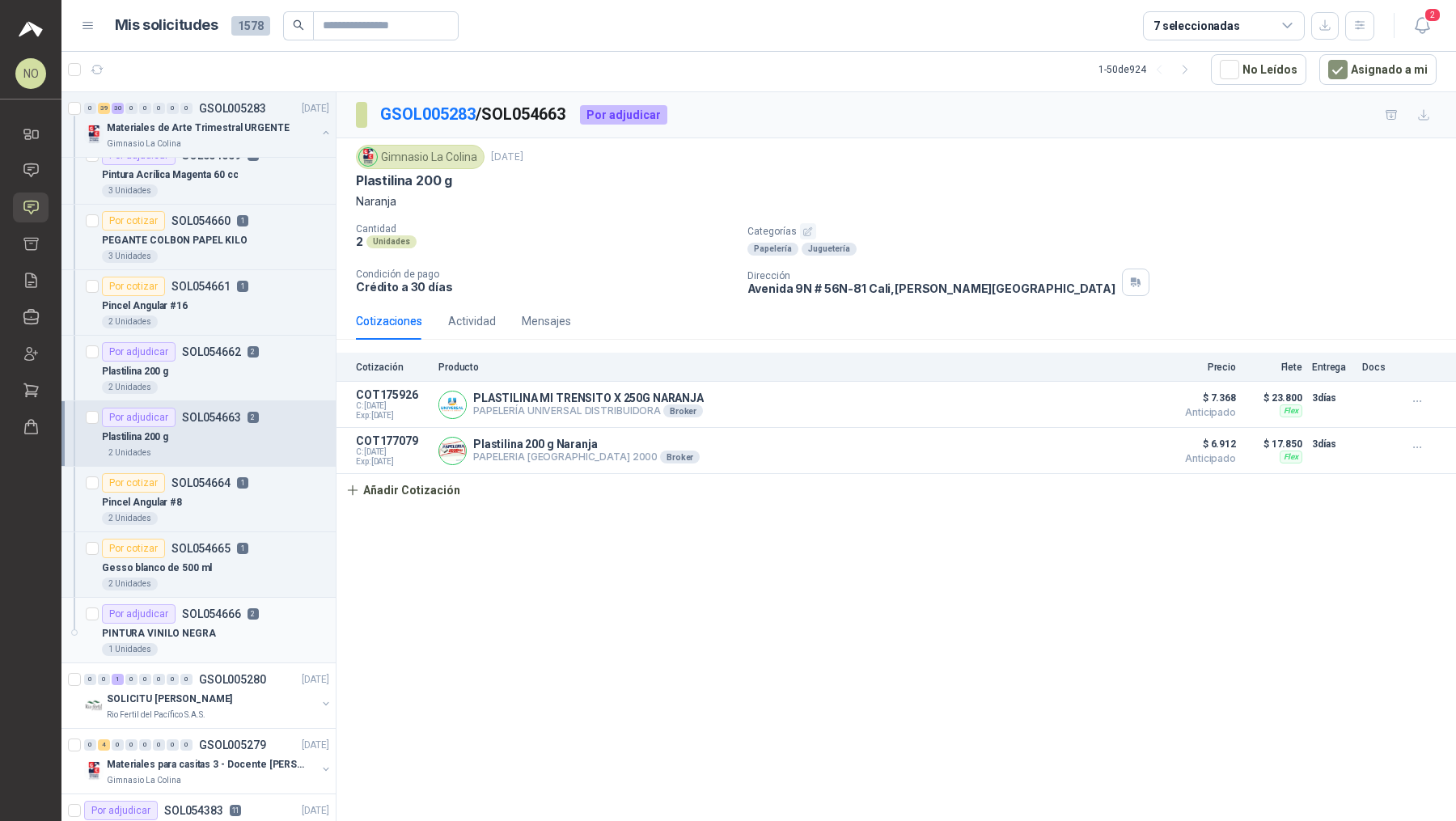
click at [221, 623] on div "PINTURA VINILO NEGRA" at bounding box center [216, 633] width 227 height 20
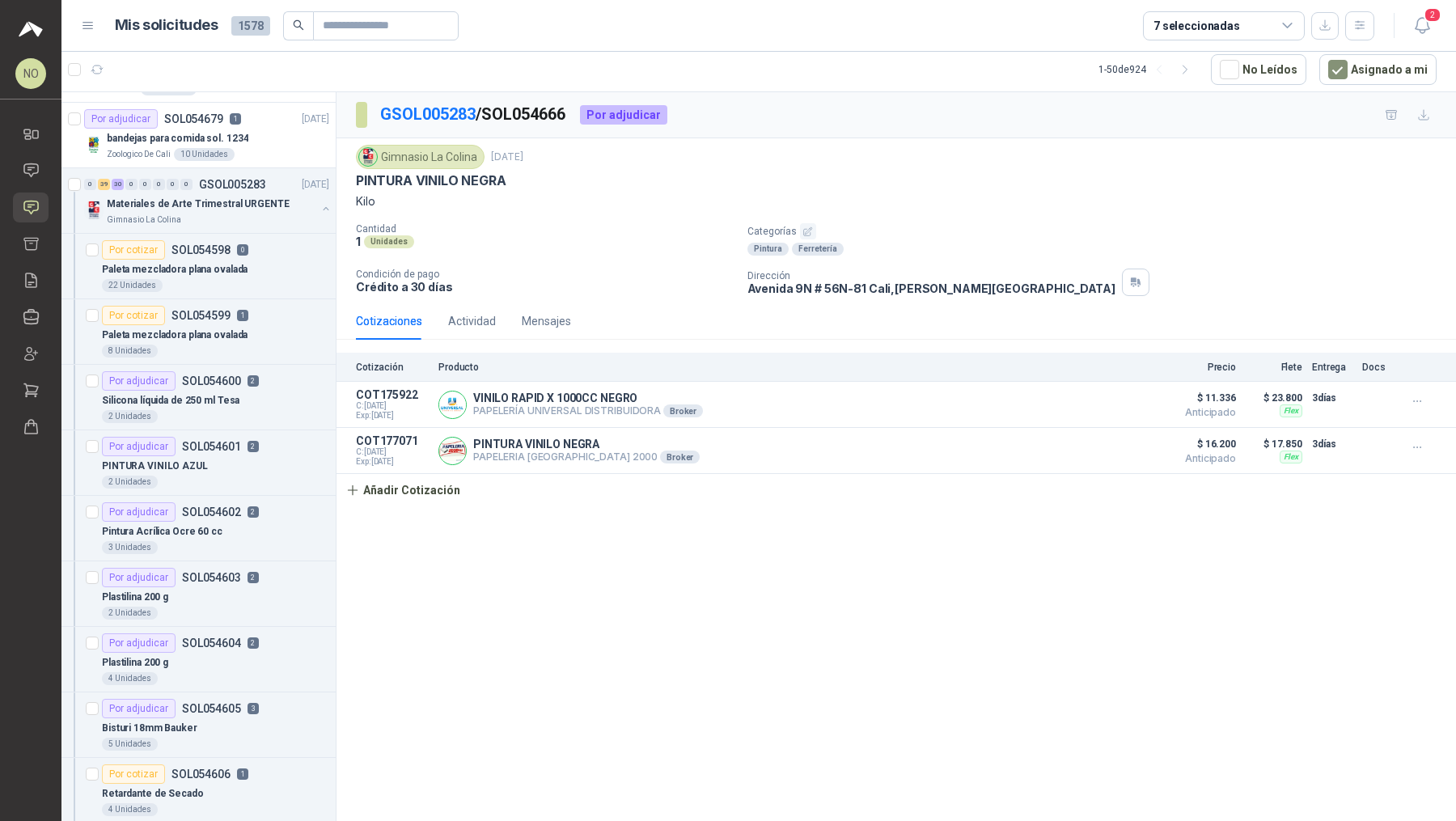
scroll to position [1329, 0]
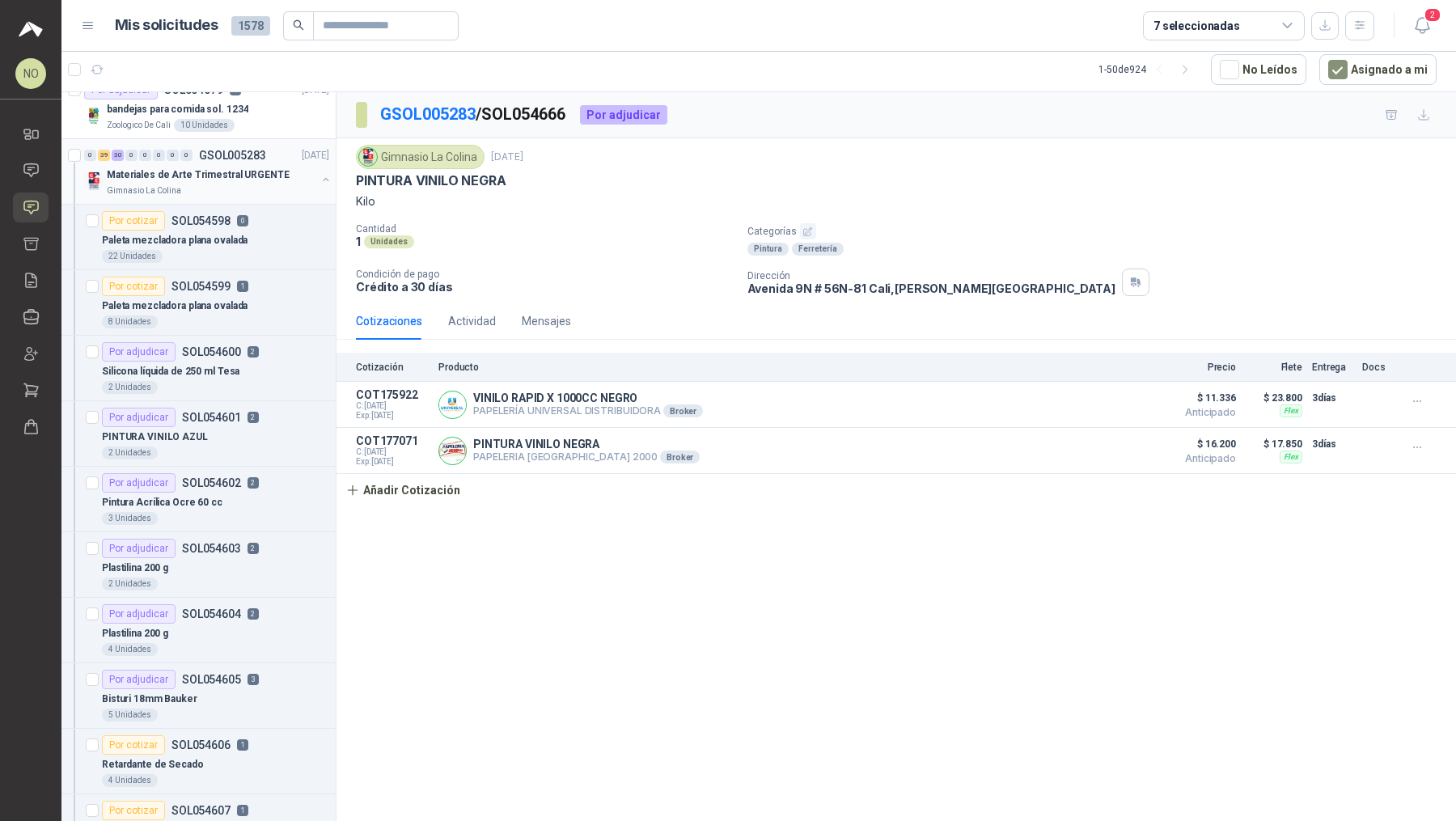
click at [217, 167] on p "Materiales de Arte Trimestral URGENTE" at bounding box center [199, 175] width 183 height 16
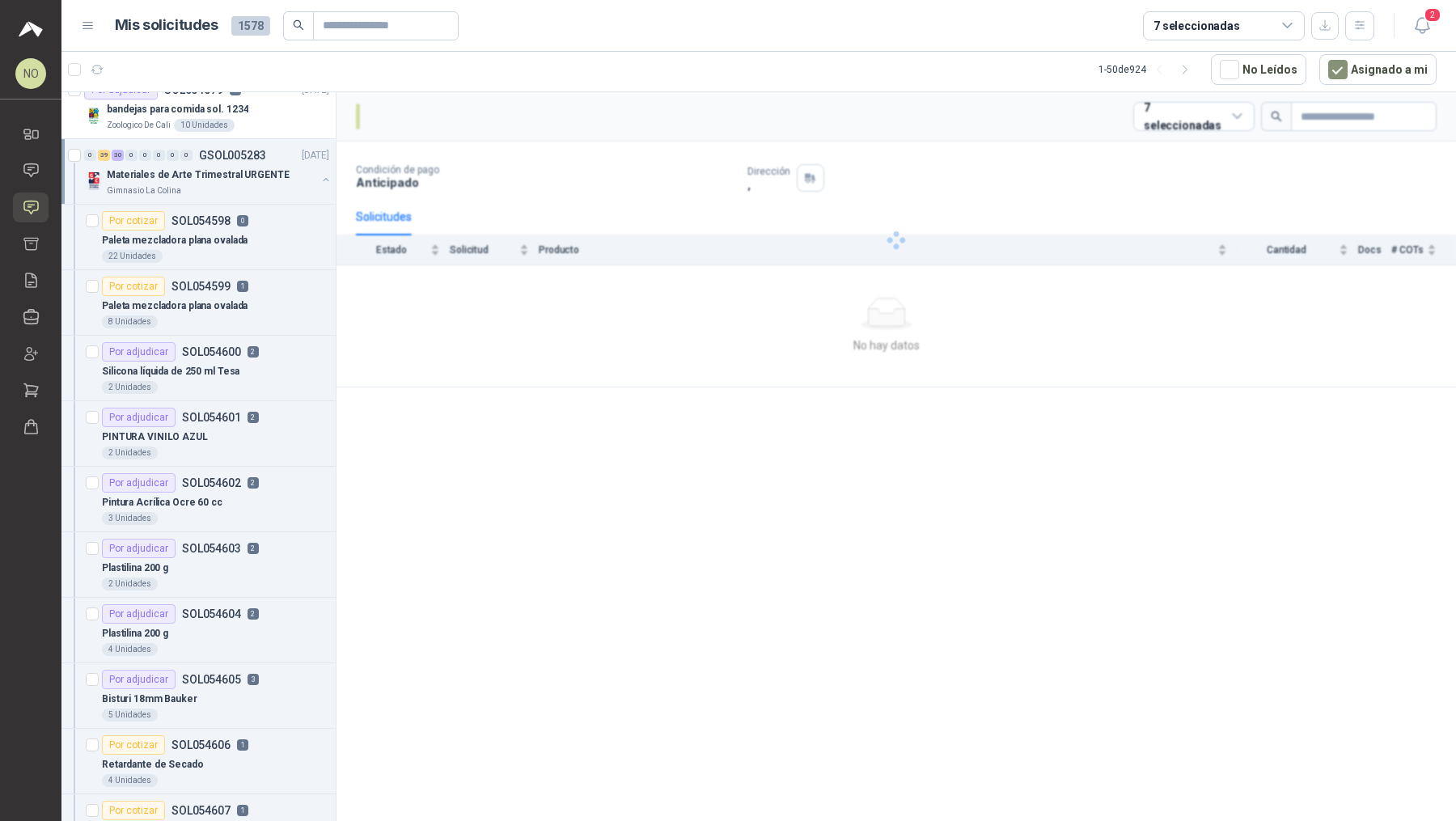
click at [217, 167] on p "Materiales de Arte Trimestral URGENTE" at bounding box center [199, 175] width 183 height 16
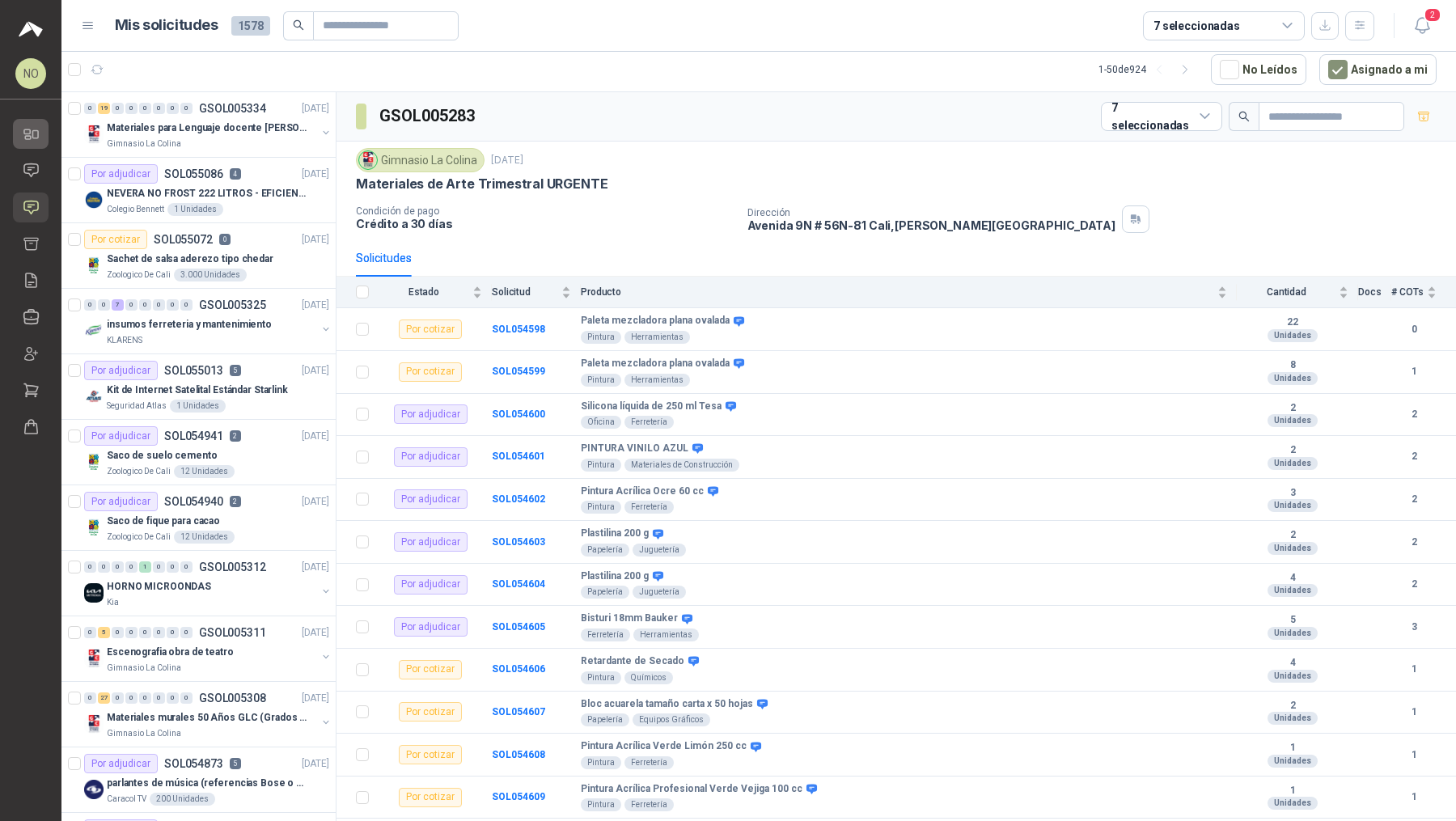
click at [37, 141] on icon at bounding box center [31, 133] width 17 height 17
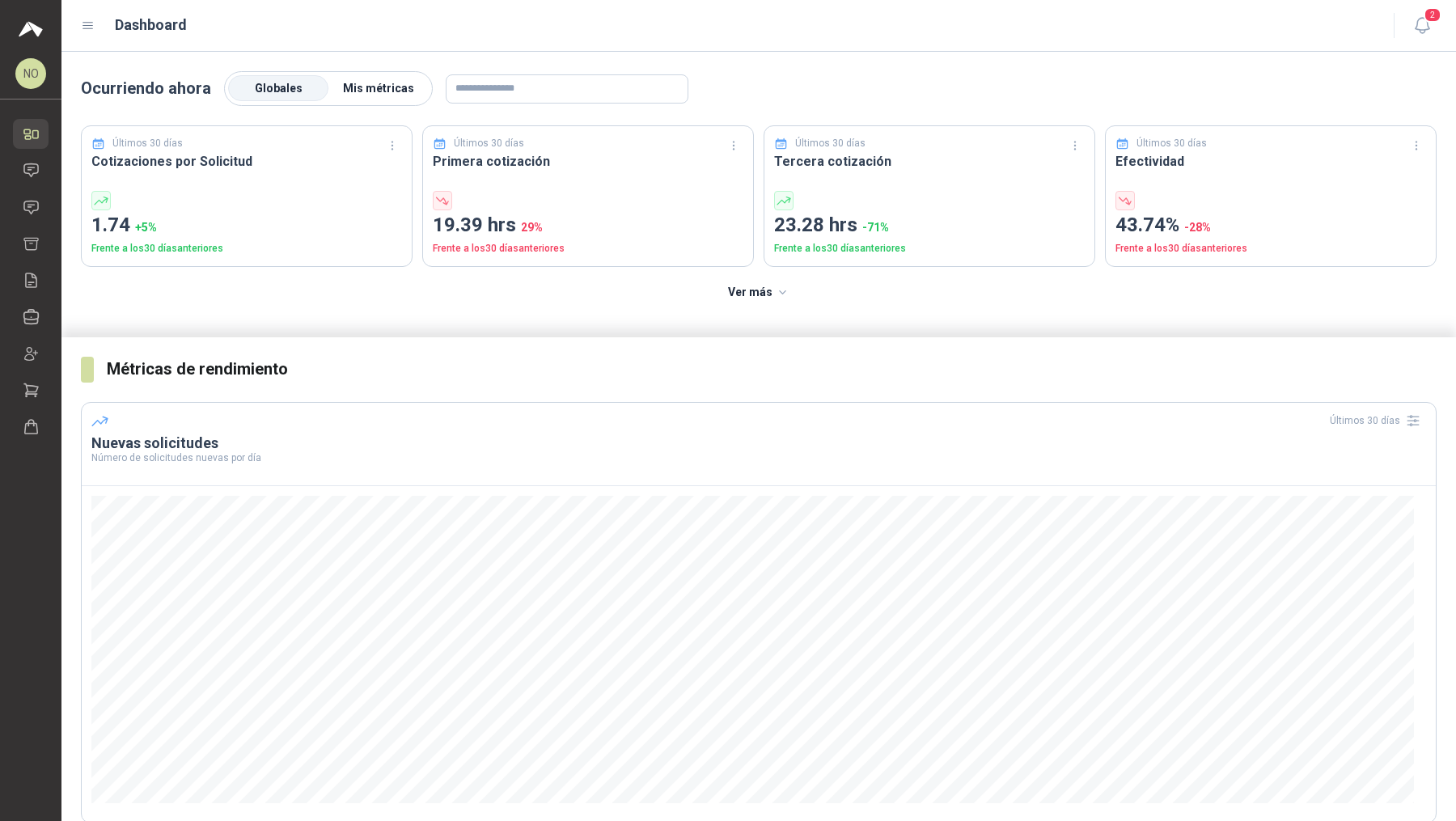
click at [391, 87] on span "Mis métricas" at bounding box center [378, 88] width 71 height 13
click at [301, 85] on label "Globales" at bounding box center [278, 89] width 100 height 26
click at [33, 168] on icon at bounding box center [31, 170] width 17 height 17
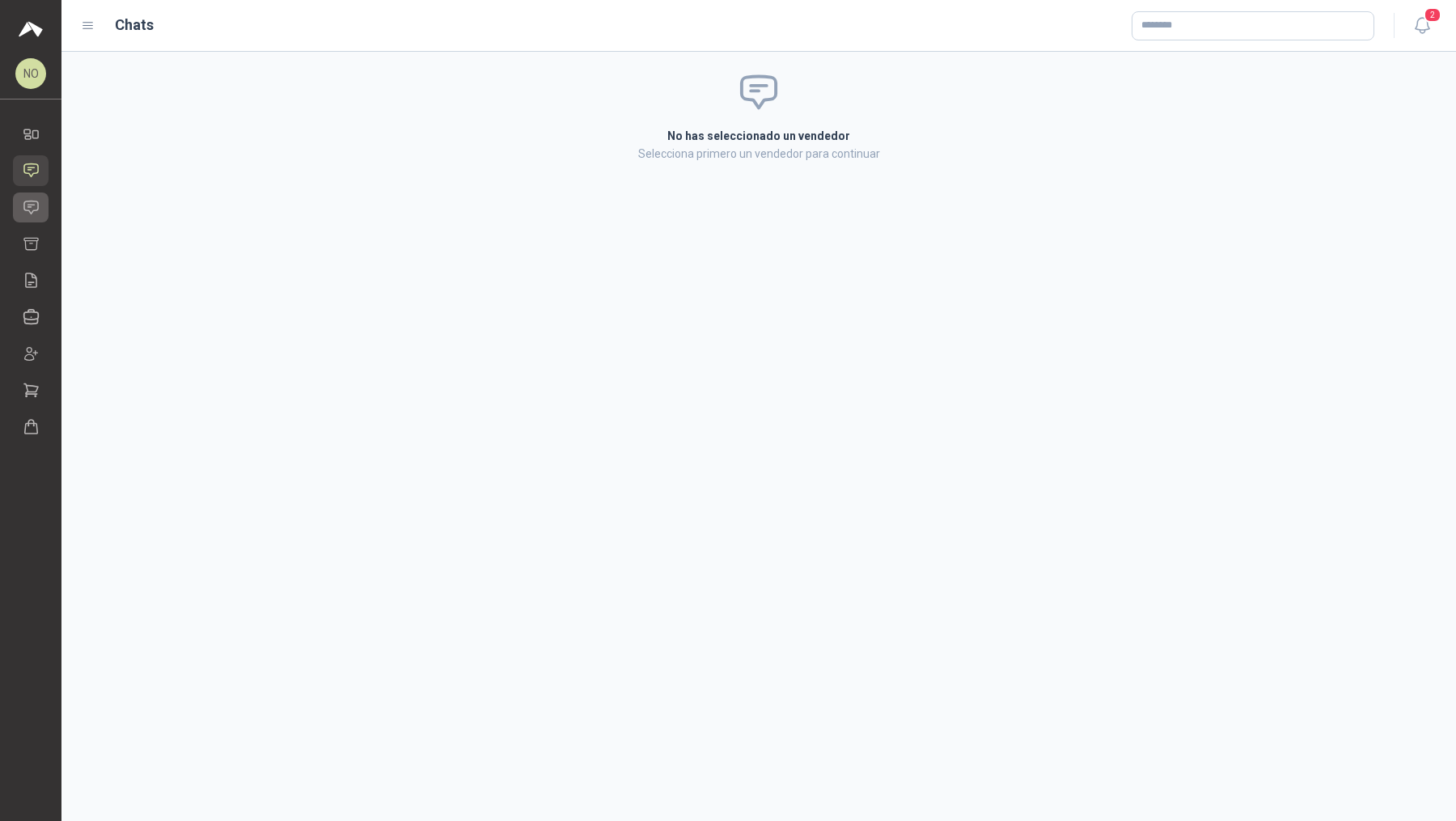
click at [32, 216] on link "Solicitudes" at bounding box center [31, 207] width 36 height 30
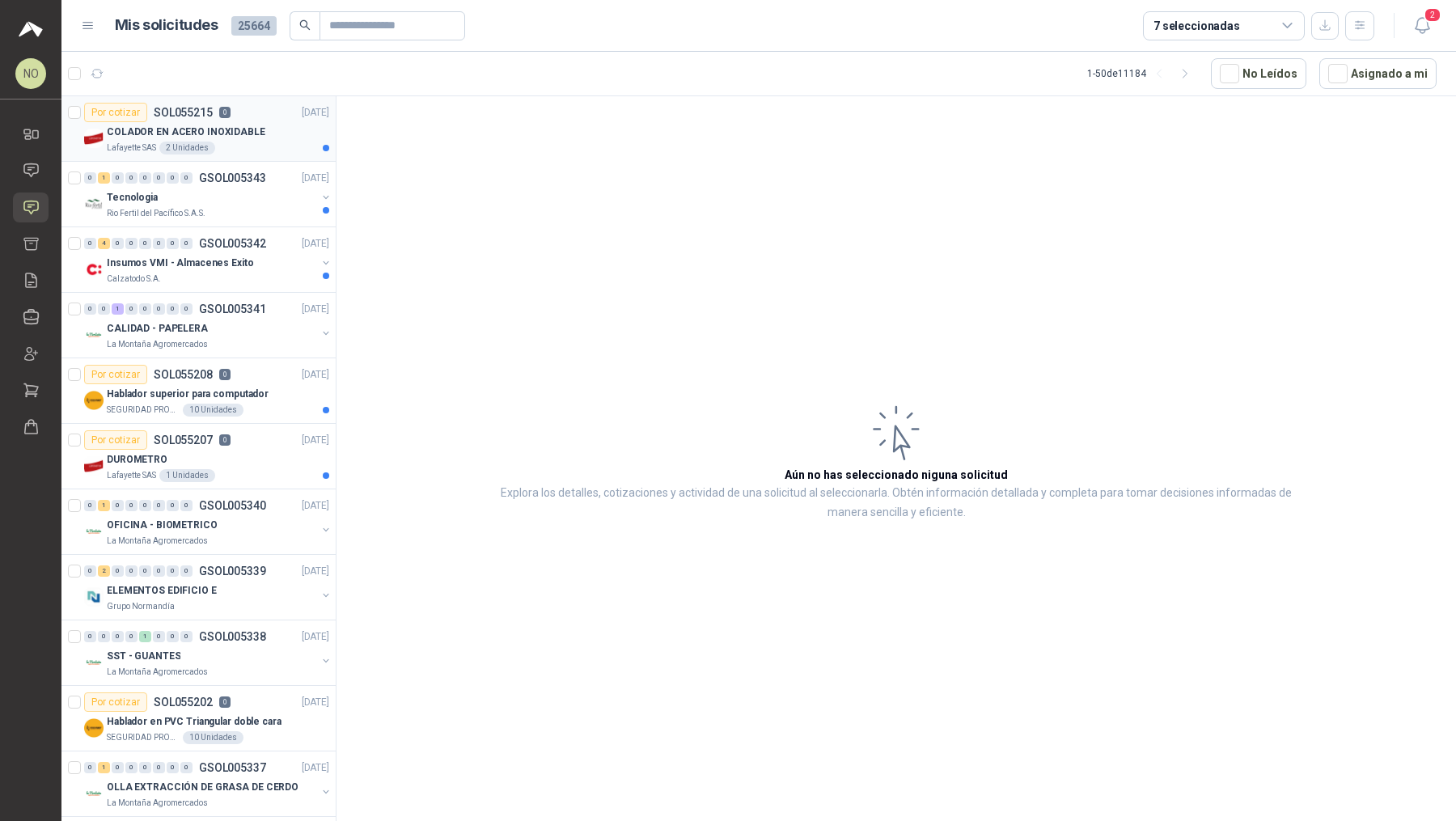
click at [234, 145] on div "Lafayette SAS 2 Unidades" at bounding box center [218, 148] width 222 height 13
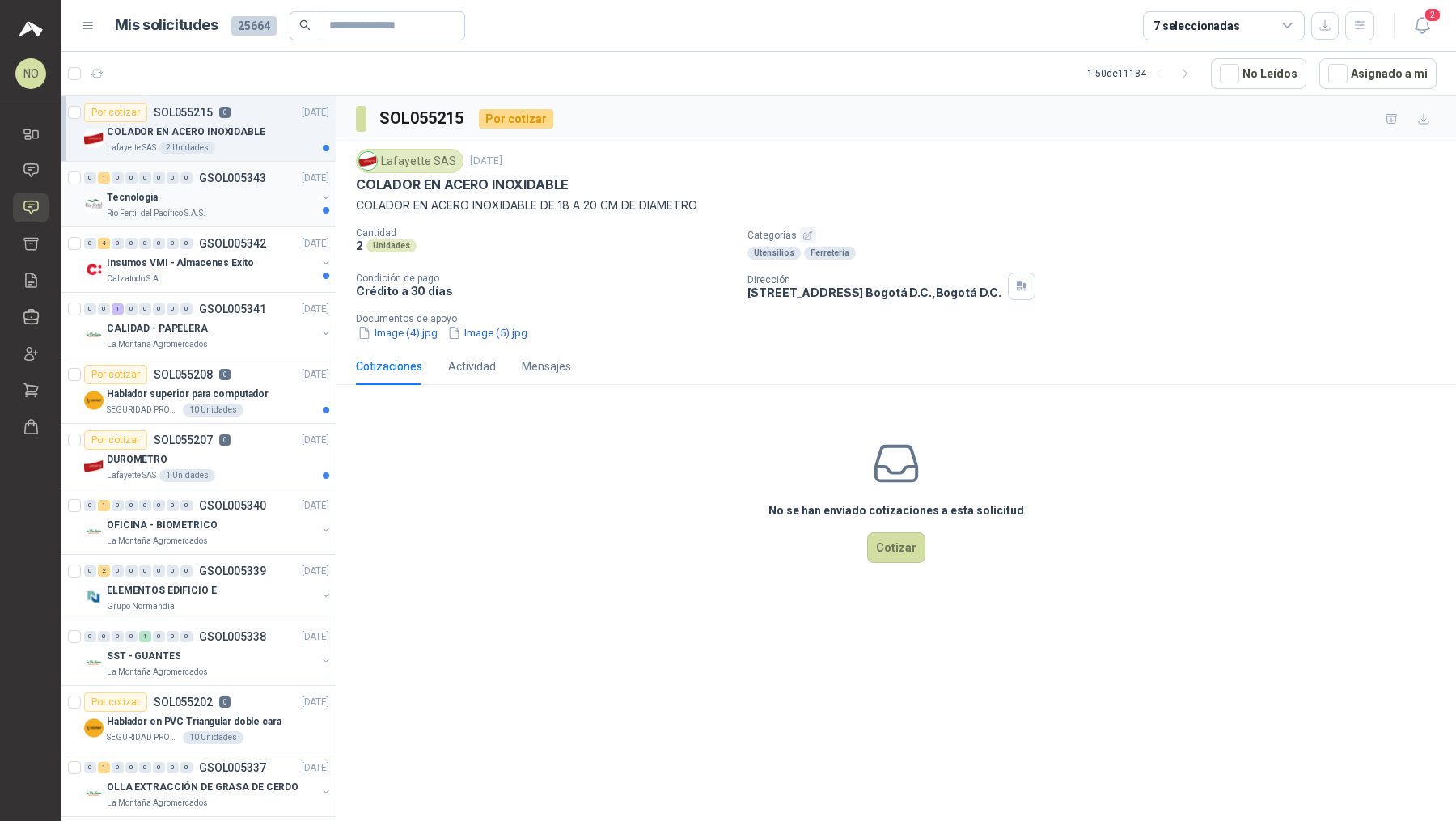
click at [237, 204] on div "Tecnologia" at bounding box center [212, 198] width 209 height 20
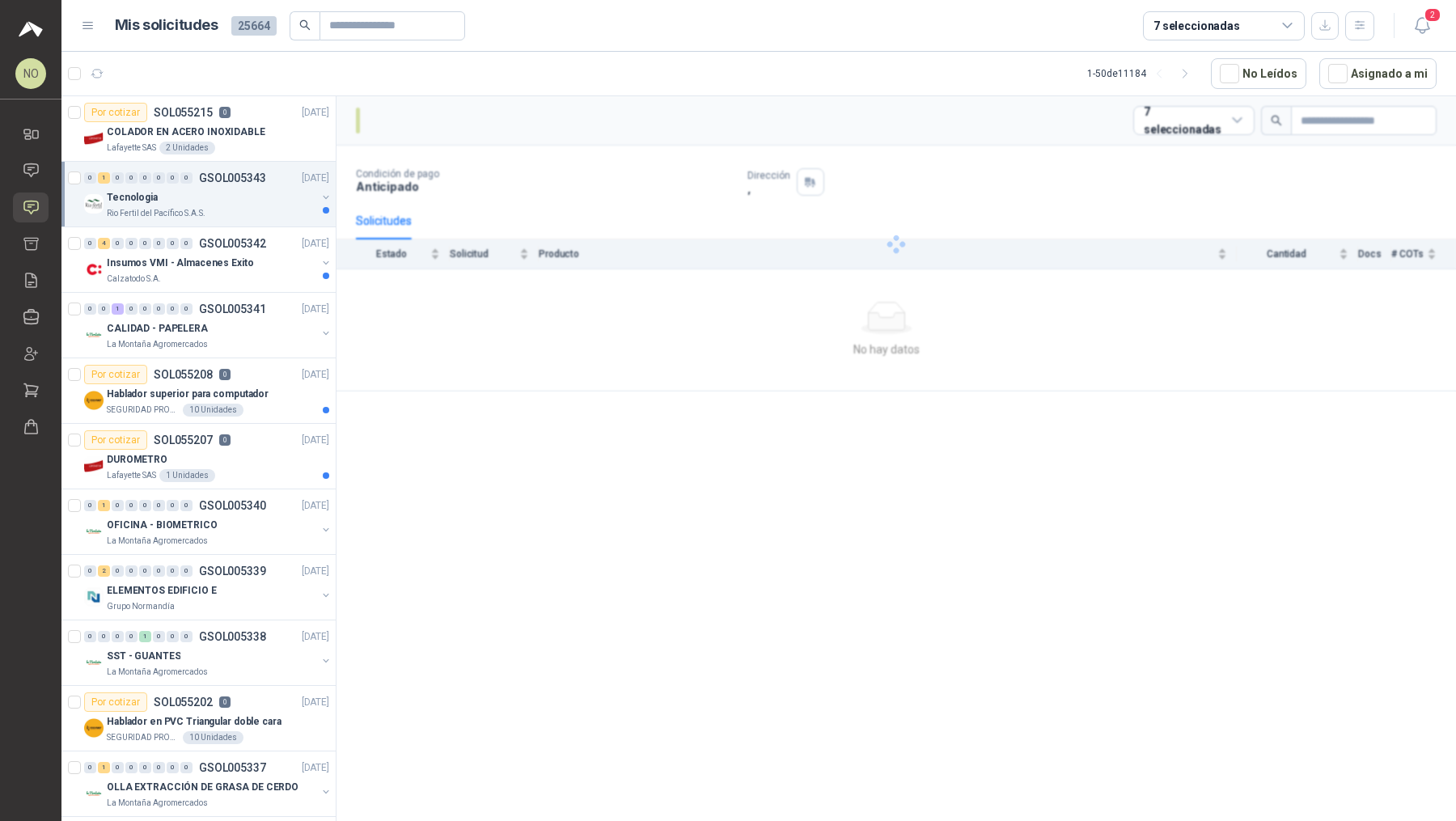
click at [237, 204] on div "Tecnologia" at bounding box center [212, 198] width 209 height 20
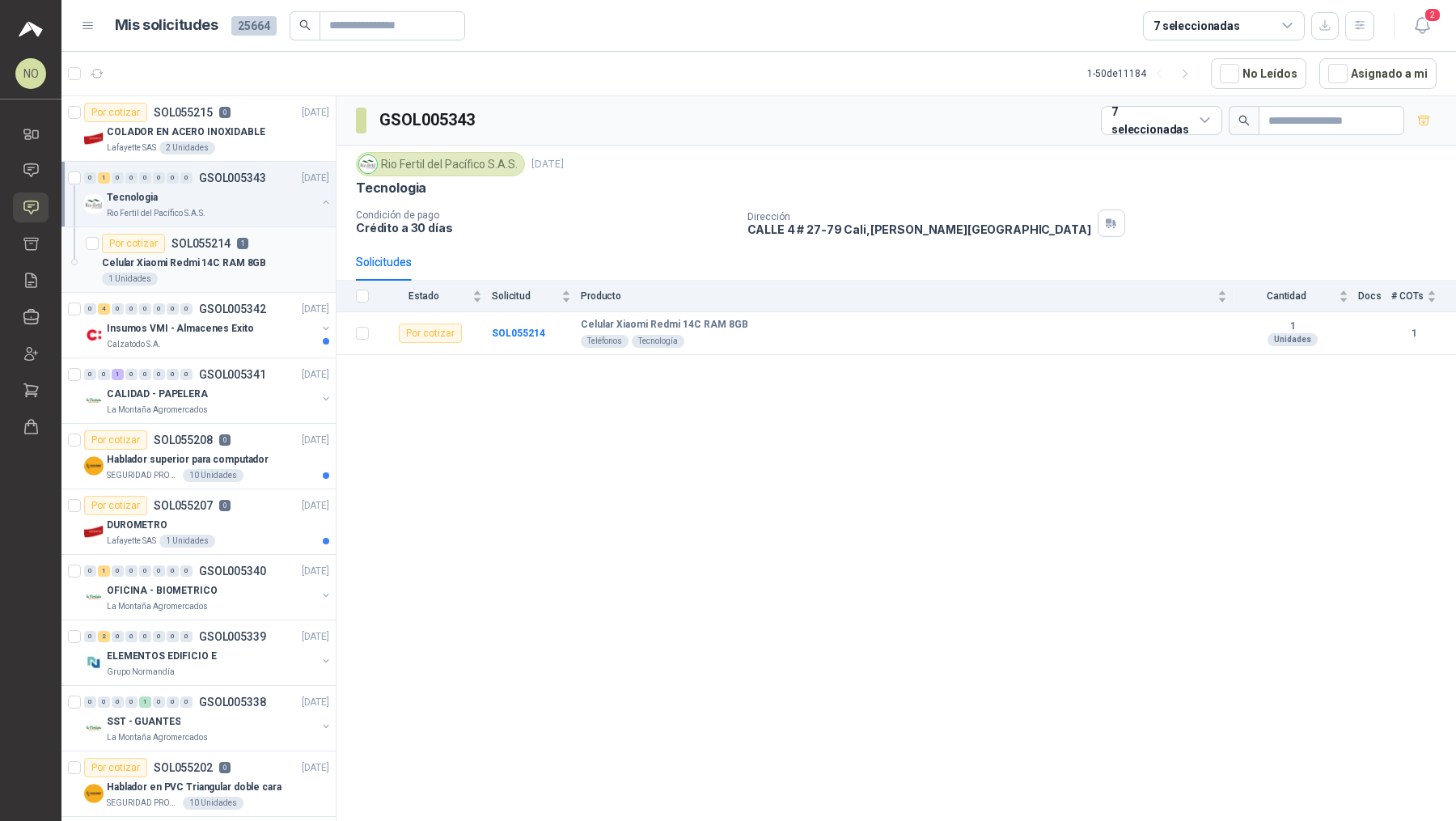
click at [243, 263] on p "Celular Xiaomi Redmi 14C RAM 8GB" at bounding box center [184, 263] width 164 height 16
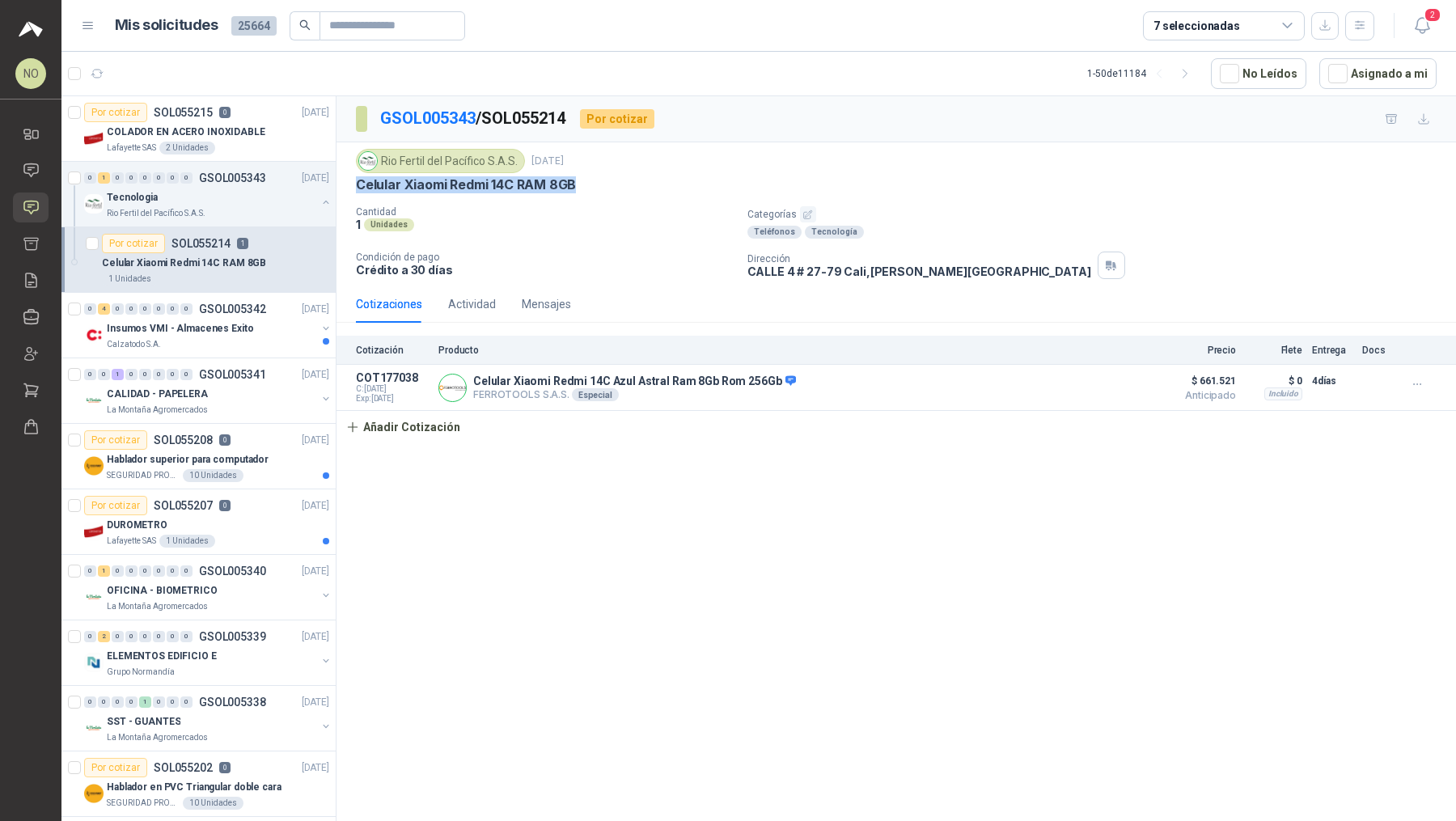
drag, startPoint x: 355, startPoint y: 181, endPoint x: 593, endPoint y: 186, distance: 238.1
click at [593, 187] on div "Celular Xiaomi Redmi 14C RAM 8GB" at bounding box center [896, 185] width 1081 height 17
copy p "Celular Xiaomi Redmi 14C RAM 8GB"
